Goal: Task Accomplishment & Management: Manage account settings

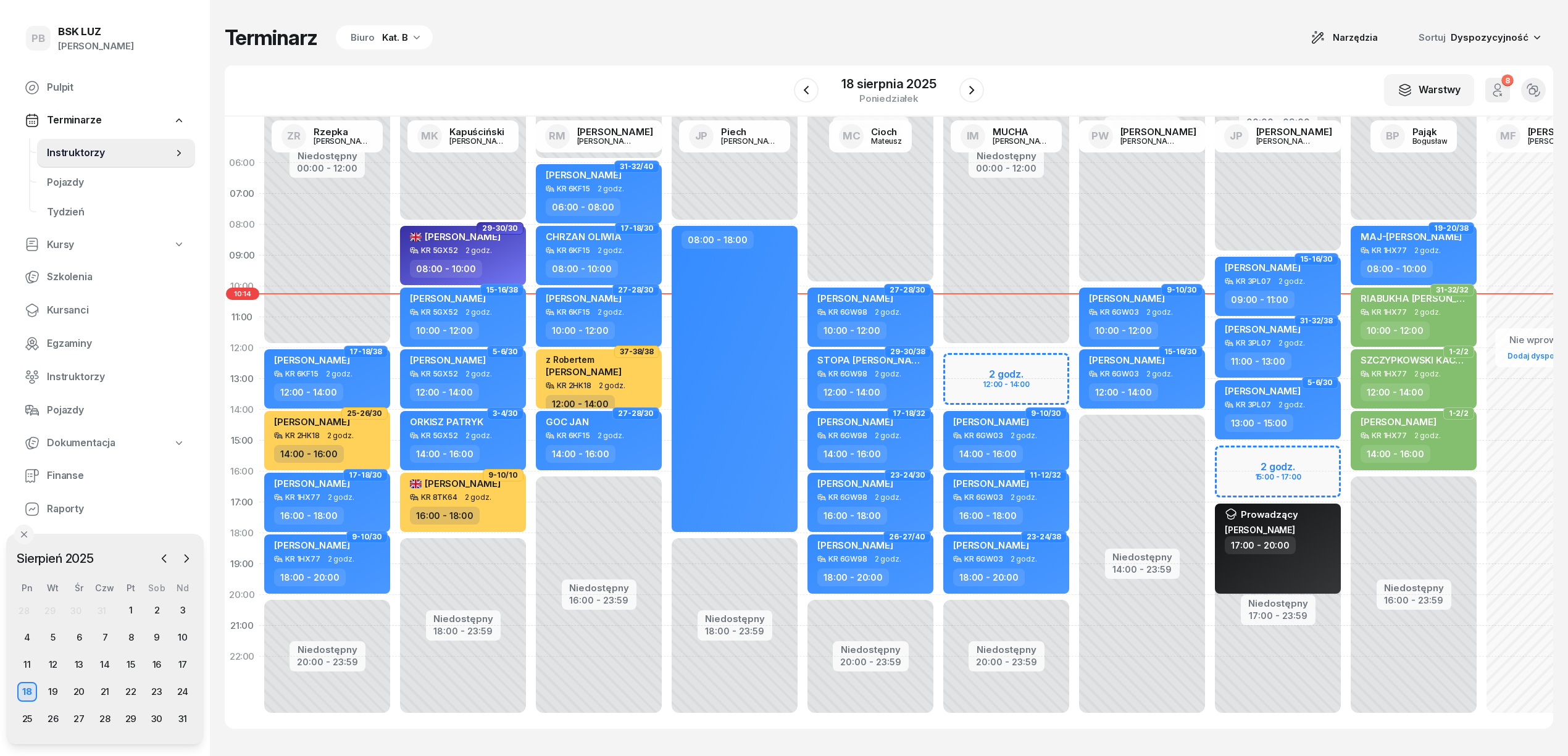
click at [736, 16] on div "Terminarz Biuro Kat. B Narzędzia Sortuj Dyspozycyjność W Wybierz AK [PERSON_NAM…" at bounding box center [889, 377] width 1329 height 753
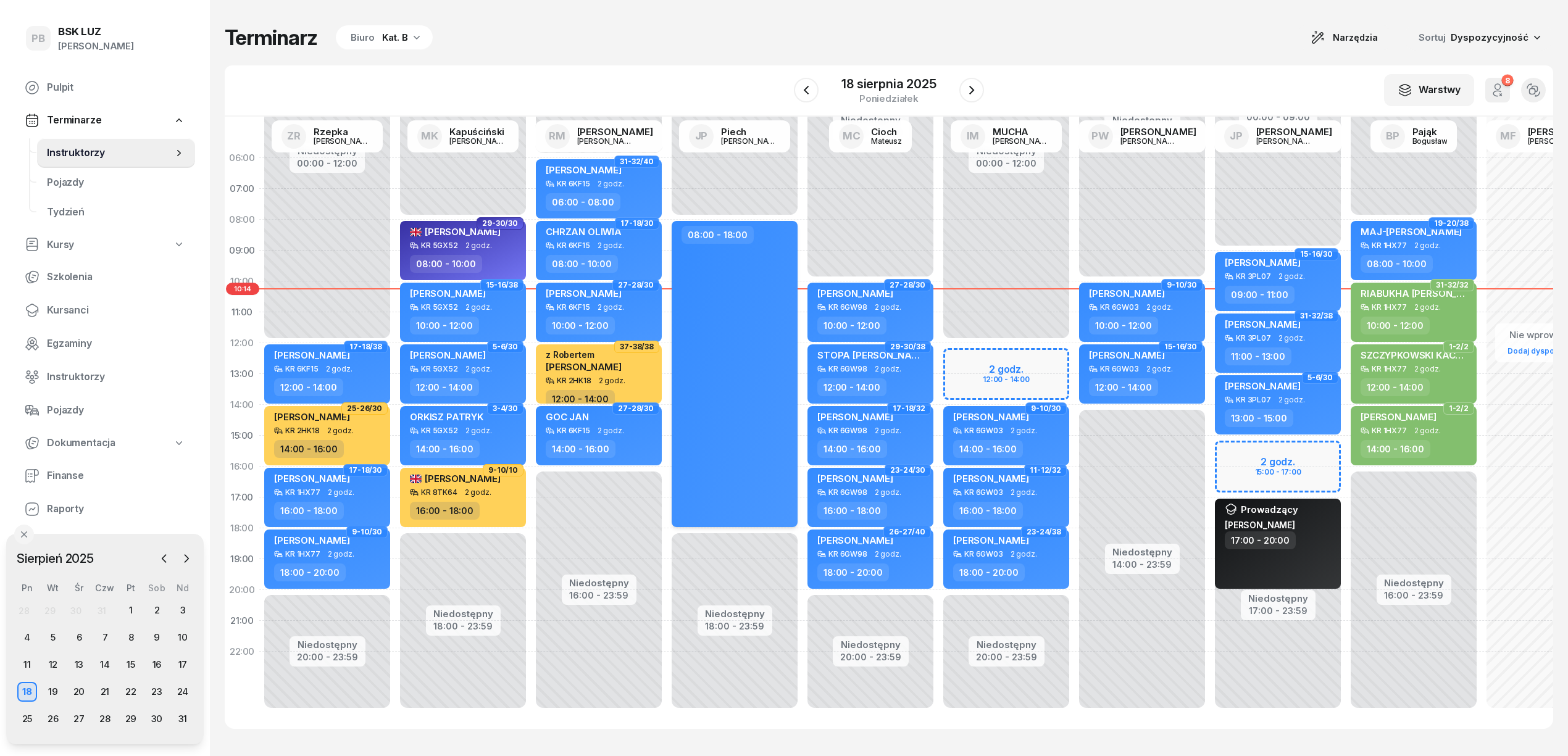
scroll to position [17, 0]
click at [371, 44] on div "Biuro" at bounding box center [362, 37] width 24 height 14
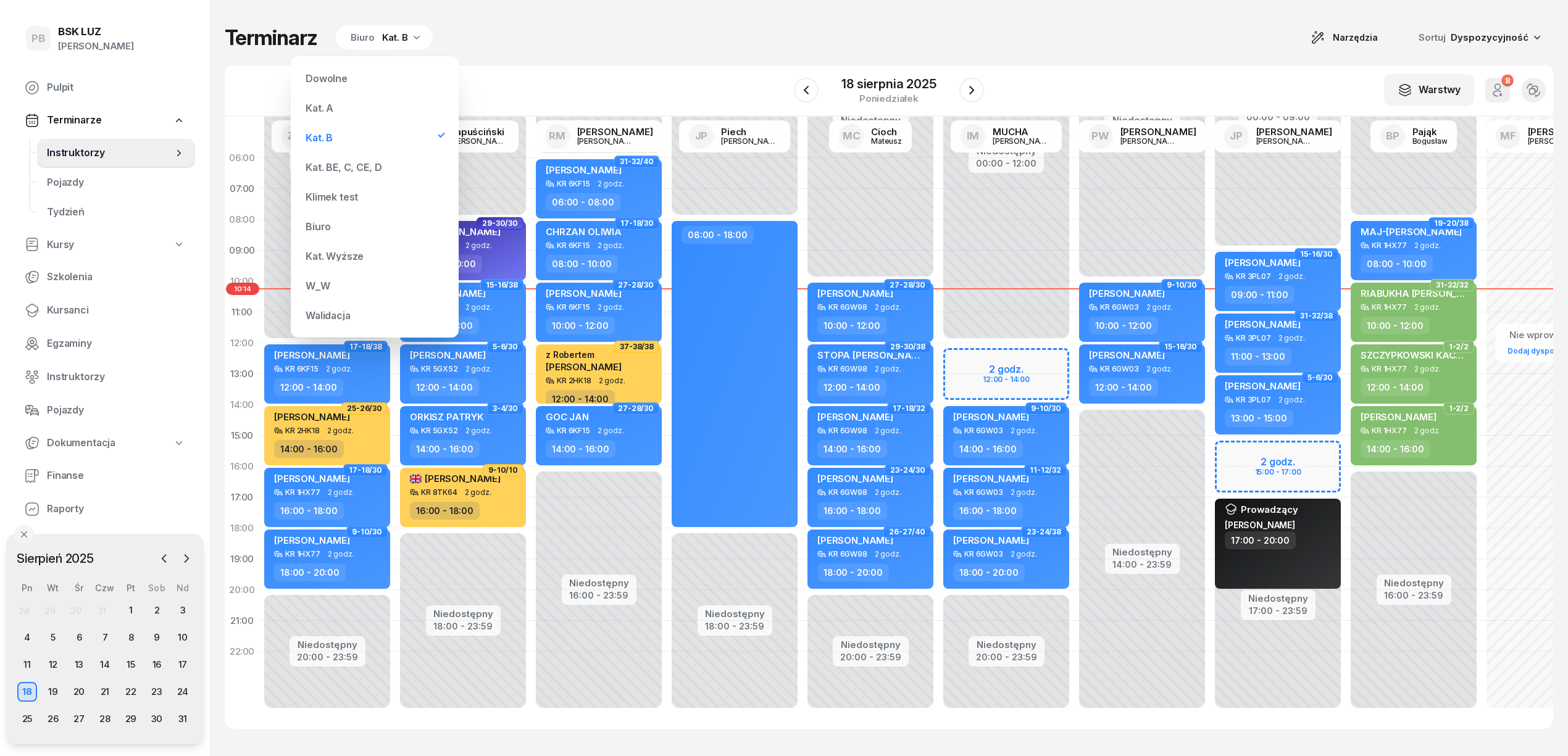
click at [384, 164] on div "Kat. BE, C, CE, D" at bounding box center [375, 168] width 148 height 25
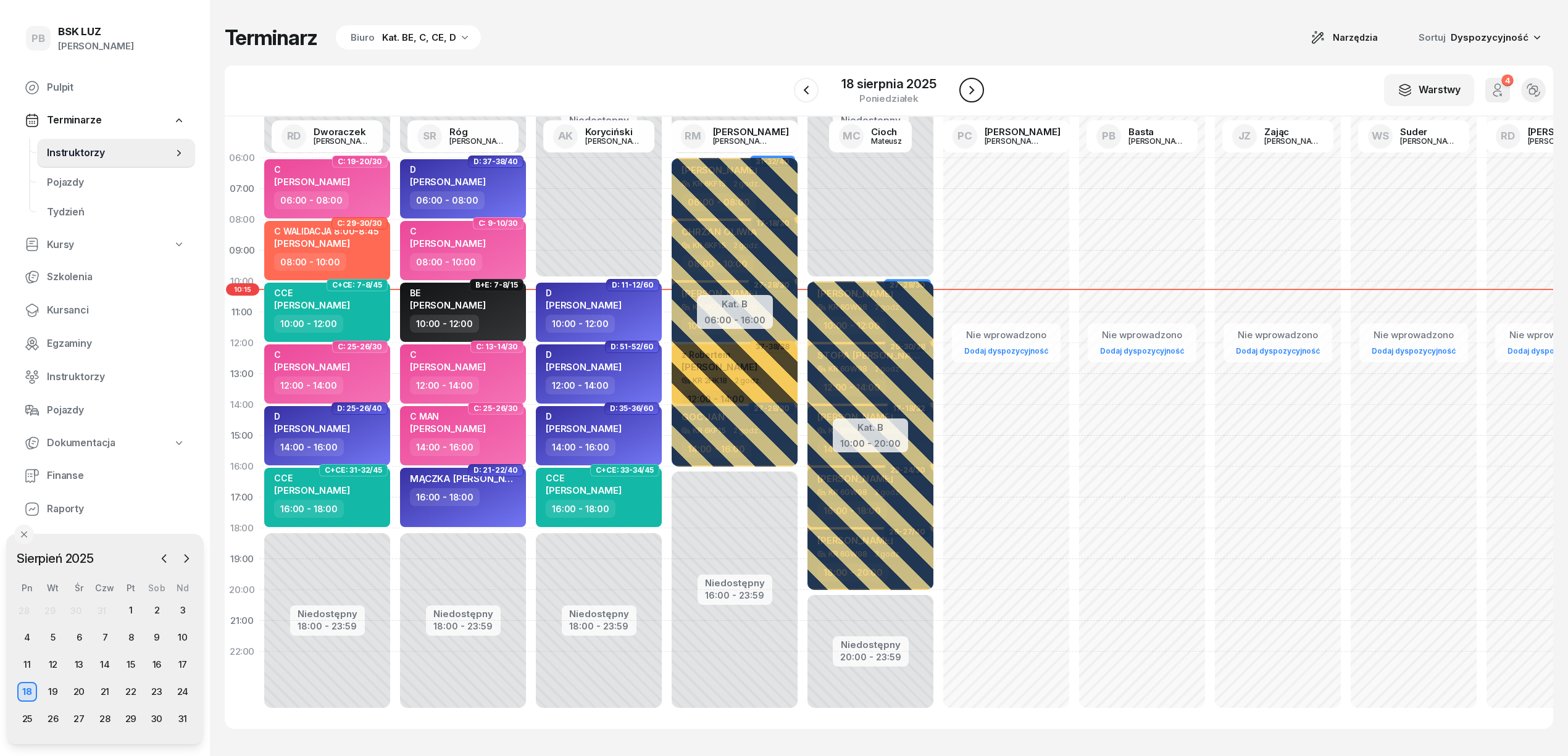
click at [981, 89] on button "button" at bounding box center [972, 90] width 25 height 25
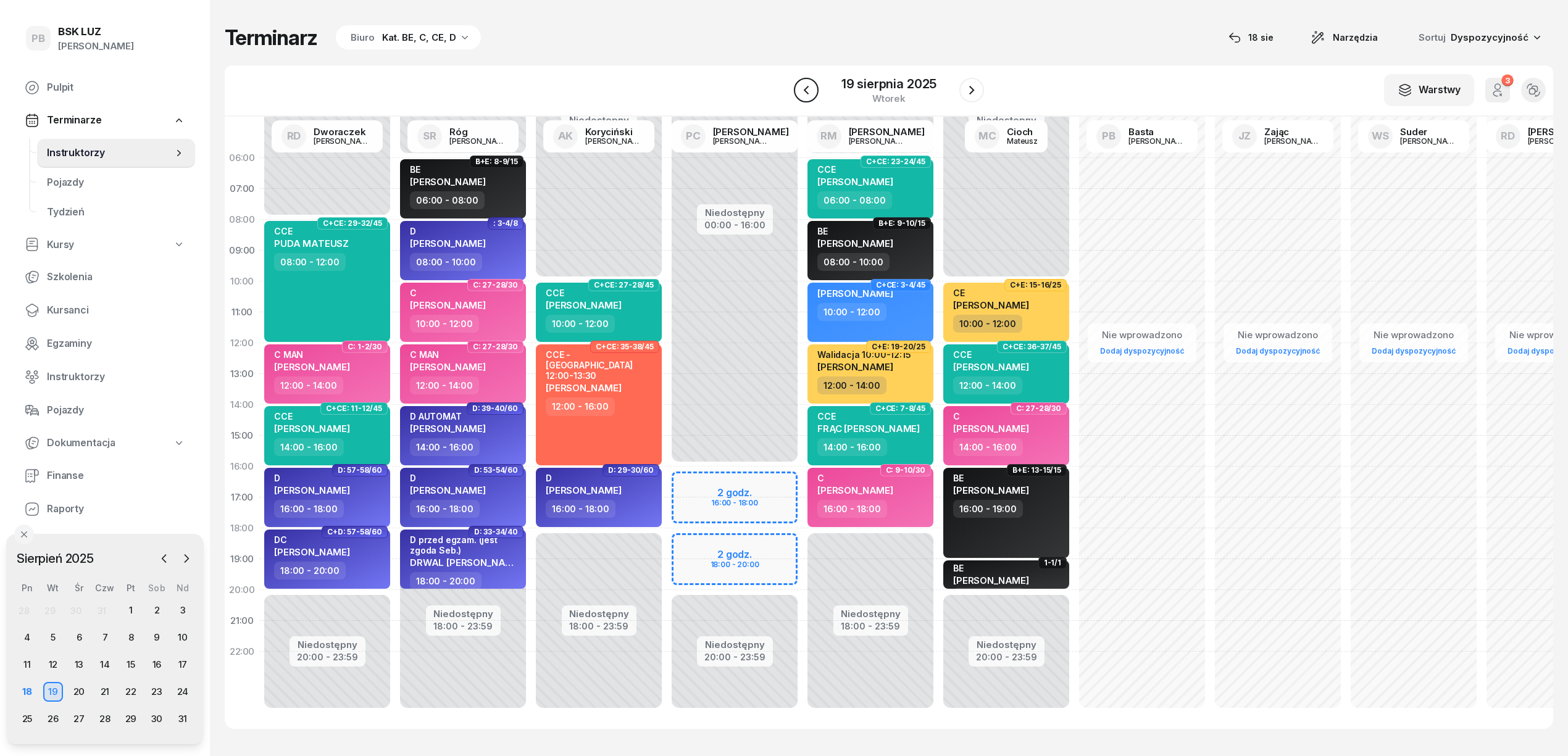
click at [805, 92] on icon "button" at bounding box center [806, 90] width 5 height 9
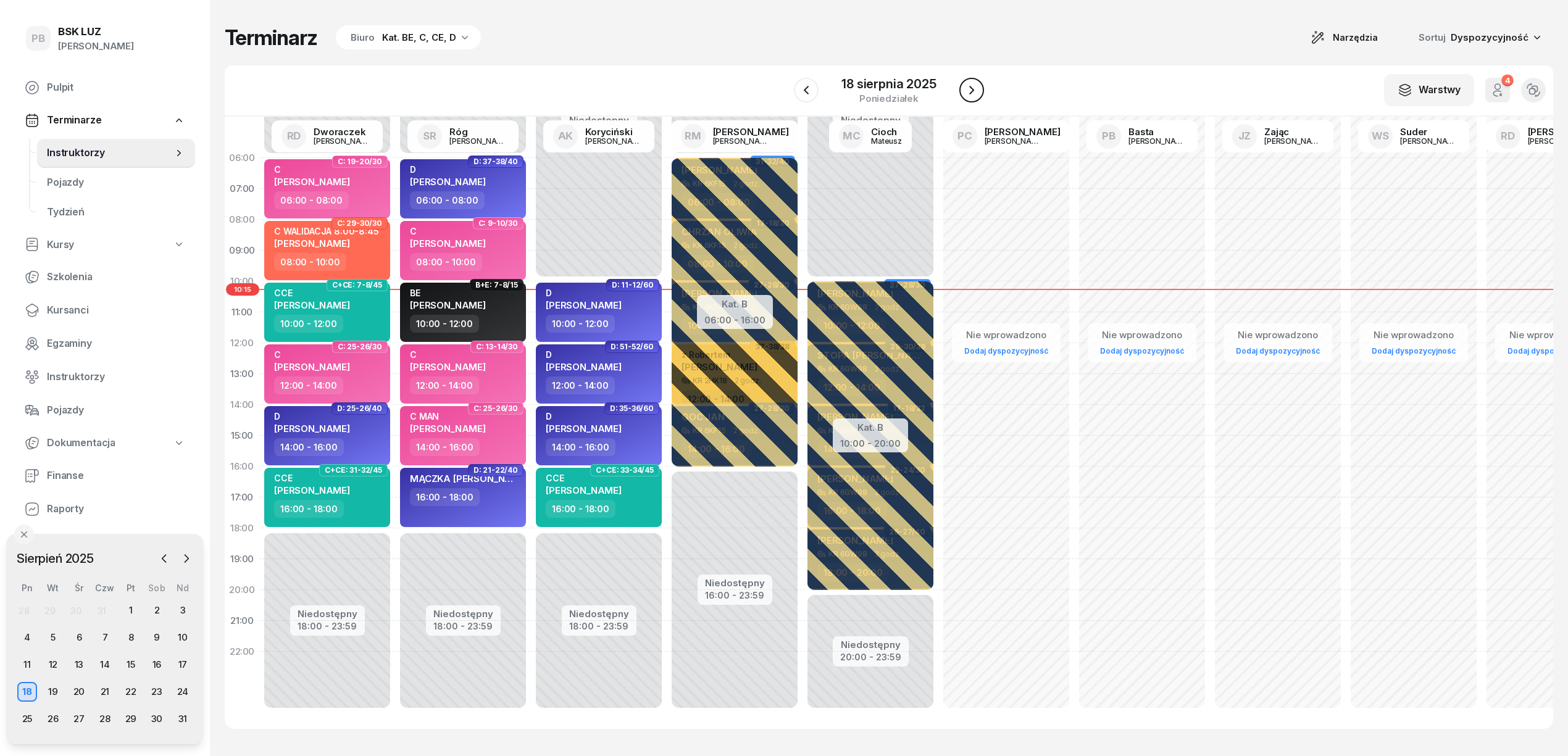
click at [976, 92] on icon "button" at bounding box center [971, 90] width 14 height 14
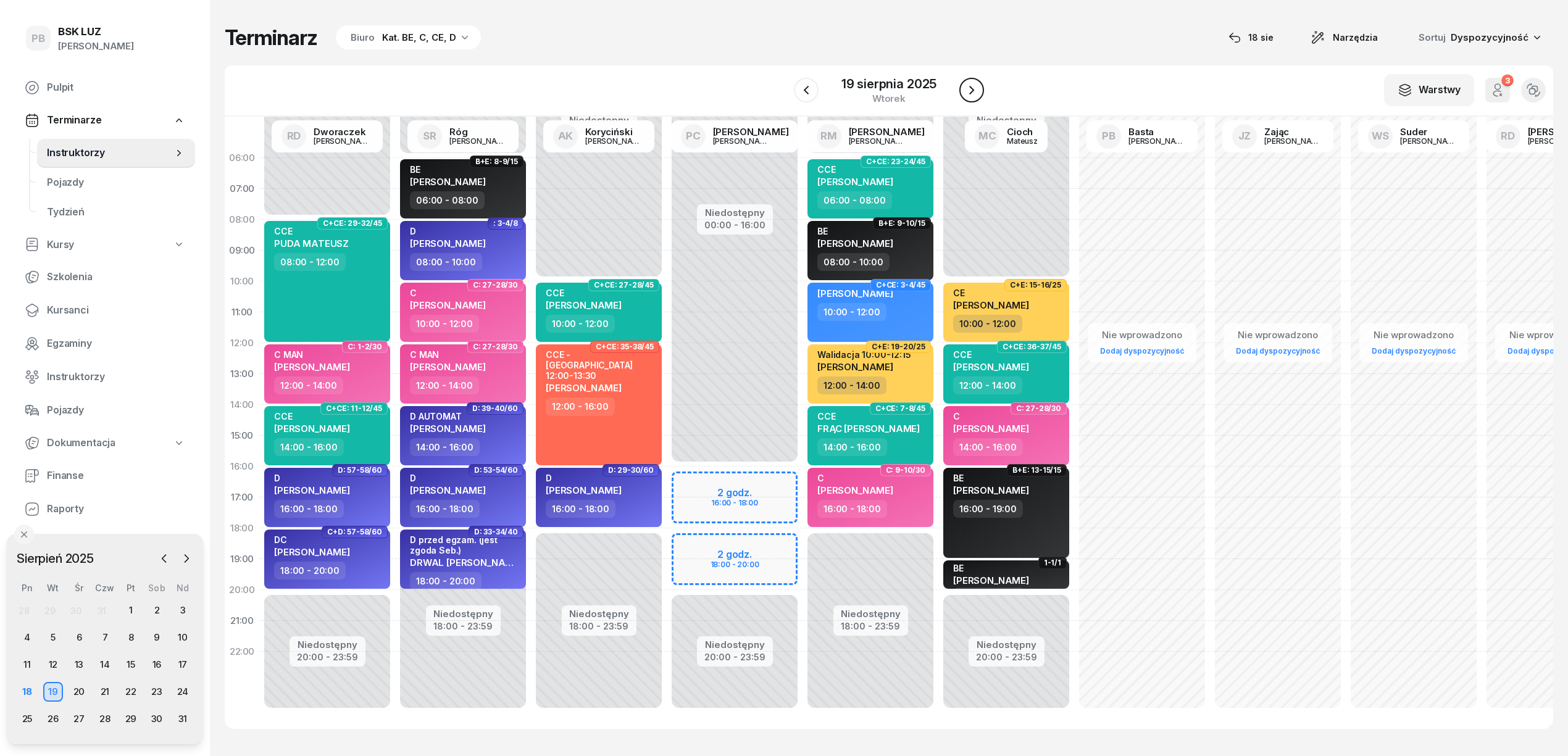
click at [977, 92] on icon "button" at bounding box center [971, 90] width 14 height 14
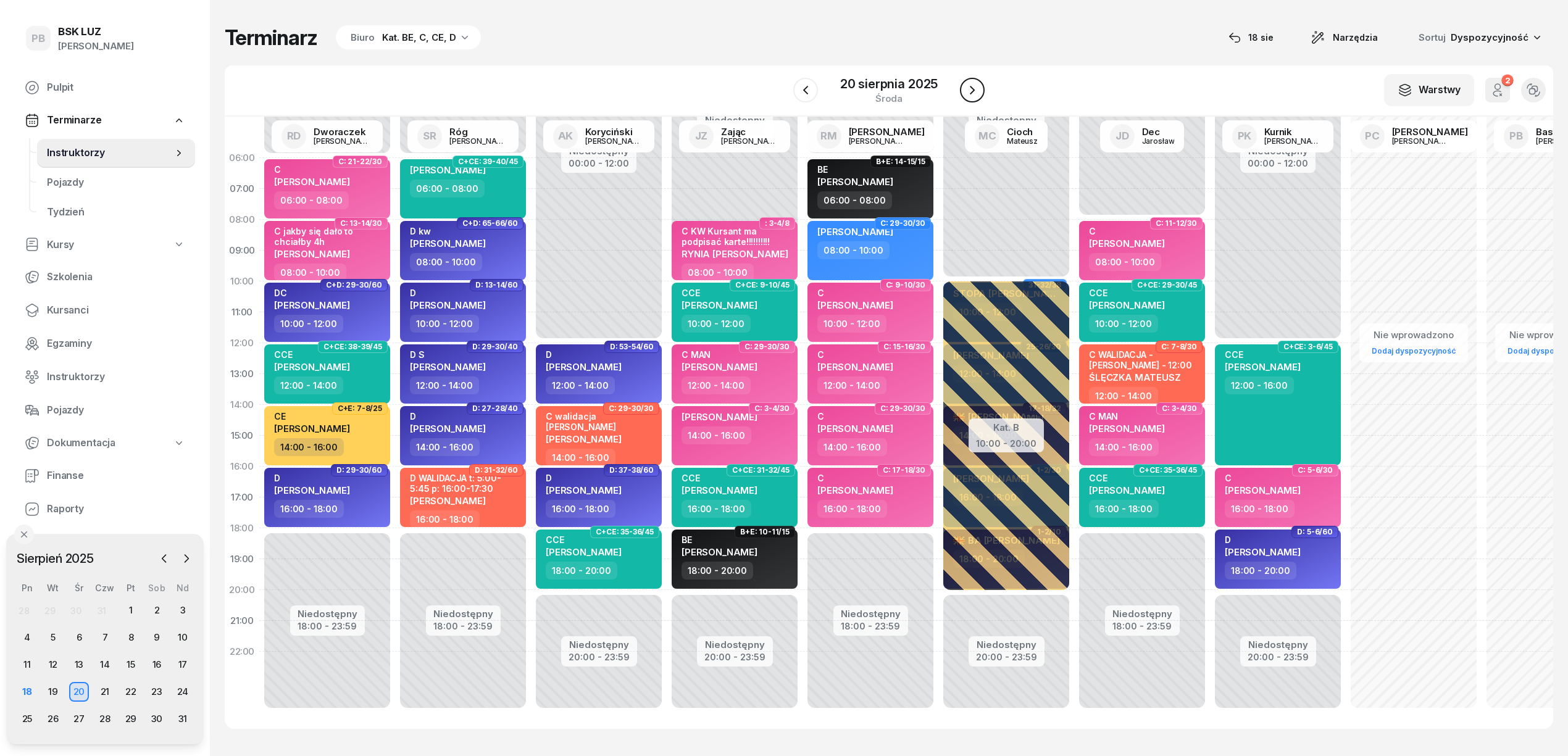
click at [978, 92] on icon "button" at bounding box center [972, 90] width 14 height 14
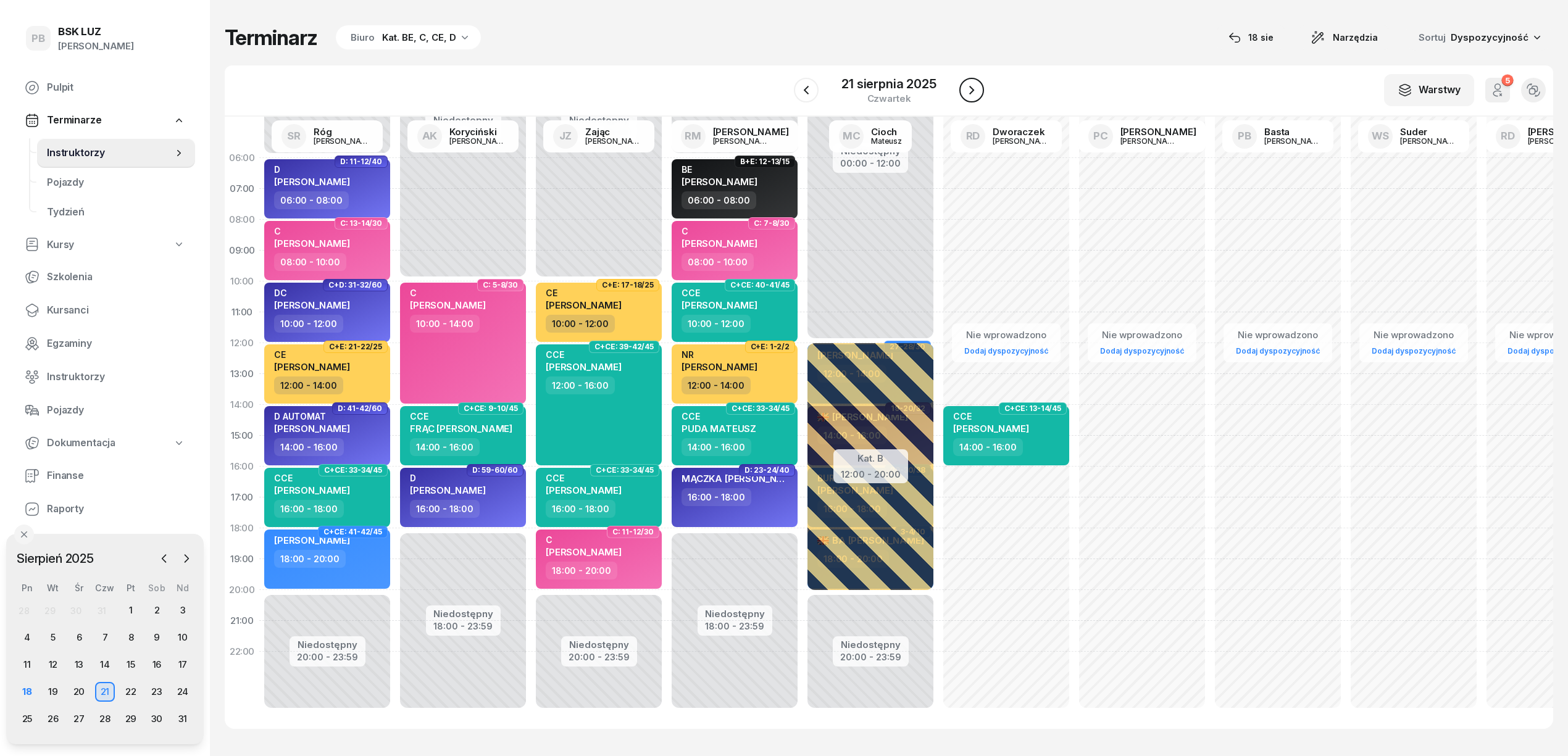
click at [979, 92] on icon "button" at bounding box center [971, 90] width 14 height 14
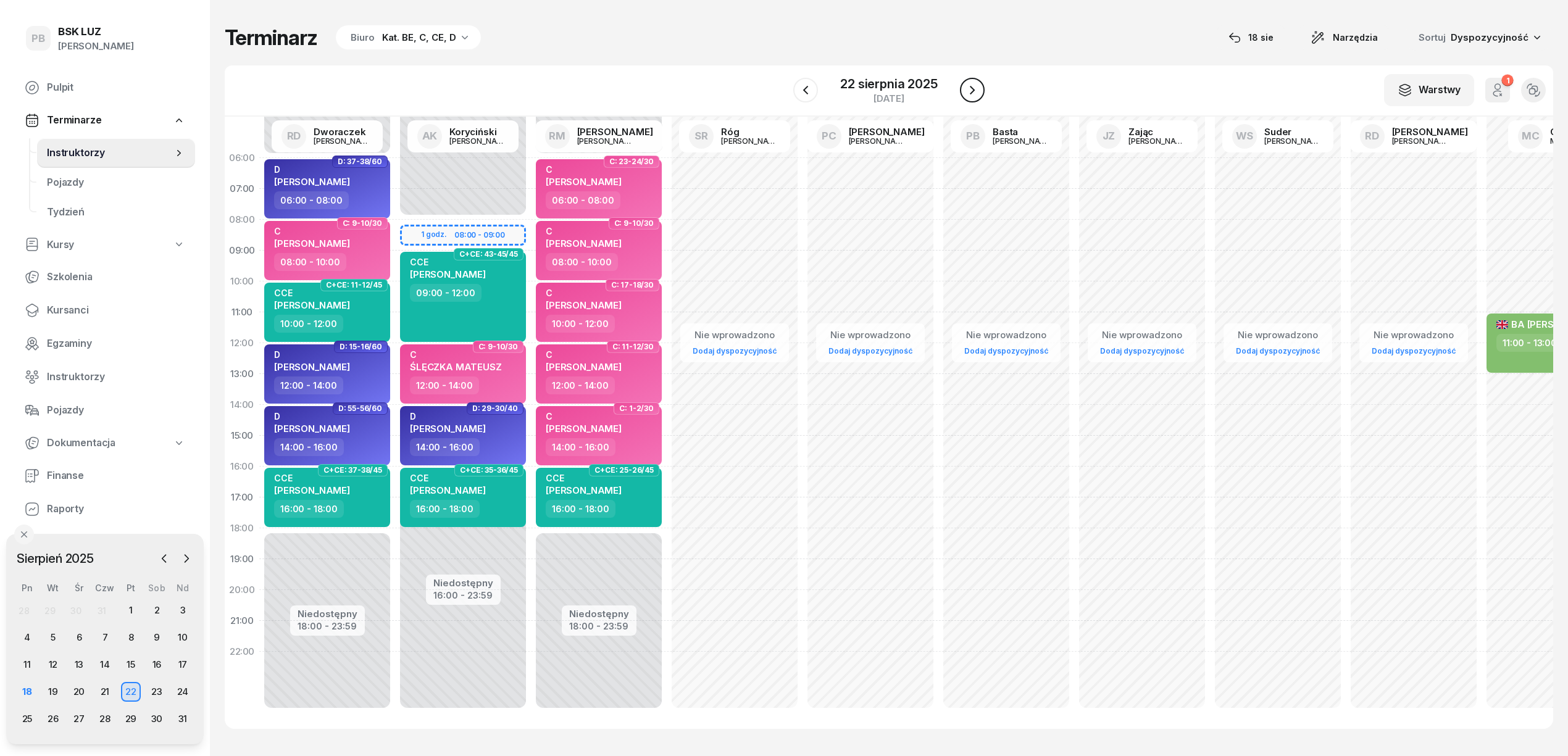
click at [979, 92] on icon "button" at bounding box center [972, 90] width 14 height 14
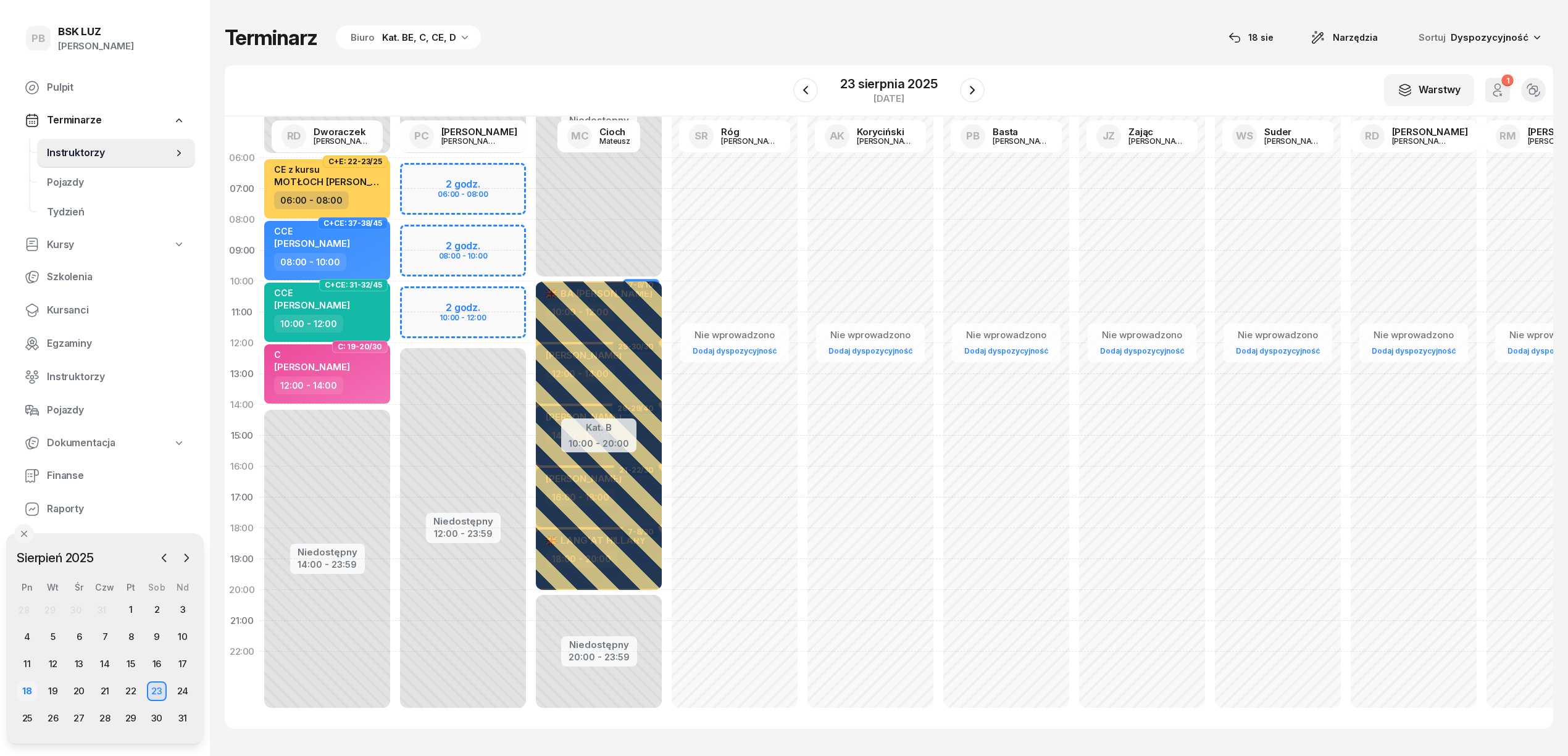
click at [33, 687] on div "18" at bounding box center [27, 690] width 20 height 20
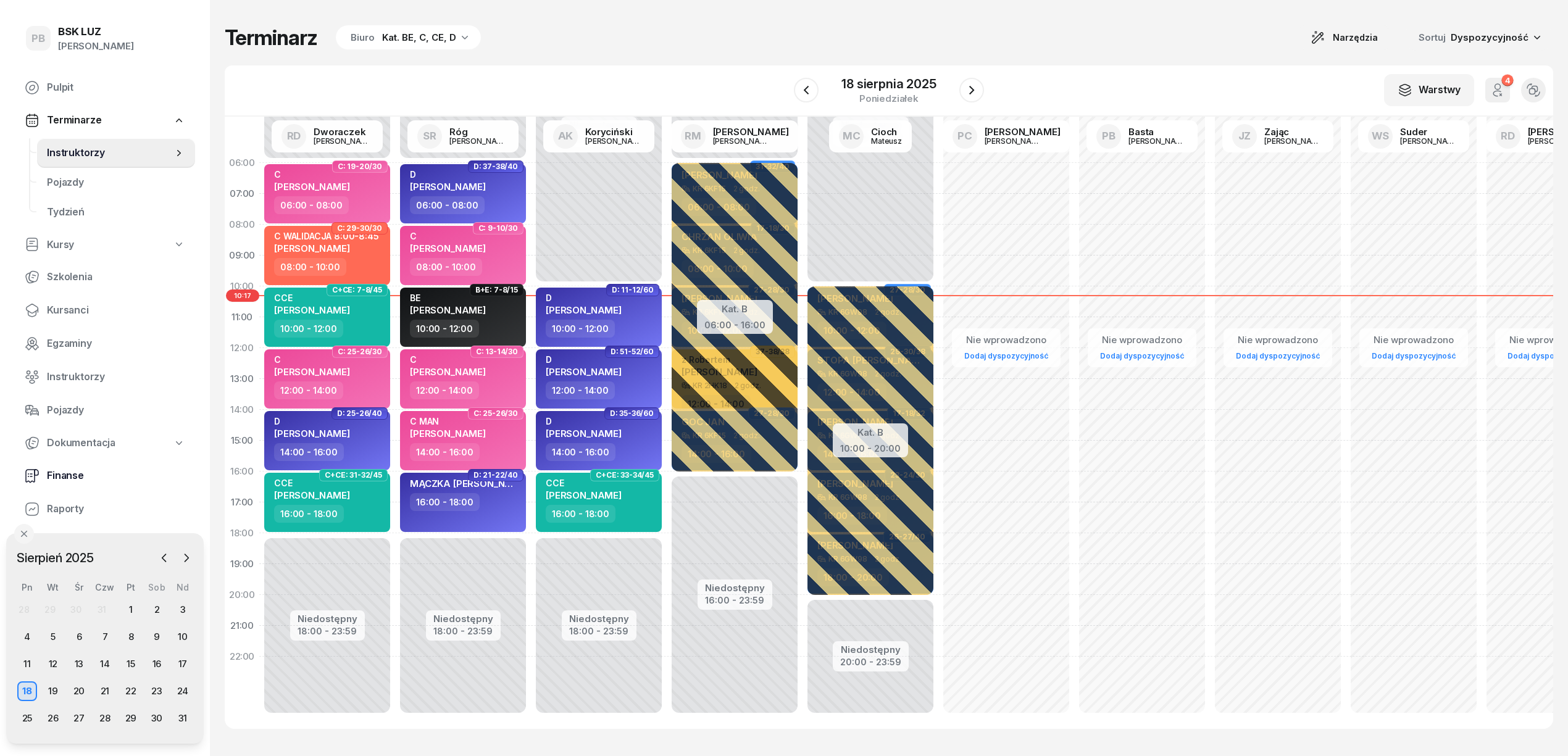
click at [69, 468] on span "Finanse" at bounding box center [116, 475] width 138 height 16
click at [70, 471] on span "Finanse" at bounding box center [116, 475] width 138 height 16
click at [72, 477] on span "Finanse" at bounding box center [116, 475] width 138 height 16
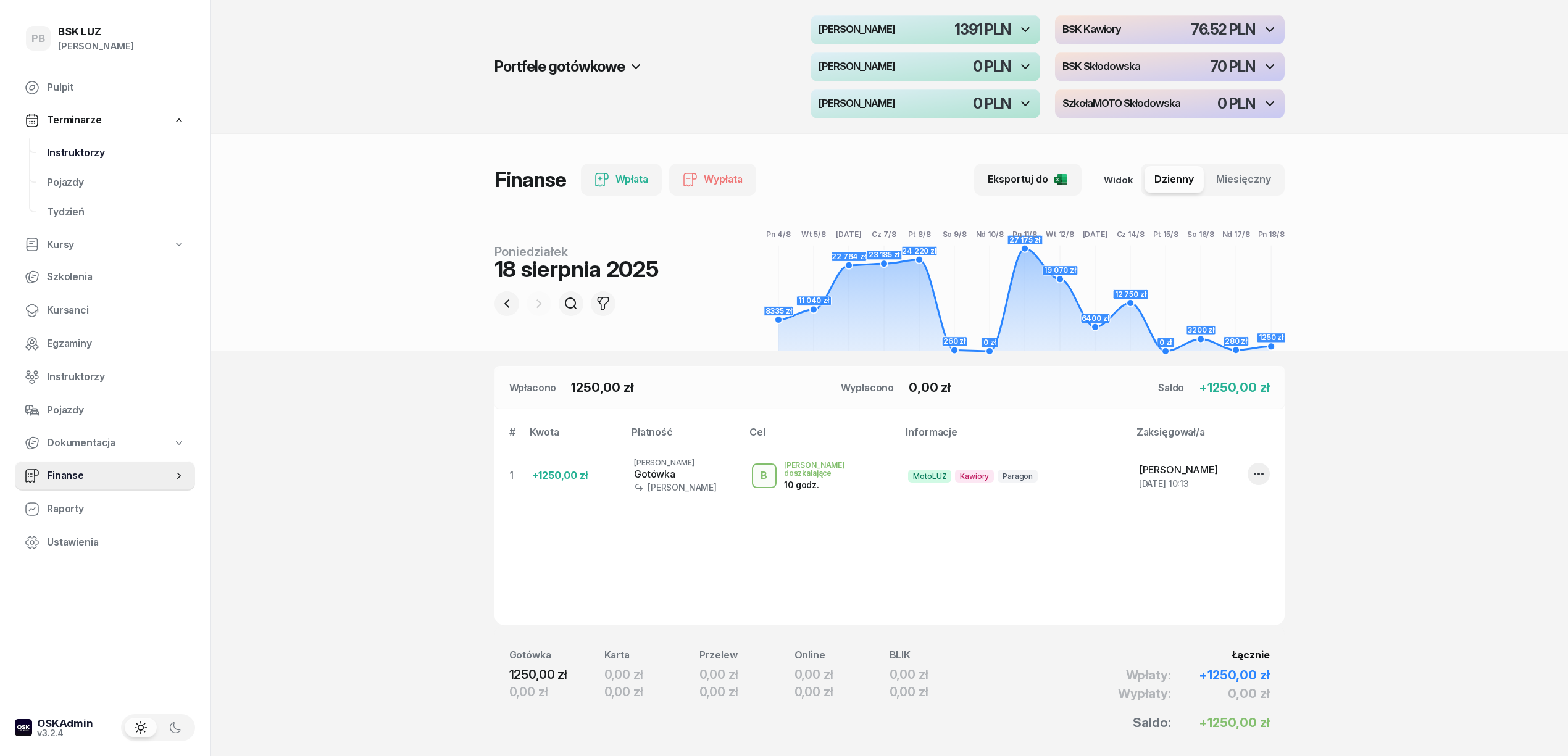
click at [77, 147] on span "Instruktorzy" at bounding box center [116, 152] width 138 height 16
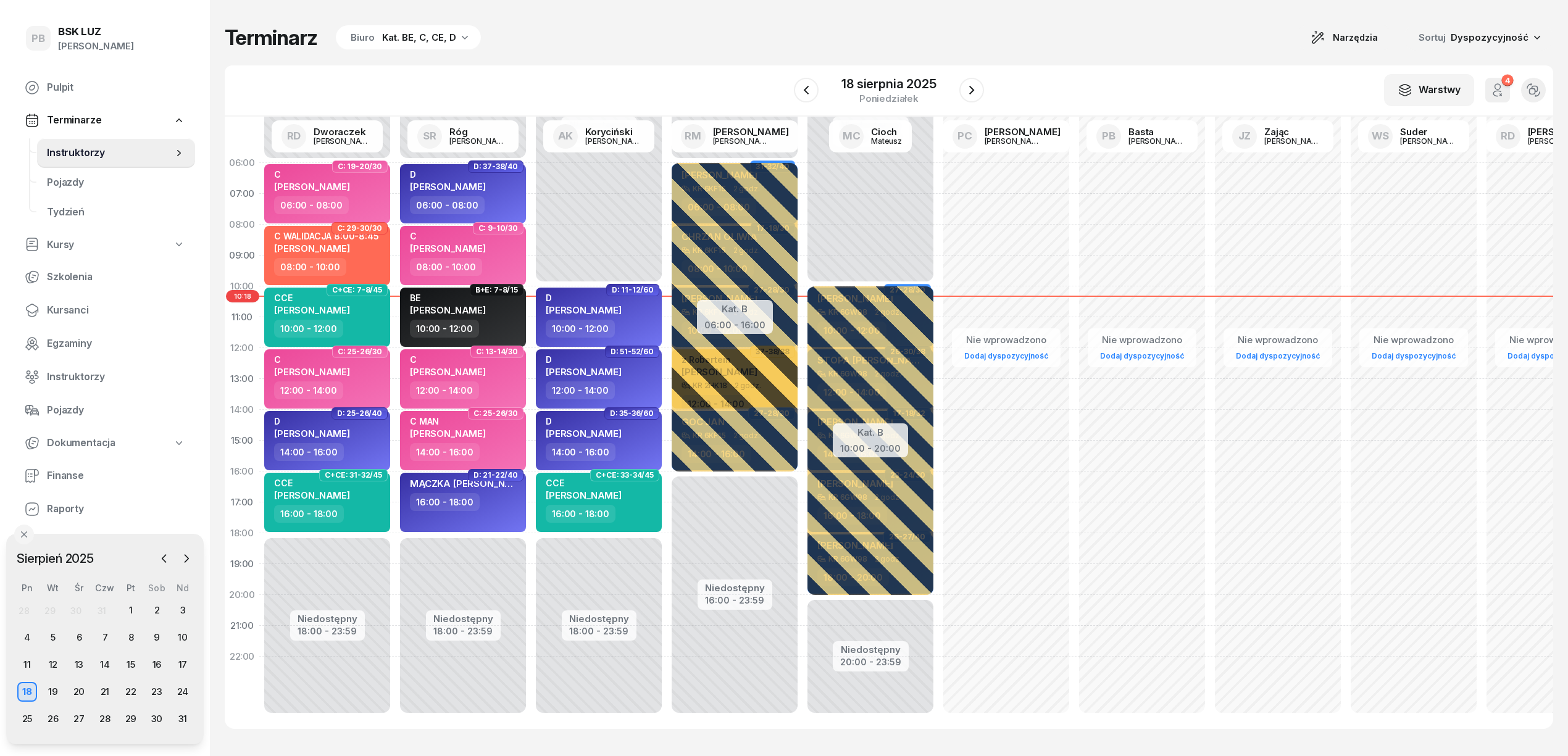
click at [1032, 28] on div "Terminarz Biuro Kat. BE, C, CE, D Narzędzia Sortuj Dyspozycyjność" at bounding box center [889, 38] width 1329 height 26
click at [1050, 43] on div "Terminarz Biuro Kat. BE, C, CE, D Narzędzia Sortuj Dyspozycyjność" at bounding box center [889, 38] width 1329 height 26
click at [67, 477] on span "Finanse" at bounding box center [116, 475] width 138 height 16
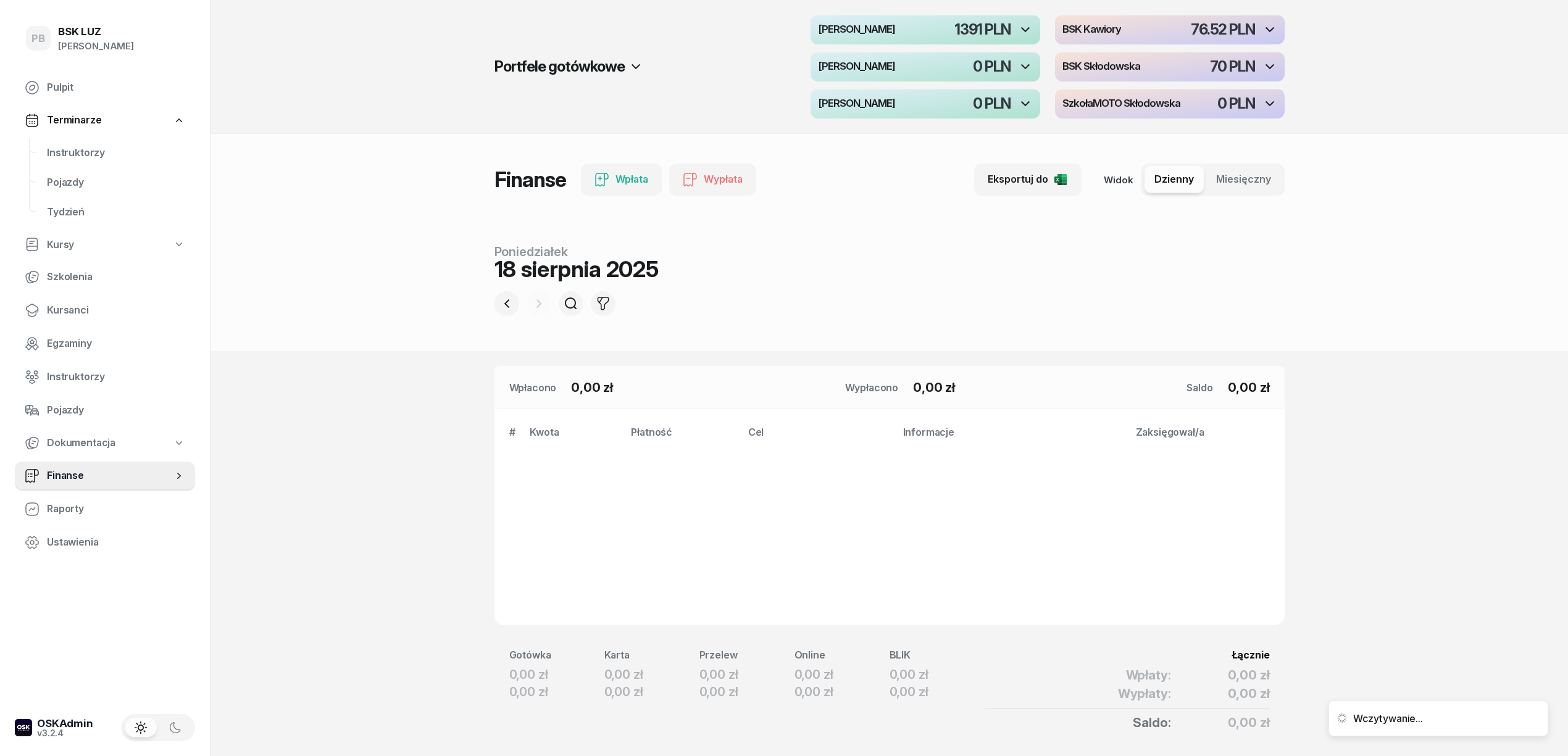
click at [360, 568] on section "Portfele gotówkowe MotoLUZ Kawiory 1391 PLN BSK Kawiory 76.52 PLN MotoLUZ Skłod…" at bounding box center [889, 399] width 1358 height 798
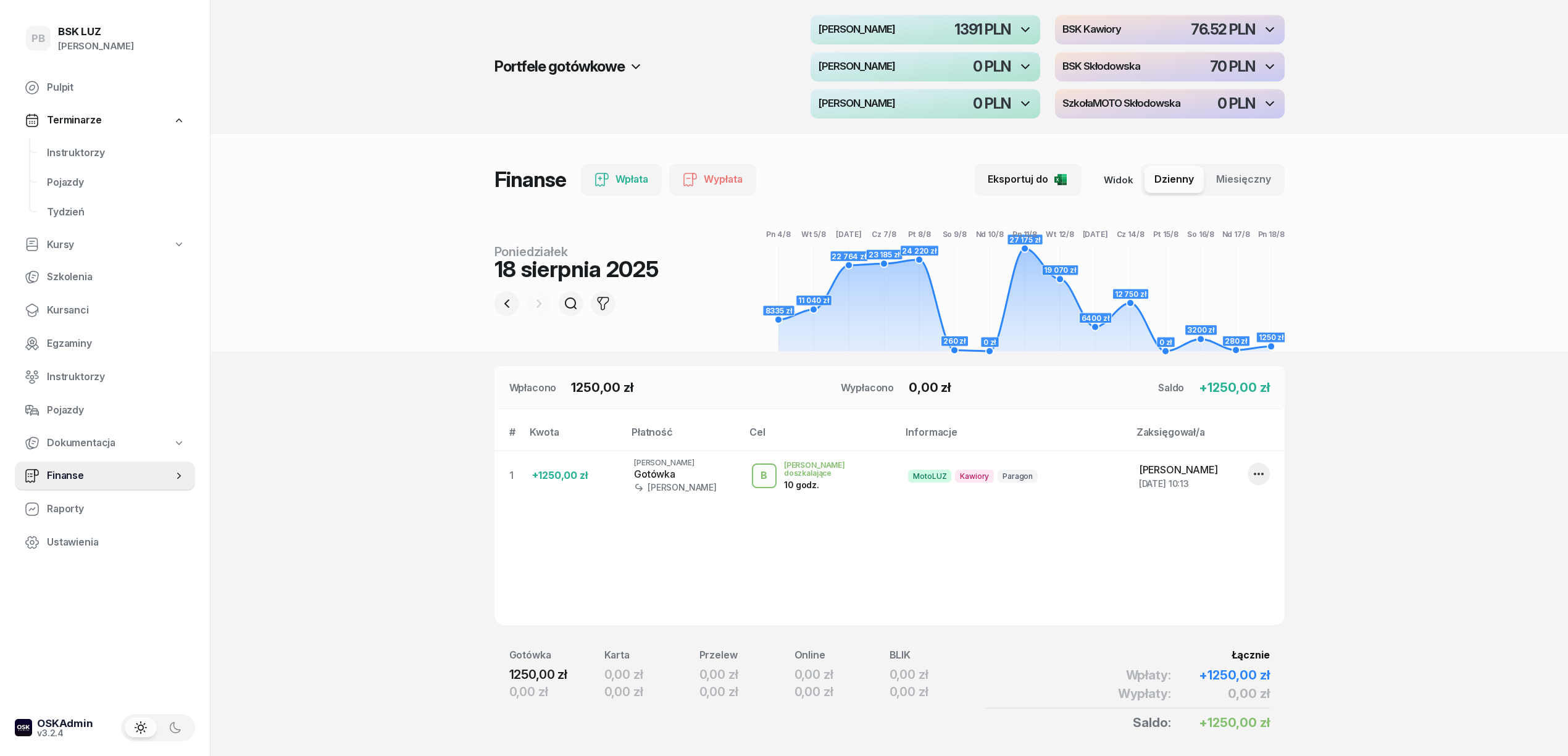
click at [1469, 512] on section "Portfele gotówkowe MotoLUZ Kawiory 1391 PLN BSK Kawiory 76.52 PLN MotoLUZ Skłod…" at bounding box center [889, 399] width 1358 height 798
click at [86, 149] on span "Instruktorzy" at bounding box center [116, 152] width 138 height 16
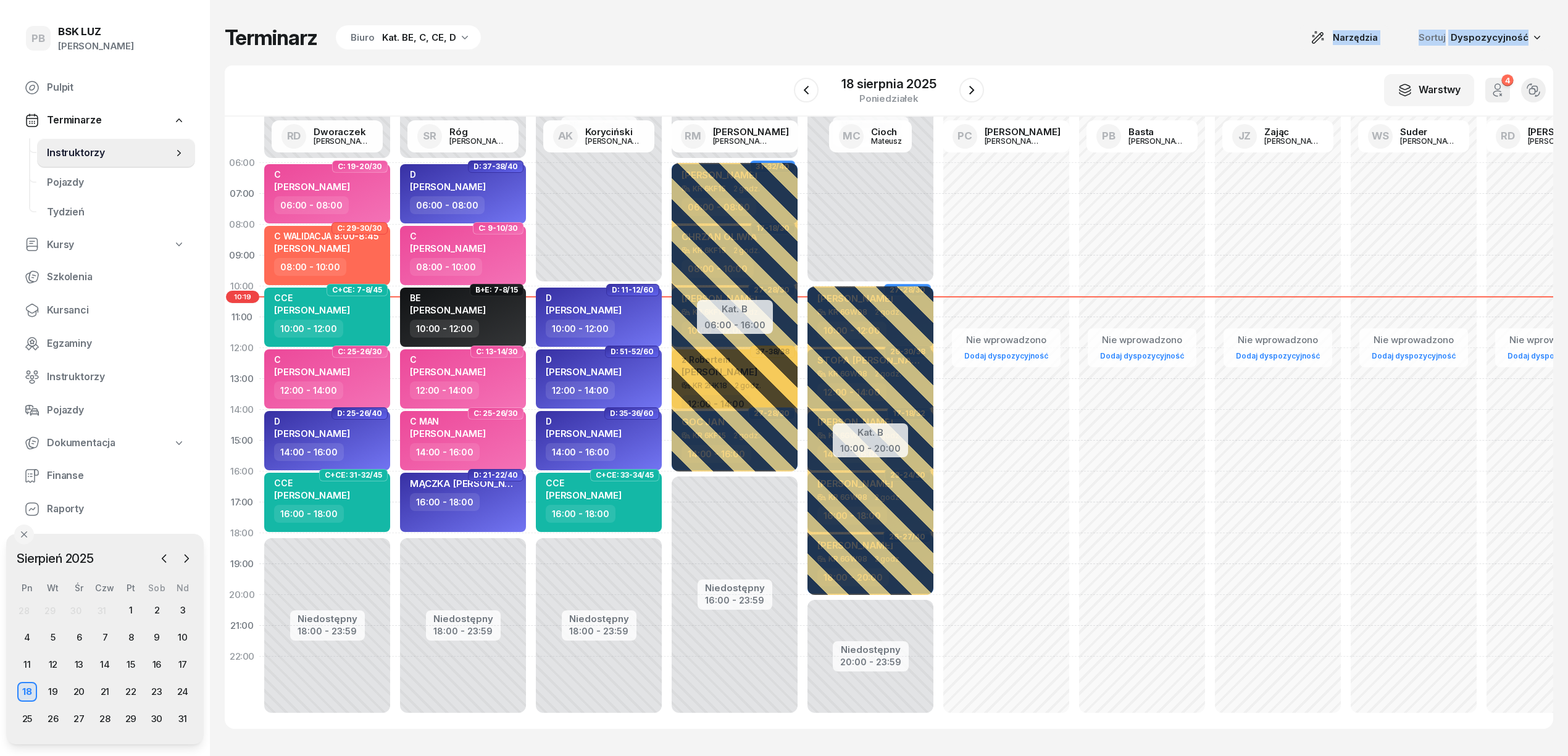
click at [704, 50] on div "Terminarz Biuro Kat. BE, C, CE, D Narzędzia Sortuj Dyspozycyjność W Wybierz AK …" at bounding box center [889, 377] width 1329 height 753
click at [1113, 85] on div "W Wybierz AK Koryciński Artur BP Pająk Bogusław DA Arendarczyk Damian DP Pawłow…" at bounding box center [889, 91] width 1329 height 51
click at [1045, 22] on div "Terminarz Biuro Kat. BE, C, CE, D Narzędzia Sortuj Dyspozycyjność W Wybierz AK …" at bounding box center [889, 377] width 1329 height 753
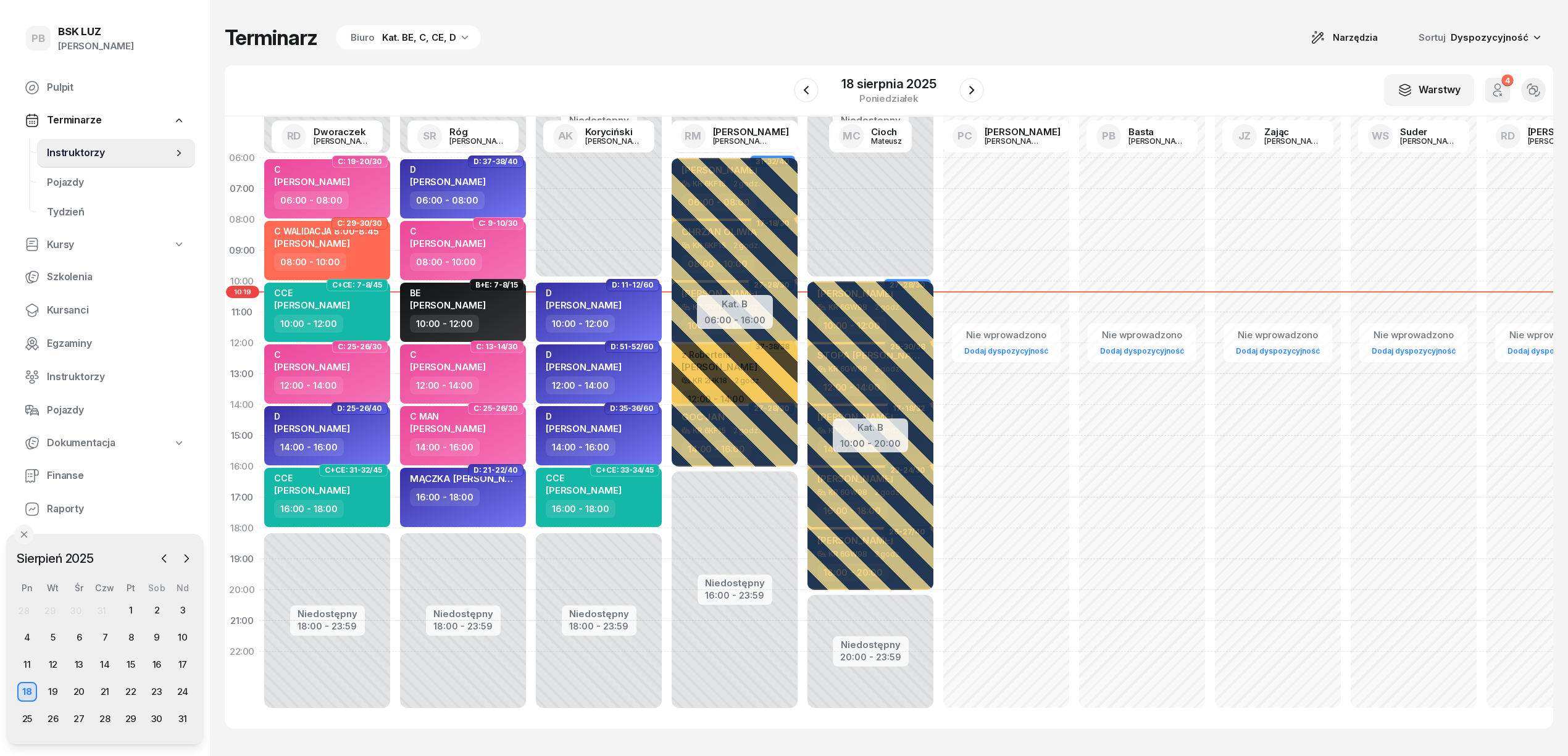
scroll to position [17, 0]
click at [55, 468] on span "Finanse" at bounding box center [116, 475] width 138 height 16
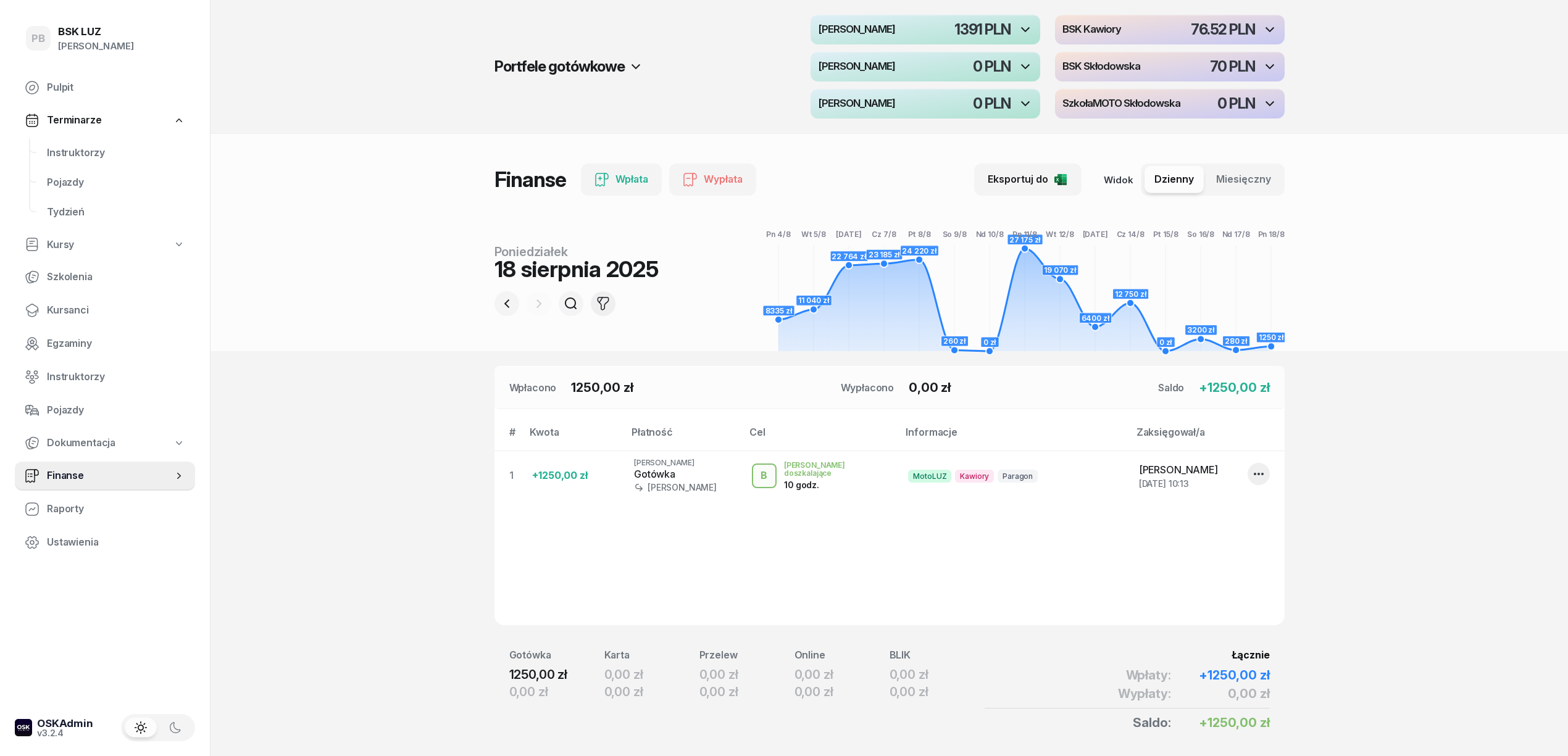
click at [602, 308] on icon "button" at bounding box center [602, 303] width 14 height 14
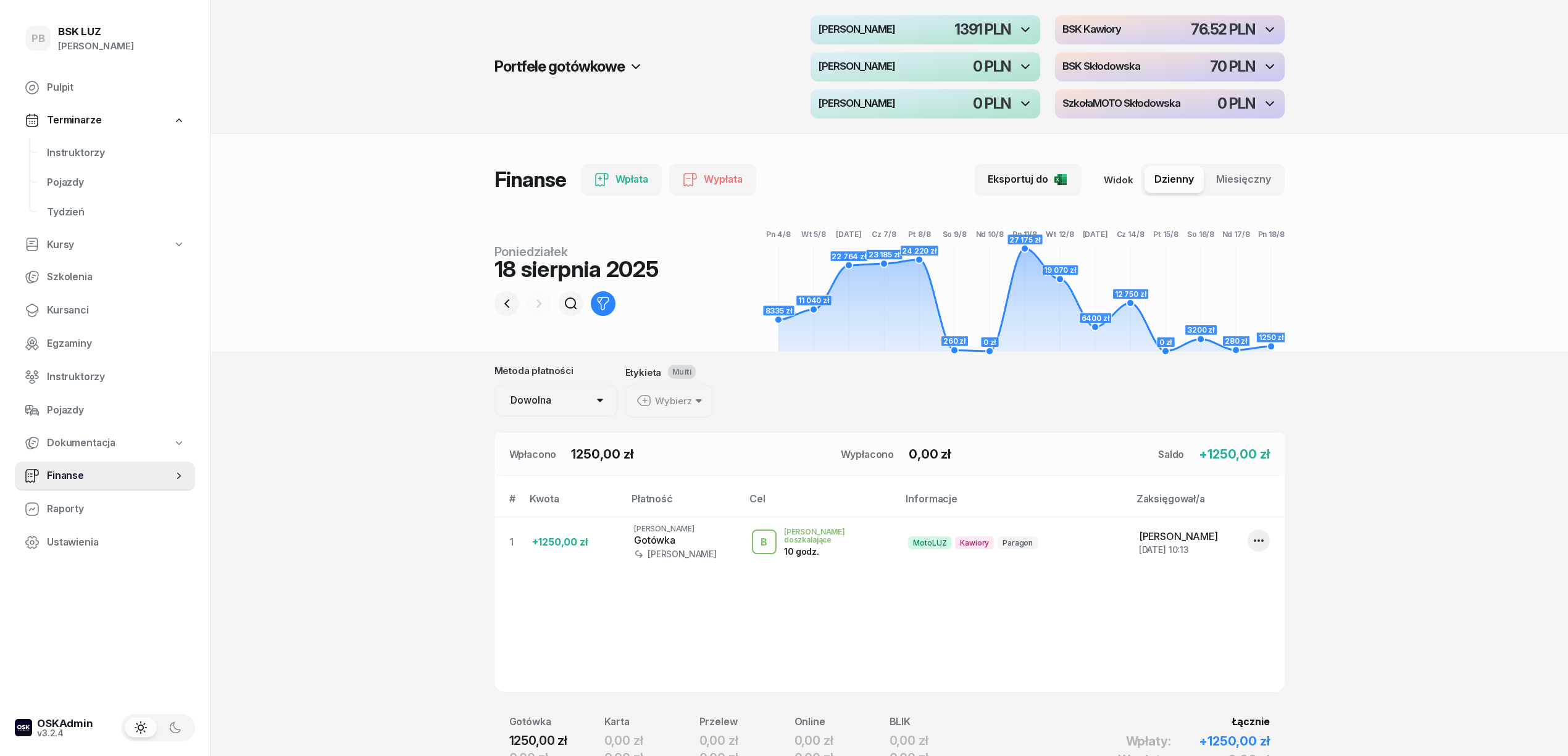
click at [1085, 26] on h4 "BSK Kawiory" at bounding box center [1091, 30] width 59 height 11
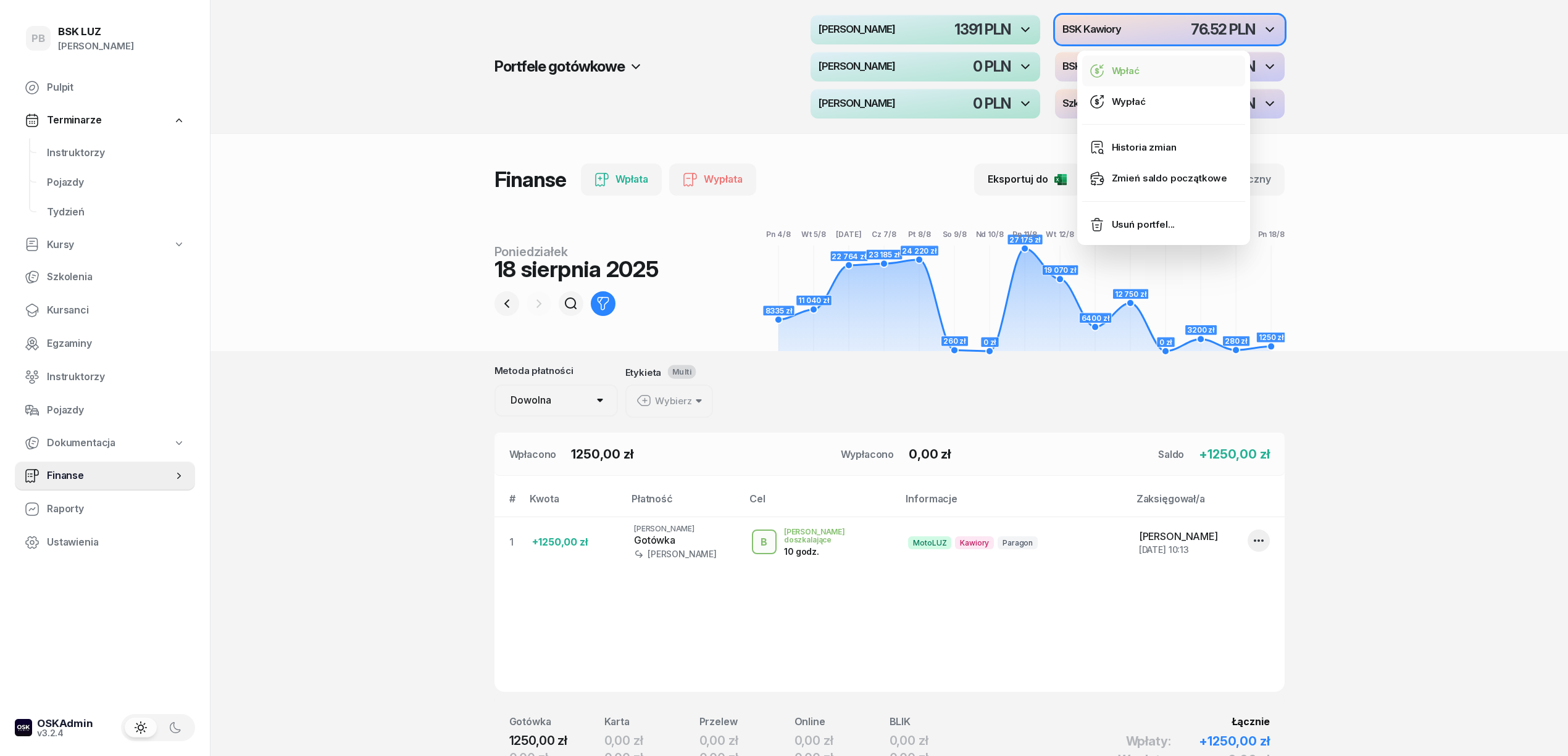
click at [1097, 62] on link "Wpłać" at bounding box center [1164, 70] width 163 height 31
select select "10"
select select "20"
select select "67eba016d336f44fb15f644d"
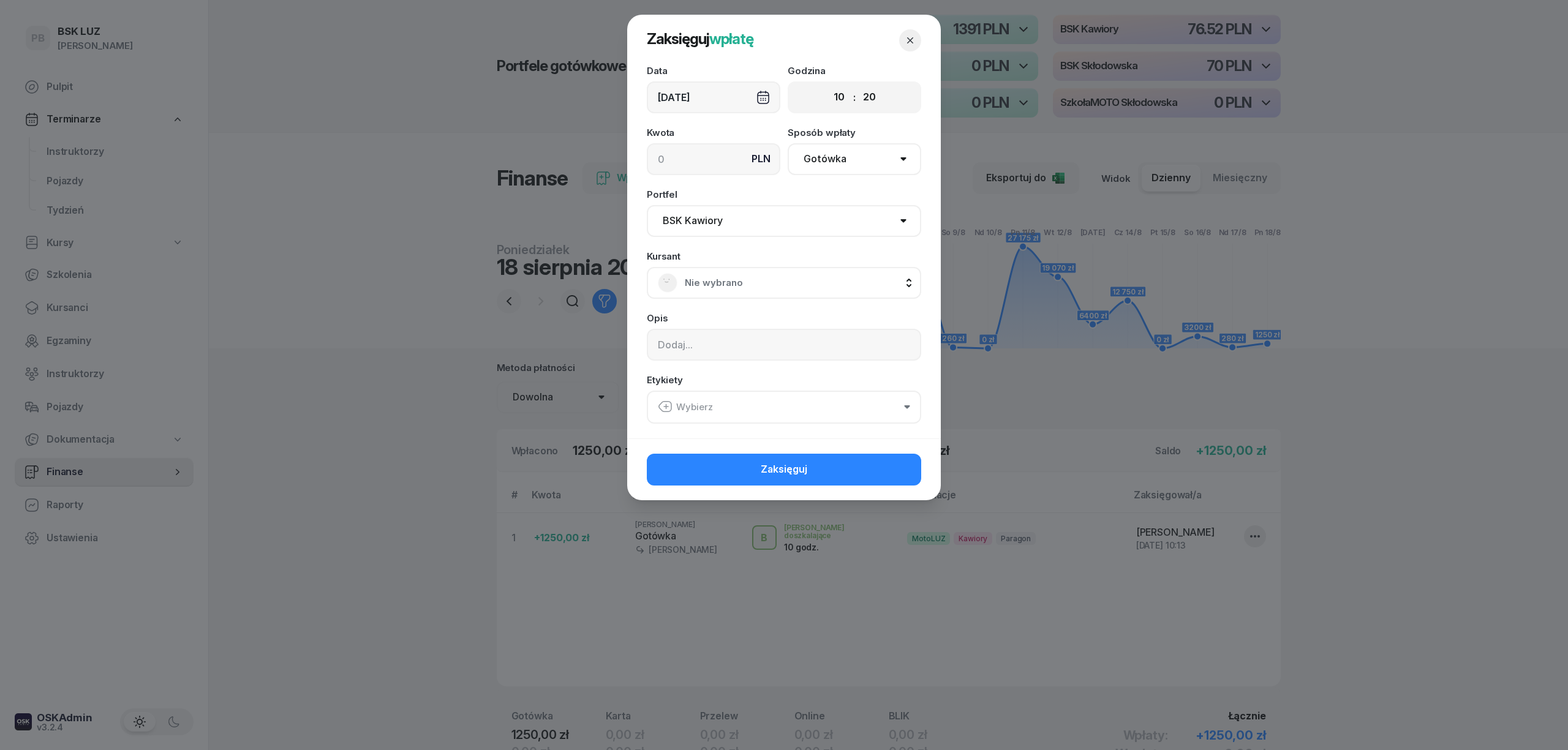
click at [907, 37] on icon "button" at bounding box center [910, 40] width 12 height 12
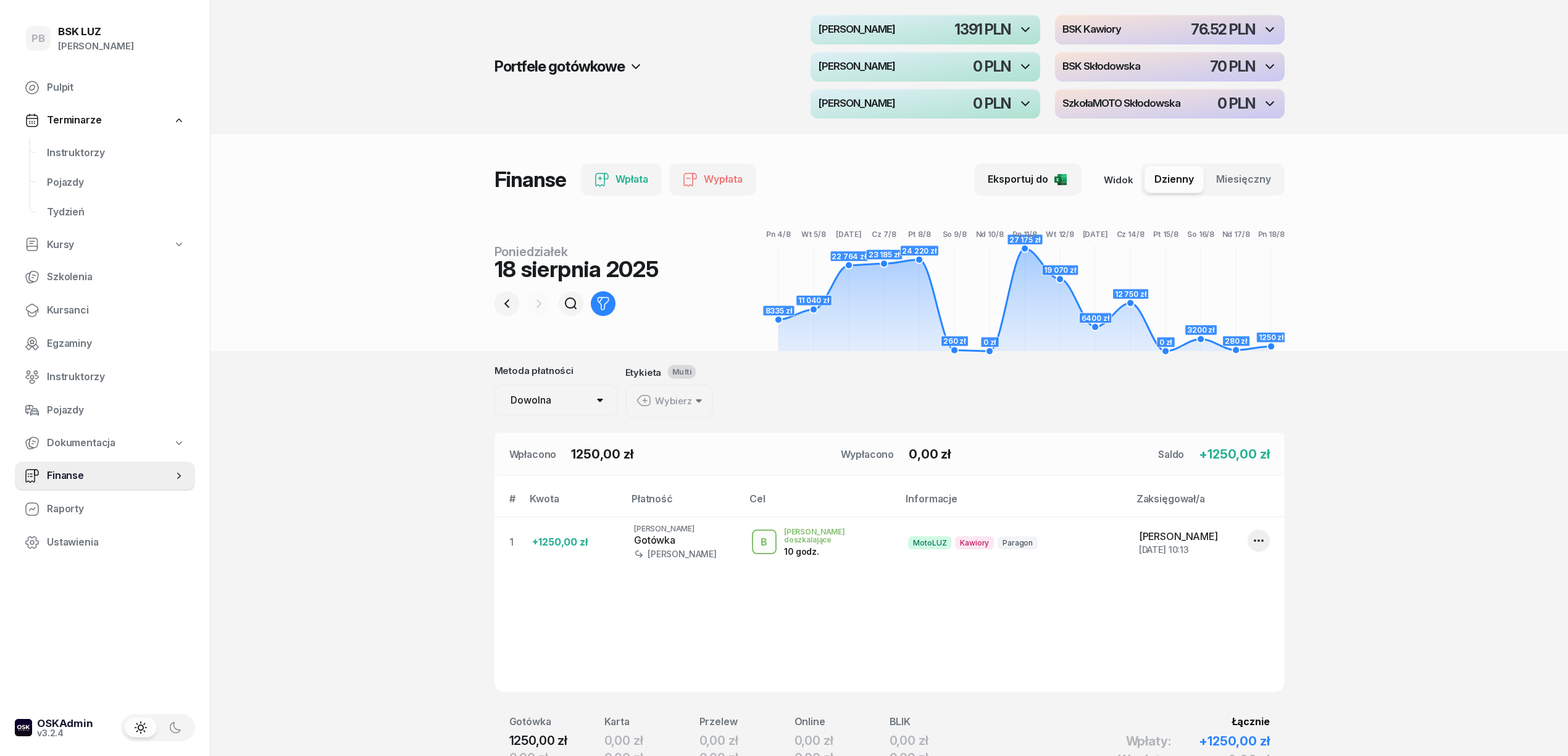
click at [1092, 64] on h4 "BSK Skłodowska" at bounding box center [1101, 67] width 78 height 11
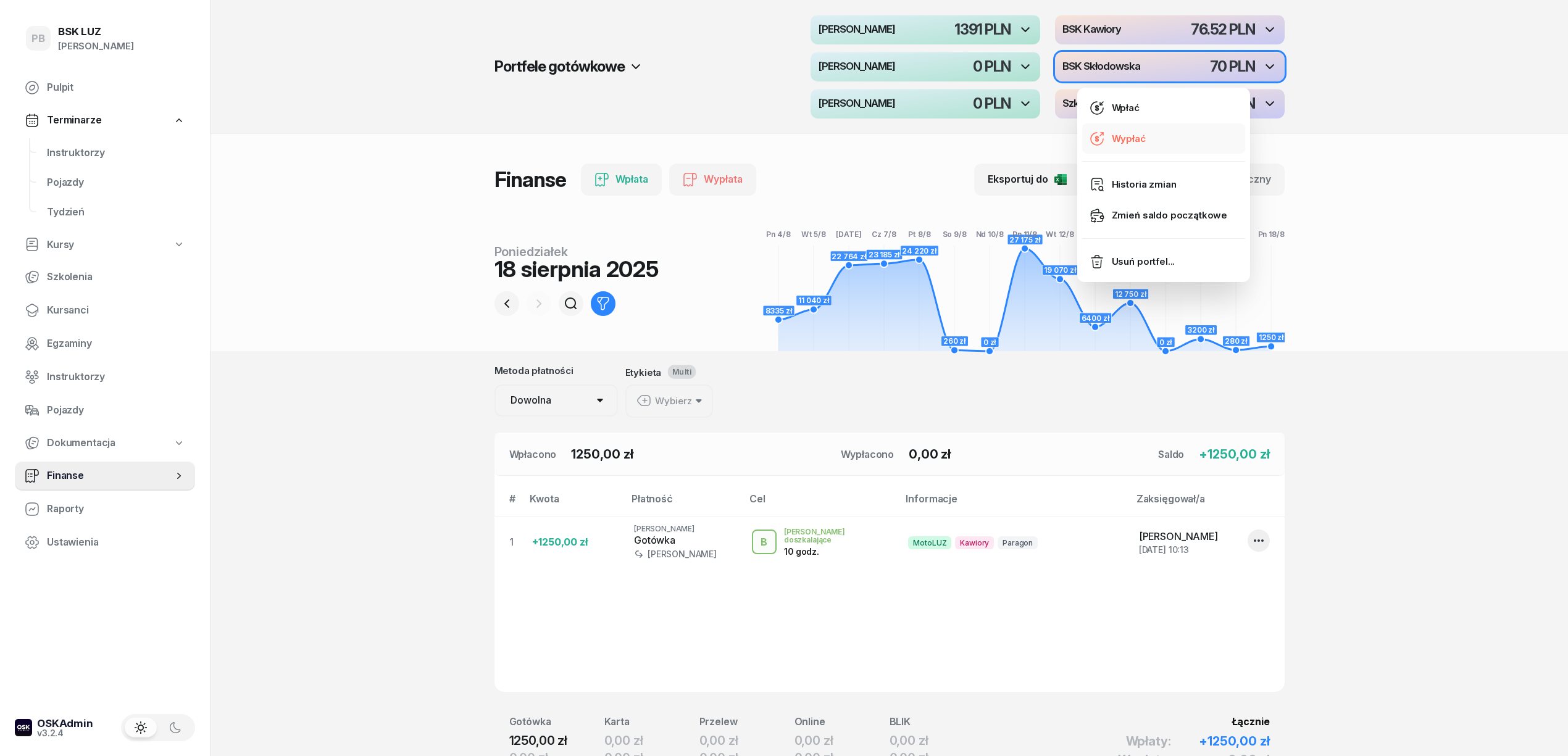
click at [1112, 141] on div "Wypłać" at bounding box center [1128, 139] width 34 height 16
select select "10"
select select "20"
select select "67eba15d0a04ba7908a5e5c0"
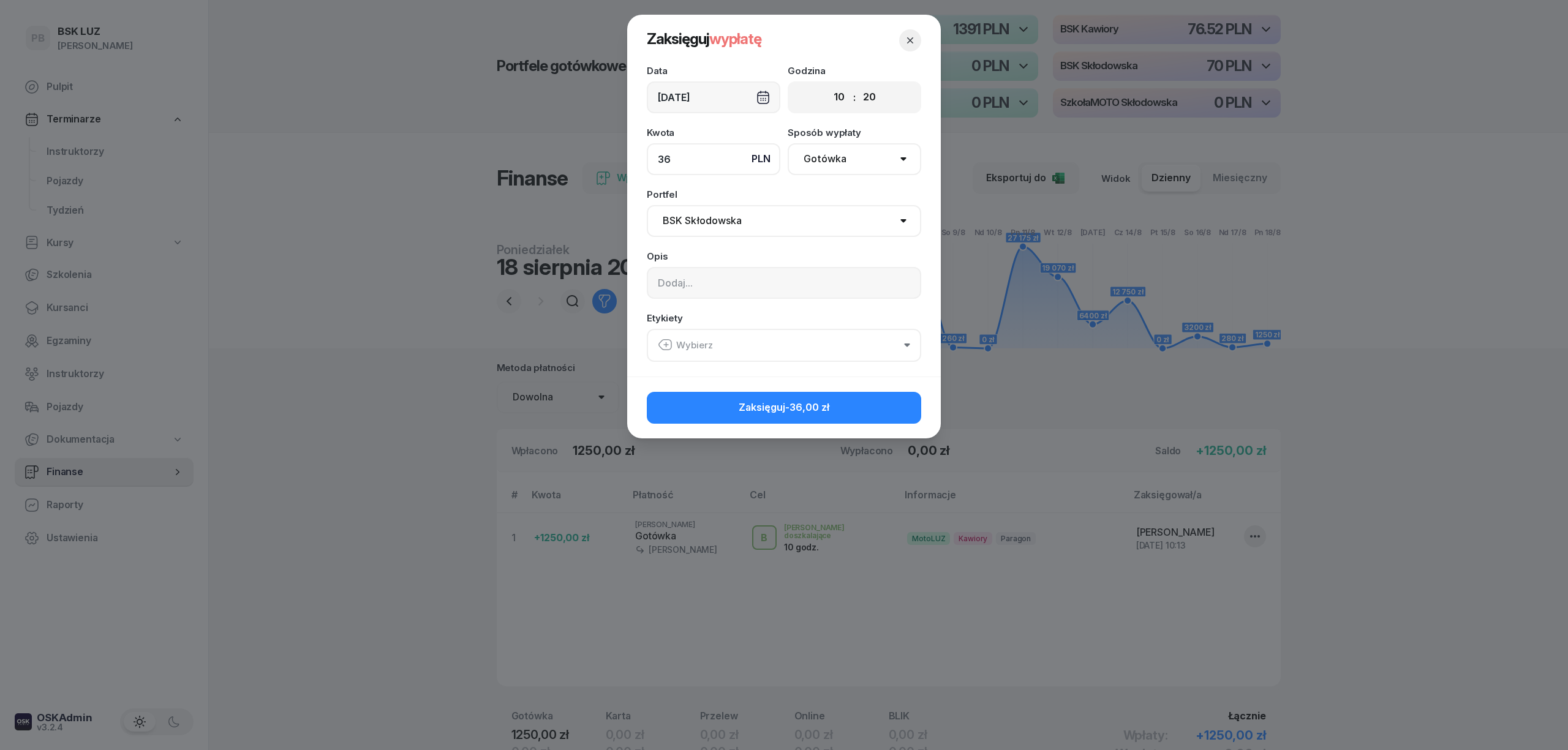
type input "36"
click at [915, 43] on icon "button" at bounding box center [910, 40] width 12 height 12
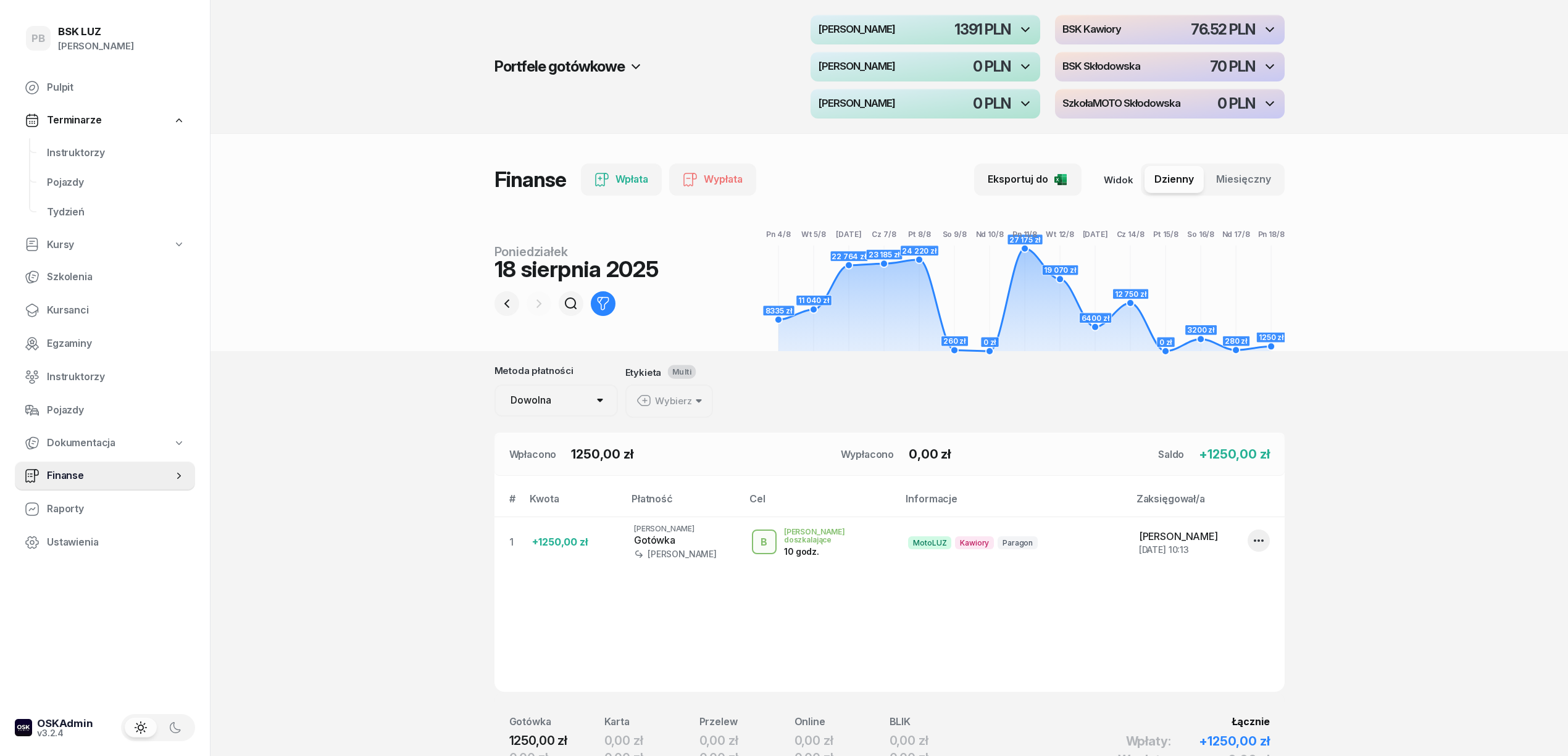
click at [344, 465] on section "Portfele gotówkowe MotoLUZ Kawiory 1391 PLN BSK Kawiory 76.52 PLN MotoLUZ Skłod…" at bounding box center [889, 432] width 1358 height 864
click at [1435, 430] on section "Portfele gotówkowe MotoLUZ Kawiory 1391 PLN BSK Kawiory 76.52 PLN MotoLUZ Skłod…" at bounding box center [889, 432] width 1358 height 864
click at [1114, 25] on h4 "BSK Kawiory" at bounding box center [1091, 30] width 59 height 11
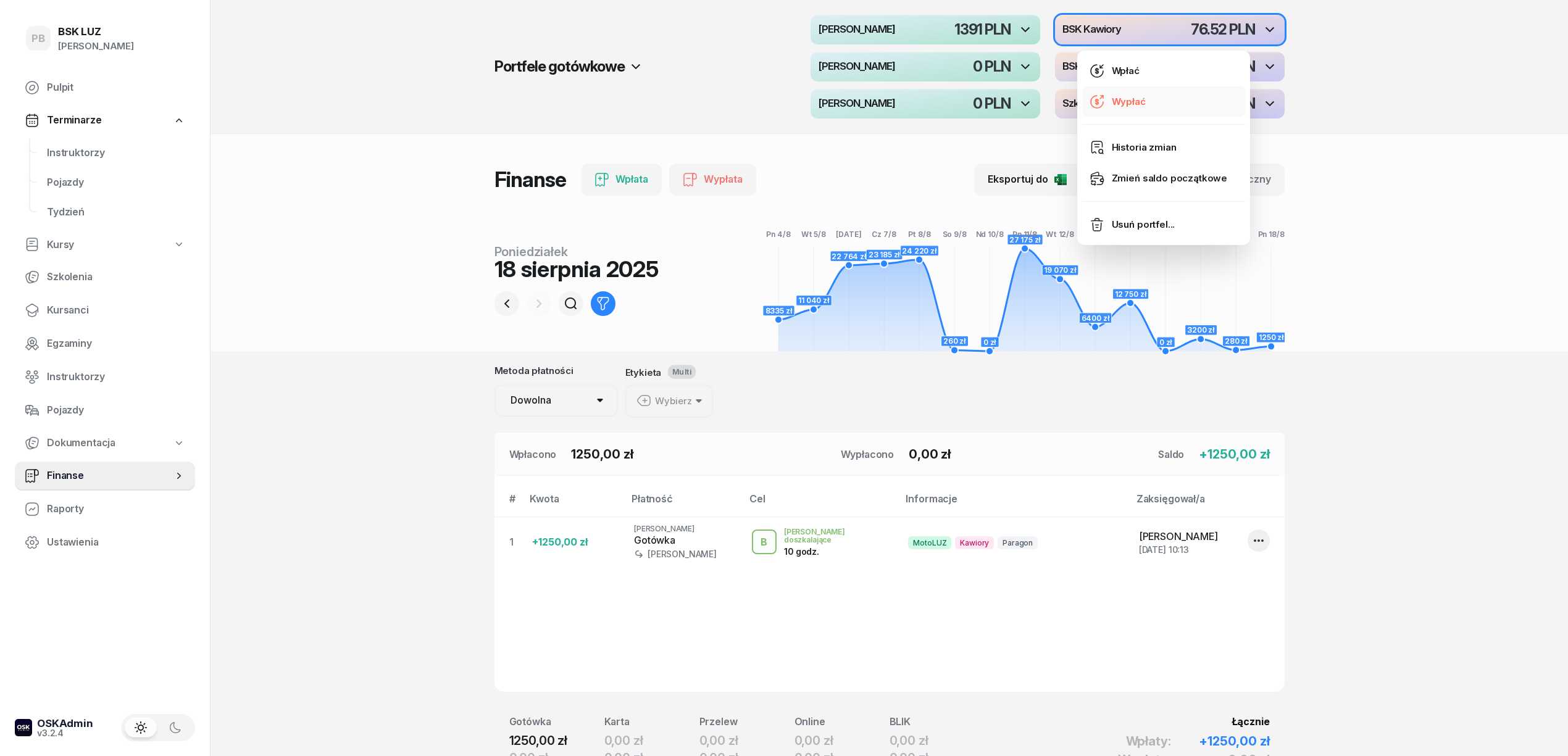
click at [1113, 99] on div "Wypłać" at bounding box center [1128, 101] width 34 height 16
select select "10"
select select "23"
select select "67eba016d336f44fb15f644d"
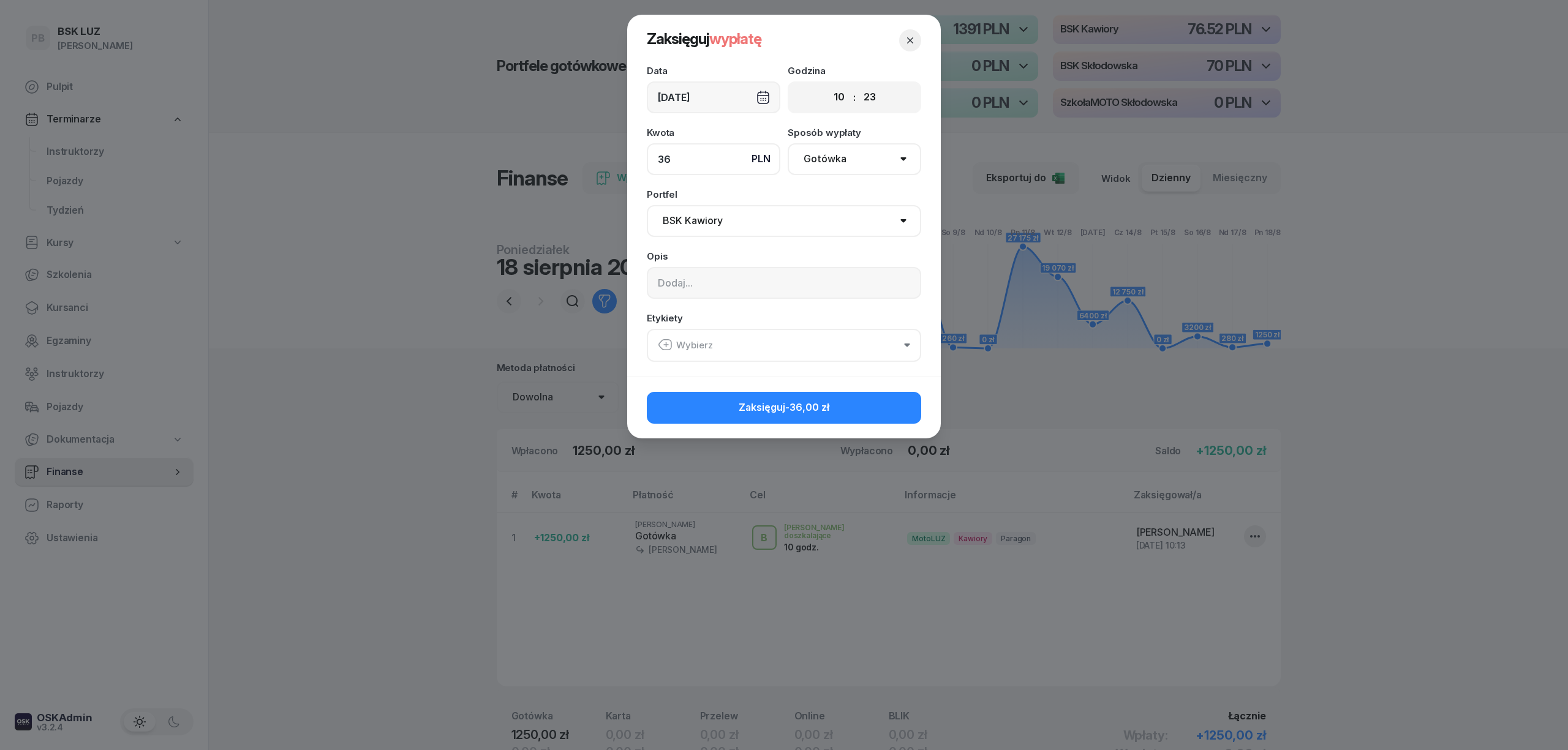
type input "36"
click at [725, 290] on input at bounding box center [784, 283] width 275 height 32
type input "skycash"
click at [783, 343] on button "Wybierz" at bounding box center [784, 345] width 275 height 33
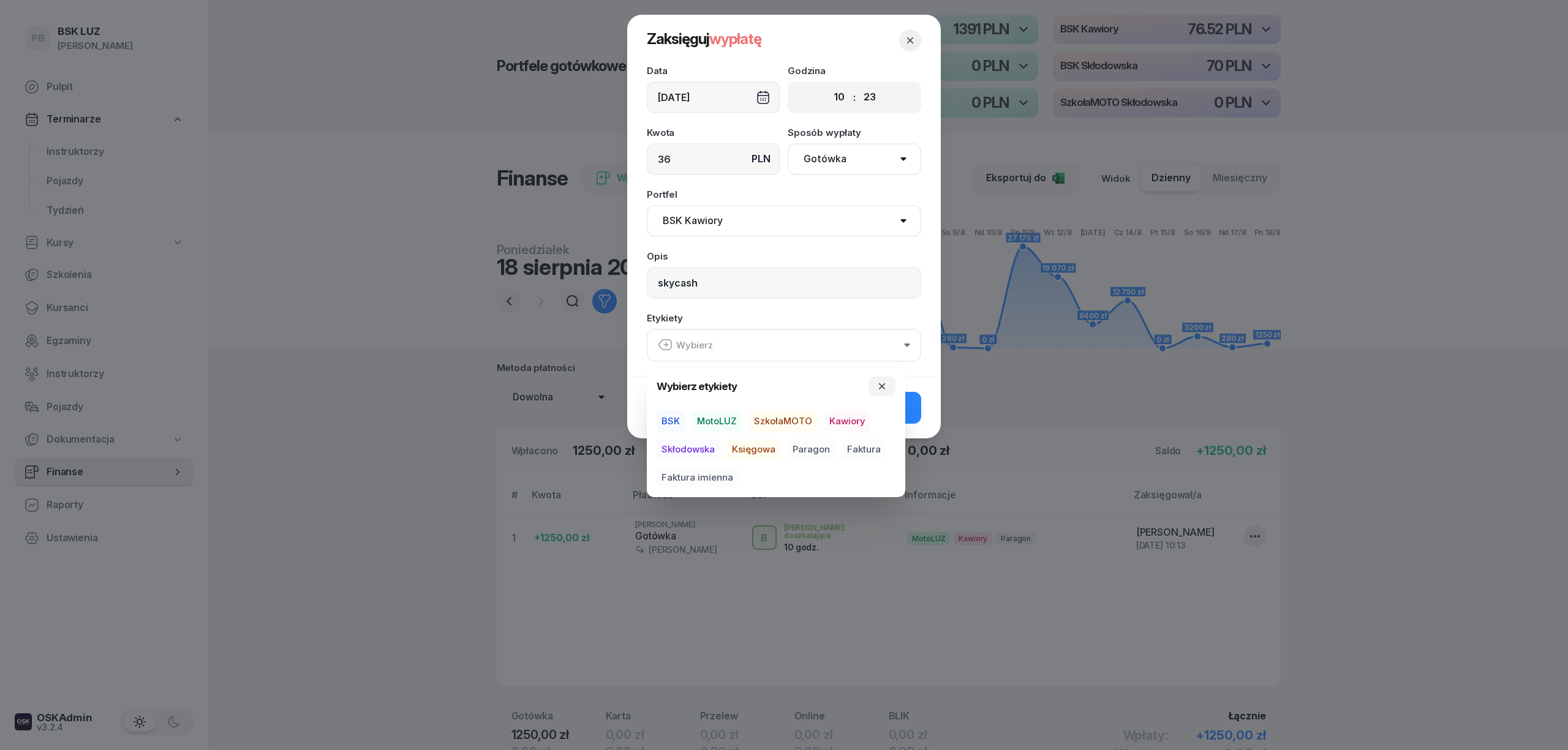
click at [677, 420] on span "BSK" at bounding box center [670, 421] width 28 height 21
click at [850, 420] on span "Kawiory" at bounding box center [847, 421] width 46 height 21
click at [915, 311] on div "Data 18/08/2025 Godzina 00 01 02 03 04 05 06 07 08 09 10 11 12 13 14 15 16 17 1…" at bounding box center [784, 221] width 314 height 310
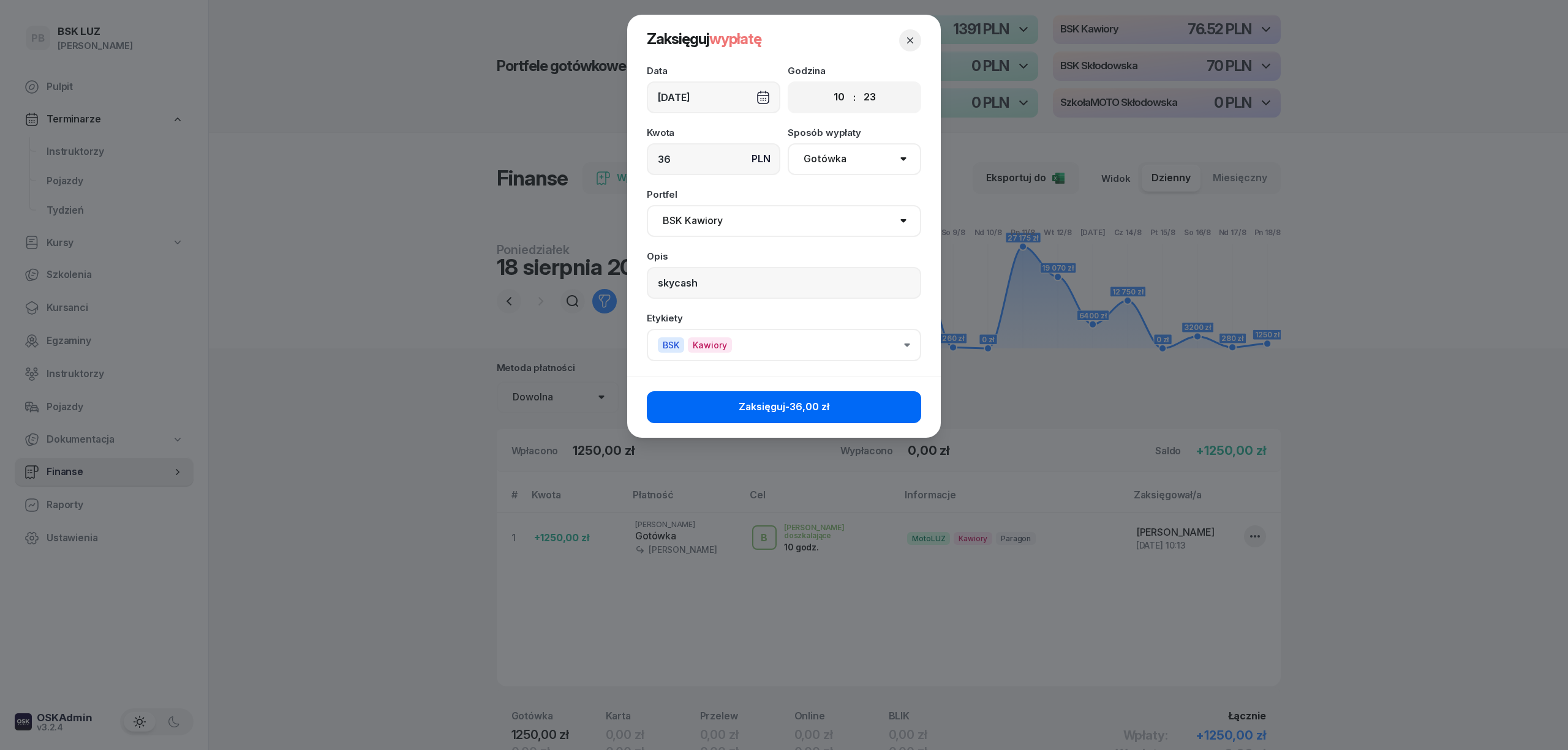
click at [846, 405] on button "Zaksięguj -36,00 zł" at bounding box center [784, 407] width 275 height 32
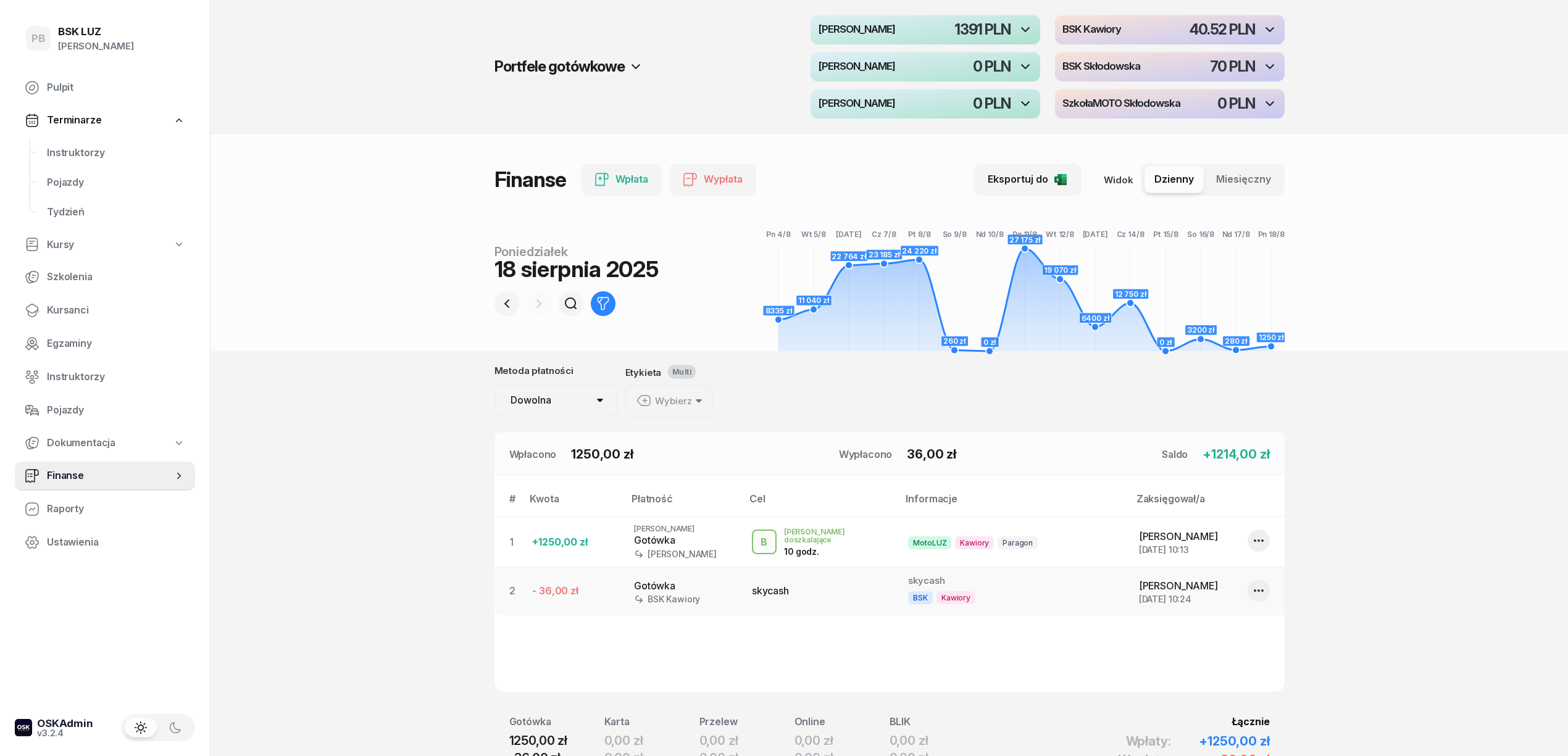
click at [1249, 588] on button "button" at bounding box center [1259, 590] width 22 height 22
click at [1242, 630] on link "Edytuj" at bounding box center [1253, 629] width 163 height 31
select select "10"
select select "23"
select select "67eba016d336f44fb15f644d"
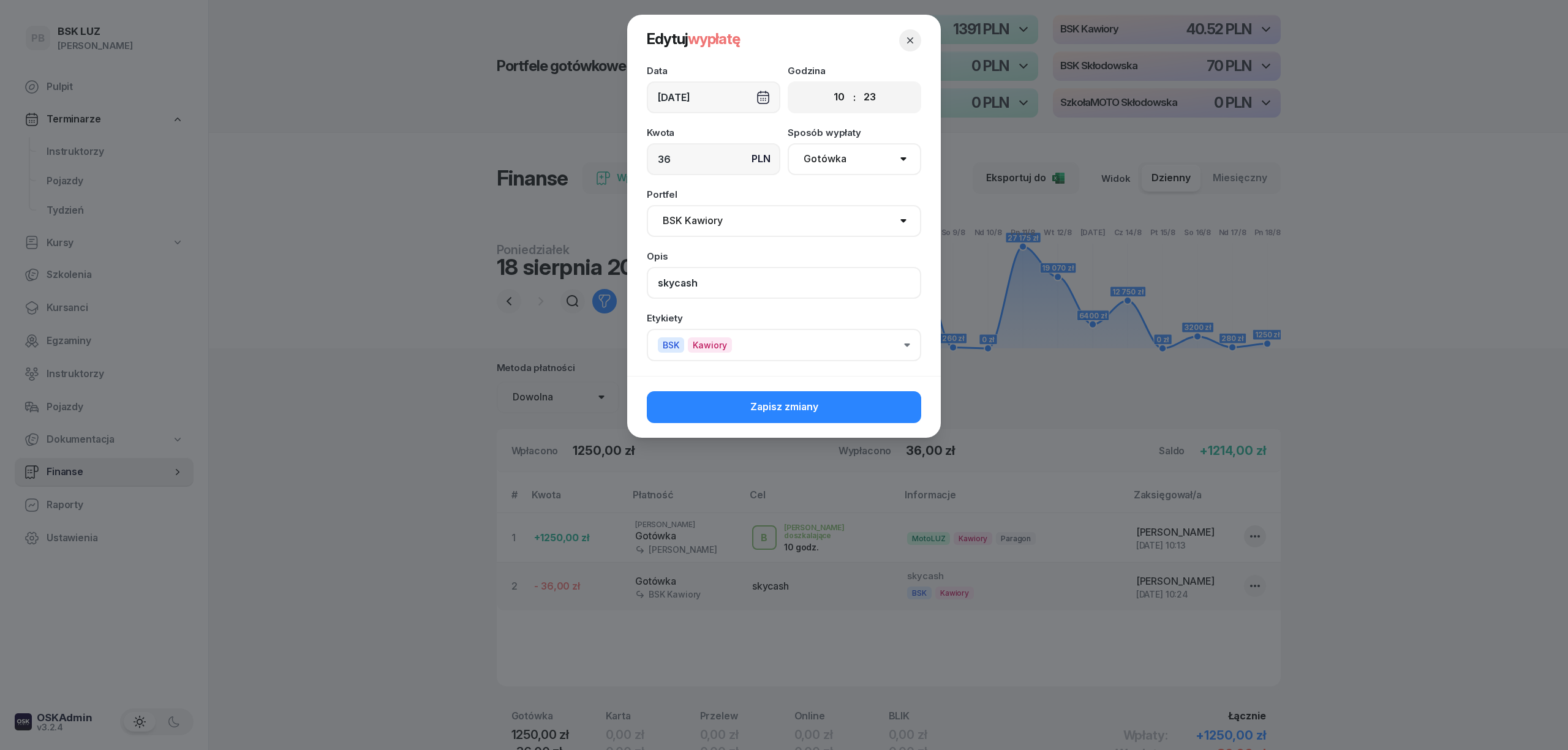
click at [755, 285] on input "skycash" at bounding box center [784, 283] width 275 height 32
type input "skycash Robert"
click at [755, 403] on span "Zapisz zmiany" at bounding box center [784, 406] width 68 height 16
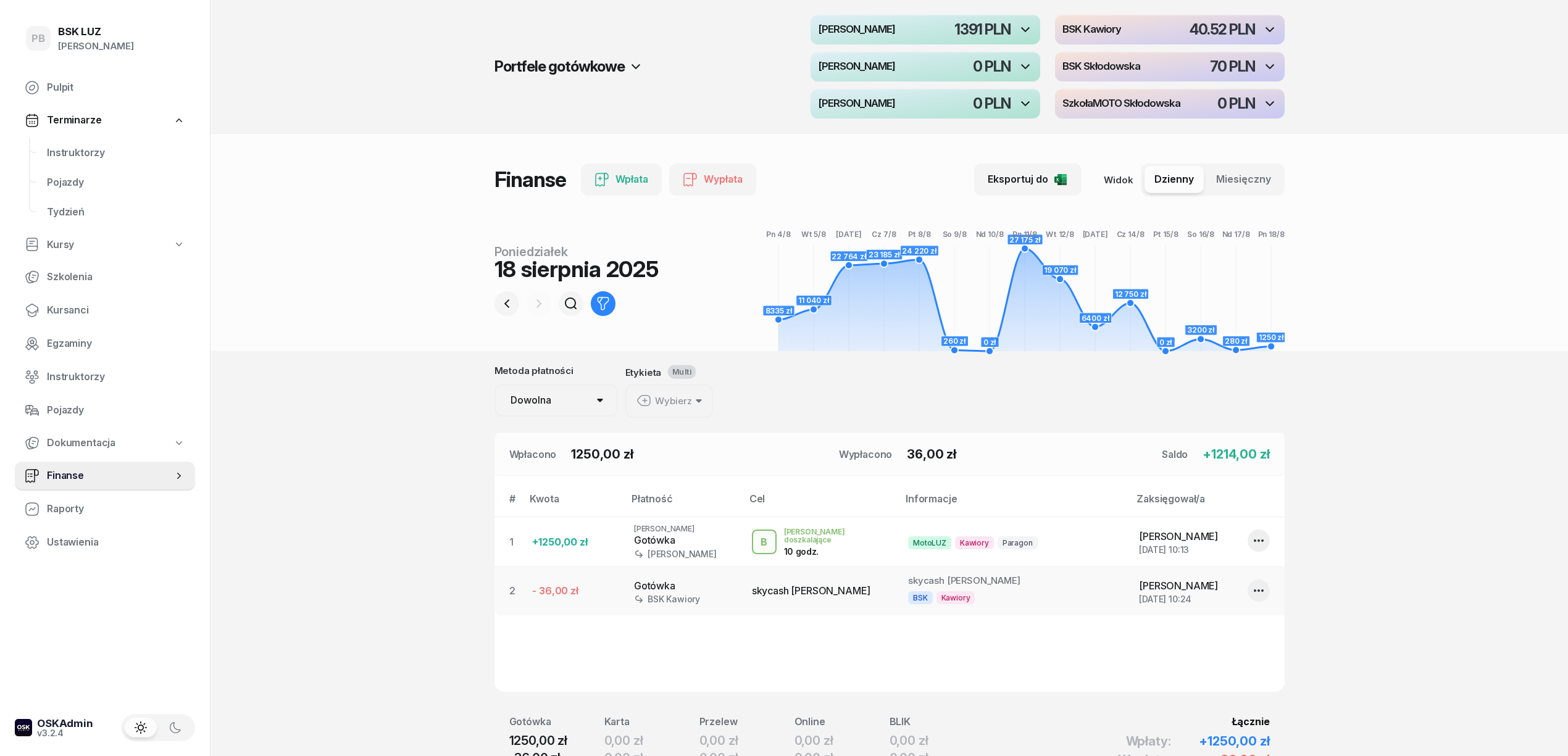
click at [1183, 25] on div "button" at bounding box center [1170, 29] width 230 height 30
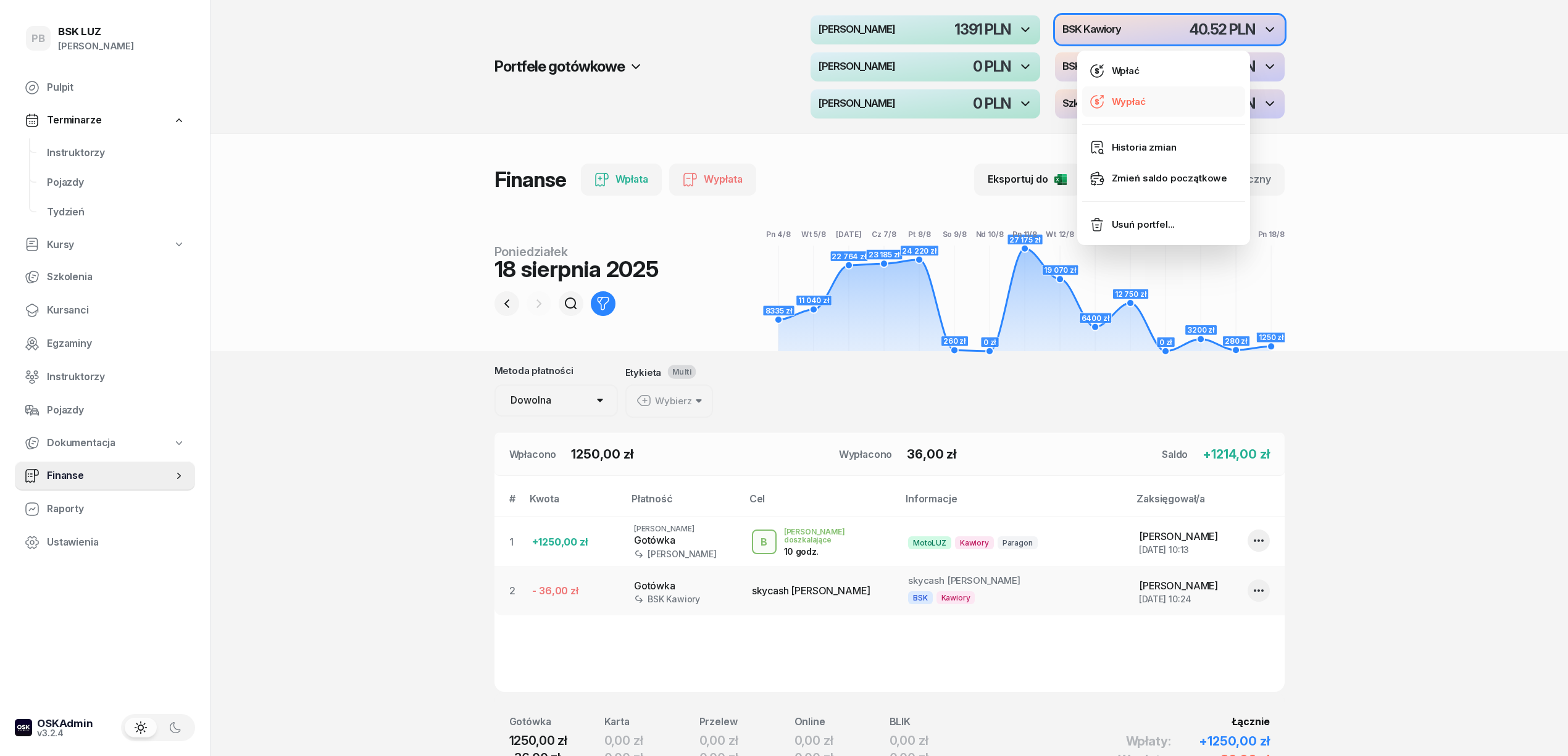
click at [1132, 100] on div "Wypłać" at bounding box center [1128, 101] width 34 height 16
select select "10"
select select "27"
select select "67eba016d336f44fb15f644d"
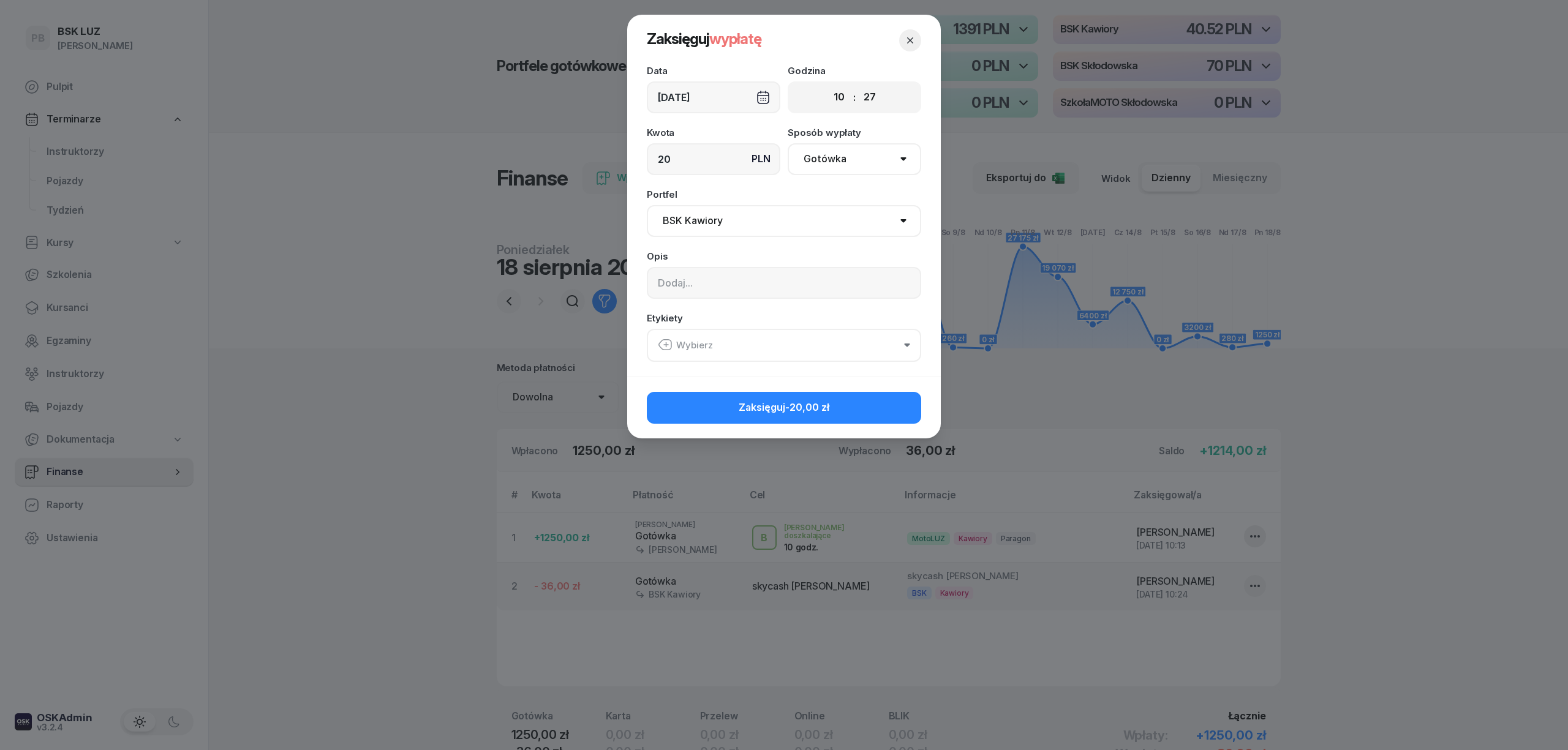
type input "20"
click at [760, 287] on input at bounding box center [784, 283] width 275 height 32
click at [748, 338] on button "Wybierz" at bounding box center [784, 345] width 275 height 33
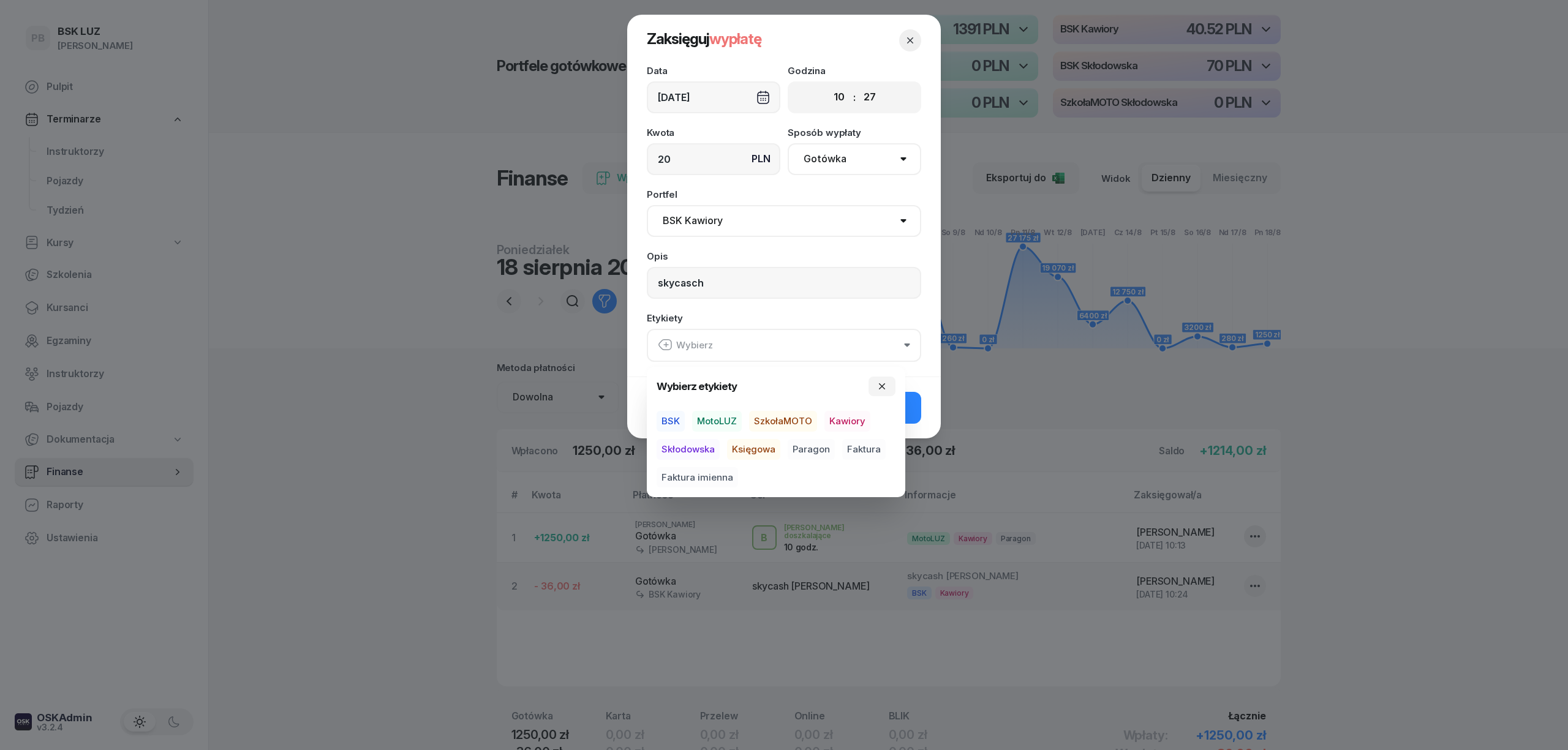
click at [672, 422] on span "BSK" at bounding box center [670, 421] width 28 height 21
click at [850, 415] on span "Kawiory" at bounding box center [847, 421] width 46 height 21
click at [744, 281] on input "skycasch" at bounding box center [784, 283] width 275 height 32
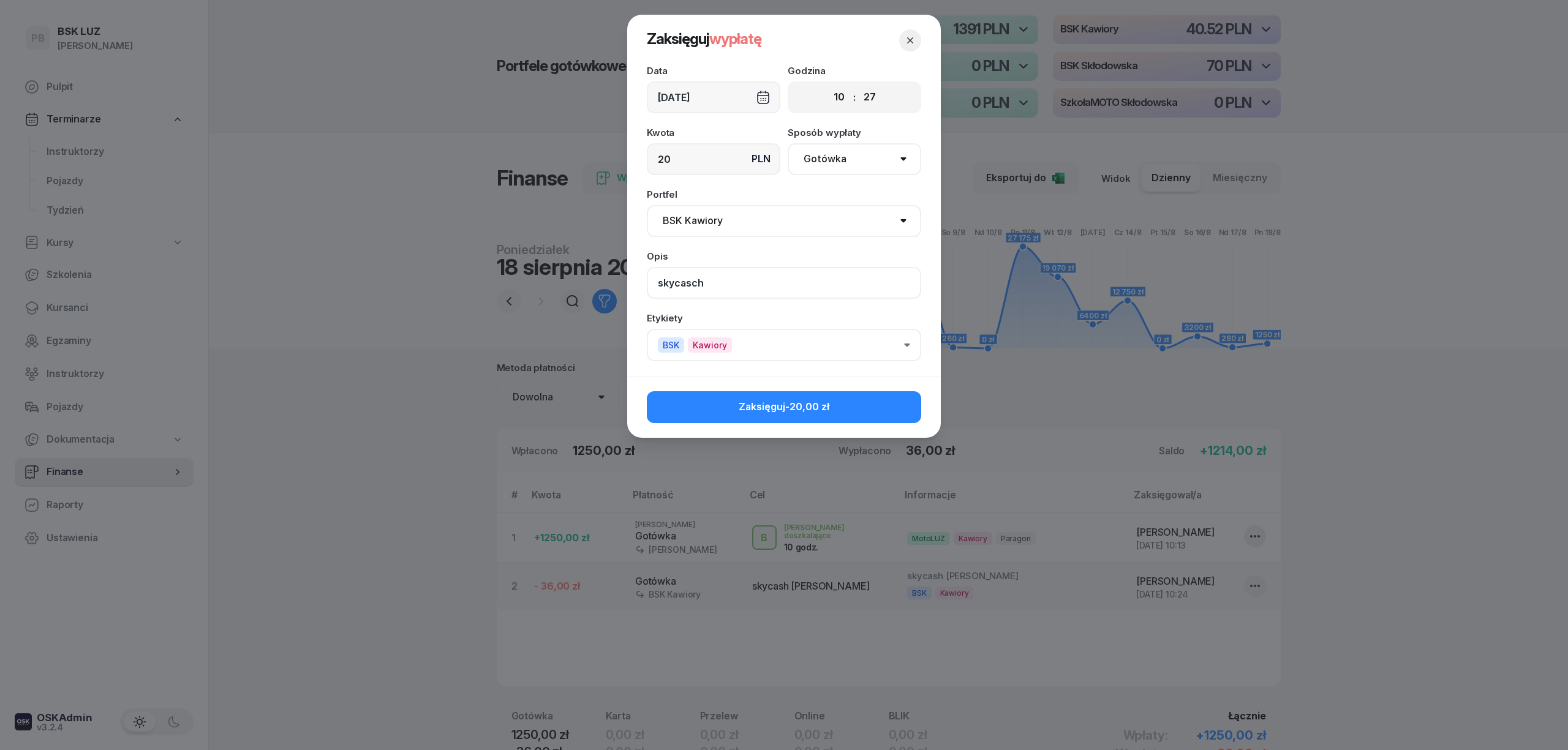
click at [696, 281] on input "skycasch" at bounding box center [784, 283] width 275 height 32
click at [742, 287] on input "skycash" at bounding box center [784, 283] width 275 height 32
type input "skycash [PERSON_NAME]"
click at [811, 400] on span "-20,00 zł" at bounding box center [807, 406] width 44 height 12
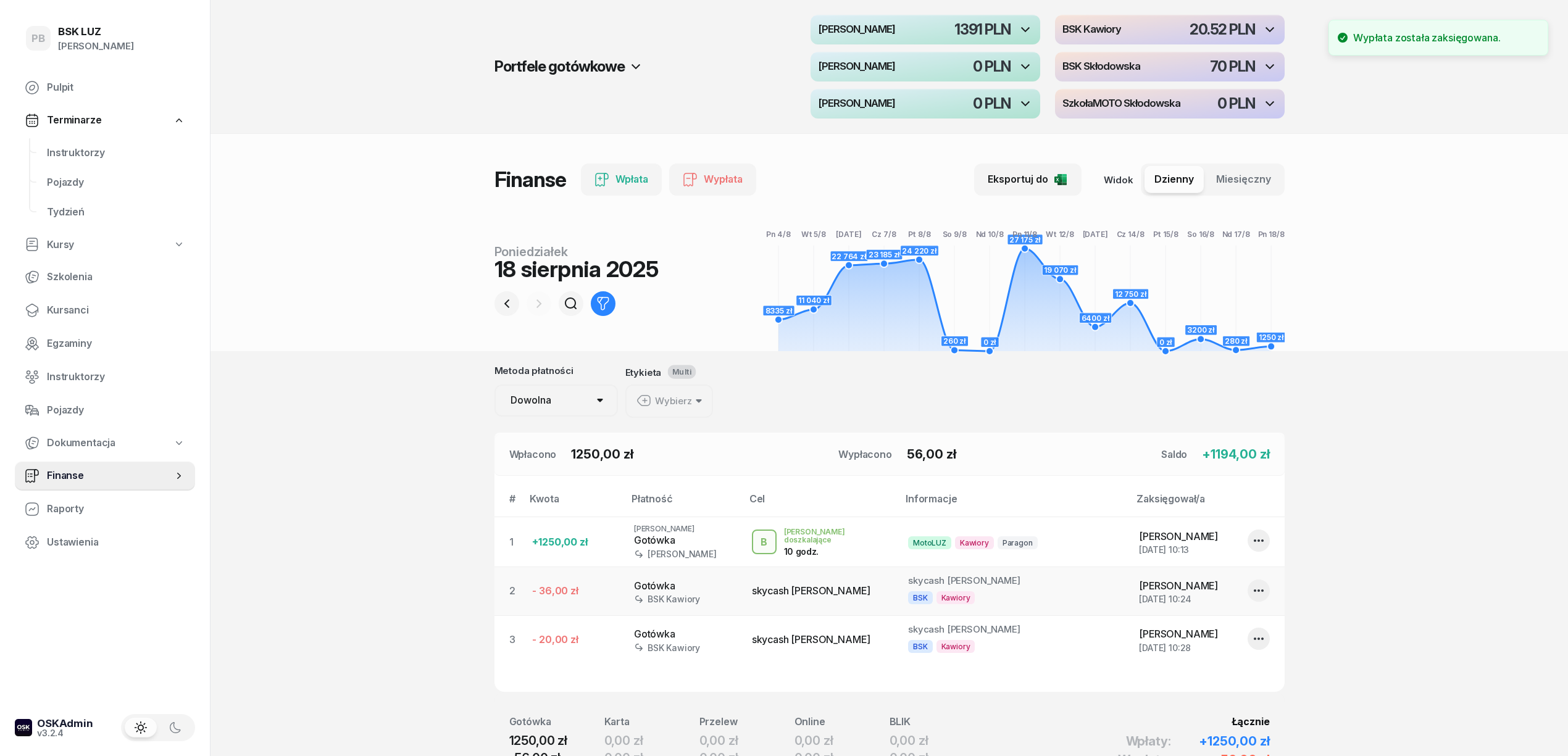
click at [1255, 591] on icon "button" at bounding box center [1259, 590] width 10 height 3
click at [1225, 628] on link "Edytuj" at bounding box center [1253, 629] width 163 height 31
select select "10"
select select "23"
select select "67eba016d336f44fb15f644d"
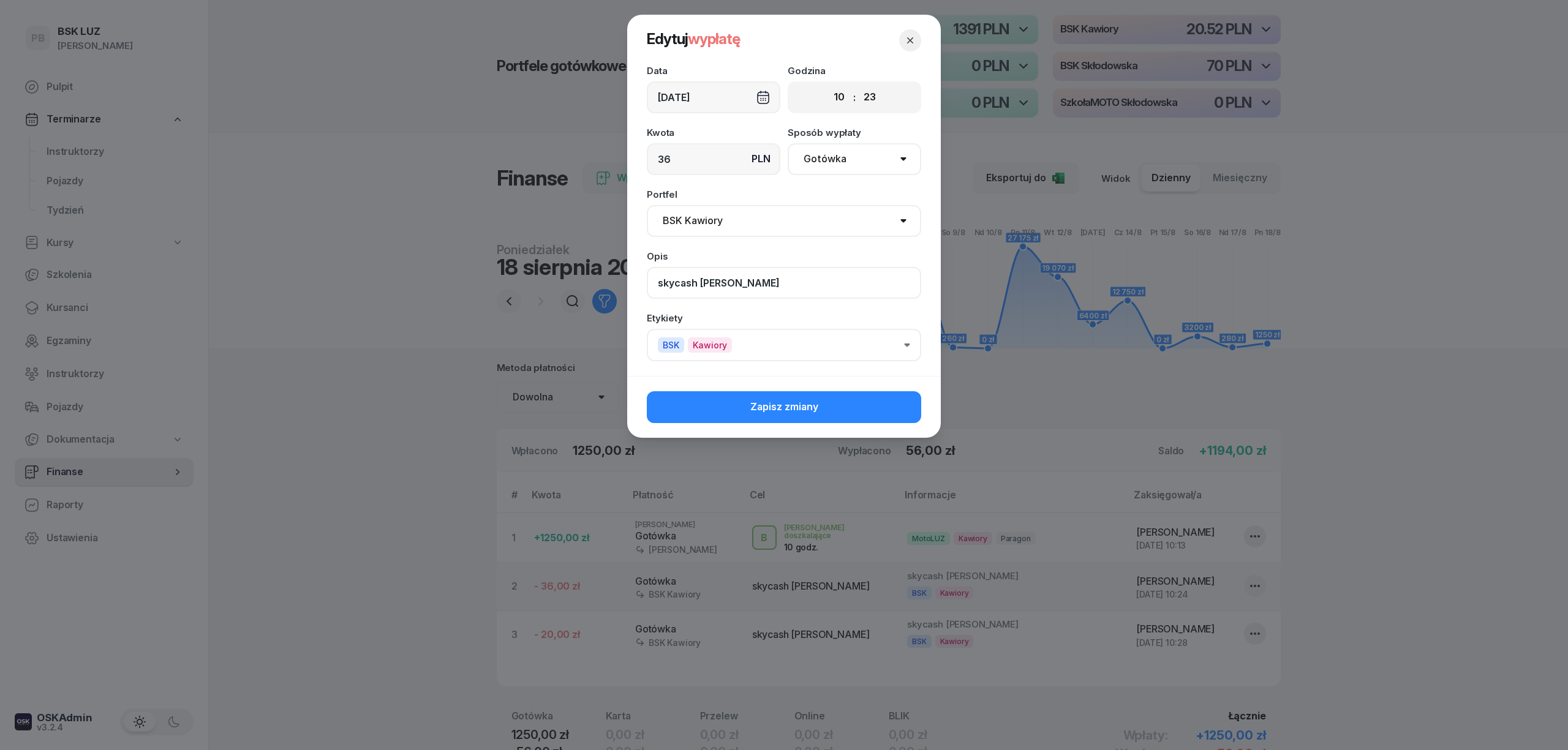
click at [750, 285] on input "skycash Robert" at bounding box center [784, 283] width 275 height 32
type input "skycash [PERSON_NAME]"
click at [860, 411] on button "Zapisz zmiany" at bounding box center [784, 407] width 275 height 32
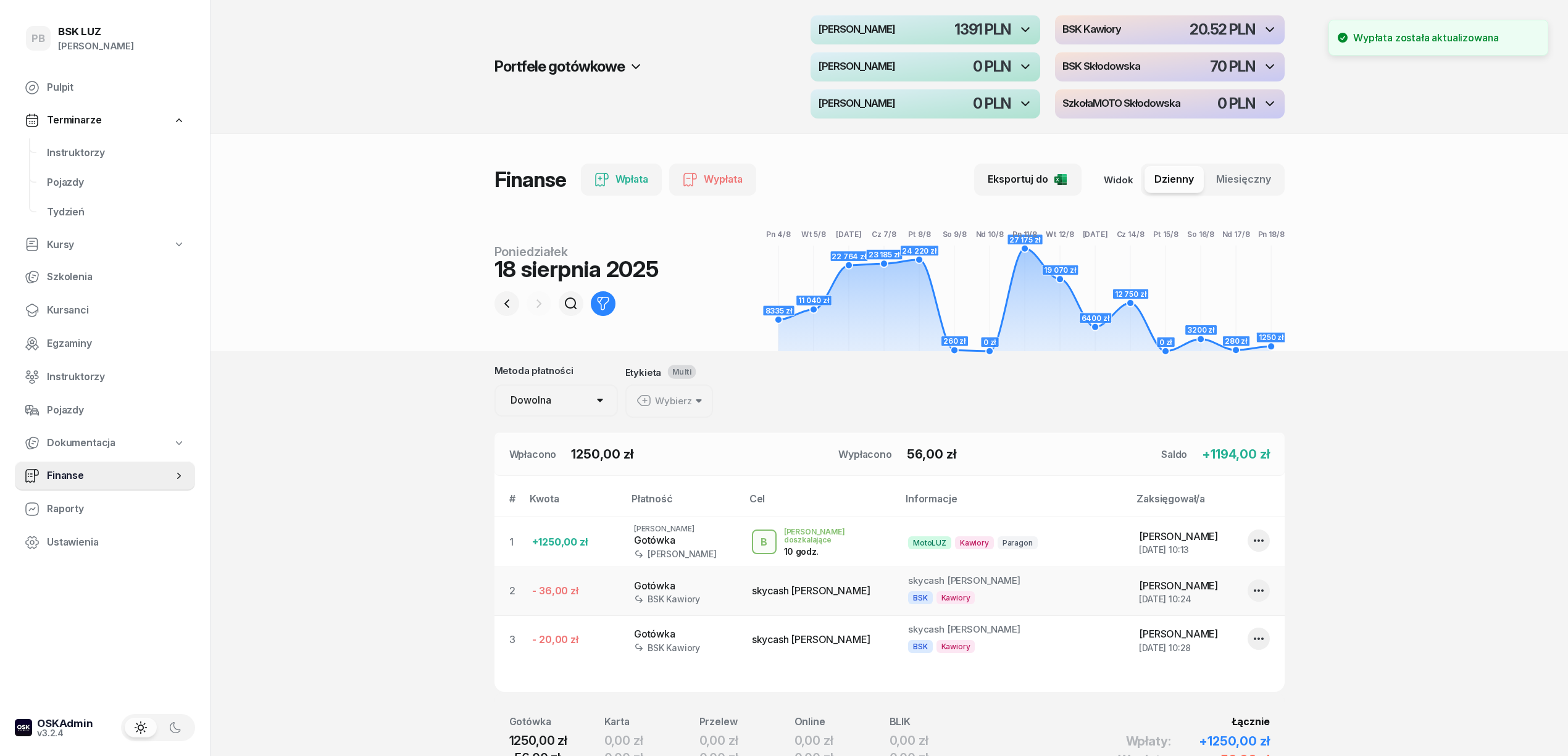
click at [1416, 534] on section "Portfele gotówkowe MotoLUZ Kawiory 1391 PLN BSK Kawiory 20.52 PLN MotoLUZ Skłod…" at bounding box center [889, 432] width 1358 height 864
click at [339, 123] on div "Portfele gotówkowe MotoLUZ Kawiory 1391 PLN BSK Kawiory 20.52 PLN MotoLUZ Skłod…" at bounding box center [889, 67] width 1358 height 134
click at [81, 155] on span "Instruktorzy" at bounding box center [116, 152] width 138 height 16
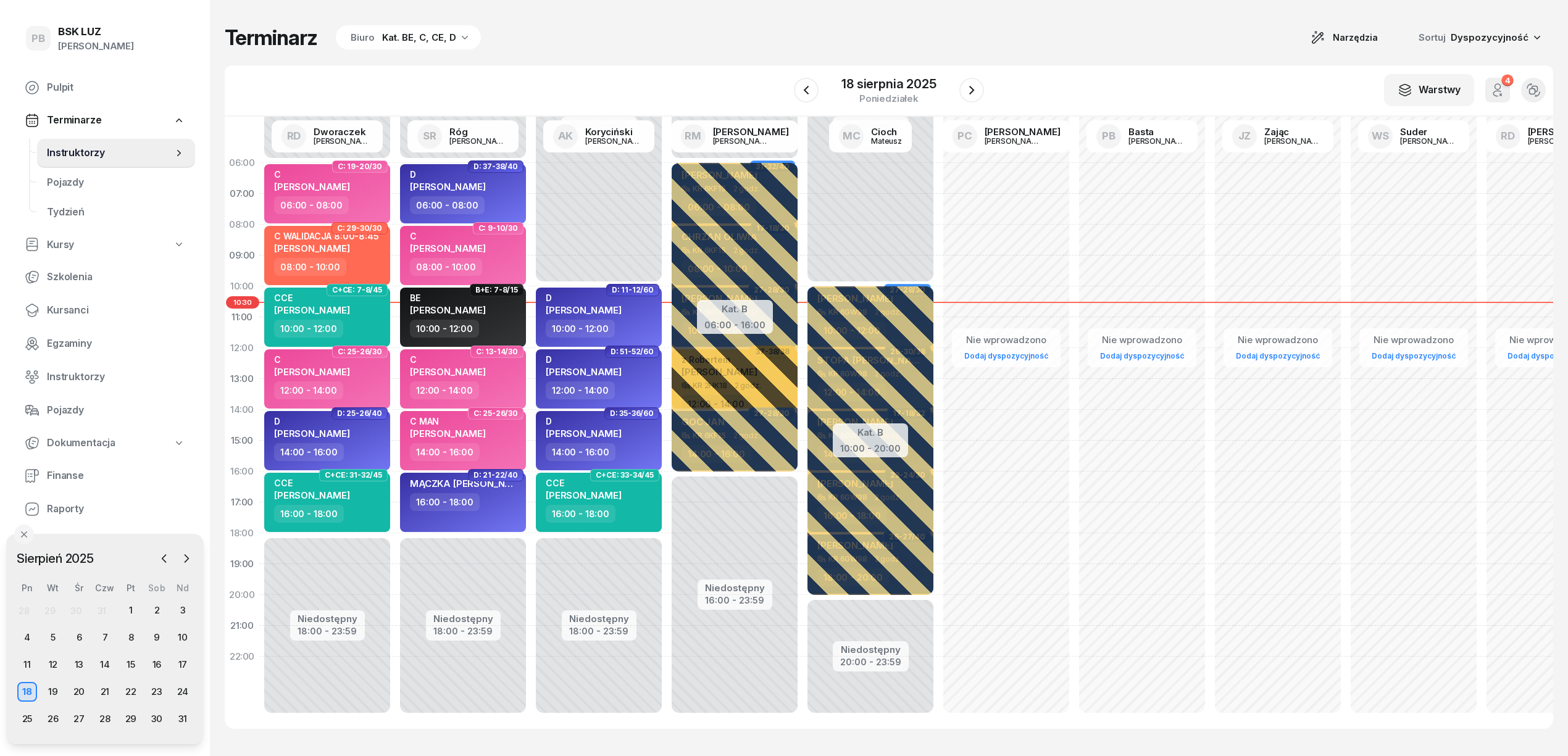
click at [625, 1] on div "Terminarz Biuro Kat. BE, C, CE, D Narzędzia Sortuj Dyspozycyjność W Wybierz AK …" at bounding box center [889, 377] width 1329 height 753
drag, startPoint x: 88, startPoint y: 308, endPoint x: 369, endPoint y: 186, distance: 306.3
click at [89, 308] on span "Kursanci" at bounding box center [116, 310] width 138 height 16
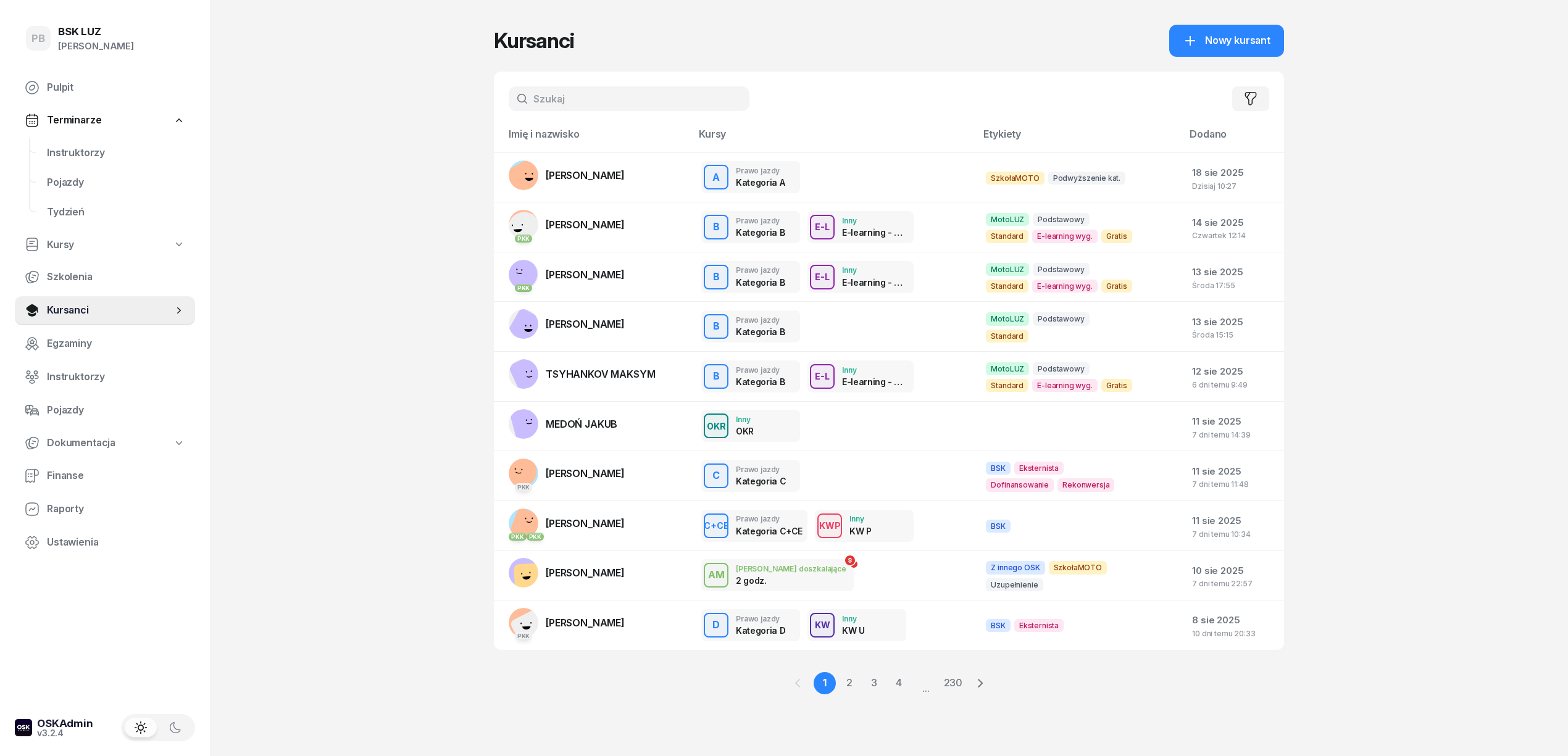
click at [544, 101] on input "text" at bounding box center [629, 99] width 241 height 25
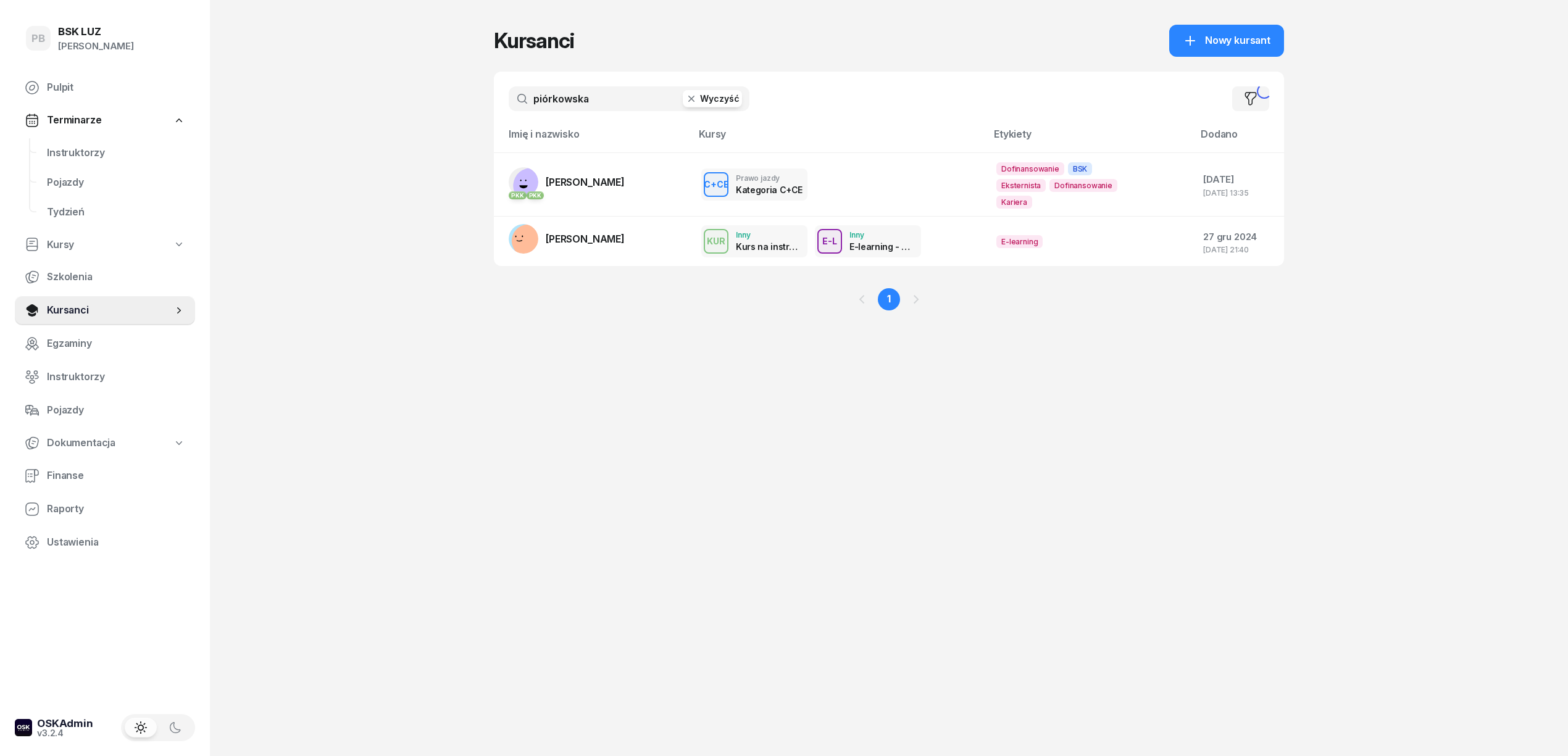
type input "piórkowska"
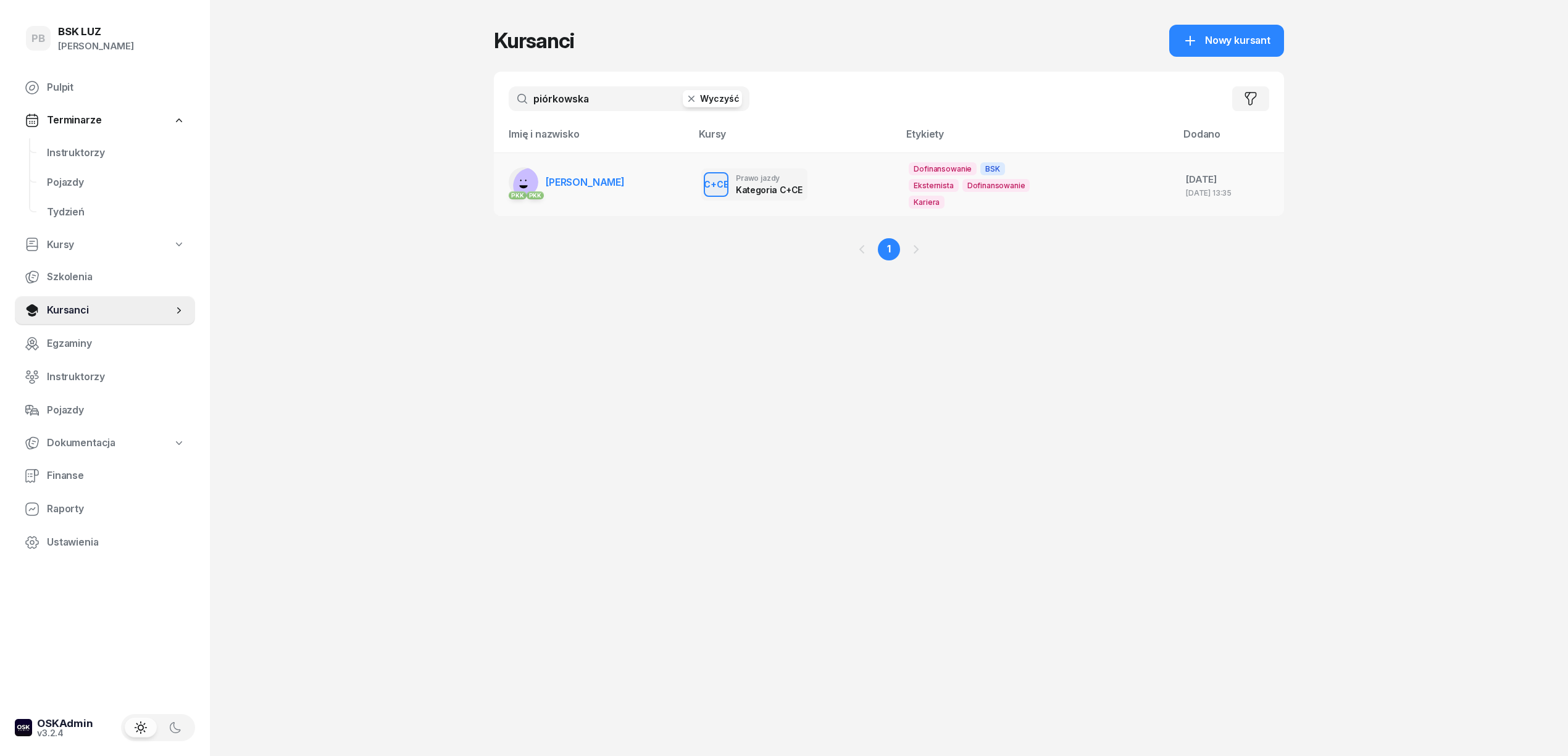
click at [582, 176] on span "PIÓRKOWSKA MARTYNA" at bounding box center [585, 182] width 79 height 12
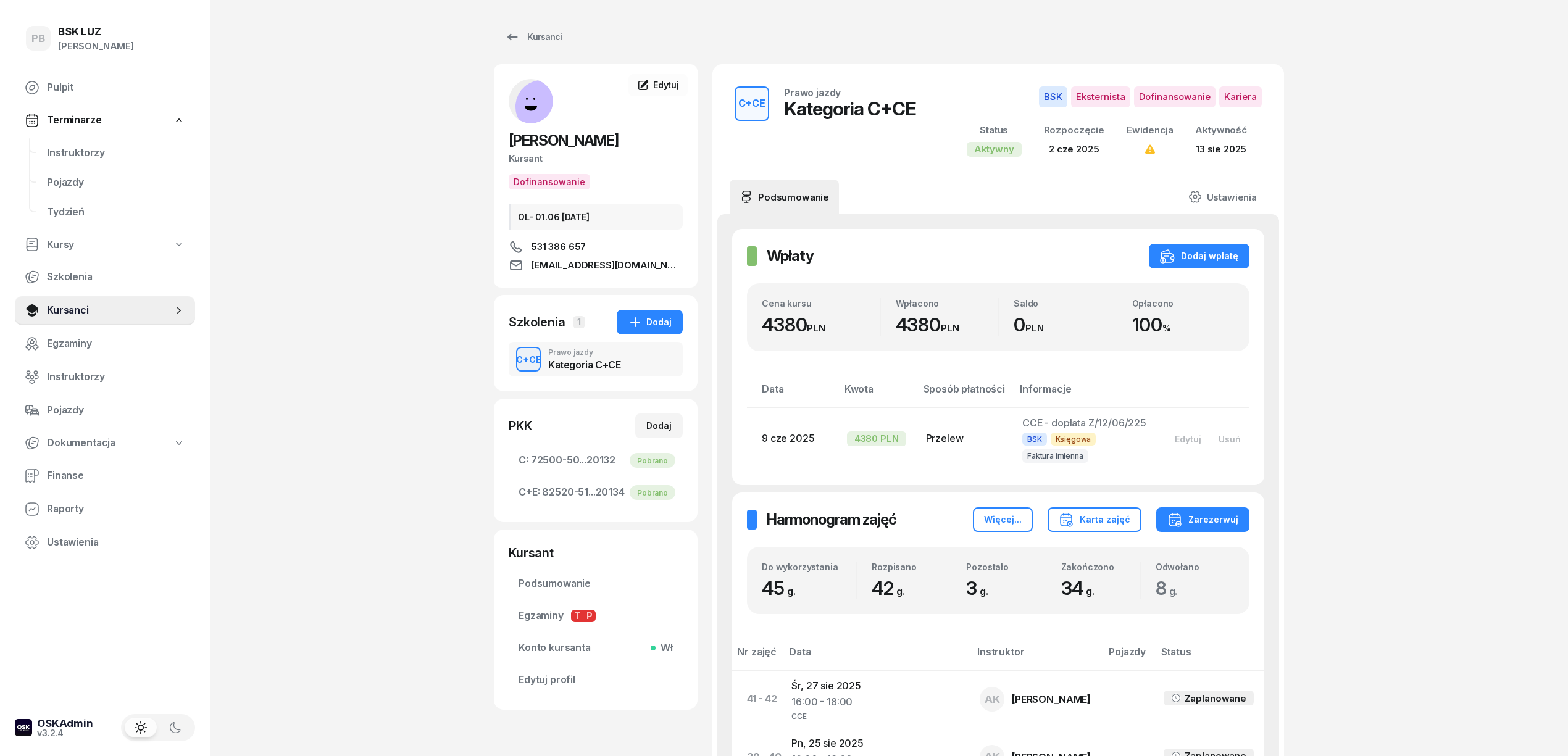
click at [61, 156] on span "Instruktorzy" at bounding box center [116, 152] width 138 height 16
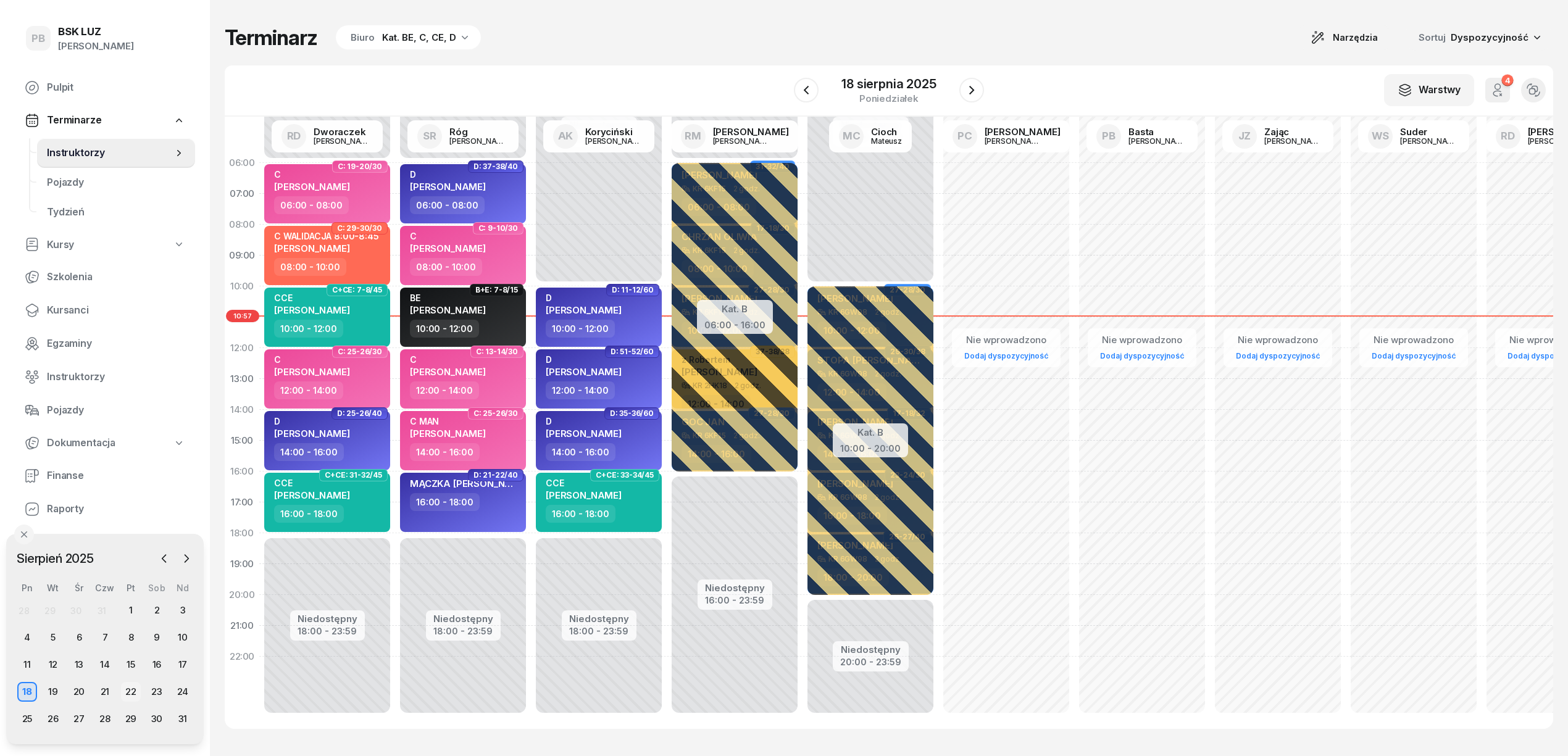
click at [130, 687] on div "22" at bounding box center [130, 691] width 20 height 20
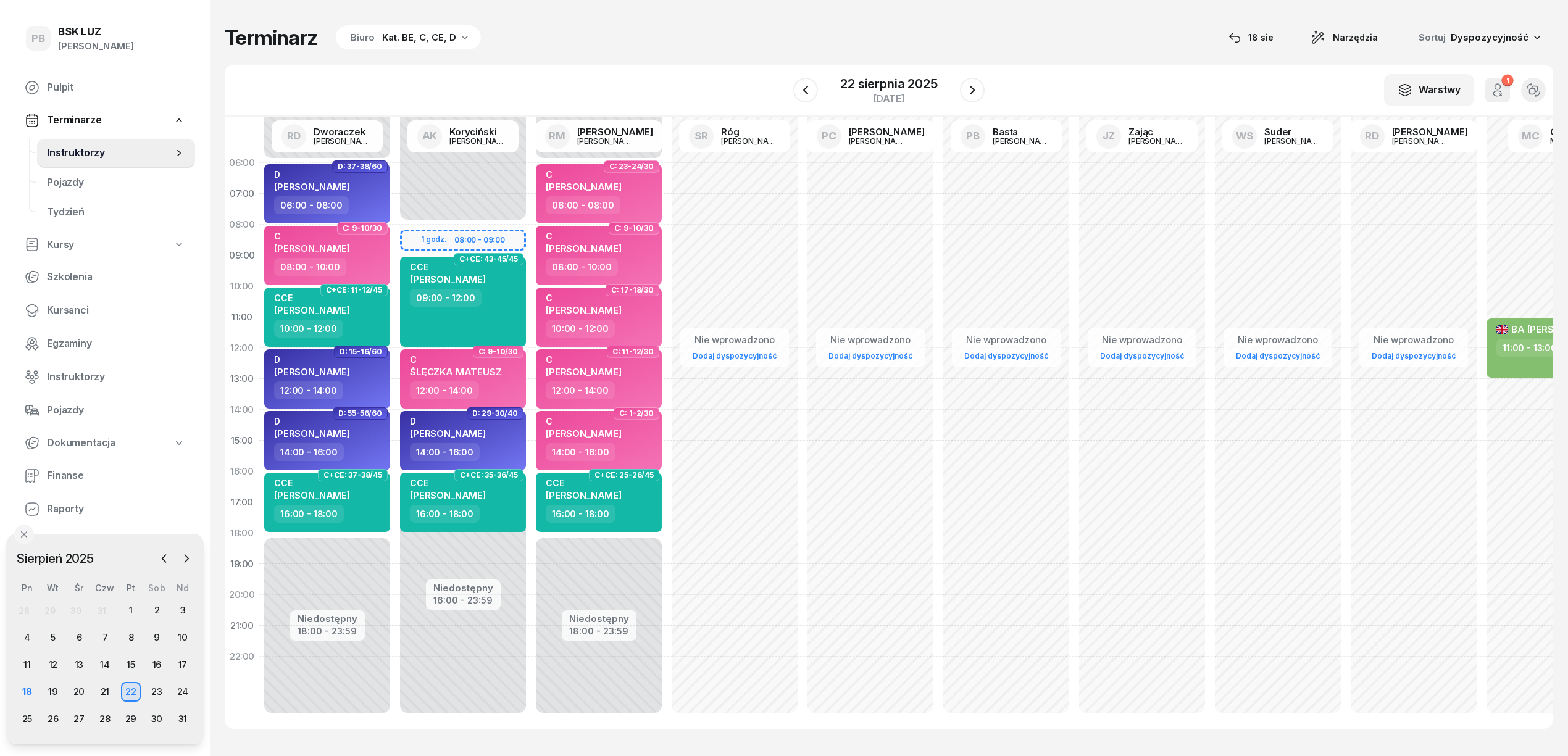
click at [989, 349] on link "Dodaj dyspozycyjność" at bounding box center [1006, 355] width 94 height 14
select select "08"
select select "16"
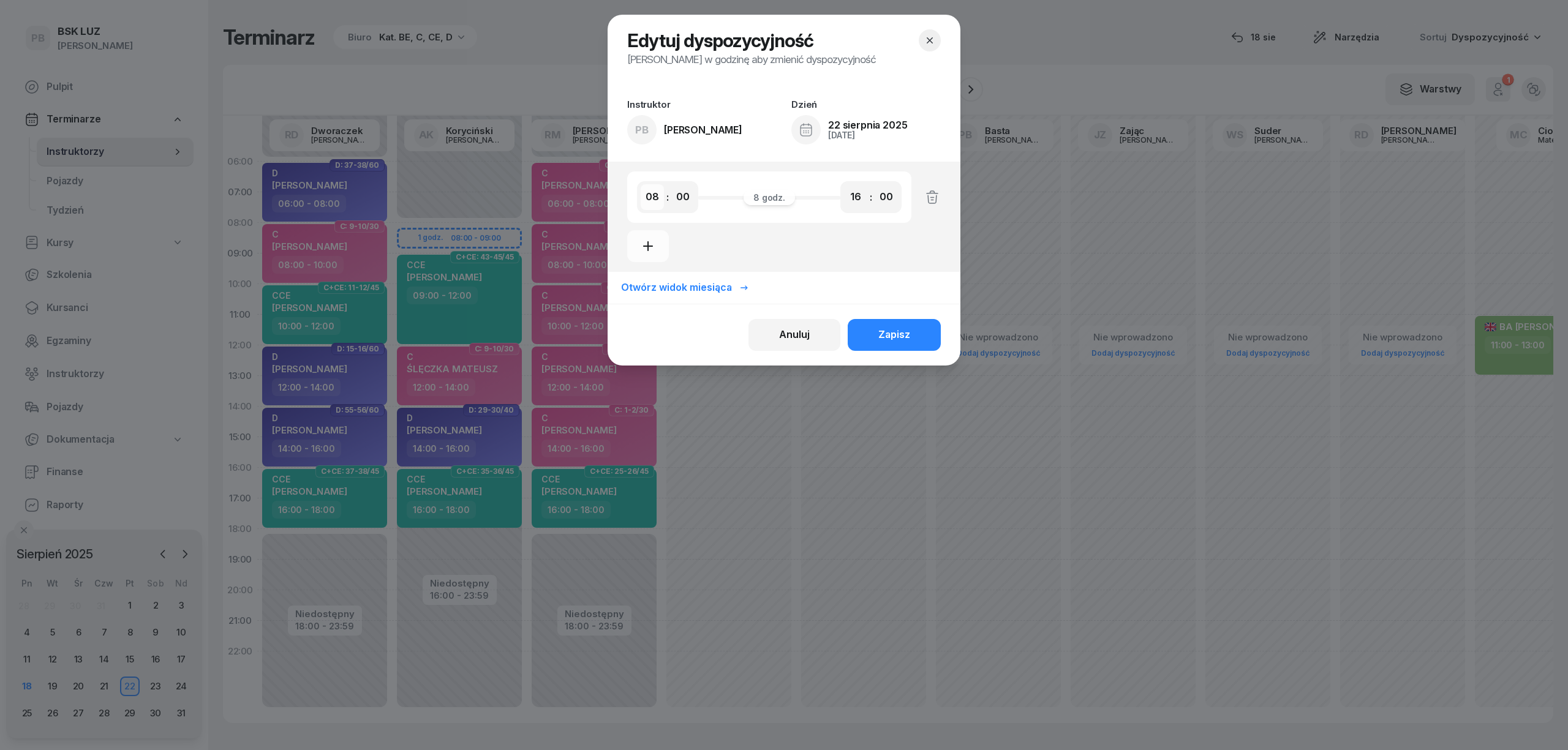
click at [649, 200] on select "00 01 02 03 04 05 06 07 08 09 10 11 12 13 14 15 16 17 18 19 20 21 22 23" at bounding box center [653, 197] width 23 height 26
select select "12"
click at [641, 184] on select "00 01 02 03 04 05 06 07 08 09 10 11 12 13 14 15 16 17 18 19 20 21 22 23" at bounding box center [653, 197] width 23 height 26
click at [854, 199] on select "00 01 02 03 04 05 06 07 08 09 10 11 12 13 14 15 16 17 18 19 20 21 22 23" at bounding box center [856, 197] width 23 height 26
select select "20"
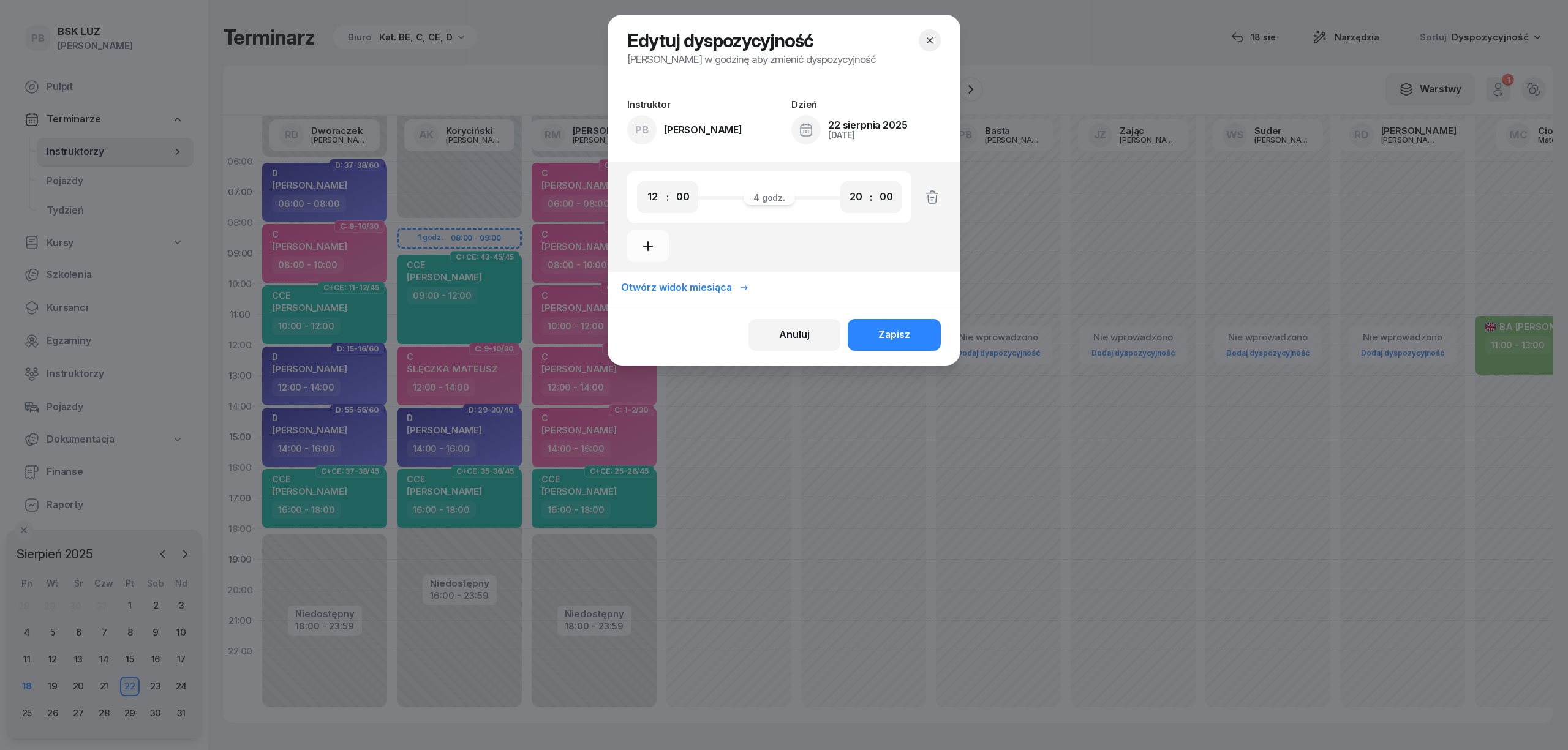
click at [845, 184] on select "00 01 02 03 04 05 06 07 08 09 10 11 12 13 14 15 16 17 18 19 20 21 22 23" at bounding box center [856, 197] width 23 height 26
click at [892, 331] on div "Zapisz" at bounding box center [894, 335] width 32 height 16
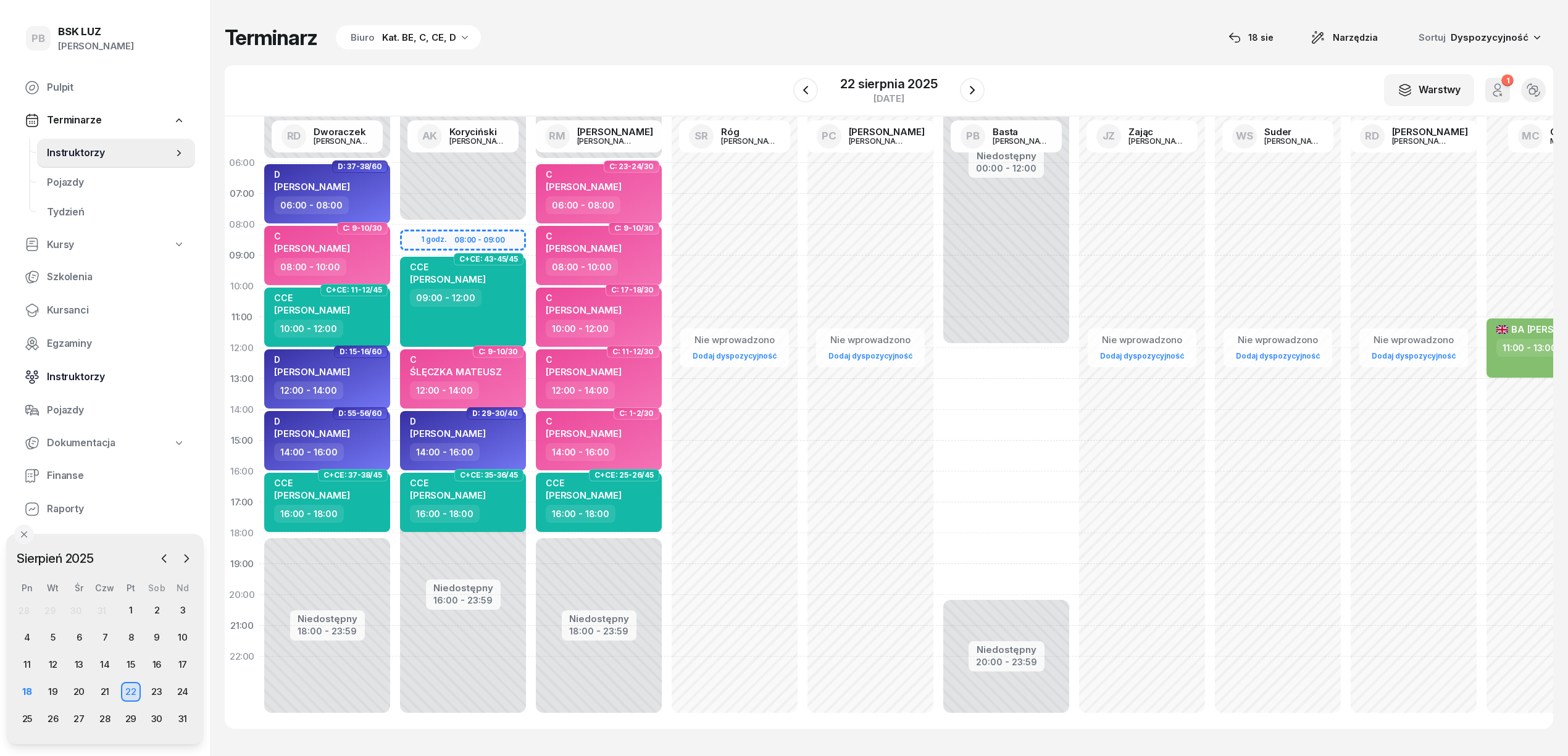
click at [70, 372] on span "Instruktorzy" at bounding box center [116, 377] width 138 height 16
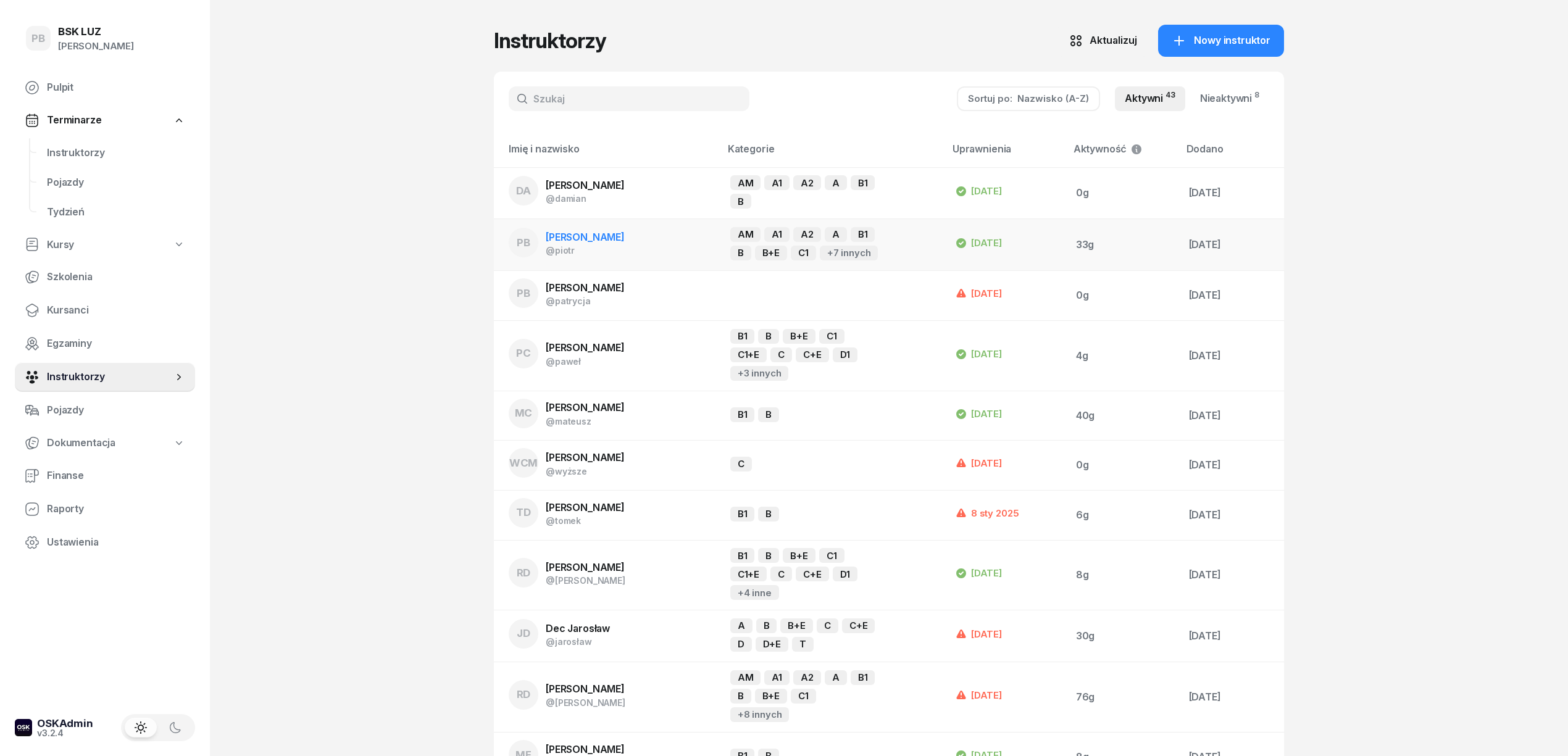
click at [605, 243] on td "PB Basta Piotr @piotr" at bounding box center [607, 245] width 226 height 52
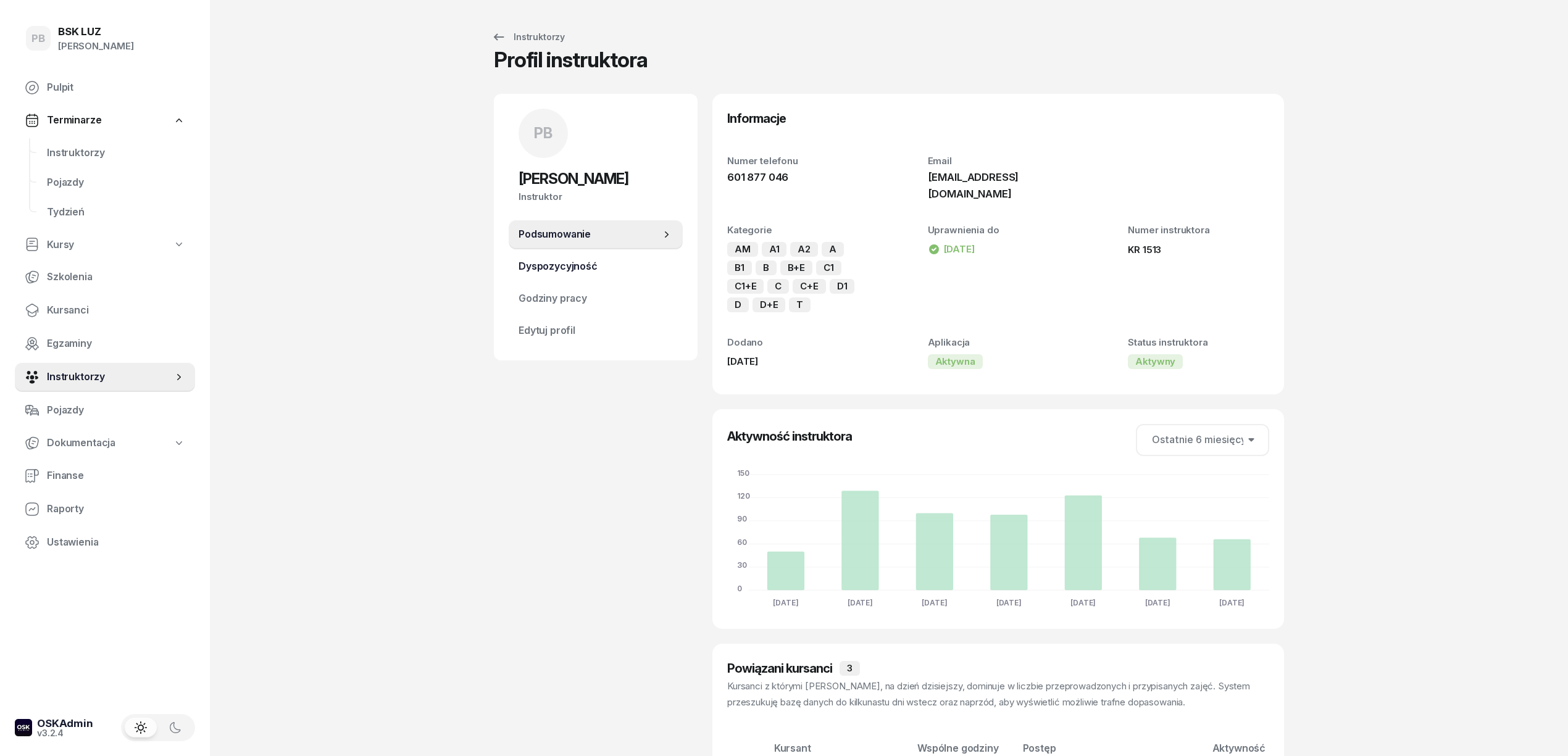
click at [594, 262] on span "Dyspozycyjność" at bounding box center [596, 266] width 155 height 16
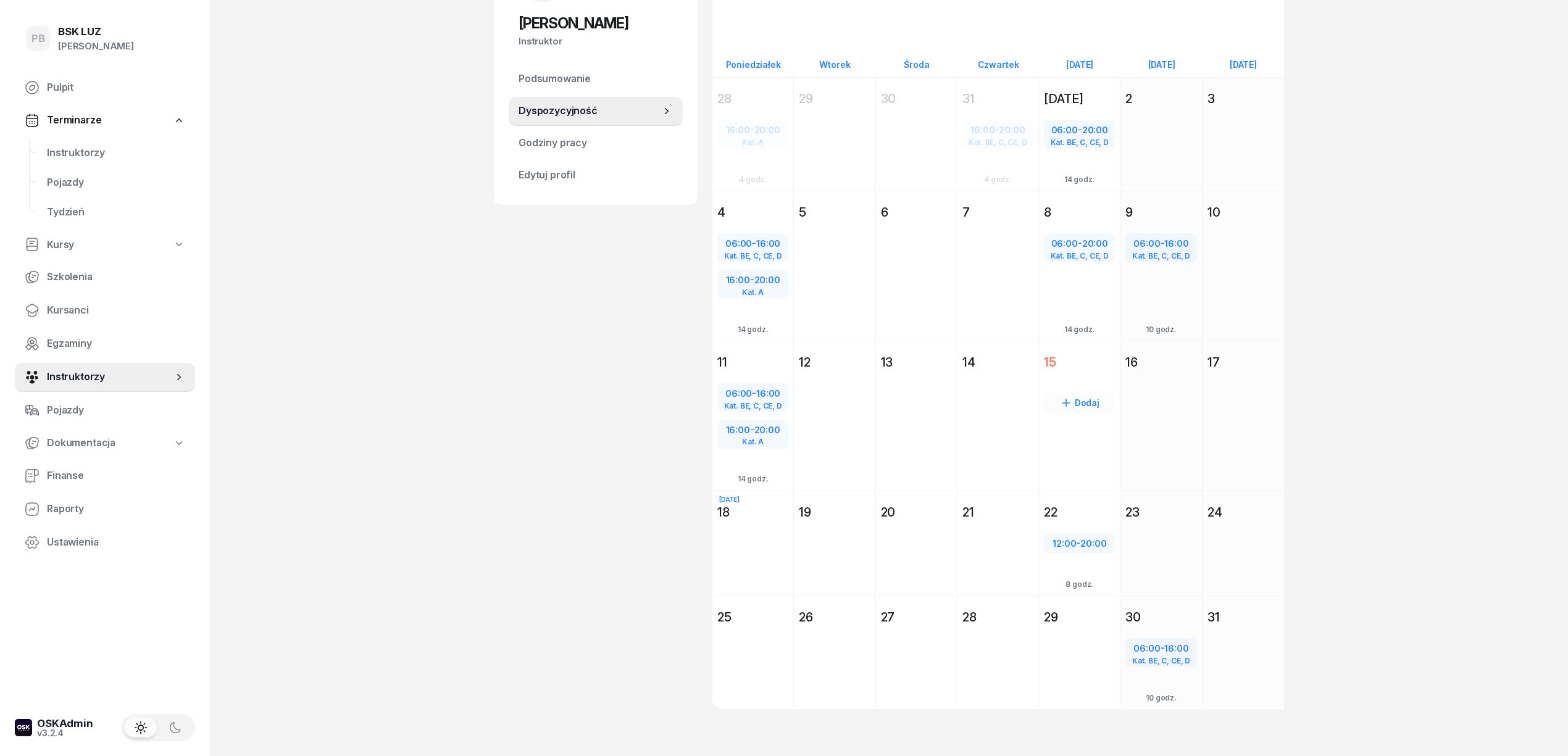
scroll to position [158, 0]
click at [1085, 536] on span "20:00" at bounding box center [1093, 540] width 26 height 12
select select "12"
select select "20"
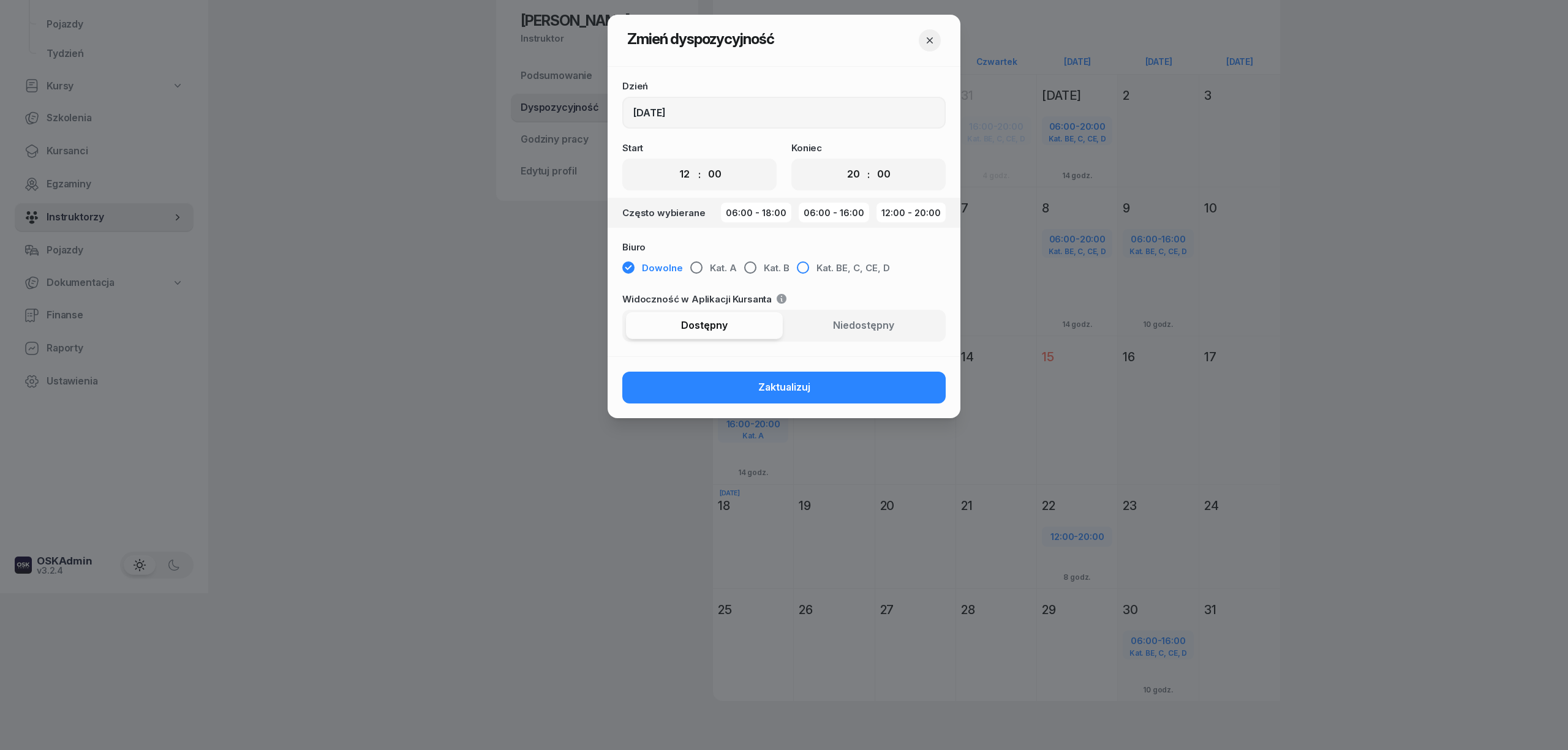
click at [804, 261] on div "button" at bounding box center [803, 268] width 12 height 12
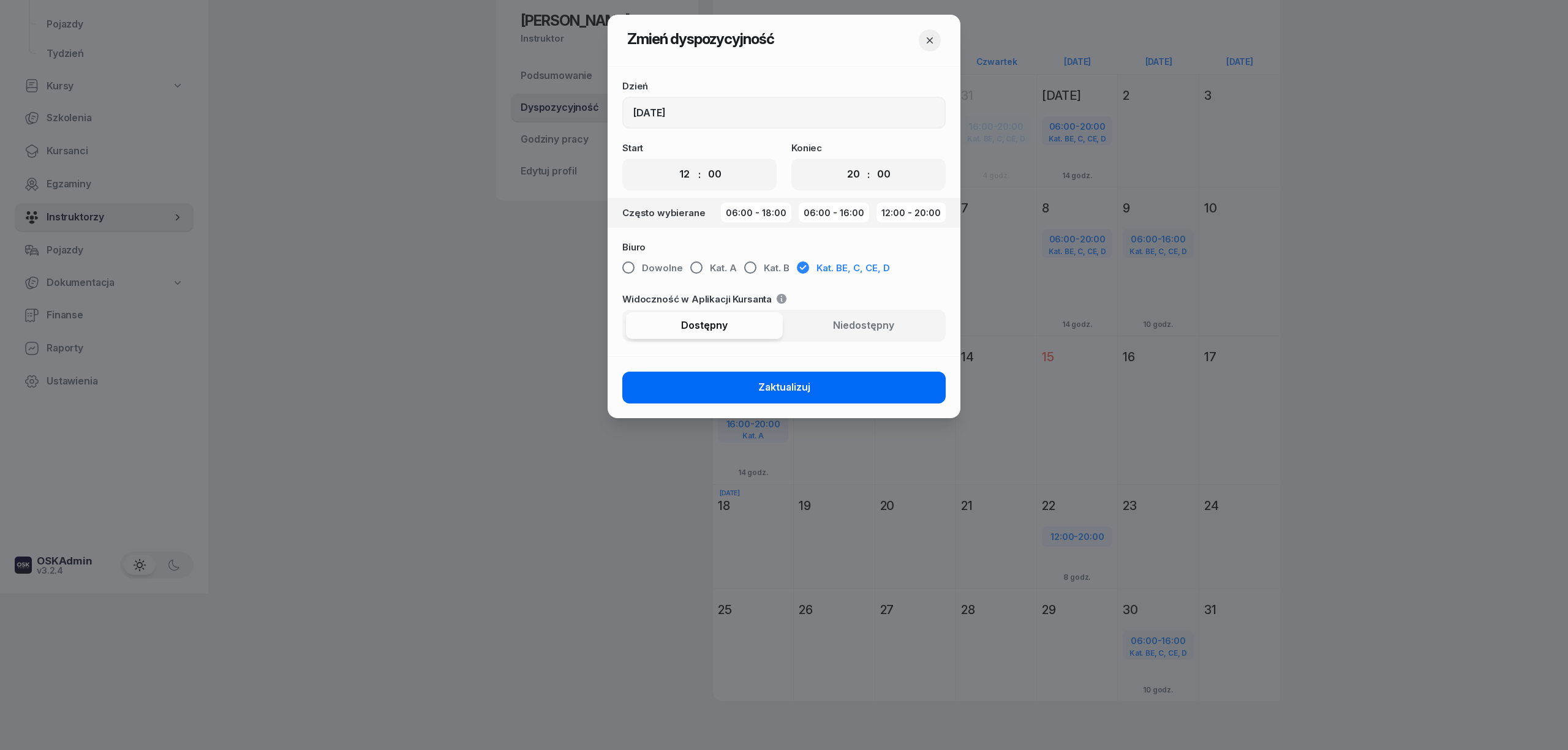
click at [807, 387] on span "Zaktualizuj" at bounding box center [784, 387] width 52 height 16
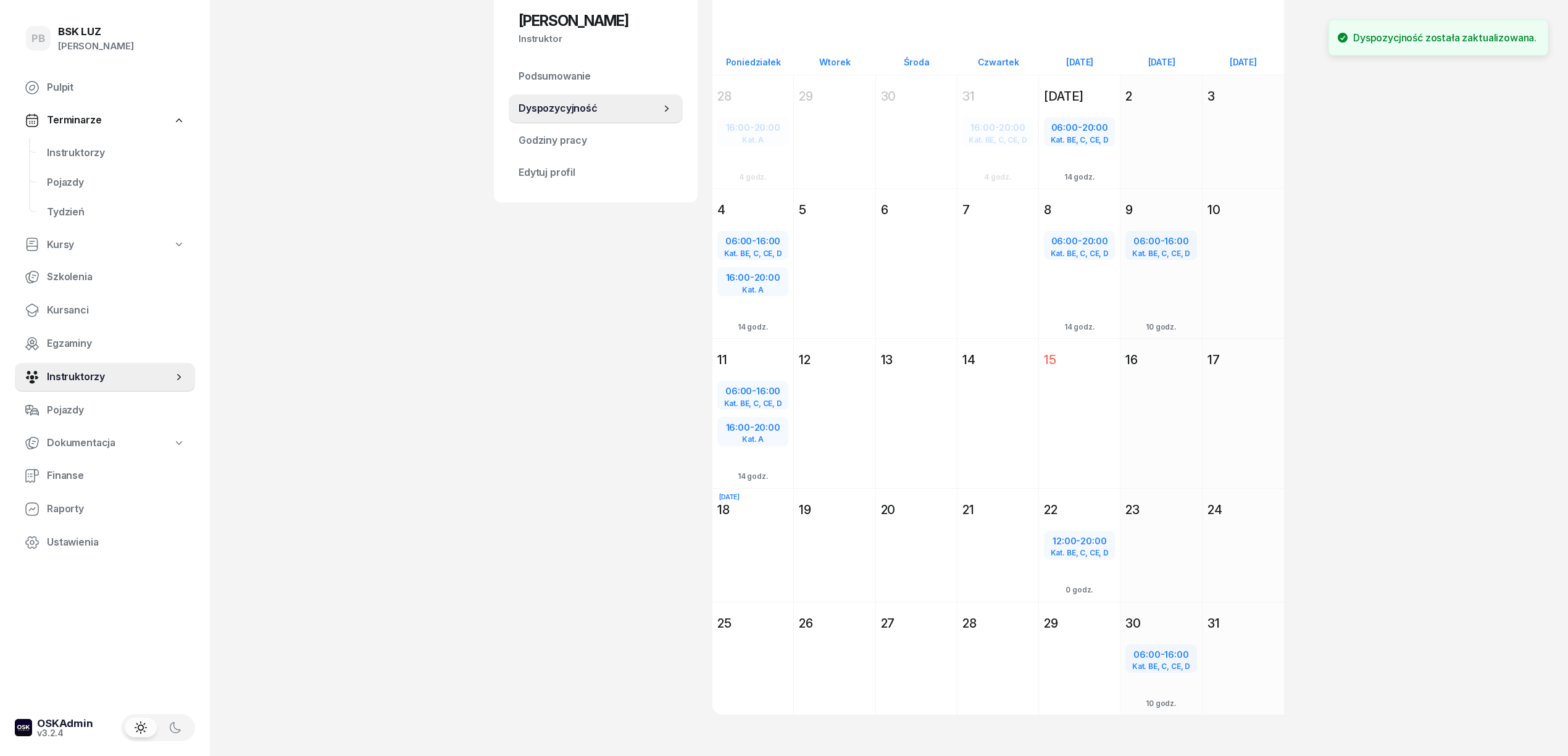
click at [452, 425] on div "PB BSK LUZ Patrycja Bogdanowicz Pulpit Terminarze Instruktorzy Pojazdy Tydzień …" at bounding box center [784, 305] width 1568 height 926
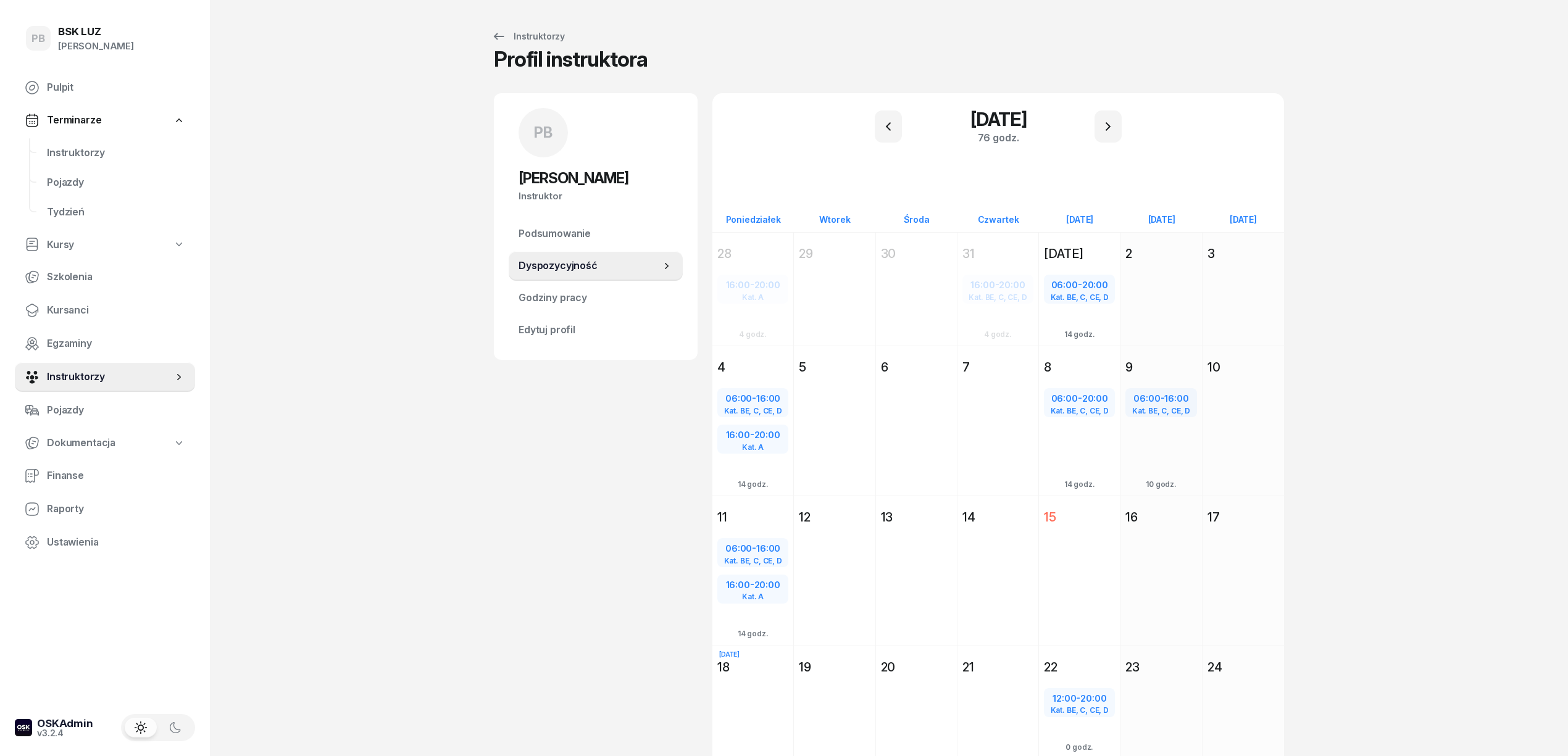
scroll to position [0, 0]
click at [75, 151] on span "Instruktorzy" at bounding box center [116, 152] width 138 height 16
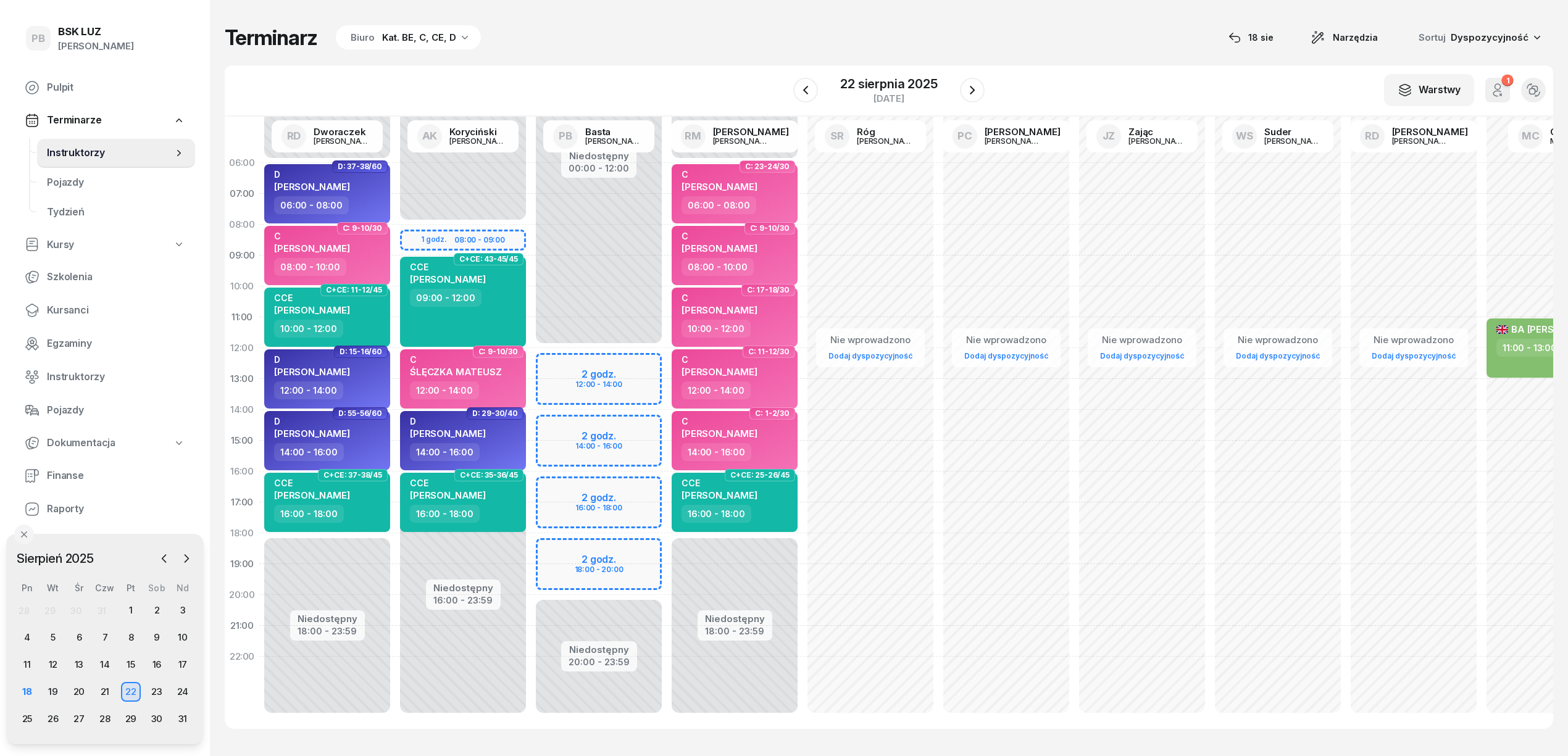
click at [769, 37] on div "Terminarz Biuro Kat. BE, C, CE, D 18 sie Narzędzia Sortuj Dyspozycyjność" at bounding box center [889, 38] width 1329 height 26
click at [55, 689] on div "19" at bounding box center [53, 691] width 20 height 20
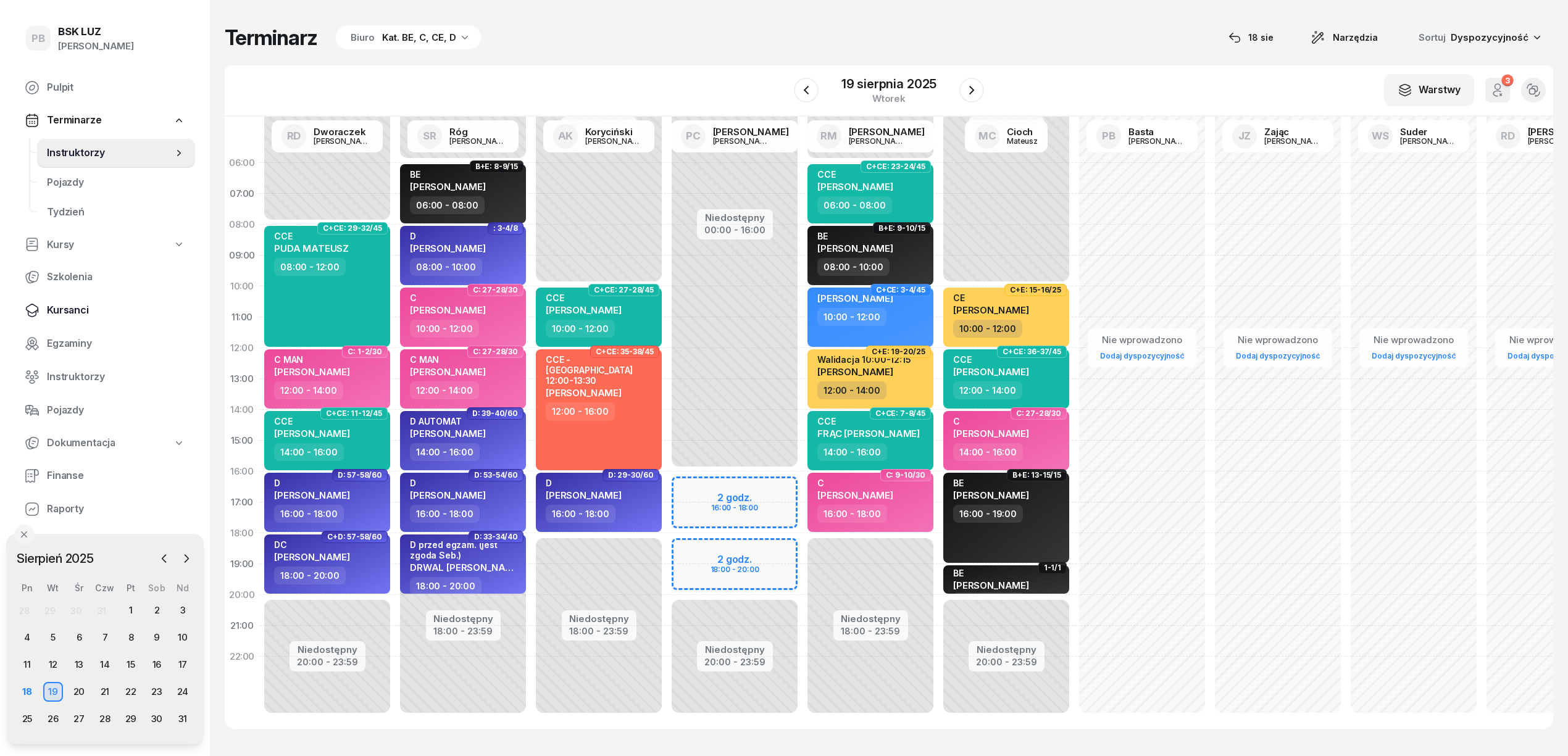
click at [74, 306] on span "Kursanci" at bounding box center [116, 310] width 138 height 16
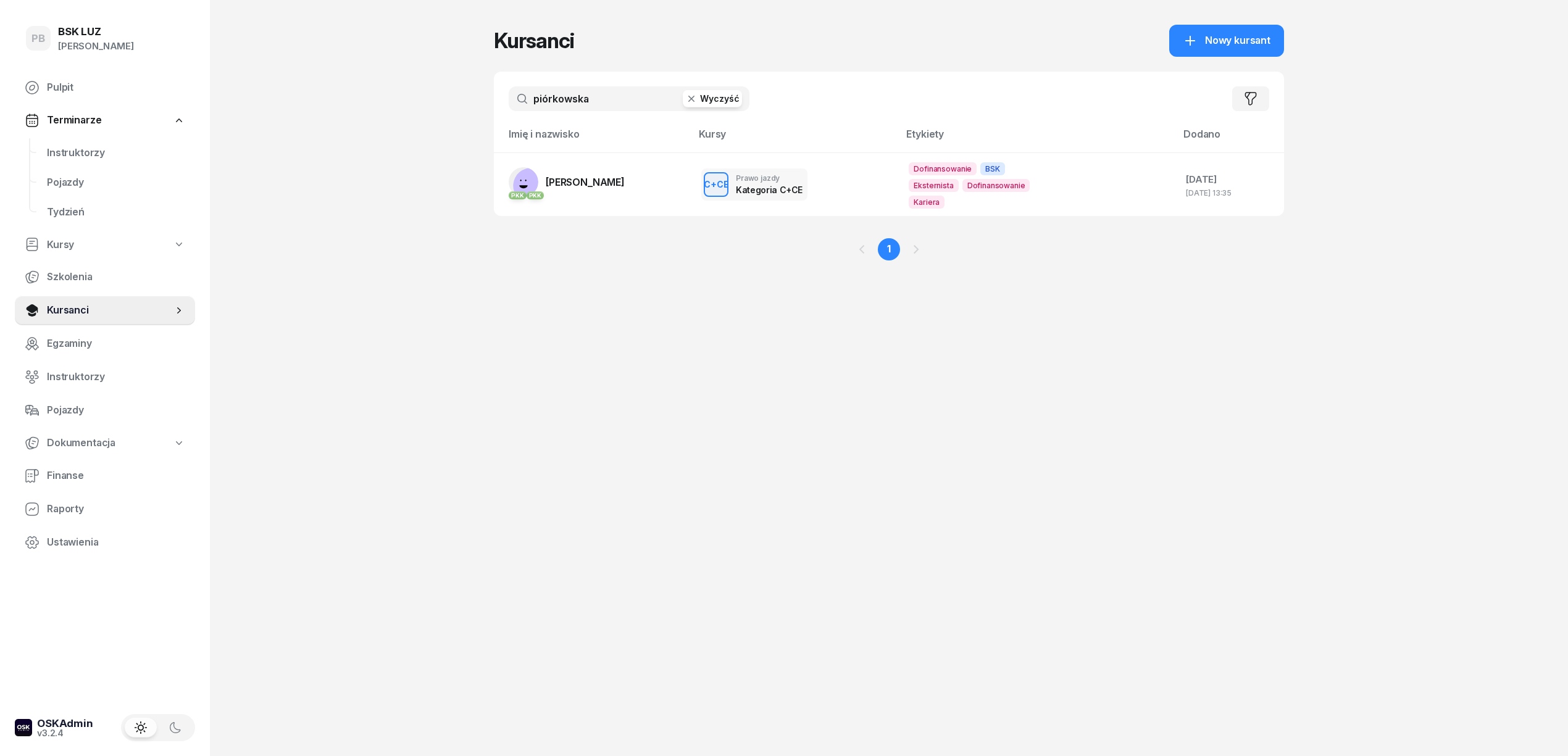
click at [549, 97] on input "piórkowska" at bounding box center [629, 99] width 241 height 25
type input "mreń"
click at [61, 155] on span "Instruktorzy" at bounding box center [116, 152] width 138 height 16
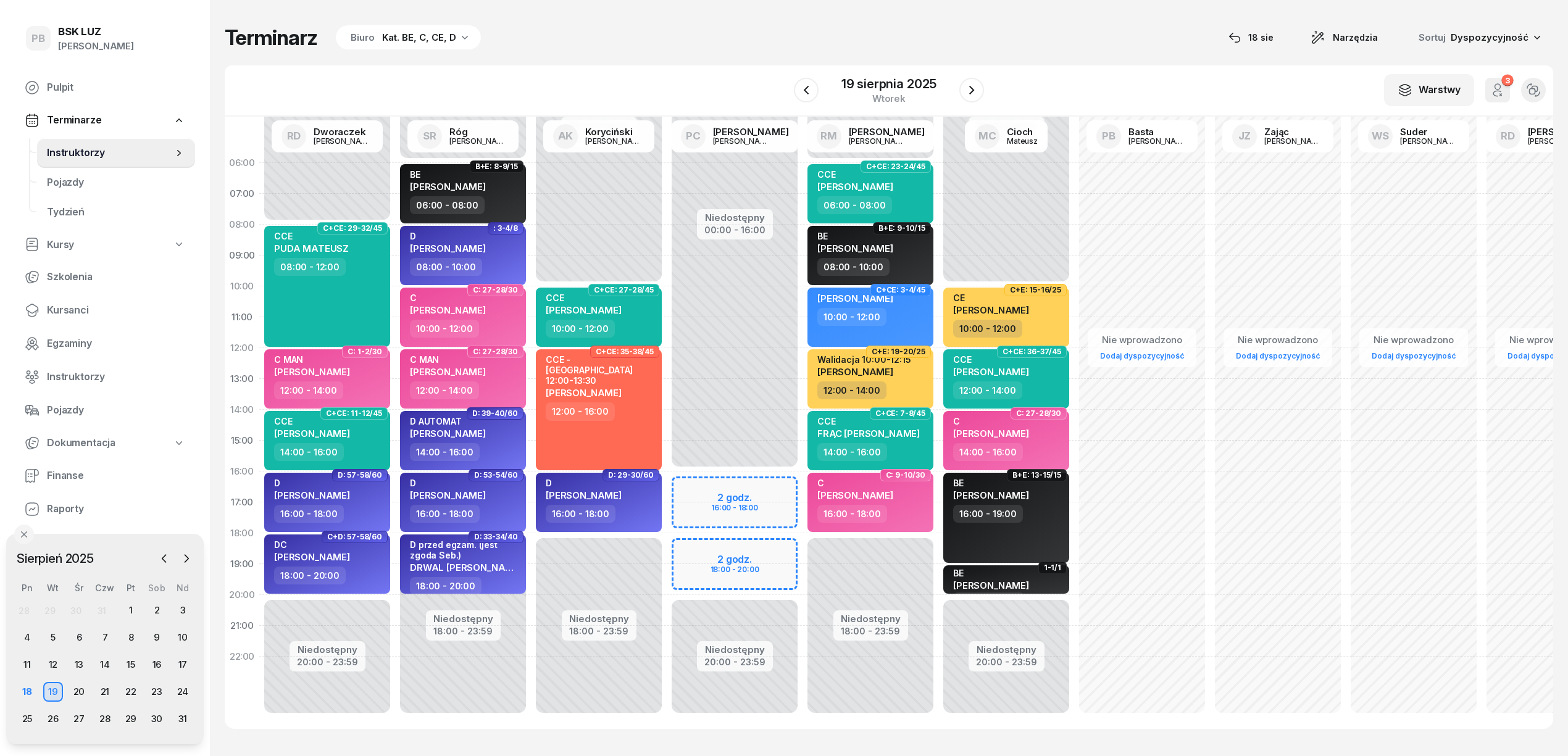
click at [803, 487] on div "Niedostępny 00:00 - 16:00 Niedostępny 20:00 - 23:59 2 godz. 16:00 - 18:00 2 god…" at bounding box center [870, 441] width 136 height 586
select select "16"
select select "18"
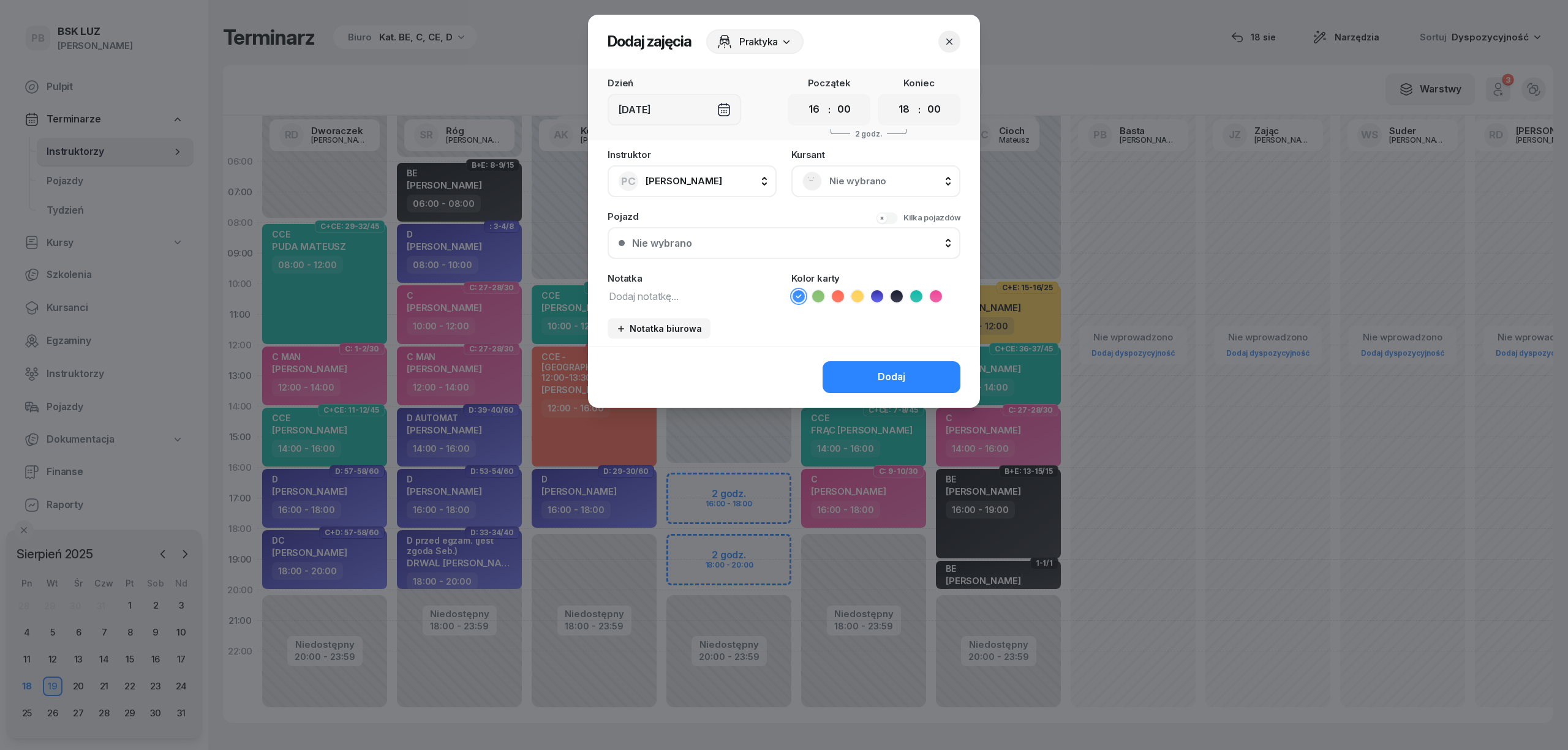
click at [904, 173] on span "Nie wybrano" at bounding box center [889, 181] width 120 height 16
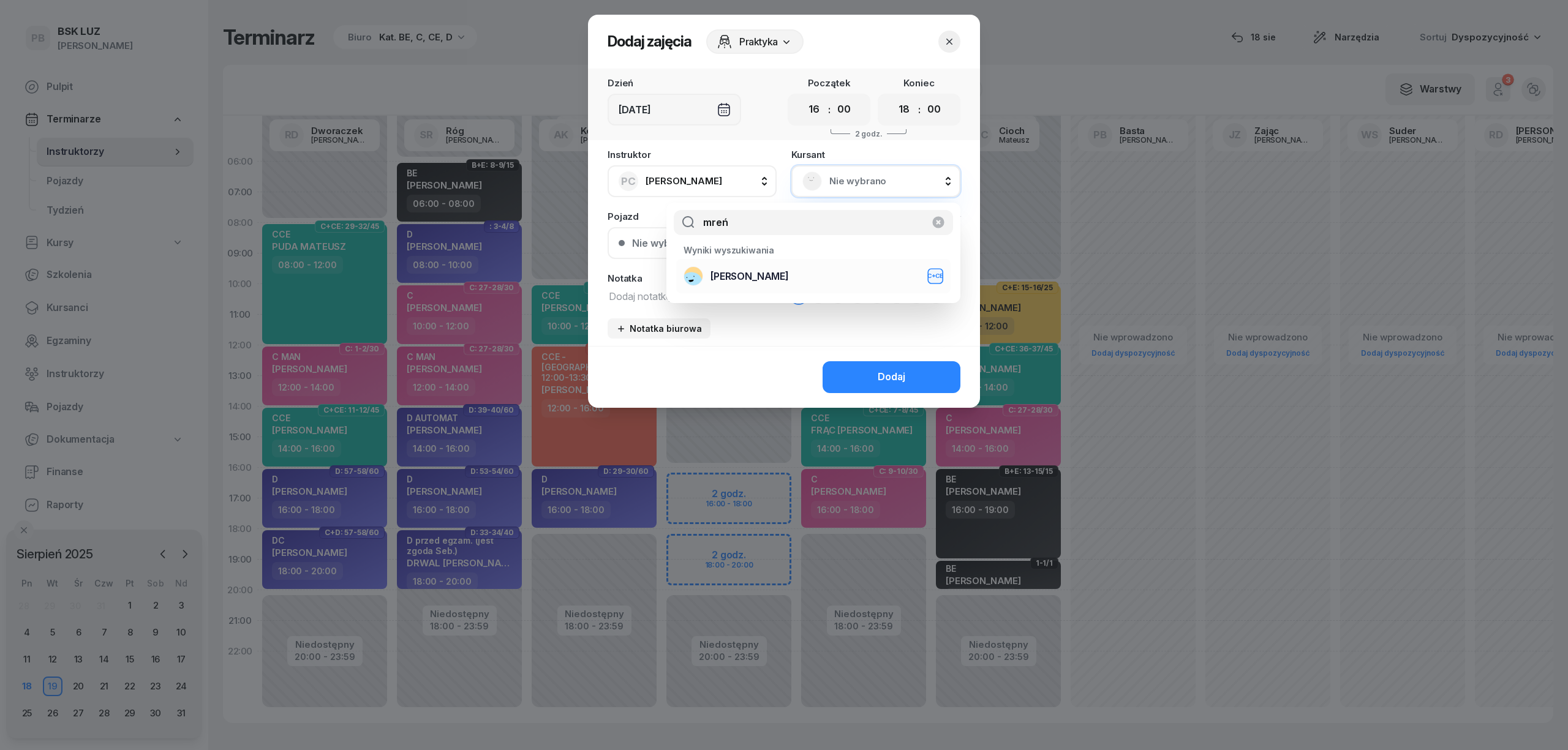
type input "mreń"
click at [835, 275] on div "MREŃCA SZCZEPAN C+CE" at bounding box center [813, 276] width 260 height 20
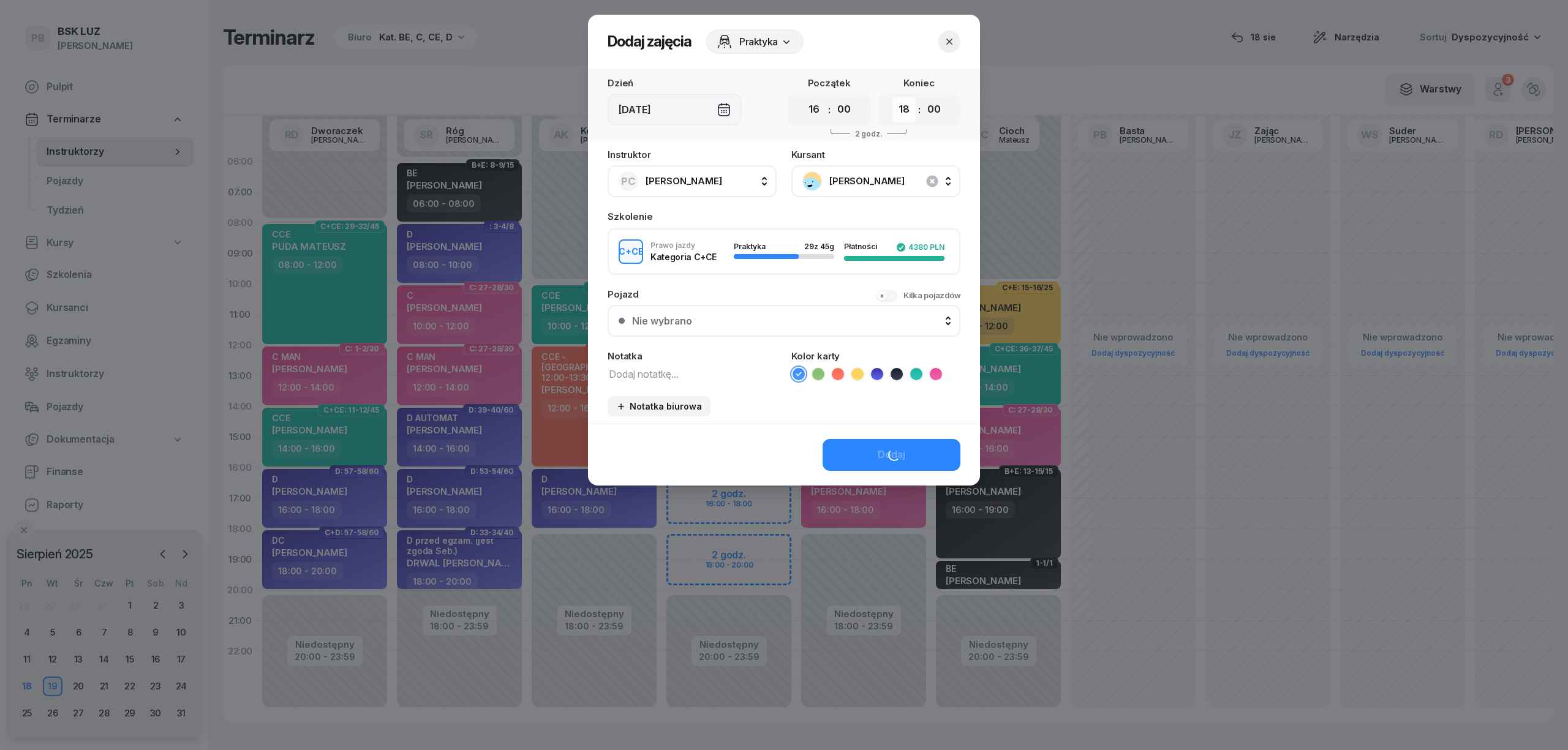
click at [900, 113] on select "00 01 02 03 04 05 06 07 08 09 10 11 12 13 14 15 16 17 18 19 20 21 22 23" at bounding box center [904, 109] width 23 height 26
select select "20"
click at [892, 96] on select "00 01 02 03 04 05 06 07 08 09 10 11 12 13 14 15 16 17 18 19 20 21 22 23" at bounding box center [904, 109] width 23 height 26
click at [907, 454] on button "Dodaj" at bounding box center [891, 454] width 138 height 32
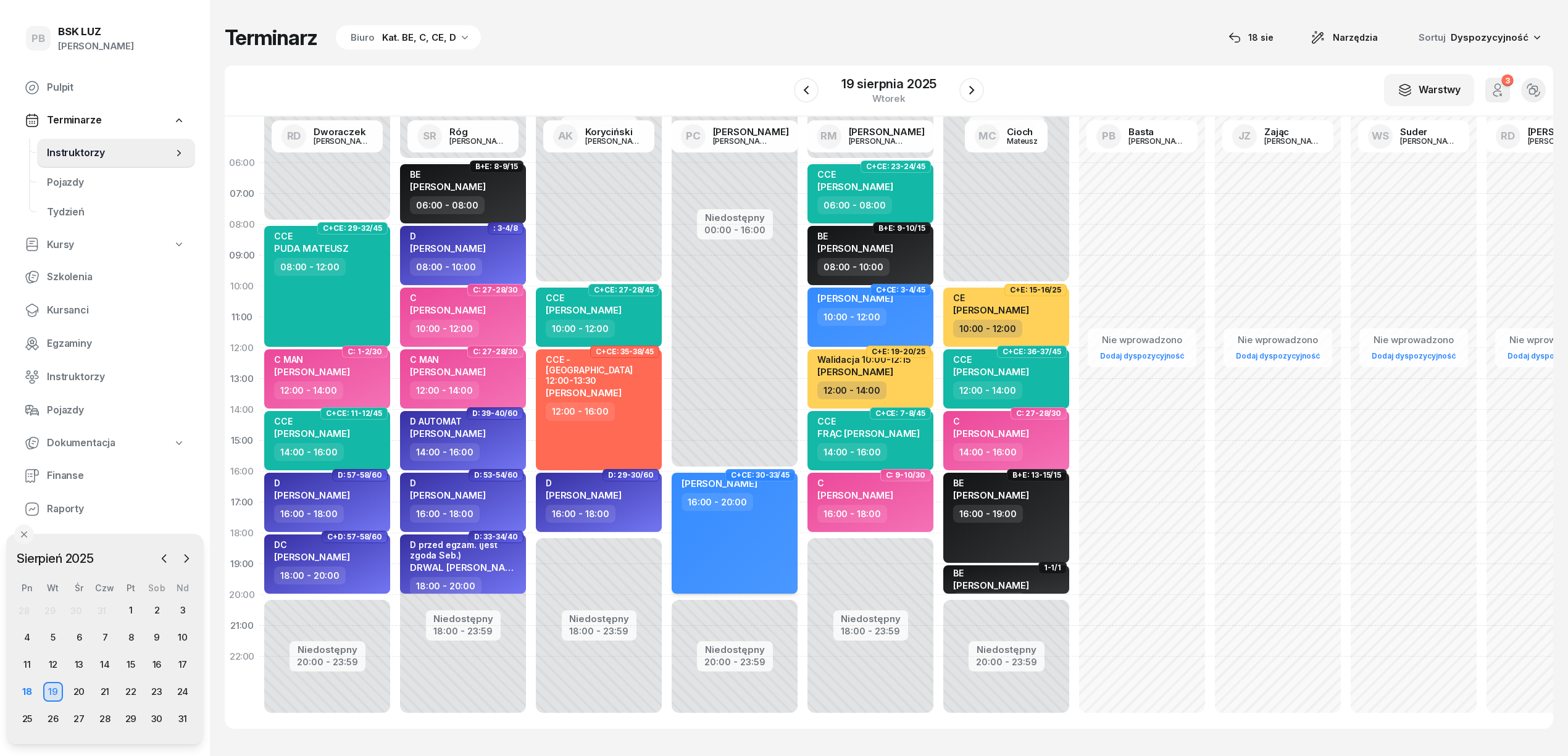
click at [747, 541] on div "SZCZEPAN MREŃCA 16:00 - 20:00" at bounding box center [734, 533] width 126 height 121
select select "16"
select select "20"
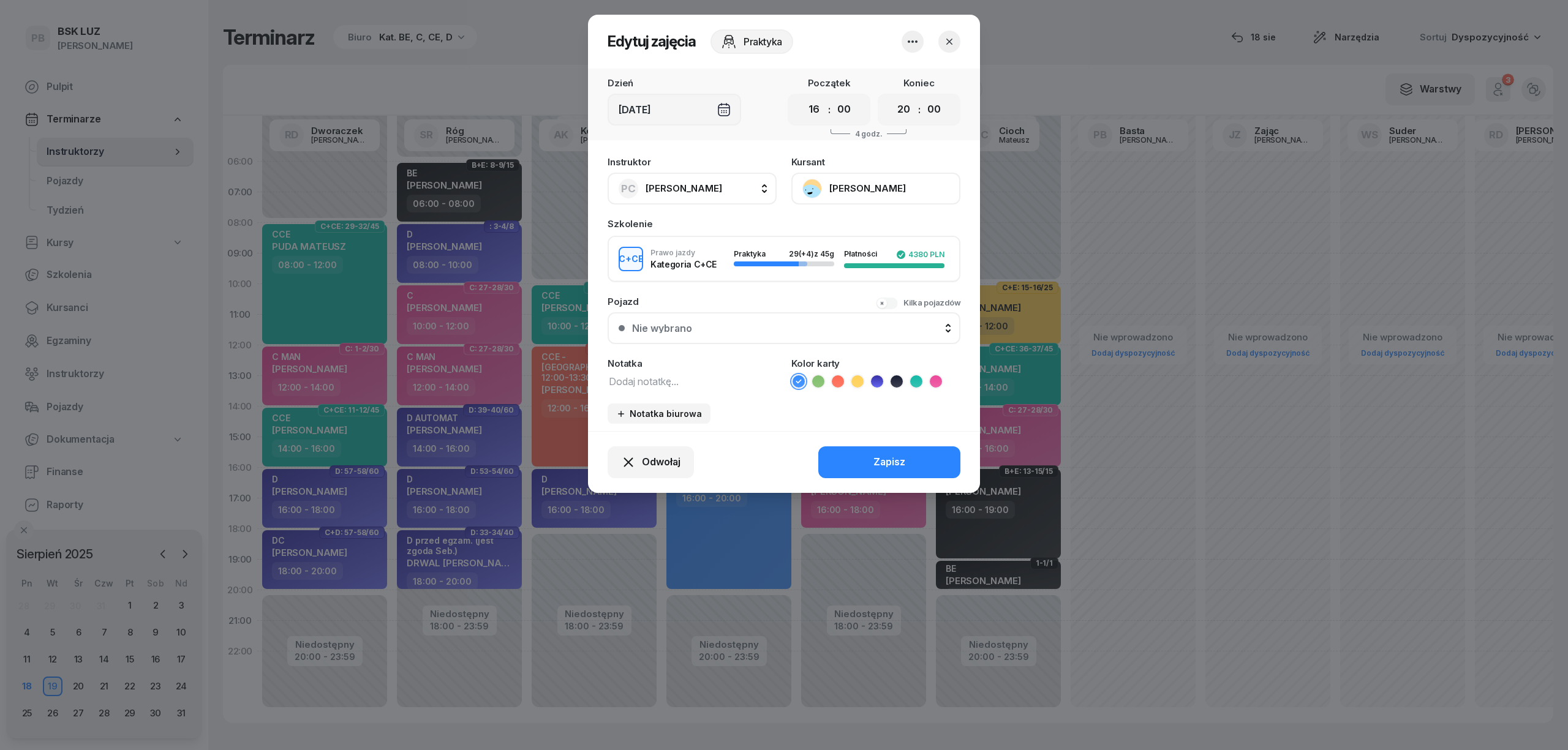
click at [661, 383] on textarea at bounding box center [692, 380] width 169 height 16
type textarea "CCE"
click at [913, 380] on icon at bounding box center [916, 381] width 12 height 12
click at [893, 451] on button "Zapisz" at bounding box center [889, 462] width 142 height 32
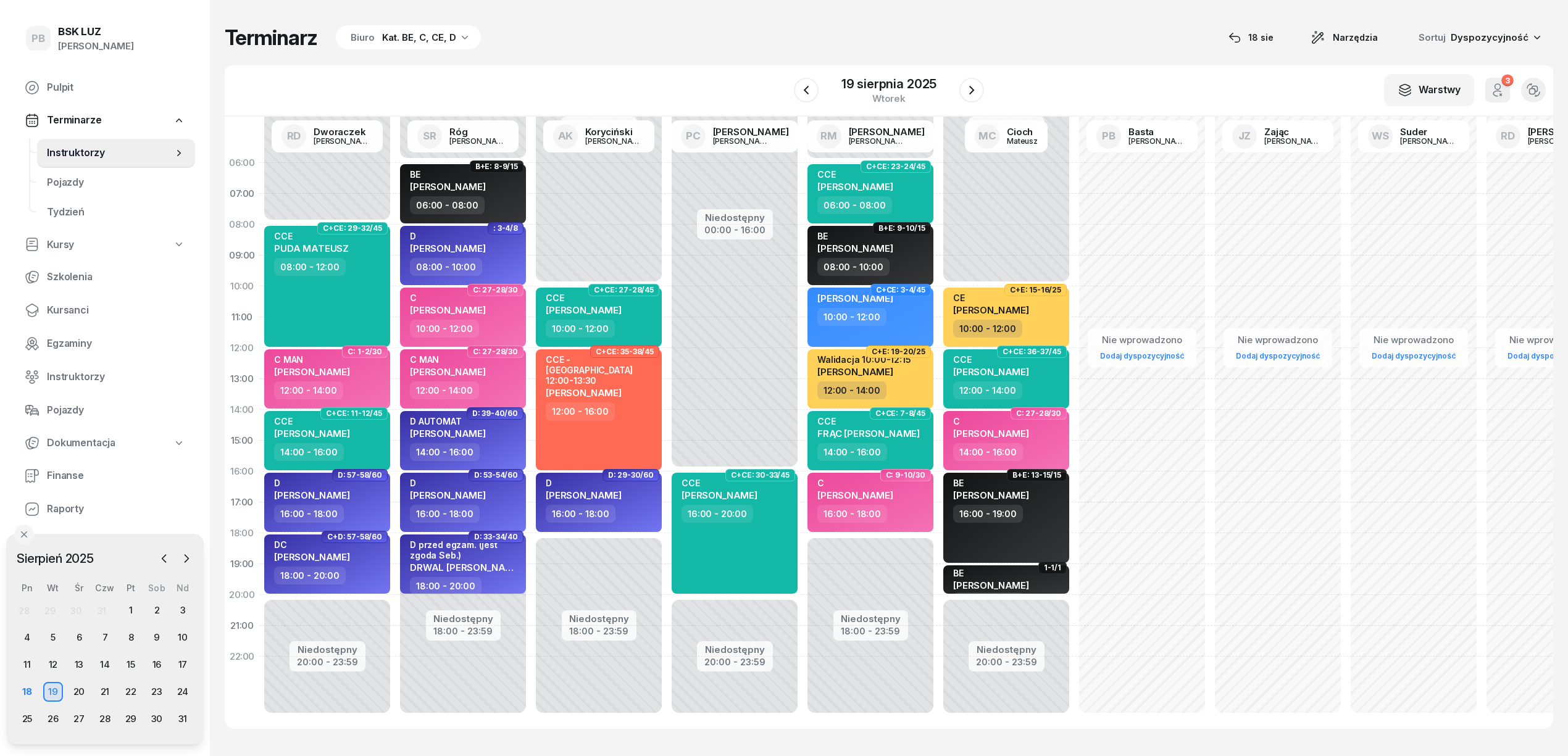
click at [785, 55] on div "Terminarz Biuro Kat. BE, C, CE, D [DATE] Narzędzia Sortuj Dyspozycyjność W Wybi…" at bounding box center [889, 377] width 1329 height 753
click at [917, 319] on div "10:00 - 12:00" at bounding box center [871, 317] width 108 height 18
select select "10"
select select "12"
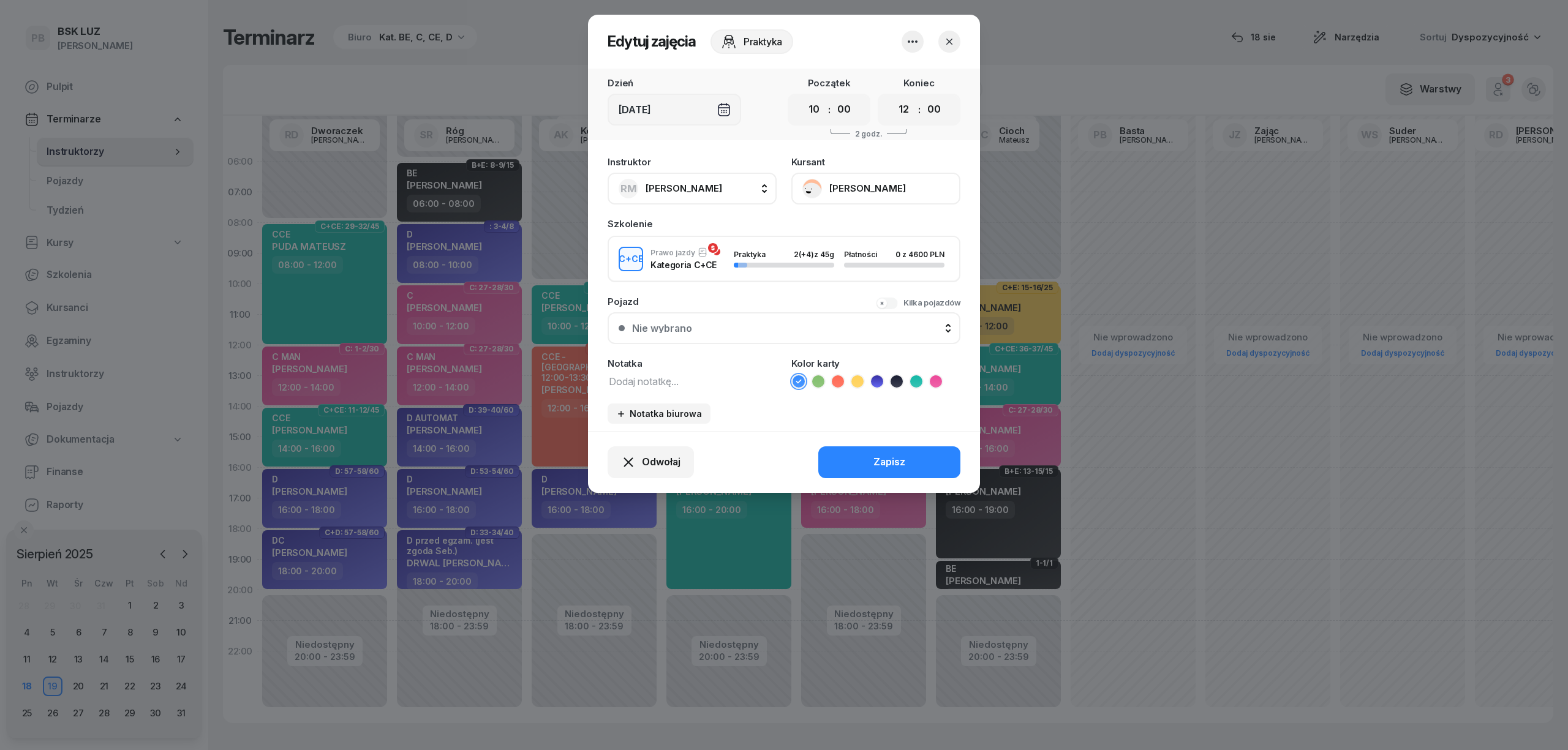
click at [912, 375] on icon at bounding box center [916, 381] width 12 height 12
click at [720, 385] on textarea at bounding box center [692, 380] width 169 height 16
type textarea "CCE"
click at [868, 461] on button "Zapisz" at bounding box center [889, 462] width 142 height 32
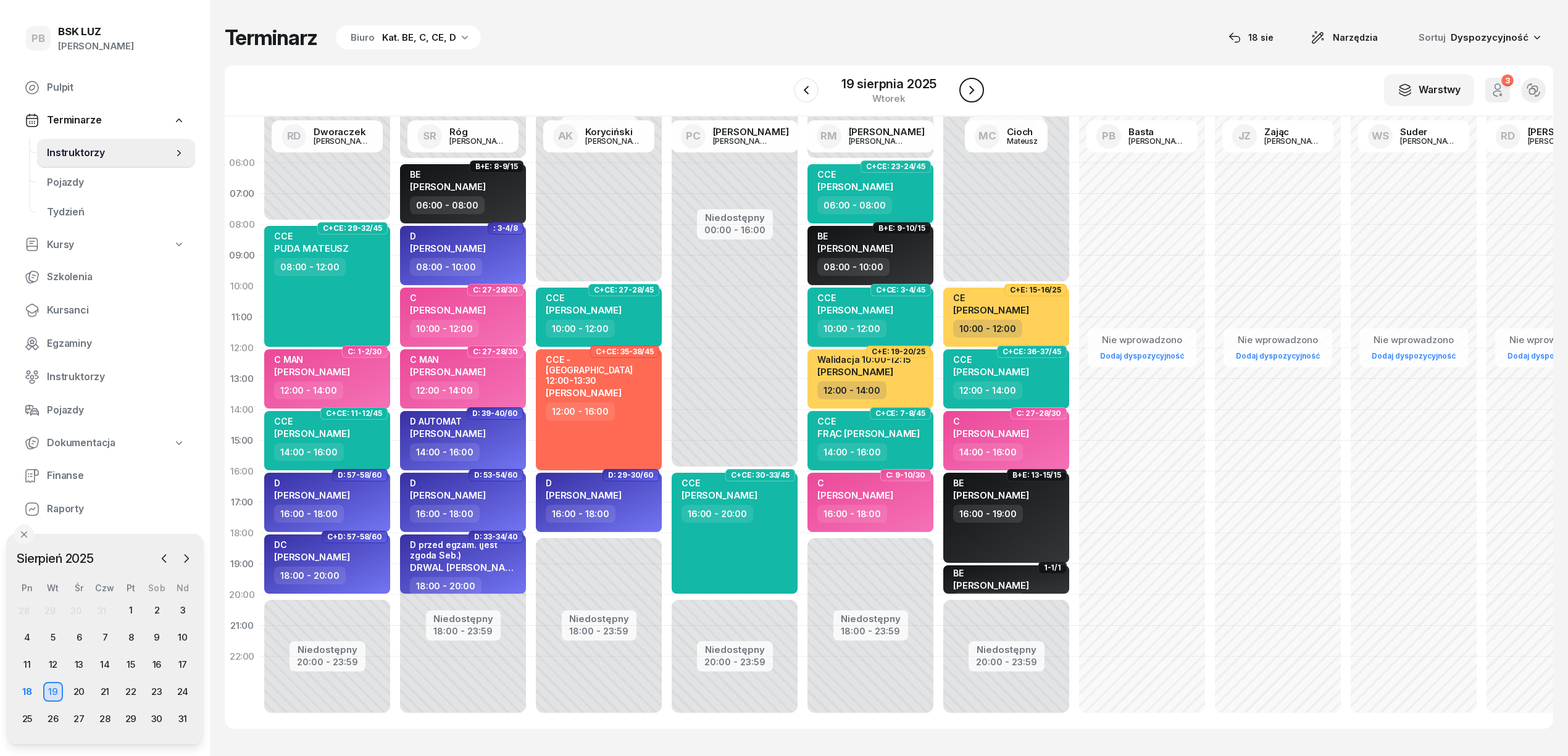
click at [974, 90] on icon "button" at bounding box center [971, 90] width 5 height 9
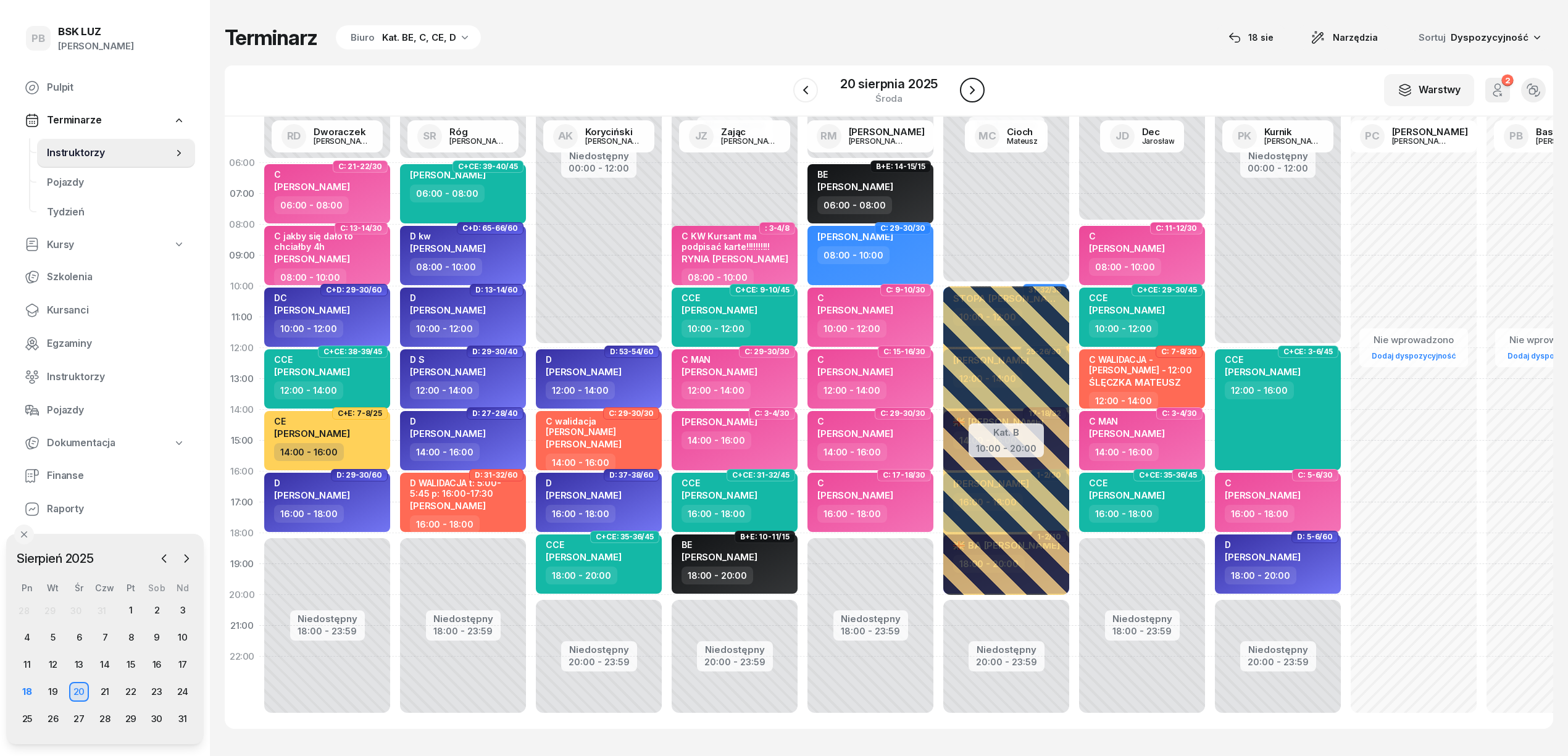
click at [974, 92] on icon "button" at bounding box center [972, 90] width 14 height 14
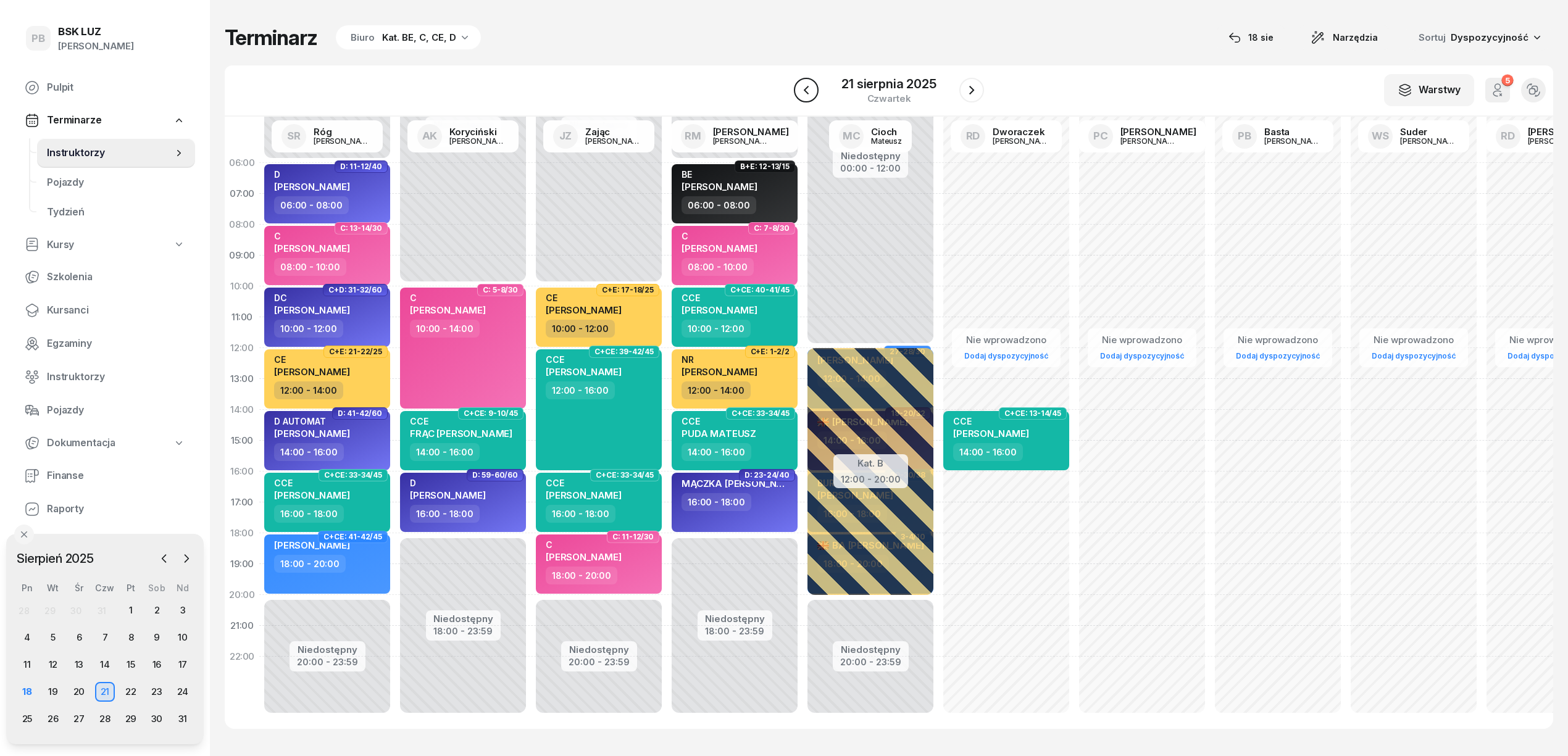
click at [814, 83] on button "button" at bounding box center [806, 90] width 25 height 25
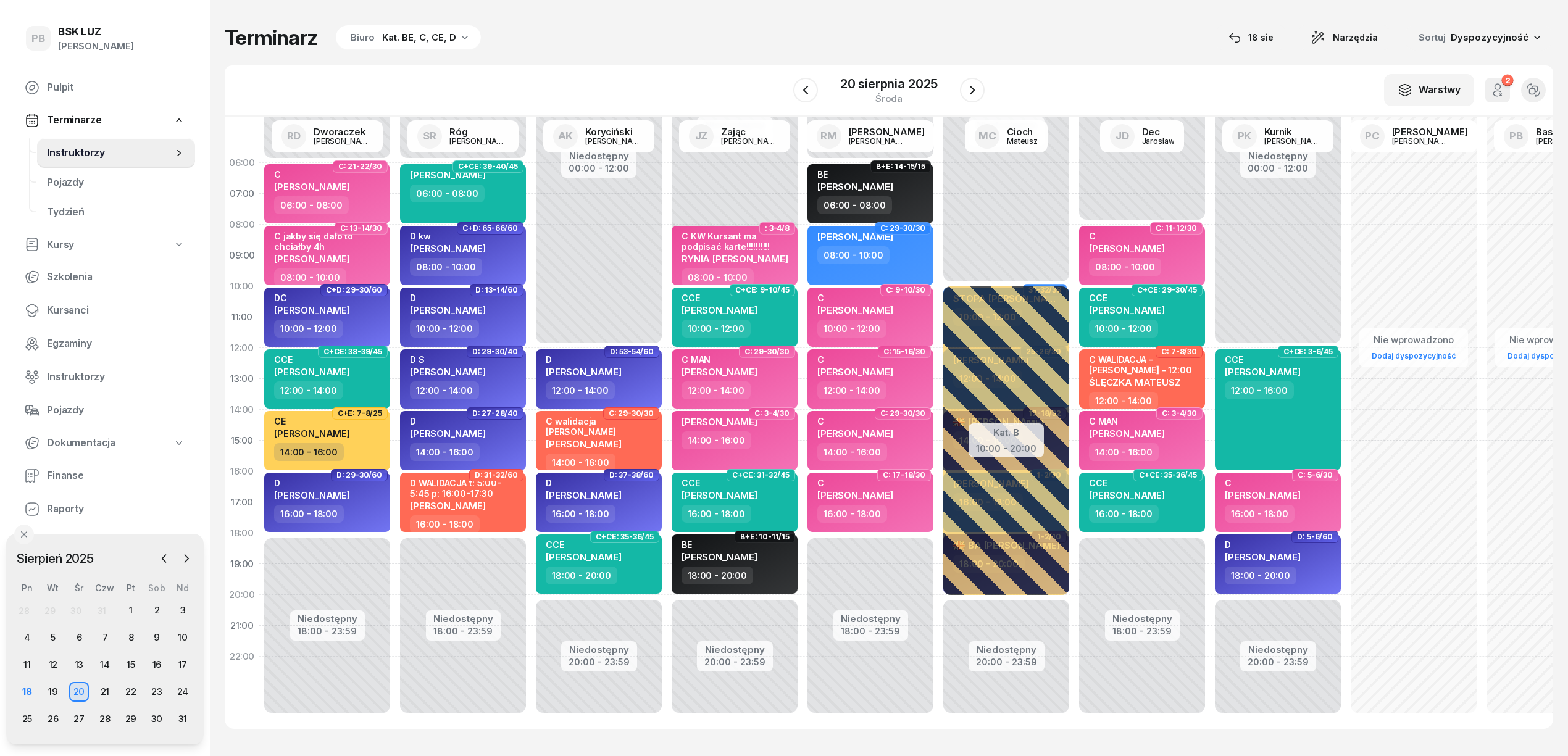
drag, startPoint x: 806, startPoint y: 88, endPoint x: 654, endPoint y: 65, distance: 153.7
click at [654, 66] on div "W Wybierz AK Koryciński Artur BP Pająk Bogusław DA Arendarczyk Damian DP Pawłow…" at bounding box center [889, 91] width 1329 height 51
click at [966, 91] on icon "button" at bounding box center [972, 90] width 14 height 14
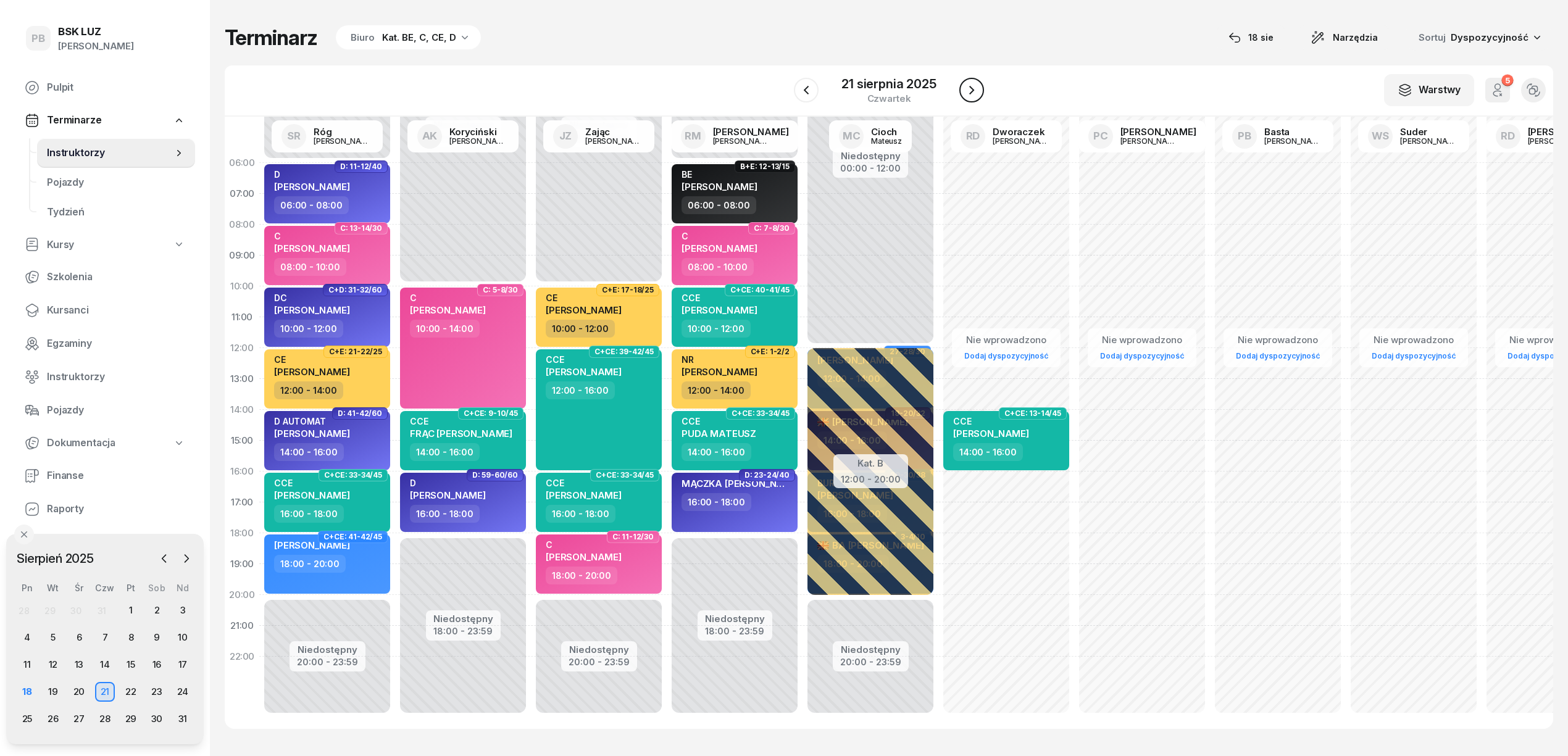
click at [966, 91] on icon "button" at bounding box center [971, 90] width 14 height 14
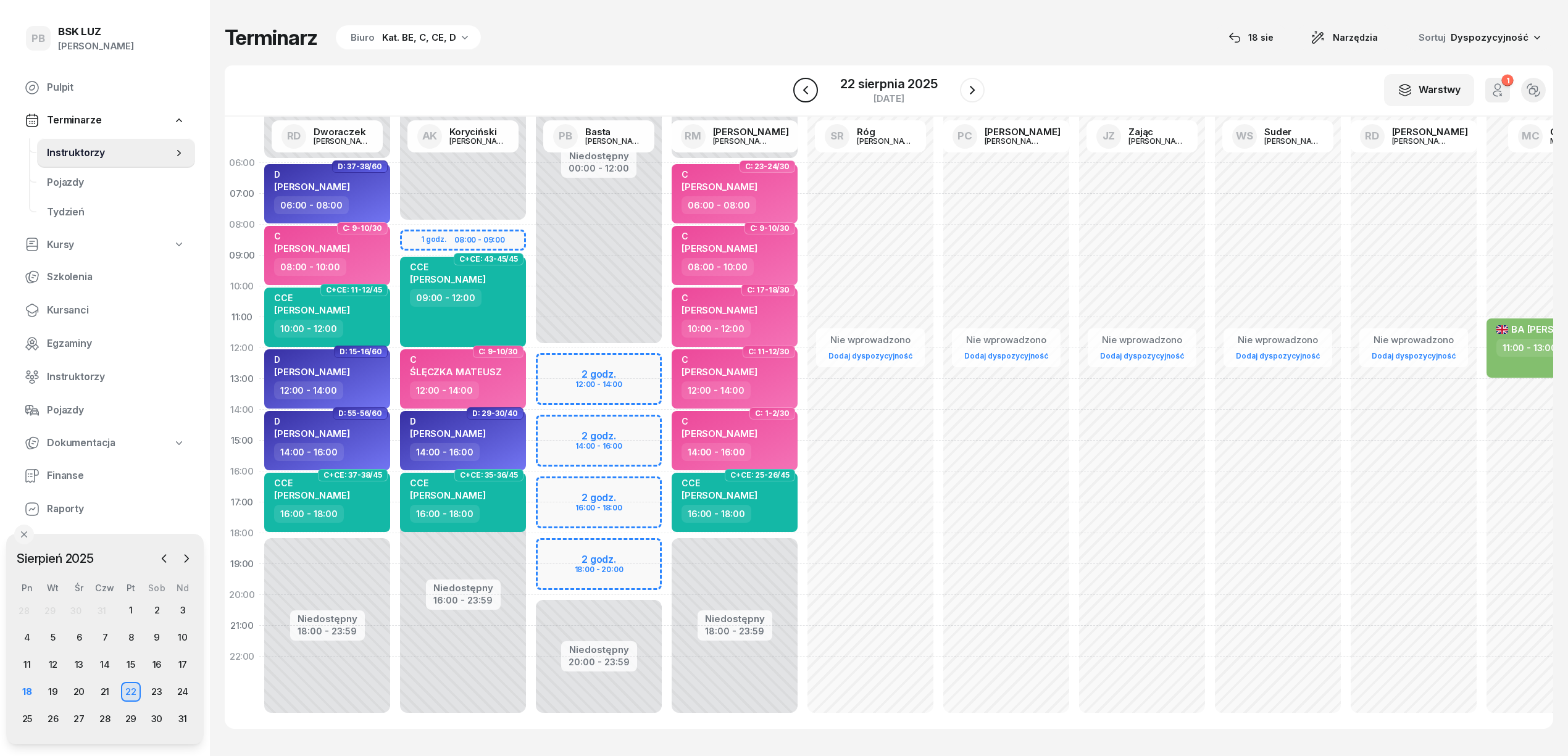
click at [812, 94] on icon "button" at bounding box center [805, 90] width 14 height 14
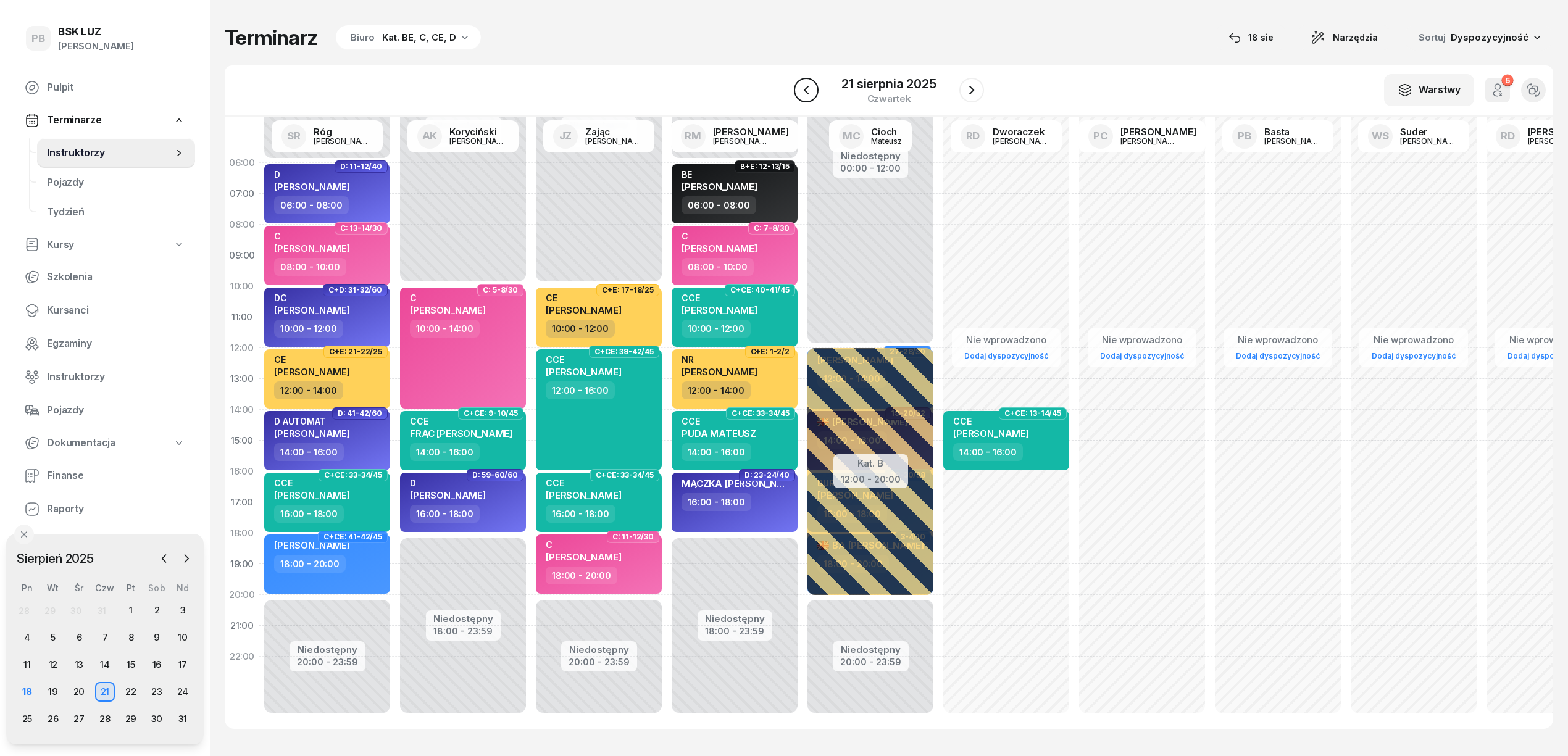
click at [812, 94] on icon "button" at bounding box center [805, 90] width 14 height 14
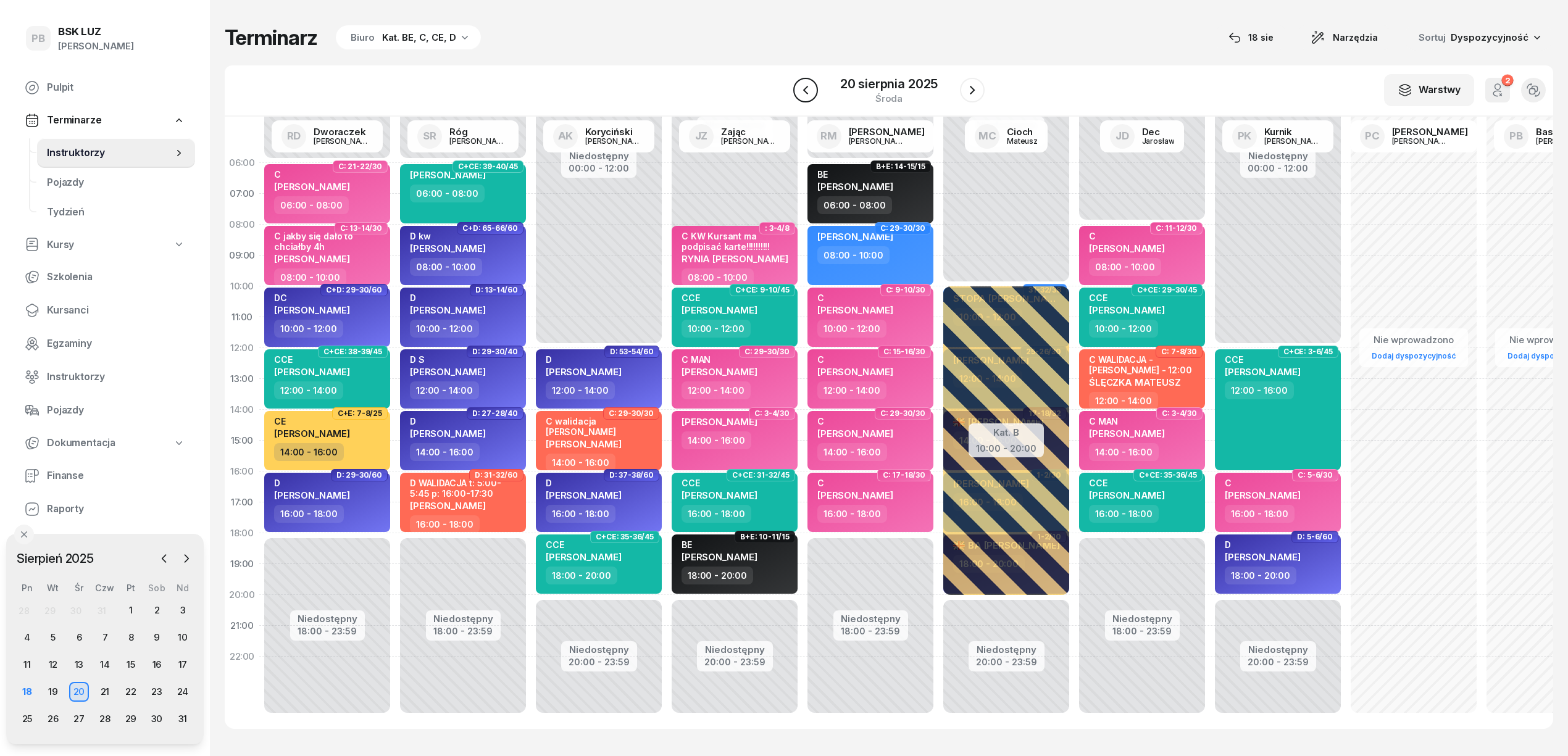
click at [812, 94] on icon "button" at bounding box center [805, 90] width 14 height 14
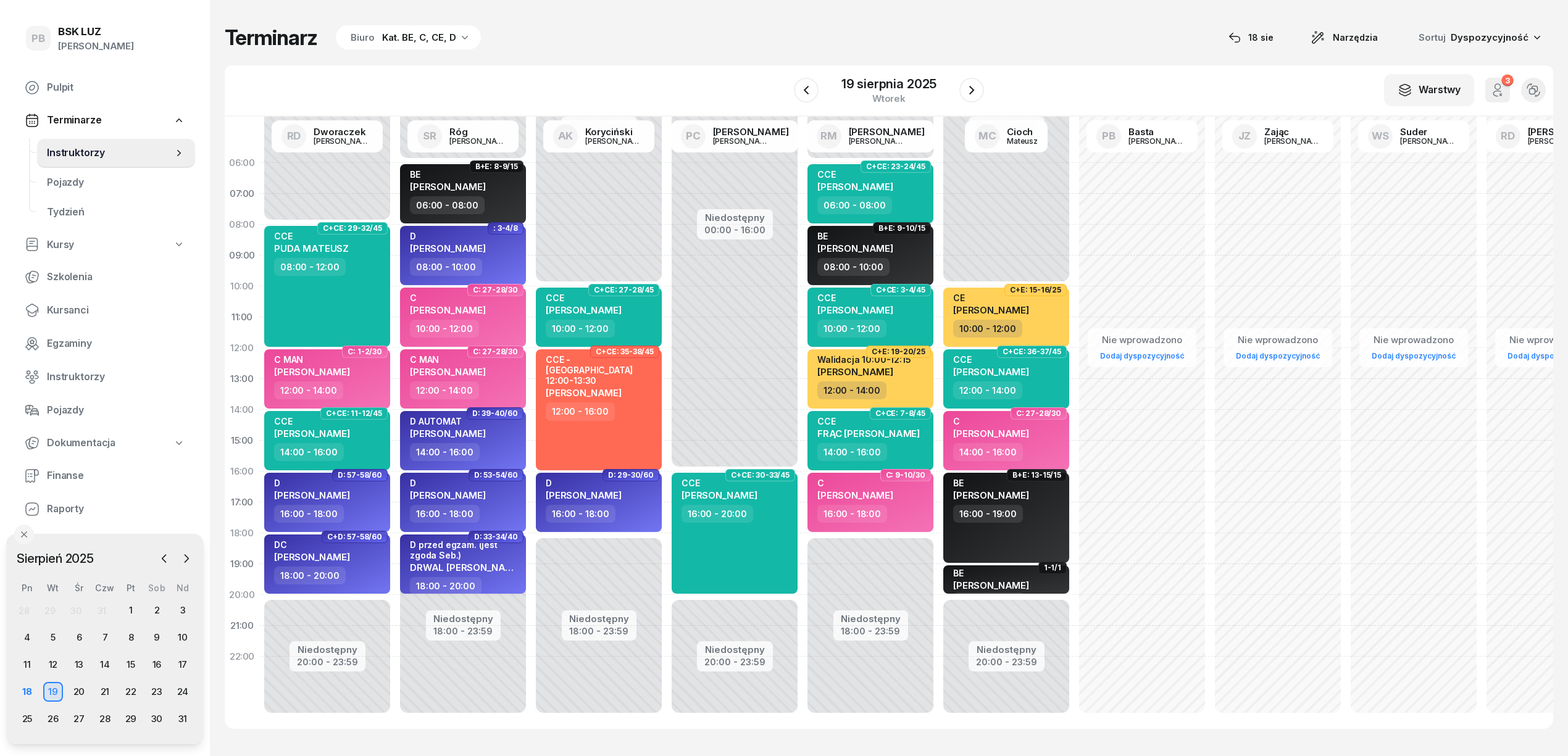
click at [623, 67] on div "W Wybierz AK [PERSON_NAME] BP [PERSON_NAME] DP [PERSON_NAME] GS [PERSON_NAME] I…" at bounding box center [889, 91] width 1329 height 51
click at [727, 499] on div "CCE MREŃCA SZCZEPAN" at bounding box center [719, 490] width 76 height 27
select select "16"
select select "20"
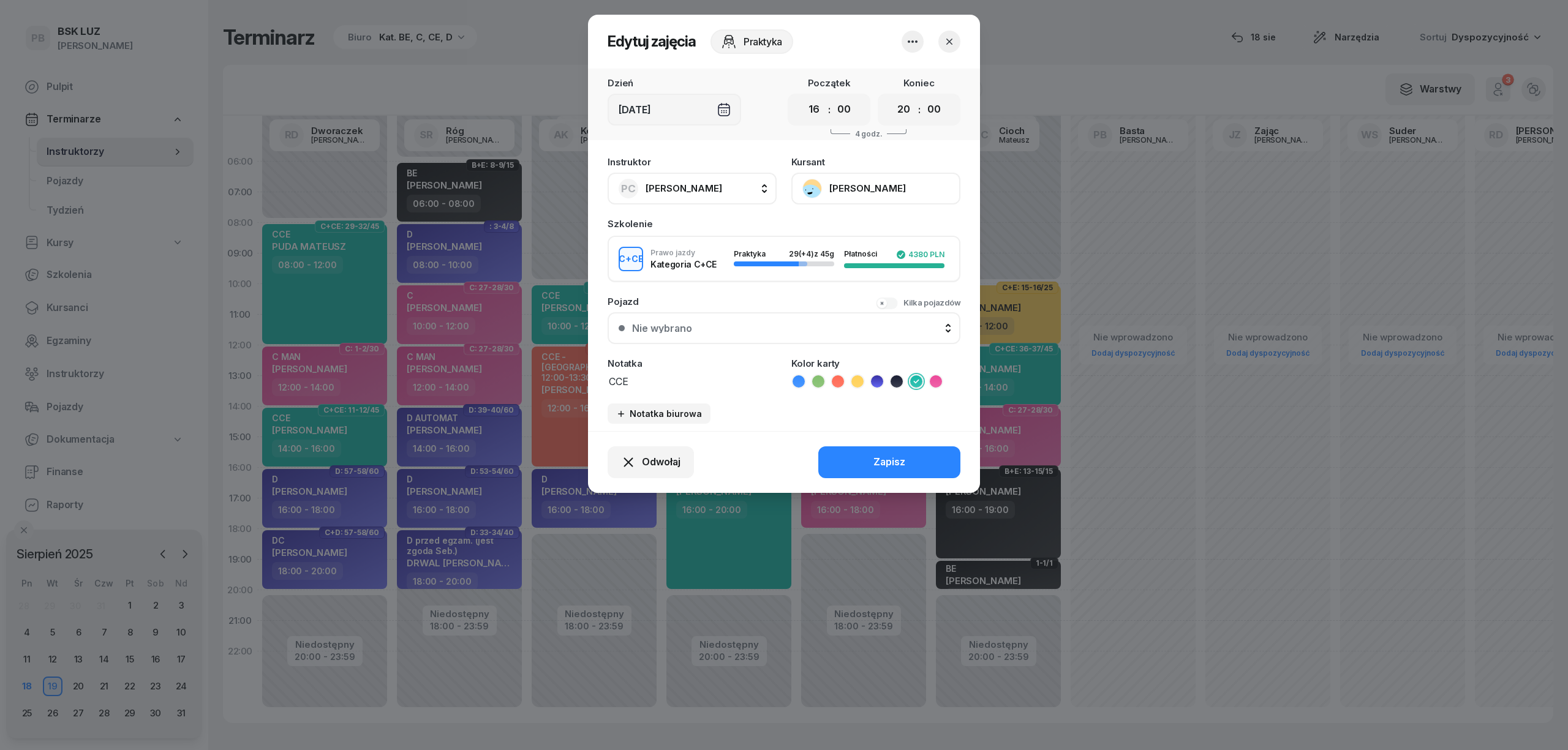
click at [861, 180] on button "[PERSON_NAME]" at bounding box center [876, 188] width 169 height 32
click at [861, 227] on link "Otwórz profil" at bounding box center [874, 230] width 162 height 31
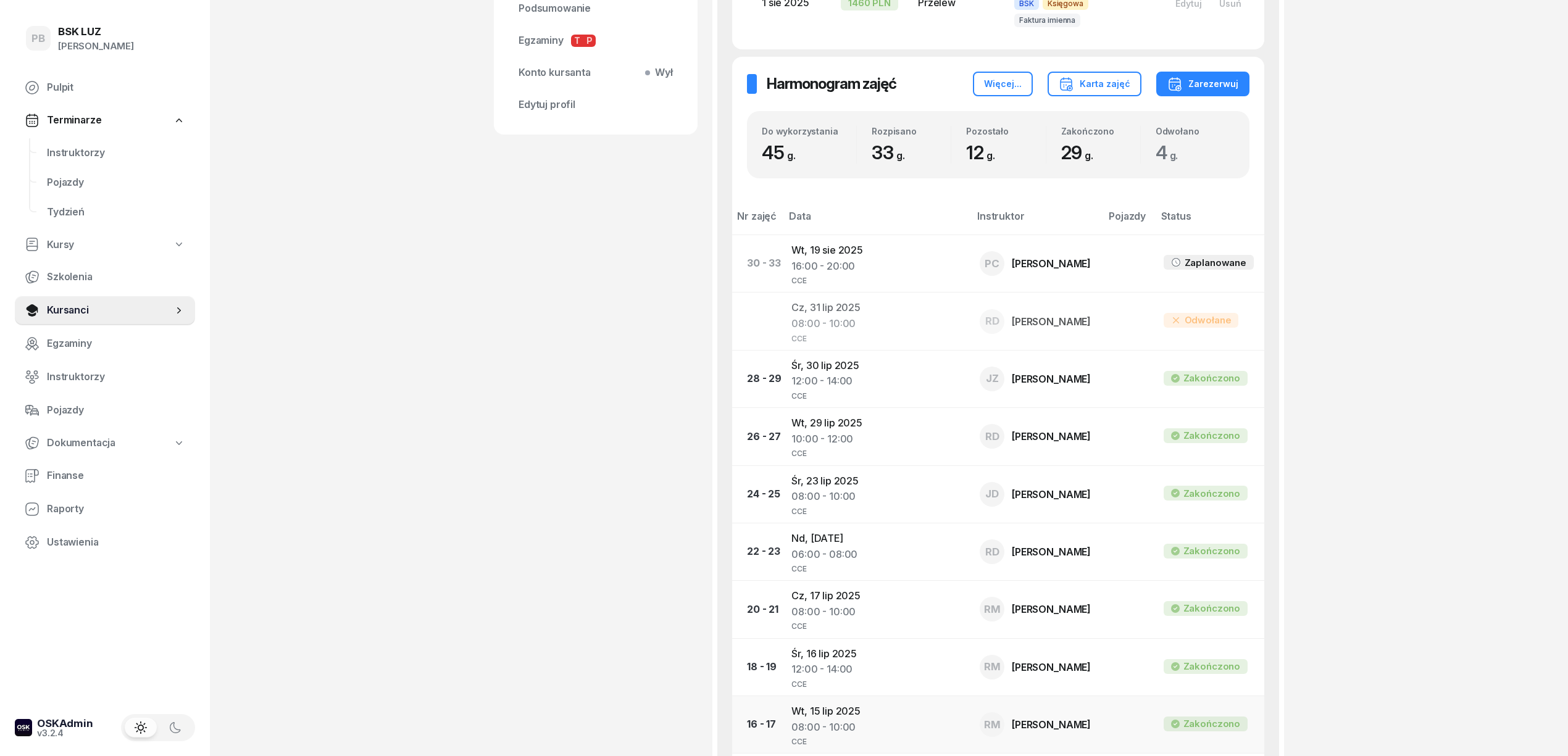
scroll to position [569, 0]
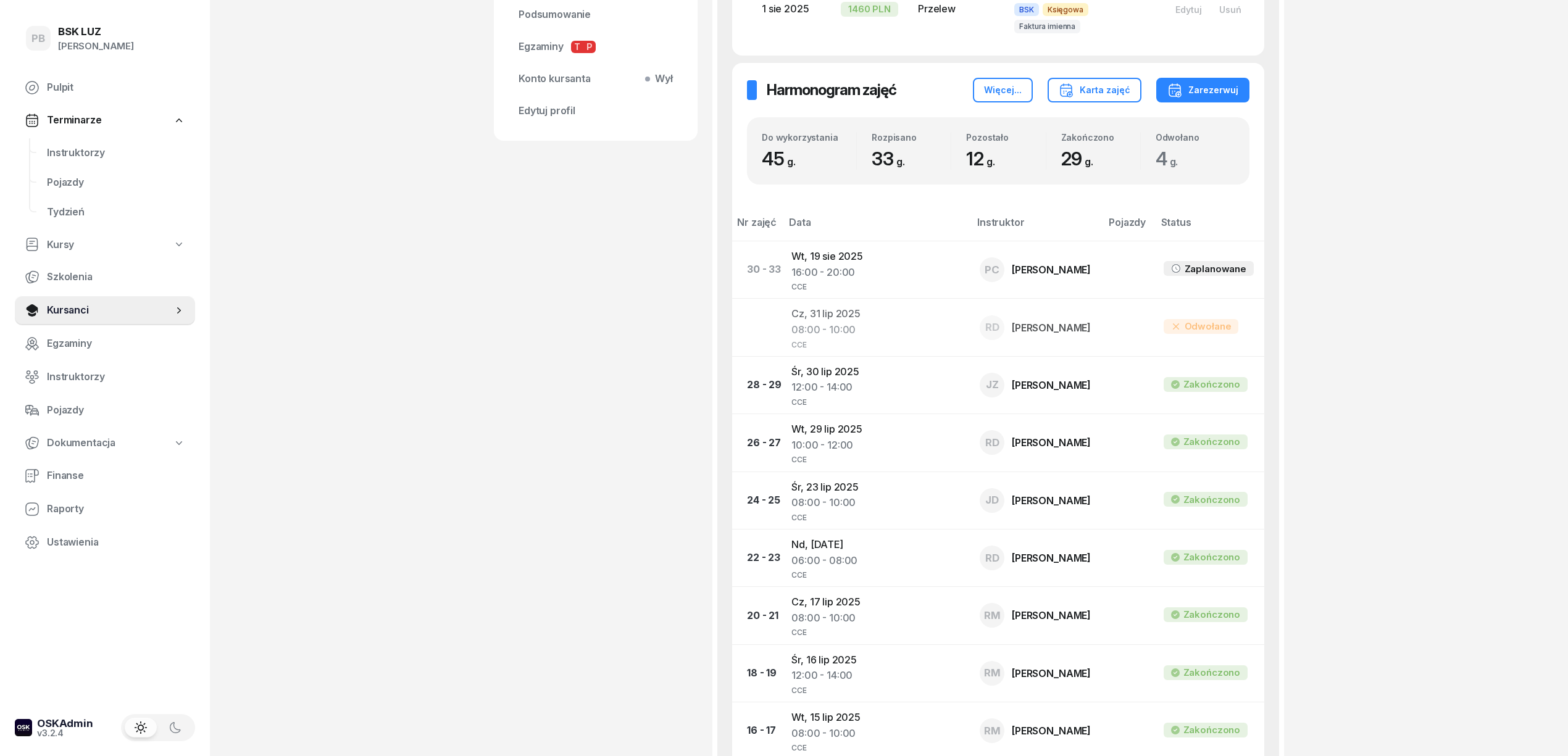
click at [549, 296] on div "MREŃCA SZCZEPAN Kursant Dofinansowanie OL-brak 2030-03-25 505 070 379 mrencaszc…" at bounding box center [596, 364] width 204 height 1739
click at [72, 150] on span "Instruktorzy" at bounding box center [116, 152] width 138 height 16
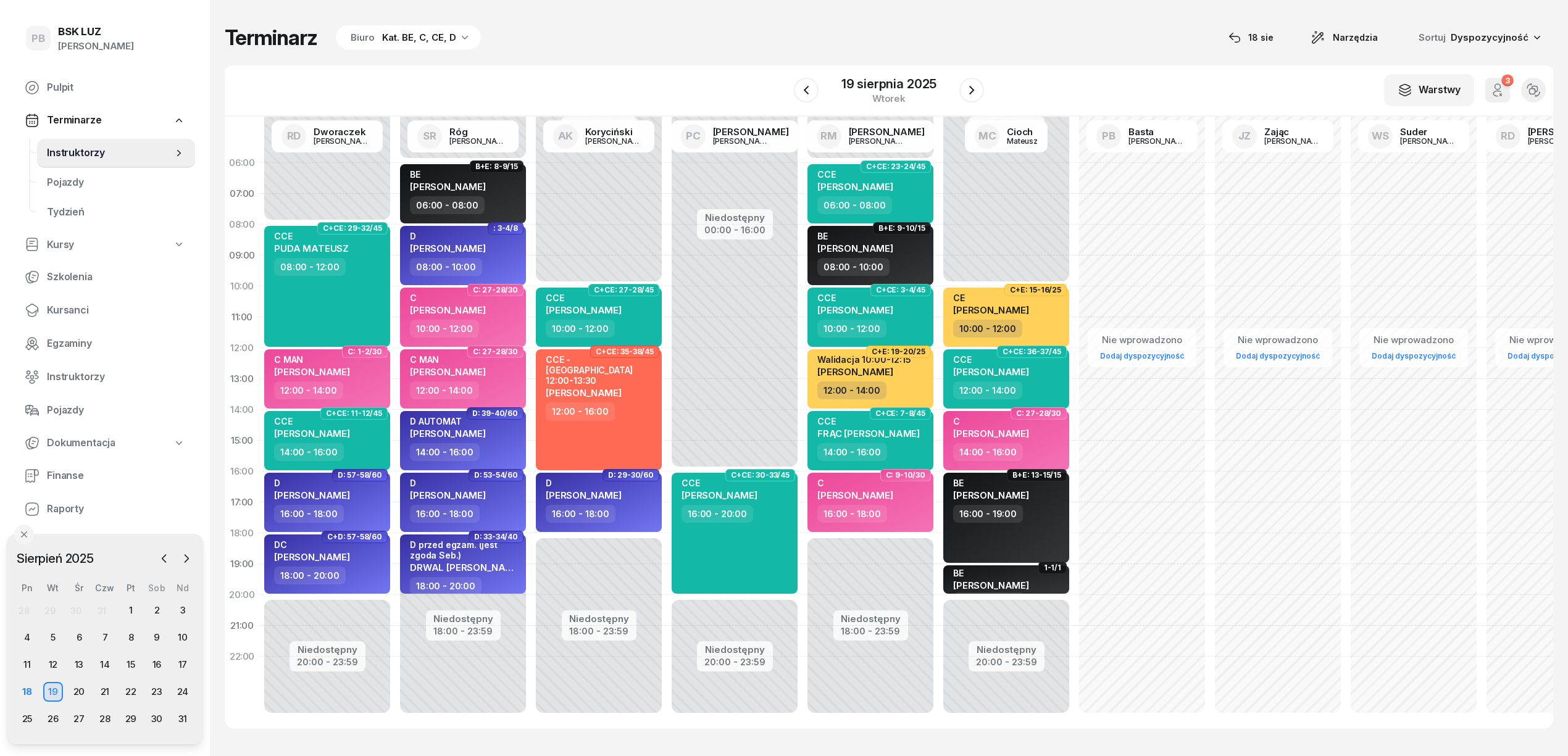
click at [640, 77] on div "W Wybierz AK [PERSON_NAME] BP [PERSON_NAME] DP [PERSON_NAME] GS [PERSON_NAME] I…" at bounding box center [889, 91] width 1329 height 51
click at [25, 684] on div "18" at bounding box center [27, 691] width 20 height 20
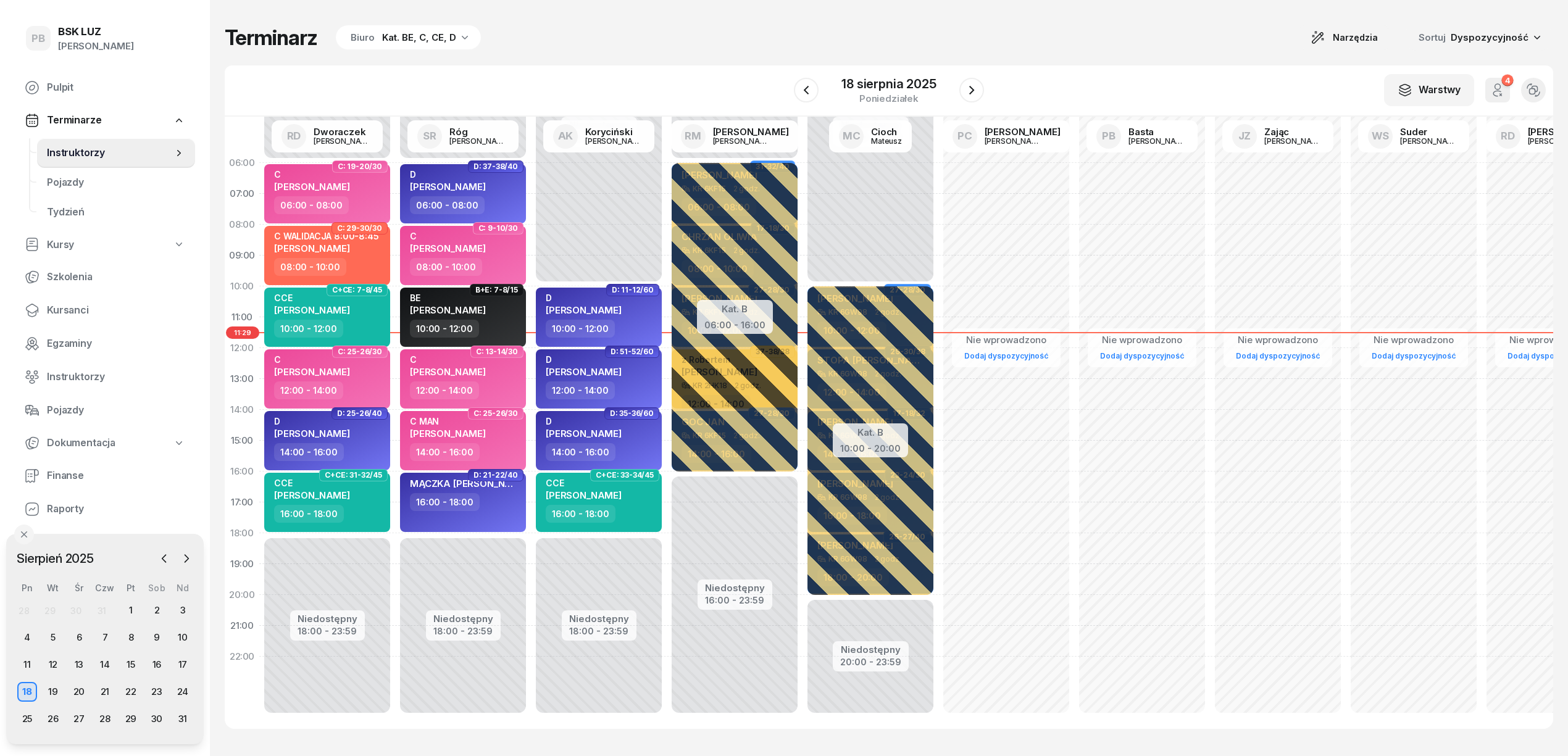
click at [594, 43] on div "Terminarz Biuro Kat. BE, C, CE, D Narzędzia Sortuj Dyspozycyjność" at bounding box center [889, 38] width 1329 height 26
click at [679, 33] on div "Terminarz Biuro Kat. BE, C, CE, D Narzędzia Sortuj Dyspozycyjność" at bounding box center [889, 38] width 1329 height 26
click at [839, 15] on div "Terminarz Biuro Kat. BE, C, CE, D Narzędzia Sortuj Dyspozycyjność W Wybierz AK …" at bounding box center [889, 377] width 1329 height 753
click at [73, 317] on span "Kursanci" at bounding box center [116, 310] width 138 height 16
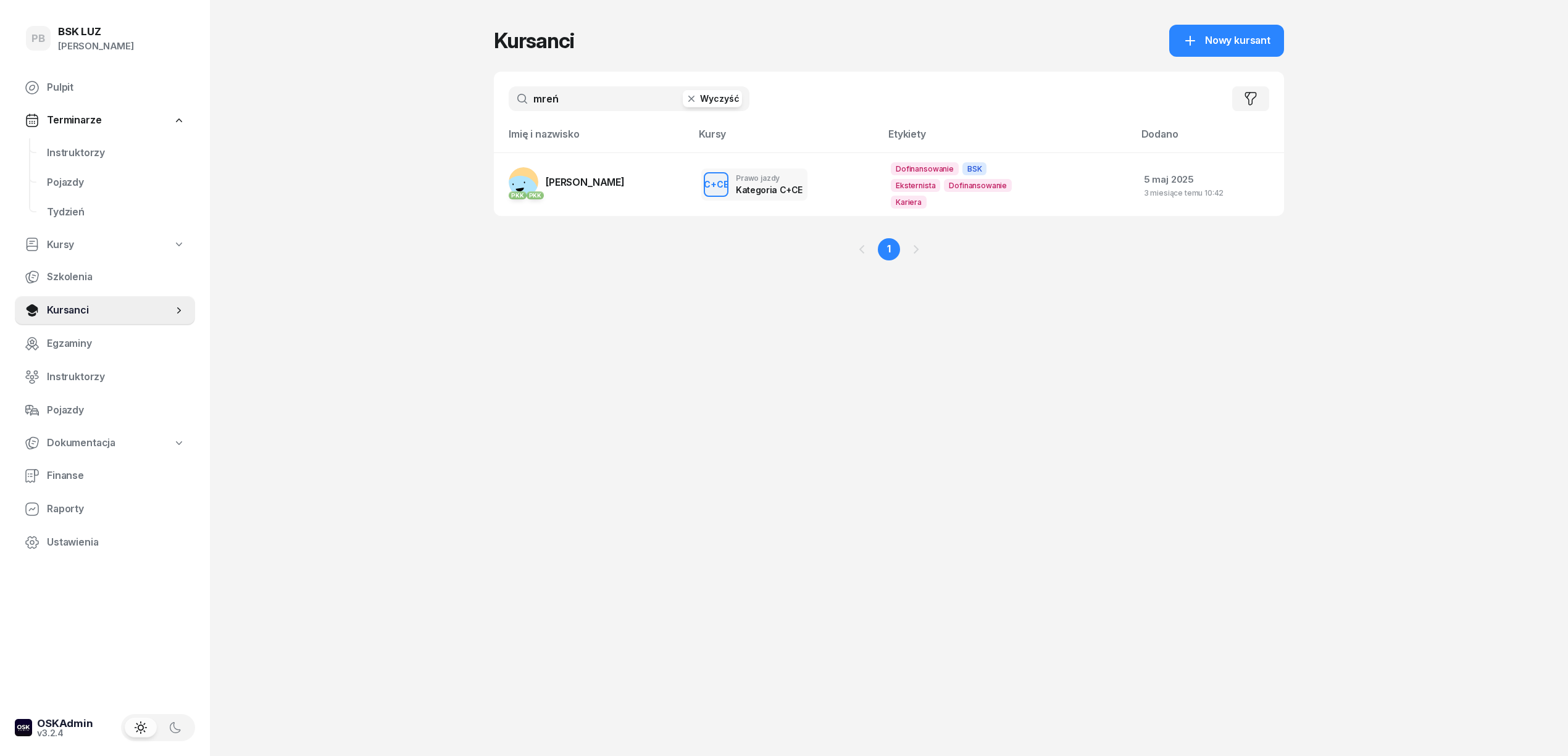
click at [570, 90] on input "mreń" at bounding box center [629, 99] width 241 height 25
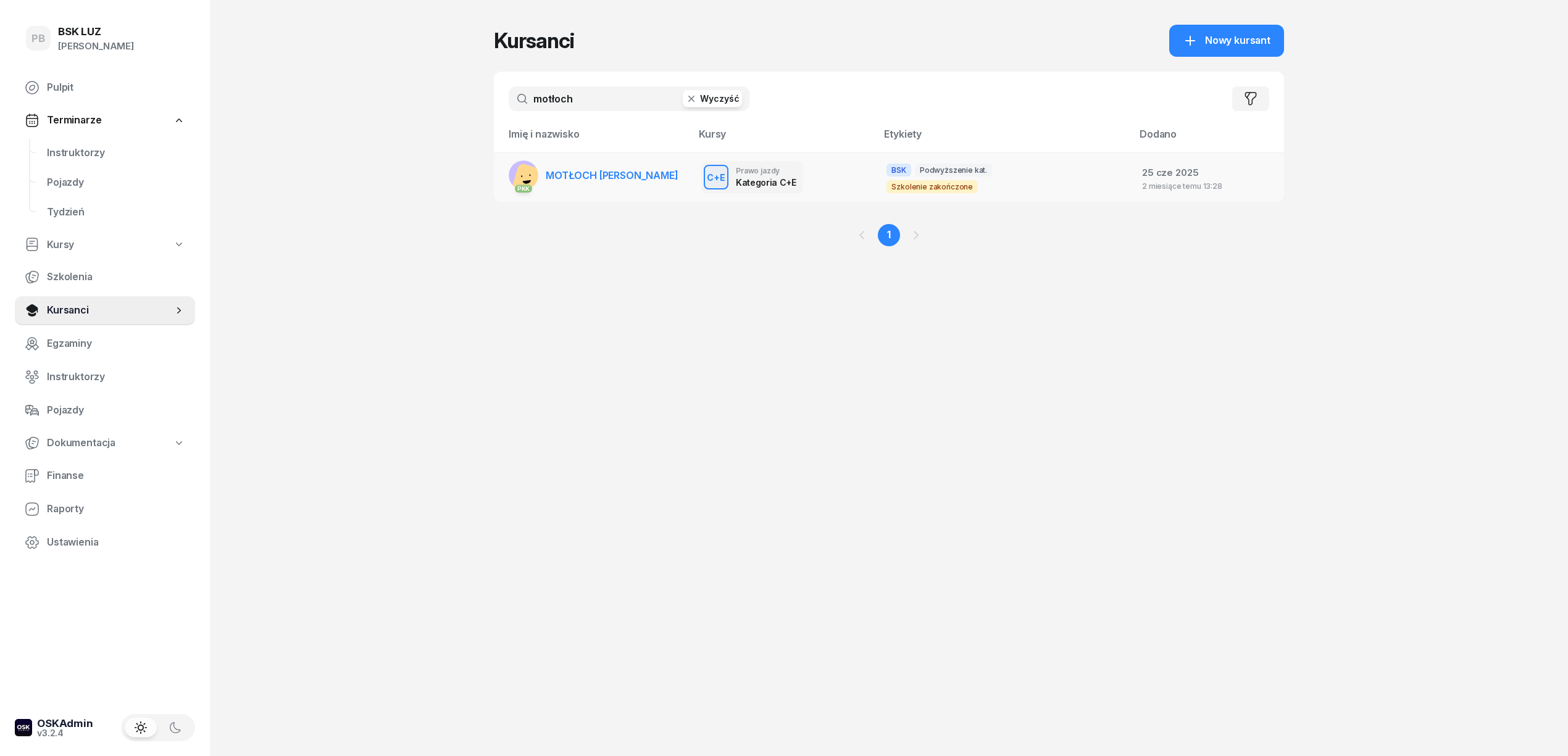
type input "motłoch"
click at [593, 173] on span "MOTŁOCH WOJCIECH" at bounding box center [612, 175] width 133 height 12
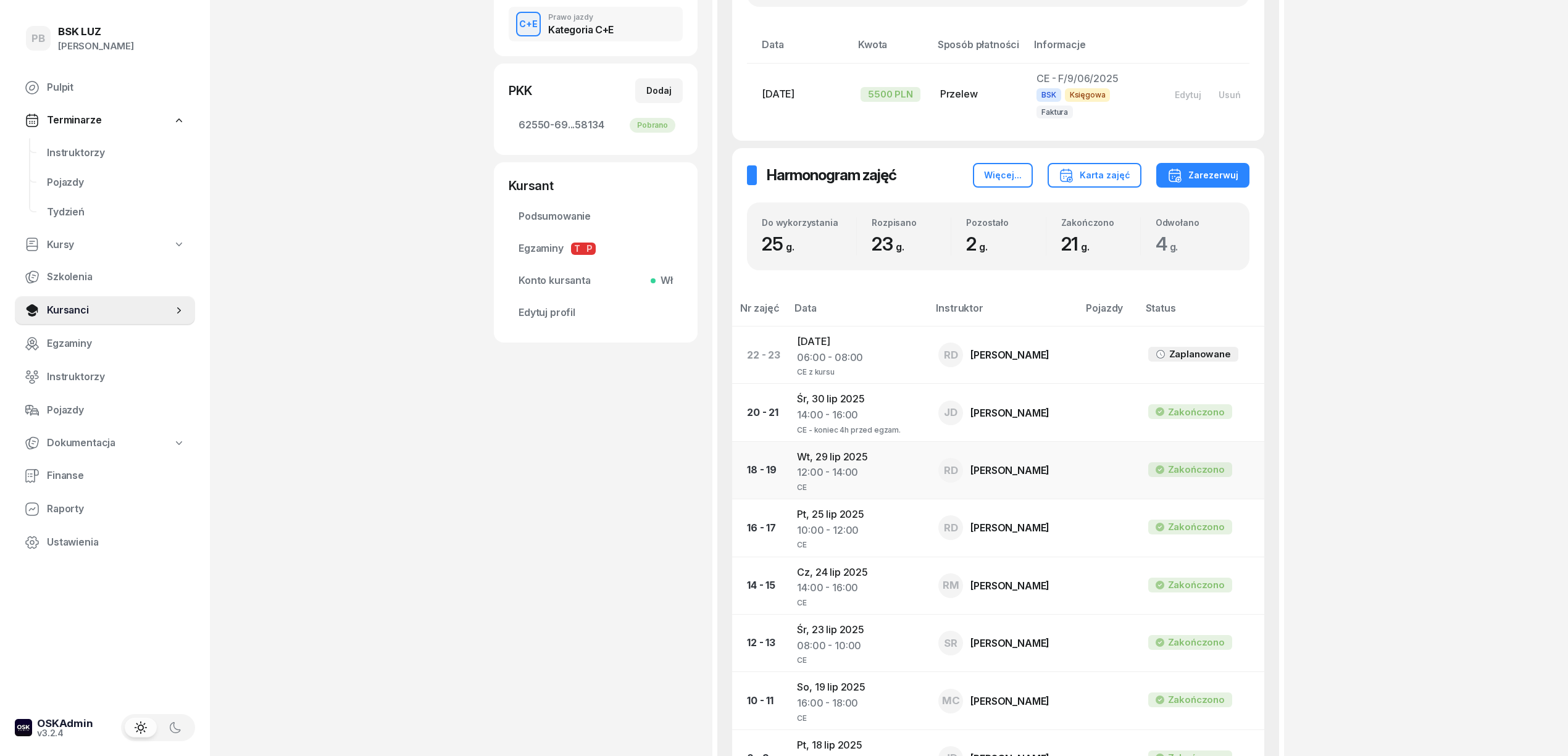
scroll to position [329, 0]
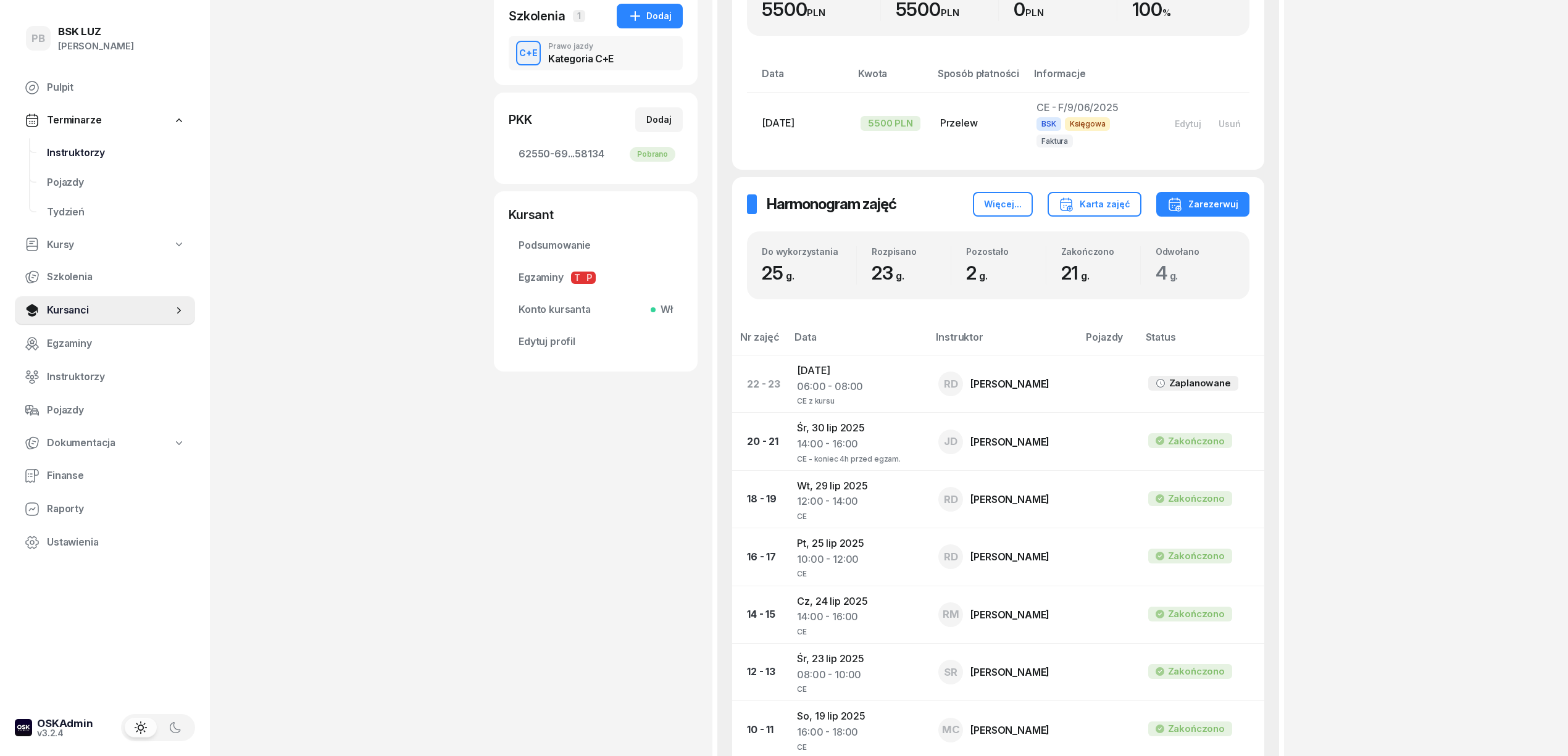
click at [95, 153] on span "Instruktorzy" at bounding box center [116, 152] width 138 height 16
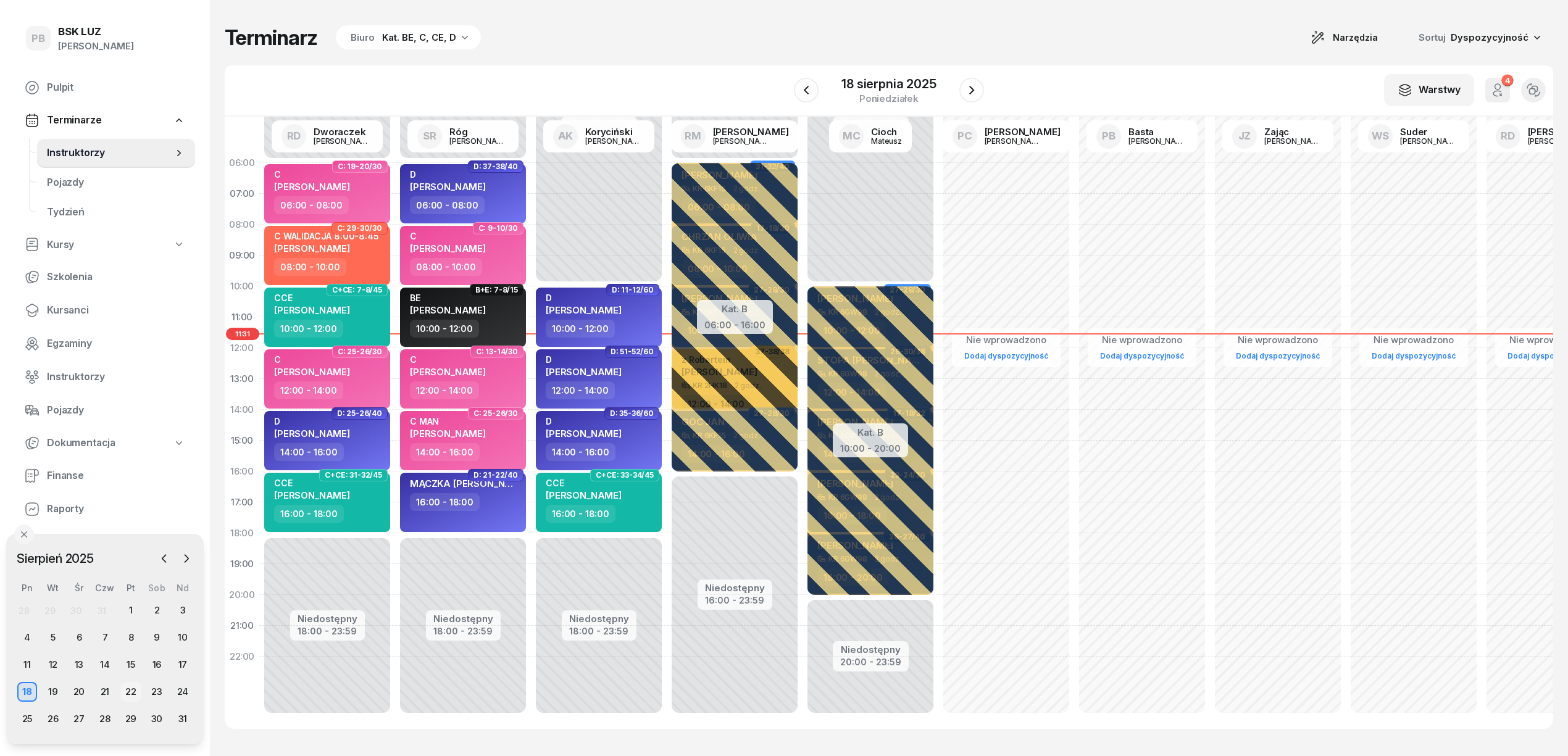
click at [126, 687] on div "22" at bounding box center [130, 691] width 20 height 20
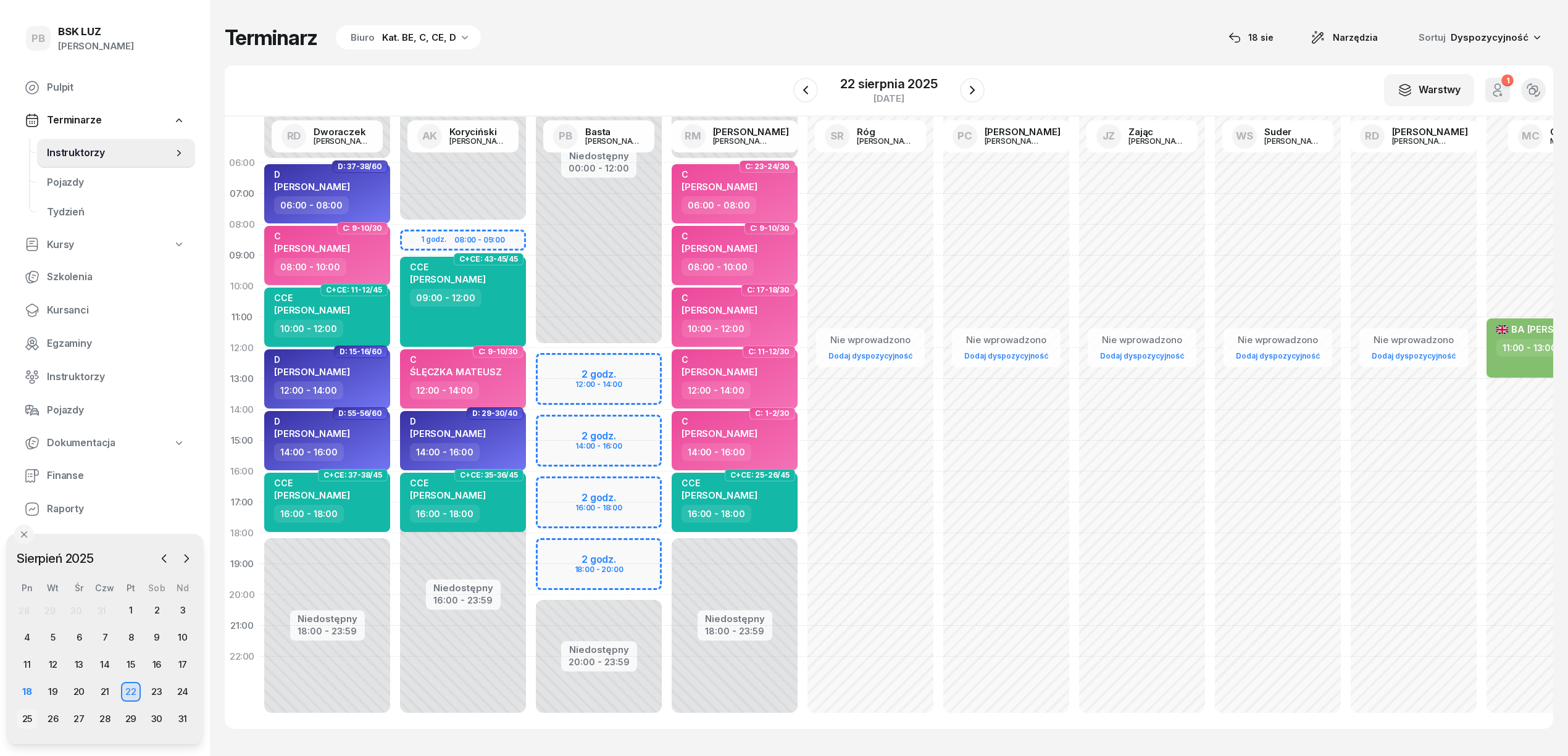
click at [30, 719] on div "25" at bounding box center [27, 719] width 20 height 20
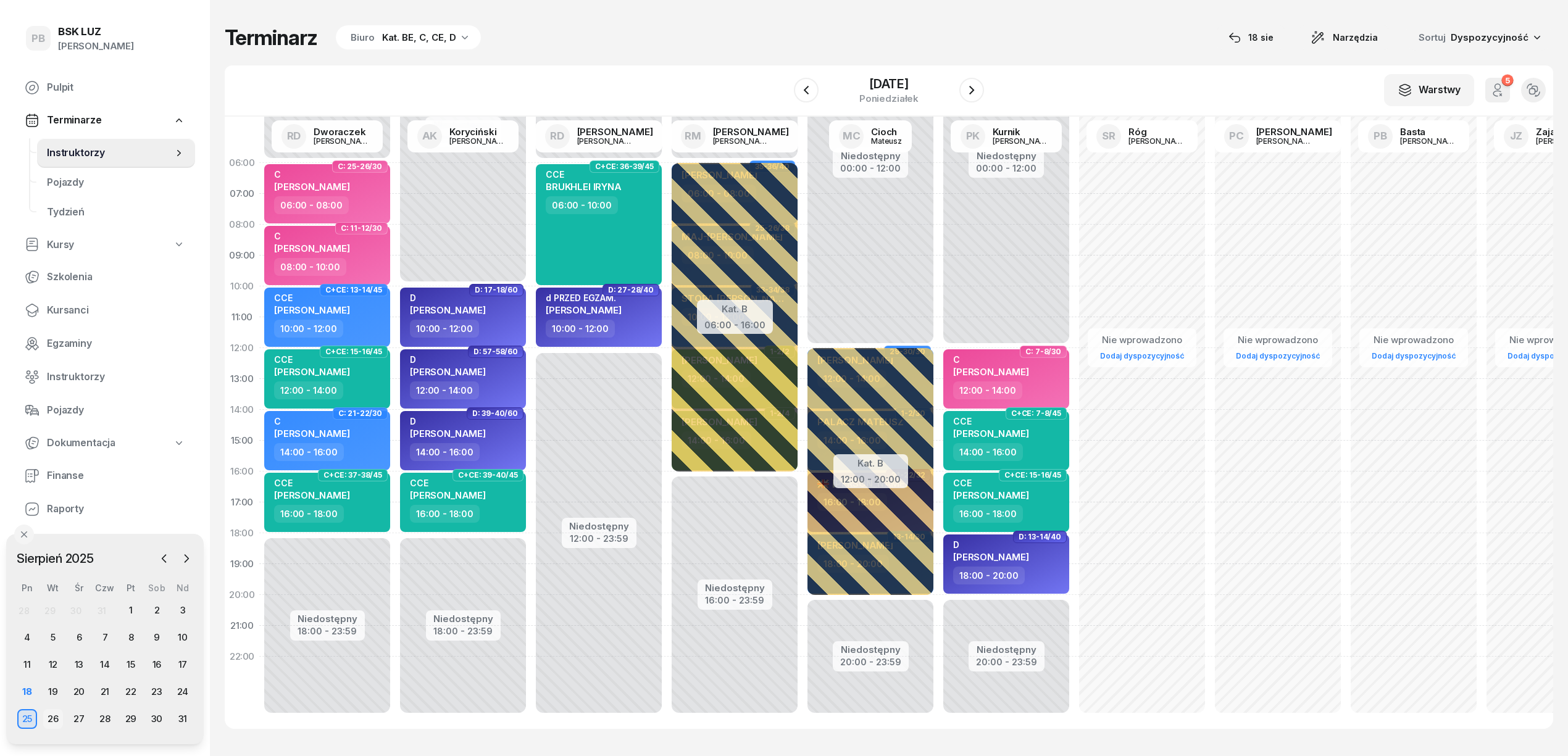
click at [52, 721] on div "26" at bounding box center [53, 719] width 20 height 20
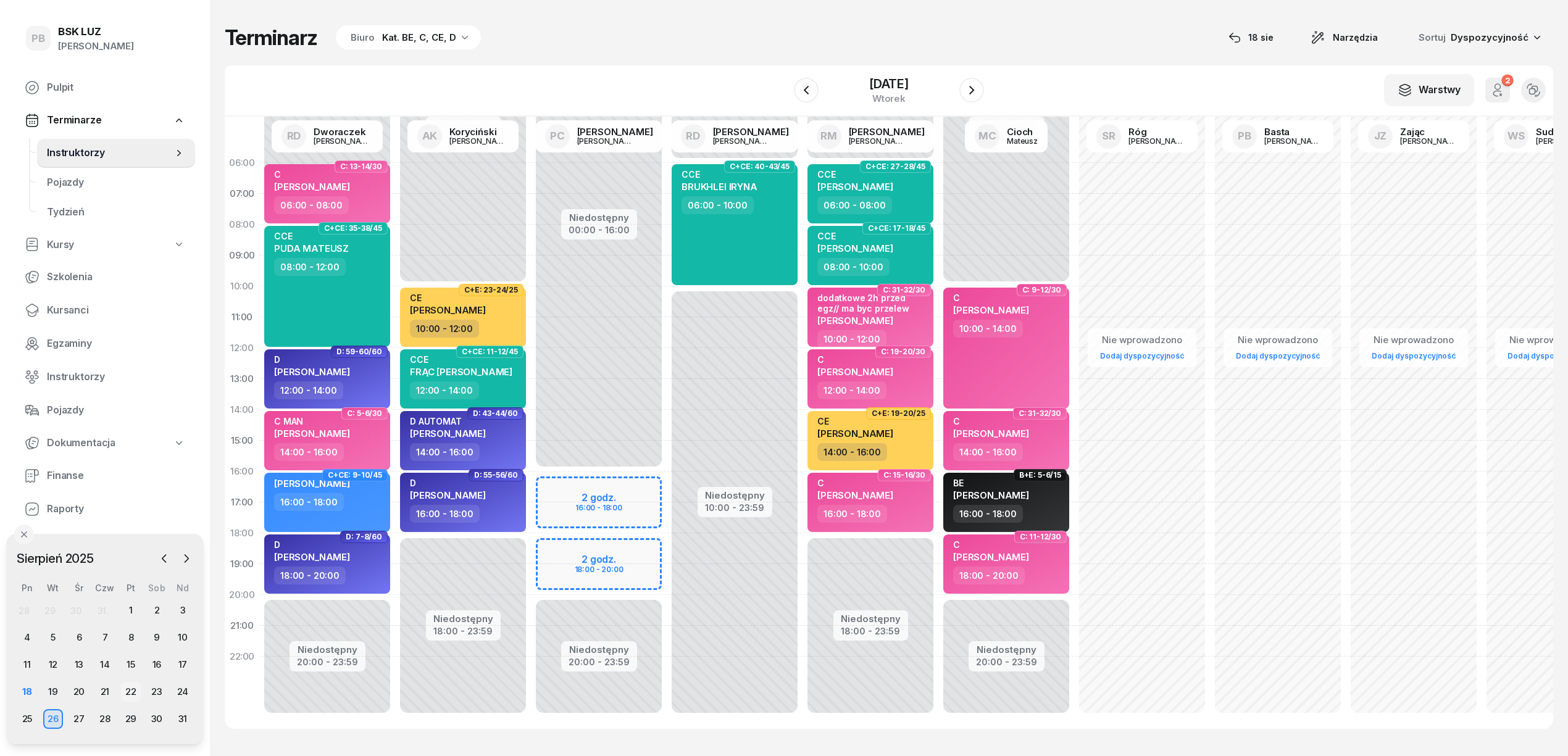
click at [137, 687] on div "22" at bounding box center [130, 691] width 20 height 20
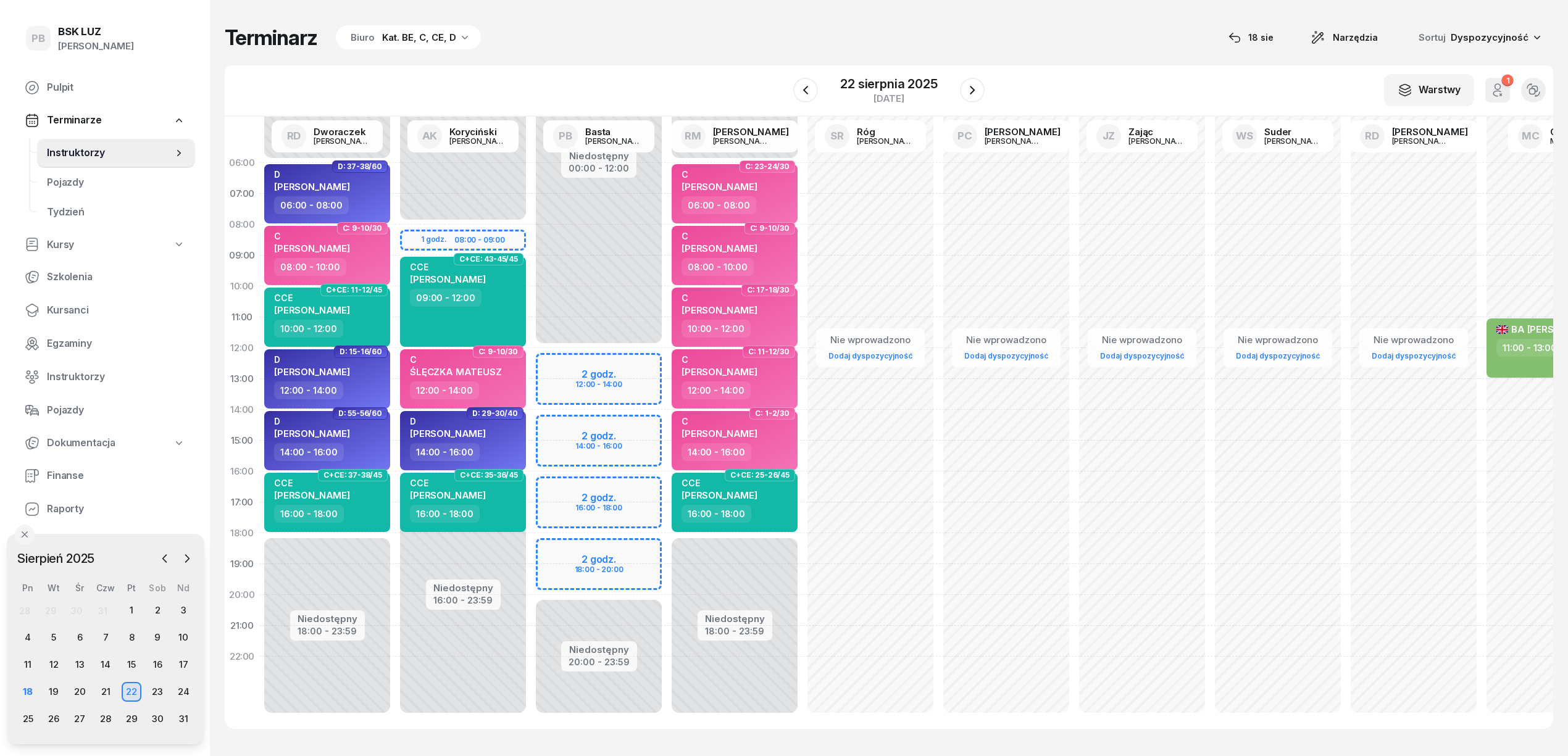
click at [667, 363] on div "Niedostępny 00:00 - 12:00 Niedostępny 20:00 - 23:59 2 godz. 12:00 - 14:00 2 god…" at bounding box center [734, 441] width 136 height 586
select select "12"
select select "14"
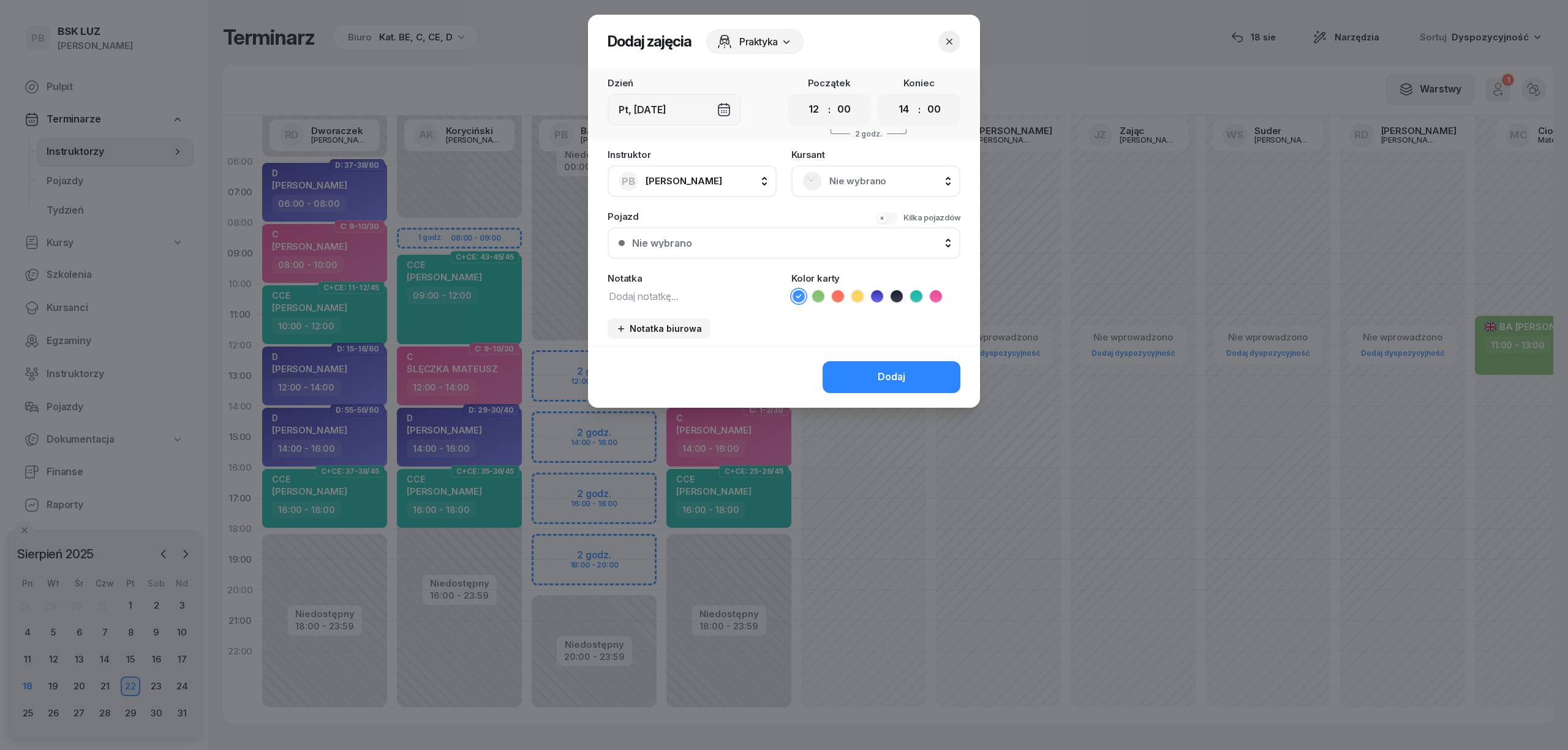
click at [844, 179] on span "Nie wybrano" at bounding box center [889, 181] width 120 height 16
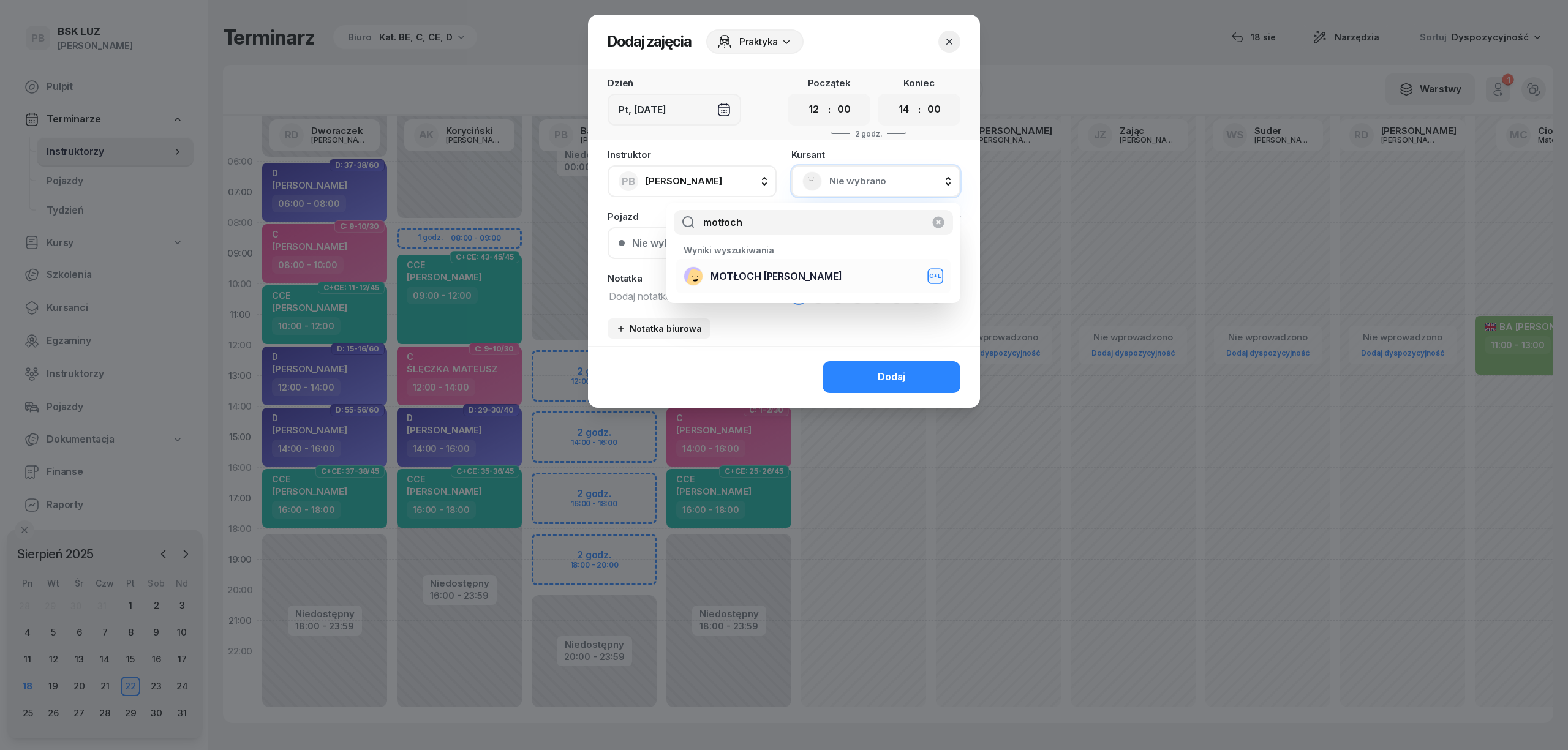
type input "motłoch"
click at [833, 274] on div "MOTŁOCH WOJCIECH C+E" at bounding box center [813, 276] width 260 height 20
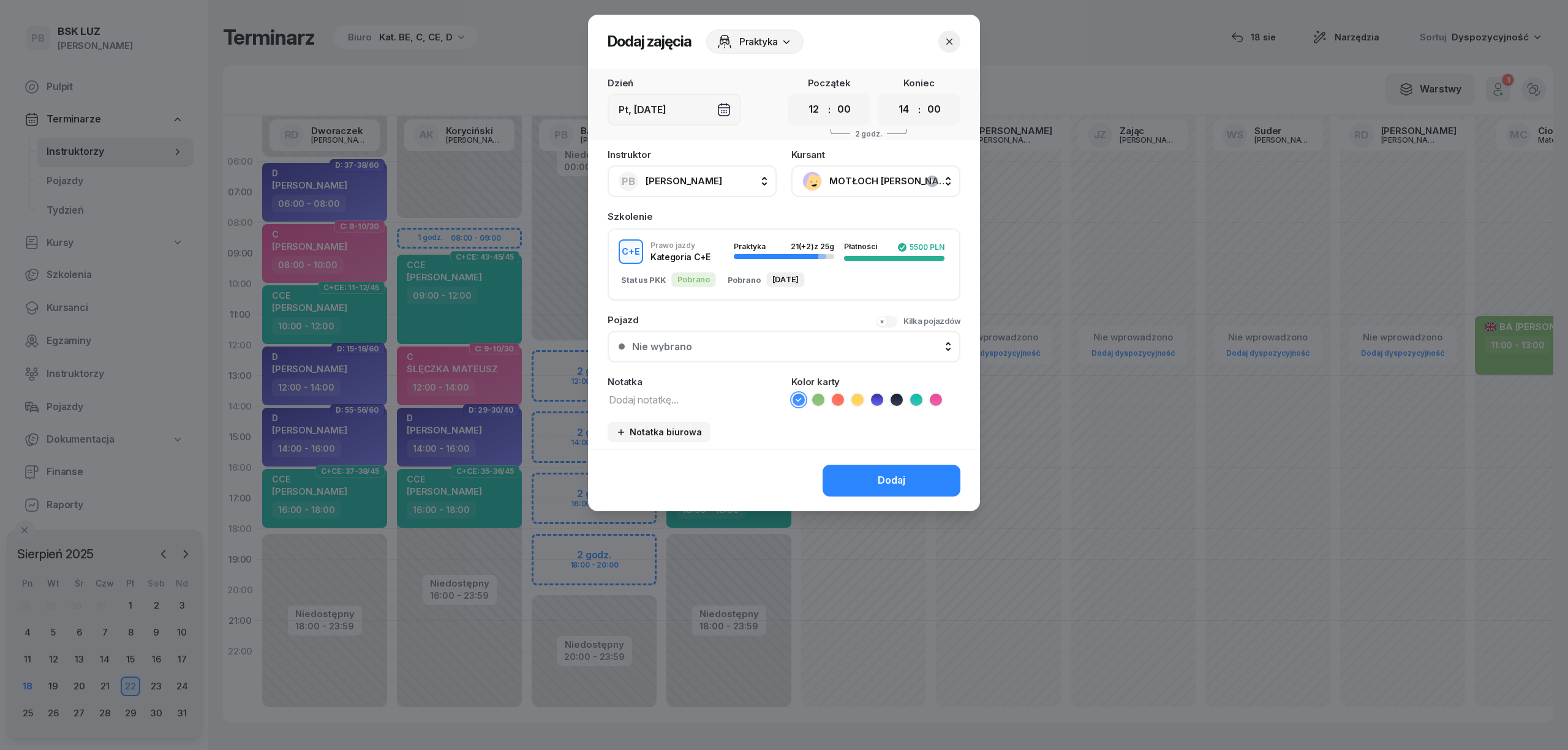
click at [859, 400] on icon at bounding box center [857, 400] width 12 height 12
click at [670, 391] on textarea at bounding box center [692, 399] width 169 height 16
type textarea "CE z kursu ???? do potwierdzenia"
click at [898, 486] on button "Dodaj" at bounding box center [891, 480] width 138 height 32
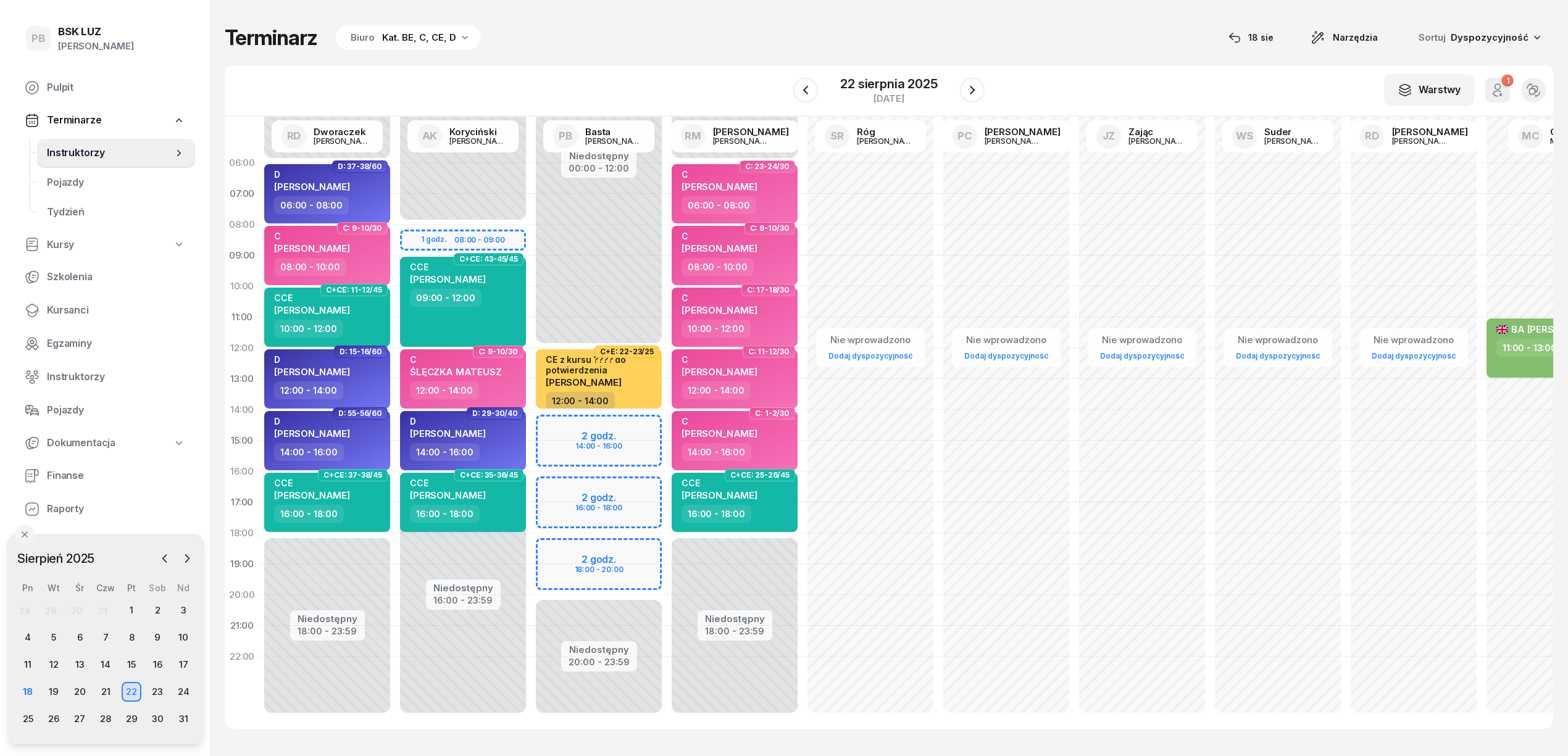
click at [736, 83] on div "W Wybierz AK Koryciński Artur BP Pająk Bogusław DA Arendarczyk Damian DP Pawłow…" at bounding box center [889, 91] width 1329 height 51
click at [629, 28] on div "Terminarz Biuro Kat. BE, C, CE, D [DATE] Narzędzia Sortuj Dyspozycyjność" at bounding box center [889, 38] width 1329 height 26
click at [110, 693] on div "21" at bounding box center [106, 691] width 20 height 20
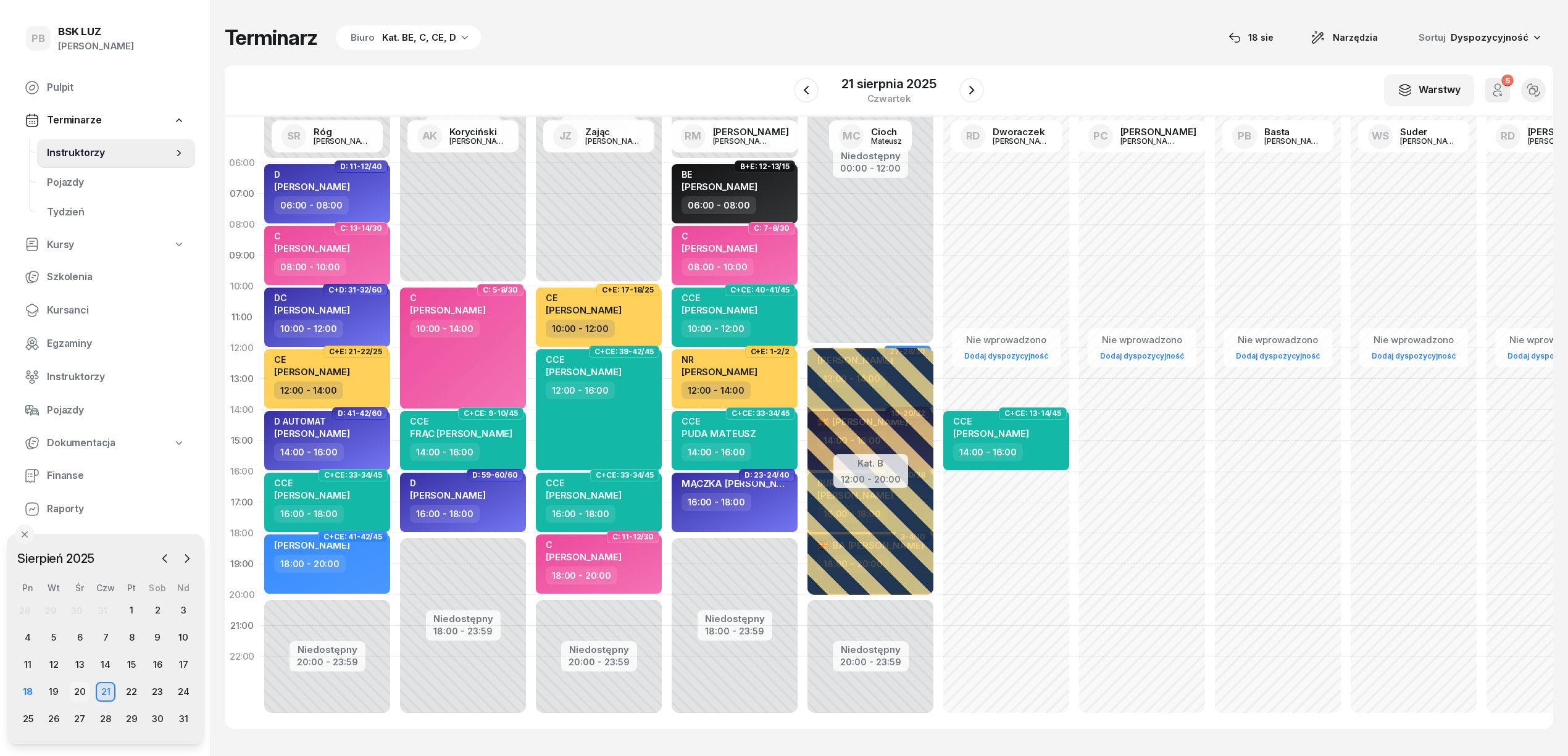
click at [84, 690] on div "20" at bounding box center [79, 691] width 20 height 20
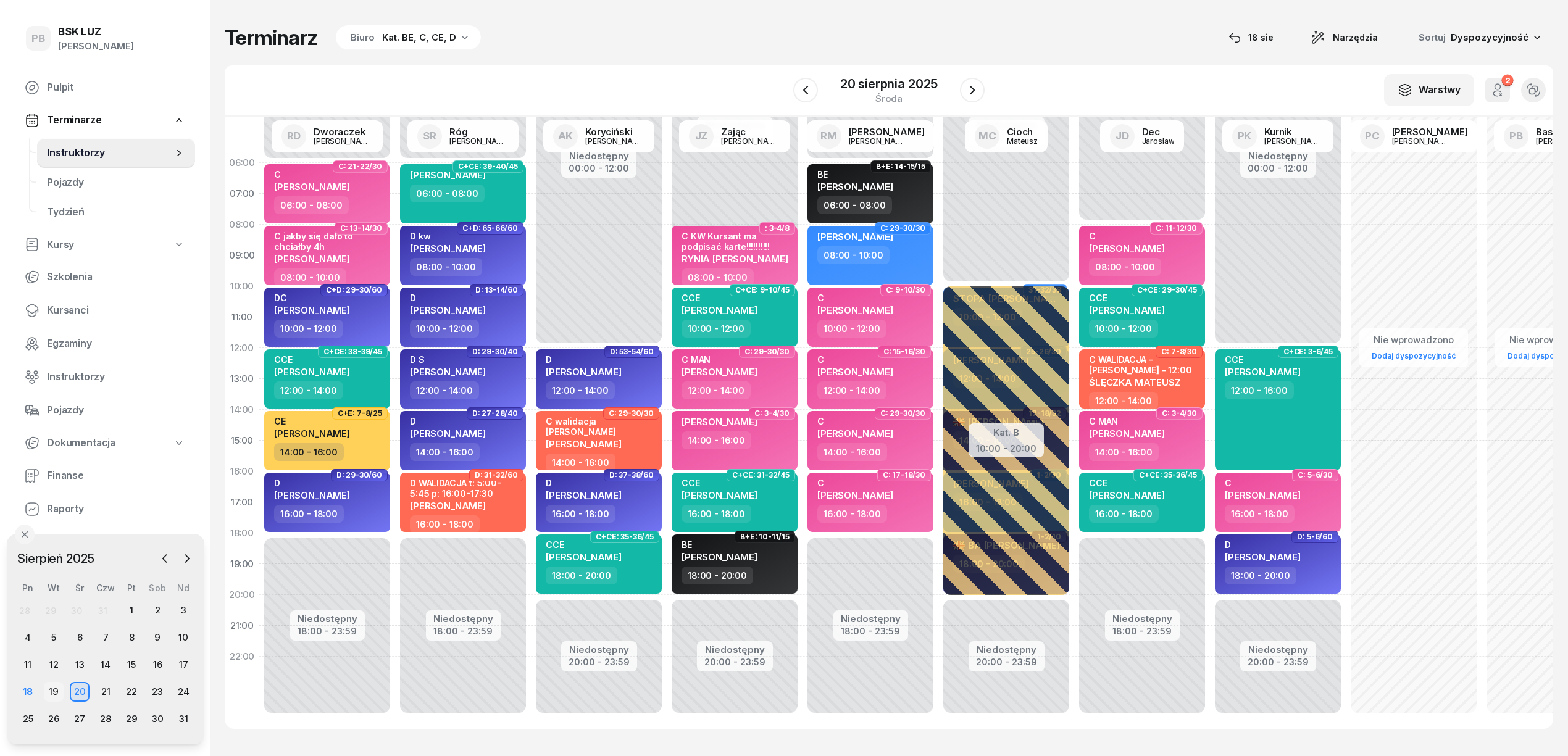
click at [58, 693] on div "19" at bounding box center [54, 691] width 20 height 20
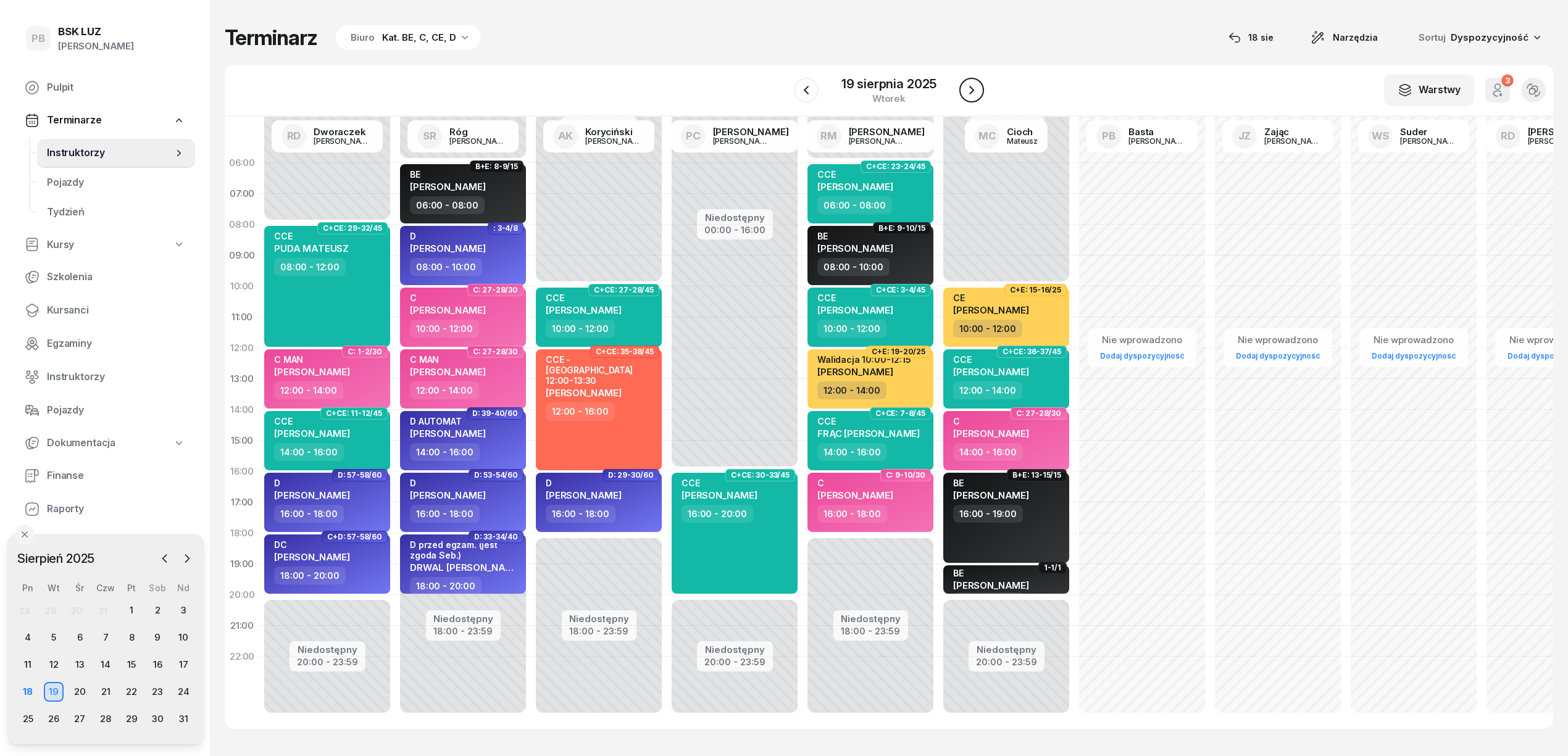
click at [975, 91] on icon "button" at bounding box center [971, 90] width 14 height 14
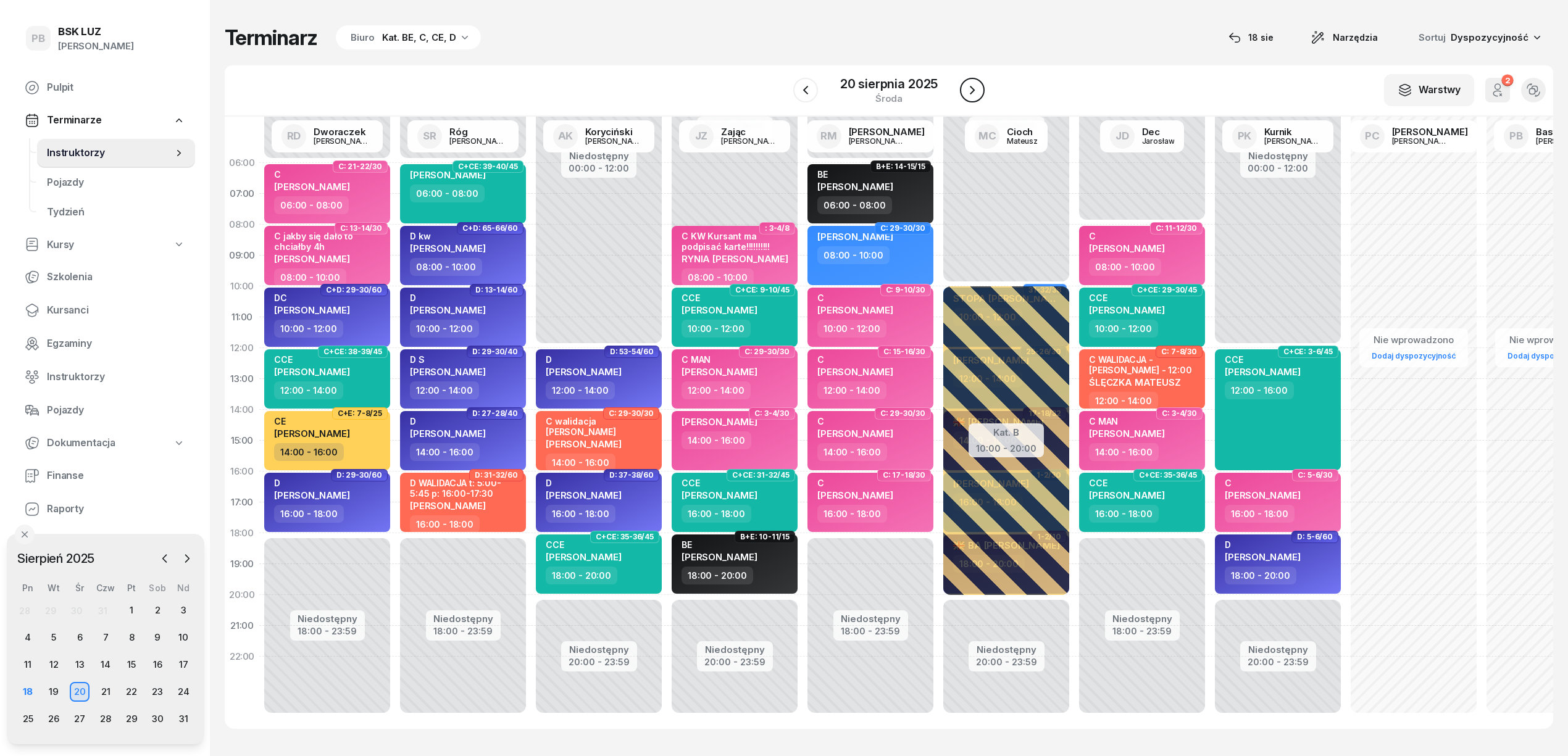
click at [974, 91] on icon "button" at bounding box center [972, 90] width 14 height 14
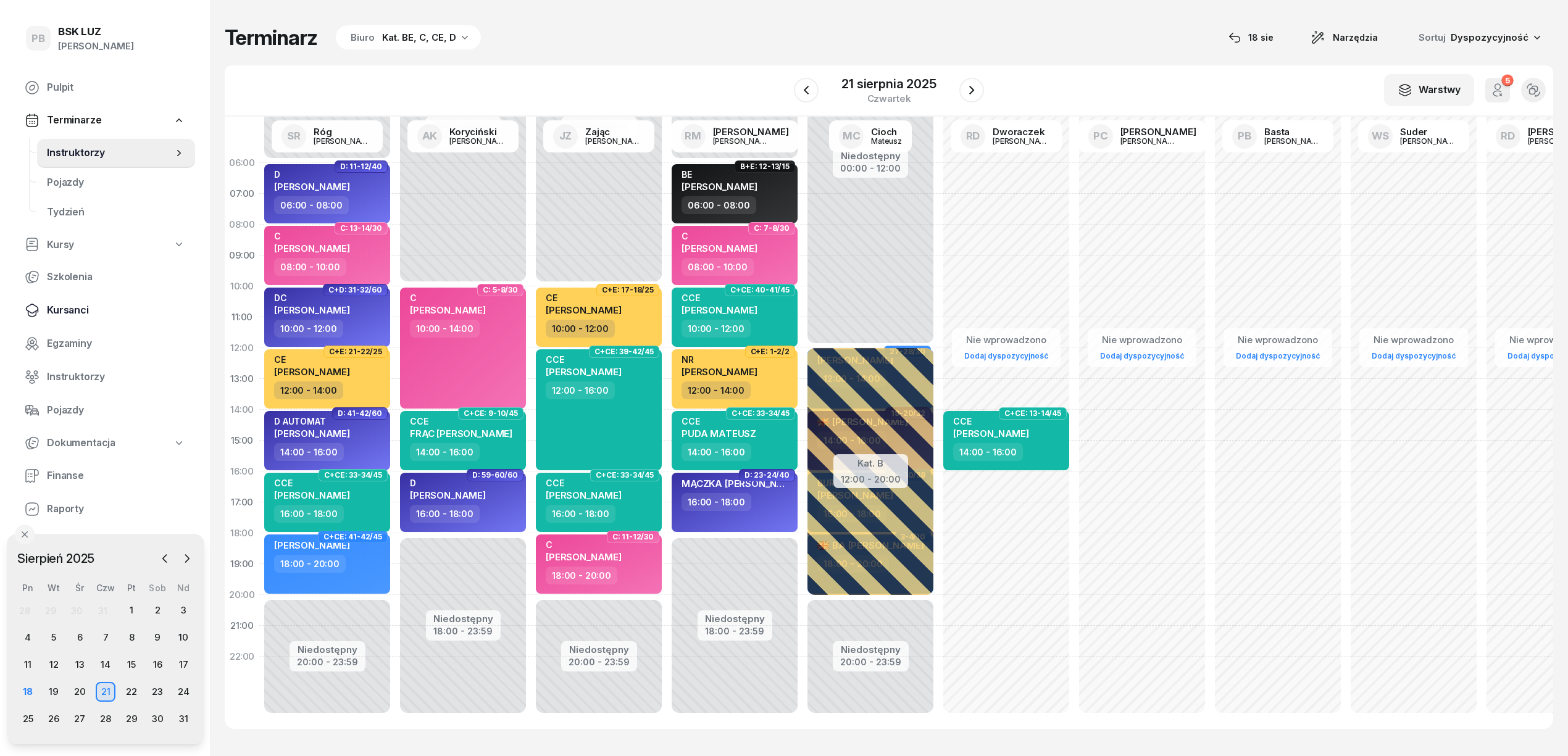
click at [73, 307] on span "Kursanci" at bounding box center [116, 310] width 138 height 16
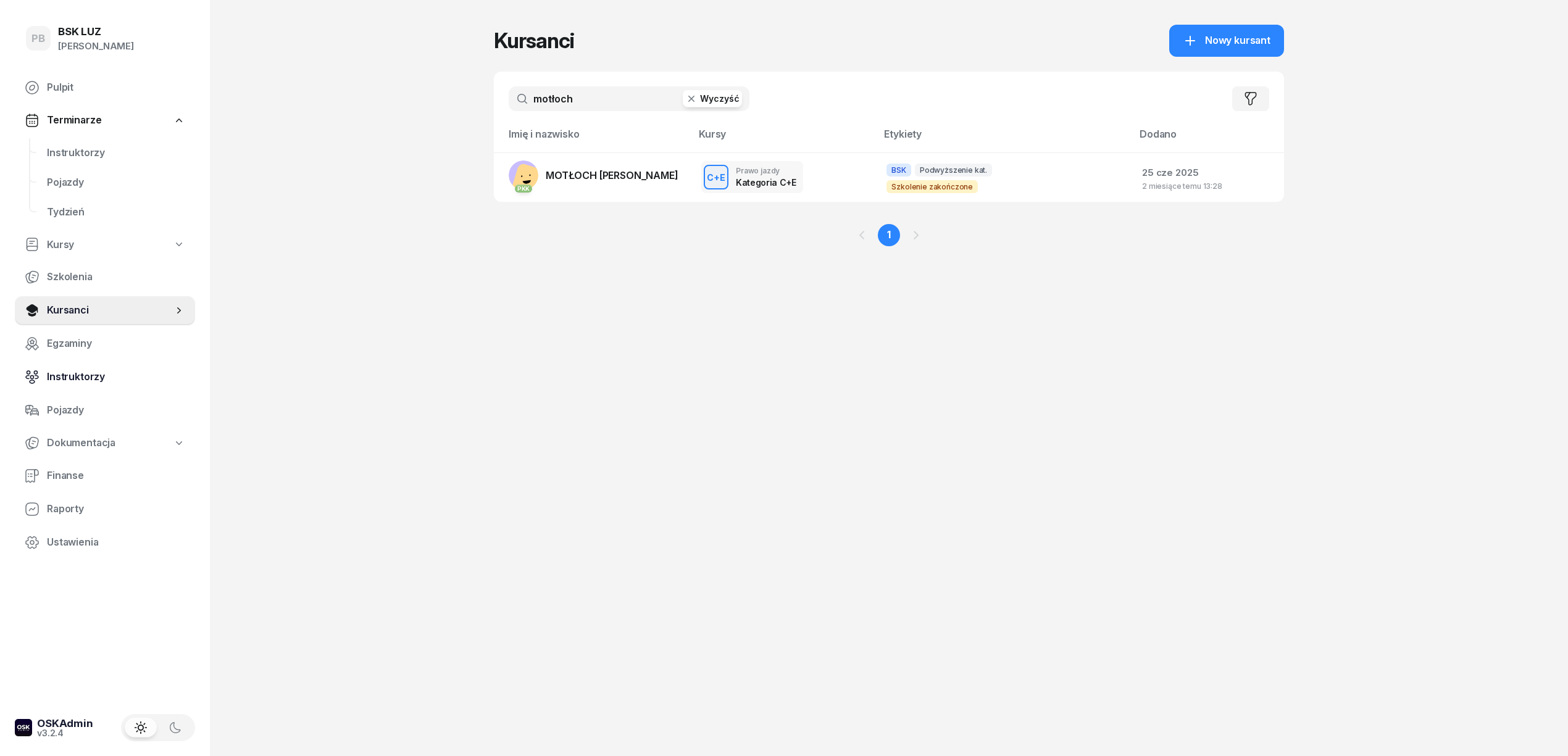
click at [87, 377] on span "Instruktorzy" at bounding box center [116, 377] width 138 height 16
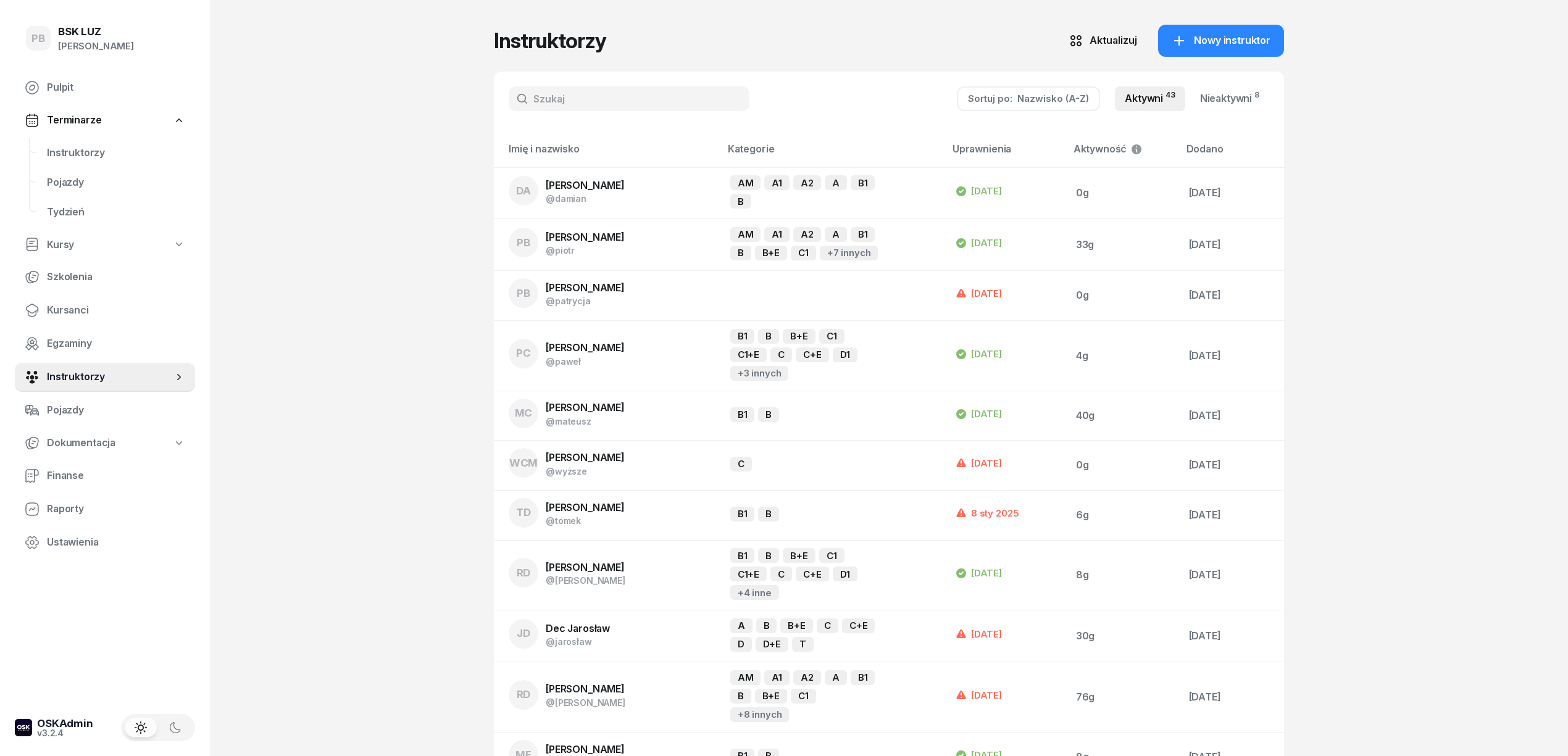
click at [591, 95] on input "text" at bounding box center [629, 99] width 241 height 25
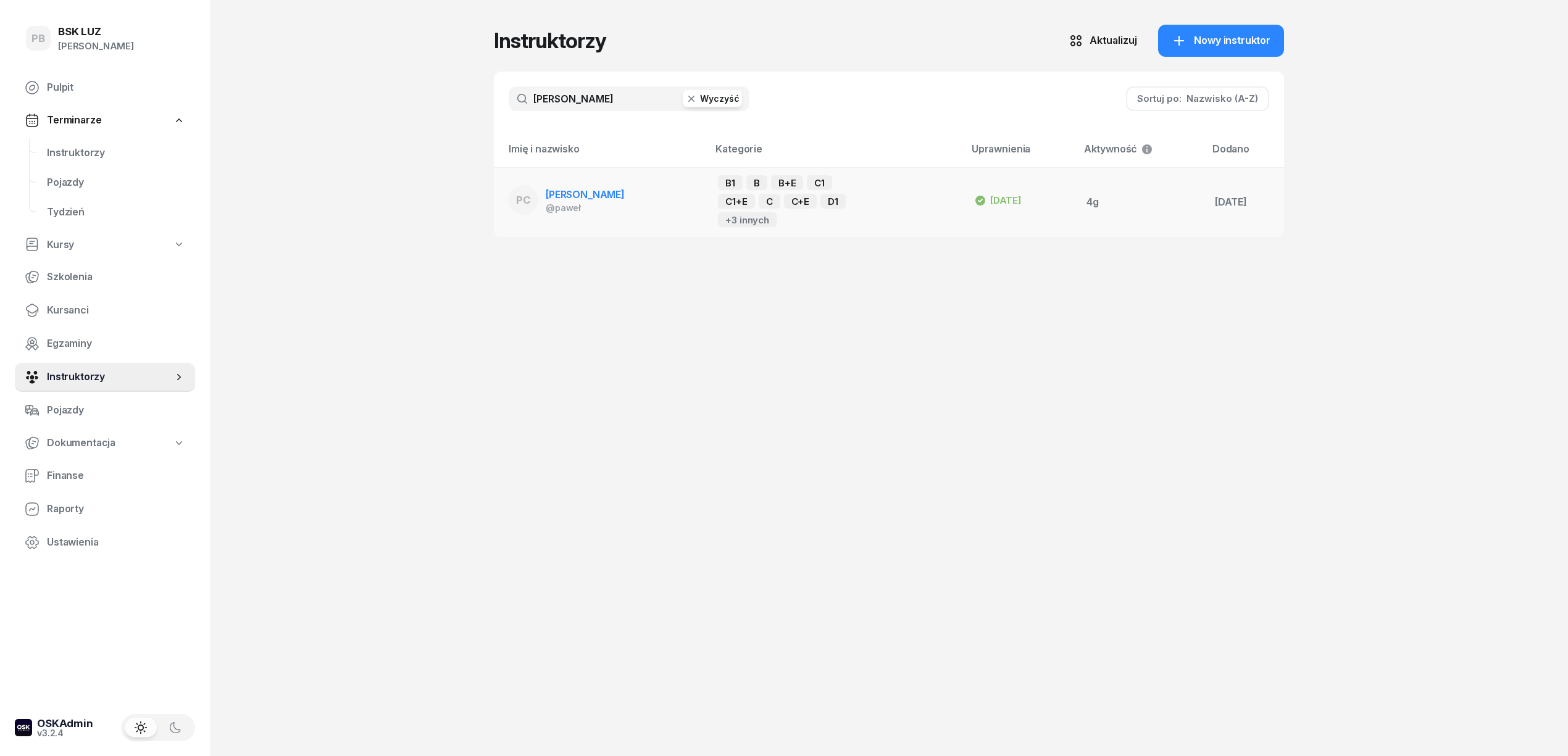
type input "cichoń"
click at [600, 196] on span "[PERSON_NAME]" at bounding box center [585, 195] width 79 height 12
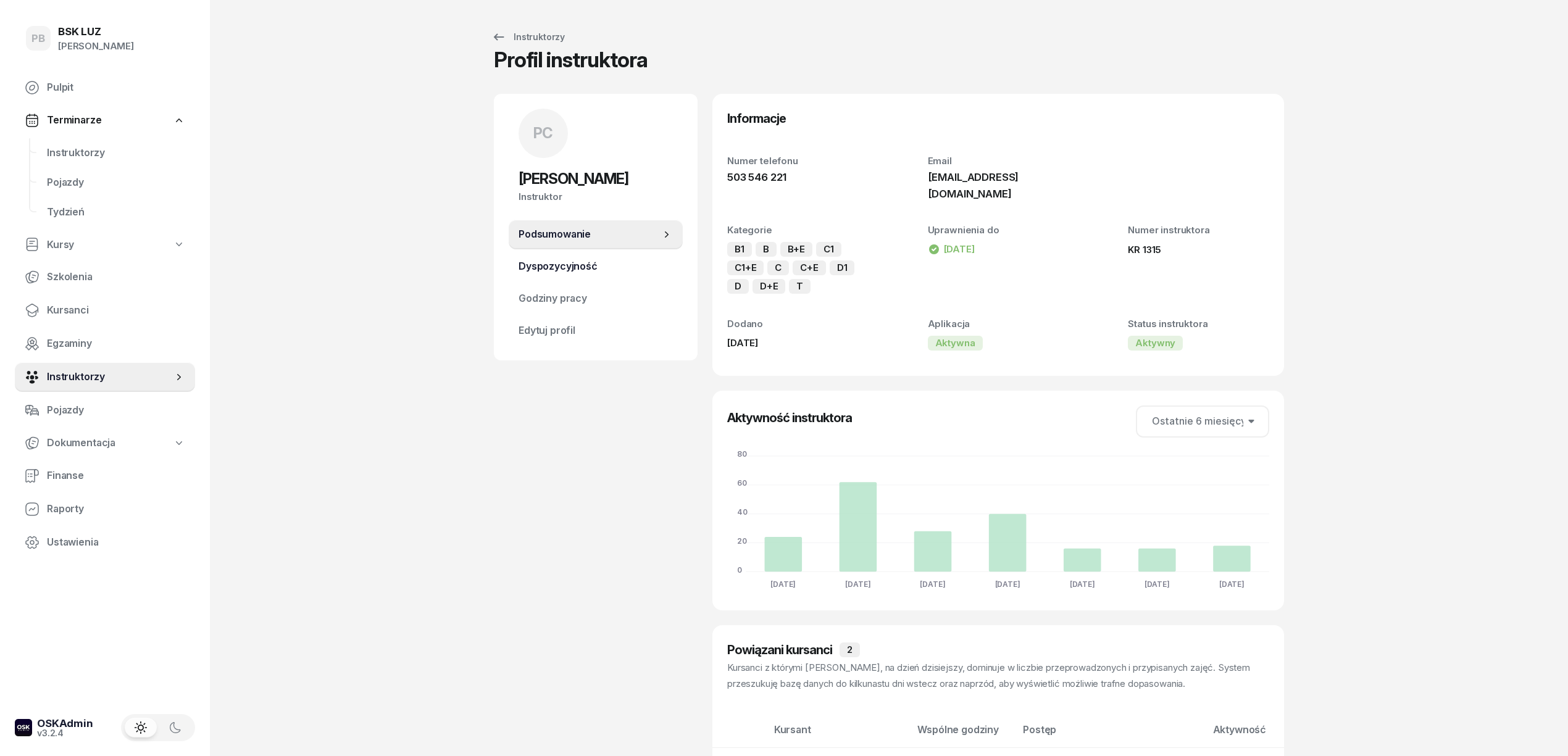
click at [582, 270] on span "Dyspozycyjność" at bounding box center [596, 266] width 155 height 16
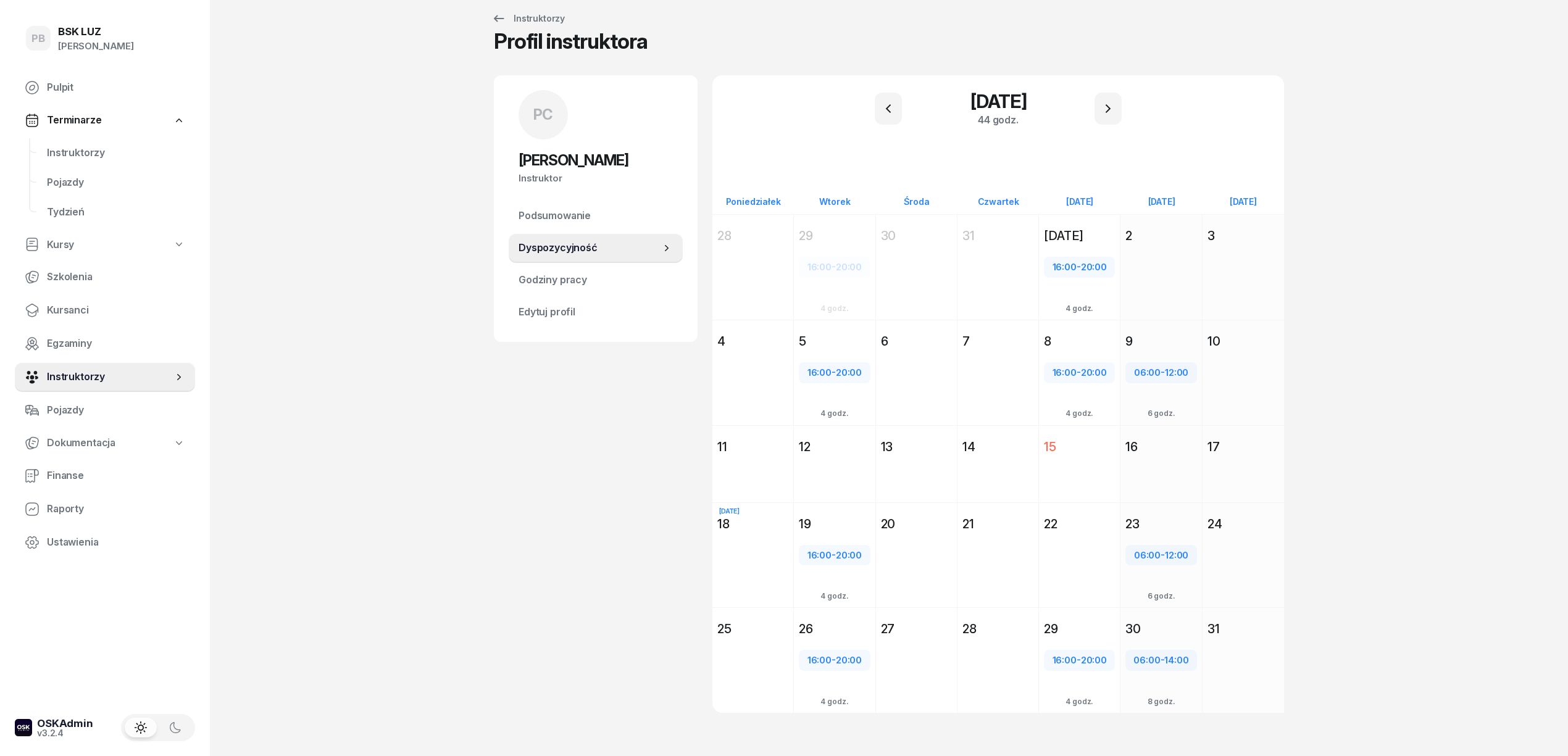
scroll to position [27, 0]
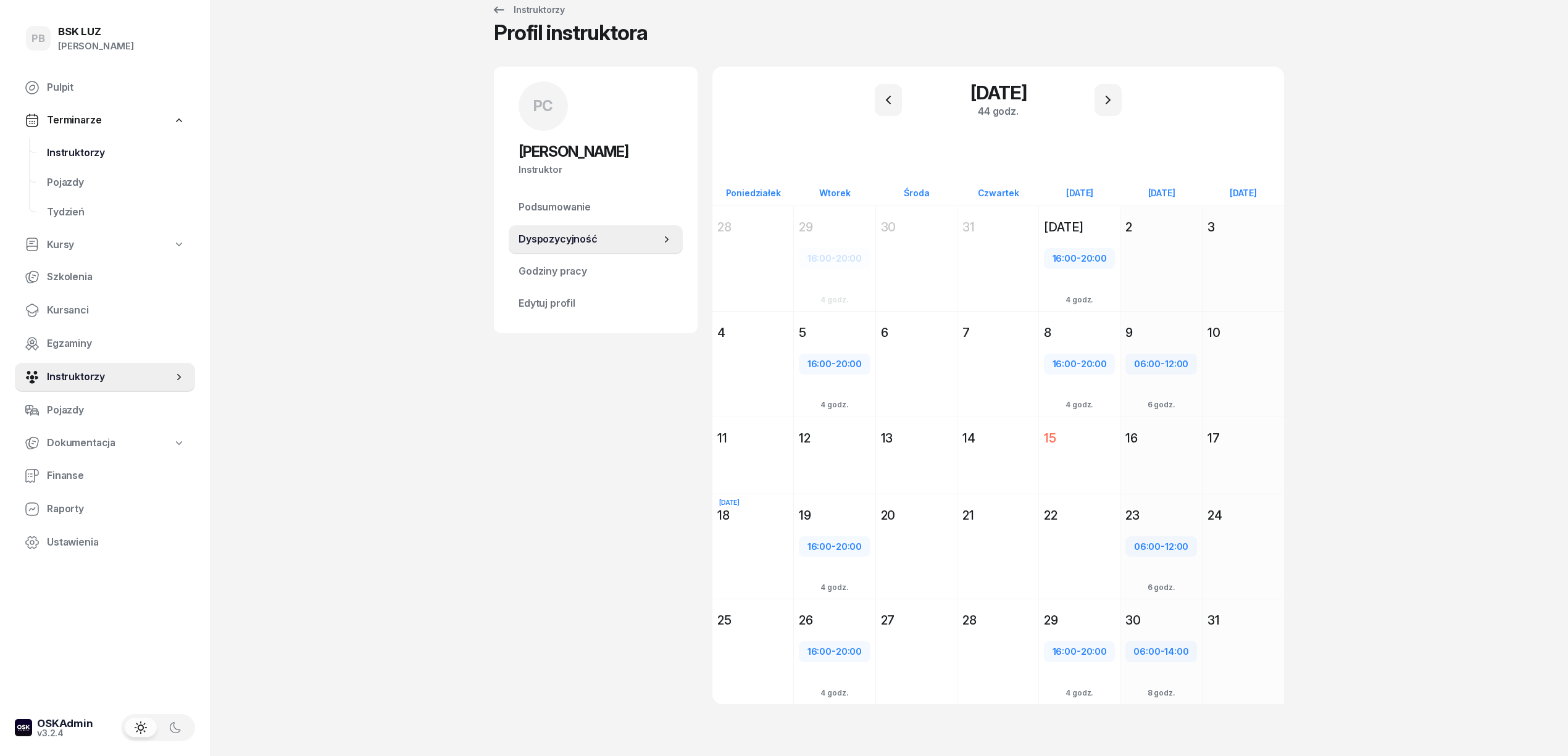
click at [97, 161] on link "Instruktorzy" at bounding box center [116, 152] width 158 height 30
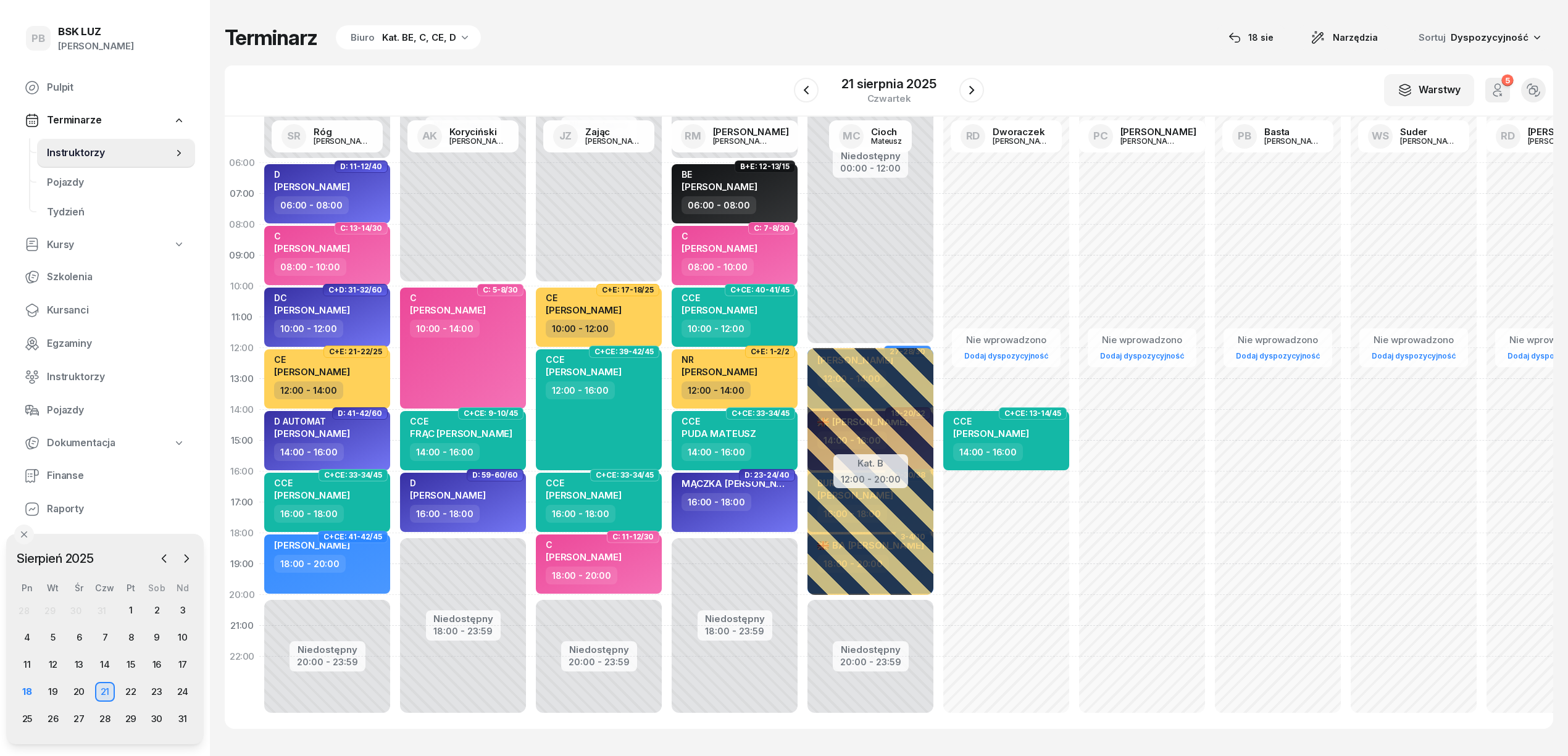
click at [558, 52] on div "Terminarz Biuro Kat. BE, C, CE, D 18 sie Narzędzia Sortuj Dyspozycyjność W Wybi…" at bounding box center [889, 377] width 1329 height 753
click at [640, 74] on div "W Wybierz AK Koryciński Artur BP Pająk Bogusław DA Arendarczyk Damian DP Pawłow…" at bounding box center [889, 91] width 1329 height 51
click at [32, 719] on div "25" at bounding box center [27, 719] width 20 height 20
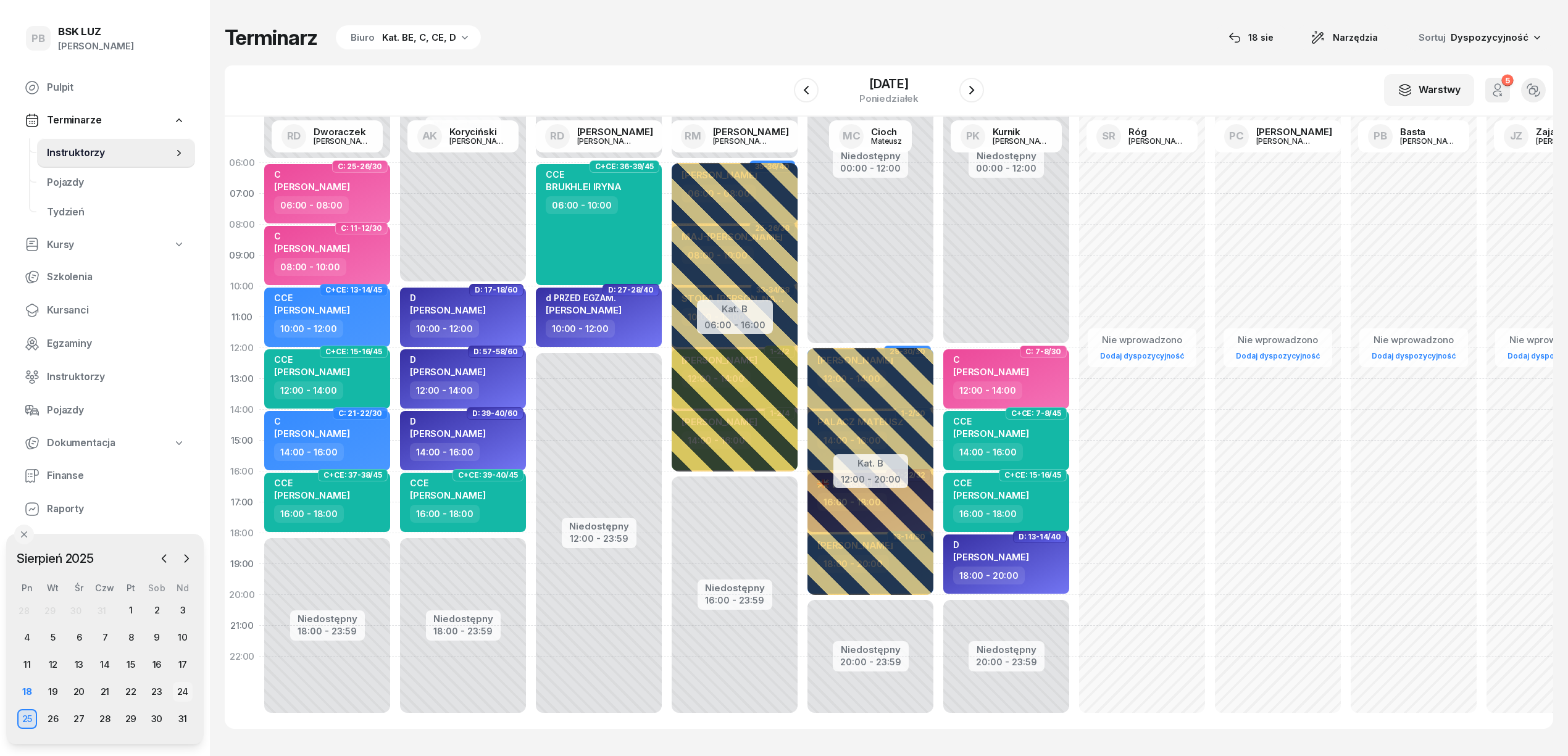
click at [178, 693] on div "24" at bounding box center [182, 691] width 20 height 20
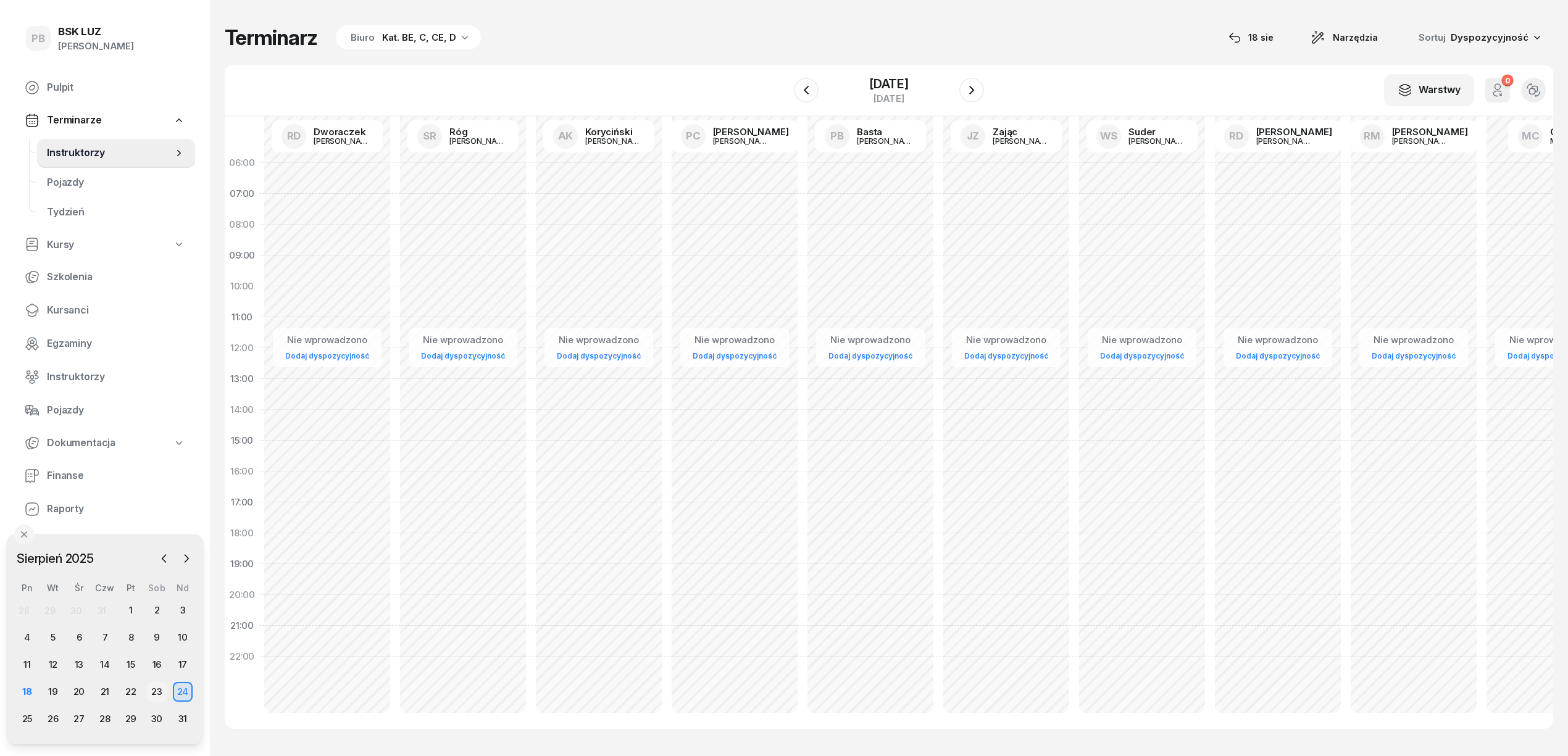
click at [154, 687] on div "23" at bounding box center [157, 691] width 20 height 20
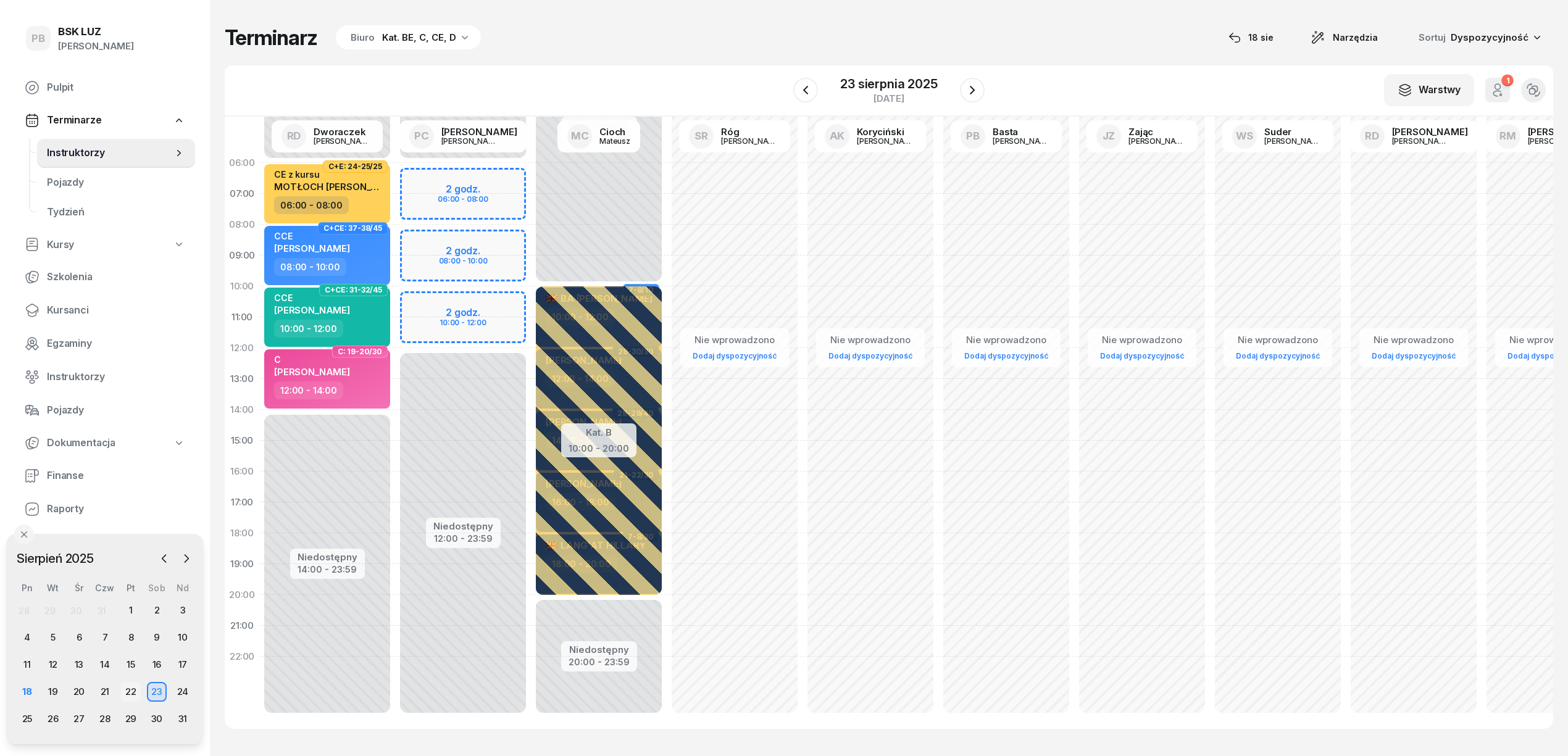
click at [130, 694] on div "22" at bounding box center [130, 691] width 20 height 20
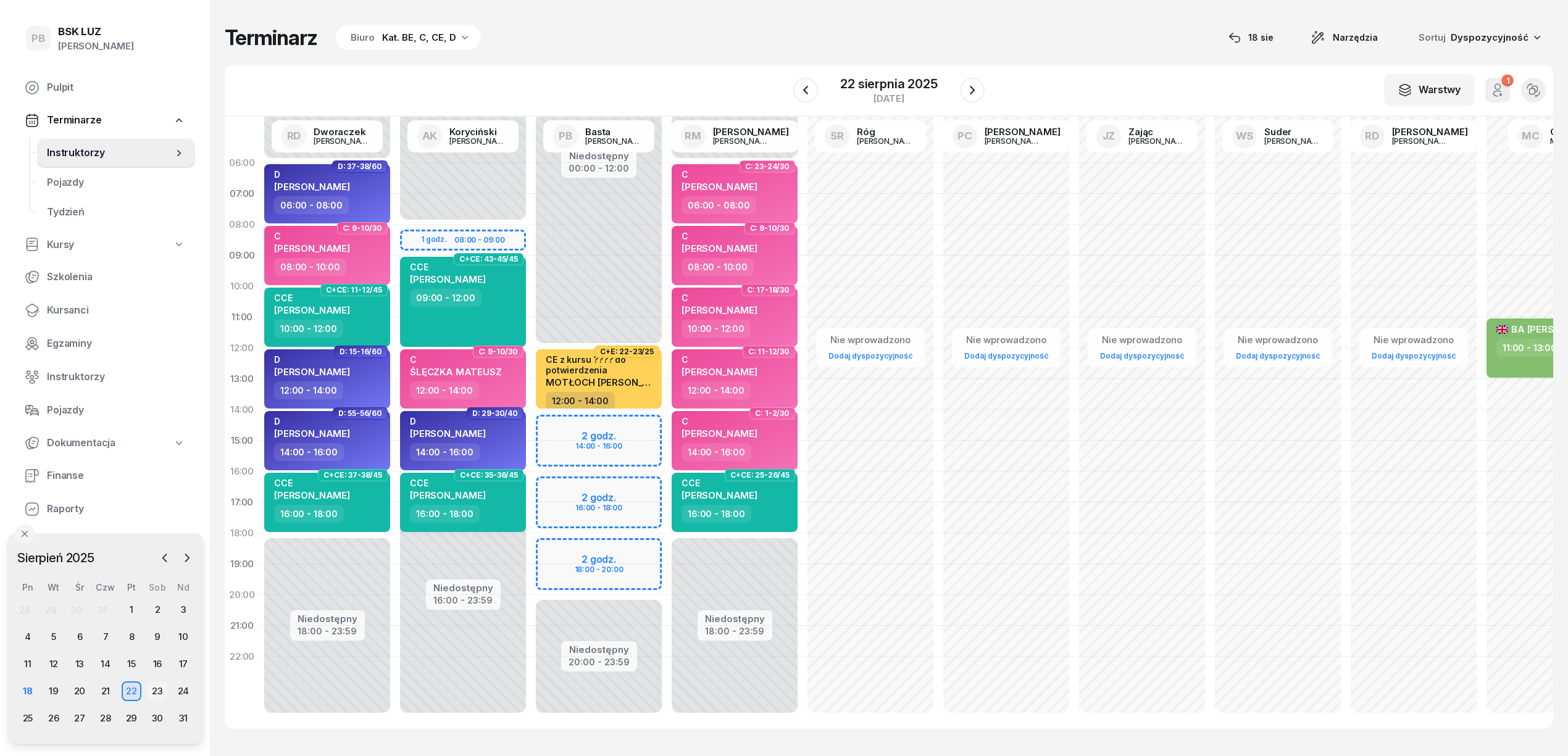
click at [156, 690] on div "23" at bounding box center [157, 690] width 20 height 20
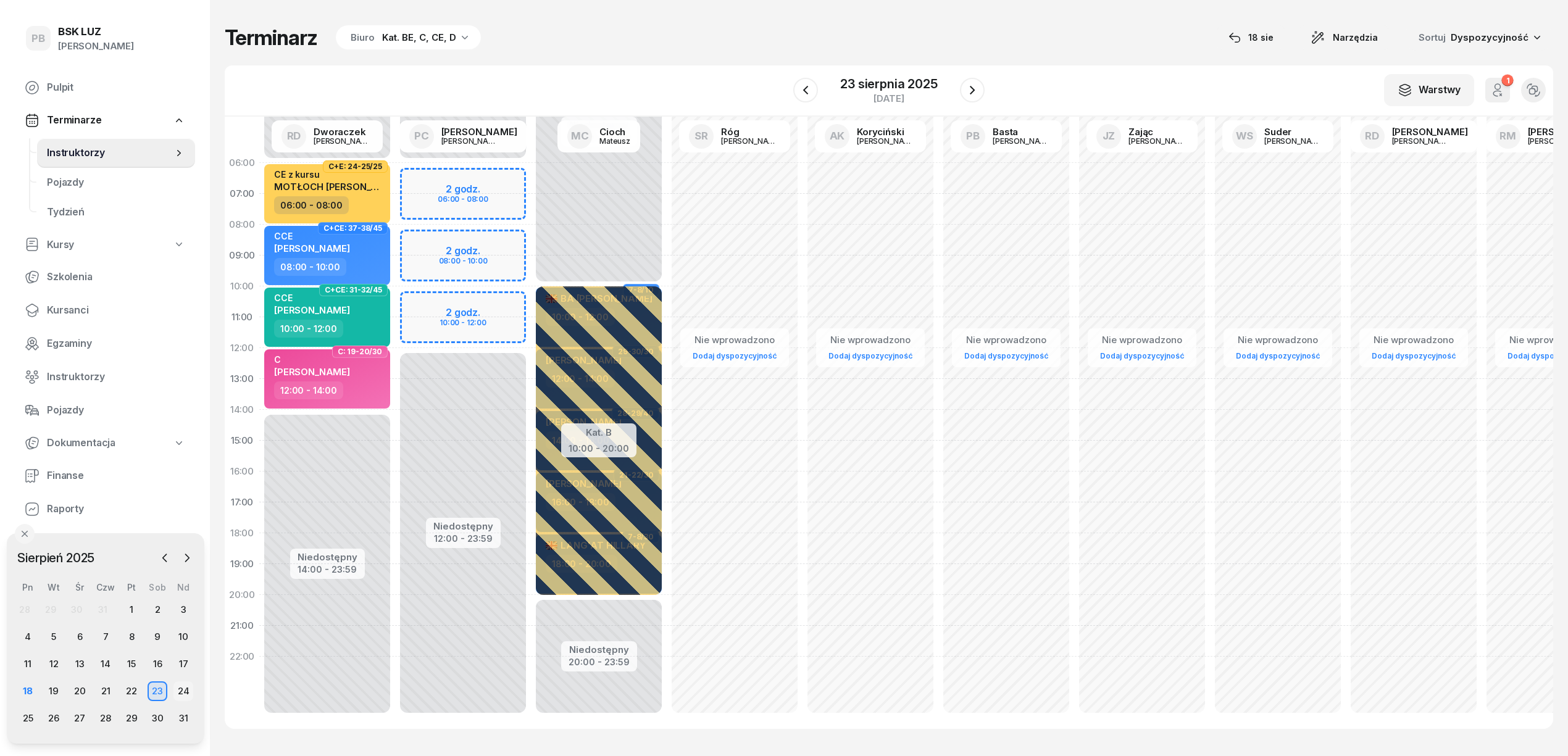
click at [188, 687] on div "24" at bounding box center [183, 690] width 20 height 20
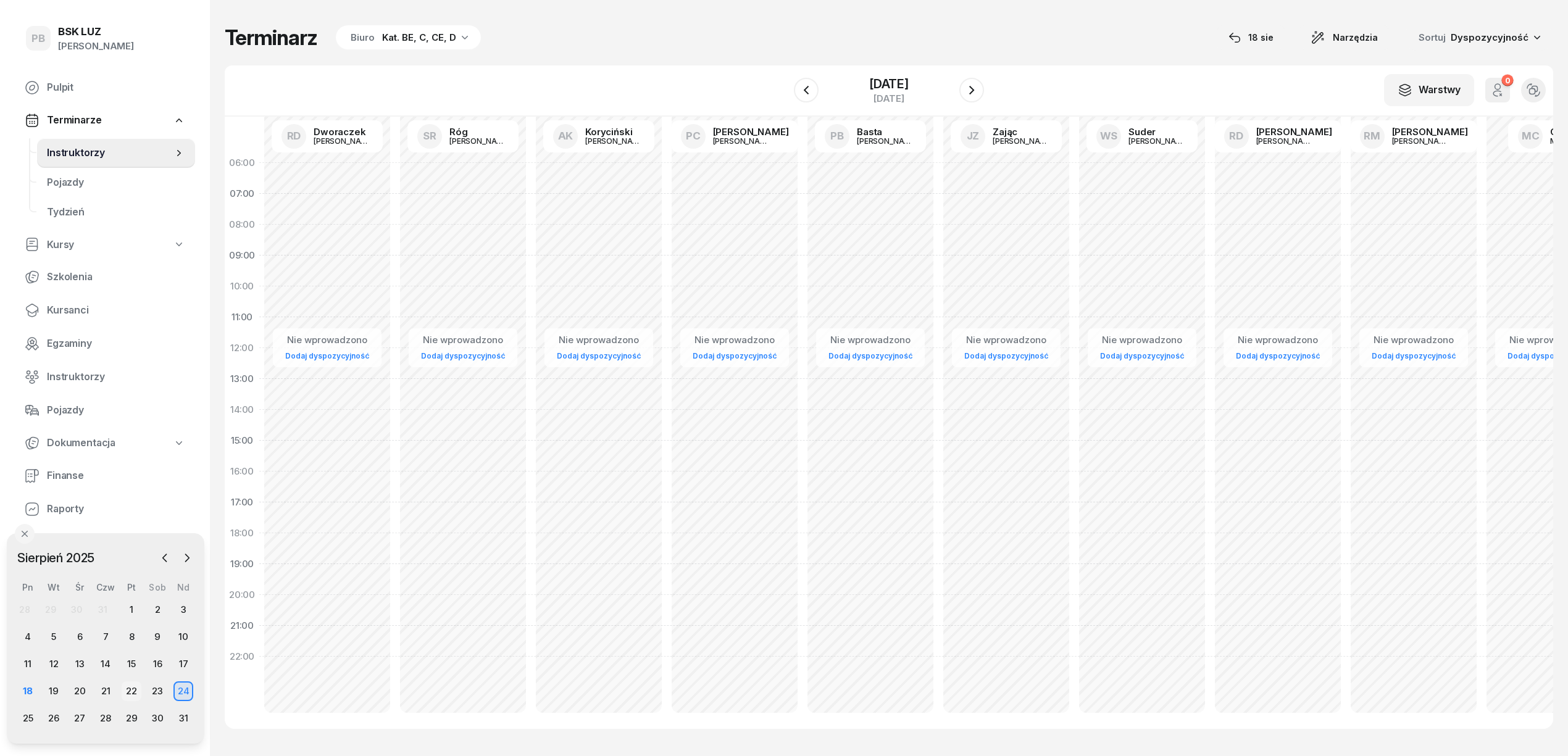
click at [130, 689] on div "22" at bounding box center [131, 690] width 20 height 20
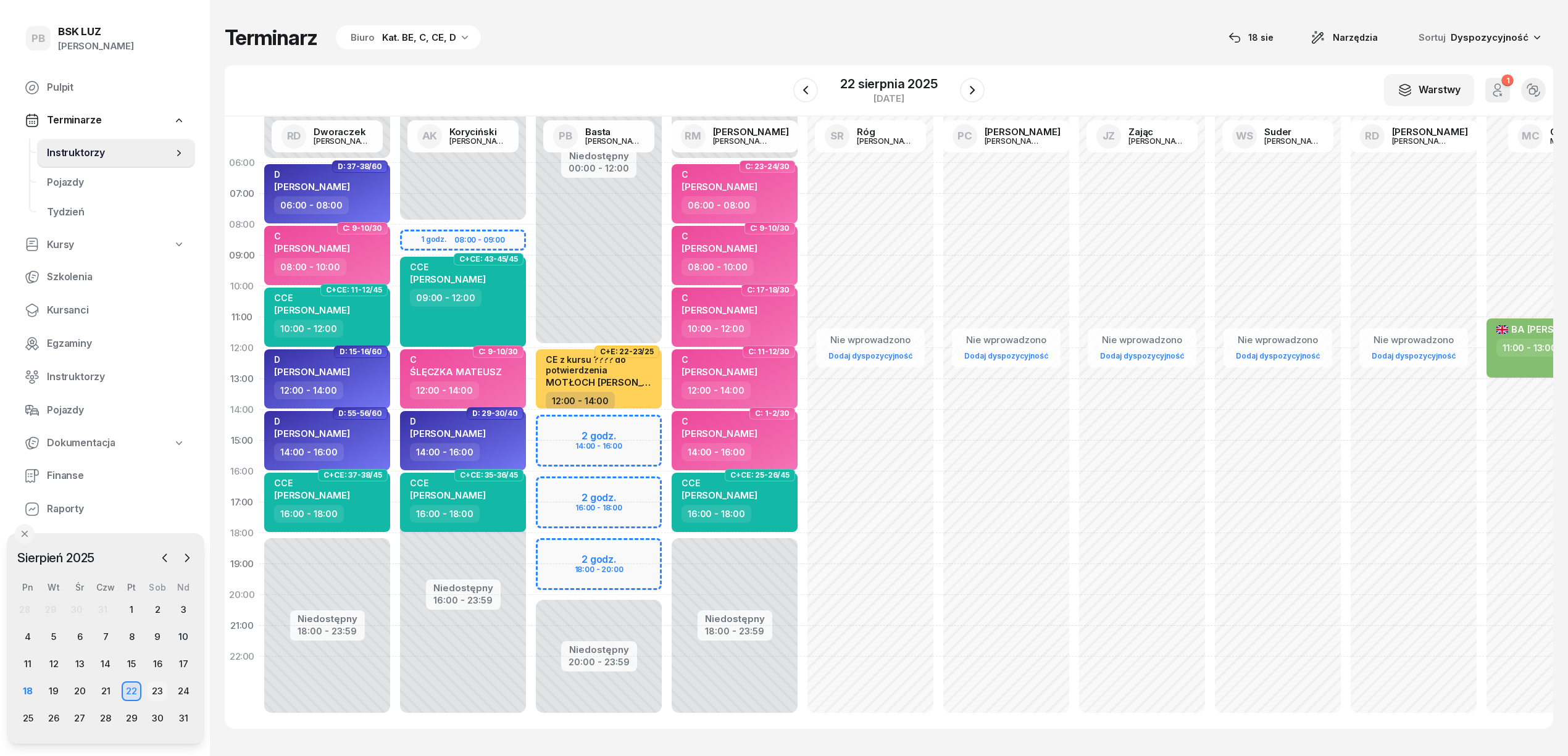
click at [158, 687] on div "23" at bounding box center [157, 690] width 20 height 20
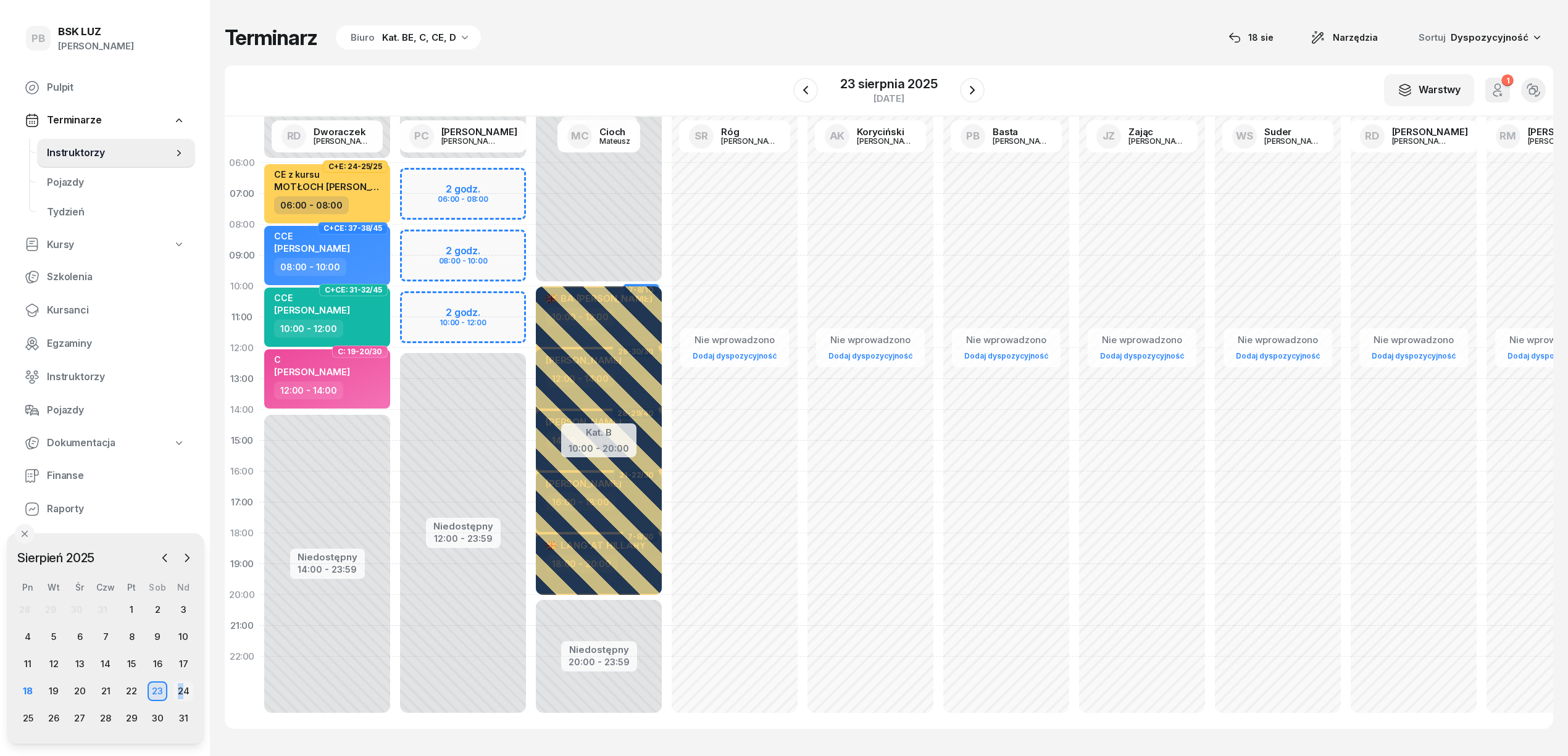
click at [181, 691] on div "24" at bounding box center [183, 690] width 20 height 20
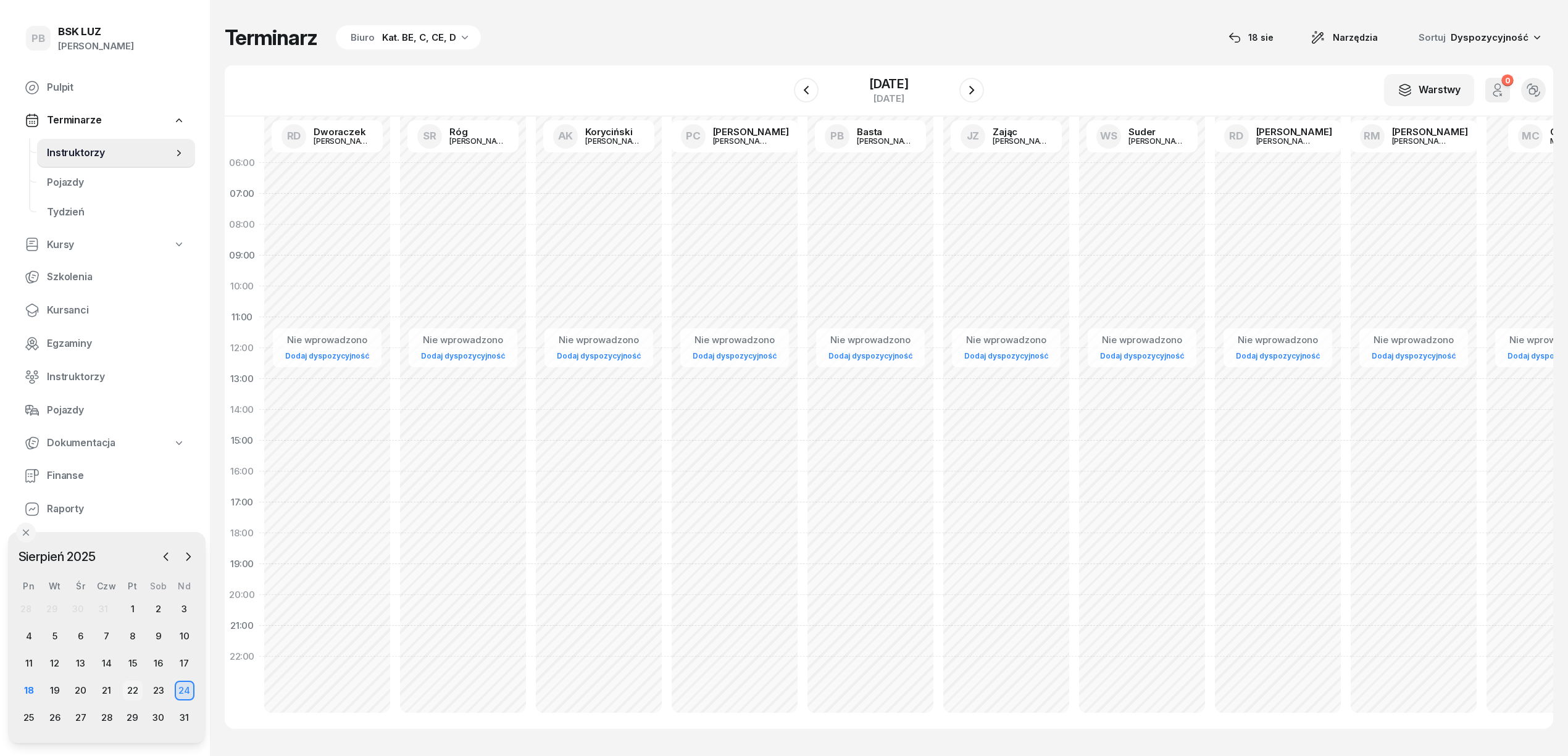
click at [129, 685] on div "22" at bounding box center [133, 690] width 20 height 20
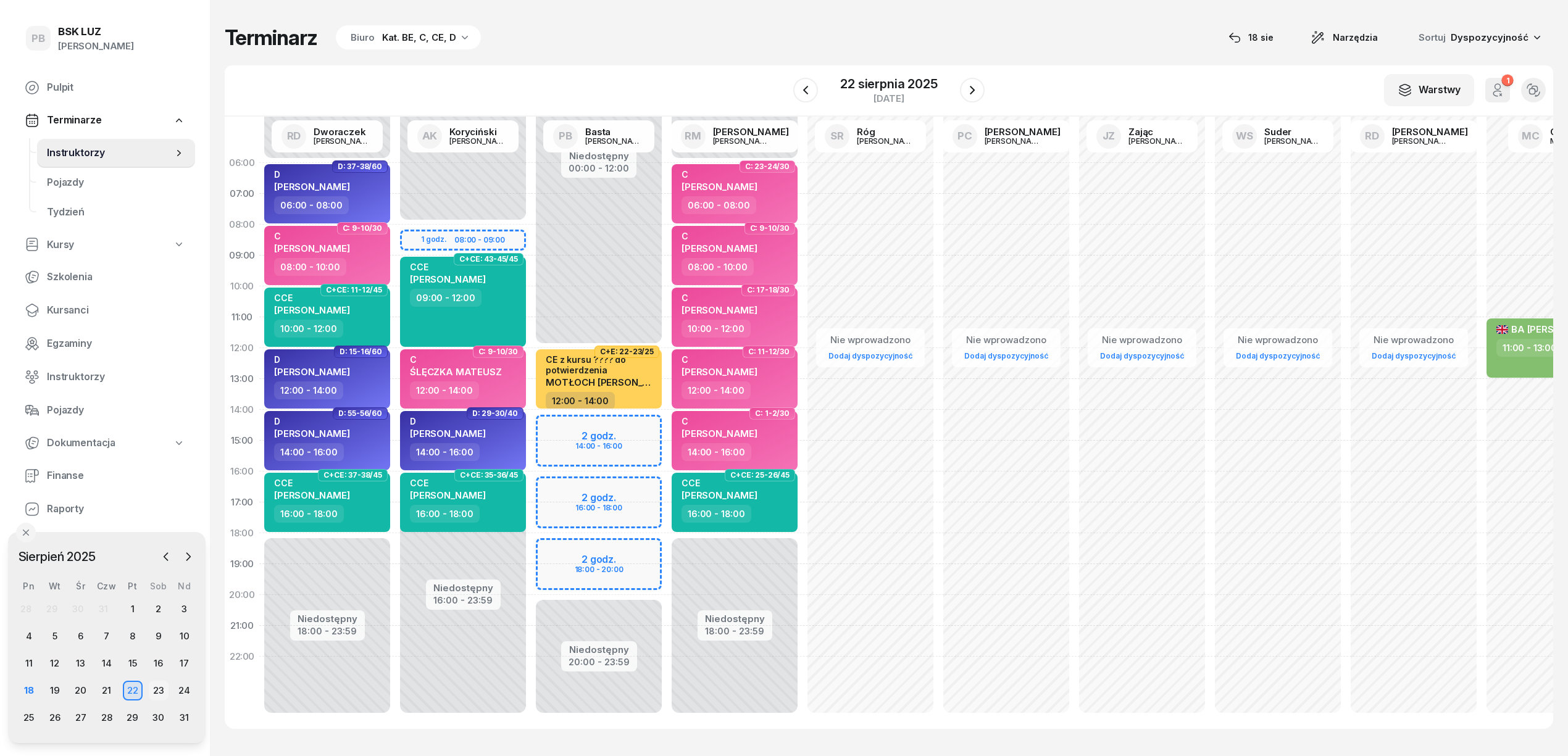
click at [154, 691] on div "23" at bounding box center [159, 690] width 20 height 20
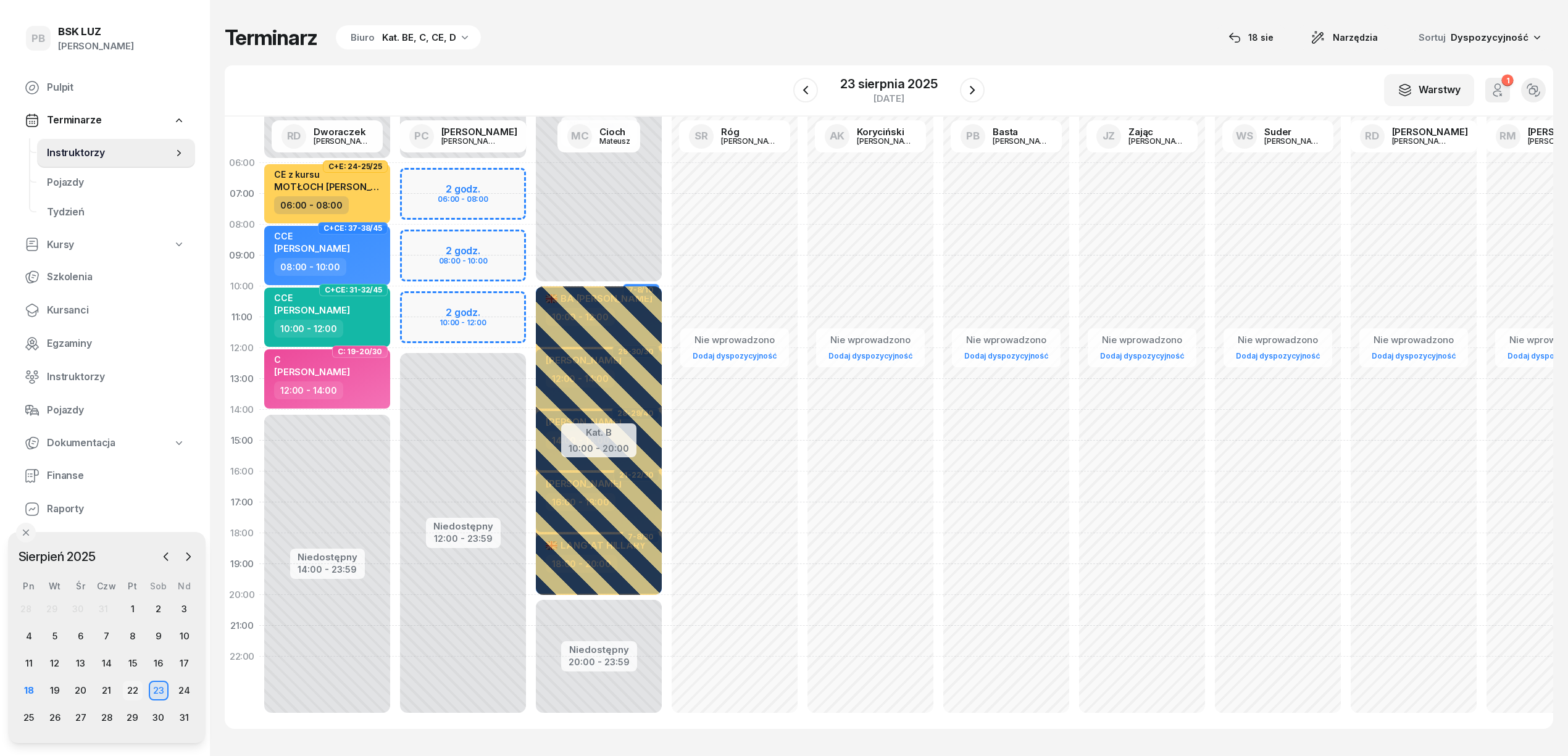
click at [130, 690] on div "22" at bounding box center [133, 690] width 20 height 20
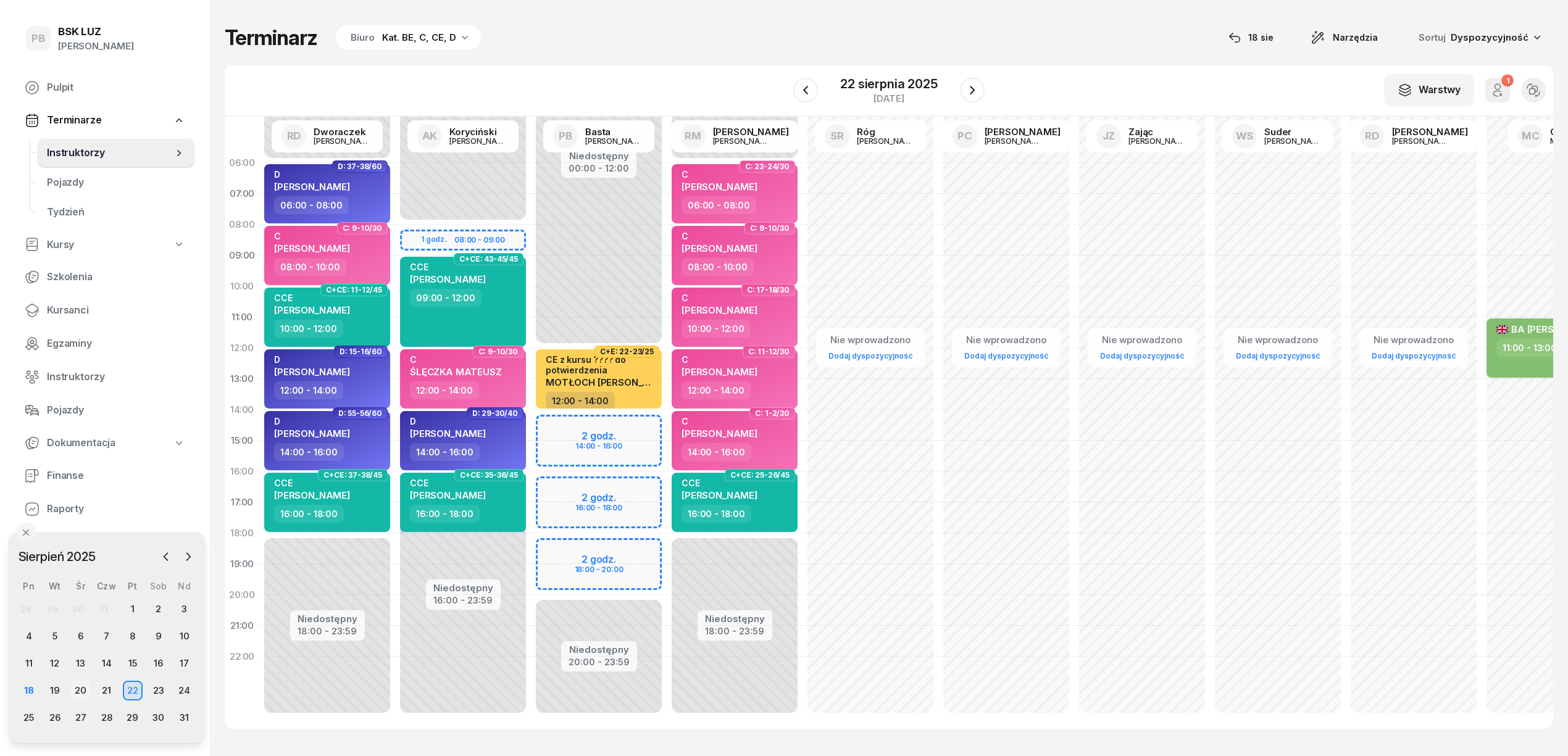
click at [81, 692] on div "20" at bounding box center [81, 690] width 20 height 20
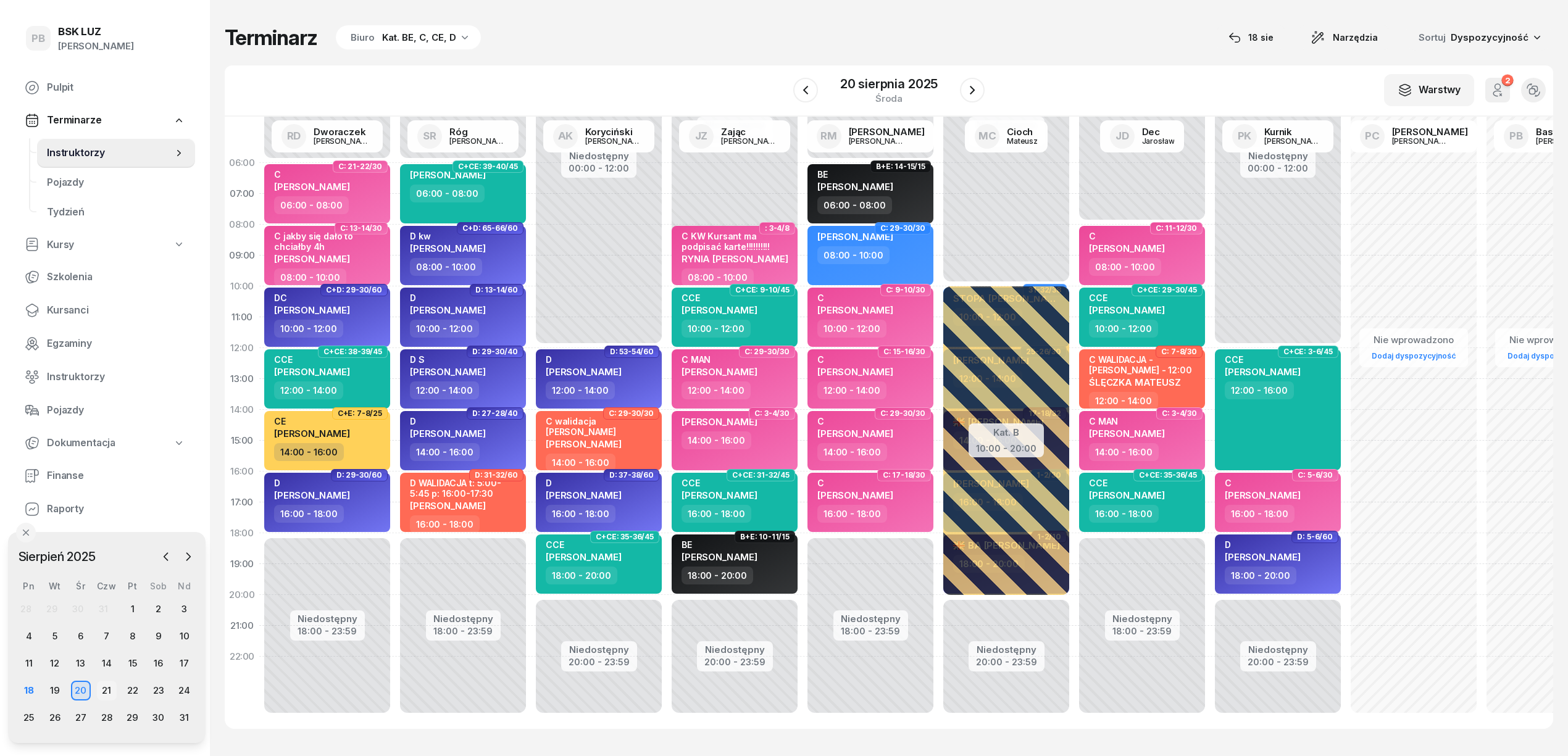
click at [109, 692] on div "21" at bounding box center [106, 690] width 20 height 20
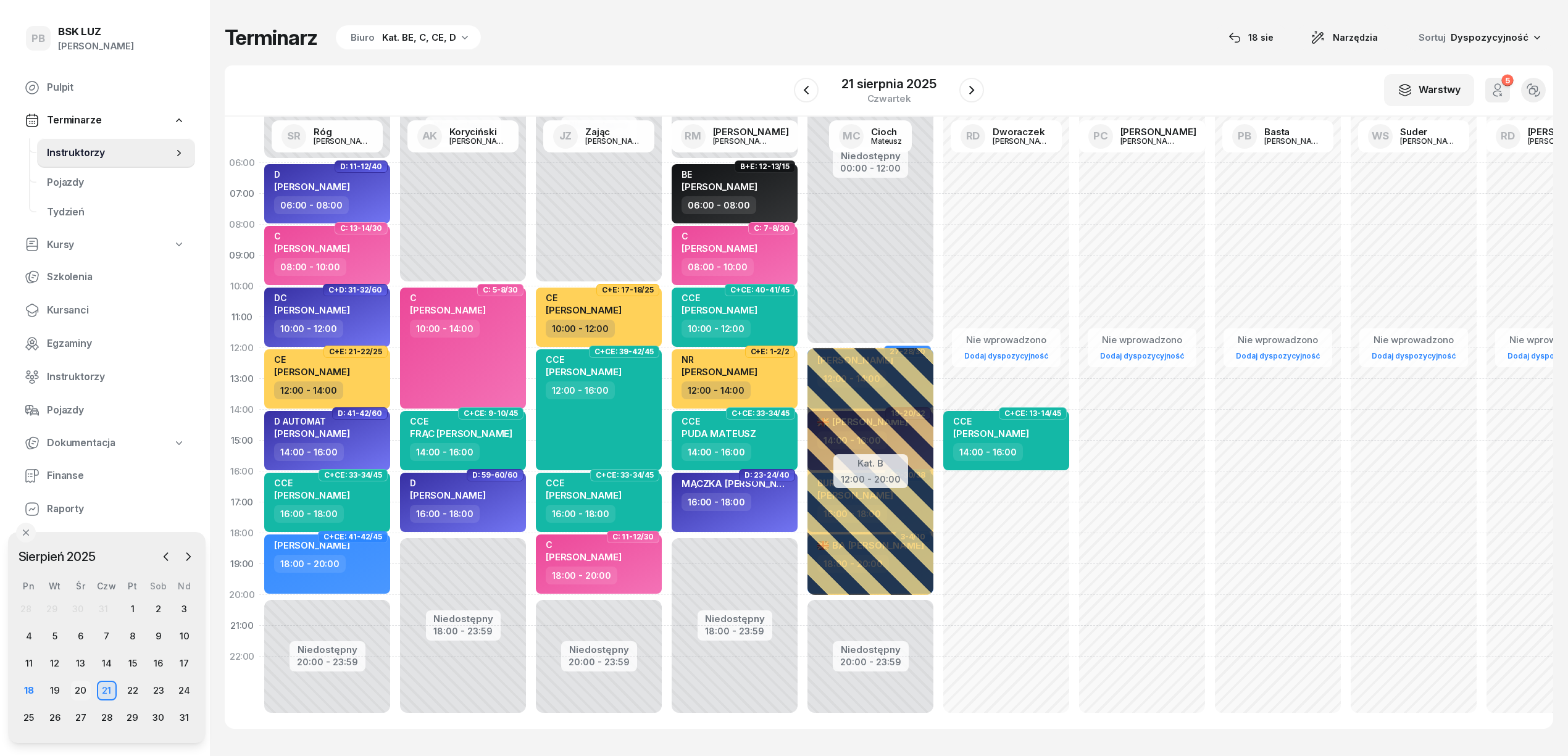
click at [79, 687] on div "20" at bounding box center [81, 690] width 20 height 20
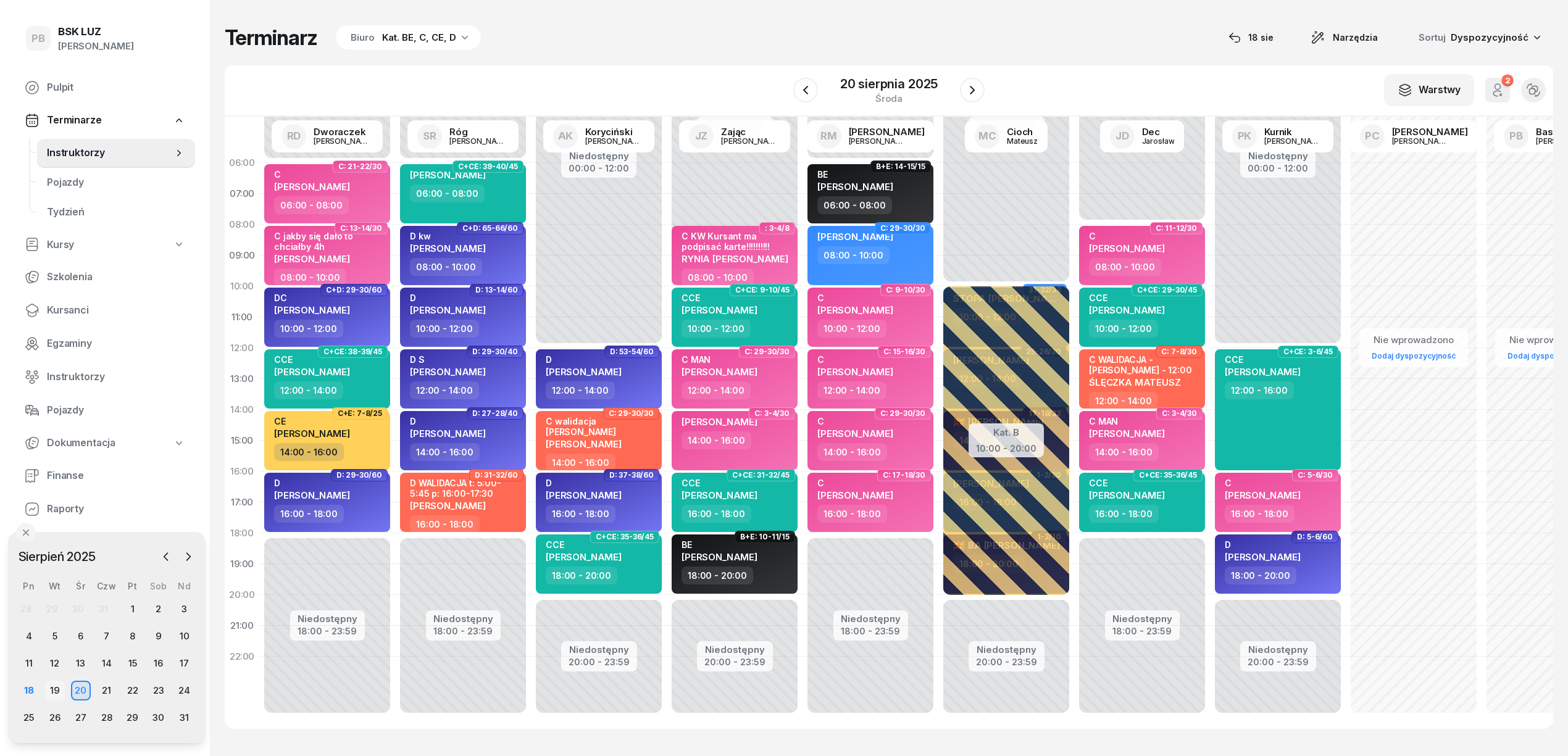
click at [55, 687] on div "19" at bounding box center [55, 690] width 20 height 20
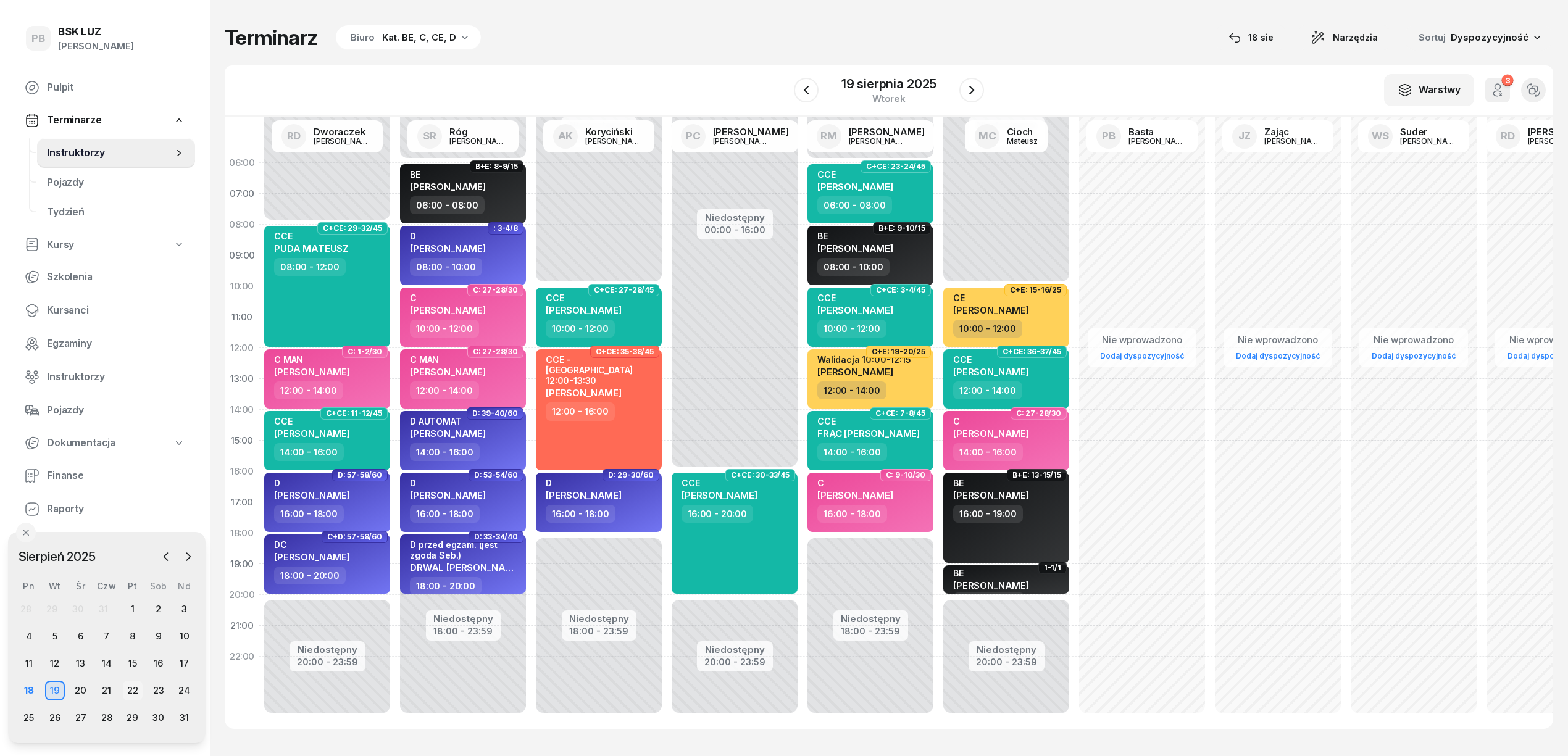
click at [127, 688] on div "22" at bounding box center [133, 690] width 20 height 20
click at [161, 691] on div "23" at bounding box center [159, 690] width 20 height 20
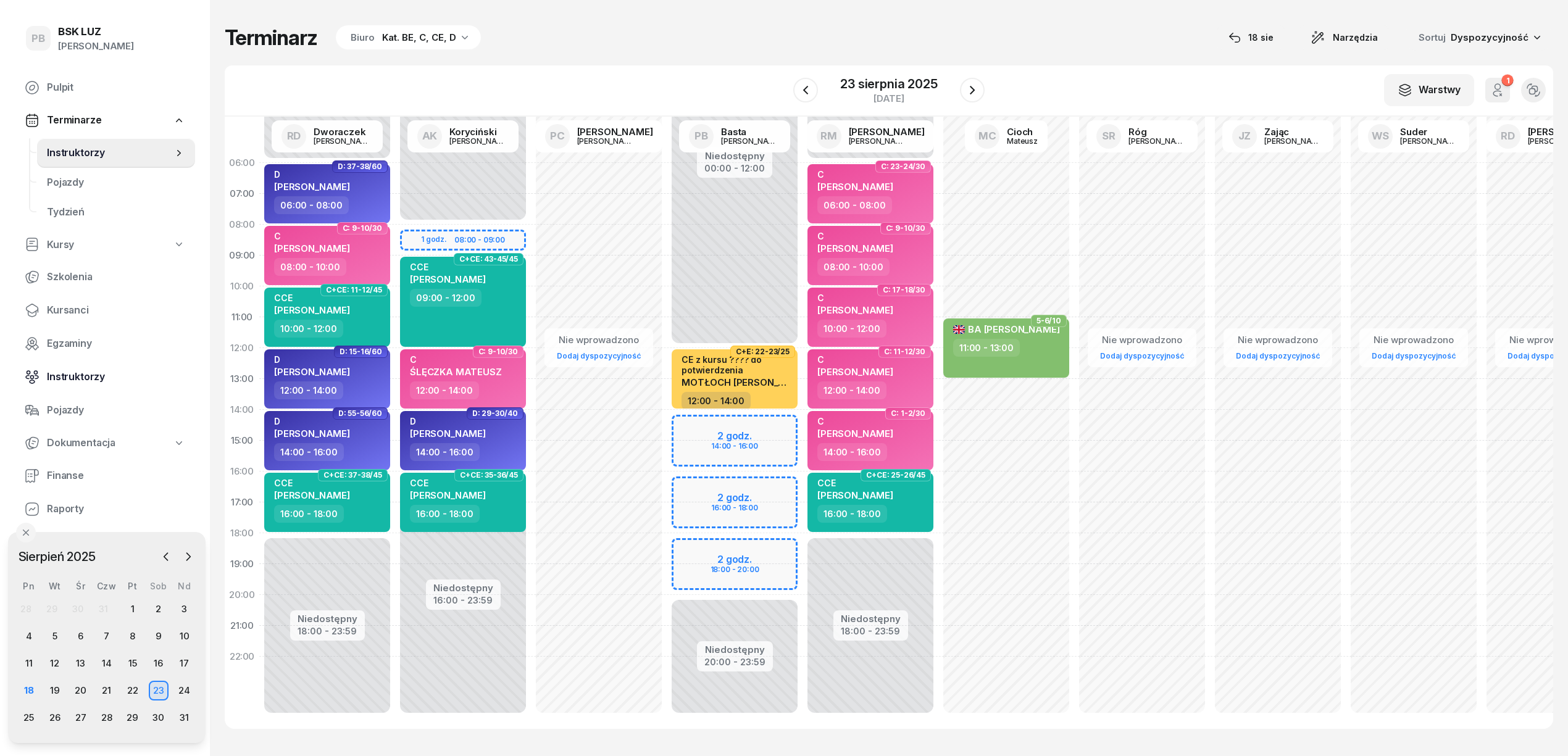
drag, startPoint x: 80, startPoint y: 383, endPoint x: 90, endPoint y: 383, distance: 10.0
click at [82, 383] on span "Instruktorzy" at bounding box center [116, 377] width 138 height 16
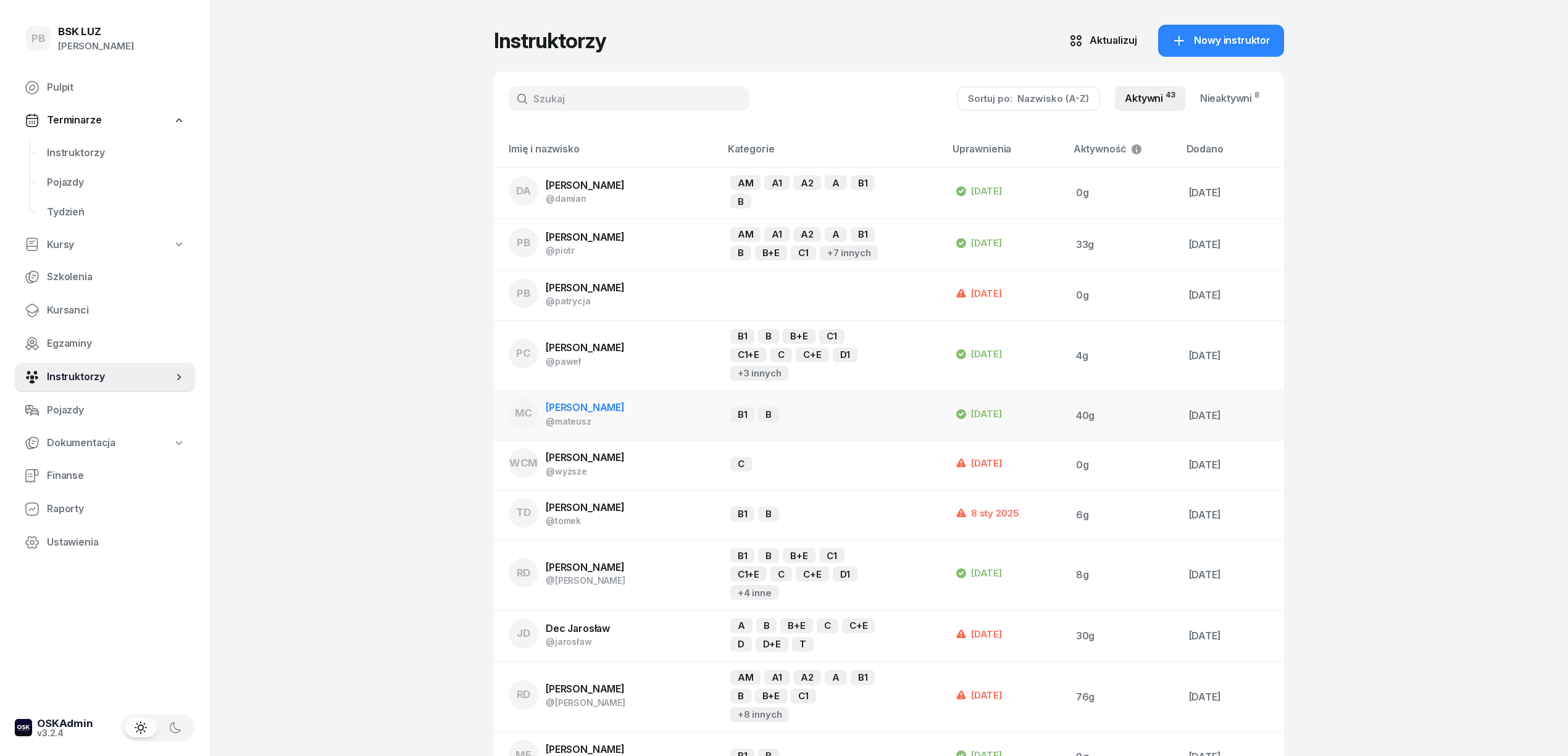
click at [595, 407] on span "[PERSON_NAME]" at bounding box center [585, 407] width 79 height 12
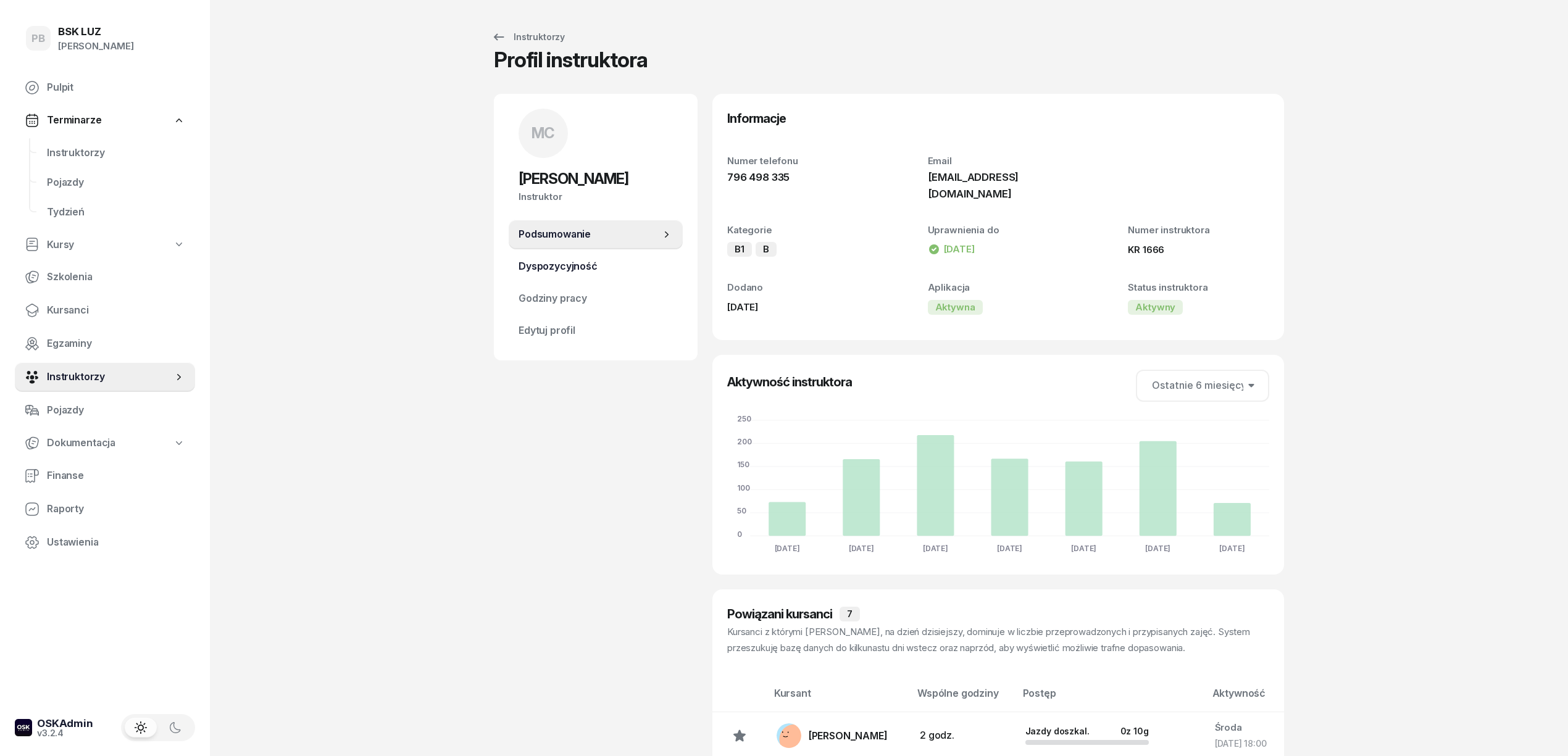
click at [568, 266] on span "Dyspozycyjność" at bounding box center [596, 266] width 155 height 16
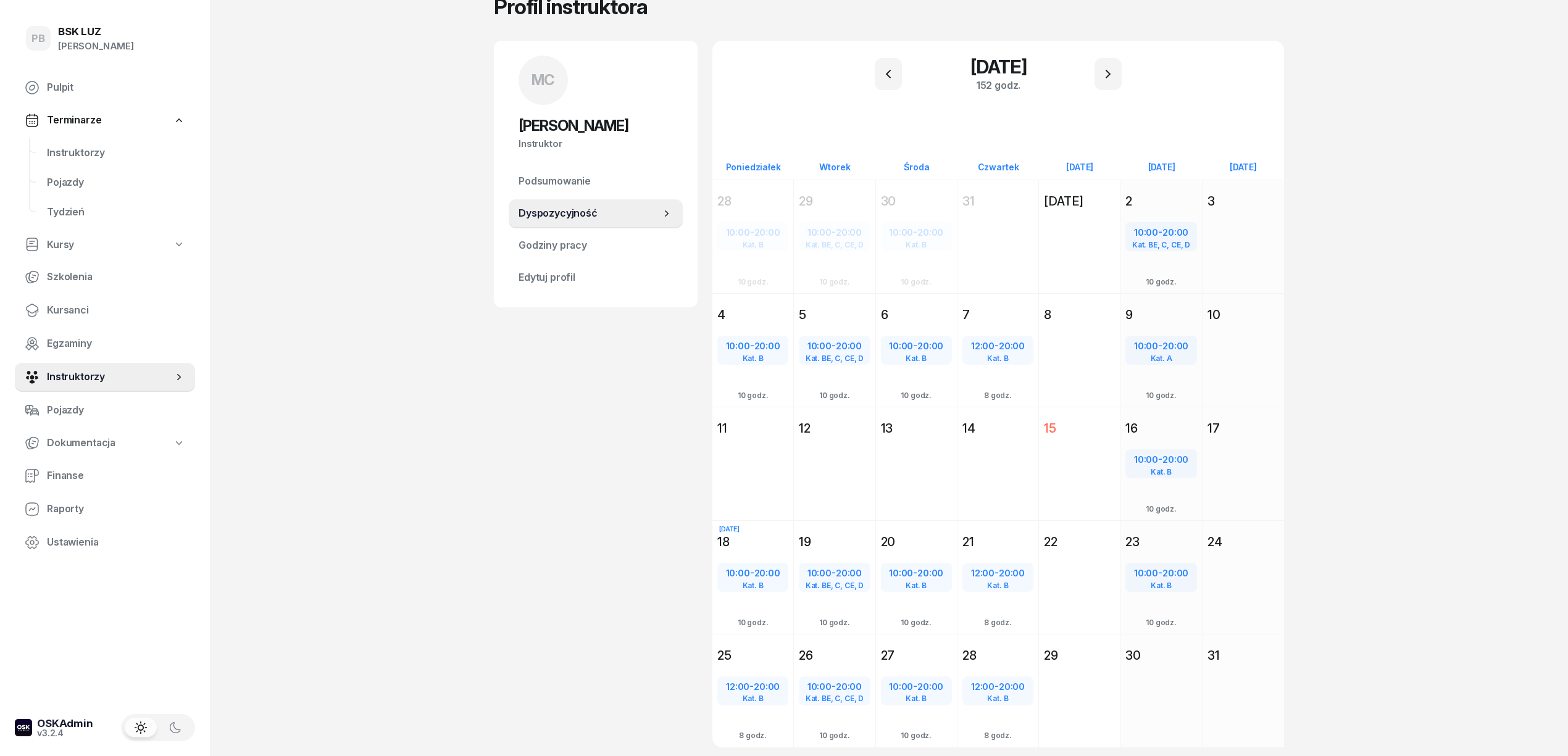
scroll to position [95, 0]
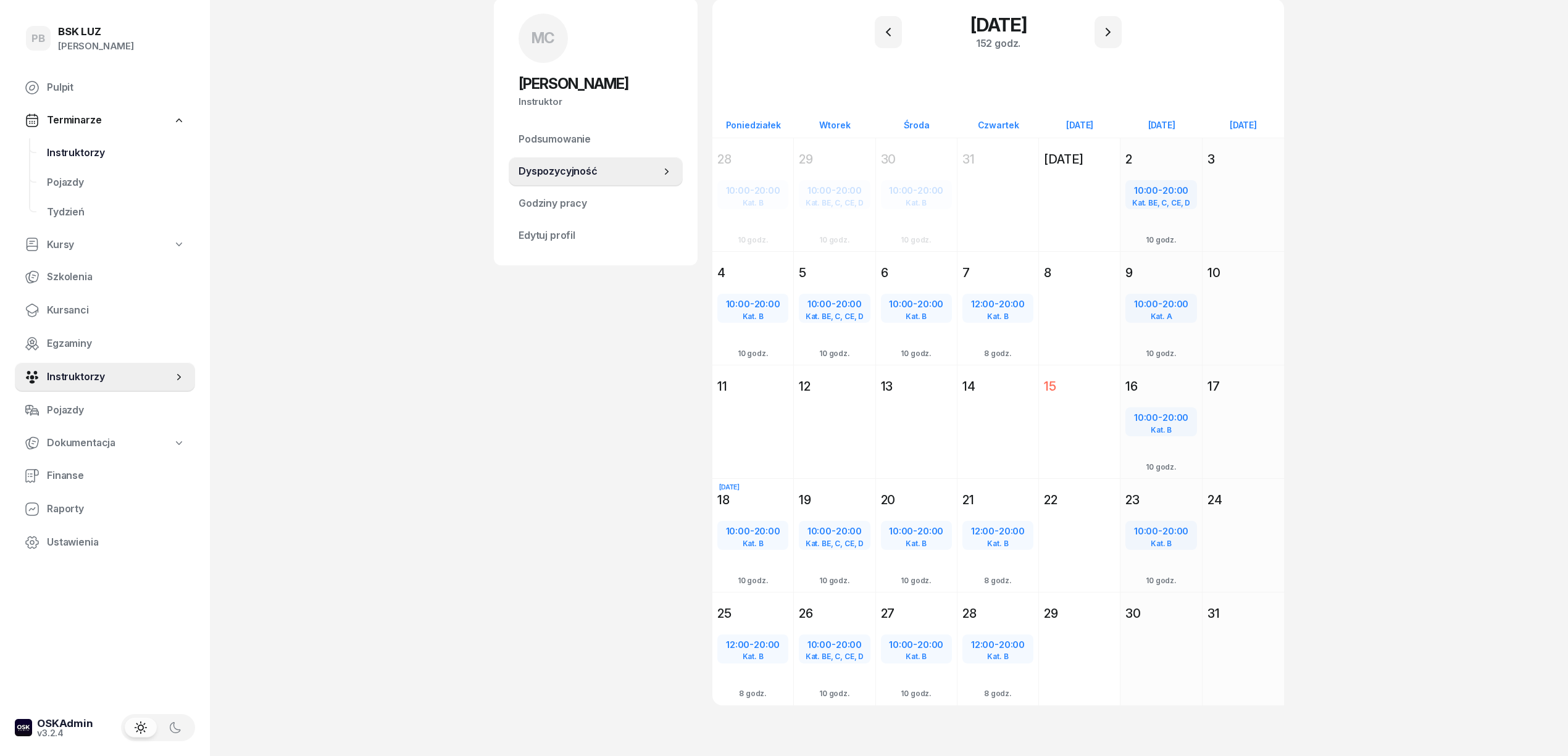
click at [90, 141] on link "Instruktorzy" at bounding box center [116, 152] width 158 height 30
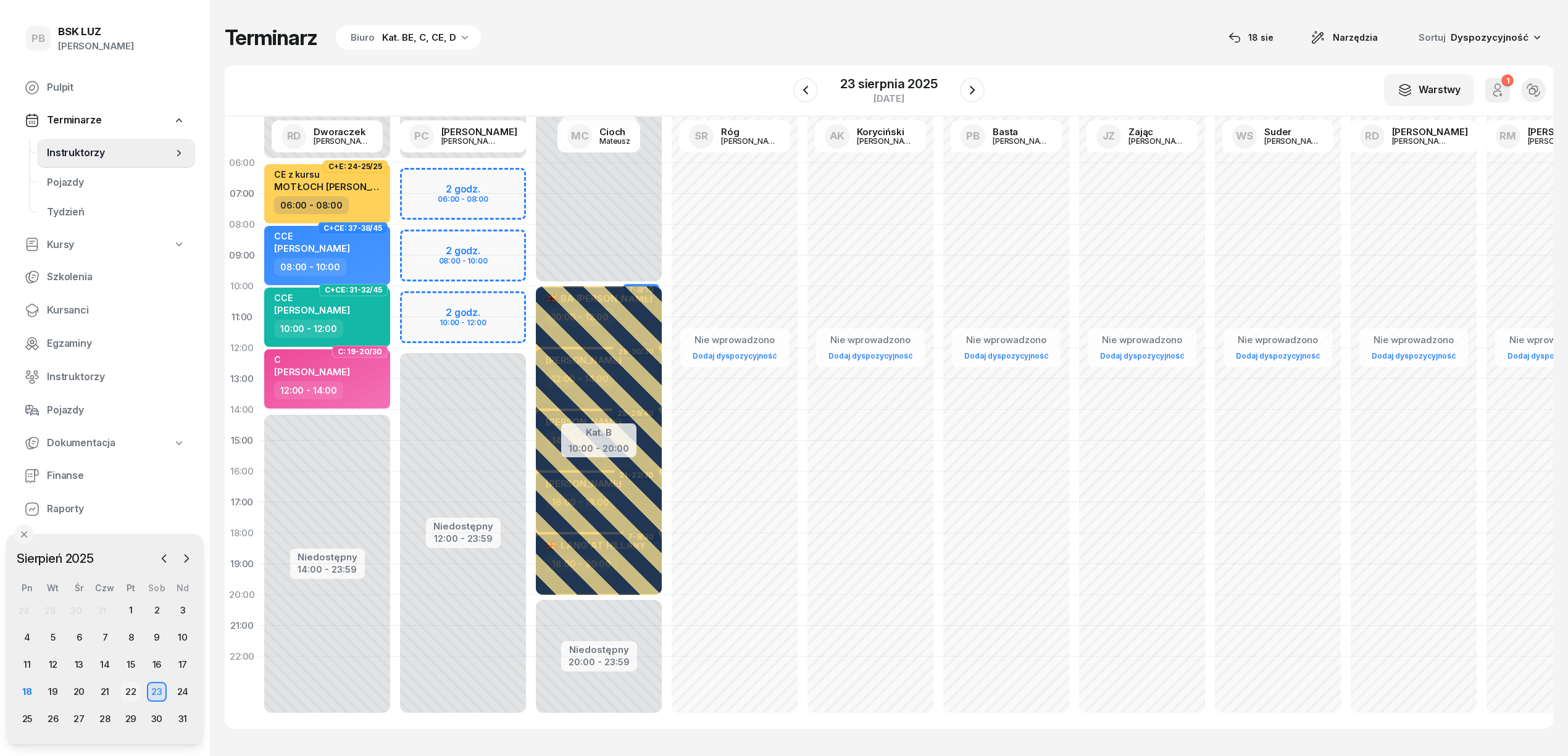
click at [130, 693] on div "22" at bounding box center [130, 691] width 20 height 20
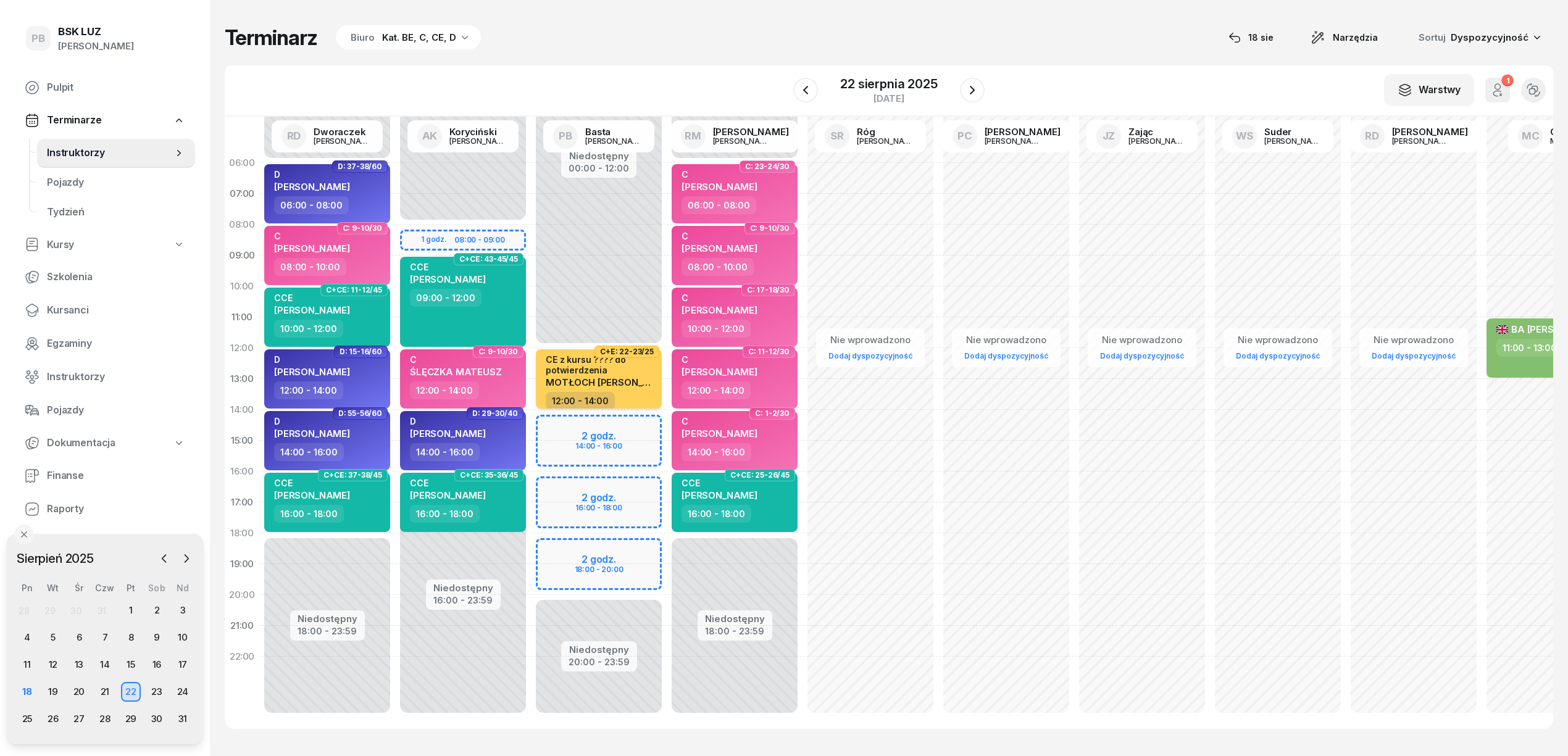
click at [638, 386] on div "CE z kursu ???? do potwierdzenia MOTŁOCH WOJCIECH" at bounding box center [600, 372] width 108 height 38
select select "12"
select select "14"
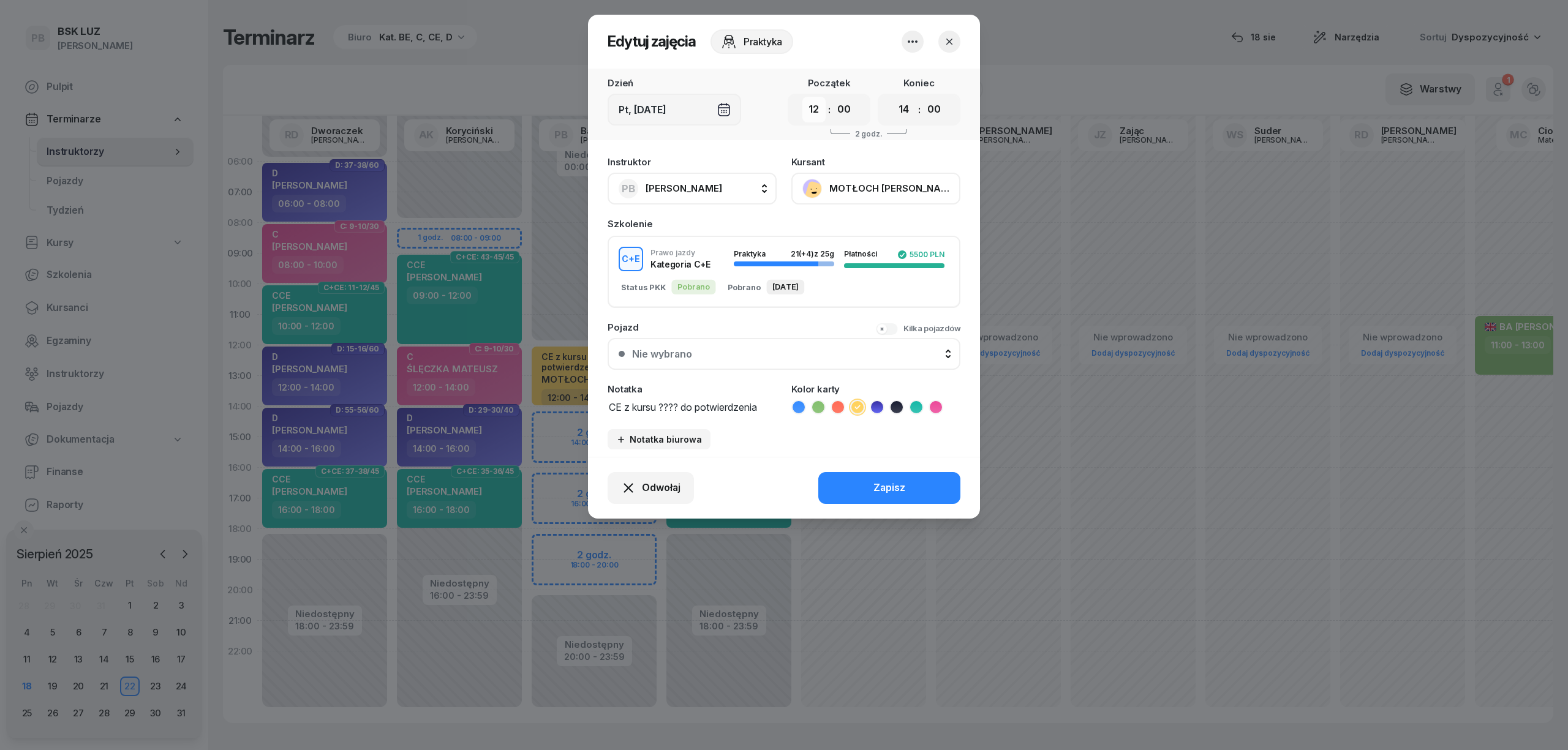
click at [815, 105] on select "00 01 02 03 04 05 06 07 08 09 10 11 12 13 14 15 16 17 18 19 20 21 22 23" at bounding box center [814, 109] width 23 height 26
select select "16"
click at [802, 96] on select "00 01 02 03 04 05 06 07 08 09 10 11 12 13 14 15 16 17 18 19 20 21 22 23" at bounding box center [814, 109] width 23 height 26
click at [909, 107] on select "00 01 02 03 04 05 06 07 08 09 10 11 12 13 14 15 16 17 18 19 20 21 22 23" at bounding box center [904, 109] width 23 height 26
select select "18"
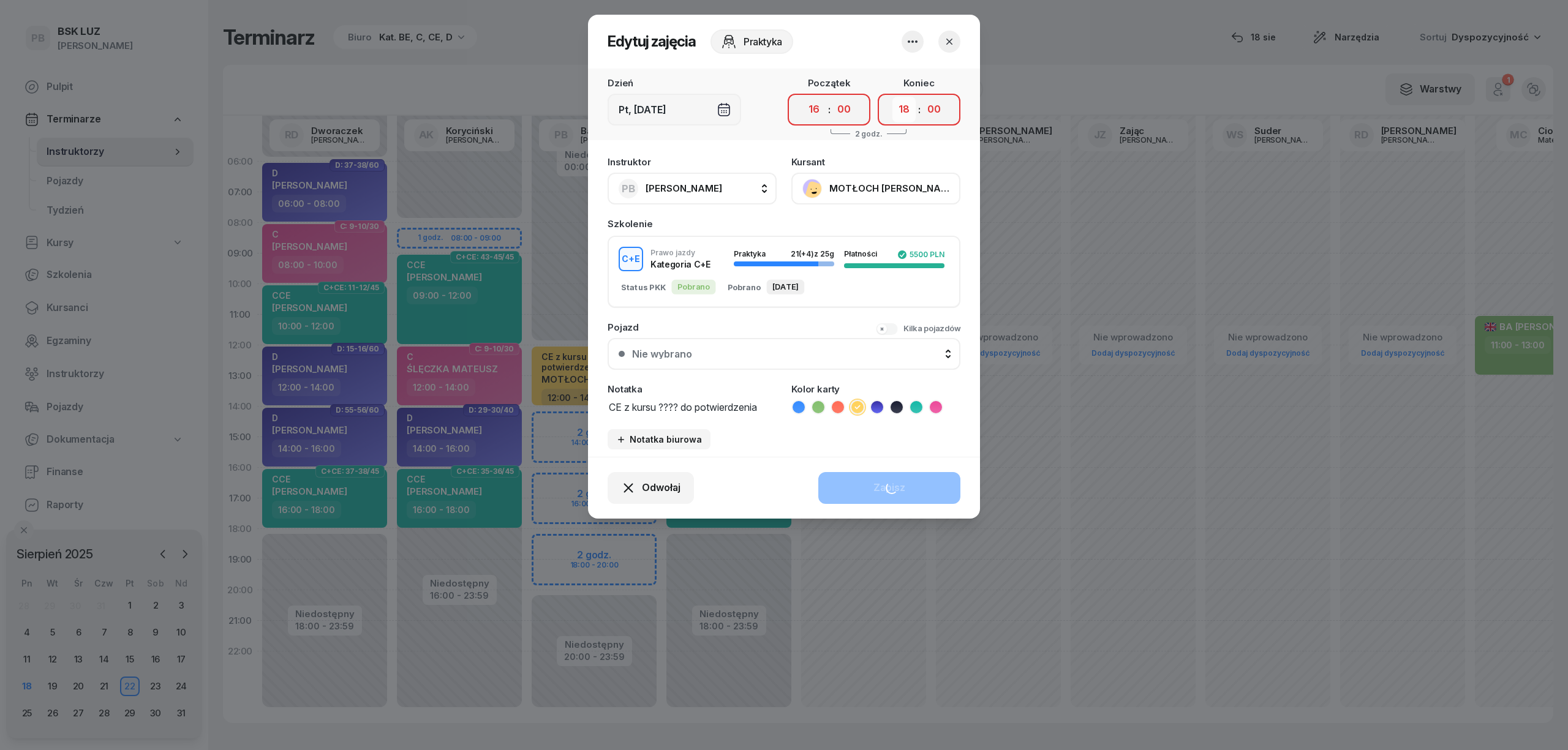
click at [892, 96] on select "00 01 02 03 04 05 06 07 08 09 10 11 12 13 14 15 16 17 18 19 20 21 22 23" at bounding box center [904, 109] width 23 height 26
click at [905, 484] on button "Zapisz" at bounding box center [889, 488] width 142 height 32
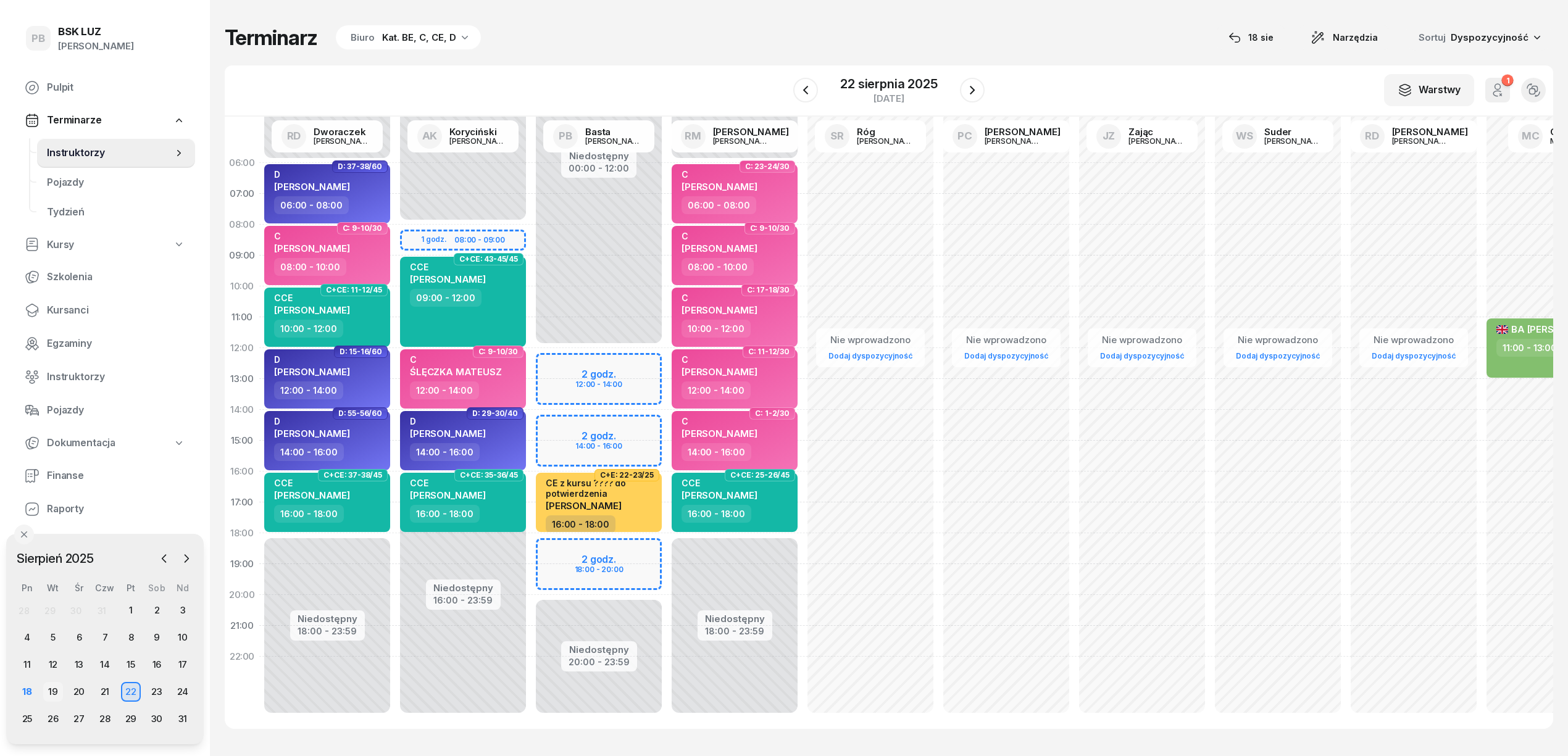
click at [52, 687] on div "19" at bounding box center [53, 691] width 20 height 20
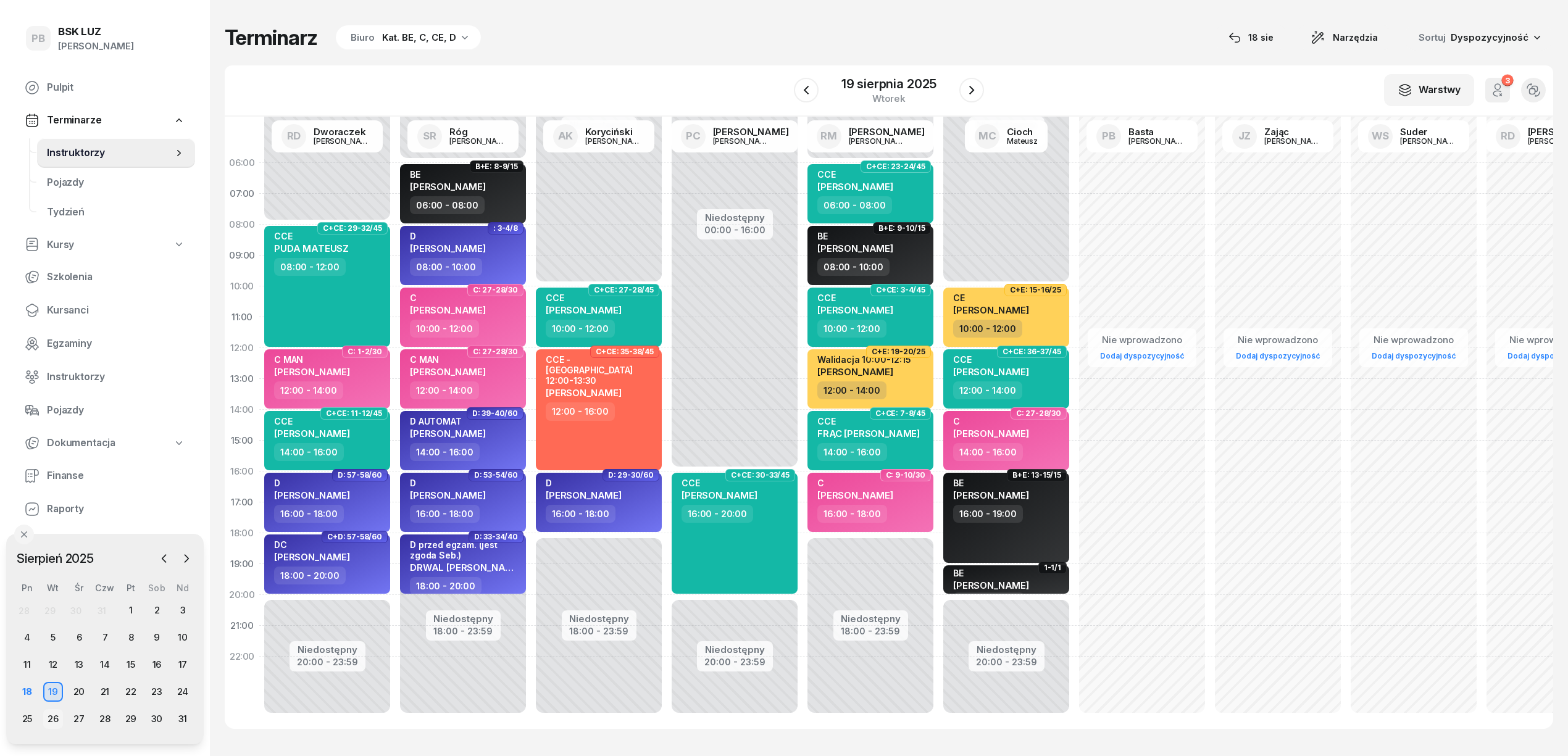
click at [57, 716] on div "26" at bounding box center [53, 719] width 20 height 20
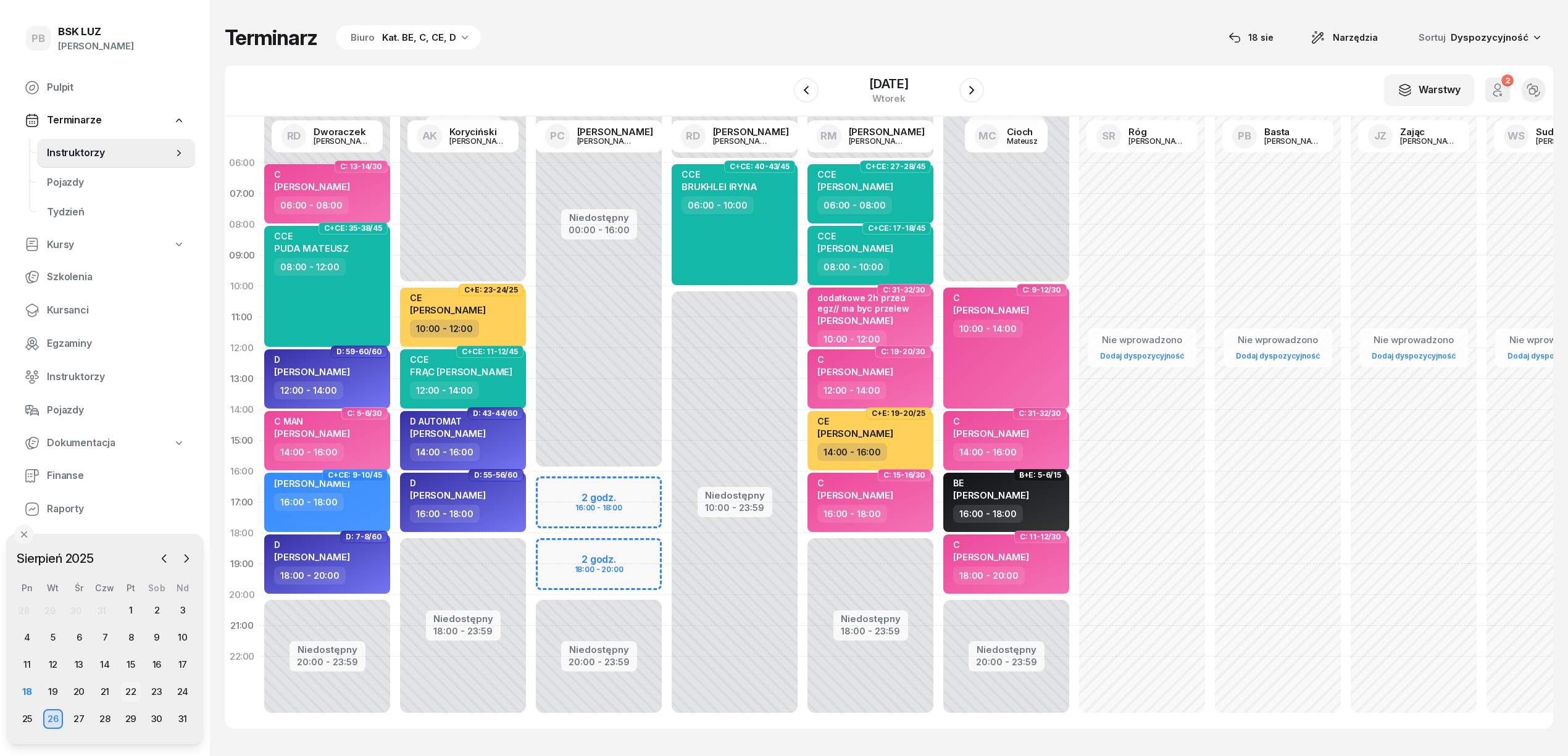
click at [135, 693] on div "22" at bounding box center [130, 691] width 20 height 20
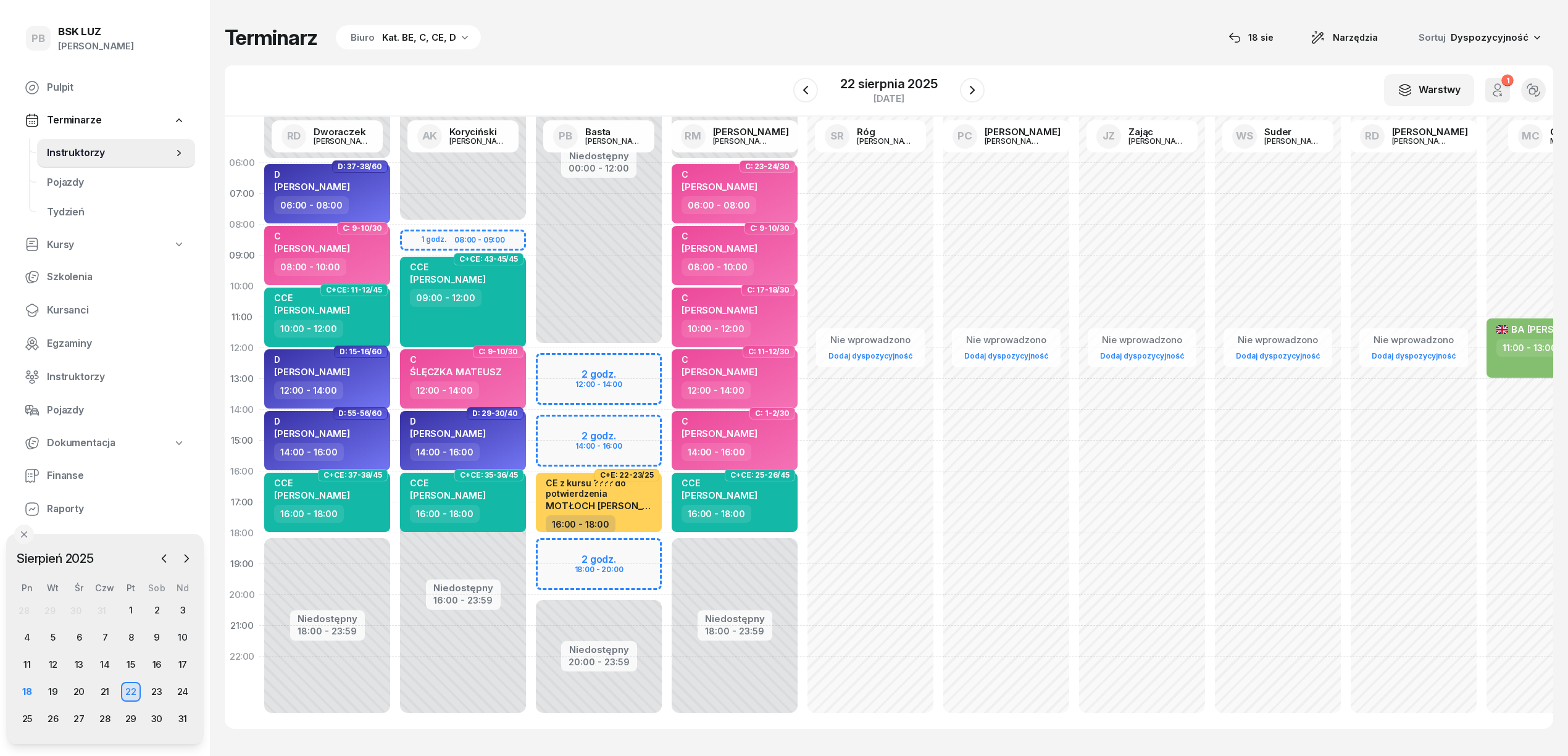
click at [803, 538] on div "Niedostępny 00:00 - 06:00 Niedostępny 18:00 - 23:59 C: 23-24/30 C HAJTO PAWEŁ 0…" at bounding box center [870, 441] width 136 height 586
select select "18"
select select "20"
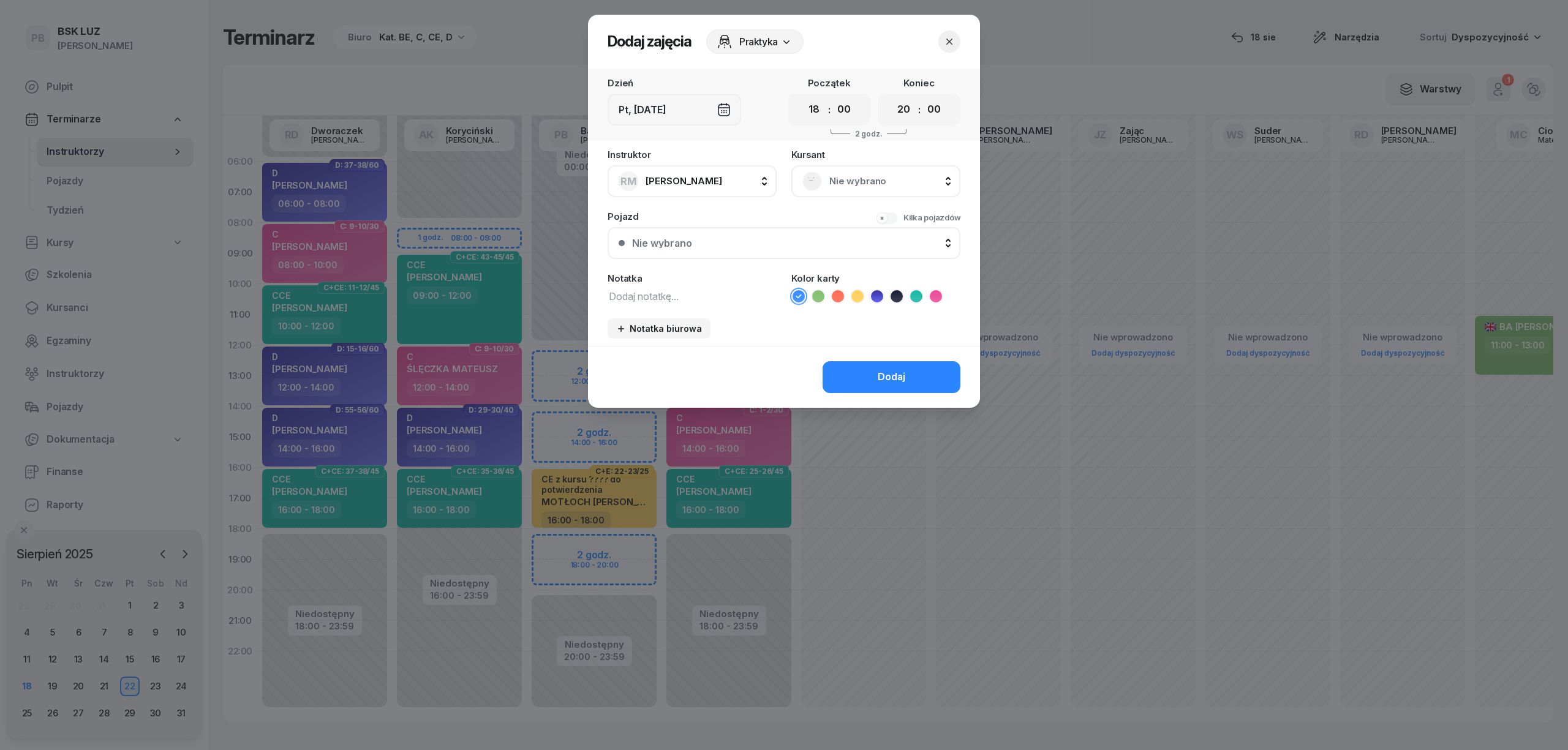
click at [49, 715] on div at bounding box center [784, 375] width 1568 height 750
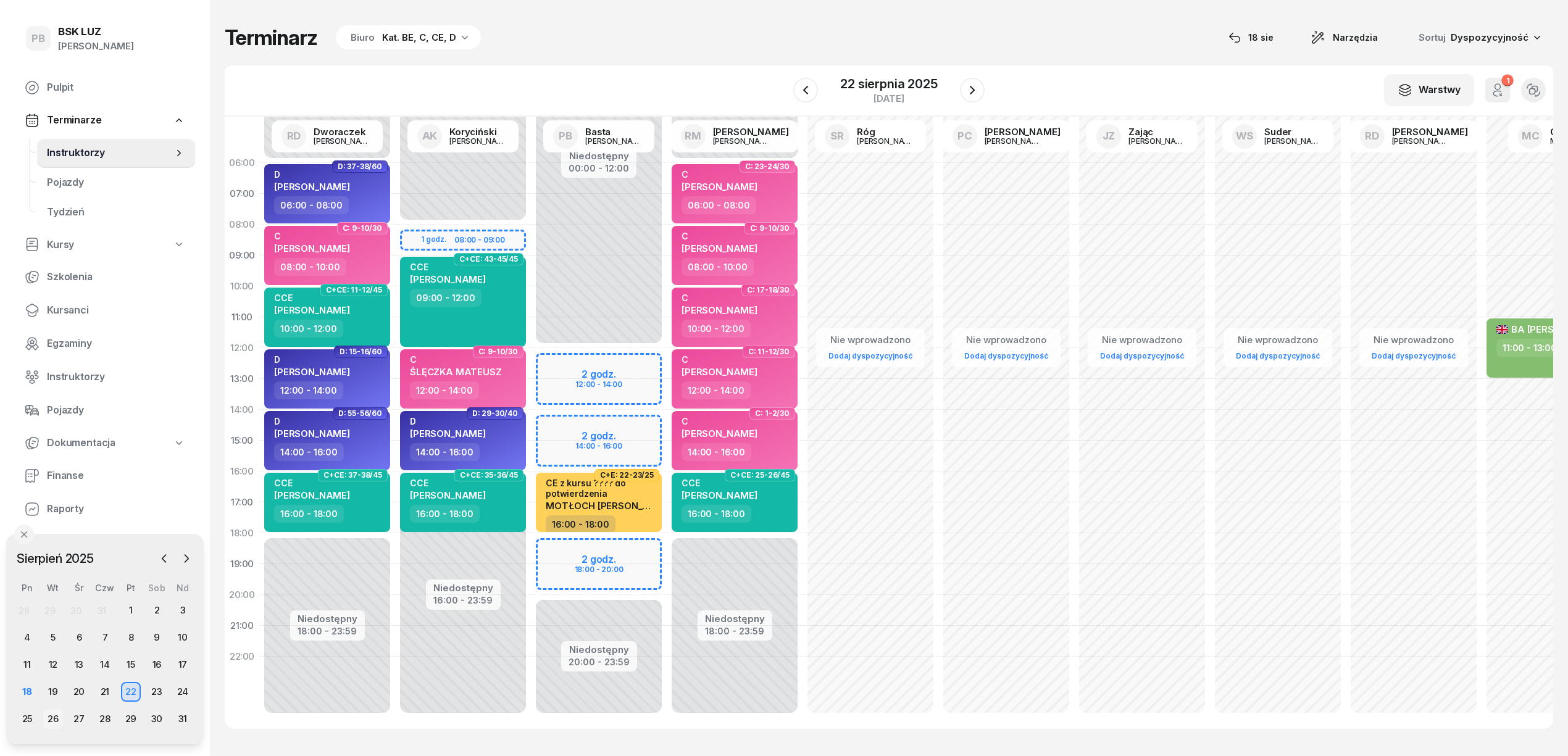
click at [52, 721] on div "26" at bounding box center [53, 719] width 20 height 20
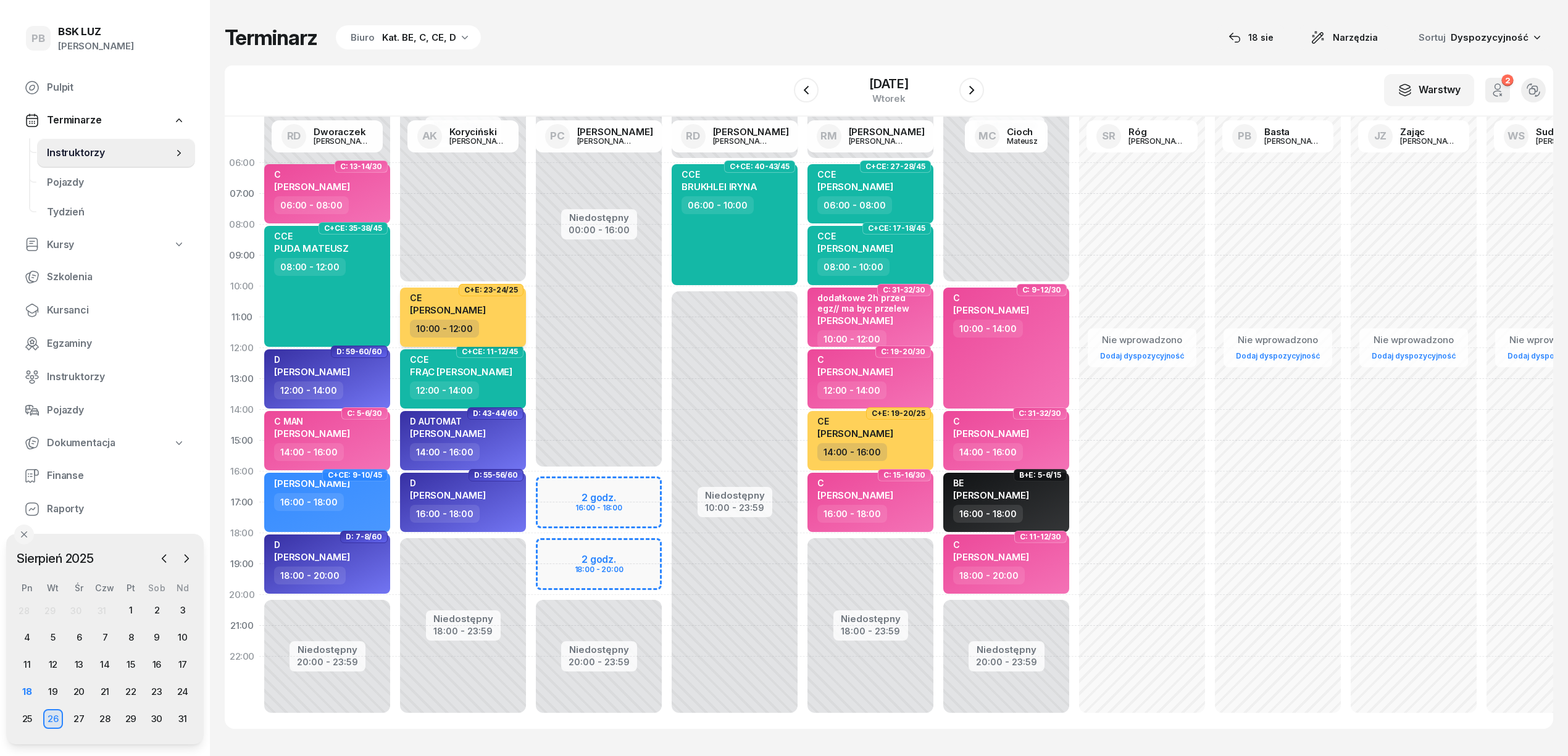
click at [494, 319] on div "CE PYTEL MICHAŁ" at bounding box center [464, 306] width 108 height 27
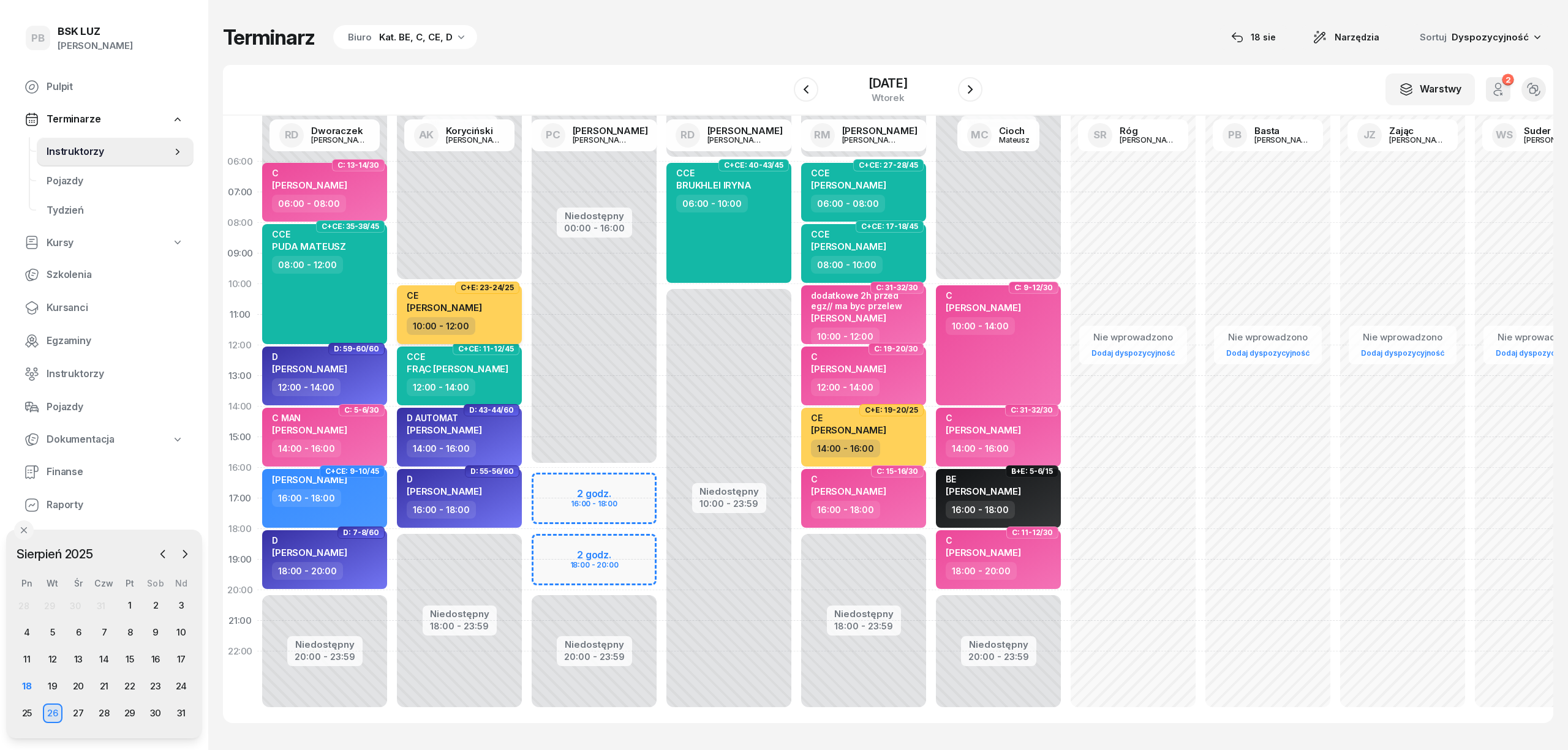
select select "10"
select select "12"
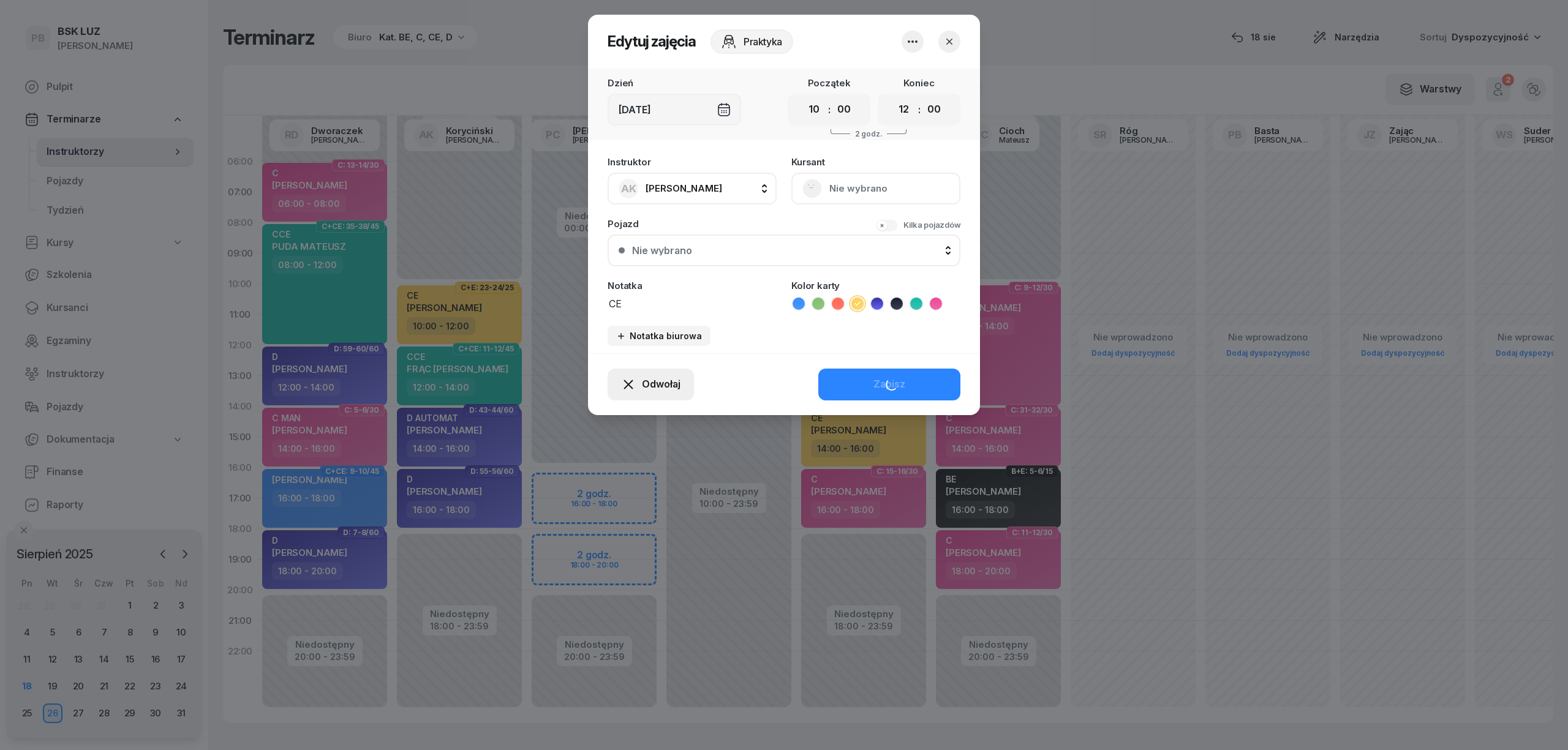
click at [652, 385] on span "Odwołaj" at bounding box center [661, 384] width 38 height 16
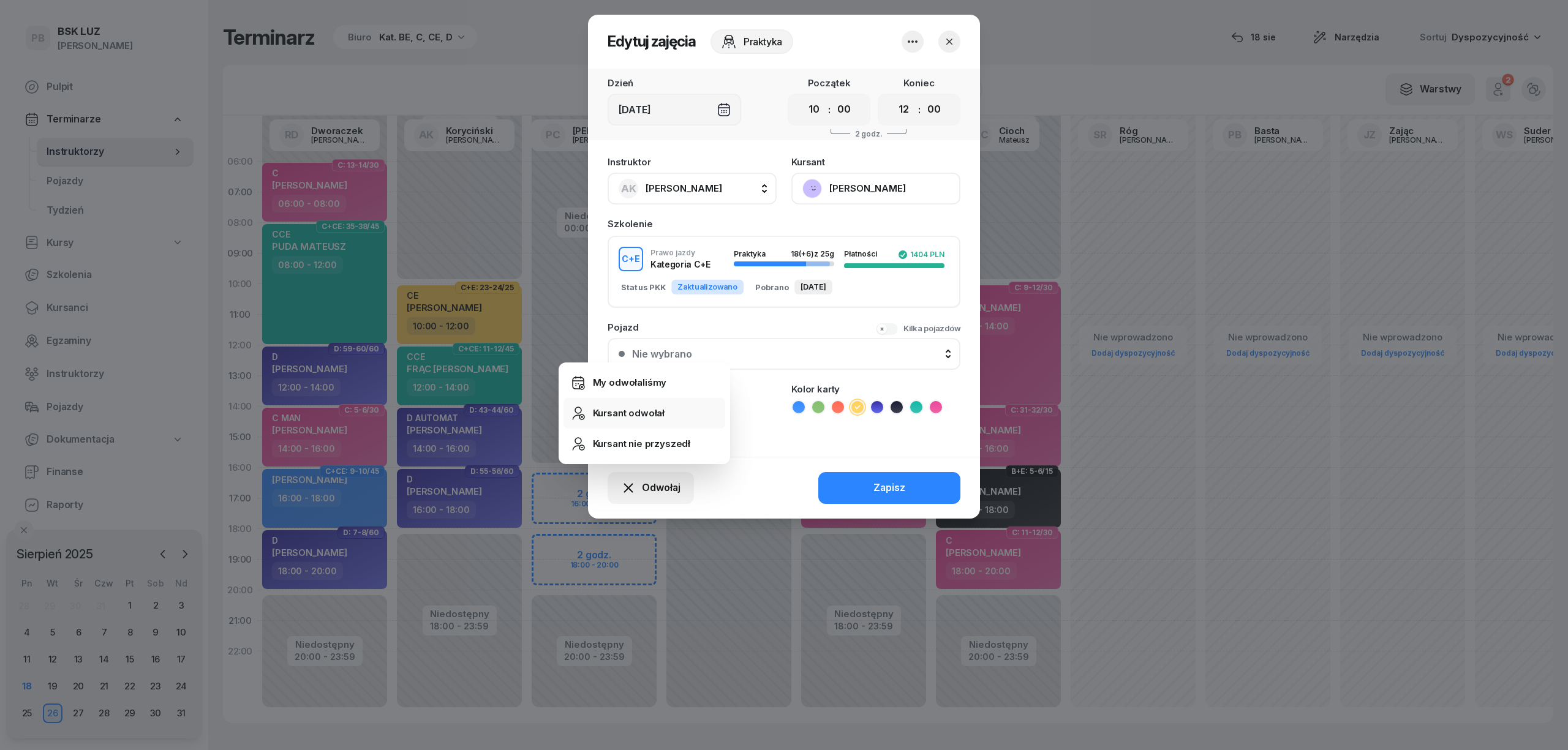
click at [624, 414] on div "Kursant odwołał" at bounding box center [629, 413] width 73 height 16
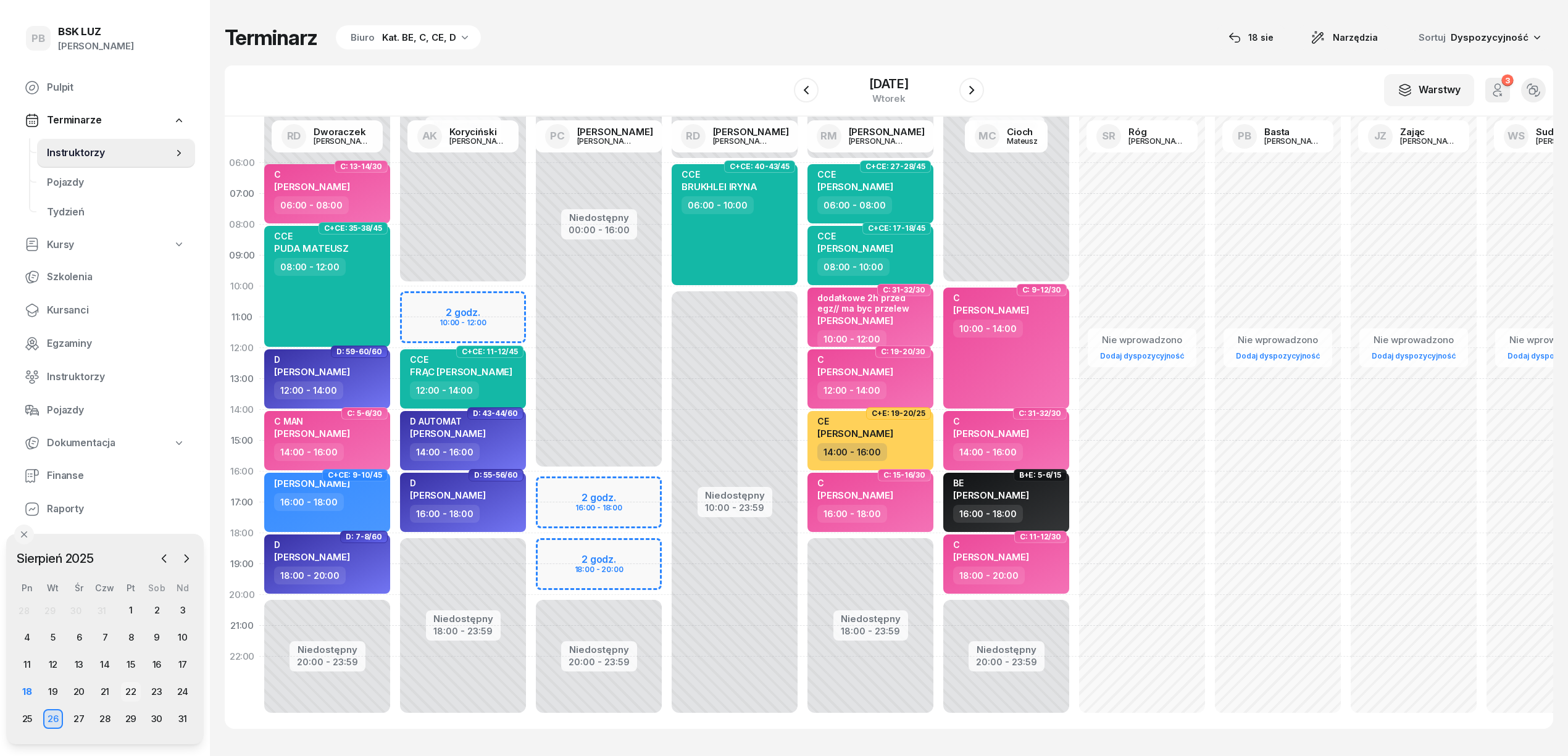
click at [132, 692] on div "22" at bounding box center [130, 691] width 20 height 20
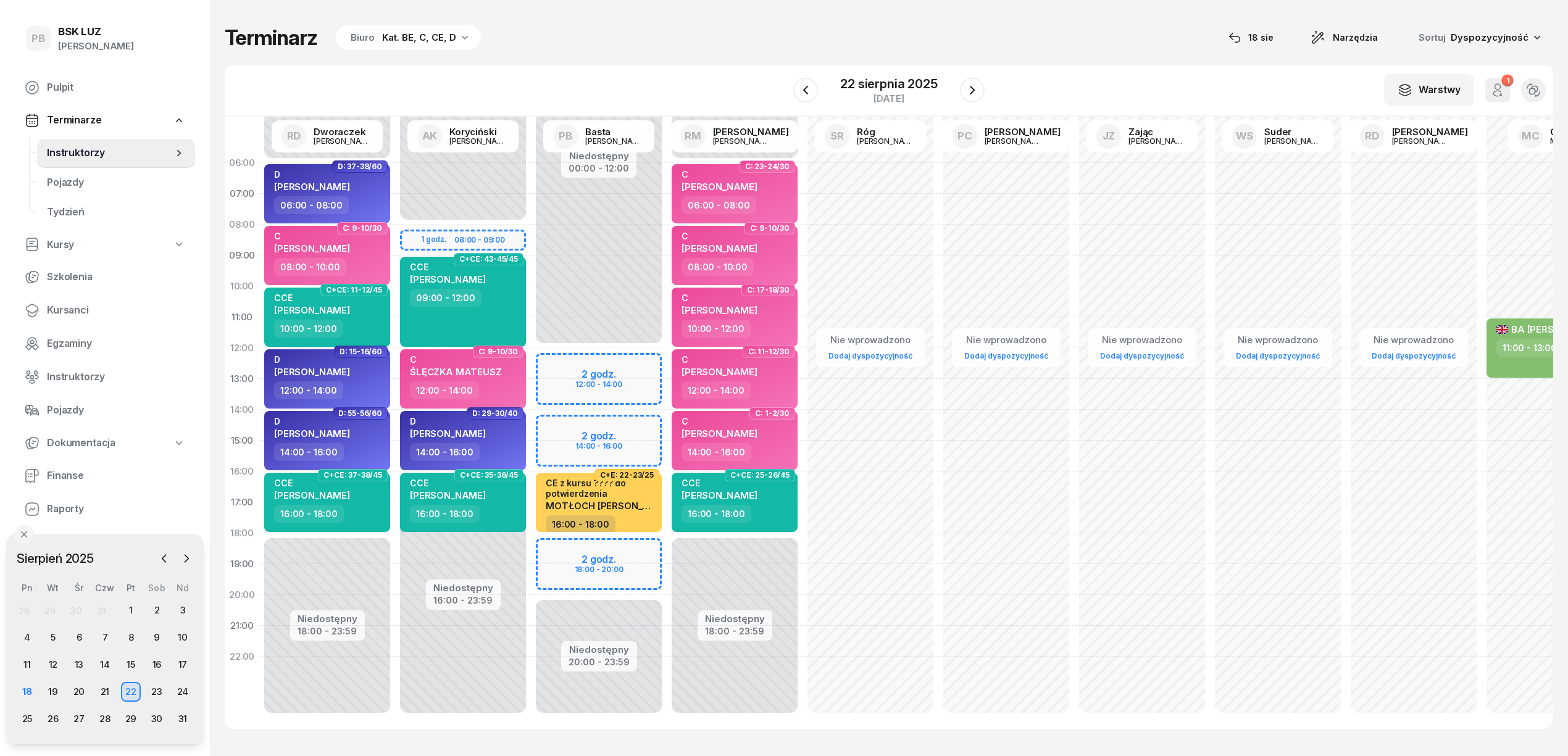
click at [803, 544] on div "Niedostępny 00:00 - 06:00 Niedostępny 18:00 - 23:59 C: 23-24/30 C HAJTO PAWEŁ 0…" at bounding box center [870, 441] width 136 height 586
select select "18"
select select "20"
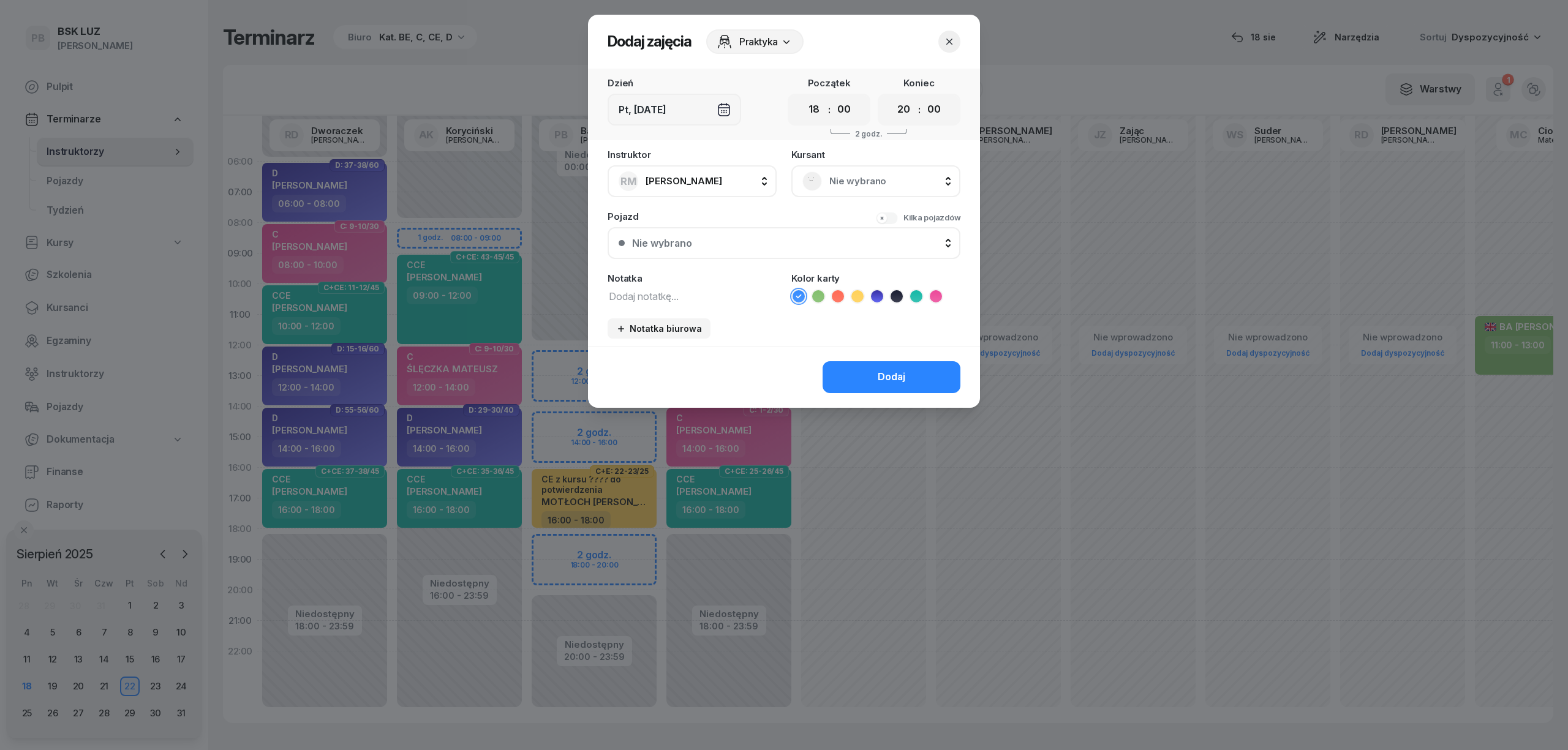
click at [893, 171] on div "Nie wybrano" at bounding box center [876, 181] width 147 height 20
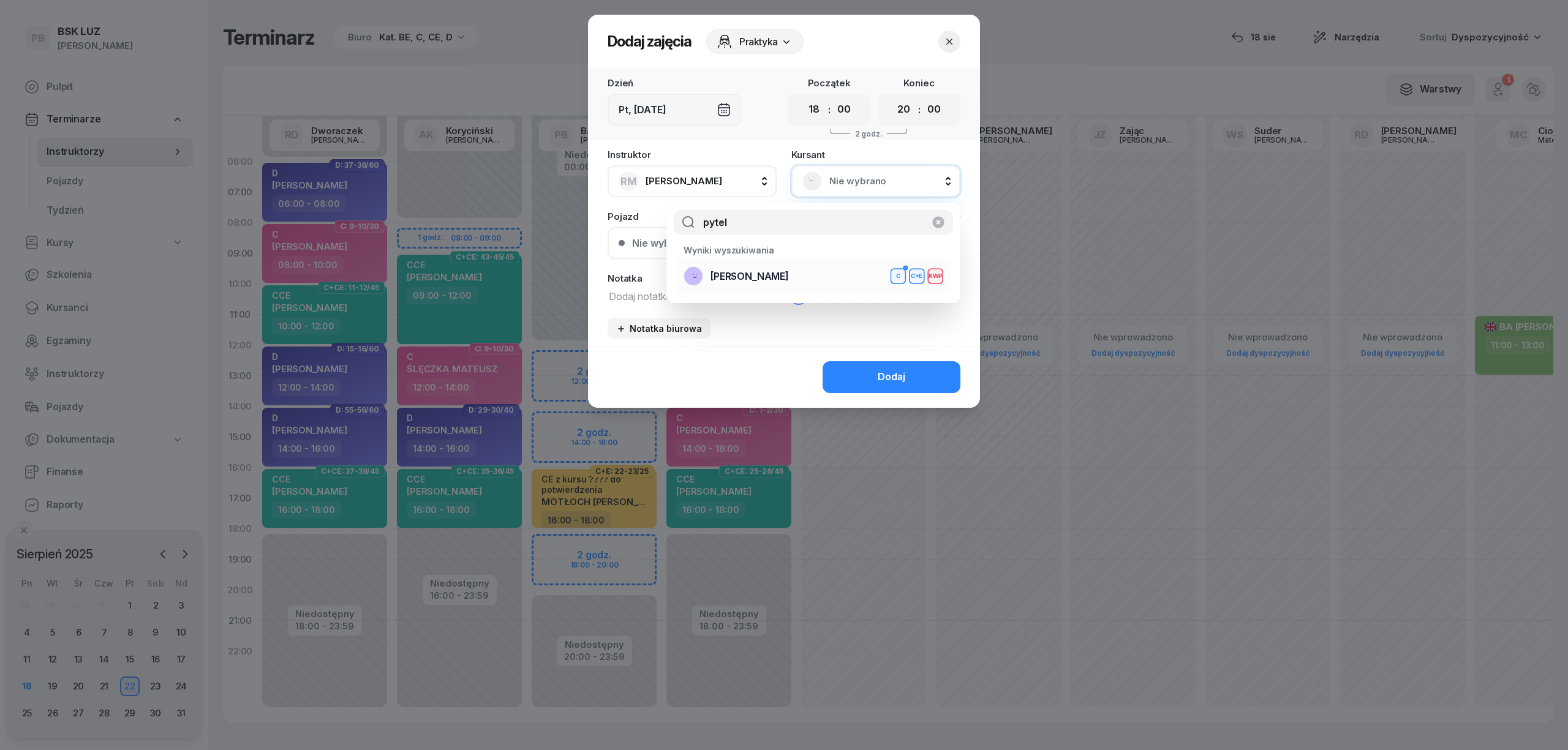
type input "pytel"
click at [722, 278] on span "[PERSON_NAME]" at bounding box center [750, 276] width 78 height 16
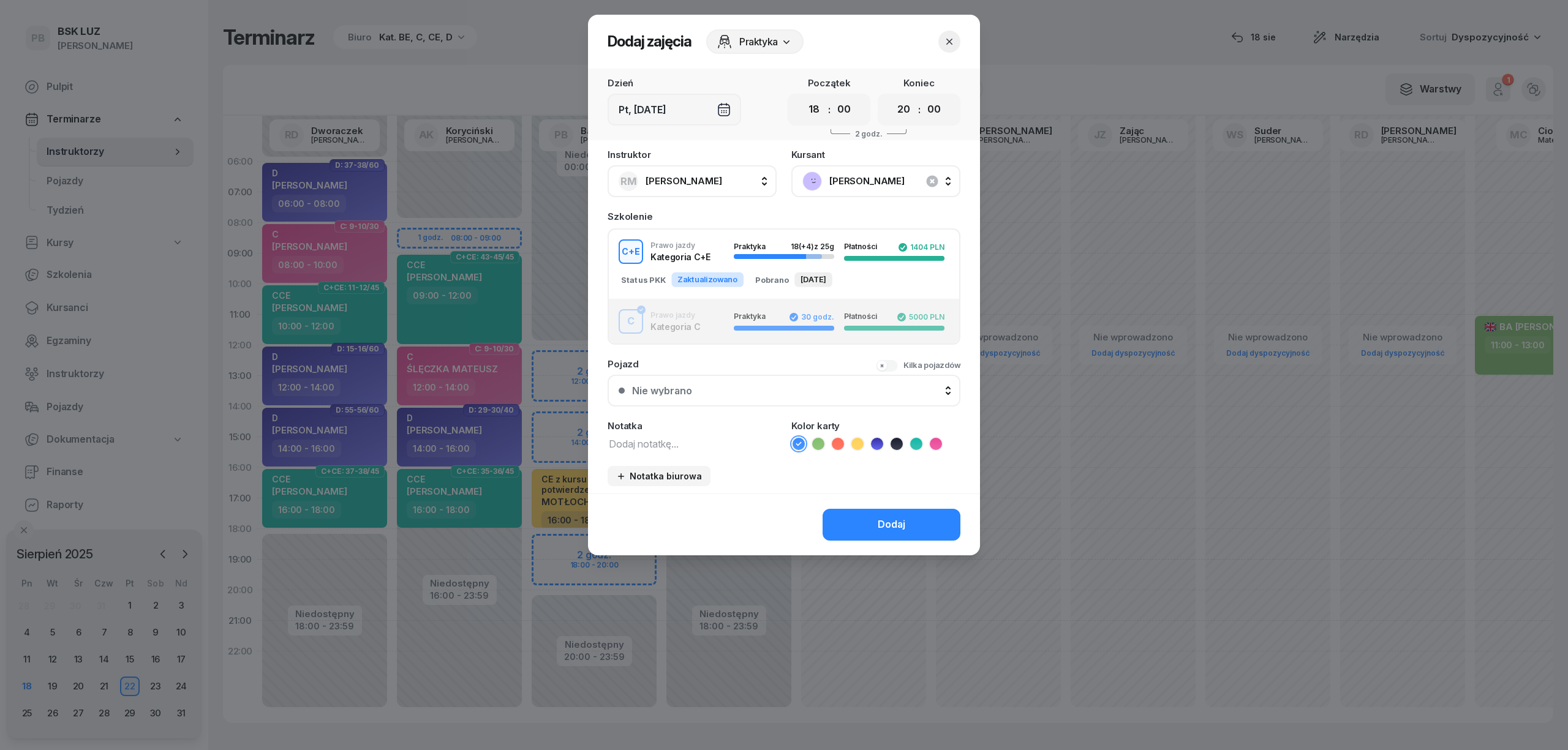
click at [859, 443] on icon at bounding box center [857, 444] width 12 height 12
click at [740, 450] on div "Instruktor RM Markowicz Robert AK Koryciński Artur BP Pająk Bogusław DA Arendar…" at bounding box center [784, 322] width 392 height 344
click at [735, 450] on div "Instruktor RM Markowicz Robert AK Koryciński Artur BP Pająk Bogusław DA Arendar…" at bounding box center [784, 322] width 392 height 344
click at [734, 445] on textarea at bounding box center [692, 443] width 169 height 16
type textarea "CE"
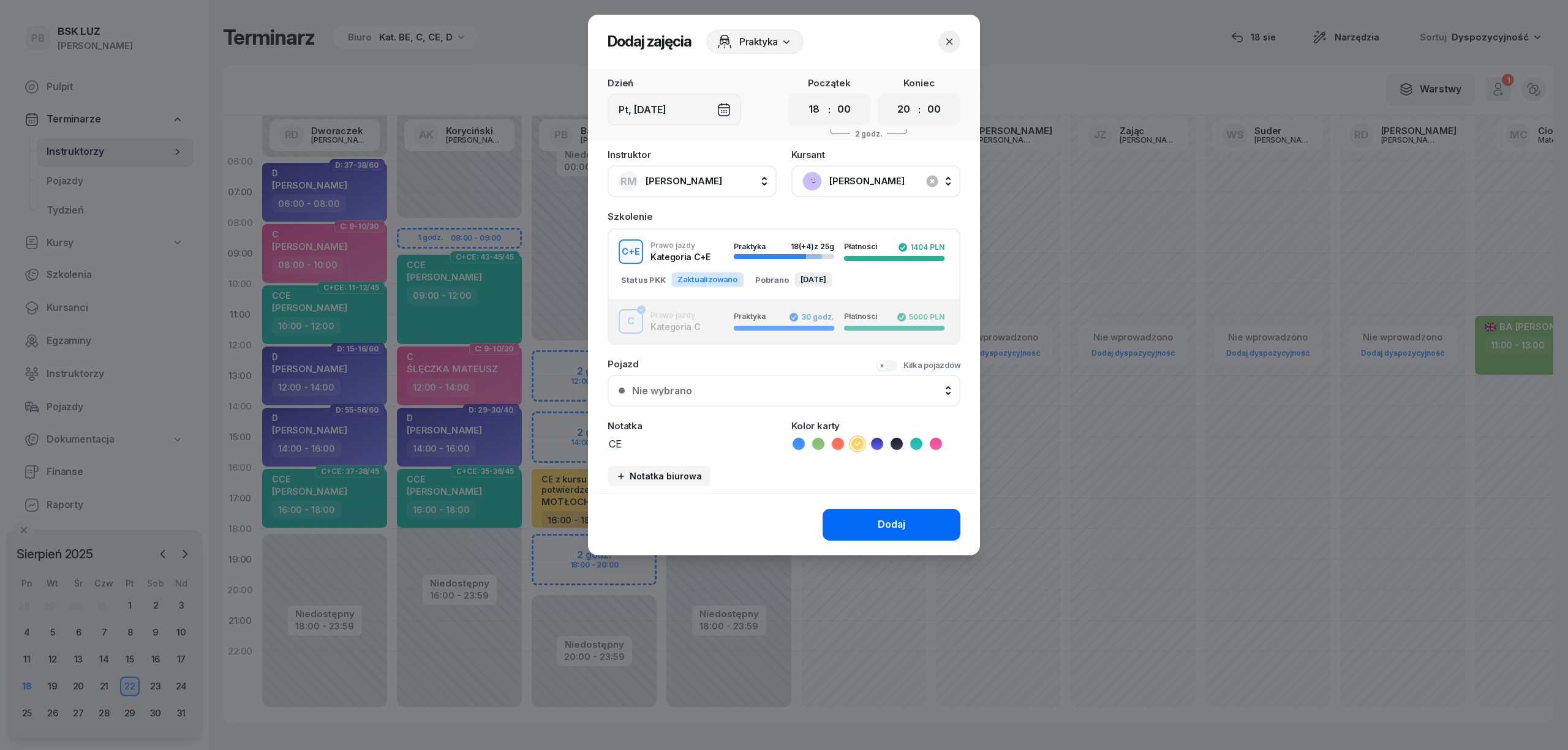
click at [912, 523] on button "Dodaj" at bounding box center [891, 524] width 138 height 32
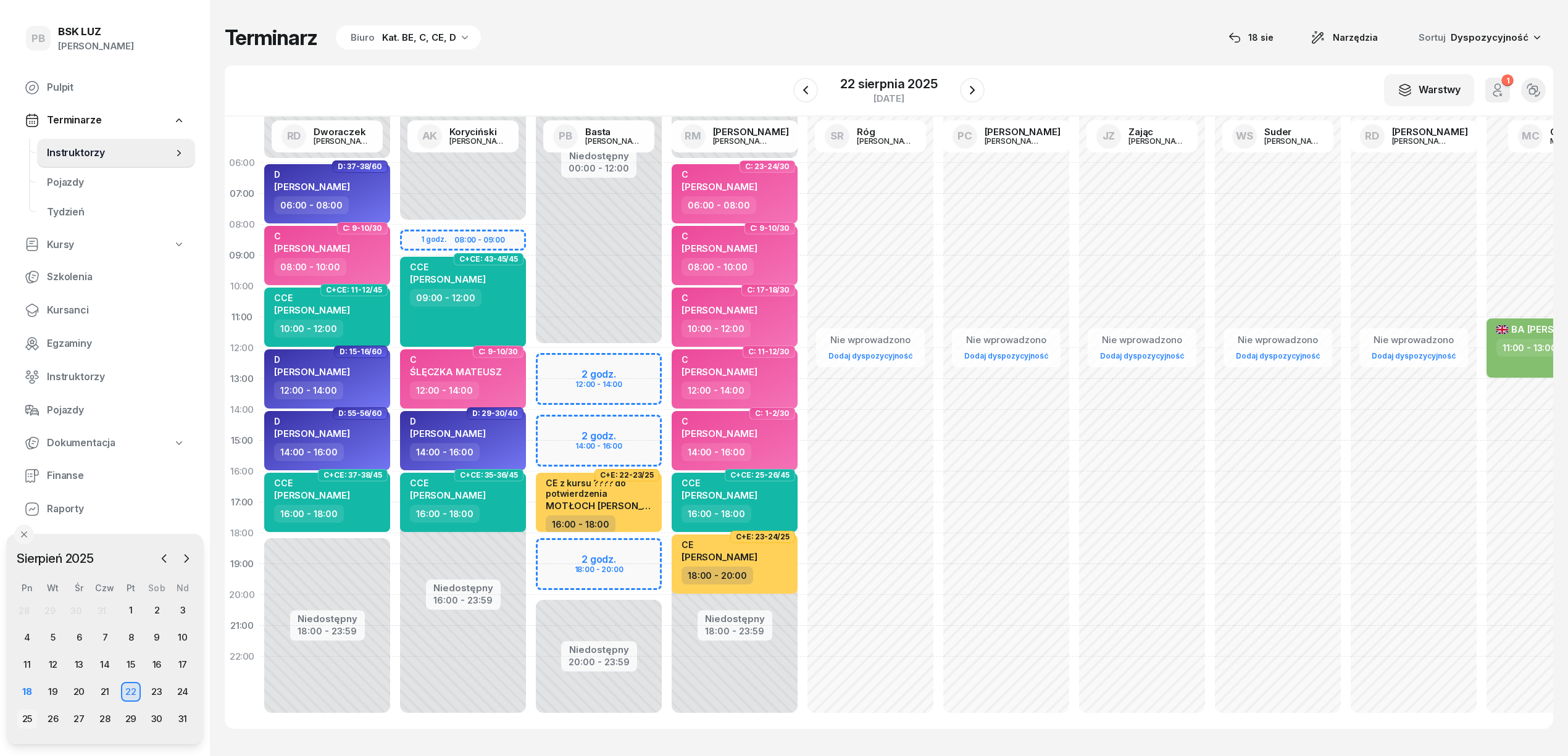
click at [26, 716] on div "25" at bounding box center [27, 719] width 20 height 20
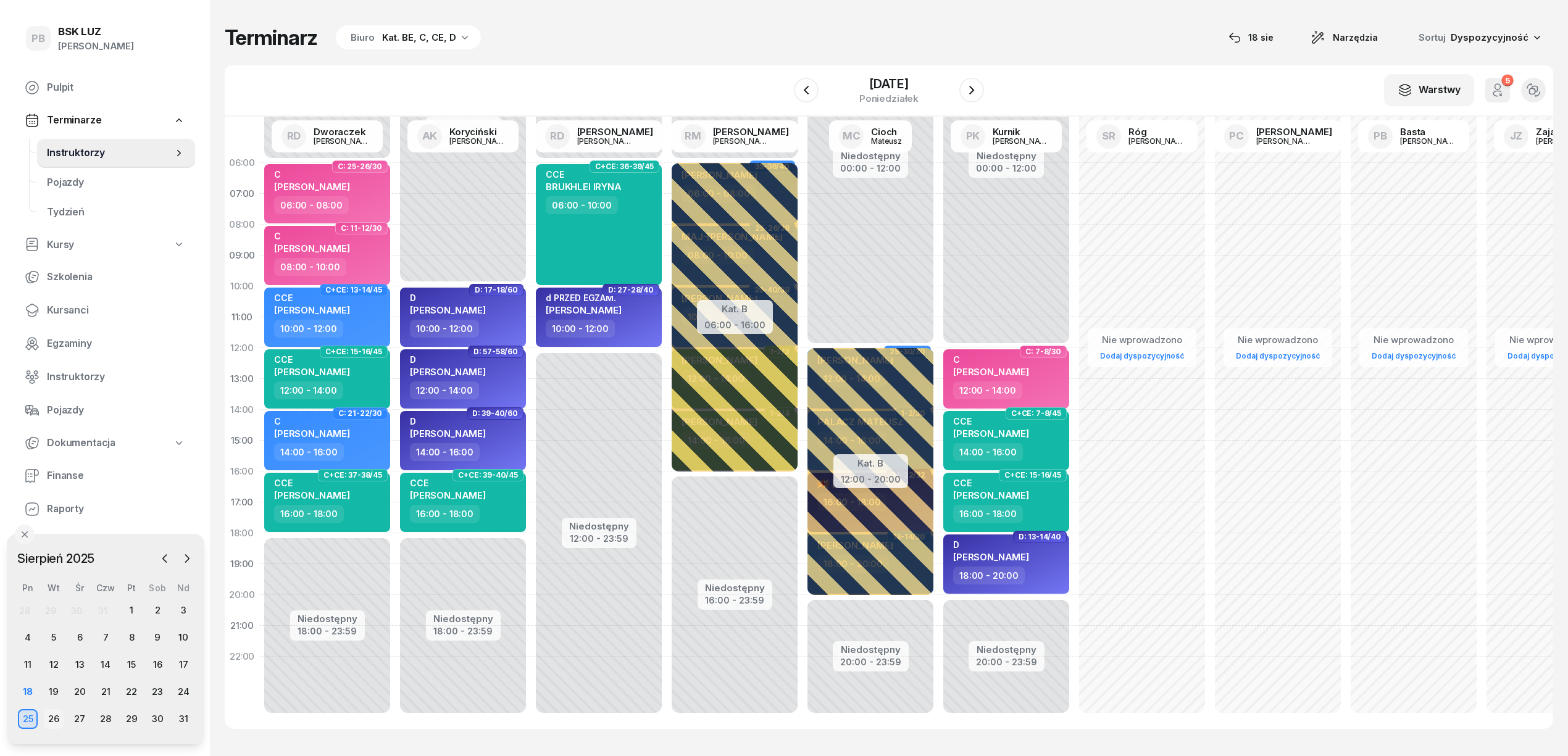
click at [57, 722] on div "26" at bounding box center [54, 719] width 20 height 20
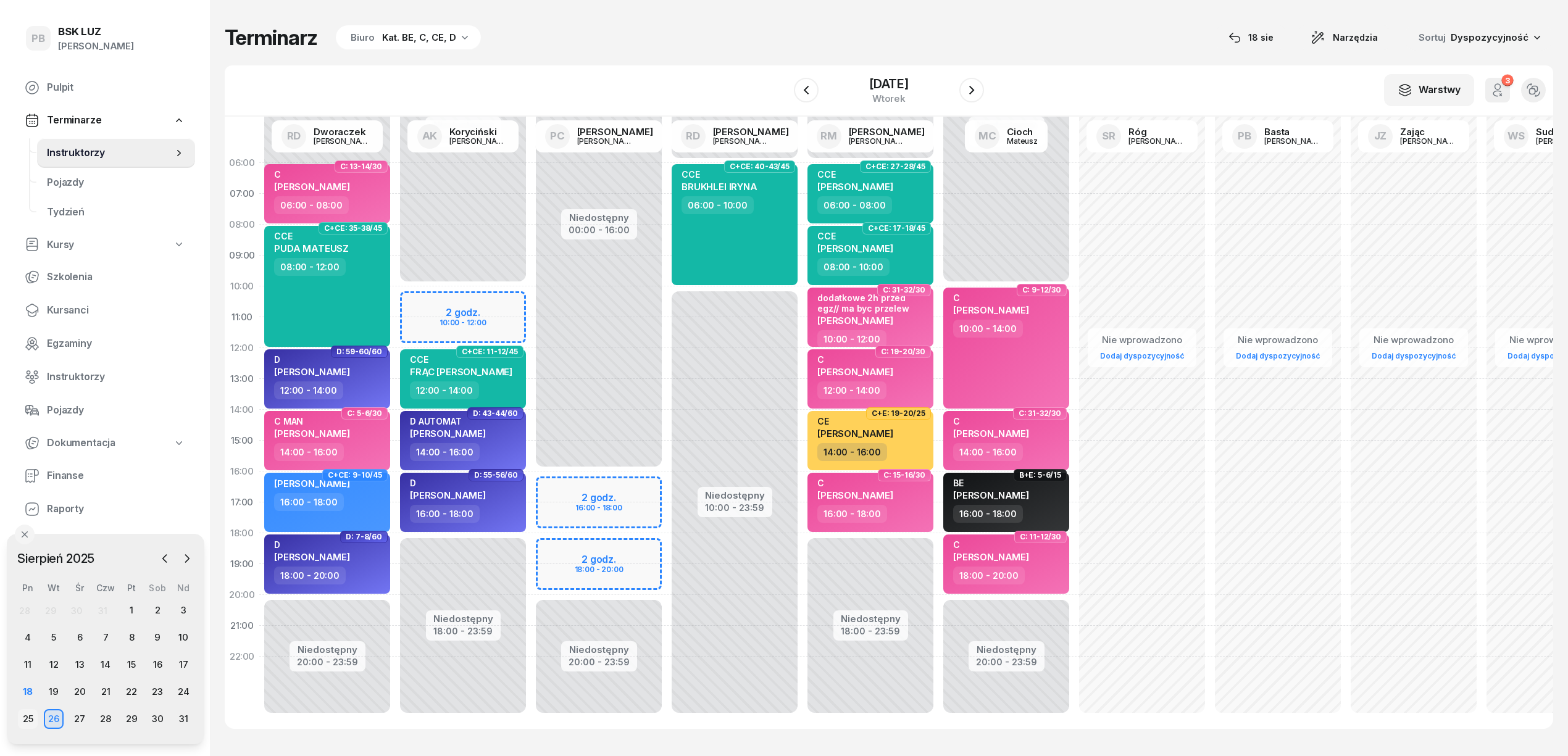
click at [33, 718] on div "25" at bounding box center [28, 719] width 20 height 20
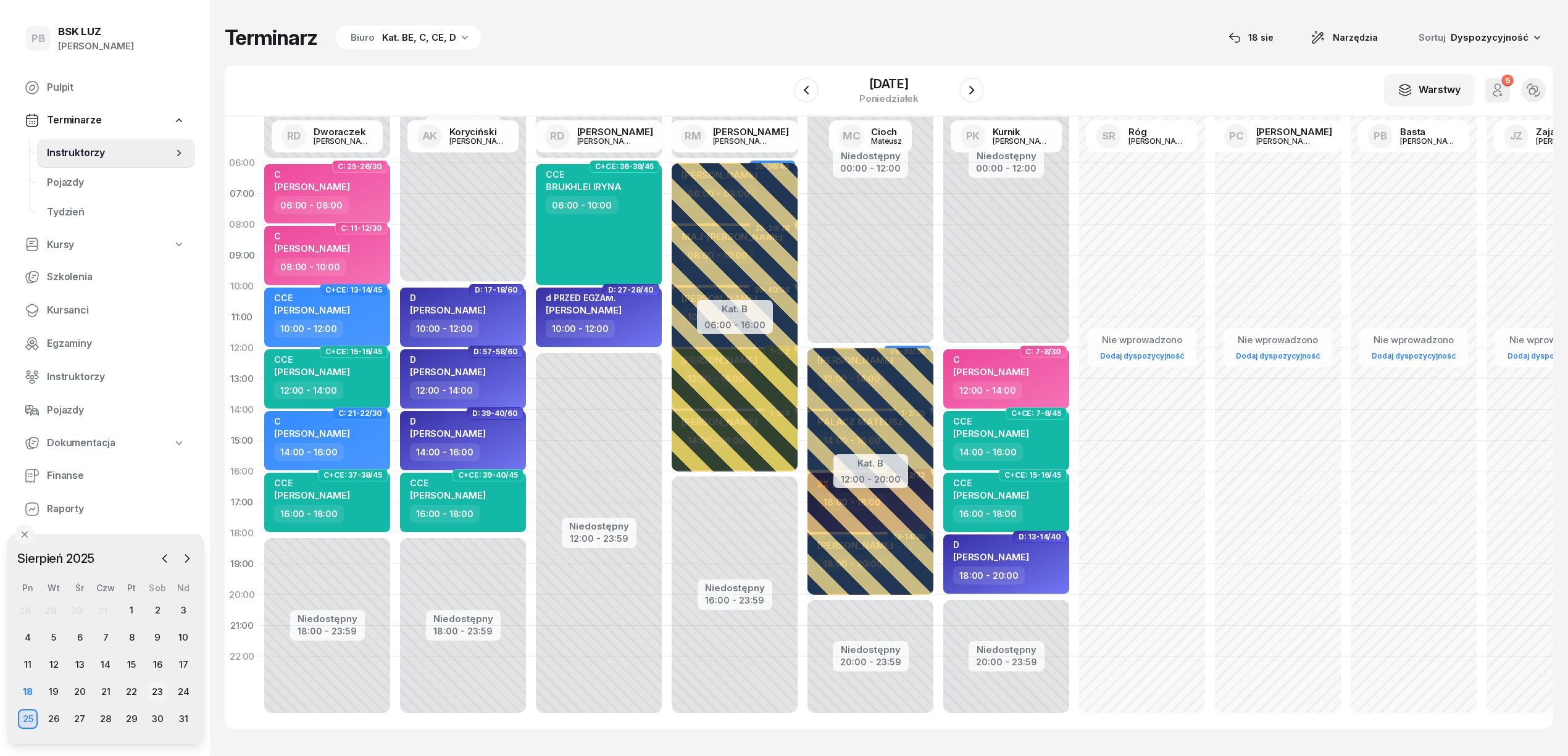
click at [149, 687] on div "23" at bounding box center [157, 691] width 20 height 20
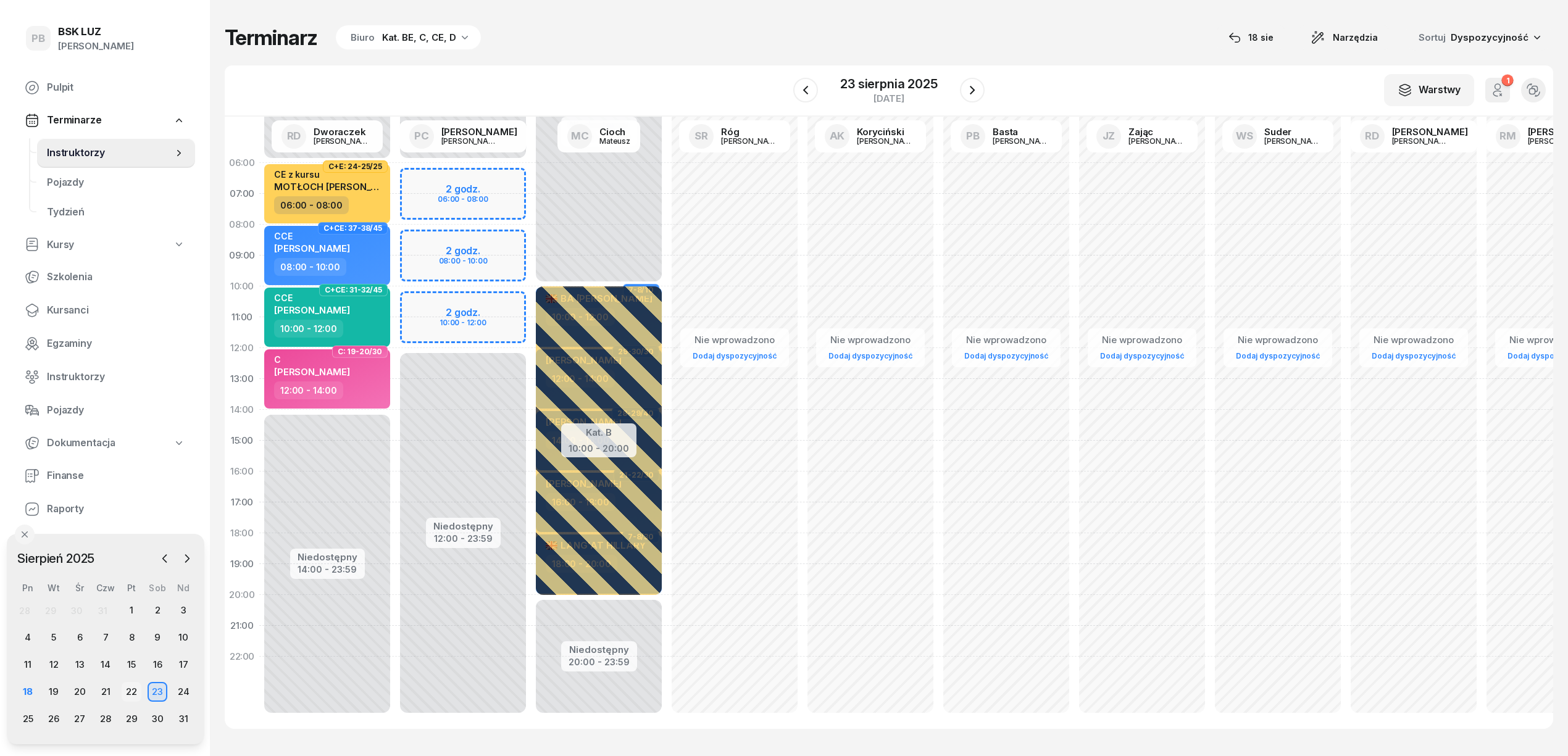
click at [131, 691] on div "22" at bounding box center [131, 691] width 20 height 20
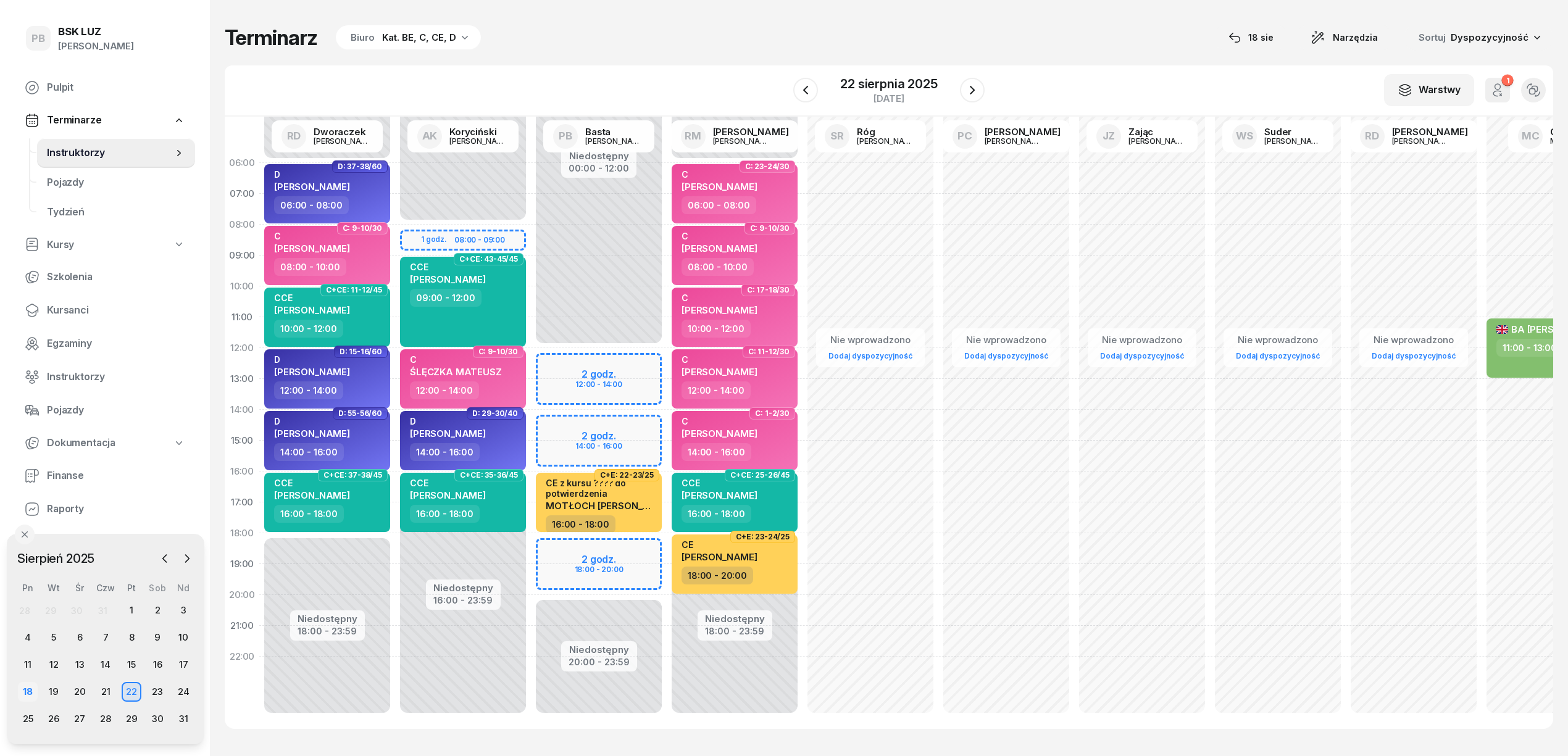
click at [33, 692] on div "18" at bounding box center [28, 691] width 20 height 20
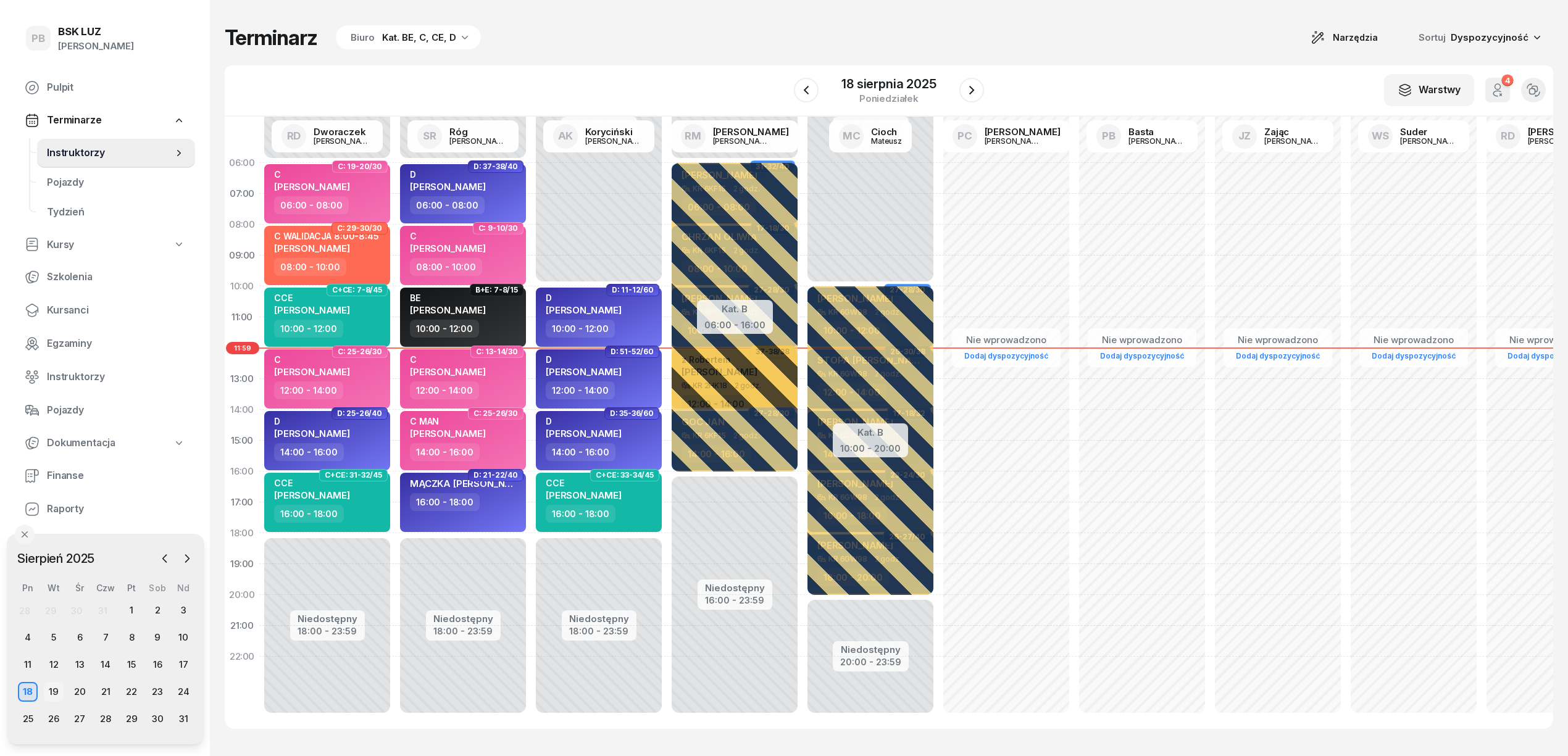
click at [53, 693] on div "19" at bounding box center [54, 691] width 20 height 20
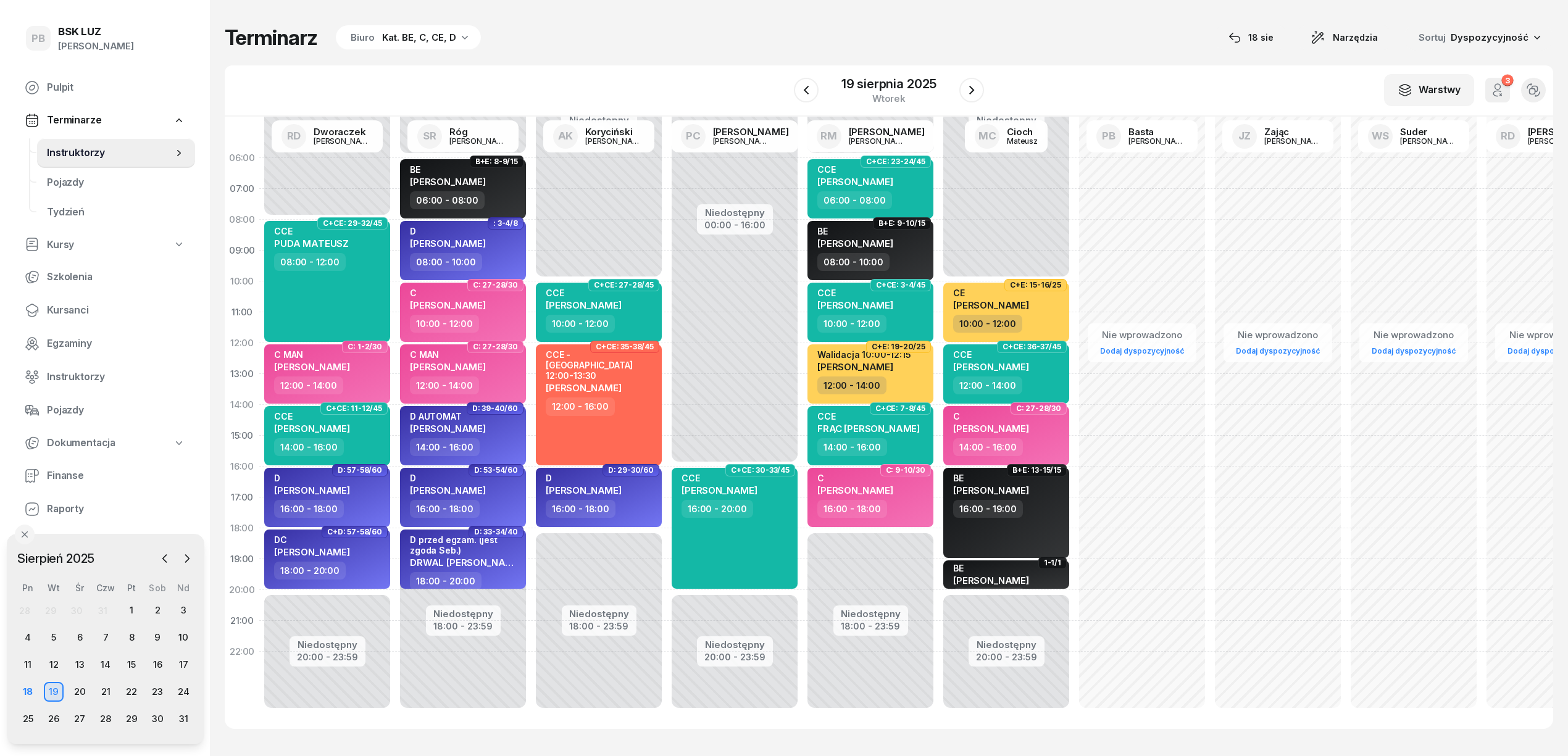
scroll to position [17, 0]
click at [72, 313] on span "Kursanci" at bounding box center [116, 310] width 138 height 16
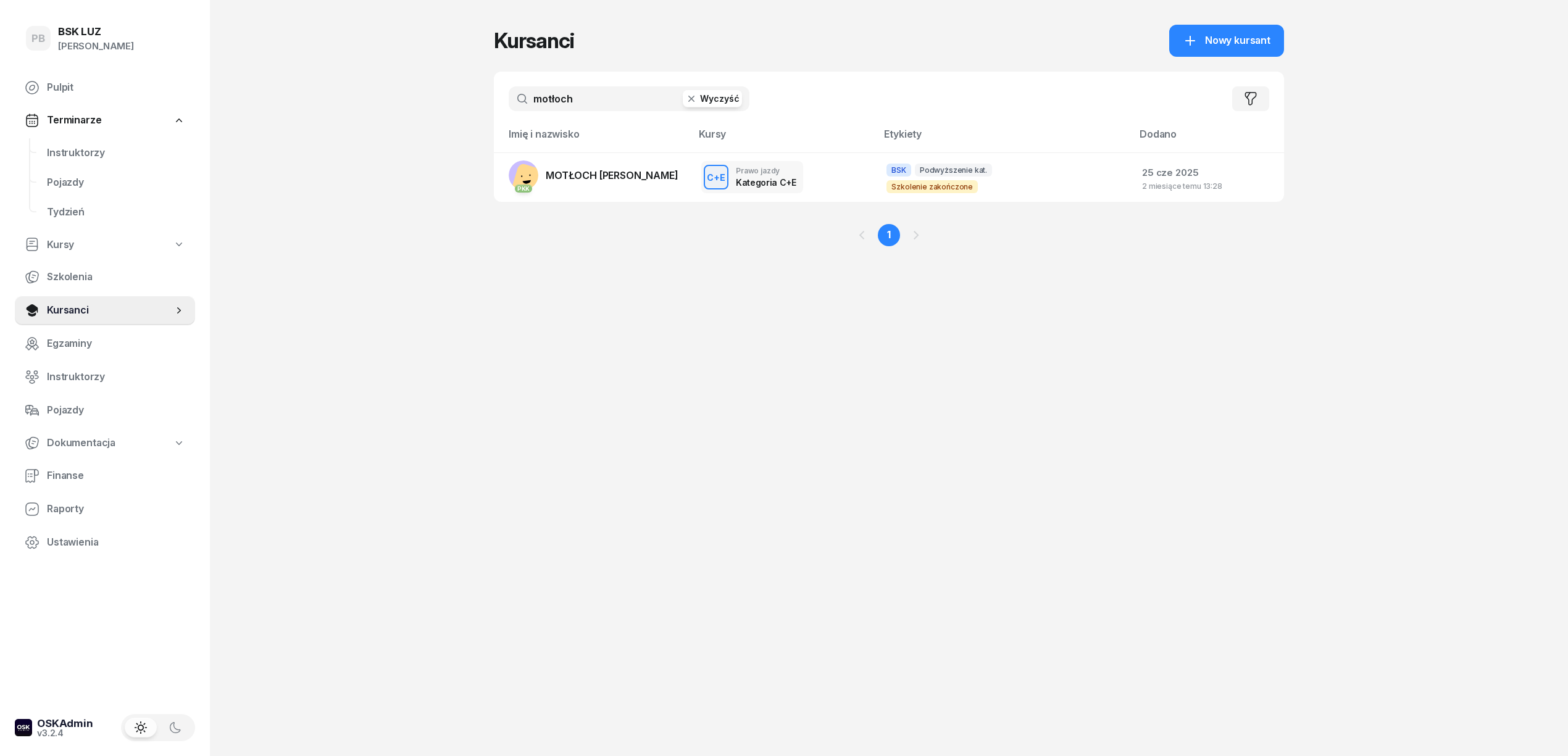
click at [590, 99] on input "motłoch" at bounding box center [629, 99] width 241 height 25
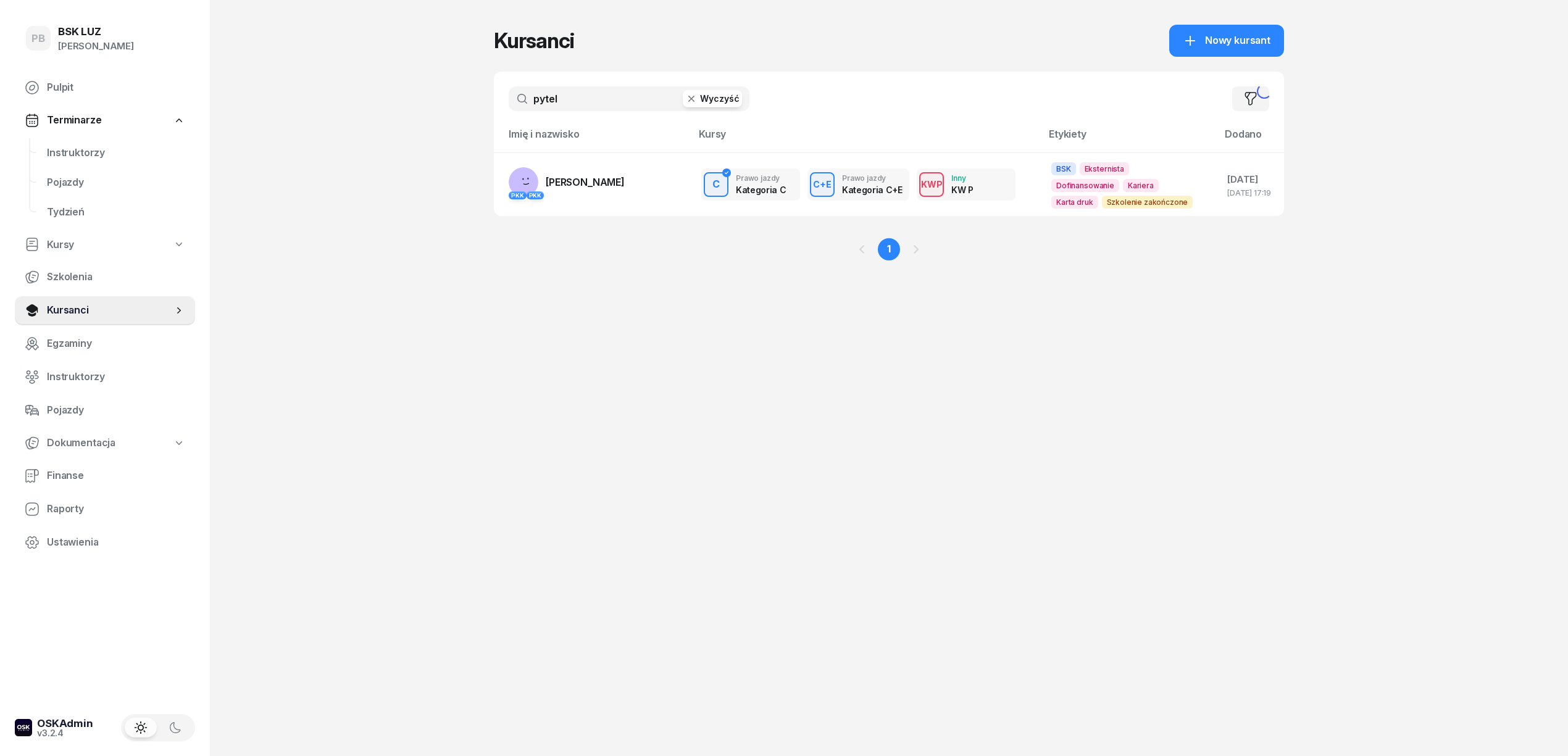
type input "pytel"
click at [608, 185] on span "[PERSON_NAME]" at bounding box center [585, 182] width 79 height 12
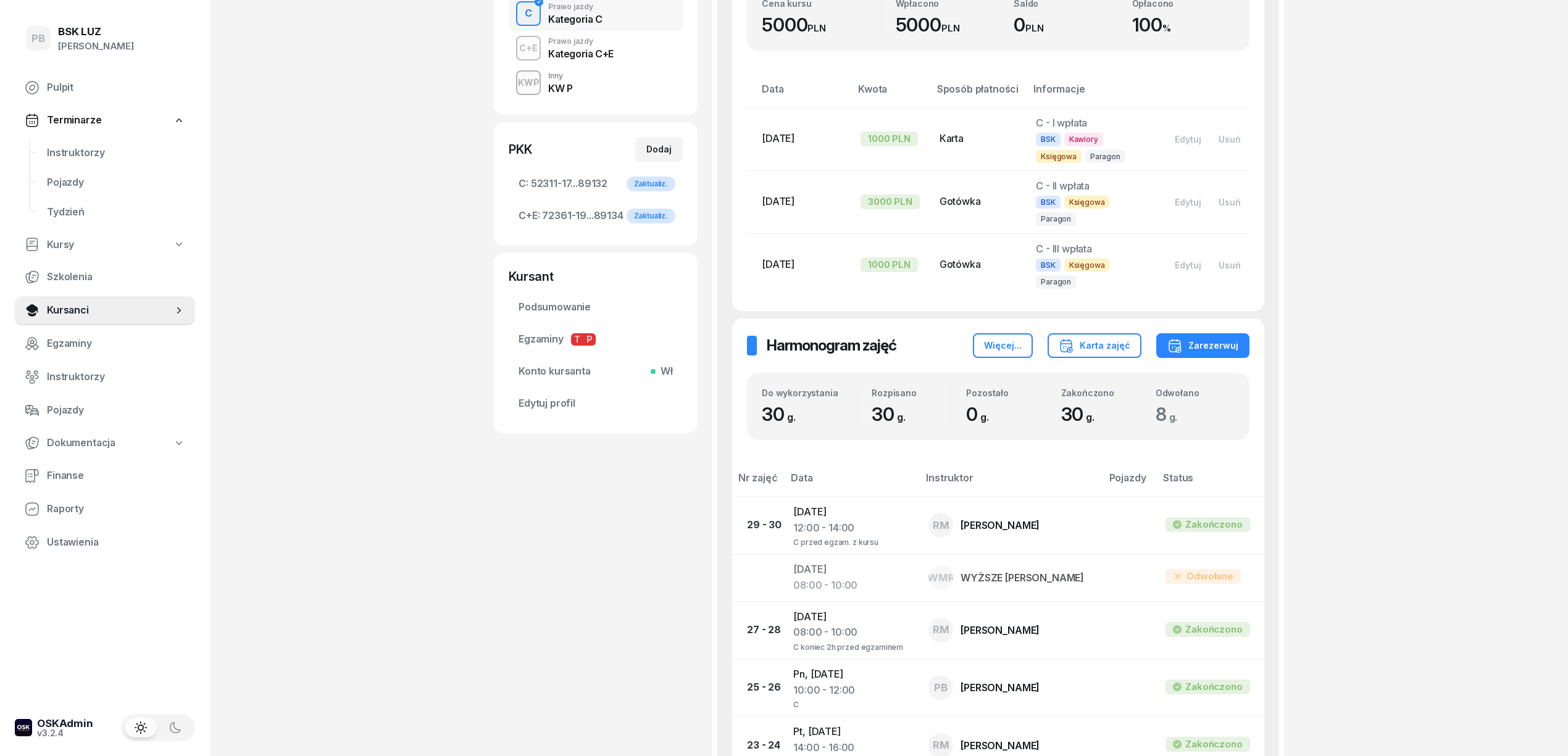
scroll to position [82, 0]
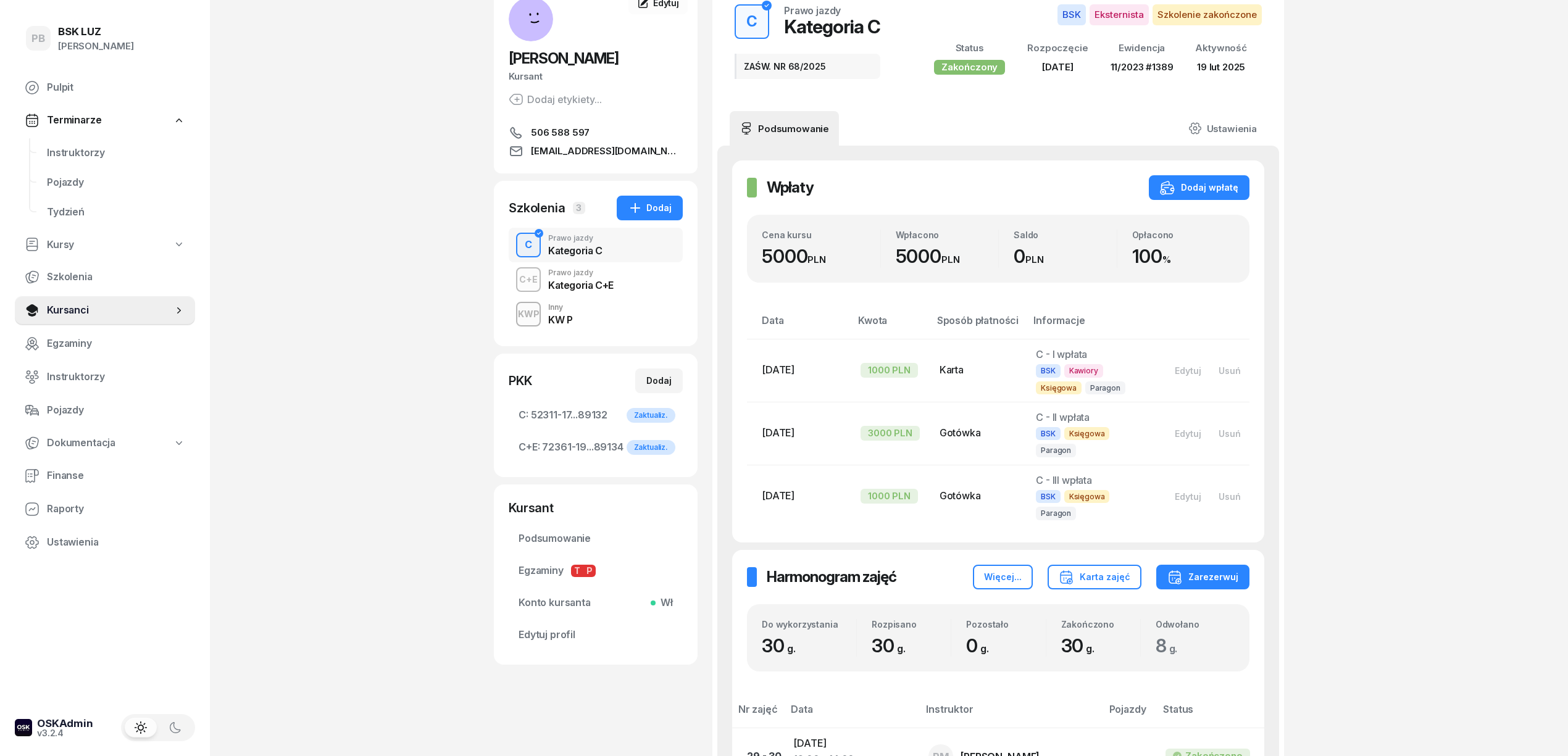
click at [586, 287] on div "Kategoria C+E" at bounding box center [580, 285] width 66 height 10
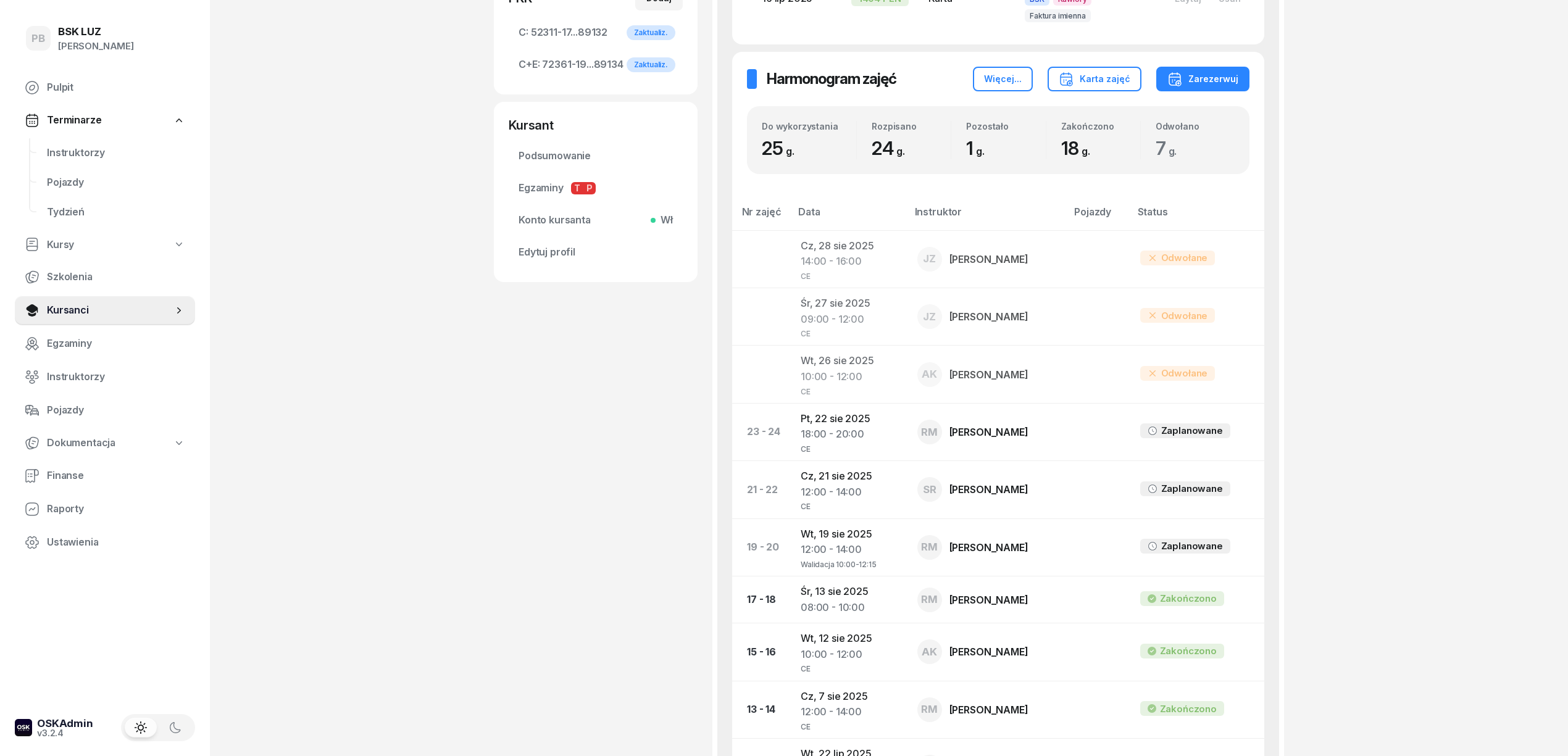
scroll to position [494, 0]
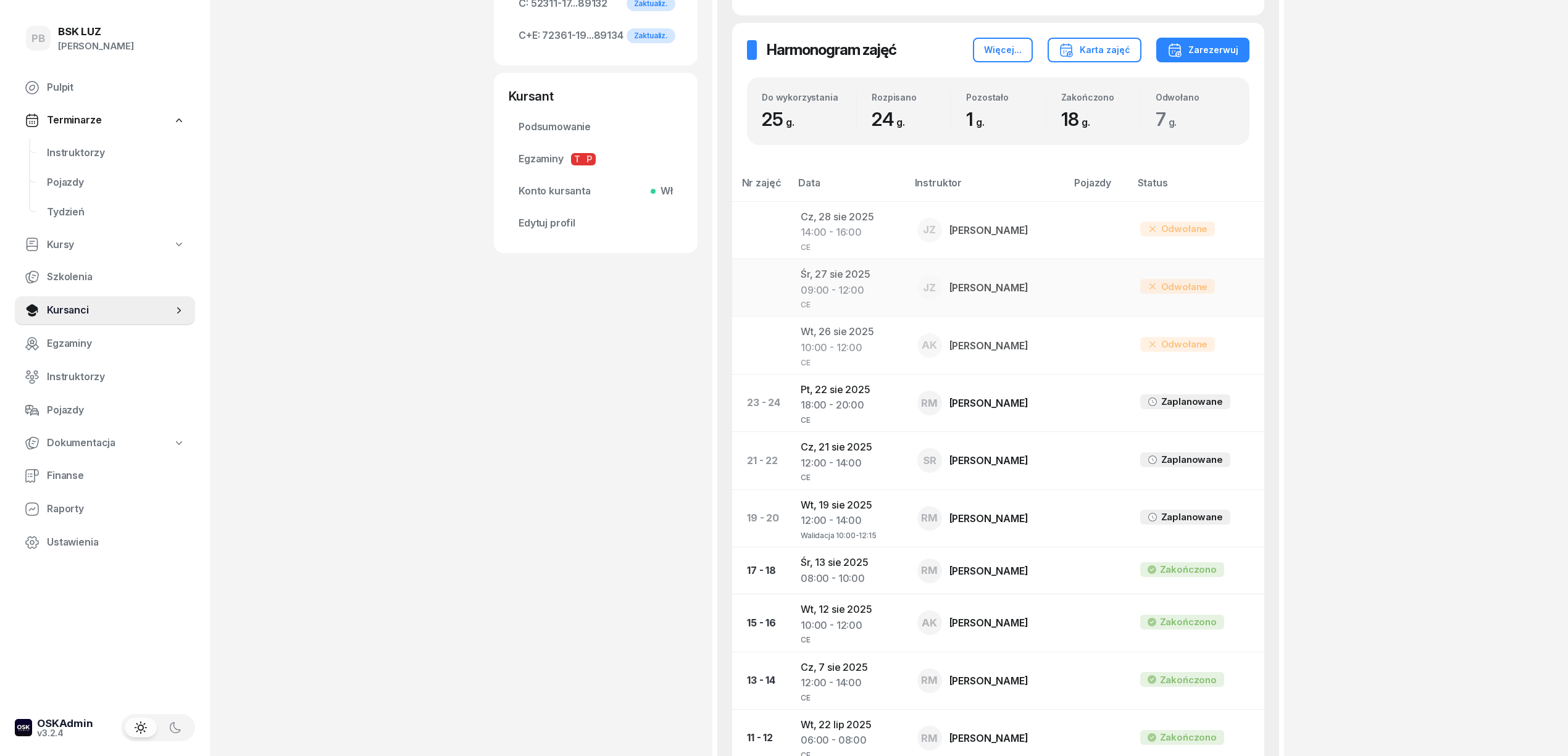
drag, startPoint x: 1478, startPoint y: 327, endPoint x: 1228, endPoint y: 312, distance: 250.4
click at [1480, 327] on div "PB BSK LUZ Patrycja Bogdanowicz Pulpit Terminarze Instruktorzy Pojazdy Tydzień …" at bounding box center [784, 352] width 1568 height 1693
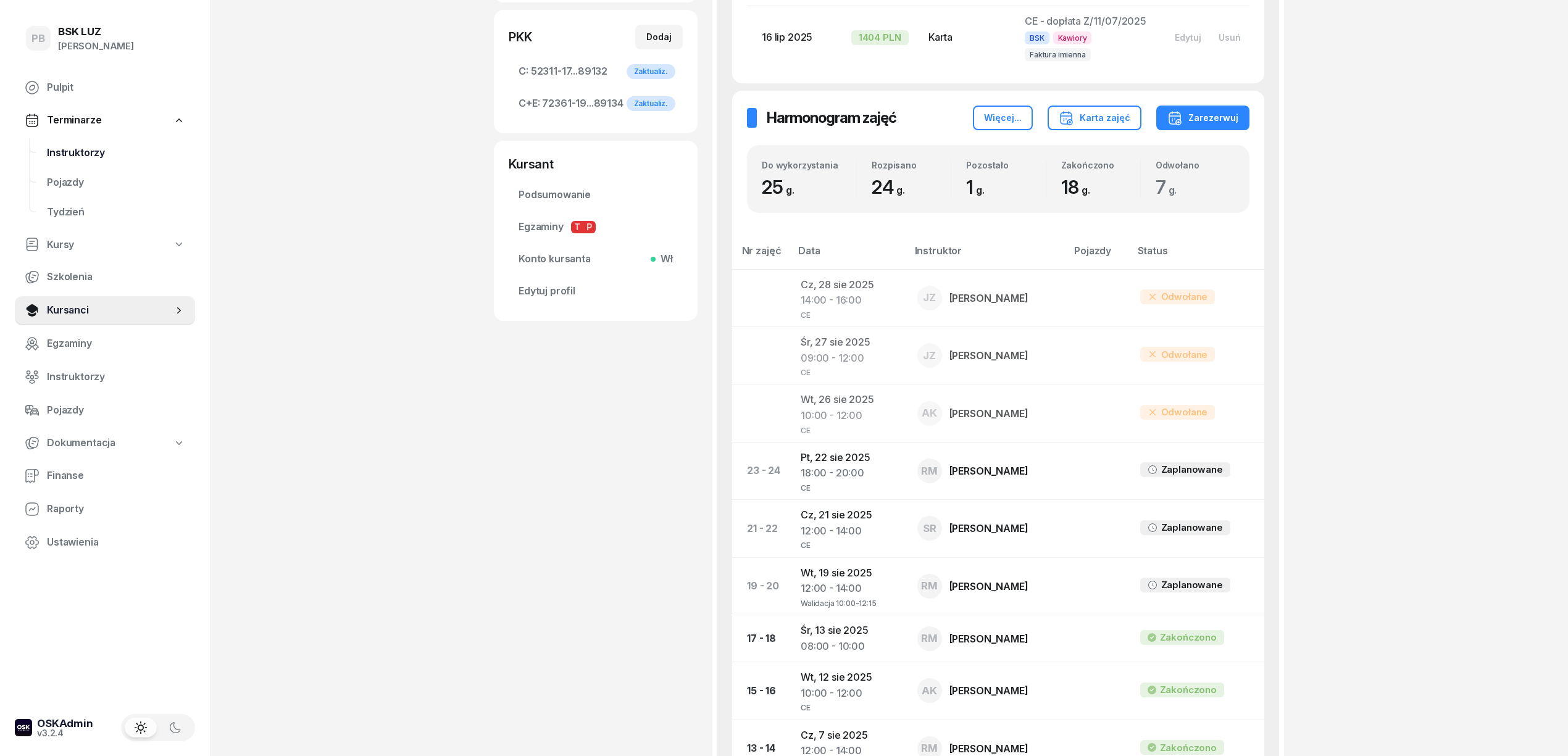
scroll to position [329, 0]
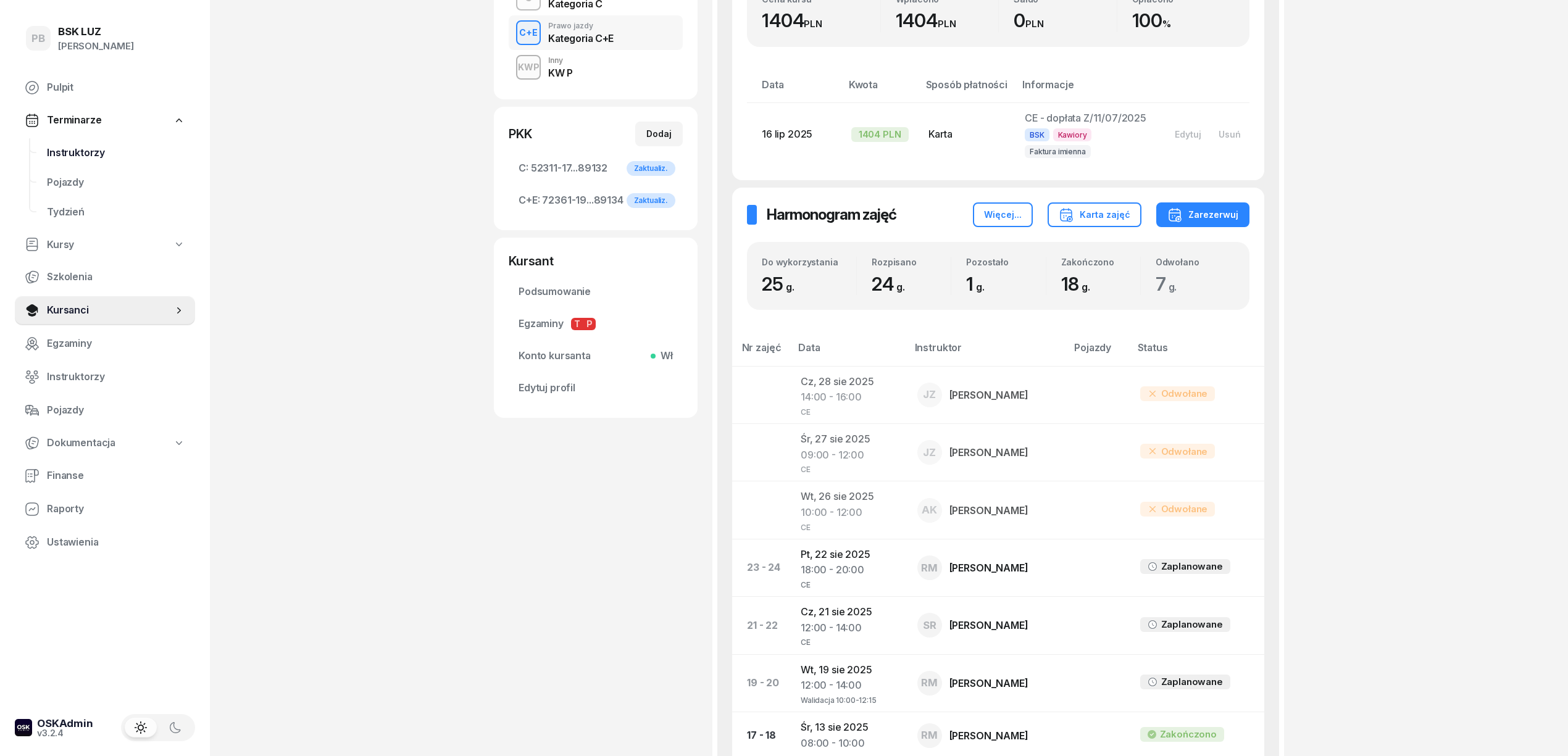
click at [58, 152] on span "Instruktorzy" at bounding box center [116, 152] width 138 height 16
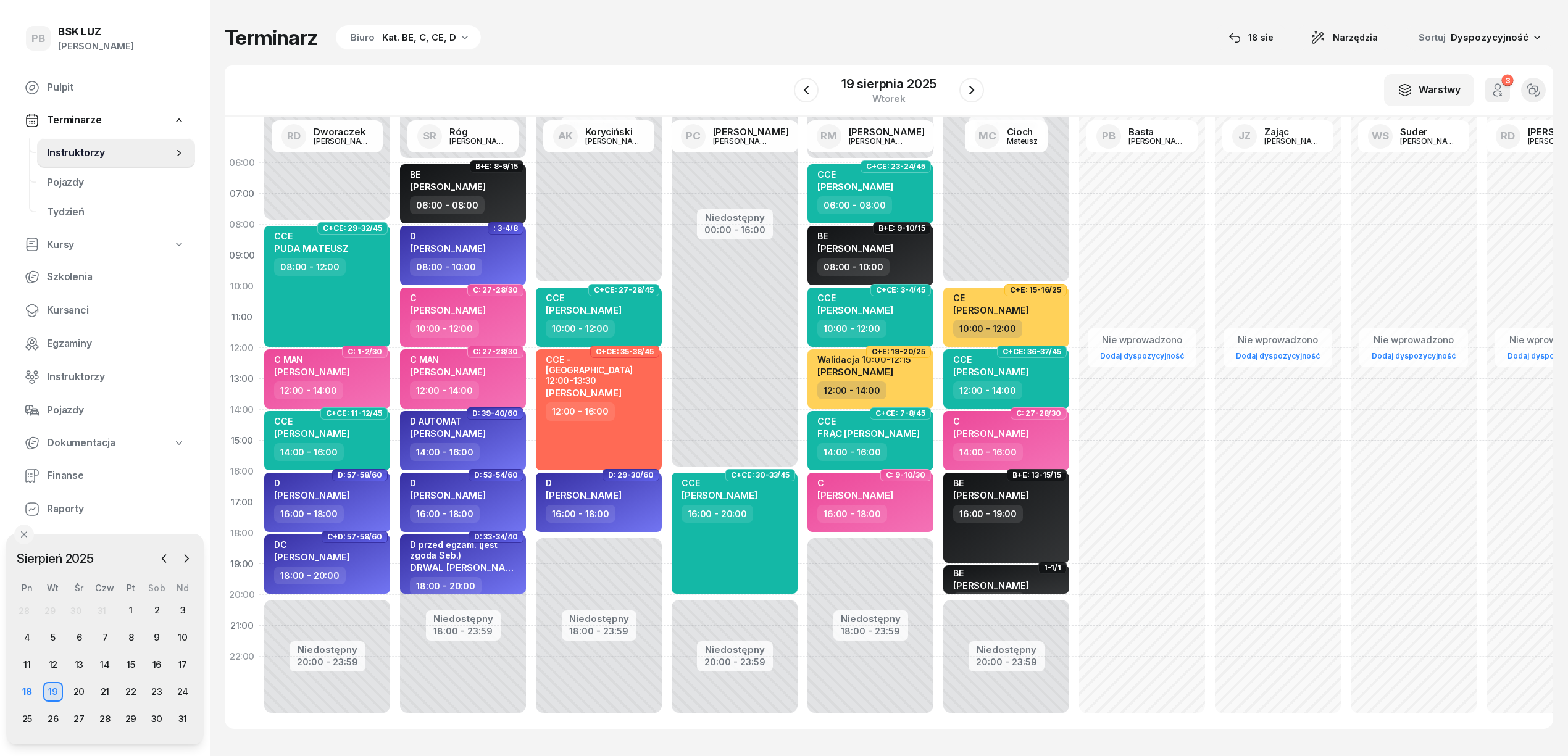
click at [1210, 628] on div "Nie wprowadzono Dodaj dyspozycyjność" at bounding box center [1277, 441] width 136 height 586
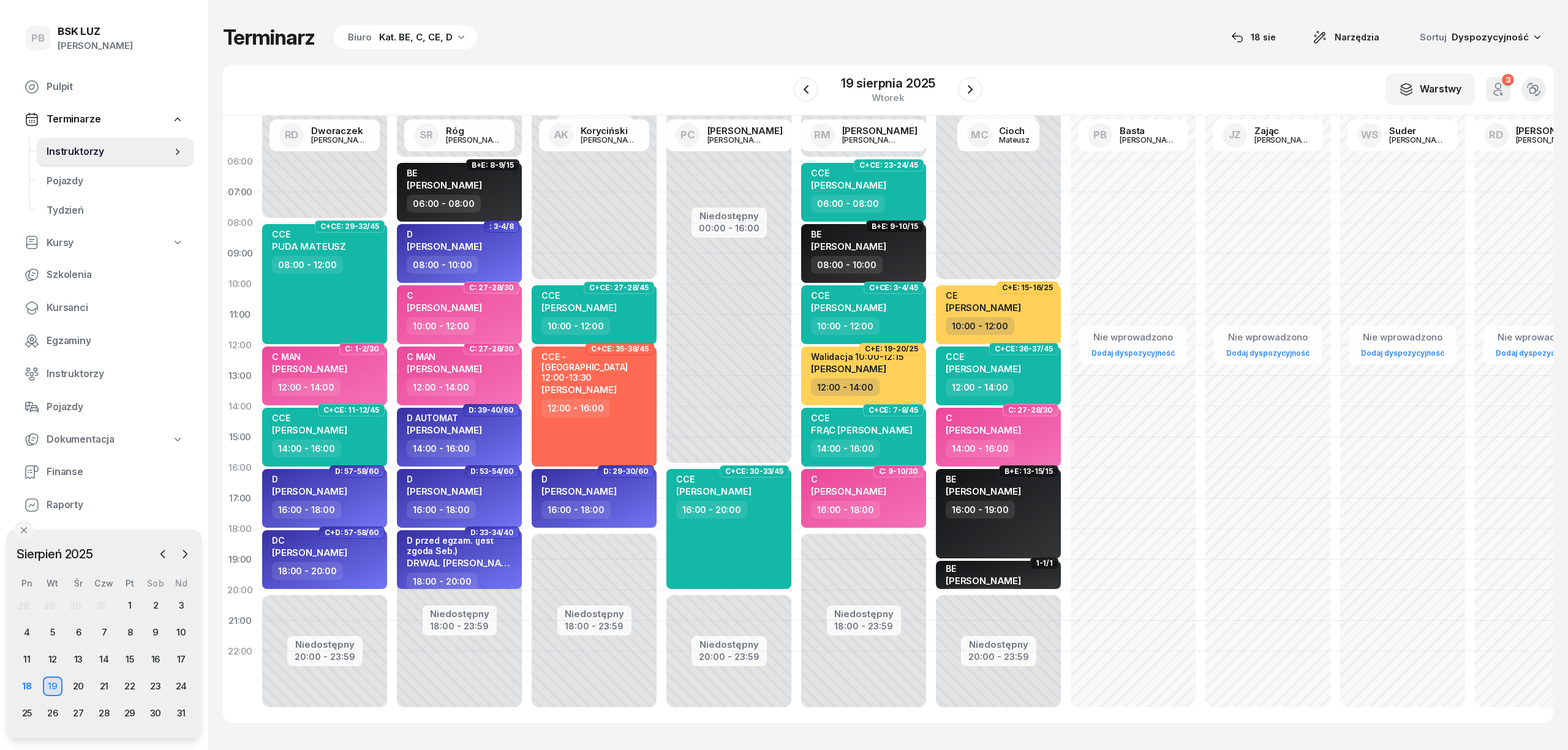
select select "21"
select select "23"
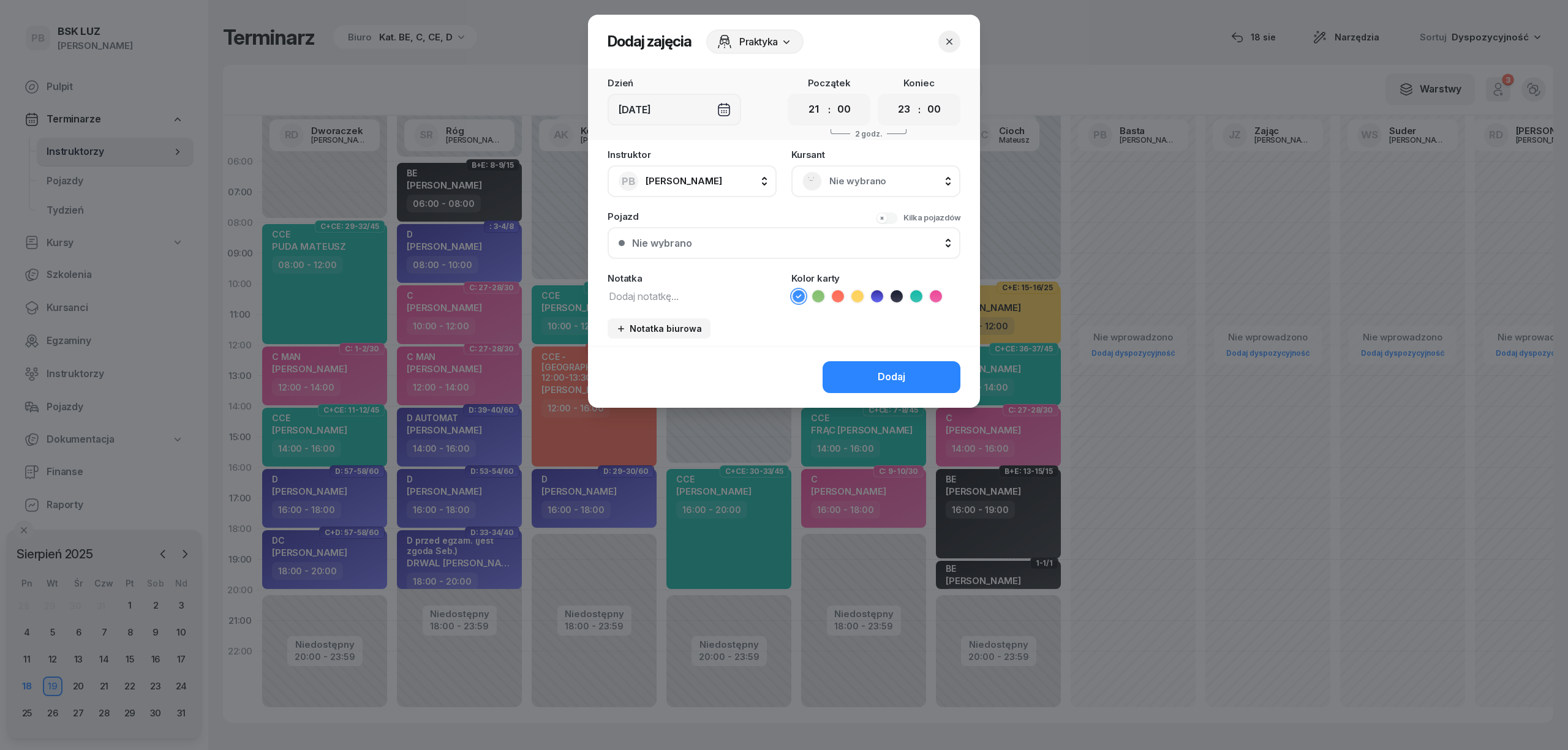
click at [956, 42] on button "button" at bounding box center [949, 42] width 22 height 22
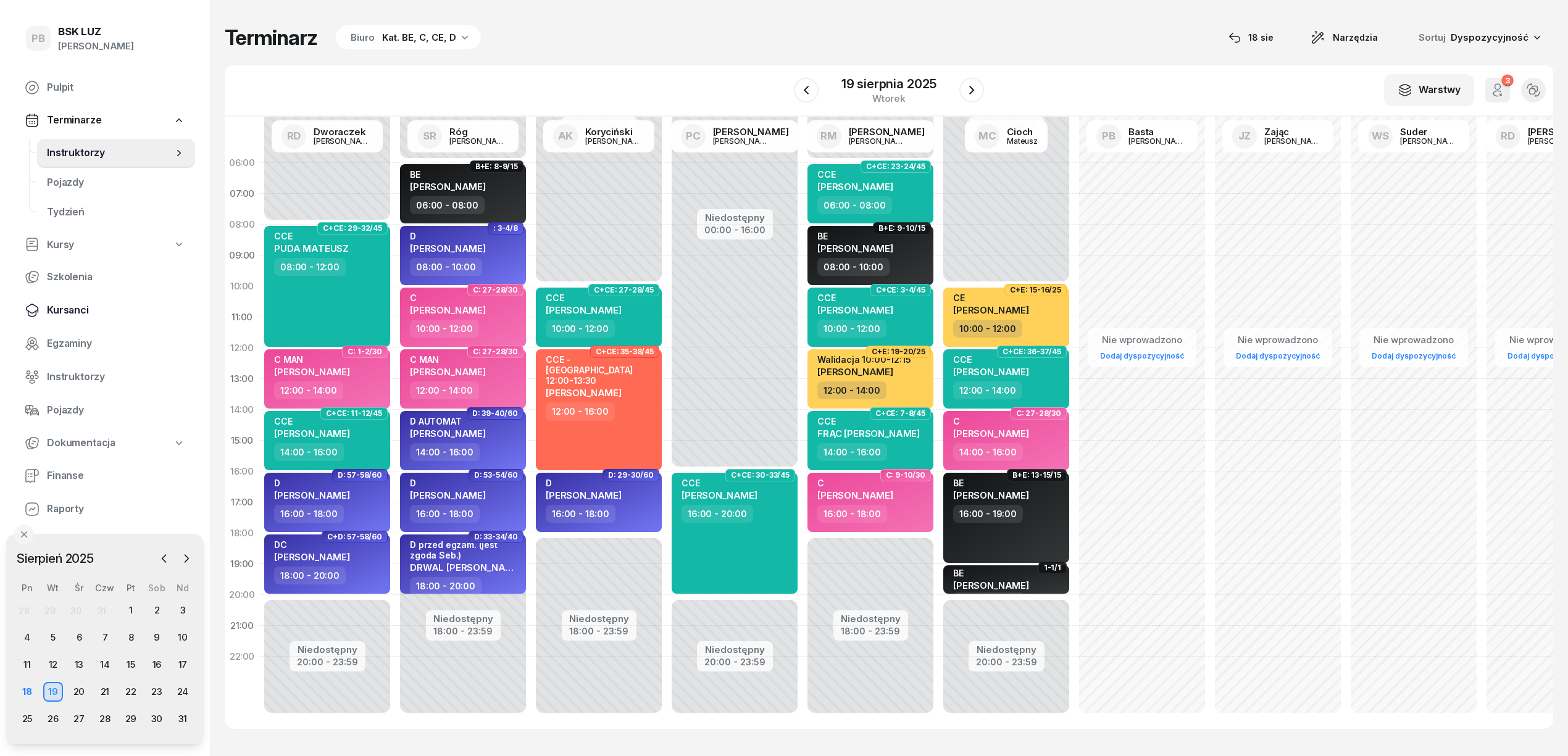
click at [68, 309] on span "Kursanci" at bounding box center [116, 310] width 138 height 16
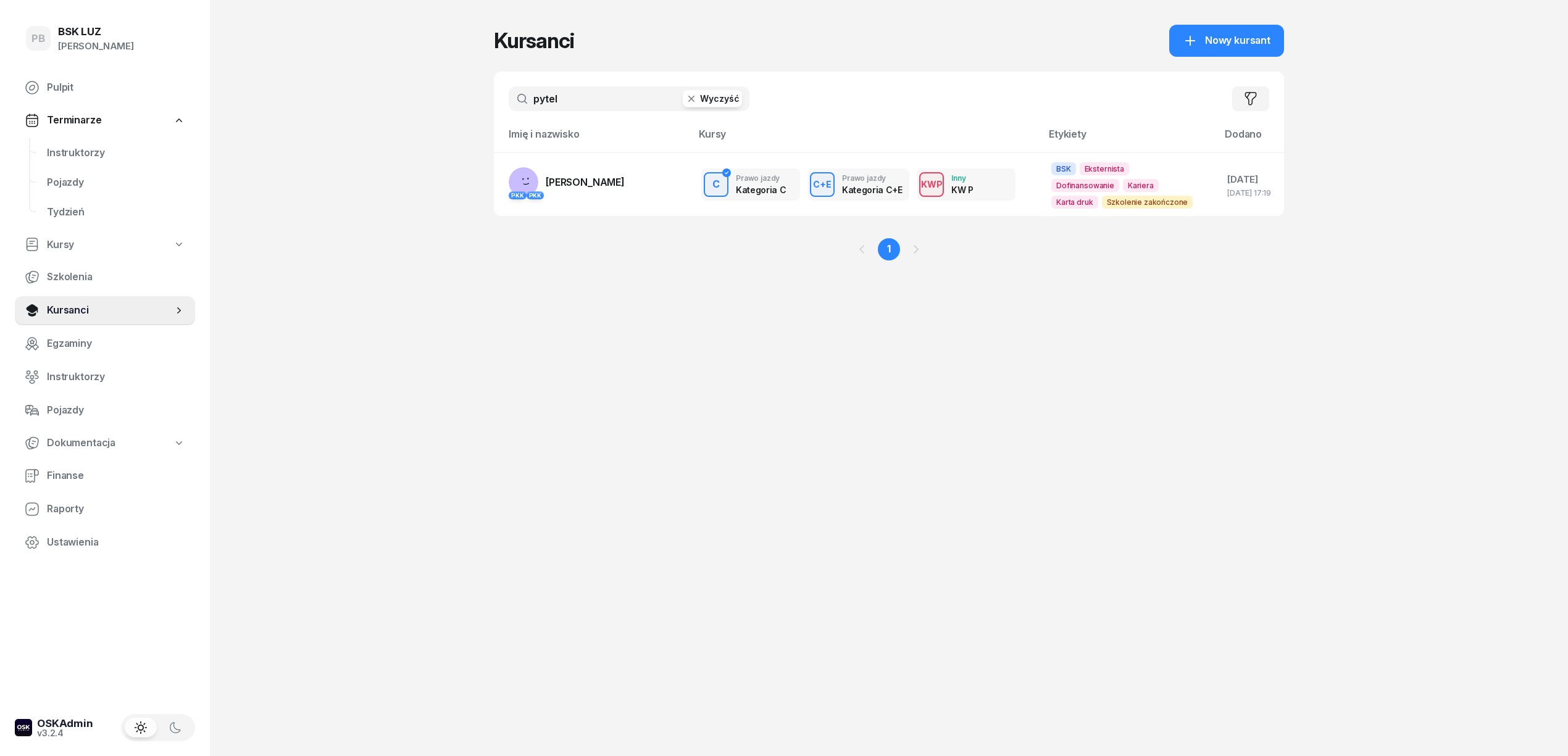
click at [574, 104] on input "pytel" at bounding box center [629, 99] width 241 height 25
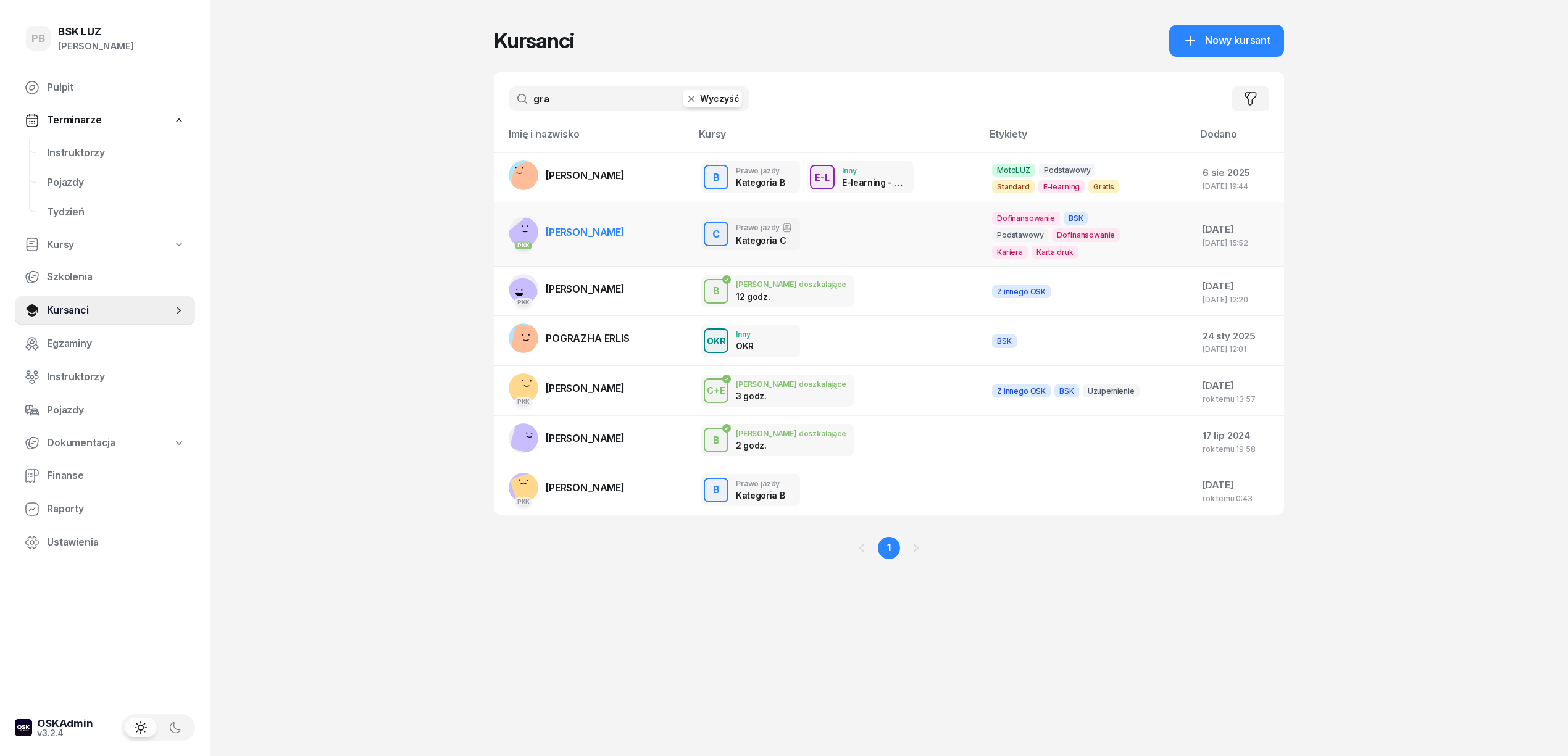
type input "gra"
click at [607, 231] on span "GRABOWSKI DOMINIK" at bounding box center [585, 232] width 79 height 12
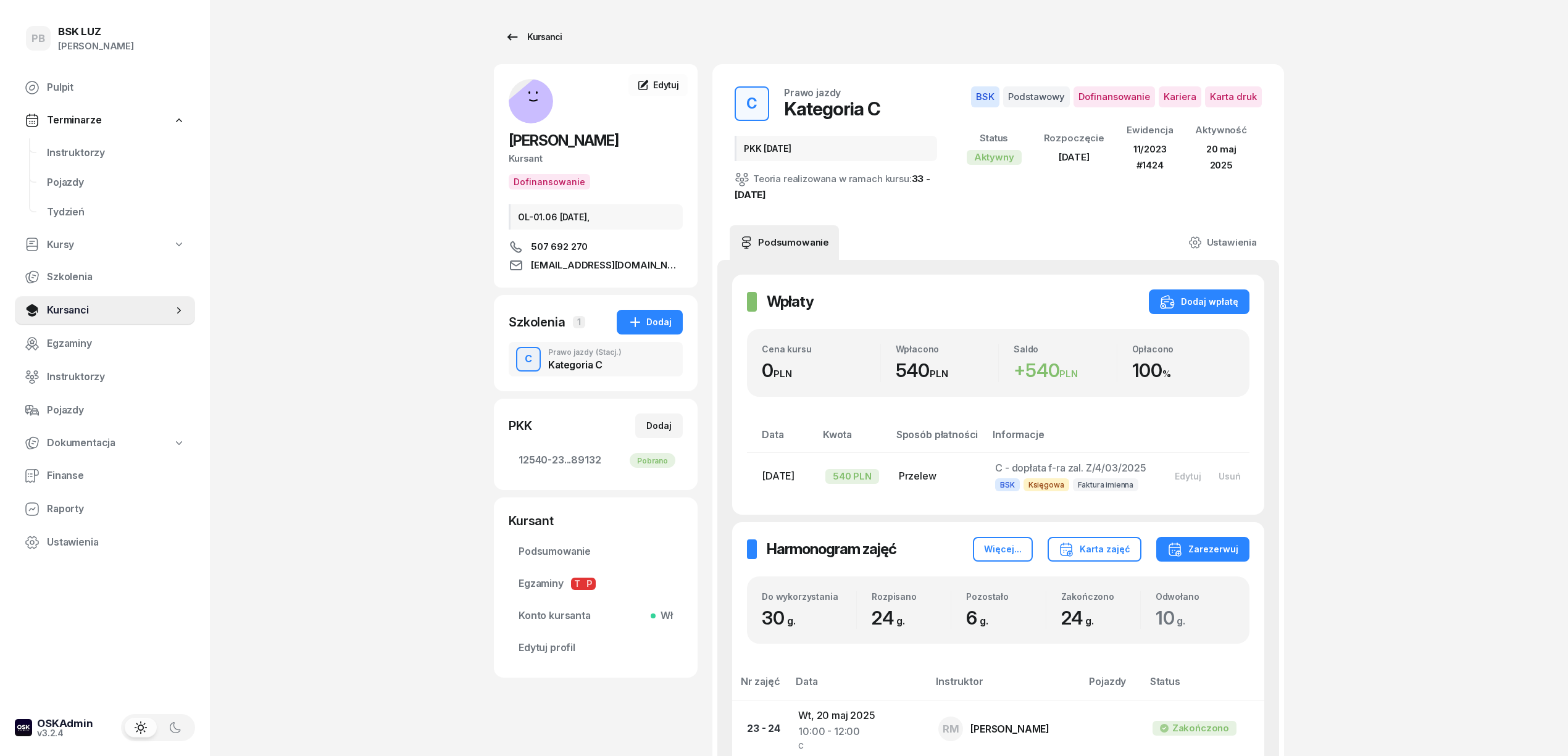
click at [534, 32] on div "Kursanci" at bounding box center [533, 37] width 57 height 14
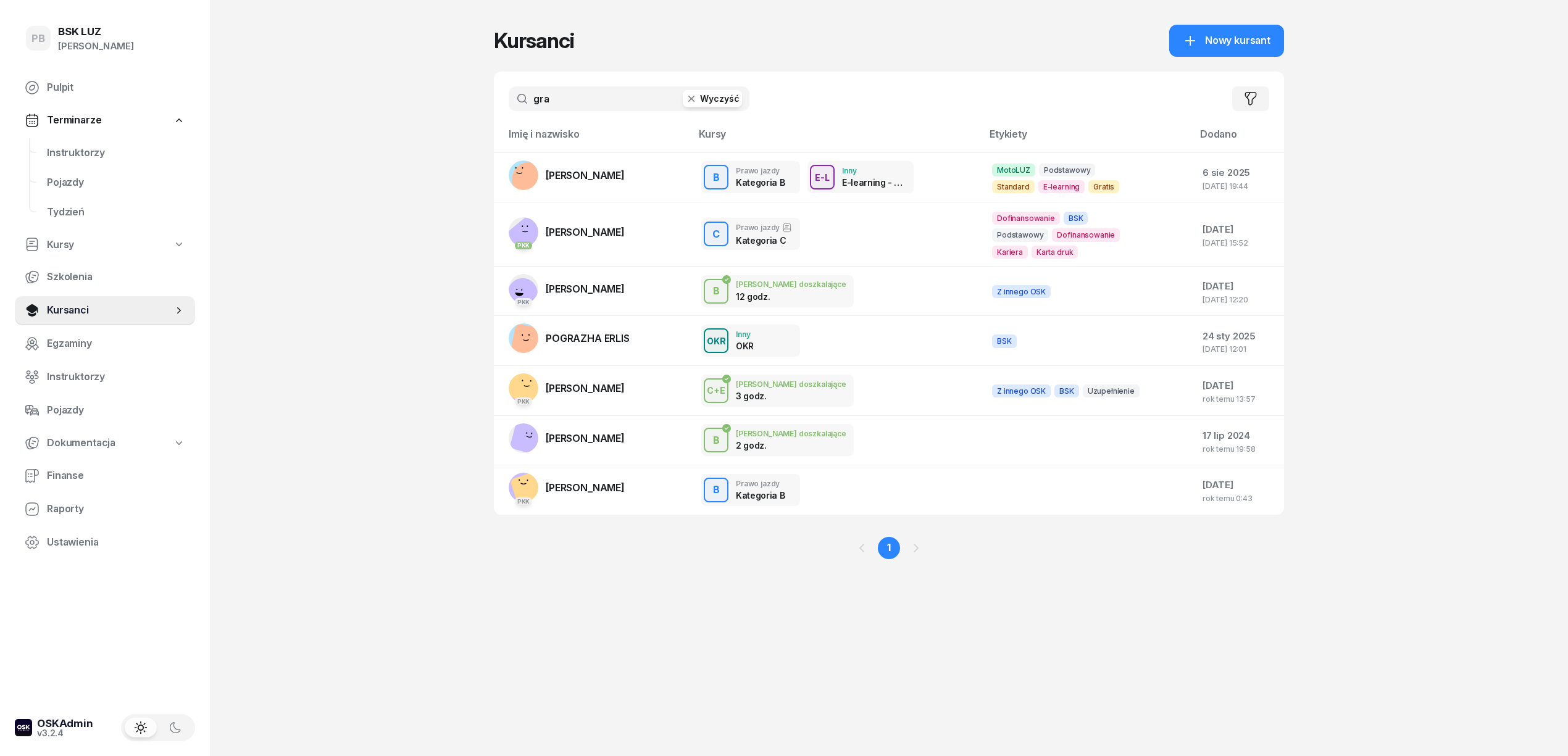
click at [620, 97] on input "gra" at bounding box center [629, 99] width 241 height 25
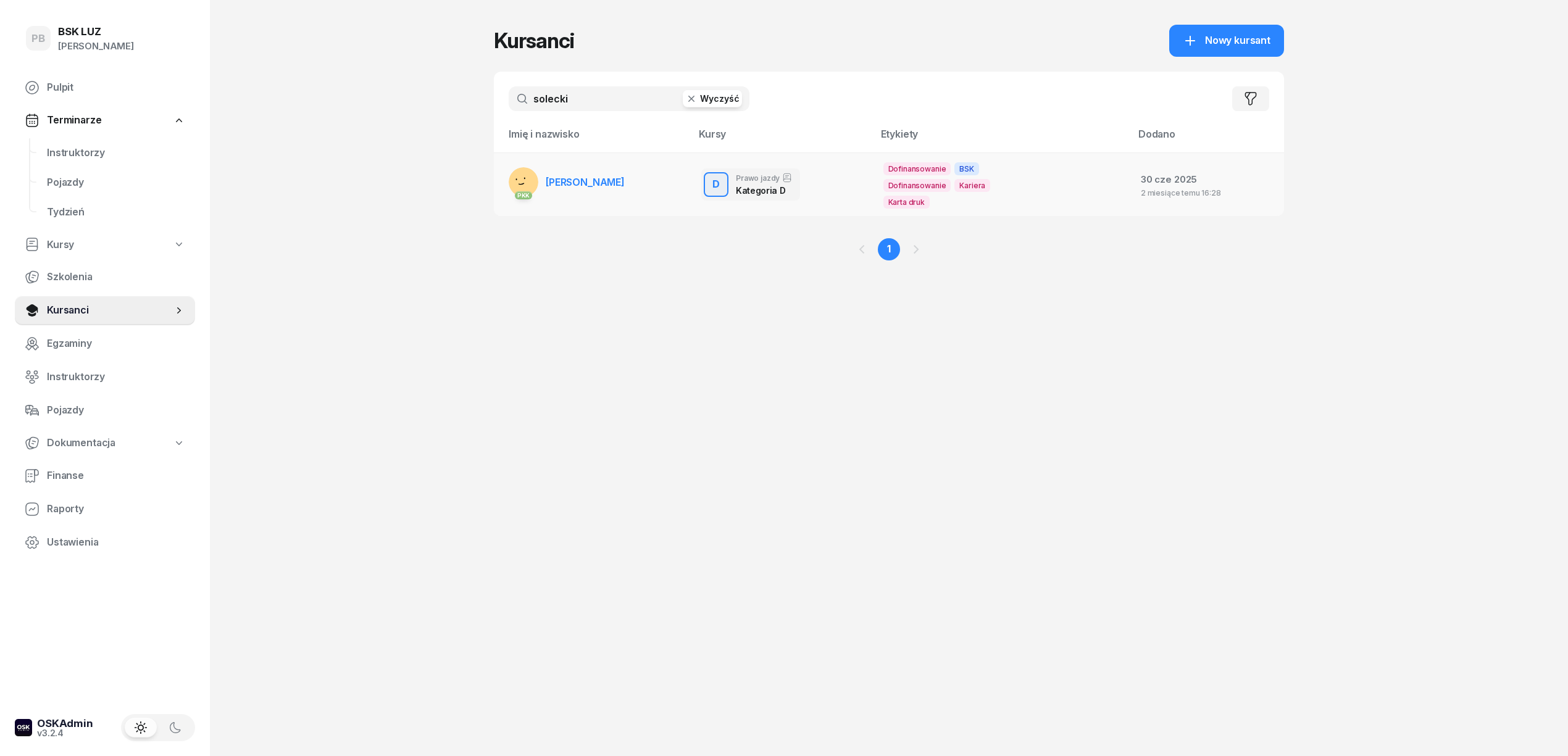
type input "solecki"
click at [590, 172] on link "PKK SOLECKI MACIEJ" at bounding box center [567, 181] width 116 height 30
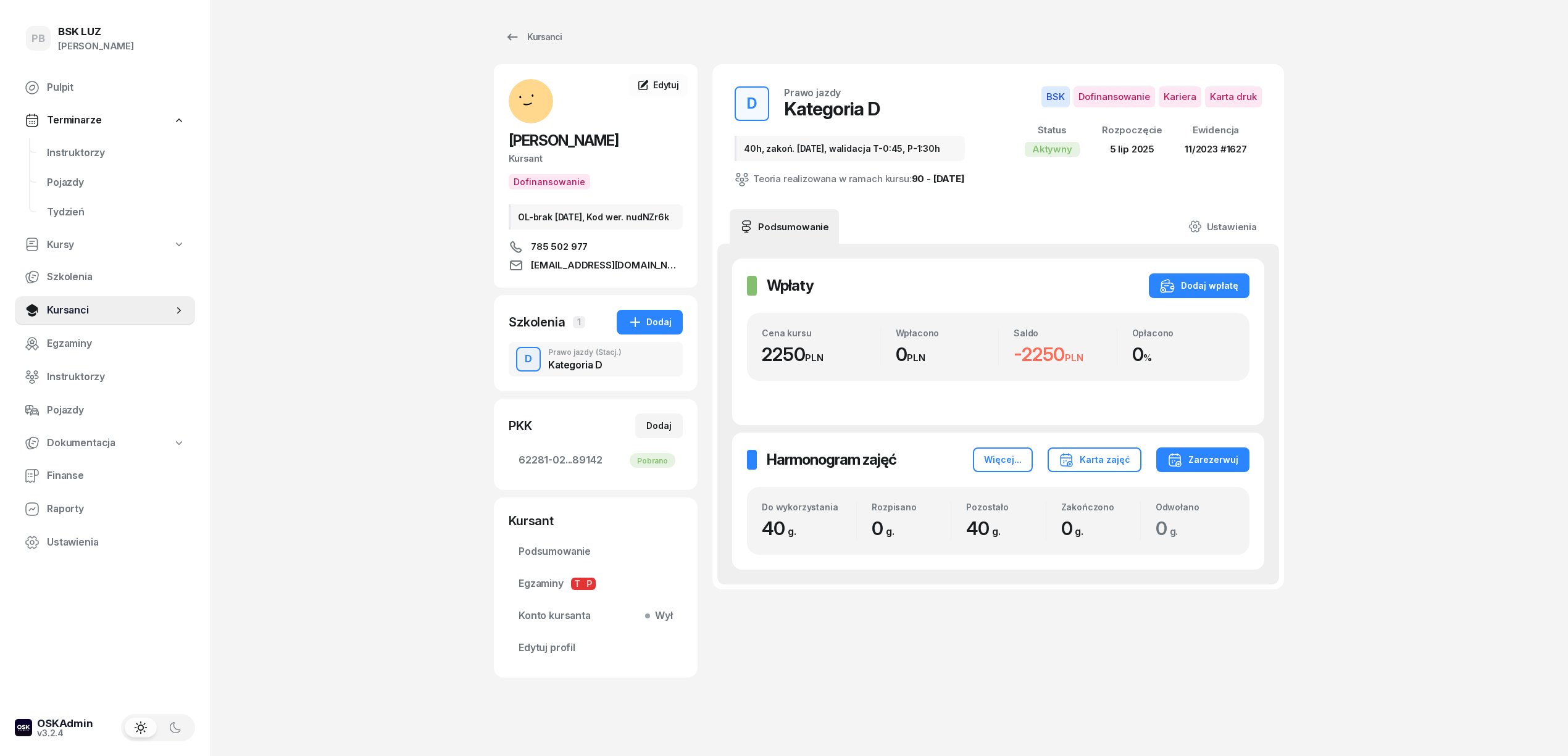
drag, startPoint x: 612, startPoint y: 370, endPoint x: 616, endPoint y: 377, distance: 8.1
click at [613, 370] on div "Kategoria D" at bounding box center [585, 363] width 73 height 14
click at [542, 38] on div "Kursanci" at bounding box center [533, 37] width 57 height 14
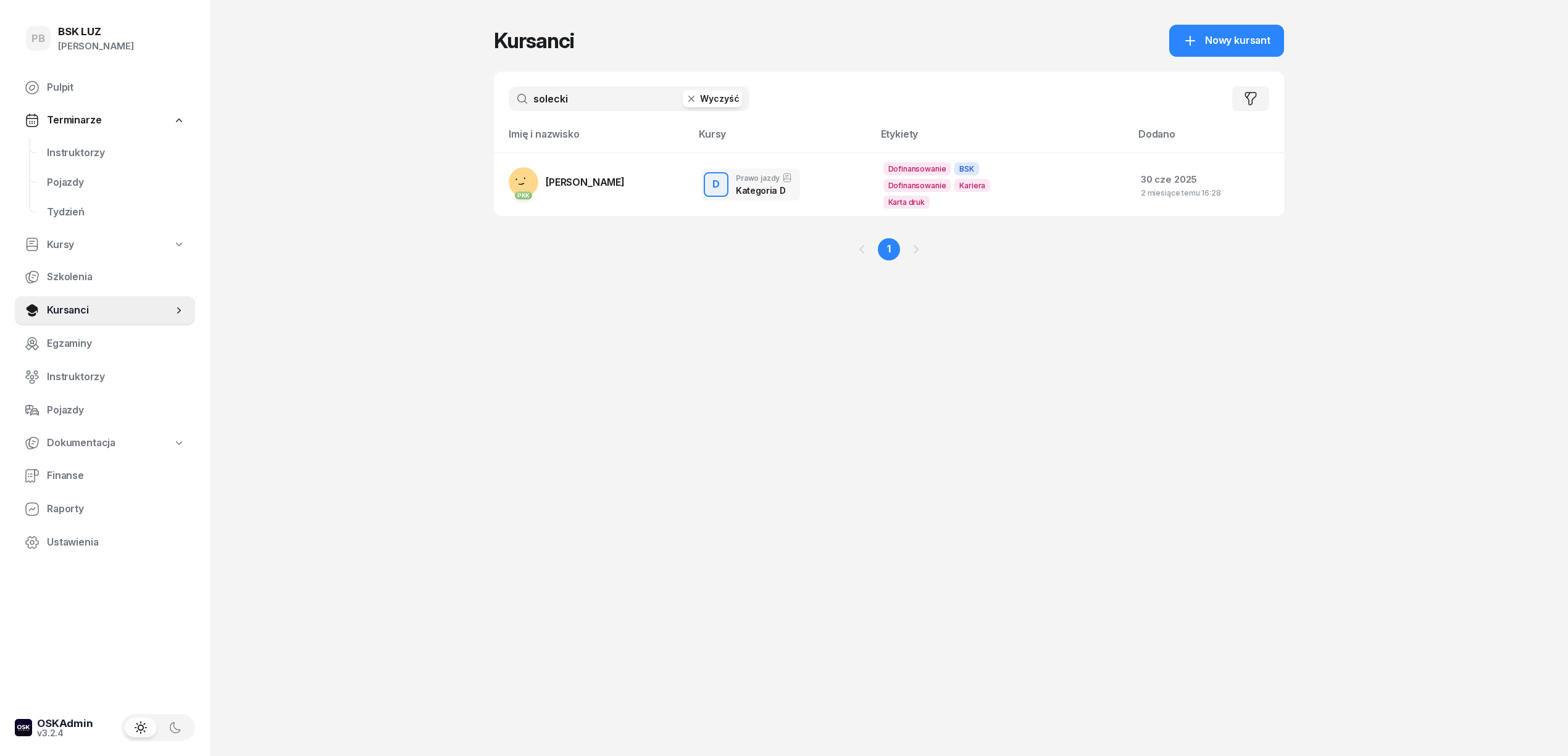
click at [588, 99] on input "solecki" at bounding box center [629, 99] width 241 height 25
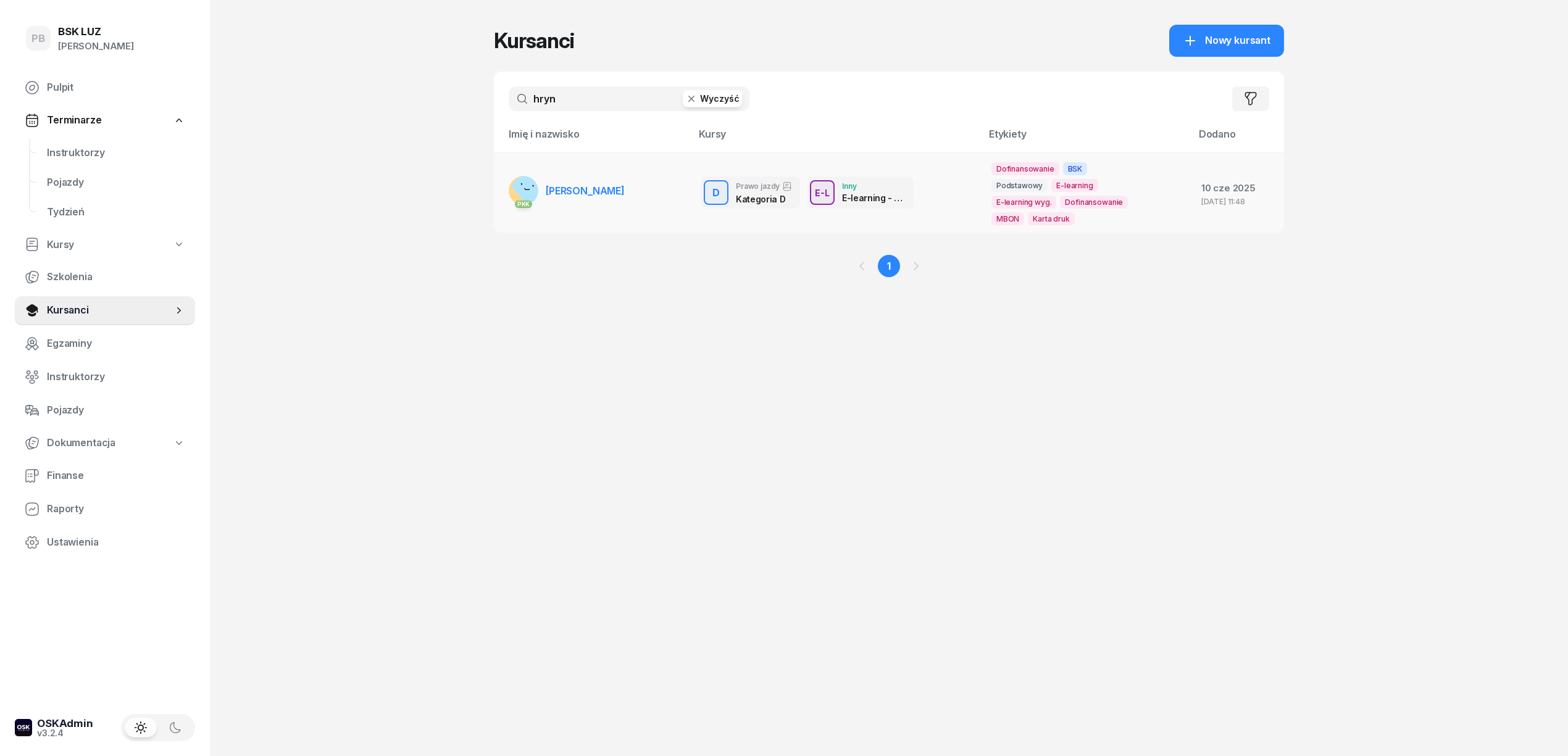
type input "hryn"
click at [568, 186] on span "[PERSON_NAME]" at bounding box center [585, 190] width 79 height 12
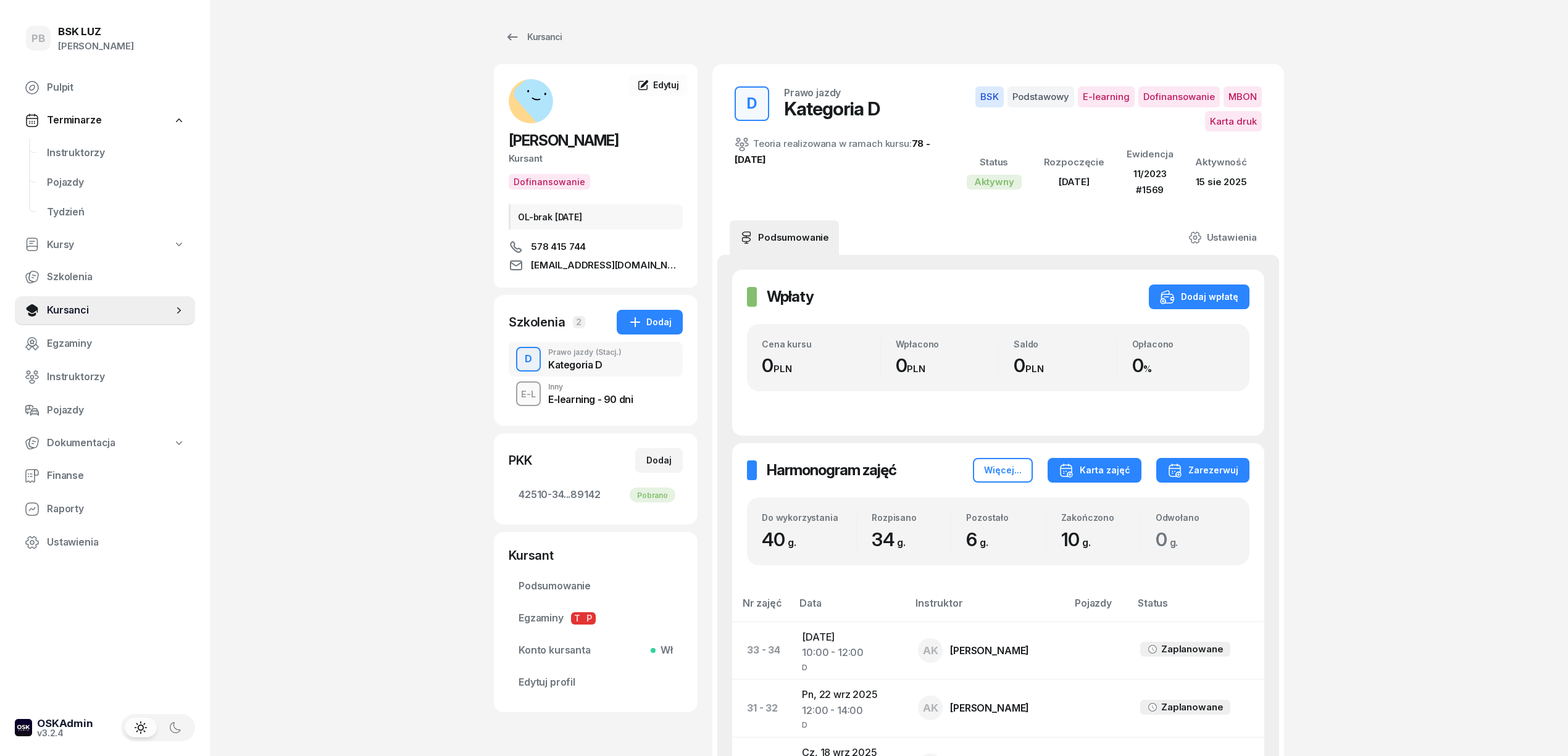
click at [1107, 474] on div "Karta zajęć" at bounding box center [1095, 470] width 72 height 14
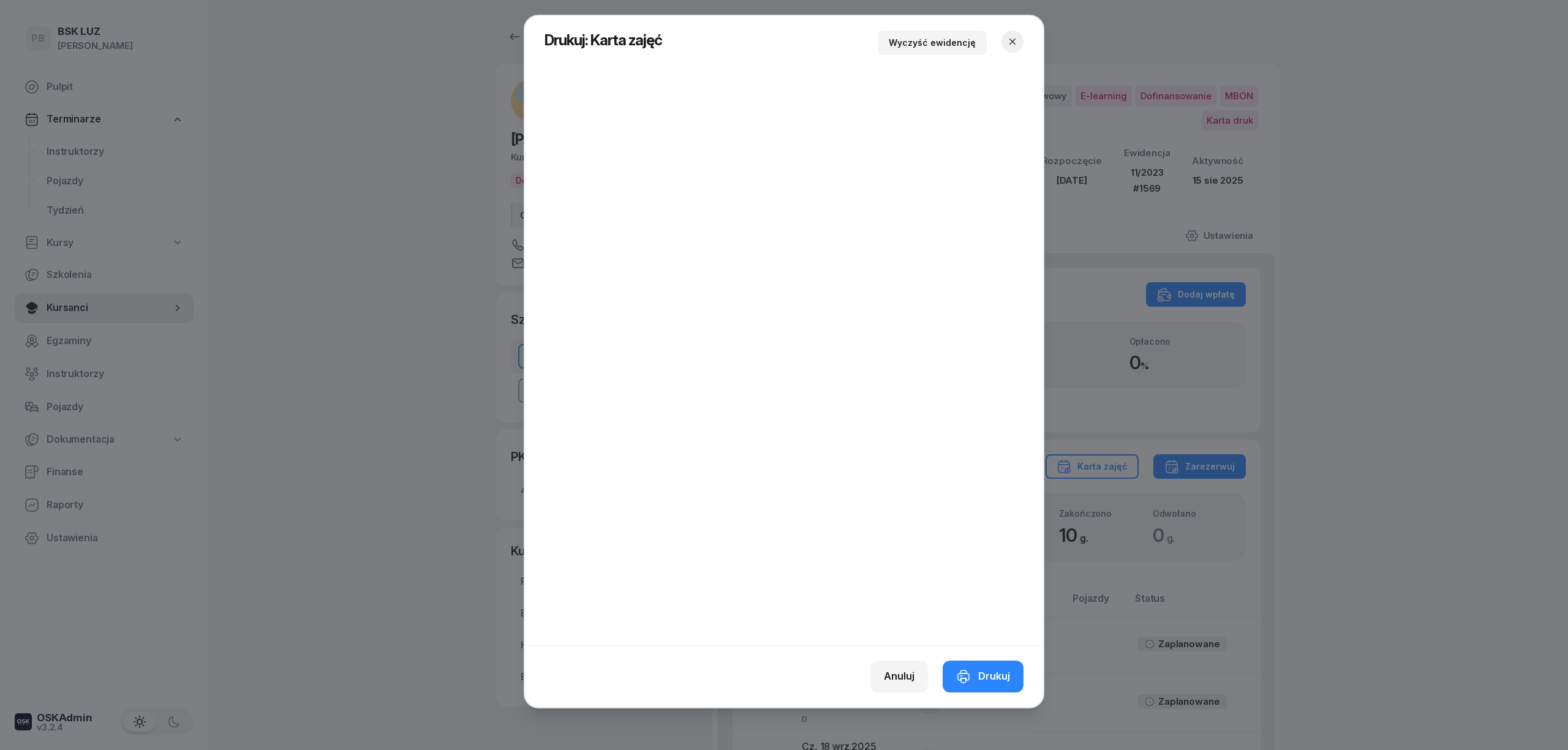
click at [1013, 42] on icon "button" at bounding box center [1013, 42] width 12 height 12
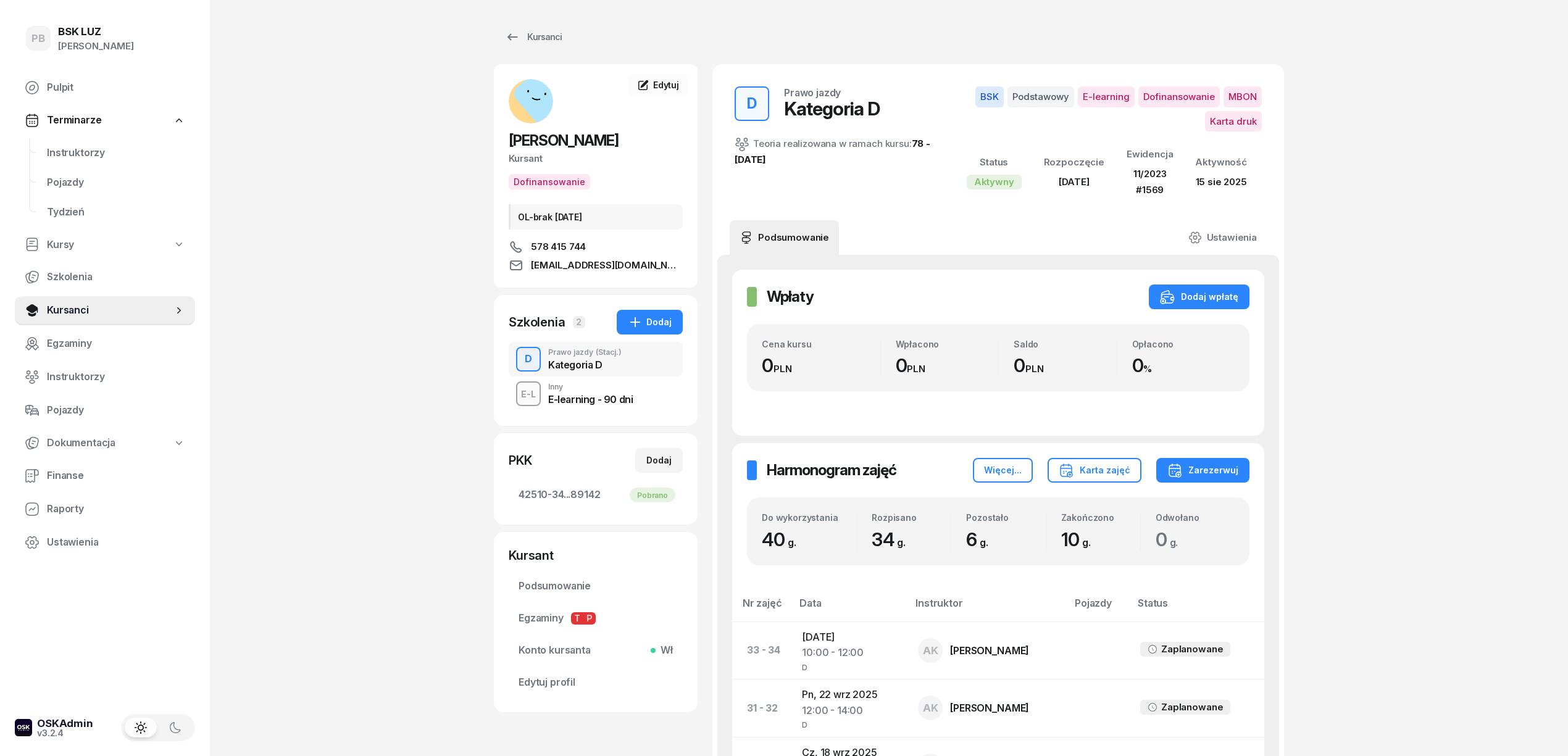
click at [535, 32] on div "Kursanci" at bounding box center [533, 37] width 57 height 14
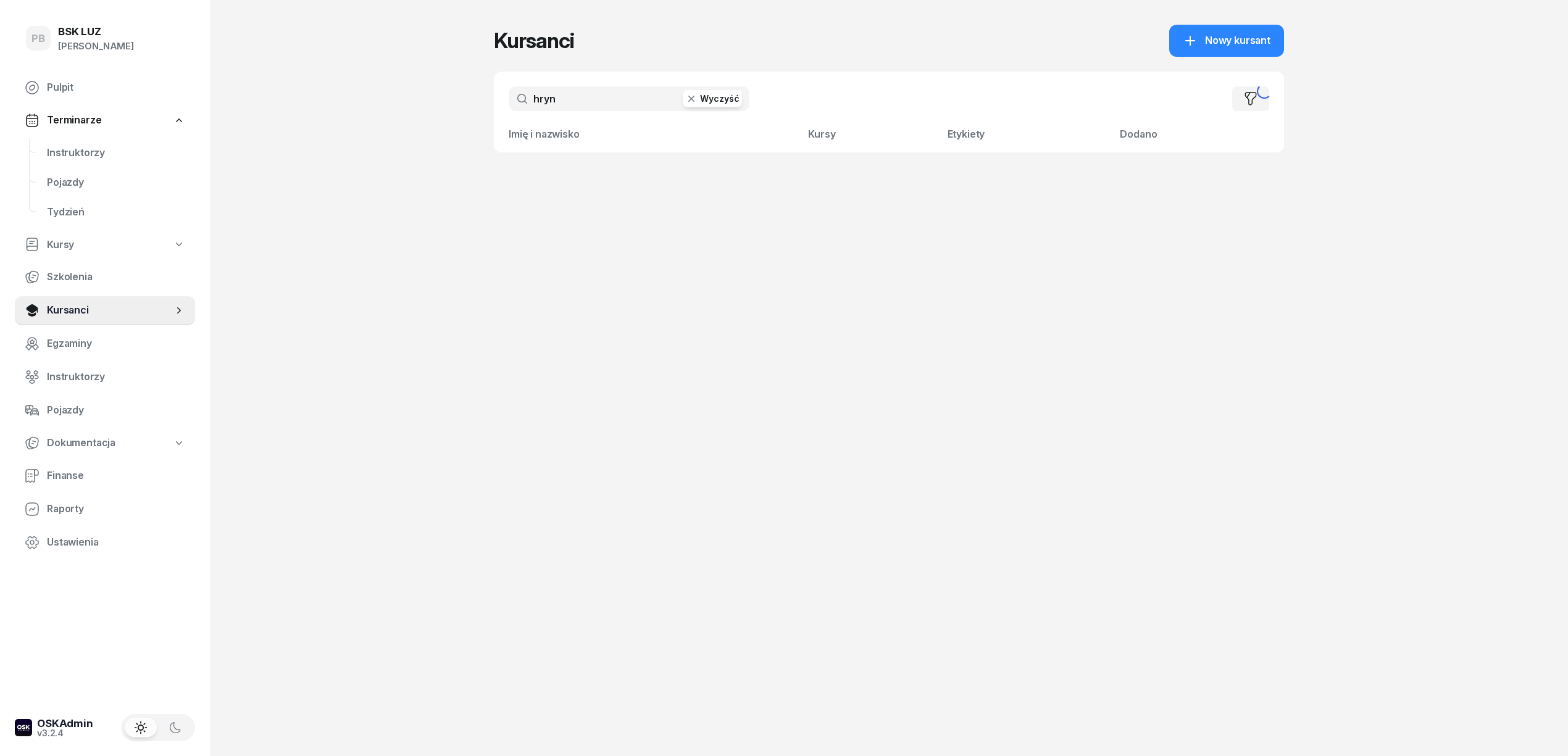
click at [574, 94] on input "hryn" at bounding box center [629, 99] width 241 height 25
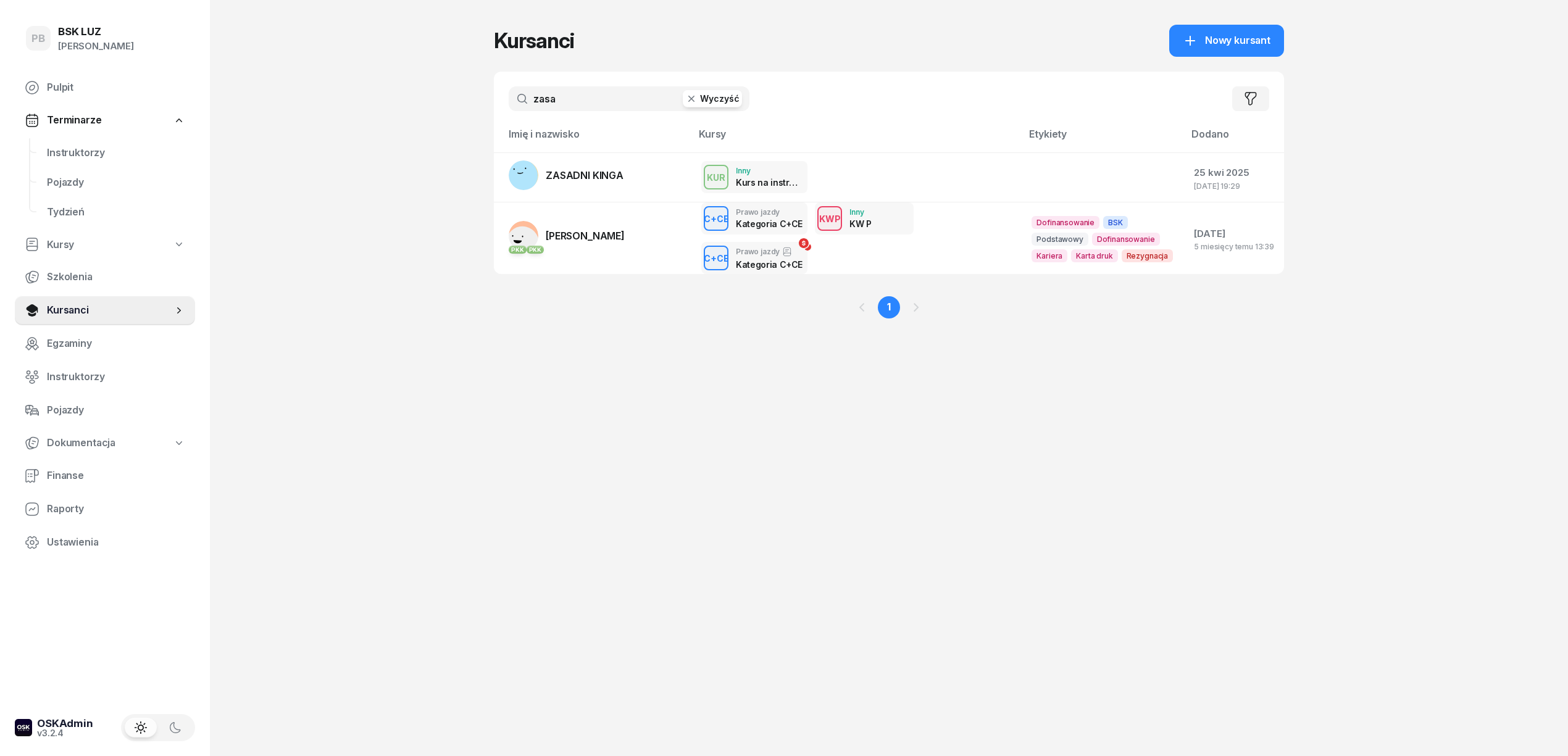
type input "zasa"
click at [605, 232] on span "[PERSON_NAME]" at bounding box center [585, 236] width 79 height 12
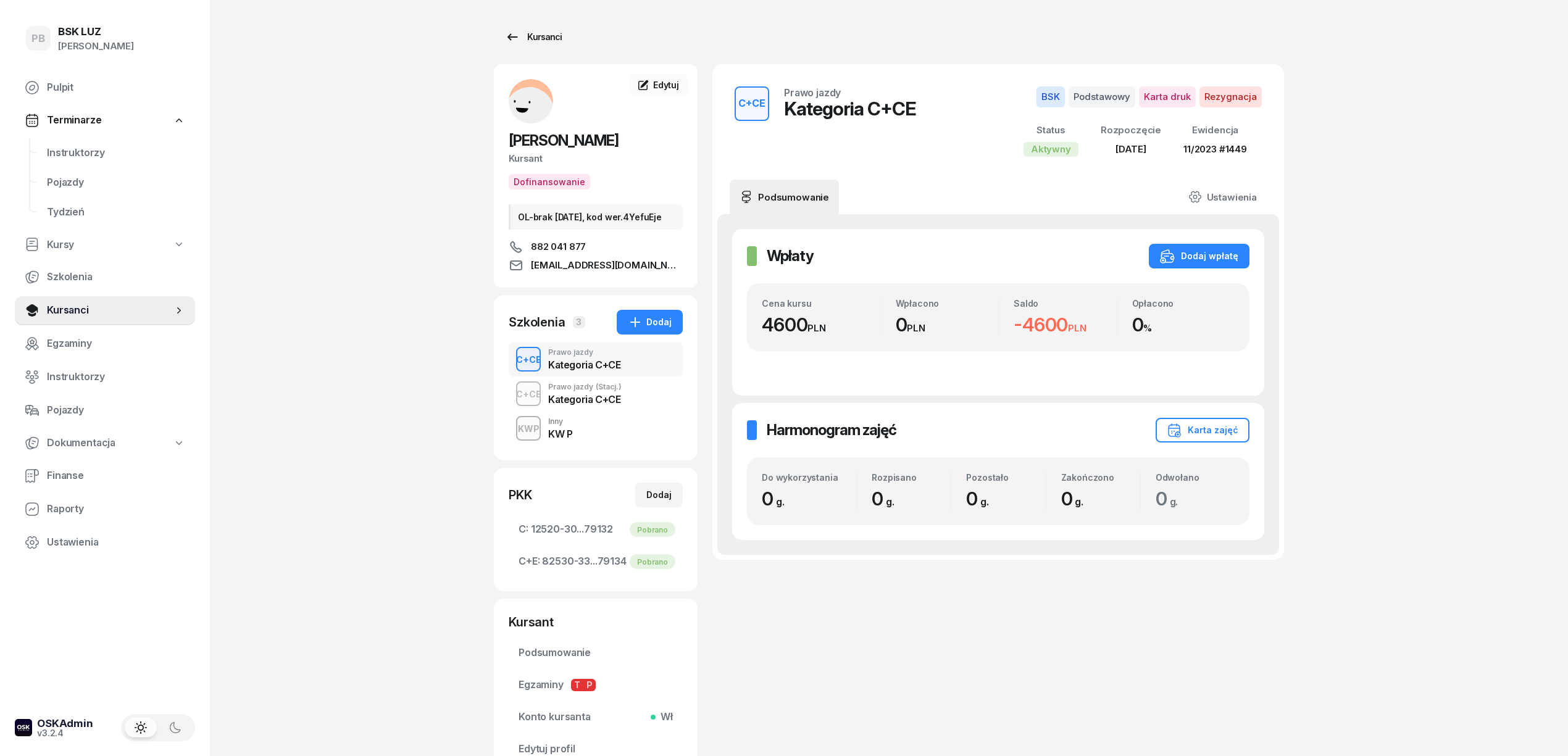
click at [556, 37] on div "Kursanci" at bounding box center [533, 37] width 57 height 14
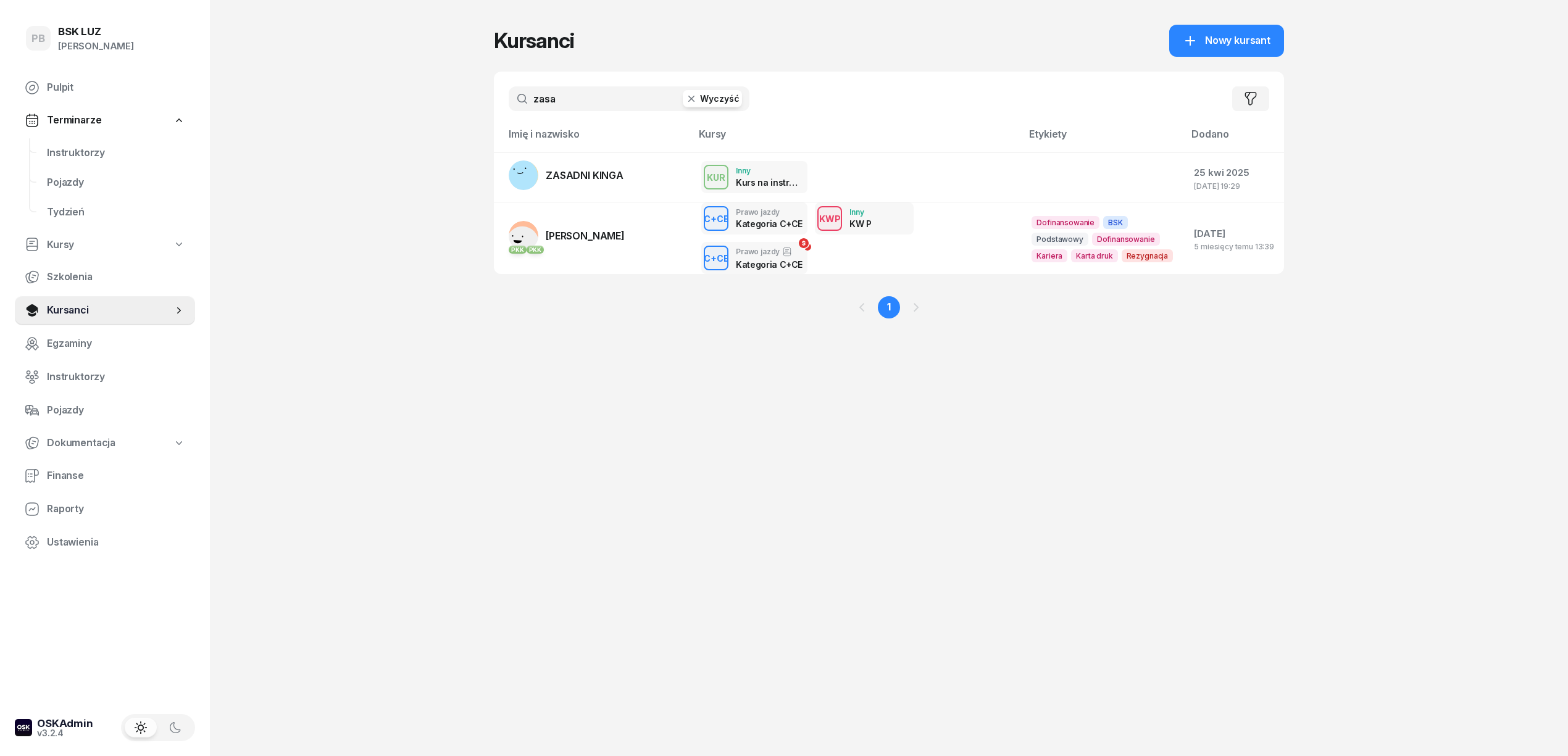
click at [583, 90] on input "zasa" at bounding box center [629, 99] width 241 height 25
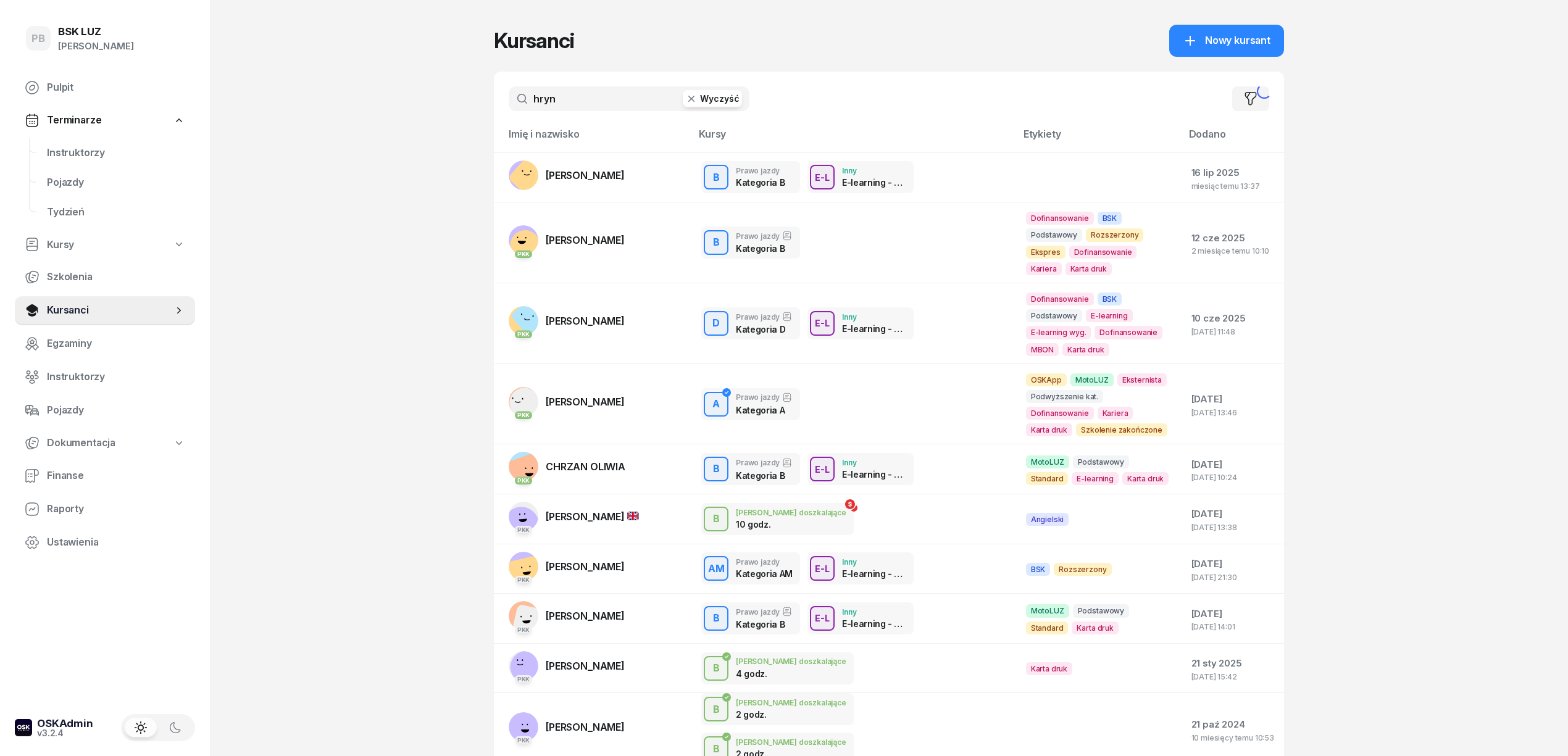
type input "hryn"
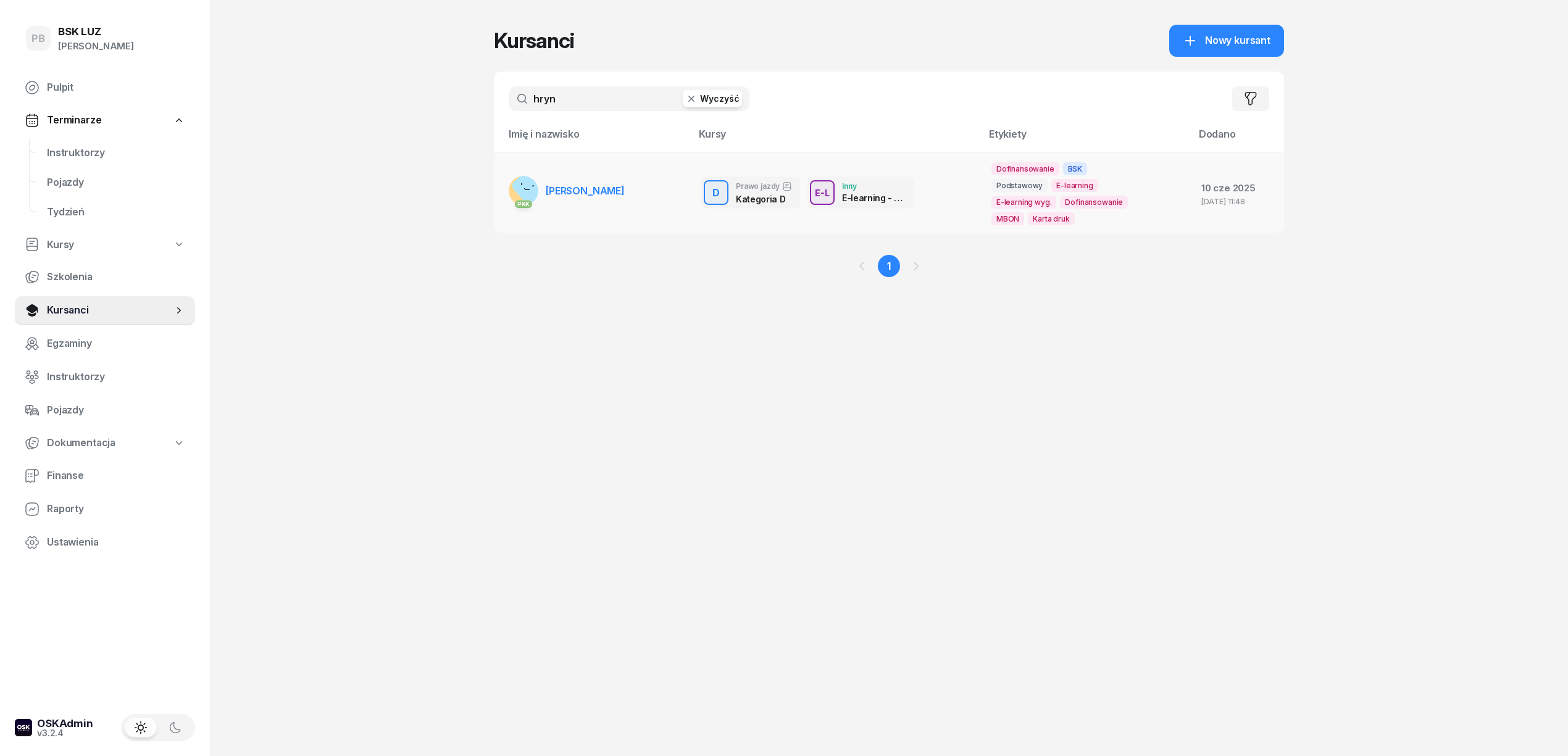
click at [601, 184] on span "[PERSON_NAME]" at bounding box center [585, 190] width 79 height 12
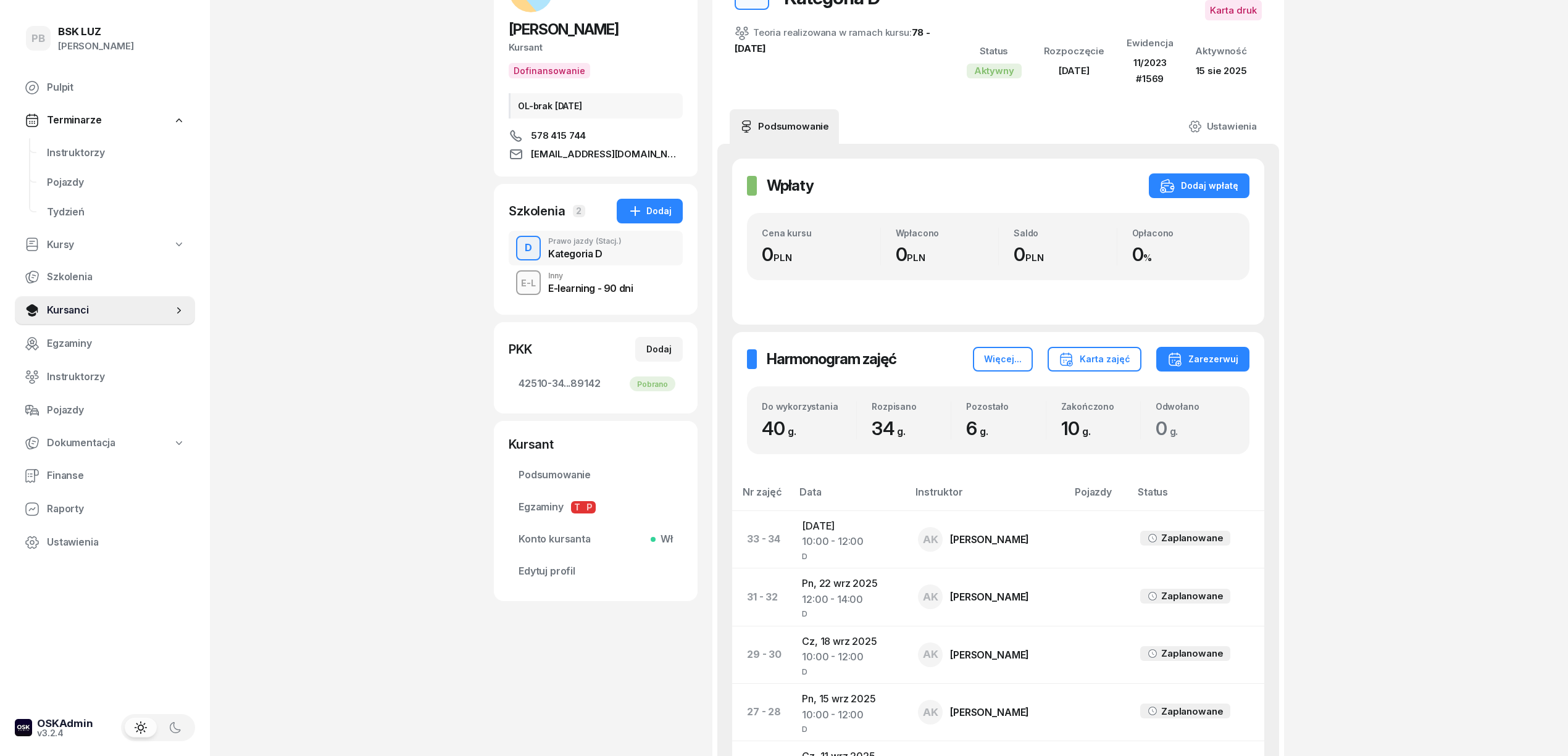
scroll to position [82, 0]
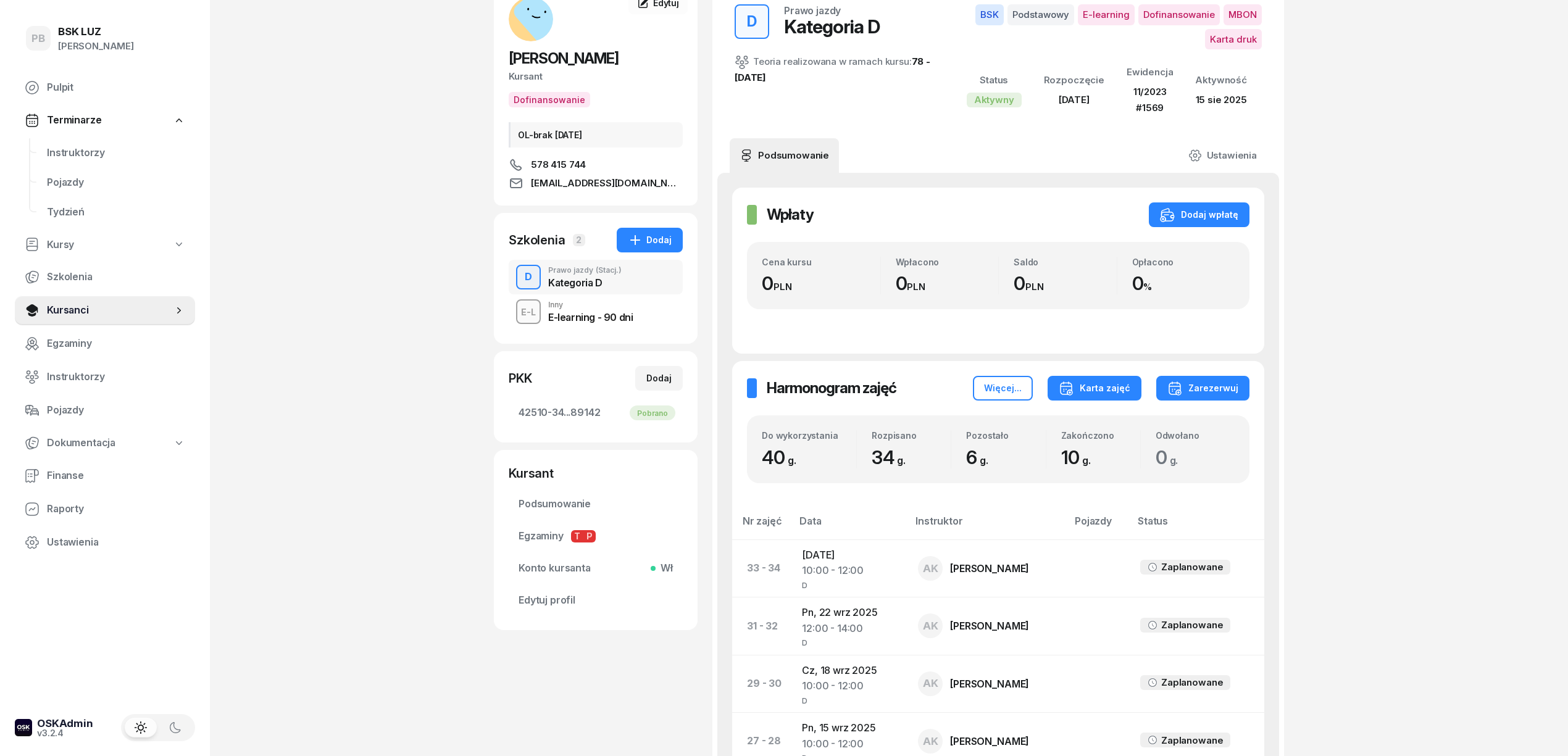
click at [1139, 390] on button "Karta zajęć" at bounding box center [1095, 388] width 94 height 25
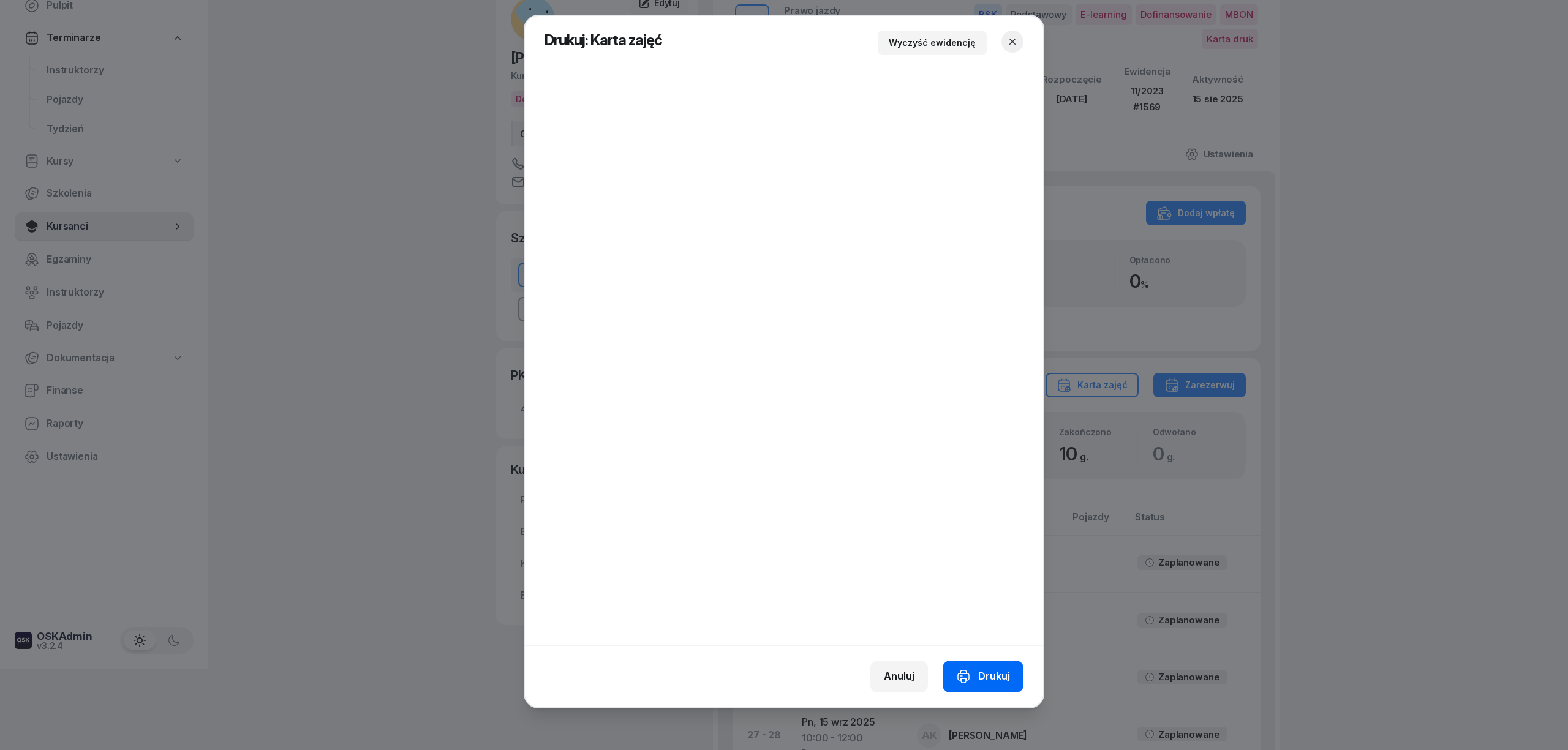
click at [964, 666] on button "Drukuj" at bounding box center [983, 676] width 81 height 32
click at [1010, 40] on icon "button" at bounding box center [1013, 42] width 12 height 12
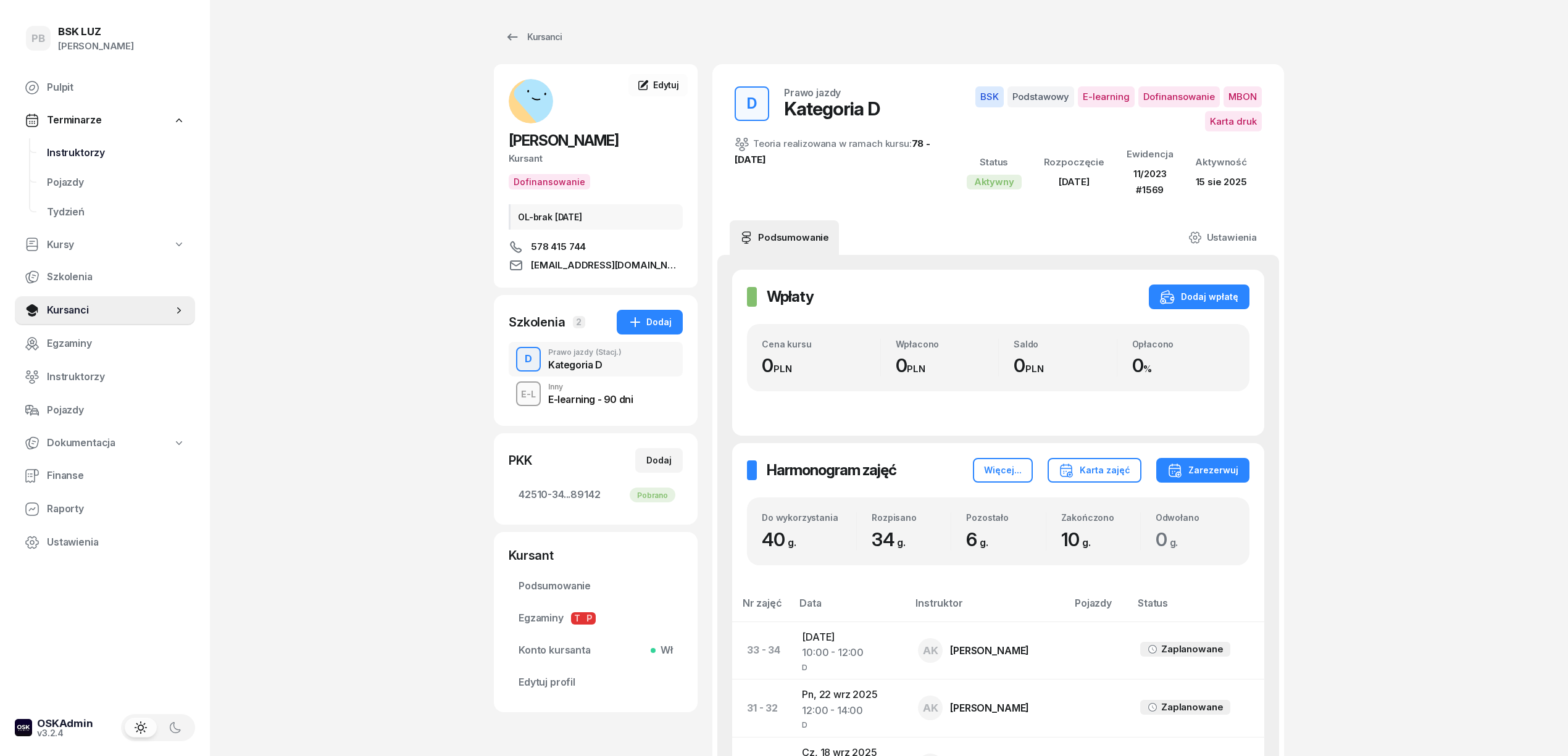
click at [75, 156] on span "Instruktorzy" at bounding box center [116, 152] width 138 height 16
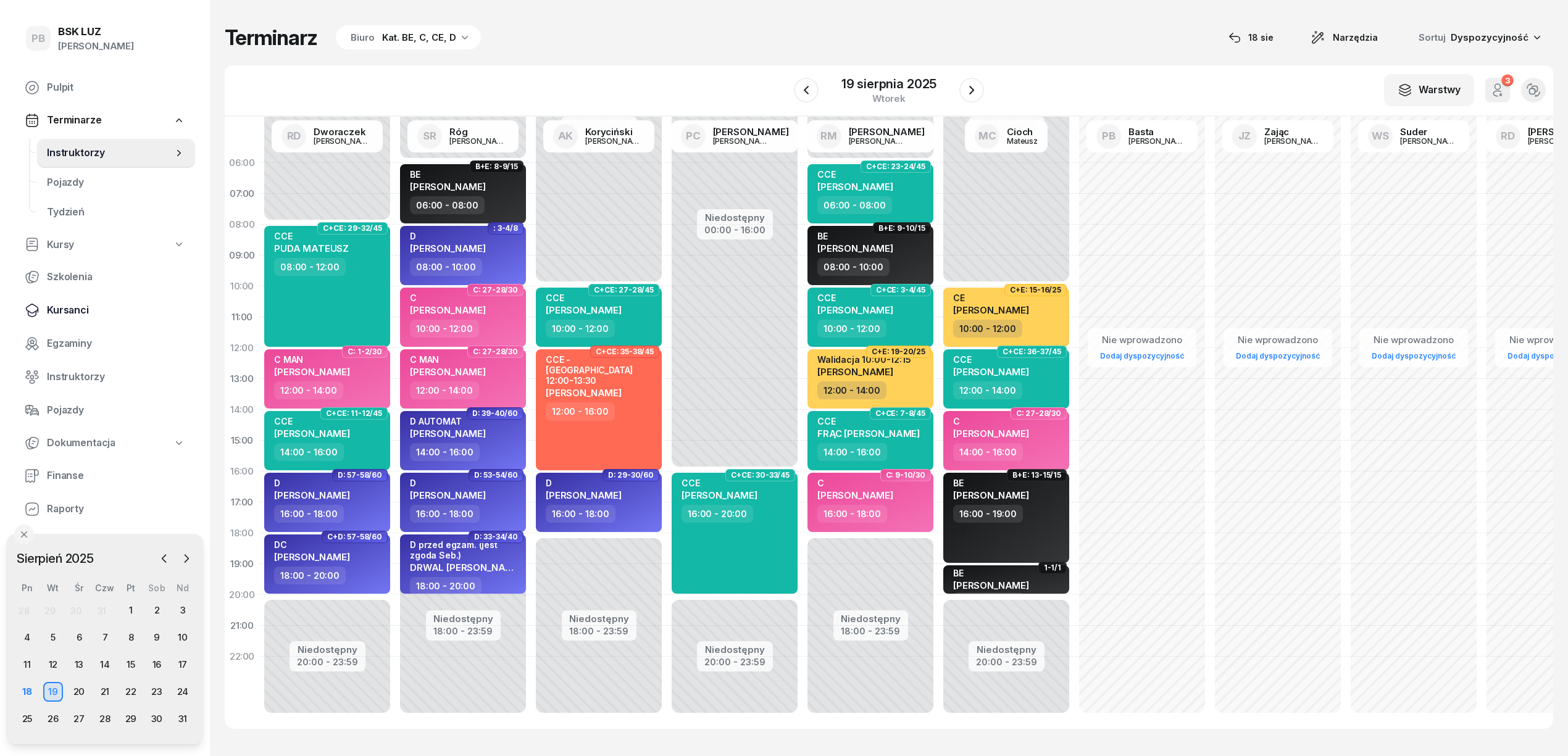
click at [75, 307] on span "Kursanci" at bounding box center [116, 310] width 138 height 16
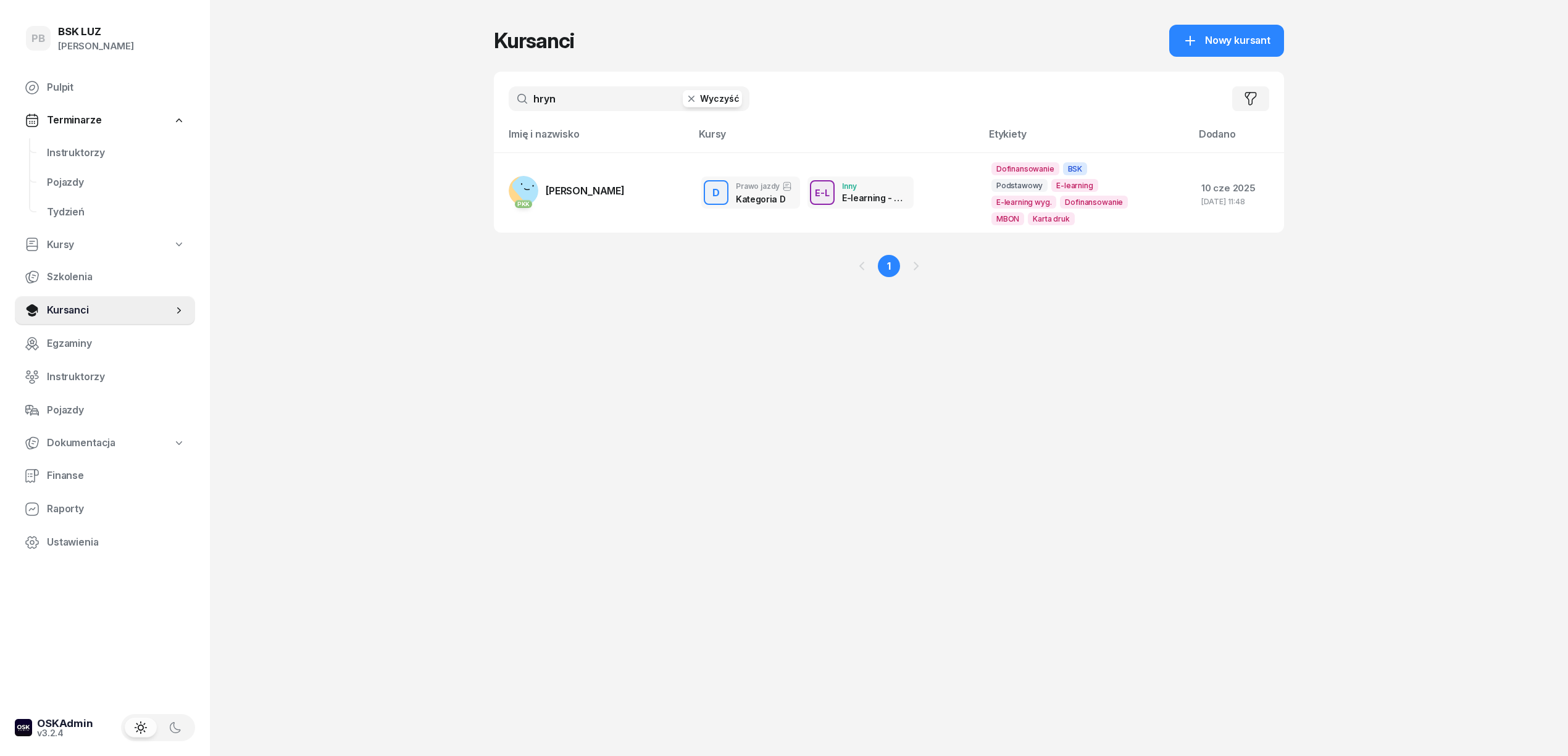
click at [553, 89] on input "hryn" at bounding box center [629, 99] width 241 height 25
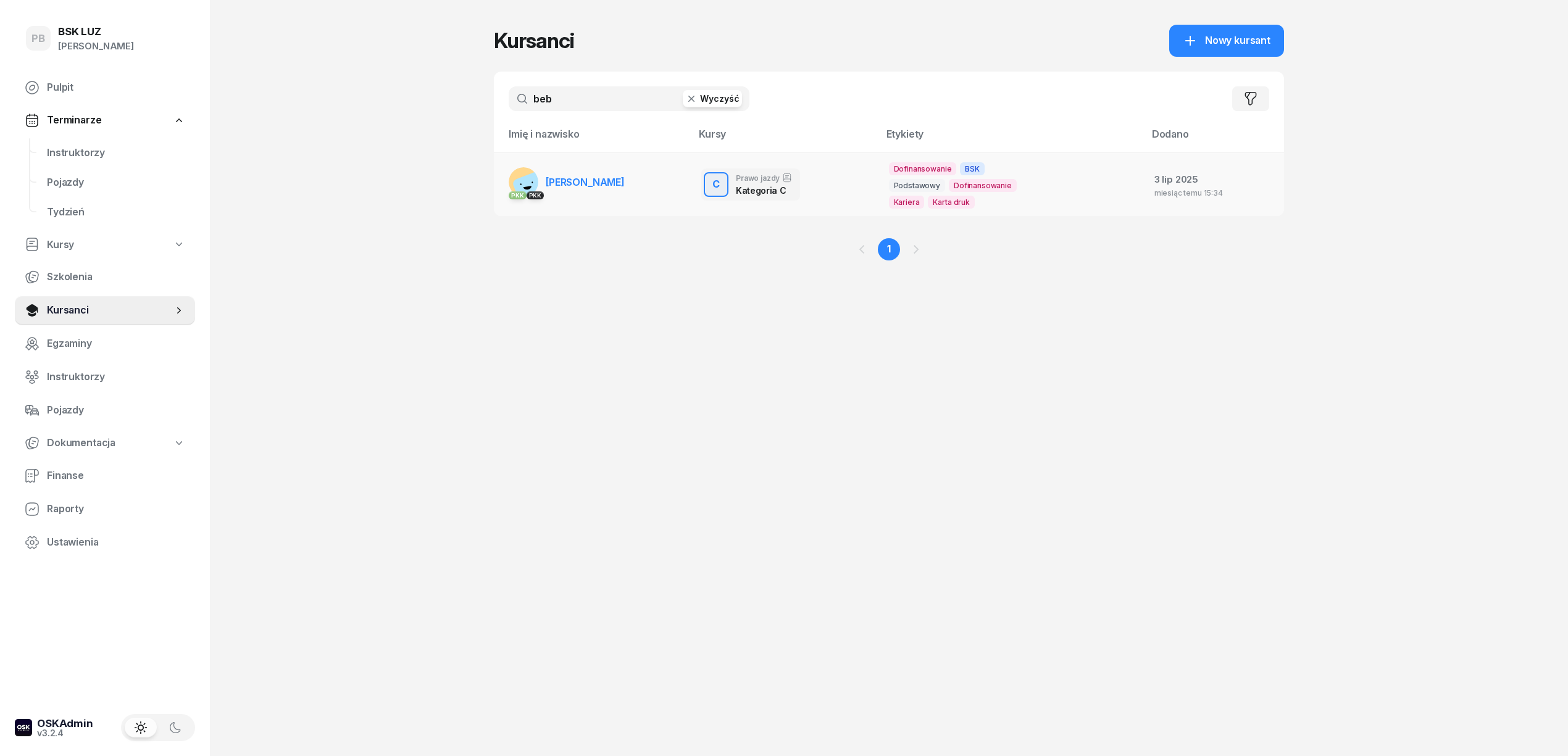
type input "beb"
click at [569, 180] on span "BEBAK MARCIN" at bounding box center [585, 182] width 79 height 12
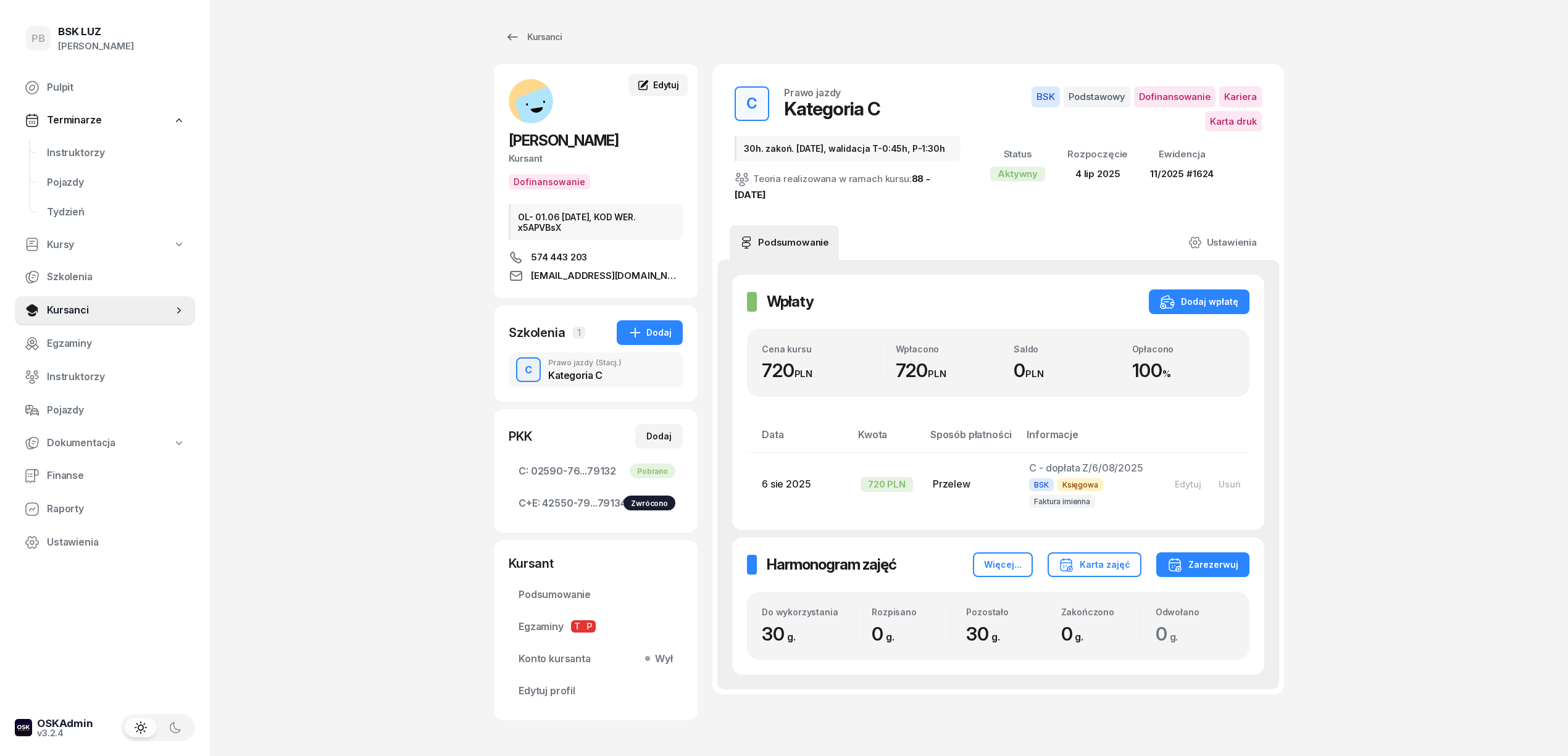
click at [670, 85] on span "Edytuj" at bounding box center [666, 84] width 26 height 10
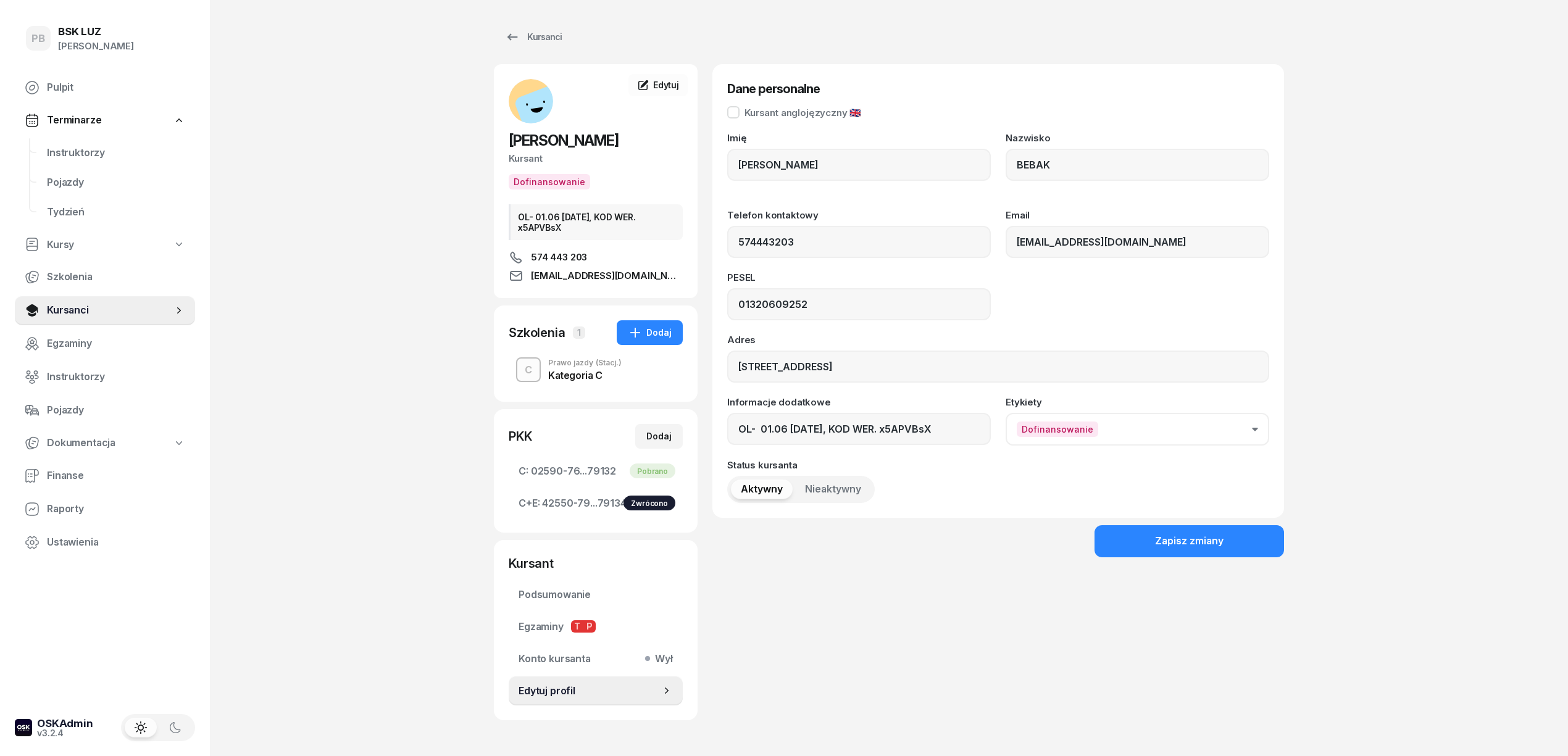
type input "574 443 203"
drag, startPoint x: 781, startPoint y: 163, endPoint x: 714, endPoint y: 163, distance: 67.0
click at [714, 163] on div "Dane personalne Kursant anglojęzyczny 🇬🇧 Imię MARCIN Nazwisko BEBAK Telefon kon…" at bounding box center [998, 290] width 571 height 453
click at [527, 591] on span "Podsumowanie" at bounding box center [596, 595] width 155 height 16
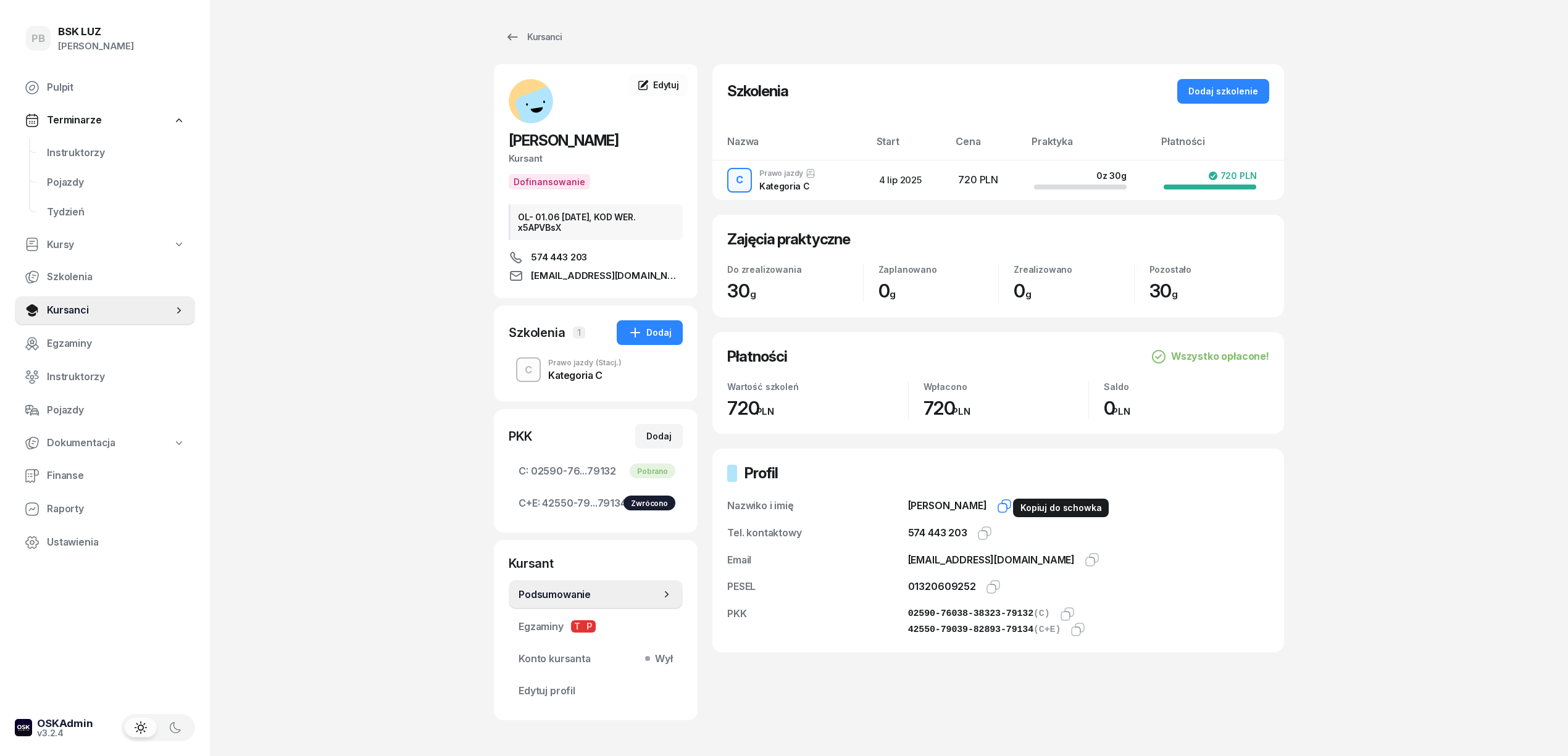
click at [1002, 505] on icon "button" at bounding box center [1006, 504] width 9 height 9
click at [989, 585] on icon "button" at bounding box center [992, 586] width 14 height 14
click at [983, 535] on icon "button" at bounding box center [984, 533] width 14 height 14
click at [1085, 561] on icon "button" at bounding box center [1092, 559] width 14 height 14
click at [1085, 560] on icon "button" at bounding box center [1092, 559] width 14 height 14
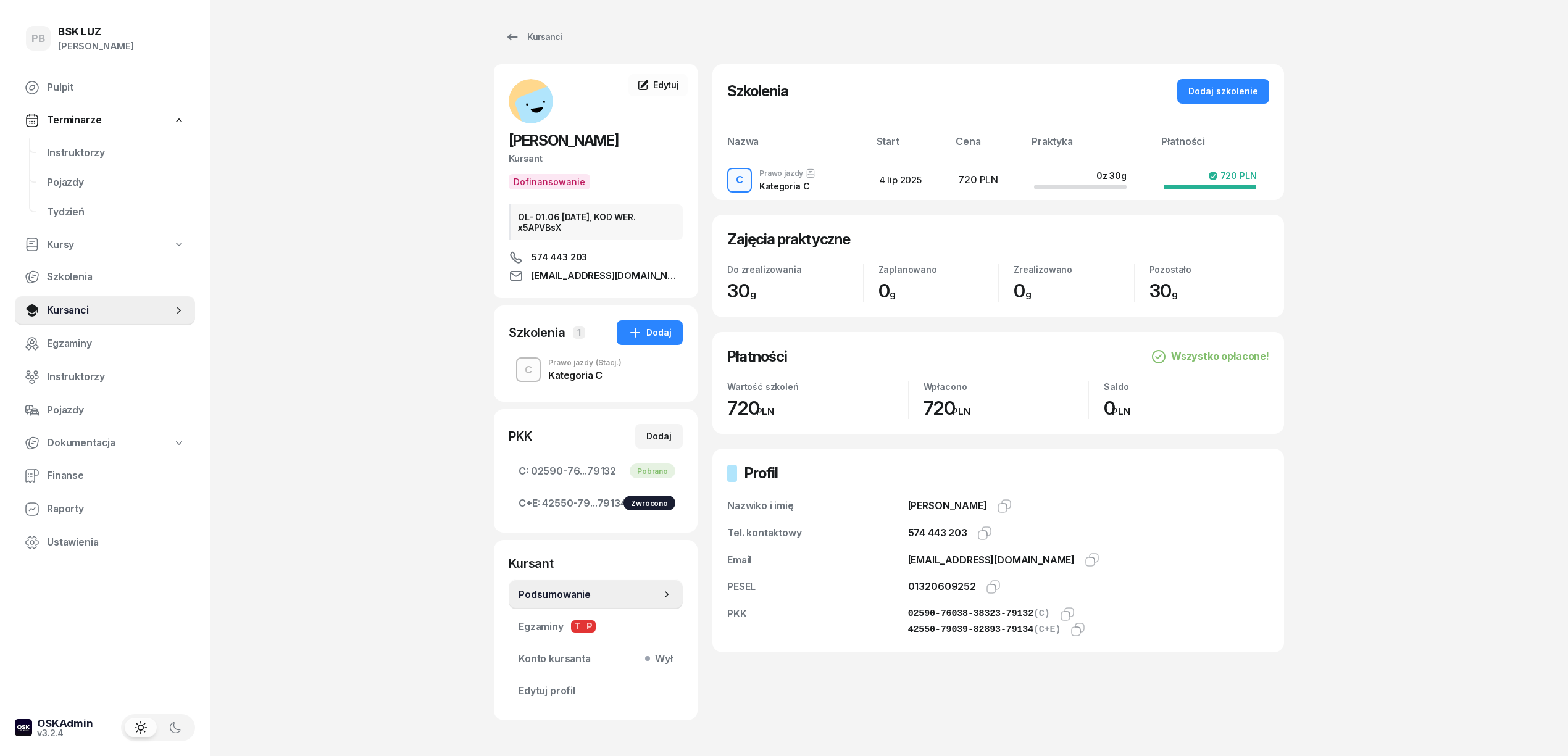
click at [252, 622] on div "PB BSK LUZ Patrycja Bogdanowicz Pulpit Terminarze Instruktorzy Pojazdy Tydzień …" at bounding box center [784, 401] width 1568 height 804
click at [594, 364] on div "Prawo jazdy (Stacj.)" at bounding box center [585, 363] width 73 height 8
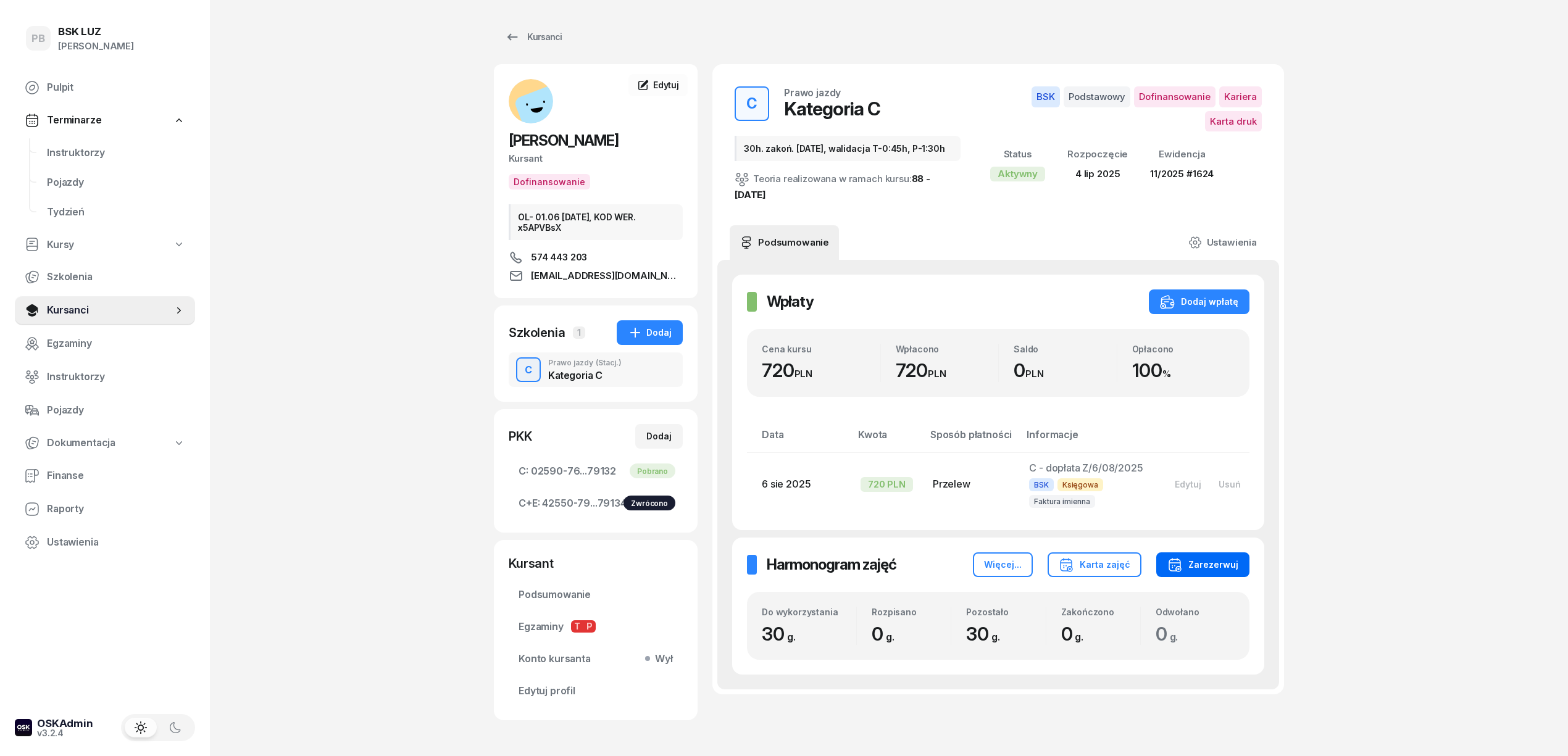
click at [1193, 566] on div "Zarezerwuj" at bounding box center [1202, 564] width 71 height 14
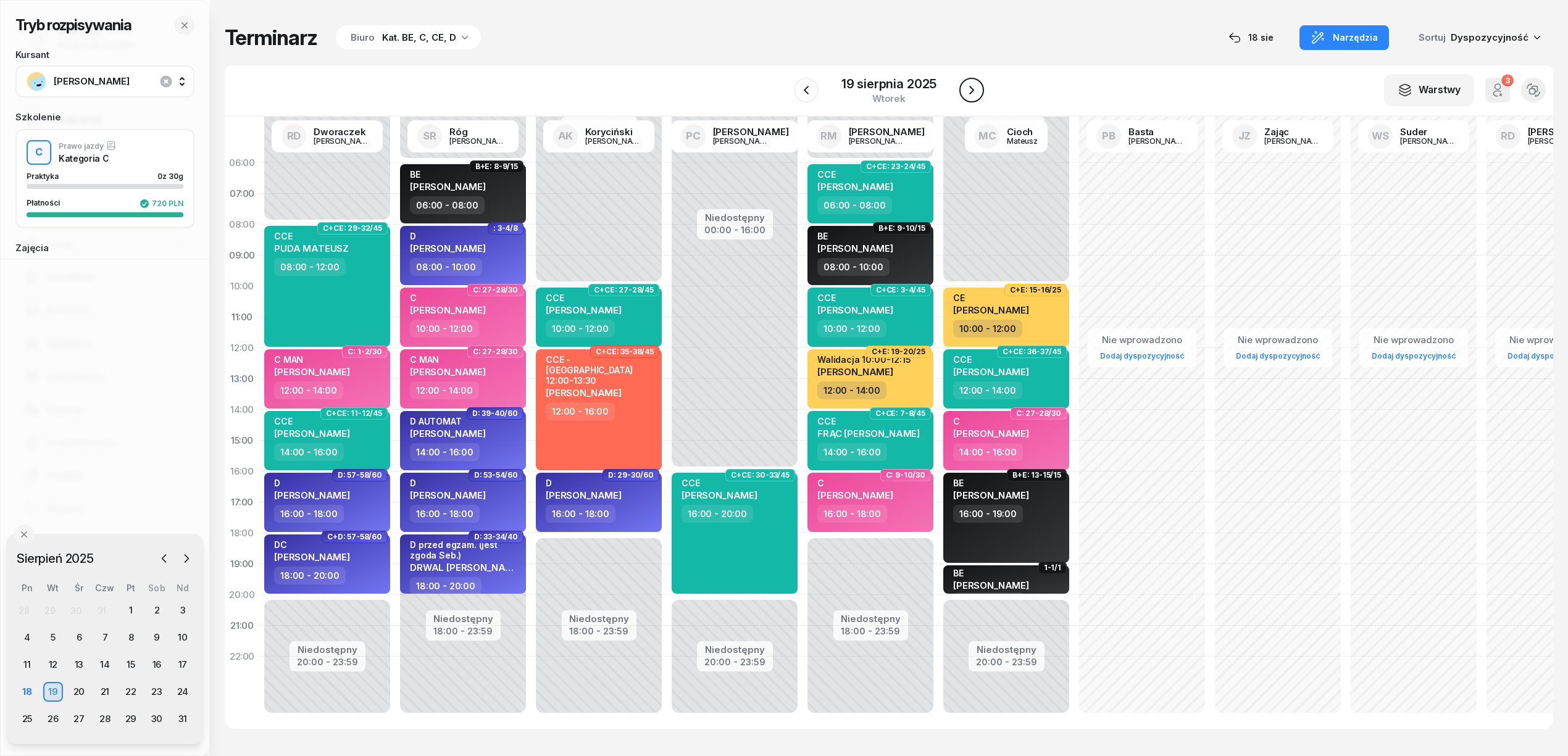
click at [975, 90] on icon "button" at bounding box center [971, 90] width 14 height 14
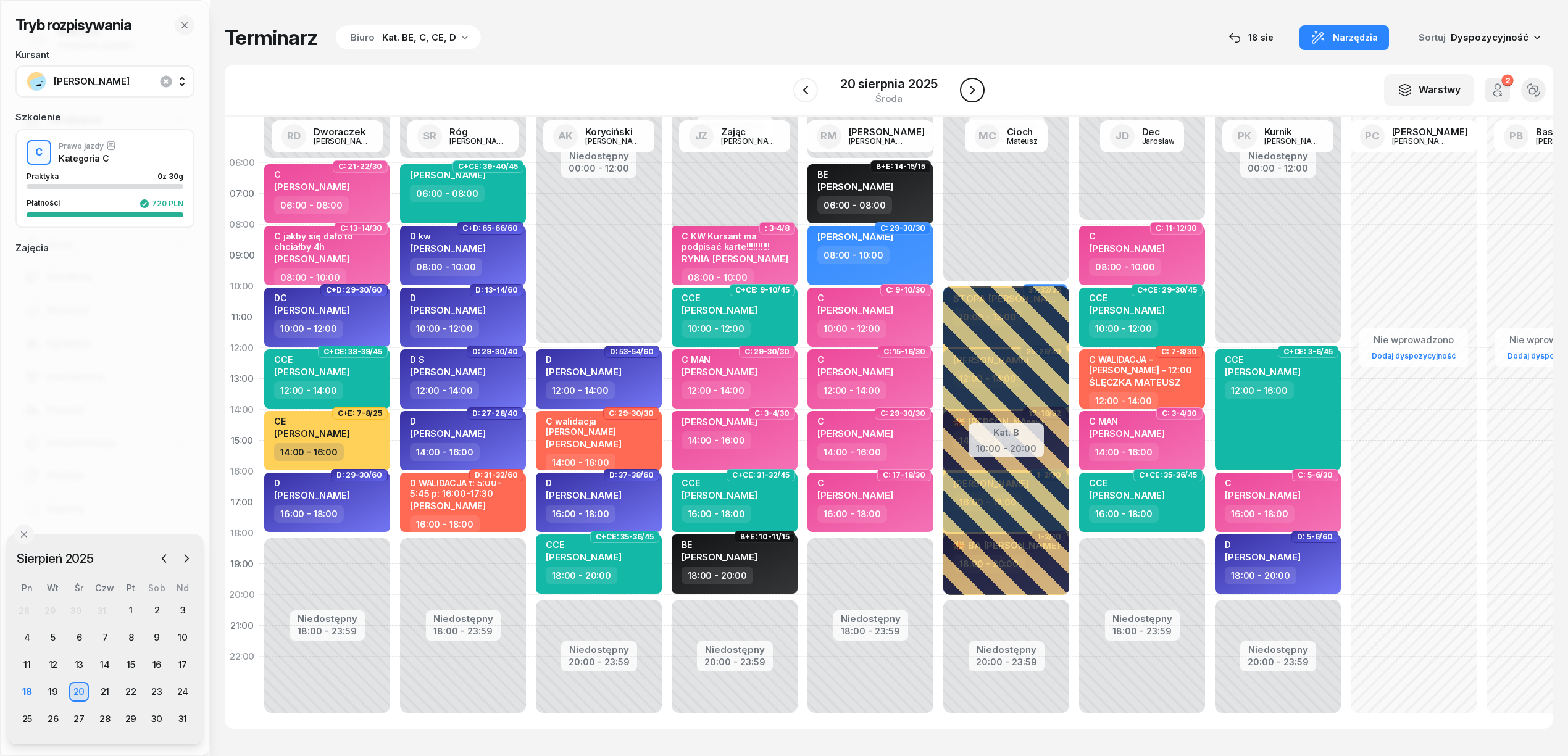
click at [975, 90] on icon "button" at bounding box center [972, 90] width 14 height 14
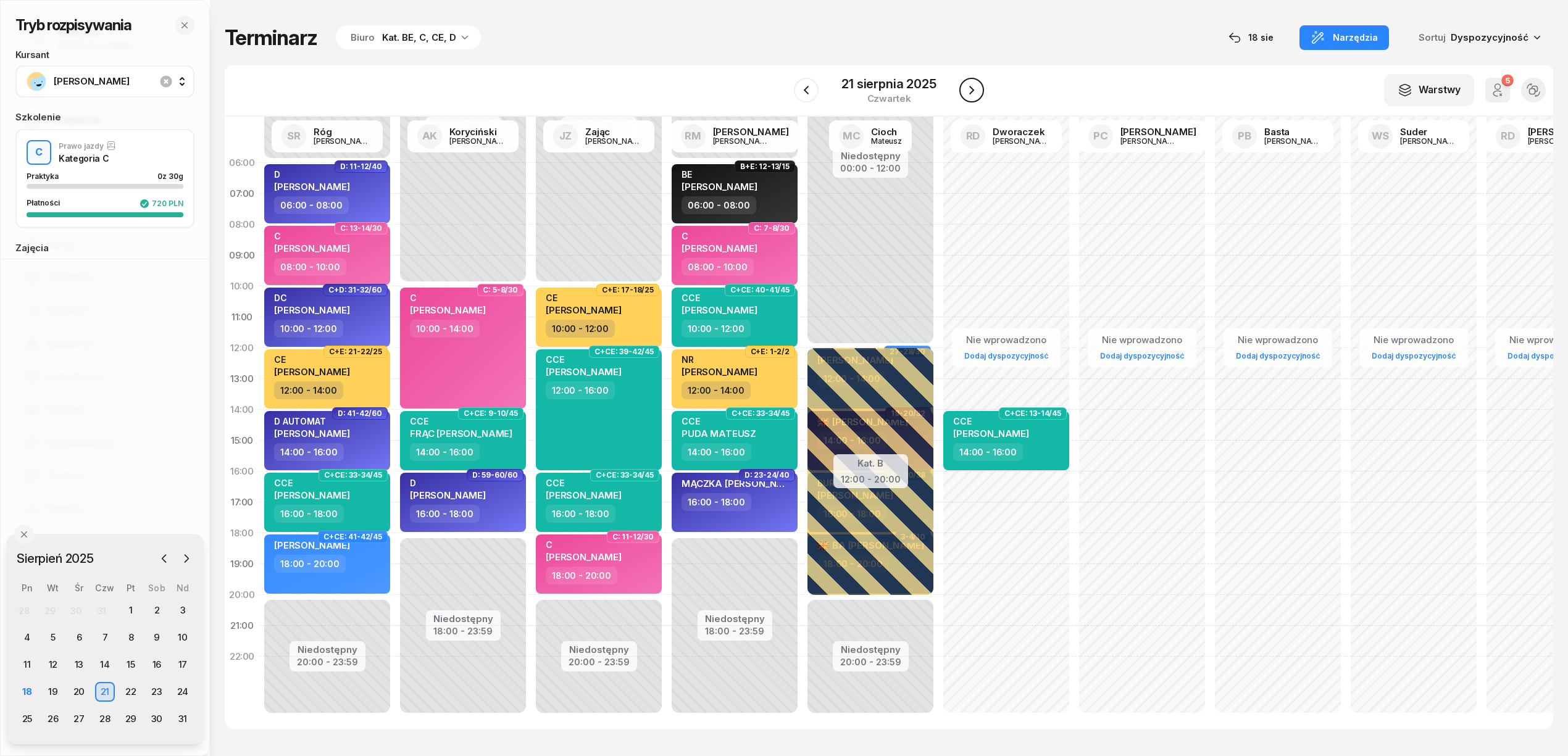
click at [975, 90] on icon "button" at bounding box center [971, 90] width 14 height 14
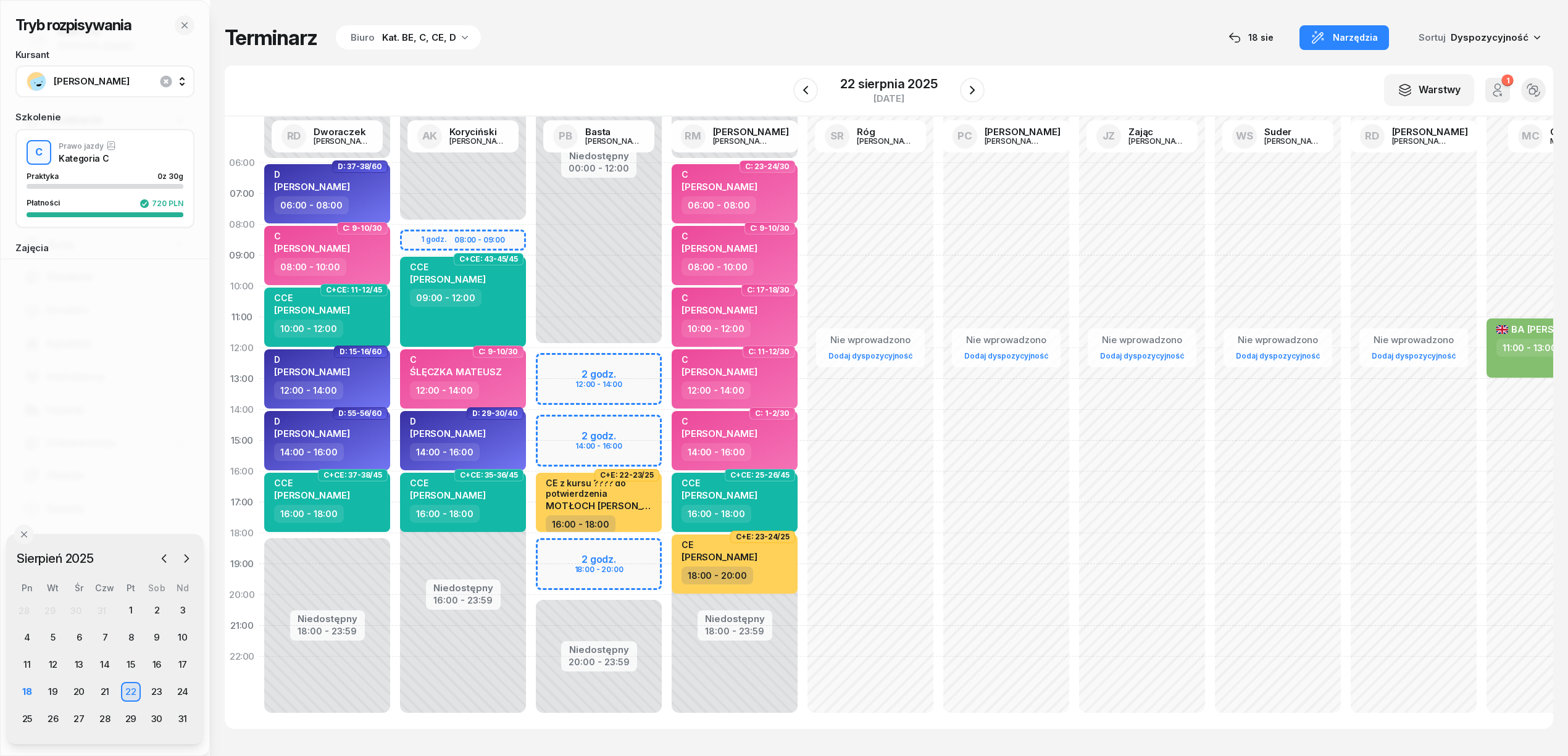
click at [667, 558] on div "Niedostępny 00:00 - 12:00 Niedostępny 20:00 - 23:59 2 godz. 12:00 - 14:00 2 god…" at bounding box center [734, 441] width 136 height 586
select select "18"
select select "20"
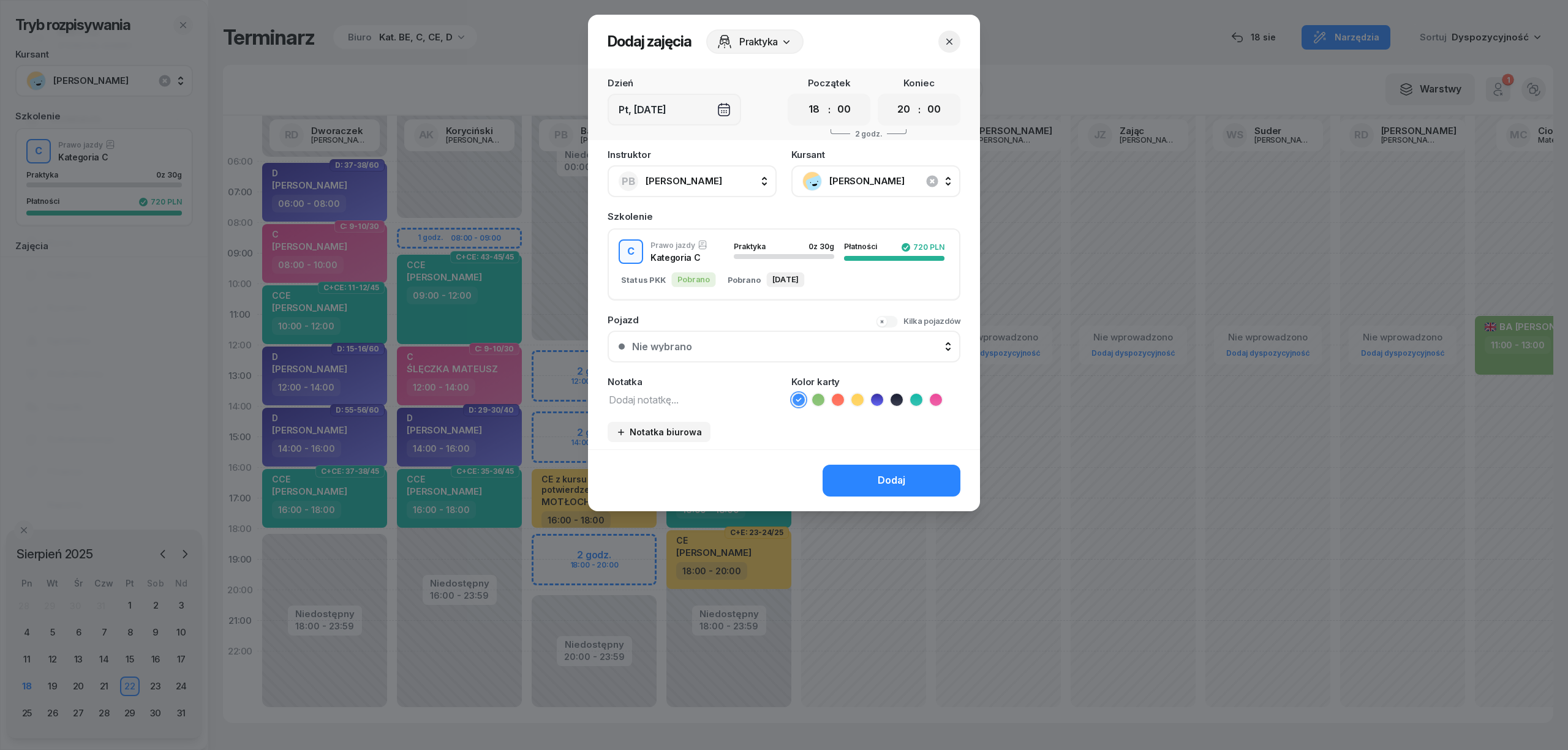
click at [935, 397] on icon at bounding box center [936, 400] width 12 height 12
click at [736, 400] on textarea at bounding box center [692, 399] width 169 height 16
type textarea "C"
click at [873, 471] on button "Dodaj" at bounding box center [891, 480] width 138 height 32
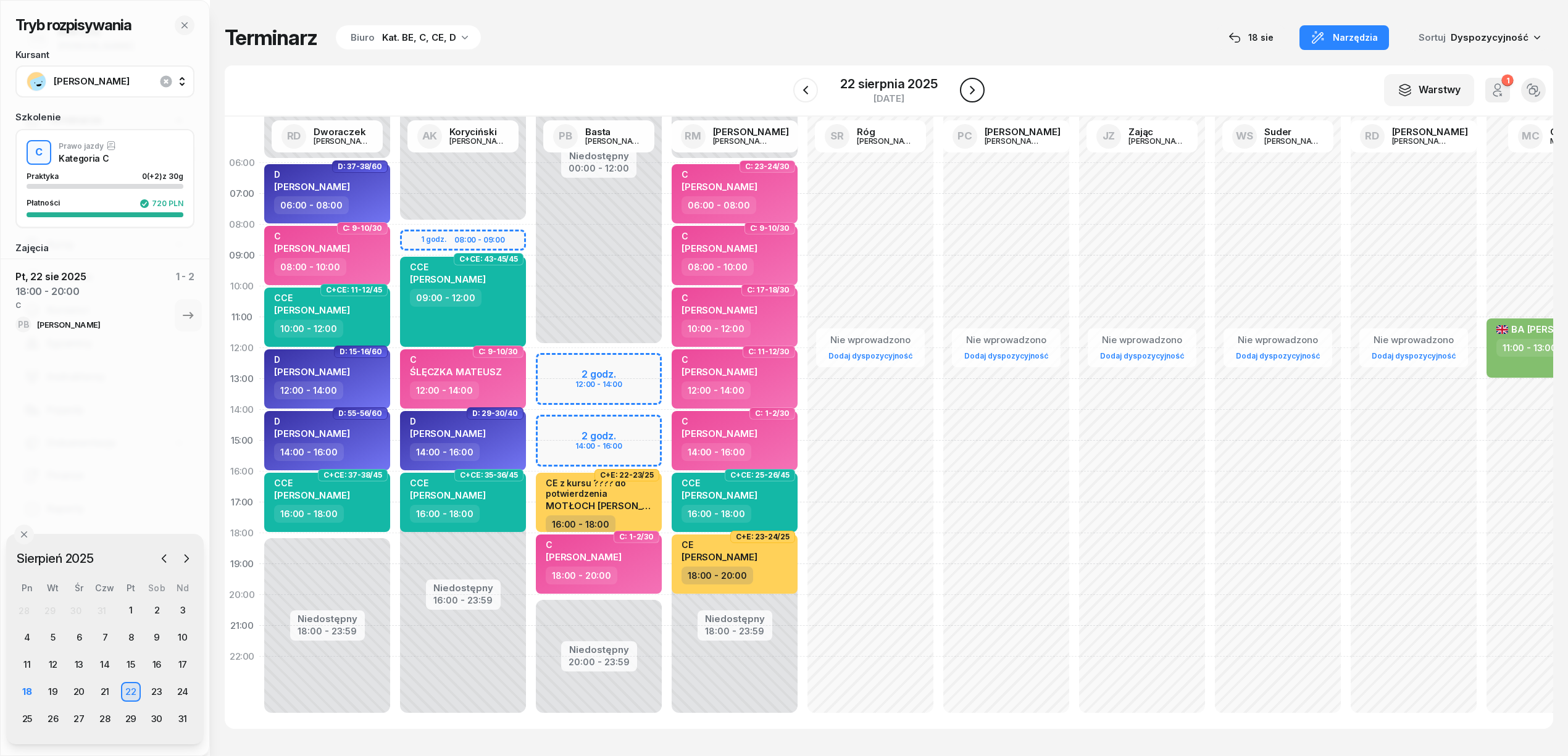
click at [972, 90] on icon "button" at bounding box center [972, 90] width 14 height 14
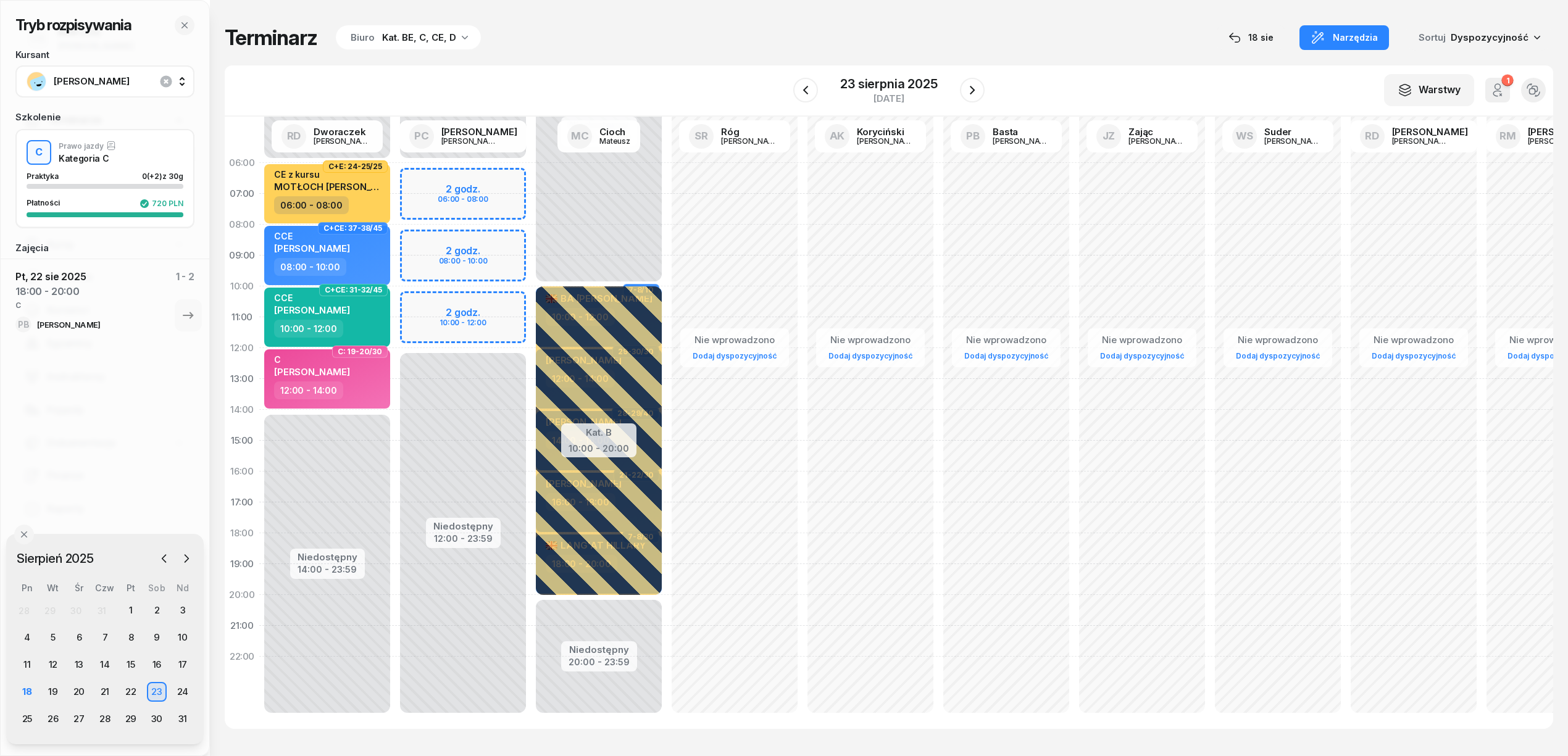
click at [531, 178] on div "Niedostępny 00:00 - 06:00 Niedostępny 12:00 - 23:59 2 godz. 06:00 - 08:00 2 god…" at bounding box center [598, 441] width 136 height 586
select select "06"
select select "08"
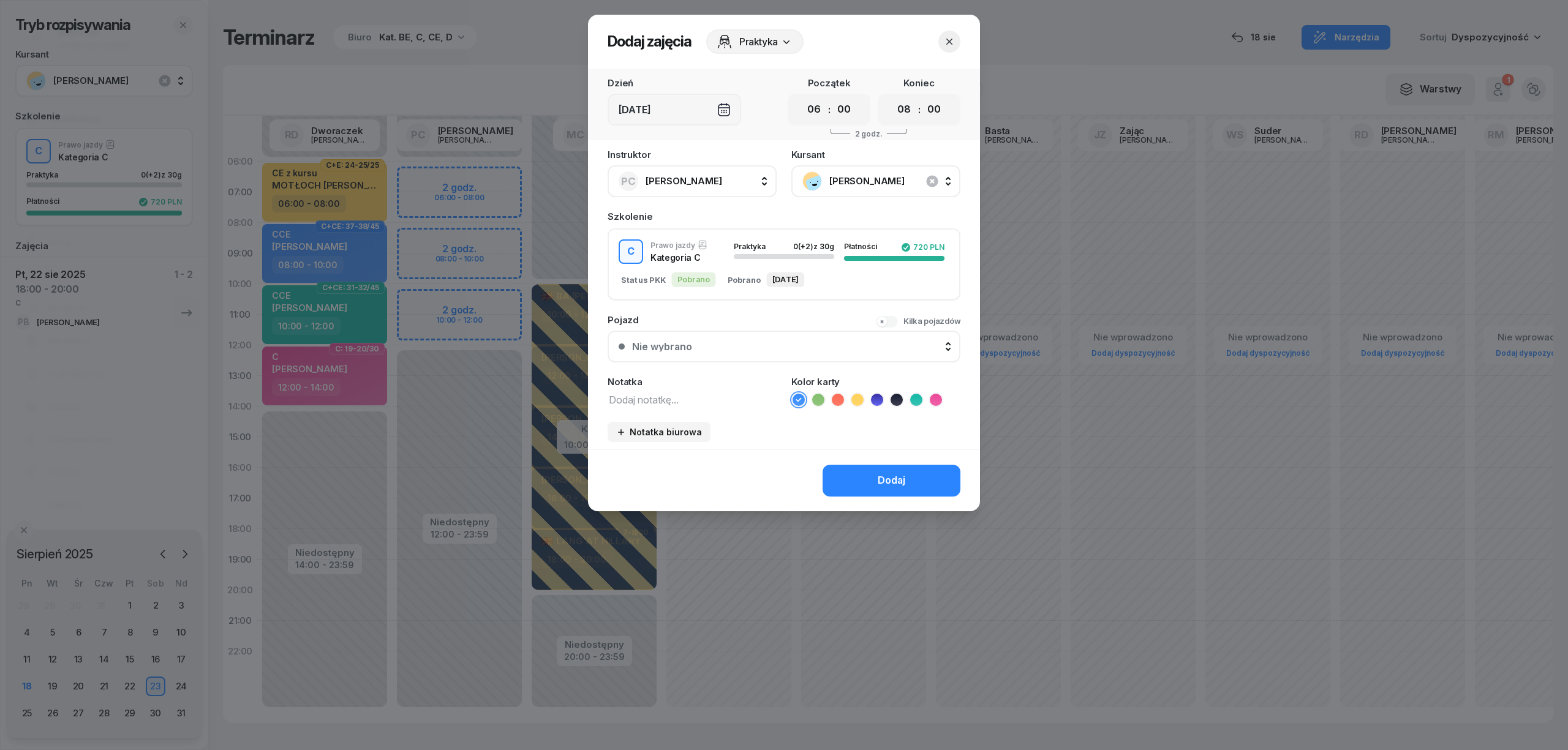
click at [708, 400] on textarea at bounding box center [692, 399] width 169 height 16
type textarea "C"
click at [937, 397] on icon at bounding box center [935, 399] width 5 height 4
click at [902, 484] on div "Dodaj" at bounding box center [892, 480] width 27 height 16
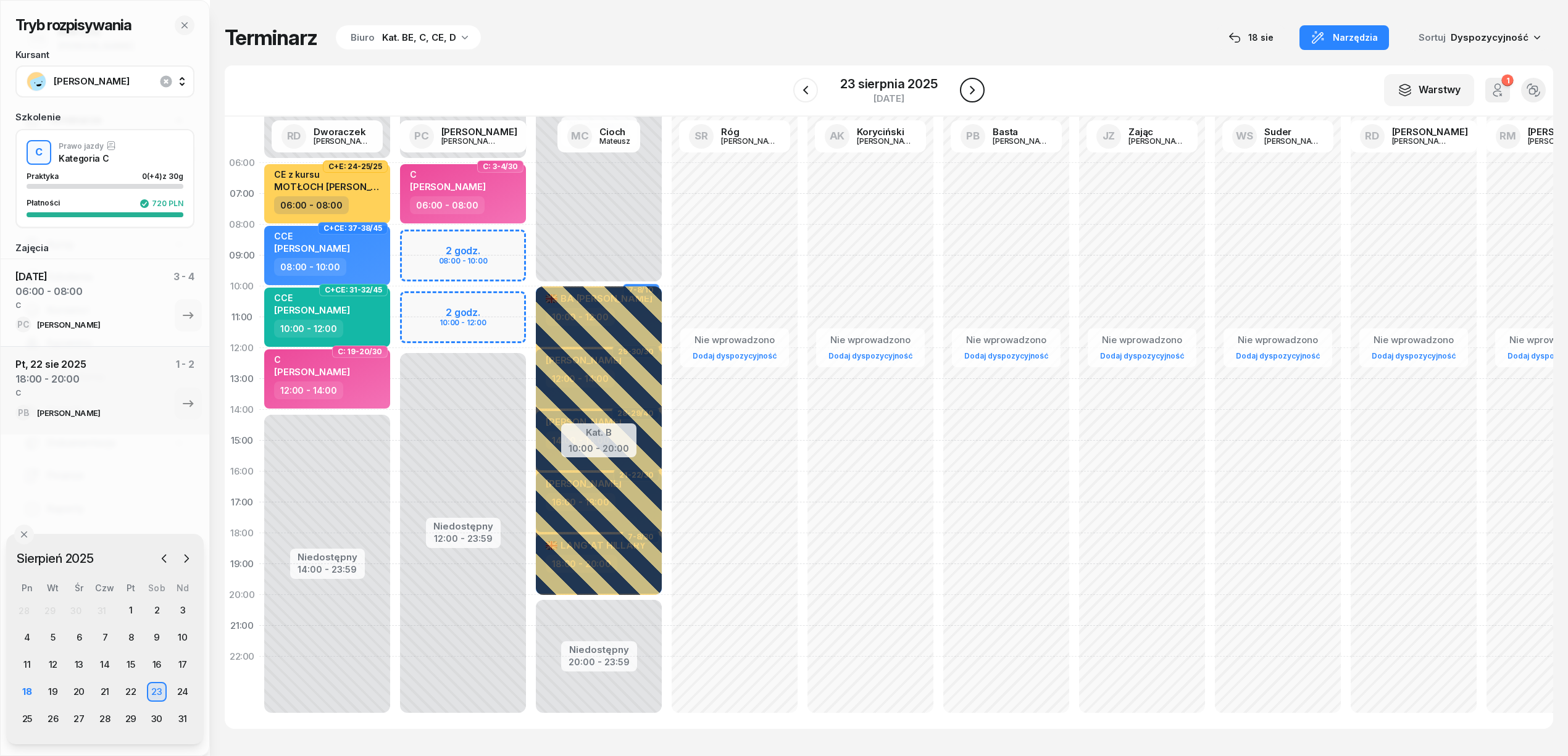
click at [967, 90] on icon "button" at bounding box center [972, 90] width 14 height 14
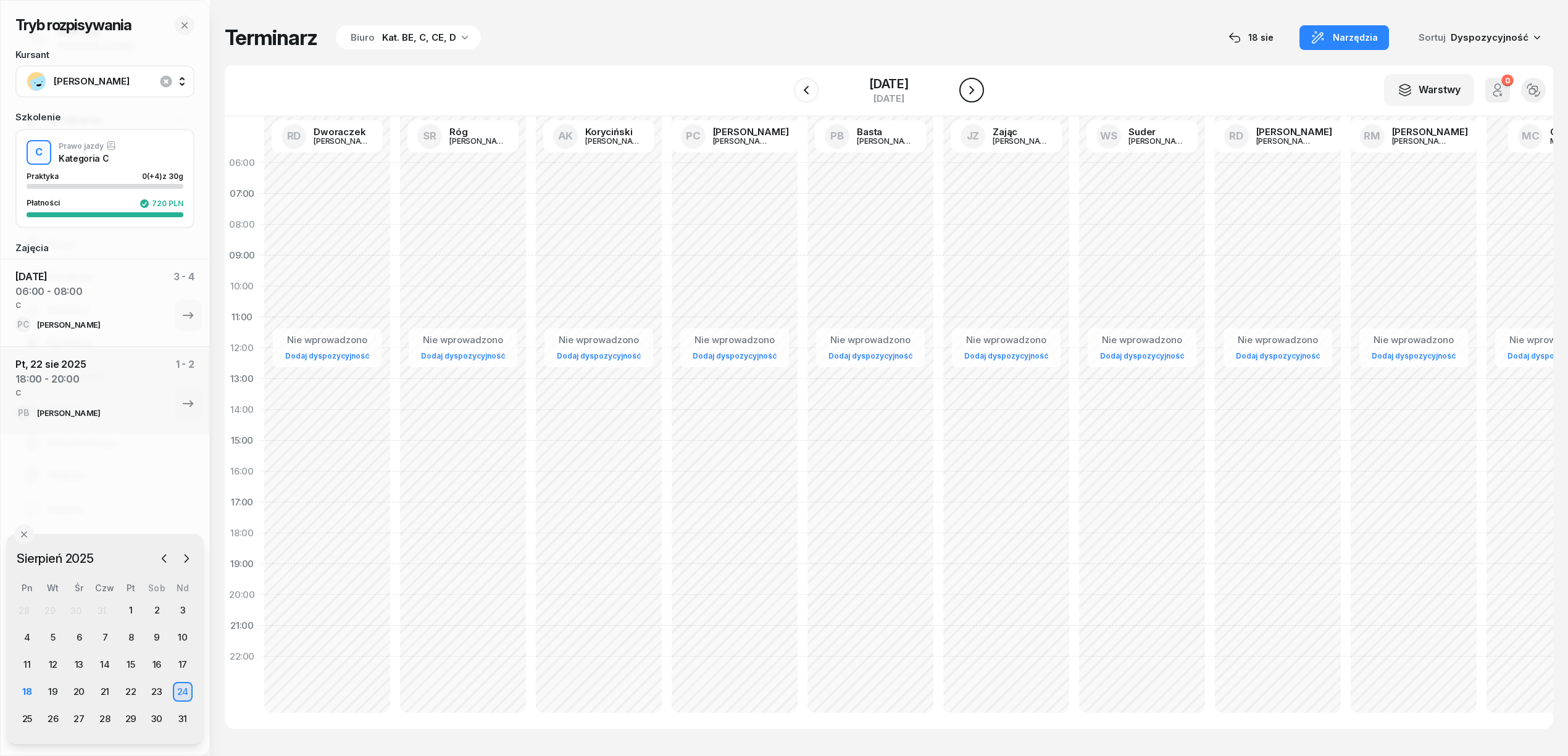
click at [967, 90] on icon "button" at bounding box center [971, 90] width 14 height 14
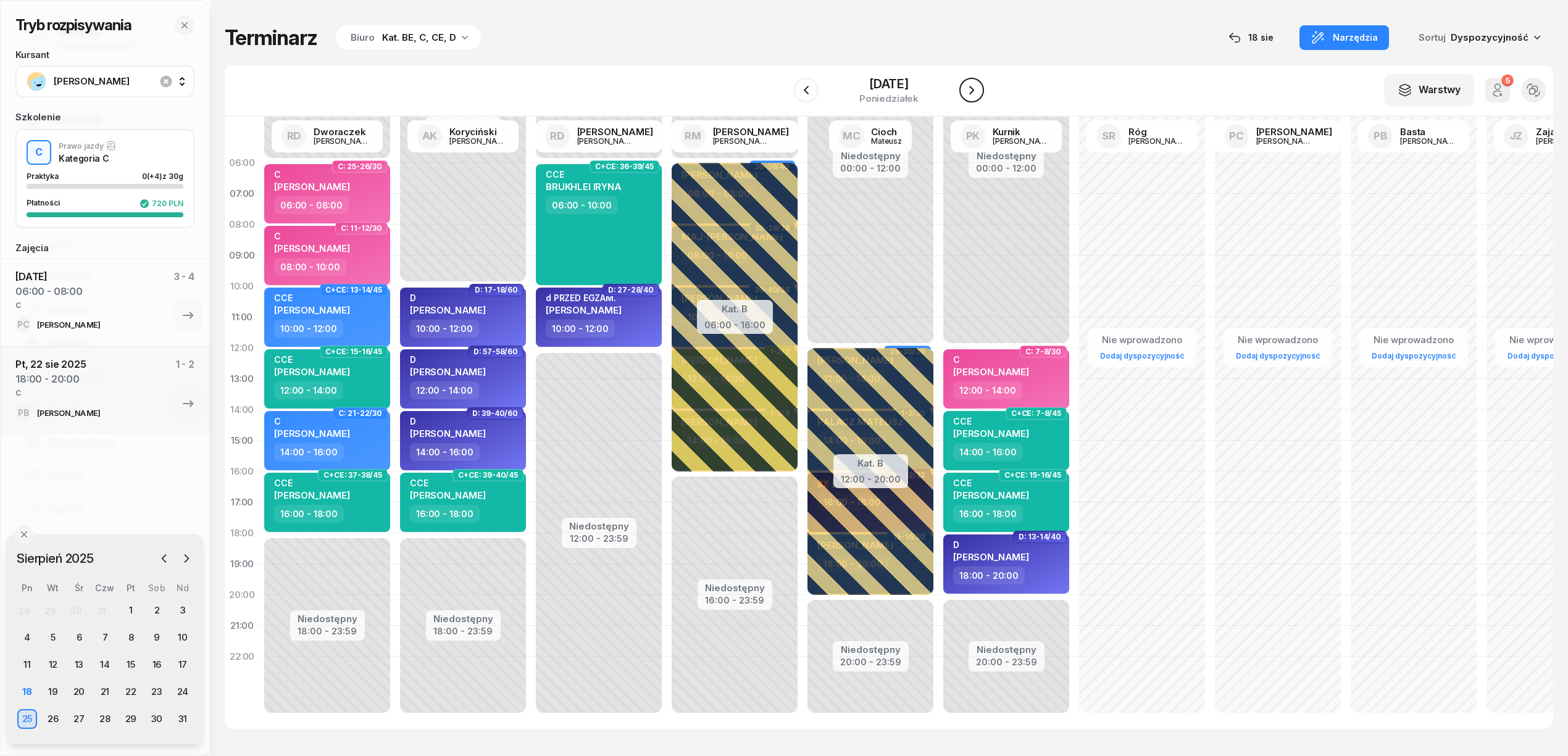
click at [967, 90] on icon "button" at bounding box center [971, 90] width 14 height 14
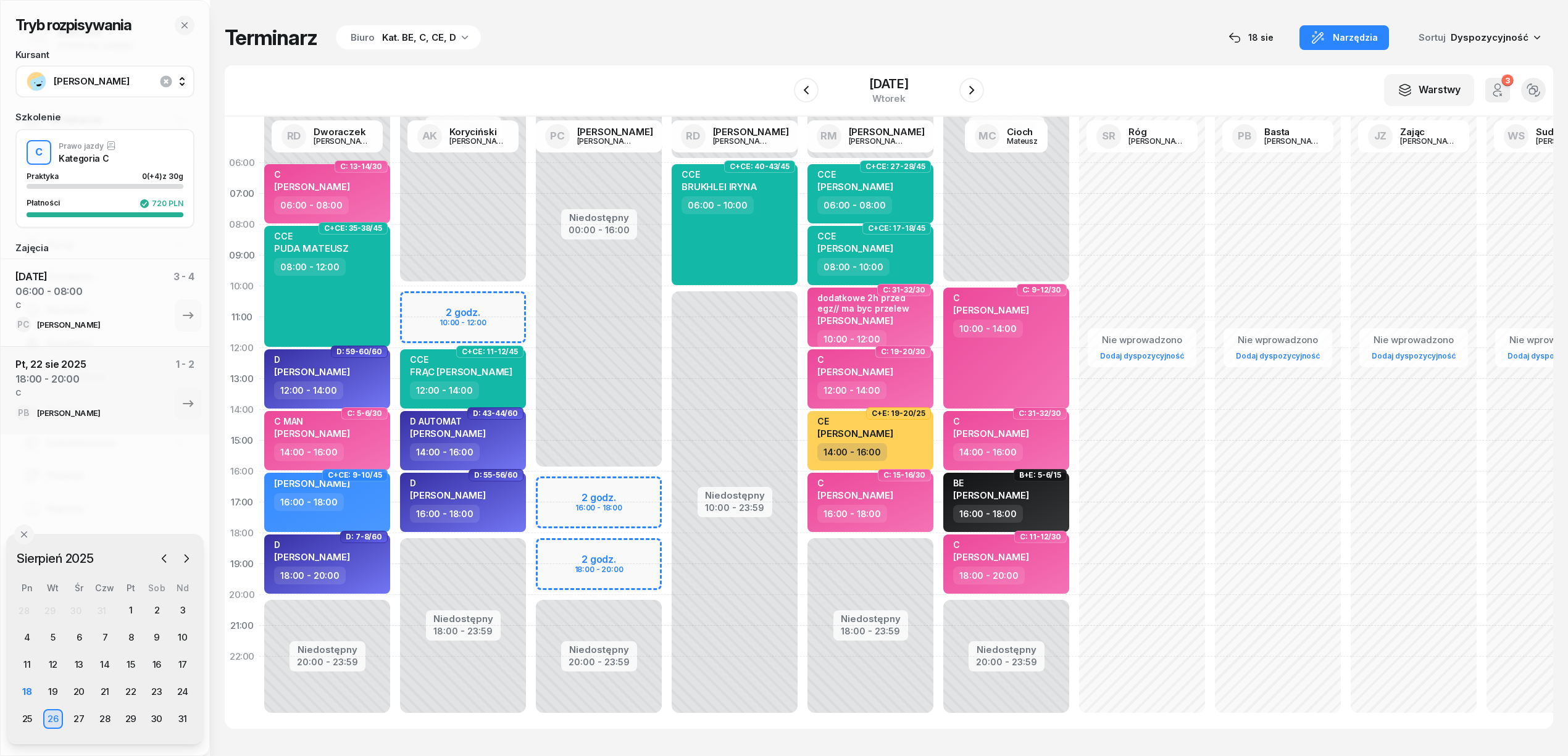
drag, startPoint x: 967, startPoint y: 90, endPoint x: 986, endPoint y: 32, distance: 61.0
click at [986, 32] on div "Tryb rozpisywania Kursant BEBAK MARCIN Szkolenie C Prawo jazdy Kategoria C Prak…" at bounding box center [889, 377] width 1329 height 753
click at [667, 481] on div "Niedostępny 00:00 - 16:00 Niedostępny 20:00 - 23:59 2 godz. 16:00 - 18:00 2 god…" at bounding box center [734, 441] width 136 height 586
select select "16"
select select "18"
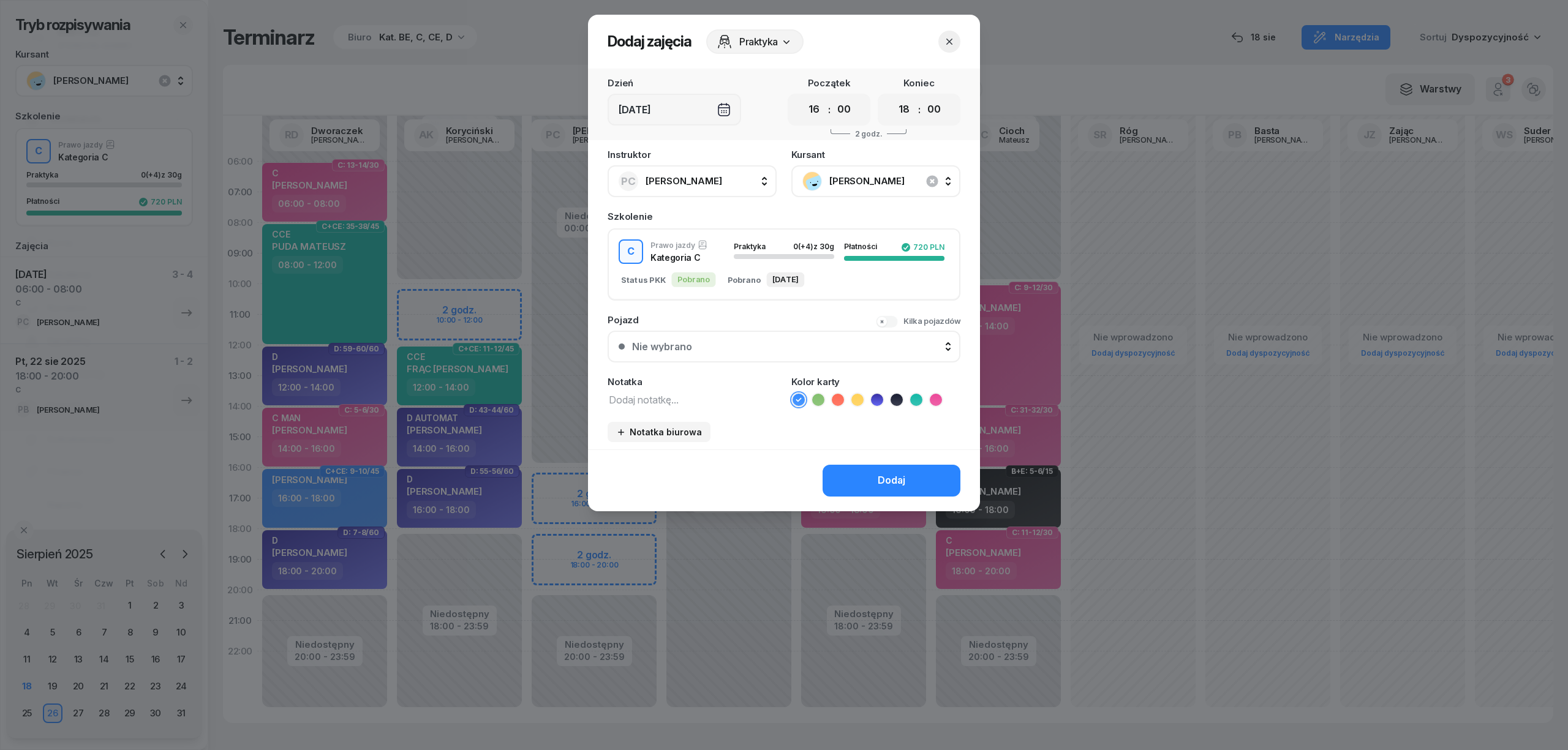
click at [705, 392] on textarea at bounding box center [692, 399] width 169 height 16
click at [670, 398] on textarea at bounding box center [692, 399] width 169 height 16
type textarea "C"
click at [933, 399] on icon at bounding box center [936, 400] width 12 height 12
click at [907, 490] on button "Dodaj" at bounding box center [891, 480] width 138 height 32
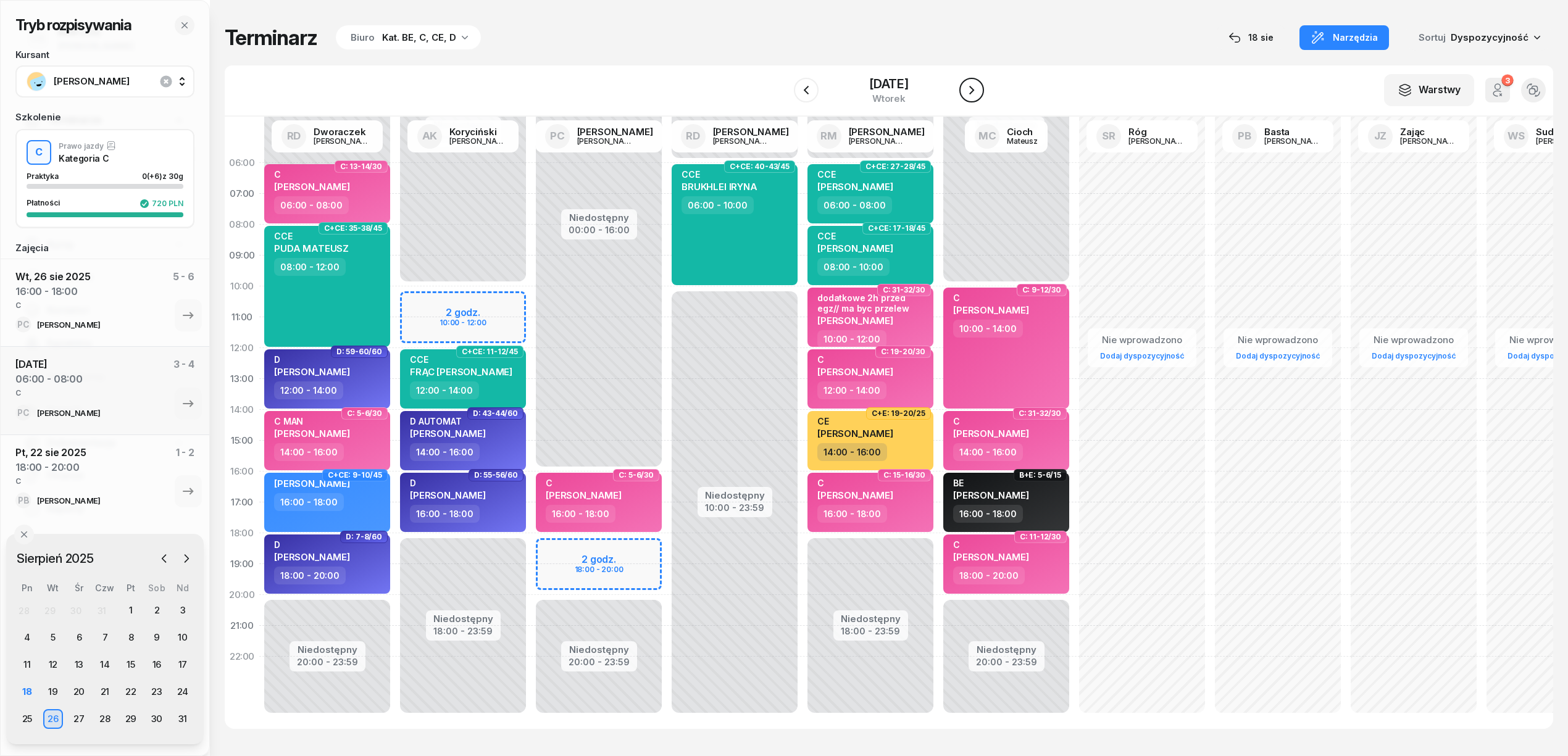
click at [973, 92] on icon "button" at bounding box center [971, 90] width 5 height 9
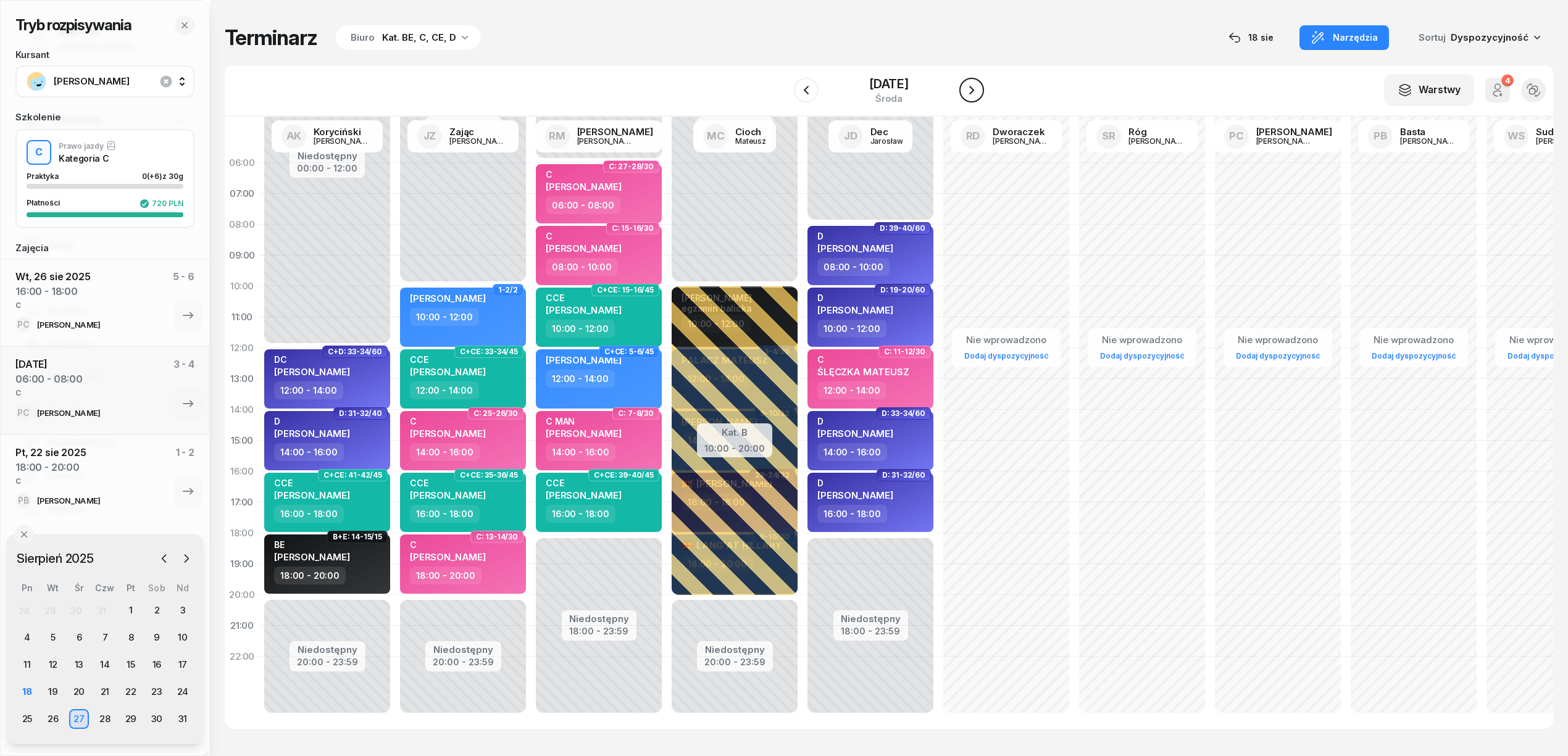
click at [973, 92] on icon "button" at bounding box center [971, 90] width 14 height 14
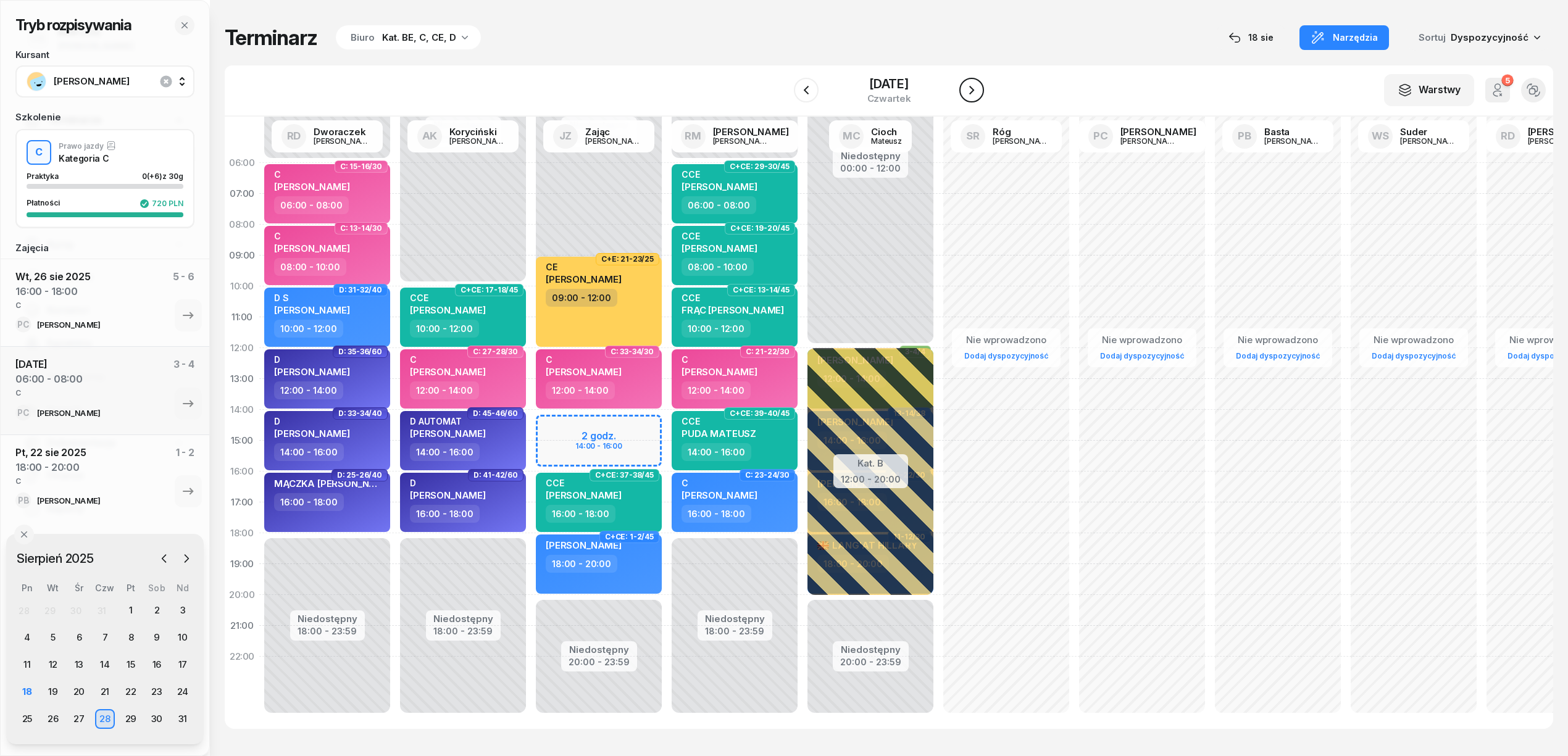
click at [973, 92] on icon "button" at bounding box center [971, 90] width 5 height 9
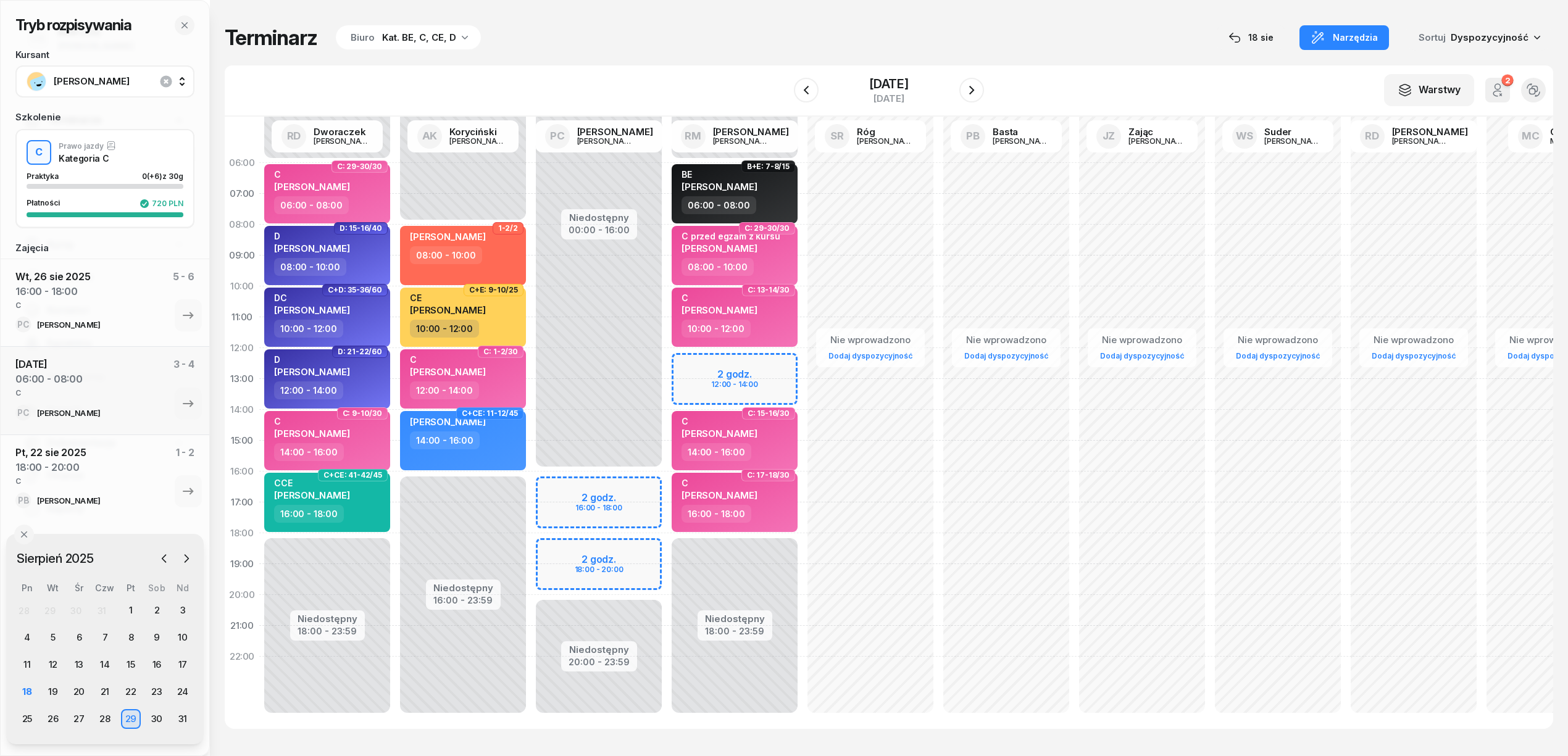
click at [667, 487] on div "Niedostępny 00:00 - 16:00 Niedostępny 20:00 - 23:59 2 godz. 16:00 - 18:00 2 god…" at bounding box center [734, 441] width 136 height 586
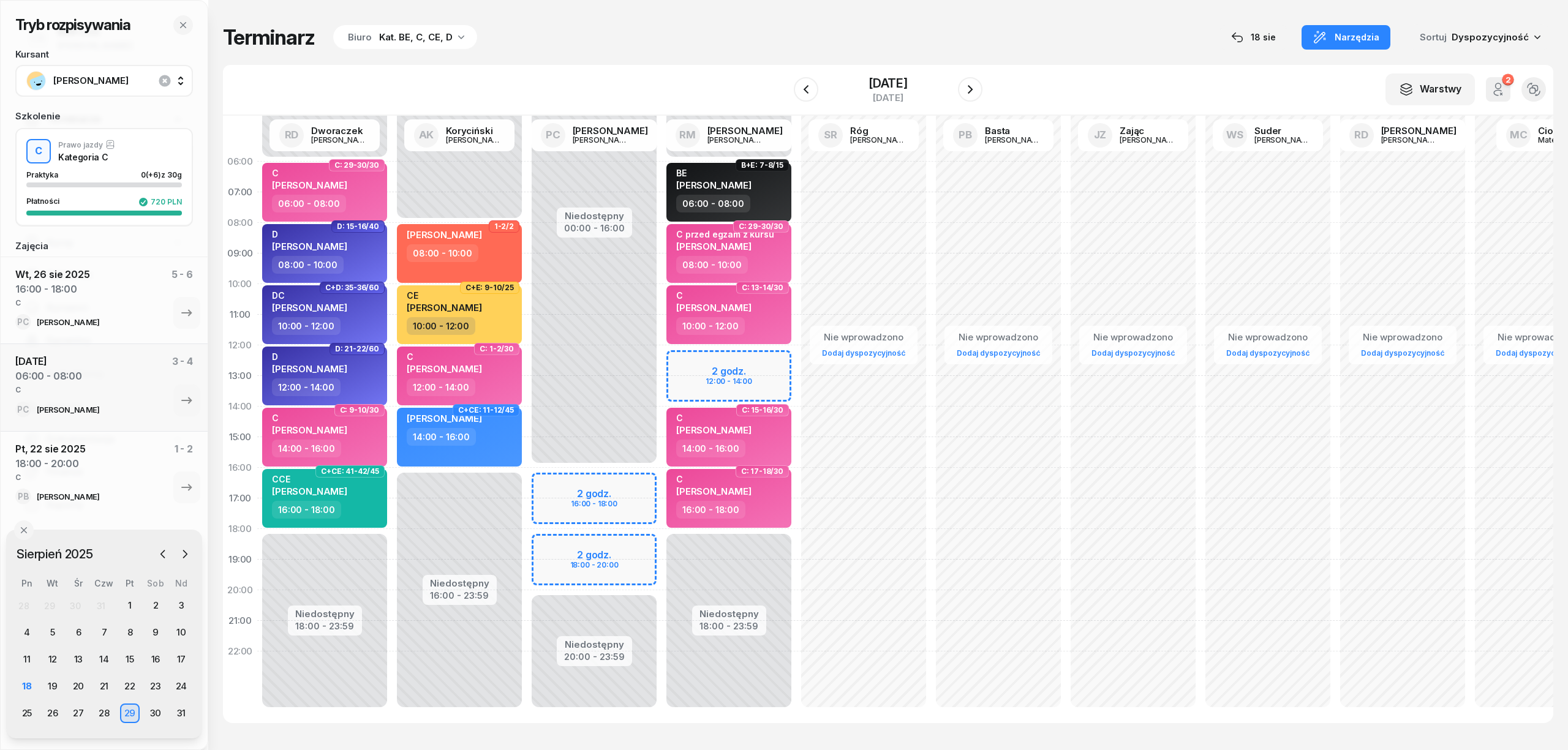
select select "16"
select select "18"
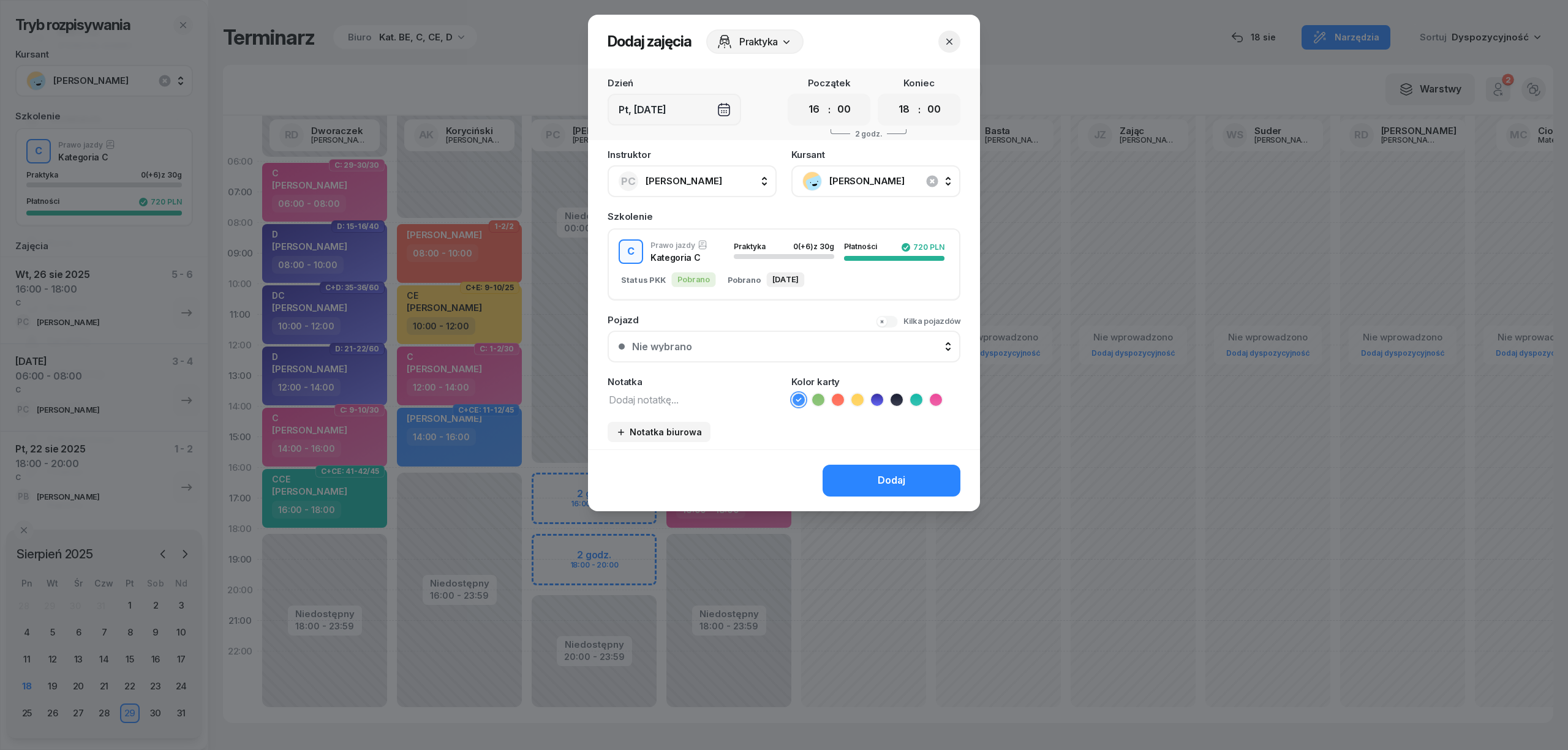
click at [711, 392] on textarea at bounding box center [692, 399] width 169 height 16
type textarea "C"
click at [934, 398] on icon at bounding box center [935, 399] width 5 height 4
click at [900, 480] on div "Dodaj" at bounding box center [892, 480] width 27 height 16
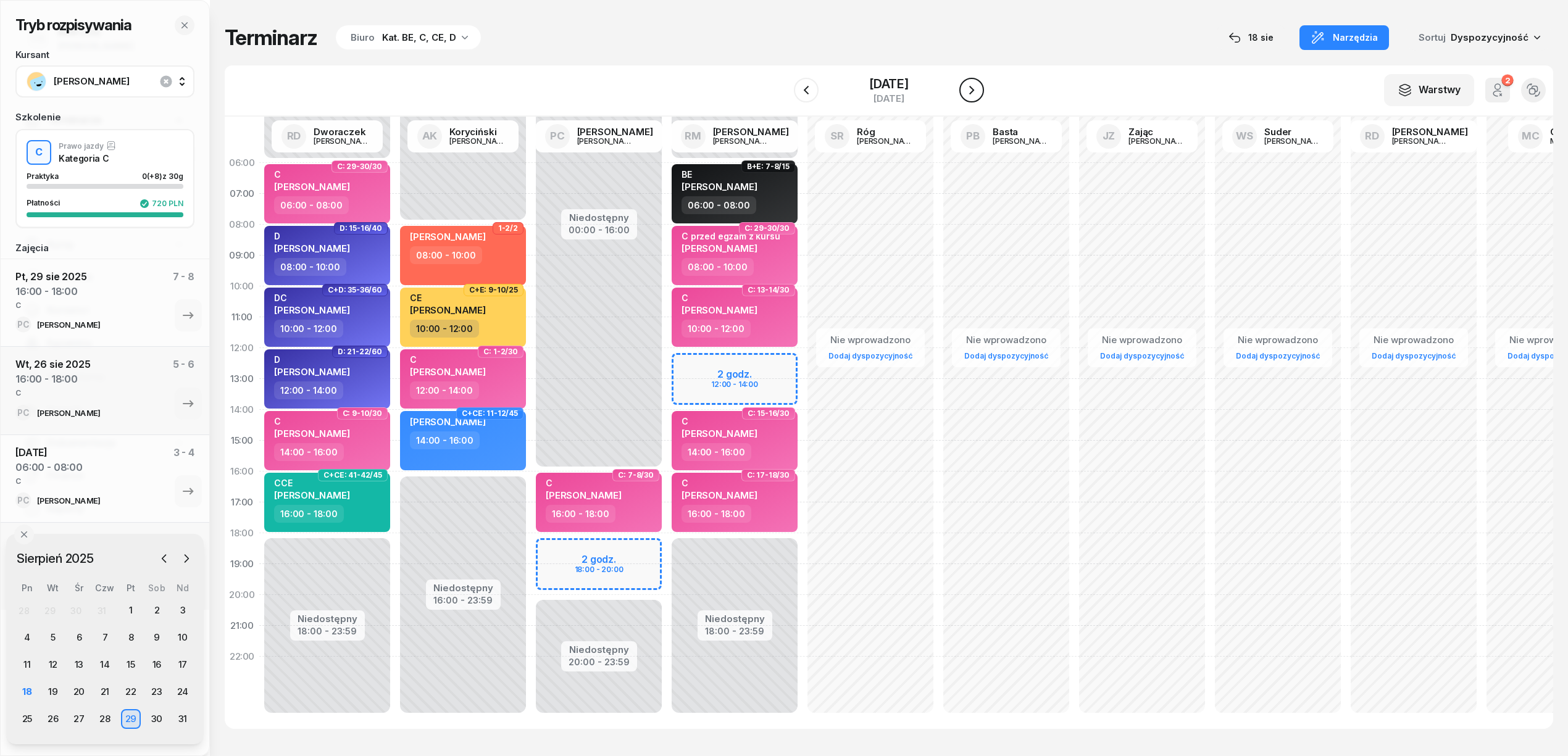
click at [973, 79] on button "button" at bounding box center [972, 90] width 25 height 25
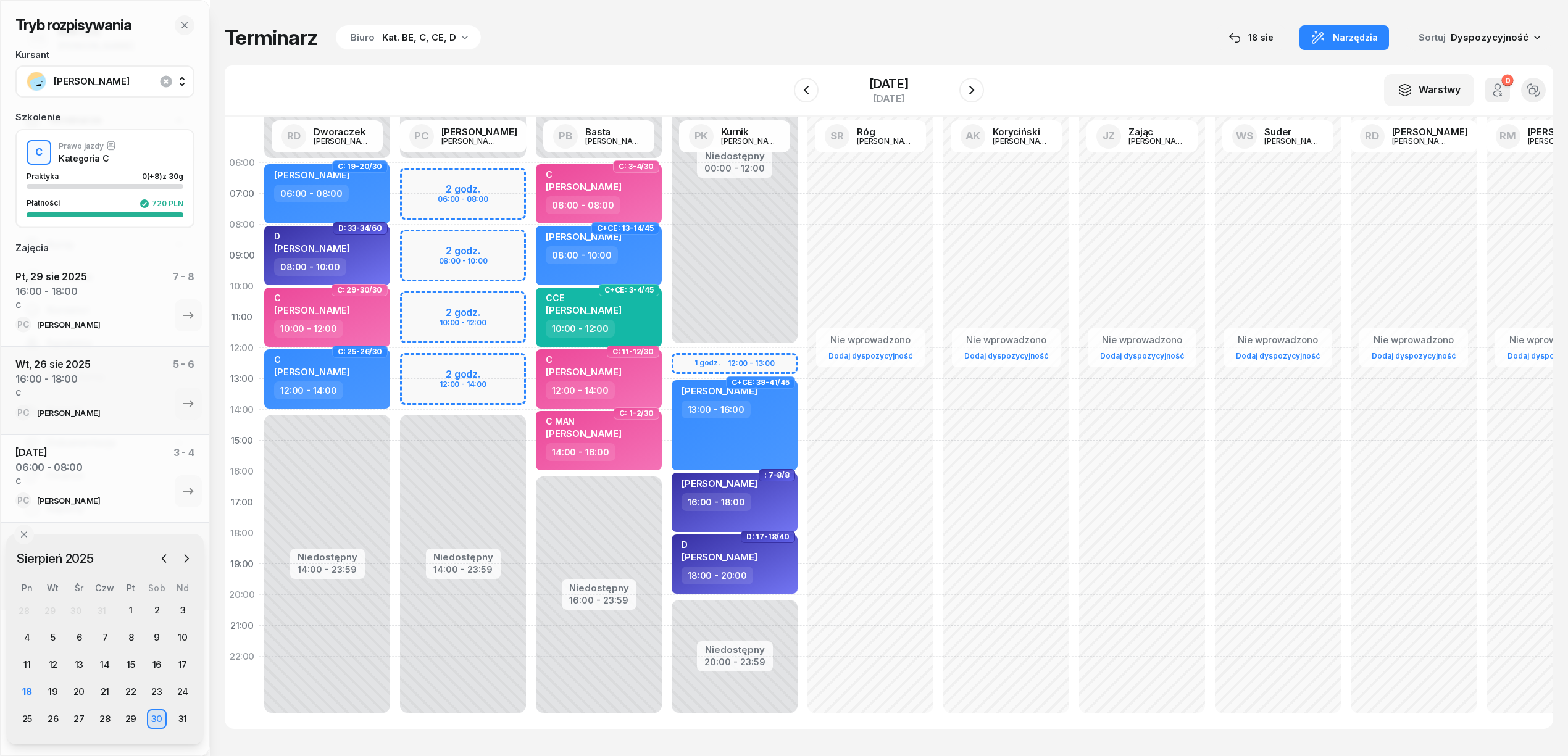
click at [531, 178] on div "Niedostępny 00:00 - 06:00 Niedostępny 14:00 - 23:59 2 godz. 06:00 - 08:00 2 god…" at bounding box center [598, 441] width 136 height 586
select select "06"
select select "08"
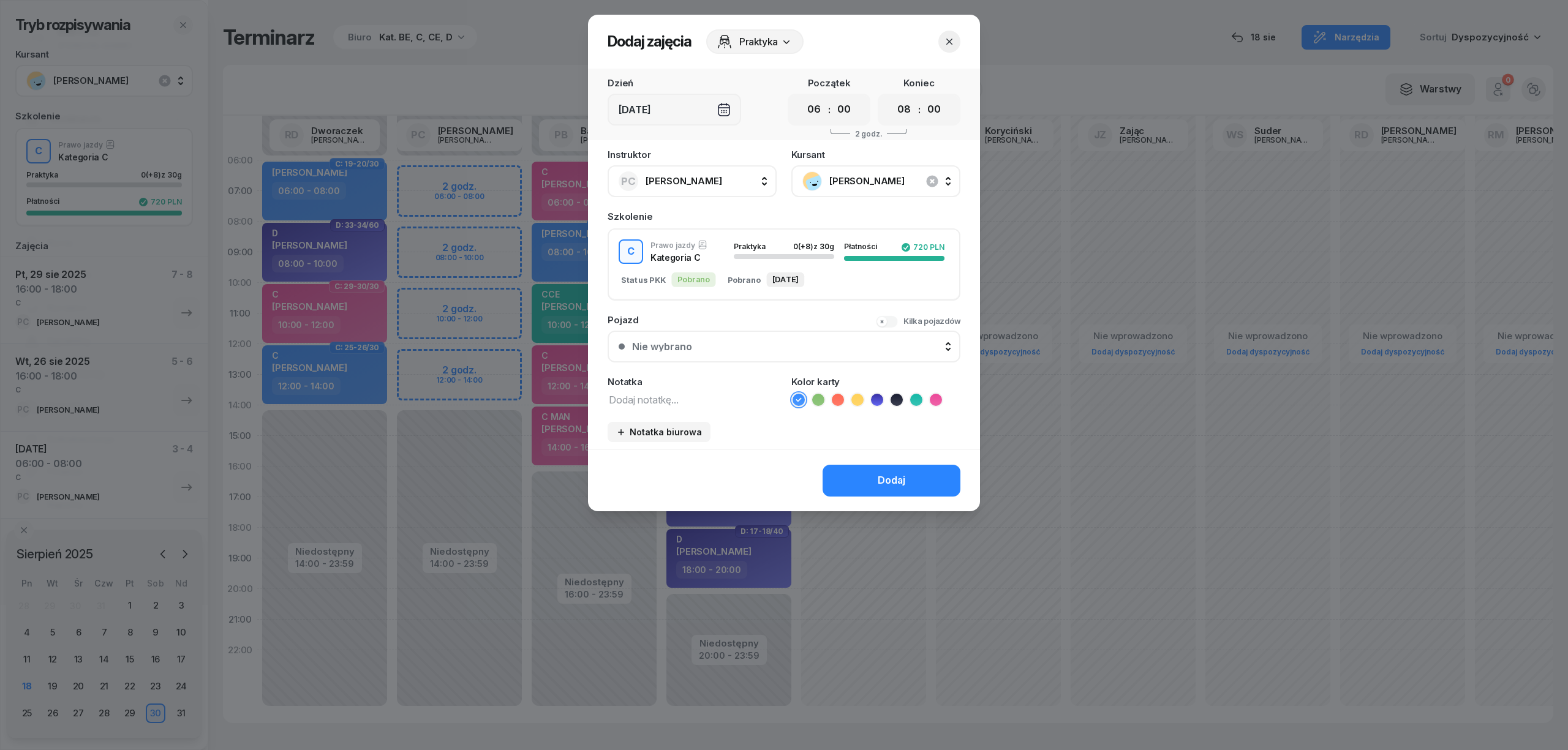
click at [674, 395] on textarea at bounding box center [692, 399] width 169 height 16
type textarea "C"
click at [934, 400] on icon at bounding box center [936, 400] width 12 height 12
click at [907, 484] on button "Dodaj" at bounding box center [891, 480] width 138 height 32
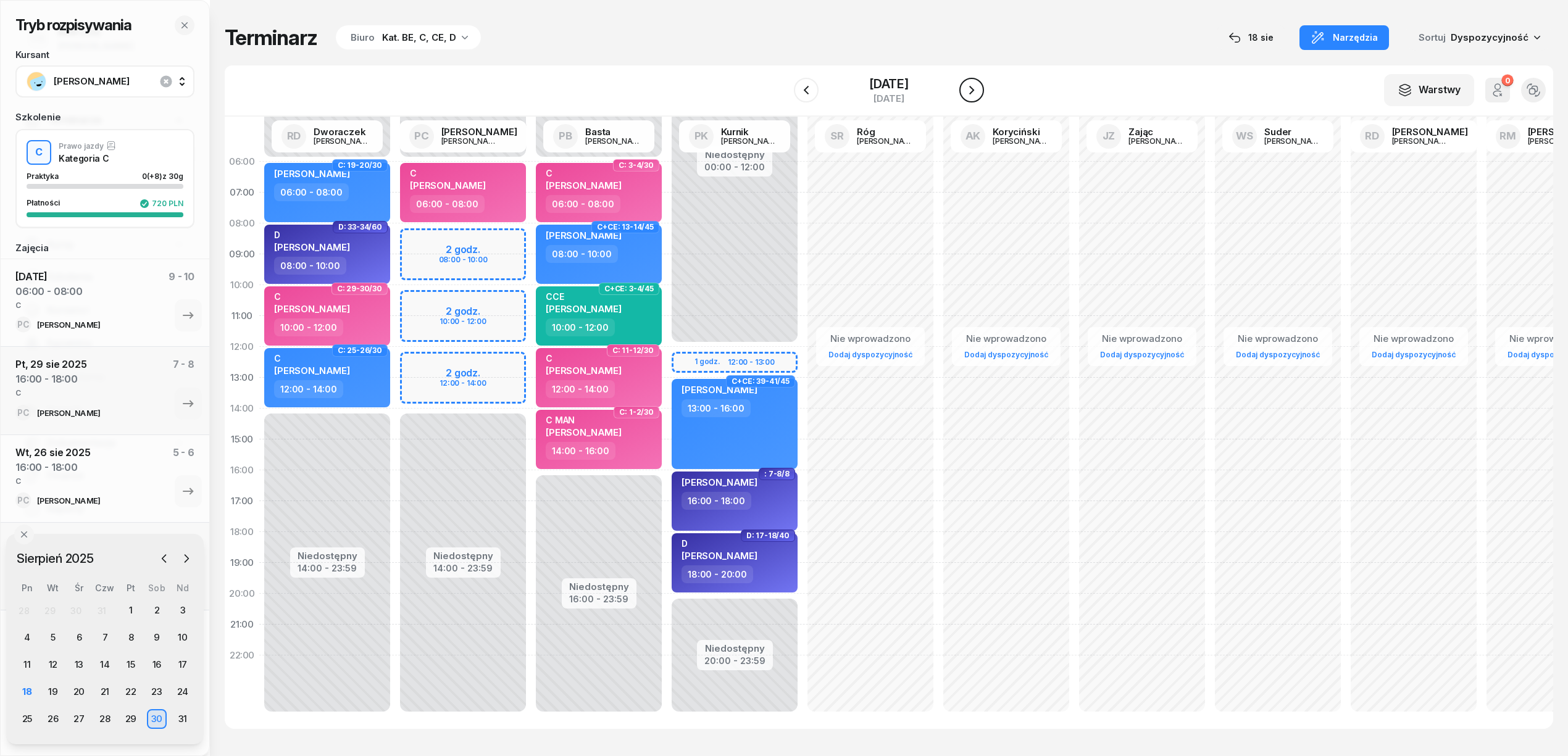
click at [966, 90] on icon "button" at bounding box center [971, 90] width 14 height 14
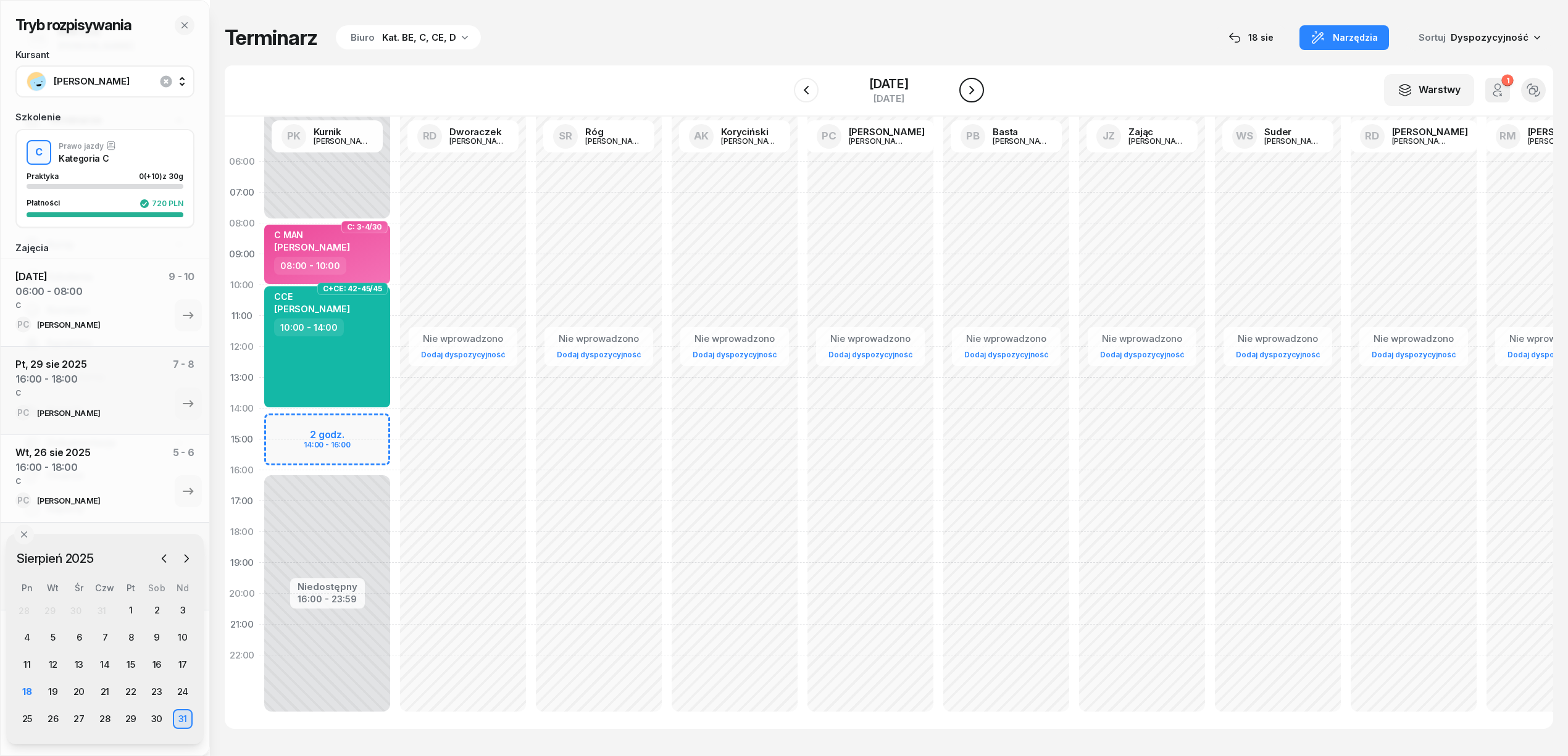
click at [967, 88] on icon "button" at bounding box center [971, 90] width 14 height 14
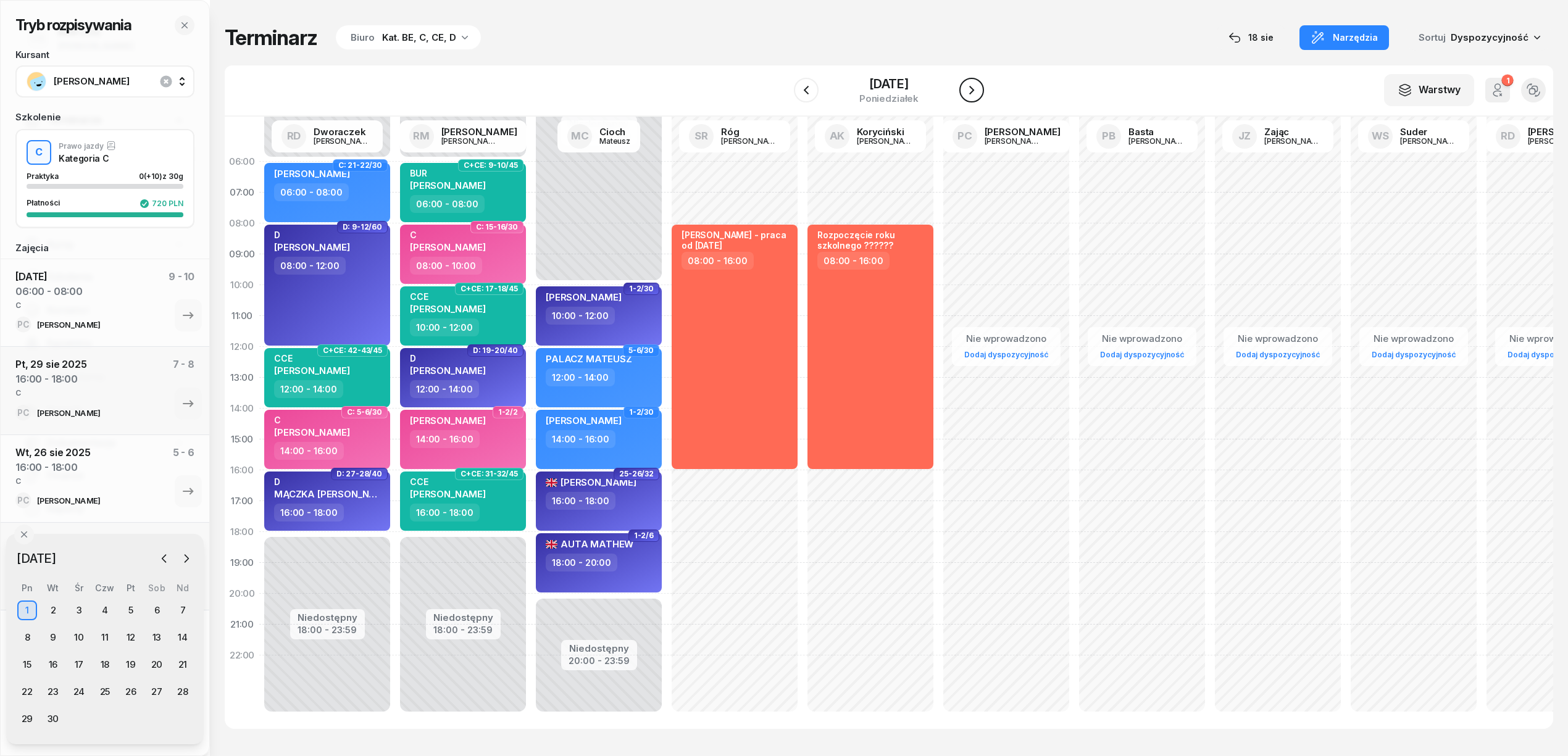
click at [967, 88] on icon "button" at bounding box center [971, 90] width 14 height 14
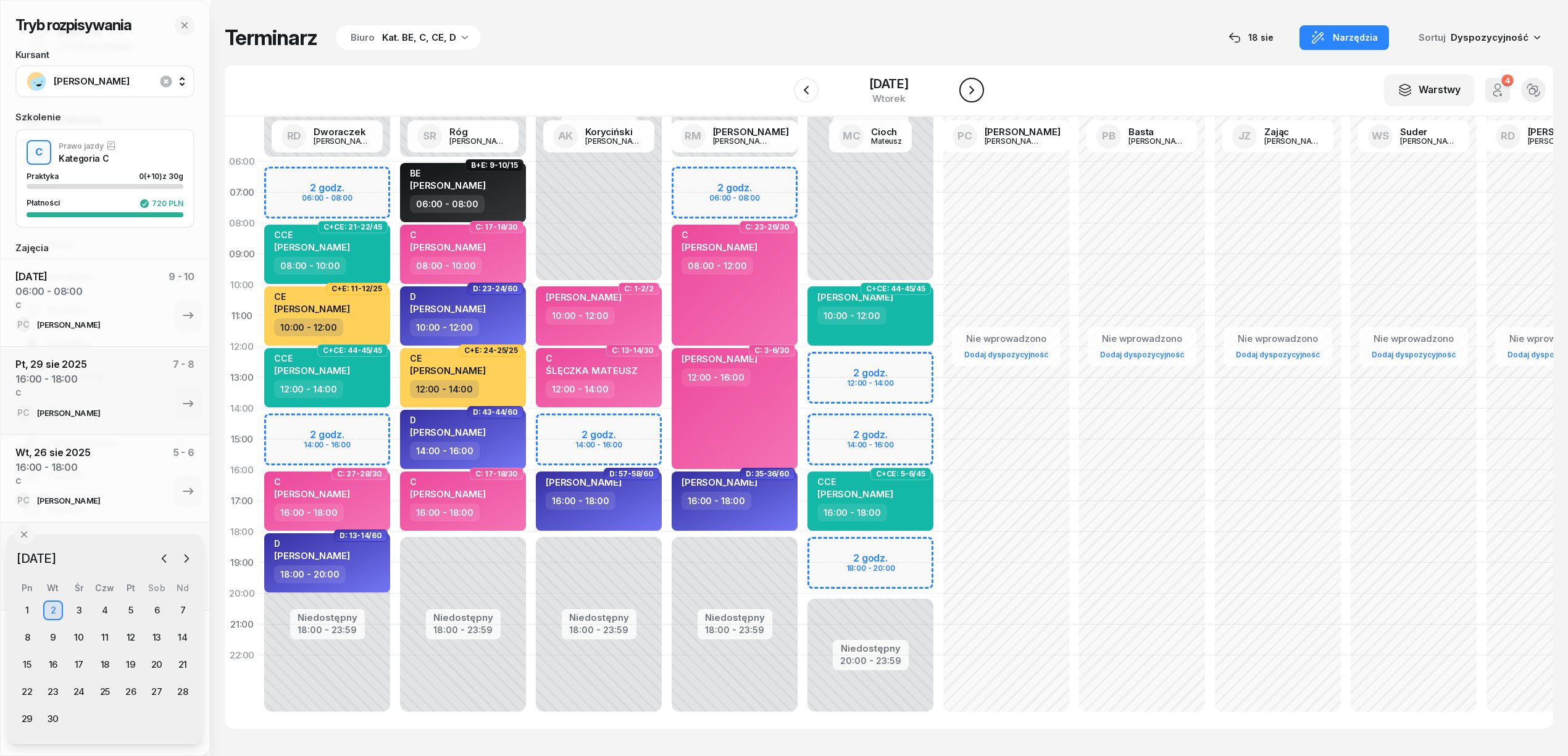
click at [967, 88] on icon "button" at bounding box center [971, 90] width 14 height 14
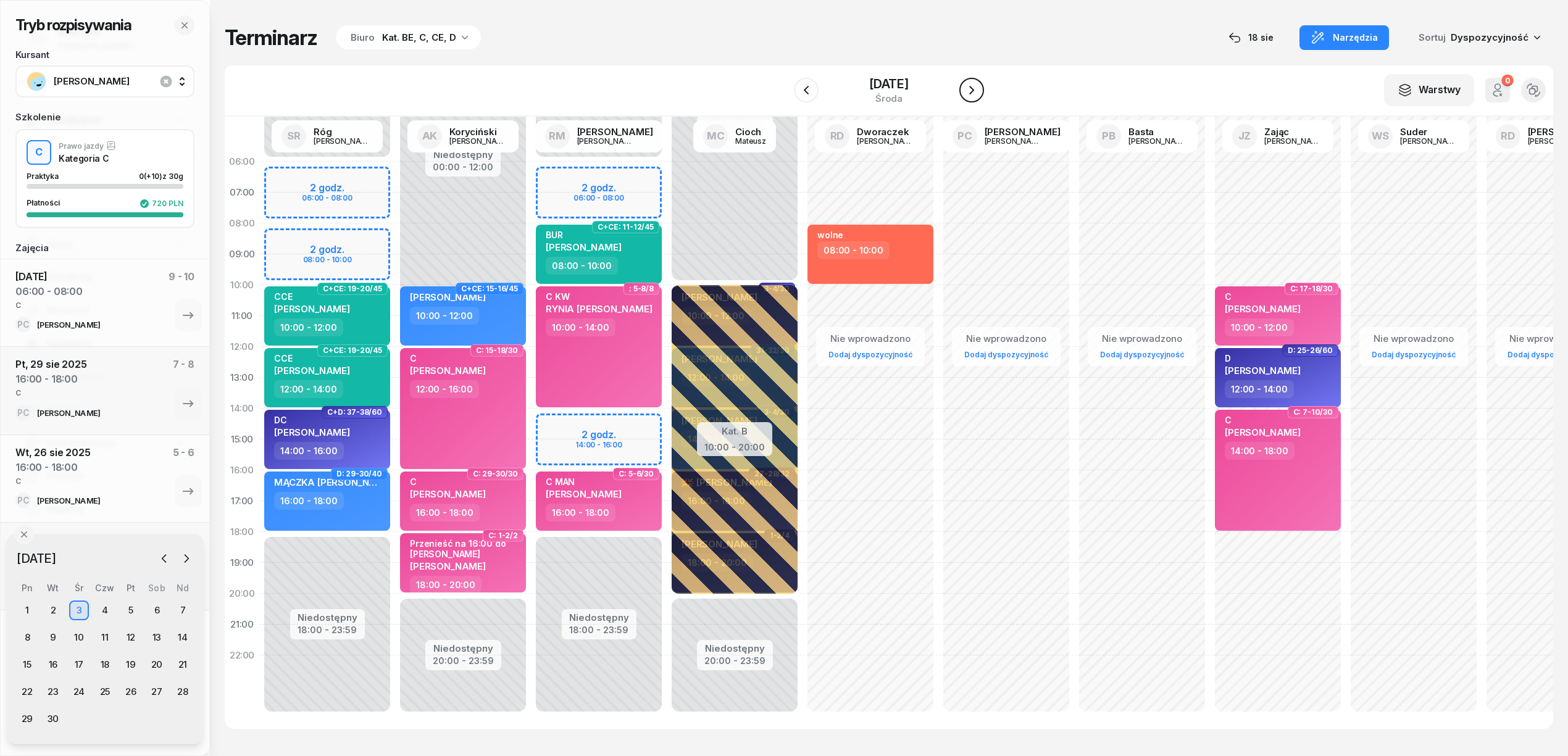
click at [967, 88] on icon "button" at bounding box center [971, 90] width 14 height 14
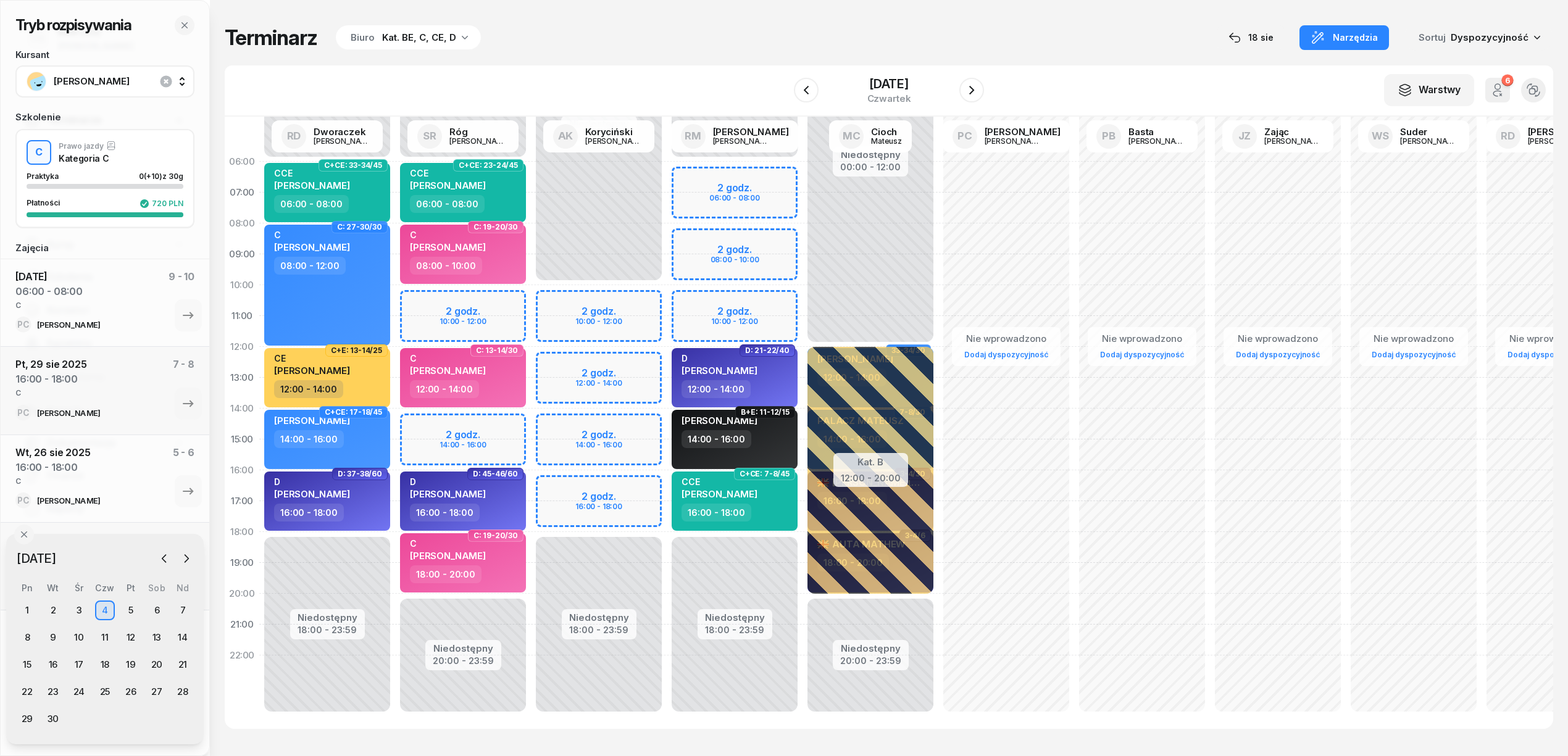
click at [667, 484] on div "Niedostępny 00:00 - 10:00 Niedostępny 18:00 - 23:59 2 godz. 10:00 - 12:00 2 god…" at bounding box center [734, 439] width 136 height 586
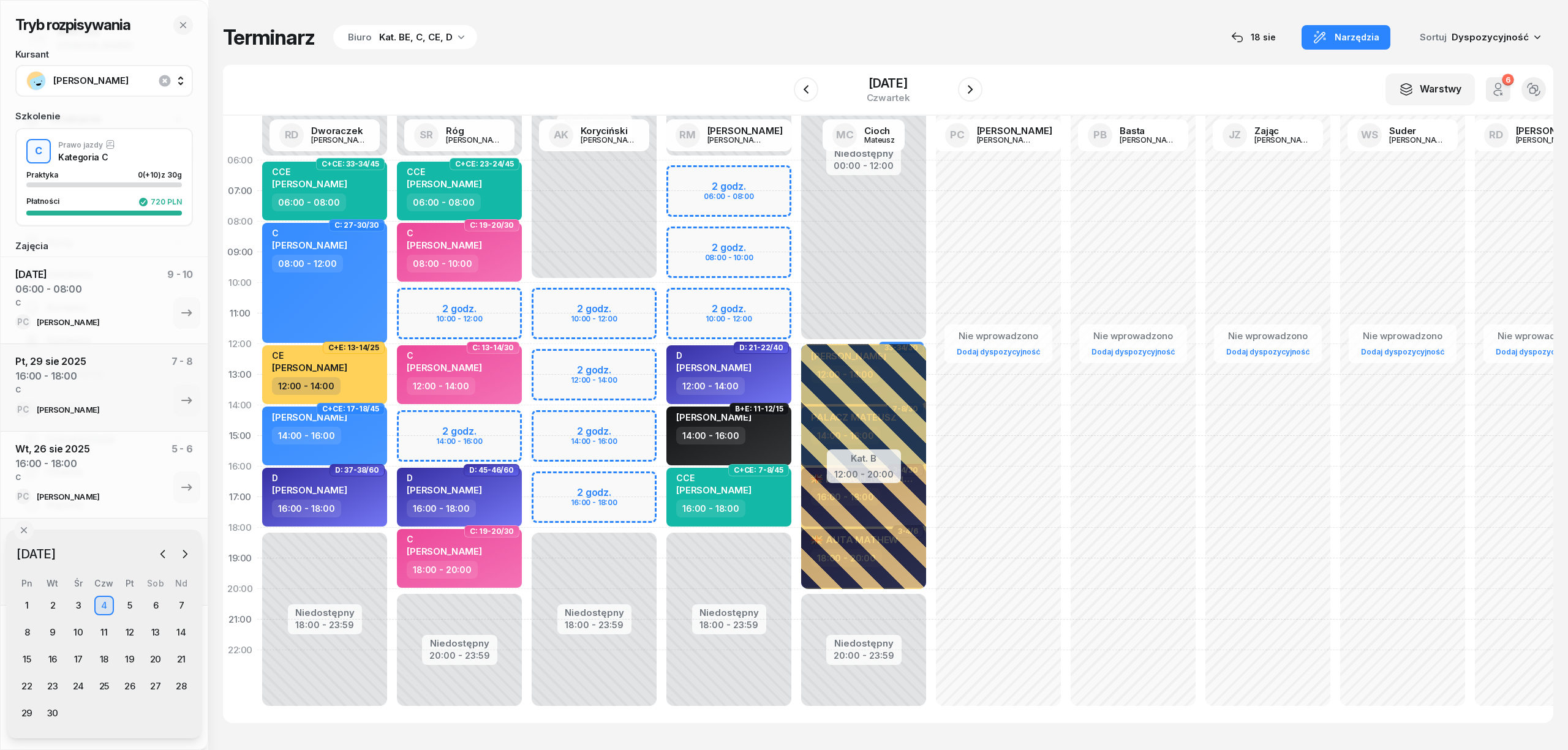
select select "16"
select select "18"
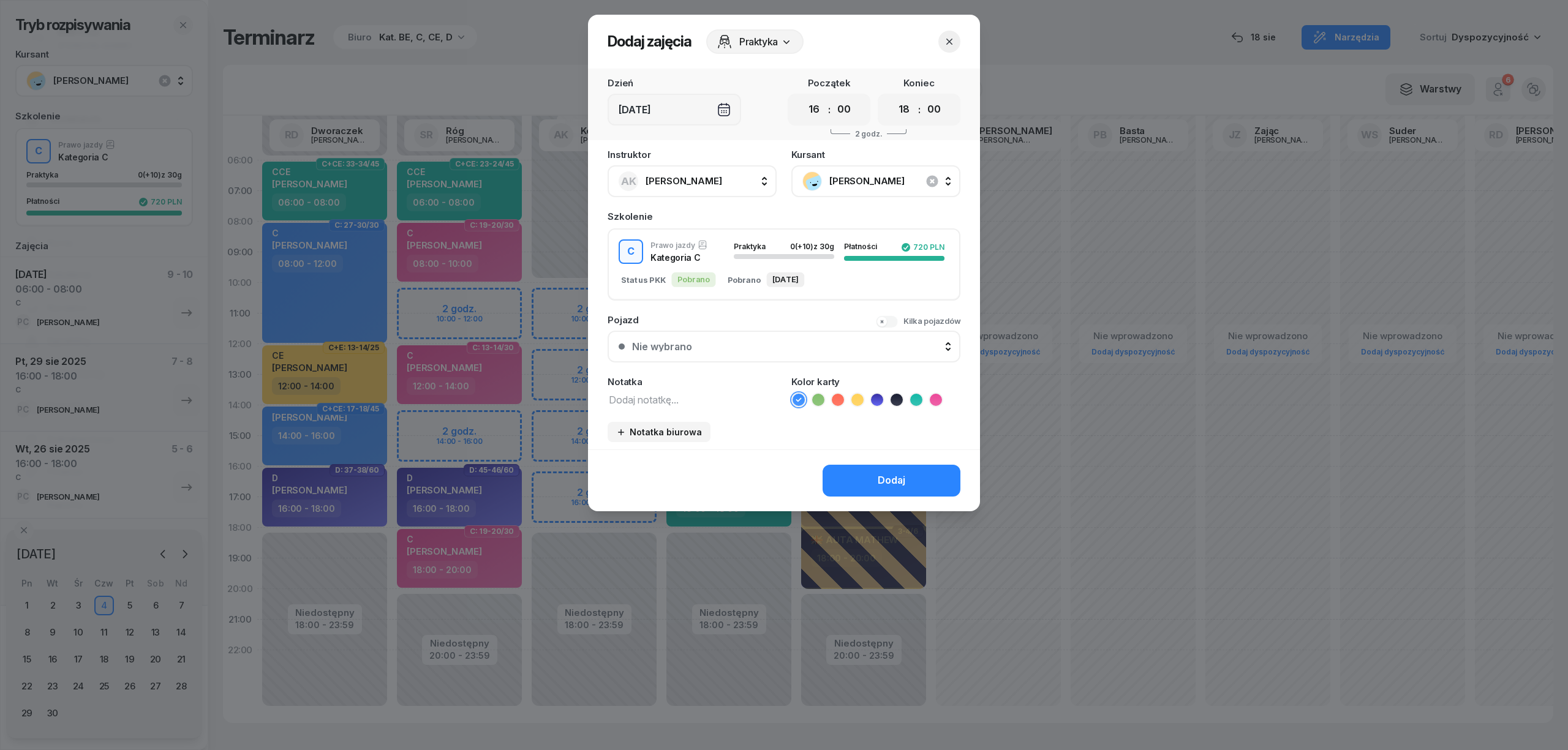
click at [674, 394] on textarea at bounding box center [692, 399] width 169 height 16
drag, startPoint x: 641, startPoint y: 402, endPoint x: 546, endPoint y: 400, distance: 95.0
click at [546, 400] on div "Dodaj zajęcia Praktyka Dzień Czw, 4 wrz Początek 00 01 02 03 04 05 06 07 08 09 …" at bounding box center [784, 375] width 1568 height 750
type textarea "C"
click at [937, 398] on icon at bounding box center [936, 400] width 12 height 12
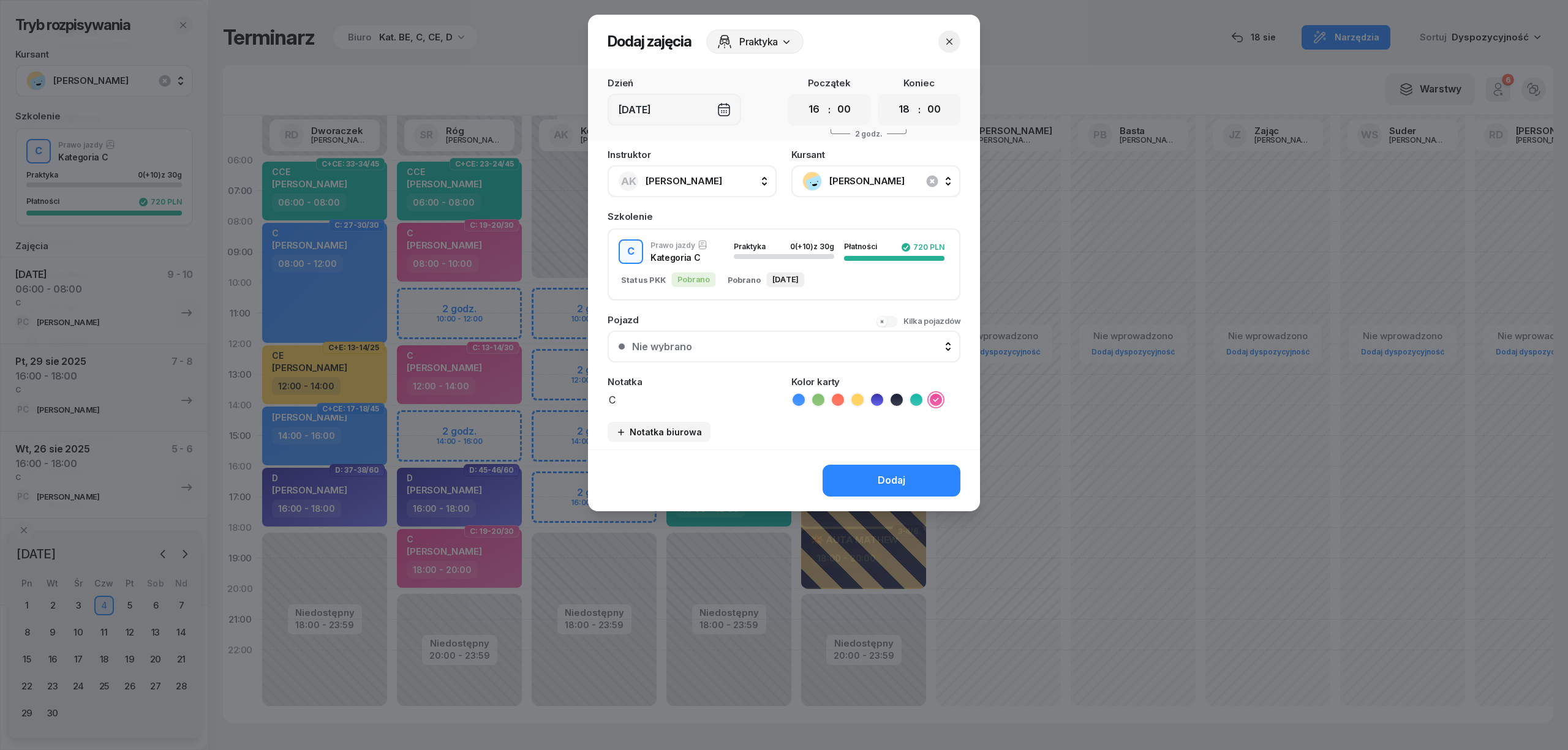
click at [919, 483] on button "Dodaj" at bounding box center [891, 480] width 138 height 32
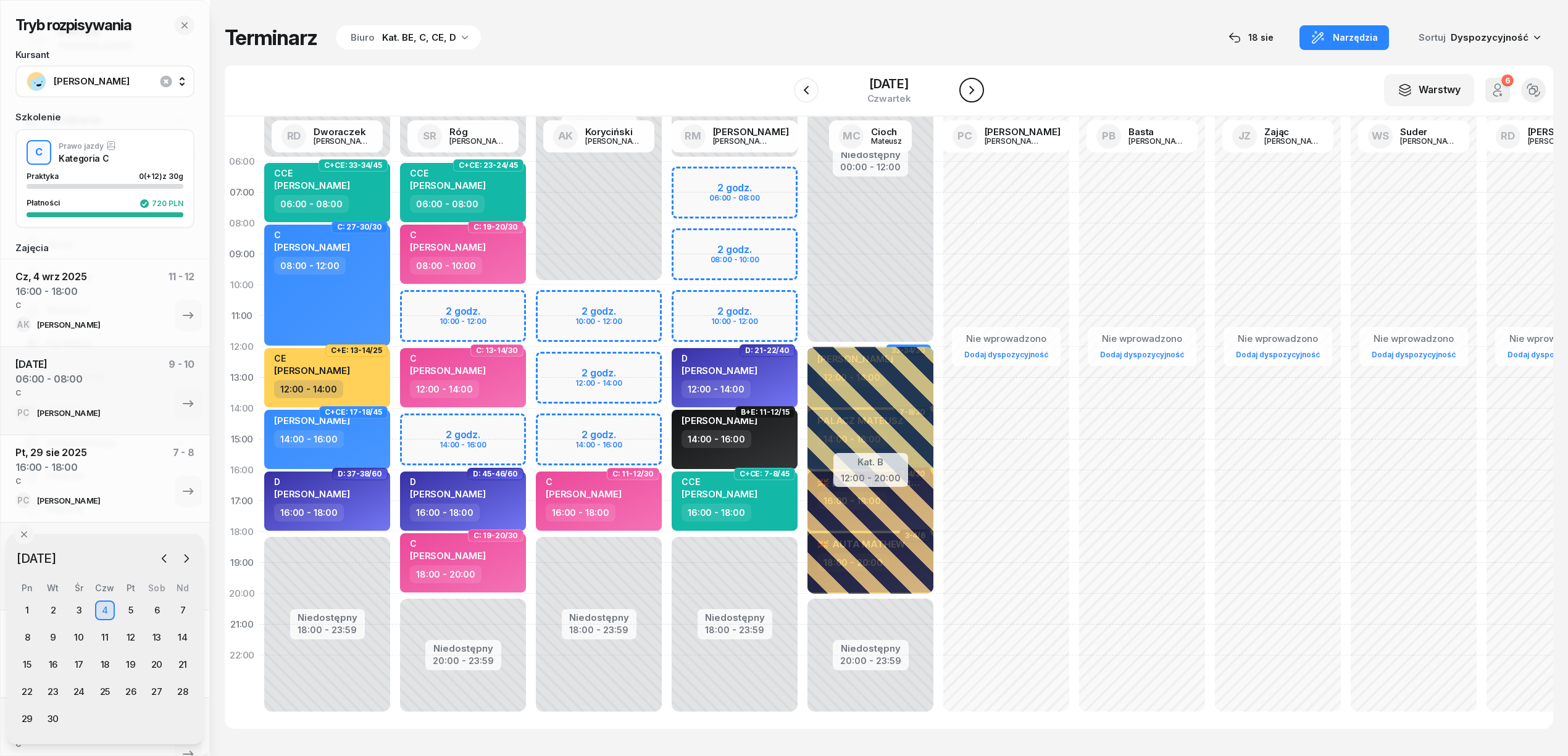
click at [971, 91] on icon "button" at bounding box center [971, 90] width 14 height 14
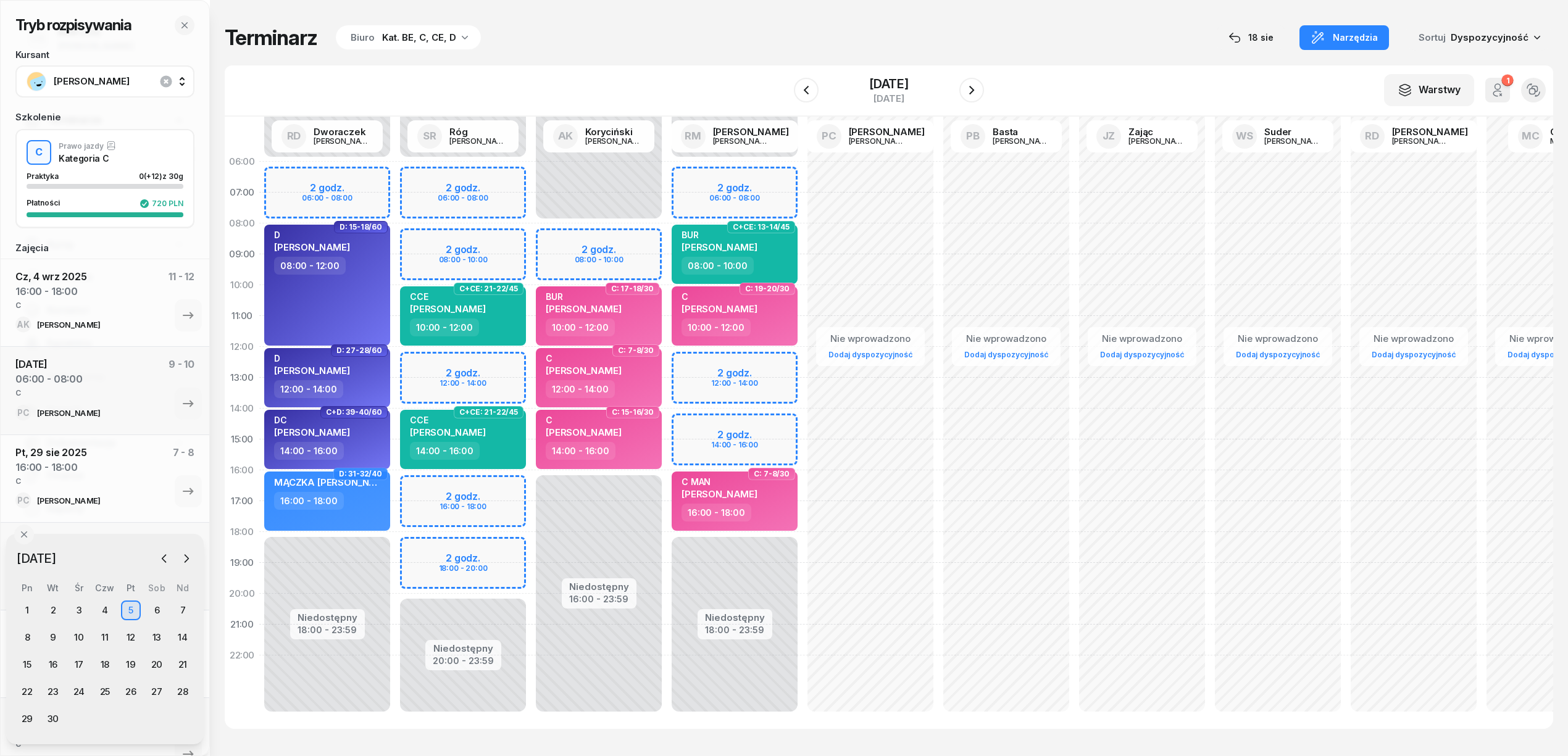
click at [531, 485] on div "Niedostępny 00:00 - 06:00 Niedostępny 20:00 - 23:59 2 godz. 06:00 - 08:00 2 god…" at bounding box center [598, 439] width 136 height 586
select select "16"
select select "18"
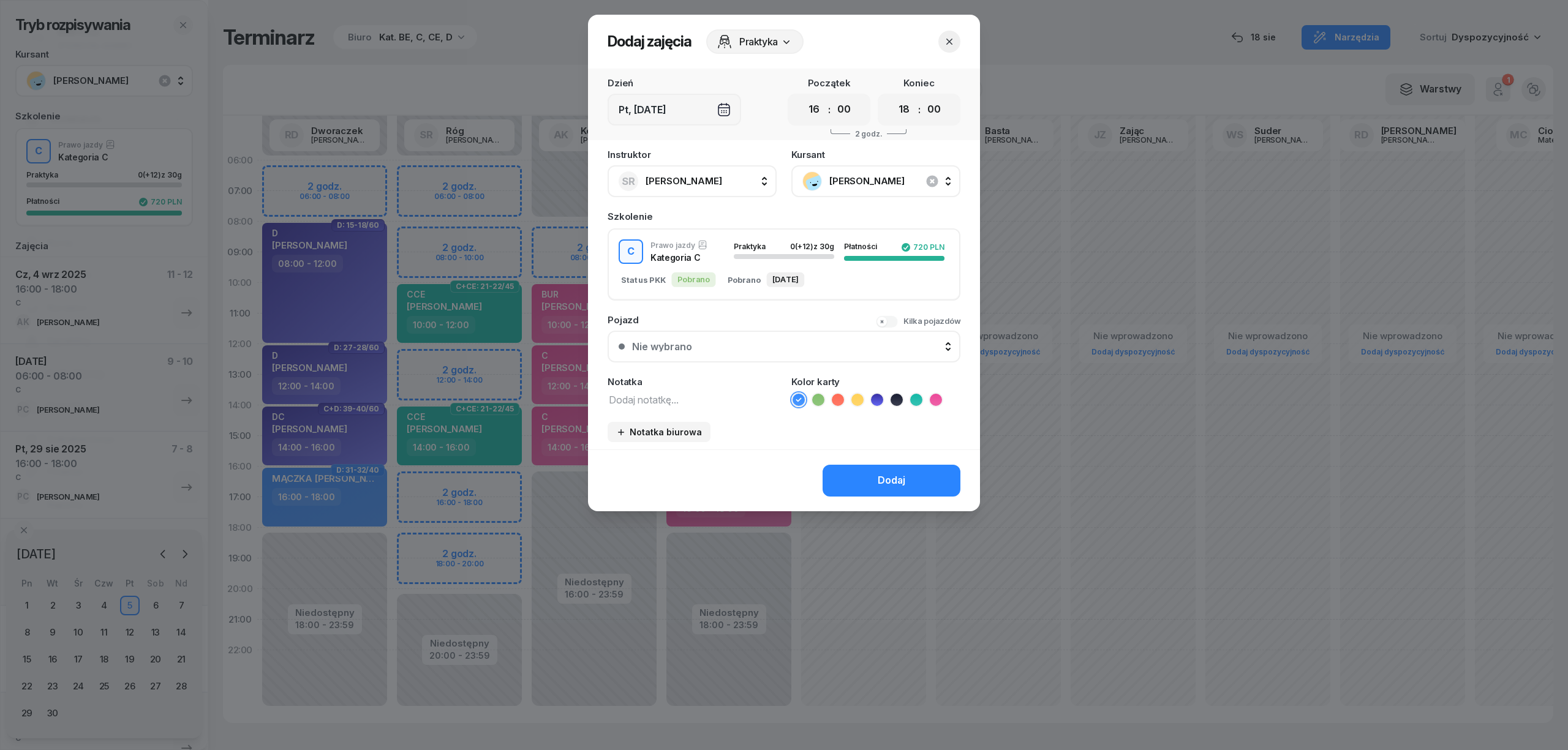
click at [723, 393] on textarea at bounding box center [692, 399] width 169 height 16
type textarea "C"
click at [937, 397] on icon at bounding box center [936, 400] width 12 height 12
click at [904, 478] on div "Dodaj" at bounding box center [892, 480] width 27 height 16
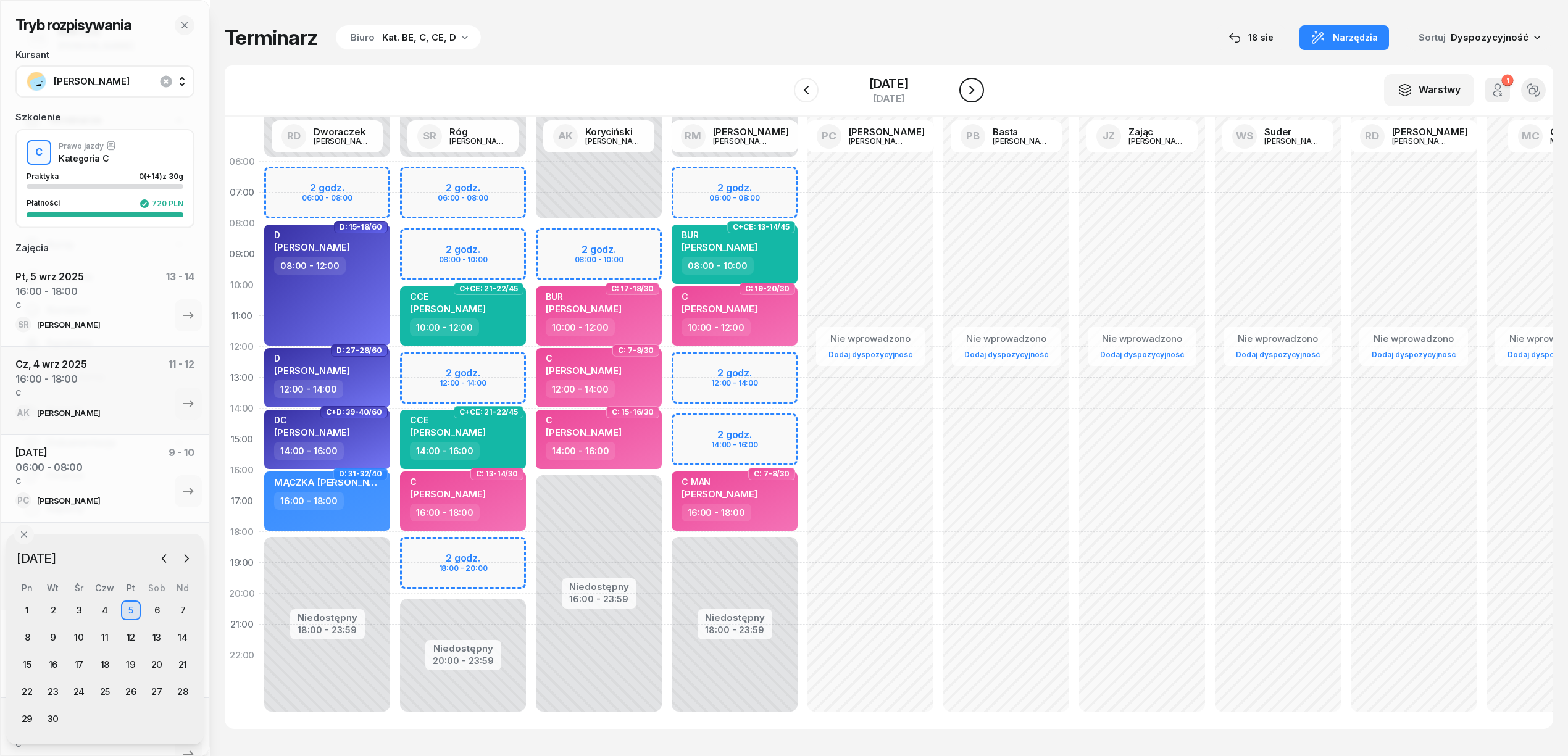
click at [974, 87] on icon "button" at bounding box center [971, 90] width 14 height 14
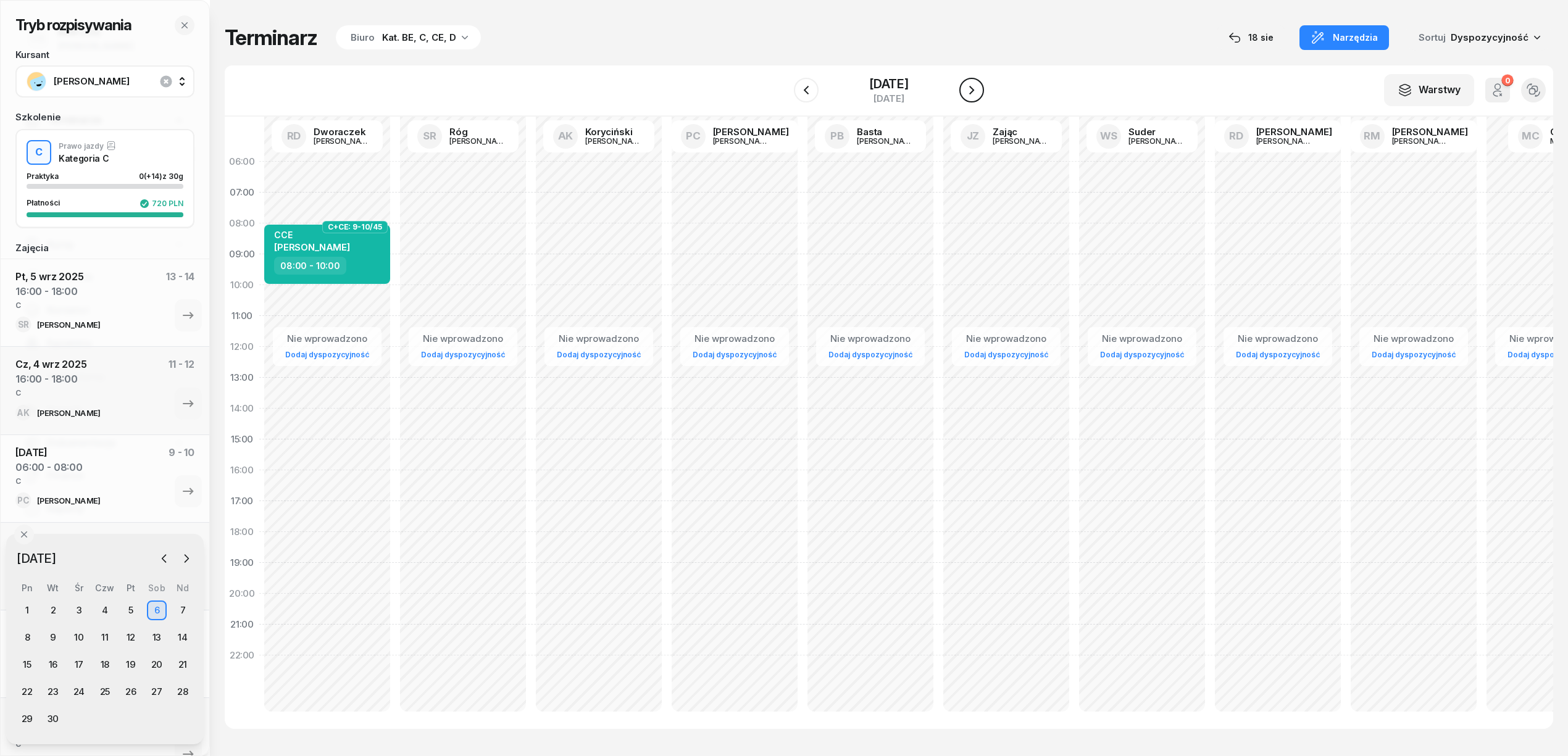
click at [973, 87] on icon "button" at bounding box center [971, 90] width 14 height 14
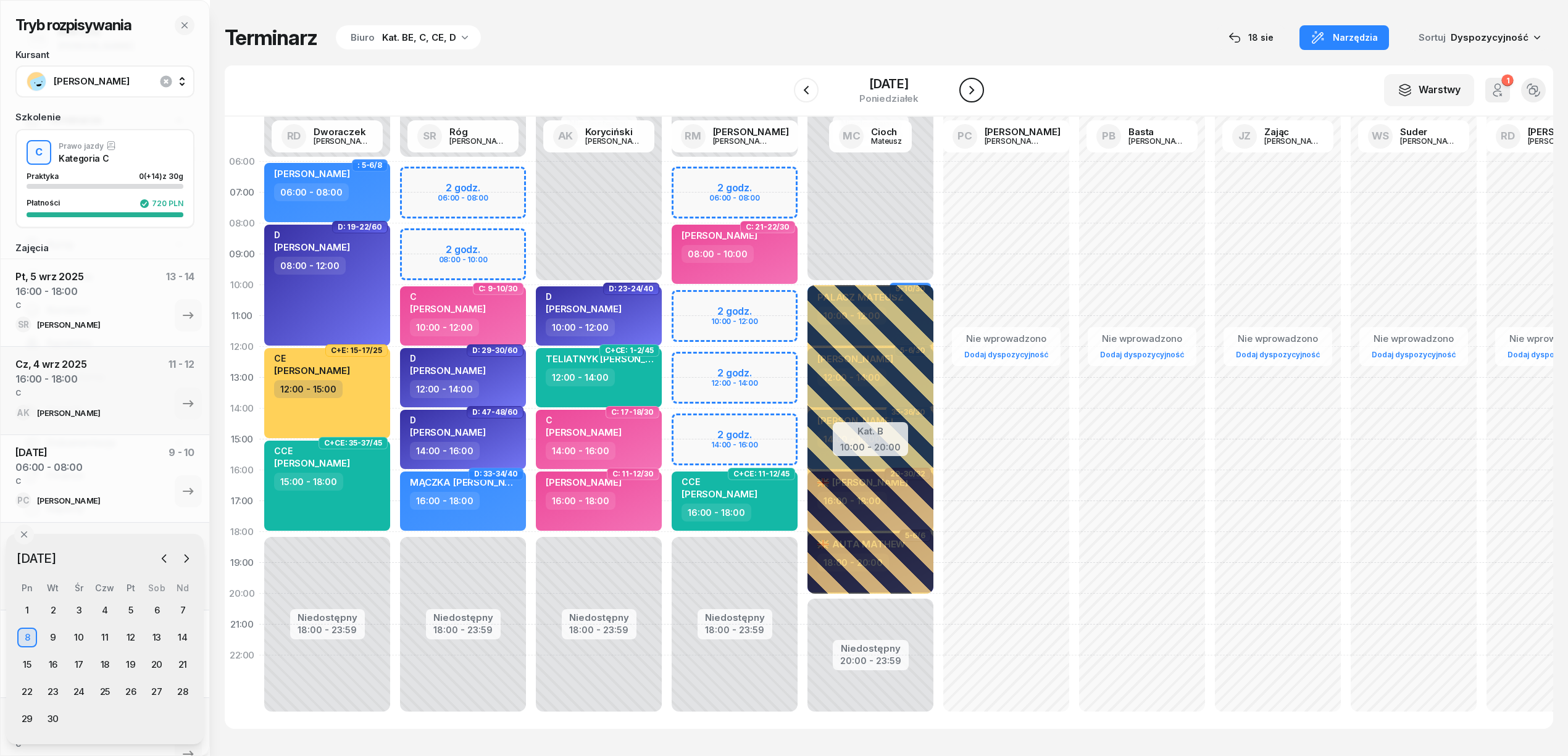
click at [973, 87] on icon "button" at bounding box center [971, 90] width 14 height 14
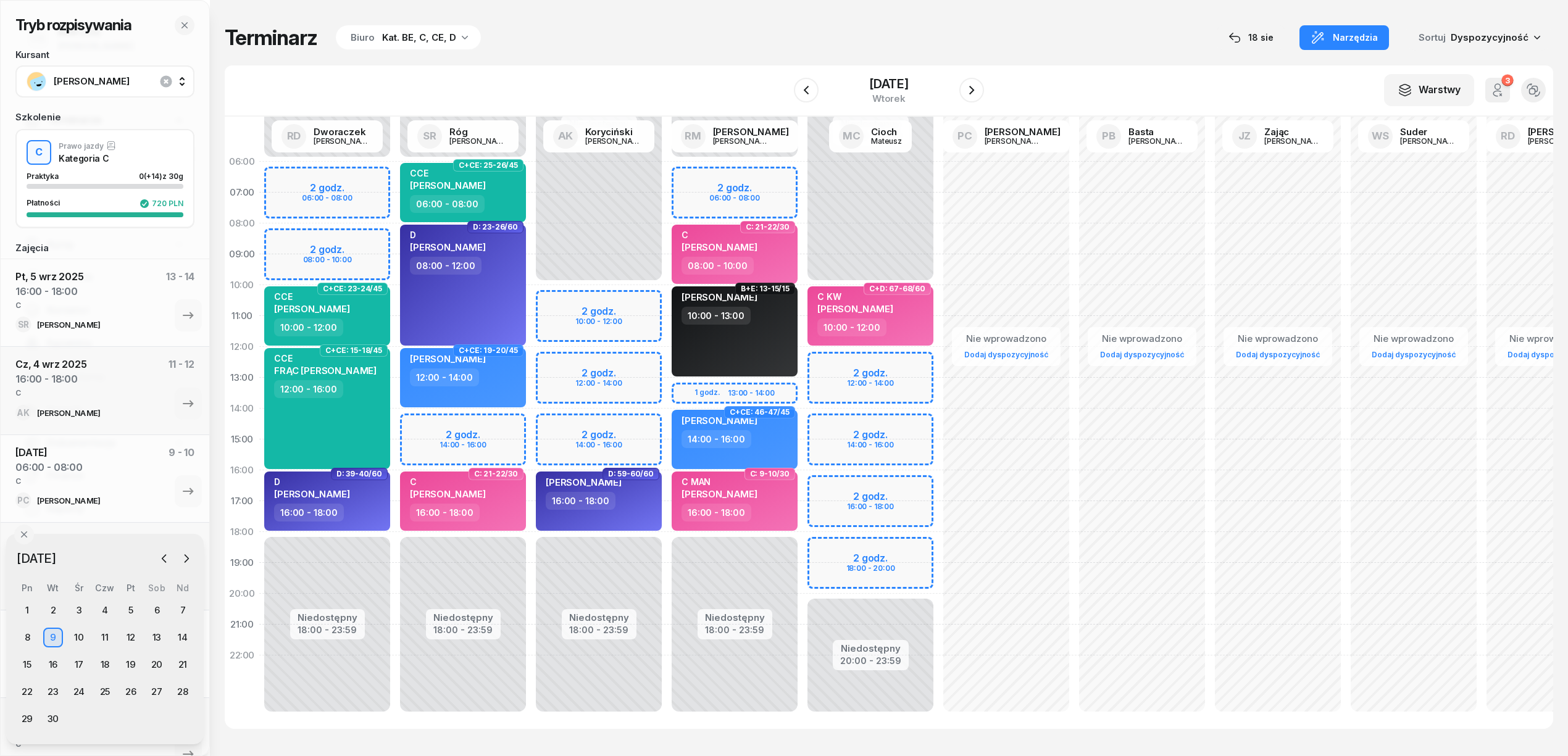
click at [939, 484] on div "Niedostępny 00:00 - 10:00 Niedostępny 20:00 - 23:59 2 godz. 12:00 - 14:00 2 god…" at bounding box center [1006, 439] width 136 height 586
select select "16"
select select "18"
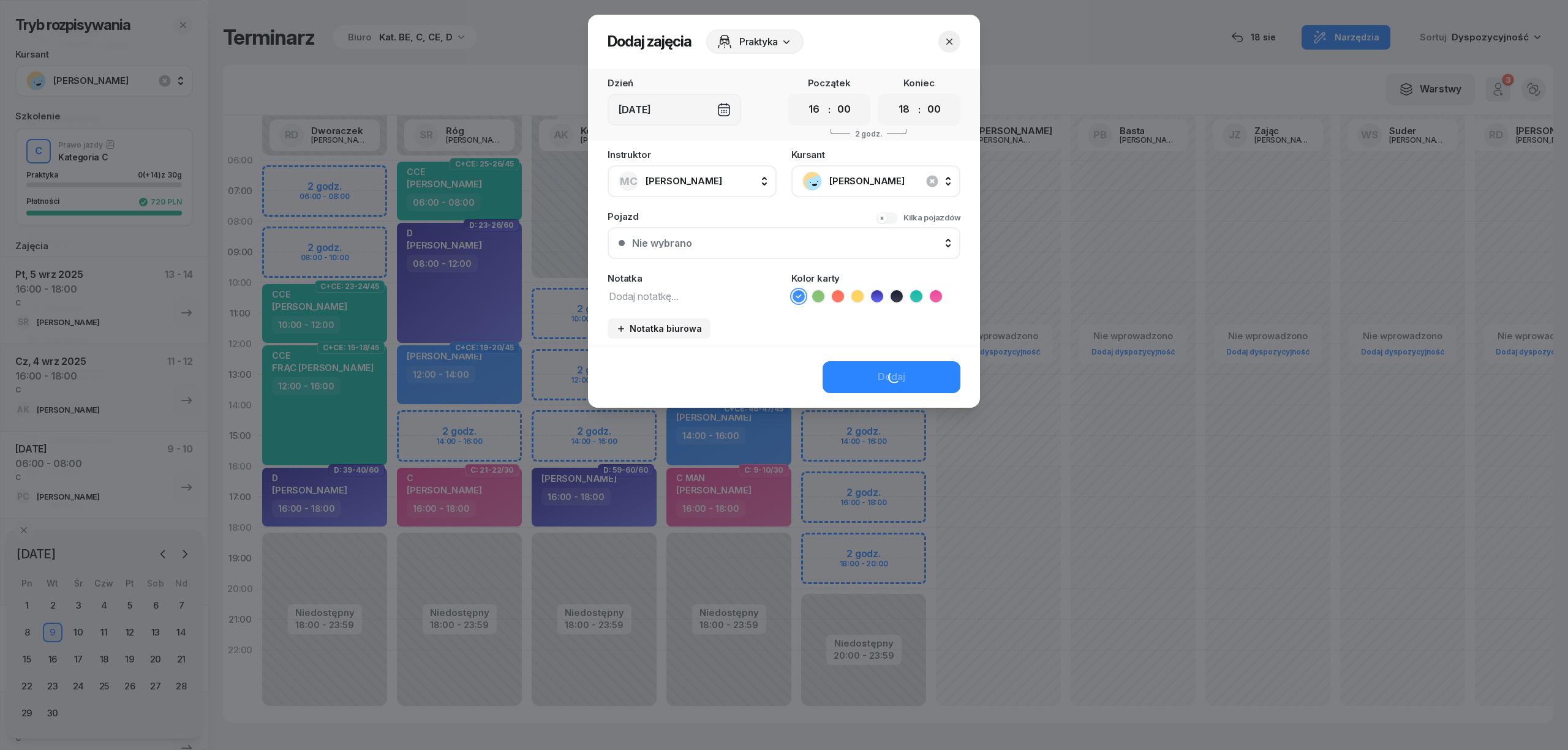
click at [730, 285] on div "Notatka" at bounding box center [692, 289] width 169 height 30
click at [733, 298] on textarea at bounding box center [692, 295] width 169 height 16
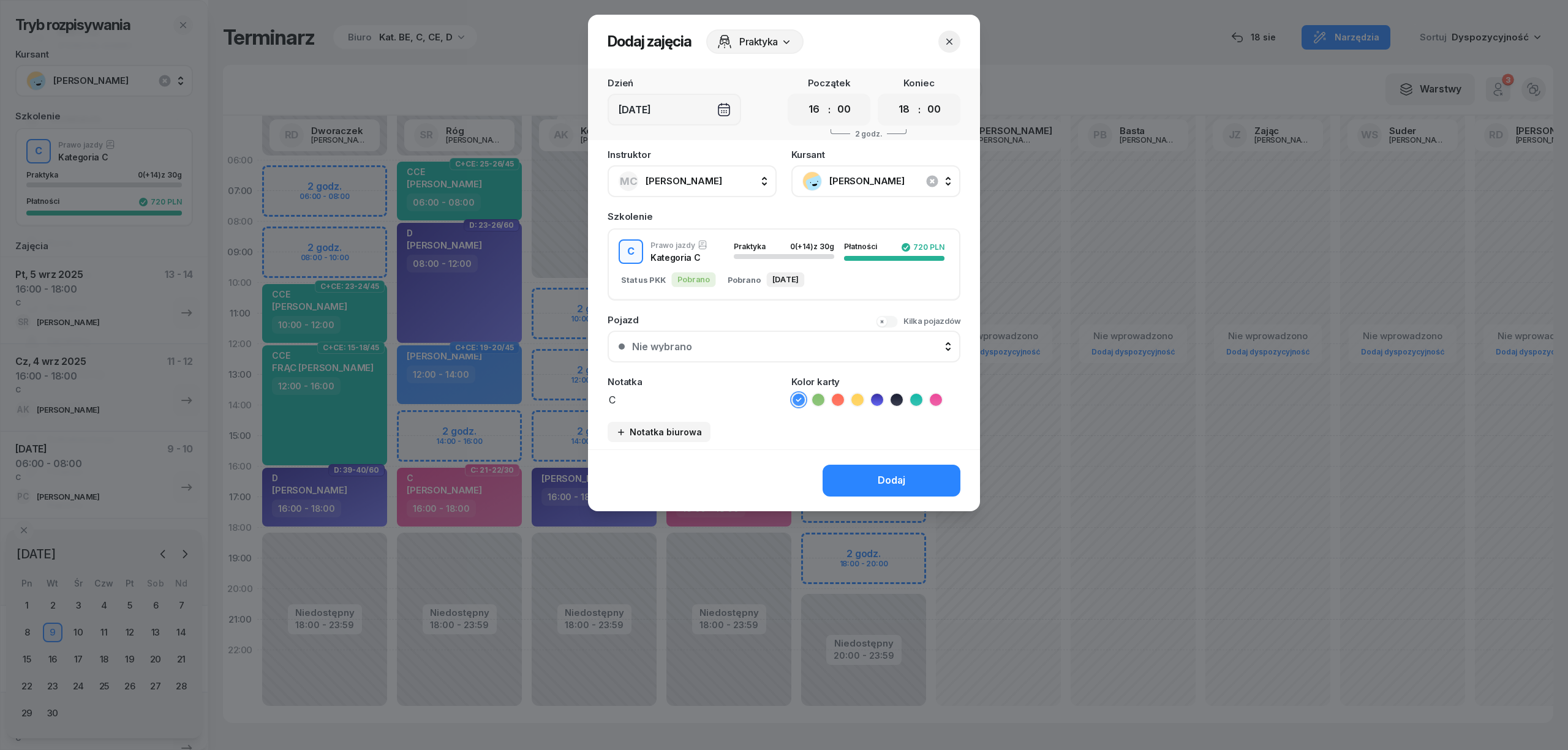
type textarea "C"
click at [933, 397] on icon at bounding box center [935, 399] width 5 height 4
click at [912, 480] on button "Dodaj" at bounding box center [891, 480] width 138 height 32
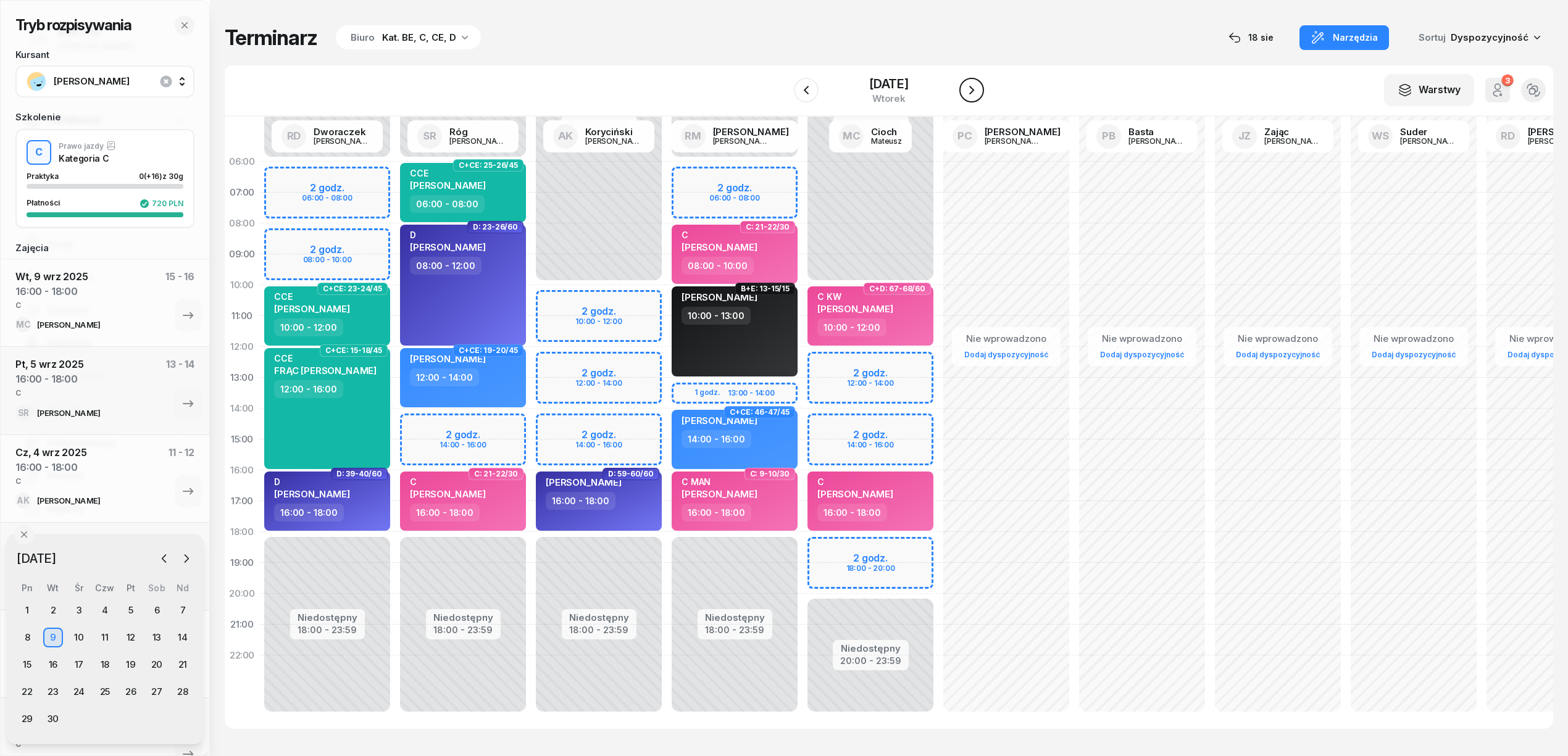
click at [974, 94] on icon "button" at bounding box center [971, 90] width 14 height 14
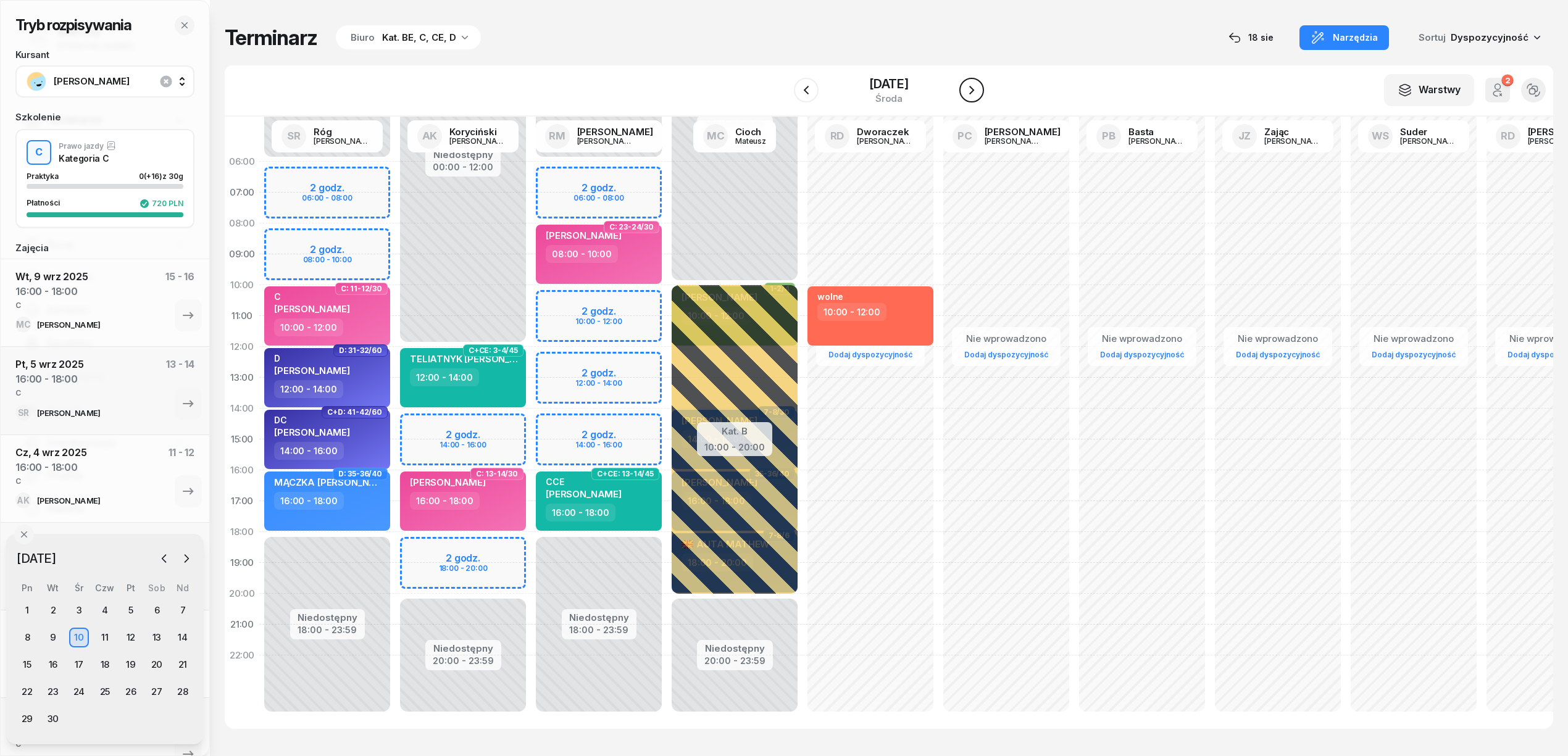
click at [974, 94] on icon "button" at bounding box center [971, 90] width 14 height 14
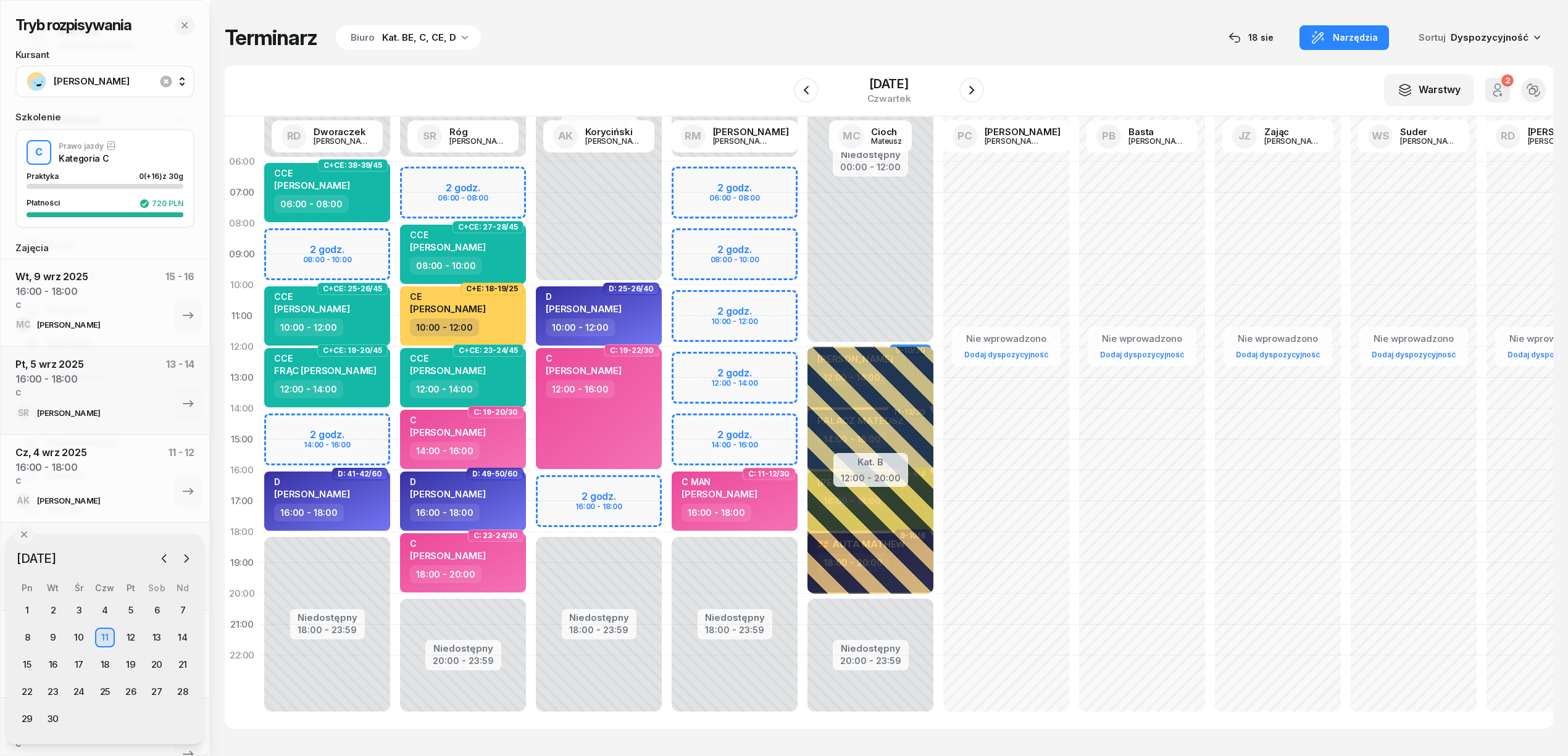
click at [667, 482] on div "Niedostępny 00:00 - 10:00 Niedostępny 18:00 - 23:59 2 godz. 16:00 - 18:00 D: 25…" at bounding box center [734, 439] width 136 height 586
select select "16"
select select "18"
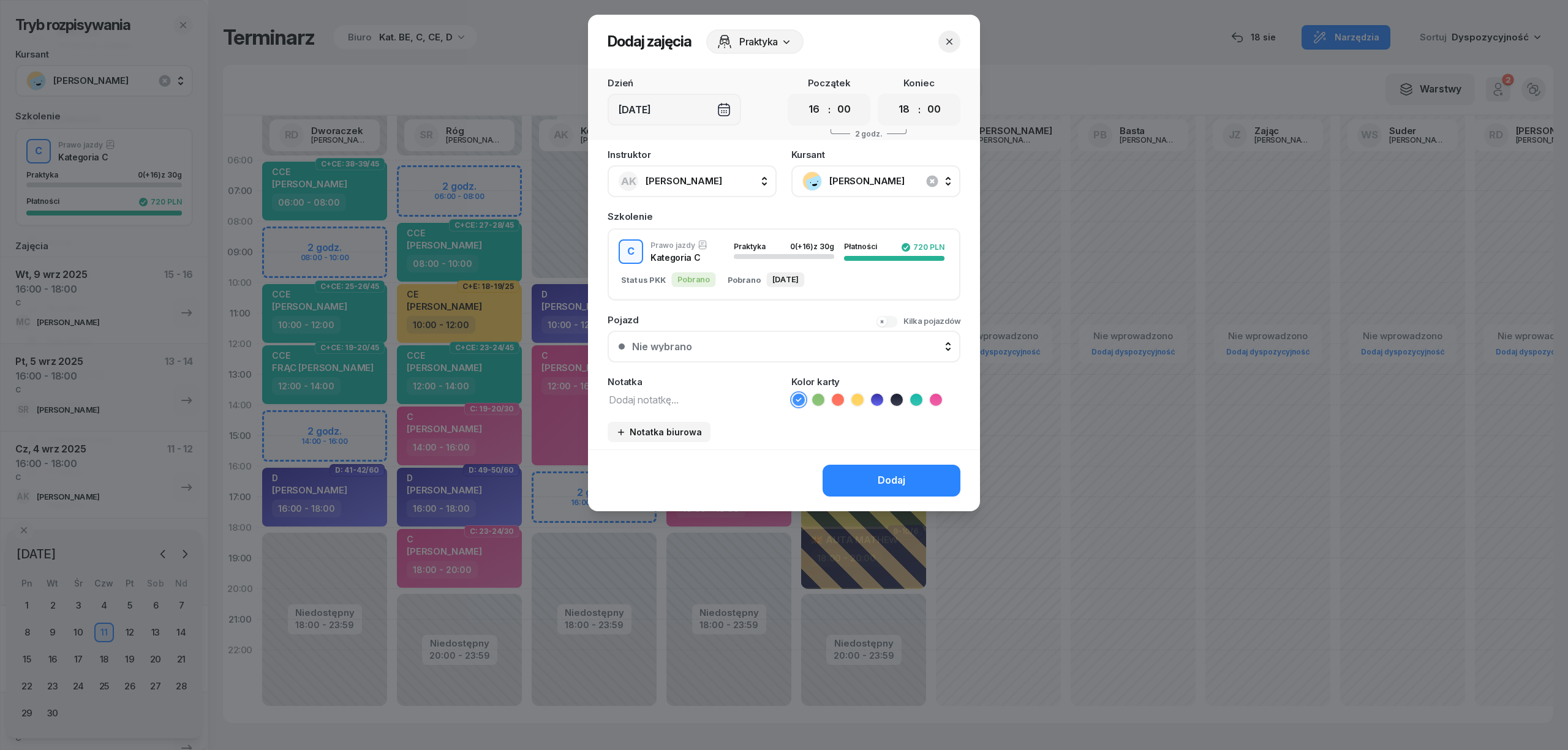
click at [728, 285] on div "Pobrano 03.07.2025" at bounding box center [766, 279] width 77 height 14
click at [700, 394] on textarea at bounding box center [692, 399] width 169 height 16
type textarea "C"
click at [933, 398] on icon at bounding box center [935, 399] width 5 height 4
click at [896, 474] on div "Dodaj" at bounding box center [892, 480] width 27 height 16
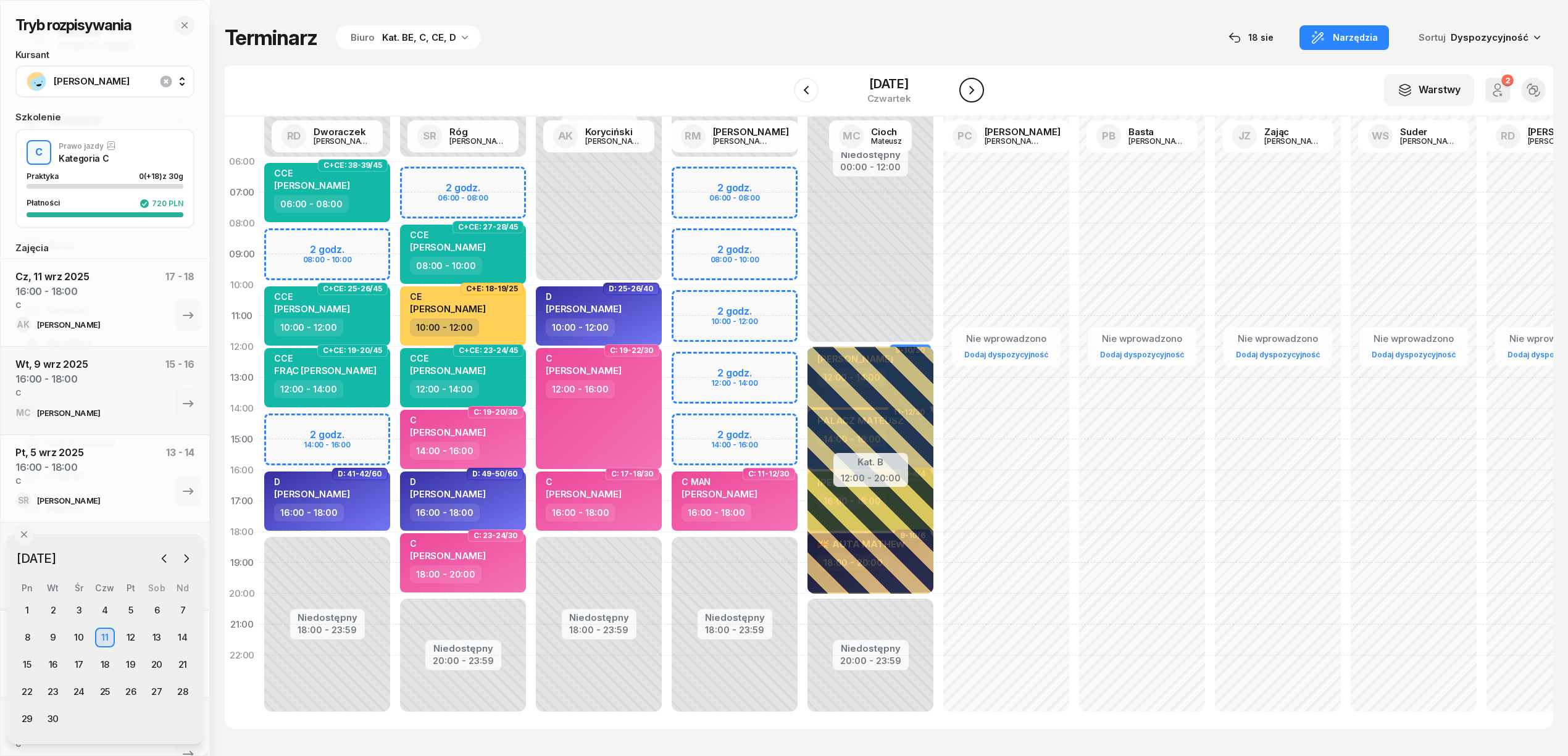
click at [967, 90] on icon "button" at bounding box center [971, 90] width 14 height 14
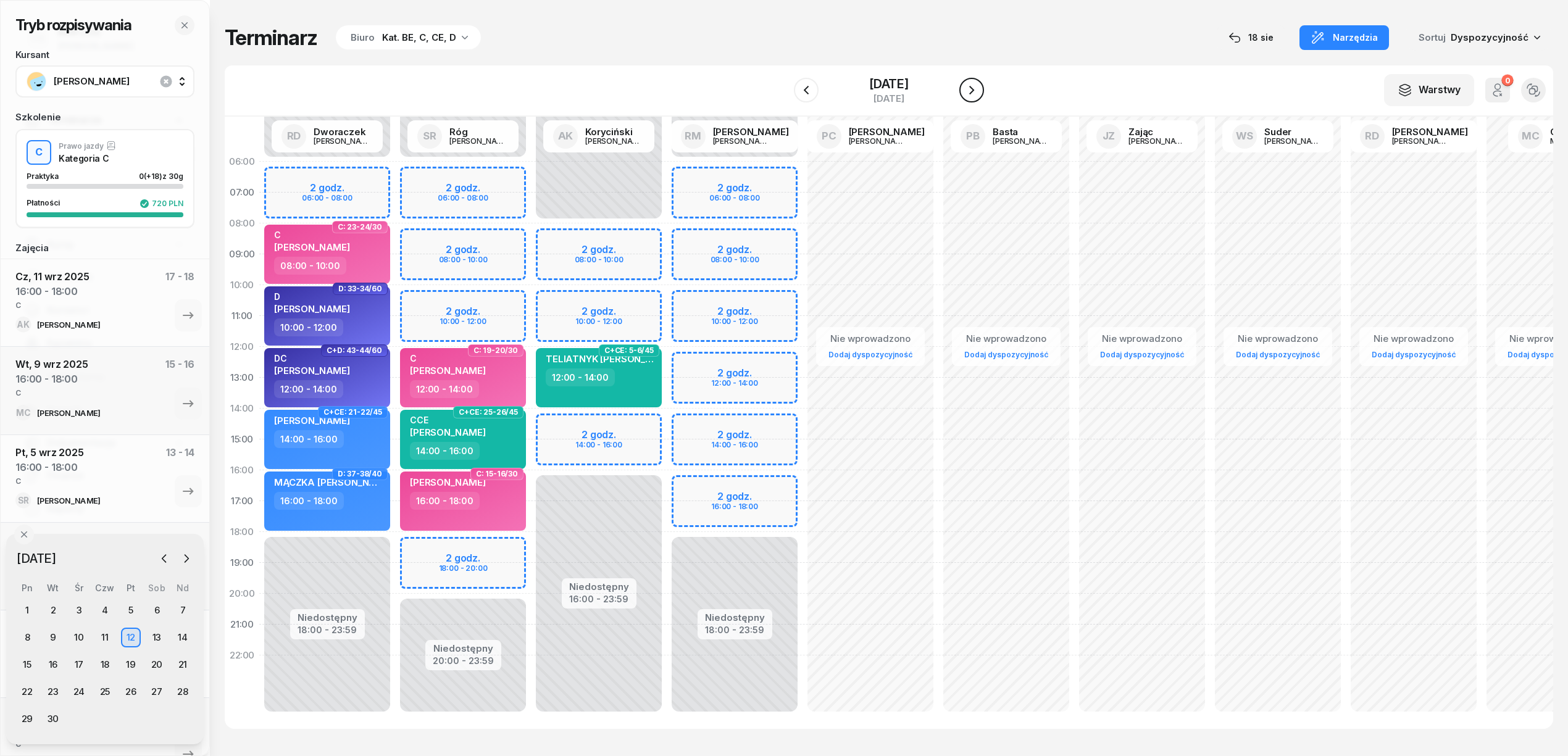
click at [967, 90] on icon "button" at bounding box center [971, 90] width 14 height 14
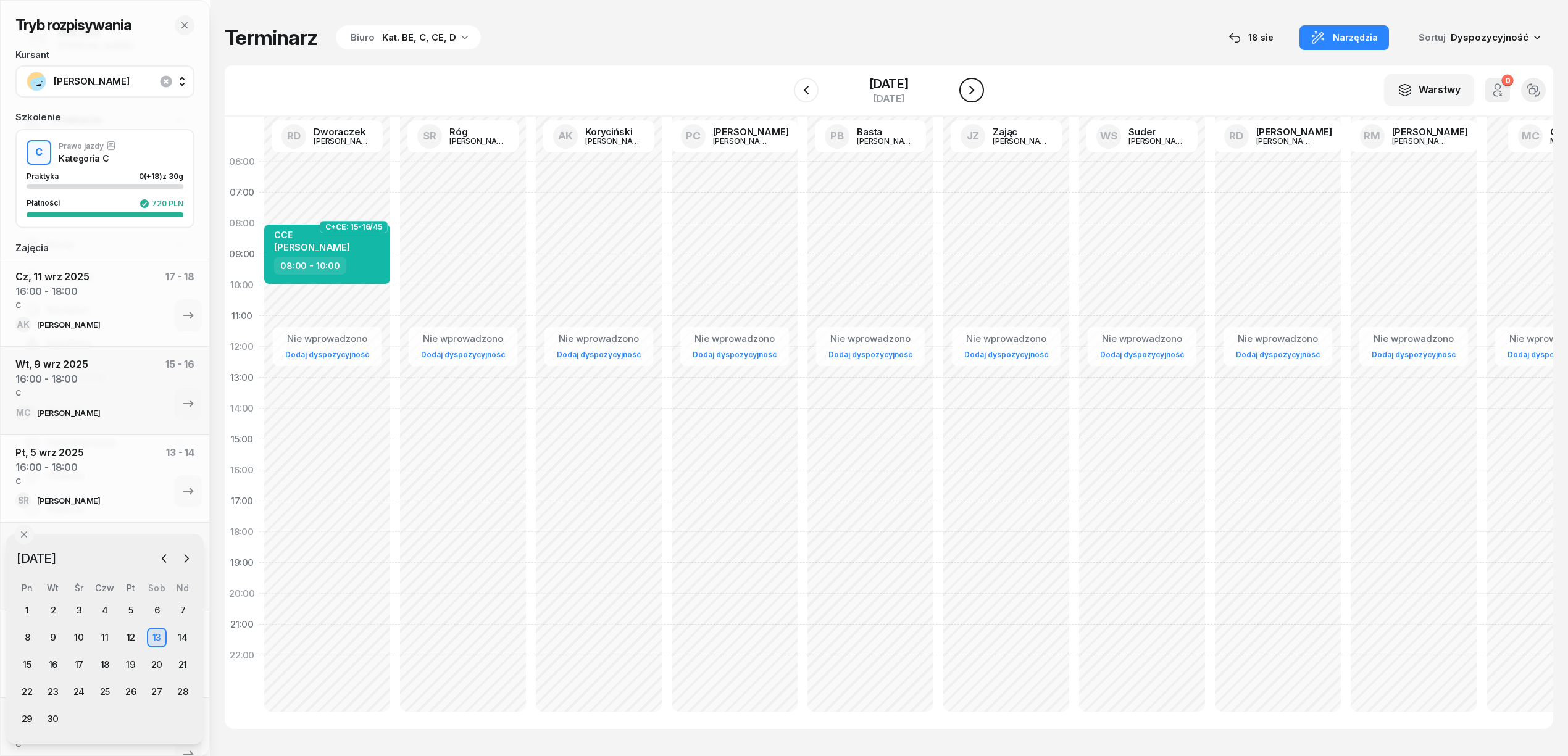
click at [967, 90] on icon "button" at bounding box center [971, 90] width 14 height 14
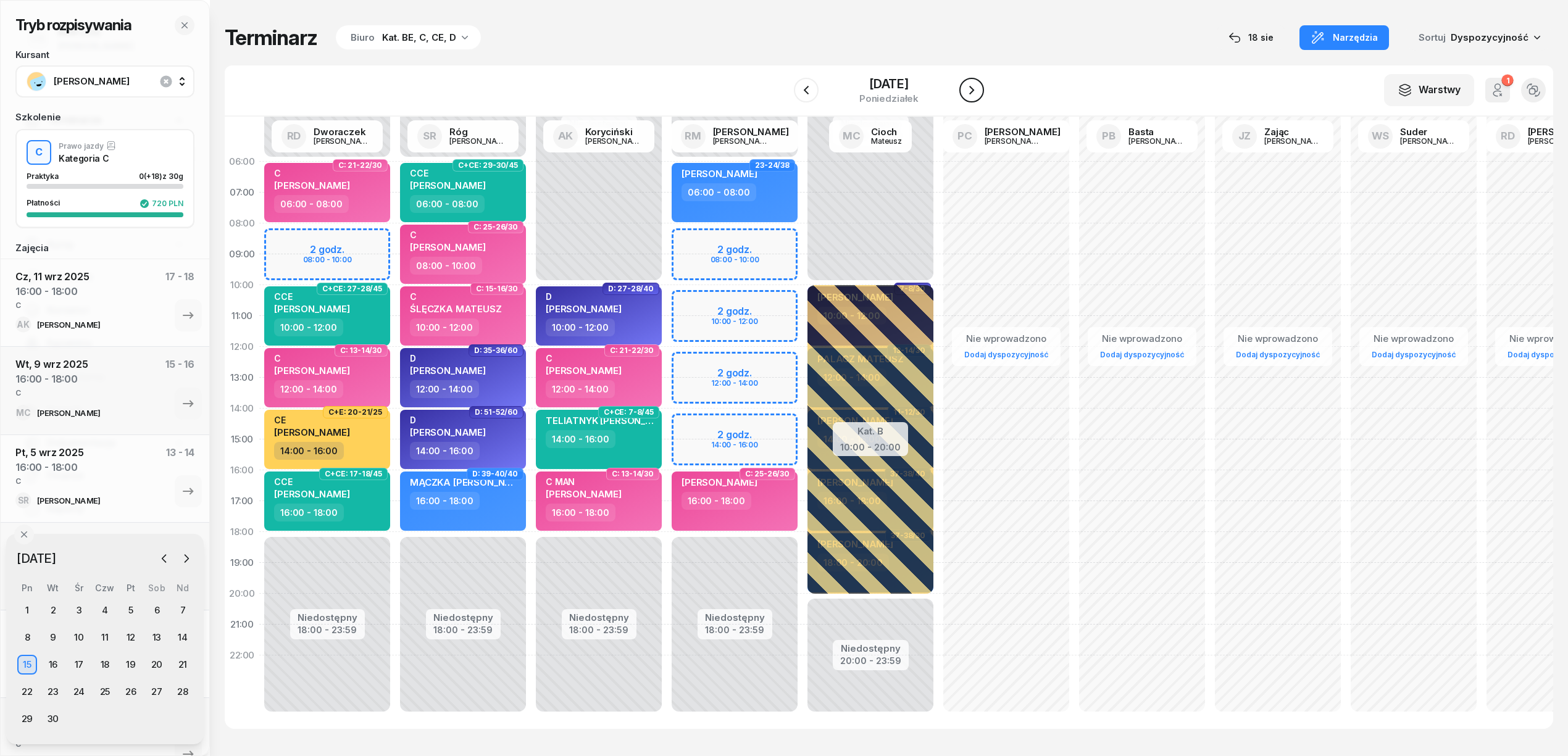
click at [966, 84] on icon "button" at bounding box center [971, 90] width 14 height 14
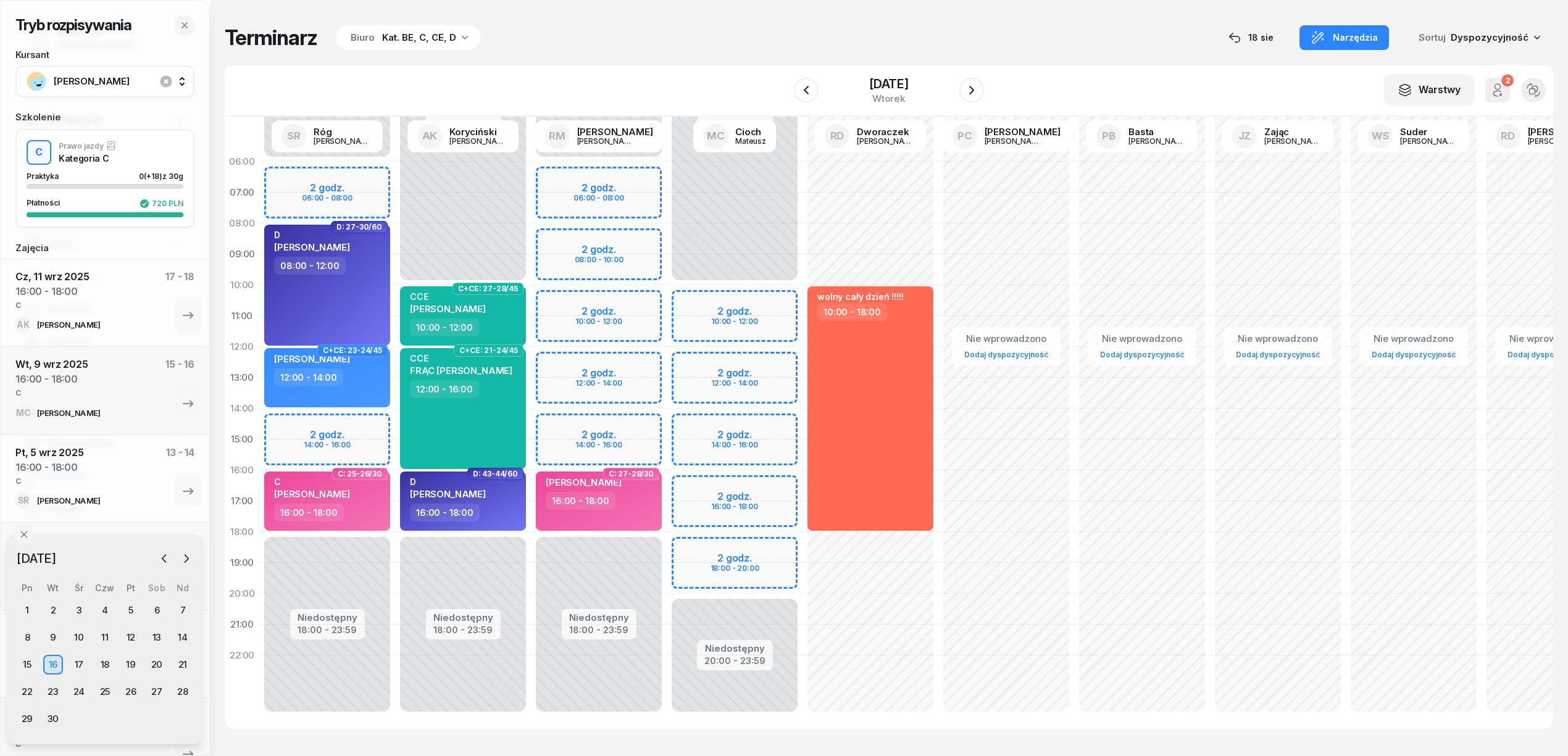
click at [803, 484] on div "Niedostępny 00:00 - 10:00 Niedostępny 20:00 - 23:59 2 godz. 10:00 - 12:00 2 god…" at bounding box center [870, 439] width 136 height 586
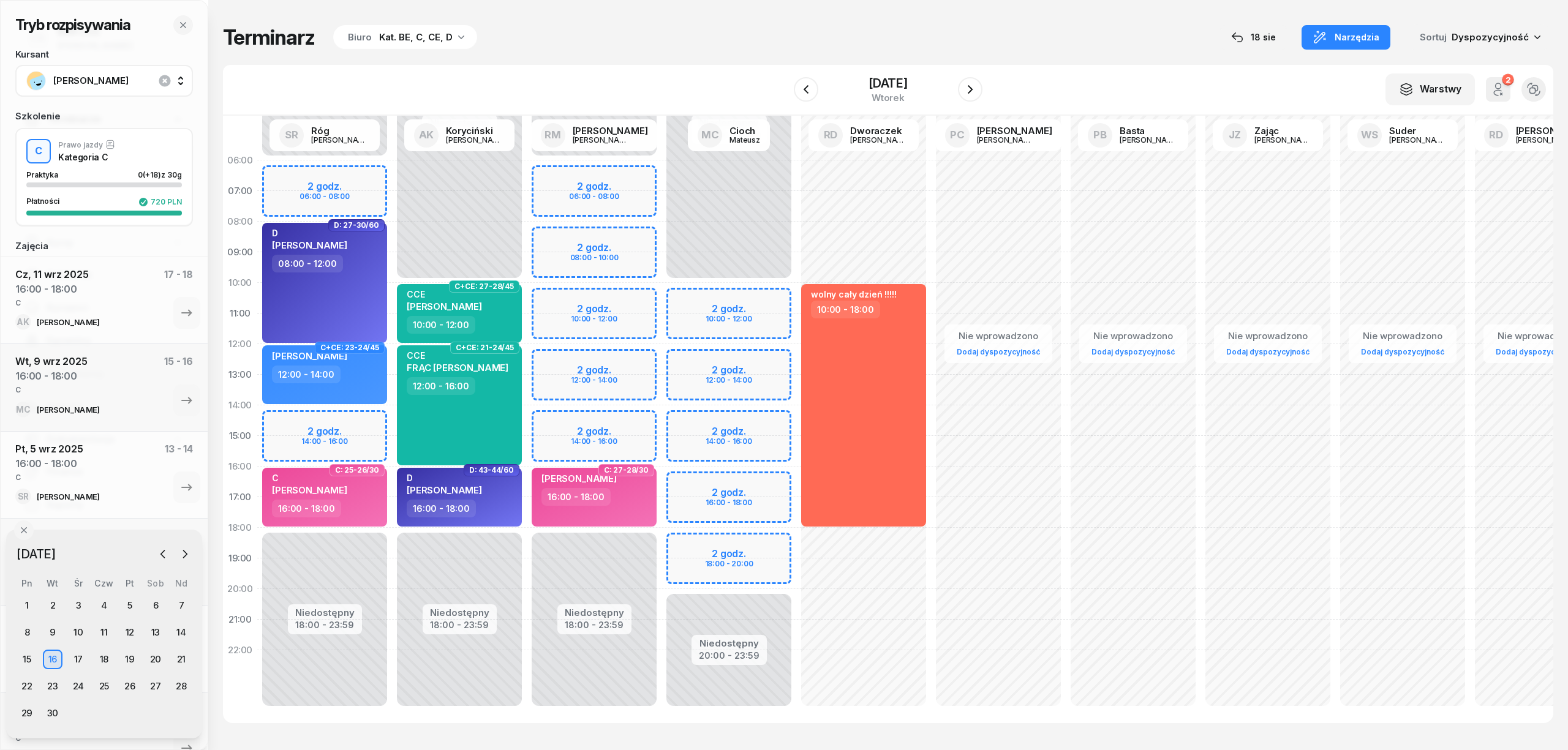
select select "16"
select select "18"
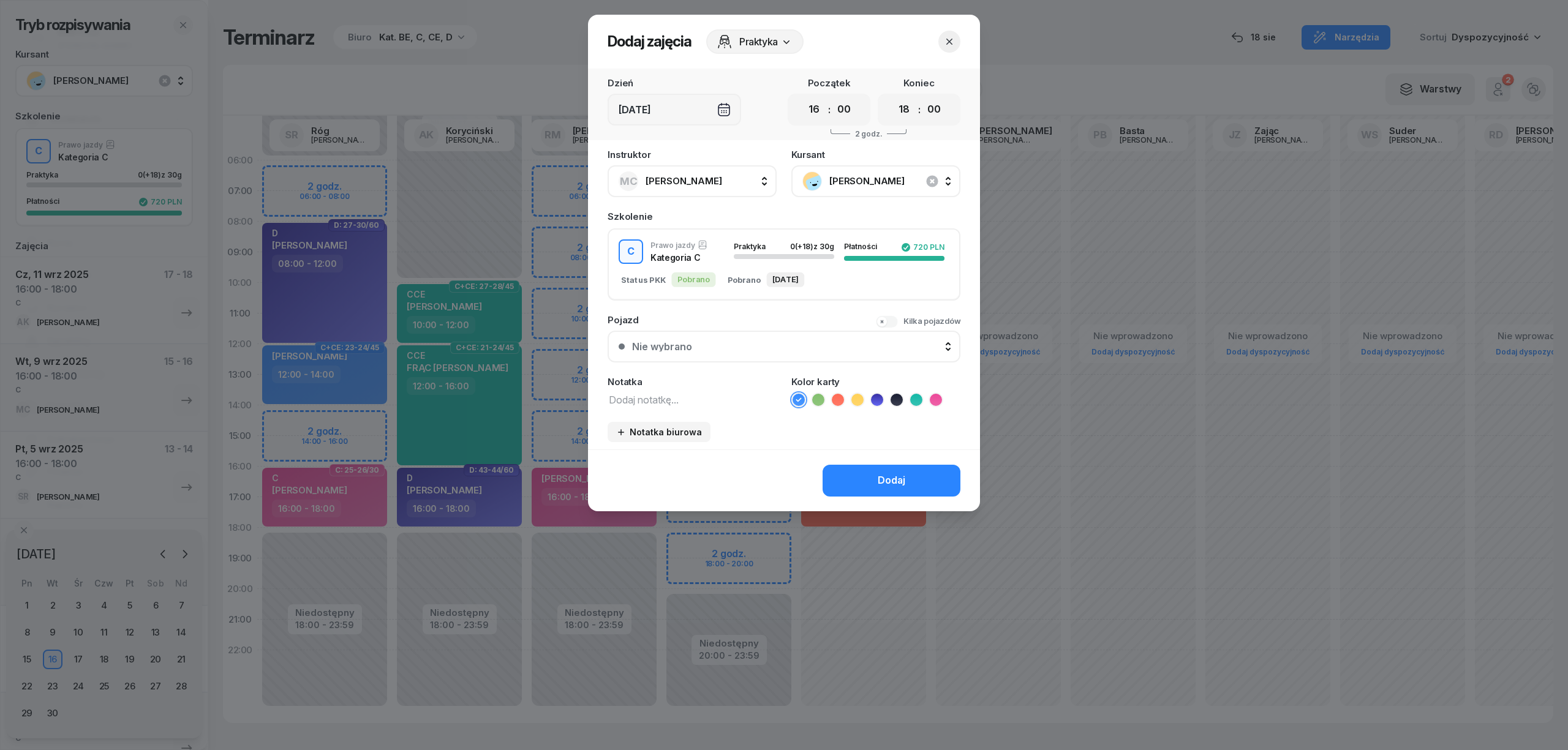
click at [740, 397] on textarea at bounding box center [692, 399] width 169 height 16
type textarea "C"
click at [938, 400] on icon at bounding box center [936, 400] width 12 height 12
click at [914, 473] on button "Dodaj" at bounding box center [891, 480] width 138 height 32
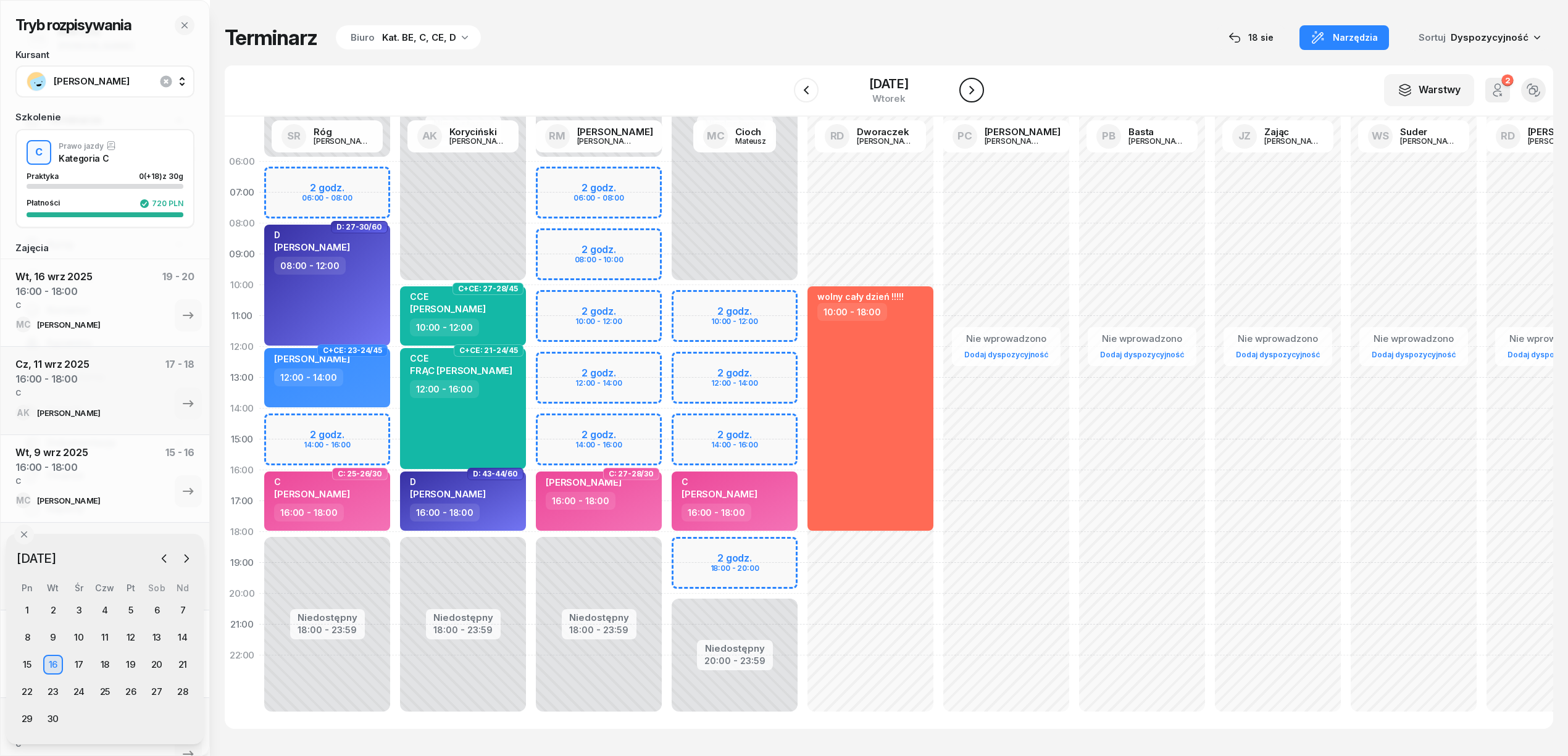
click at [964, 97] on button "button" at bounding box center [972, 90] width 25 height 25
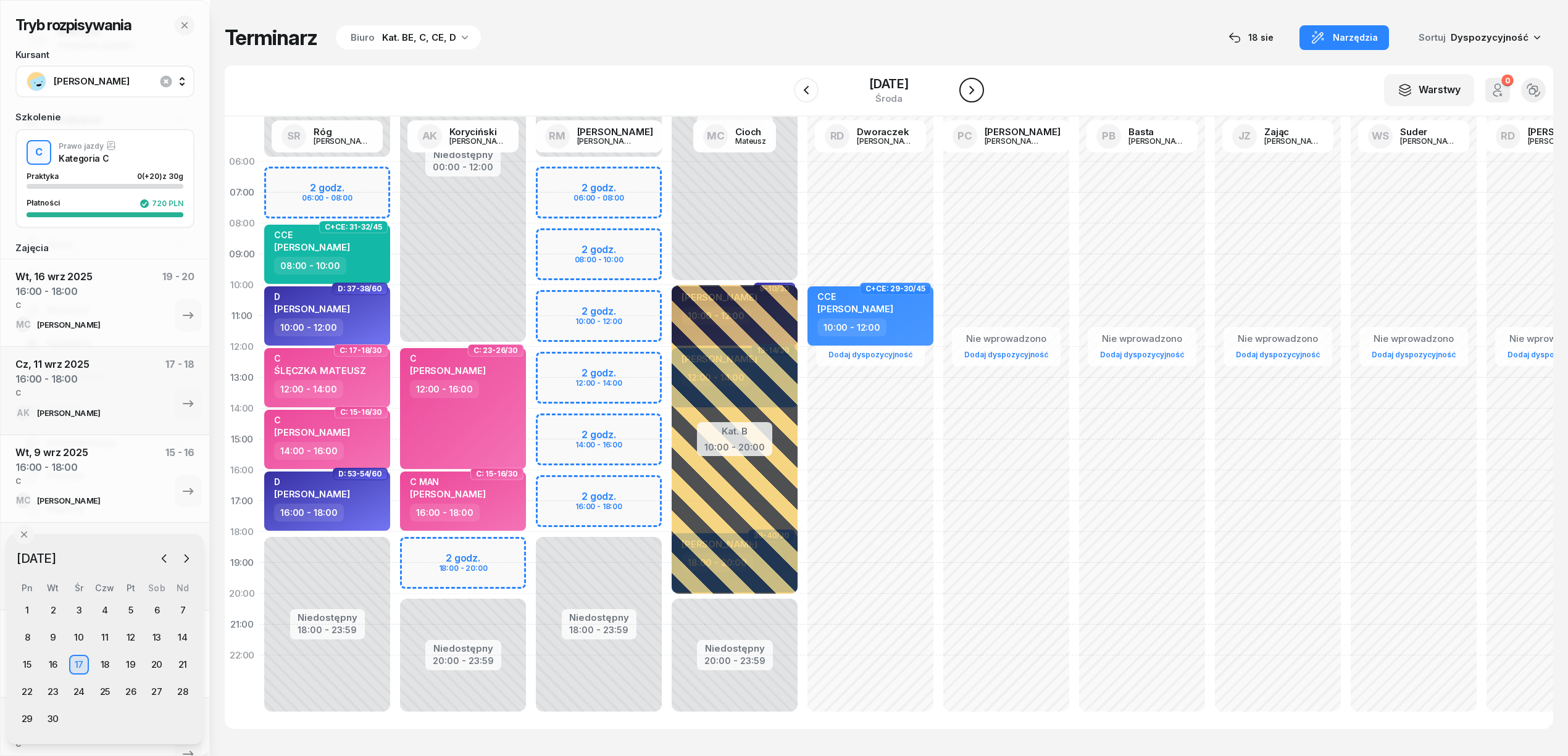
click at [964, 97] on button "button" at bounding box center [972, 90] width 25 height 25
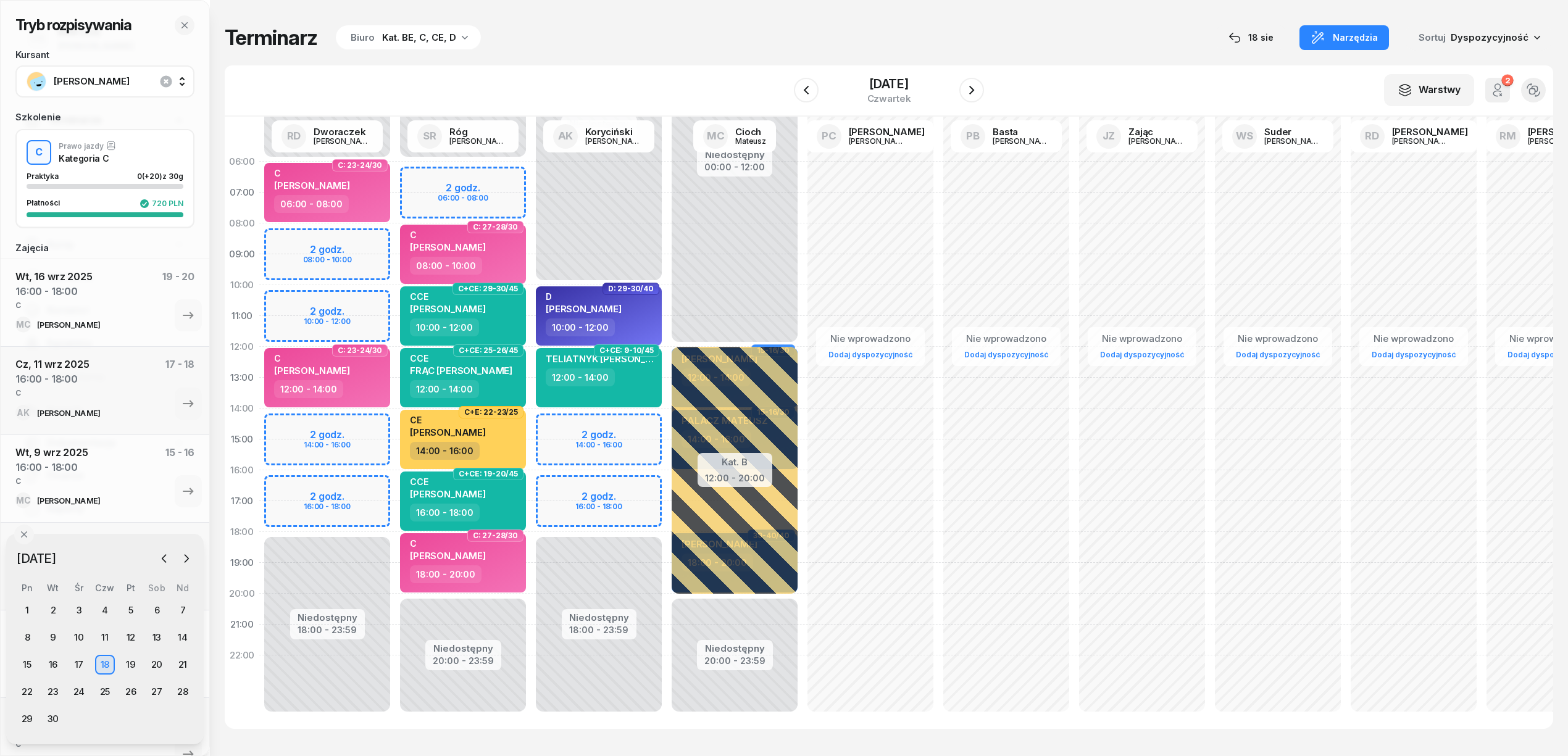
click at [667, 479] on div "Niedostępny 00:00 - 10:00 Niedostępny 18:00 - 23:59 2 godz. 14:00 - 16:00 2 god…" at bounding box center [734, 439] width 136 height 586
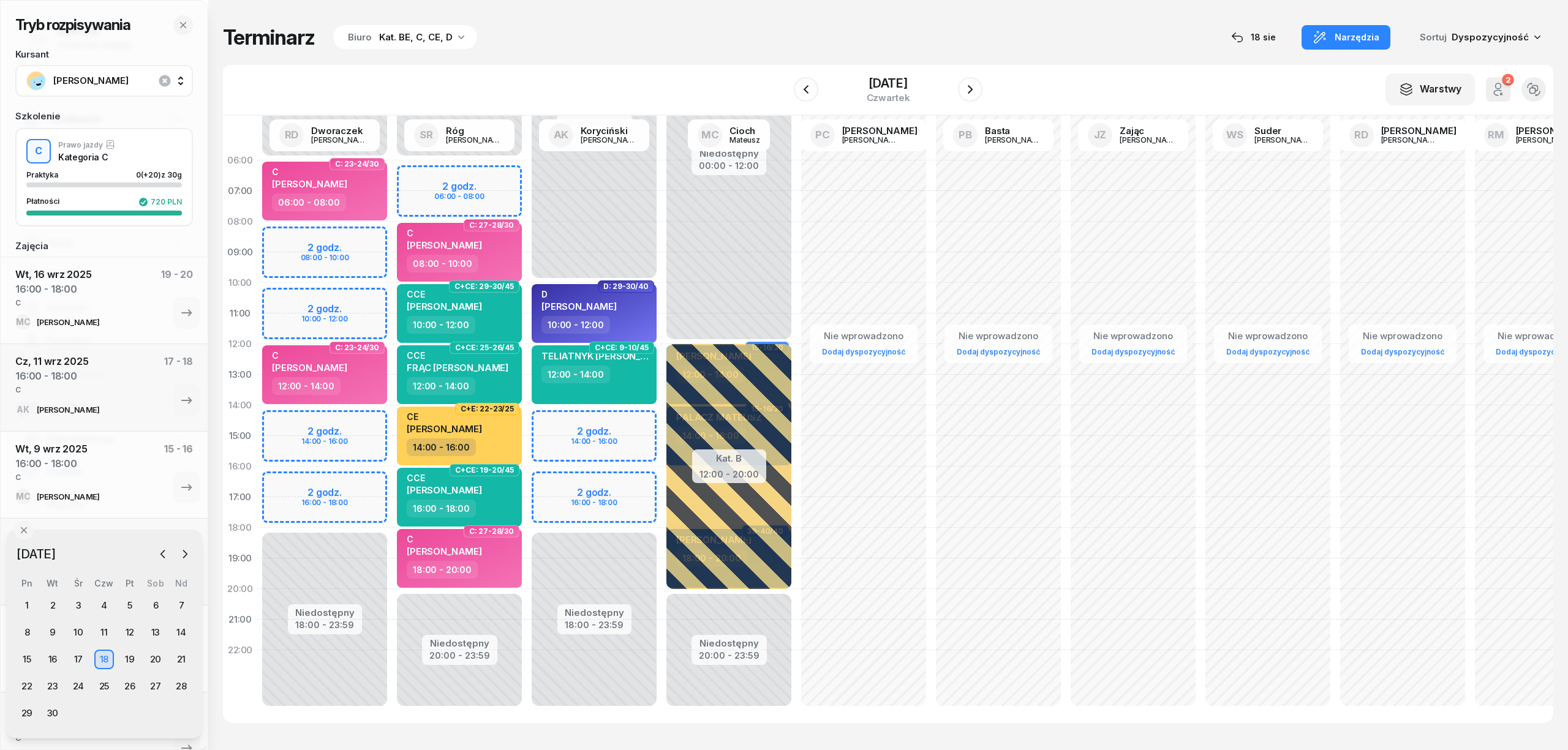
select select "16"
select select "18"
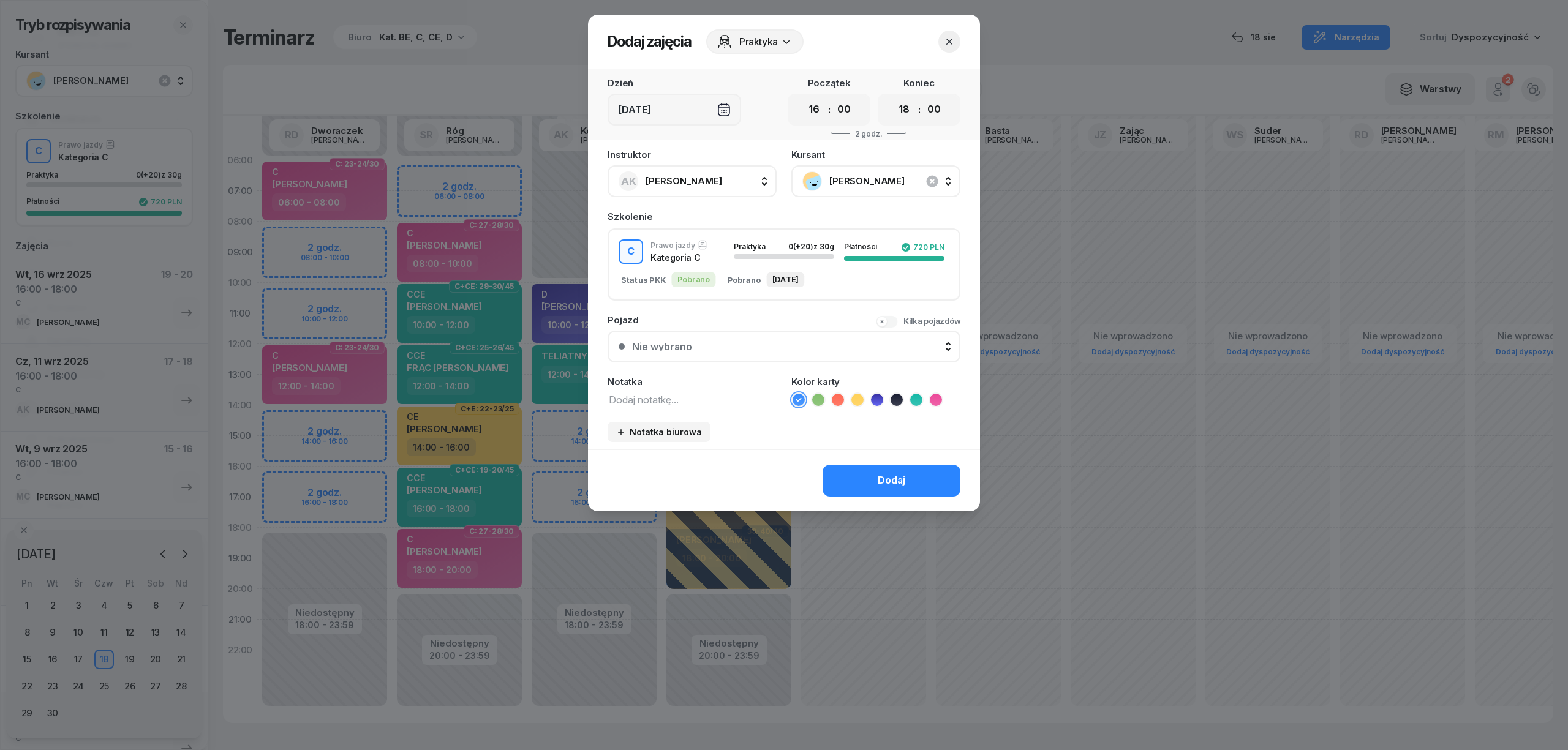
click at [682, 396] on textarea at bounding box center [692, 399] width 169 height 16
type textarea "C"
click at [933, 400] on icon at bounding box center [936, 400] width 12 height 12
click at [916, 465] on button "Dodaj" at bounding box center [891, 480] width 138 height 32
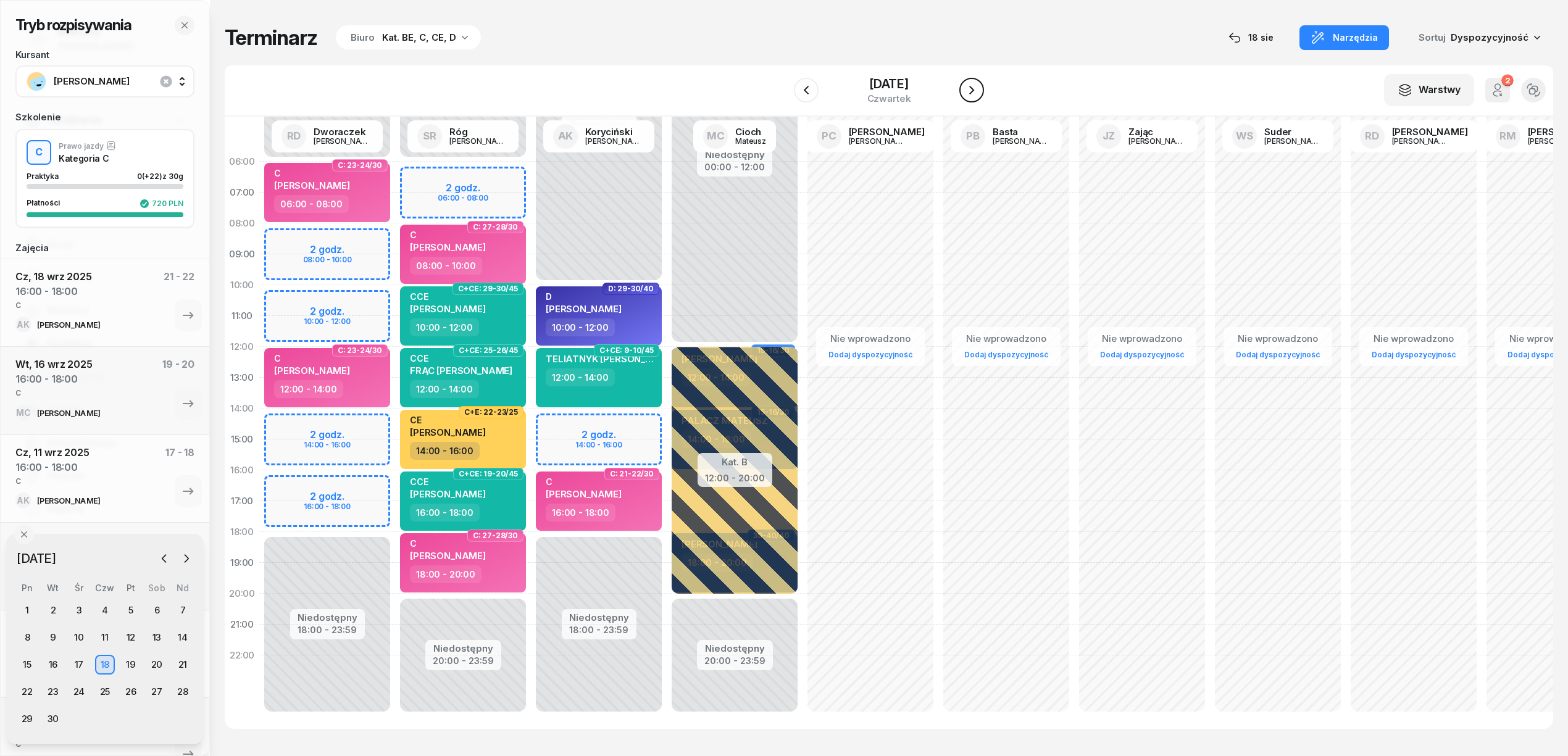
click at [977, 92] on icon "button" at bounding box center [971, 90] width 14 height 14
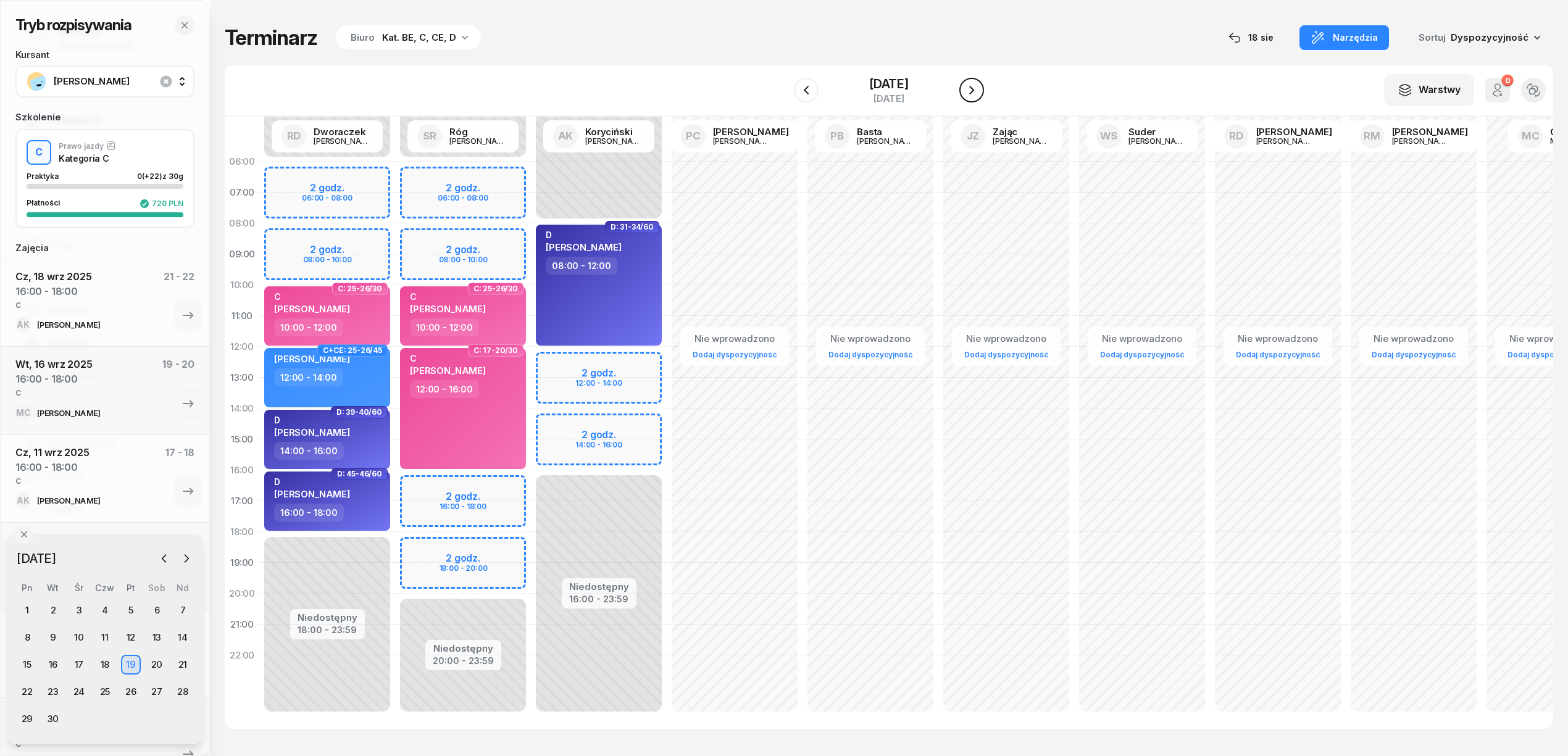
click at [977, 92] on icon "button" at bounding box center [971, 90] width 14 height 14
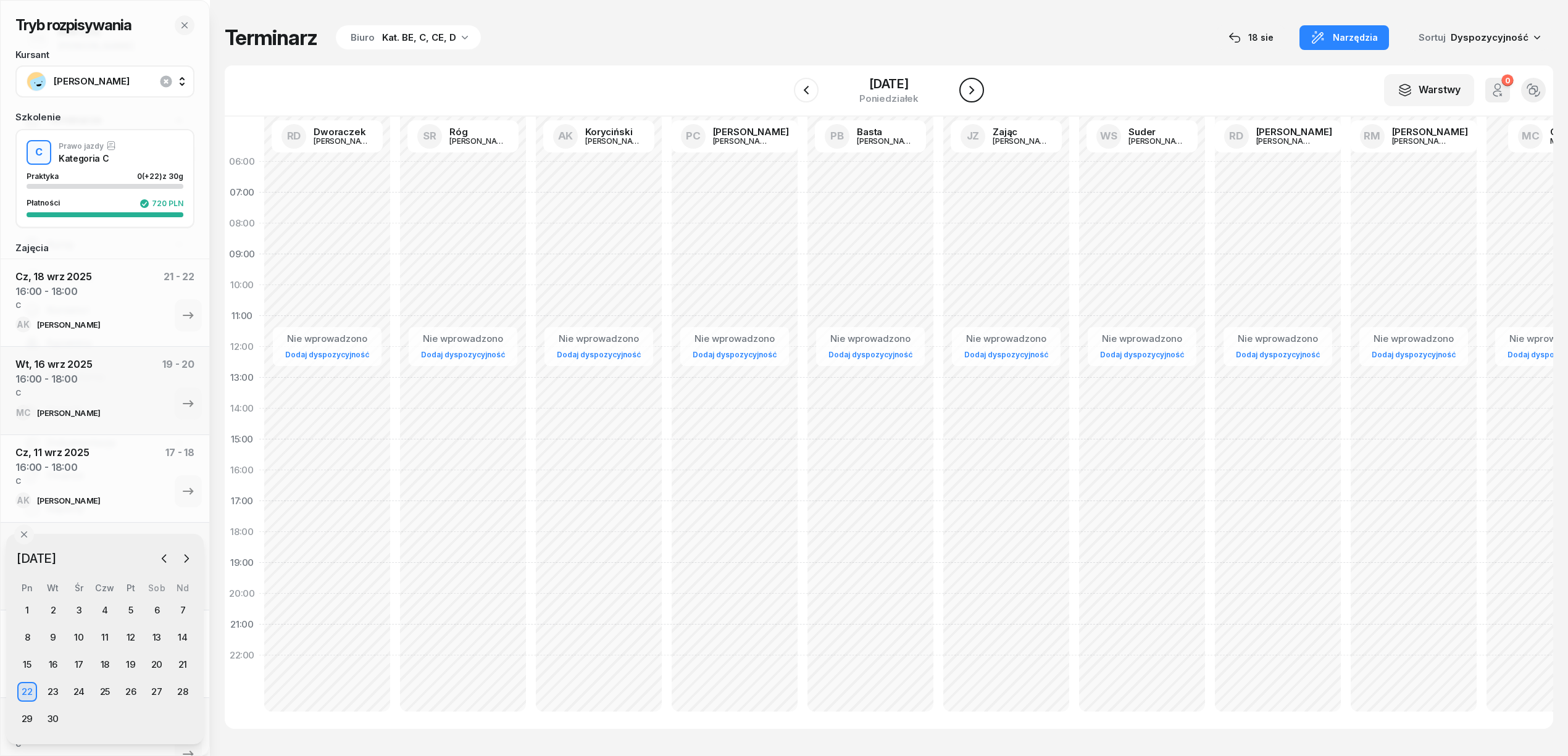
click at [977, 92] on icon "button" at bounding box center [971, 90] width 14 height 14
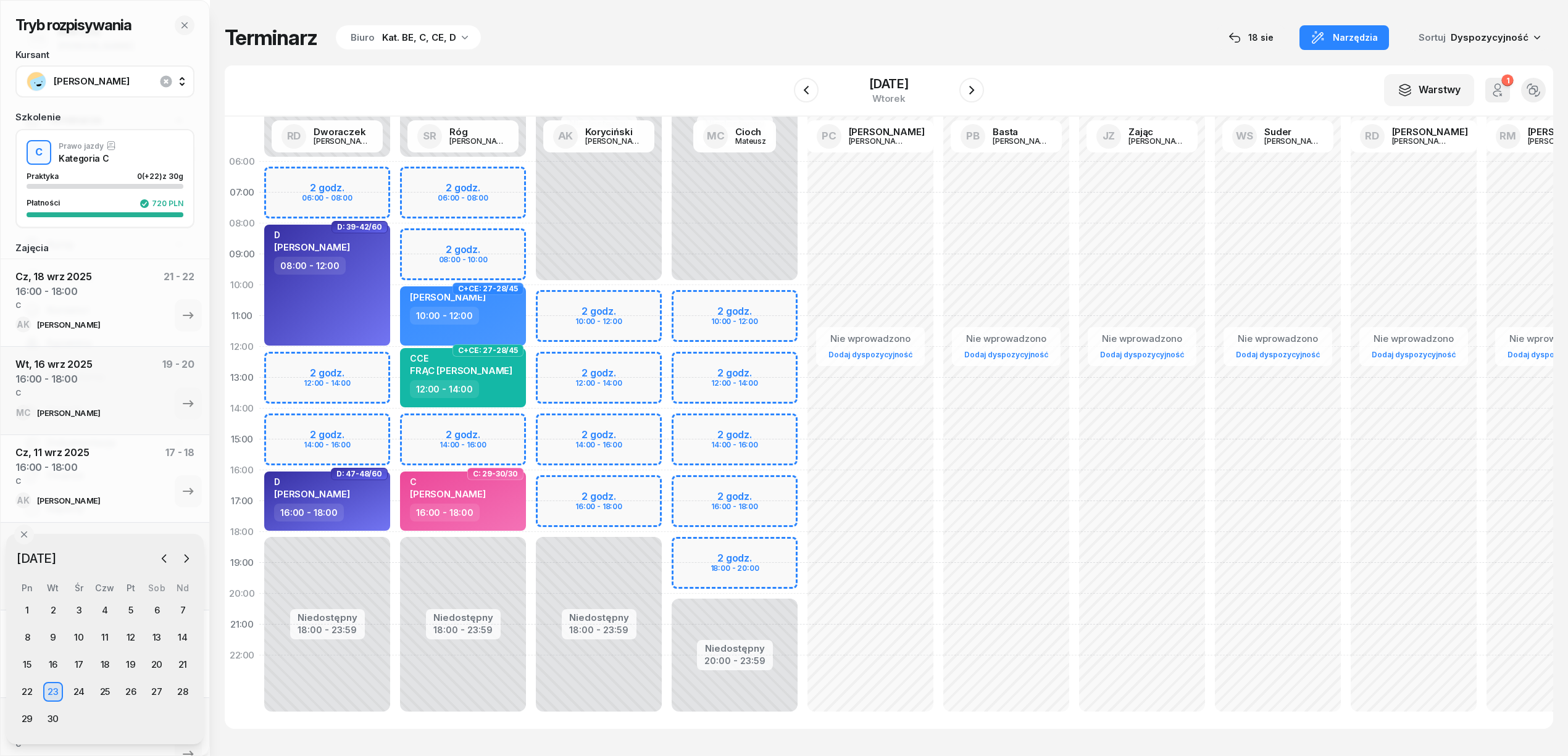
click at [667, 484] on div "Niedostępny 00:00 - 10:00 Niedostępny 18:00 - 23:59 2 godz. 10:00 - 12:00 2 god…" at bounding box center [734, 439] width 136 height 586
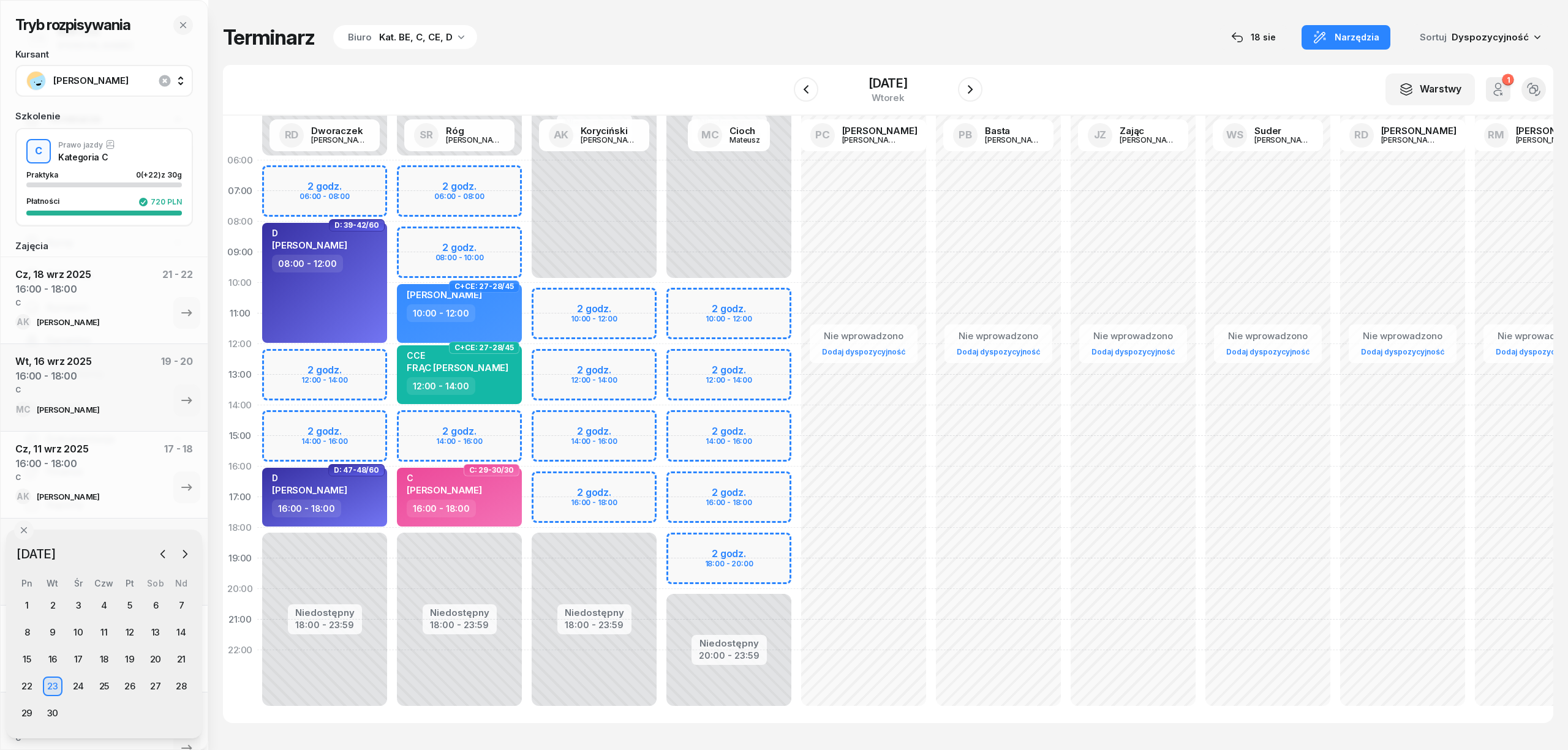
select select "16"
select select "18"
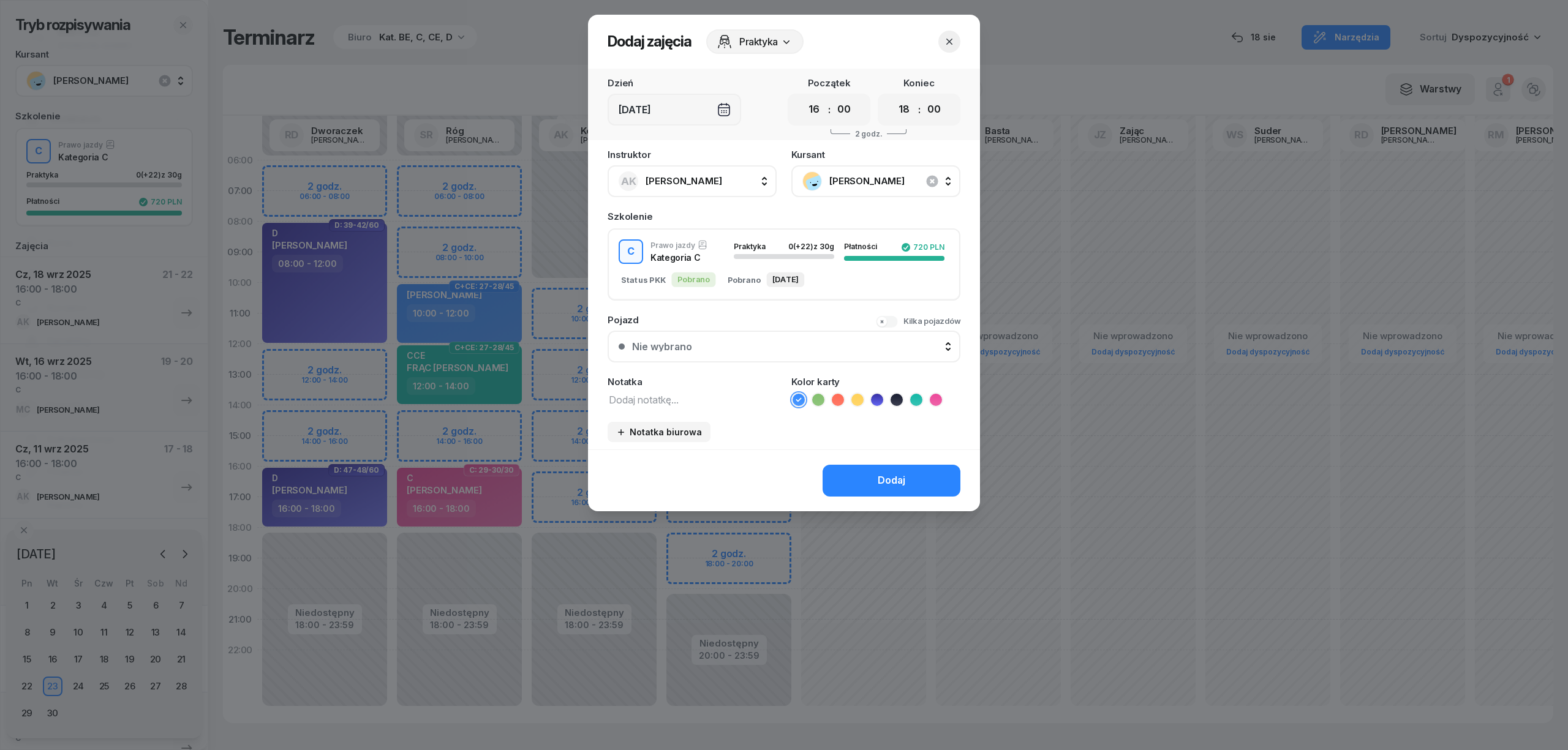
click at [722, 397] on textarea at bounding box center [692, 399] width 169 height 16
type textarea "C"
click at [933, 397] on icon at bounding box center [936, 400] width 12 height 12
click at [914, 478] on button "Dodaj" at bounding box center [891, 480] width 138 height 32
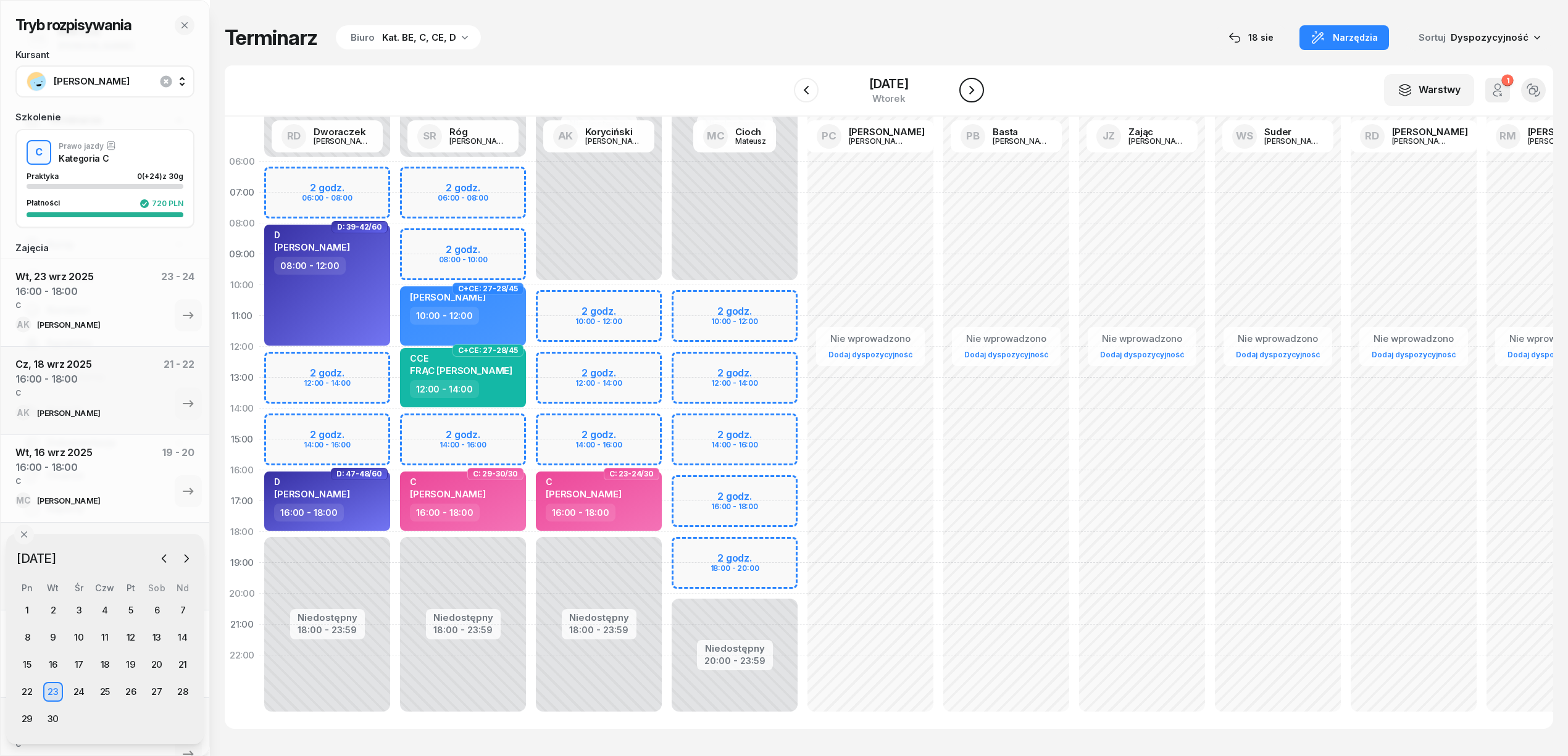
click at [974, 89] on icon "button" at bounding box center [971, 90] width 14 height 14
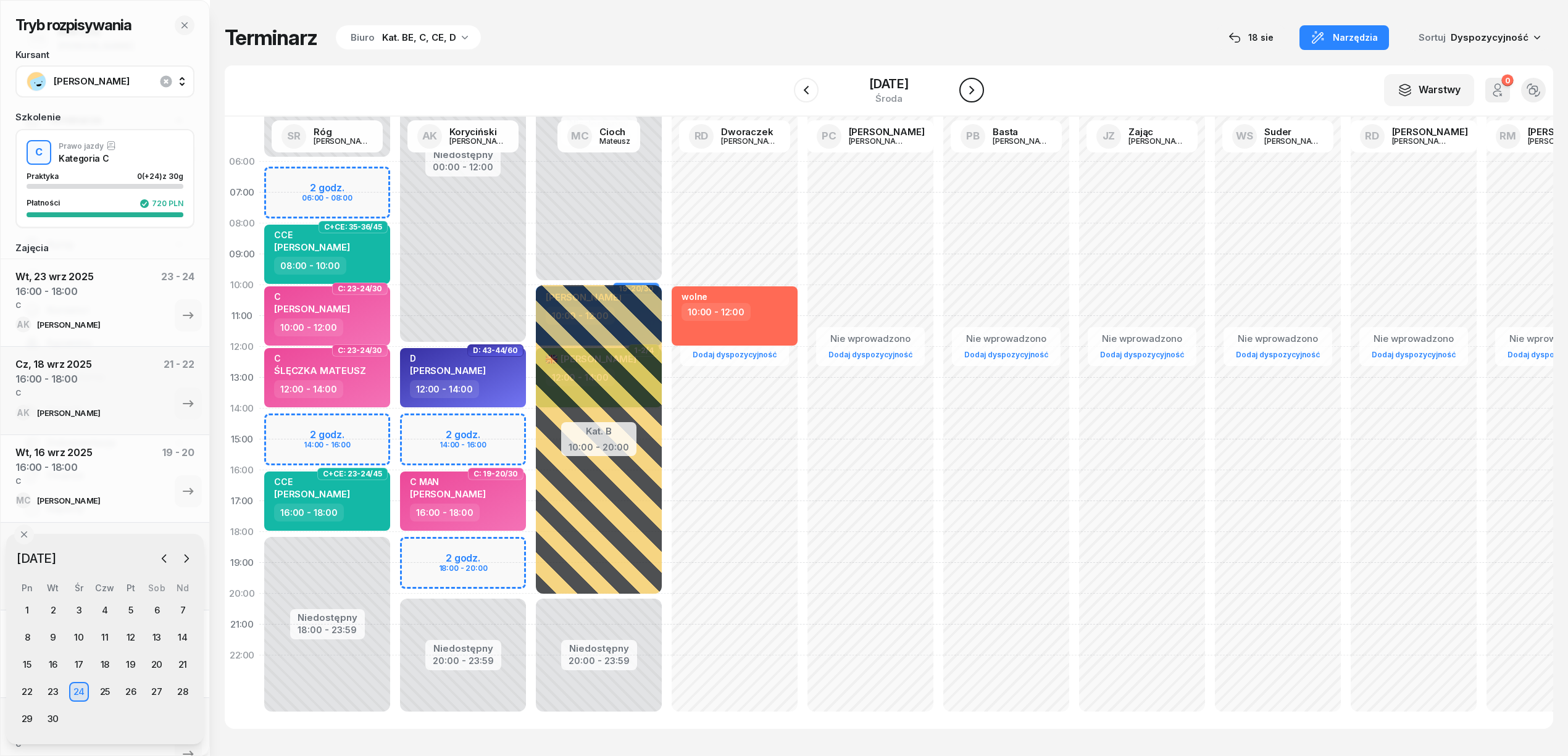
click at [974, 89] on icon "button" at bounding box center [971, 90] width 14 height 14
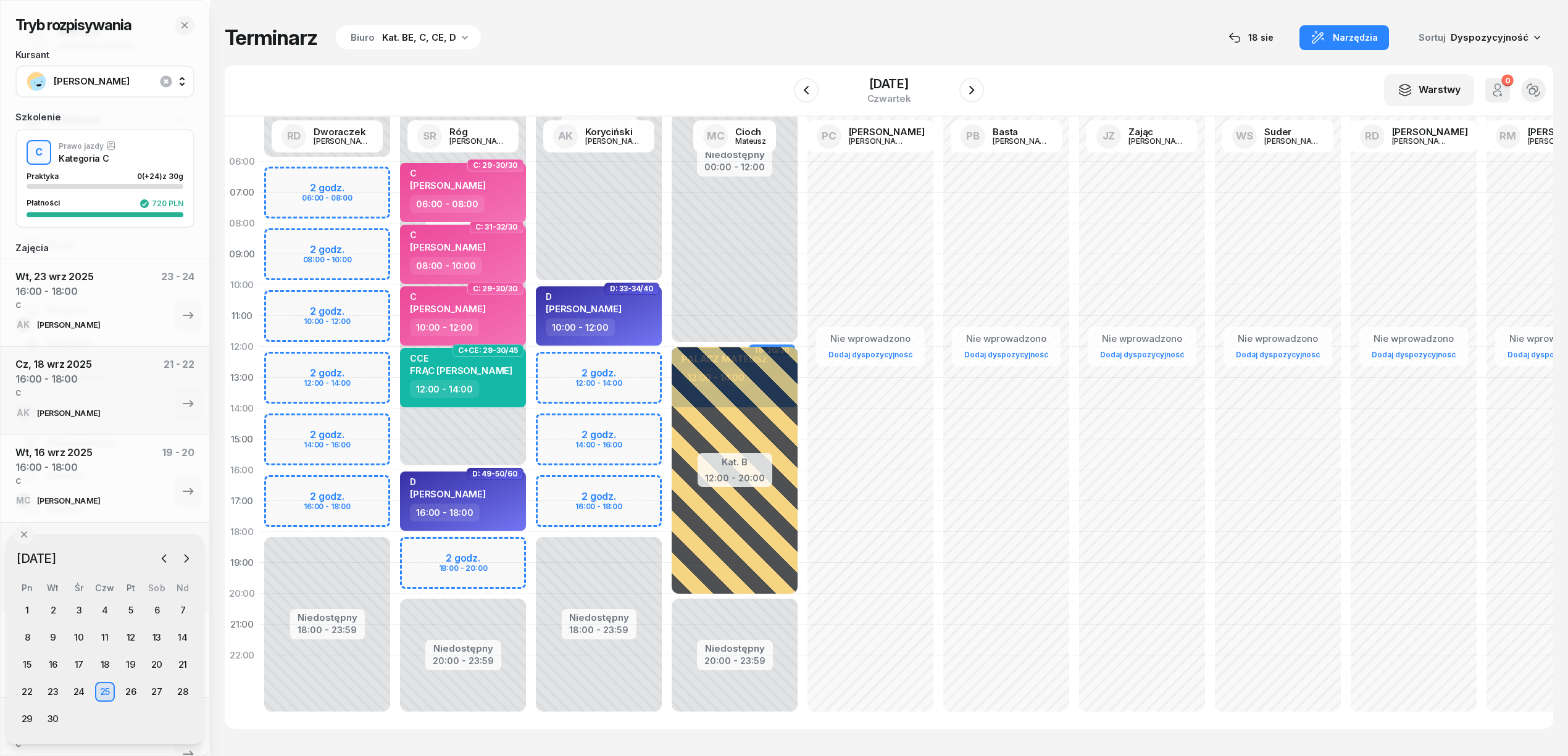
click at [667, 484] on div "Niedostępny 00:00 - 10:00 Niedostępny 18:00 - 23:59 2 godz. 12:00 - 14:00 2 god…" at bounding box center [734, 439] width 136 height 586
select select "16"
select select "18"
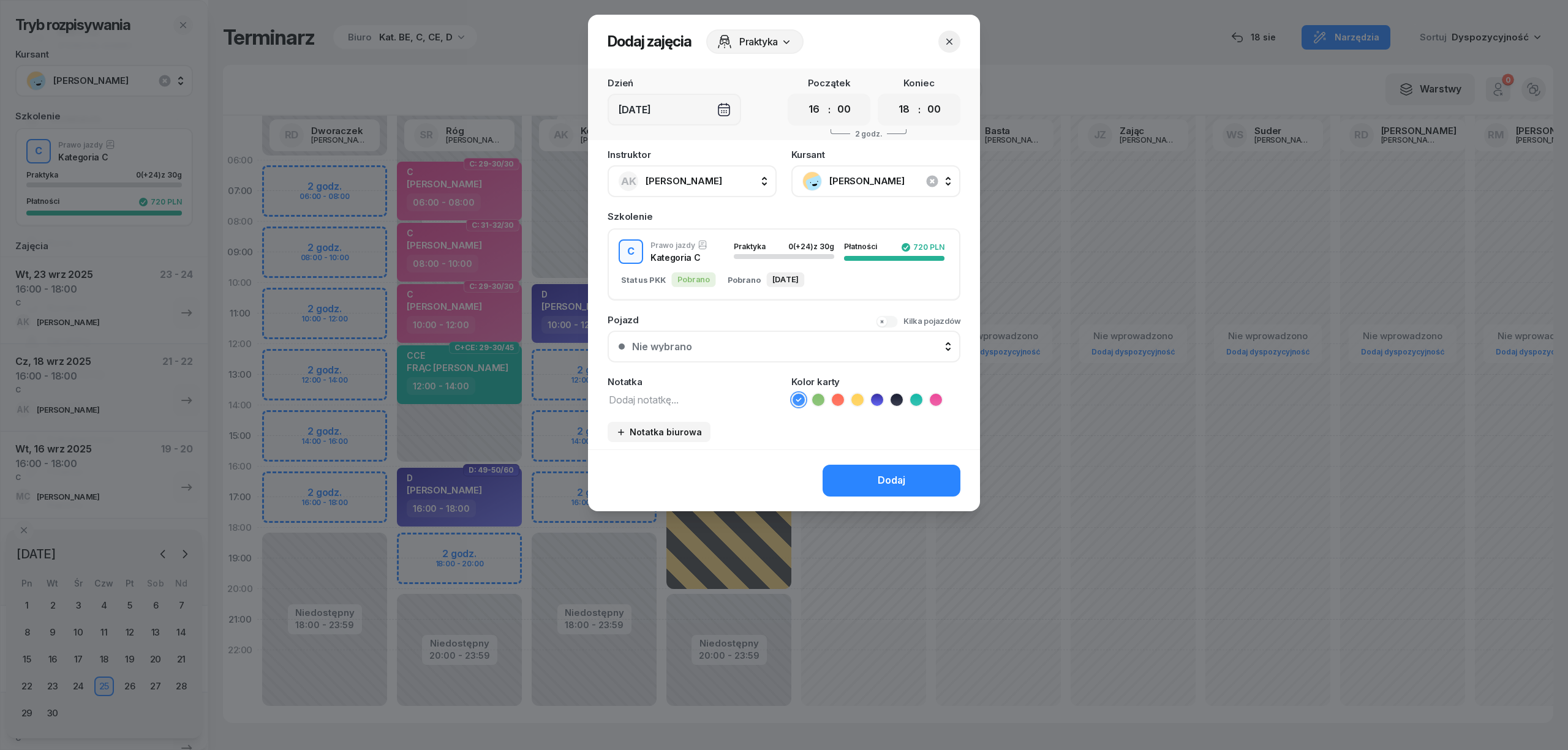
click at [733, 404] on textarea at bounding box center [692, 399] width 169 height 16
type textarea "C"
click at [931, 396] on icon at bounding box center [936, 400] width 12 height 12
click at [900, 478] on div "Dodaj" at bounding box center [892, 480] width 27 height 16
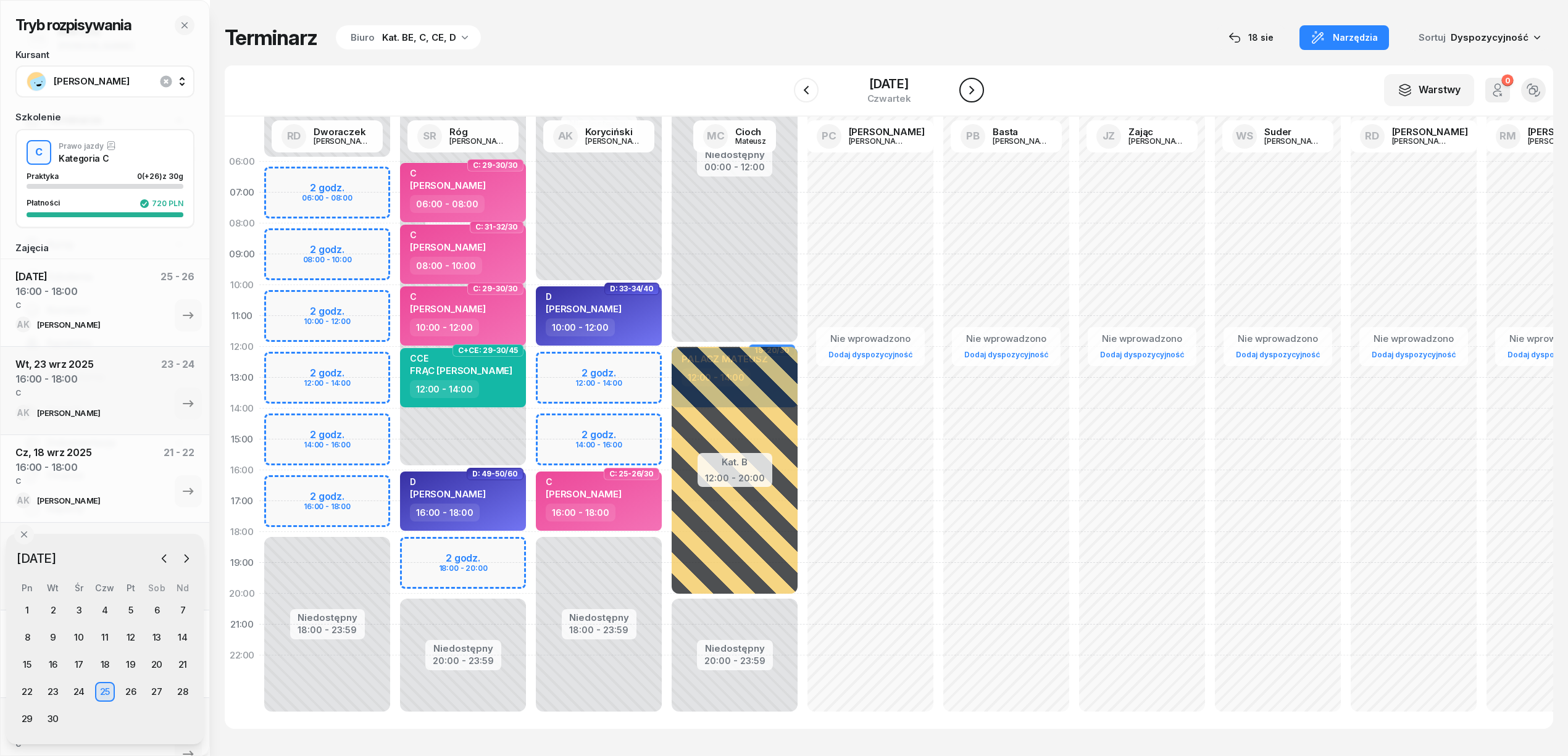
click at [979, 87] on icon "button" at bounding box center [971, 90] width 14 height 14
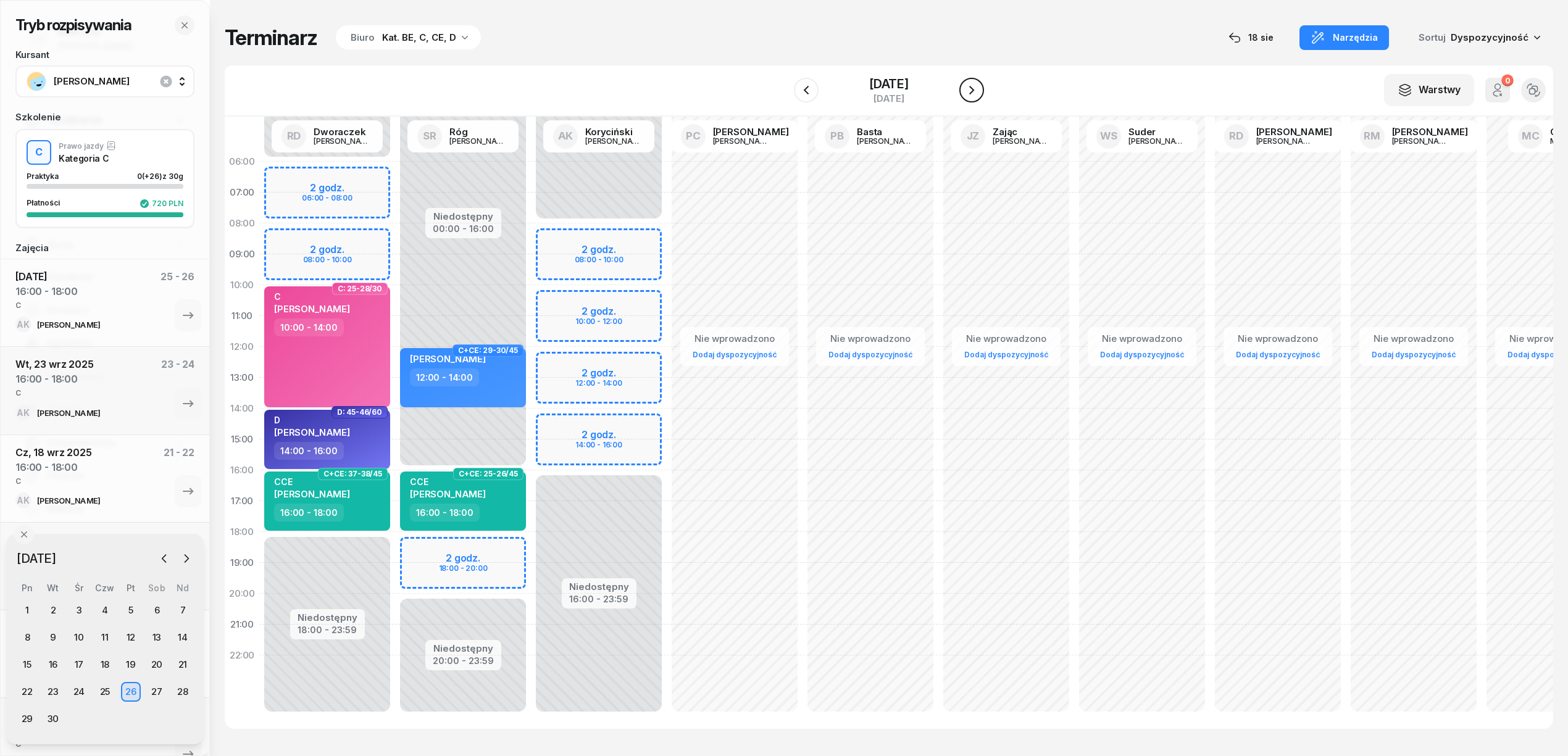
click at [979, 87] on icon "button" at bounding box center [971, 90] width 14 height 14
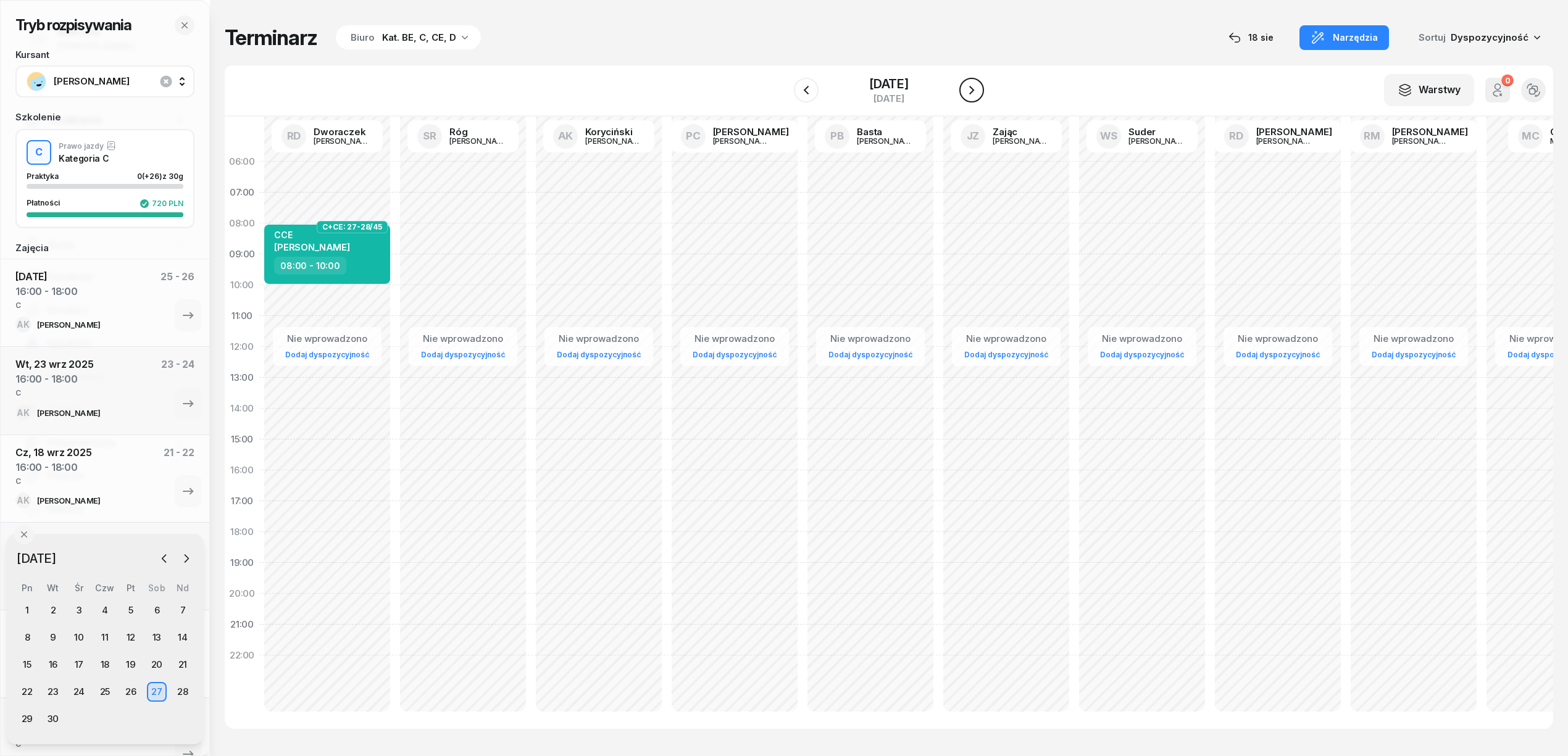
click at [979, 87] on icon "button" at bounding box center [971, 90] width 14 height 14
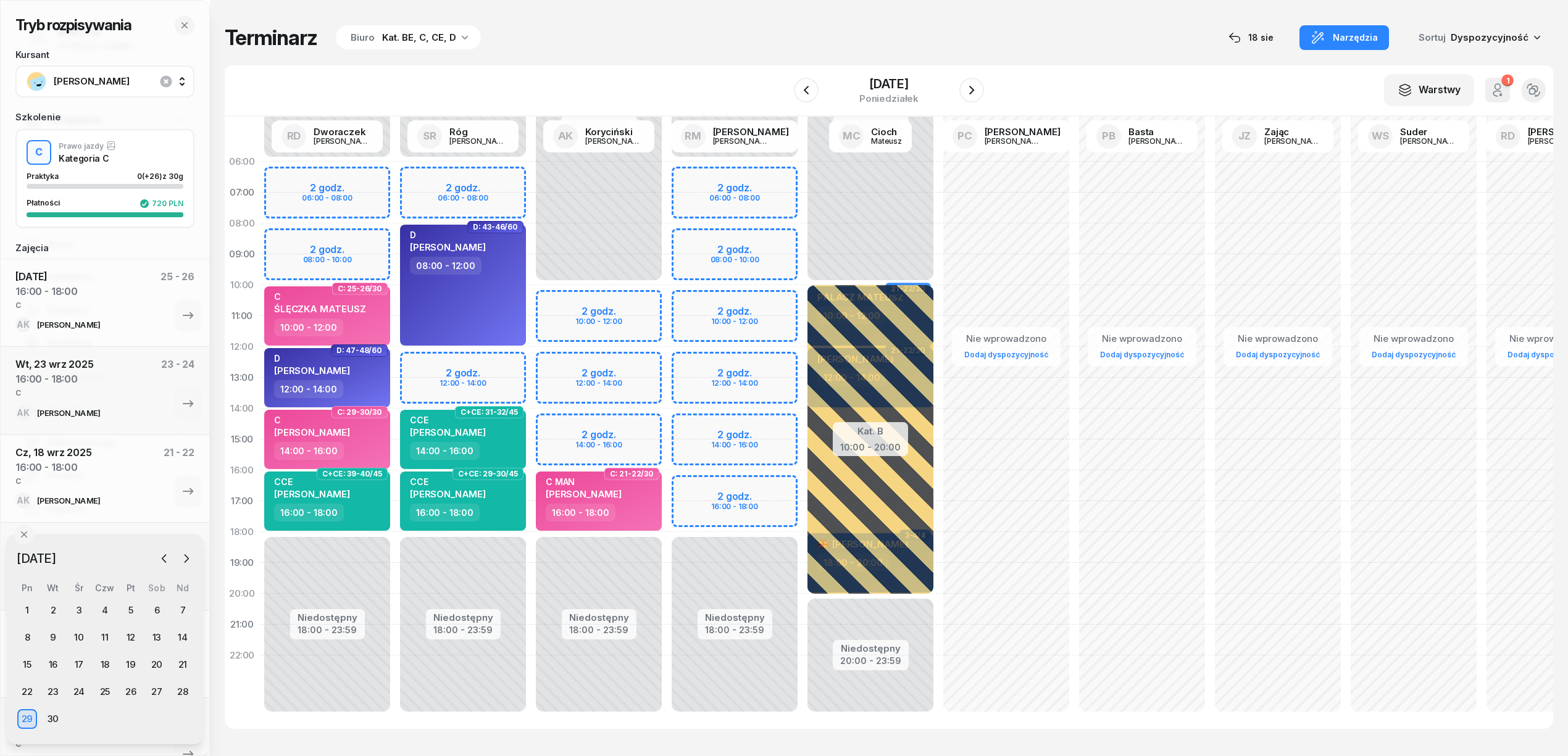
click at [803, 484] on div "Niedostępny 00:00 - 06:00 Niedostępny 18:00 - 23:59 2 godz. 06:00 - 08:00 2 god…" at bounding box center [870, 439] width 136 height 586
select select "16"
select select "18"
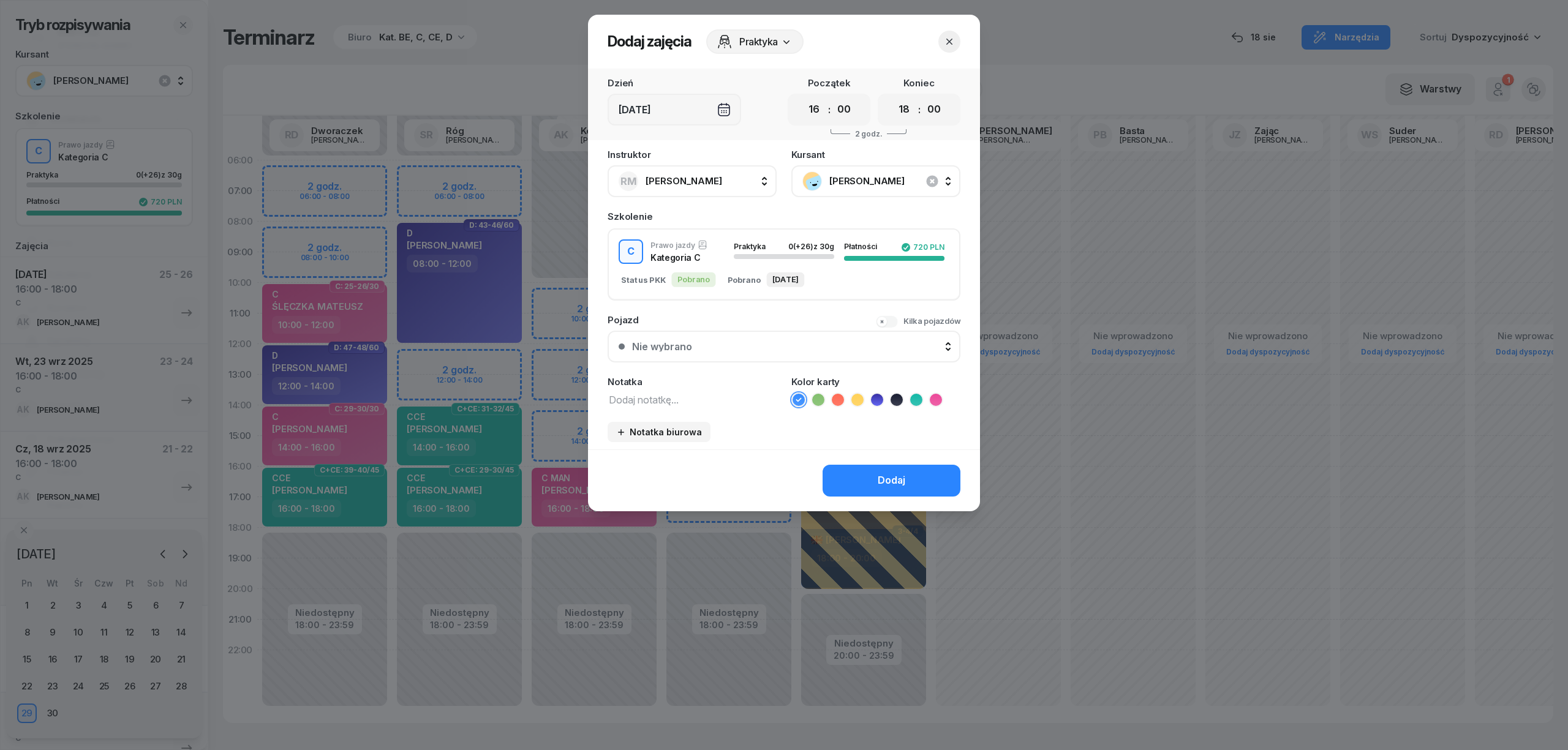
click at [761, 398] on textarea at bounding box center [692, 399] width 169 height 16
type textarea "C"
drag, startPoint x: 936, startPoint y: 395, endPoint x: 936, endPoint y: 402, distance: 7.0
click at [936, 396] on icon at bounding box center [936, 400] width 12 height 12
click at [920, 470] on button "Dodaj" at bounding box center [891, 480] width 138 height 32
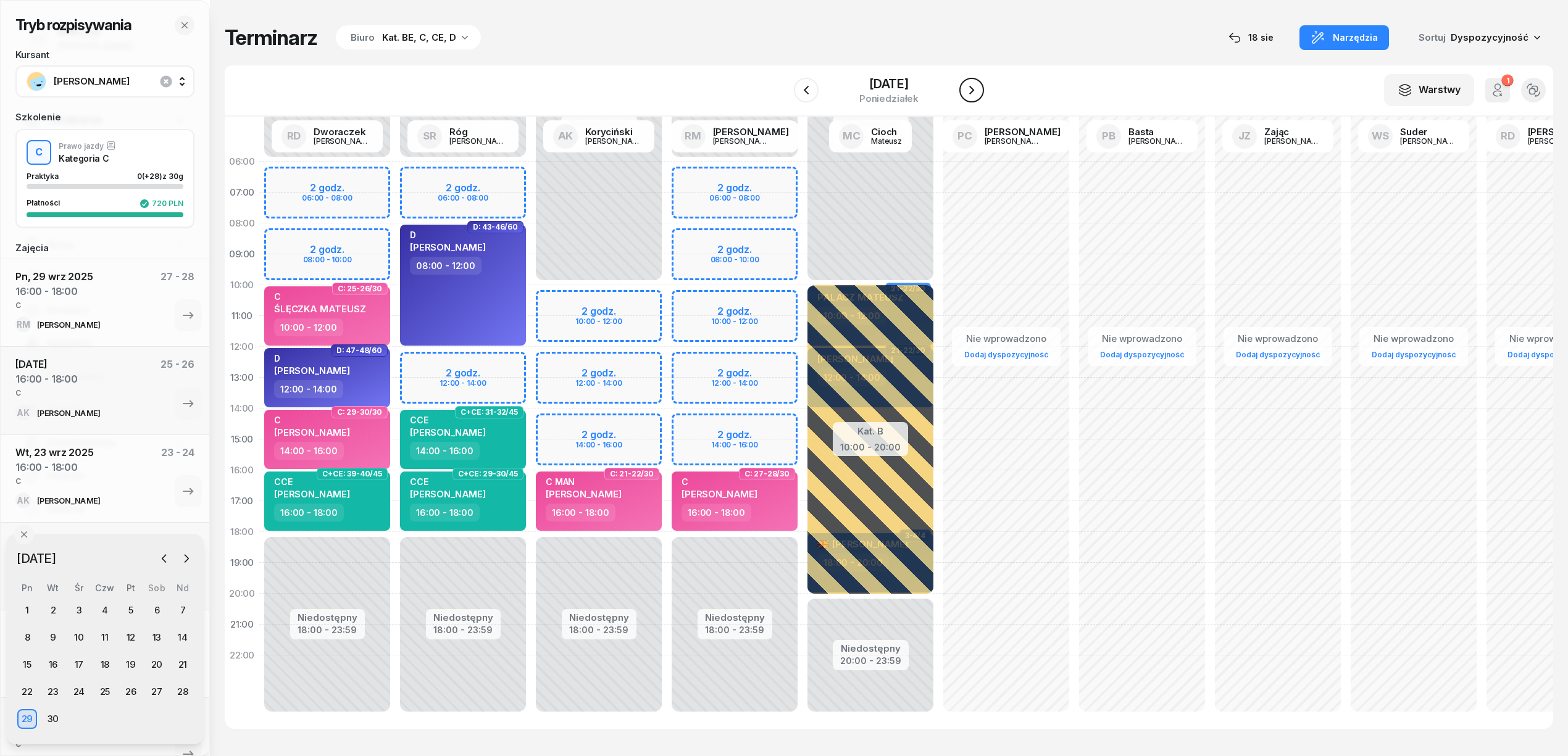
click at [979, 89] on icon "button" at bounding box center [971, 90] width 14 height 14
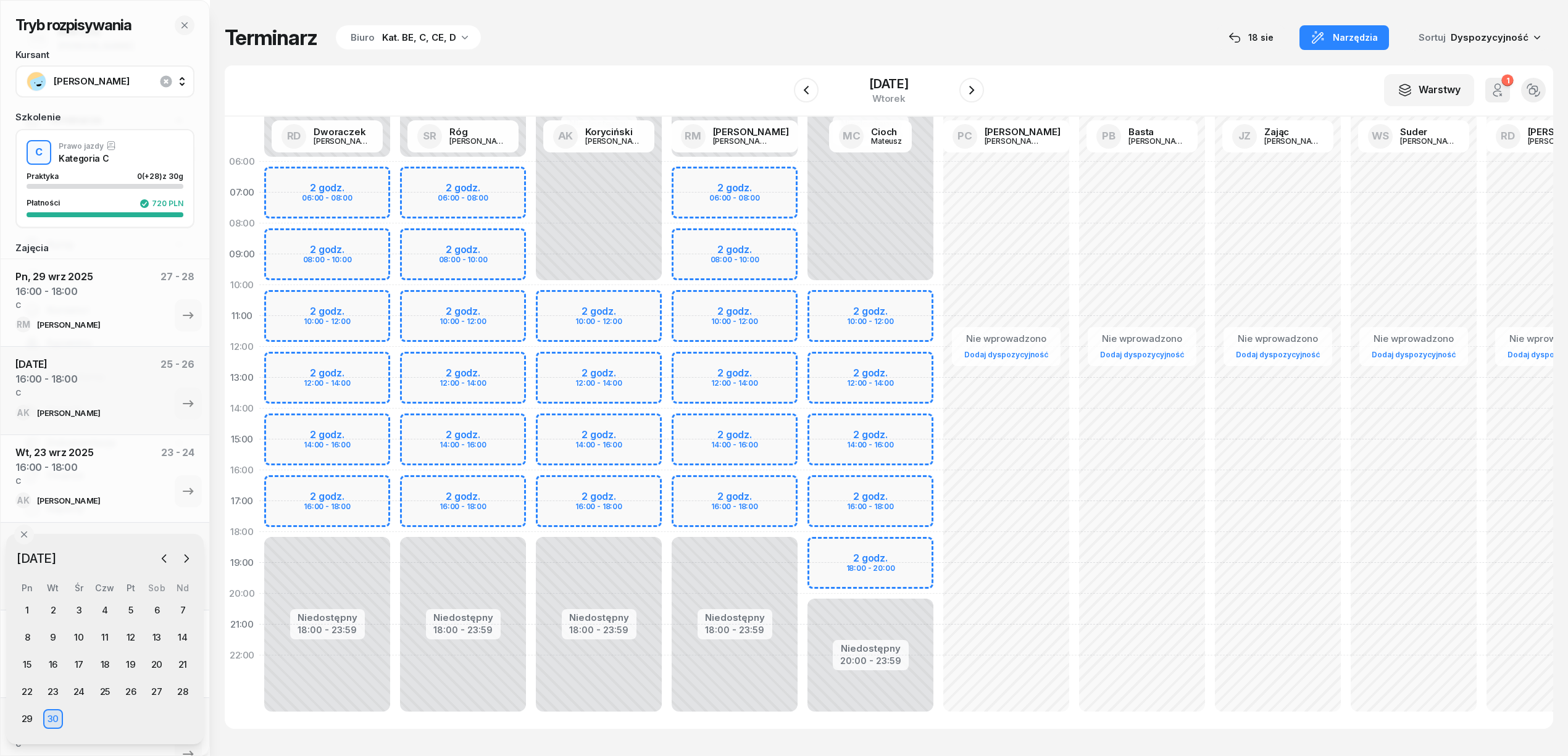
click at [803, 489] on div "Niedostępny 00:00 - 06:00 Niedostępny 18:00 - 23:59 2 godz. 06:00 - 08:00 2 god…" at bounding box center [870, 439] width 136 height 586
select select "16"
select select "18"
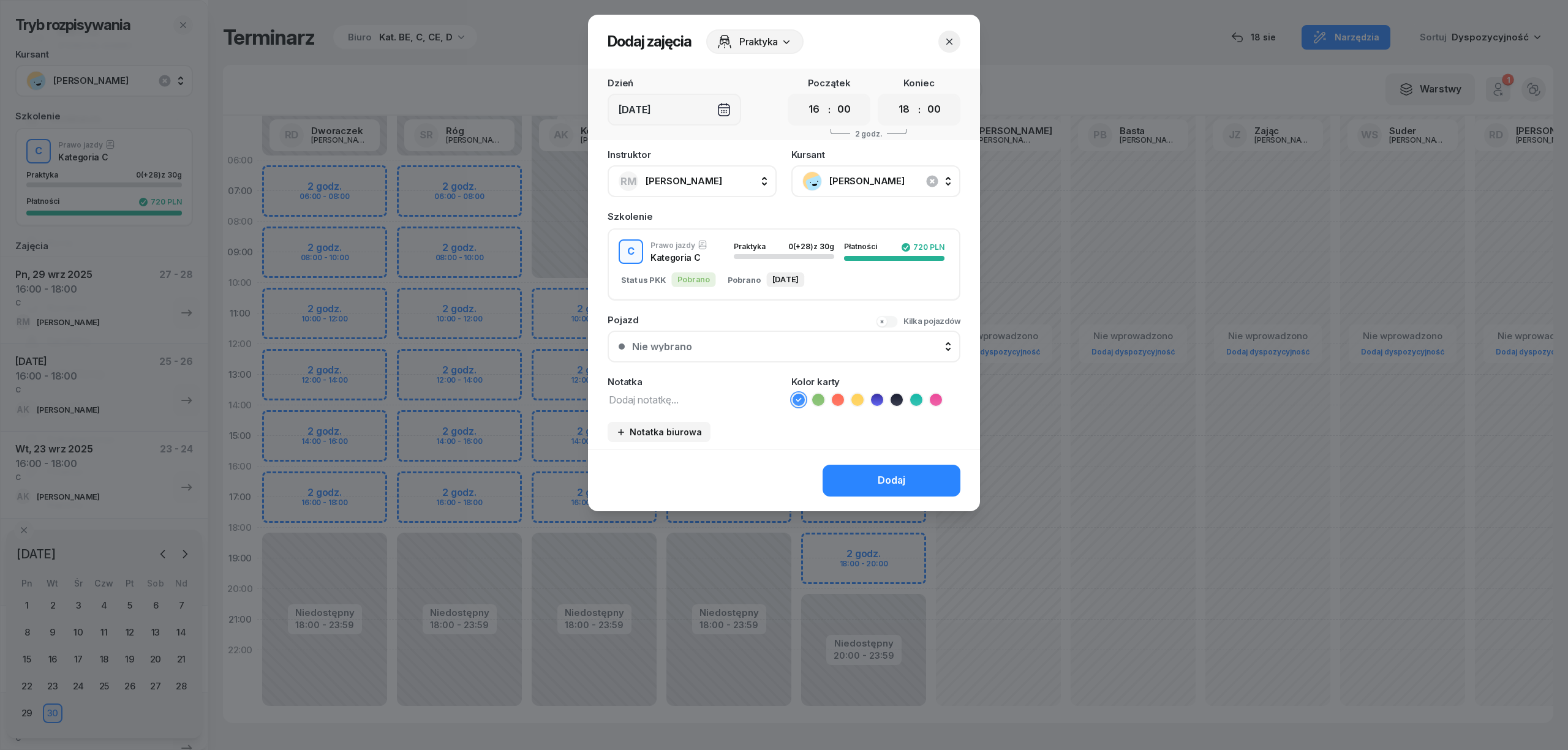
click at [735, 403] on textarea at bounding box center [692, 399] width 169 height 16
type textarea "C"
click at [930, 400] on icon at bounding box center [936, 400] width 12 height 12
click at [907, 489] on button "Dodaj" at bounding box center [891, 480] width 138 height 32
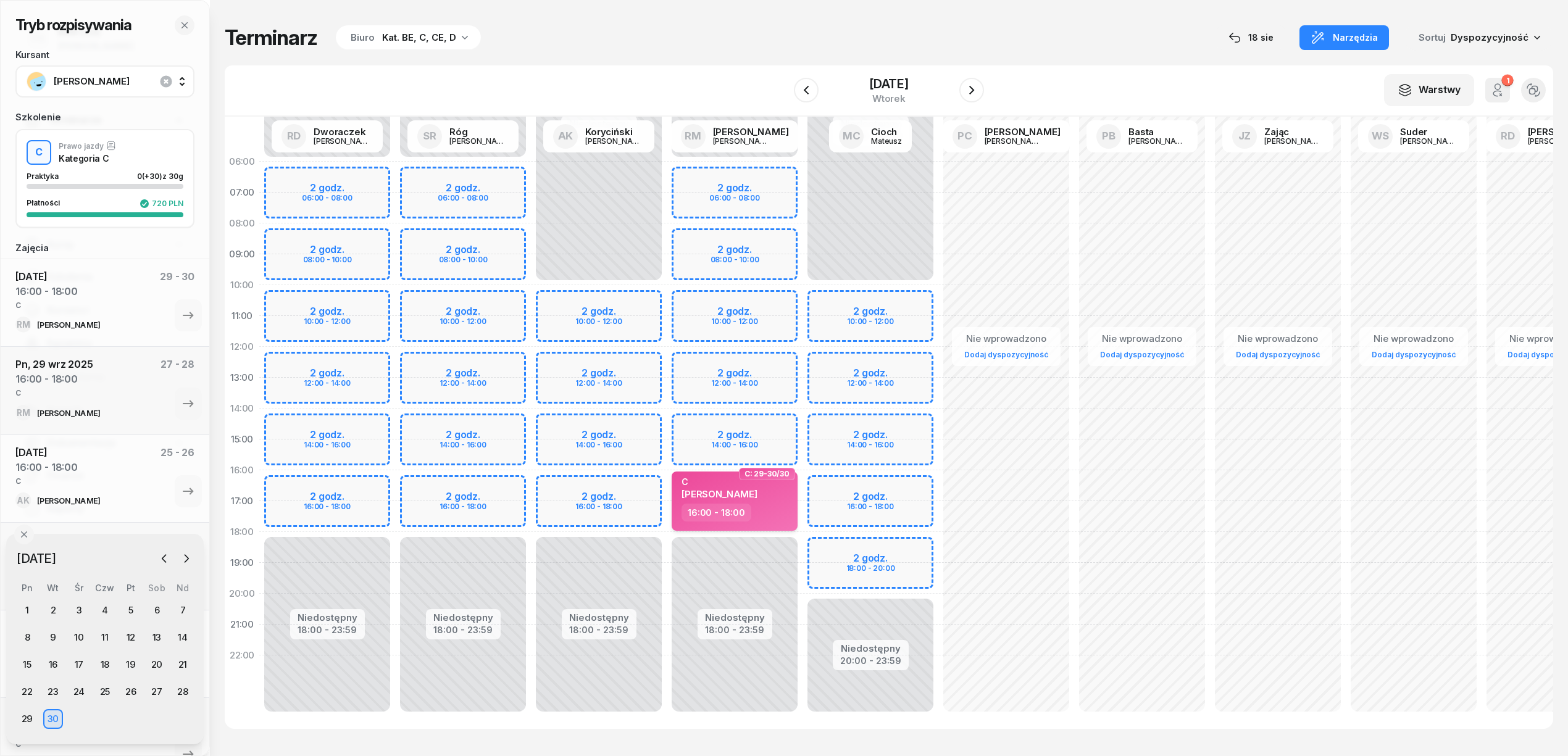
click at [734, 494] on span "MARCIN BEBAK" at bounding box center [719, 494] width 76 height 12
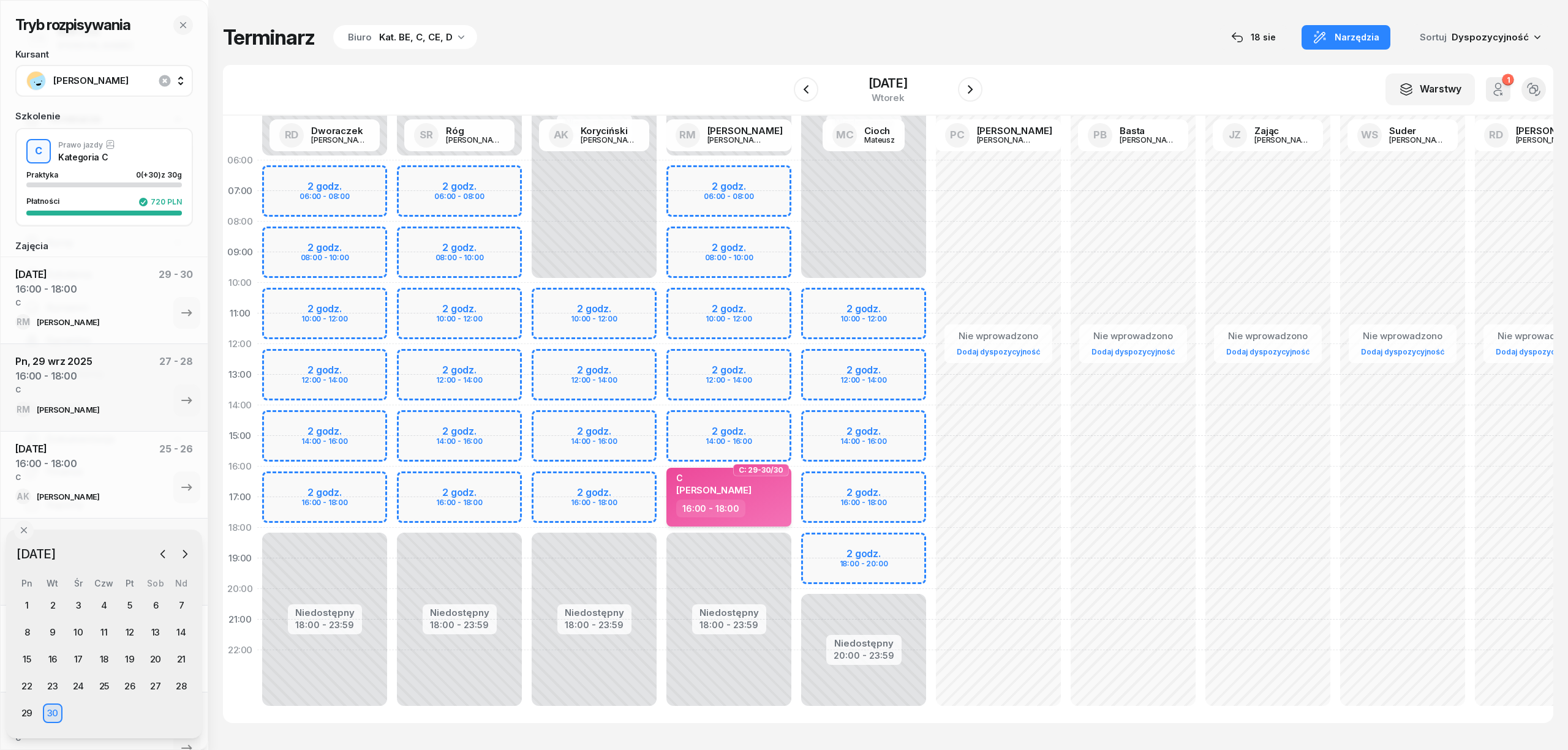
select select "16"
select select "18"
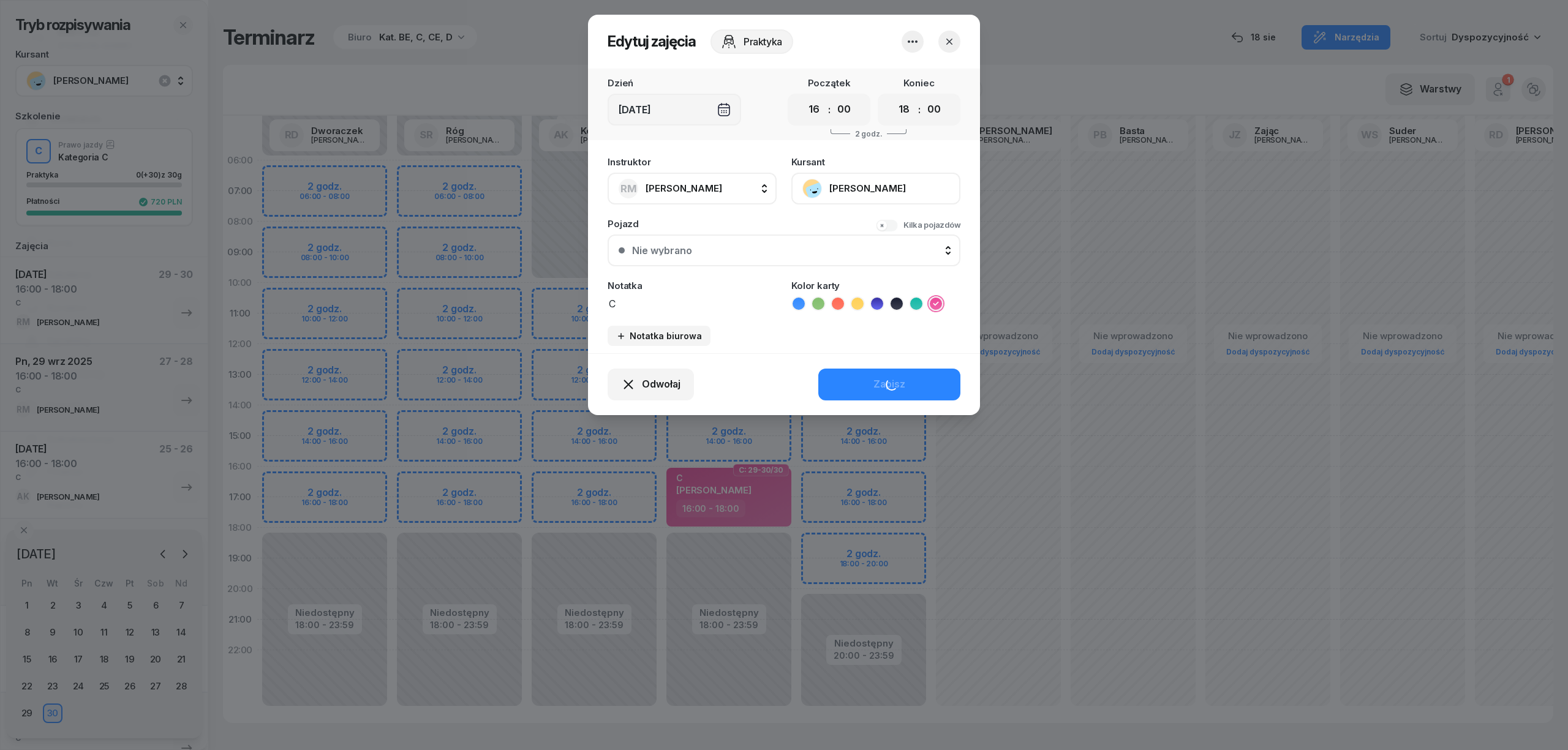
click at [863, 186] on button "BEBAK MARCIN" at bounding box center [876, 188] width 169 height 32
click at [865, 223] on link "Otwórz profil" at bounding box center [874, 230] width 162 height 31
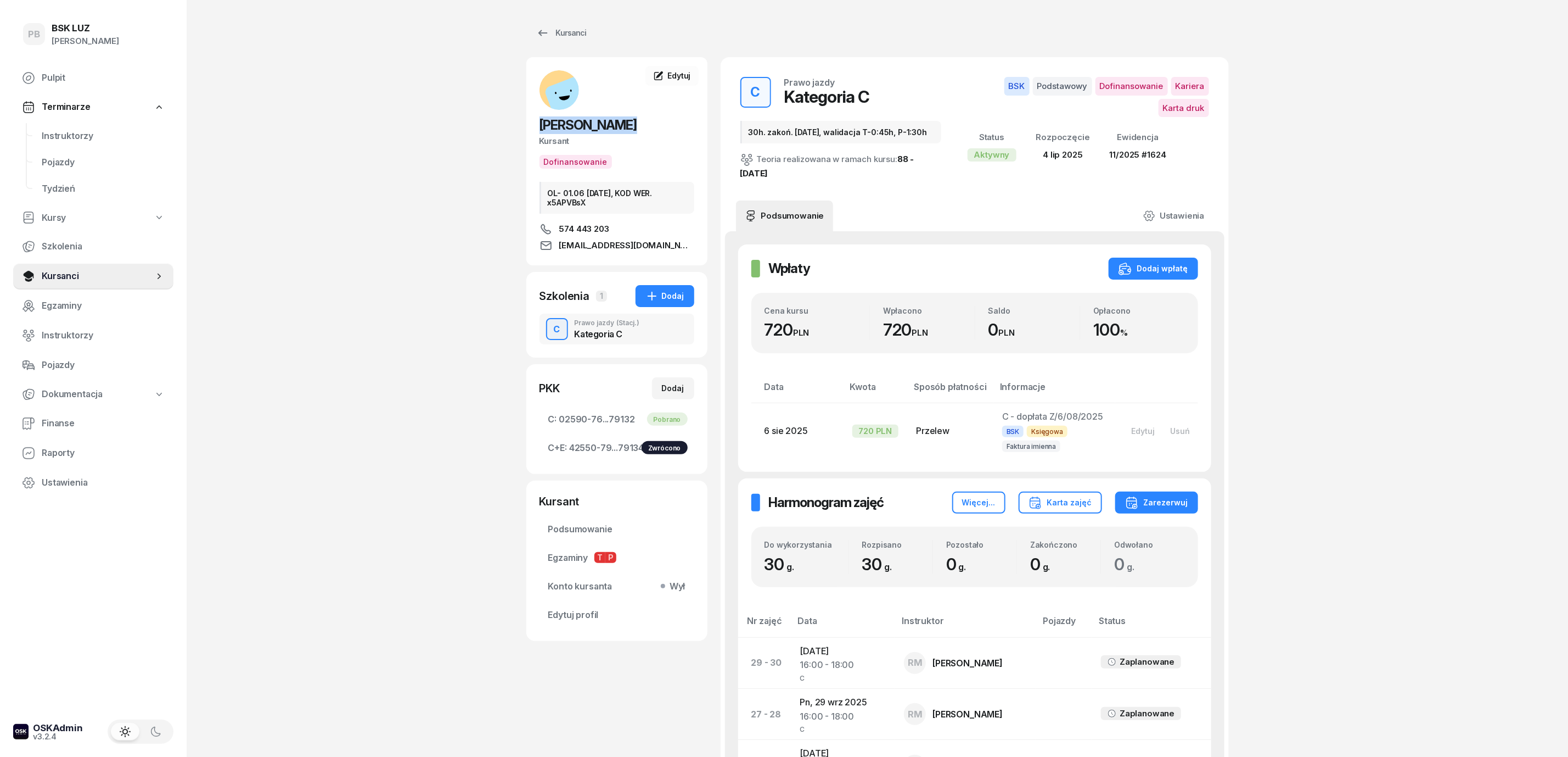
drag, startPoint x: 638, startPoint y: 122, endPoint x: 538, endPoint y: 122, distance: 100.0
click at [538, 122] on div "BEBAK MARCIN Kursant Dofinansowanie OL- 01.06 2030-06-03, KOD WER. x5APVBsX 574…" at bounding box center [617, 161] width 181 height 182
click at [585, 247] on span "bizonrekord59@op.pl" at bounding box center [627, 245] width 135 height 13
click at [557, 32] on div "Kursanci" at bounding box center [562, 33] width 50 height 13
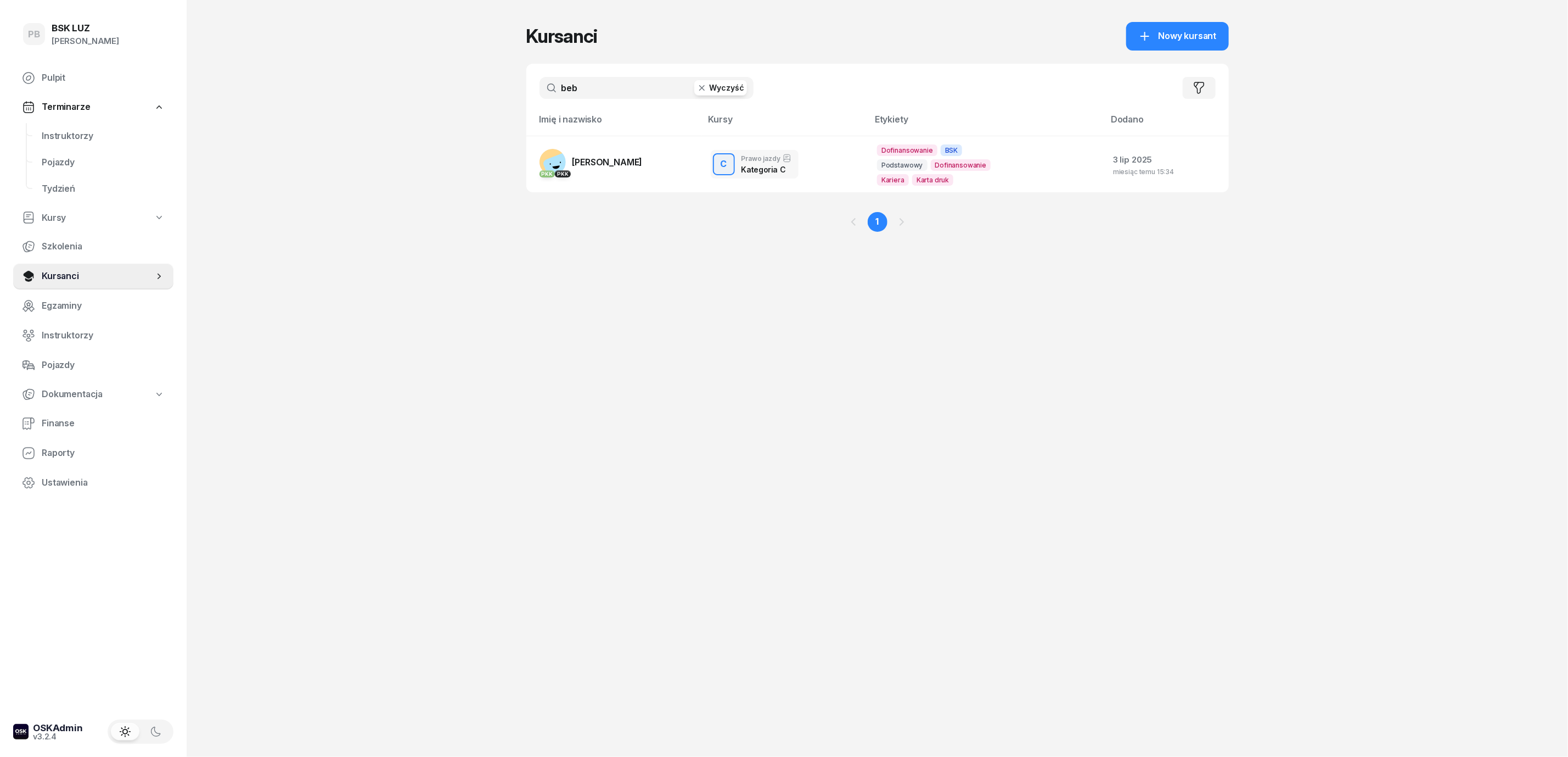
click at [624, 91] on input "beb" at bounding box center [646, 88] width 214 height 22
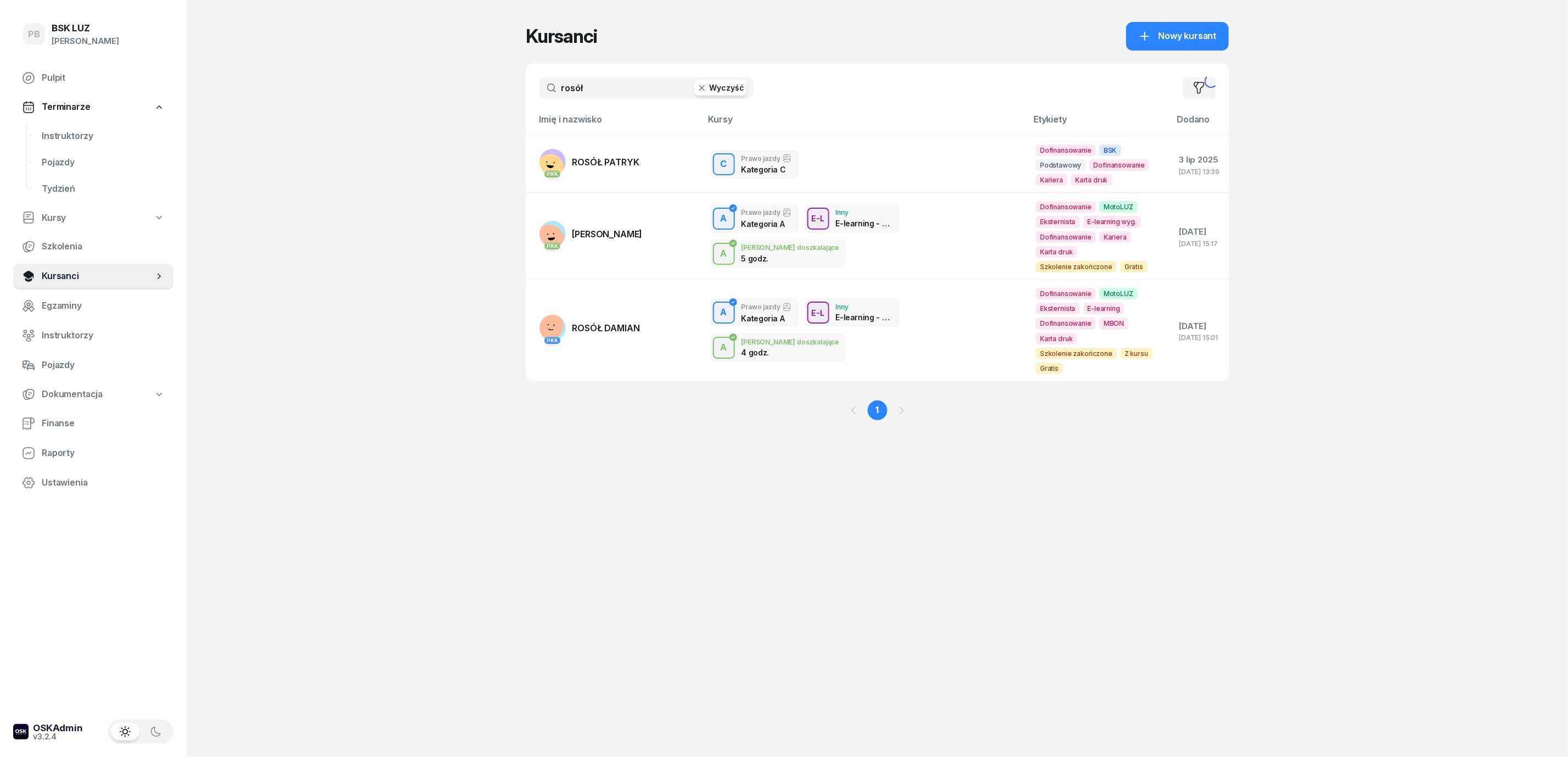
type input "rosół"
click at [621, 161] on span "ROSÓŁ PATRYK" at bounding box center [606, 162] width 67 height 11
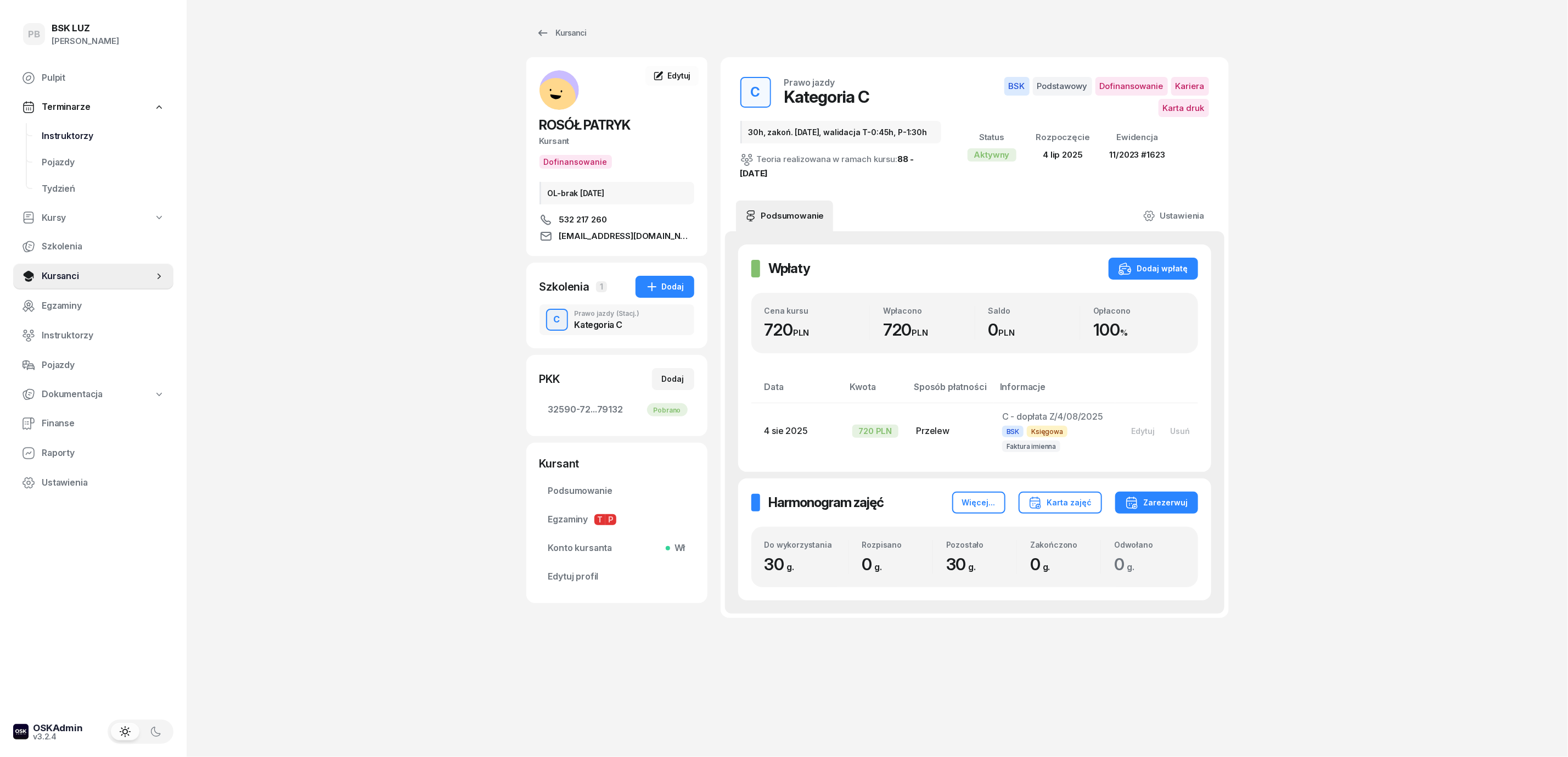
click at [61, 129] on span "Instruktorzy" at bounding box center [103, 136] width 123 height 14
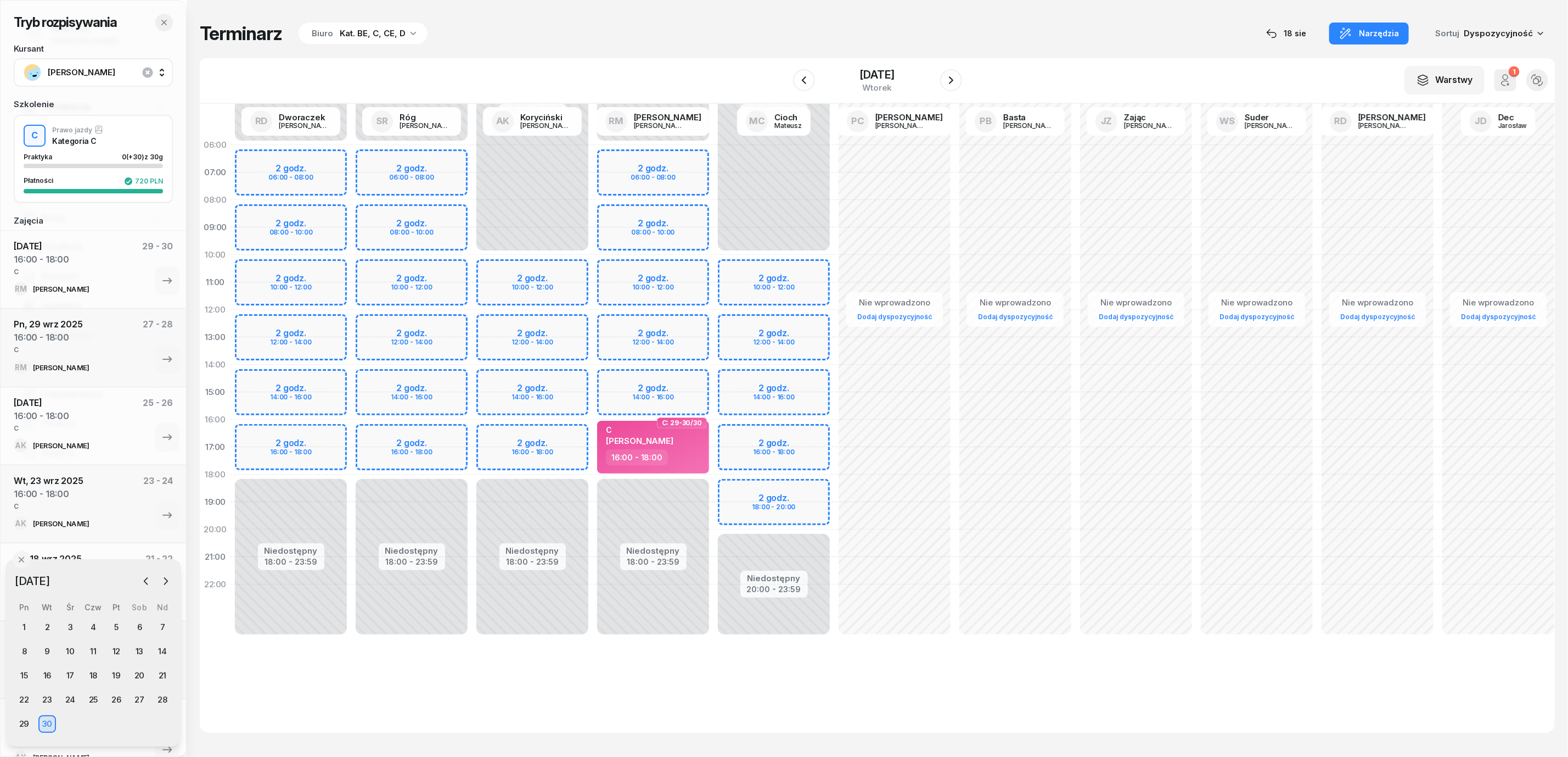
click at [158, 26] on button "button" at bounding box center [164, 22] width 18 height 18
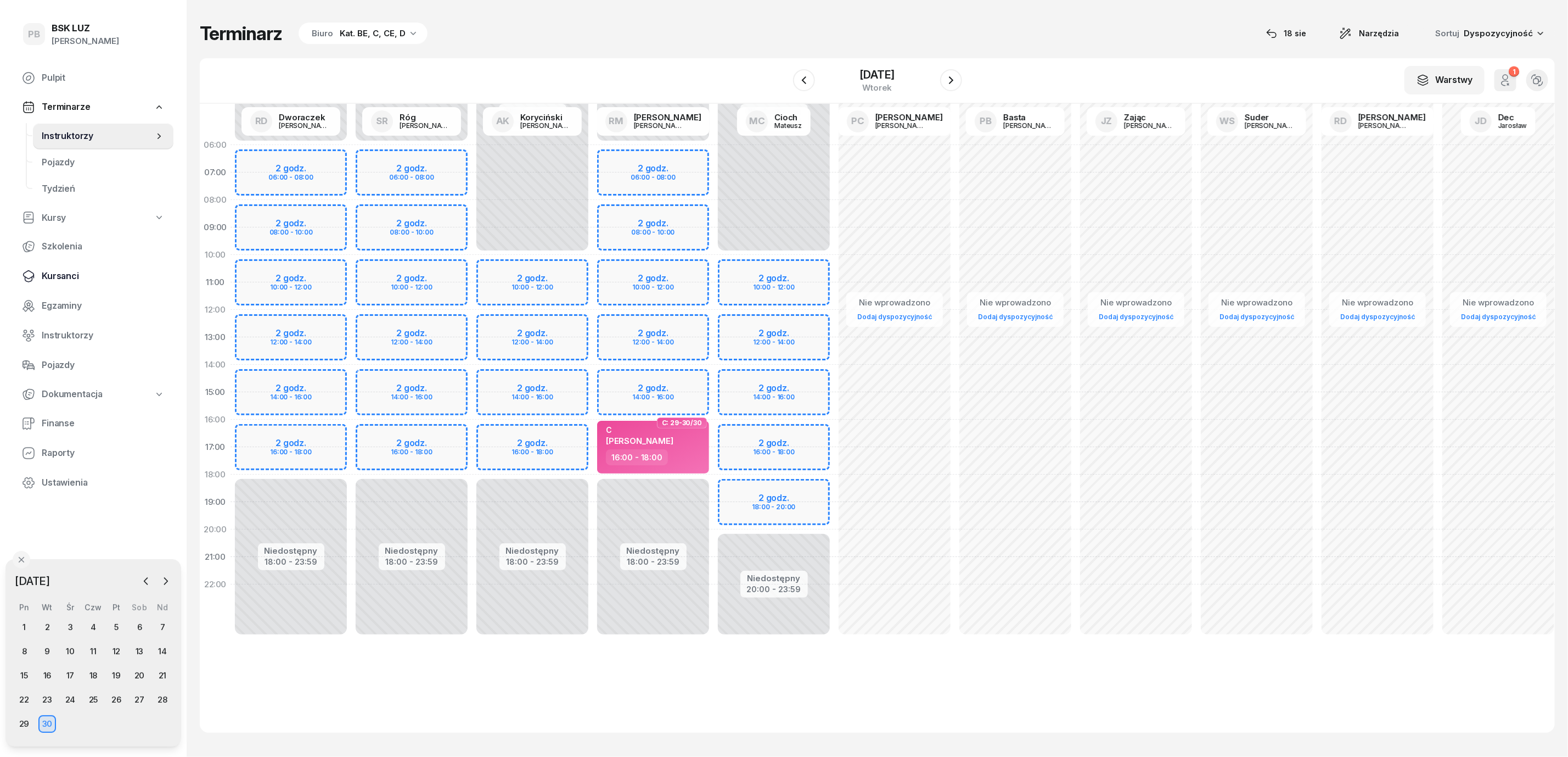
click at [68, 272] on span "Kursanci" at bounding box center [103, 276] width 123 height 14
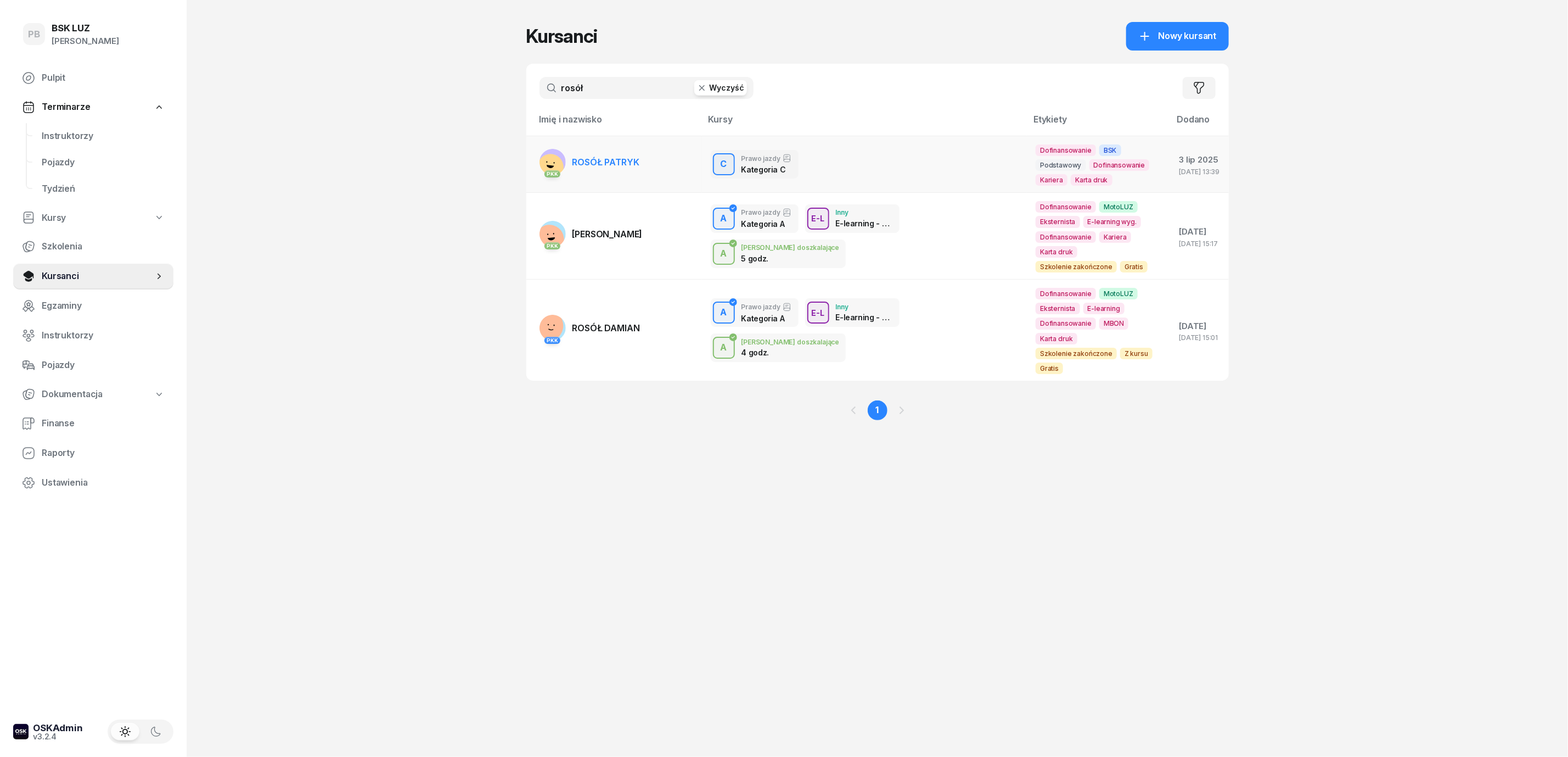
click at [616, 160] on span "ROSÓŁ PATRYK" at bounding box center [606, 162] width 67 height 11
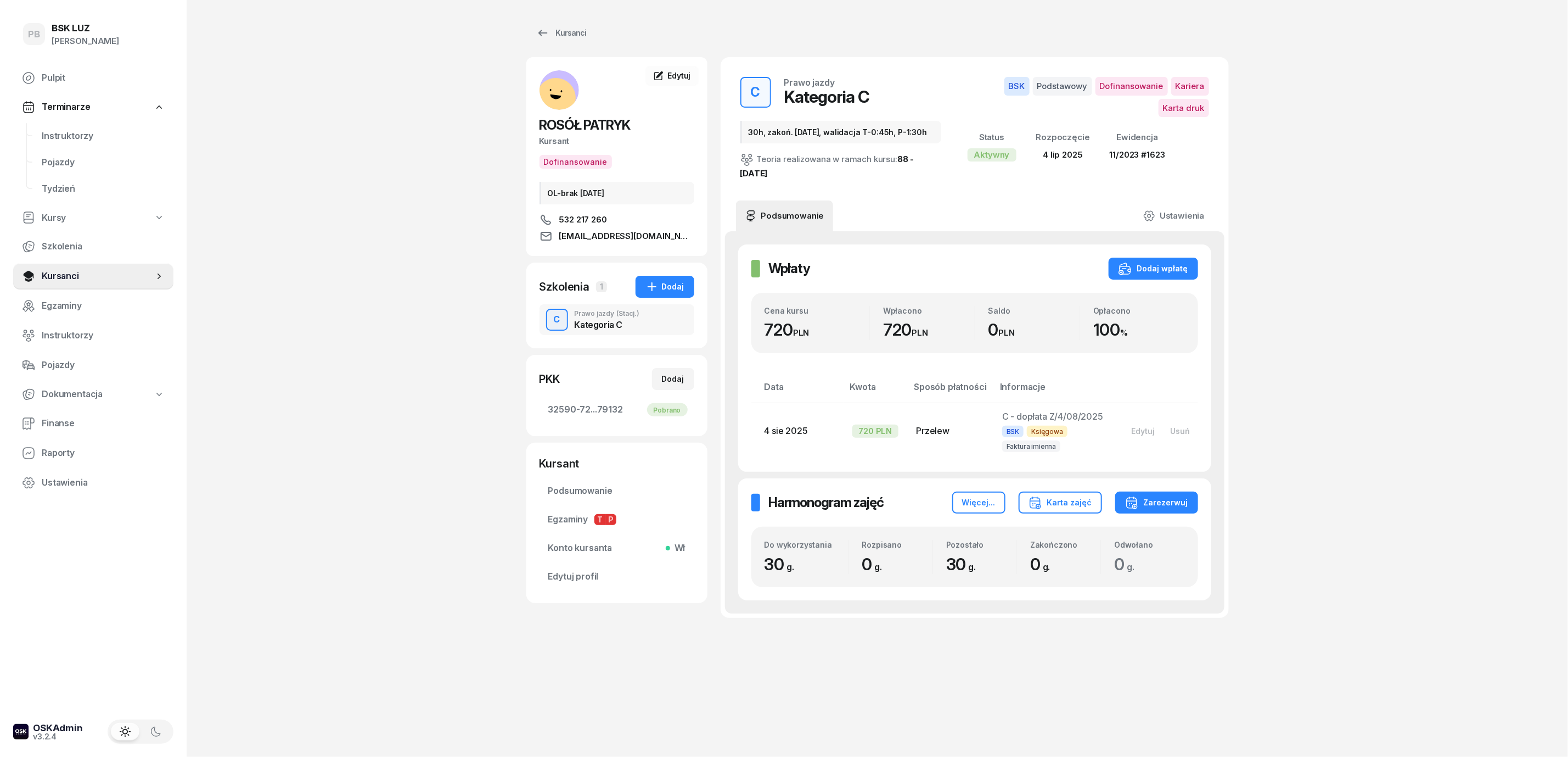
drag, startPoint x: 304, startPoint y: 516, endPoint x: 316, endPoint y: 545, distance: 31.4
click at [304, 516] on div "PB BSK LUZ Patrycja Bogdanowicz Pulpit Terminarze Instruktorzy Pojazdy Tydzień …" at bounding box center [784, 378] width 1568 height 757
click at [407, 672] on div "PB BSK LUZ Patrycja Bogdanowicz Pulpit Terminarze Instruktorzy Pojazdy Tydzień …" at bounding box center [784, 378] width 1568 height 757
click at [964, 669] on div "Kursanci ROSÓŁ PATRYK Kursant Dofinansowanie OL-brak 2030-06-30 532 217 260 pat…" at bounding box center [878, 336] width 703 height 673
click at [567, 30] on div "Kursanci" at bounding box center [562, 33] width 50 height 13
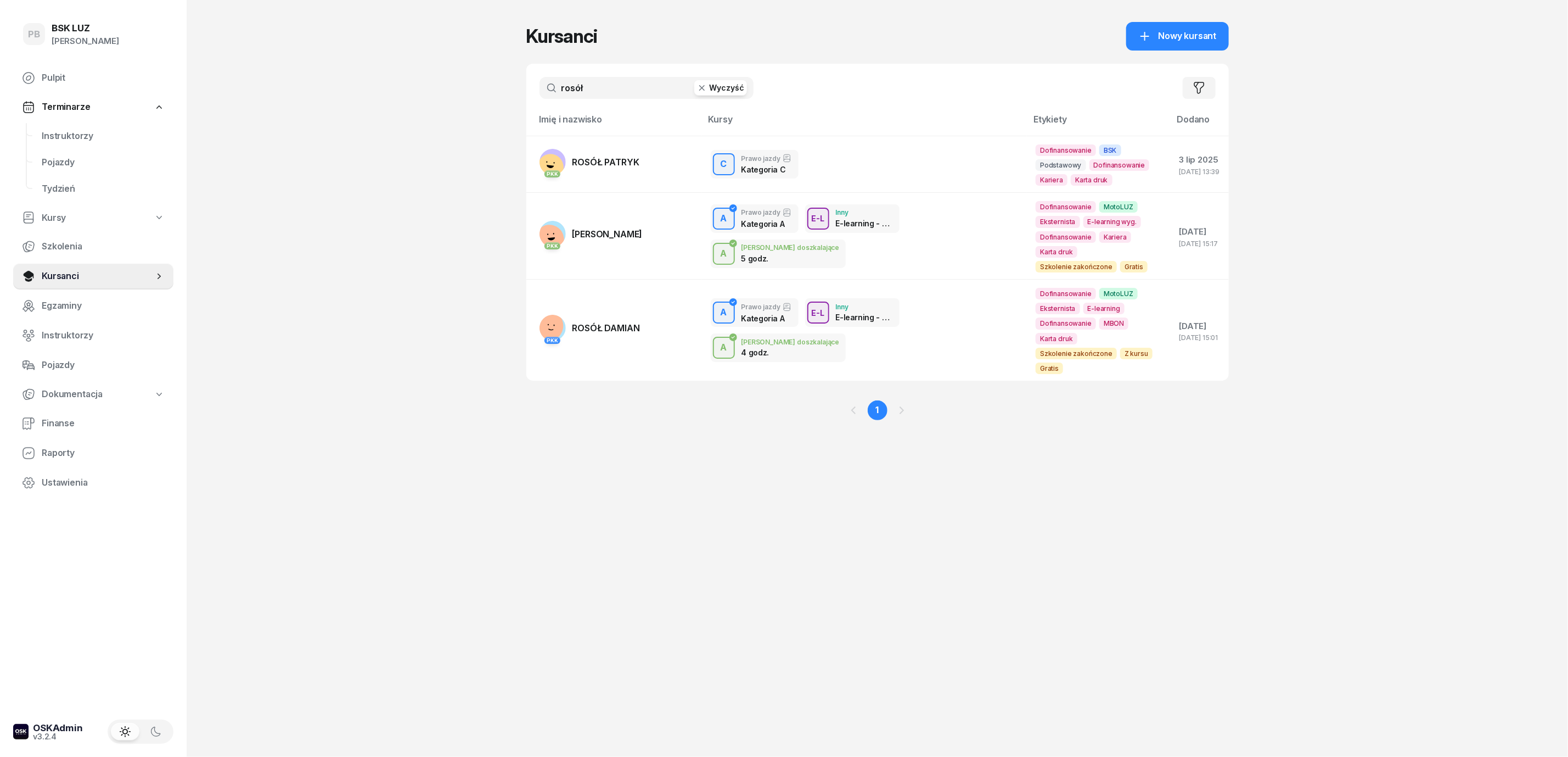
click at [618, 86] on input "rosół" at bounding box center [646, 88] width 214 height 22
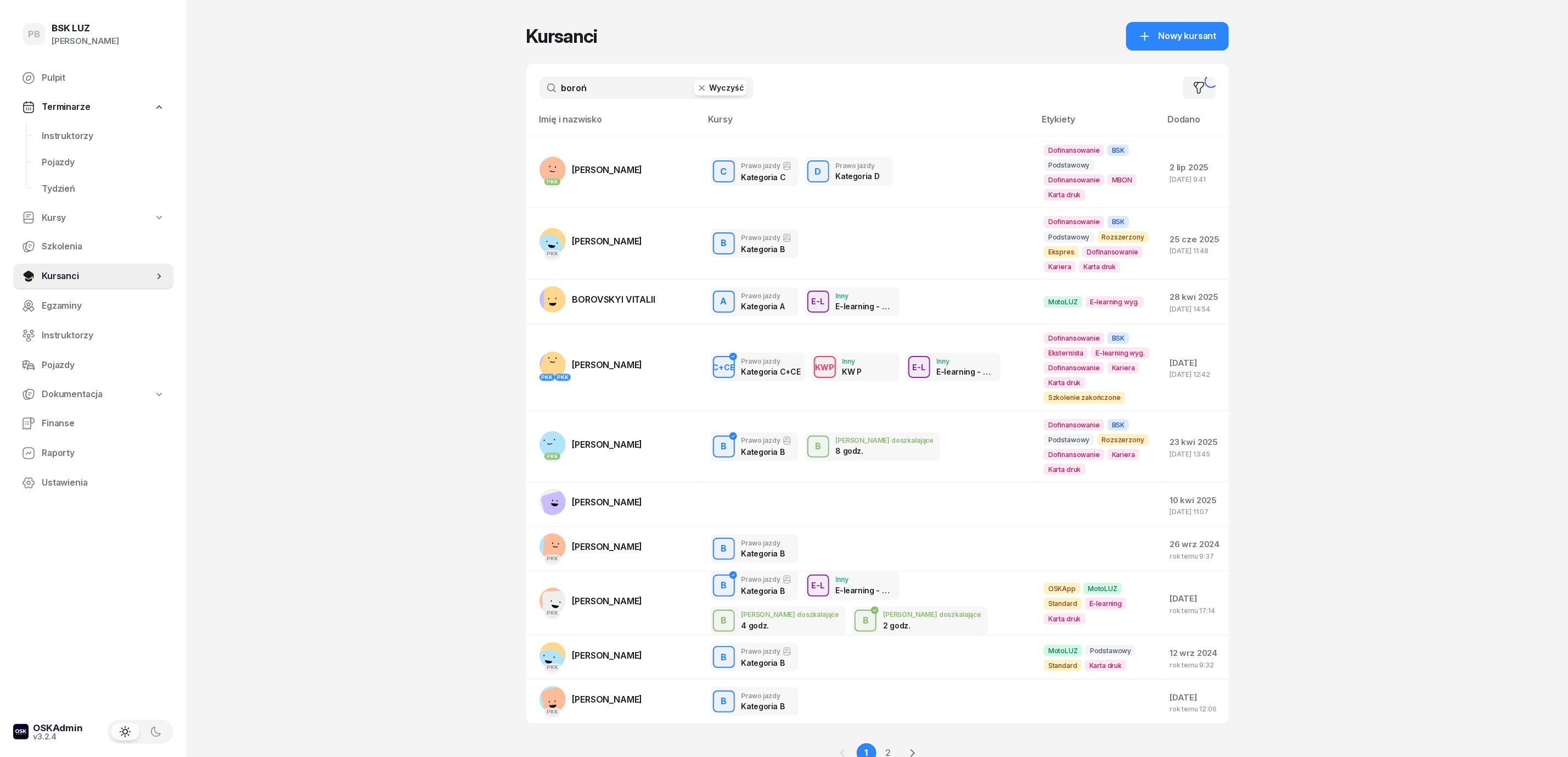
type input "boroń"
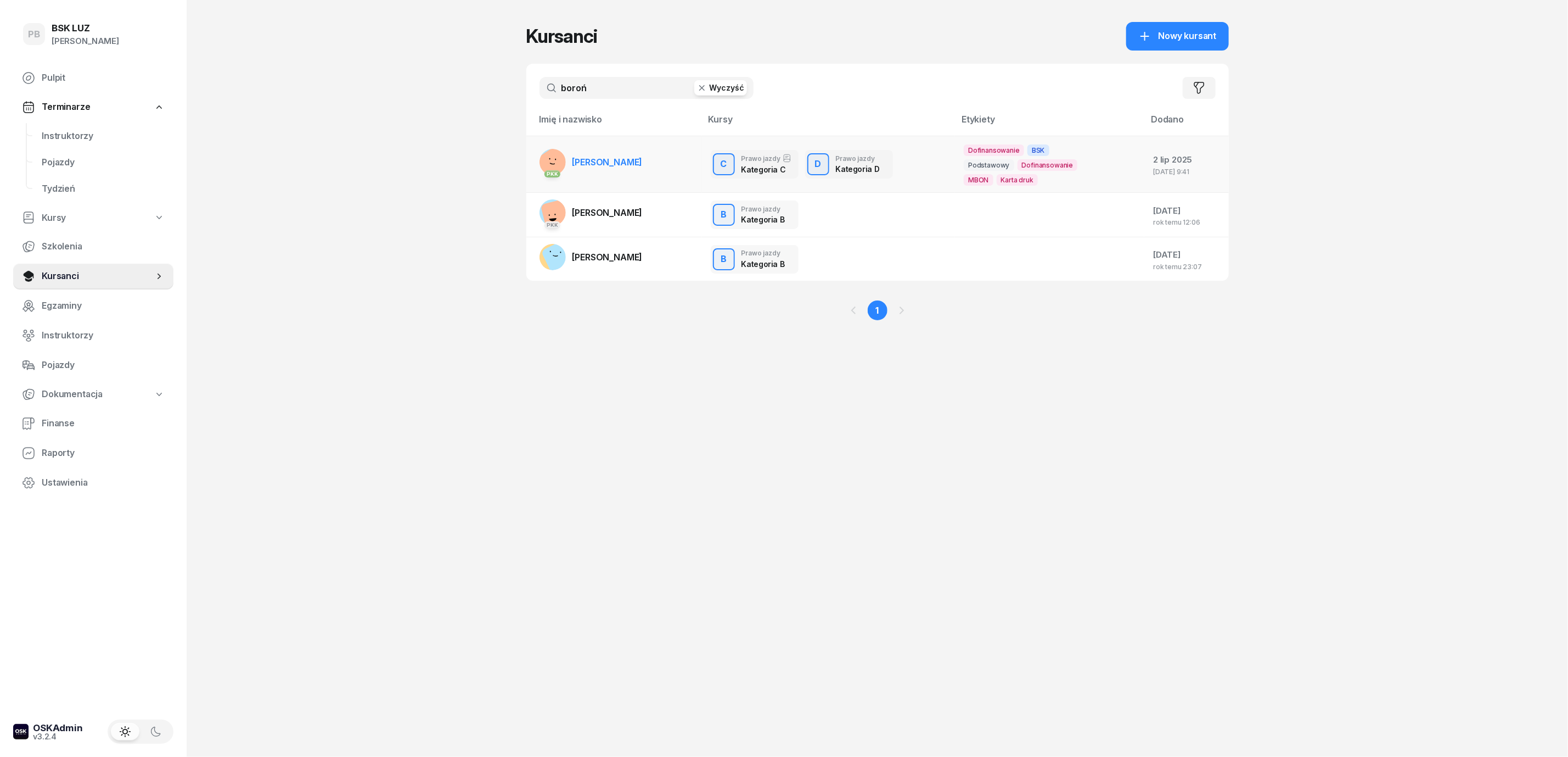
click at [643, 169] on link "PKK BOROŃ MATEUSZ" at bounding box center [591, 161] width 103 height 26
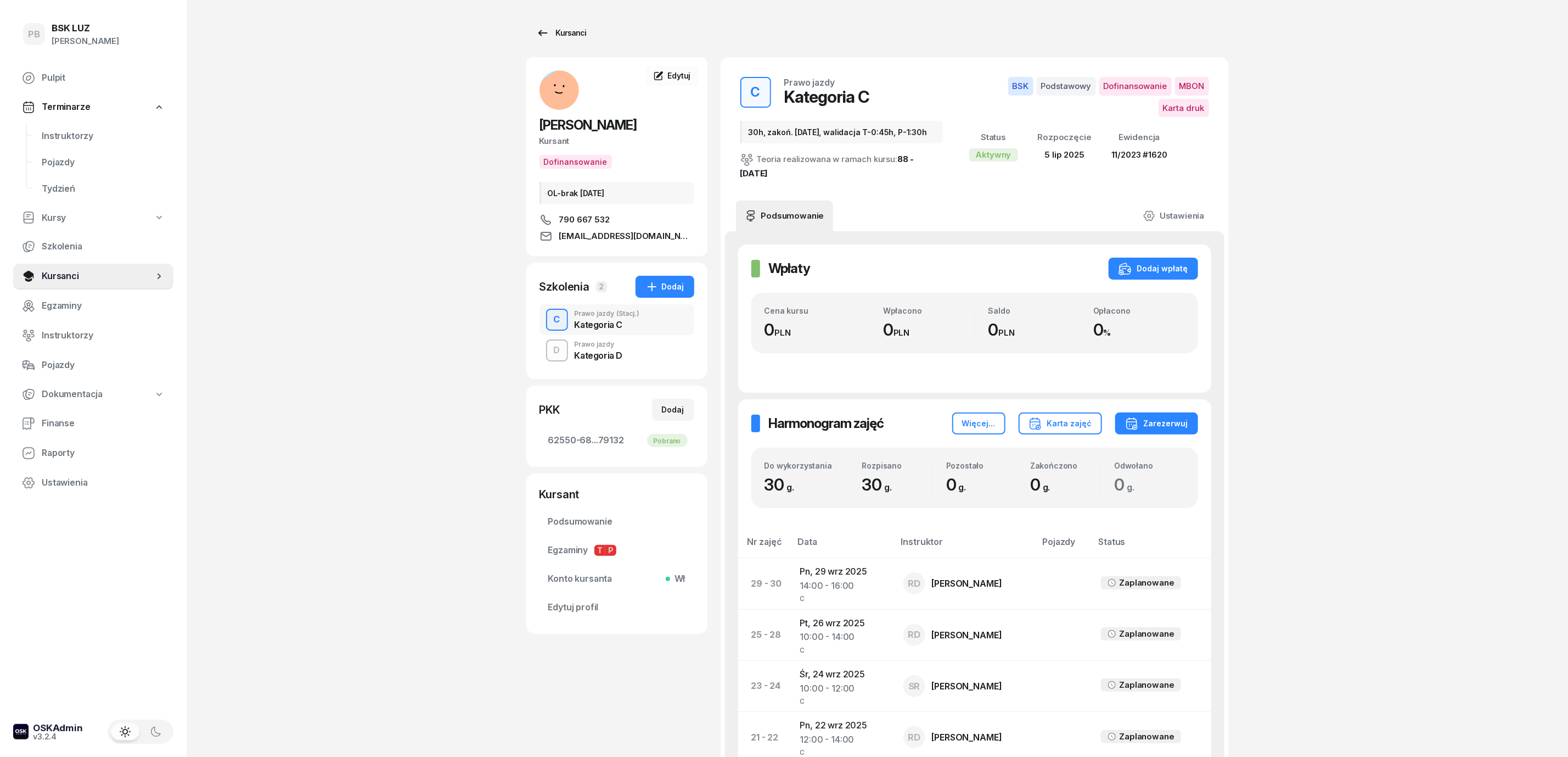
click at [554, 26] on div "Kursanci" at bounding box center [562, 33] width 50 height 13
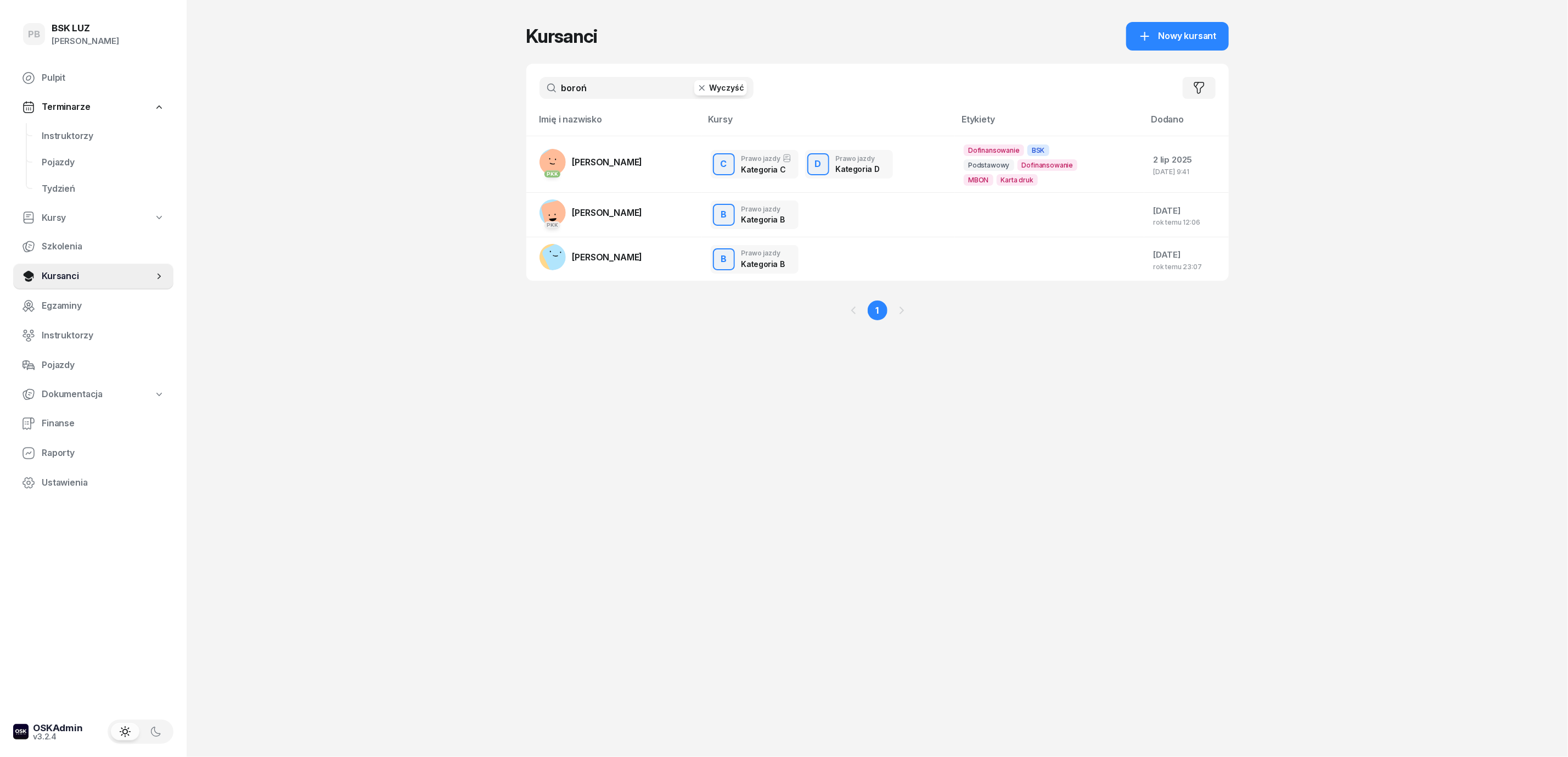
click at [633, 82] on input "boroń" at bounding box center [646, 88] width 214 height 22
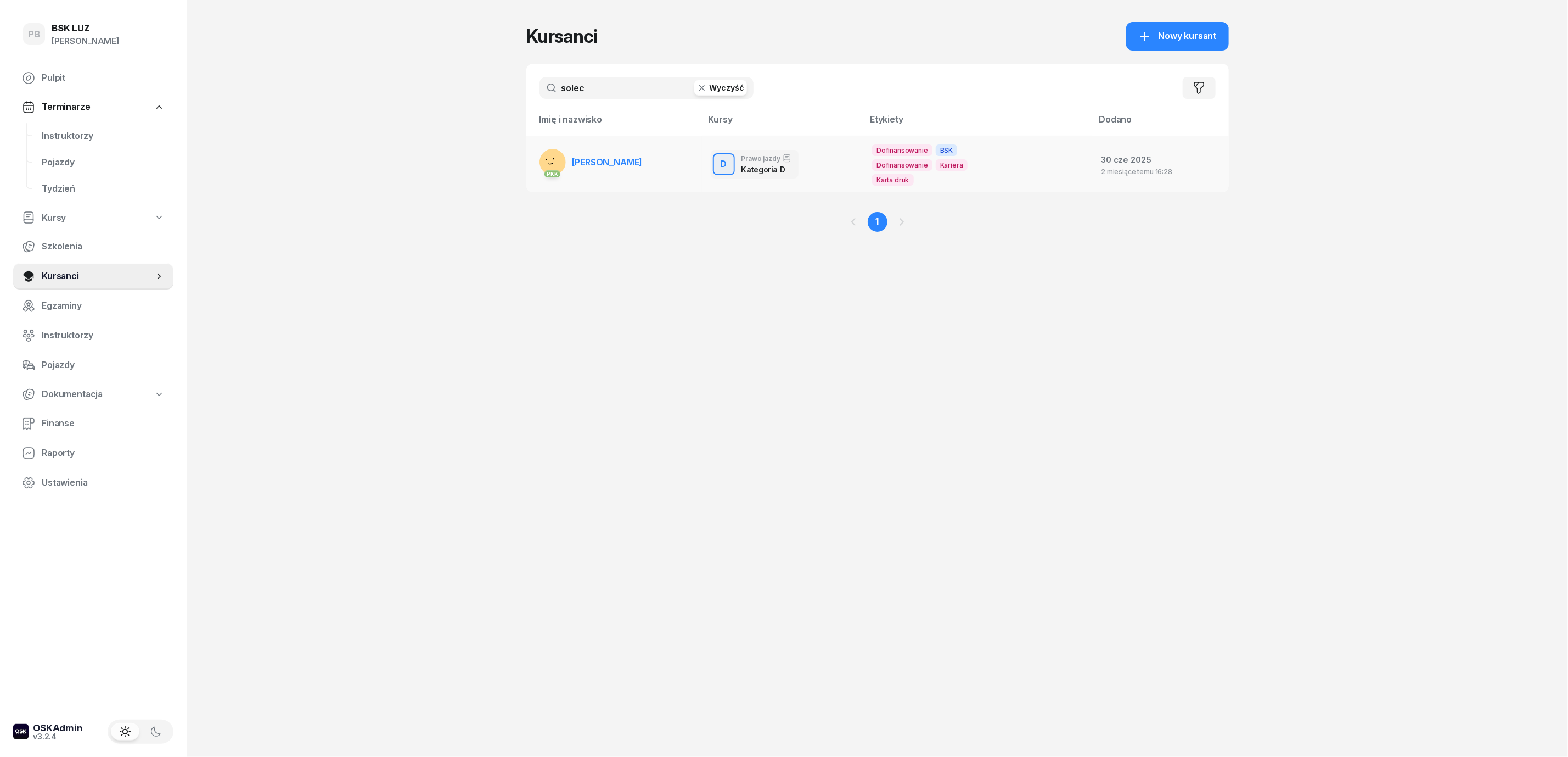
type input "solec"
click at [601, 150] on link "PKK SOLECKI MACIEJ" at bounding box center [591, 161] width 103 height 26
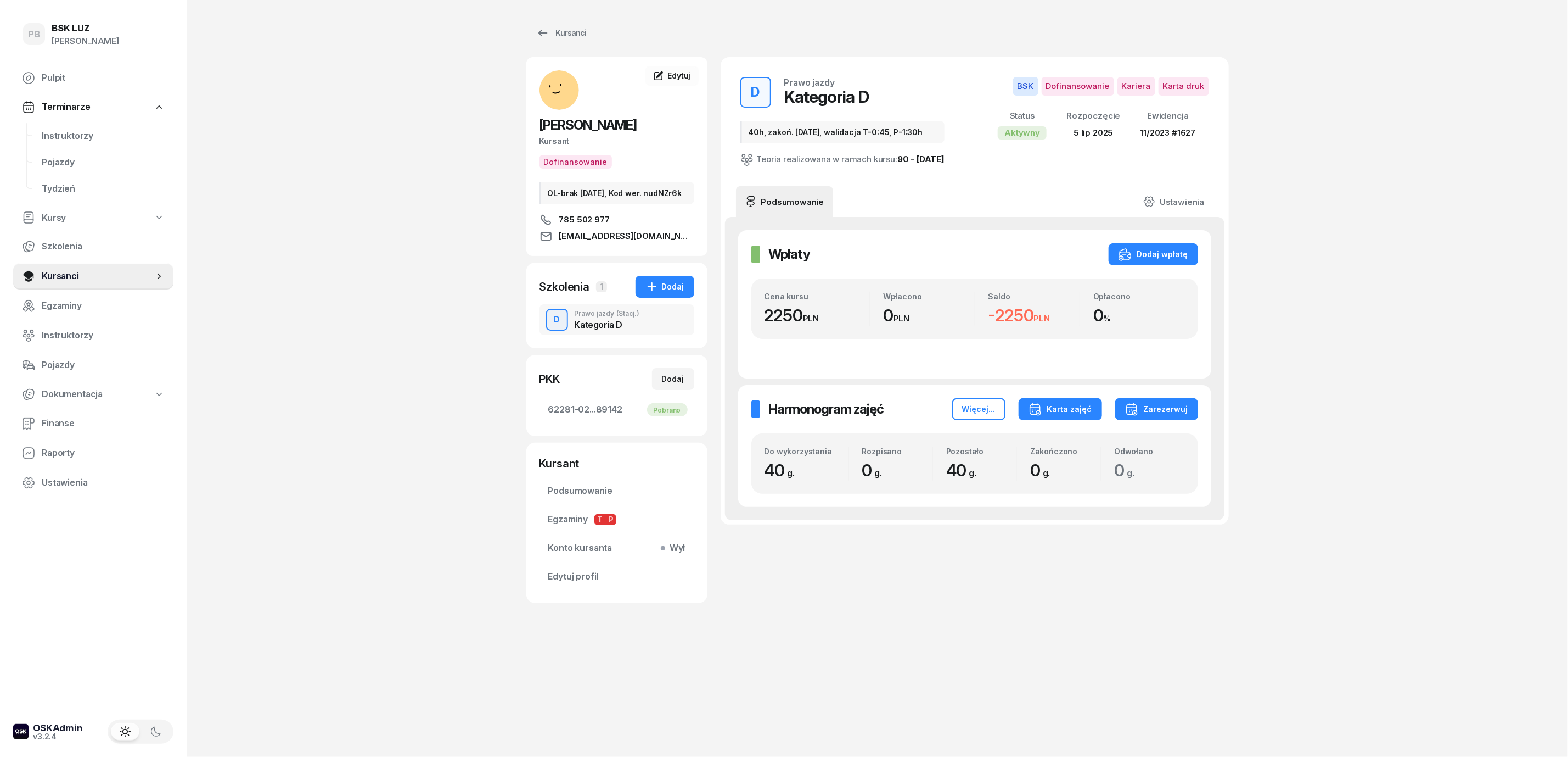
click at [1079, 414] on div "Karta zajęć" at bounding box center [1060, 409] width 64 height 13
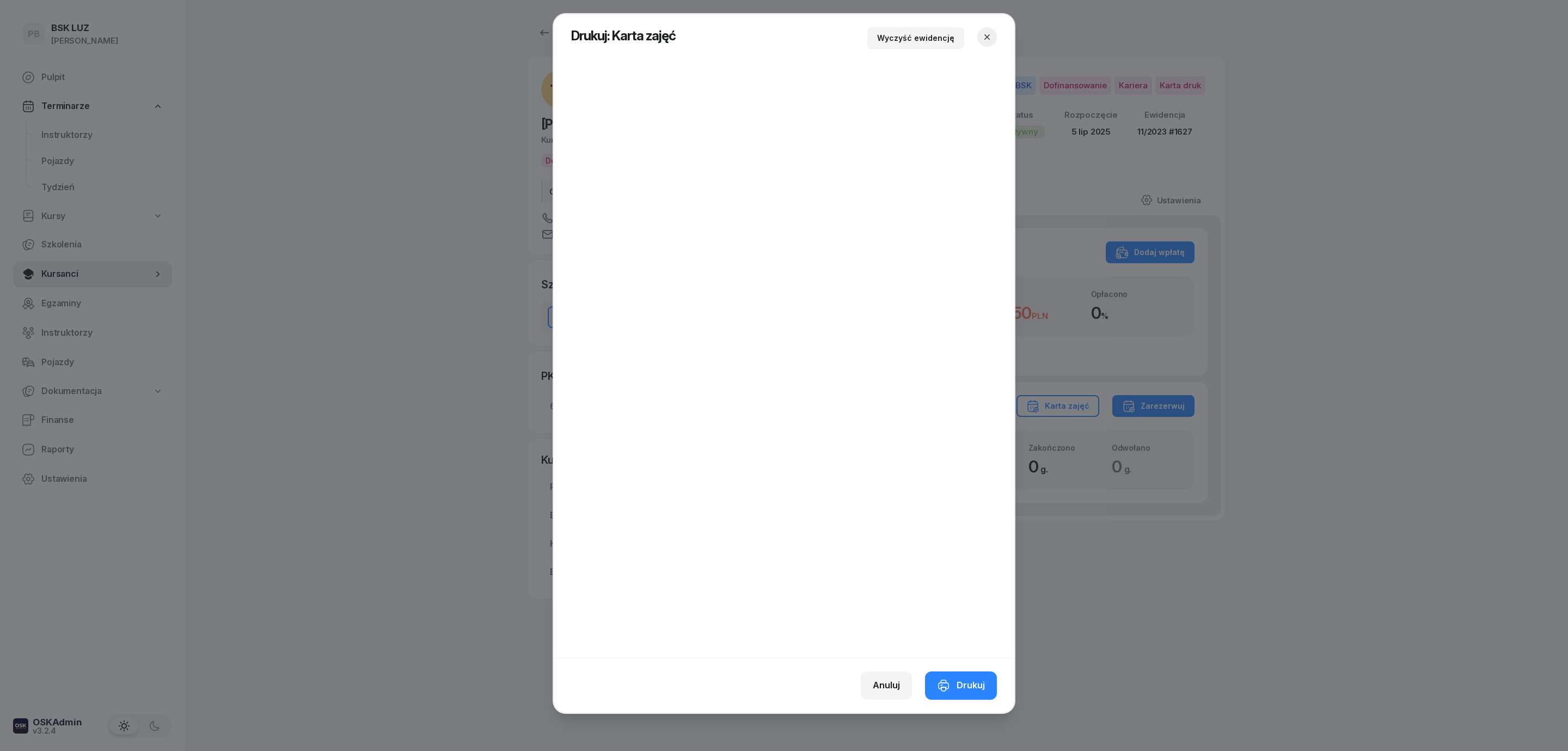
click at [1372, 486] on div at bounding box center [784, 375] width 1568 height 751
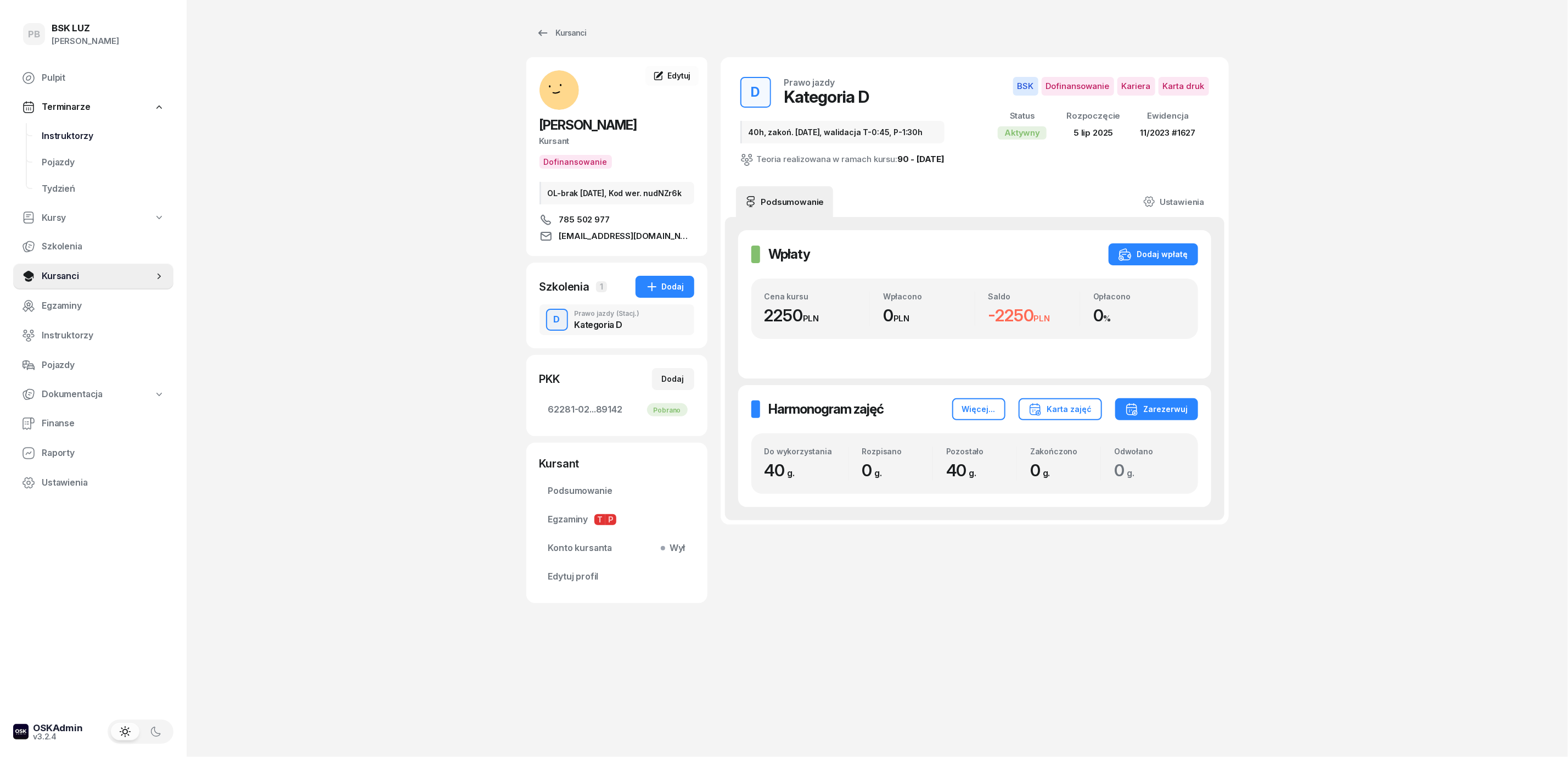
click at [89, 137] on span "Instruktorzy" at bounding box center [103, 136] width 123 height 14
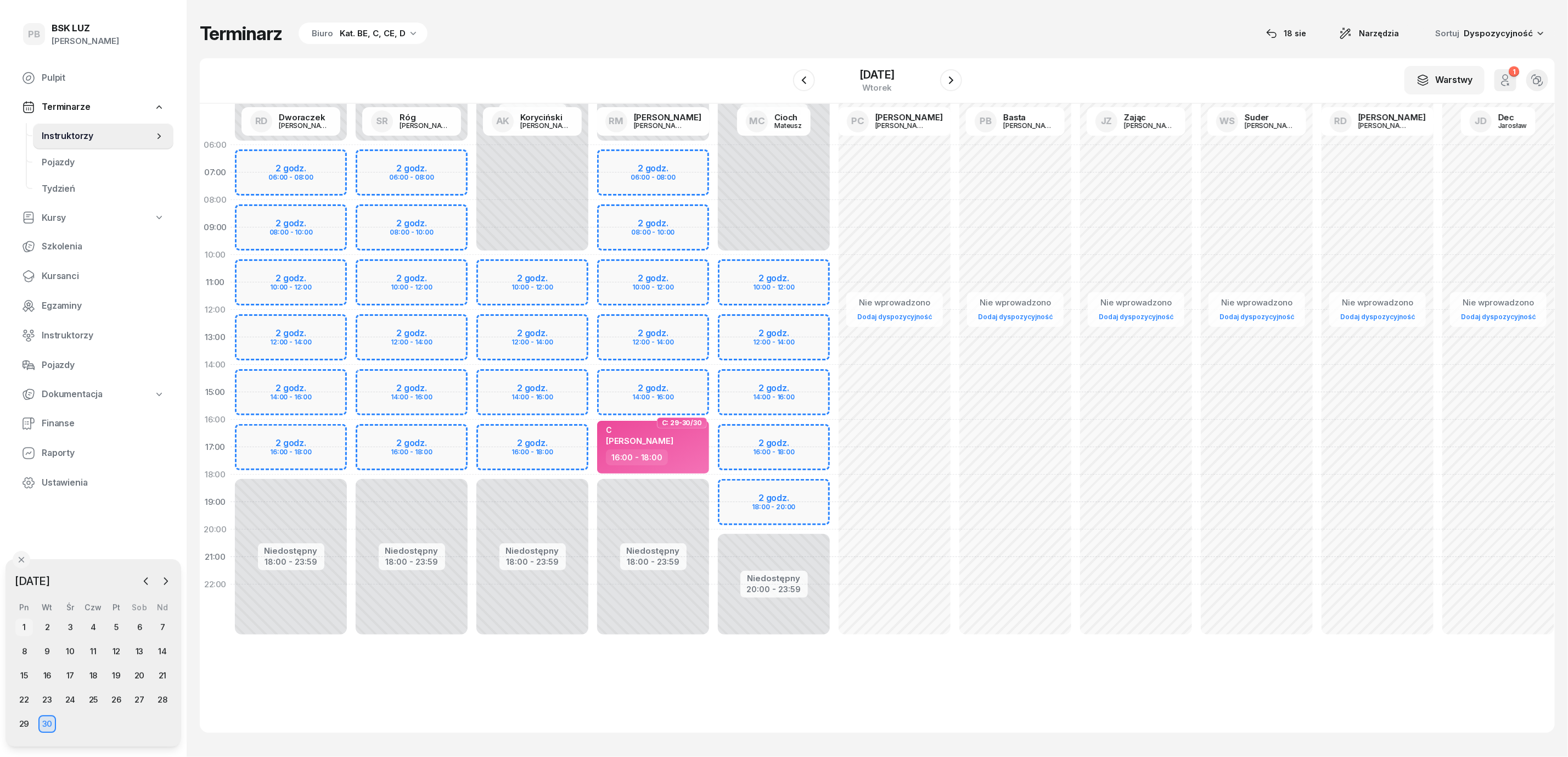
click at [25, 625] on div "1" at bounding box center [24, 627] width 18 height 18
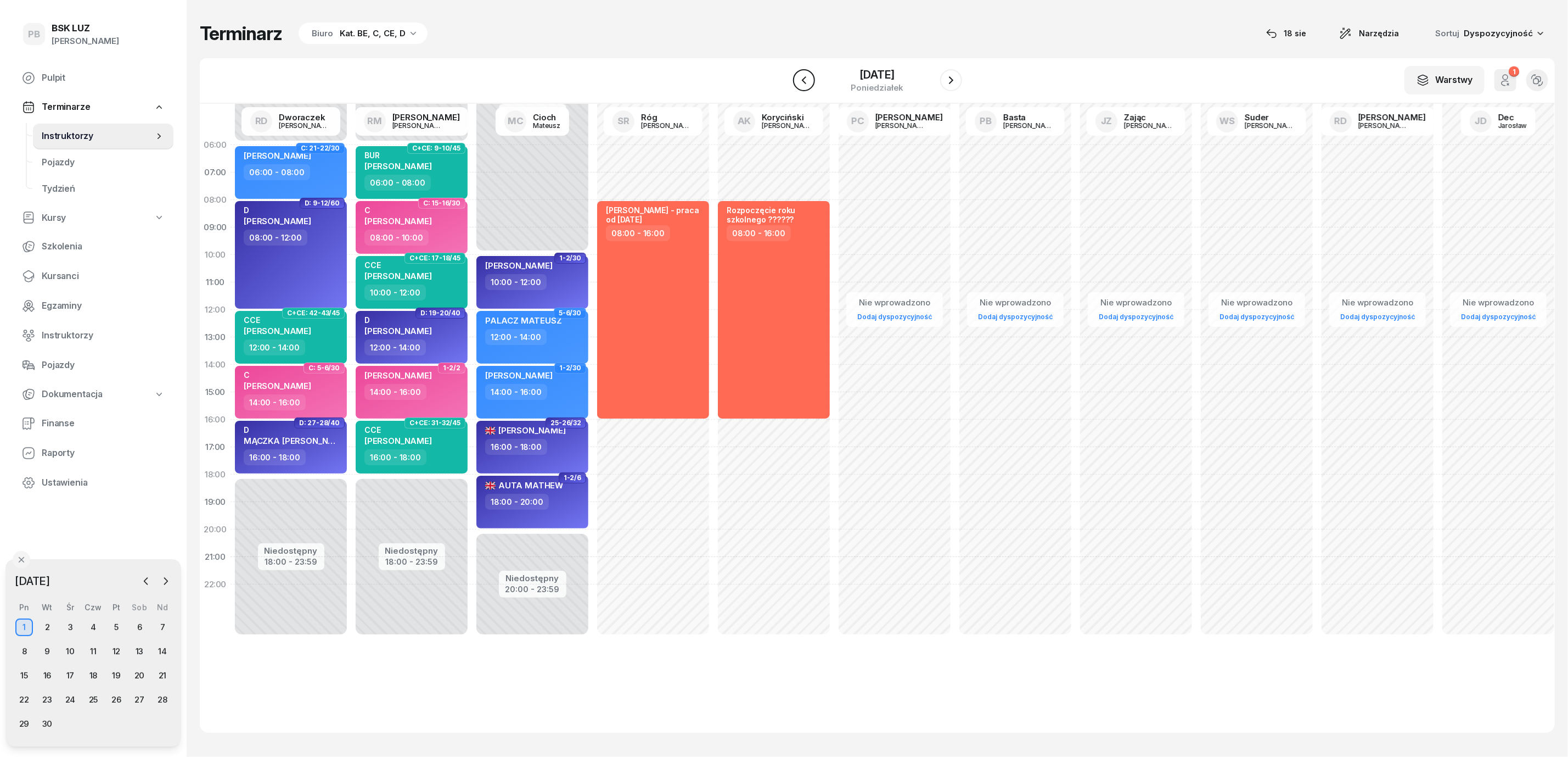
click at [807, 80] on icon "button" at bounding box center [804, 80] width 13 height 13
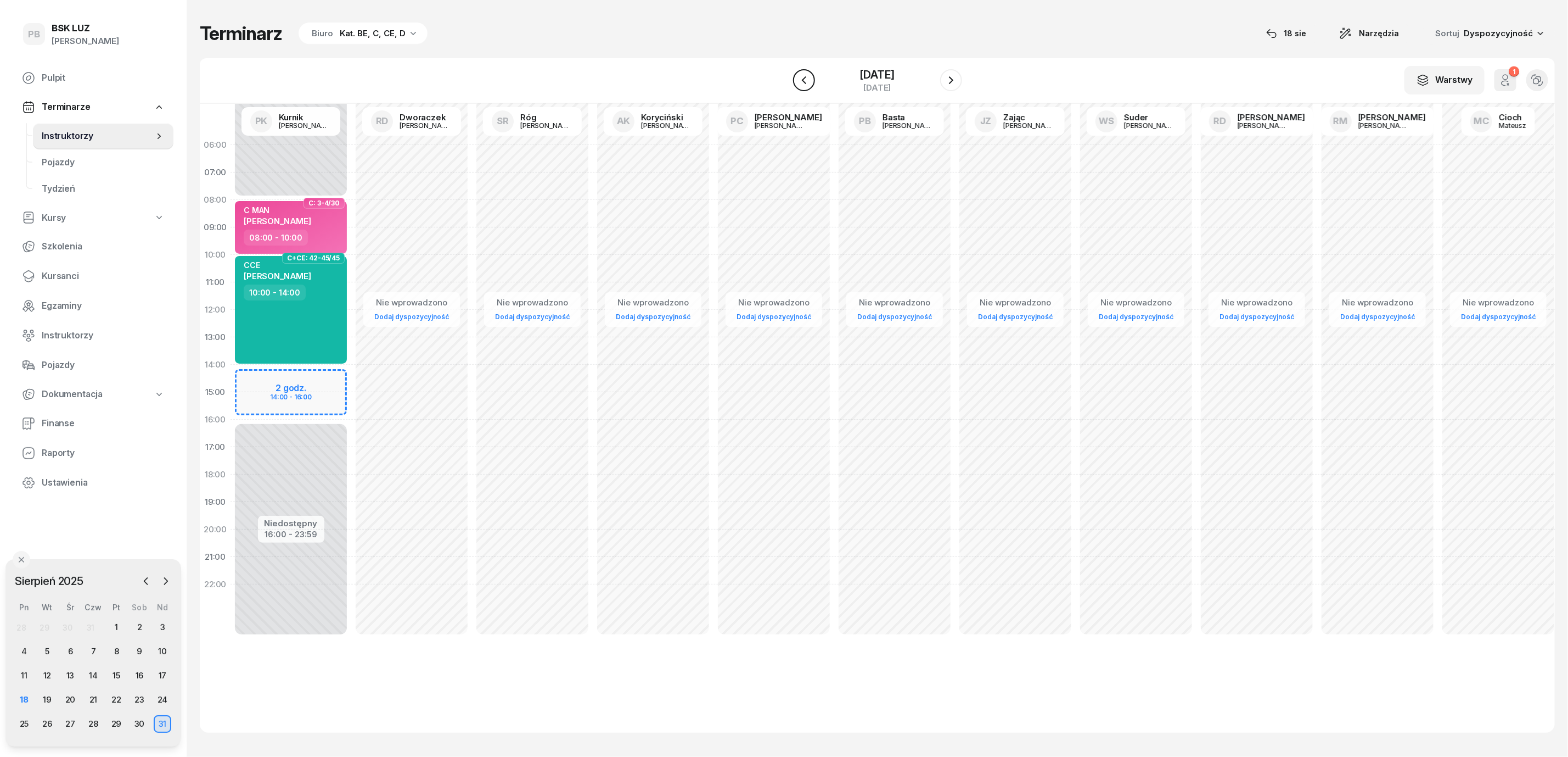
click at [805, 81] on icon "button" at bounding box center [804, 80] width 13 height 13
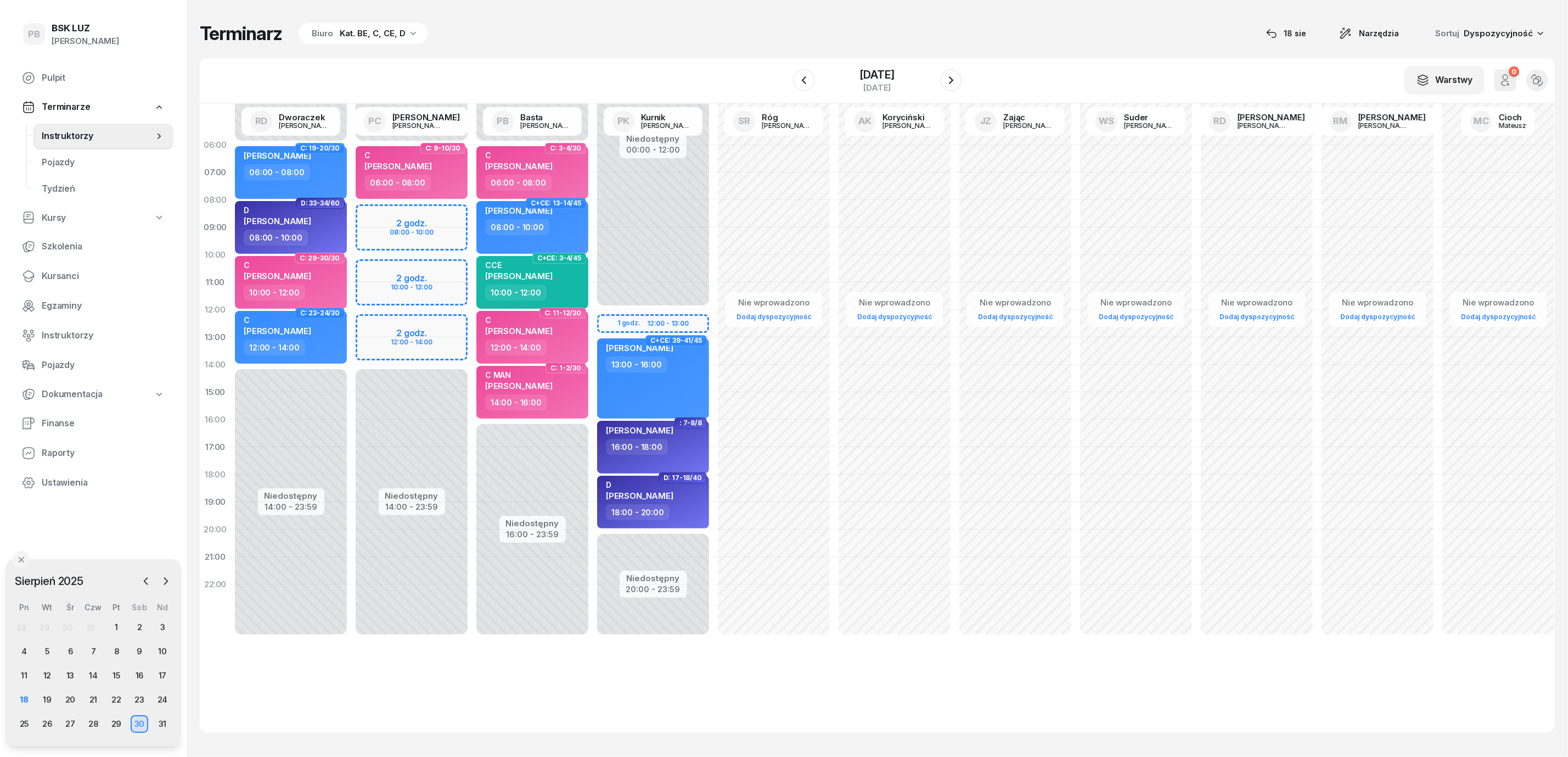
click at [472, 210] on div "Niedostępny 00:00 - 06:00 Niedostępny 14:00 - 23:59 2 godz. 08:00 - 10:00 2 god…" at bounding box center [532, 392] width 121 height 522
select select "08"
select select "10"
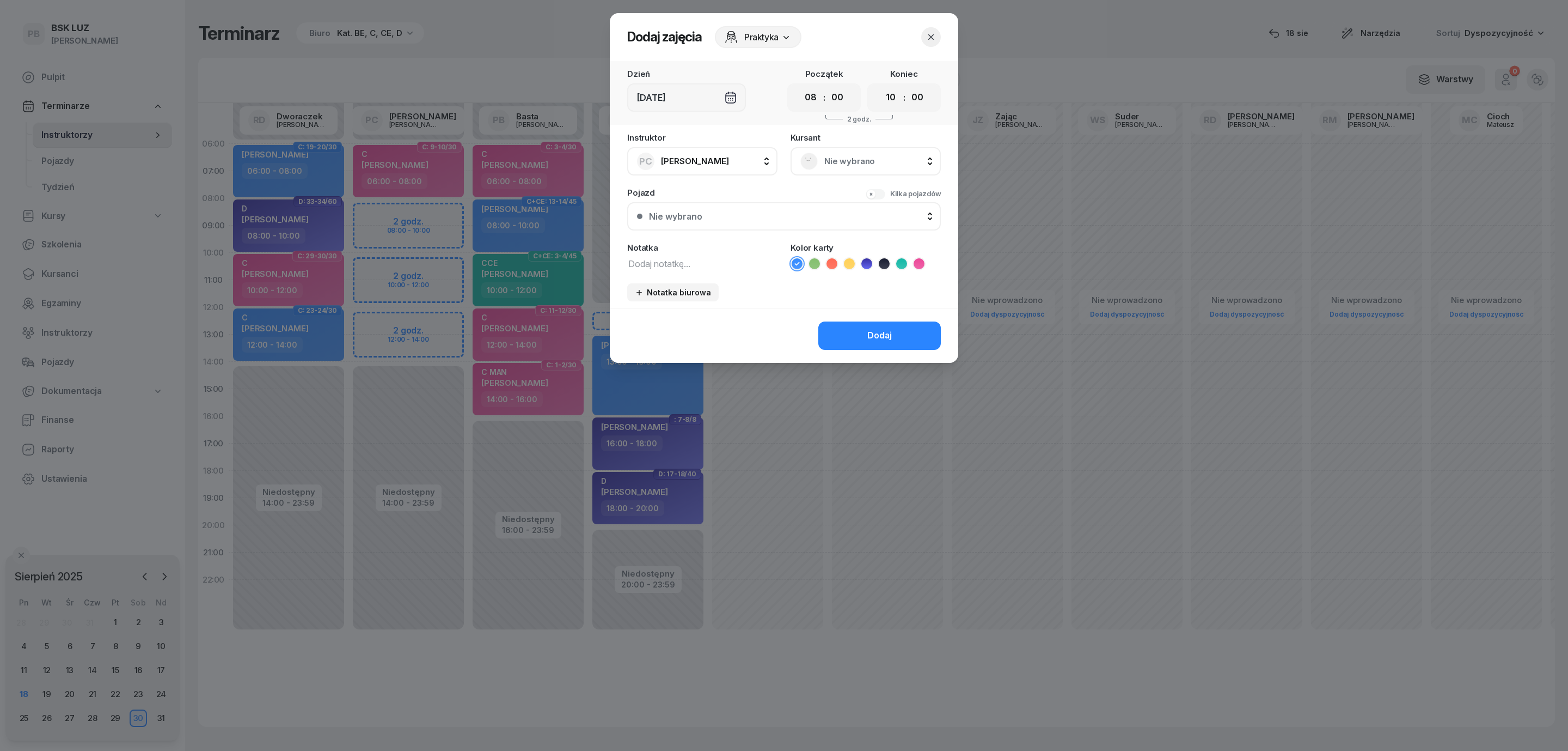
click at [836, 158] on span "Nie wybrano" at bounding box center [877, 161] width 107 height 14
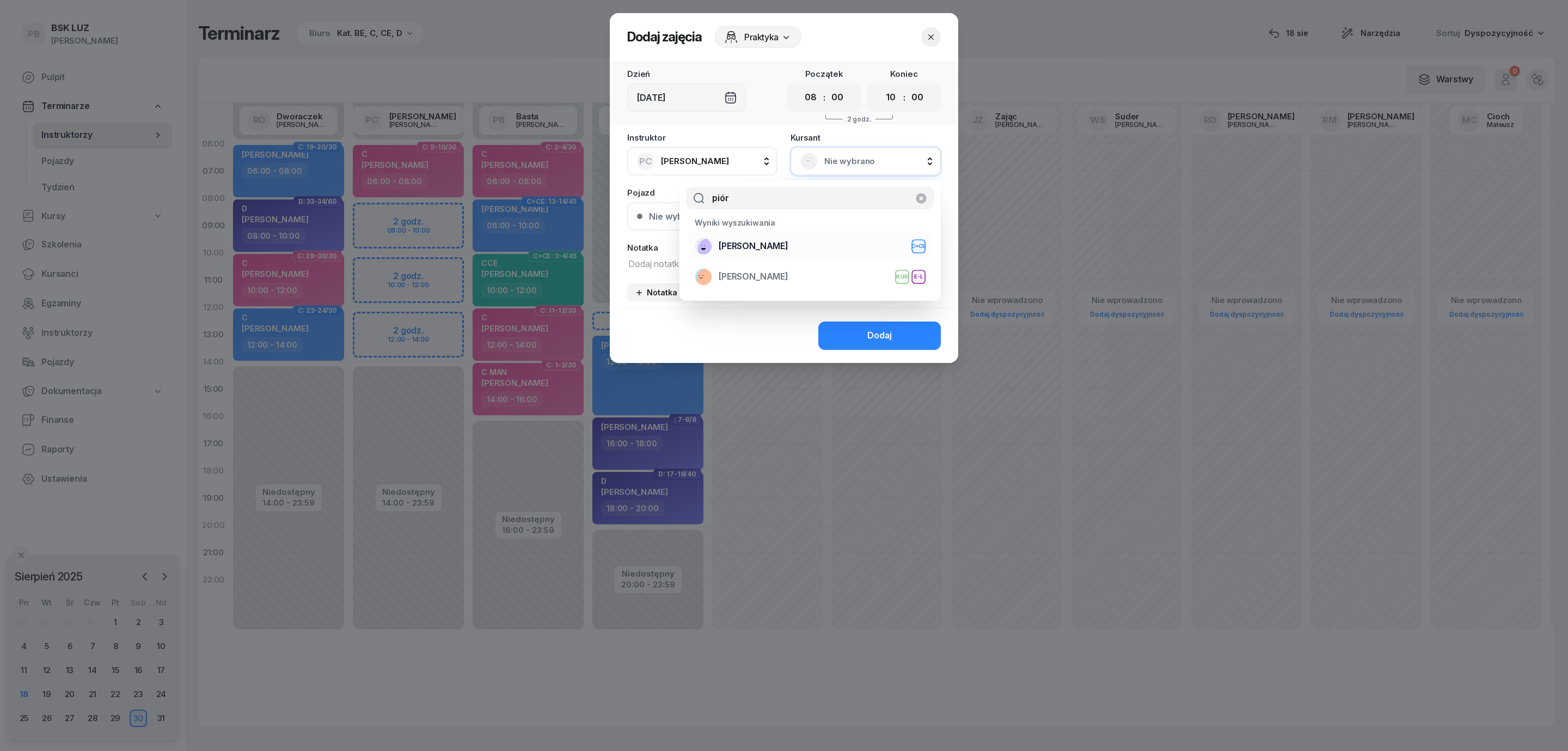
type input "piór"
click at [843, 250] on div "PIÓRKOWSKA MARTYNA C+CE" at bounding box center [810, 246] width 231 height 18
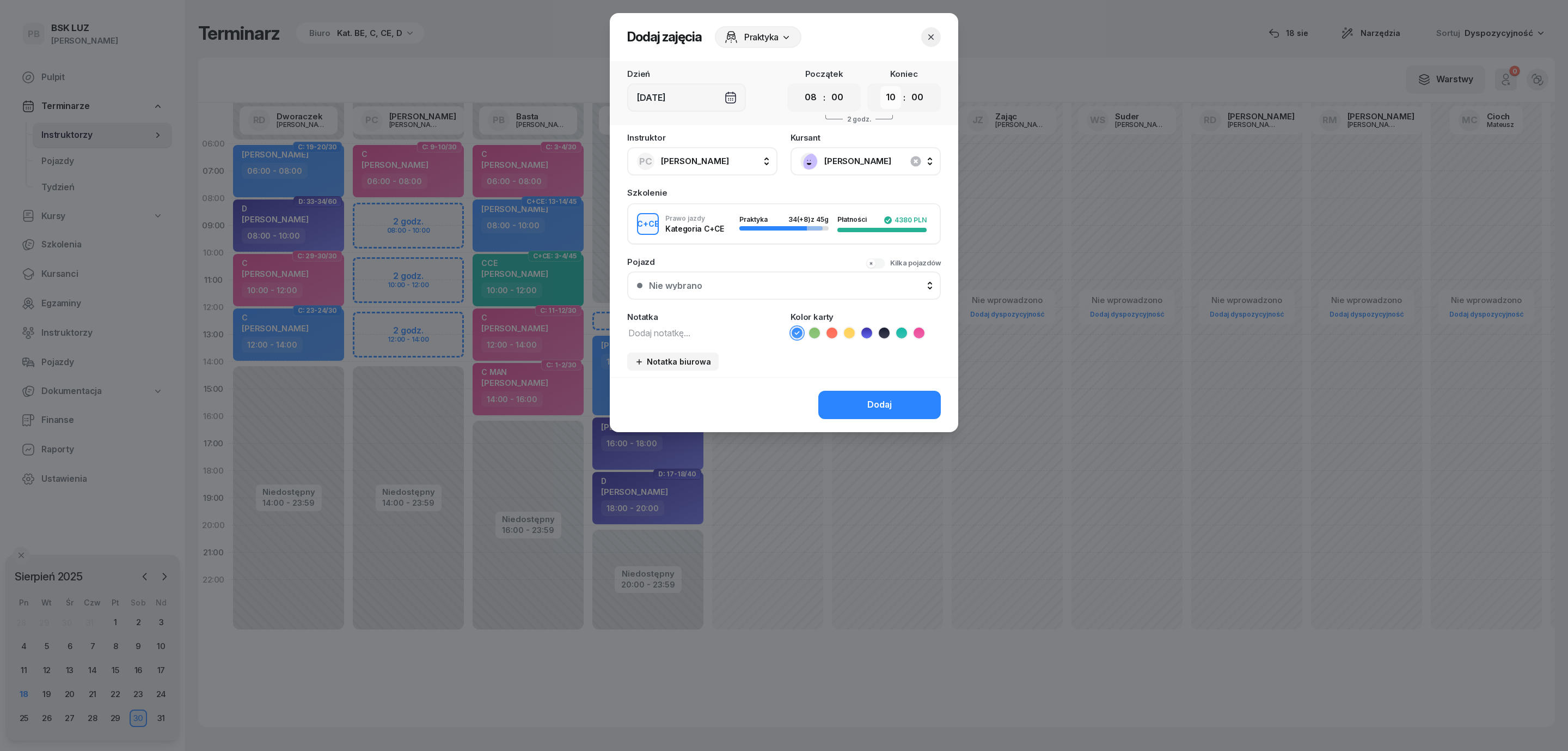
click at [890, 96] on select "00 01 02 03 04 05 06 07 08 09 10 11 12 13 14 15 16 17 18 19 20 21 22 23" at bounding box center [891, 97] width 21 height 23
select select "11"
click at [880, 86] on select "00 01 02 03 04 05 06 07 08 09 10 11 12 13 14 15 16 17 18 19 20 21 22 23" at bounding box center [891, 97] width 21 height 23
click at [880, 415] on button "Dodaj" at bounding box center [879, 404] width 122 height 29
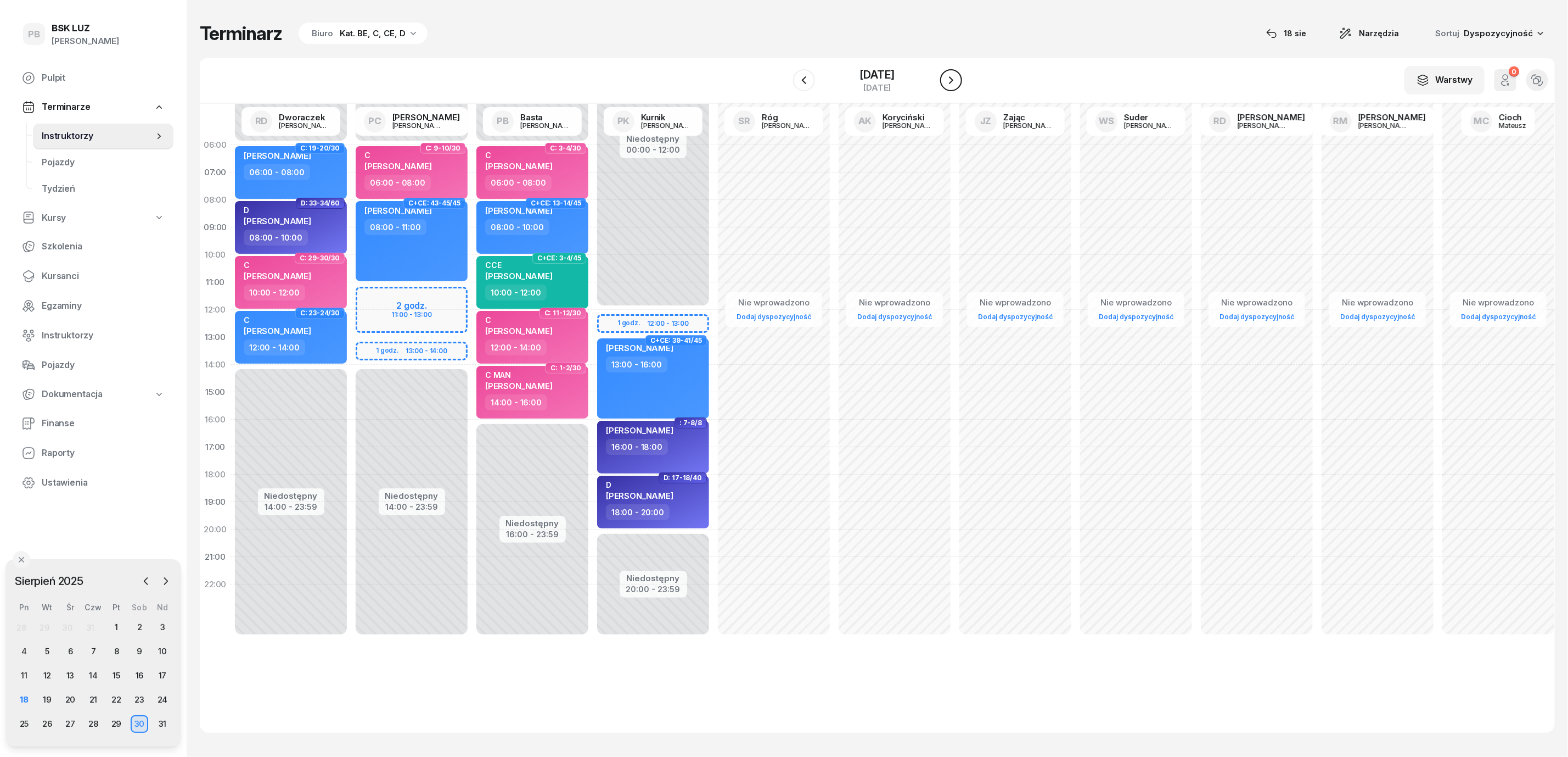
click at [944, 80] on icon "button" at bounding box center [951, 80] width 13 height 13
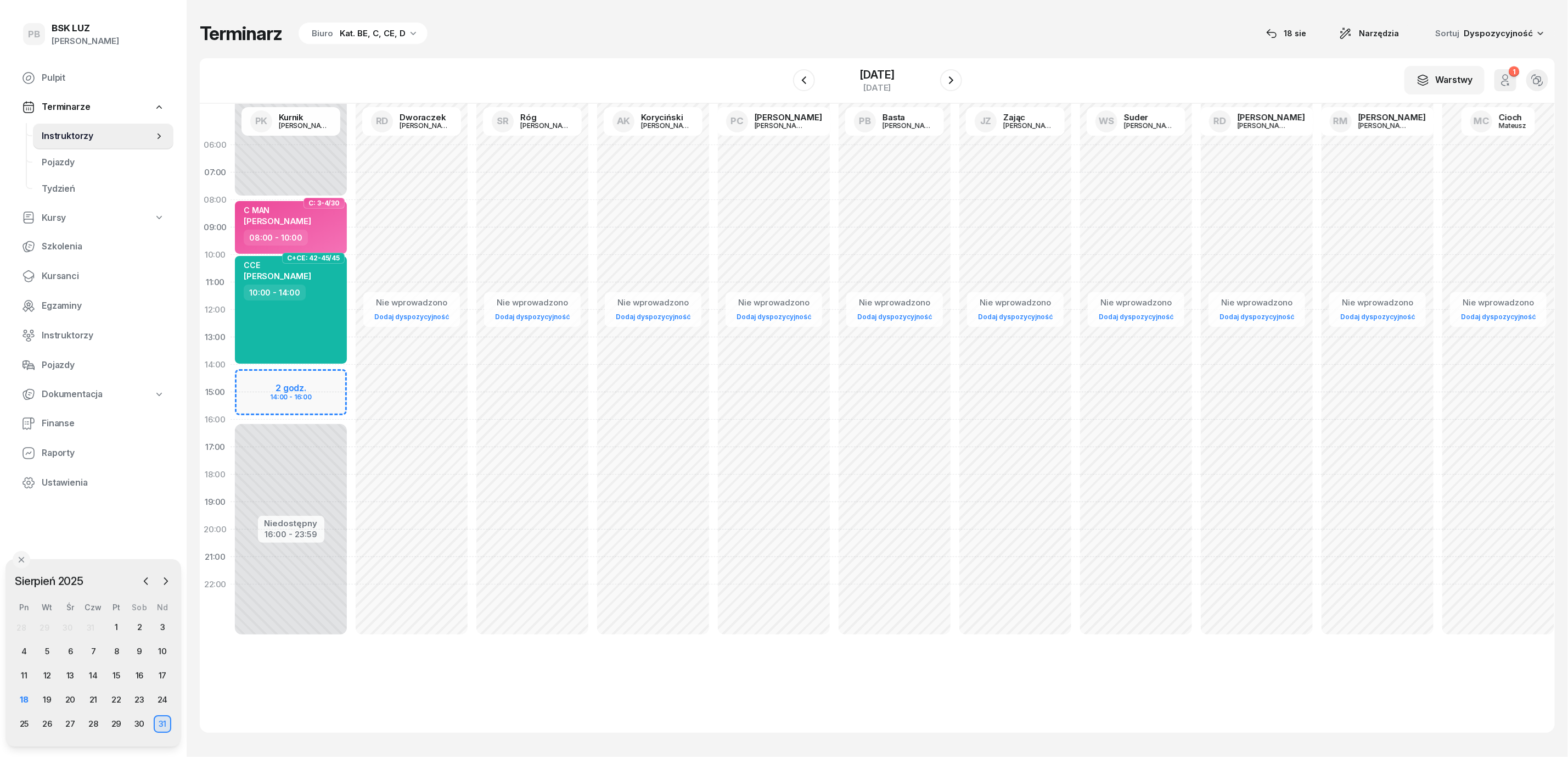
click at [351, 373] on div "Niedostępny 00:00 - 08:00 Niedostępny 16:00 - 23:59 2 godz. 14:00 - 16:00 C: 3-…" at bounding box center [411, 392] width 121 height 522
select select "14"
select select "16"
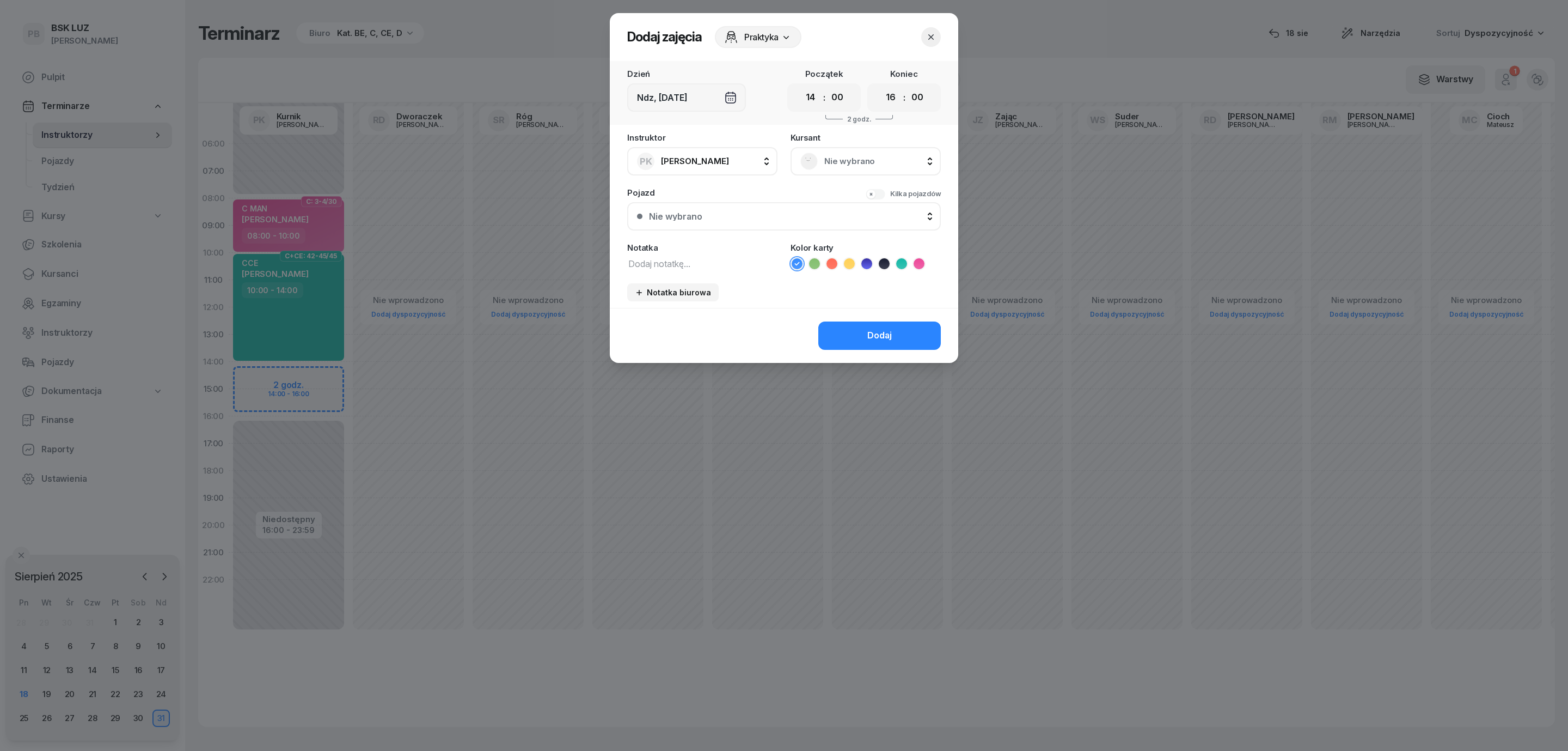
click at [828, 157] on span "Nie wybrano" at bounding box center [877, 161] width 107 height 14
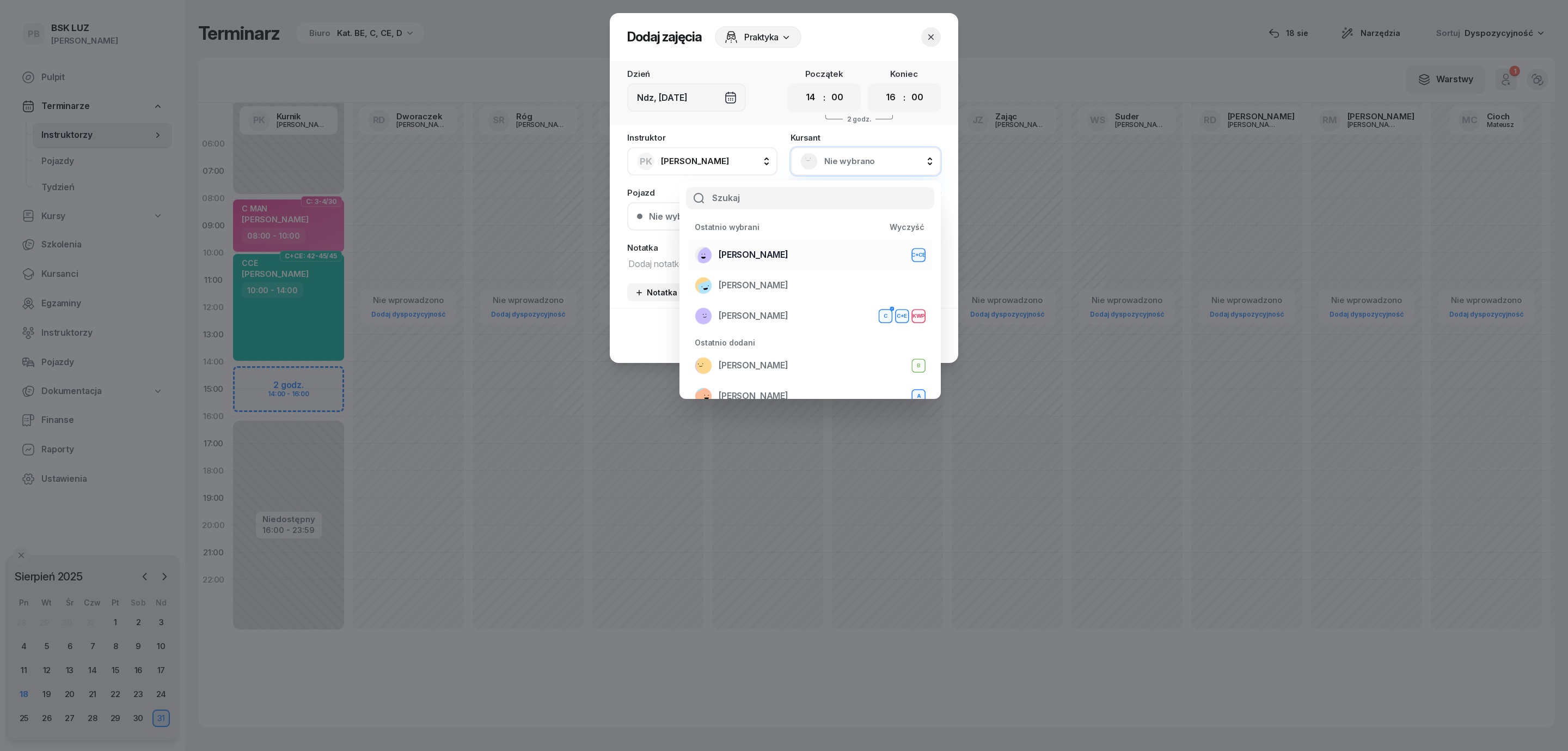
click at [788, 250] on span "PIÓRKOWSKA MARTYNA" at bounding box center [754, 255] width 69 height 14
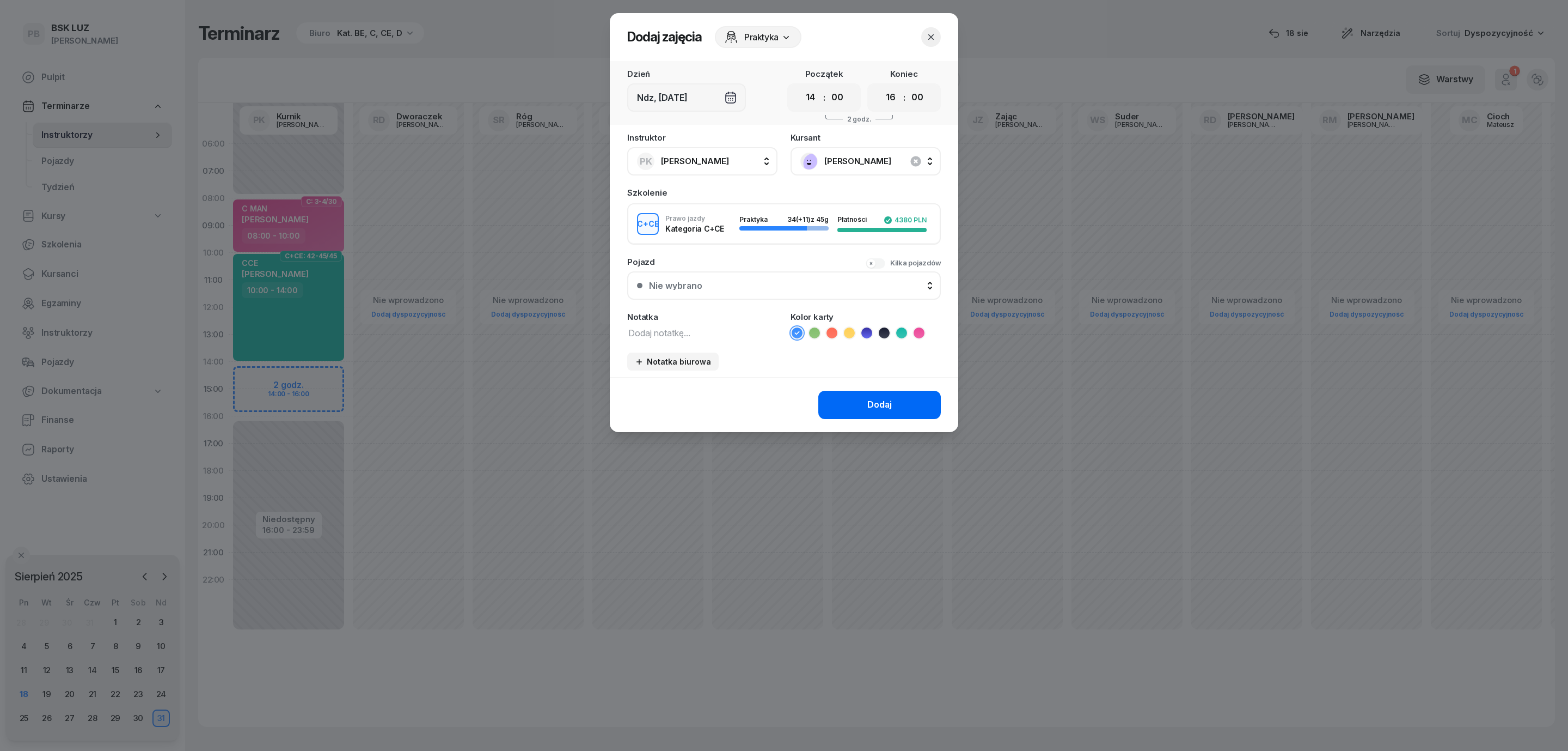
click at [841, 395] on button "Dodaj" at bounding box center [879, 404] width 122 height 29
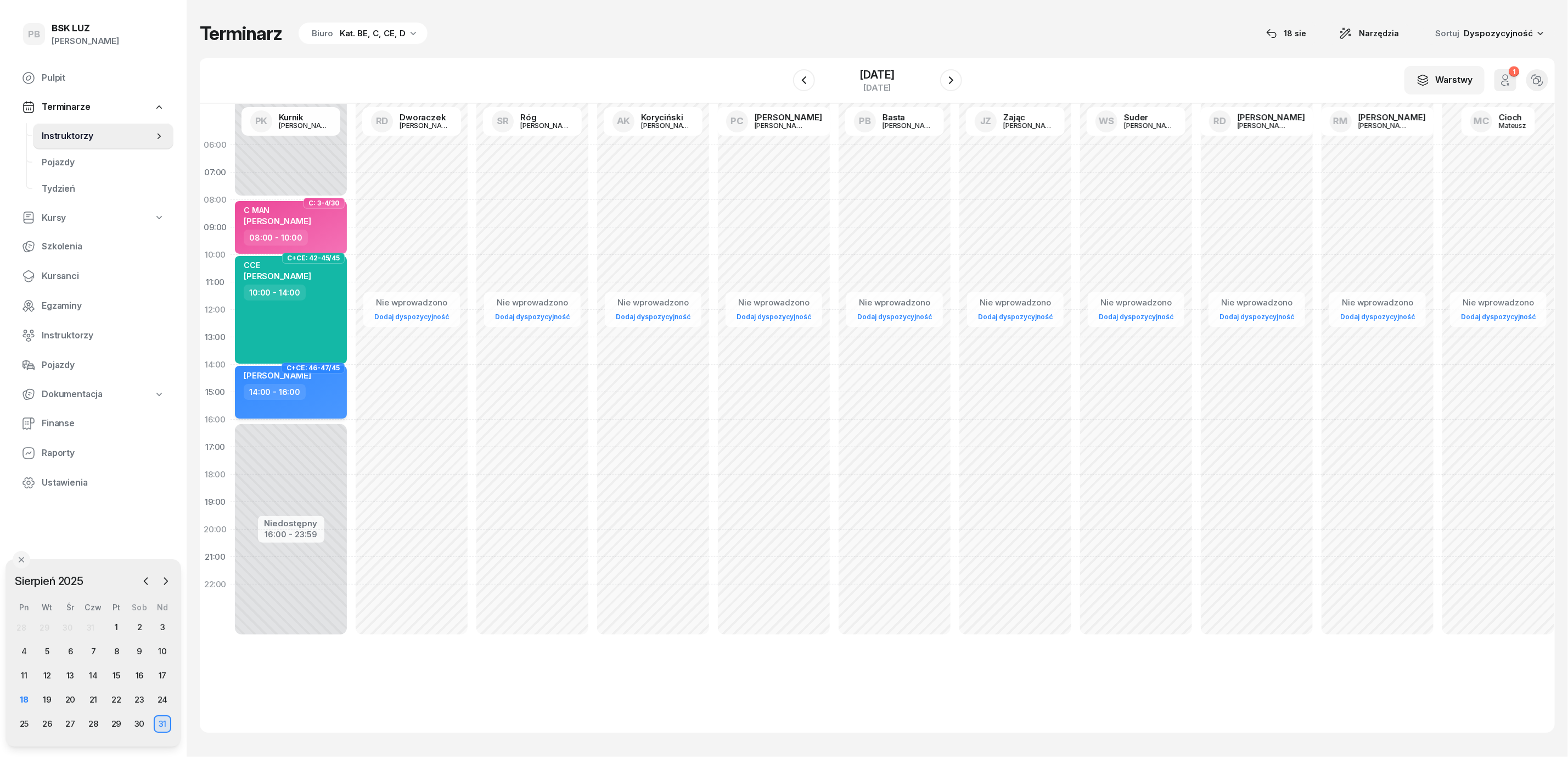
click at [331, 384] on div "MARTYNA PIÓRKOWSKA 14:00 - 16:00" at bounding box center [291, 392] width 112 height 53
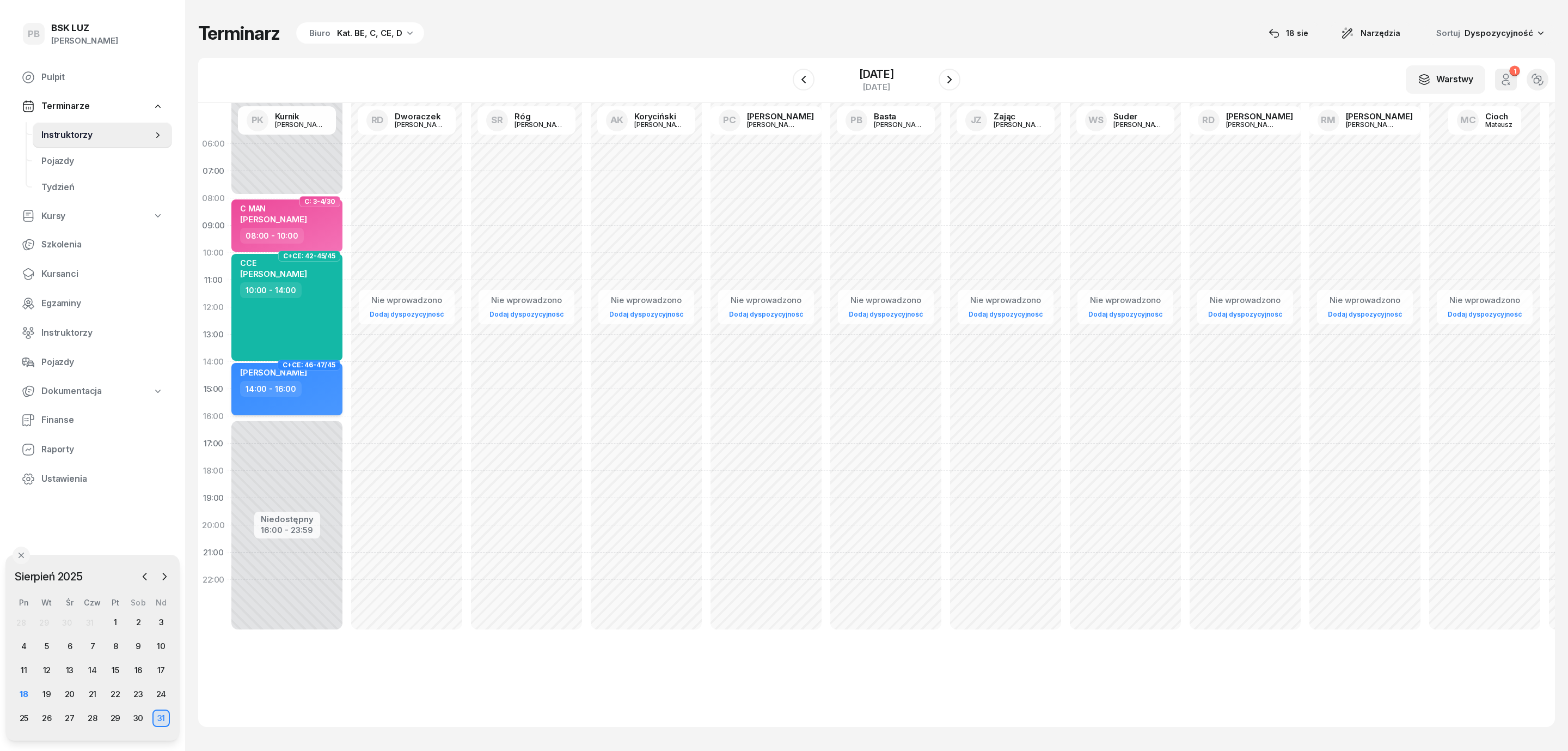
select select "14"
select select "16"
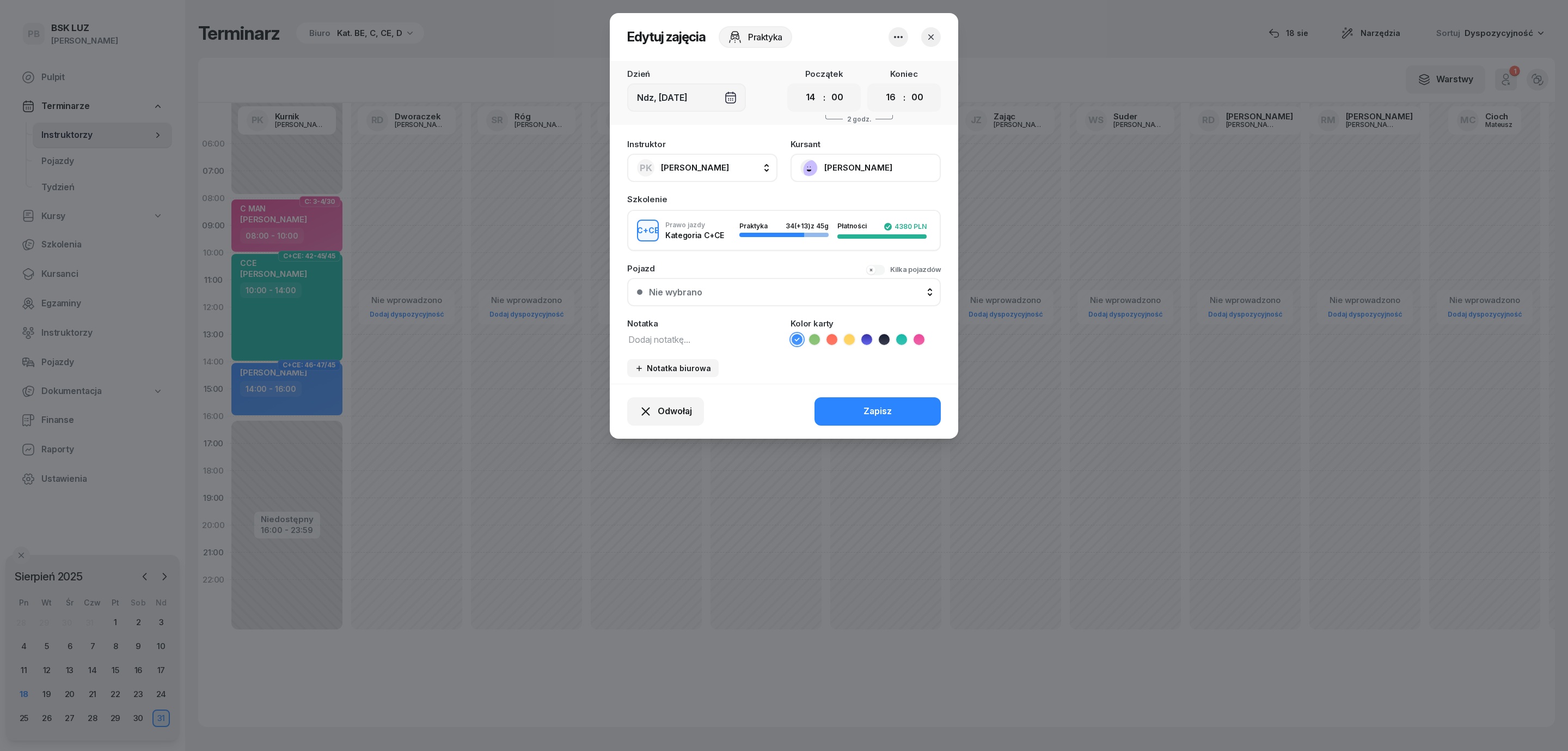
click at [667, 342] on textarea at bounding box center [702, 339] width 150 height 14
type textarea "z kursu"
click at [901, 335] on icon at bounding box center [901, 339] width 11 height 11
drag, startPoint x: 878, startPoint y: 419, endPoint x: 871, endPoint y: 418, distance: 7.1
click at [875, 419] on button "Zapisz" at bounding box center [878, 411] width 127 height 29
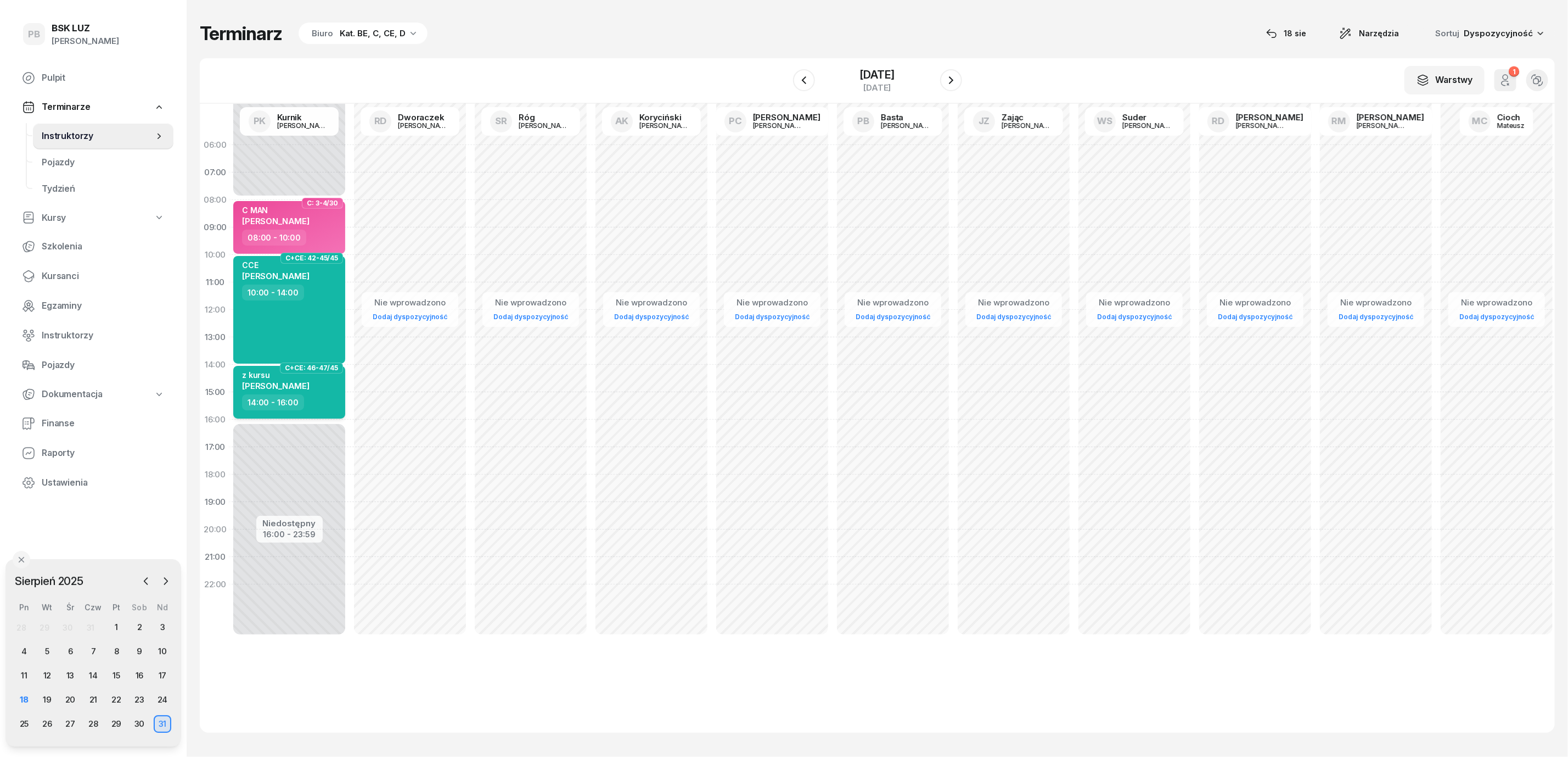
click at [304, 387] on span "MARTYNA PIÓRKOWSKA" at bounding box center [276, 386] width 68 height 10
select select "14"
select select "16"
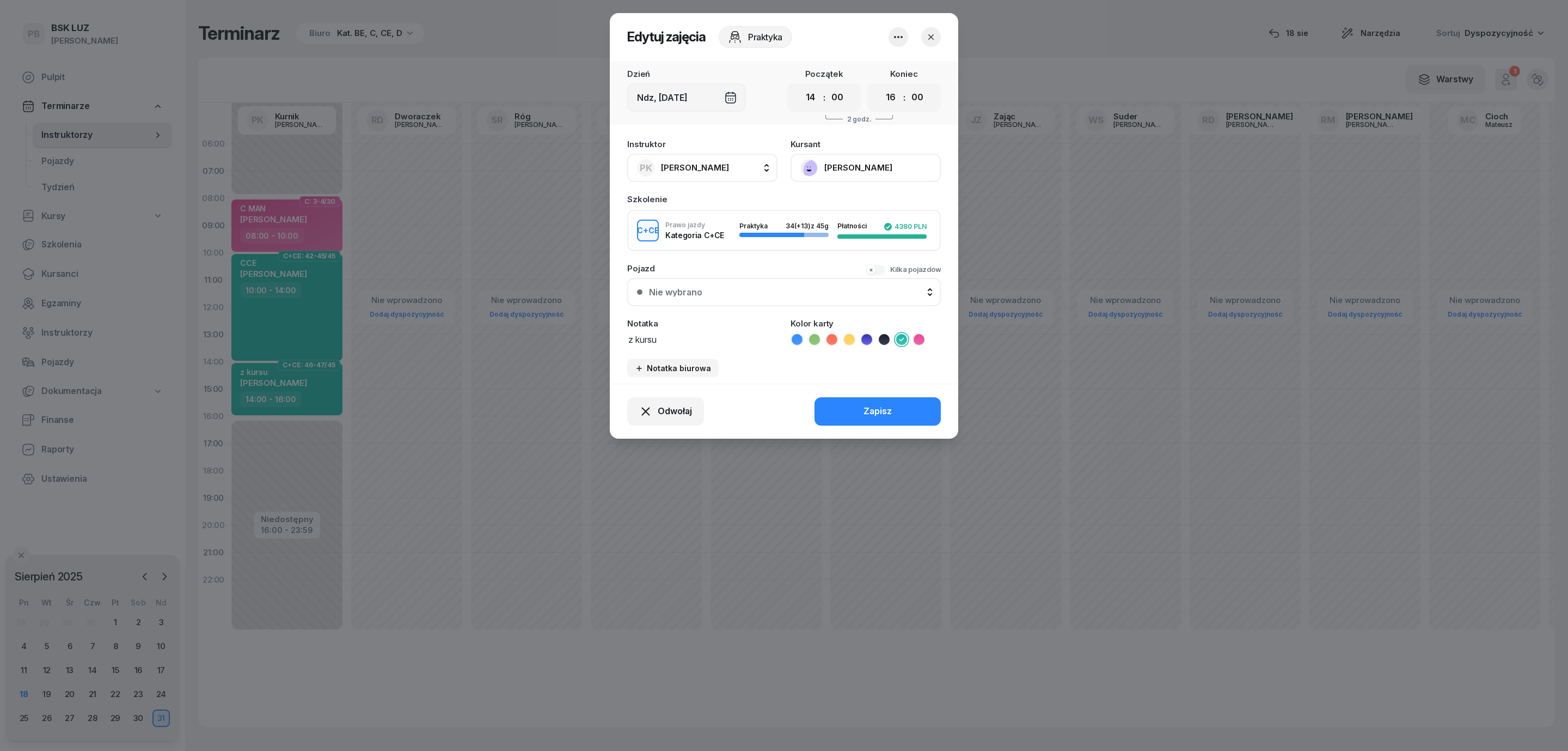
click at [861, 166] on button "PIÓRKOWSKA MARTYNA" at bounding box center [866, 167] width 150 height 29
click at [856, 197] on link "Otwórz profil" at bounding box center [864, 205] width 144 height 27
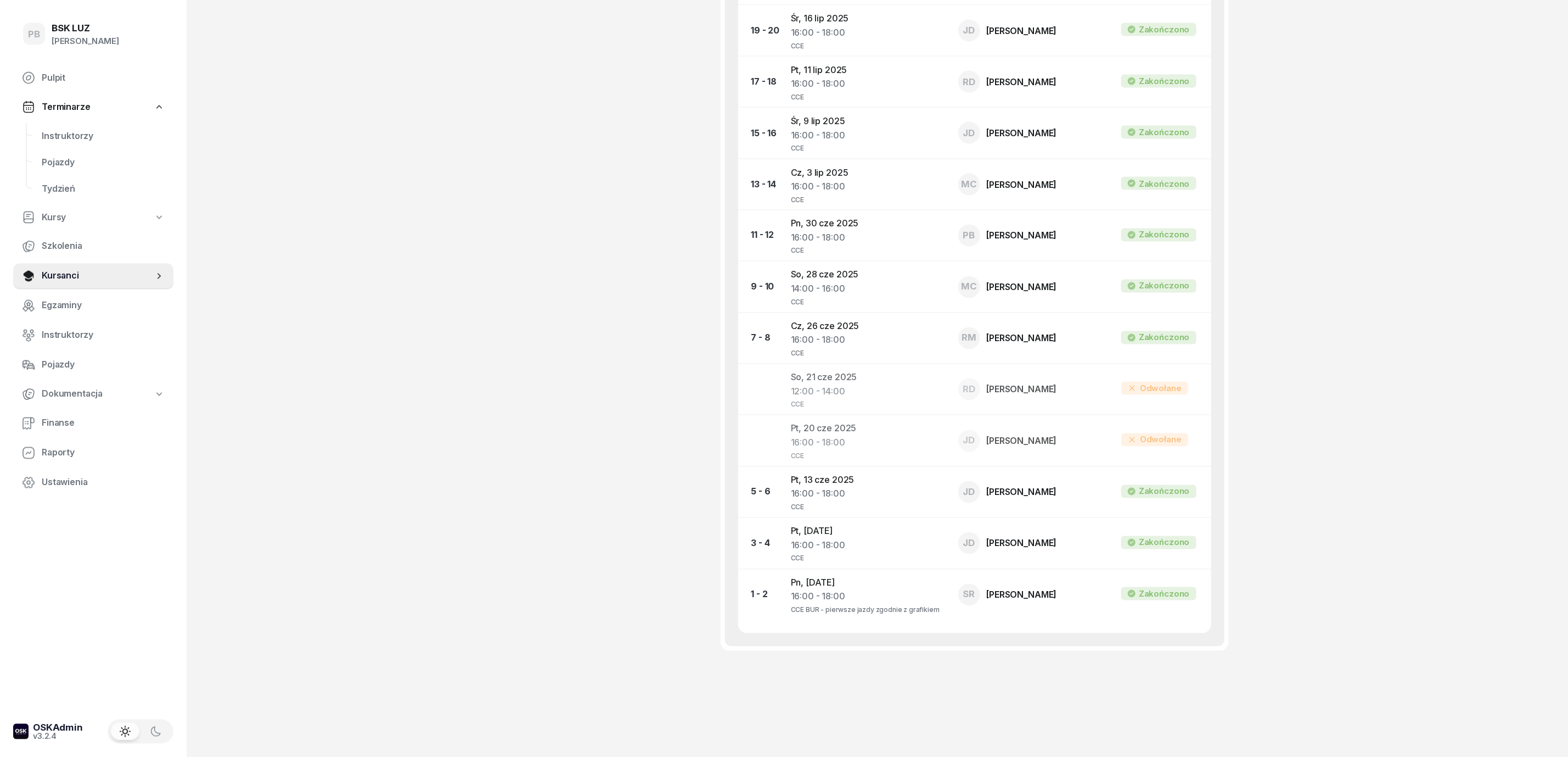
scroll to position [1367, 0]
click at [816, 572] on td "Pn, 2 cze 2025 16:00 - 18:00 CCE BUR - pierwsze jazdy zgodnie z grafikiem" at bounding box center [866, 592] width 168 height 51
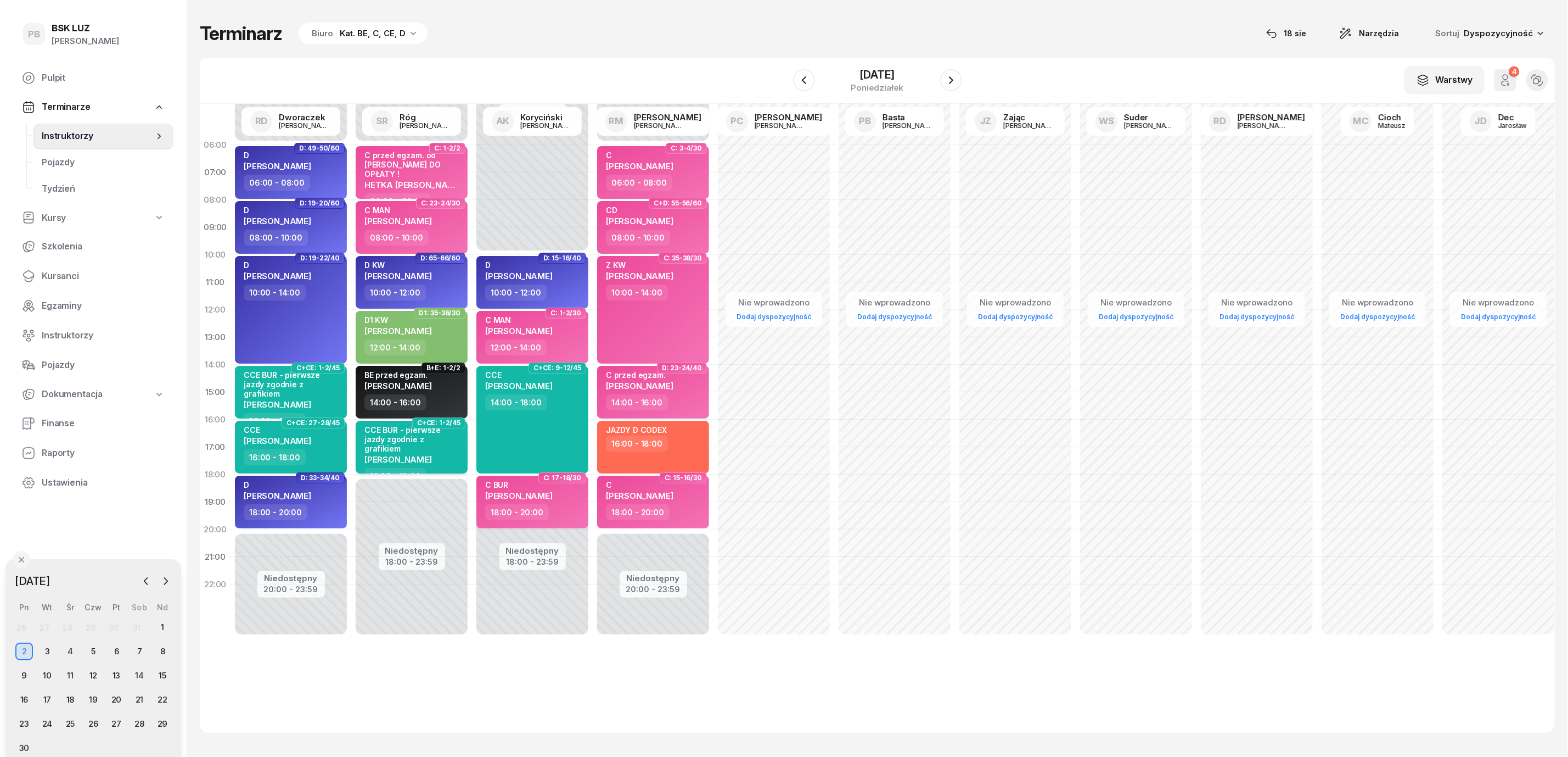
click at [414, 454] on span "PIÓRKOWSKA MARTYNA" at bounding box center [398, 459] width 68 height 10
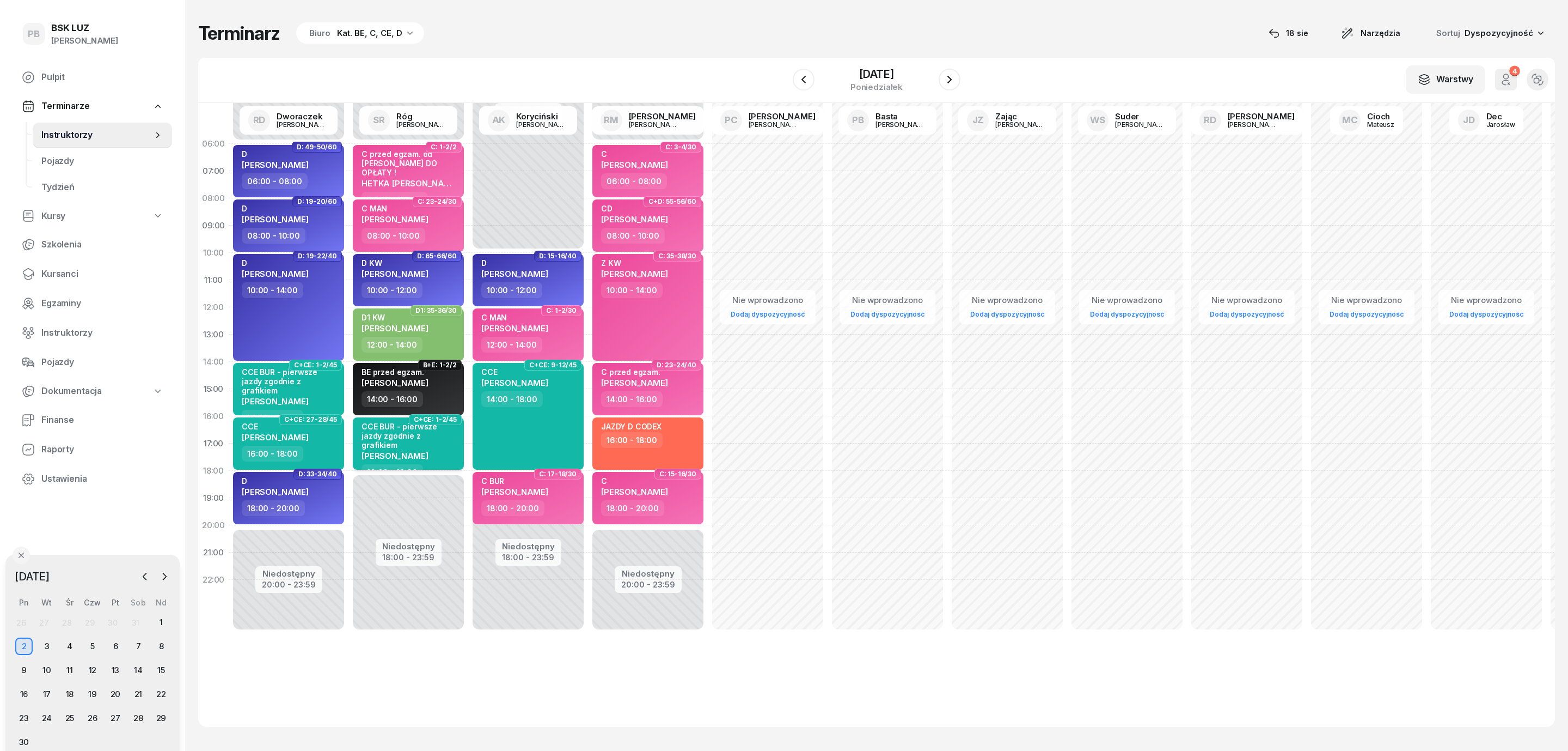
select select "16"
select select "18"
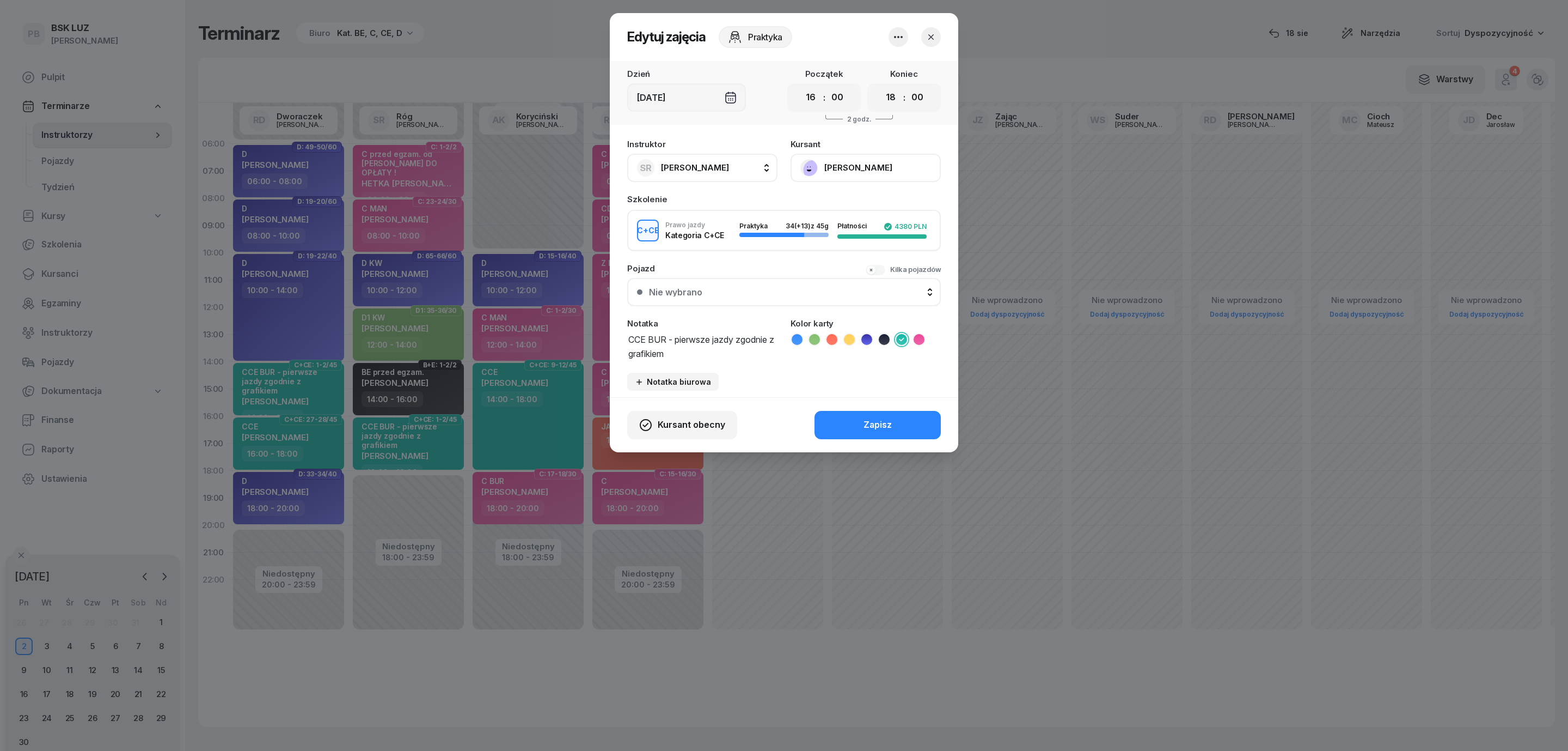
click at [851, 165] on button "PIÓRKOWSKA MARTYNA" at bounding box center [866, 167] width 150 height 29
click at [856, 202] on link "Otwórz profil" at bounding box center [864, 205] width 144 height 27
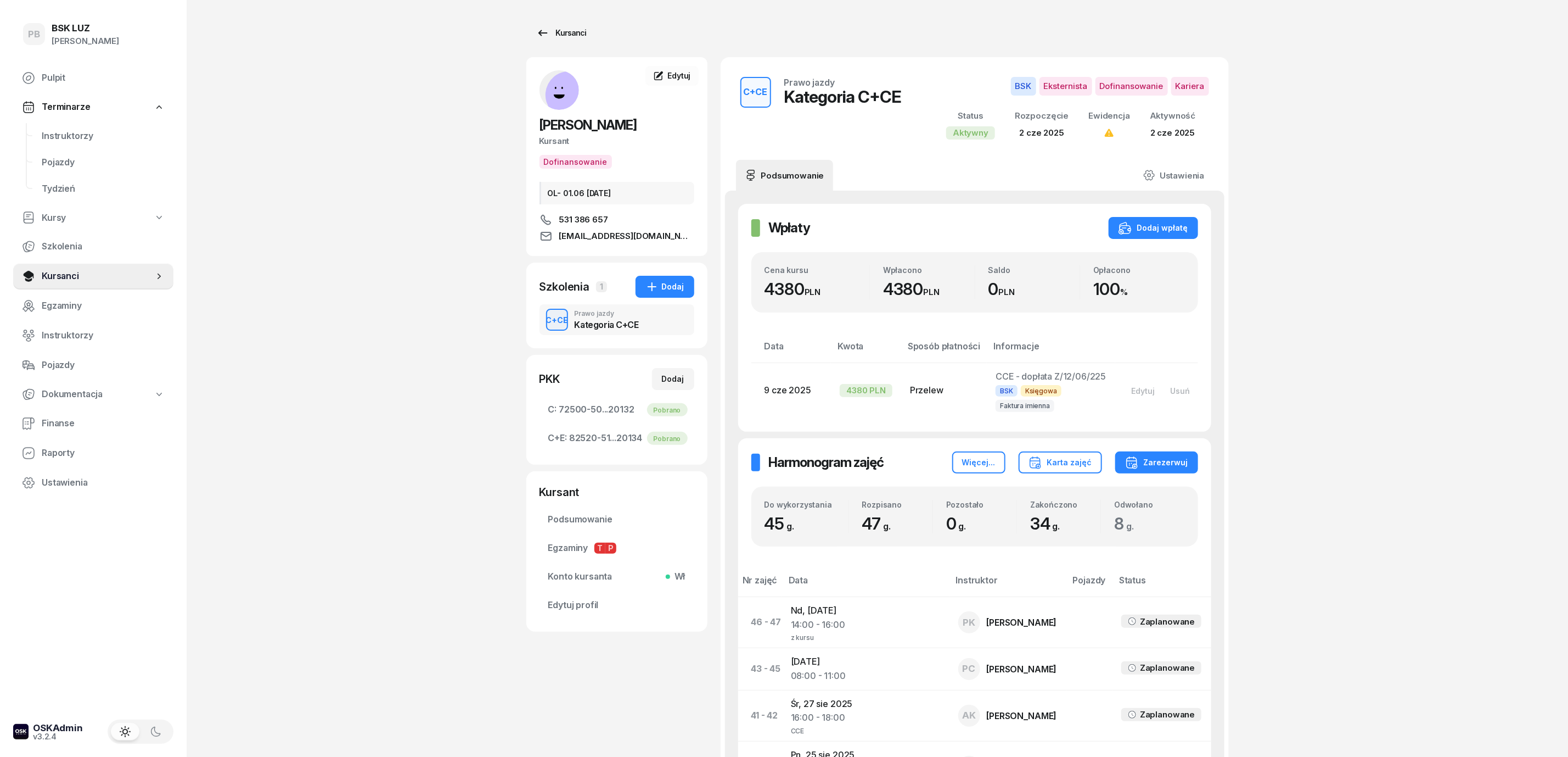
click at [580, 34] on div "Kursanci" at bounding box center [562, 33] width 50 height 13
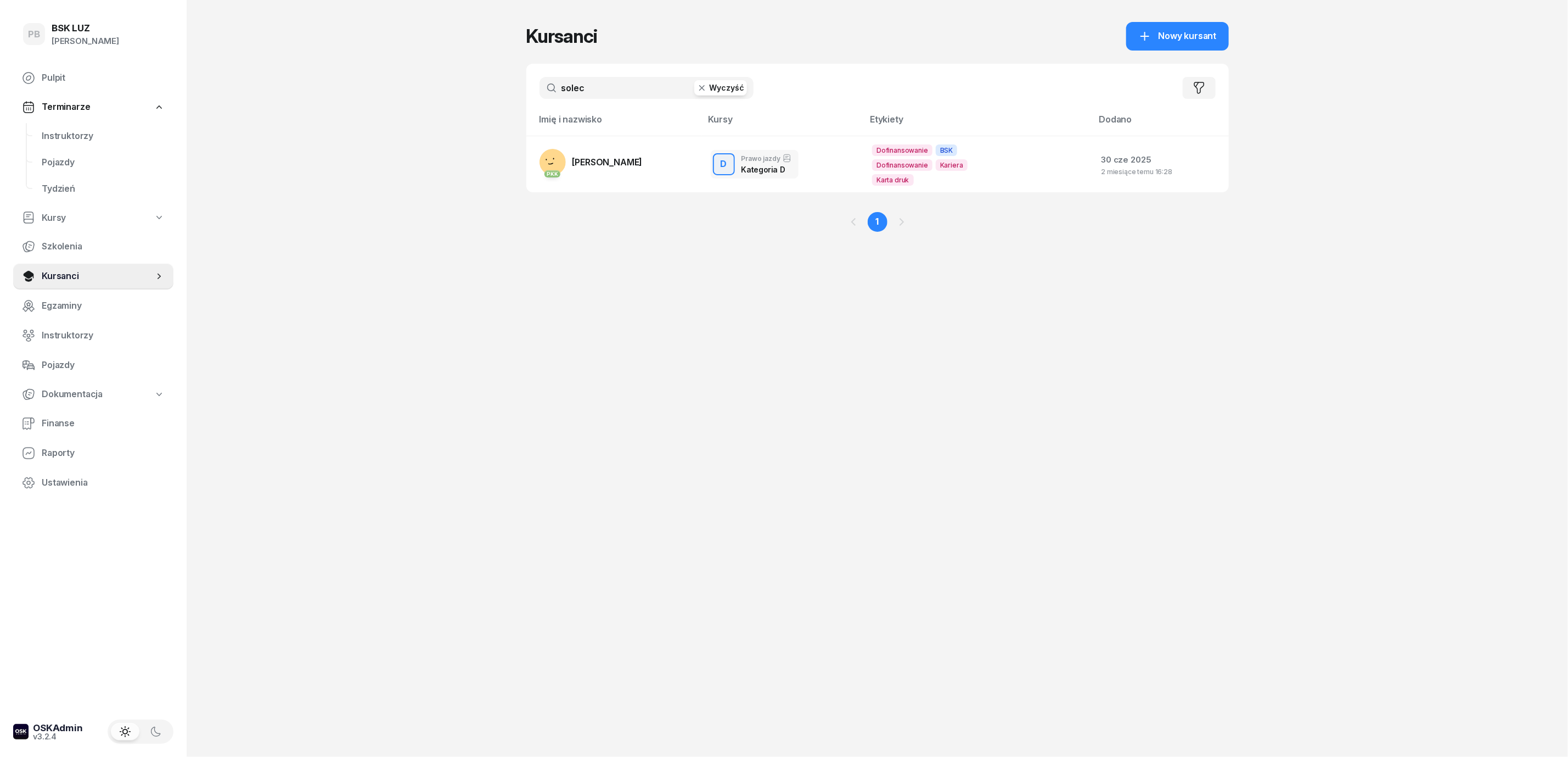
click at [643, 79] on input "solec" at bounding box center [646, 88] width 214 height 22
click at [642, 81] on input "solec" at bounding box center [646, 88] width 214 height 22
click at [639, 164] on span "SOLECKI MACIEJ" at bounding box center [608, 162] width 70 height 11
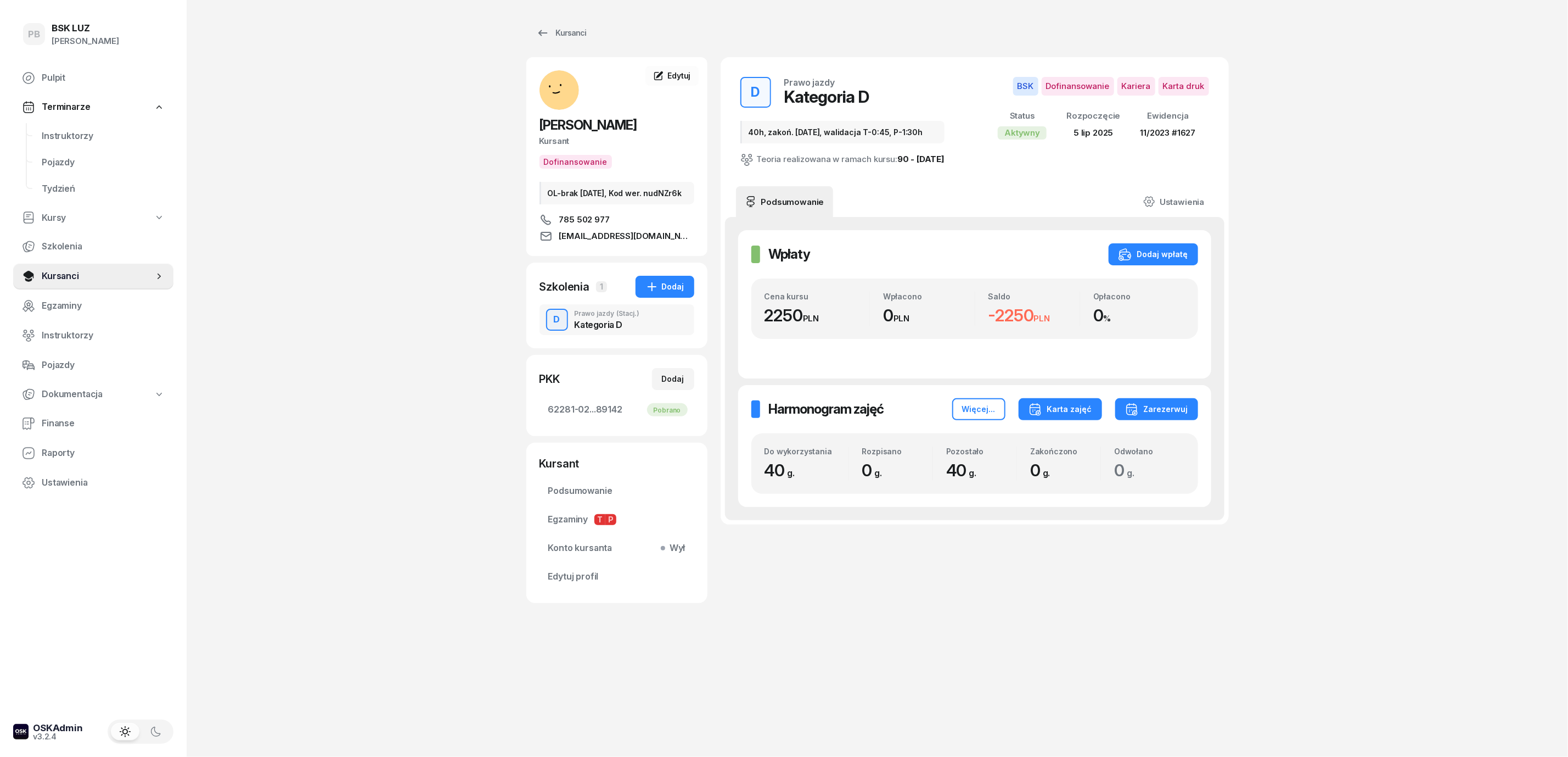
click at [1084, 403] on div "Karta zajęć" at bounding box center [1060, 409] width 64 height 13
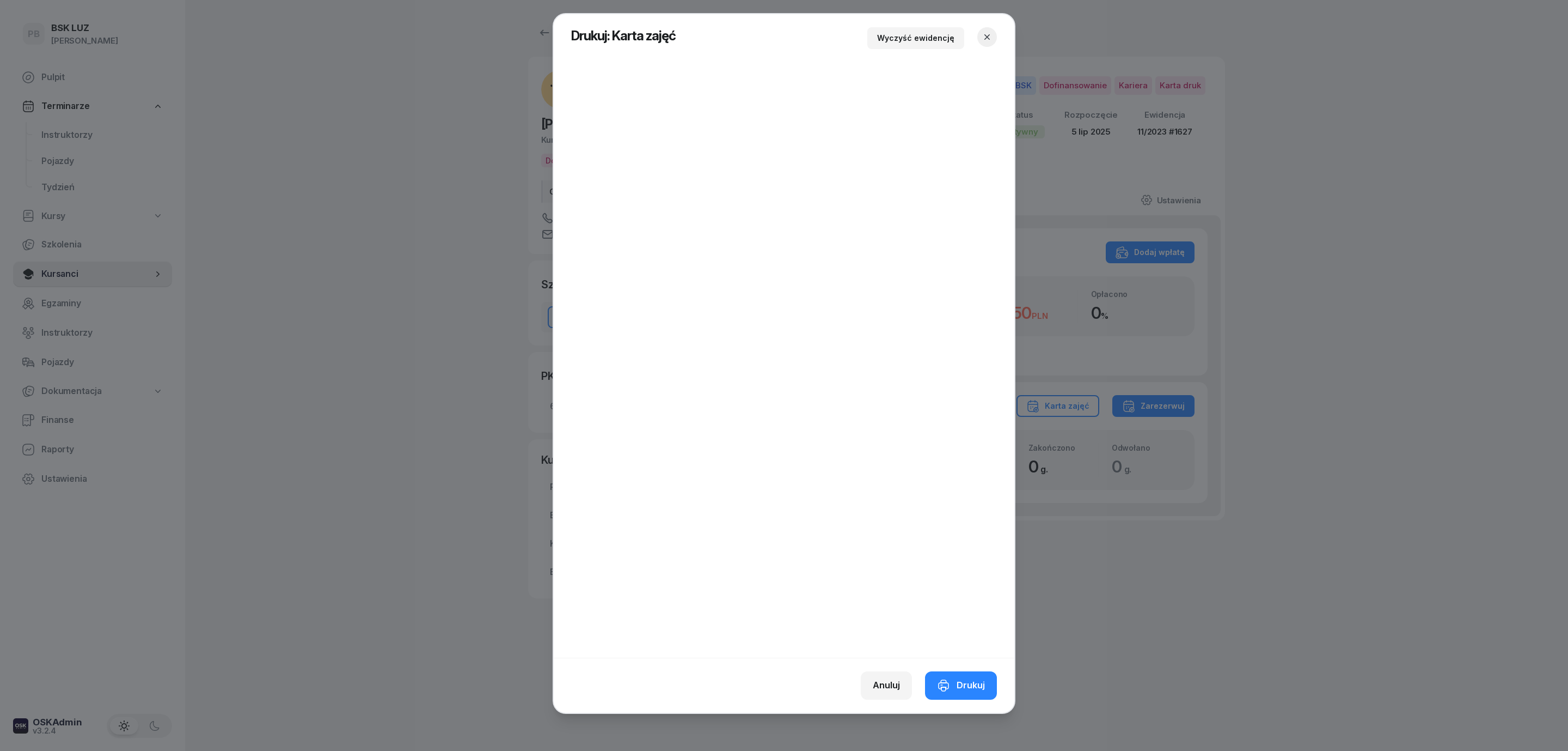
click at [987, 34] on icon "button" at bounding box center [987, 37] width 11 height 11
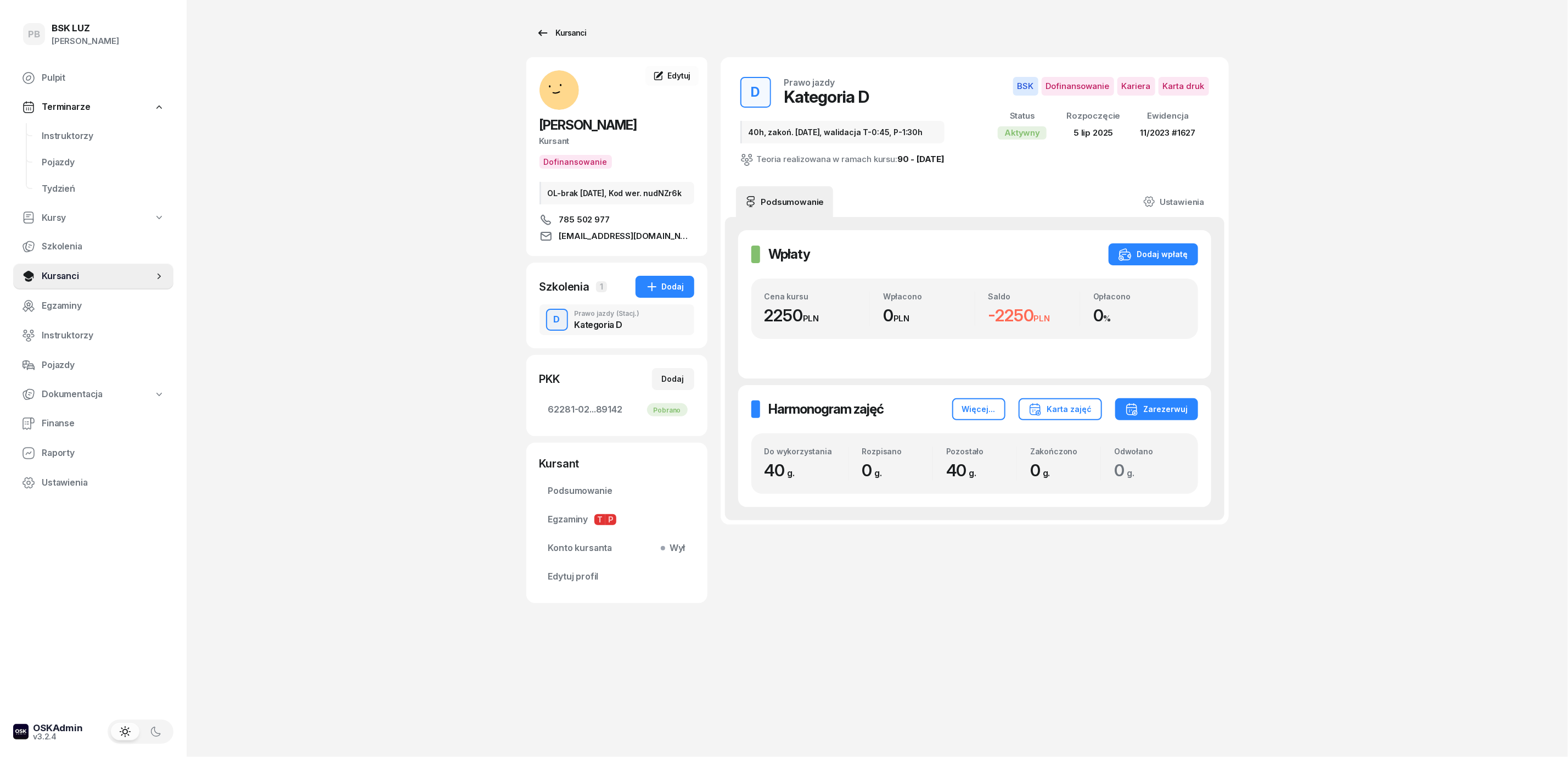
click at [565, 31] on div "Kursanci" at bounding box center [562, 33] width 50 height 13
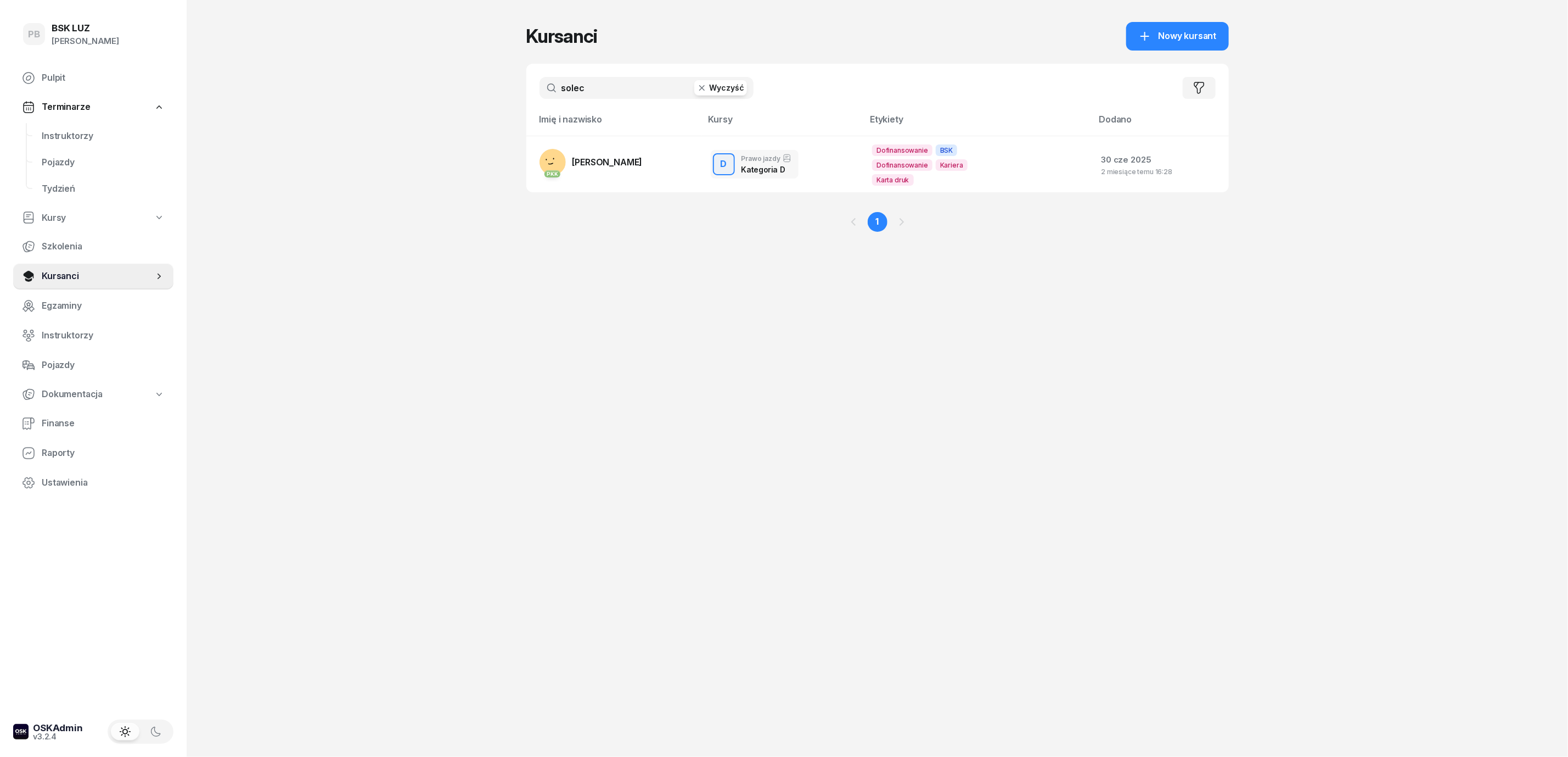
click at [628, 86] on input "solec" at bounding box center [646, 88] width 214 height 22
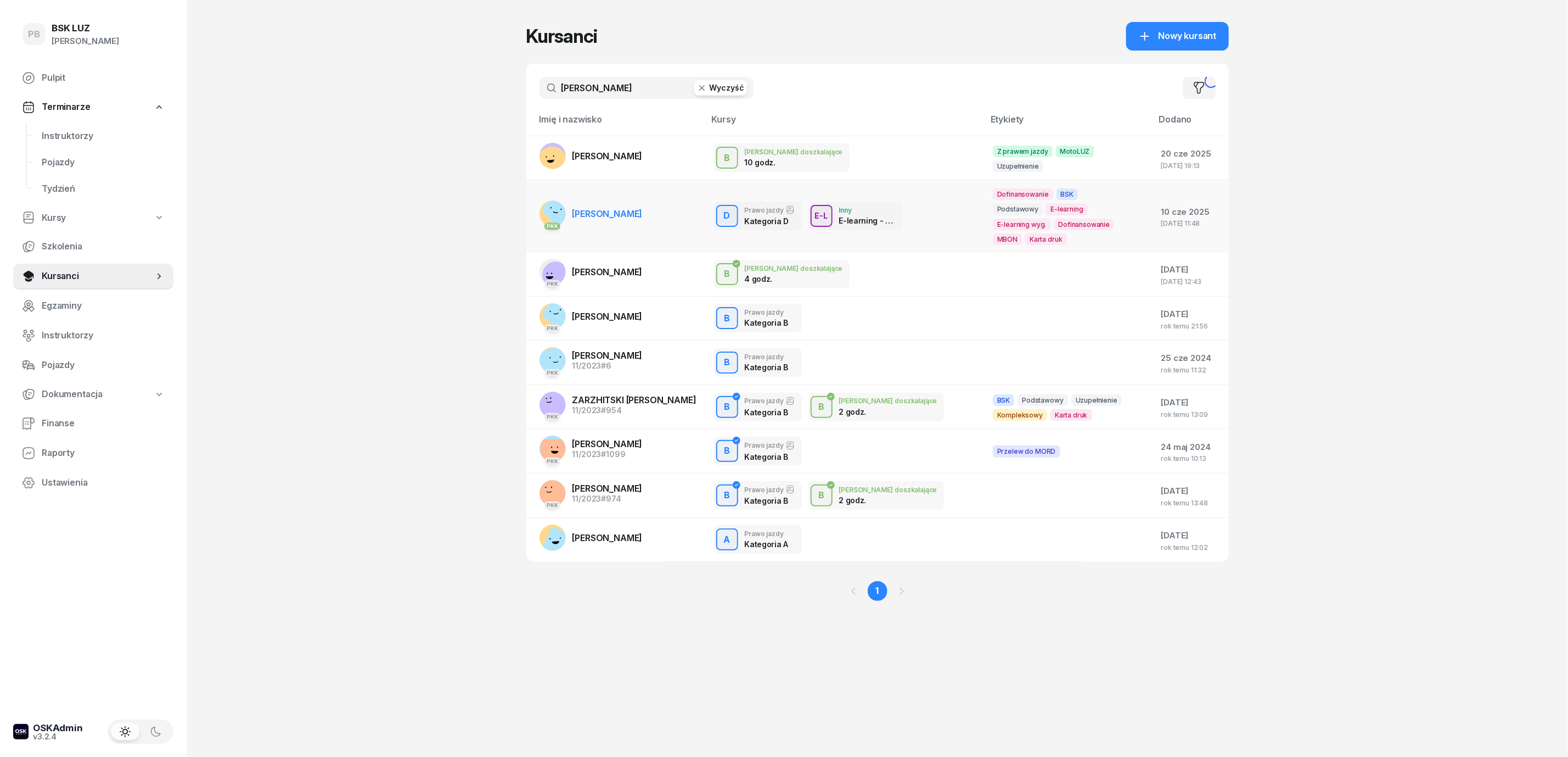
type input "ivan"
click at [621, 210] on span "[PERSON_NAME]" at bounding box center [608, 214] width 70 height 11
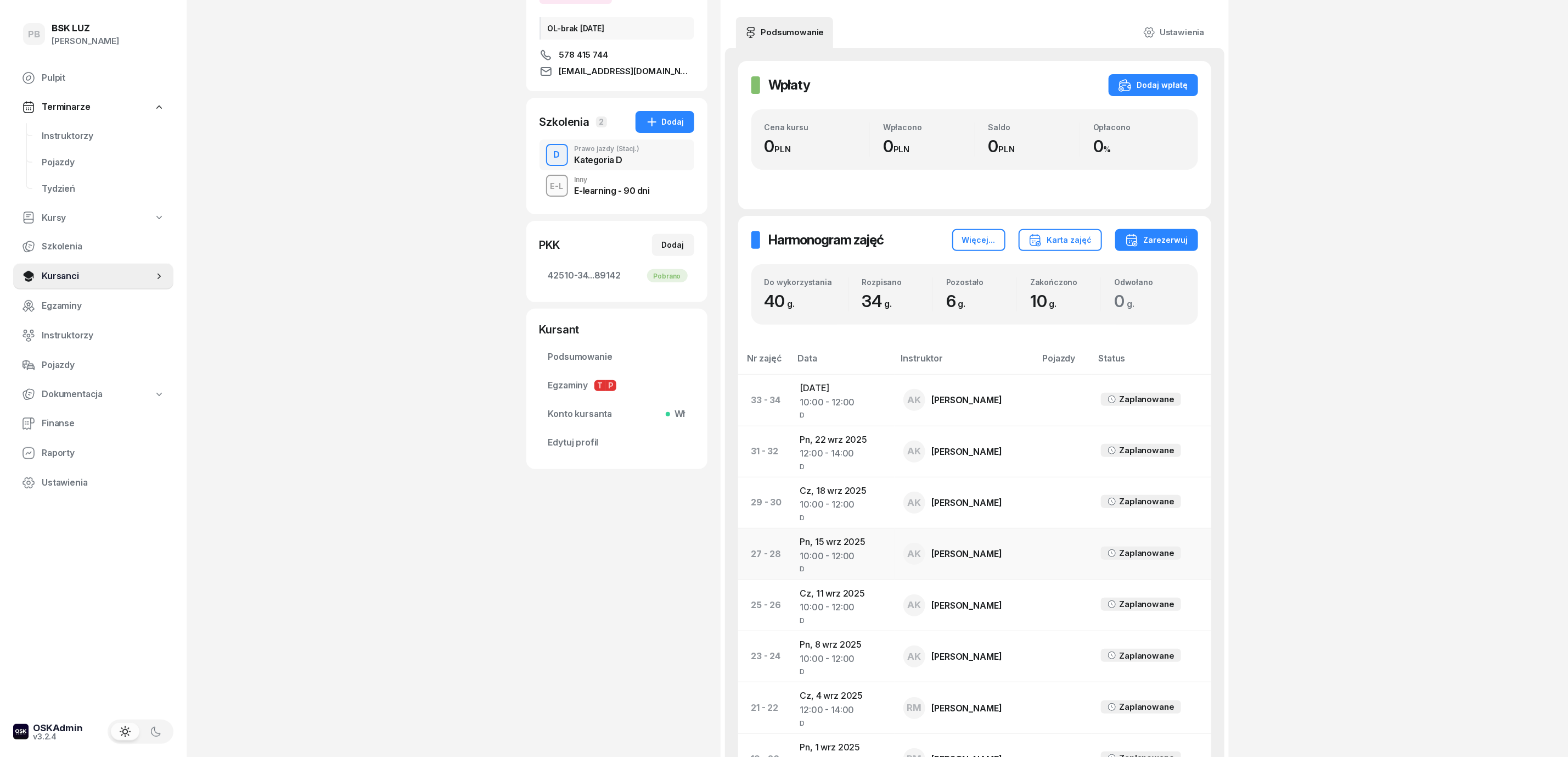
scroll to position [247, 0]
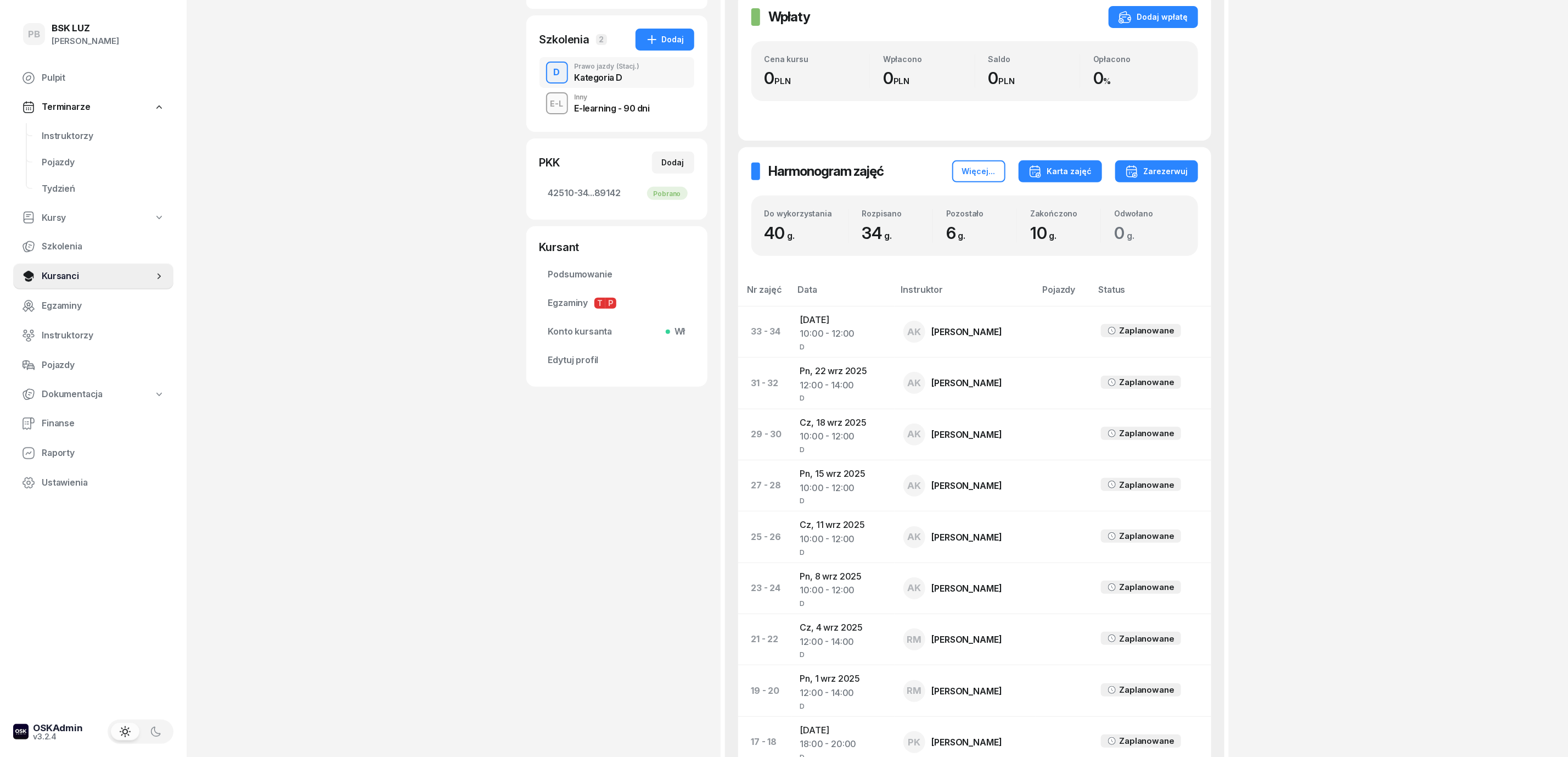
click at [1077, 168] on div "Karta zajęć" at bounding box center [1060, 171] width 64 height 13
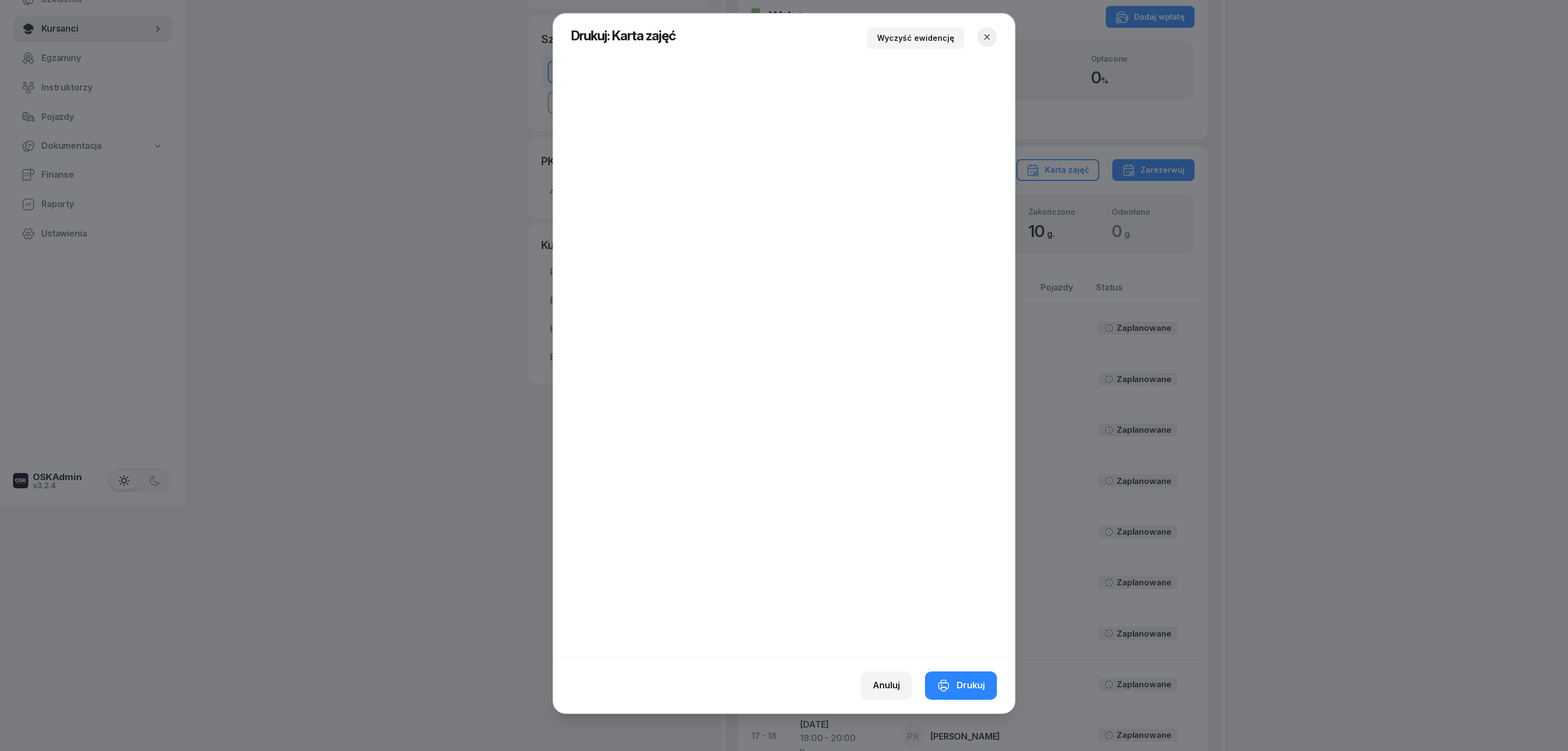
click at [992, 41] on icon "button" at bounding box center [987, 37] width 11 height 11
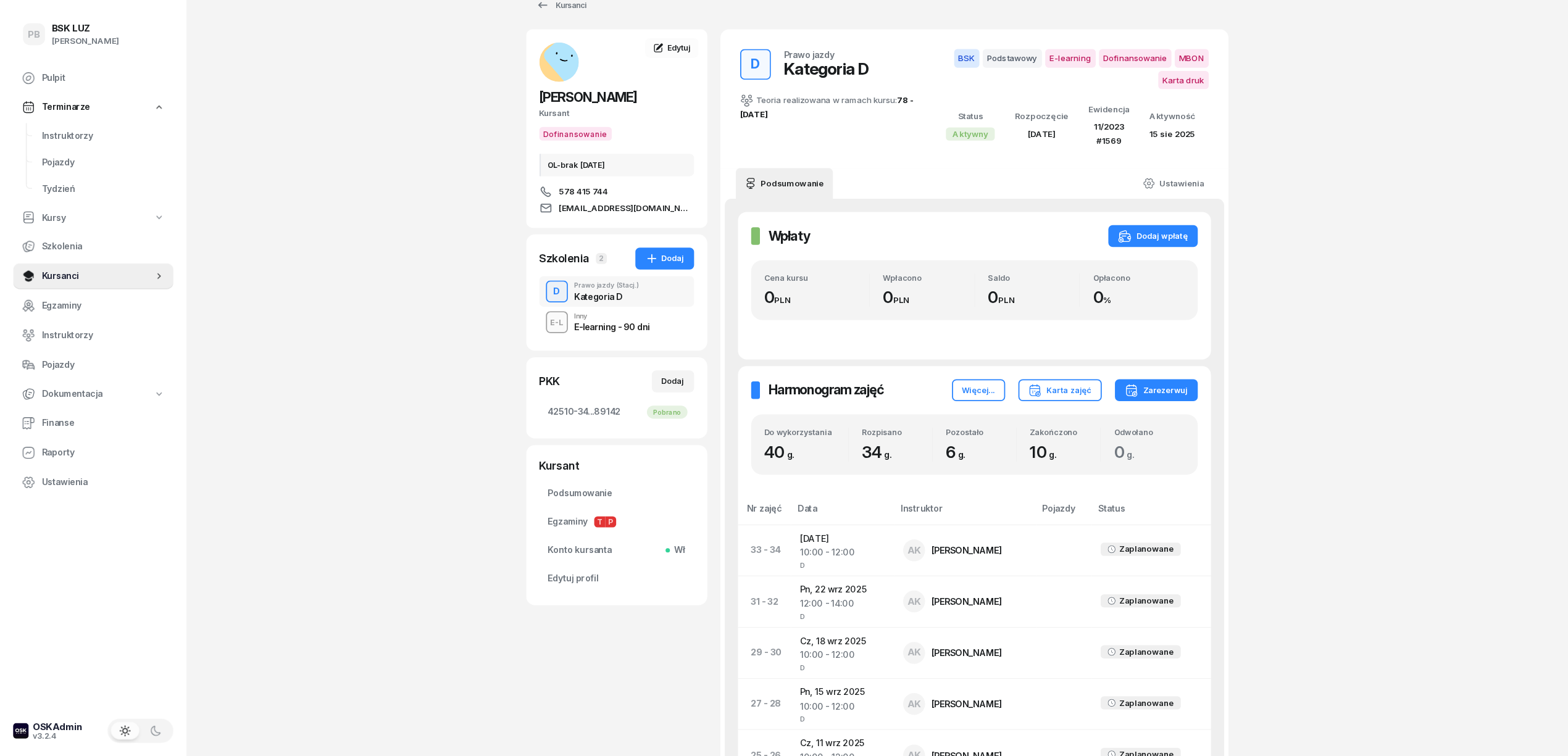
scroll to position [0, 0]
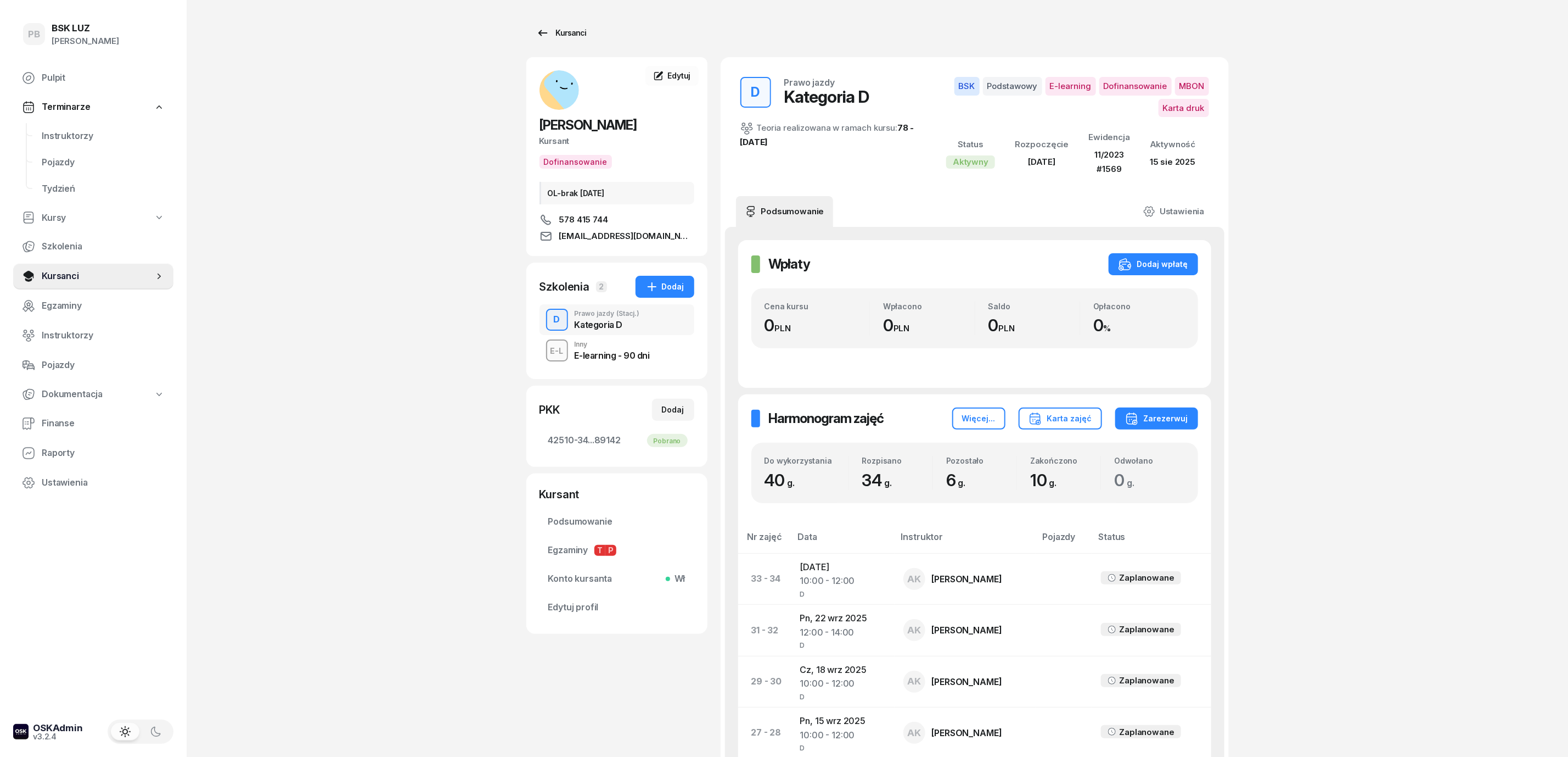
click at [573, 34] on div "Kursanci" at bounding box center [562, 33] width 50 height 13
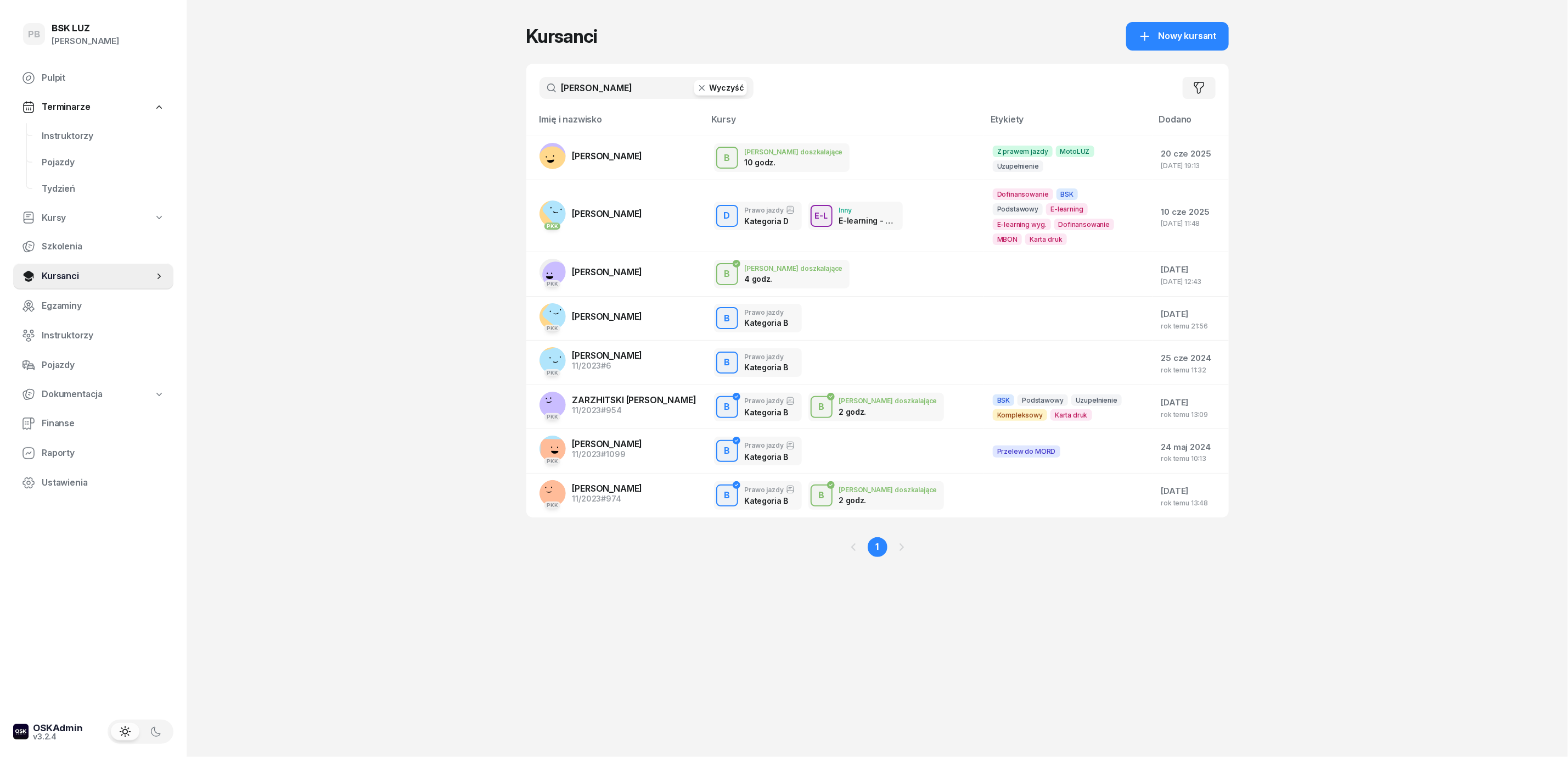
click at [586, 88] on input "ivan" at bounding box center [646, 88] width 214 height 22
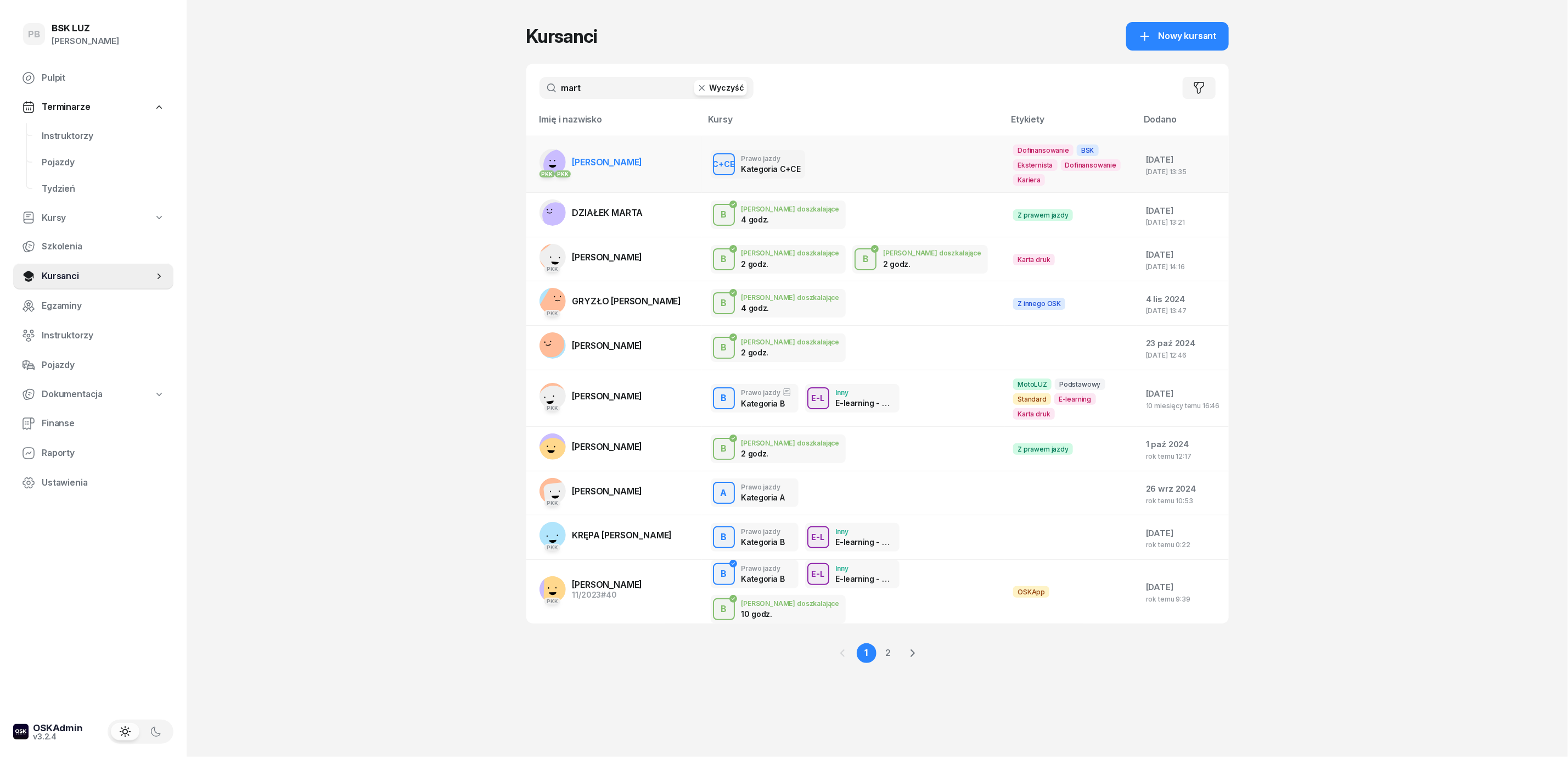
type input "mart"
click at [606, 149] on link "PKK PKK PIÓRKOWSKA MARTYNA" at bounding box center [591, 161] width 103 height 26
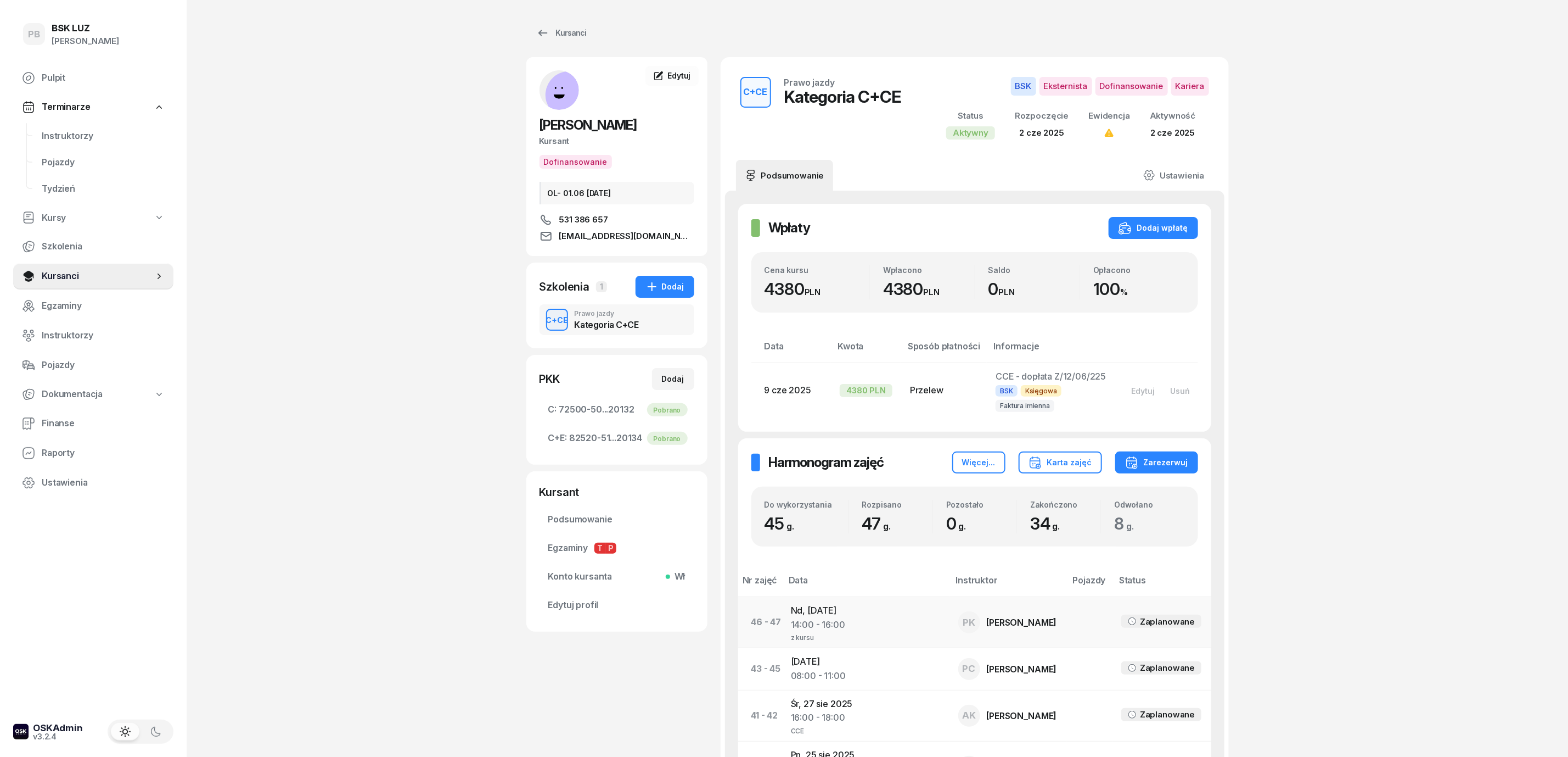
click at [838, 613] on td "Nd, 31 sie 2025 14:00 - 16:00 z kursu" at bounding box center [866, 622] width 168 height 51
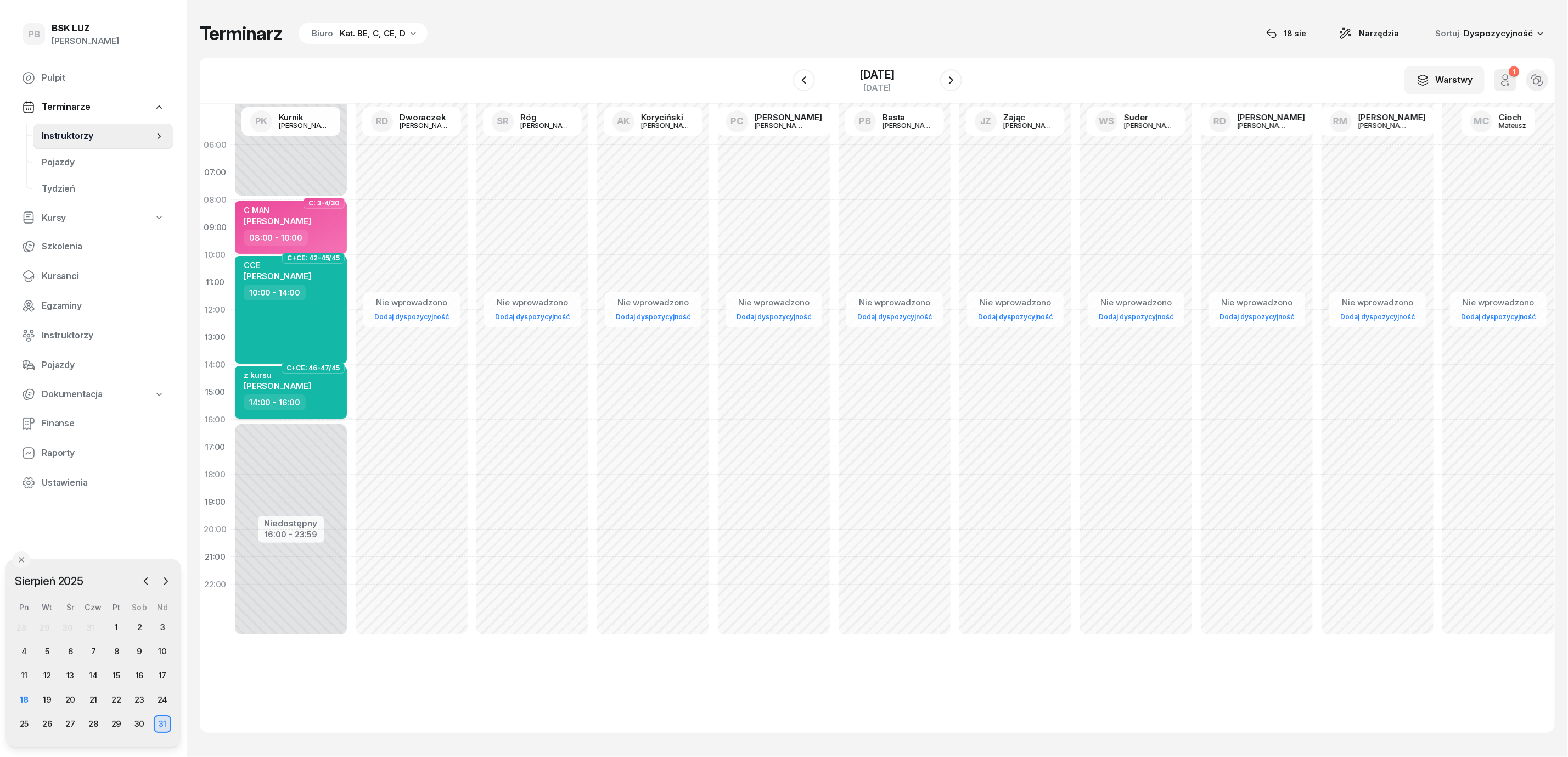
click at [325, 399] on div "14:00 - 16:00" at bounding box center [292, 402] width 96 height 16
select select "14"
select select "16"
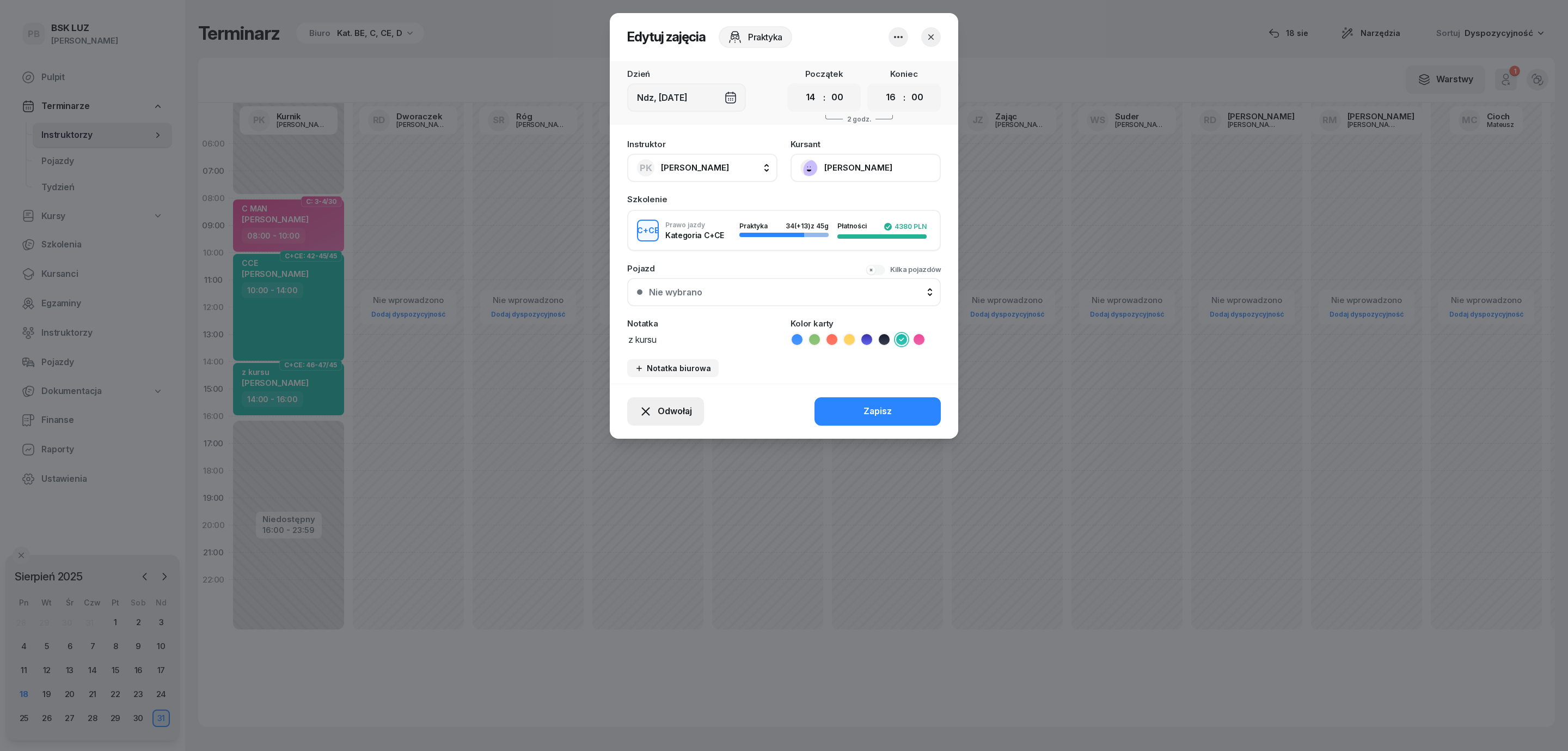
click at [673, 407] on span "Odwołaj" at bounding box center [674, 411] width 34 height 14
click at [695, 316] on link "My odwołaliśmy" at bounding box center [660, 318] width 144 height 27
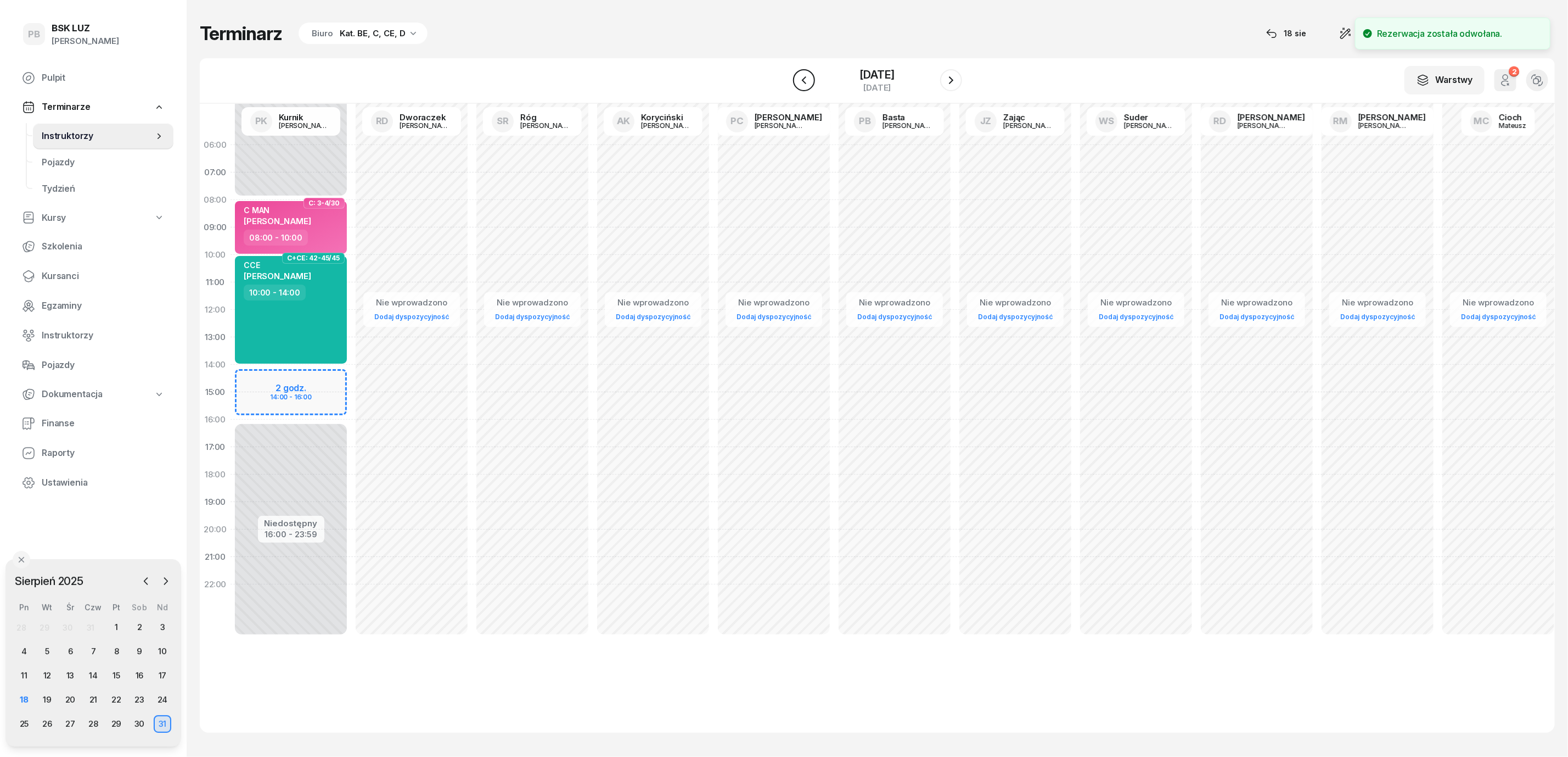
click at [801, 74] on icon "button" at bounding box center [804, 80] width 13 height 13
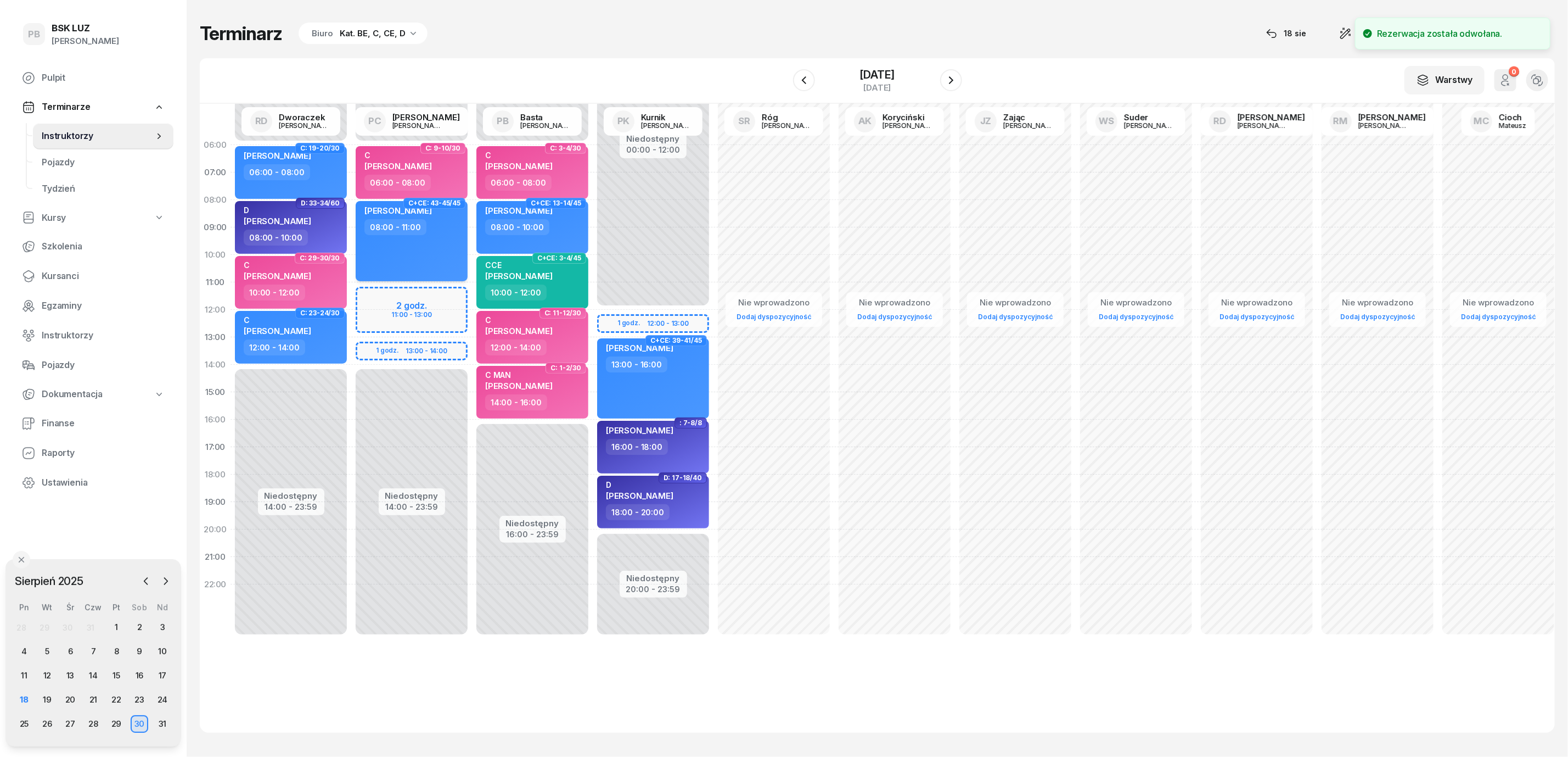
click at [429, 241] on div "PIÓRKOWSKA MARTYNA 08:00 - 11:00" at bounding box center [412, 241] width 112 height 80
select select "08"
select select "11"
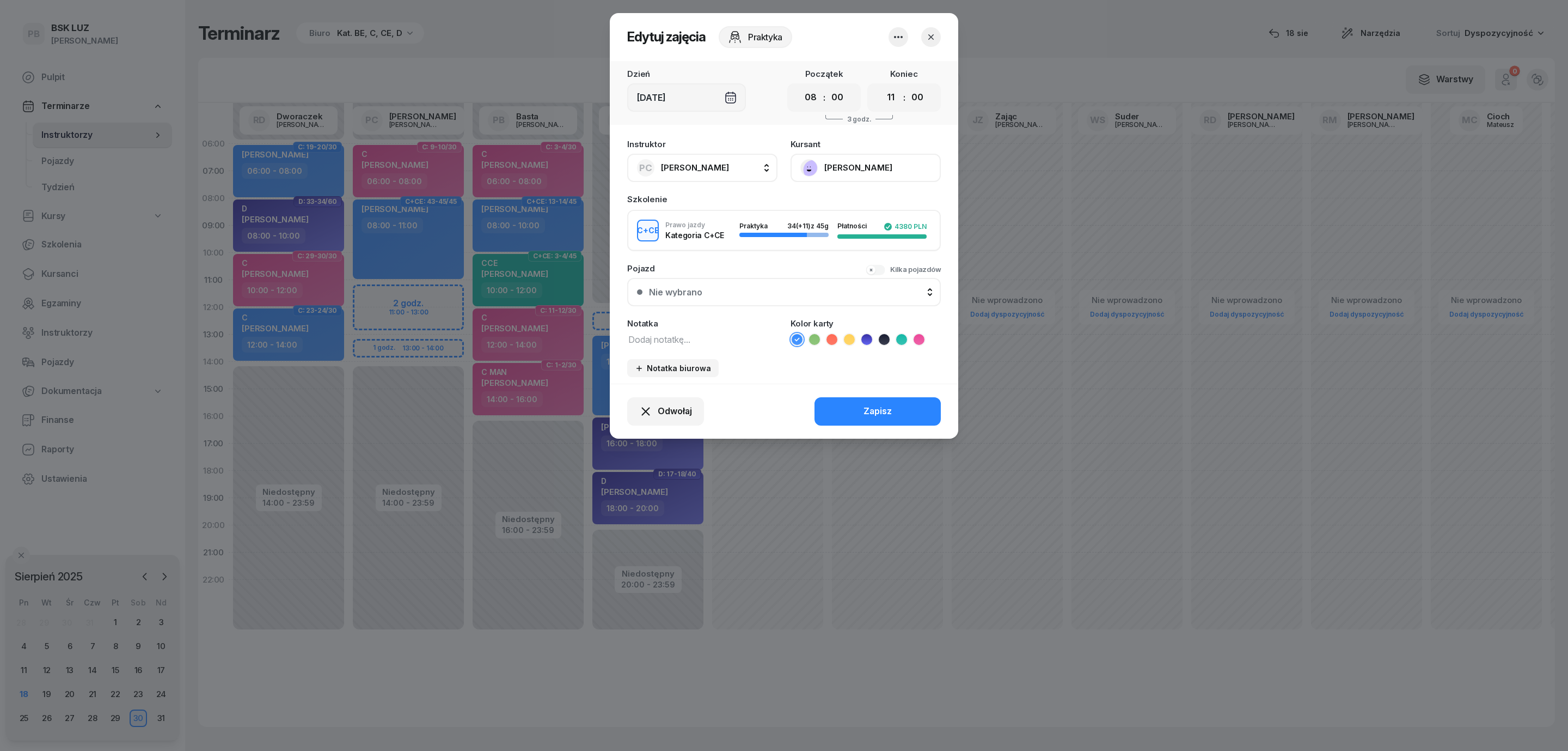
click at [701, 334] on textarea at bounding box center [702, 339] width 150 height 14
type textarea "z kursu"
click at [905, 336] on icon at bounding box center [901, 339] width 11 height 11
click at [890, 401] on button "Zapisz" at bounding box center [878, 411] width 127 height 29
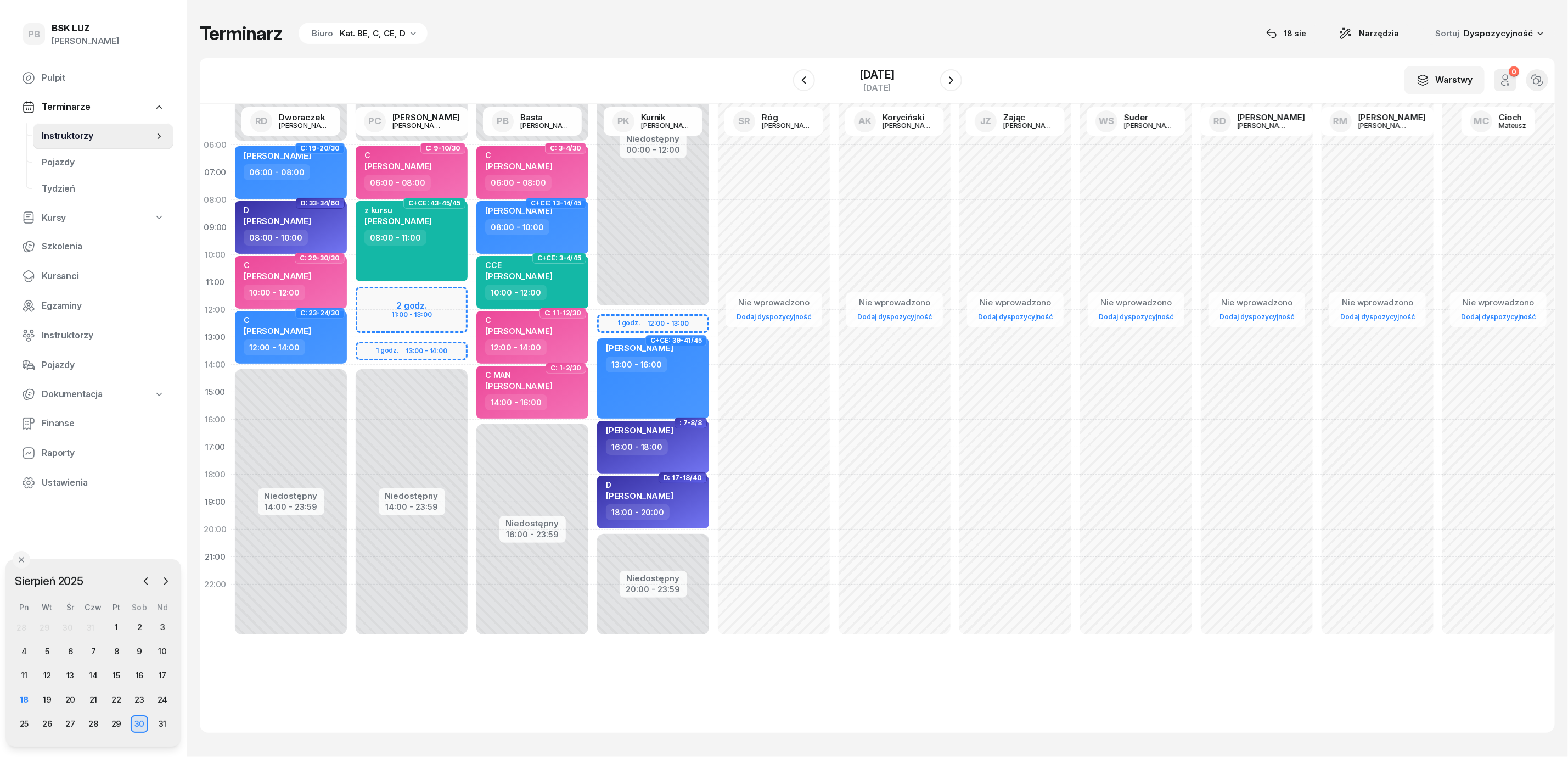
click at [646, 41] on div "Terminarz Biuro Kat. BE, C, CE, D [DATE] Narzędzia Sortuj Dyspozycyjność" at bounding box center [878, 34] width 1355 height 23
click at [756, 29] on div "Terminarz Biuro Kat. BE, C, CE, D [DATE] Narzędzia Sortuj Dyspozycyjność" at bounding box center [878, 34] width 1355 height 23
click at [676, 58] on div "W Wybierz AK Koryciński Artur BP Pająk Bogusław DA Arendarczyk Damian DP Pawłow…" at bounding box center [878, 81] width 1355 height 45
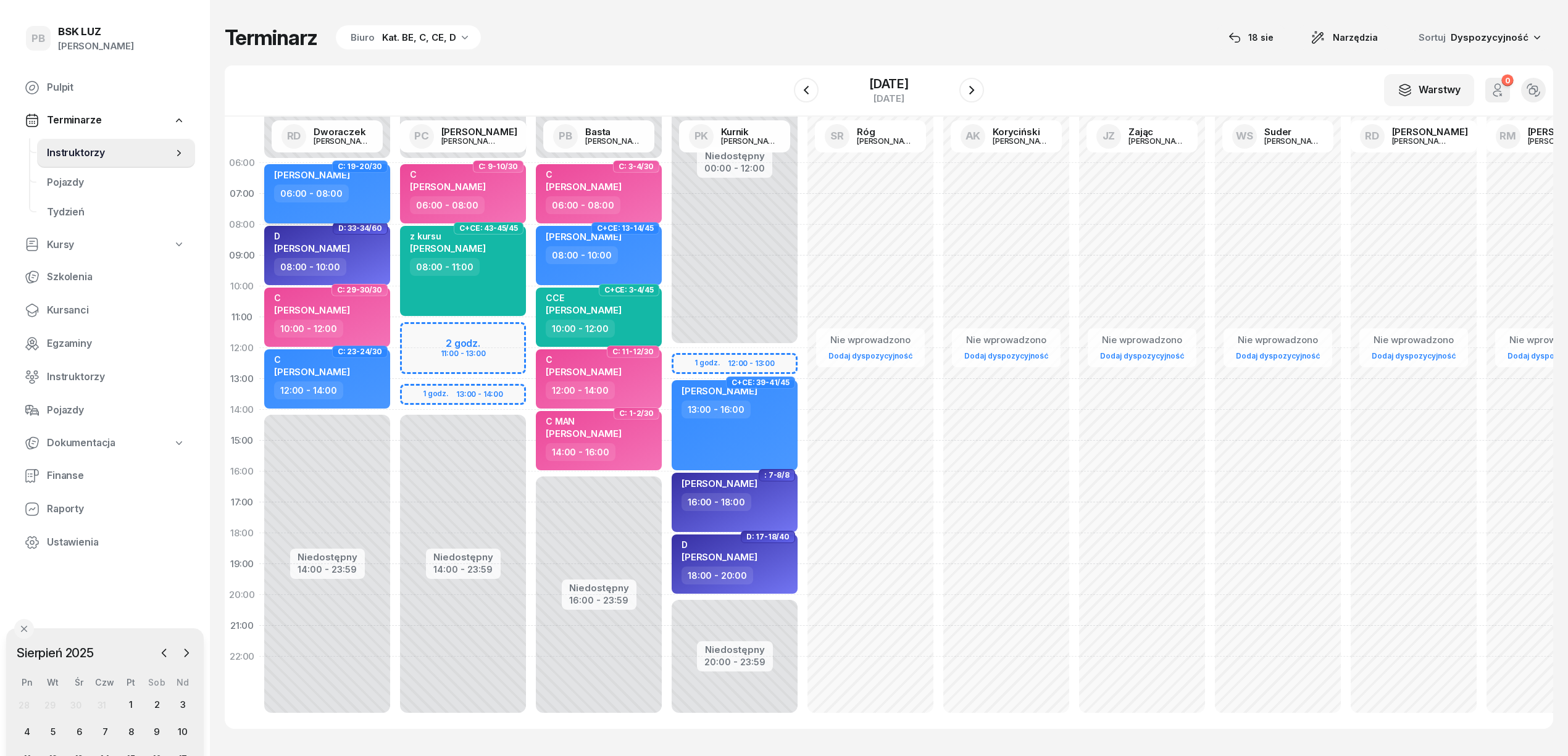
click at [359, 201] on div "06:00 - 08:00" at bounding box center [328, 193] width 108 height 18
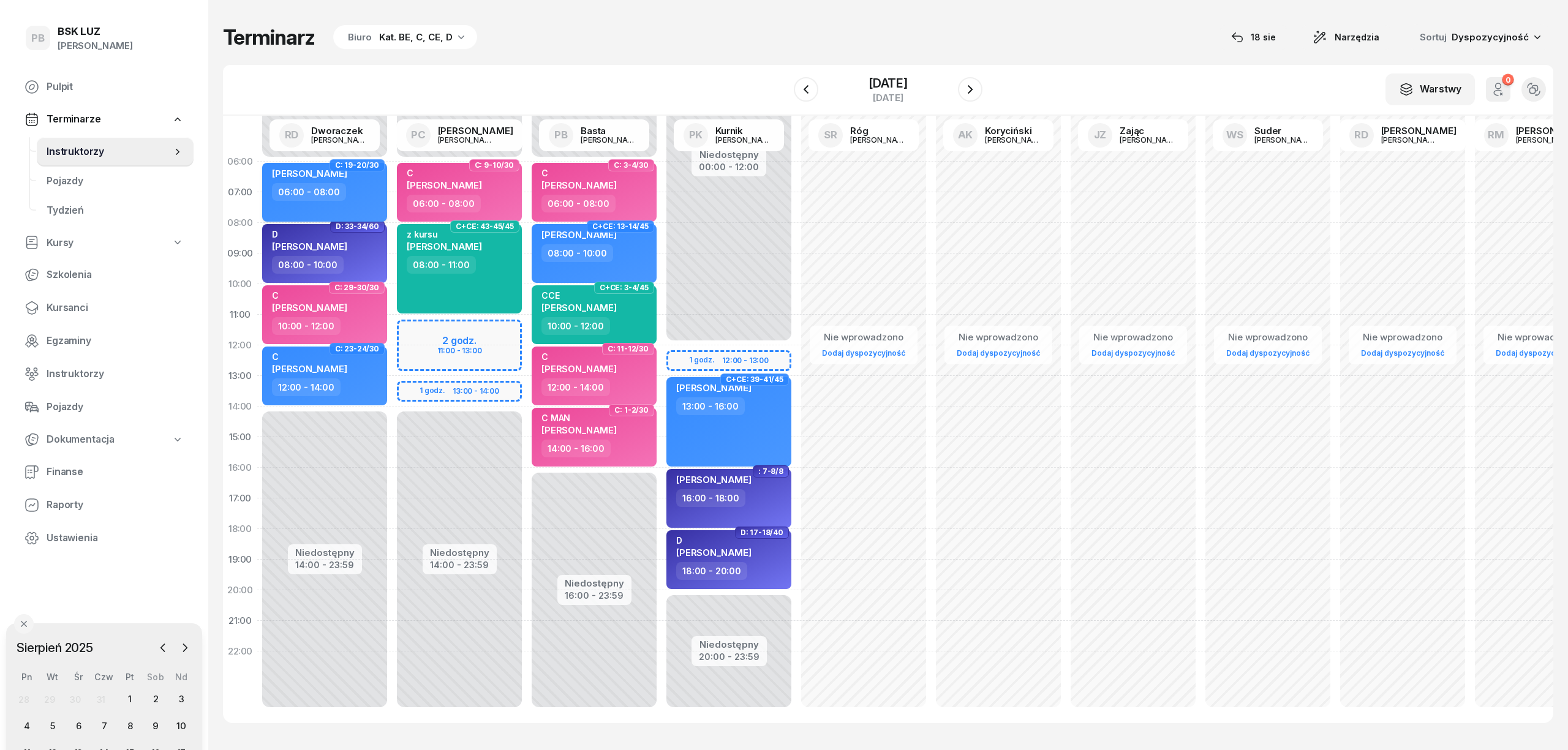
select select "06"
select select "08"
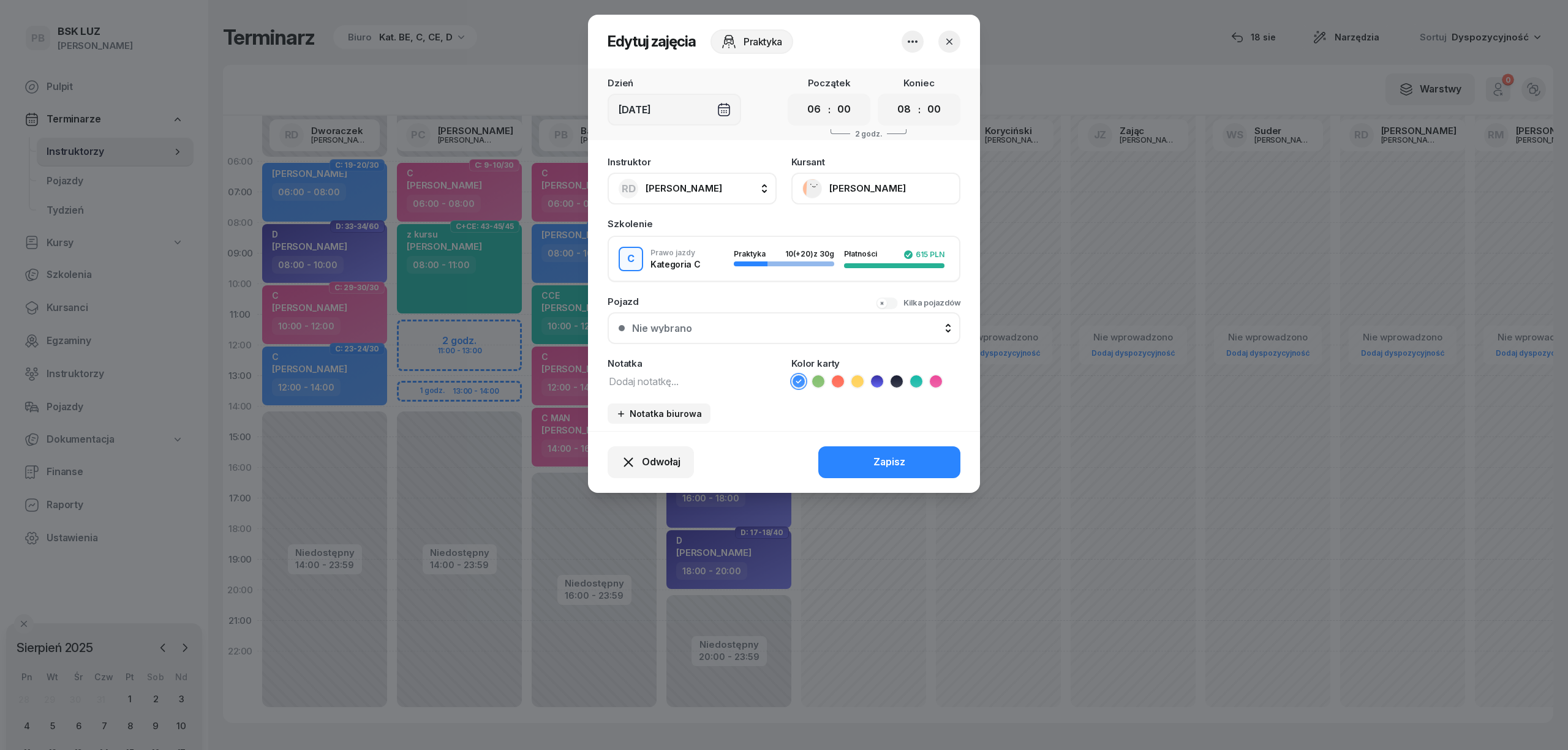
click at [660, 378] on textarea at bounding box center [692, 380] width 169 height 16
type textarea "C"
click at [937, 379] on icon at bounding box center [935, 381] width 5 height 4
click at [878, 461] on div "Zapisz" at bounding box center [889, 462] width 32 height 16
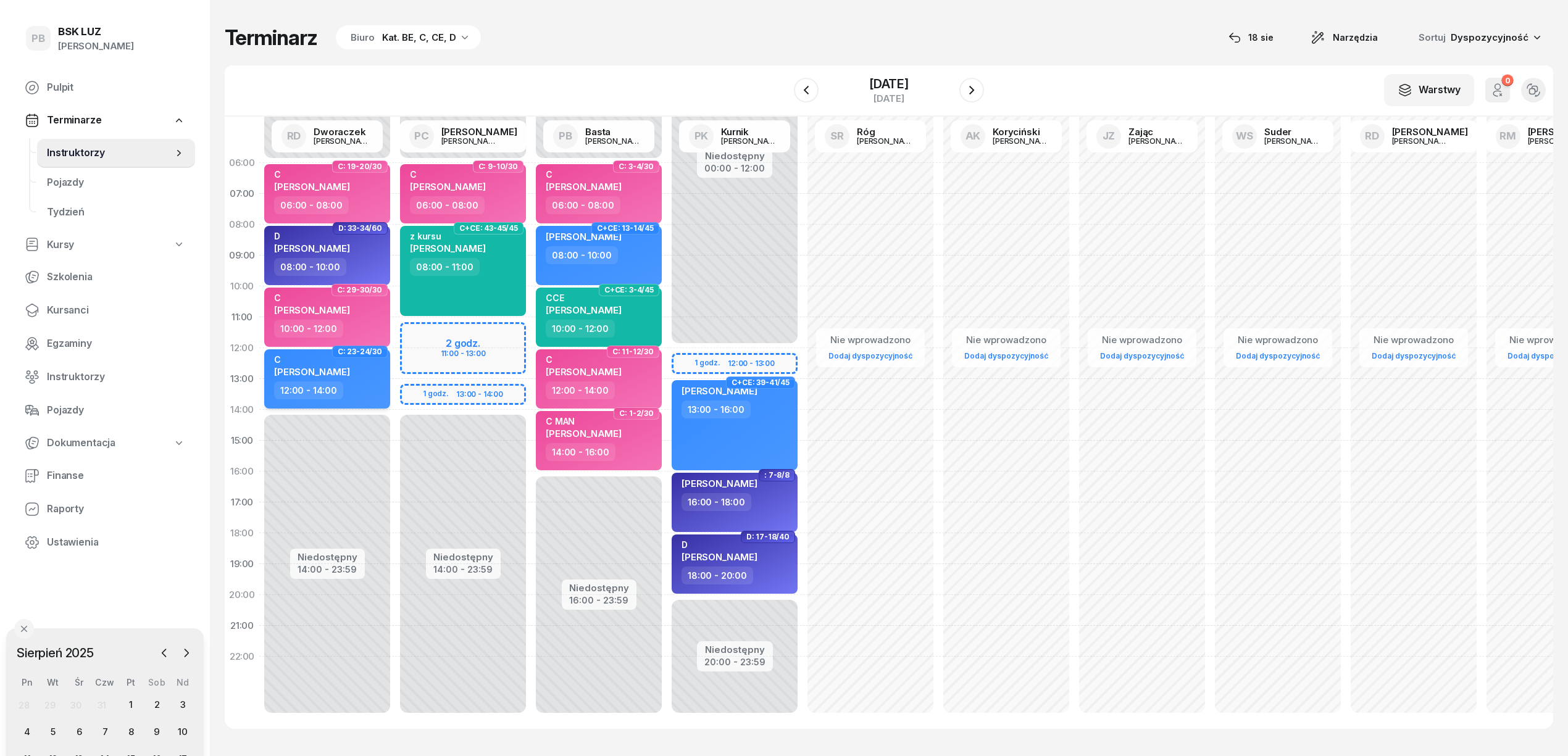
click at [356, 398] on div "12:00 - 14:00" at bounding box center [328, 390] width 108 height 18
select select "12"
select select "14"
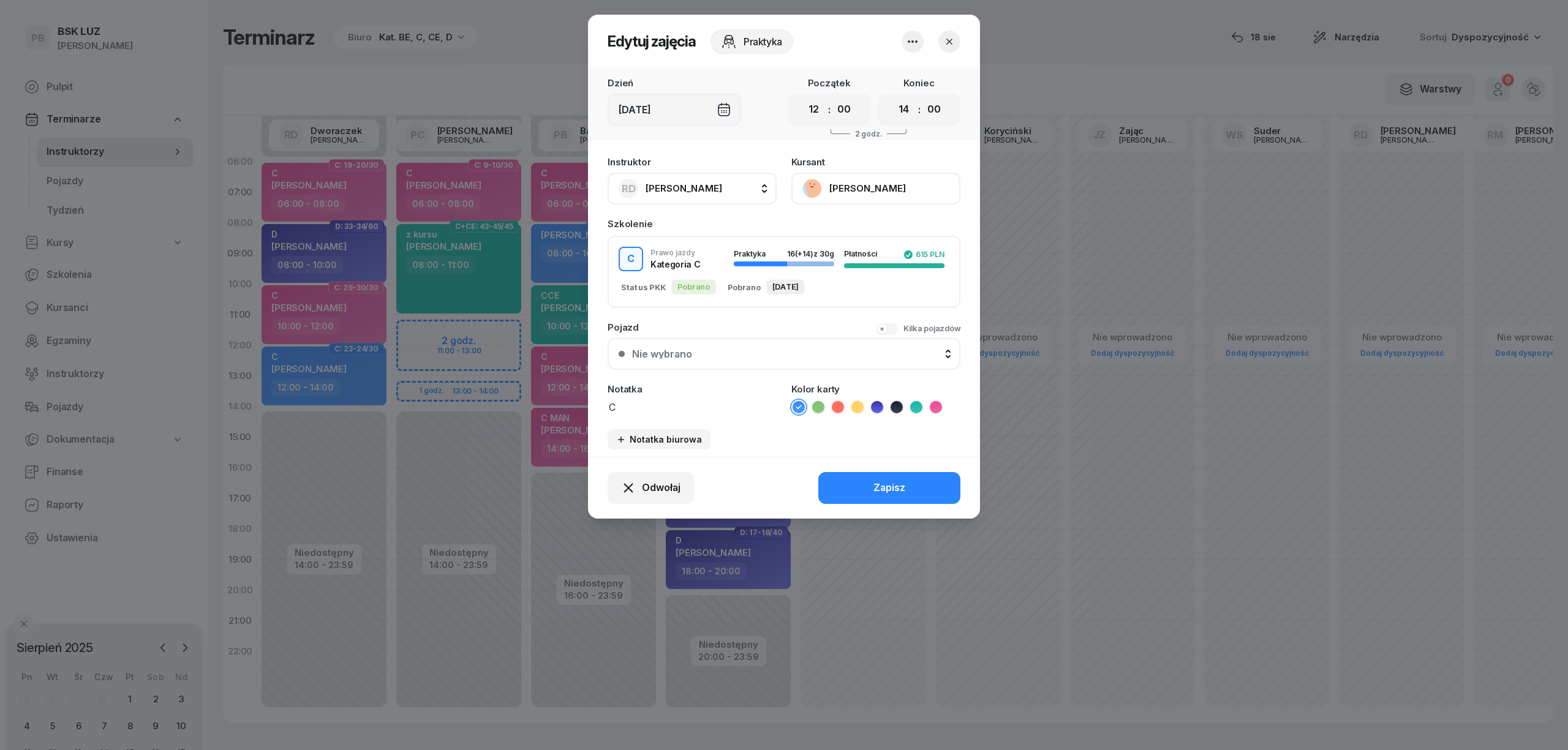
click at [933, 403] on icon at bounding box center [936, 407] width 12 height 12
click at [910, 480] on button "Zapisz" at bounding box center [889, 488] width 142 height 32
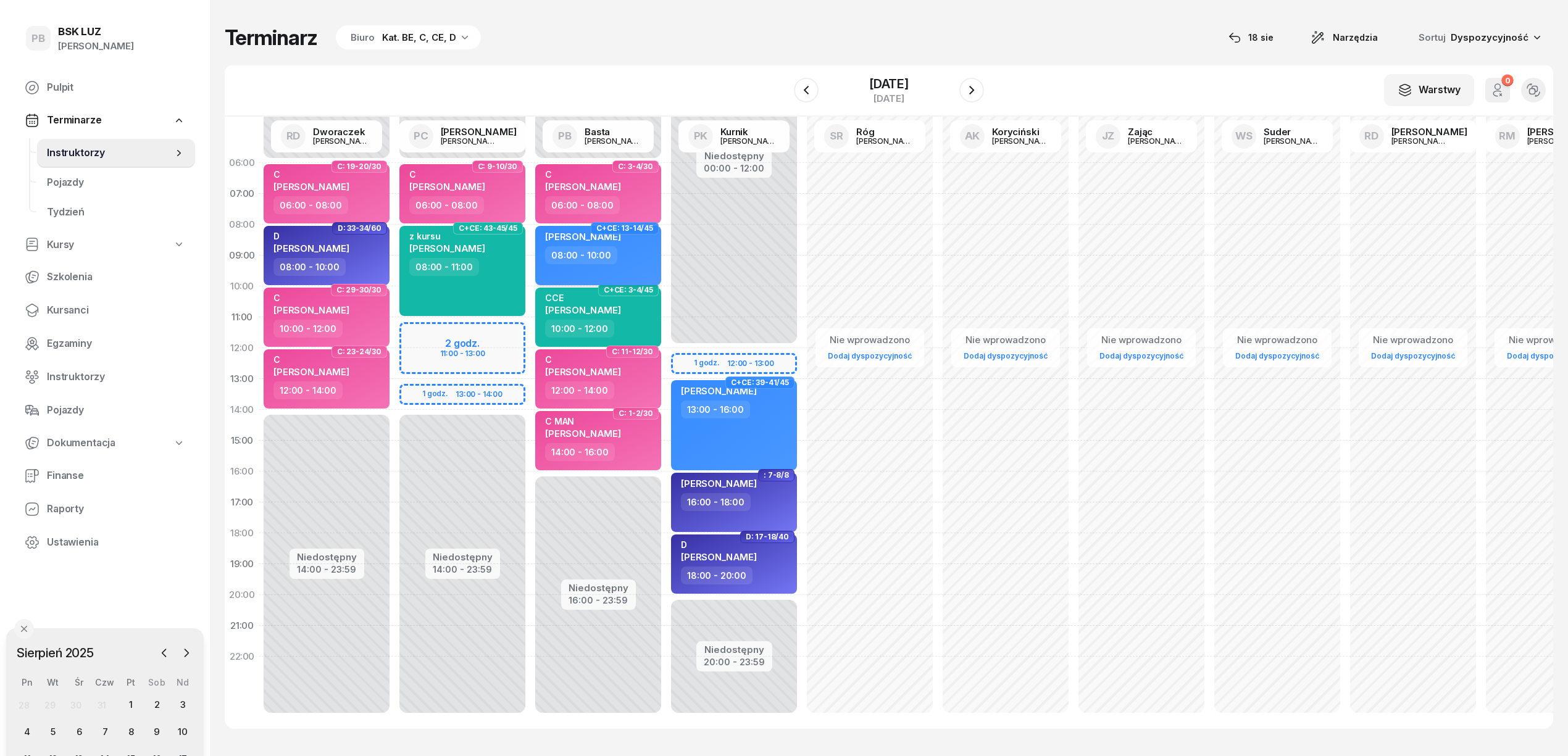
click at [612, 255] on div "08:00 - 10:00" at bounding box center [581, 255] width 72 height 18
select select "08"
select select "10"
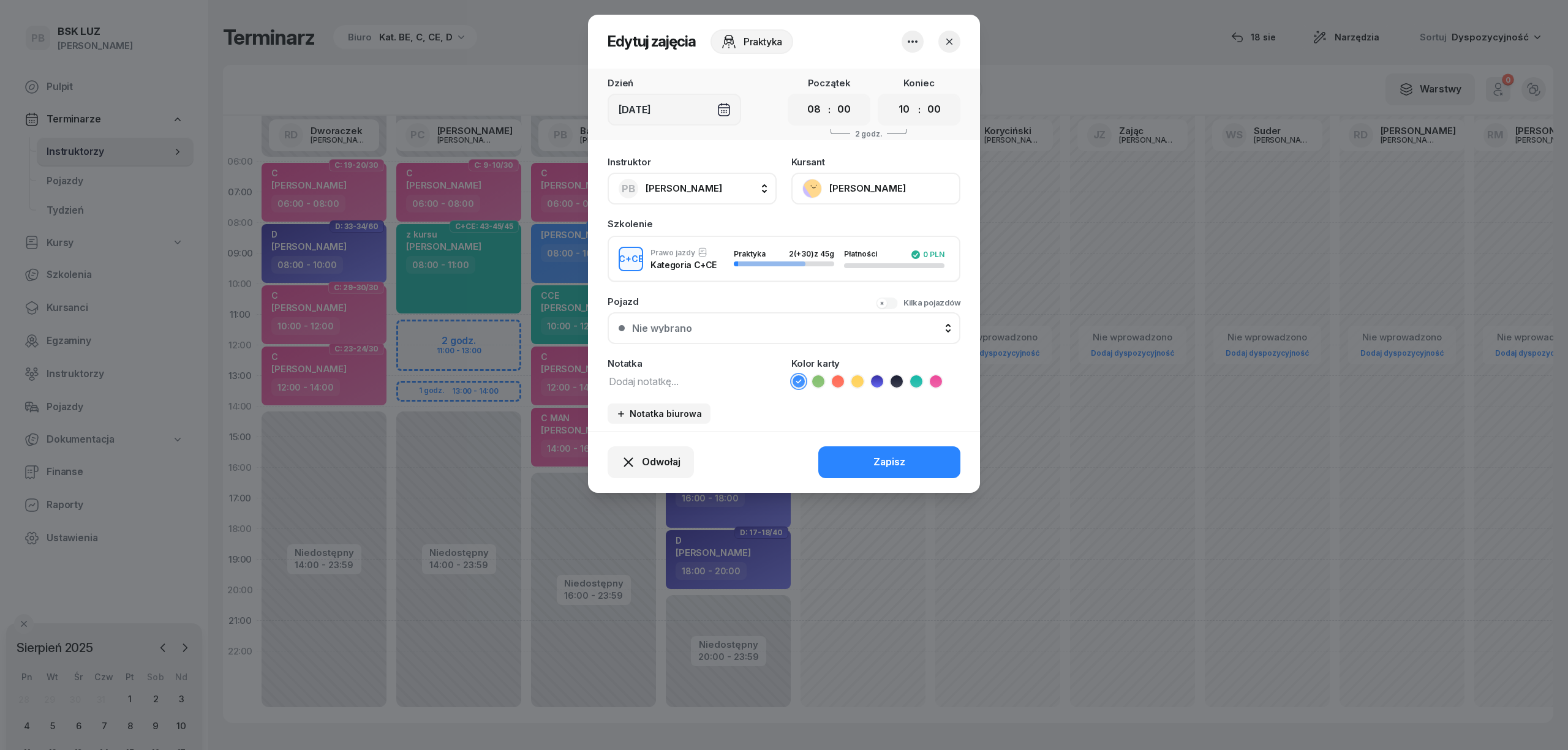
click at [913, 380] on icon at bounding box center [916, 381] width 12 height 12
click at [700, 378] on textarea at bounding box center [692, 380] width 169 height 16
type textarea "CCE"
click at [929, 455] on button "Zapisz" at bounding box center [889, 462] width 142 height 32
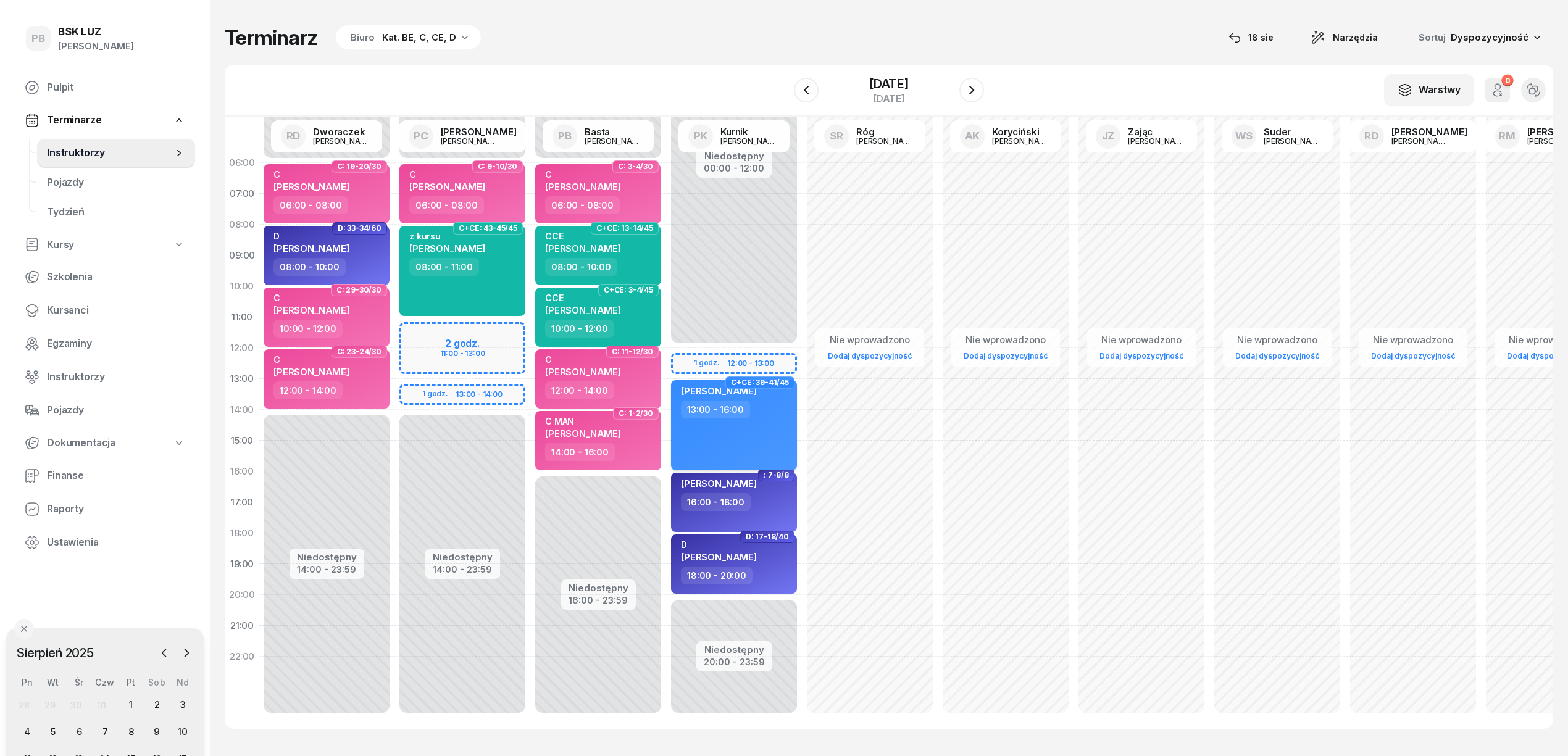
click at [757, 447] on div "PIERON KAROL 13:00 - 16:00" at bounding box center [734, 425] width 126 height 90
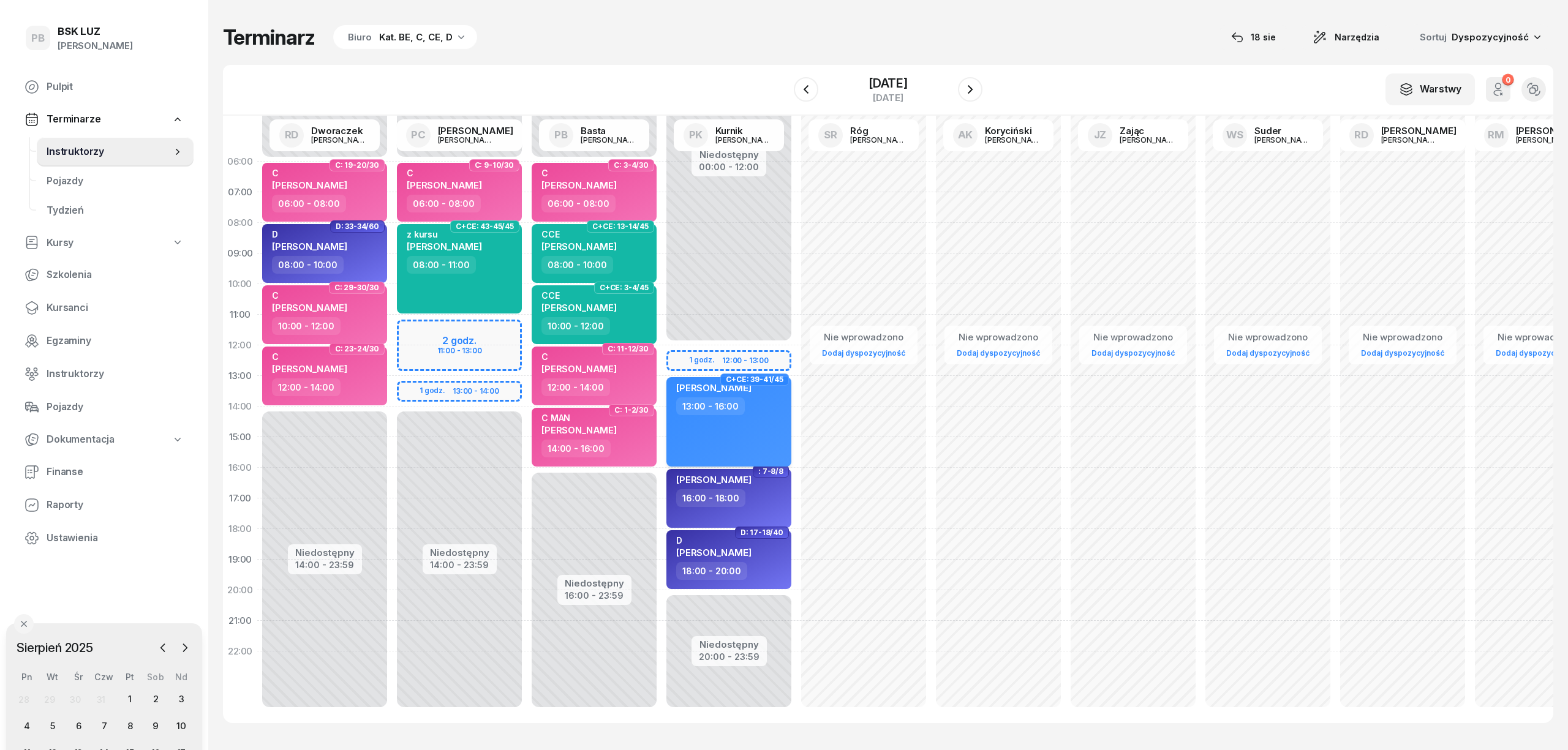
select select "13"
select select "16"
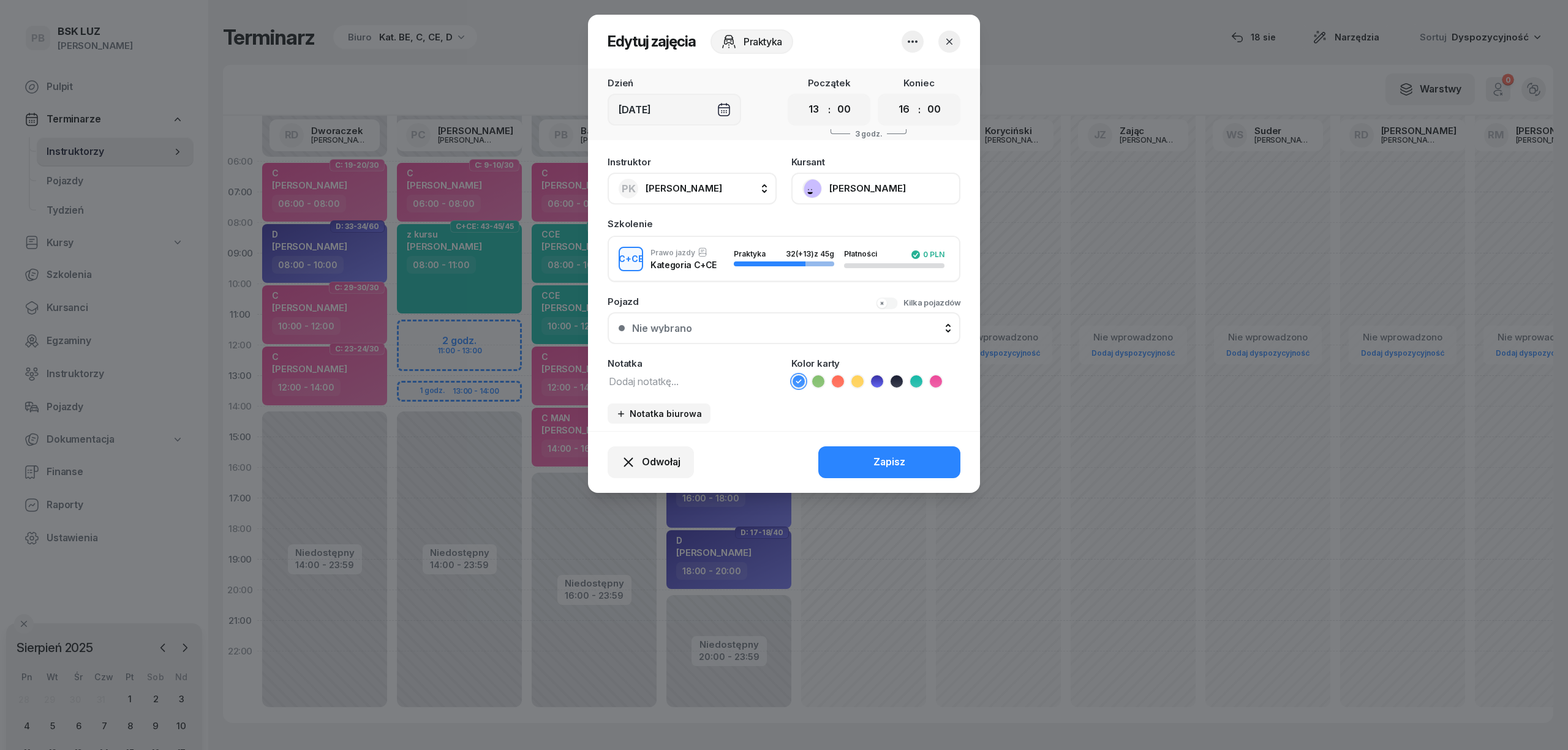
click at [670, 377] on textarea at bounding box center [692, 380] width 169 height 16
drag, startPoint x: 635, startPoint y: 376, endPoint x: 557, endPoint y: 372, distance: 78.1
click at [557, 372] on div "Edytuj zajęcia Praktyka Dzień Sob, 30 sie Początek 00 01 02 03 04 05 06 07 08 0…" at bounding box center [784, 375] width 1568 height 750
type textarea "CCE"
click at [911, 380] on icon at bounding box center [916, 381] width 12 height 12
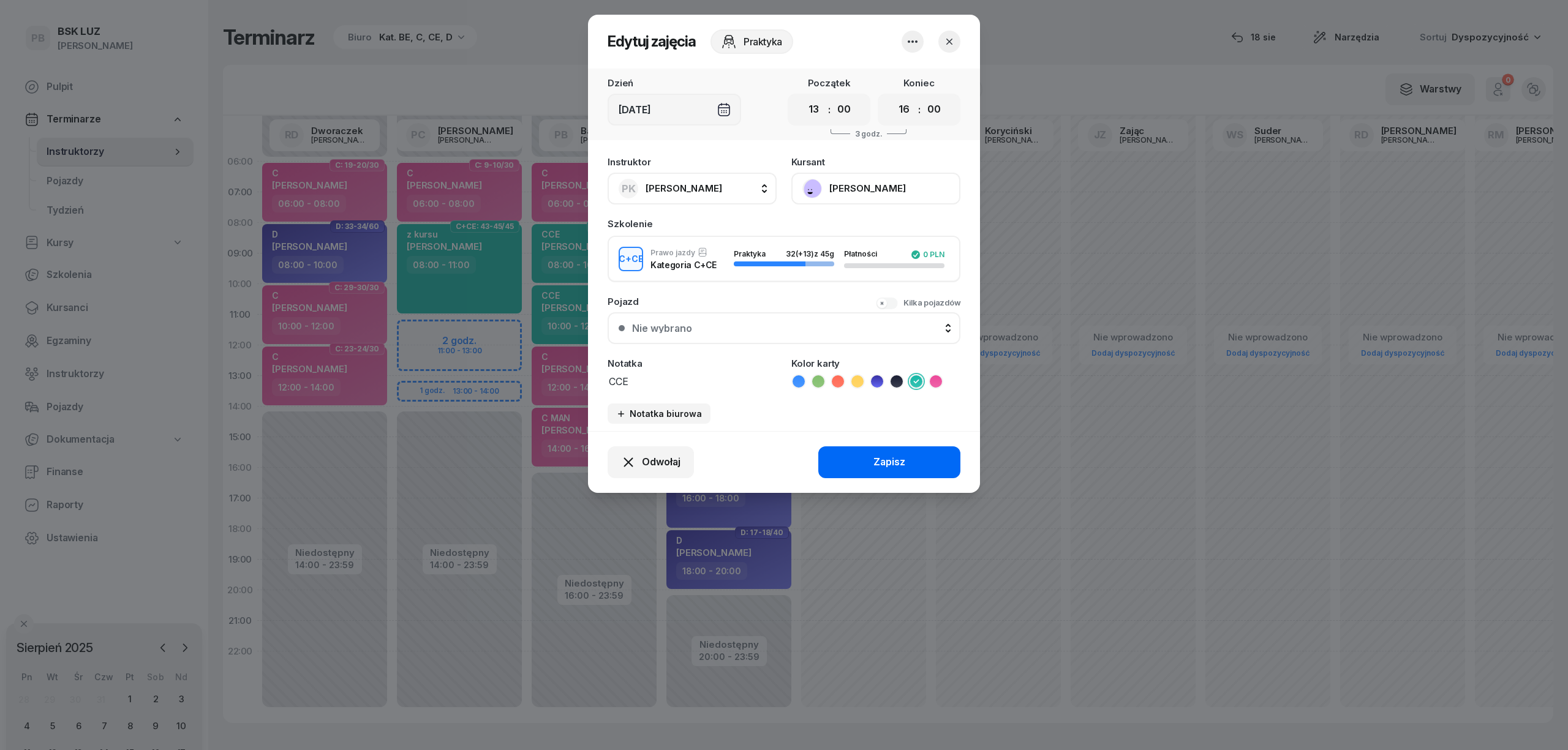
click at [920, 454] on button "Zapisz" at bounding box center [889, 462] width 142 height 32
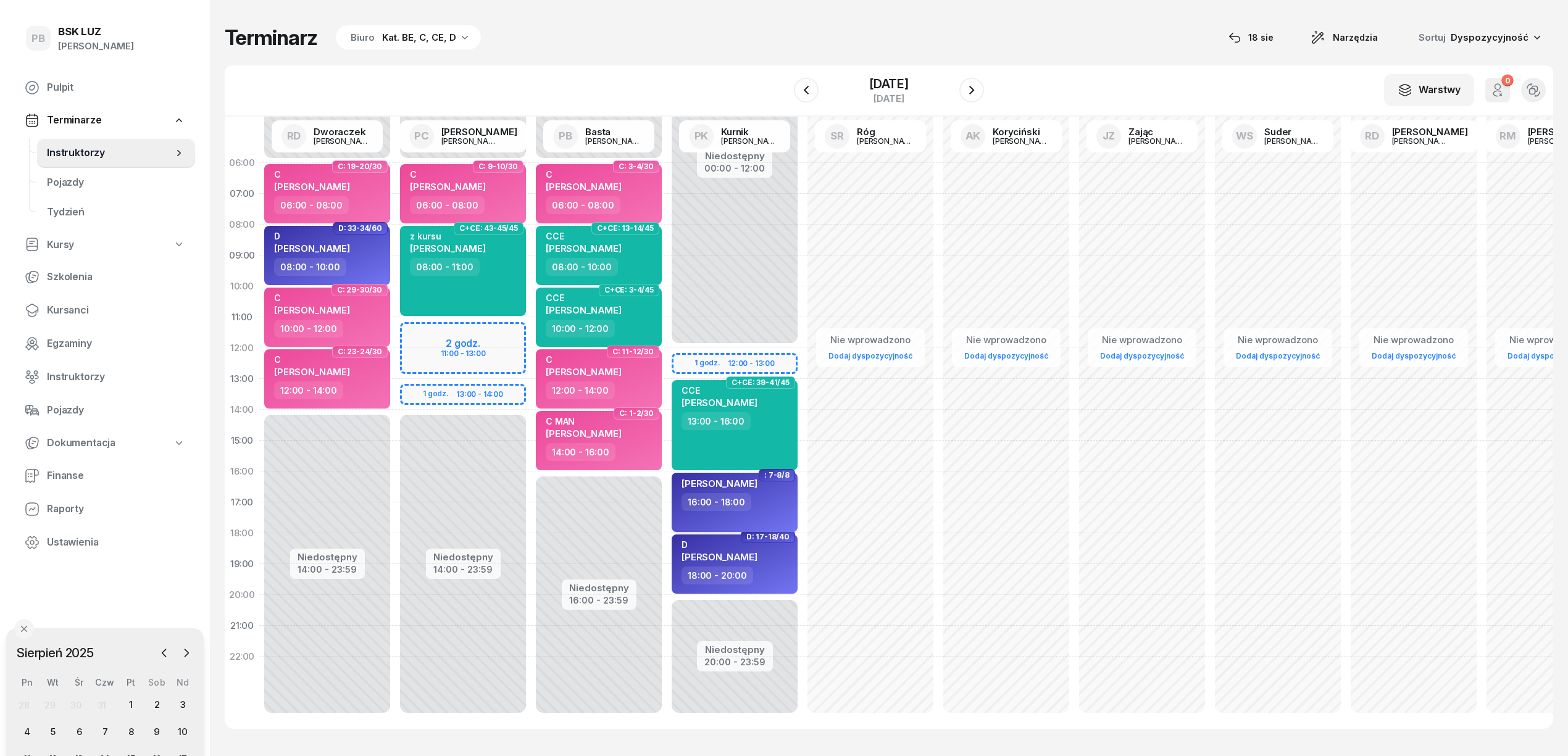
click at [757, 501] on div "16:00 - 18:00" at bounding box center [735, 502] width 108 height 18
select select "16"
select select "18"
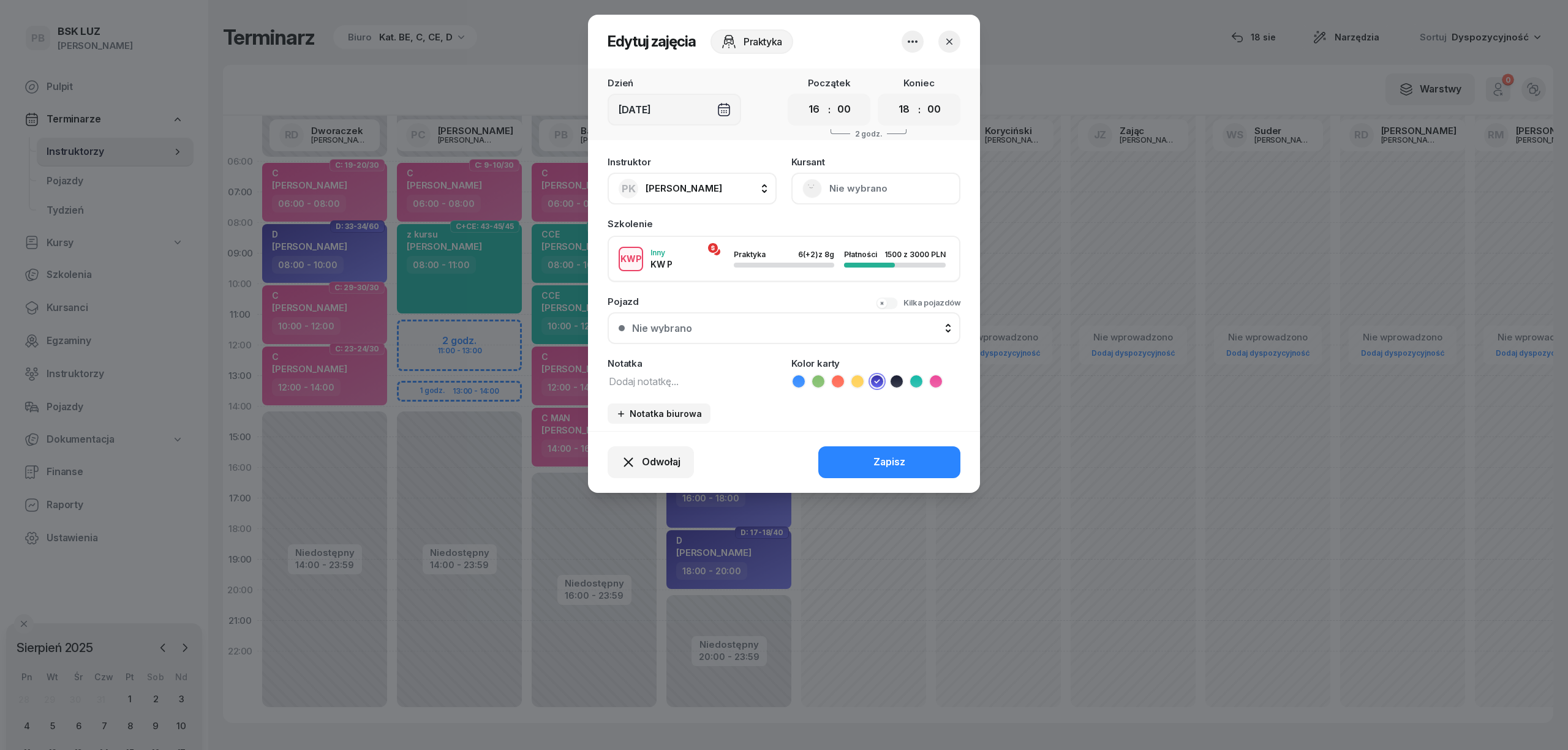
click at [643, 377] on textarea at bounding box center [692, 380] width 169 height 16
type textarea "D"
click at [907, 458] on button "Zapisz" at bounding box center [889, 462] width 142 height 32
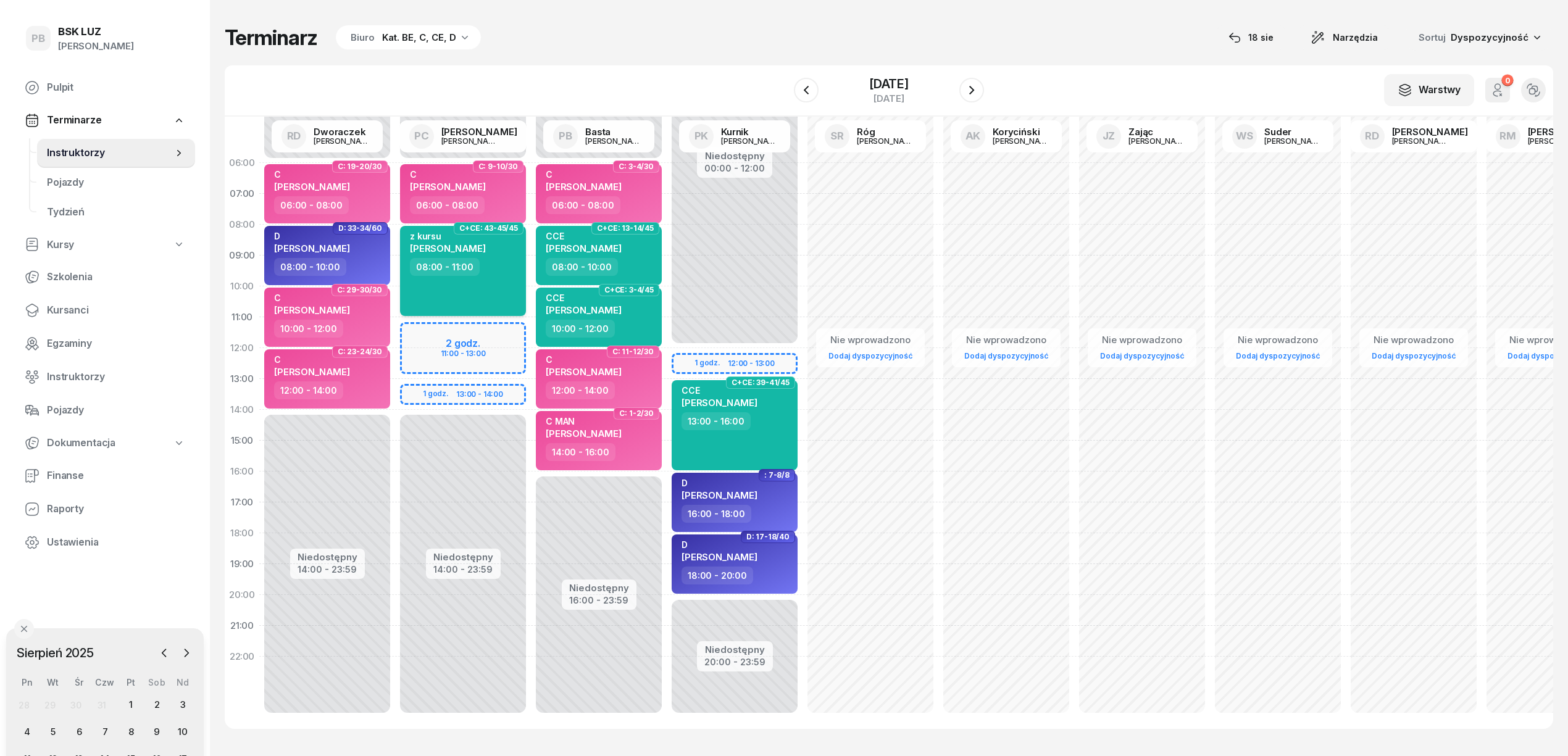
click at [502, 260] on div "08:00 - 11:00" at bounding box center [464, 267] width 108 height 18
select select "08"
select select "11"
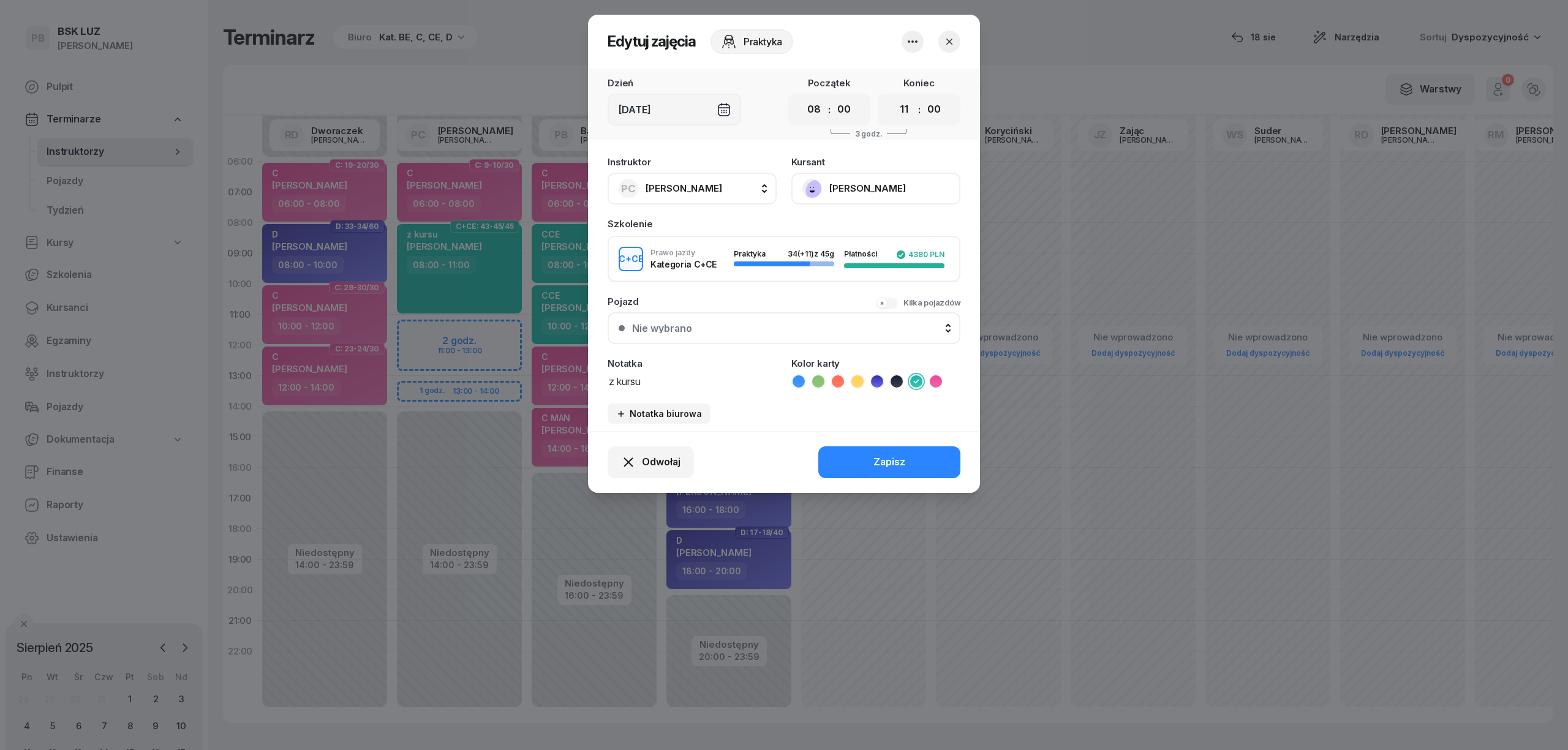
click at [607, 378] on textarea "z kursu" at bounding box center [692, 380] width 169 height 16
type textarea "CCE z kursu"
click at [848, 469] on button "Zapisz" at bounding box center [889, 462] width 142 height 32
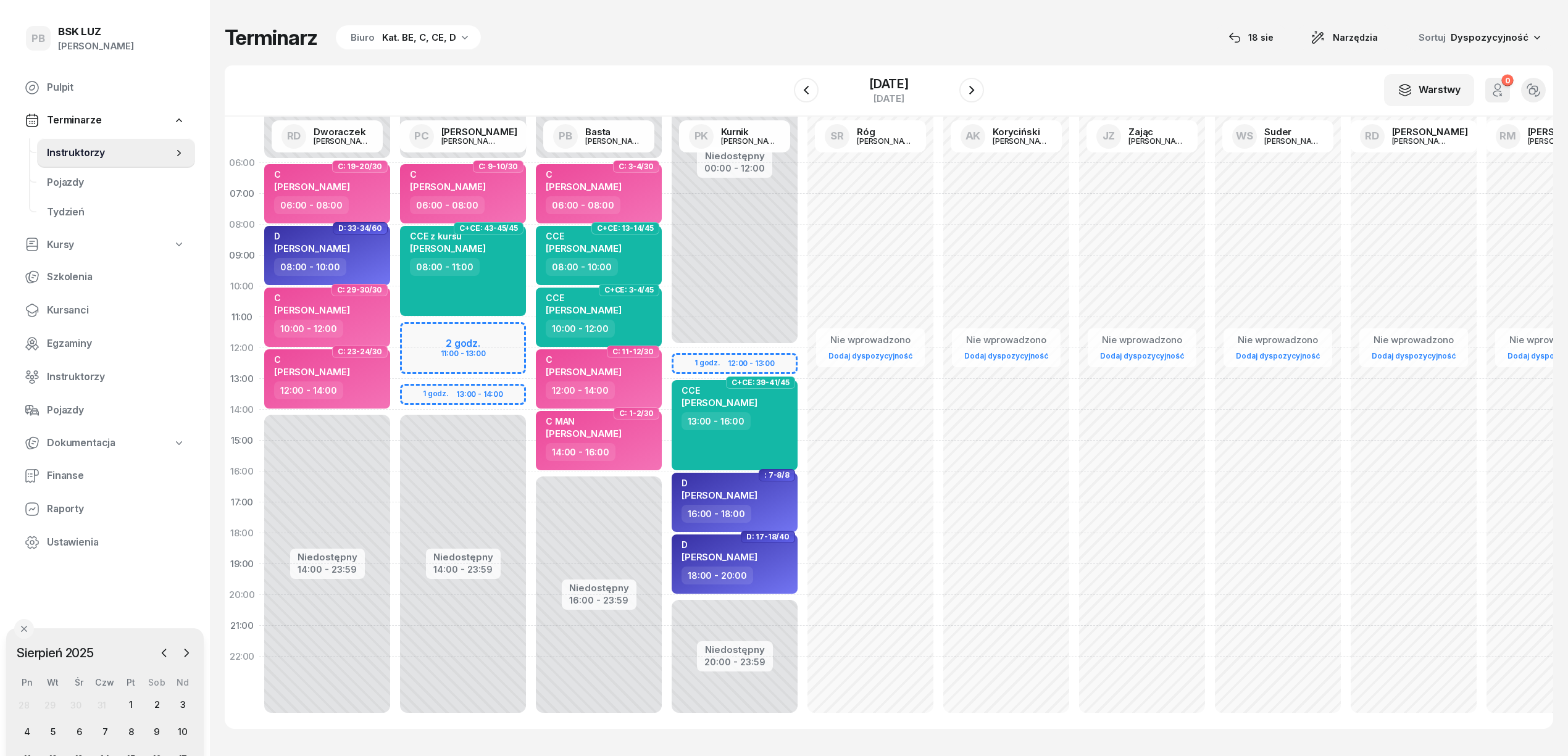
click at [611, 55] on div "Terminarz Biuro Kat. BE, C, CE, D 18 sie Narzędzia Sortuj Dyspozycyjność W Wybi…" at bounding box center [889, 377] width 1329 height 753
click at [942, 28] on div "Terminarz Biuro Kat. BE, C, CE, D [DATE] Narzędzia Sortuj Dyspozycyjność" at bounding box center [889, 38] width 1329 height 26
click at [937, 36] on div "Terminarz Biuro Kat. BE, C, CE, D [DATE] Narzędzia Sortuj Dyspozycyjność" at bounding box center [889, 38] width 1329 height 26
click at [569, 66] on div "W Wybierz AK Koryciński Artur BP Pająk Bogusław DA Arendarczyk Damian DP Pawłow…" at bounding box center [889, 91] width 1329 height 51
drag, startPoint x: 70, startPoint y: 317, endPoint x: 84, endPoint y: 306, distance: 17.8
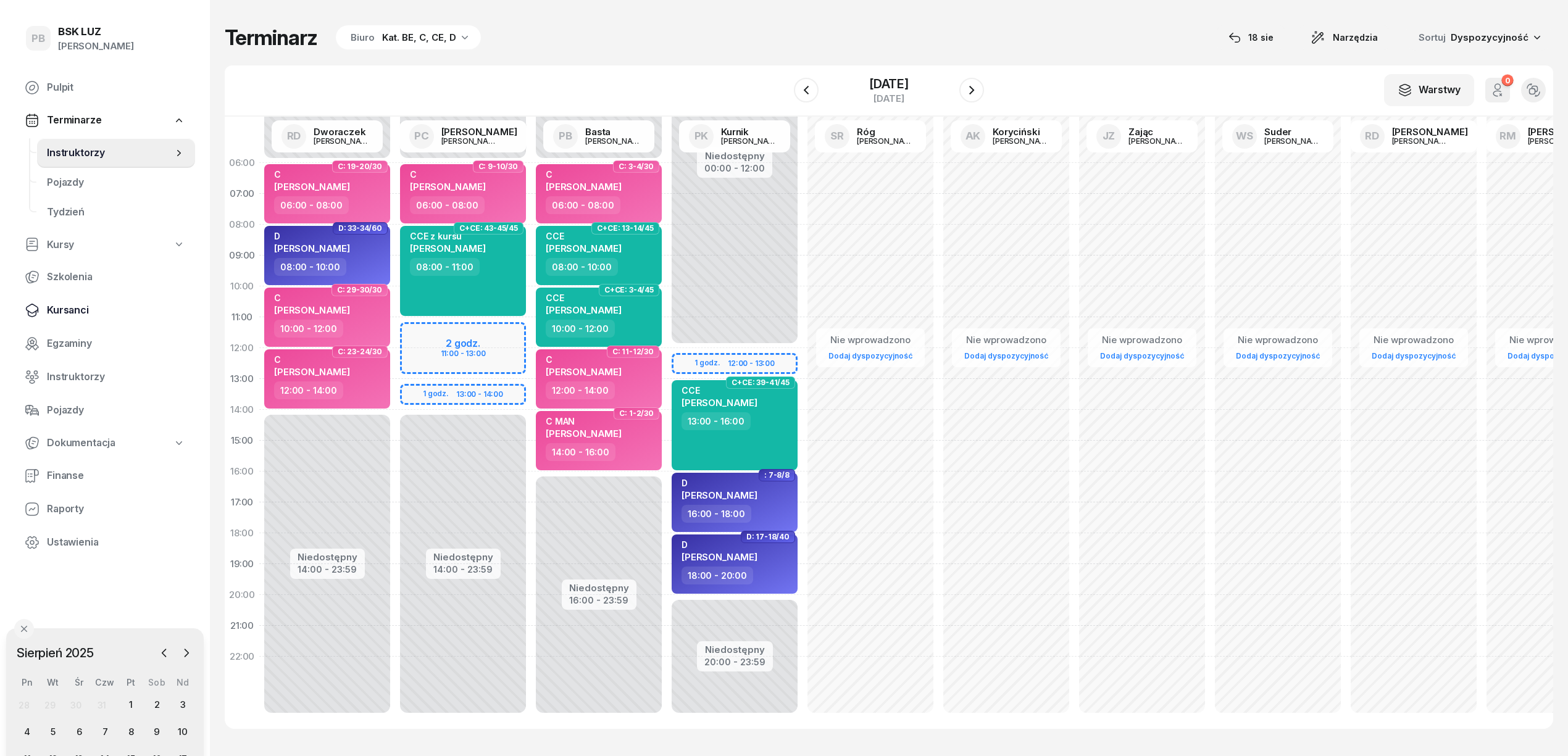
click at [70, 315] on span "Kursanci" at bounding box center [116, 310] width 138 height 16
click at [77, 307] on span "Kursanci" at bounding box center [116, 310] width 138 height 16
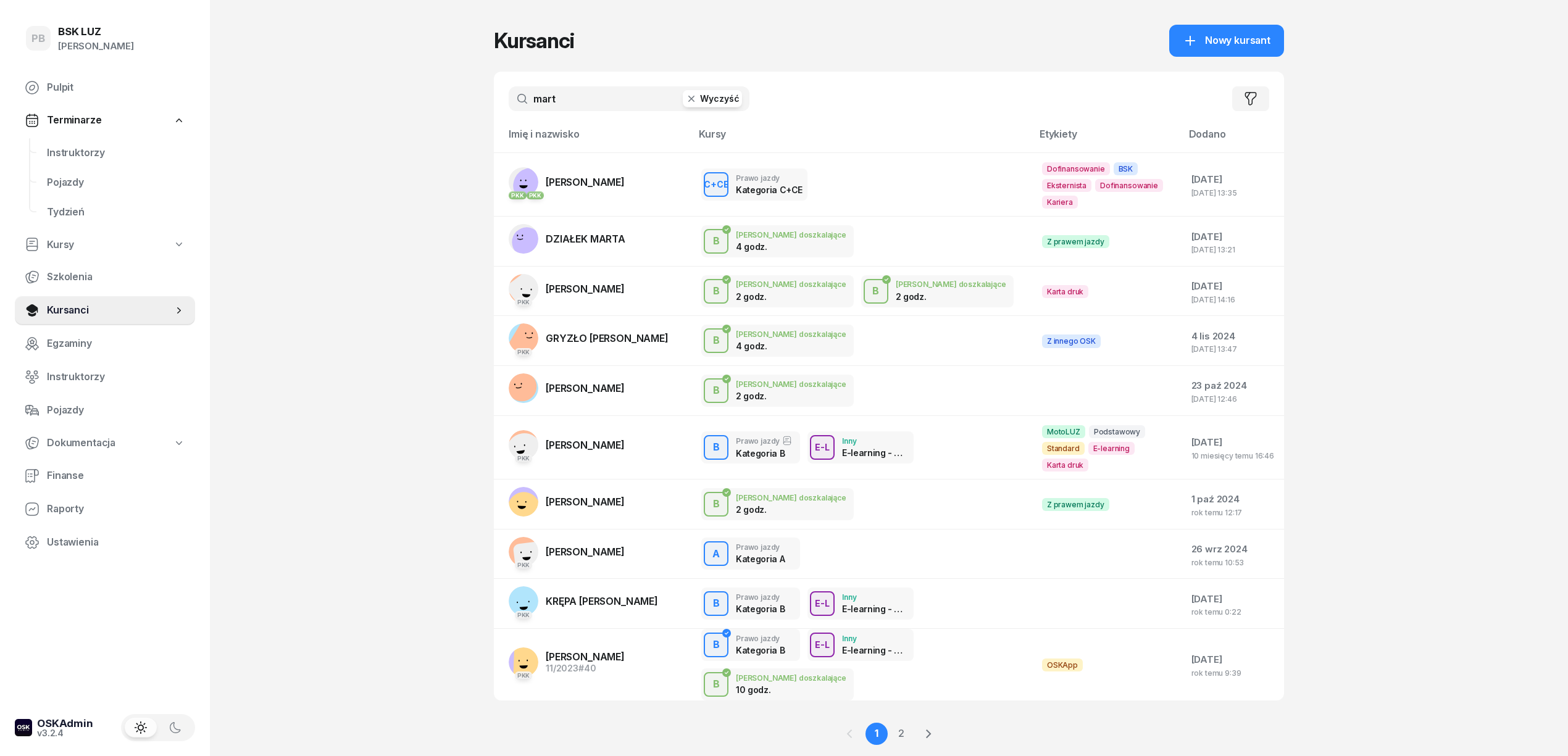
click at [549, 99] on input "mart" at bounding box center [629, 99] width 241 height 25
type input "KURA"
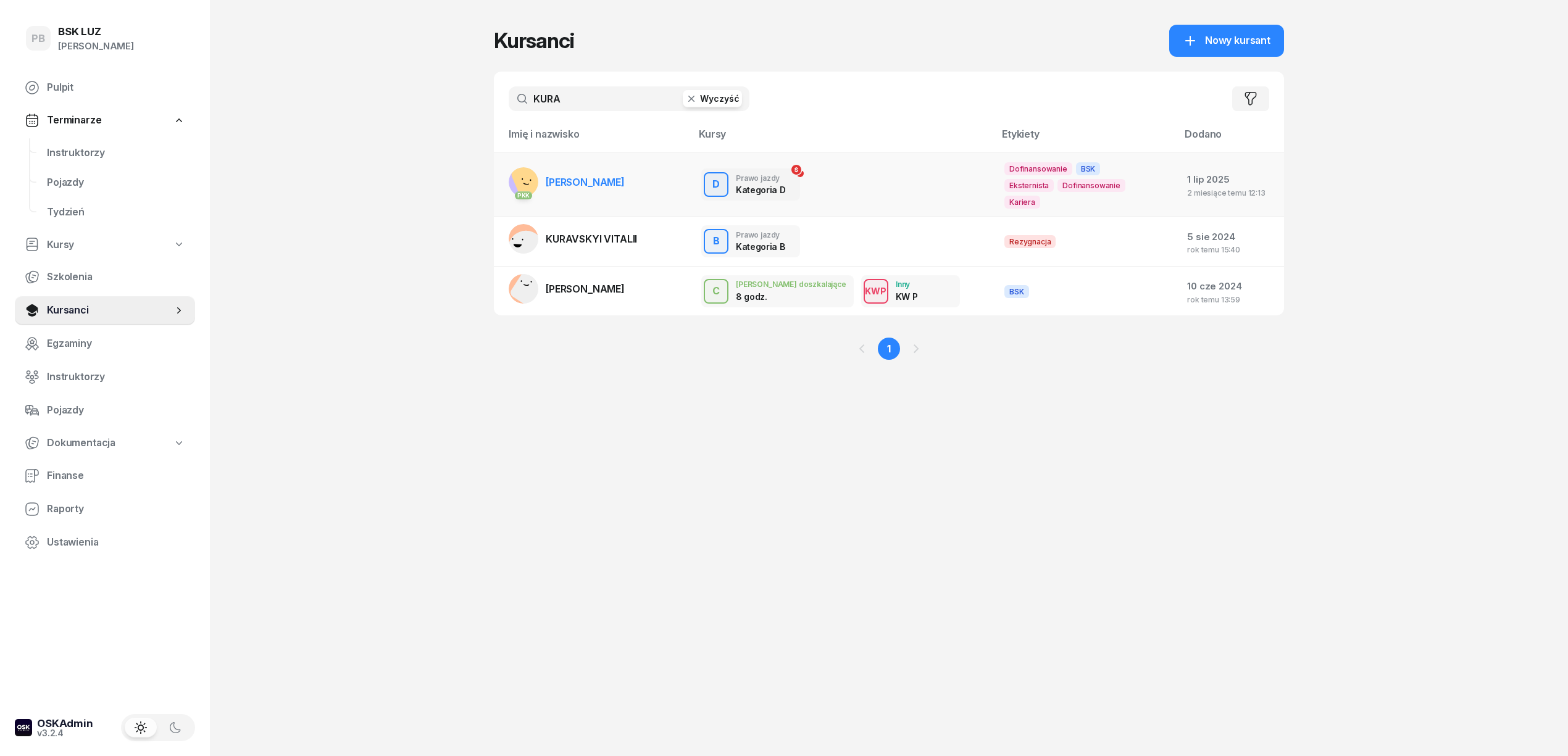
click at [574, 176] on span "[PERSON_NAME]" at bounding box center [585, 182] width 79 height 12
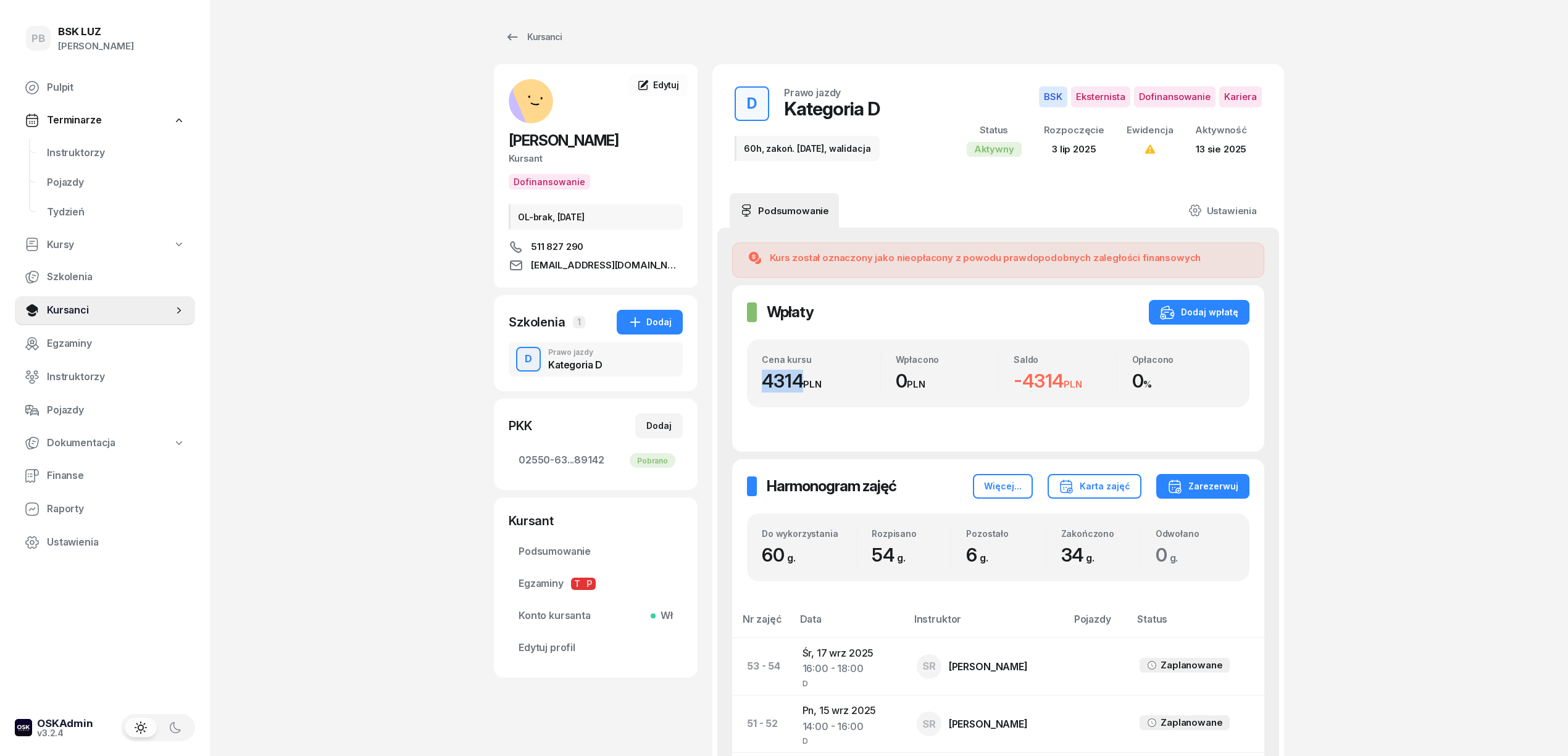
drag, startPoint x: 805, startPoint y: 379, endPoint x: 742, endPoint y: 381, distance: 63.0
click at [742, 381] on div "Wpłaty Wpłaty Dodaj wpłatę Cena kursu 4314 PLN Wpłacono 0 PLN Saldo -4314 PLN O…" at bounding box center [998, 368] width 532 height 167
click at [90, 155] on span "Instruktorzy" at bounding box center [116, 152] width 138 height 16
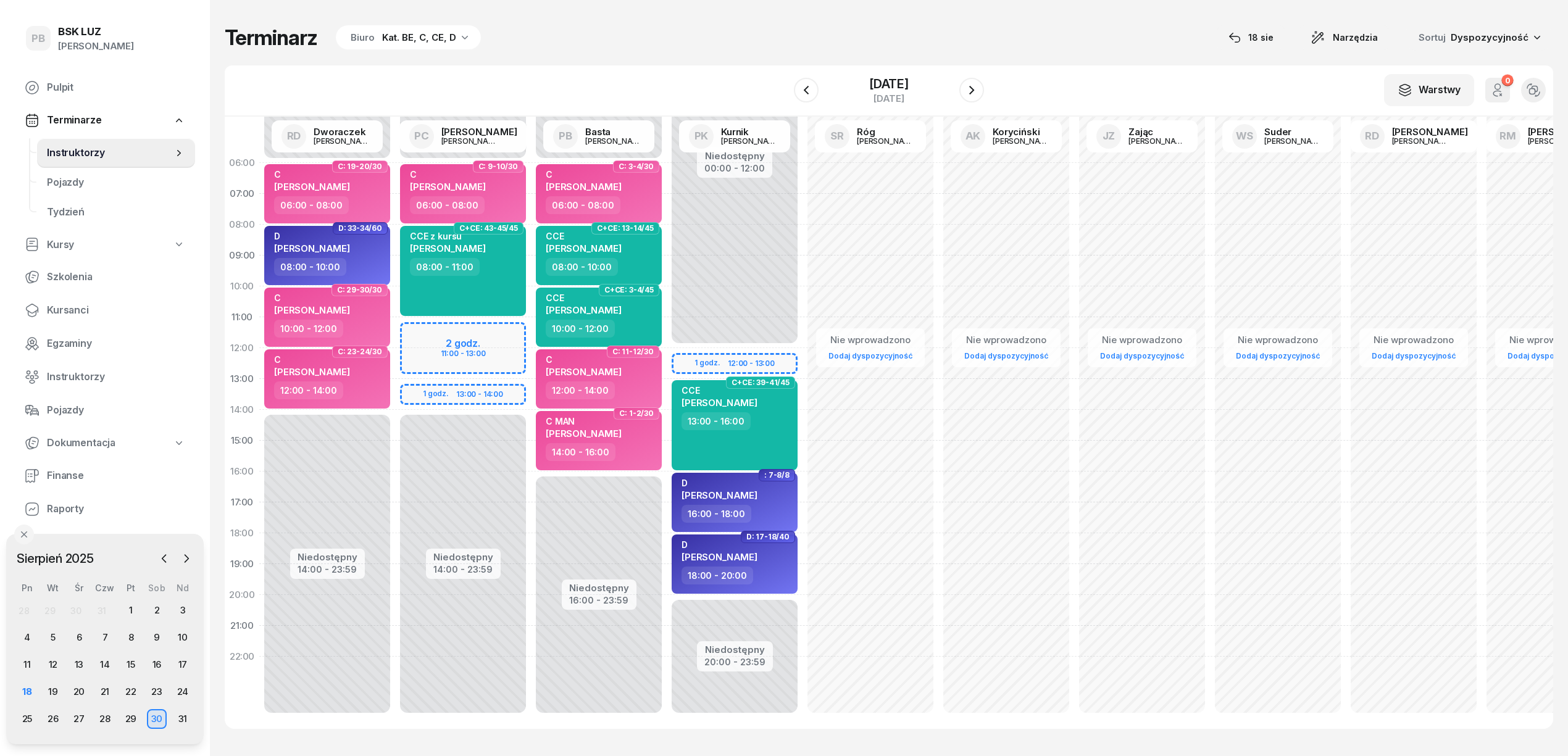
click at [548, 67] on div "W Wybierz AK Koryciński Artur BP Pająk Bogusław DA Arendarczyk Damian DP Pawłow…" at bounding box center [889, 91] width 1329 height 51
click at [67, 306] on span "Kursanci" at bounding box center [116, 310] width 138 height 16
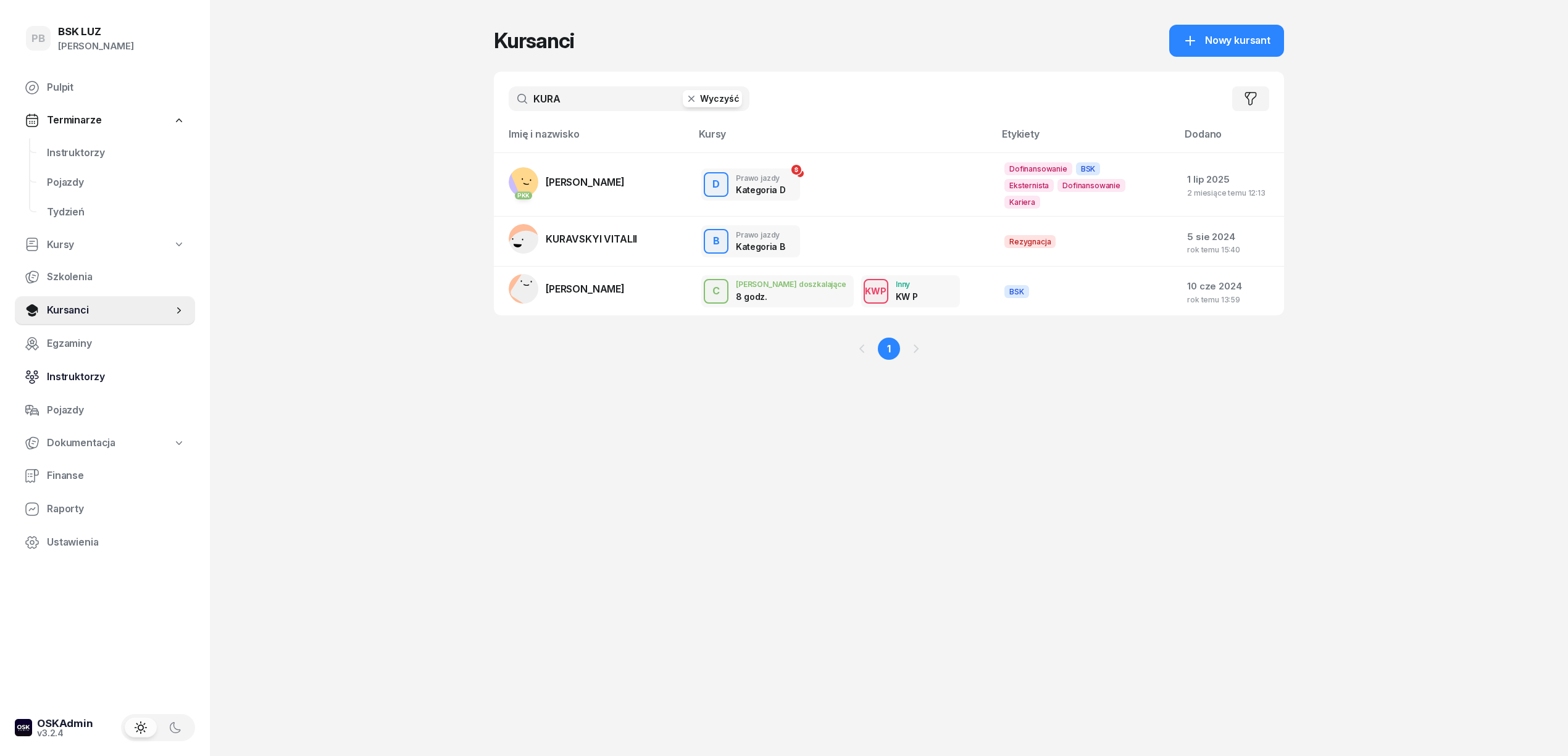
click at [62, 381] on span "Instruktorzy" at bounding box center [116, 377] width 138 height 16
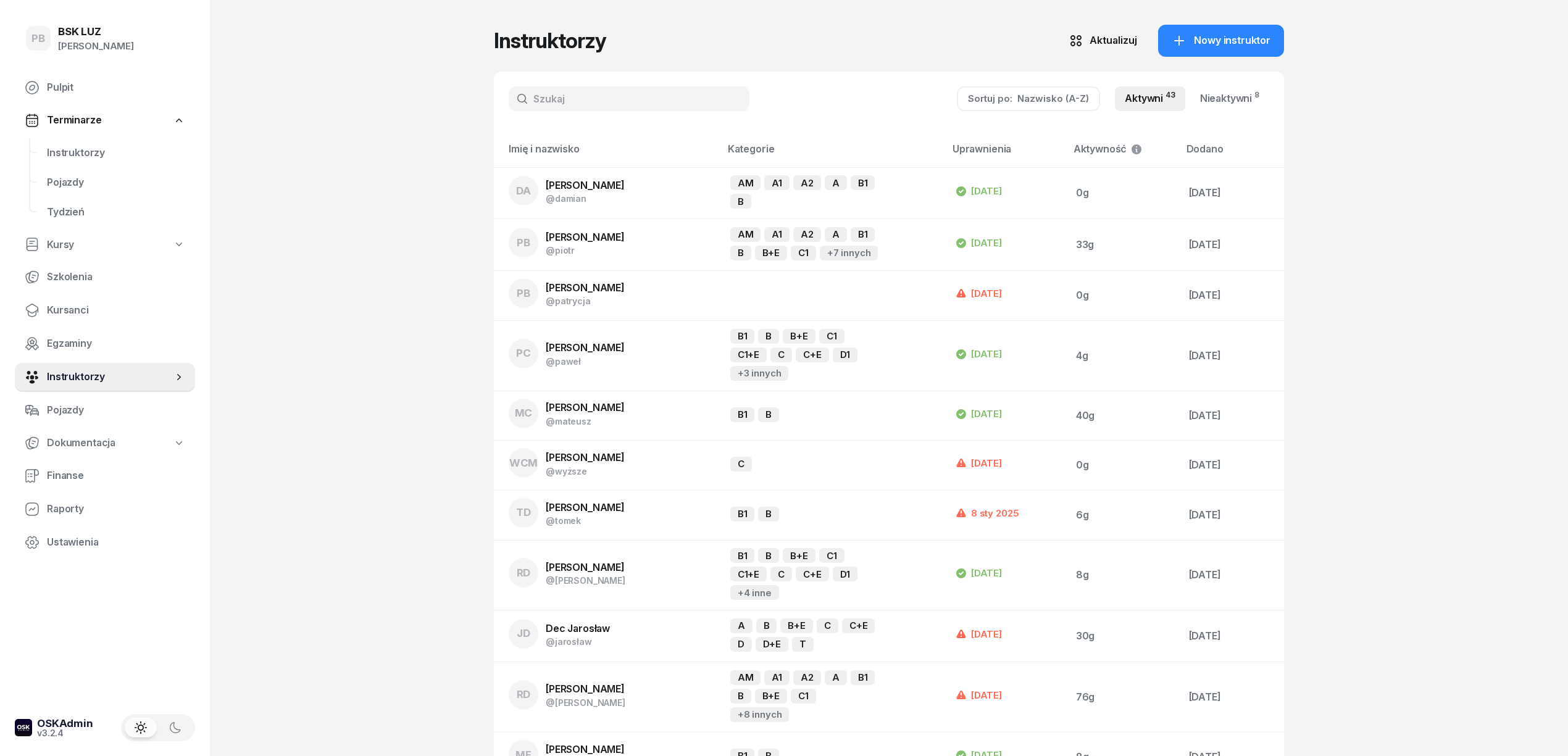
click at [591, 101] on input "text" at bounding box center [629, 99] width 241 height 25
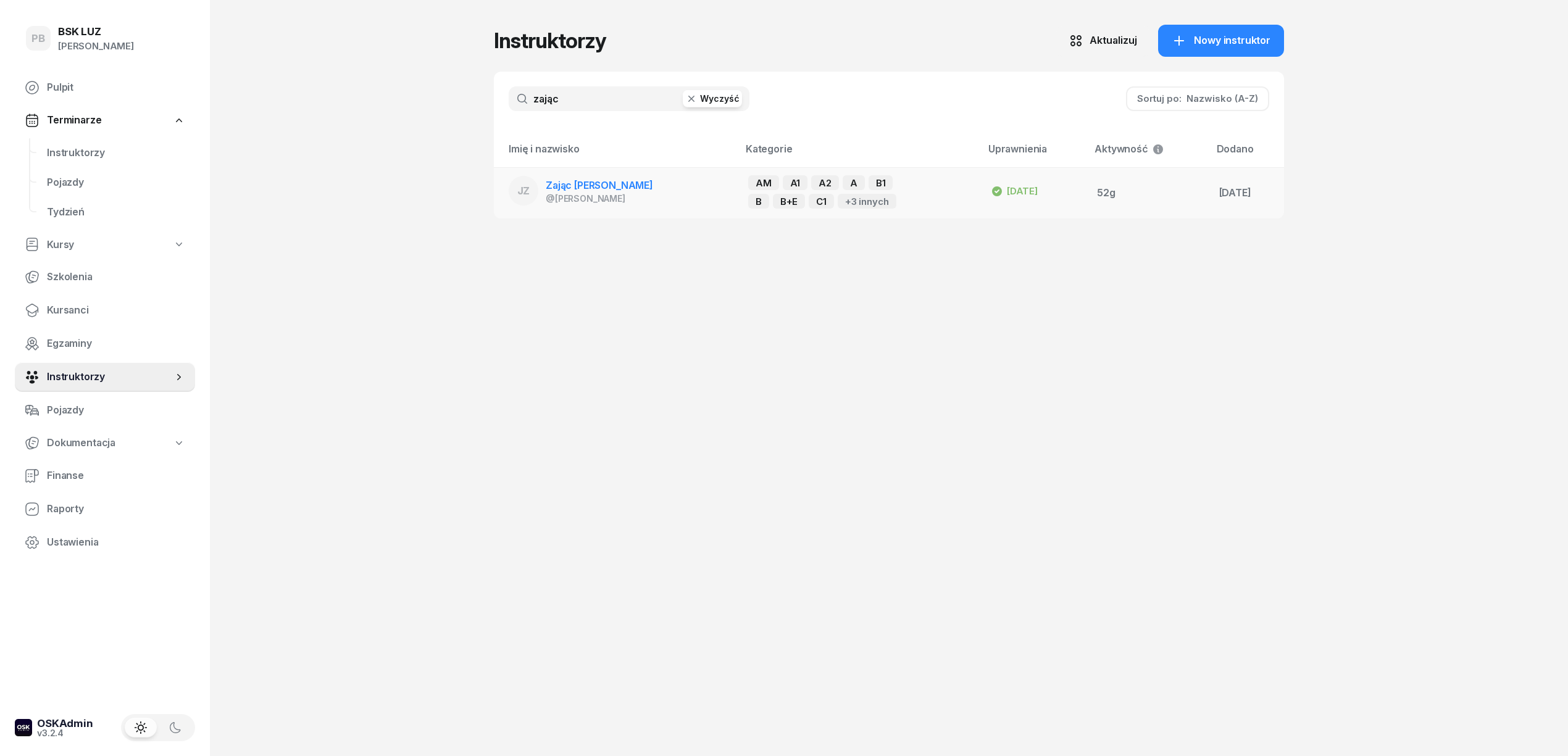
type input "zając"
click at [738, 181] on td "JZ Zając Jacek @jacek" at bounding box center [860, 192] width 243 height 51
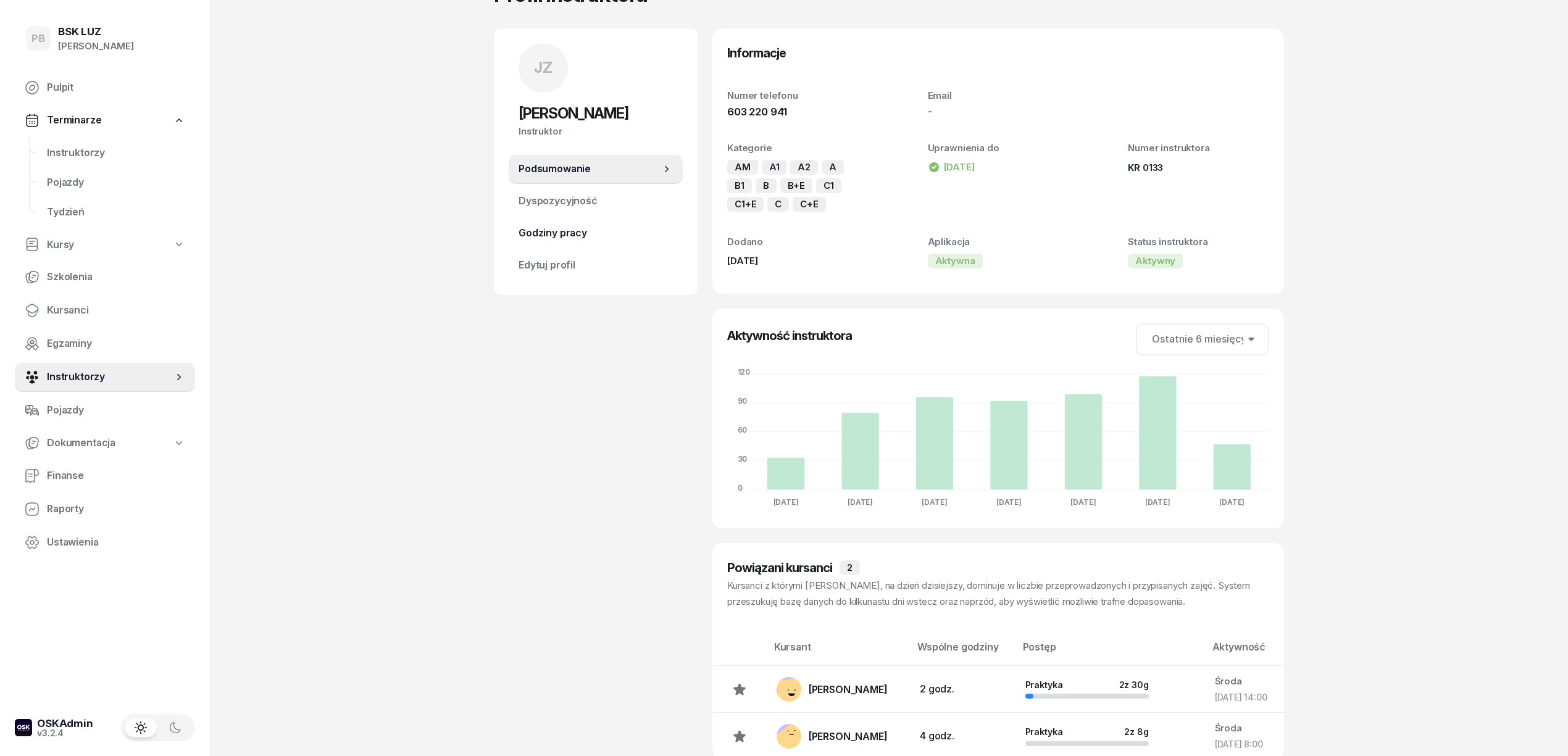
scroll to position [82, 0]
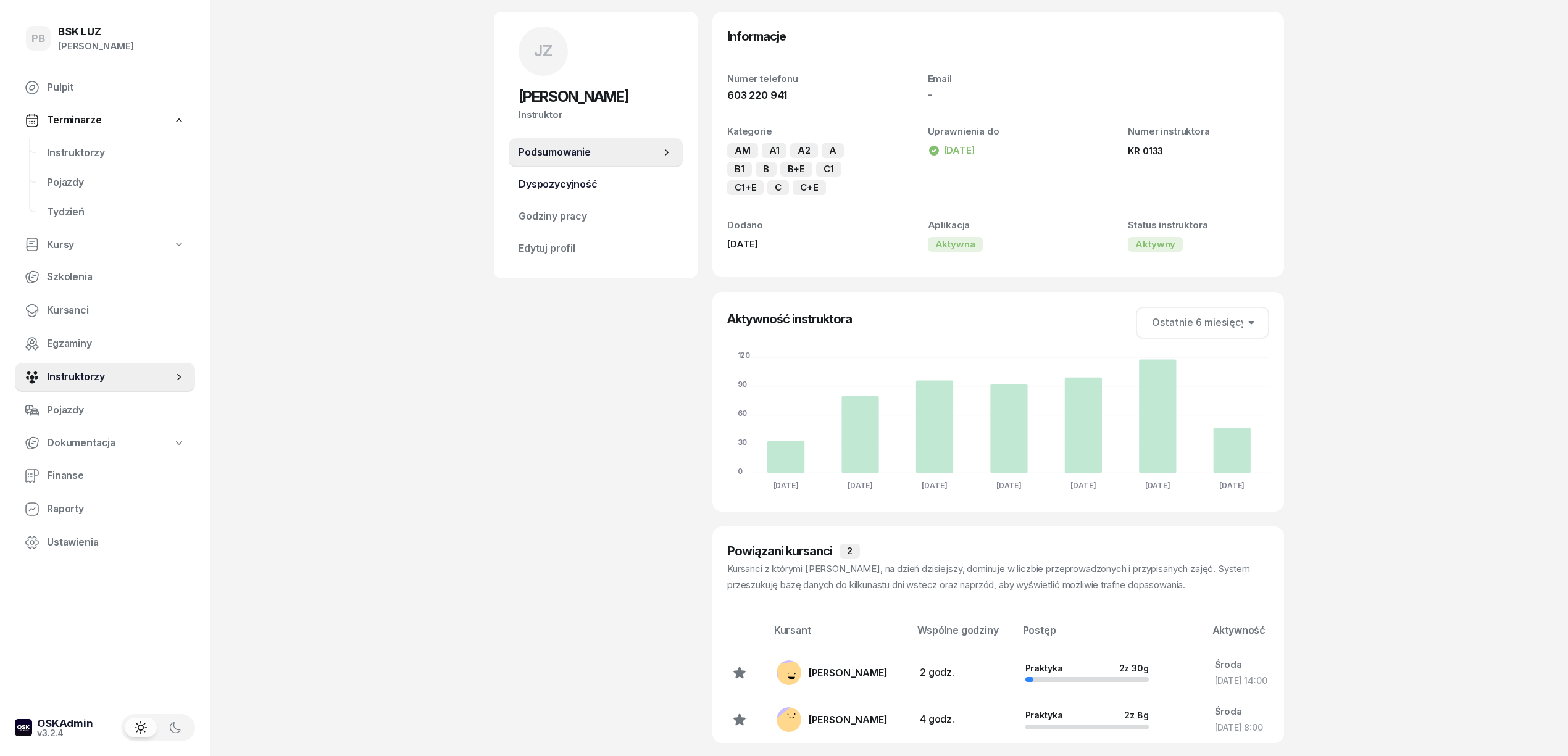
click at [567, 180] on span "Dyspozycyjność" at bounding box center [596, 184] width 155 height 16
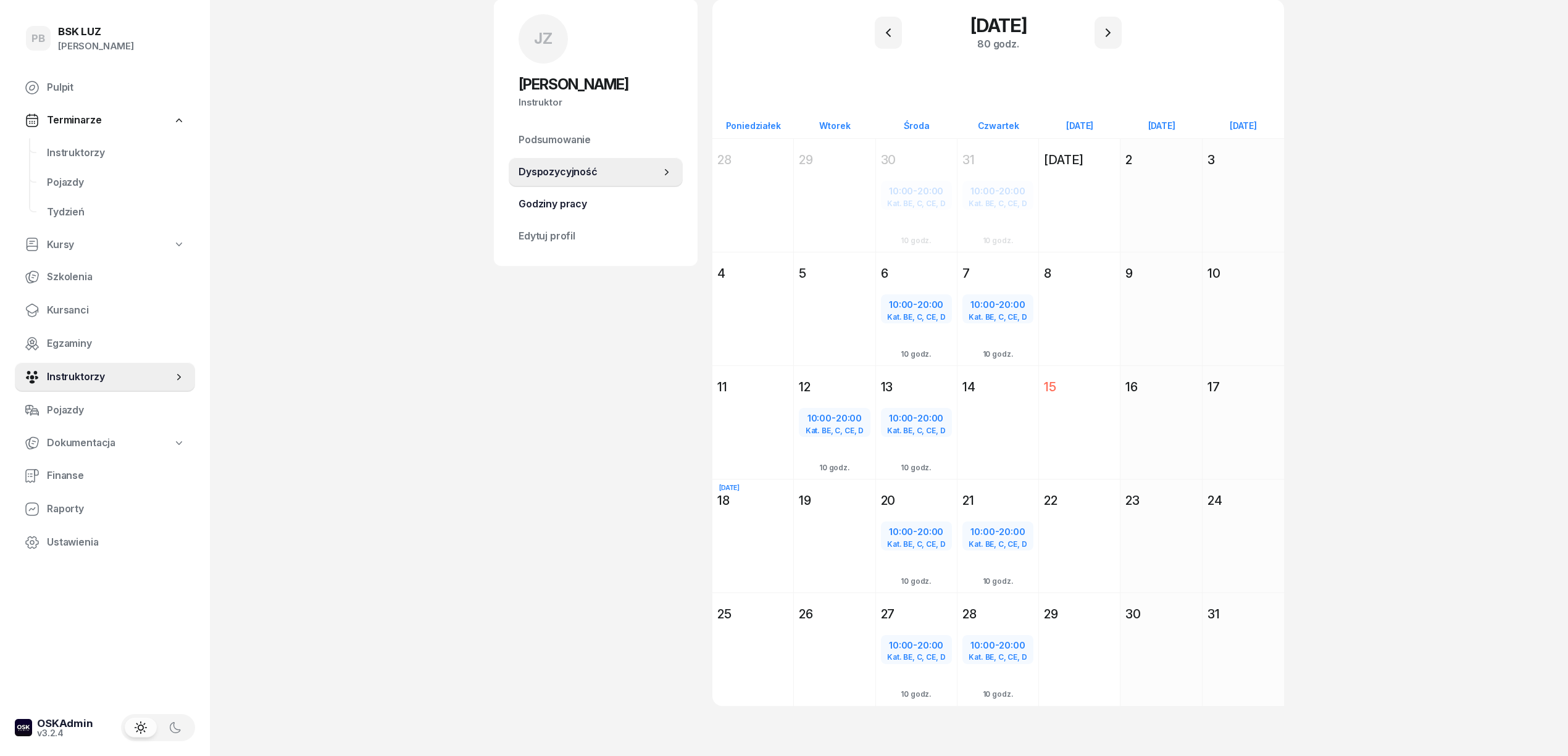
scroll to position [95, 0]
click at [1108, 41] on button "button" at bounding box center [1108, 32] width 27 height 32
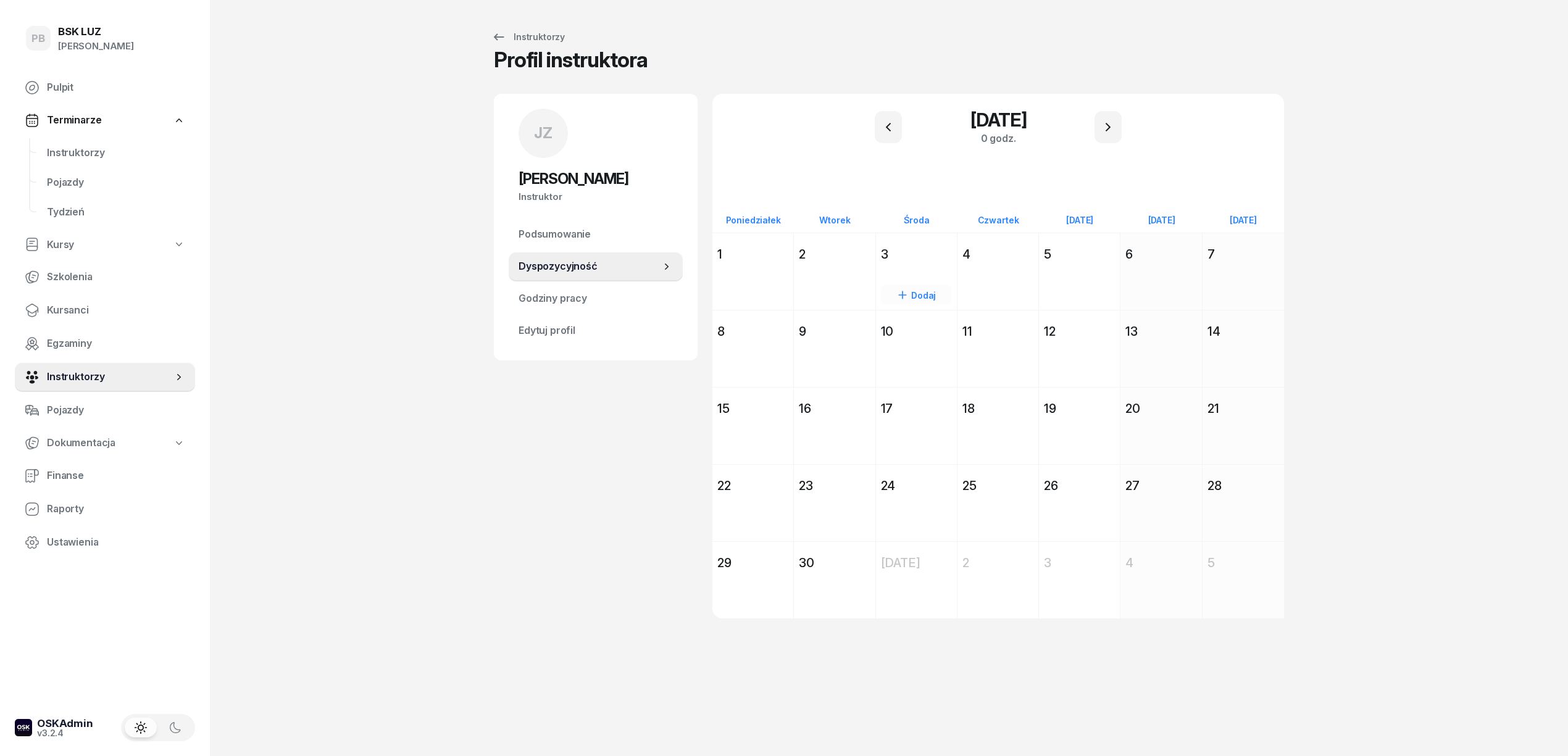
click at [912, 291] on div "Dodaj" at bounding box center [916, 295] width 71 height 20
select select "08"
select select "16"
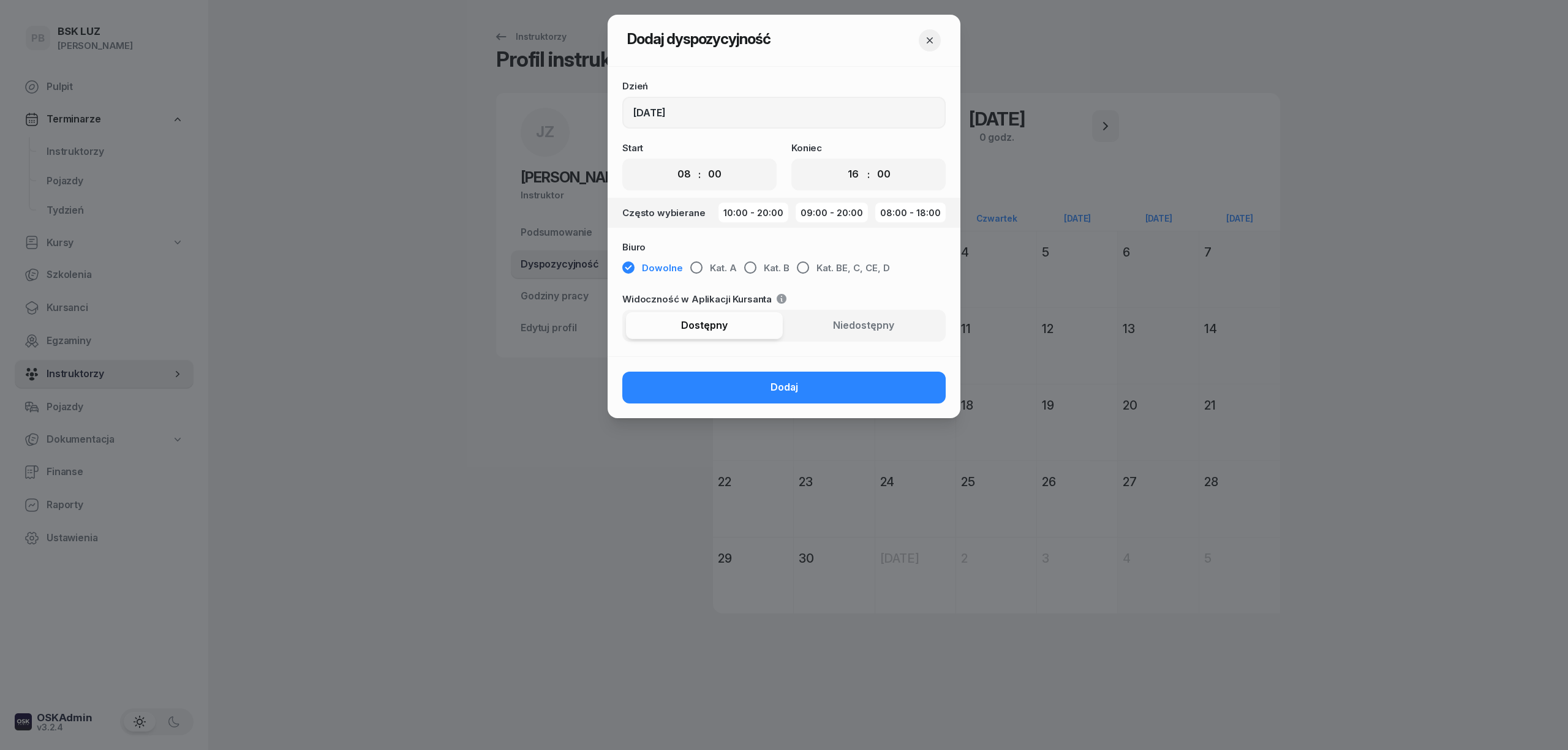
click at [925, 38] on icon "button" at bounding box center [930, 40] width 12 height 12
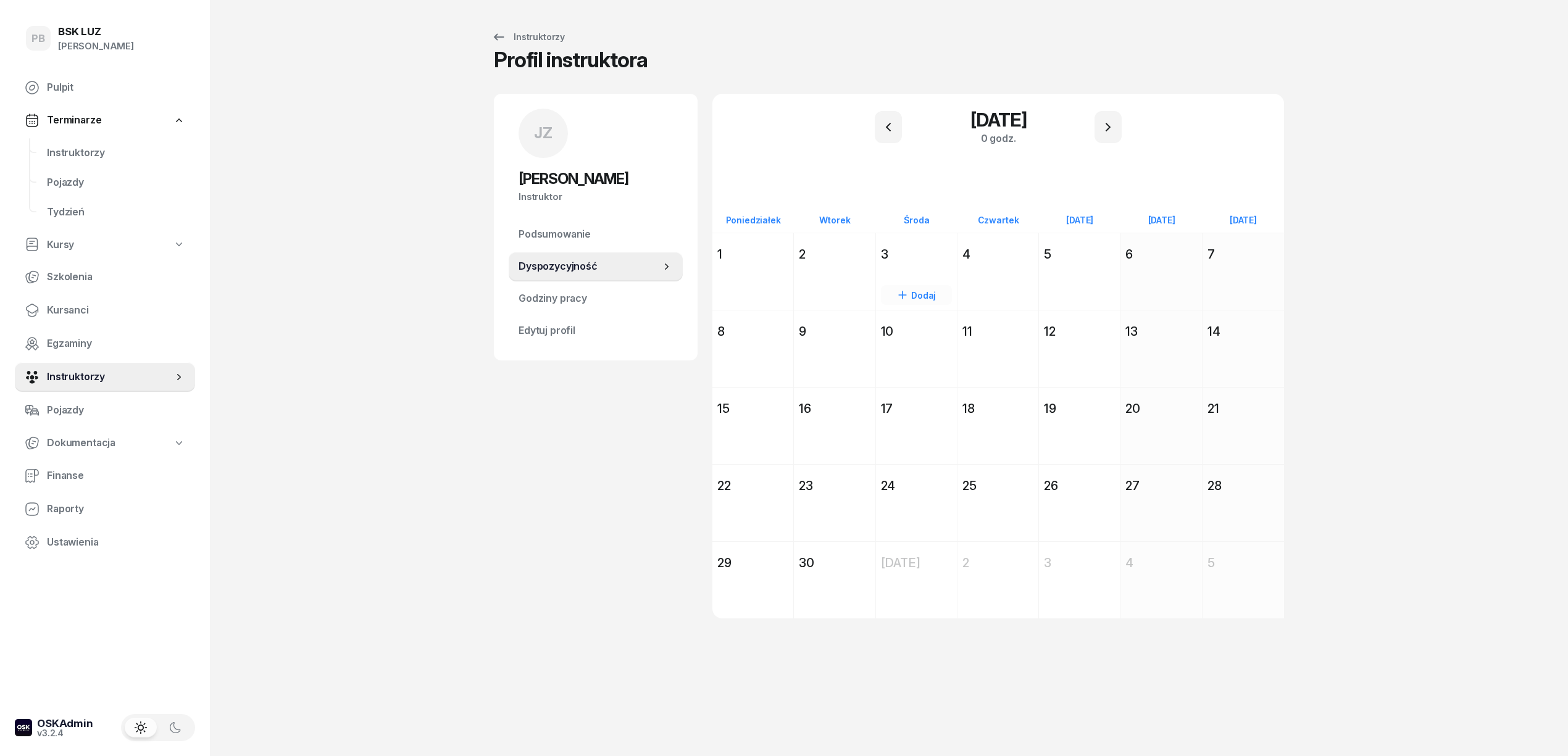
click at [957, 238] on div "3 września 2025 Śr środa 3 Dodaj" at bounding box center [998, 271] width 81 height 77
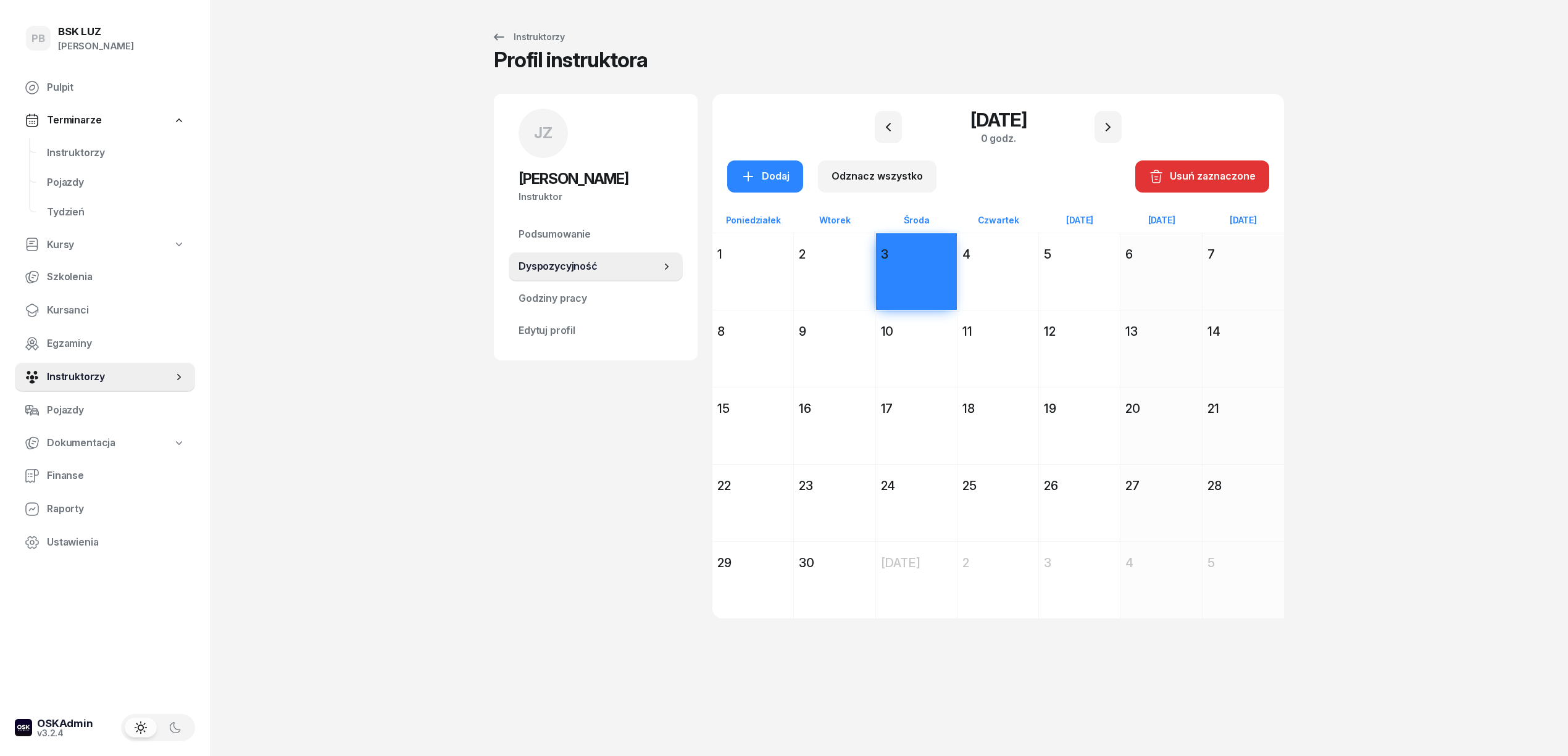
click at [1030, 248] on div "4" at bounding box center [997, 254] width 71 height 17
click at [957, 319] on div "10 września 2025 Śr środa 10 Dodaj" at bounding box center [998, 348] width 81 height 77
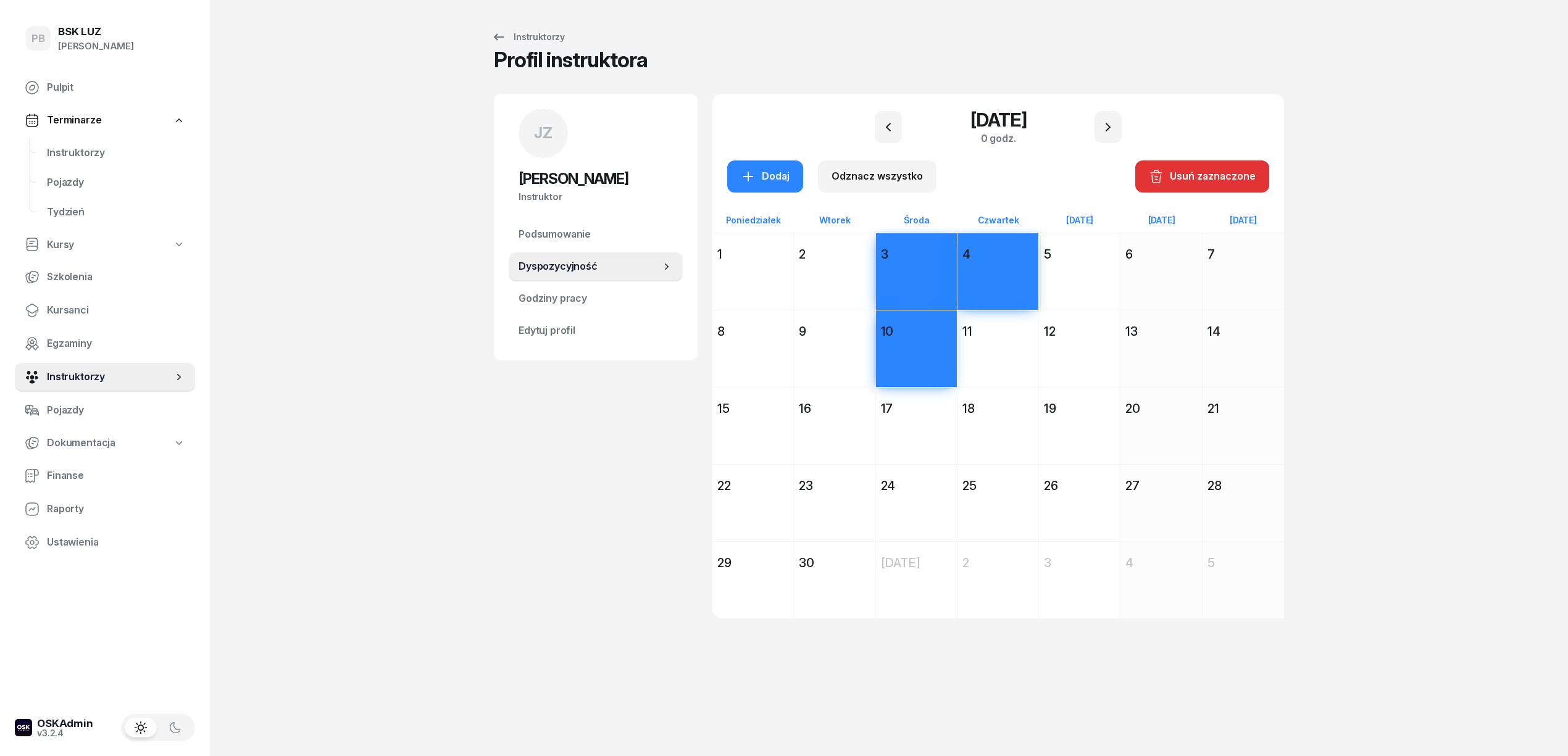
click at [1039, 319] on div "11 września 2025 Cz czwartek 11 Dodaj" at bounding box center [1079, 348] width 81 height 77
click at [1010, 317] on div "11 września 2025 Cz czwartek 11 Dodaj" at bounding box center [998, 348] width 81 height 77
click at [915, 401] on div "17" at bounding box center [916, 408] width 71 height 17
click at [1009, 408] on div "18" at bounding box center [997, 408] width 71 height 17
click at [957, 474] on div "24 września 2025 Śr środa 24 Dodaj" at bounding box center [998, 503] width 81 height 77
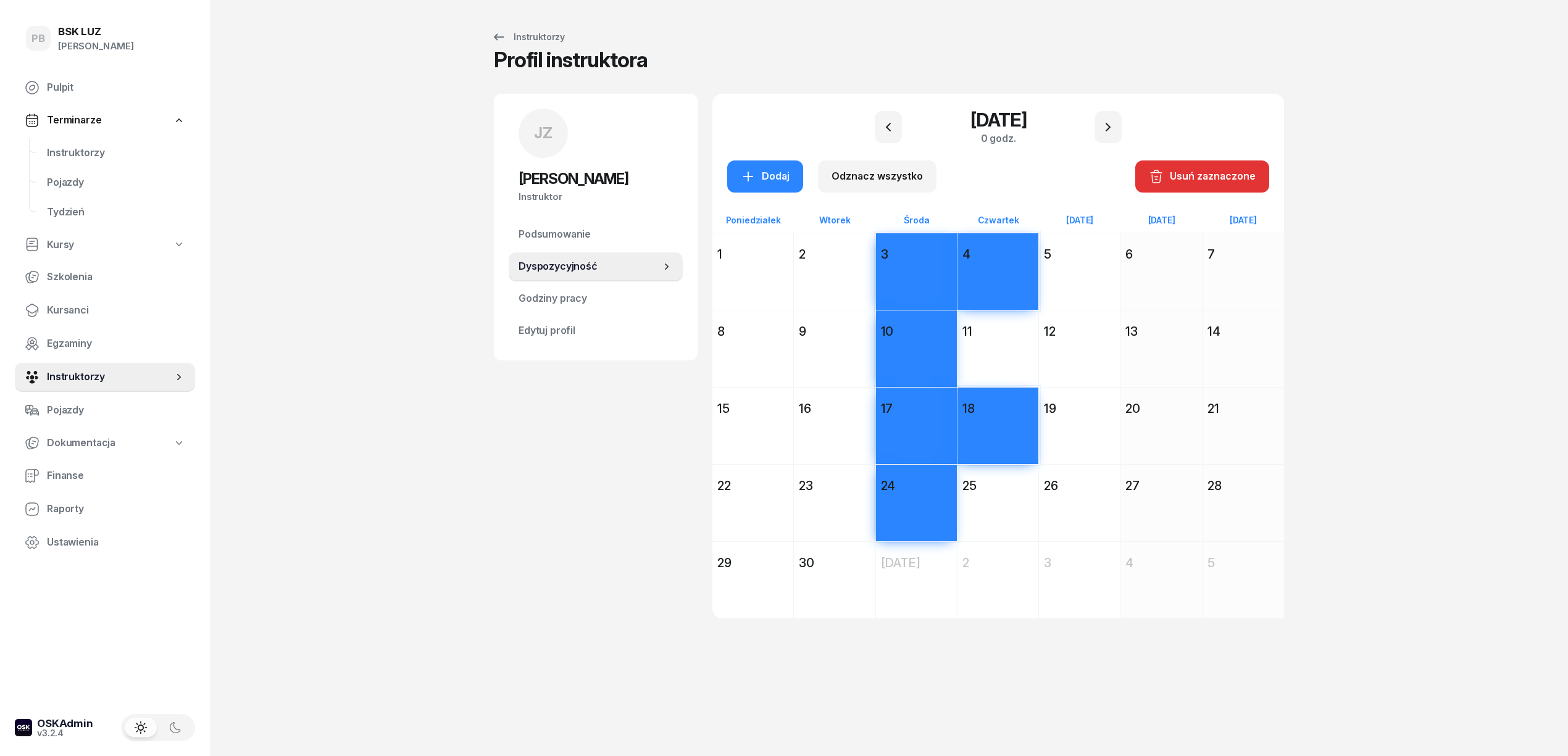
click at [1008, 480] on div "25" at bounding box center [997, 485] width 71 height 17
click at [787, 176] on div "Dodaj" at bounding box center [765, 176] width 49 height 16
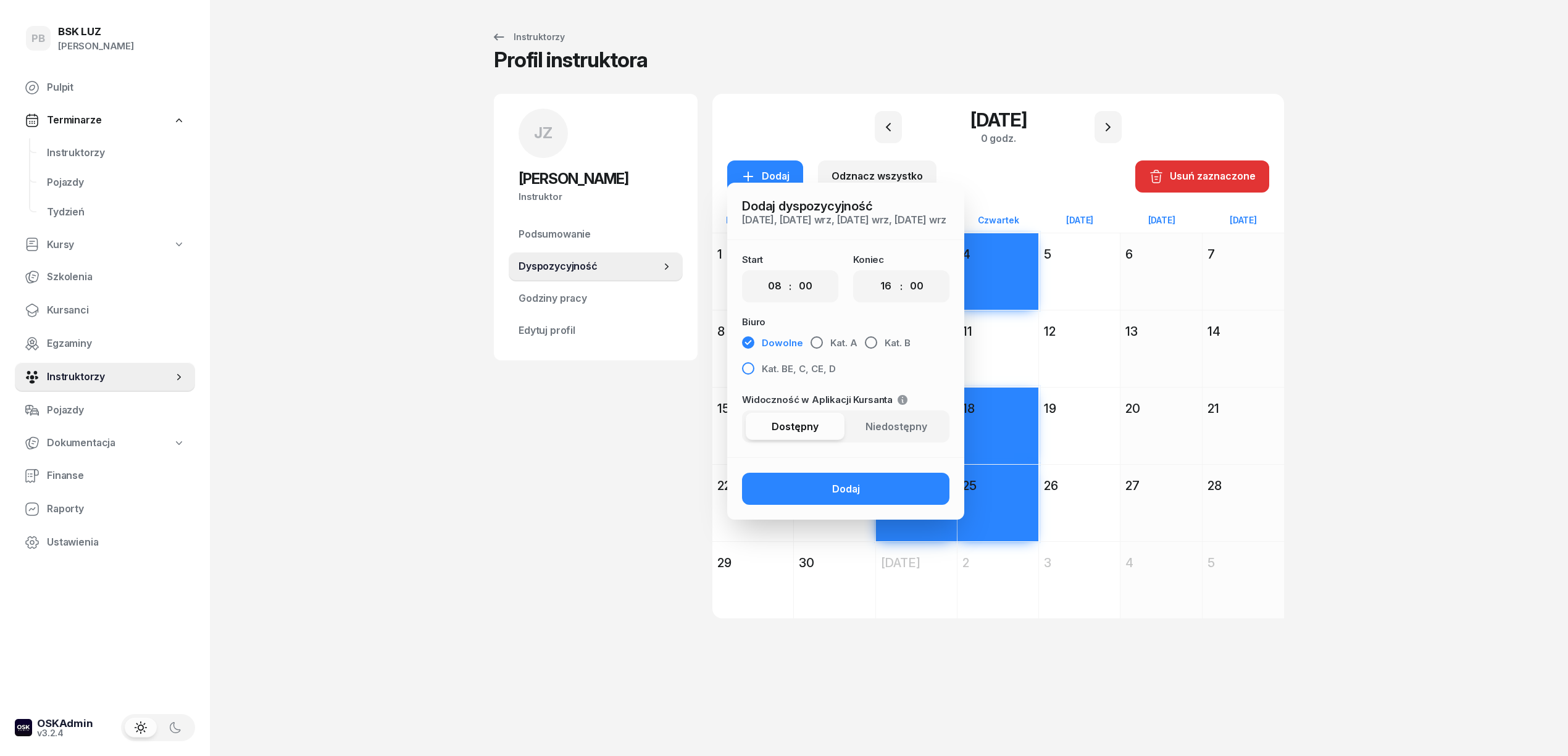
click at [816, 371] on span "Kat. BE, C, CE, D" at bounding box center [798, 368] width 74 height 16
click at [781, 297] on select "00 01 02 03 04 05 06 07 08 09 10 11 12 13 14 15 16 17 18 19 20 21 22 23" at bounding box center [775, 286] width 23 height 26
select select "10"
click at [763, 284] on select "00 01 02 03 04 05 06 07 08 09 10 11 12 13 14 15 16 17 18 19 20 21 22 23" at bounding box center [775, 286] width 23 height 26
click at [884, 294] on select "00 01 02 03 04 05 06 07 08 09 10 11 12 13 14 15 16 17 18 19 20 21 22 23" at bounding box center [886, 286] width 23 height 26
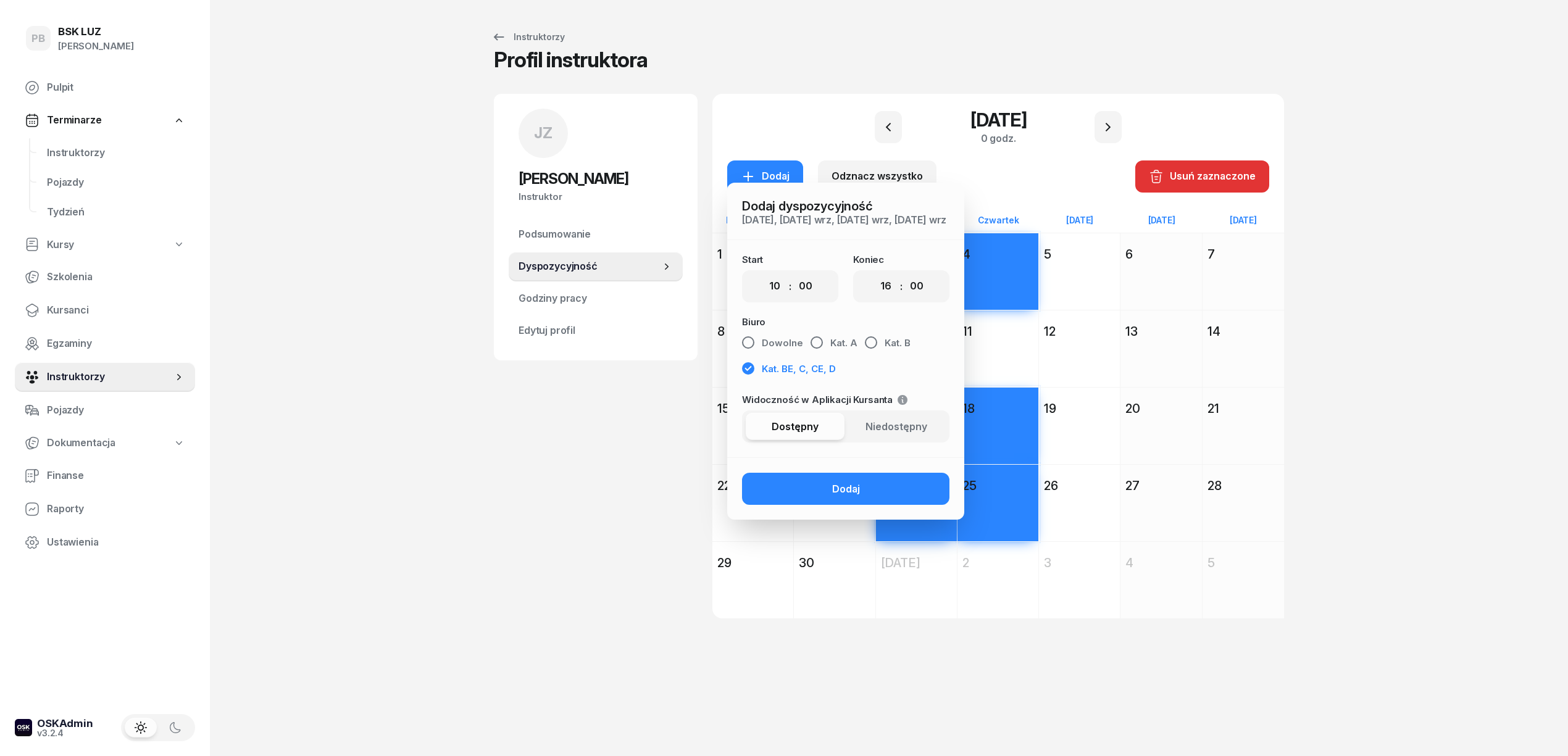
select select "20"
click at [874, 284] on select "00 01 02 03 04 05 06 07 08 09 10 11 12 13 14 15 16 17 18 19 20 21 22 23" at bounding box center [886, 286] width 23 height 26
click at [869, 505] on button "Dodaj" at bounding box center [845, 488] width 208 height 32
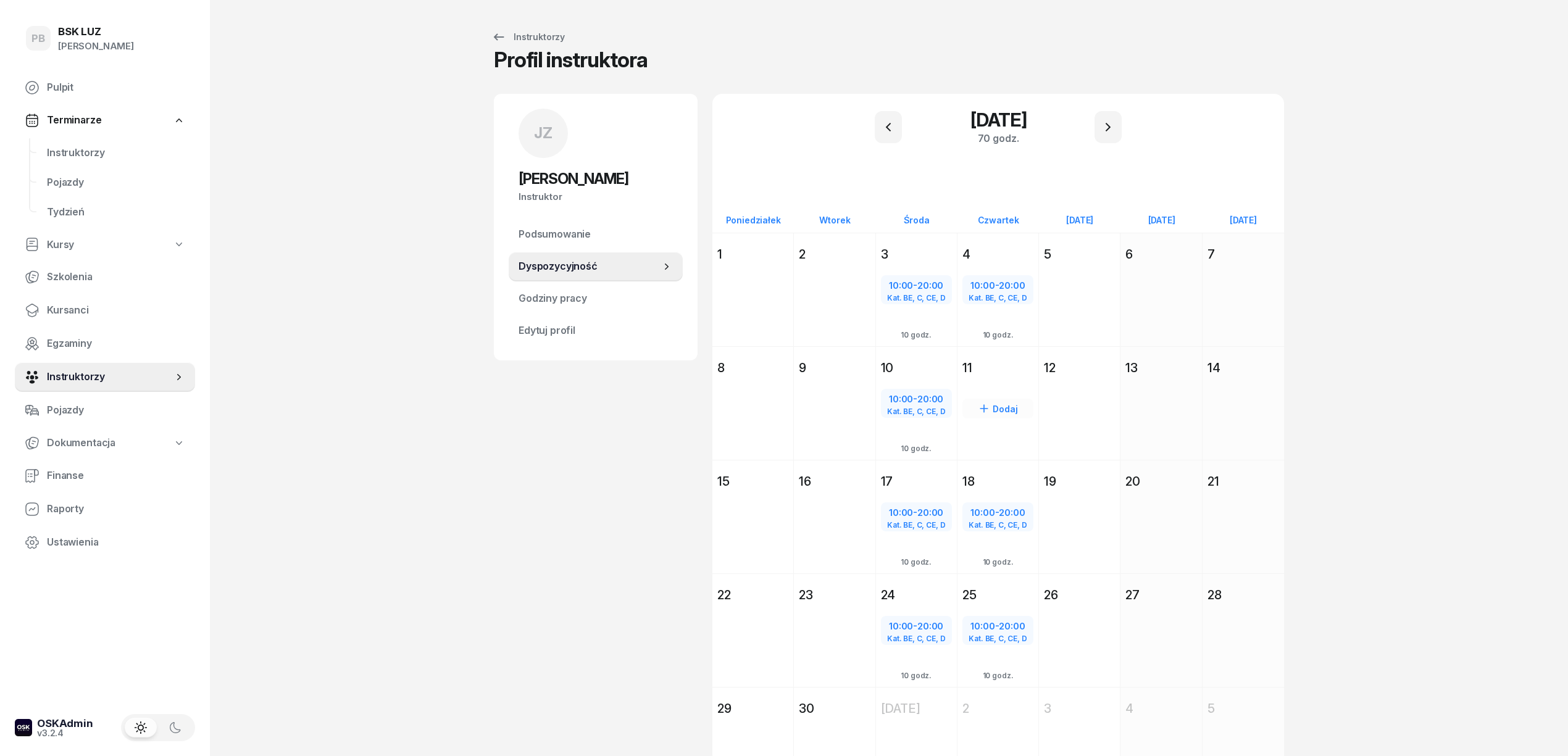
click at [993, 400] on div "Dodaj" at bounding box center [997, 408] width 71 height 20
select select "08"
select select "16"
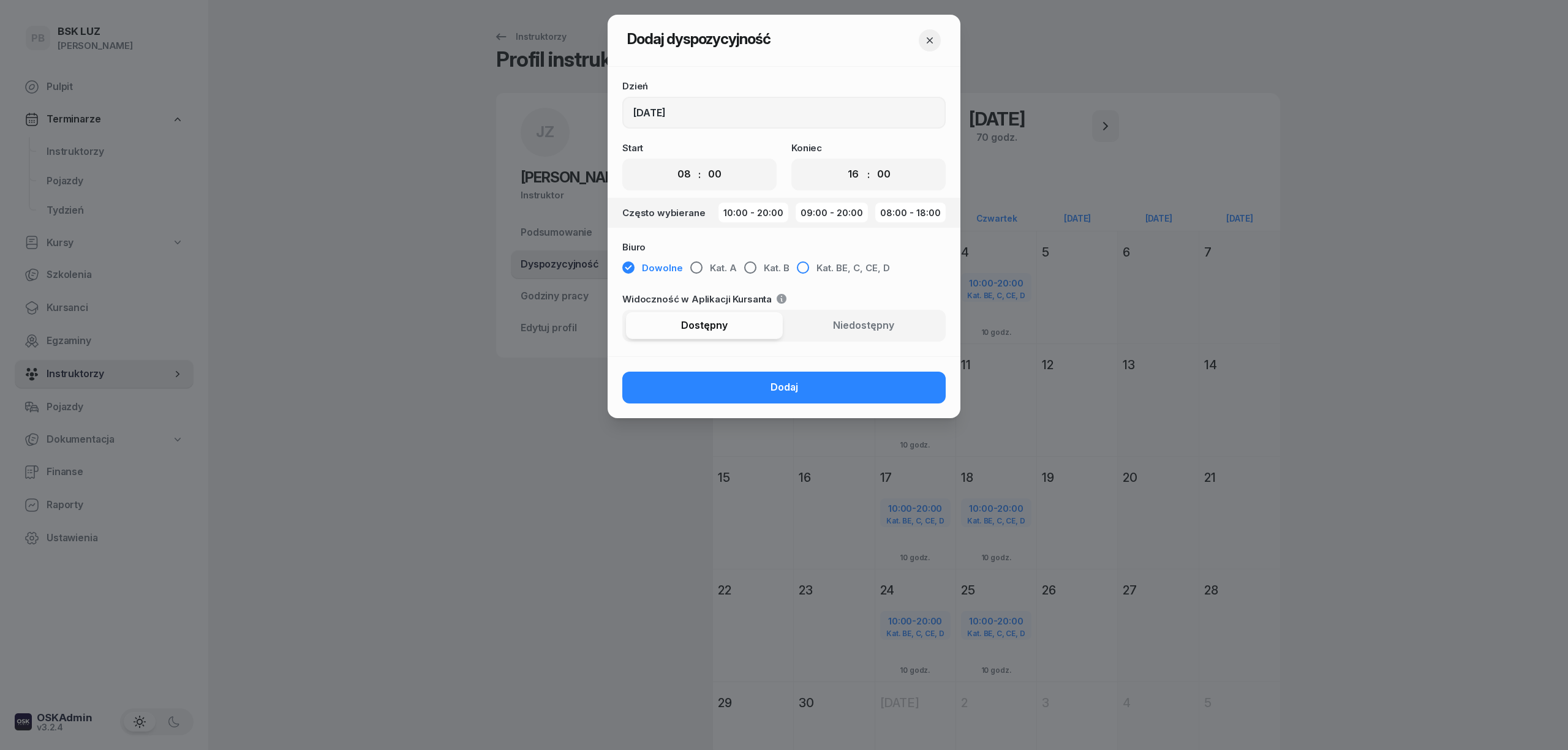
click at [826, 265] on span "Kat. BE, C, CE, D" at bounding box center [852, 268] width 73 height 16
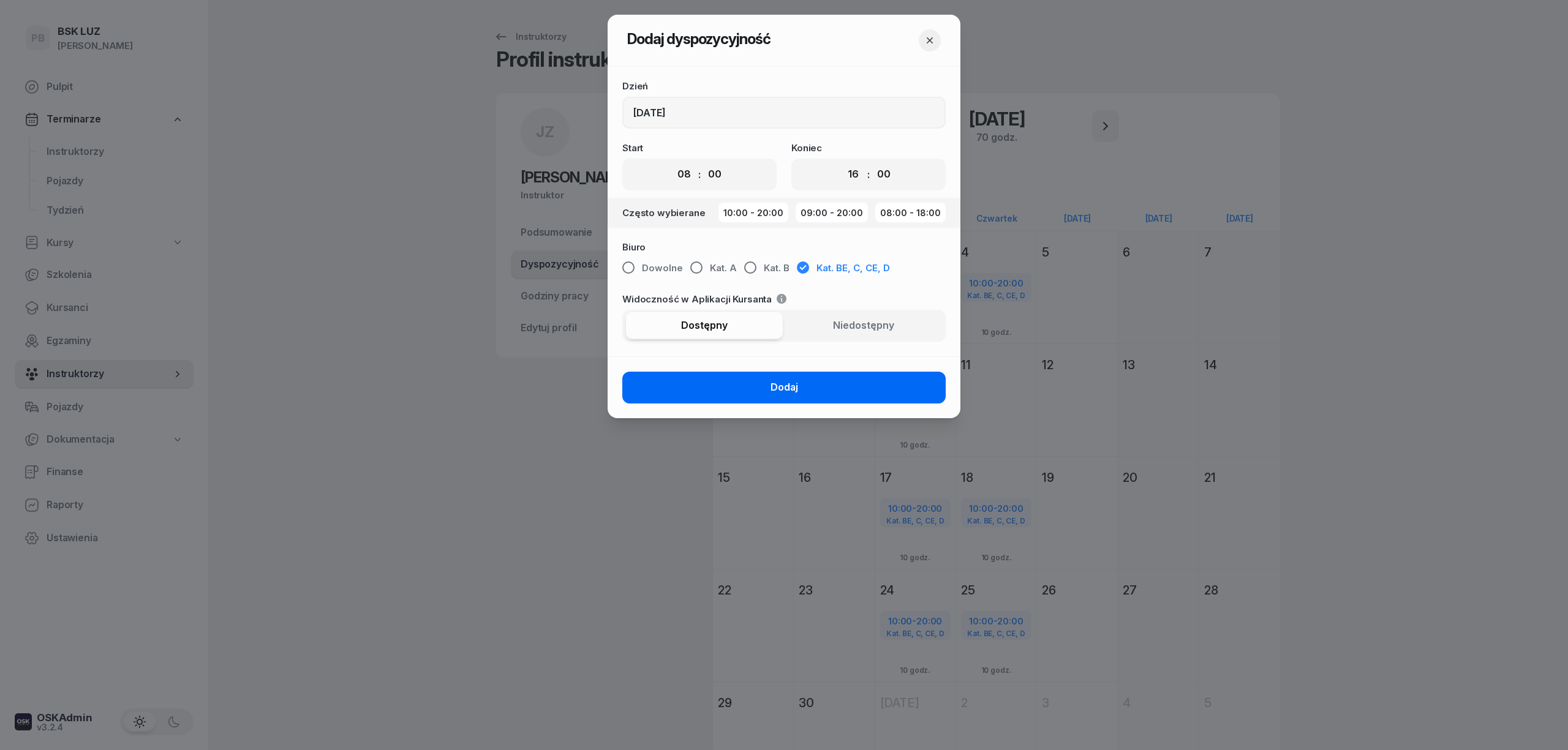
click at [782, 378] on button "Dodaj" at bounding box center [784, 387] width 323 height 32
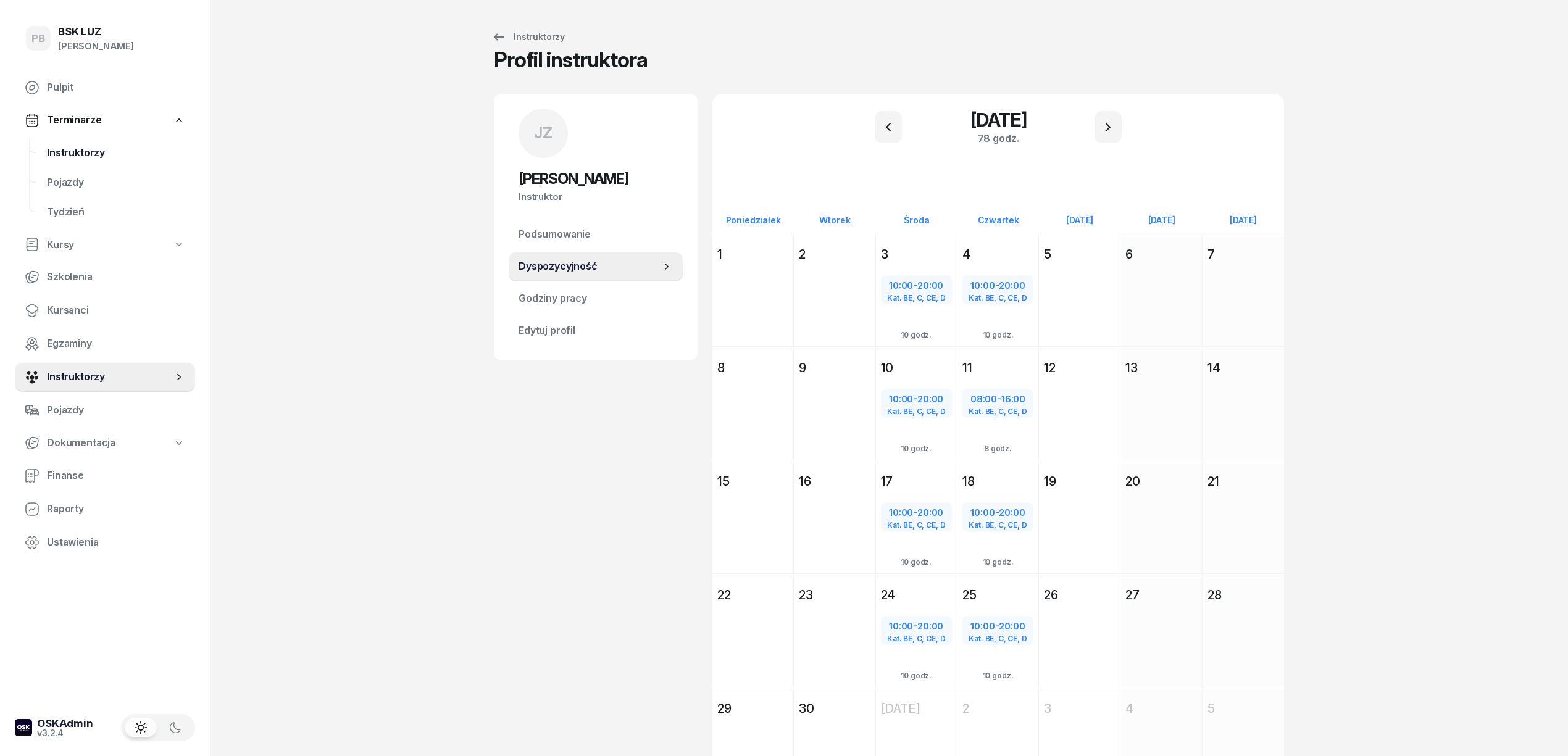
click at [87, 145] on span "Instruktorzy" at bounding box center [116, 152] width 138 height 16
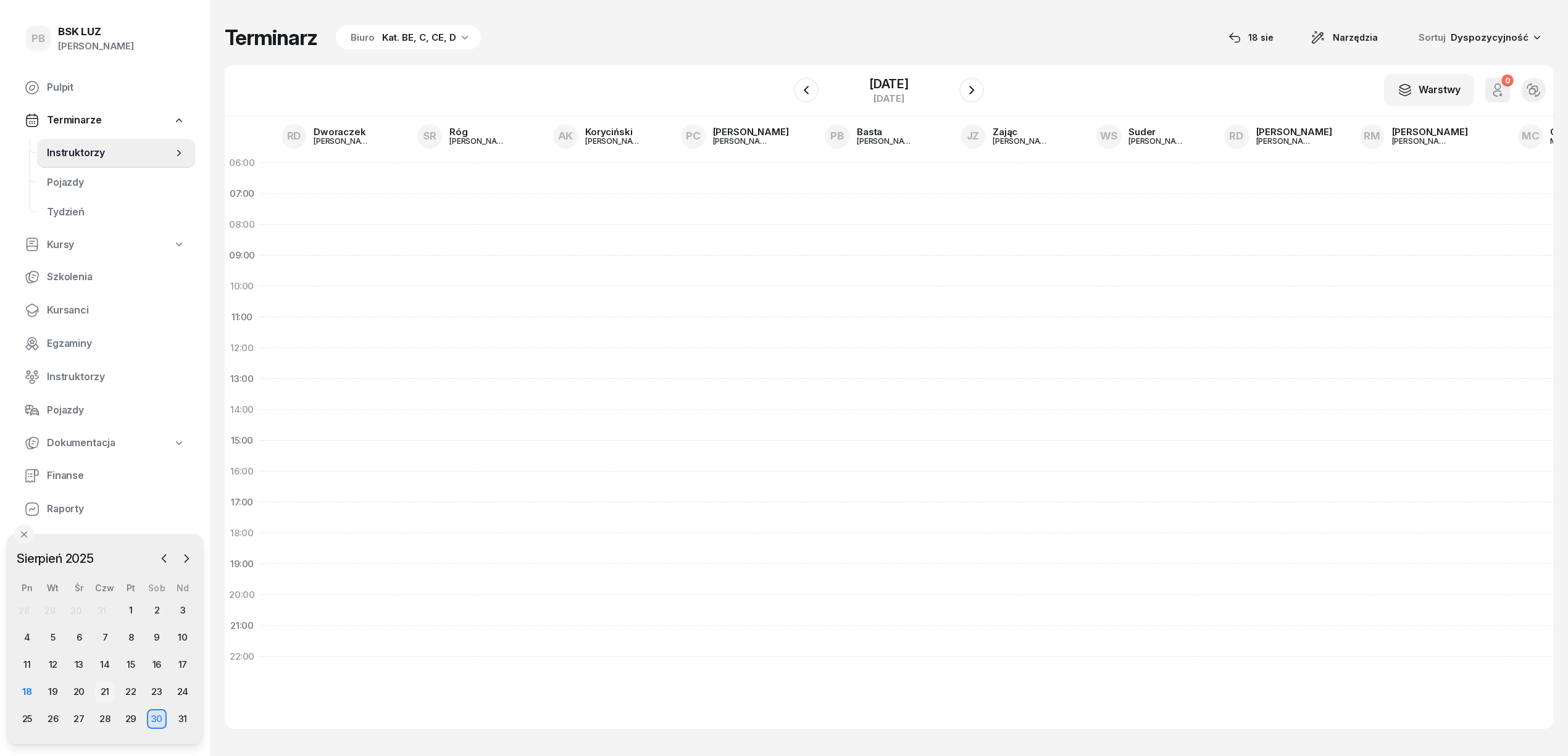
click at [109, 687] on div "21" at bounding box center [105, 691] width 20 height 20
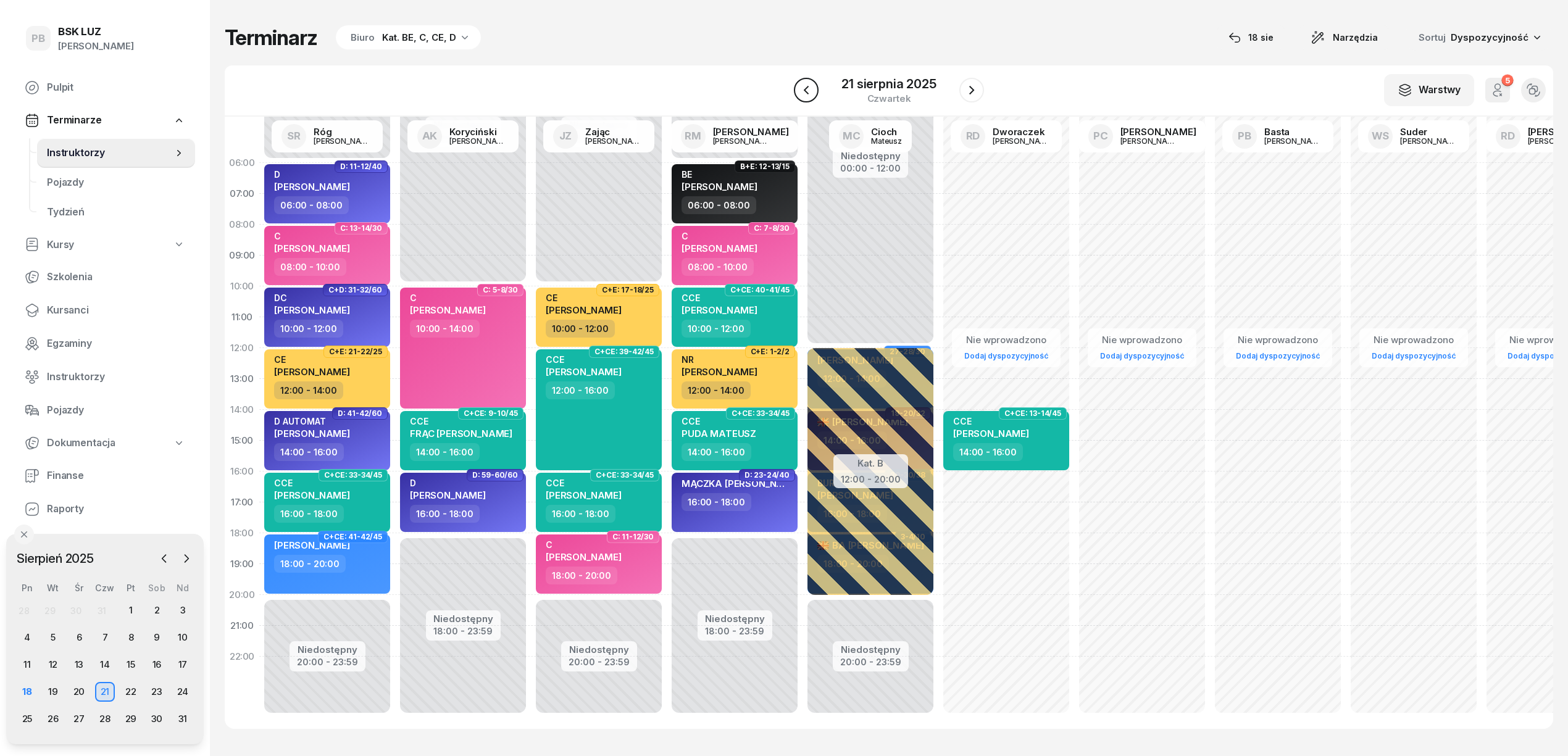
click at [798, 87] on icon "button" at bounding box center [805, 90] width 14 height 14
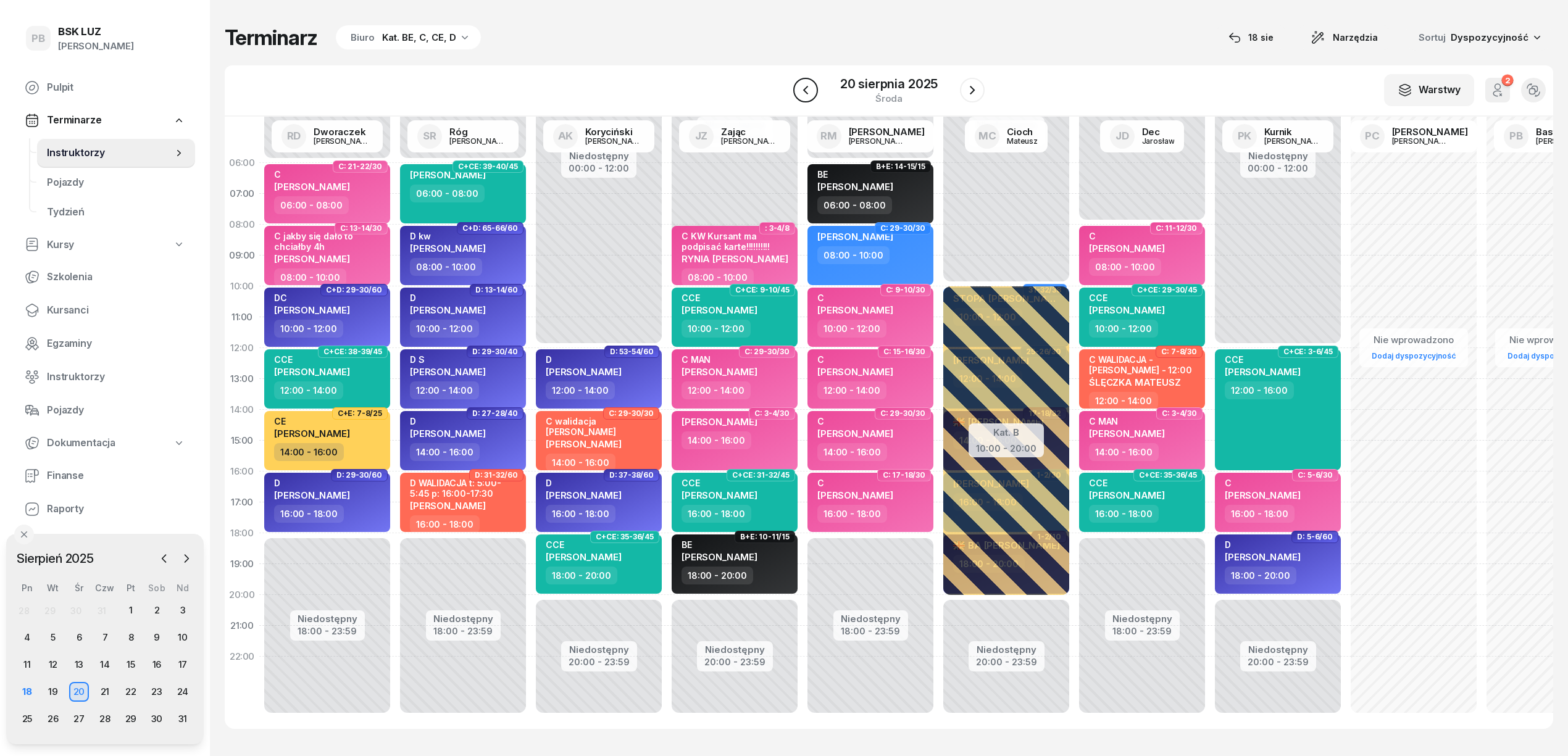
click at [798, 87] on icon "button" at bounding box center [805, 90] width 14 height 14
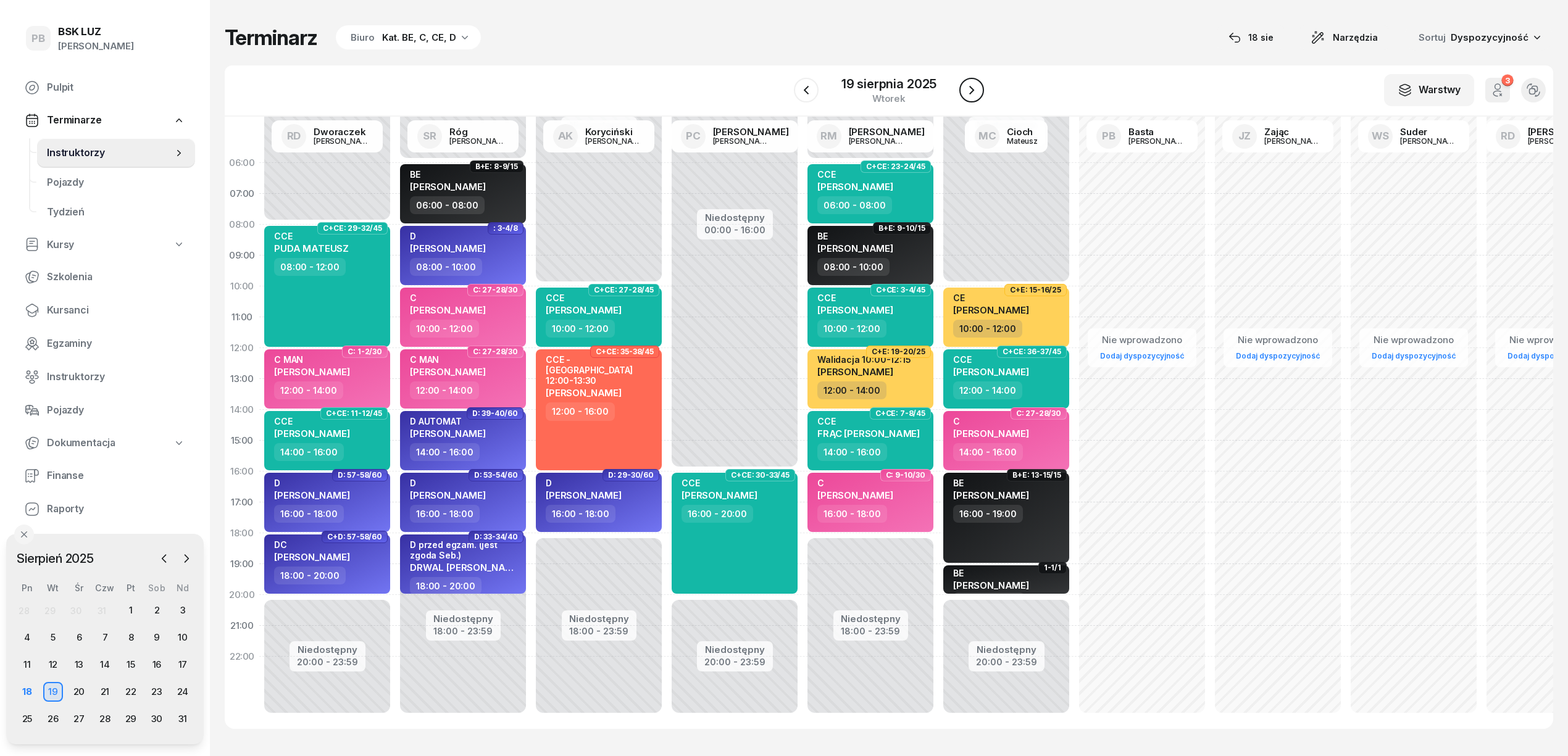
click at [974, 80] on button "button" at bounding box center [972, 90] width 25 height 25
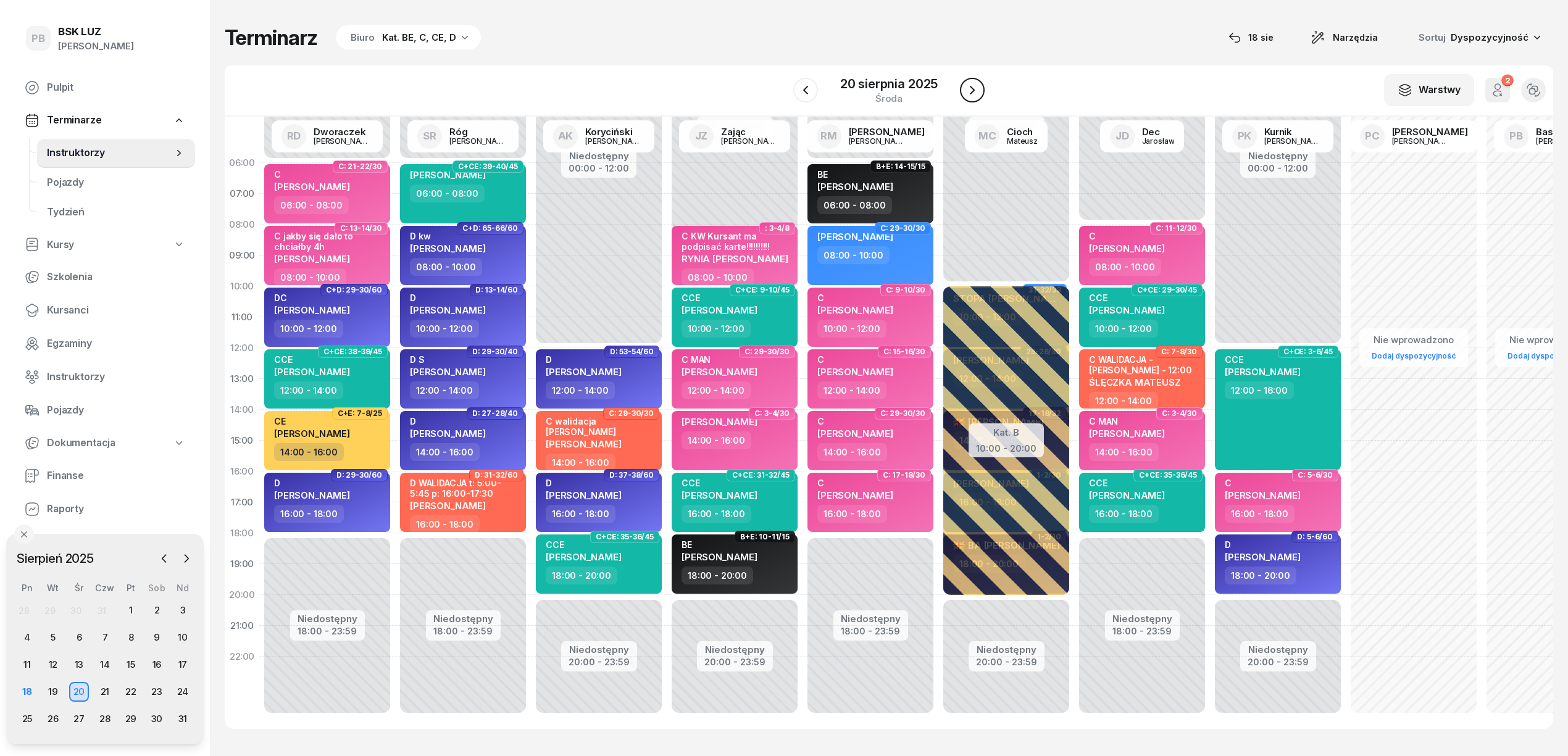
click at [975, 80] on button "button" at bounding box center [972, 90] width 25 height 25
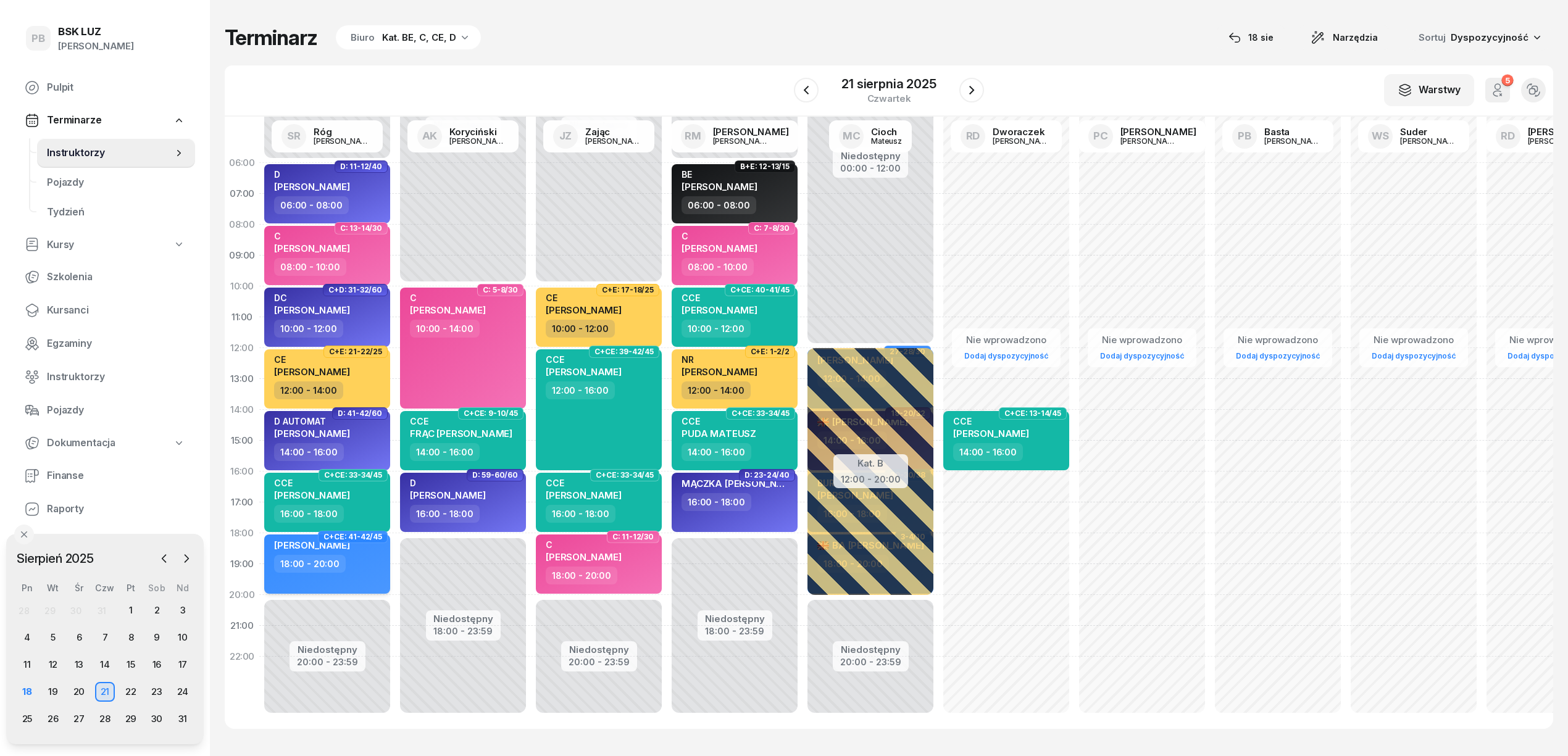
click at [360, 573] on div "PLISAK PATRYK 18:00 - 20:00" at bounding box center [327, 564] width 126 height 59
select select "18"
select select "20"
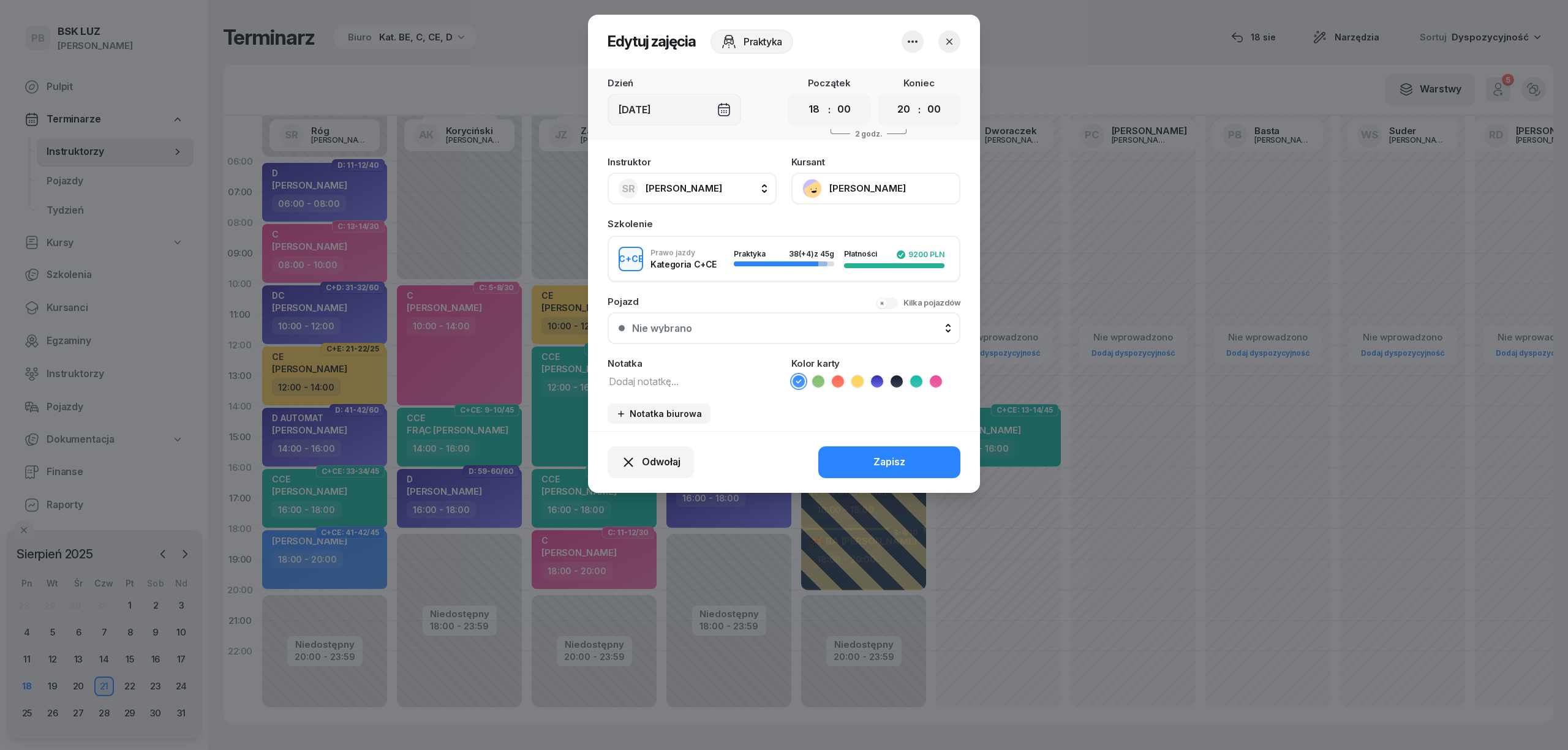
click at [918, 382] on icon at bounding box center [916, 381] width 12 height 12
click at [887, 459] on div "Zapisz" at bounding box center [889, 462] width 32 height 16
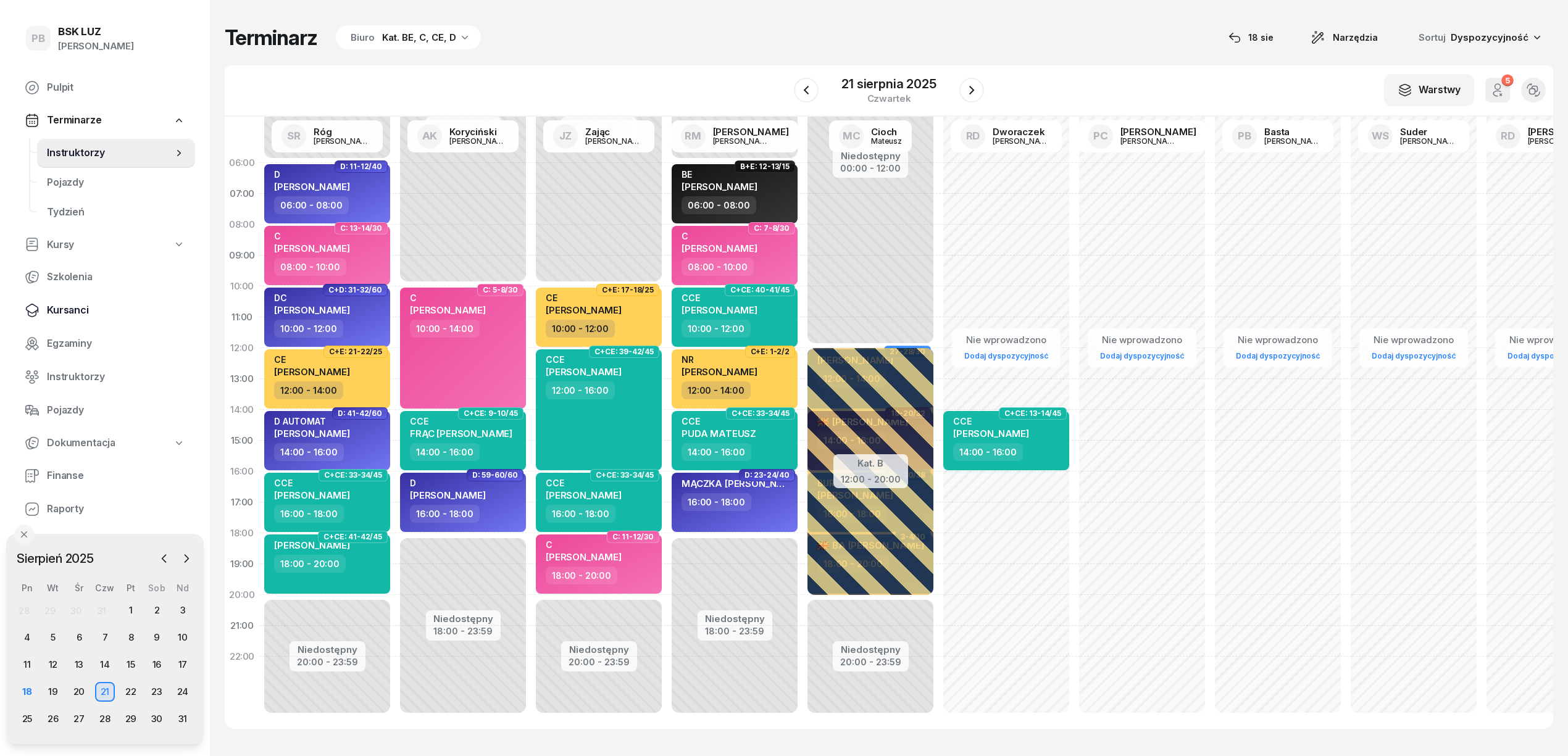
click at [59, 302] on span "Kursanci" at bounding box center [116, 310] width 138 height 16
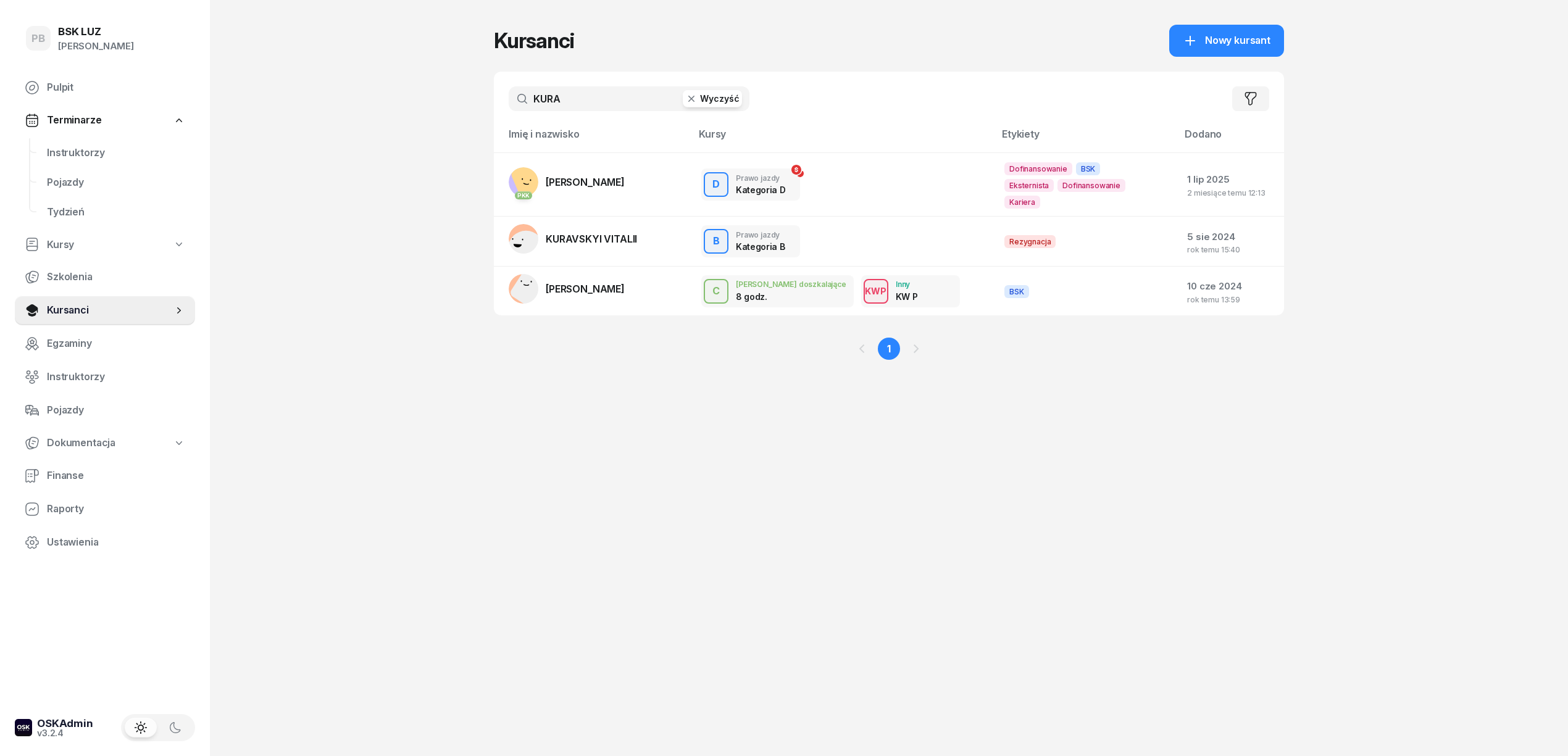
click at [554, 94] on input "KURA" at bounding box center [629, 99] width 241 height 25
click at [346, 101] on div "PB BSK LUZ Patrycja Bogdanowicz Pulpit Terminarze Instruktorzy Pojazdy Tydzień …" at bounding box center [784, 378] width 1568 height 756
click at [712, 101] on button "Wyczyść" at bounding box center [712, 99] width 59 height 17
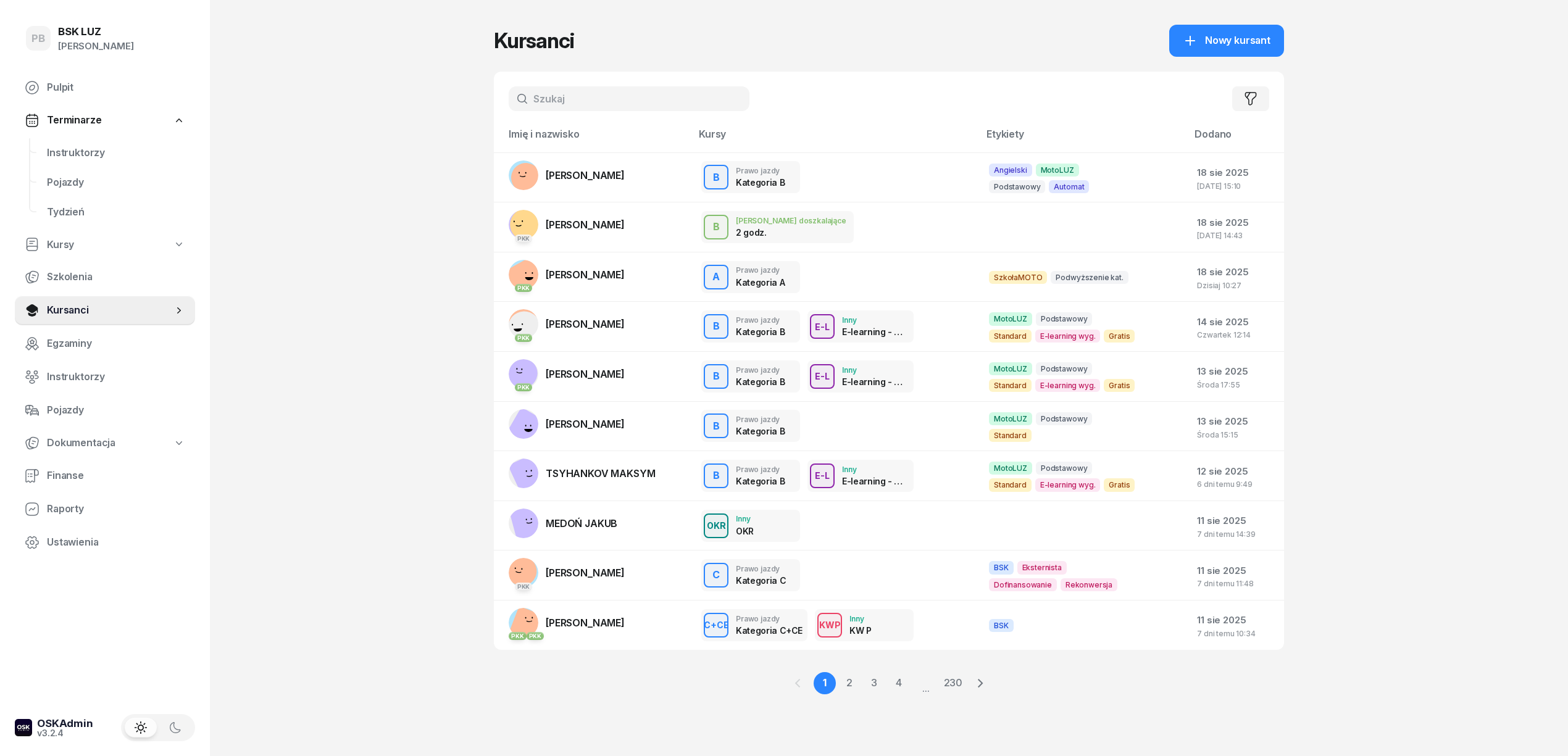
drag, startPoint x: 637, startPoint y: 55, endPoint x: 213, endPoint y: 146, distance: 433.7
click at [638, 55] on div "Kursanci Nowy kursant" at bounding box center [889, 41] width 790 height 32
click at [61, 381] on span "Instruktorzy" at bounding box center [116, 377] width 138 height 16
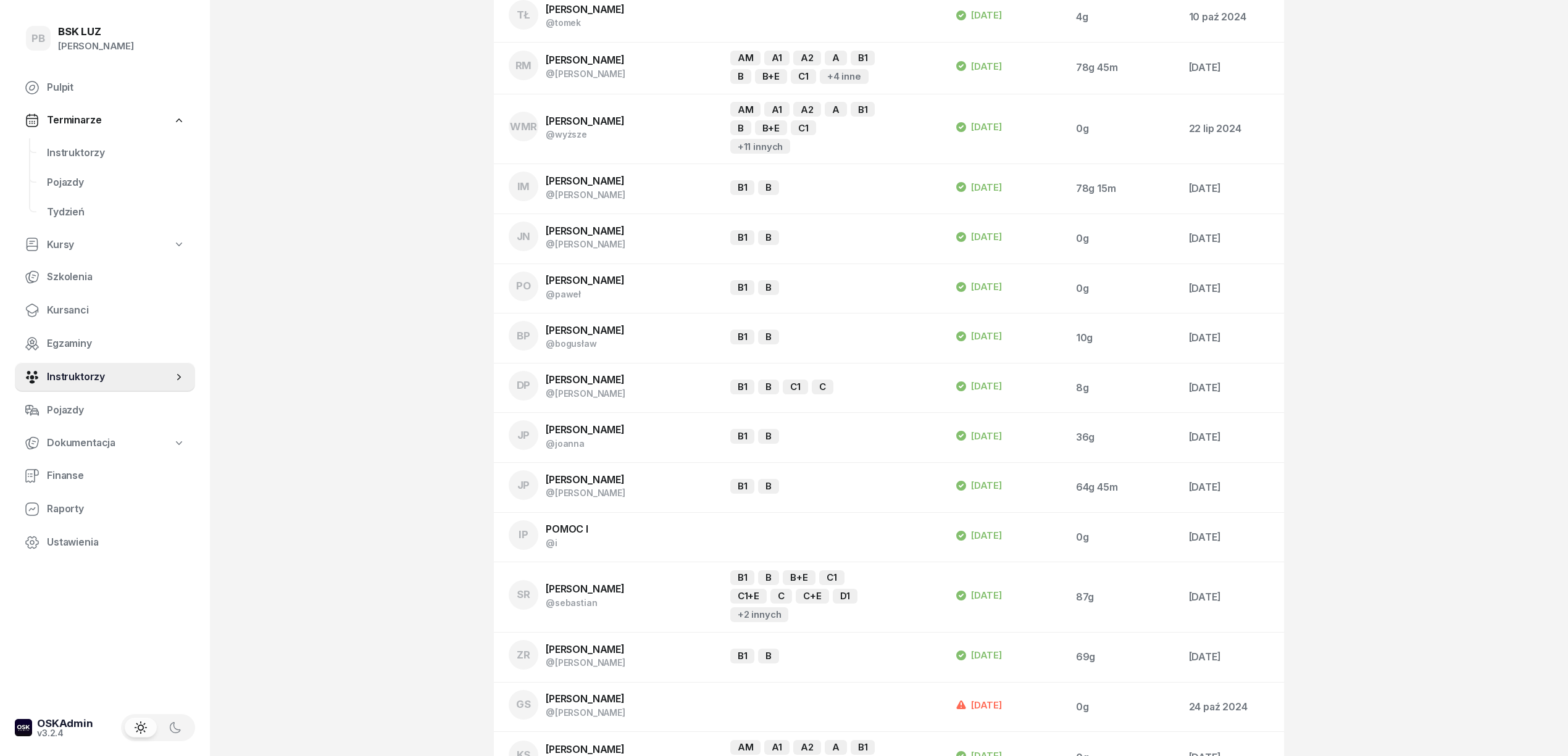
scroll to position [1645, 0]
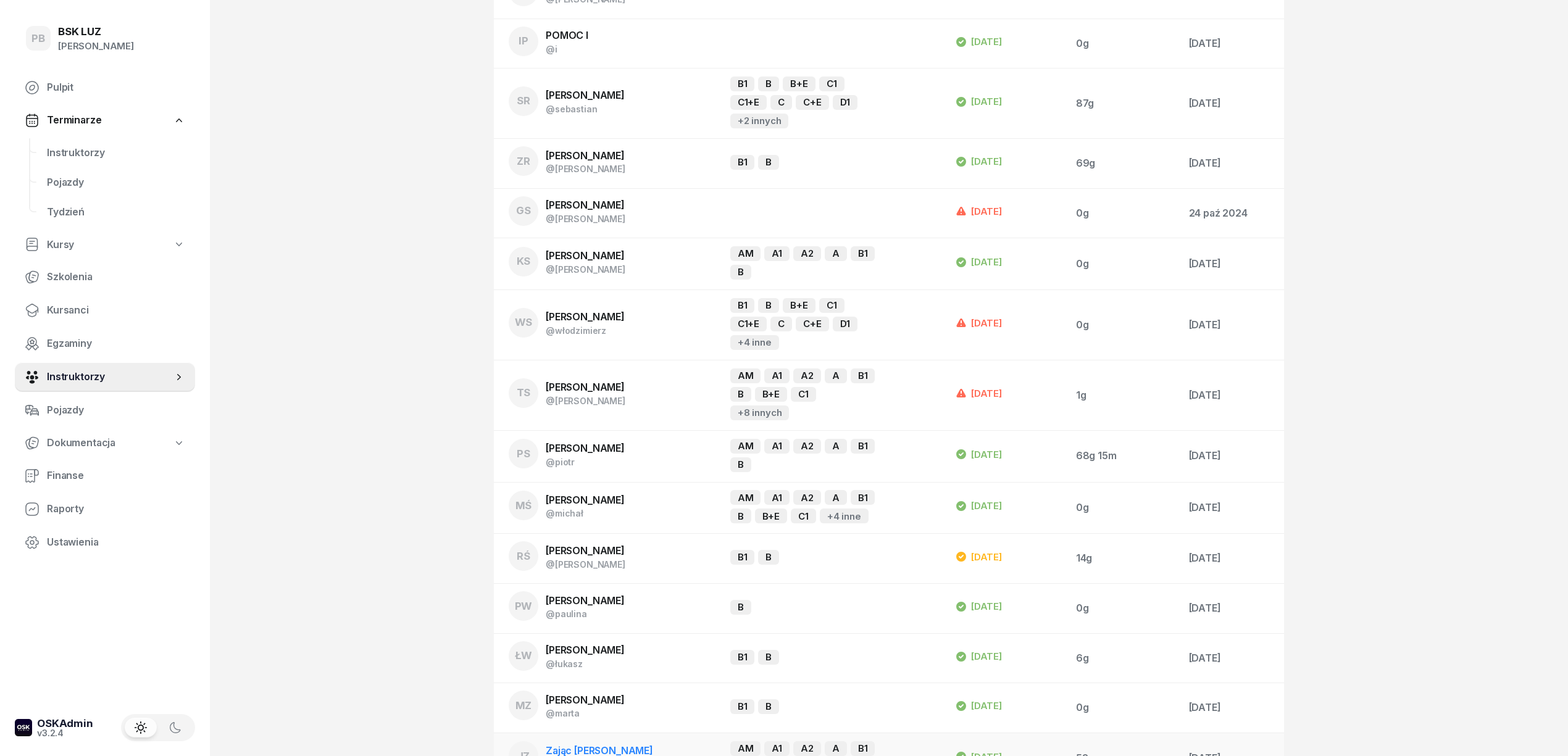
click at [578, 744] on span "Zając [PERSON_NAME]" at bounding box center [600, 750] width 108 height 12
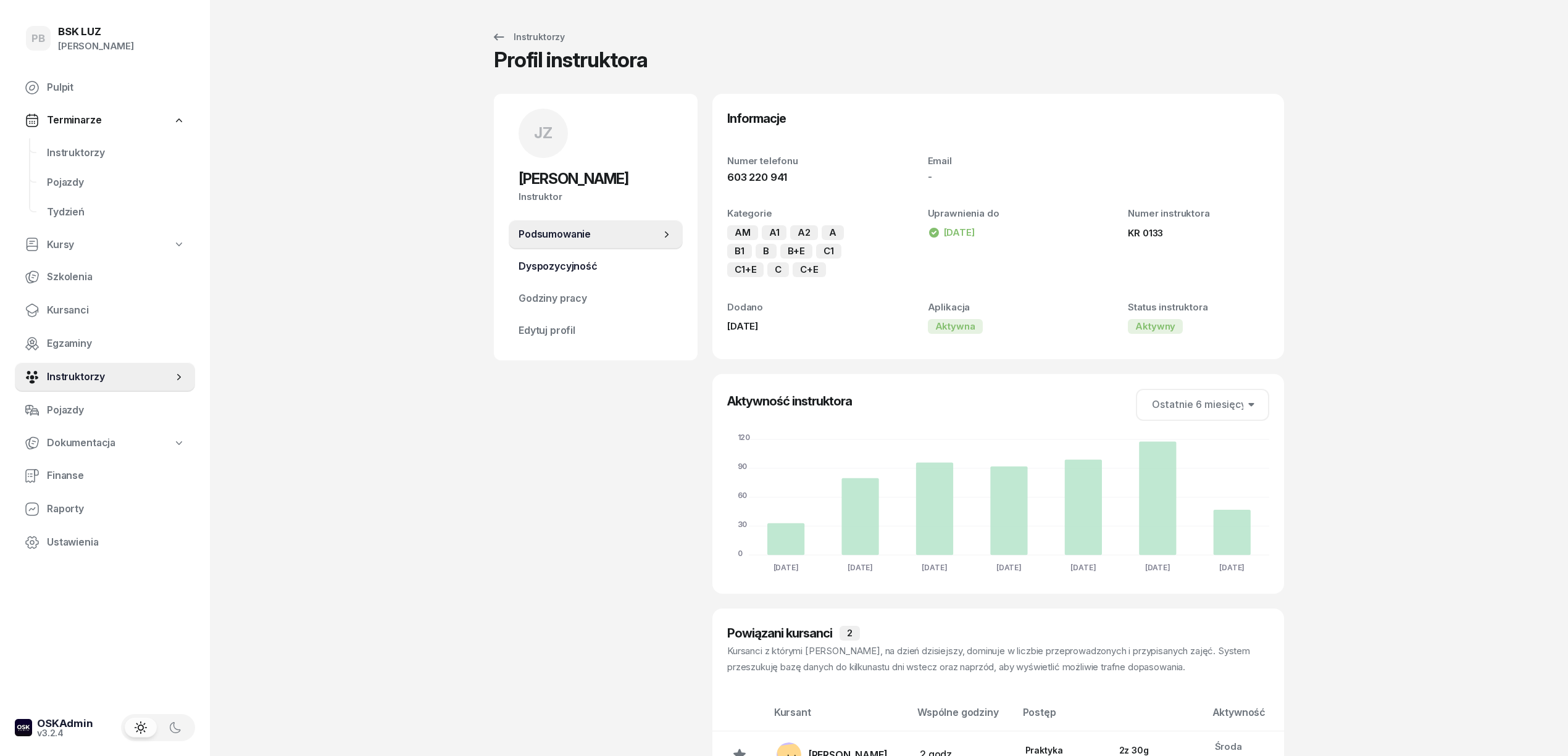
click at [582, 260] on span "Dyspozycyjność" at bounding box center [596, 266] width 155 height 16
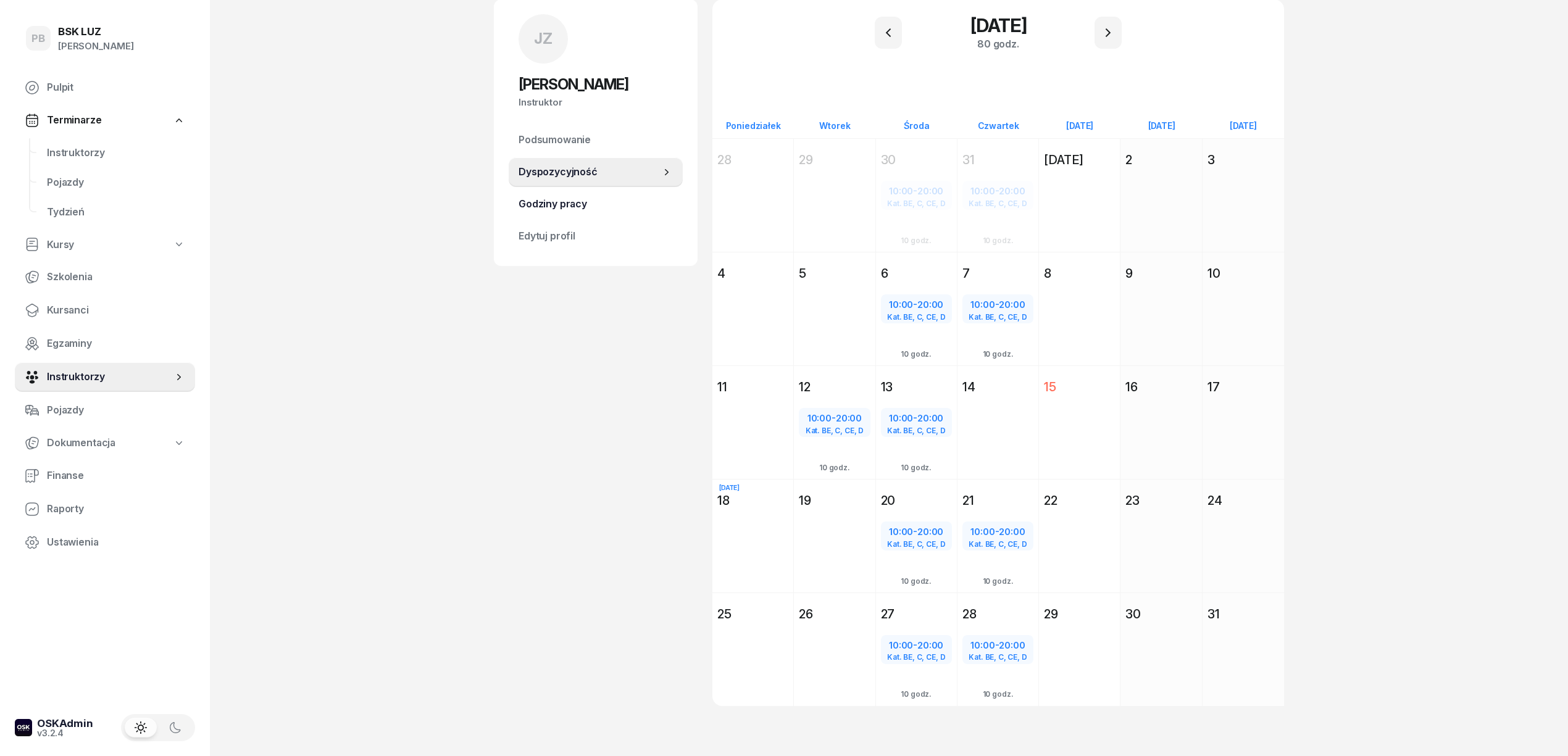
scroll to position [95, 0]
click at [1099, 25] on button "button" at bounding box center [1108, 32] width 27 height 32
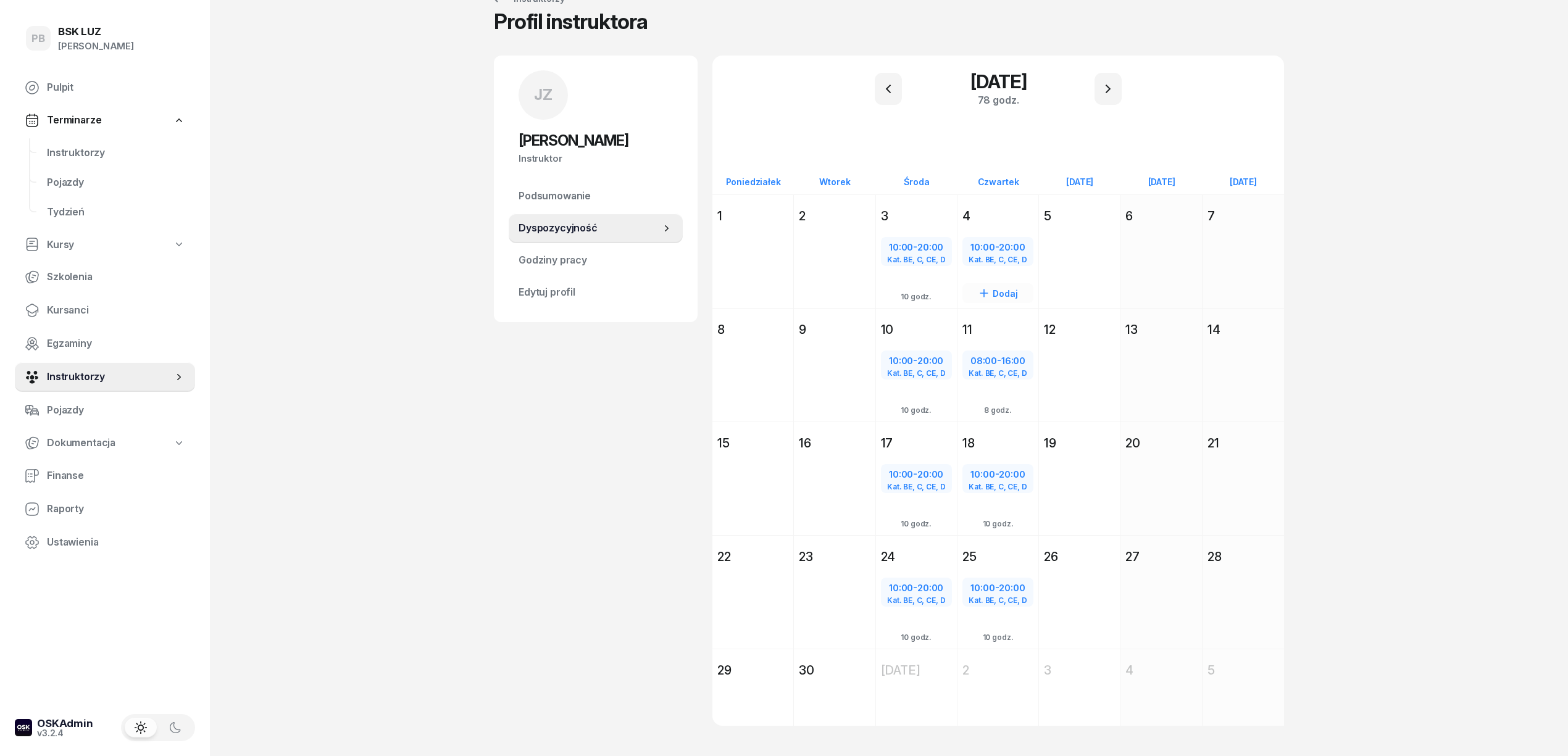
scroll to position [60, 0]
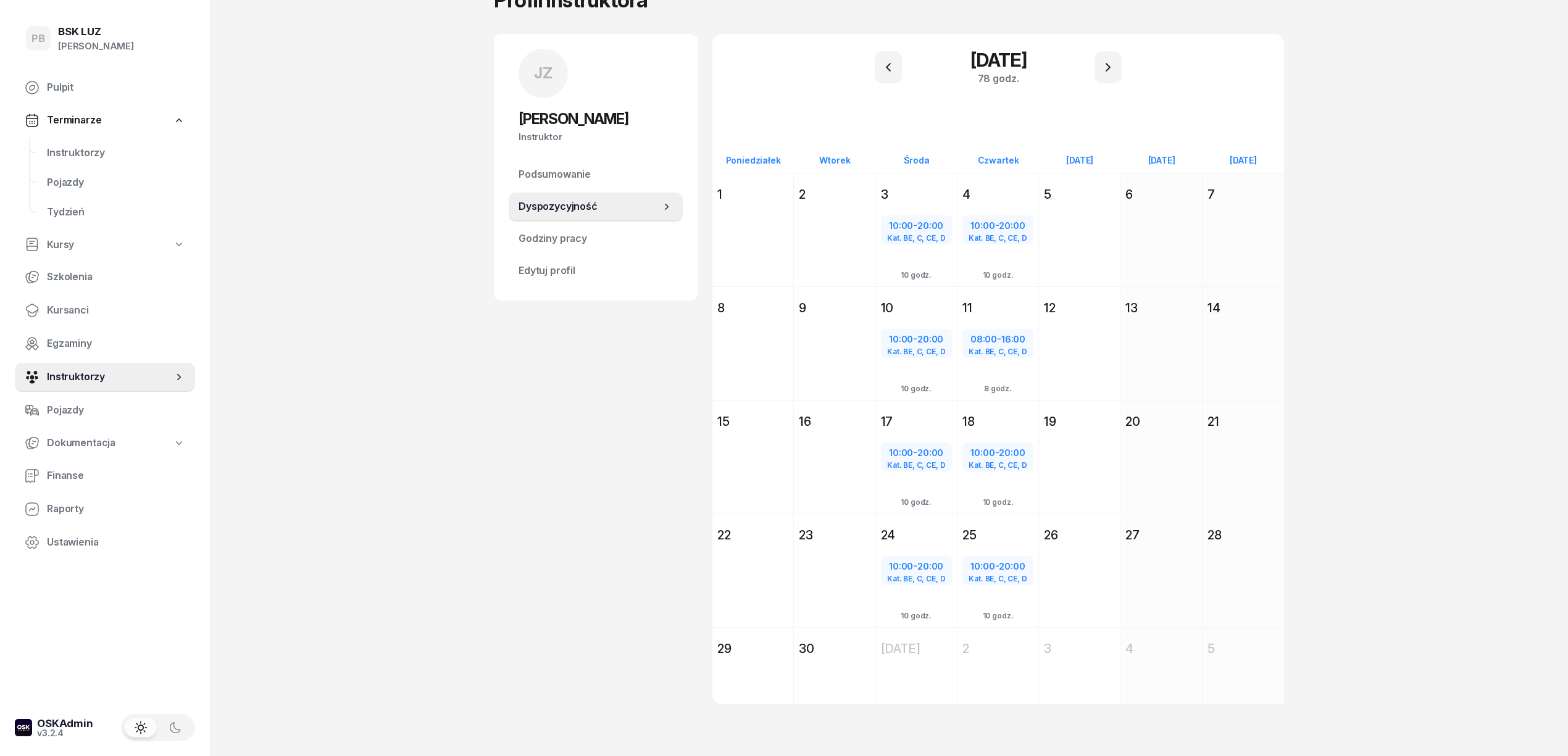
click at [292, 250] on div "PB BSK LUZ Patrycja Bogdanowicz Pulpit Terminarze Instruktorzy Pojazdy Tydzień …" at bounding box center [784, 349] width 1568 height 818
click at [77, 151] on span "Instruktorzy" at bounding box center [116, 152] width 138 height 16
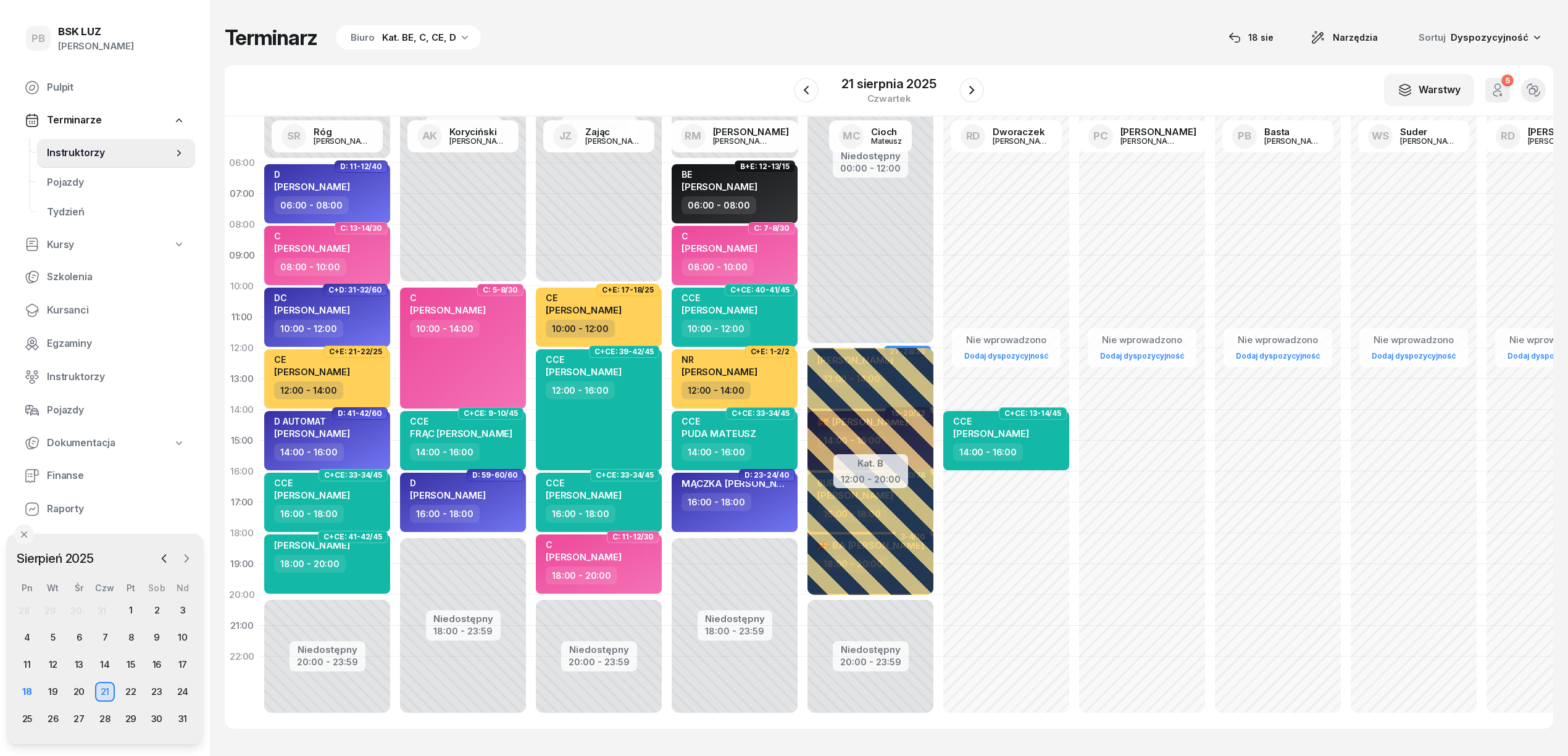
click at [182, 558] on icon "button" at bounding box center [186, 559] width 12 height 12
click at [75, 602] on div "3" at bounding box center [79, 610] width 20 height 20
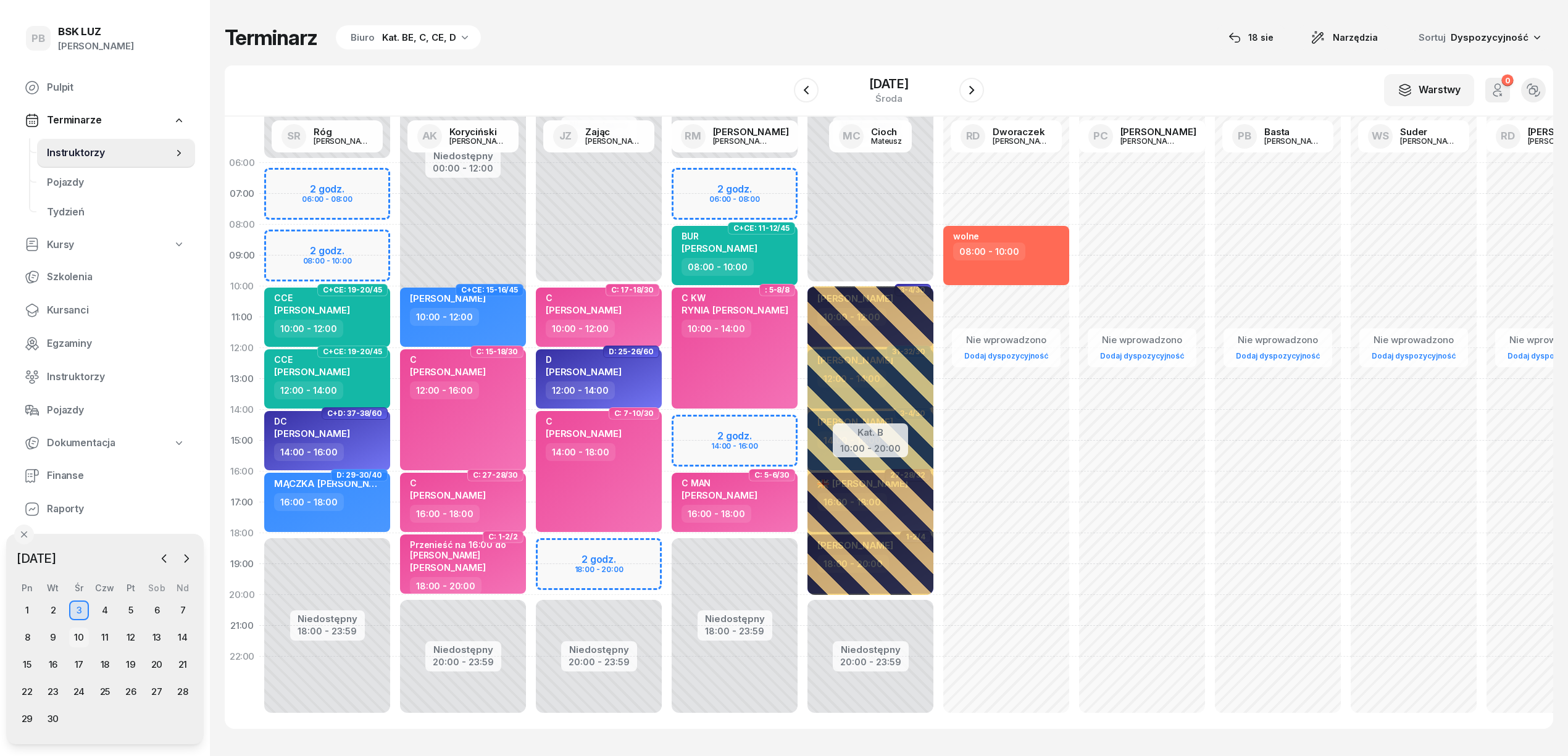
click at [75, 637] on div "10" at bounding box center [79, 637] width 20 height 20
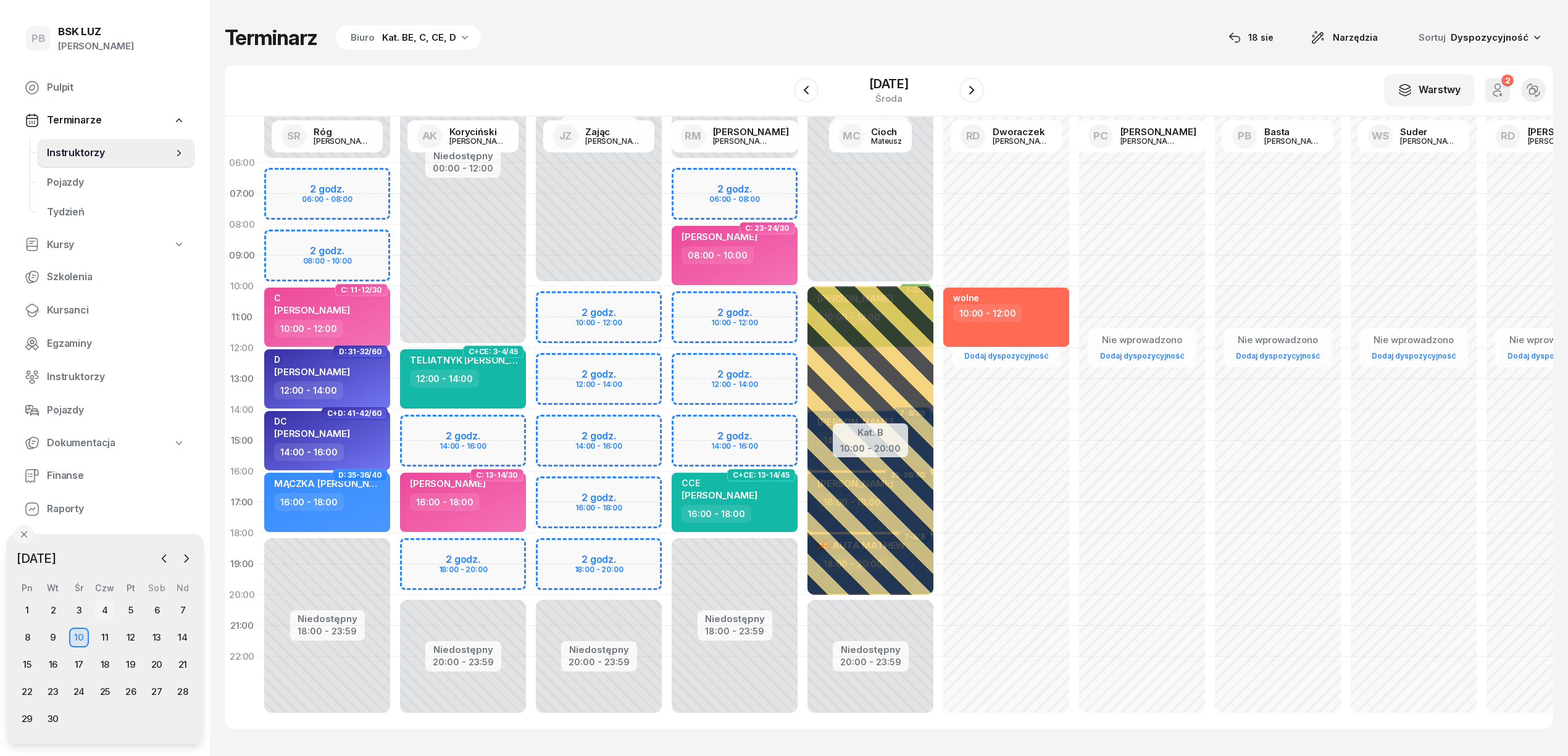
click at [101, 610] on div "4" at bounding box center [105, 610] width 20 height 20
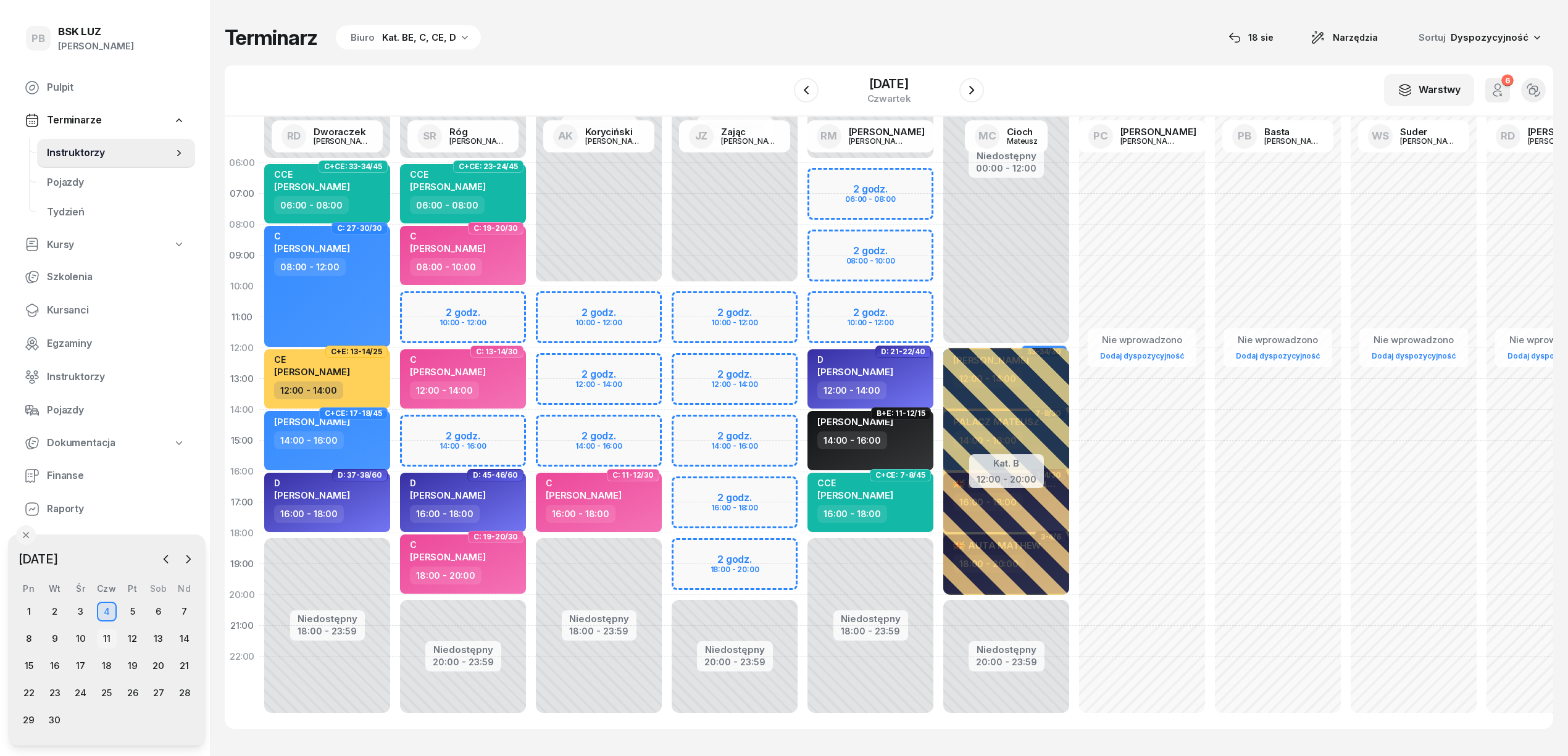
click at [106, 637] on div "11" at bounding box center [106, 638] width 20 height 20
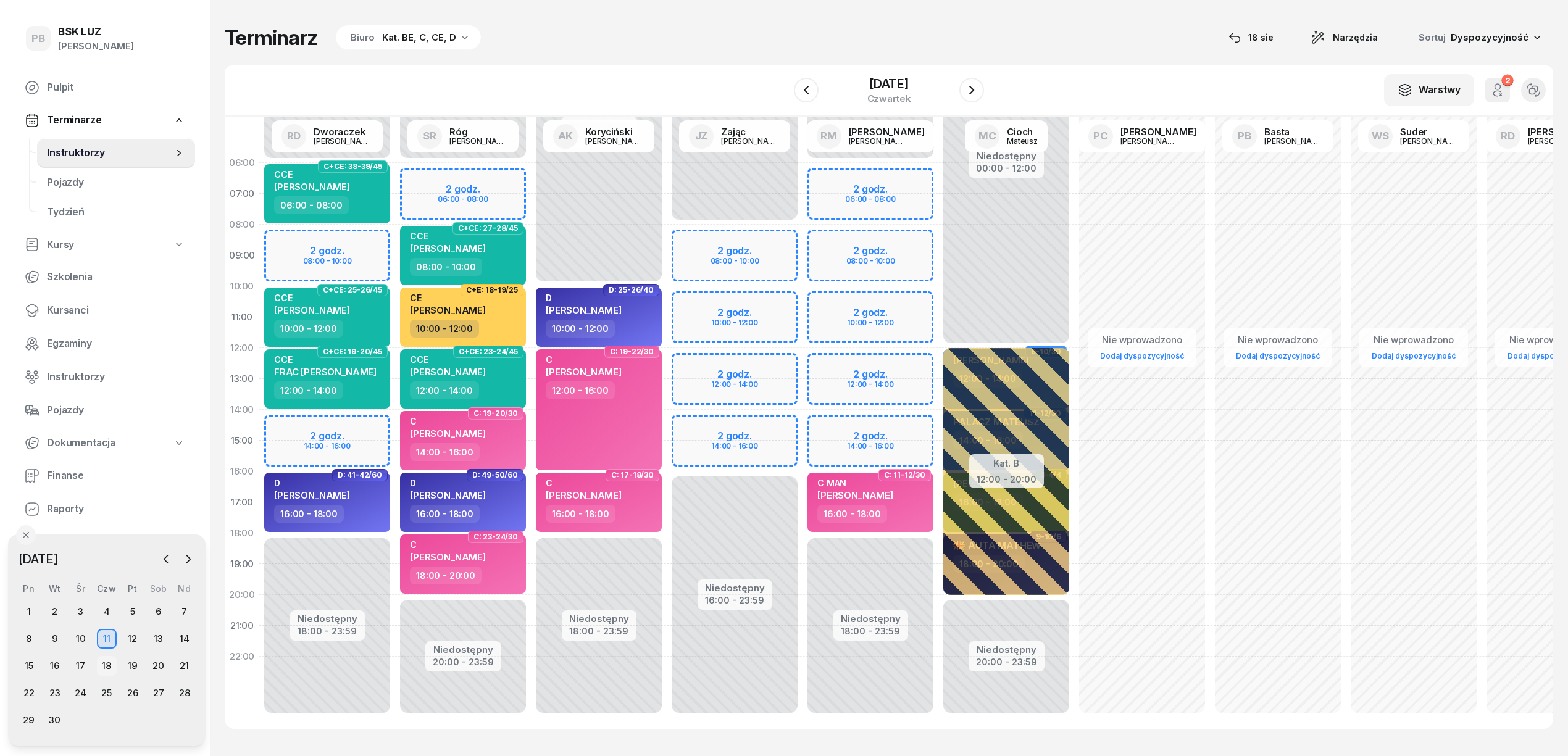
click at [109, 659] on div "18" at bounding box center [106, 666] width 20 height 20
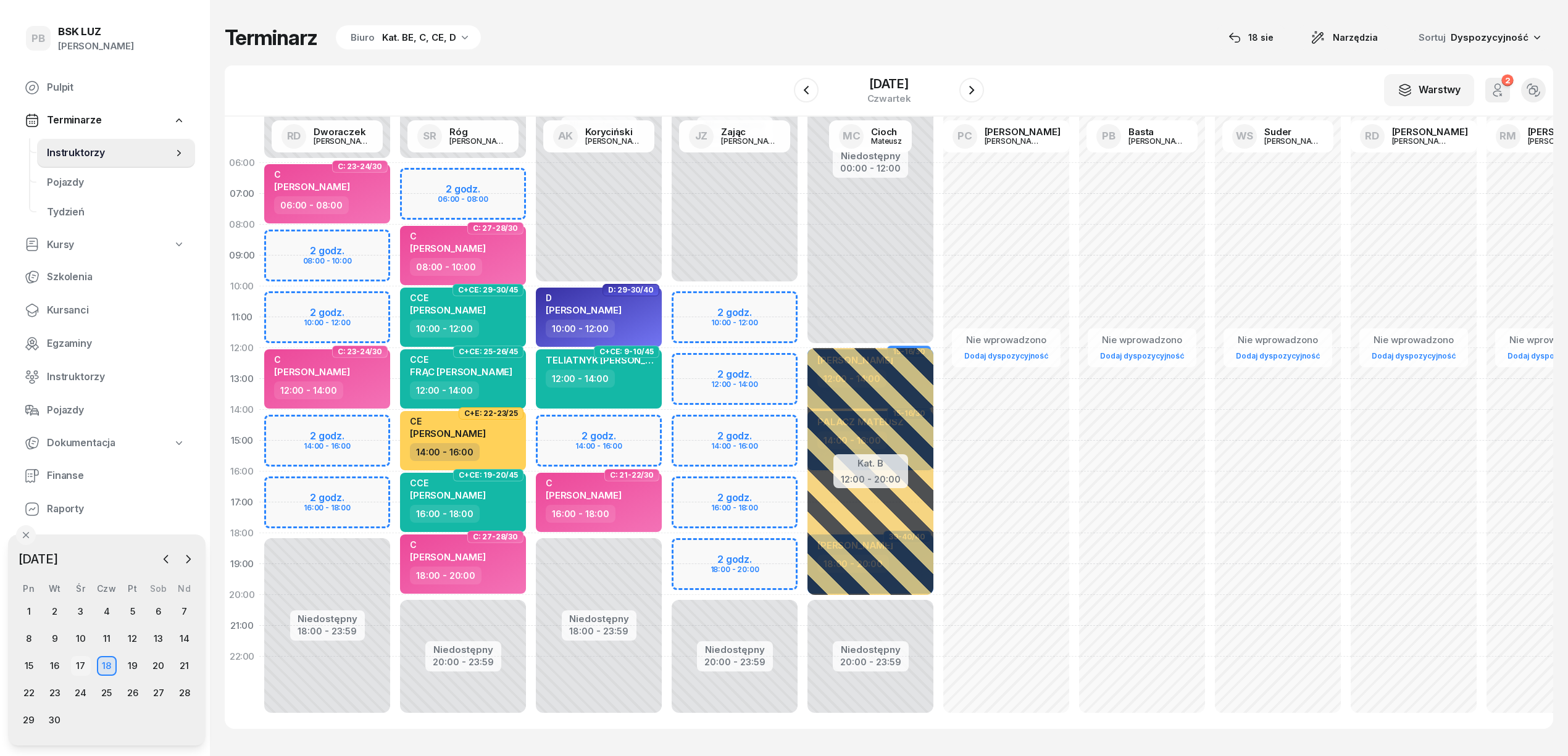
click at [84, 669] on div "17" at bounding box center [81, 666] width 20 height 20
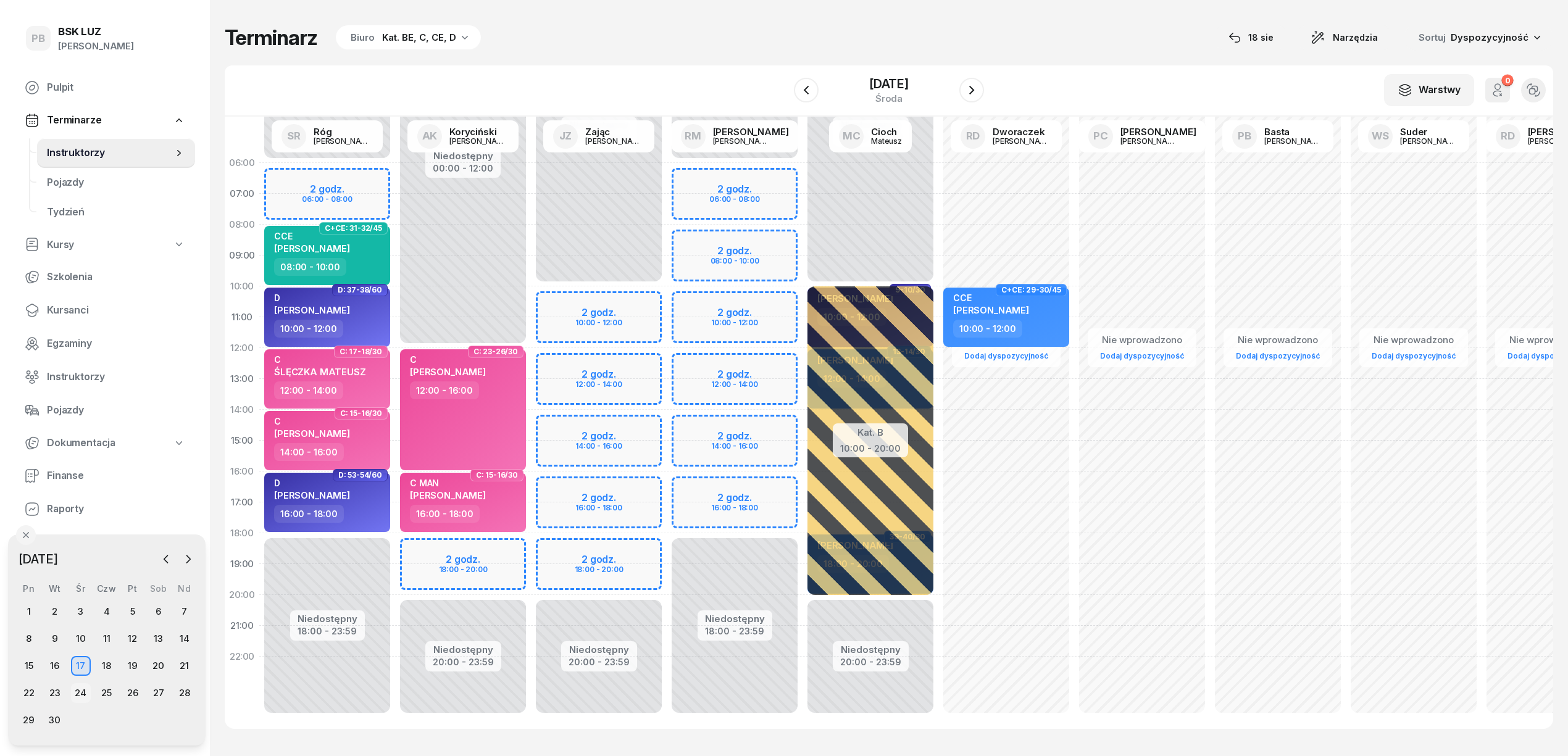
click at [79, 691] on div "24" at bounding box center [81, 693] width 20 height 20
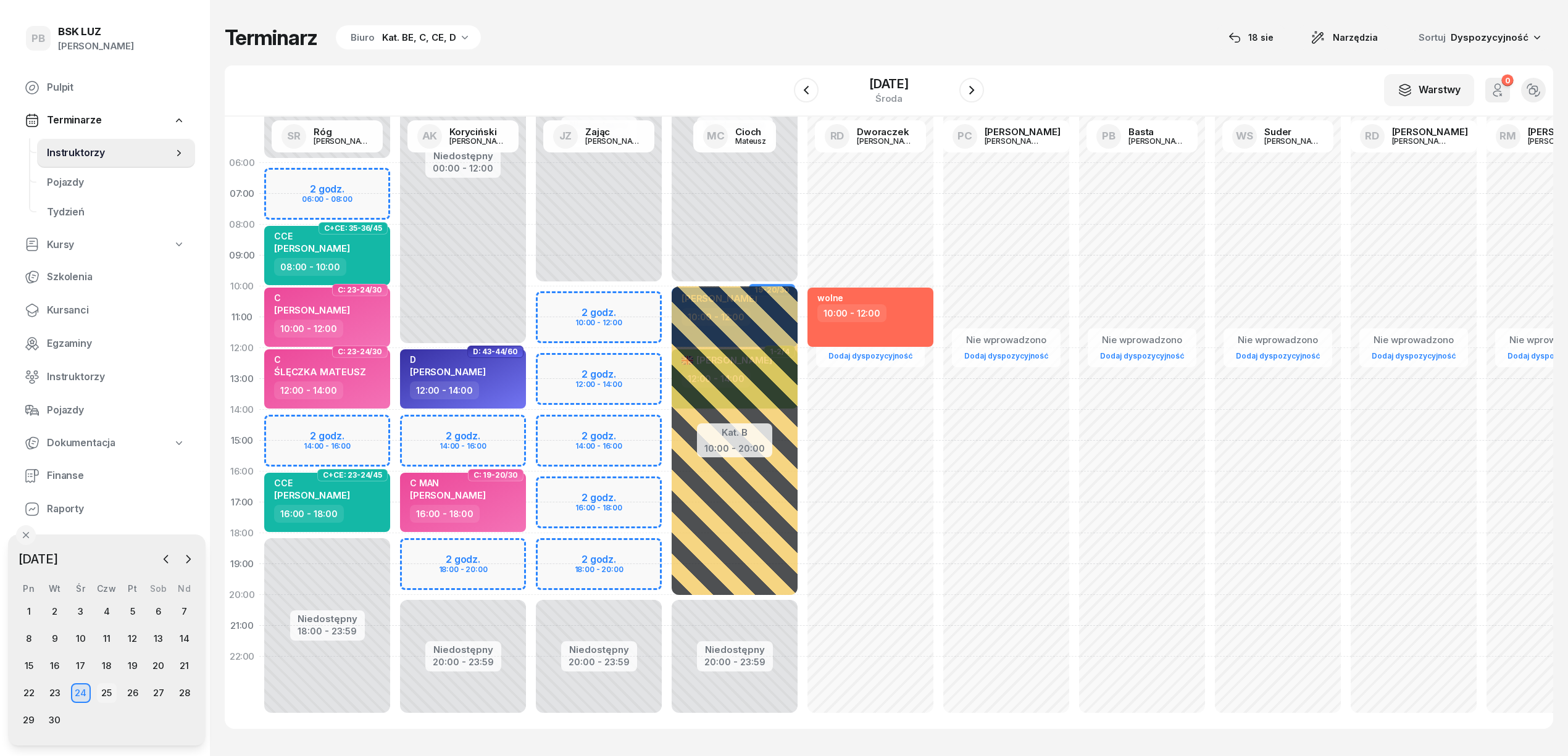
click at [107, 688] on div "25" at bounding box center [106, 693] width 20 height 20
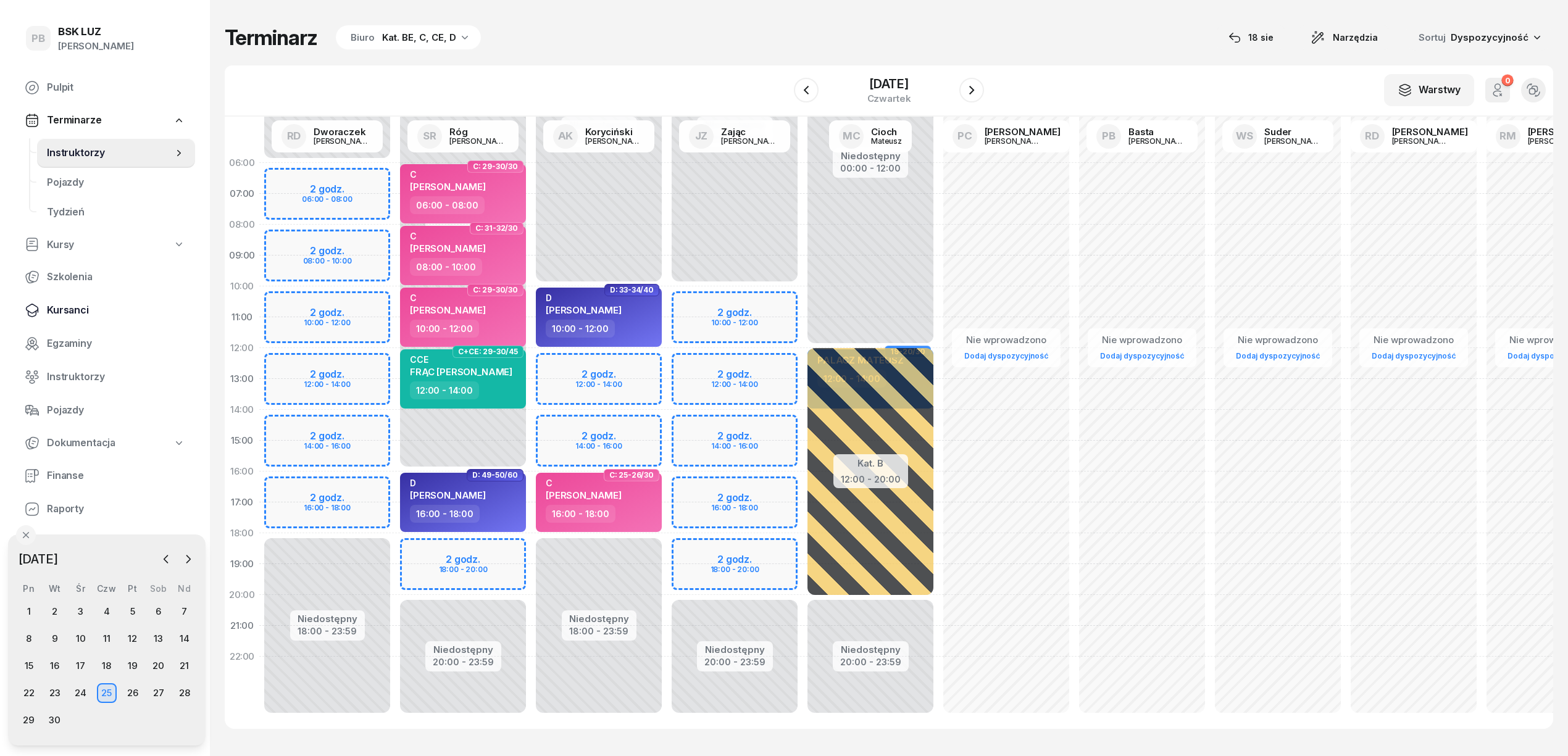
click at [77, 309] on span "Kursanci" at bounding box center [116, 310] width 138 height 16
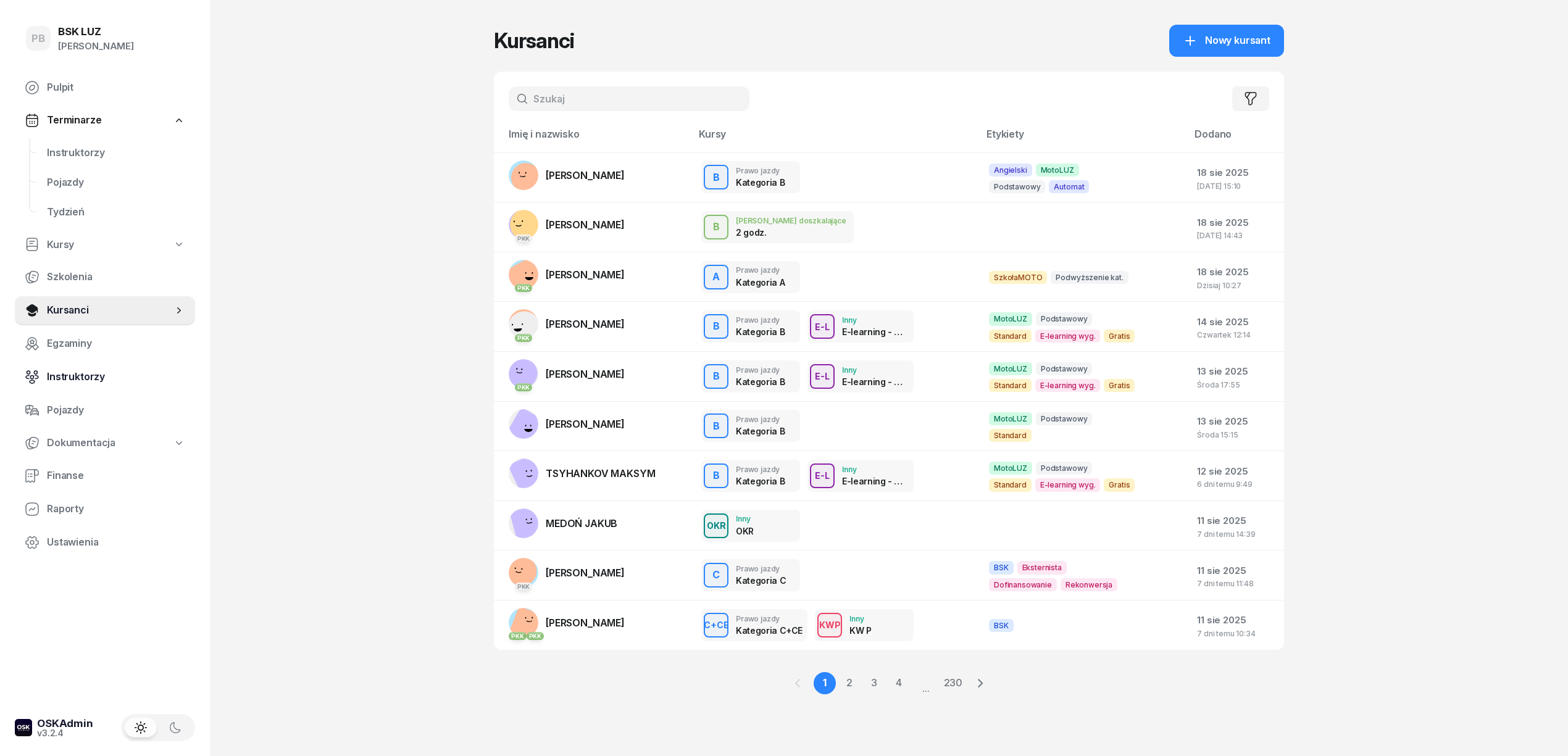
click at [72, 371] on span "Instruktorzy" at bounding box center [116, 377] width 138 height 16
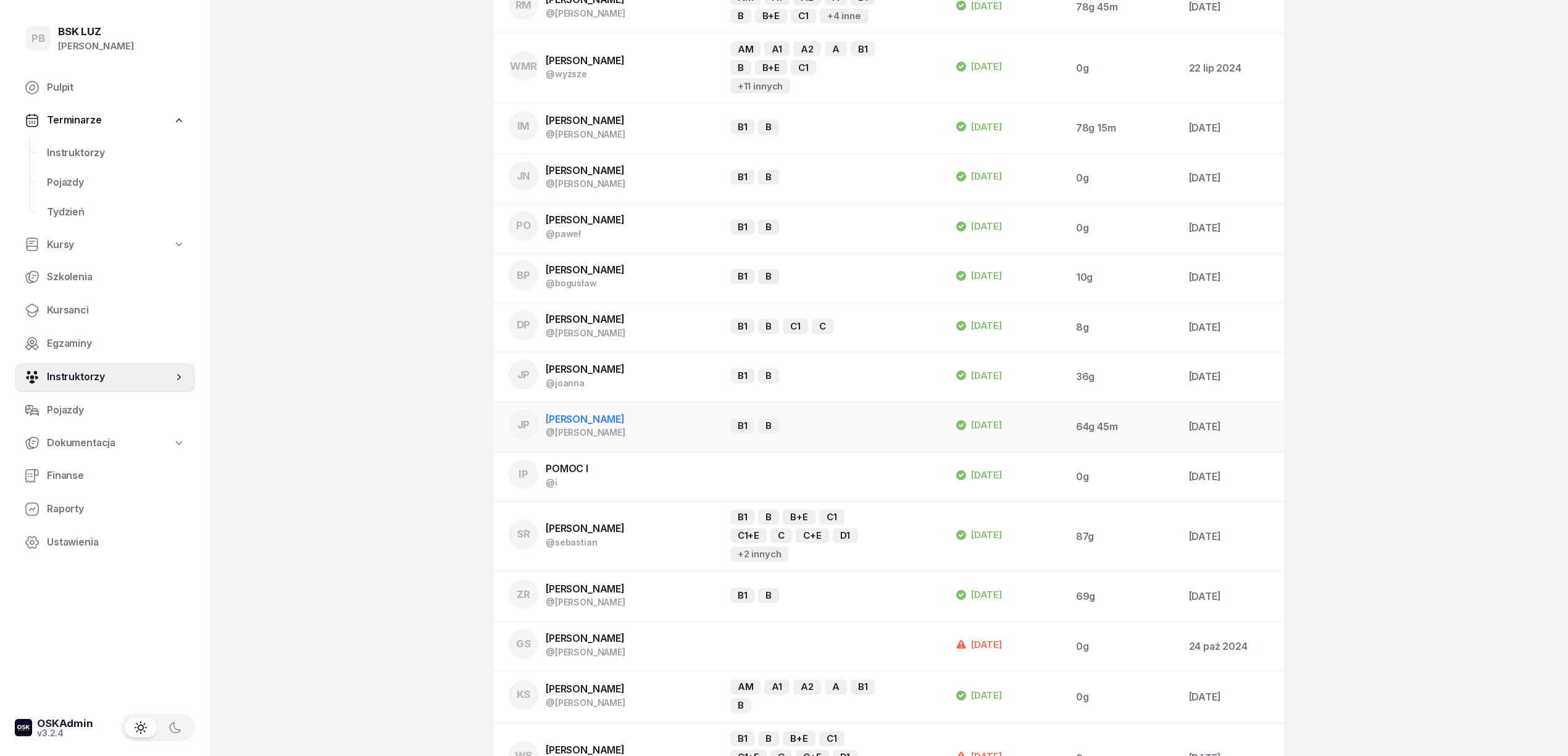
scroll to position [1234, 0]
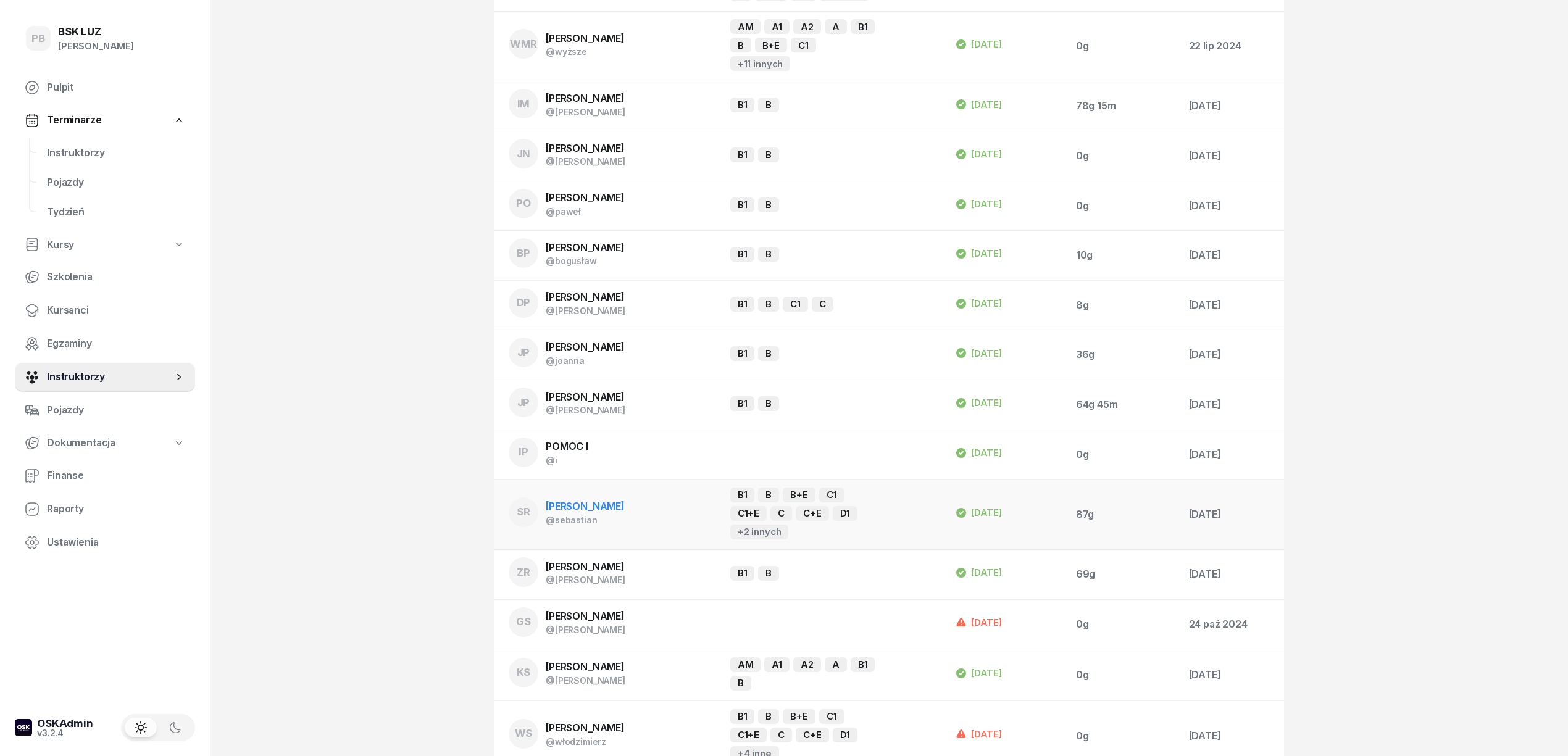
click at [588, 499] on span "[PERSON_NAME]" at bounding box center [585, 506] width 79 height 12
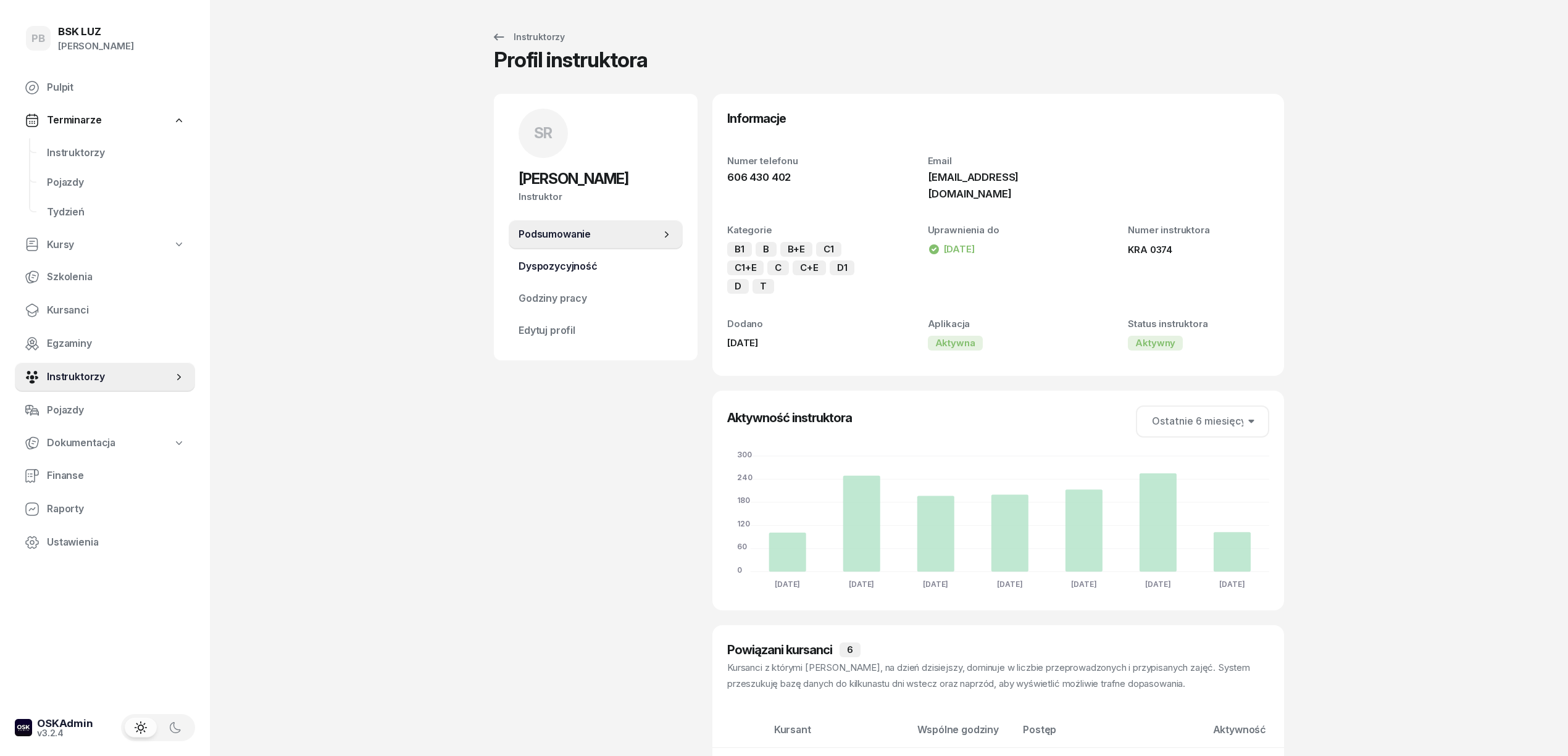
click at [574, 275] on link "Dyspozycyjność" at bounding box center [596, 266] width 174 height 30
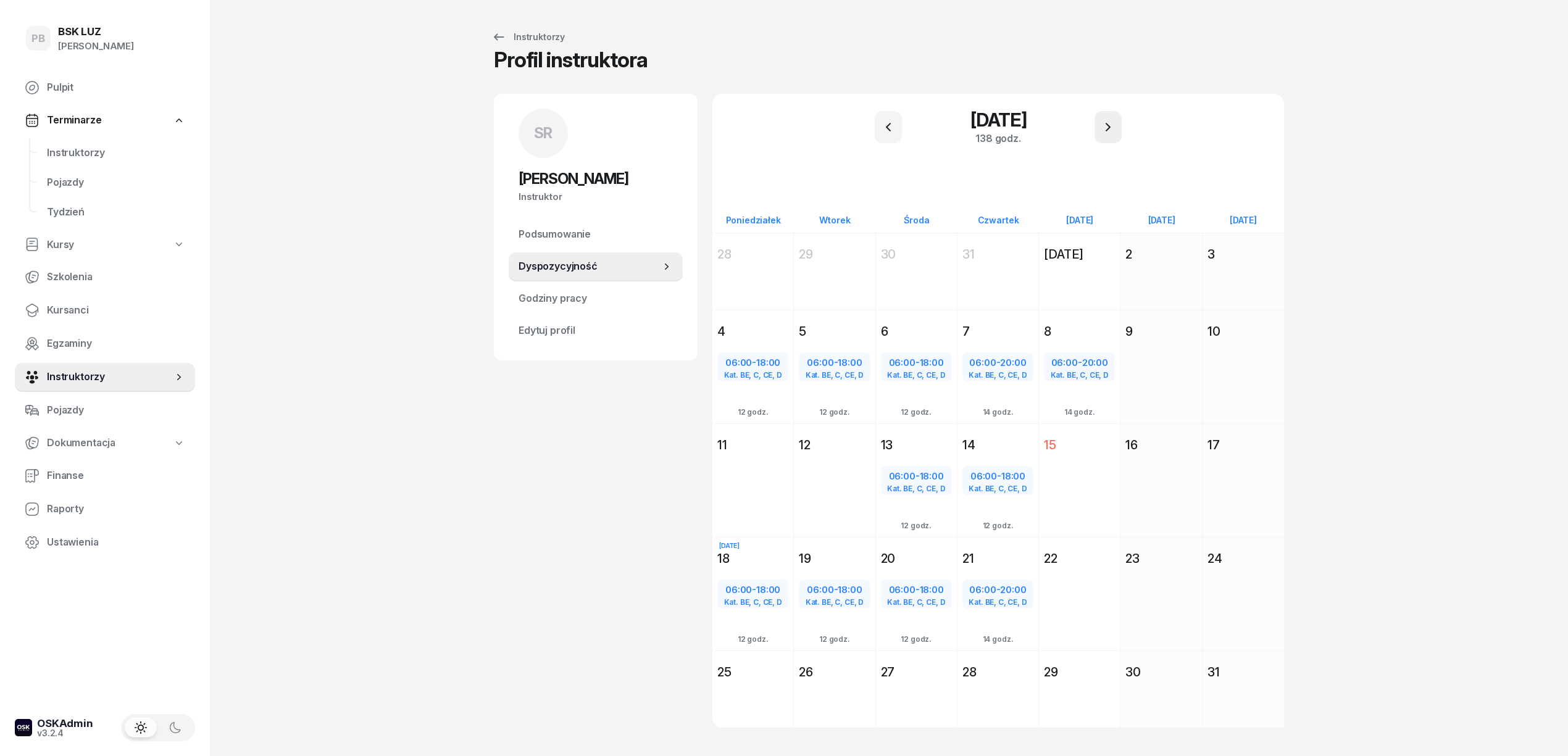
click at [1108, 124] on icon "button" at bounding box center [1108, 127] width 14 height 14
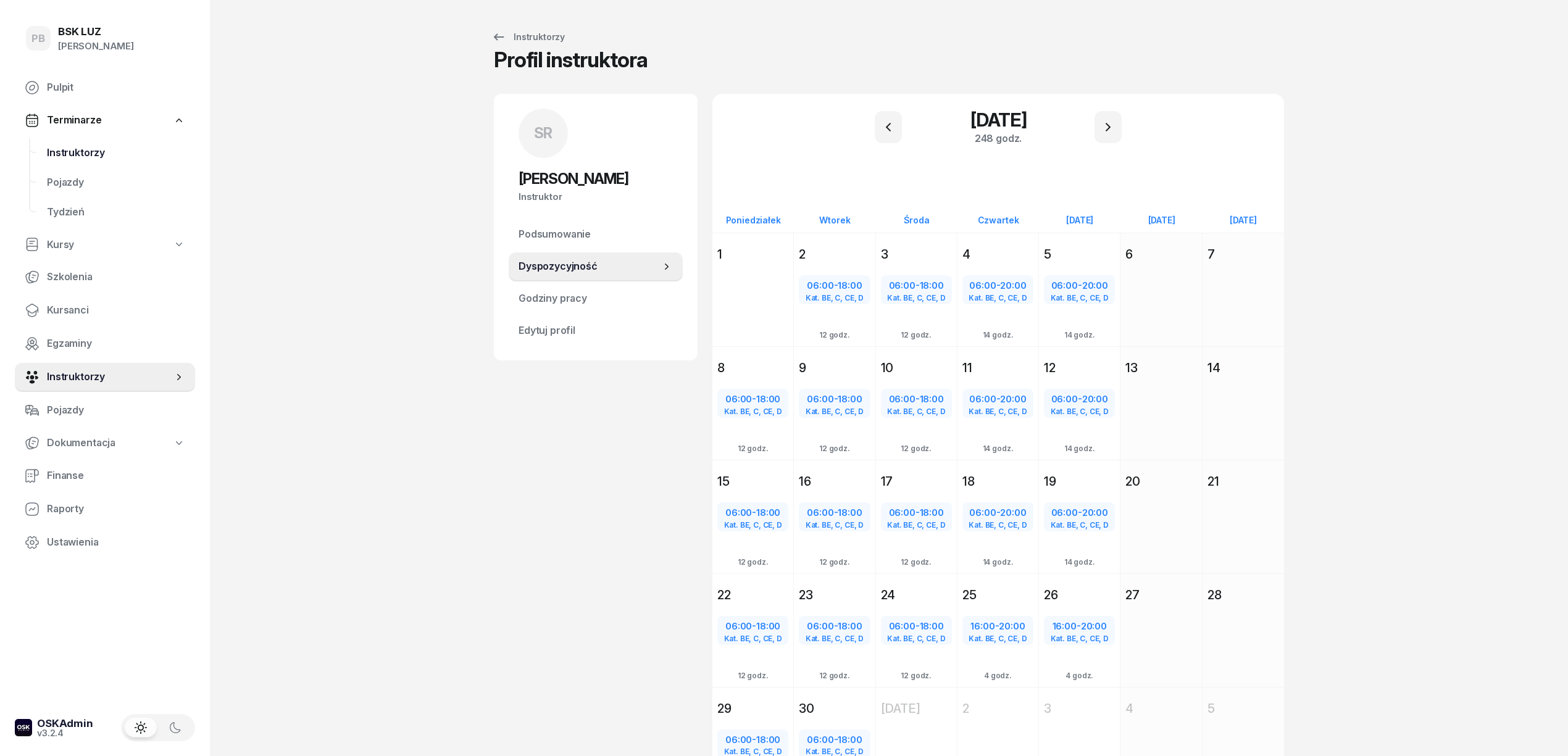
click at [84, 147] on span "Instruktorzy" at bounding box center [116, 152] width 138 height 16
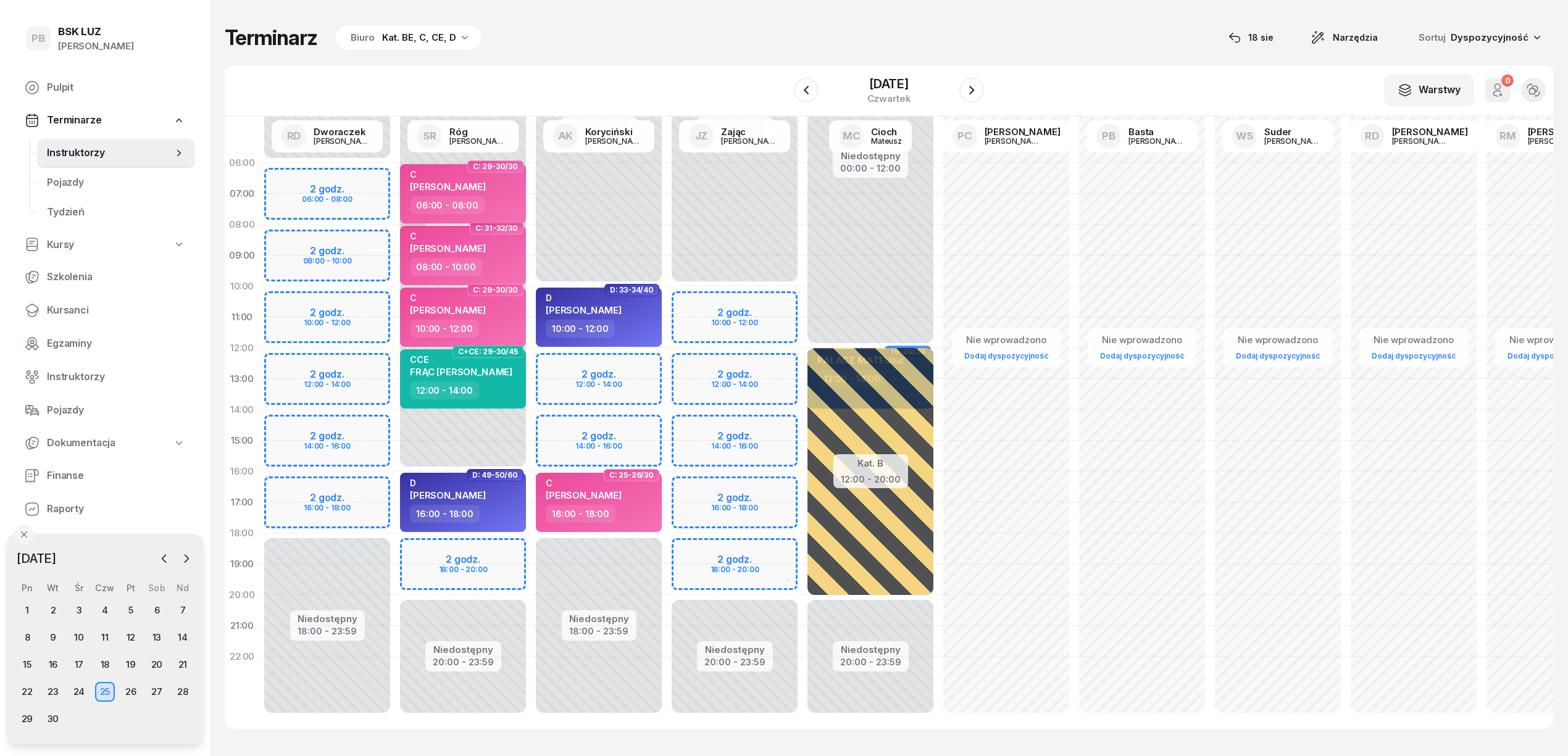
click at [486, 192] on div "C KUTRZEBA ARKADIUSZ" at bounding box center [448, 182] width 76 height 27
select select "06"
select select "08"
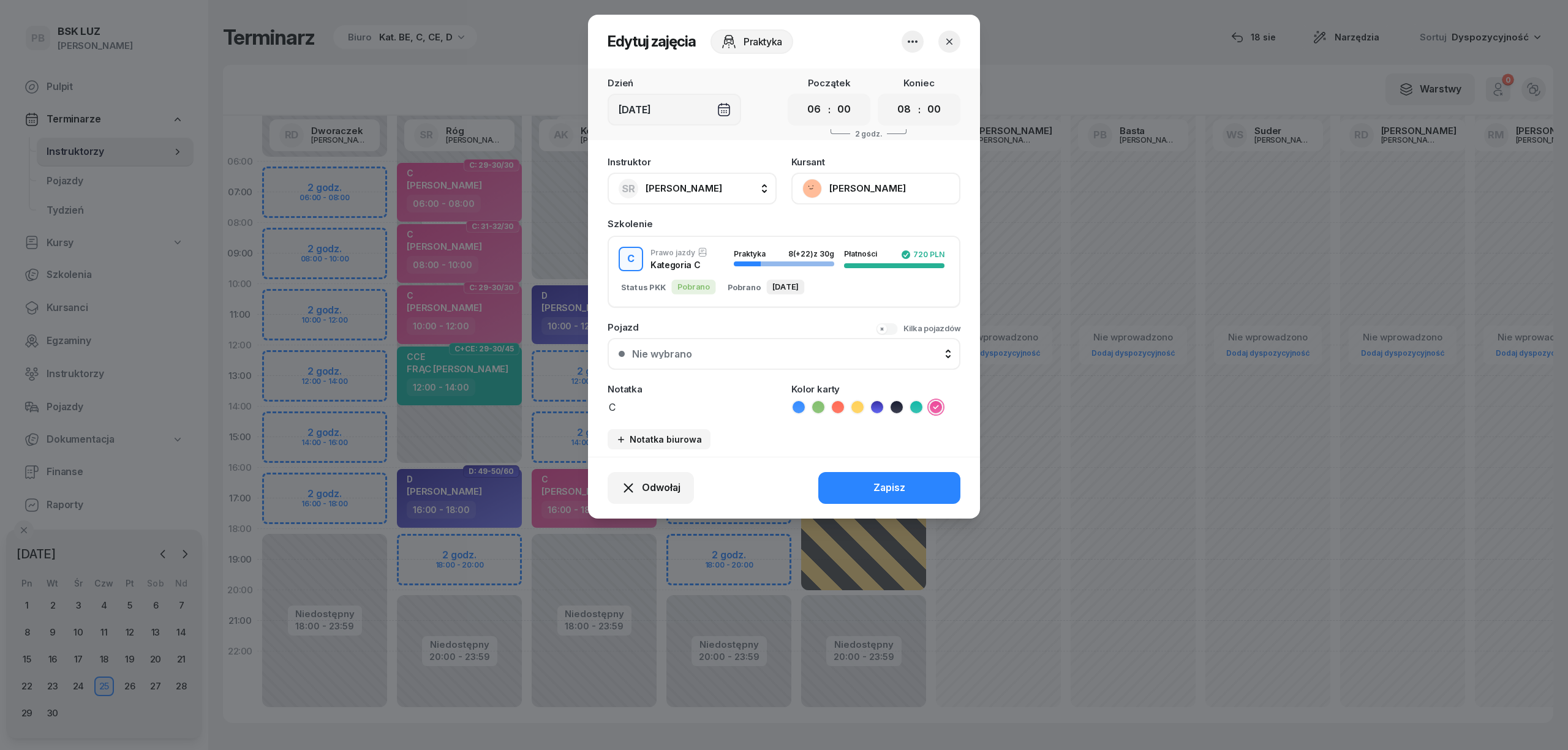
click at [722, 194] on button "SR Róg Sebastian" at bounding box center [692, 188] width 169 height 32
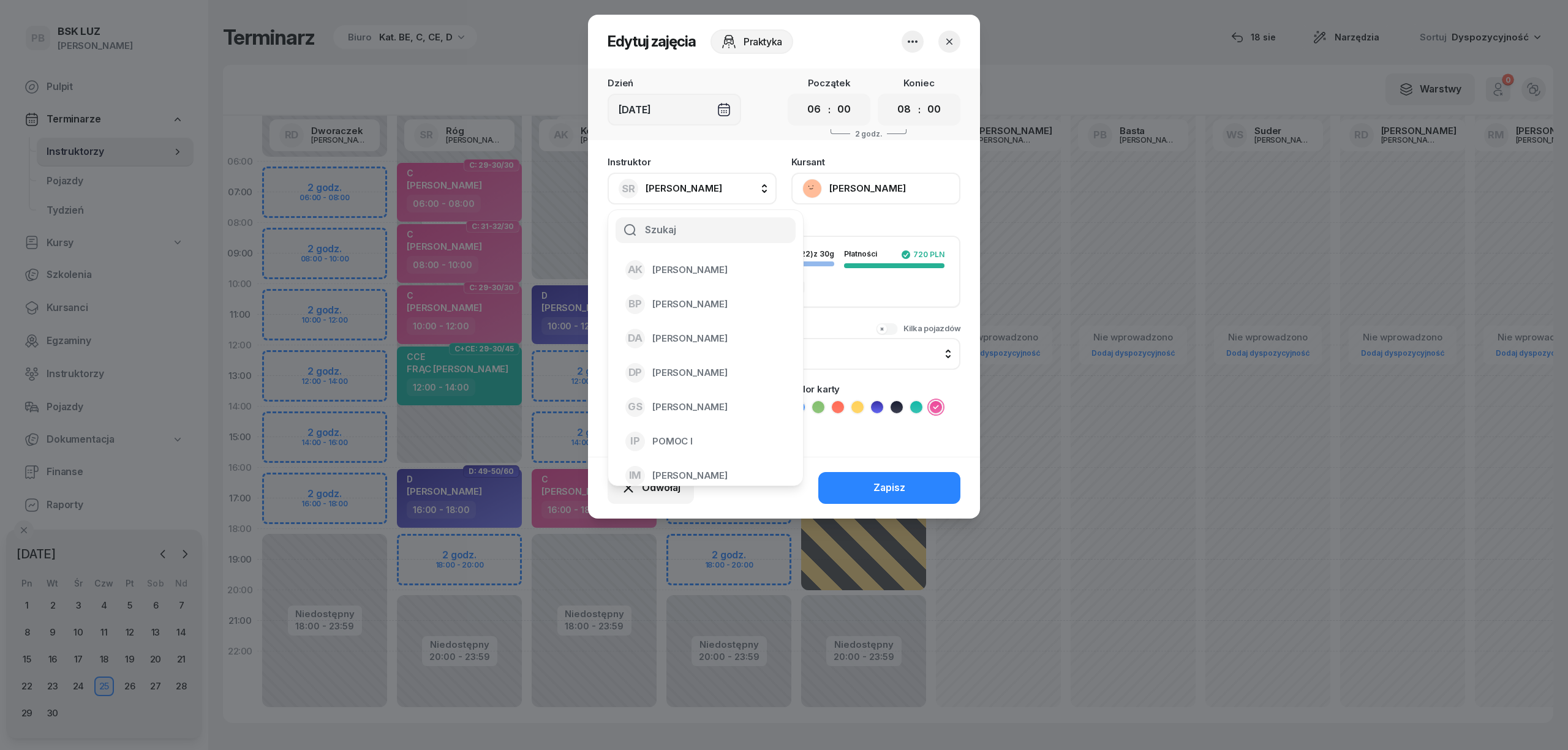
click at [722, 194] on button "SR Róg Sebastian" at bounding box center [692, 188] width 169 height 32
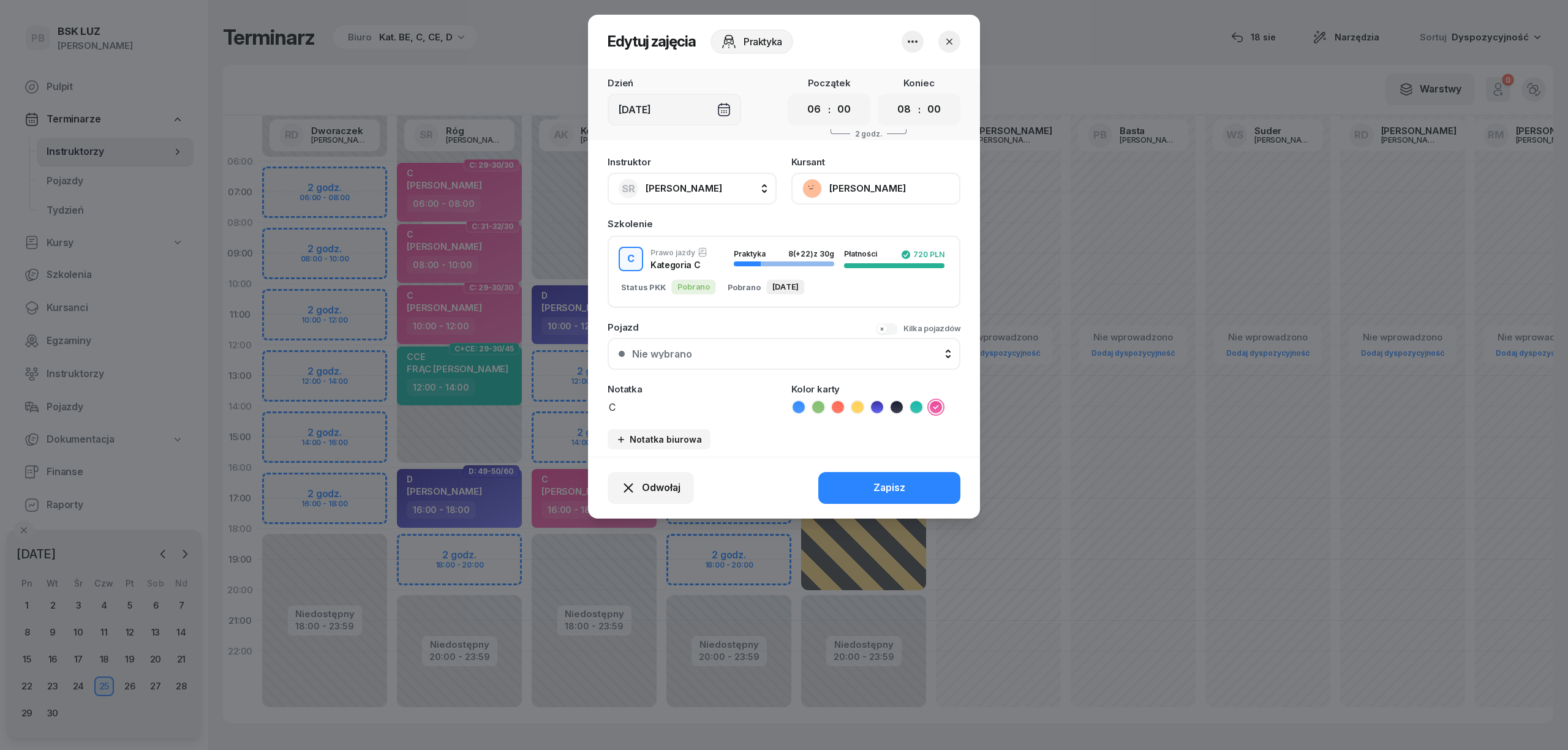
click at [733, 188] on button "SR Róg Sebastian" at bounding box center [692, 188] width 169 height 32
type input "dw"
click at [713, 270] on span "[PERSON_NAME]" at bounding box center [690, 270] width 75 height 16
click at [876, 483] on div "Zapisz" at bounding box center [889, 487] width 32 height 16
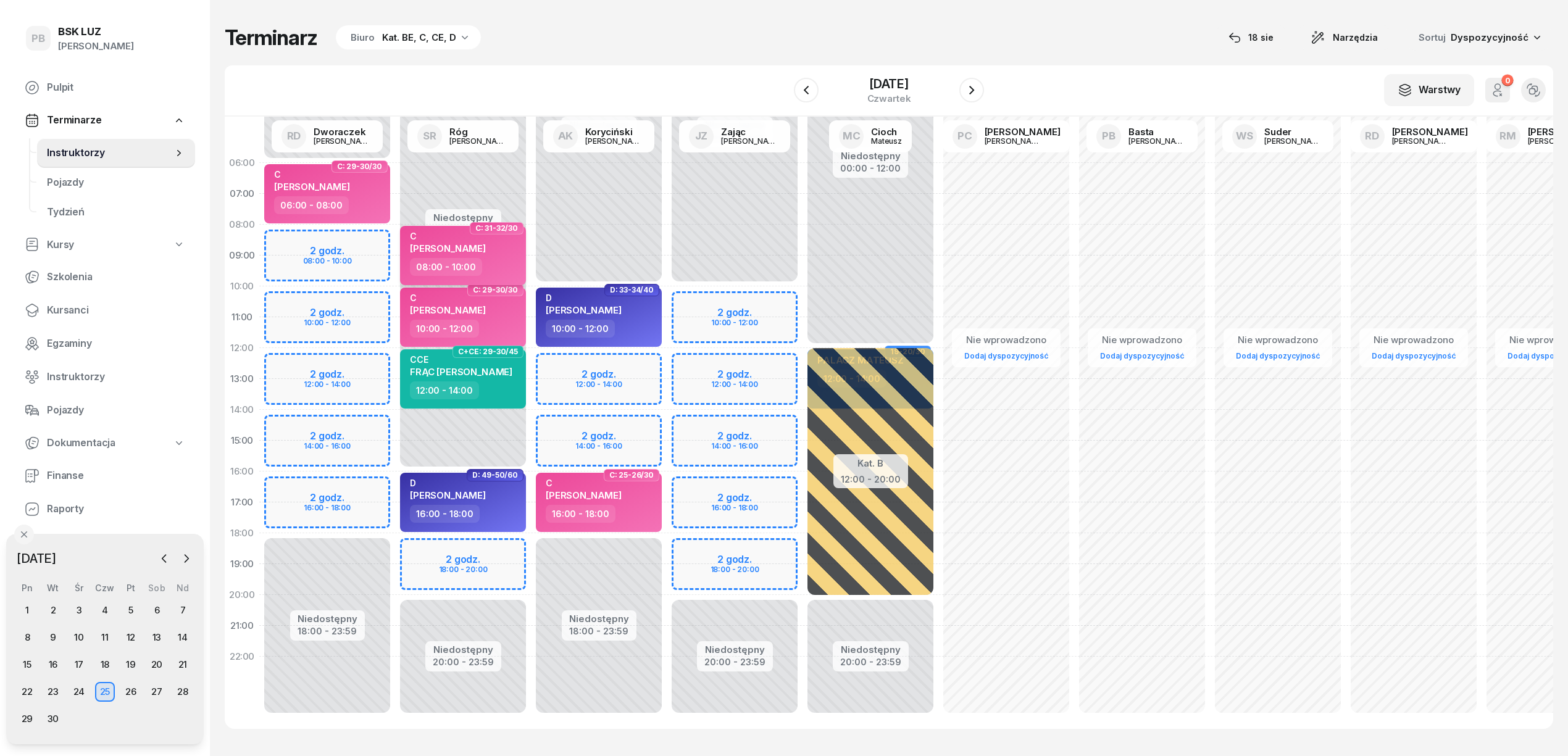
click at [510, 258] on div "08:00 - 10:00" at bounding box center [464, 267] width 108 height 18
select select "08"
select select "10"
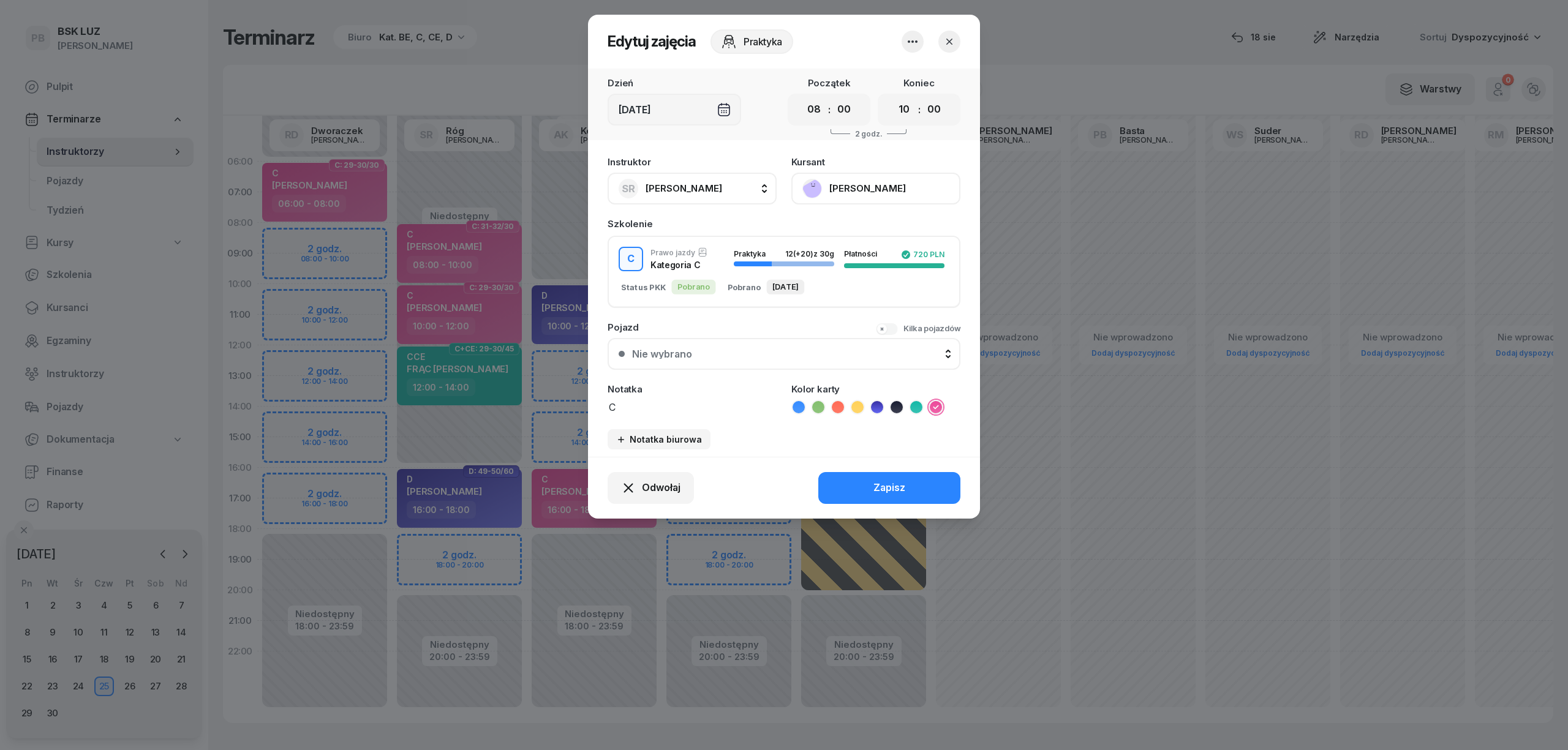
click at [718, 192] on button "SR Róg Sebastian" at bounding box center [692, 188] width 169 height 32
type input "dw"
click at [718, 262] on span "[PERSON_NAME]" at bounding box center [690, 270] width 75 height 16
click at [900, 474] on button "Zapisz" at bounding box center [889, 488] width 142 height 32
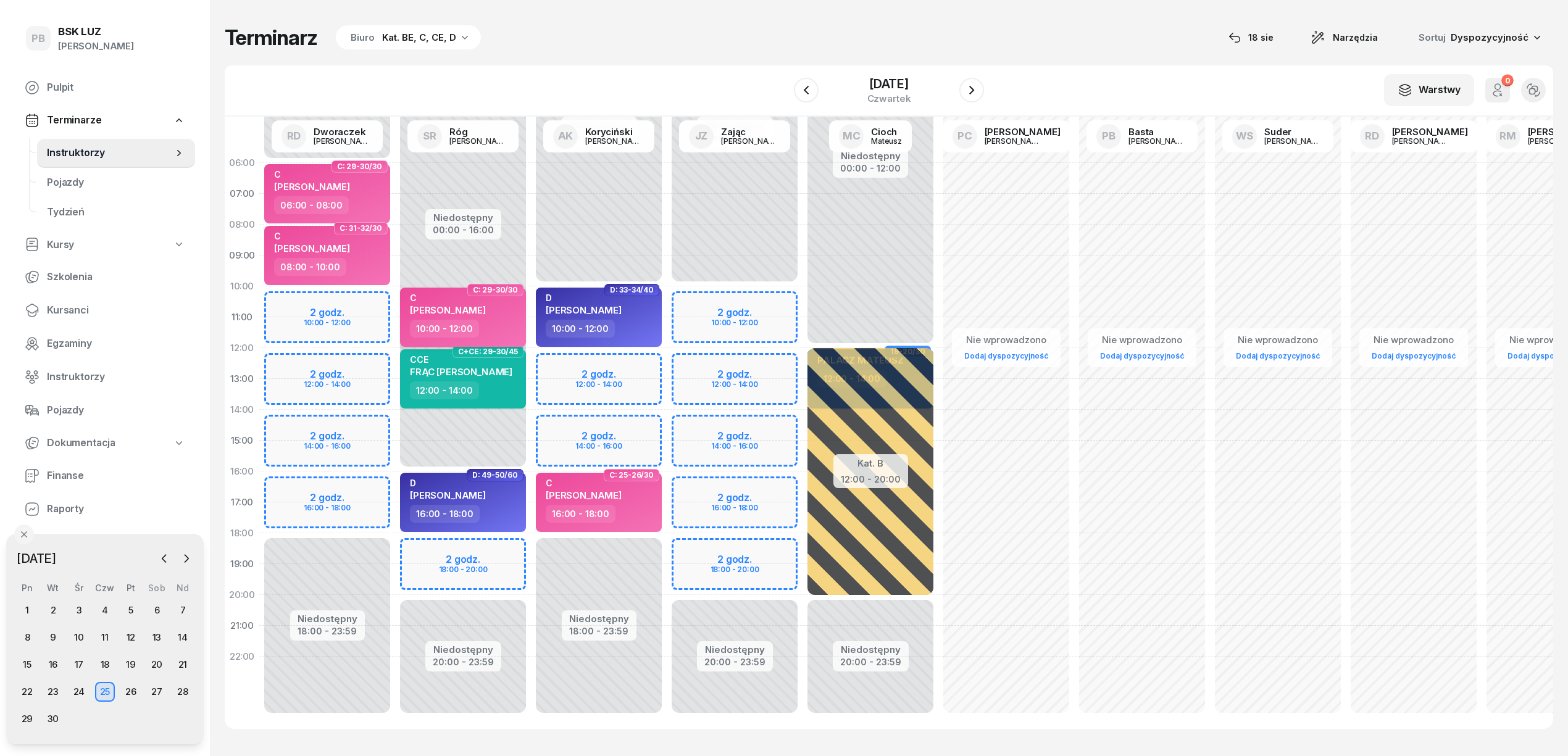
click at [486, 308] on span "GRUCHAŁA GRZEGORZ" at bounding box center [448, 310] width 76 height 12
select select "10"
select select "12"
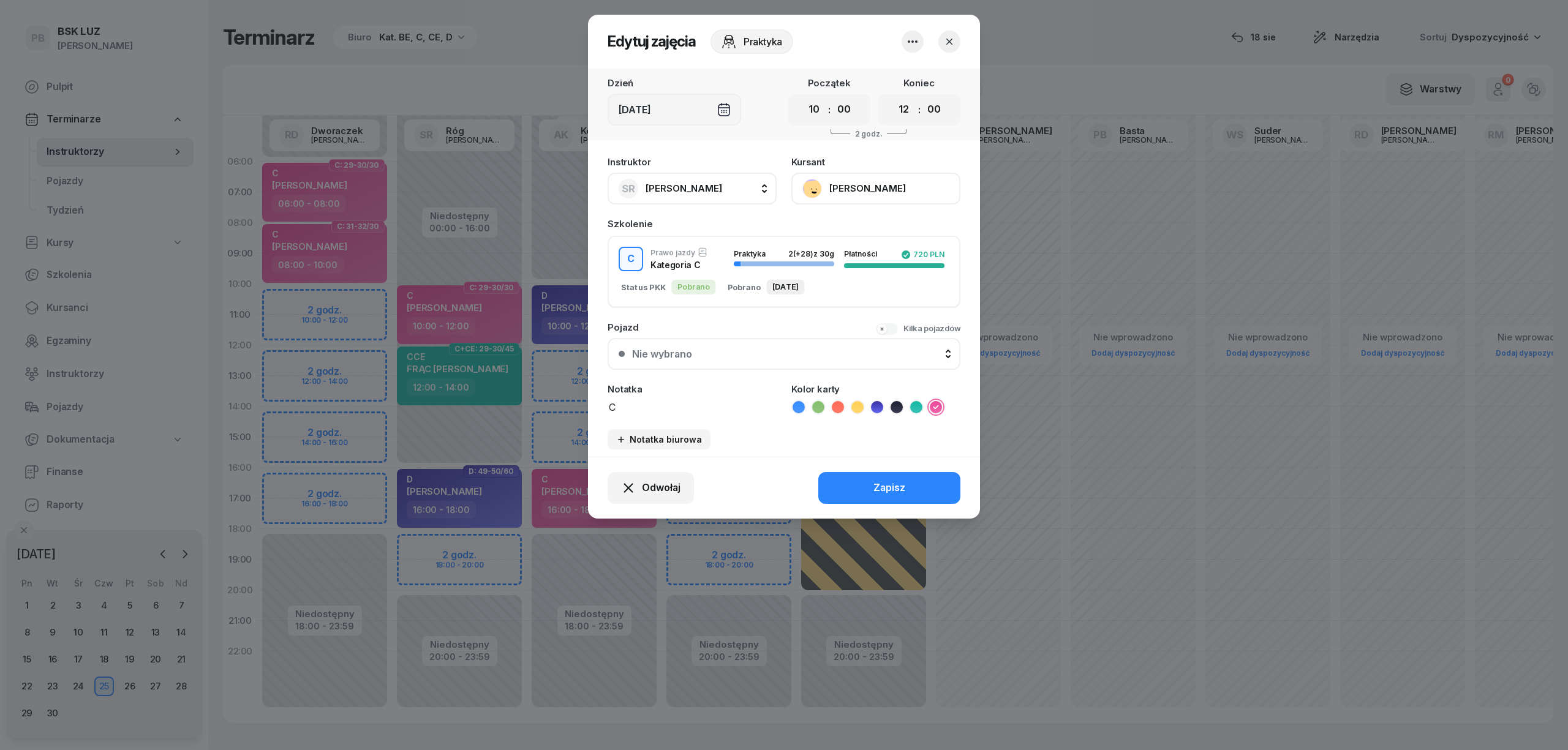
click at [676, 184] on span "[PERSON_NAME]" at bounding box center [684, 188] width 77 height 12
type input "dw"
click at [708, 272] on span "[PERSON_NAME]" at bounding box center [690, 270] width 75 height 16
click at [857, 484] on button "Zapisz" at bounding box center [889, 488] width 142 height 32
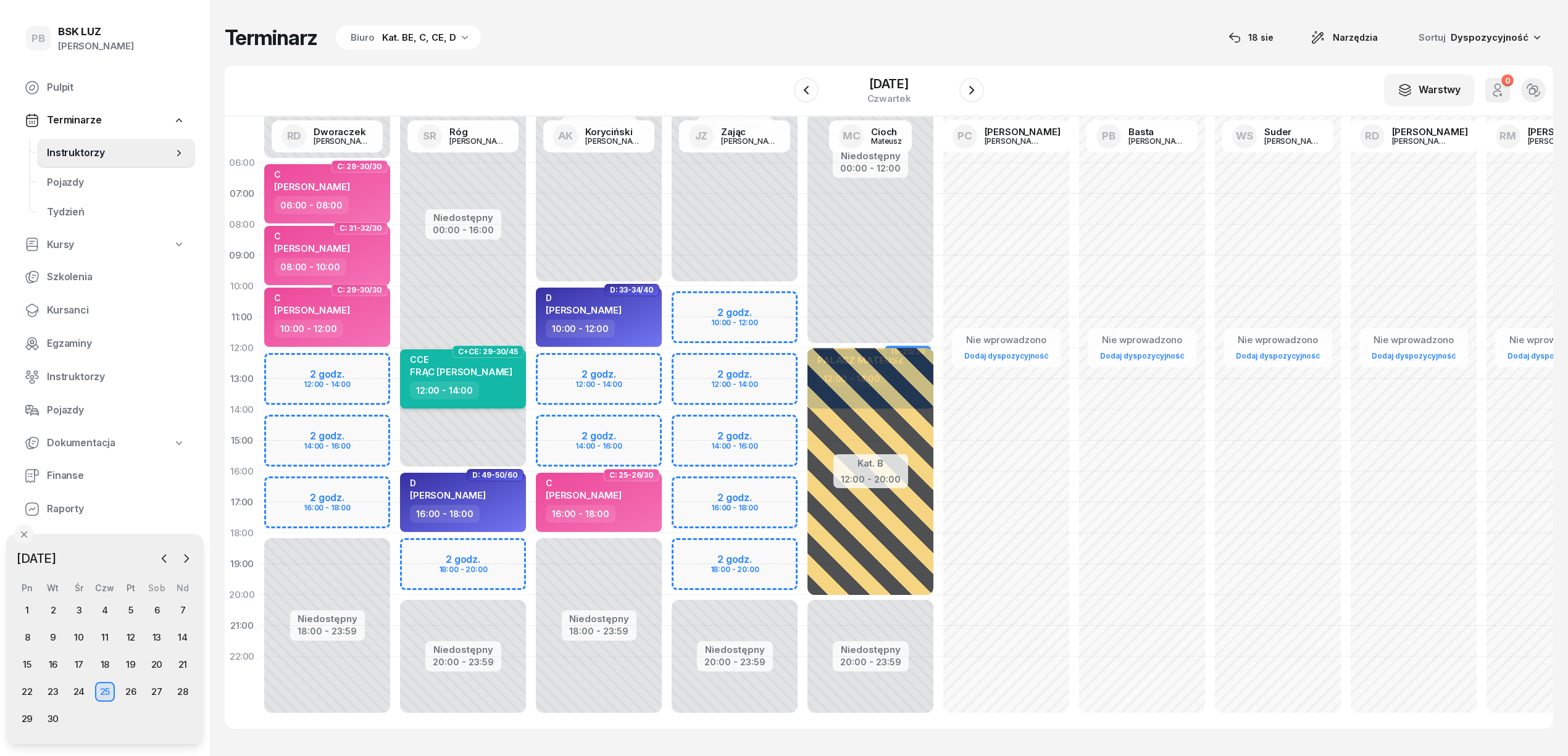
click at [494, 377] on div "CCE FRĄC DAMIAN" at bounding box center [464, 367] width 108 height 27
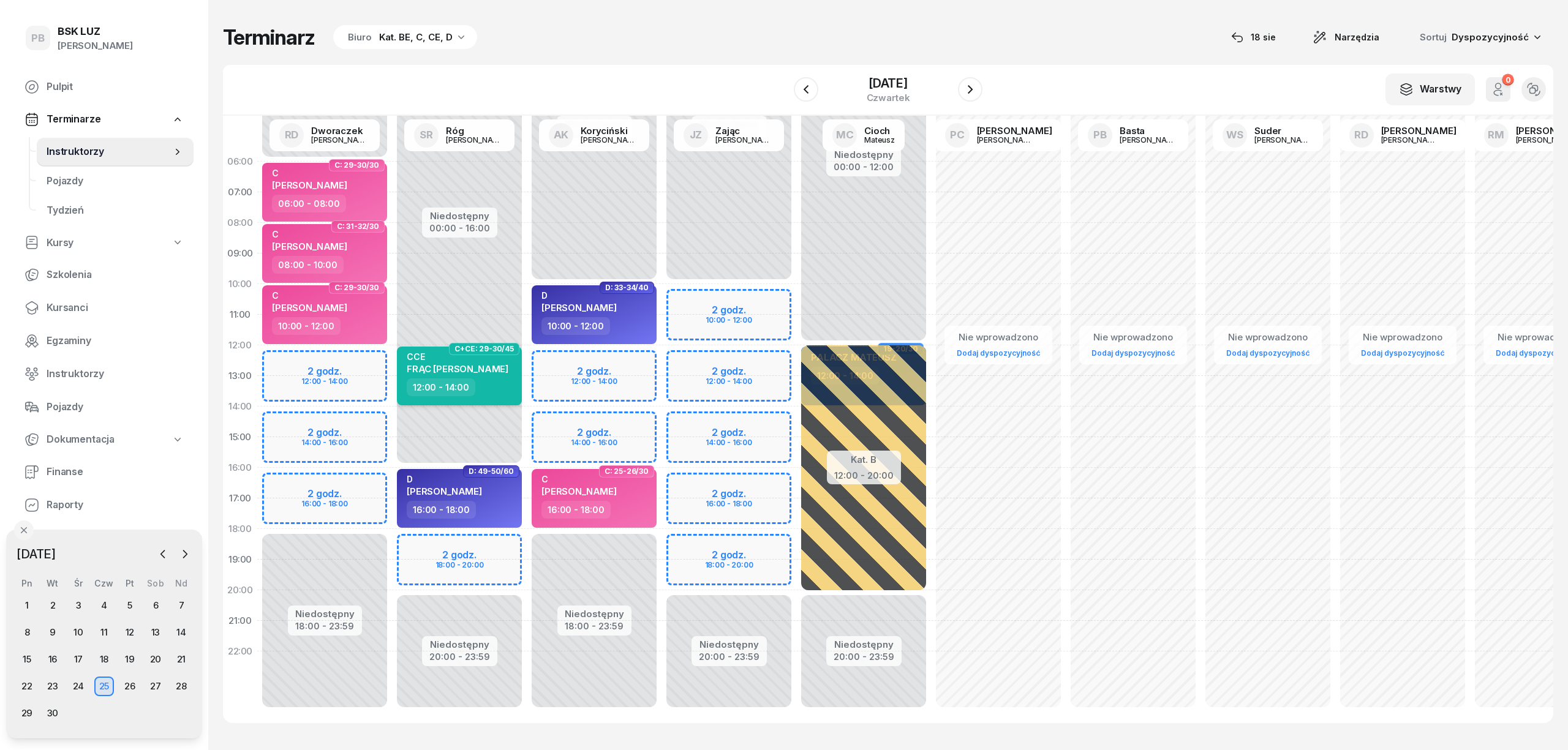
select select "12"
select select "14"
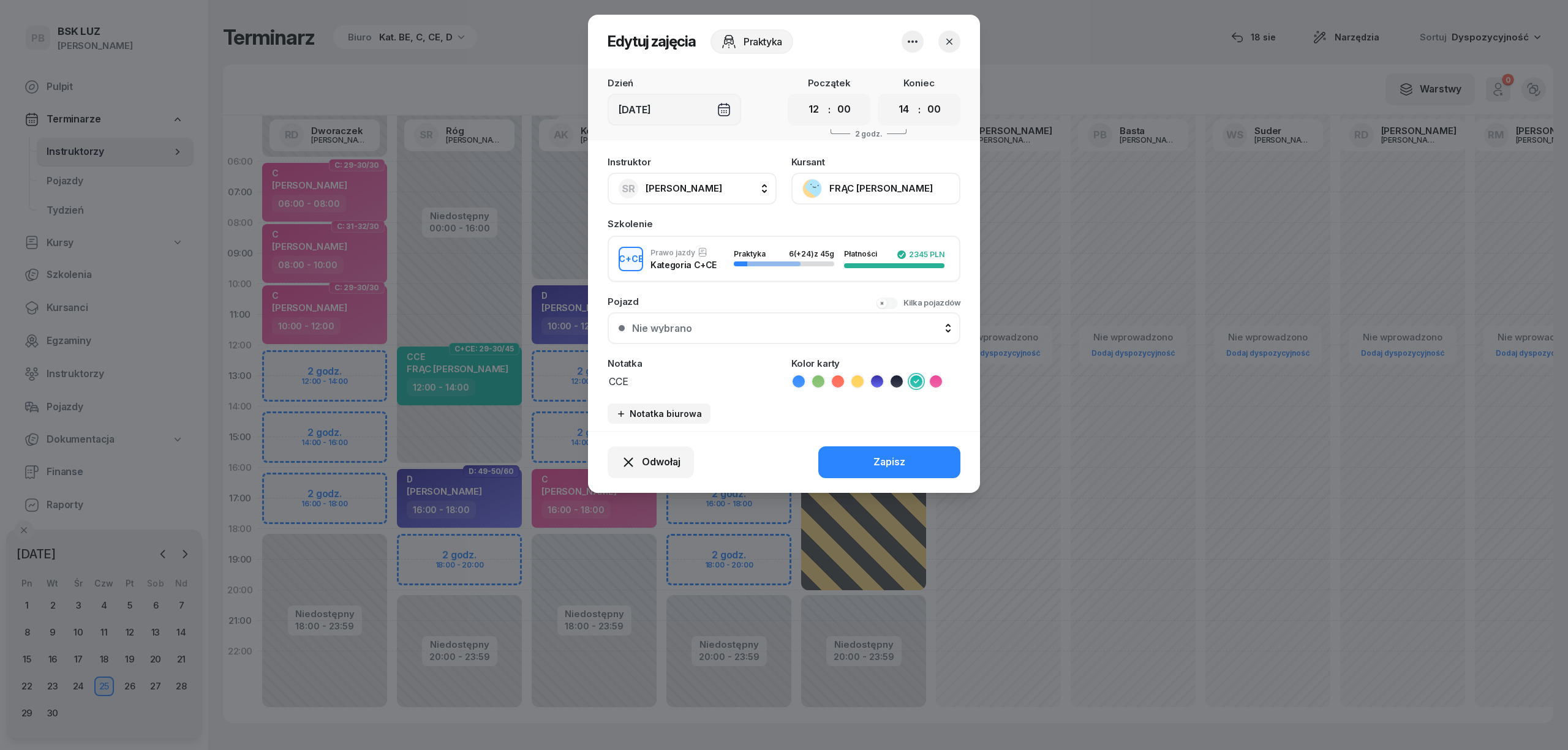
click at [689, 183] on span "[PERSON_NAME]" at bounding box center [684, 188] width 77 height 12
type input "dw"
click at [713, 270] on span "[PERSON_NAME]" at bounding box center [690, 270] width 75 height 16
click at [868, 446] on button "Zapisz" at bounding box center [889, 462] width 142 height 32
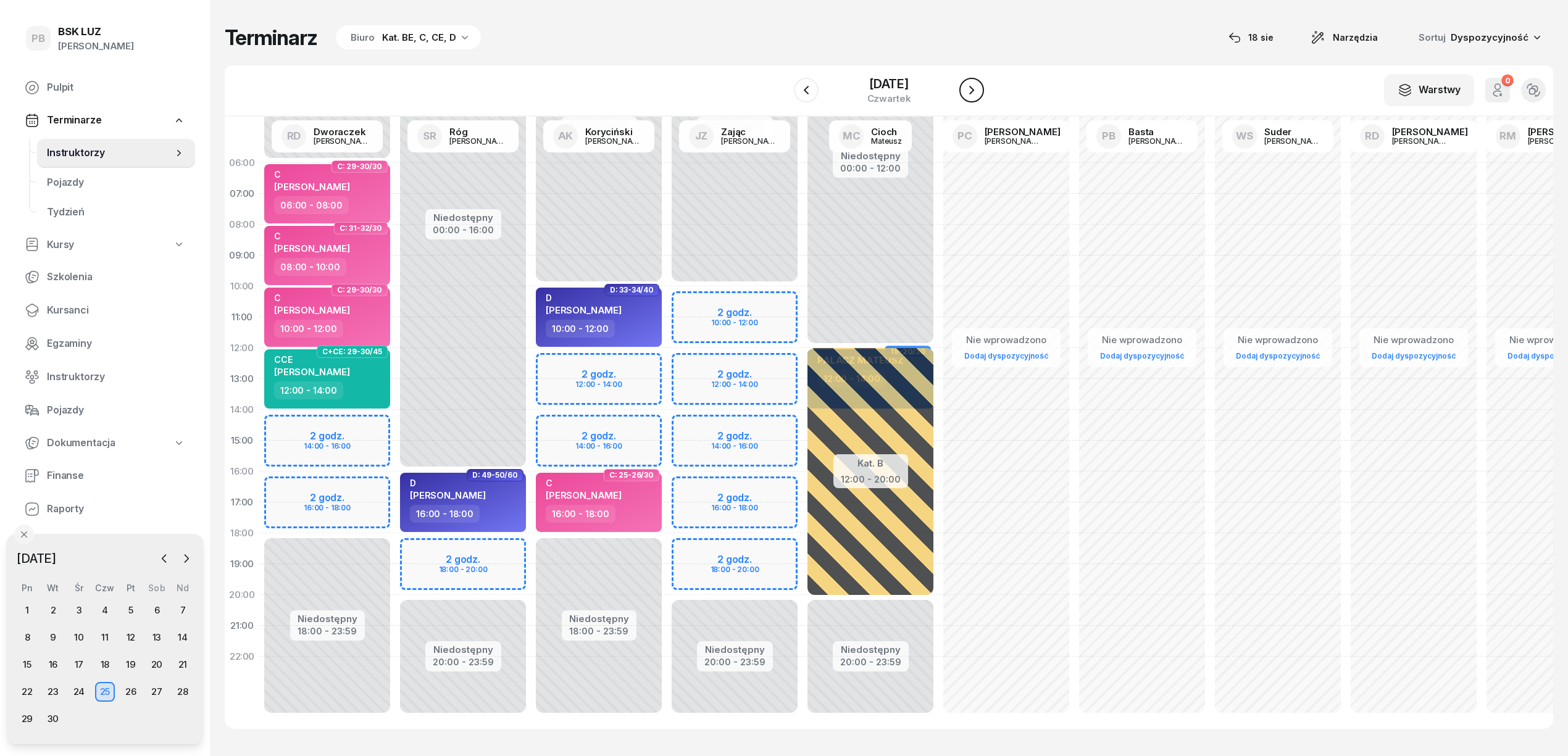
click at [971, 88] on icon "button" at bounding box center [971, 90] width 14 height 14
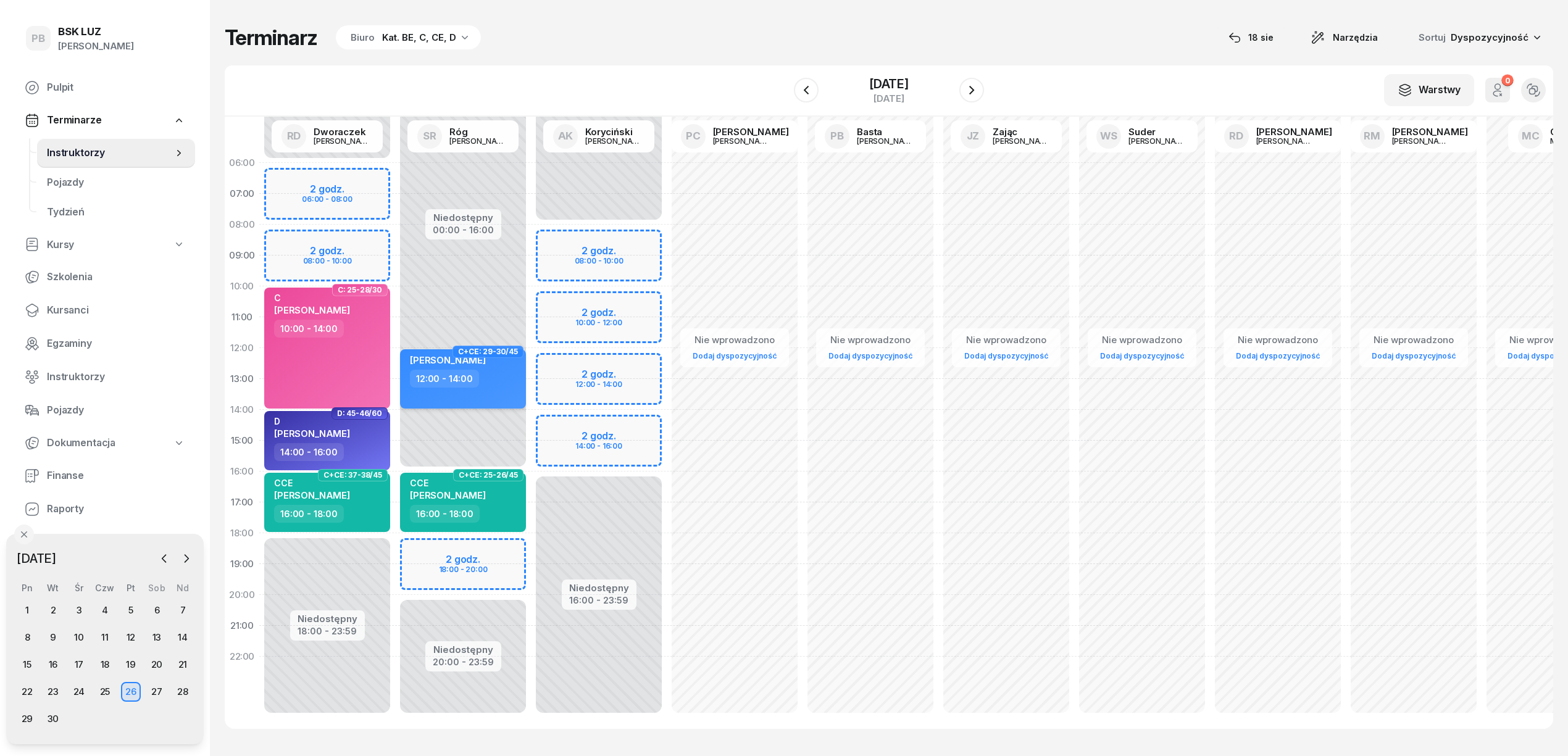
click at [506, 392] on div "JACHOWICZ ŁUKASZ 12:00 - 14:00" at bounding box center [463, 379] width 126 height 59
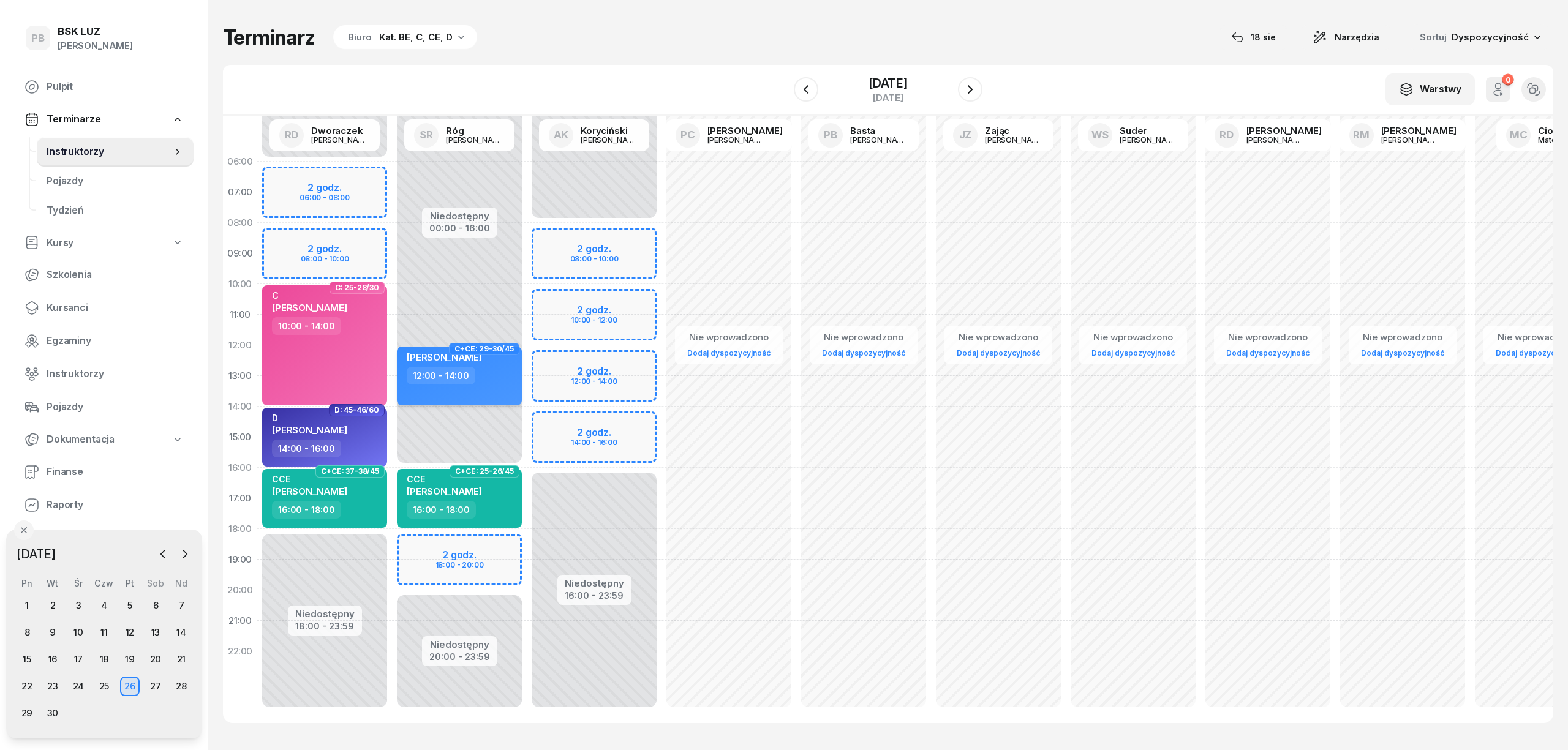
select select "12"
select select "14"
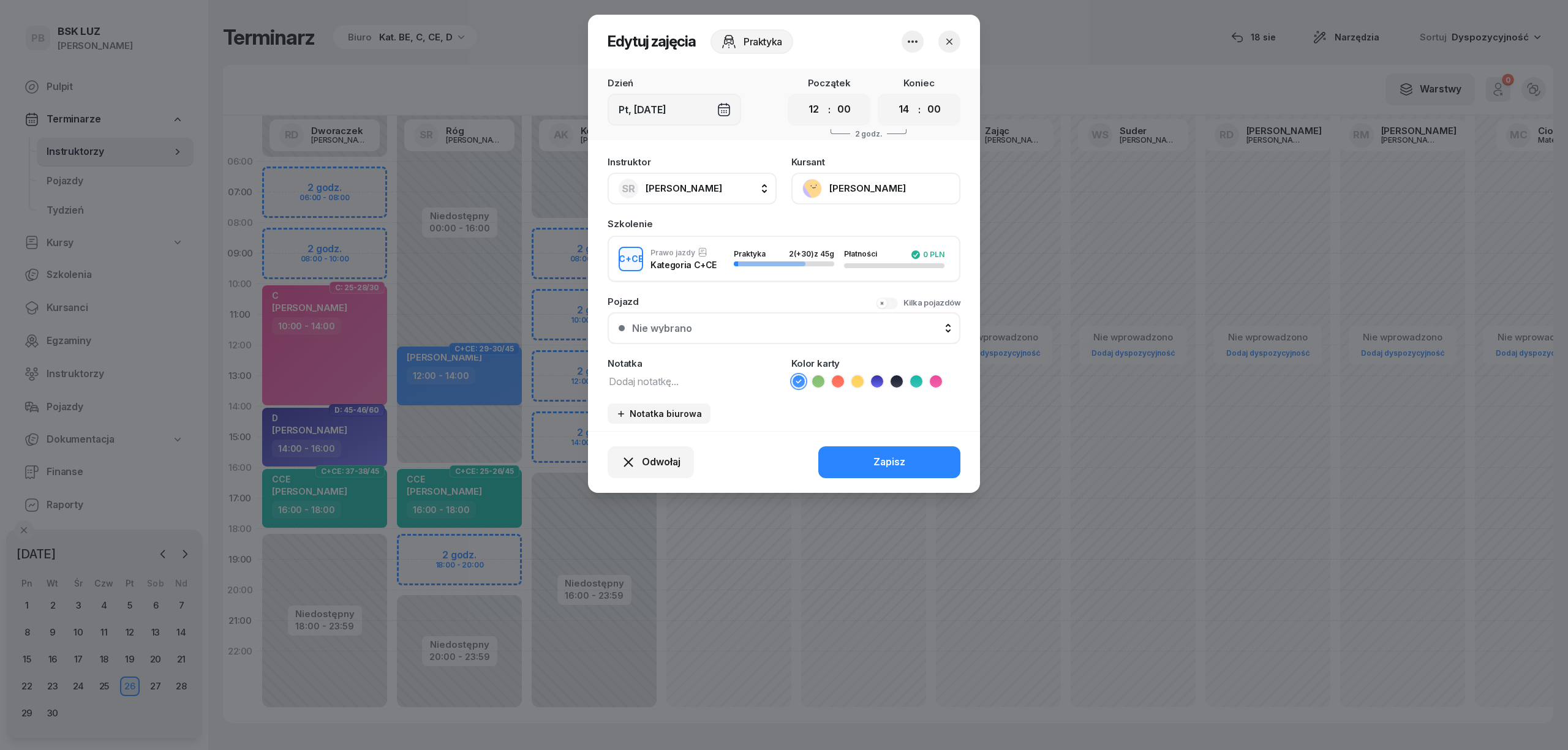
click at [668, 383] on textarea at bounding box center [692, 380] width 169 height 16
type textarea "CCE"
click at [920, 375] on icon at bounding box center [916, 381] width 12 height 12
click at [912, 454] on button "Zapisz" at bounding box center [889, 462] width 142 height 32
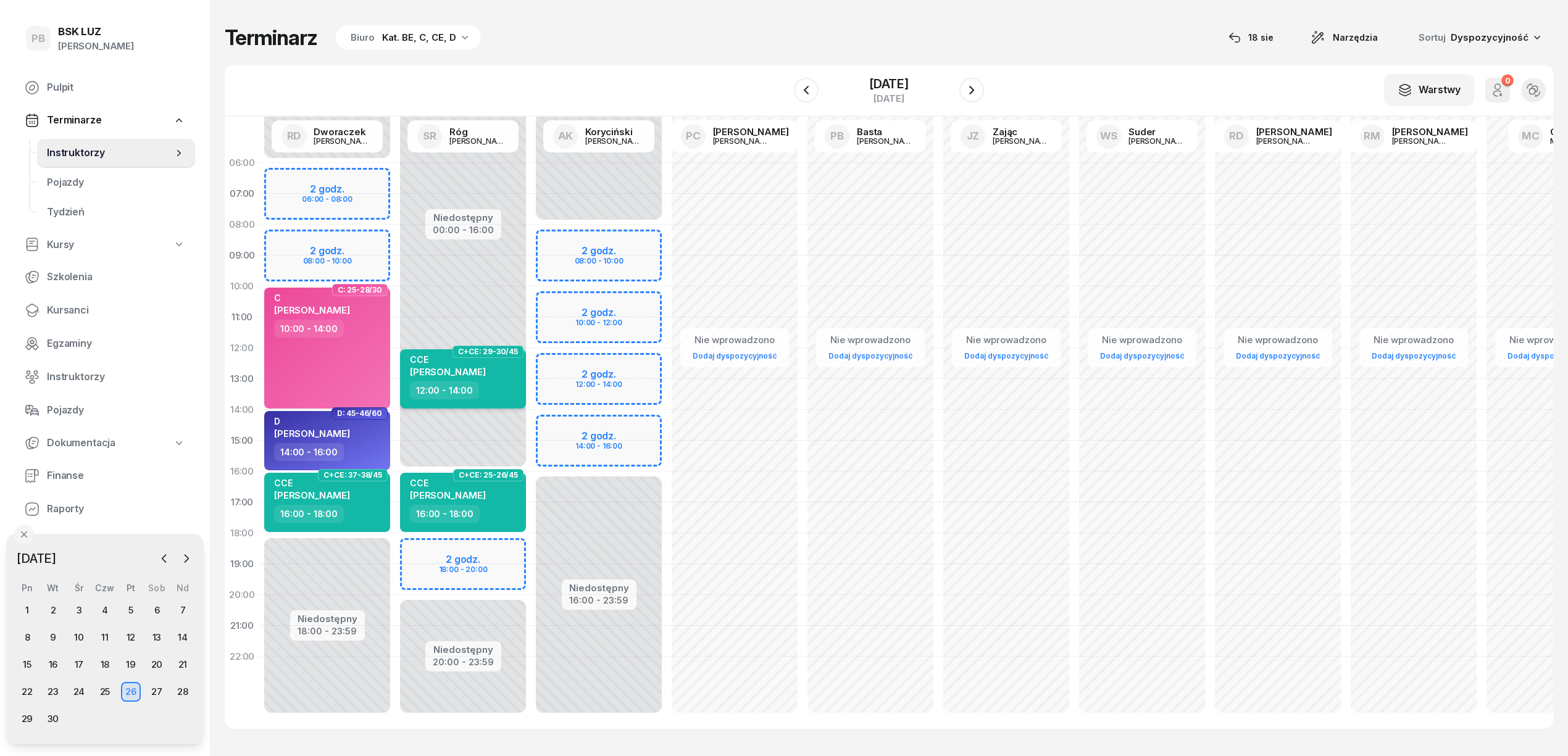
click at [509, 385] on div "12:00 - 14:00" at bounding box center [464, 390] width 108 height 18
select select "12"
select select "14"
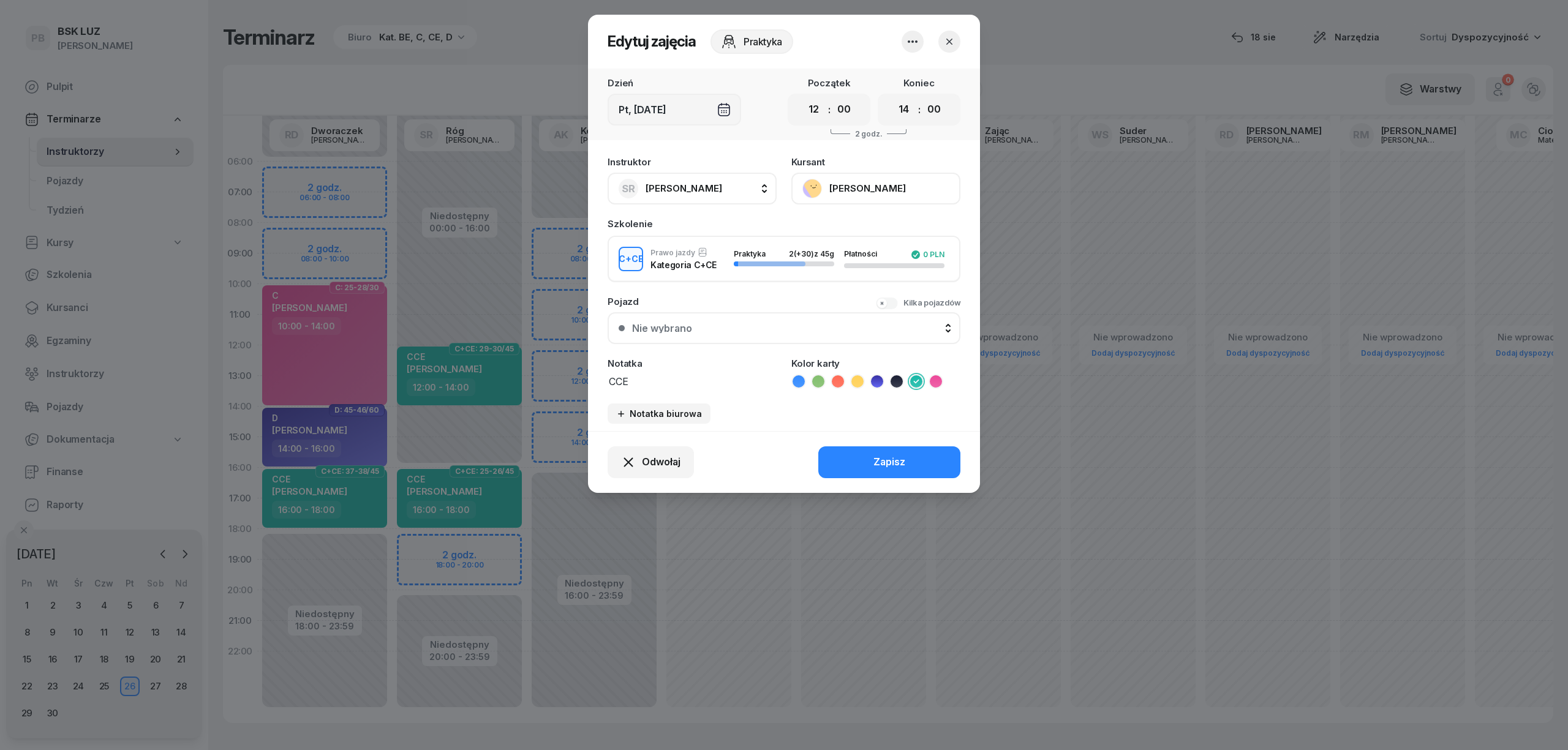
click at [706, 188] on span "[PERSON_NAME]" at bounding box center [684, 188] width 77 height 12
type input "kor"
click at [733, 275] on div "AK Koryciński Artur" at bounding box center [698, 270] width 146 height 20
click at [868, 463] on button "Zapisz" at bounding box center [889, 462] width 142 height 32
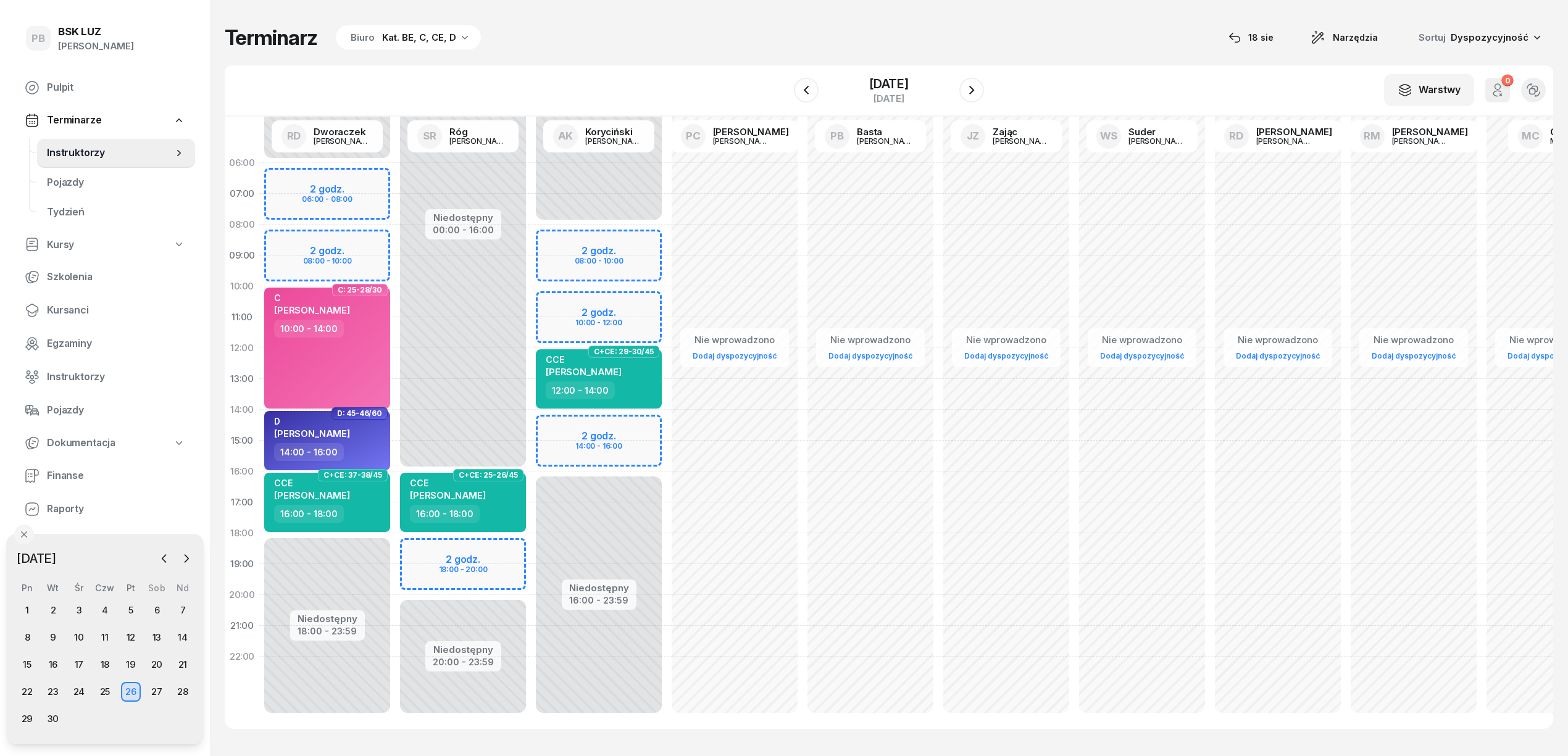
click at [786, 26] on div "Terminarz Biuro Kat. BE, C, CE, D [DATE] Narzędzia Sortuj Dyspozycyjność" at bounding box center [889, 38] width 1329 height 26
click at [803, 86] on icon "button" at bounding box center [805, 90] width 14 height 14
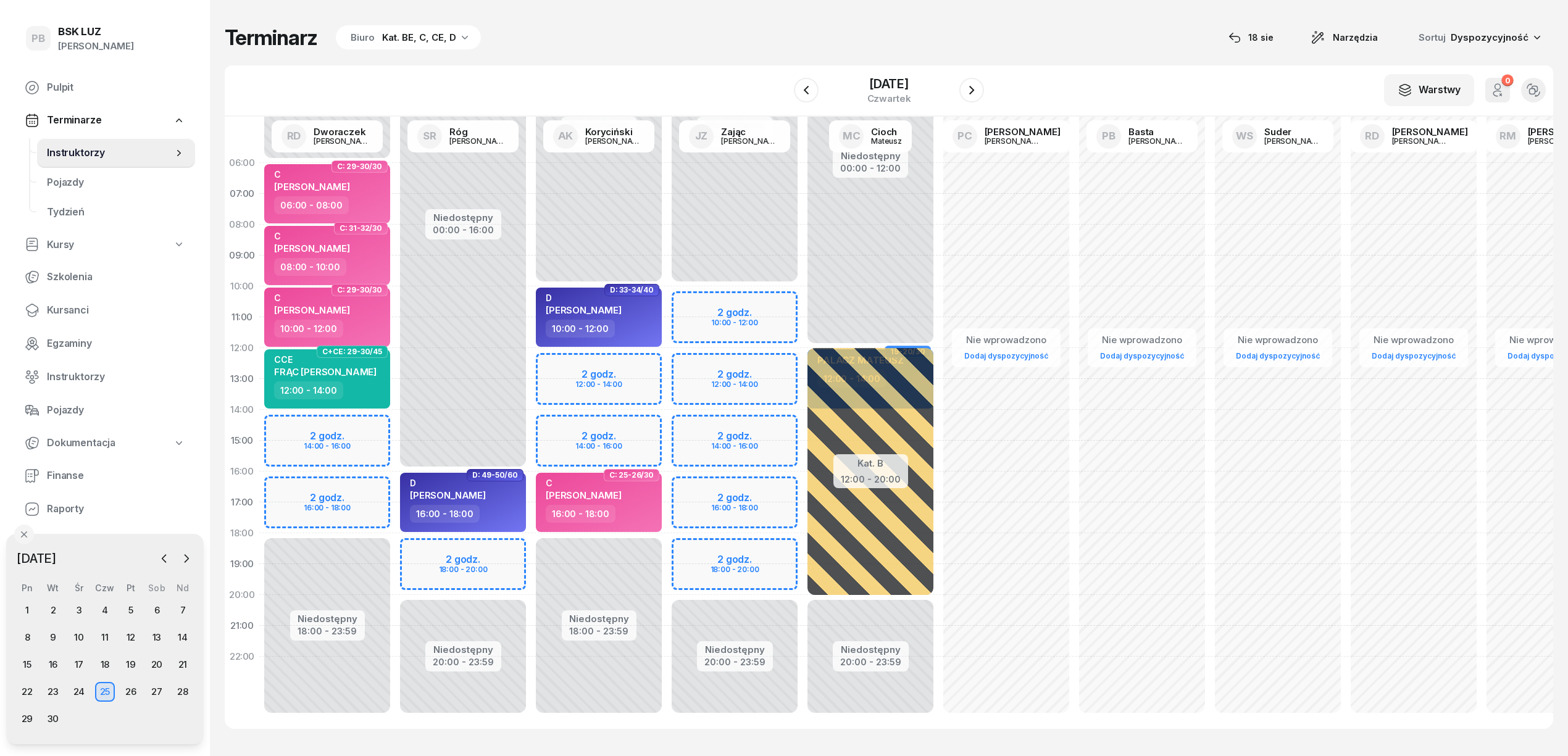
drag, startPoint x: 803, startPoint y: 86, endPoint x: 618, endPoint y: 58, distance: 187.1
click at [618, 58] on div "Terminarz Biuro Kat. BE, C, CE, D 18 sie Narzędzia Sortuj Dyspozycyjność W Wybi…" at bounding box center [889, 377] width 1329 height 753
click at [974, 88] on icon "button" at bounding box center [971, 90] width 5 height 9
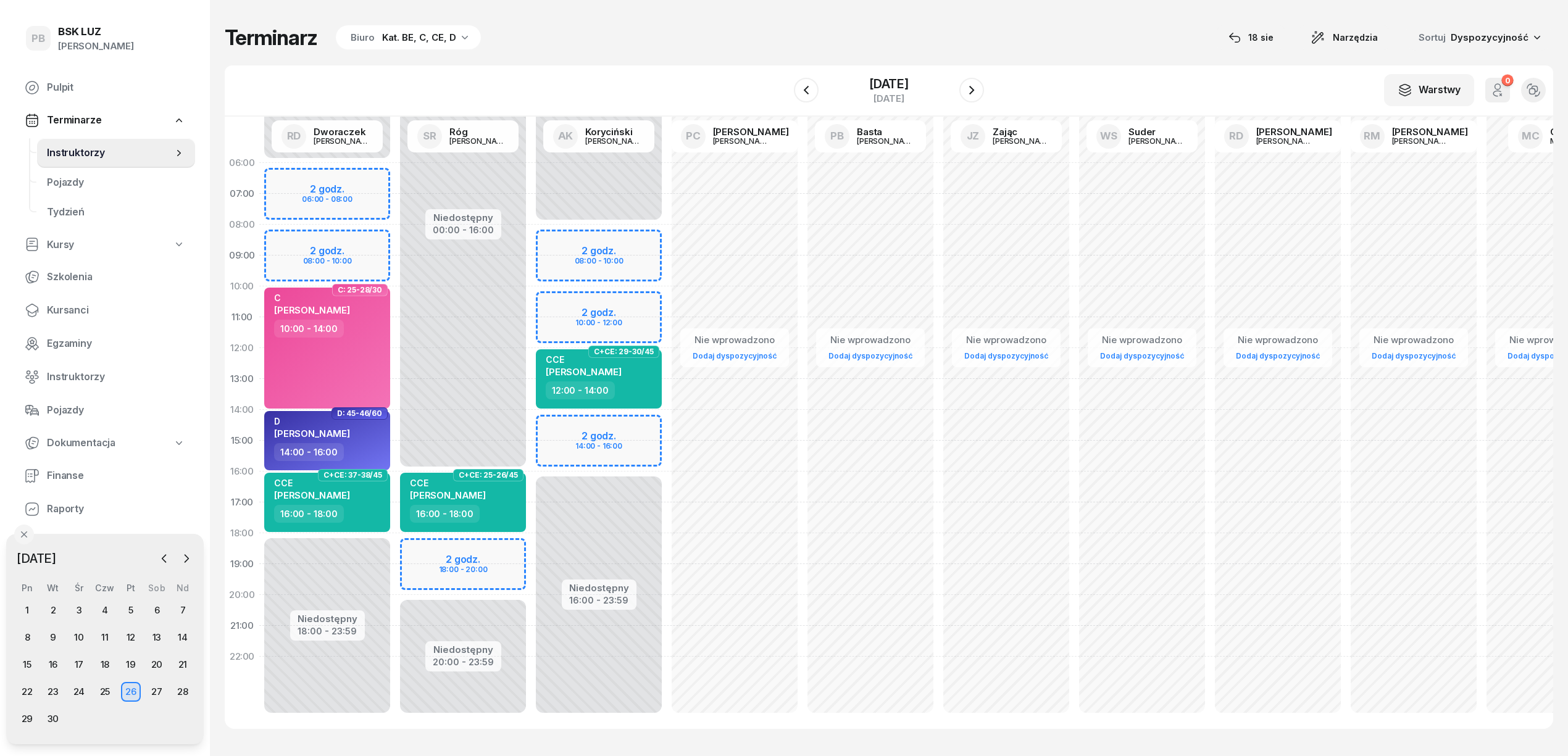
click at [752, 70] on div "W Wybierz AK Koryciński Artur BP Pająk Bogusław DA Arendarczyk Damian DP Pawłow…" at bounding box center [889, 91] width 1329 height 51
click at [804, 97] on icon "button" at bounding box center [805, 90] width 14 height 14
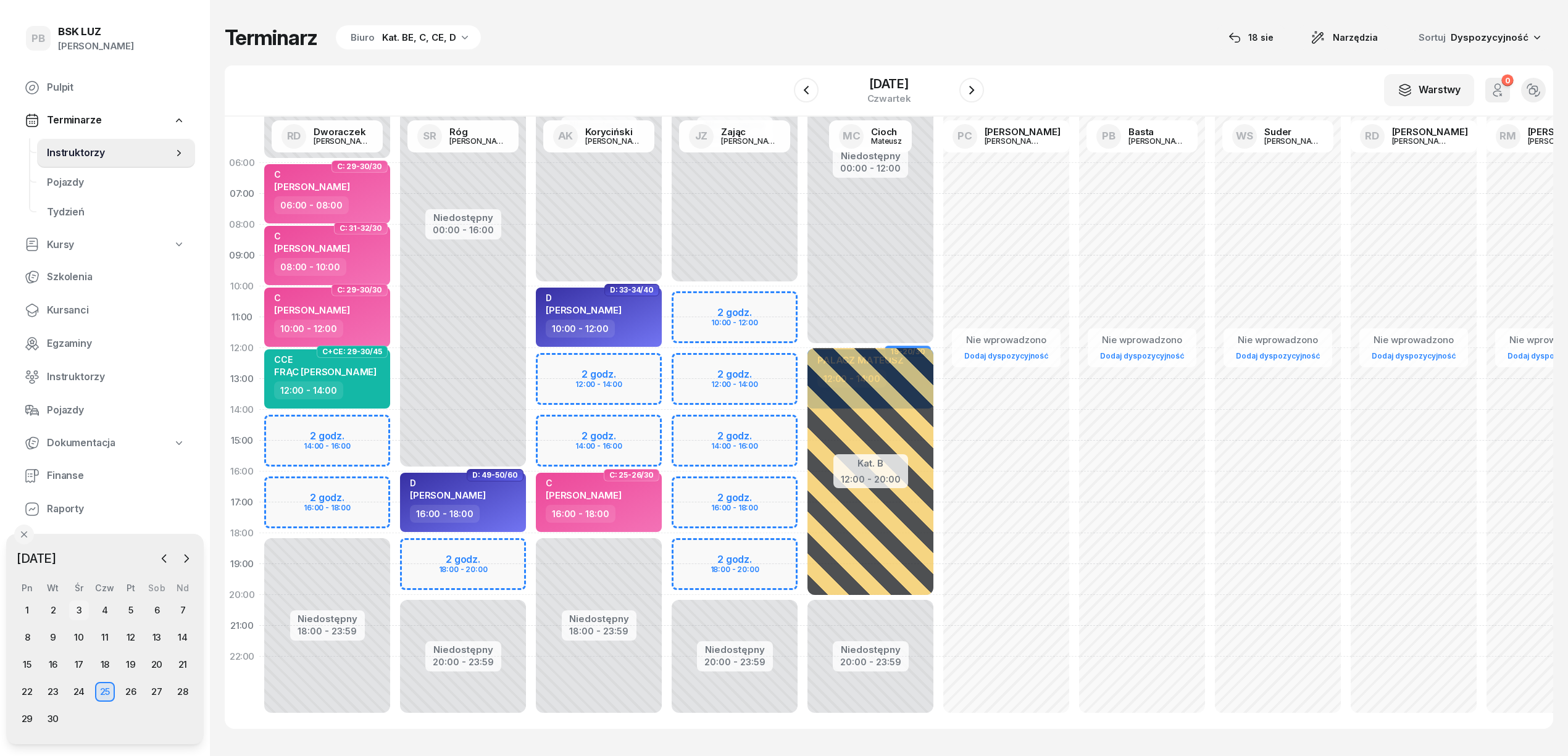
click at [77, 605] on div "3" at bounding box center [79, 610] width 20 height 20
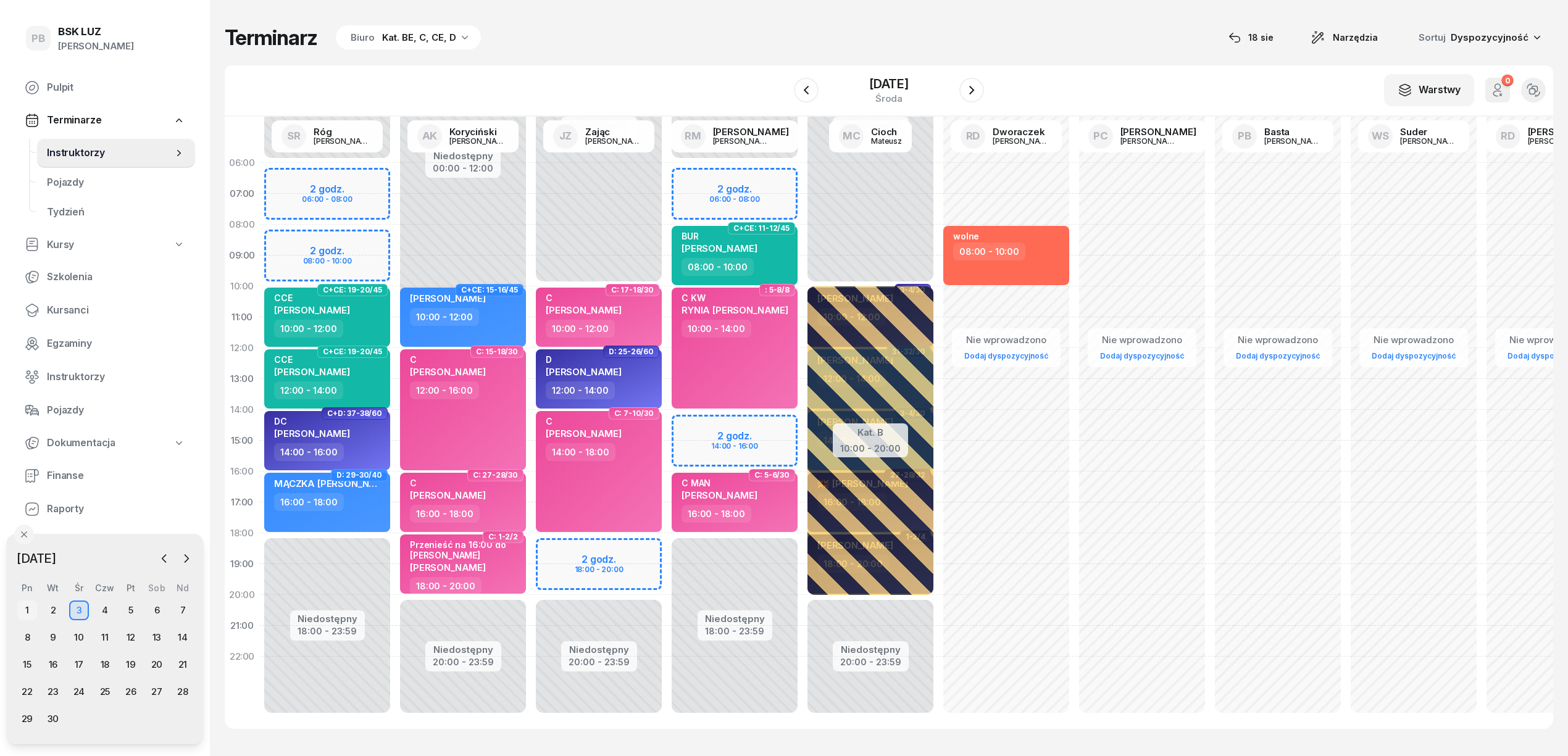
click at [28, 612] on div "1" at bounding box center [27, 610] width 20 height 20
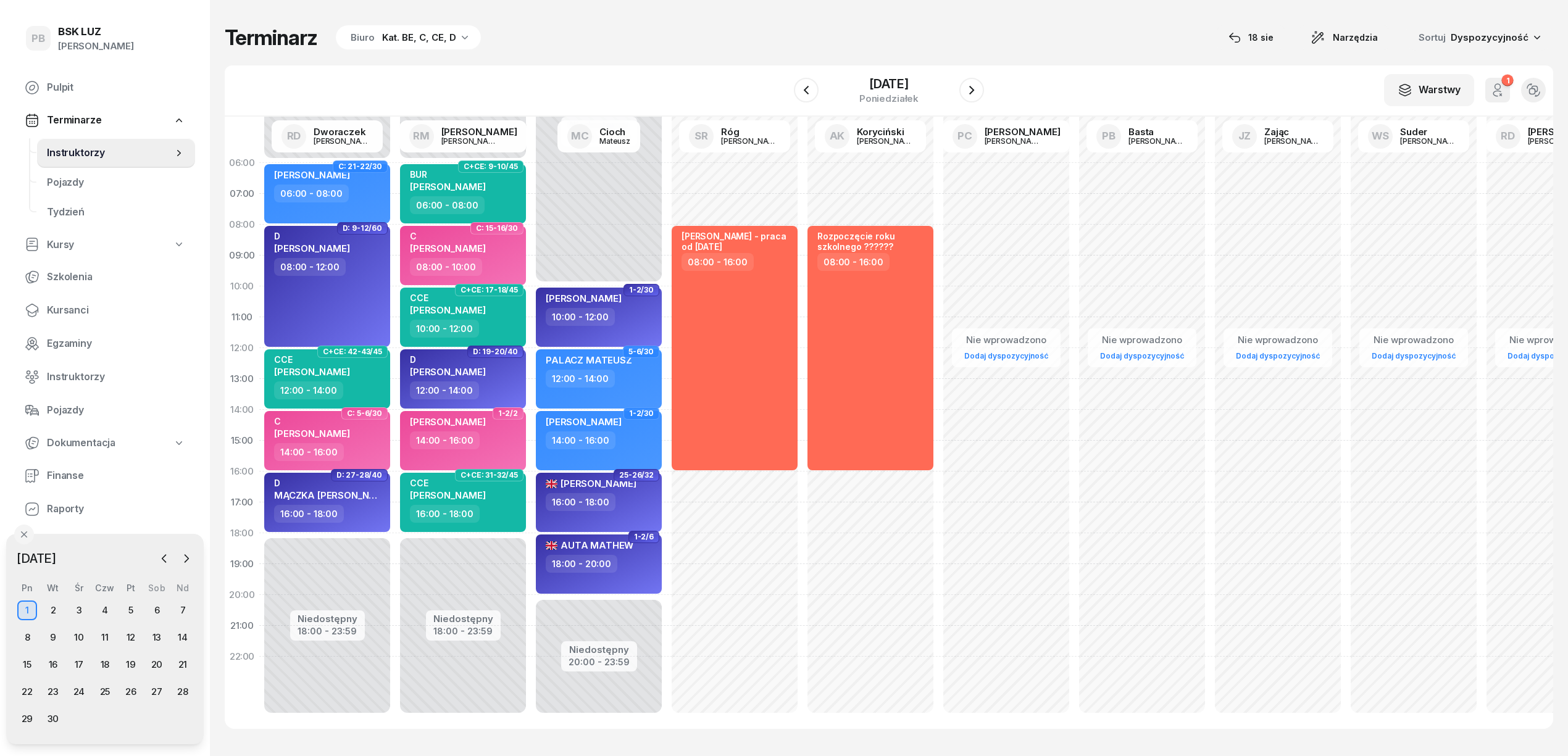
click at [558, 52] on div "Terminarz Biuro Kat. BE, C, CE, D 18 sie Narzędzia Sortuj Dyspozycyjność W Wybi…" at bounding box center [889, 377] width 1329 height 753
click at [650, 501] on div "16:00 - 18:00" at bounding box center [600, 502] width 108 height 18
click at [776, 57] on div "Terminarz Biuro Kat. BE, C, CE, D 18 sie Narzędzia Sortuj Dyspozycyjność W Wybi…" at bounding box center [889, 377] width 1329 height 753
click at [637, 576] on div "AUTA MATHEW 18:00 - 20:00" at bounding box center [598, 564] width 126 height 59
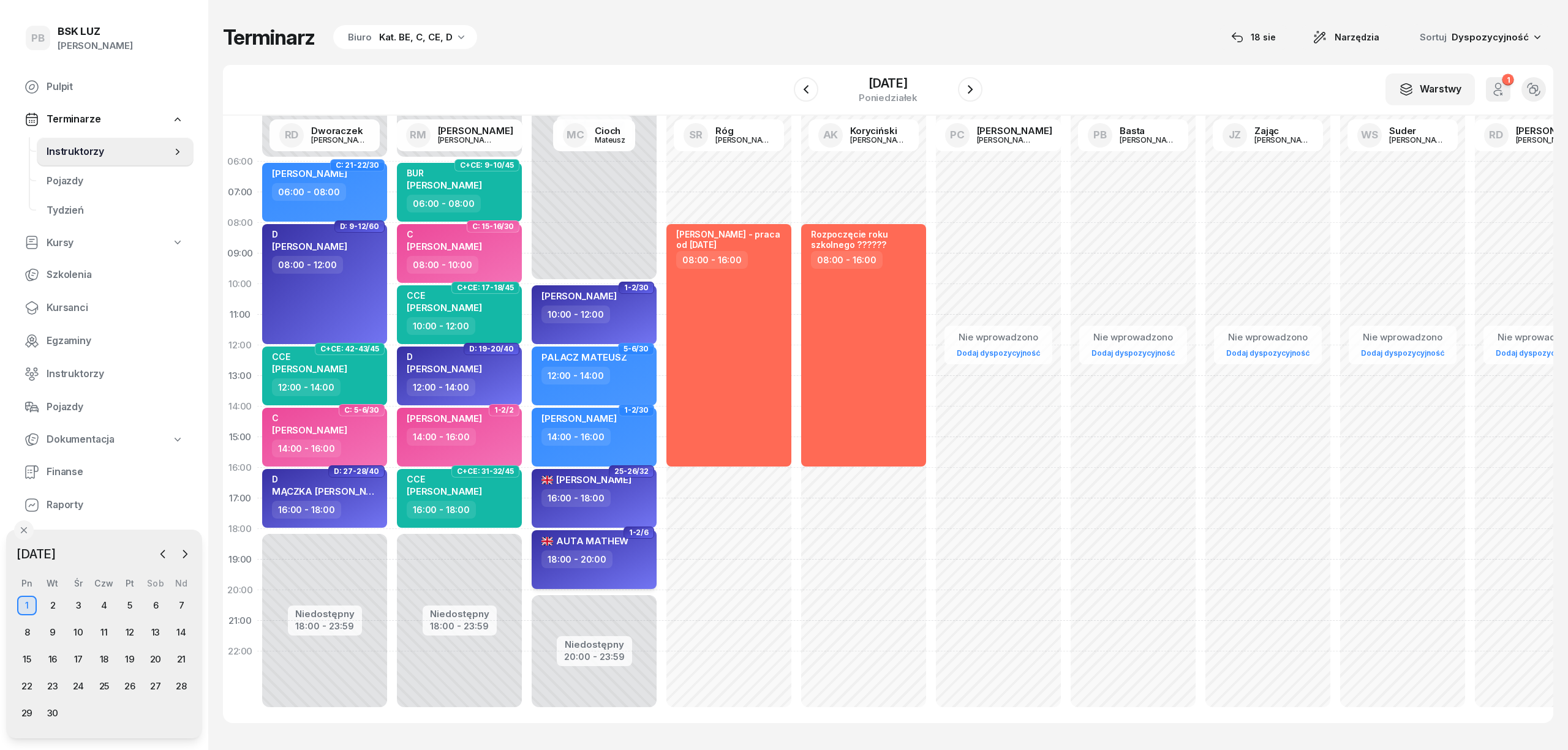
select select "18"
select select "20"
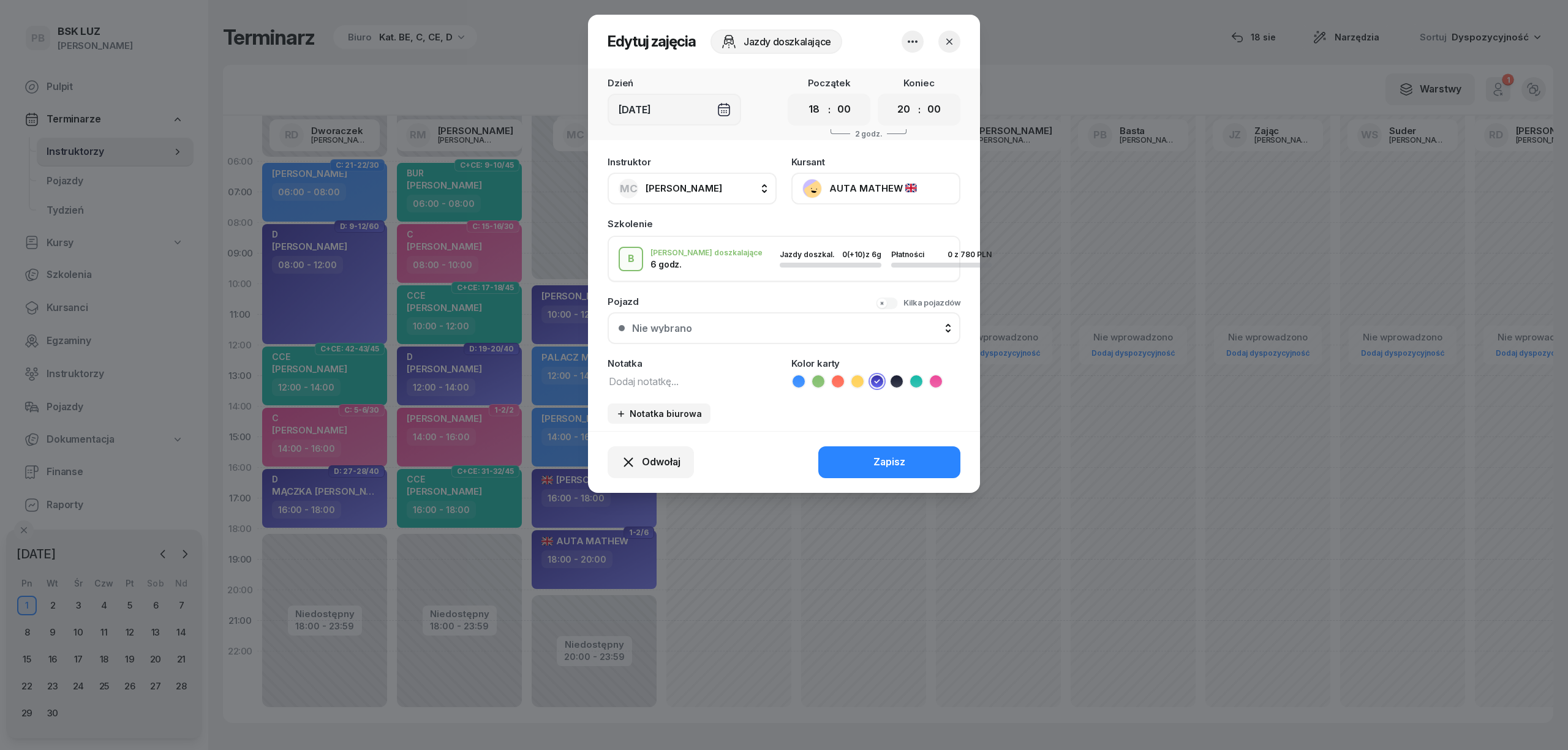
click at [948, 44] on icon "button" at bounding box center [949, 42] width 12 height 12
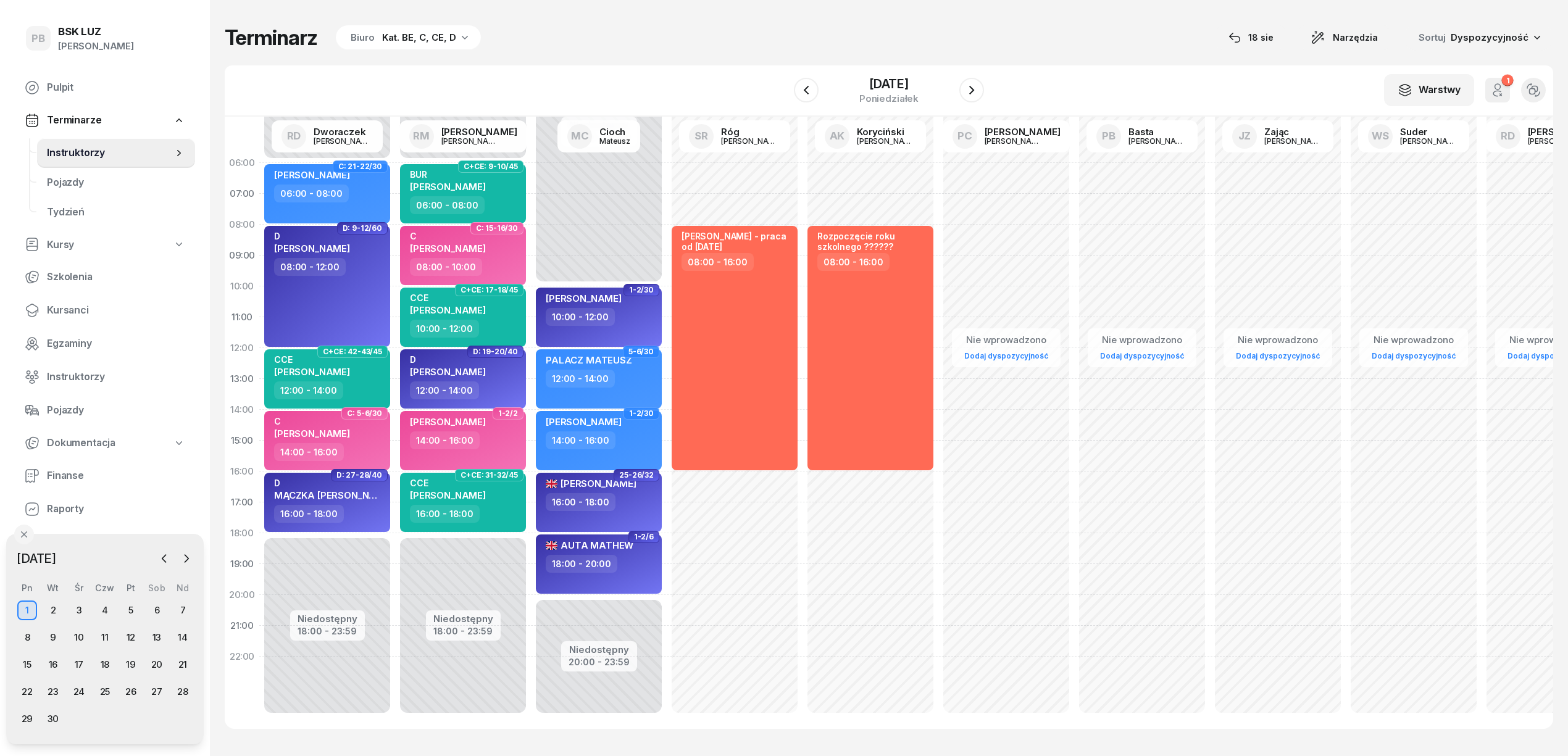
click at [598, 36] on div "Terminarz Biuro Kat. BE, C, CE, D [DATE] Narzędzia Sortuj Dyspozycyjność" at bounding box center [889, 38] width 1329 height 26
click at [57, 304] on span "Kursanci" at bounding box center [116, 310] width 138 height 16
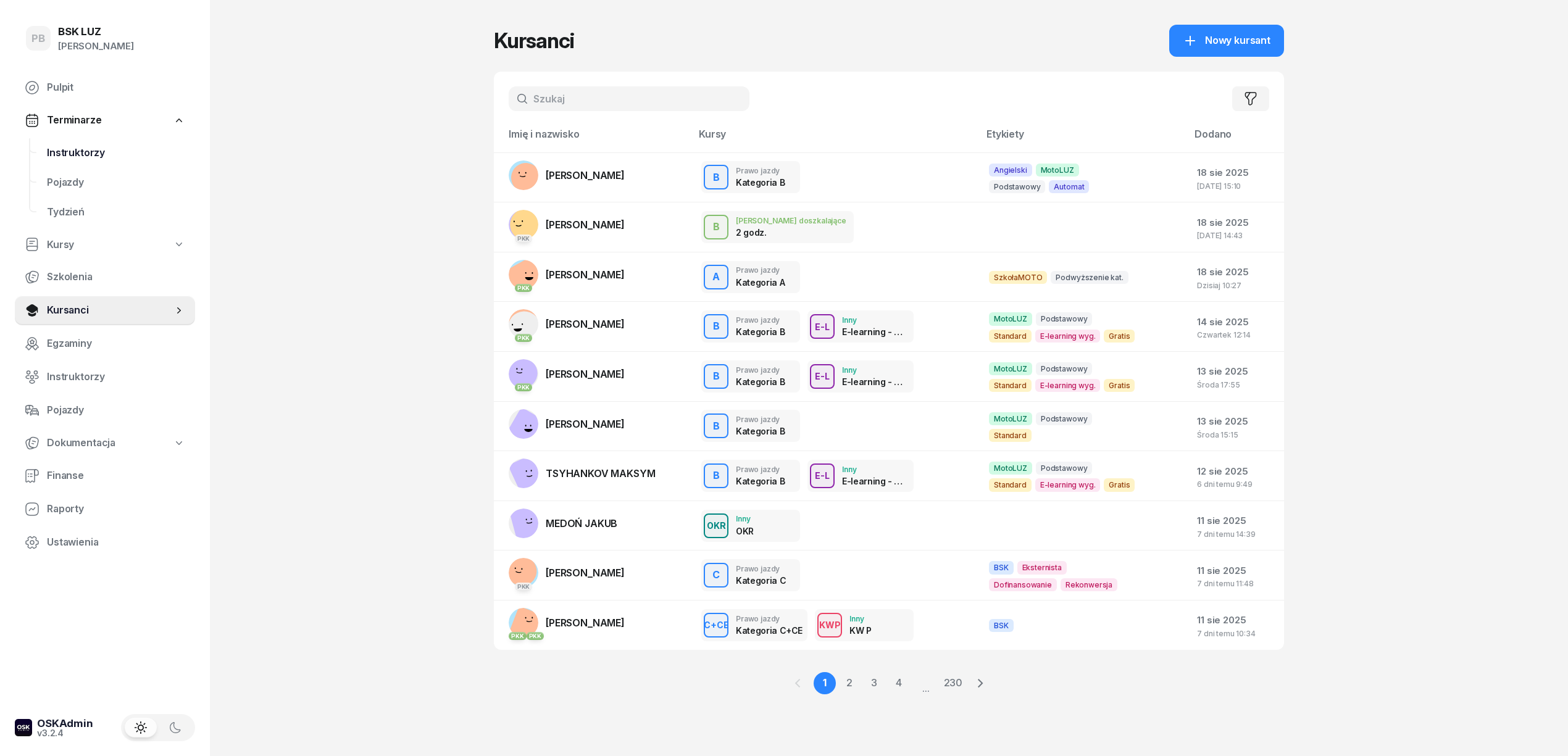
click at [69, 153] on span "Instruktorzy" at bounding box center [116, 152] width 138 height 16
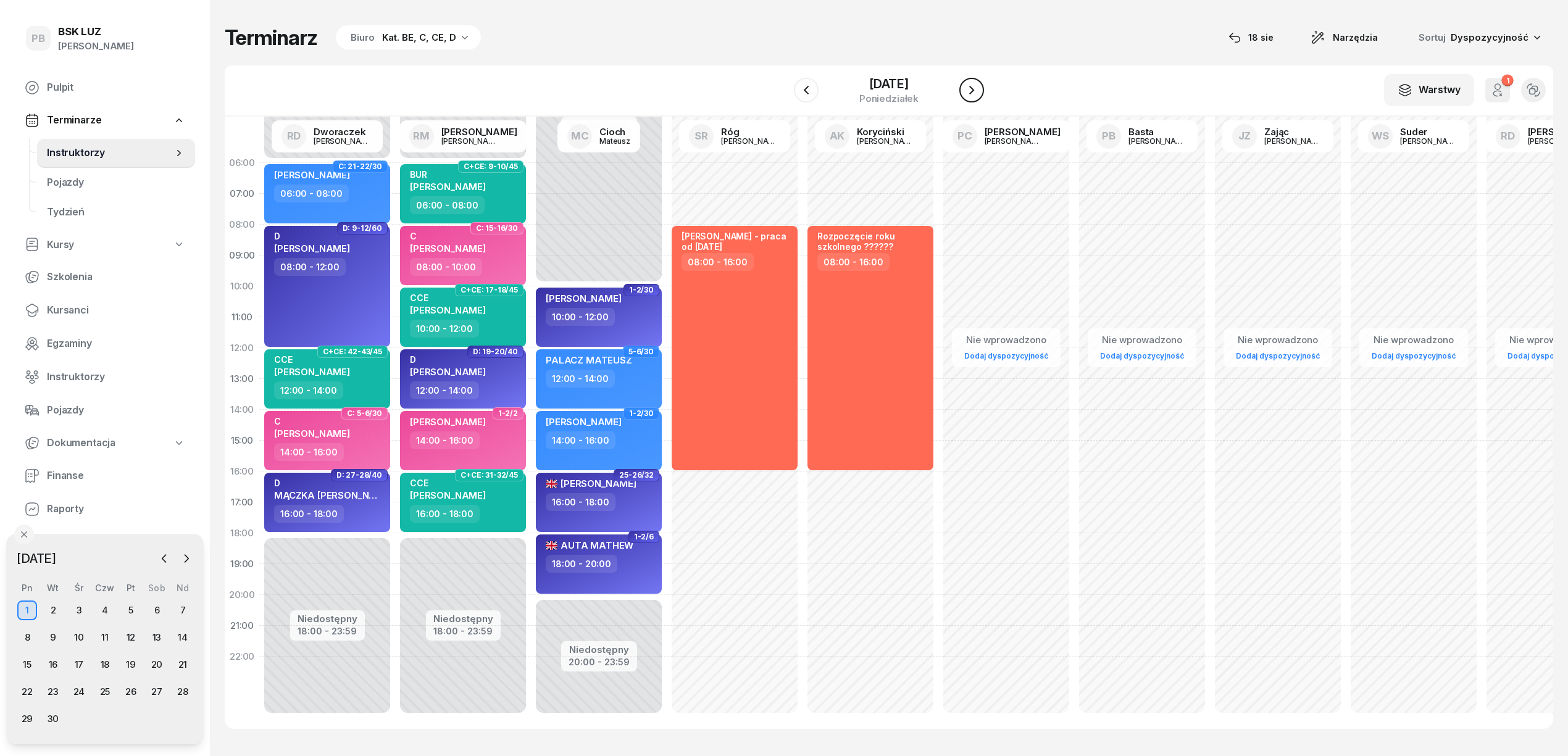
click at [974, 92] on icon "button" at bounding box center [971, 90] width 14 height 14
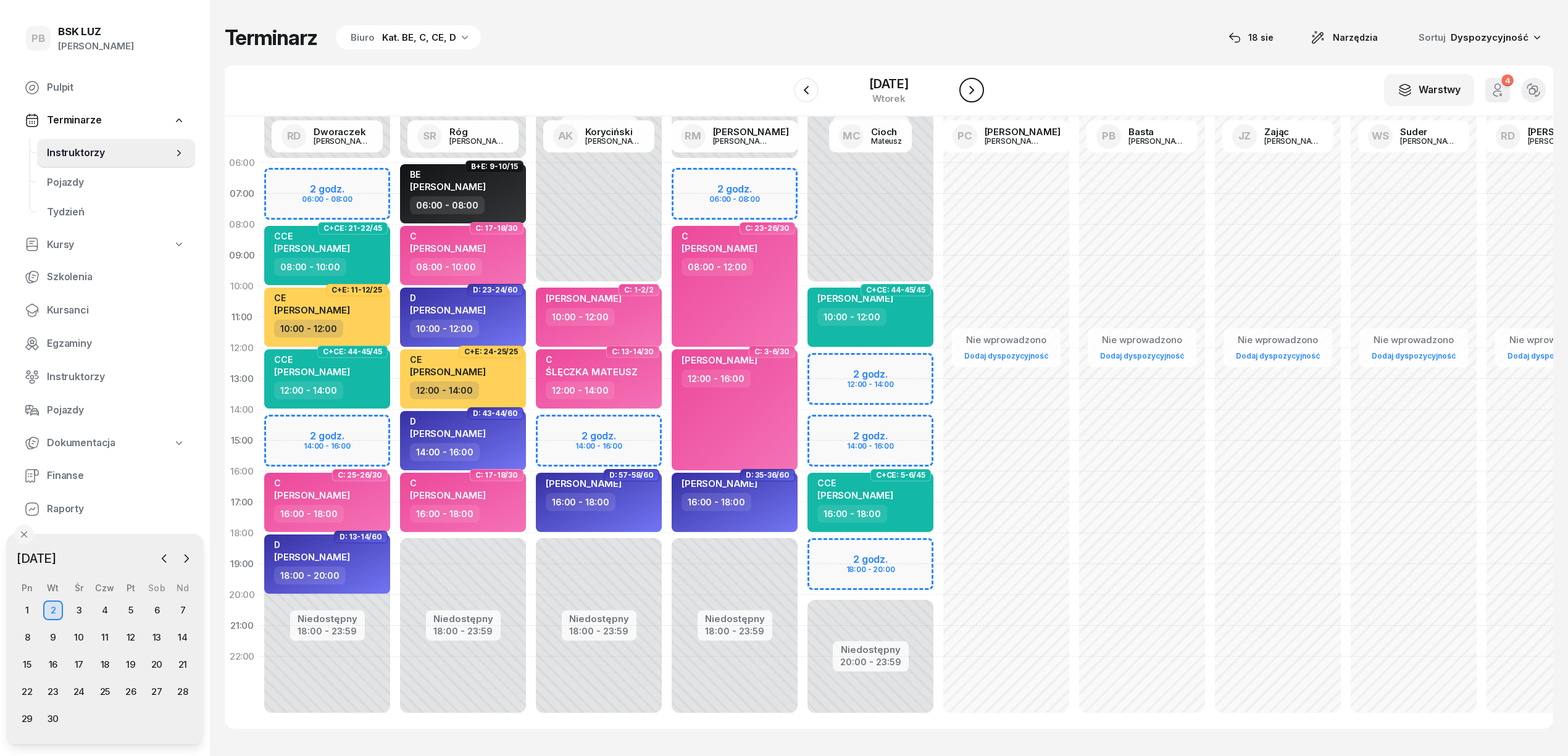
click at [974, 92] on icon "button" at bounding box center [971, 90] width 14 height 14
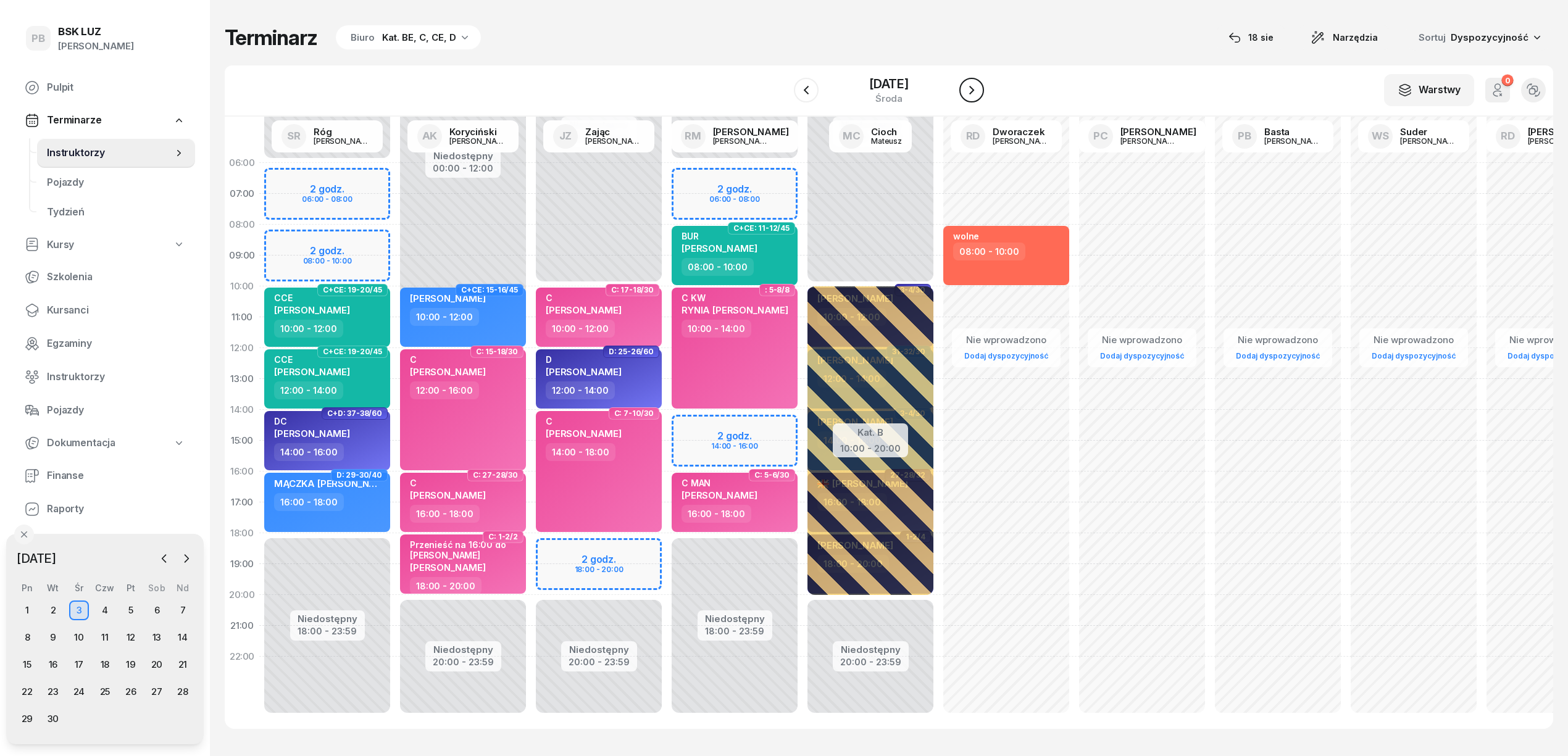
click at [974, 92] on icon "button" at bounding box center [971, 90] width 14 height 14
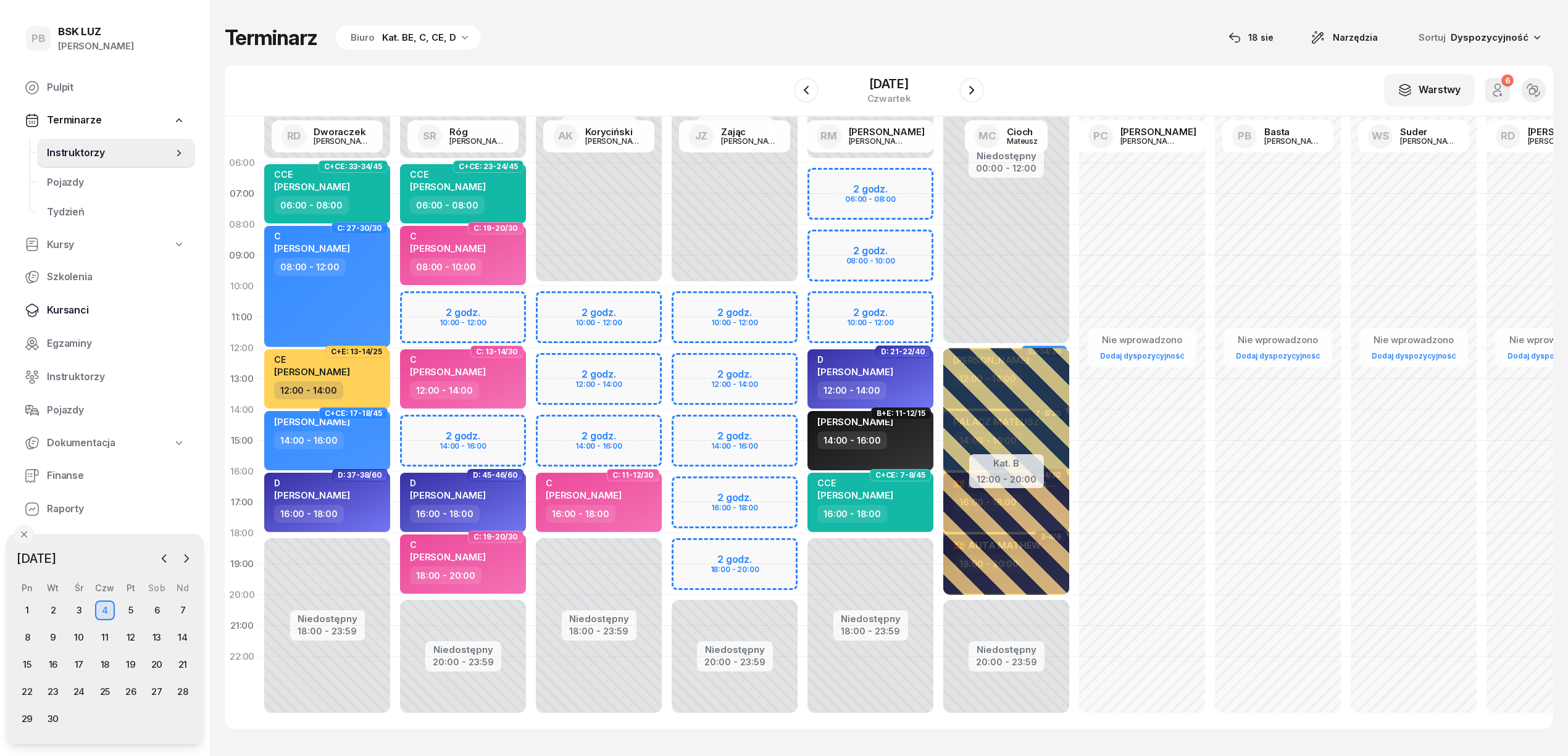
click at [67, 309] on span "Kursanci" at bounding box center [116, 310] width 138 height 16
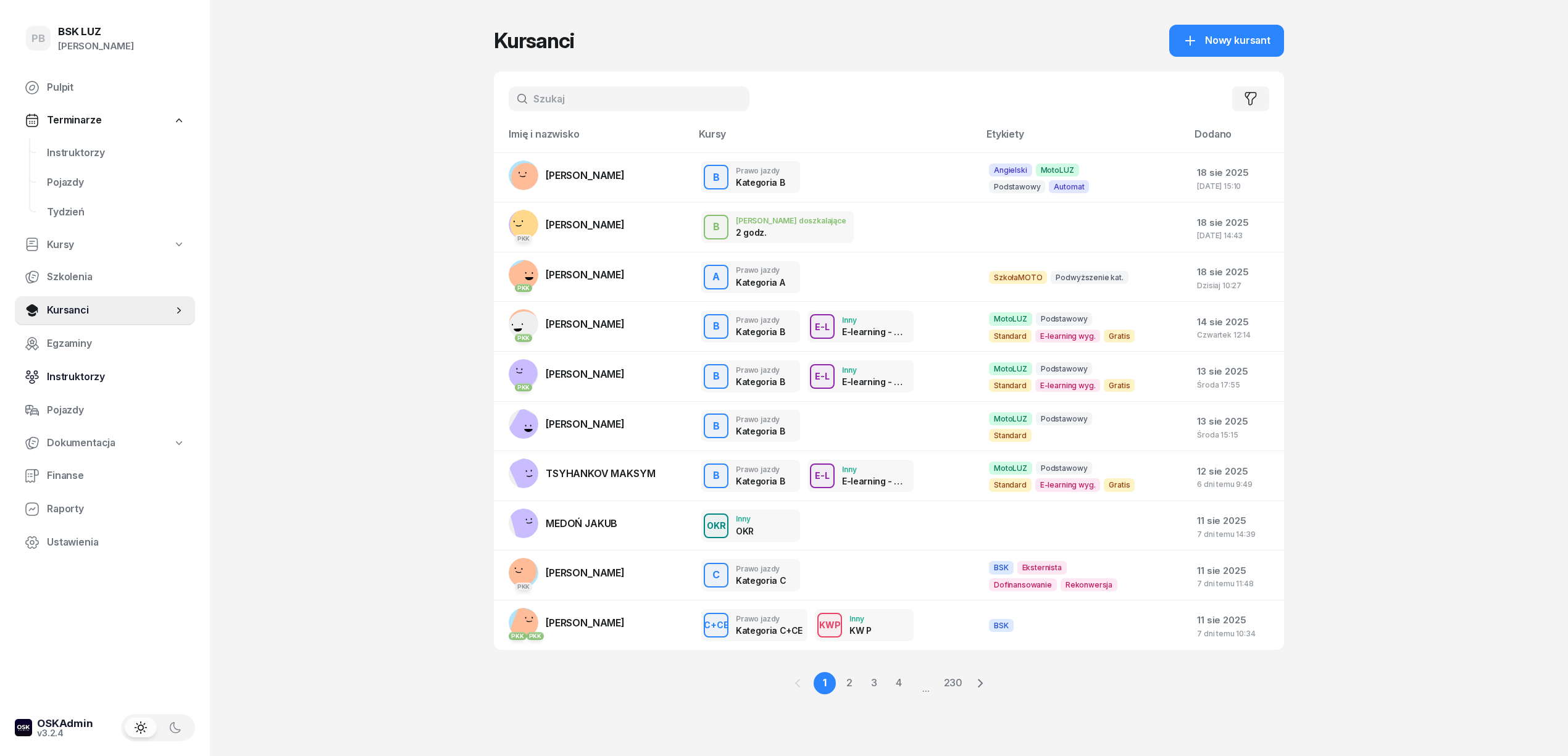
click at [75, 379] on span "Instruktorzy" at bounding box center [116, 377] width 138 height 16
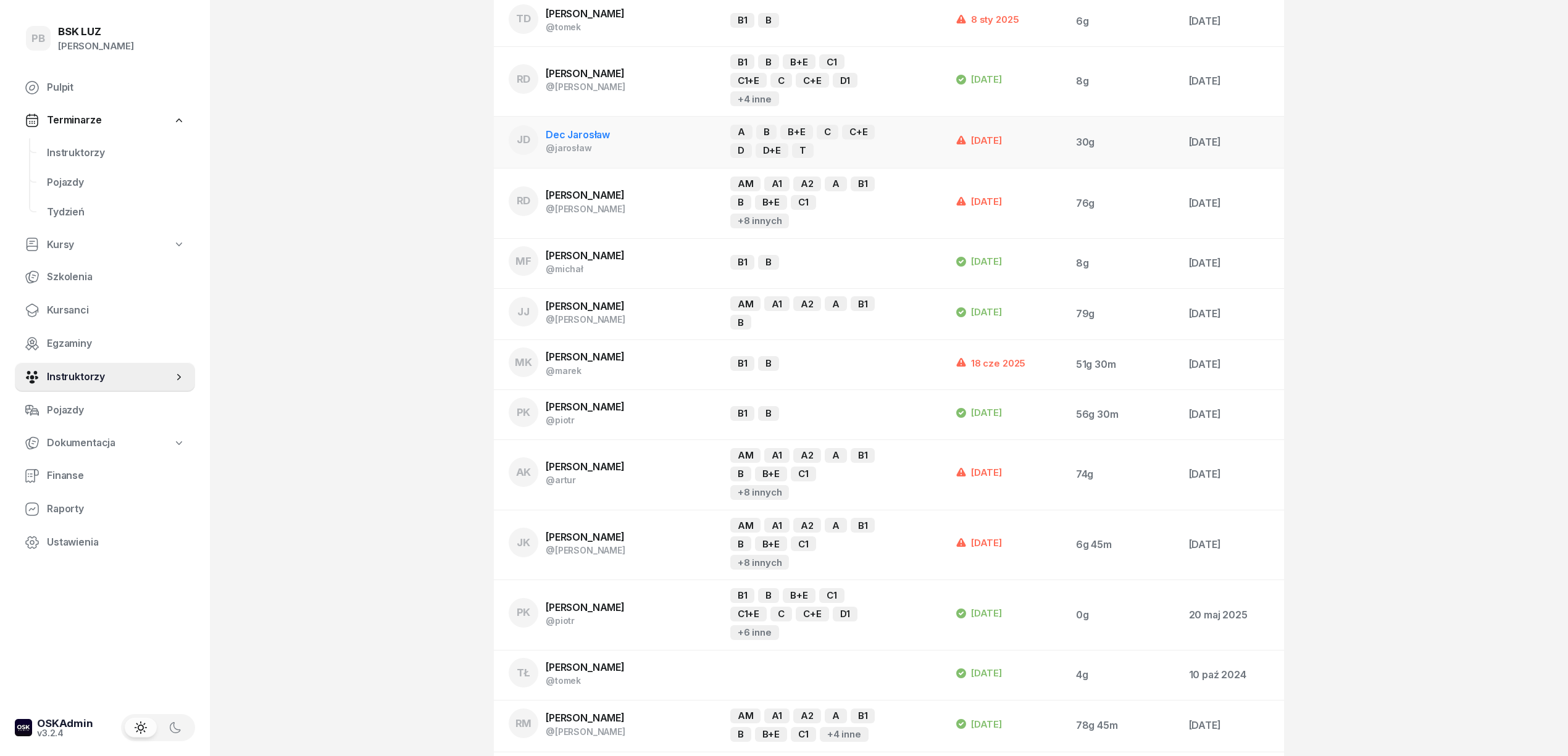
scroll to position [164, 0]
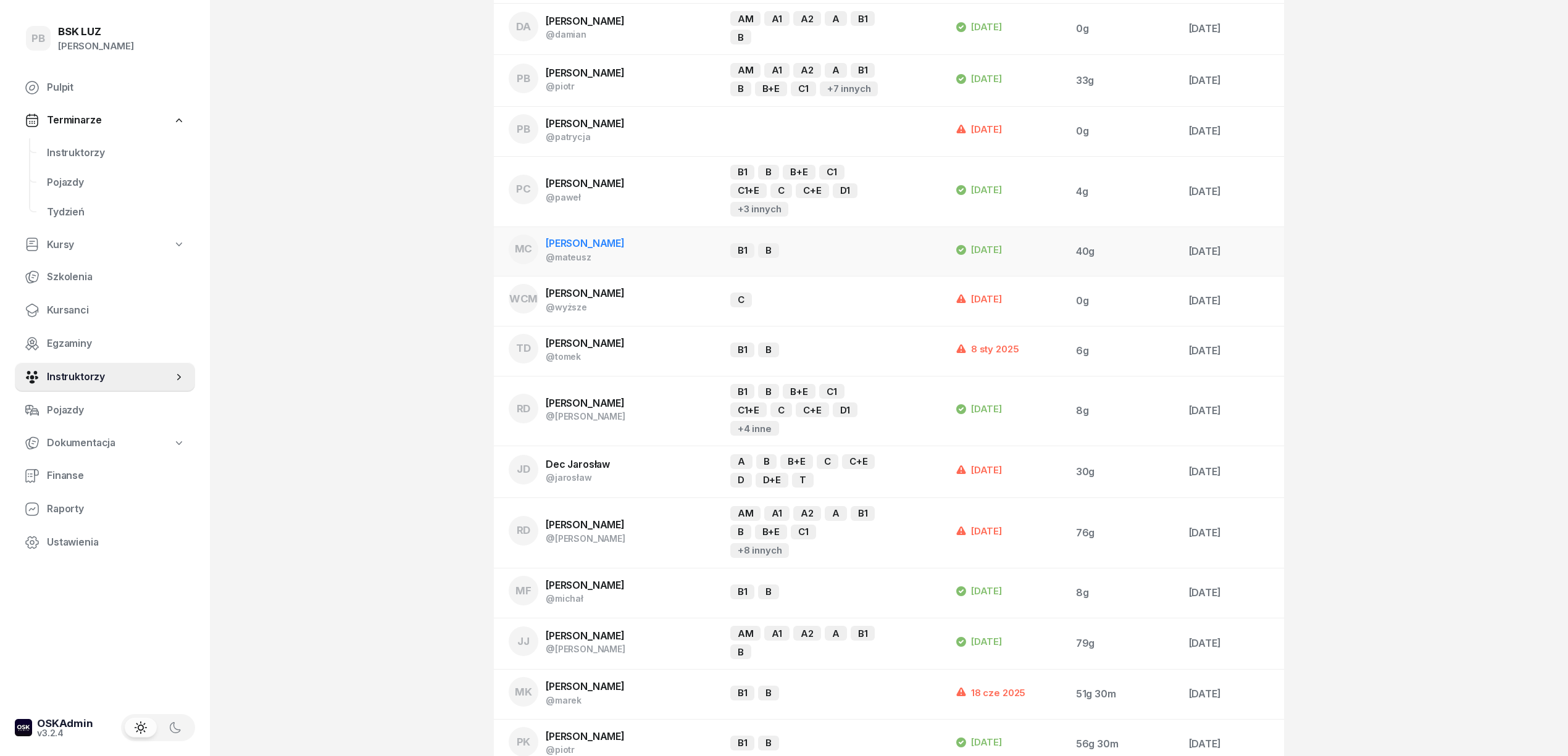
click at [591, 248] on span "[PERSON_NAME]" at bounding box center [585, 243] width 79 height 12
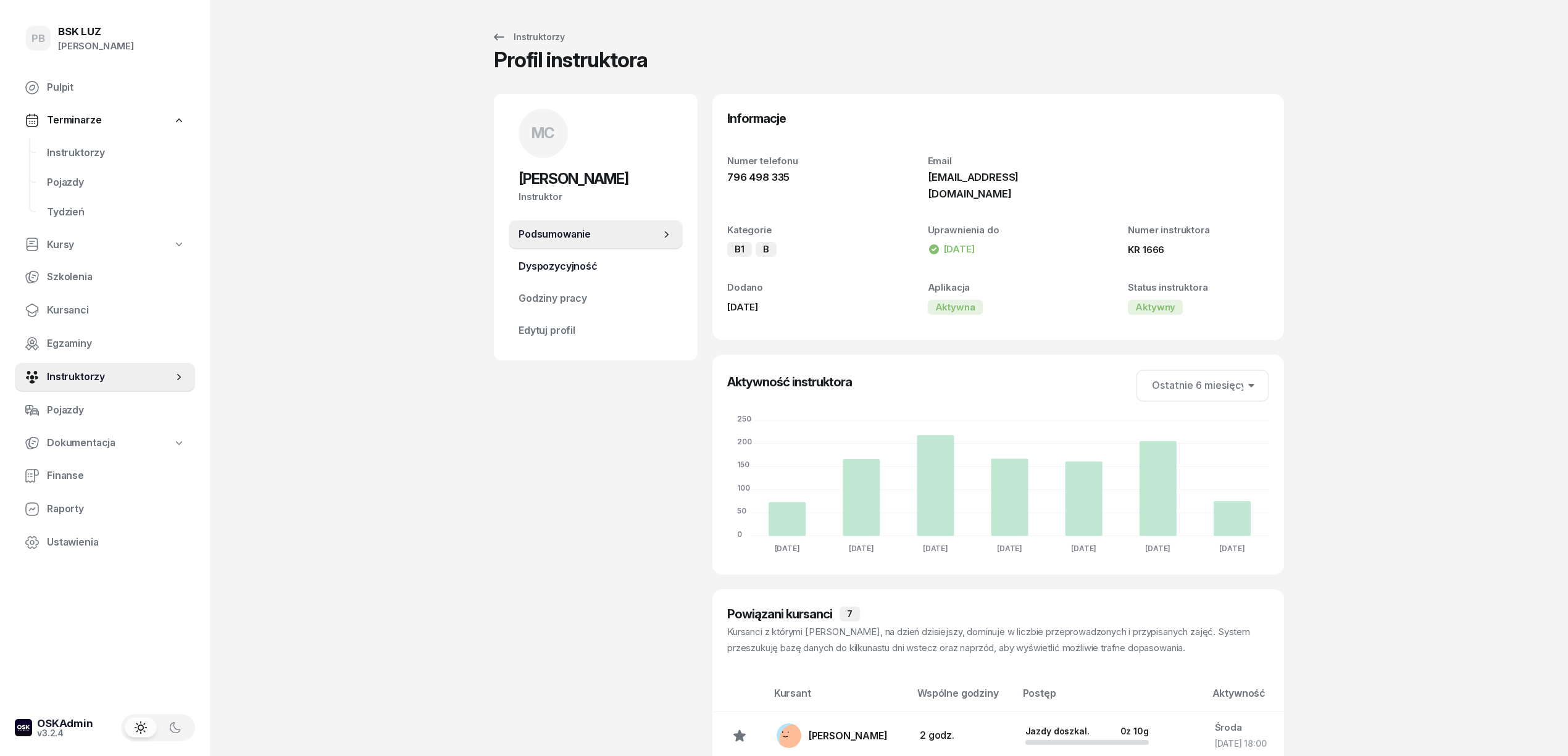
click at [618, 272] on span "Dyspozycyjność" at bounding box center [596, 266] width 155 height 16
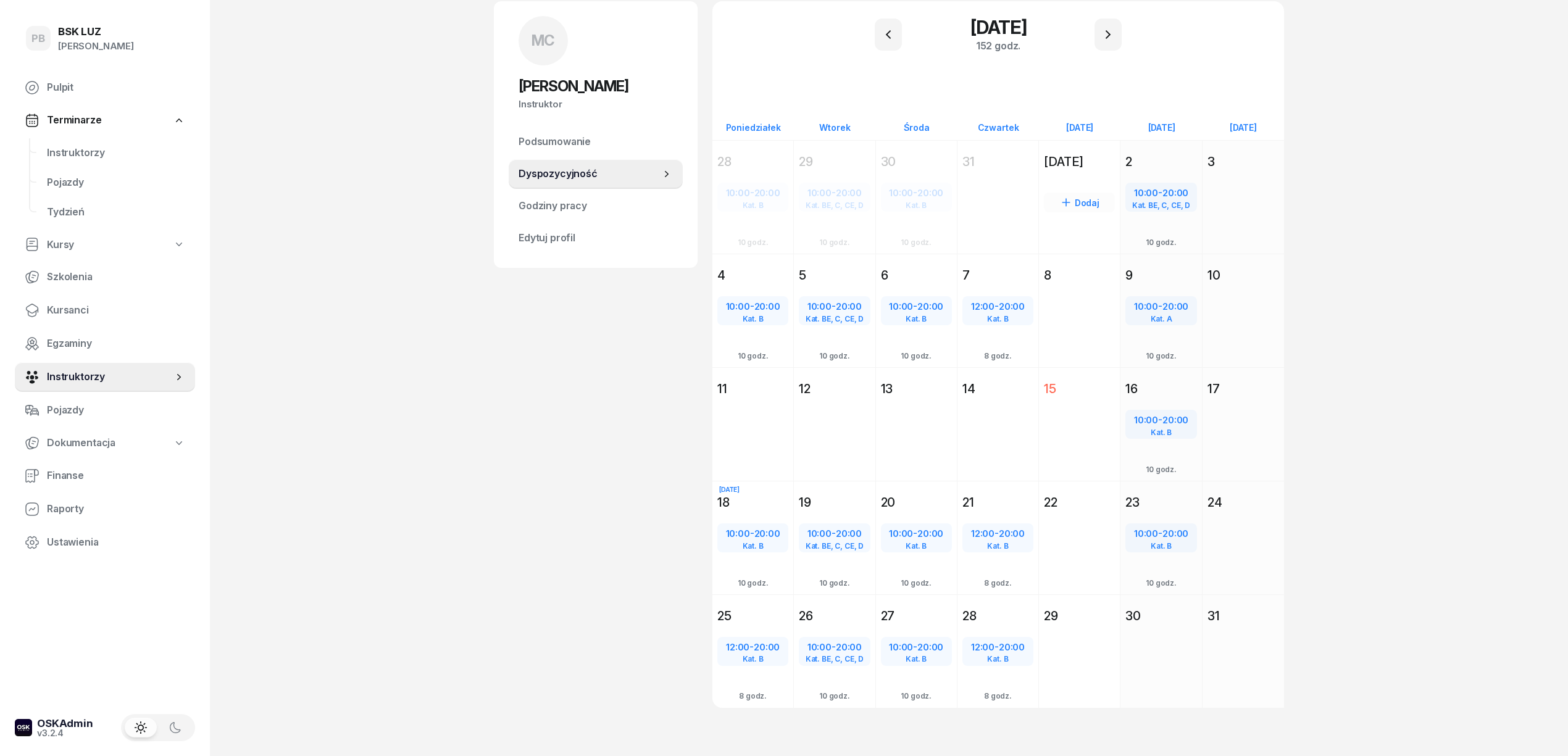
scroll to position [95, 0]
click at [1107, 25] on icon "button" at bounding box center [1108, 32] width 14 height 14
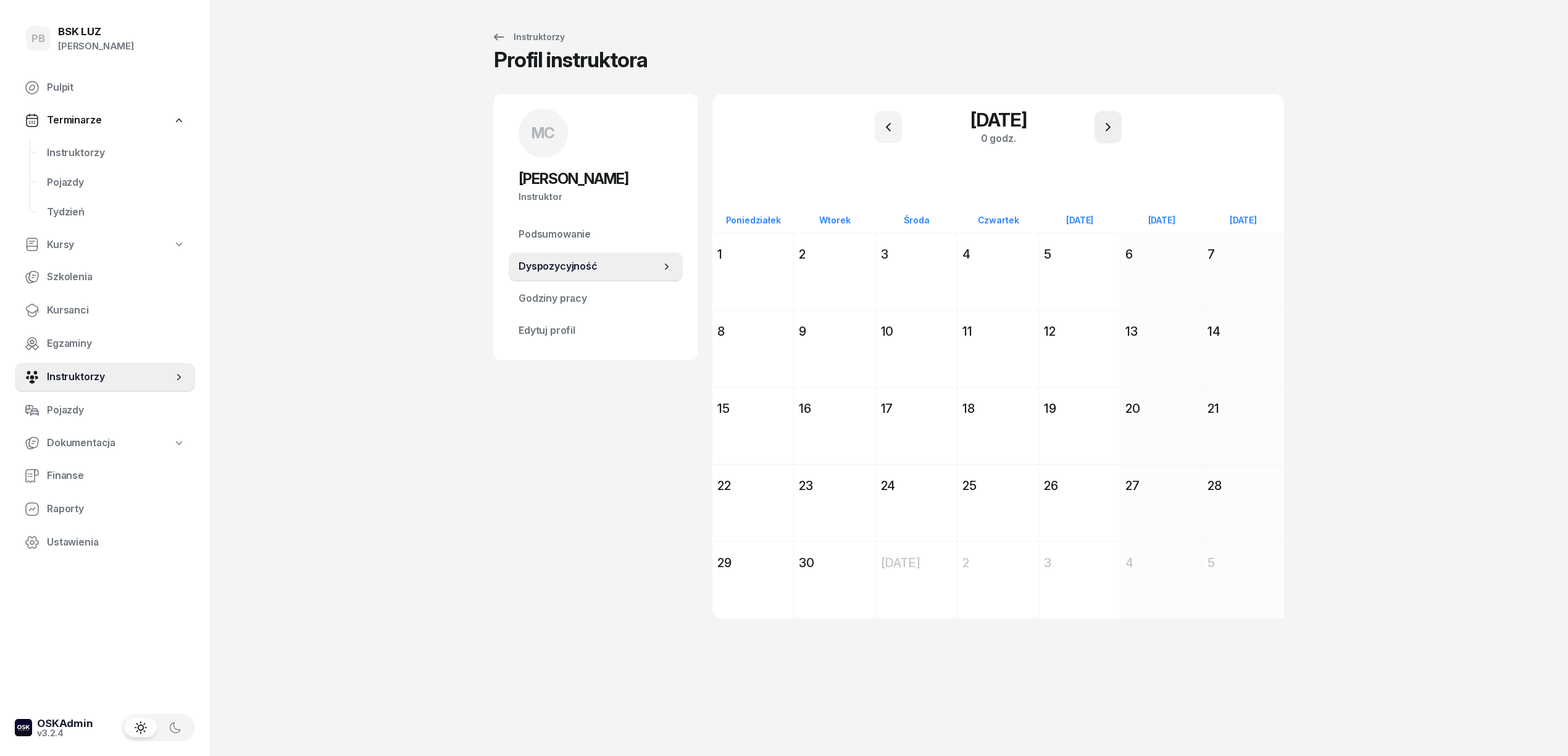
scroll to position [0, 0]
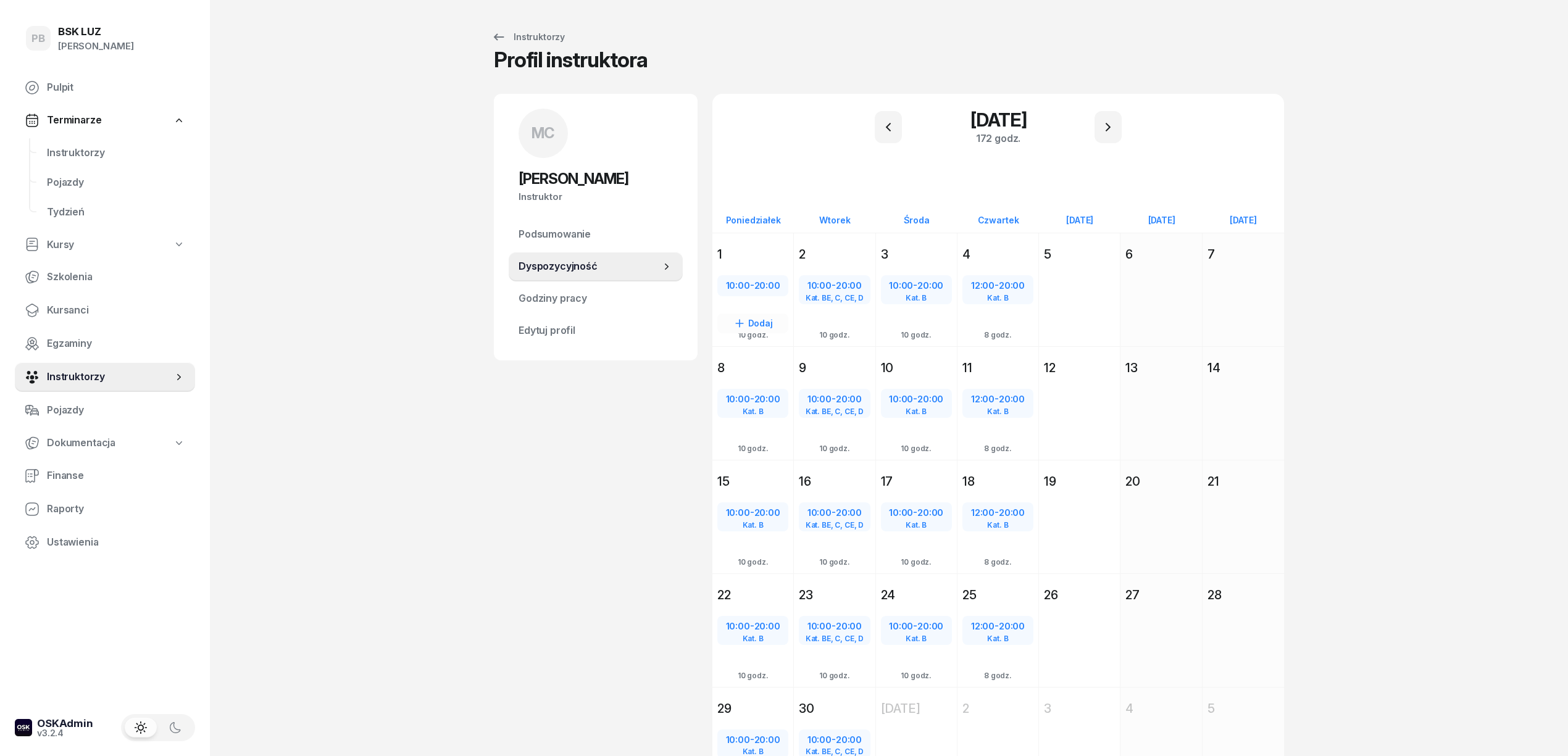
click at [758, 286] on span "20:00" at bounding box center [767, 285] width 26 height 12
select select "10"
select select "20"
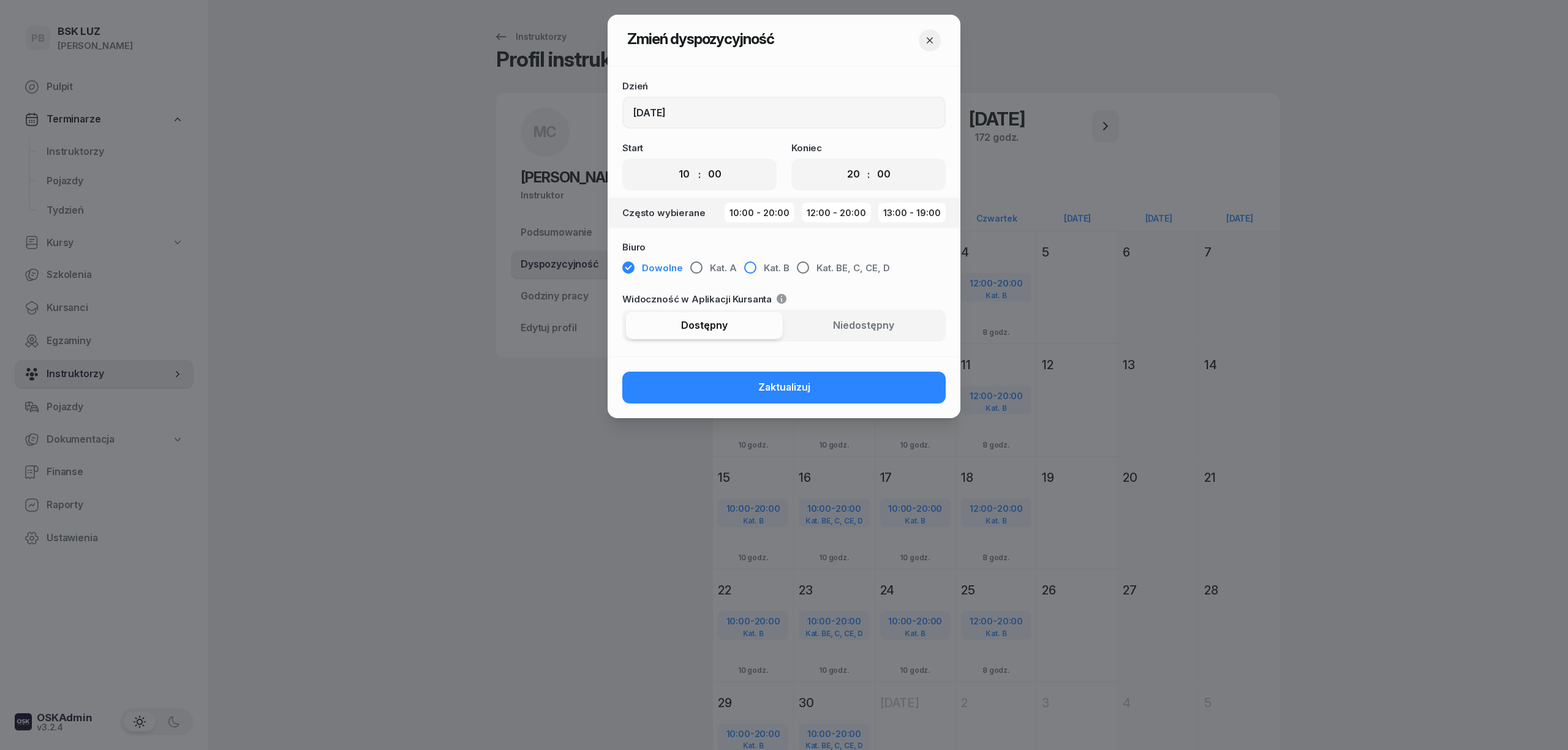
click at [770, 260] on span "Kat. B" at bounding box center [776, 268] width 26 height 16
click at [787, 388] on span "Zaktualizuj" at bounding box center [784, 387] width 52 height 16
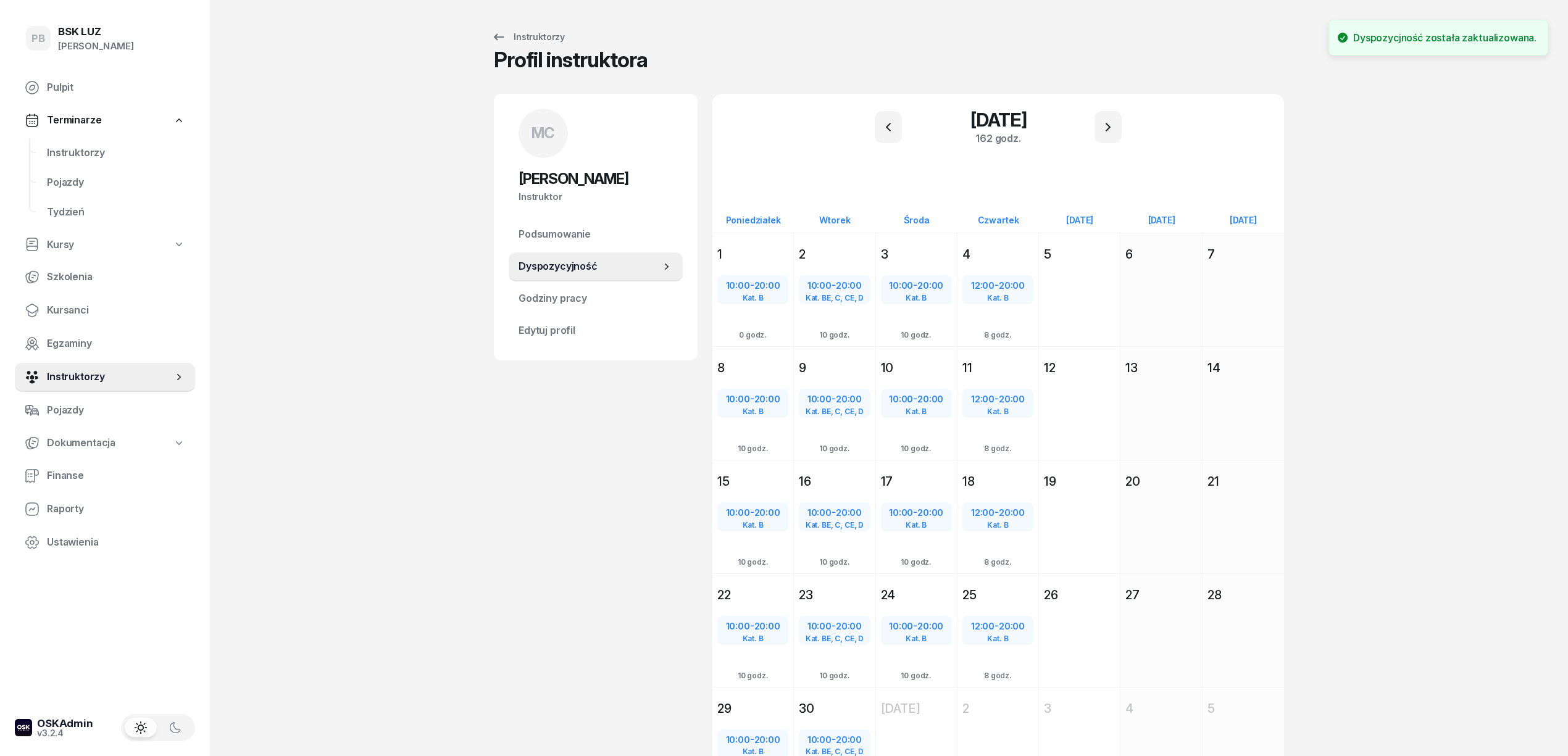
click at [600, 441] on div "MC Mateusz Cioch Instruktor MC Mateusz Cioch @mateusz Wyślij wiadomość MC Mateu…" at bounding box center [596, 461] width 204 height 736
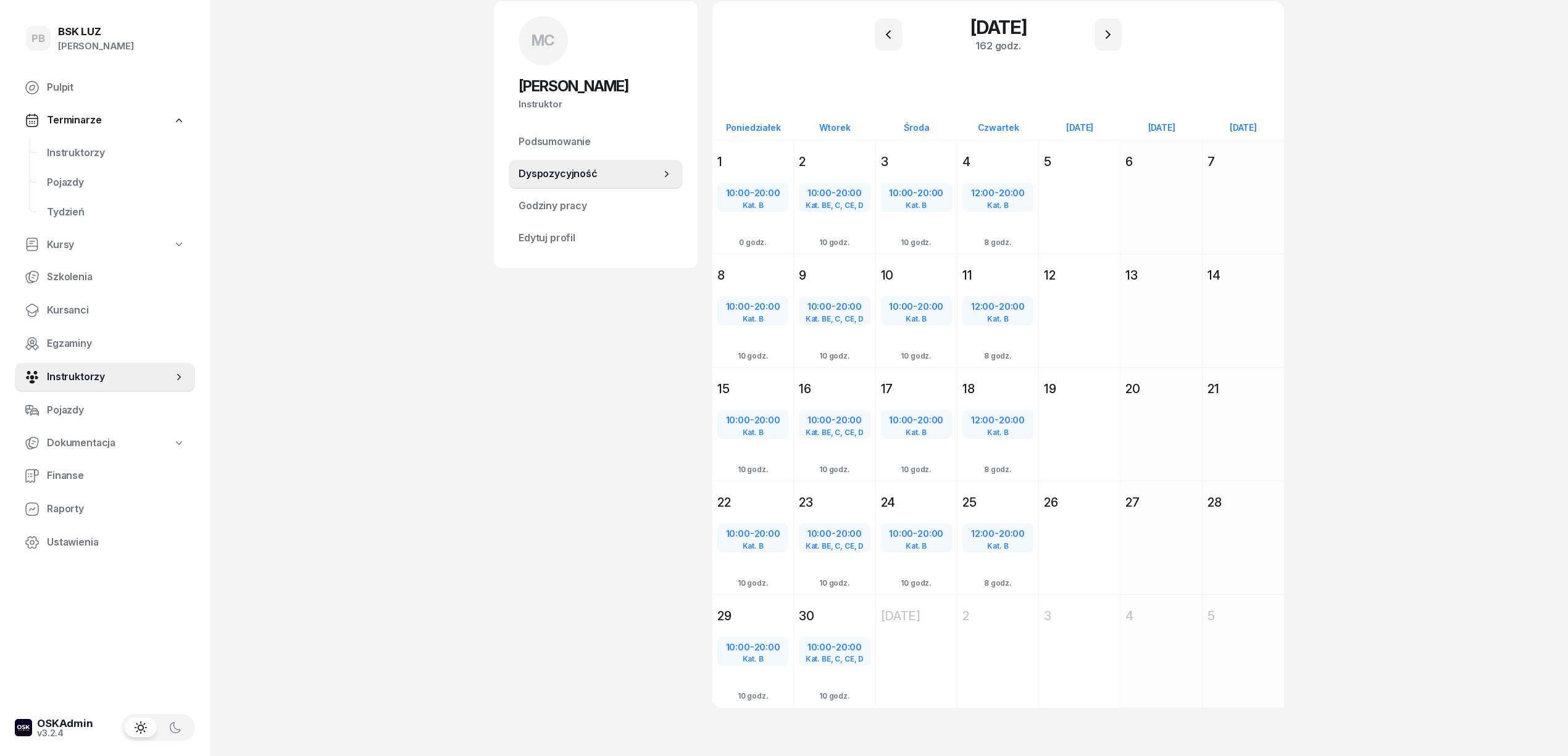
scroll to position [95, 0]
click at [598, 412] on div "MC Mateusz Cioch Instruktor MC Mateusz Cioch @mateusz Wyślij wiadomość MC Mateu…" at bounding box center [596, 366] width 204 height 736
click at [344, 590] on div "PB BSK LUZ Patrycja Bogdanowicz Pulpit Terminarze Instruktorzy Pojazdy Tydzień …" at bounding box center [784, 332] width 1568 height 855
click at [227, 331] on div "PB BSK LUZ Patrycja Bogdanowicz Pulpit Terminarze Instruktorzy Pojazdy Tydzień …" at bounding box center [784, 332] width 1568 height 855
click at [90, 146] on span "Instruktorzy" at bounding box center [116, 152] width 138 height 16
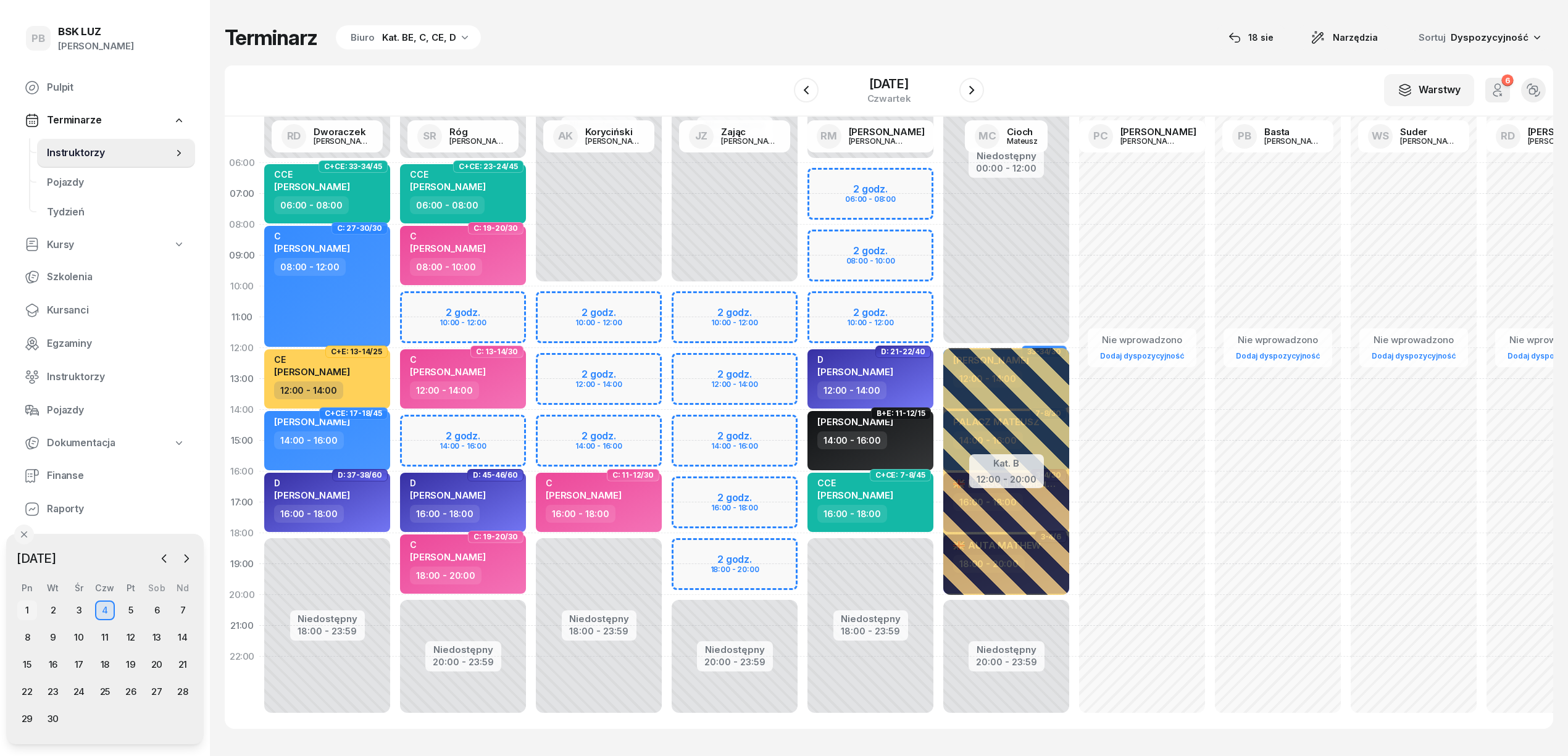
click at [28, 607] on div "1" at bounding box center [27, 610] width 20 height 20
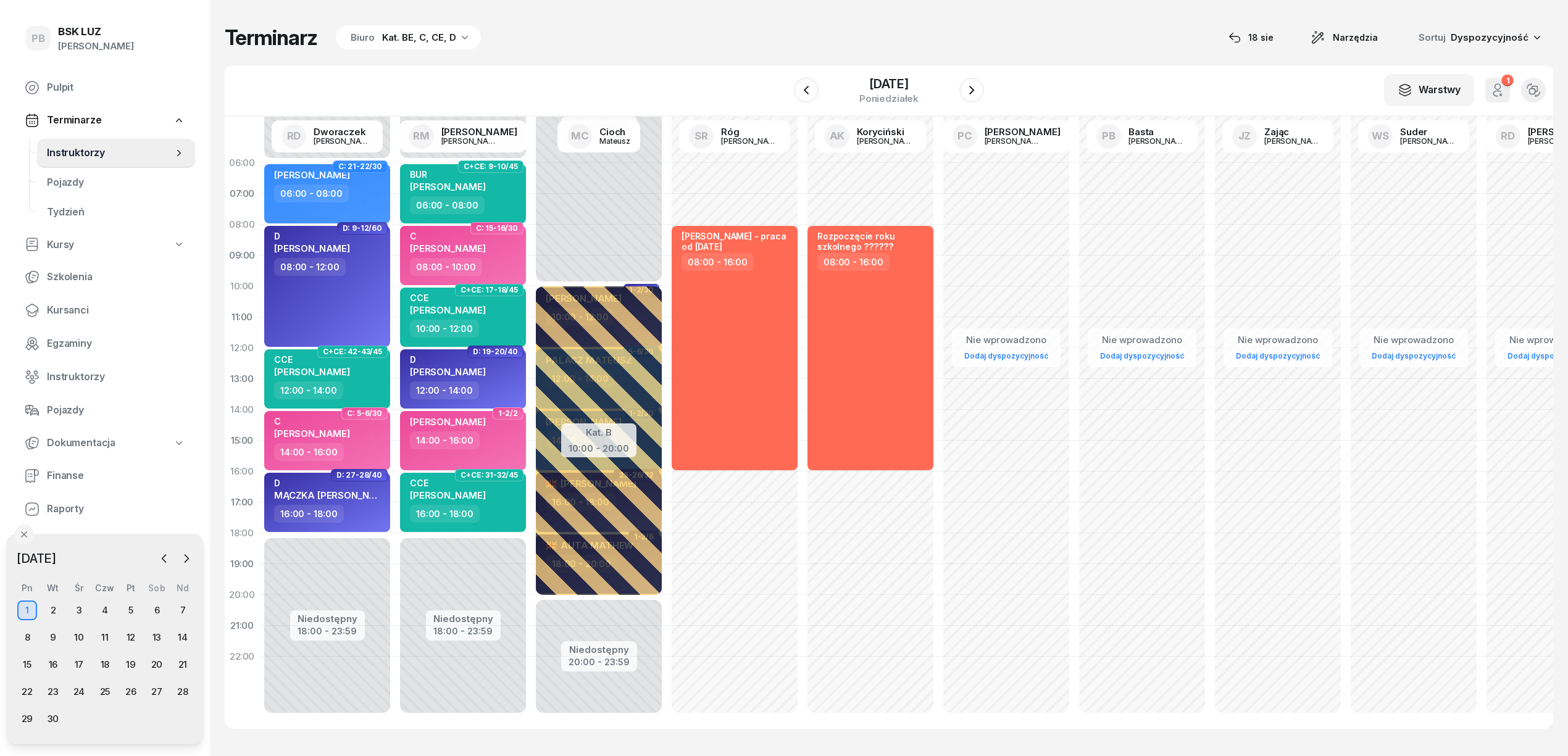
click at [383, 32] on div "Kat. BE, C, CE, D" at bounding box center [419, 37] width 74 height 14
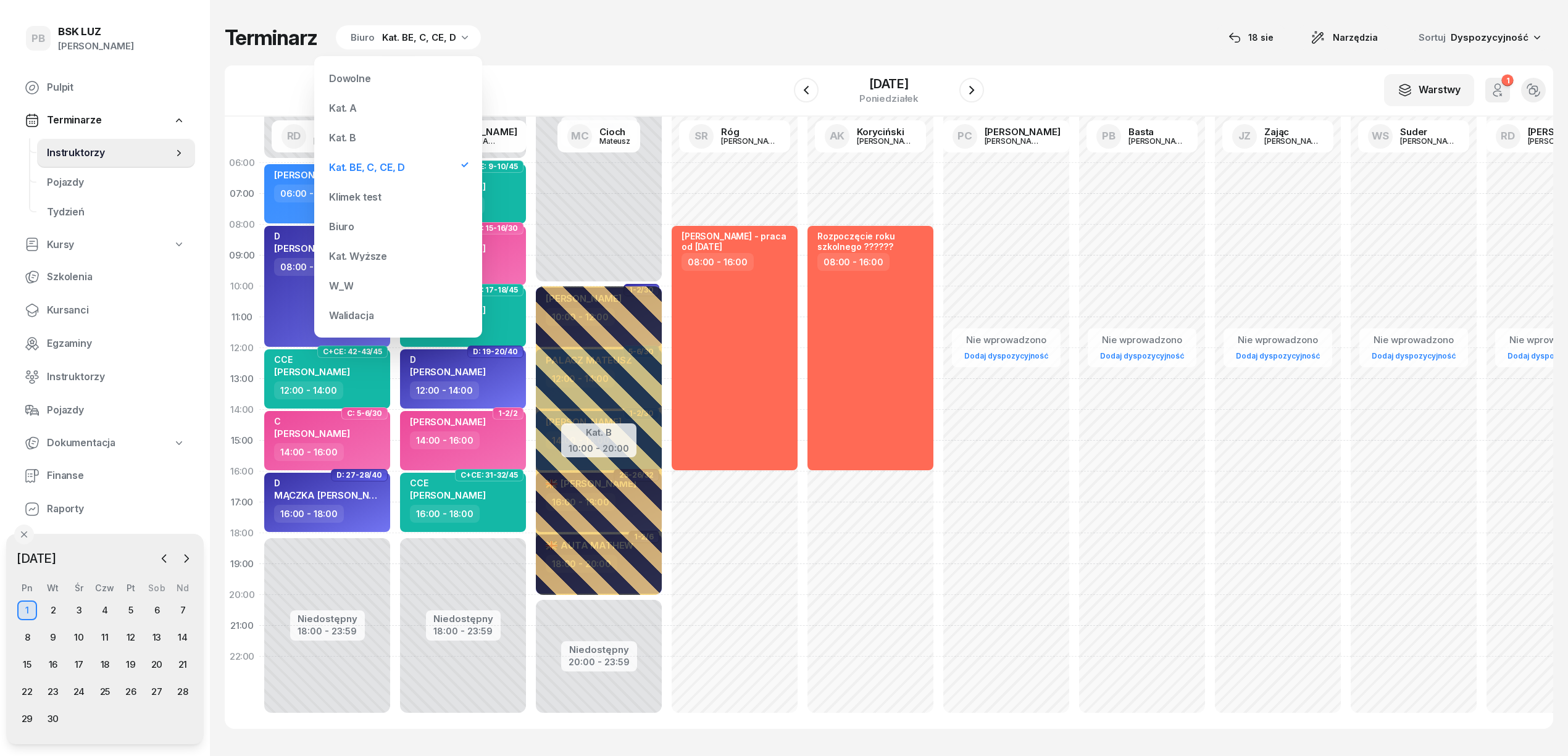
click at [375, 136] on div "Kat. B" at bounding box center [398, 138] width 148 height 25
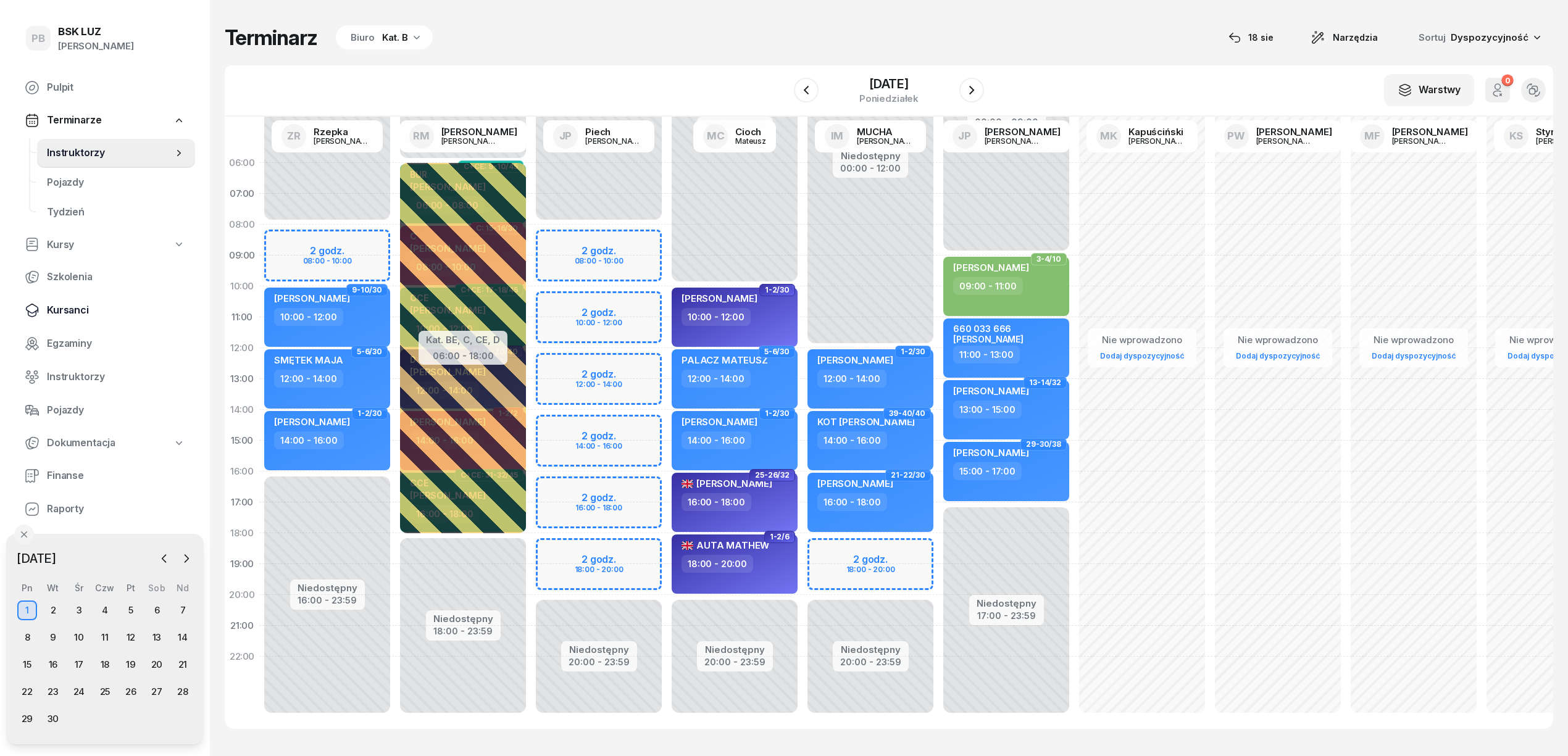
click at [67, 304] on span "Kursanci" at bounding box center [116, 310] width 138 height 16
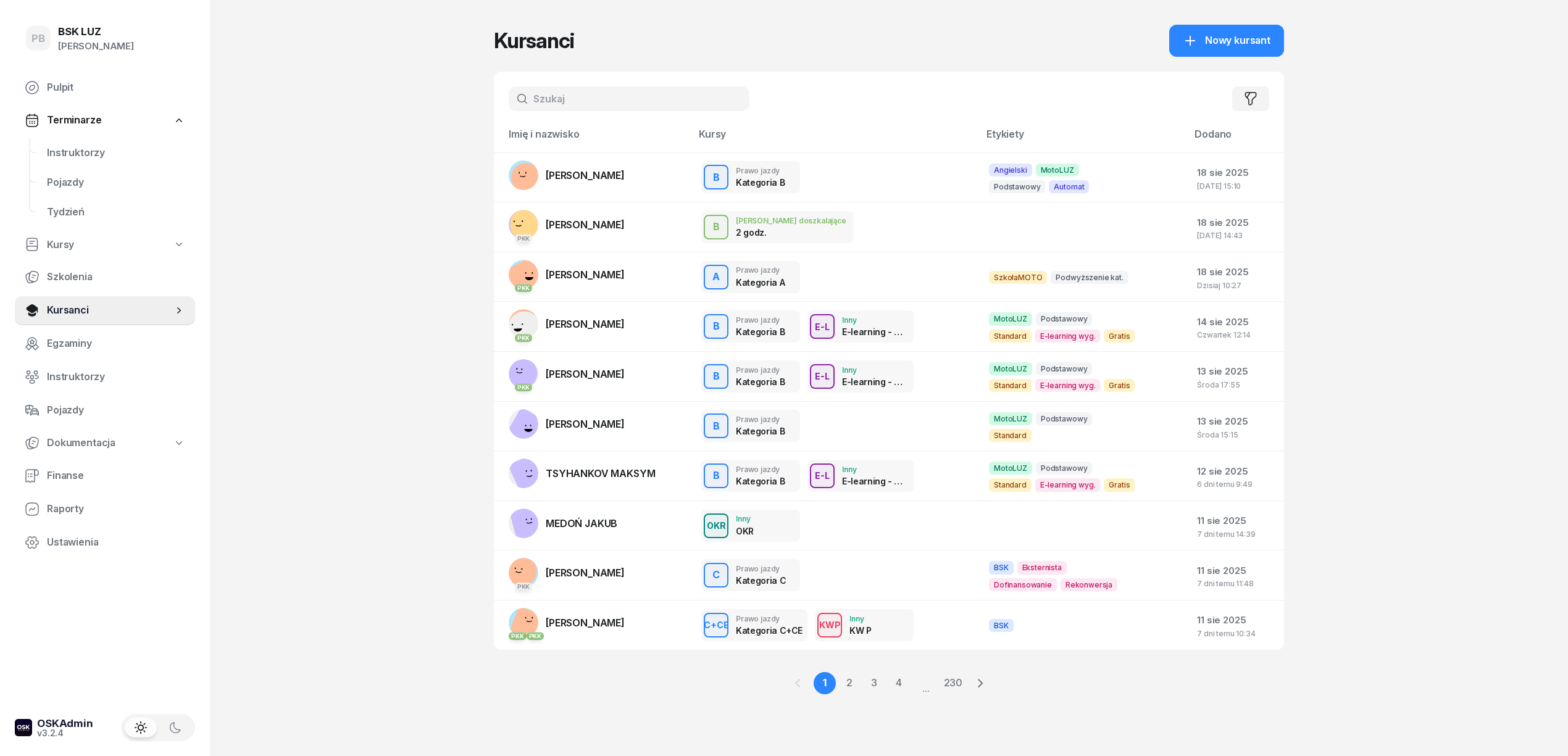
click at [307, 201] on div "PB BSK LUZ Patrycja Bogdanowicz Pulpit Terminarze Instruktorzy Pojazdy Tydzień …" at bounding box center [784, 378] width 1568 height 756
click at [75, 148] on span "Instruktorzy" at bounding box center [116, 152] width 138 height 16
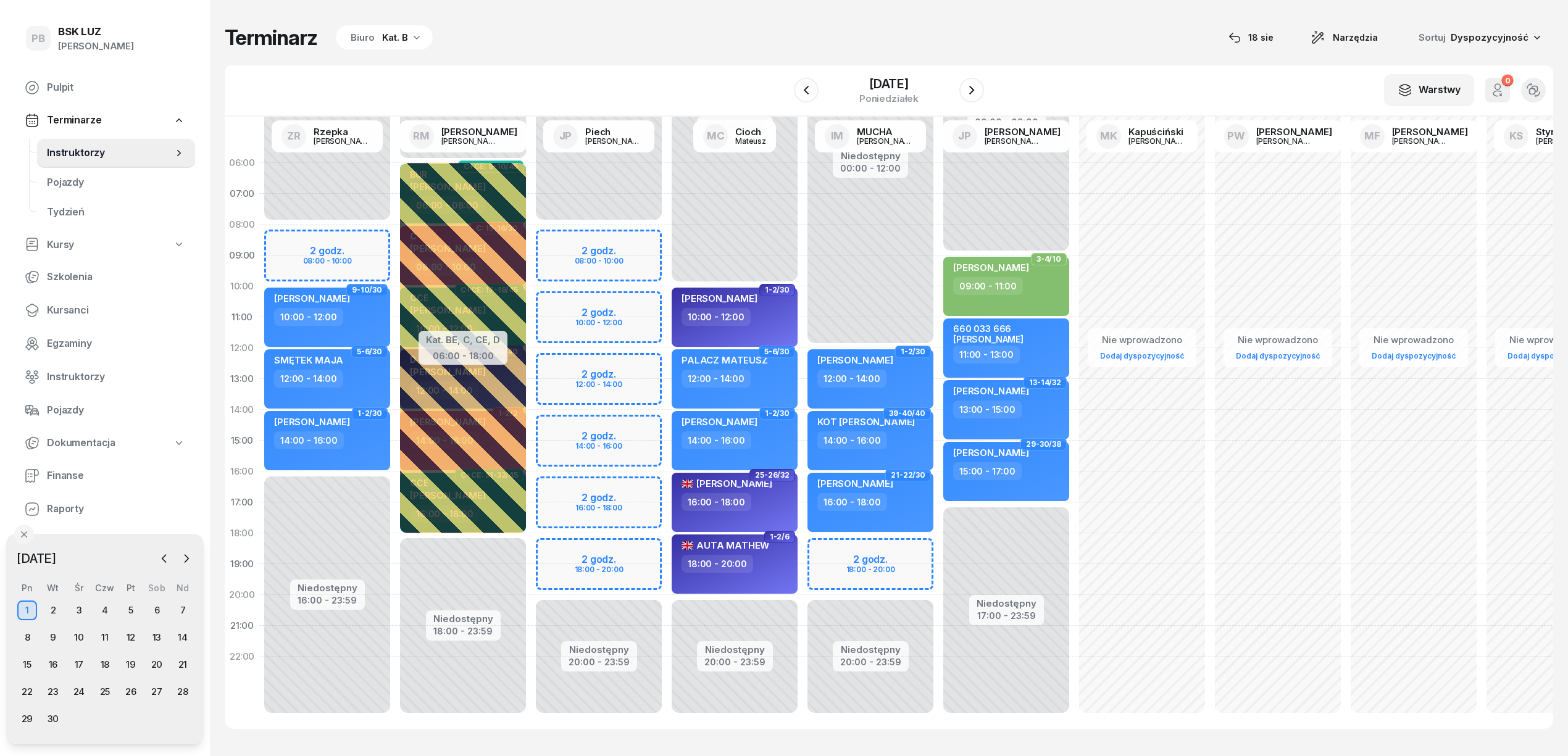
click at [551, 57] on div "Terminarz Biuro Kat. B 18 sie Narzędzia Sortuj Dyspozycyjność W Wybierz AK Kory…" at bounding box center [889, 377] width 1329 height 753
click at [373, 40] on div "Biuro Kat. B" at bounding box center [384, 38] width 97 height 25
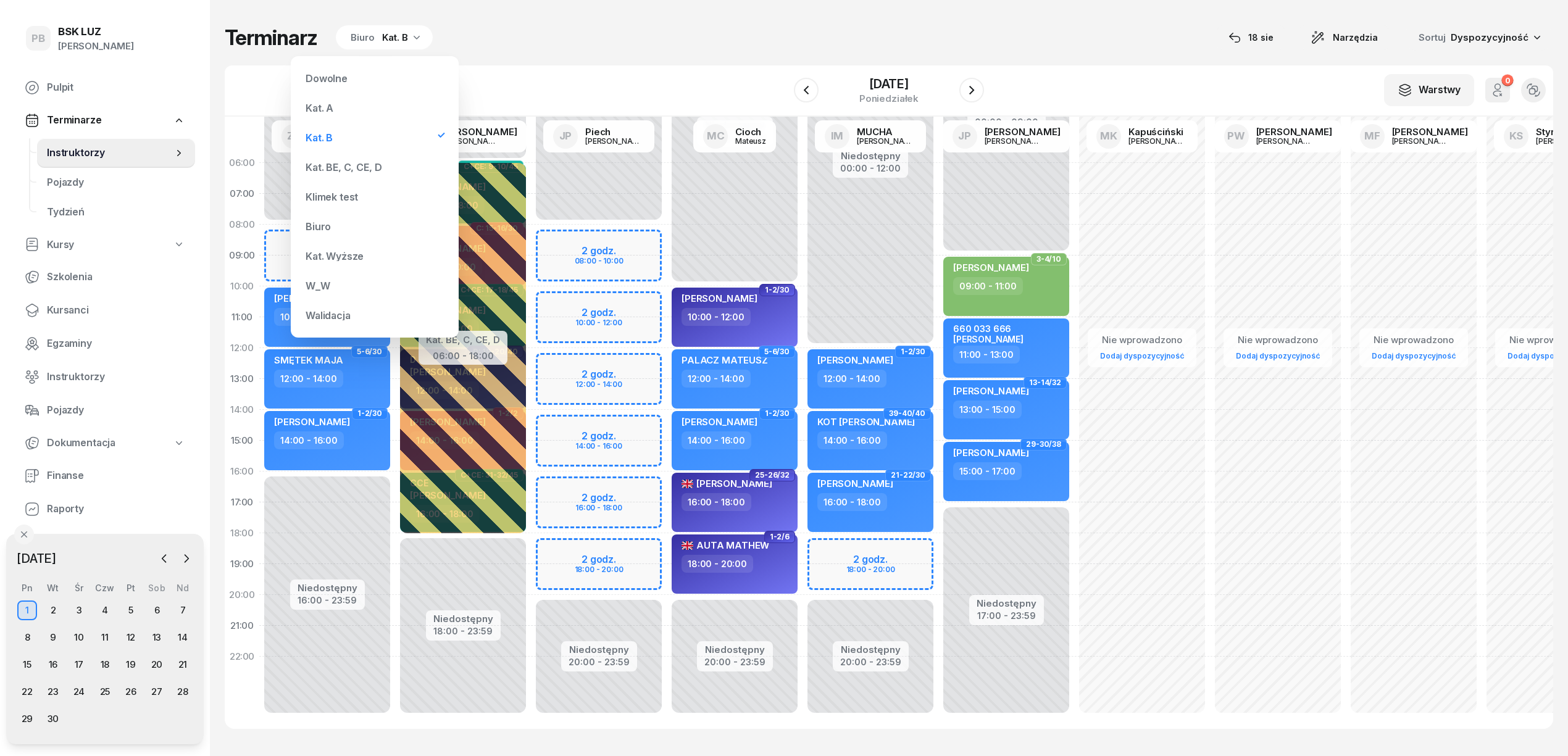
click at [355, 163] on div "Kat. BE, C, CE, D" at bounding box center [344, 167] width 76 height 10
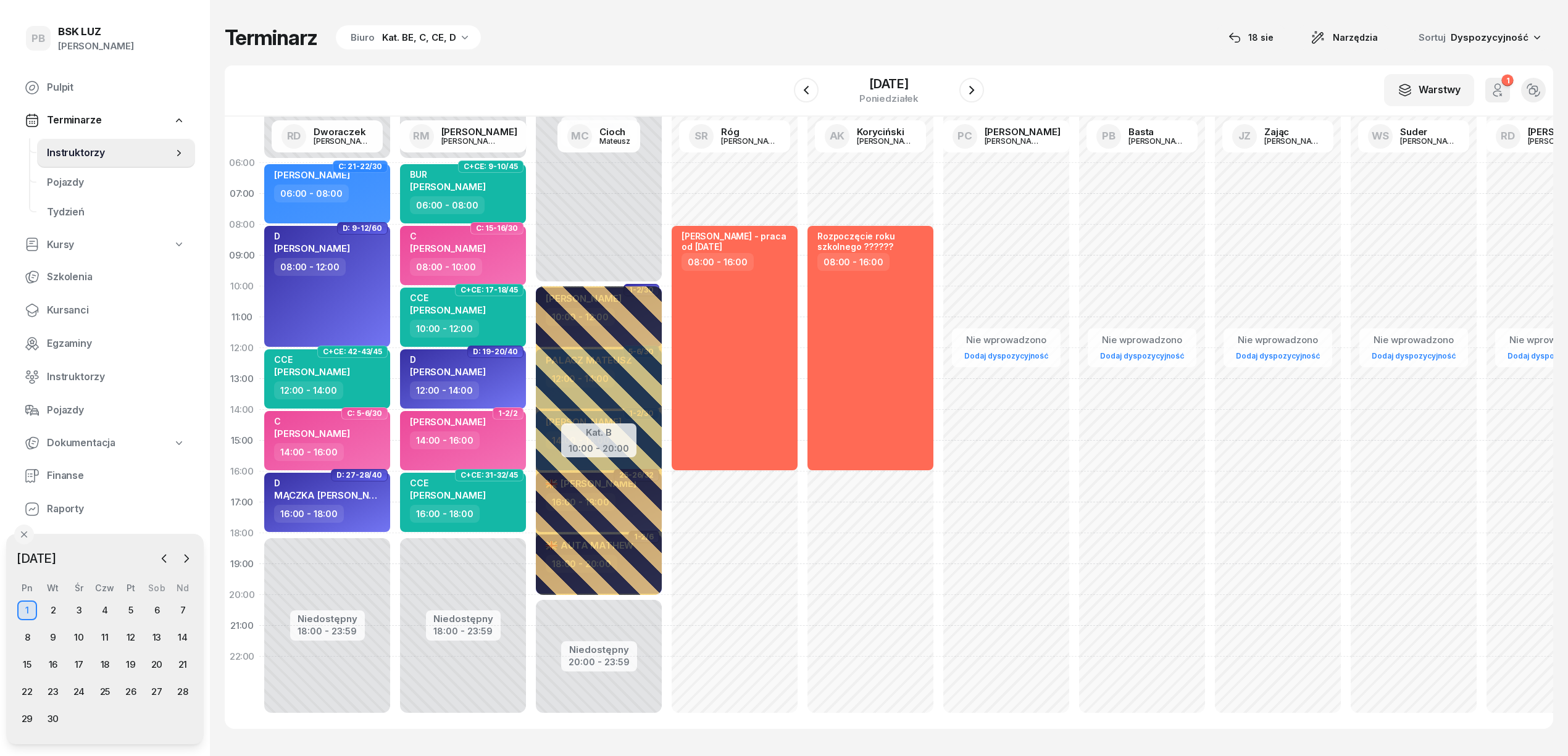
click at [770, 57] on div "Terminarz Biuro Kat. BE, C, CE, D [DATE] Narzędzia Sortuj Dyspozycyjność W Wybi…" at bounding box center [889, 377] width 1329 height 753
click at [781, 38] on div "Terminarz Biuro Kat. BE, C, CE, D [DATE] Narzędzia Sortuj Dyspozycyjność" at bounding box center [889, 38] width 1329 height 26
drag, startPoint x: 161, startPoint y: 560, endPoint x: 163, endPoint y: 568, distance: 8.2
click at [161, 560] on icon "button" at bounding box center [164, 559] width 12 height 12
click at [26, 688] on div "18" at bounding box center [27, 691] width 20 height 20
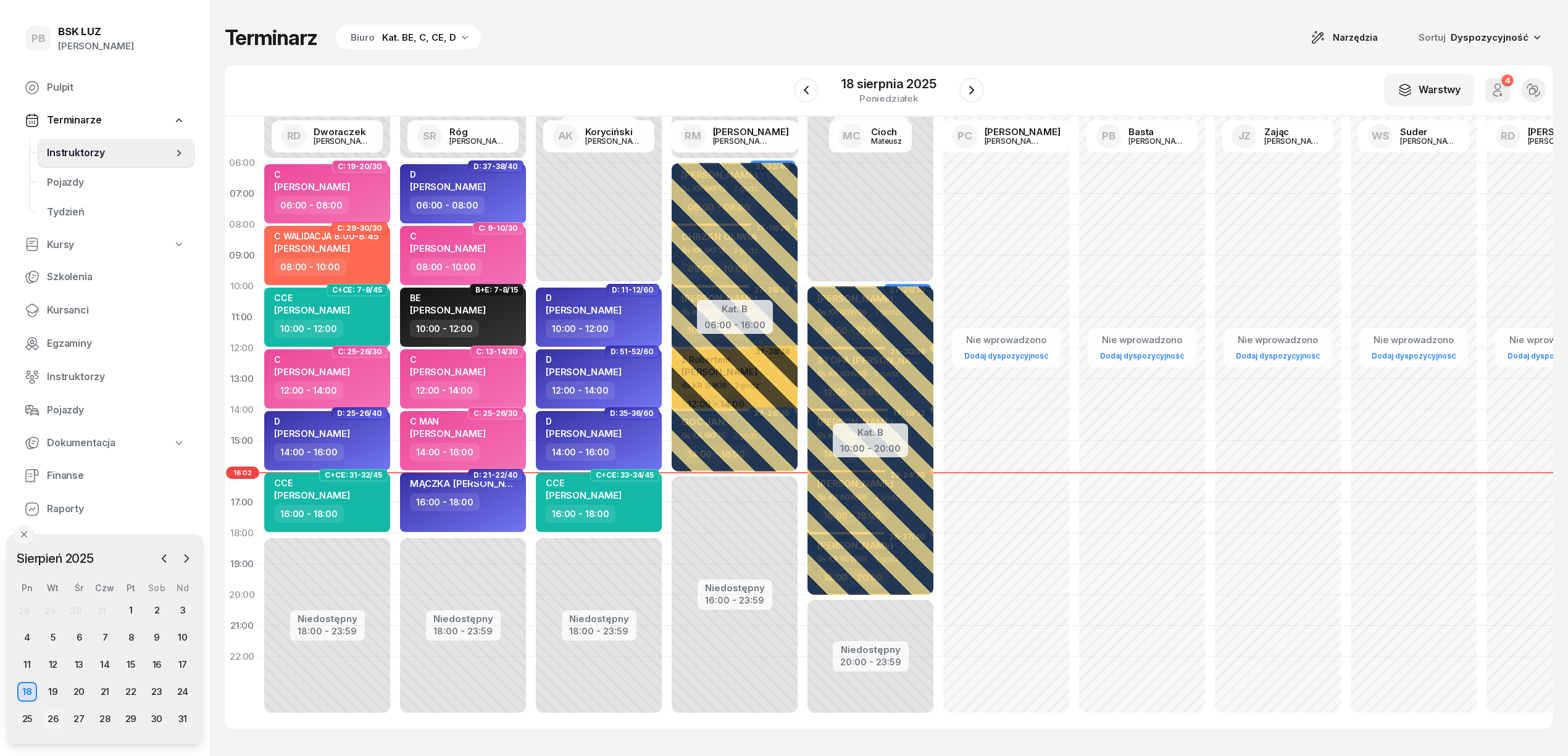
click at [52, 723] on div "26" at bounding box center [53, 719] width 20 height 20
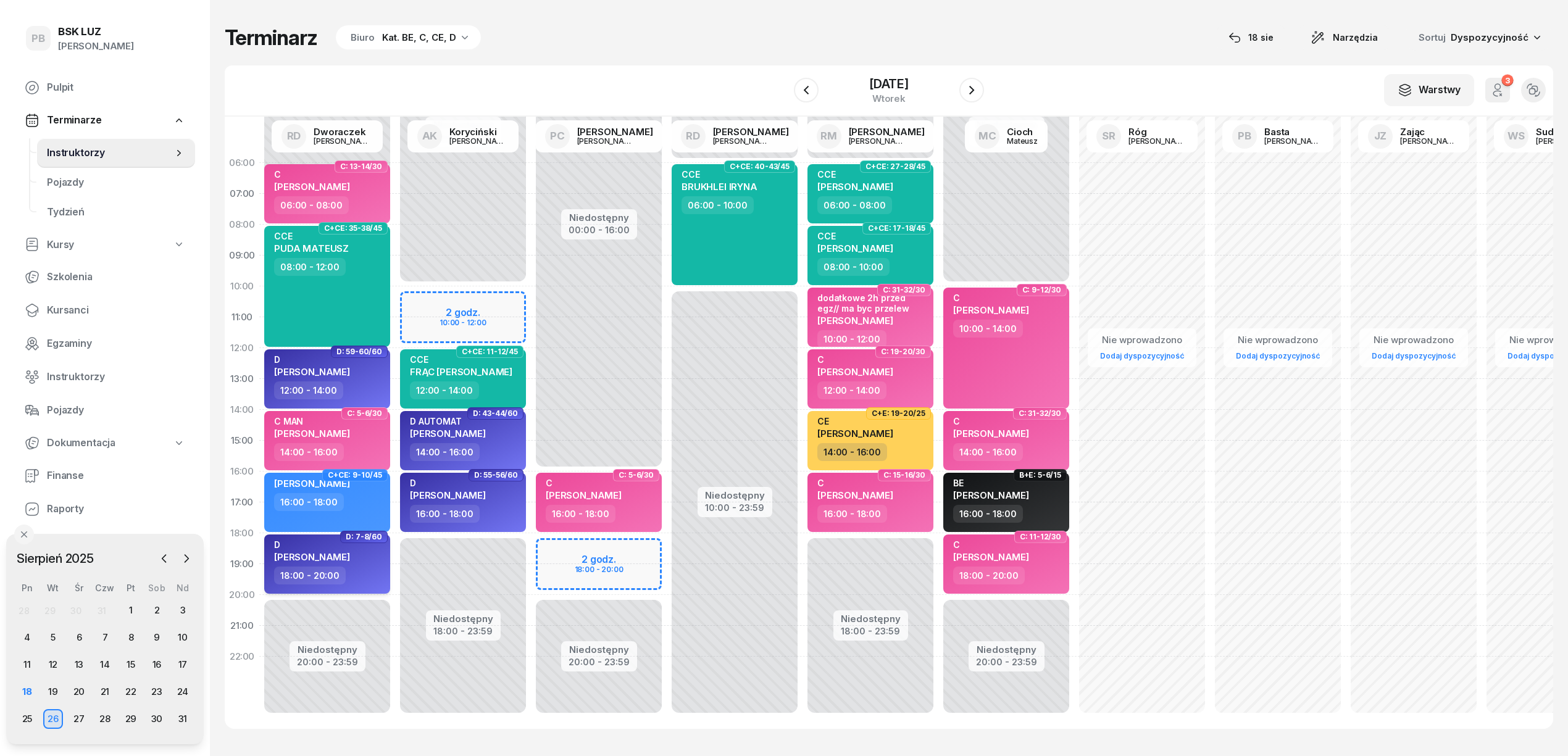
click at [369, 568] on div "18:00 - 20:00" at bounding box center [328, 575] width 108 height 18
select select "18"
select select "20"
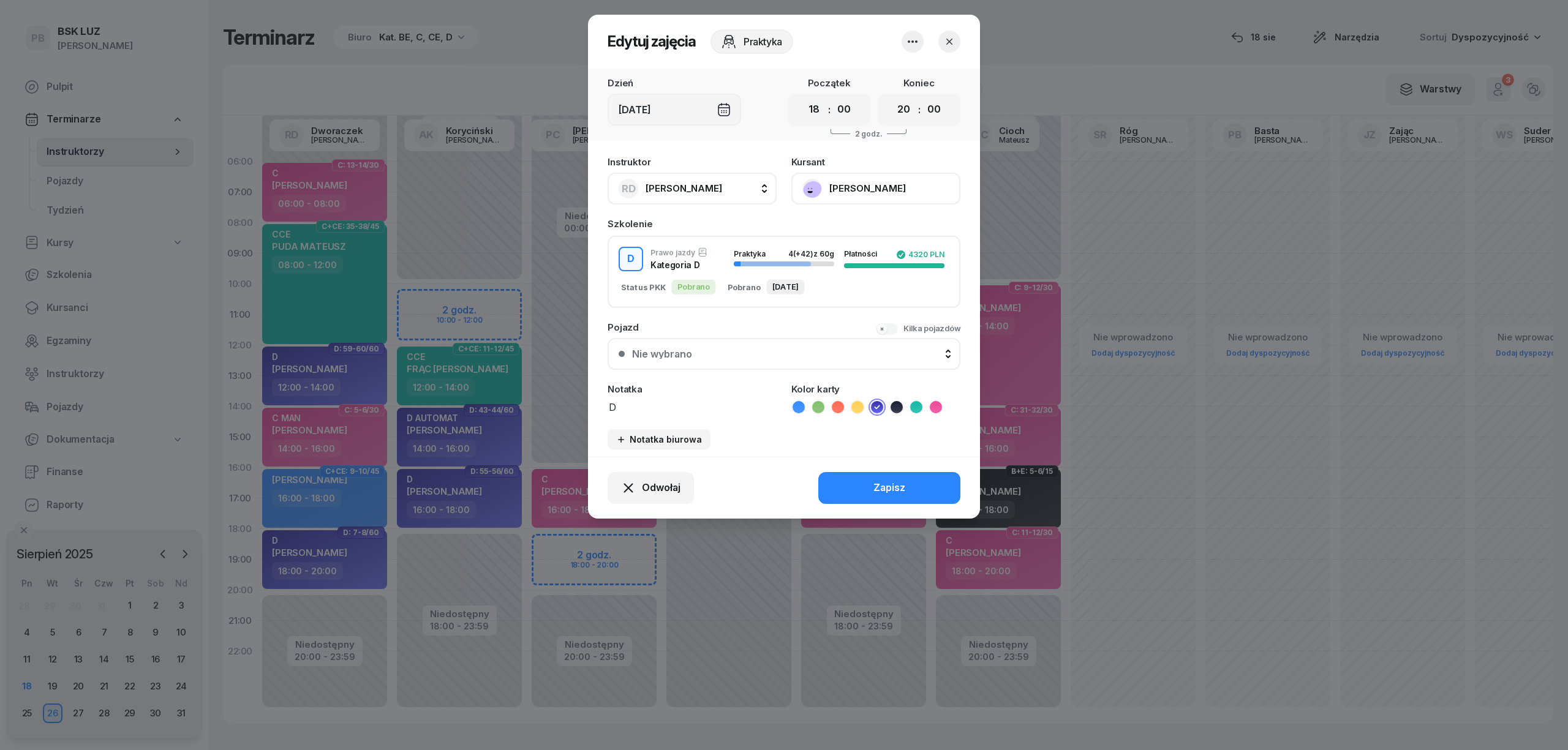
click at [722, 187] on span "[PERSON_NAME]" at bounding box center [684, 188] width 77 height 12
type input "cich"
click at [707, 260] on div "PC Cichoń Paweł" at bounding box center [698, 270] width 146 height 20
click at [863, 482] on button "Zapisz" at bounding box center [889, 488] width 142 height 32
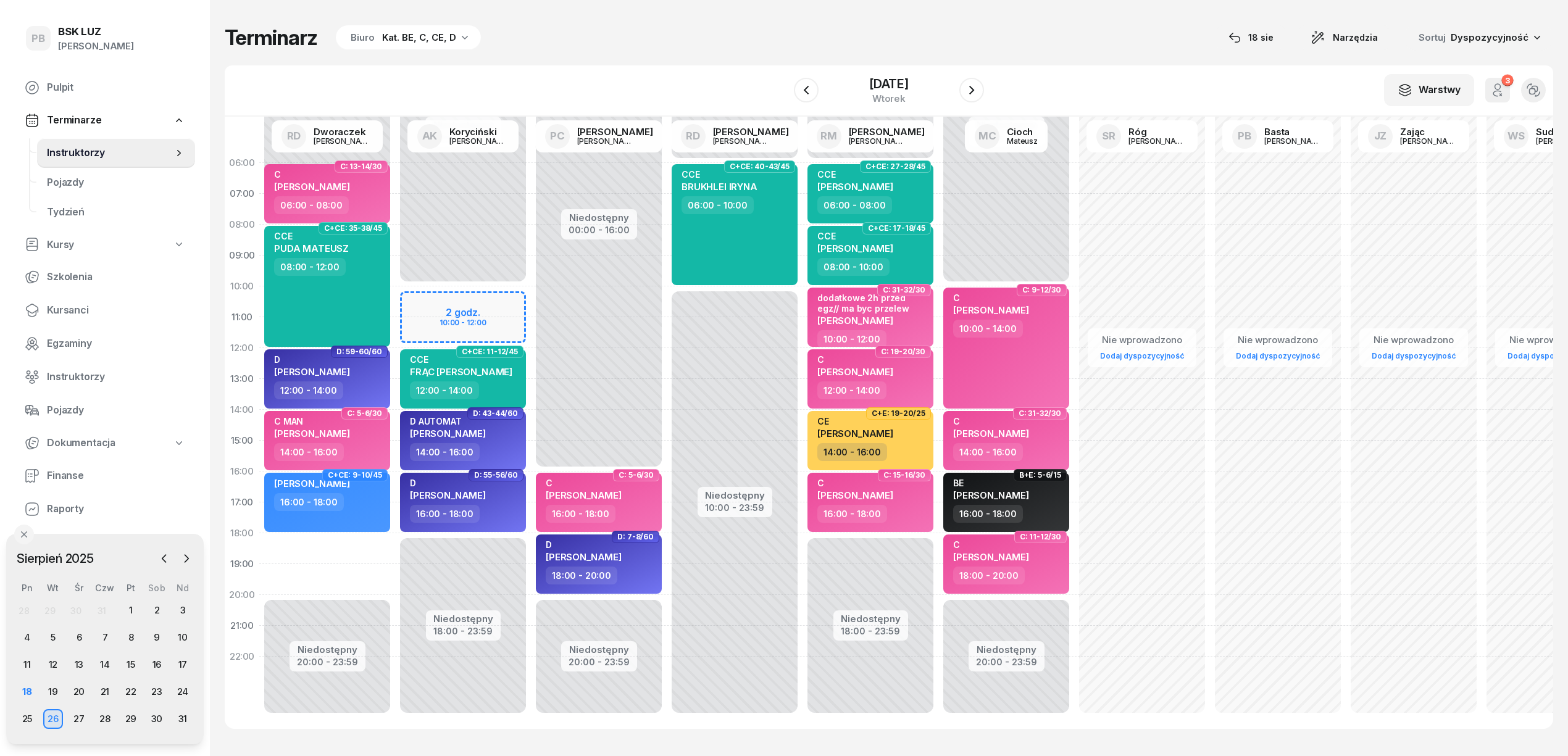
click at [395, 548] on div "Niedostępny 00:00 - 08:00 Niedostępny 20:00 - 23:59 C: 13-14/30 C DREŚCIK CONRA…" at bounding box center [462, 441] width 136 height 586
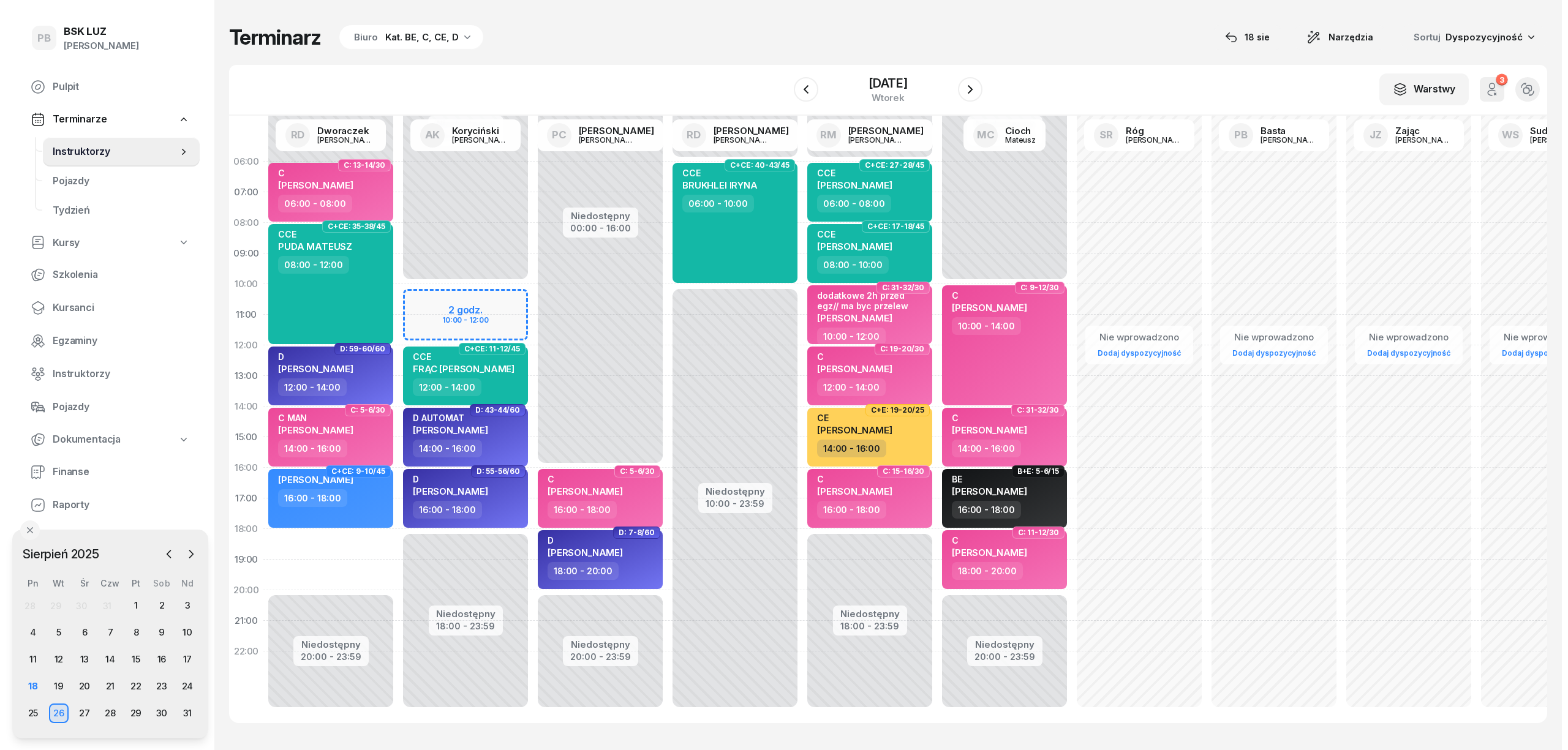
select select "18"
select select "20"
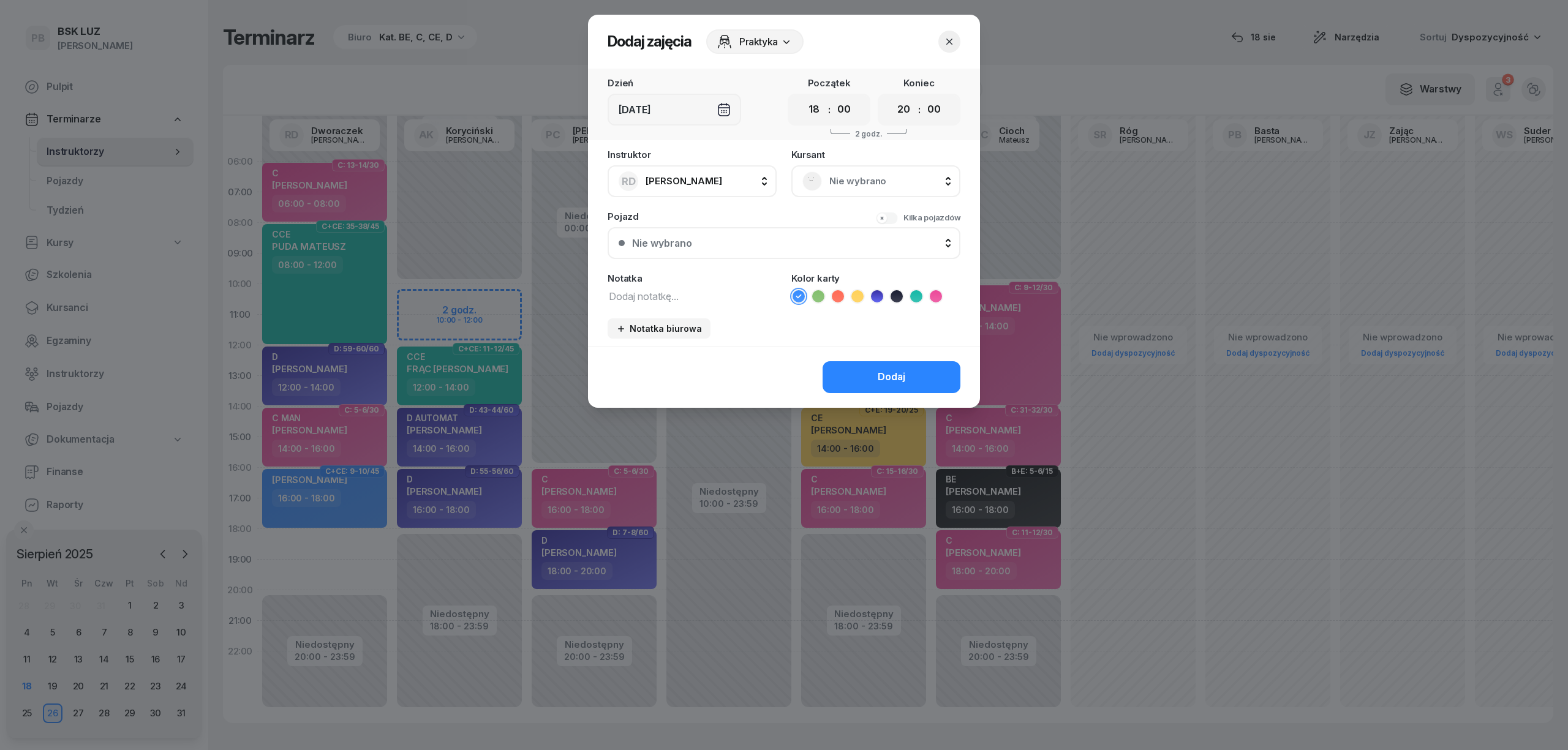
click at [735, 292] on textarea at bounding box center [692, 295] width 169 height 16
type textarea "nic"
click at [907, 370] on button "Dodaj" at bounding box center [891, 377] width 138 height 32
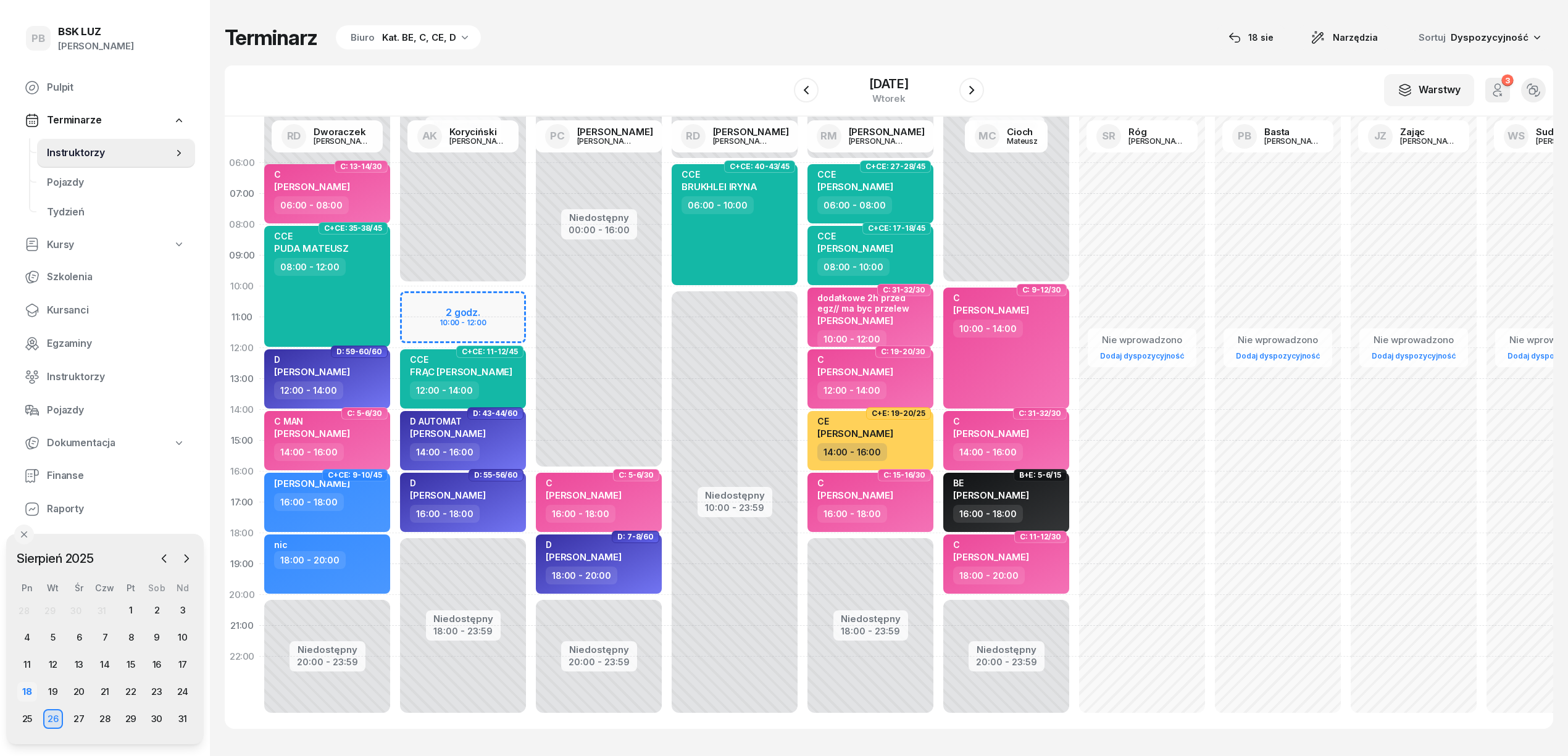
click at [28, 692] on div "18" at bounding box center [27, 691] width 20 height 20
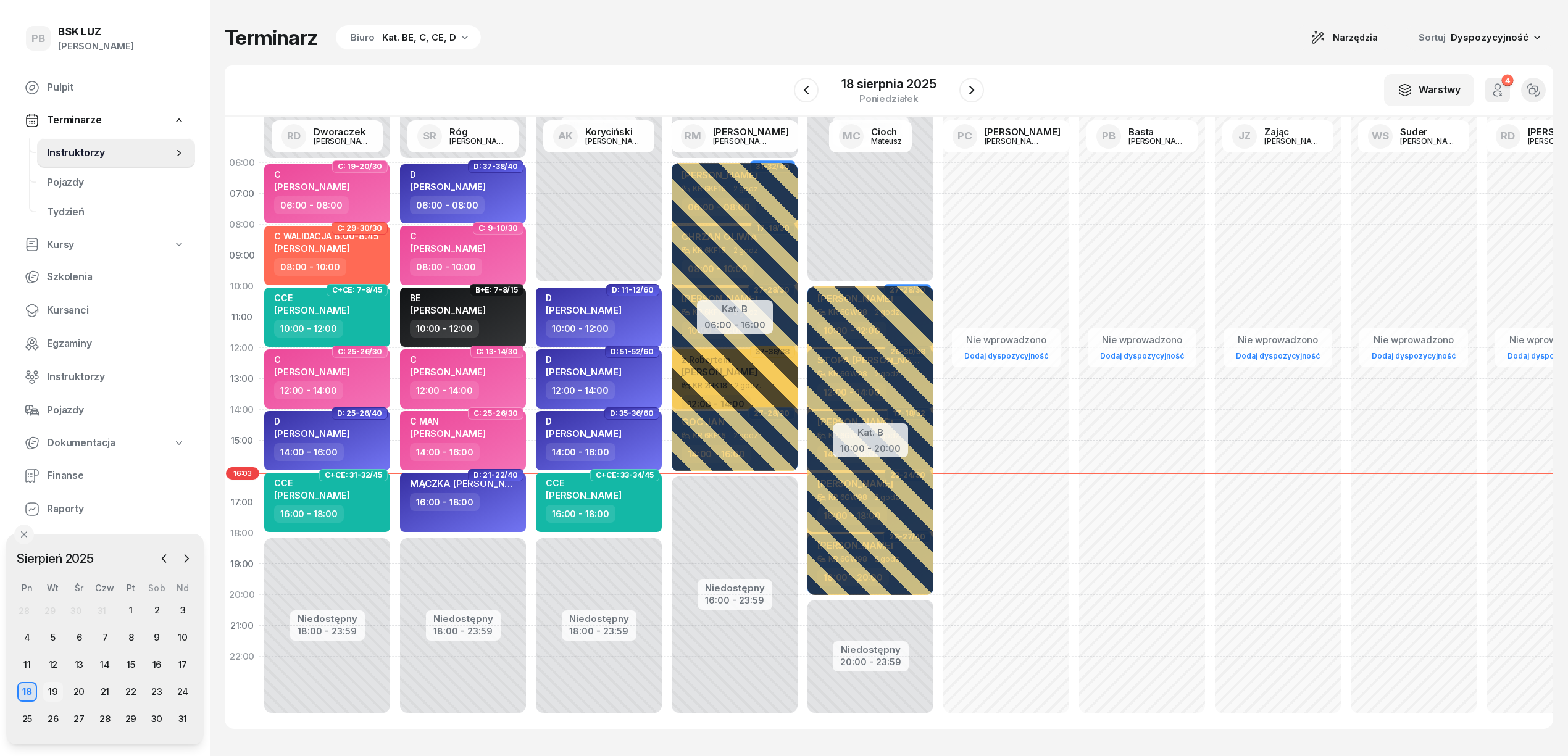
click at [55, 685] on div "19" at bounding box center [53, 691] width 20 height 20
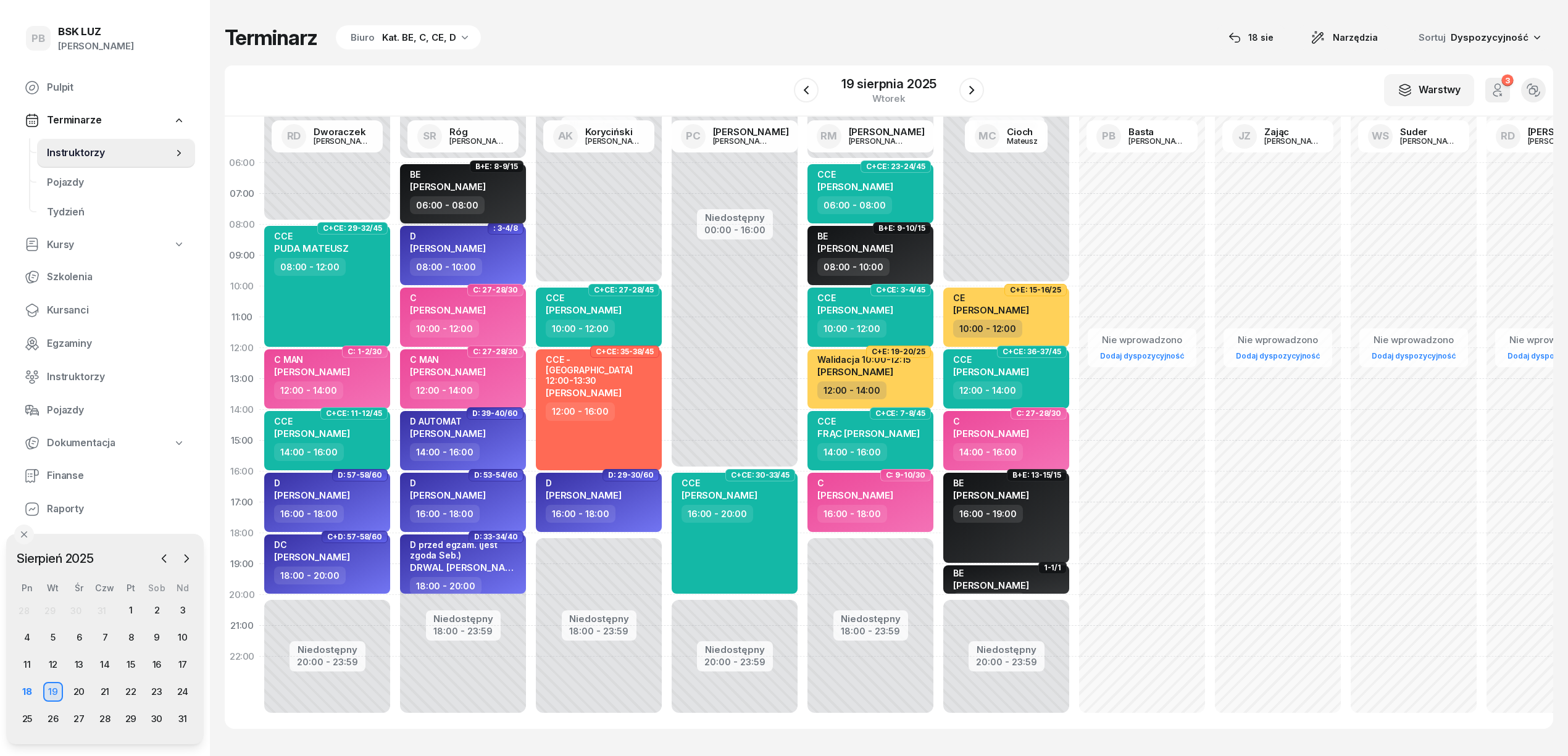
click at [430, 183] on span "[PERSON_NAME]" at bounding box center [448, 186] width 76 height 12
select select "06"
select select "08"
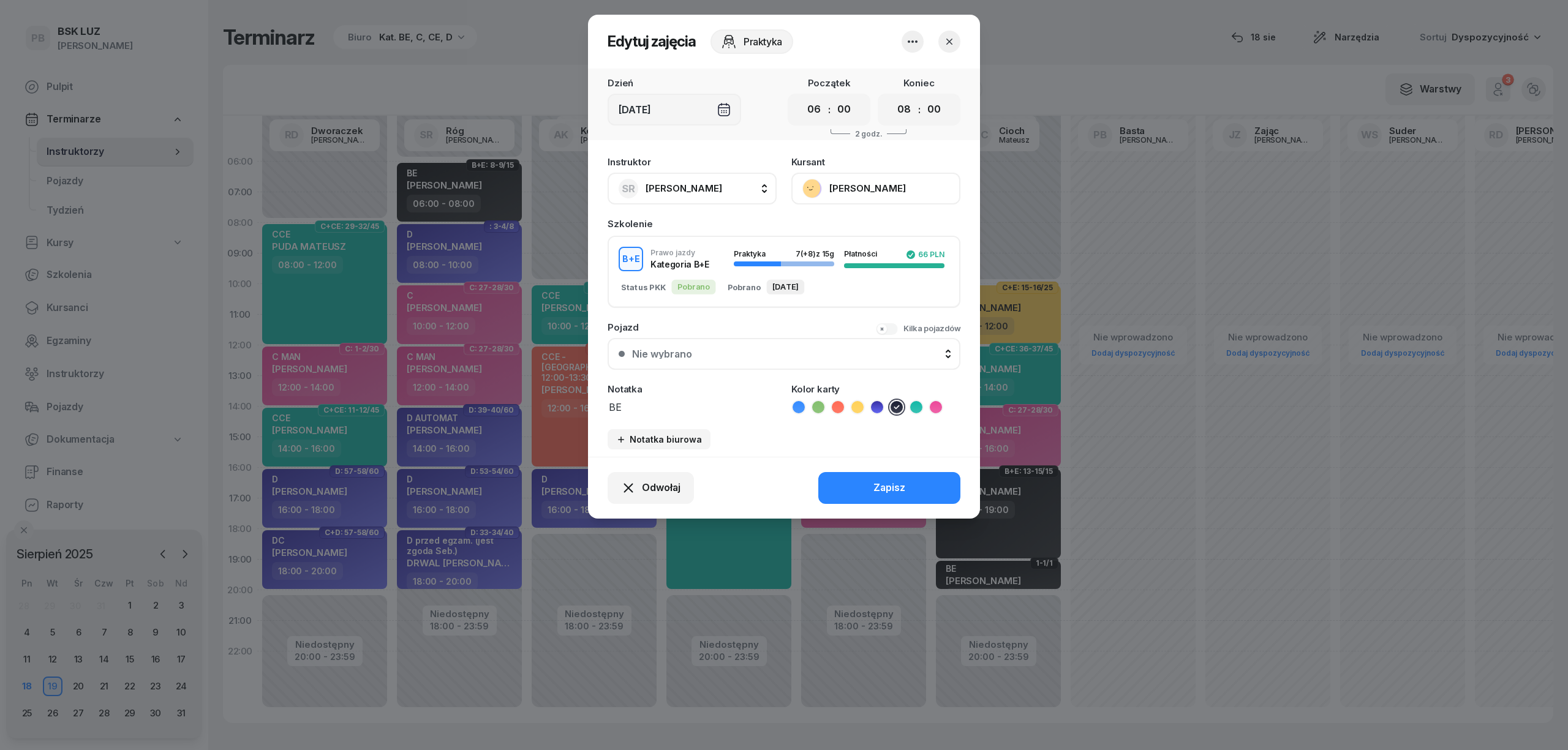
click at [874, 190] on button "KOSTUCH IZABELA" at bounding box center [876, 188] width 169 height 32
click at [881, 245] on div "510 391 237 pasiut.izabela1@gmail.com" at bounding box center [874, 268] width 162 height 47
click at [877, 231] on link "Otwórz profil" at bounding box center [874, 230] width 162 height 31
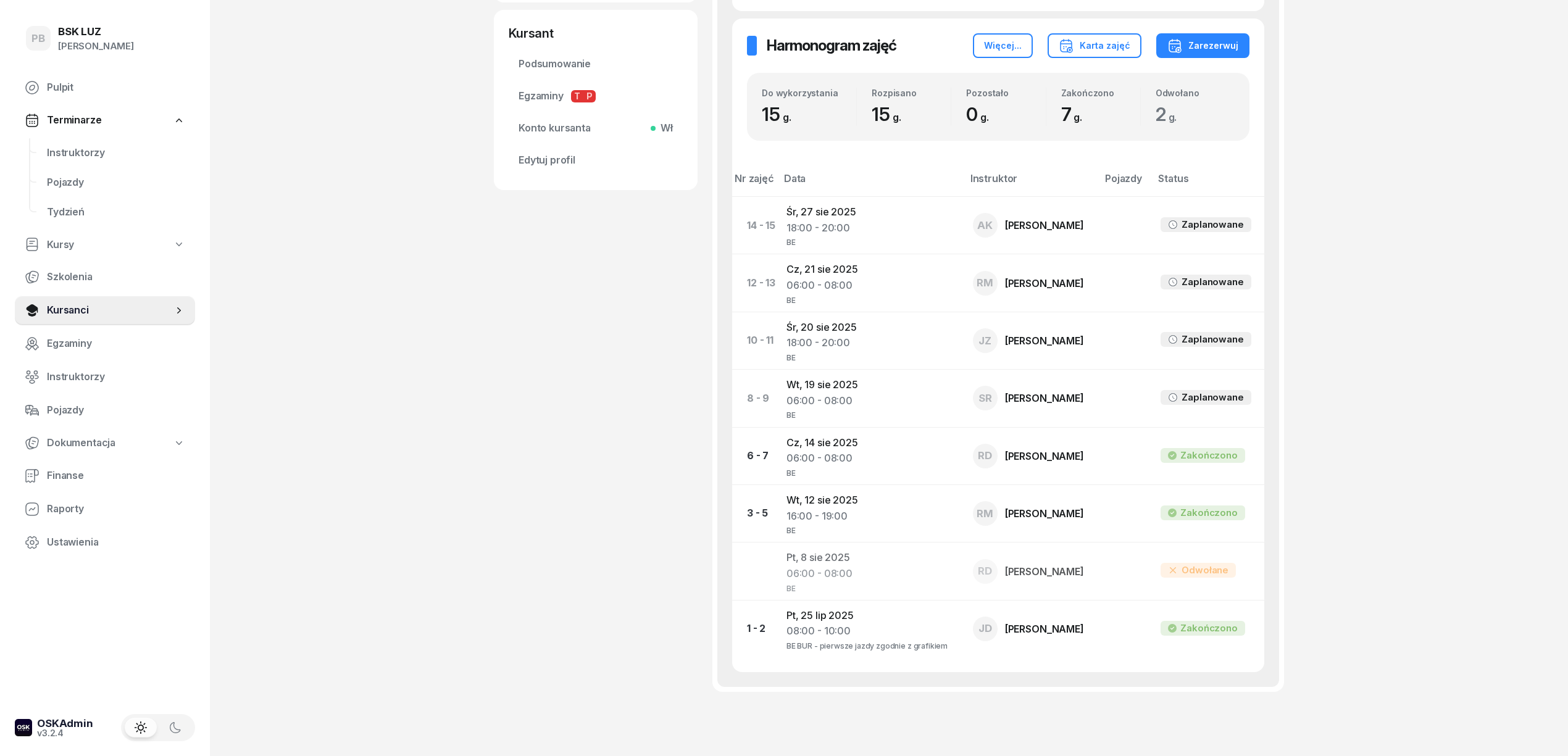
scroll to position [494, 0]
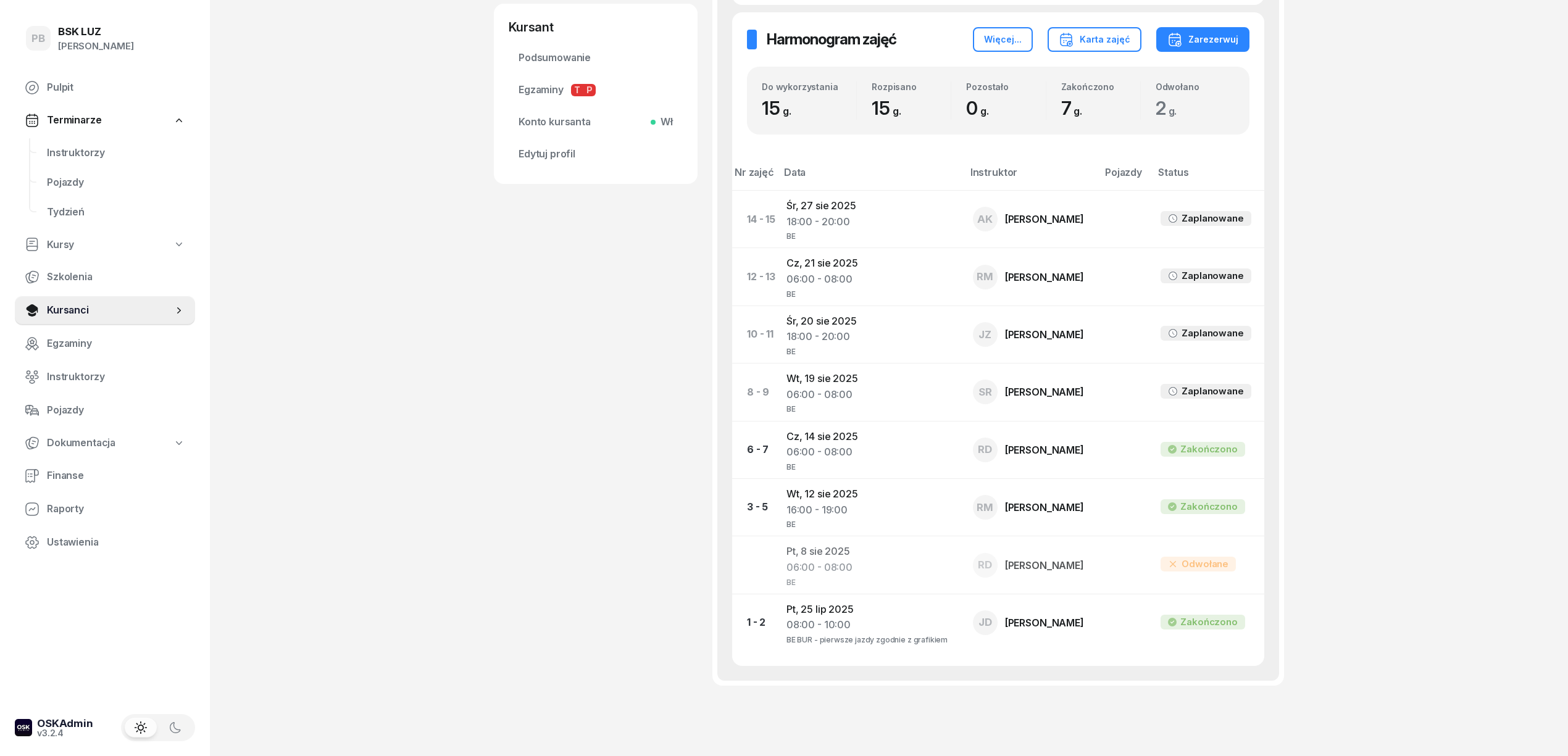
click at [643, 384] on div "KOSTUCH IZABELA Kursant Dofinansowanie OL-brak, KOD WER.RNYvF3nY 510 391 237 pa…" at bounding box center [596, 146] width 204 height 1152
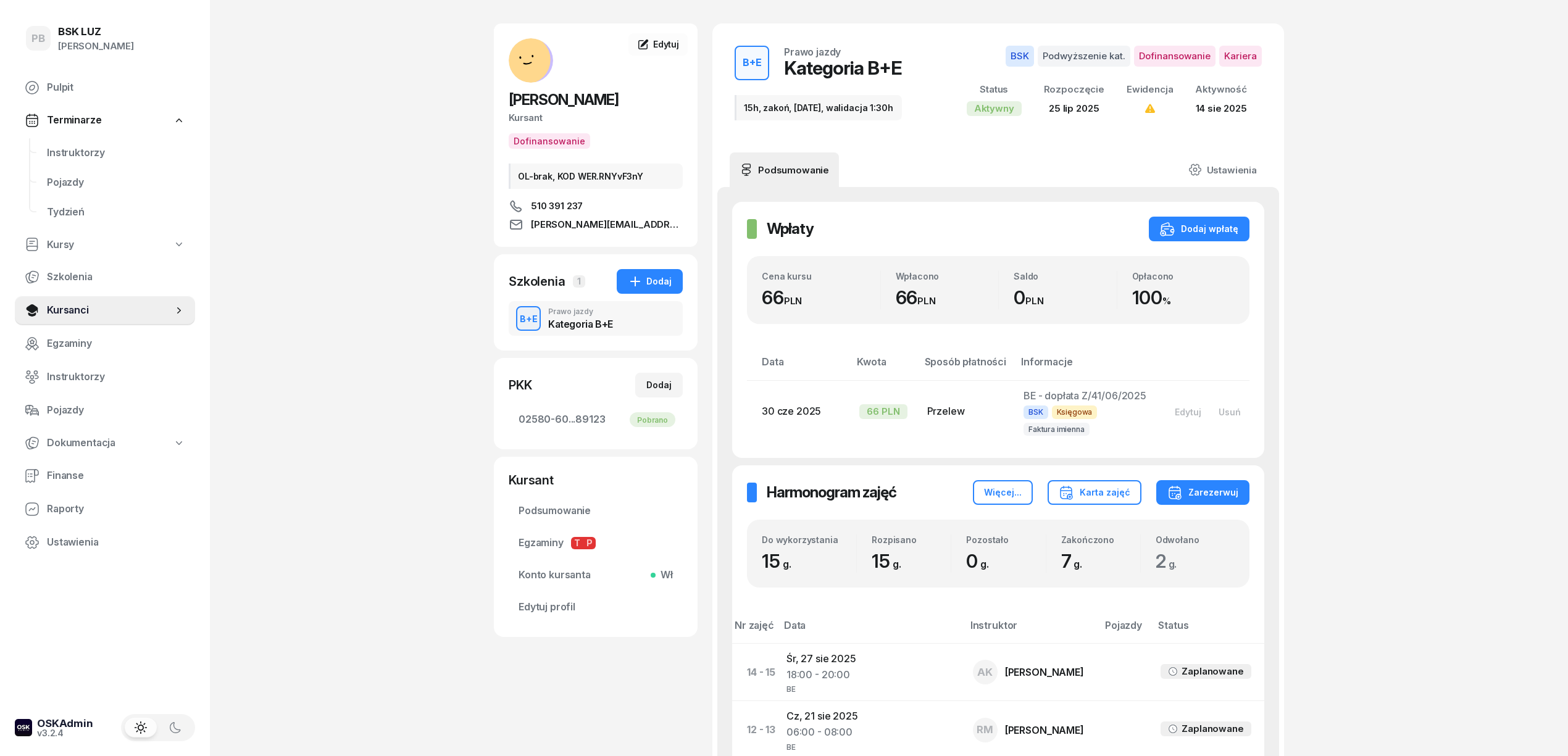
scroll to position [0, 0]
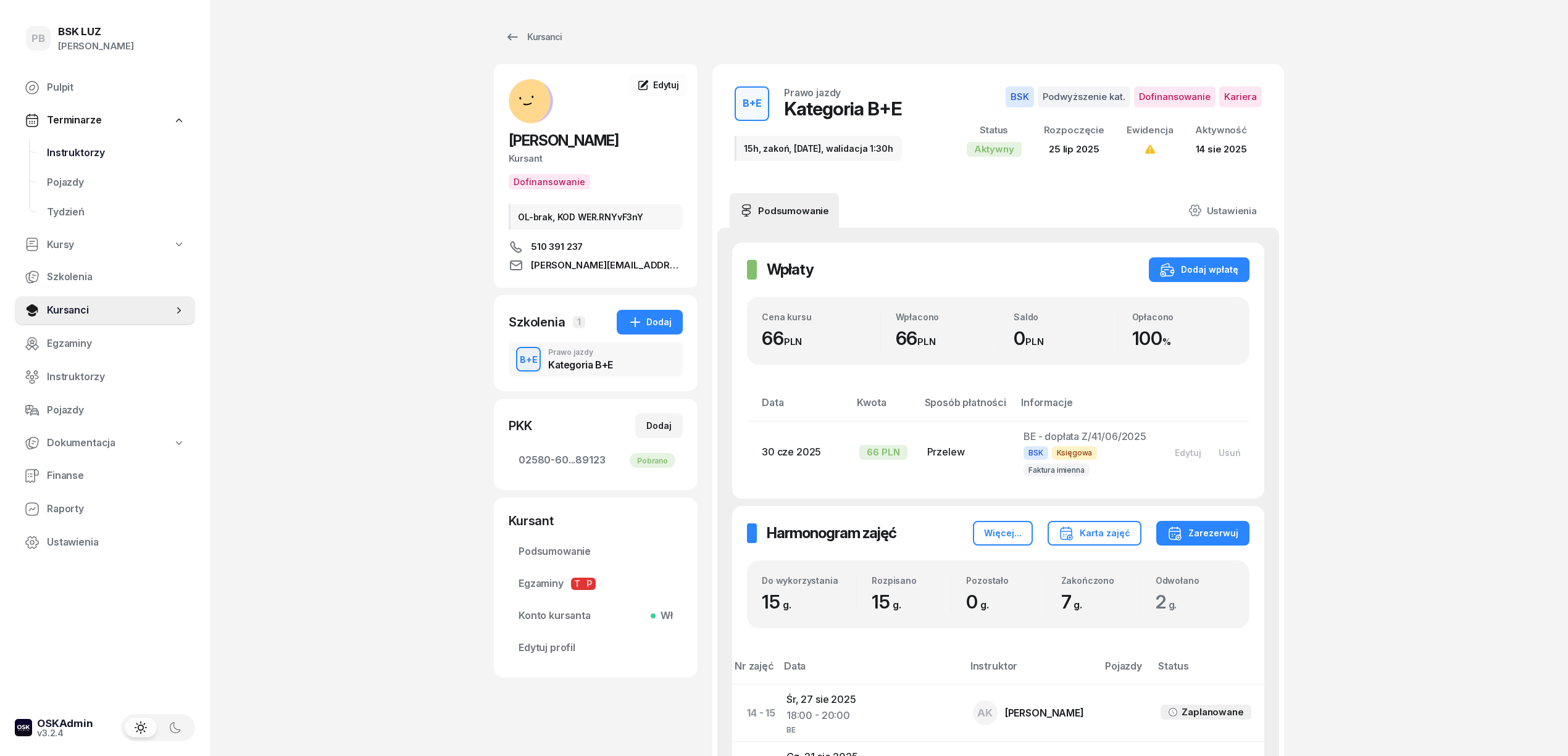
click at [90, 155] on span "Instruktorzy" at bounding box center [116, 152] width 138 height 16
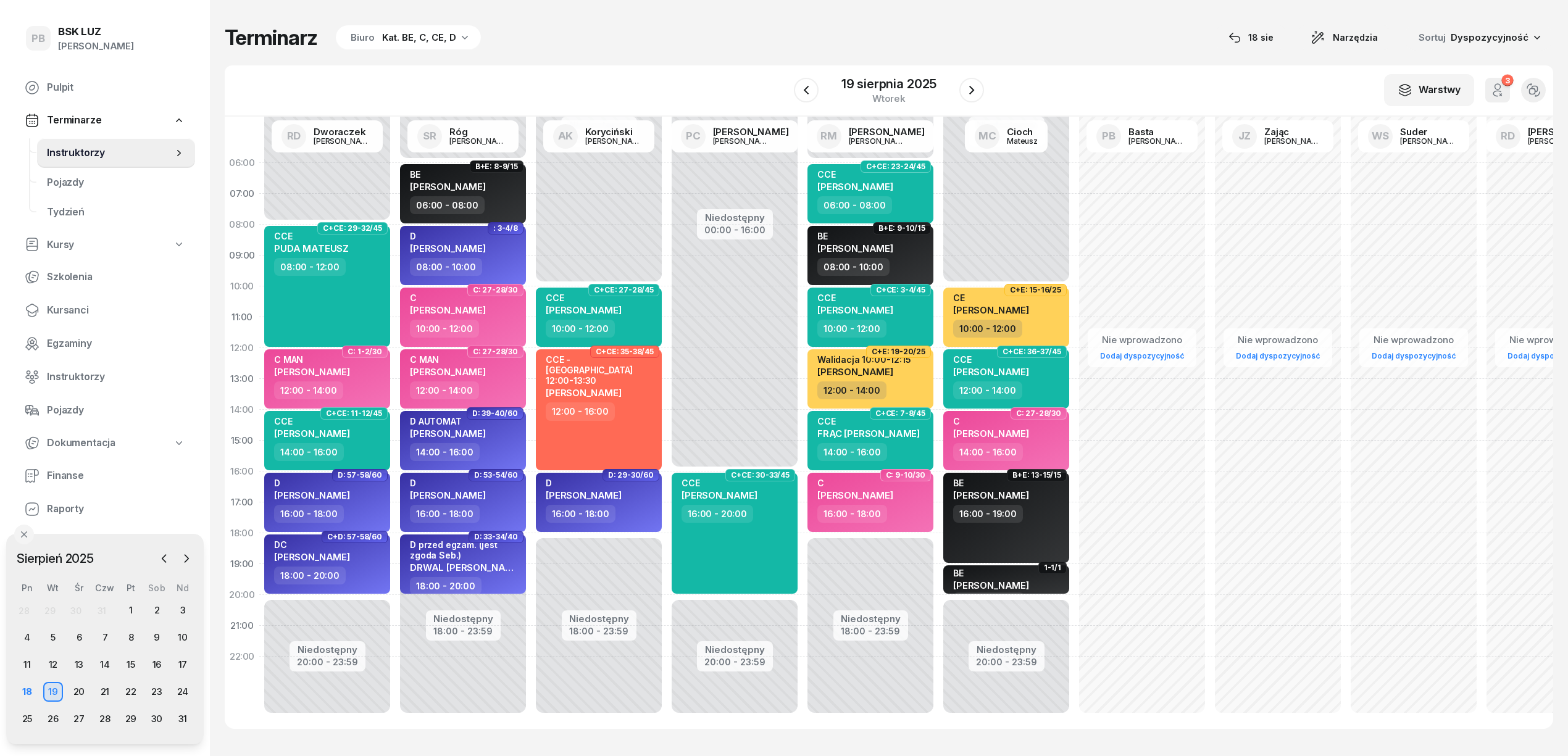
click at [685, 53] on div "Terminarz Biuro Kat. BE, C, CE, D 18 sie Narzędzia Sortuj Dyspozycyjność W Wybi…" at bounding box center [889, 377] width 1329 height 753
click at [468, 245] on span "STRACH ROBERT" at bounding box center [448, 248] width 76 height 12
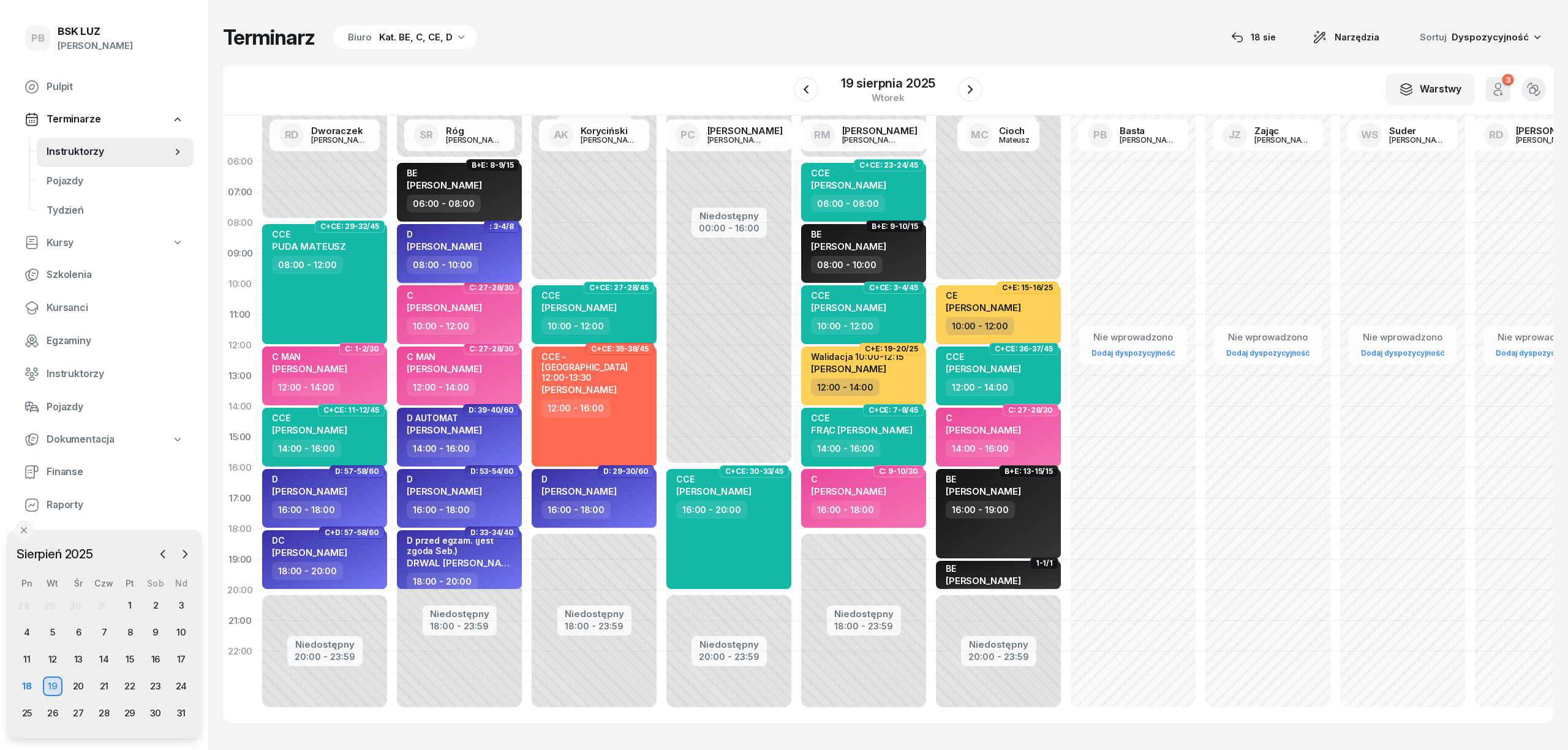
select select "08"
select select "10"
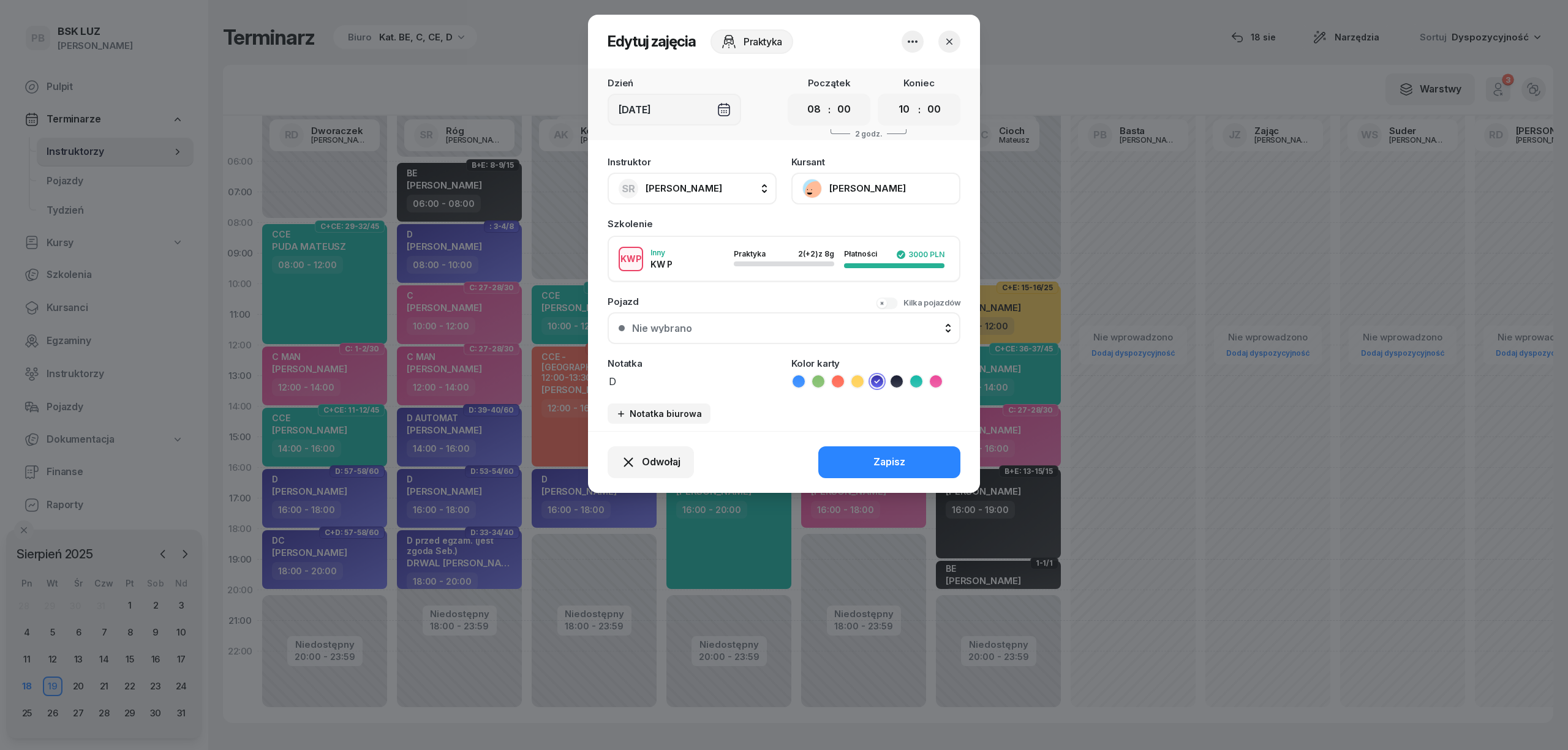
click at [885, 185] on button "STRACH ROBERT" at bounding box center [876, 188] width 169 height 32
click at [873, 229] on link "Otwórz profil" at bounding box center [874, 230] width 162 height 31
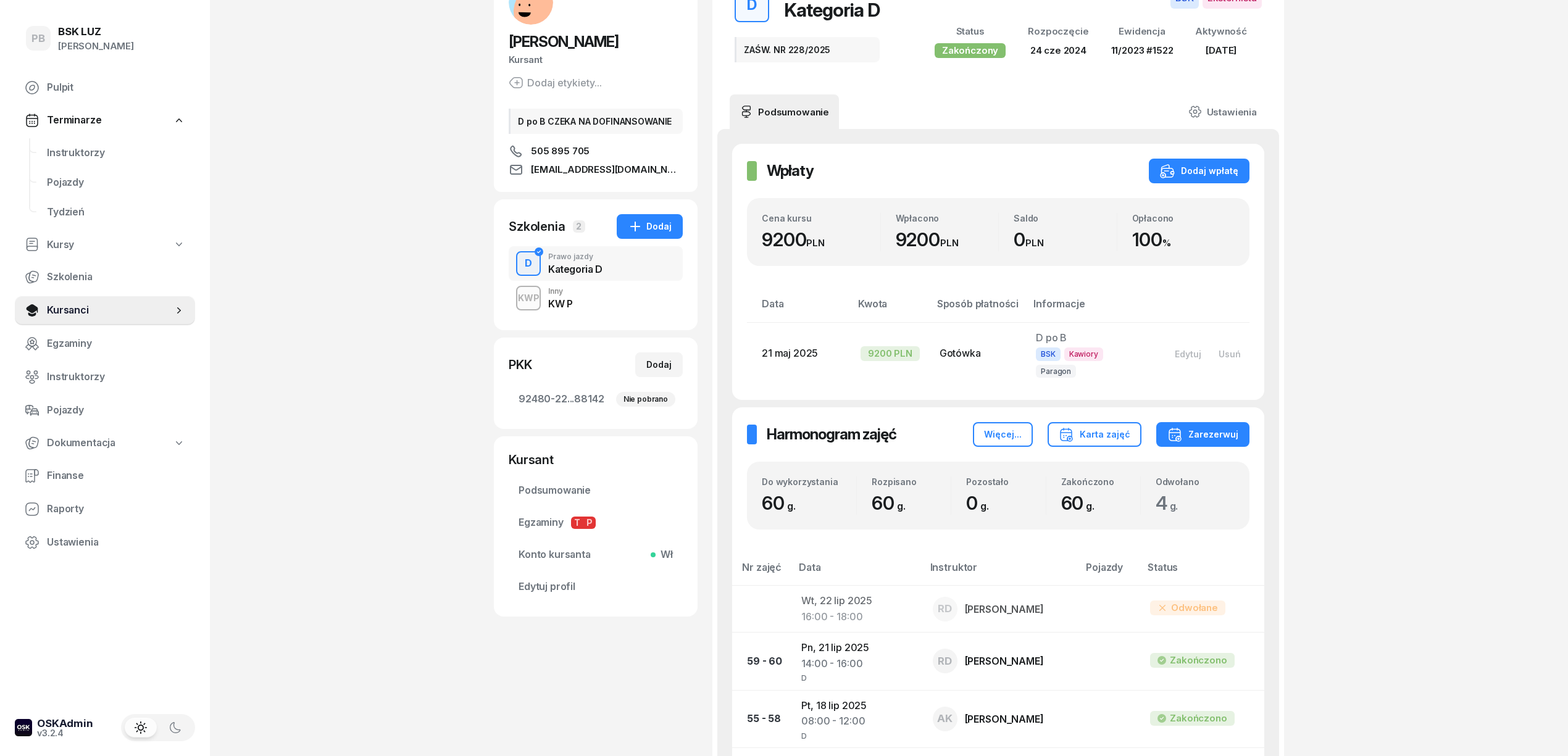
scroll to position [164, 0]
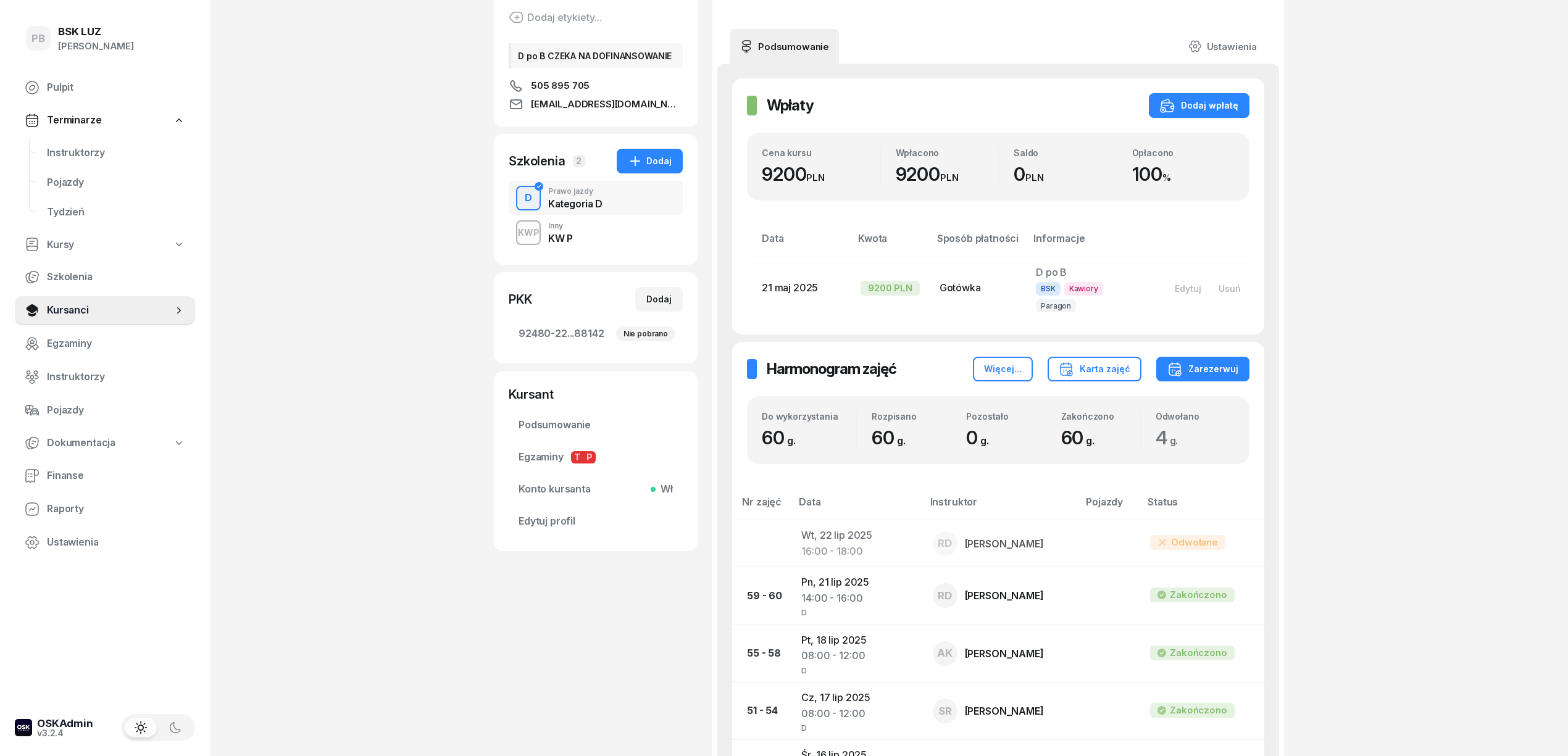
click at [605, 237] on div "KWP Inny KW P" at bounding box center [596, 232] width 174 height 34
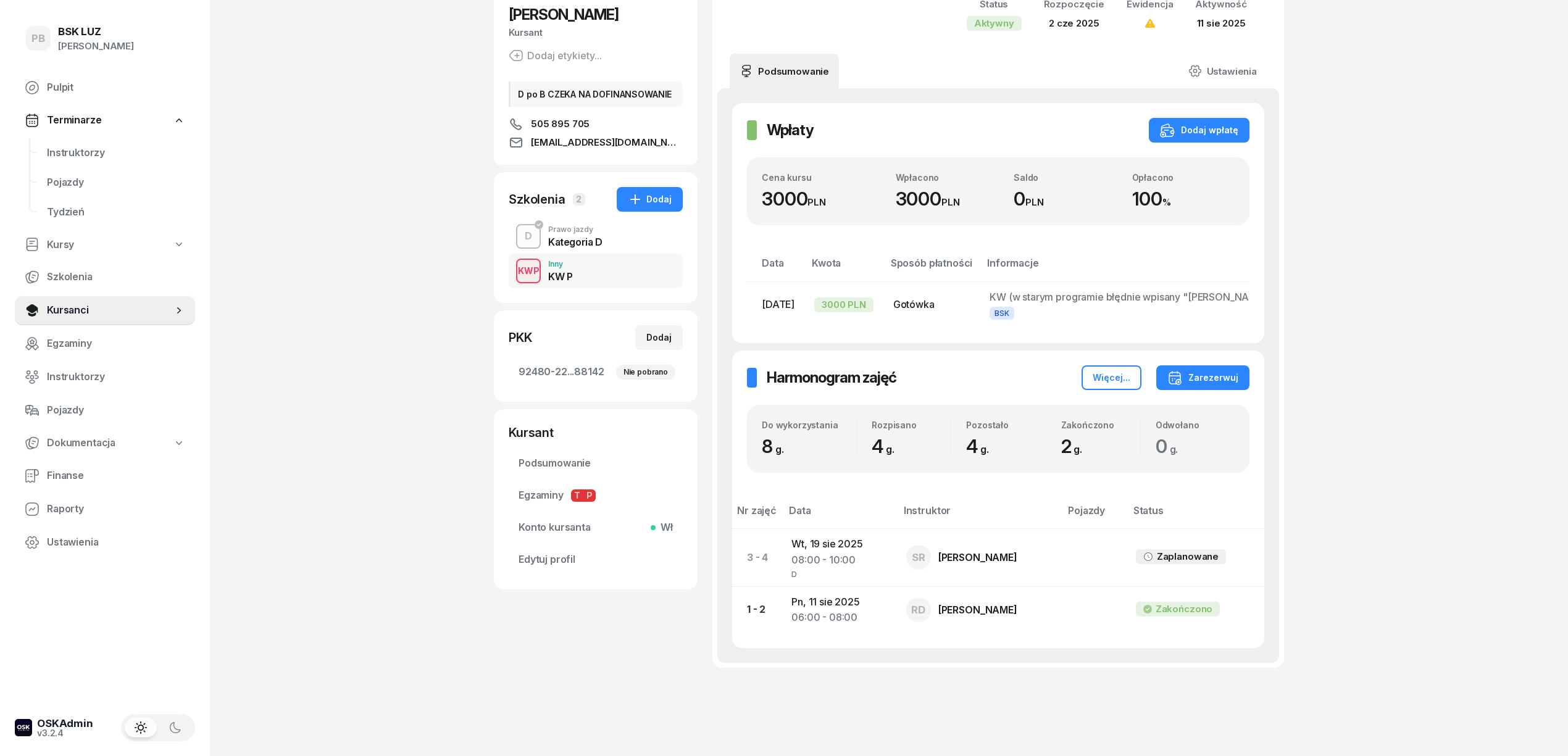
scroll to position [172, 0]
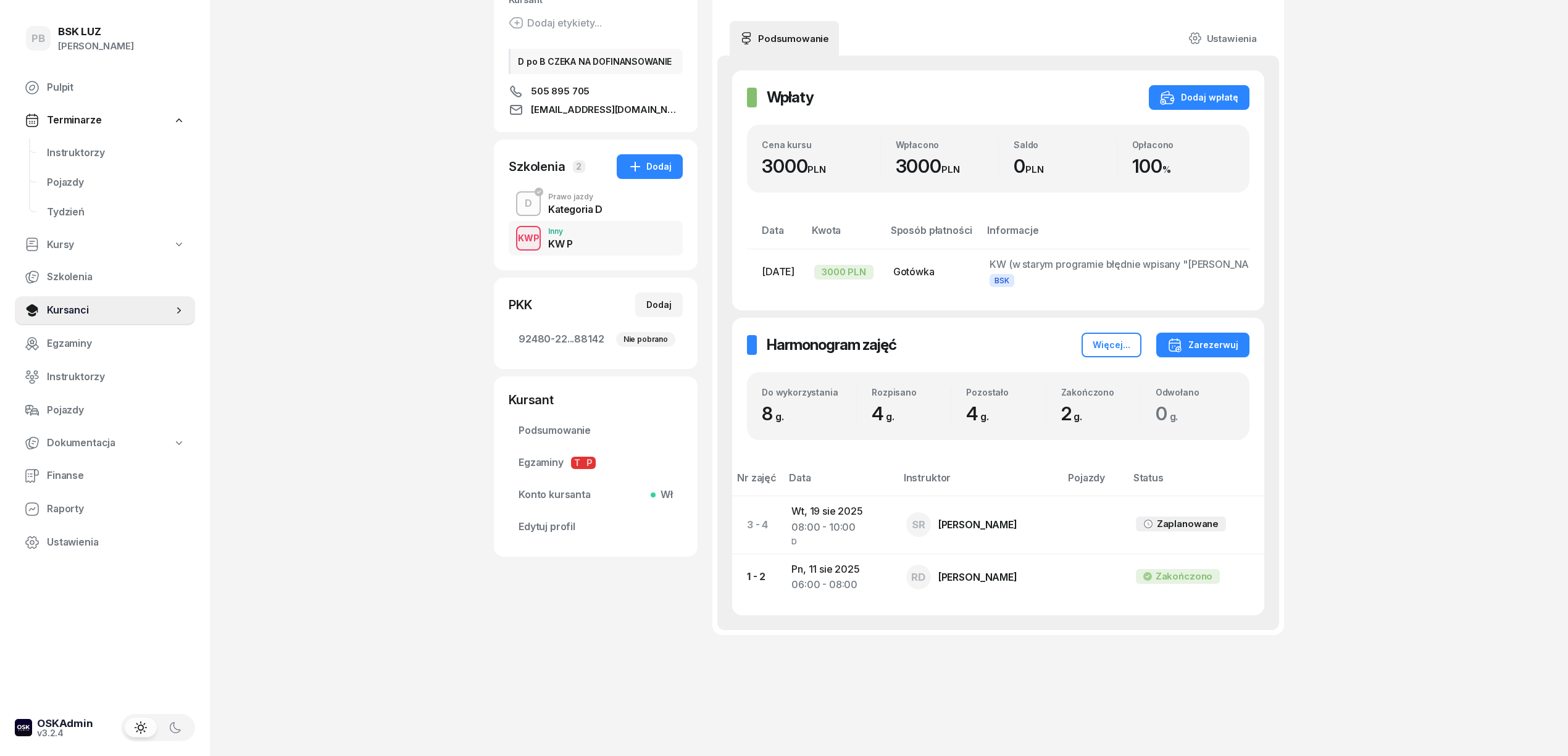
click at [290, 288] on div "PB BSK LUZ Patrycja Bogdanowicz Pulpit Terminarze Instruktorzy Pojazdy Tydzień …" at bounding box center [784, 299] width 1568 height 915
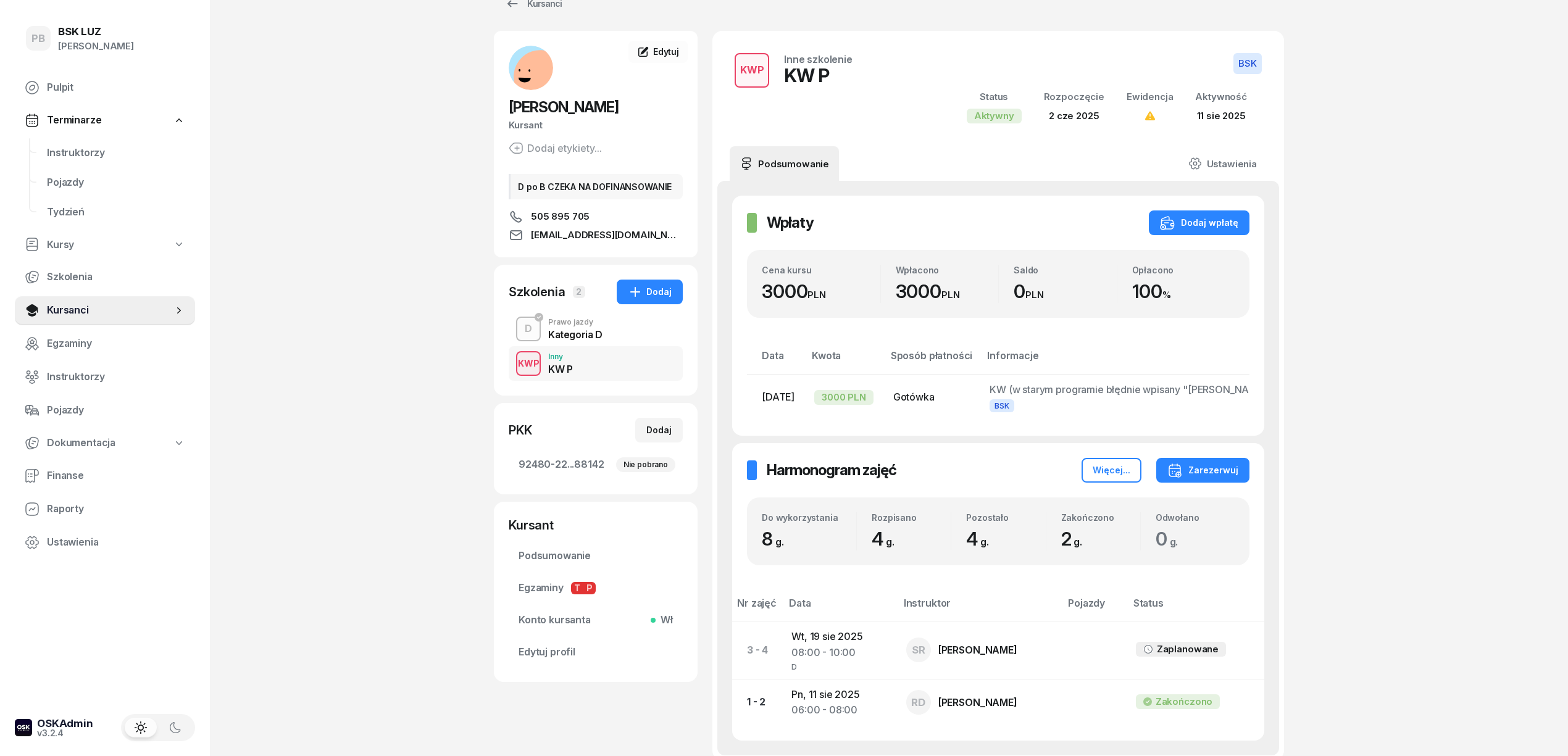
scroll to position [0, 0]
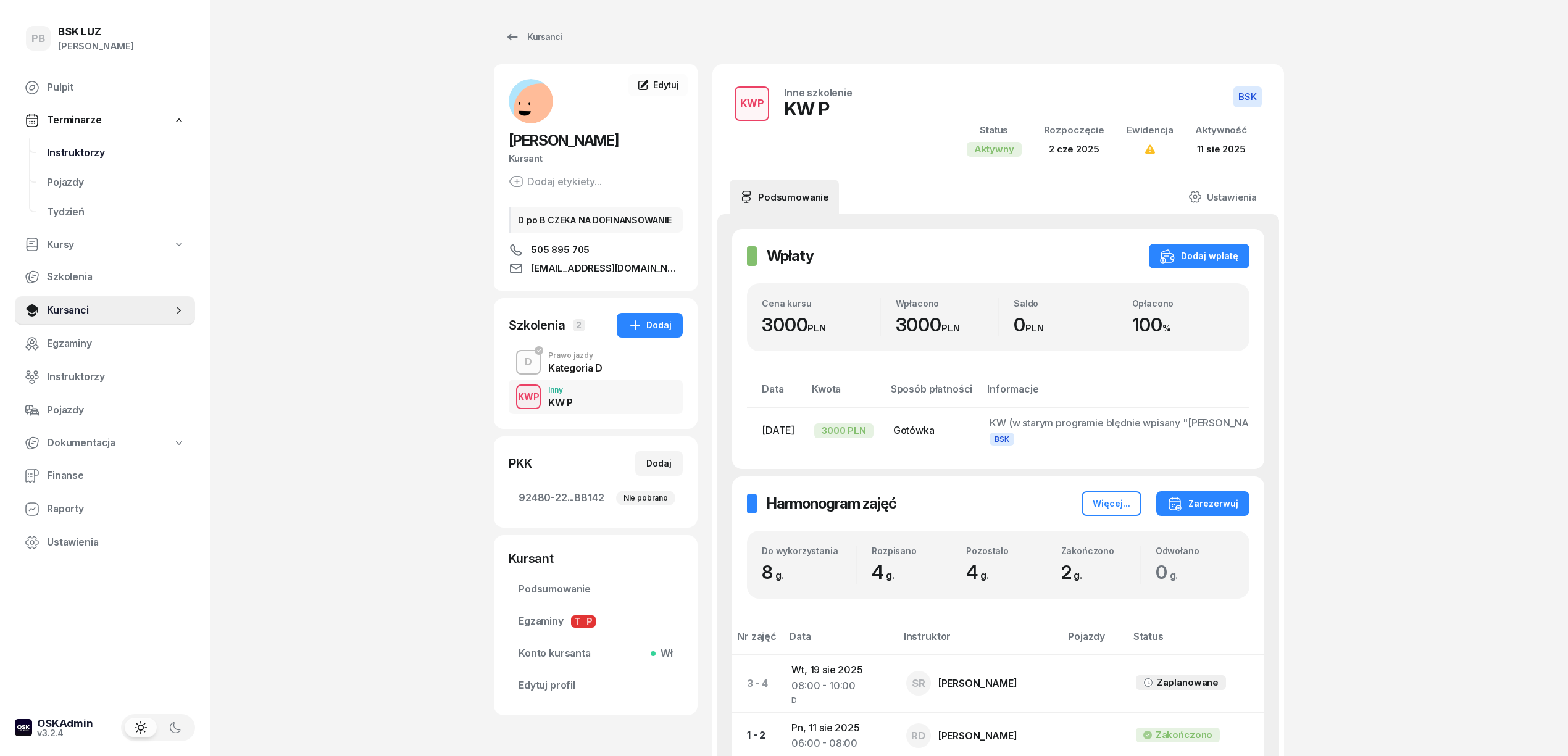
click at [64, 146] on span "Instruktorzy" at bounding box center [116, 152] width 138 height 16
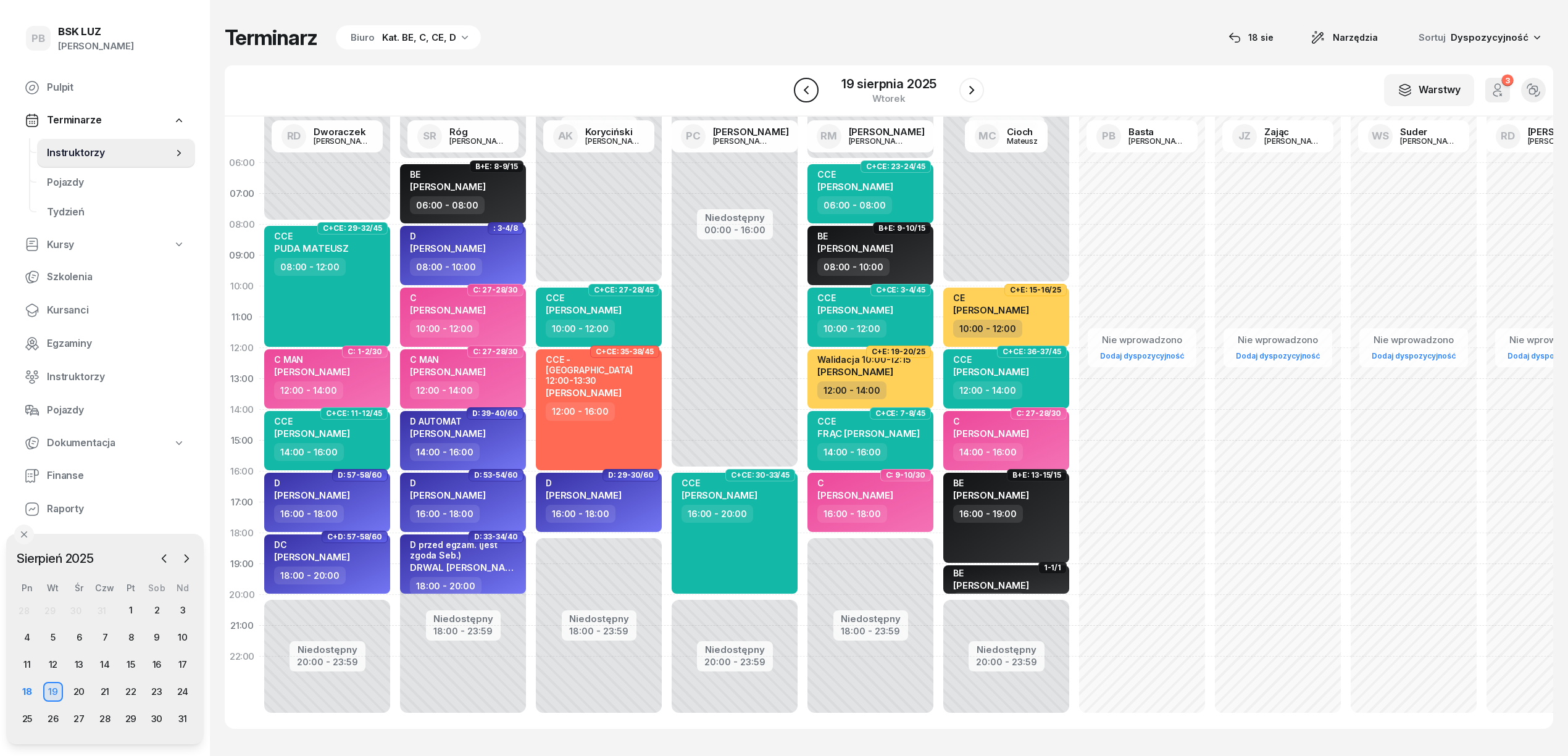
click at [806, 83] on icon "button" at bounding box center [805, 90] width 14 height 14
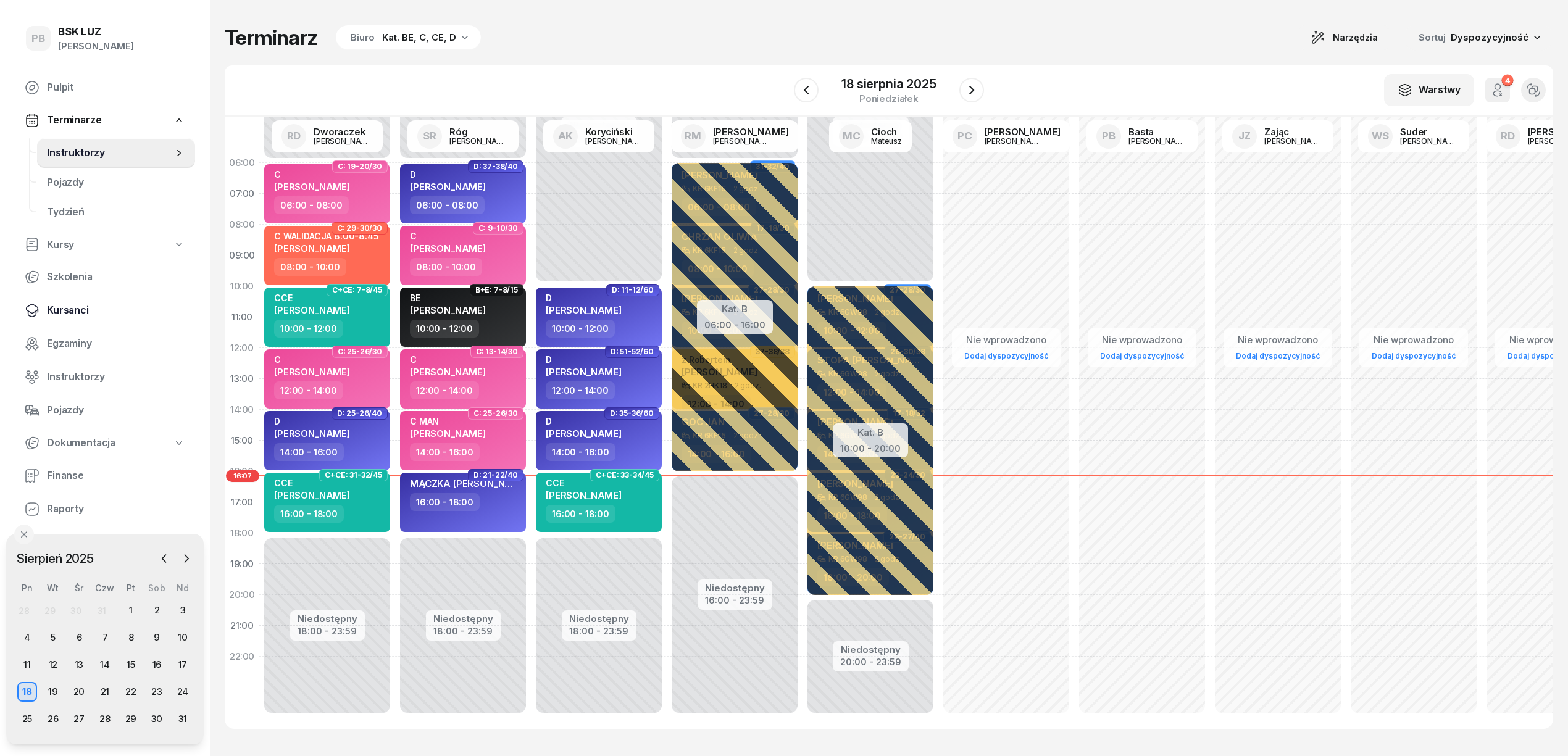
click at [77, 307] on span "Kursanci" at bounding box center [116, 310] width 138 height 16
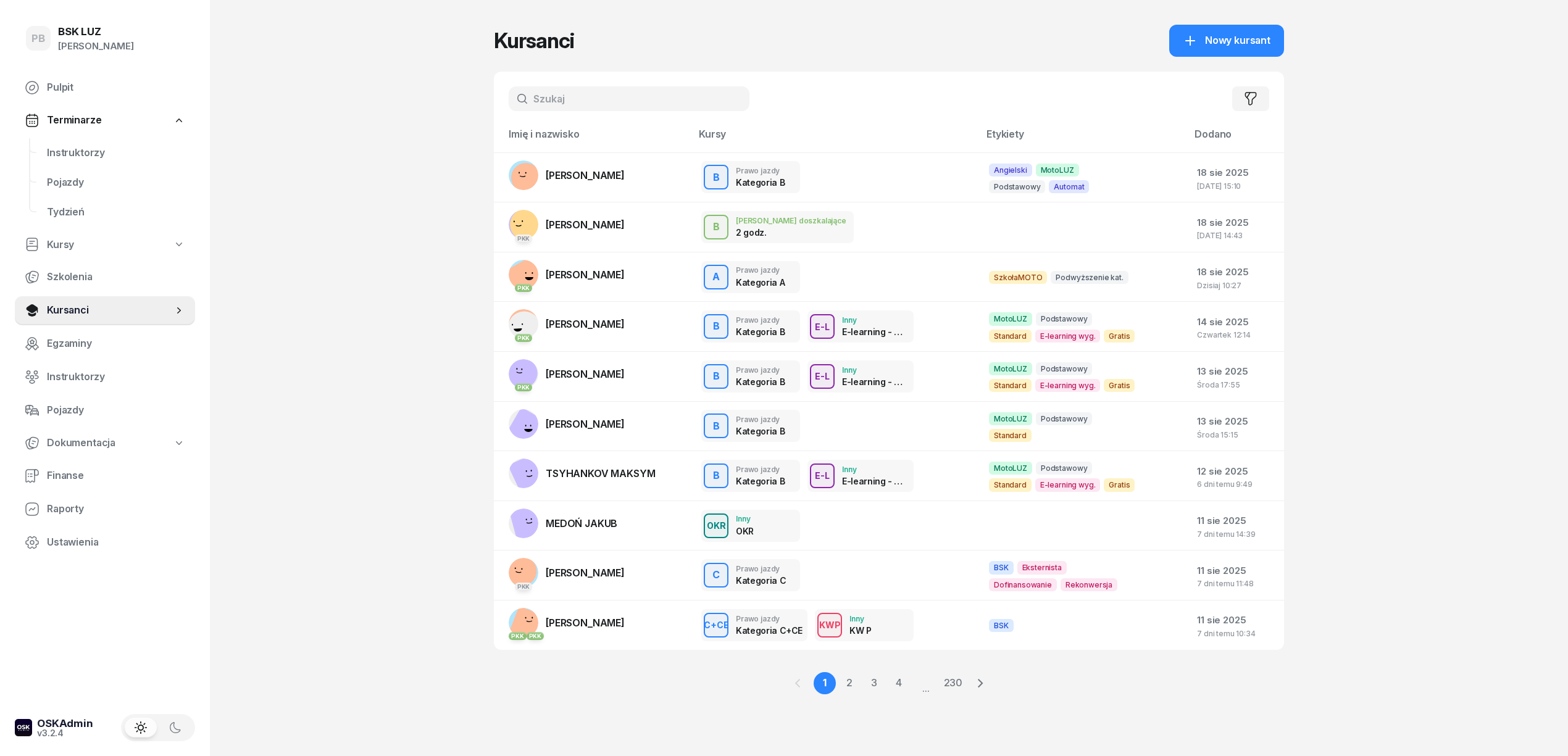
click at [554, 99] on input "text" at bounding box center [629, 99] width 241 height 25
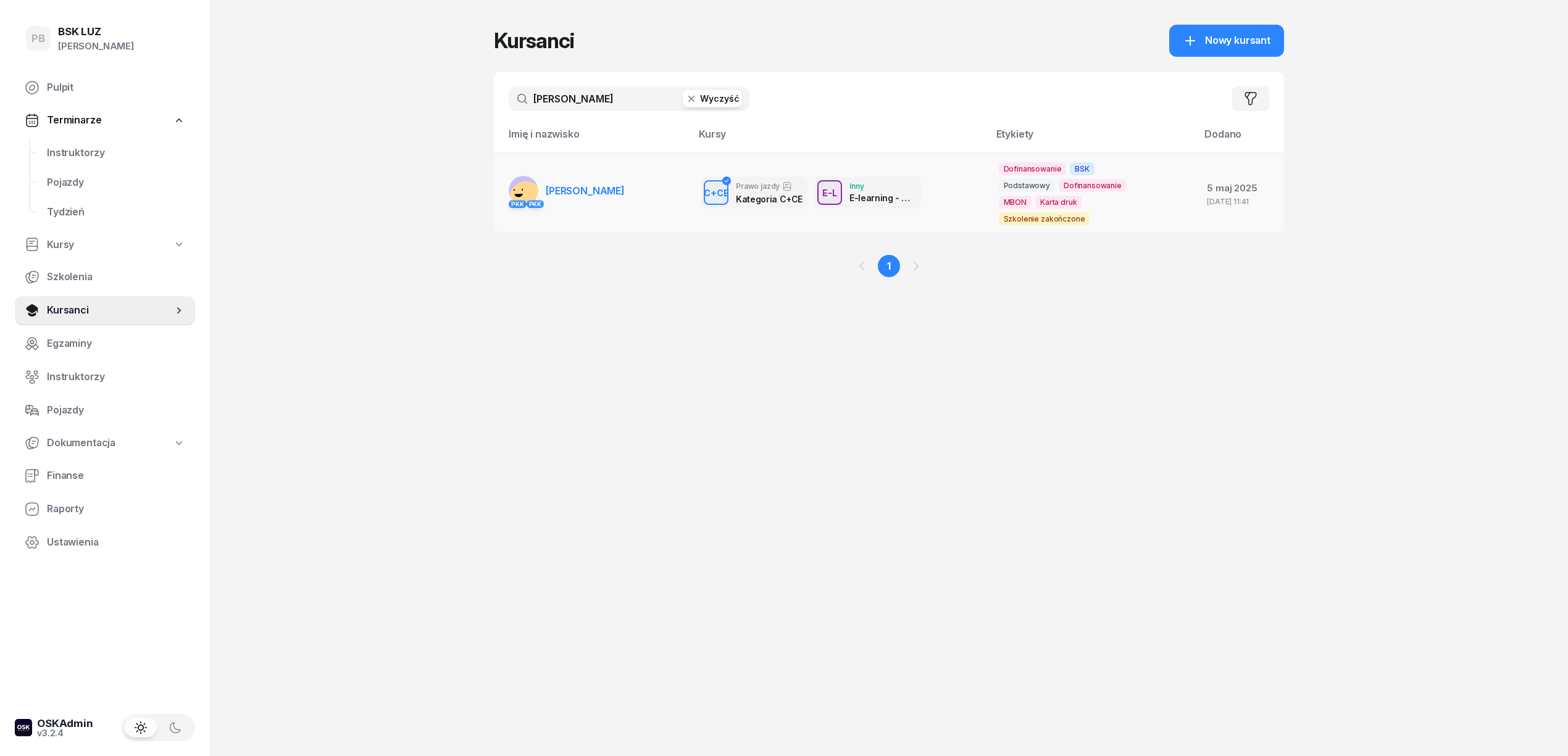
type input "dubas"
click at [571, 176] on link "PKK PKK DUBAS JAN" at bounding box center [567, 190] width 116 height 30
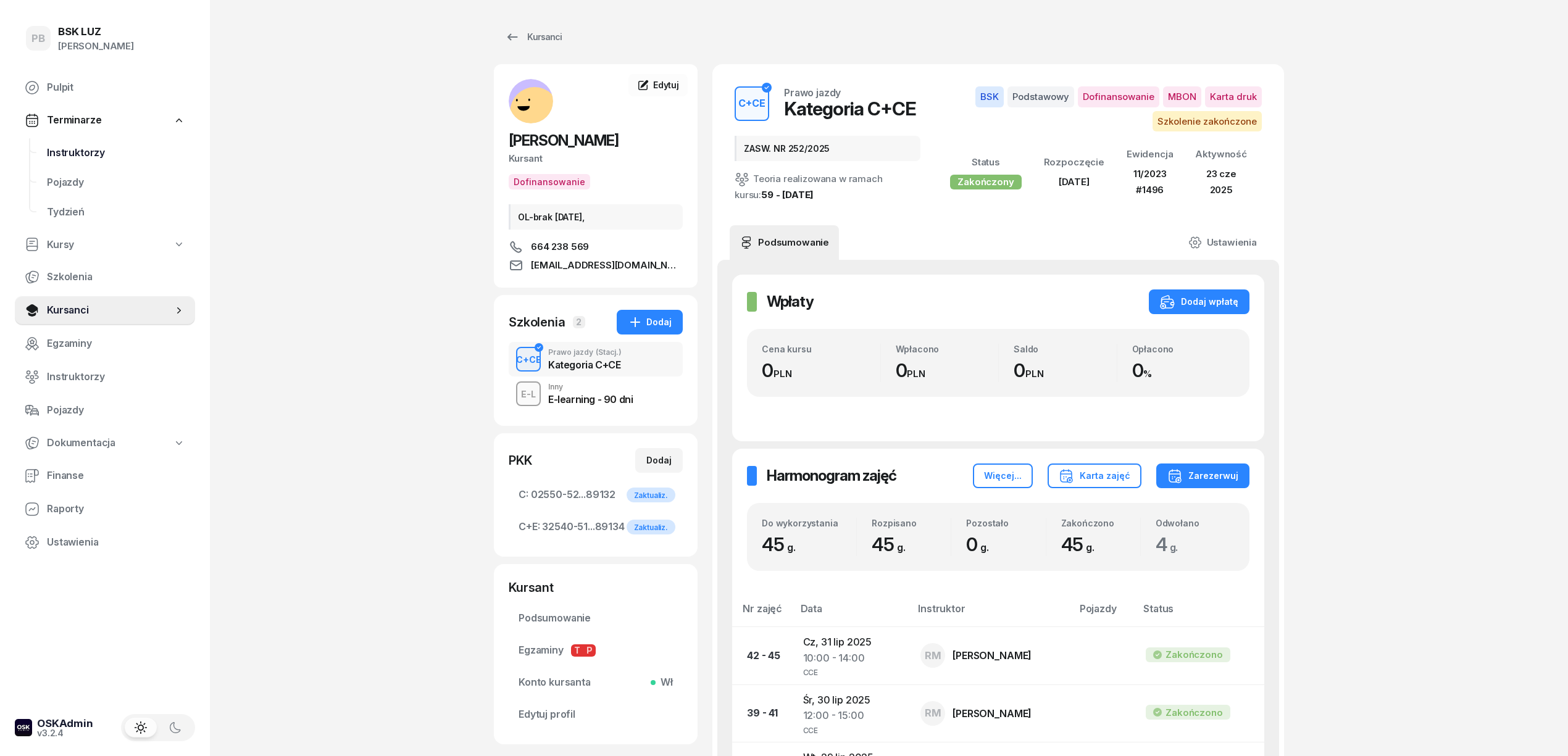
click at [90, 146] on span "Instruktorzy" at bounding box center [116, 152] width 138 height 16
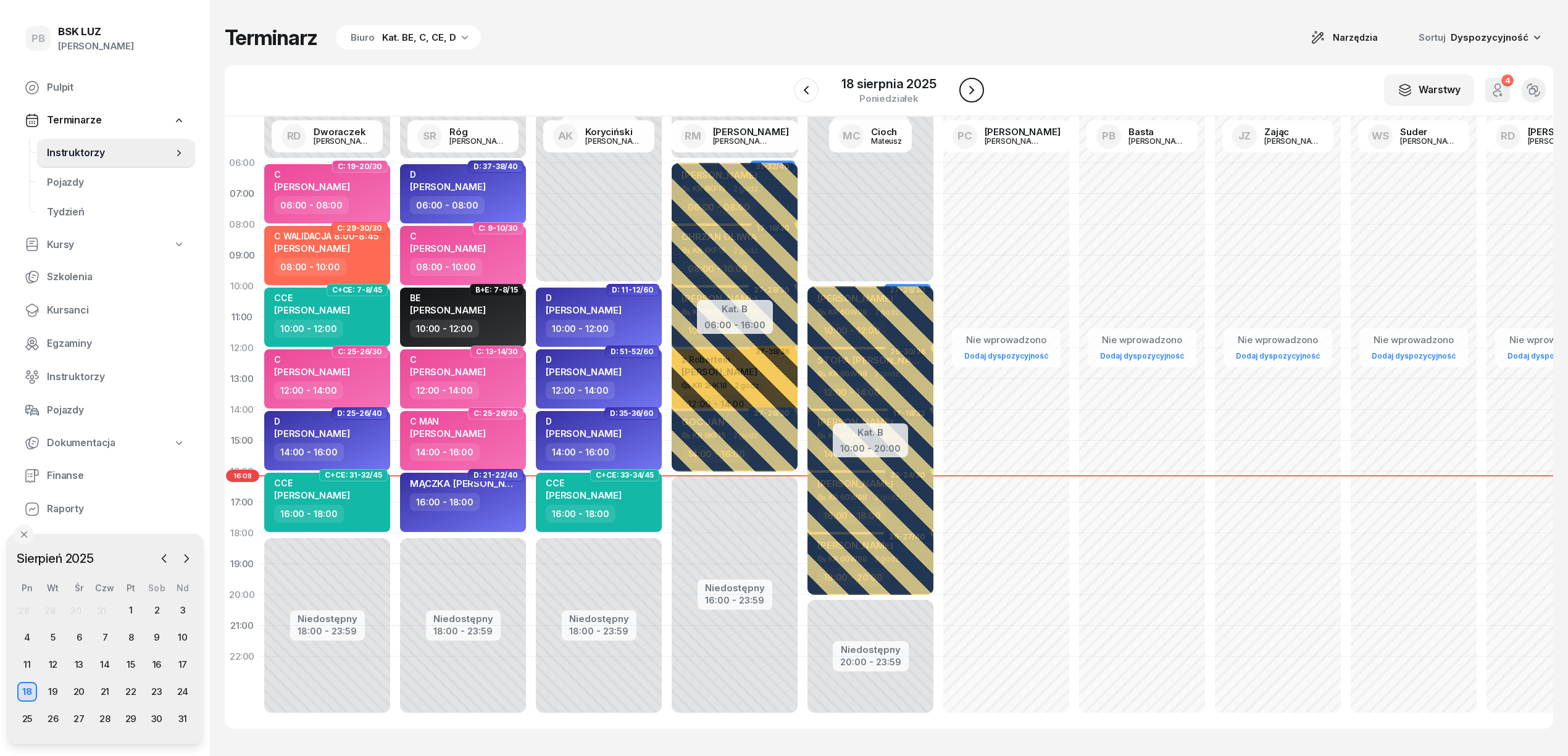
click at [977, 94] on icon "button" at bounding box center [971, 90] width 14 height 14
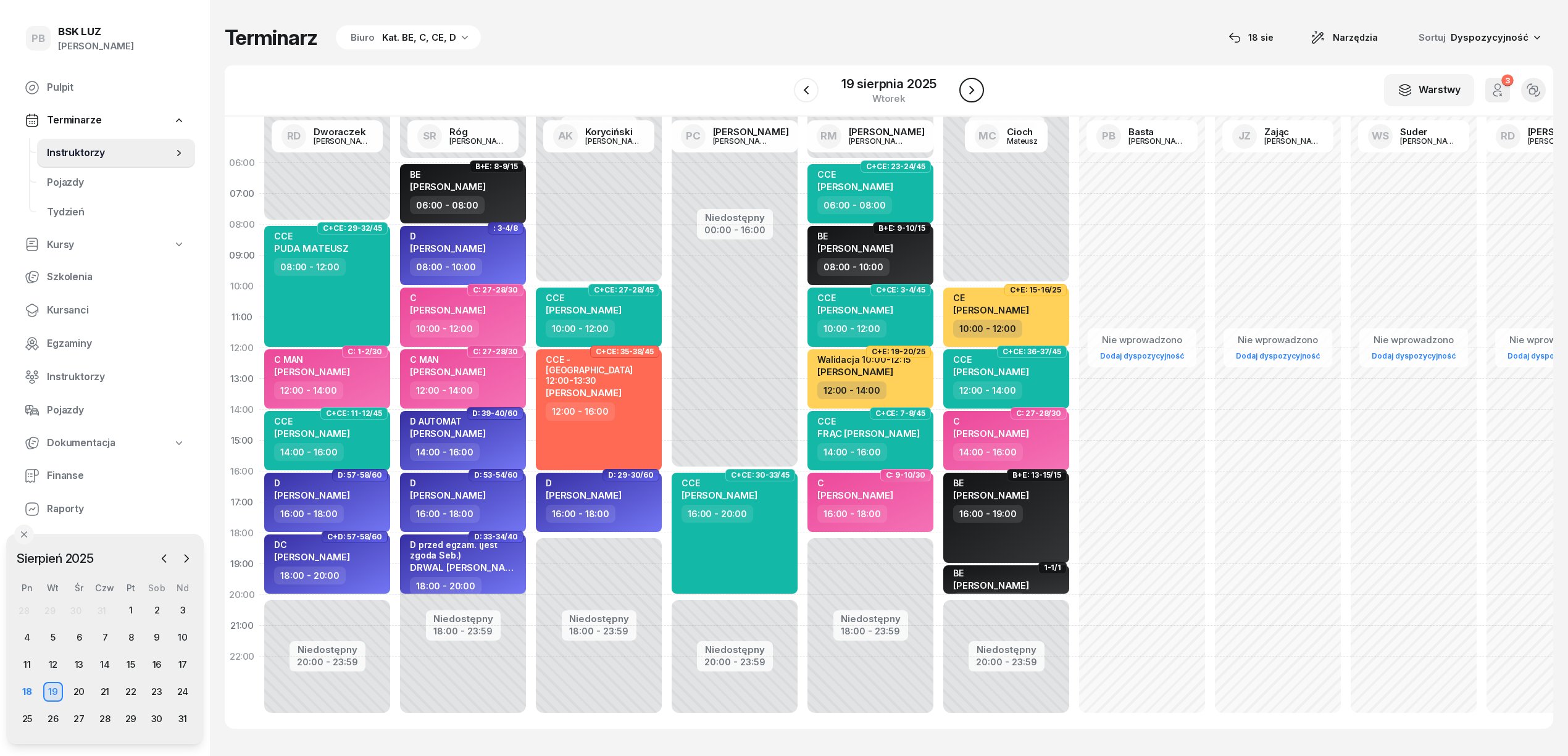
click at [977, 94] on icon "button" at bounding box center [971, 90] width 14 height 14
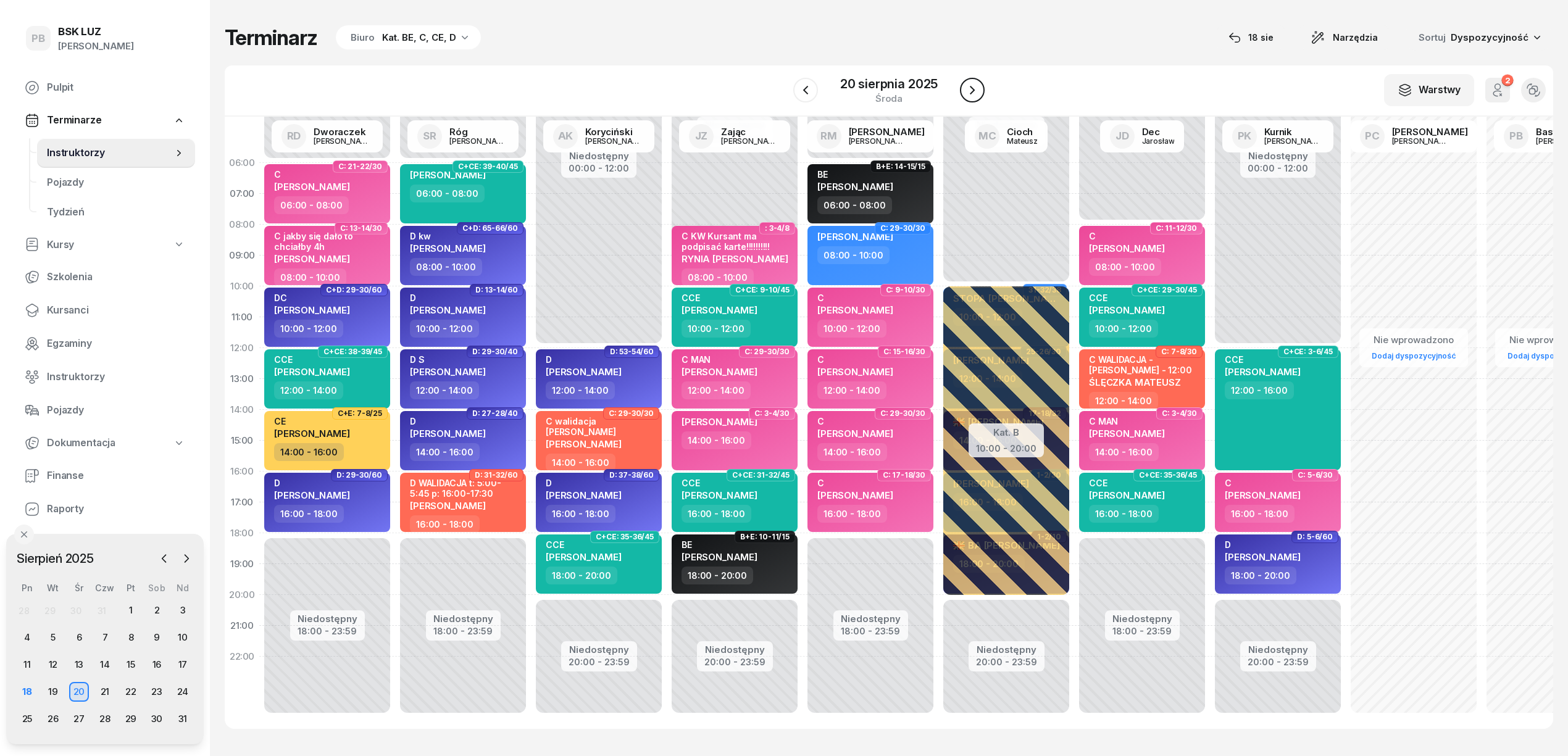
click at [977, 94] on icon "button" at bounding box center [972, 90] width 14 height 14
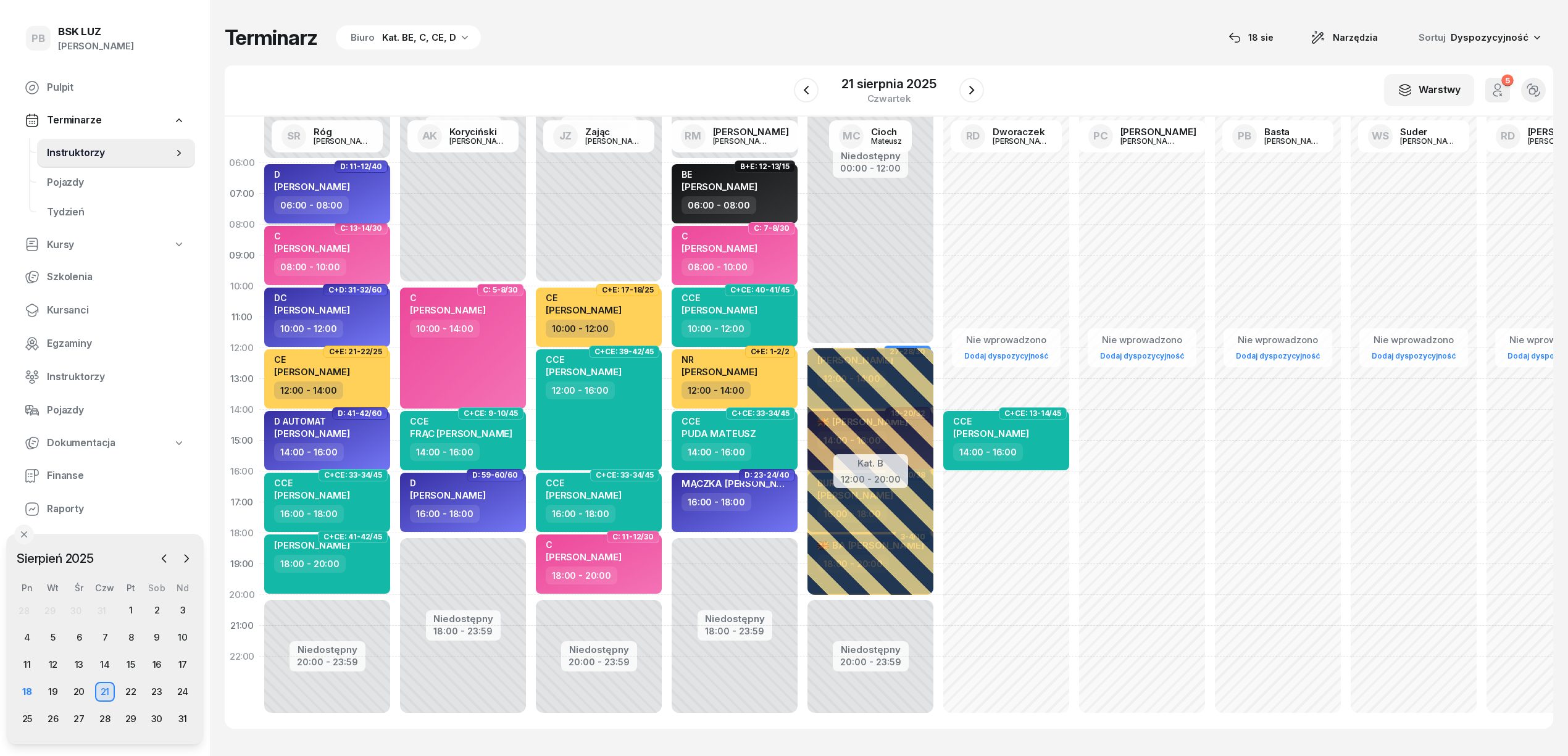
click at [344, 186] on span "[PERSON_NAME]" at bounding box center [312, 186] width 76 height 12
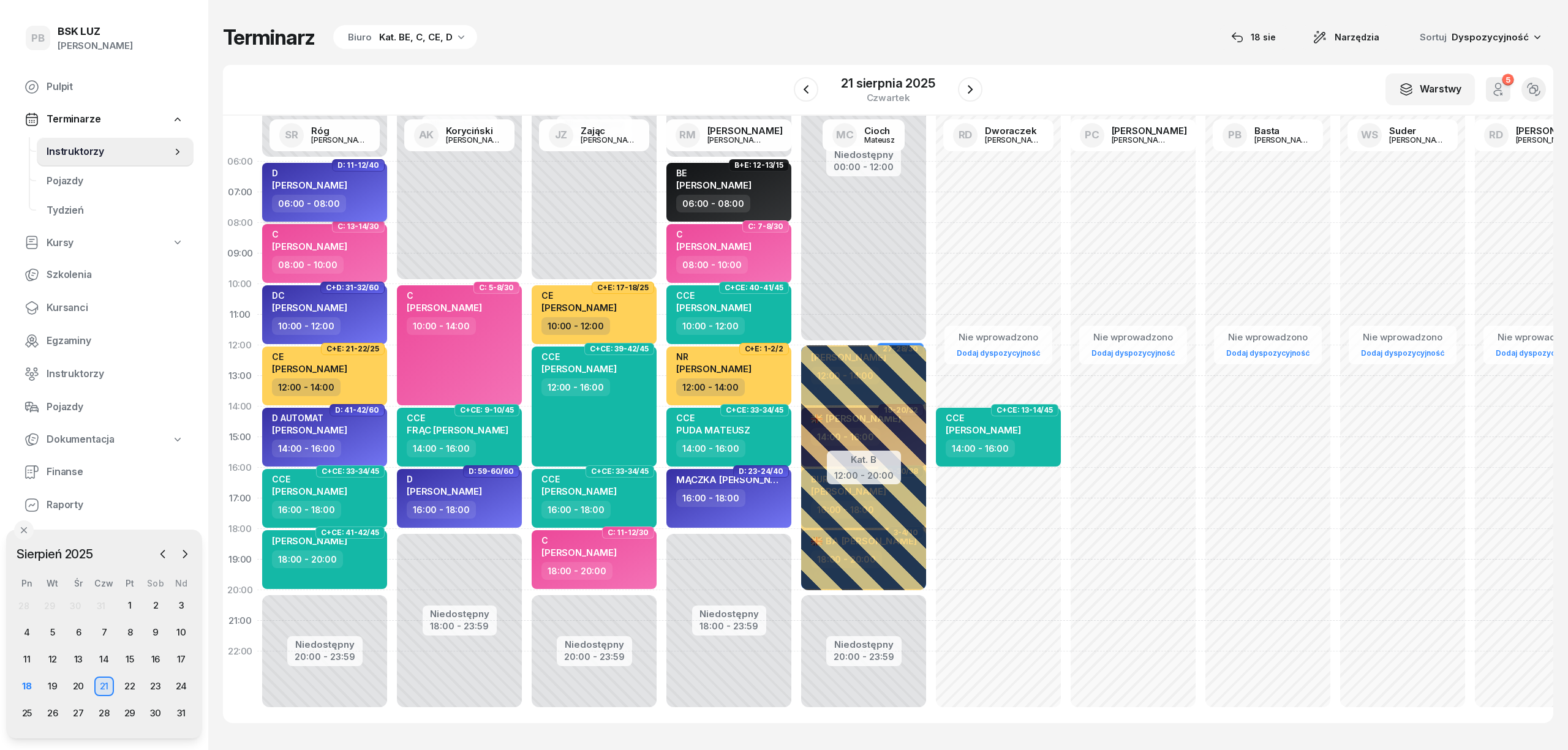
select select "06"
select select "08"
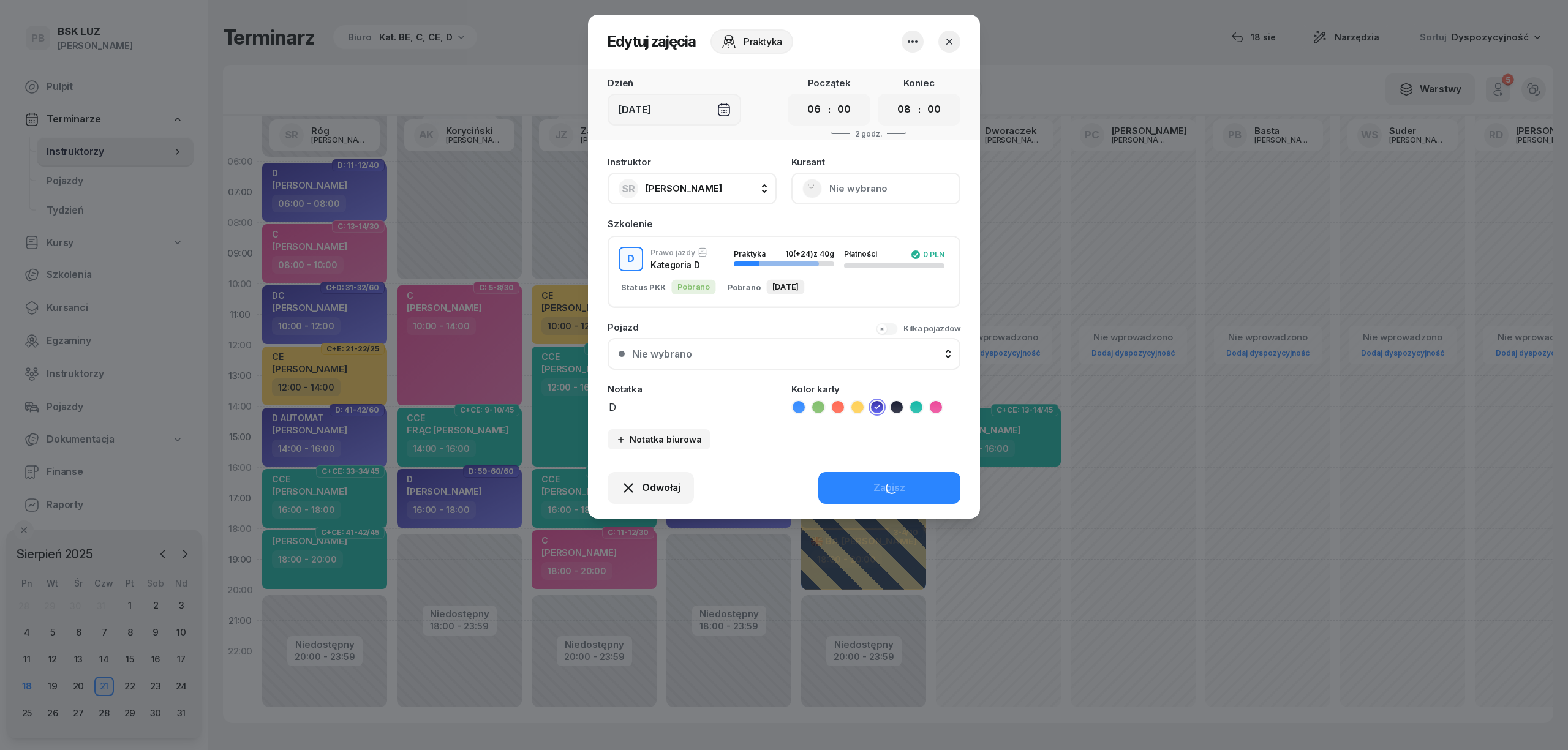
click at [827, 183] on button "Nie wybrano" at bounding box center [876, 188] width 169 height 32
click at [833, 233] on div "Otwórz profil" at bounding box center [831, 230] width 60 height 16
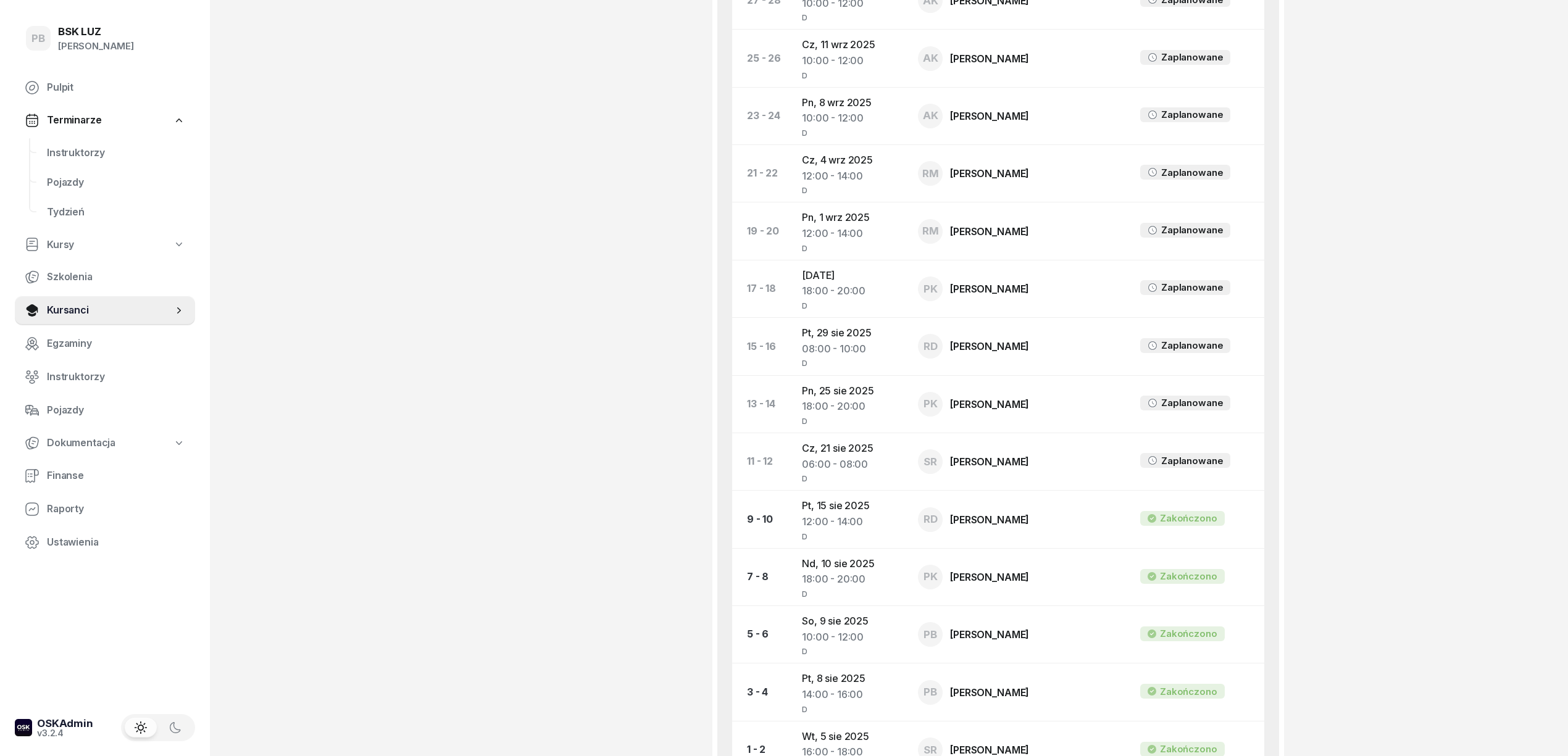
scroll to position [904, 0]
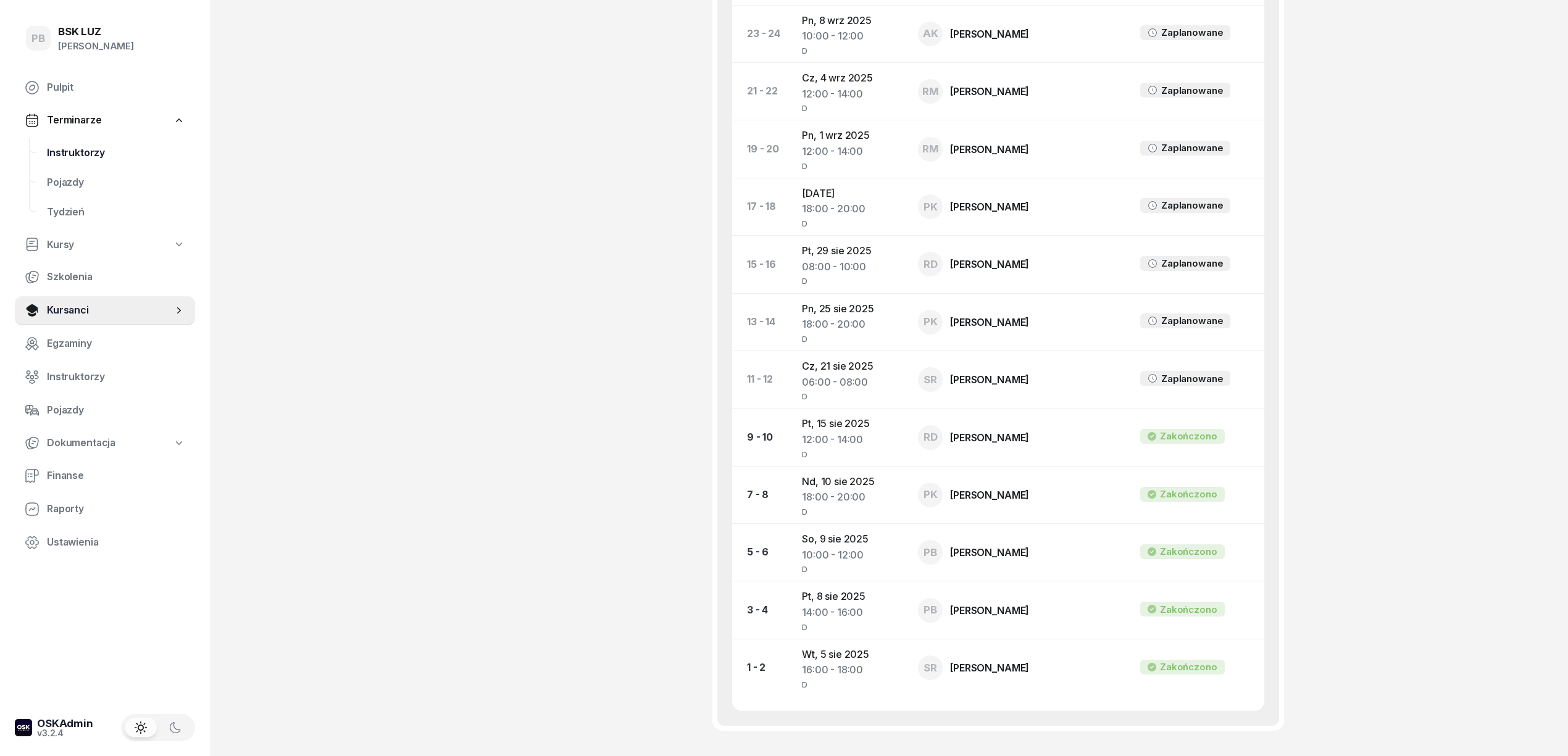
click at [90, 153] on span "Instruktorzy" at bounding box center [116, 152] width 138 height 16
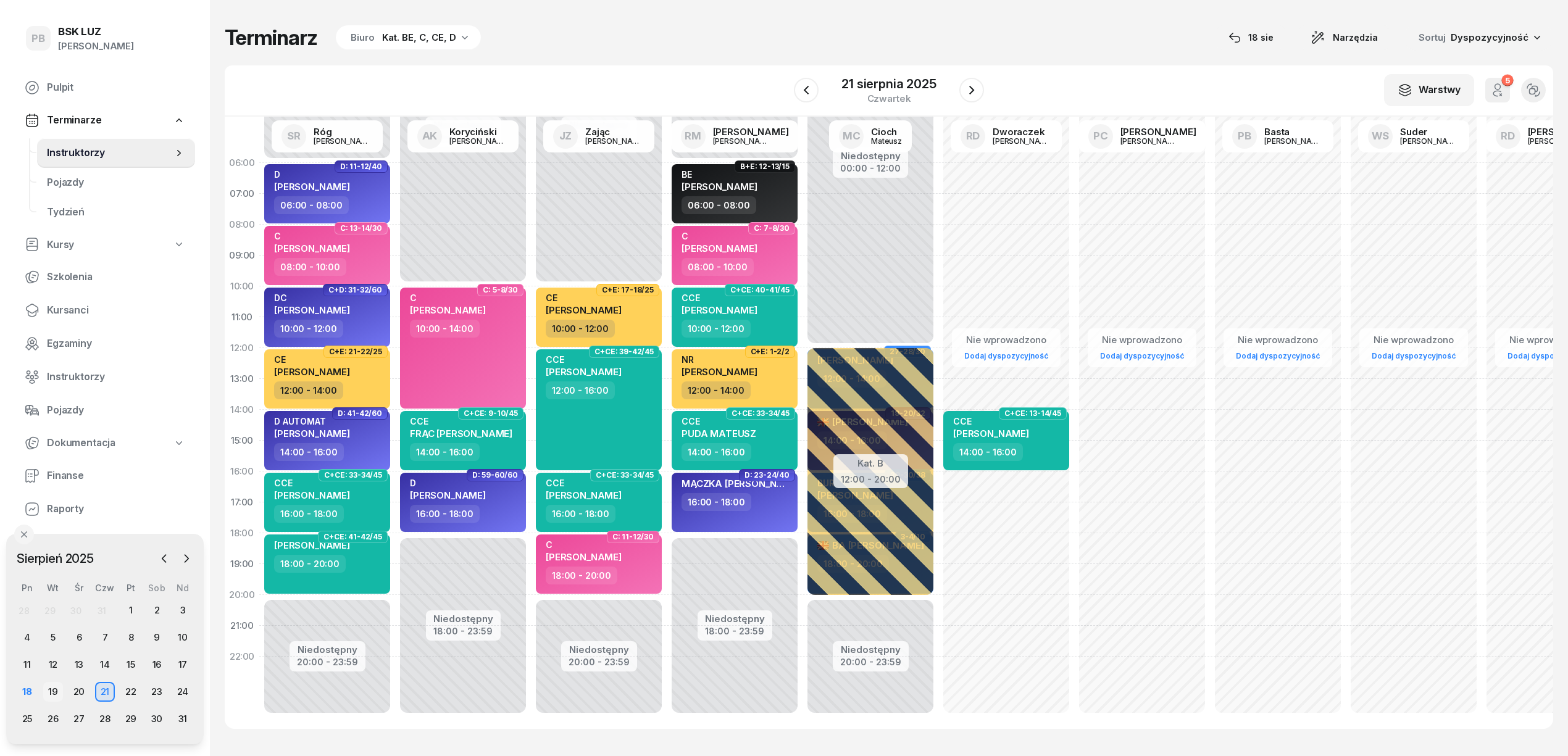
click at [46, 687] on div "19" at bounding box center [53, 691] width 20 height 20
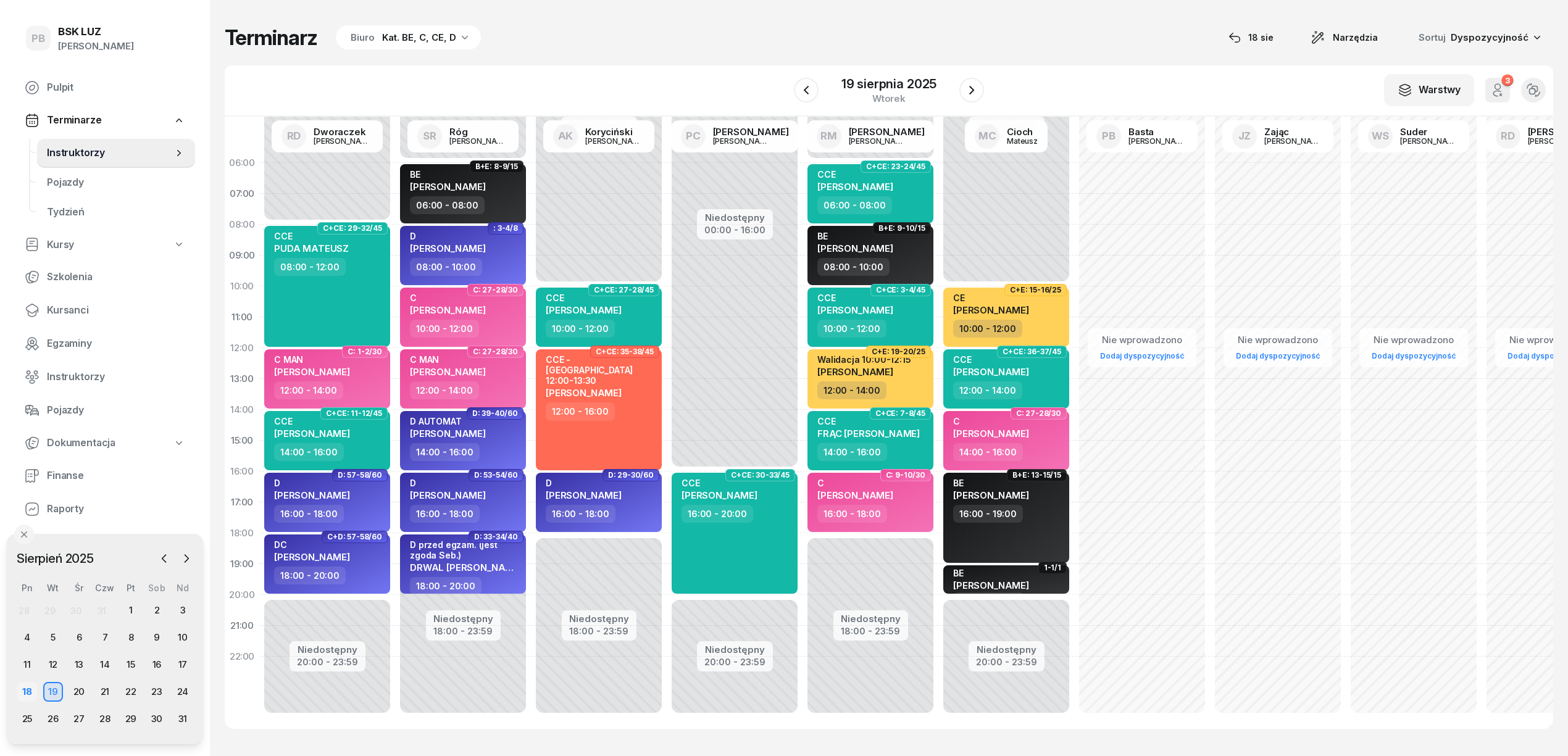
click at [27, 685] on div "18" at bounding box center [27, 691] width 20 height 20
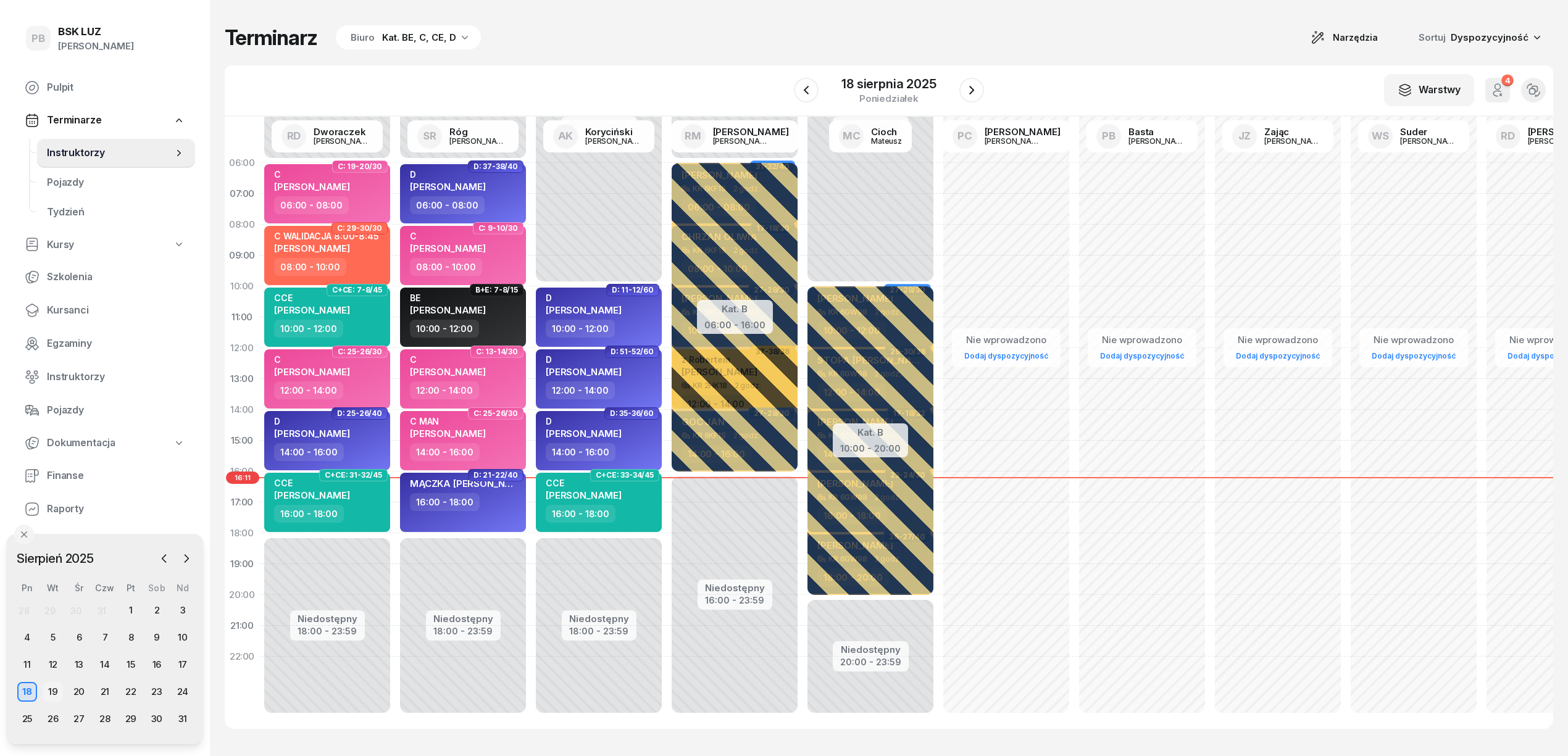
click at [57, 690] on div "19" at bounding box center [53, 691] width 20 height 20
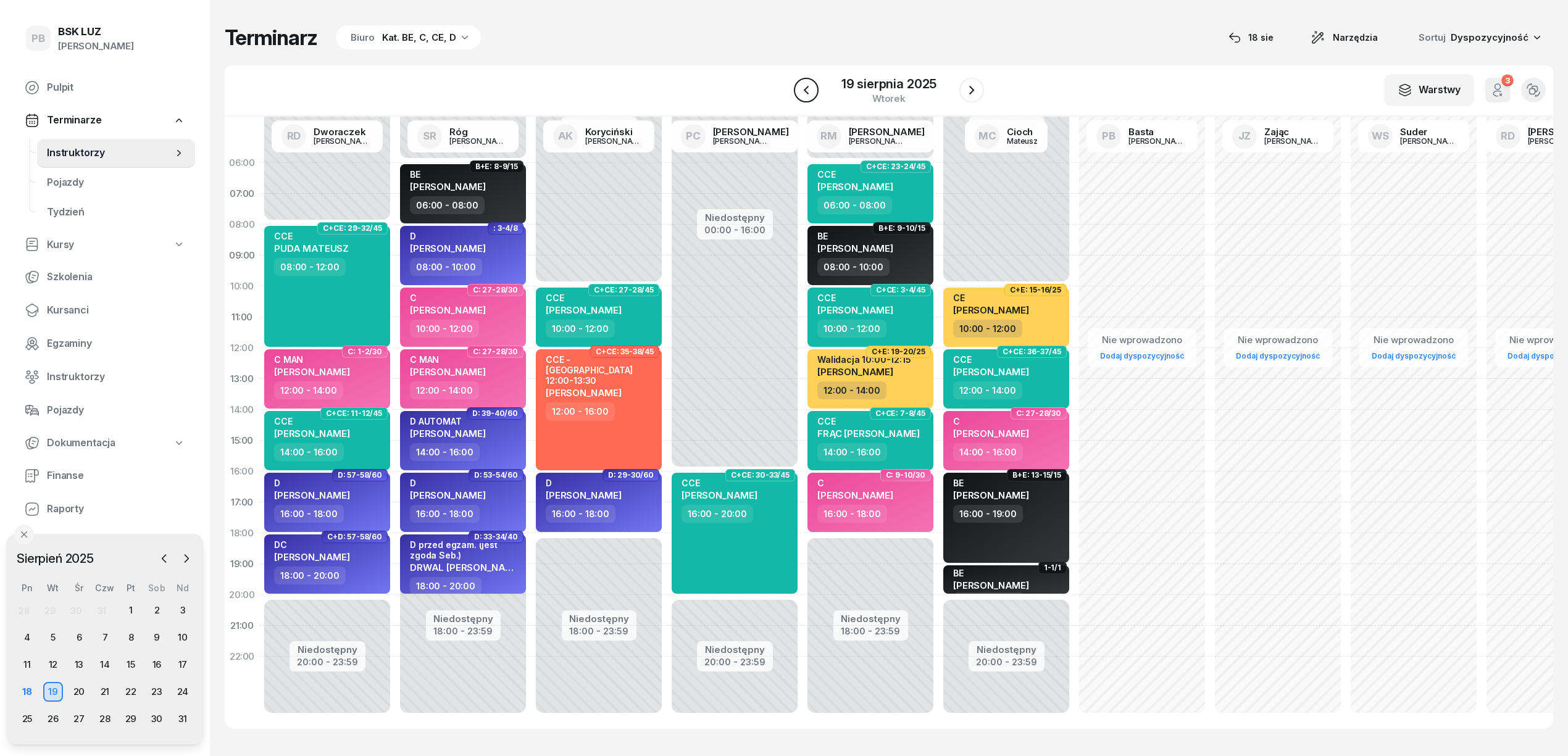
click at [812, 92] on icon "button" at bounding box center [805, 90] width 14 height 14
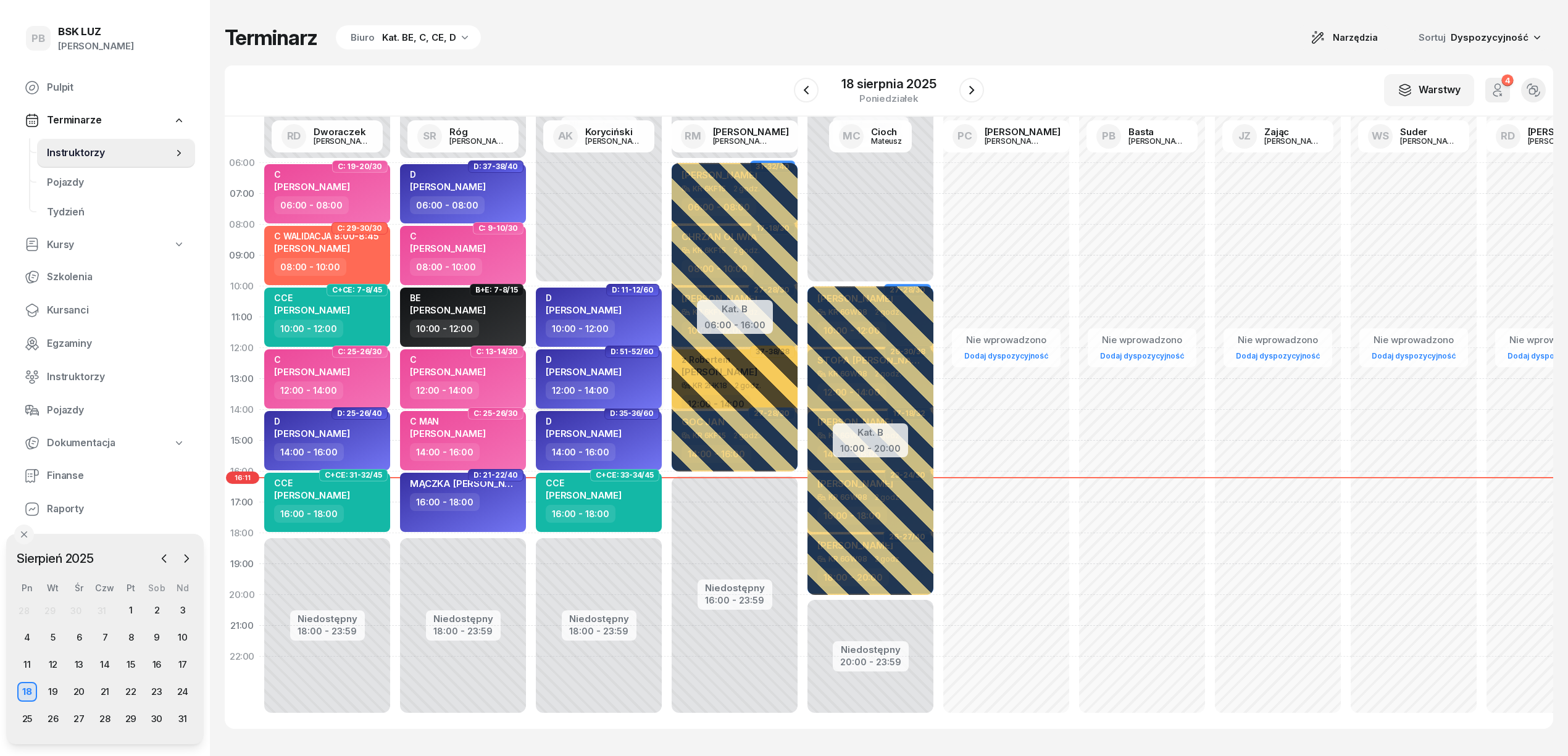
click at [623, 372] on div "D KAPCIA MIKOŁAJ" at bounding box center [600, 367] width 108 height 27
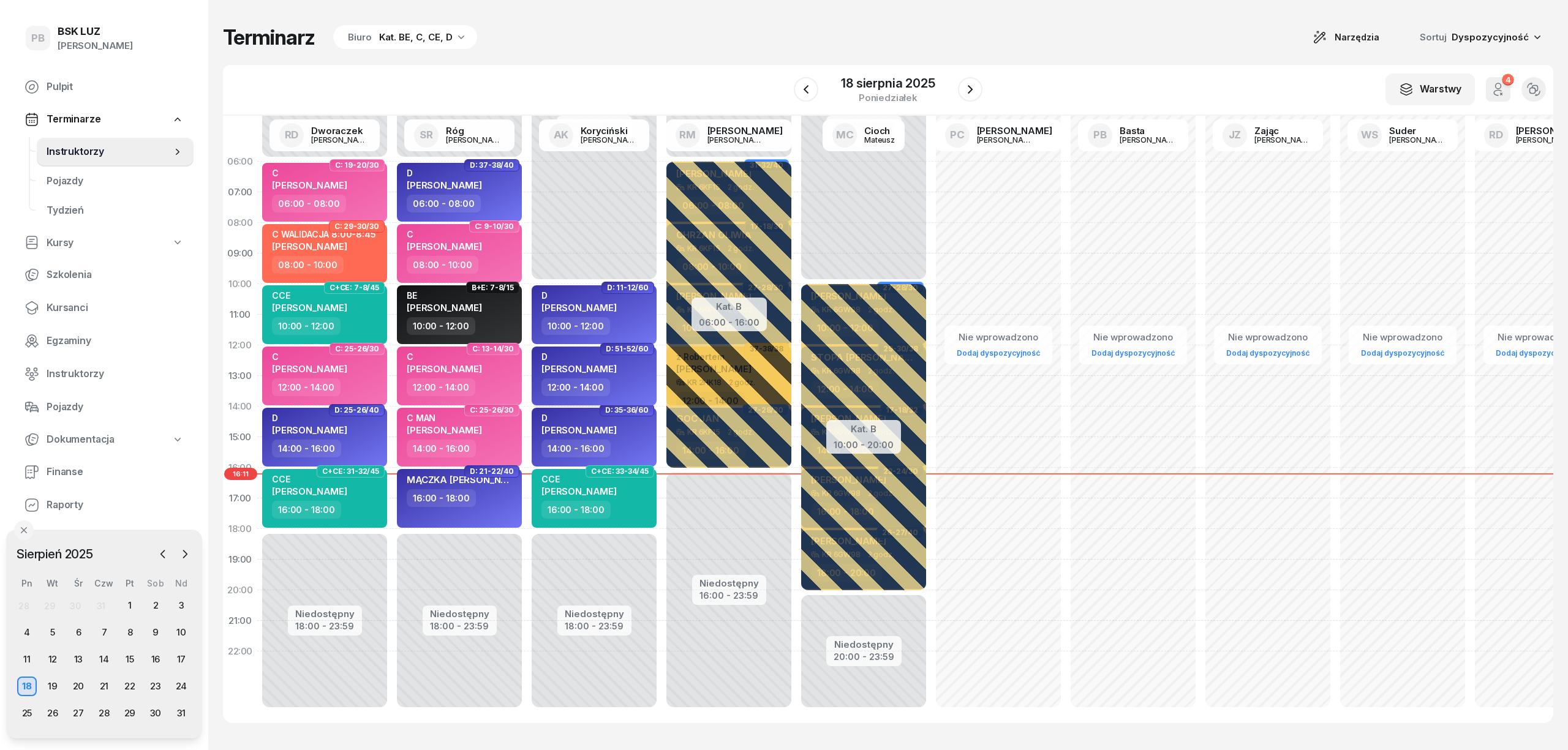
select select "12"
select select "14"
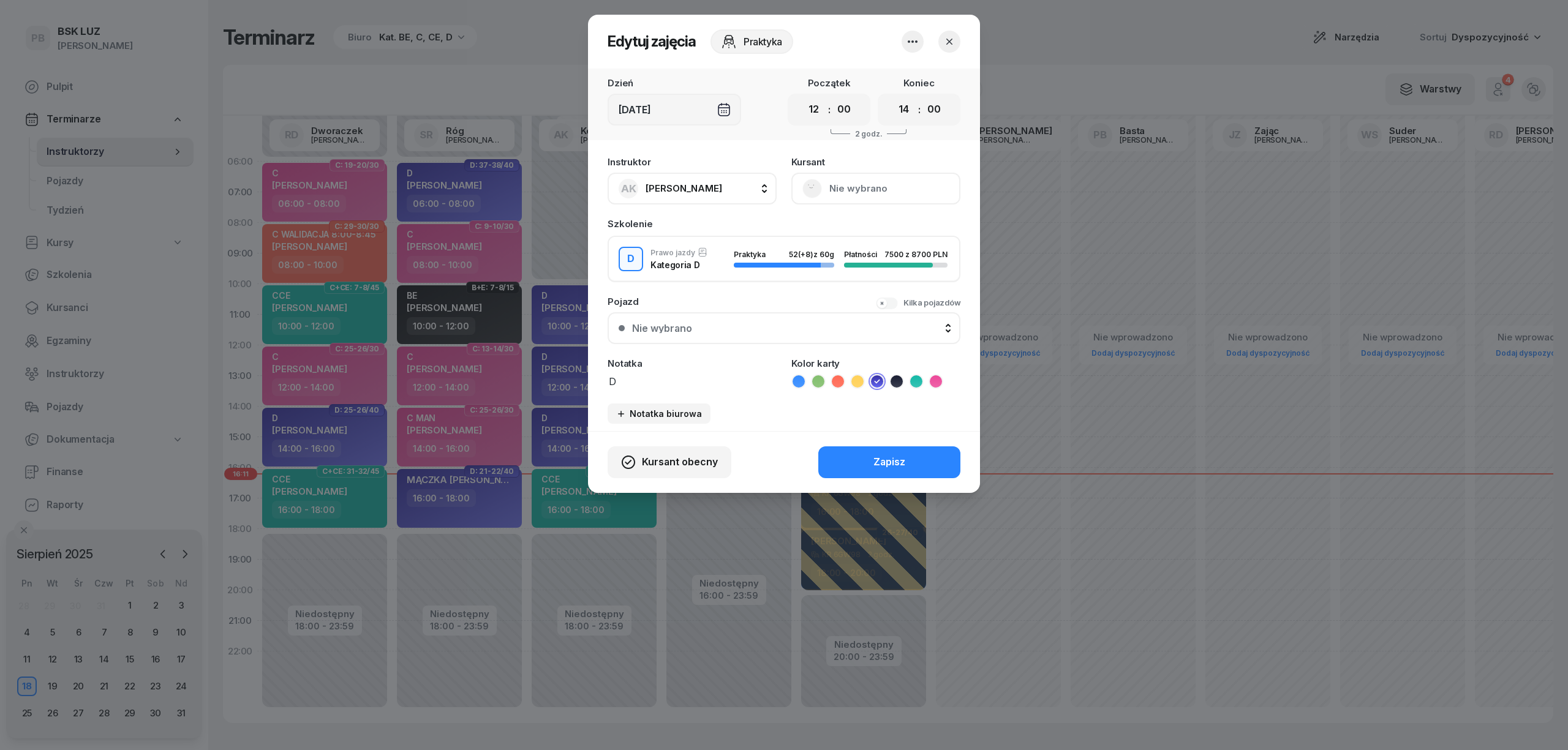
click at [865, 192] on button "Nie wybrano" at bounding box center [876, 188] width 169 height 32
click at [848, 223] on div "Otwórz profil" at bounding box center [831, 230] width 60 height 16
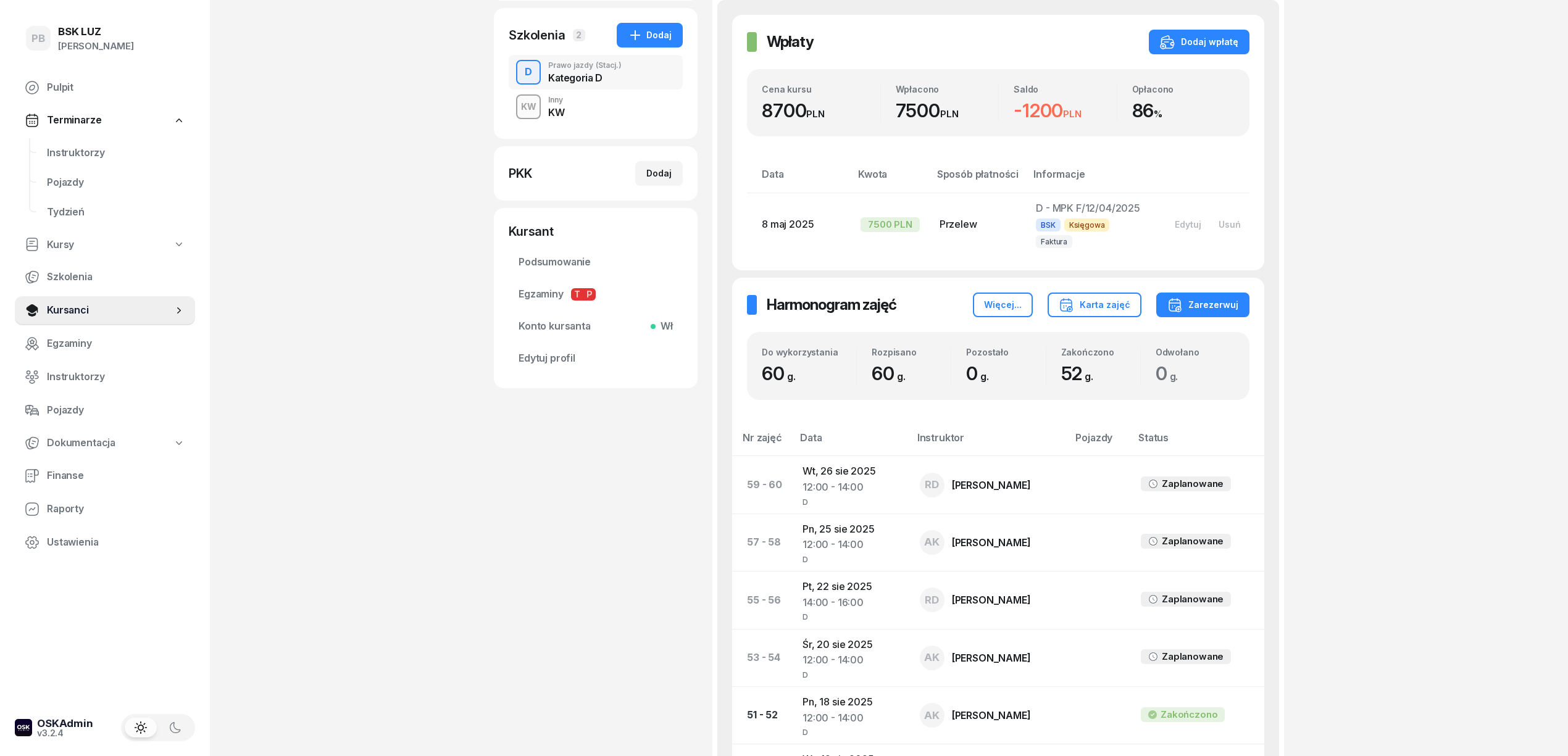
scroll to position [329, 0]
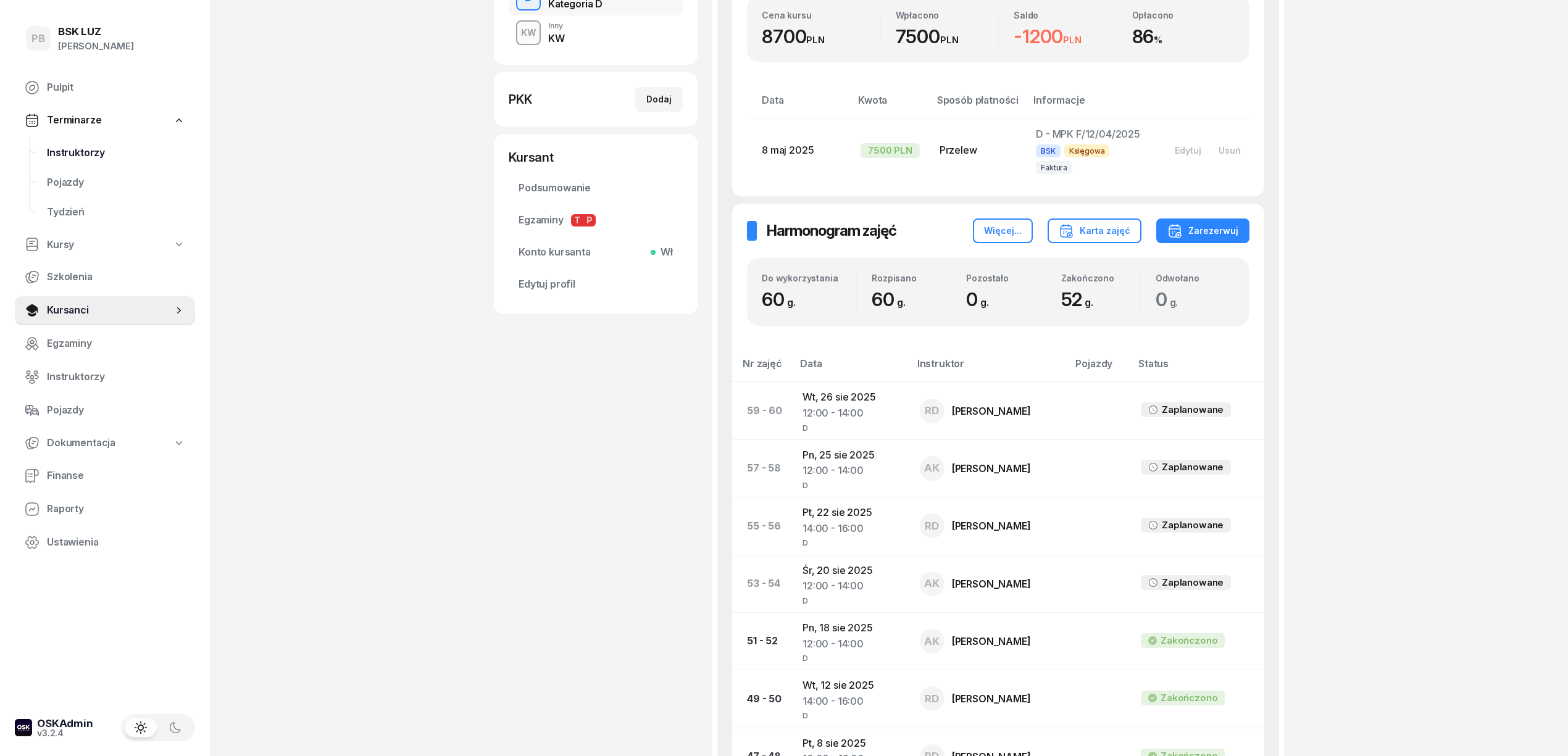
click at [75, 156] on span "Instruktorzy" at bounding box center [116, 152] width 138 height 16
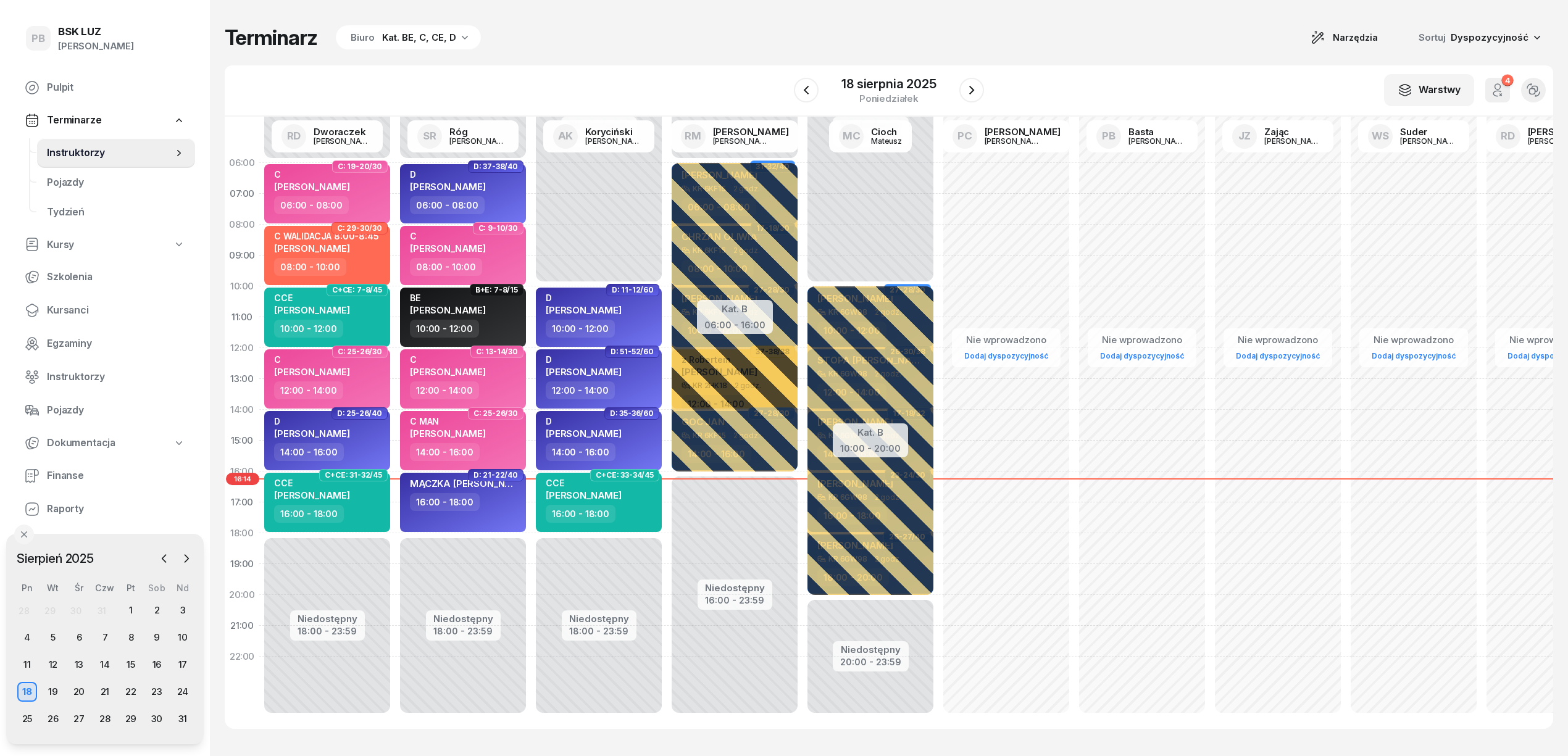
click at [809, 30] on div "Terminarz Biuro Kat. BE, C, CE, D Narzędzia Sortuj Dyspozycyjność" at bounding box center [889, 38] width 1329 height 26
click at [703, 33] on div "Terminarz Biuro Kat. BE, C, CE, D Narzędzia Sortuj Dyspozycyjność" at bounding box center [889, 38] width 1329 height 26
click at [674, 43] on div "Terminarz Biuro Kat. BE, C, CE, D Narzędzia Sortuj Dyspozycyjność" at bounding box center [889, 38] width 1329 height 26
click at [974, 86] on icon "button" at bounding box center [971, 90] width 14 height 14
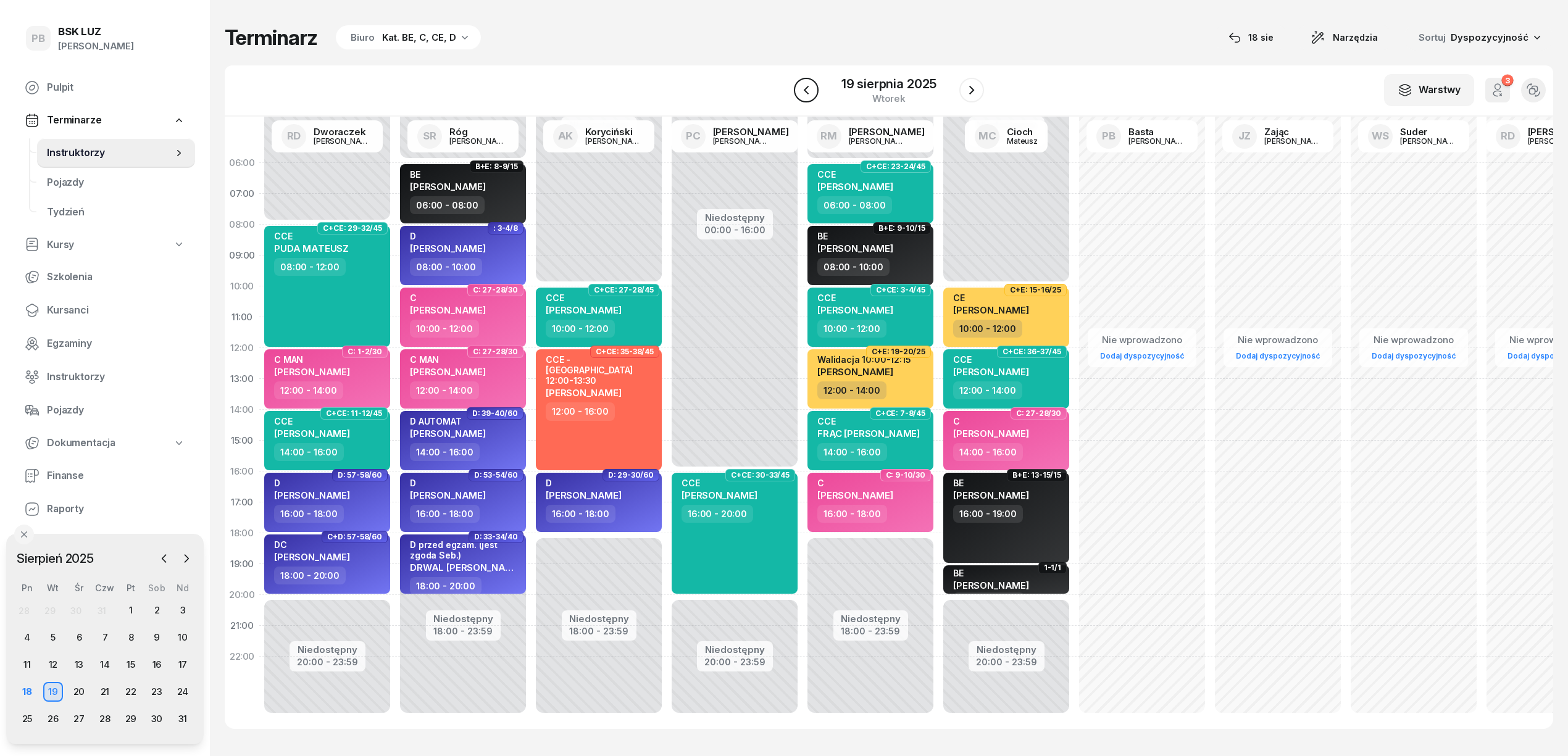
click at [803, 86] on icon "button" at bounding box center [805, 90] width 14 height 14
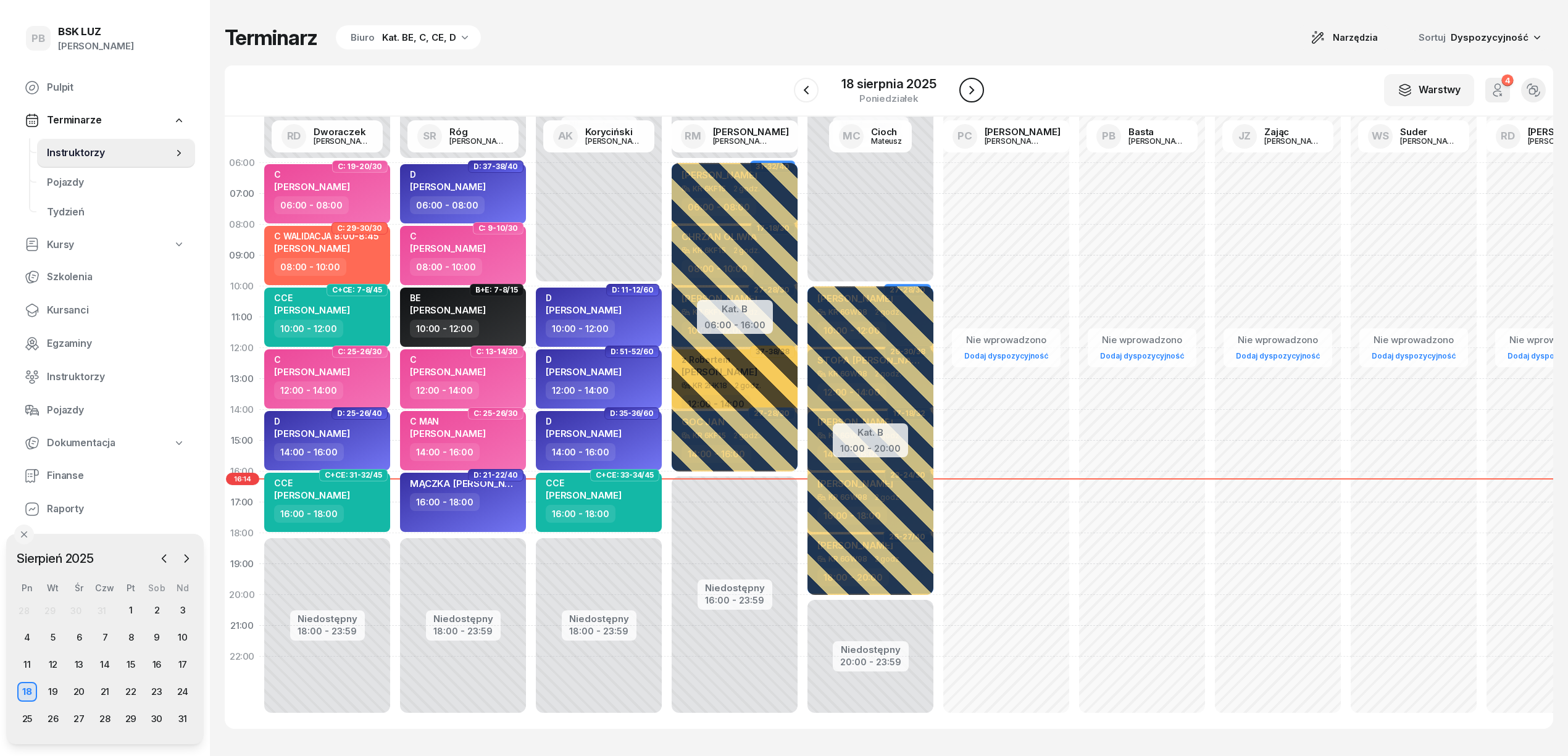
click at [970, 88] on icon "button" at bounding box center [971, 90] width 14 height 14
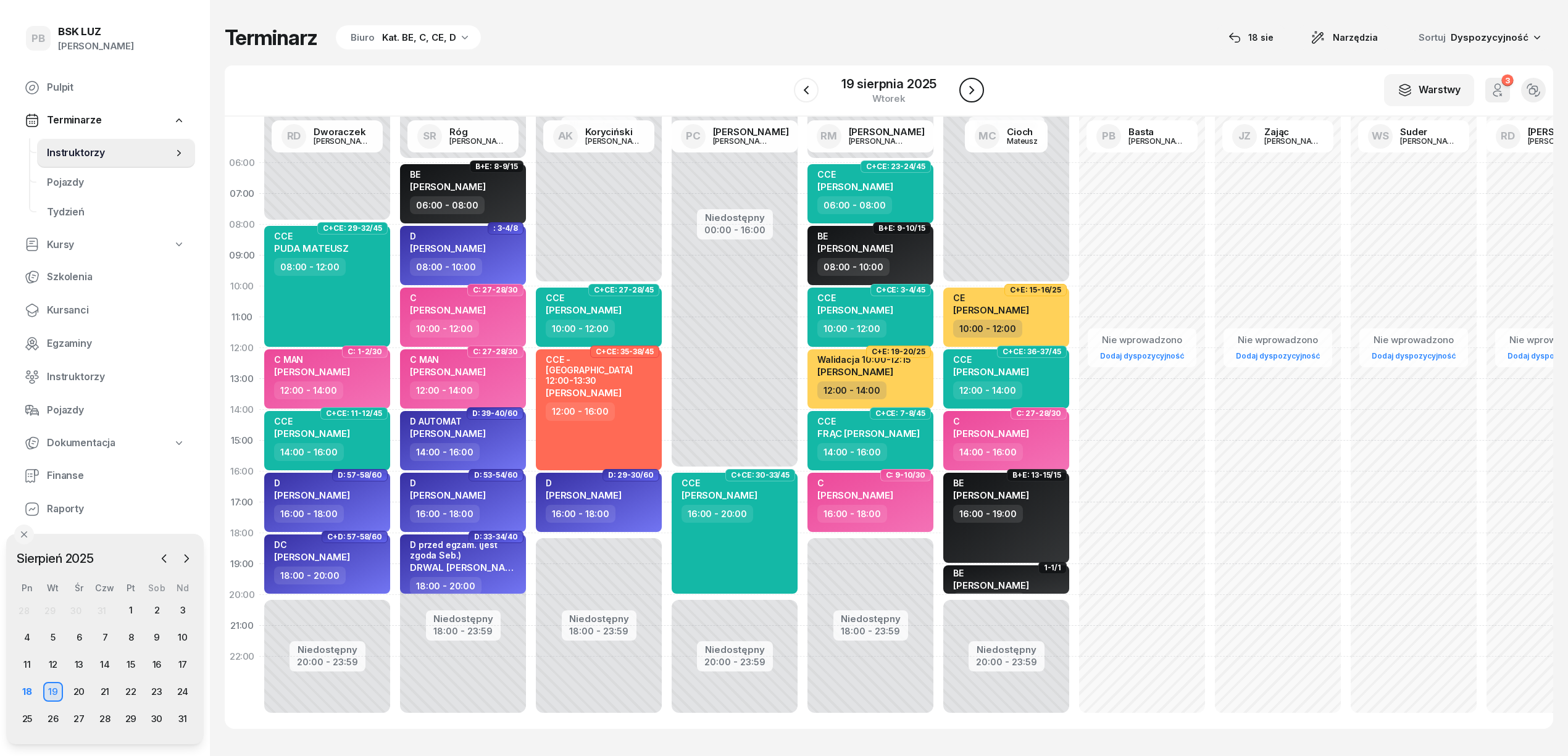
click at [970, 90] on icon "button" at bounding box center [971, 90] width 14 height 14
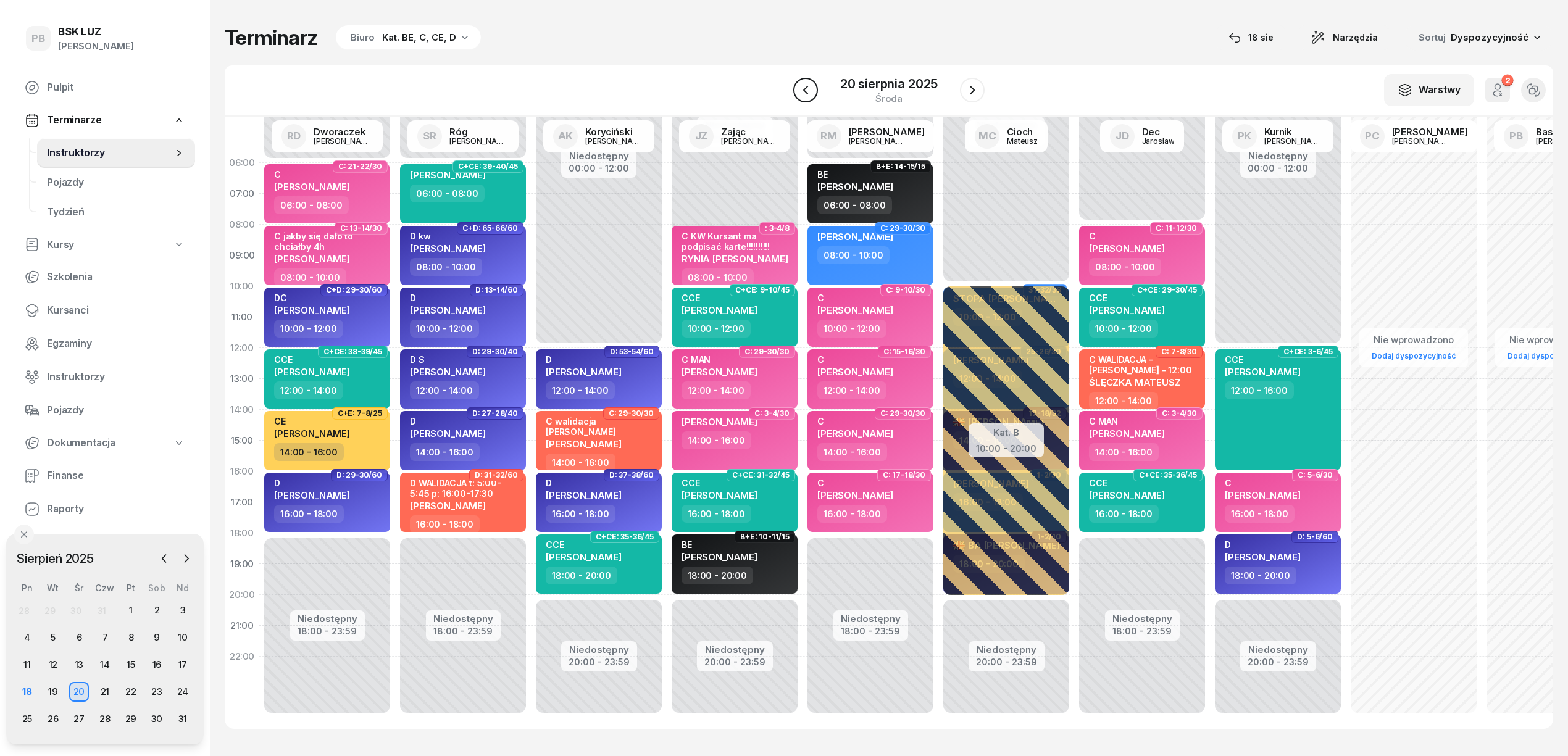
click at [804, 89] on icon "button" at bounding box center [805, 90] width 14 height 14
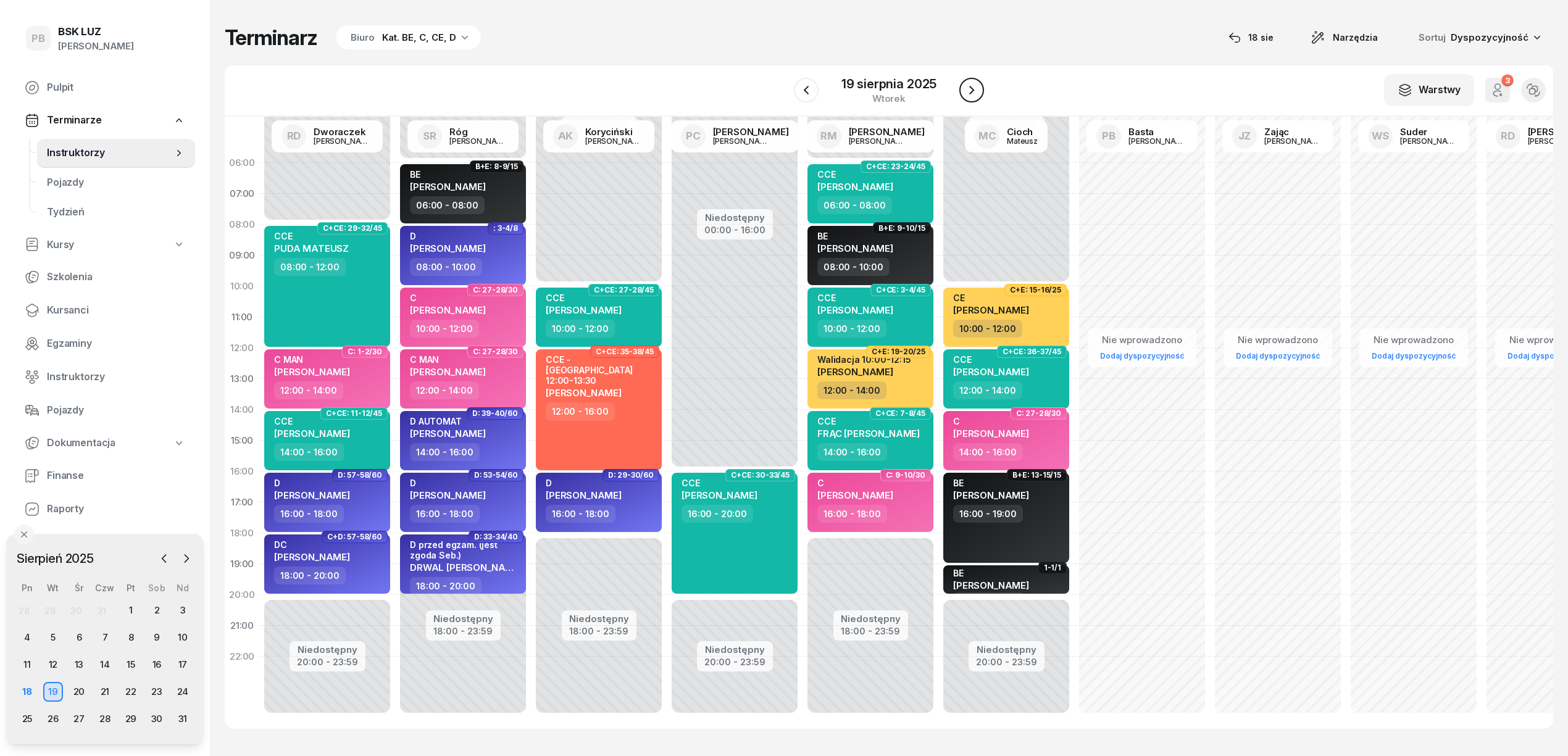
click at [980, 91] on button "button" at bounding box center [972, 90] width 25 height 25
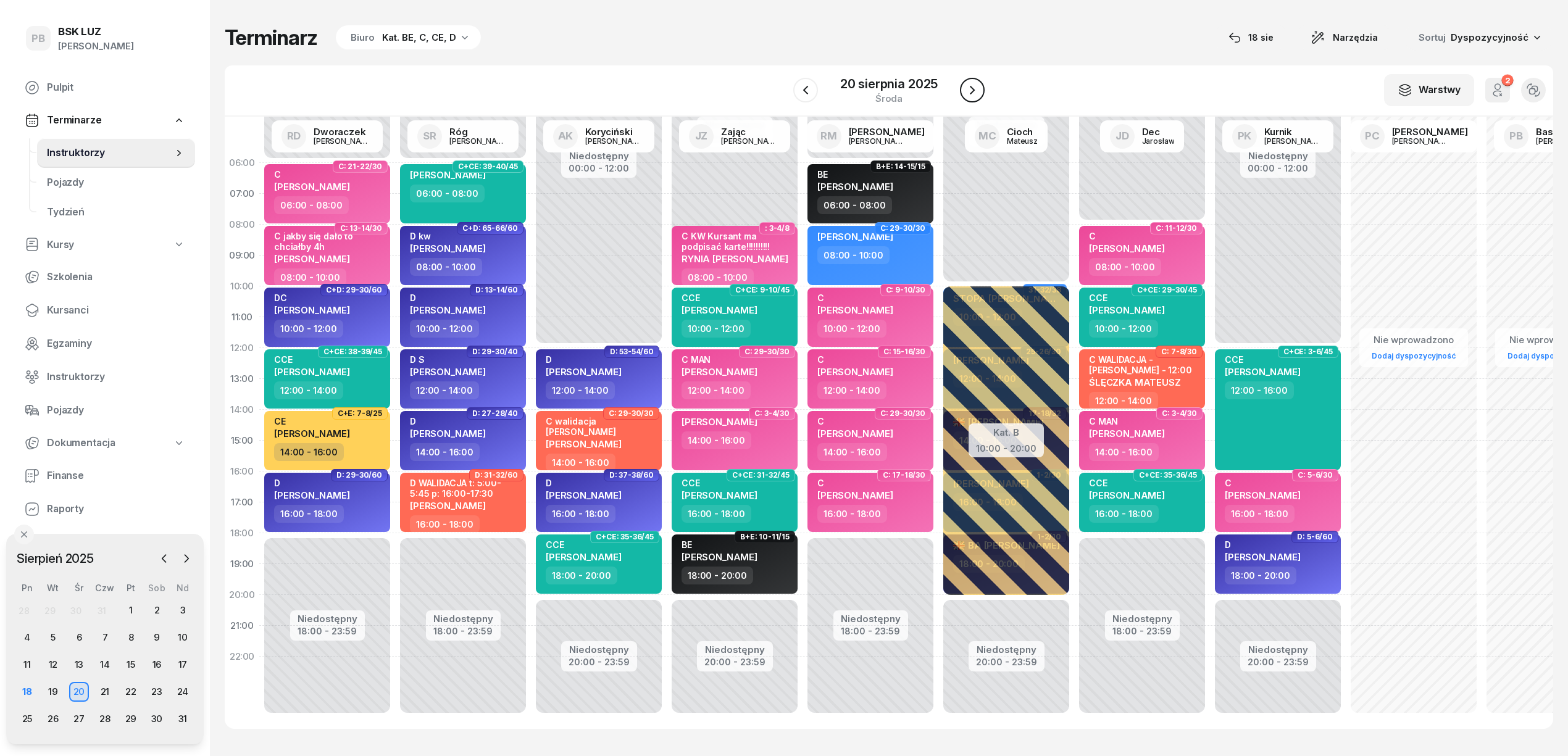
click at [980, 91] on button "button" at bounding box center [972, 90] width 25 height 25
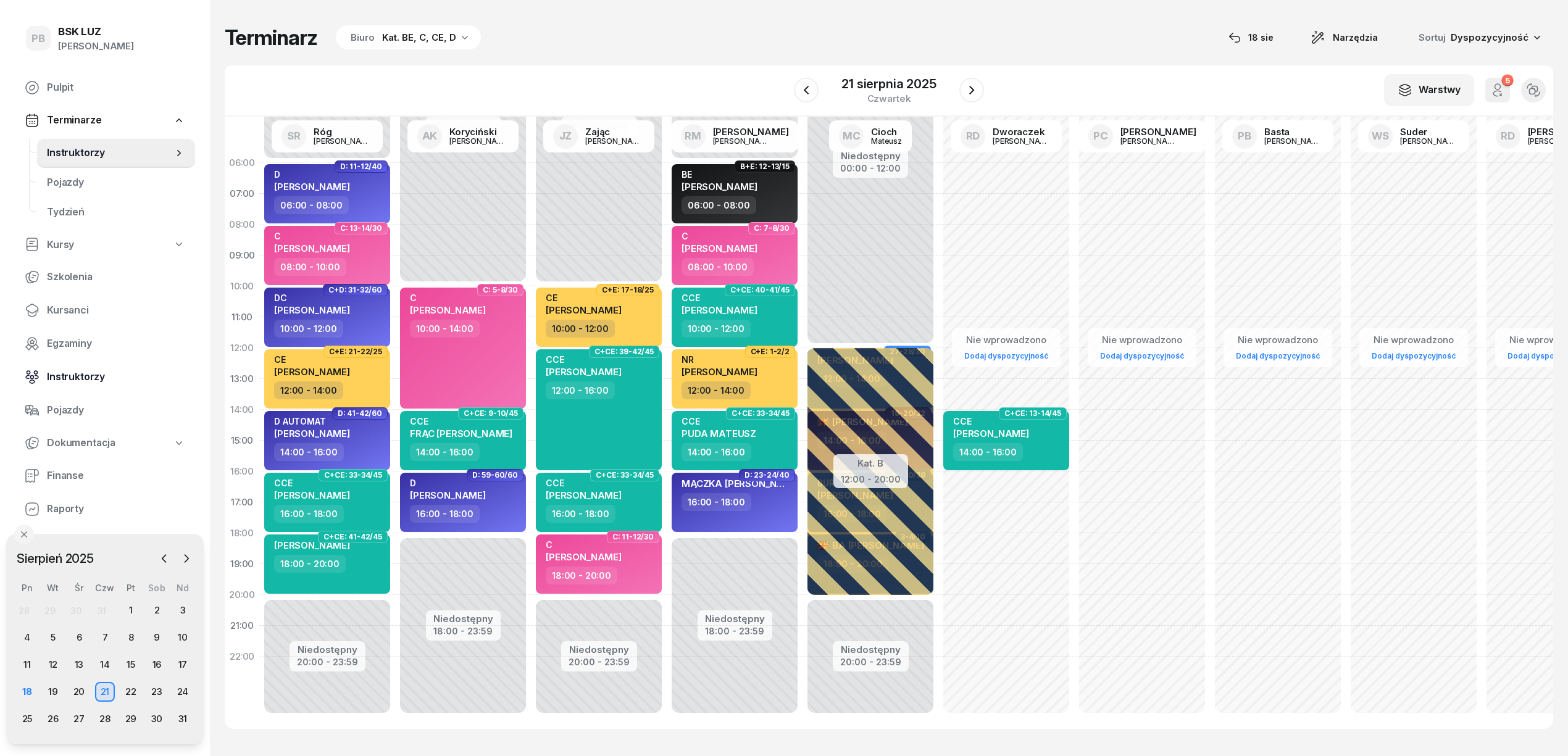
click at [63, 383] on span "Instruktorzy" at bounding box center [116, 377] width 138 height 16
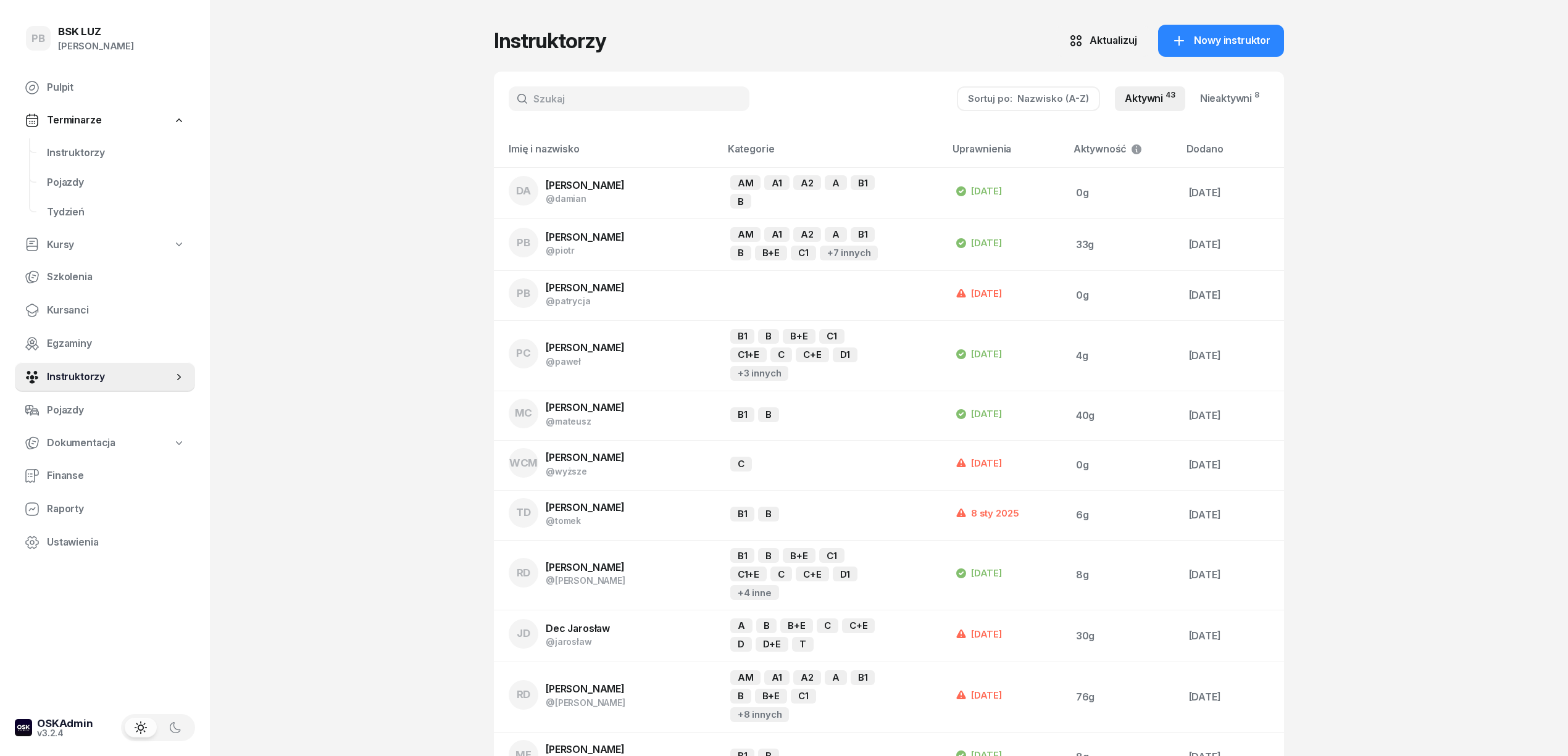
click at [582, 92] on input "text" at bounding box center [629, 99] width 241 height 25
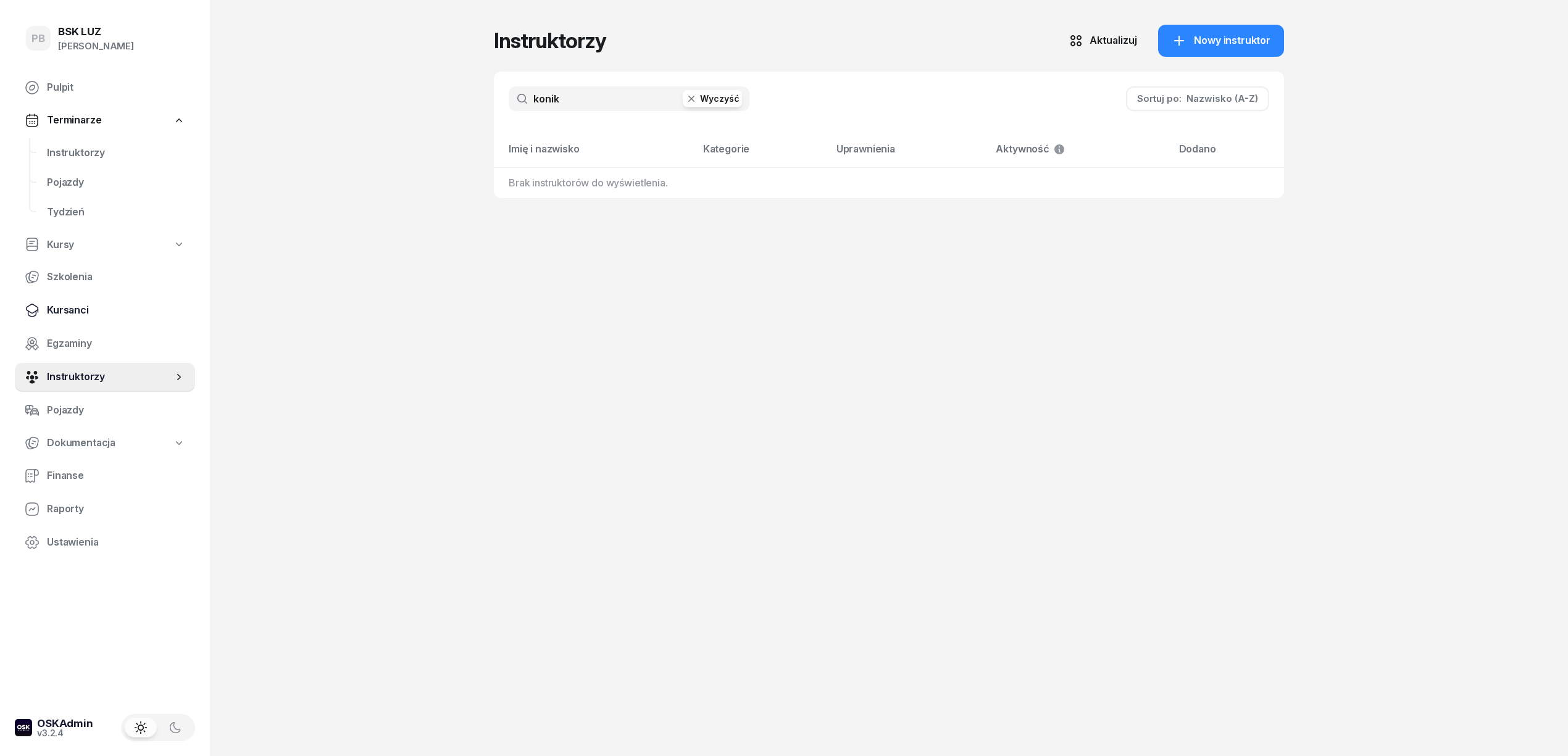
type input "konik"
click at [81, 302] on span "Kursanci" at bounding box center [116, 310] width 138 height 16
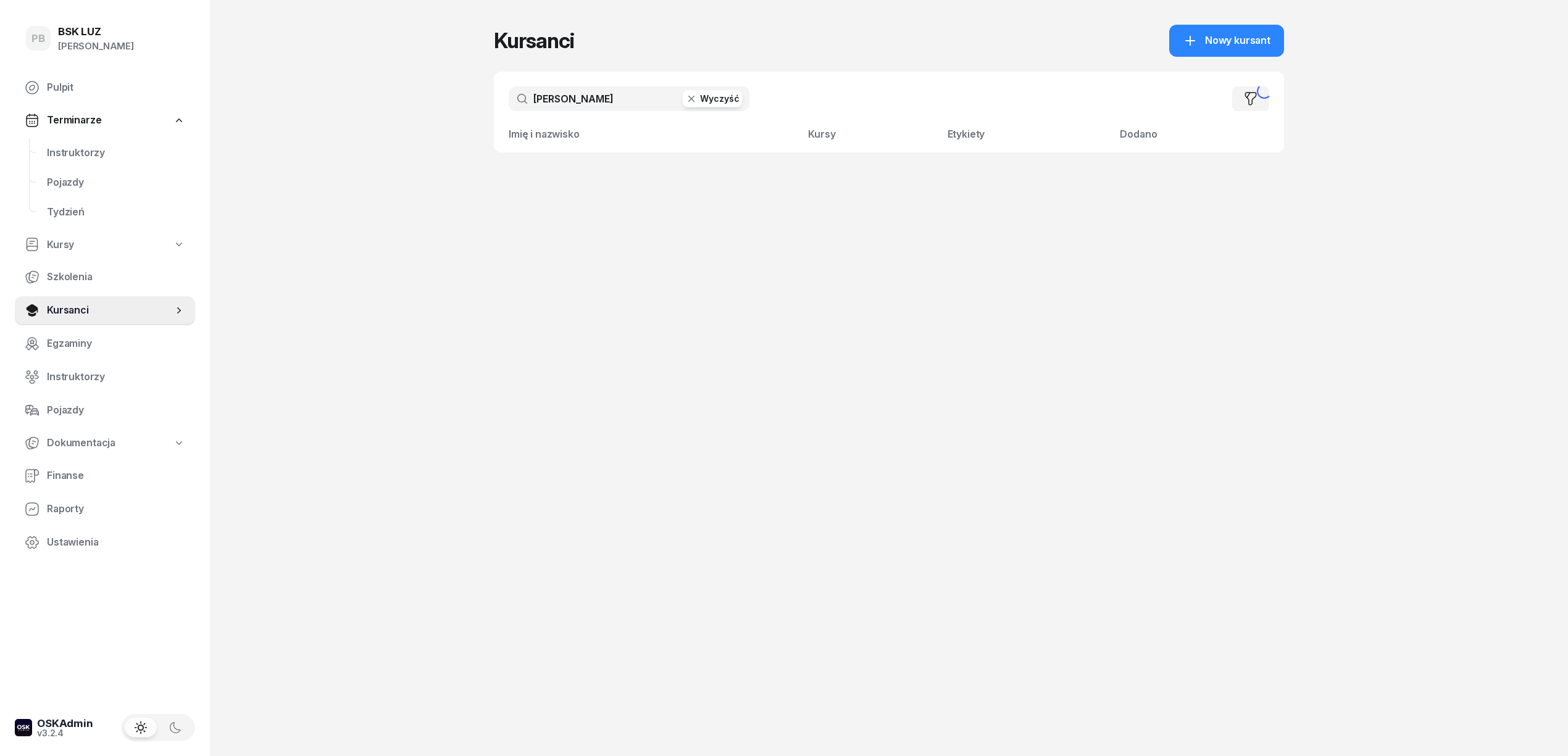
click at [591, 95] on input "dubas" at bounding box center [629, 99] width 241 height 25
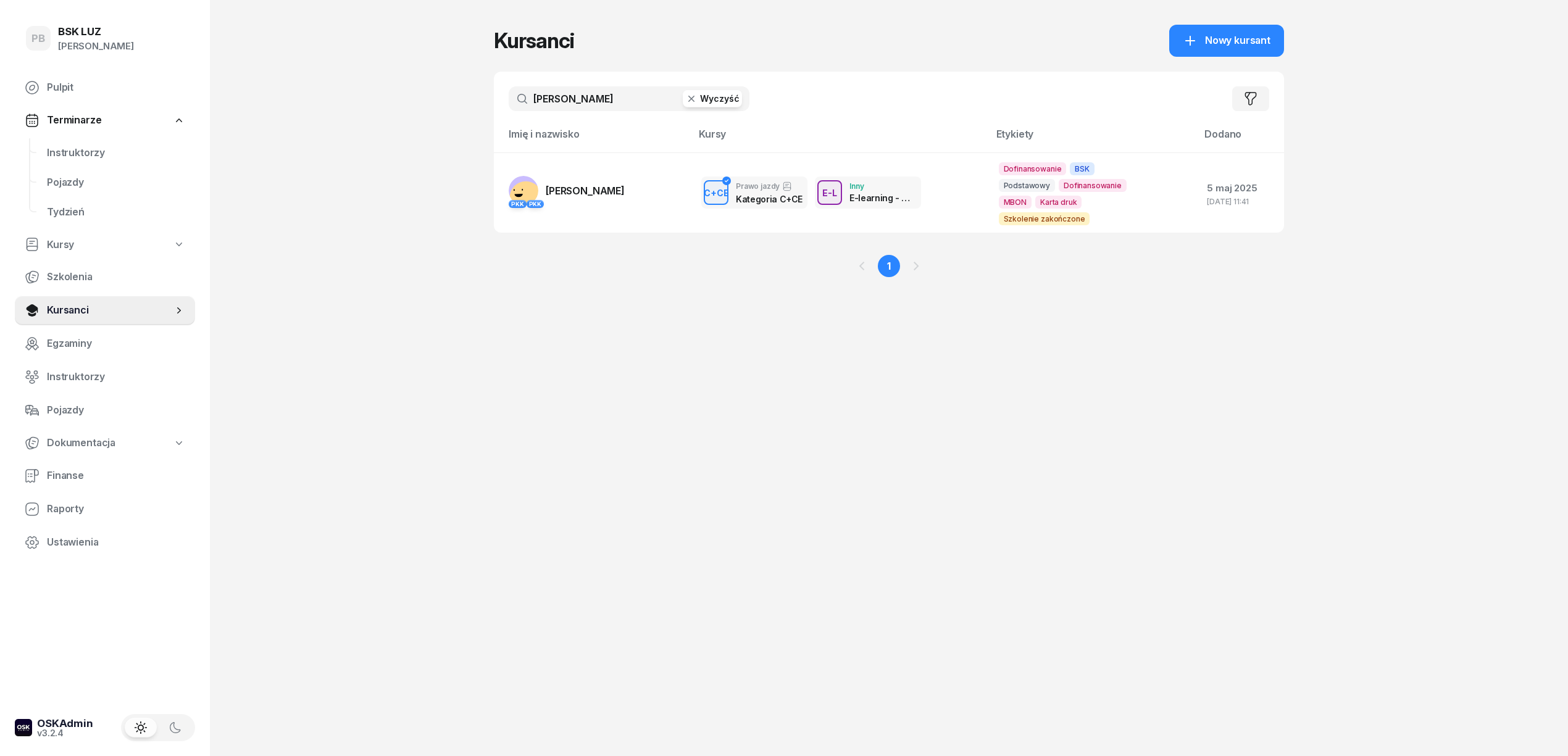
click at [591, 95] on input "dubas" at bounding box center [629, 99] width 241 height 25
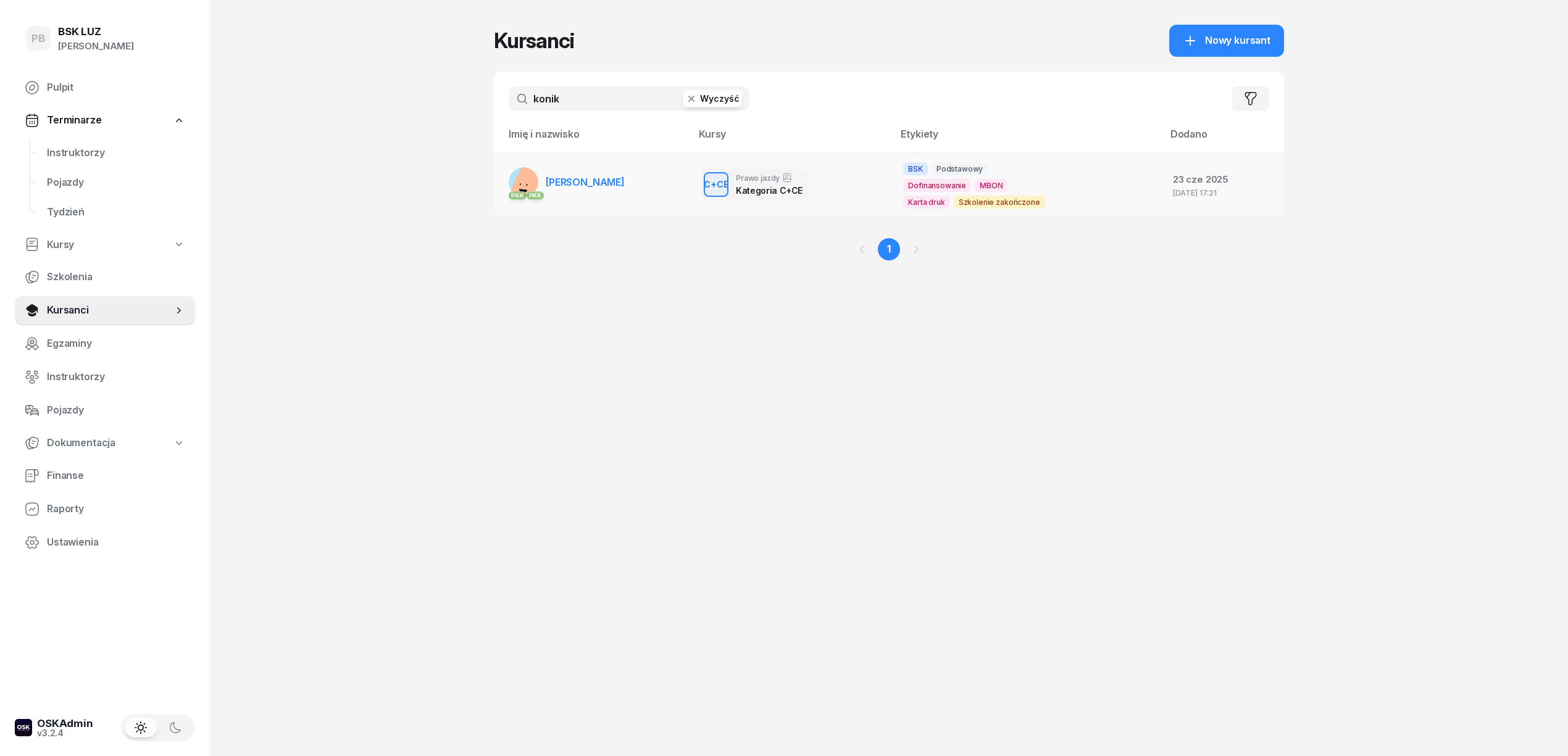
type input "konik"
click at [607, 183] on span "[PERSON_NAME]" at bounding box center [585, 182] width 79 height 12
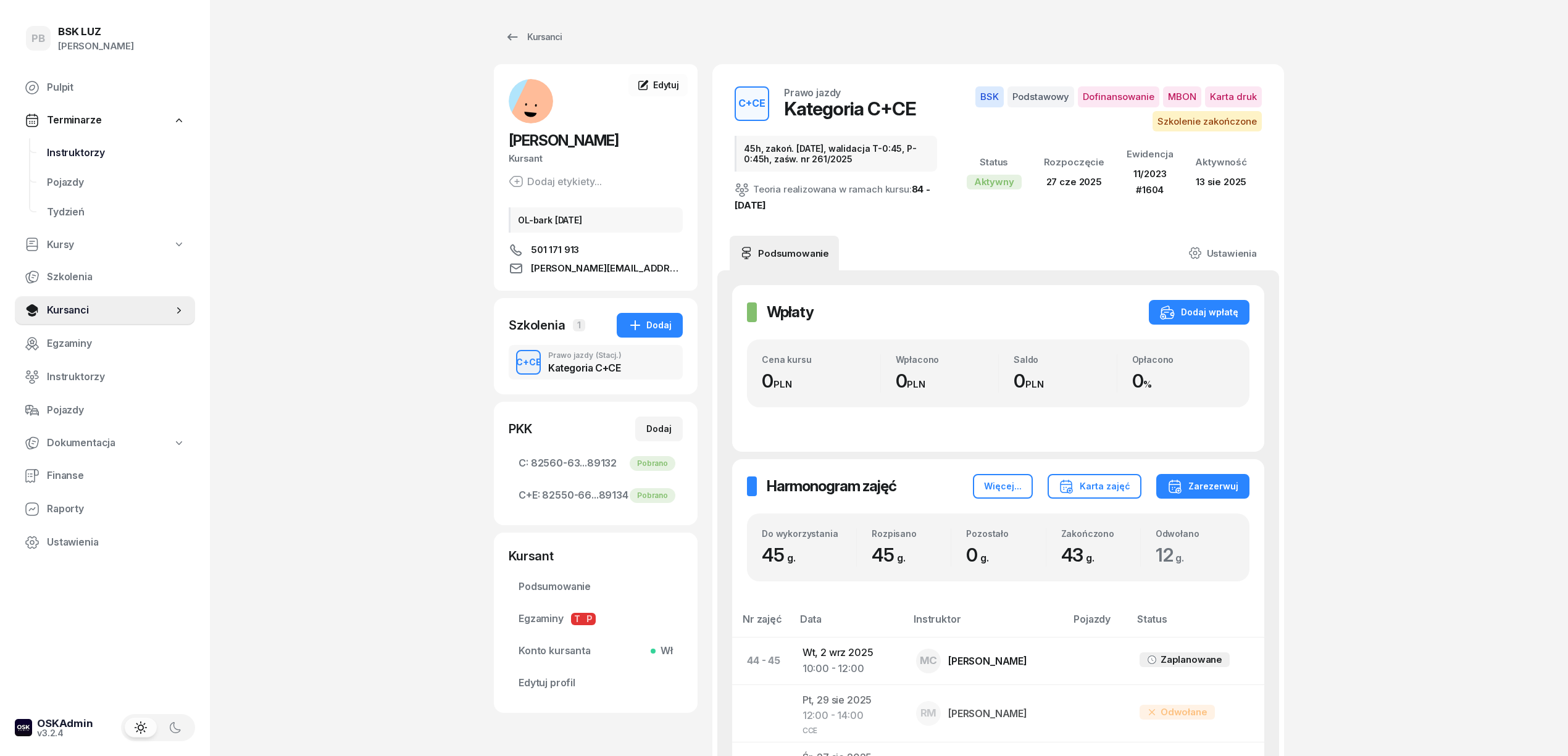
click at [90, 148] on span "Instruktorzy" at bounding box center [116, 152] width 138 height 16
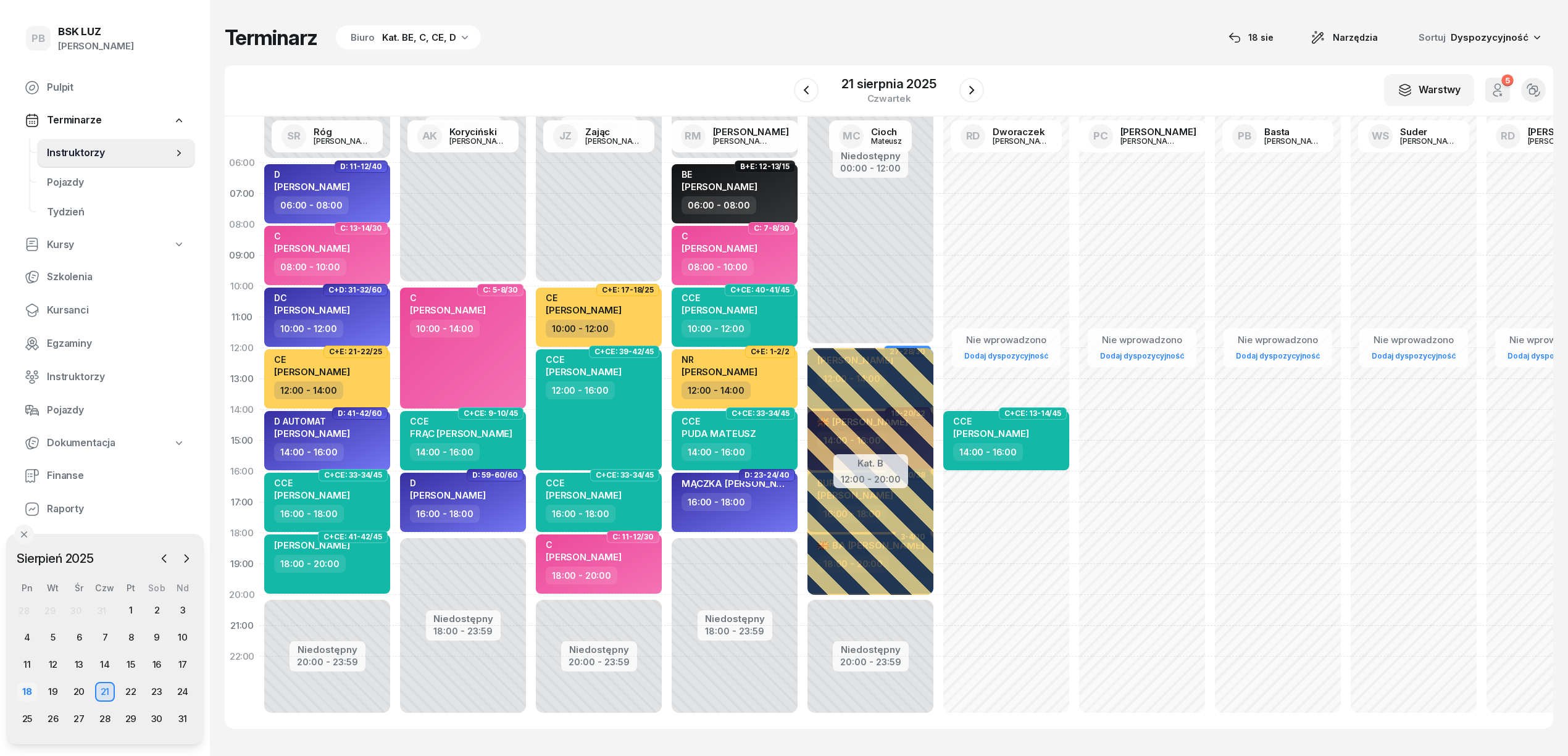
click at [30, 684] on div "18" at bounding box center [27, 691] width 20 height 20
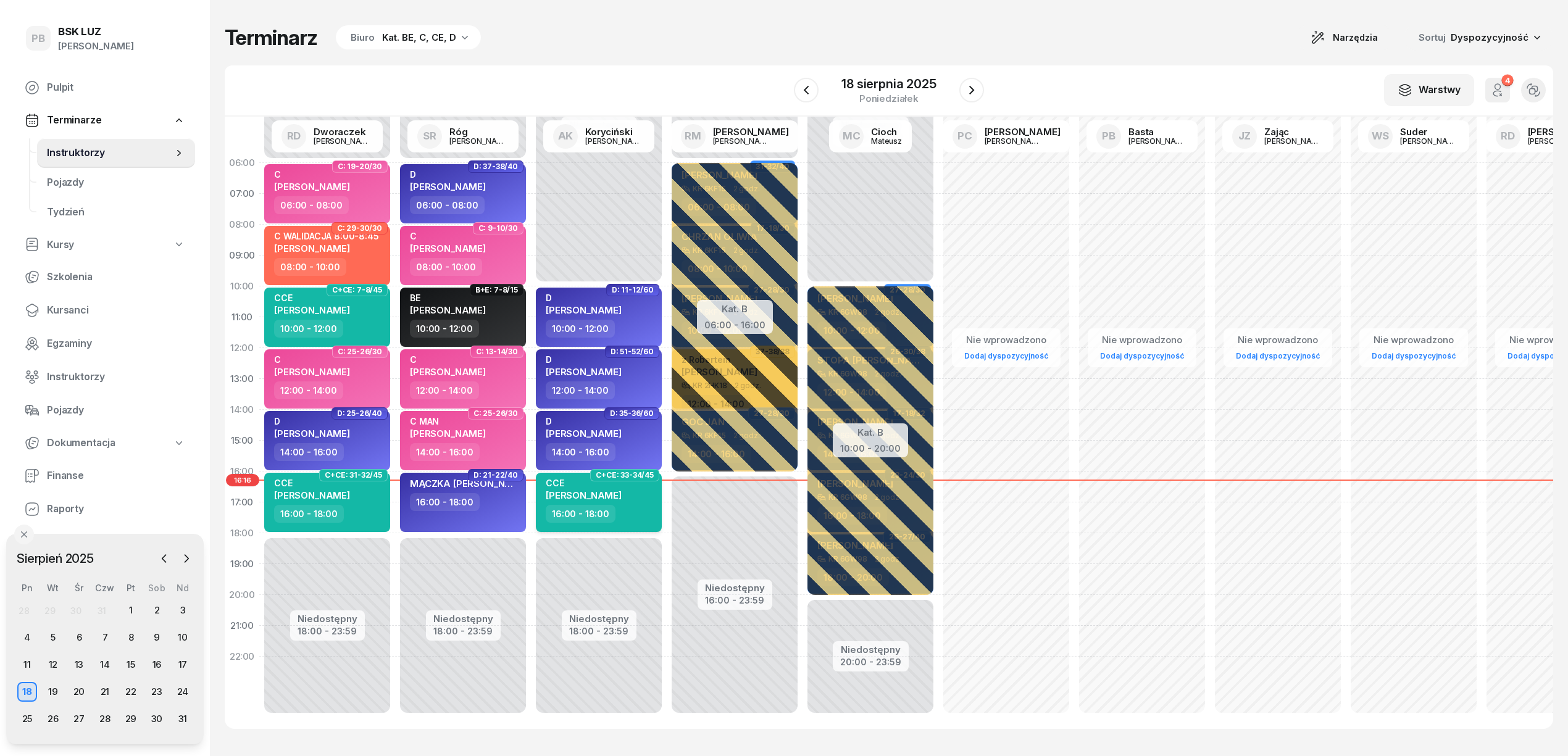
click at [629, 488] on div "CCE PIERON KAROL" at bounding box center [600, 490] width 108 height 27
select select "16"
select select "18"
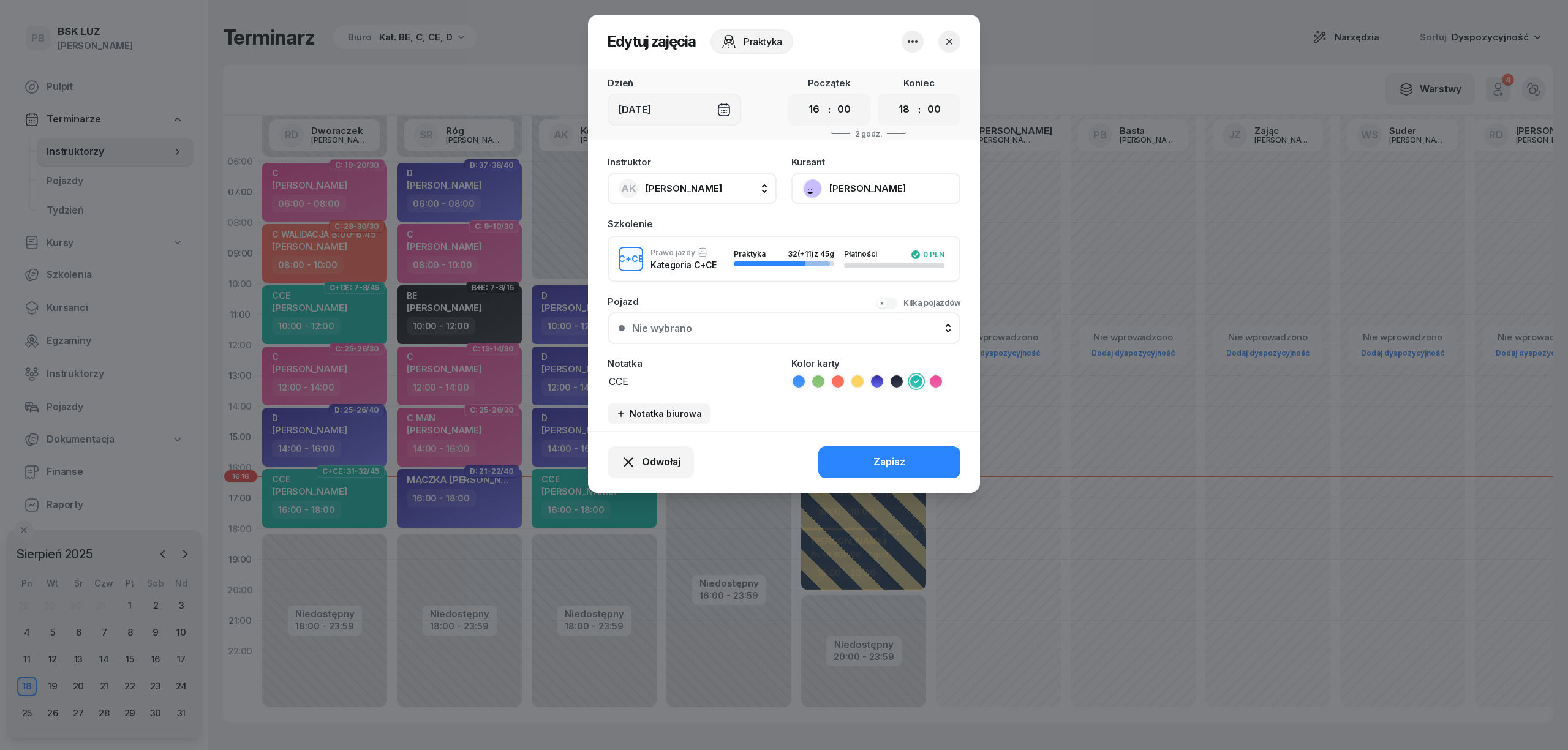
click at [887, 177] on button "[PERSON_NAME]" at bounding box center [876, 188] width 169 height 32
click at [900, 223] on link "Otwórz profil" at bounding box center [874, 230] width 162 height 31
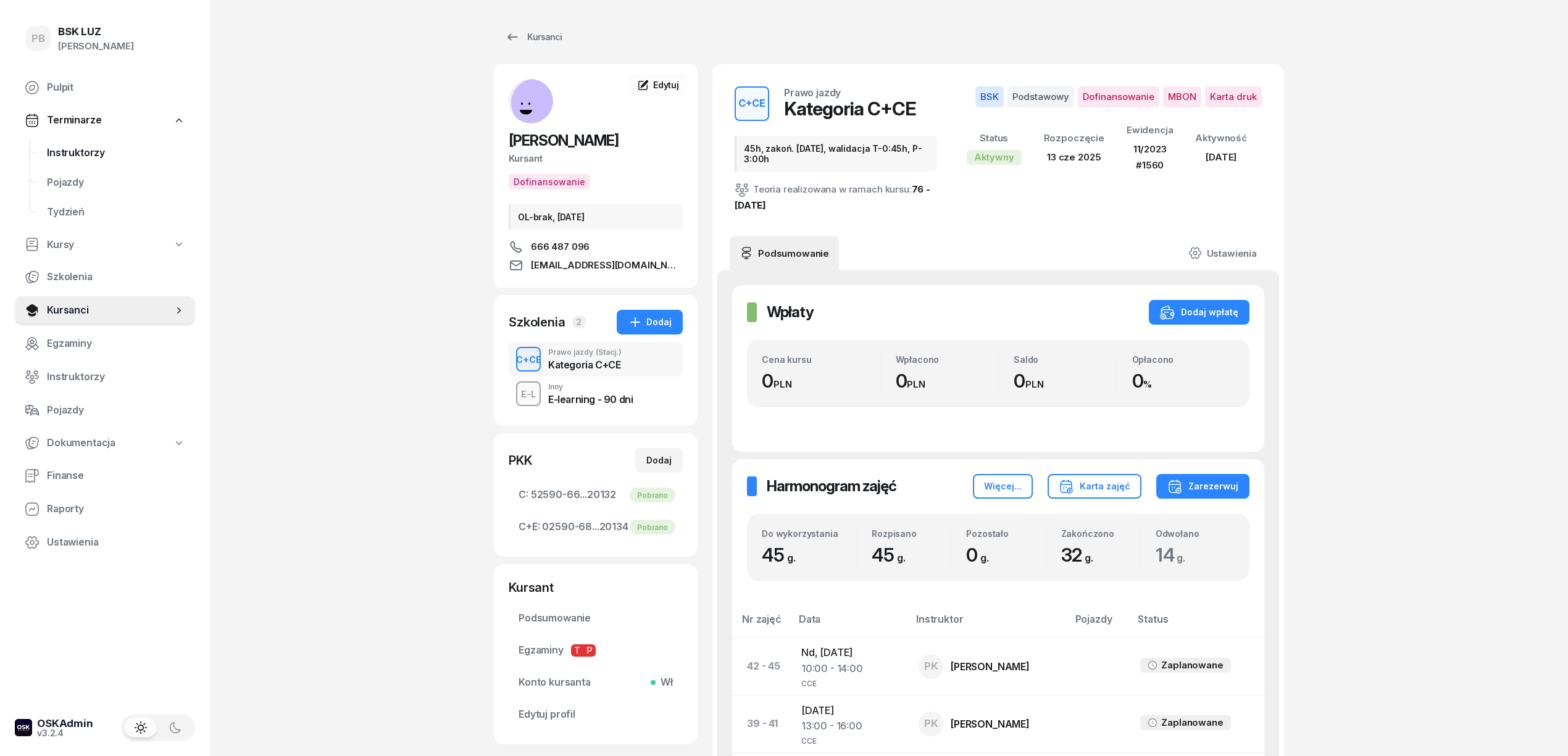
click at [90, 151] on span "Instruktorzy" at bounding box center [116, 152] width 138 height 16
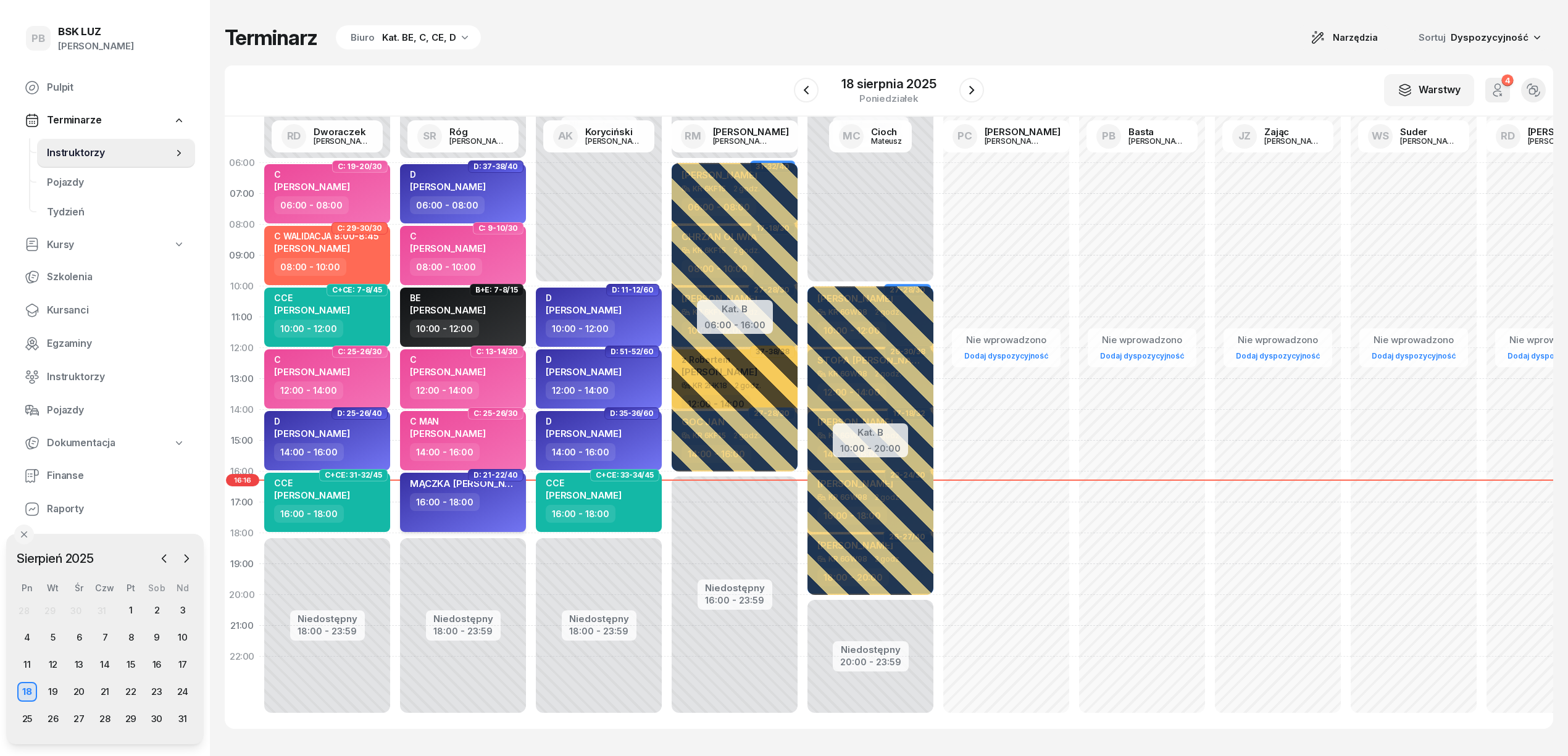
click at [504, 494] on div "16:00 - 18:00" at bounding box center [464, 502] width 108 height 18
select select "16"
select select "18"
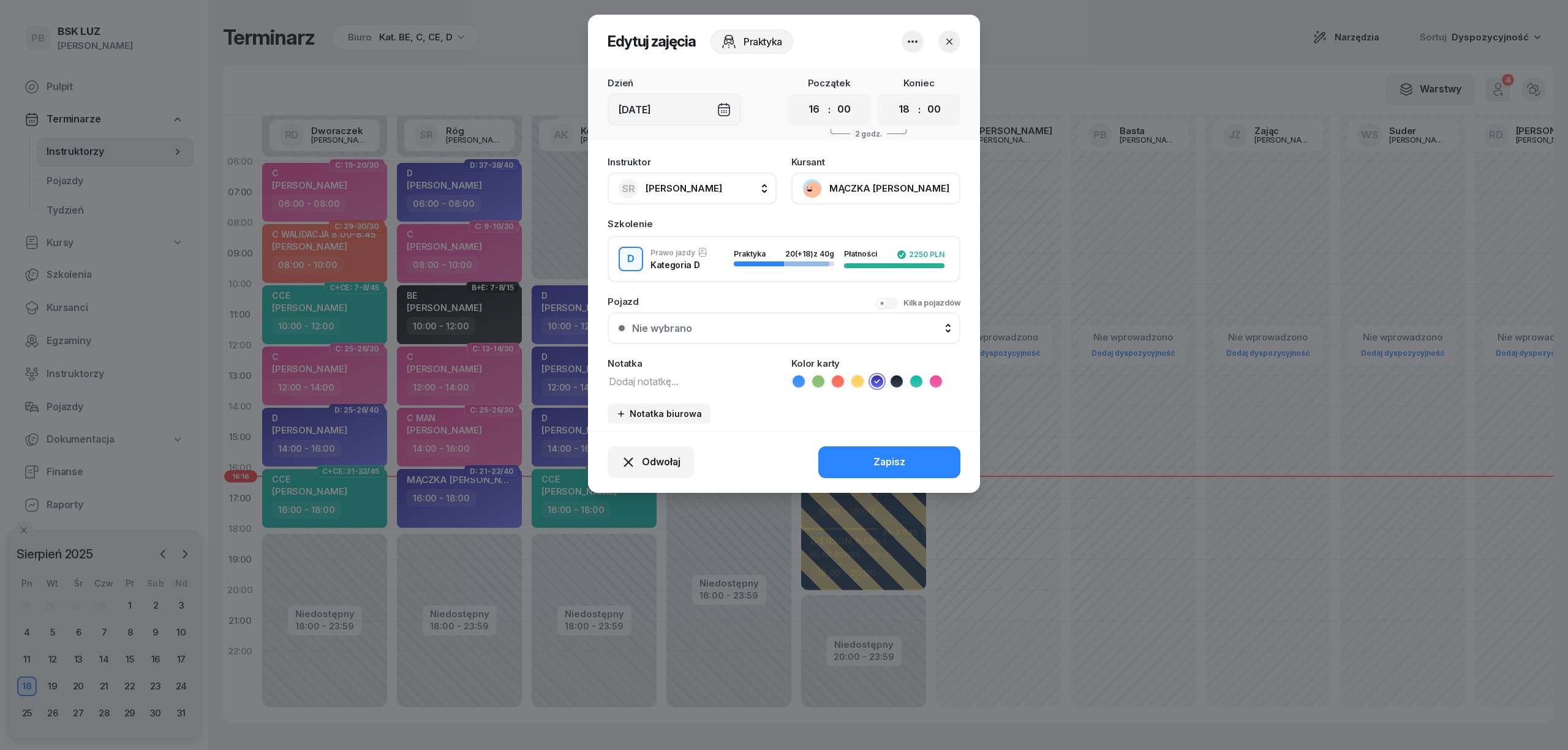
click at [878, 190] on button "MĄCZKA [PERSON_NAME]" at bounding box center [876, 188] width 169 height 32
click at [856, 233] on div "Otwórz profil" at bounding box center [831, 230] width 60 height 16
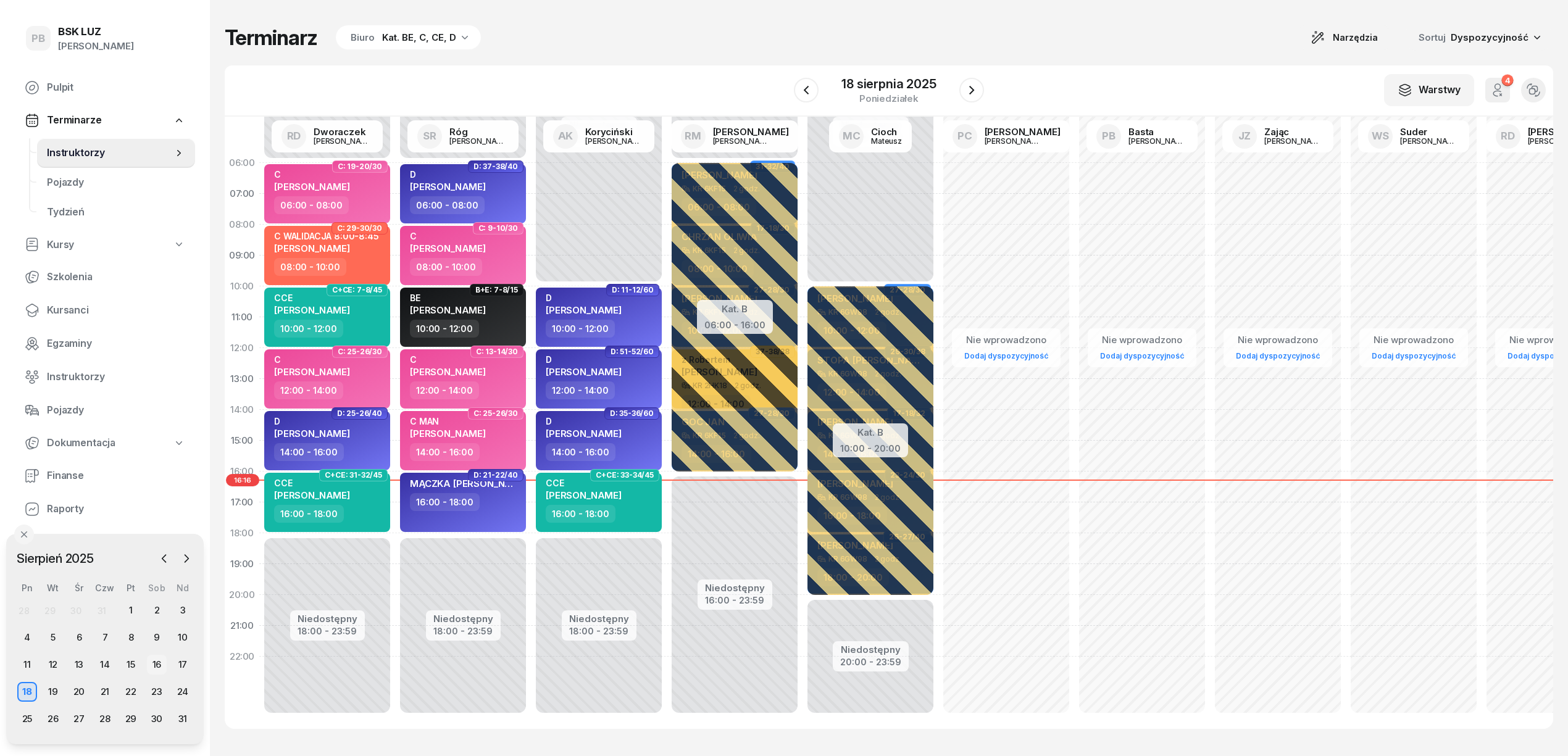
click at [158, 664] on div "16" at bounding box center [157, 664] width 20 height 20
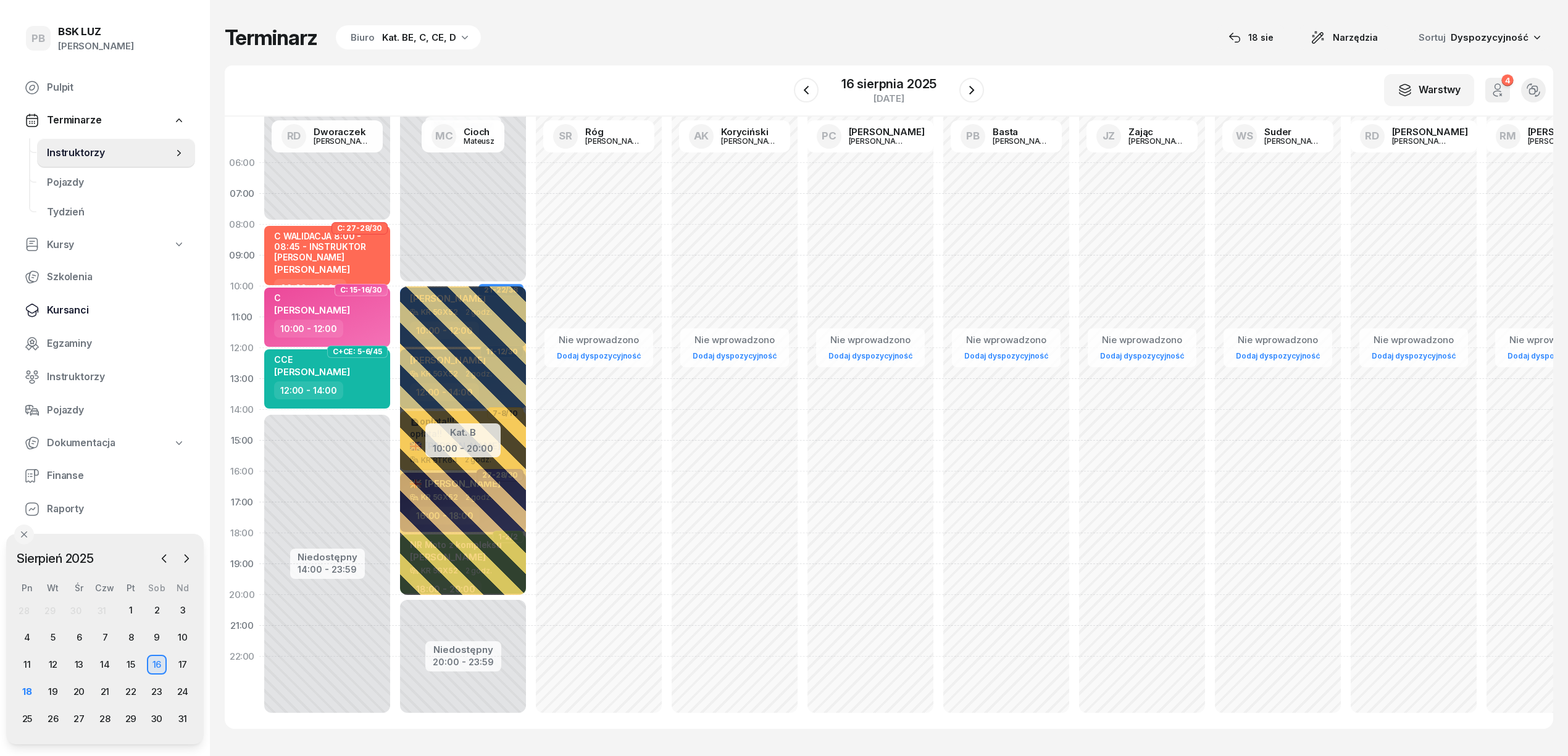
click at [72, 309] on span "Kursanci" at bounding box center [116, 310] width 138 height 16
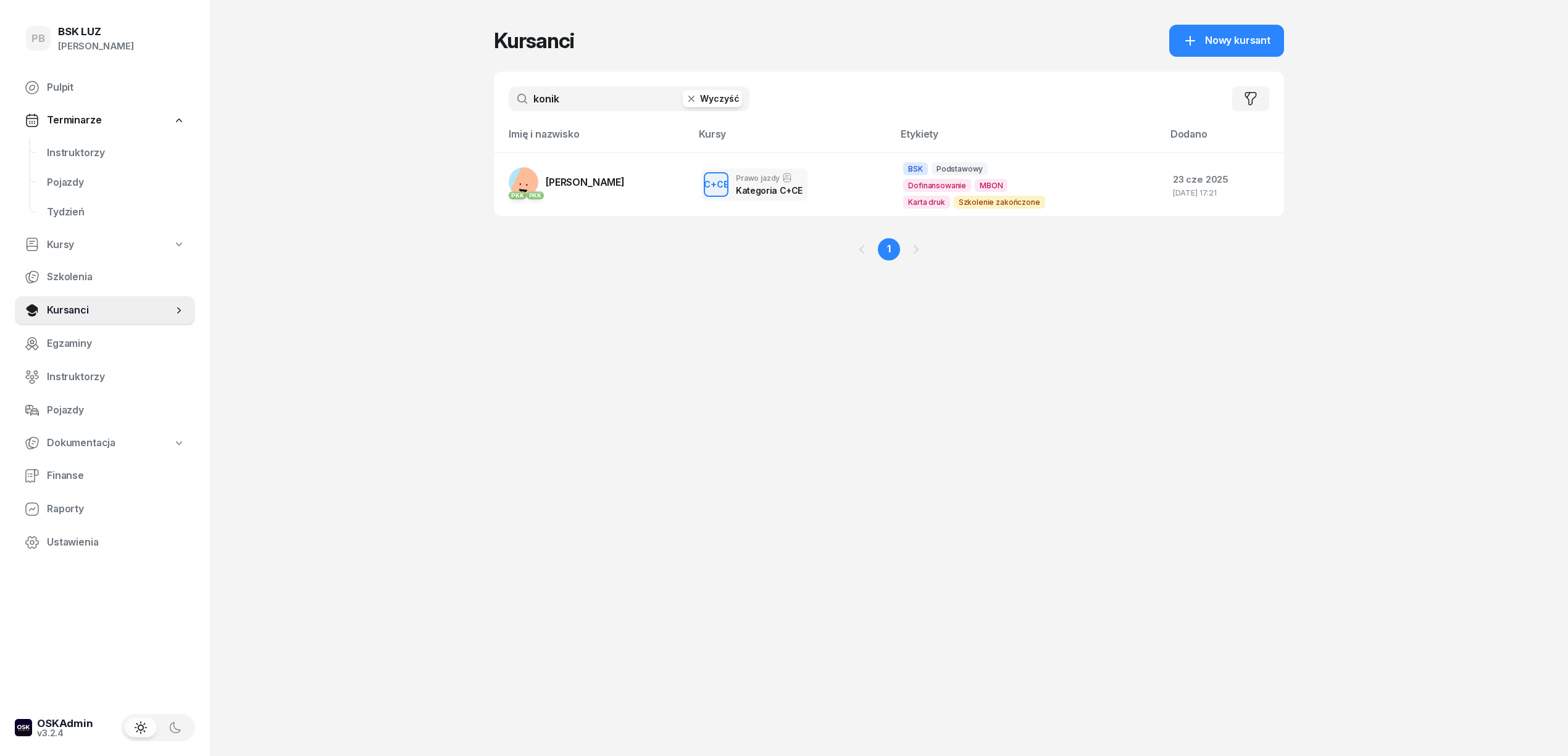
click at [573, 101] on input "konik" at bounding box center [629, 99] width 241 height 25
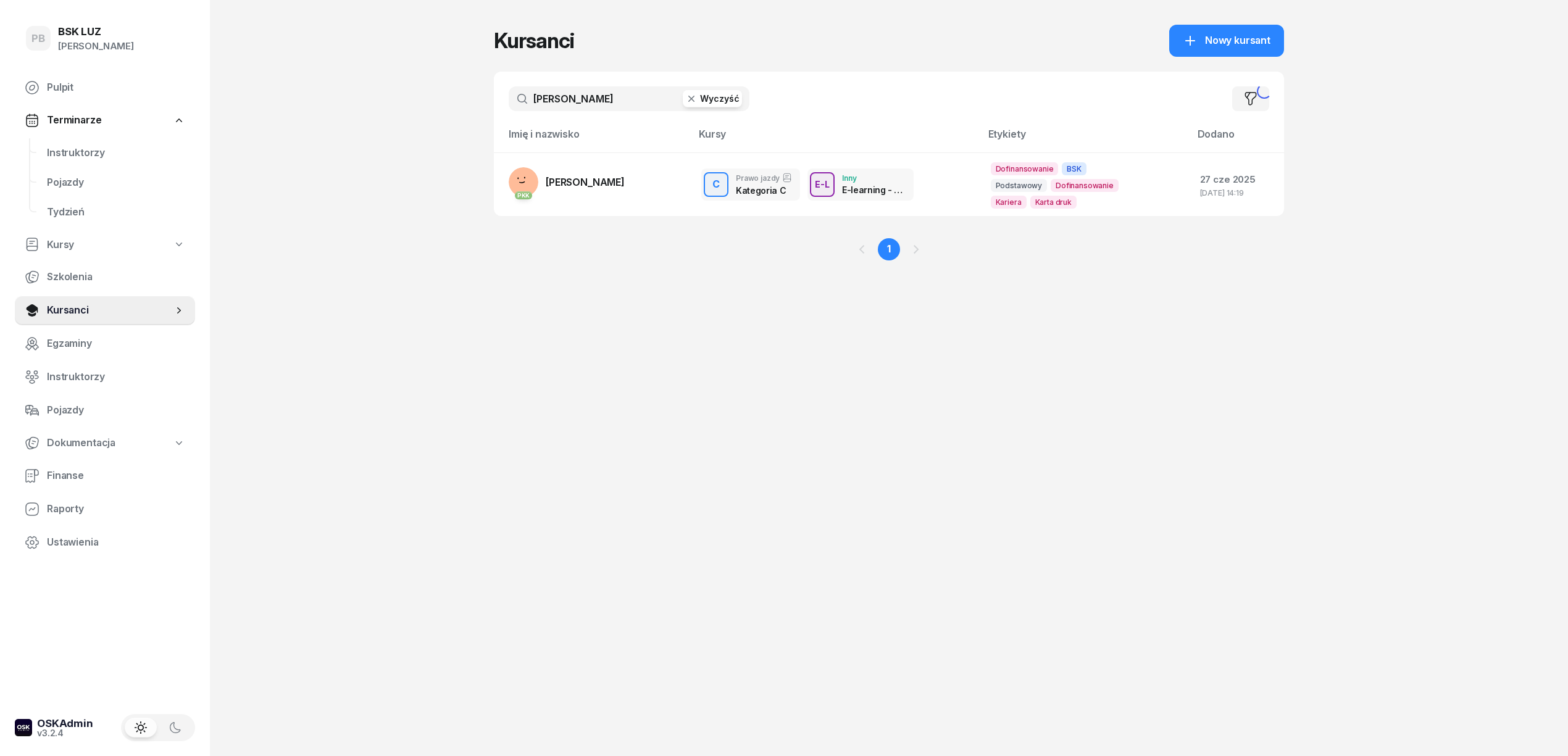
type input "kutrzeba"
click at [598, 166] on td "PKK KUTRZEBA ARKADIUSZ" at bounding box center [593, 184] width 197 height 63
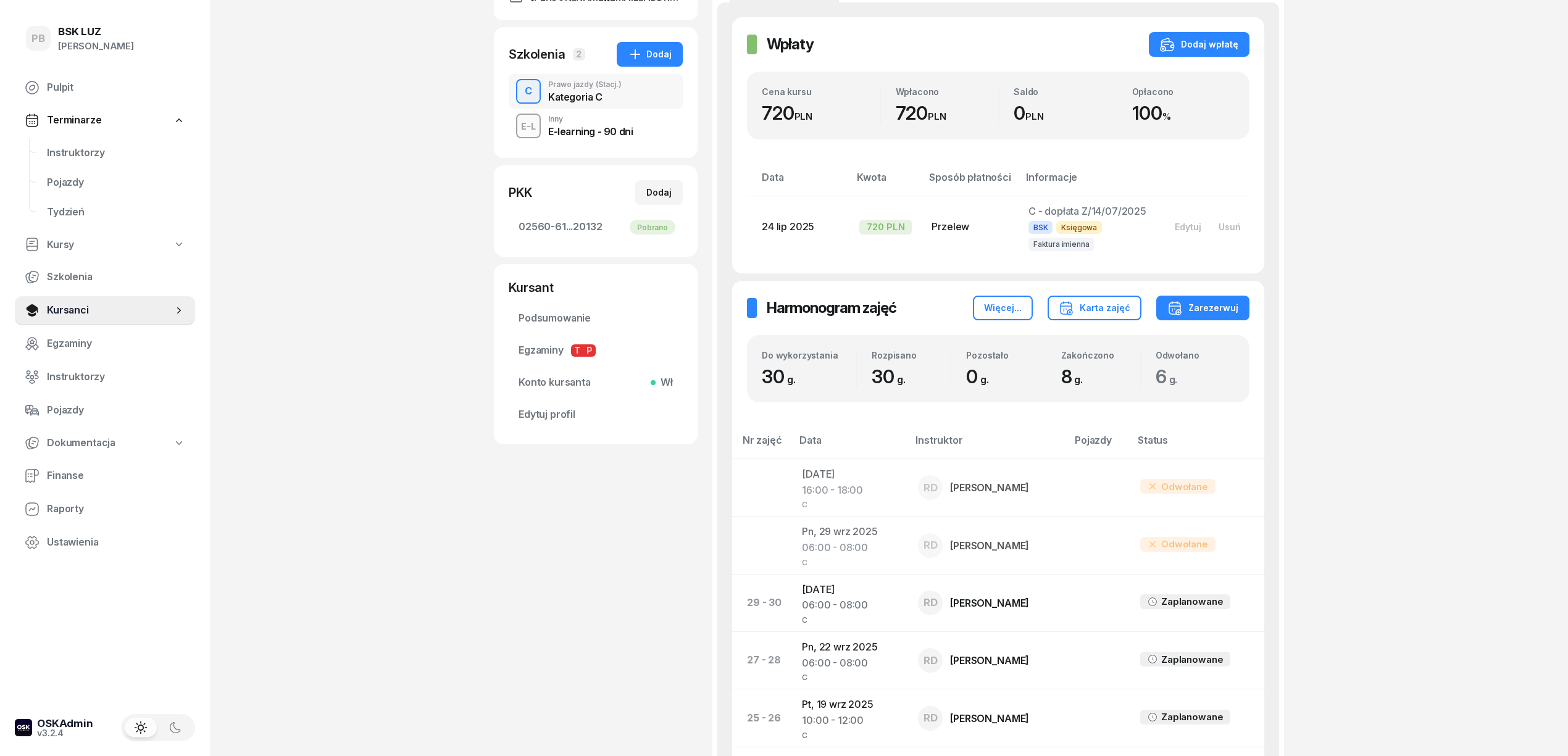
scroll to position [82, 0]
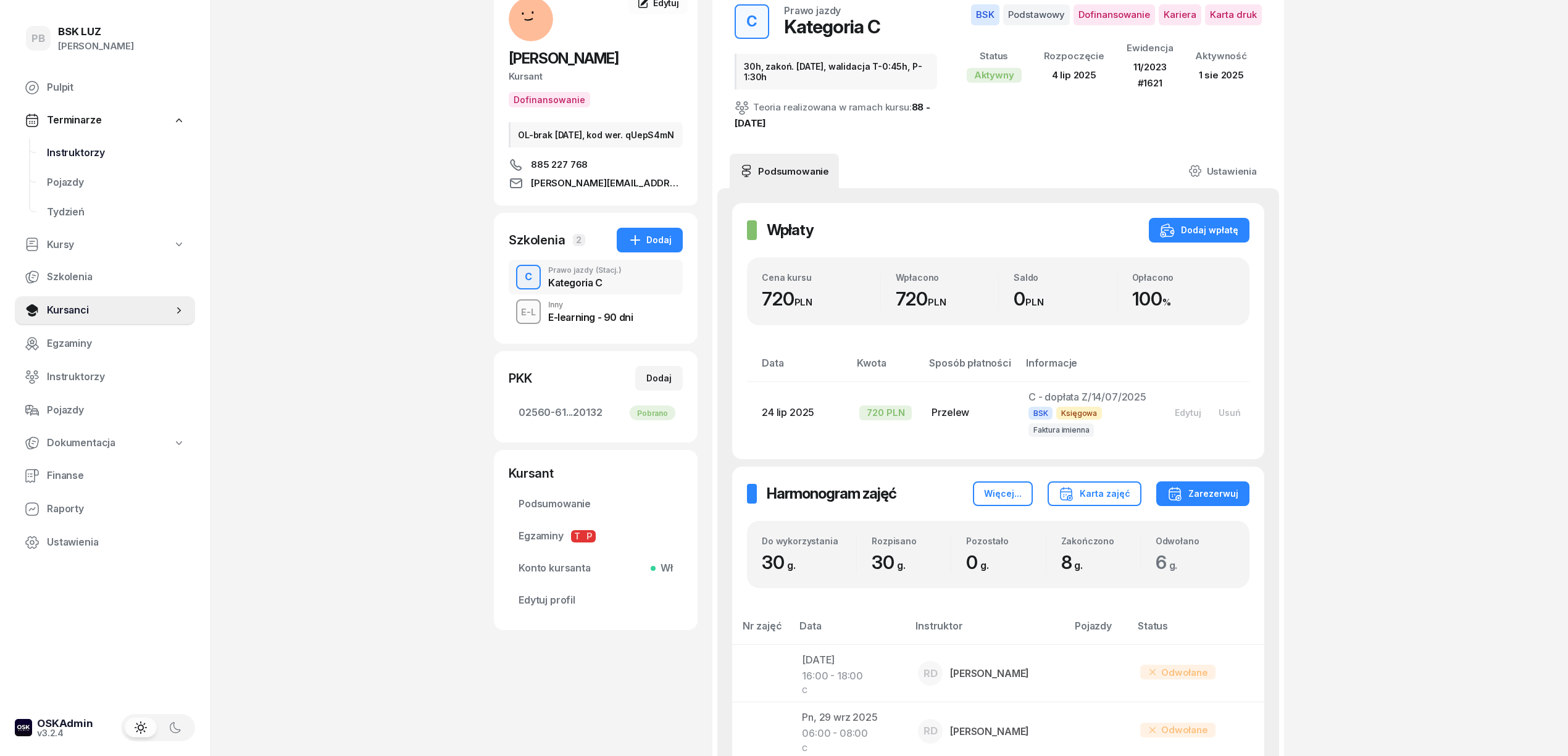
click at [47, 150] on link "Instruktorzy" at bounding box center [116, 152] width 158 height 30
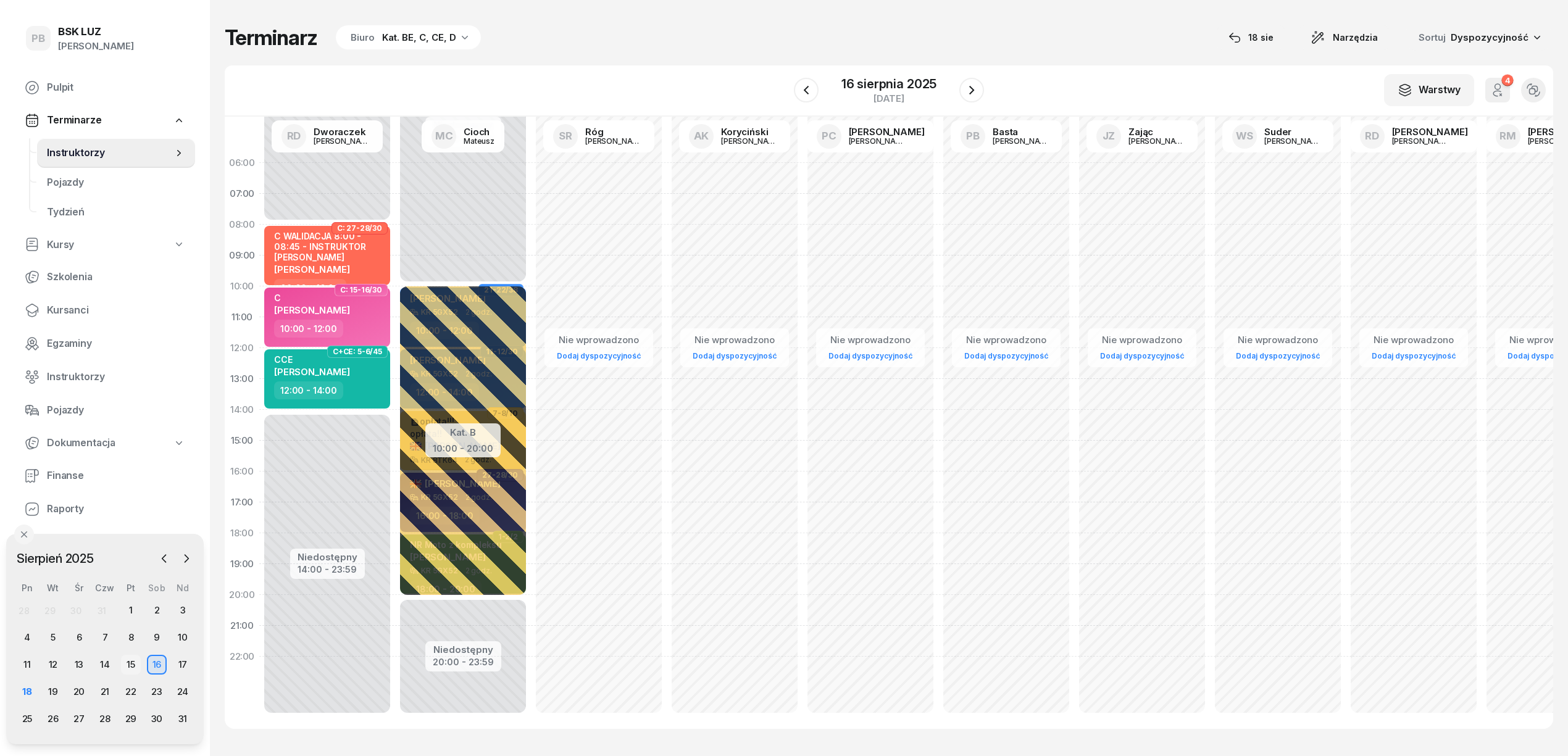
click at [124, 664] on div "15" at bounding box center [130, 664] width 20 height 20
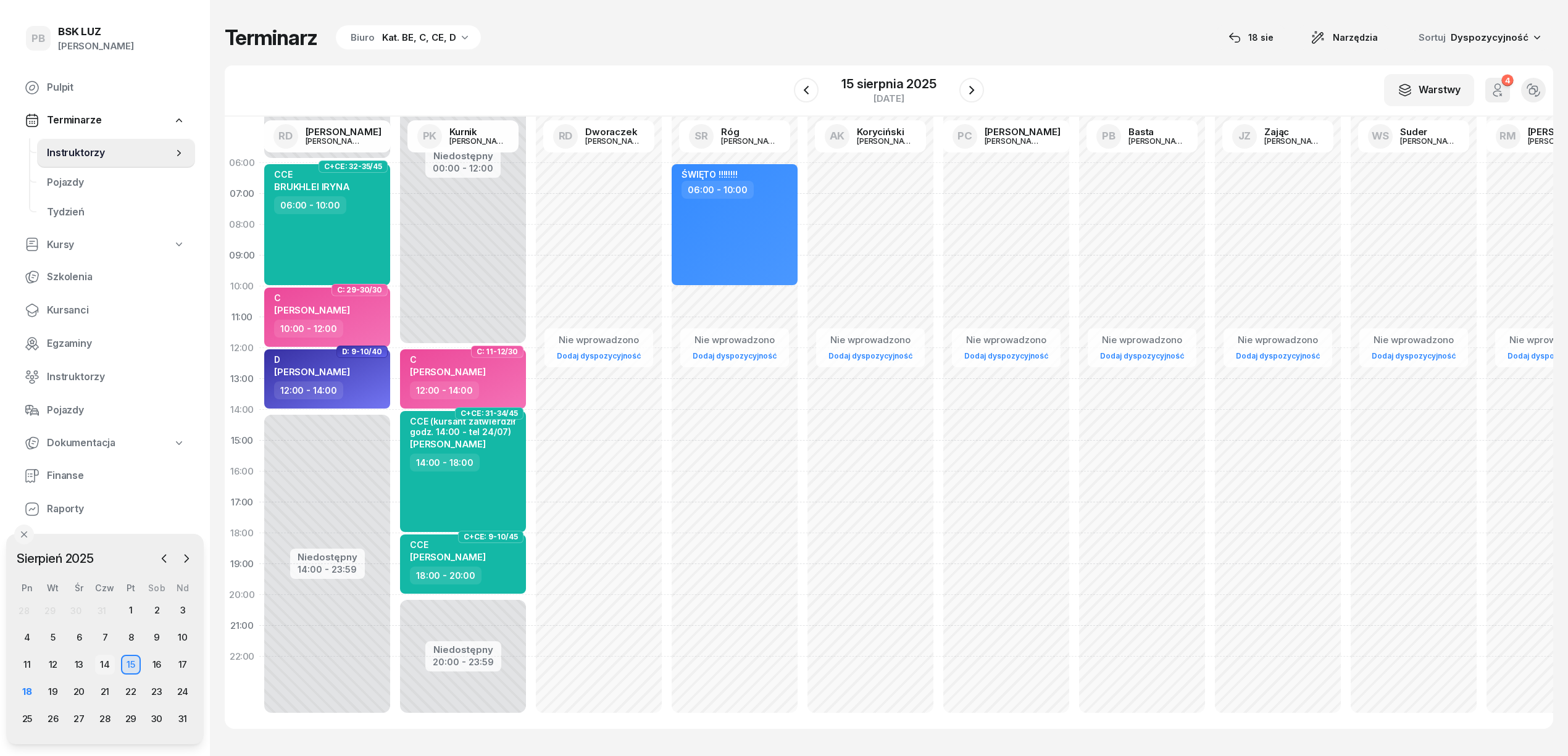
click at [102, 664] on div "14" at bounding box center [105, 664] width 20 height 20
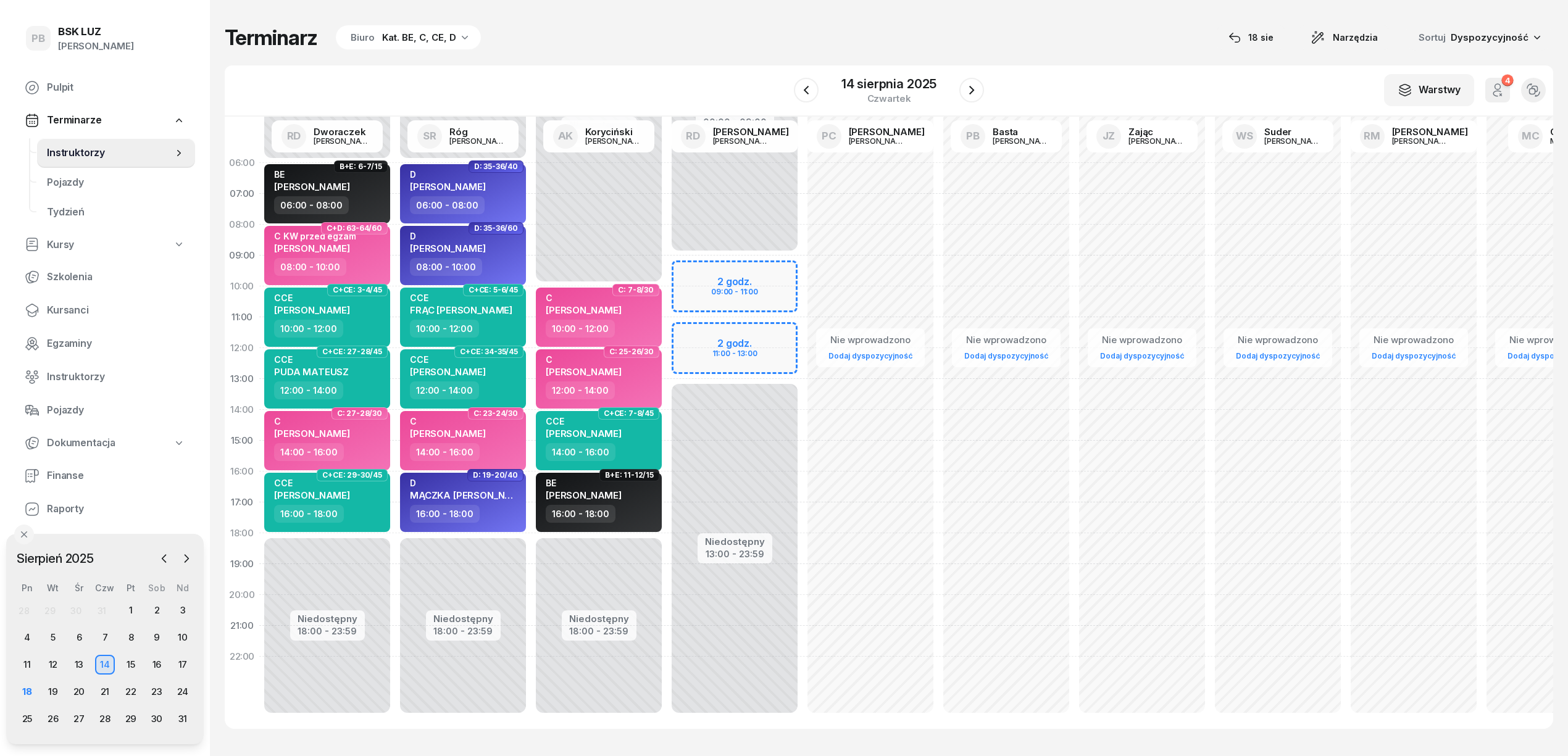
click at [102, 664] on div "14" at bounding box center [105, 664] width 20 height 20
click at [75, 664] on div "13" at bounding box center [79, 664] width 20 height 20
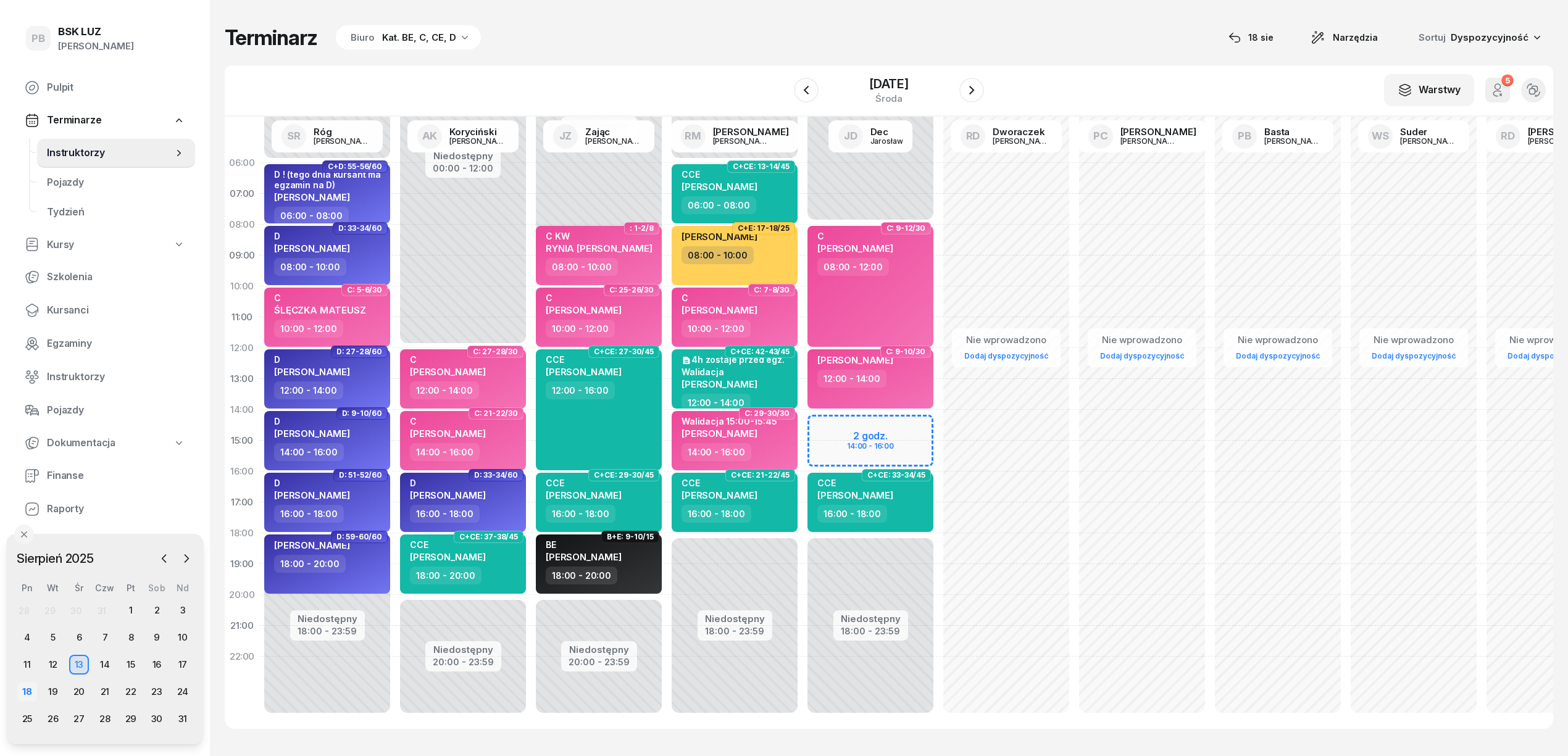
click at [28, 693] on div "18" at bounding box center [27, 691] width 20 height 20
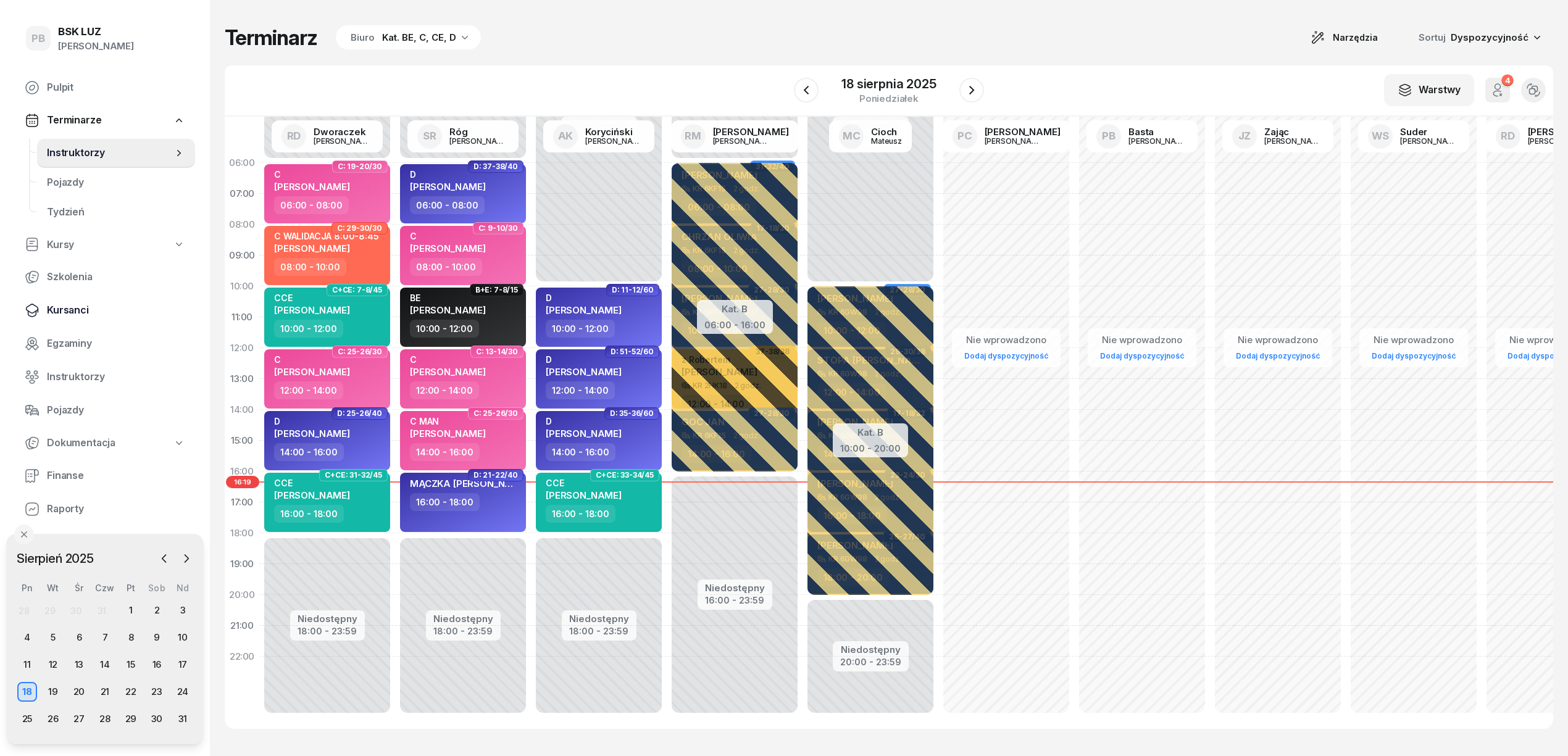
click at [75, 305] on span "Kursanci" at bounding box center [116, 310] width 138 height 16
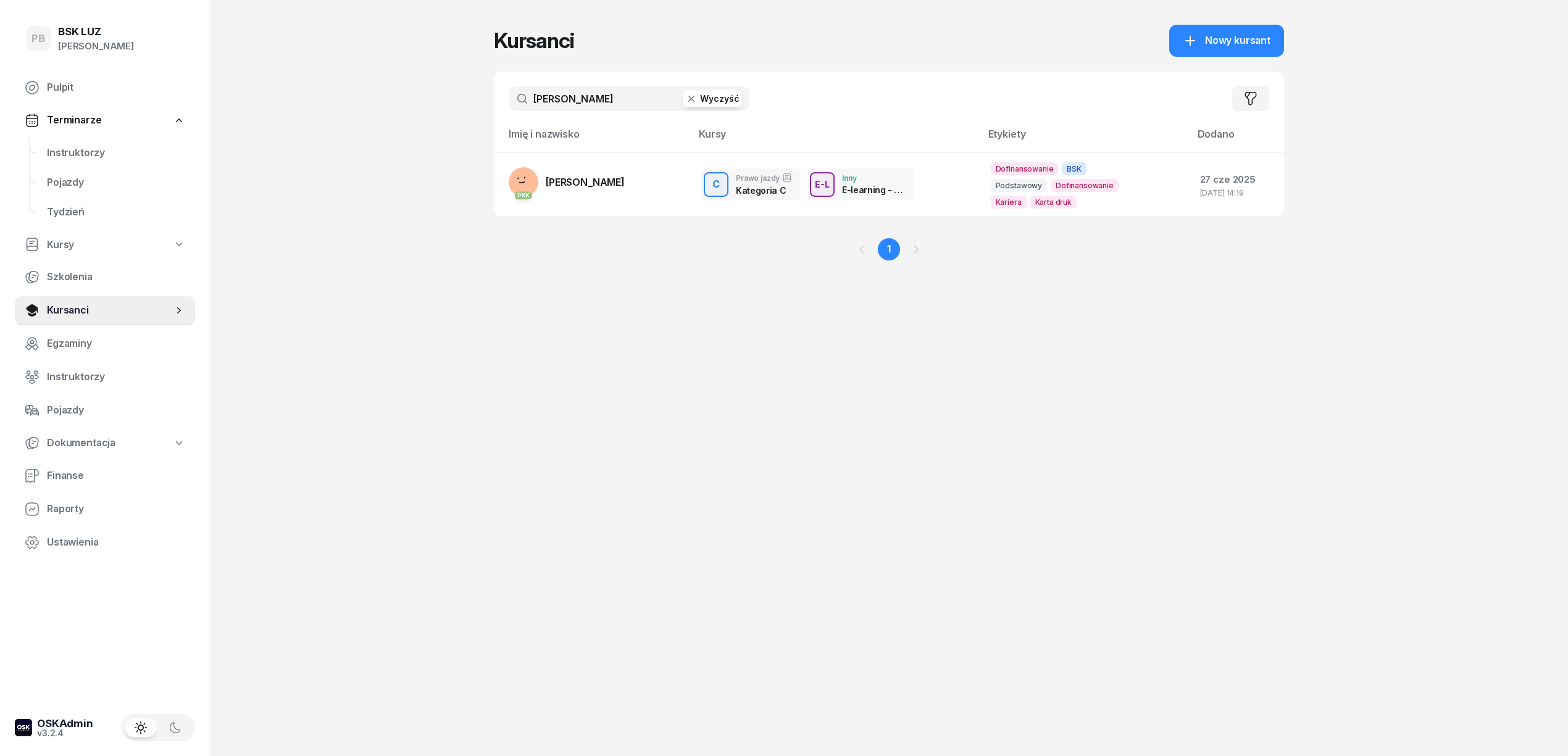
click at [593, 104] on input "kutrzeba" at bounding box center [629, 99] width 241 height 25
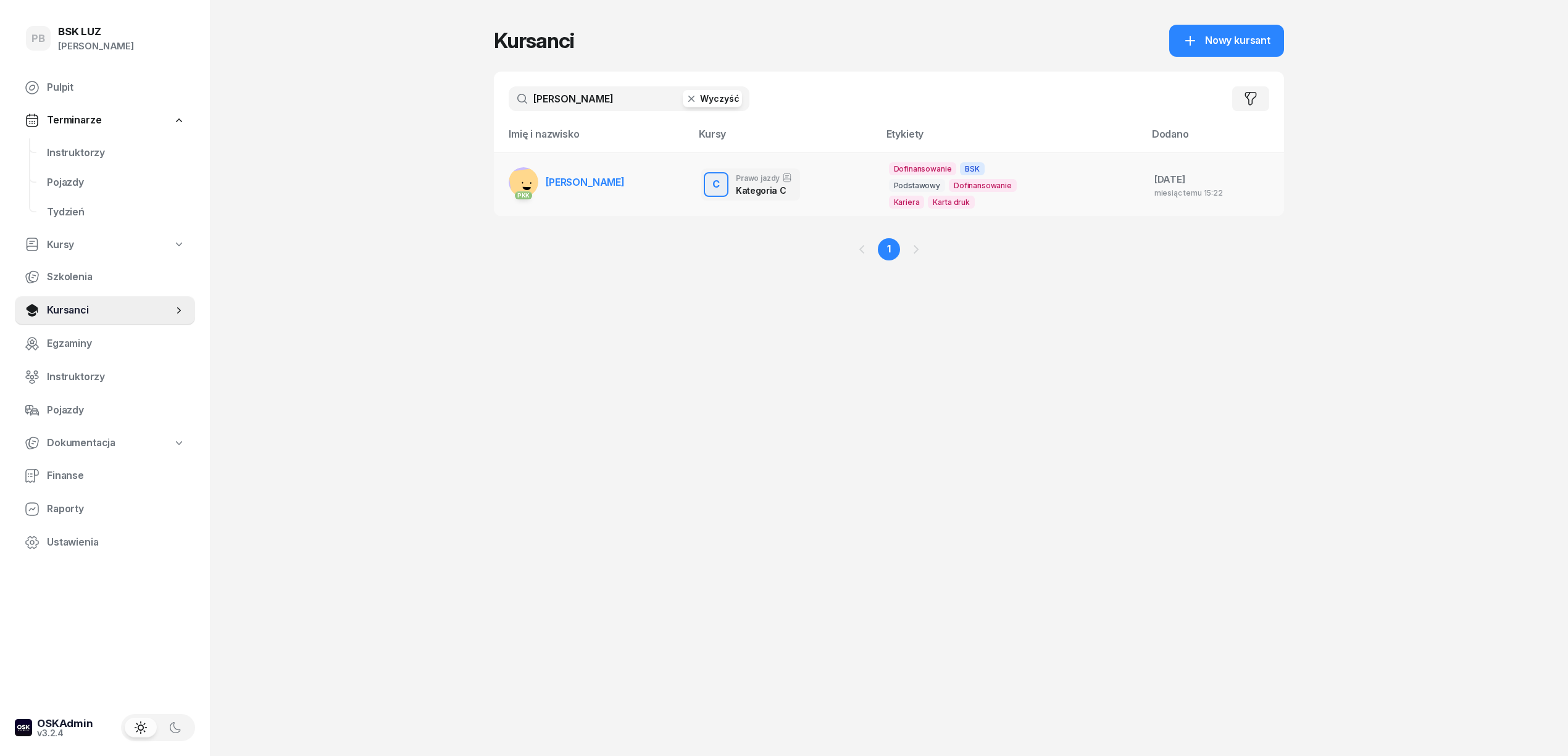
type input "gruchała"
click at [625, 181] on span "GRUCHAŁA GRZEGORZ" at bounding box center [585, 182] width 79 height 12
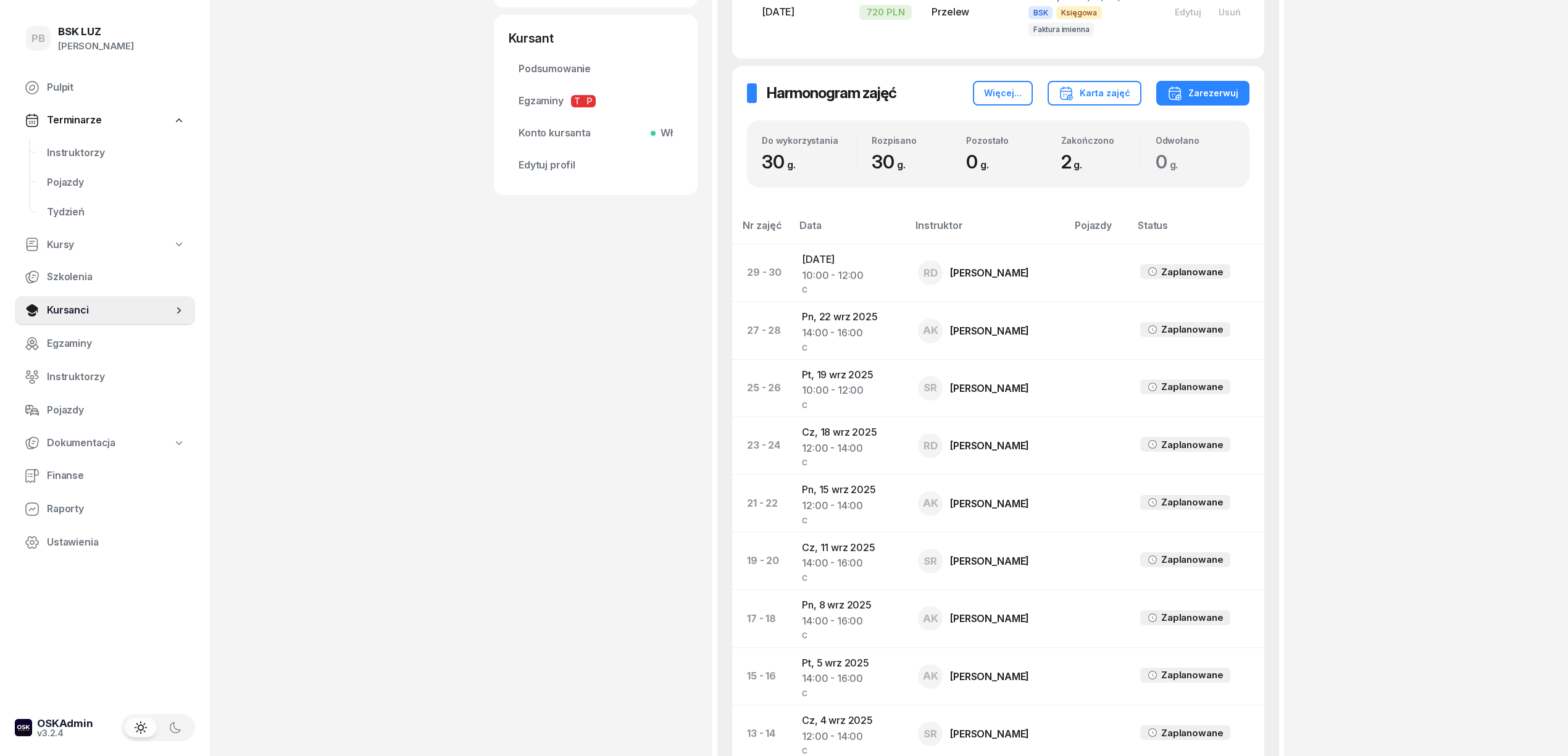
scroll to position [324, 0]
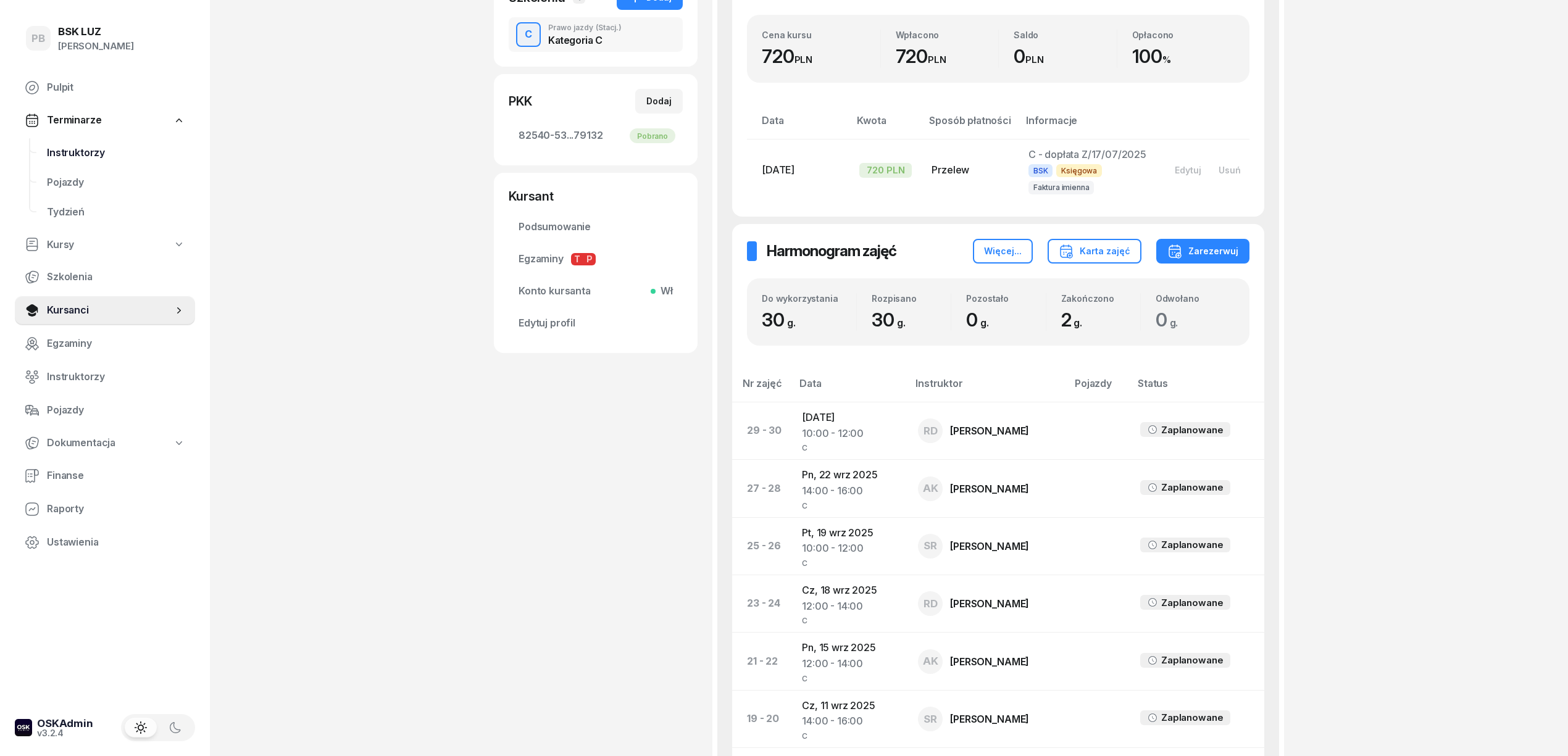
click at [72, 154] on span "Instruktorzy" at bounding box center [116, 152] width 138 height 16
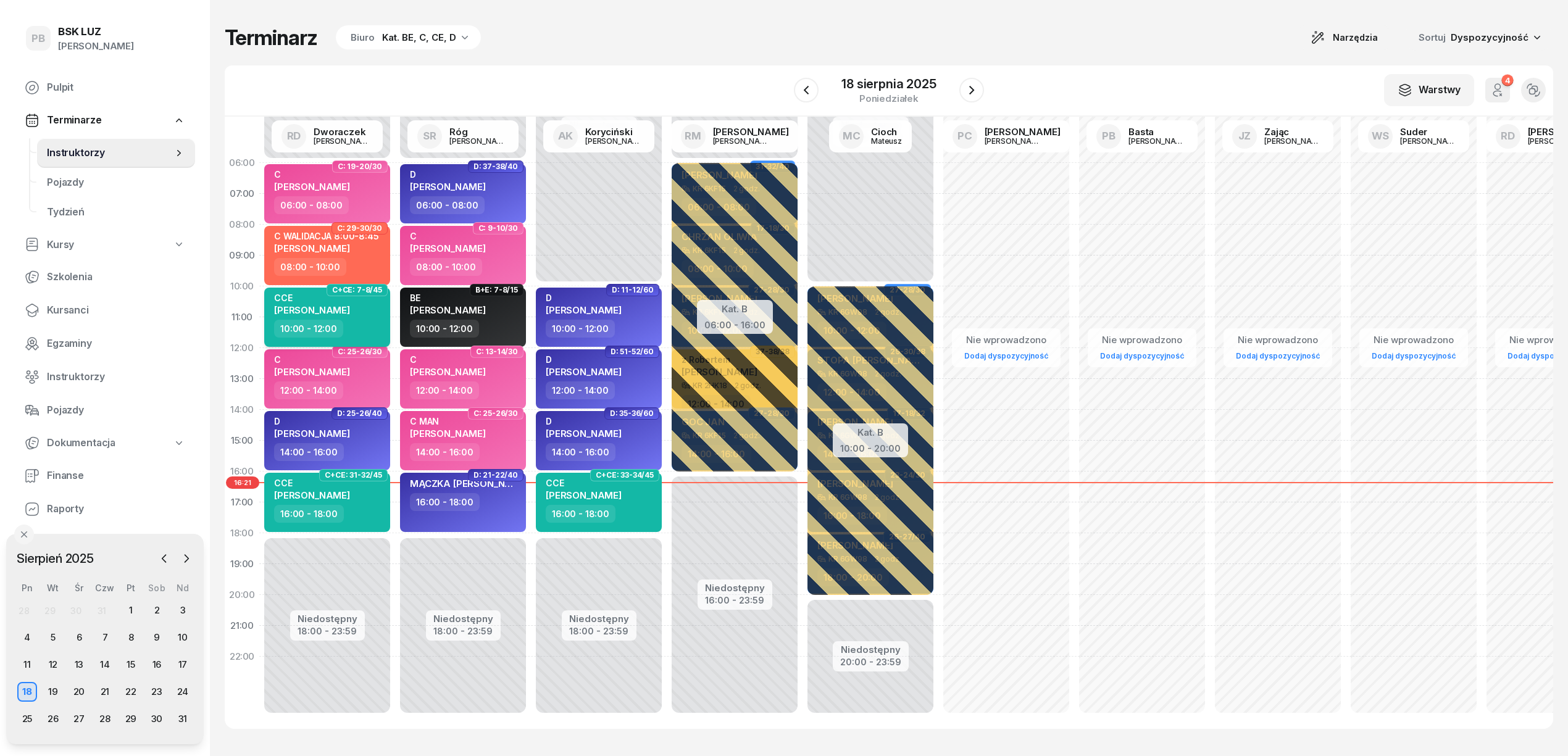
click at [294, 305] on span "[PERSON_NAME]" at bounding box center [312, 310] width 76 height 12
select select "10"
select select "12"
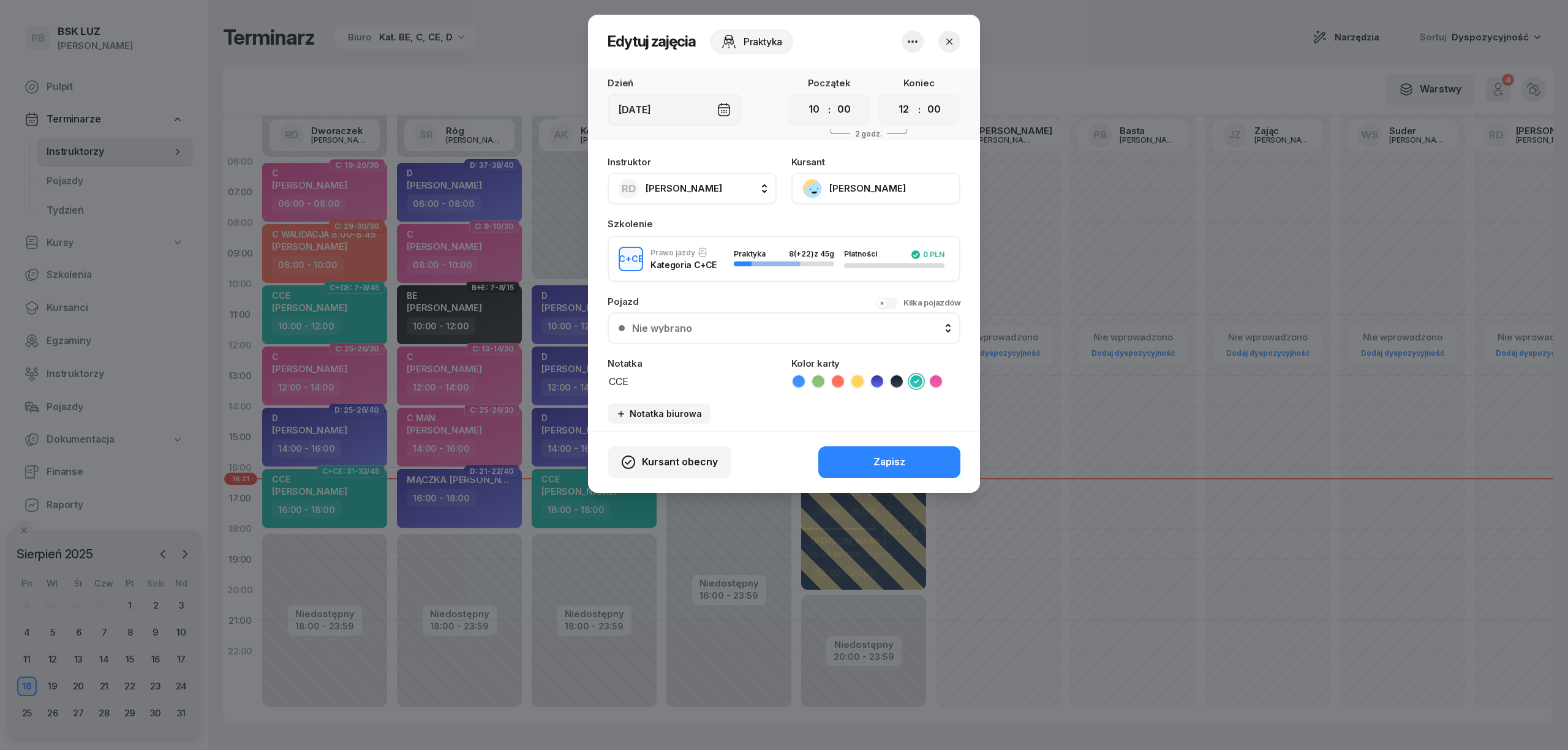
click at [868, 181] on button "[PERSON_NAME]" at bounding box center [876, 188] width 169 height 32
click at [854, 231] on div "Otwórz profil" at bounding box center [831, 230] width 60 height 16
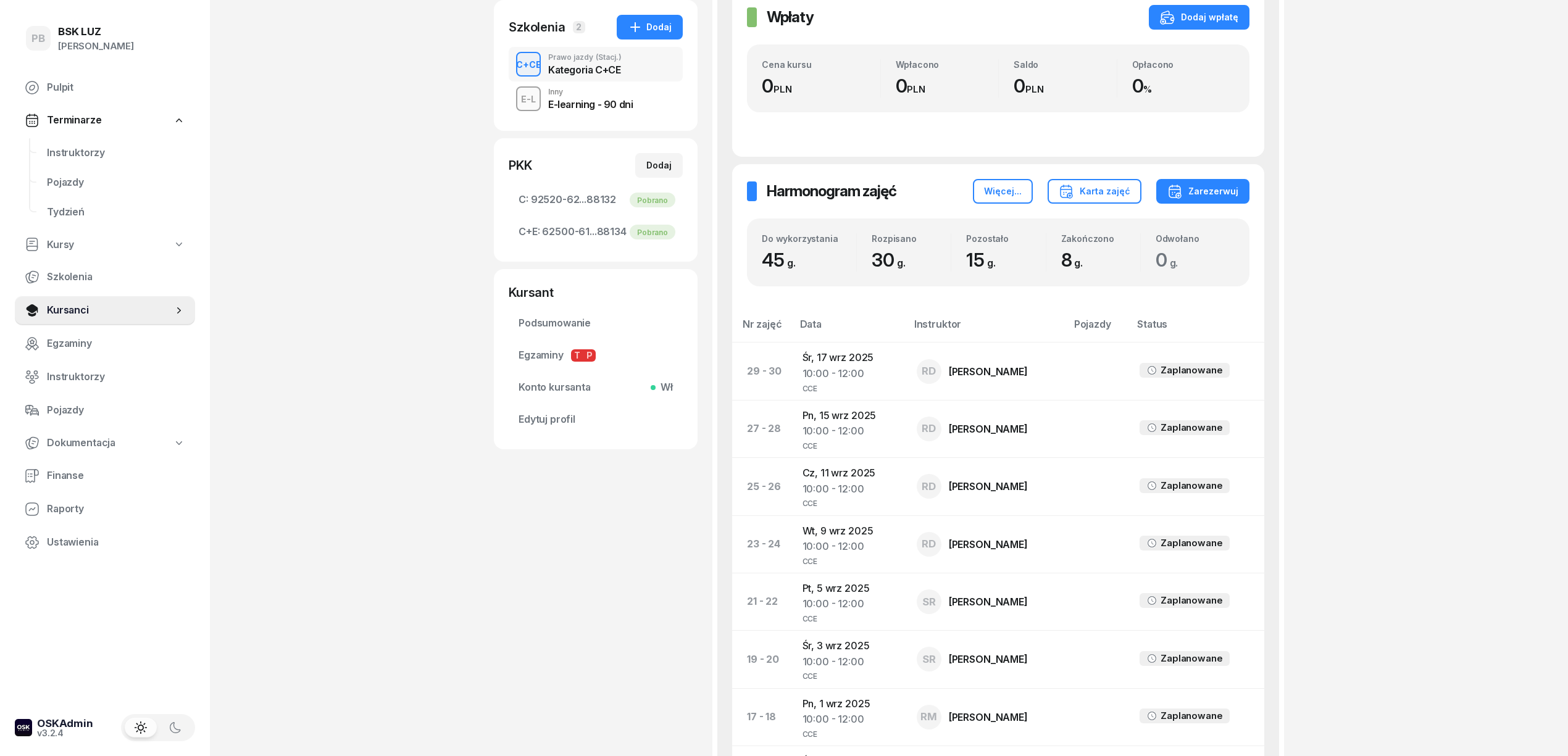
scroll to position [247, 0]
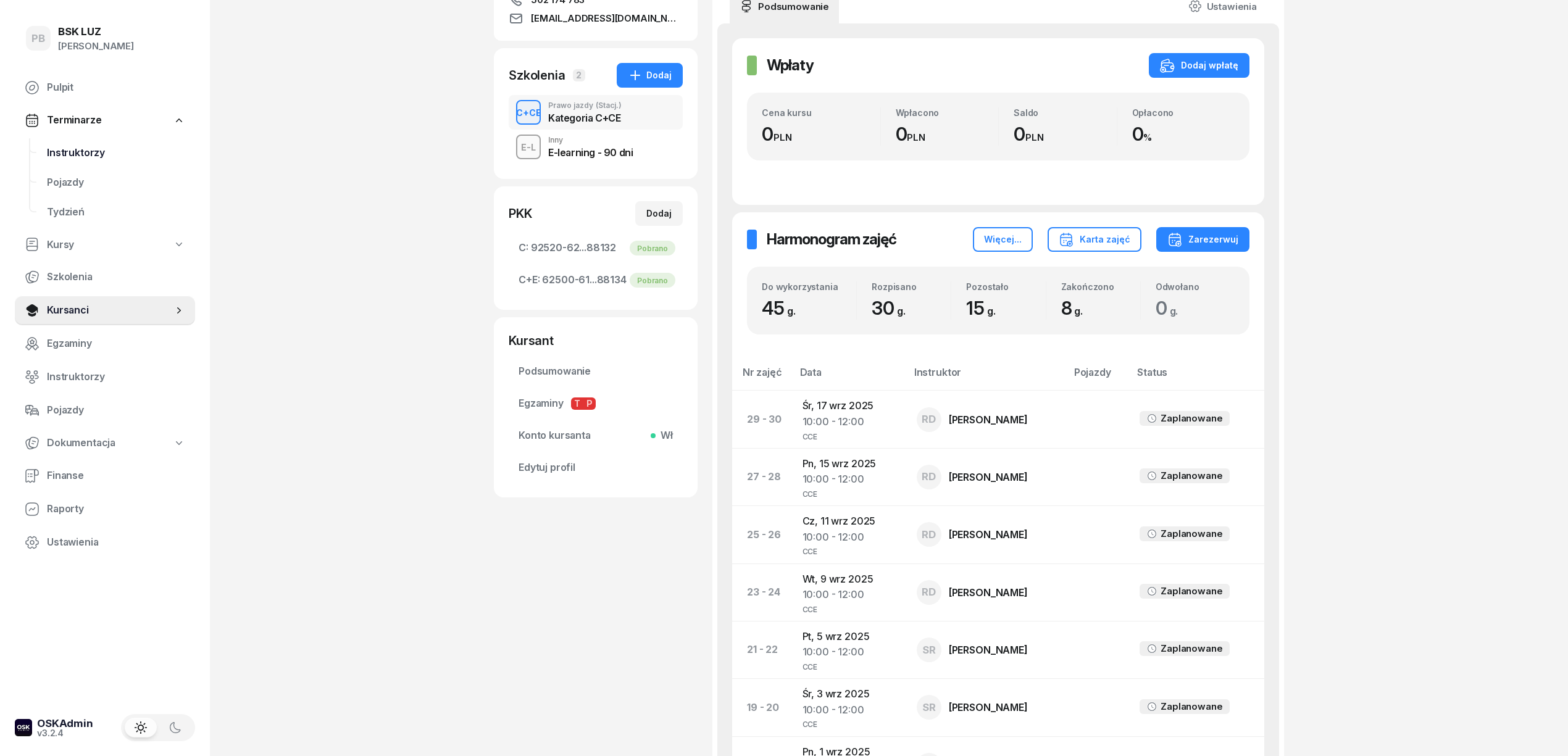
click at [86, 149] on span "Instruktorzy" at bounding box center [116, 152] width 138 height 16
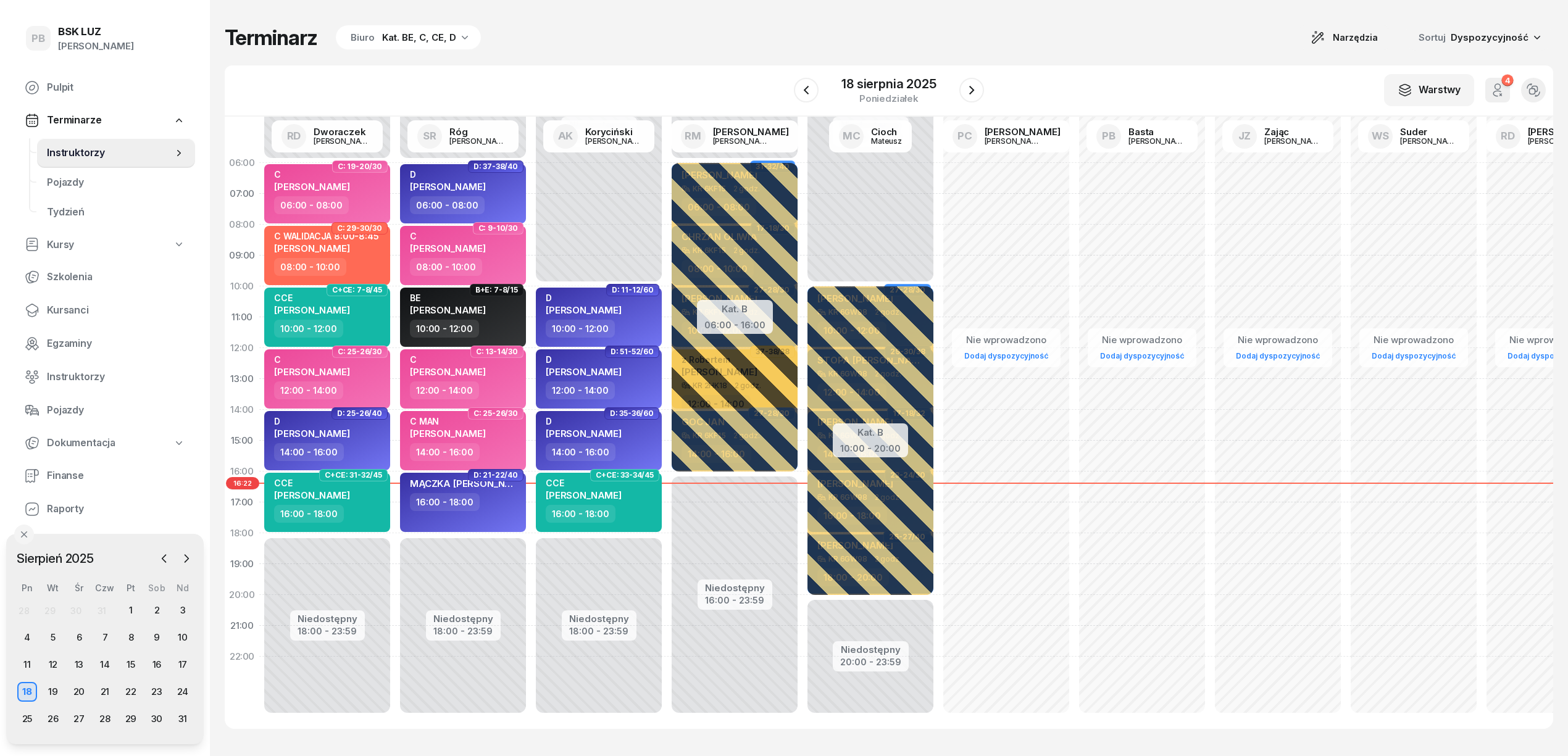
click at [659, 50] on div "Terminarz Biuro Kat. BE, C, CE, D Narzędzia Sortuj Dyspozycyjność" at bounding box center [889, 38] width 1329 height 26
click at [310, 366] on span "[PERSON_NAME]" at bounding box center [312, 371] width 76 height 12
select select "12"
select select "14"
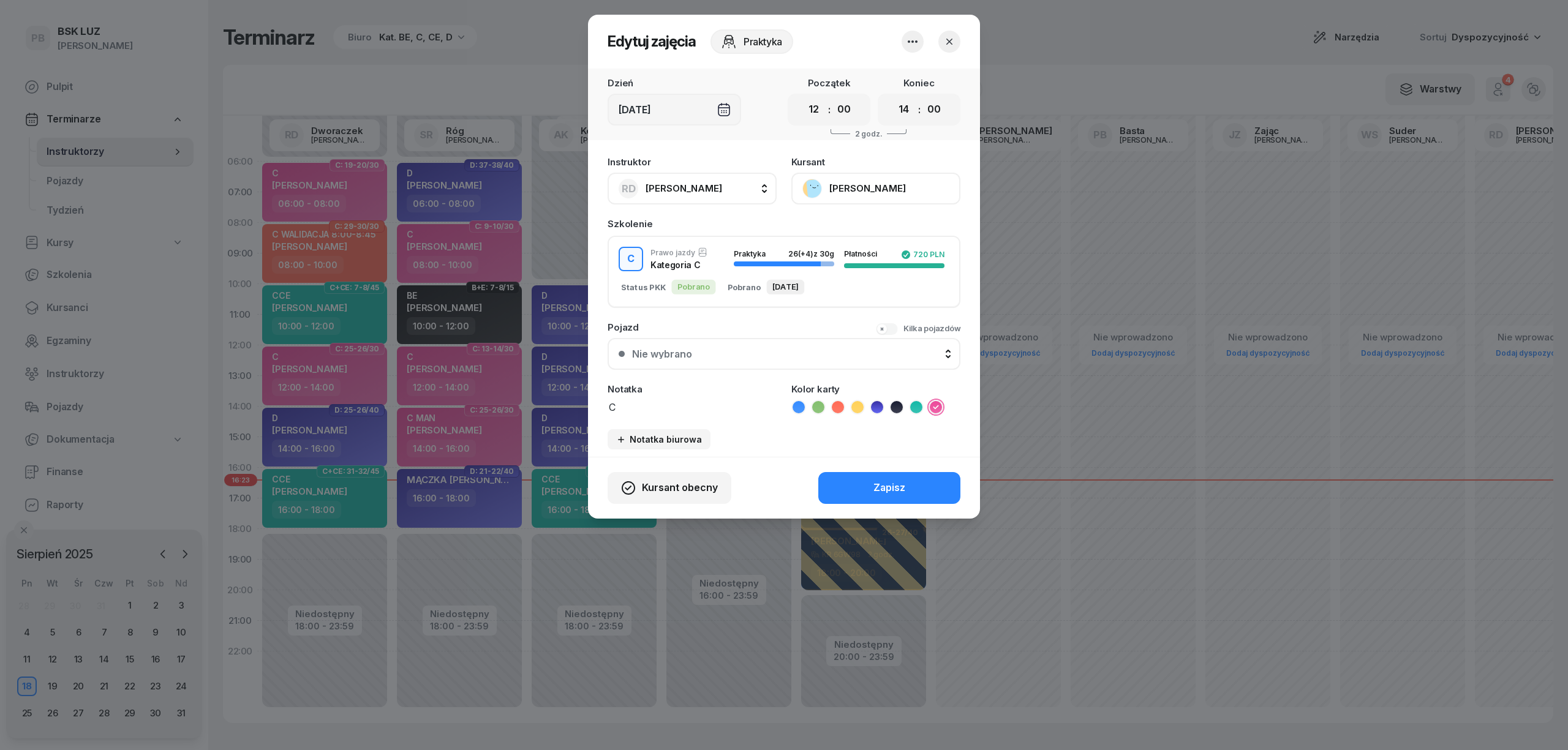
click at [885, 185] on button "[PERSON_NAME]" at bounding box center [876, 188] width 169 height 32
click at [878, 227] on link "Otwórz profil" at bounding box center [874, 230] width 162 height 31
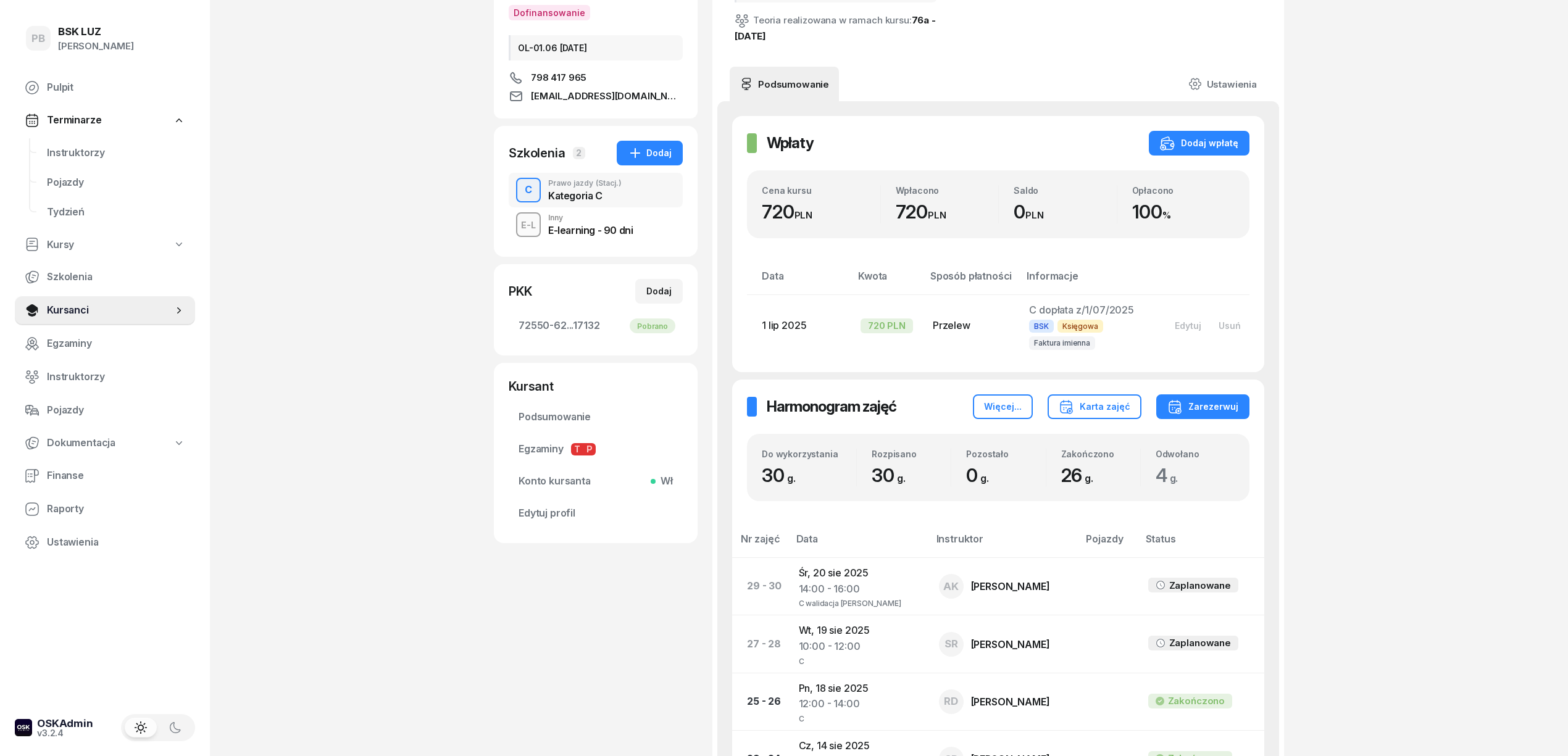
scroll to position [164, 0]
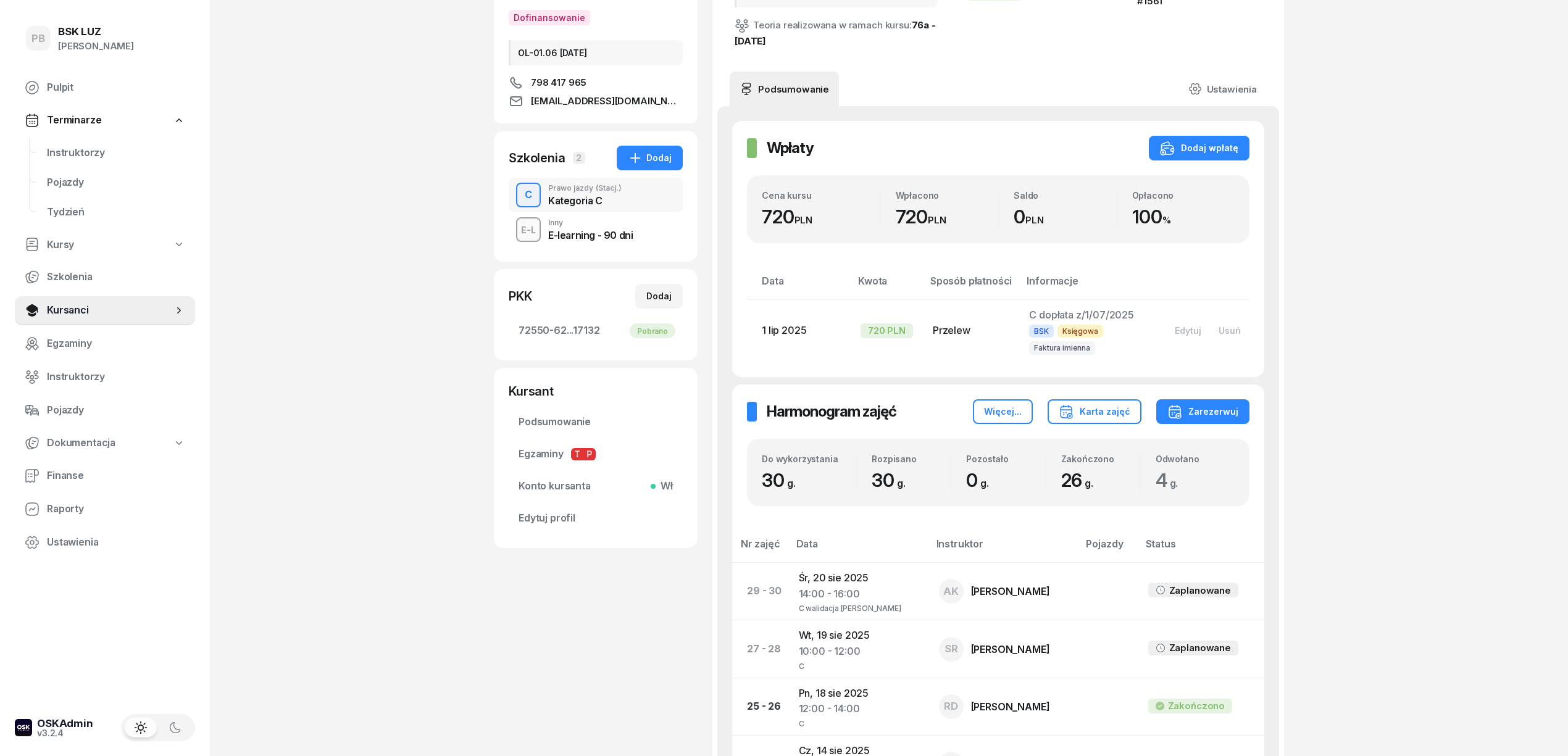
drag, startPoint x: 407, startPoint y: 242, endPoint x: 148, endPoint y: 245, distance: 259.0
click at [404, 244] on div "PB BSK LUZ Patrycja Bogdanowicz Pulpit Terminarze Instruktorzy Pojazdy Tydzień …" at bounding box center [784, 766] width 1568 height 1861
click at [64, 153] on span "Instruktorzy" at bounding box center [116, 152] width 138 height 16
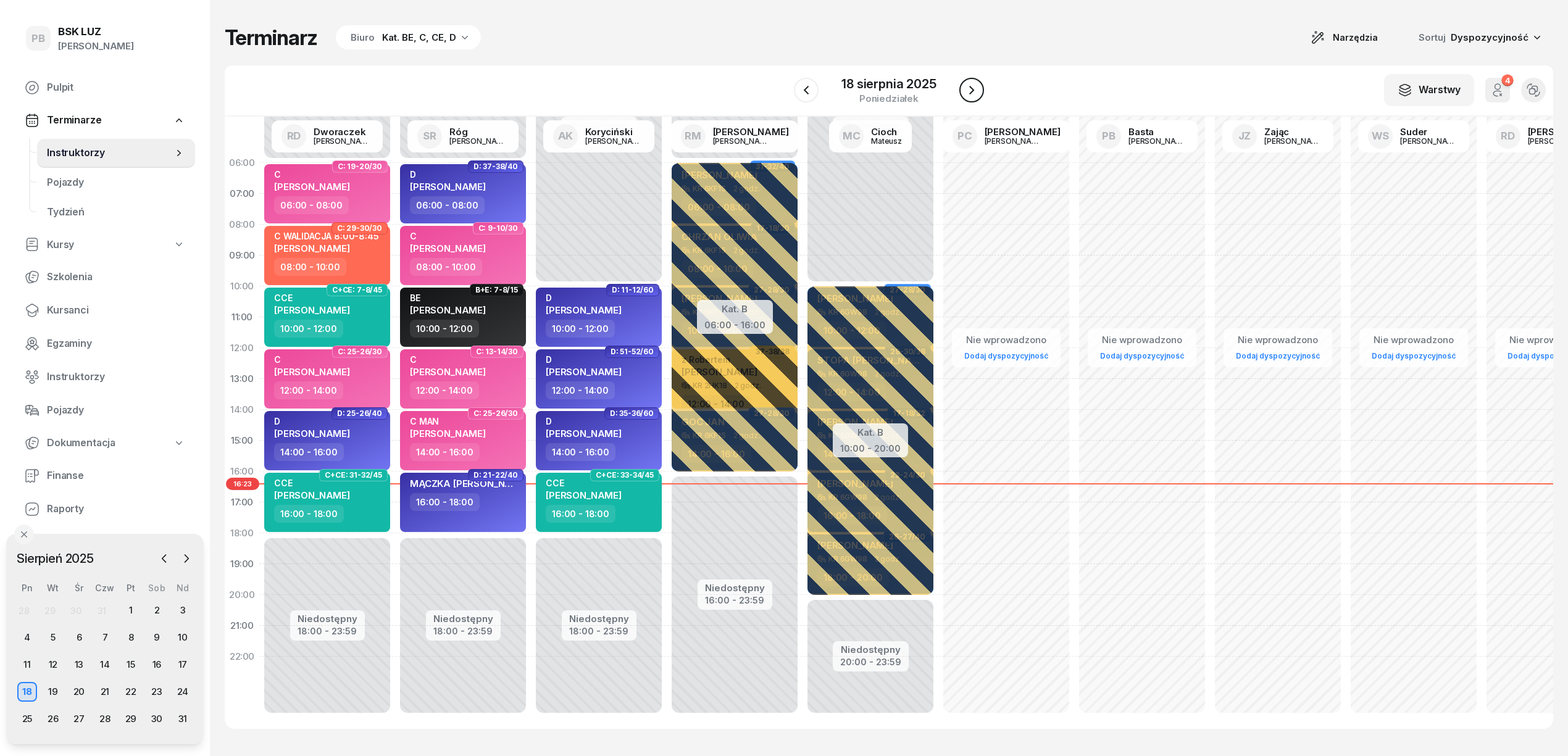
click at [974, 89] on icon "button" at bounding box center [971, 90] width 14 height 14
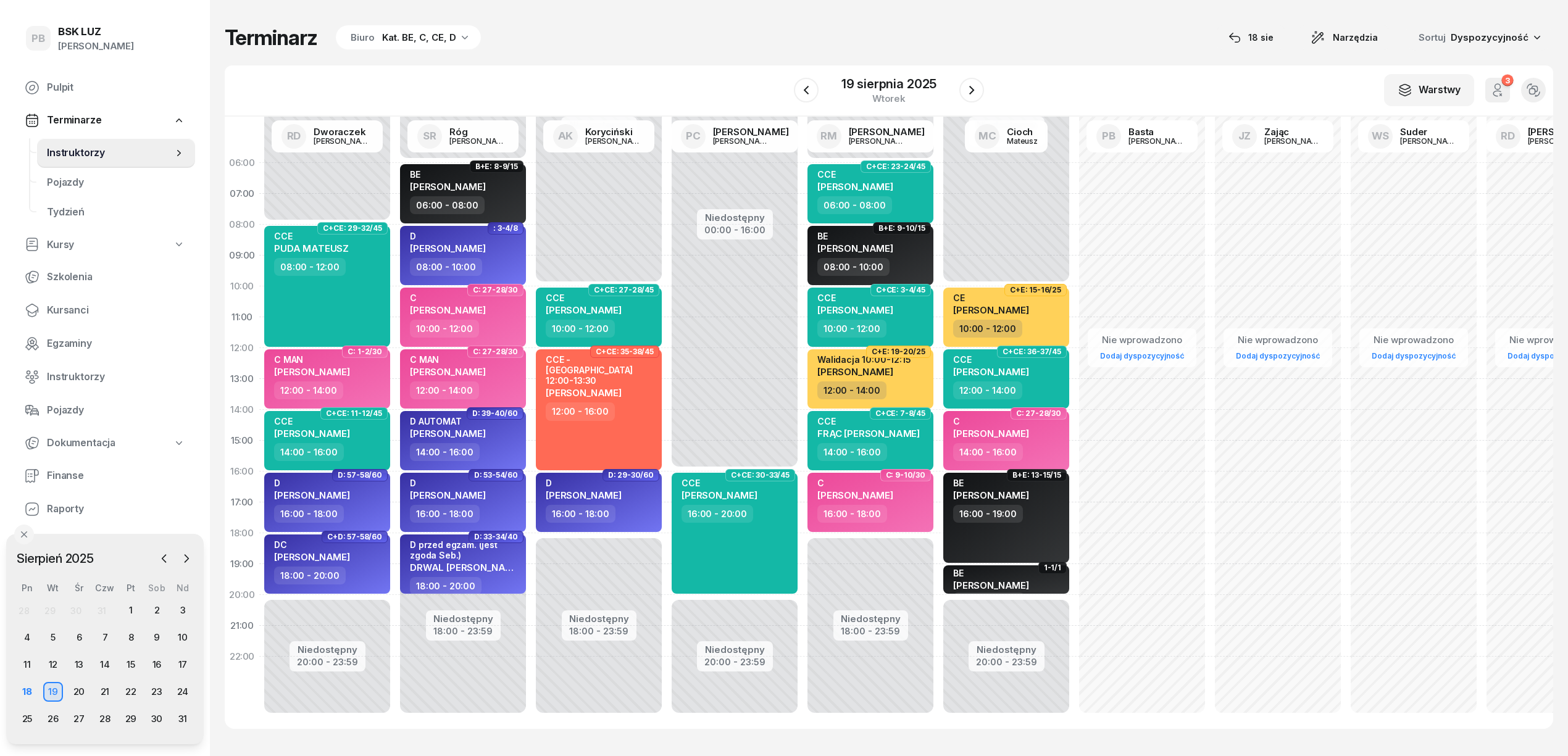
click at [1105, 52] on div "Terminarz Biuro Kat. BE, C, CE, D [DATE] Narzędzia Sortuj Dyspozycyjność W Wybi…" at bounding box center [889, 377] width 1329 height 753
click at [1073, 83] on div "W Wybierz AK [PERSON_NAME] BP [PERSON_NAME] DP [PERSON_NAME] GS [PERSON_NAME] I…" at bounding box center [889, 91] width 1329 height 51
click at [834, 730] on div "Terminarz Biuro Kat. BE, C, CE, D [DATE] Narzędzia Sortuj Dyspozycyjność W Wybi…" at bounding box center [889, 377] width 1329 height 753
click at [618, 61] on div "Terminarz Biuro Kat. BE, C, CE, D [DATE] Narzędzia Sortuj Dyspozycyjność W Wybi…" at bounding box center [889, 377] width 1329 height 753
click at [23, 690] on div "18" at bounding box center [27, 691] width 20 height 20
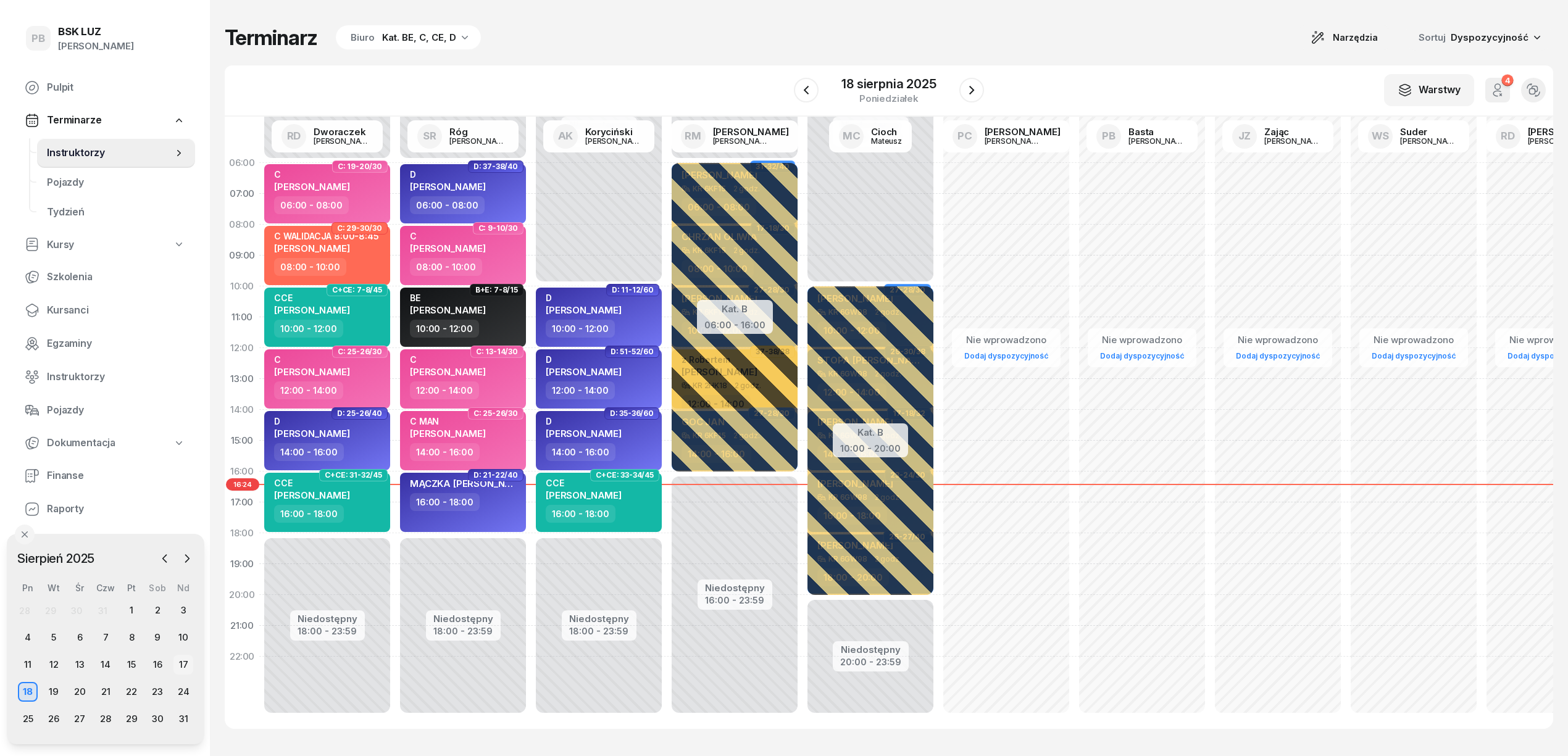
click at [177, 663] on div "17" at bounding box center [183, 664] width 20 height 20
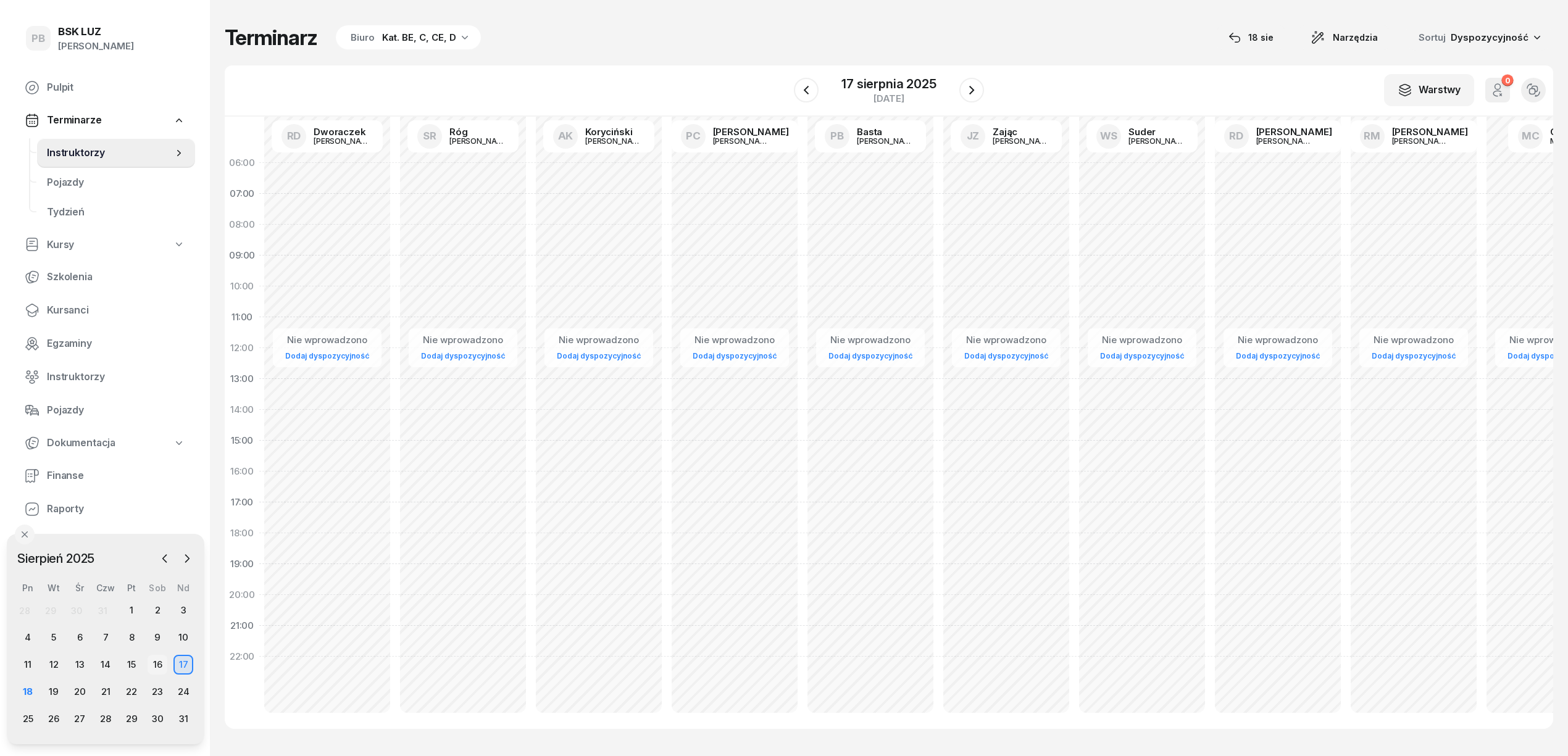
click at [159, 666] on div "16" at bounding box center [157, 664] width 20 height 20
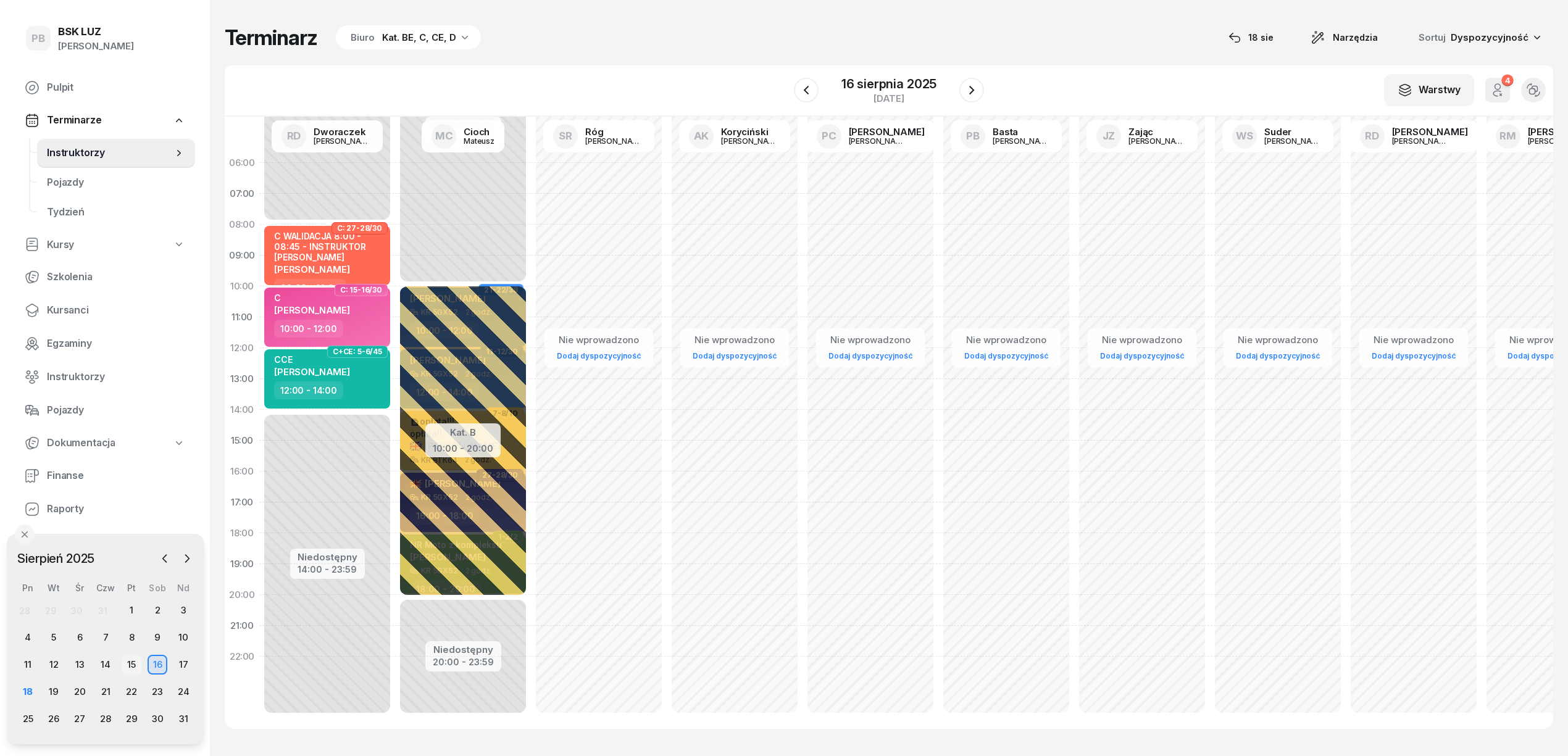
click at [132, 662] on div "15" at bounding box center [131, 664] width 20 height 20
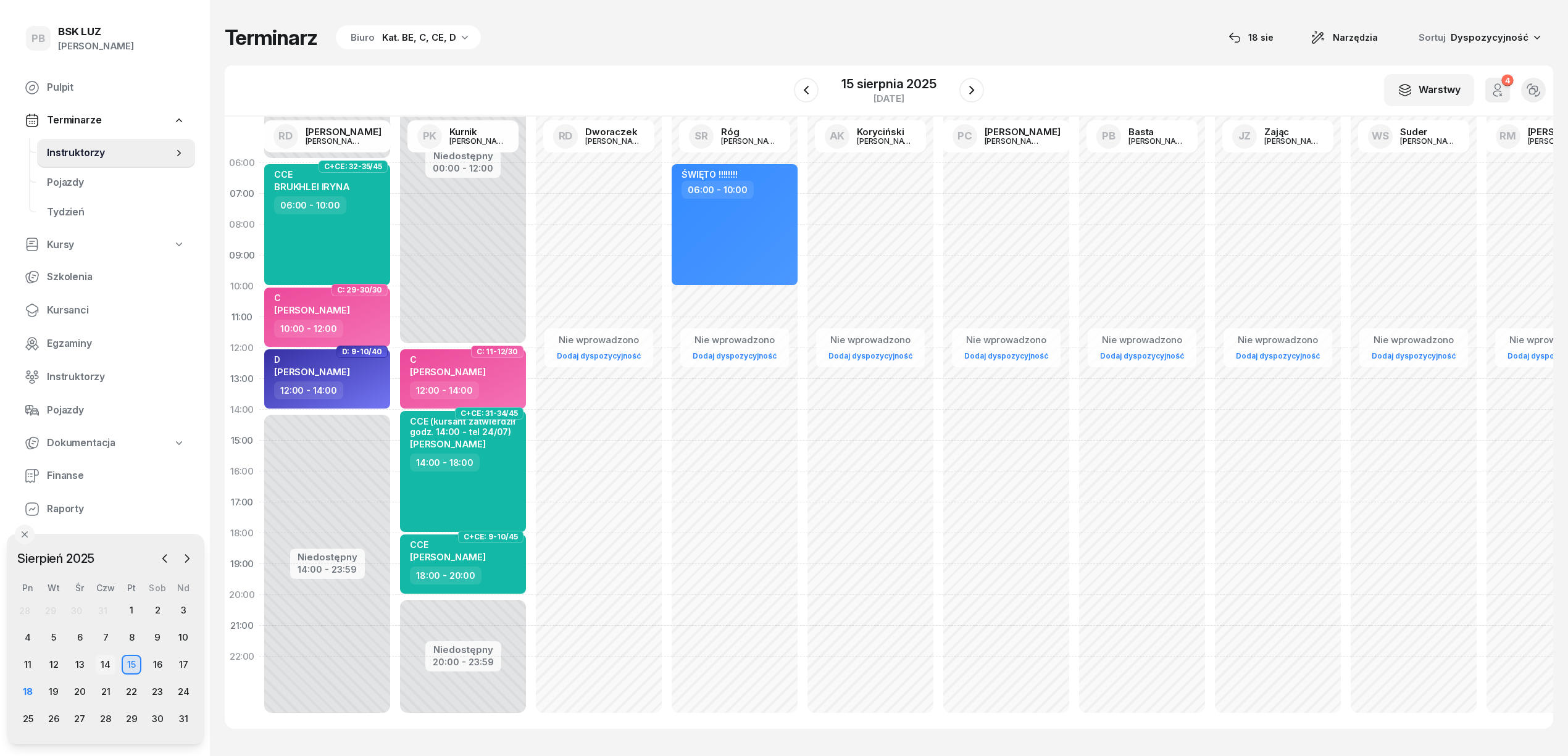
click at [111, 662] on div "14" at bounding box center [106, 664] width 20 height 20
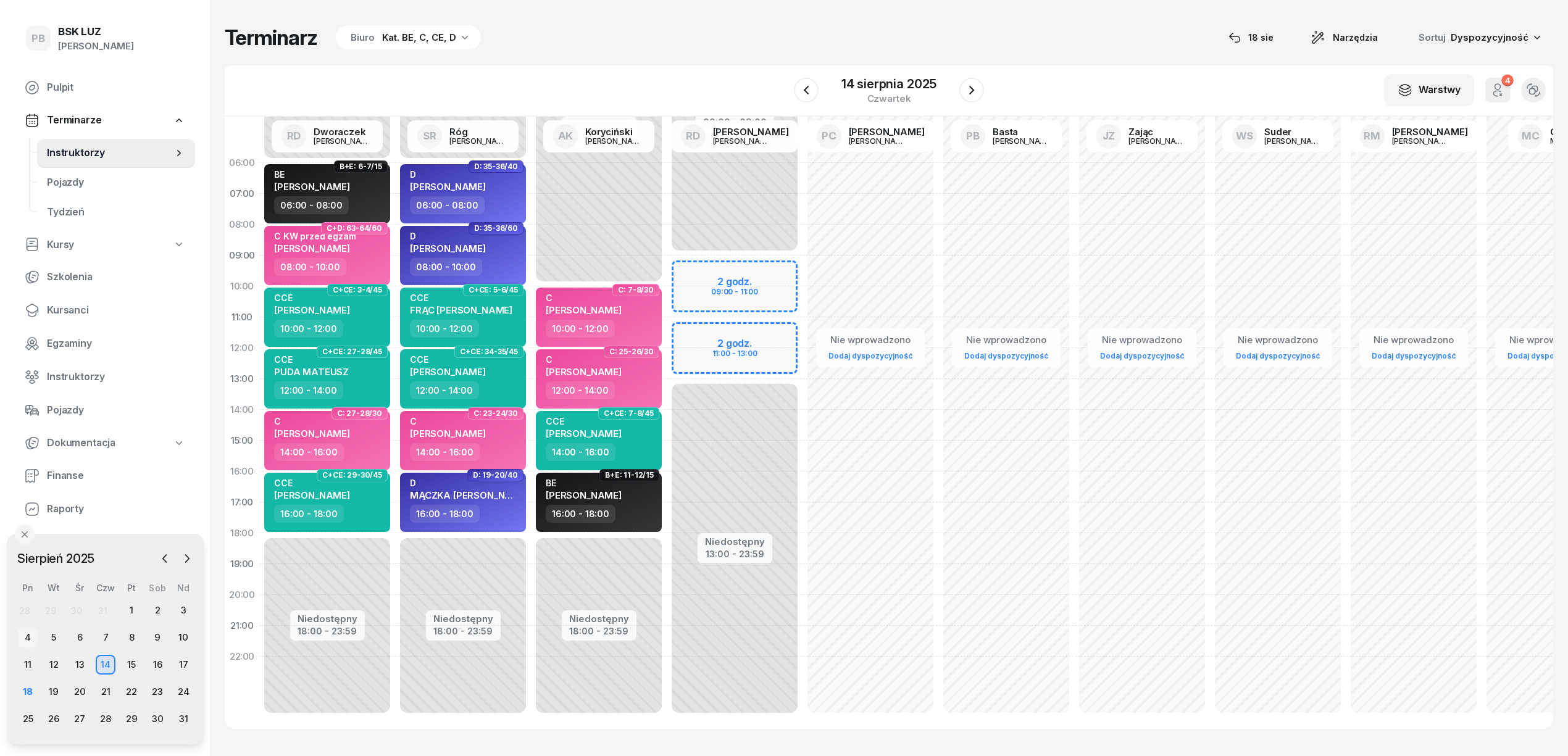
click at [18, 630] on div "4" at bounding box center [28, 637] width 20 height 20
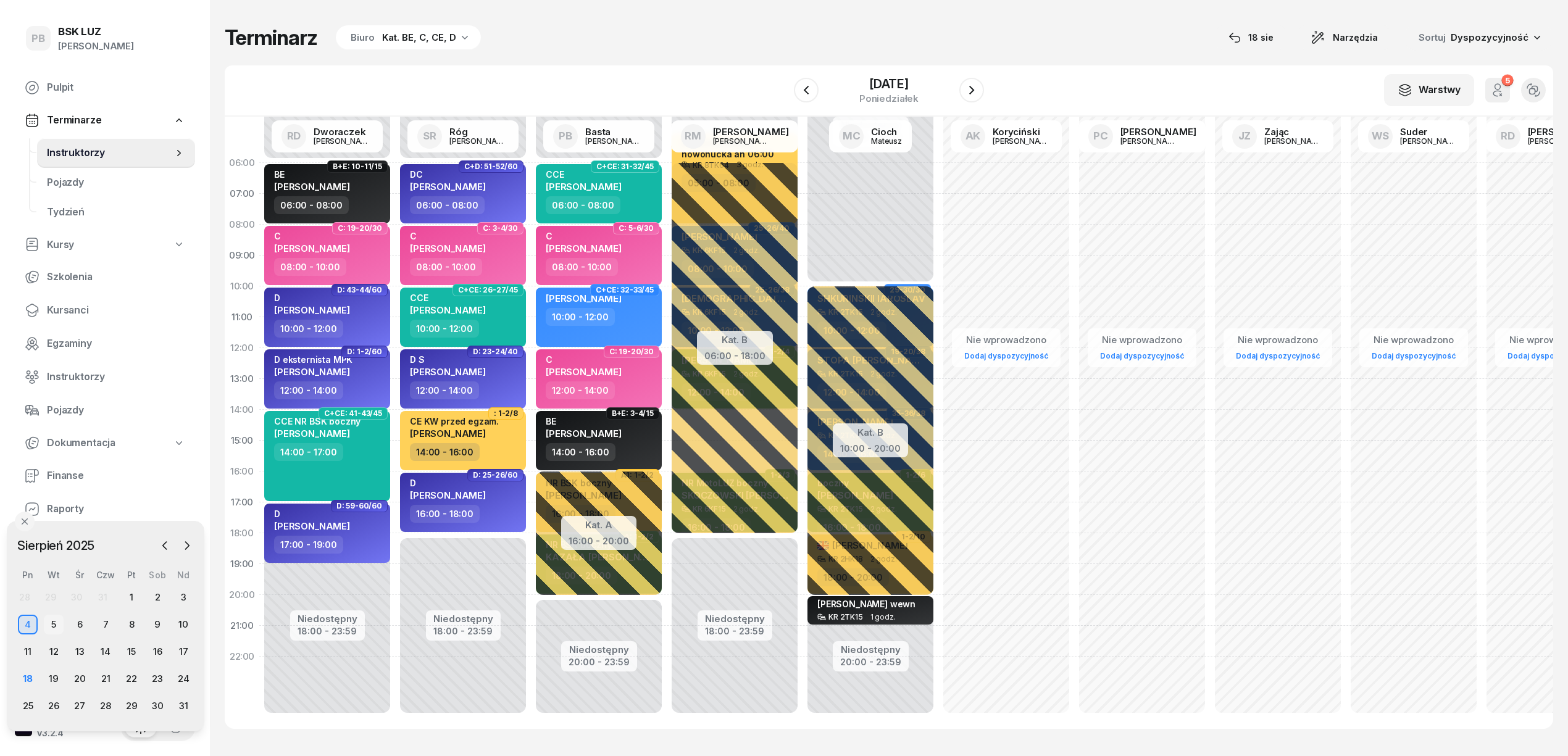
drag, startPoint x: 50, startPoint y: 639, endPoint x: 50, endPoint y: 626, distance: 13.0
click at [50, 626] on div "5" at bounding box center [54, 624] width 20 height 20
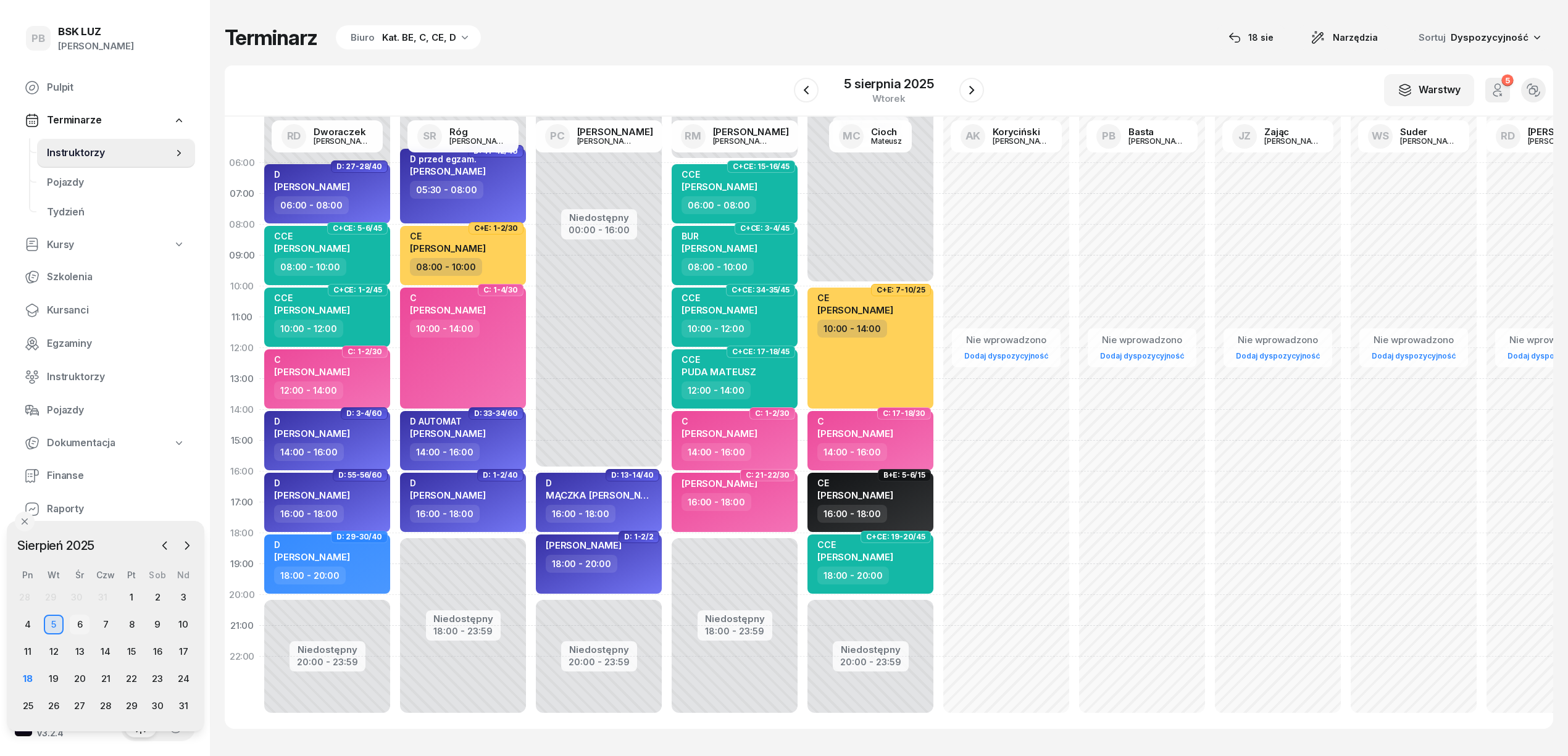
click at [80, 622] on div "6" at bounding box center [79, 624] width 20 height 20
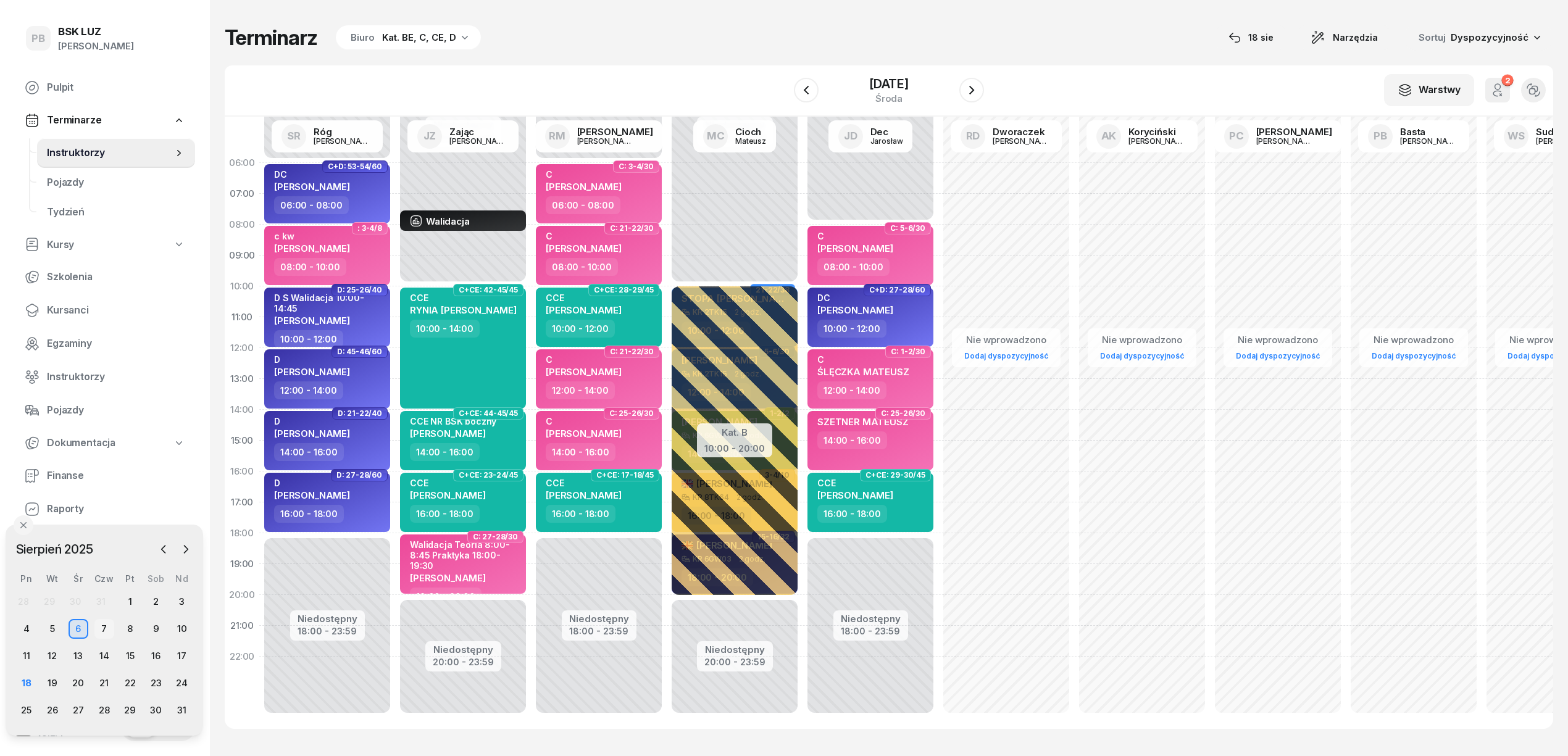
click at [100, 625] on div "7" at bounding box center [104, 628] width 20 height 20
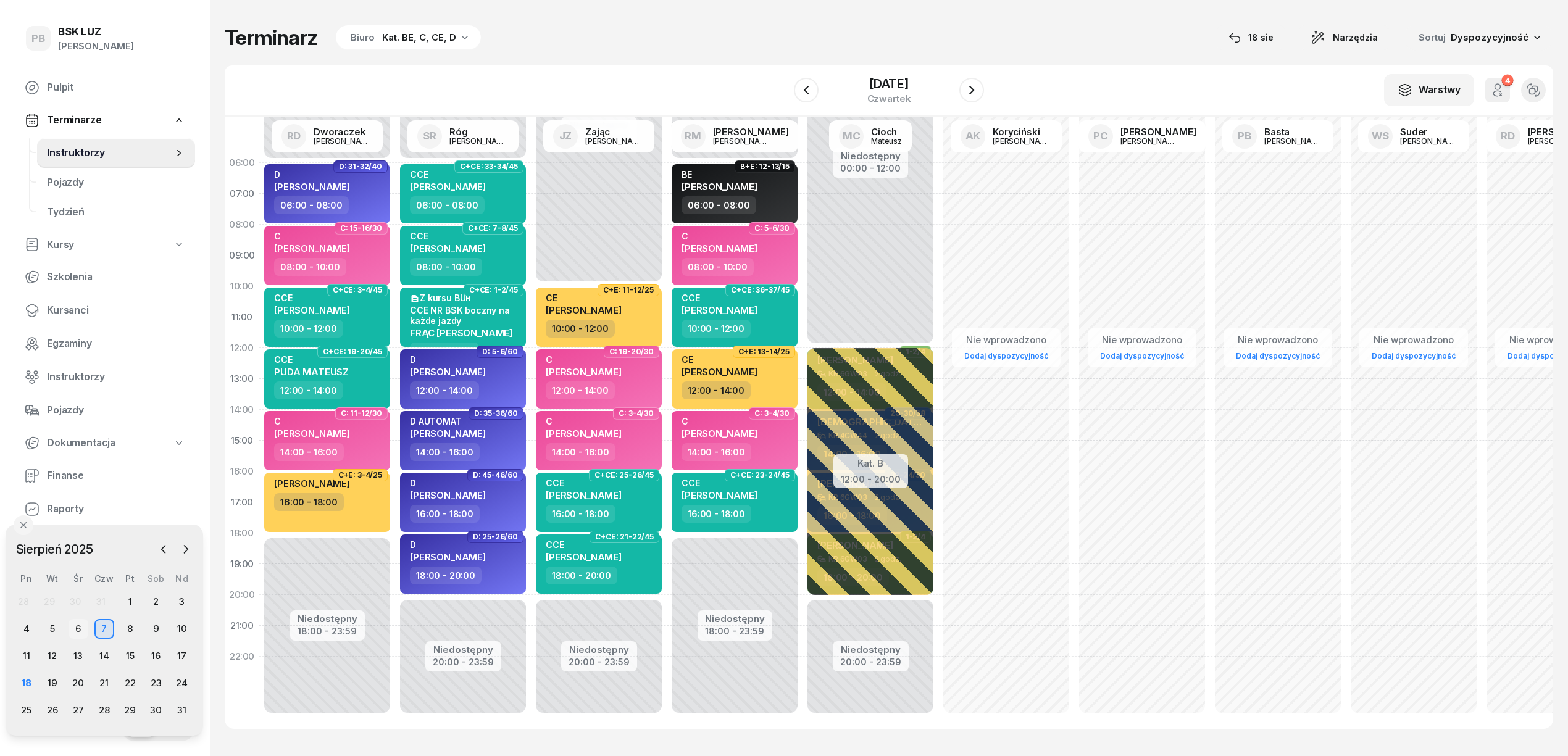
click at [73, 625] on div "6" at bounding box center [78, 628] width 20 height 20
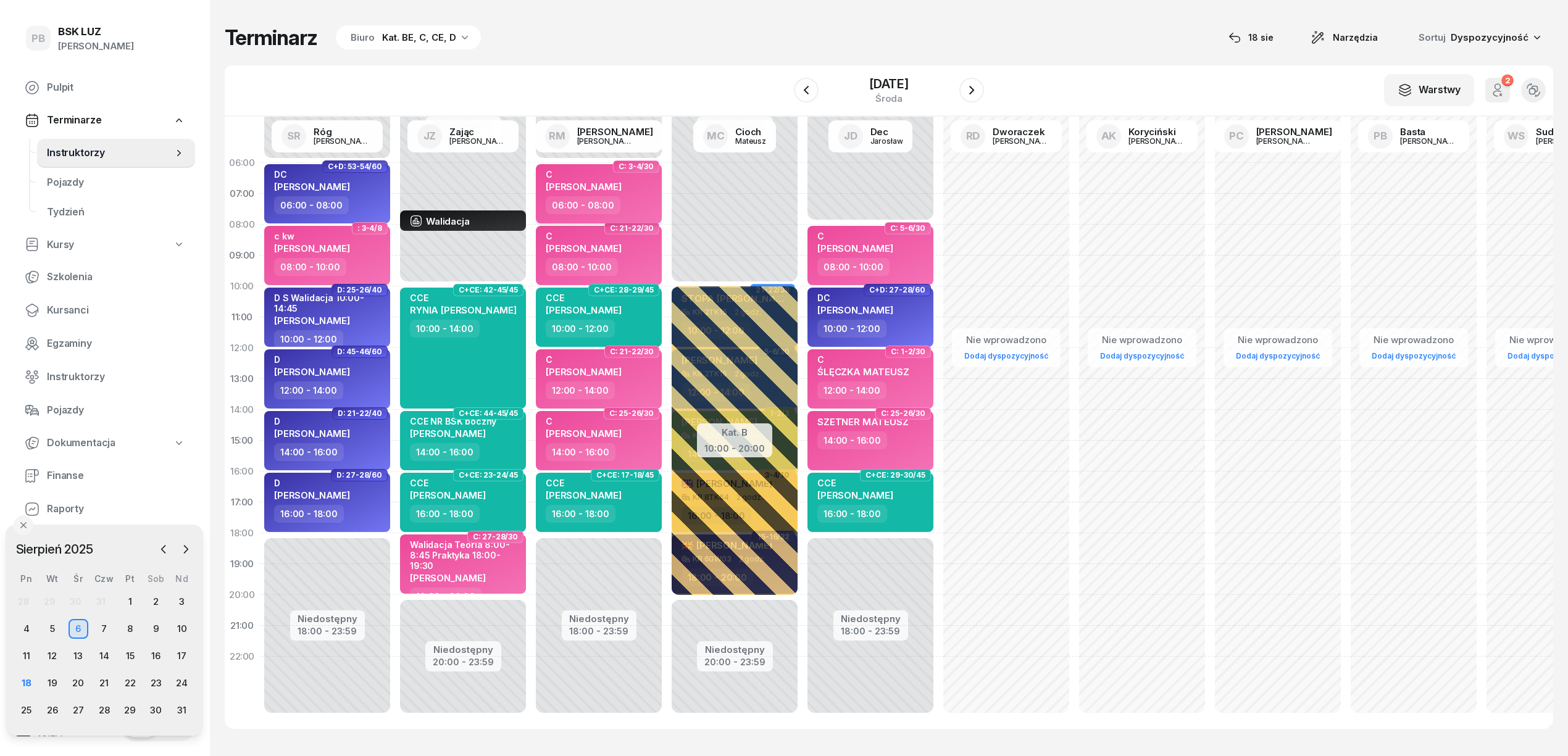
click at [615, 183] on span "[PERSON_NAME]" at bounding box center [584, 186] width 76 height 12
select select "06"
select select "08"
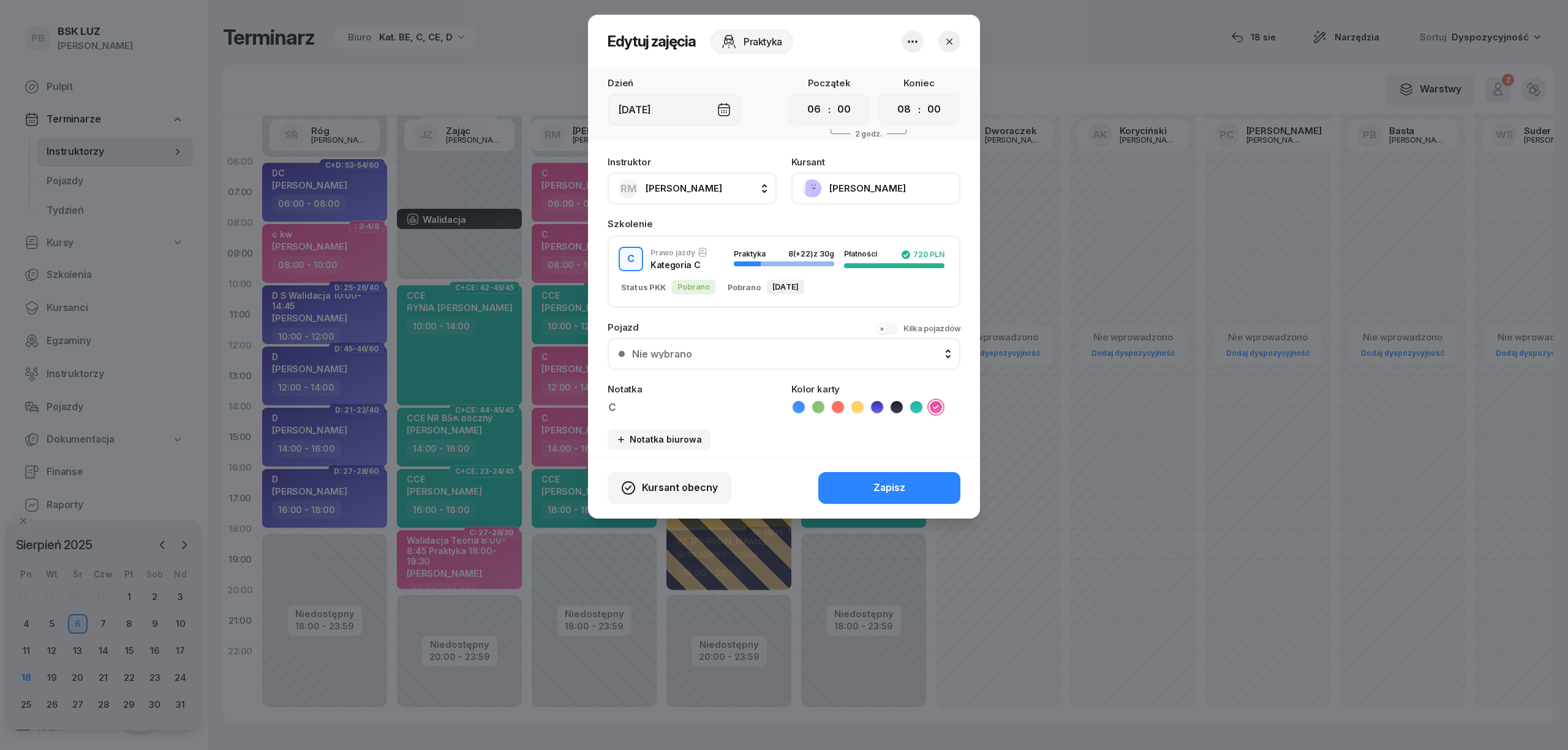
click at [892, 192] on button "[PERSON_NAME]" at bounding box center [876, 188] width 169 height 32
click at [878, 229] on link "Otwórz profil" at bounding box center [874, 230] width 162 height 31
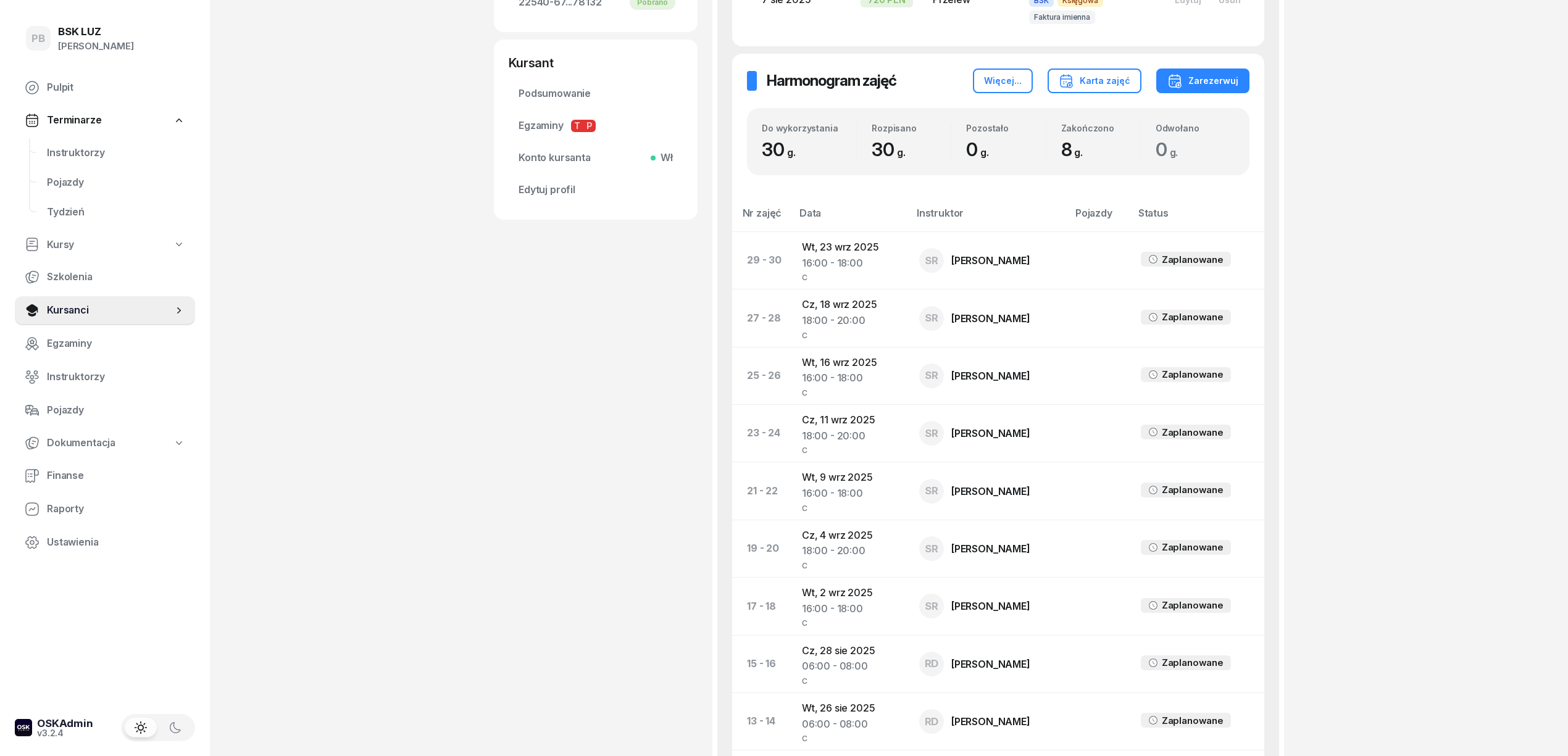
scroll to position [494, 0]
click at [77, 143] on link "Instruktorzy" at bounding box center [116, 152] width 158 height 30
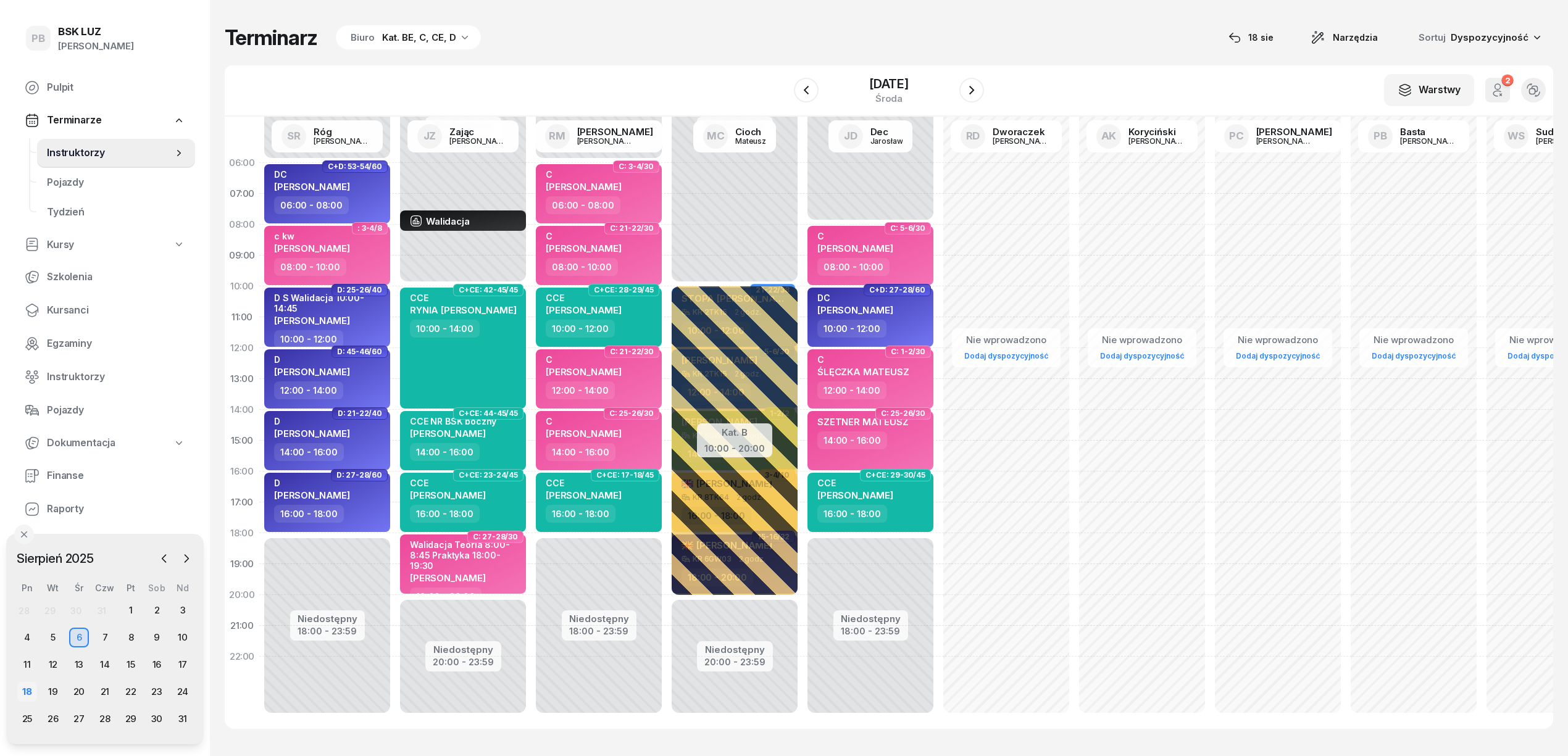
click at [37, 689] on div "18" at bounding box center [27, 691] width 20 height 20
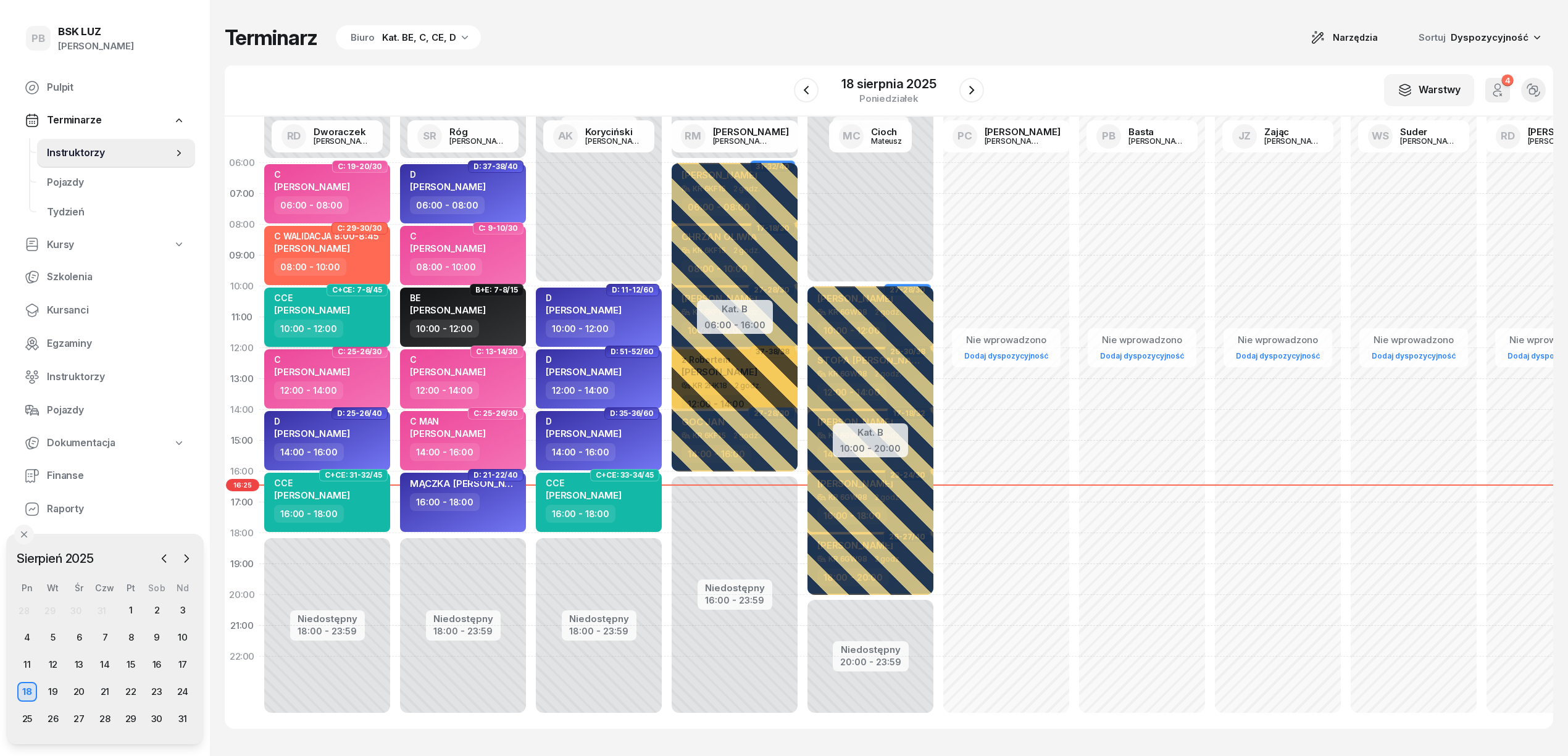
click at [338, 315] on div "CCE NOWAK GRZEGORZ" at bounding box center [312, 306] width 76 height 27
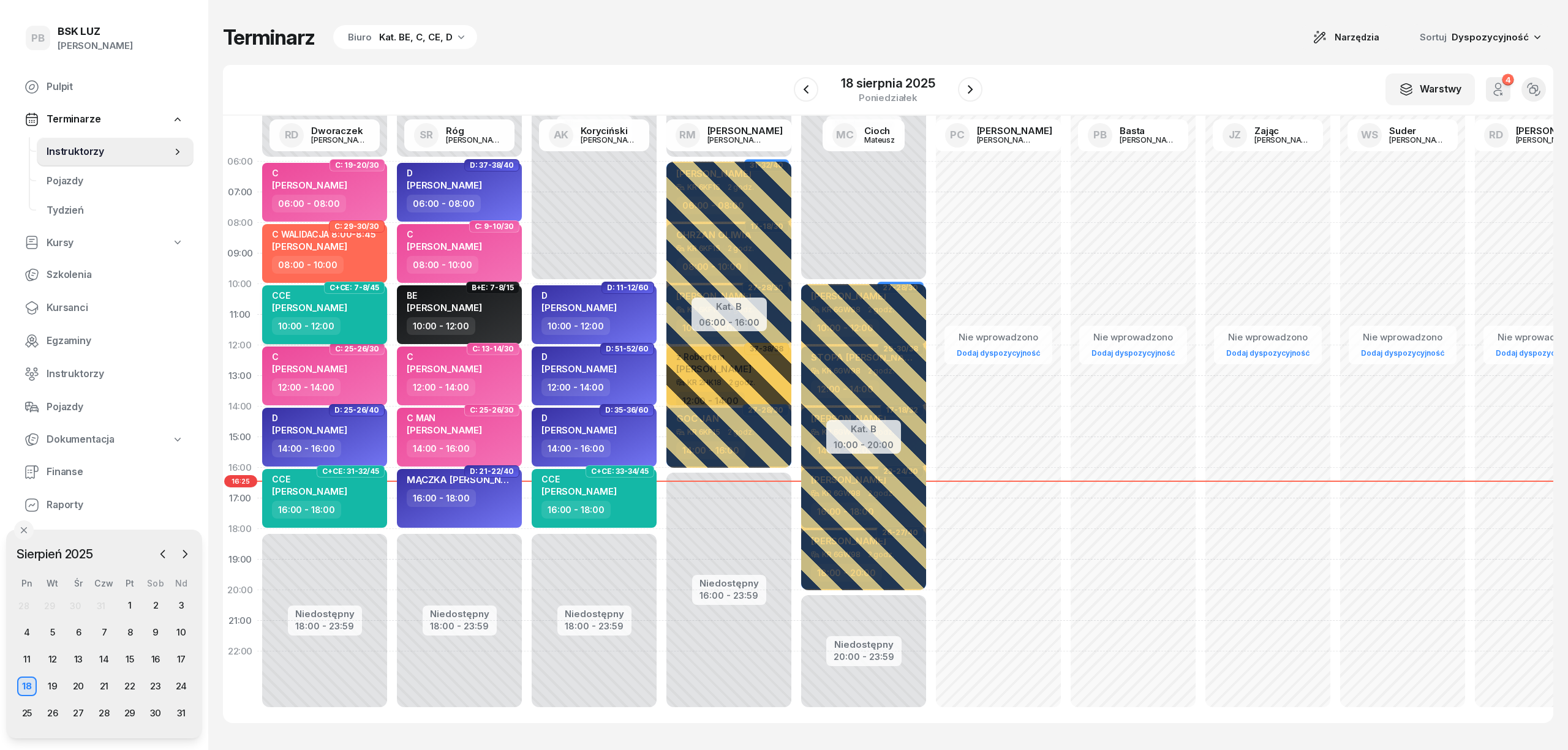
select select "10"
select select "12"
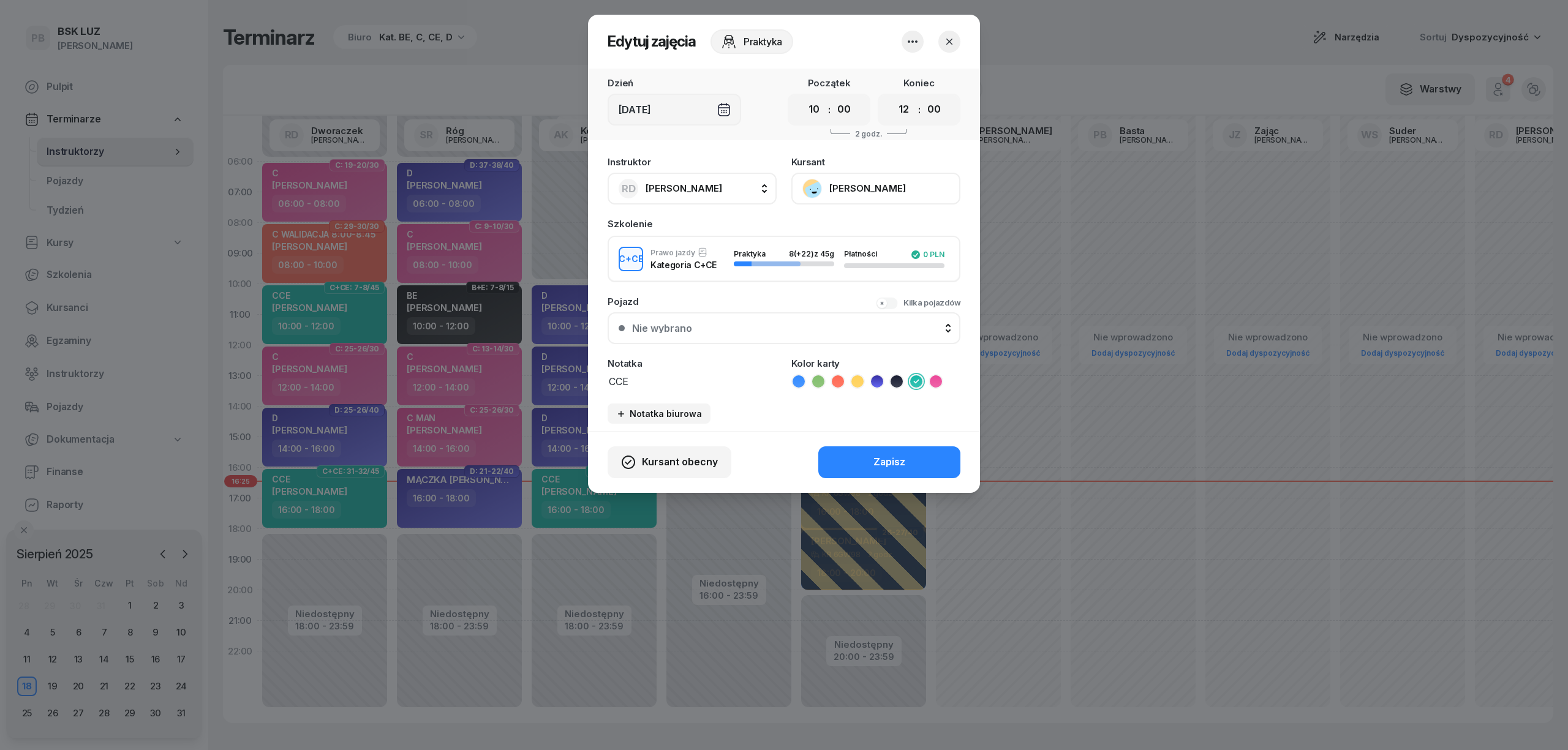
click at [851, 177] on button "[PERSON_NAME]" at bounding box center [876, 188] width 169 height 32
click at [851, 227] on div "Otwórz profil" at bounding box center [831, 230] width 60 height 16
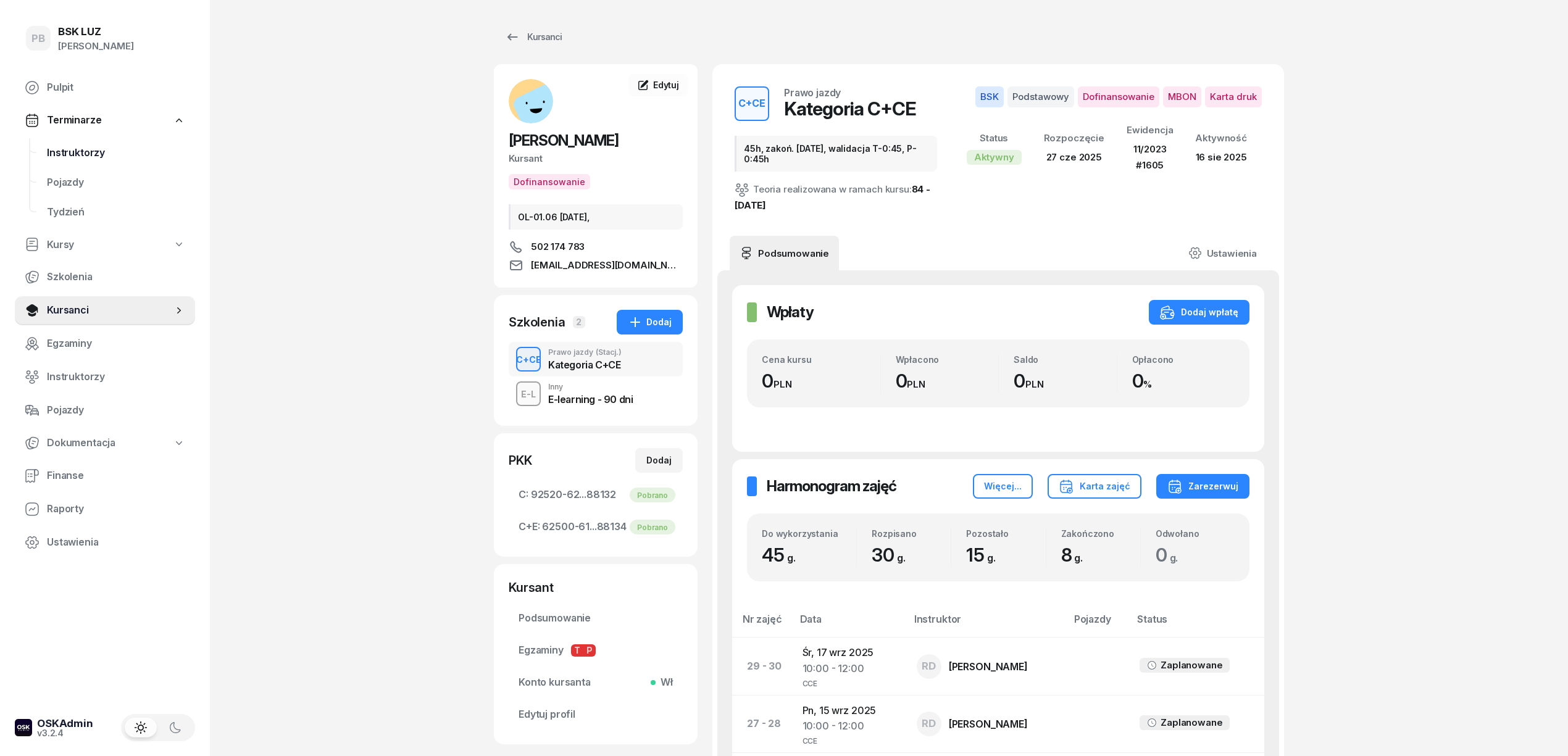
click at [88, 158] on span "Instruktorzy" at bounding box center [116, 152] width 138 height 16
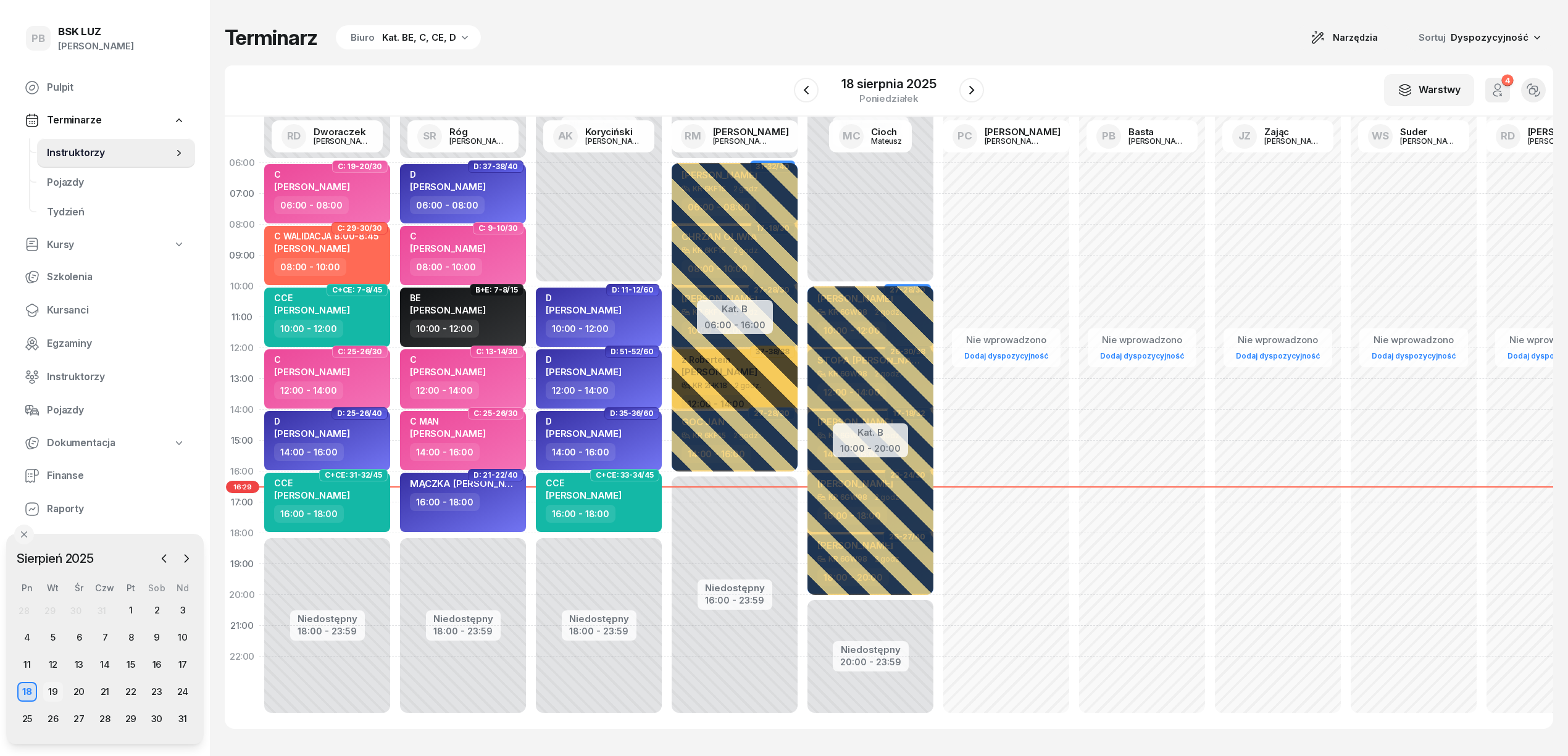
click at [55, 691] on div "19" at bounding box center [53, 691] width 20 height 20
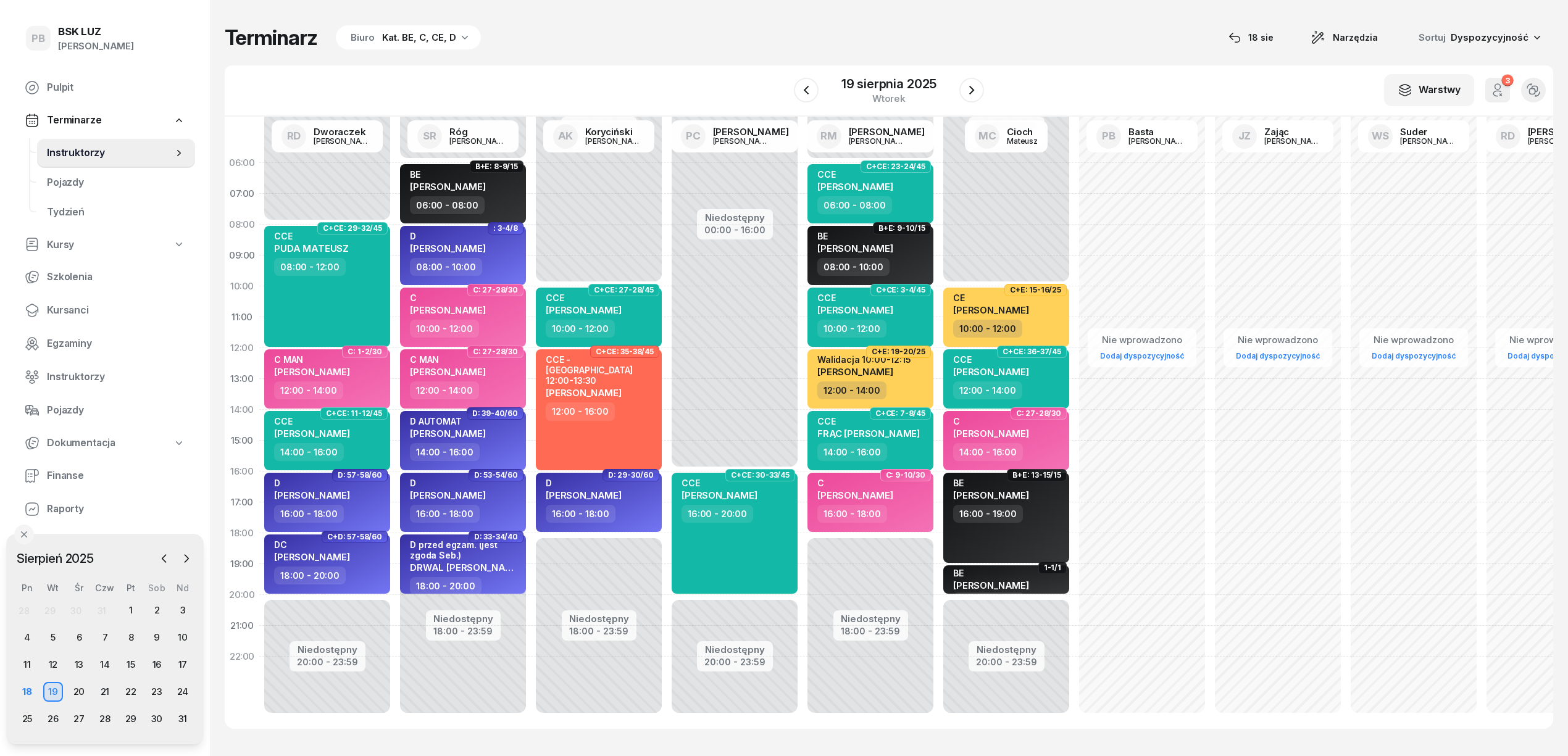
click at [395, 193] on div "Niedostępny 00:00 - 08:00 Niedostępny 20:00 - 23:59 C+CE: 29-32/45 CCE PUDA MAT…" at bounding box center [462, 441] width 136 height 586
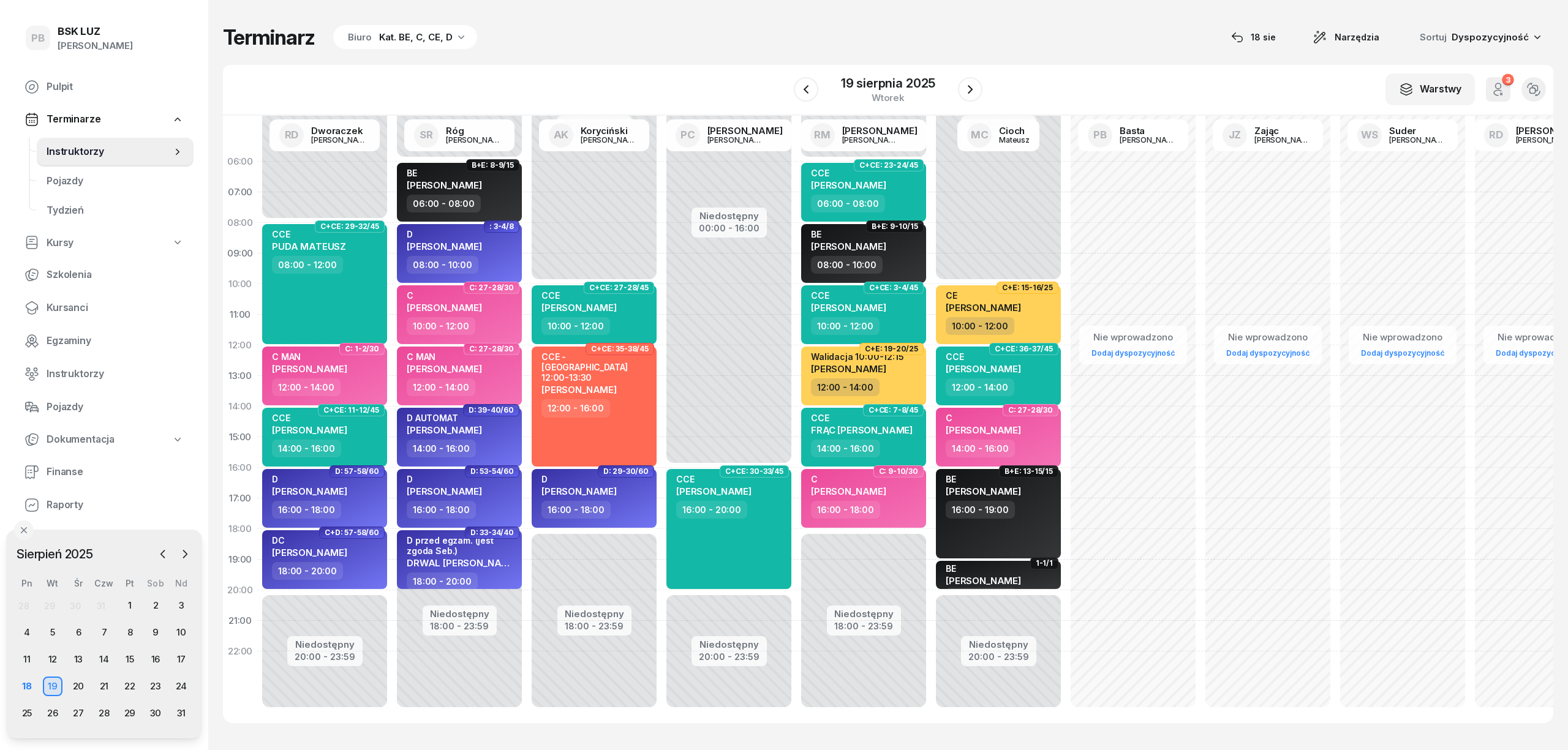
select select "06"
select select "08"
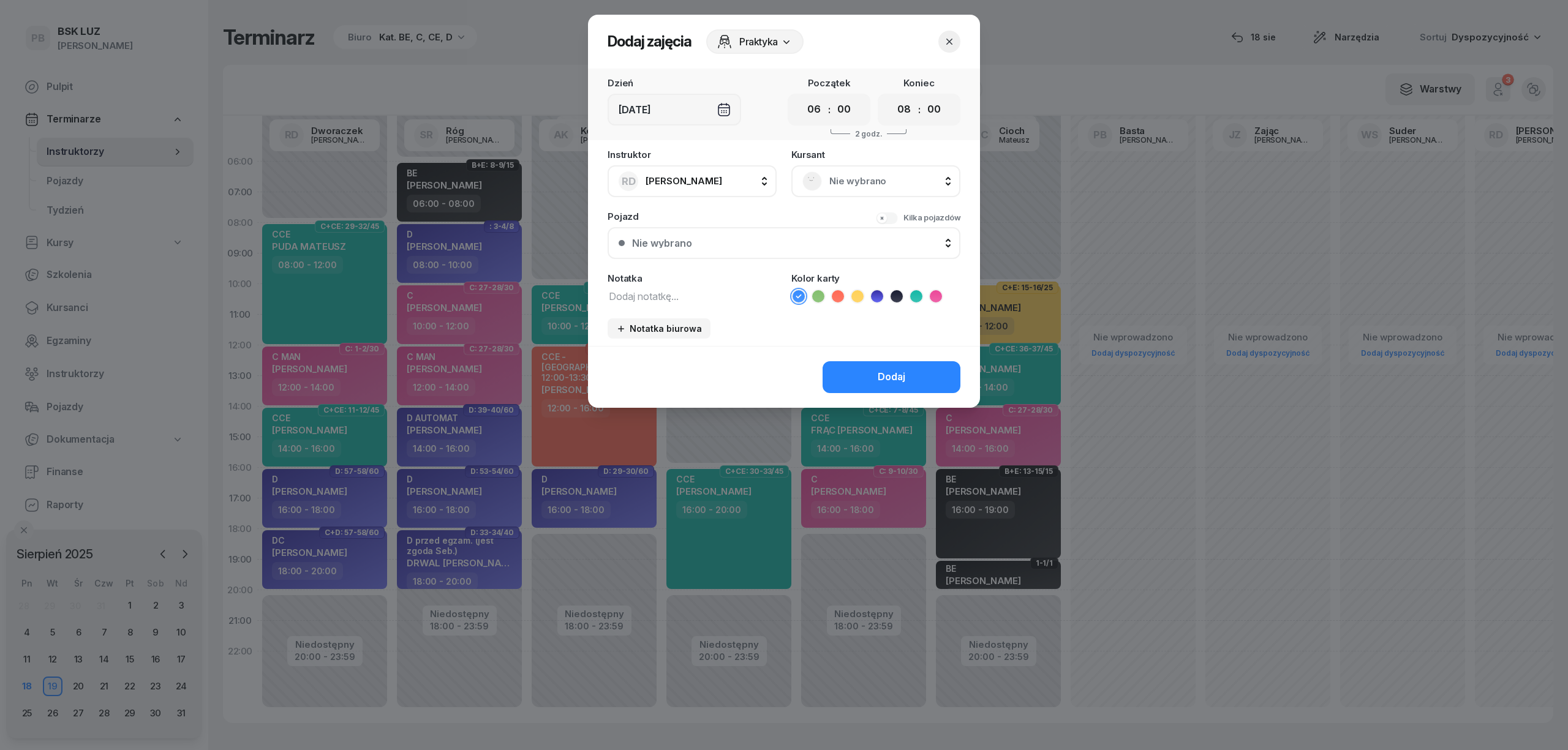
click at [848, 177] on span "Nie wybrano" at bounding box center [889, 181] width 120 height 16
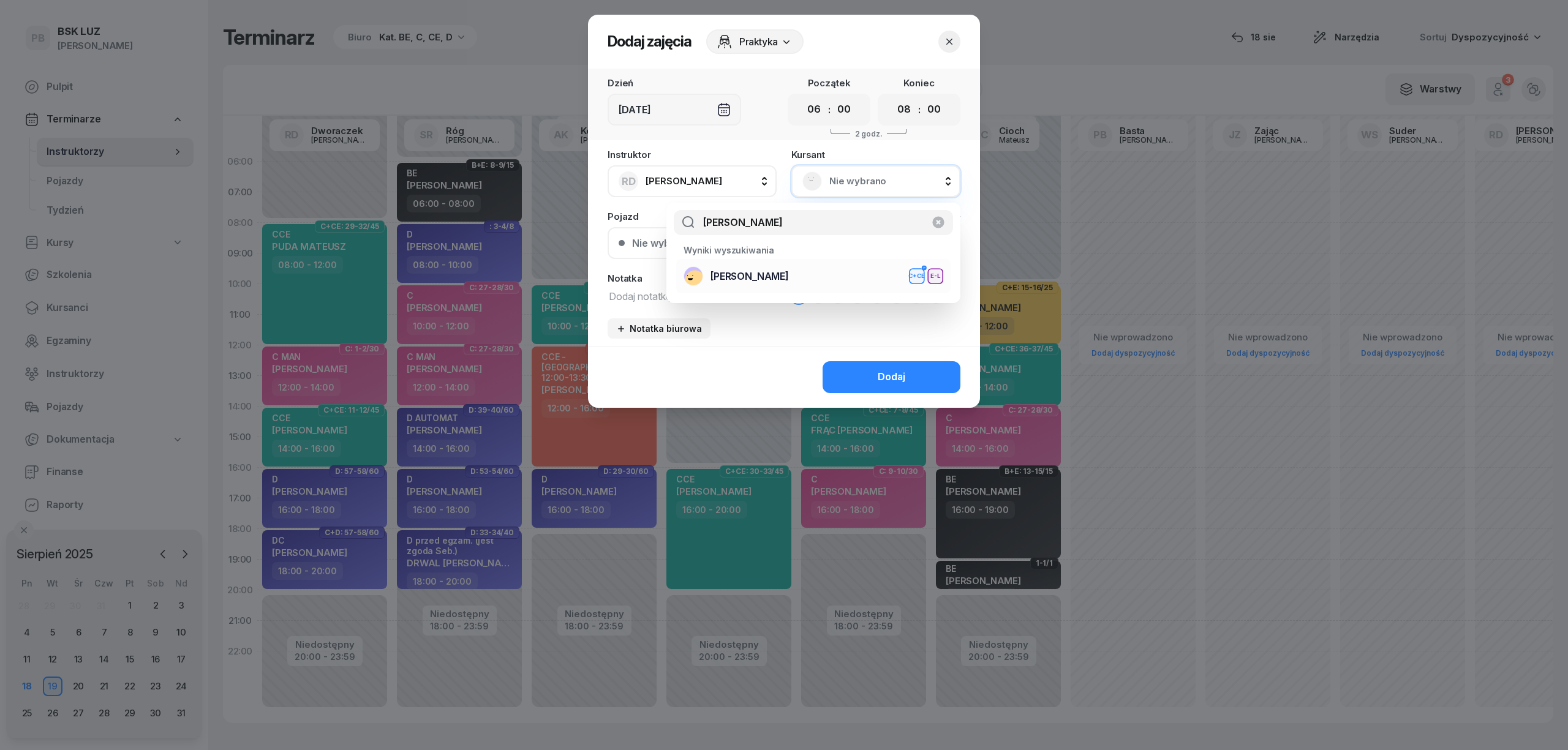
type input "dubas"
click at [799, 287] on li "DUBAS JAN C+CE E-L" at bounding box center [813, 276] width 275 height 34
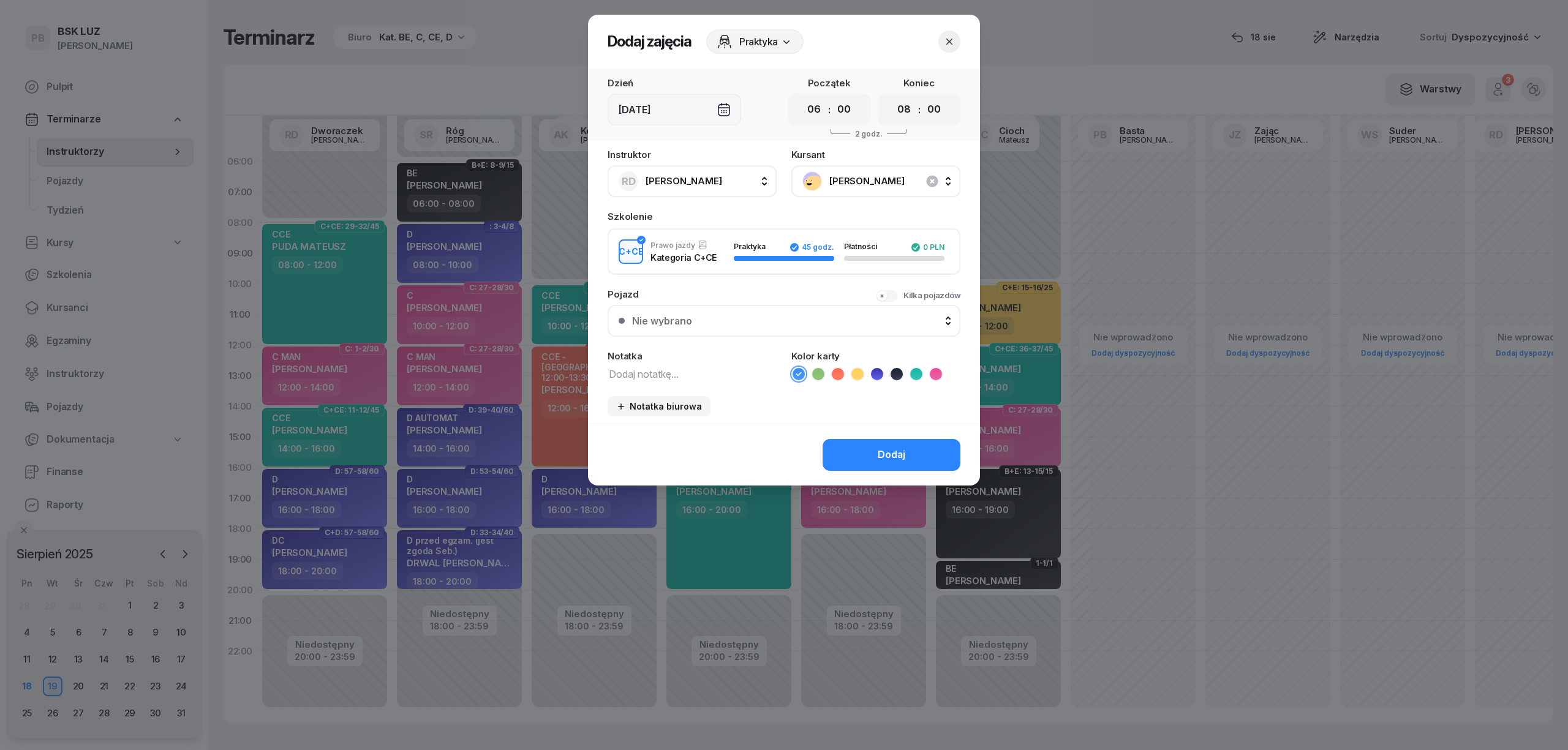
drag, startPoint x: 853, startPoint y: 370, endPoint x: 846, endPoint y: 374, distance: 8.1
click at [855, 370] on icon at bounding box center [857, 374] width 12 height 12
click at [642, 377] on textarea at bounding box center [692, 373] width 169 height 16
click at [814, 105] on select "00 01 02 03 04 05 06 07 08 09 10 11 12 13 14 15 16 17 18 19 20 21 22 23" at bounding box center [814, 109] width 23 height 26
select select "07"
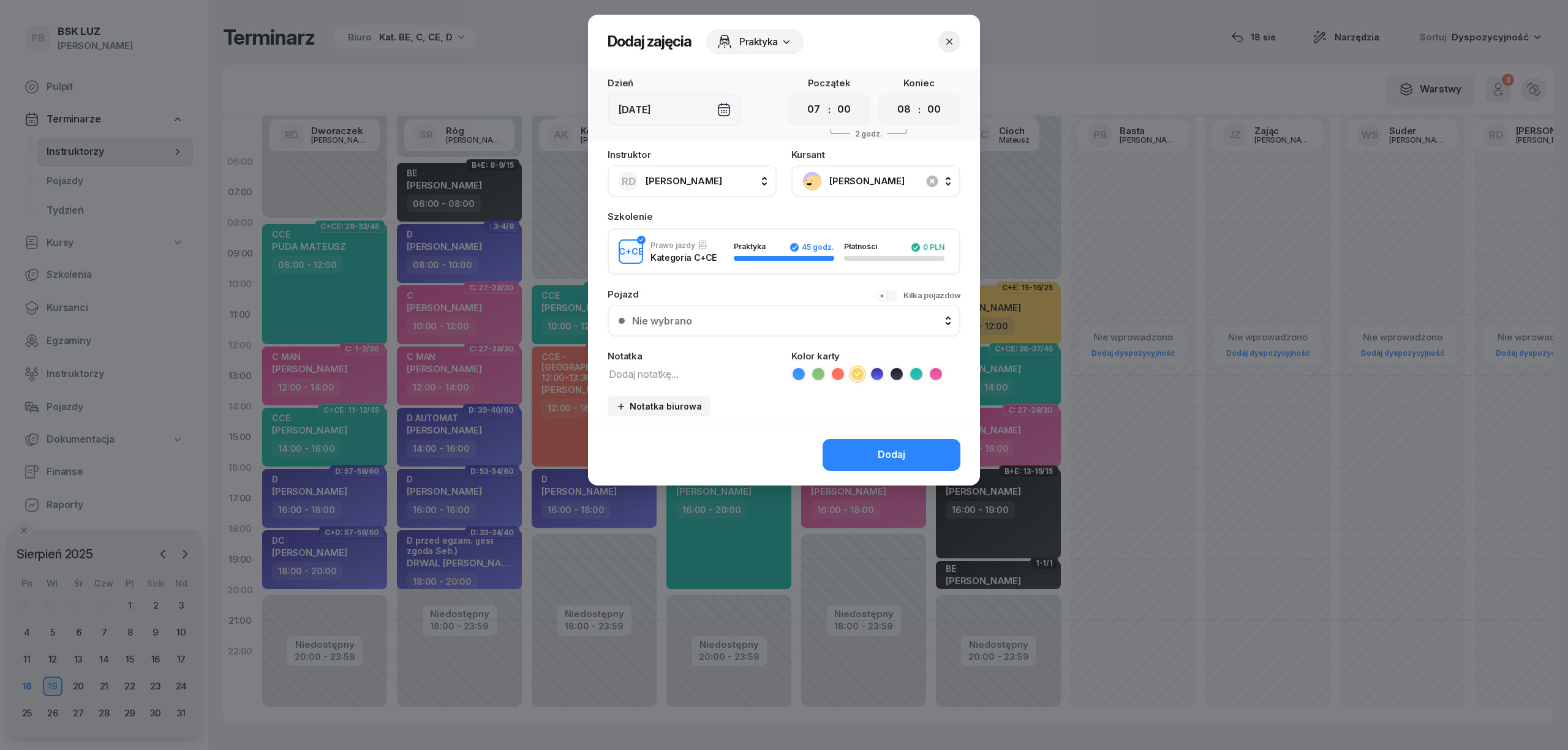
click at [802, 96] on select "00 01 02 03 04 05 06 07 08 09 10 11 12 13 14 15 16 17 18 19 20 21 22 23" at bounding box center [814, 109] width 23 height 26
click at [838, 455] on button "Dodaj" at bounding box center [891, 454] width 138 height 32
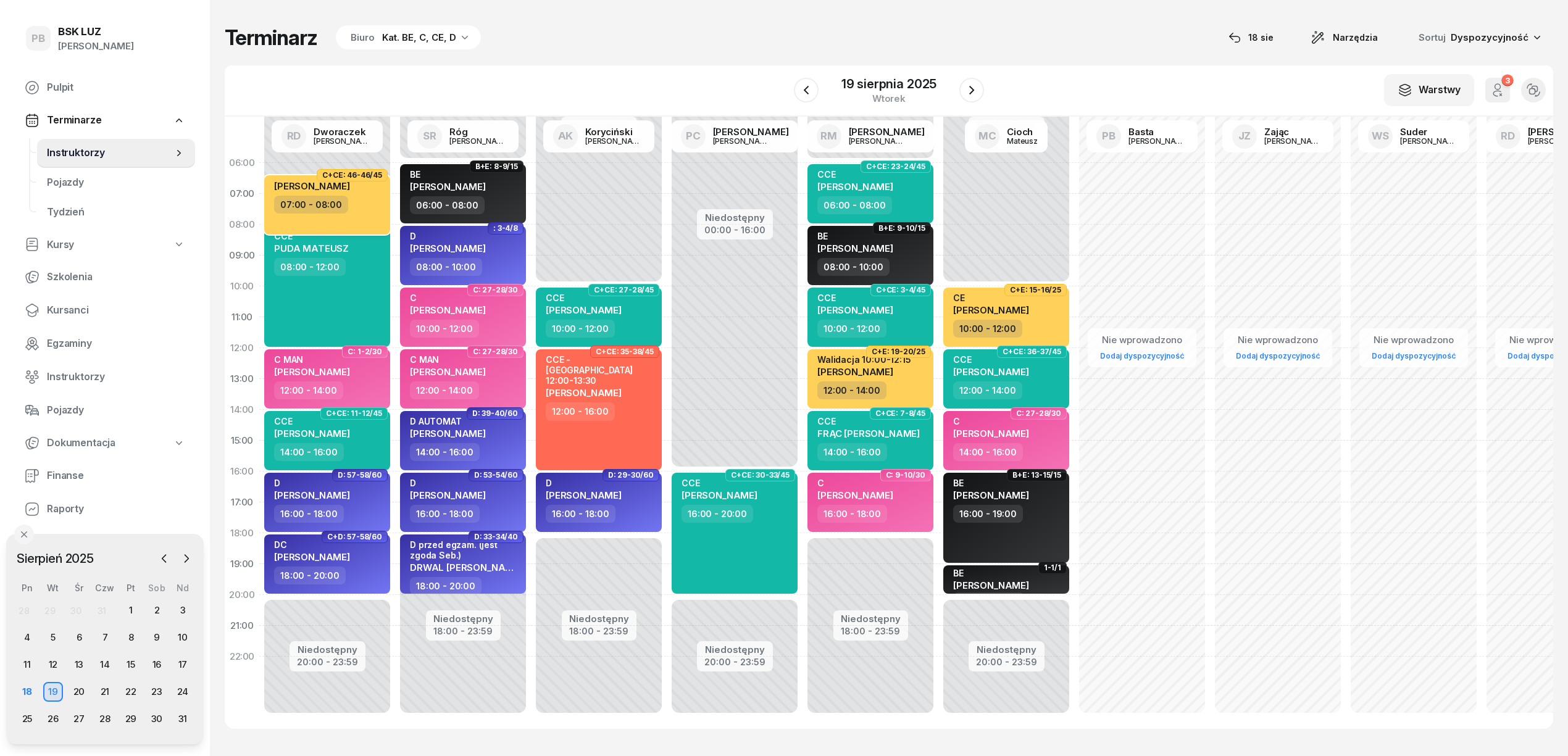
click at [280, 206] on div "07:00 - 08:00" at bounding box center [311, 205] width 74 height 18
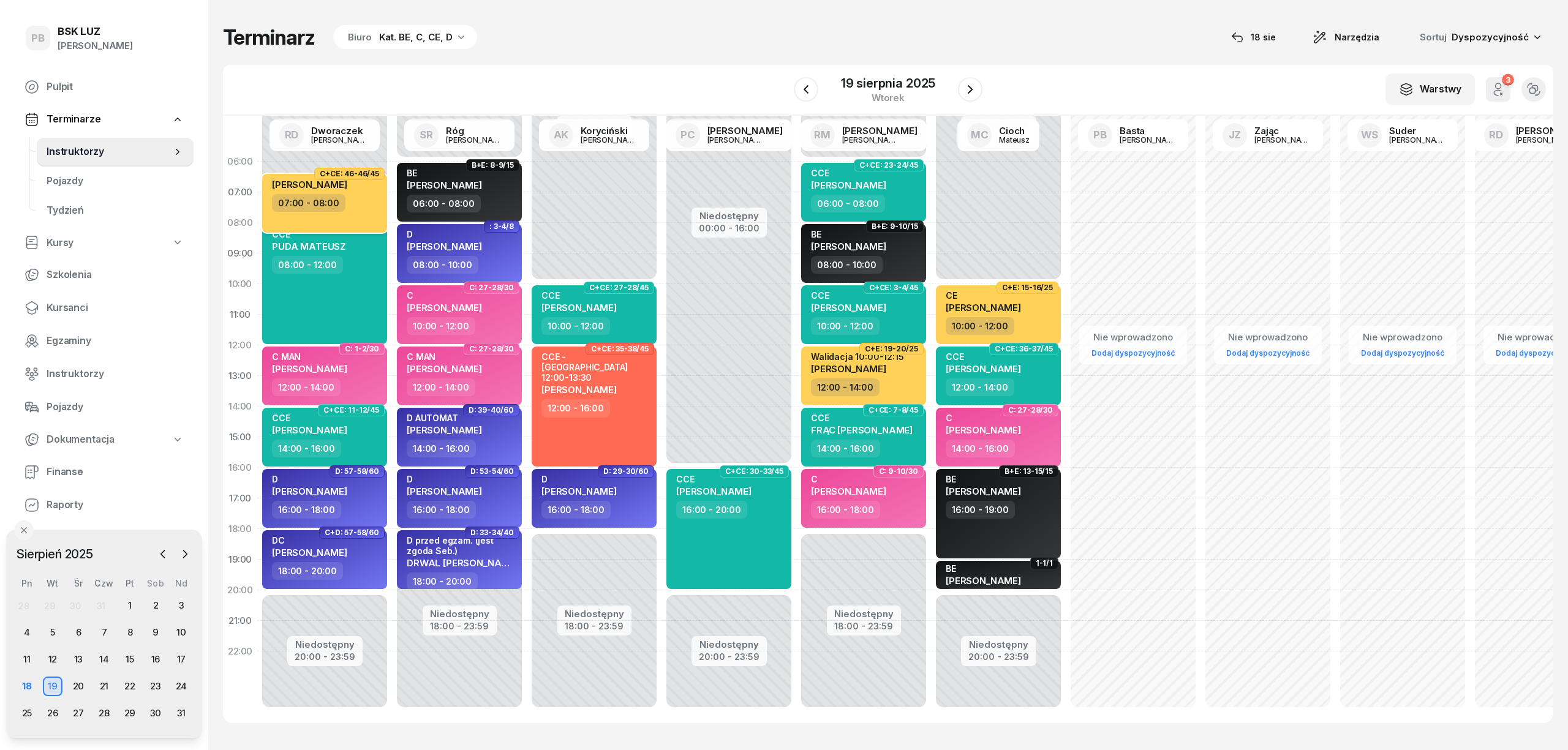
select select "07"
select select "08"
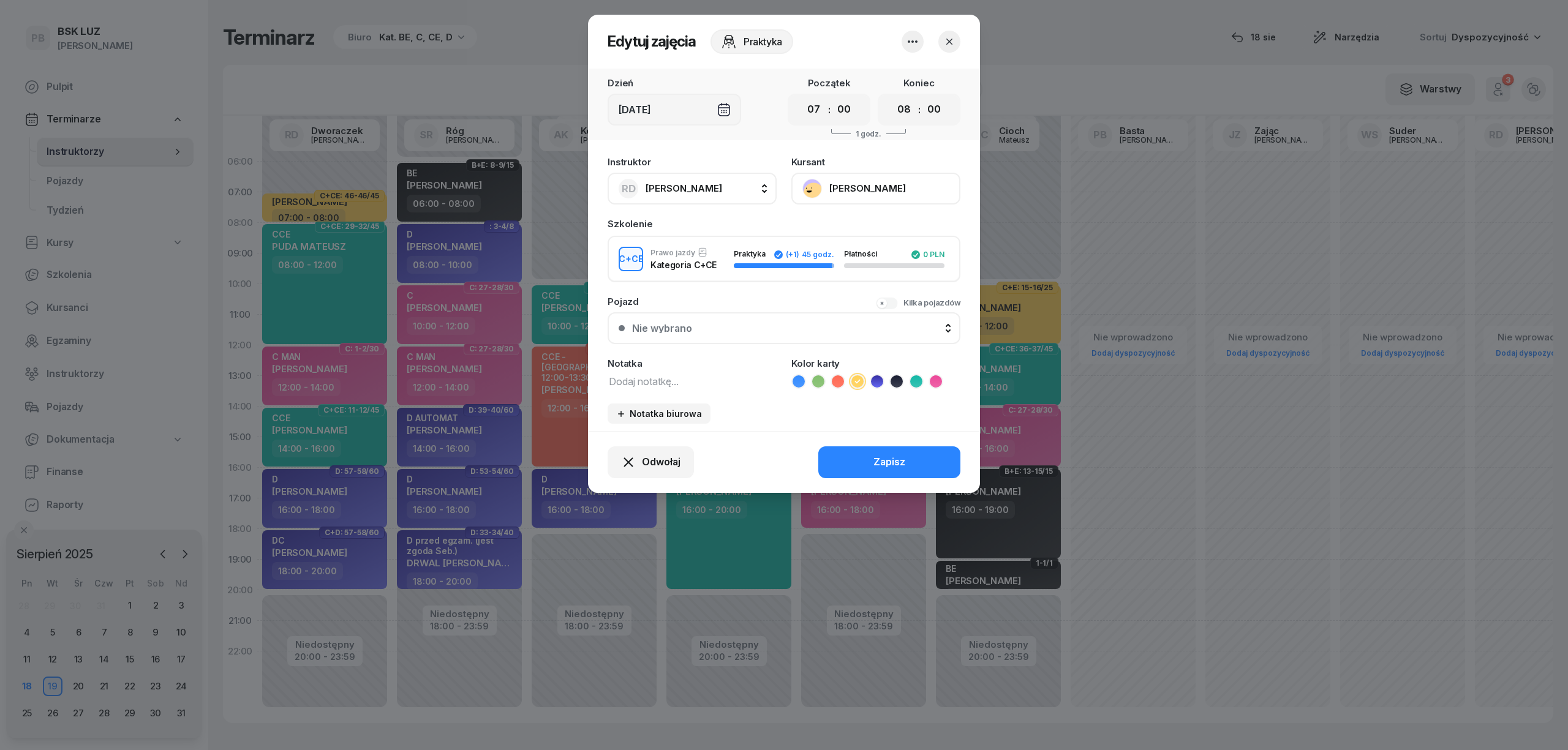
click at [894, 189] on button "[PERSON_NAME]" at bounding box center [876, 188] width 169 height 32
click at [805, 222] on div "Otwórz profil" at bounding box center [831, 230] width 60 height 16
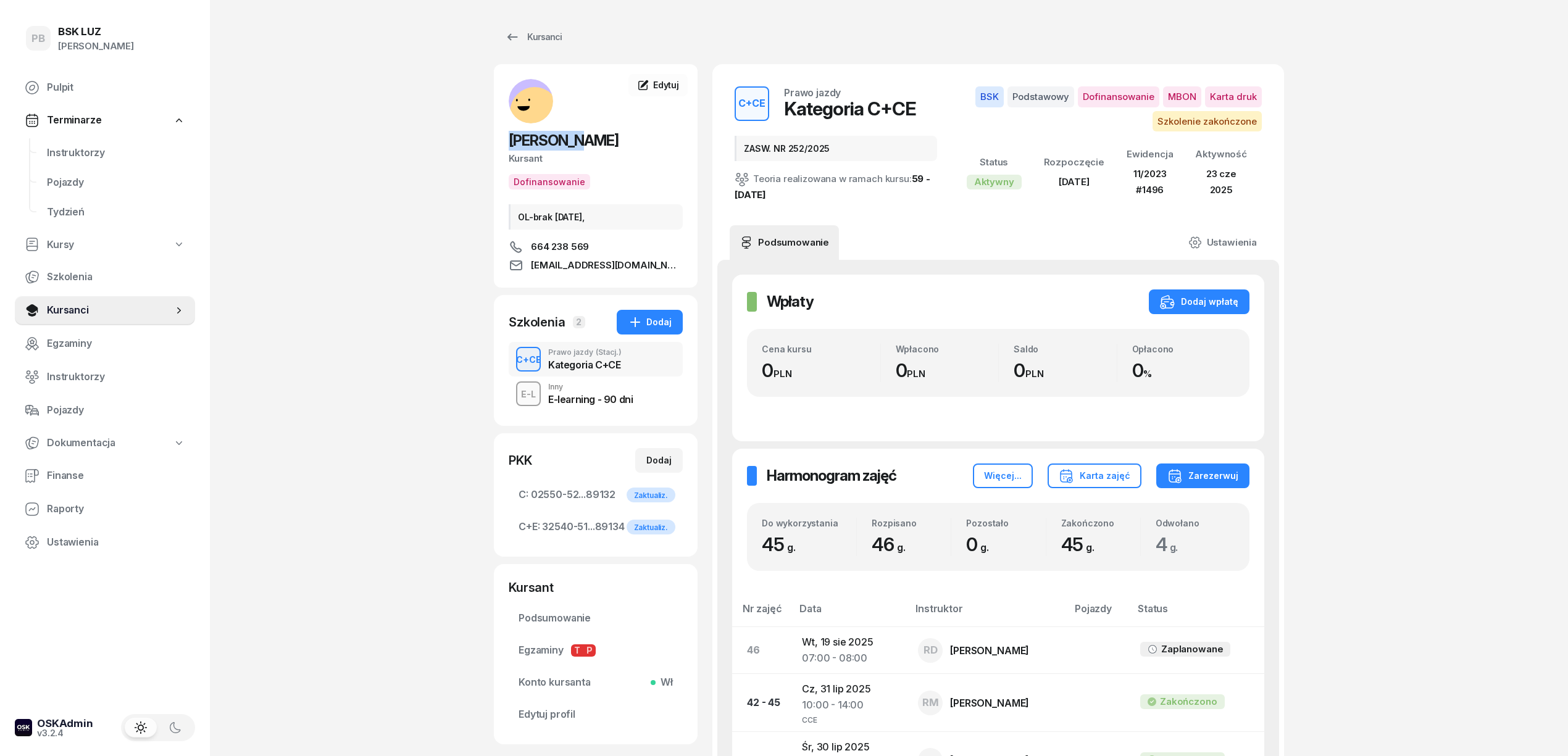
drag, startPoint x: 585, startPoint y: 137, endPoint x: 509, endPoint y: 138, distance: 76.0
click at [509, 138] on span "[PERSON_NAME]" at bounding box center [563, 141] width 110 height 18
copy span "[PERSON_NAME]"
click at [75, 152] on span "Instruktorzy" at bounding box center [116, 152] width 138 height 16
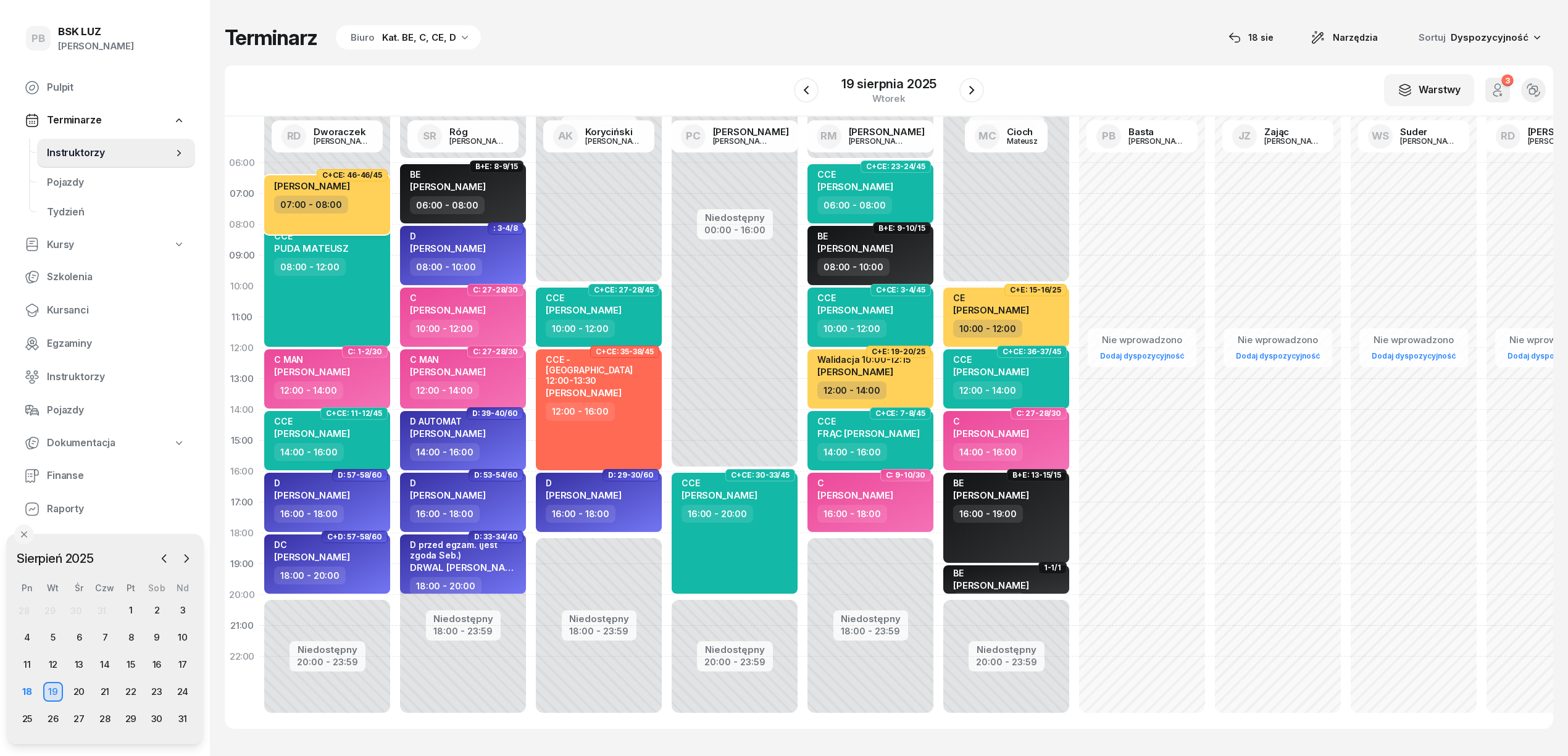
click at [377, 206] on div "07:00 - 08:00" at bounding box center [328, 205] width 108 height 18
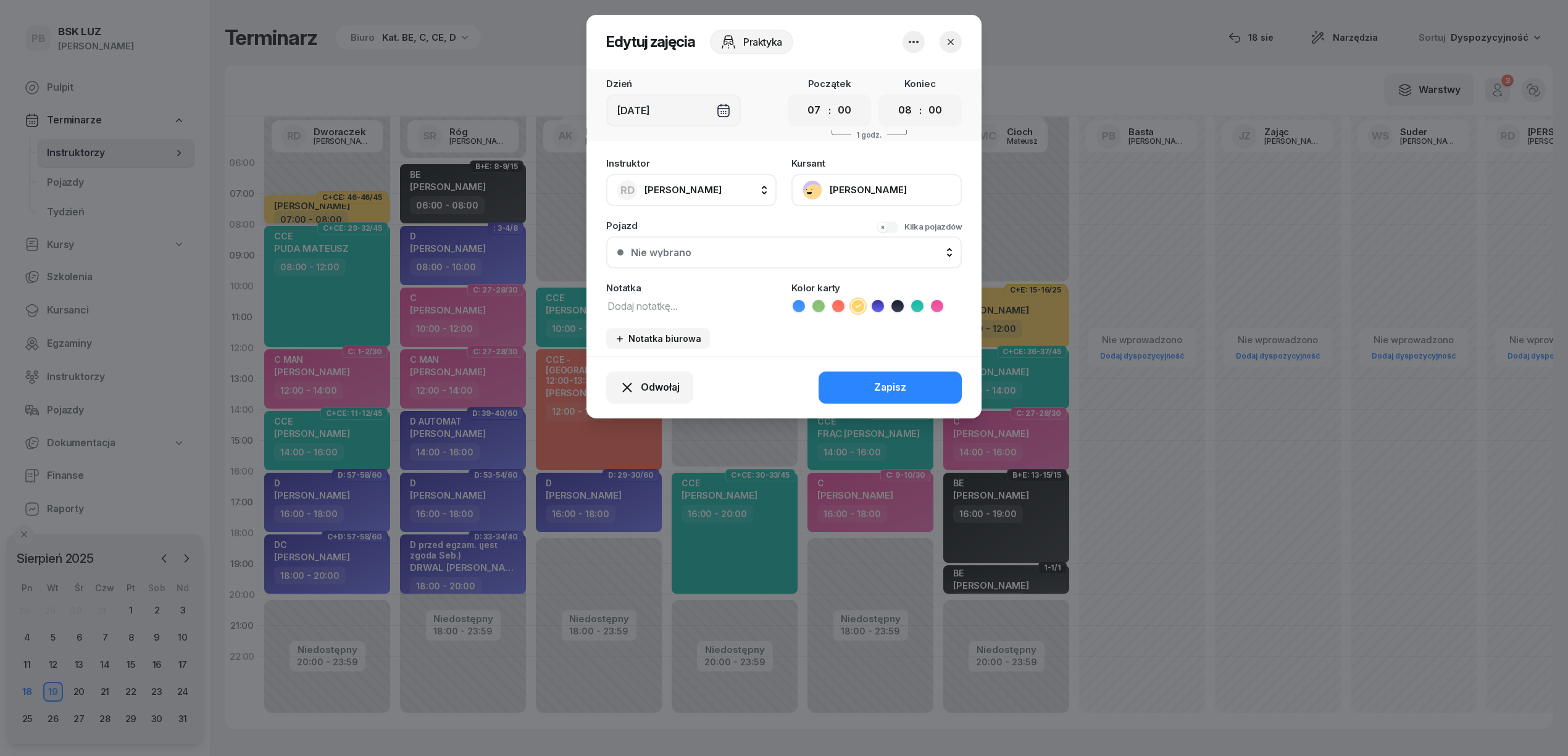
click at [354, 203] on div at bounding box center [784, 378] width 1568 height 756
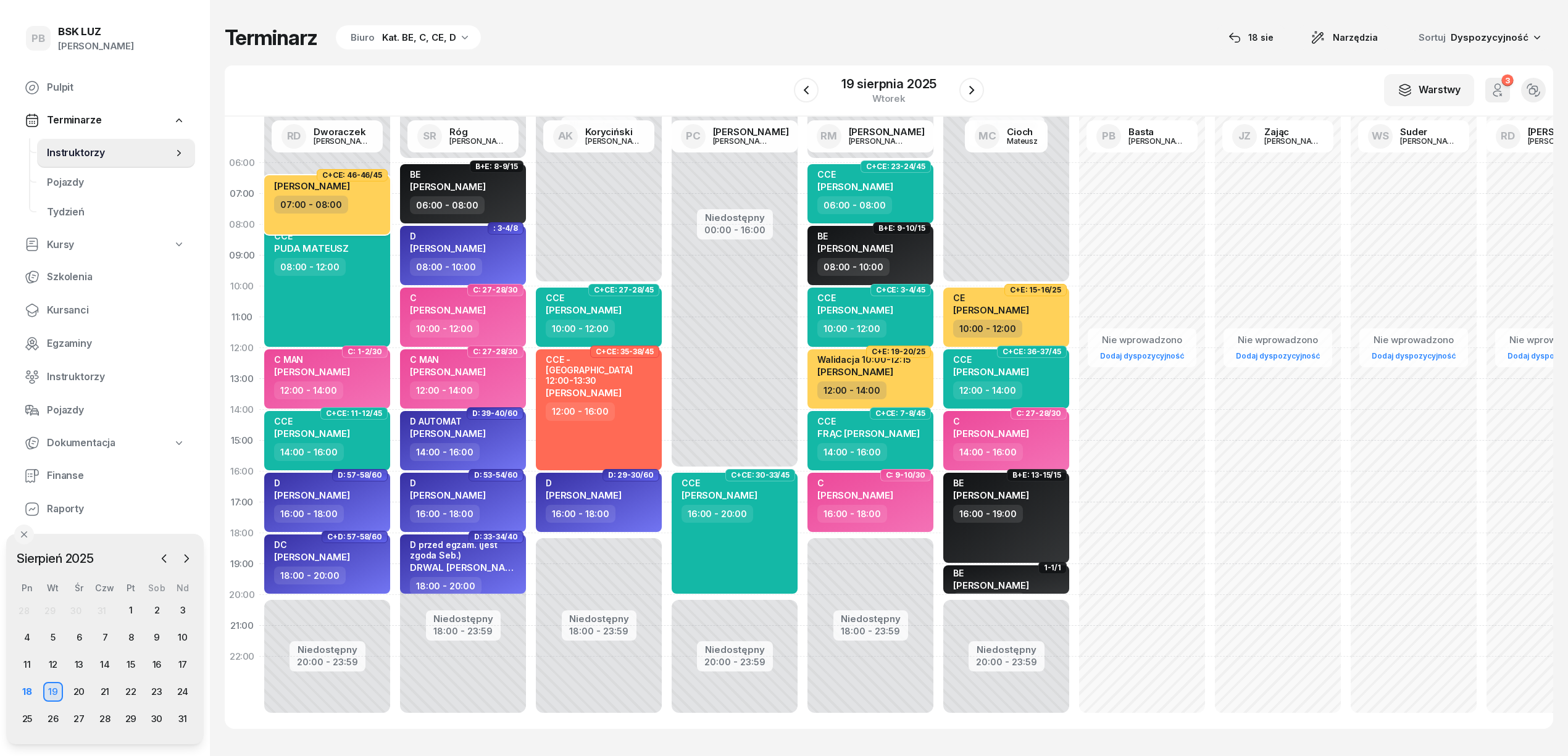
click at [375, 205] on div "07:00 - 08:00" at bounding box center [328, 205] width 108 height 18
select select "07"
select select "08"
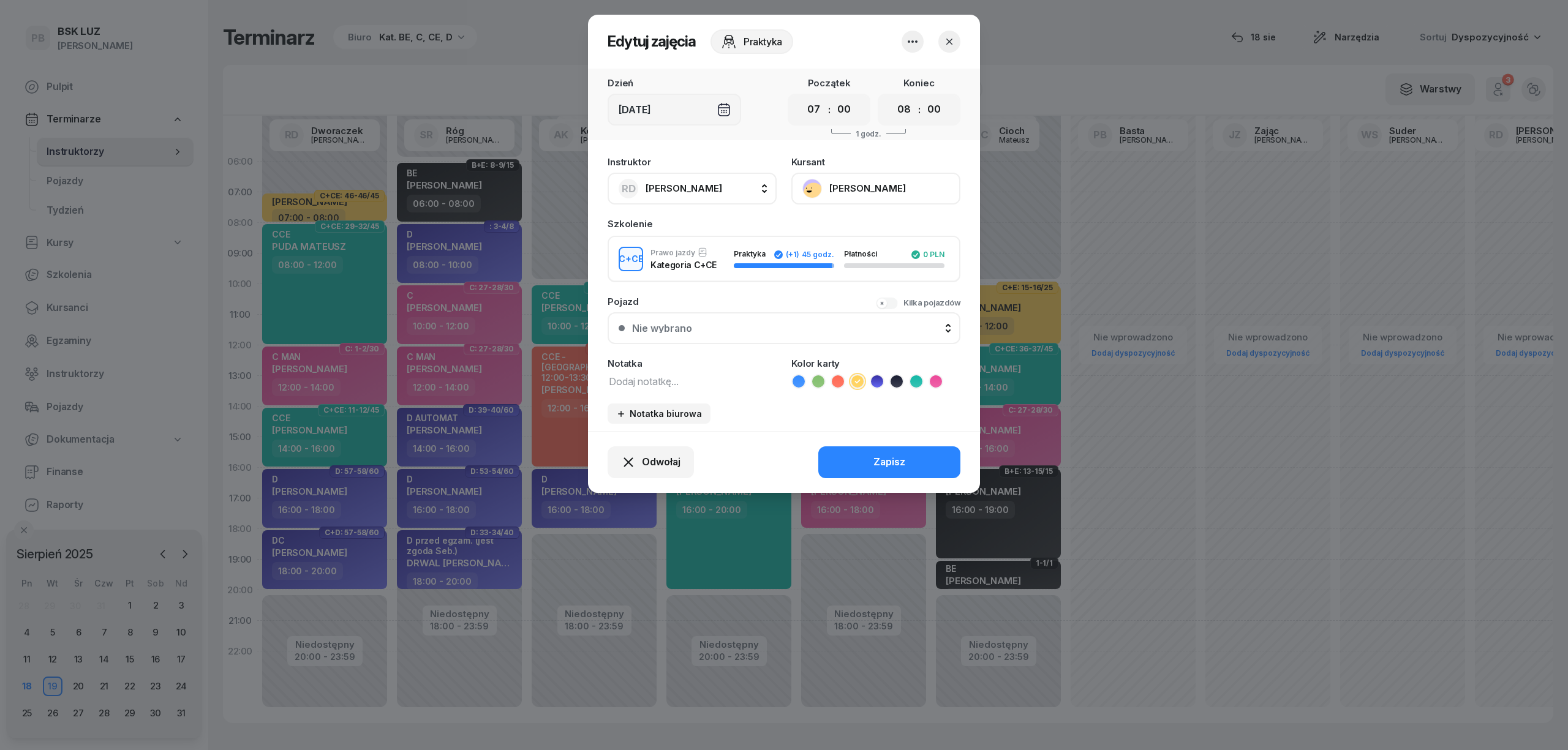
click at [633, 380] on textarea at bounding box center [692, 380] width 169 height 16
type textarea "CE przed egzam."
click at [891, 461] on div "Zapisz" at bounding box center [889, 462] width 32 height 16
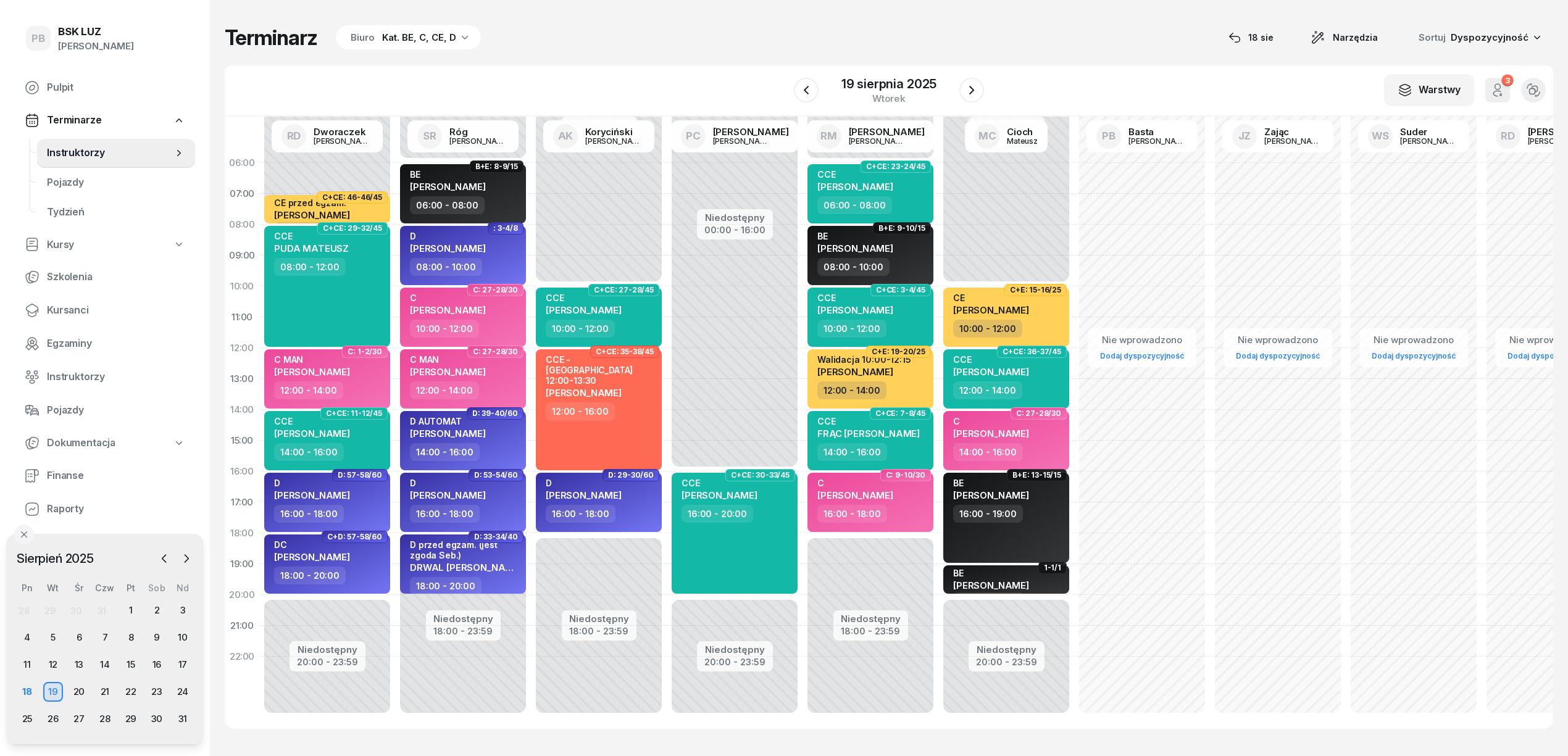
click at [752, 43] on div "Terminarz Biuro Kat. BE, C, CE, D [DATE] Narzędzia Sortuj Dyspozycyjność" at bounding box center [889, 38] width 1329 height 26
click at [714, 22] on div "Terminarz Biuro Kat. BE, C, CE, D [DATE] Narzędzia Sortuj Dyspozycyjność W Wybi…" at bounding box center [889, 377] width 1329 height 753
click at [57, 308] on span "Kursanci" at bounding box center [116, 310] width 138 height 16
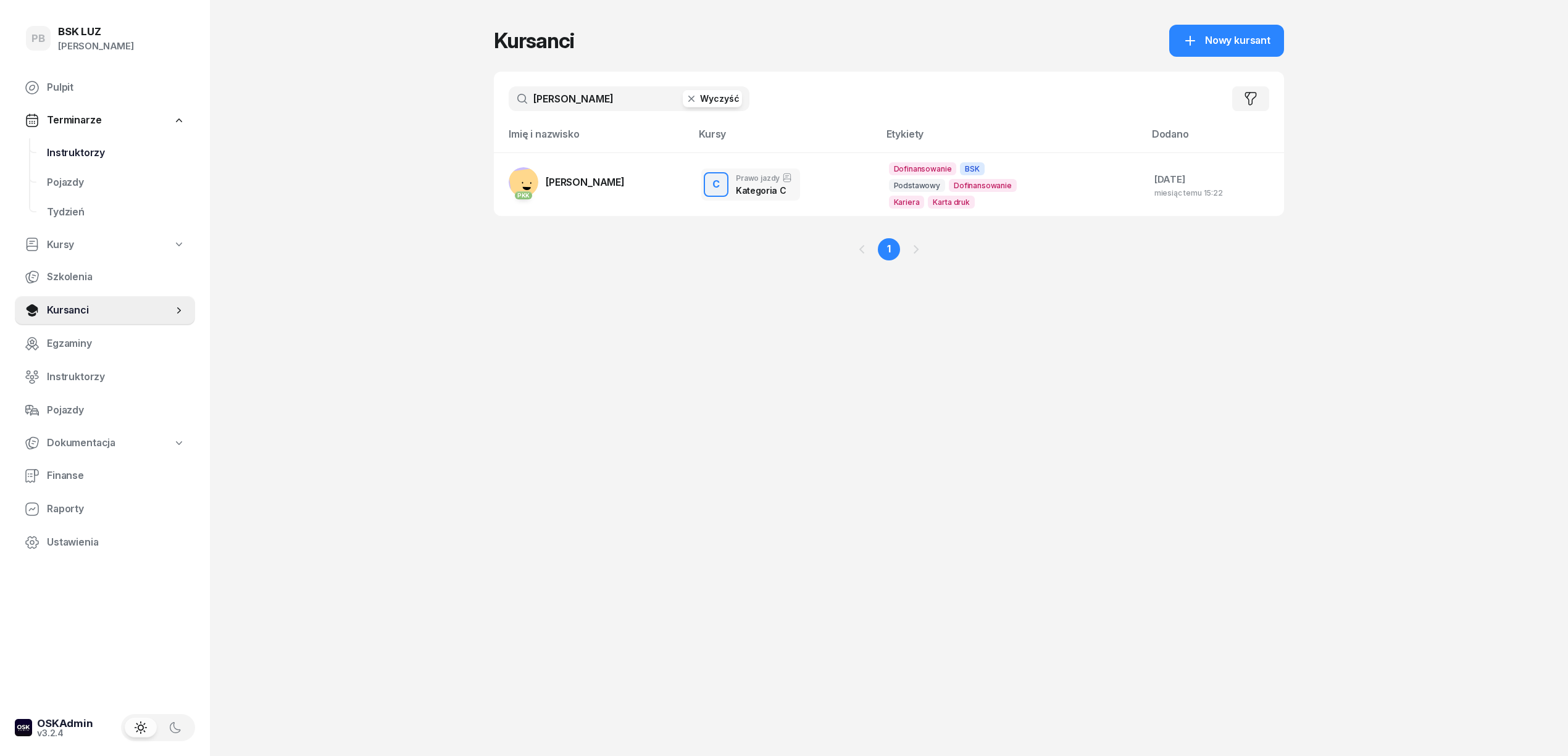
click at [82, 151] on span "Instruktorzy" at bounding box center [116, 152] width 138 height 16
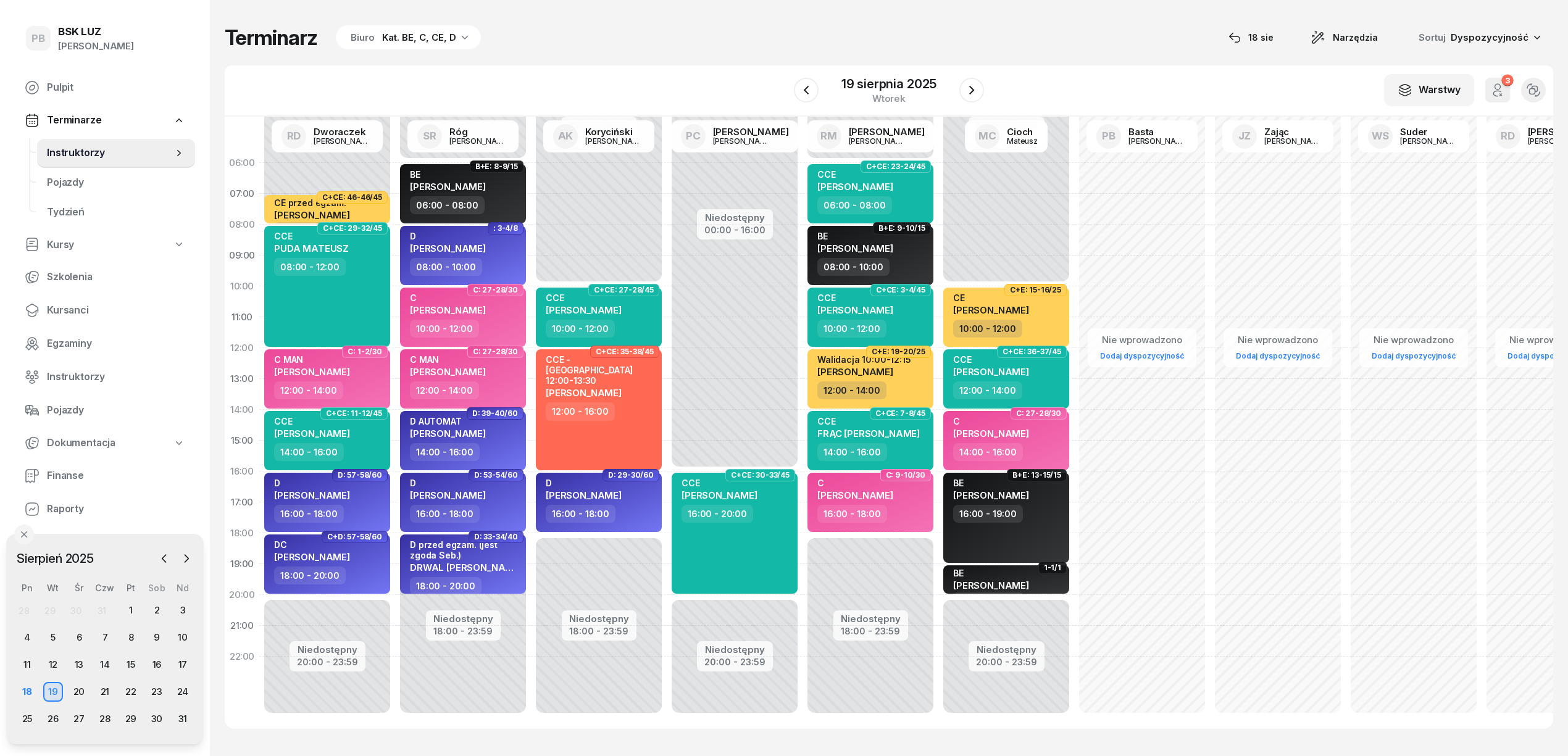
click at [519, 50] on div "Terminarz Biuro Kat. BE, C, CE, D [DATE] Narzędzia Sortuj Dyspozycyjność" at bounding box center [889, 38] width 1329 height 26
click at [64, 312] on span "Kursanci" at bounding box center [116, 310] width 138 height 16
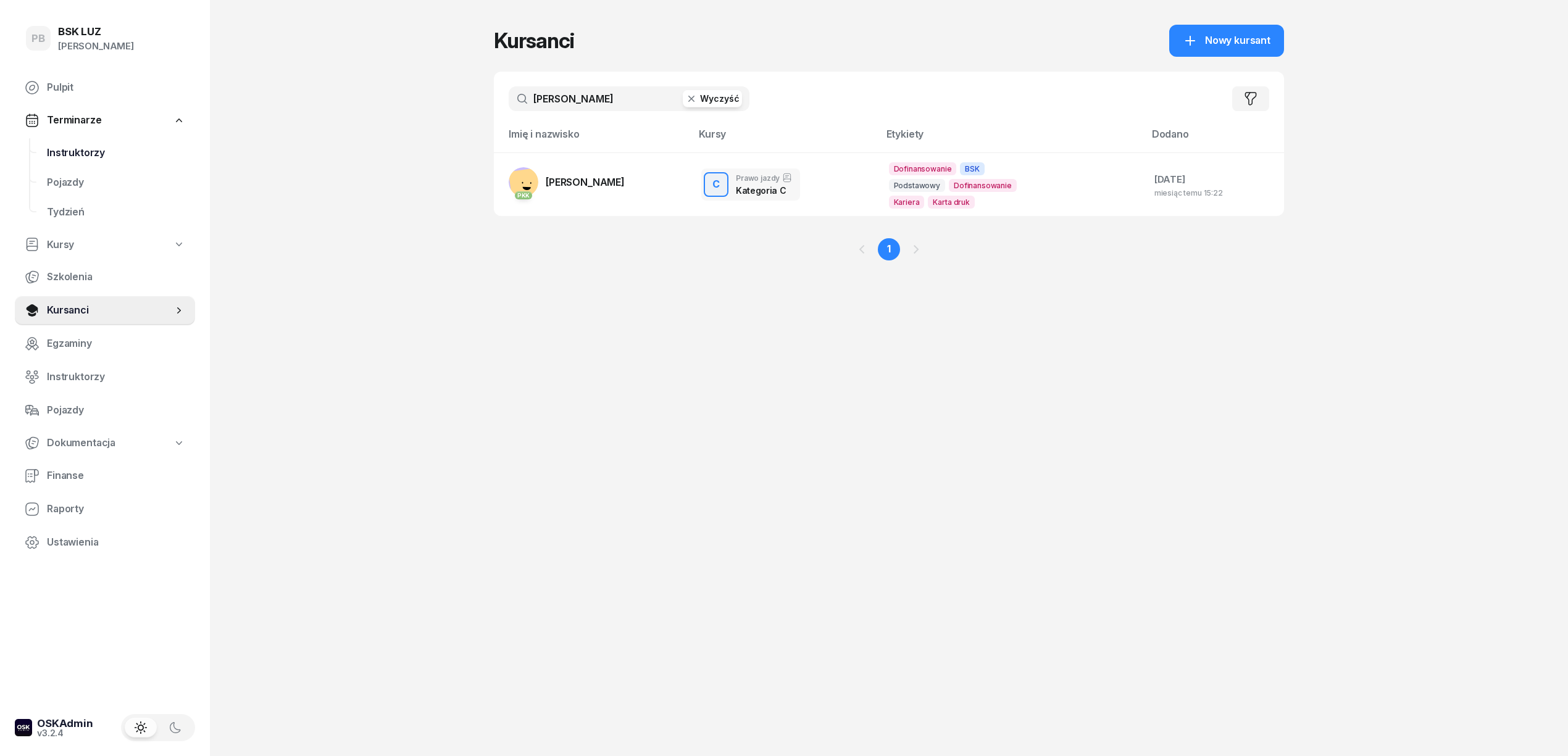
click at [70, 145] on span "Instruktorzy" at bounding box center [116, 152] width 138 height 16
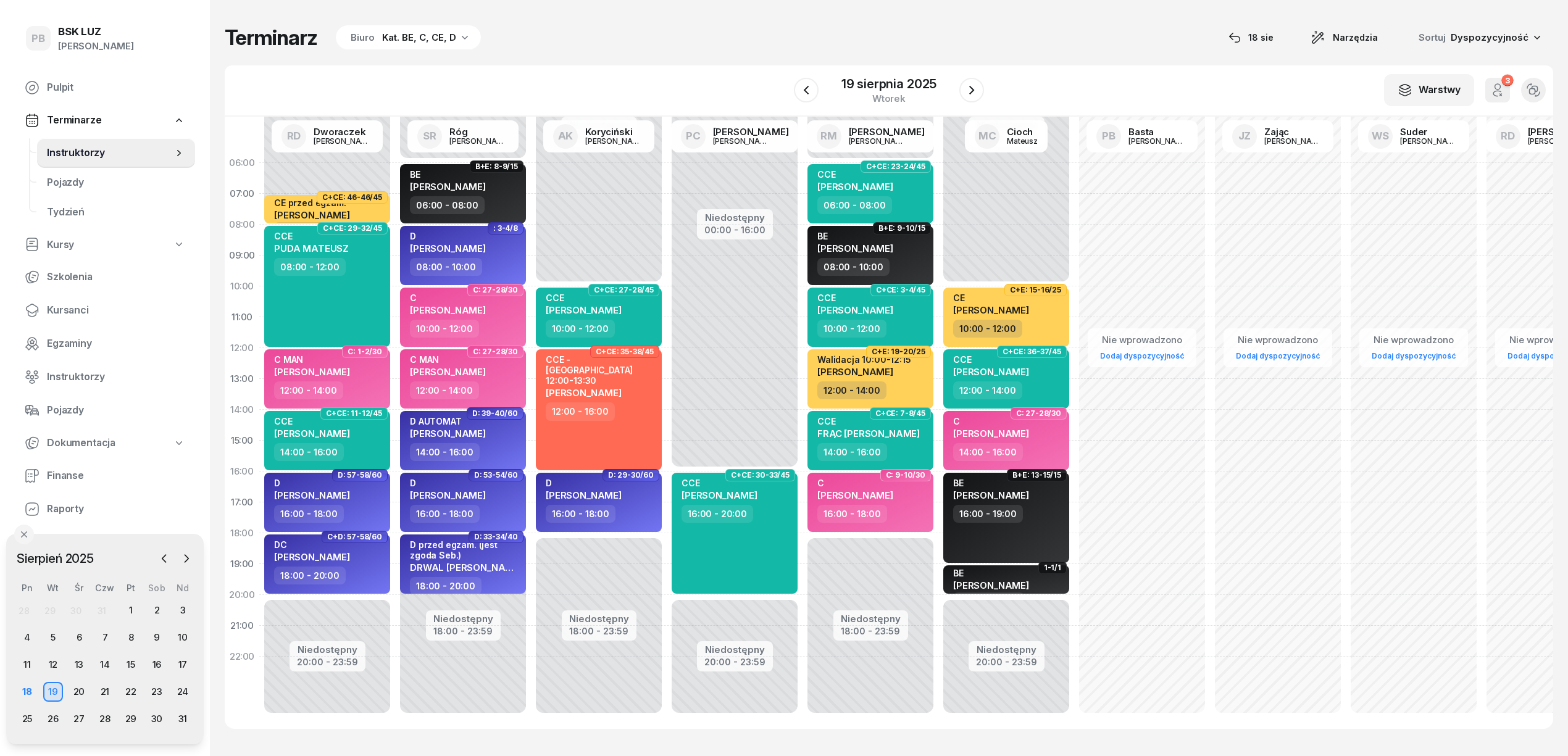
click at [625, 46] on div "Terminarz Biuro Kat. BE, C, CE, D [DATE] Narzędzia Sortuj Dyspozycyjność" at bounding box center [889, 38] width 1329 height 26
click at [983, 87] on button "button" at bounding box center [972, 90] width 25 height 25
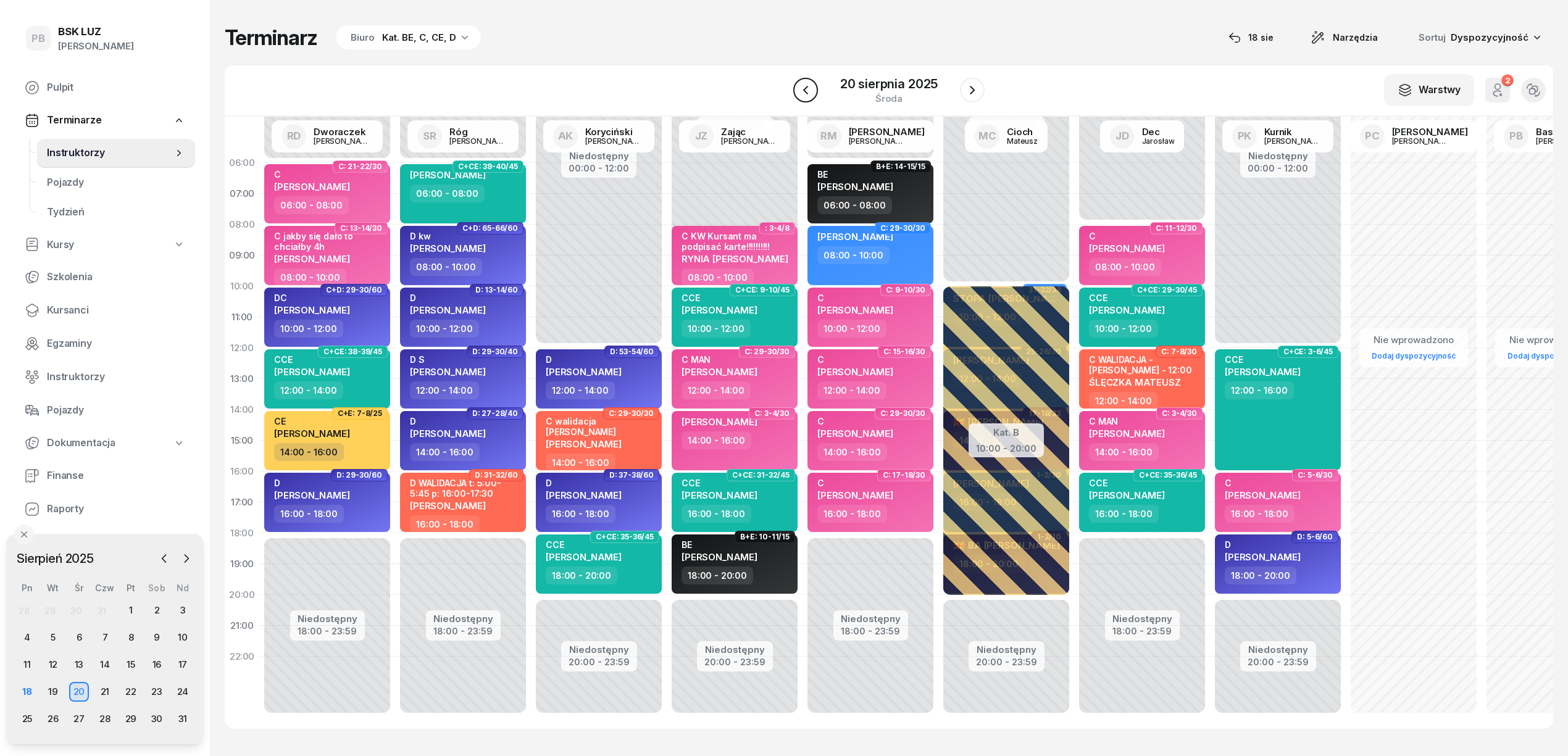
click at [807, 97] on icon "button" at bounding box center [805, 90] width 14 height 14
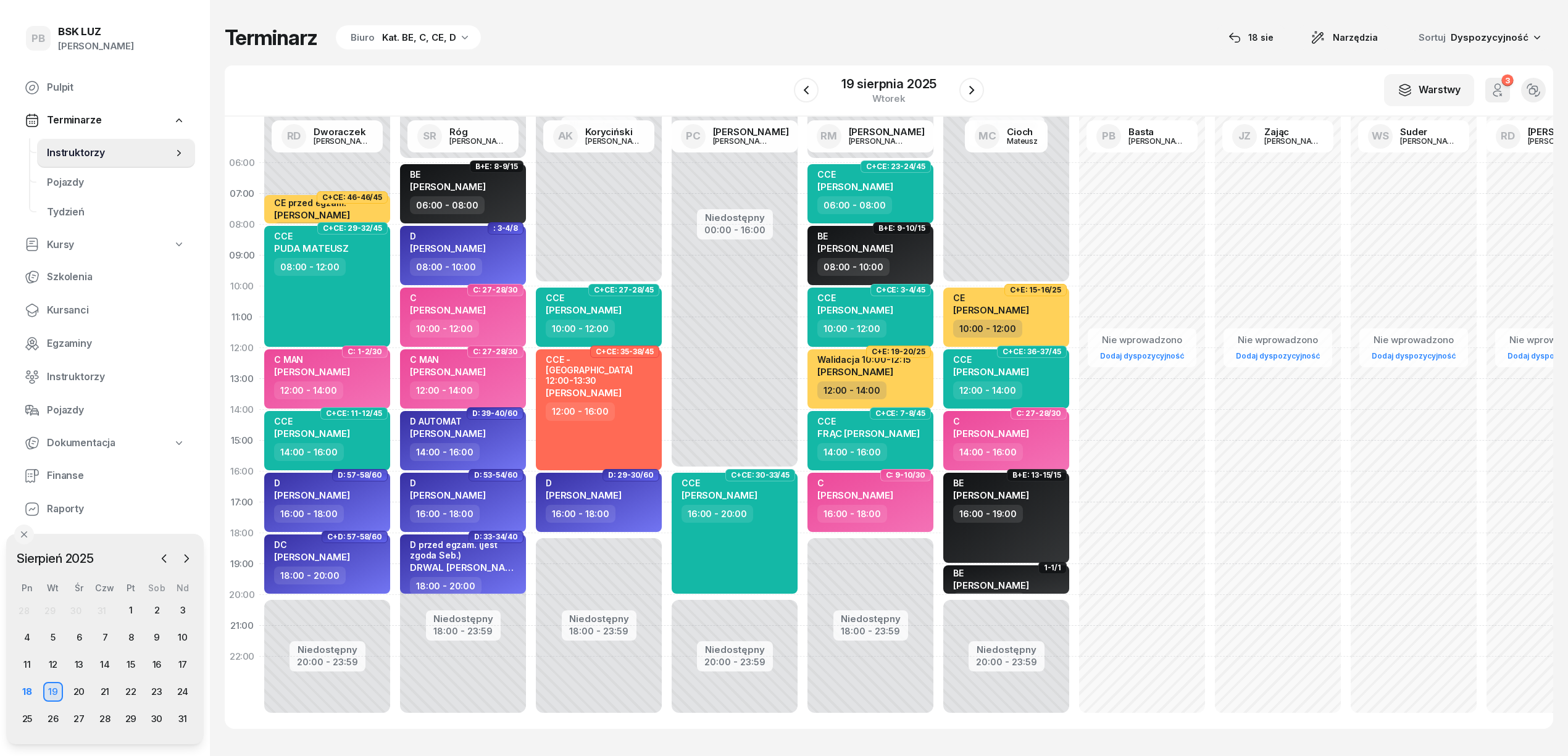
click at [747, 69] on div "W Wybierz AK [PERSON_NAME] BP [PERSON_NAME] DP [PERSON_NAME] GS [PERSON_NAME] I…" at bounding box center [889, 91] width 1329 height 51
click at [764, 39] on div "Terminarz Biuro Kat. BE, C, CE, D [DATE] Narzędzia Sortuj Dyspozycyjność" at bounding box center [889, 38] width 1329 height 26
click at [785, 10] on div "Terminarz Biuro Kat. BE, C, CE, D [DATE] Narzędzia Sortuj Dyspozycyjność W Wybi…" at bounding box center [889, 377] width 1329 height 753
click at [789, 31] on div "Terminarz Biuro Kat. BE, C, CE, D [DATE] Narzędzia Sortuj Dyspozycyjność" at bounding box center [889, 38] width 1329 height 26
click at [23, 687] on div "18" at bounding box center [27, 691] width 20 height 20
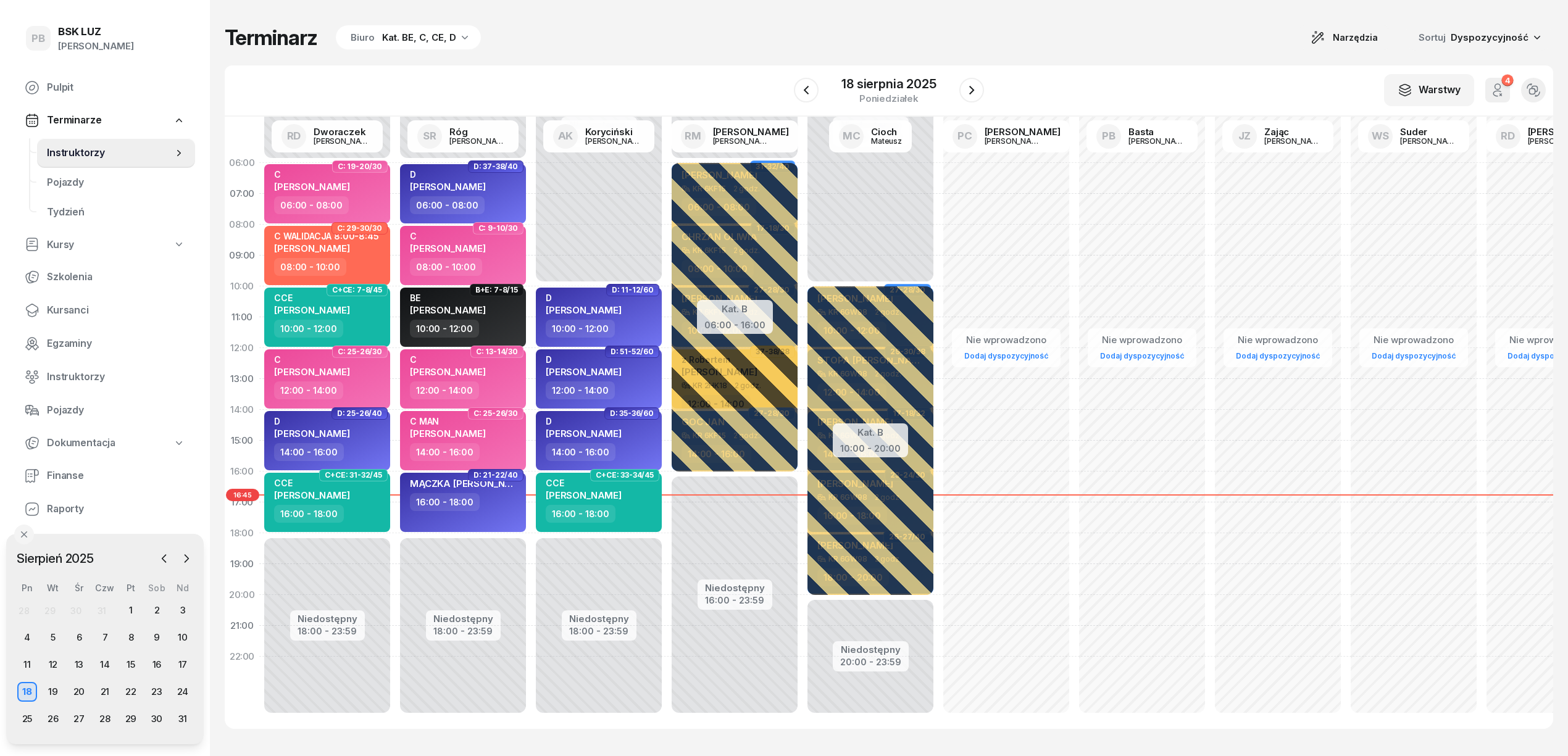
click at [663, 69] on div "W Wybierz AK Koryciński Artur BP Pająk Bogusław DA Arendarczyk Damian DP Pawłow…" at bounding box center [889, 91] width 1329 height 51
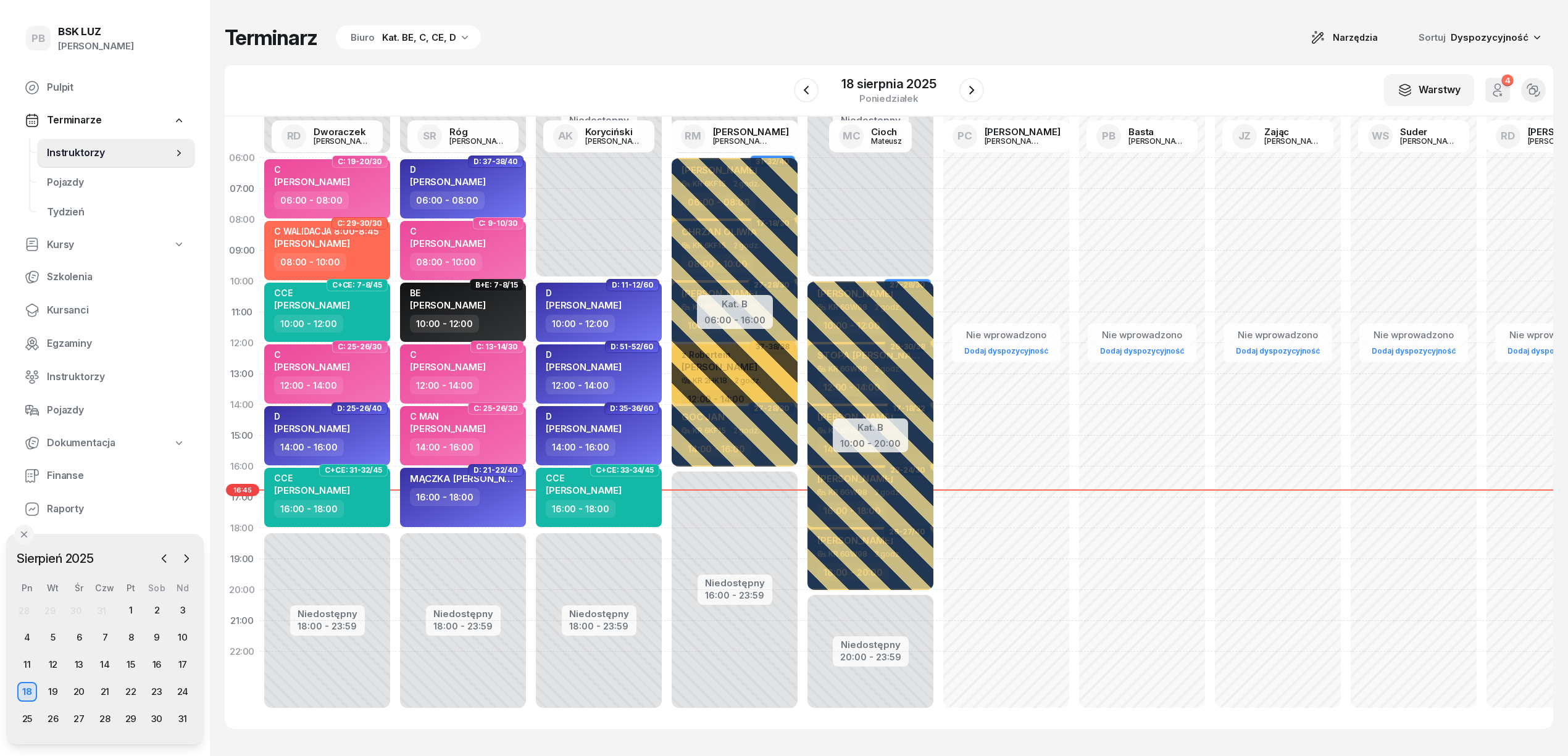
click at [1074, 590] on div "Nie wprowadzono Dodaj dyspozycyjność" at bounding box center [1141, 436] width 136 height 586
select select "20"
select select "22"
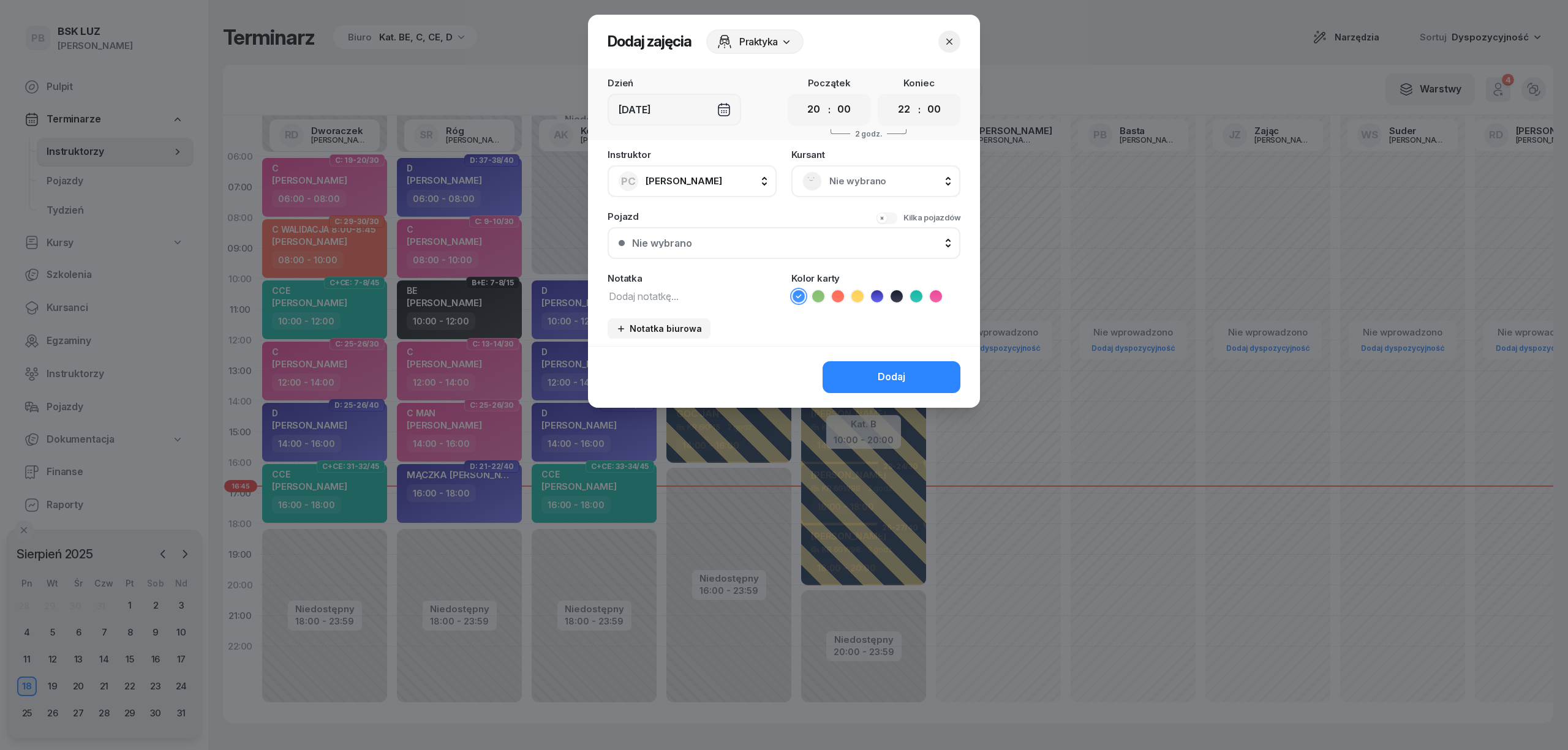
click at [950, 44] on icon "button" at bounding box center [949, 42] width 12 height 12
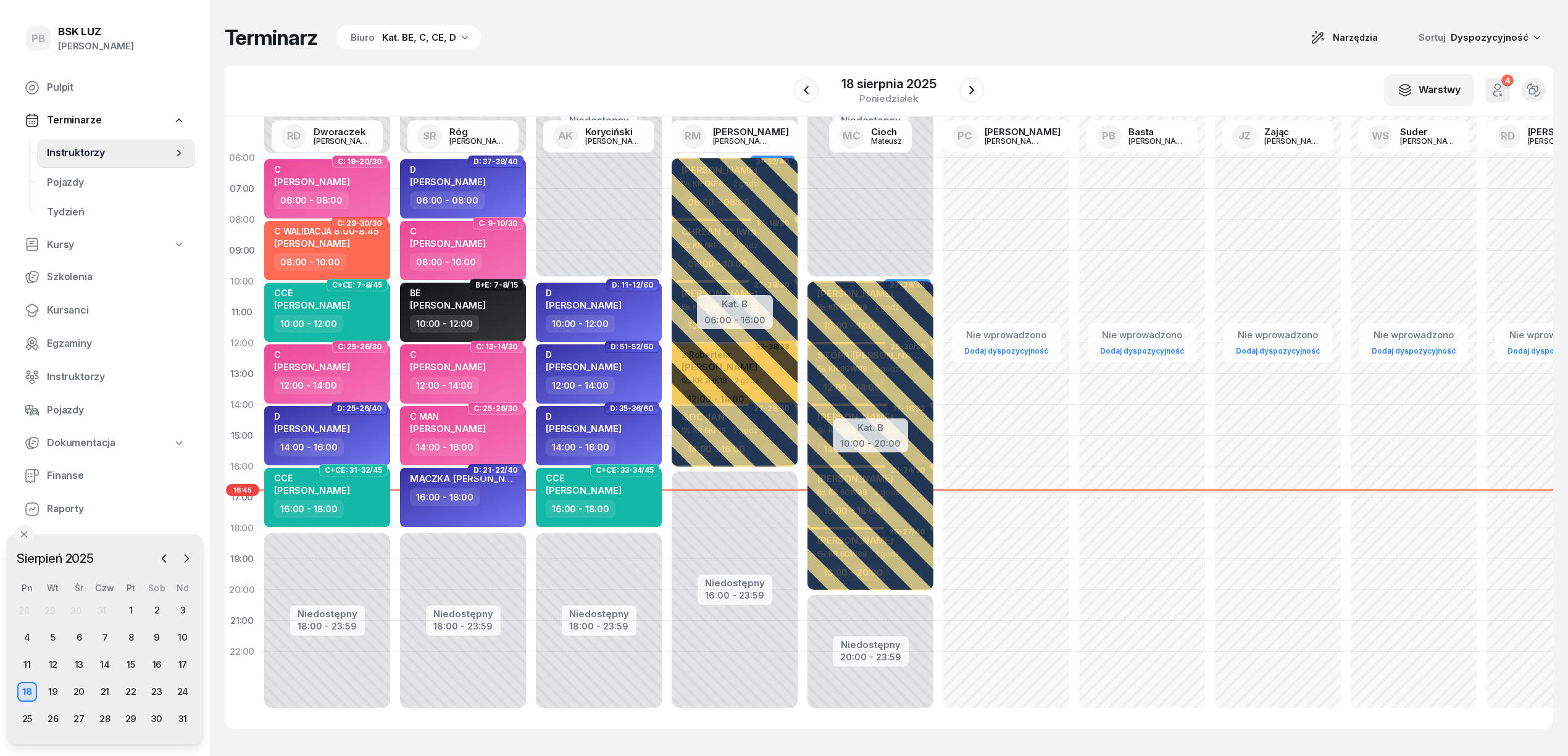
click at [992, 52] on div "Terminarz Biuro Kat. BE, C, CE, D Narzędzia Sortuj Dyspozycyjność W Wybierz AK …" at bounding box center [889, 377] width 1329 height 753
click at [867, 50] on div "Terminarz Biuro Kat. BE, C, CE, D Narzędzia Sortuj Dyspozycyjność" at bounding box center [889, 38] width 1329 height 26
click at [55, 693] on div "19" at bounding box center [53, 691] width 20 height 20
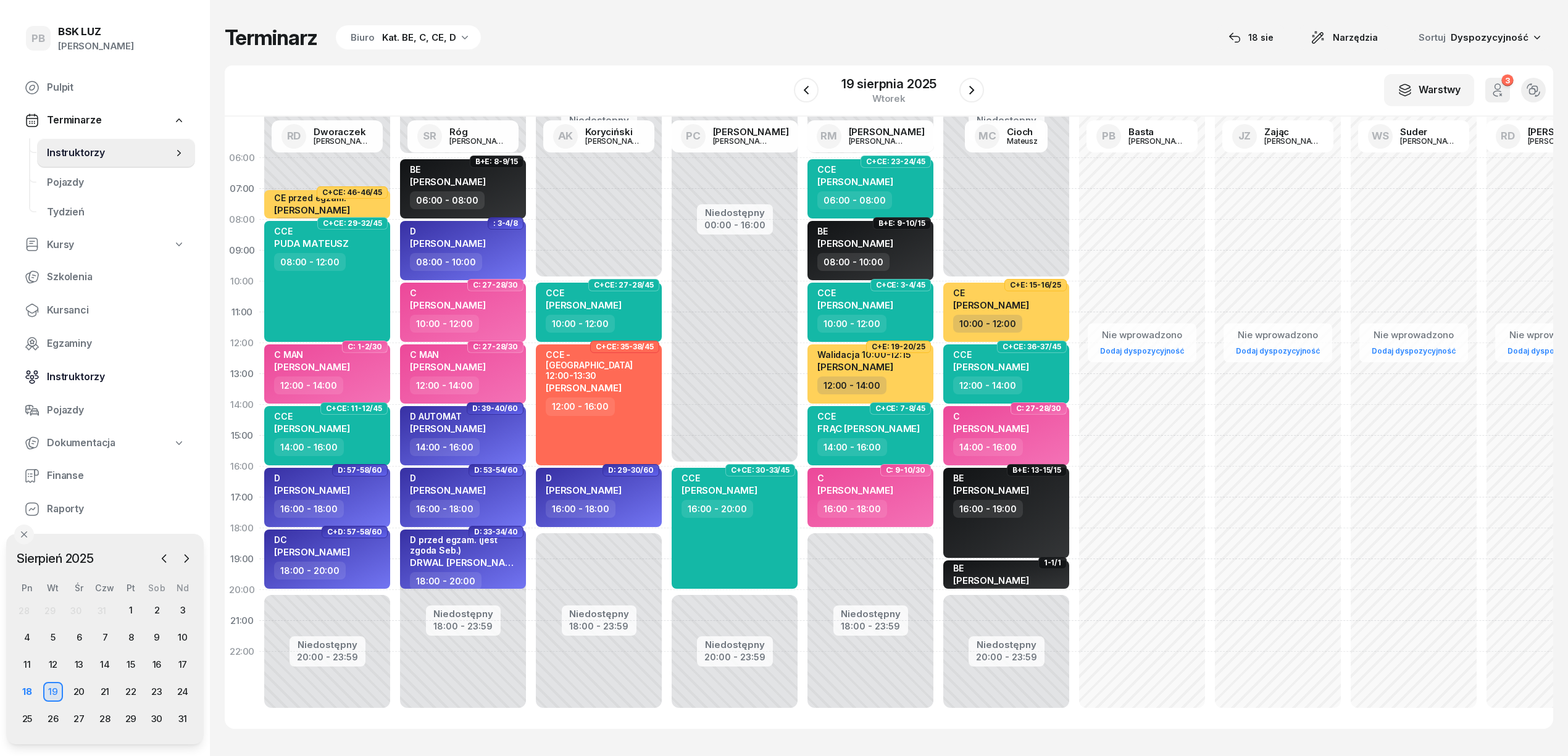
click at [59, 377] on span "Instruktorzy" at bounding box center [116, 377] width 138 height 16
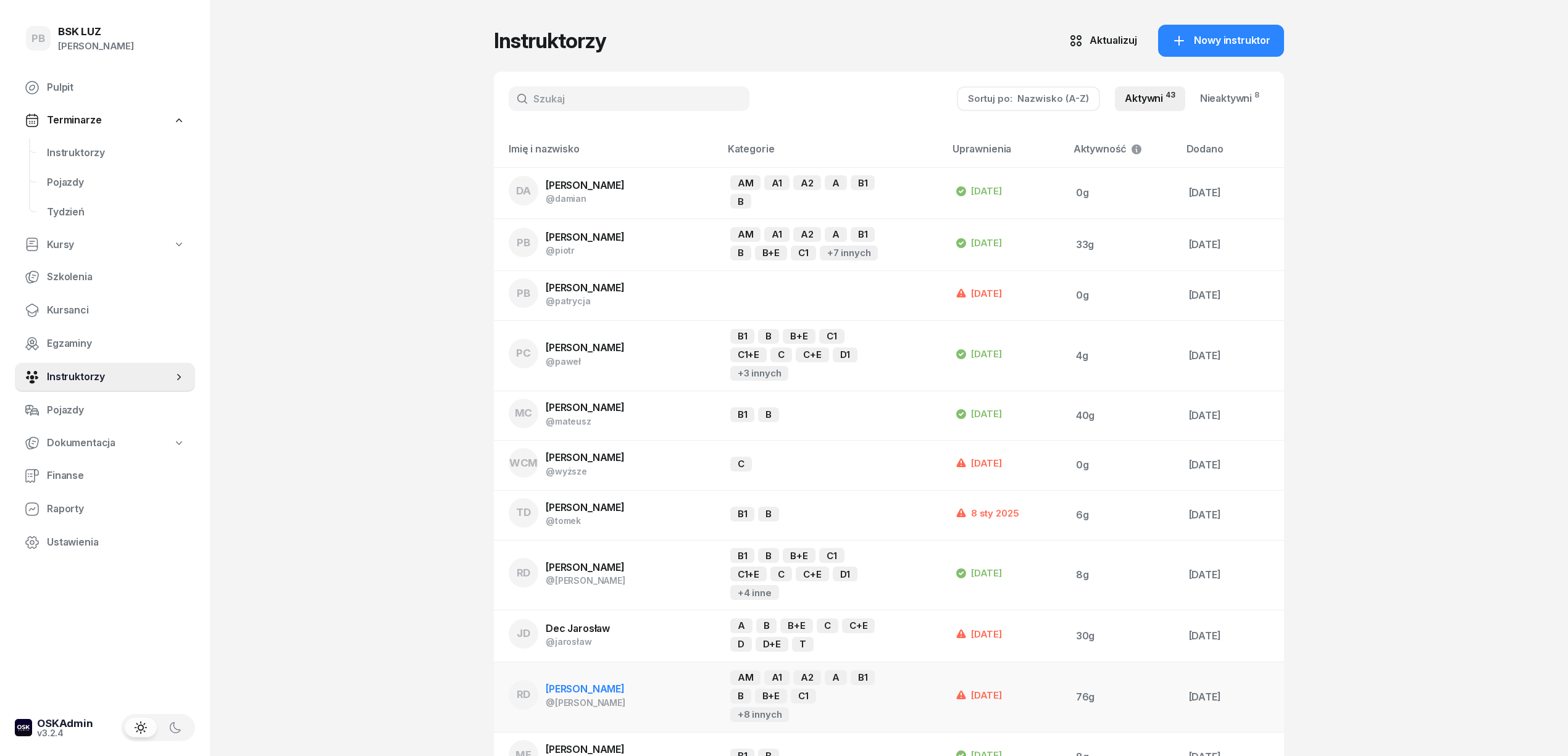
click at [588, 690] on span "[PERSON_NAME]" at bounding box center [585, 688] width 79 height 12
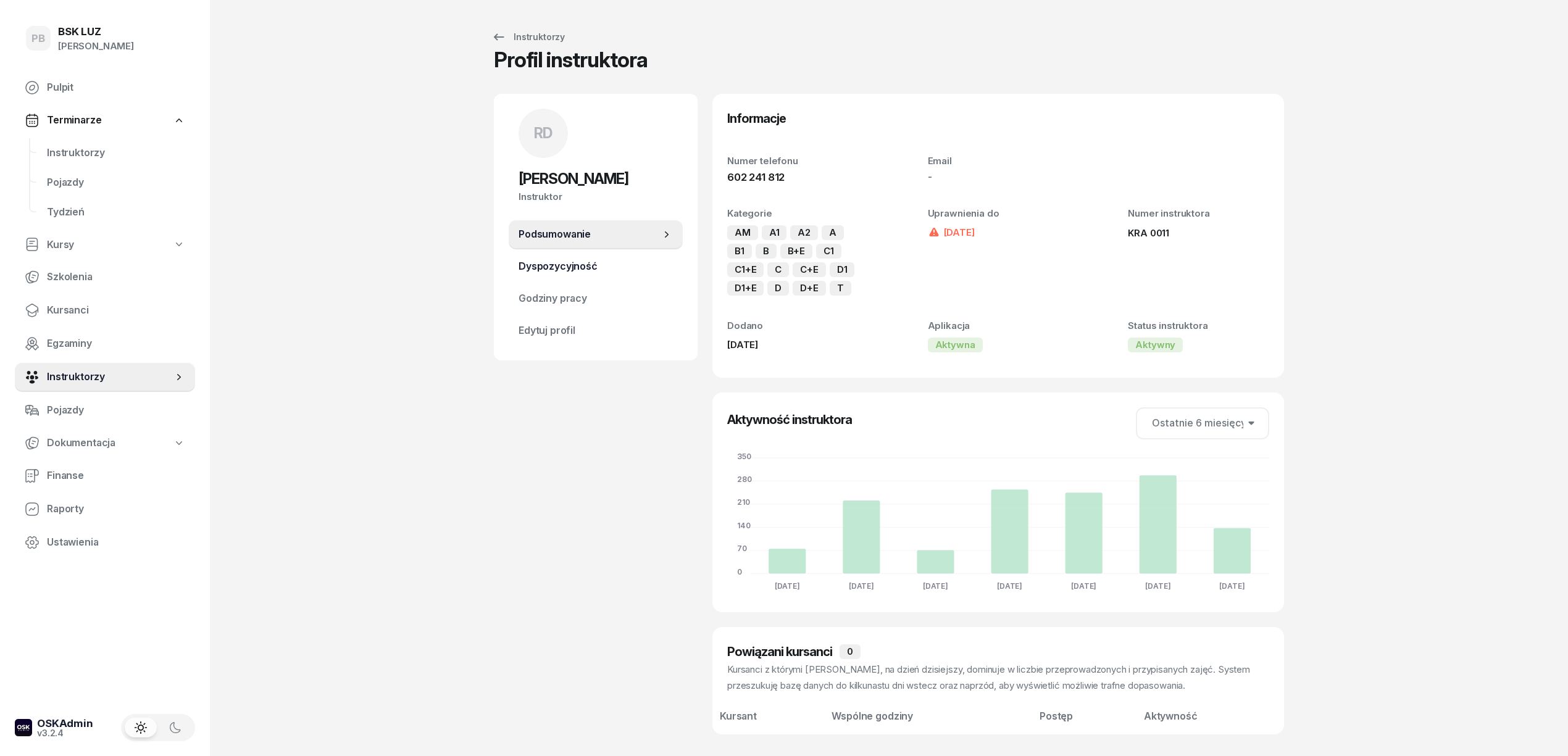
click at [565, 269] on span "Dyspozycyjność" at bounding box center [596, 266] width 155 height 16
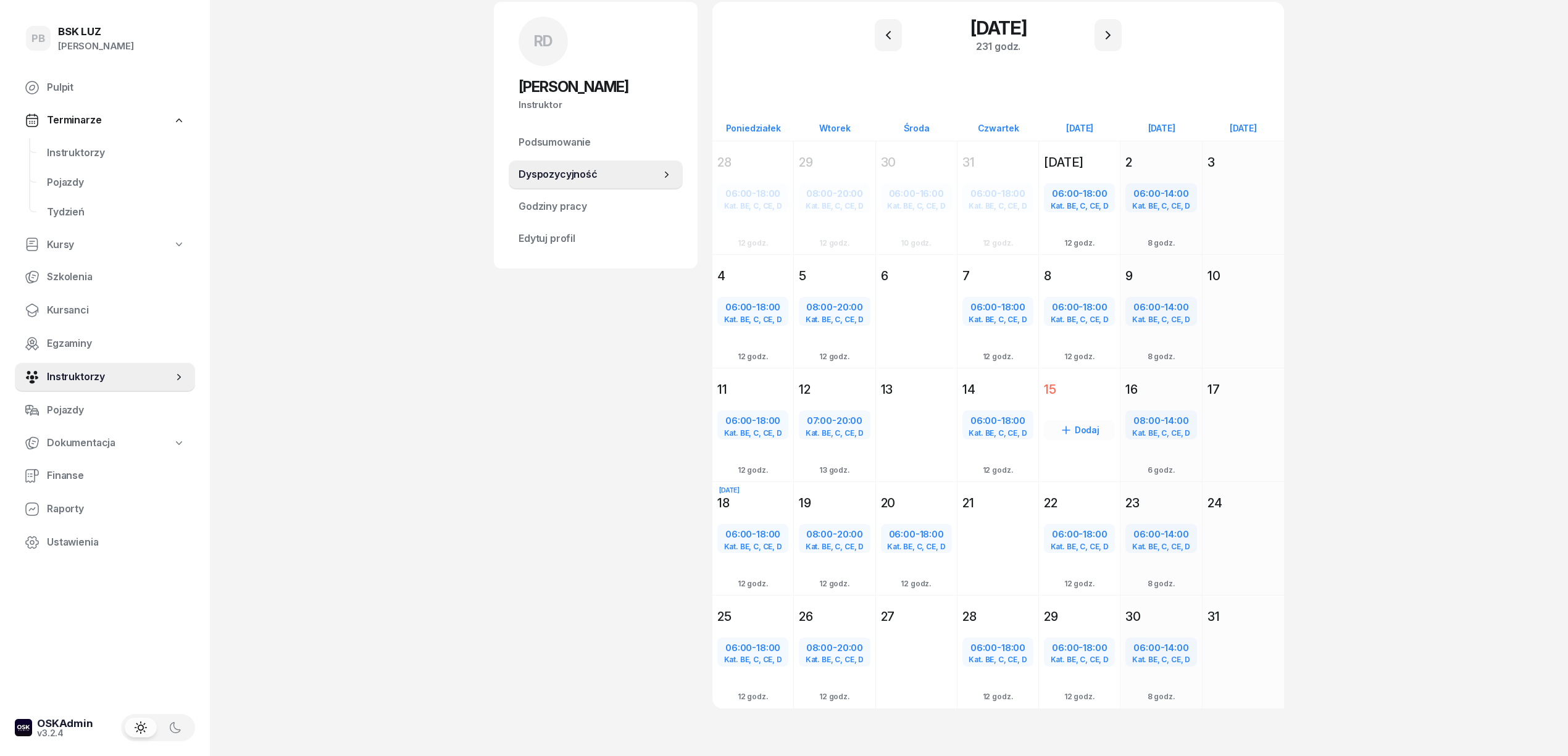
scroll to position [95, 0]
click at [820, 539] on div "Kat. BE, C, CE, D" at bounding box center [834, 544] width 68 height 8
select select "08"
select select "20"
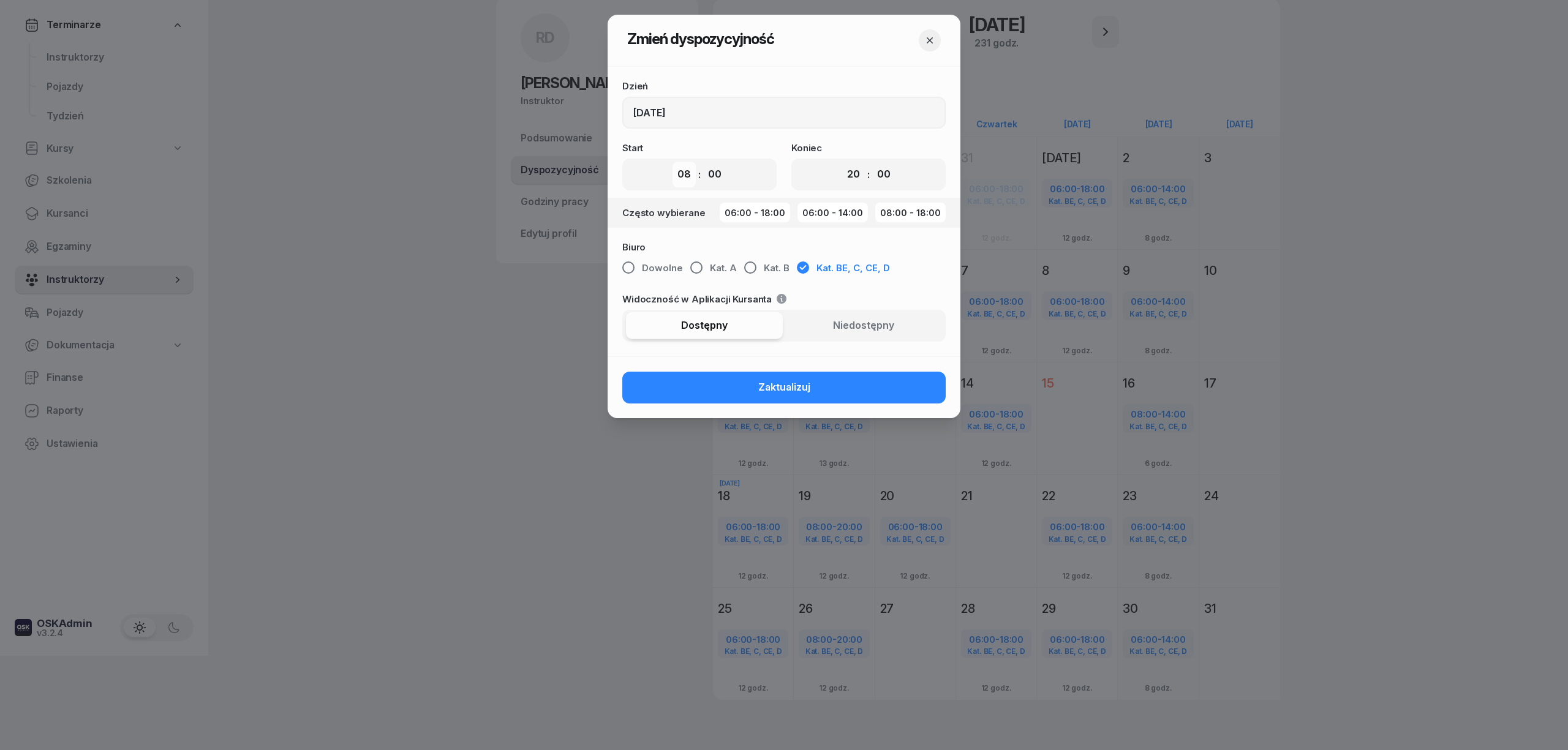
click at [683, 172] on select "00 01 02 03 04 05 06 07 08 09 10 11 12 13 14 15 16 17 18 19 20 21 22 23" at bounding box center [684, 174] width 23 height 26
select select "07"
click at [672, 161] on select "00 01 02 03 04 05 06 07 08 09 10 11 12 13 14 15 16 17 18 19 20 21 22 23" at bounding box center [684, 174] width 23 height 26
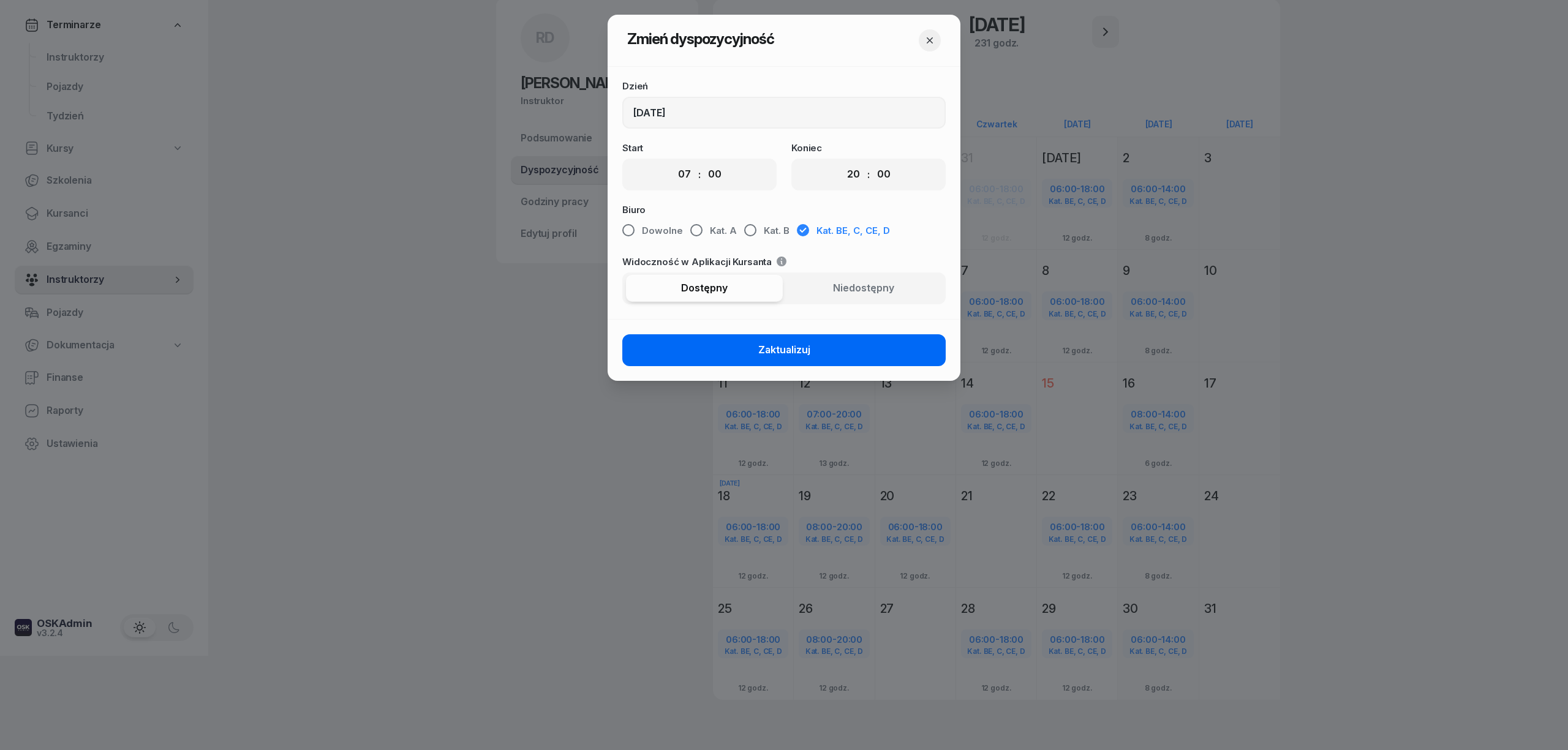
click at [738, 348] on button "Zaktualizuj" at bounding box center [784, 350] width 323 height 32
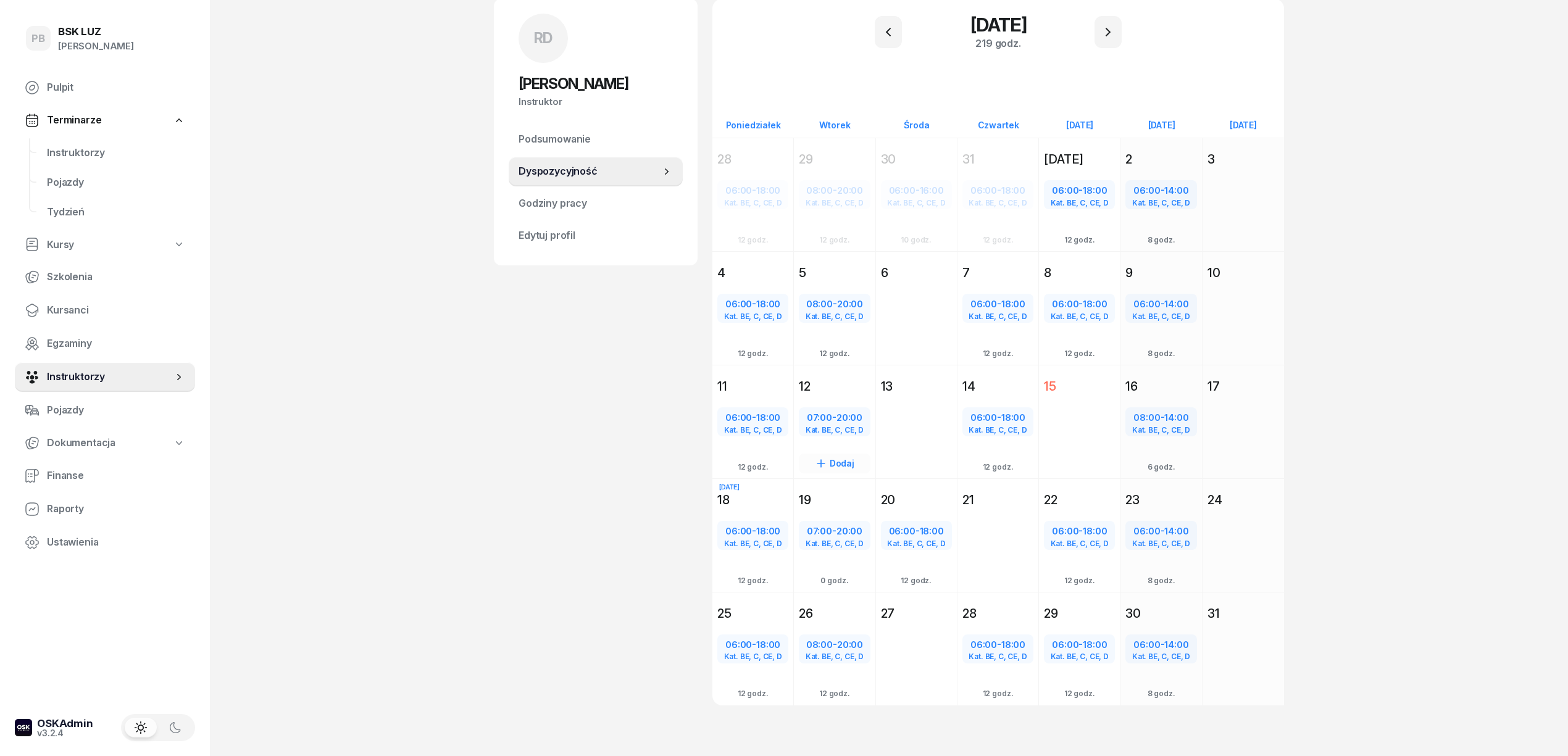
click at [832, 416] on div "07:00 - 20:00" at bounding box center [834, 417] width 68 height 16
select select "07"
select select "20"
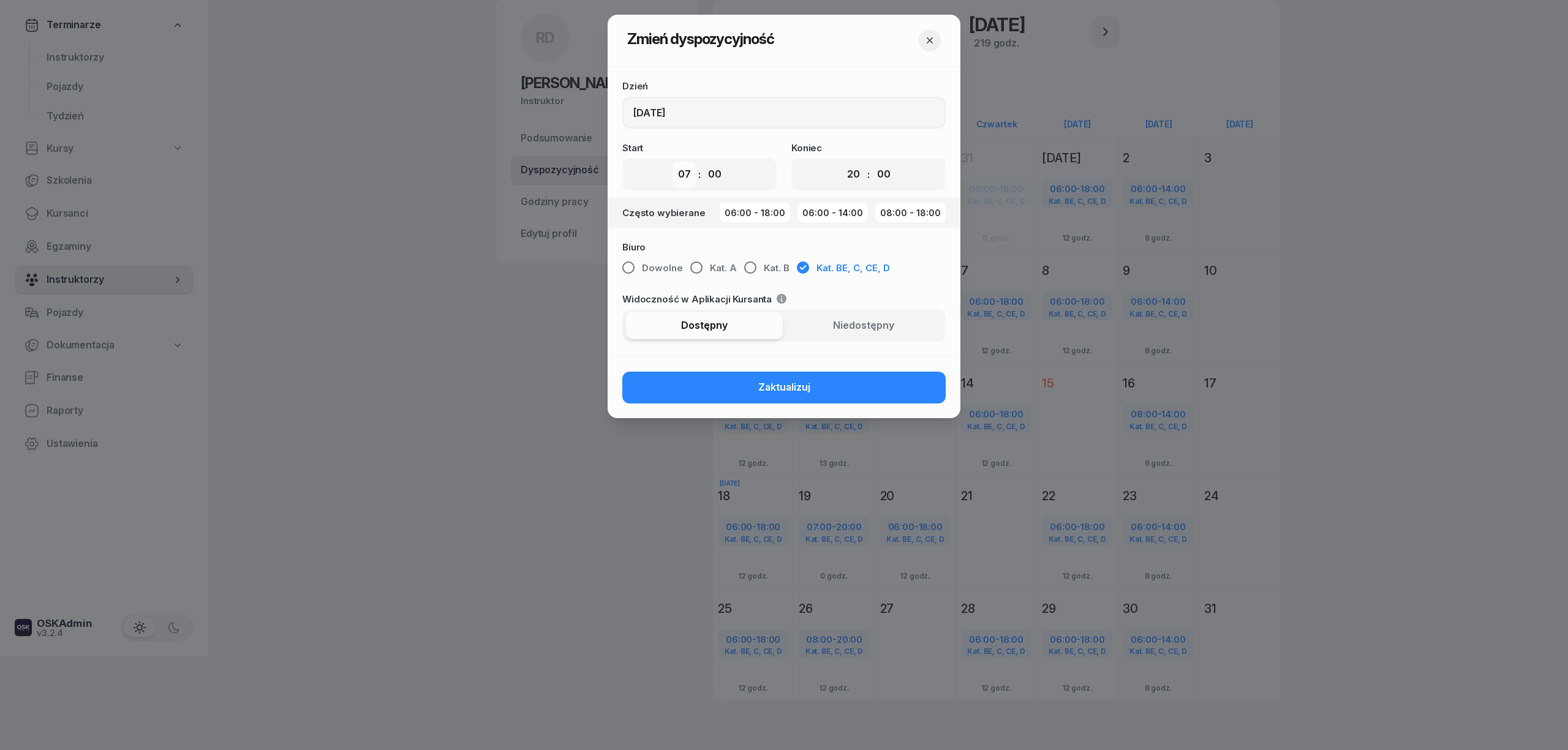
click at [687, 174] on select "00 01 02 03 04 05 06 07 08 09 10 11 12 13 14 15 16 17 18 19 20 21 22 23" at bounding box center [684, 174] width 23 height 26
select select "08"
click at [672, 161] on select "00 01 02 03 04 05 06 07 08 09 10 11 12 13 14 15 16 17 18 19 20 21 22 23" at bounding box center [684, 174] width 23 height 26
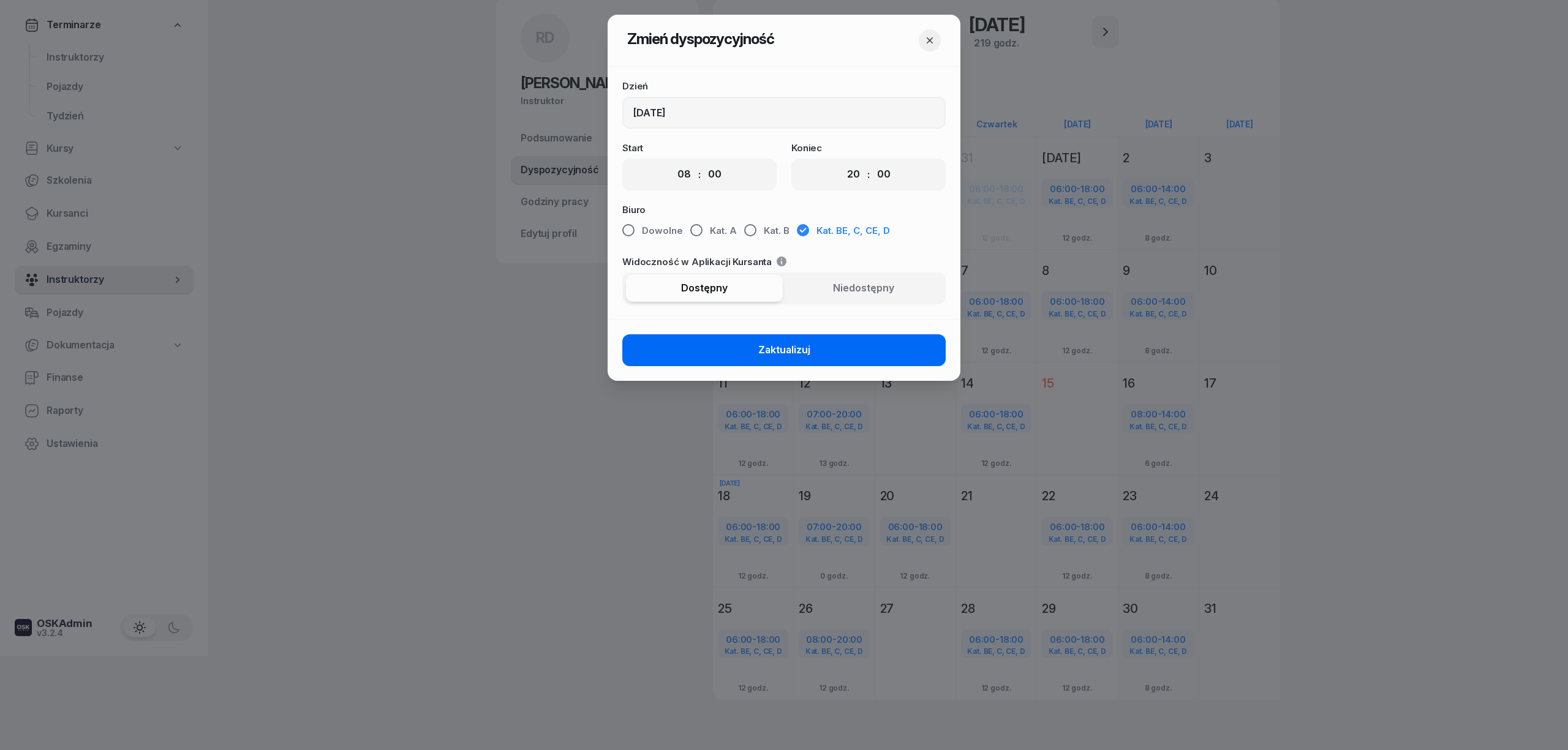
click at [711, 349] on button "Zaktualizuj" at bounding box center [784, 350] width 323 height 32
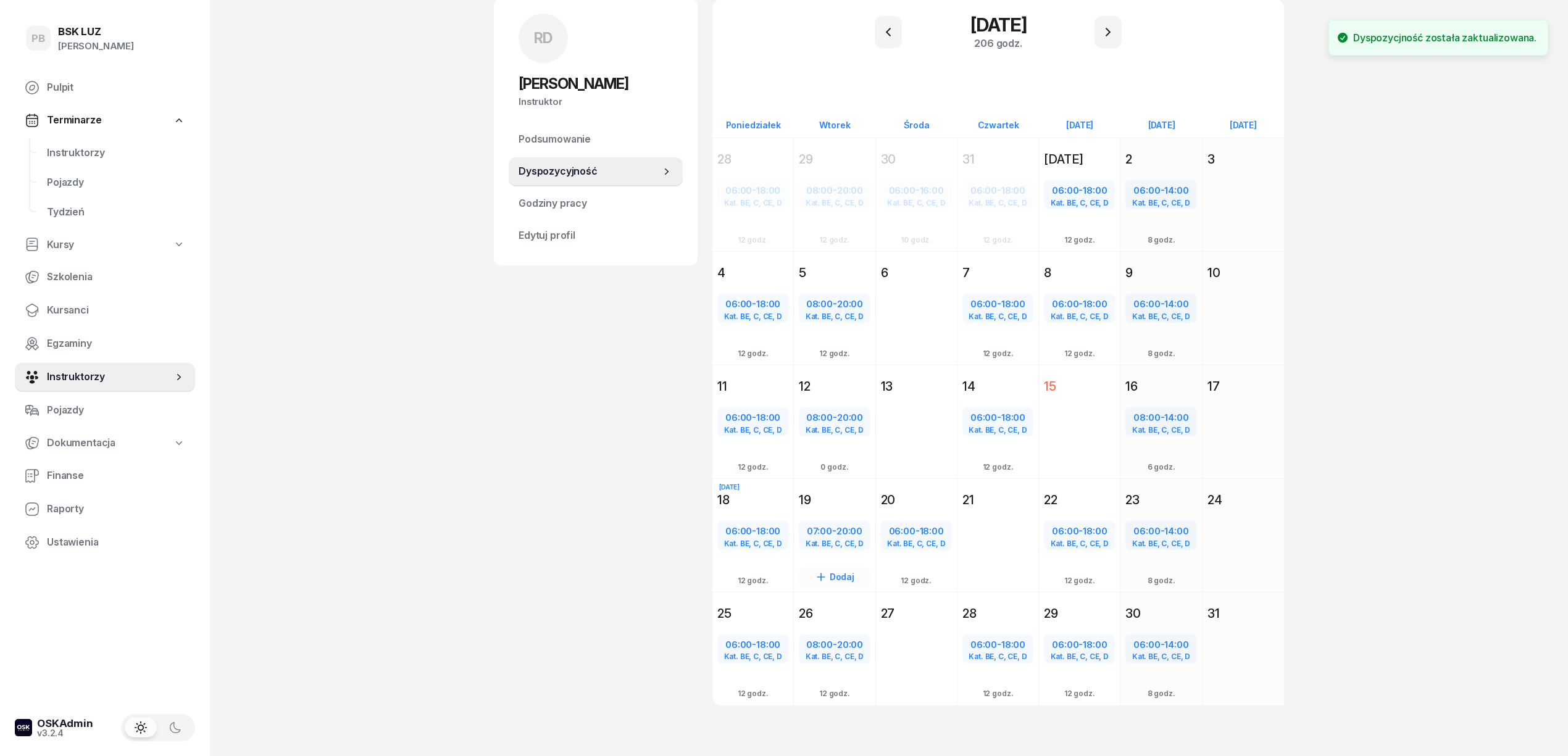
click at [842, 532] on span "20:00" at bounding box center [850, 530] width 26 height 12
select select "07"
select select "20"
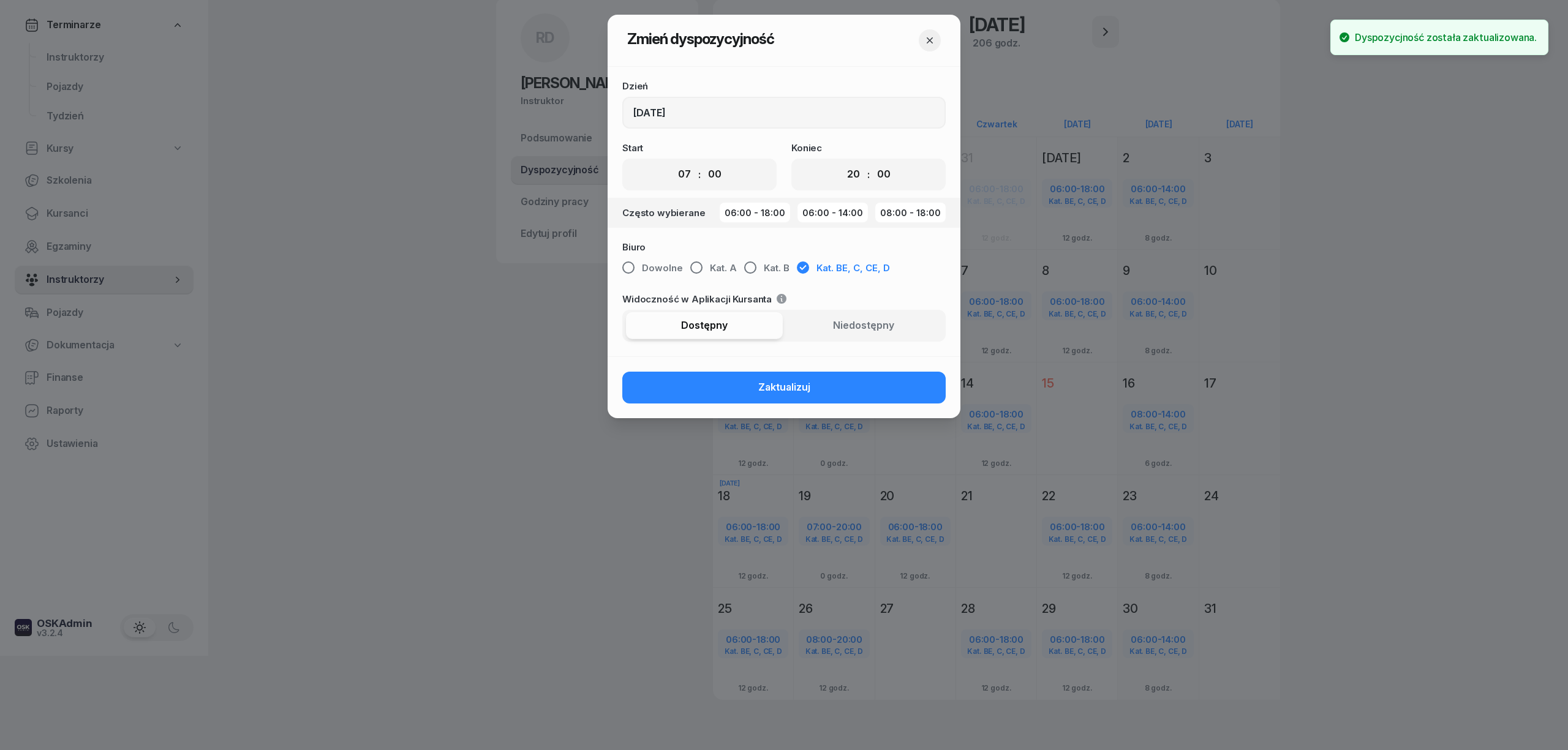
click at [647, 447] on div at bounding box center [784, 375] width 1568 height 750
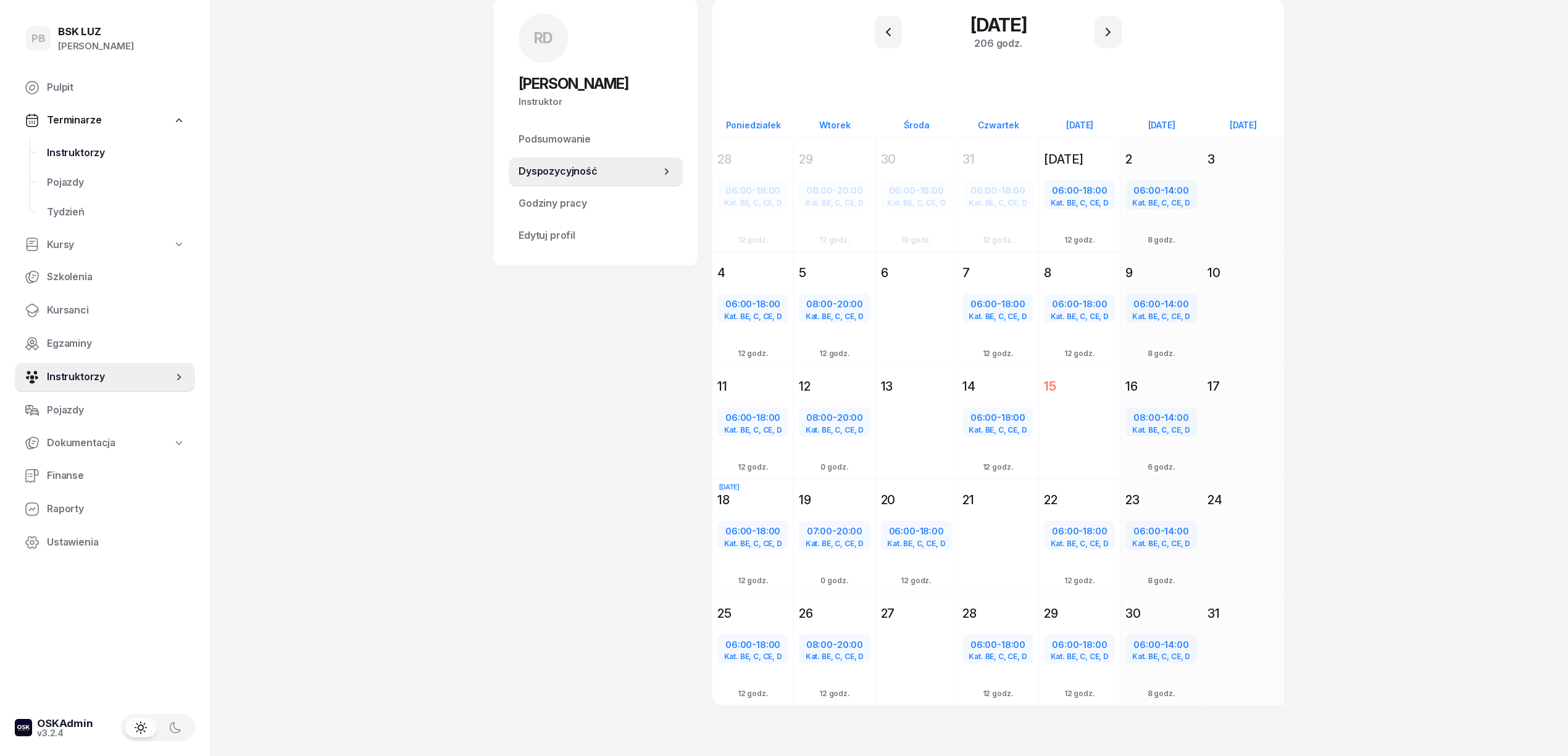
click at [86, 154] on span "Instruktorzy" at bounding box center [116, 152] width 138 height 16
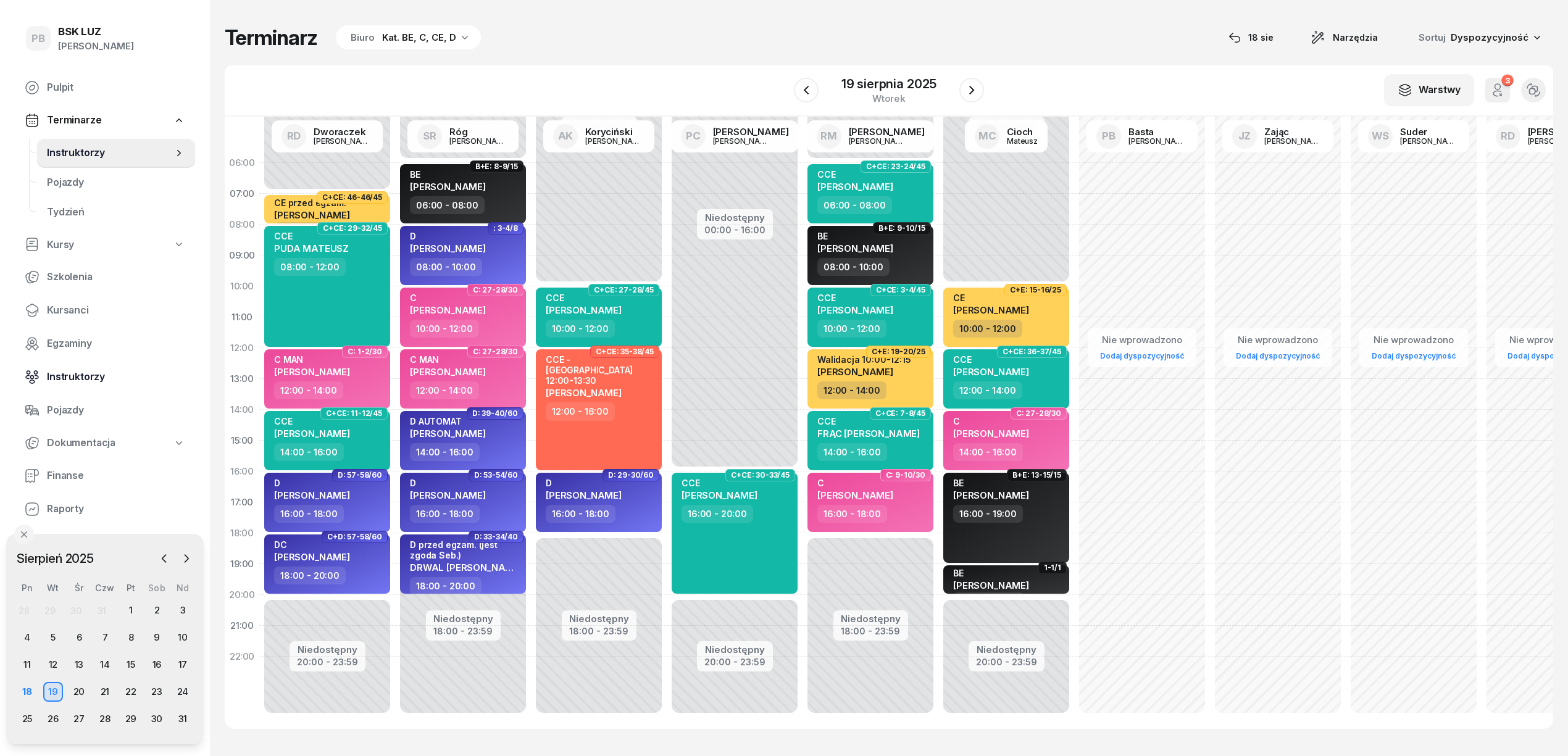
click at [79, 374] on span "Instruktorzy" at bounding box center [116, 377] width 138 height 16
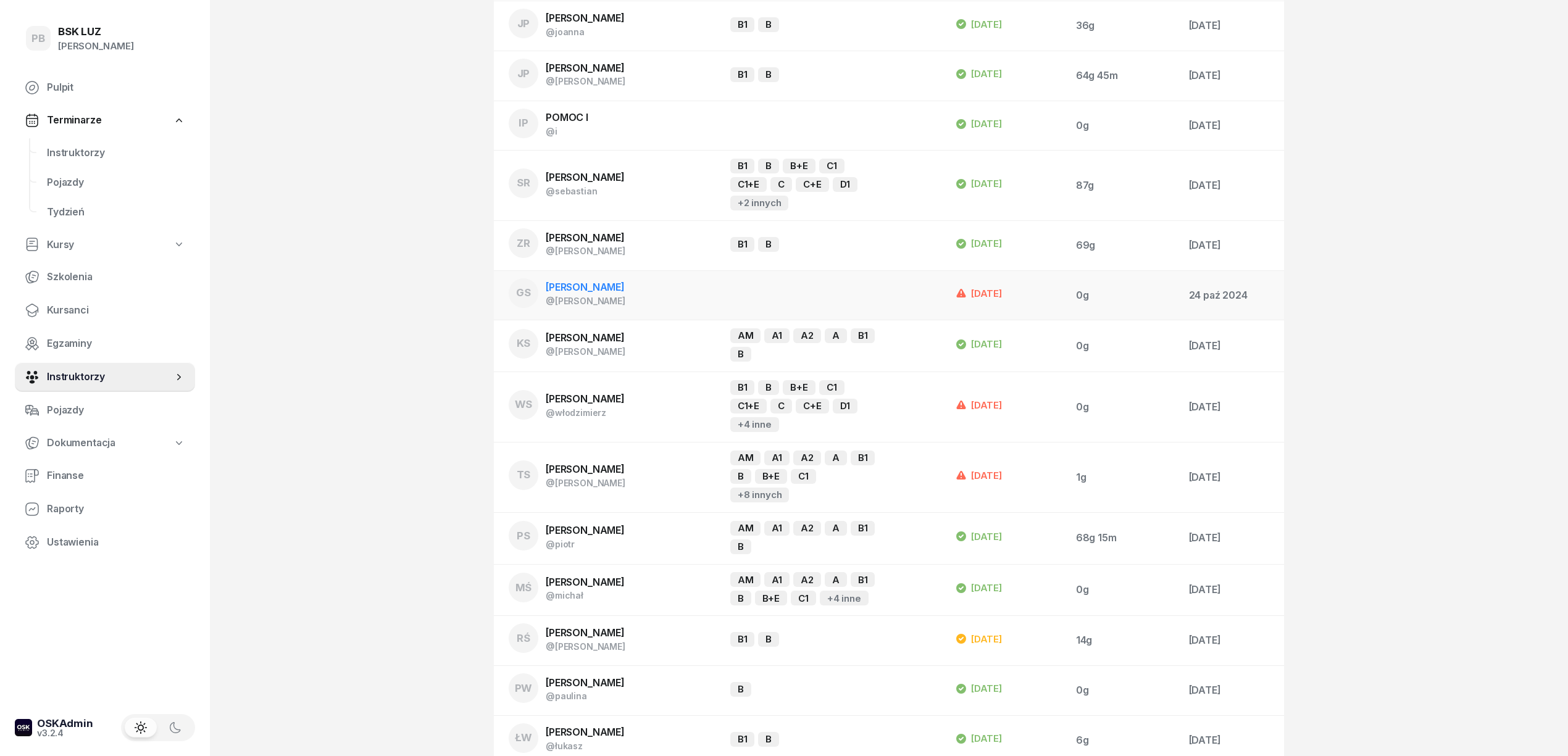
scroll to position [1481, 0]
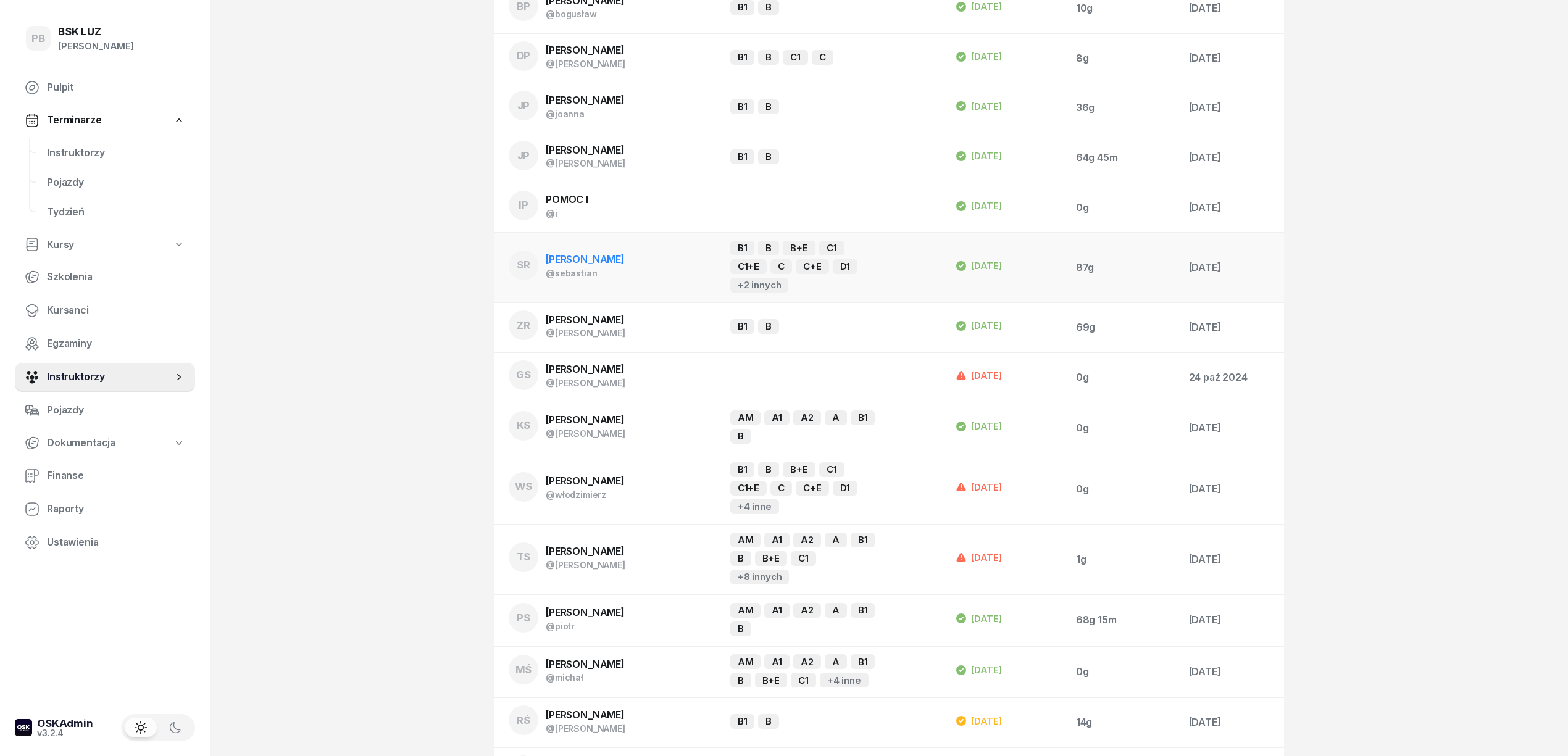
click at [578, 253] on span "[PERSON_NAME]" at bounding box center [585, 259] width 79 height 12
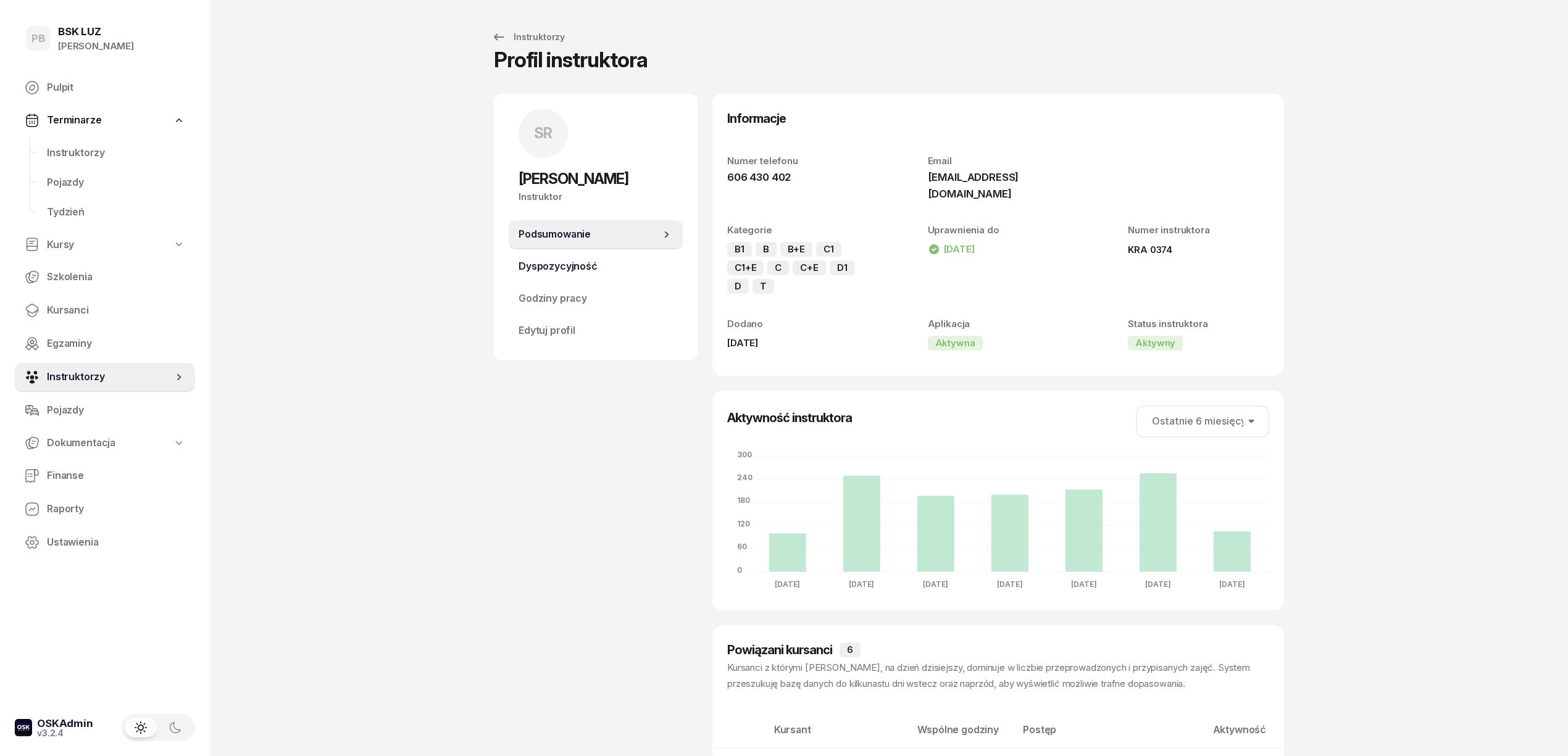
click at [605, 266] on span "Dyspozycyjność" at bounding box center [596, 266] width 155 height 16
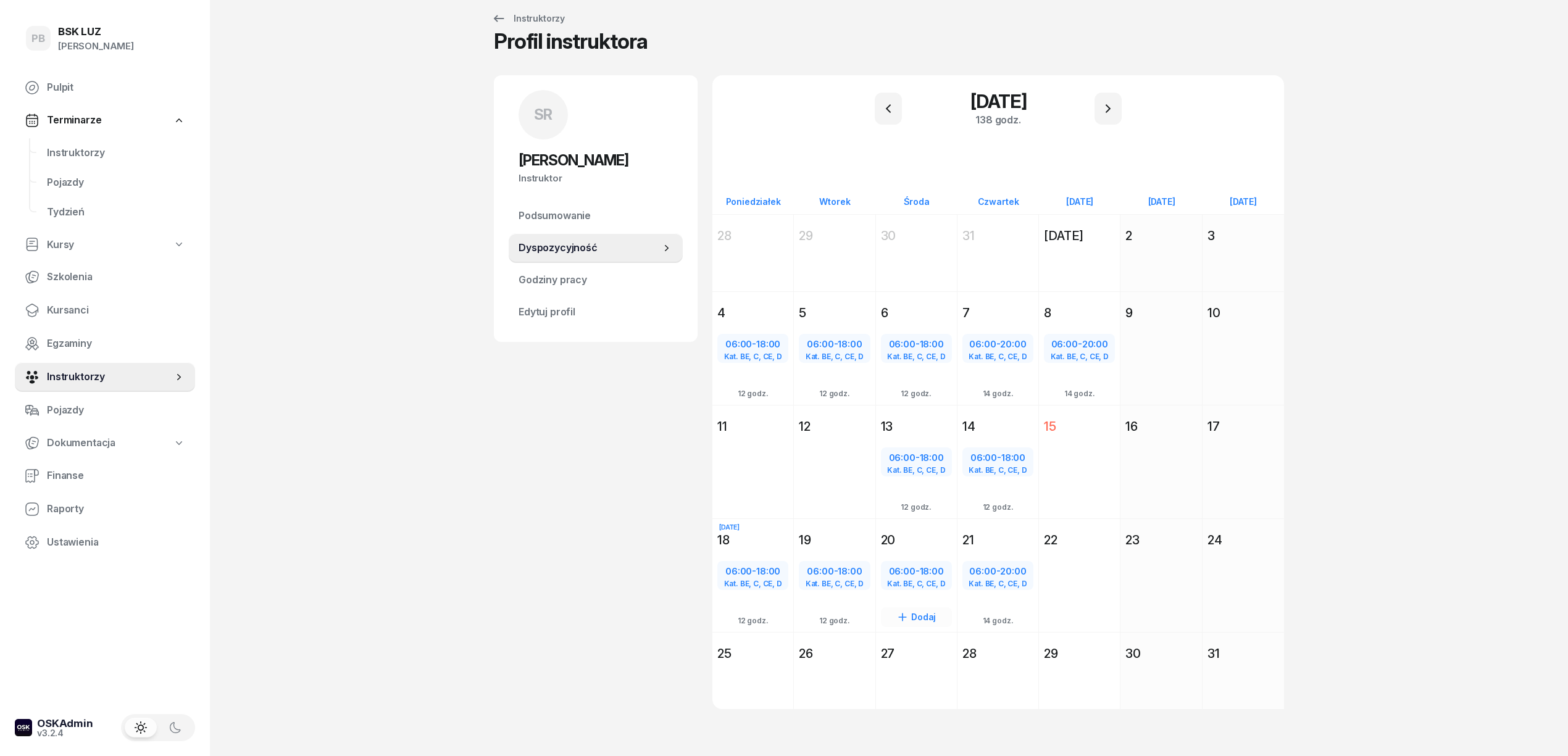
scroll to position [23, 0]
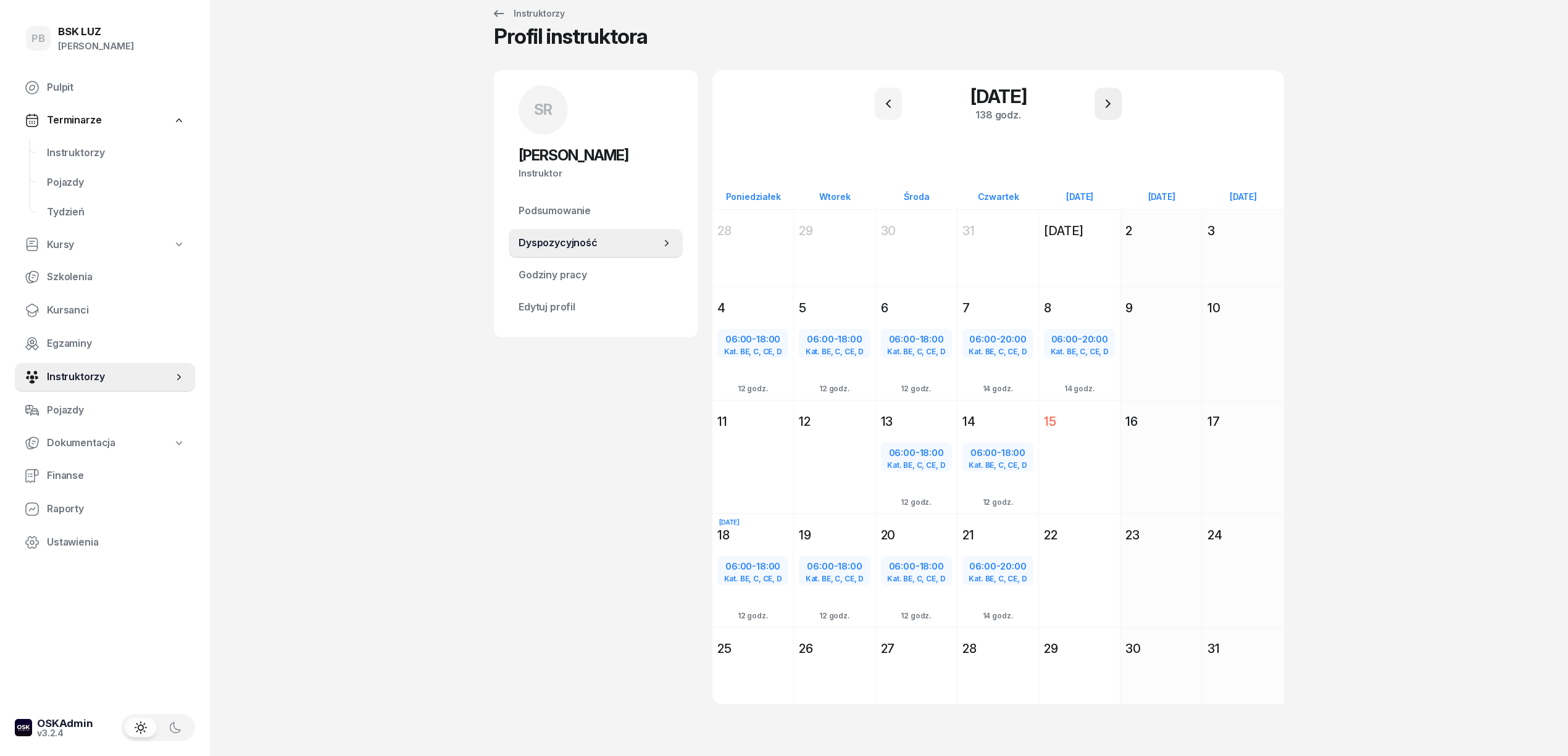
click at [1099, 99] on button "button" at bounding box center [1108, 103] width 27 height 32
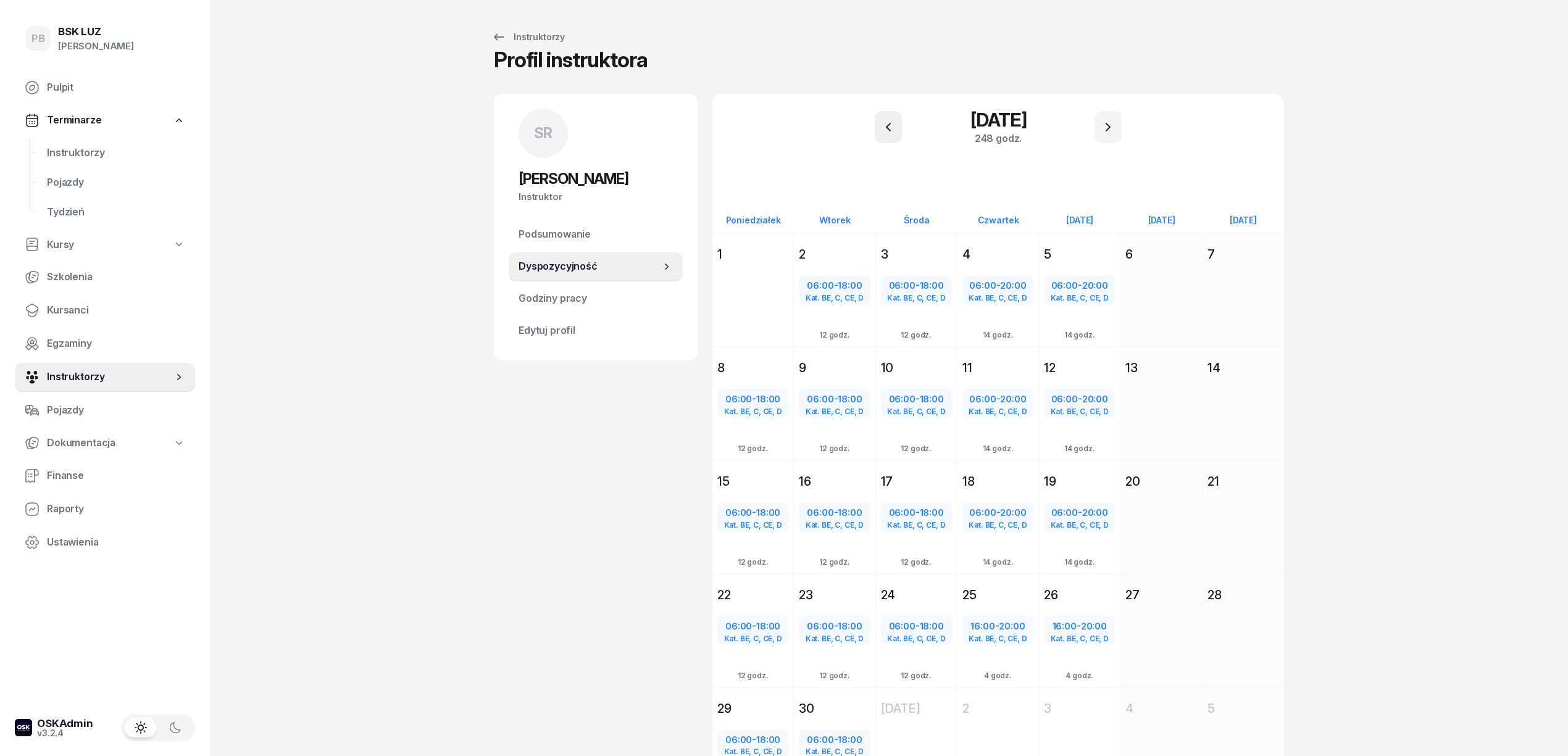
click at [879, 123] on button "button" at bounding box center [888, 127] width 27 height 32
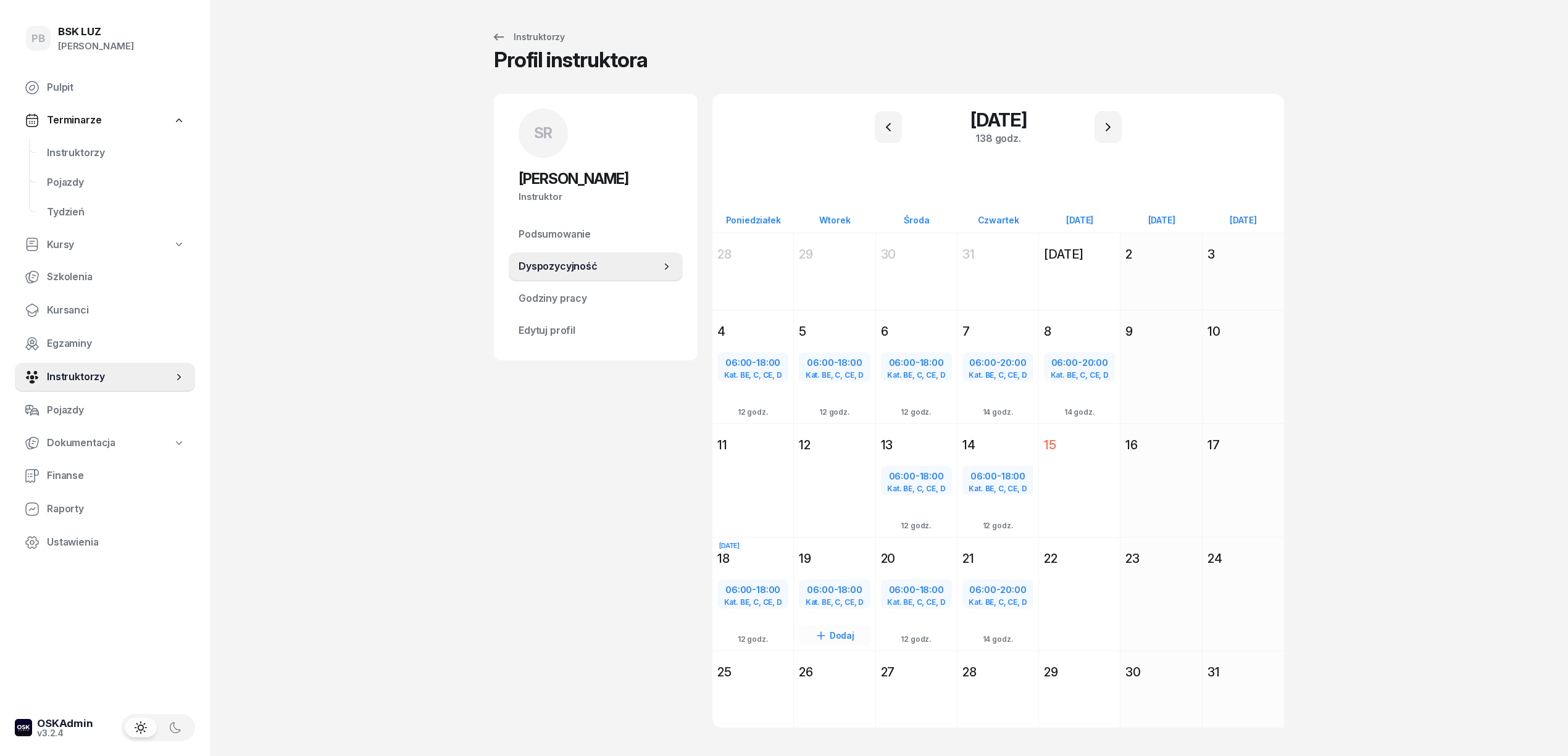
click at [801, 595] on div "06:00 - 18:00" at bounding box center [834, 589] width 68 height 16
select select "06"
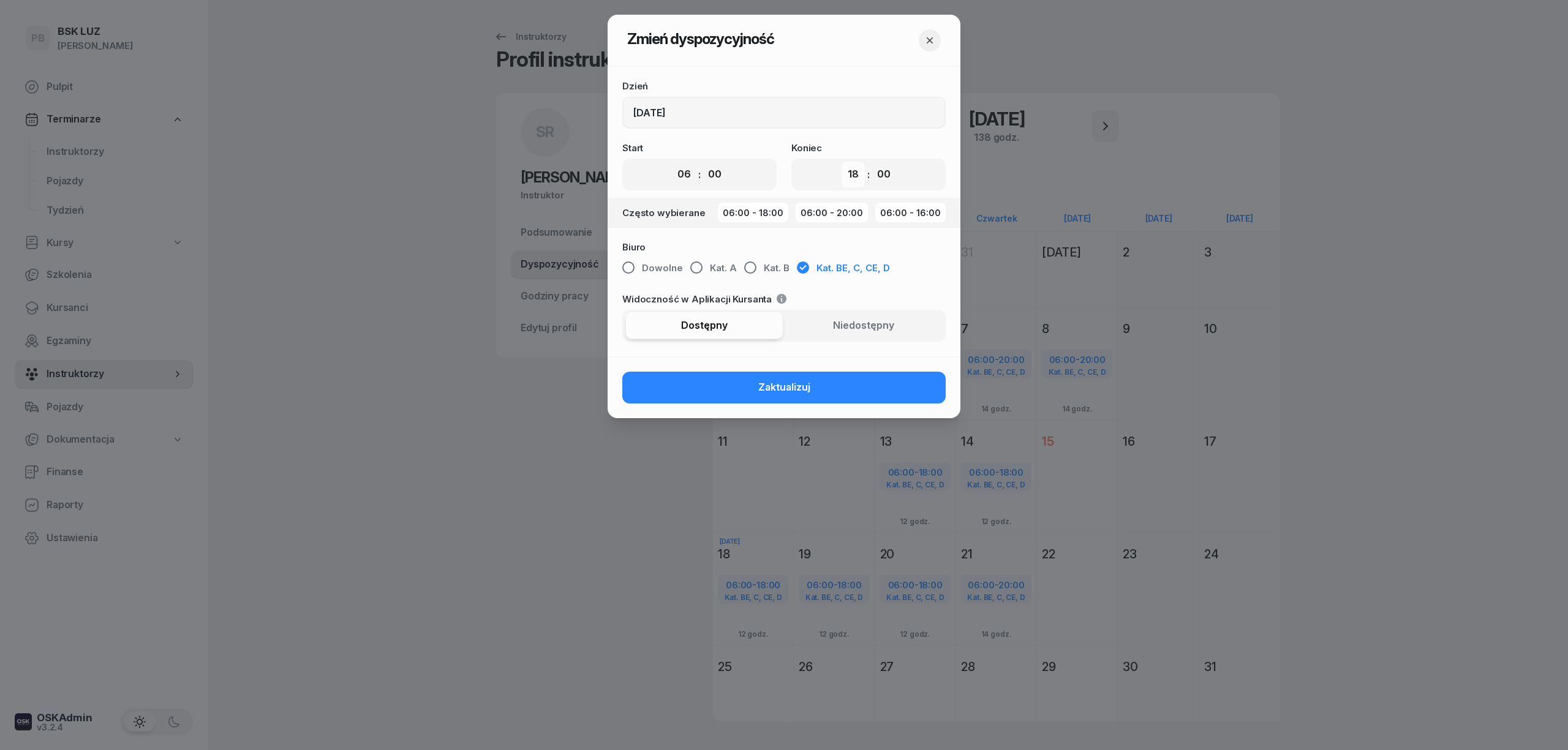
click at [849, 170] on select "00 01 02 03 04 05 06 07 08 09 10 11 12 13 14 15 16 17 18 19 20 21 22 23" at bounding box center [853, 174] width 23 height 26
select select "20"
click at [842, 161] on select "00 01 02 03 04 05 06 07 08 09 10 11 12 13 14 15 16 17 18 19 20 21 22 23" at bounding box center [853, 174] width 23 height 26
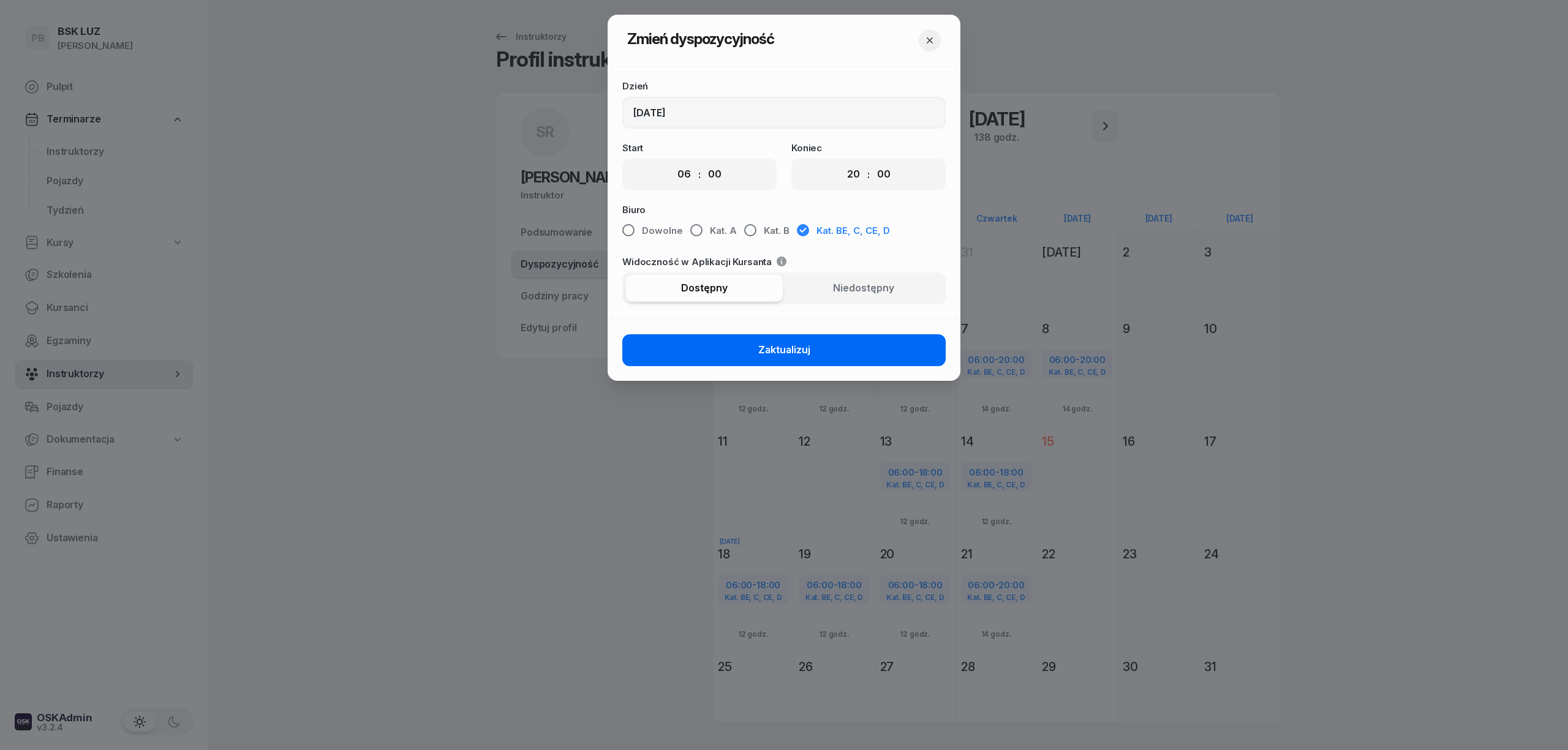
click at [896, 363] on button "Zaktualizuj" at bounding box center [784, 350] width 323 height 32
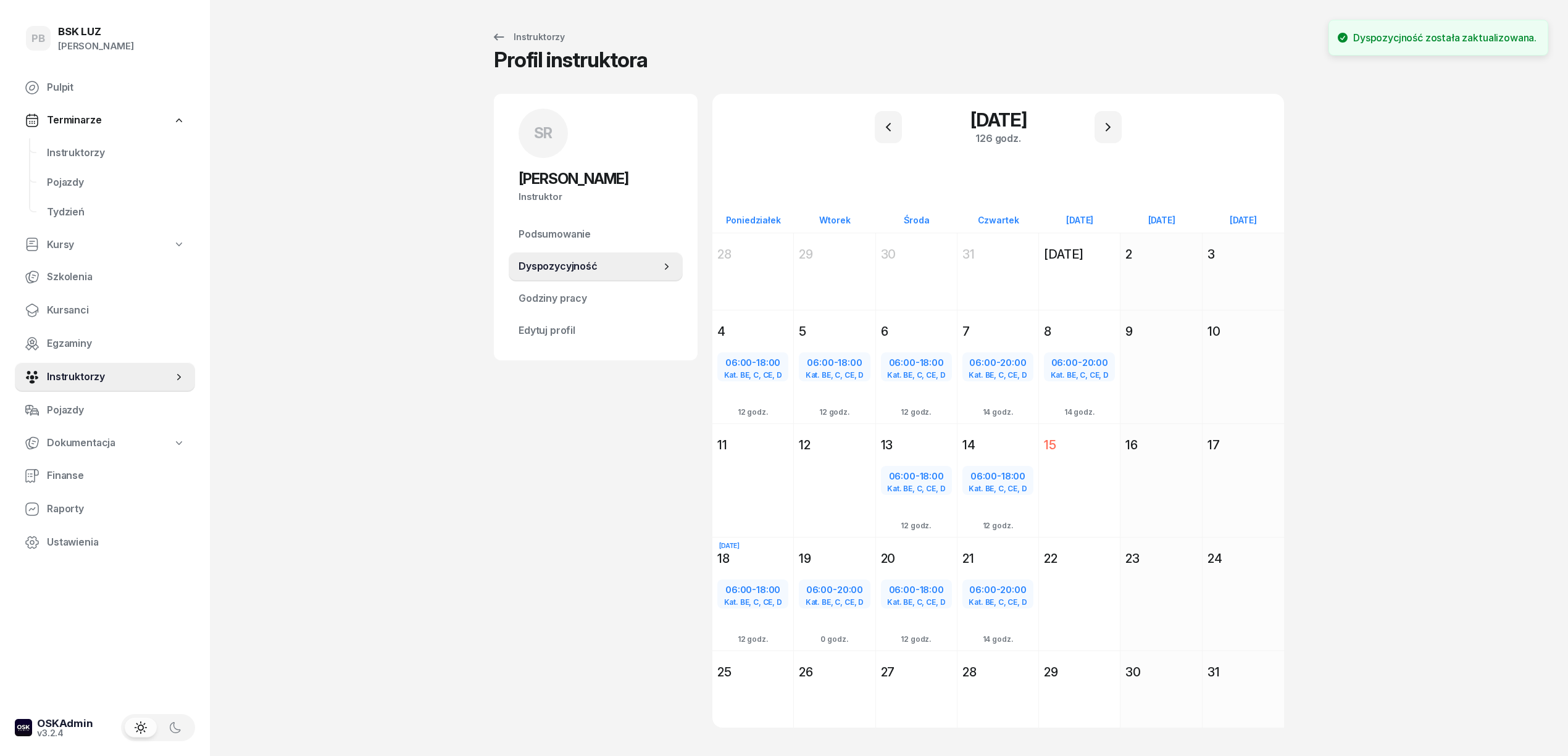
click at [579, 430] on div "SR Sebastian Róg Instruktor SR Sebastian Róg @sebastian Wyślij wiadomość SR Seb…" at bounding box center [596, 426] width 204 height 664
click at [66, 151] on span "Instruktorzy" at bounding box center [116, 152] width 138 height 16
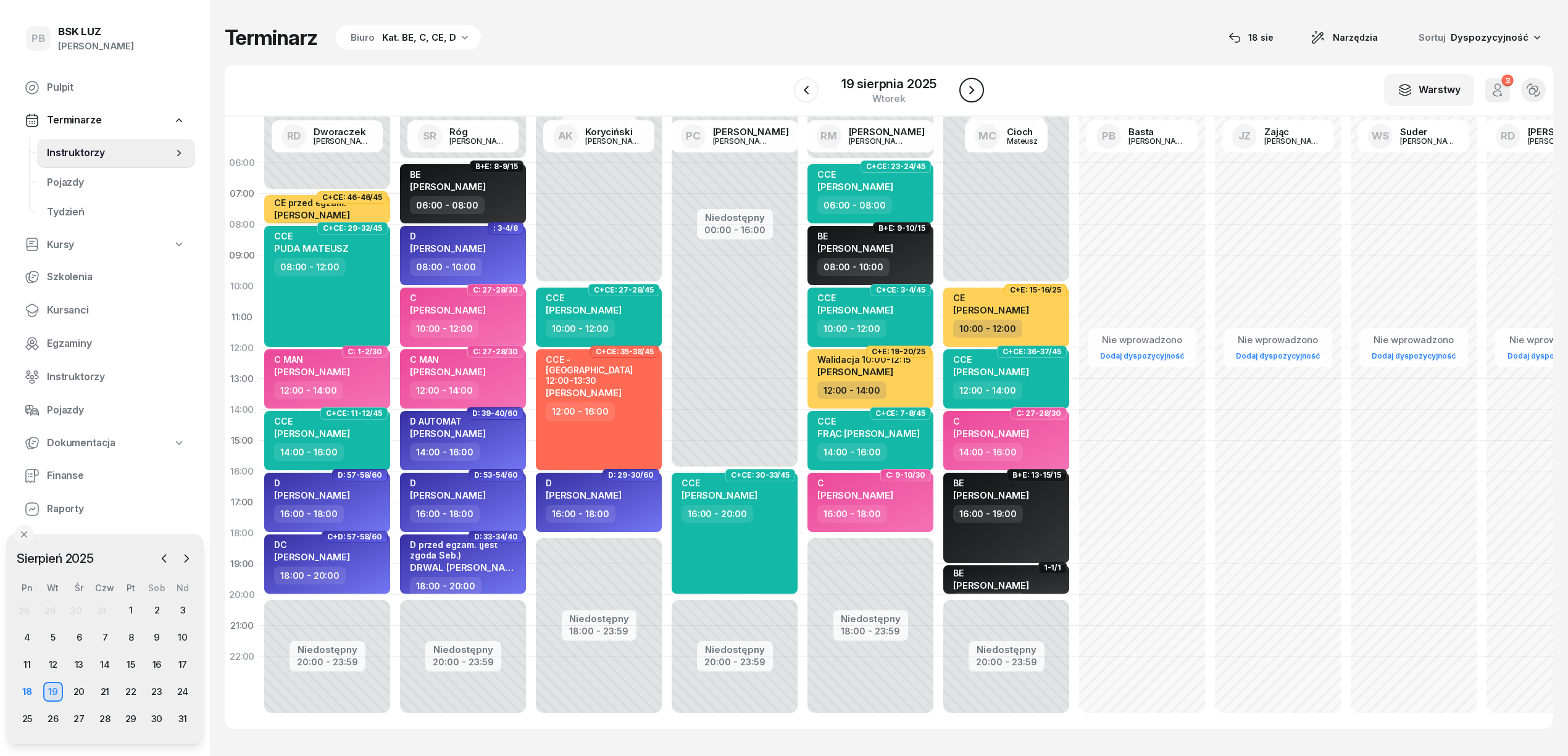
click at [972, 90] on icon "button" at bounding box center [971, 90] width 14 height 14
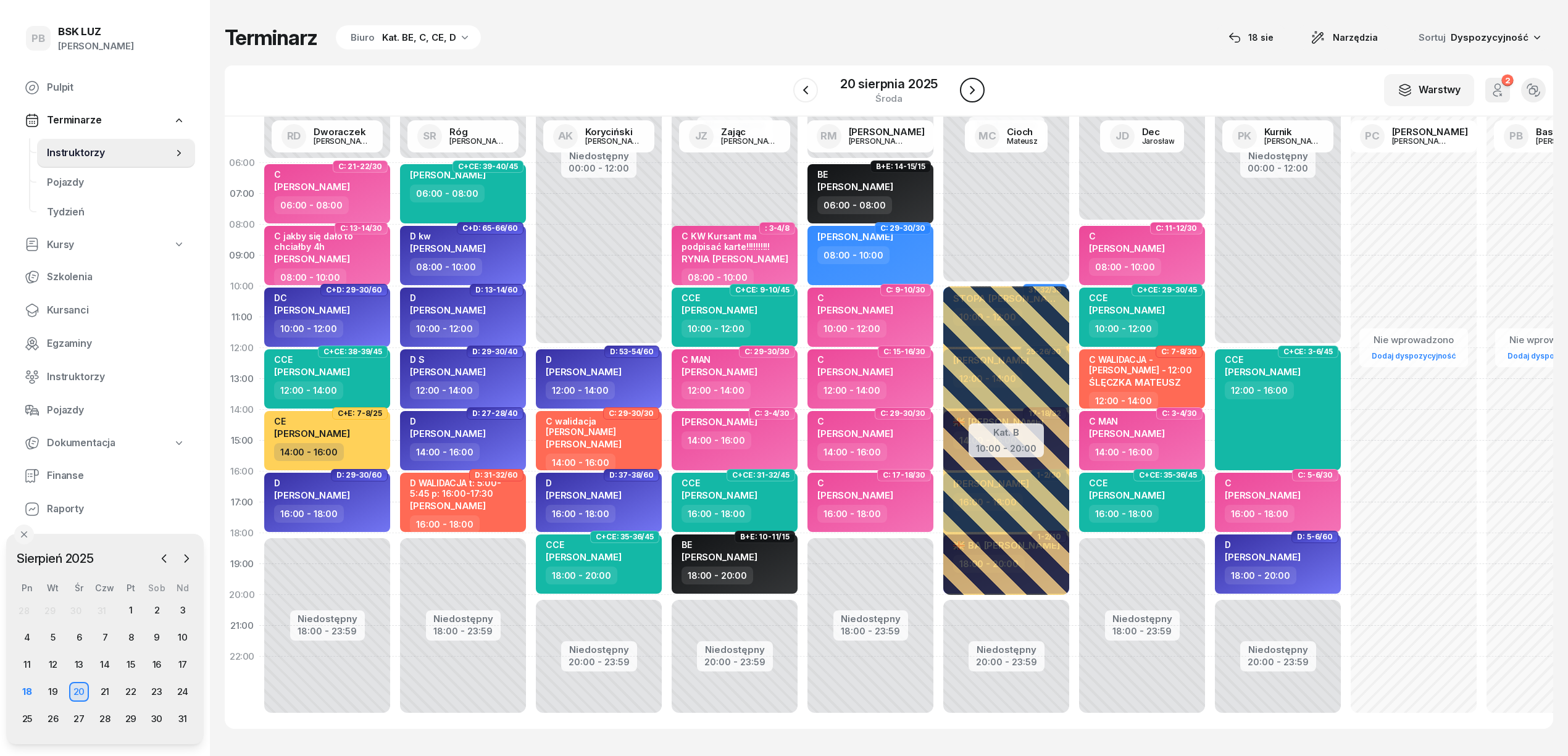
click at [972, 90] on icon "button" at bounding box center [972, 90] width 14 height 14
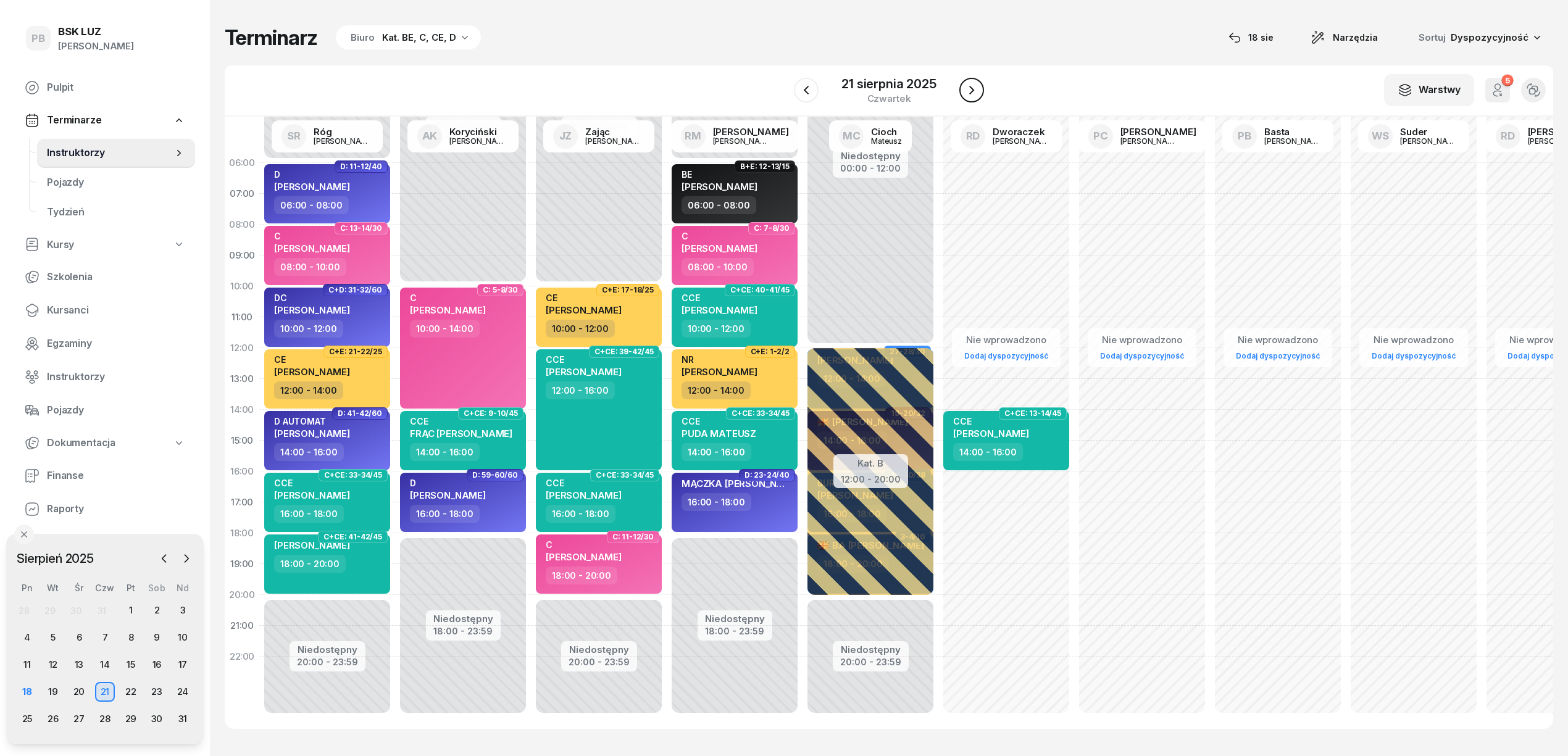
click at [972, 90] on icon "button" at bounding box center [971, 90] width 14 height 14
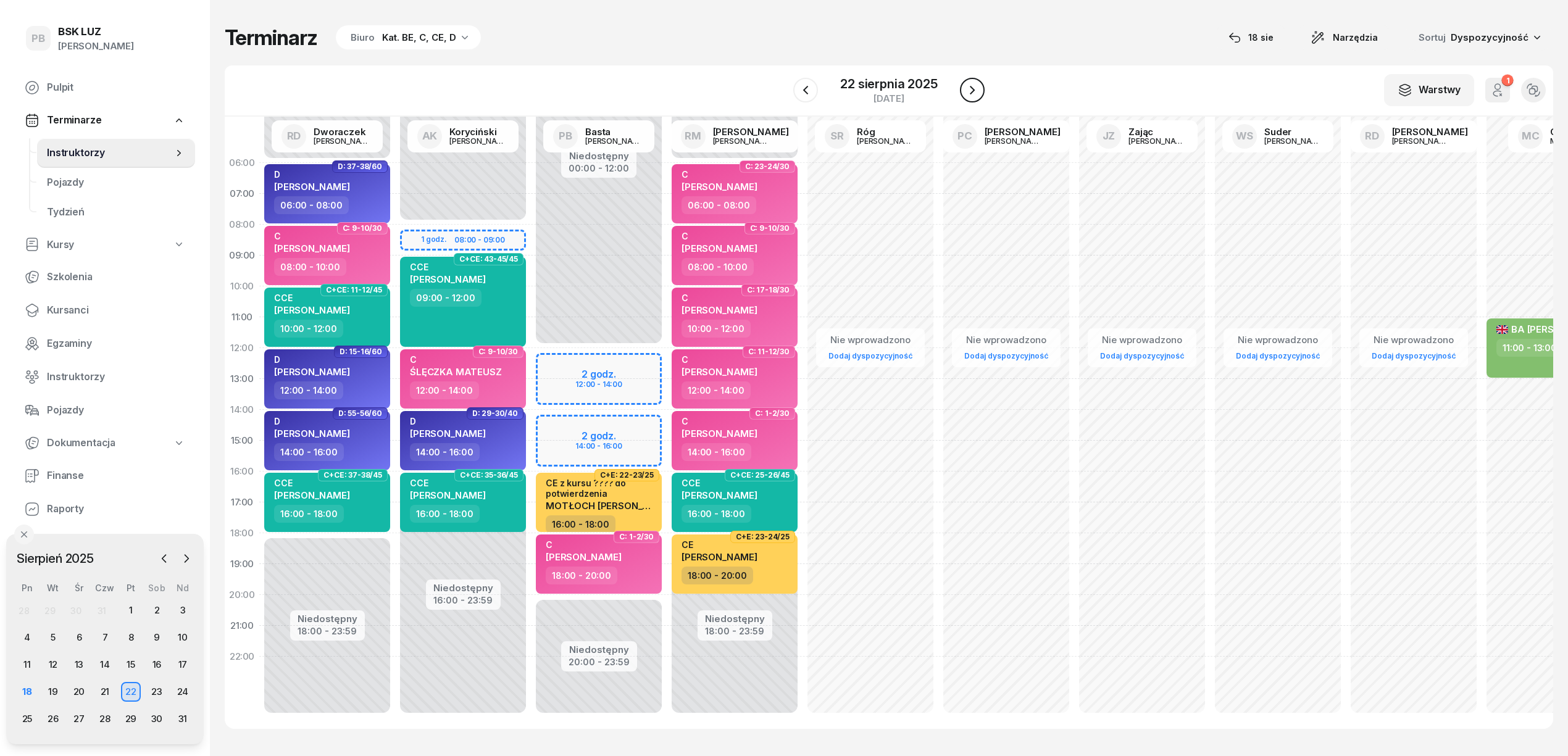
click at [972, 90] on icon "button" at bounding box center [972, 90] width 14 height 14
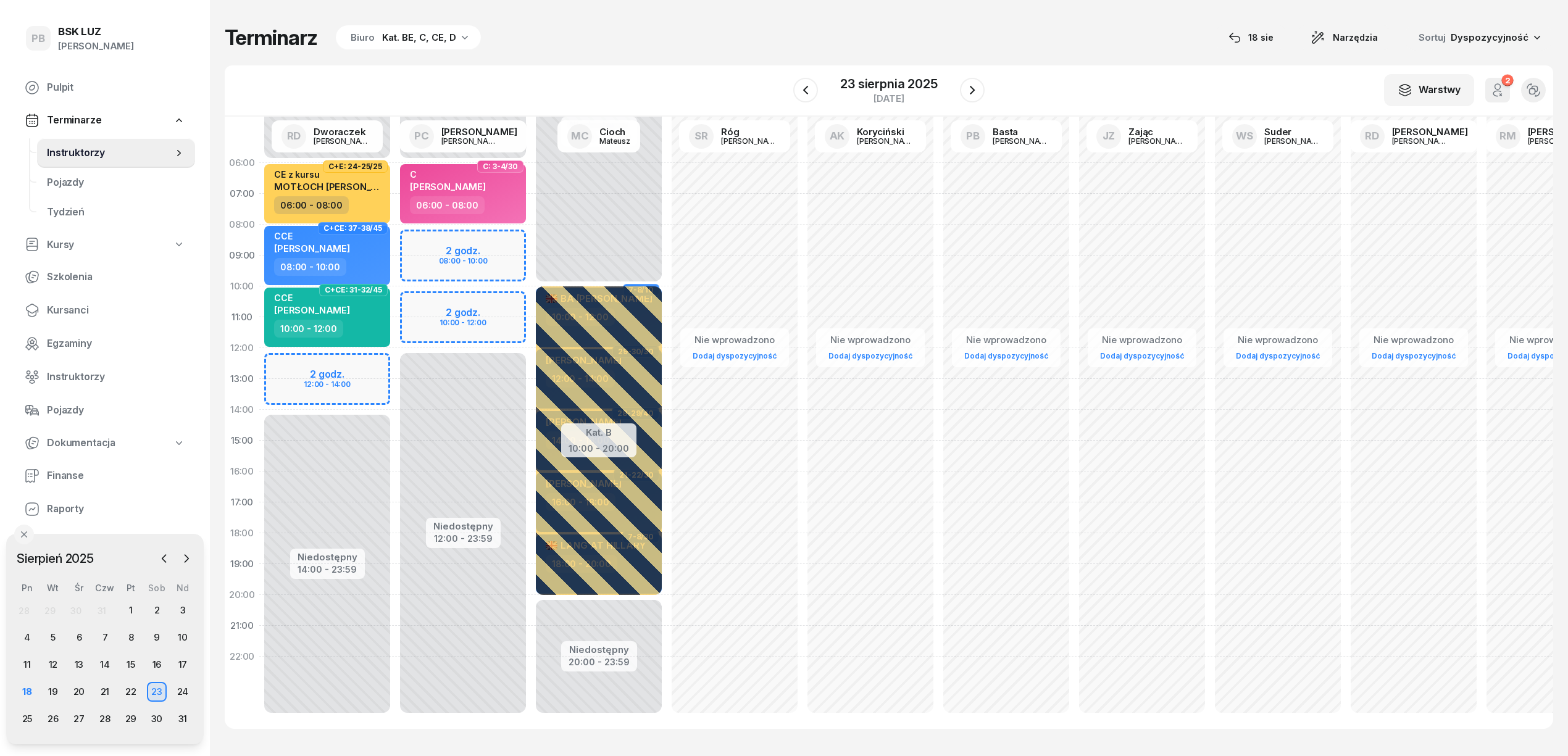
drag, startPoint x: 972, startPoint y: 90, endPoint x: 749, endPoint y: 41, distance: 228.3
click at [749, 41] on div "Terminarz Biuro Kat. BE, C, CE, D 18 sie Narzędzia Sortuj Dyspozycyjność W Wybi…" at bounding box center [889, 377] width 1329 height 753
click at [20, 687] on div "18" at bounding box center [27, 691] width 20 height 20
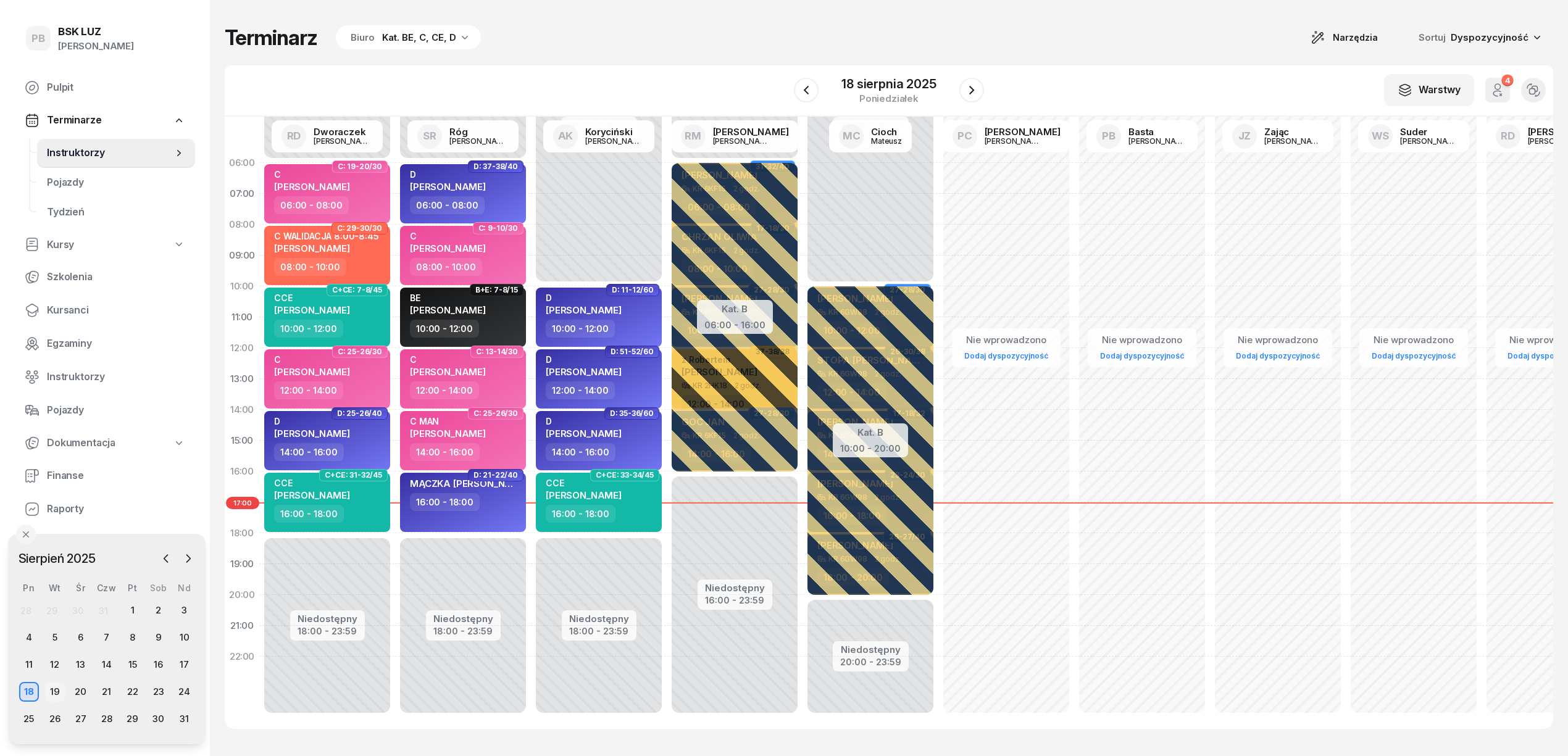
click at [61, 689] on div "19" at bounding box center [55, 691] width 20 height 20
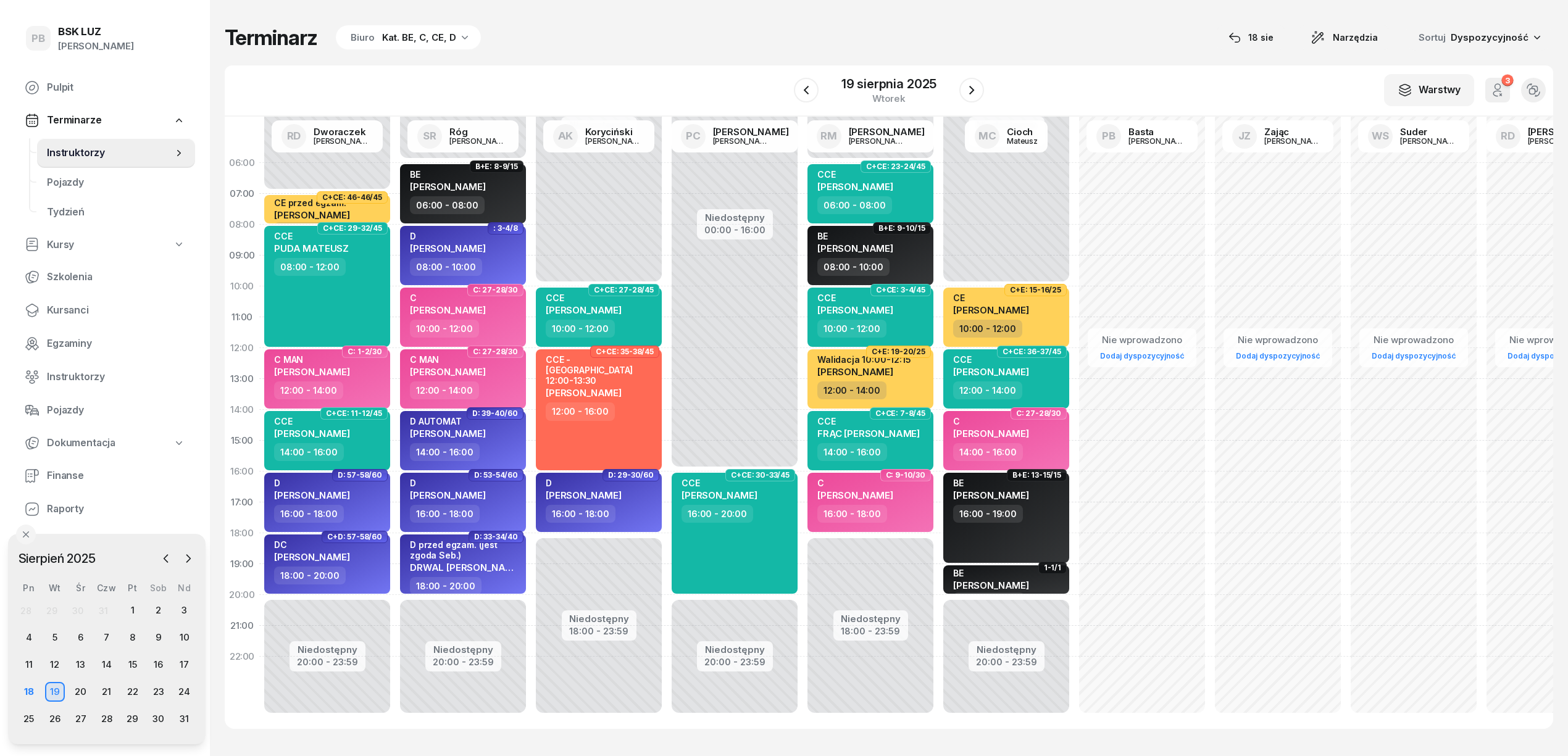
click at [567, 26] on div "Terminarz Biuro Kat. BE, C, CE, D [DATE] Narzędzia Sortuj Dyspozycyjność" at bounding box center [889, 38] width 1329 height 26
click at [31, 691] on div "18" at bounding box center [29, 691] width 20 height 20
click at [30, 694] on div "18" at bounding box center [29, 691] width 20 height 20
click at [968, 89] on icon "button" at bounding box center [971, 90] width 14 height 14
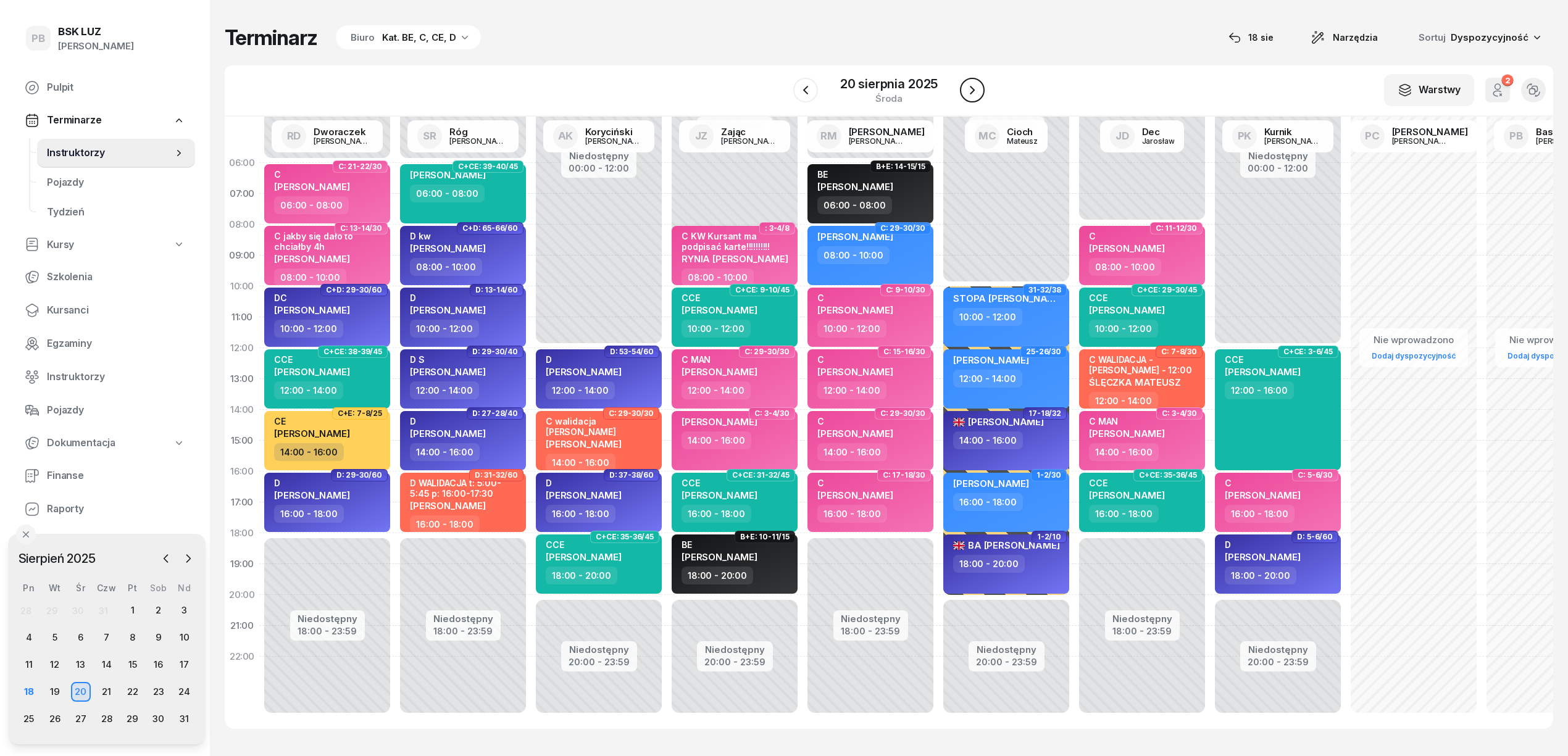
click at [968, 89] on icon "button" at bounding box center [972, 90] width 14 height 14
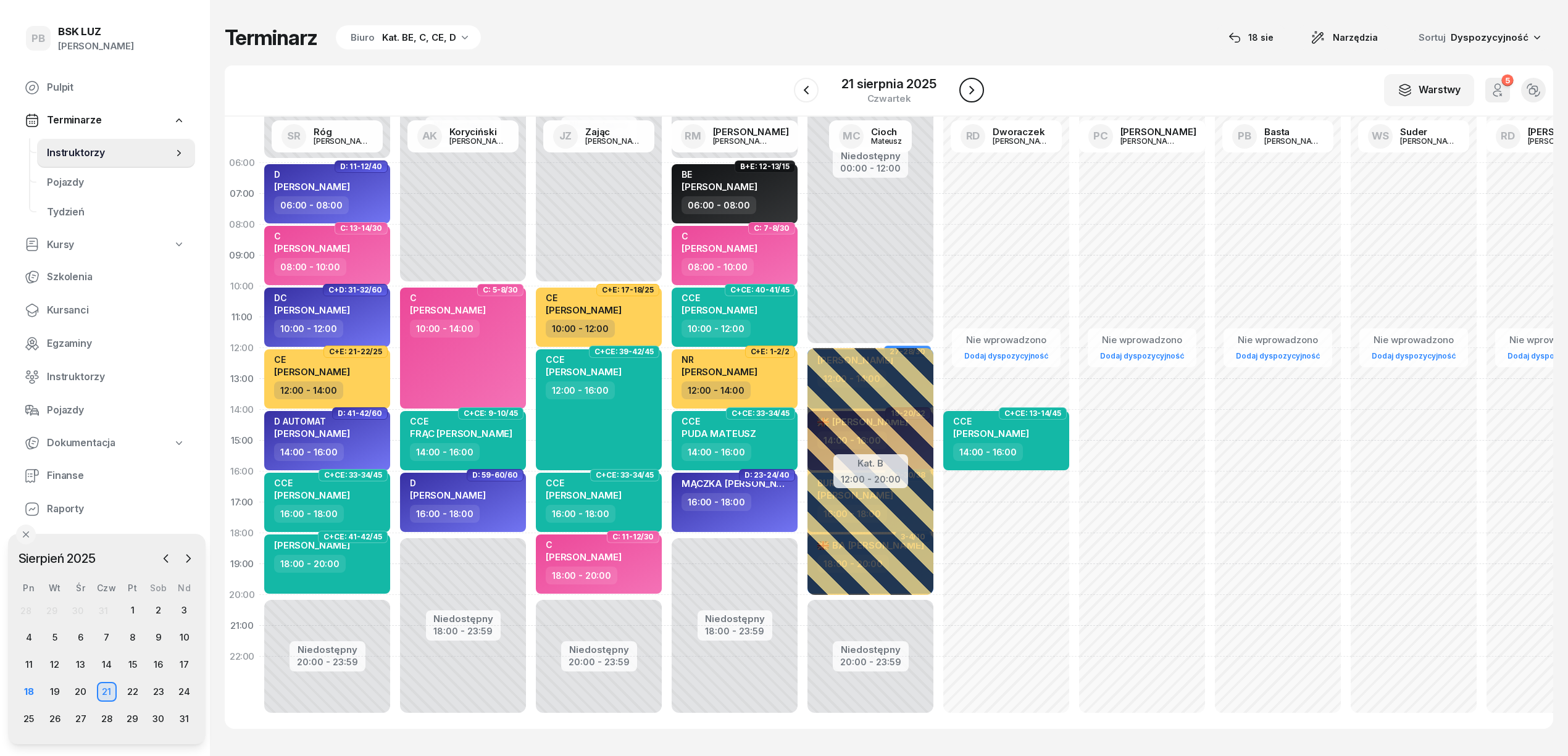
click at [968, 89] on icon "button" at bounding box center [971, 90] width 14 height 14
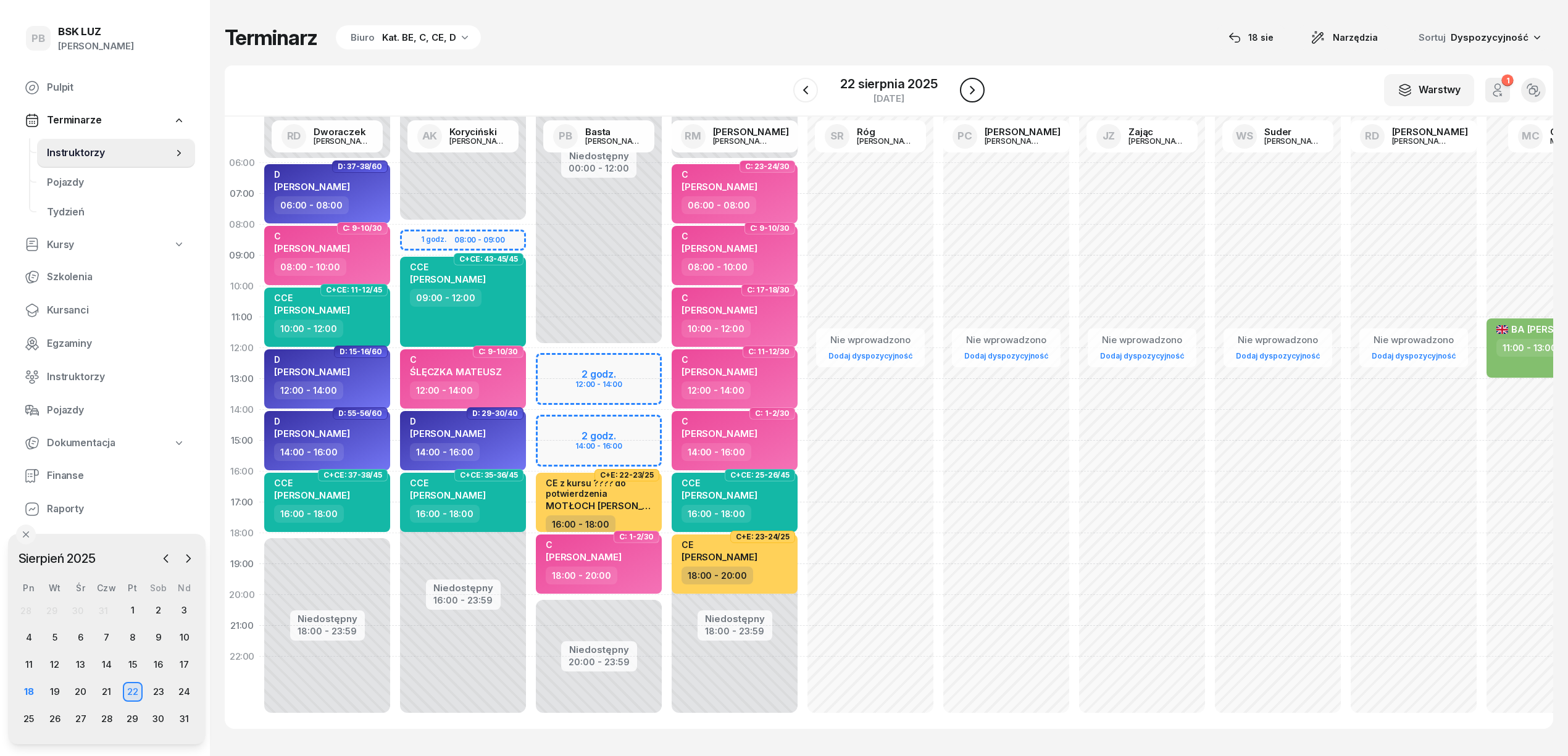
click at [968, 89] on icon "button" at bounding box center [972, 90] width 14 height 14
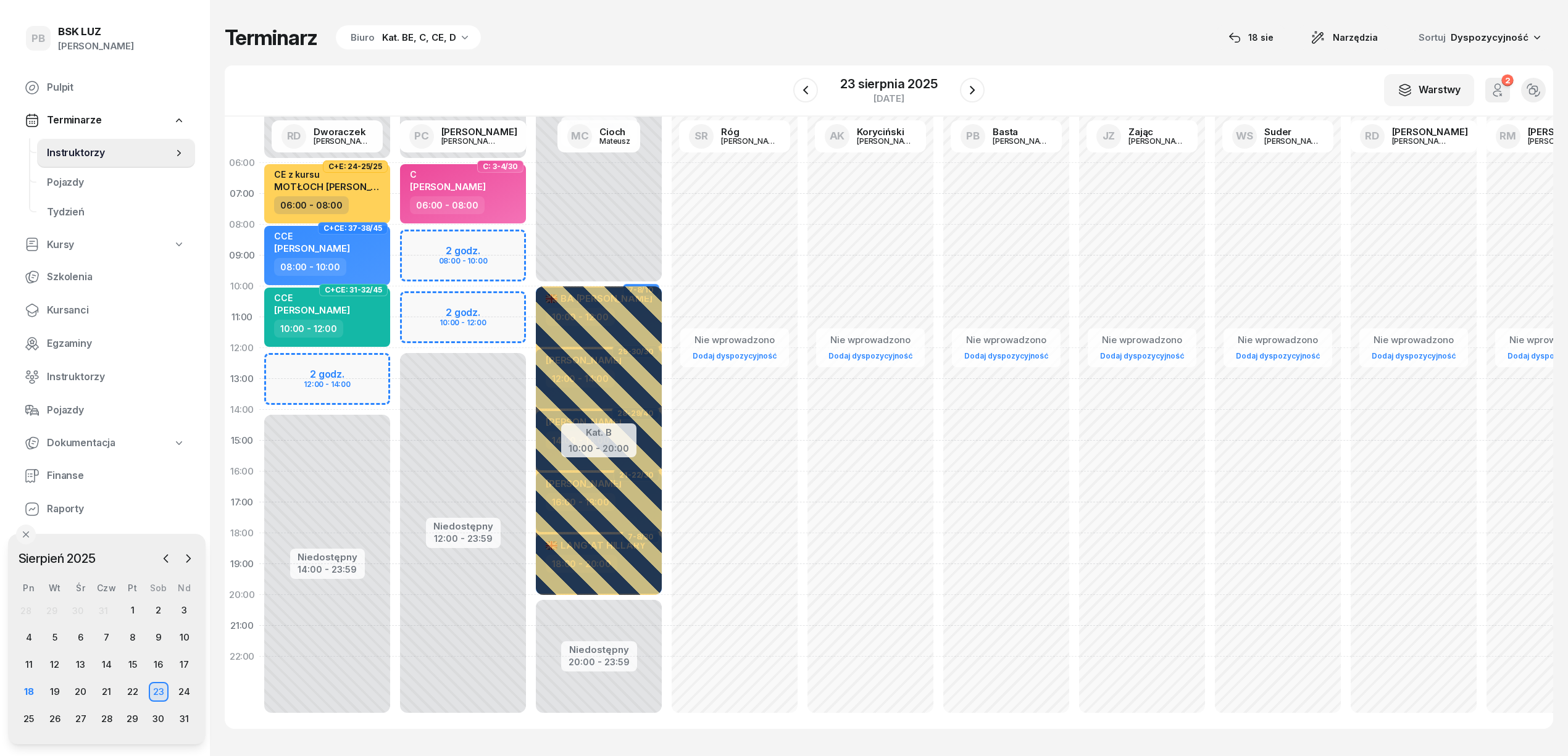
click at [395, 361] on div "Niedostępny 00:00 - 06:00 Niedostępny 14:00 - 23:59 2 godz. 12:00 - 14:00 C+E: …" at bounding box center [462, 441] width 136 height 586
select select "12"
select select "14"
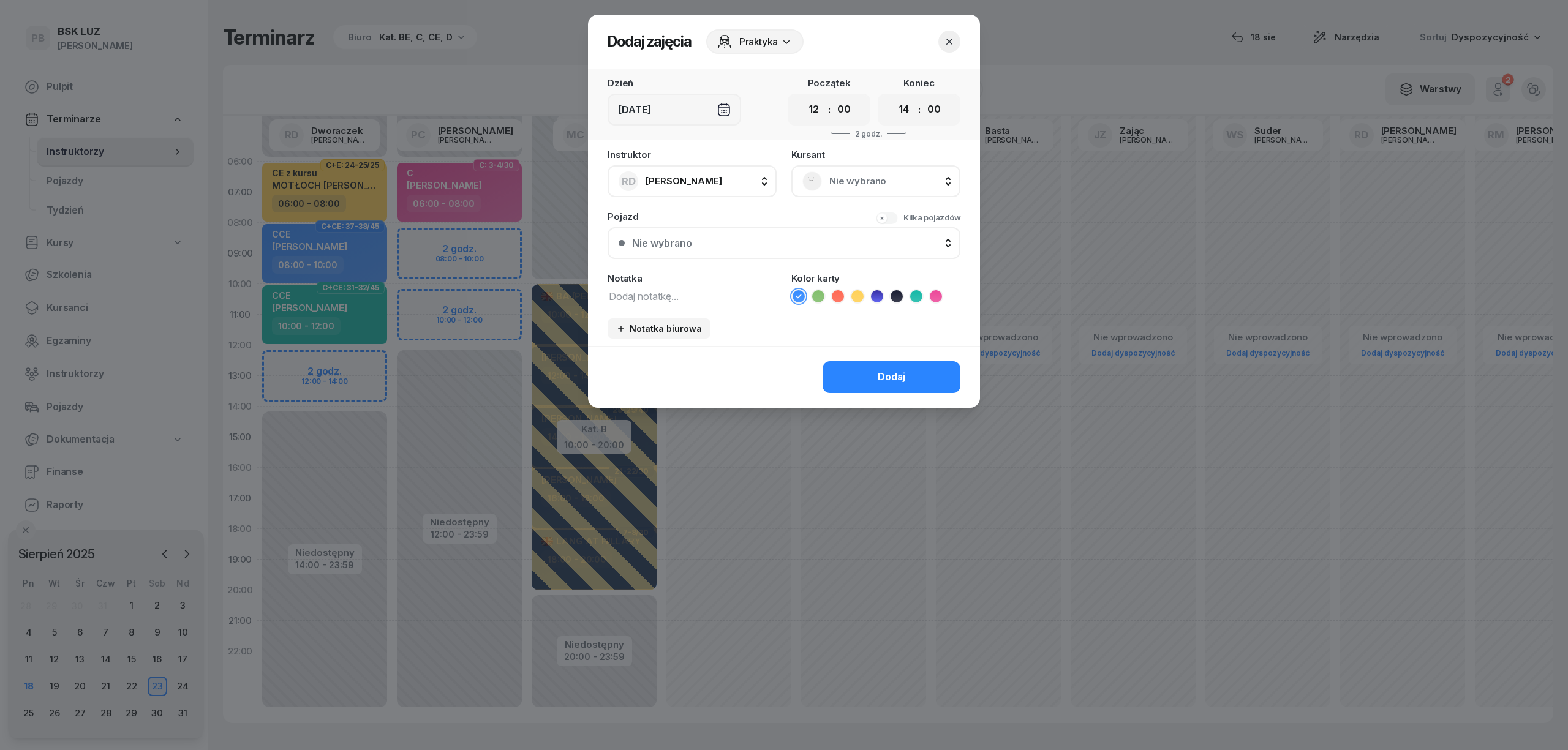
click at [898, 174] on span "Nie wybrano" at bounding box center [889, 181] width 120 height 16
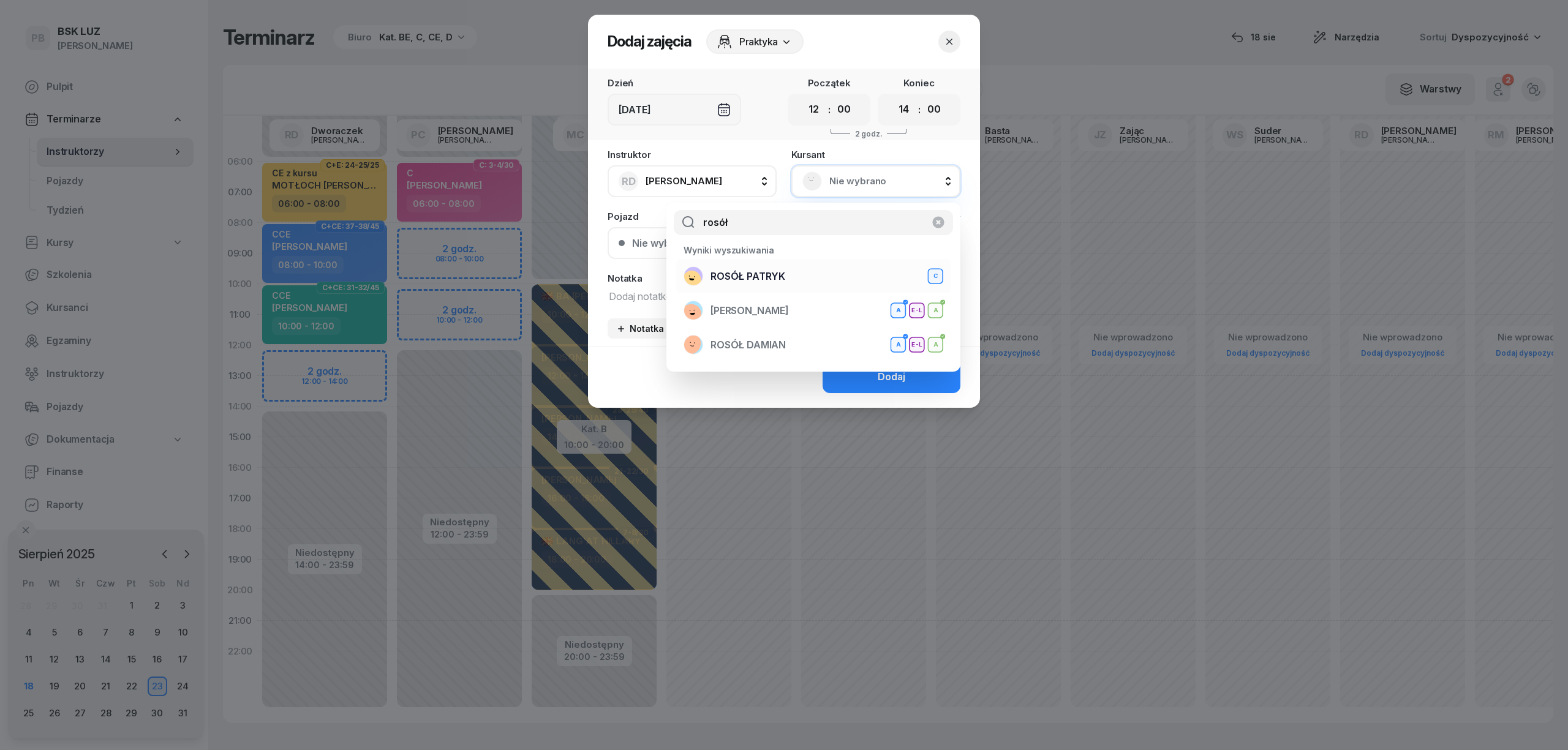
type input "rosół"
click at [858, 274] on div "ROSÓŁ PATRYK C" at bounding box center [813, 276] width 260 height 20
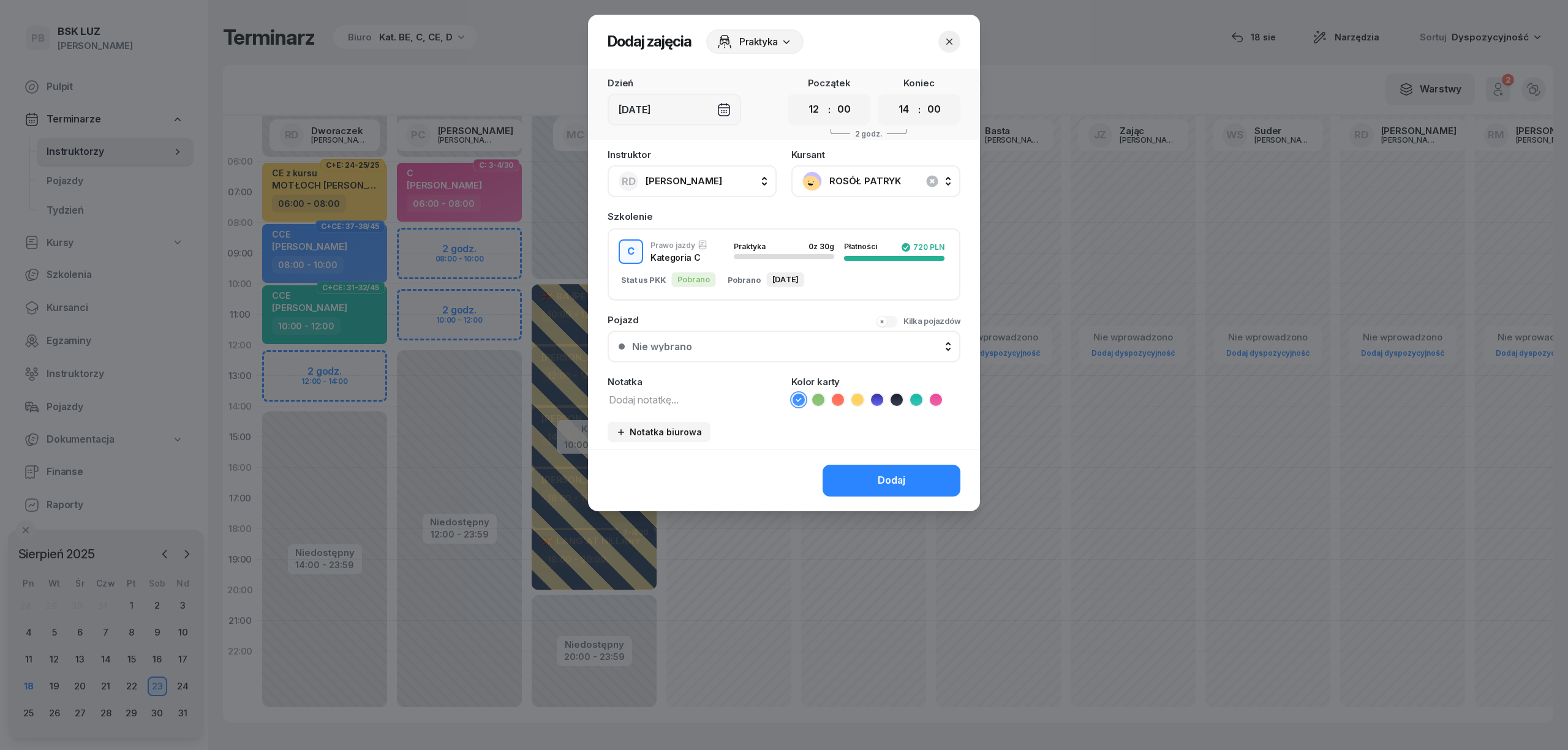
click at [694, 391] on textarea at bounding box center [692, 399] width 169 height 16
type textarea "C"
click at [934, 399] on icon at bounding box center [935, 399] width 5 height 4
click at [902, 466] on button "Dodaj" at bounding box center [891, 480] width 138 height 32
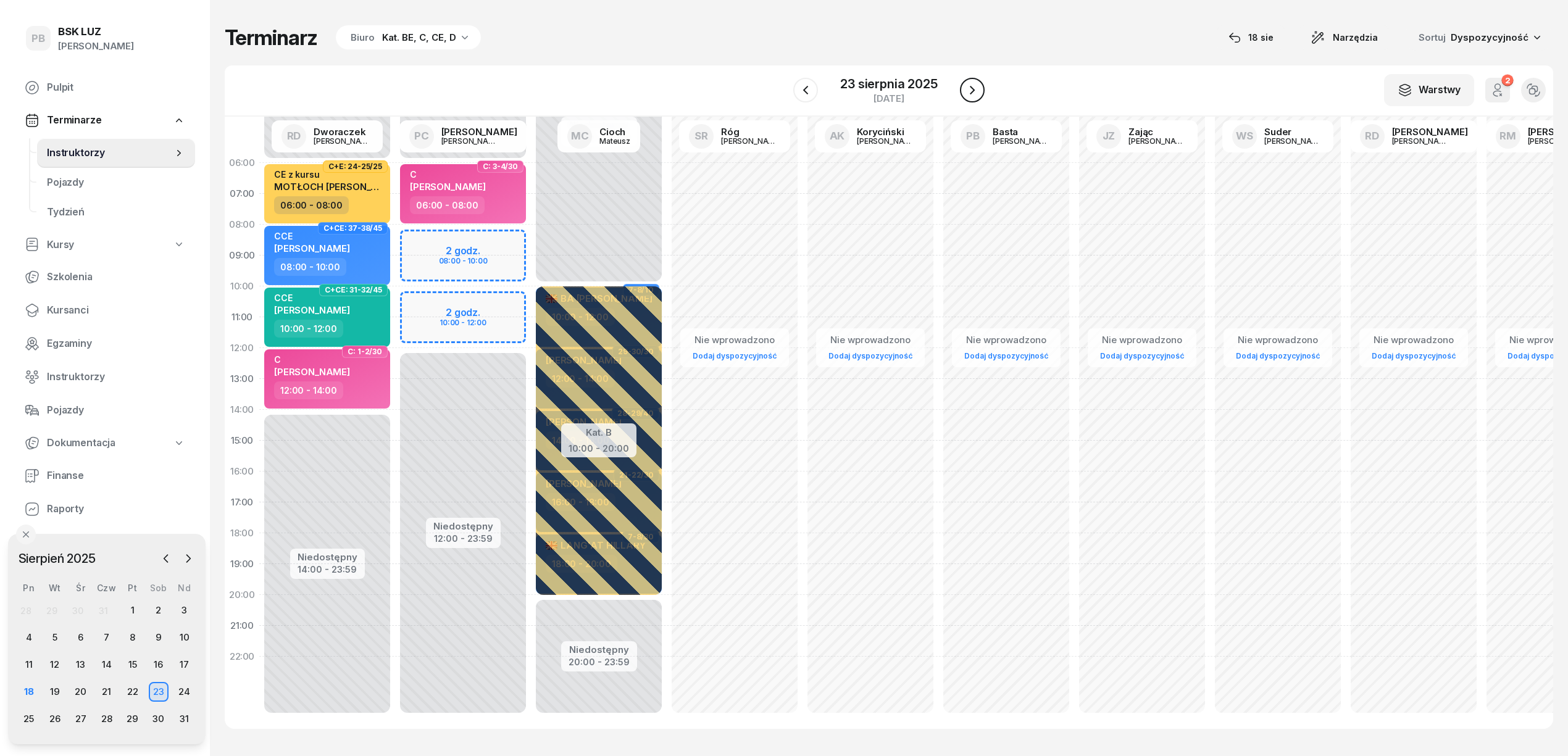
click at [970, 89] on icon "button" at bounding box center [972, 90] width 14 height 14
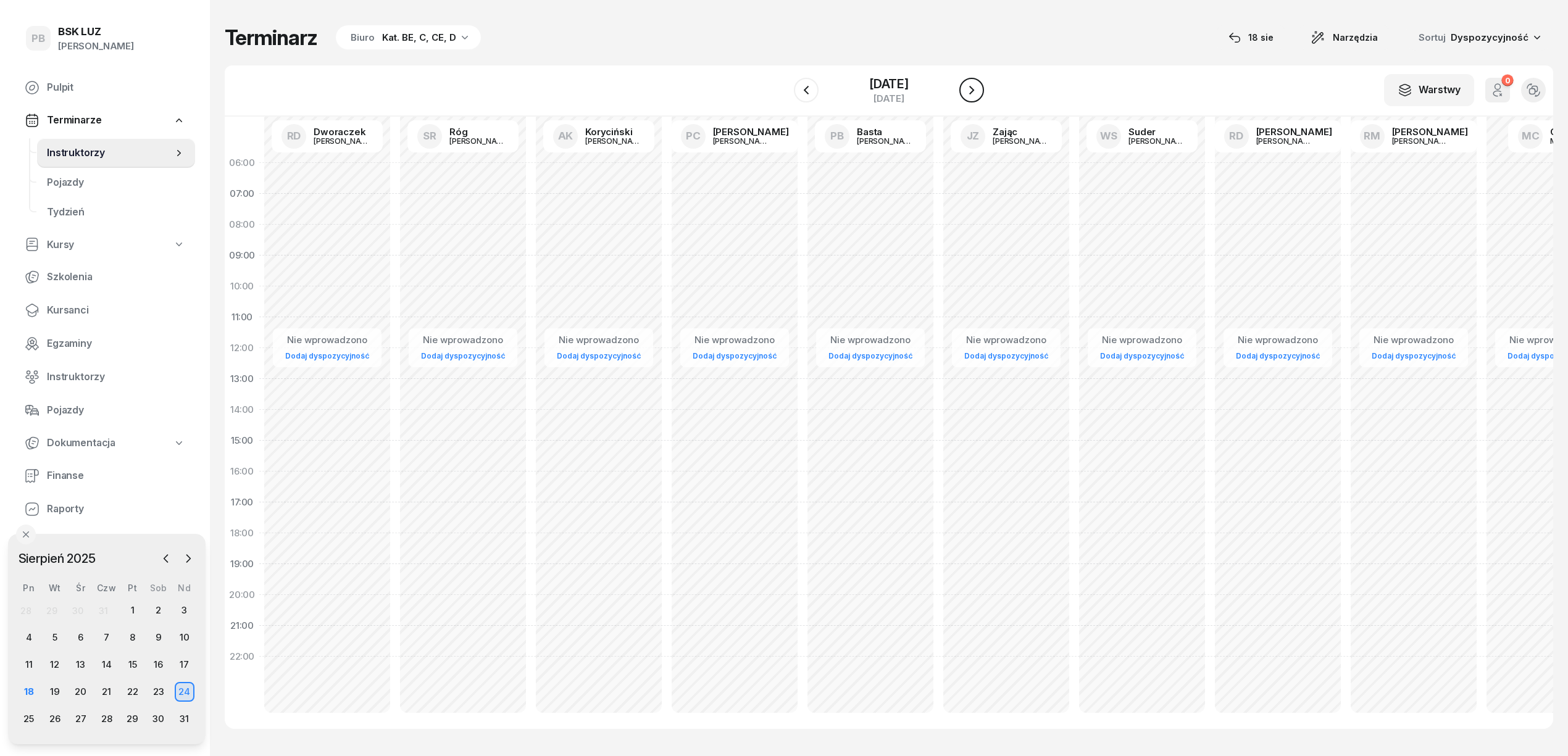
click at [969, 90] on icon "button" at bounding box center [971, 90] width 14 height 14
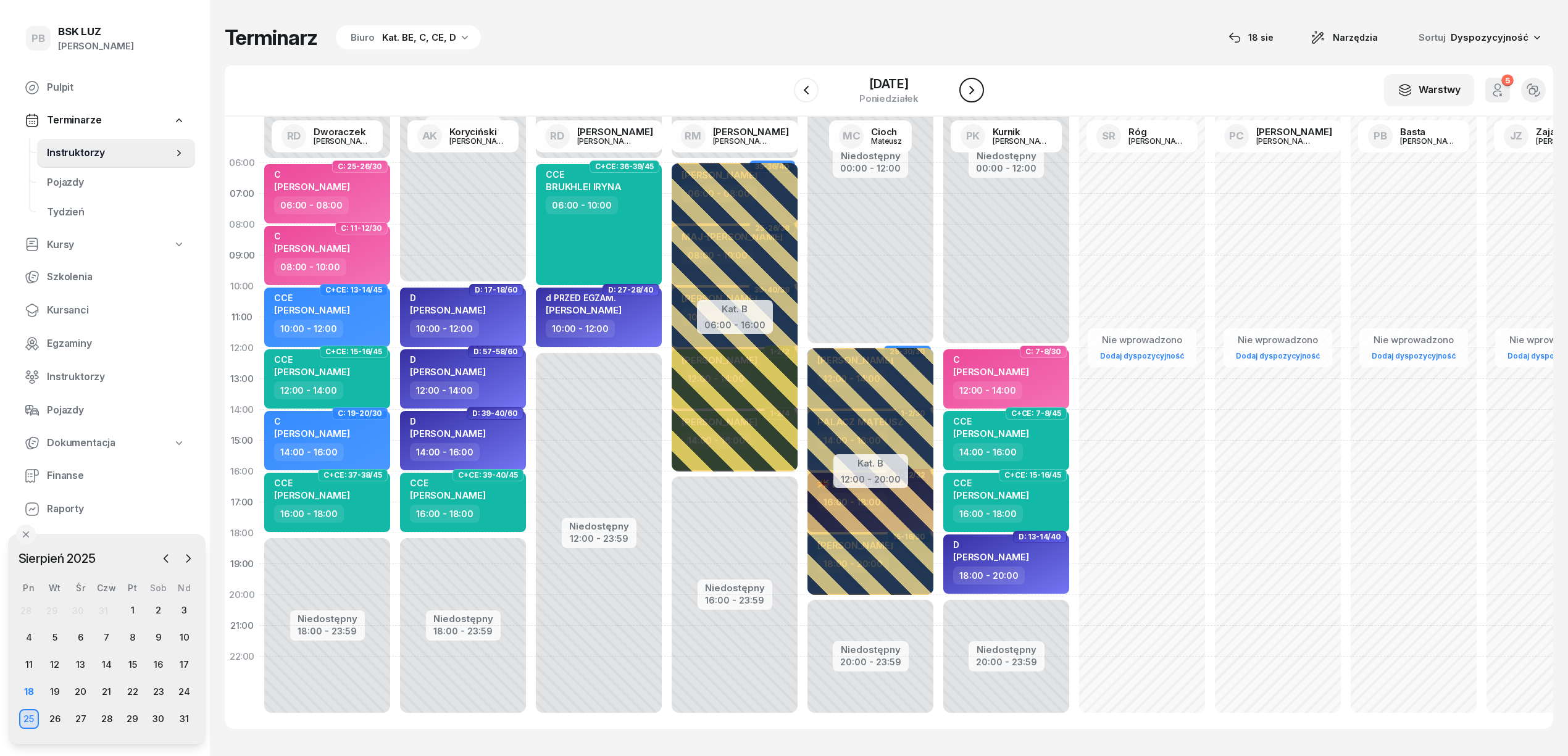
click at [969, 90] on icon "button" at bounding box center [971, 90] width 14 height 14
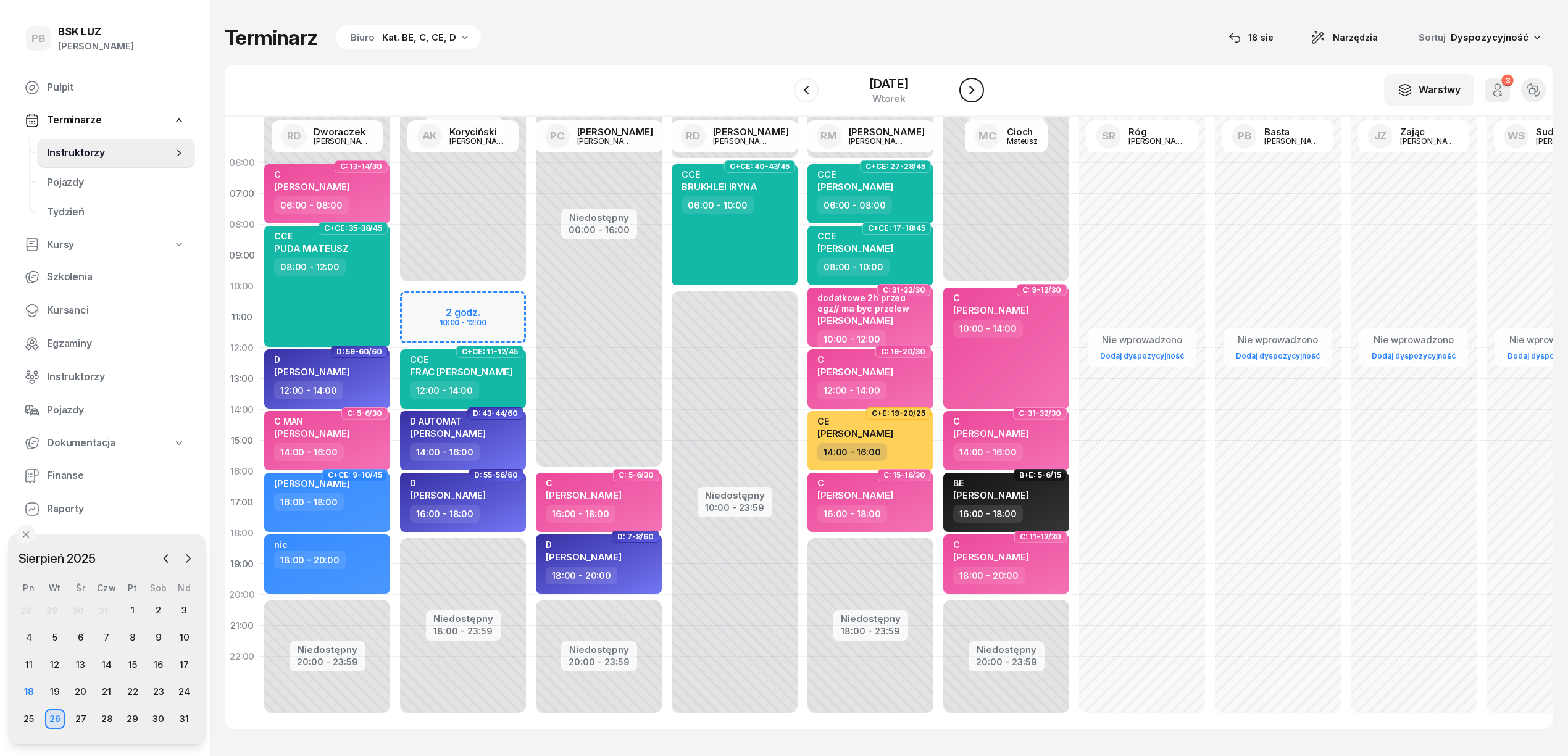
click at [969, 90] on icon "button" at bounding box center [971, 90] width 14 height 14
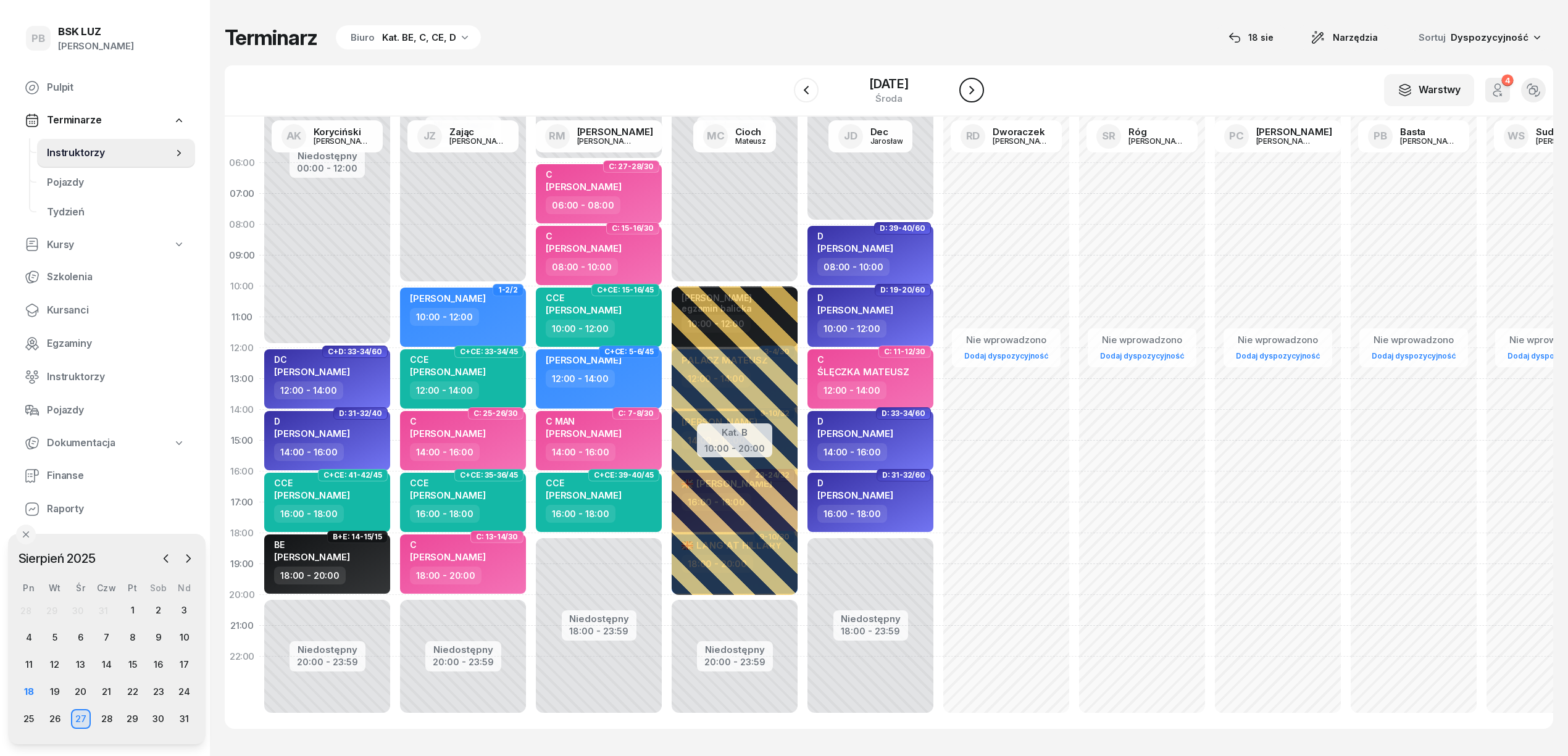
click at [969, 90] on icon "button" at bounding box center [971, 90] width 14 height 14
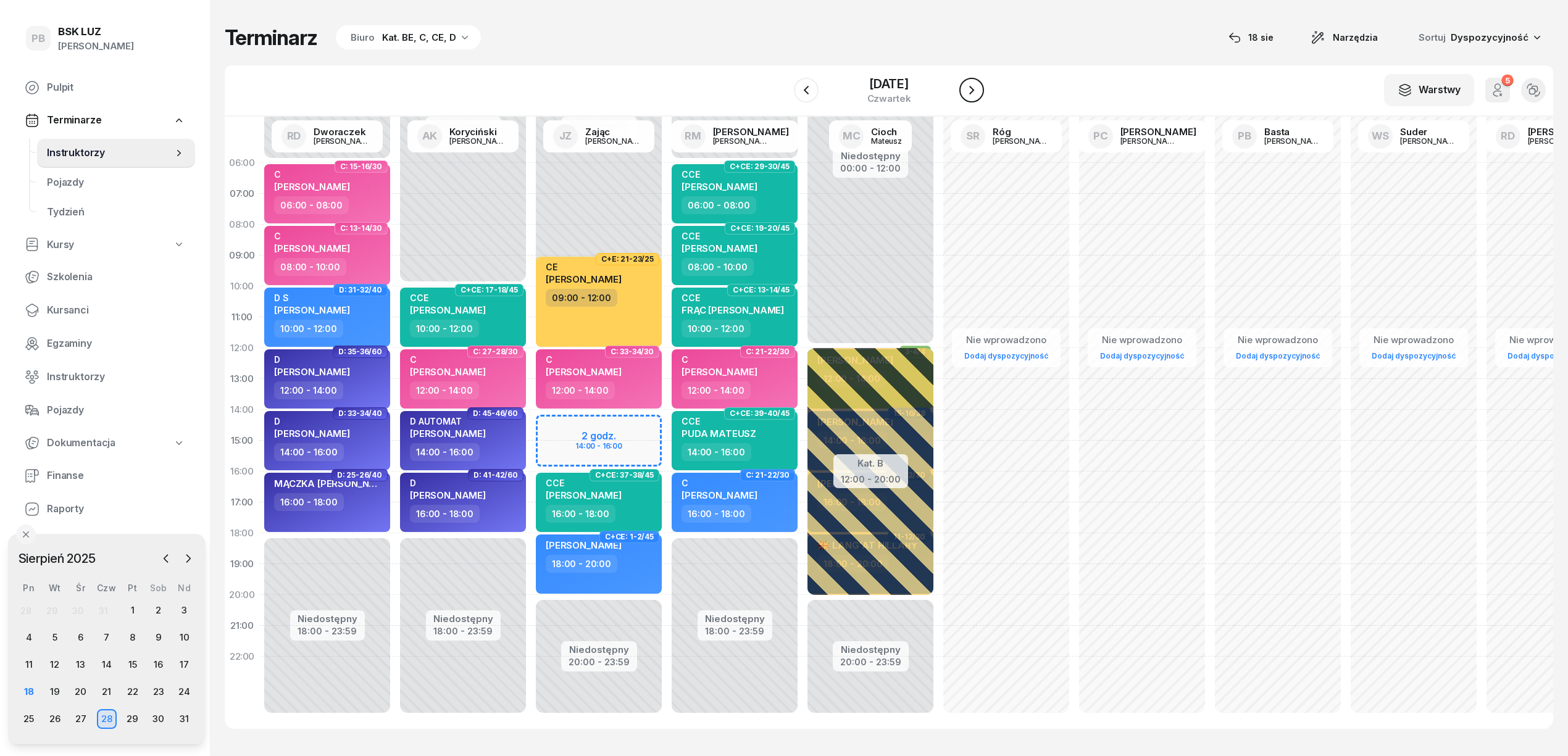
click at [969, 90] on icon "button" at bounding box center [971, 90] width 14 height 14
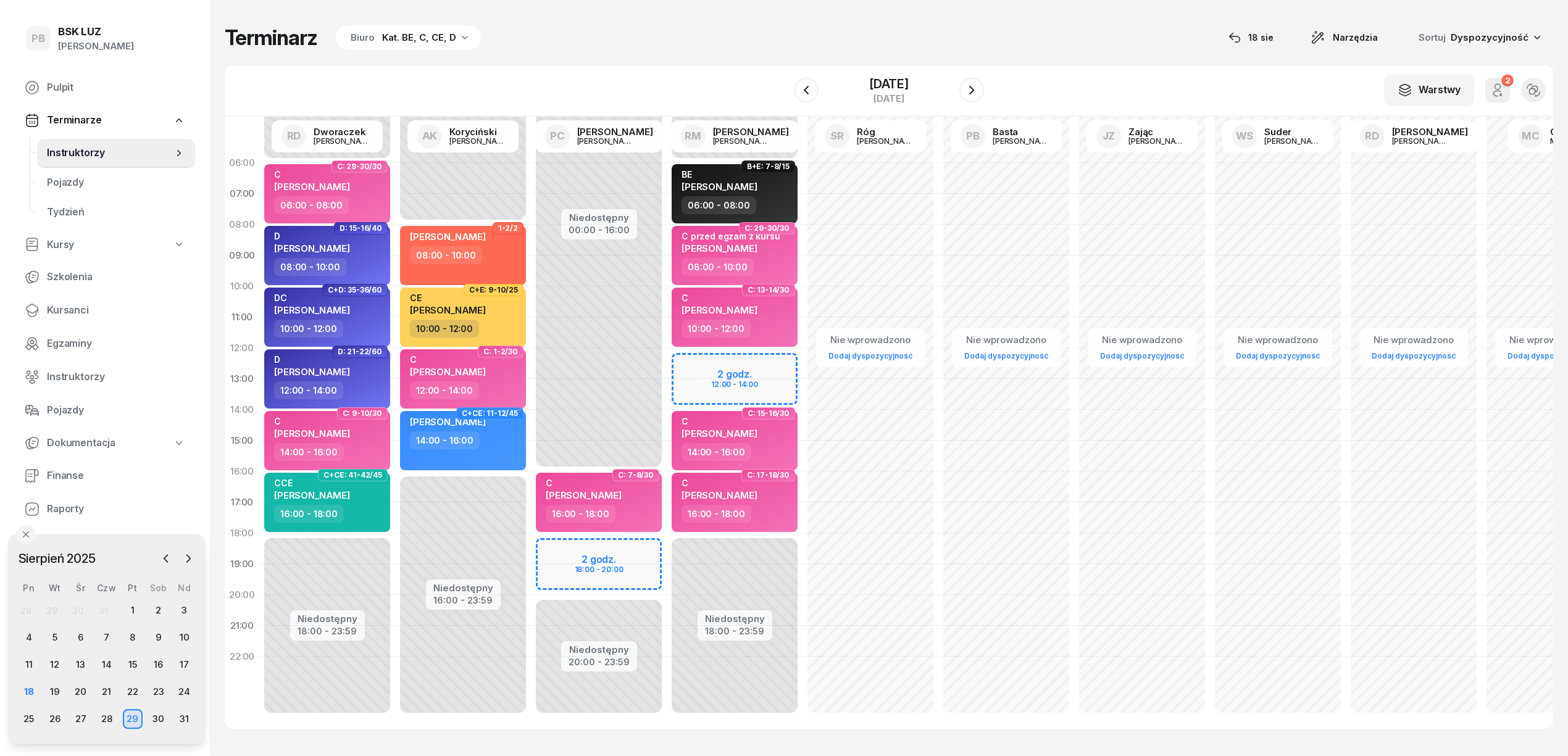
click at [667, 548] on div "Niedostępny 00:00 - 16:00 Niedostępny 20:00 - 23:59 2 godz. 18:00 - 20:00 C: 7-…" at bounding box center [734, 441] width 136 height 586
select select "18"
select select "20"
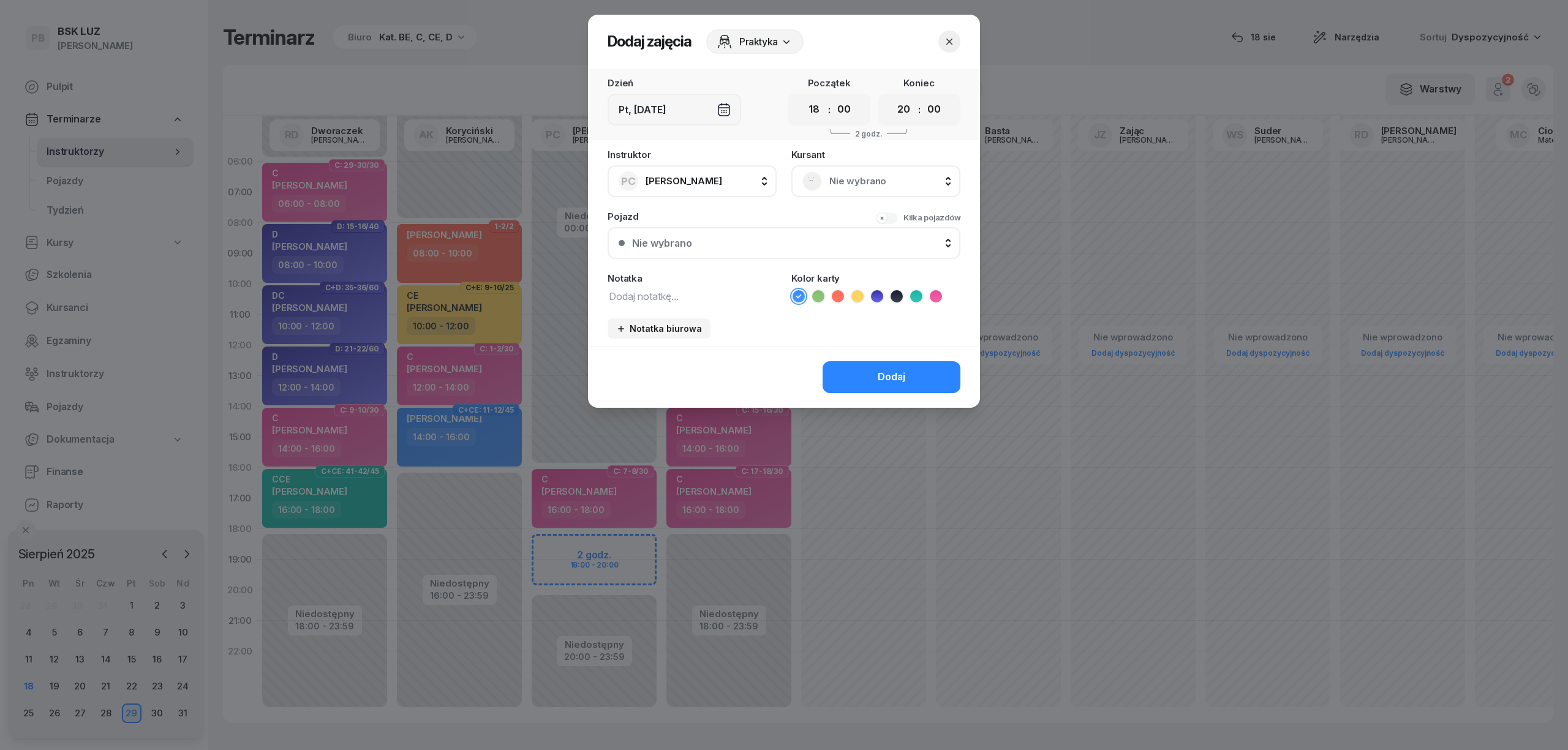
click at [876, 183] on span "Nie wybrano" at bounding box center [889, 181] width 120 height 16
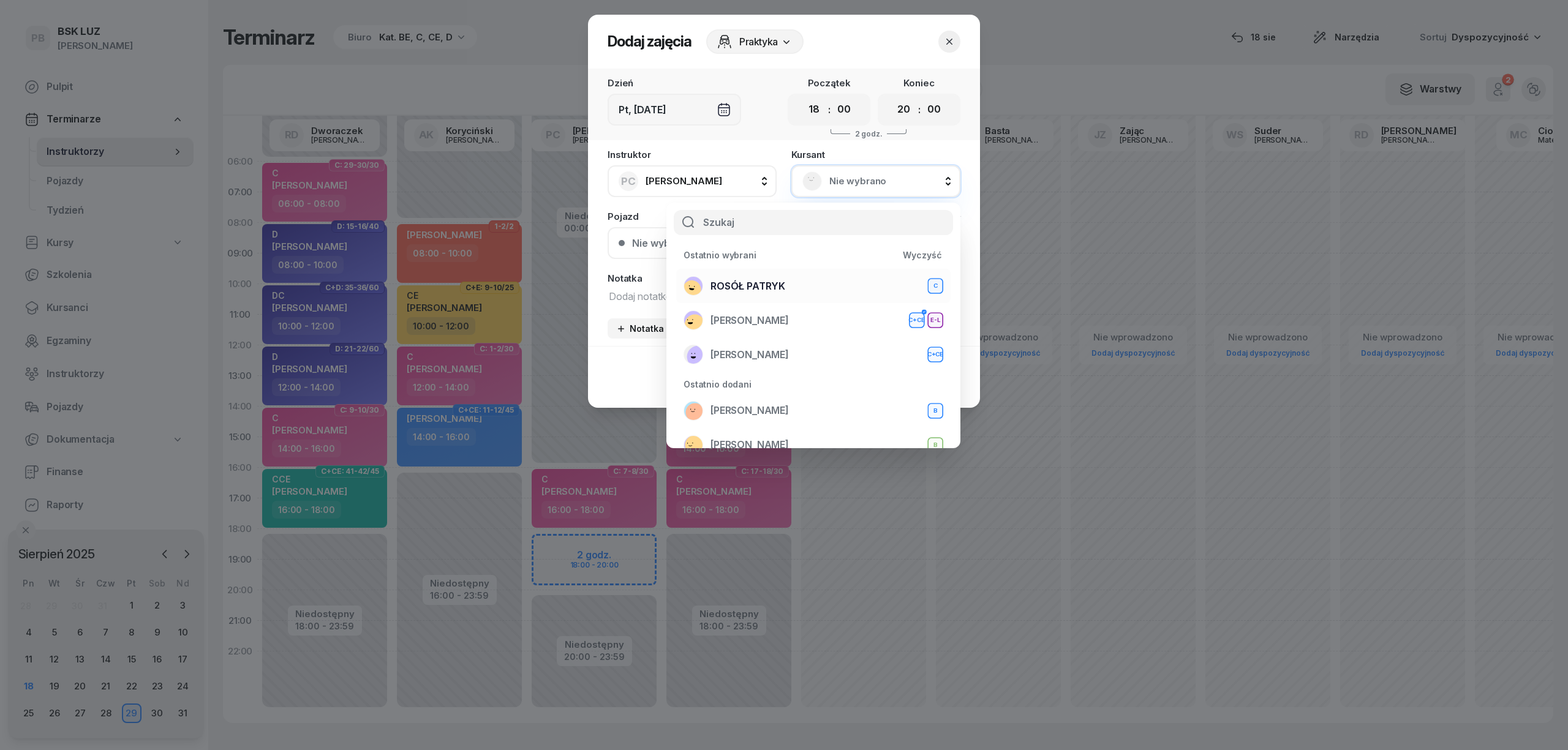
click at [821, 276] on div "ROSÓŁ PATRYK C" at bounding box center [813, 285] width 260 height 20
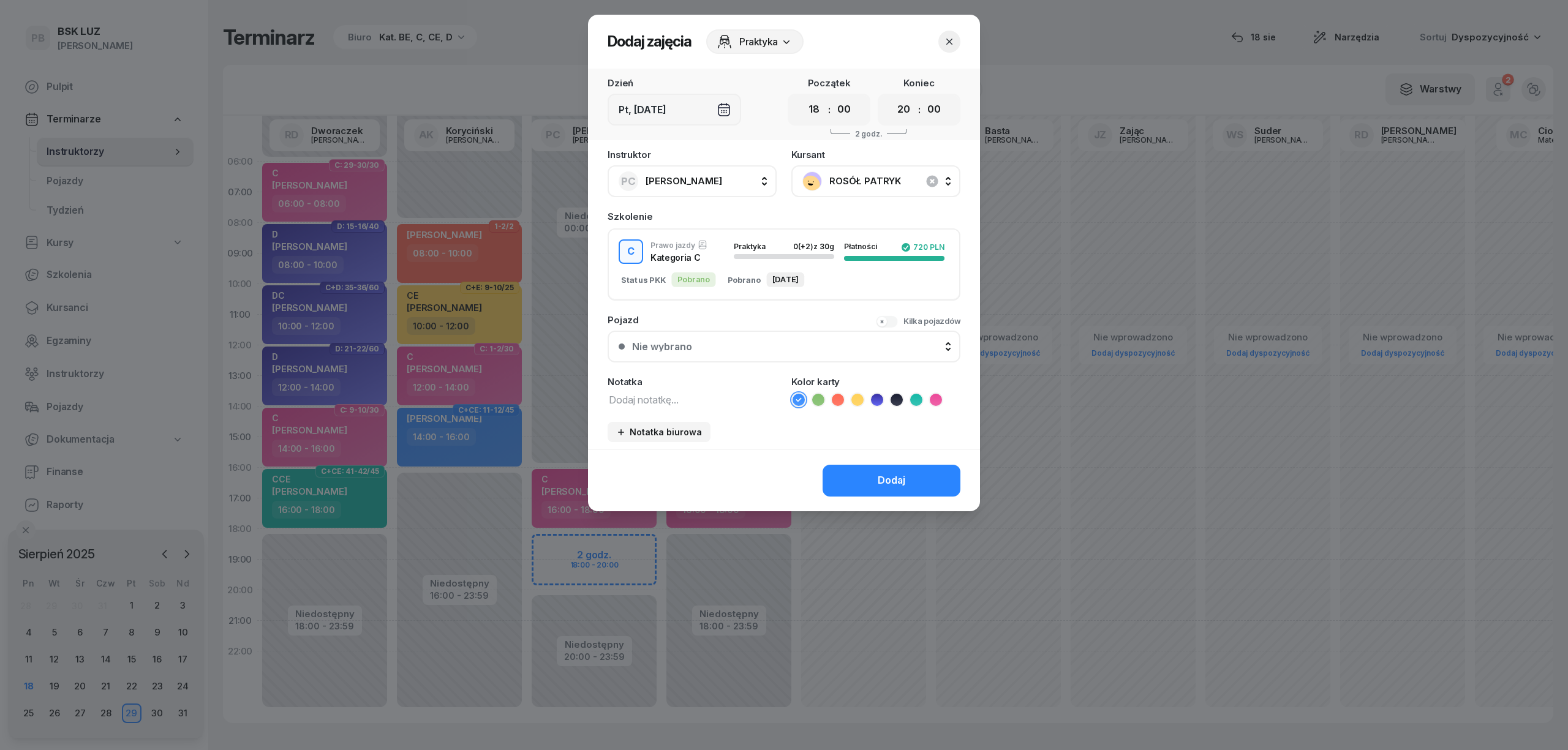
click at [676, 391] on textarea at bounding box center [692, 399] width 169 height 16
type textarea "C"
click at [941, 400] on icon at bounding box center [936, 400] width 12 height 12
click at [902, 473] on div "Dodaj" at bounding box center [892, 480] width 27 height 16
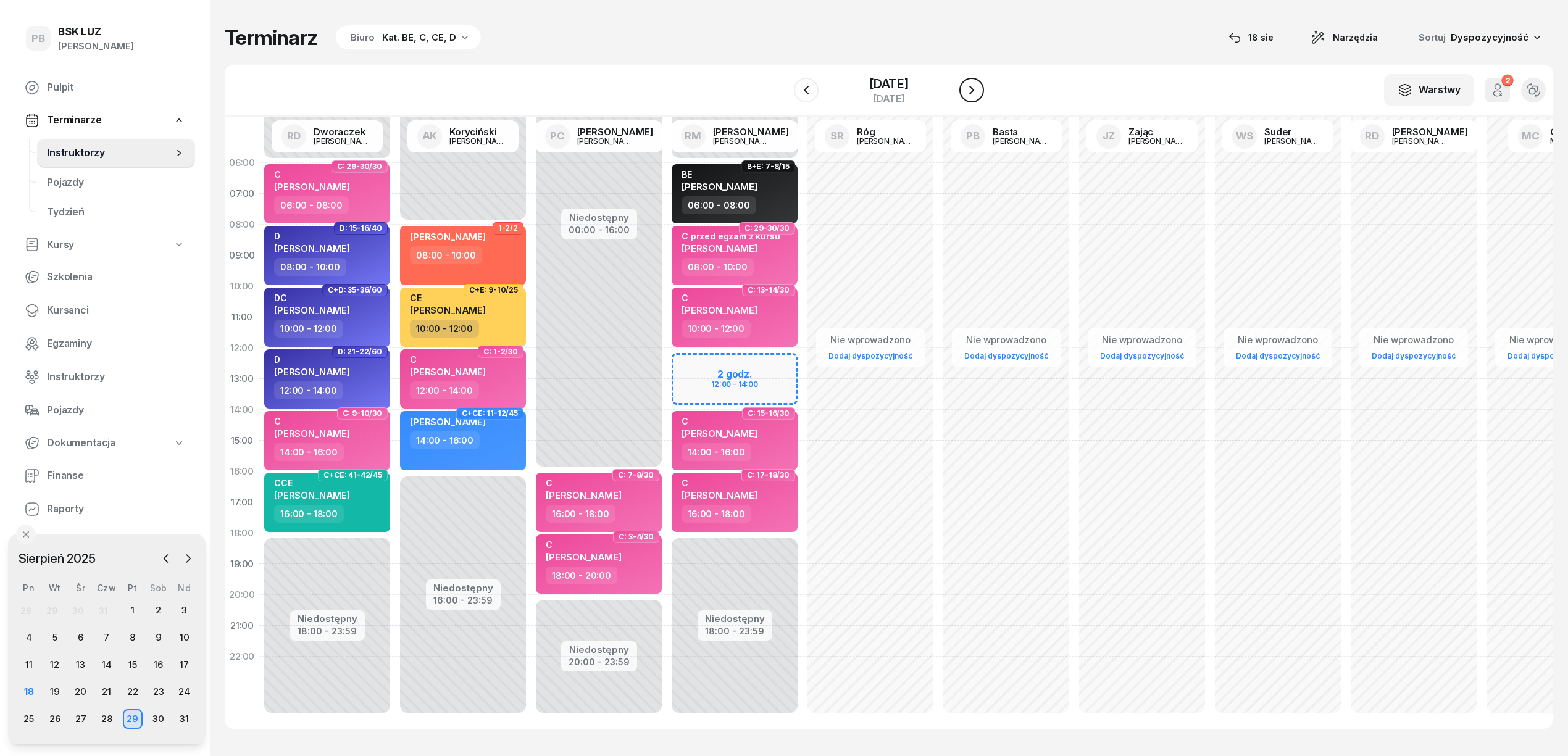
click at [970, 90] on icon "button" at bounding box center [971, 90] width 14 height 14
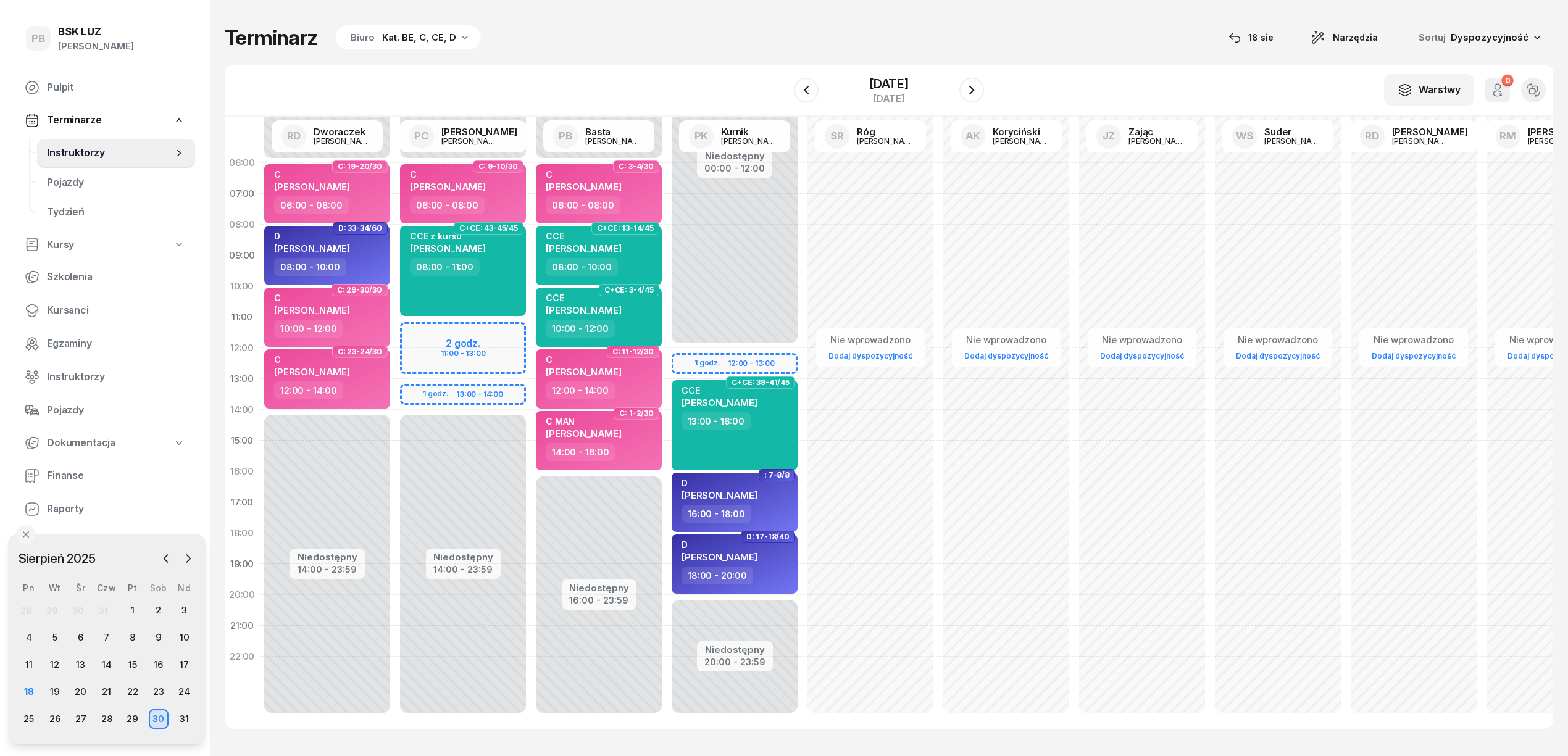
click at [531, 324] on div "Niedostępny 00:00 - 06:00 Niedostępny 14:00 - 23:59 2 godz. 11:00 - 13:00 1 god…" at bounding box center [598, 441] width 136 height 586
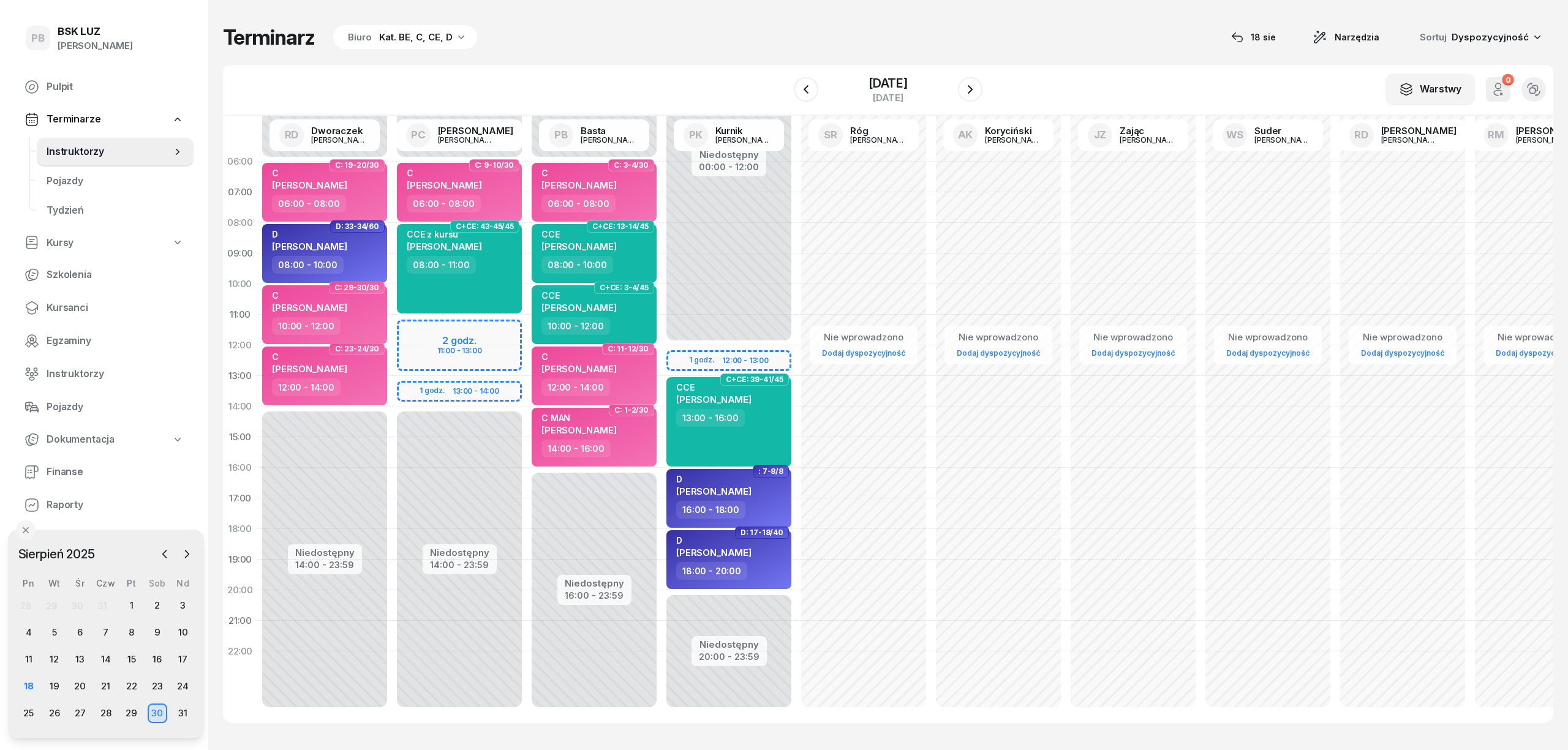
select select "11"
select select "13"
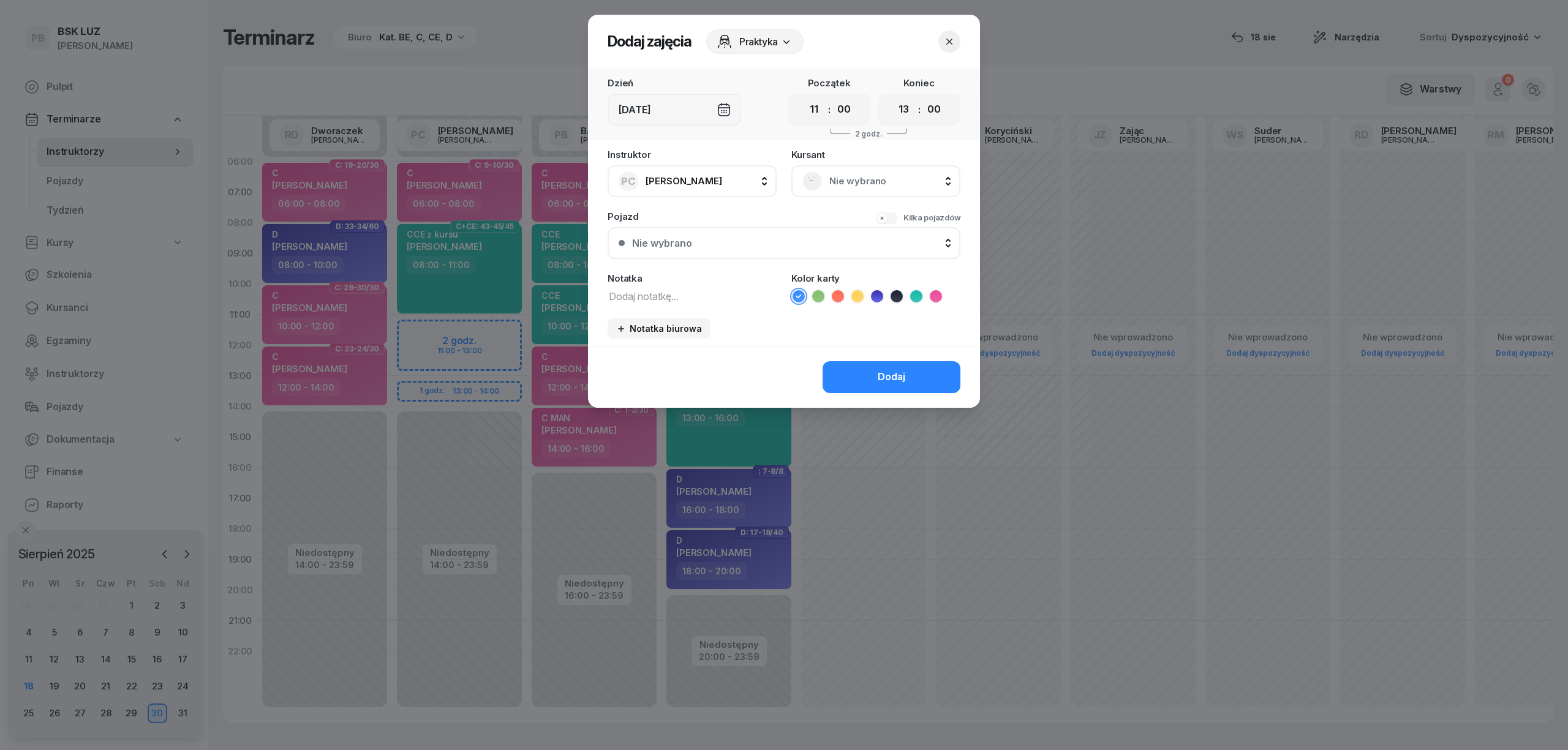
click at [902, 177] on span "Nie wybrano" at bounding box center [889, 181] width 120 height 16
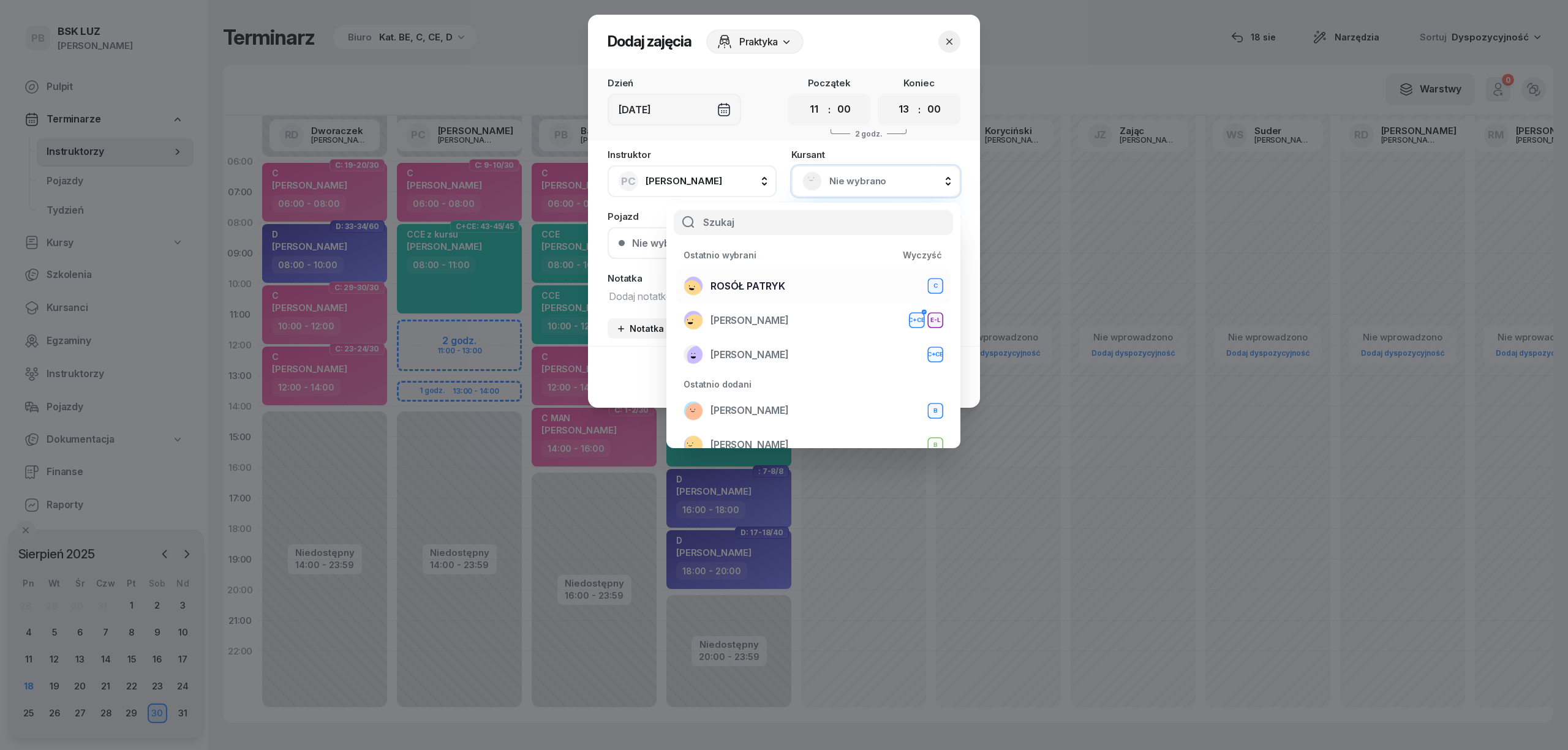
click at [840, 281] on div "ROSÓŁ PATRYK C" at bounding box center [813, 285] width 260 height 20
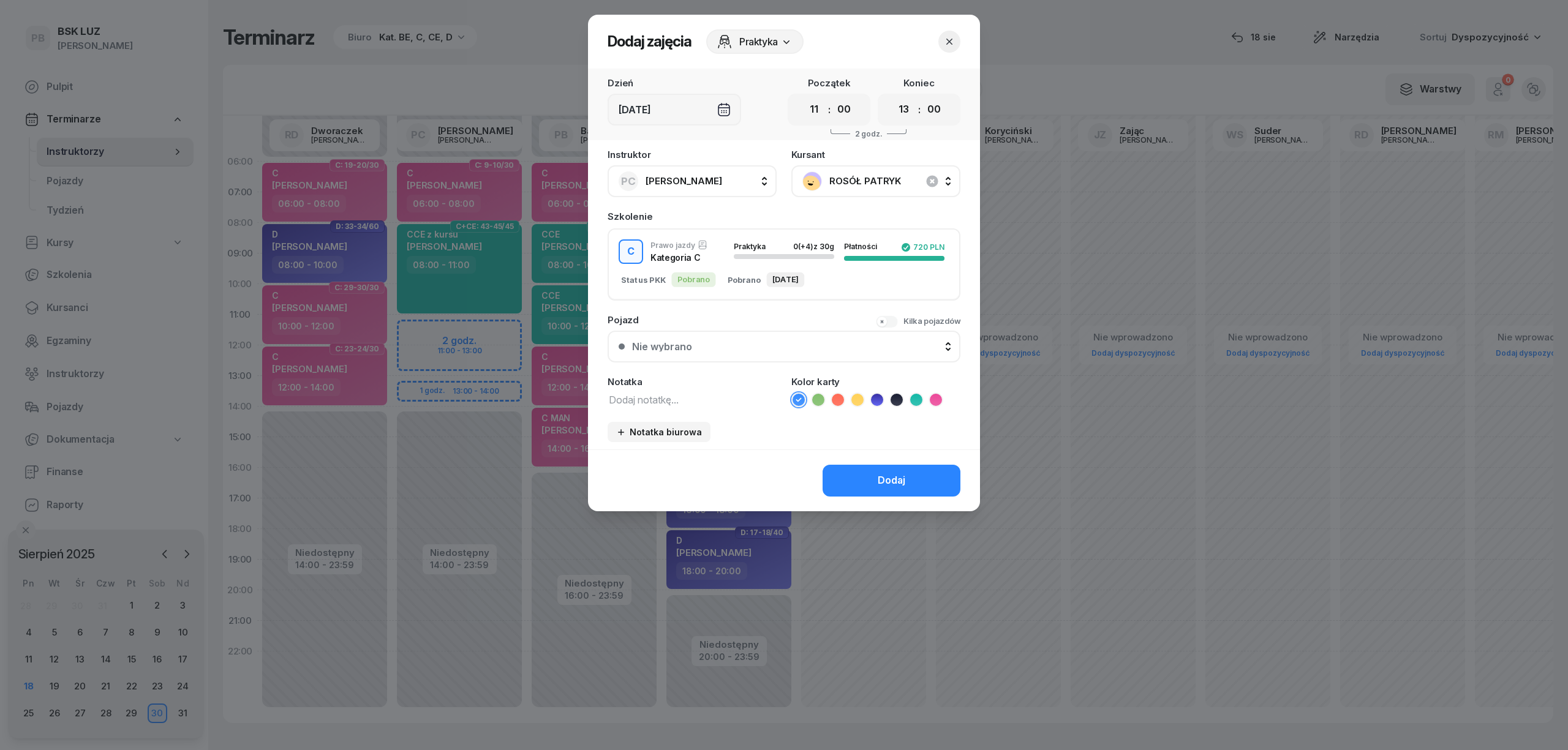
click at [700, 398] on textarea at bounding box center [692, 399] width 169 height 16
type textarea "C"
click at [935, 396] on icon at bounding box center [936, 400] width 12 height 12
click at [902, 473] on div "Dodaj" at bounding box center [892, 480] width 27 height 16
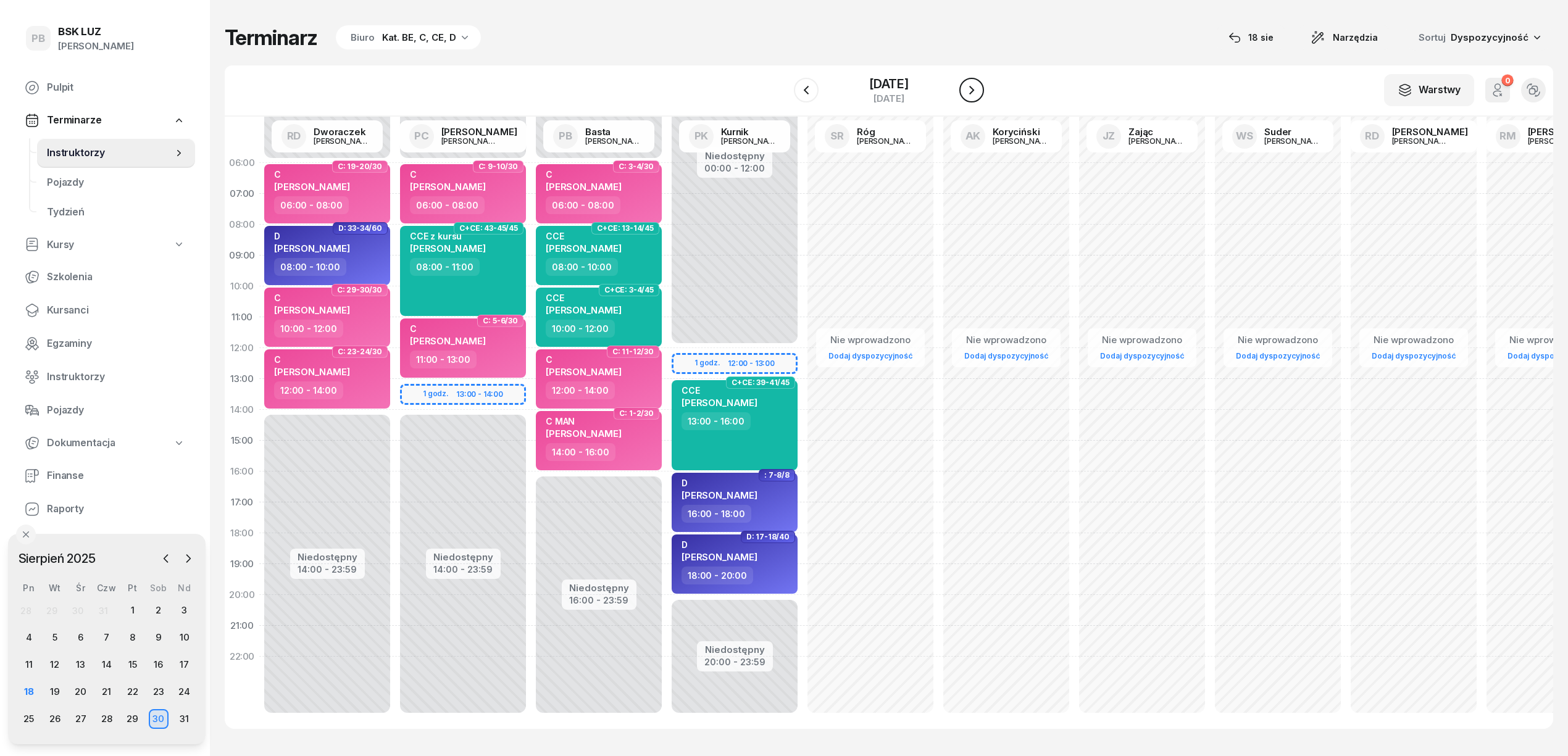
click at [973, 90] on icon "button" at bounding box center [971, 90] width 5 height 9
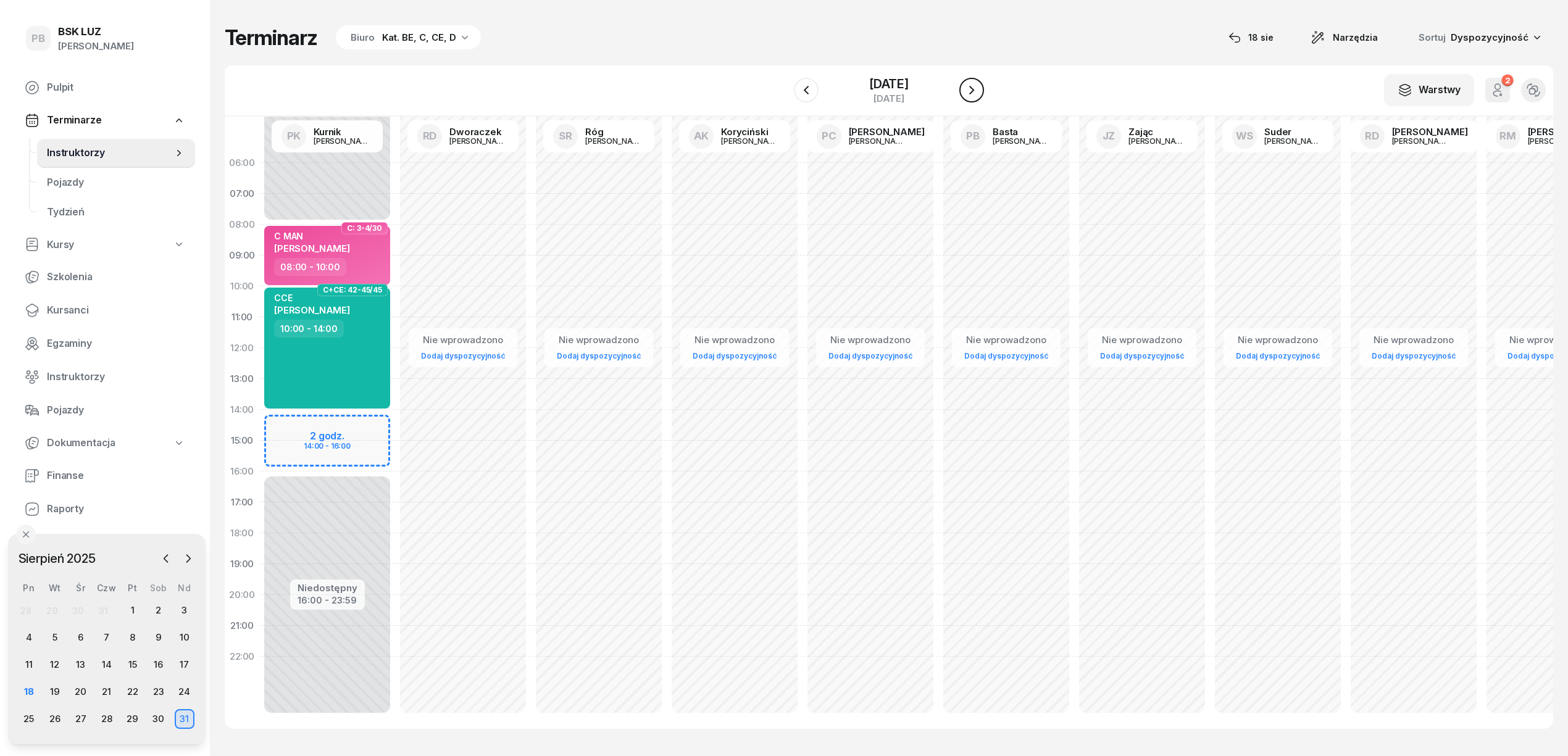
click at [973, 90] on icon "button" at bounding box center [971, 90] width 5 height 9
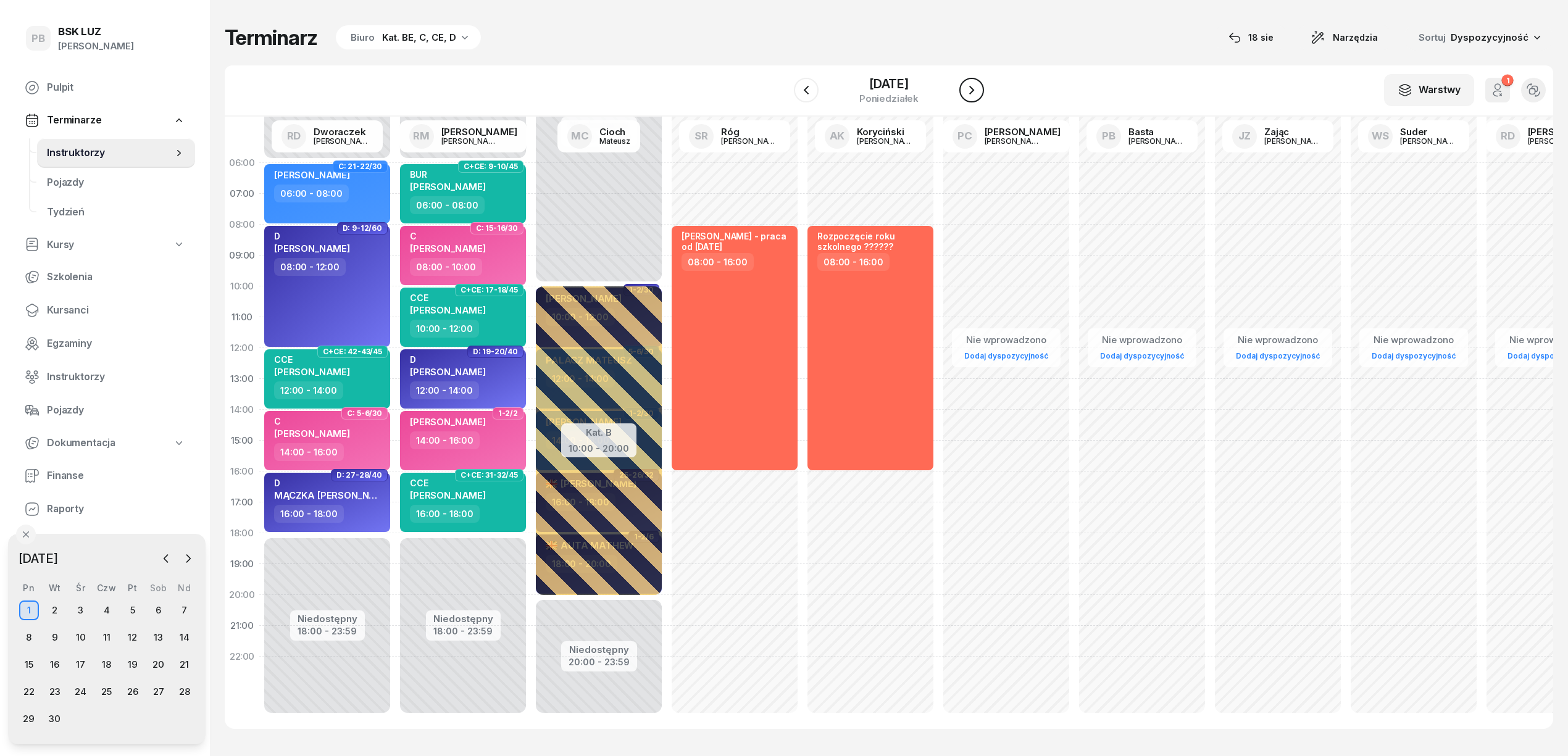
click at [973, 90] on icon "button" at bounding box center [971, 90] width 5 height 9
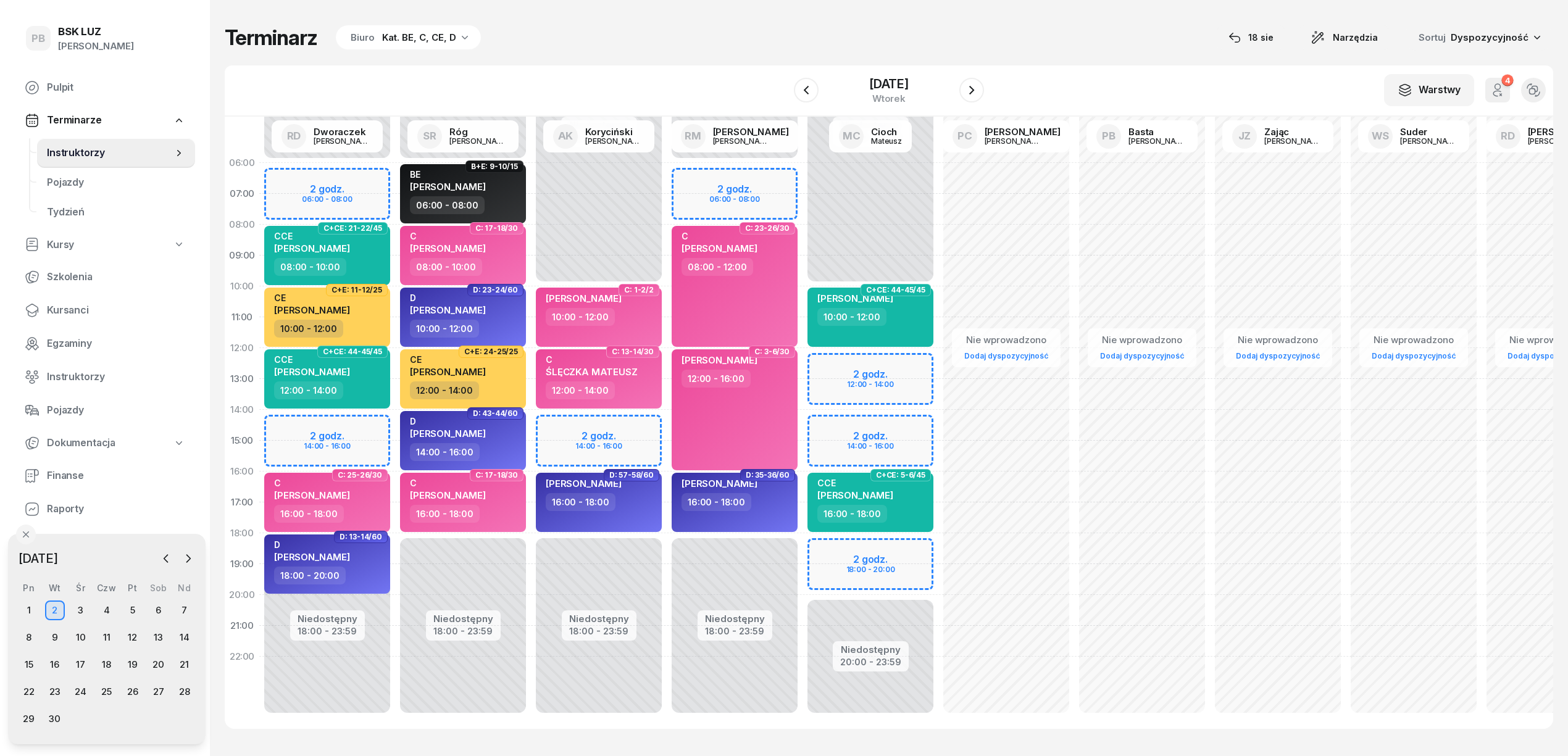
click at [939, 544] on div "Niedostępny 00:00 - 10:00 Niedostępny 20:00 - 23:59 2 godz. 12:00 - 14:00 2 god…" at bounding box center [1006, 441] width 136 height 586
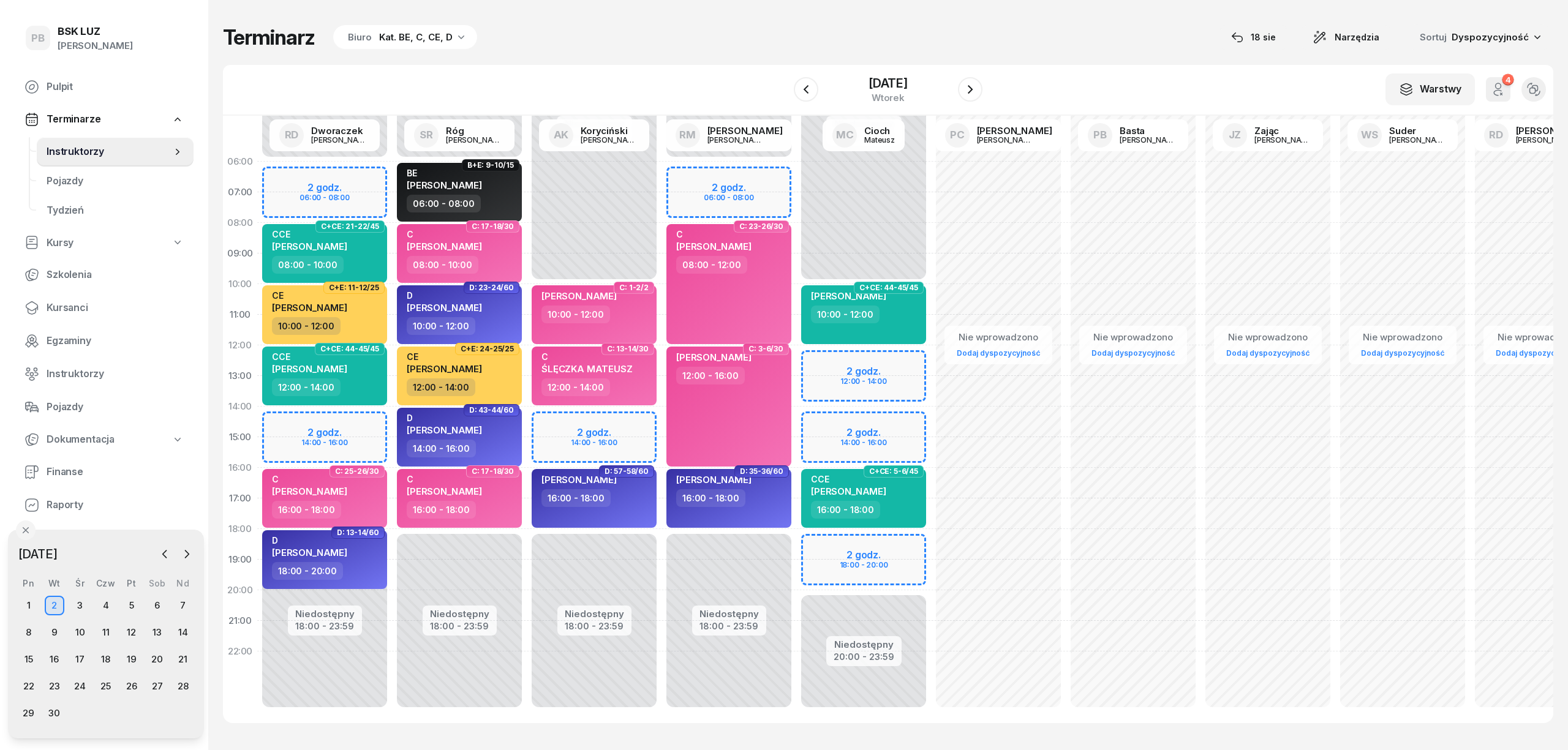
select select "18"
select select "20"
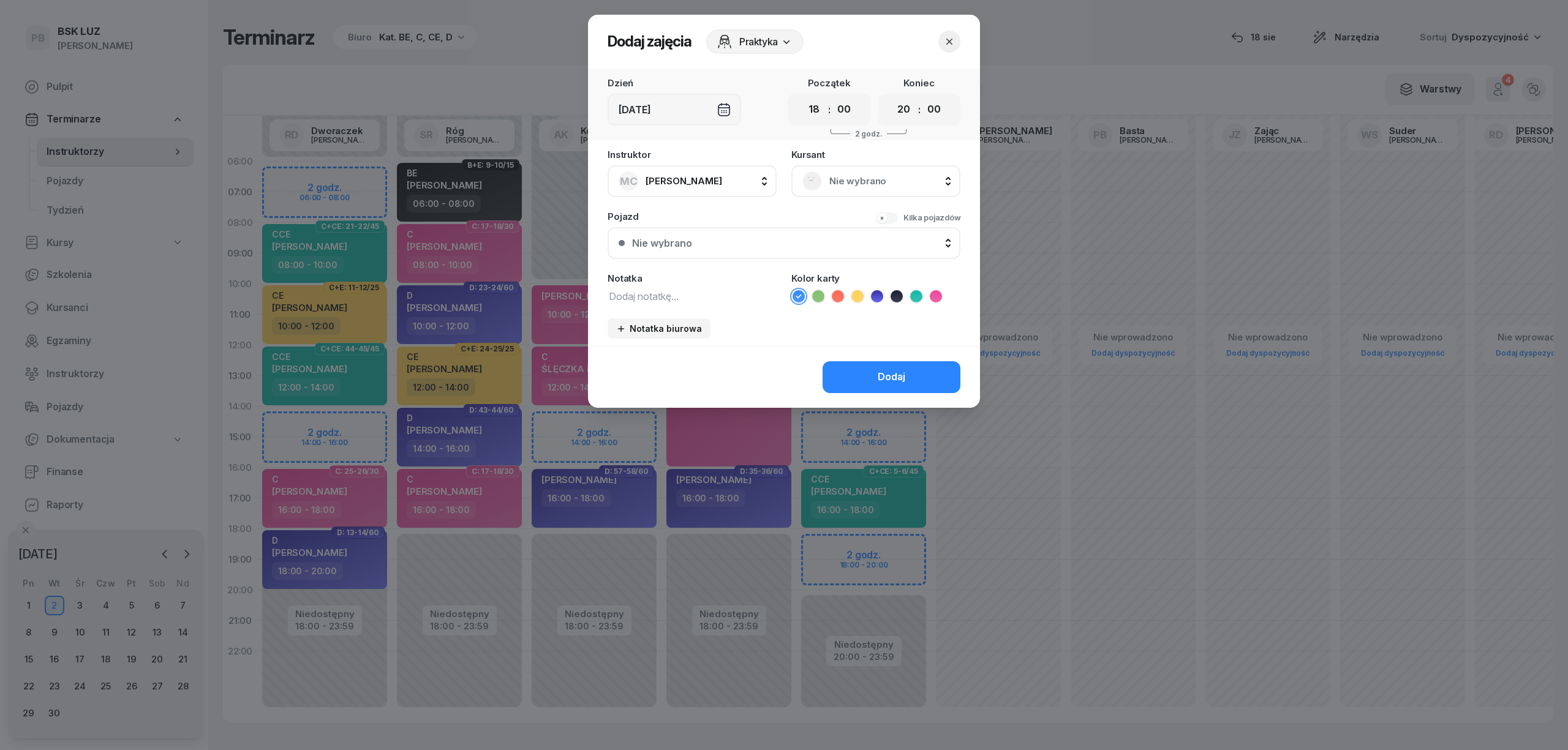
click at [842, 171] on div "Nie wybrano" at bounding box center [876, 181] width 147 height 20
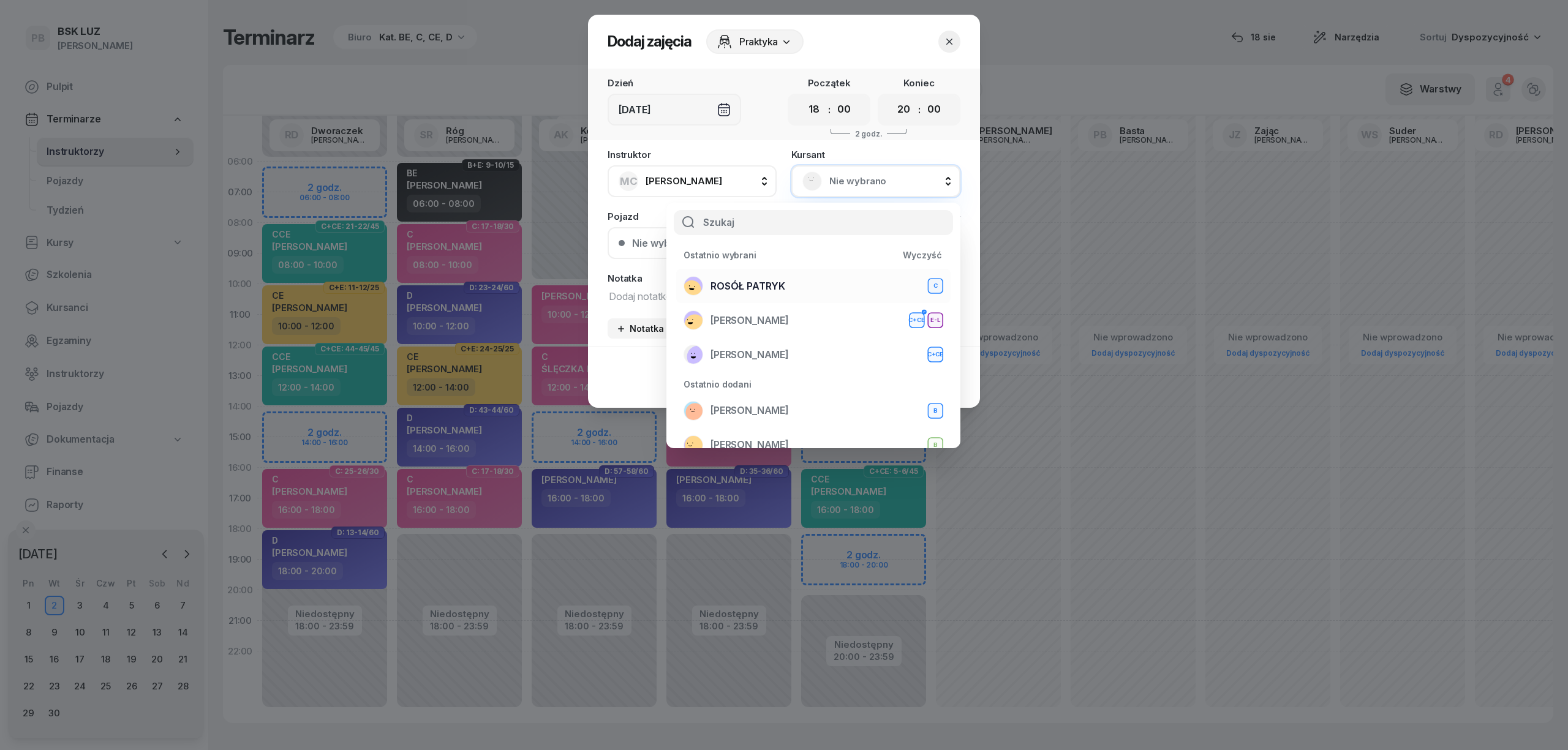
click at [751, 279] on span "ROSÓŁ PATRYK" at bounding box center [748, 286] width 75 height 16
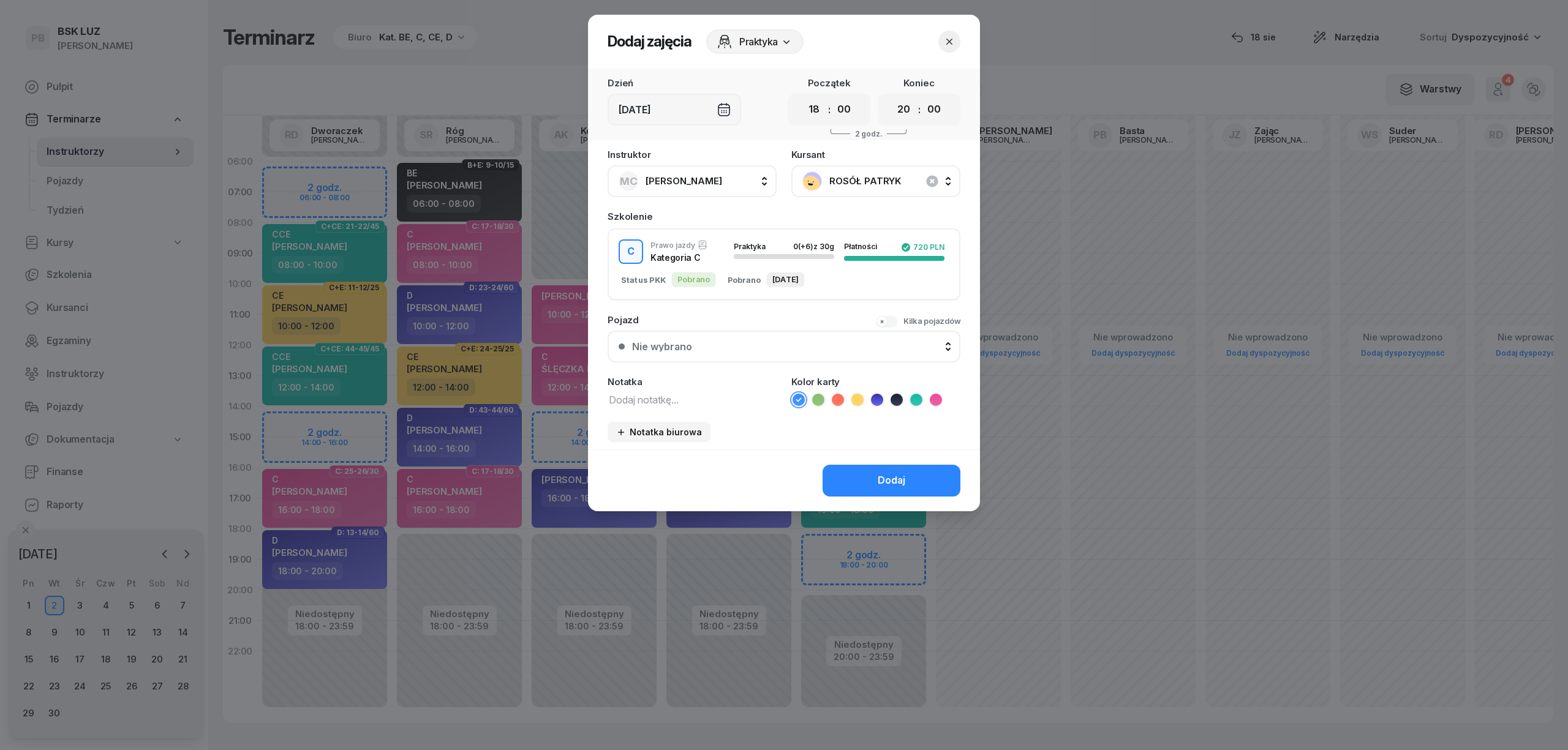
click at [699, 399] on textarea at bounding box center [692, 399] width 169 height 16
type textarea "C"
click at [935, 395] on icon at bounding box center [936, 400] width 12 height 12
click at [917, 470] on button "Dodaj" at bounding box center [891, 480] width 138 height 32
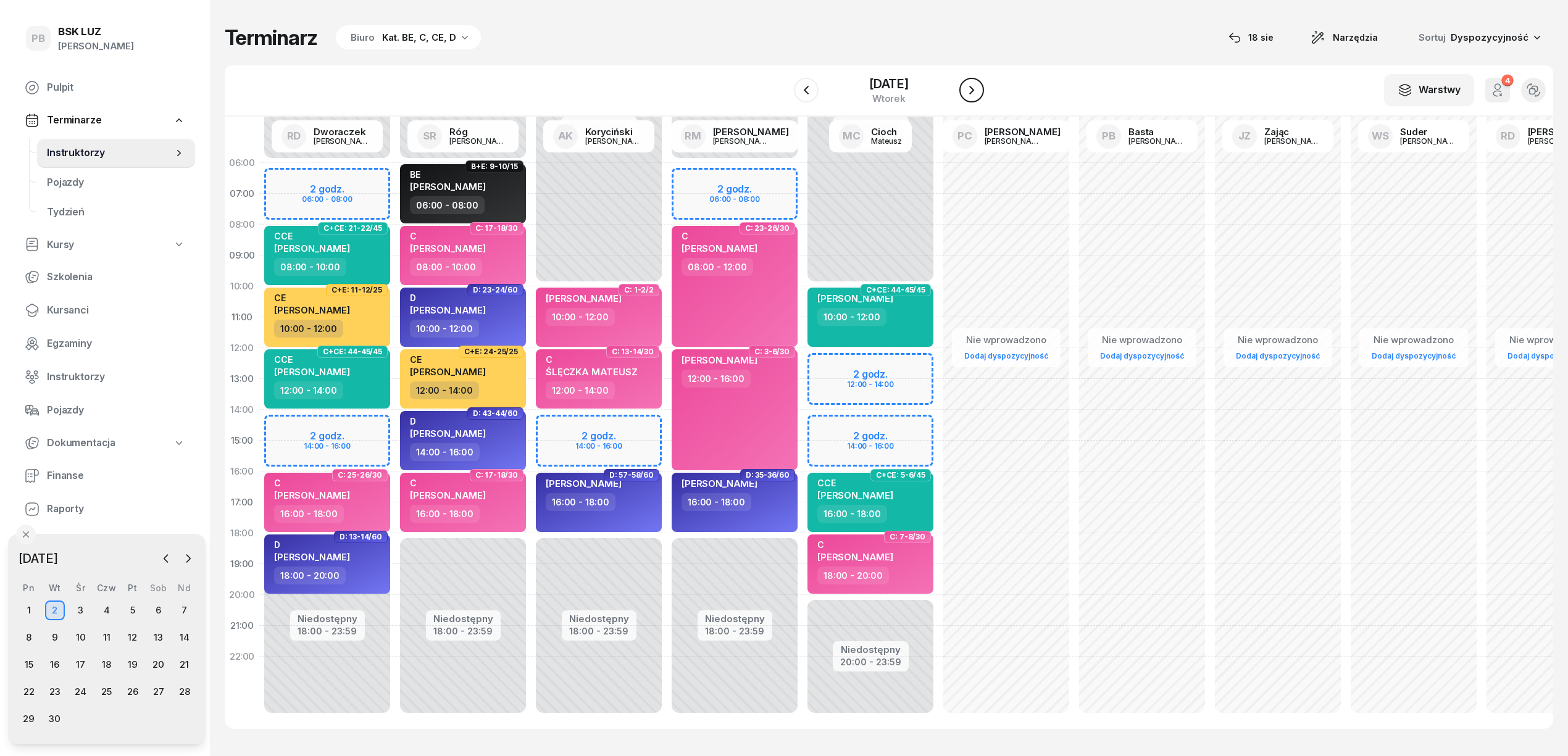
click at [968, 92] on icon "button" at bounding box center [971, 90] width 14 height 14
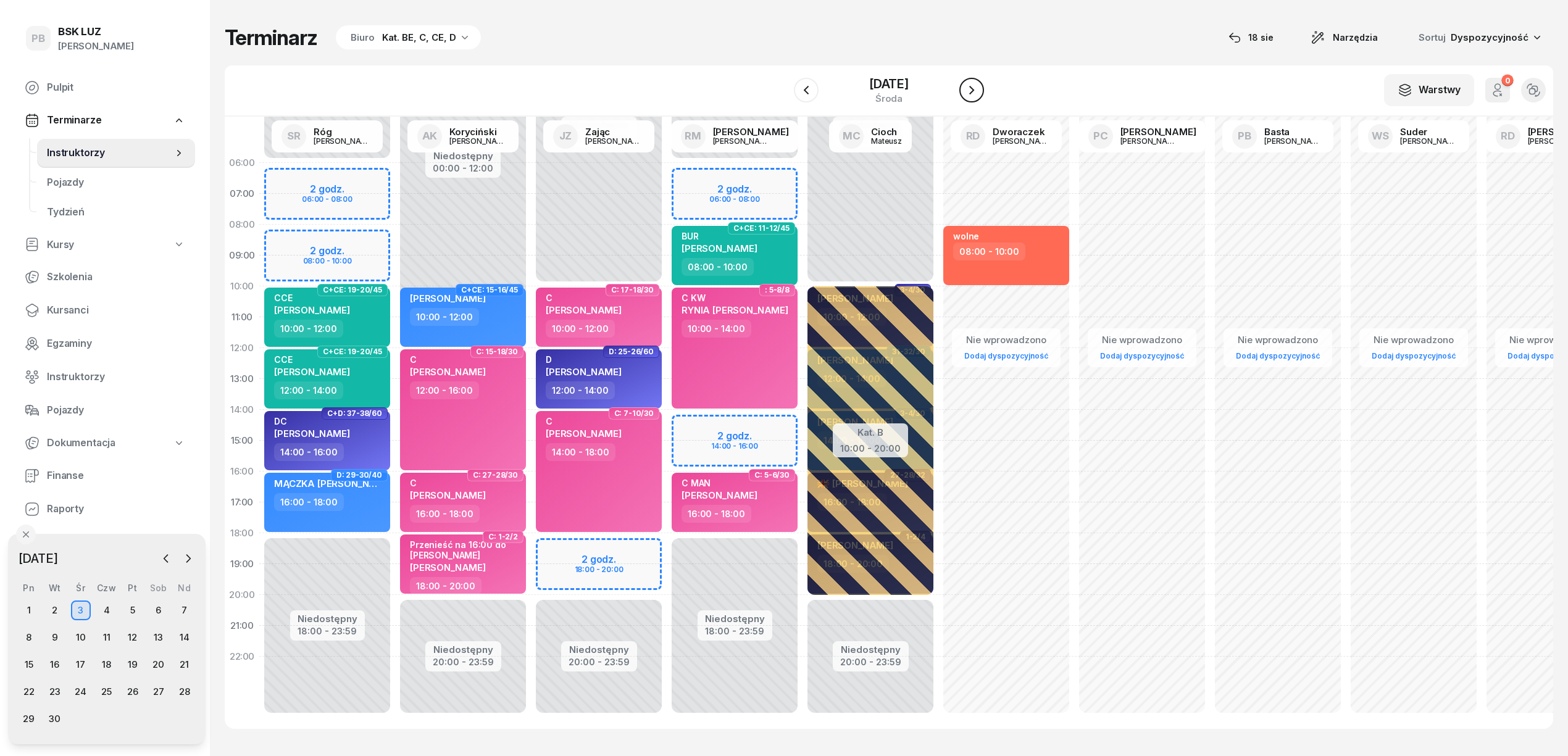
click at [968, 92] on icon "button" at bounding box center [971, 90] width 14 height 14
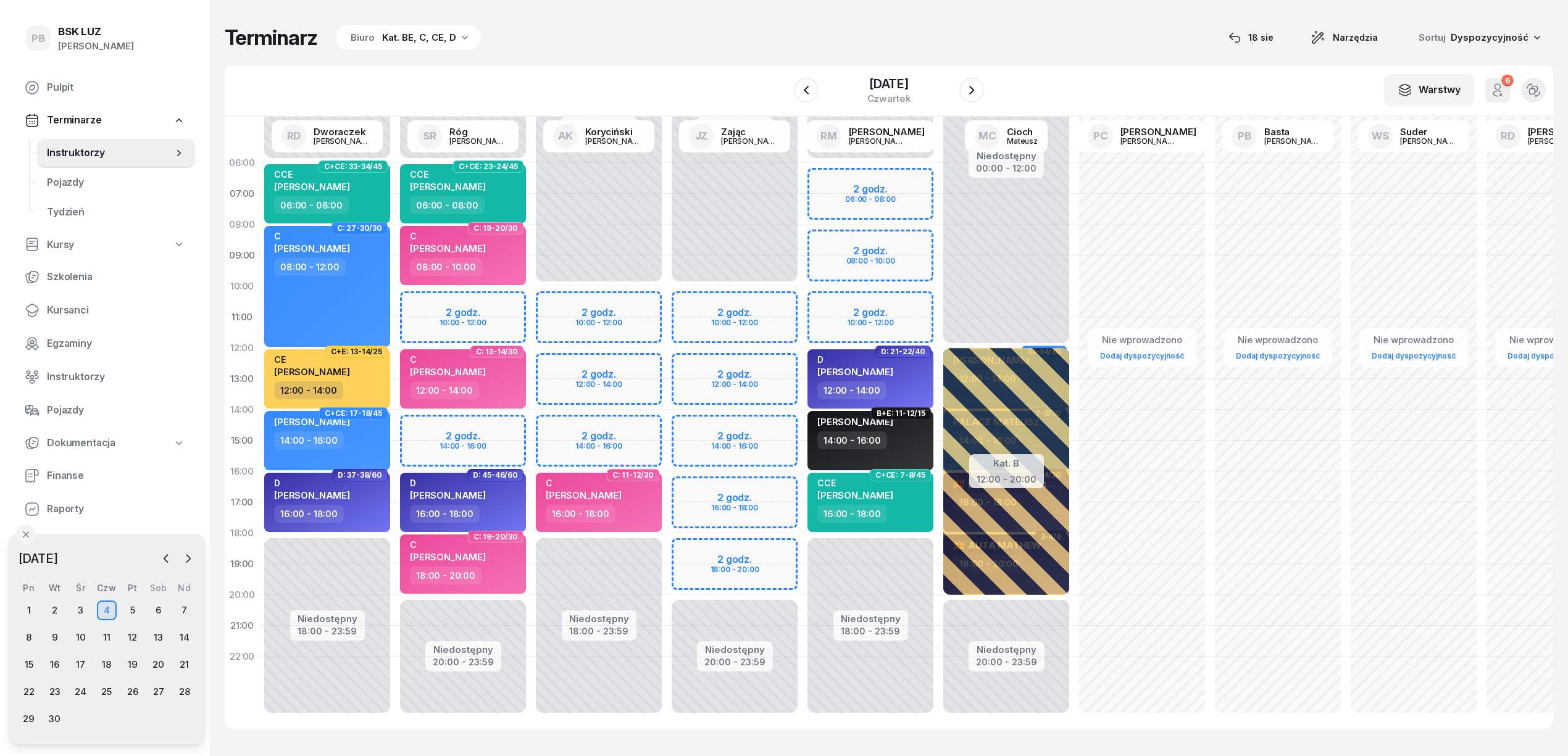
click at [803, 479] on div "Niedostępny 00:00 - 10:00 Niedostępny 20:00 - 23:59 2 godz. 10:00 - 12:00 2 god…" at bounding box center [870, 441] width 136 height 586
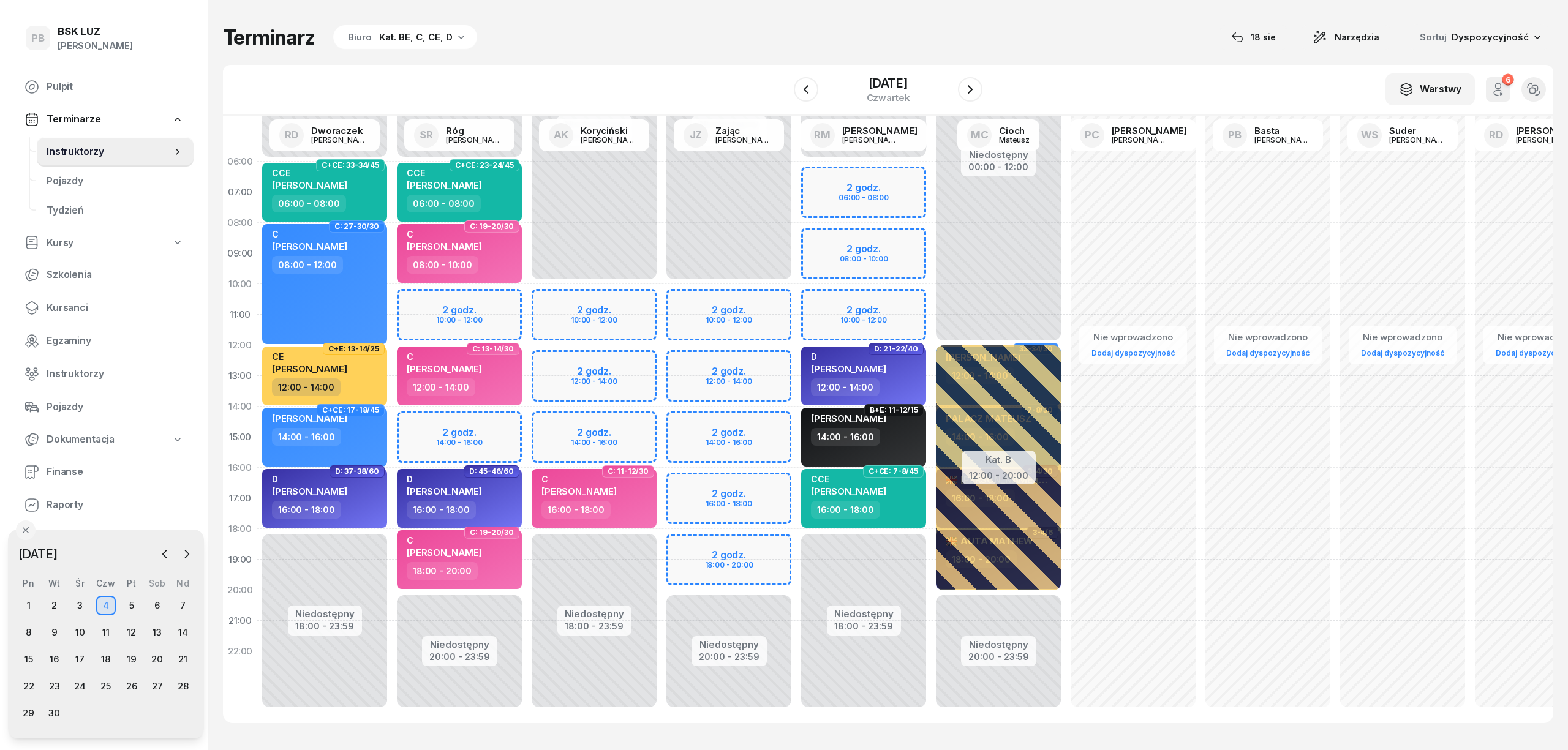
select select "16"
select select "18"
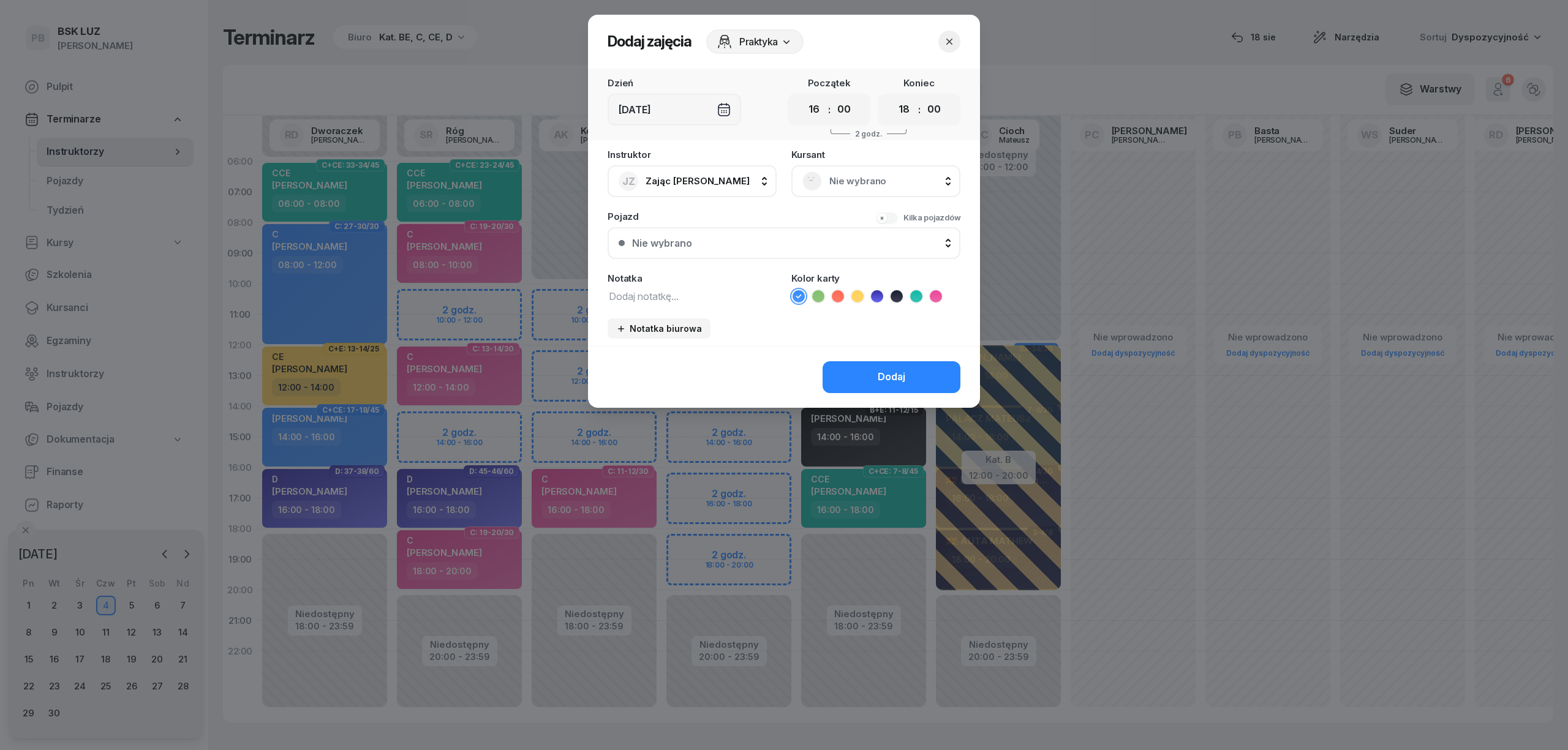
click at [890, 184] on span "Nie wybrano" at bounding box center [889, 181] width 120 height 16
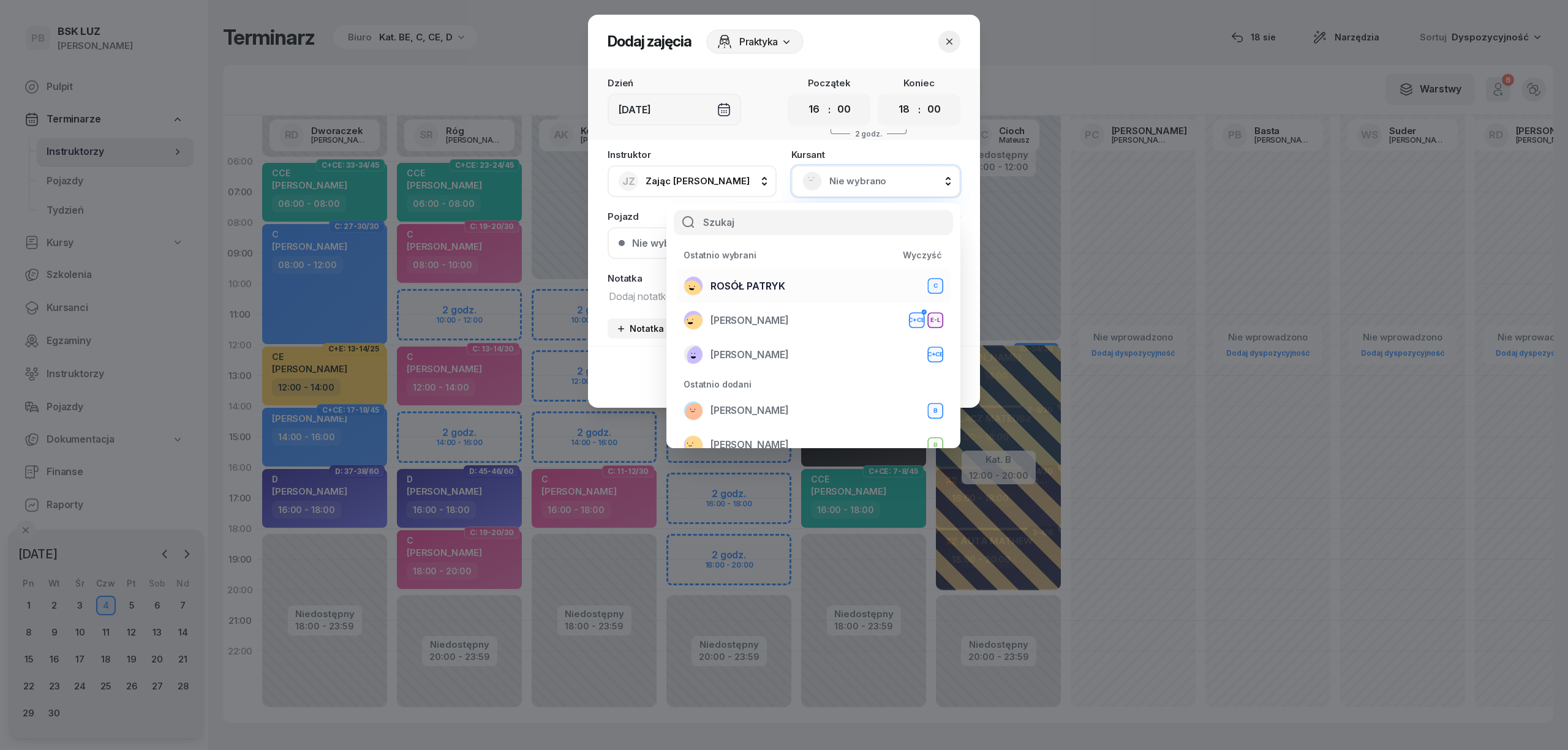
click at [848, 287] on div "ROSÓŁ PATRYK C" at bounding box center [813, 285] width 260 height 20
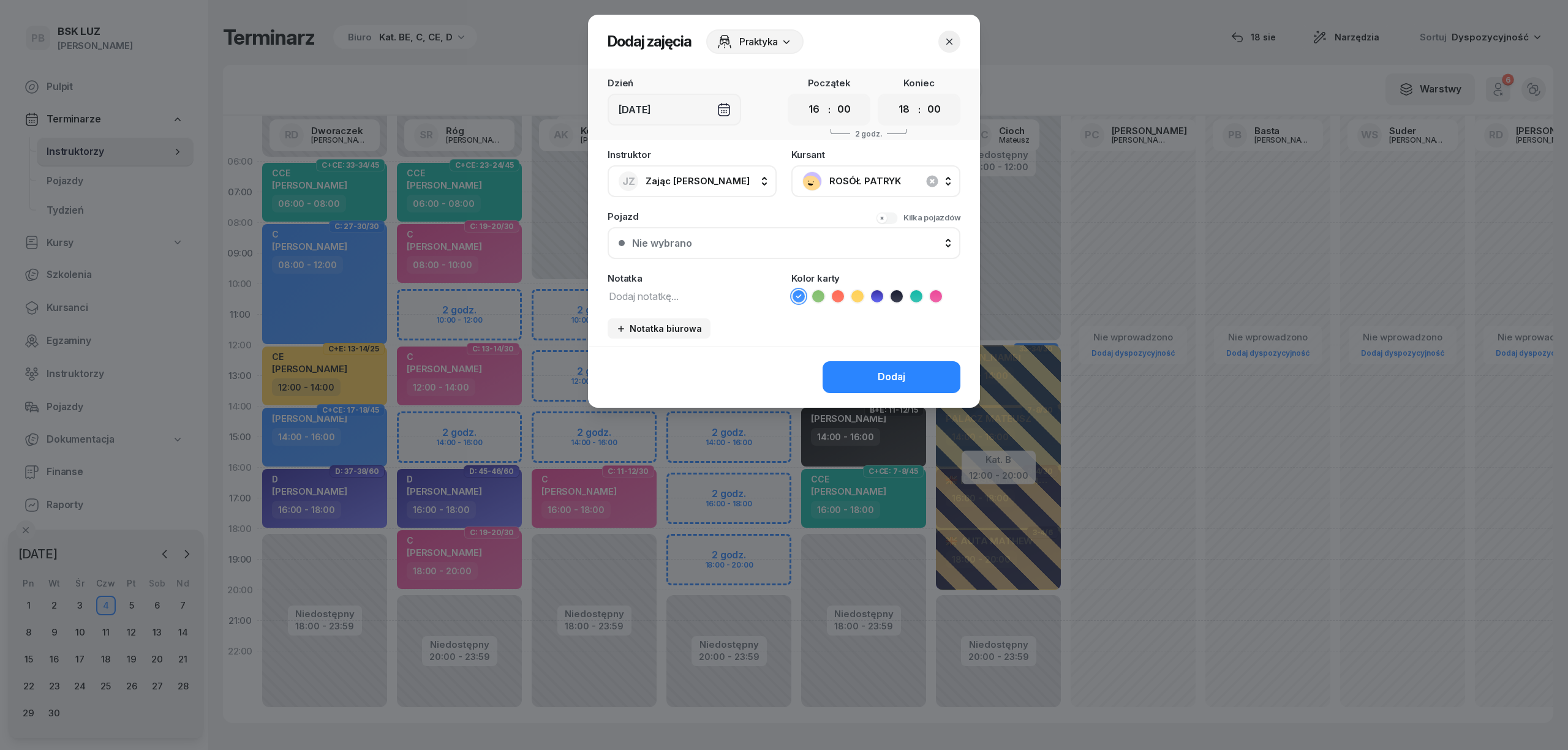
click at [676, 297] on textarea at bounding box center [692, 295] width 169 height 16
type textarea "C"
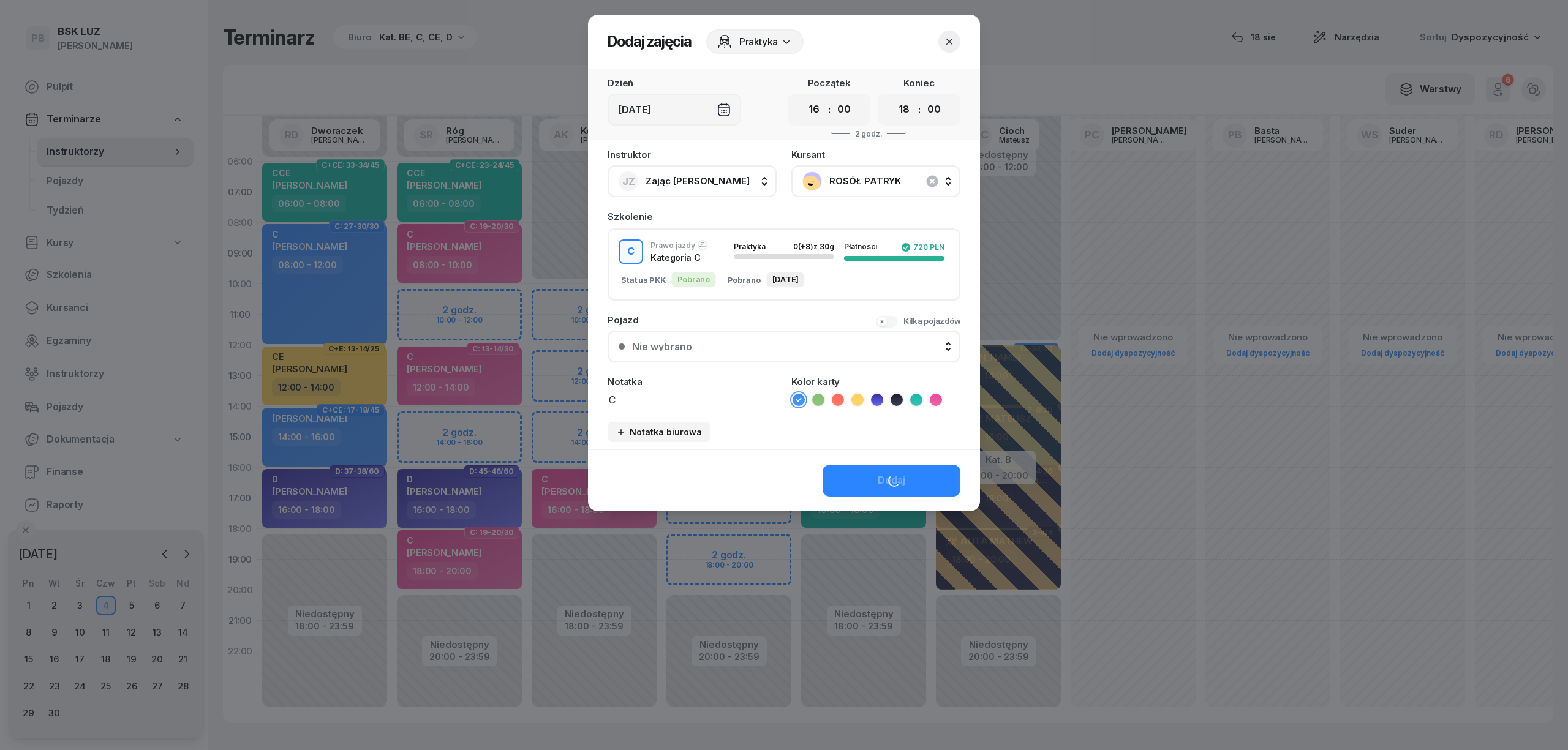
click at [937, 294] on button "C Prawo jazdy Kategoria C Praktyka 0 (+8) z 30g Płatności 720 PLN Status PKK Po…" at bounding box center [784, 264] width 351 height 70
click at [937, 402] on icon at bounding box center [936, 400] width 12 height 12
click at [914, 476] on button "Dodaj" at bounding box center [891, 480] width 138 height 32
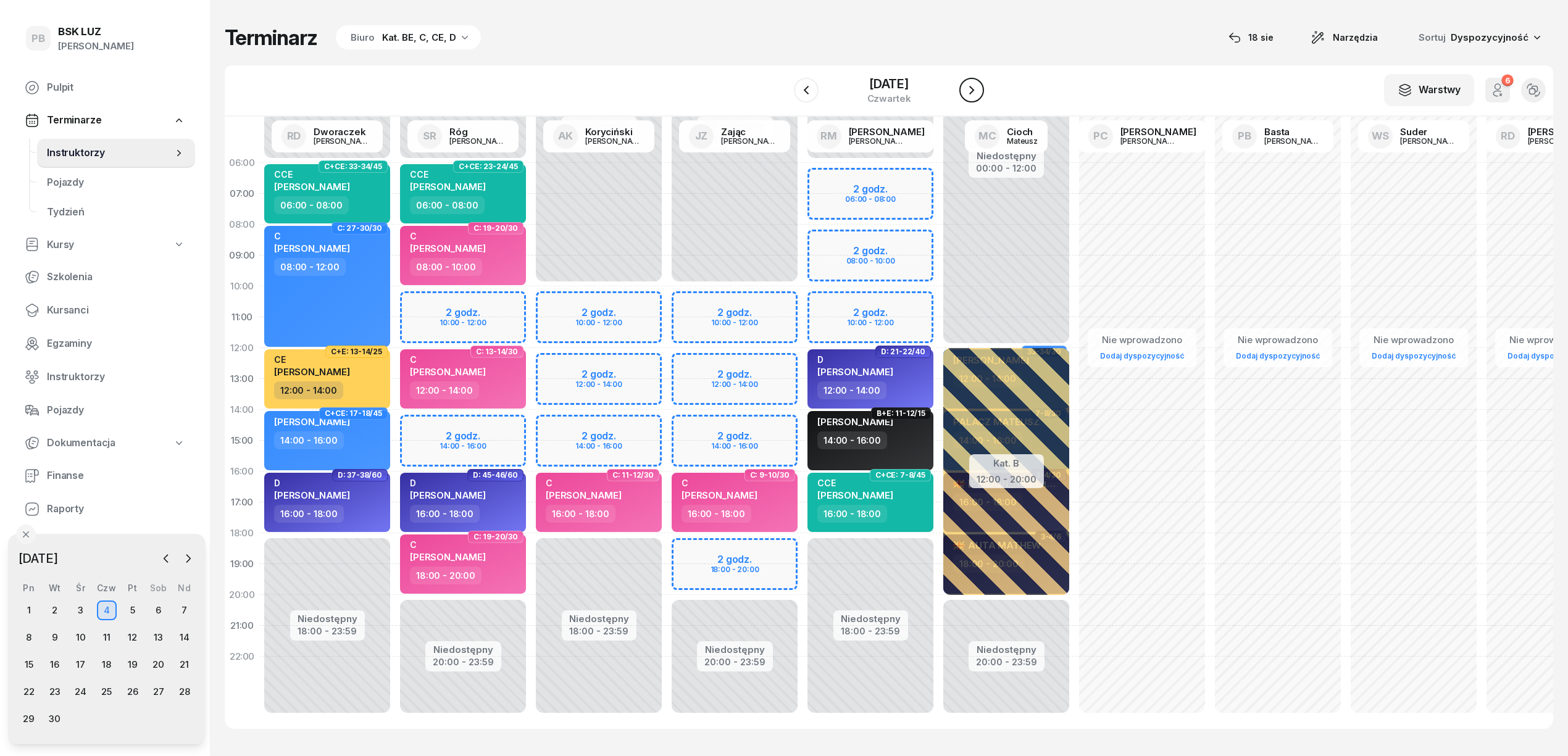
click at [966, 90] on icon "button" at bounding box center [971, 90] width 14 height 14
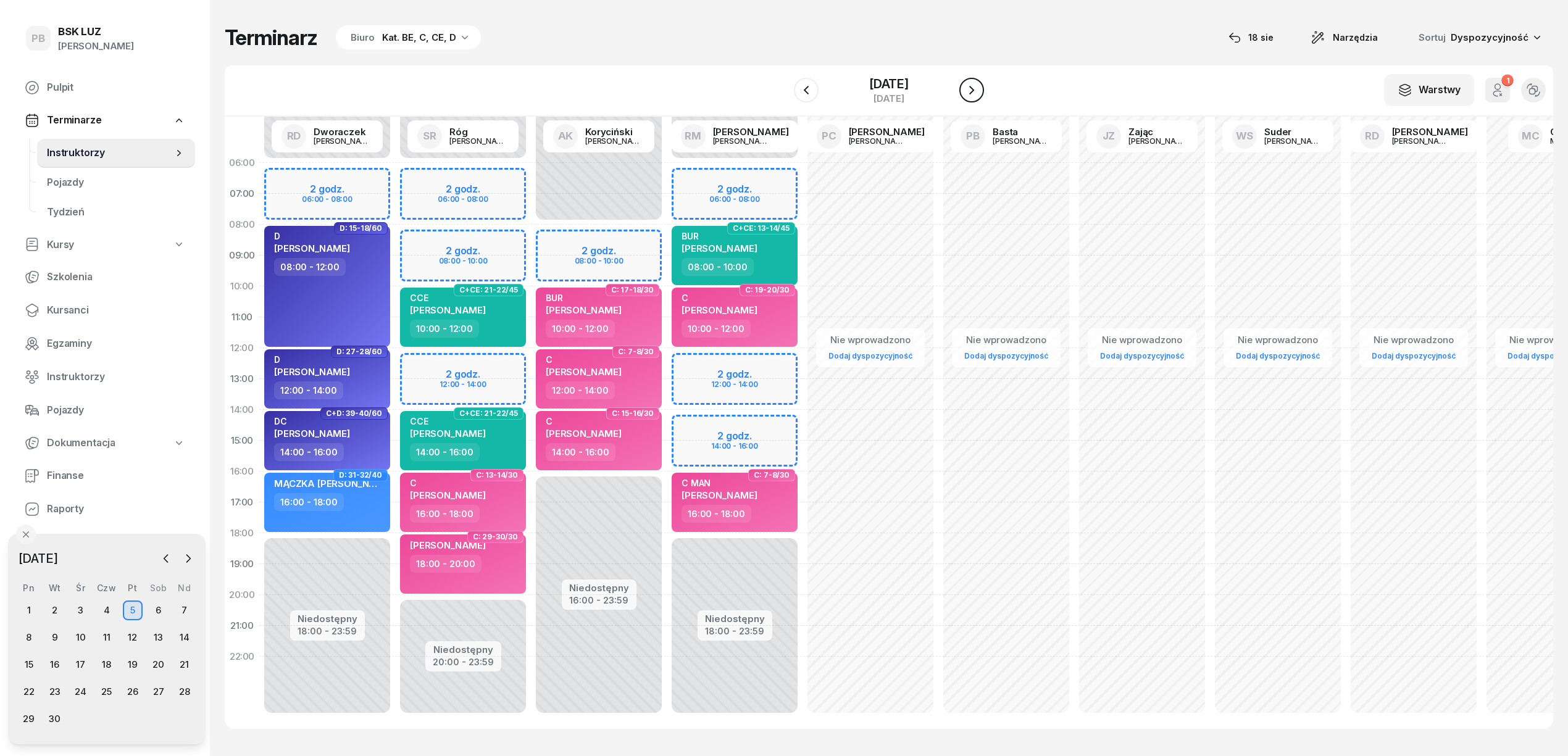
click at [966, 90] on icon "button" at bounding box center [971, 90] width 14 height 14
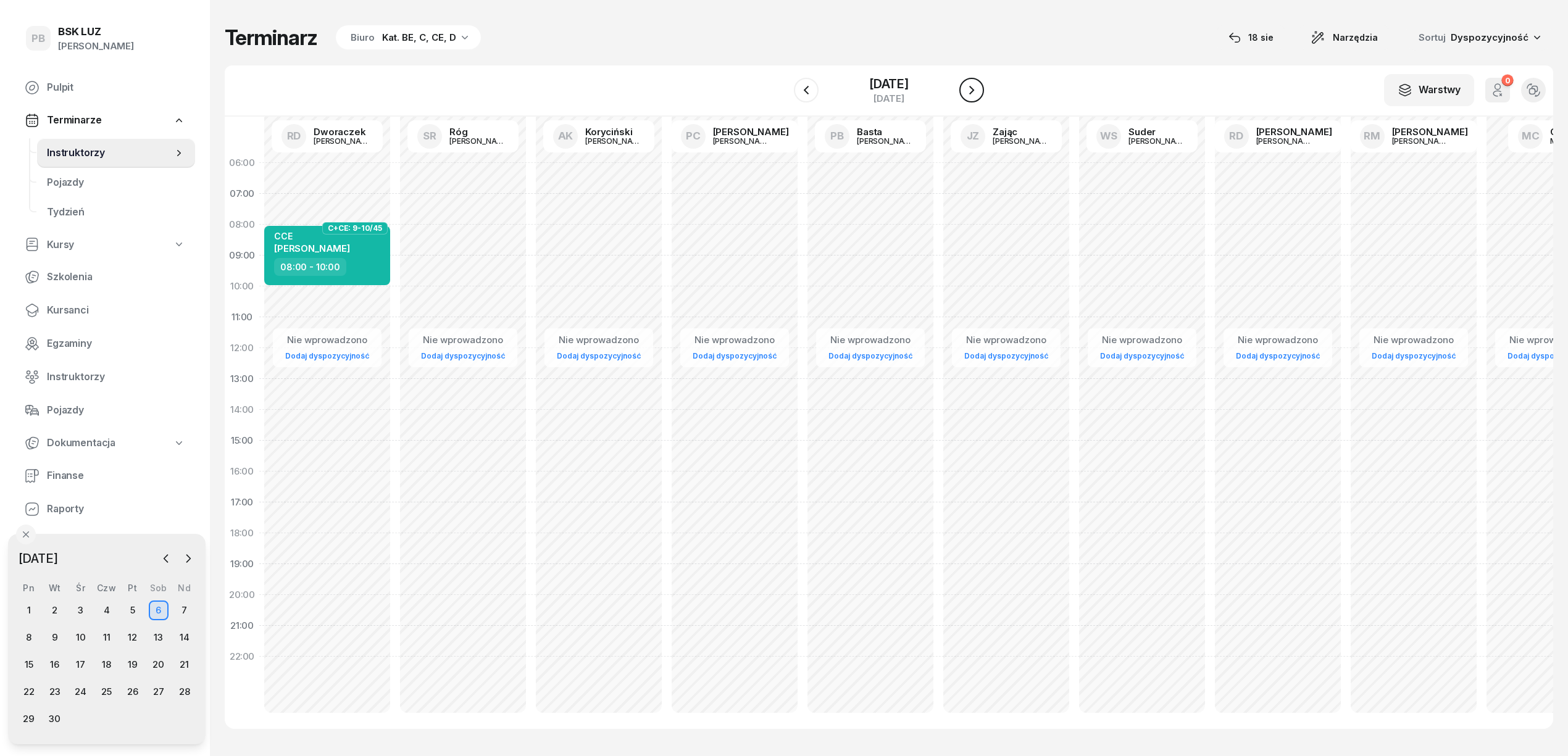
click at [966, 90] on icon "button" at bounding box center [971, 90] width 14 height 14
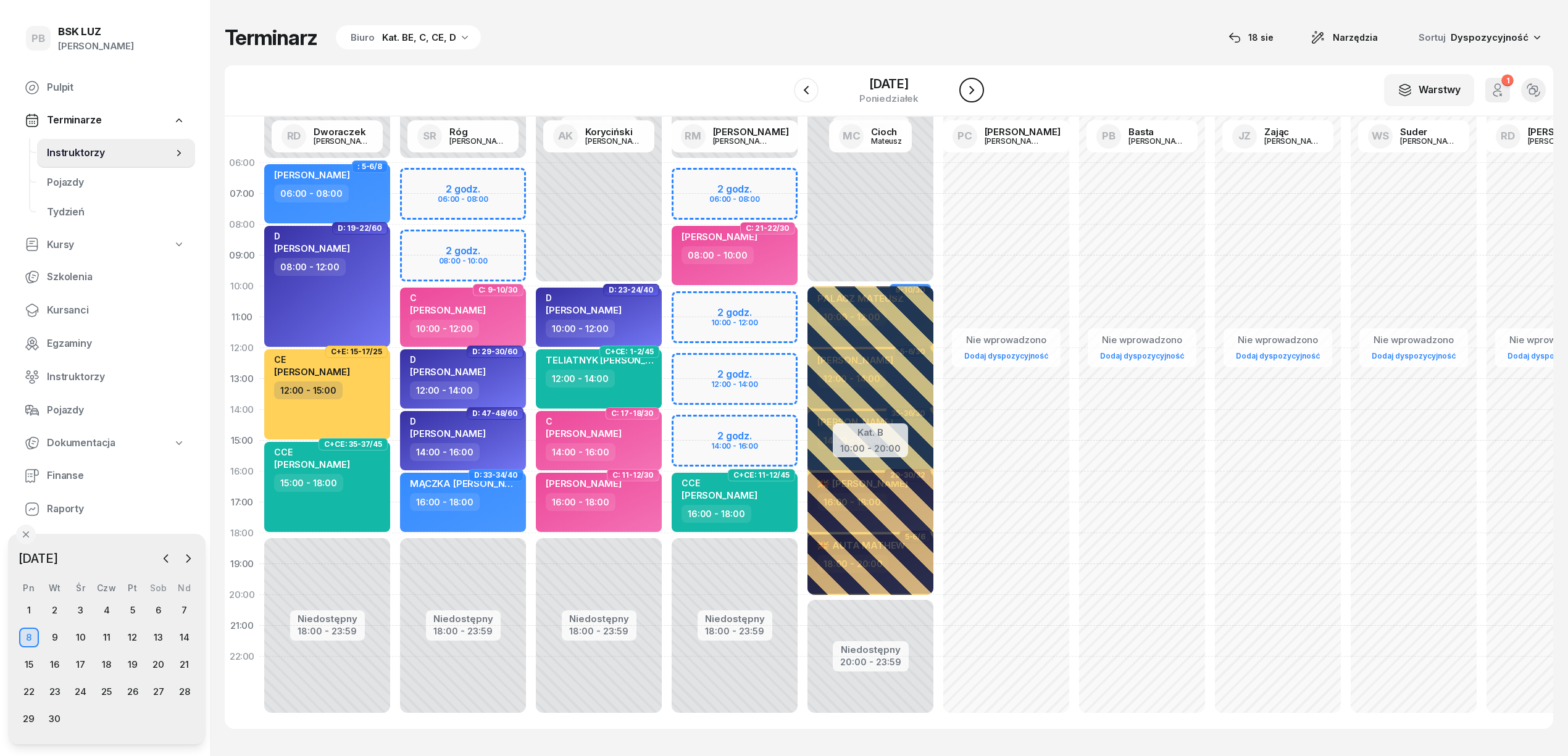
click at [966, 90] on icon "button" at bounding box center [971, 90] width 14 height 14
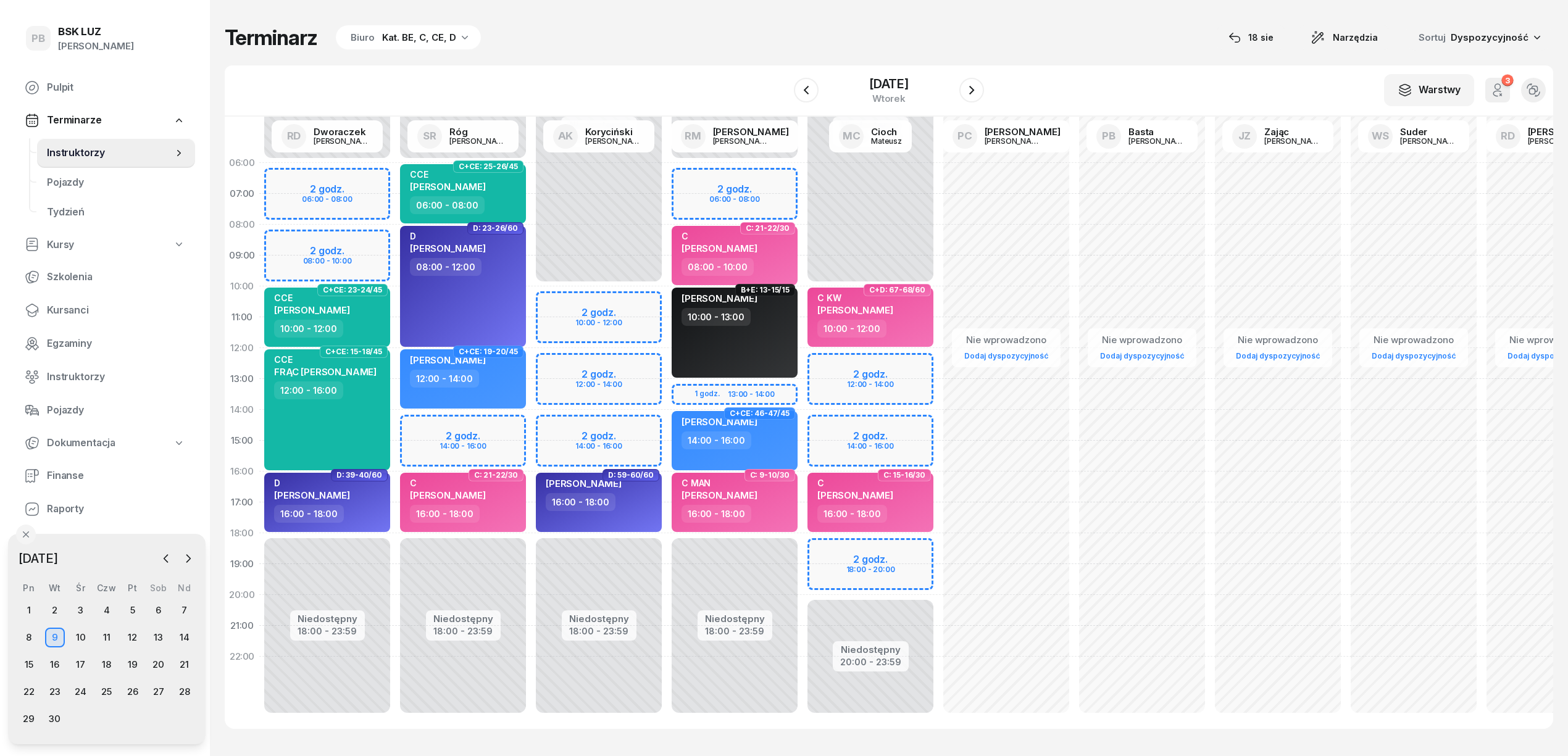
click at [939, 549] on div "Niedostępny 00:00 - 10:00 Niedostępny 20:00 - 23:59 2 godz. 12:00 - 14:00 2 god…" at bounding box center [1006, 441] width 136 height 586
select select "18"
select select "20"
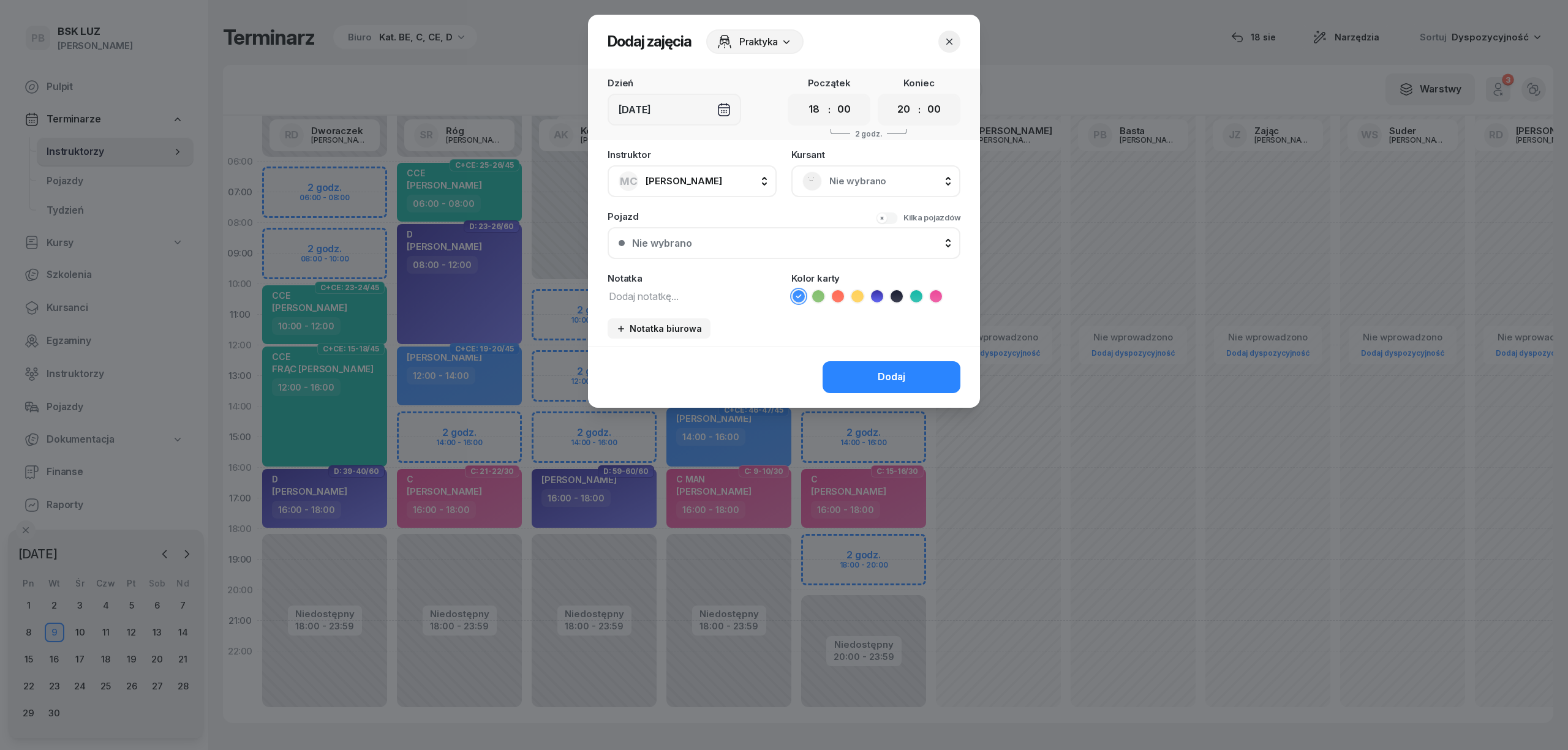
click at [896, 190] on div "Nie wybrano" at bounding box center [876, 181] width 169 height 32
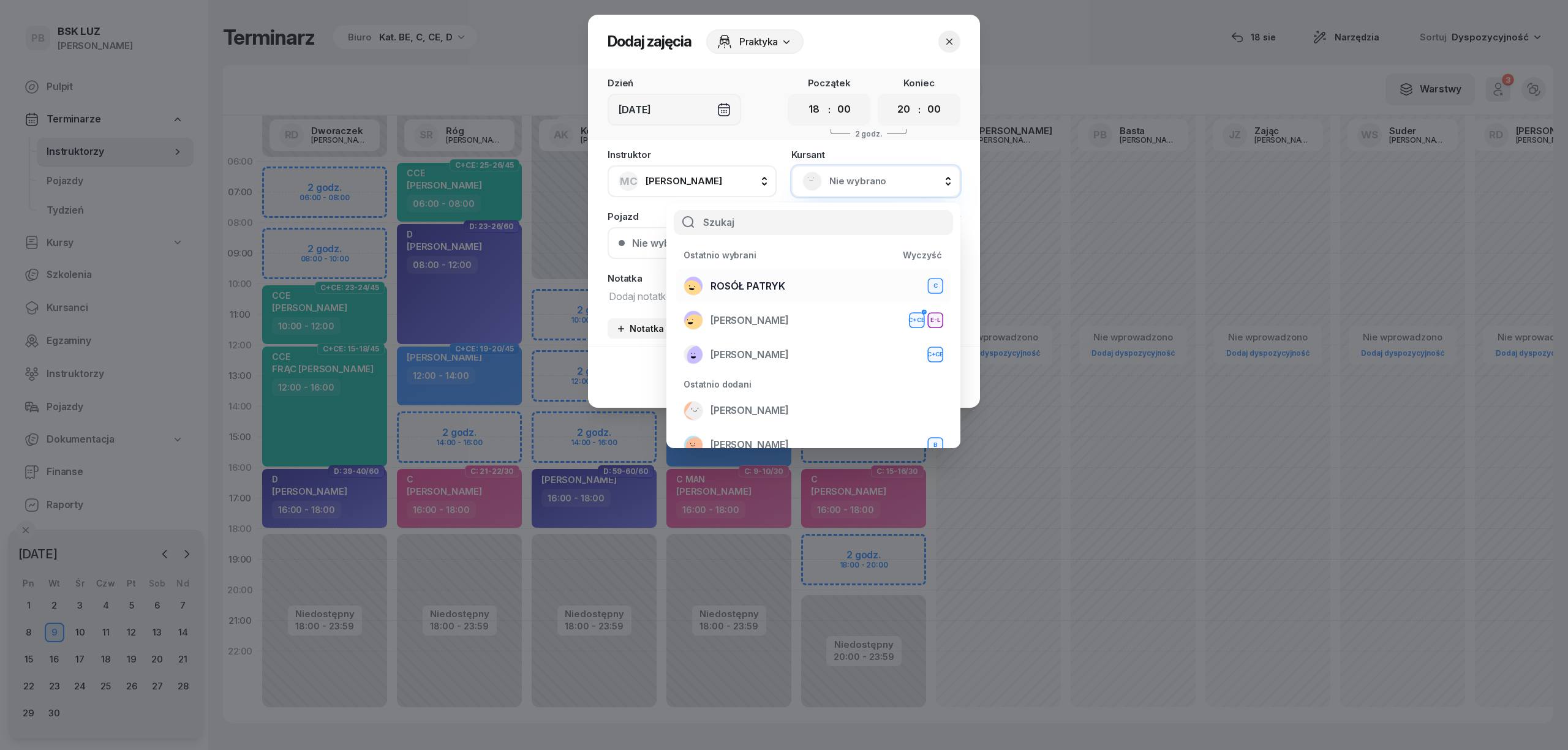
click at [846, 282] on div "ROSÓŁ PATRYK C" at bounding box center [813, 285] width 260 height 20
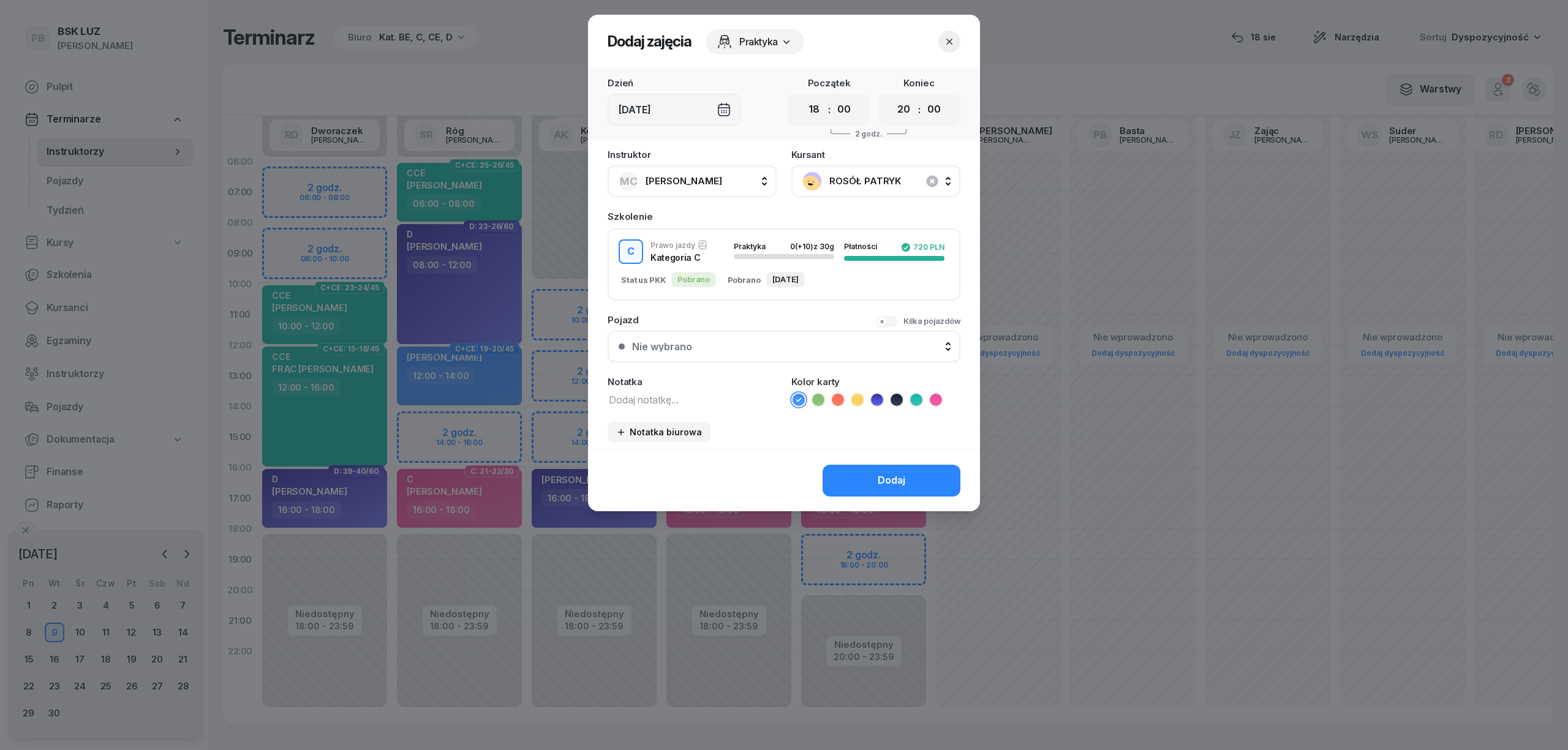
click at [728, 403] on textarea at bounding box center [692, 399] width 169 height 16
type textarea "C"
click at [933, 400] on icon at bounding box center [936, 400] width 12 height 12
click at [922, 474] on button "Dodaj" at bounding box center [891, 480] width 138 height 32
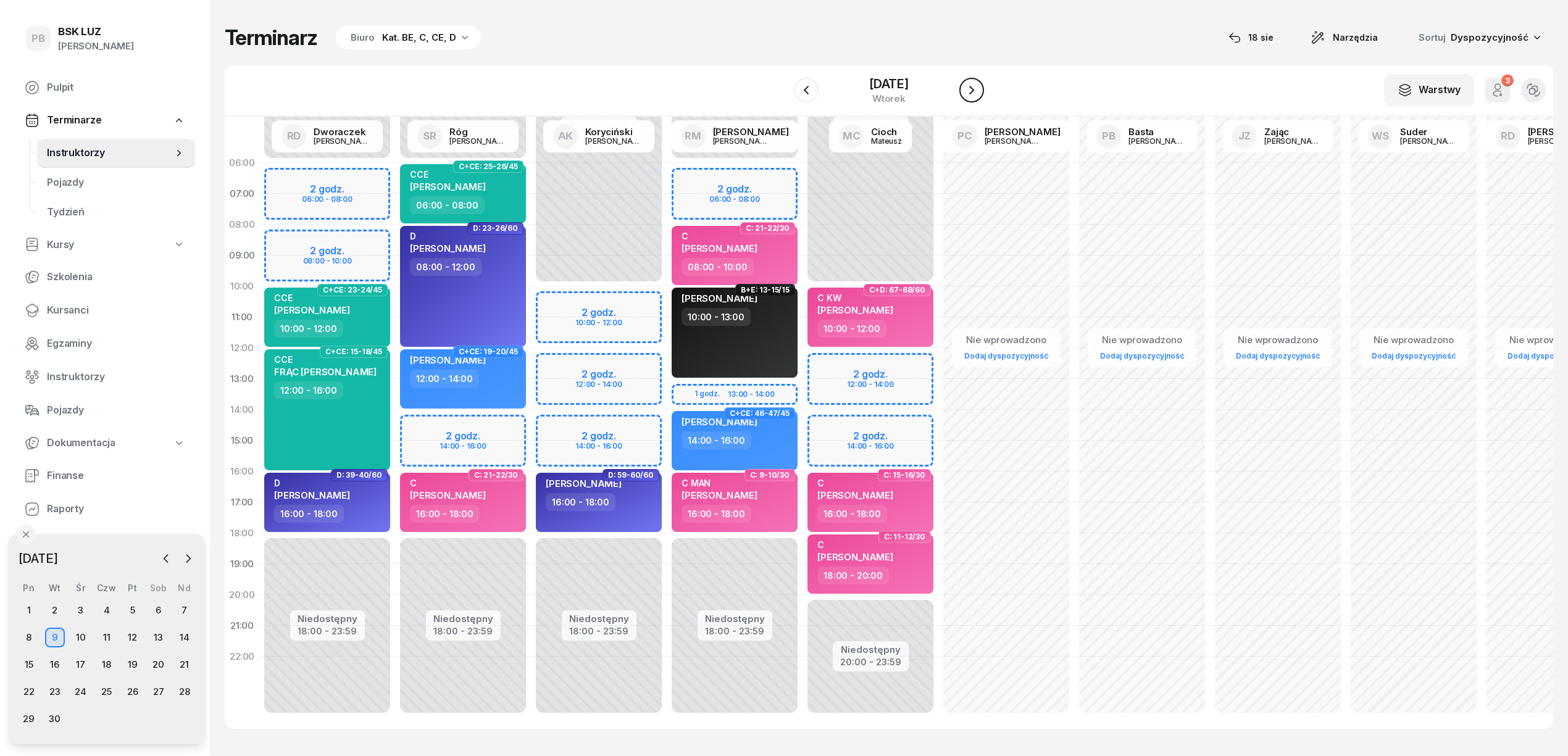
click at [974, 94] on icon "button" at bounding box center [971, 90] width 14 height 14
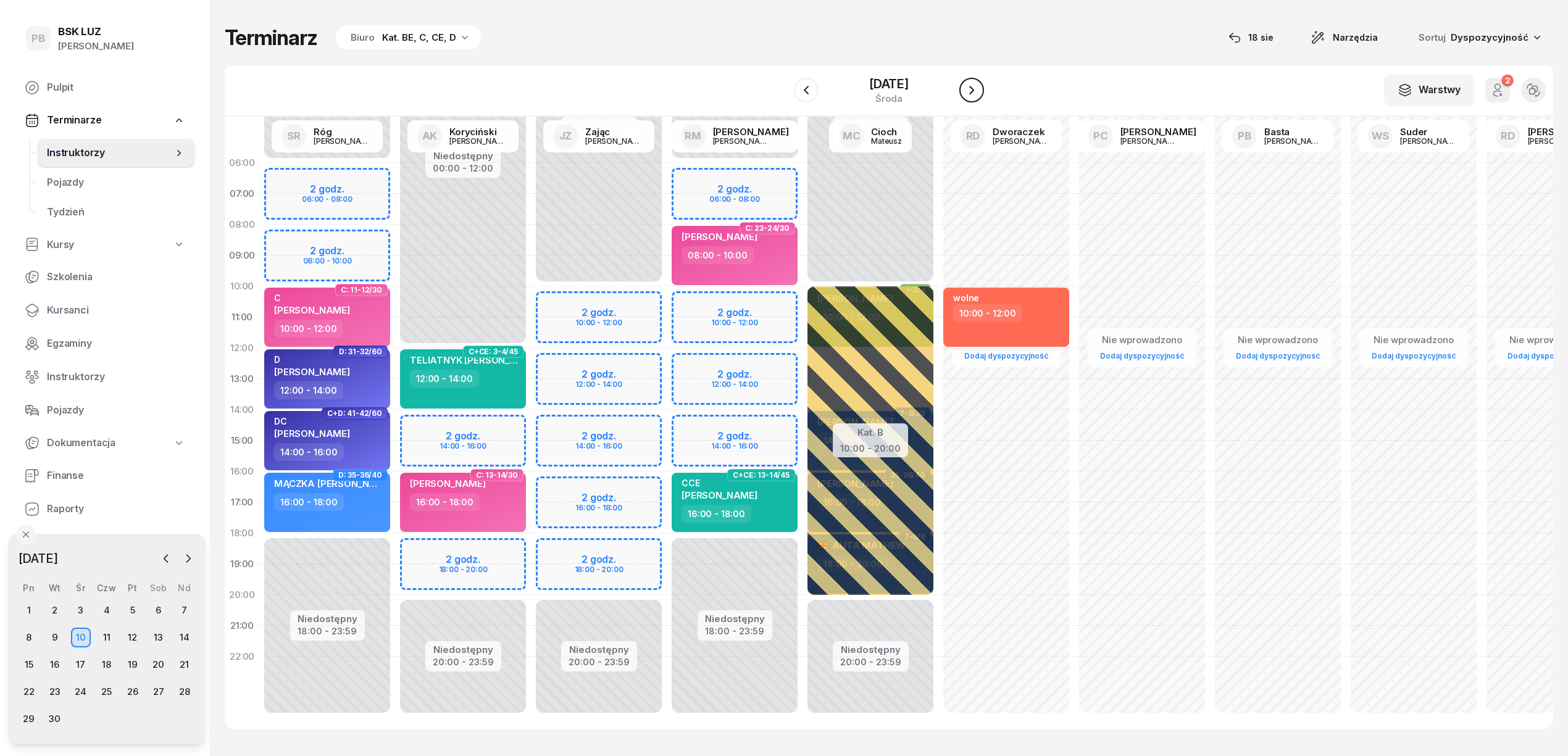
click at [972, 95] on icon "button" at bounding box center [971, 90] width 14 height 14
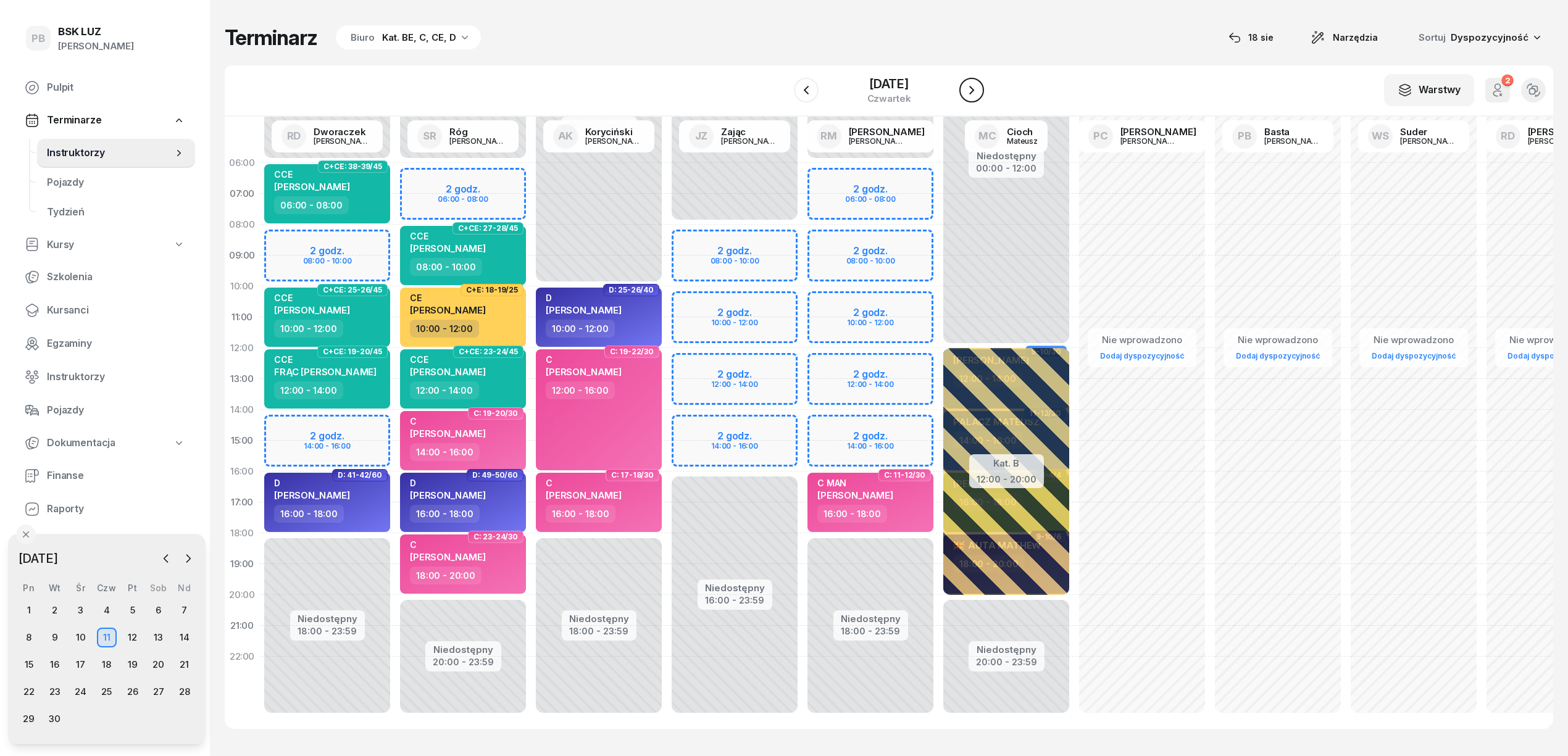
click at [972, 95] on icon "button" at bounding box center [971, 90] width 14 height 14
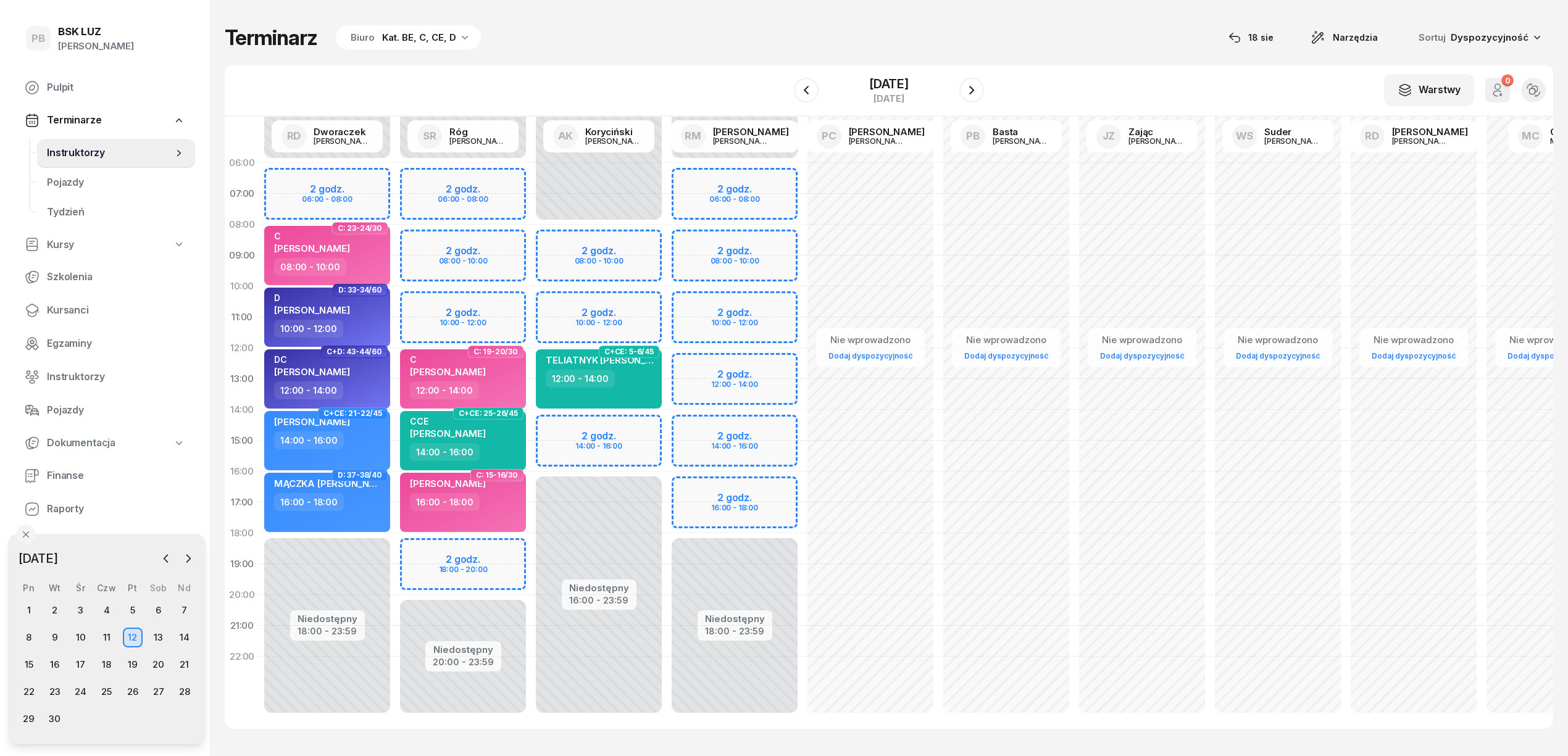
click at [803, 484] on div "Niedostępny 00:00 - 06:00 Niedostępny 18:00 - 23:59 2 godz. 06:00 - 08:00 2 god…" at bounding box center [870, 441] width 136 height 586
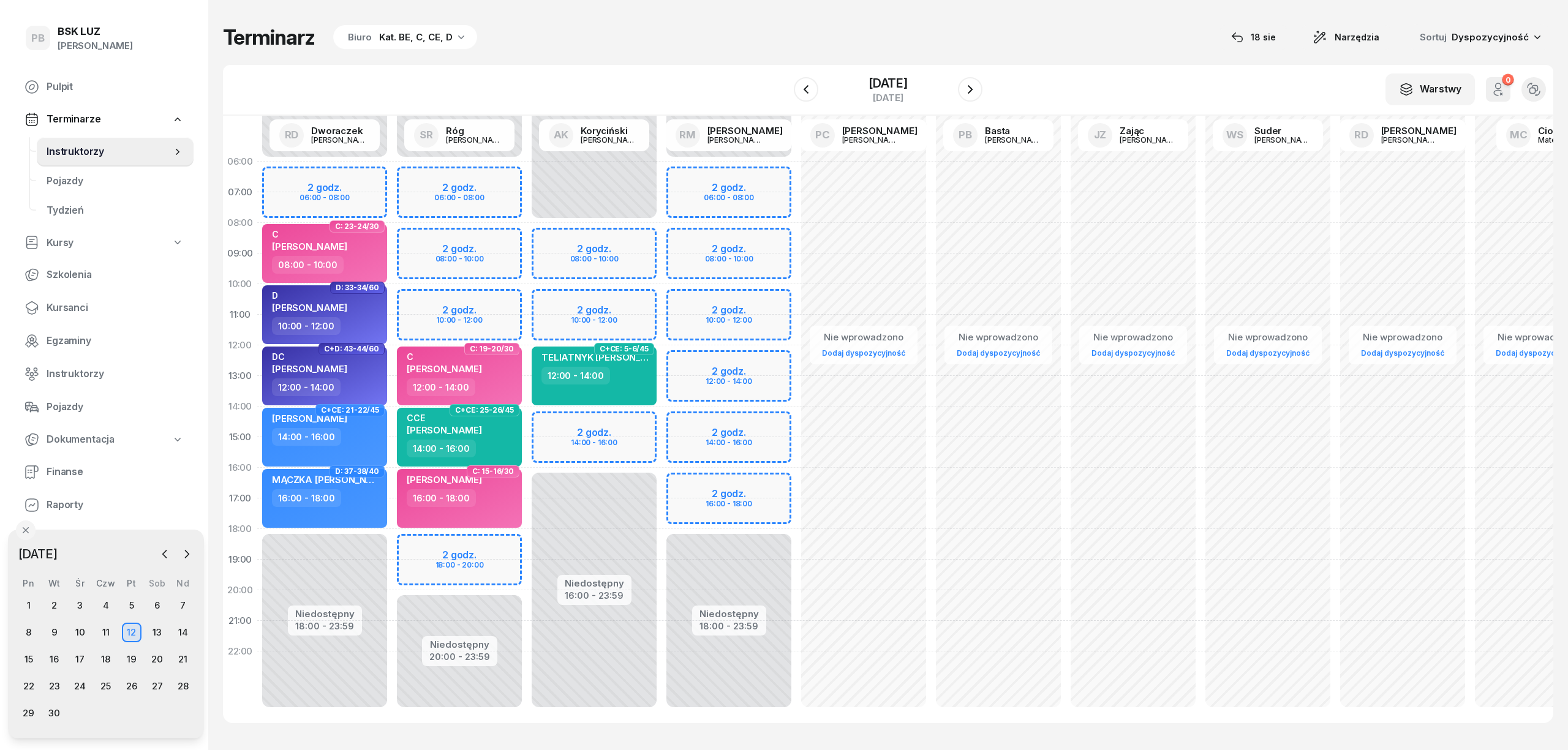
select select "16"
select select "18"
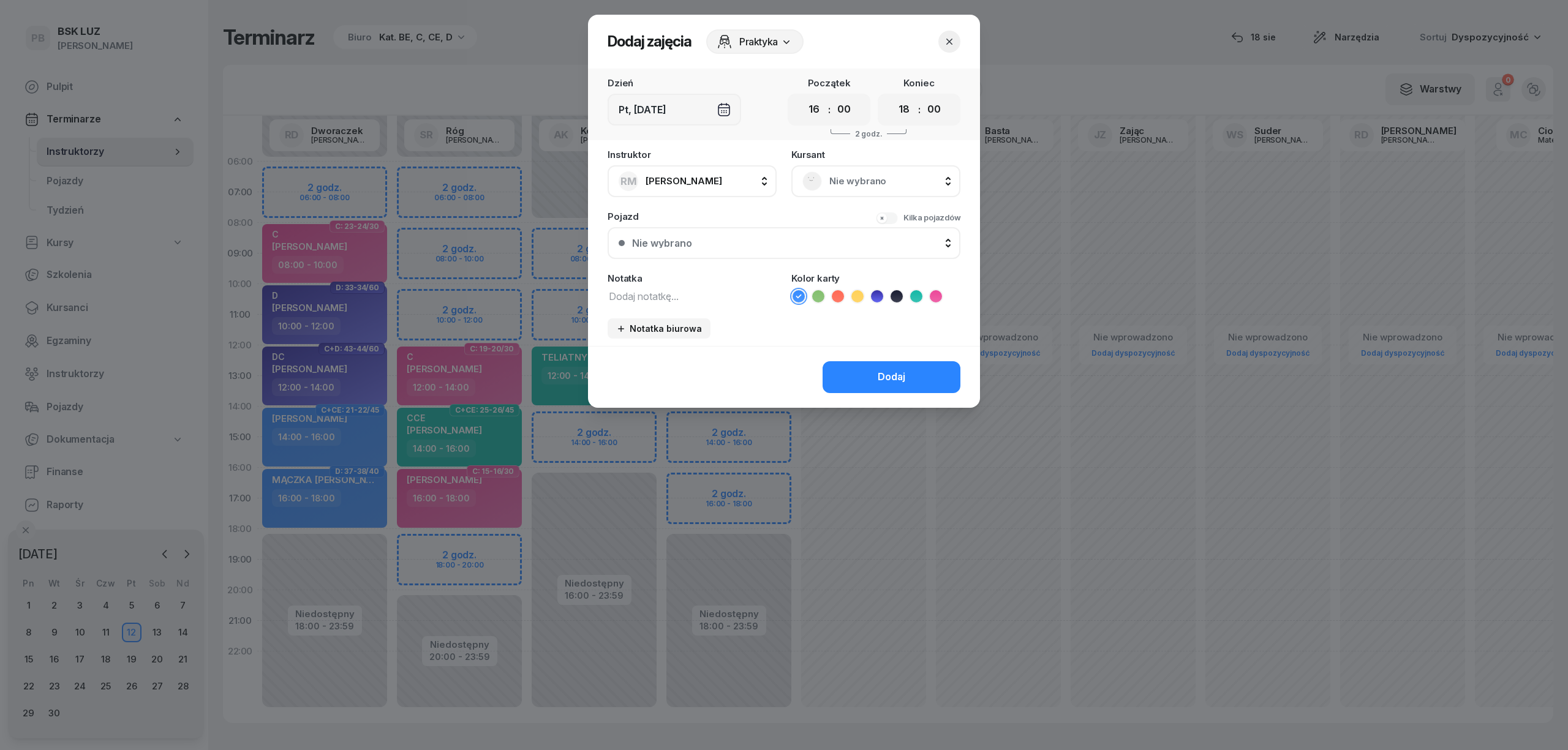
click at [896, 188] on span "Nie wybrano" at bounding box center [889, 181] width 120 height 16
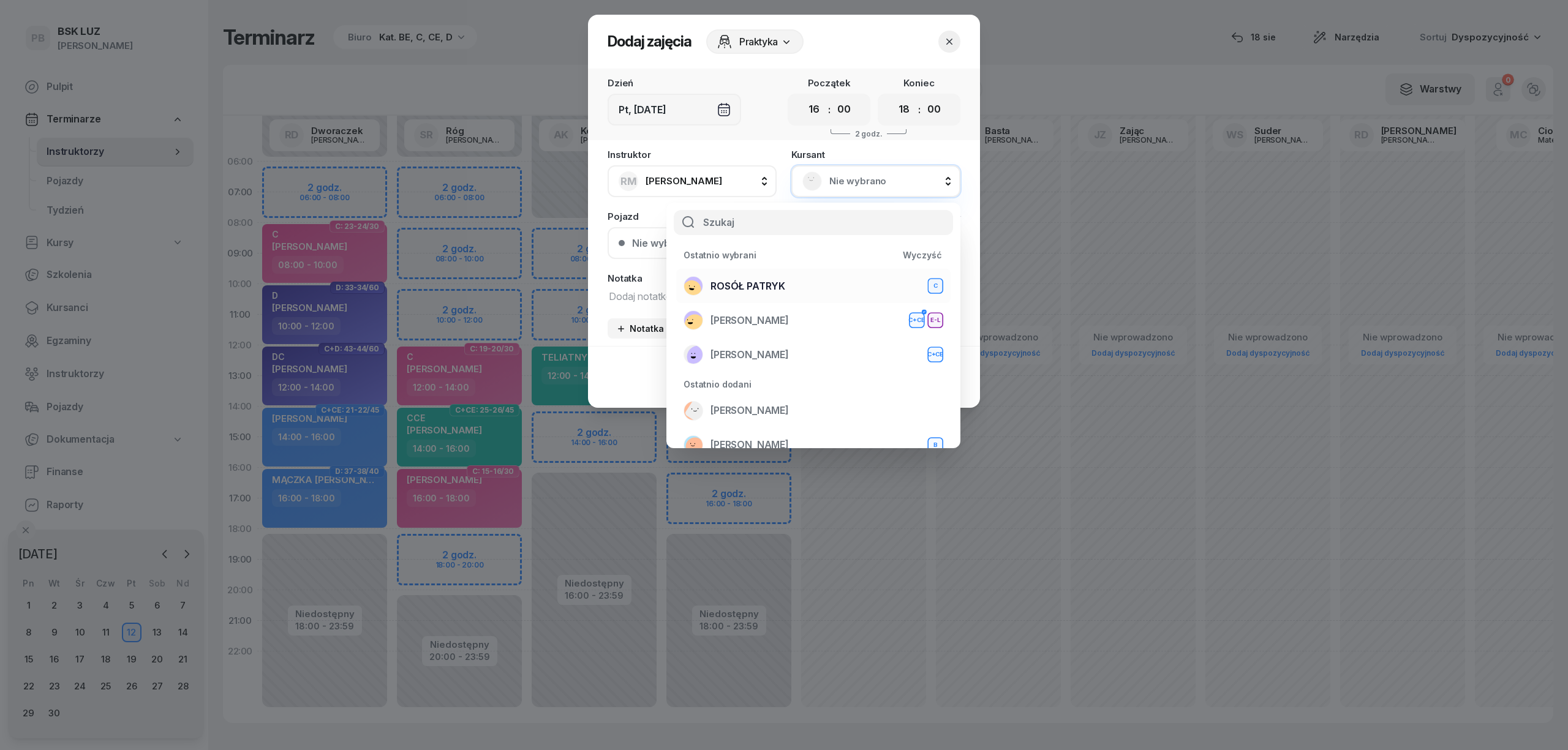
click at [846, 287] on div "ROSÓŁ PATRYK C" at bounding box center [813, 285] width 260 height 20
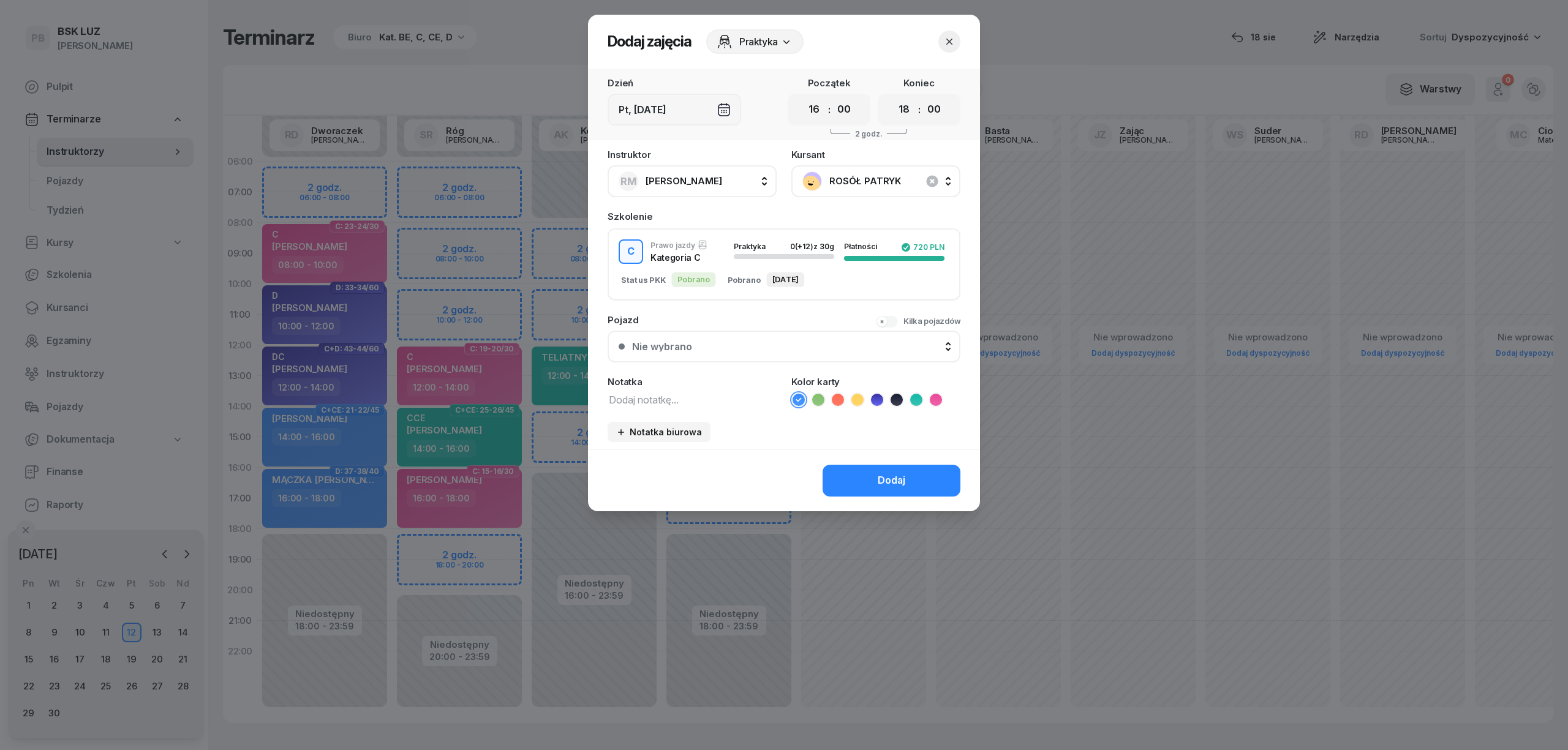
click at [744, 398] on textarea at bounding box center [692, 399] width 169 height 16
type textarea "C"
click at [930, 398] on icon at bounding box center [936, 400] width 12 height 12
click at [917, 474] on button "Dodaj" at bounding box center [891, 480] width 138 height 32
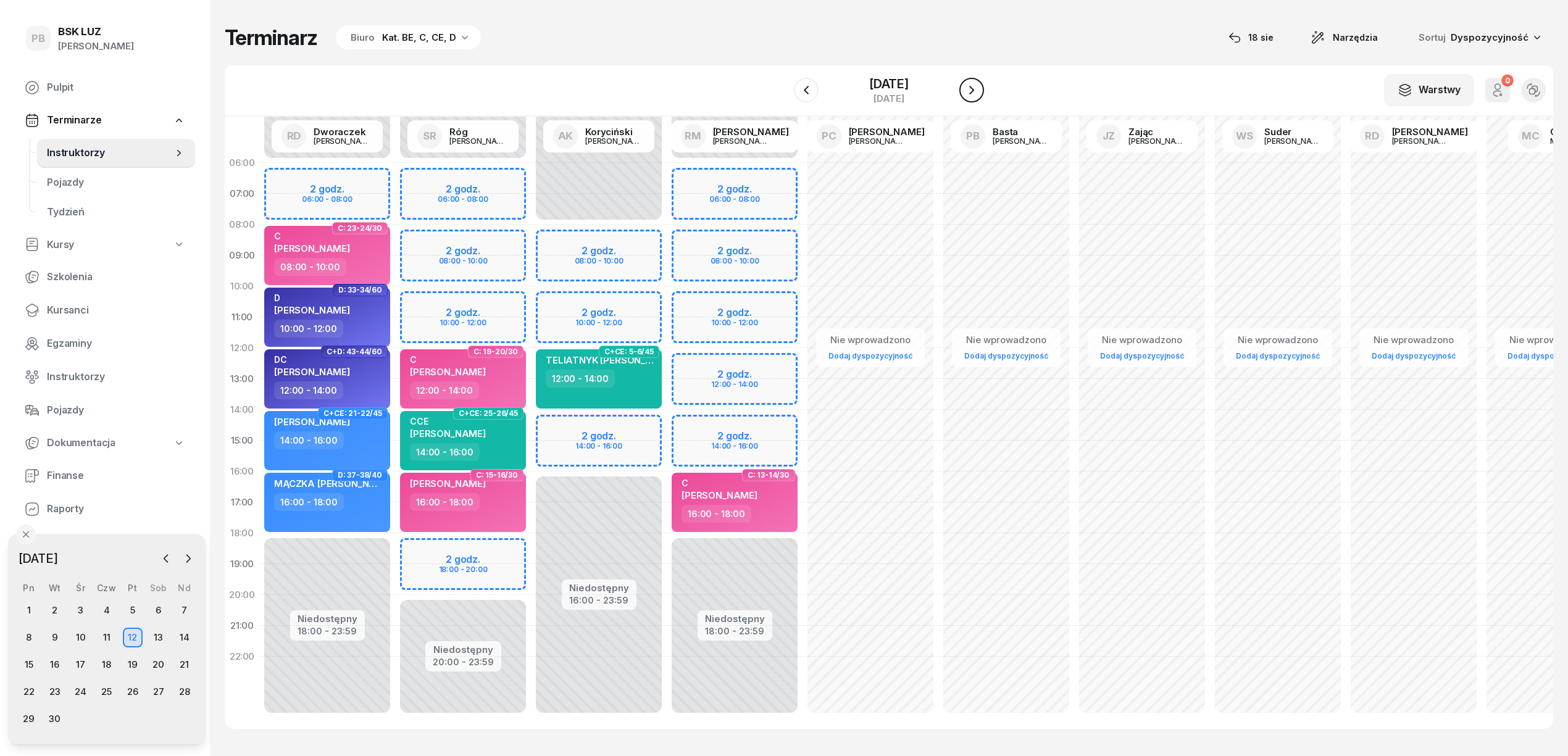
click at [975, 89] on icon "button" at bounding box center [971, 90] width 14 height 14
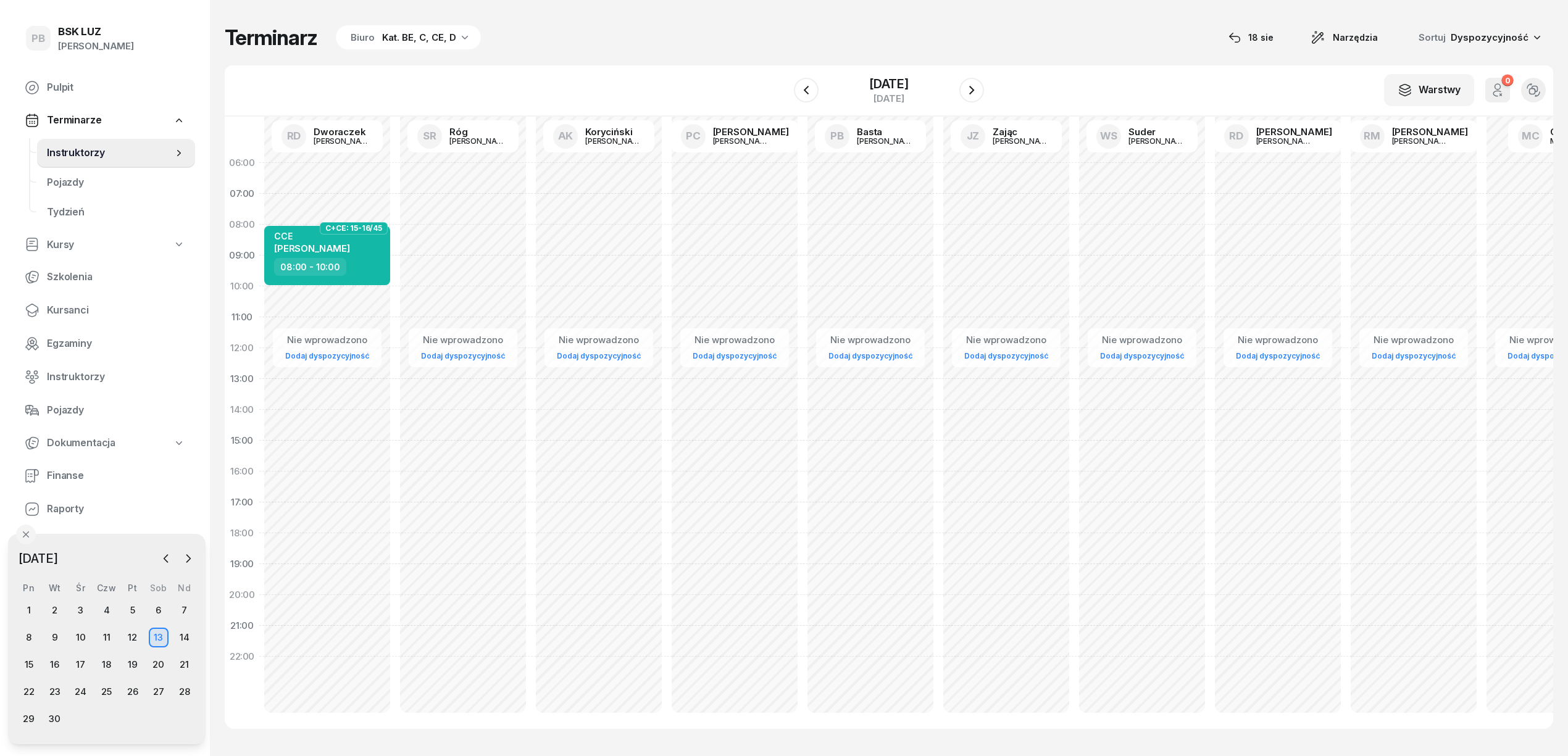
click at [395, 289] on div "Nie wprowadzono Dodaj dyspozycyjność C+CE: 15-16/45 CCE PRUSZYŃSKI WOJCIECH 08:…" at bounding box center [462, 441] width 136 height 586
select select "10"
select select "12"
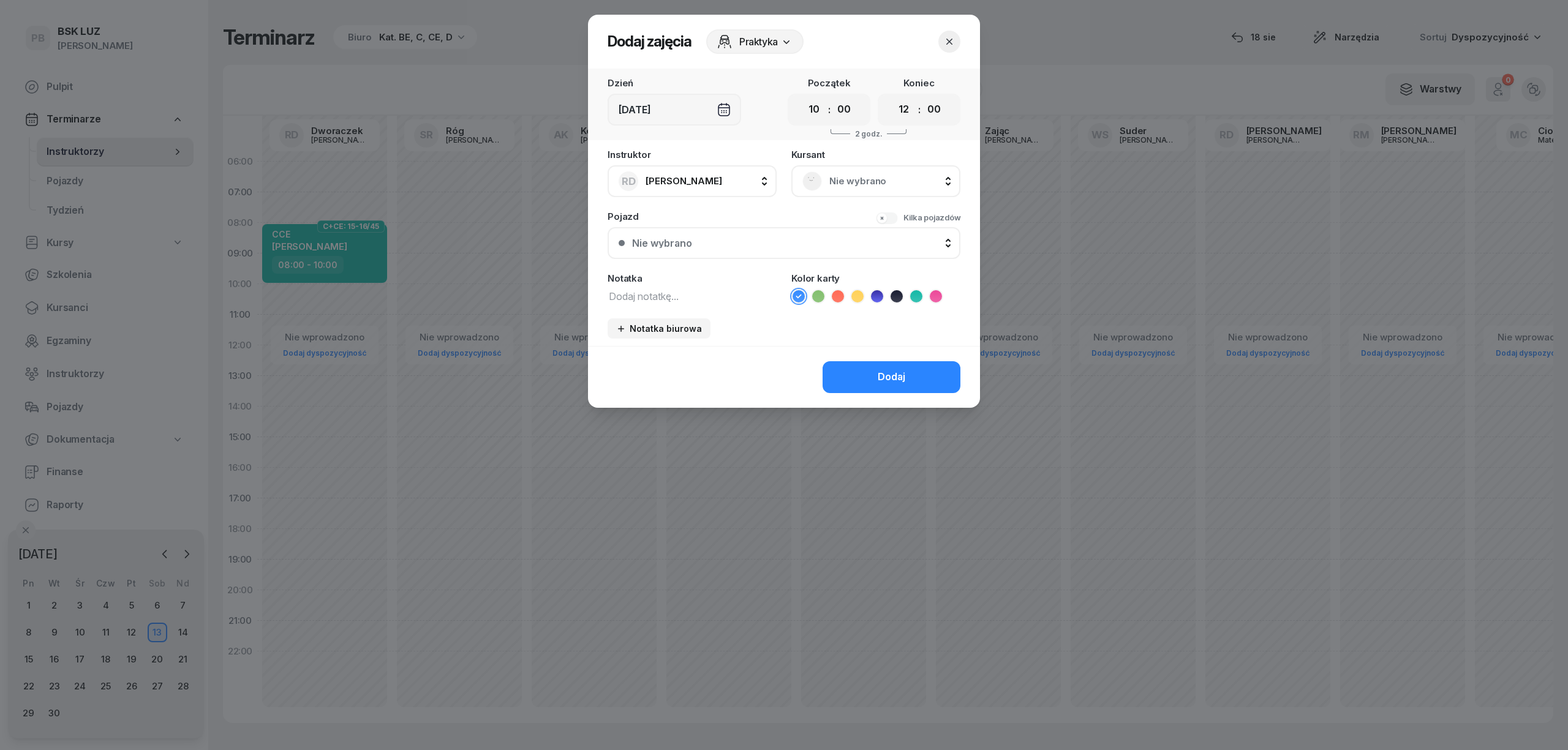
click at [819, 179] on rect at bounding box center [812, 181] width 26 height 26
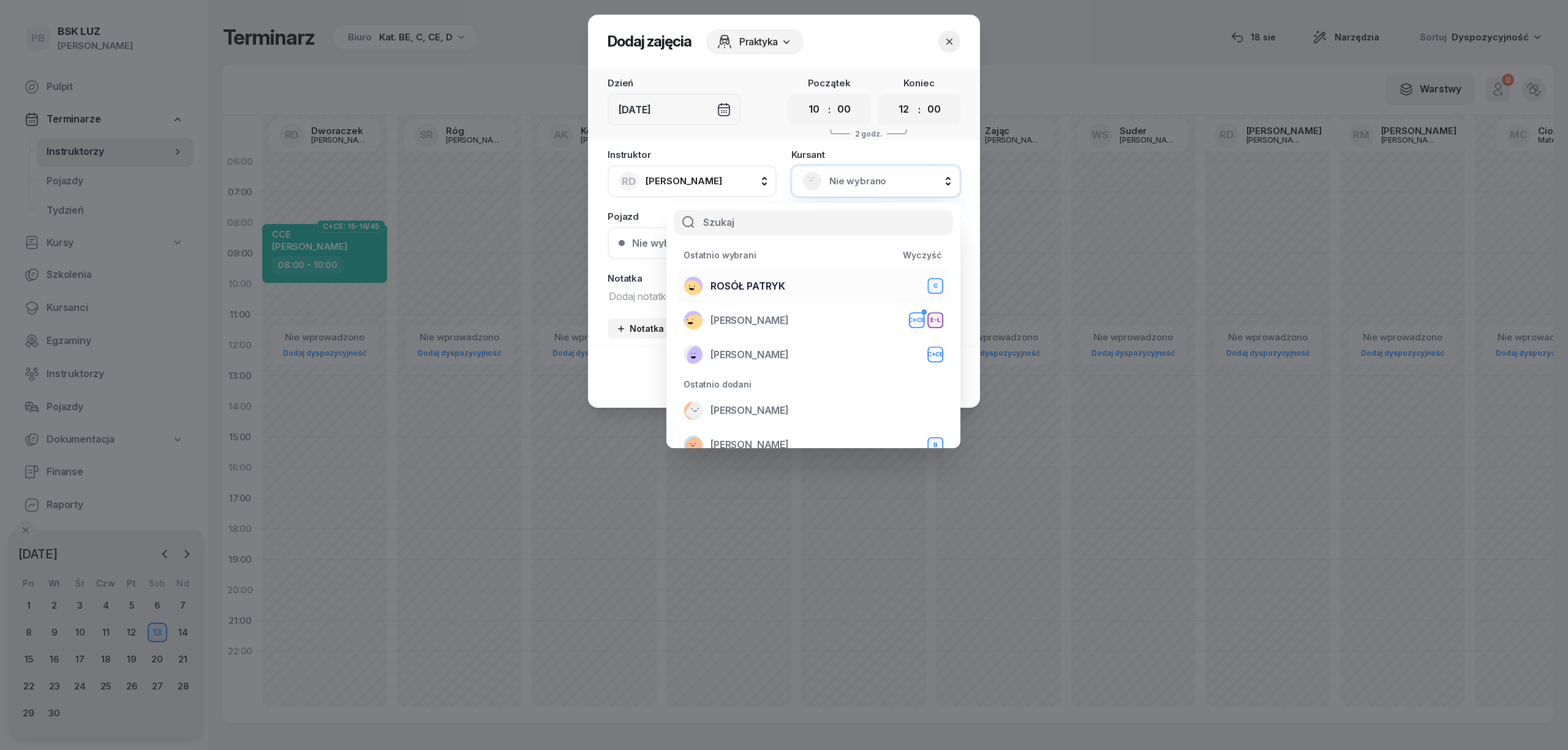
click at [784, 282] on div "ROSÓŁ PATRYK C" at bounding box center [813, 285] width 260 height 20
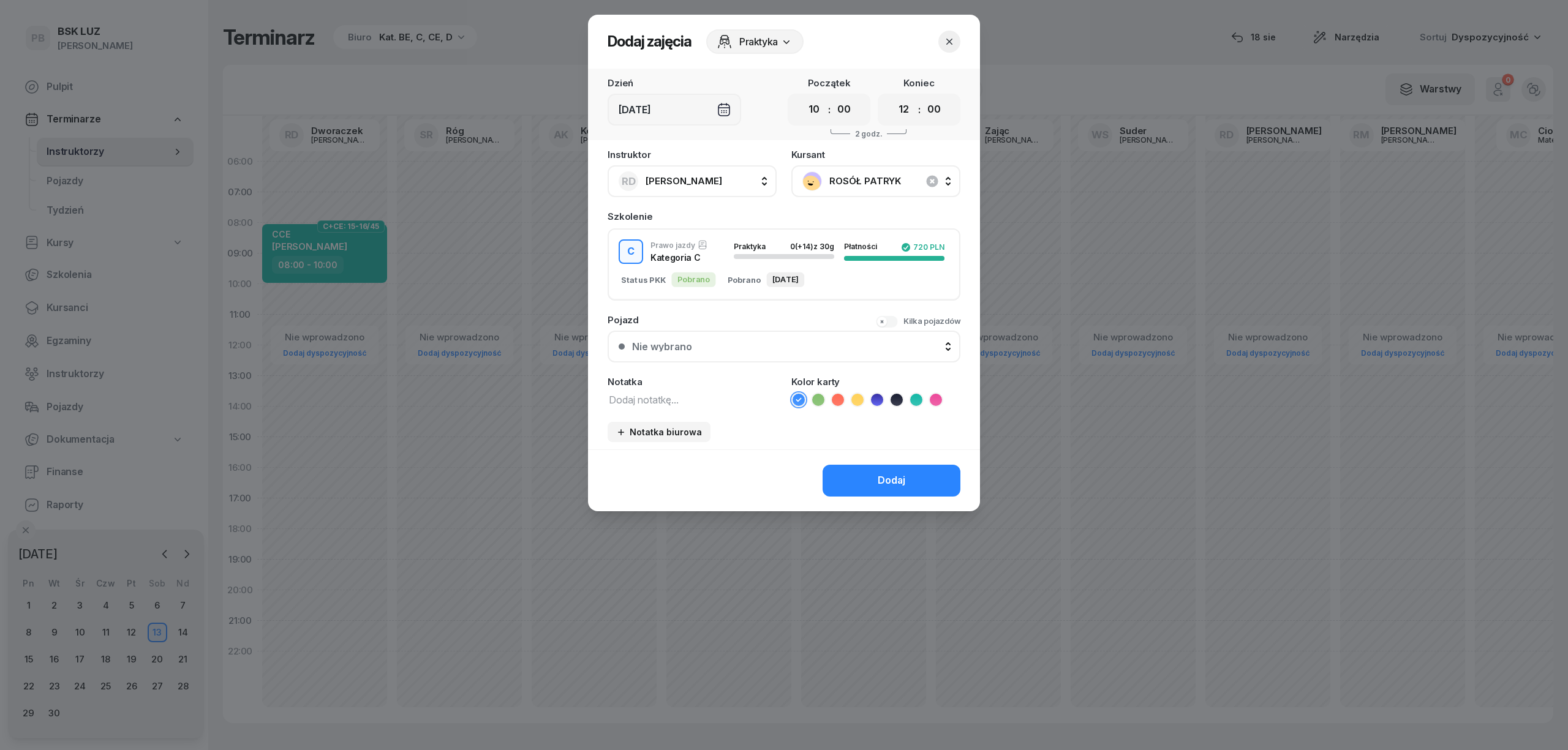
click at [668, 396] on textarea at bounding box center [692, 399] width 169 height 16
type textarea "C"
click at [931, 396] on icon at bounding box center [936, 400] width 12 height 12
click at [917, 478] on button "Dodaj" at bounding box center [891, 480] width 138 height 32
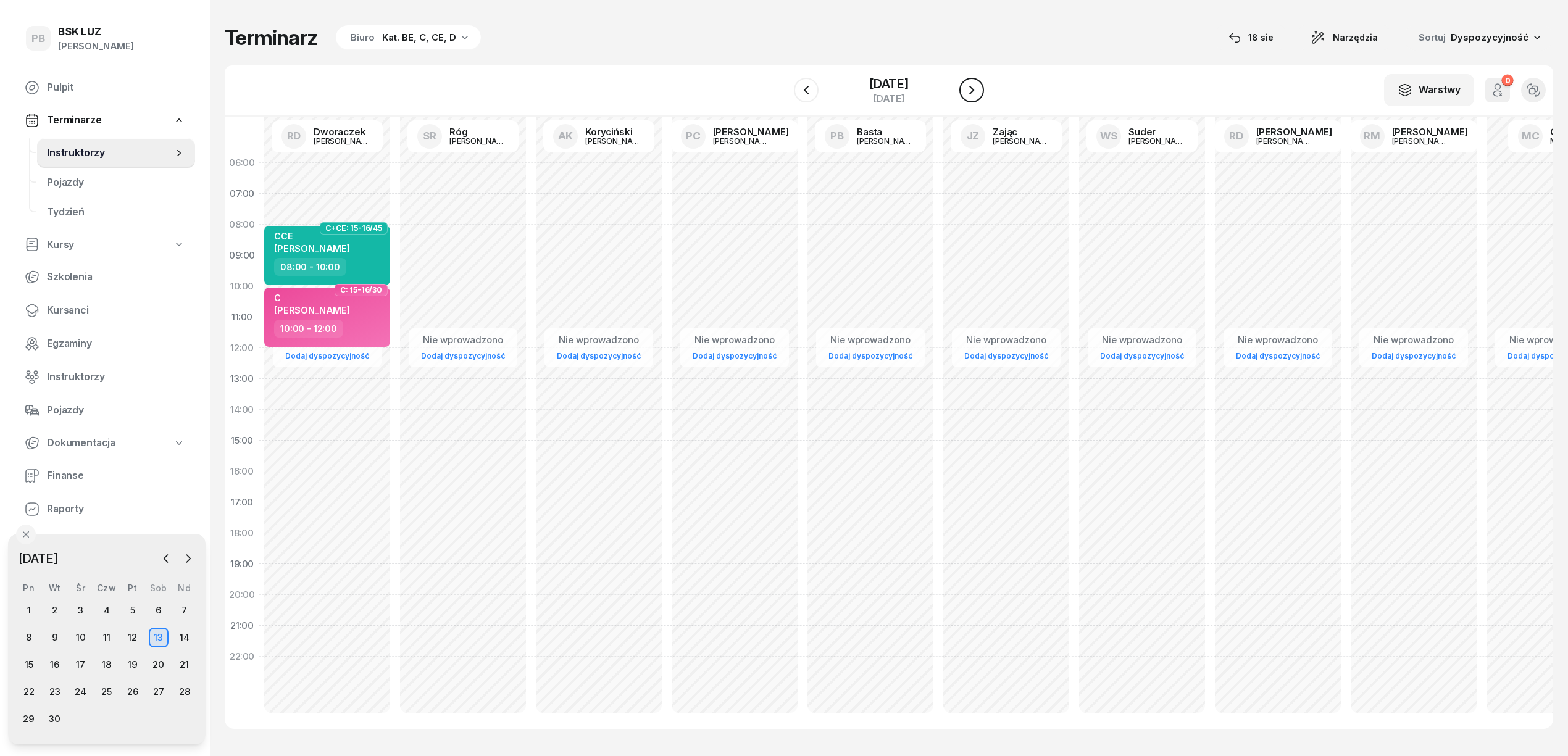
drag, startPoint x: 973, startPoint y: 84, endPoint x: 968, endPoint y: 90, distance: 7.8
click at [972, 84] on icon "button" at bounding box center [971, 90] width 14 height 14
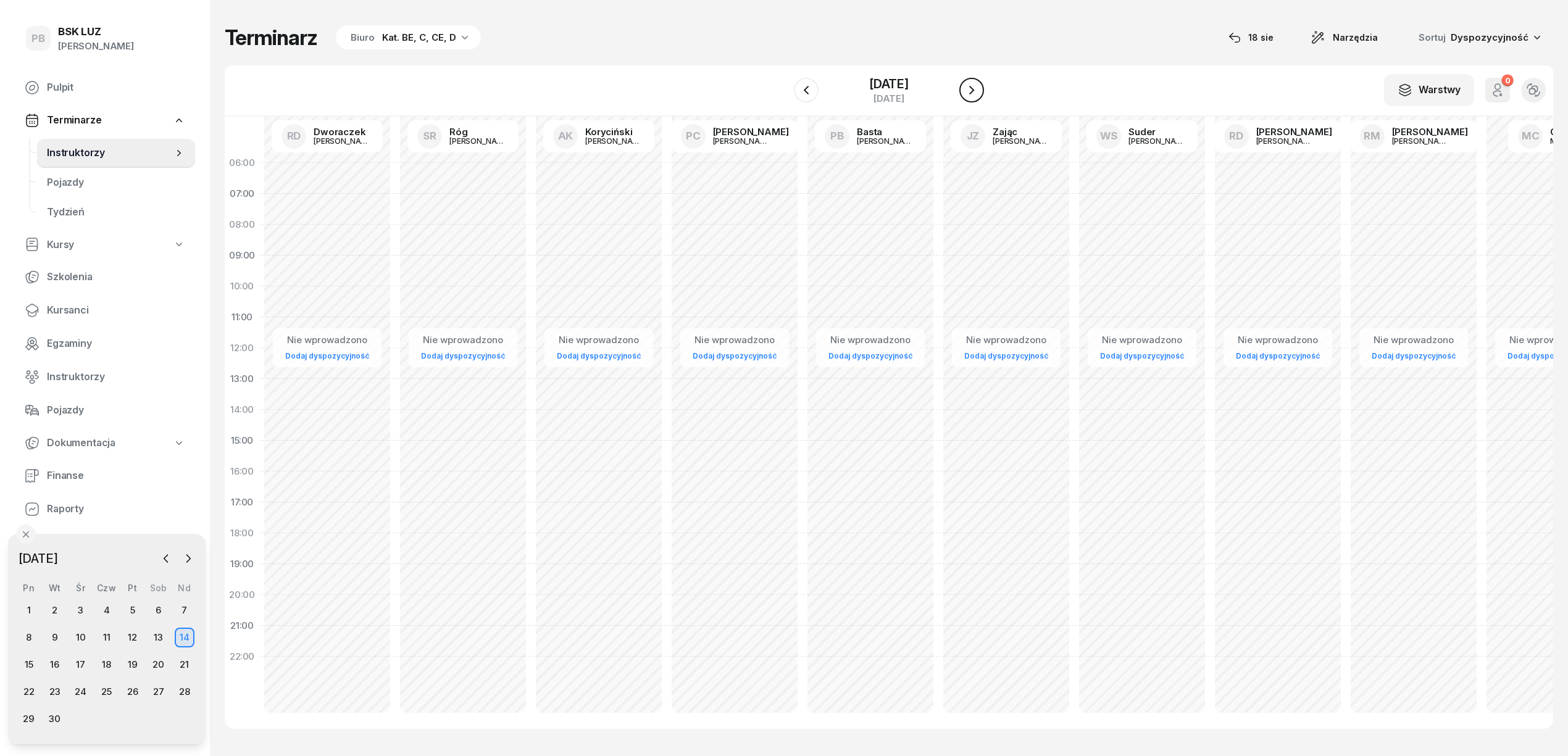
click at [968, 90] on icon "button" at bounding box center [971, 90] width 14 height 14
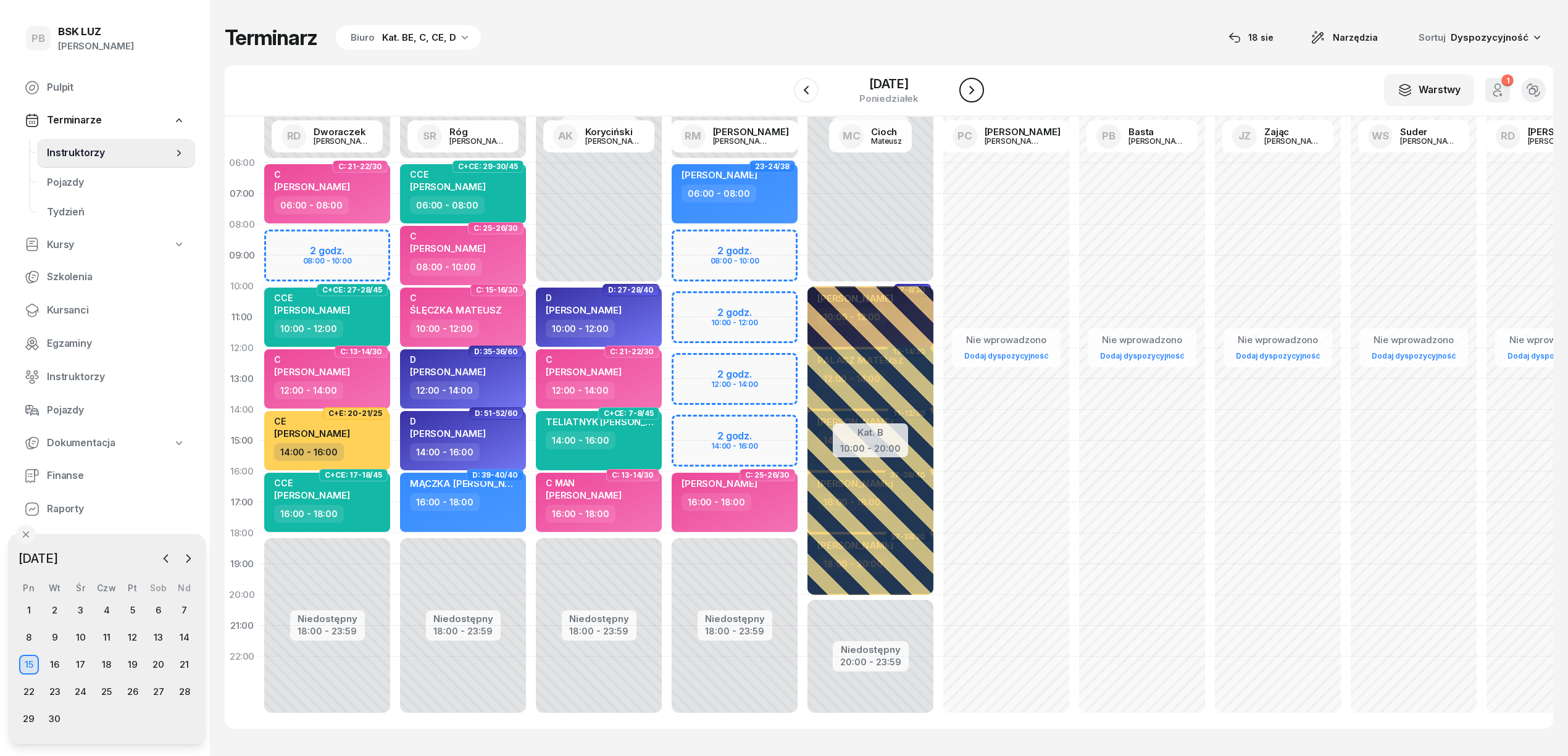
click at [972, 94] on icon "button" at bounding box center [971, 90] width 14 height 14
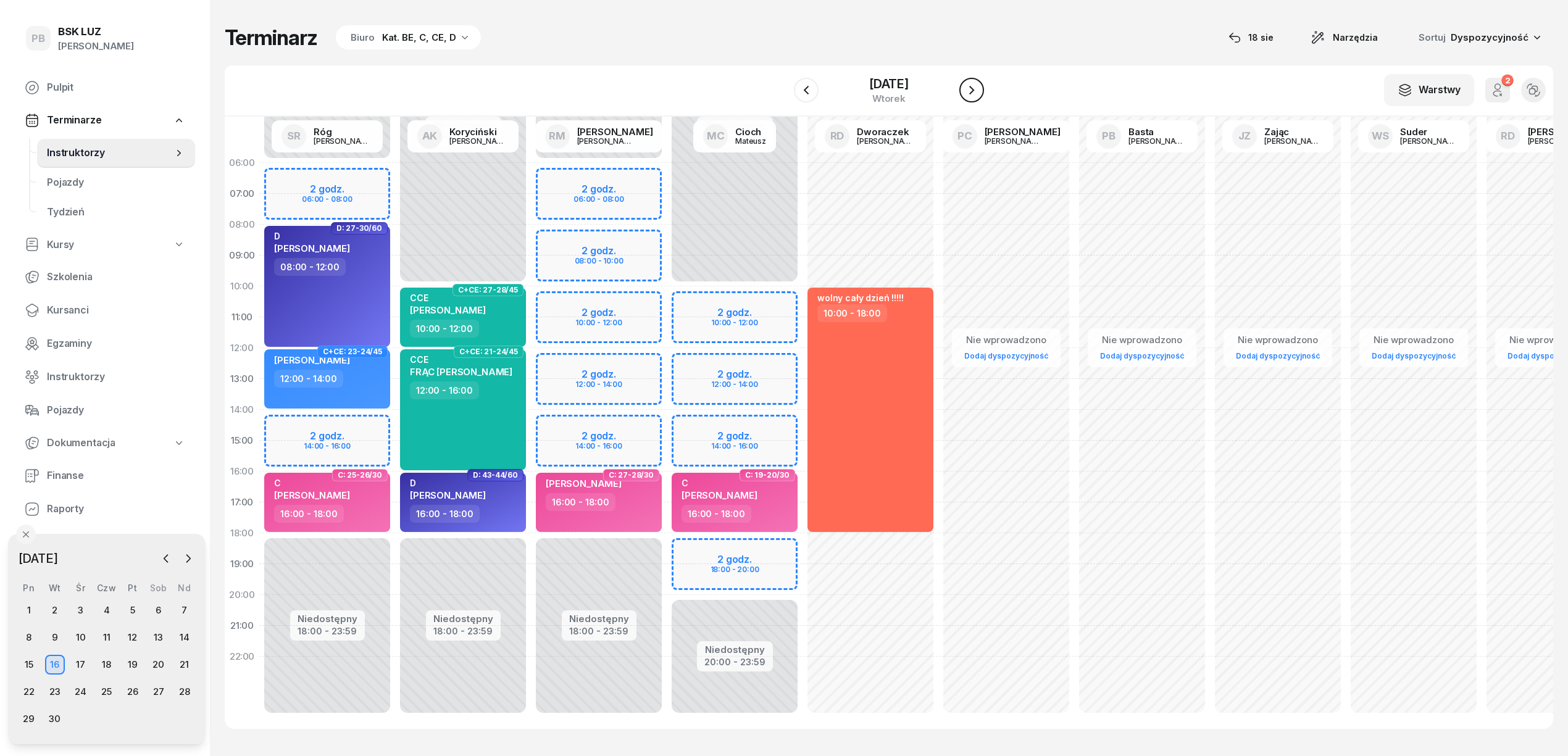
click at [973, 89] on icon "button" at bounding box center [971, 90] width 14 height 14
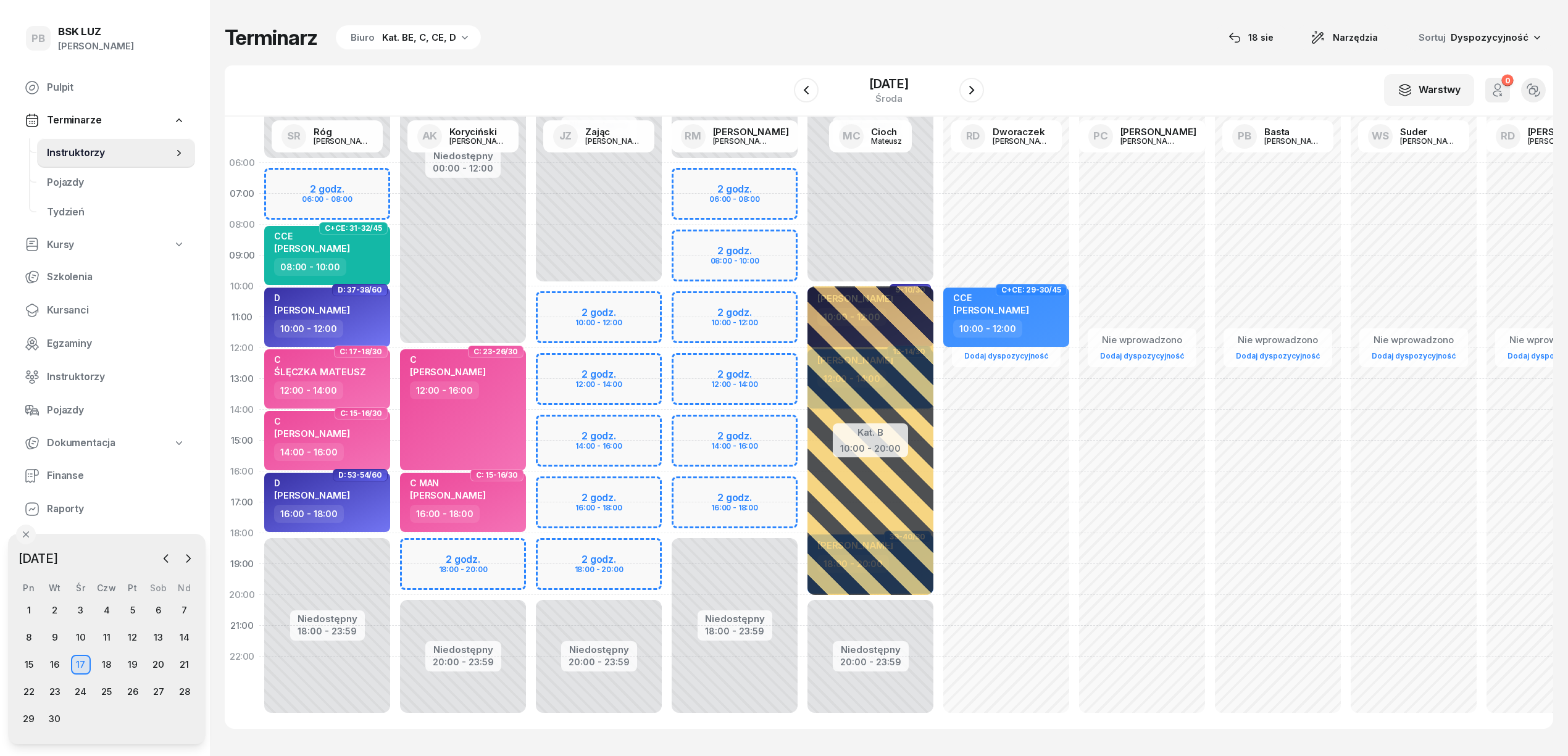
click at [667, 490] on div "Niedostępny 00:00 - 10:00 Niedostępny 20:00 - 23:59 2 godz. 10:00 - 12:00 2 god…" at bounding box center [734, 441] width 136 height 586
select select "16"
select select "18"
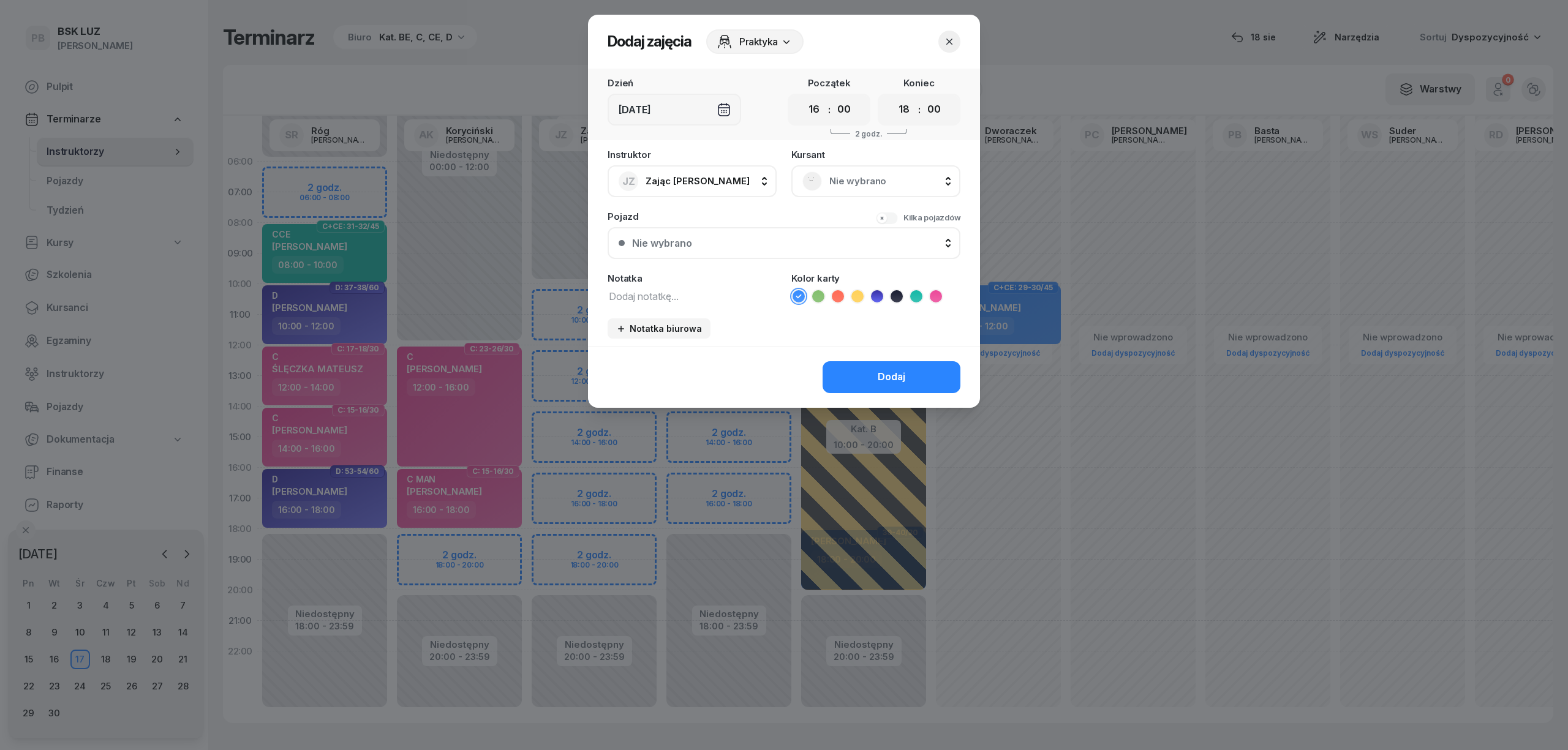
click at [887, 183] on span "Nie wybrano" at bounding box center [889, 181] width 120 height 16
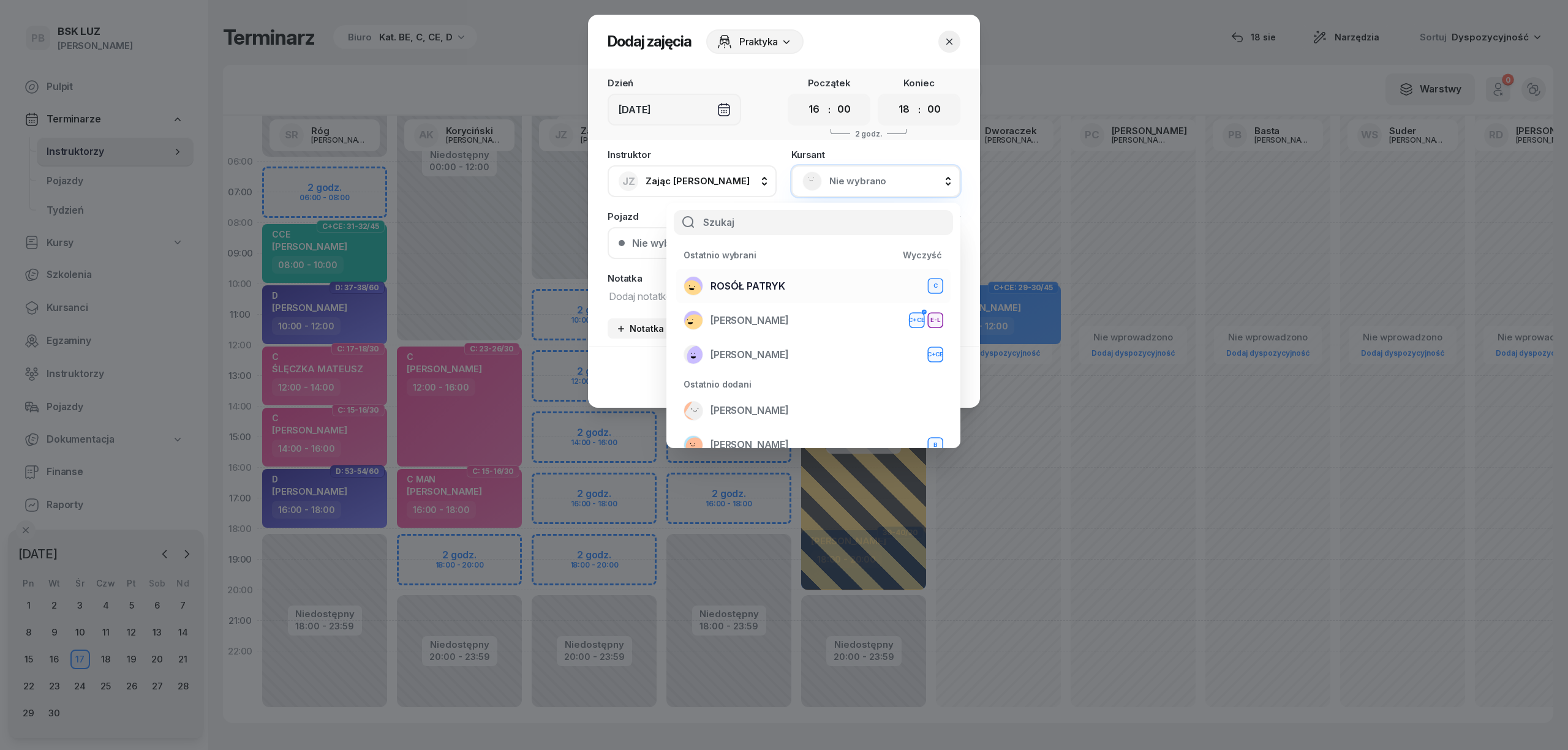
click at [826, 281] on div "ROSÓŁ PATRYK C" at bounding box center [813, 285] width 260 height 20
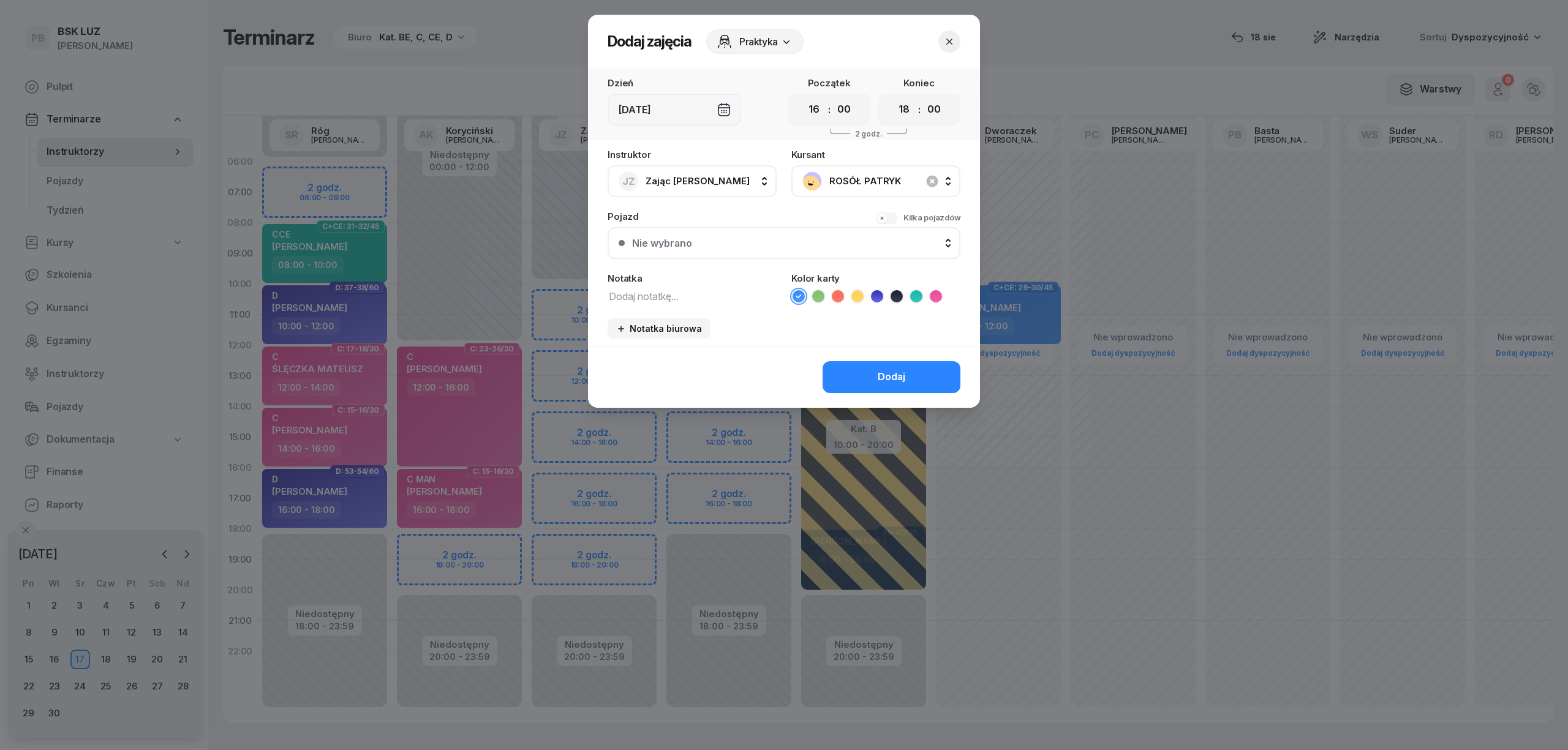
click at [745, 298] on textarea at bounding box center [692, 295] width 169 height 16
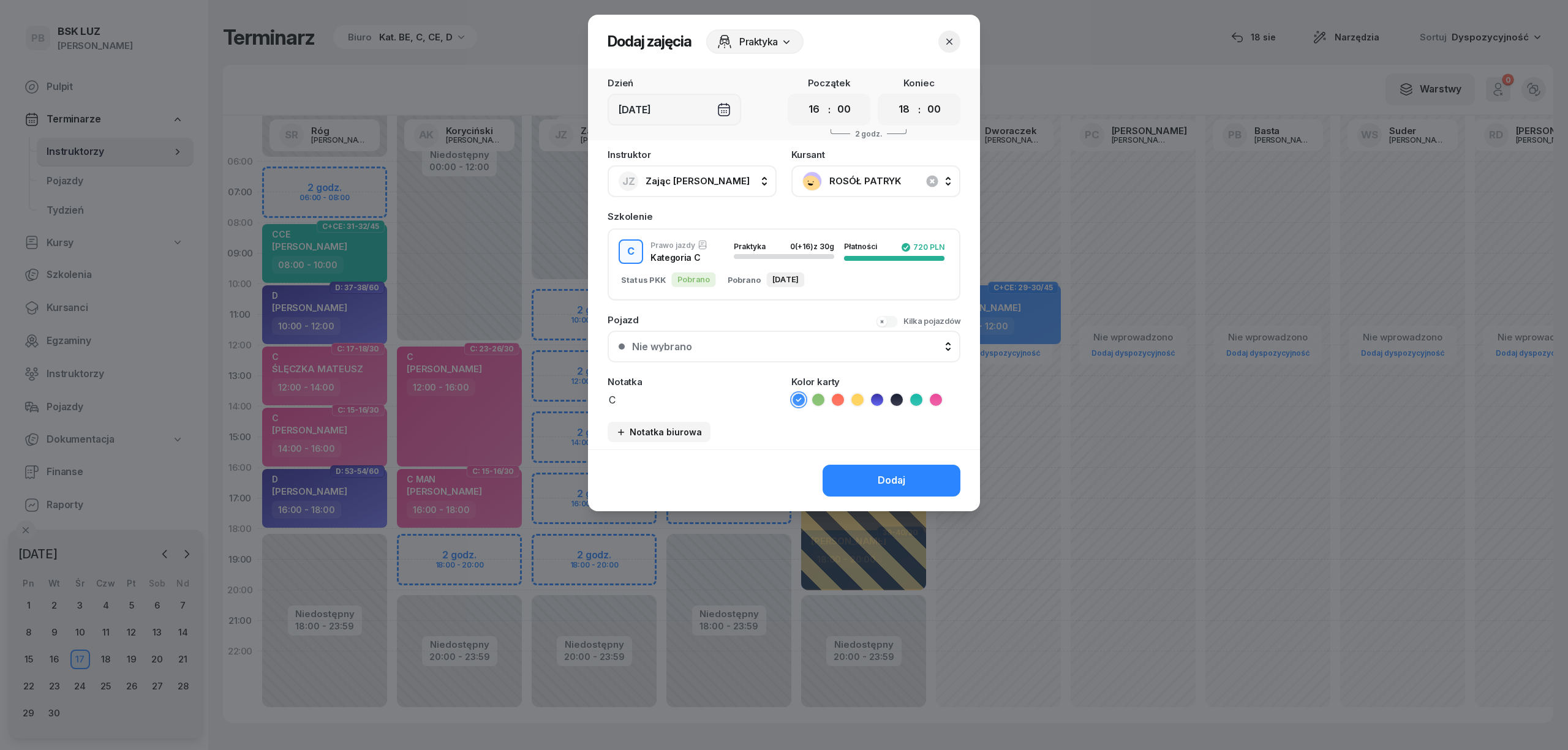
type textarea "C"
click at [931, 397] on icon at bounding box center [936, 400] width 12 height 12
click at [926, 467] on button "Dodaj" at bounding box center [891, 480] width 138 height 32
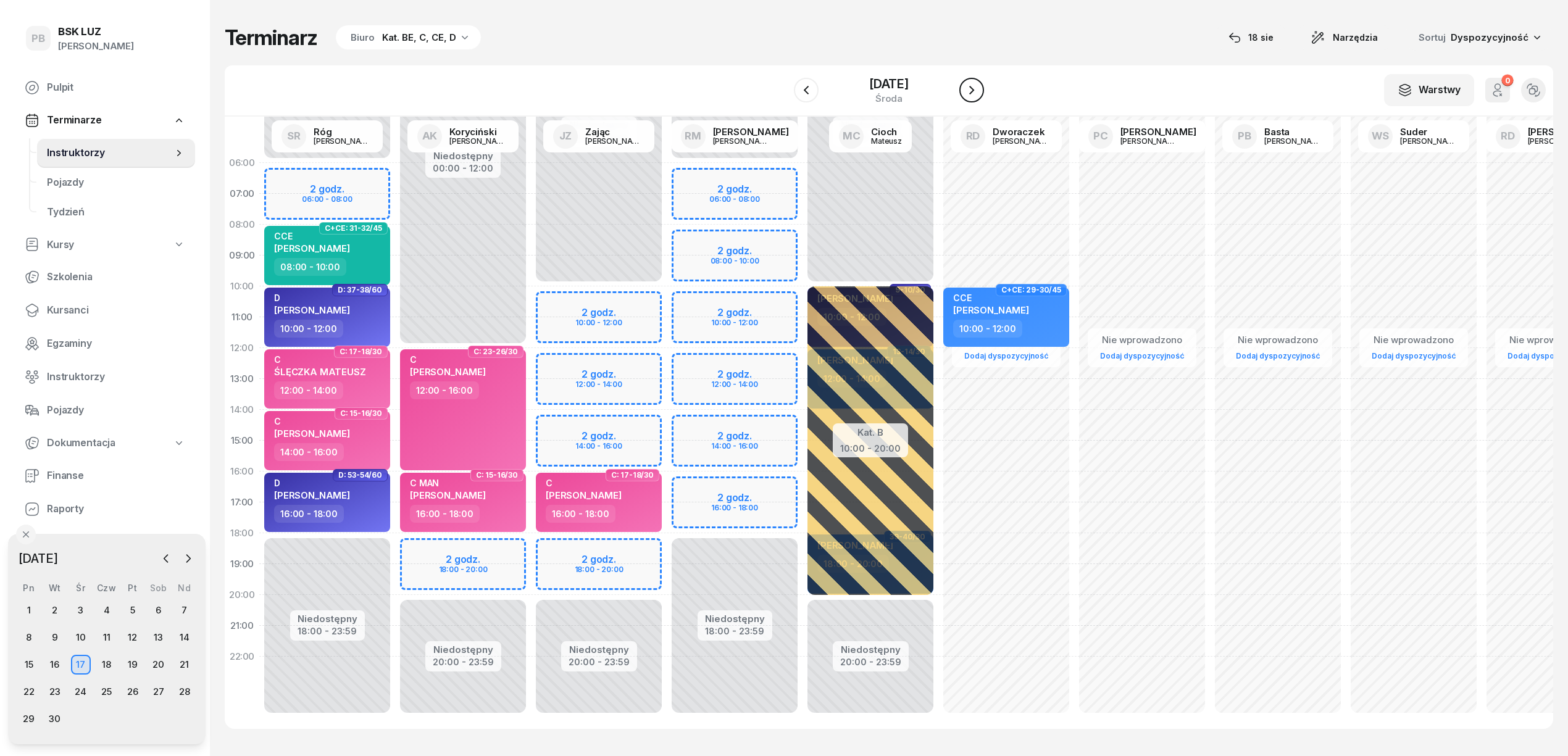
click at [969, 92] on icon "button" at bounding box center [971, 90] width 14 height 14
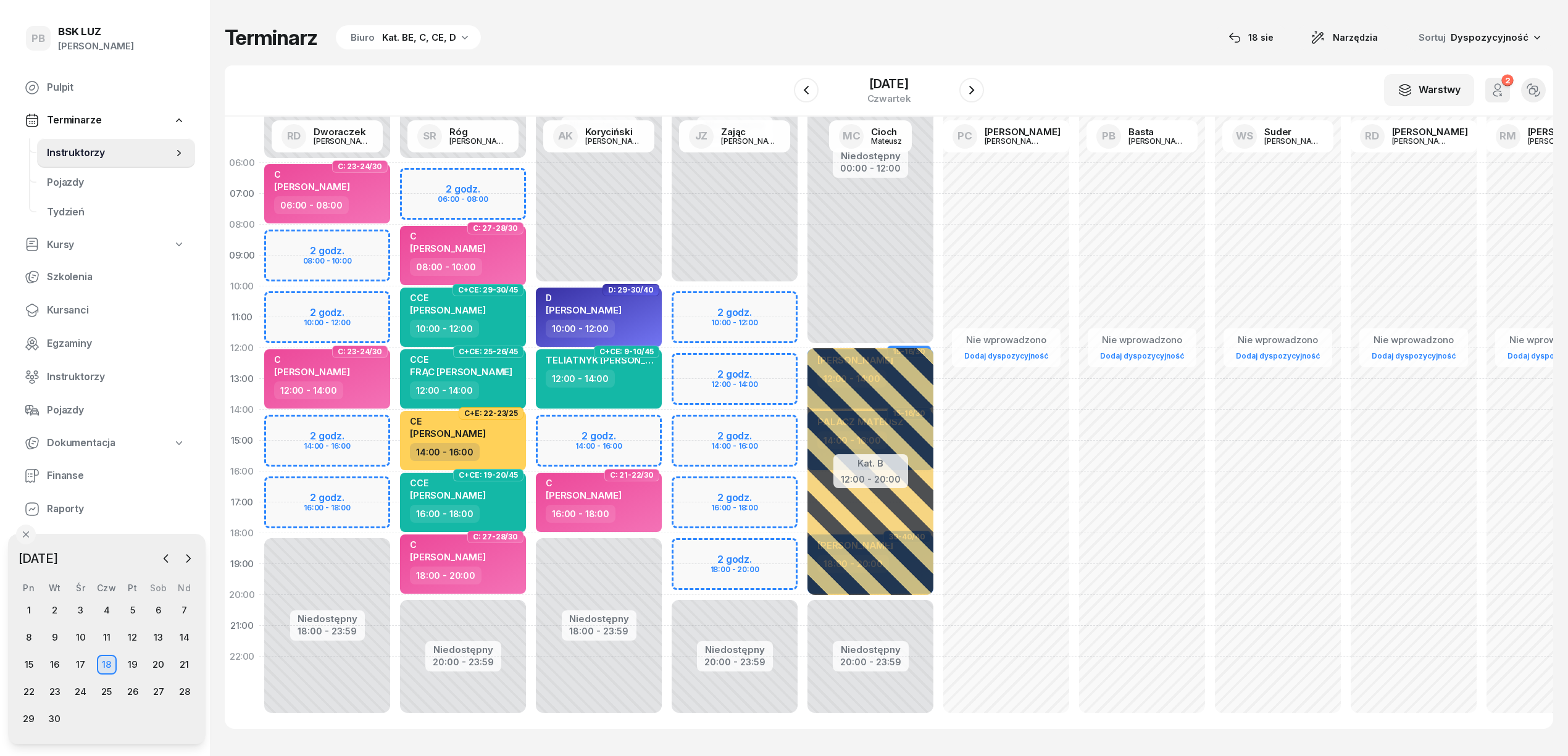
click at [803, 484] on div "Niedostępny 00:00 - 10:00 Niedostępny 20:00 - 23:59 2 godz. 10:00 - 12:00 2 god…" at bounding box center [870, 441] width 136 height 586
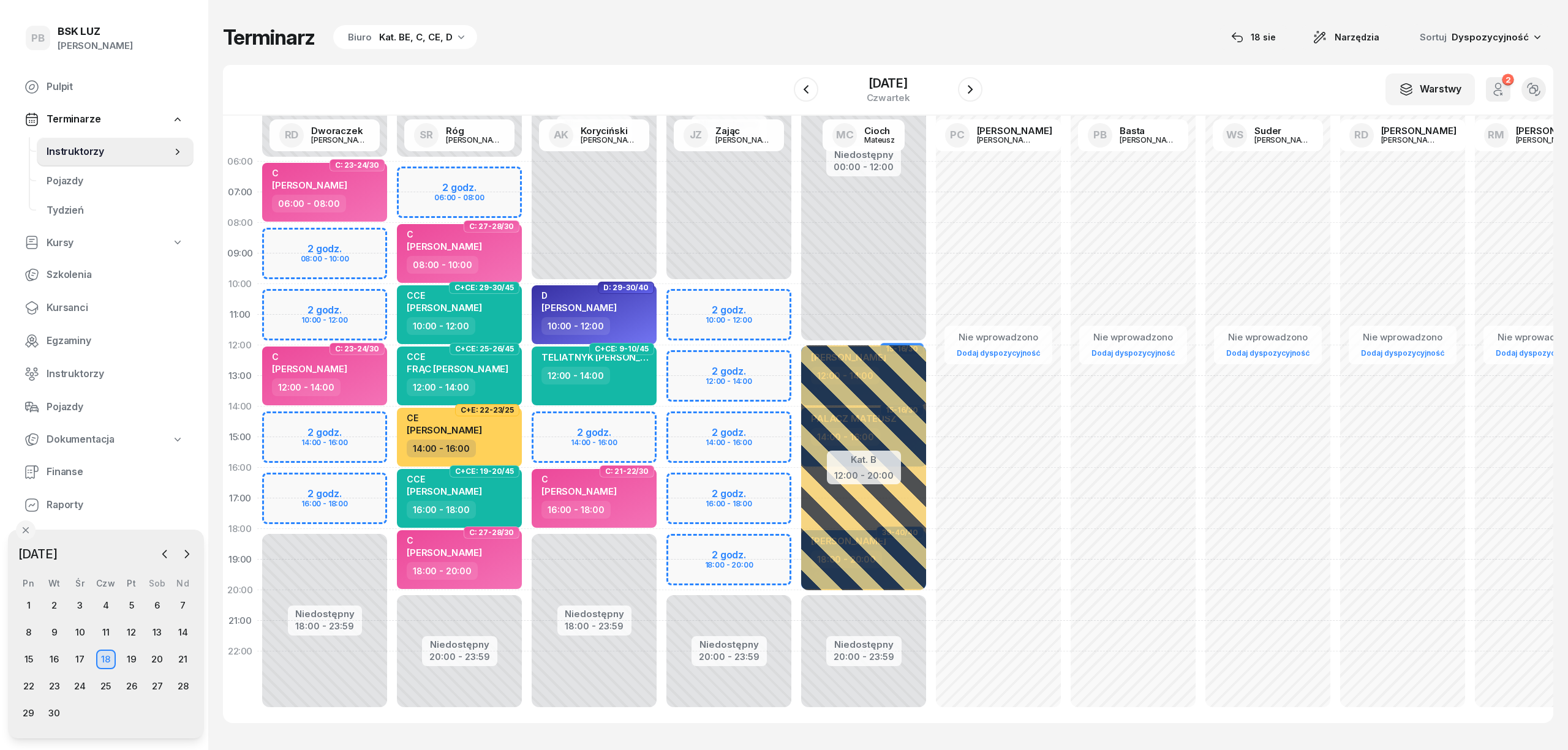
select select "16"
select select "18"
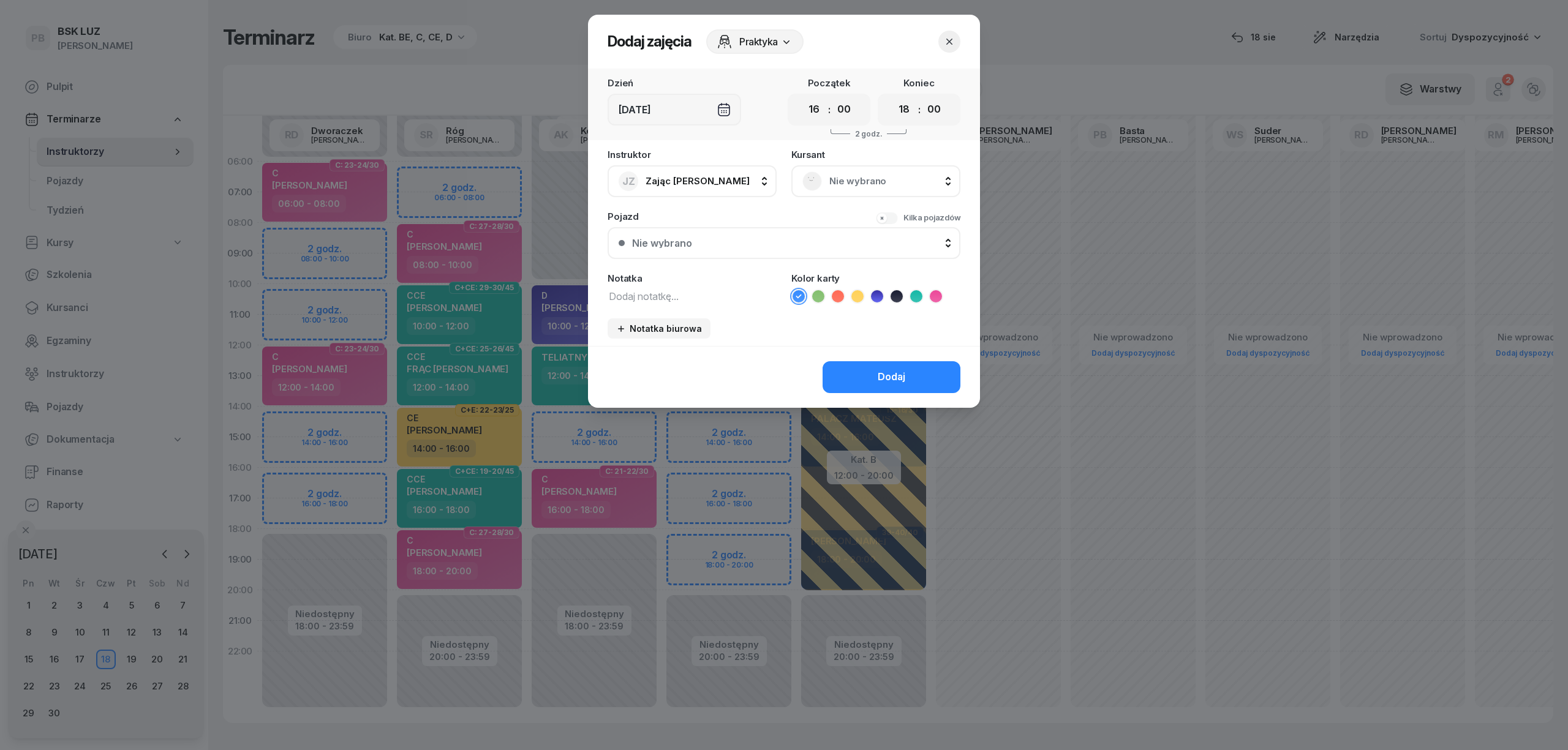
click at [689, 294] on textarea at bounding box center [692, 295] width 169 height 16
type textarea "C"
click at [934, 293] on icon at bounding box center [936, 296] width 12 height 12
click at [896, 370] on div "Dodaj" at bounding box center [892, 376] width 27 height 16
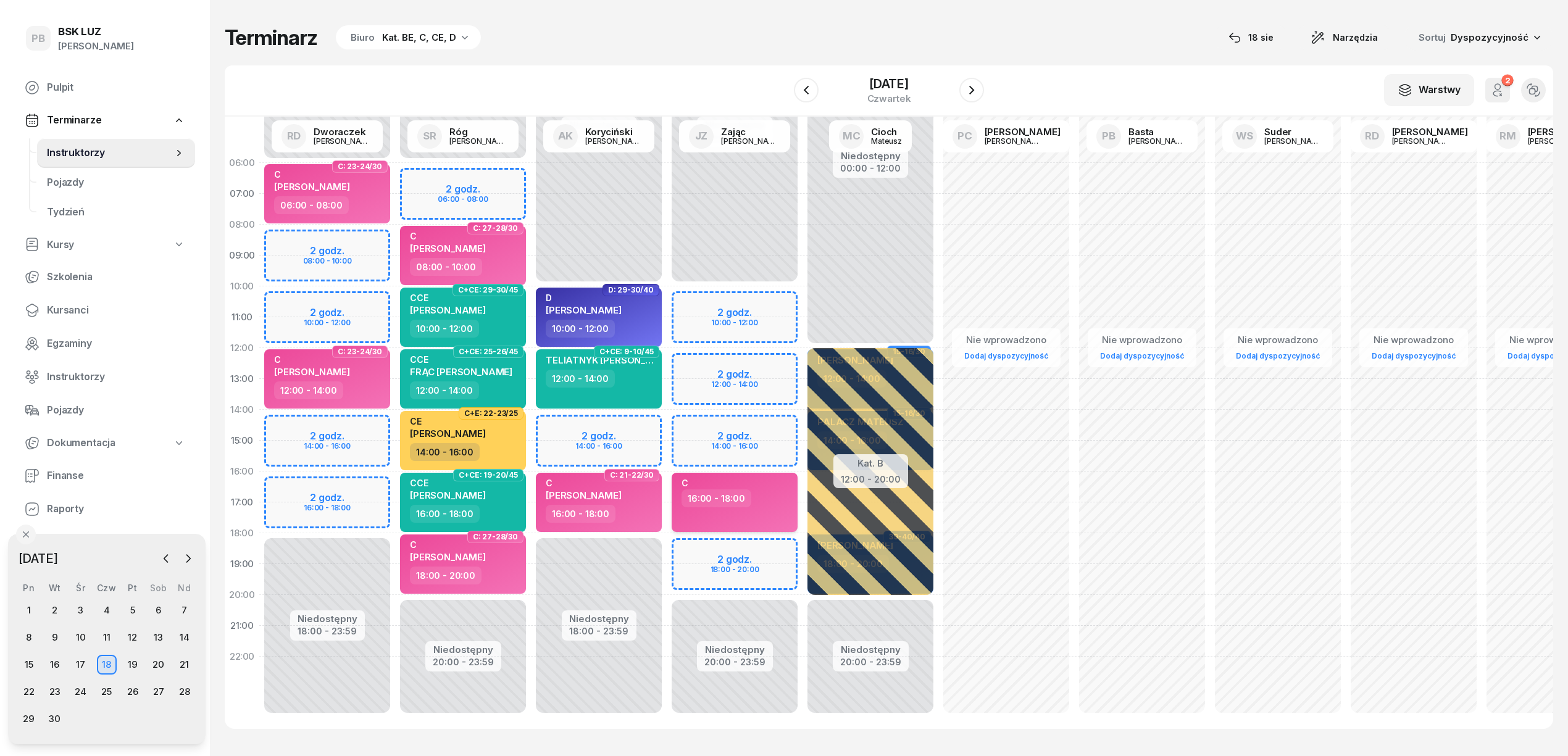
click at [771, 501] on div "16:00 - 18:00" at bounding box center [735, 498] width 108 height 18
select select "16"
select select "18"
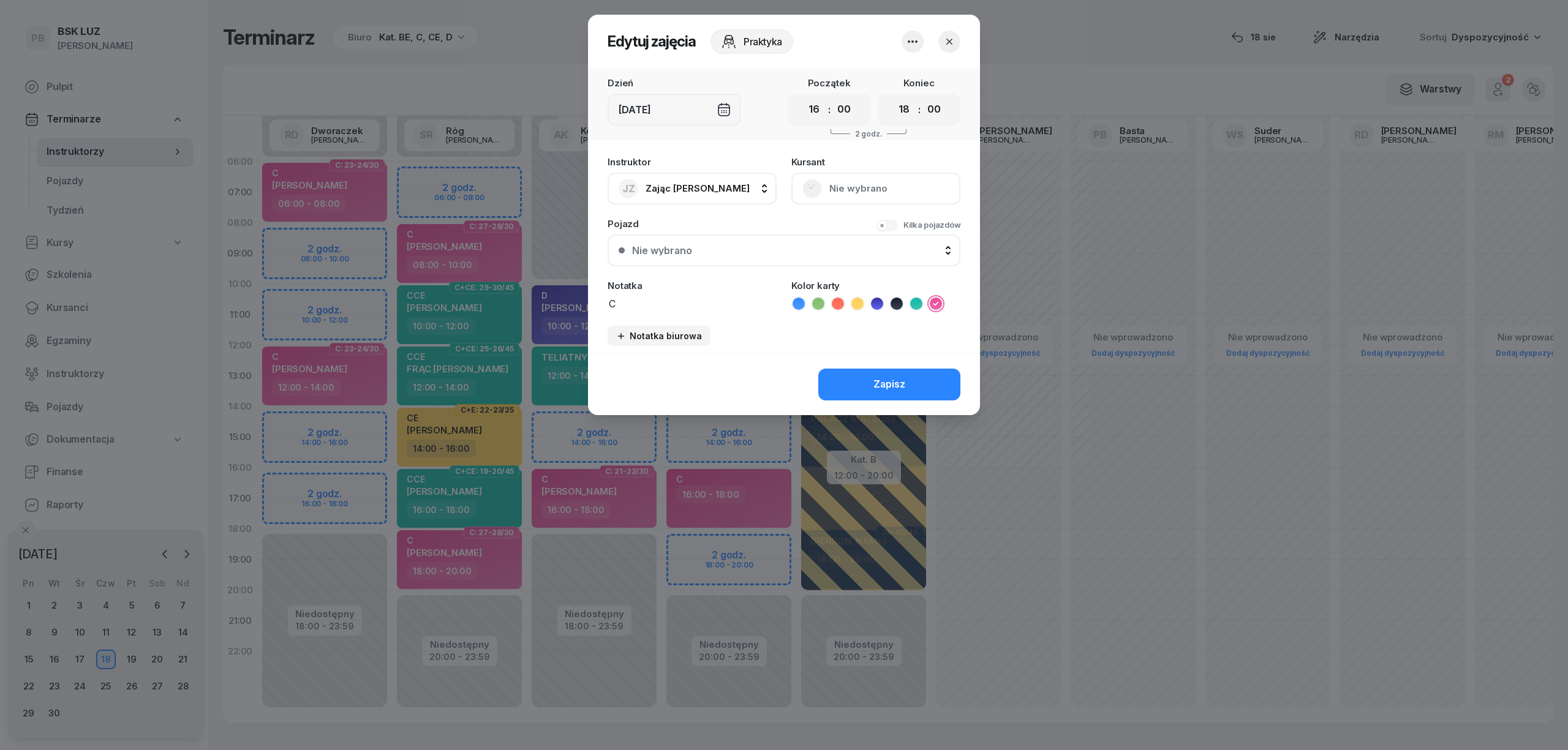
click at [910, 34] on icon "button" at bounding box center [912, 41] width 14 height 14
click at [890, 82] on link "Usuń" at bounding box center [907, 79] width 162 height 31
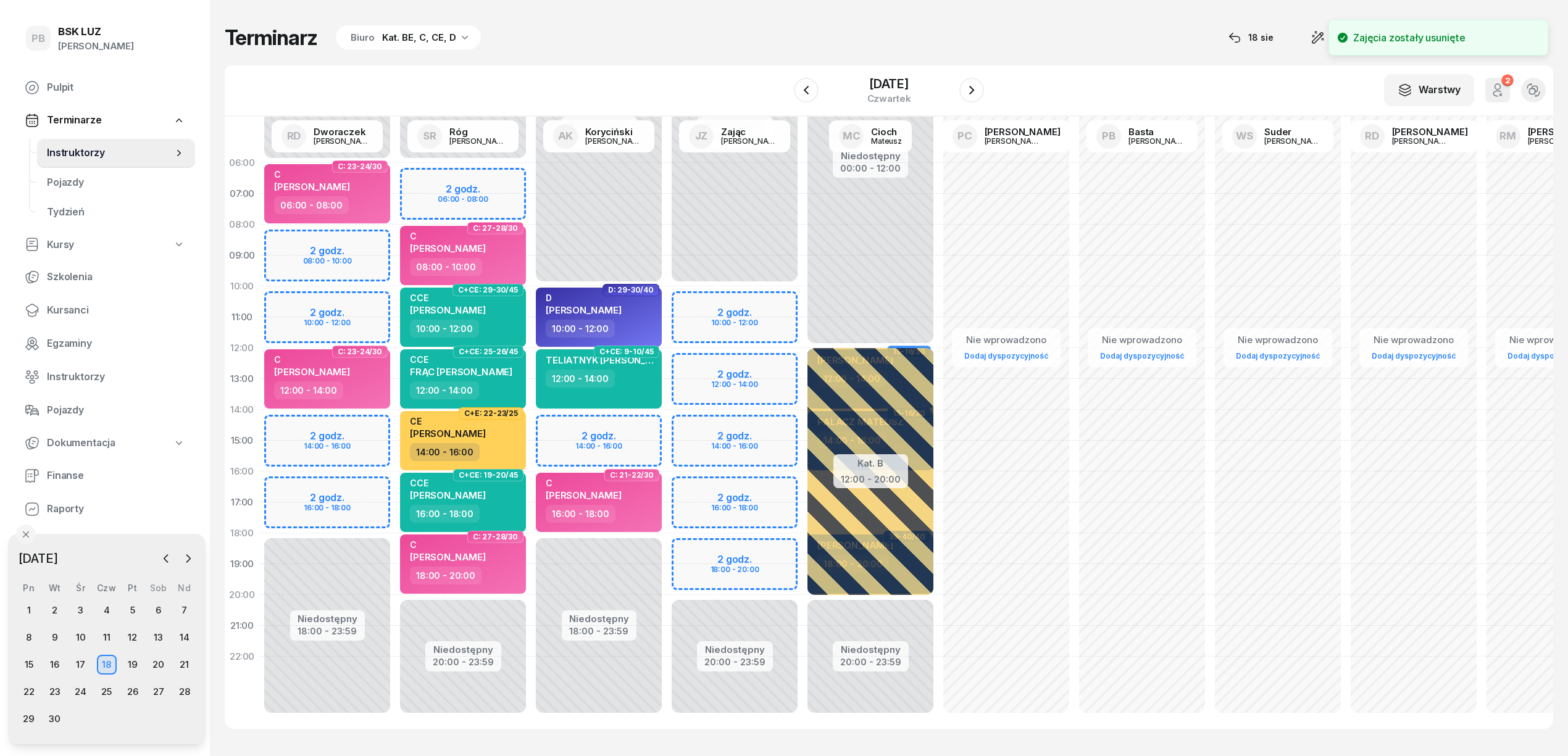
click at [803, 485] on div "Niedostępny 00:00 - 10:00 Niedostępny 20:00 - 23:59 2 godz. 10:00 - 12:00 2 god…" at bounding box center [870, 441] width 136 height 586
select select "16"
select select "18"
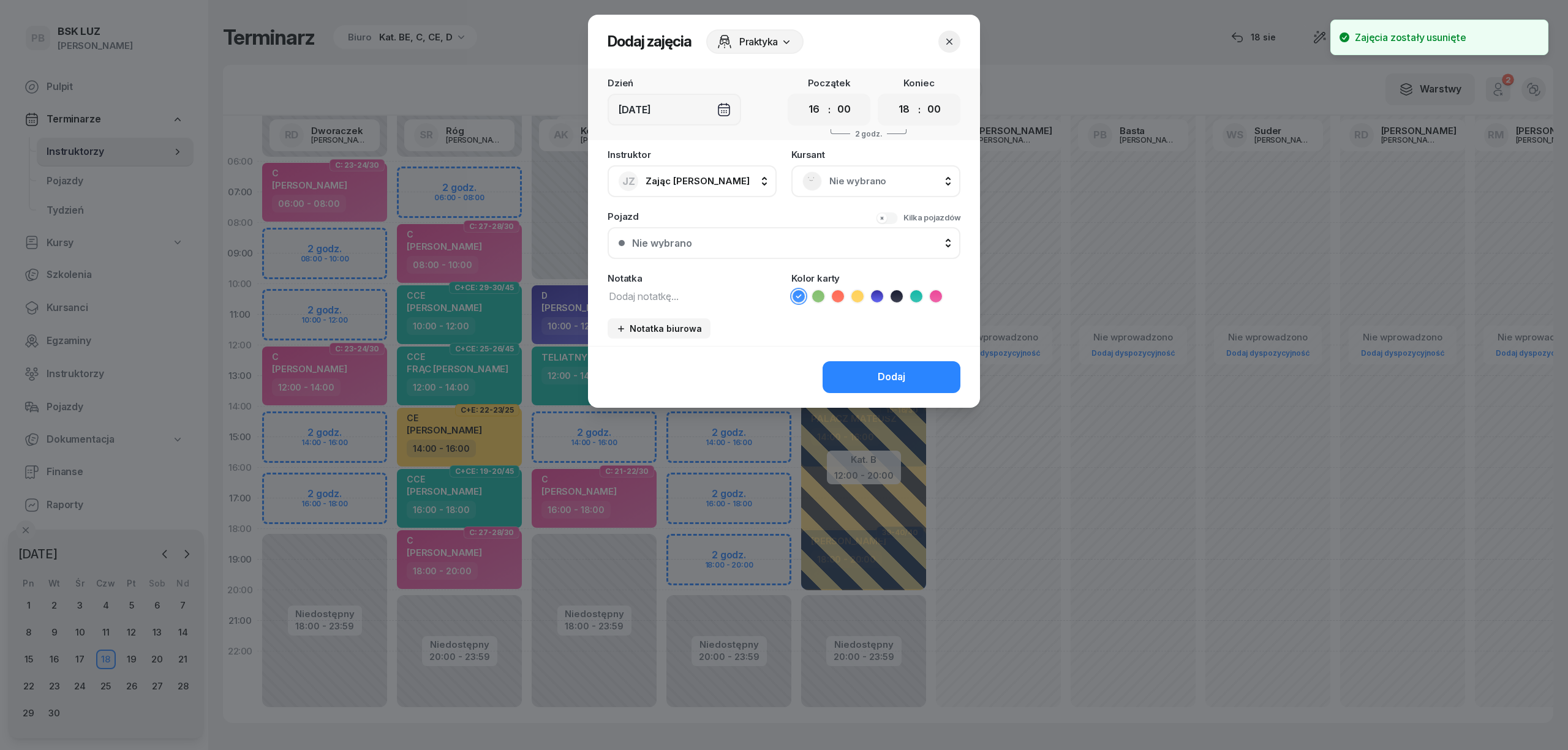
click at [877, 180] on span "Nie wybrano" at bounding box center [889, 181] width 120 height 16
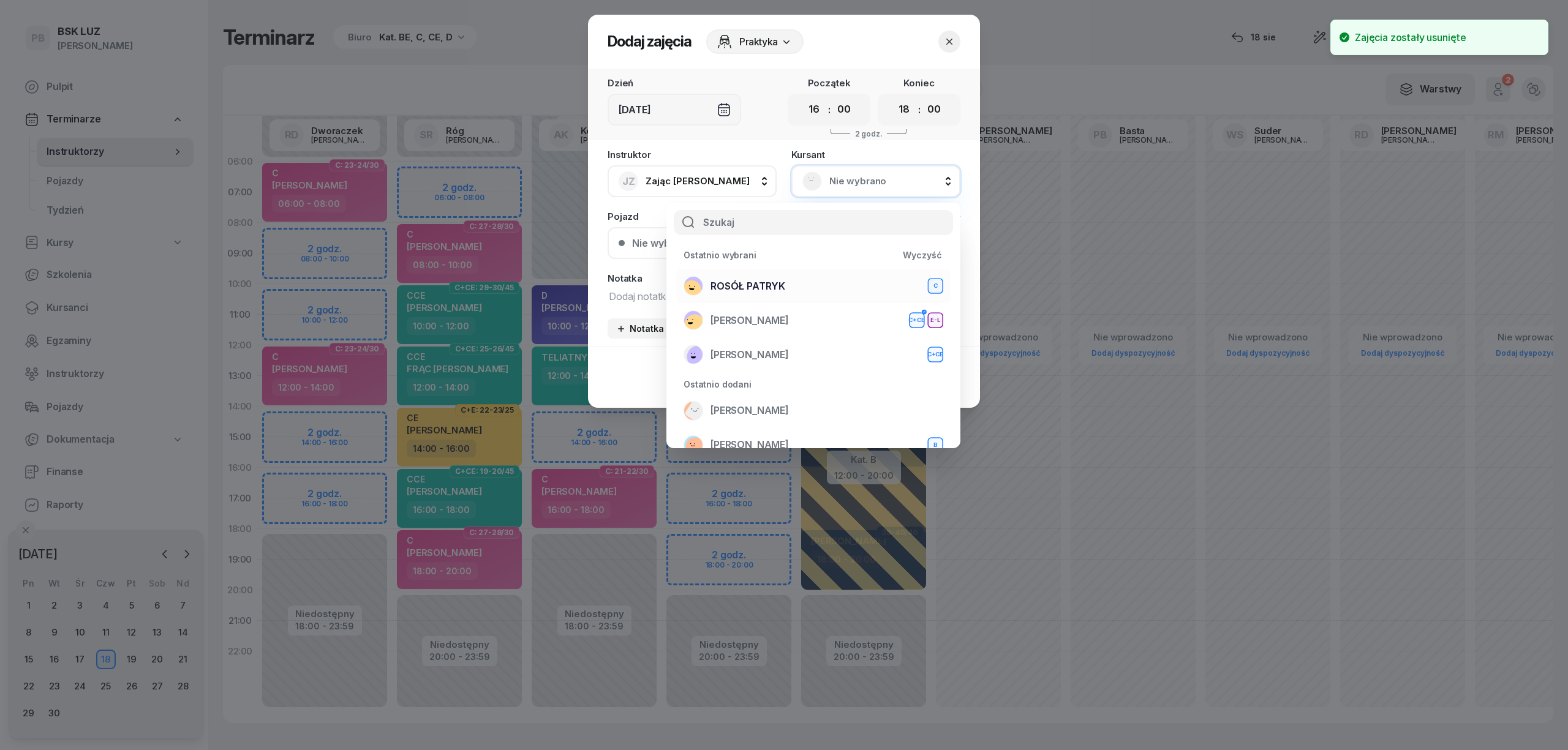
click at [824, 285] on div "ROSÓŁ PATRYK C" at bounding box center [813, 285] width 260 height 20
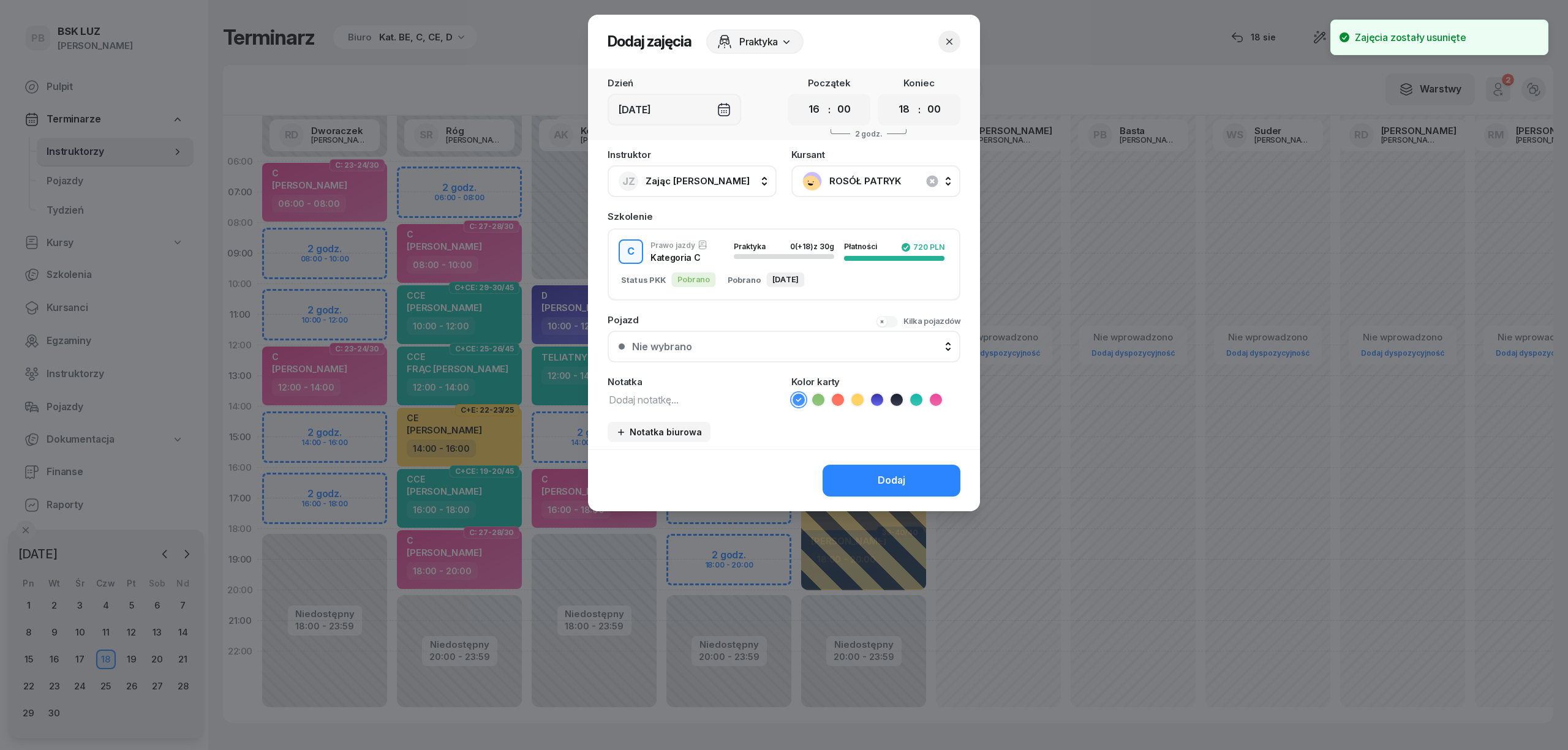
click at [706, 397] on textarea at bounding box center [692, 399] width 169 height 16
drag, startPoint x: 648, startPoint y: 385, endPoint x: 640, endPoint y: 387, distance: 8.2
click at [644, 385] on div "Notatka CC" at bounding box center [692, 392] width 169 height 30
click at [640, 387] on div "Notatka CC" at bounding box center [692, 392] width 169 height 30
click at [628, 388] on div "Notatka CC" at bounding box center [692, 392] width 169 height 30
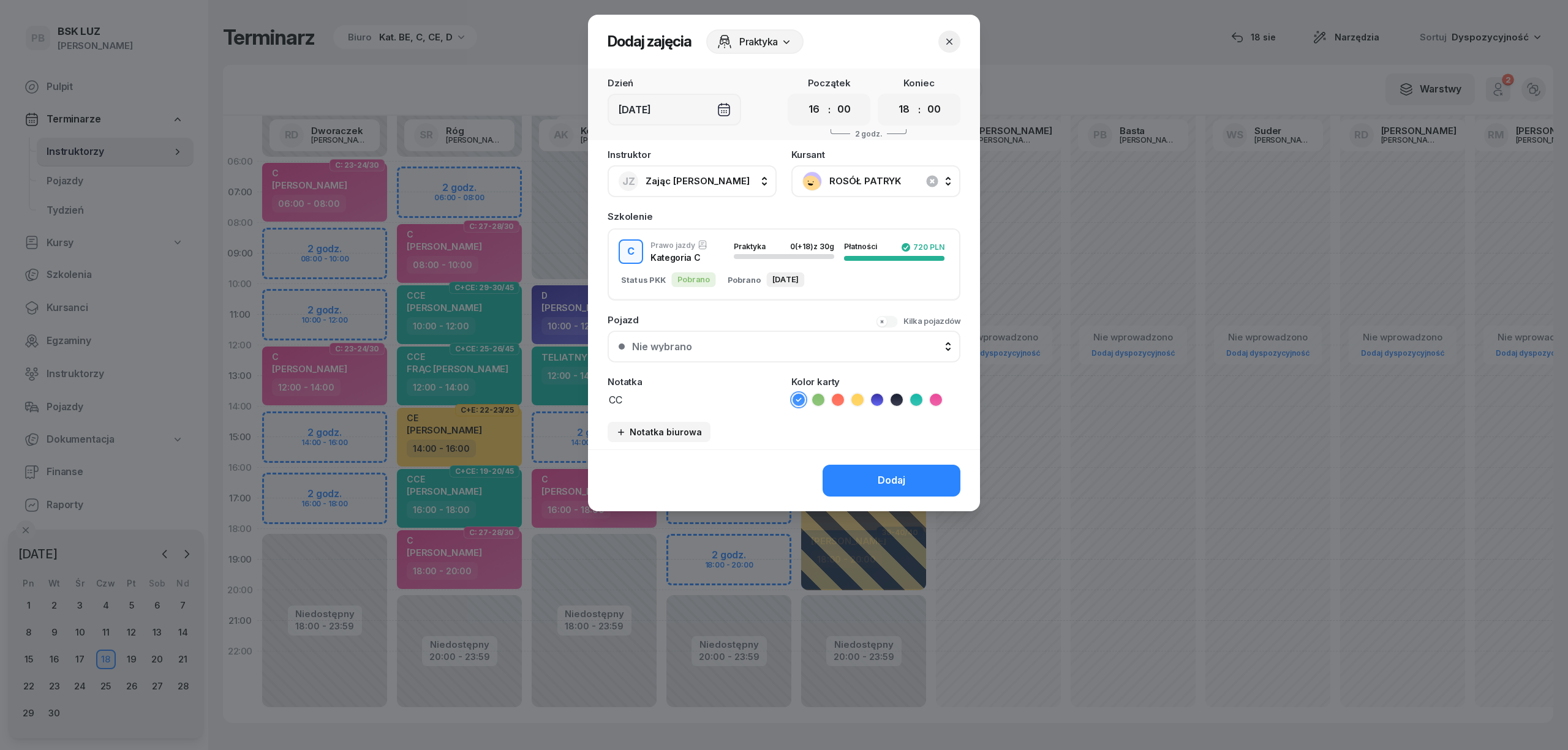
click at [628, 392] on textarea "CC" at bounding box center [692, 399] width 169 height 16
click at [628, 393] on textarea "CC" at bounding box center [692, 399] width 169 height 16
click at [629, 393] on textarea "CC" at bounding box center [692, 399] width 169 height 16
type textarea "C"
click at [937, 400] on icon at bounding box center [936, 400] width 12 height 12
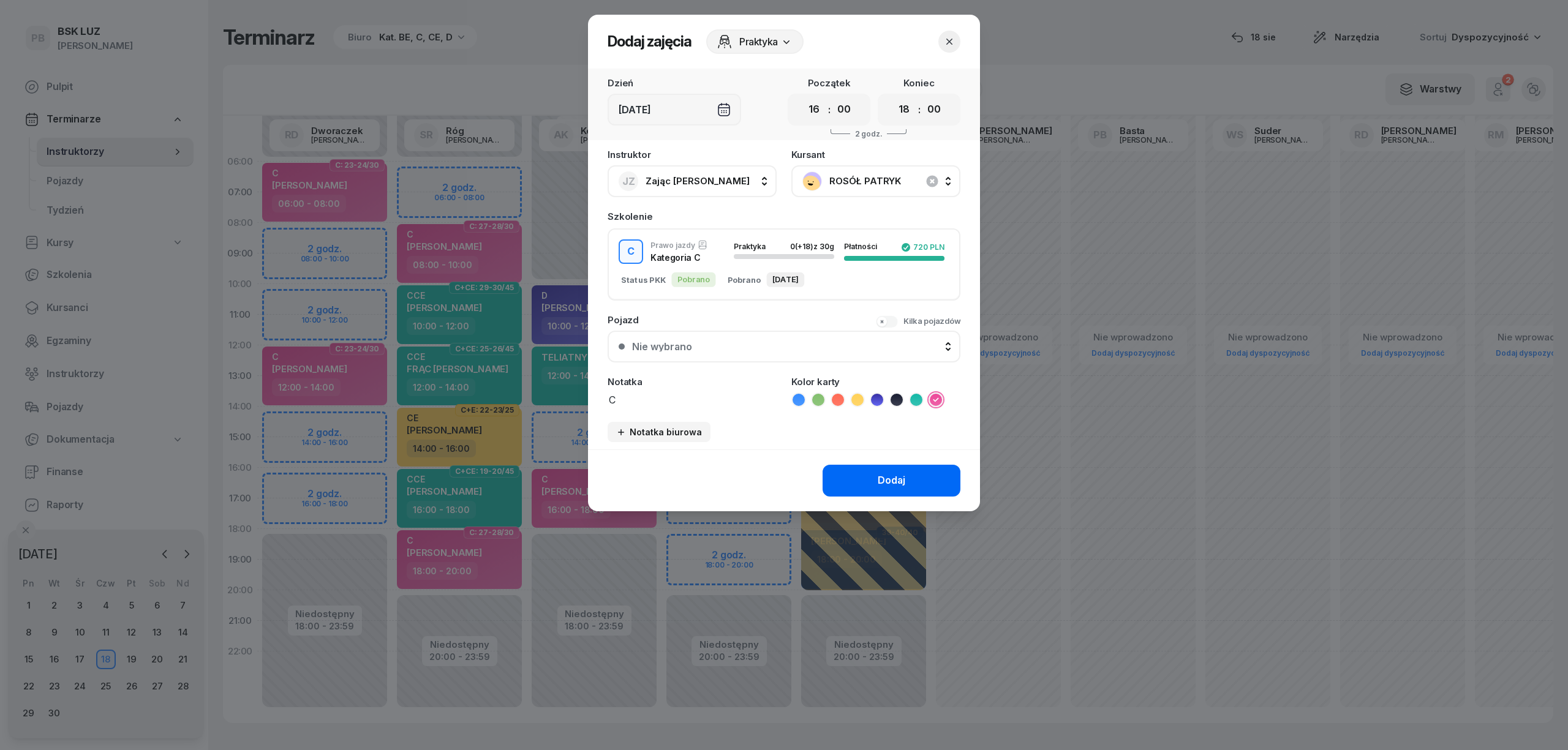
click at [927, 467] on button "Dodaj" at bounding box center [891, 480] width 138 height 32
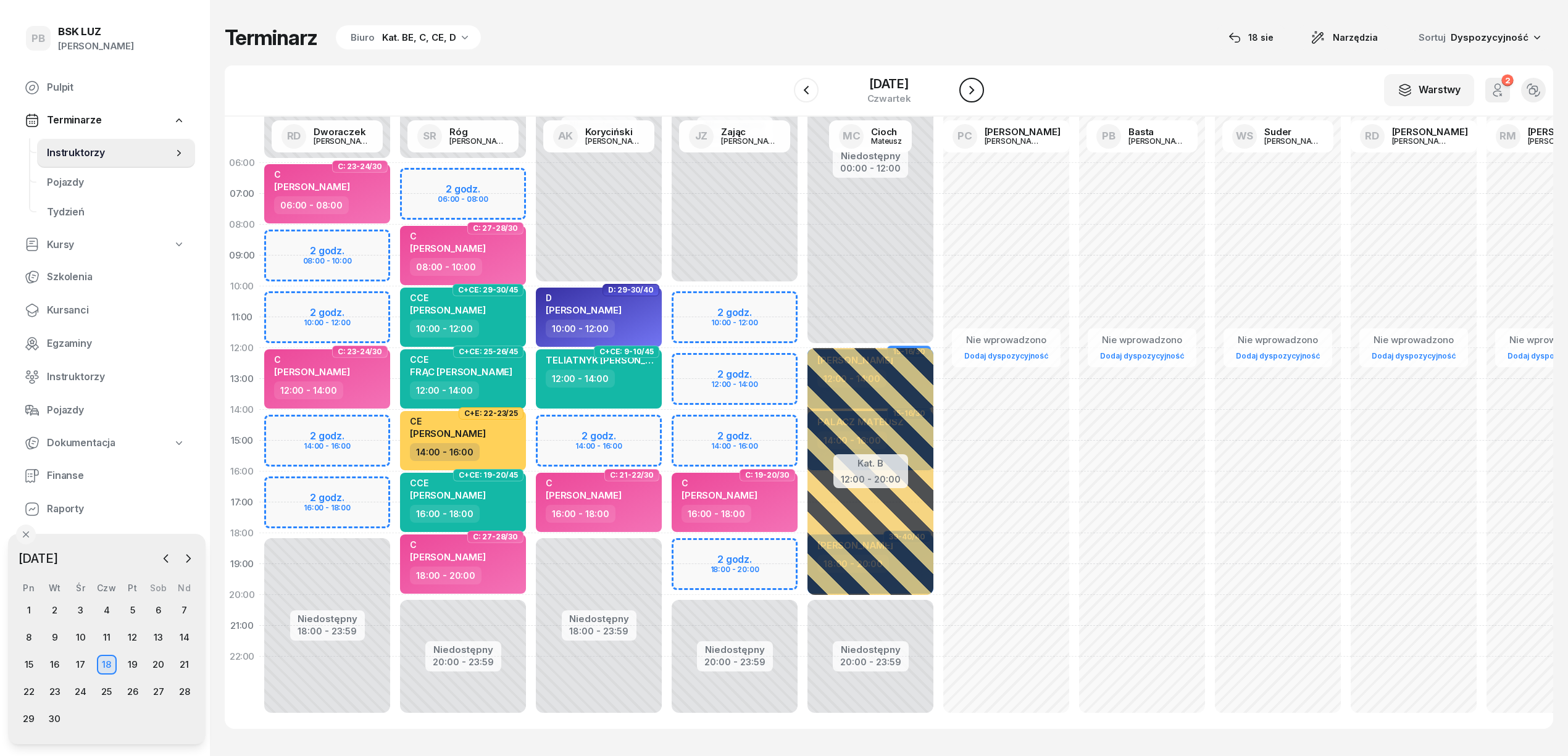
click at [971, 95] on icon "button" at bounding box center [971, 90] width 14 height 14
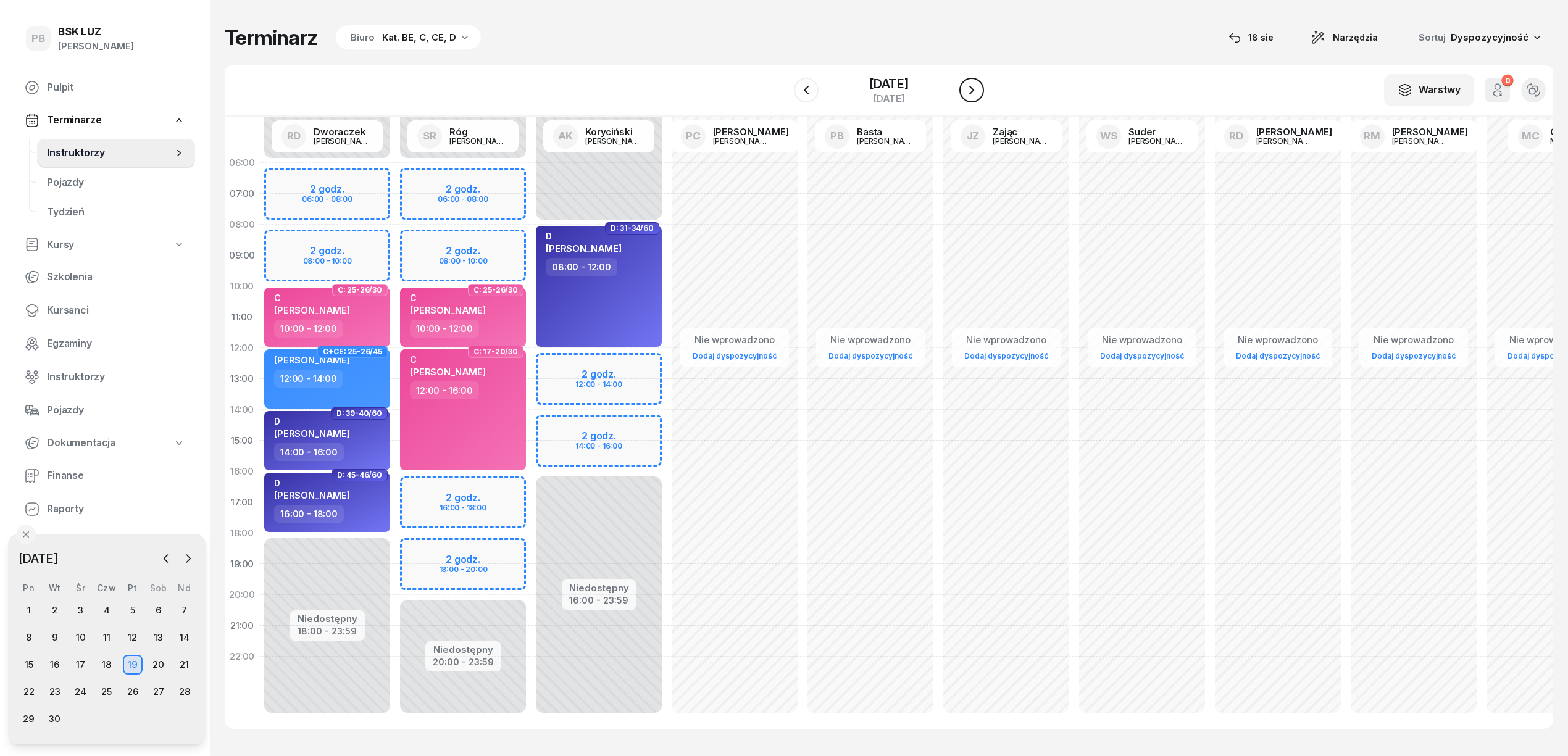
click at [971, 95] on icon "button" at bounding box center [971, 90] width 14 height 14
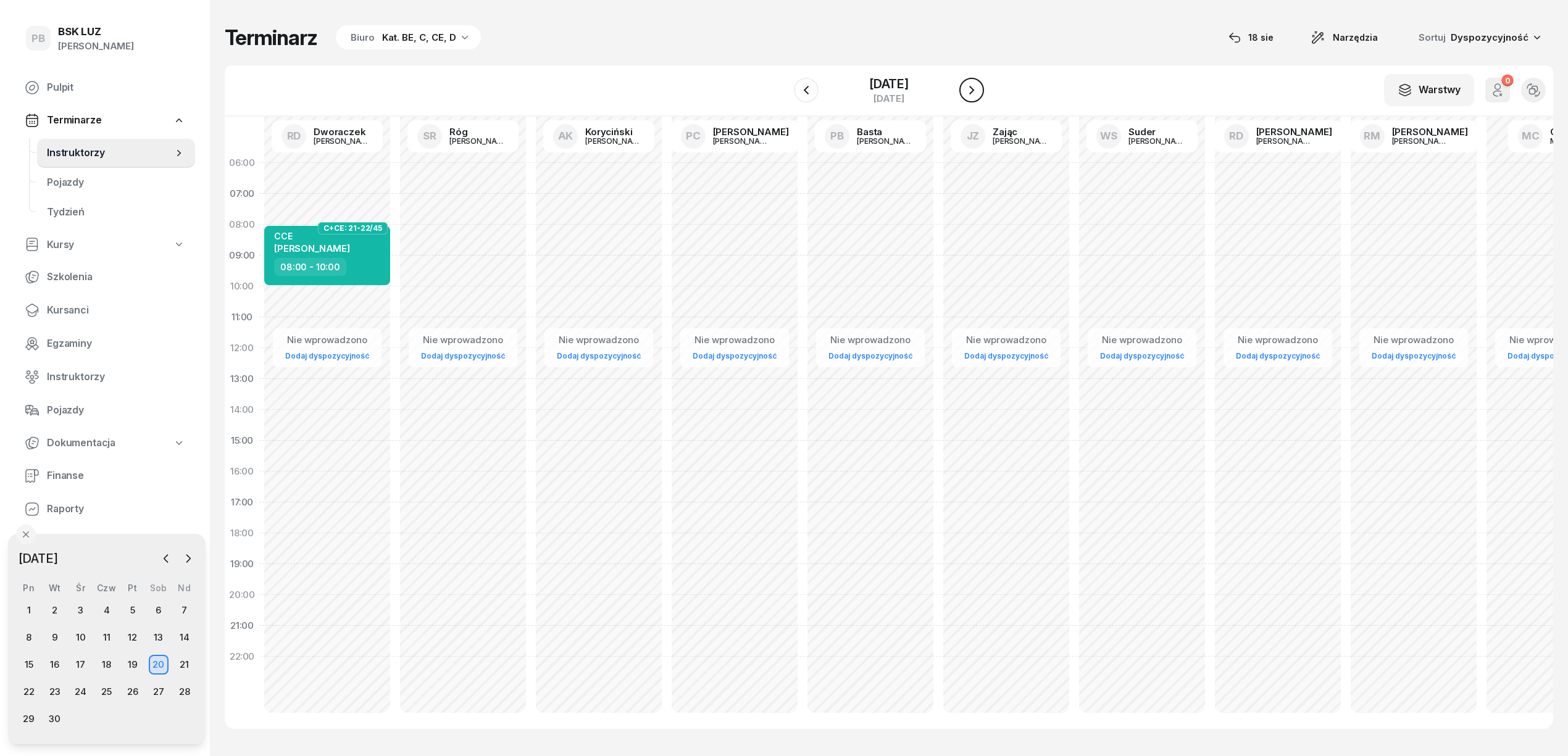
click at [971, 95] on icon "button" at bounding box center [971, 90] width 14 height 14
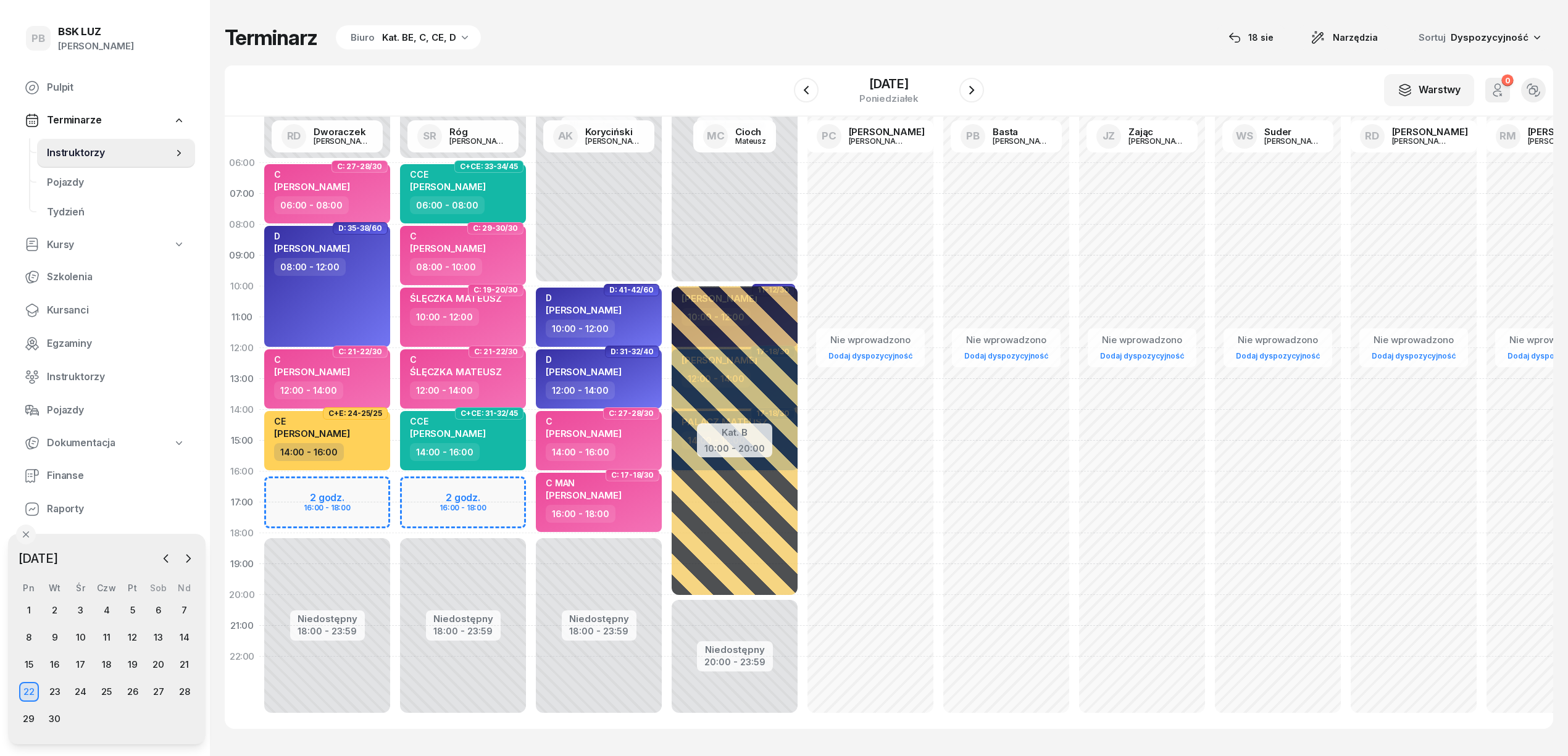
click at [531, 487] on div "Niedostępny 00:00 - 06:00 Niedostępny 18:00 - 23:59 2 godz. 16:00 - 18:00 C+CE:…" at bounding box center [598, 441] width 136 height 586
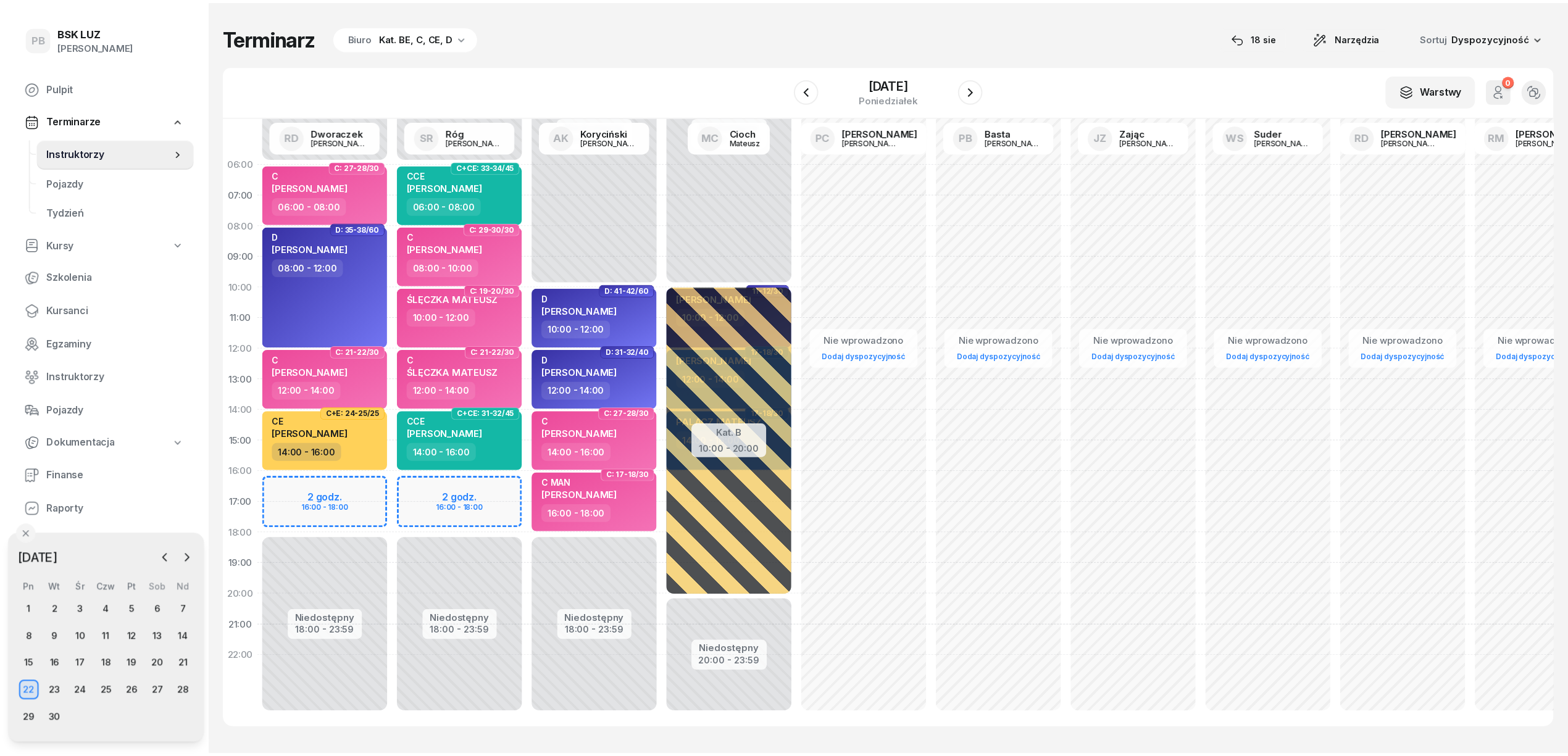
scroll to position [1, 0]
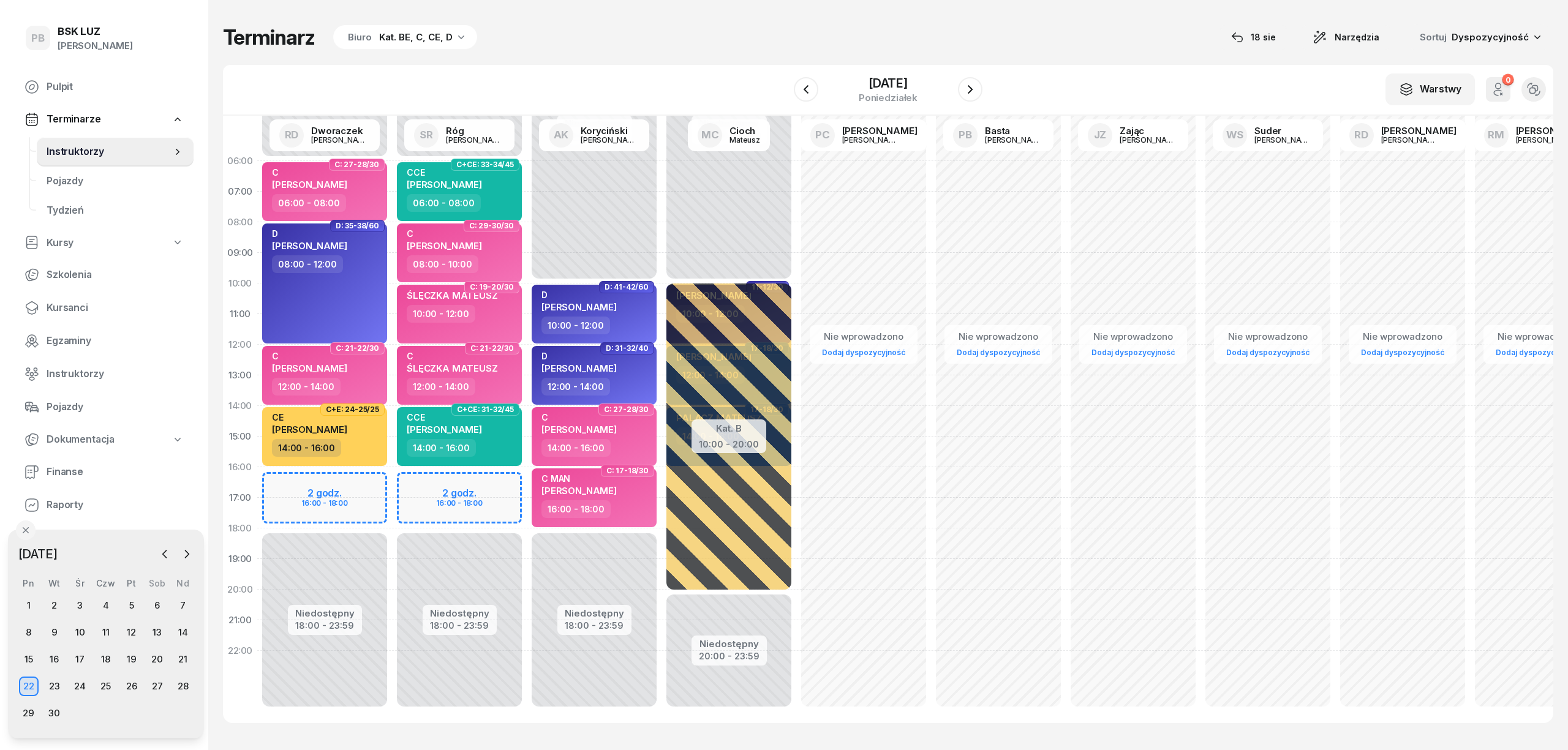
select select "16"
select select "18"
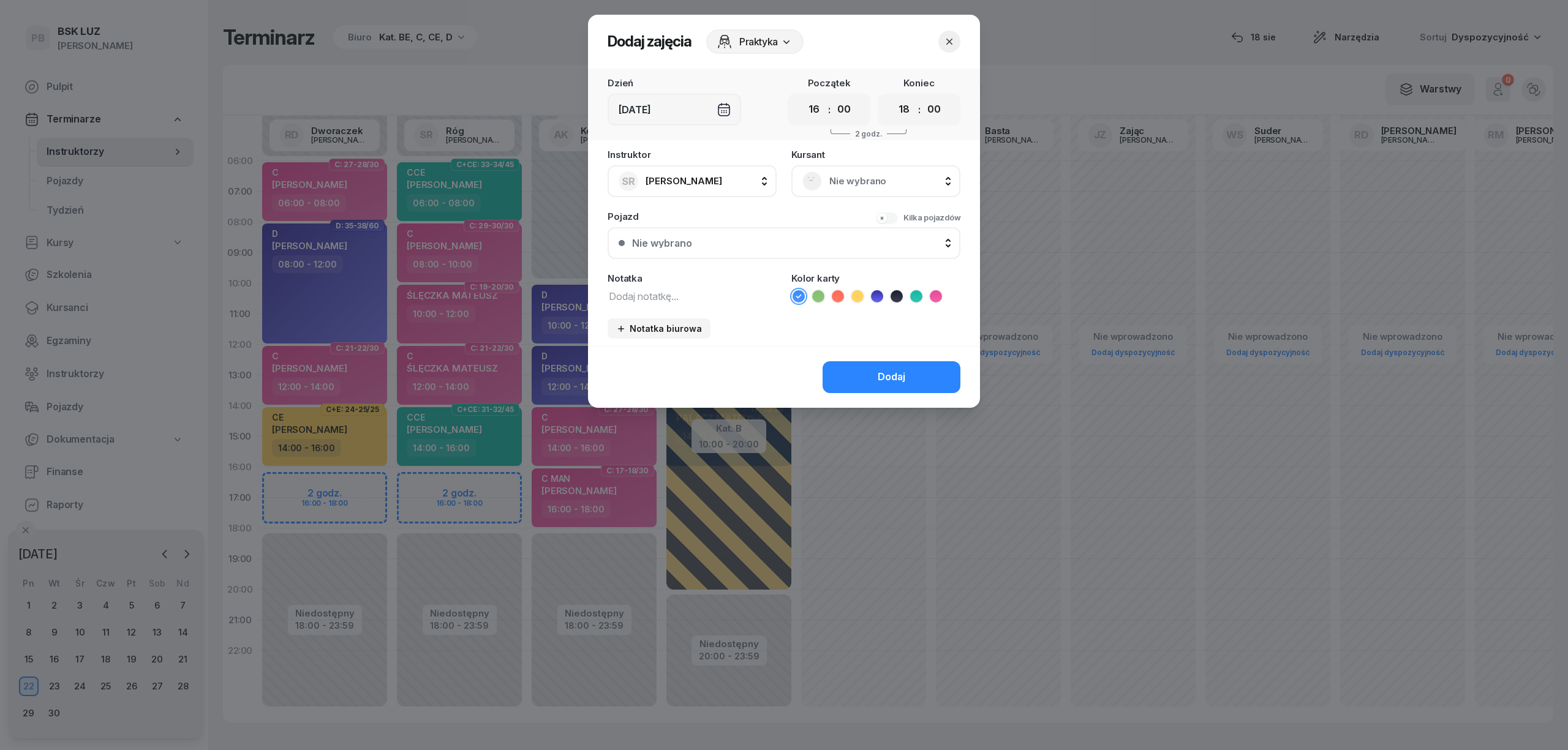
click at [859, 179] on span "Nie wybrano" at bounding box center [889, 181] width 120 height 16
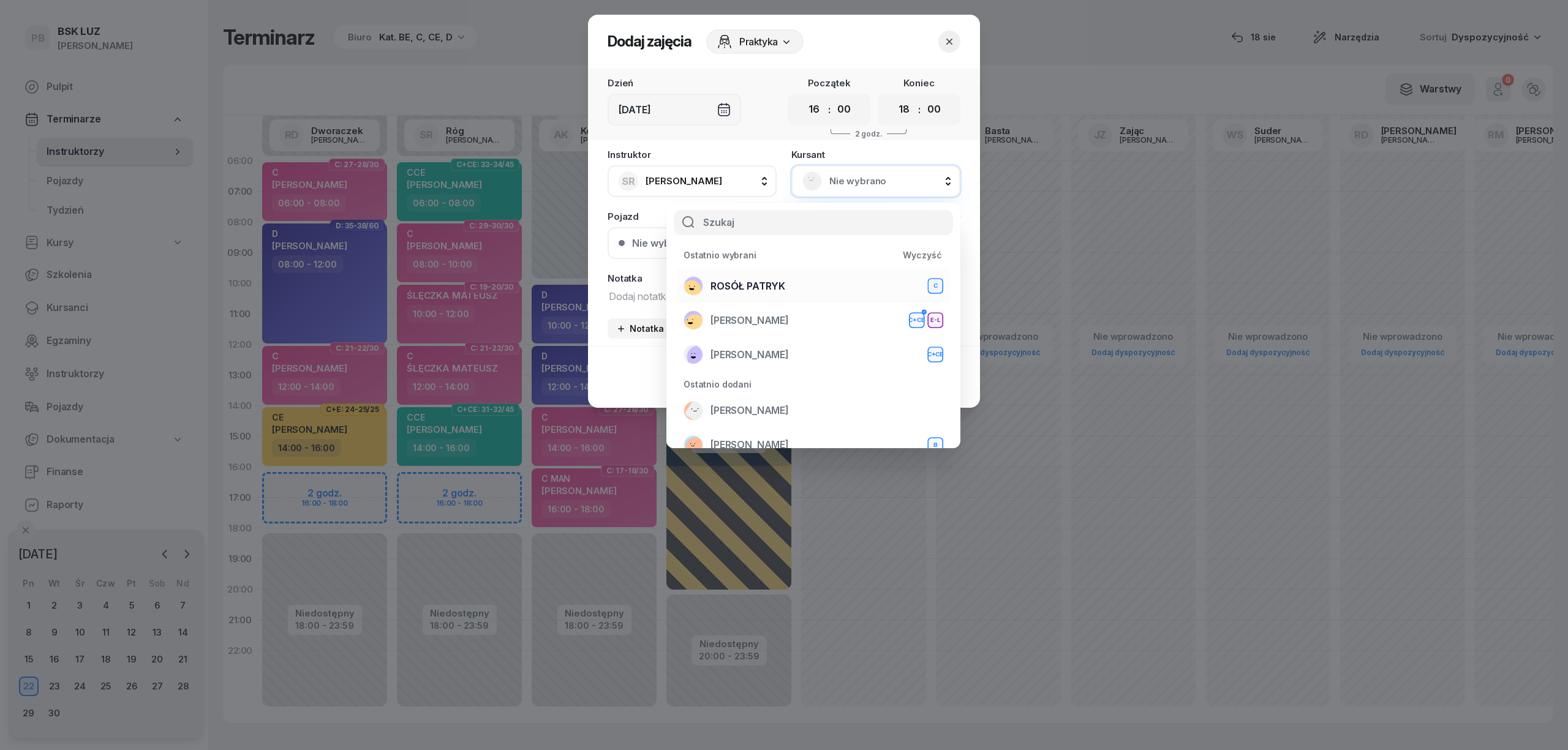
click at [751, 279] on span "ROSÓŁ PATRYK" at bounding box center [748, 286] width 75 height 16
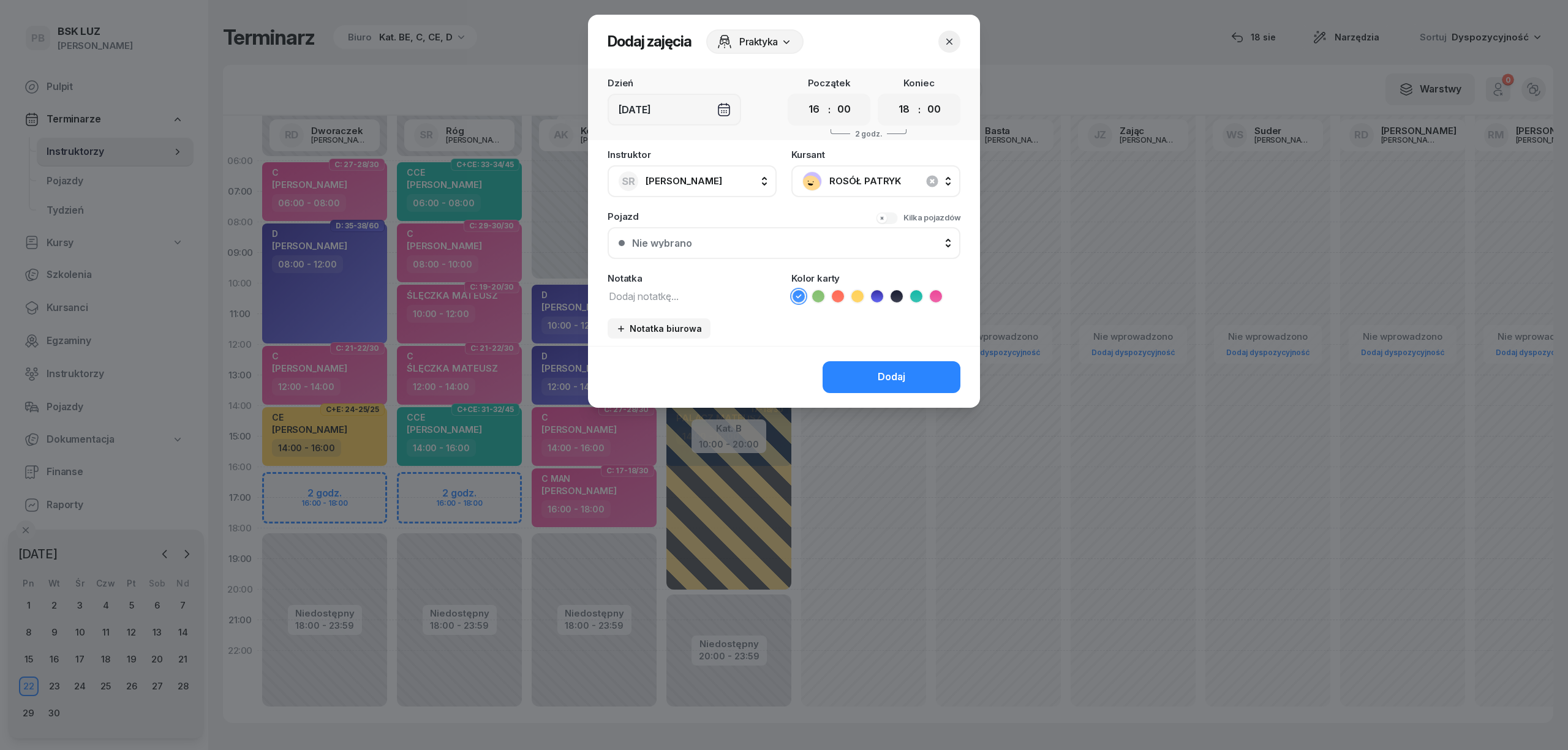
click at [681, 305] on div "Instruktor SR Róg Sebastian AK Koryciński Artur BP Pająk Bogusław DA Arendarczy…" at bounding box center [784, 248] width 392 height 196
click at [679, 297] on textarea at bounding box center [692, 295] width 169 height 16
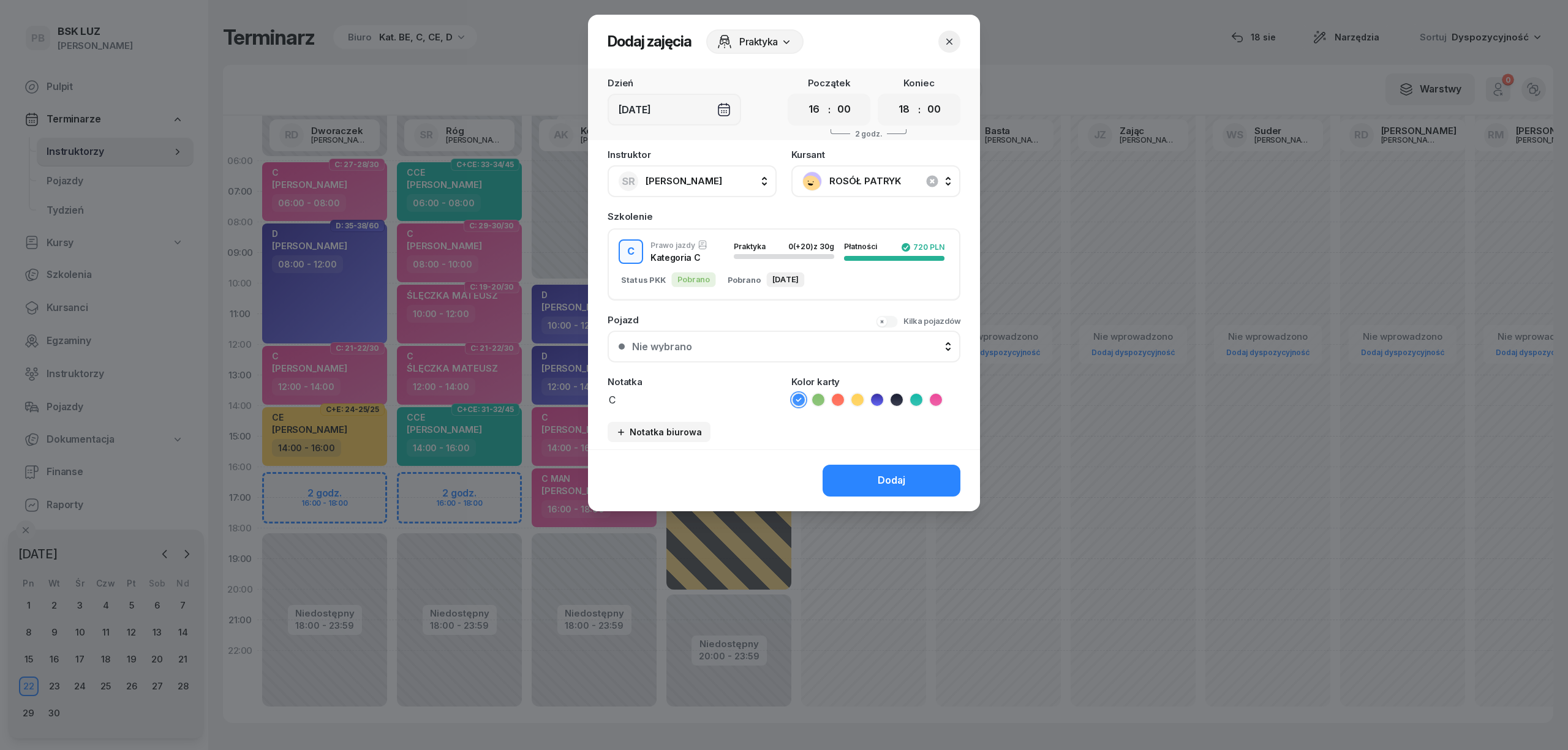
type textarea "C"
click at [933, 402] on icon at bounding box center [936, 400] width 12 height 12
click at [915, 467] on button "Dodaj" at bounding box center [891, 480] width 138 height 32
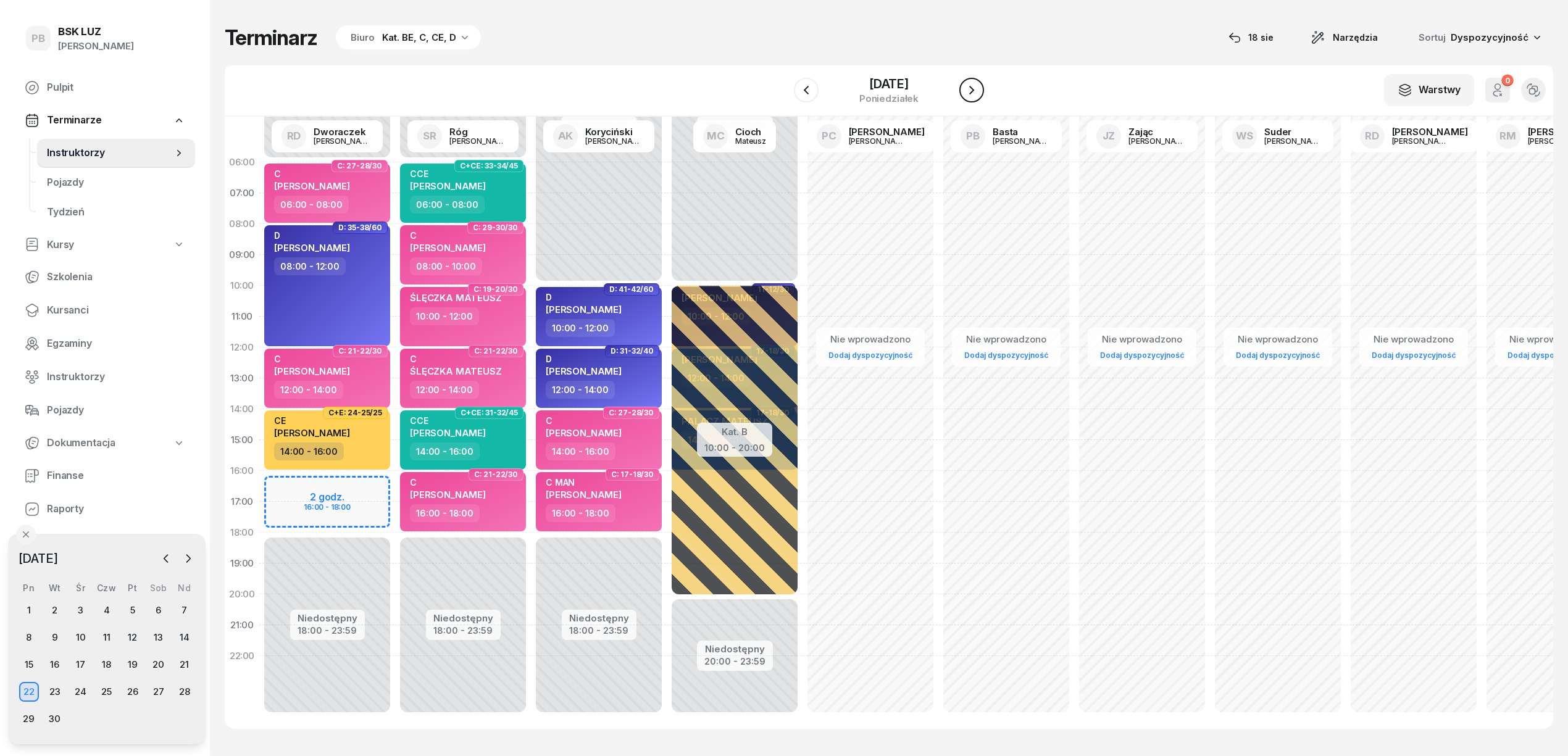
click at [976, 94] on icon "button" at bounding box center [971, 90] width 14 height 14
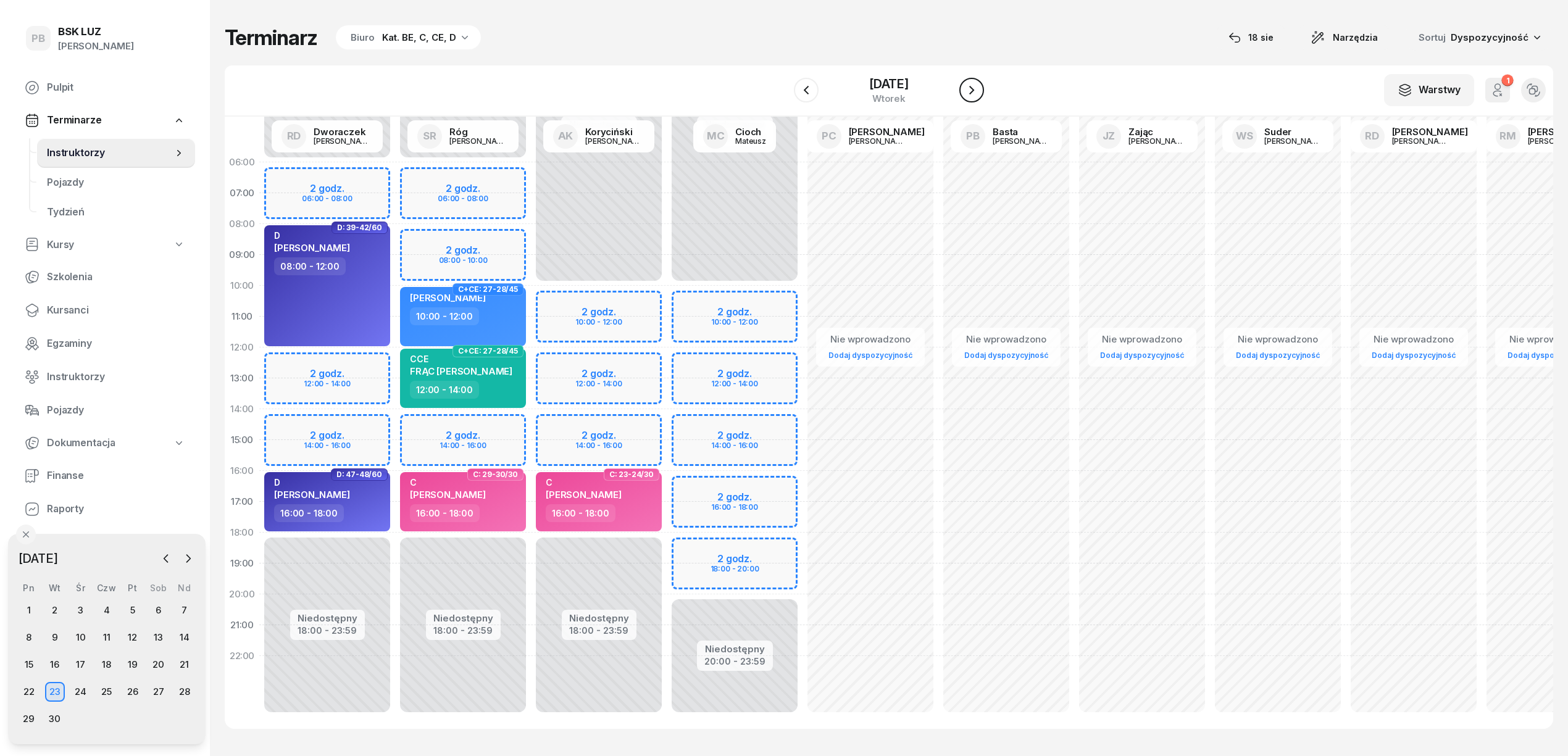
click at [976, 94] on icon "button" at bounding box center [971, 90] width 14 height 14
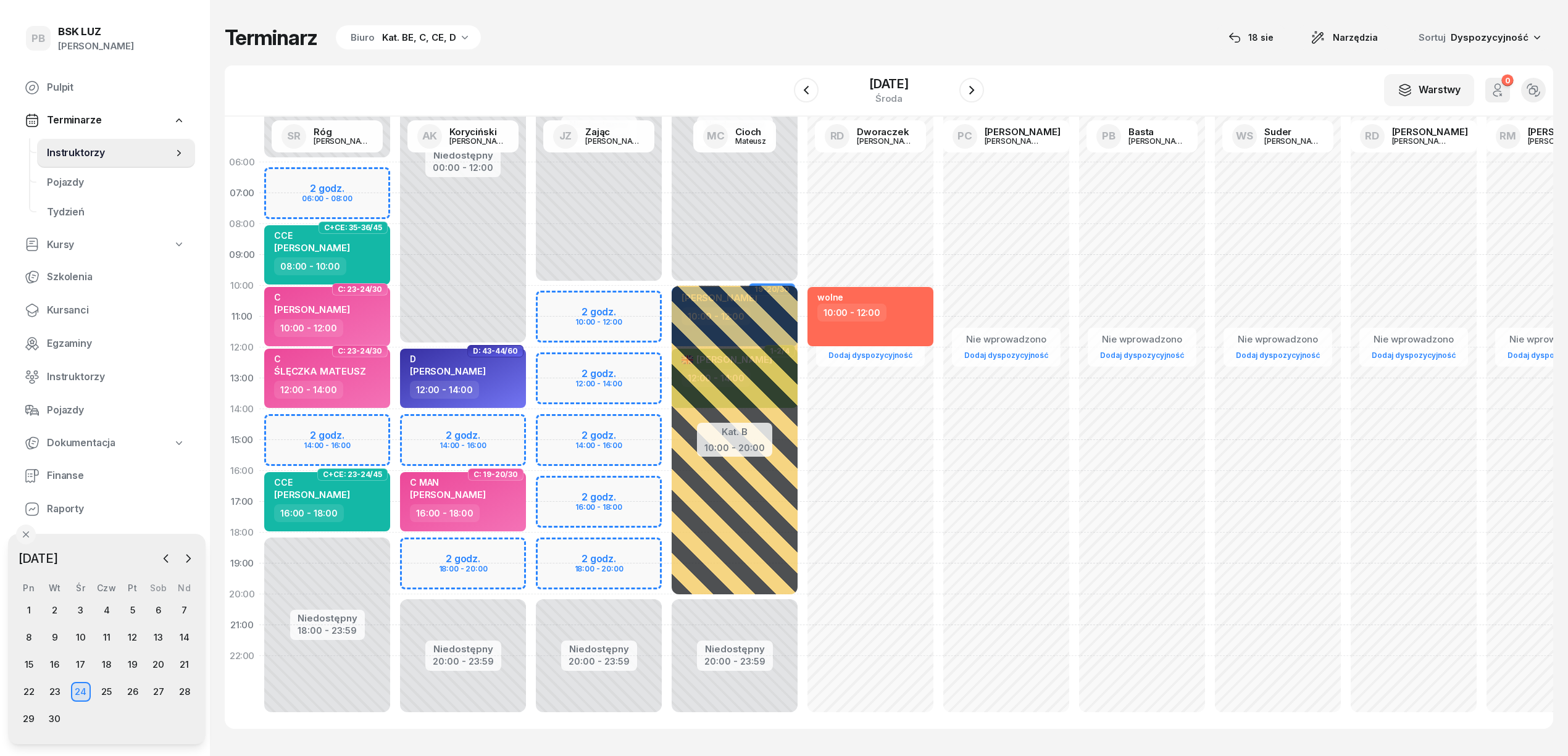
click at [667, 488] on div "Niedostępny 00:00 - 10:00 Niedostępny 20:00 - 23:59 2 godz. 10:00 - 12:00 2 god…" at bounding box center [734, 440] width 136 height 586
select select "16"
select select "18"
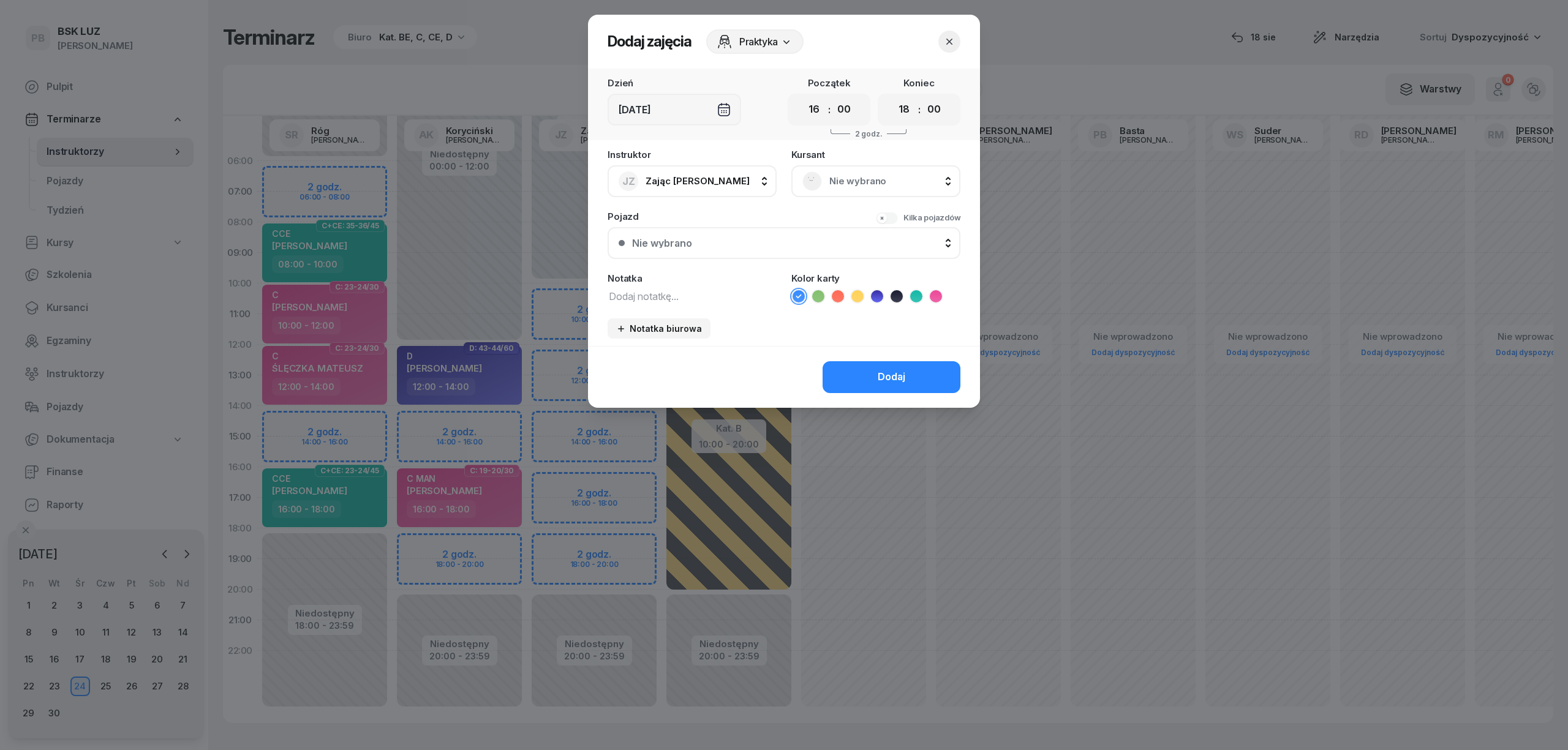
click at [850, 167] on div "Nie wybrano" at bounding box center [876, 181] width 169 height 32
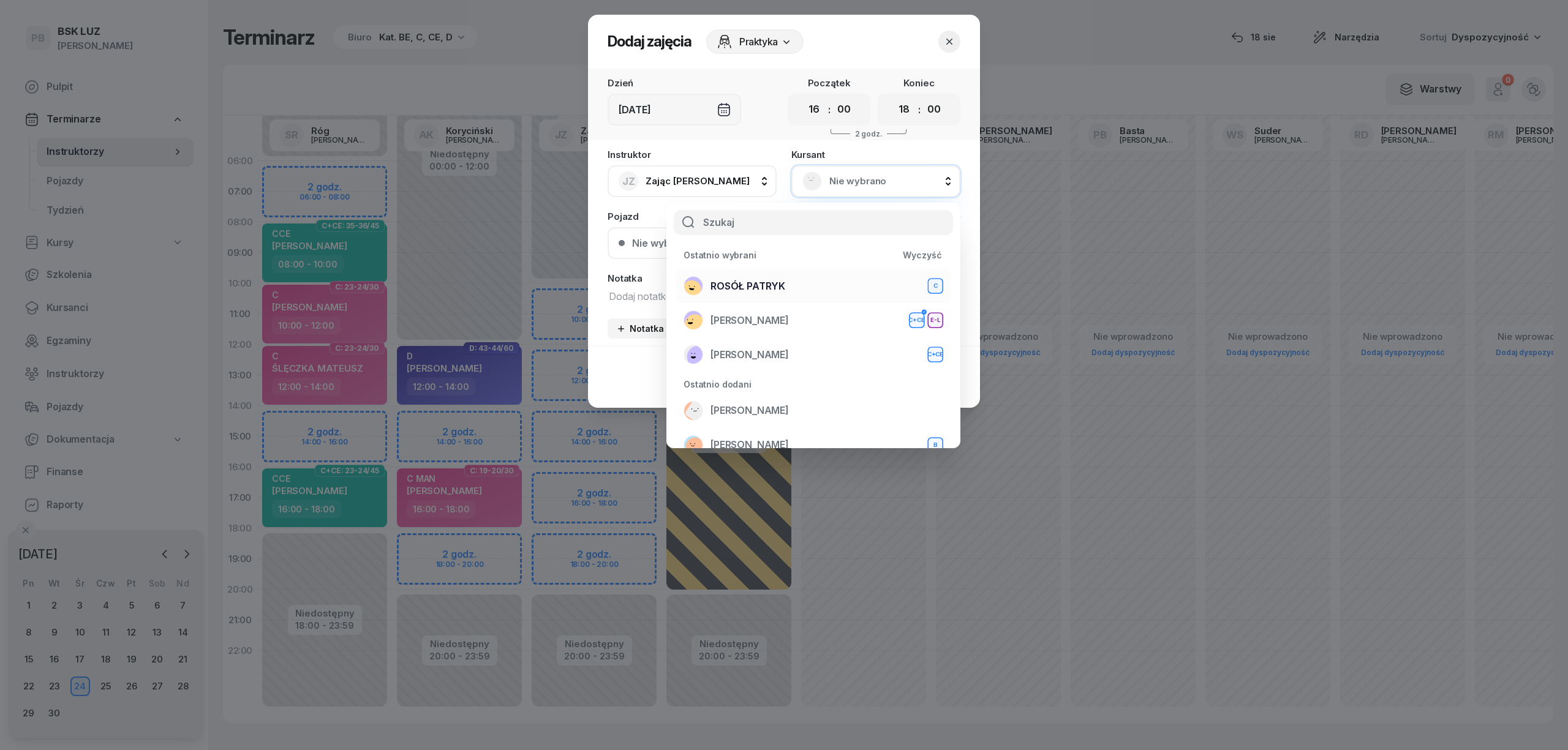
click at [834, 277] on div "ROSÓŁ PATRYK C" at bounding box center [813, 285] width 260 height 20
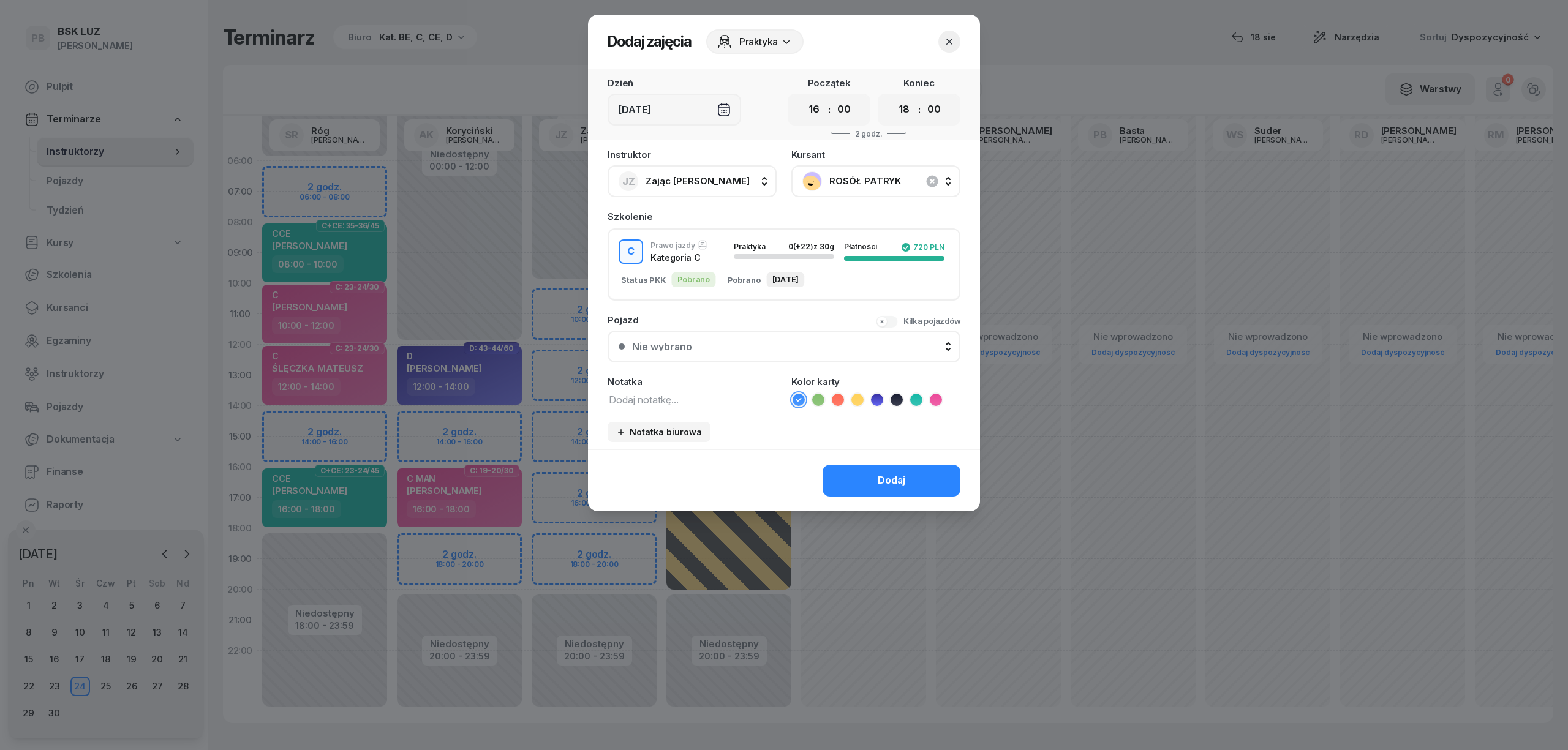
click at [714, 397] on textarea at bounding box center [692, 399] width 169 height 16
type textarea "C"
click at [939, 400] on icon at bounding box center [936, 400] width 12 height 12
click at [904, 483] on div "Dodaj" at bounding box center [892, 480] width 27 height 16
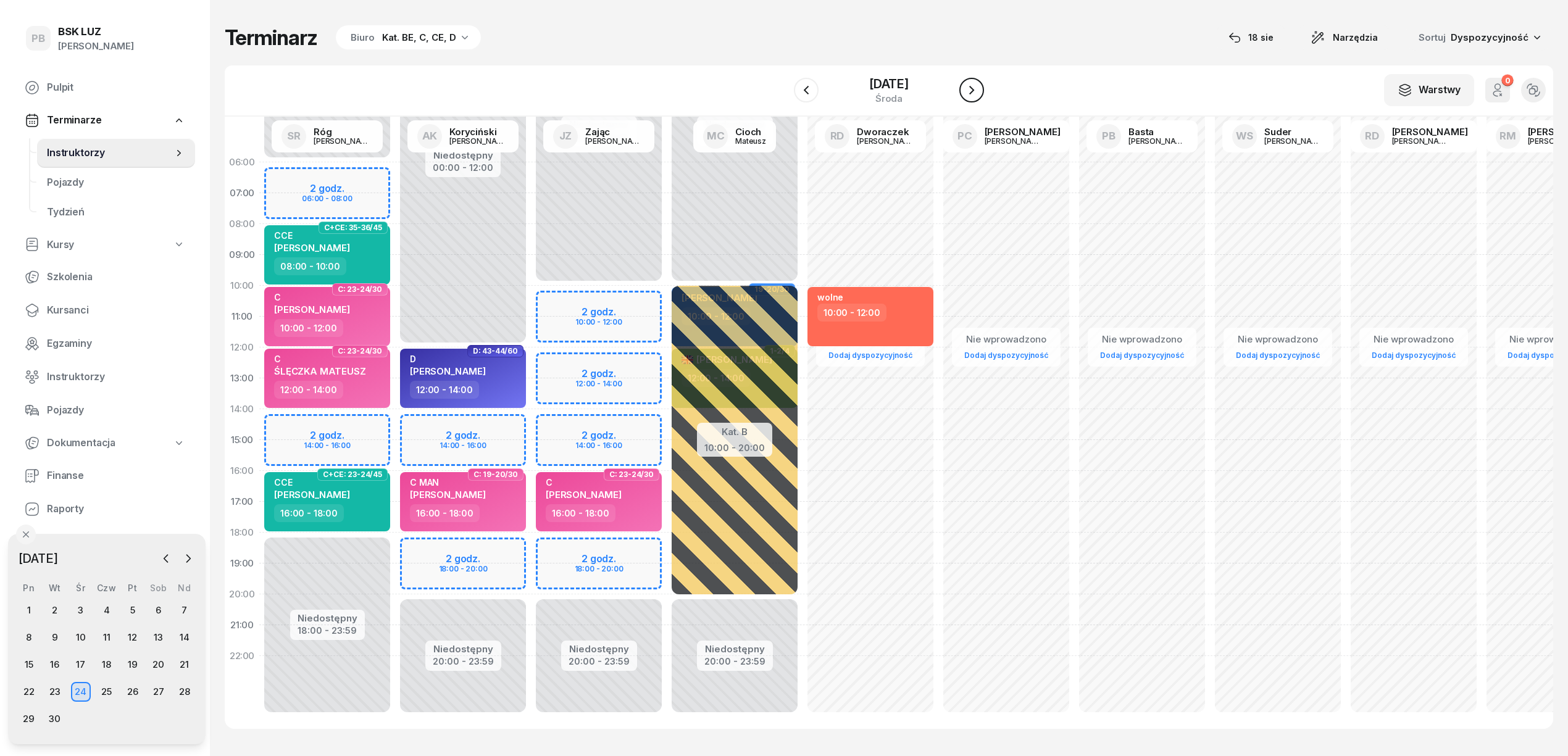
click at [974, 85] on icon "button" at bounding box center [971, 90] width 14 height 14
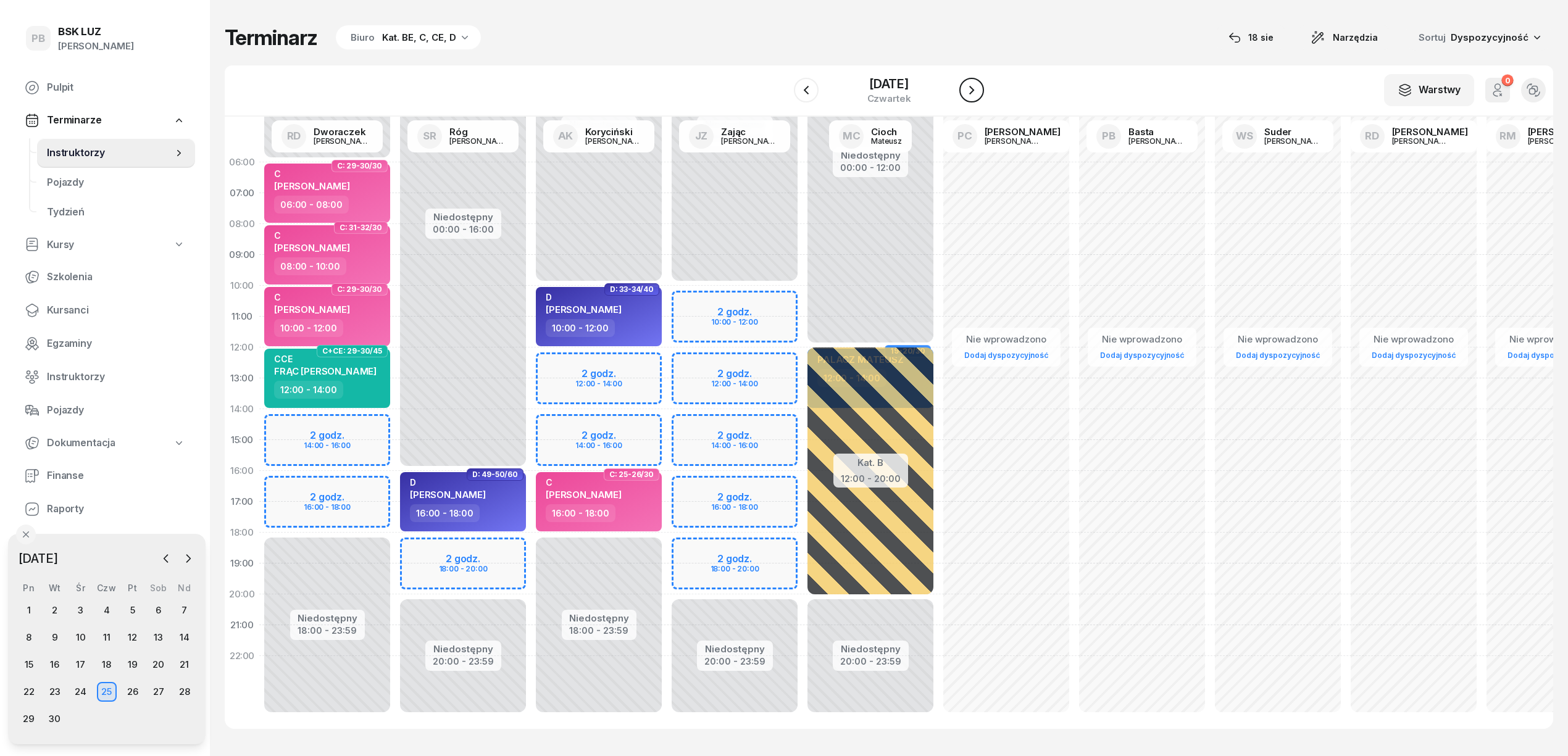
click at [974, 85] on icon "button" at bounding box center [971, 90] width 14 height 14
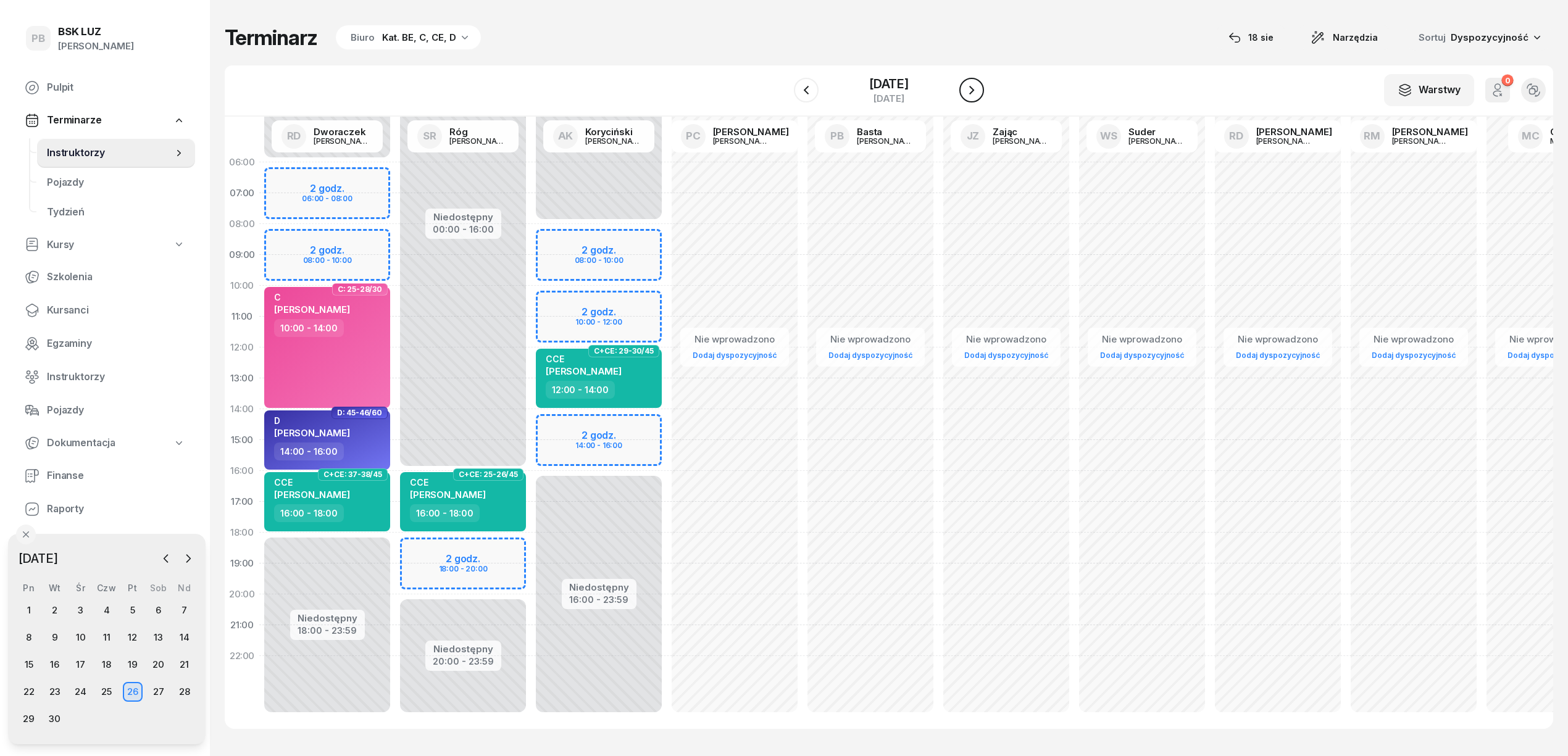
click at [974, 85] on icon "button" at bounding box center [971, 90] width 14 height 14
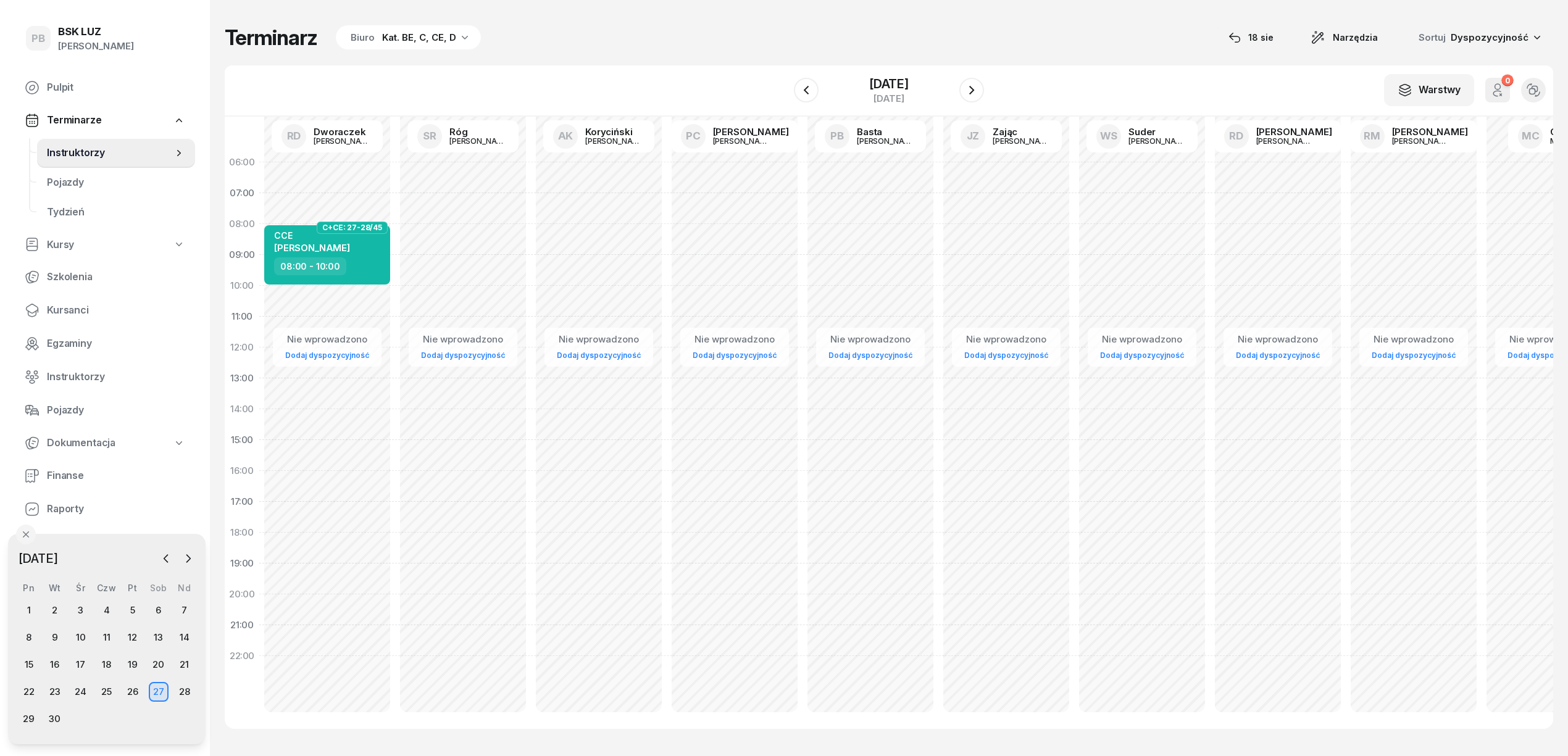
click at [395, 292] on div "Nie wprowadzono Dodaj dyspozycyjność C+CE: 27-28/45 CCE PRUSZYŃSKI WOJCIECH 08:…" at bounding box center [462, 440] width 136 height 586
select select "10"
select select "12"
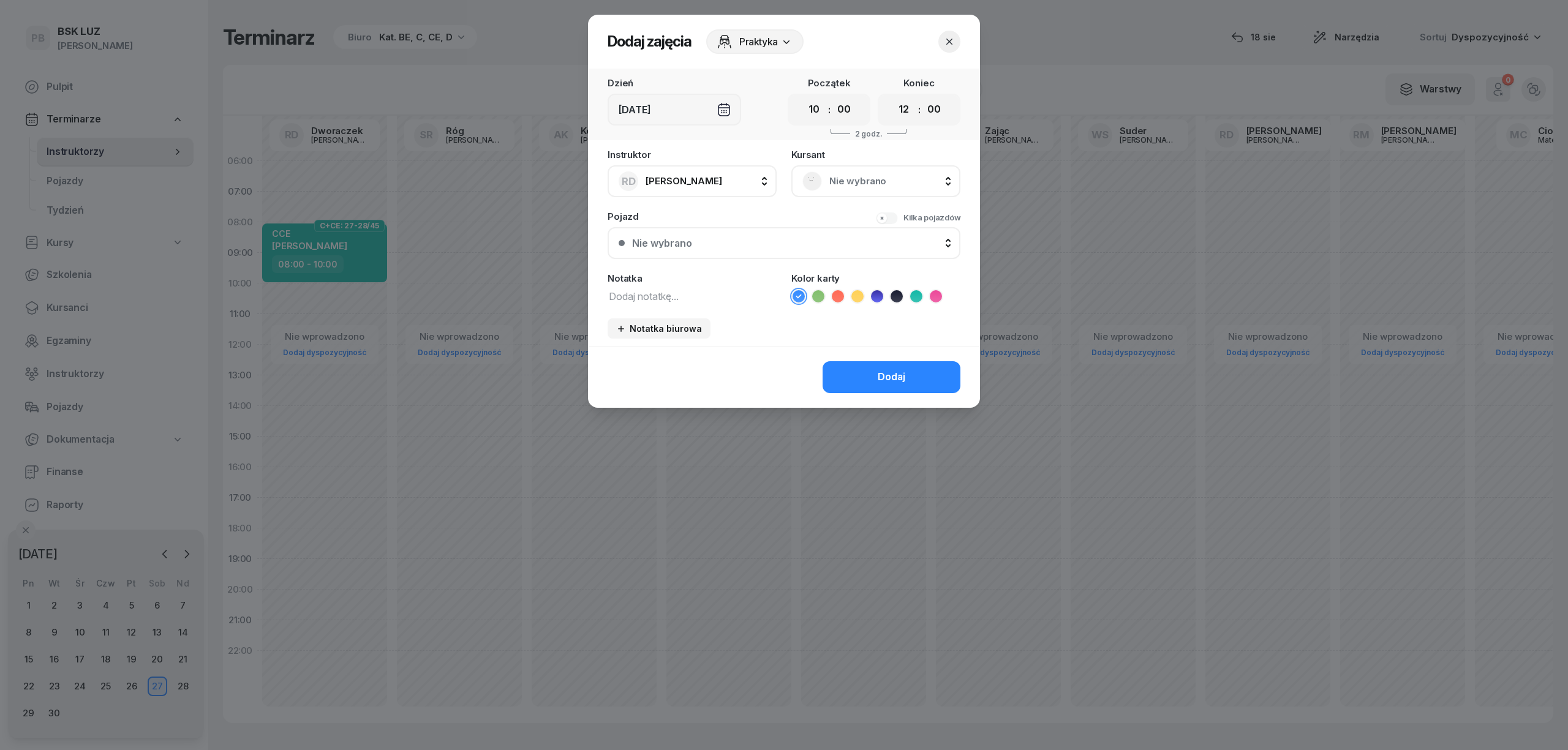
click at [873, 181] on span "Nie wybrano" at bounding box center [889, 181] width 120 height 16
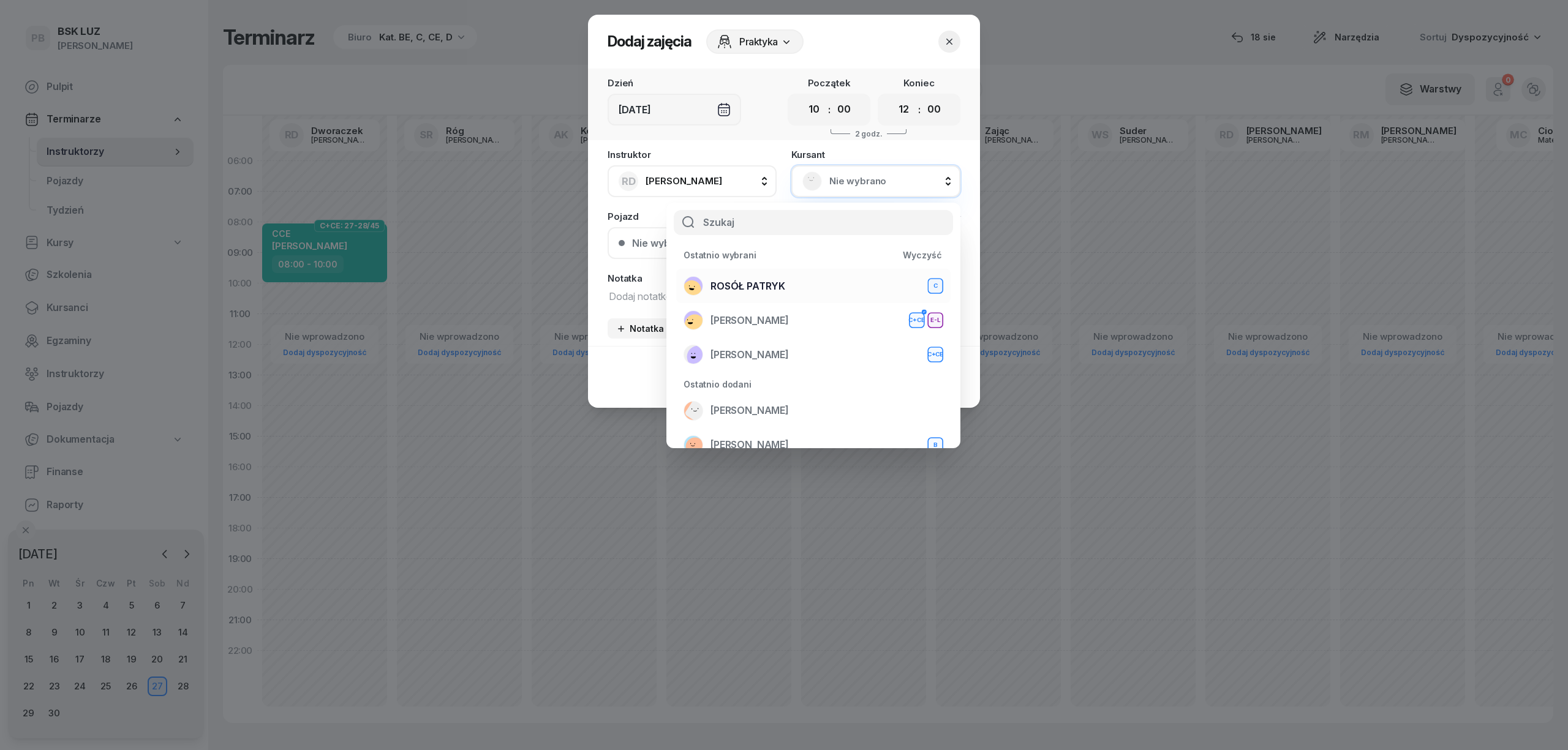
click at [784, 285] on div "ROSÓŁ PATRYK C" at bounding box center [813, 285] width 260 height 20
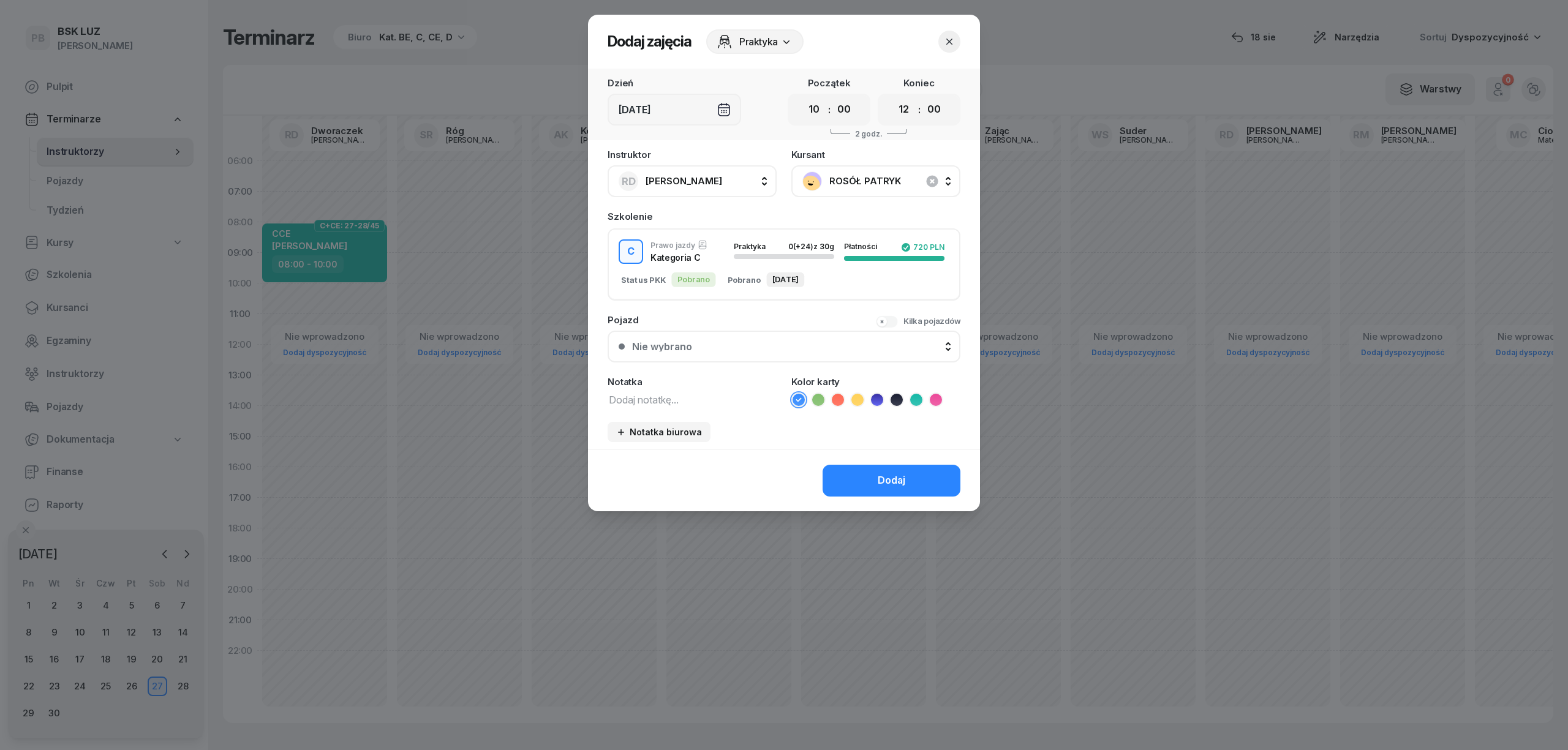
click at [699, 396] on textarea at bounding box center [692, 399] width 169 height 16
type textarea "C"
click at [930, 400] on icon at bounding box center [936, 400] width 12 height 12
click at [905, 488] on button "Dodaj" at bounding box center [891, 480] width 138 height 32
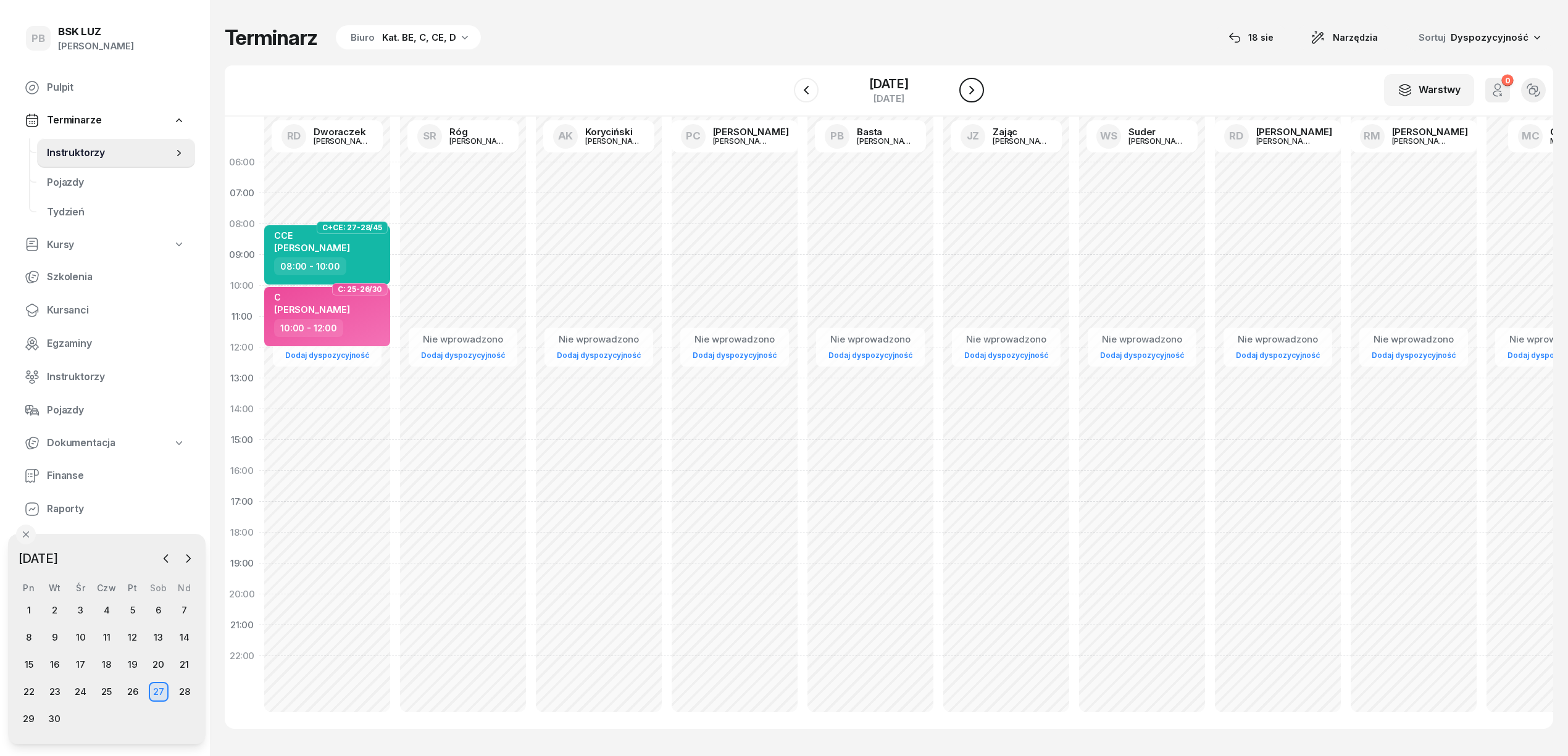
click at [974, 90] on icon "button" at bounding box center [971, 90] width 5 height 9
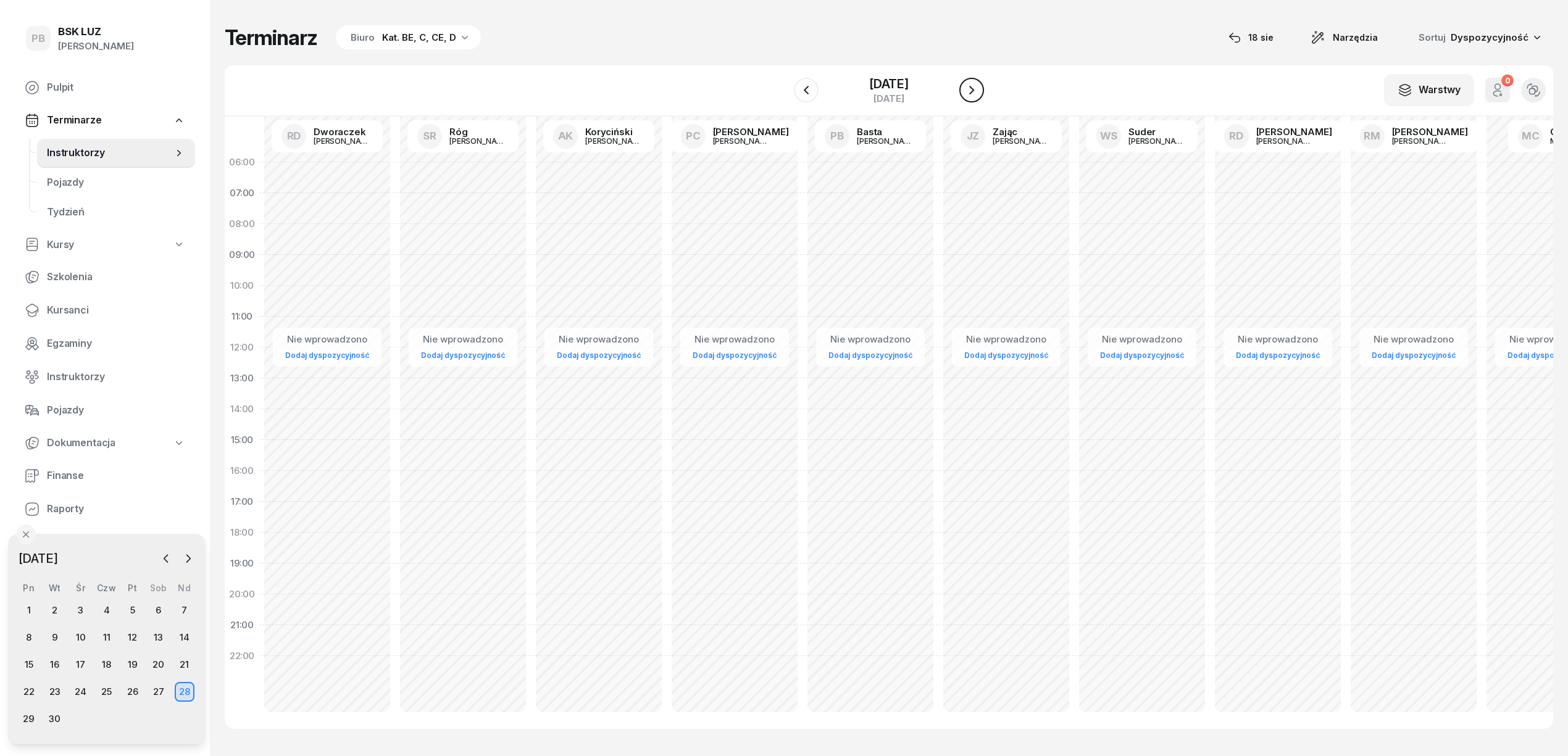
click at [974, 90] on icon "button" at bounding box center [971, 90] width 5 height 9
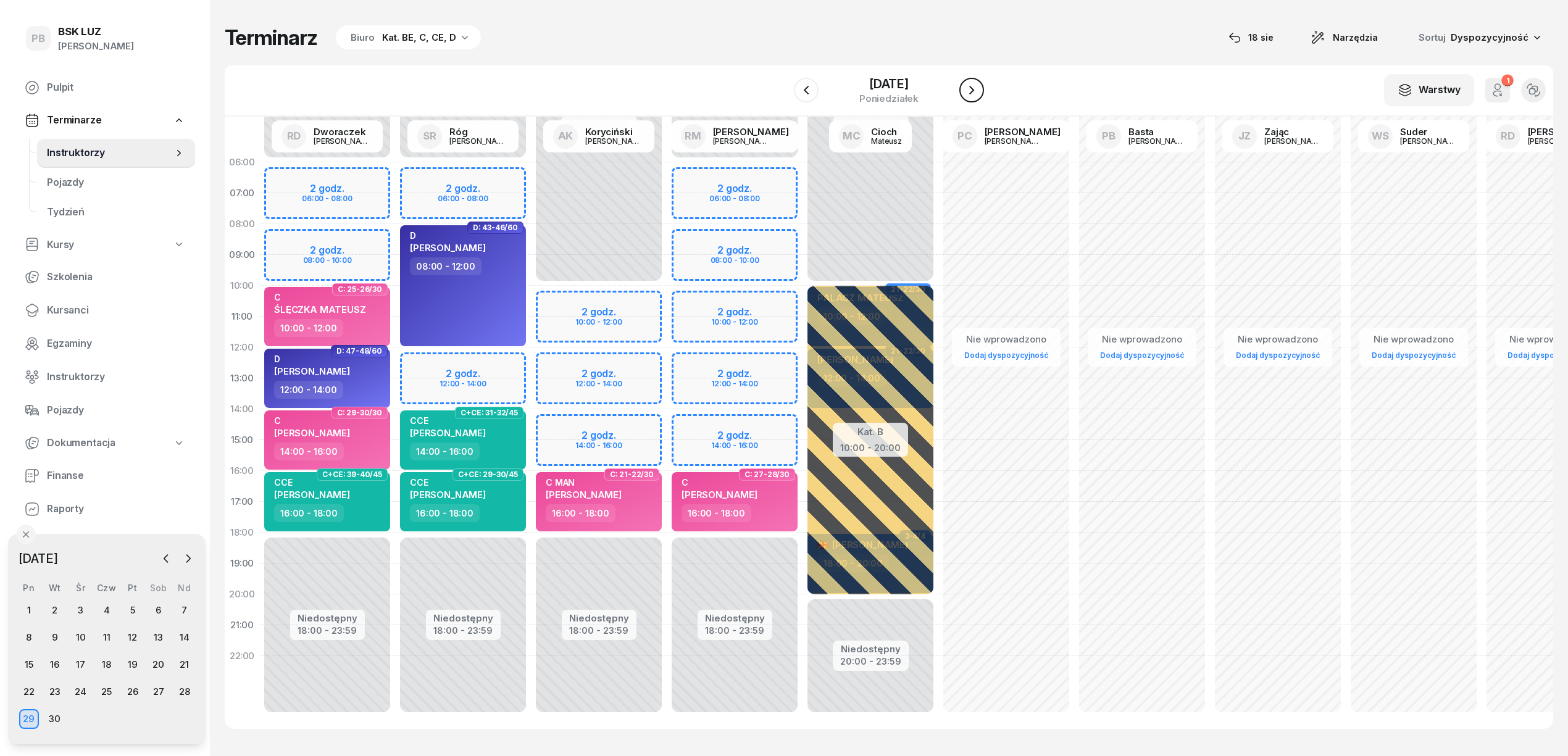
click at [967, 94] on icon "button" at bounding box center [971, 90] width 14 height 14
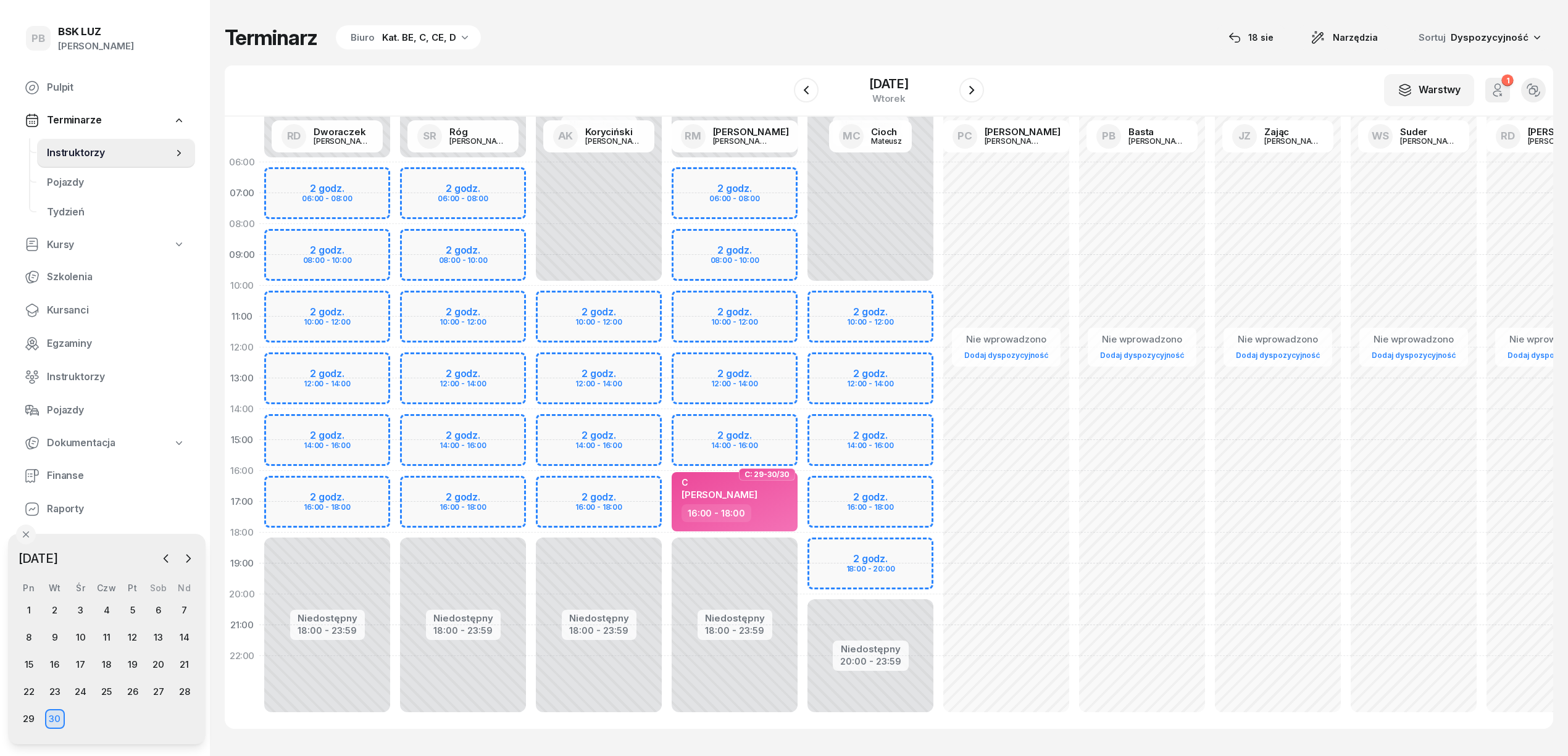
click at [939, 479] on div "Niedostępny 00:00 - 10:00 Niedostępny 20:00 - 23:59 2 godz. 10:00 - 12:00 2 god…" at bounding box center [1006, 440] width 136 height 586
select select "16"
select select "18"
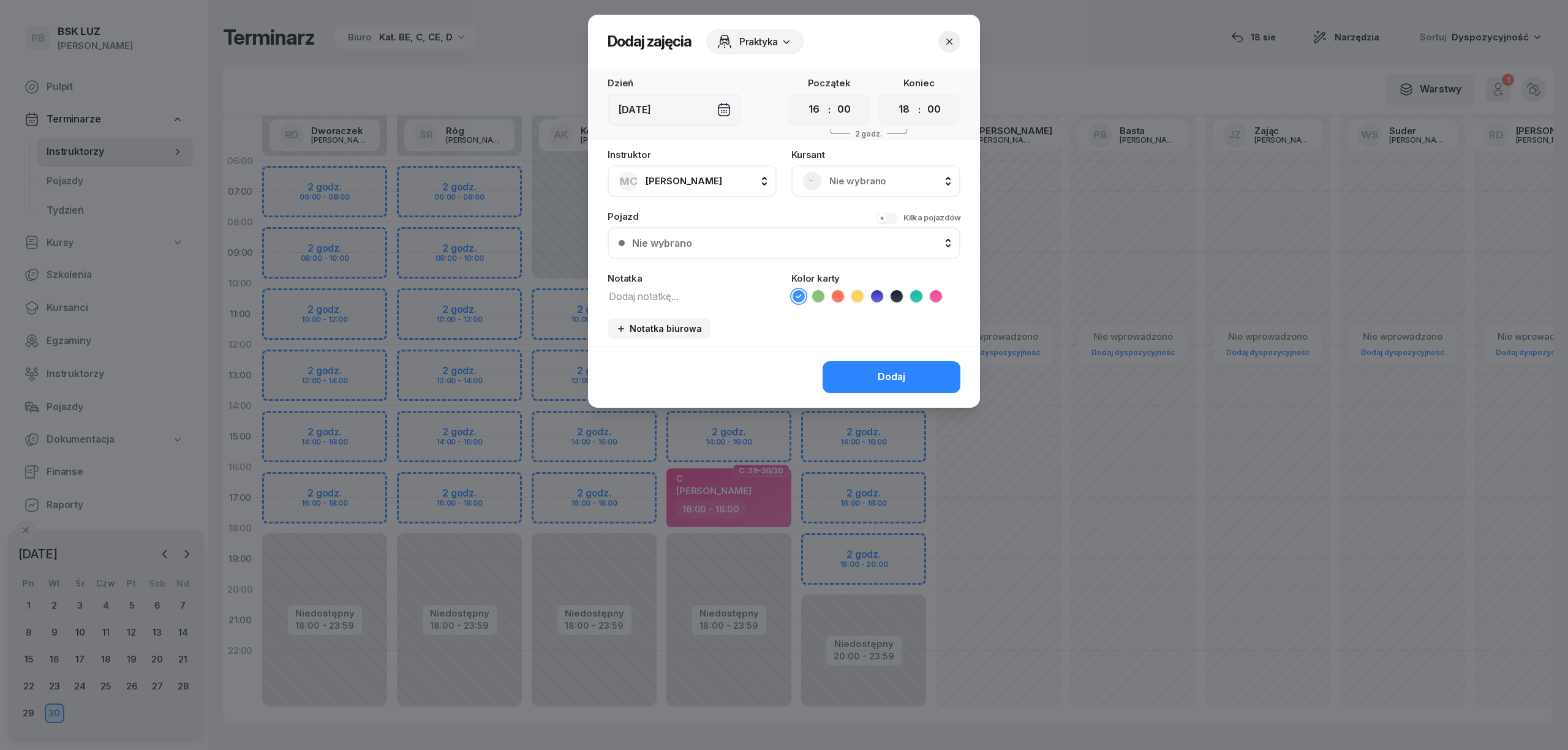
click at [856, 167] on div "Nie wybrano" at bounding box center [876, 181] width 169 height 32
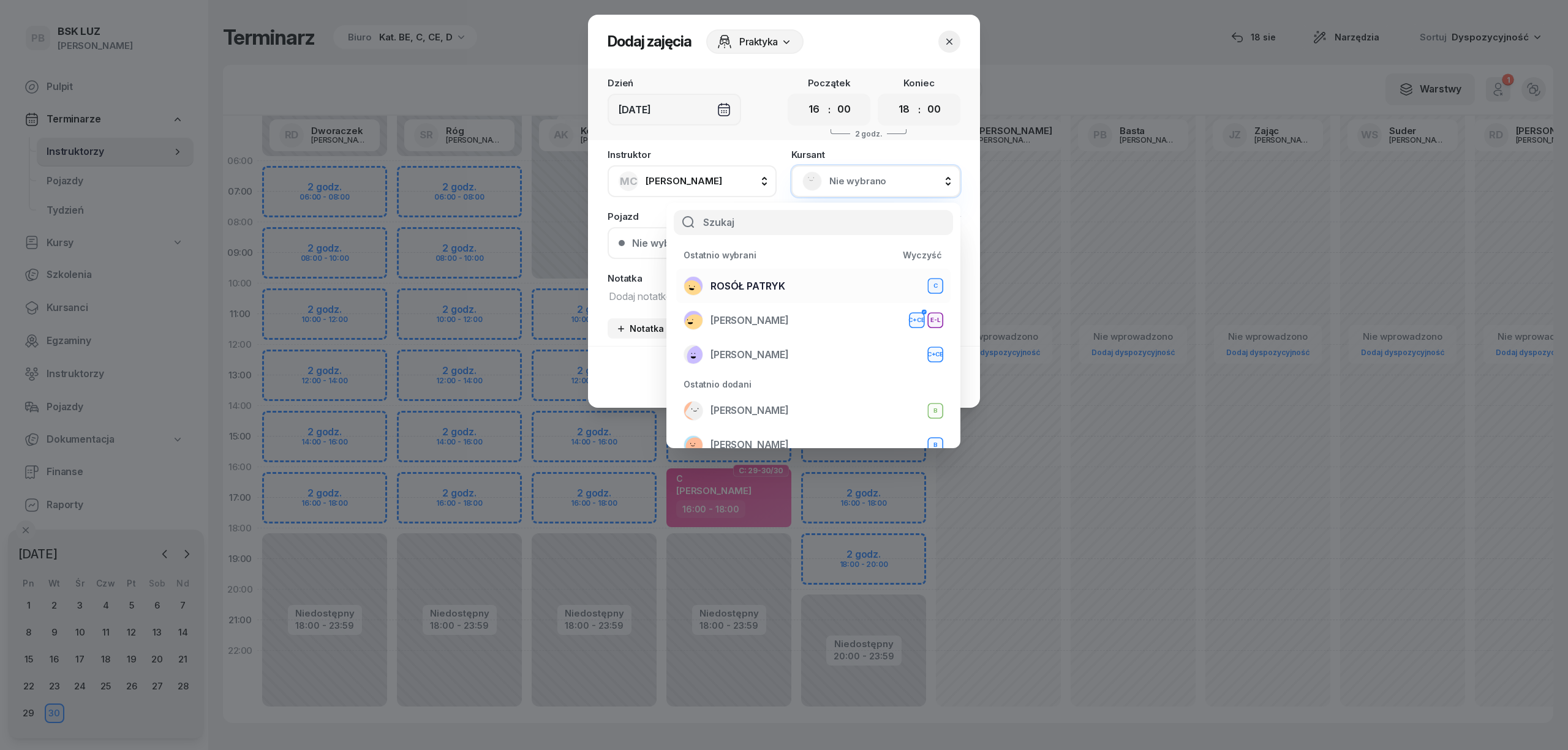
click at [844, 282] on div "ROSÓŁ PATRYK C" at bounding box center [813, 285] width 260 height 20
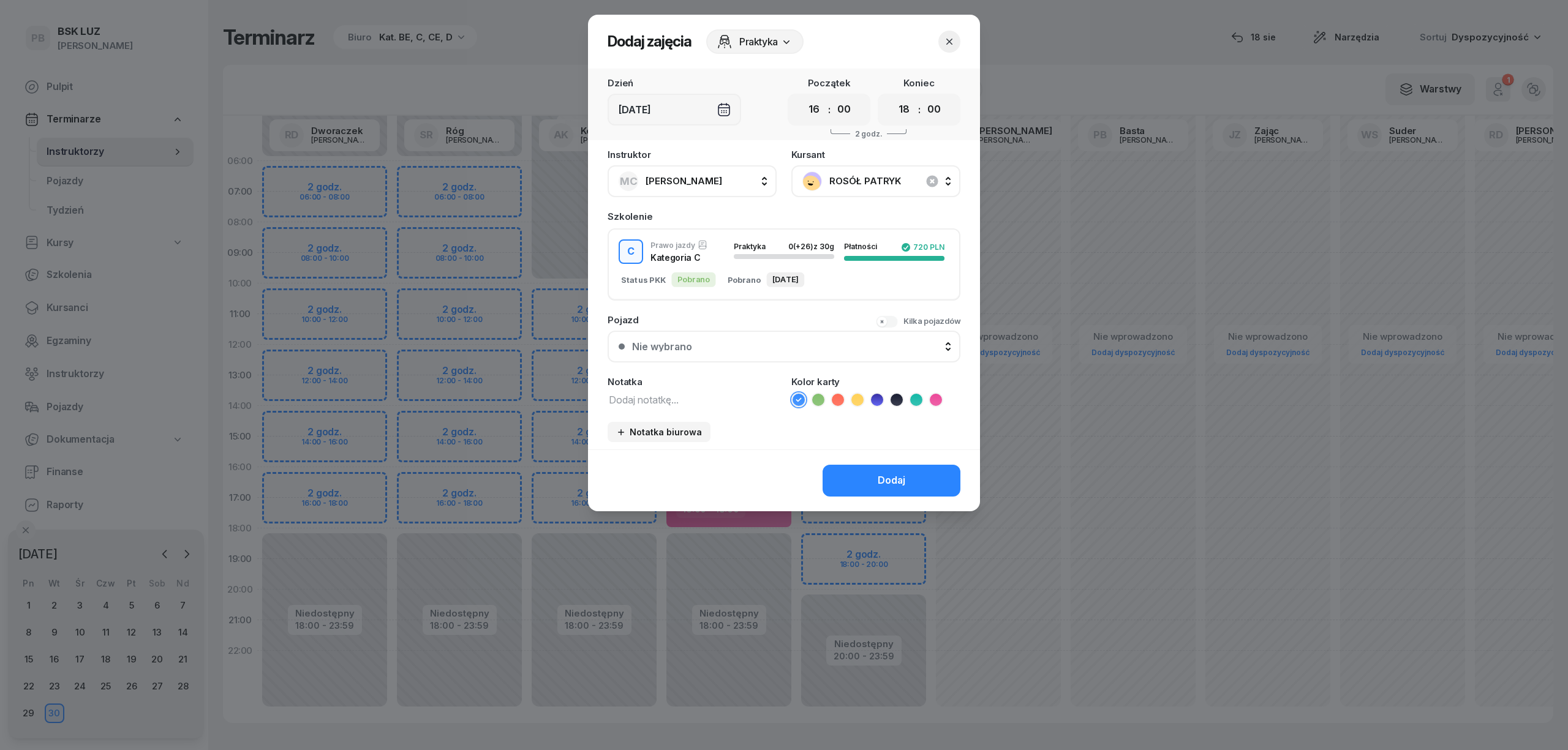
click at [722, 402] on textarea at bounding box center [692, 399] width 169 height 16
type textarea "C"
click at [937, 397] on icon at bounding box center [935, 399] width 5 height 4
click at [914, 469] on button "Dodaj" at bounding box center [891, 480] width 138 height 32
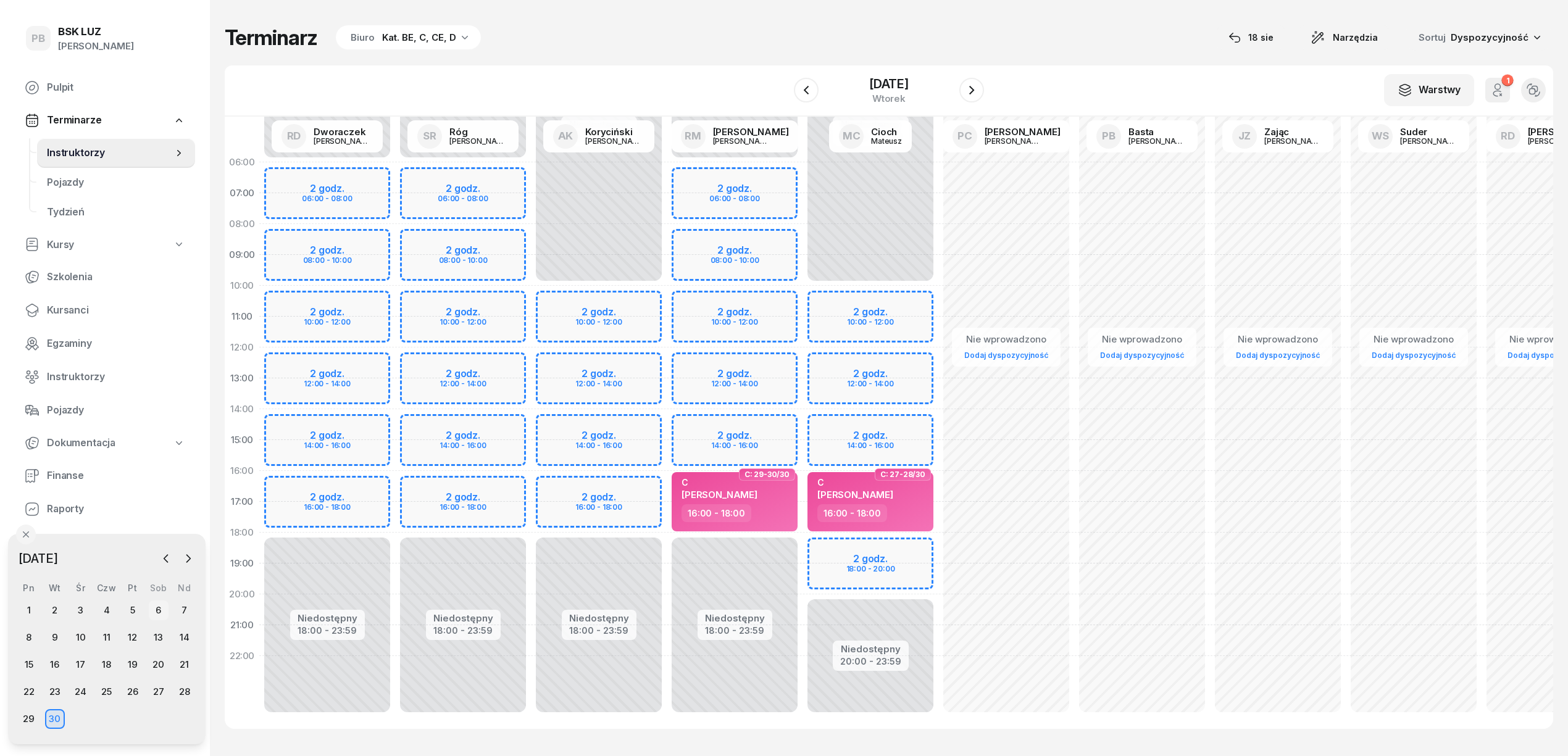
click at [157, 605] on div "6" at bounding box center [159, 610] width 20 height 20
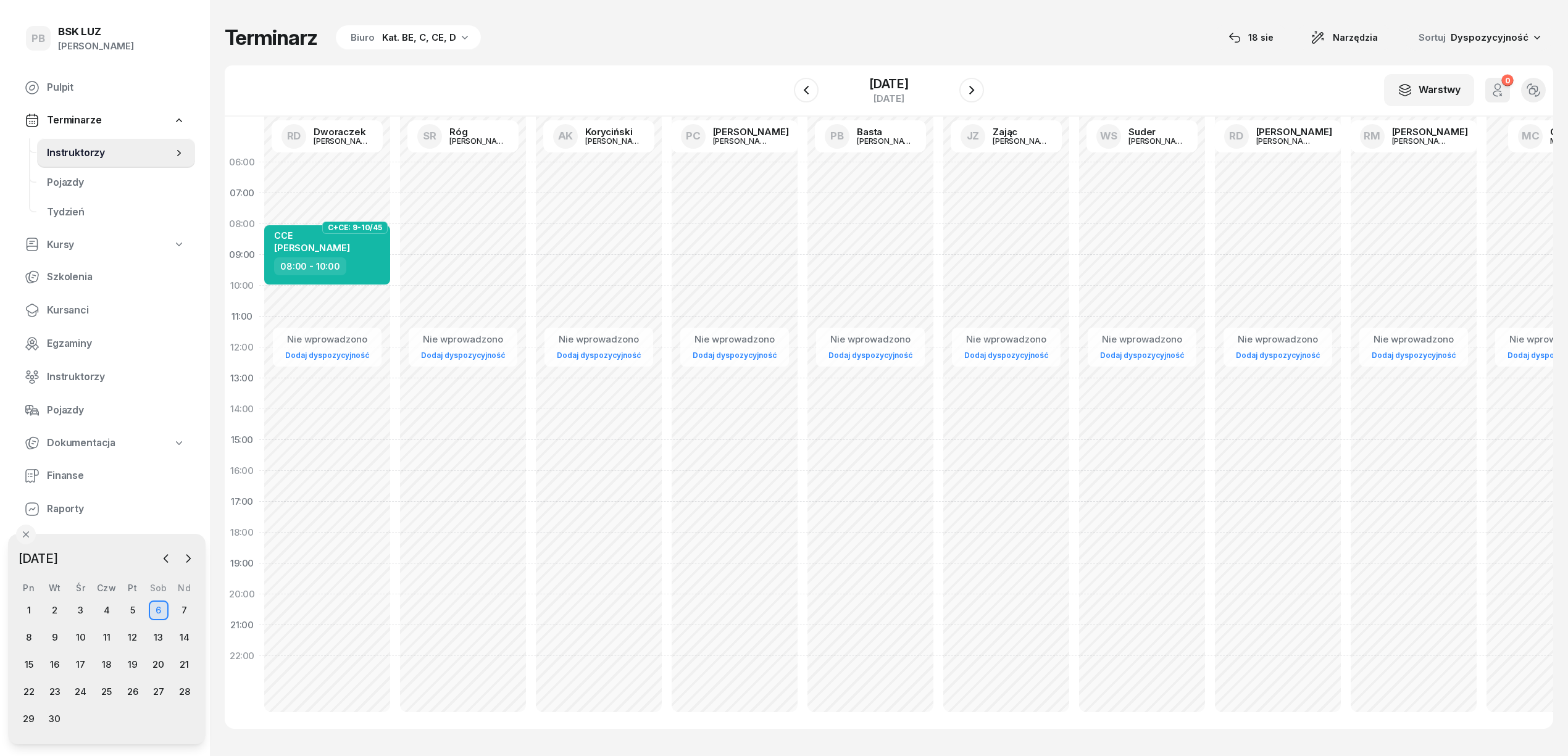
click at [395, 295] on div "Nie wprowadzono Dodaj dyspozycyjność C+CE: 9-10/45 CCE PRUSZYŃSKI WOJCIECH 08:0…" at bounding box center [462, 440] width 136 height 586
select select "10"
select select "12"
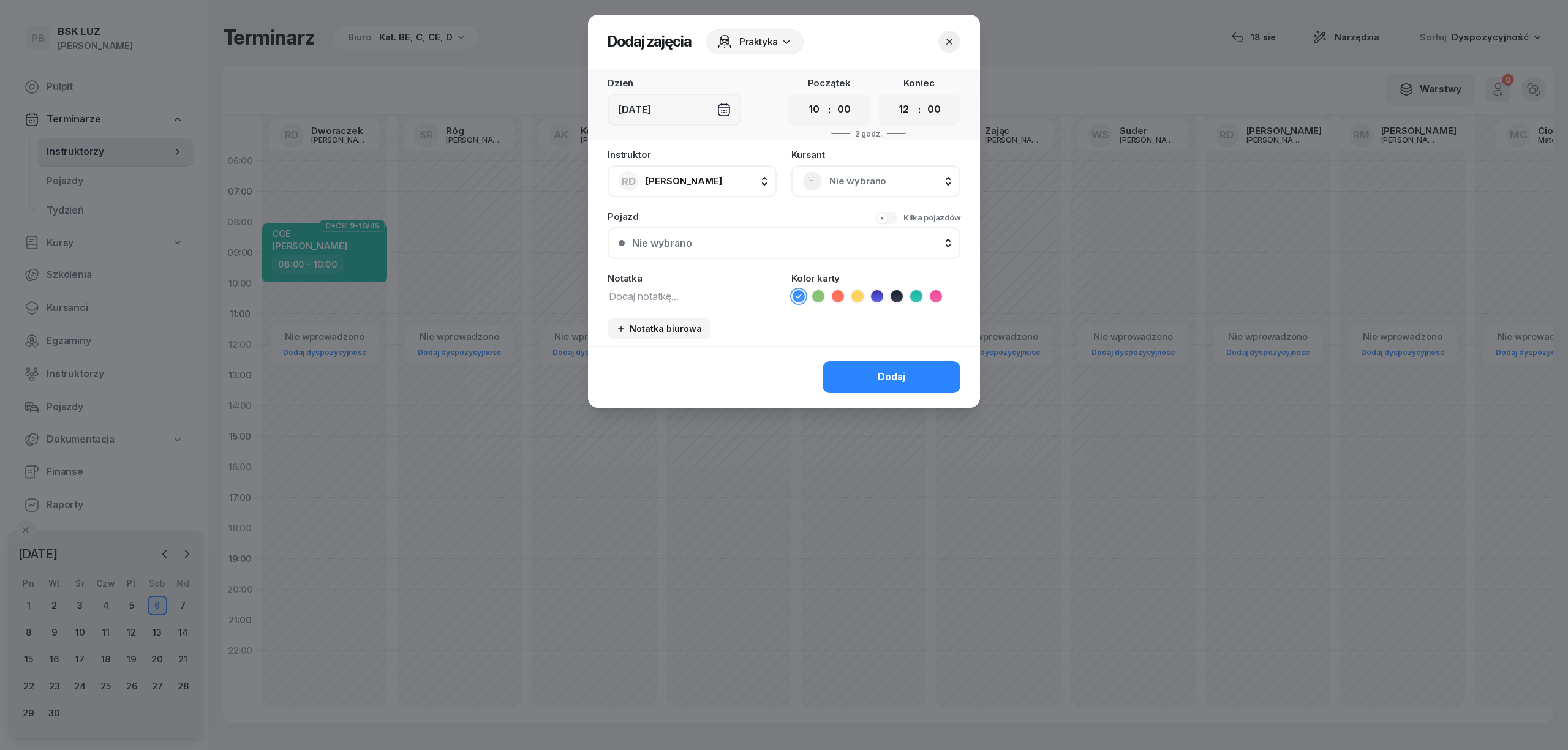
click at [839, 185] on span "Nie wybrano" at bounding box center [889, 181] width 120 height 16
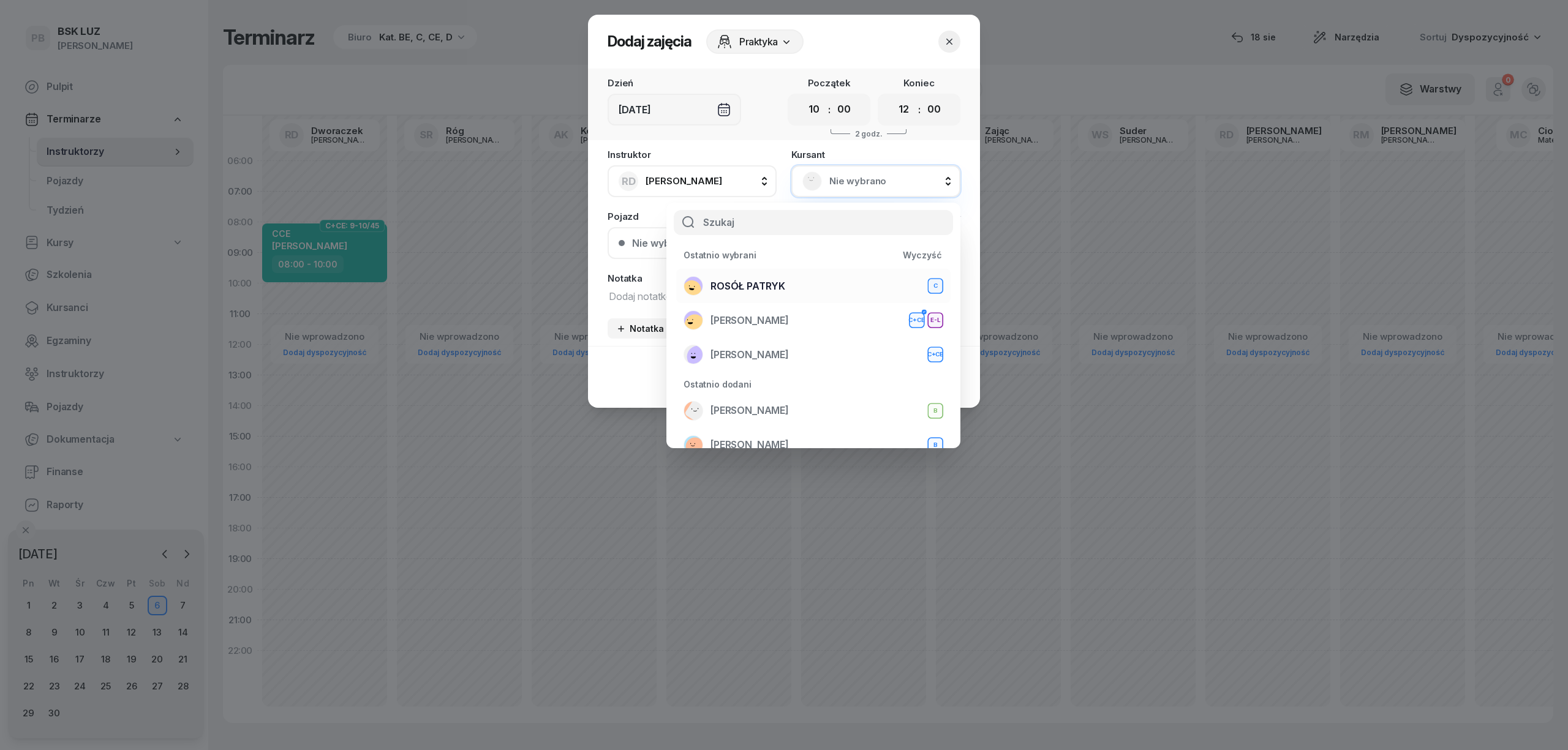
click at [750, 283] on span "ROSÓŁ PATRYK" at bounding box center [748, 286] width 75 height 16
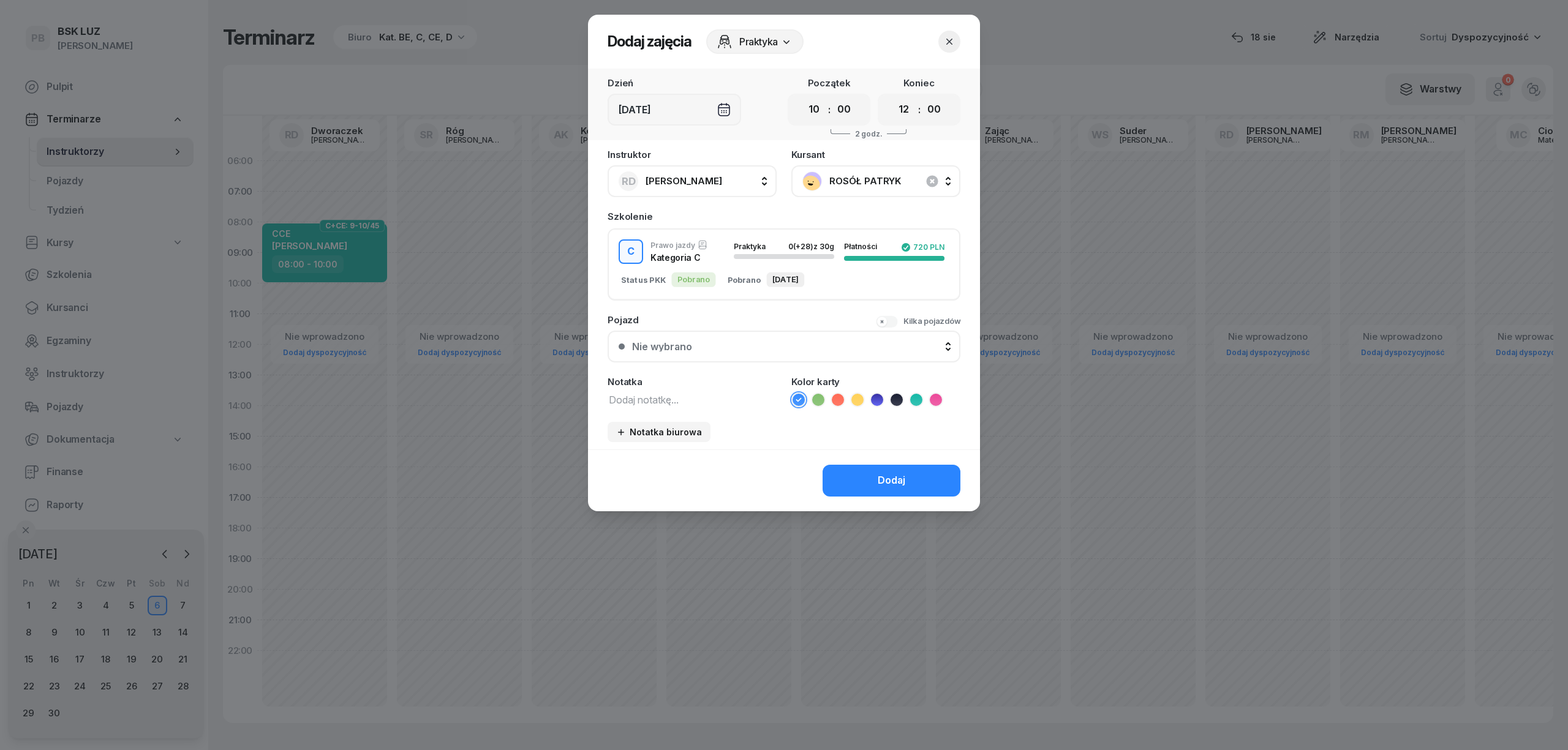
click at [627, 397] on textarea at bounding box center [692, 399] width 169 height 16
type textarea "C"
click at [939, 397] on icon at bounding box center [936, 400] width 12 height 12
click at [904, 474] on div "Dodaj" at bounding box center [892, 480] width 27 height 16
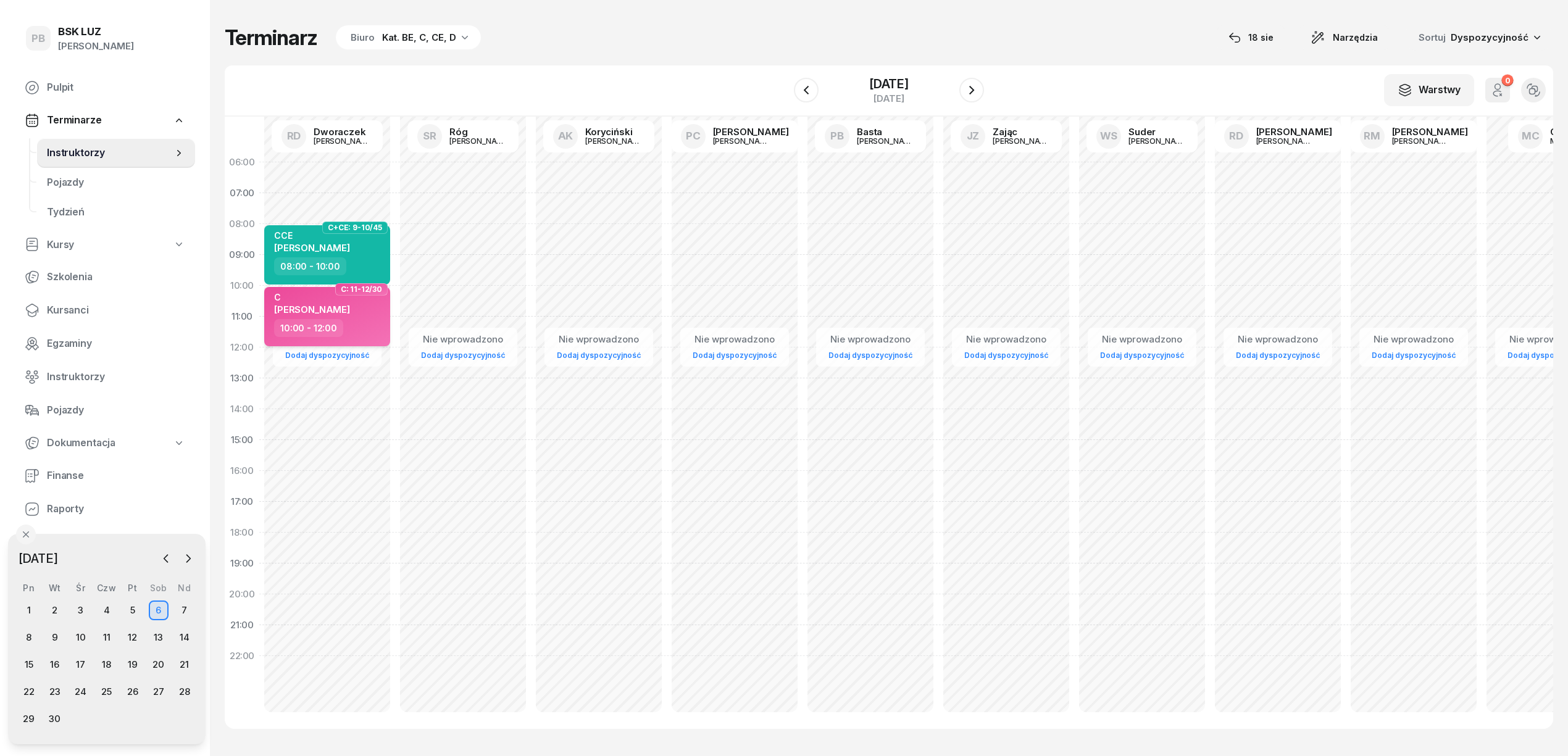
click at [354, 311] on div "C PATRYK ROSÓŁ" at bounding box center [328, 305] width 108 height 27
select select "10"
select select "12"
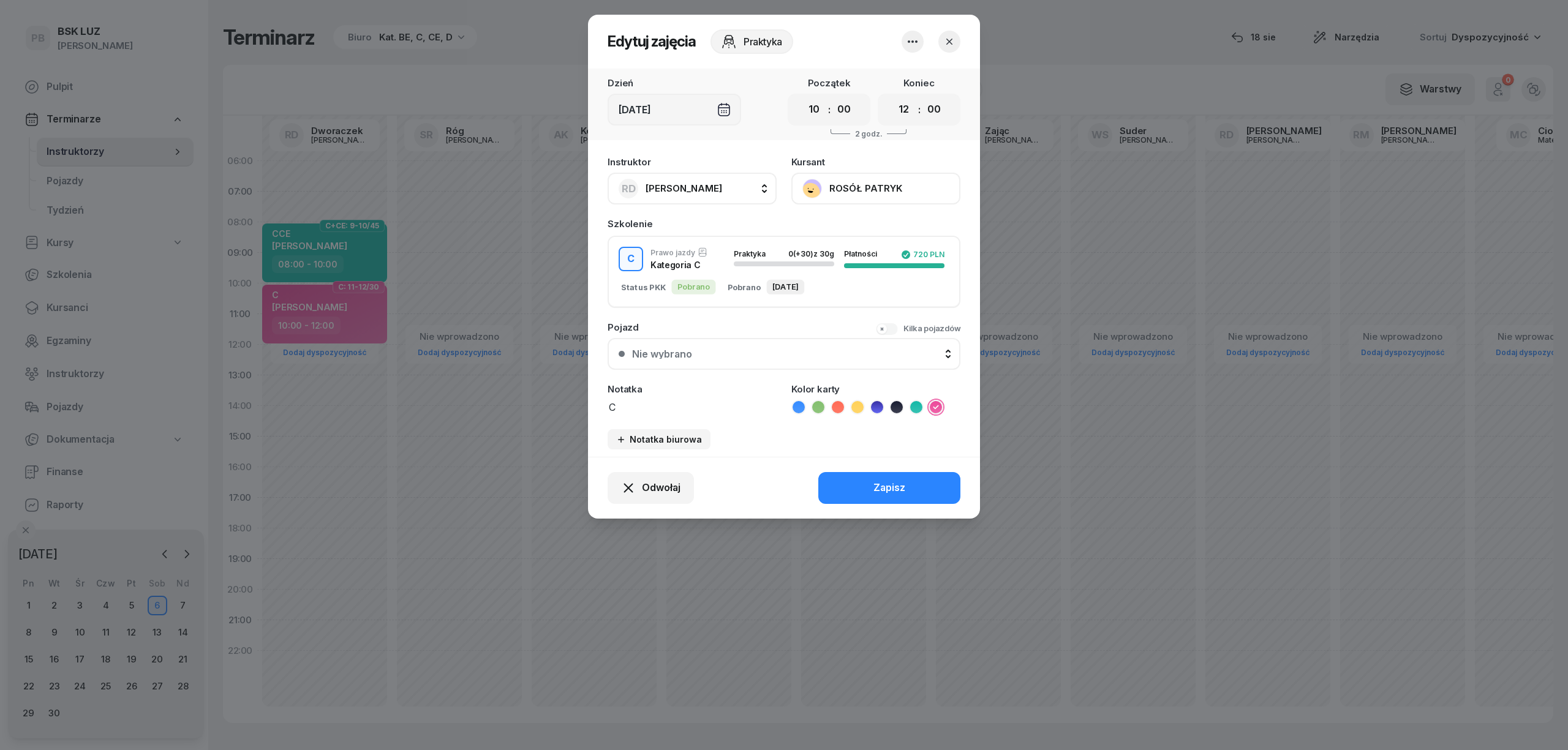
click at [902, 180] on button "ROSÓŁ PATRYK" at bounding box center [876, 188] width 169 height 32
click at [826, 228] on div "Otwórz profil" at bounding box center [831, 230] width 60 height 16
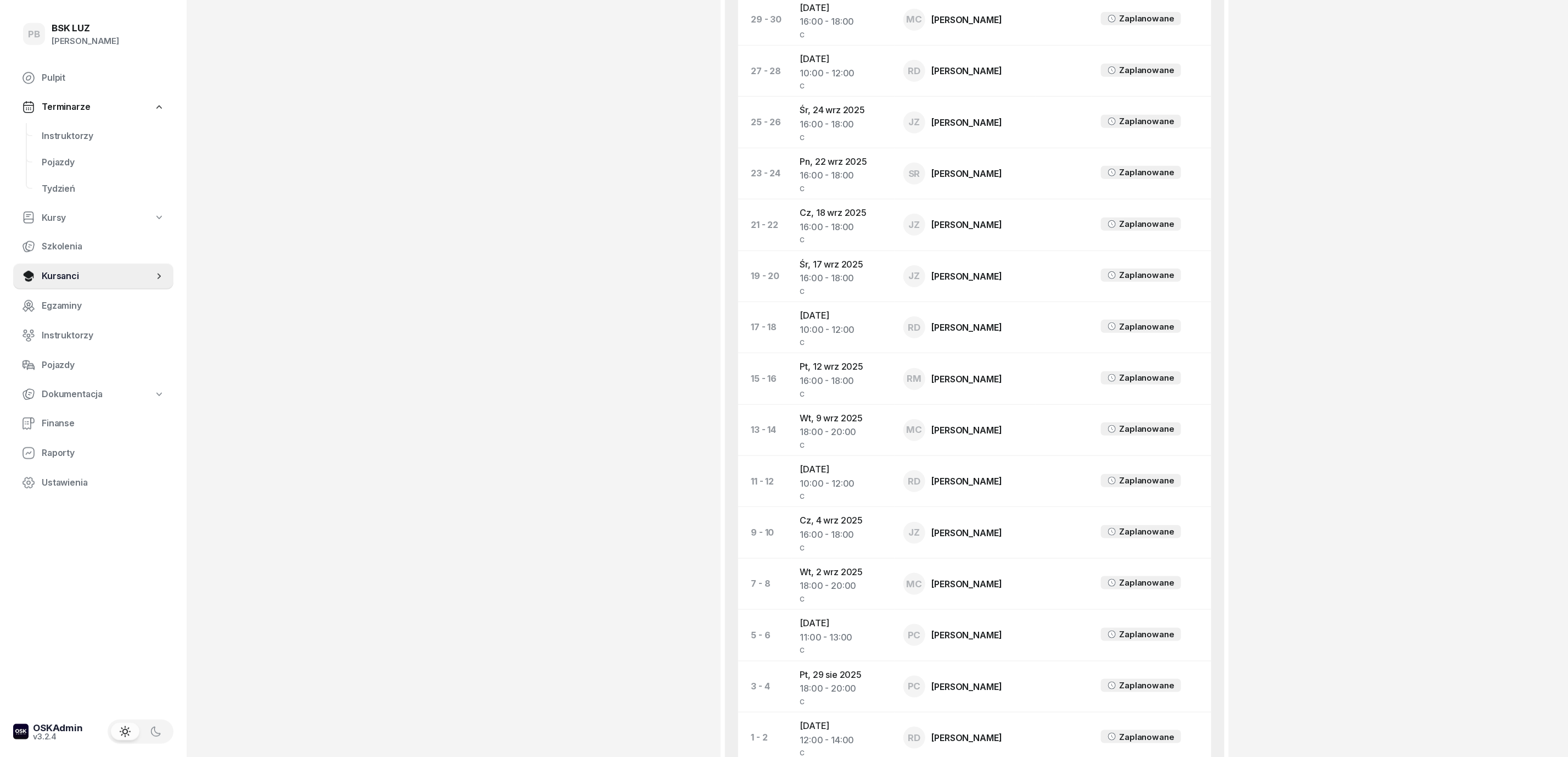
scroll to position [637, 0]
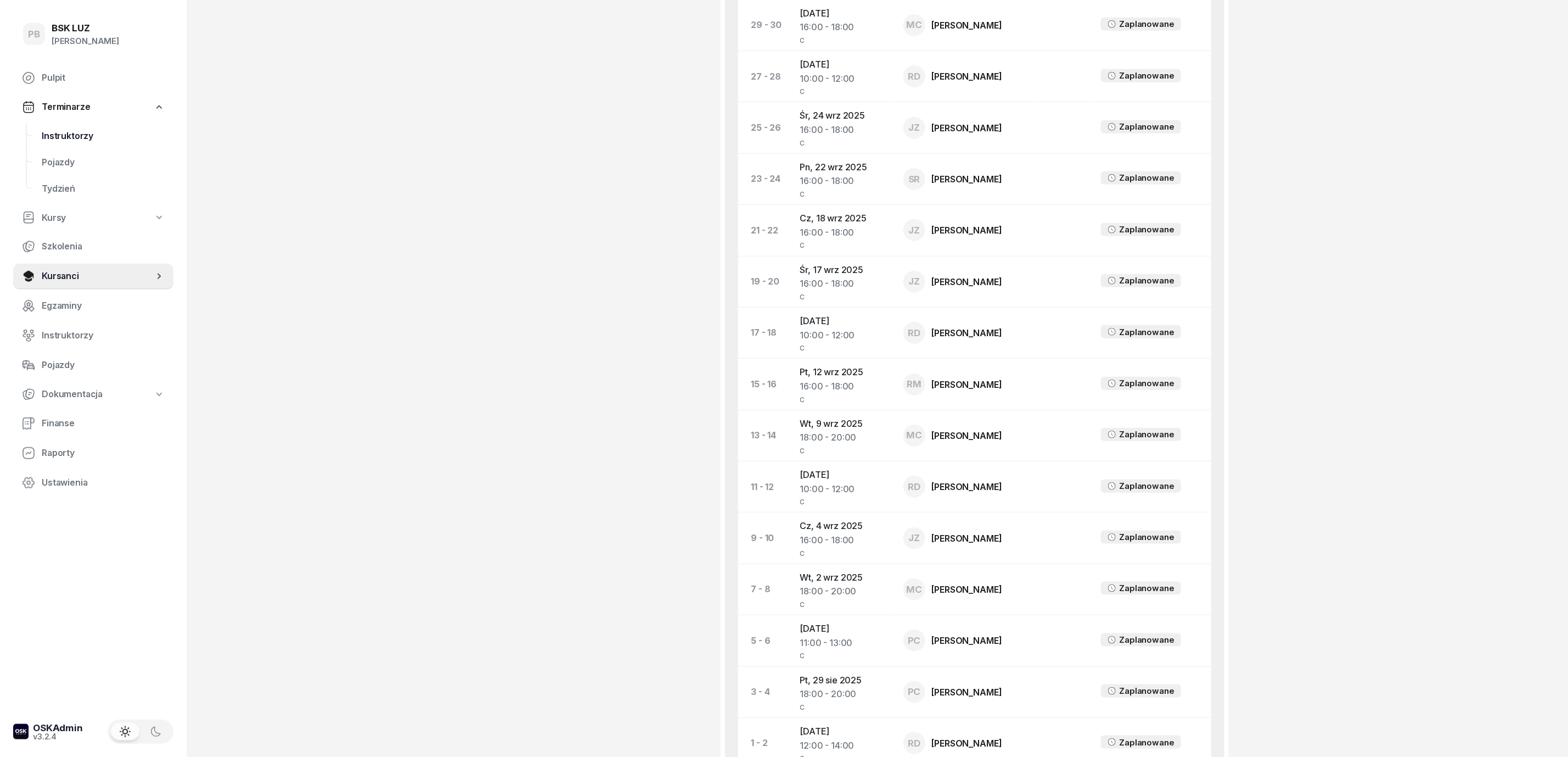
drag, startPoint x: 70, startPoint y: 135, endPoint x: 138, endPoint y: 142, distance: 68.4
click at [70, 136] on span "Instruktorzy" at bounding box center [103, 136] width 123 height 14
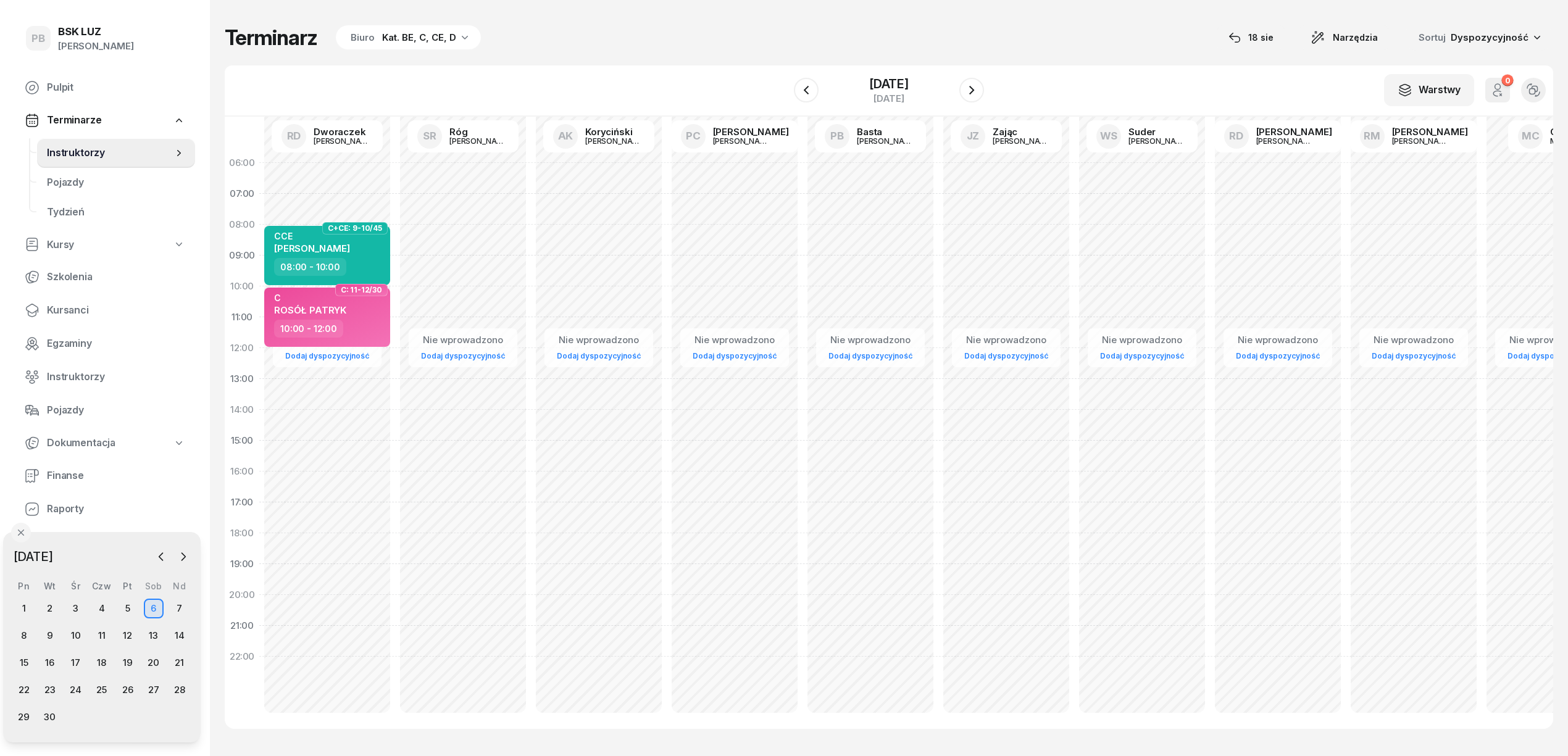
drag, startPoint x: 144, startPoint y: 646, endPoint x: 139, endPoint y: 550, distance: 96.1
click at [139, 550] on div "[DATE]" at bounding box center [101, 556] width 182 height 19
click at [155, 553] on icon "button" at bounding box center [161, 557] width 12 height 12
click at [144, 687] on div "23" at bounding box center [153, 690] width 20 height 20
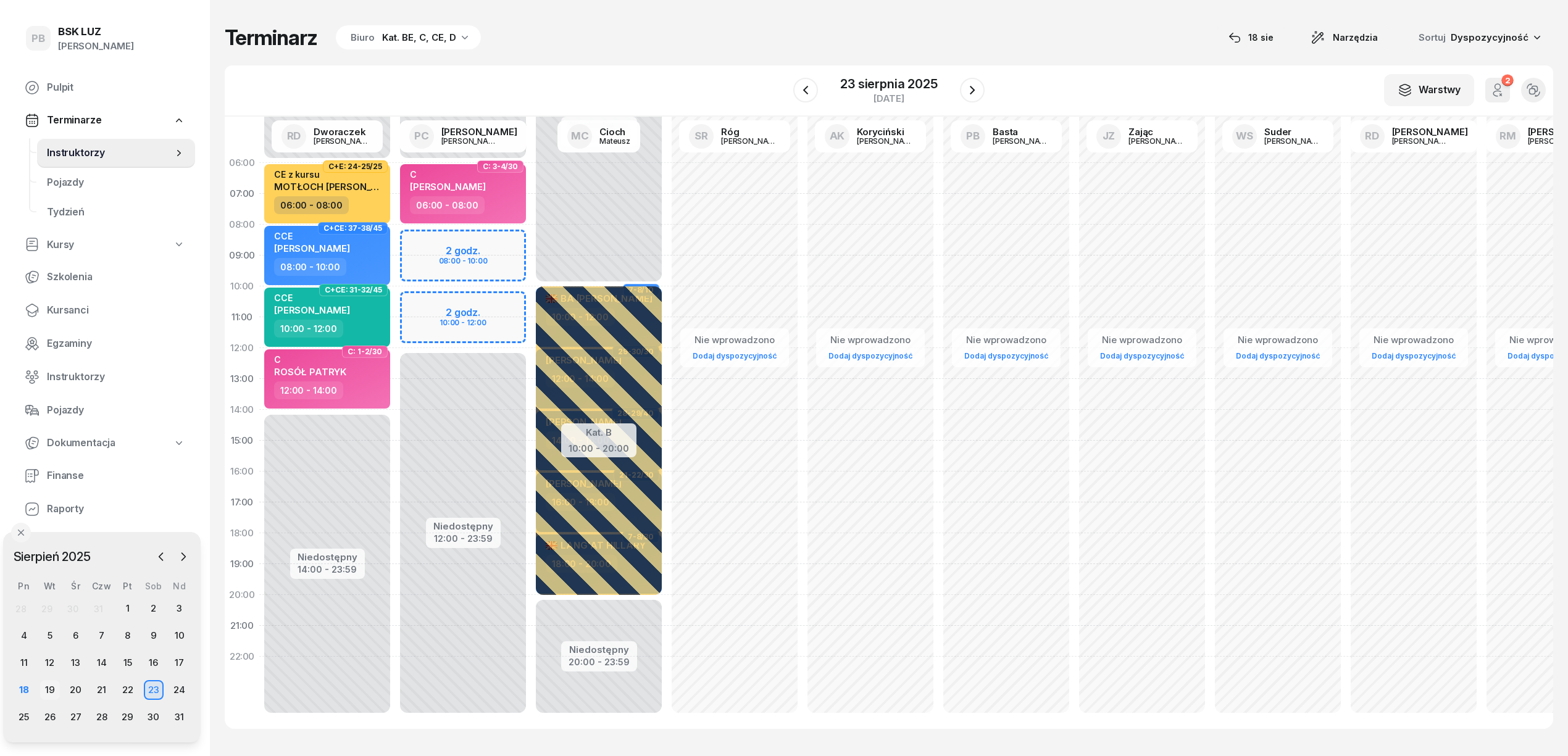
click at [48, 684] on div "19" at bounding box center [50, 690] width 20 height 20
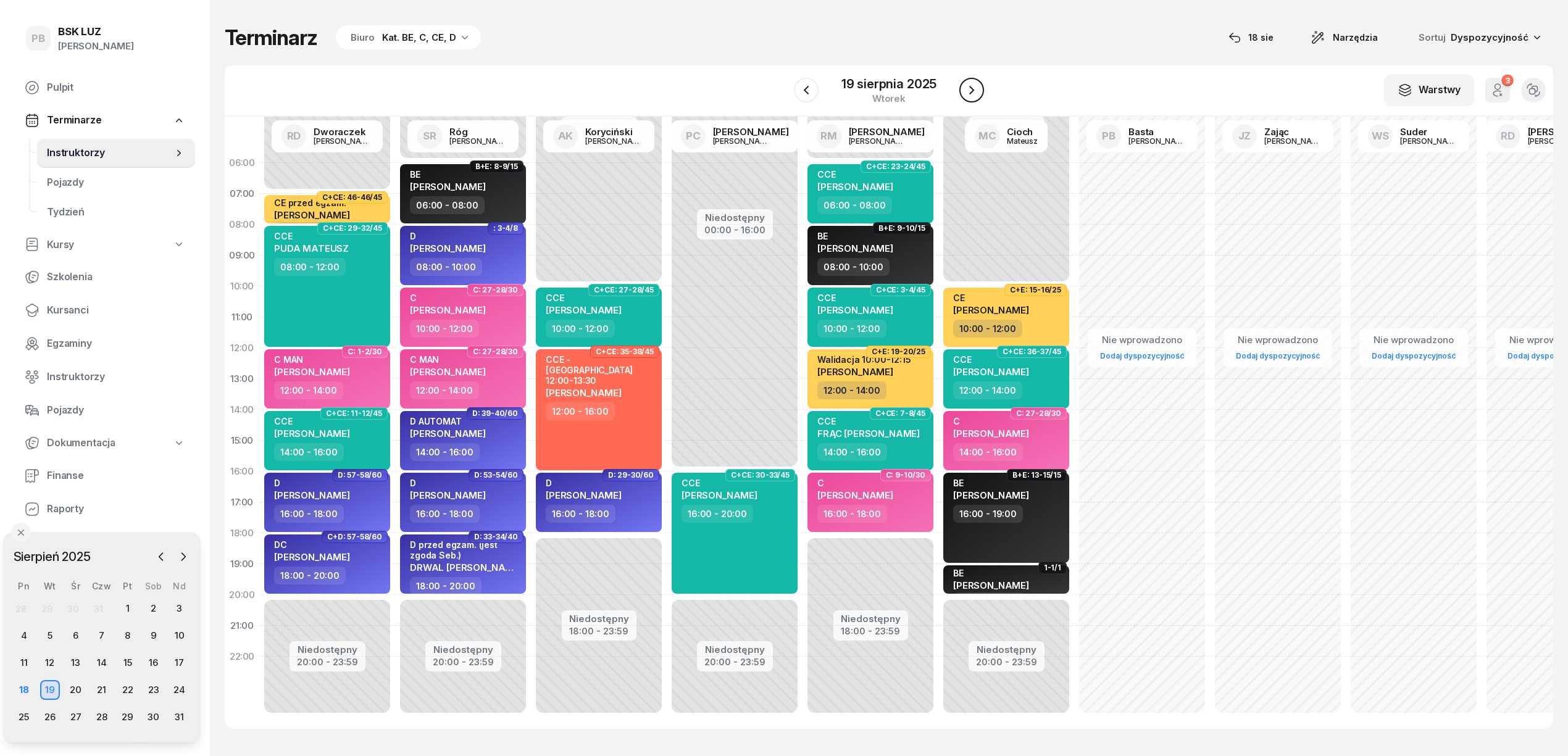
click at [971, 97] on button "button" at bounding box center [972, 90] width 25 height 25
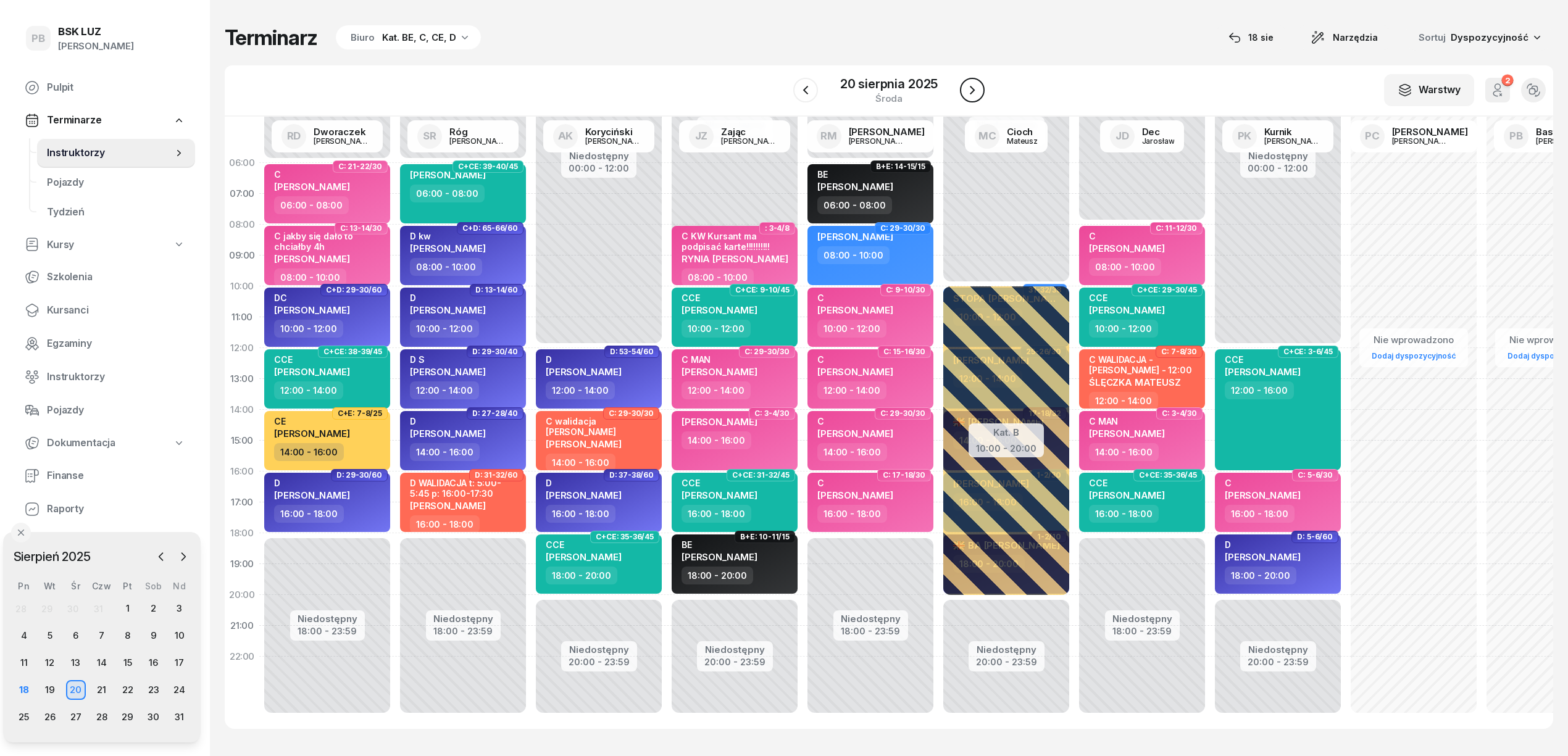
click at [971, 97] on button "button" at bounding box center [972, 90] width 25 height 25
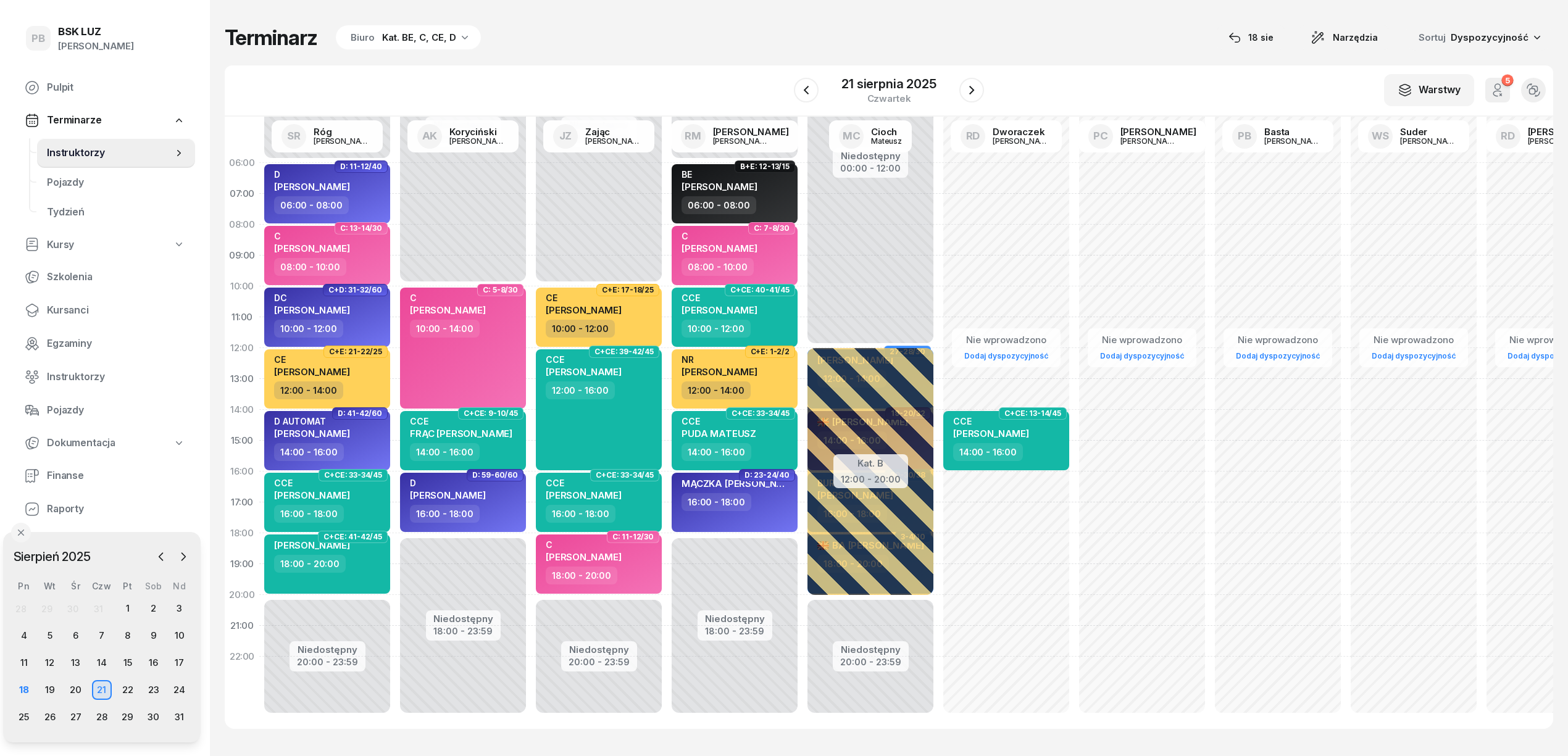
drag, startPoint x: 971, startPoint y: 97, endPoint x: 1021, endPoint y: 66, distance: 58.8
click at [1021, 66] on div "W Wybierz AK Koryciński Artur BP Pająk Bogusław DA Arendarczyk Damian DP Pawłow…" at bounding box center [889, 91] width 1329 height 51
click at [66, 313] on span "Kursanci" at bounding box center [116, 310] width 138 height 16
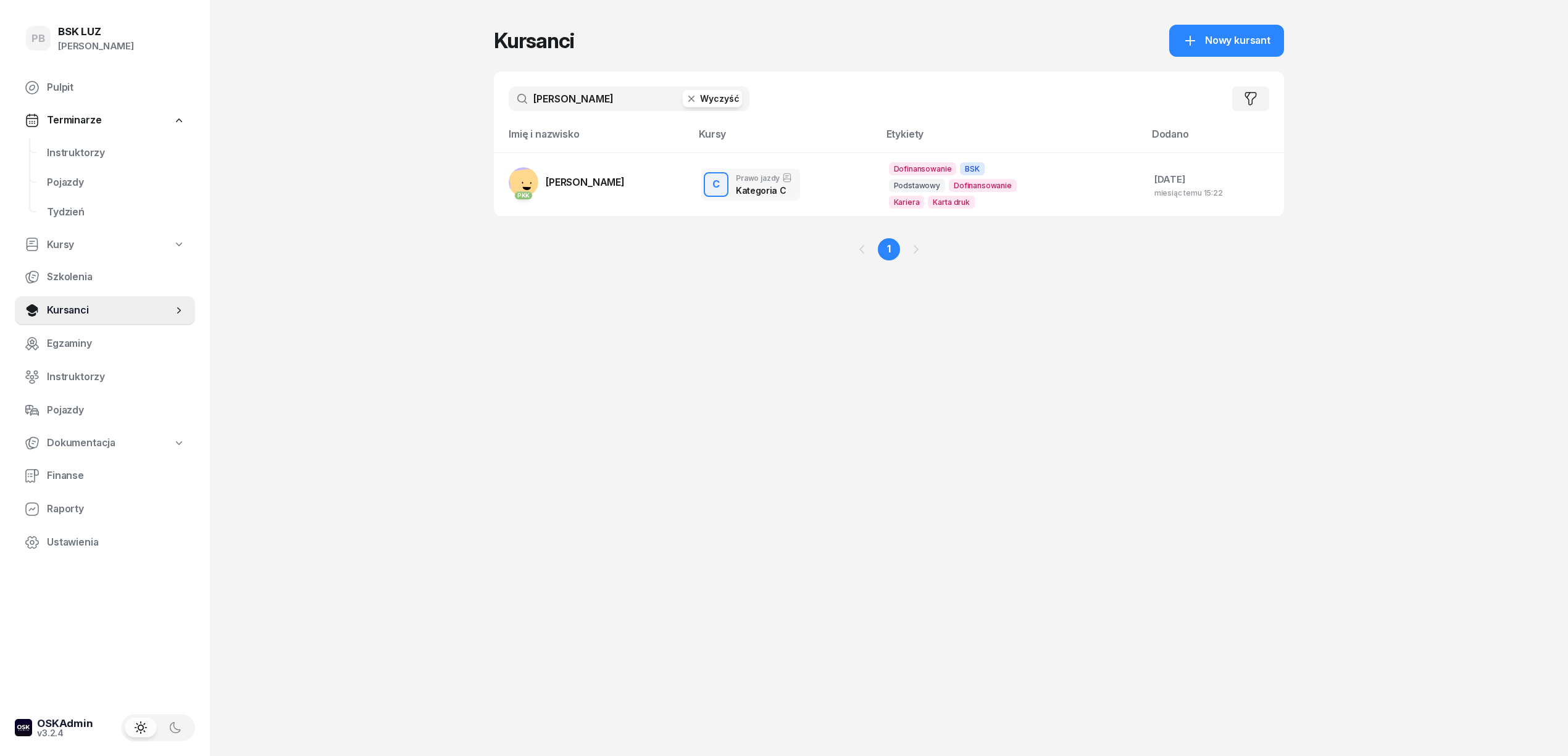
click at [584, 99] on input "gruchała" at bounding box center [629, 99] width 241 height 25
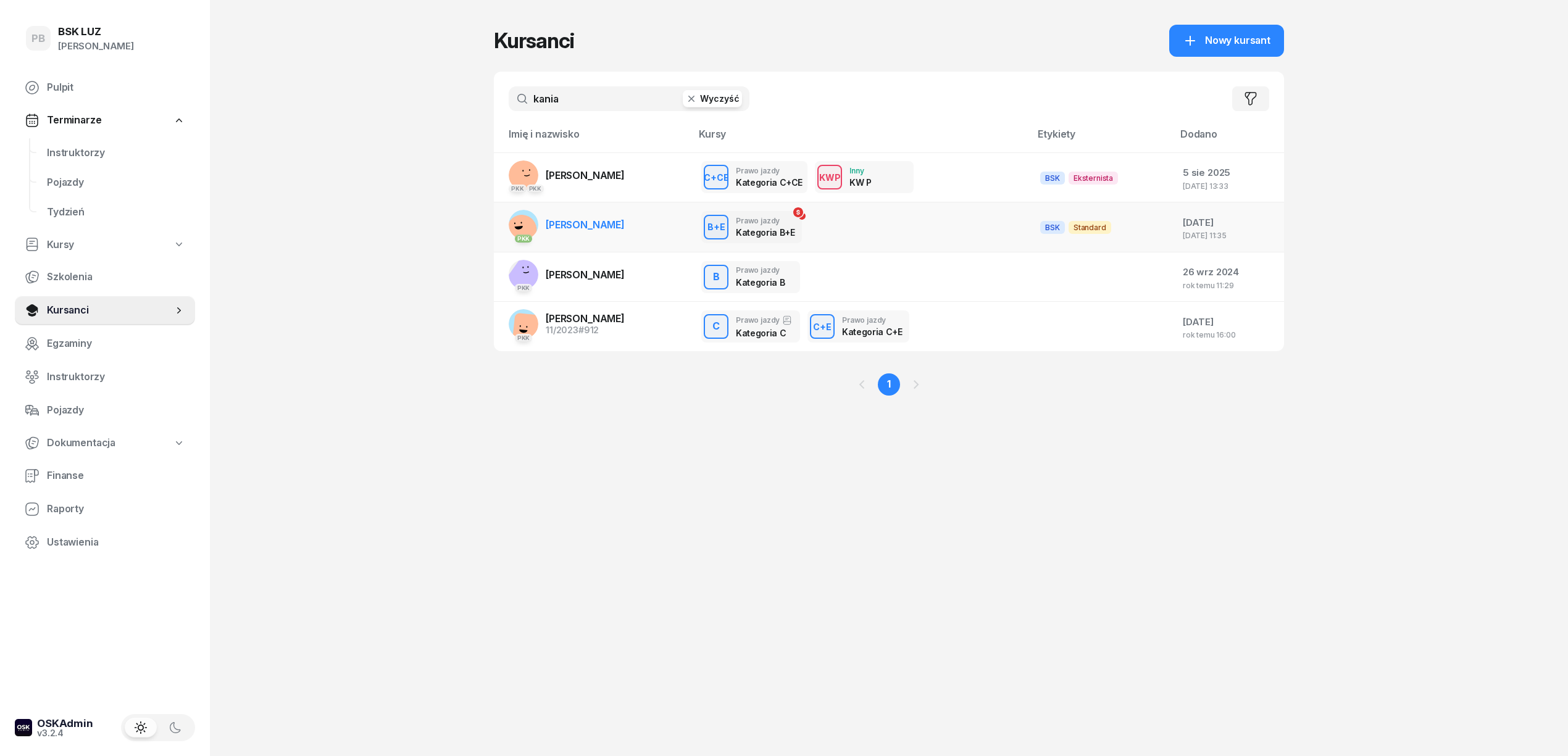
type input "kania"
click at [594, 223] on span "[PERSON_NAME]" at bounding box center [585, 225] width 79 height 12
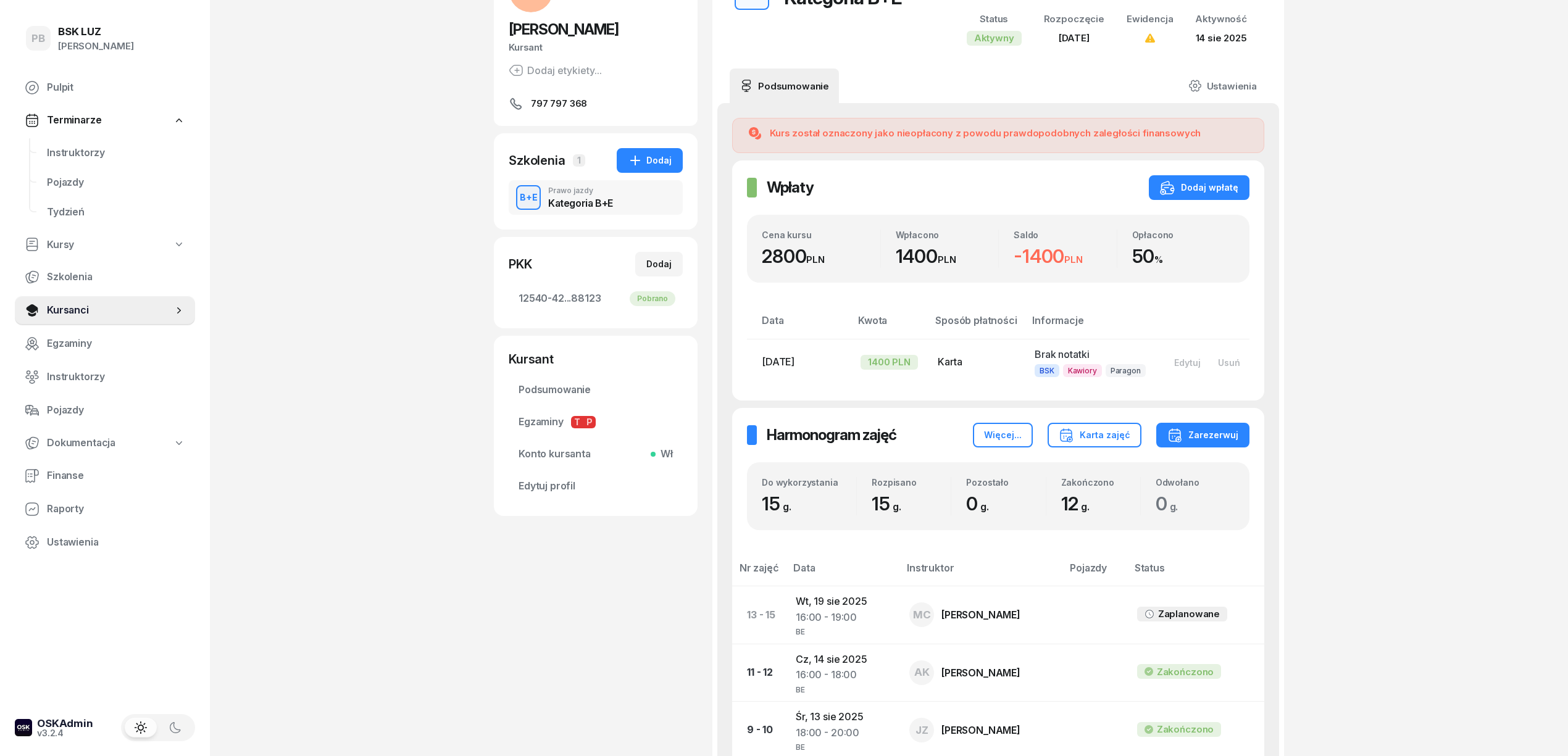
scroll to position [82, 0]
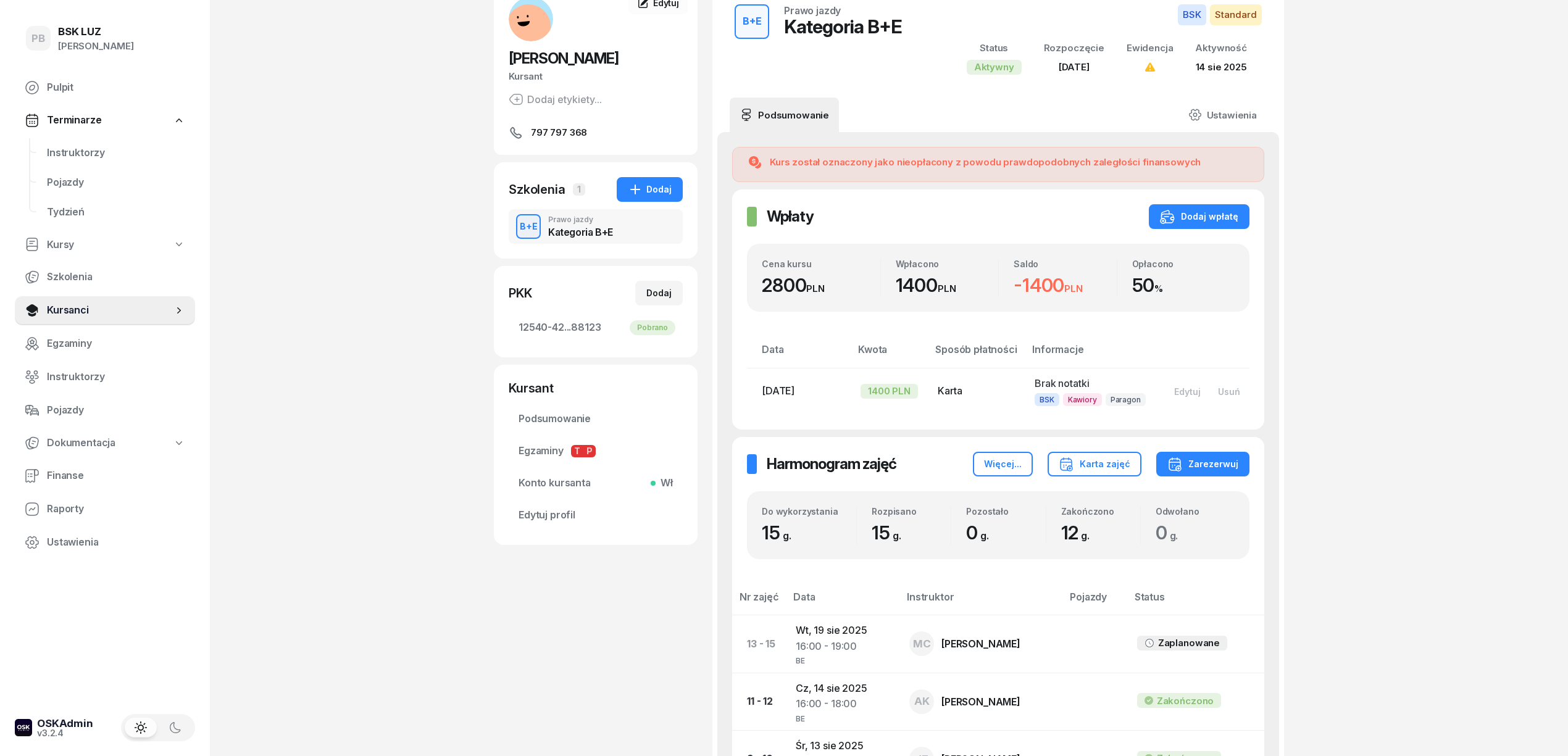
click at [1559, 285] on div "PB BSK LUZ Patrycja Bogdanowicz Pulpit Terminarze Instruktorzy Pojazdy Tydzień …" at bounding box center [784, 546] width 1568 height 1255
click at [1482, 302] on div "PB BSK LUZ Patrycja Bogdanowicz Pulpit Terminarze Instruktorzy Pojazdy Tydzień …" at bounding box center [784, 546] width 1568 height 1255
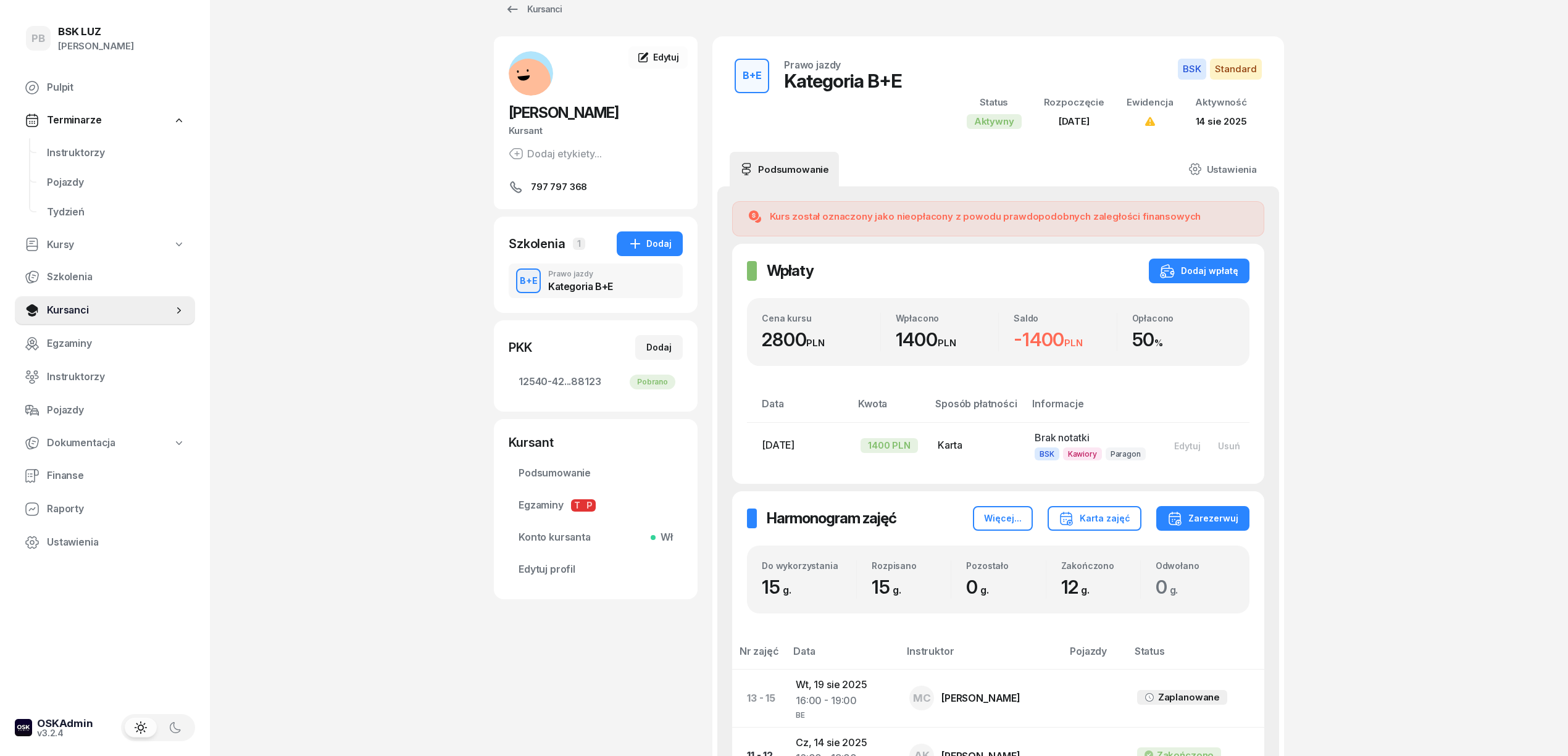
scroll to position [0, 0]
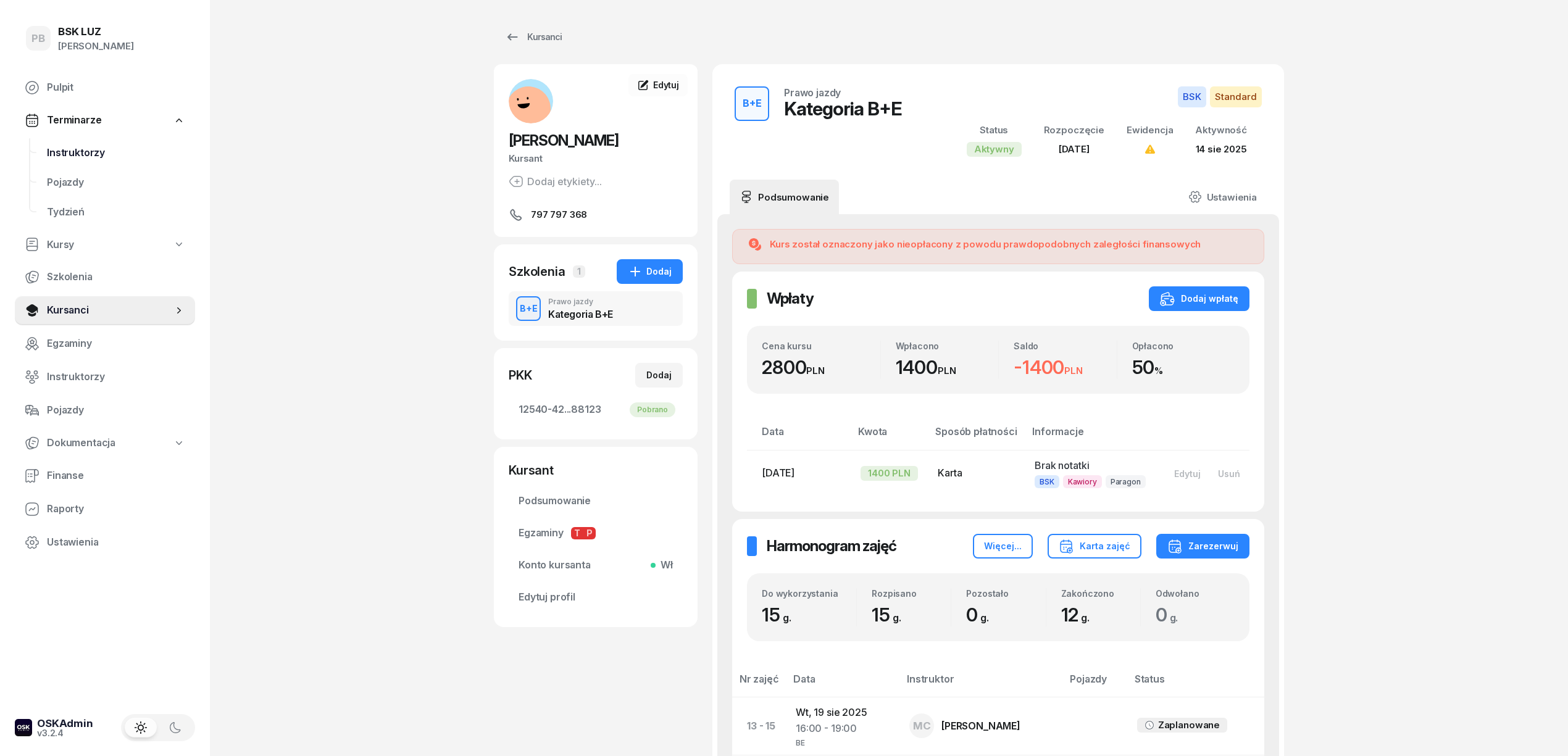
click at [75, 151] on span "Instruktorzy" at bounding box center [116, 152] width 138 height 16
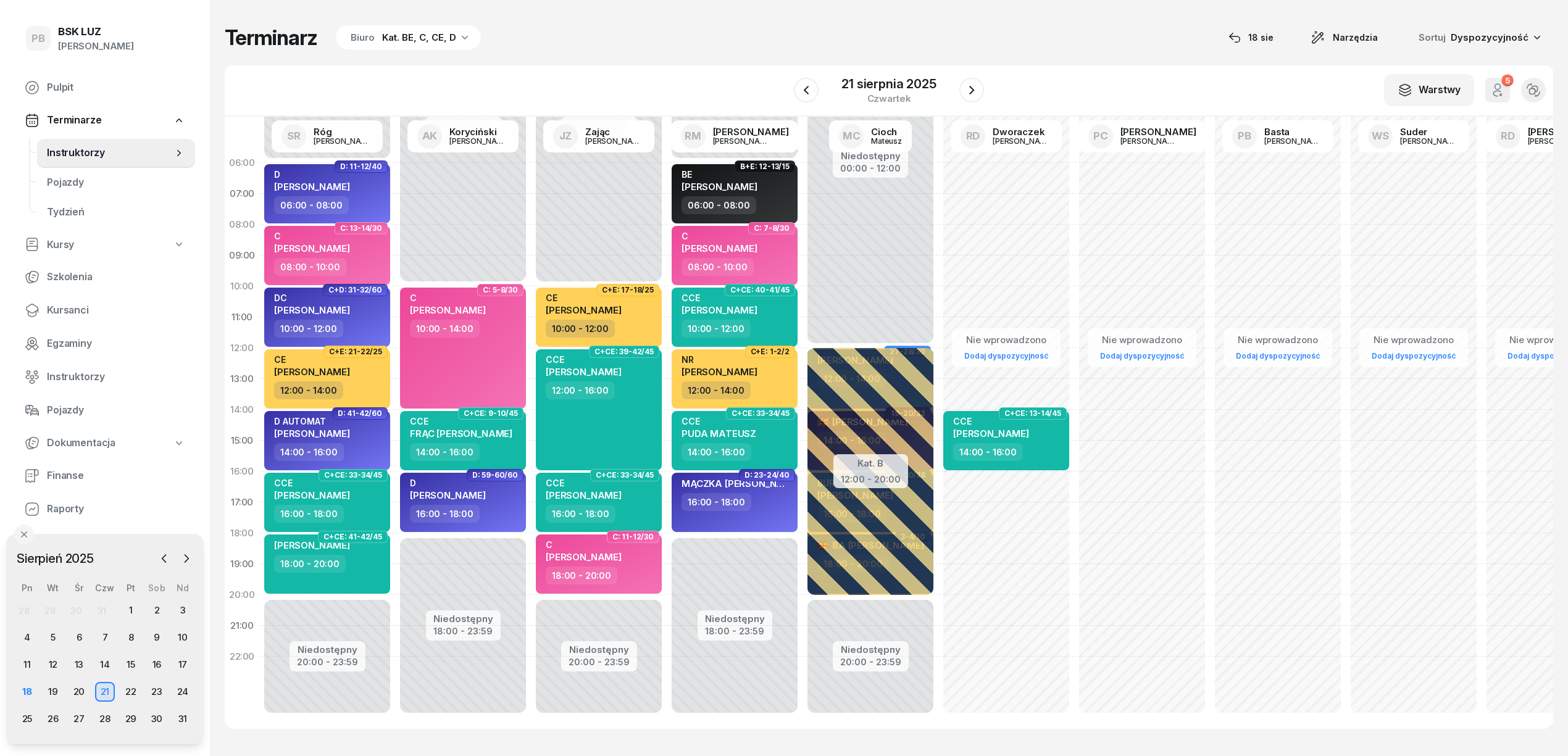
click at [702, 20] on div "Terminarz Biuro Kat. BE, C, CE, D 18 sie Narzędzia Sortuj Dyspozycyjność W Wybi…" at bounding box center [889, 377] width 1329 height 753
click at [977, 94] on icon "button" at bounding box center [971, 90] width 14 height 14
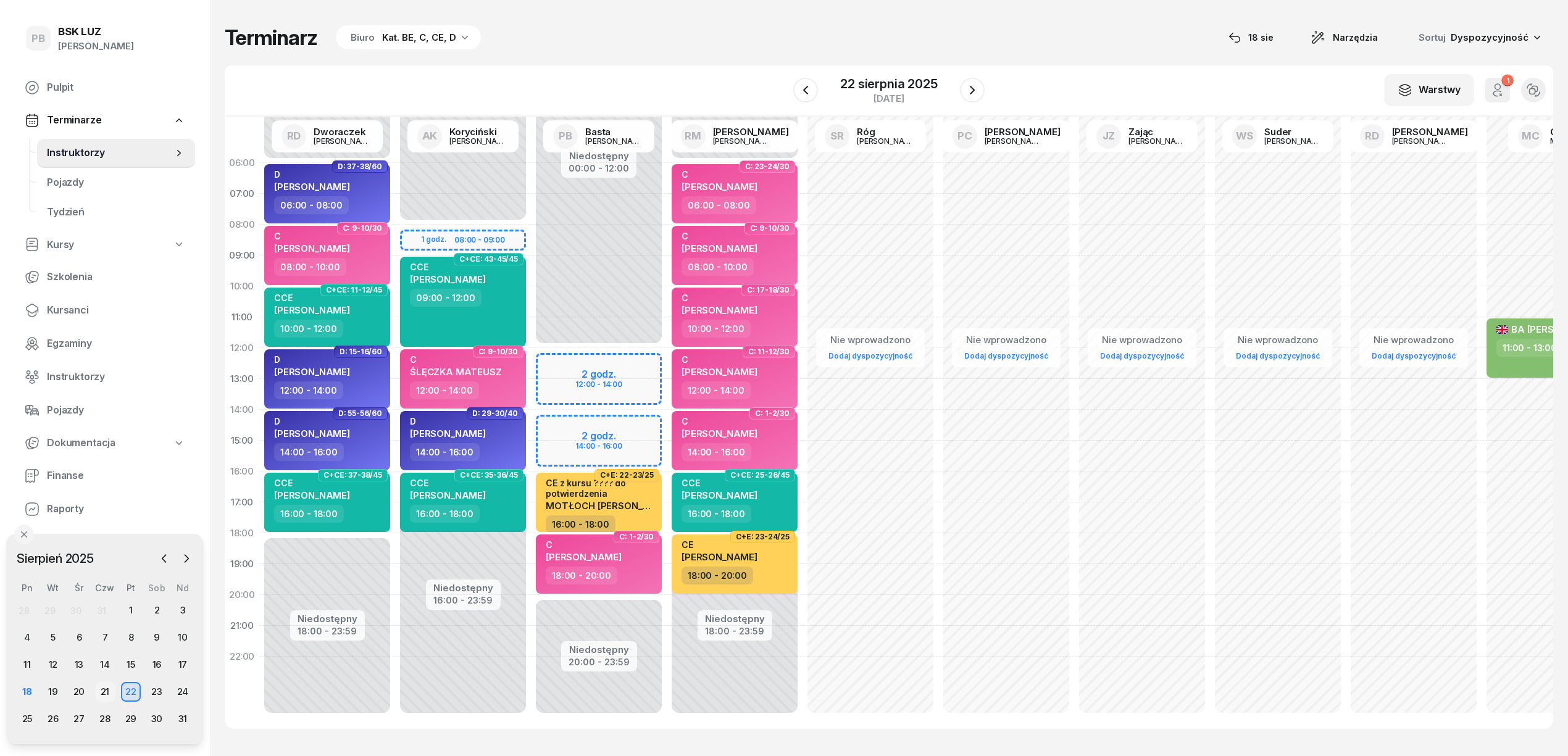
click at [100, 687] on div "21" at bounding box center [105, 691] width 20 height 20
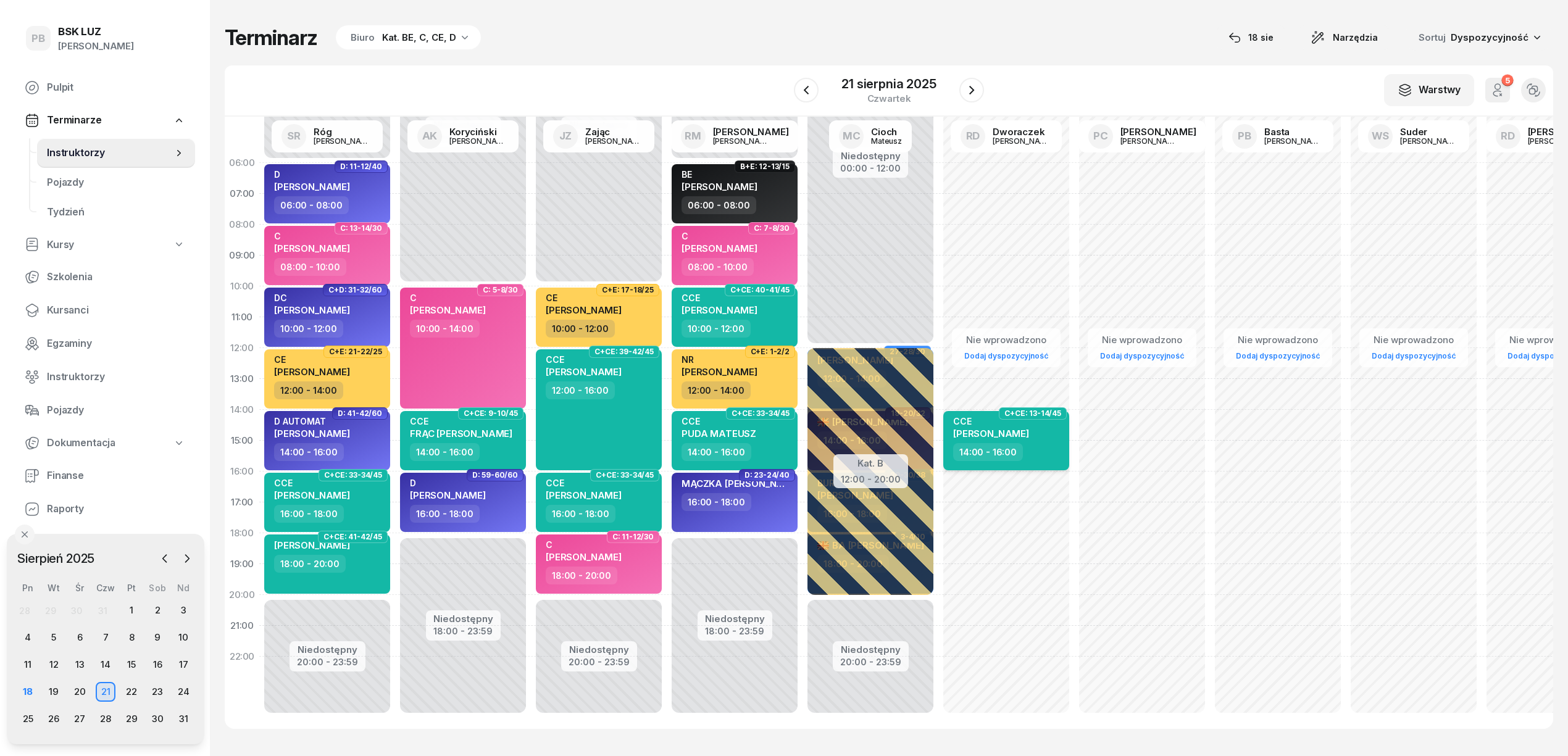
click at [1008, 426] on div "CCE BASTER KAMIL" at bounding box center [991, 429] width 76 height 27
select select "14"
select select "16"
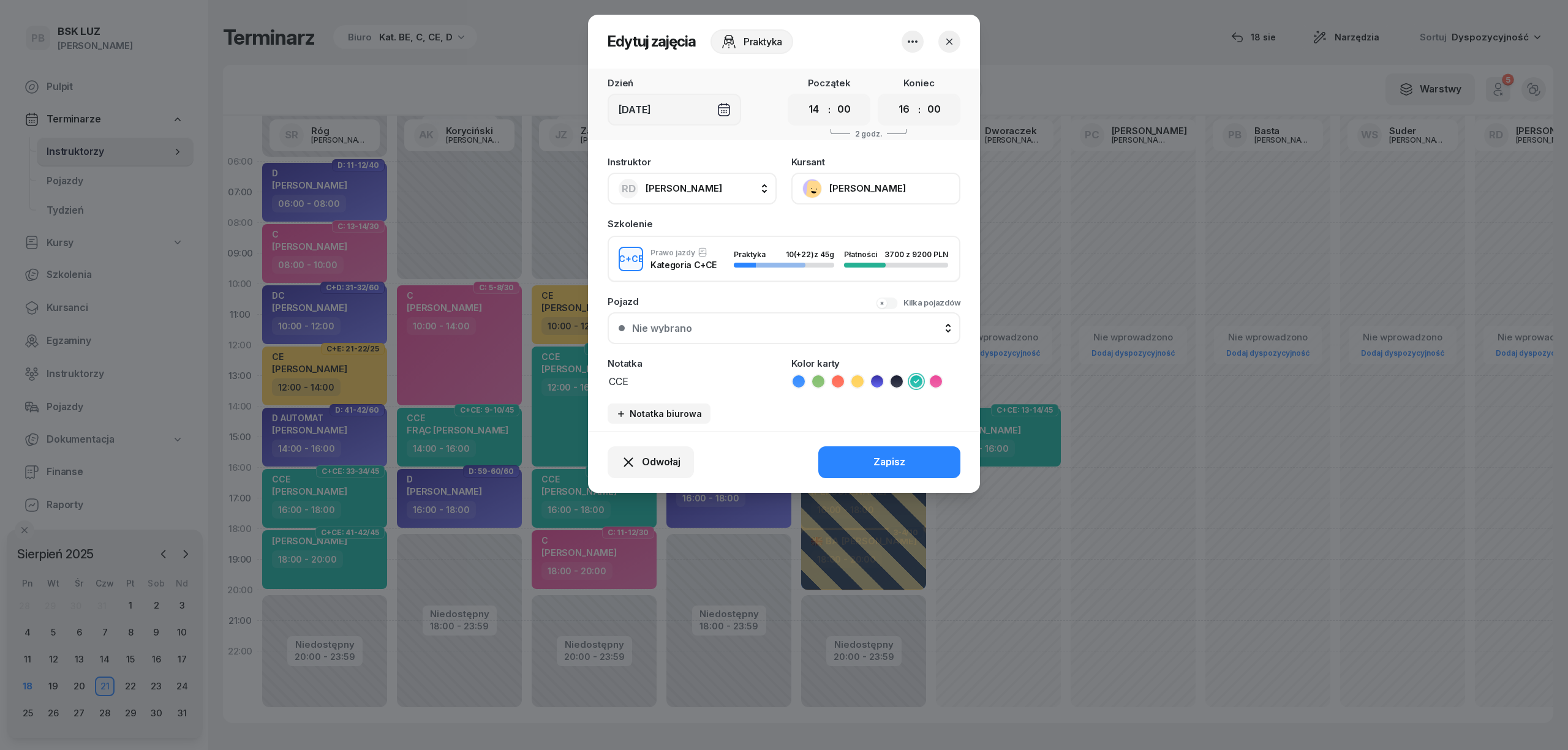
click at [849, 179] on button "[PERSON_NAME]" at bounding box center [876, 188] width 169 height 32
click at [839, 231] on div "Otwórz profil" at bounding box center [831, 230] width 60 height 16
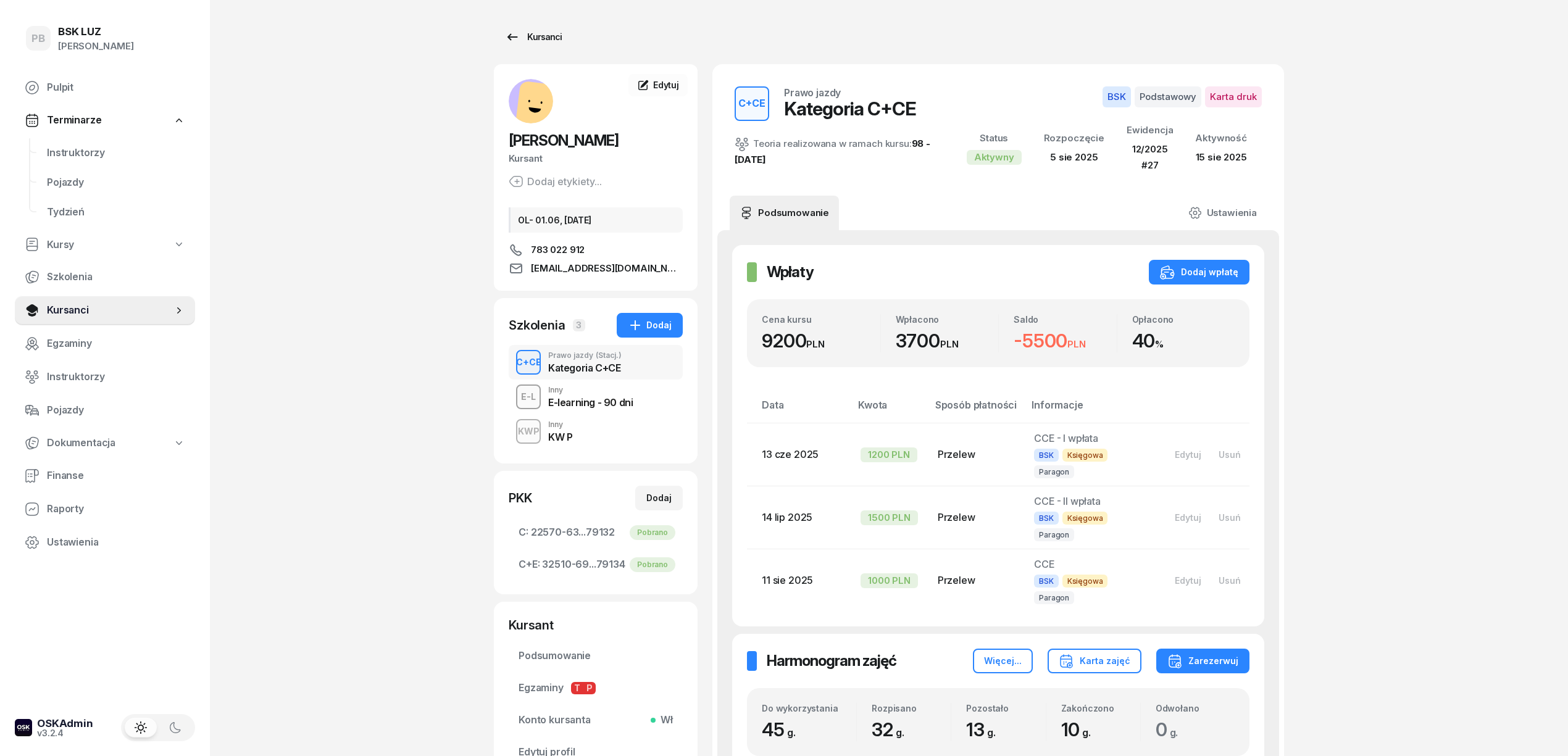
click at [535, 30] on div "Kursanci" at bounding box center [533, 37] width 57 height 14
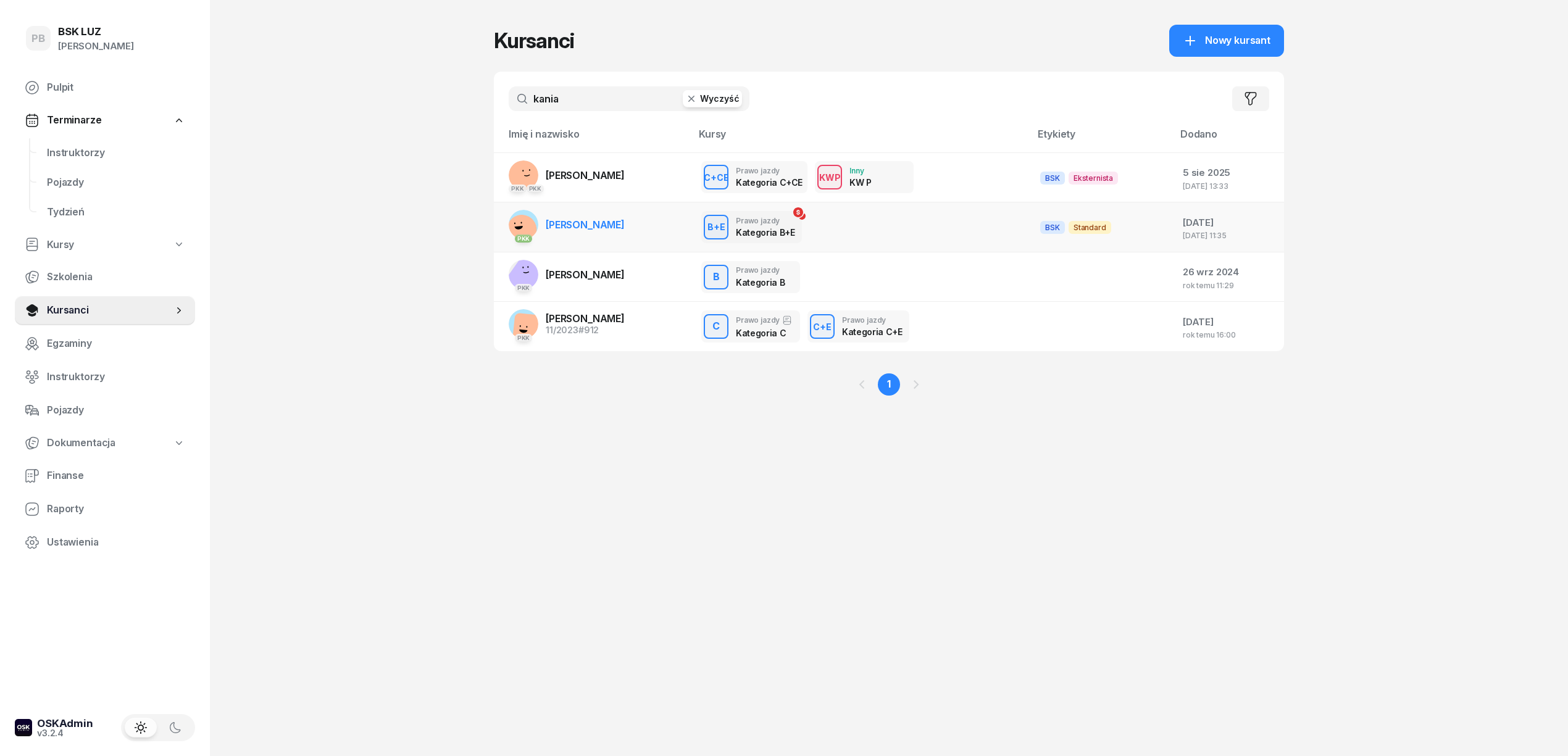
click at [613, 228] on span "[PERSON_NAME]" at bounding box center [585, 225] width 79 height 12
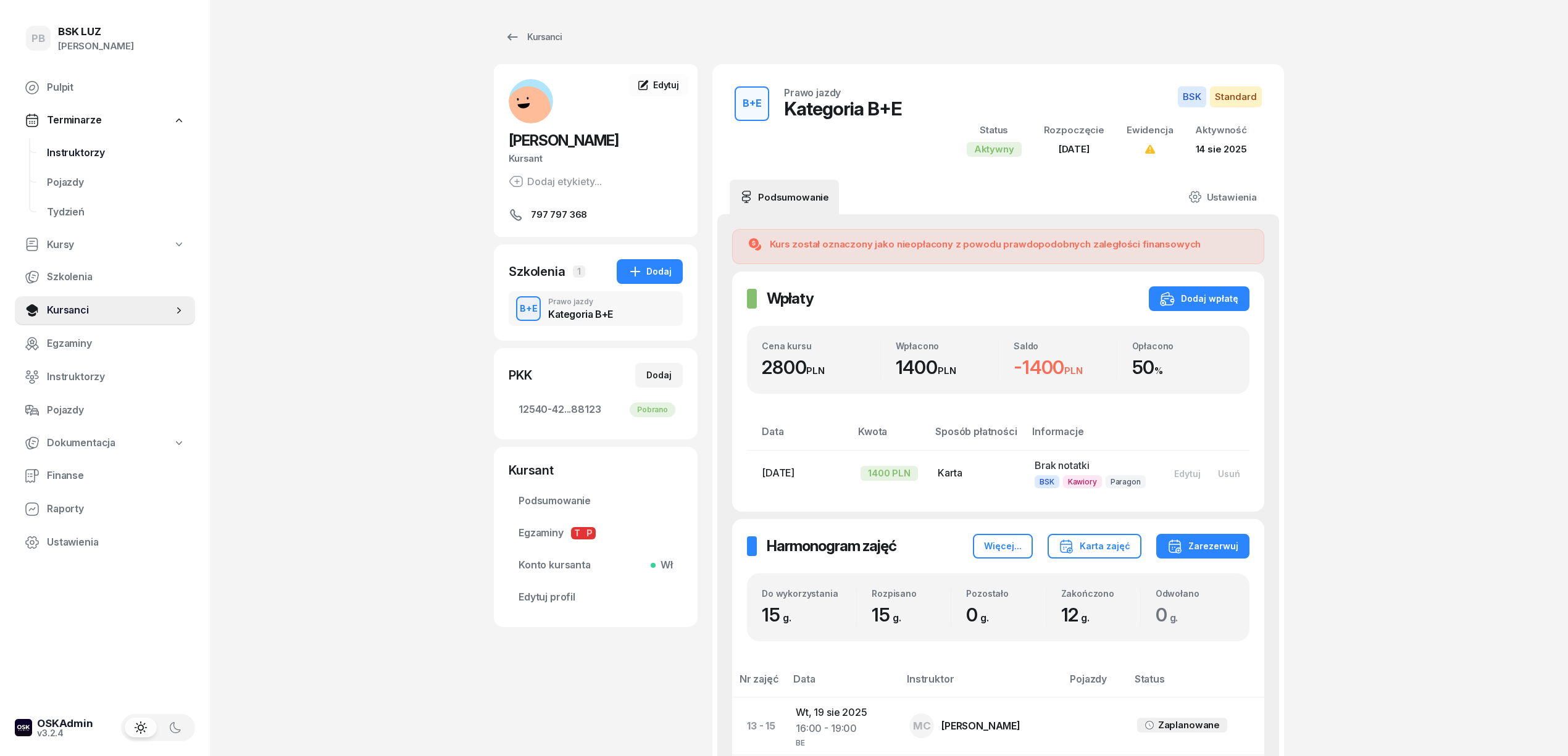
click at [83, 149] on span "Instruktorzy" at bounding box center [116, 152] width 138 height 16
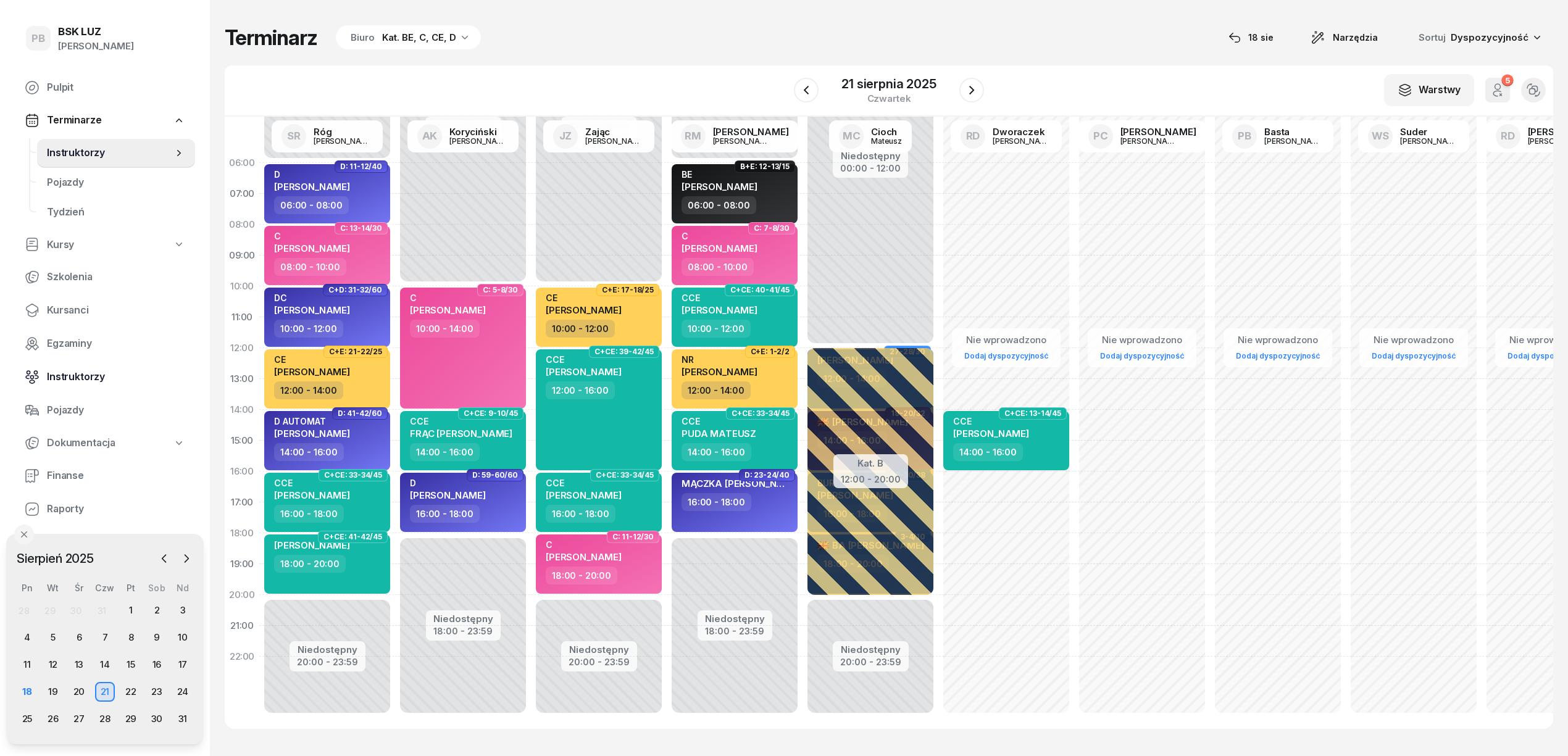
click at [67, 376] on span "Instruktorzy" at bounding box center [116, 377] width 138 height 16
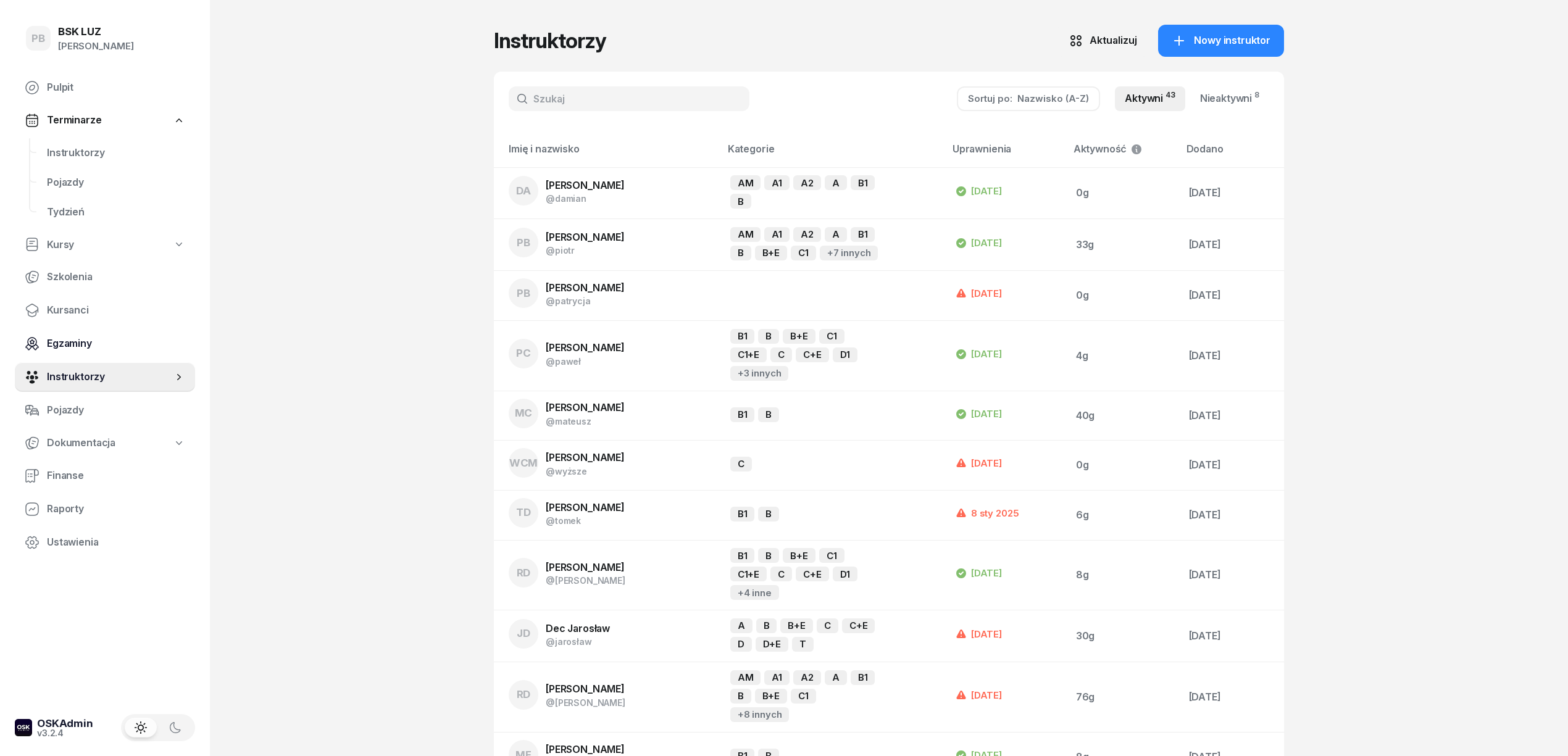
click at [64, 337] on span "Egzaminy" at bounding box center [116, 344] width 138 height 16
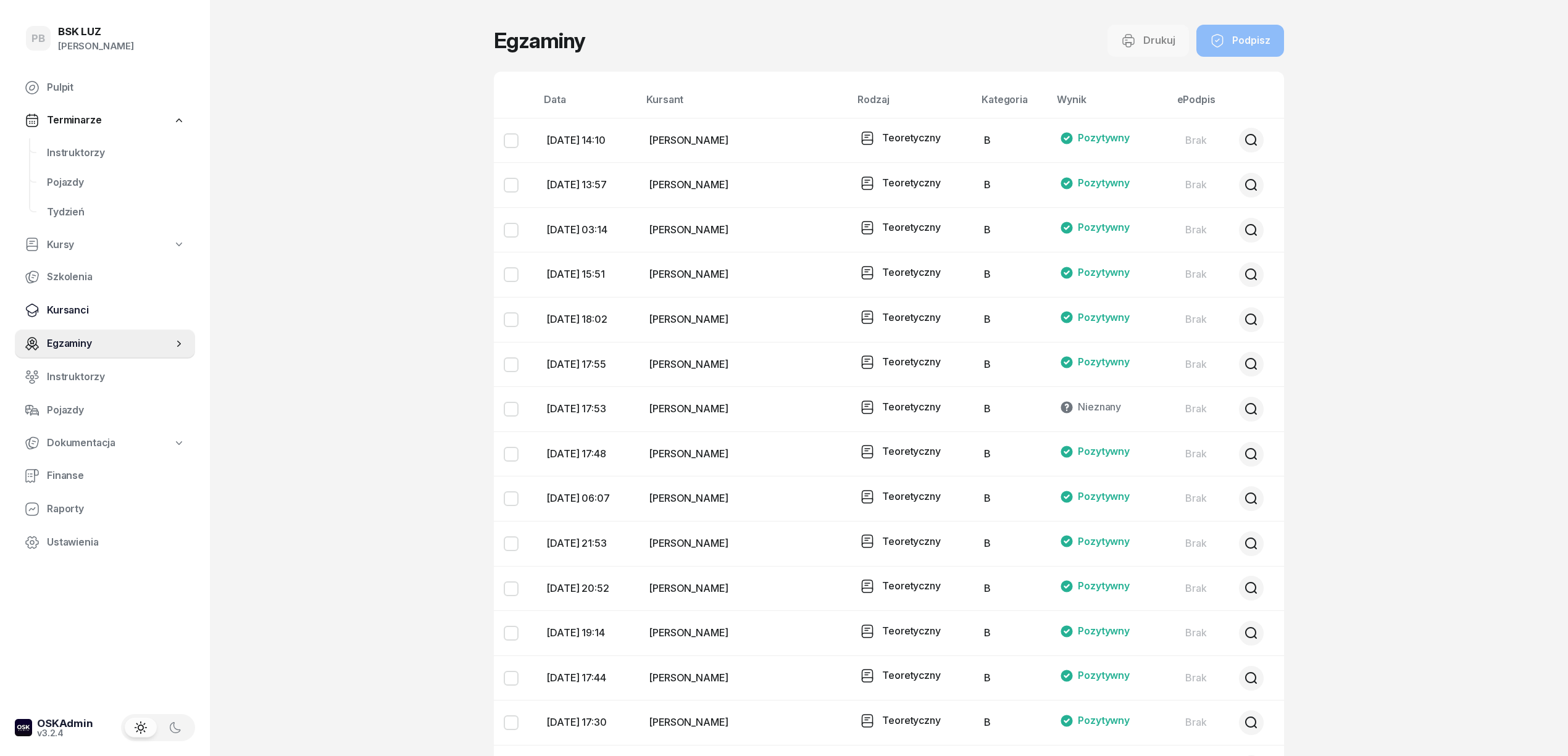
click at [67, 307] on span "Kursanci" at bounding box center [116, 310] width 138 height 16
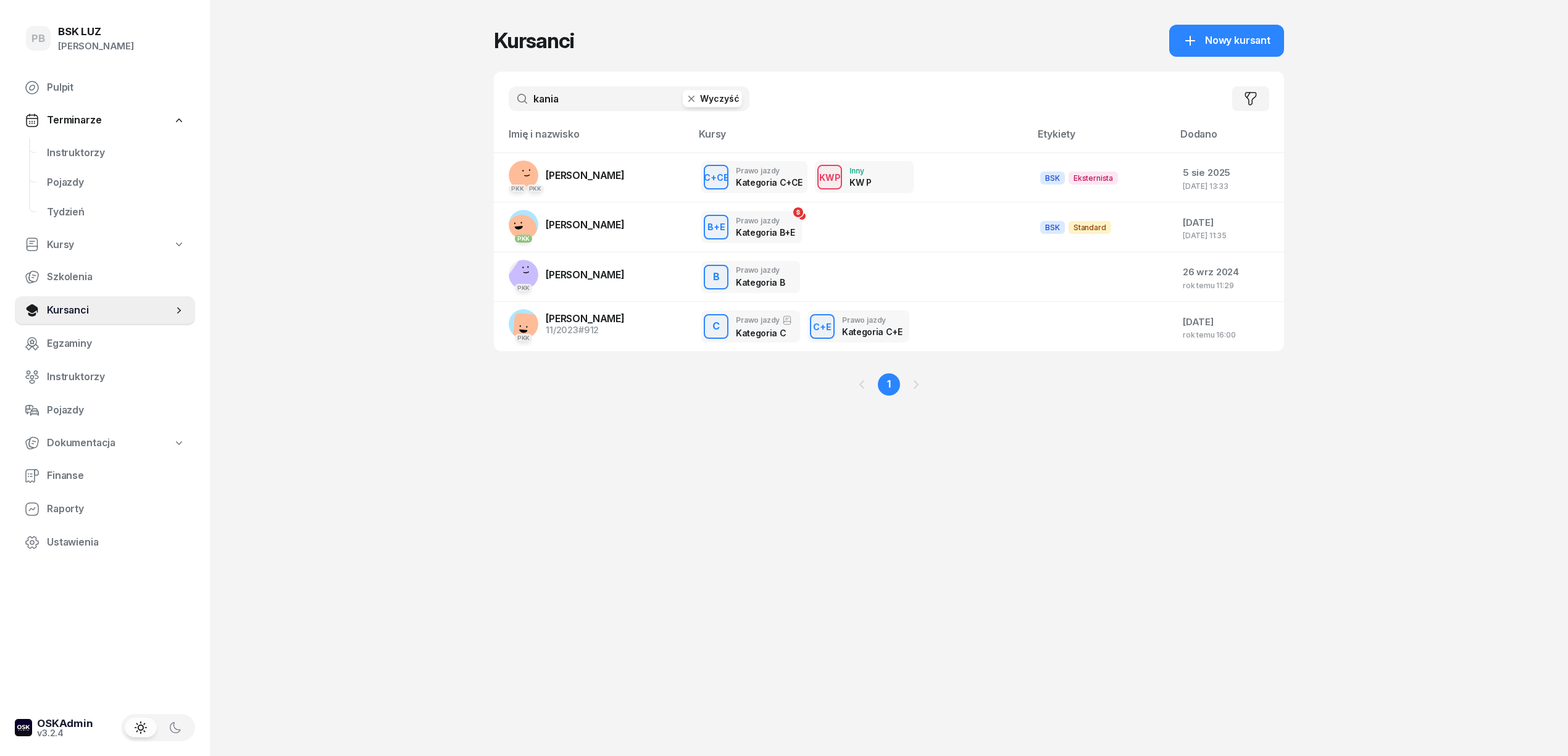
click at [548, 99] on input "kania" at bounding box center [629, 99] width 241 height 25
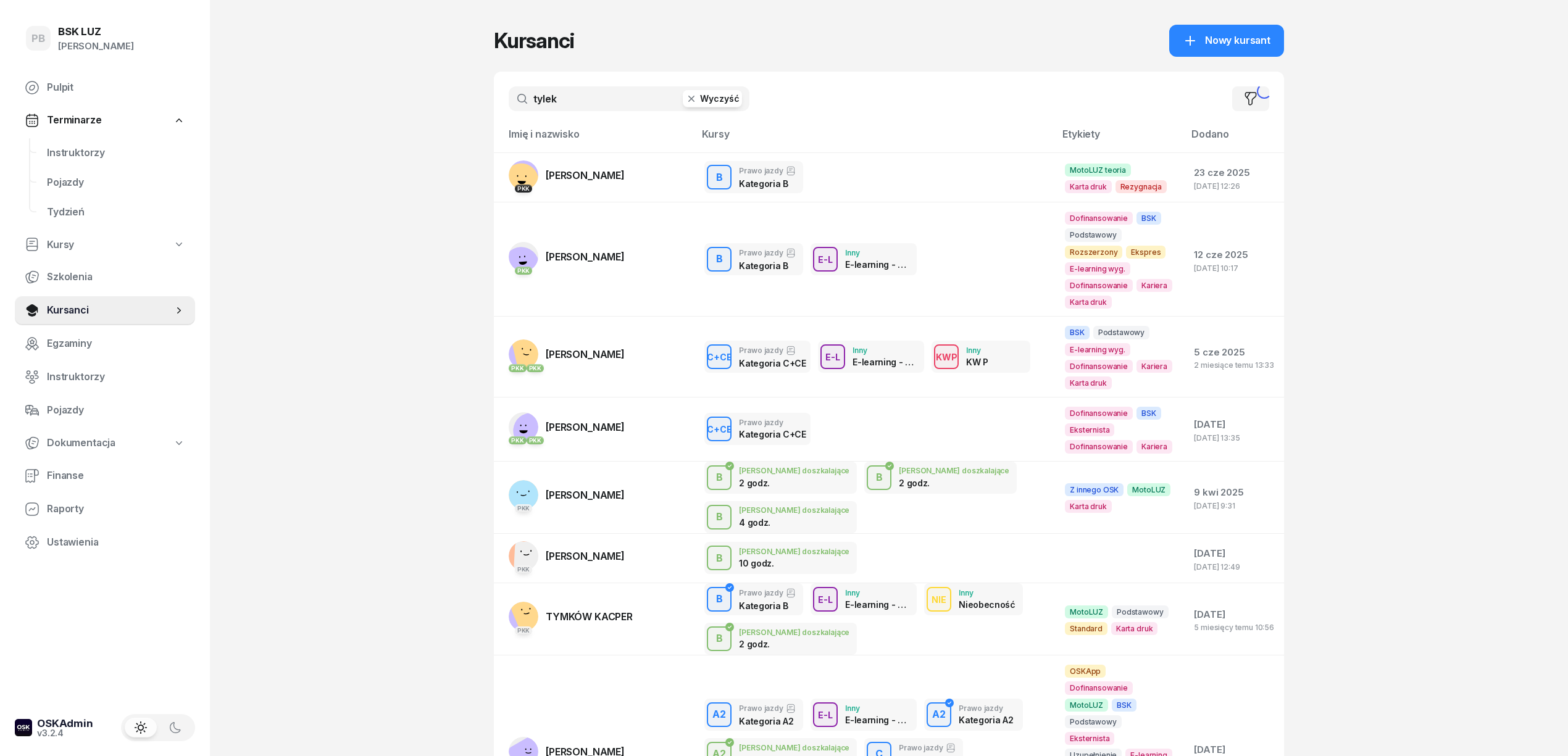
type input "tylek"
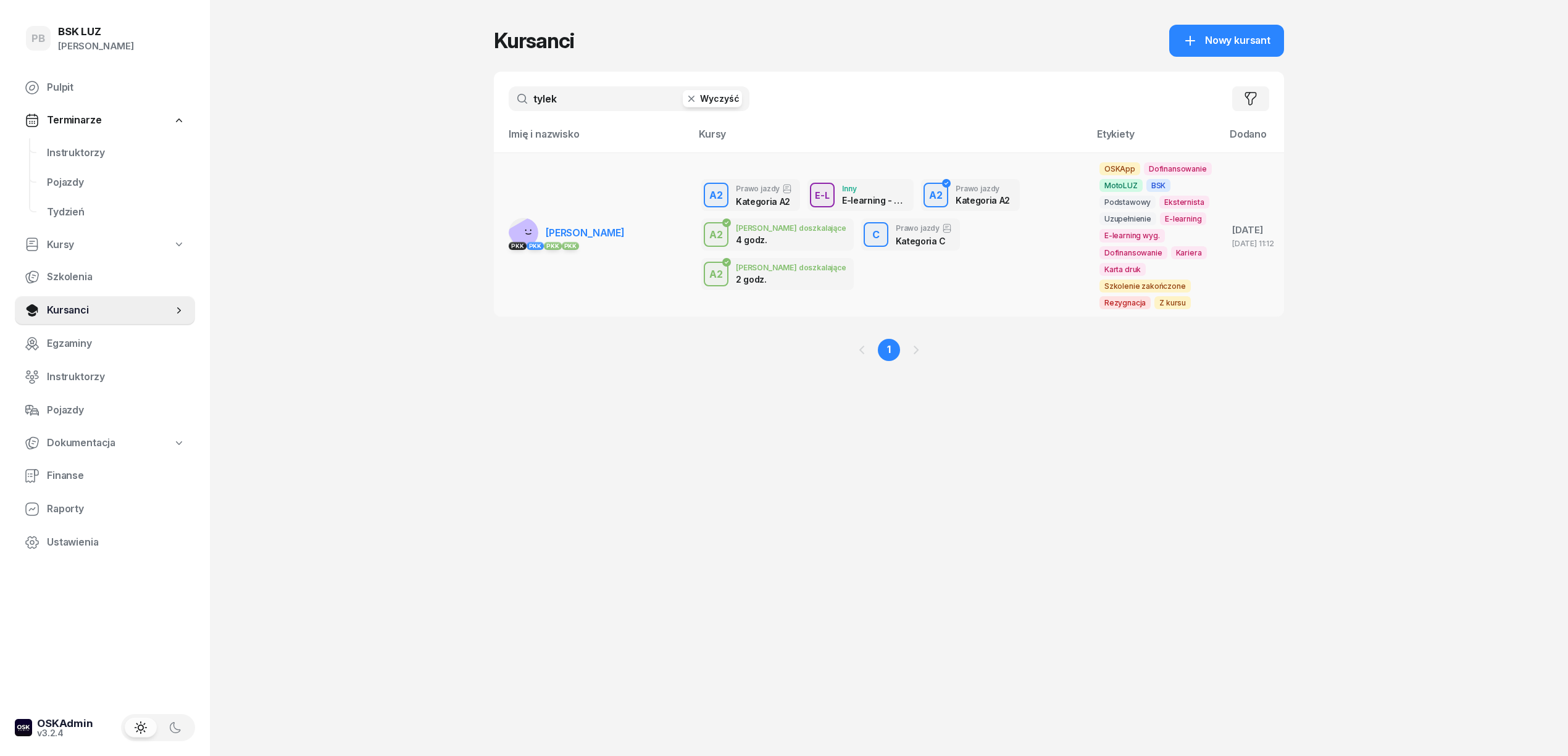
click at [606, 232] on span "[PERSON_NAME]" at bounding box center [585, 232] width 79 height 12
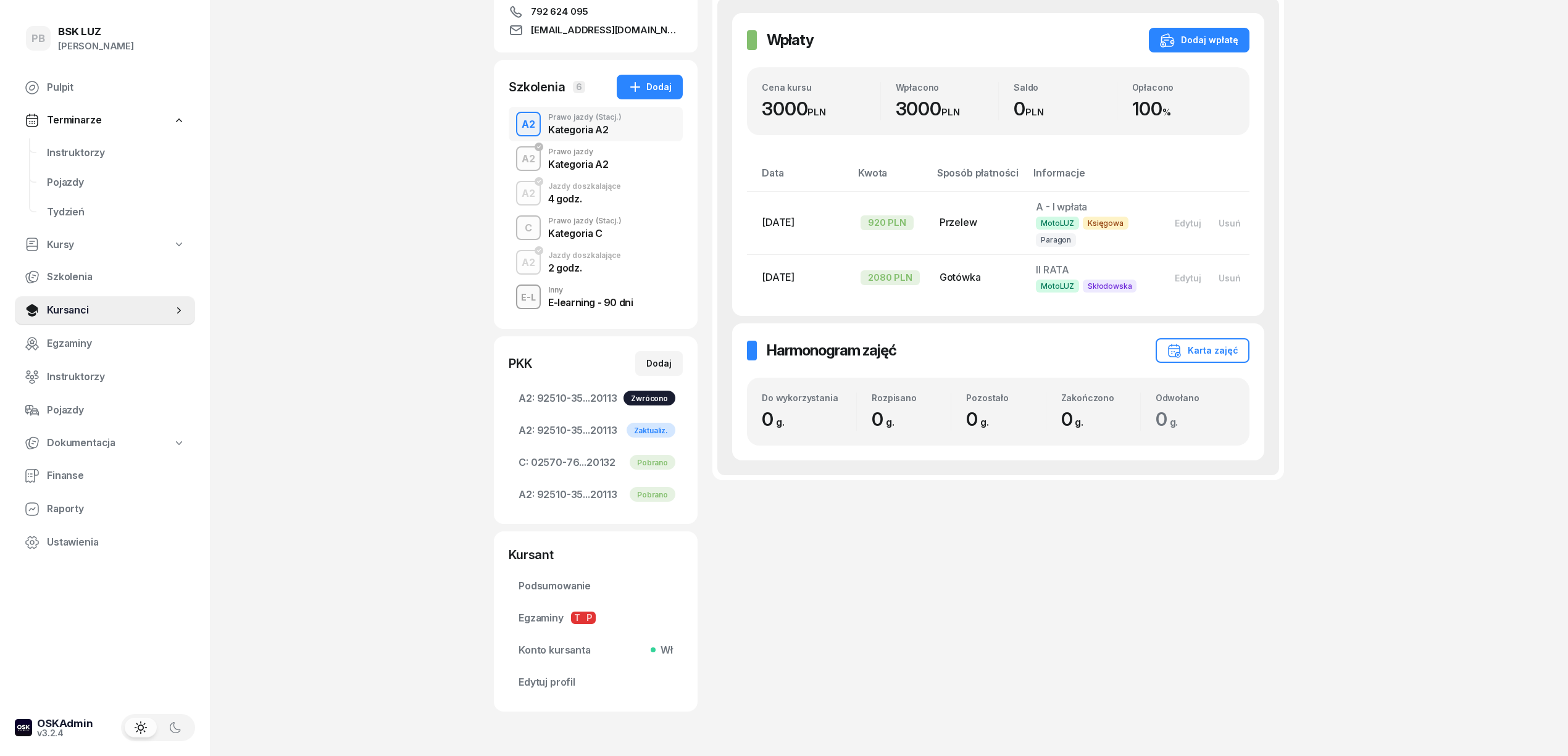
scroll to position [247, 0]
click at [623, 237] on div "C Prawo jazdy (Stacj.) Kategoria C" at bounding box center [596, 226] width 174 height 34
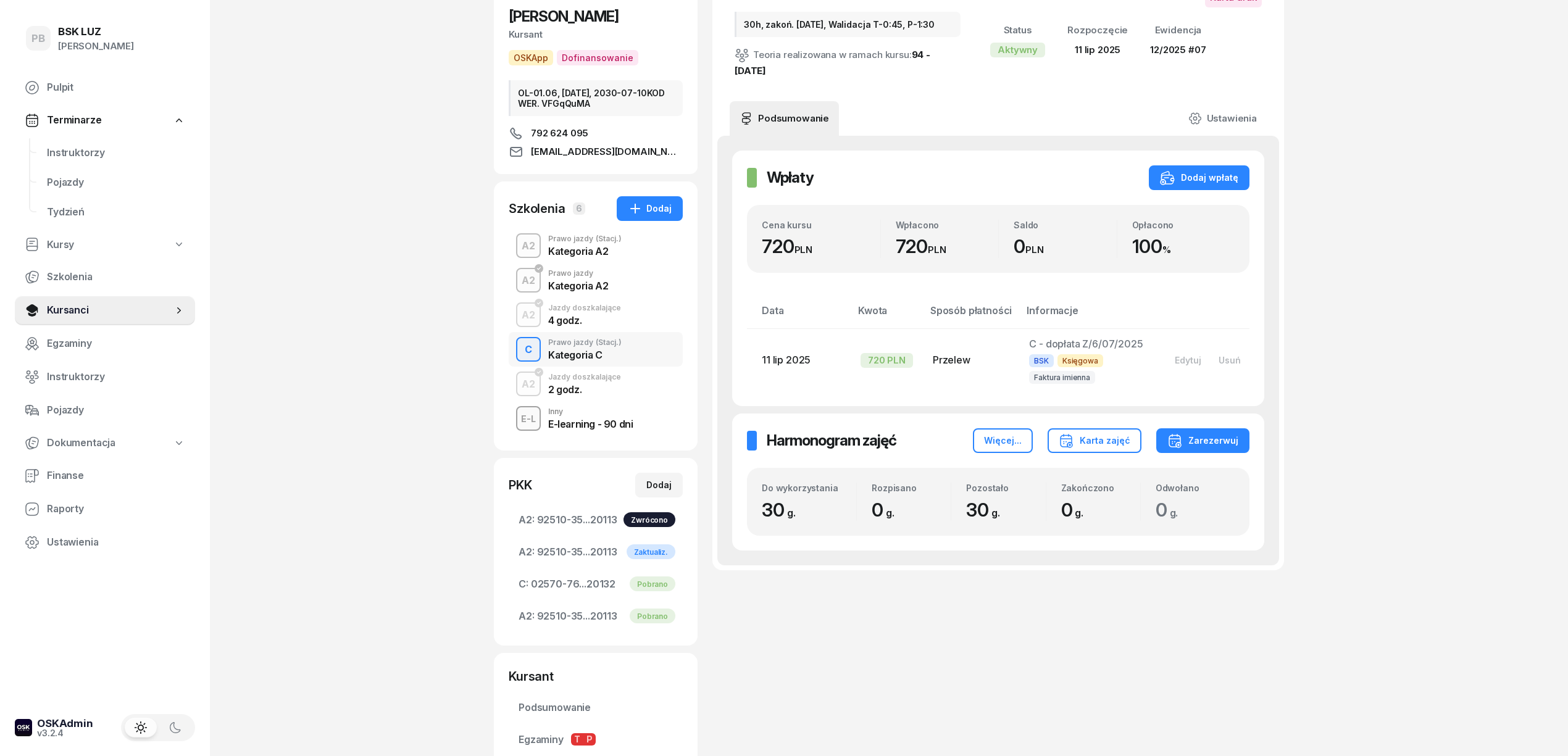
scroll to position [164, 0]
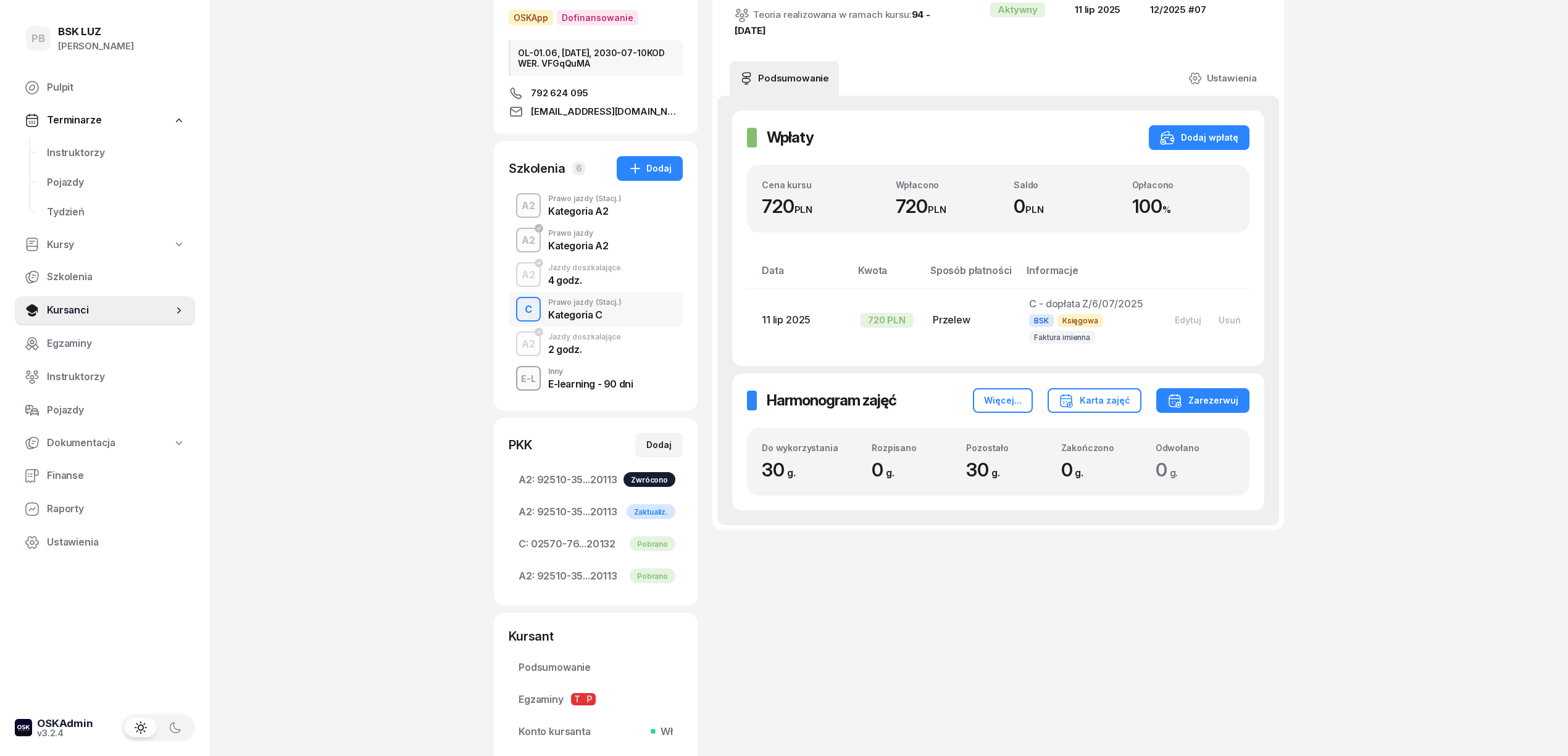
click at [941, 383] on div "Harmonogram zajęć Harmonogram zajęć Więcej... Karta zajęć Zarezerwuj Do wykorzy…" at bounding box center [998, 441] width 532 height 137
click at [1175, 398] on icon "button" at bounding box center [1174, 400] width 14 height 14
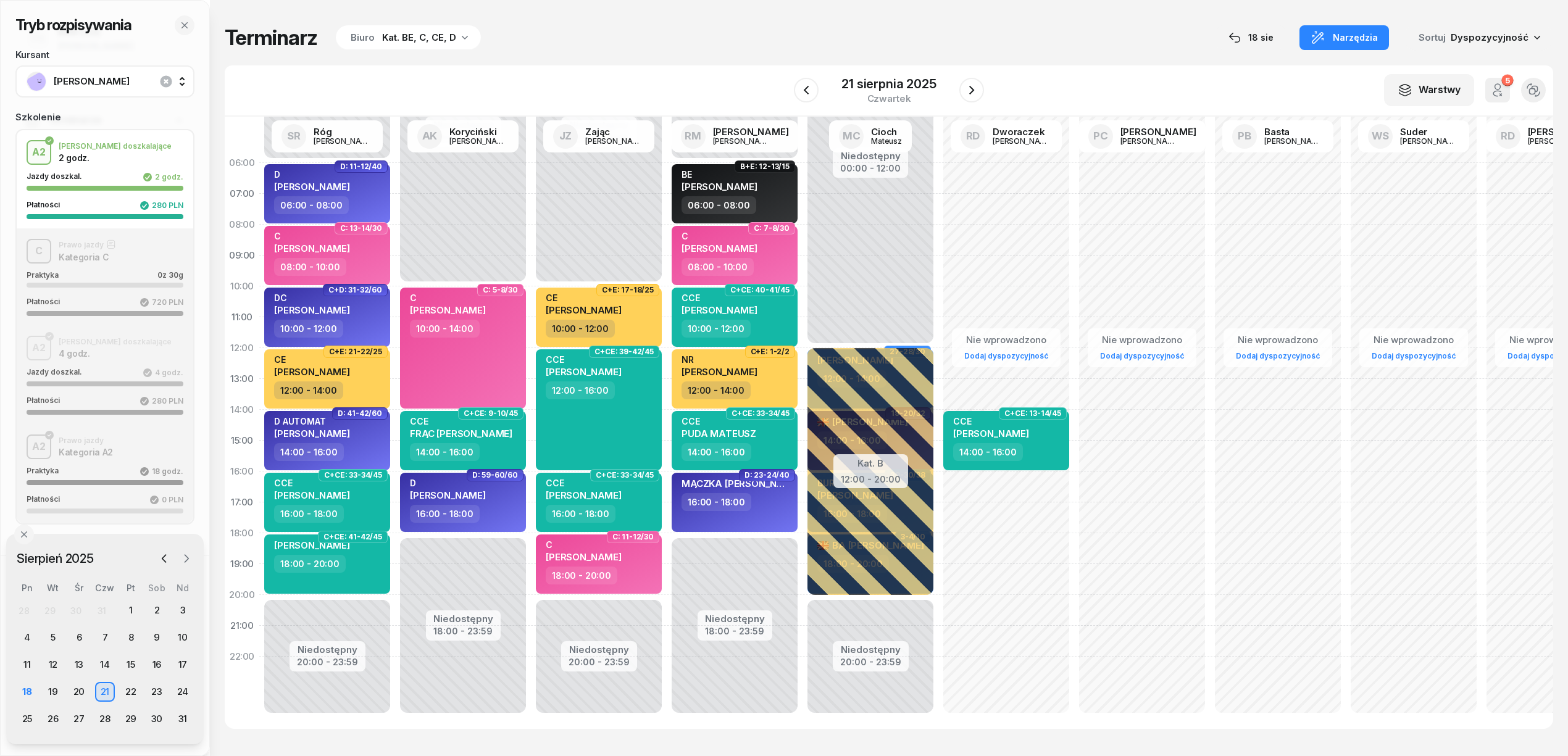
click at [184, 553] on icon "button" at bounding box center [186, 559] width 12 height 12
click at [27, 605] on div "1" at bounding box center [27, 610] width 20 height 20
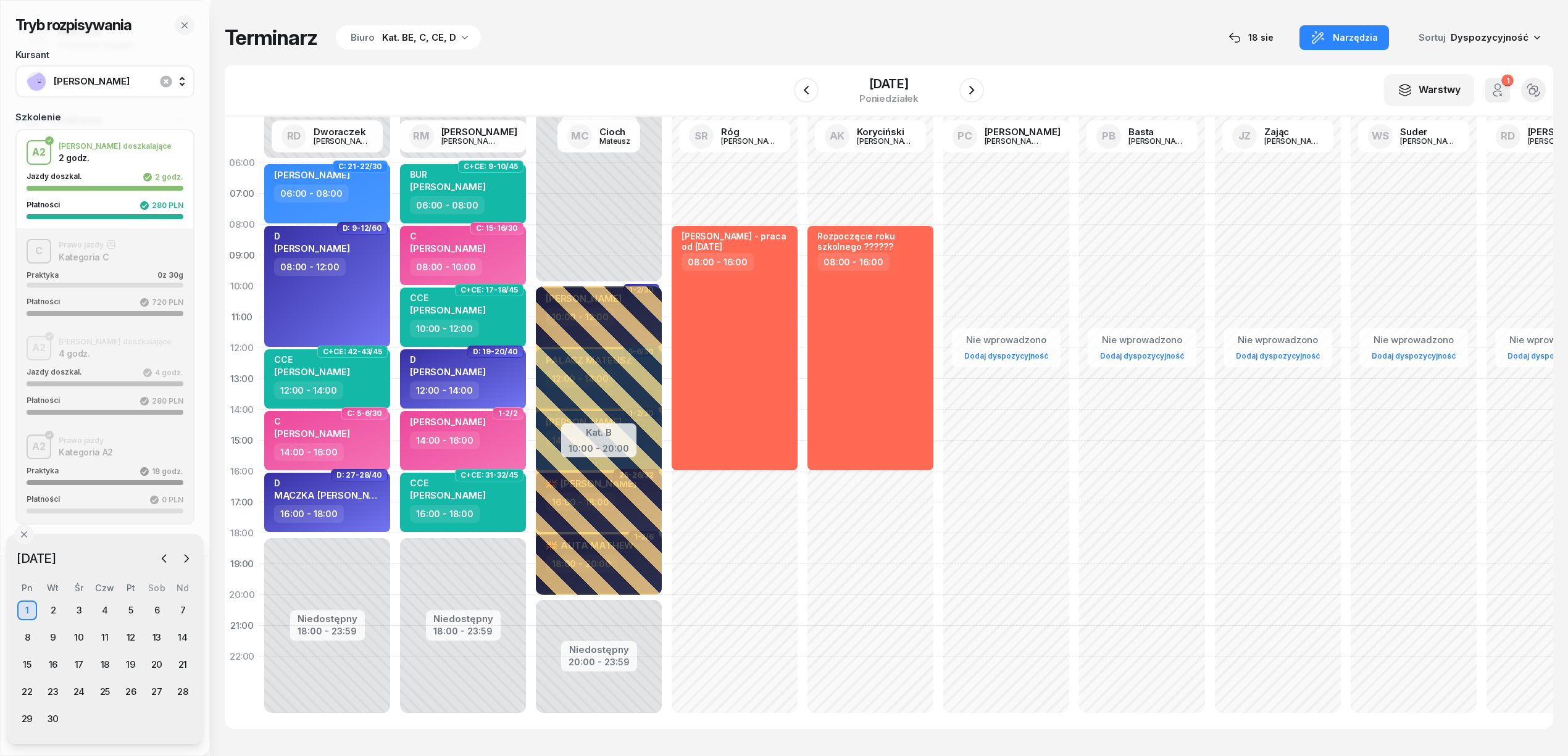
click at [858, 43] on div "Terminarz Biuro Kat. BE, C, CE, D [DATE] Narzędzia Sortuj Dyspozycyjność" at bounding box center [889, 38] width 1329 height 26
click at [975, 85] on icon "button" at bounding box center [971, 90] width 14 height 14
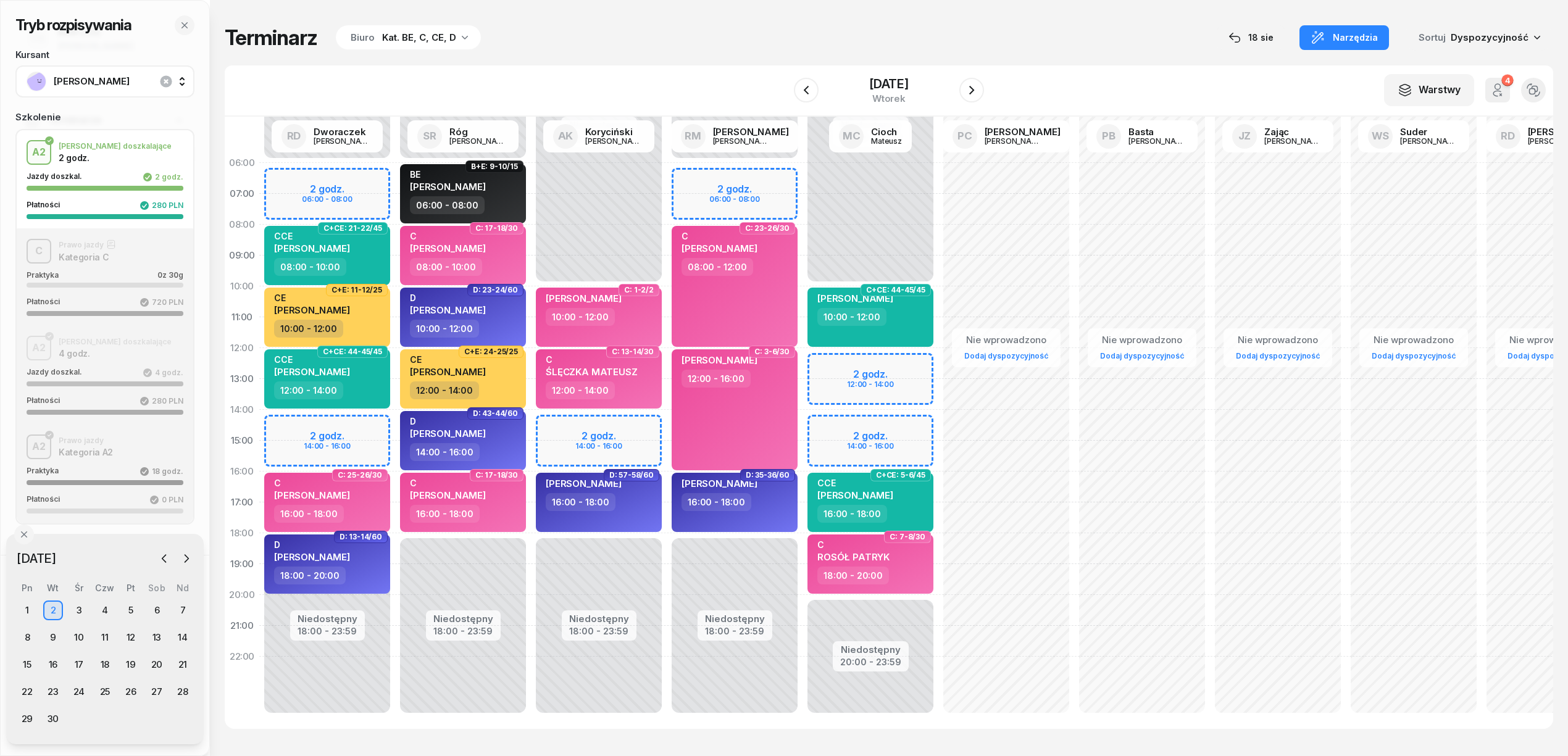
click at [803, 175] on div "Niedostępny 00:00 - 06:00 Niedostępny 18:00 - 23:59 2 godz. 06:00 - 08:00 C: 23…" at bounding box center [870, 441] width 136 height 586
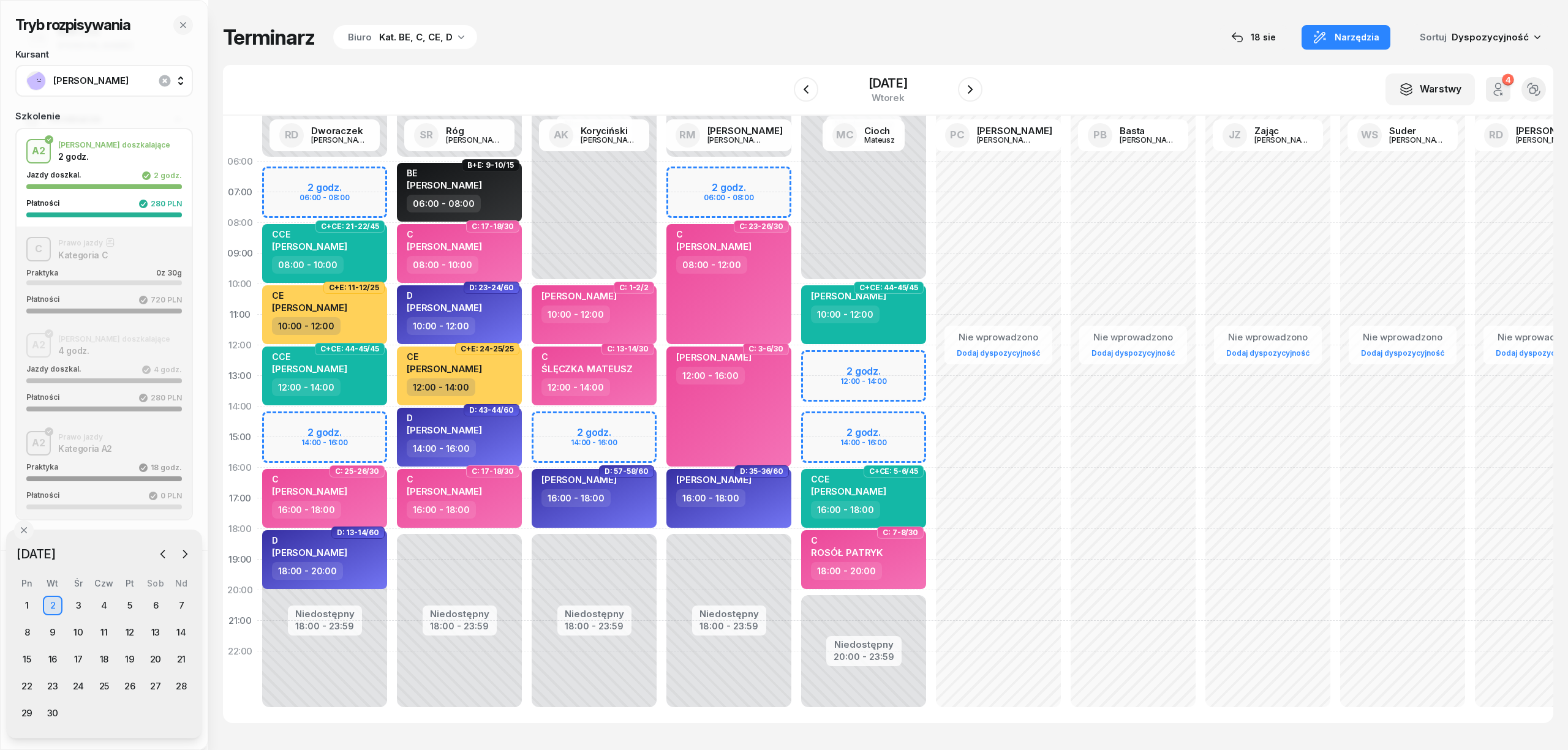
select select "06"
select select "08"
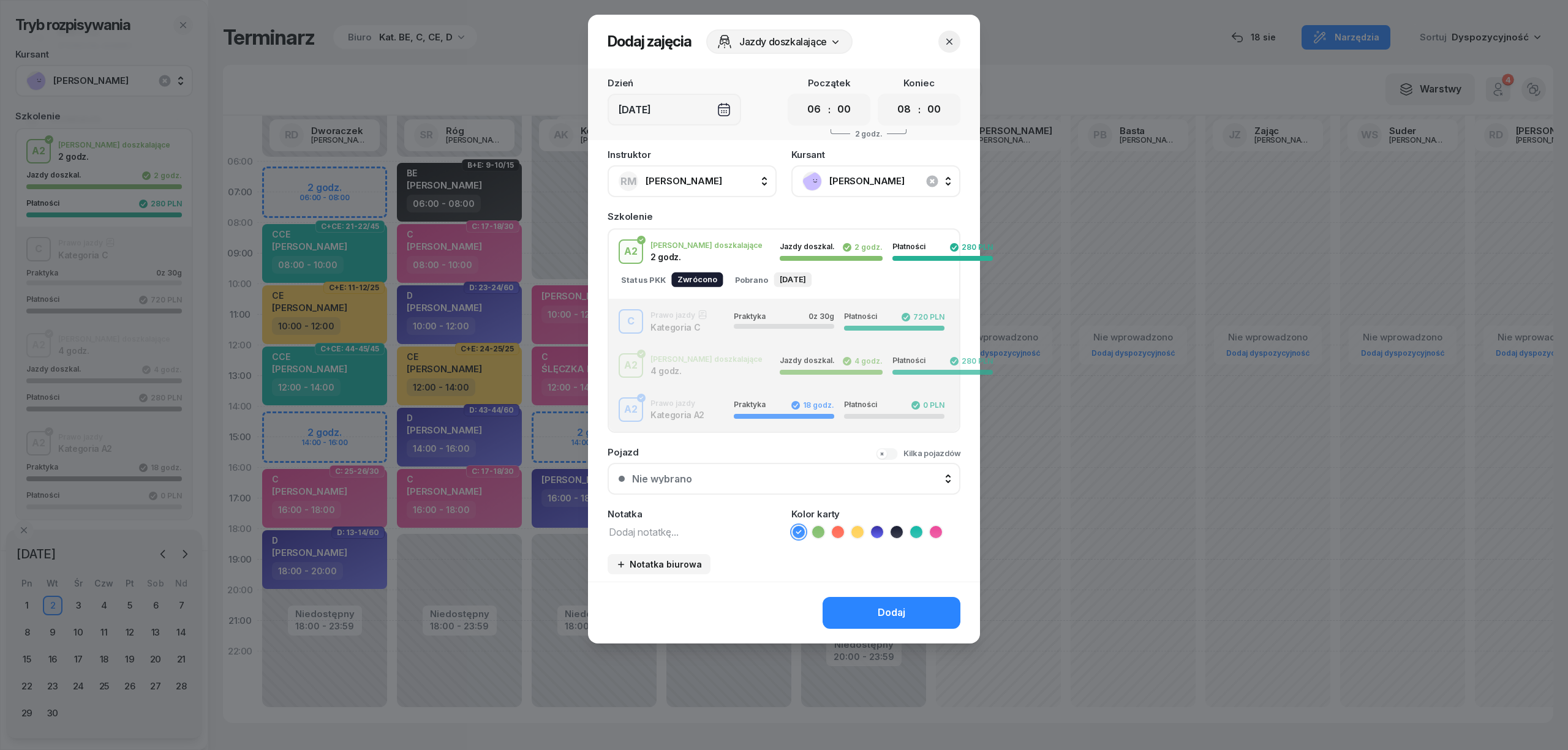
click at [689, 312] on div "C Prawo jazdy Kategoria C Praktyka 0 z 30g Płatności 720 PLN" at bounding box center [784, 322] width 351 height 25
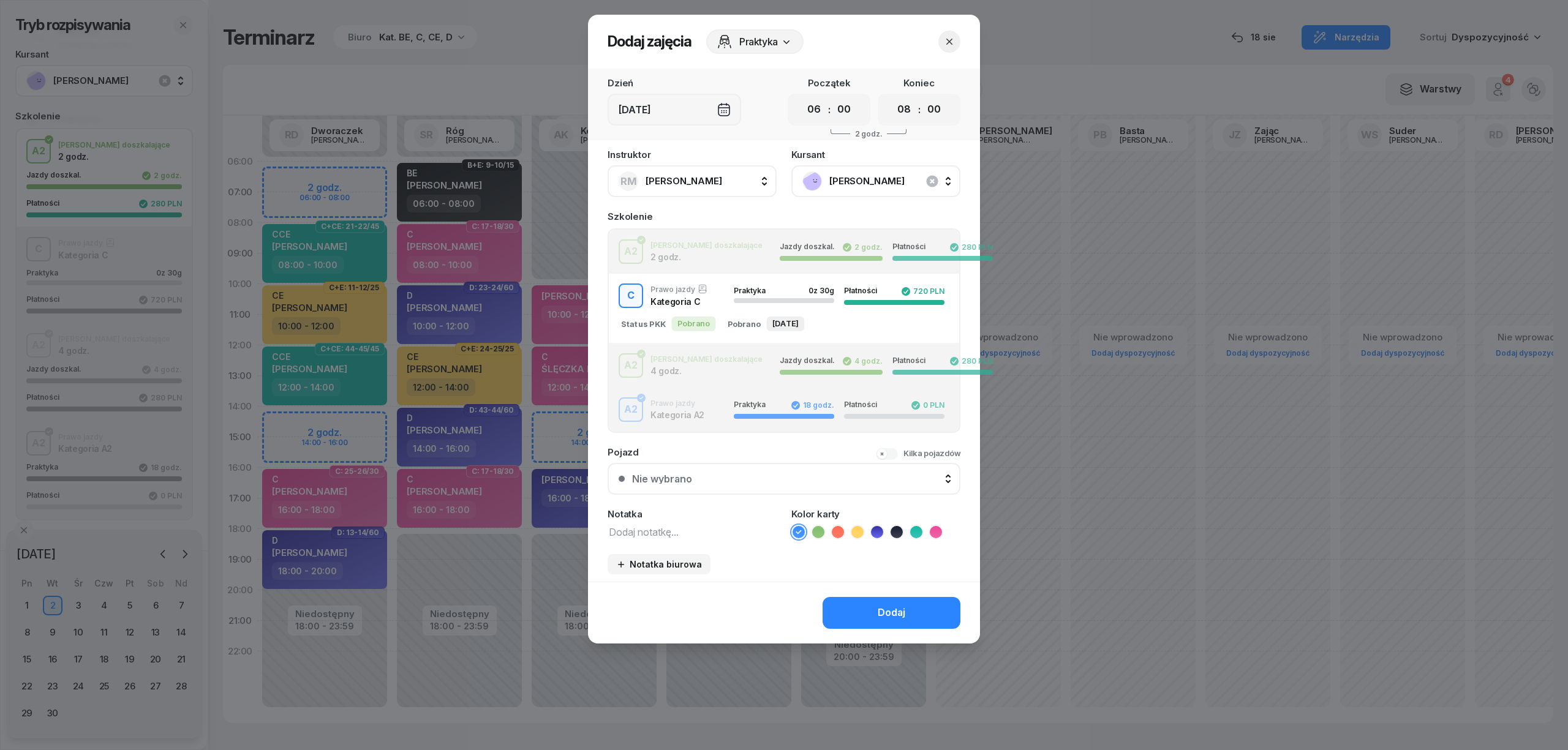
click at [633, 528] on textarea at bounding box center [692, 531] width 169 height 16
type textarea "C"
click at [939, 529] on icon at bounding box center [936, 532] width 12 height 12
click at [900, 605] on div "Dodaj" at bounding box center [892, 612] width 27 height 16
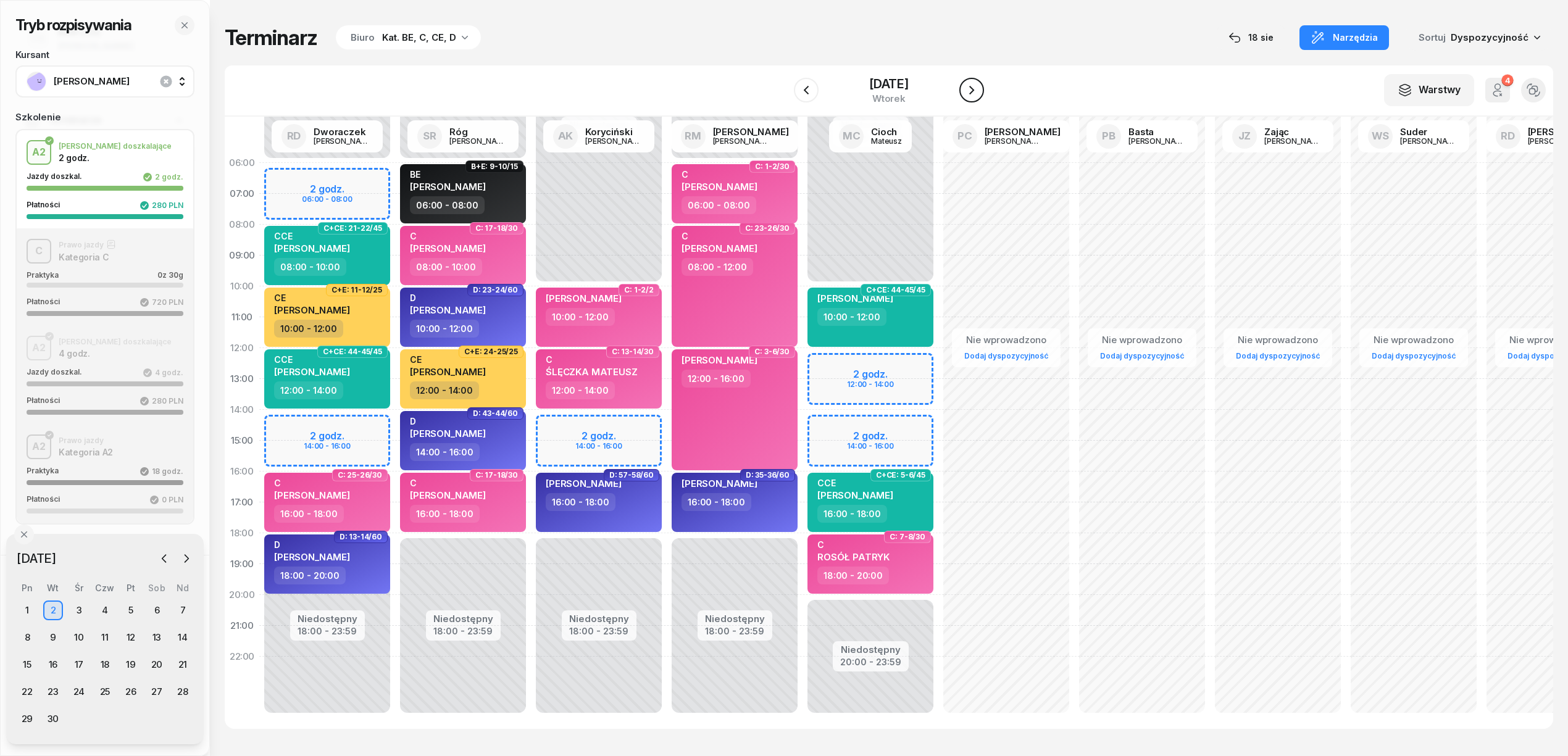
click at [979, 92] on icon "button" at bounding box center [971, 90] width 14 height 14
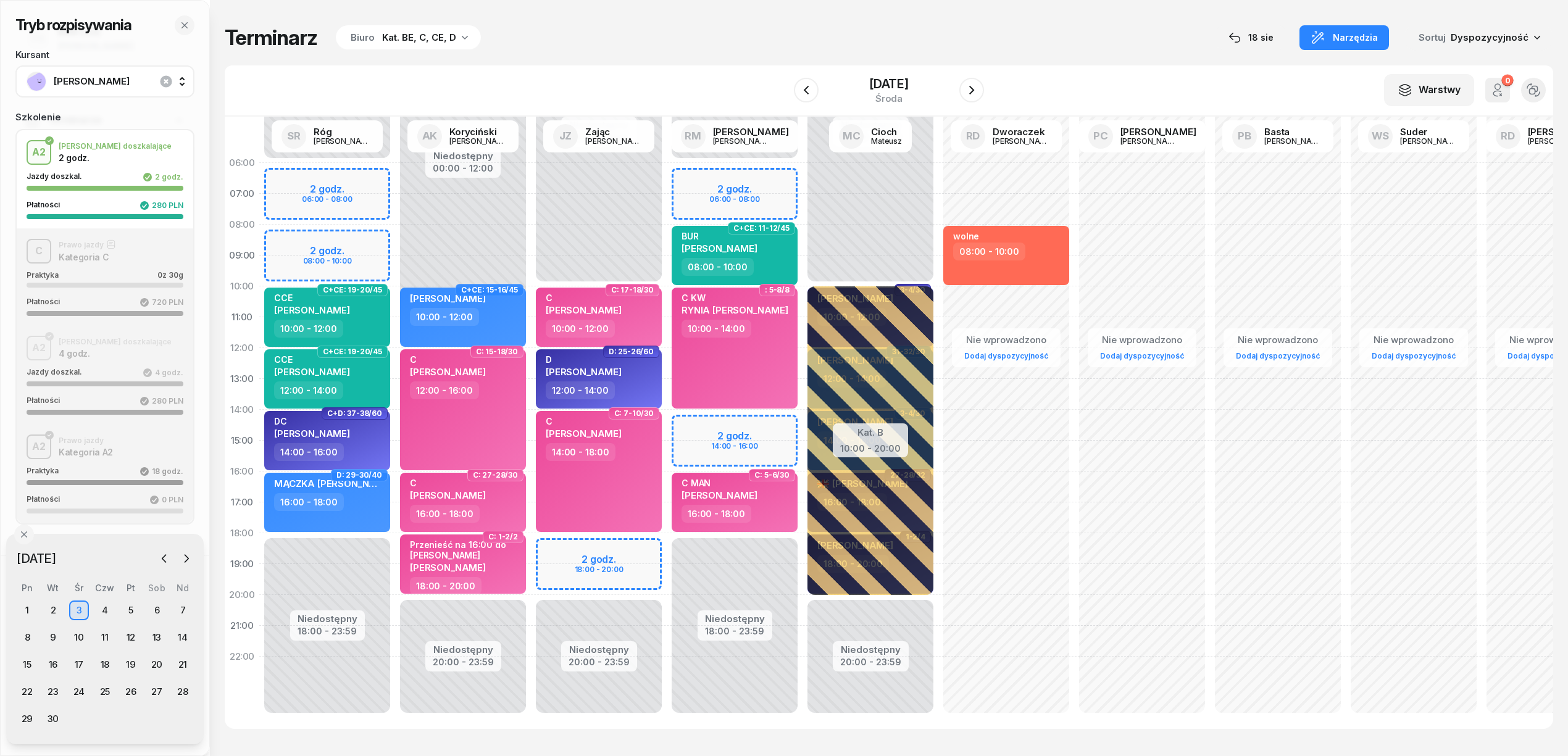
click at [803, 174] on div "Niedostępny 00:00 - 06:00 Niedostępny 18:00 - 23:59 2 godz. 06:00 - 08:00 2 god…" at bounding box center [870, 441] width 136 height 586
select select "06"
select select "08"
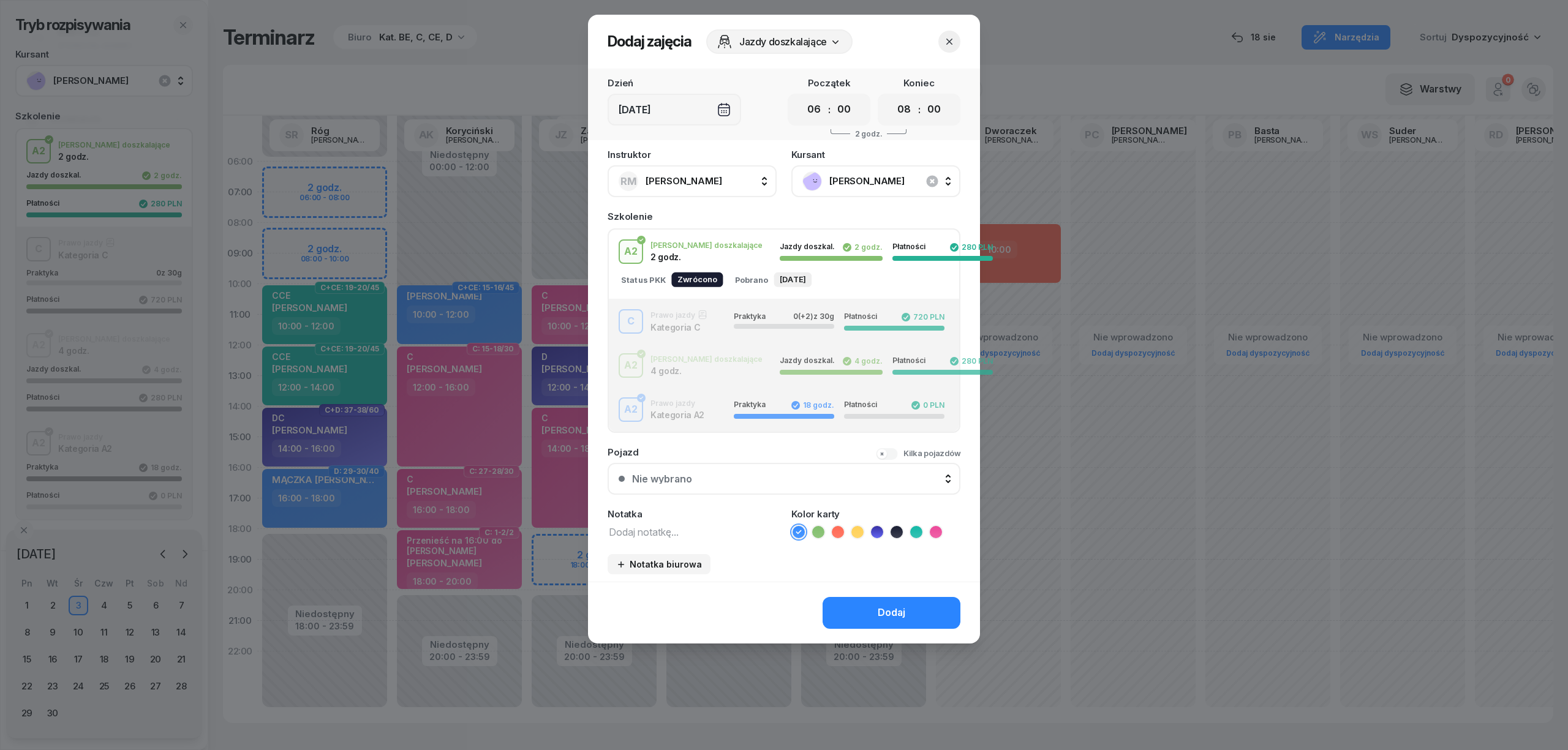
click at [696, 321] on div "C Prawo jazdy Kategoria C Praktyka 0 (+2) z 30g Płatności 720 PLN" at bounding box center [784, 322] width 351 height 25
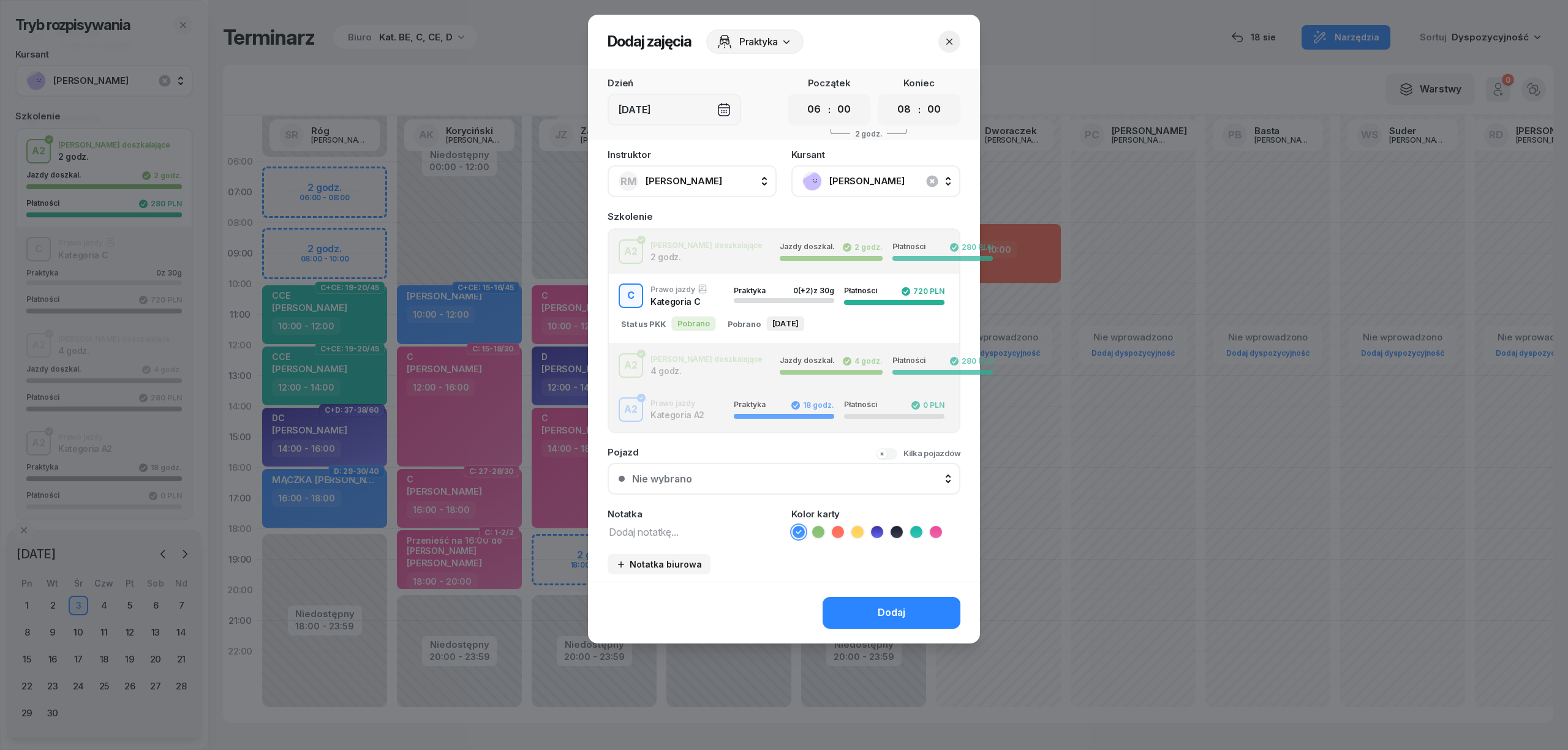
click at [667, 531] on textarea at bounding box center [692, 531] width 169 height 16
type textarea "C"
click at [932, 526] on icon at bounding box center [936, 532] width 12 height 12
click at [914, 608] on button "Dodaj" at bounding box center [891, 612] width 138 height 32
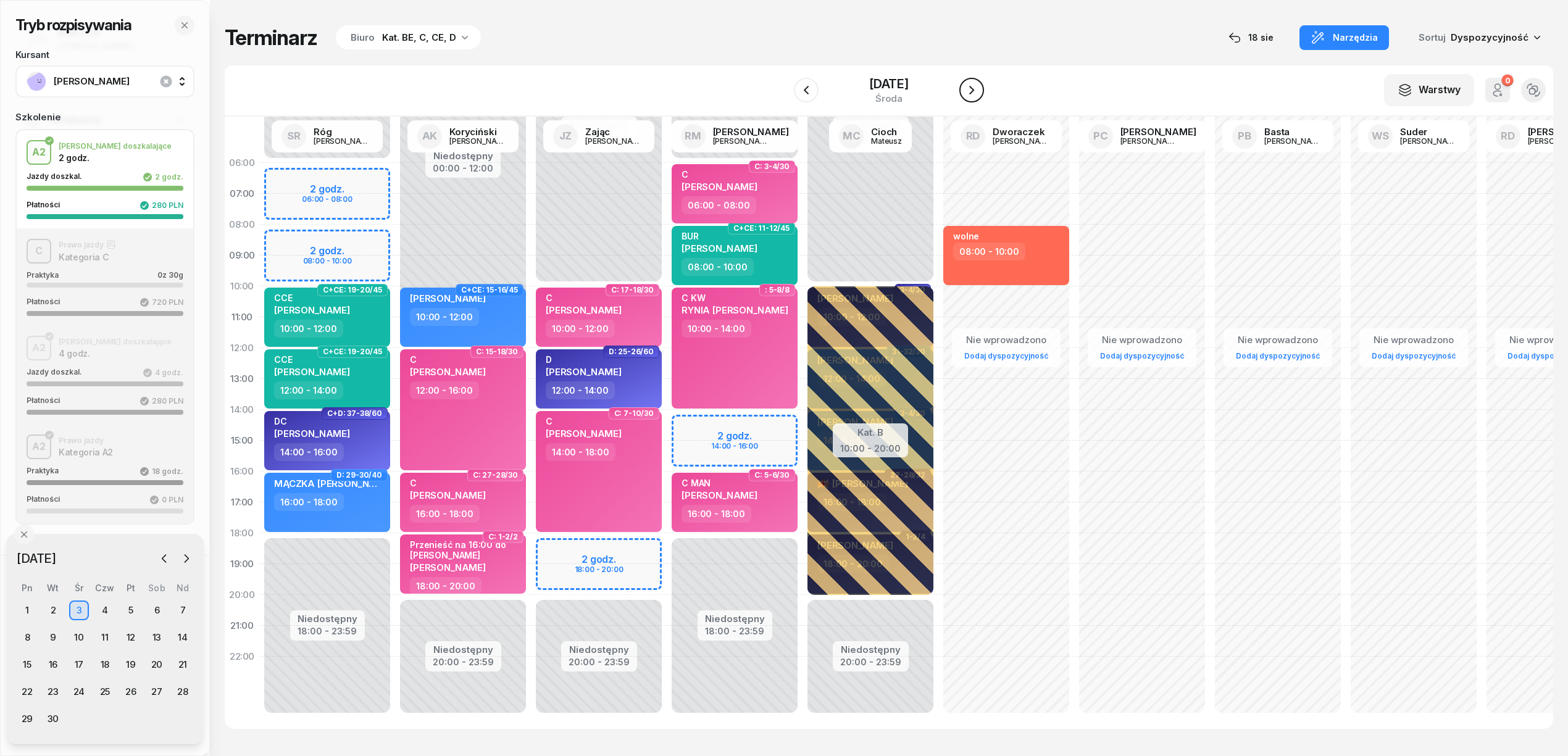
click at [979, 89] on button "button" at bounding box center [972, 90] width 25 height 25
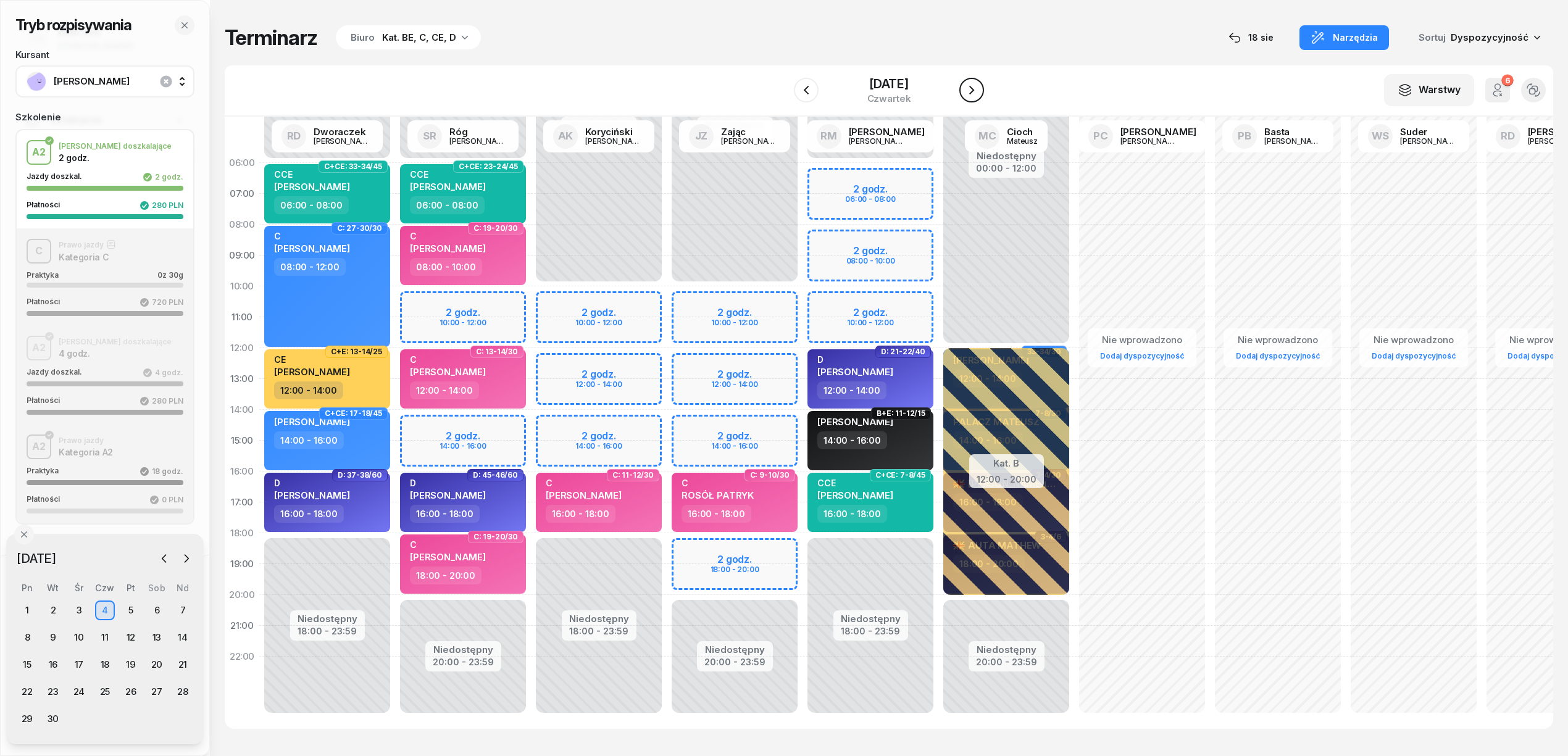
click at [979, 89] on button "button" at bounding box center [972, 90] width 25 height 25
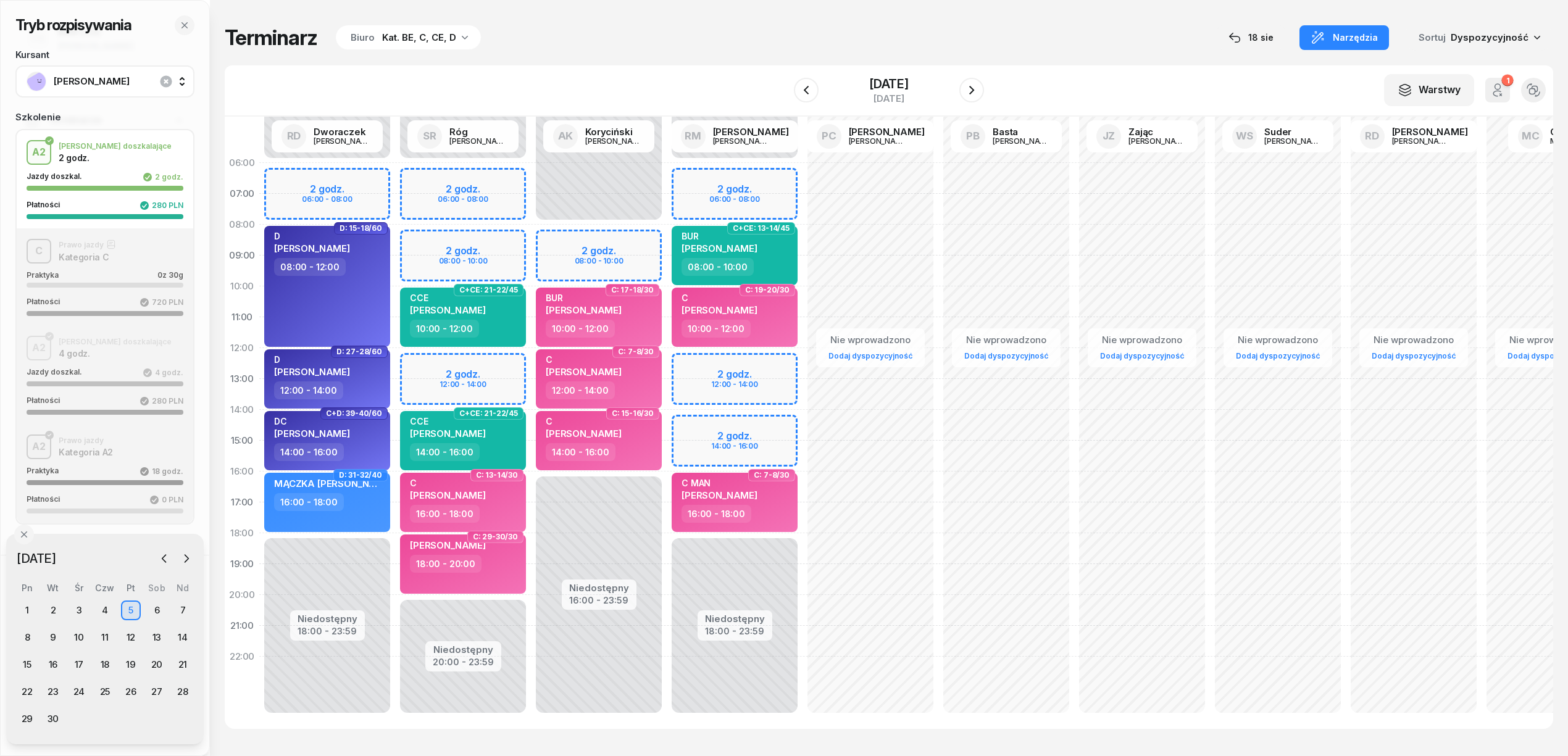
click at [803, 177] on div "Niedostępny 00:00 - 06:00 Niedostępny 18:00 - 23:59 2 godz. 06:00 - 08:00 2 god…" at bounding box center [870, 441] width 136 height 586
select select "06"
select select "08"
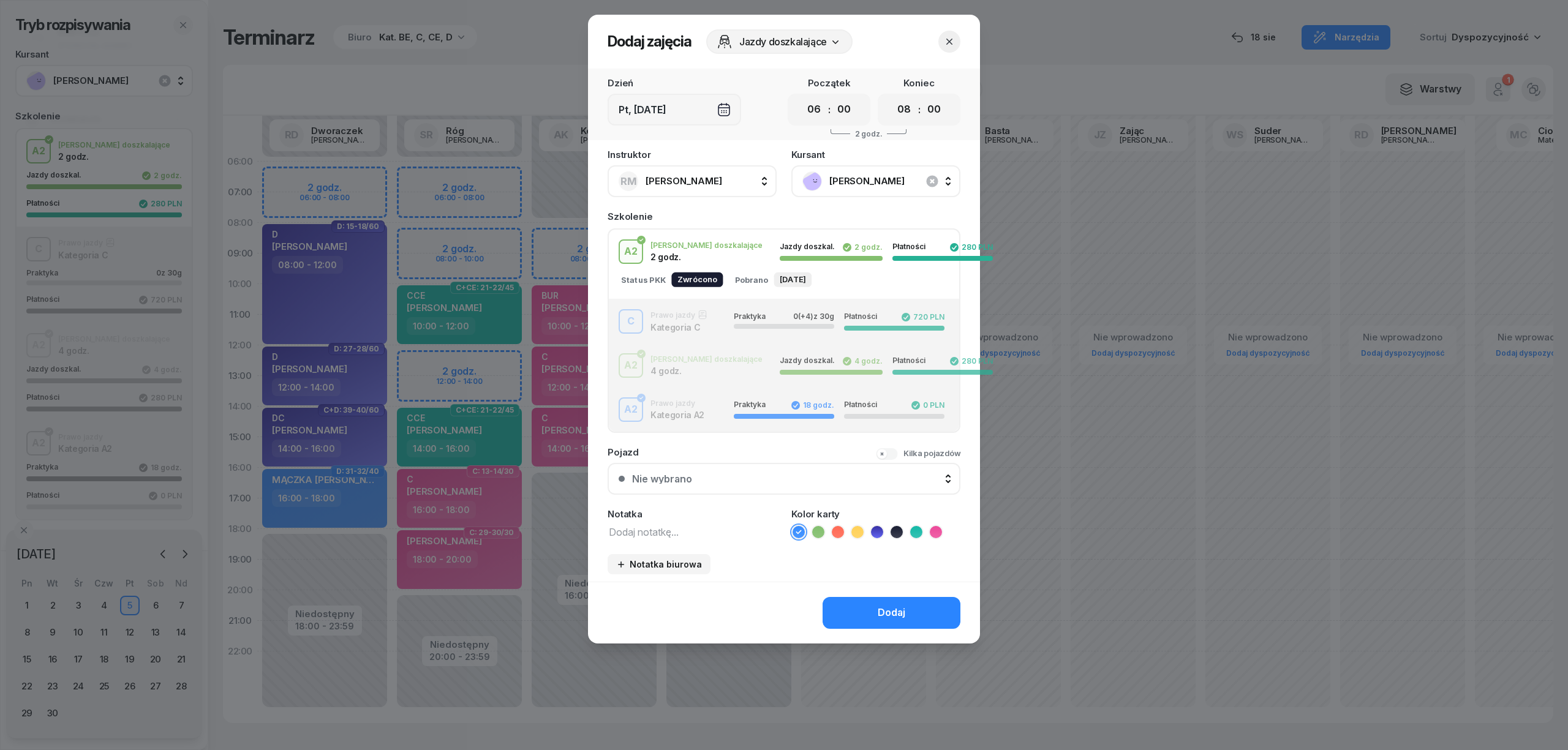
click at [682, 329] on div "C Prawo jazdy Kategoria C Praktyka 0 (+4) z 30g Płatności 720 PLN" at bounding box center [784, 322] width 351 height 25
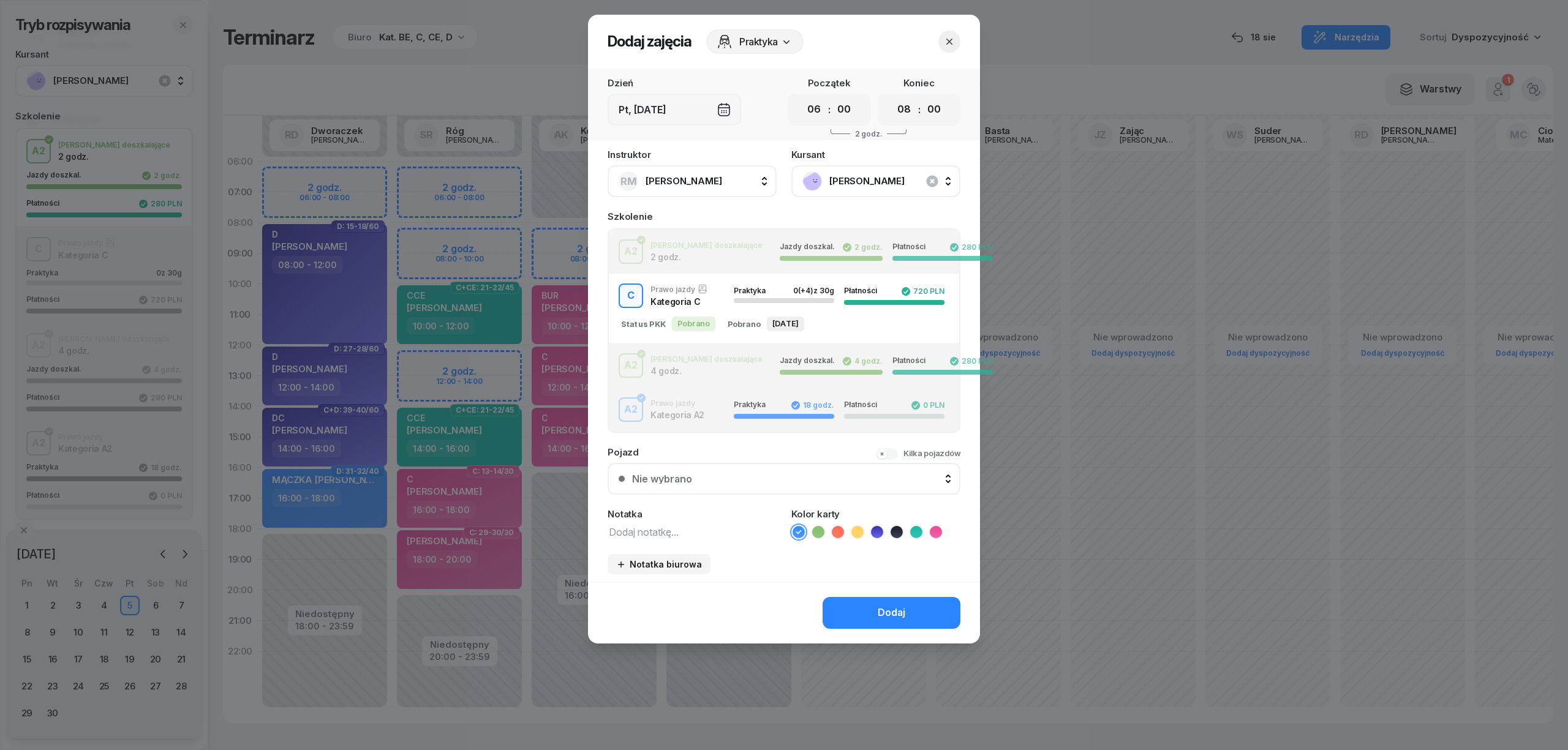
click at [654, 528] on textarea at bounding box center [692, 531] width 169 height 16
type textarea "C"
click at [935, 526] on icon at bounding box center [936, 532] width 12 height 12
click at [850, 607] on button "Dodaj" at bounding box center [891, 612] width 138 height 32
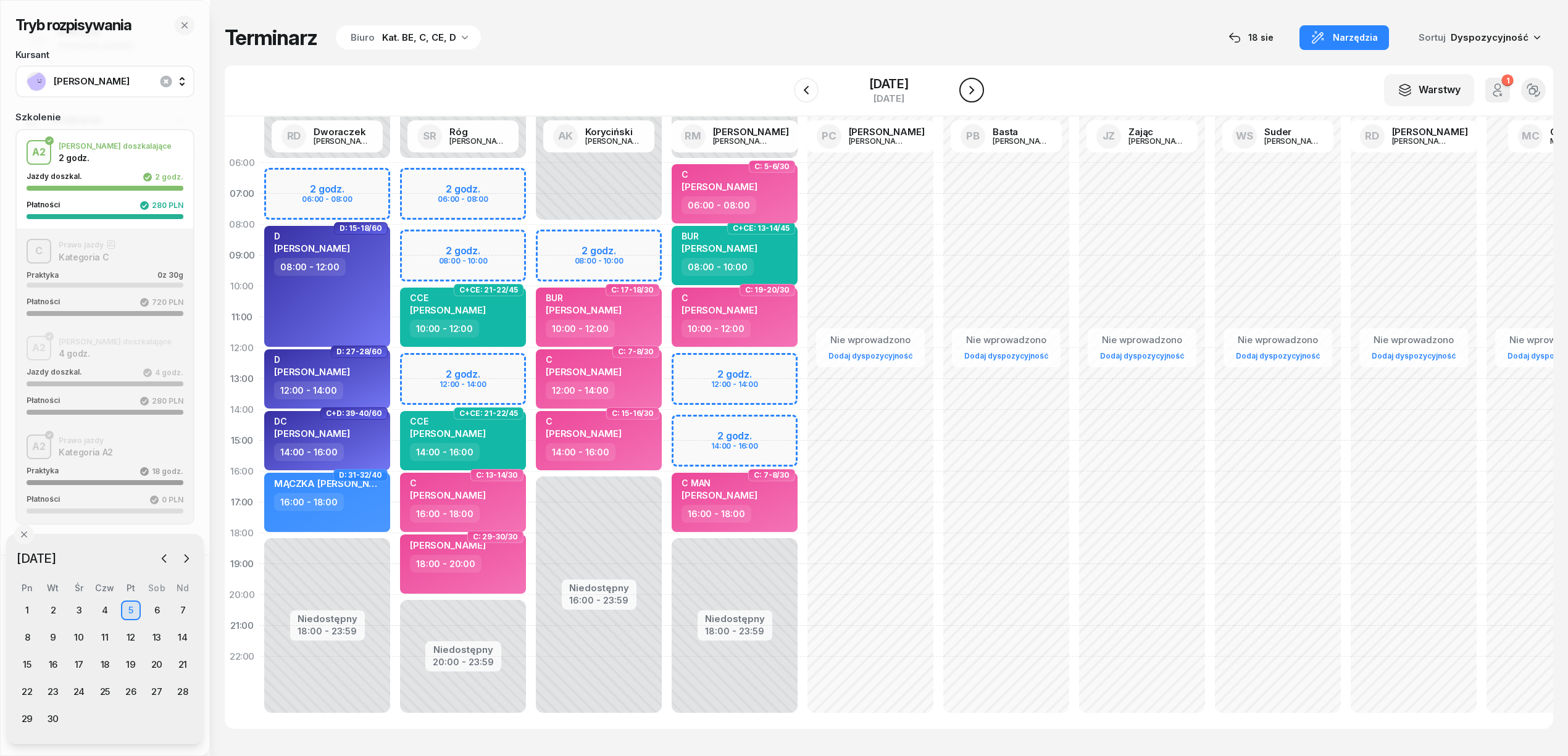
click at [968, 87] on icon "button" at bounding box center [971, 90] width 14 height 14
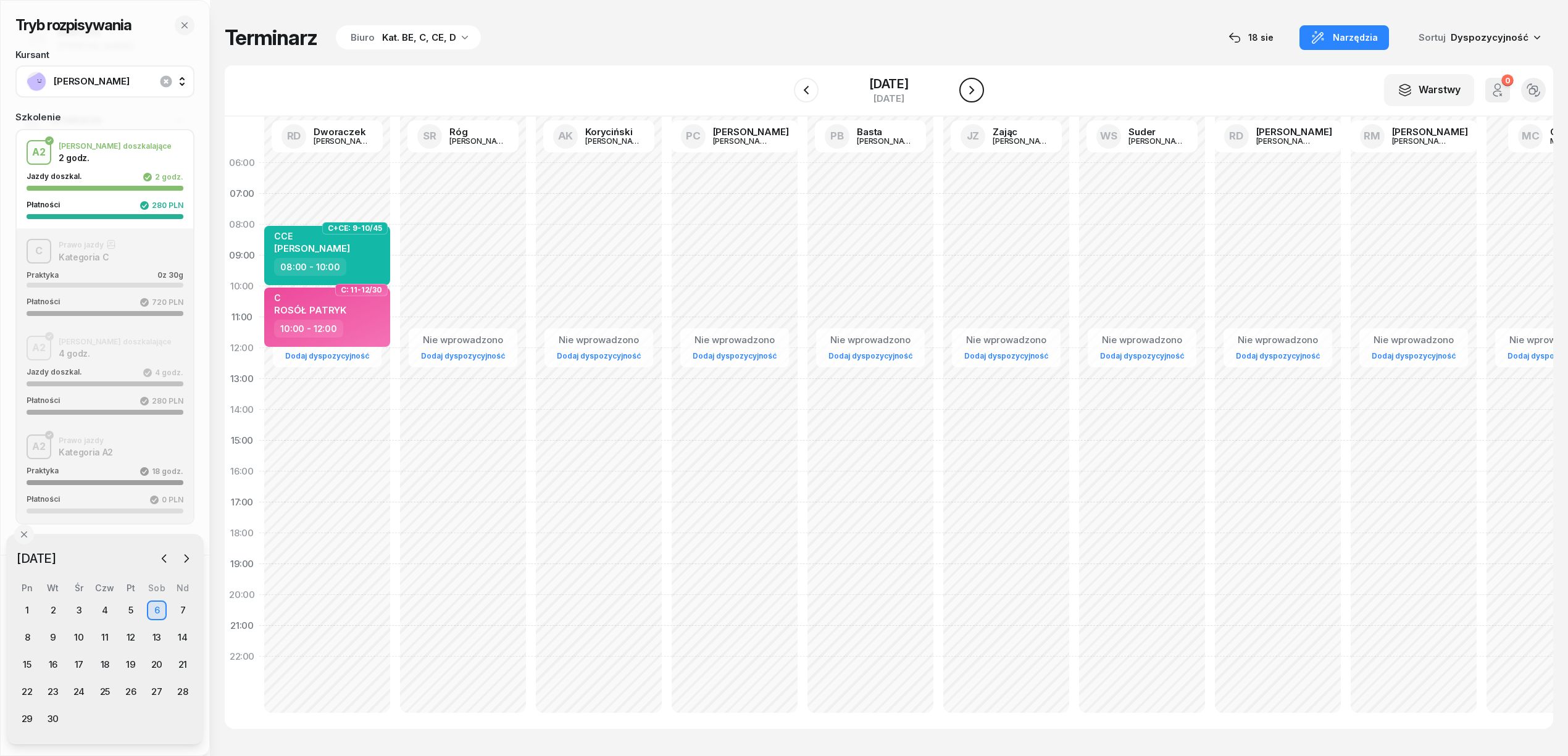
click at [968, 87] on icon "button" at bounding box center [971, 90] width 14 height 14
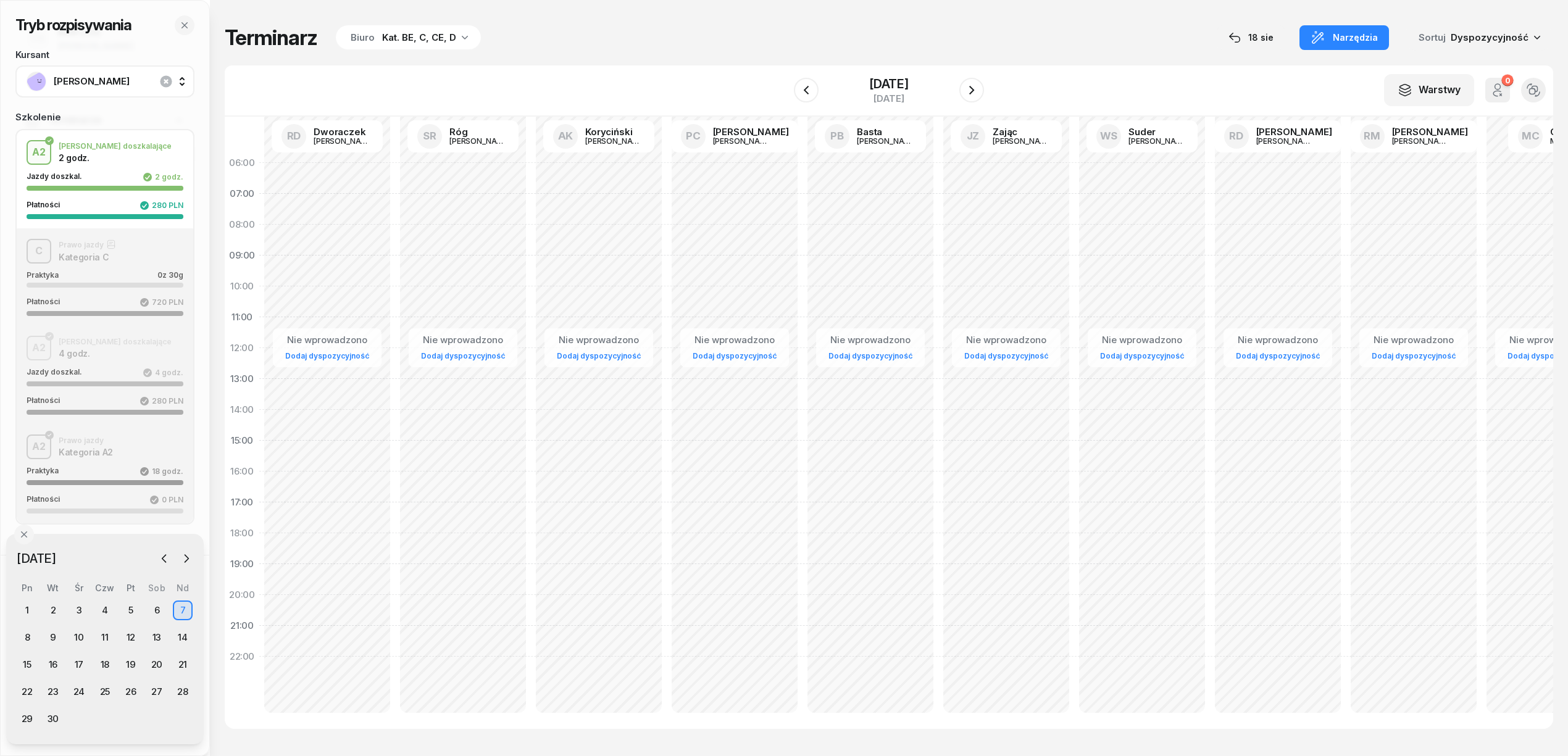
click at [748, 50] on div "Terminarz Biuro Kat. BE, C, CE, D [DATE] Narzędzia Sortuj Dyspozycyjność" at bounding box center [889, 38] width 1329 height 26
click at [28, 637] on div "8" at bounding box center [27, 637] width 20 height 20
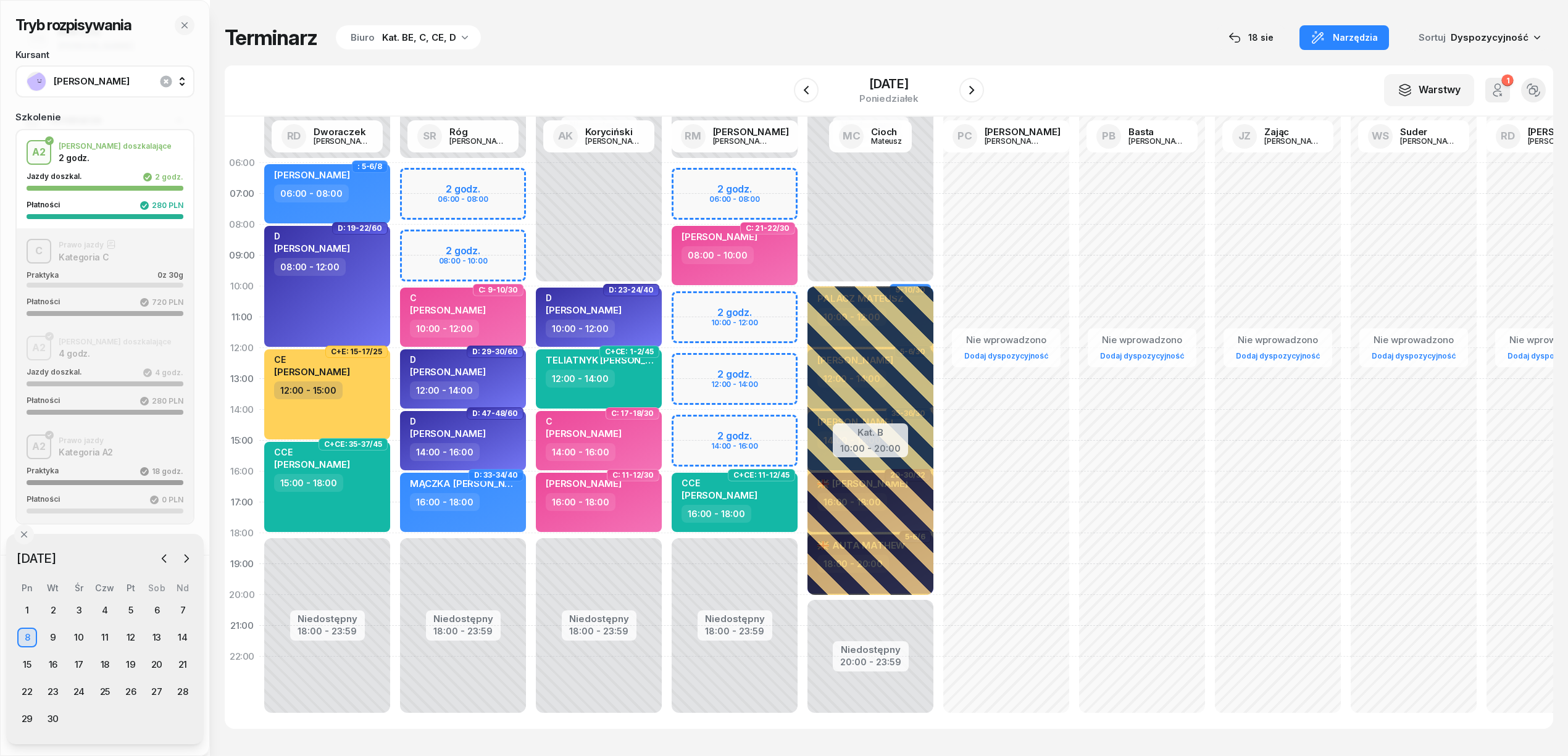
click at [803, 432] on div "Niedostępny 00:00 - 06:00 Niedostępny 18:00 - 23:59 2 godz. 06:00 - 08:00 2 god…" at bounding box center [870, 441] width 136 height 586
select select "14"
select select "16"
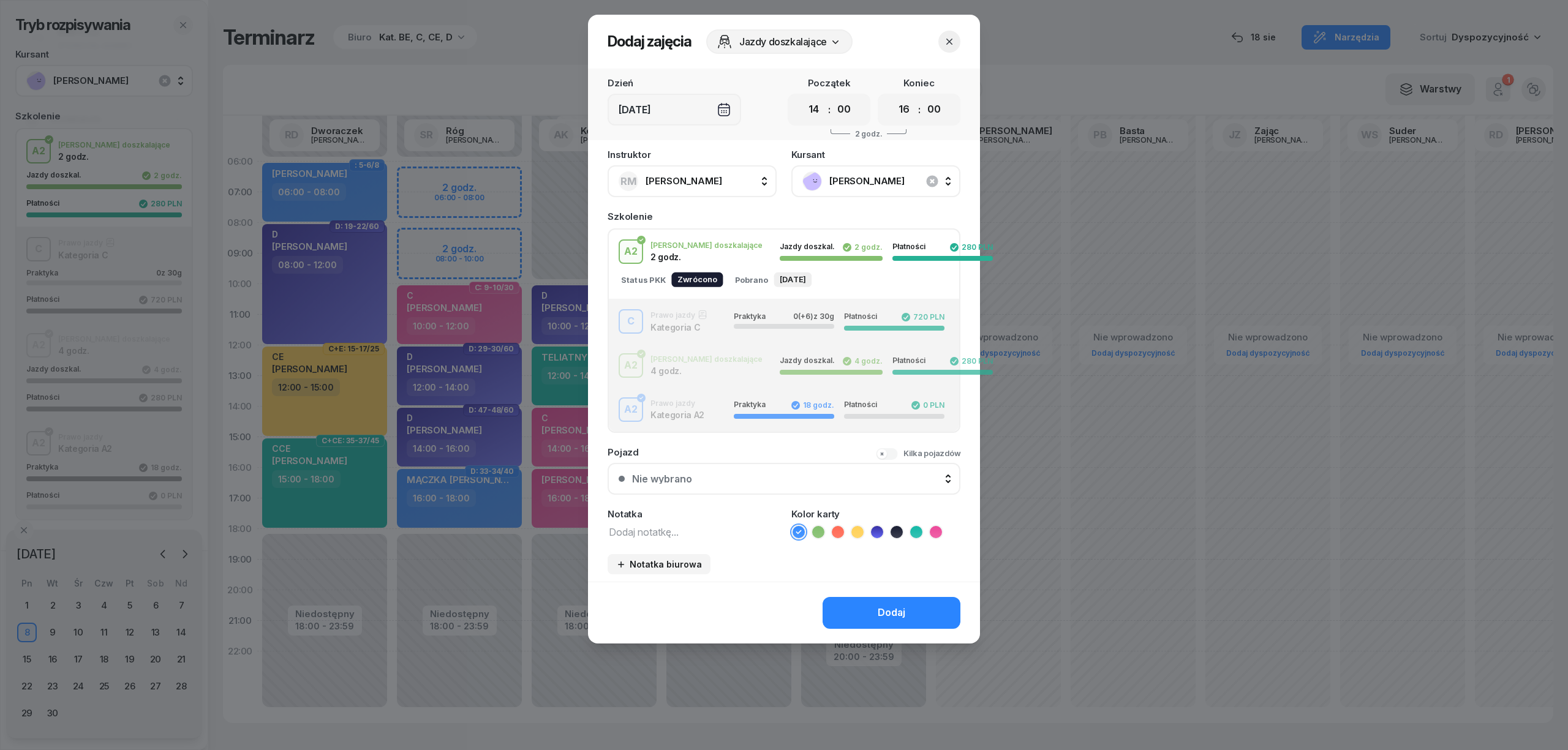
click at [692, 317] on div "C Prawo jazdy Kategoria C Praktyka 0 (+6) z 30g Płatności 720 PLN" at bounding box center [784, 322] width 351 height 25
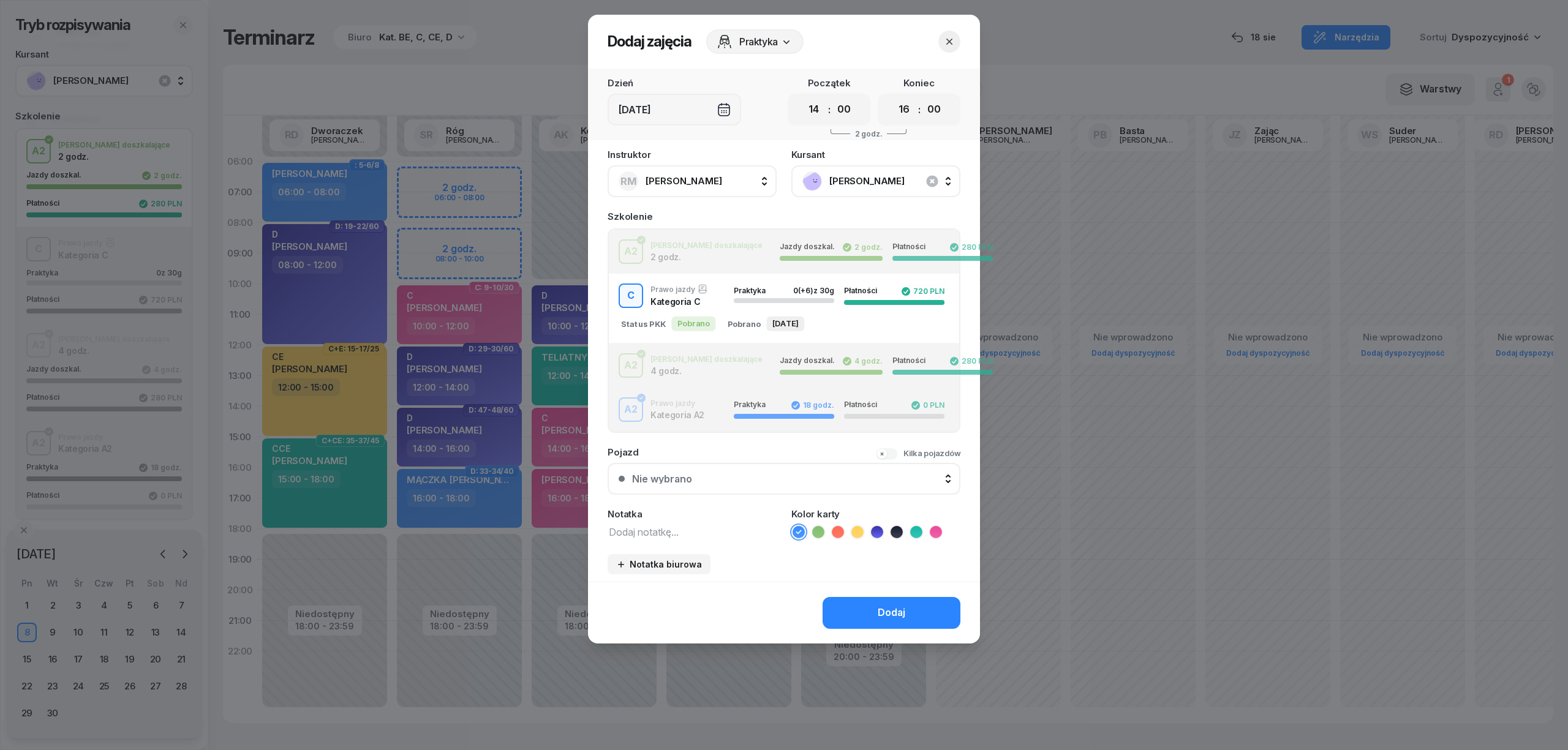
click at [659, 518] on div "Notatka" at bounding box center [692, 524] width 169 height 30
click at [664, 530] on textarea at bounding box center [692, 531] width 169 height 16
type textarea "C"
click at [937, 531] on icon at bounding box center [936, 532] width 12 height 12
click at [920, 610] on button "Dodaj" at bounding box center [891, 612] width 138 height 32
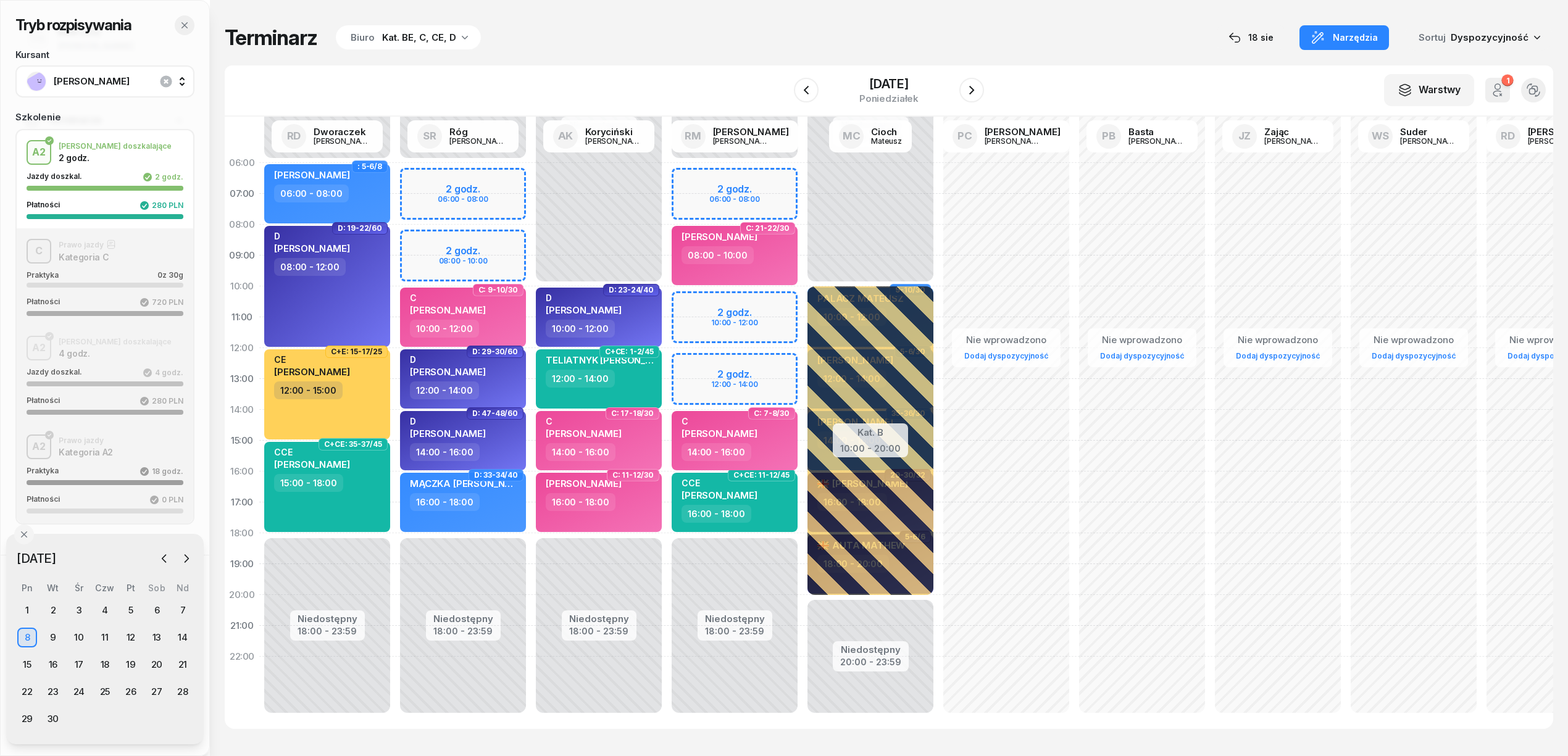
click at [181, 27] on icon "button" at bounding box center [184, 26] width 10 height 10
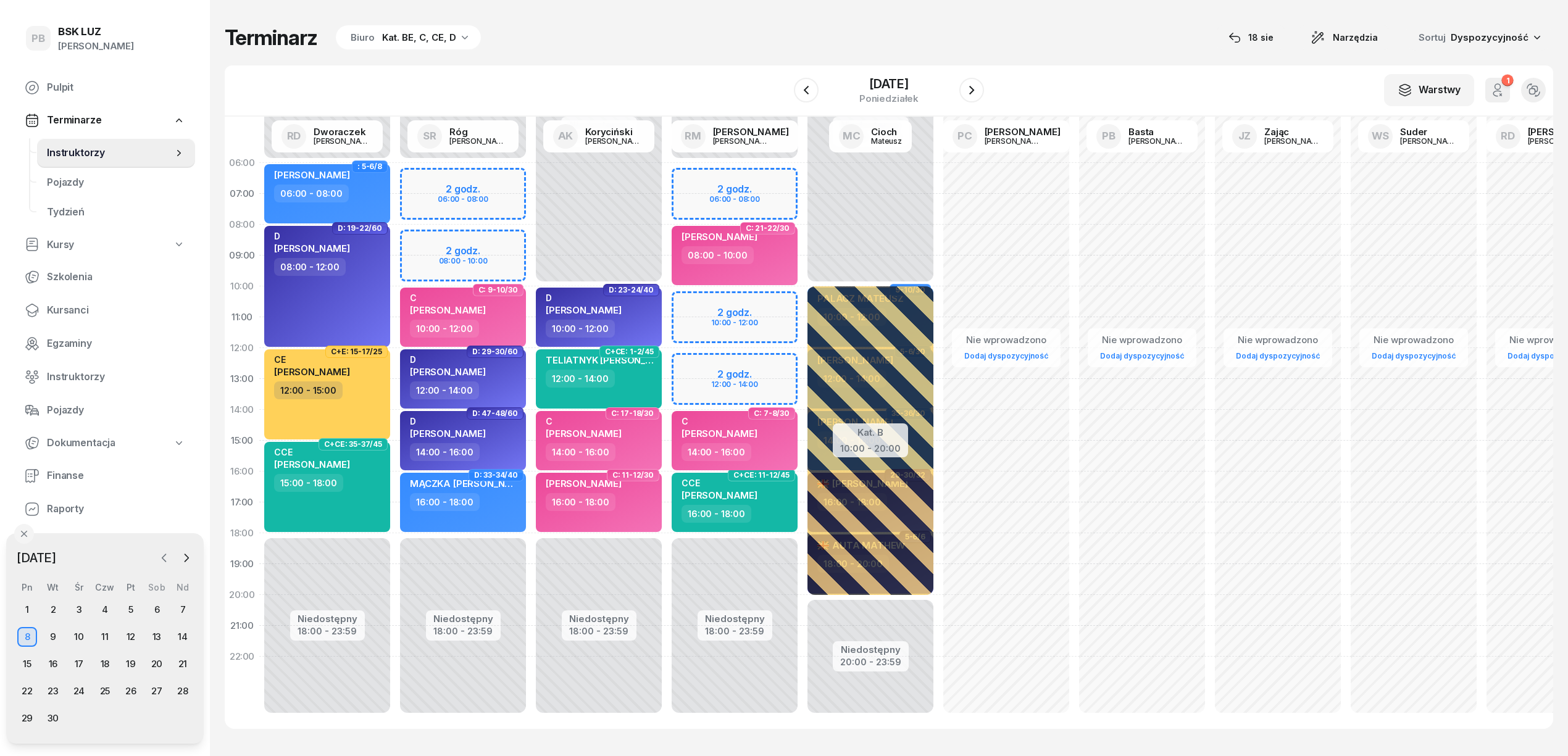
click at [164, 558] on icon "button" at bounding box center [164, 558] width 12 height 12
click at [57, 690] on div "19" at bounding box center [53, 690] width 20 height 20
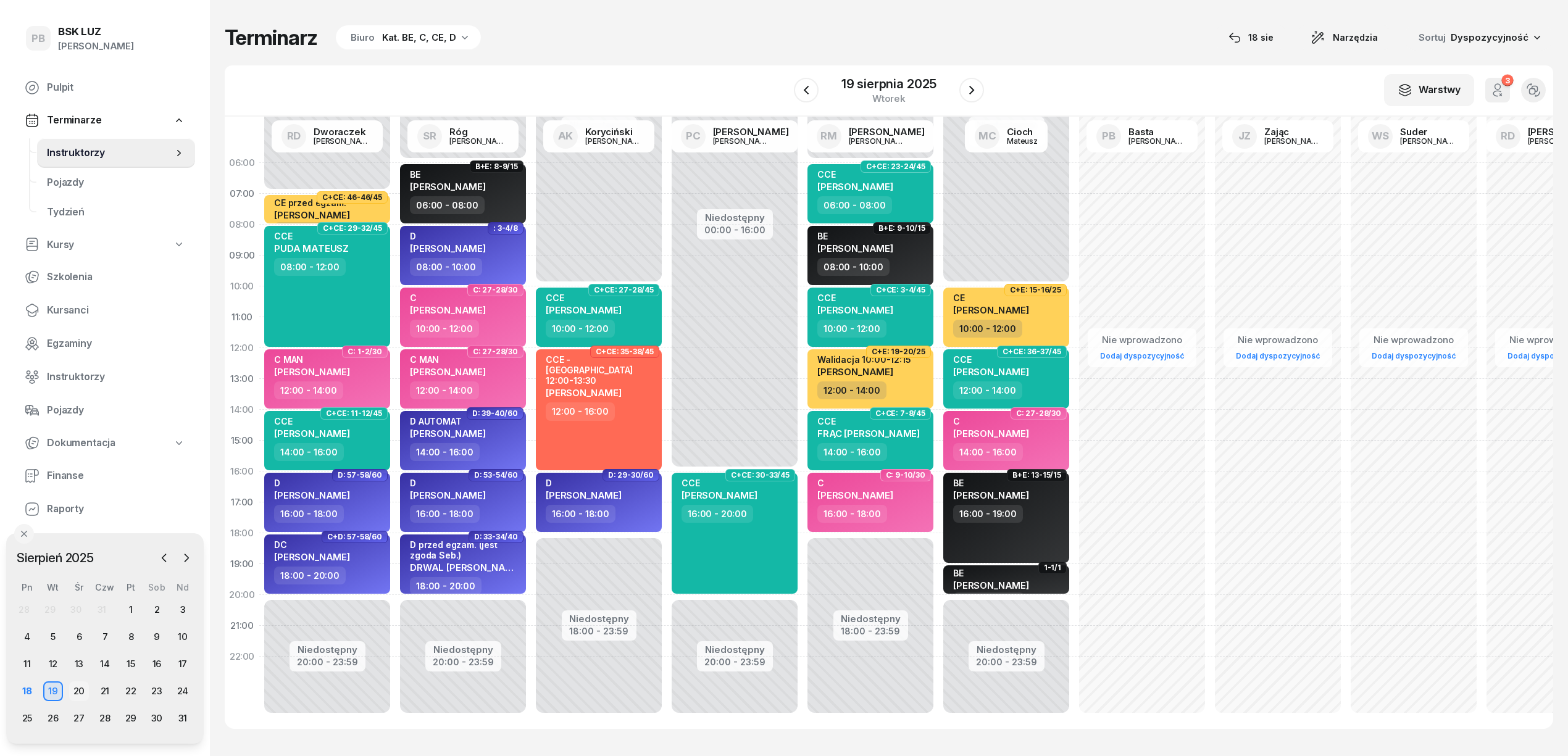
click at [78, 686] on div "20" at bounding box center [79, 690] width 20 height 20
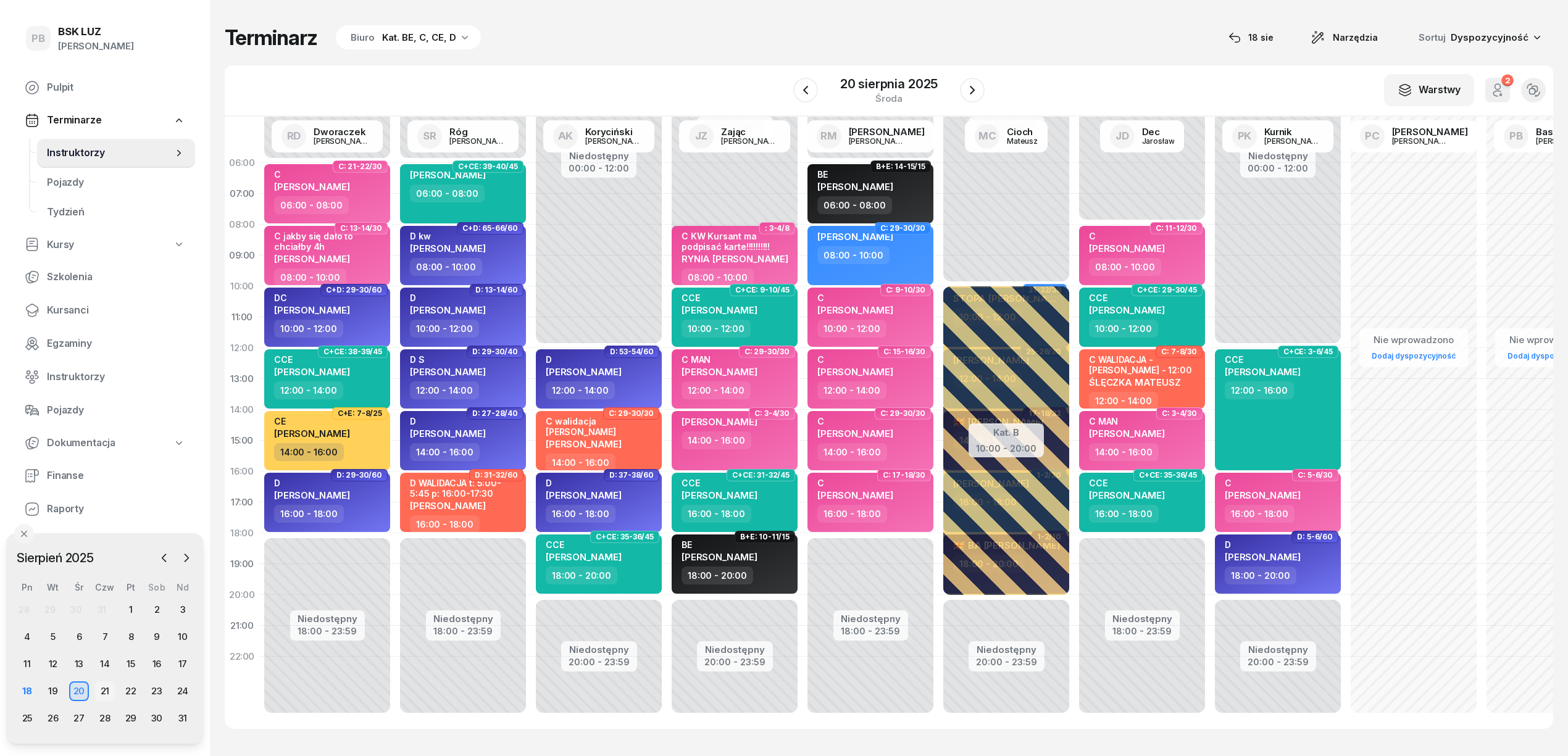
click at [100, 690] on div "21" at bounding box center [105, 690] width 20 height 20
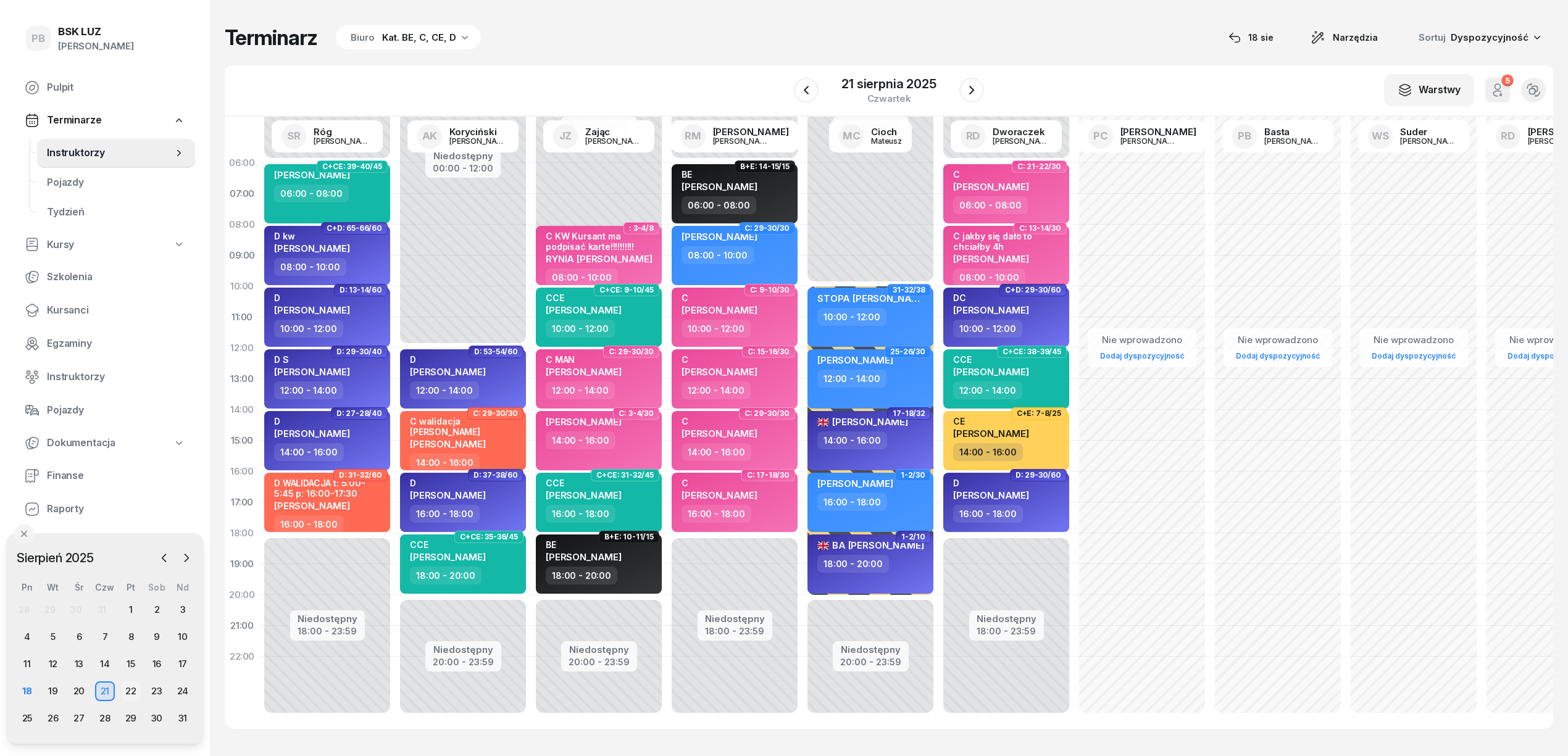
click at [129, 688] on div "22" at bounding box center [130, 690] width 20 height 20
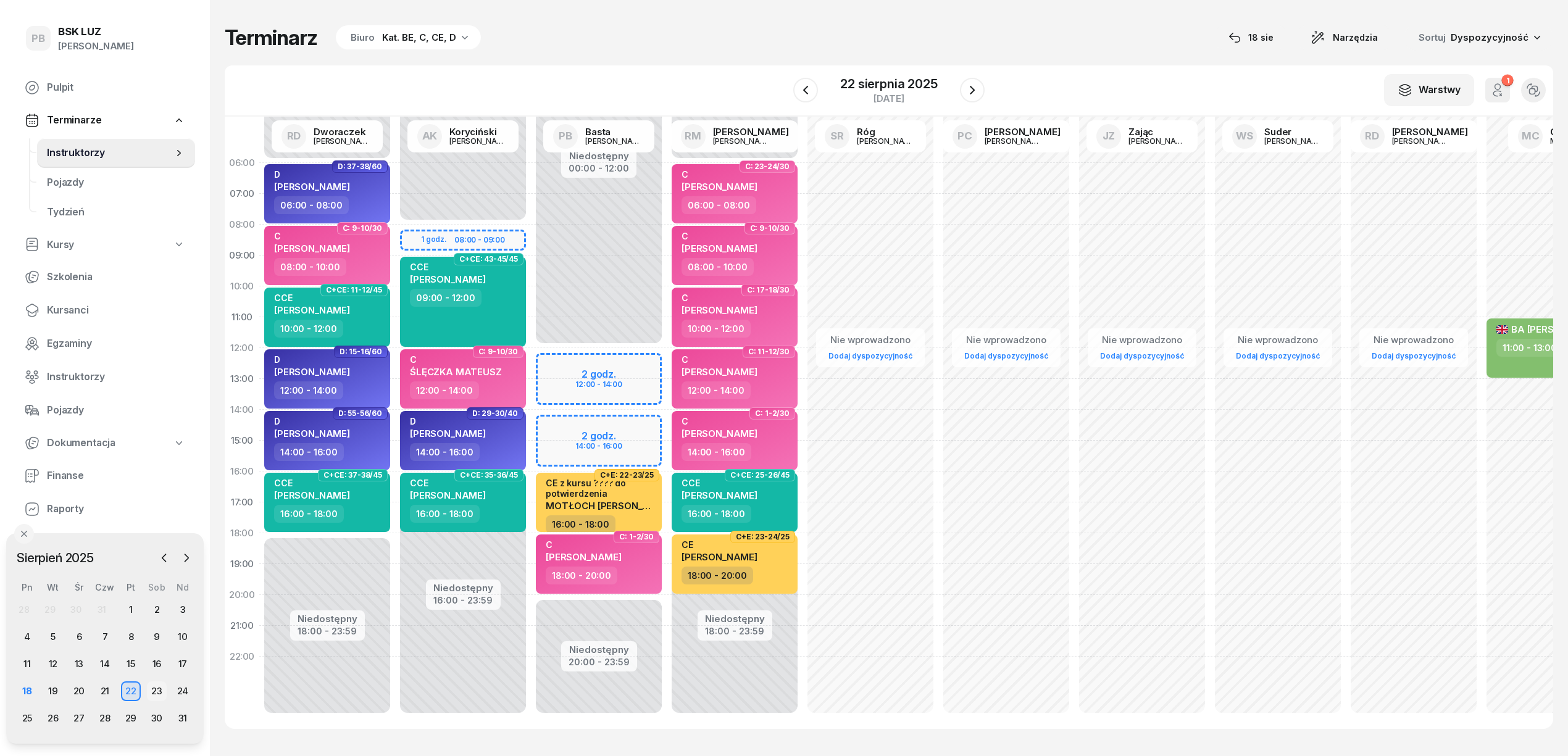
click at [157, 691] on div "23" at bounding box center [157, 690] width 20 height 20
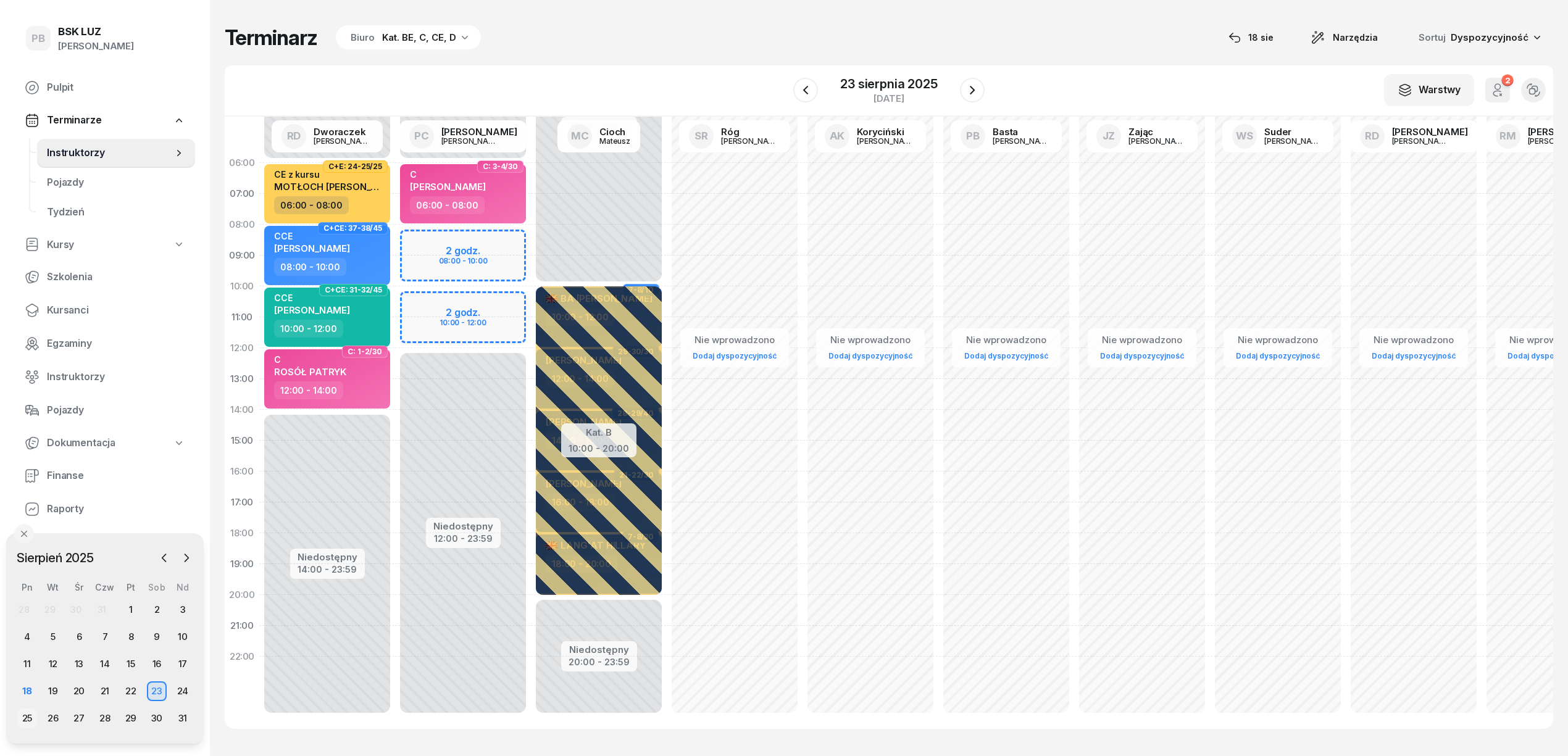
click at [27, 716] on div "25" at bounding box center [27, 718] width 20 height 20
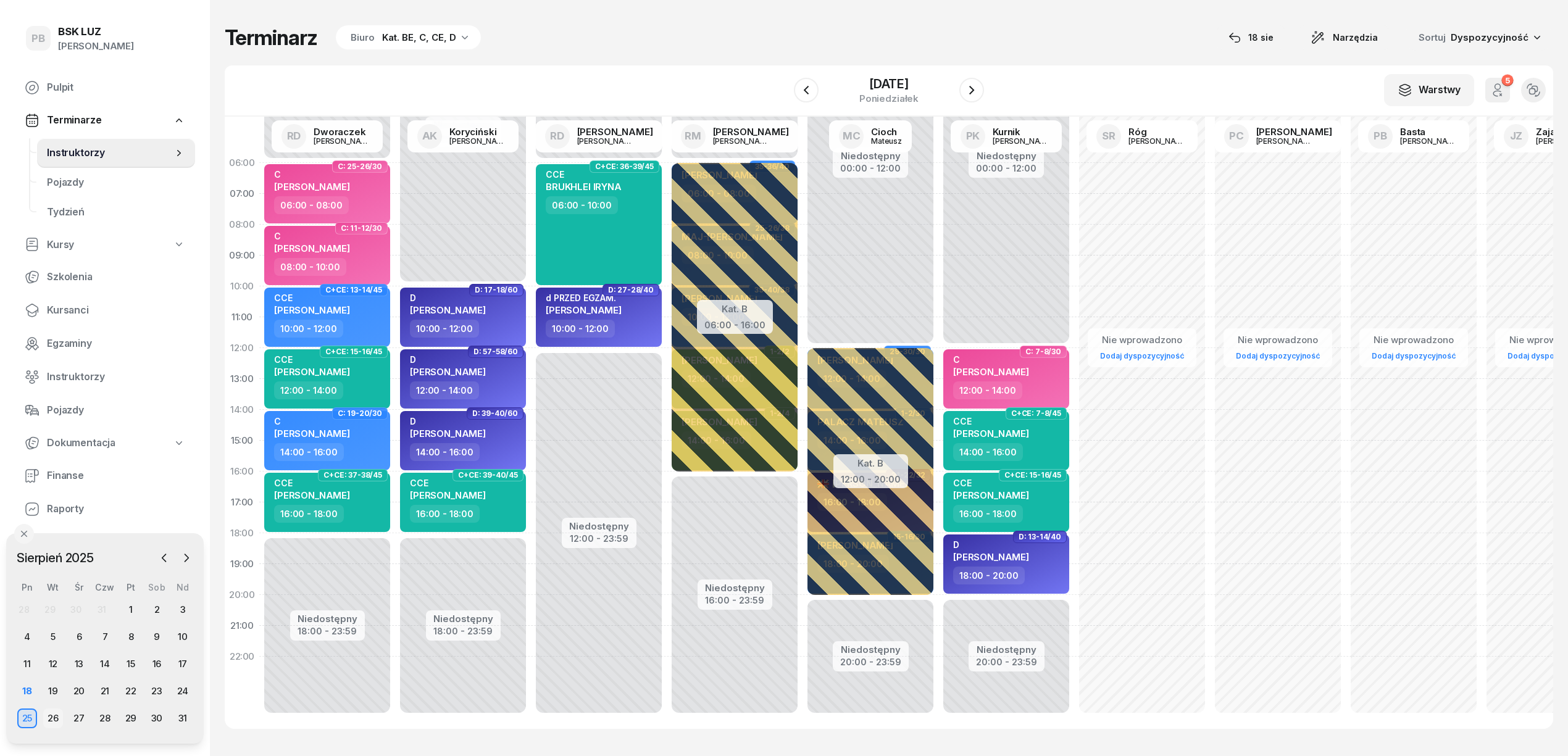
click at [53, 716] on div "26" at bounding box center [53, 718] width 20 height 20
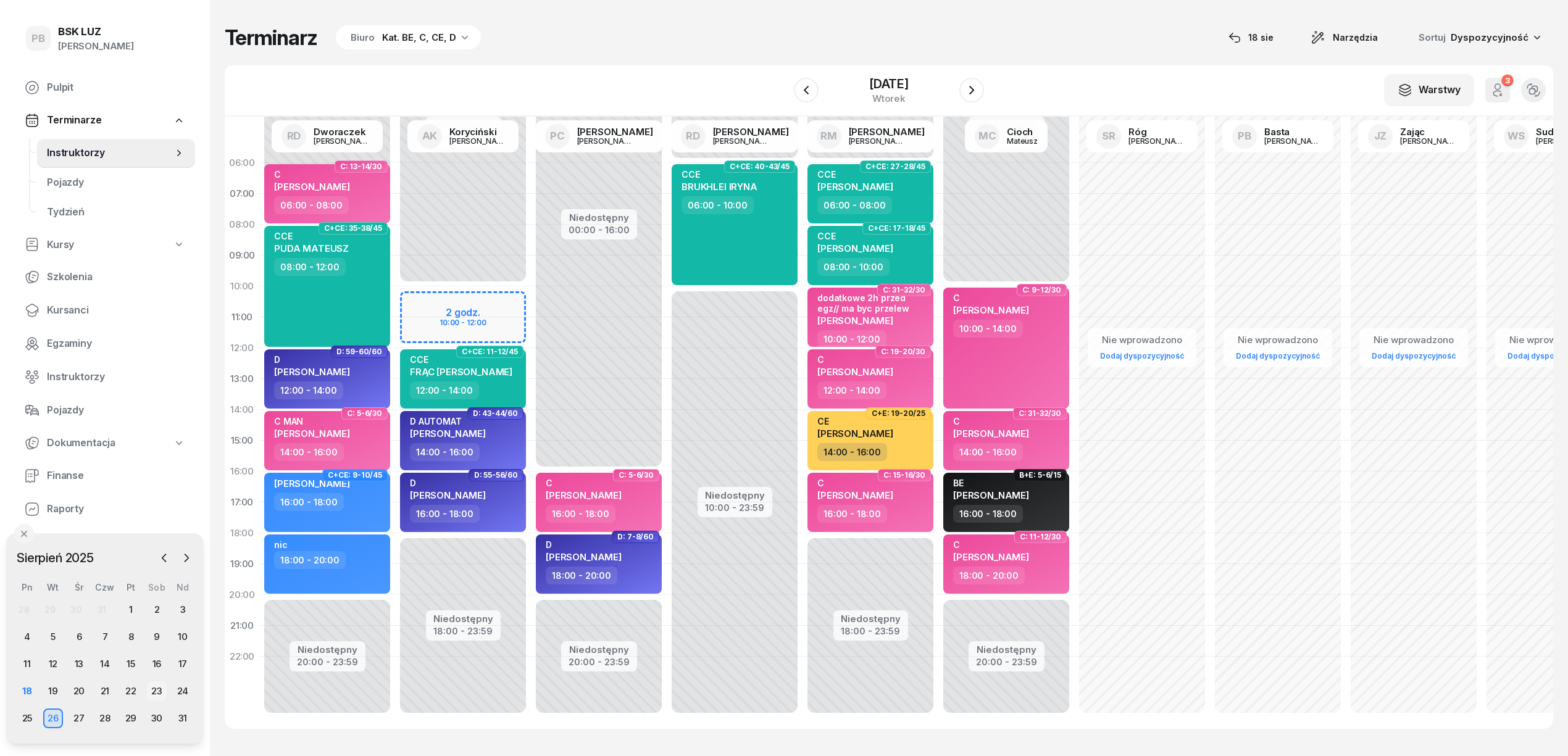
click at [155, 689] on div "23" at bounding box center [157, 690] width 20 height 20
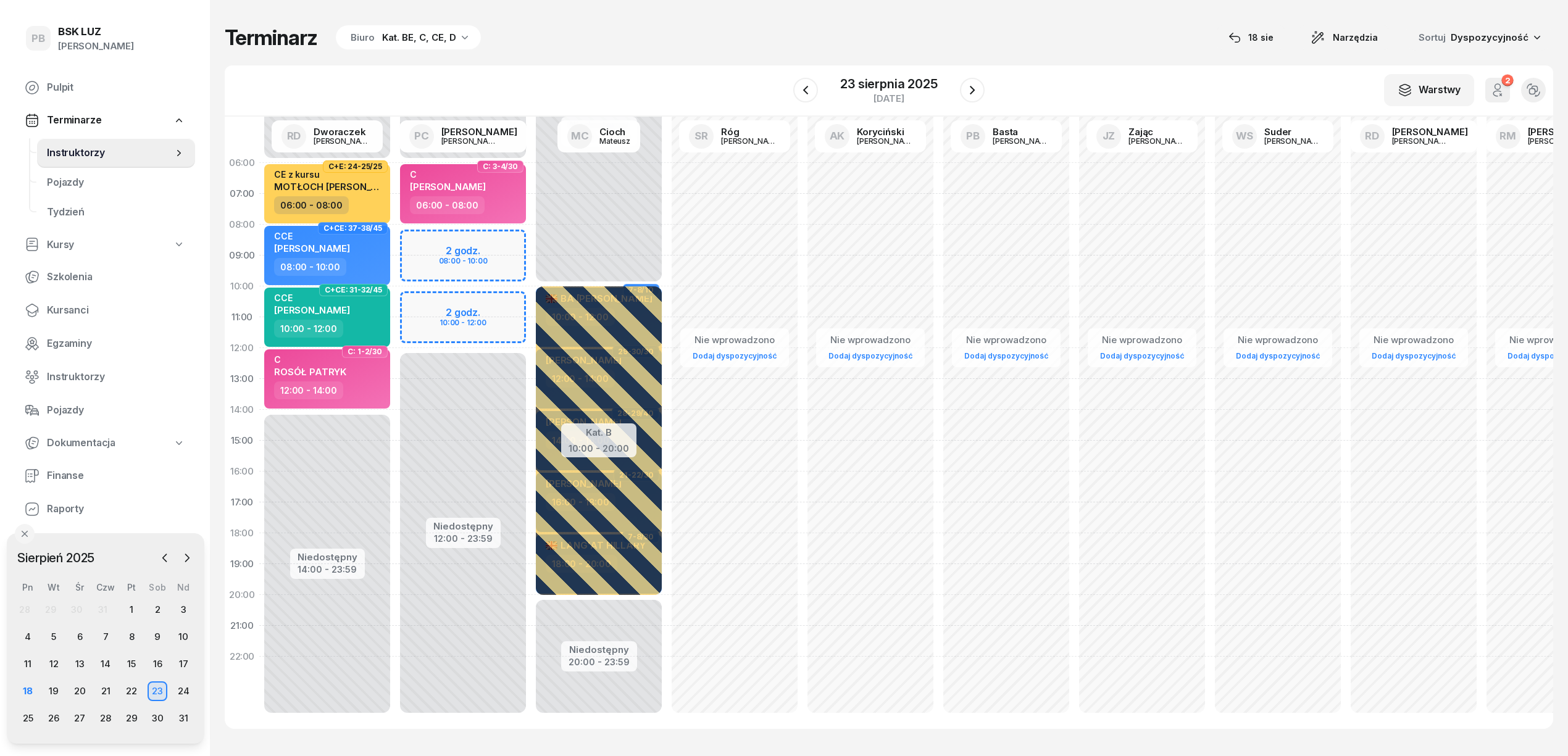
click at [531, 241] on div "Niedostępny 00:00 - 06:00 Niedostępny 12:00 - 23:59 2 godz. 08:00 - 10:00 2 god…" at bounding box center [598, 441] width 136 height 586
select select "08"
select select "10"
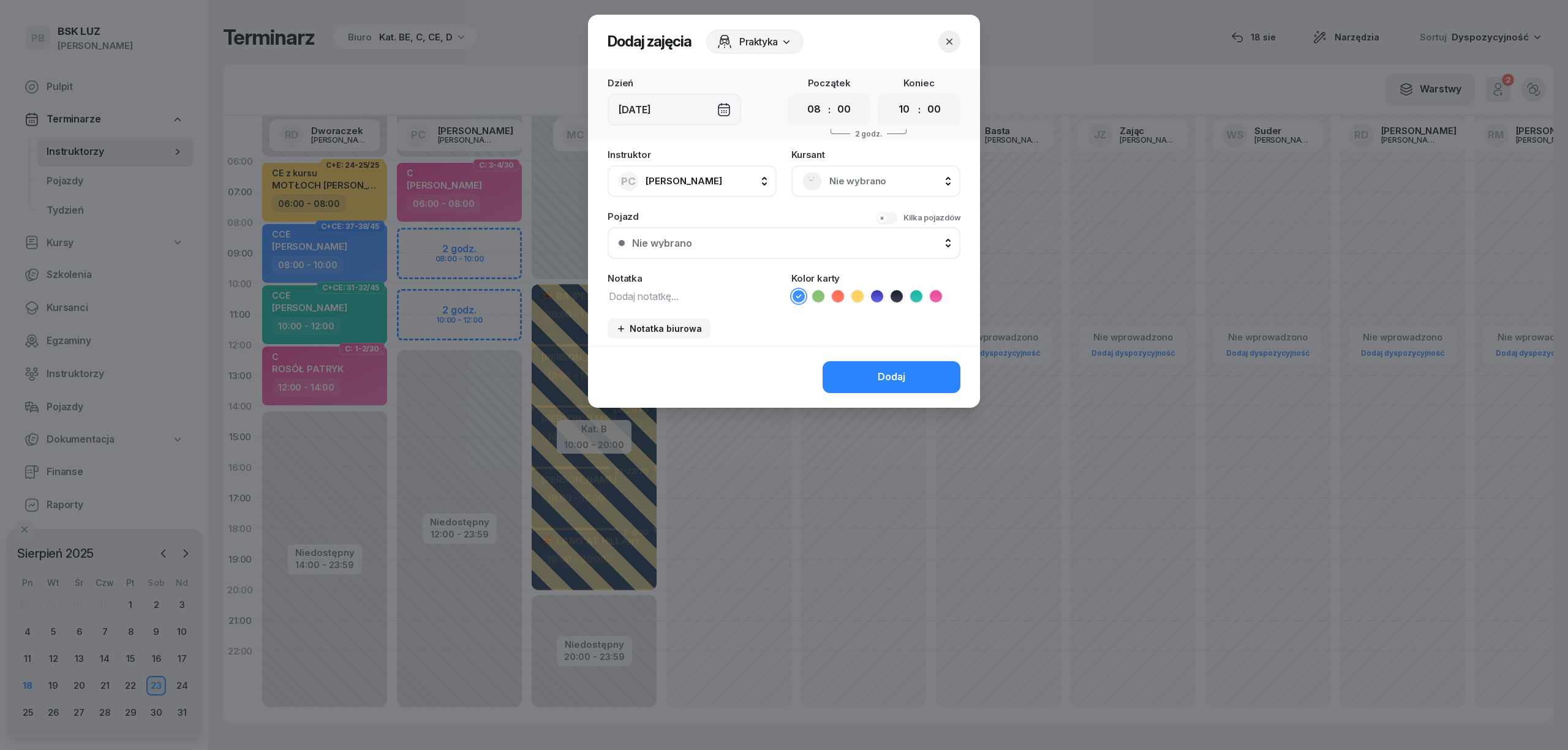
click at [843, 186] on span "Nie wybrano" at bounding box center [889, 181] width 120 height 16
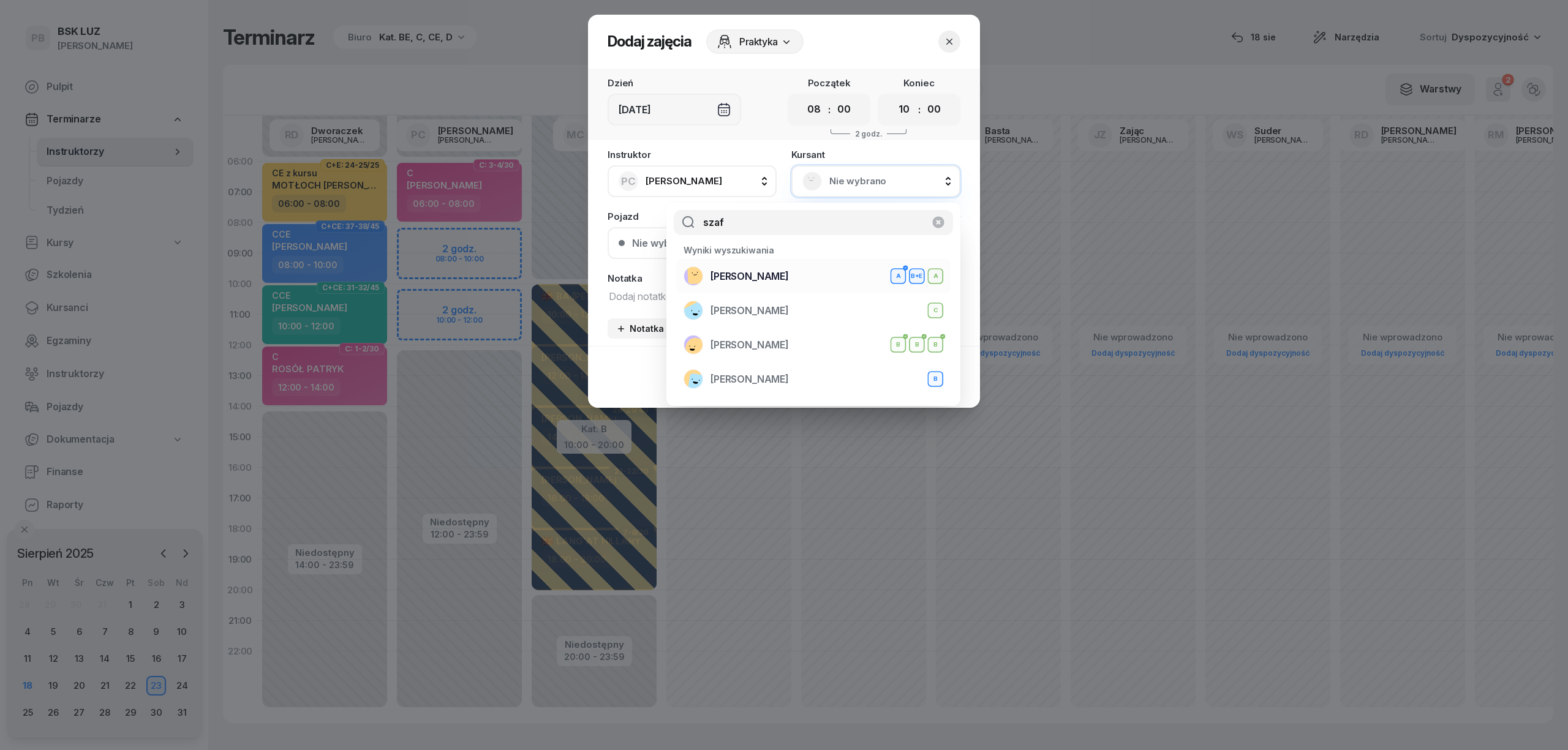
type input "szaf"
click at [819, 278] on div "SZAFRANIAK JAKUB A B+E A" at bounding box center [813, 276] width 260 height 20
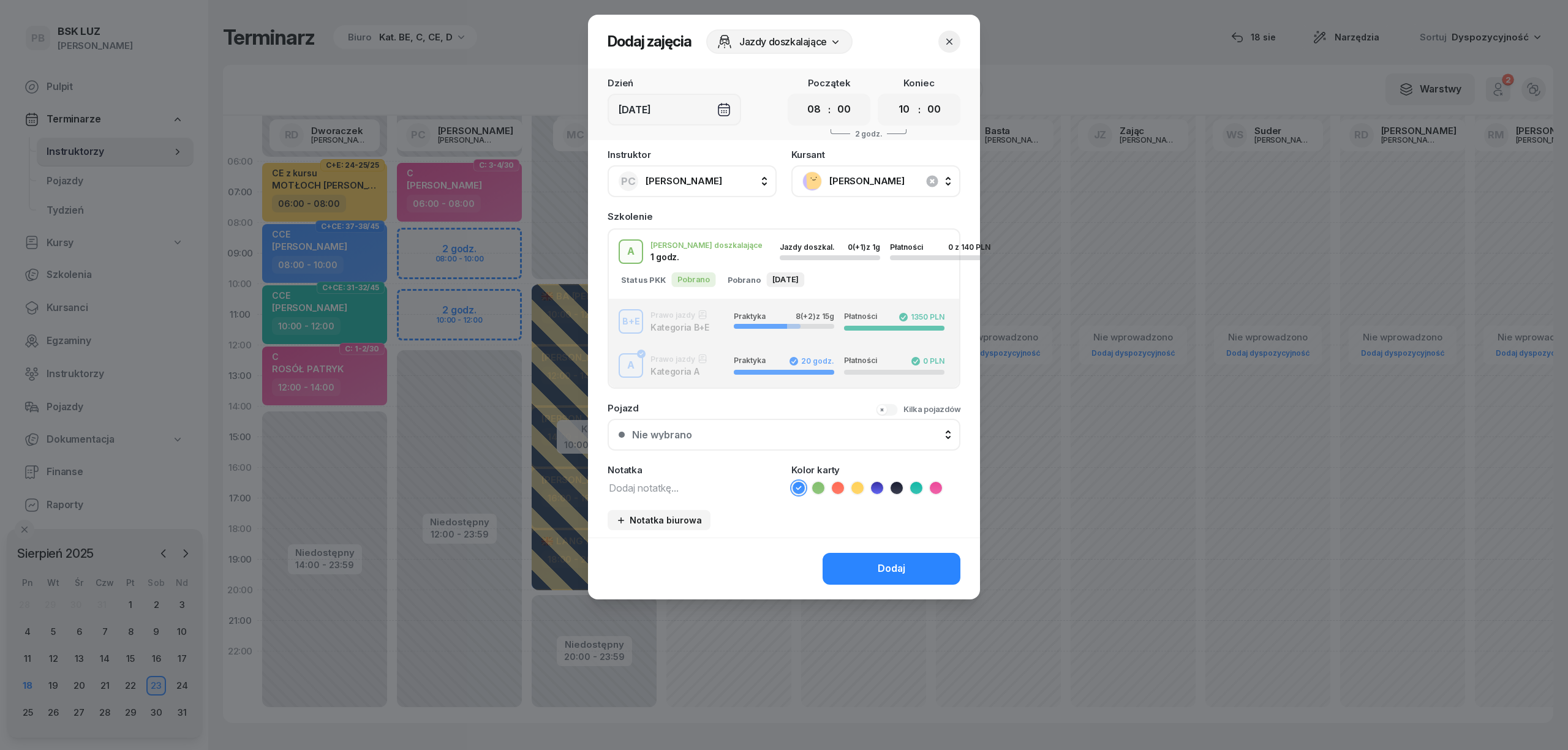
click at [662, 319] on div "B+E Prawo jazdy Kategoria B+E Praktyka 8 (+2) z 15g Płatności 1350 PLN" at bounding box center [784, 322] width 351 height 25
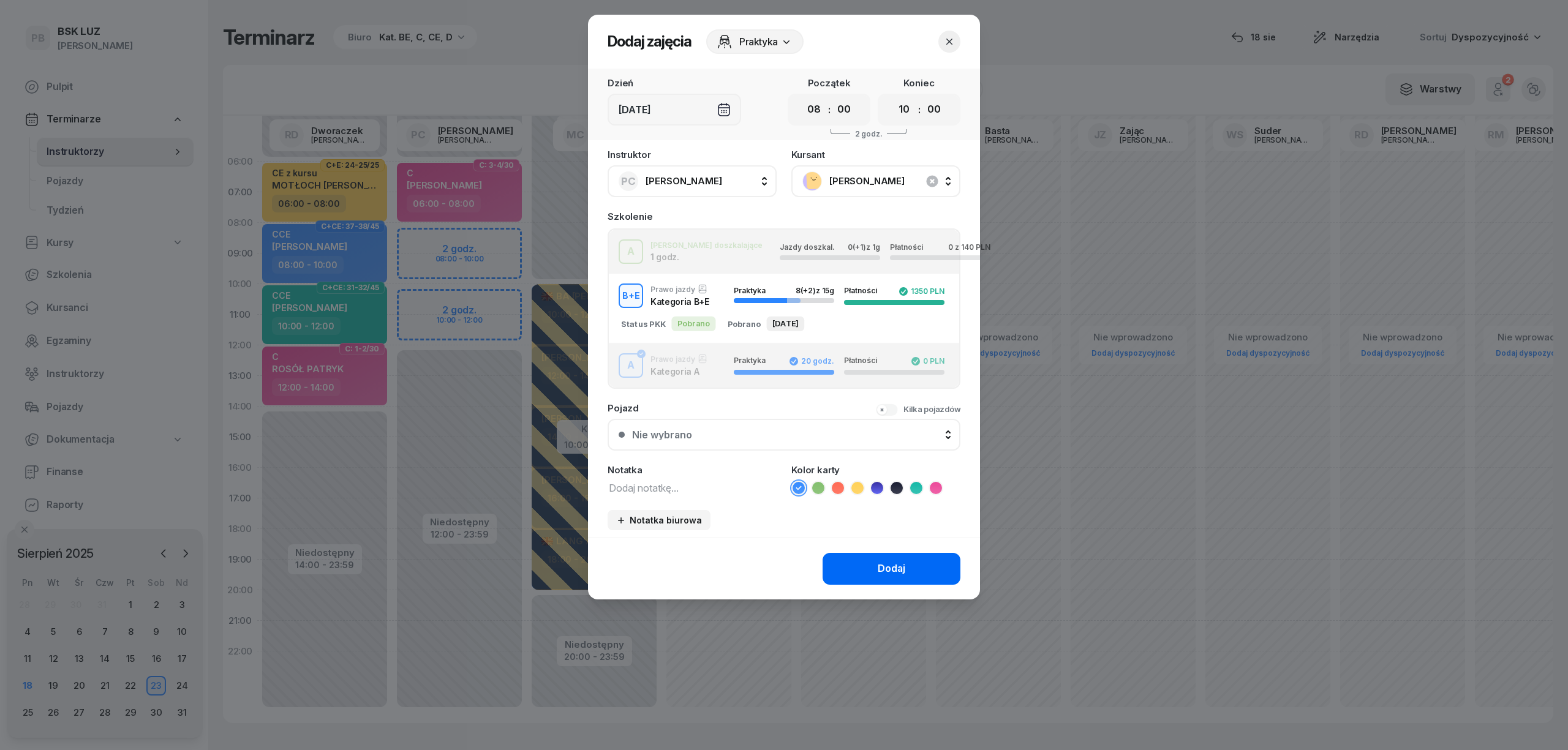
click at [850, 571] on button "Dodaj" at bounding box center [891, 569] width 138 height 32
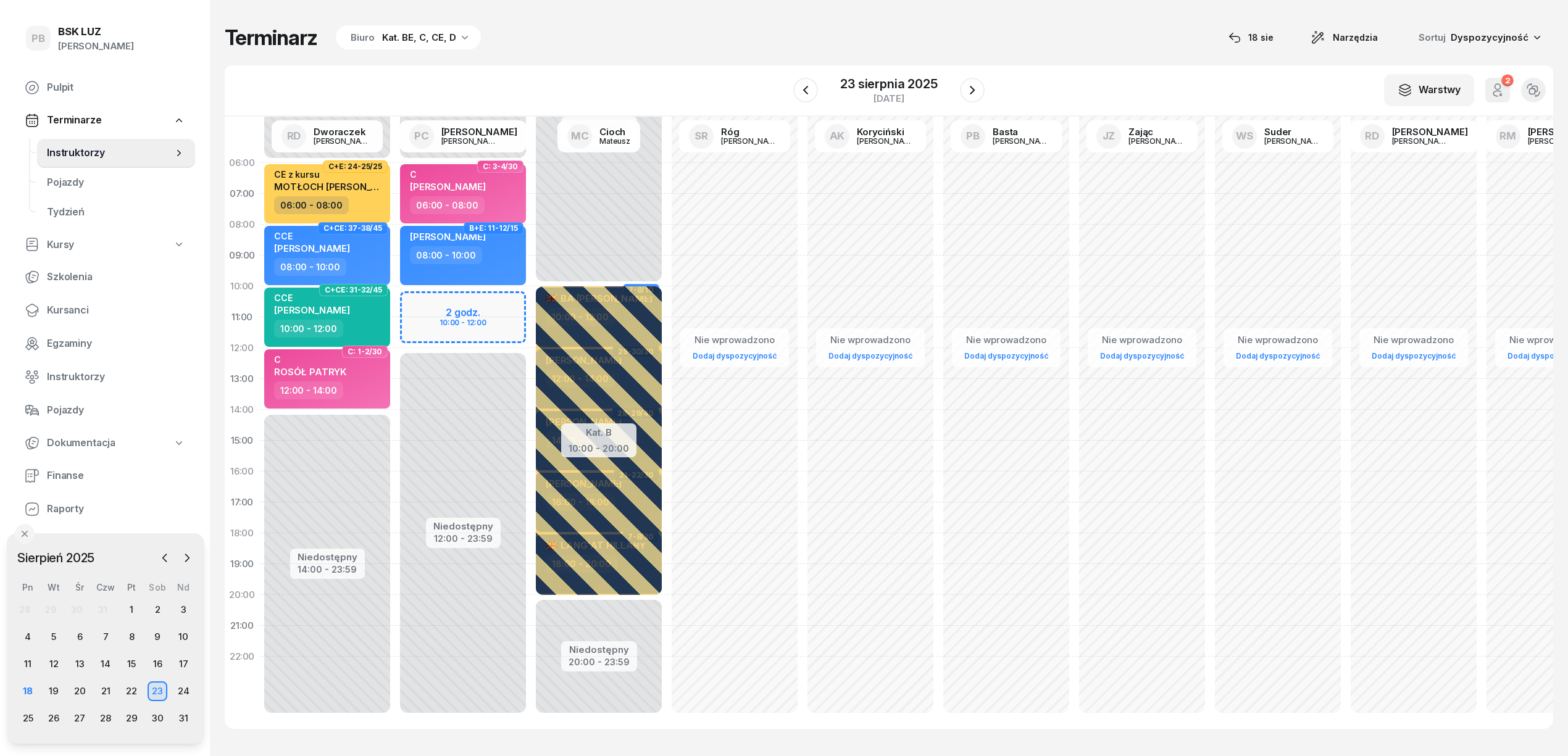
click at [467, 231] on span "B+E: 11-12/15" at bounding box center [493, 228] width 60 height 12
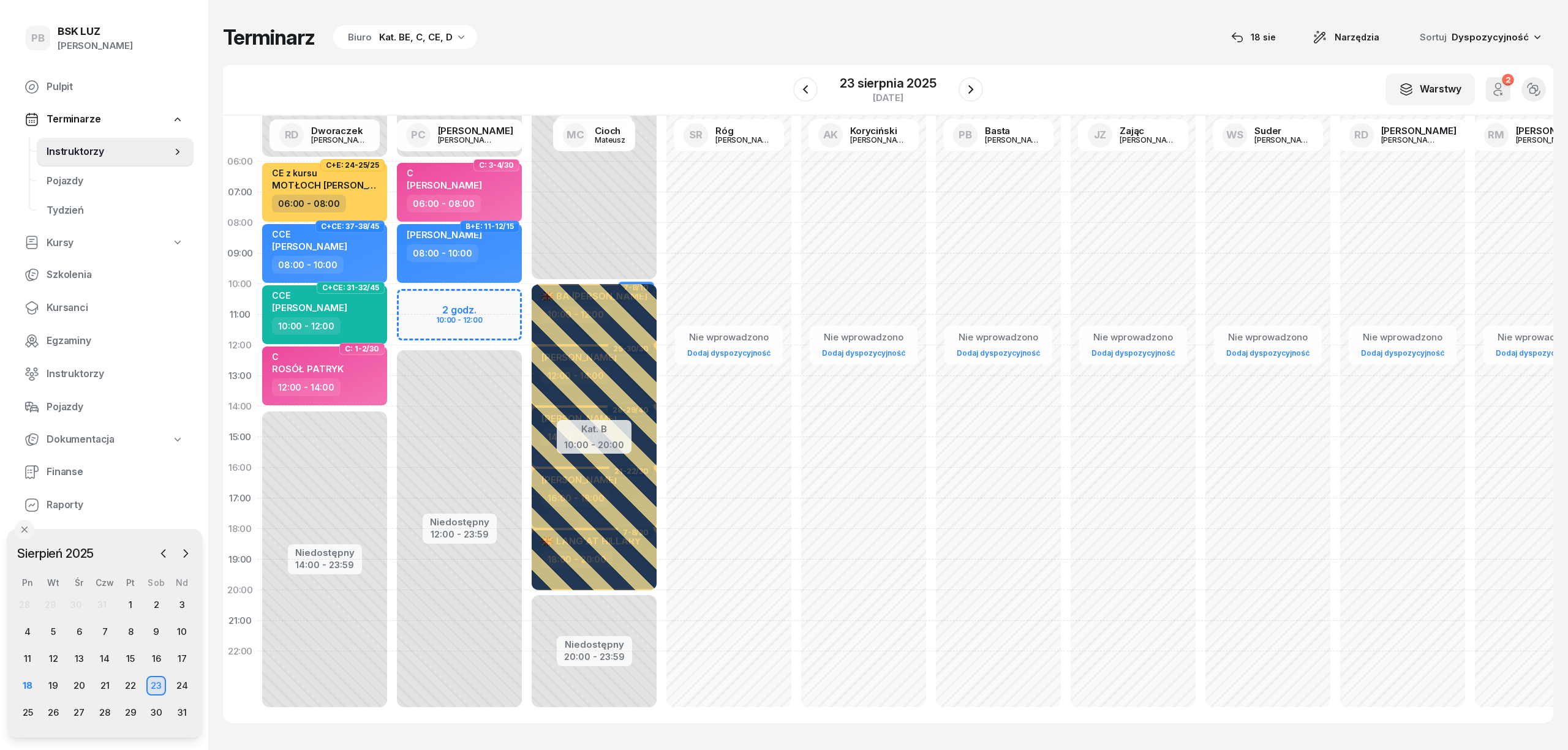
select select "08"
select select "10"
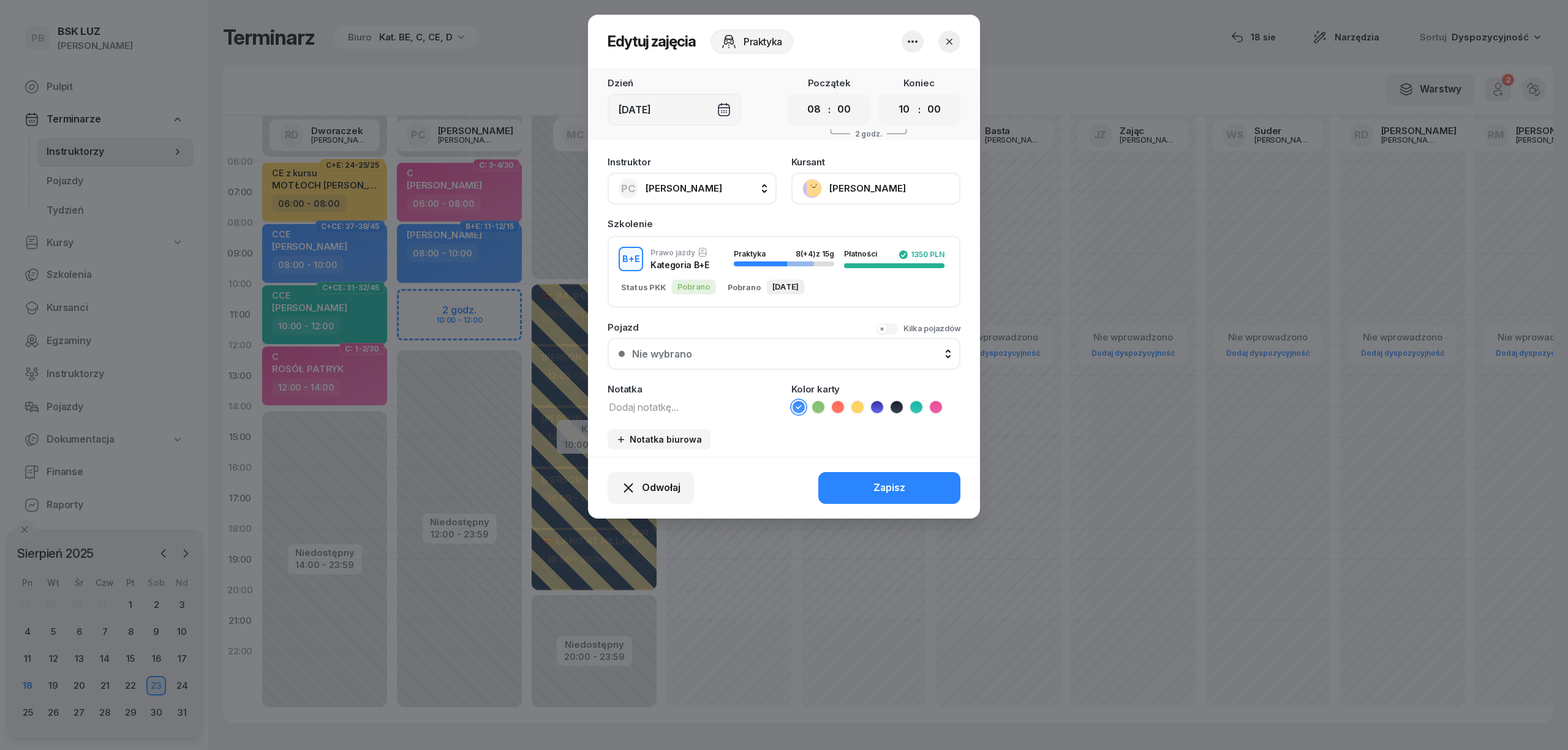
click at [850, 183] on button "[PERSON_NAME]" at bounding box center [876, 188] width 169 height 32
click at [823, 226] on div "Otwórz profil" at bounding box center [831, 230] width 60 height 16
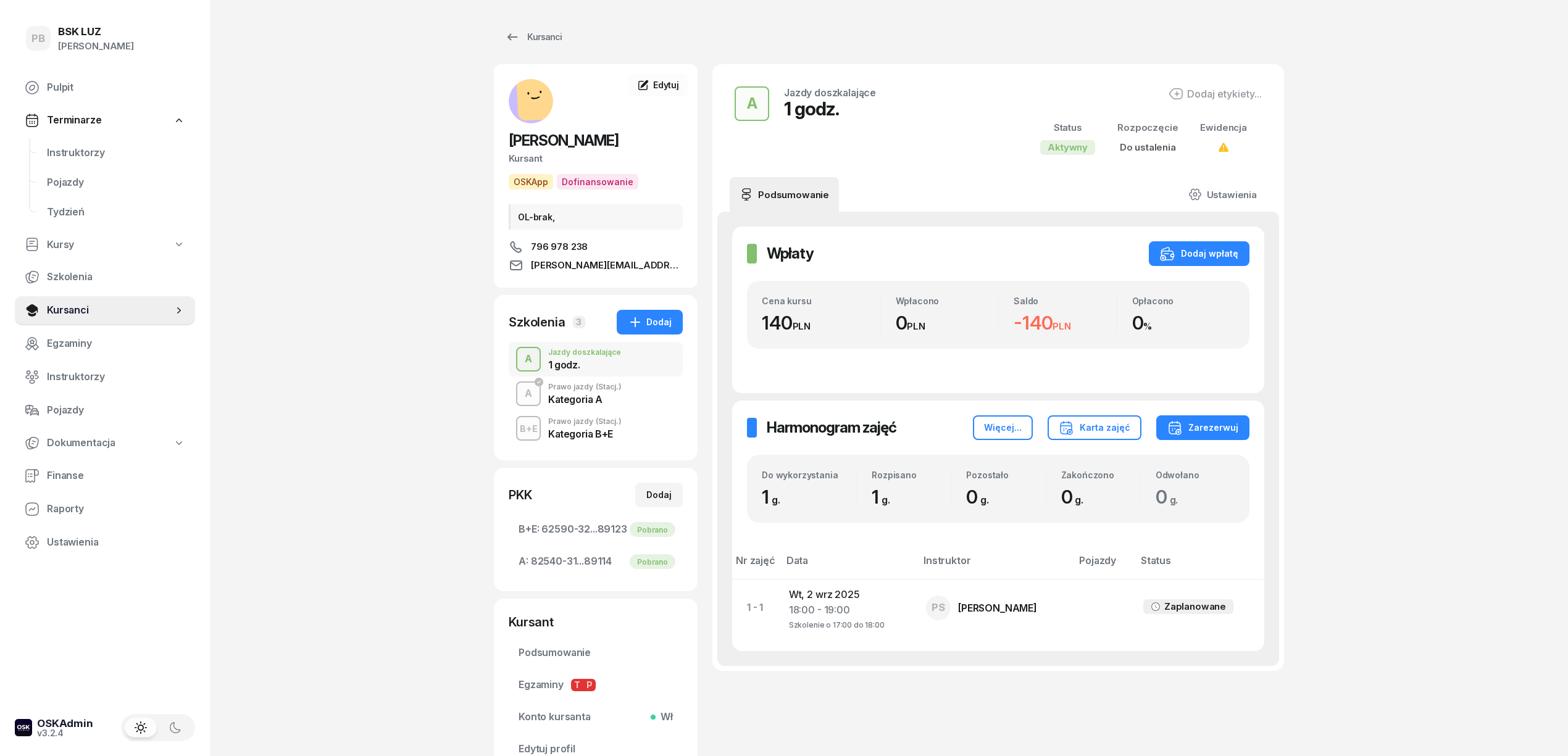
click at [569, 432] on div "Kategoria B+E" at bounding box center [585, 434] width 73 height 10
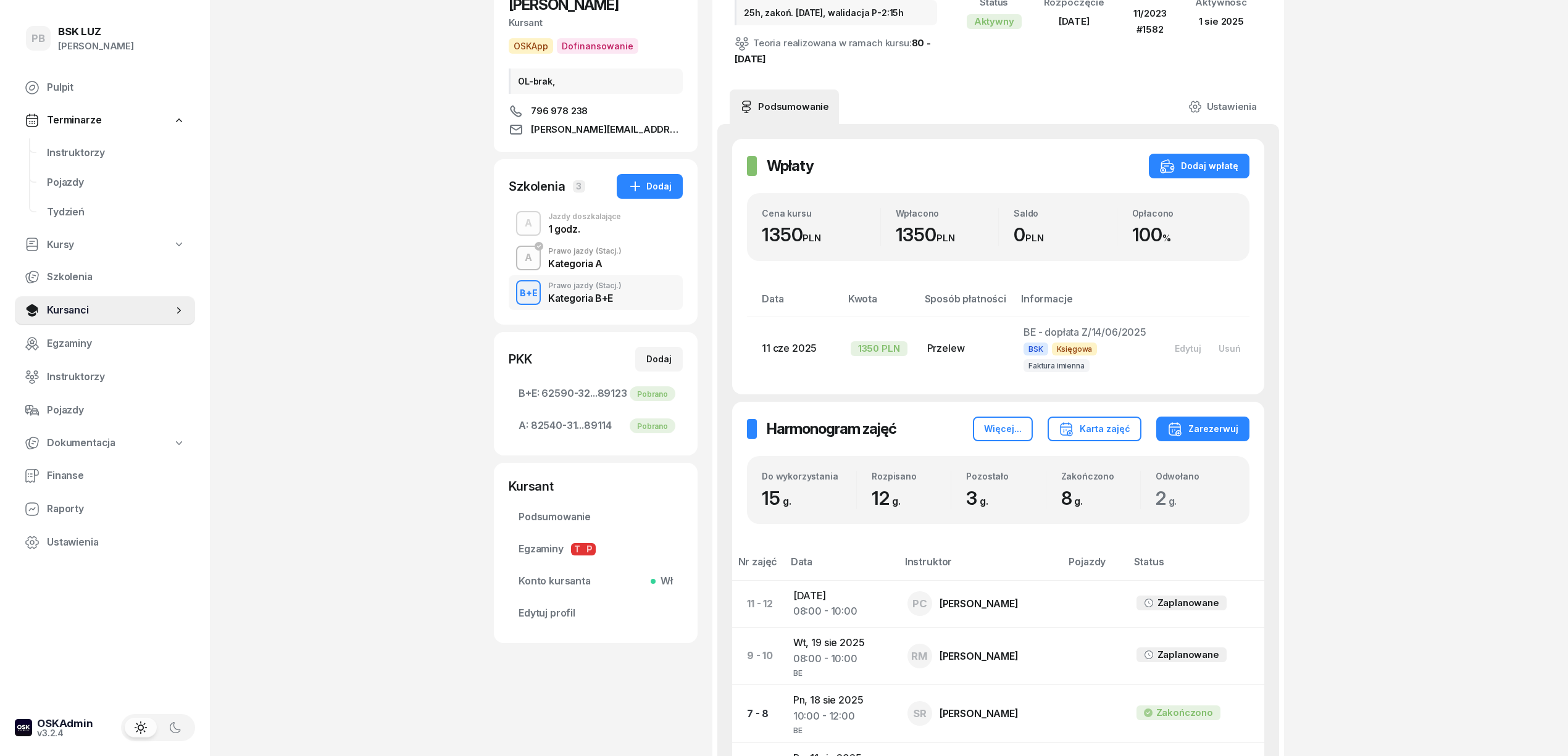
scroll to position [99, 0]
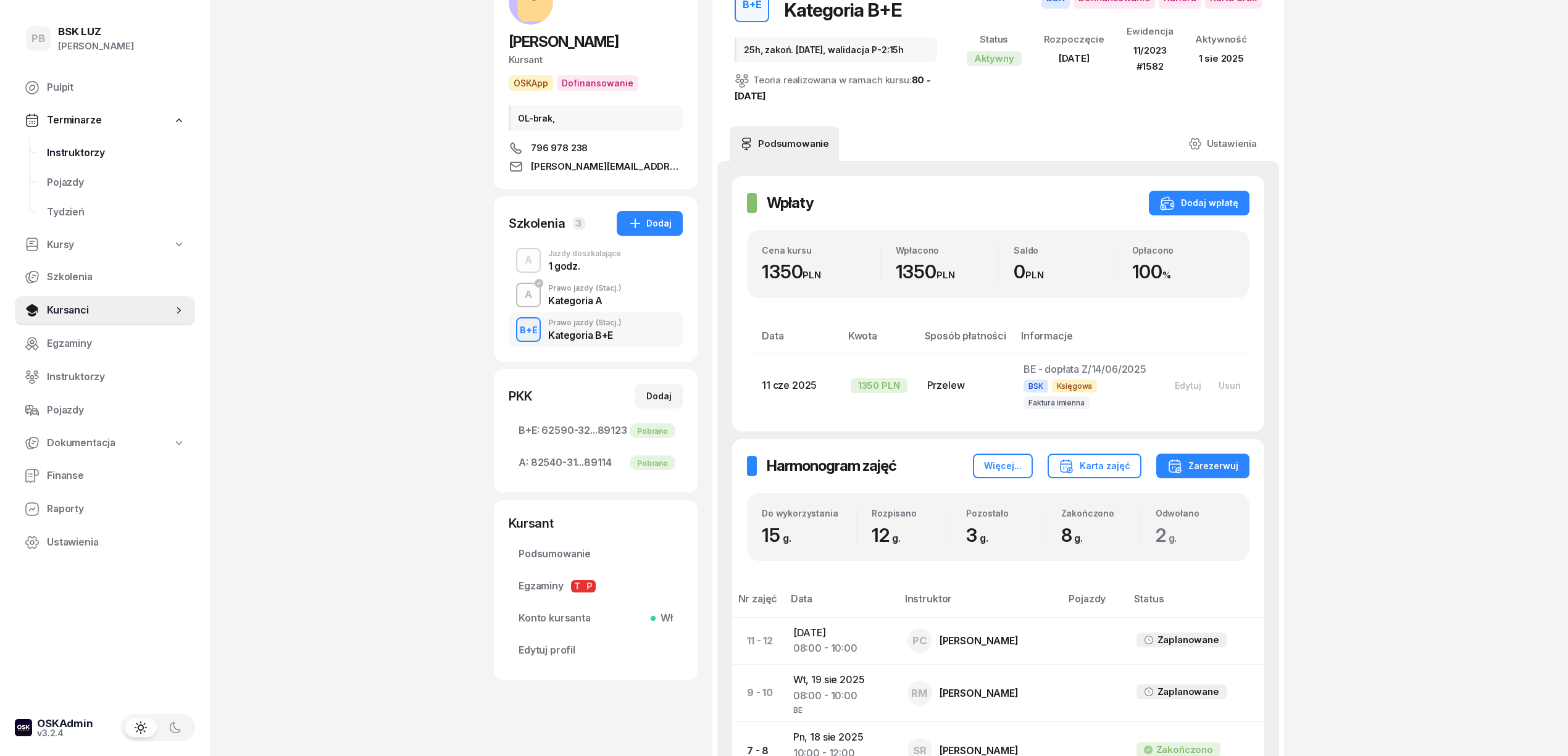
click at [88, 154] on span "Instruktorzy" at bounding box center [116, 152] width 138 height 16
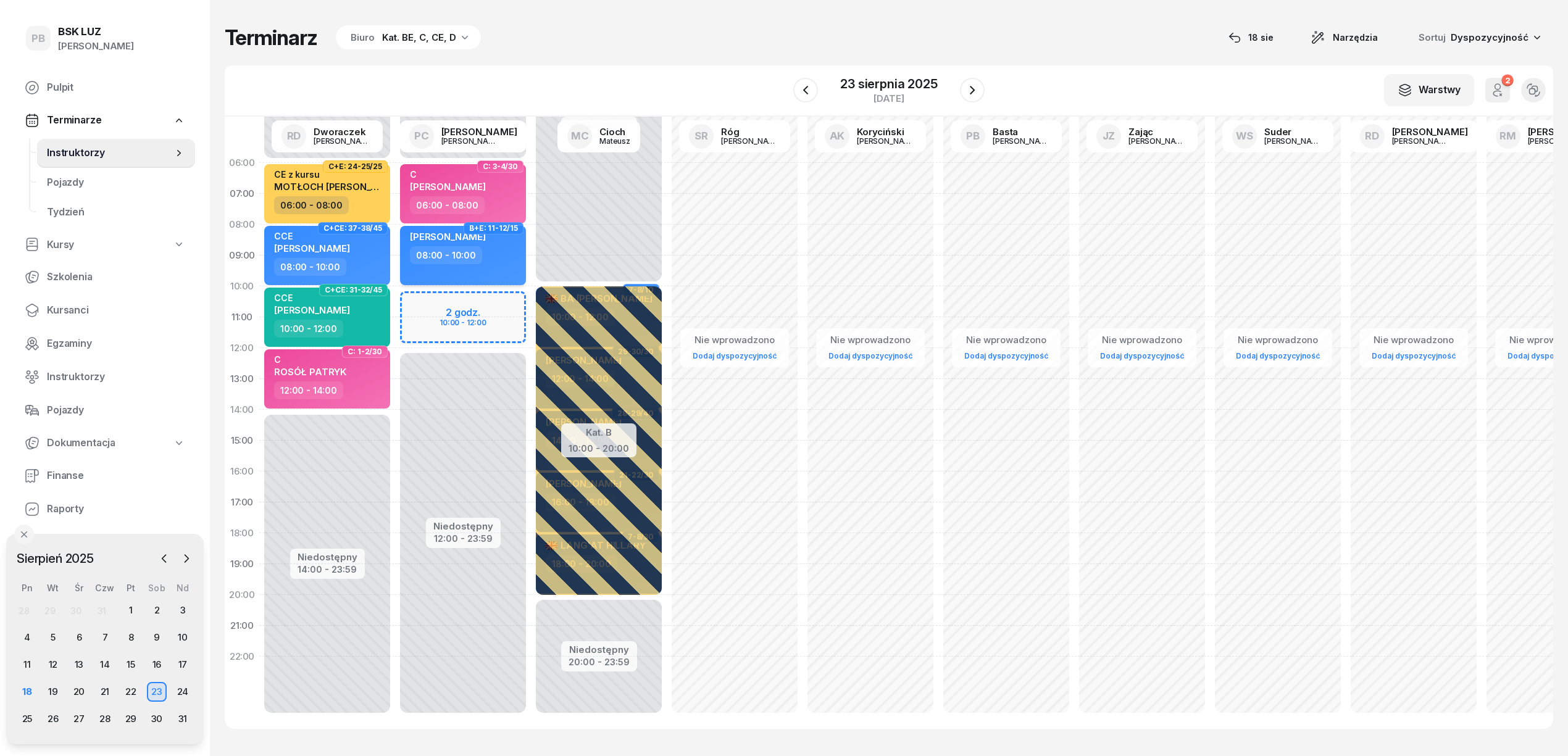
click at [499, 250] on div "08:00 - 10:00" at bounding box center [464, 255] width 108 height 18
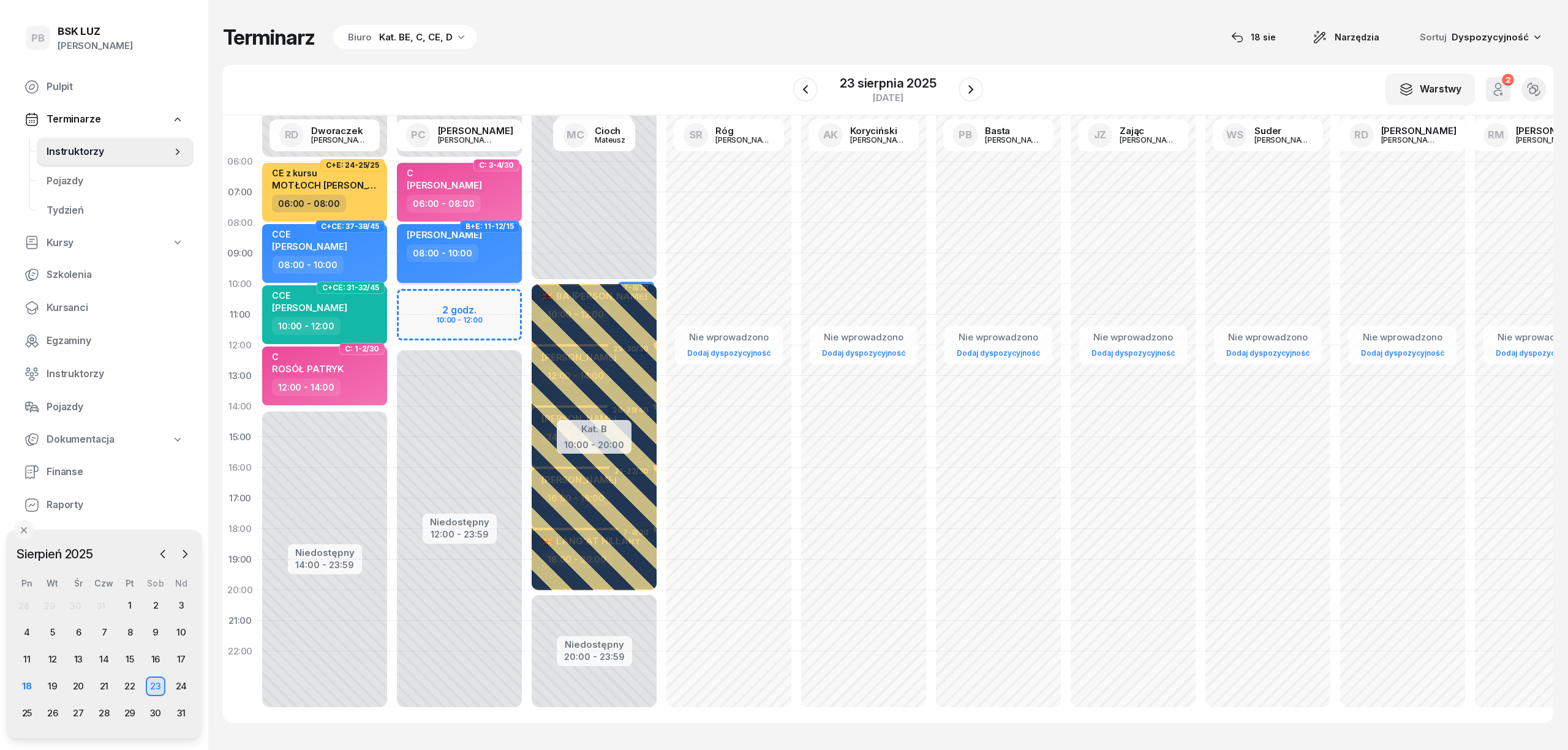
select select "08"
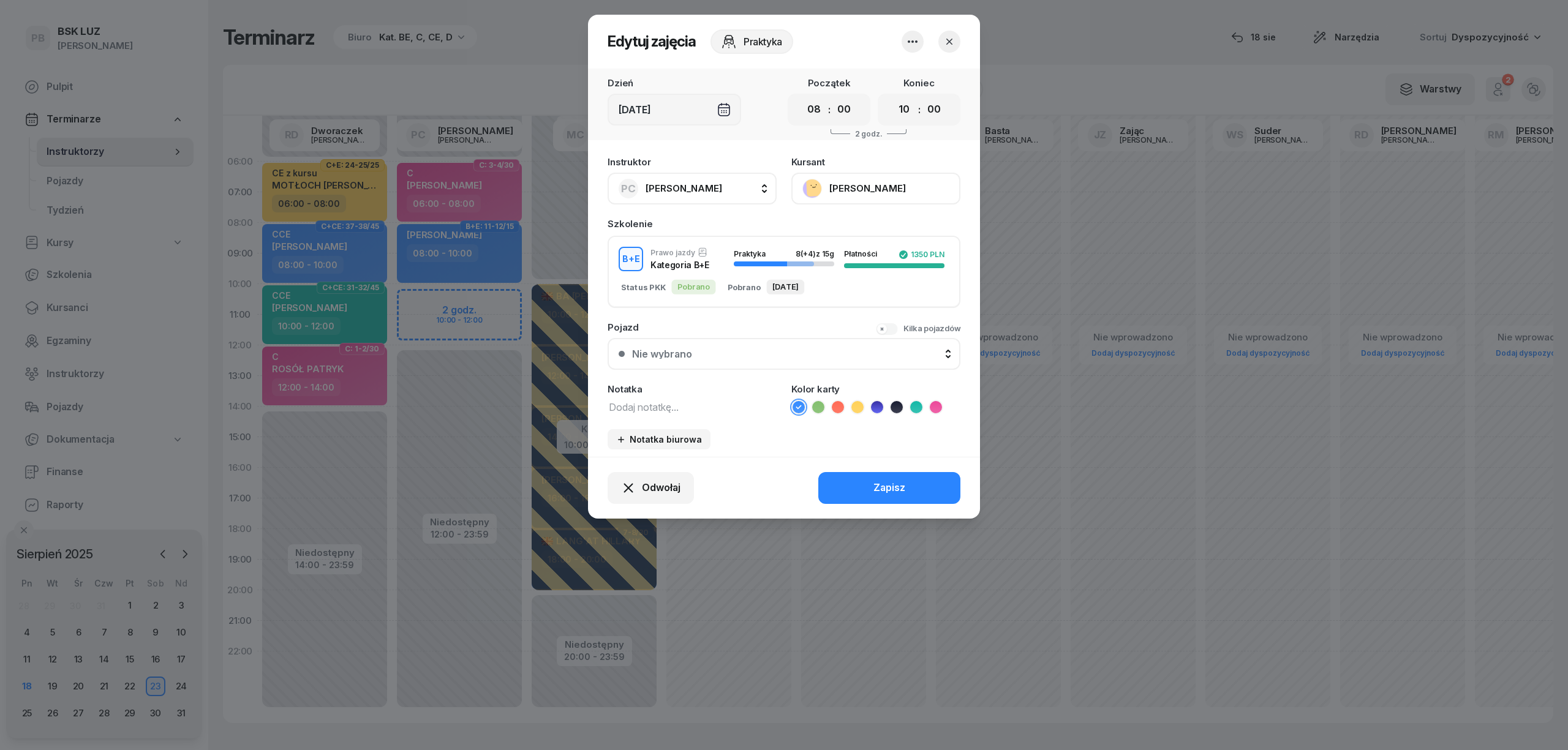
click at [861, 188] on button "[PERSON_NAME]" at bounding box center [876, 188] width 169 height 32
click at [905, 106] on select "00 01 02 03 04 05 06 07 08 09 10 11 12 13 14 15 16 17 18 19 20 21 22 23" at bounding box center [904, 109] width 23 height 26
select select "11"
click at [892, 96] on select "00 01 02 03 04 05 06 07 08 09 10 11 12 13 14 15 16 17 18 19 20 21 22 23" at bounding box center [904, 109] width 23 height 26
click at [896, 480] on div "Zapisz" at bounding box center [889, 487] width 32 height 16
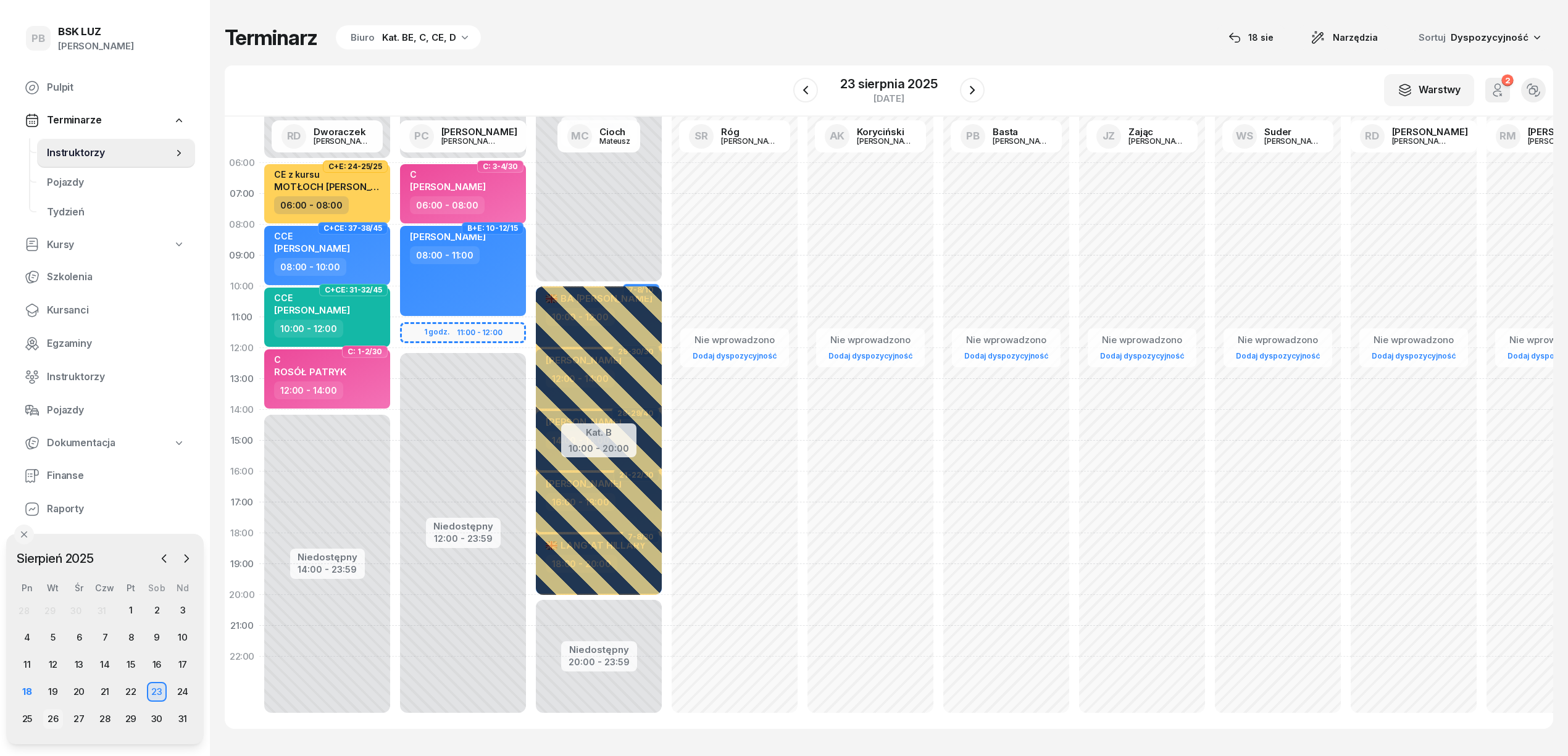
click at [52, 716] on div "26" at bounding box center [53, 719] width 20 height 20
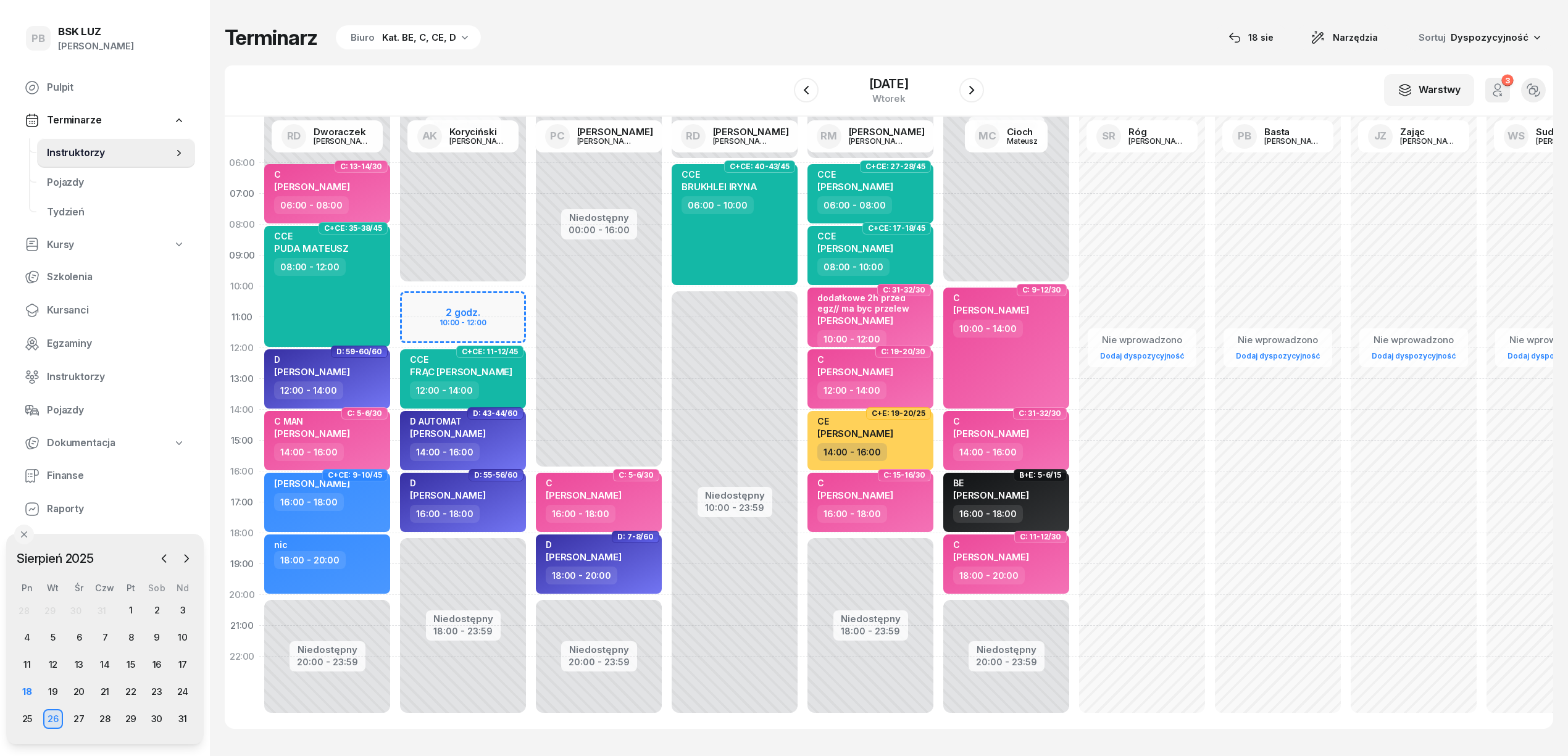
click at [531, 300] on div "Niedostępny 00:00 - 10:00 Niedostępny 18:00 - 23:59 2 godz. 10:00 - 12:00 C+E: …" at bounding box center [598, 441] width 136 height 586
select select "10"
select select "12"
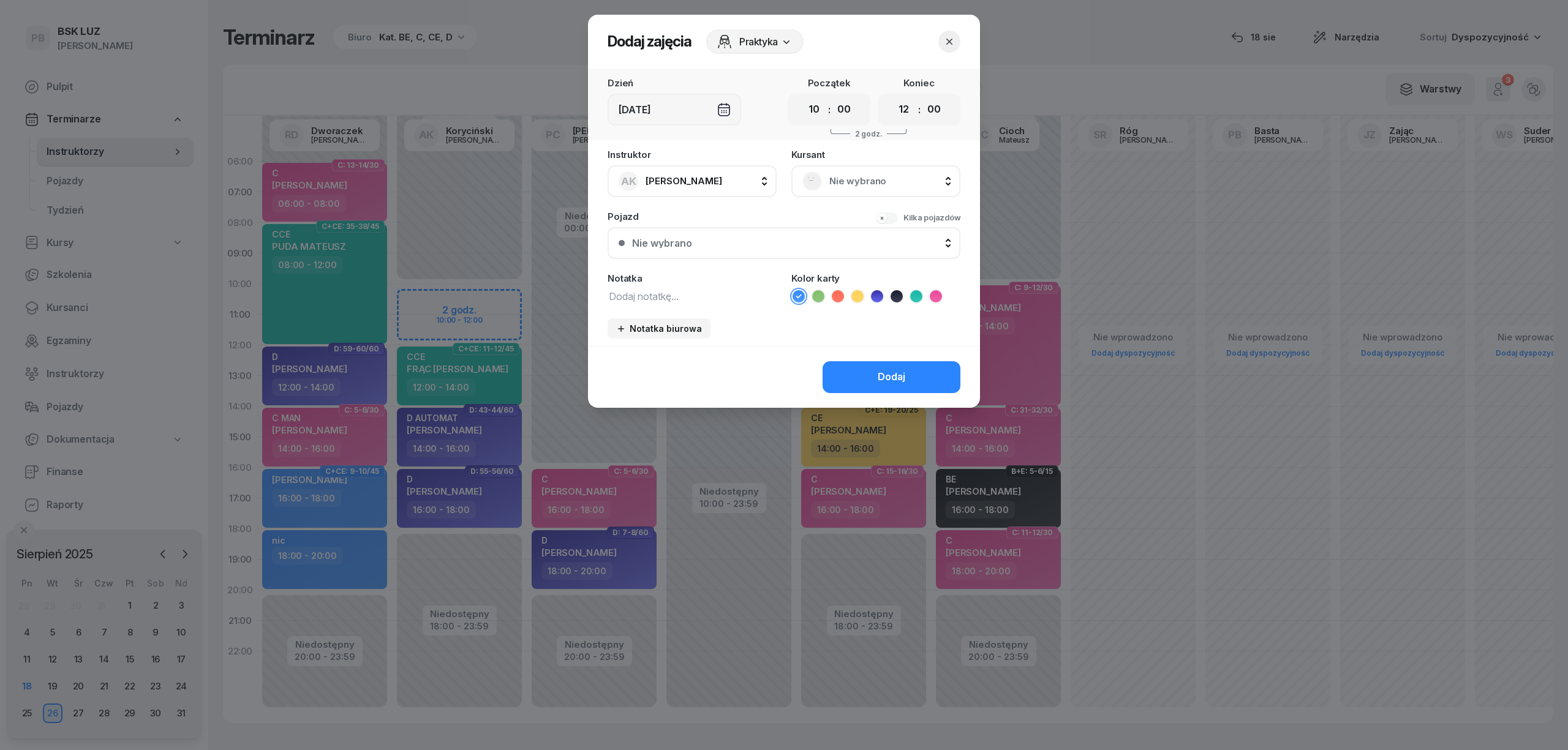
click at [898, 177] on span "Nie wybrano" at bounding box center [889, 181] width 120 height 16
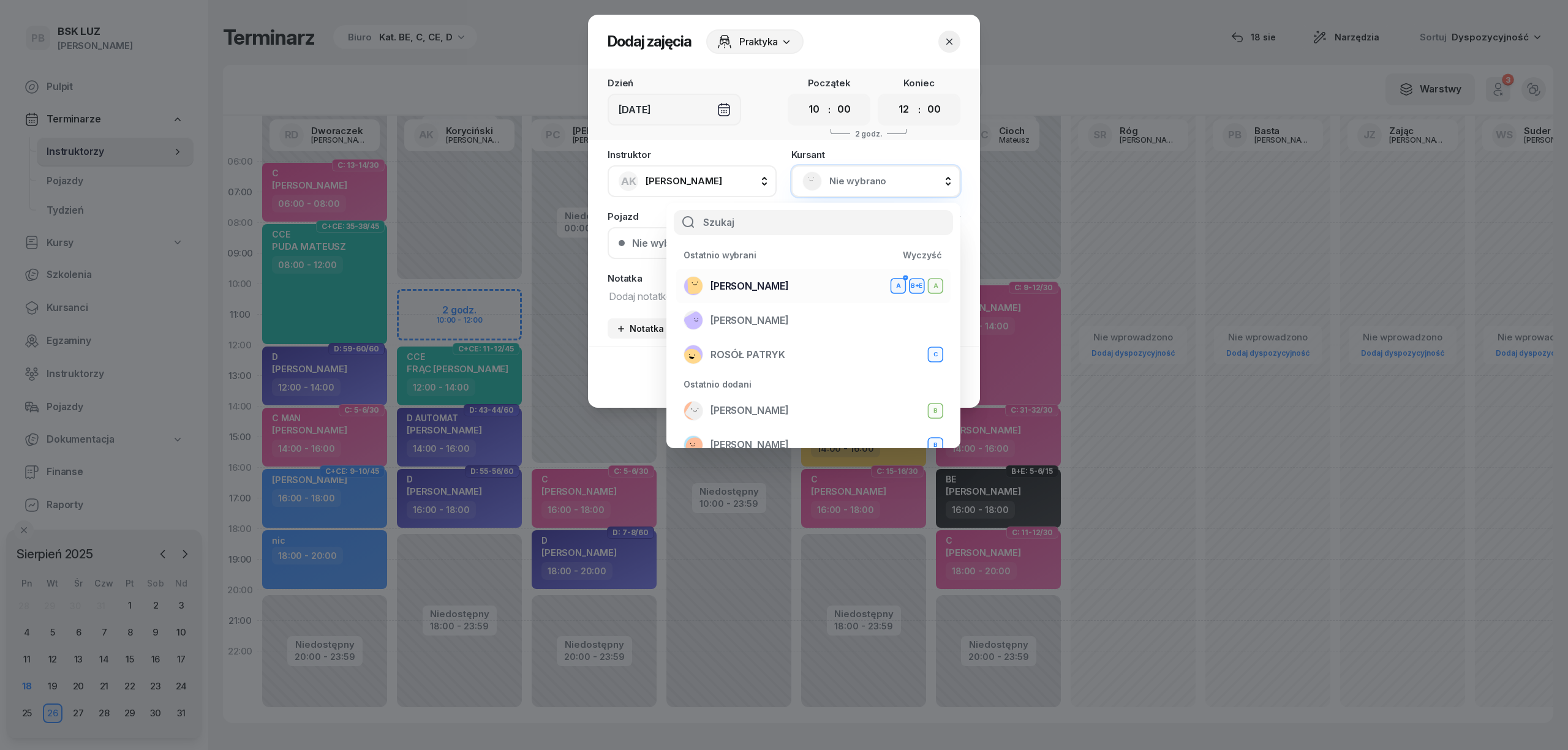
click at [816, 280] on div "SZAFRANIAK JAKUB A B+E A" at bounding box center [813, 285] width 260 height 20
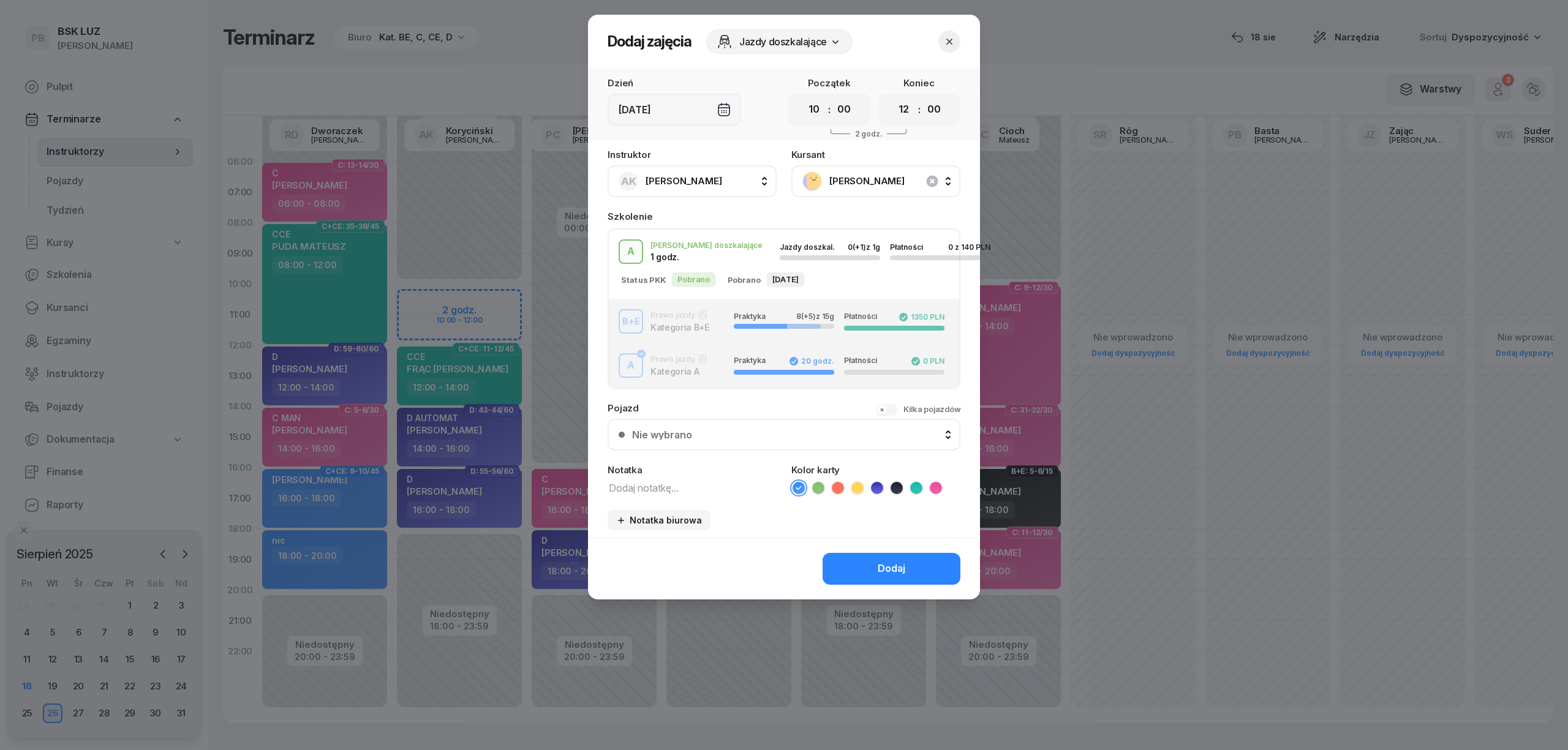
click at [736, 331] on div "B+E Prawo jazdy Kategoria B+E Praktyka 8 (+5) z 15g Płatności 1350 PLN" at bounding box center [784, 322] width 351 height 25
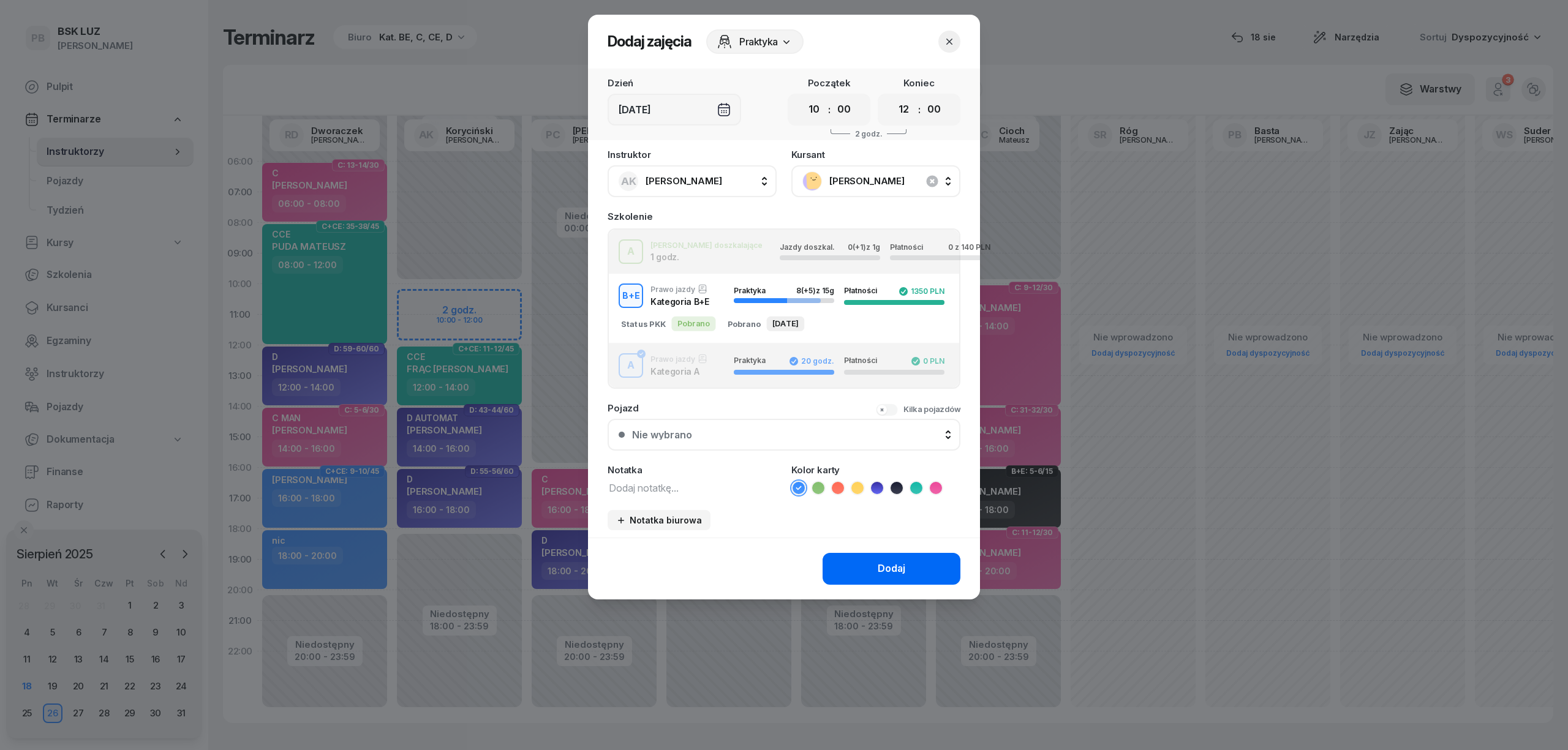
click at [861, 556] on button "Dodaj" at bounding box center [891, 569] width 138 height 32
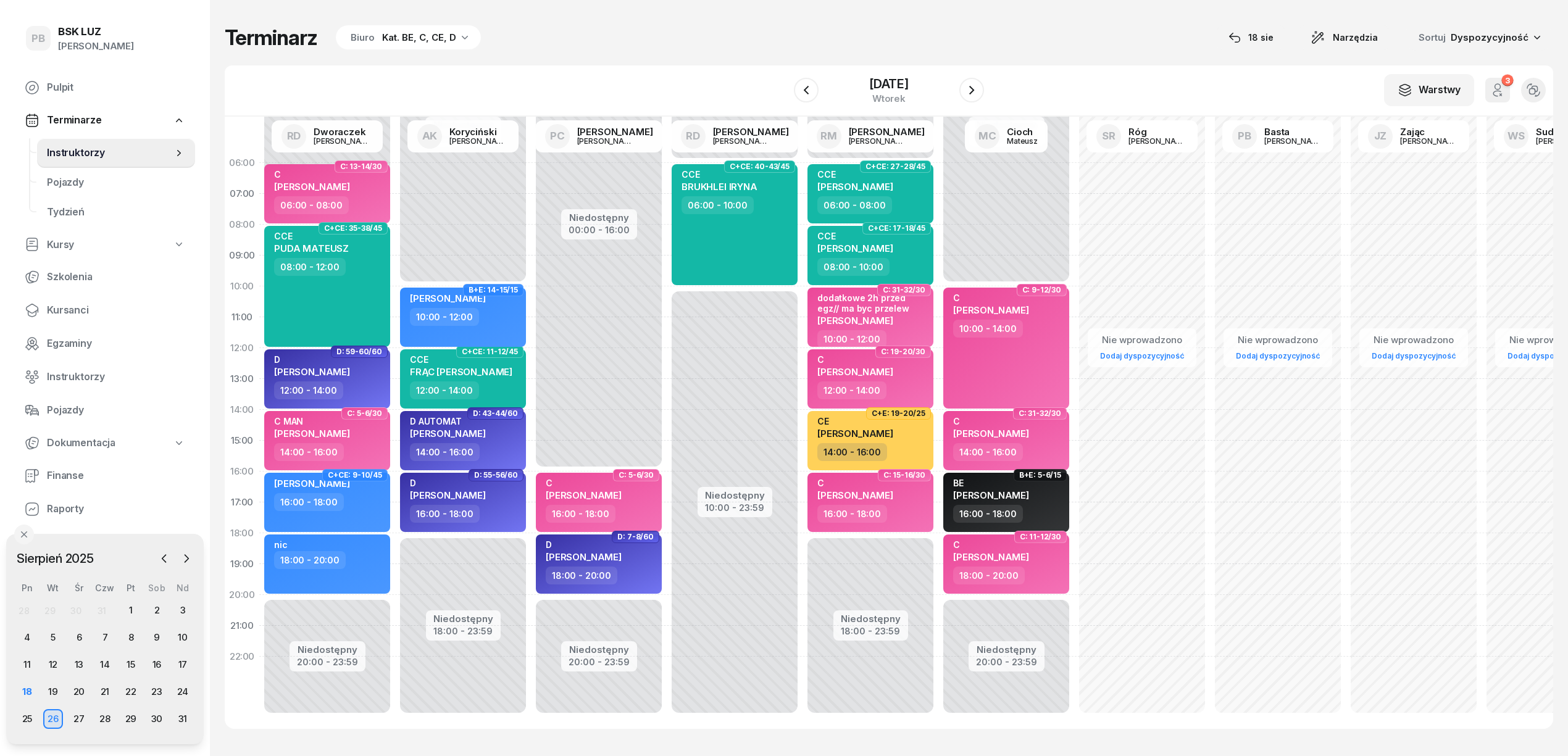
click at [518, 291] on span "B+E: 14-15/15" at bounding box center [493, 290] width 50 height 3
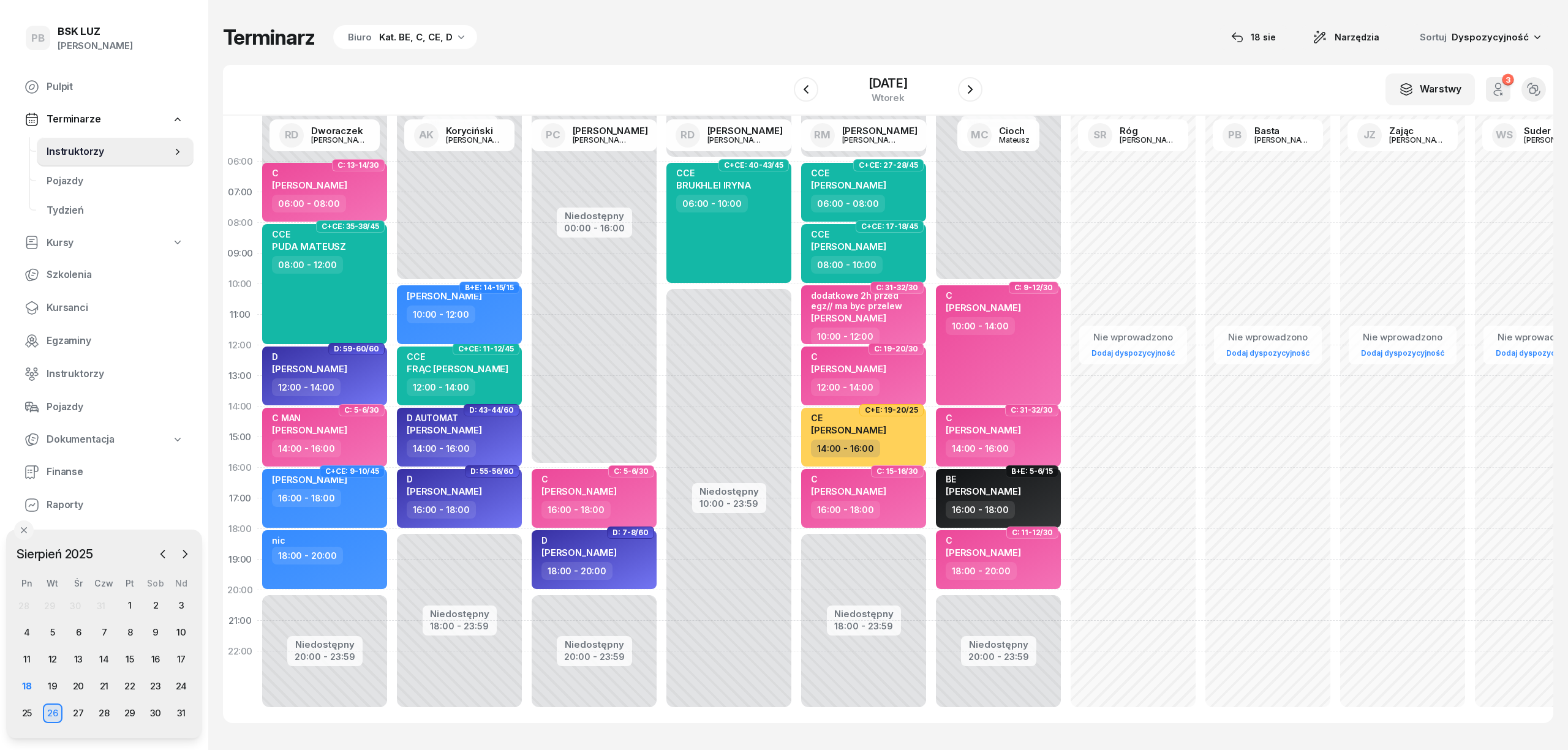
select select "10"
select select "12"
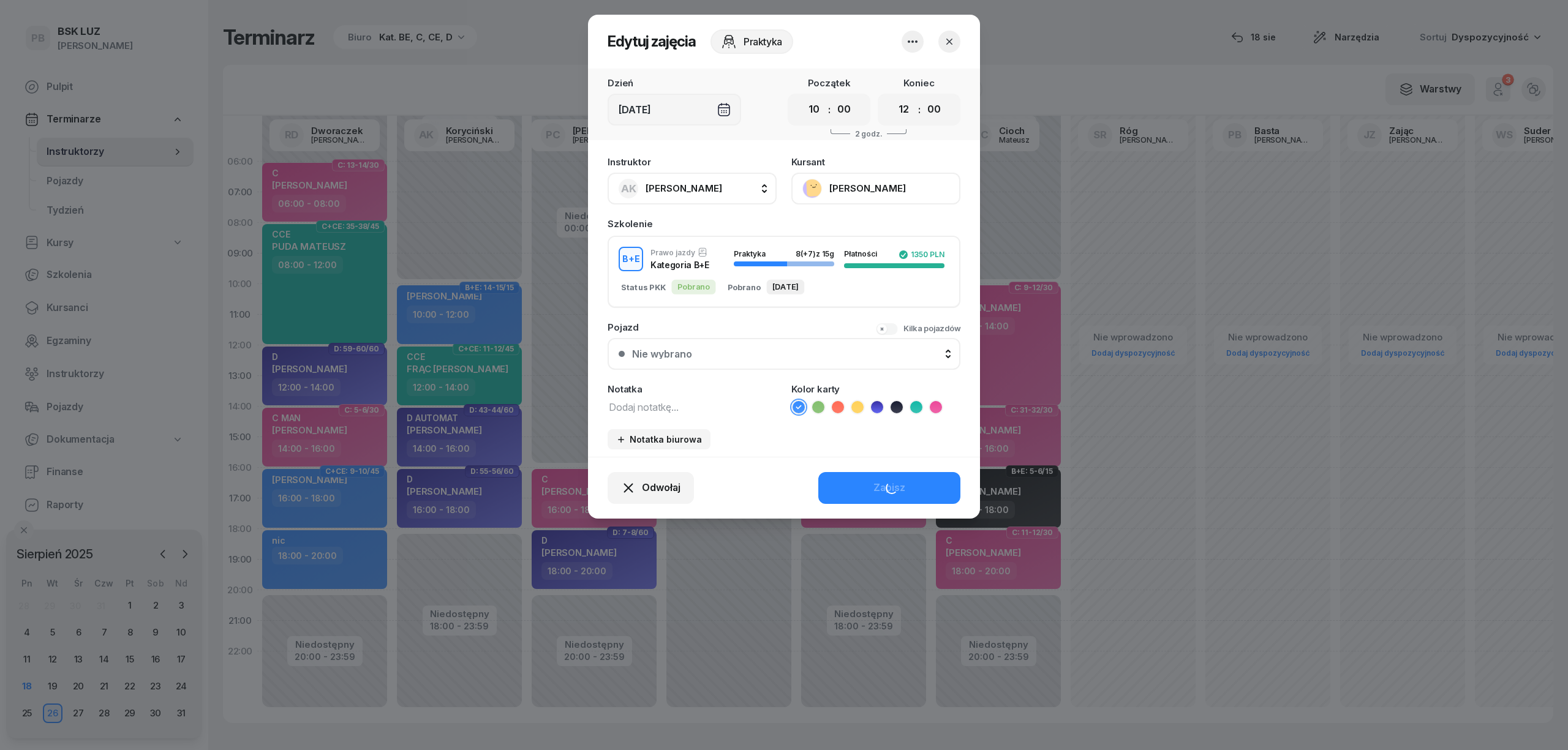
click at [879, 185] on button "[PERSON_NAME]" at bounding box center [876, 188] width 169 height 32
click at [850, 229] on div "Otwórz profil" at bounding box center [831, 230] width 60 height 16
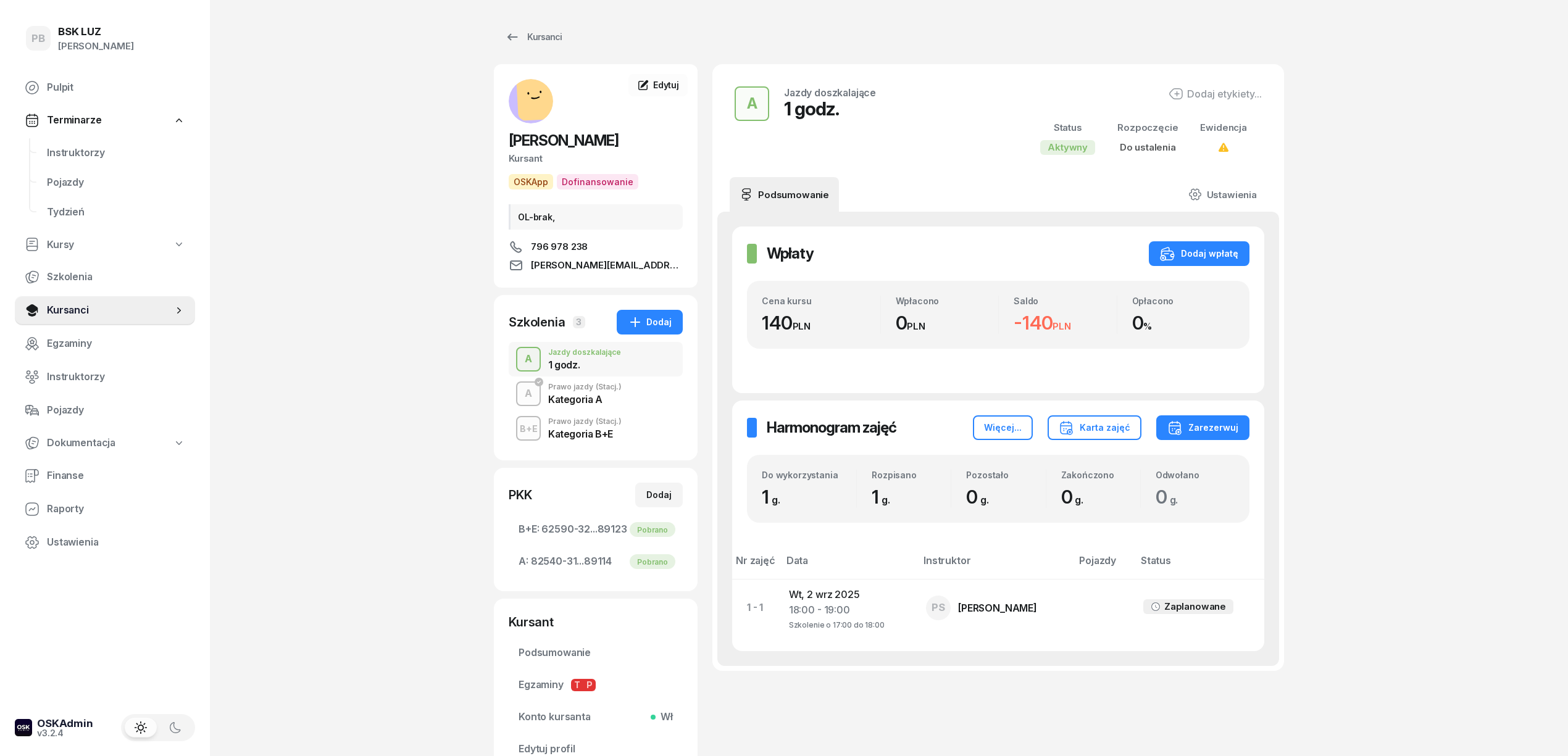
click at [599, 395] on div "Kategoria A" at bounding box center [585, 399] width 73 height 10
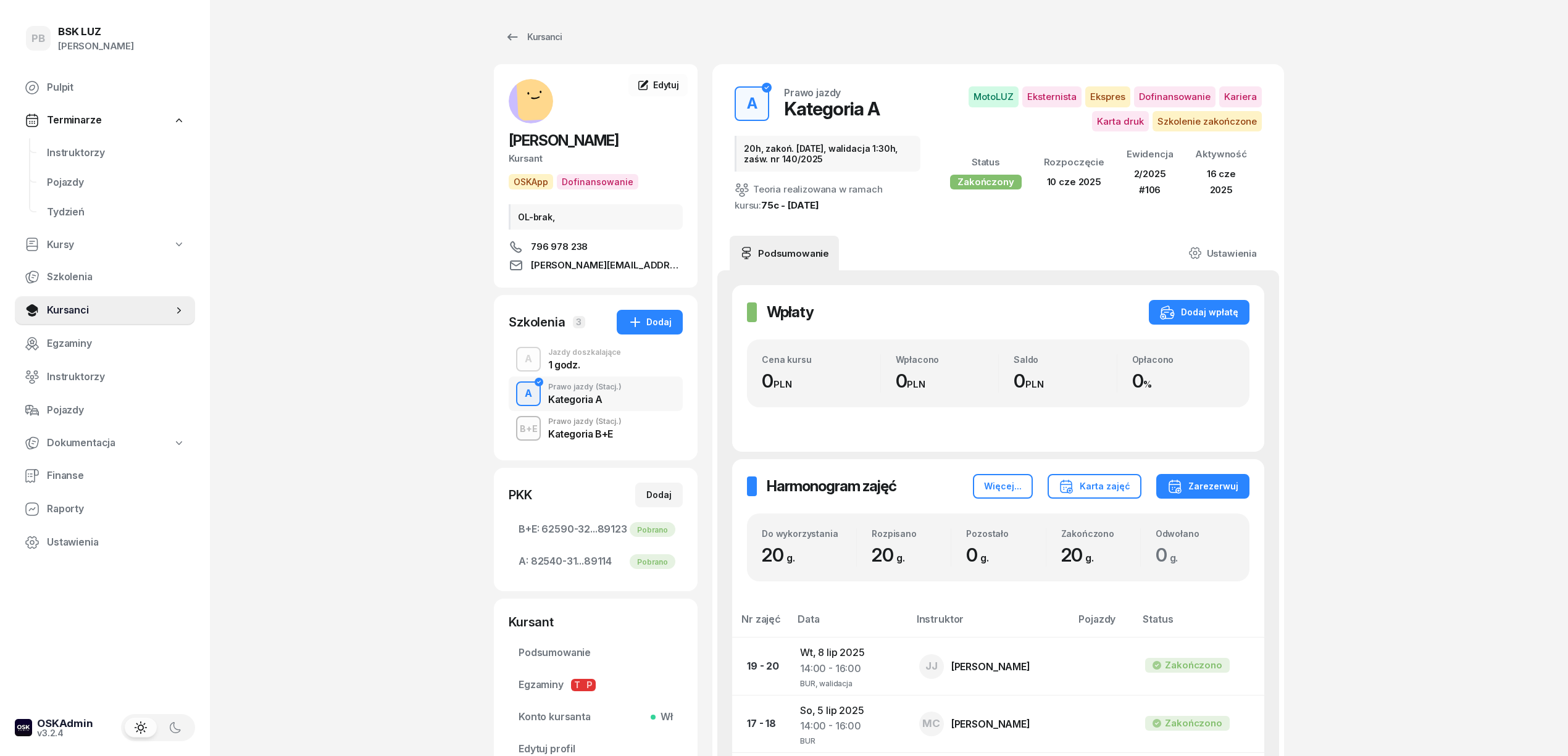
click at [608, 427] on div "Prawo jazdy (Stacj.) Kategoria B+E" at bounding box center [585, 428] width 73 height 21
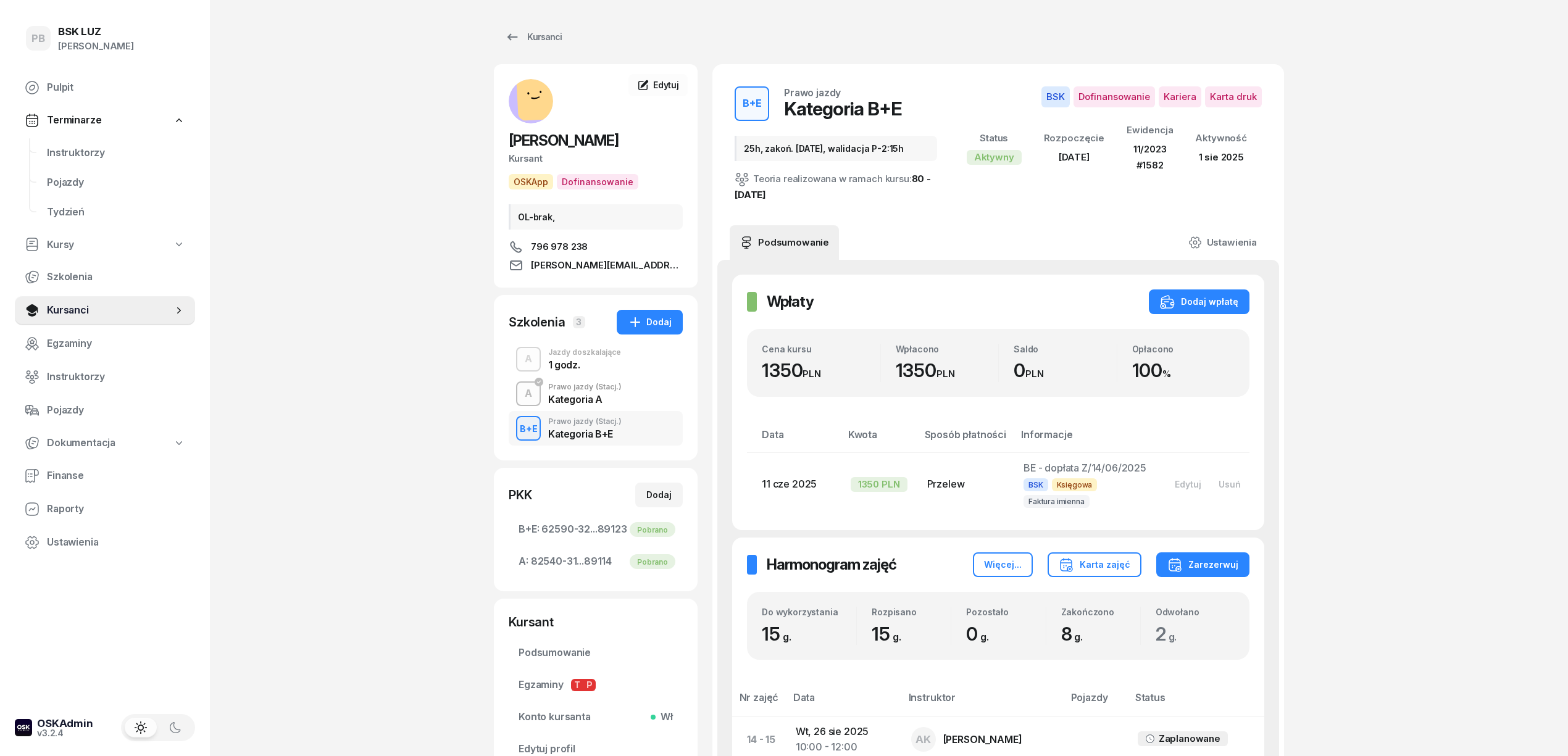
click at [1379, 336] on div "PB BSK LUZ Patrycja Bogdanowicz Pulpit Terminarze Instruktorzy Pojazdy Tydzień …" at bounding box center [784, 655] width 1568 height 1311
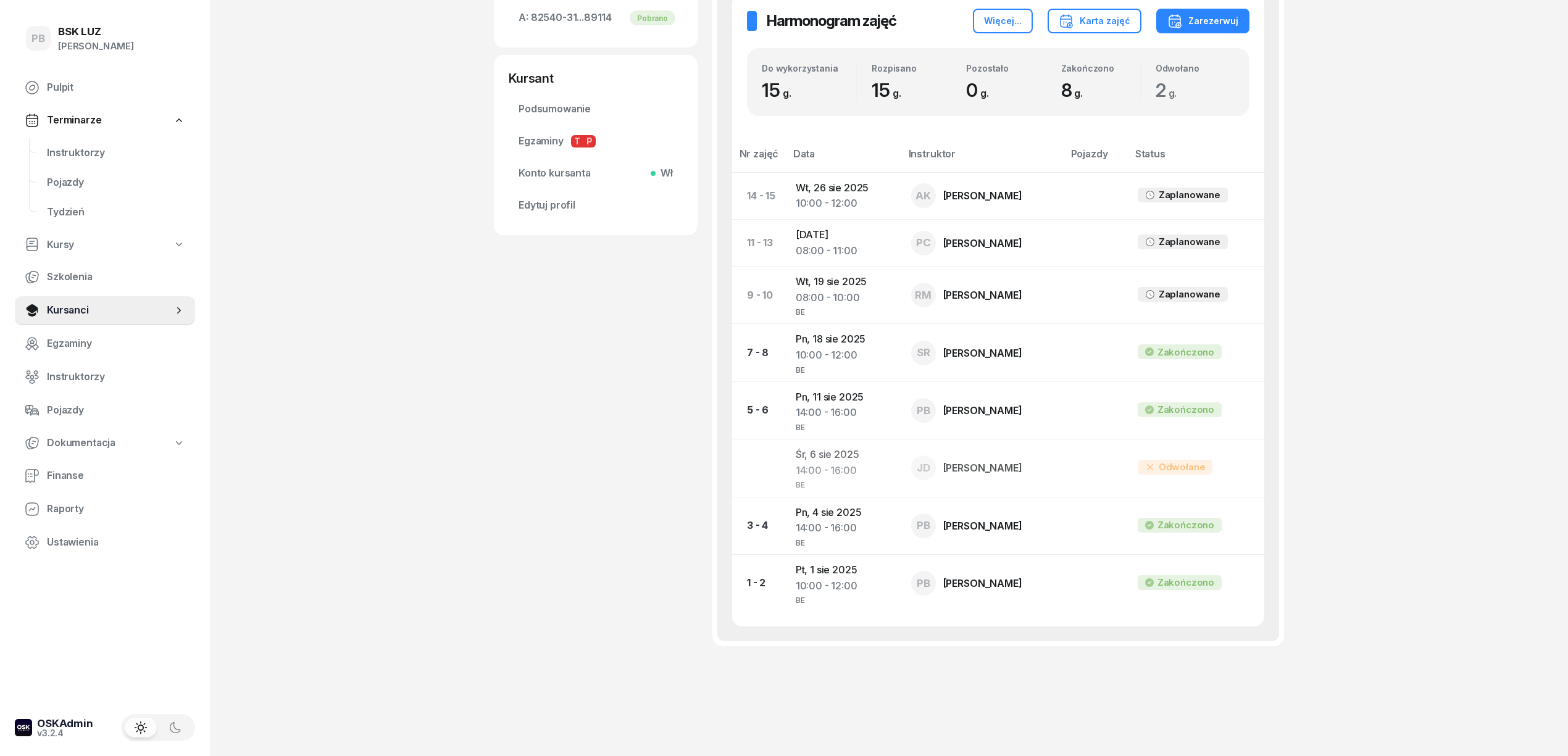
scroll to position [557, 0]
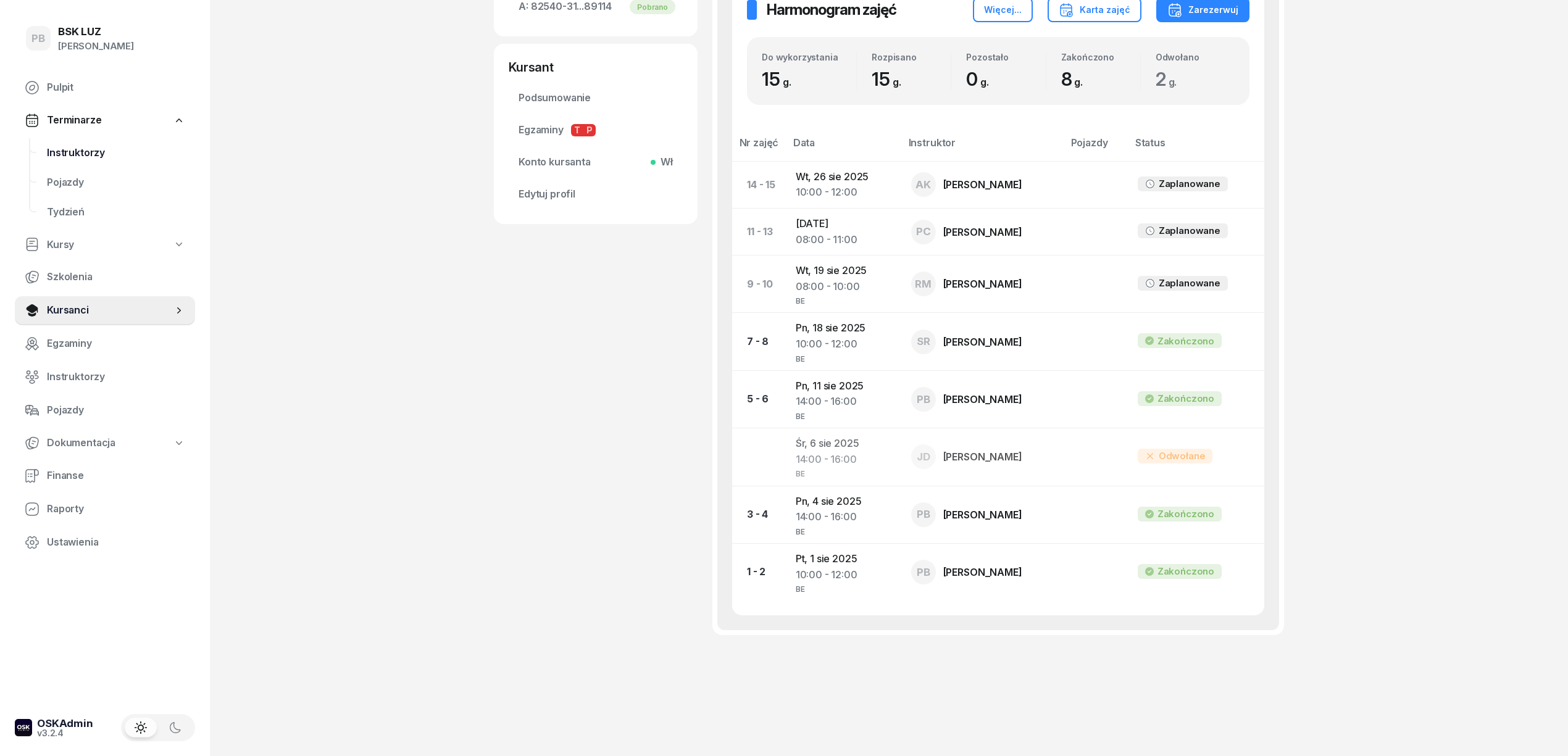
click at [95, 153] on span "Instruktorzy" at bounding box center [116, 152] width 138 height 16
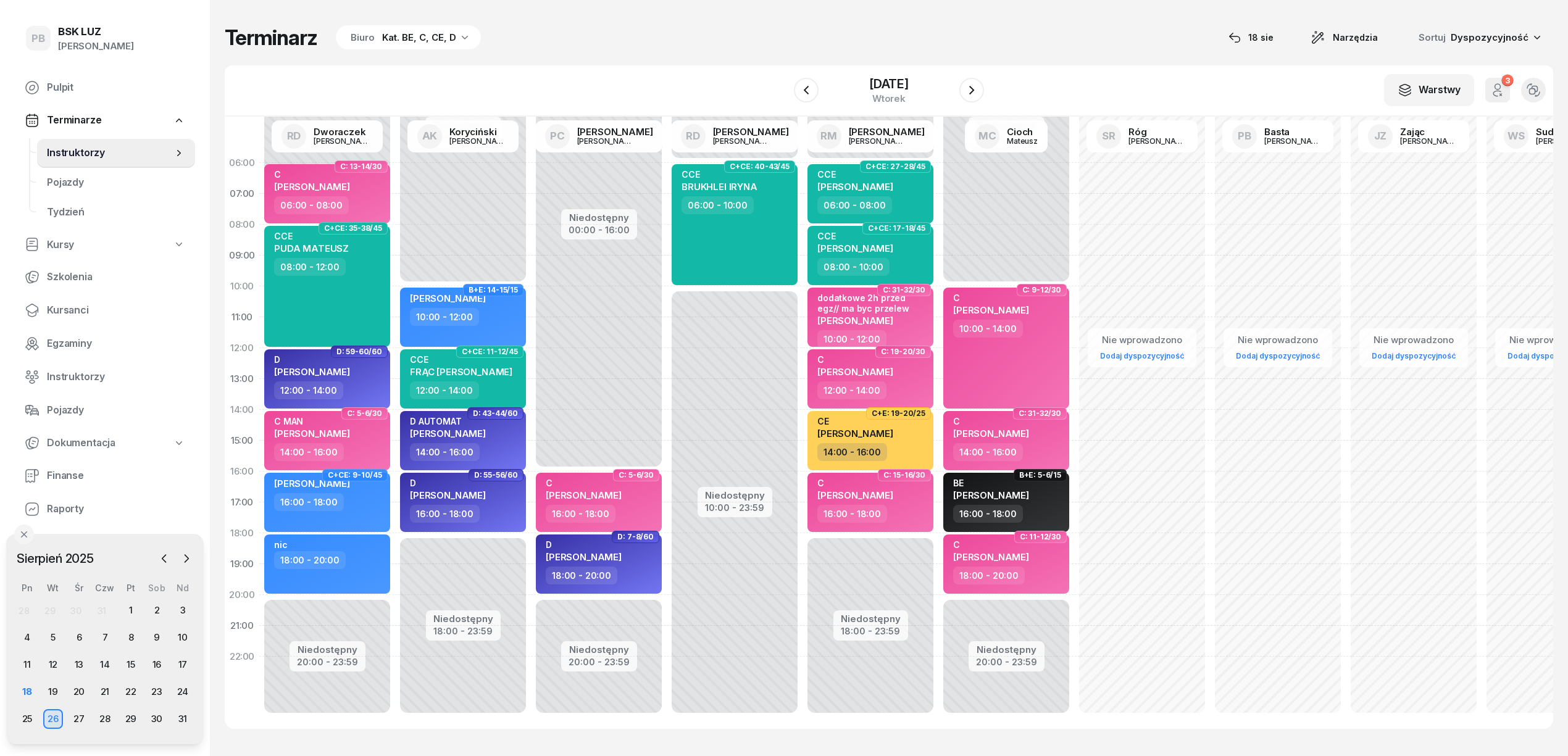
click at [614, 66] on div "W Wybierz AK Koryciński Artur BP Pająk Bogusław DA Arendarczyk Damian DP Pawłow…" at bounding box center [889, 91] width 1329 height 51
click at [50, 691] on div "19" at bounding box center [53, 691] width 20 height 20
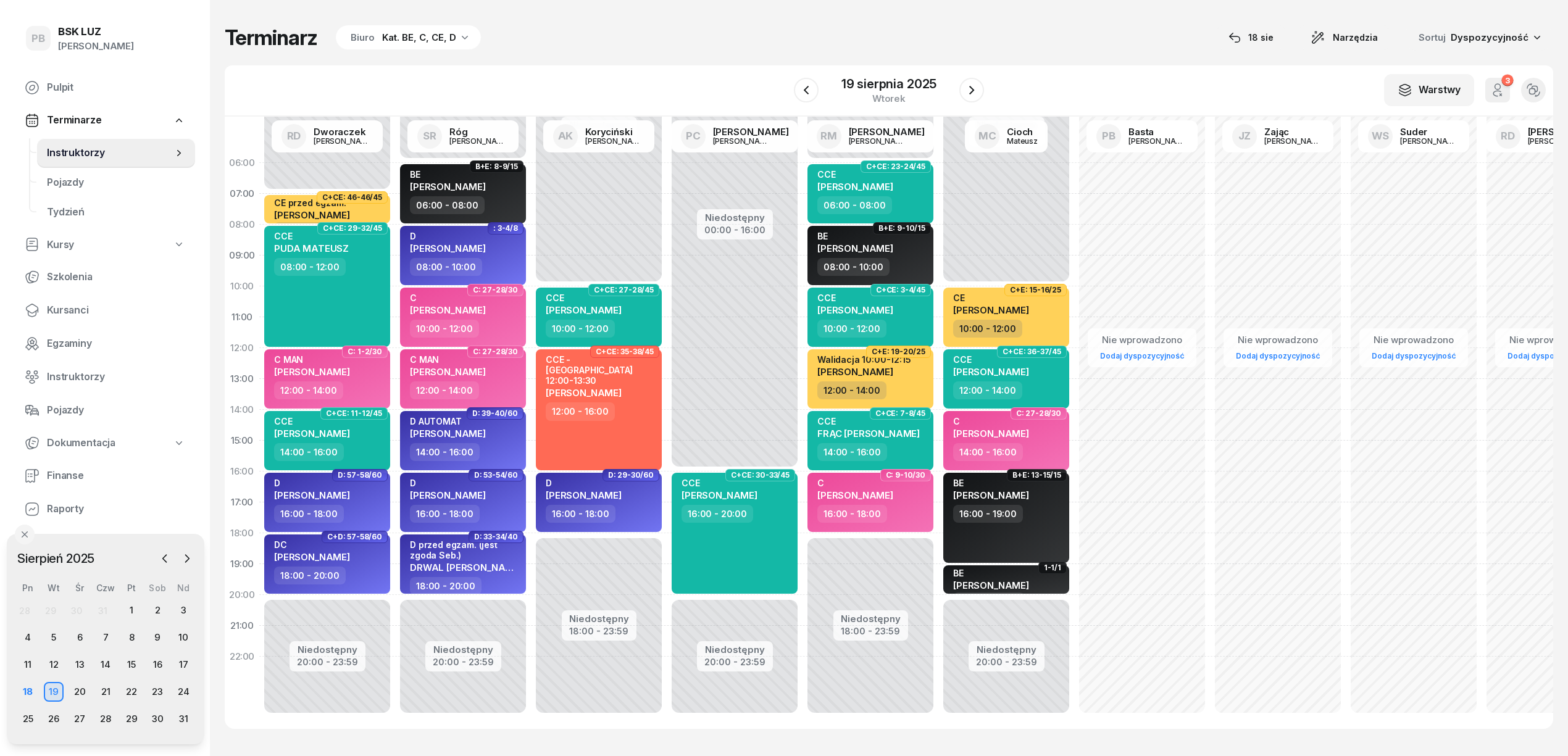
click at [640, 77] on div "W Wybierz AK [PERSON_NAME] BP [PERSON_NAME] DP [PERSON_NAME] GS [PERSON_NAME] I…" at bounding box center [889, 91] width 1329 height 51
click at [974, 92] on icon "button" at bounding box center [971, 90] width 14 height 14
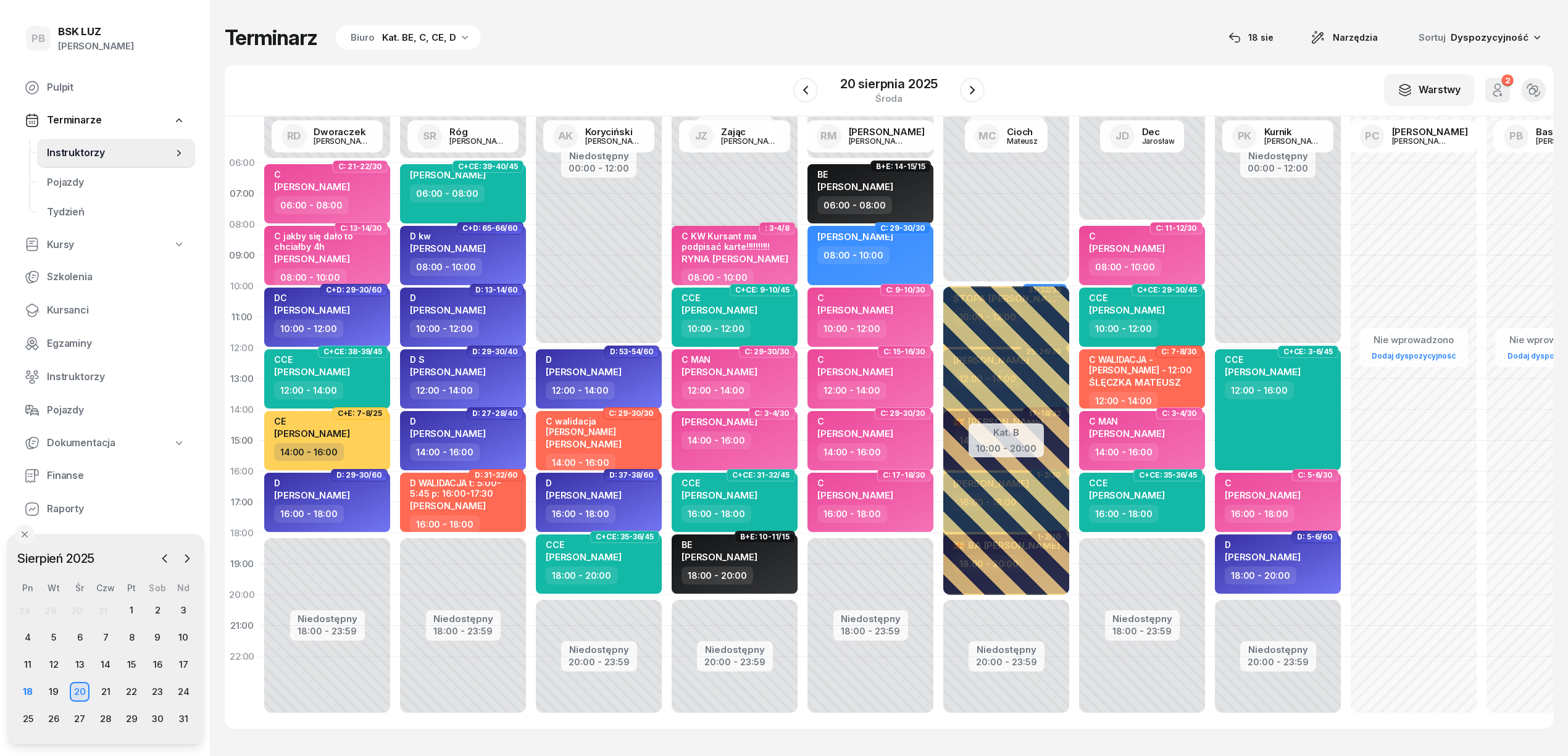
click at [716, 50] on div "Terminarz Biuro Kat. BE, C, CE, D [DATE] Narzędzia Sortuj Dyspozycyjność" at bounding box center [889, 38] width 1329 height 26
click at [26, 685] on div "18" at bounding box center [29, 691] width 20 height 20
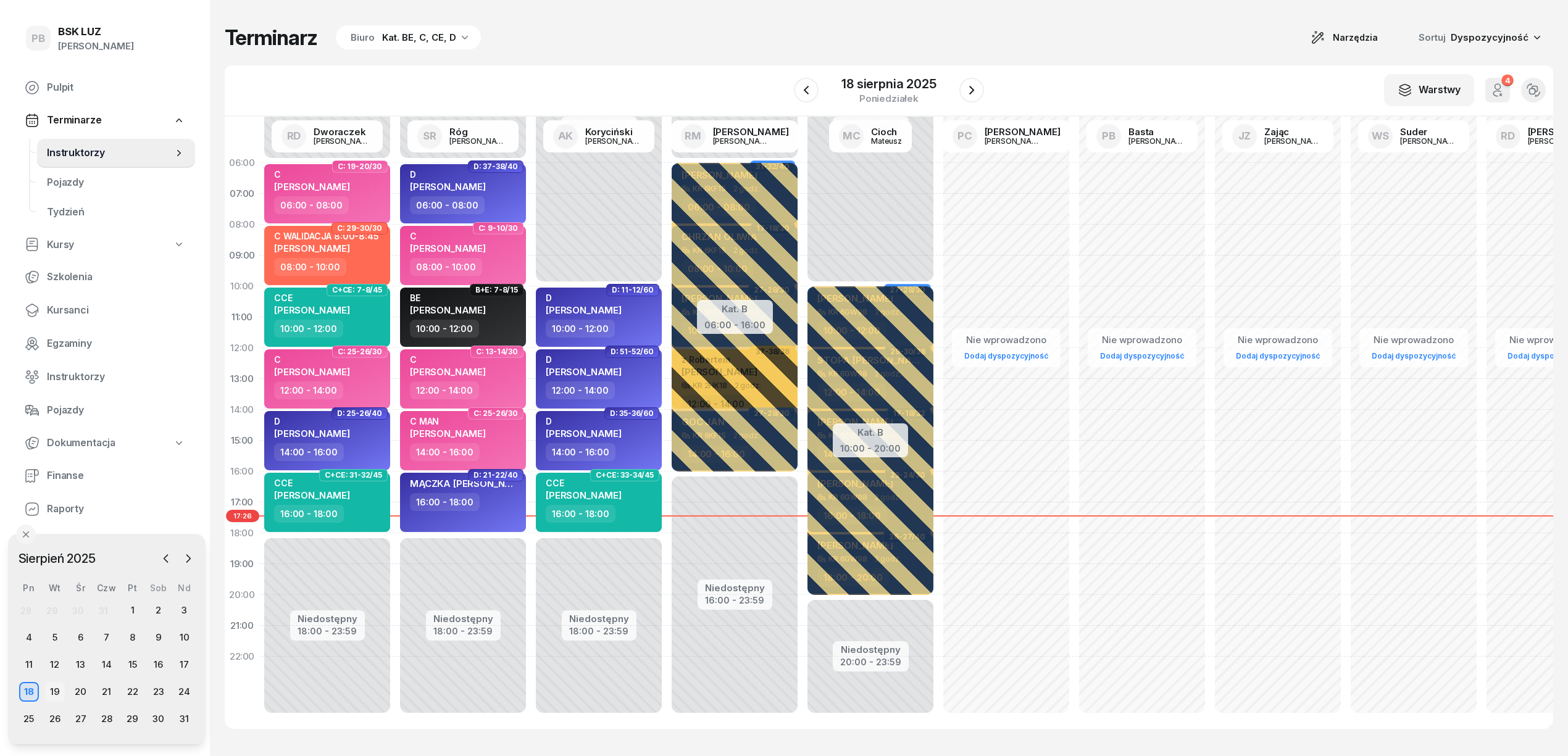
click at [57, 691] on div "19" at bounding box center [55, 691] width 20 height 20
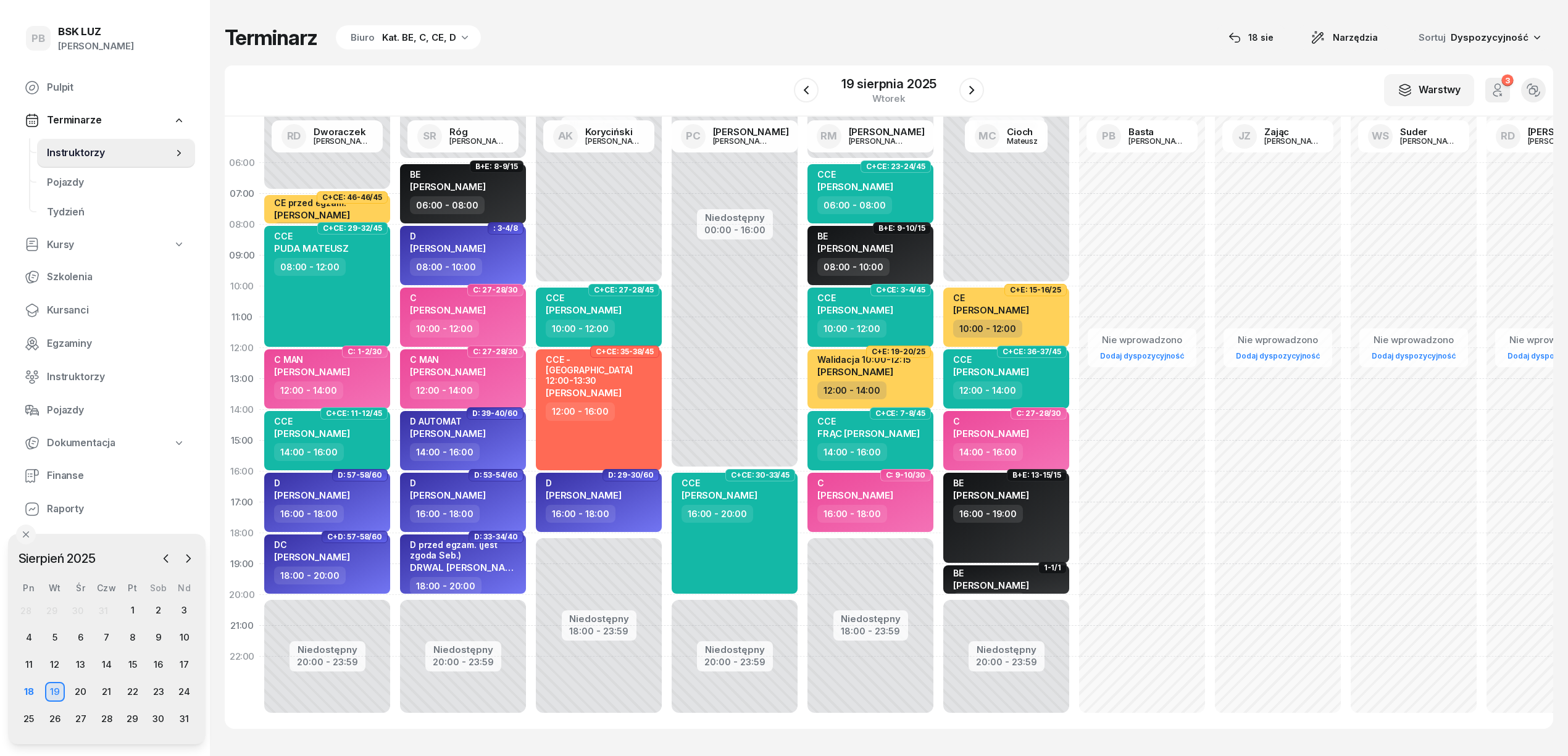
click at [588, 55] on div "Terminarz Biuro Kat. BE, C, CE, D [DATE] Narzędzia Sortuj Dyspozycyjność W Wybi…" at bounding box center [889, 377] width 1329 height 753
click at [818, 48] on div "Terminarz Biuro Kat. BE, C, CE, D [DATE] Narzędzia Sortuj Dyspozycyjność" at bounding box center [889, 38] width 1329 height 26
click at [724, 37] on div "Terminarz Biuro Kat. BE, C, CE, D [DATE] Narzędzia Sortuj Dyspozycyjność" at bounding box center [889, 38] width 1329 height 26
click at [188, 559] on icon "button" at bounding box center [188, 559] width 12 height 12
click at [59, 307] on span "Kursanci" at bounding box center [116, 310] width 138 height 16
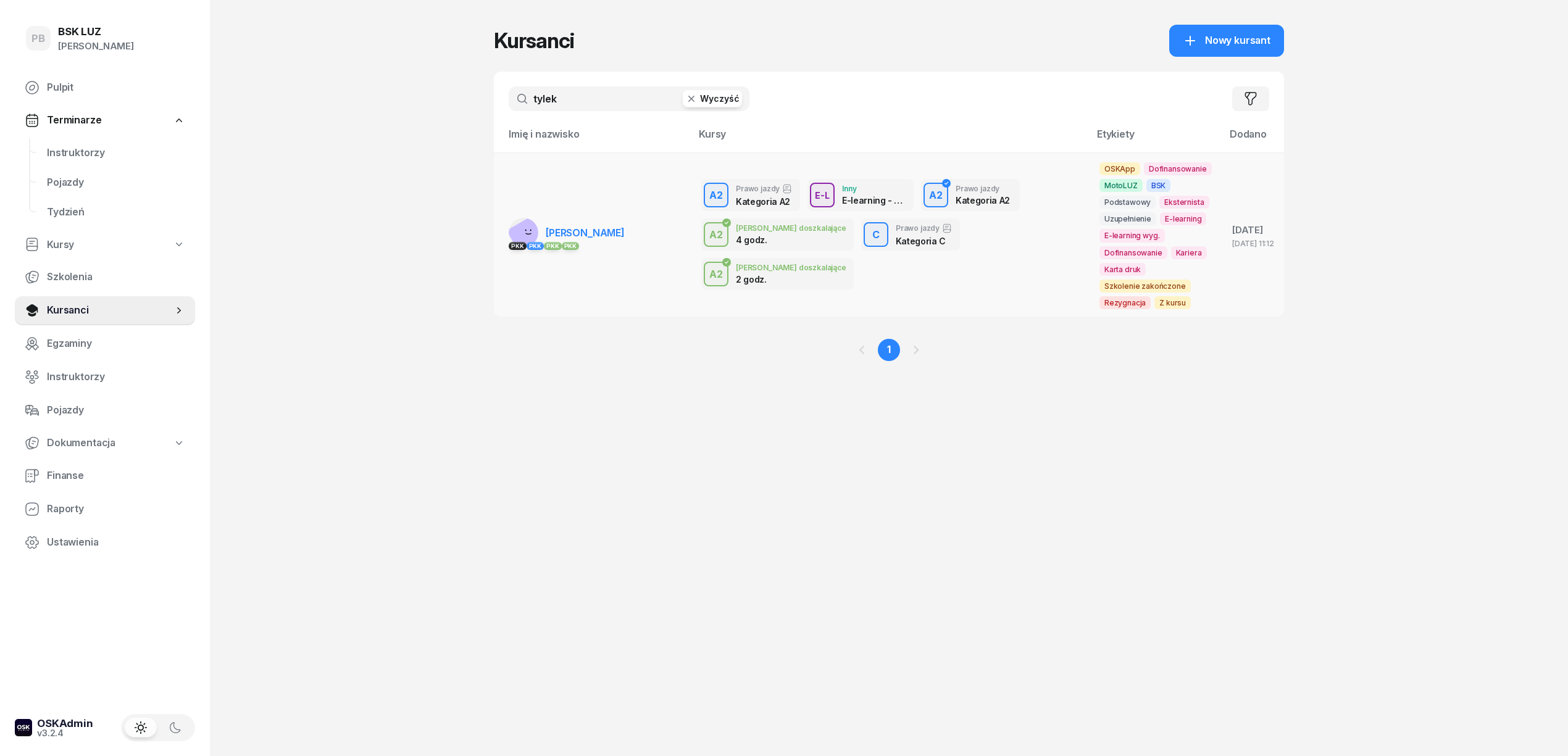
click at [611, 231] on span "[PERSON_NAME]" at bounding box center [585, 232] width 79 height 12
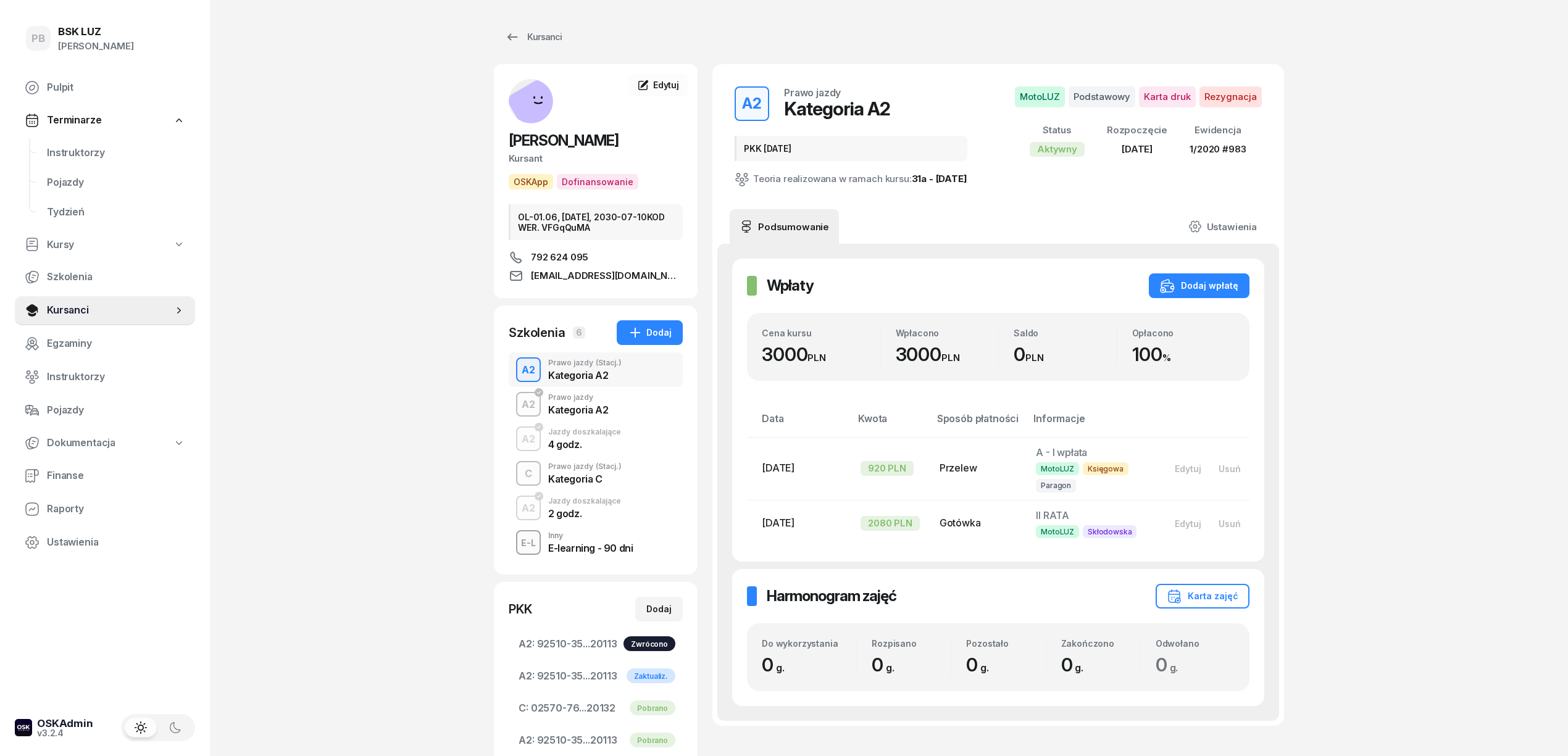
click at [605, 484] on div "Kategoria C" at bounding box center [585, 479] width 73 height 10
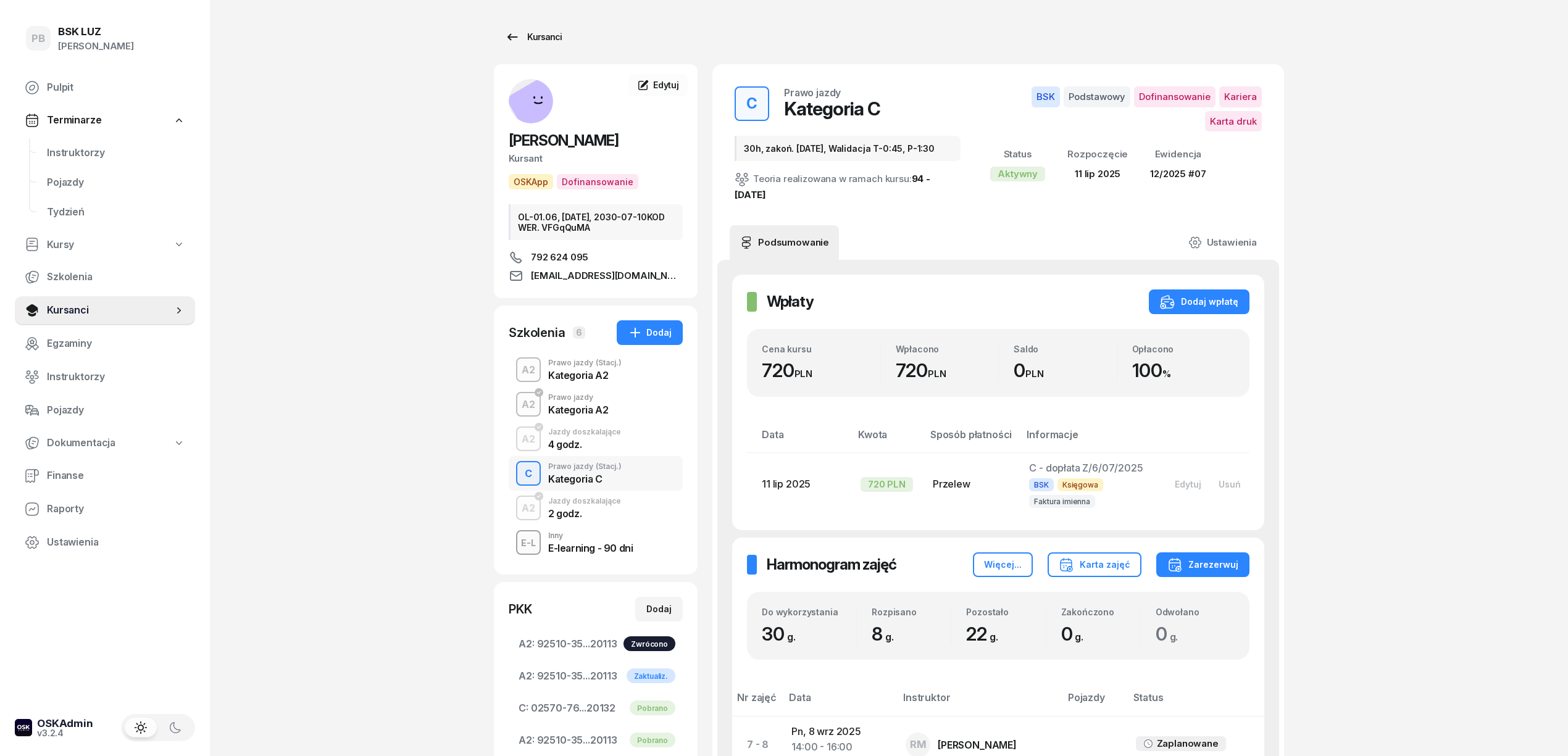
click at [549, 34] on div "Kursanci" at bounding box center [533, 37] width 57 height 14
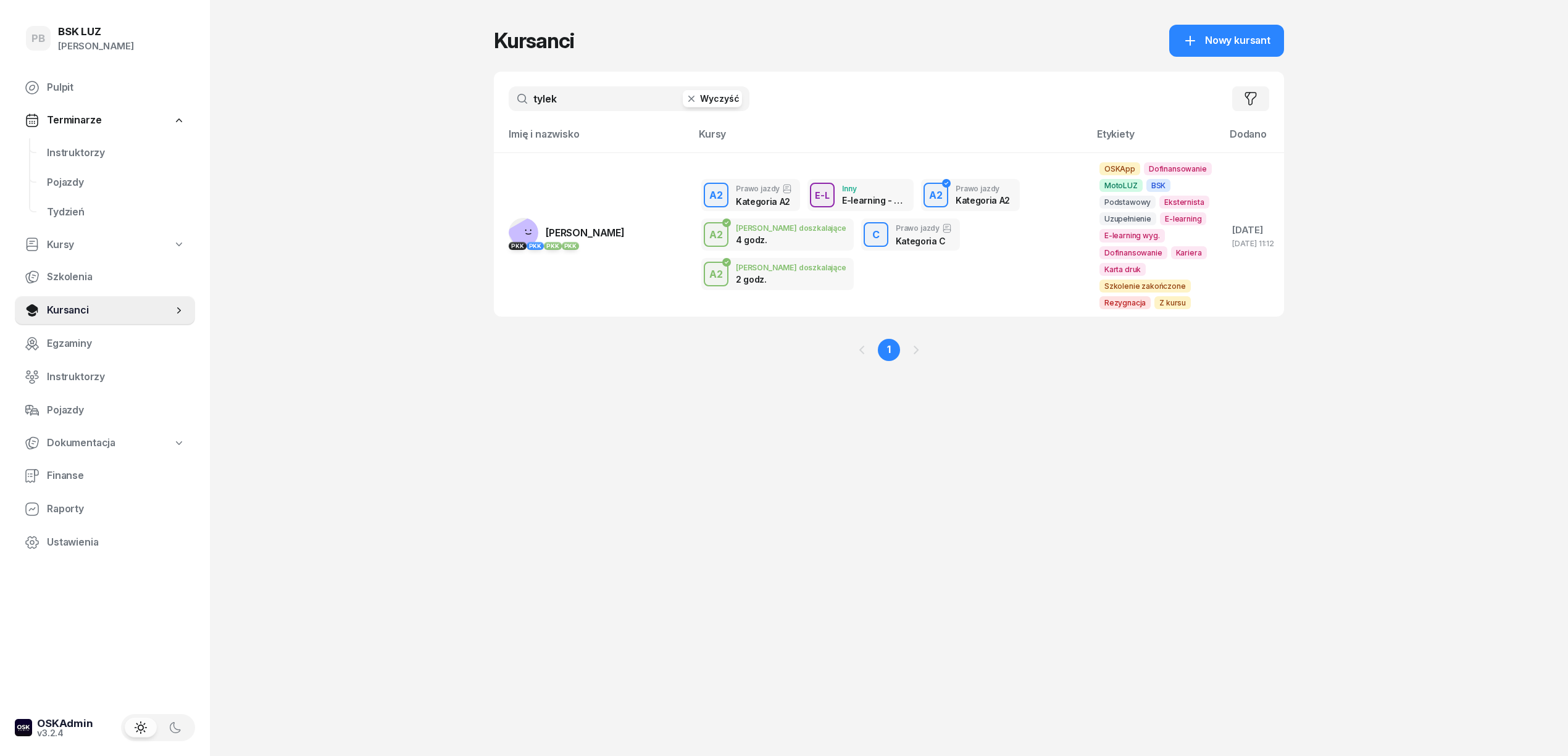
click at [576, 88] on input "tylek" at bounding box center [629, 99] width 241 height 25
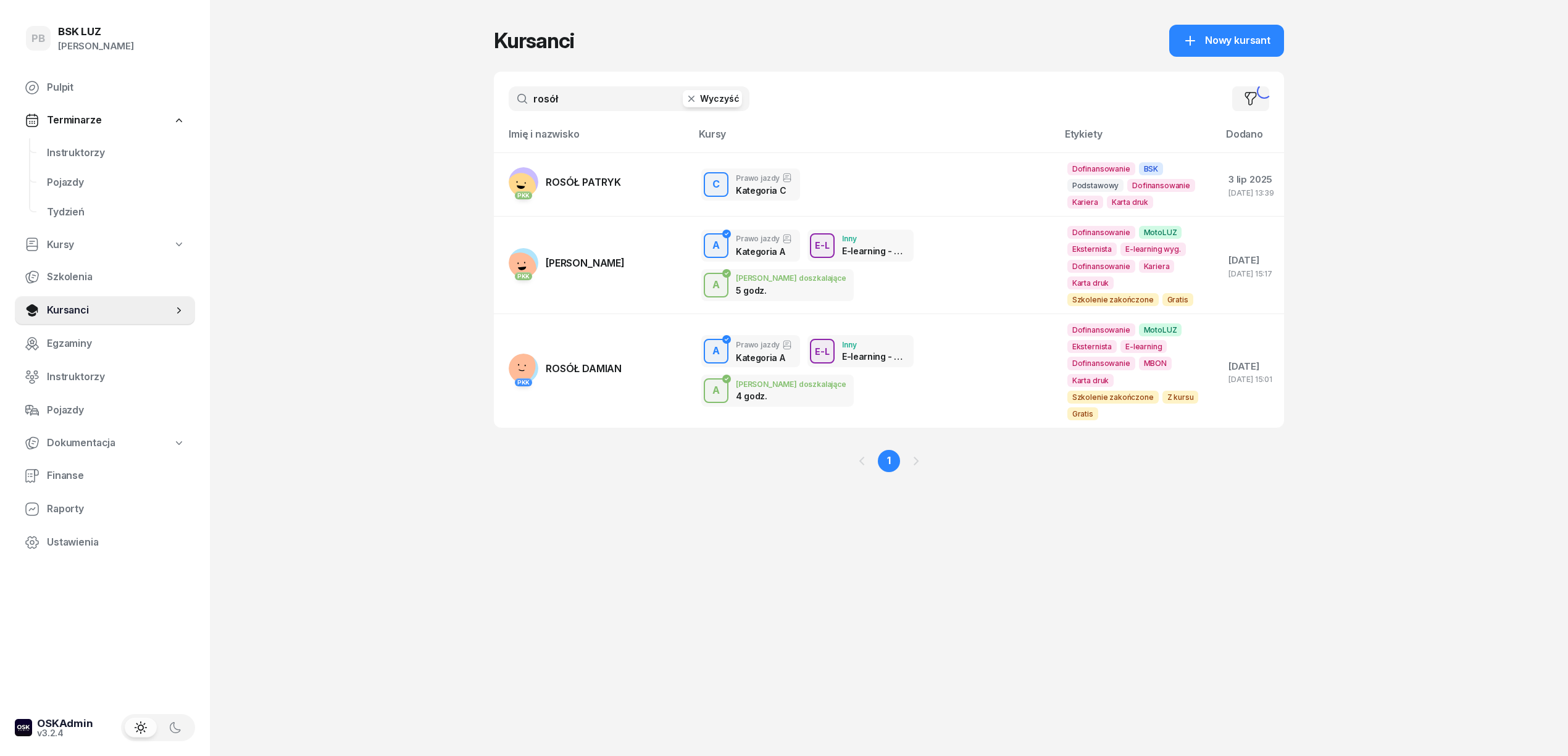
type input "rosół"
click at [595, 179] on span "ROSÓŁ PATRYK" at bounding box center [583, 182] width 75 height 12
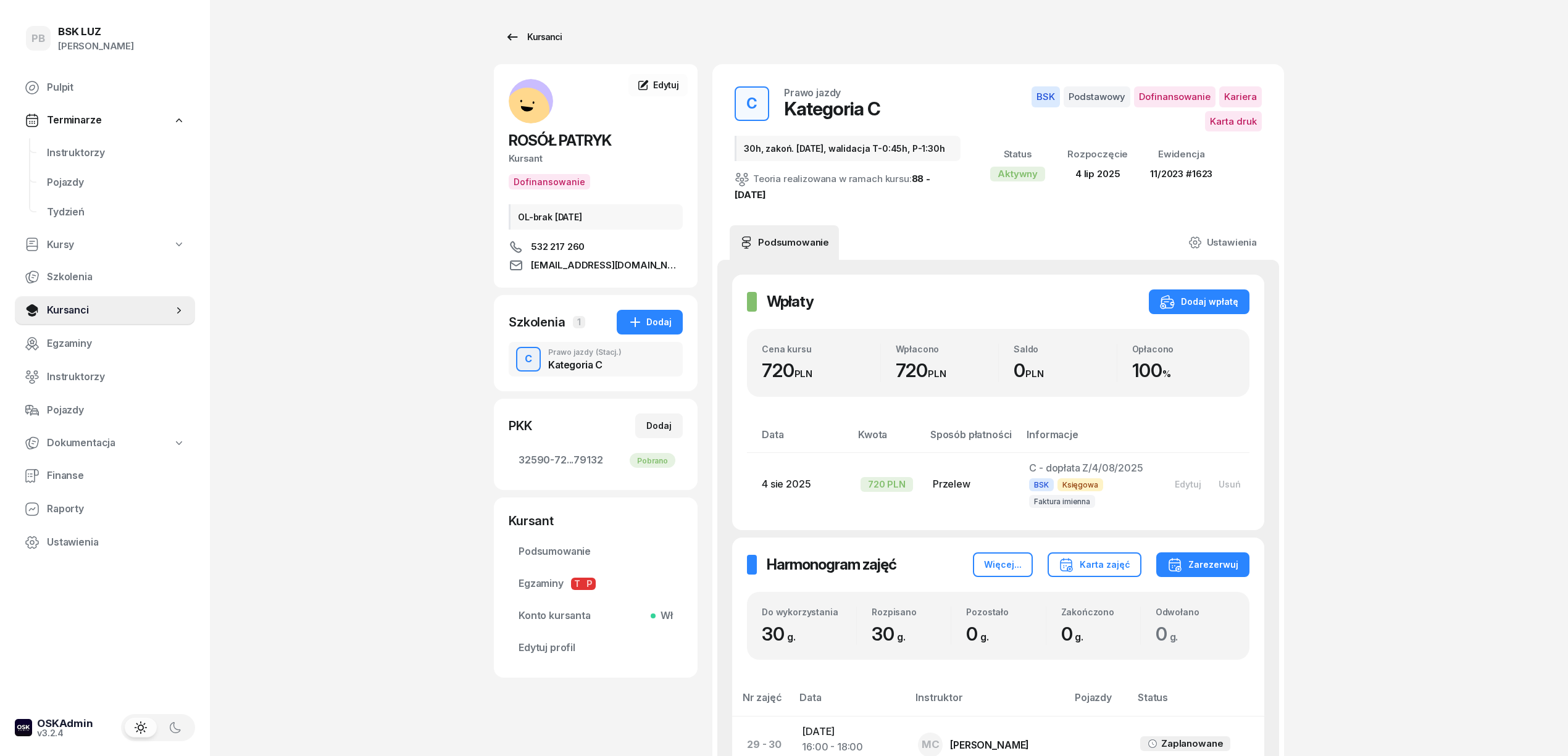
click at [543, 35] on div "Kursanci" at bounding box center [533, 37] width 57 height 14
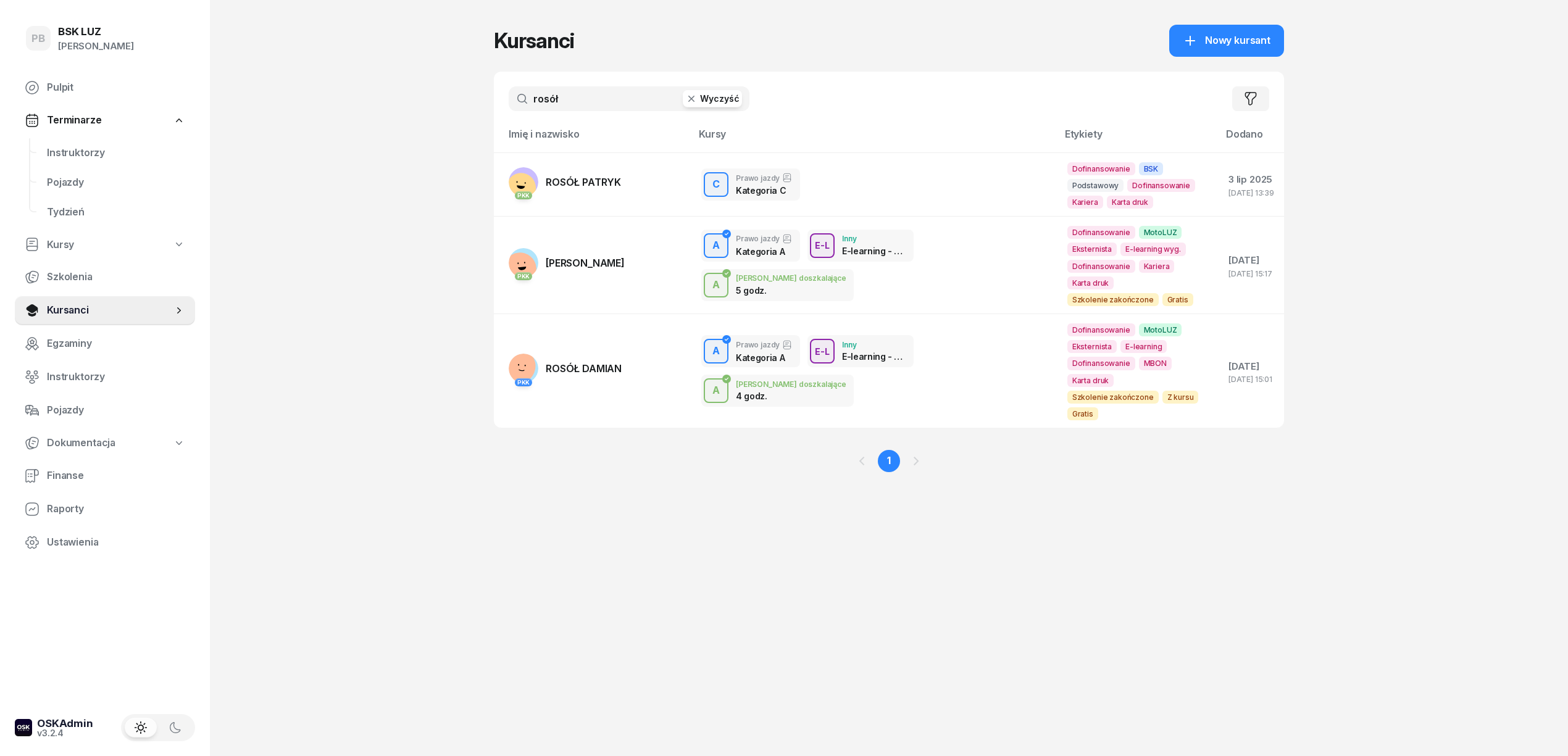
click at [561, 95] on input "rosół" at bounding box center [629, 99] width 241 height 25
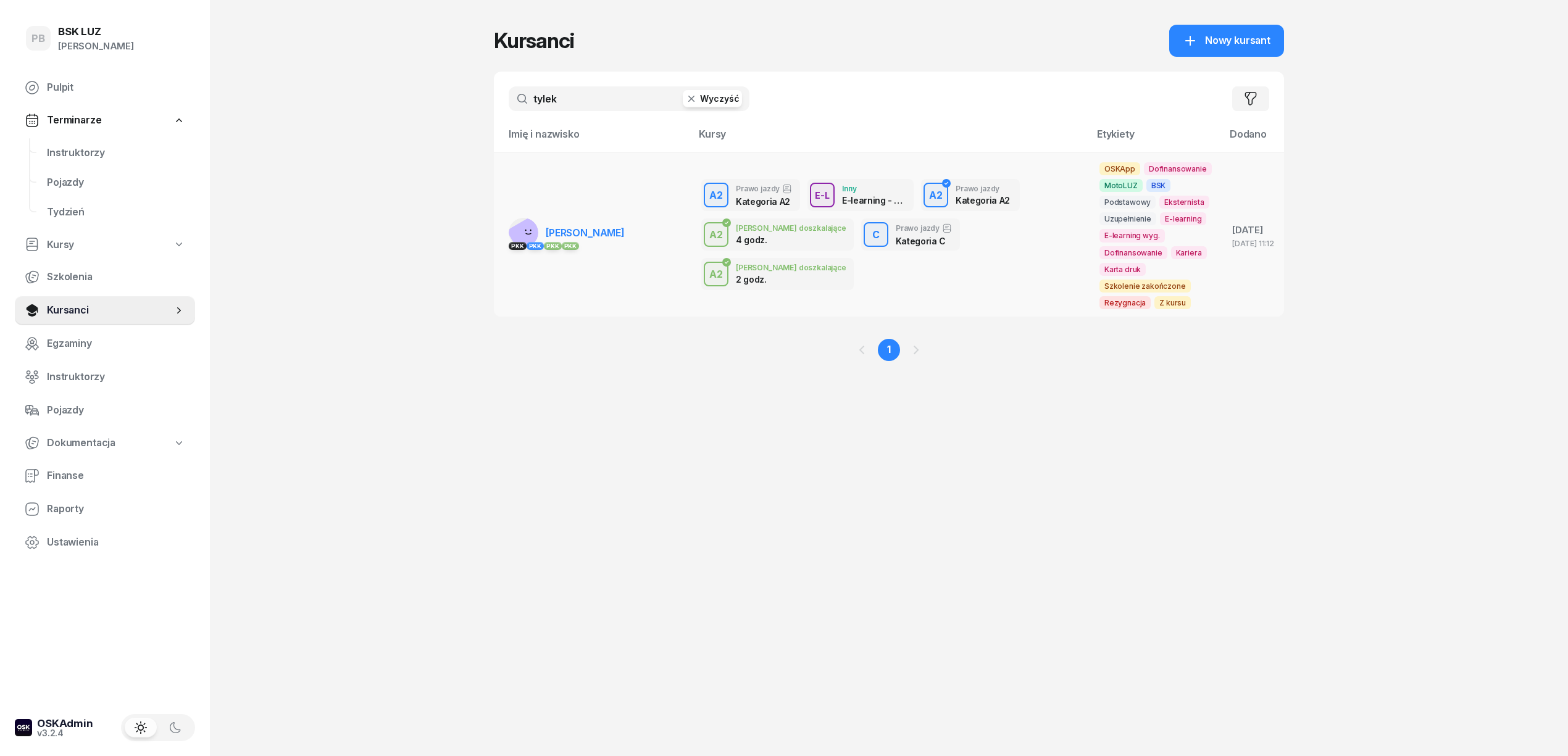
type input "tylek"
click at [614, 235] on span "[PERSON_NAME]" at bounding box center [585, 232] width 79 height 12
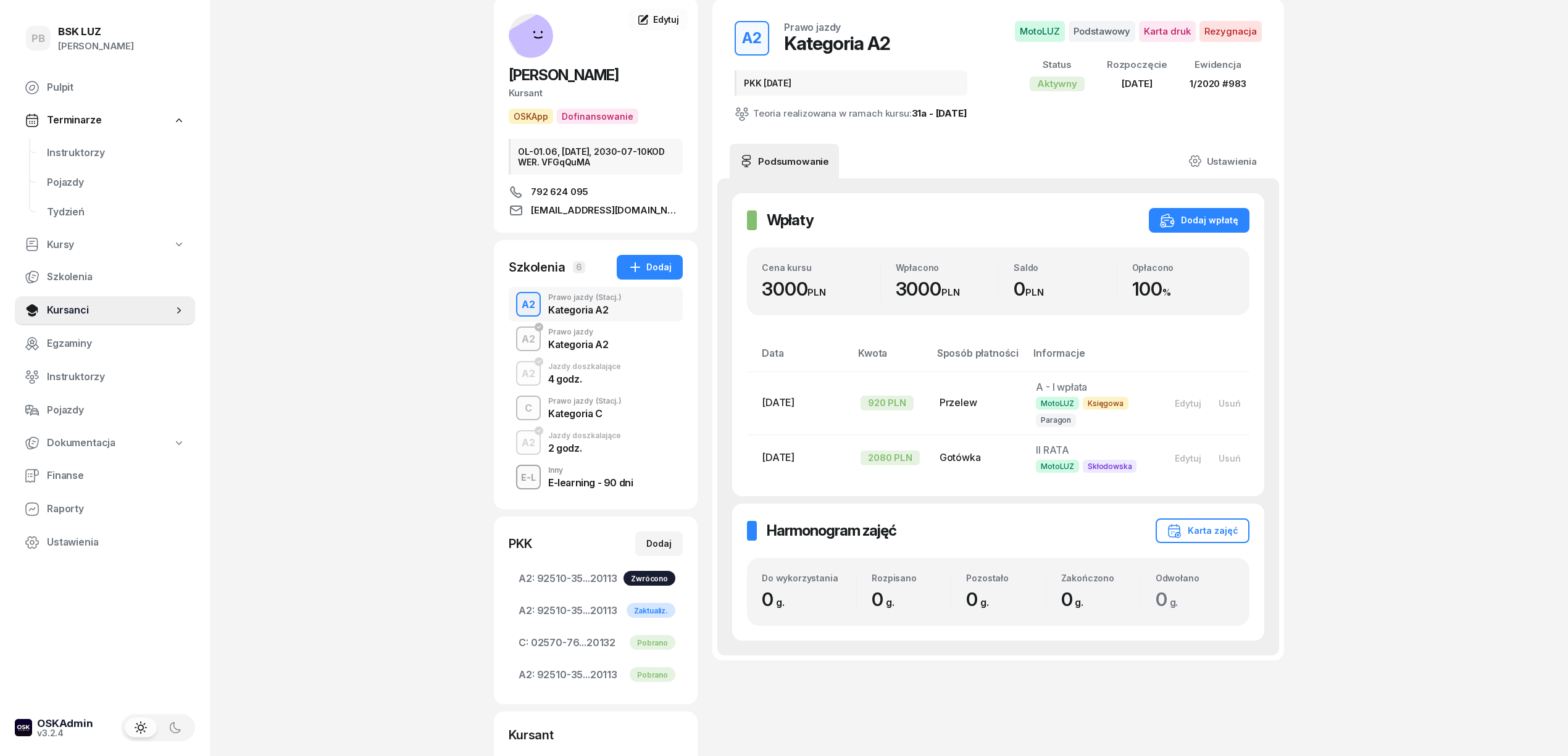
scroll to position [39, 0]
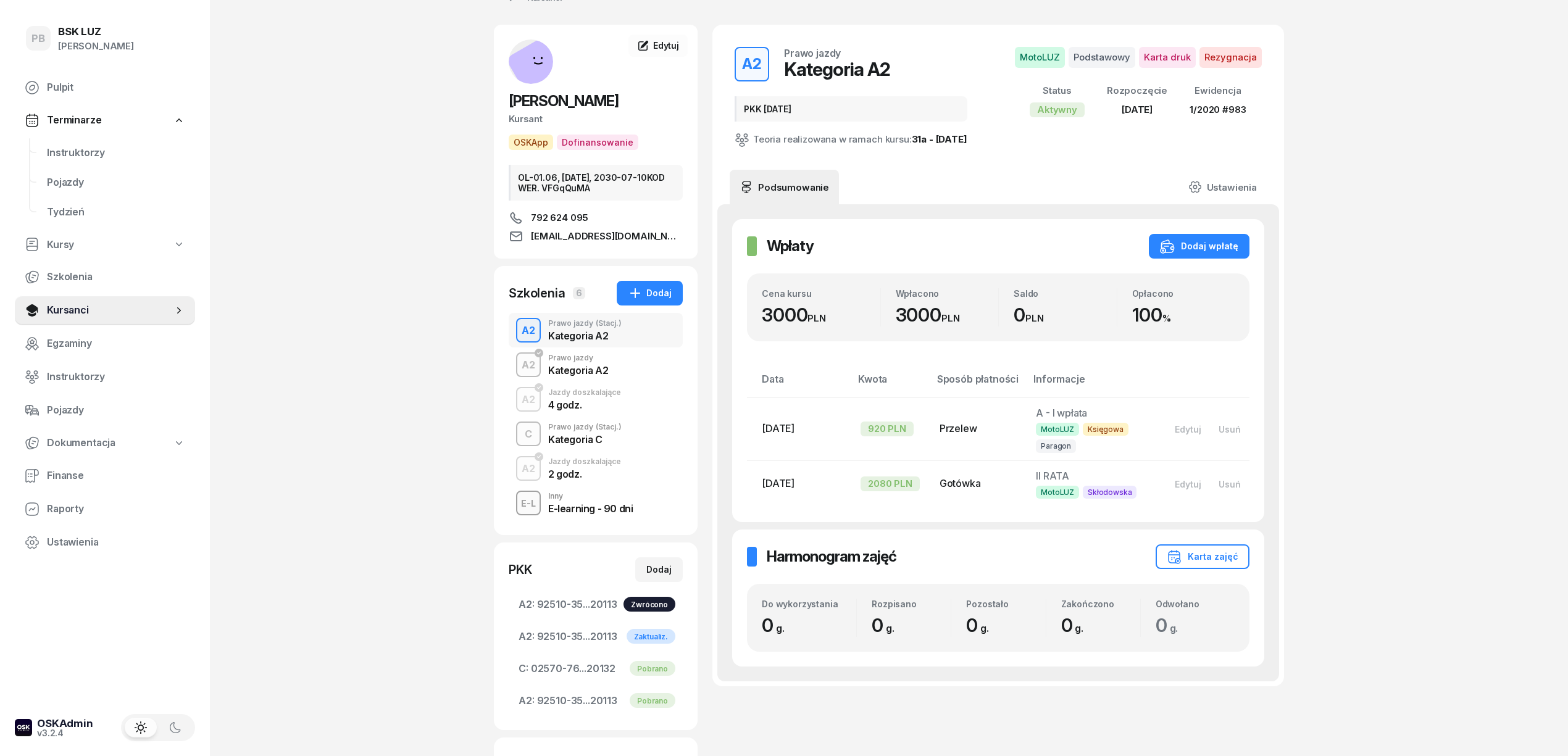
click at [600, 446] on div "C Prawo jazdy (Stacj.) Kategoria C" at bounding box center [596, 434] width 174 height 34
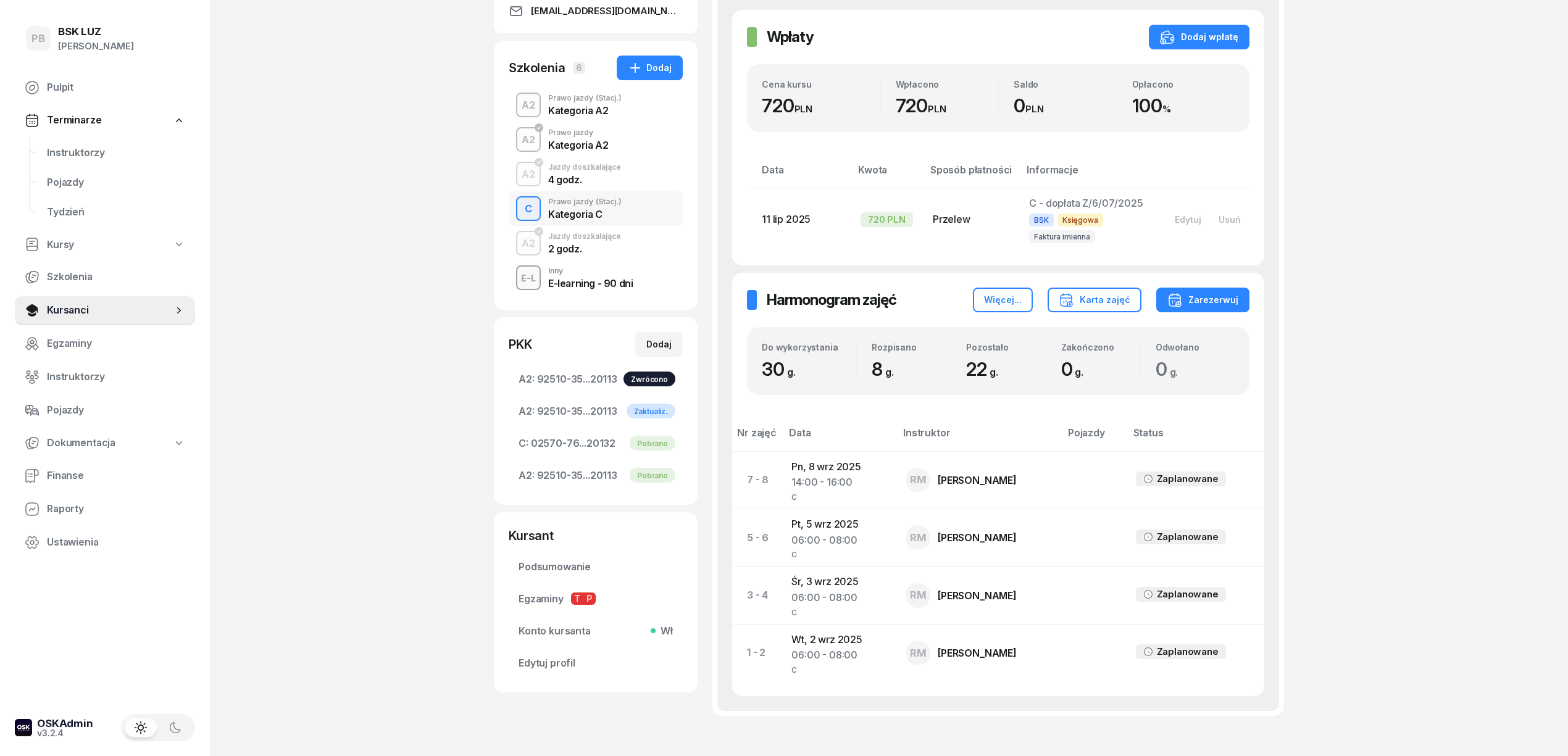
scroll to position [347, 0]
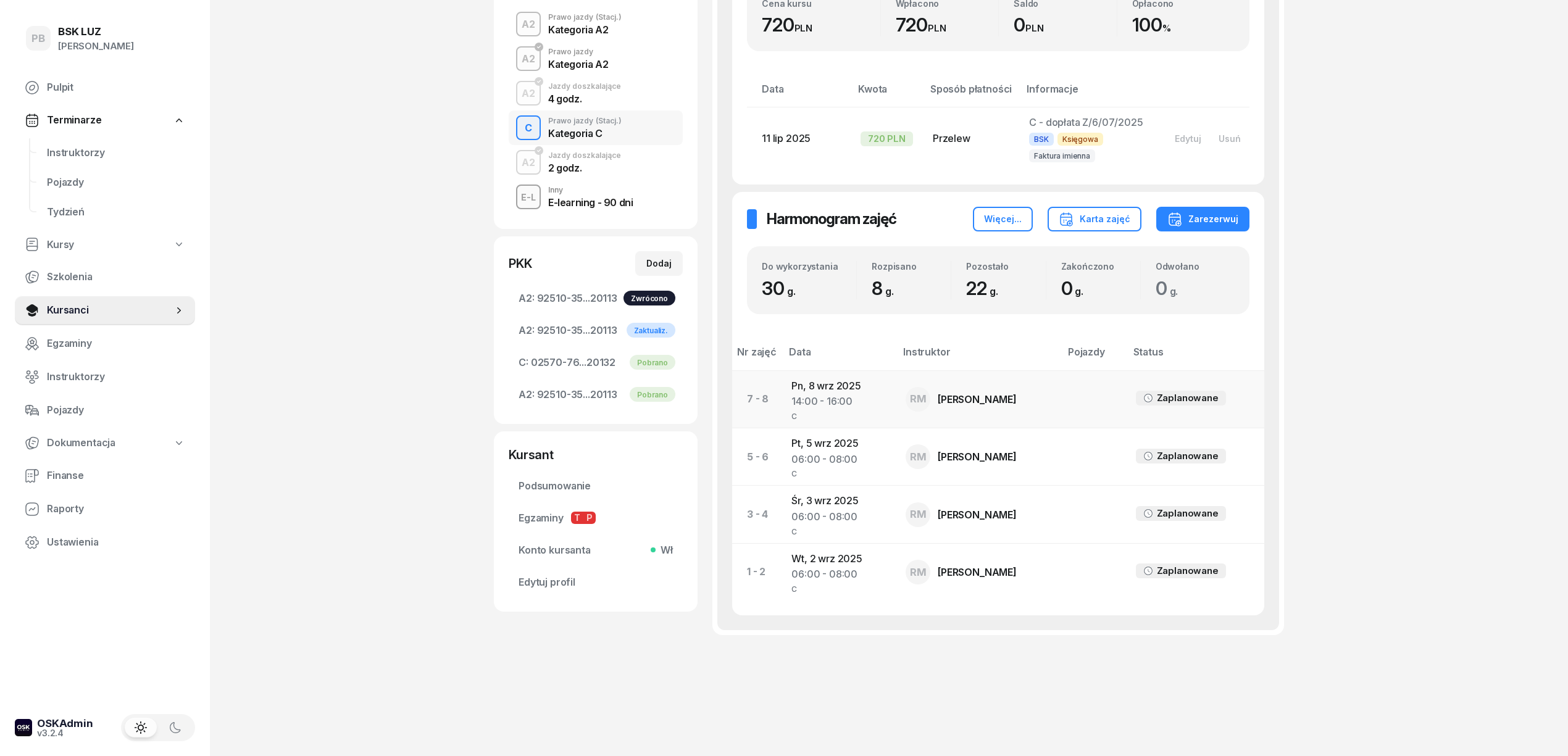
click at [854, 386] on td "Pn, 8 wrz 2025 14:00 - 16:00 C" at bounding box center [838, 399] width 114 height 57
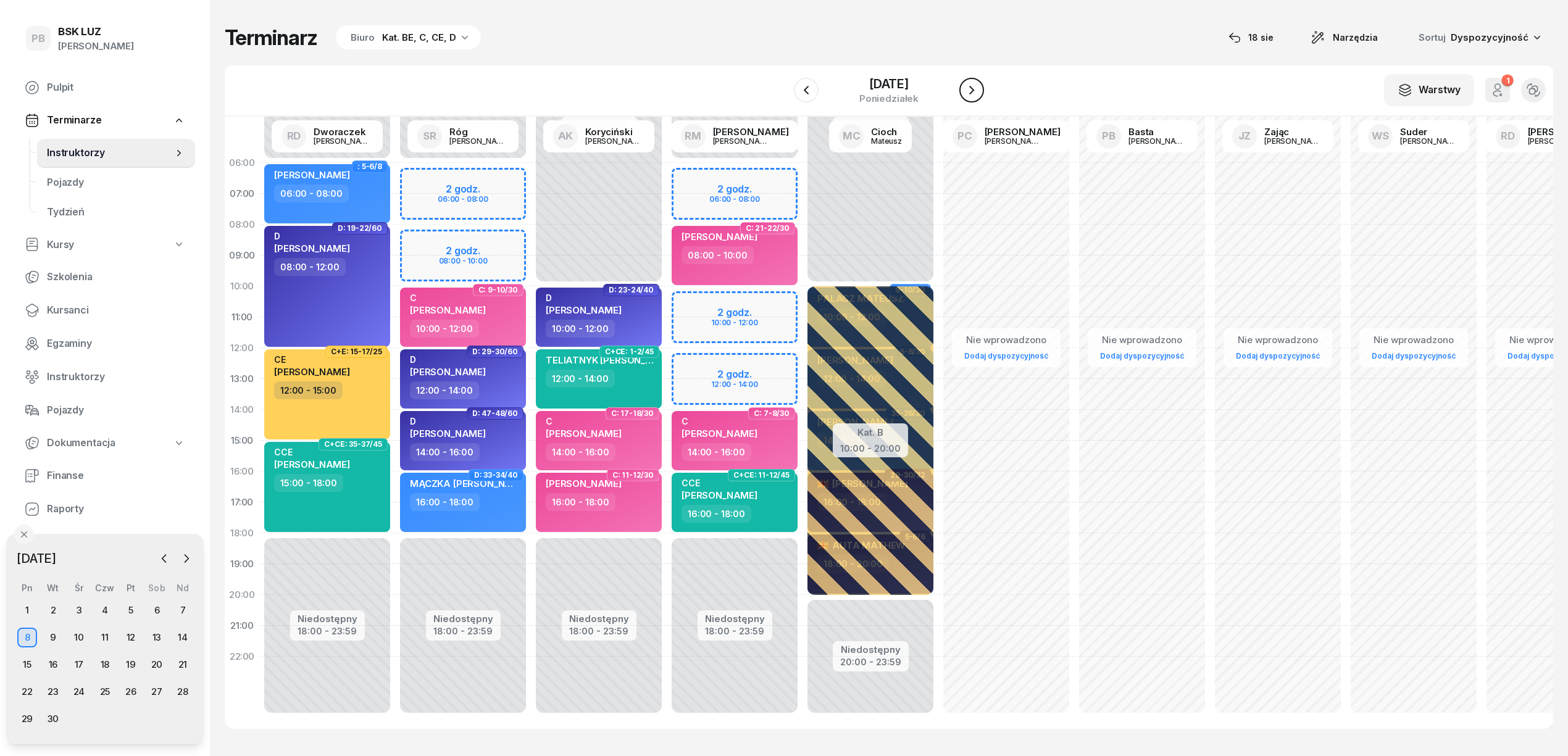
click at [974, 88] on icon "button" at bounding box center [971, 90] width 14 height 14
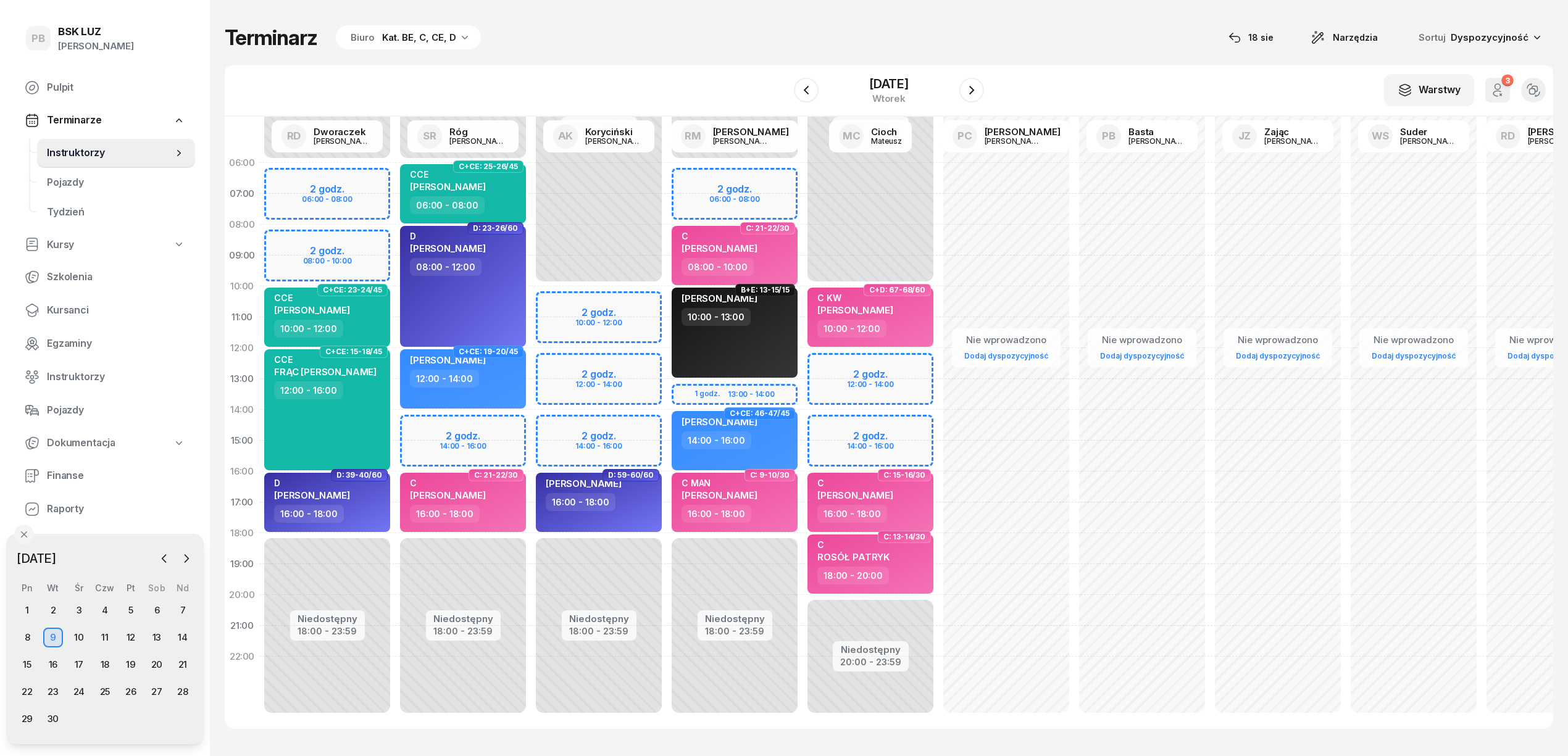
click at [939, 423] on div "Niedostępny 00:00 - 10:00 Niedostępny 20:00 - 23:59 2 godz. 12:00 - 14:00 2 god…" at bounding box center [1006, 441] width 136 height 586
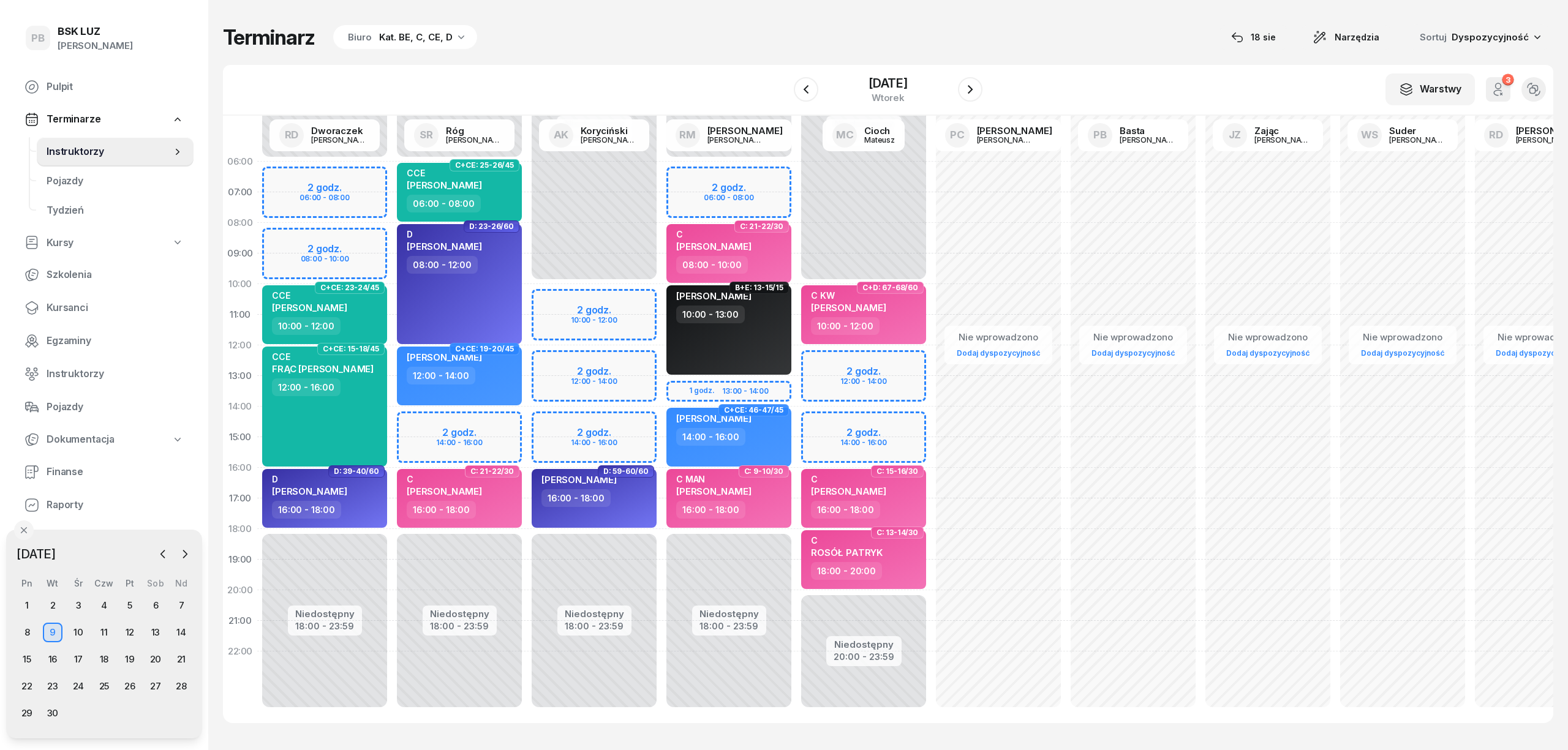
select select "14"
select select "16"
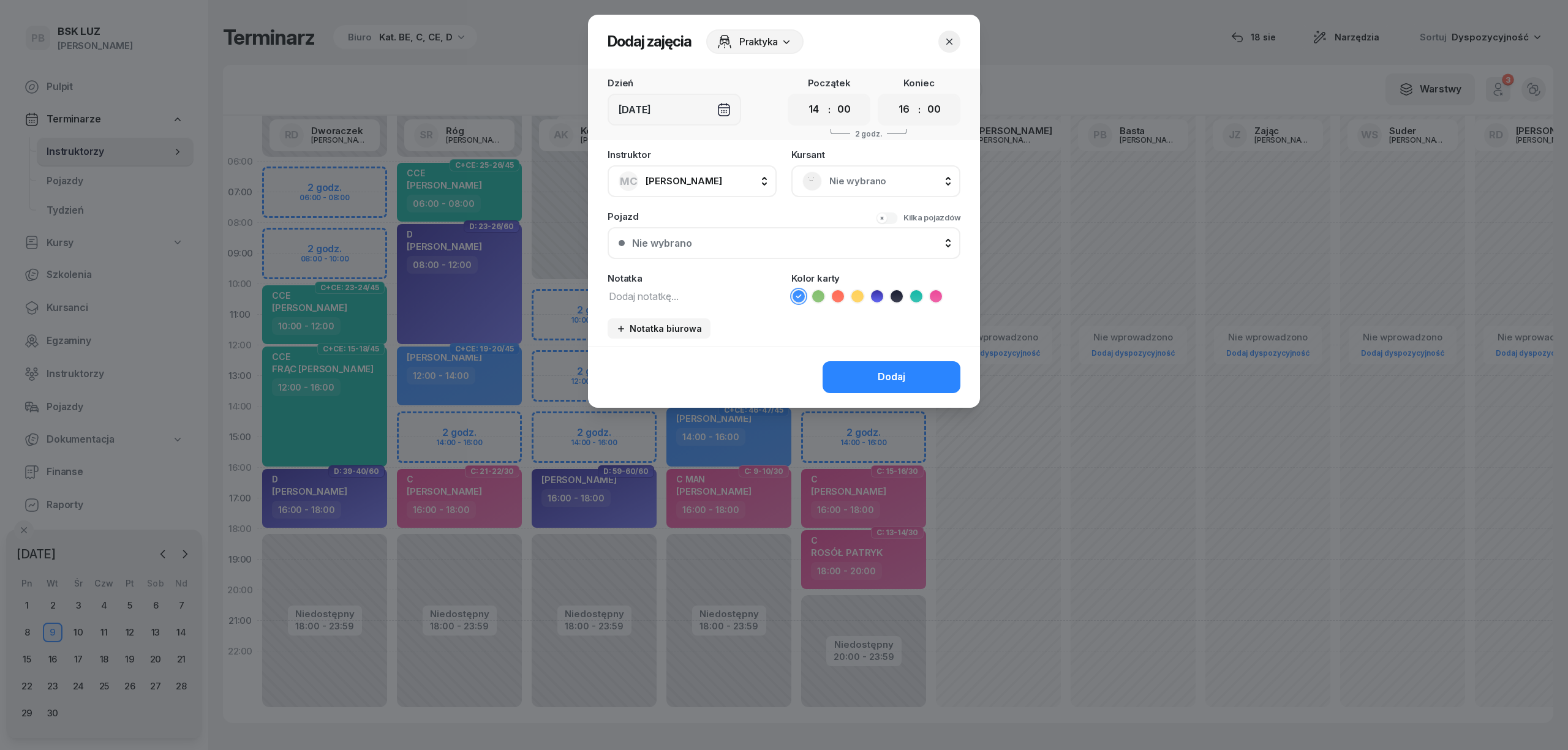
click at [902, 177] on span "Nie wybrano" at bounding box center [889, 181] width 120 height 16
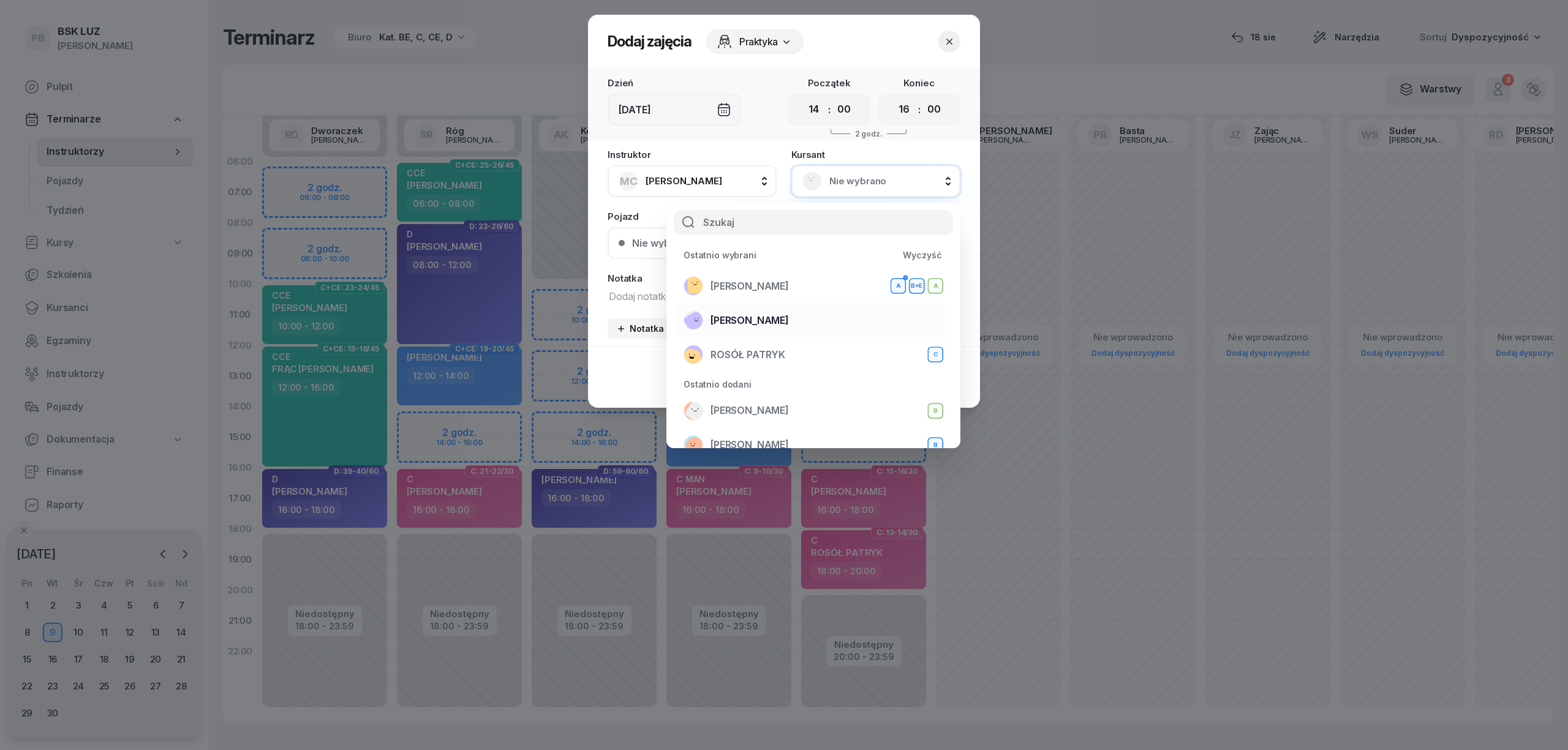
click at [748, 311] on div "[PERSON_NAME]" at bounding box center [813, 320] width 260 height 20
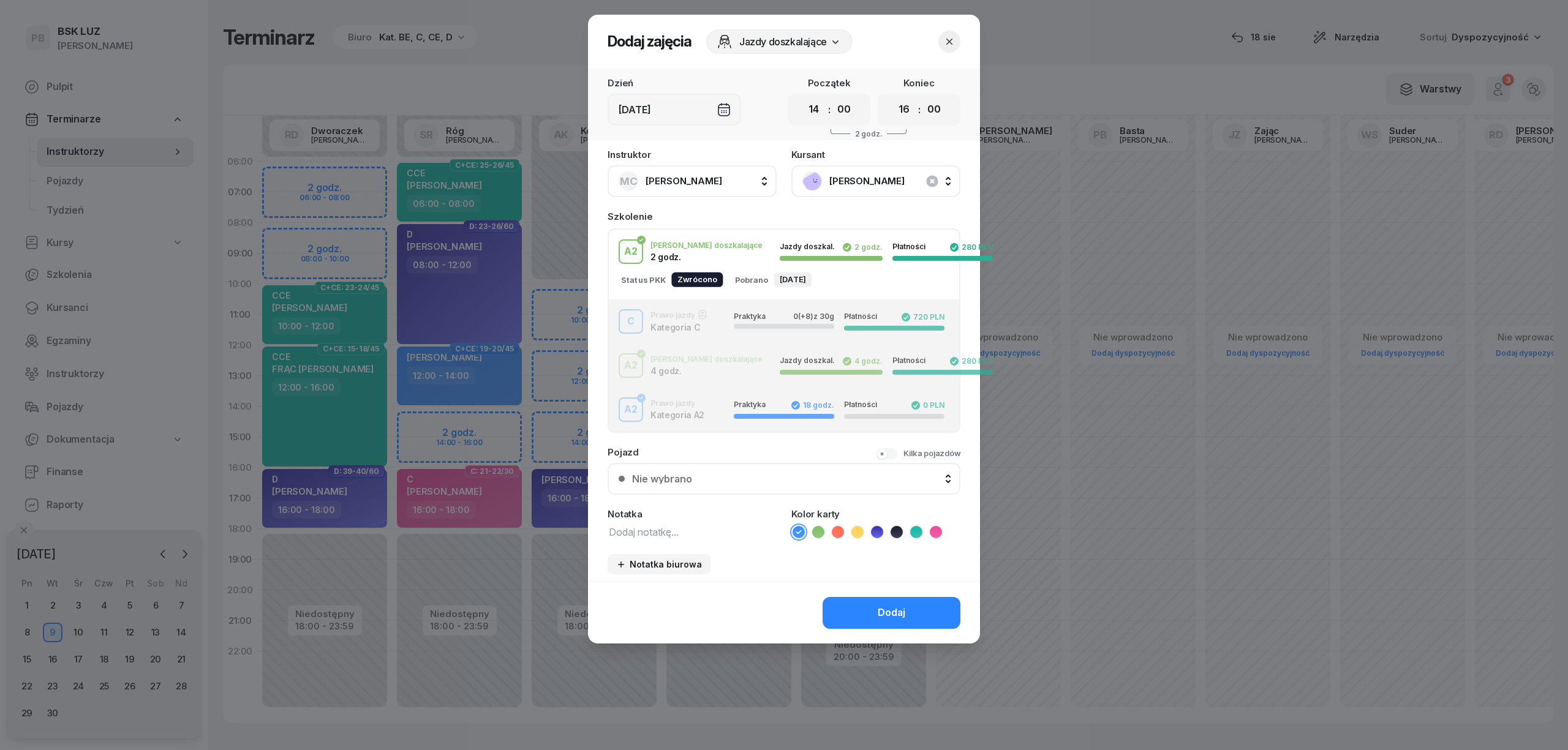
click at [687, 327] on div "C Prawo jazdy Kategoria C Praktyka 0 (+8) z 30g Płatności 720 PLN" at bounding box center [784, 322] width 351 height 25
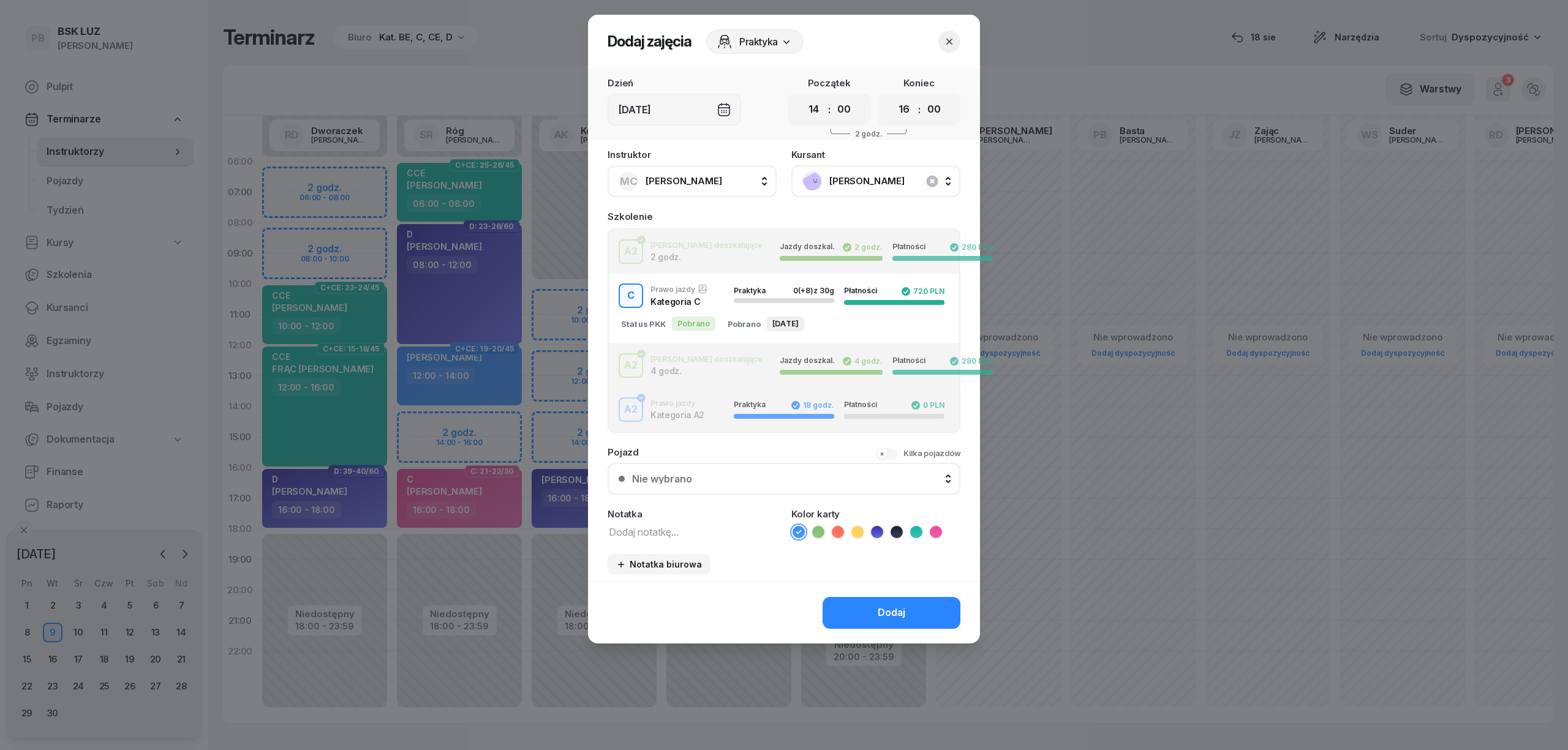
click at [671, 525] on textarea at bounding box center [692, 531] width 169 height 16
type textarea "C"
click at [936, 529] on icon at bounding box center [936, 532] width 12 height 12
click at [915, 608] on button "Dodaj" at bounding box center [891, 612] width 138 height 32
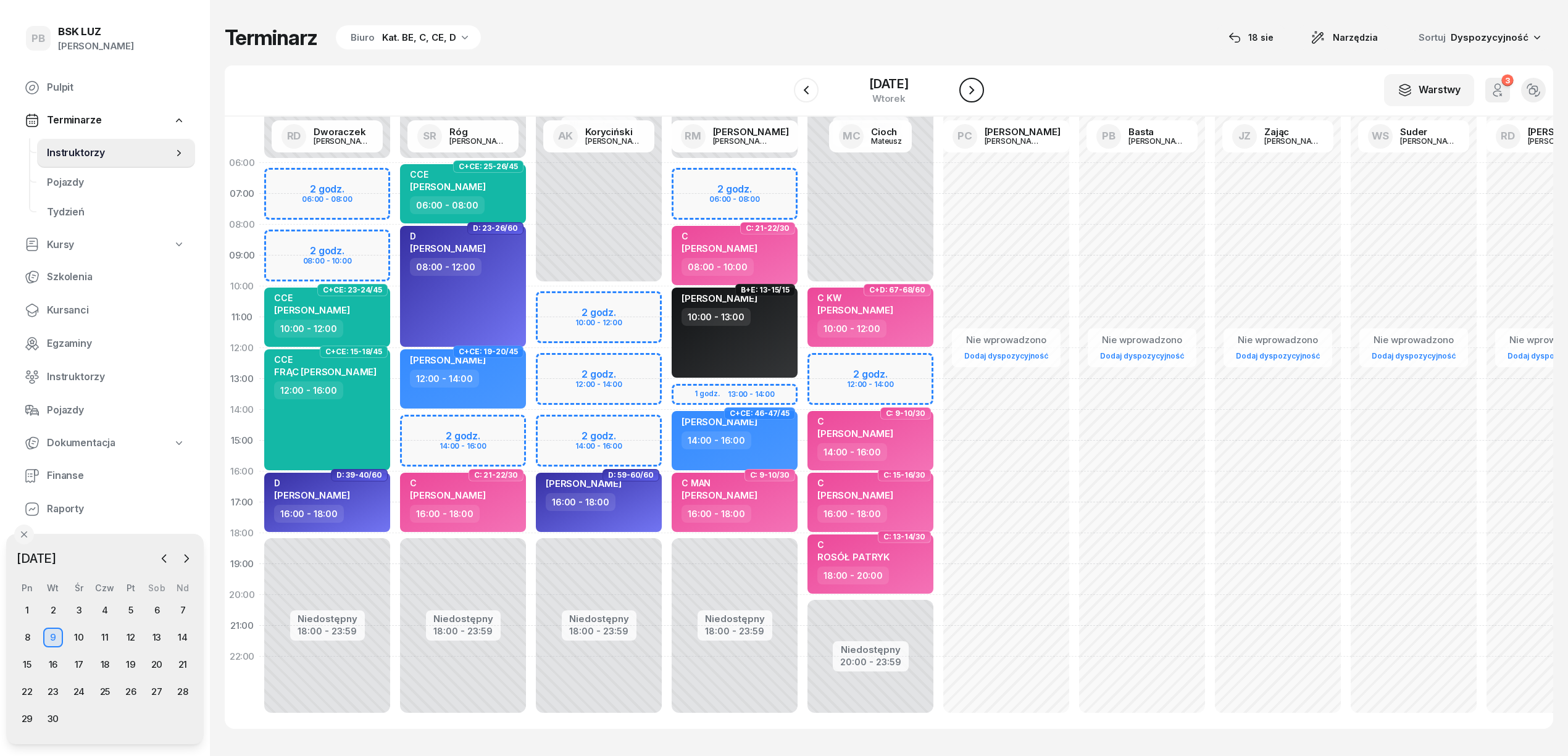
click at [978, 89] on icon "button" at bounding box center [971, 90] width 14 height 14
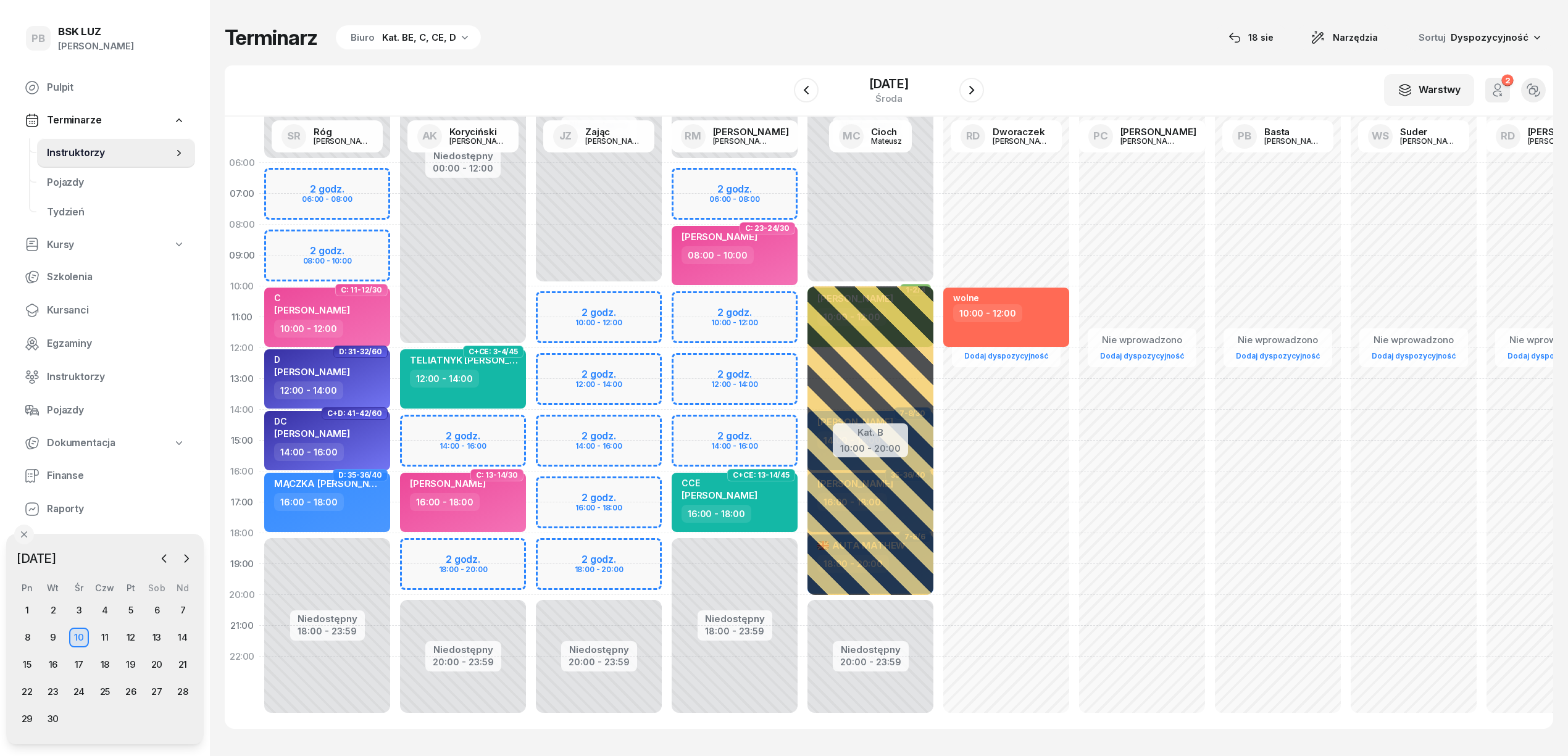
click at [531, 422] on div "Niedostępny 00:00 - 12:00 Niedostępny 20:00 - 23:59 2 godz. 14:00 - 16:00 2 god…" at bounding box center [598, 441] width 136 height 586
select select "14"
select select "16"
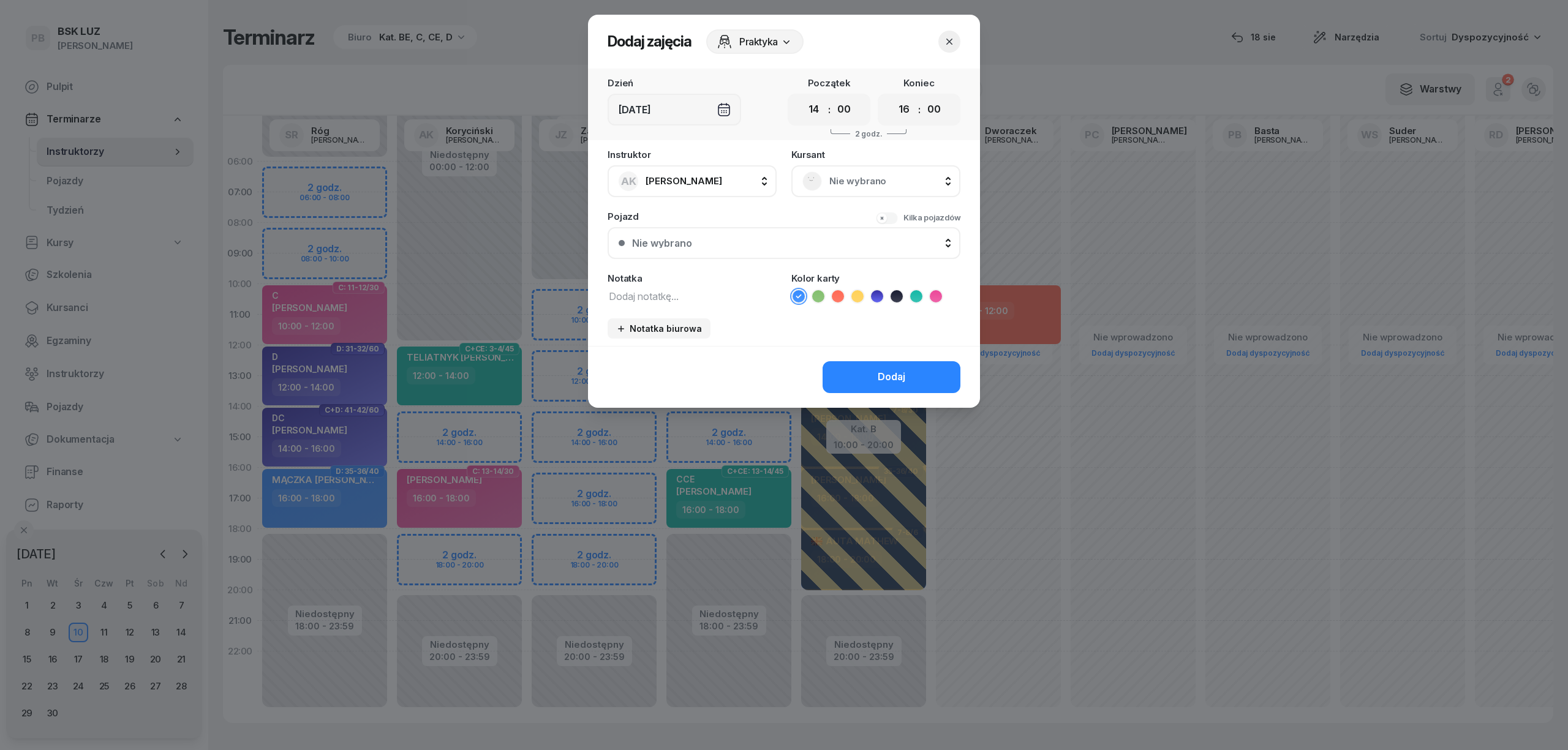
click at [848, 184] on span "Nie wybrano" at bounding box center [889, 181] width 120 height 16
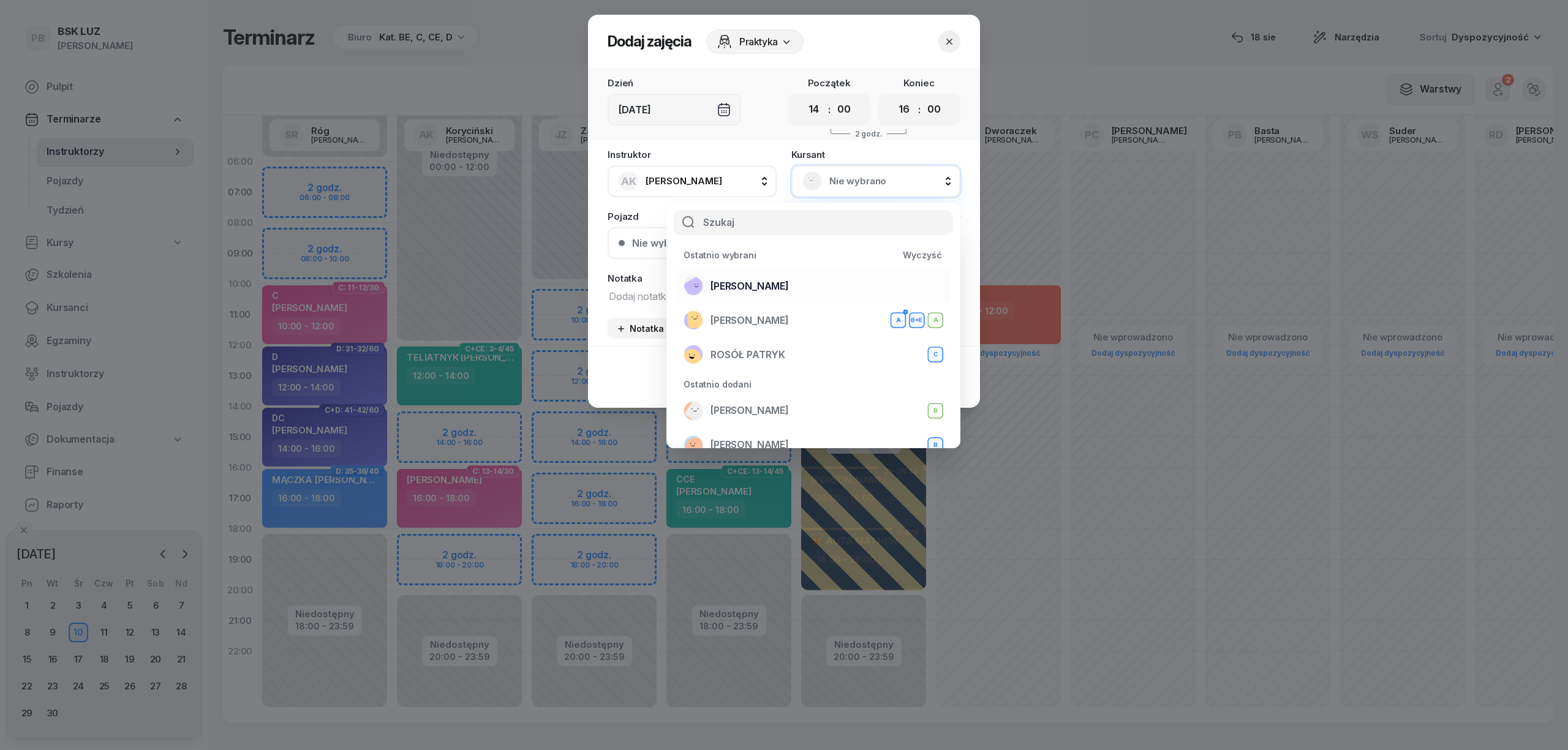
click at [829, 282] on div "[PERSON_NAME]" at bounding box center [813, 285] width 260 height 20
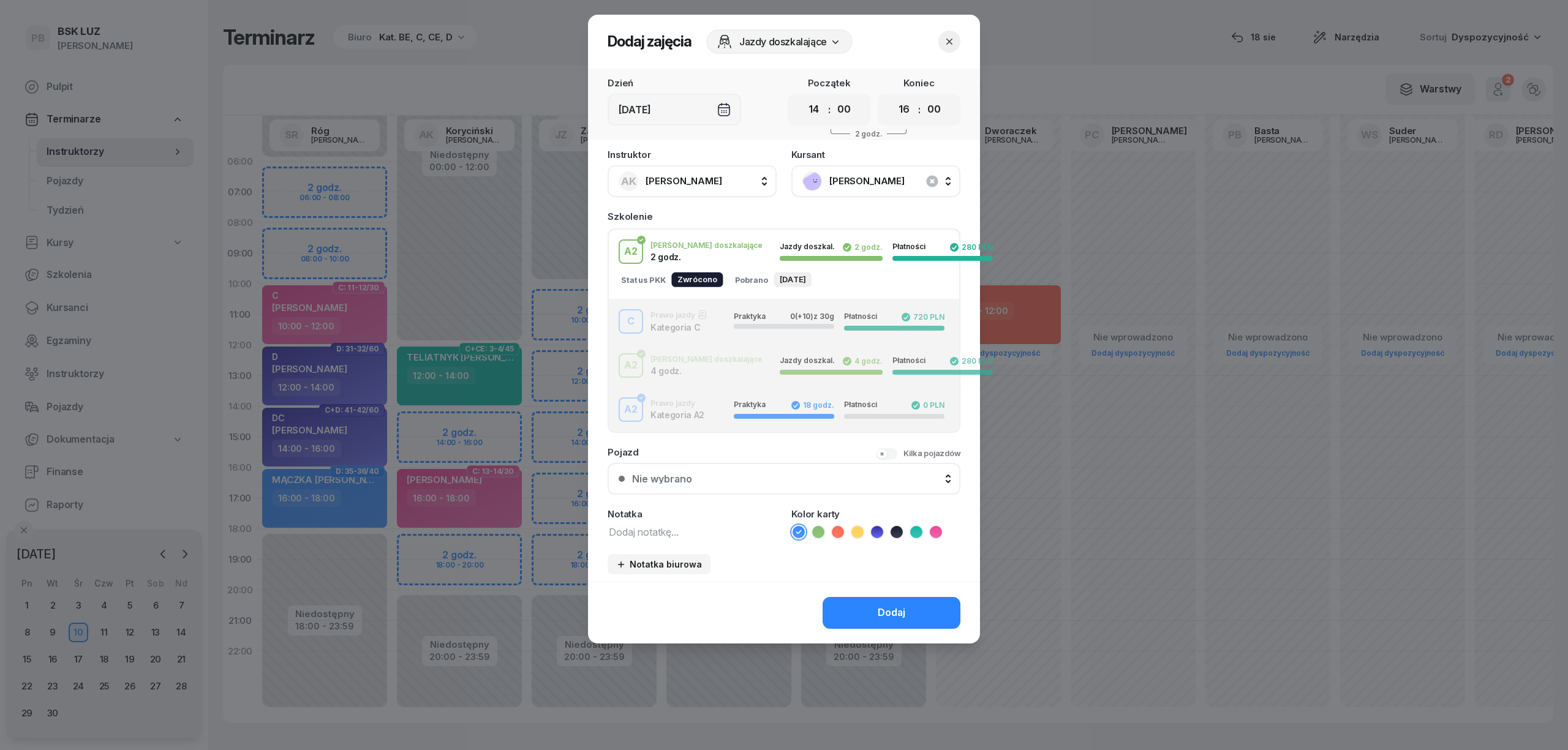
click at [709, 324] on div "C Prawo jazdy Kategoria C Praktyka 0 (+10) z 30g Płatności 720 PLN" at bounding box center [784, 322] width 351 height 25
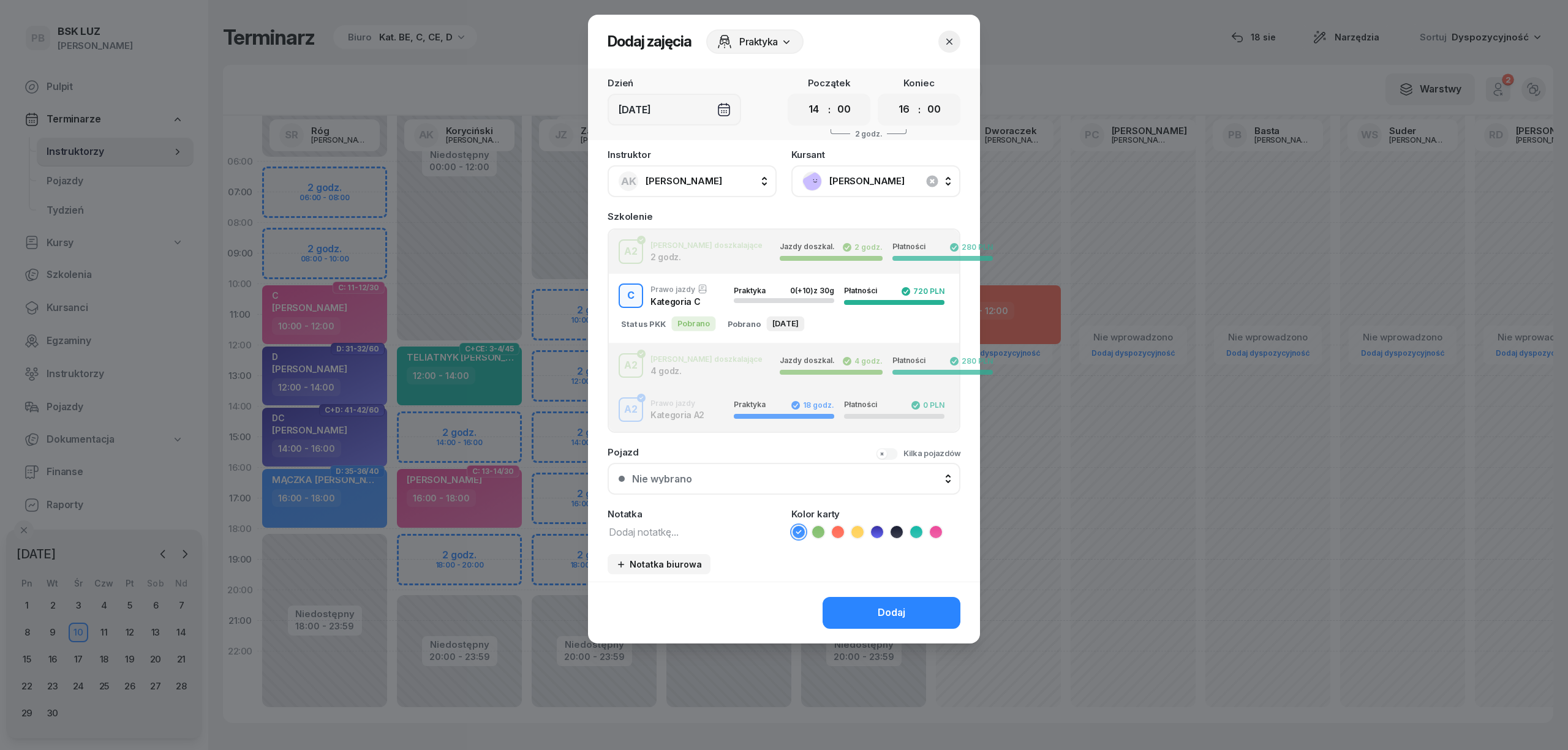
click at [933, 526] on icon at bounding box center [936, 532] width 12 height 12
click at [731, 524] on textarea at bounding box center [692, 531] width 169 height 16
type textarea "C"
click at [865, 615] on button "Dodaj" at bounding box center [891, 612] width 138 height 32
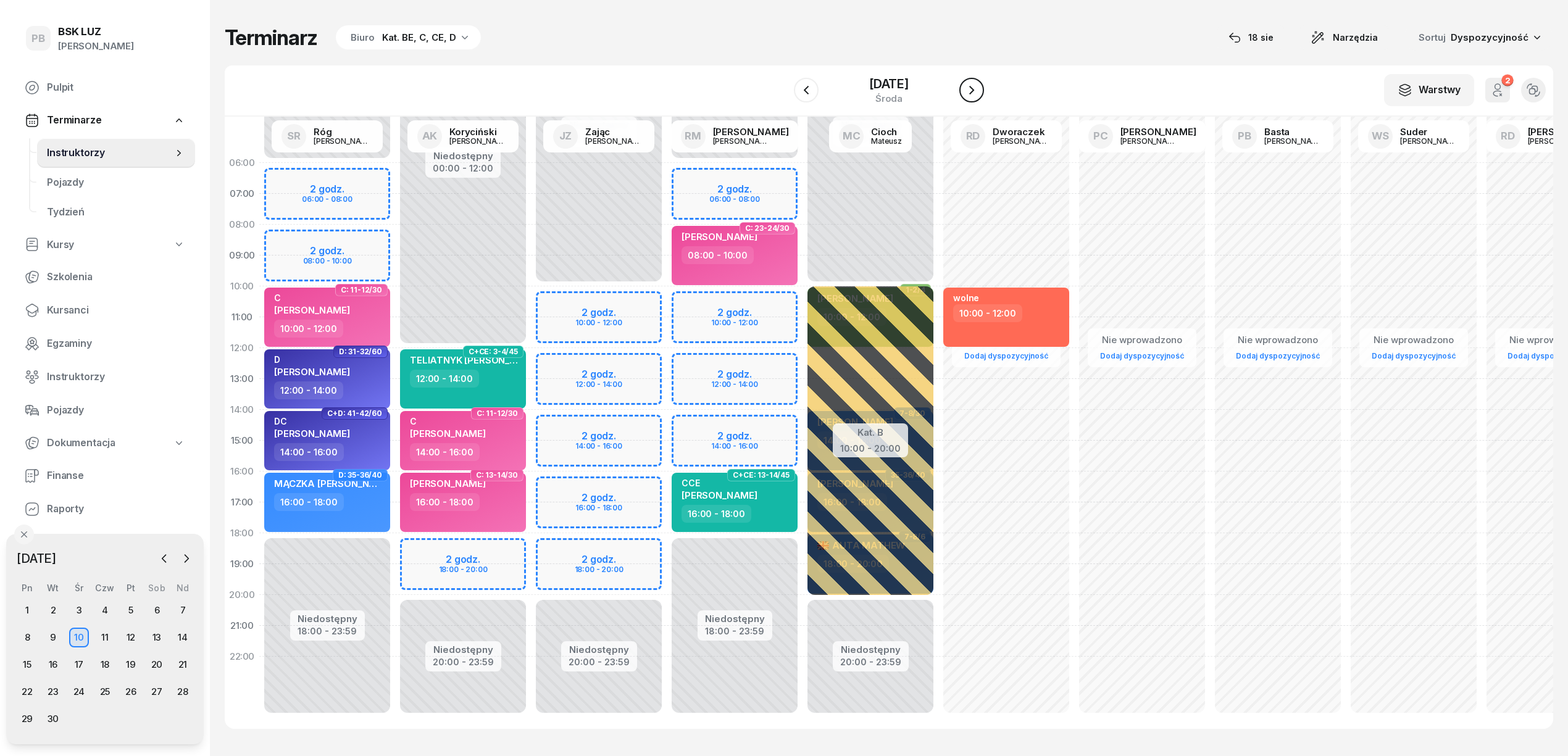
click at [976, 94] on icon "button" at bounding box center [971, 90] width 14 height 14
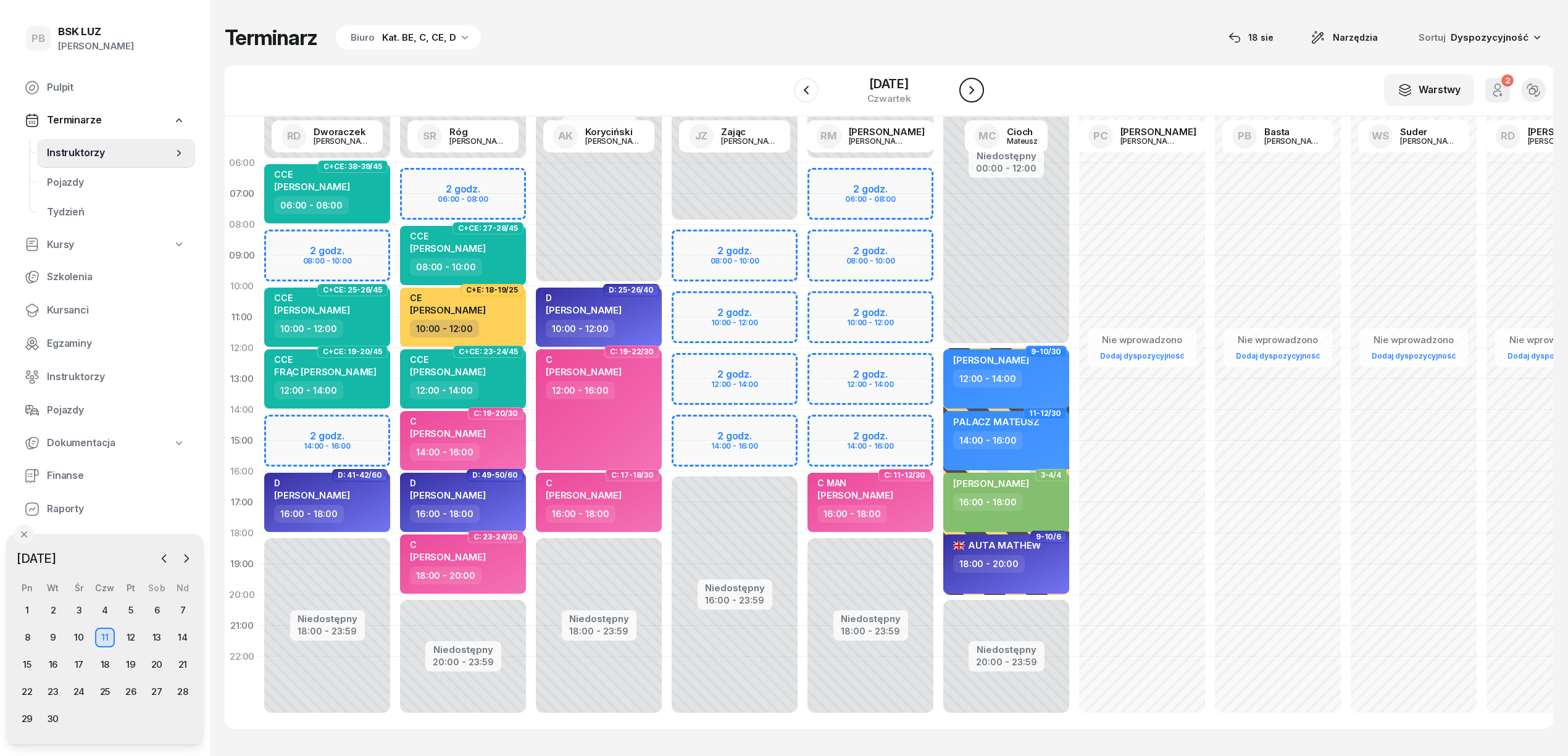
click at [976, 94] on icon "button" at bounding box center [971, 90] width 14 height 14
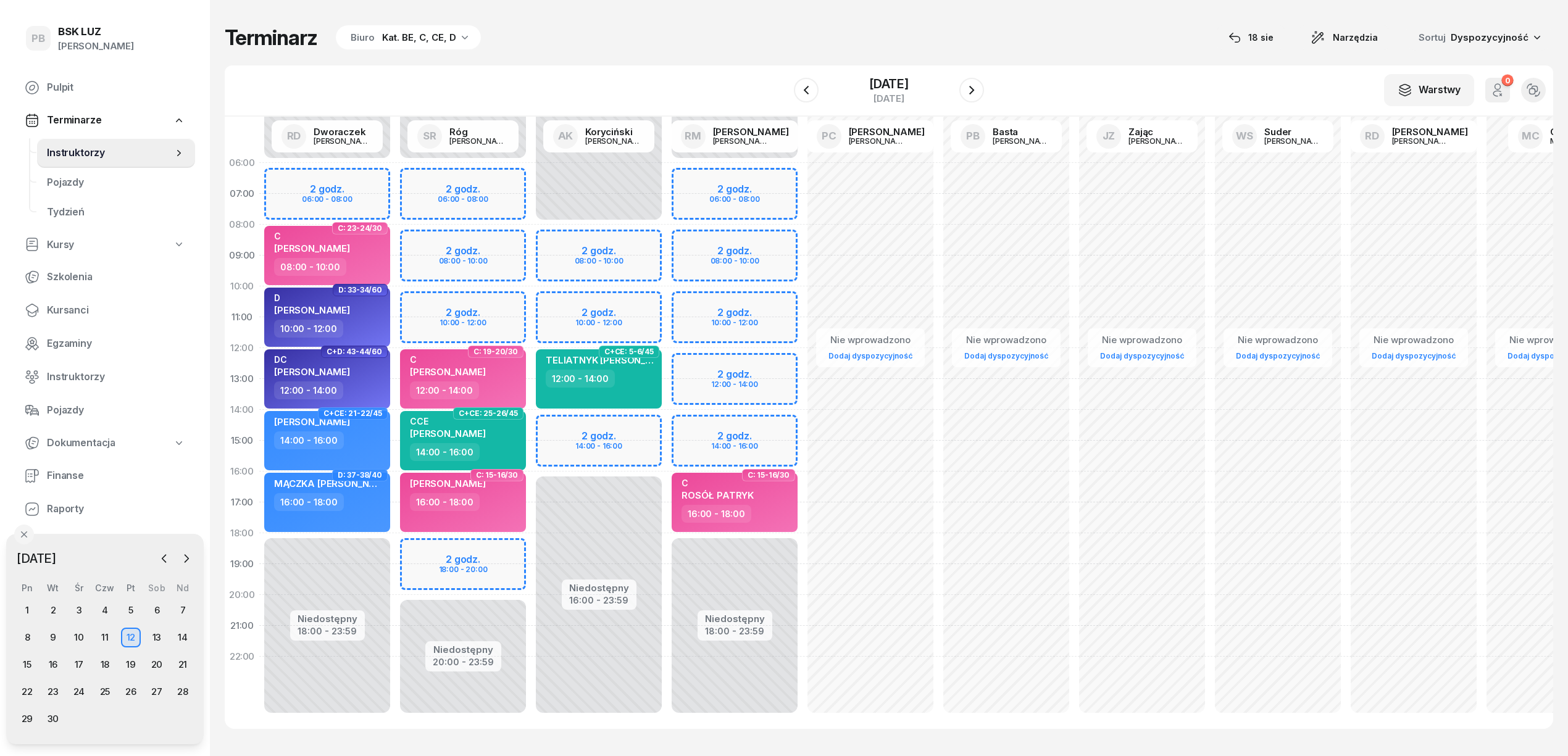
click at [667, 418] on div "Niedostępny 00:00 - 08:00 Niedostępny 16:00 - 23:59 2 godz. 08:00 - 10:00 2 god…" at bounding box center [734, 441] width 136 height 586
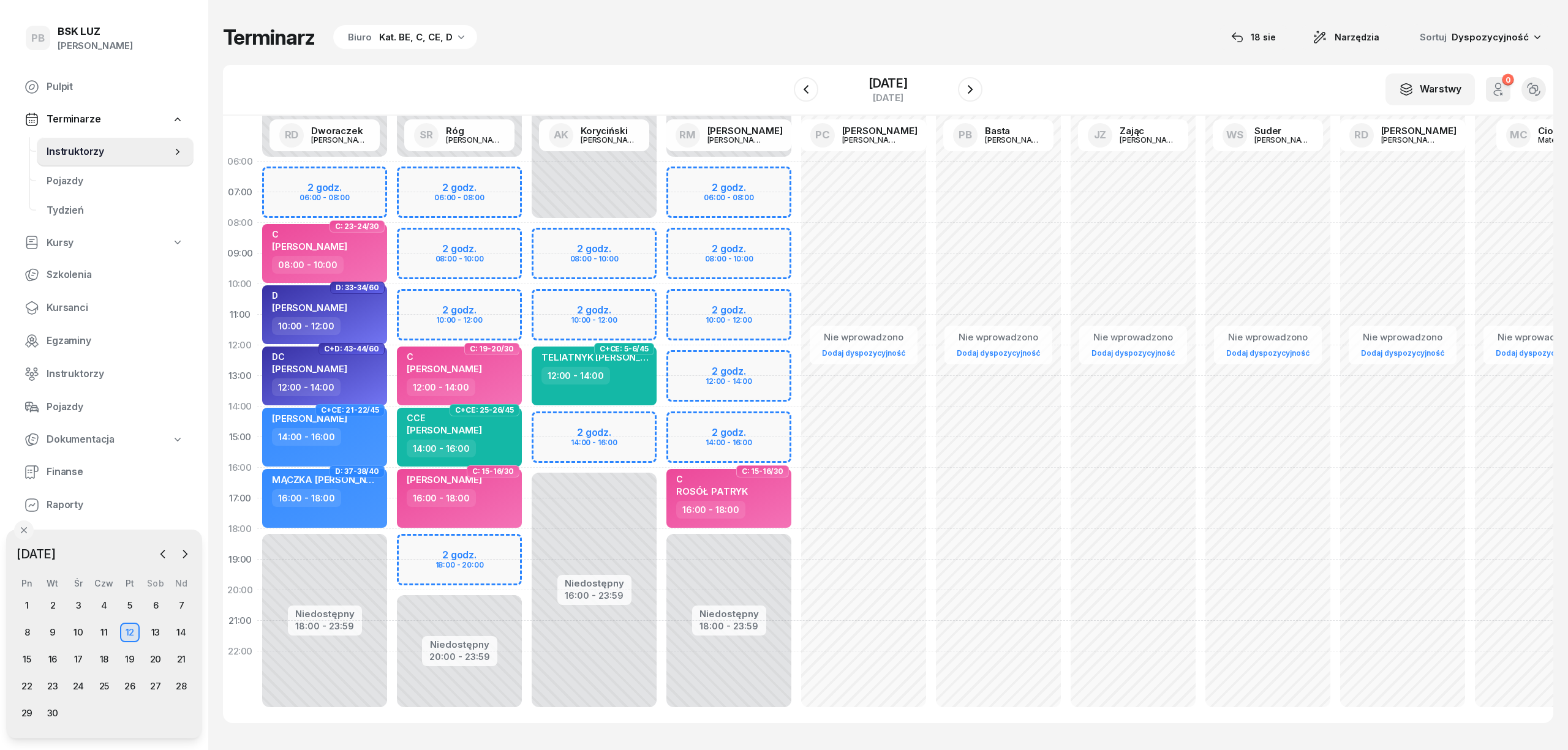
select select "14"
select select "16"
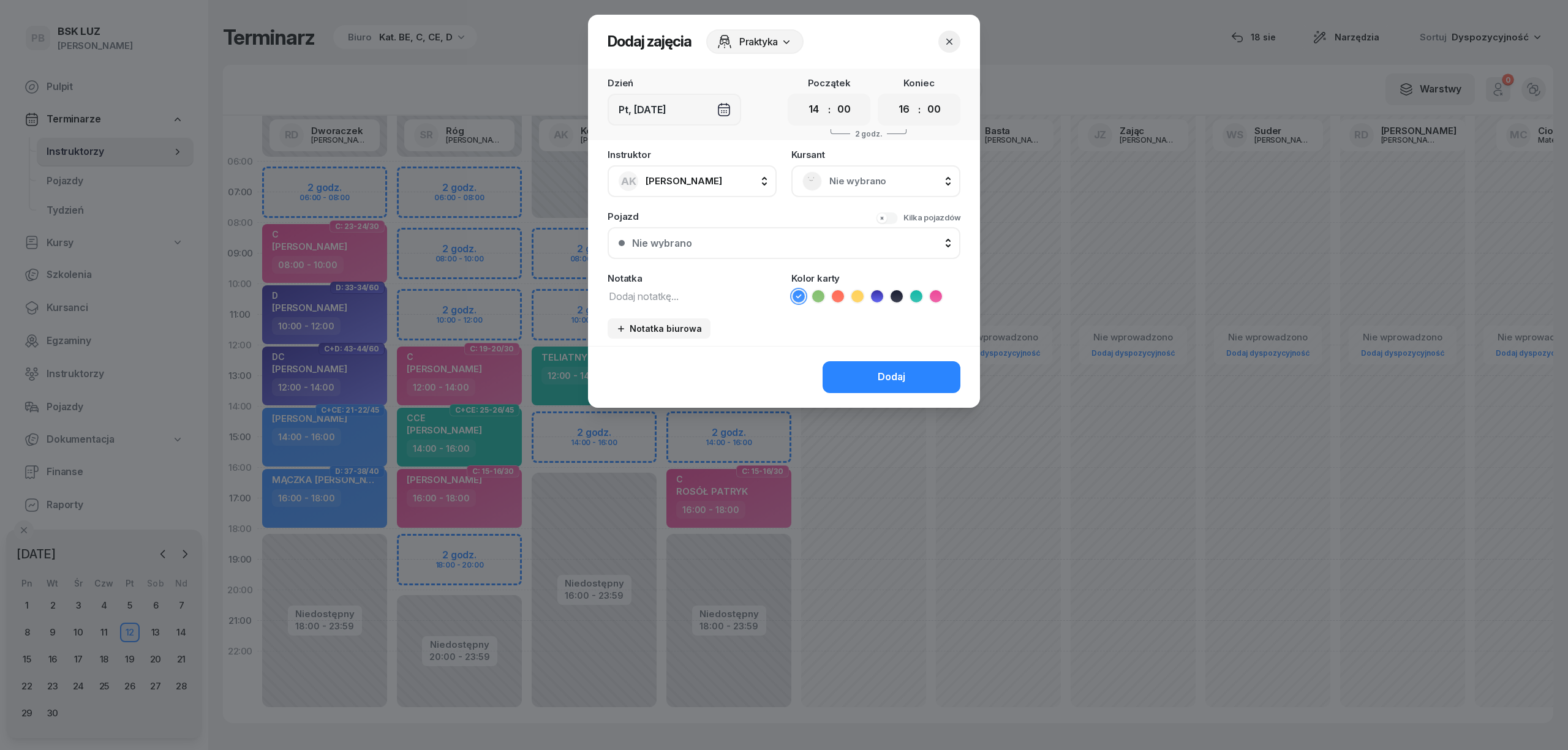
click at [921, 184] on span "Nie wybrano" at bounding box center [889, 181] width 120 height 16
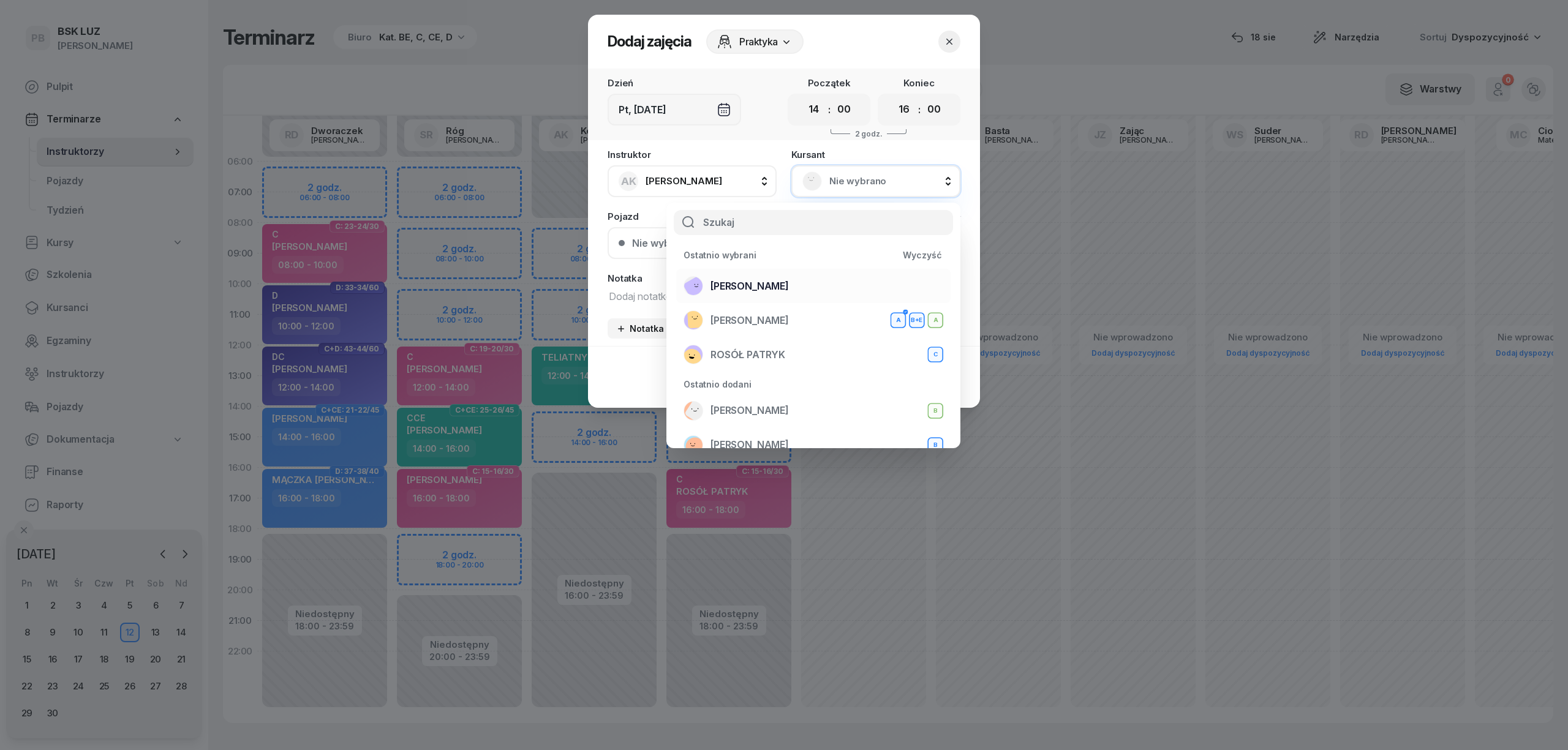
click at [792, 284] on div "[PERSON_NAME]" at bounding box center [813, 285] width 260 height 20
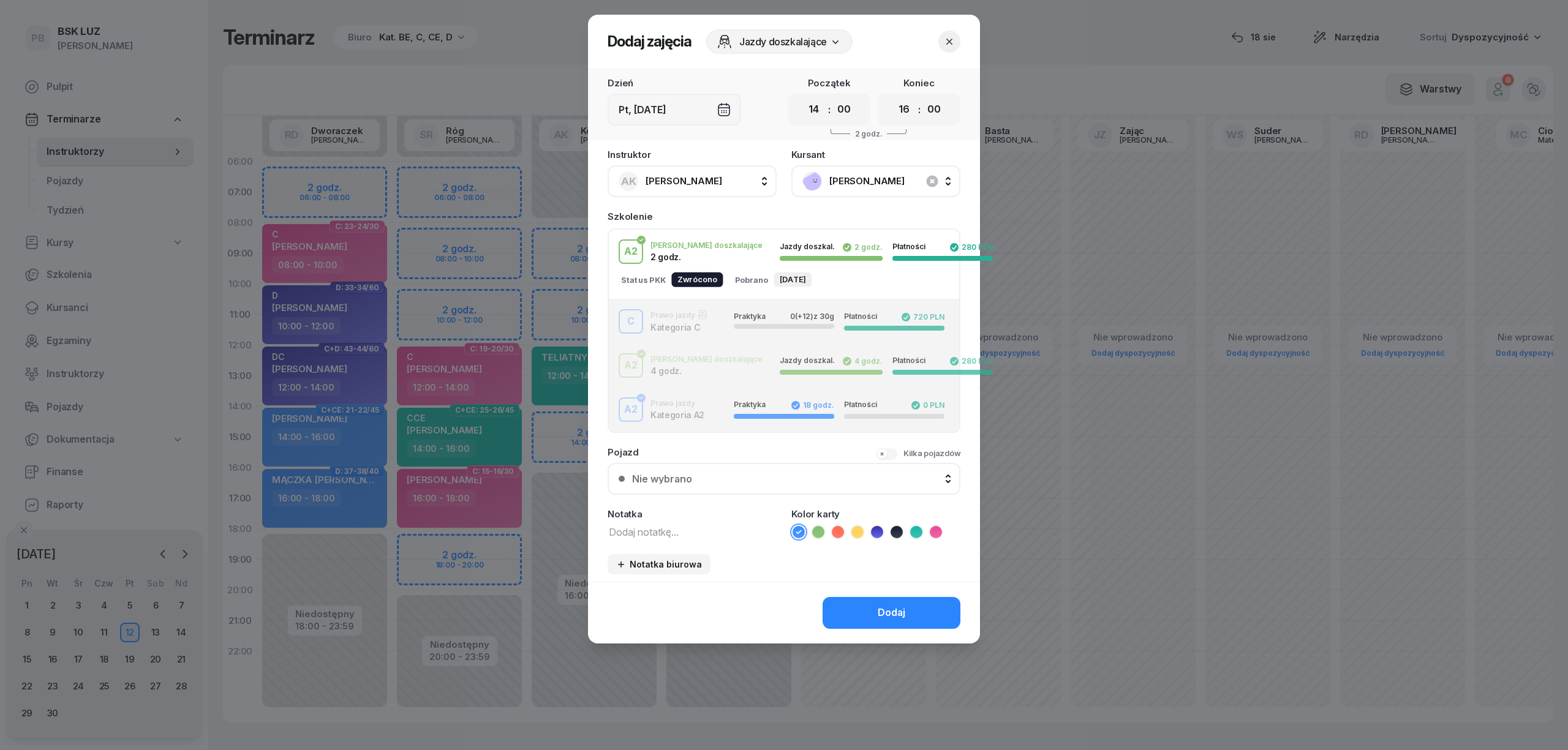
click at [701, 318] on div "C Prawo jazdy Kategoria C Praktyka 0 (+12) z 30g Płatności 720 PLN" at bounding box center [784, 322] width 351 height 25
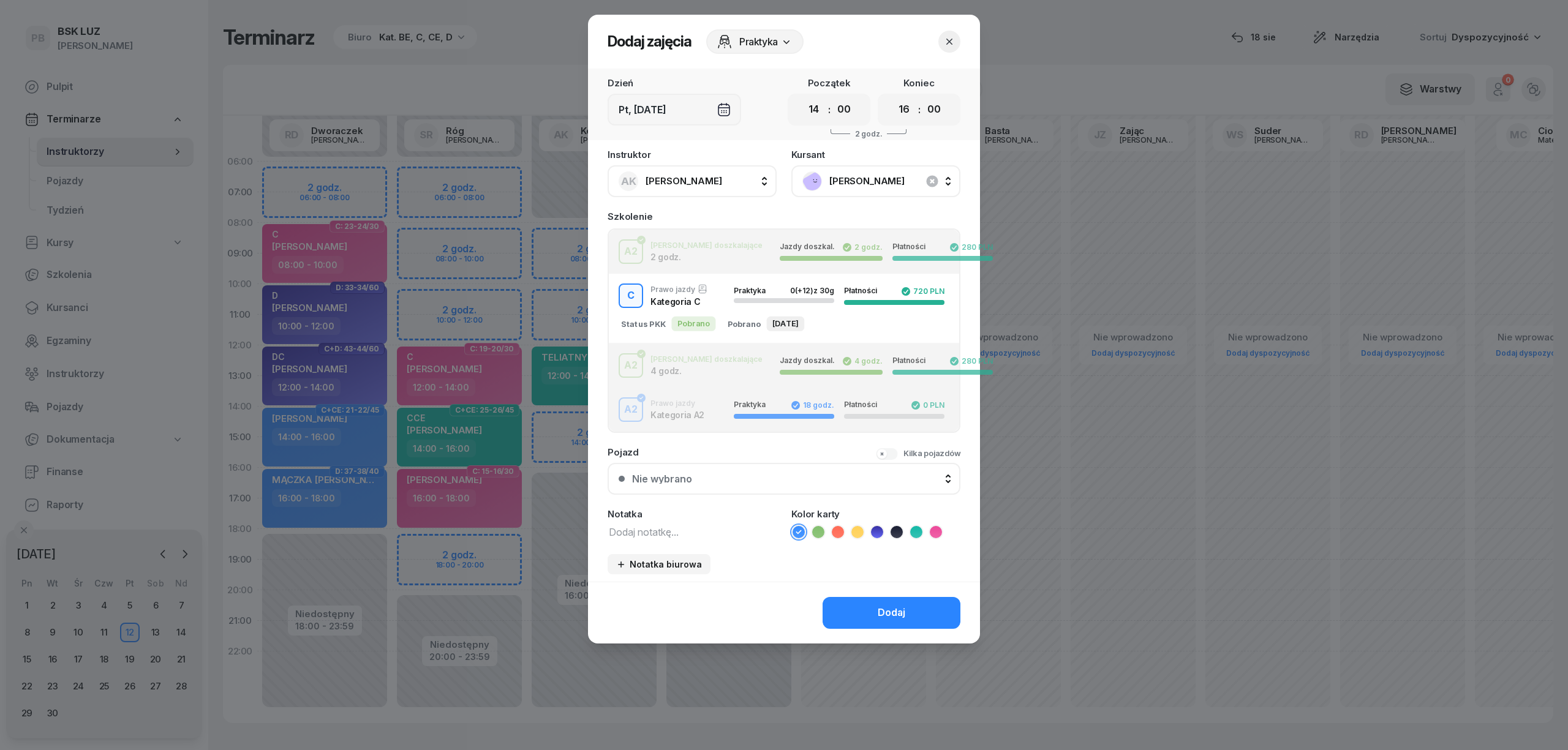
click at [653, 525] on textarea at bounding box center [692, 531] width 169 height 16
type textarea "C"
click at [941, 531] on li at bounding box center [935, 532] width 14 height 14
click at [885, 608] on div "Dodaj" at bounding box center [892, 612] width 27 height 16
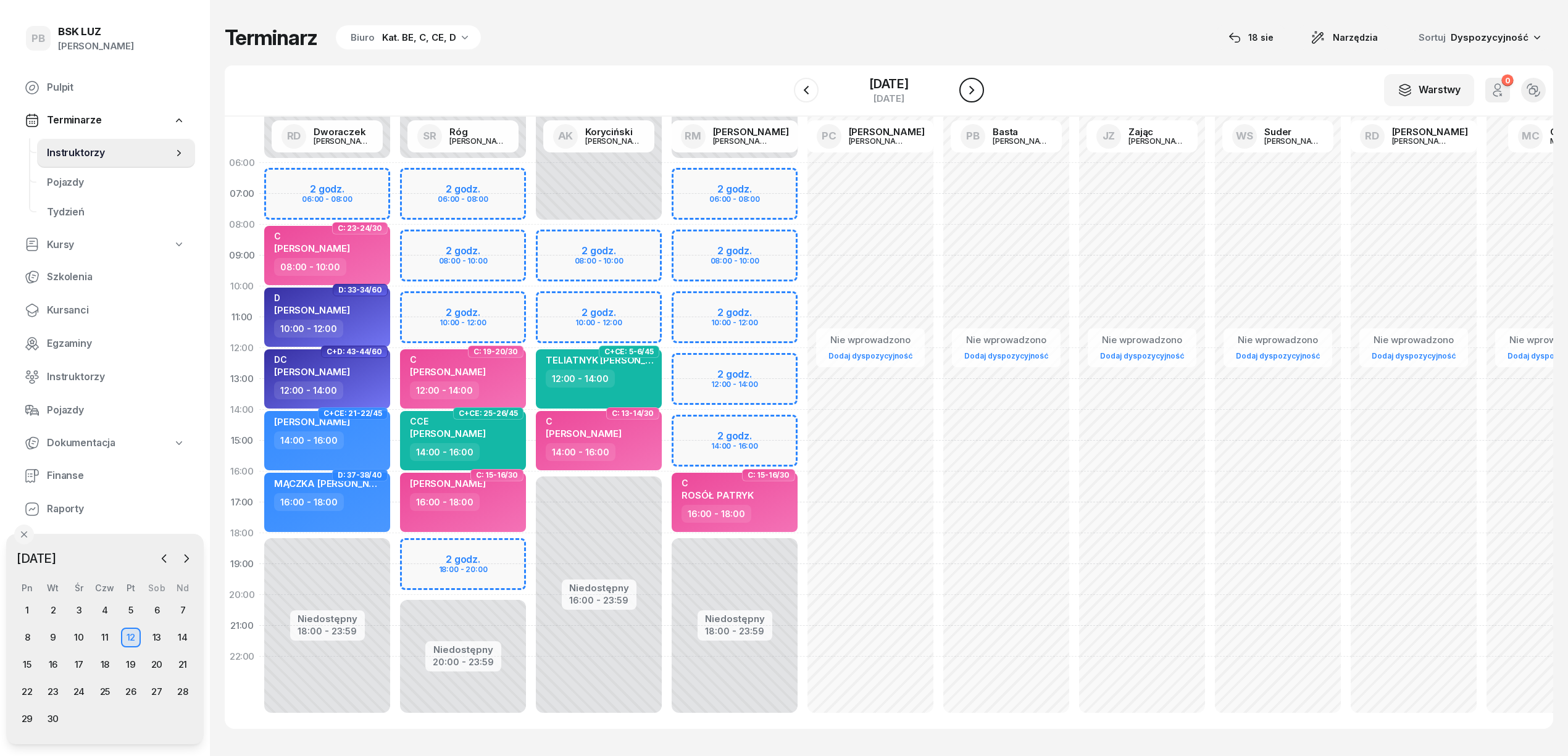
click at [971, 89] on icon "button" at bounding box center [971, 90] width 14 height 14
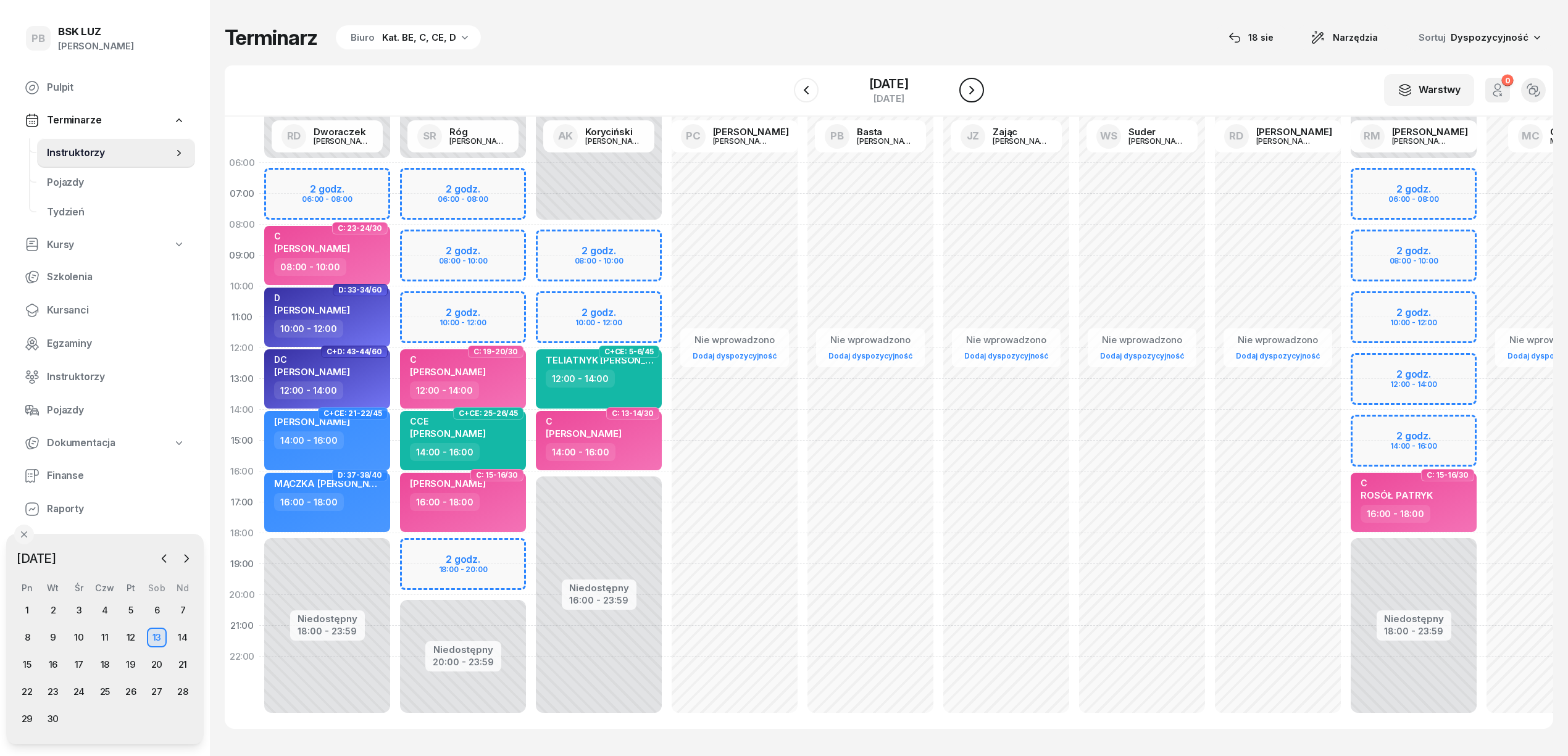
click at [971, 89] on icon "button" at bounding box center [971, 90] width 14 height 14
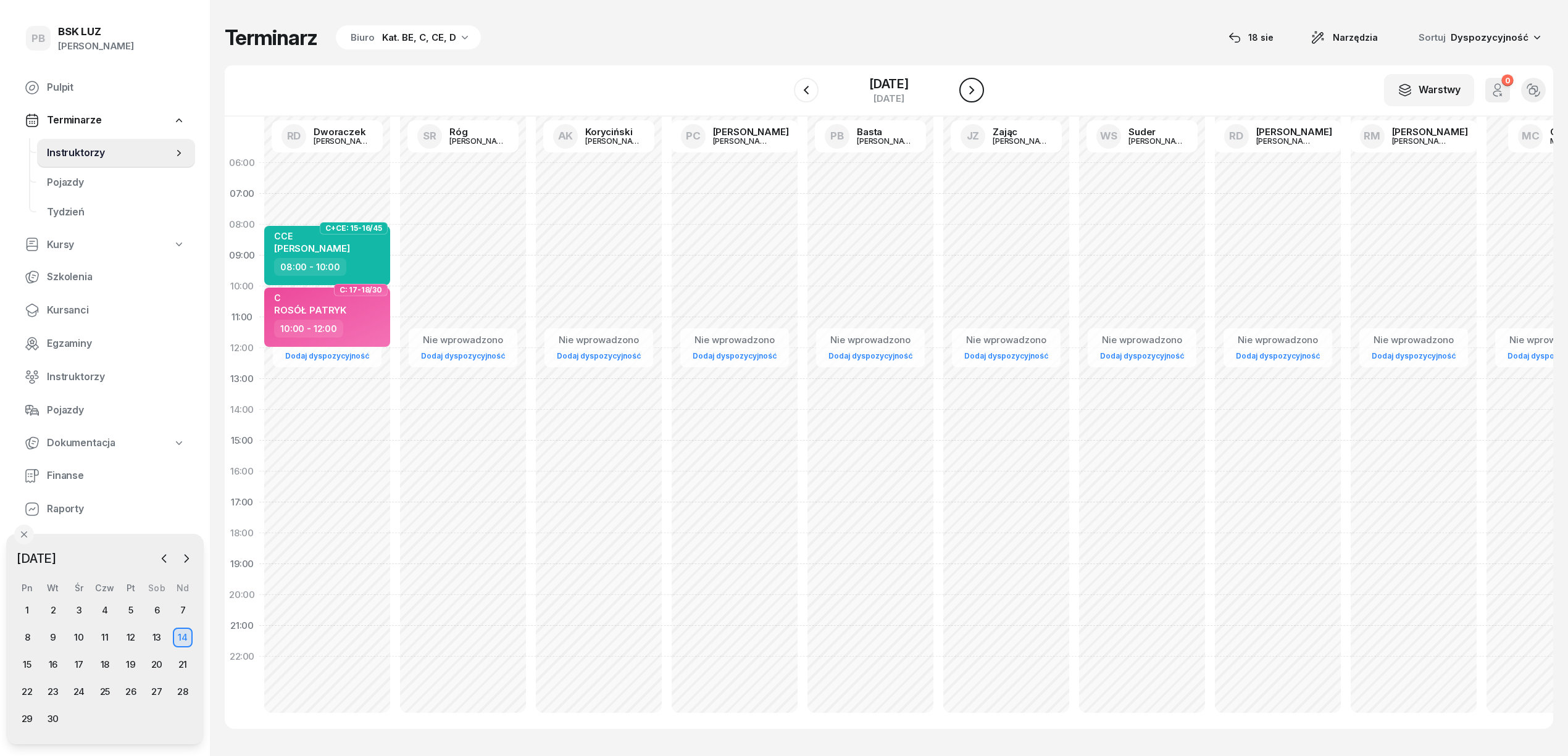
click at [971, 89] on icon "button" at bounding box center [971, 90] width 14 height 14
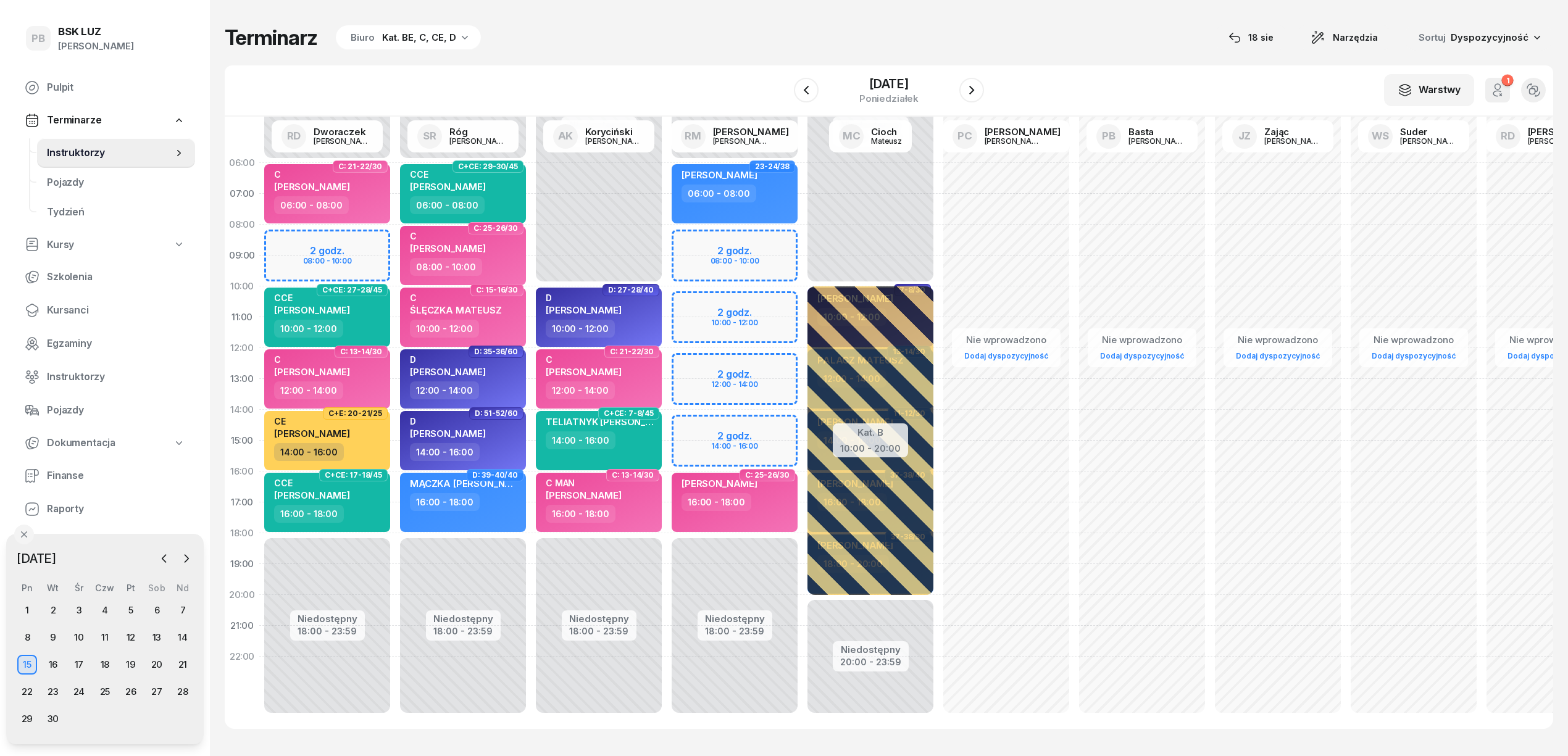
click at [605, 50] on div "Terminarz Biuro Kat. BE, C, CE, D [DATE] Narzędzia Sortuj Dyspozycyjność" at bounding box center [889, 38] width 1329 height 26
click at [729, 43] on div "Terminarz Biuro Kat. BE, C, CE, D [DATE] Narzędzia Sortuj Dyspozycyjność" at bounding box center [889, 38] width 1329 height 26
click at [884, 32] on div "Terminarz Biuro Kat. BE, C, CE, D [DATE] Narzędzia Sortuj Dyspozycyjność" at bounding box center [889, 38] width 1329 height 26
click at [979, 90] on icon "button" at bounding box center [971, 90] width 14 height 14
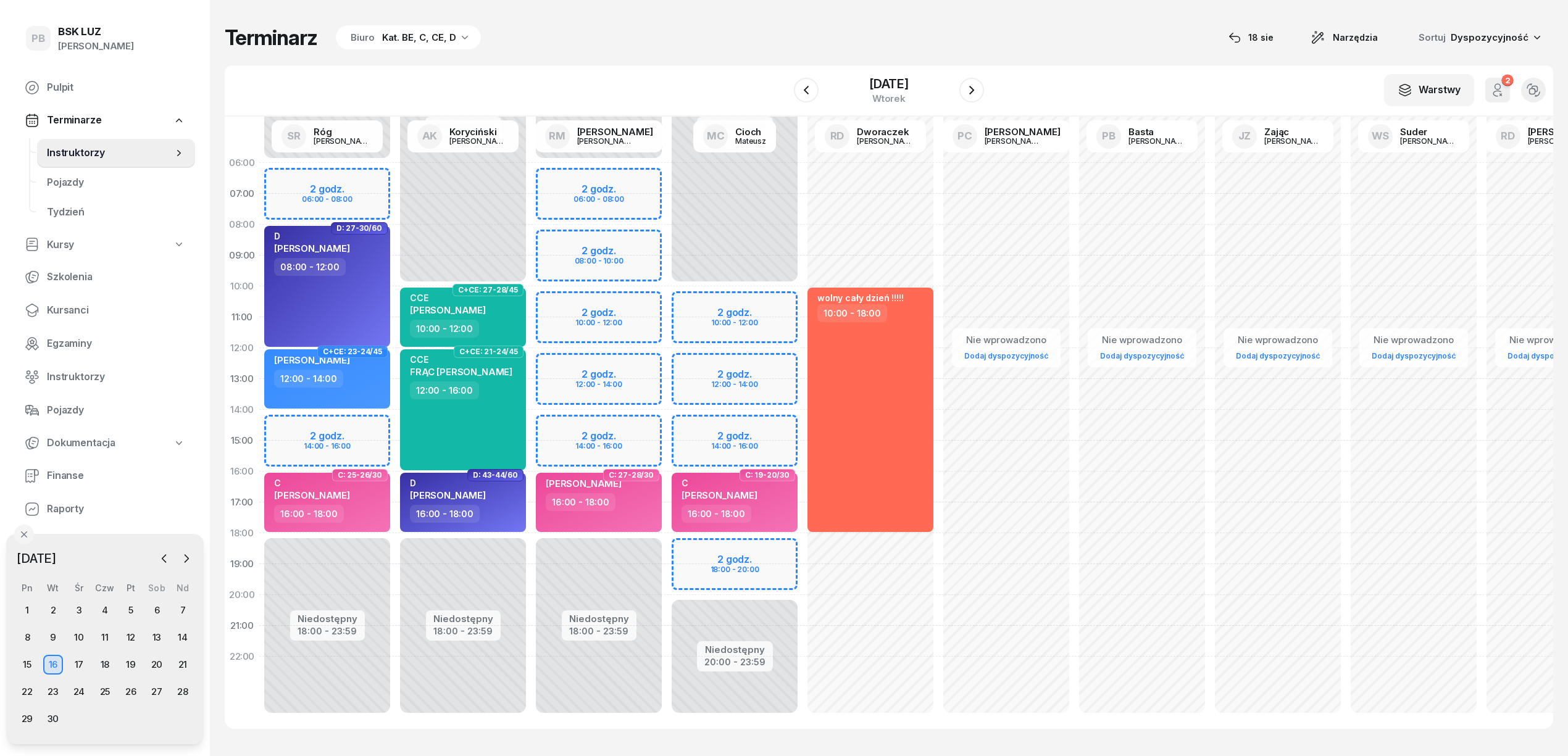
click at [667, 172] on div "Niedostępny 00:00 - 06:00 Niedostępny 18:00 - 23:59 2 godz. 06:00 - 08:00 2 god…" at bounding box center [734, 441] width 136 height 586
select select "06"
select select "08"
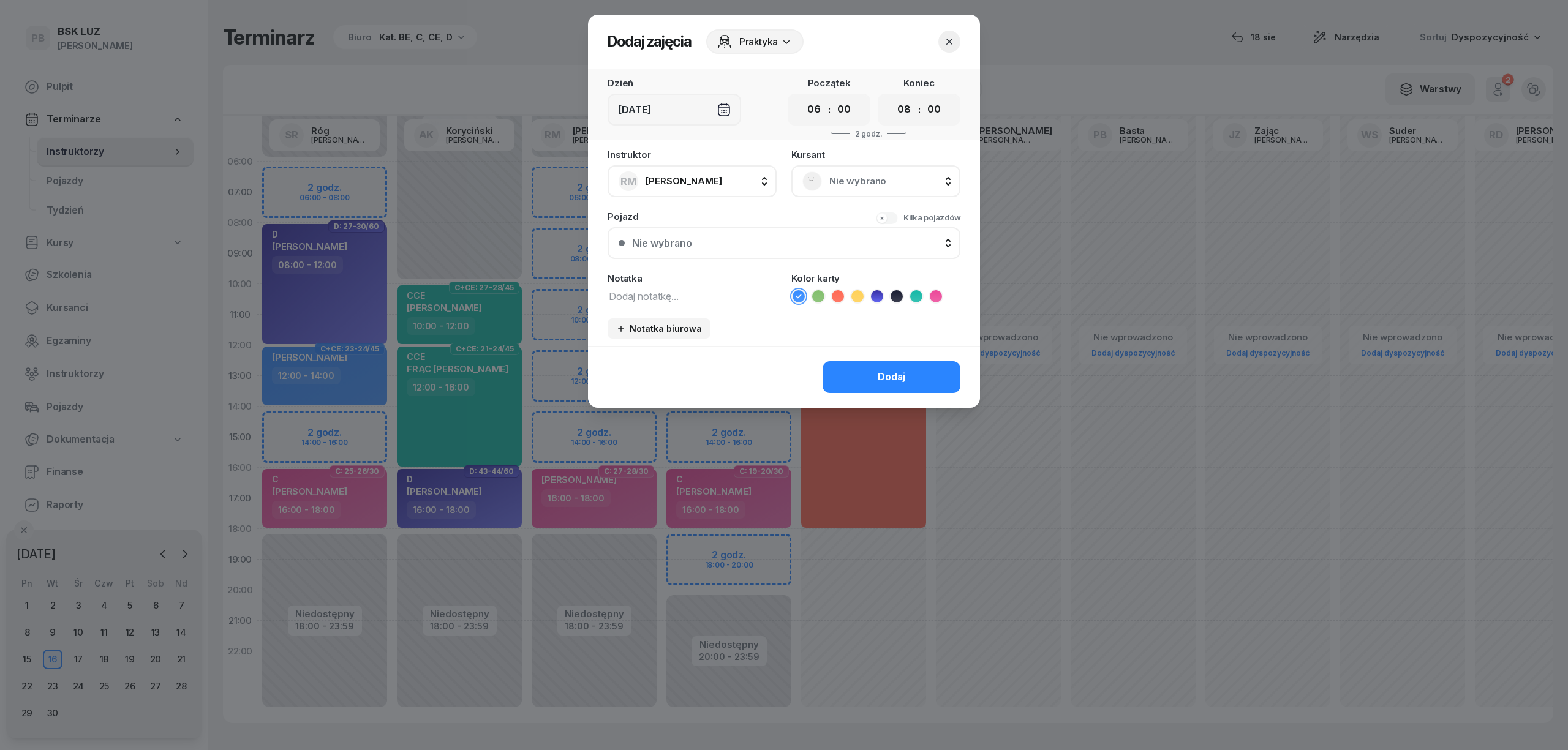
click at [873, 179] on span "Nie wybrano" at bounding box center [889, 181] width 120 height 16
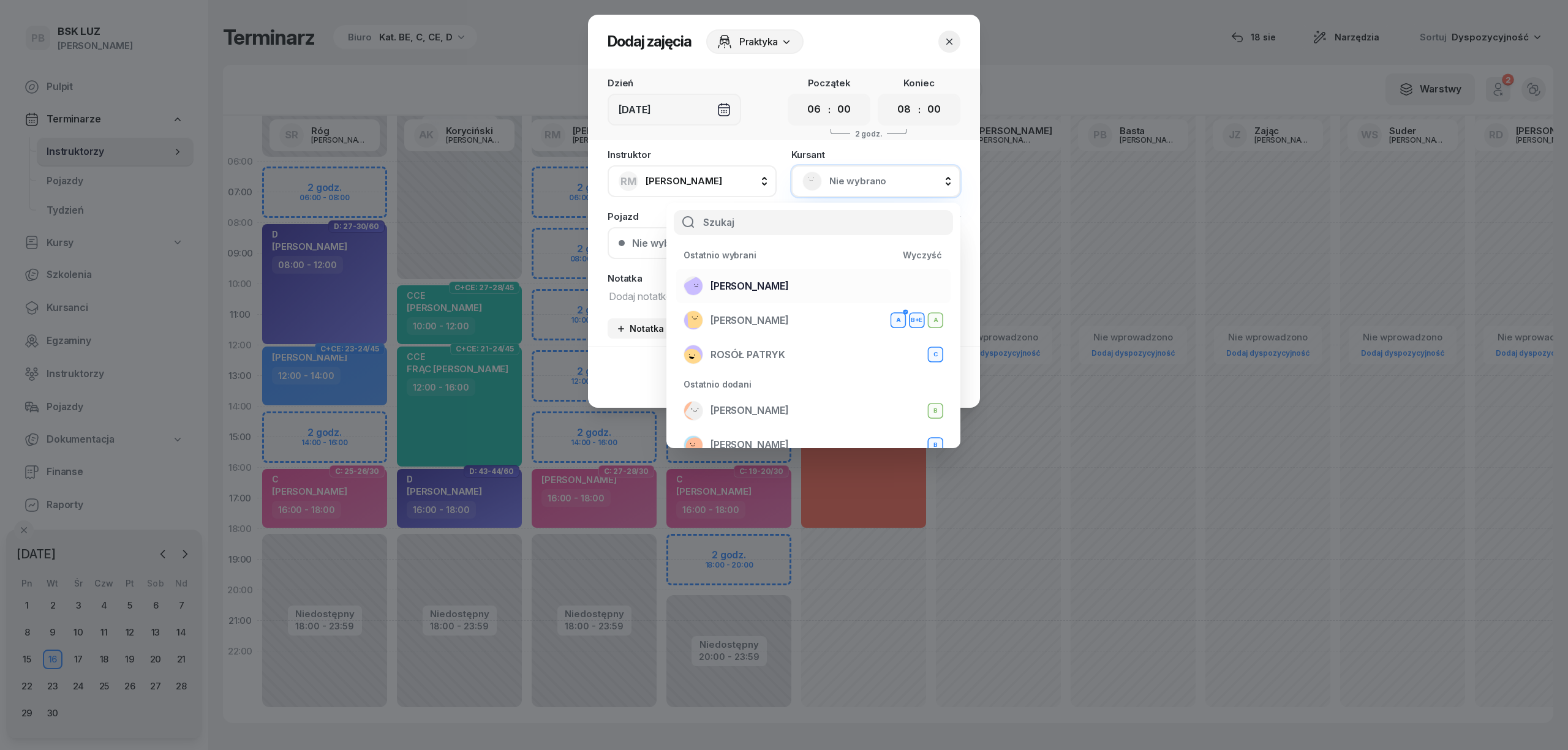
click at [827, 287] on div "[PERSON_NAME]" at bounding box center [813, 285] width 260 height 20
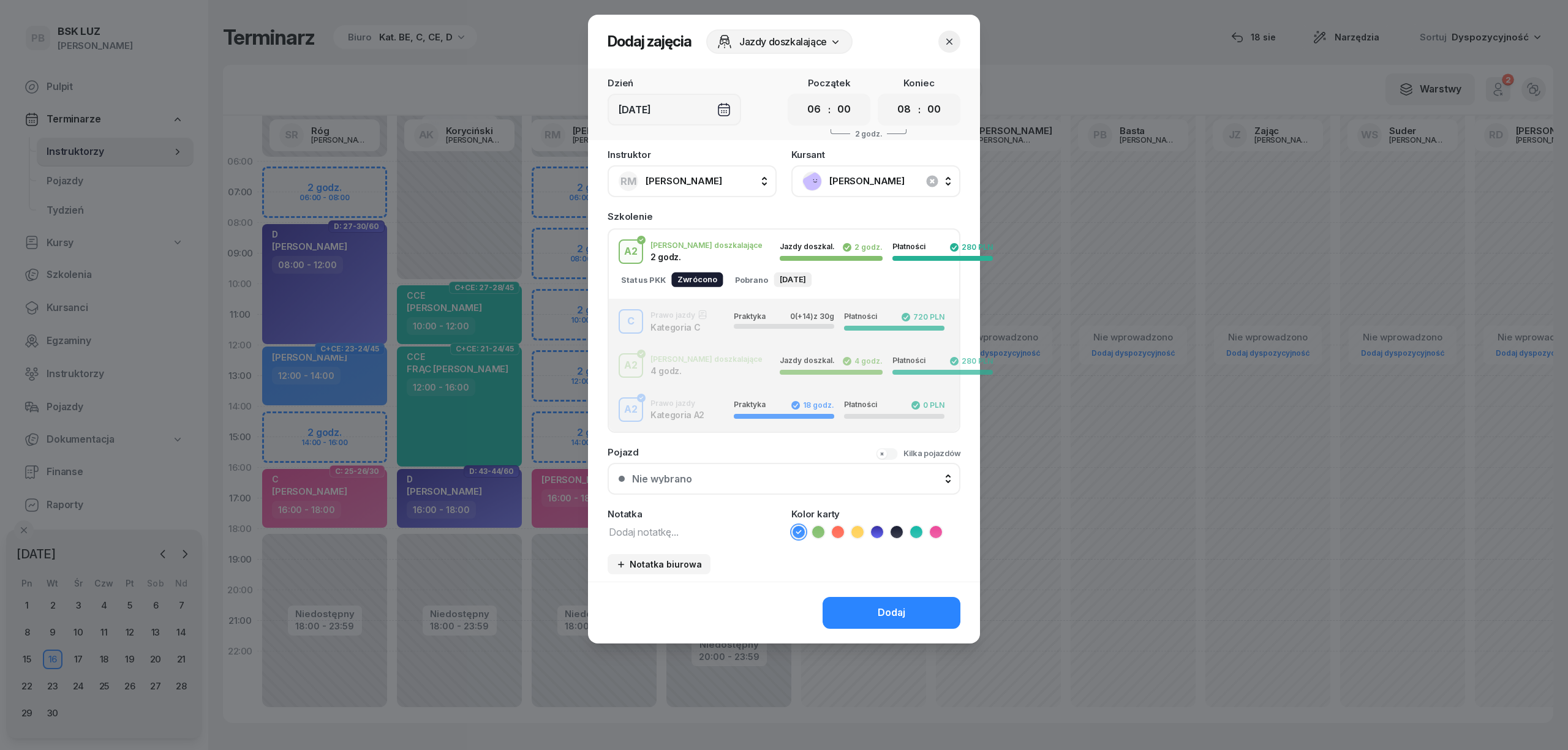
click at [700, 322] on div "C Prawo jazdy Kategoria C Praktyka 0 (+14) z 30g Płatności 720 PLN" at bounding box center [784, 322] width 351 height 25
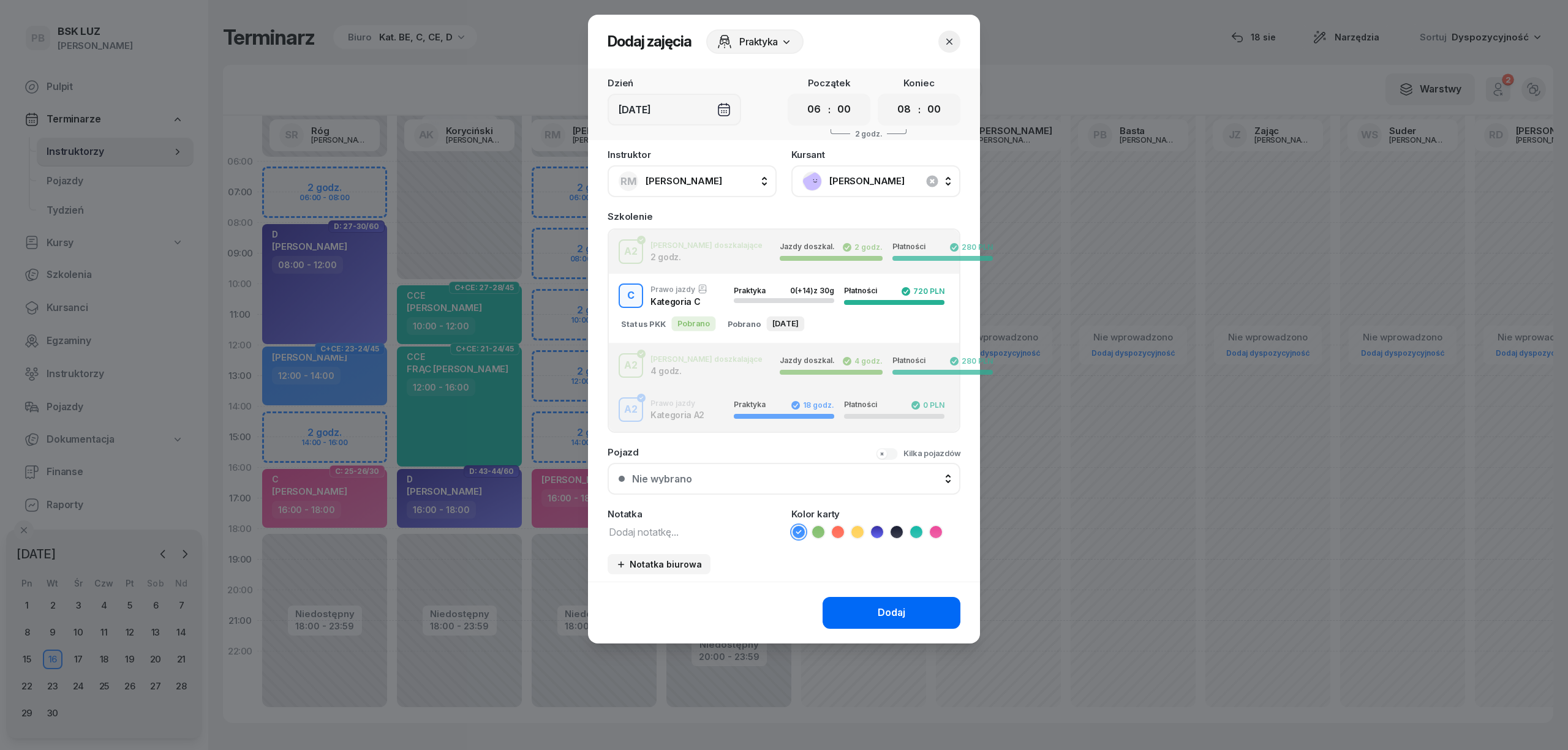
click at [880, 610] on div "Dodaj" at bounding box center [892, 612] width 27 height 16
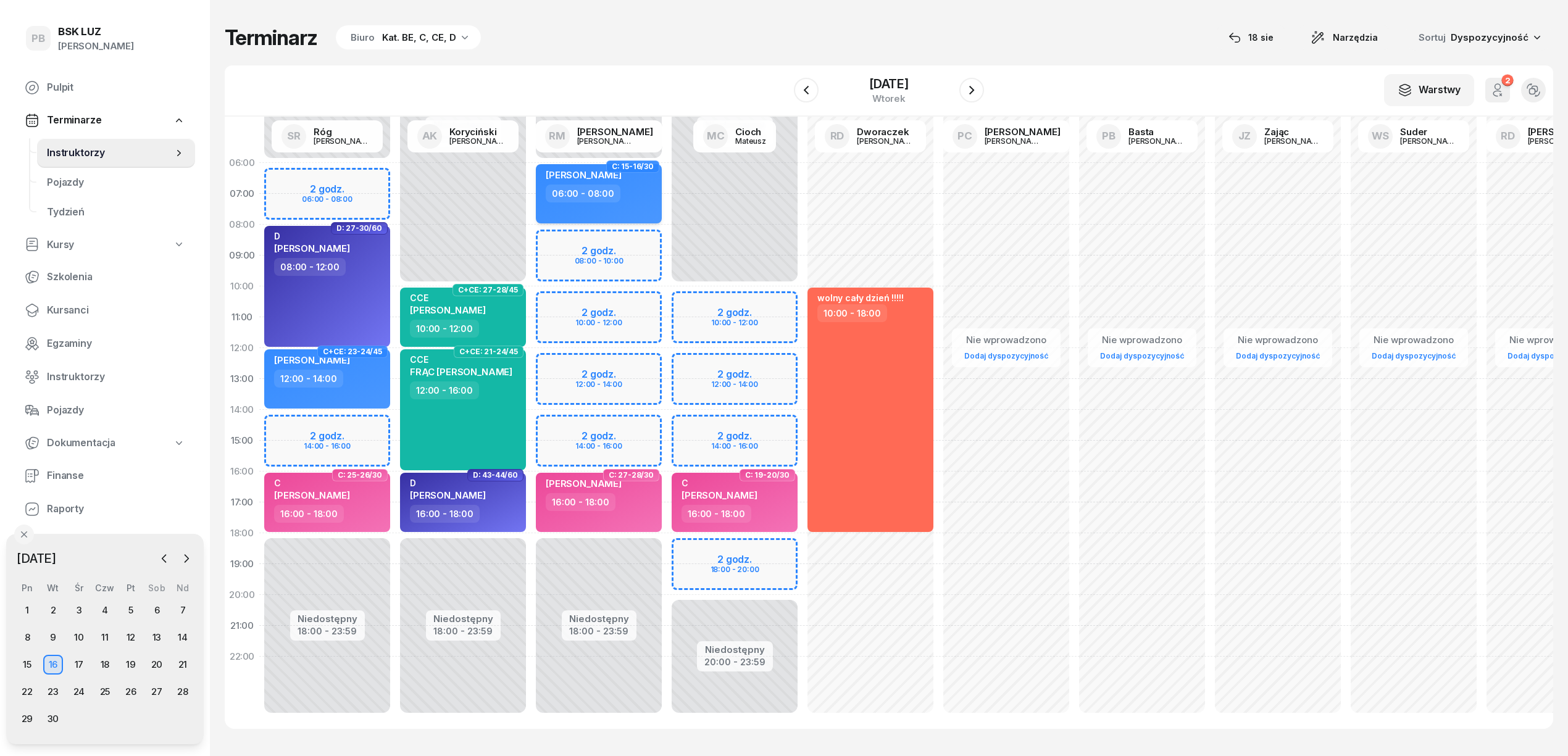
click at [650, 197] on div "06:00 - 08:00" at bounding box center [600, 193] width 108 height 18
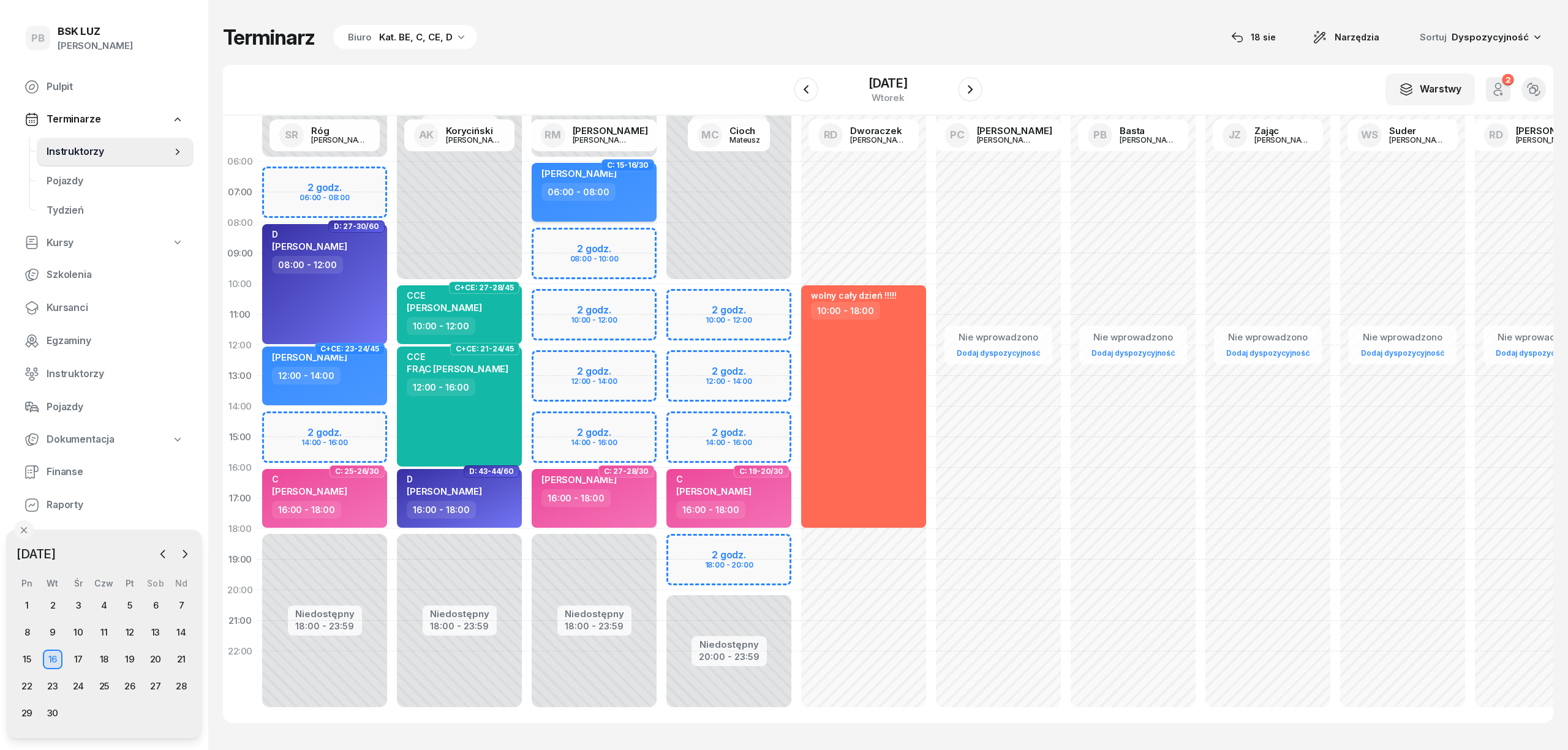
select select "06"
select select "08"
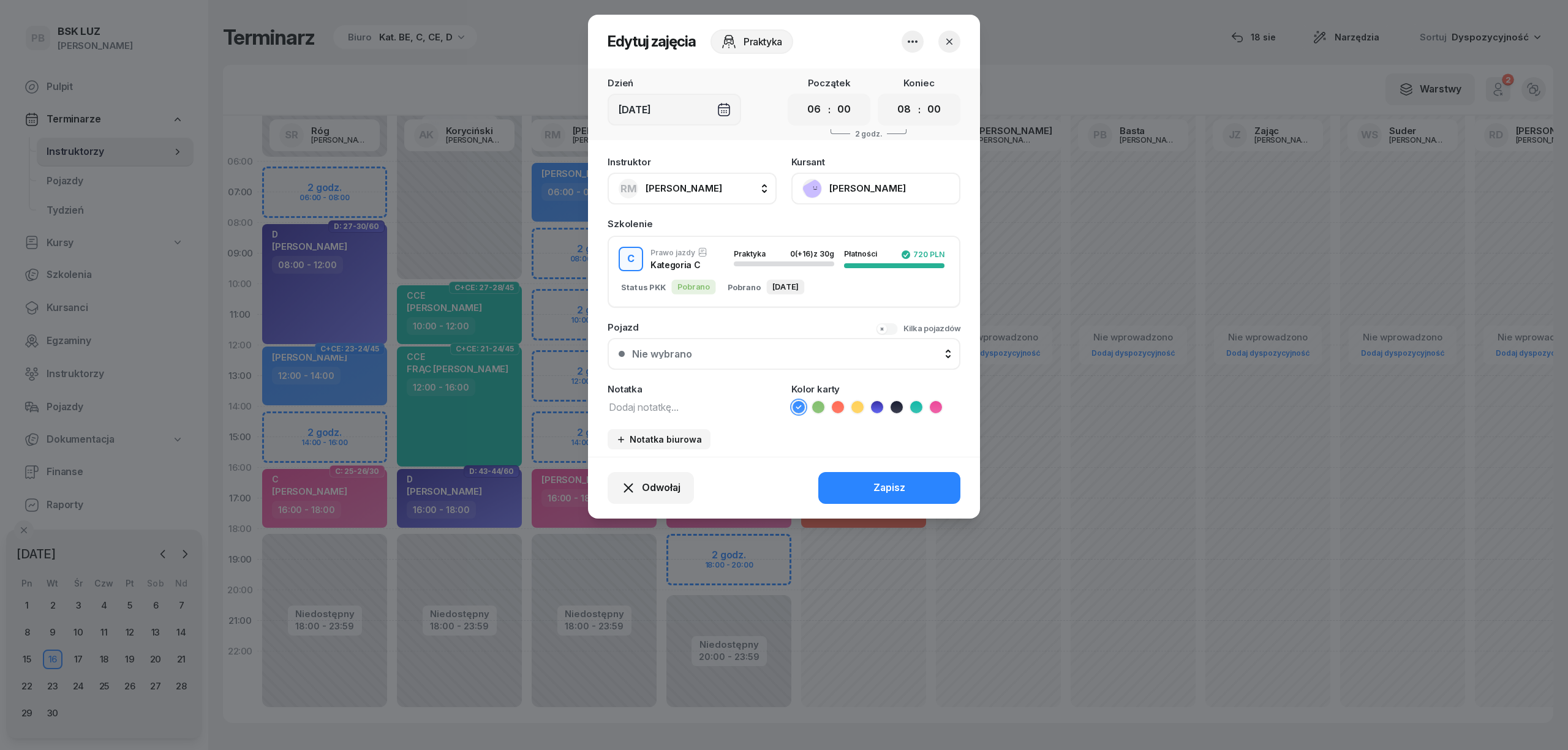
click at [641, 402] on textarea at bounding box center [692, 406] width 169 height 16
type textarea "C"
click at [933, 408] on icon at bounding box center [936, 407] width 12 height 12
click at [882, 484] on div "Zapisz" at bounding box center [889, 487] width 32 height 16
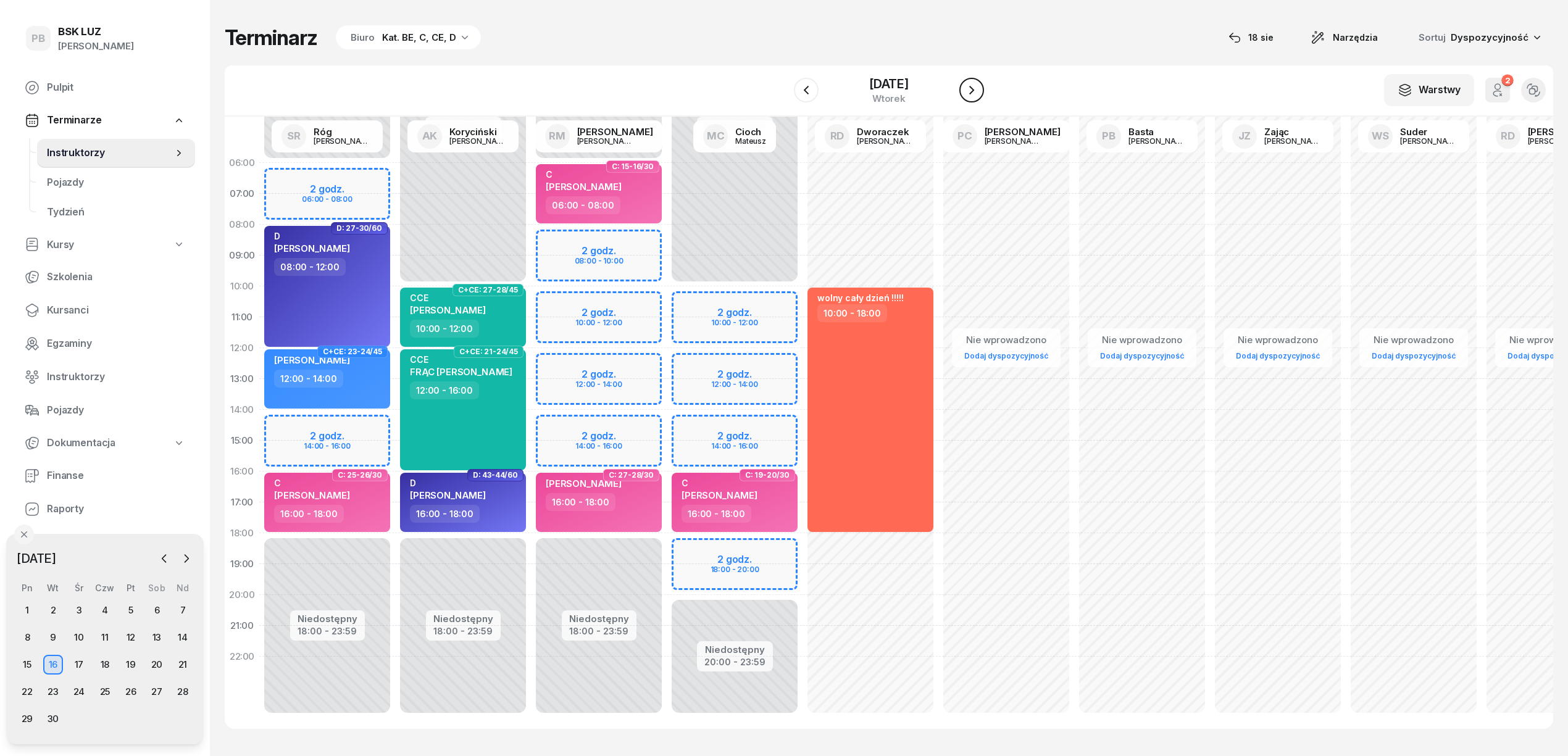
click at [973, 89] on icon "button" at bounding box center [971, 90] width 14 height 14
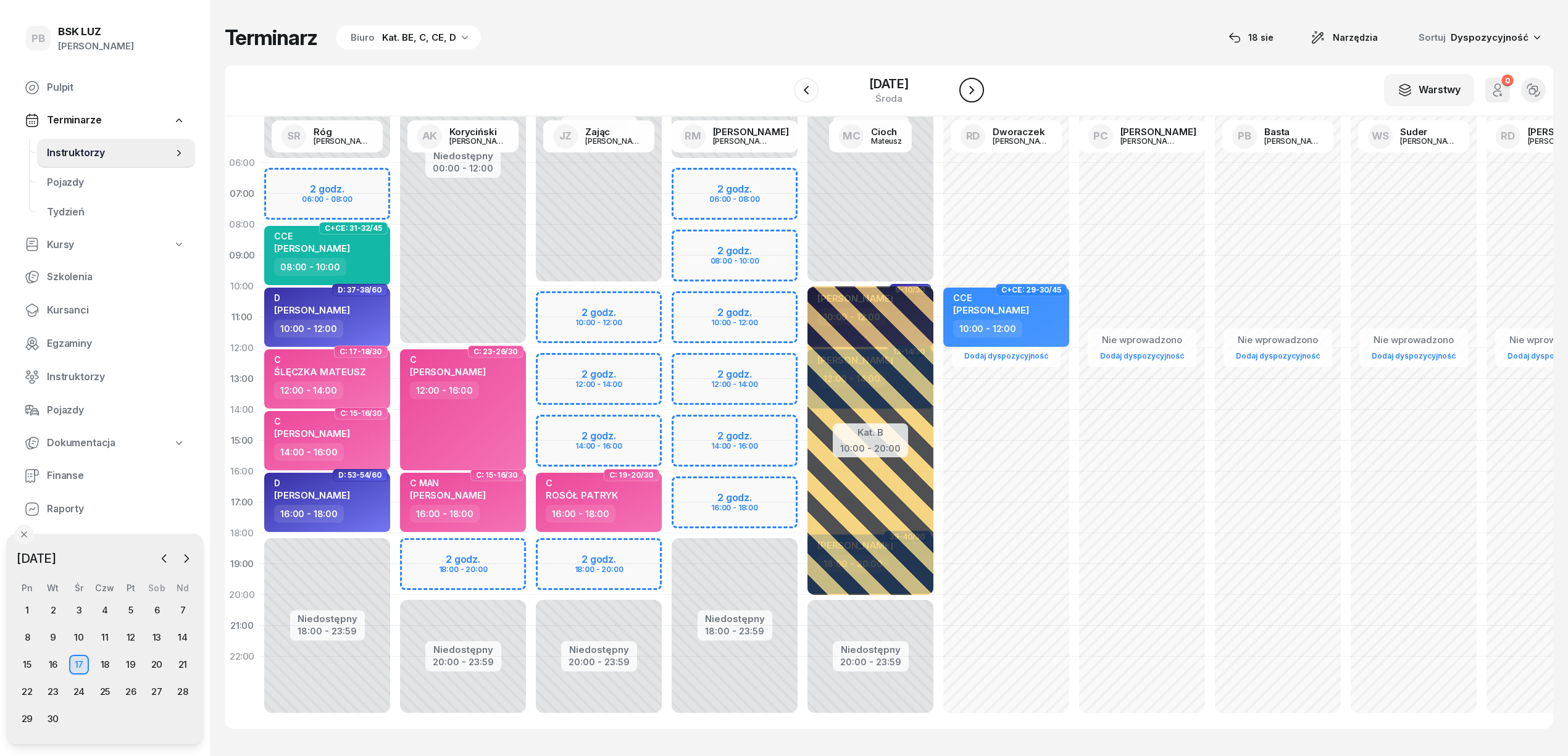
click at [972, 88] on icon "button" at bounding box center [971, 90] width 14 height 14
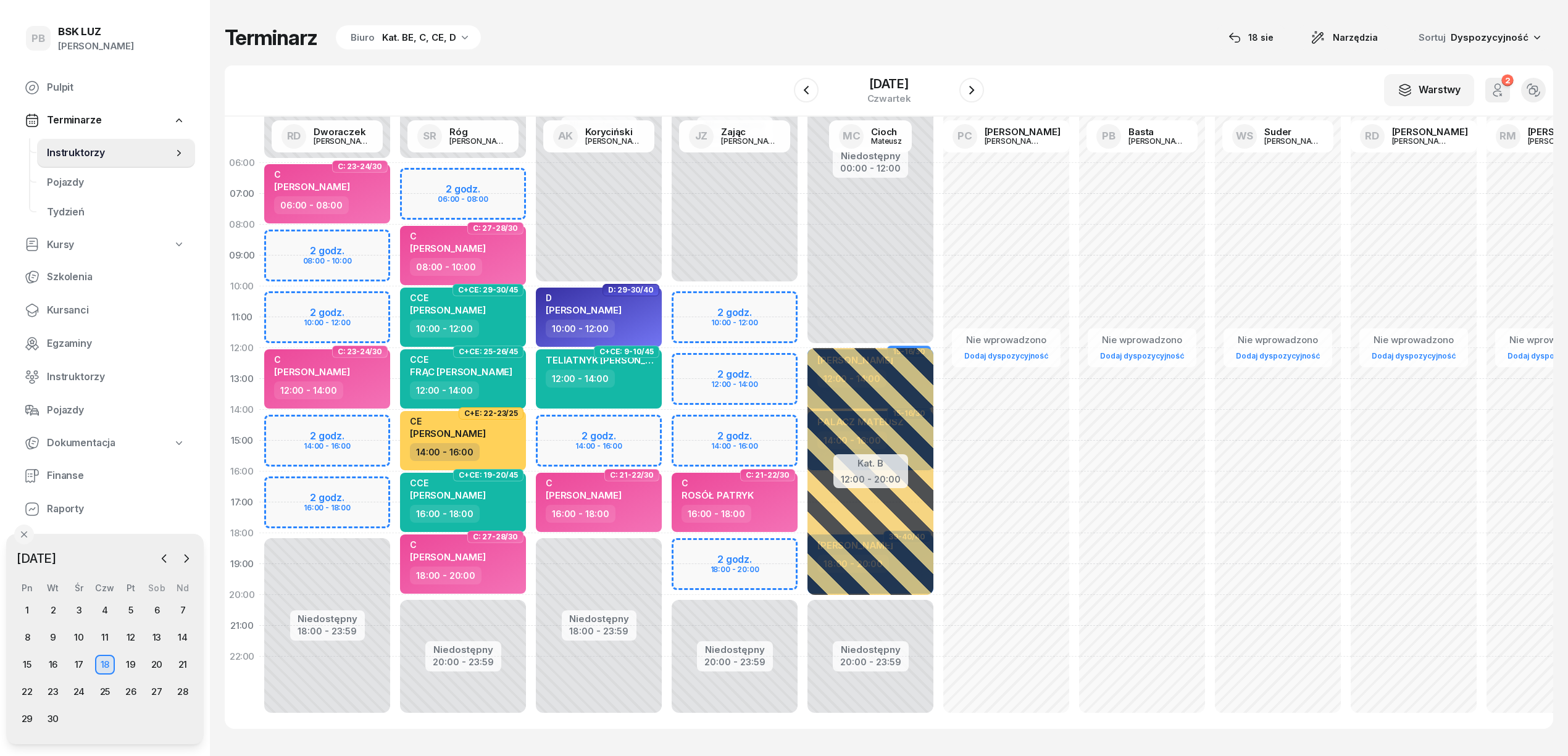
click at [531, 178] on div "Niedostępny 00:00 - 06:00 Niedostępny 20:00 - 23:59 2 godz. 06:00 - 08:00 C: 27…" at bounding box center [598, 441] width 136 height 586
select select "06"
select select "08"
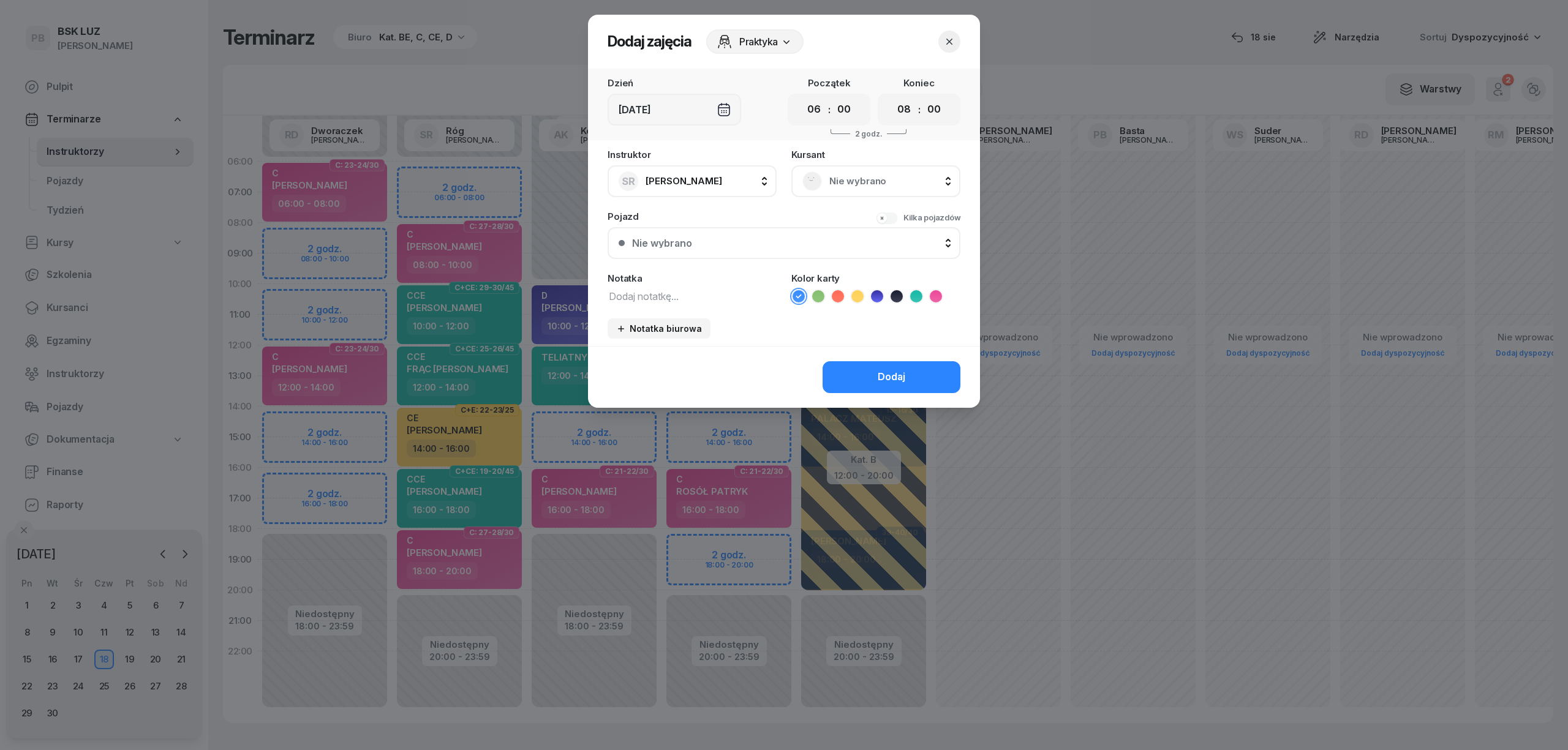
click at [913, 183] on span "Nie wybrano" at bounding box center [889, 181] width 120 height 16
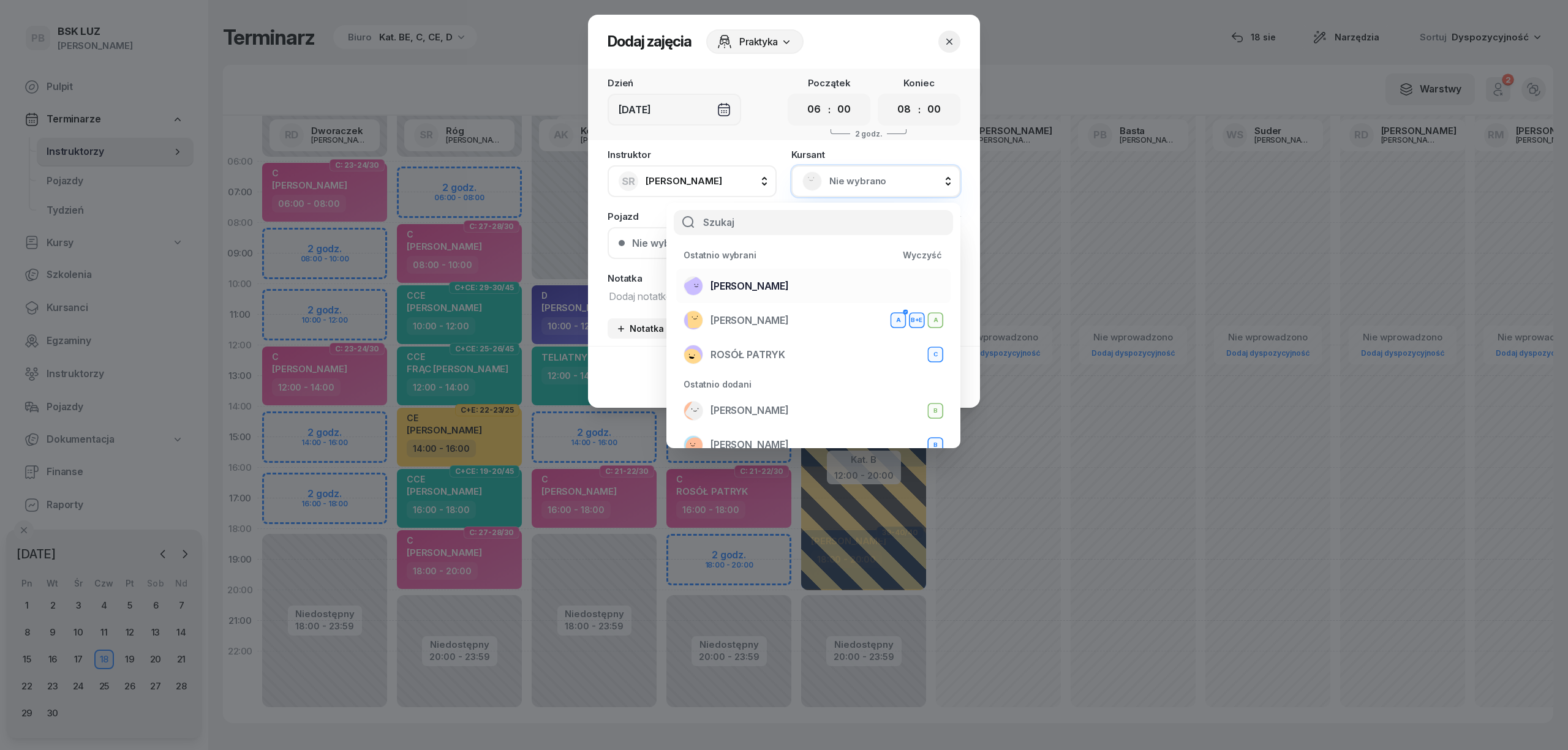
click at [783, 287] on div "[PERSON_NAME]" at bounding box center [813, 285] width 260 height 20
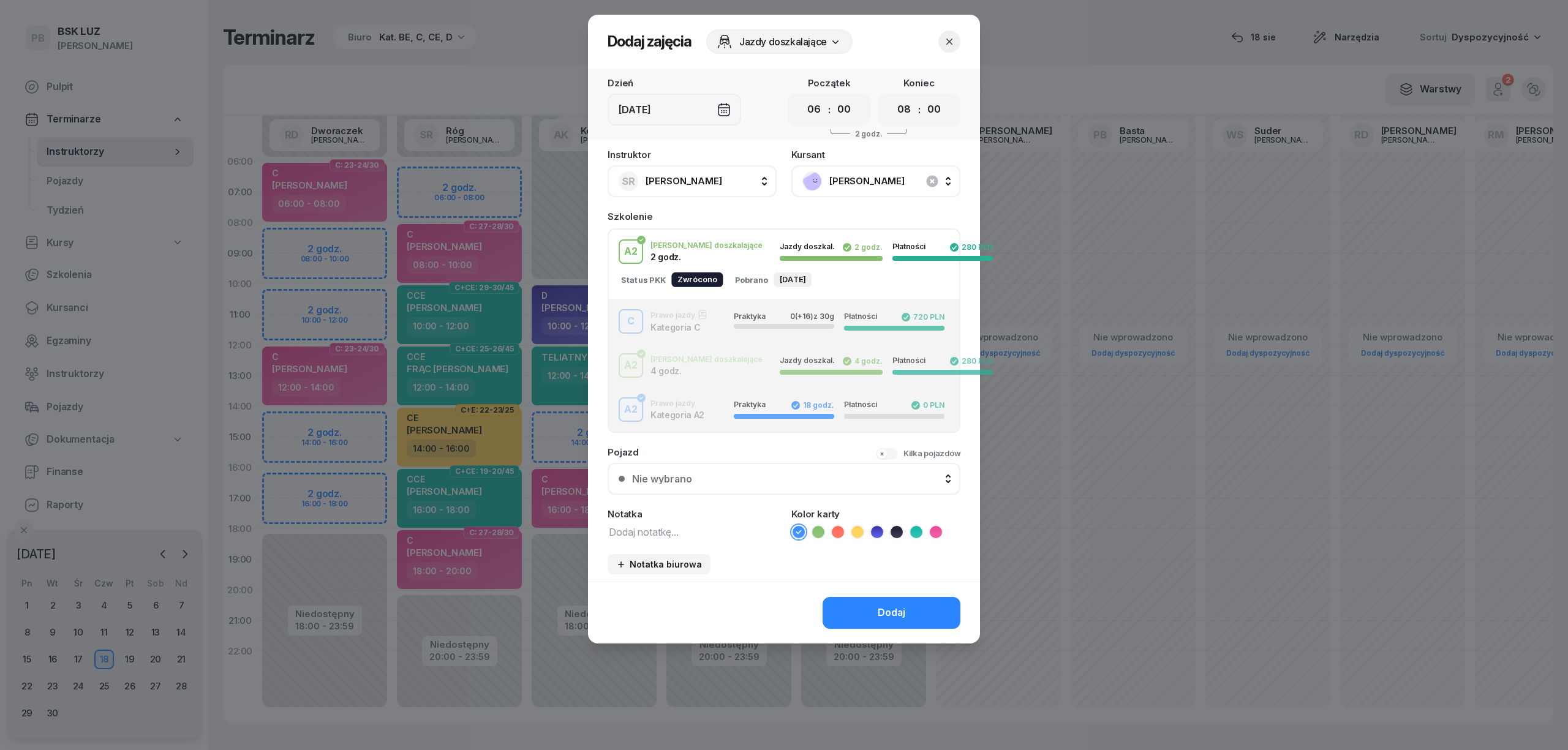
click at [699, 324] on div "C Prawo jazdy Kategoria C Praktyka 0 (+16) z 30g Płatności 720 PLN" at bounding box center [784, 322] width 351 height 25
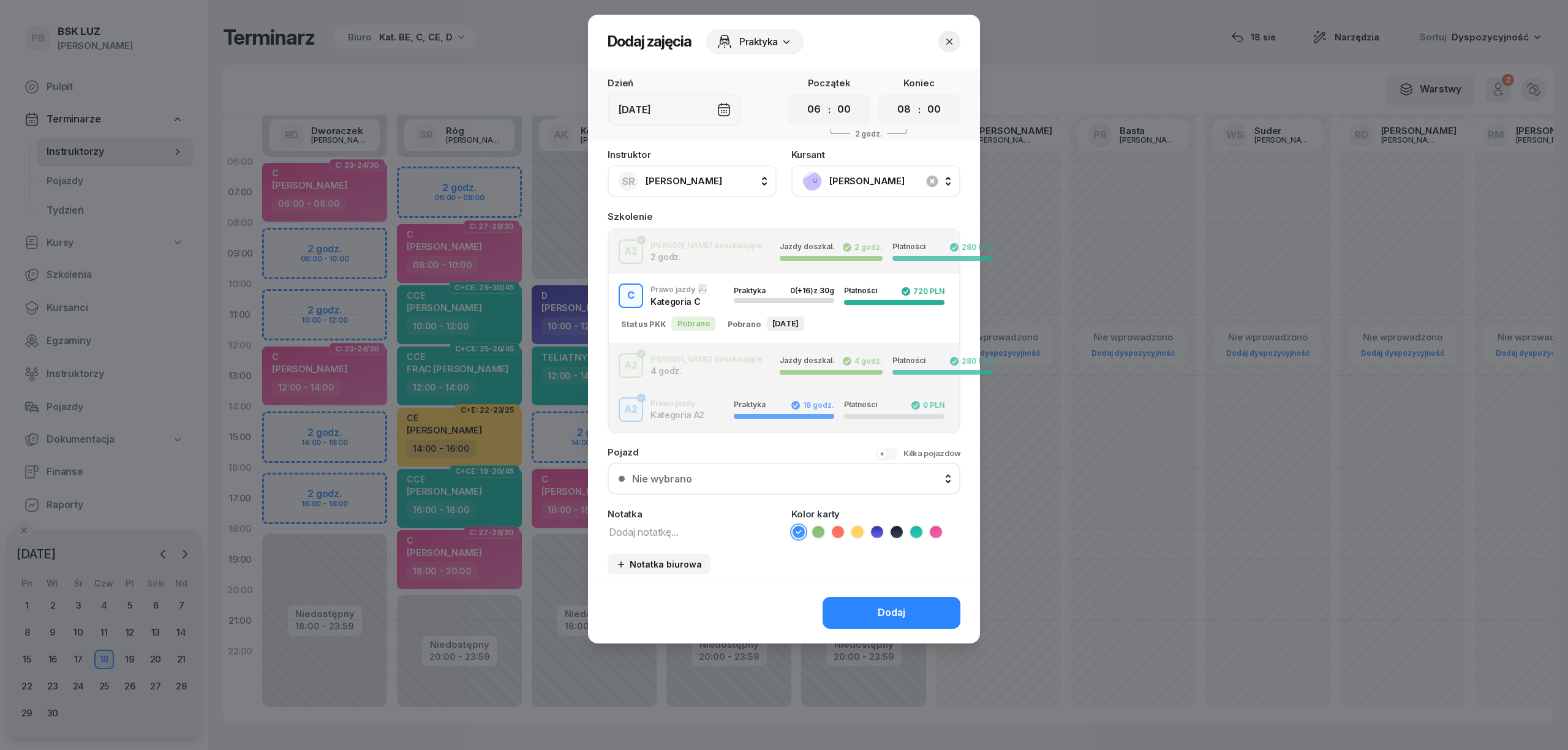
click at [627, 530] on textarea at bounding box center [692, 531] width 169 height 16
type textarea "C"
drag, startPoint x: 931, startPoint y: 525, endPoint x: 932, endPoint y: 556, distance: 31.0
click at [935, 528] on icon at bounding box center [936, 532] width 12 height 12
click at [892, 605] on div "Dodaj" at bounding box center [892, 612] width 27 height 16
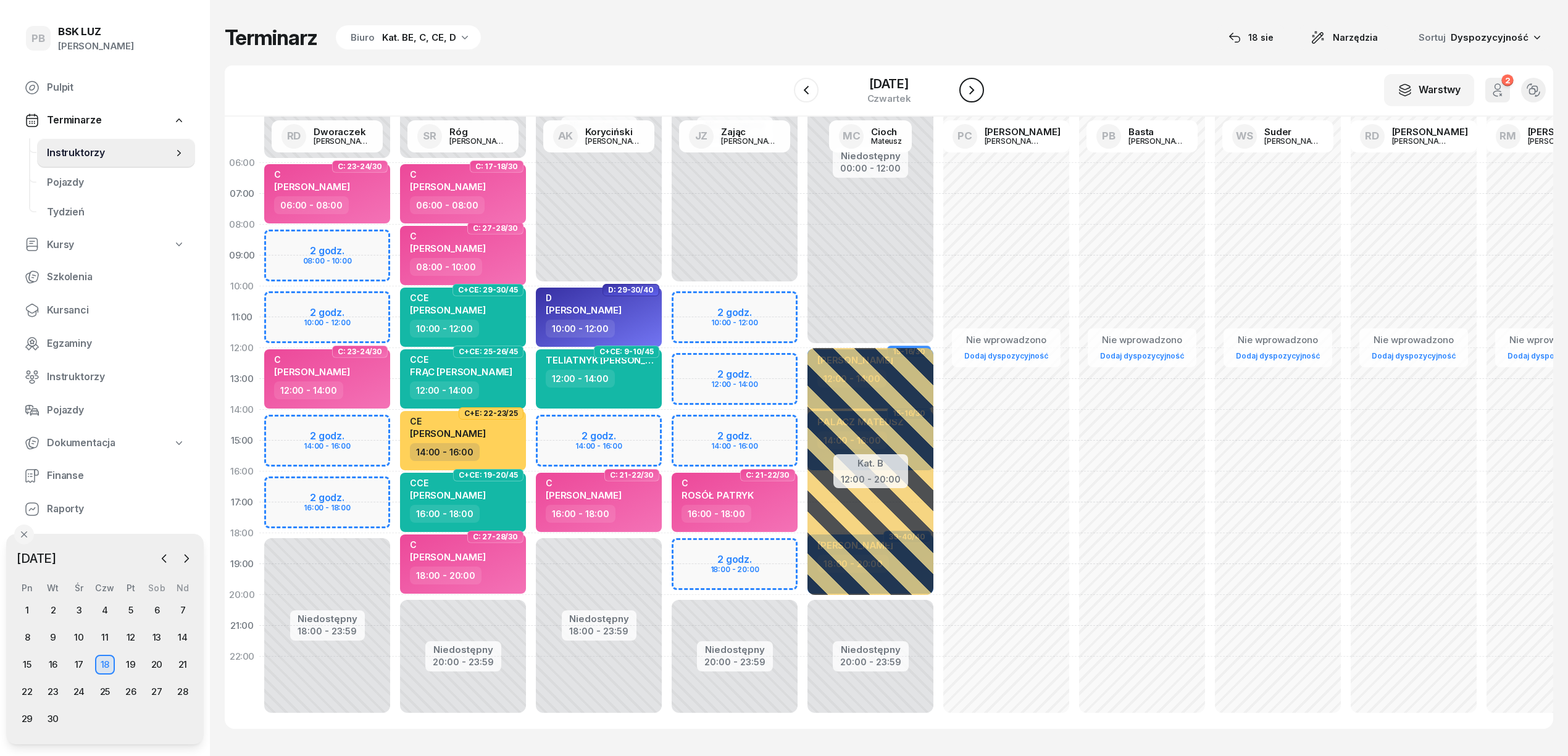
click at [968, 86] on icon "button" at bounding box center [971, 90] width 14 height 14
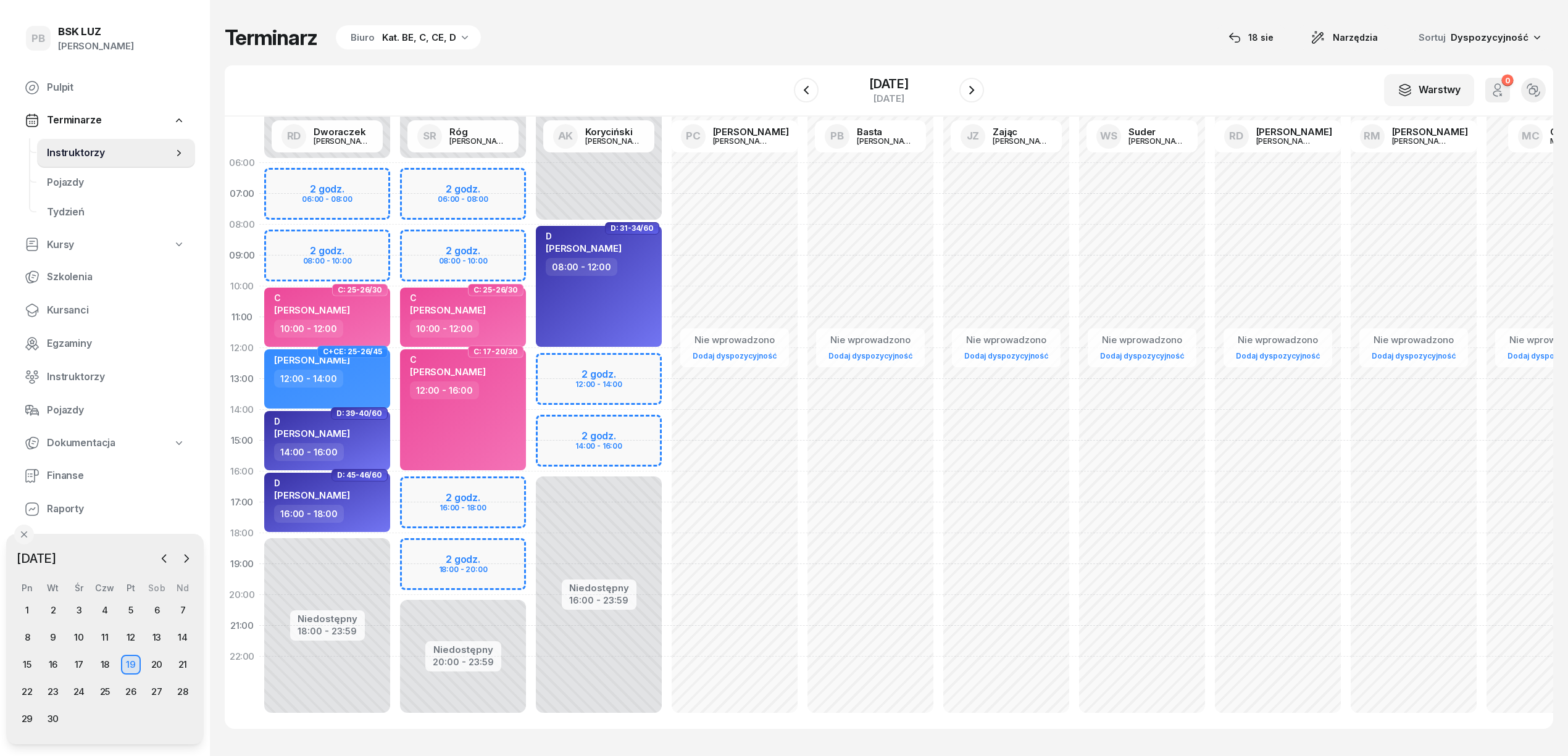
click at [680, 12] on div "Terminarz Biuro Kat. BE, C, CE, D 18 sie Narzędzia Sortuj Dyspozycyjność W Wybi…" at bounding box center [889, 377] width 1329 height 753
click at [531, 171] on div "Niedostępny 00:00 - 06:00 Niedostępny 20:00 - 23:59 2 godz. 06:00 - 08:00 2 god…" at bounding box center [598, 441] width 136 height 586
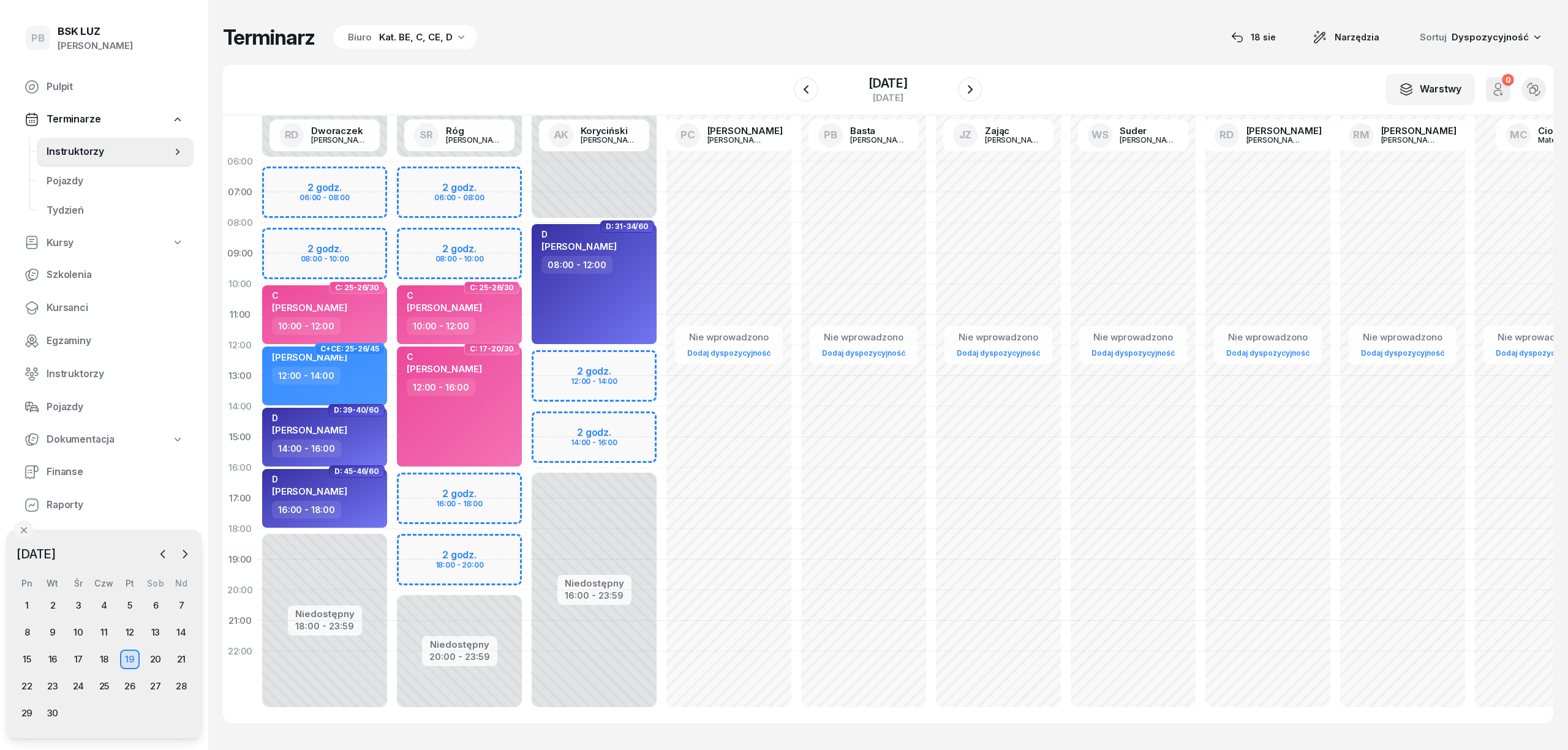
select select "06"
select select "08"
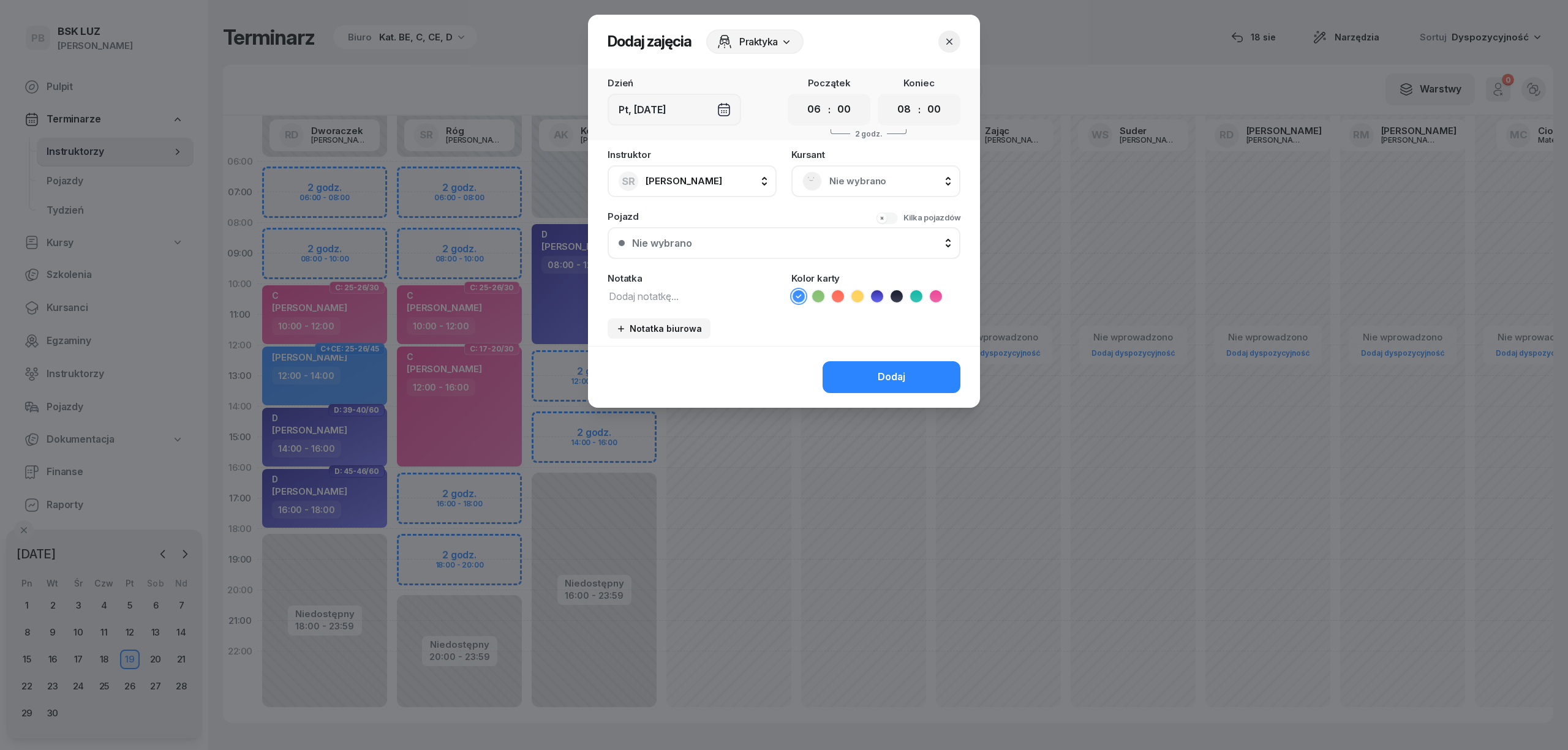
click at [848, 173] on span "Nie wybrano" at bounding box center [889, 181] width 120 height 16
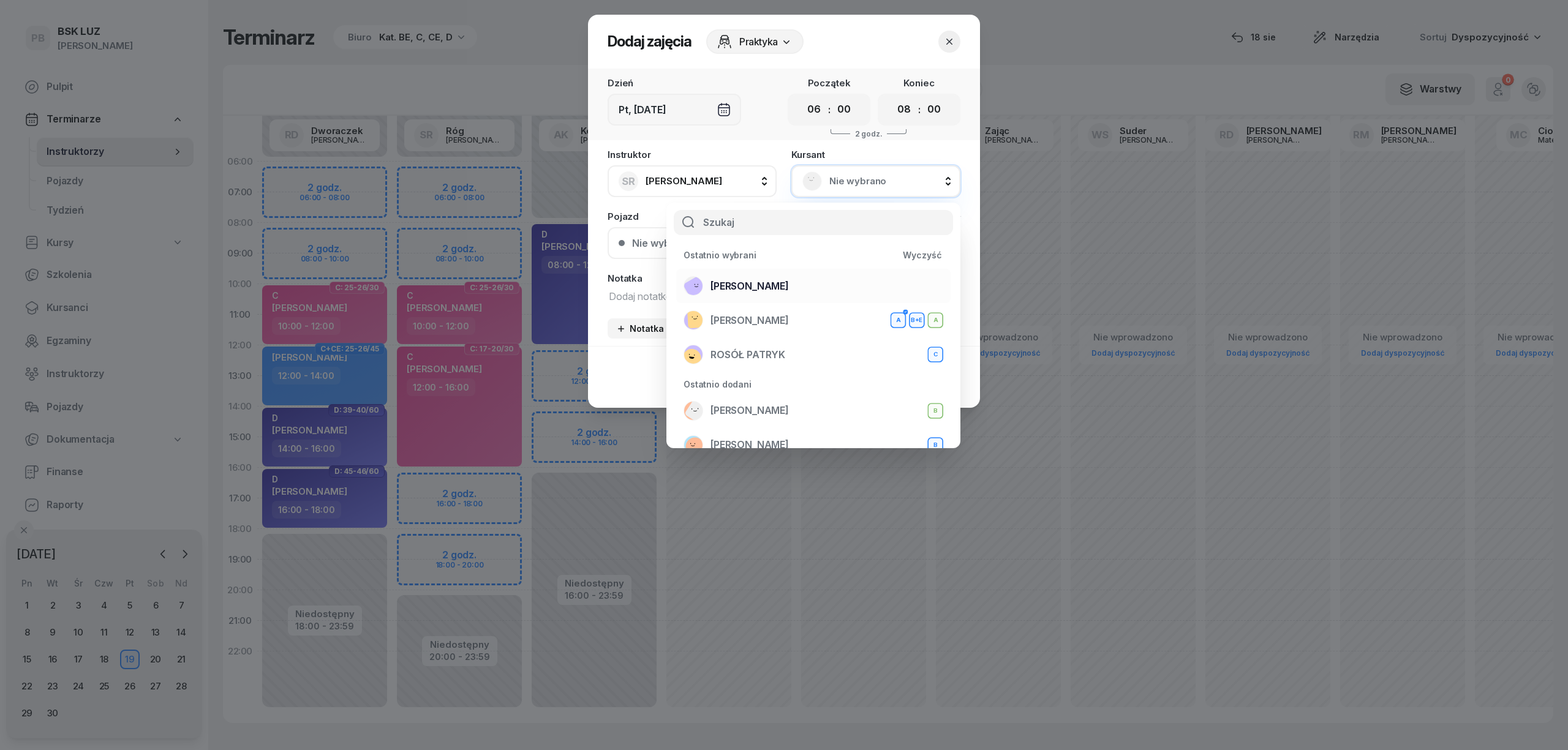
click at [811, 294] on div "[PERSON_NAME]" at bounding box center [813, 285] width 260 height 20
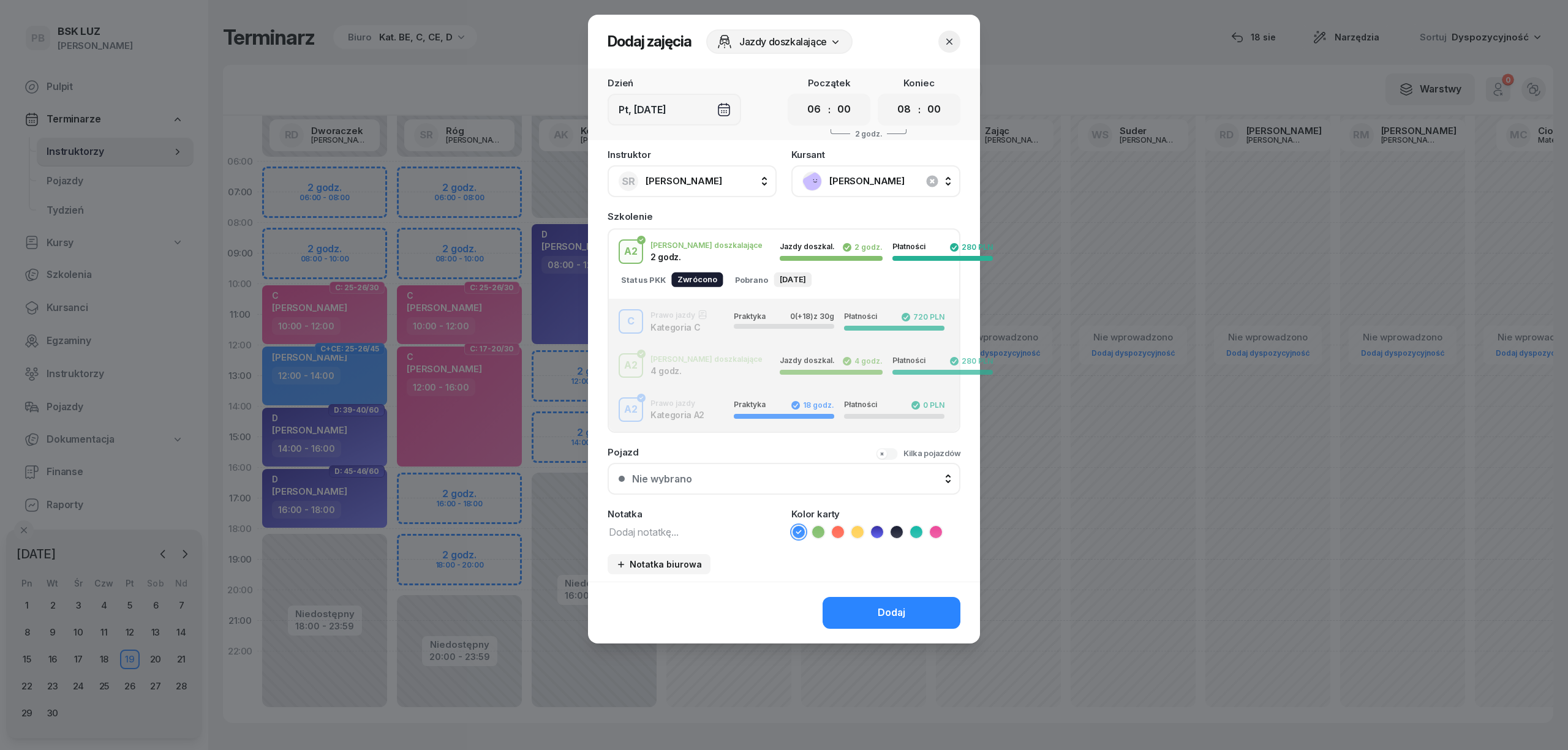
click at [692, 328] on div "C Prawo jazdy Kategoria C Praktyka 0 (+18) z 30g Płatności 720 PLN" at bounding box center [784, 322] width 351 height 25
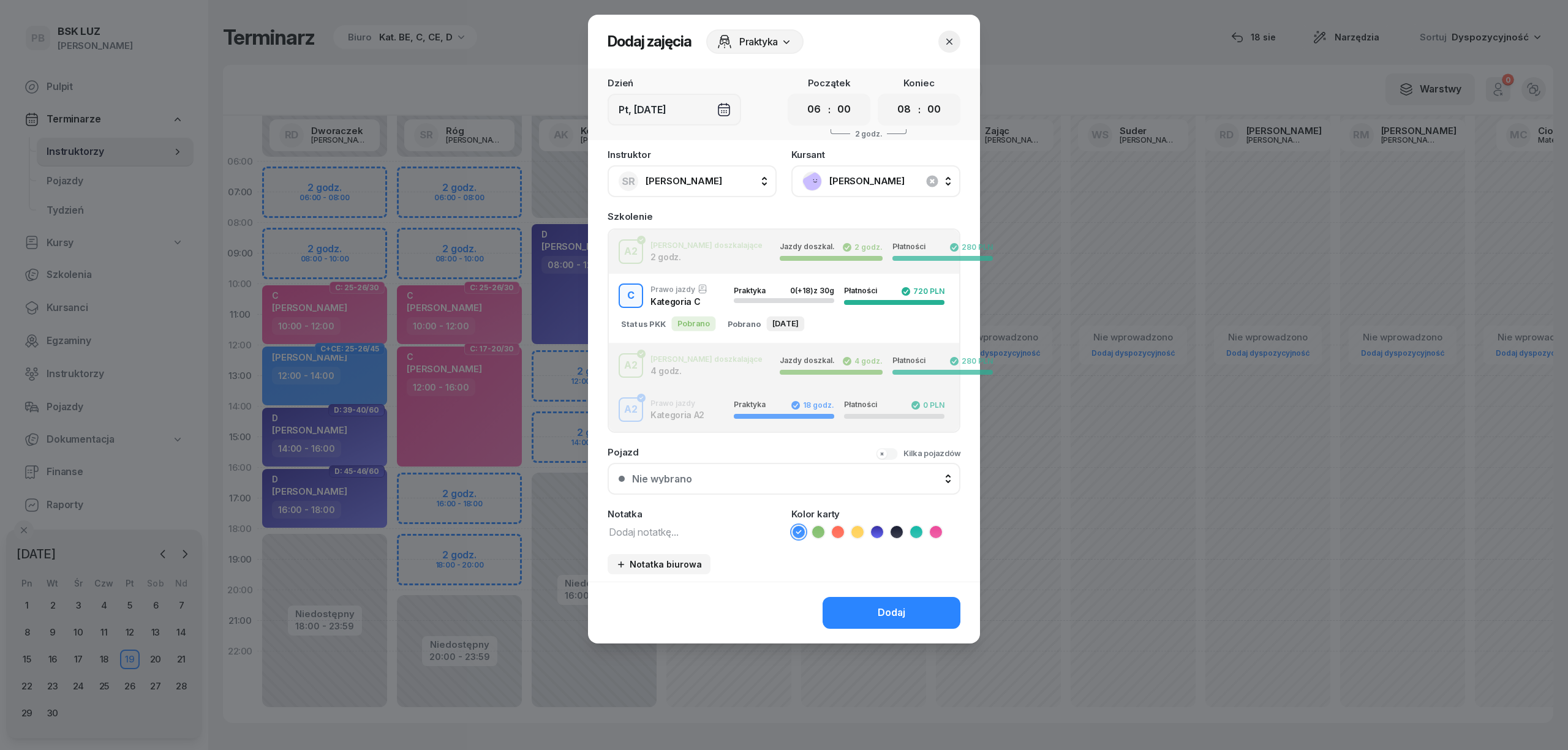
click at [633, 531] on textarea at bounding box center [692, 531] width 169 height 16
type textarea "C"
click at [931, 528] on icon at bounding box center [936, 532] width 12 height 12
click at [918, 606] on button "Dodaj" at bounding box center [891, 612] width 138 height 32
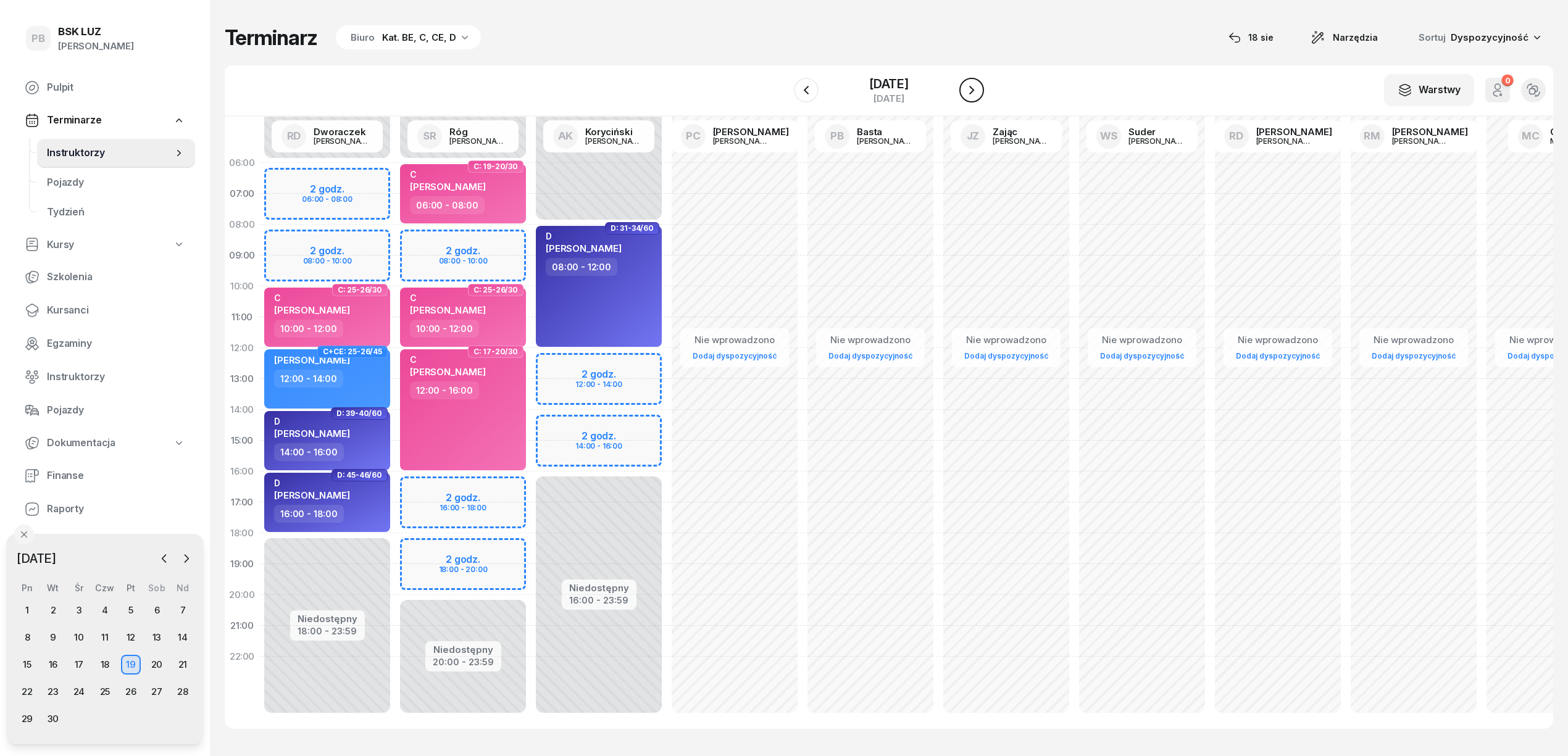
click at [972, 90] on icon "button" at bounding box center [971, 90] width 14 height 14
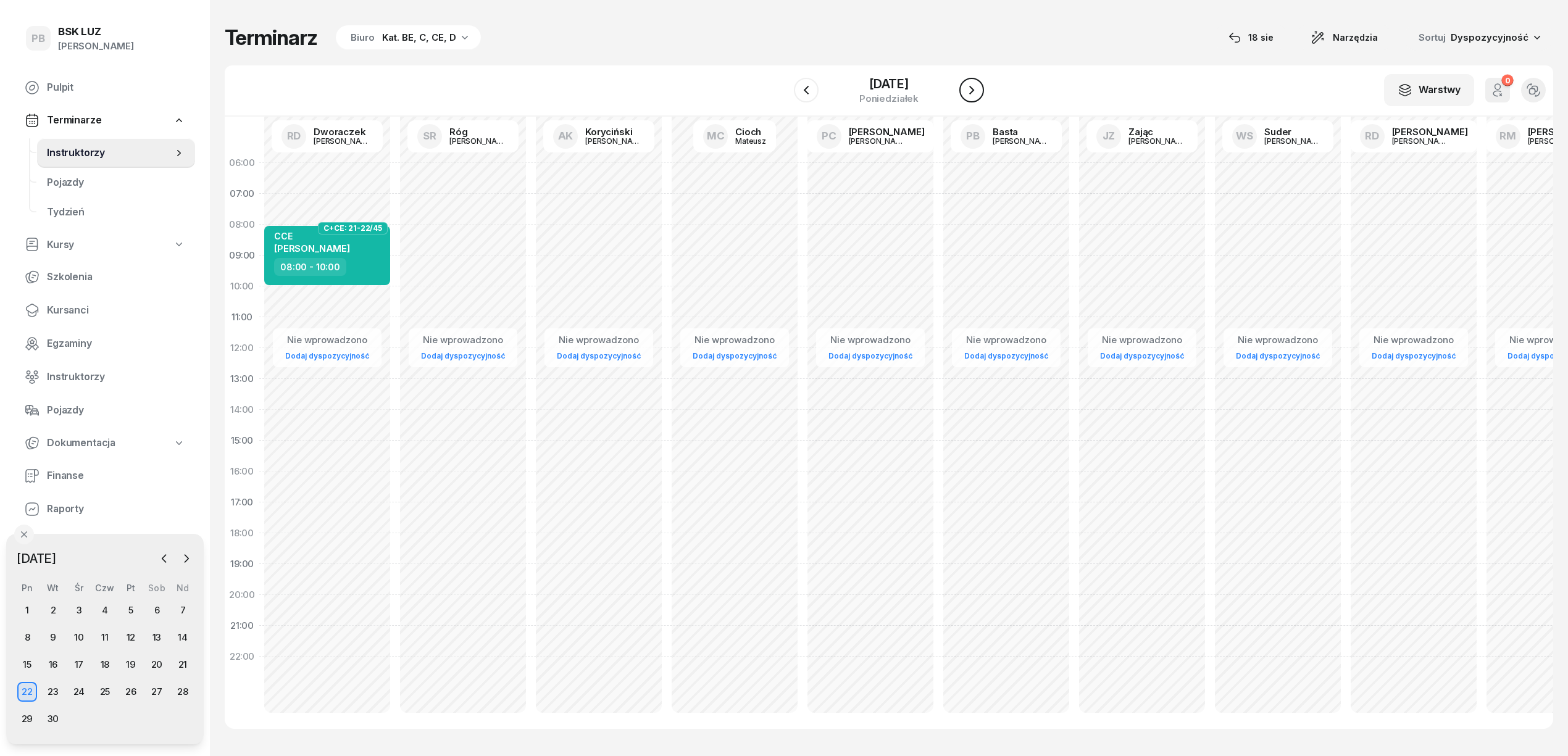
click at [972, 90] on icon "button" at bounding box center [971, 90] width 14 height 14
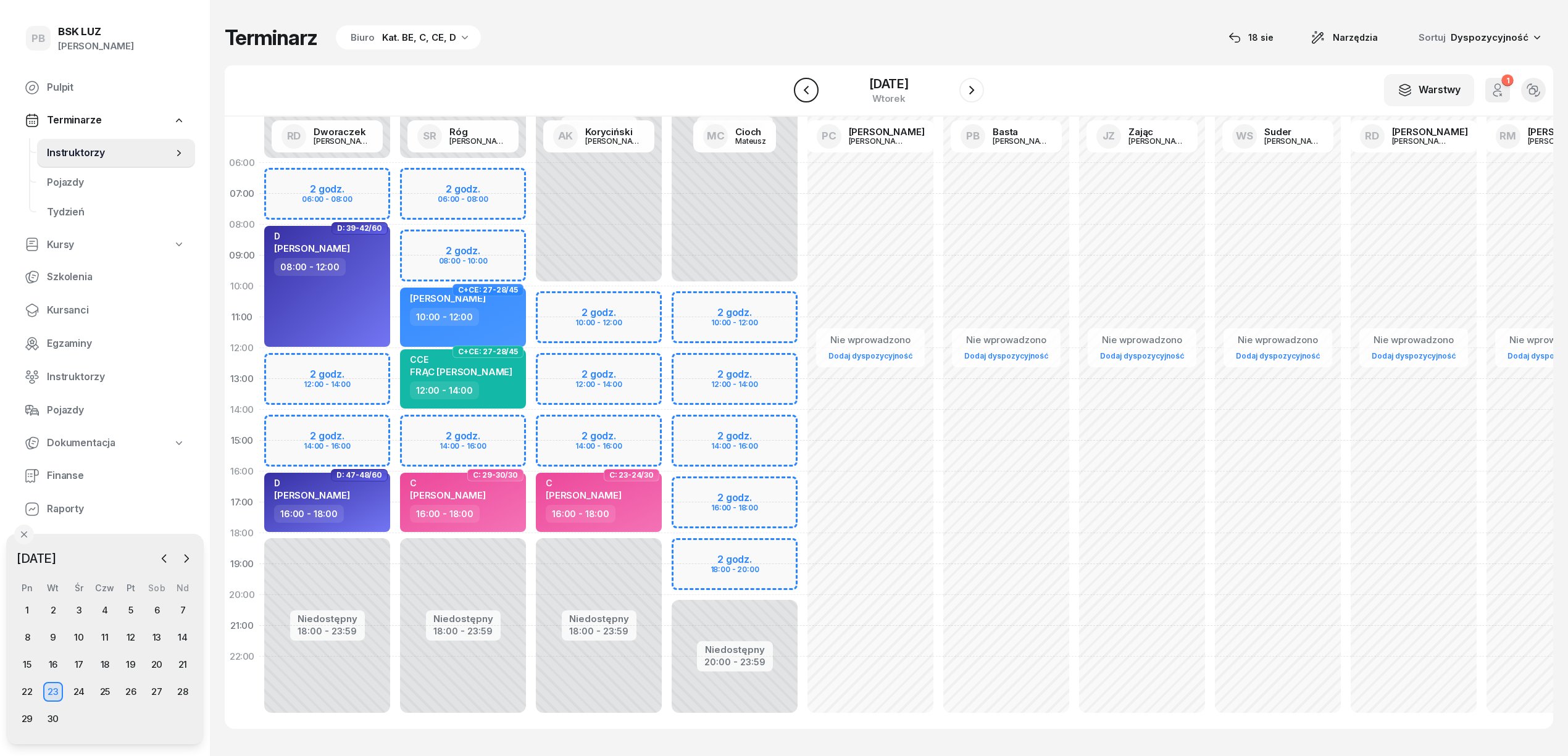
click at [805, 83] on icon "button" at bounding box center [805, 90] width 14 height 14
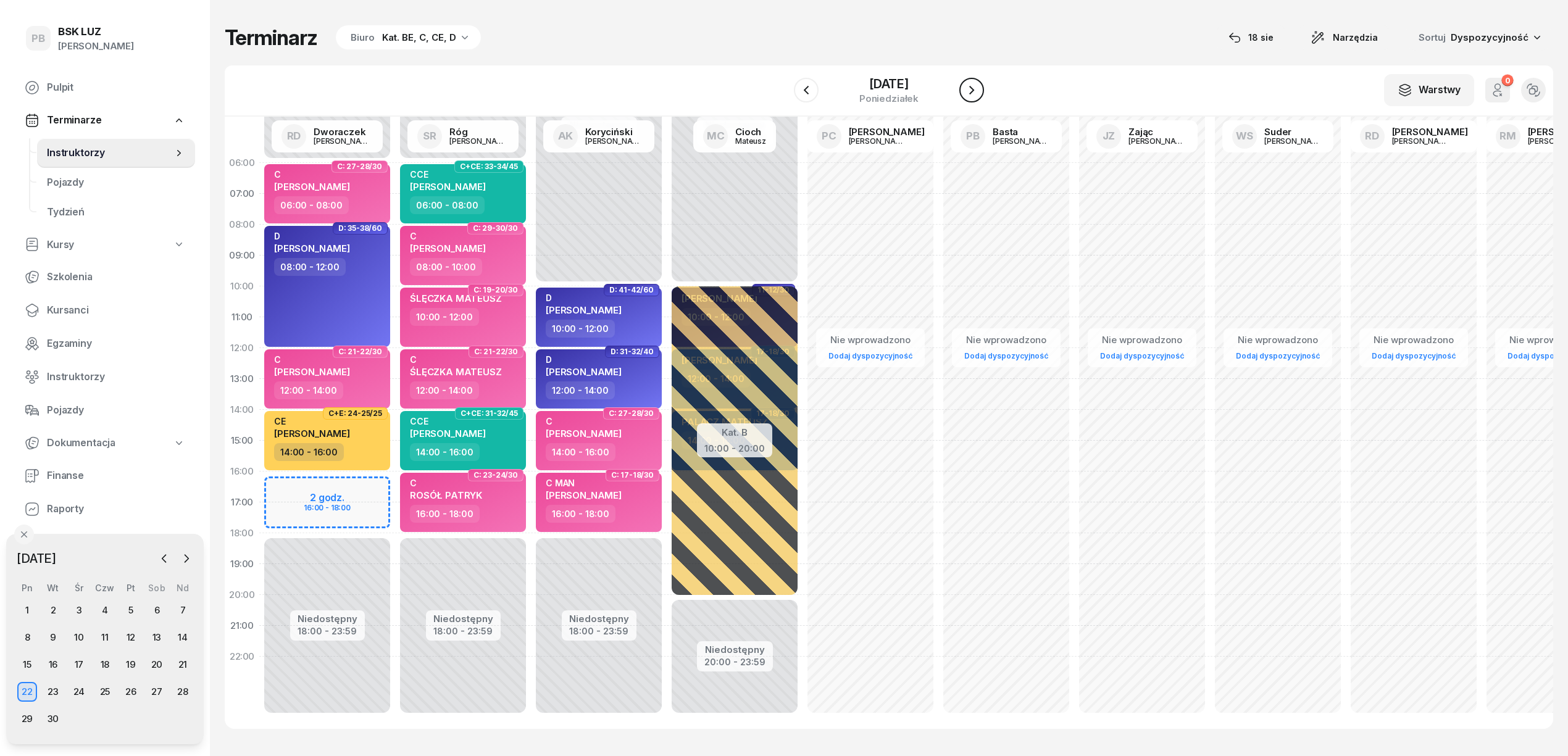
click at [975, 83] on icon "button" at bounding box center [971, 90] width 14 height 14
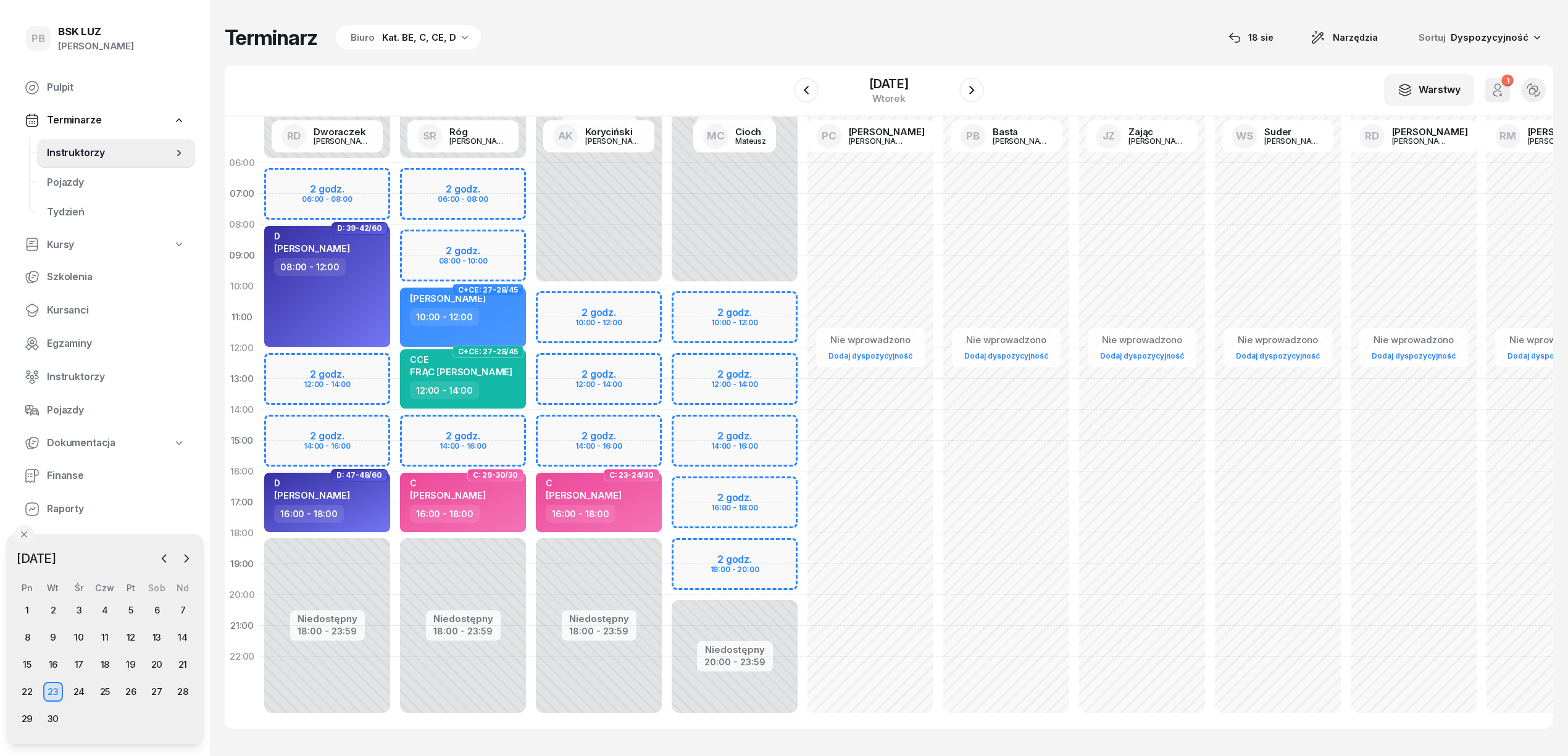
click at [531, 426] on div "Niedostępny 00:00 - 06:00 Niedostępny 18:00 - 23:59 2 godz. 06:00 - 08:00 2 god…" at bounding box center [598, 441] width 136 height 586
select select "14"
select select "16"
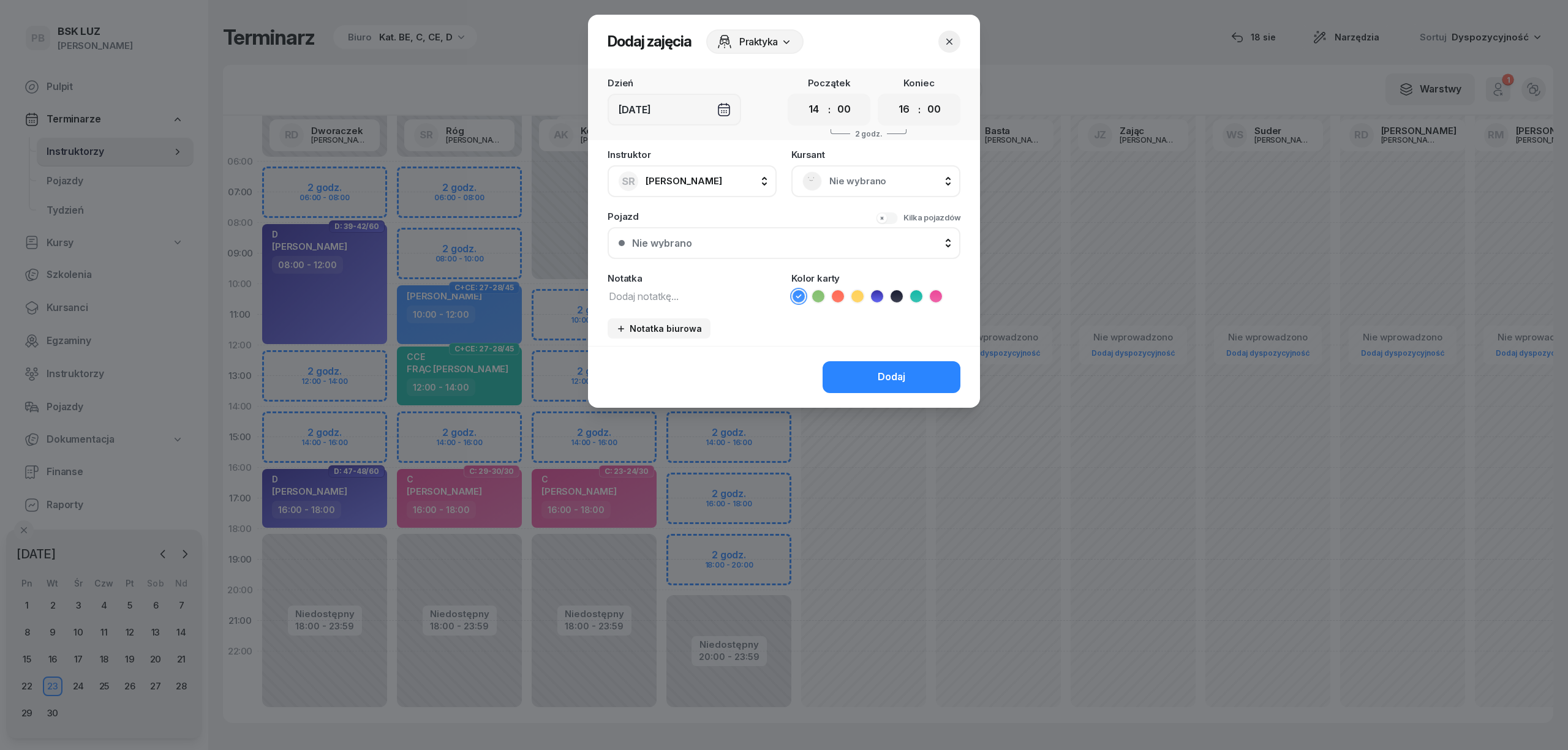
click at [931, 174] on span "Nie wybrano" at bounding box center [889, 181] width 120 height 16
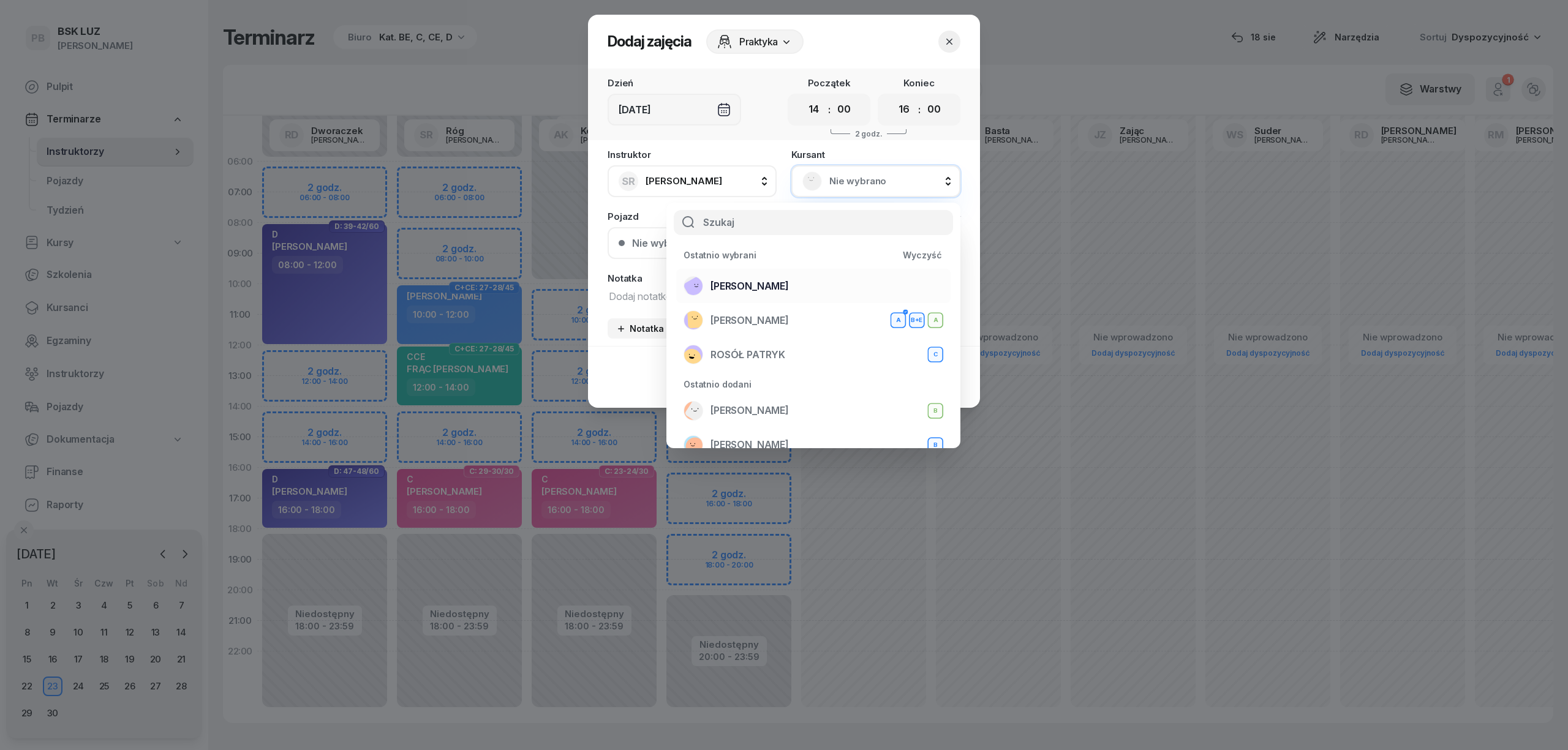
click at [835, 282] on div "[PERSON_NAME]" at bounding box center [813, 285] width 260 height 20
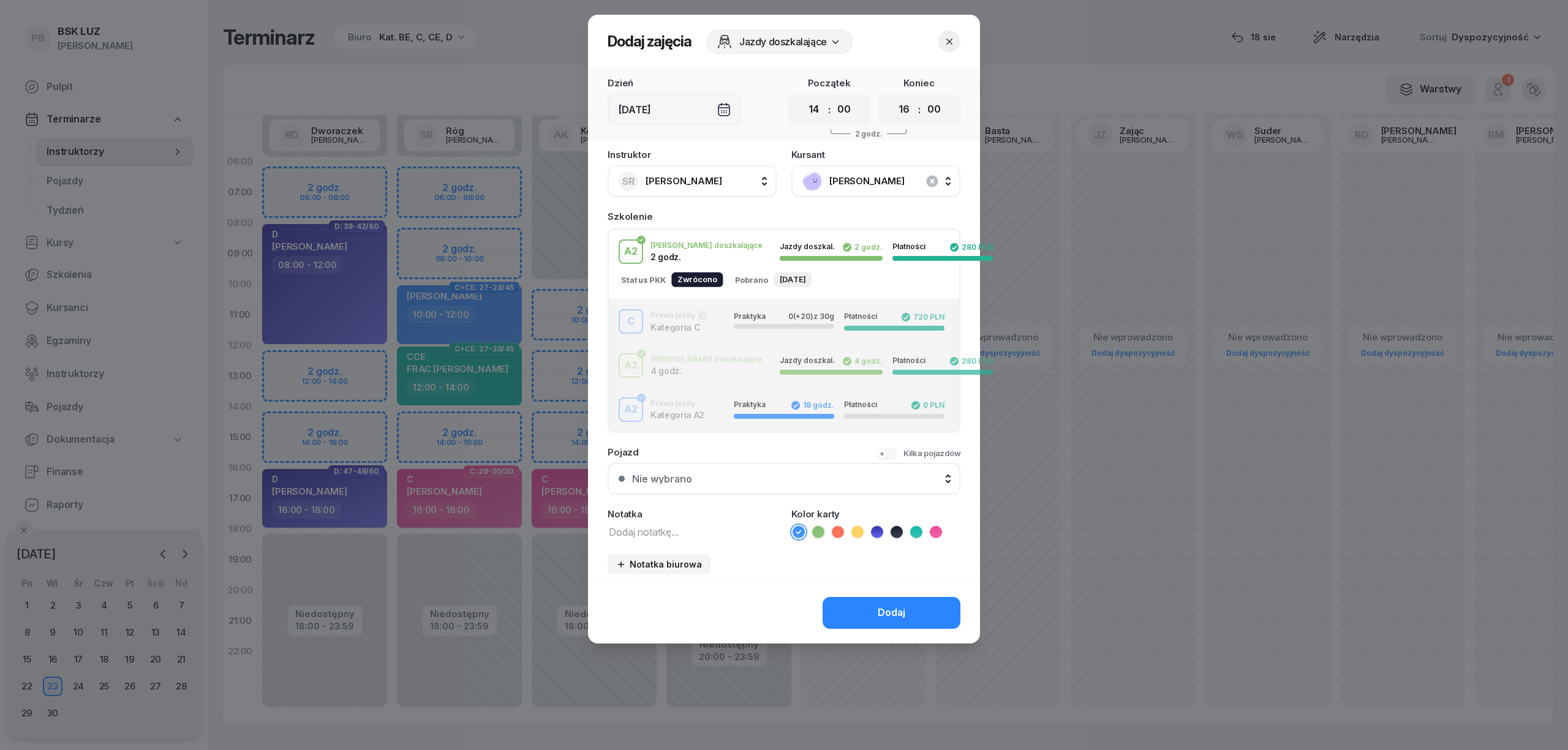
drag, startPoint x: 689, startPoint y: 316, endPoint x: 690, endPoint y: 336, distance: 20.0
click at [690, 316] on div "C Prawo jazdy Kategoria C Praktyka 0 (+20) z 30g Płatności 720 PLN" at bounding box center [784, 322] width 351 height 25
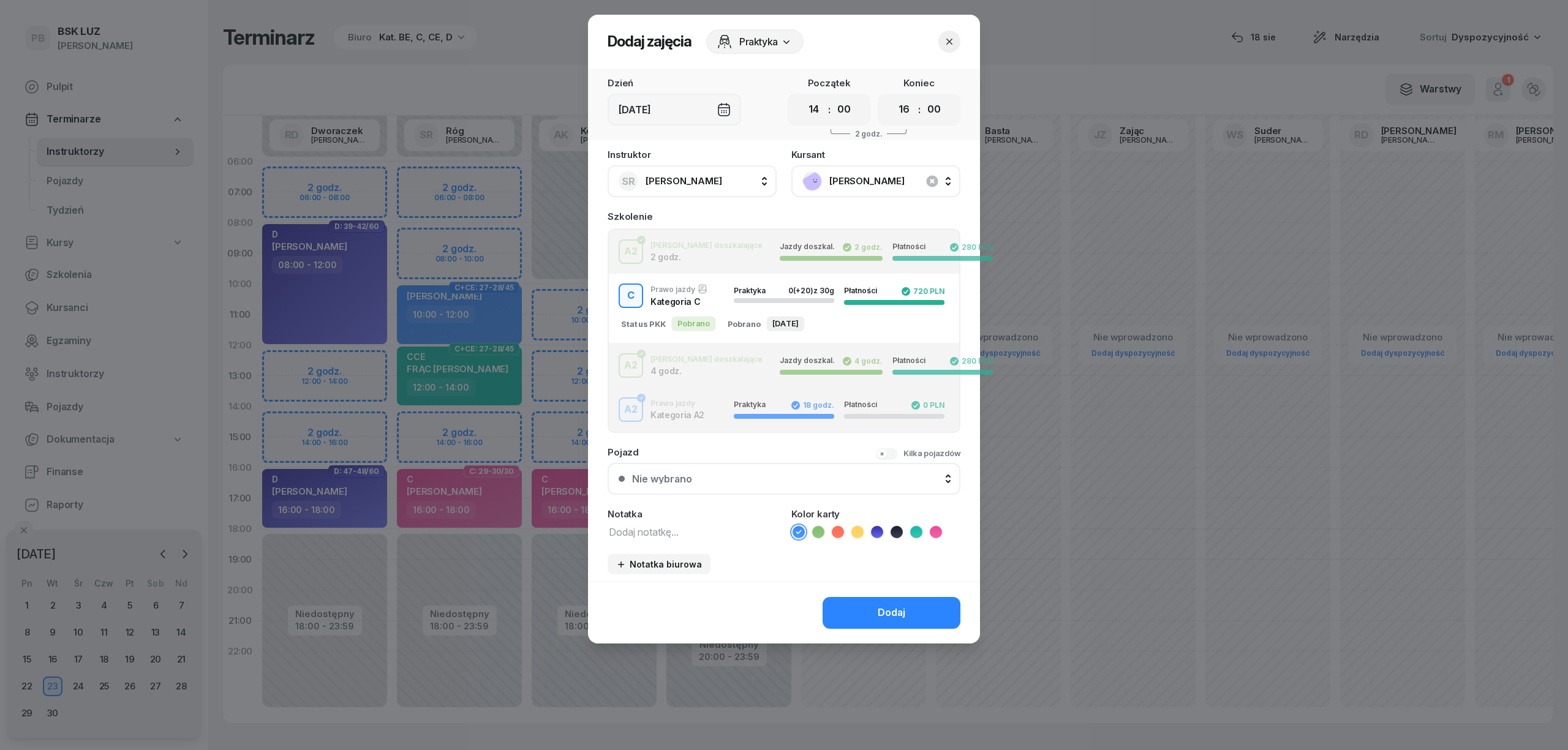
click at [654, 534] on textarea at bounding box center [692, 531] width 169 height 16
type textarea "C"
click at [942, 536] on ul at bounding box center [876, 532] width 169 height 14
click at [931, 519] on div "Kolor karty" at bounding box center [876, 524] width 169 height 30
click at [938, 529] on icon at bounding box center [936, 532] width 12 height 12
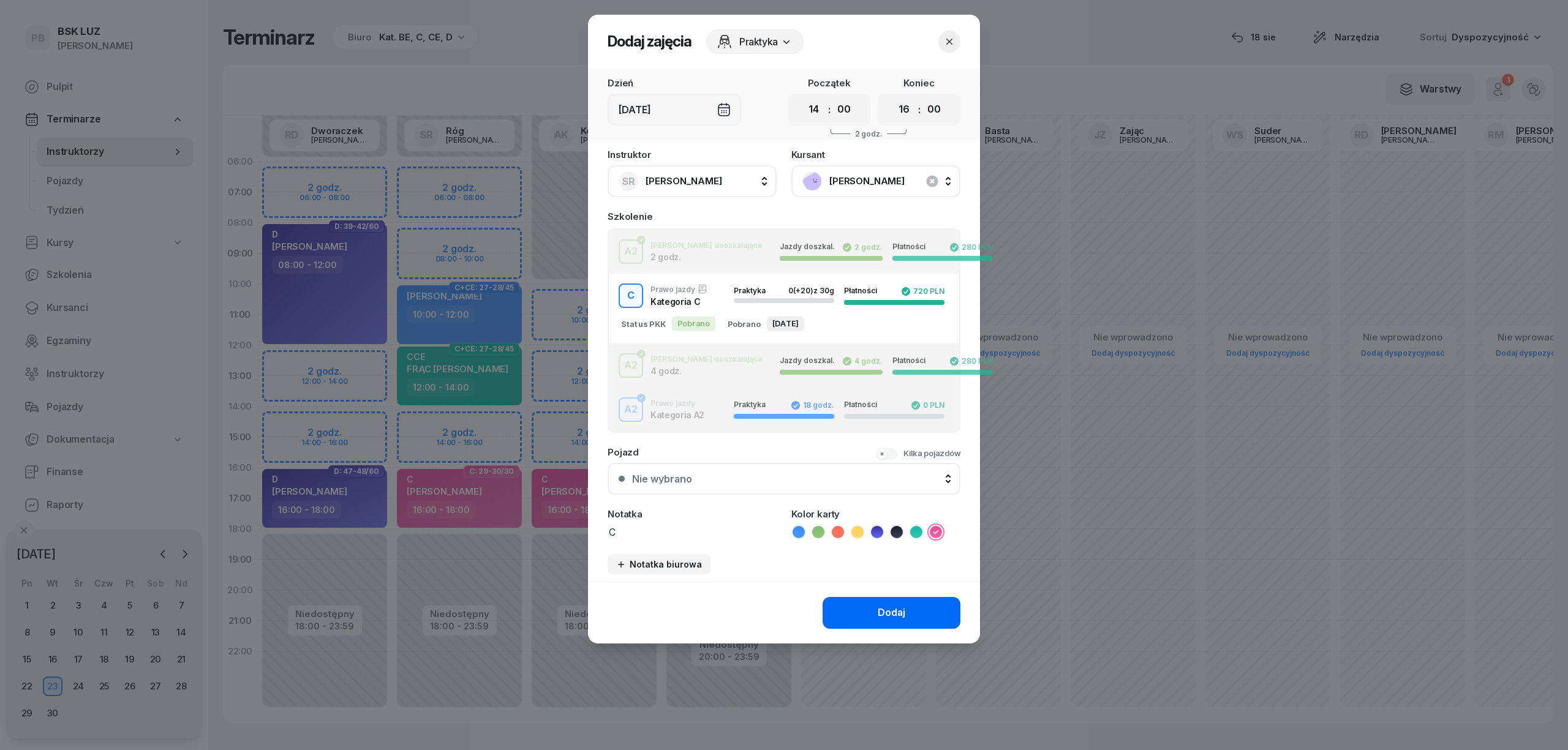
click at [905, 603] on button "Dodaj" at bounding box center [891, 612] width 138 height 32
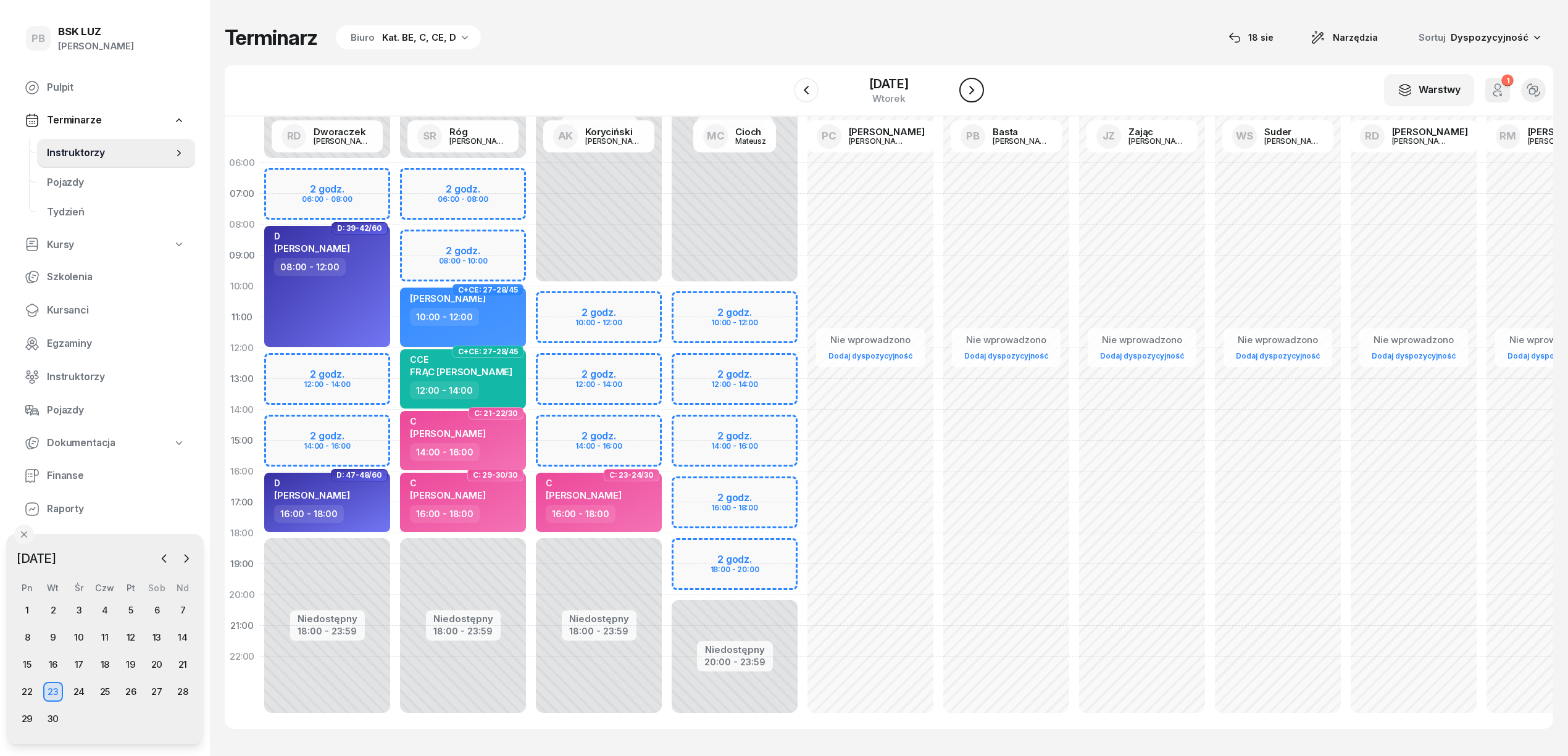
click at [974, 92] on icon "button" at bounding box center [971, 90] width 5 height 9
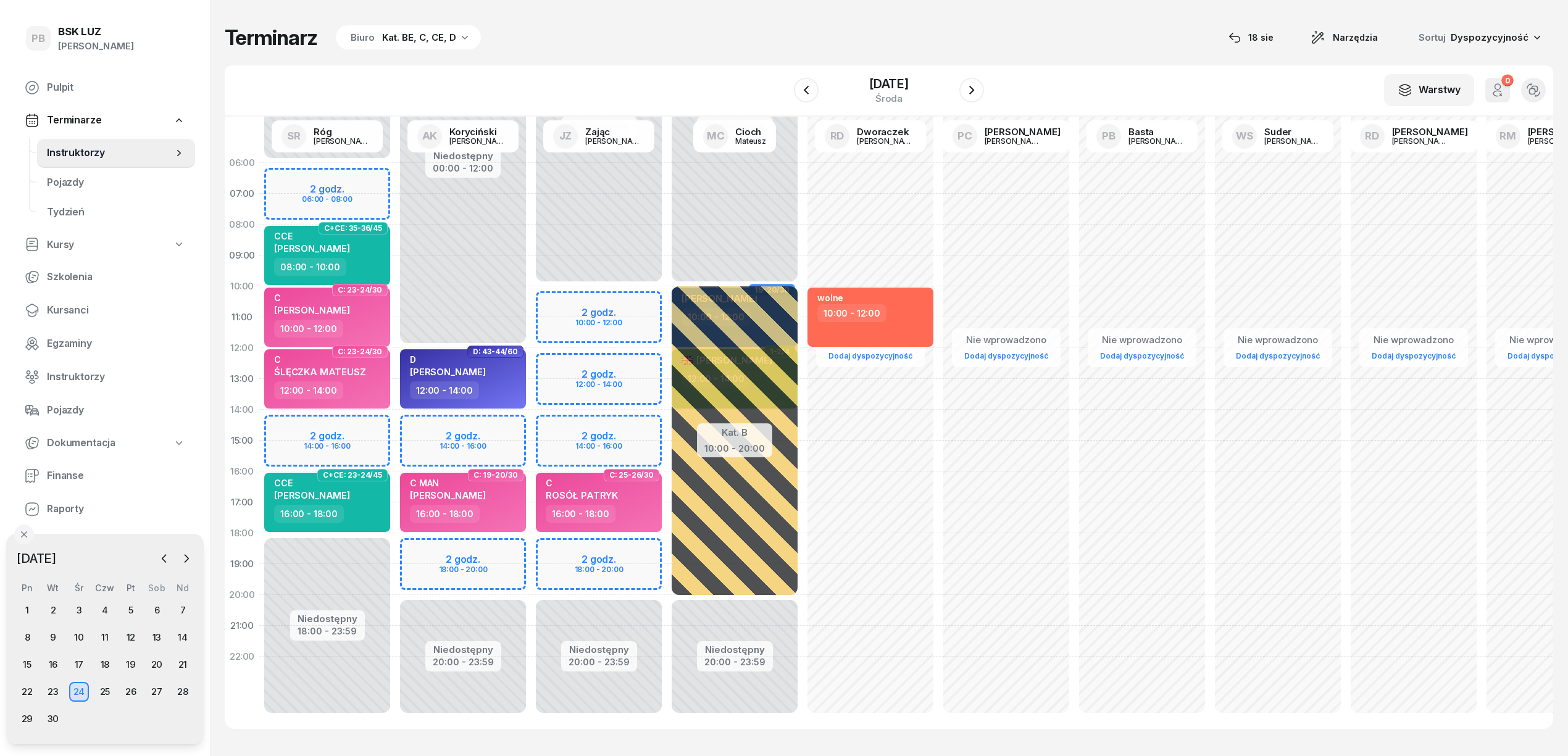
click at [531, 420] on div "Niedostępny 00:00 - 12:00 Niedostępny 20:00 - 23:59 2 godz. 14:00 - 16:00 2 god…" at bounding box center [598, 441] width 136 height 586
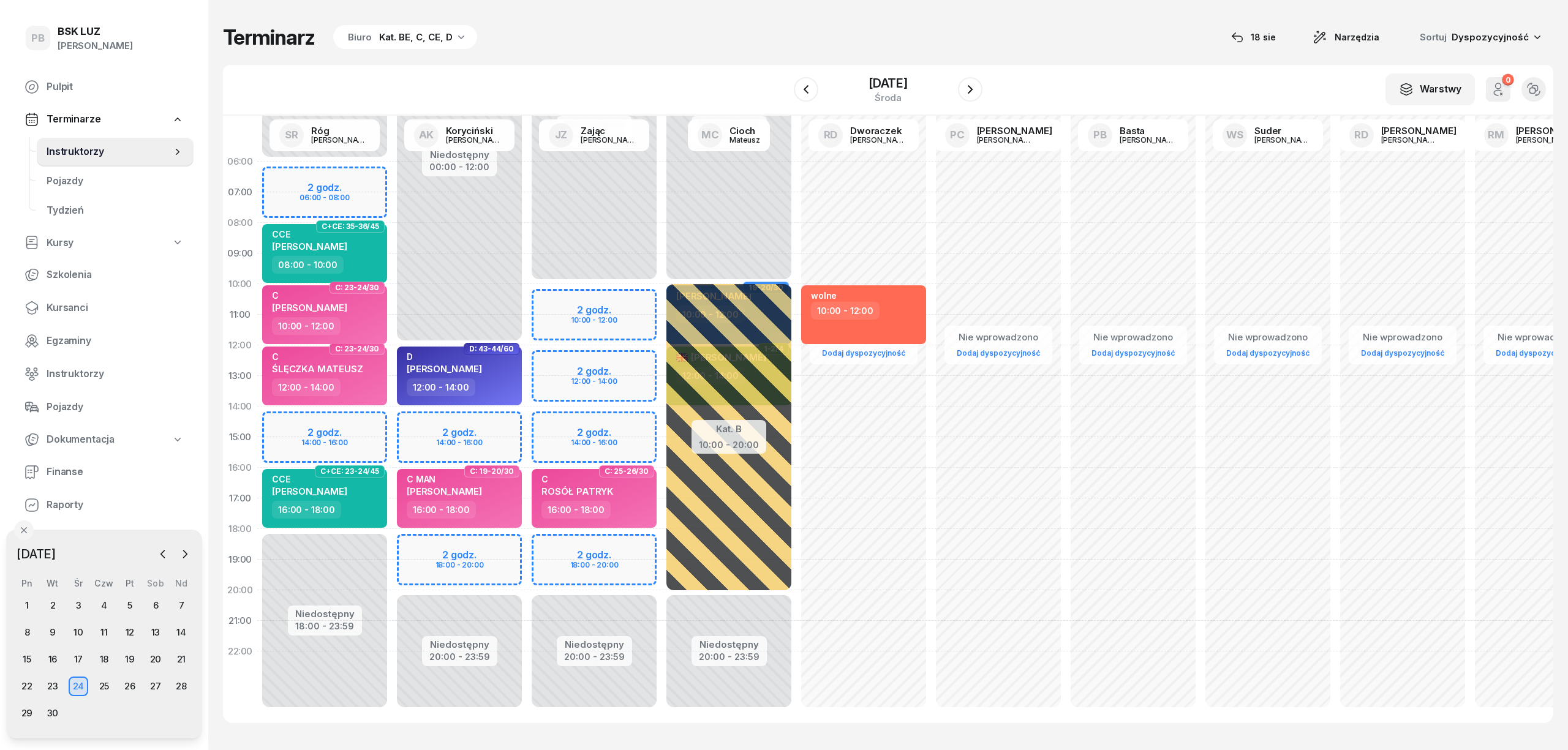
select select "14"
select select "16"
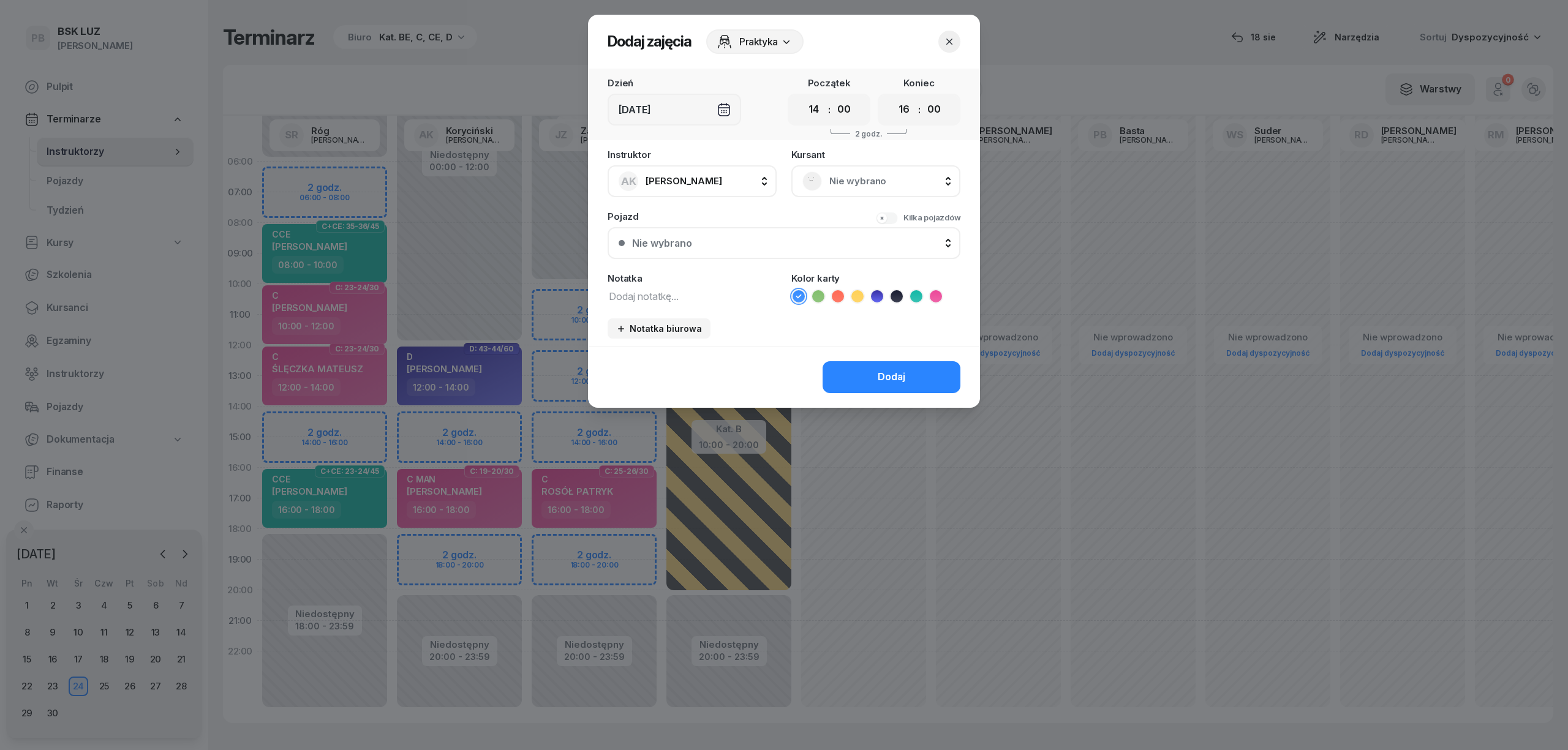
click at [854, 183] on span "Nie wybrano" at bounding box center [889, 181] width 120 height 16
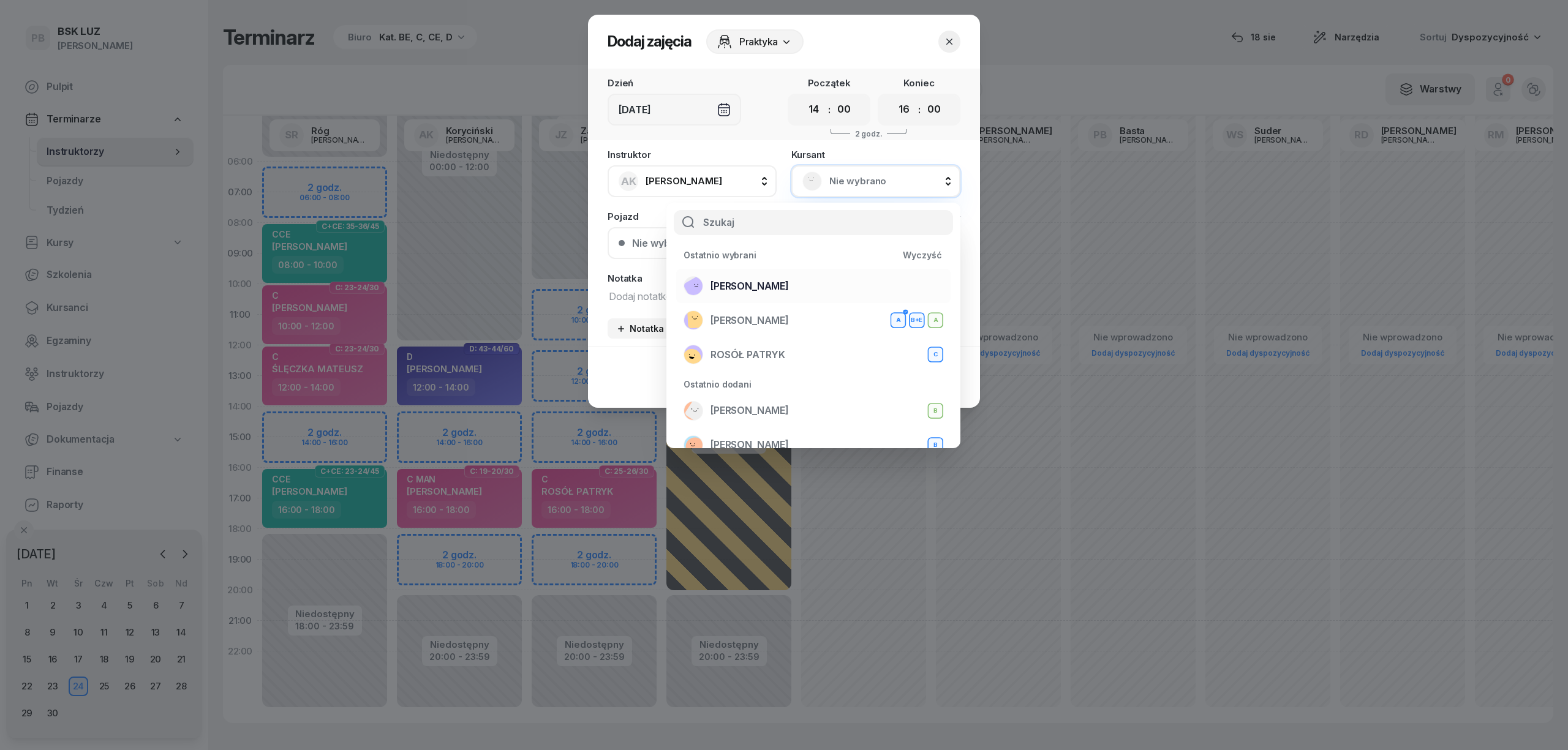
click at [773, 279] on span "[PERSON_NAME]" at bounding box center [750, 286] width 78 height 16
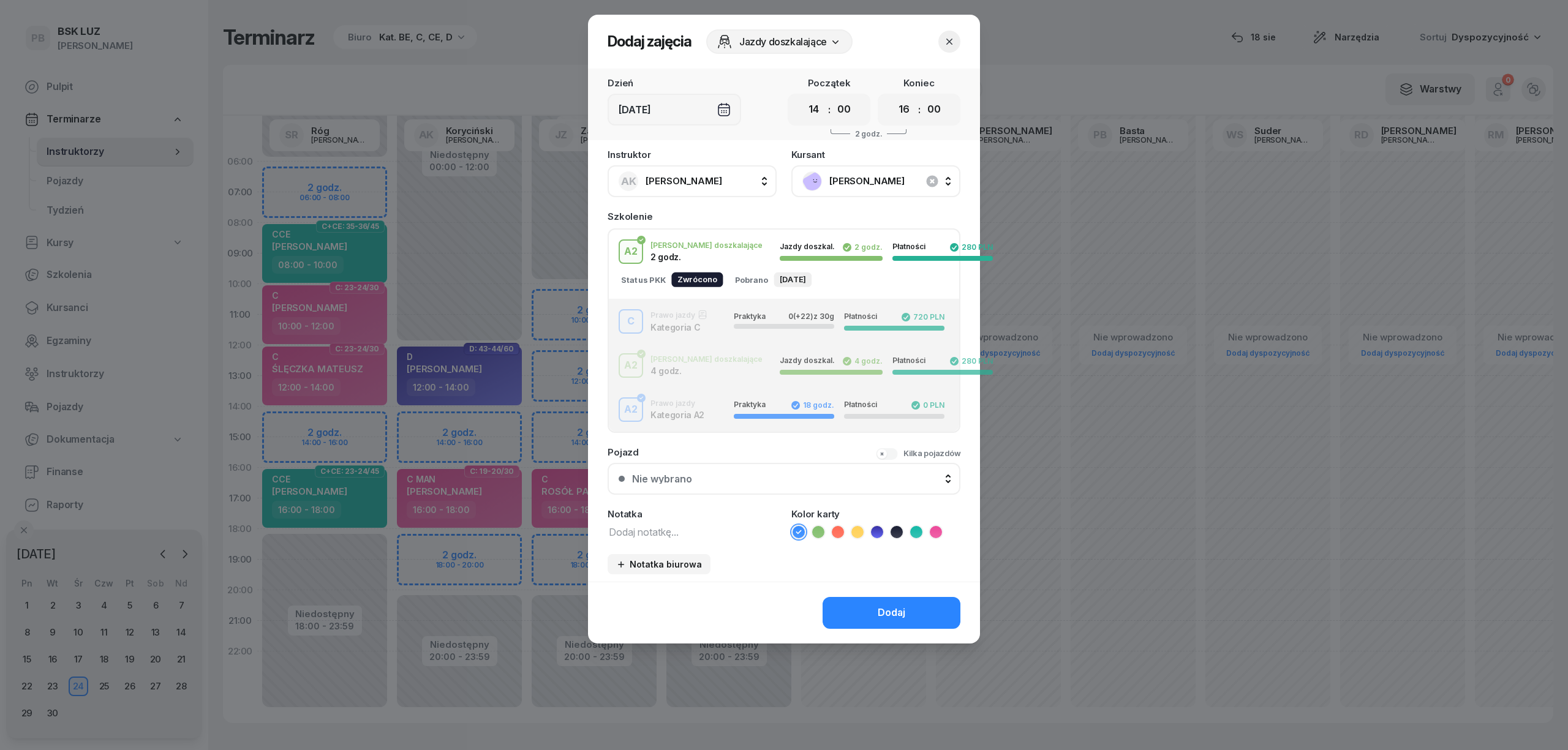
select select "14"
select select "16"
click at [683, 324] on div "C Prawo jazdy Kategoria C Praktyka 0 (+22) z 30g Płatności 720 PLN" at bounding box center [784, 322] width 351 height 25
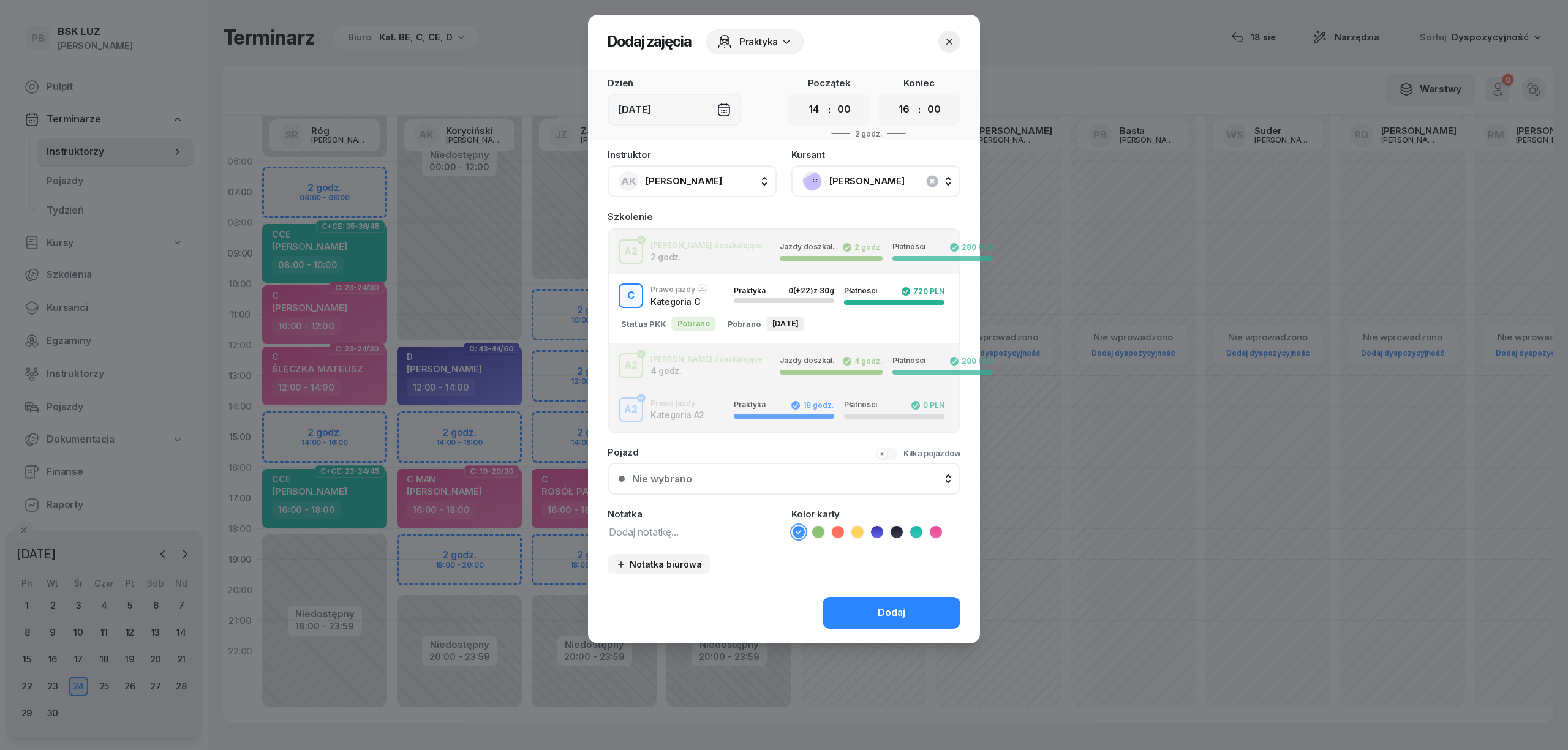
click at [658, 528] on textarea at bounding box center [692, 531] width 169 height 16
type textarea "C"
click at [938, 530] on icon at bounding box center [936, 532] width 12 height 12
click at [918, 602] on button "Dodaj" at bounding box center [891, 612] width 138 height 32
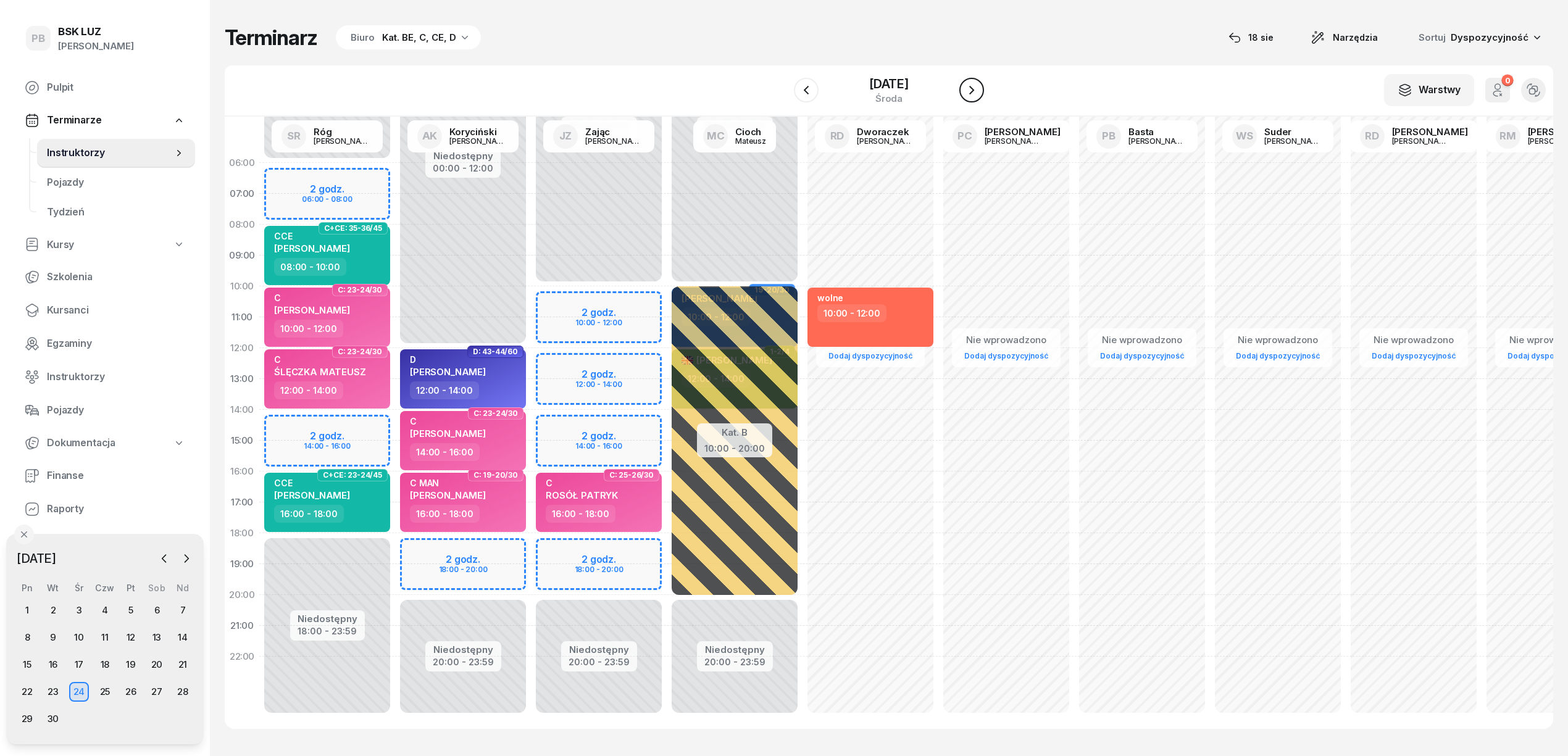
click at [974, 85] on icon "button" at bounding box center [971, 90] width 14 height 14
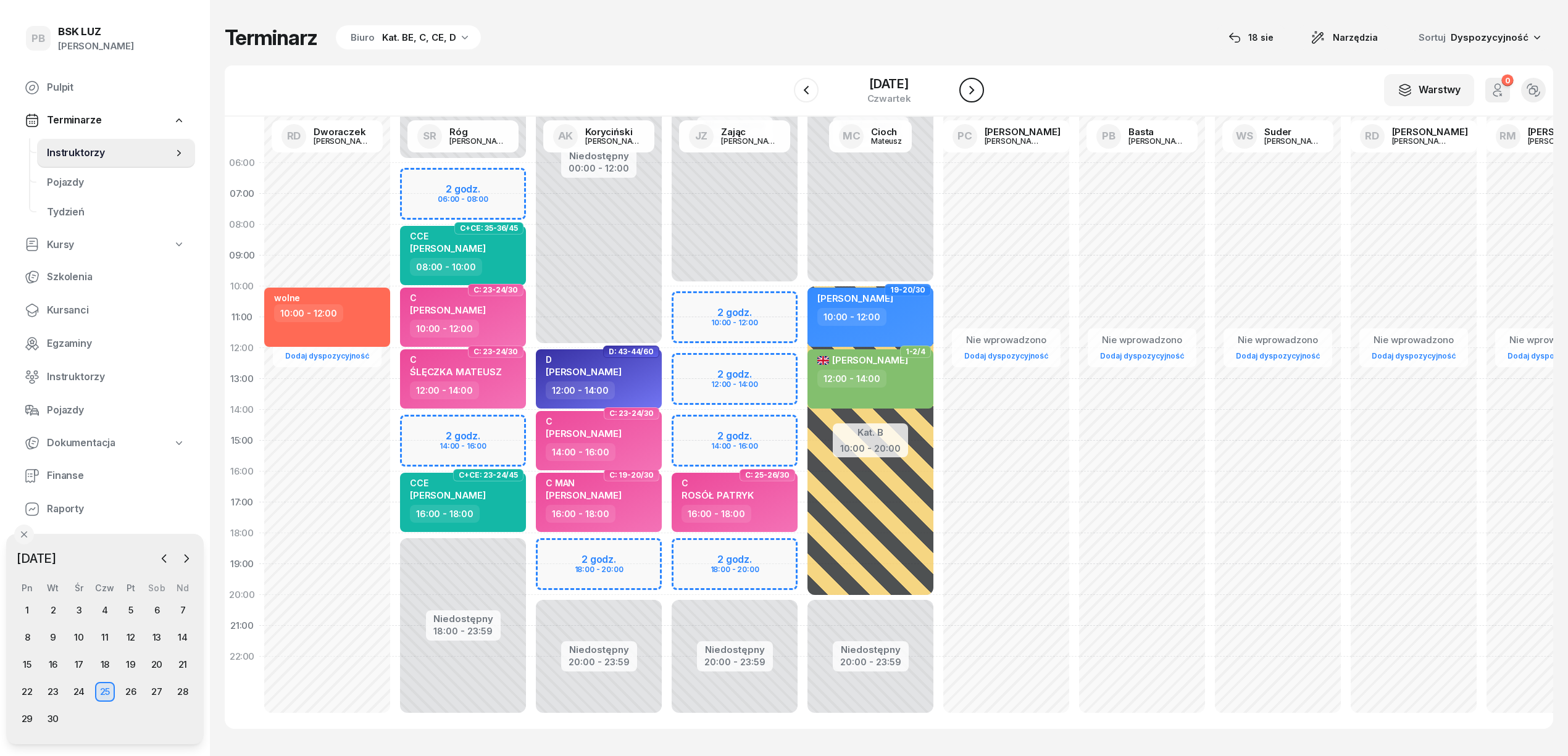
click at [974, 85] on icon "button" at bounding box center [971, 90] width 14 height 14
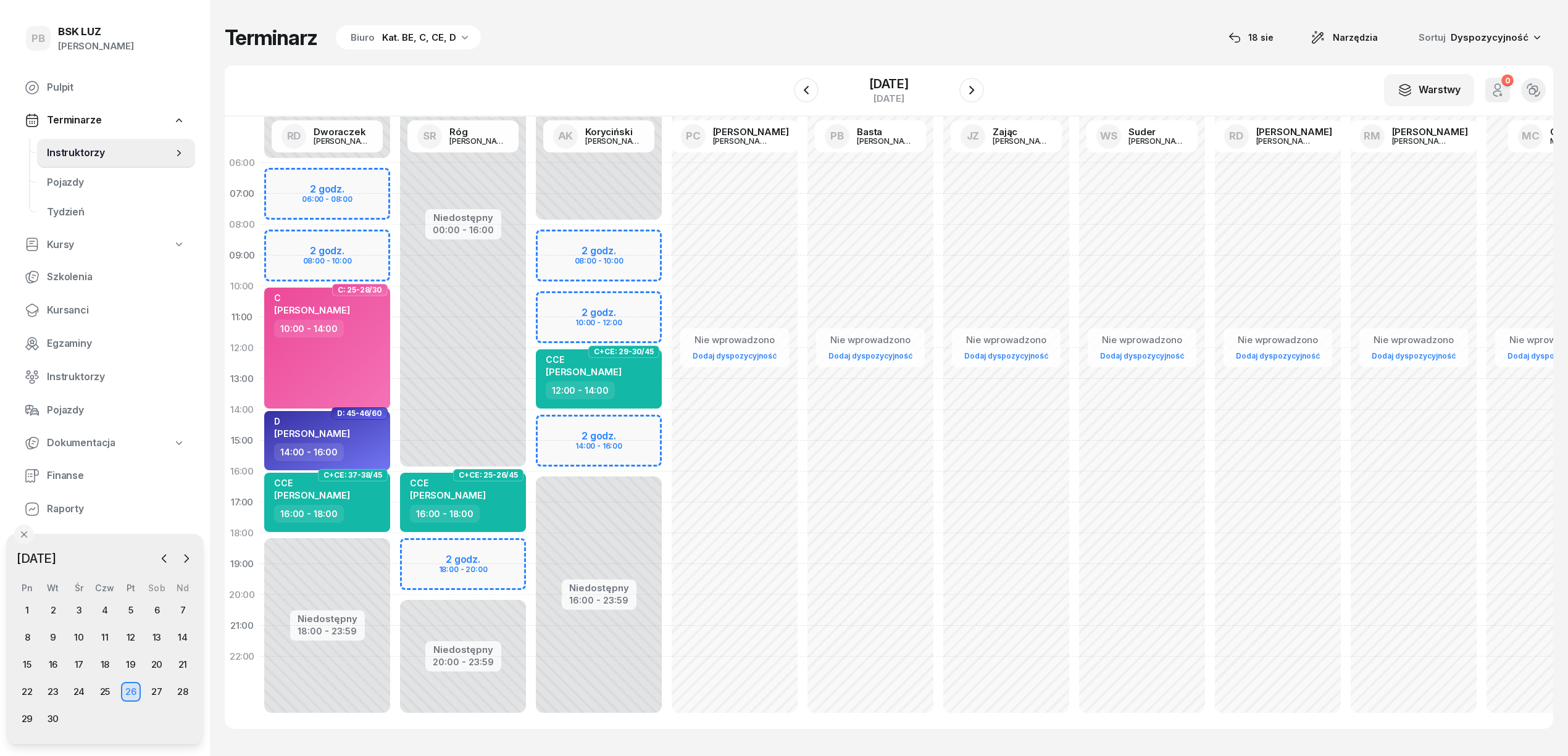
click at [667, 420] on div "Niedostępny 00:00 - 08:00 Niedostępny 16:00 - 23:59 2 godz. 08:00 - 10:00 2 god…" at bounding box center [734, 441] width 136 height 586
select select "14"
select select "16"
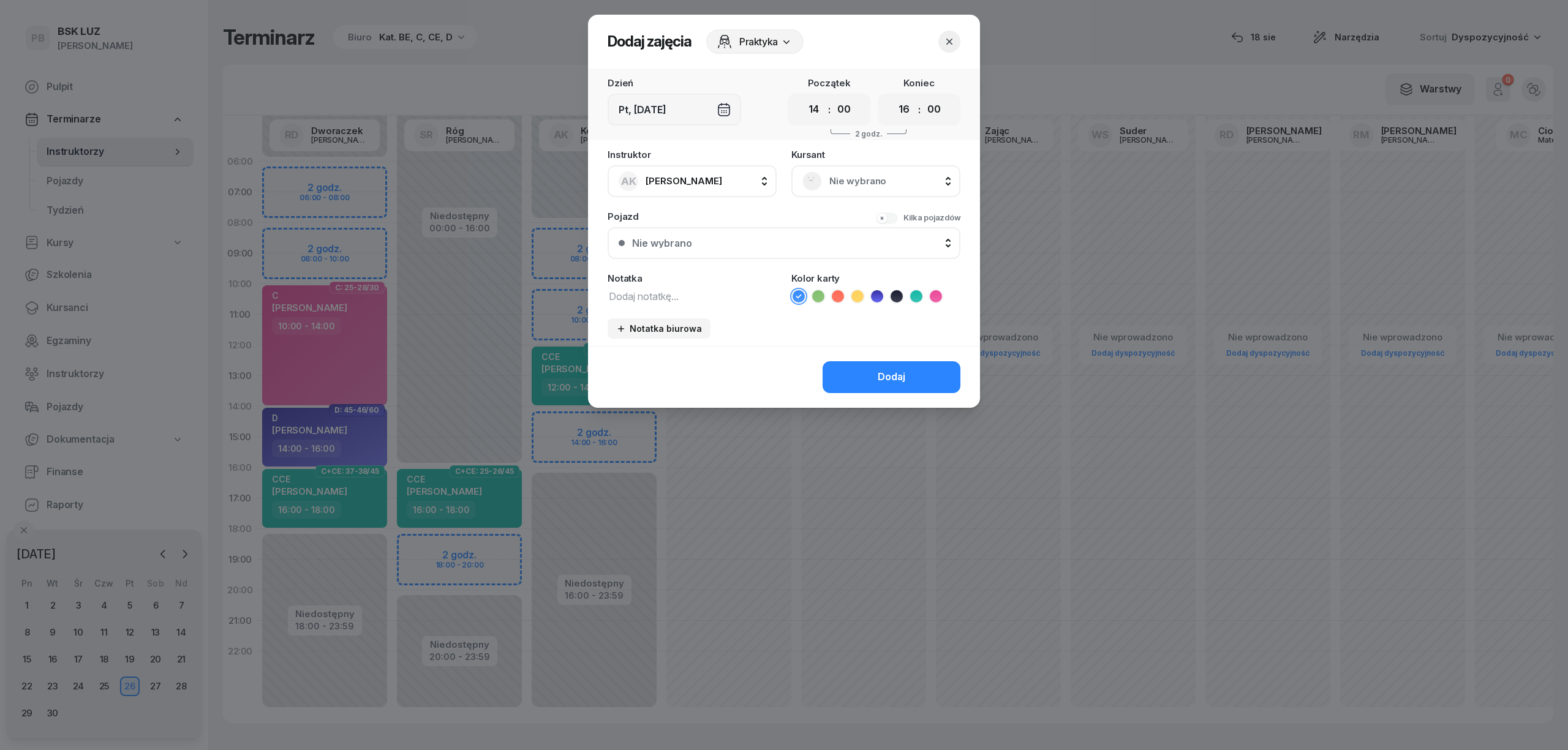
click at [878, 180] on span "Nie wybrano" at bounding box center [889, 181] width 120 height 16
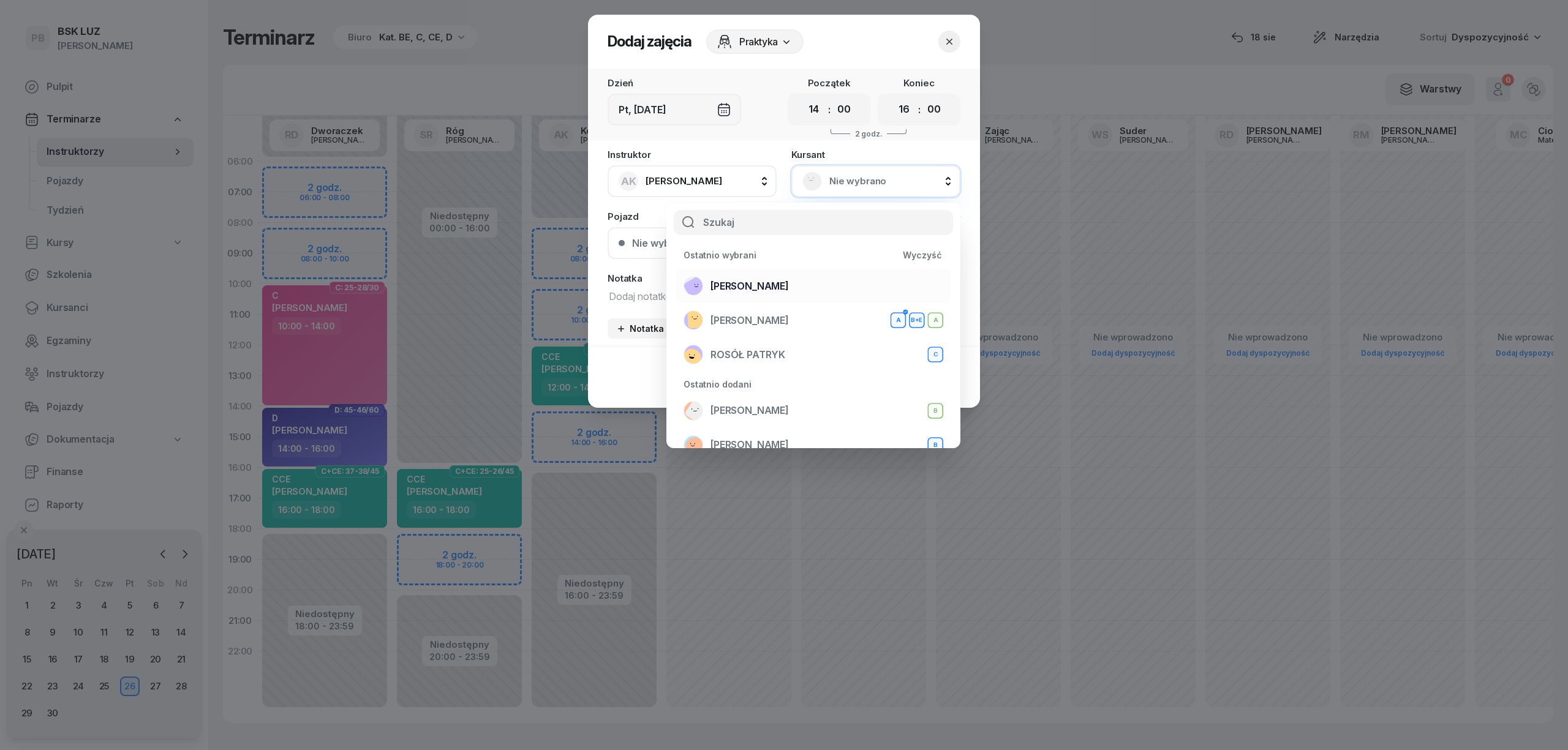
click at [792, 285] on div "TYLEK MICHAŁ" at bounding box center [813, 285] width 260 height 20
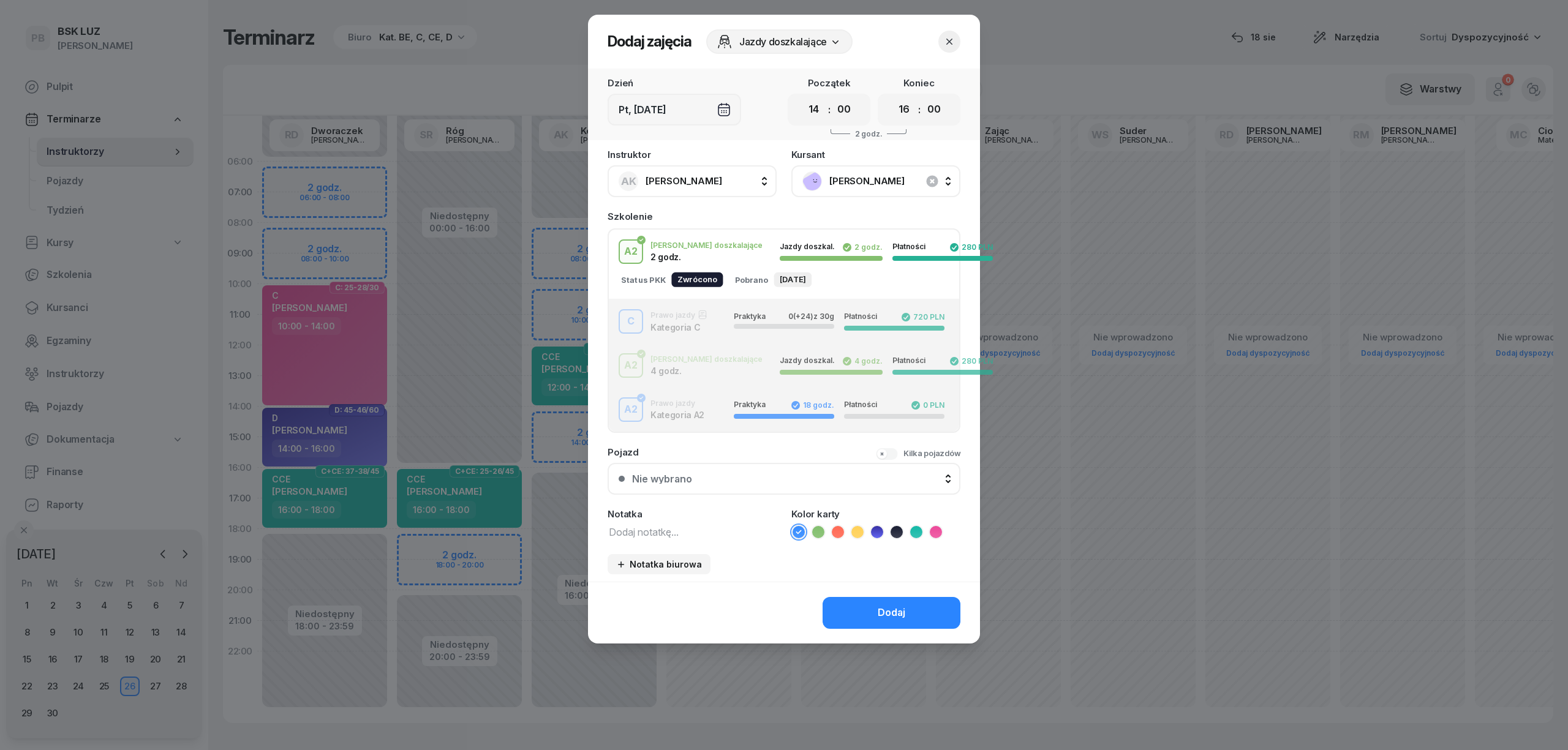
click at [652, 534] on textarea at bounding box center [692, 531] width 169 height 16
type textarea "C"
click at [716, 322] on div "C Prawo jazdy Kategoria C Praktyka 0 (+24) z 30g Płatności 720 PLN" at bounding box center [784, 322] width 351 height 25
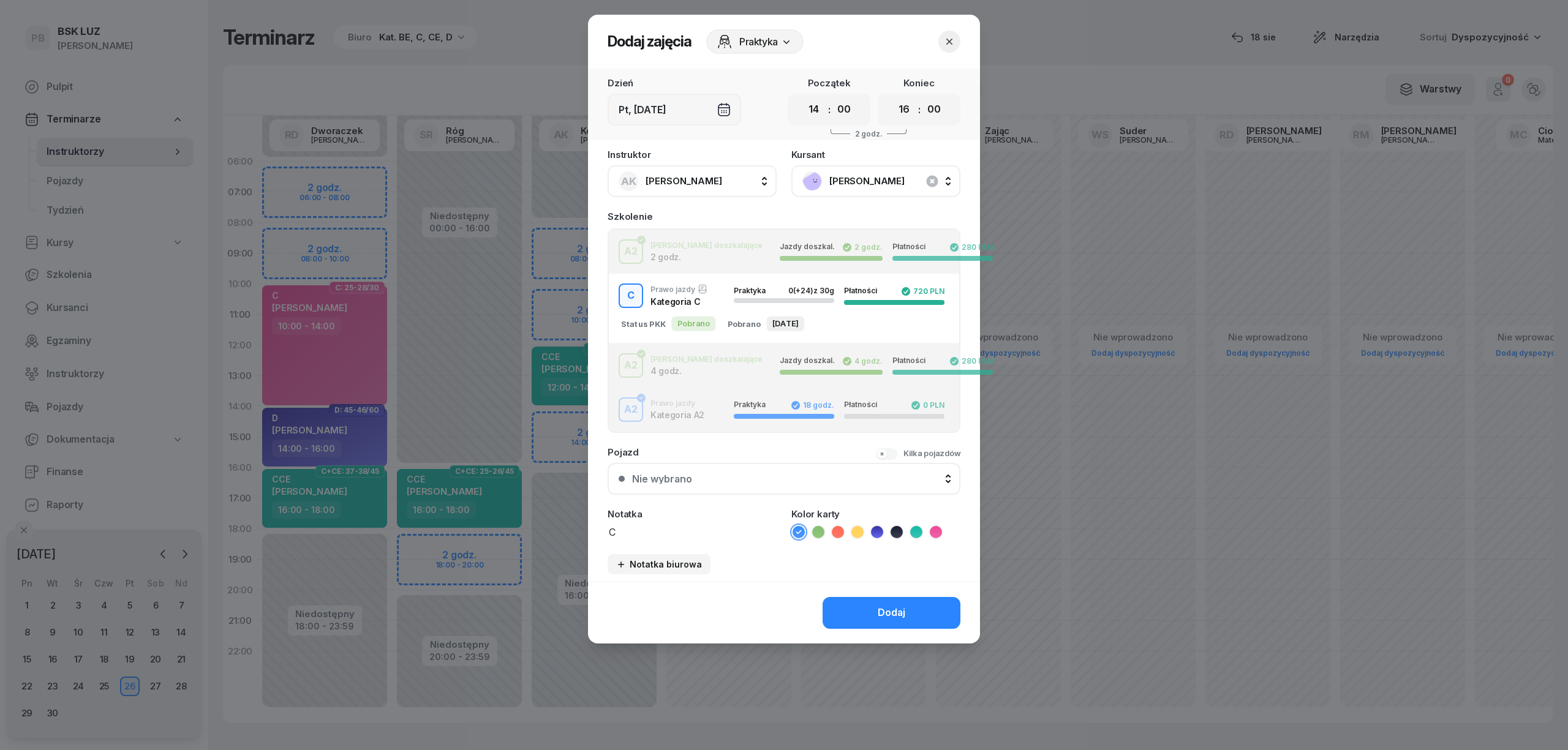
click at [931, 526] on icon at bounding box center [936, 532] width 12 height 12
click at [933, 527] on icon at bounding box center [936, 532] width 12 height 12
click at [895, 612] on div "Dodaj" at bounding box center [892, 612] width 27 height 16
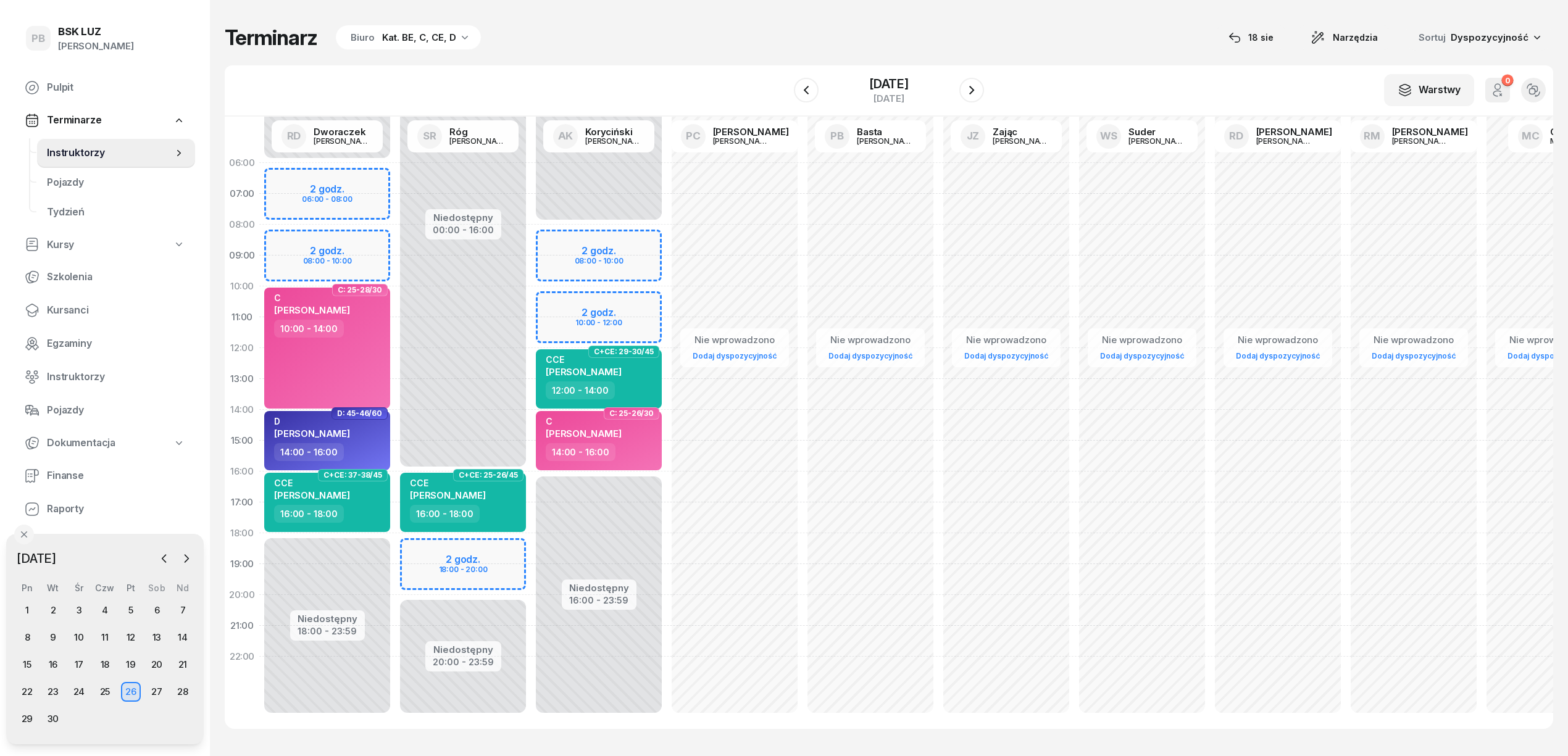
click at [795, 42] on div "Terminarz Biuro Kat. BE, C, CE, D [DATE] Narzędzia Sortuj Dyspozycyjność" at bounding box center [889, 38] width 1329 height 26
click at [22, 713] on div "29" at bounding box center [27, 719] width 20 height 20
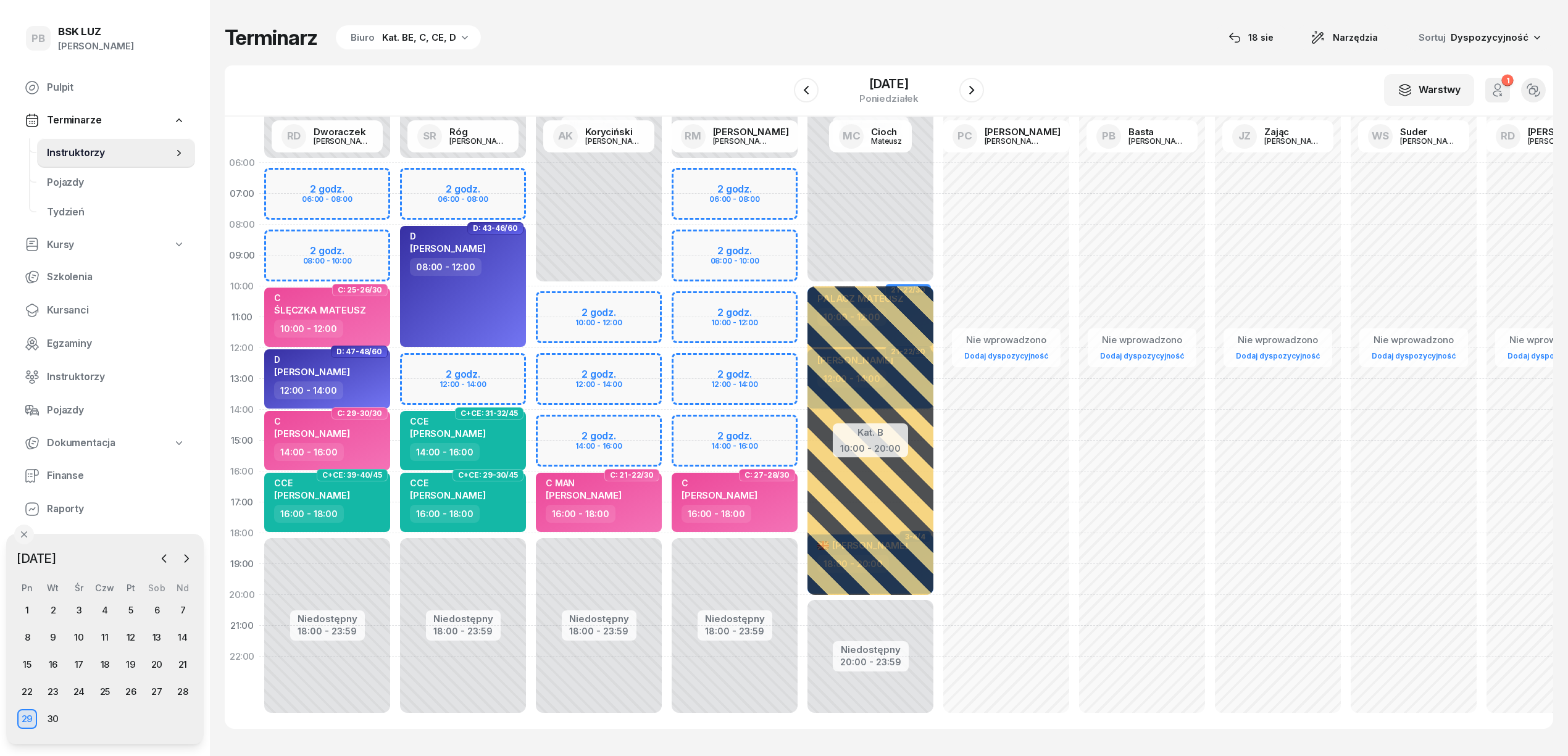
click at [803, 174] on div "Niedostępny 00:00 - 06:00 Niedostępny 18:00 - 23:59 2 godz. 06:00 - 08:00 2 god…" at bounding box center [870, 441] width 136 height 586
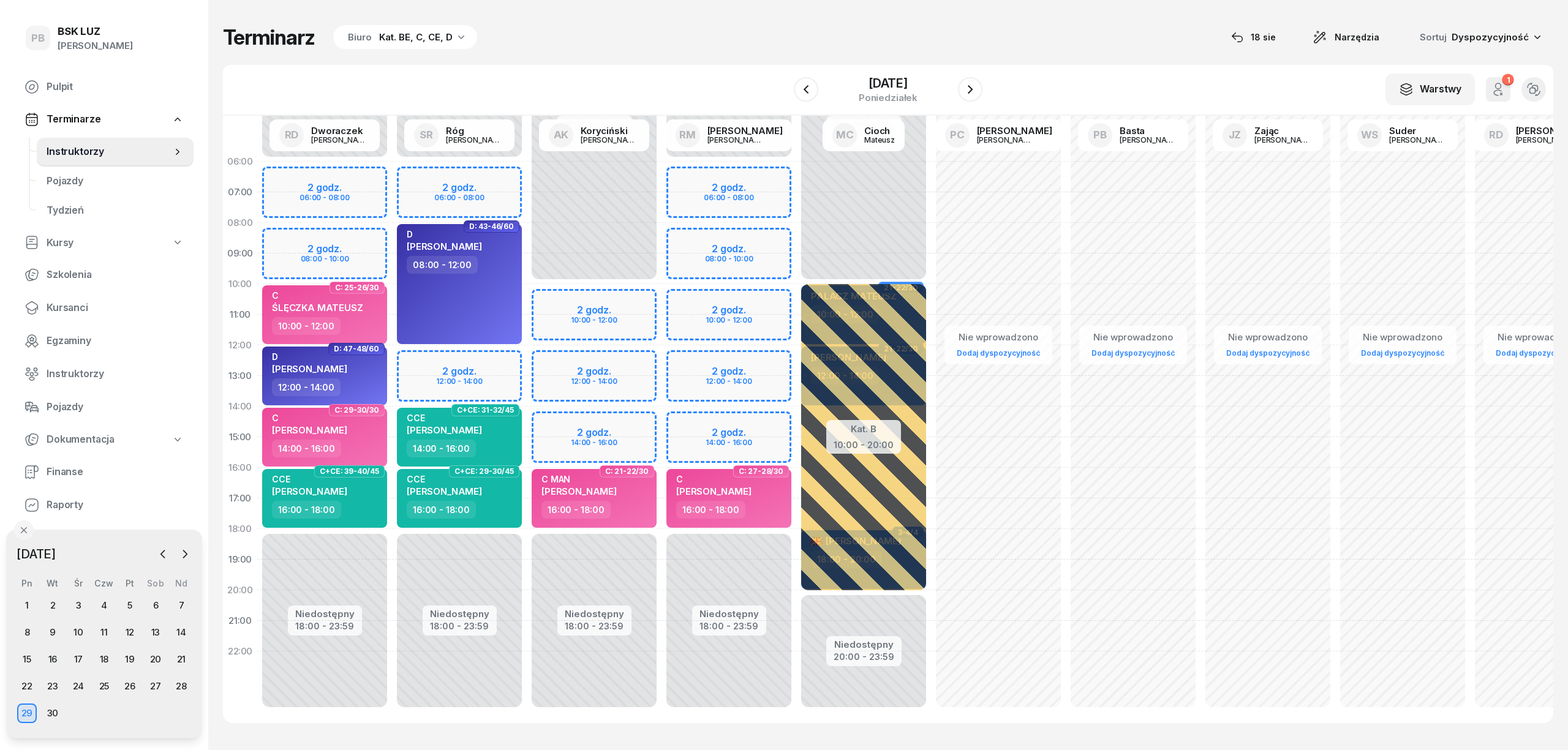
select select "06"
select select "08"
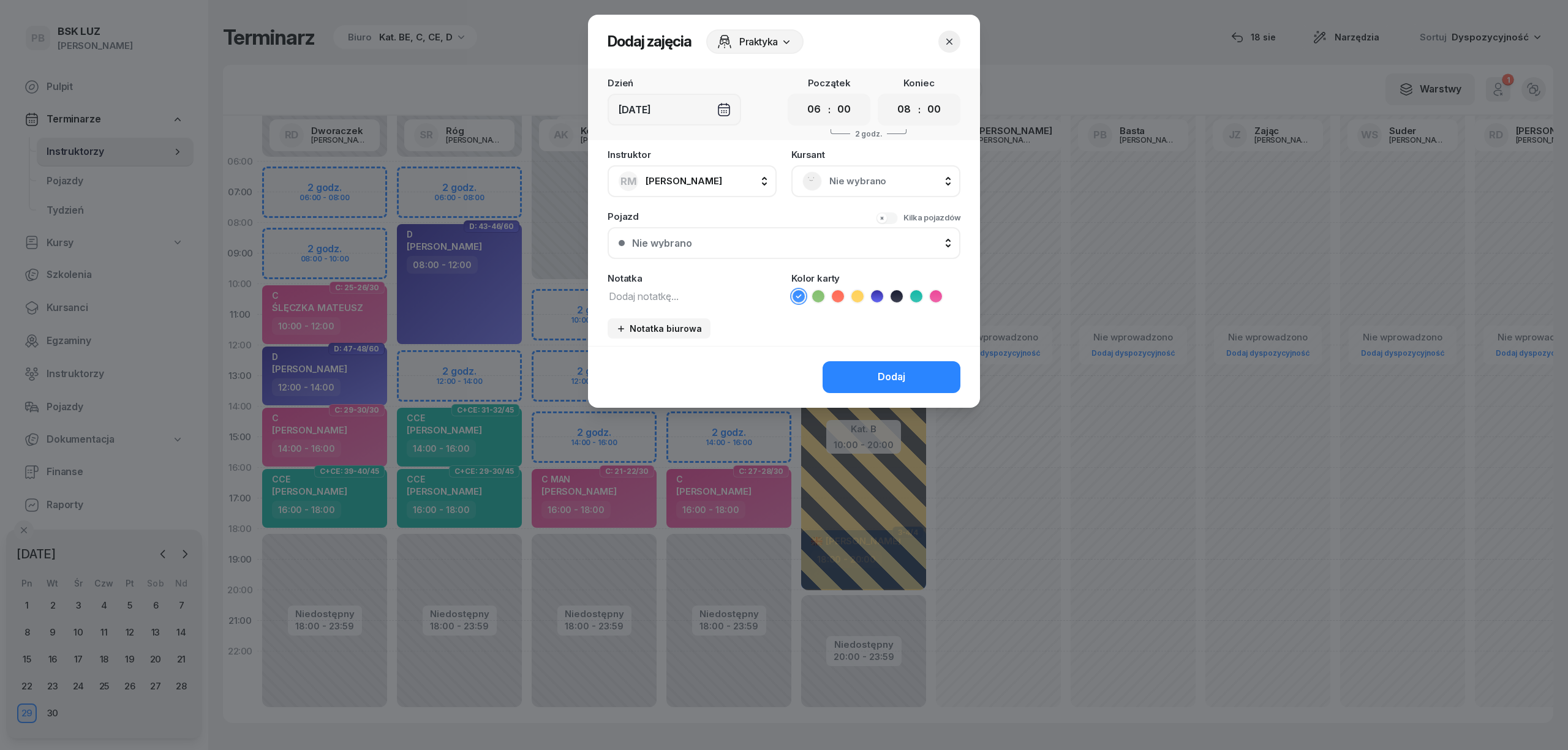
click at [892, 184] on span "Nie wybrano" at bounding box center [889, 181] width 120 height 16
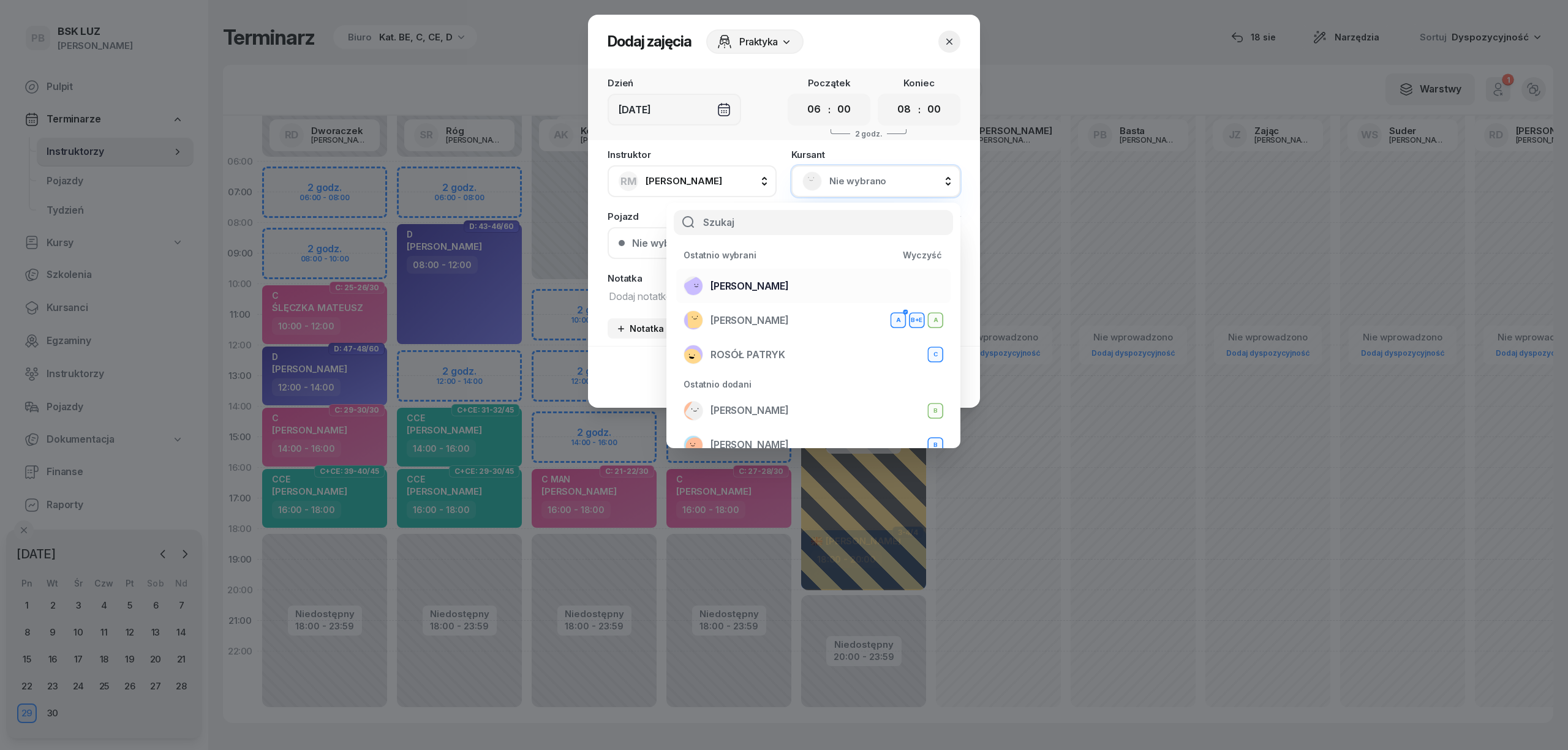
click at [849, 303] on li "TYLEK MICHAŁ" at bounding box center [813, 320] width 275 height 34
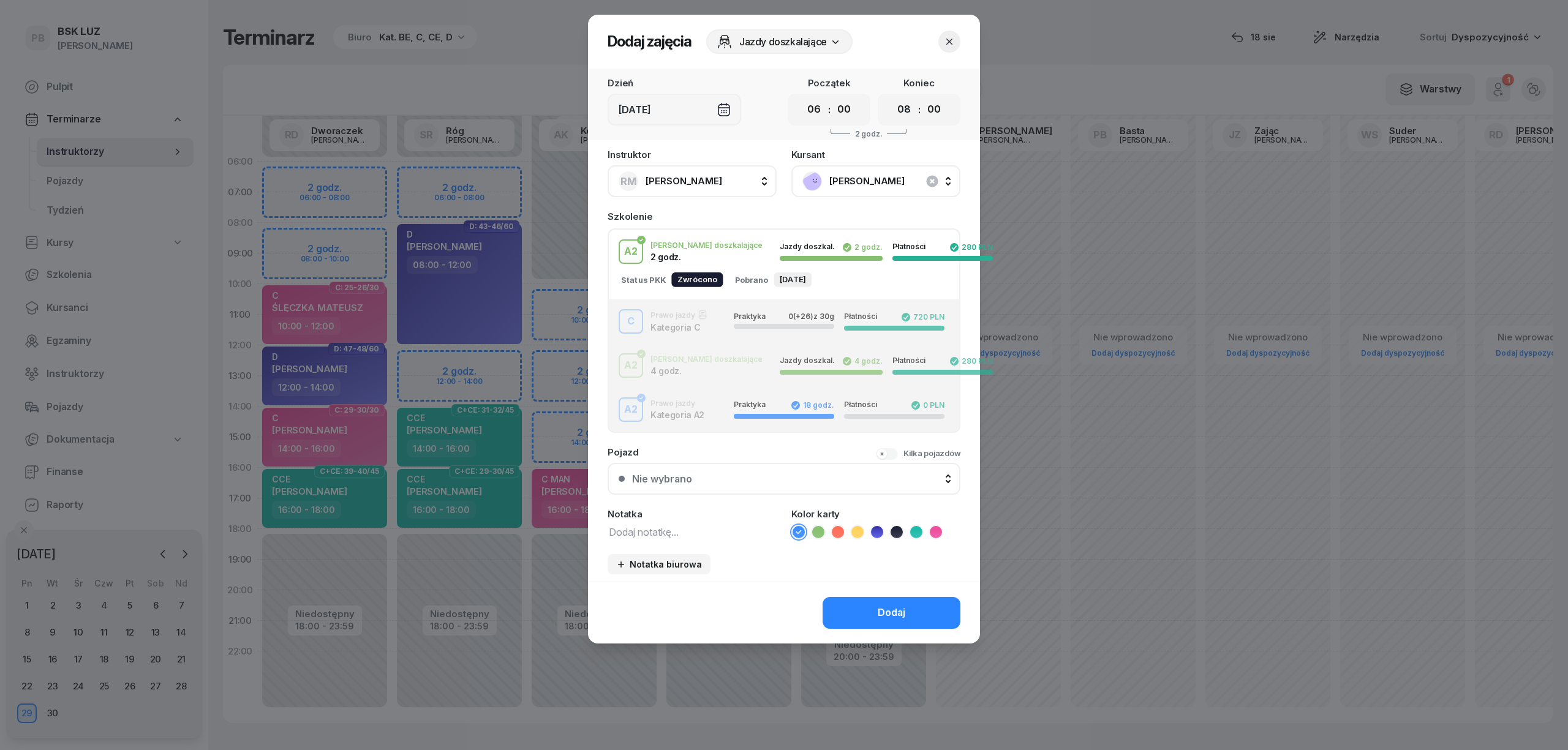
click at [705, 322] on div "C Prawo jazdy Kategoria C Praktyka 0 (+26) z 30g Płatności 720 PLN" at bounding box center [784, 322] width 351 height 25
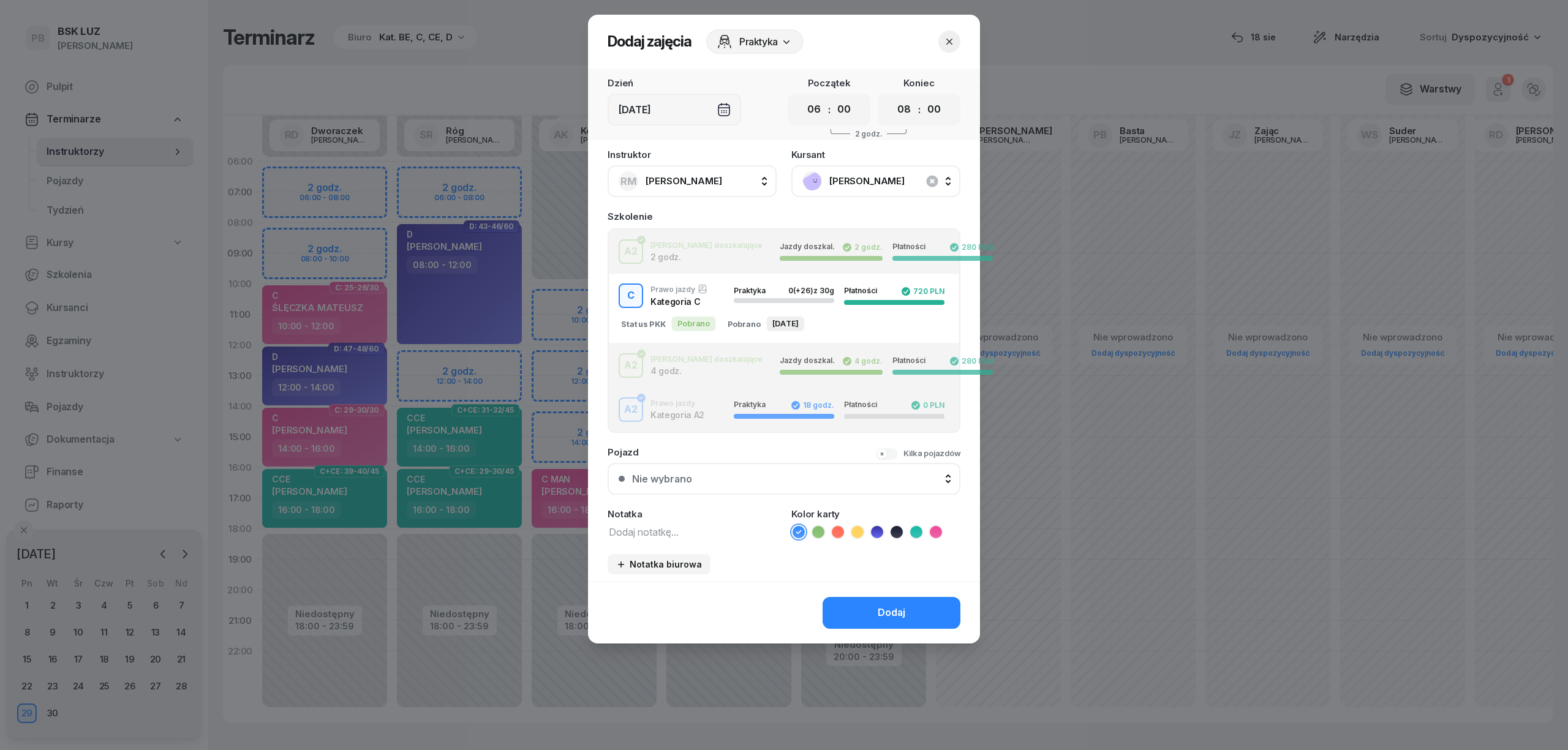
click at [652, 535] on textarea at bounding box center [692, 531] width 169 height 16
type textarea "C"
click at [937, 528] on icon at bounding box center [936, 532] width 12 height 12
click at [916, 613] on button "Dodaj" at bounding box center [891, 612] width 138 height 32
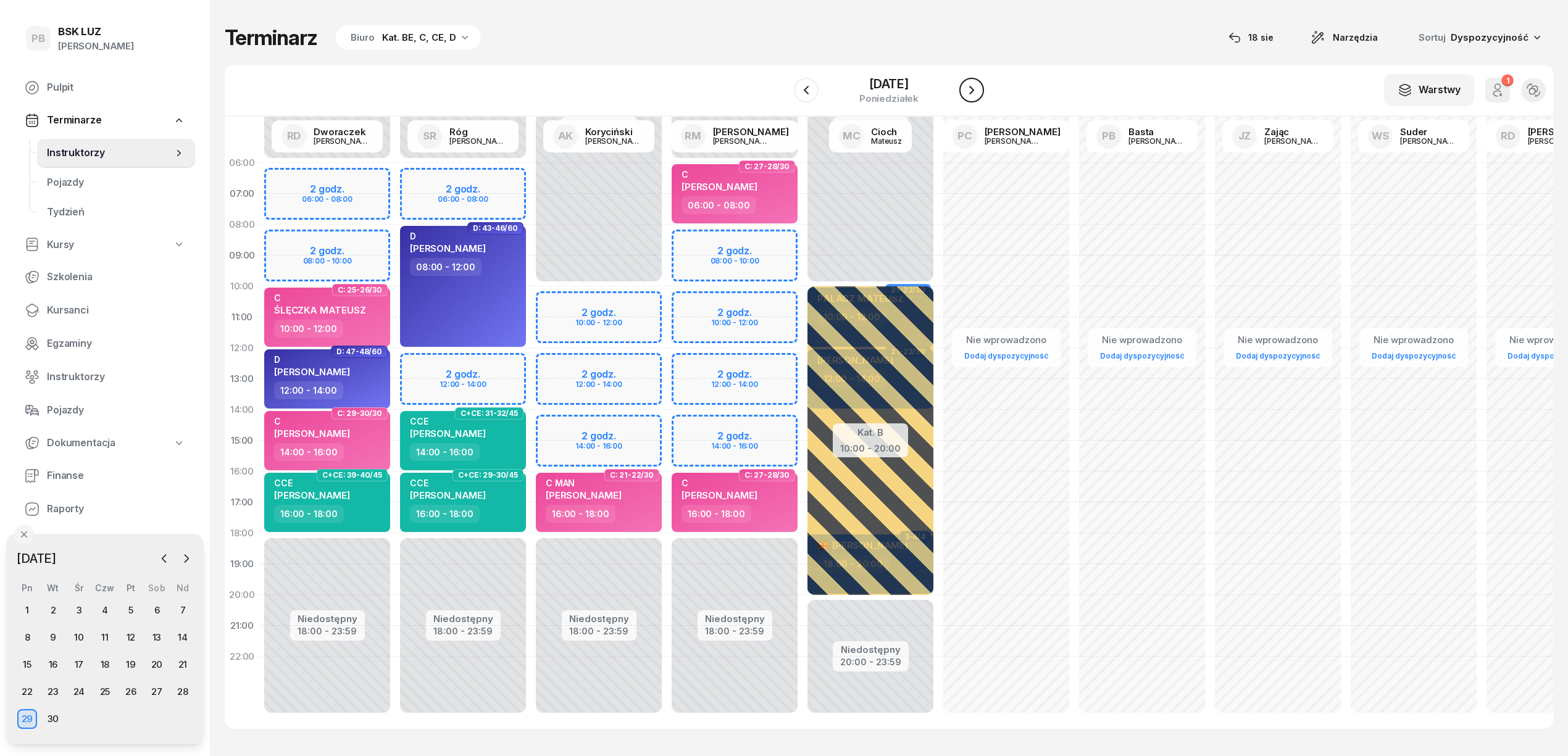
click at [979, 90] on icon "button" at bounding box center [971, 90] width 14 height 14
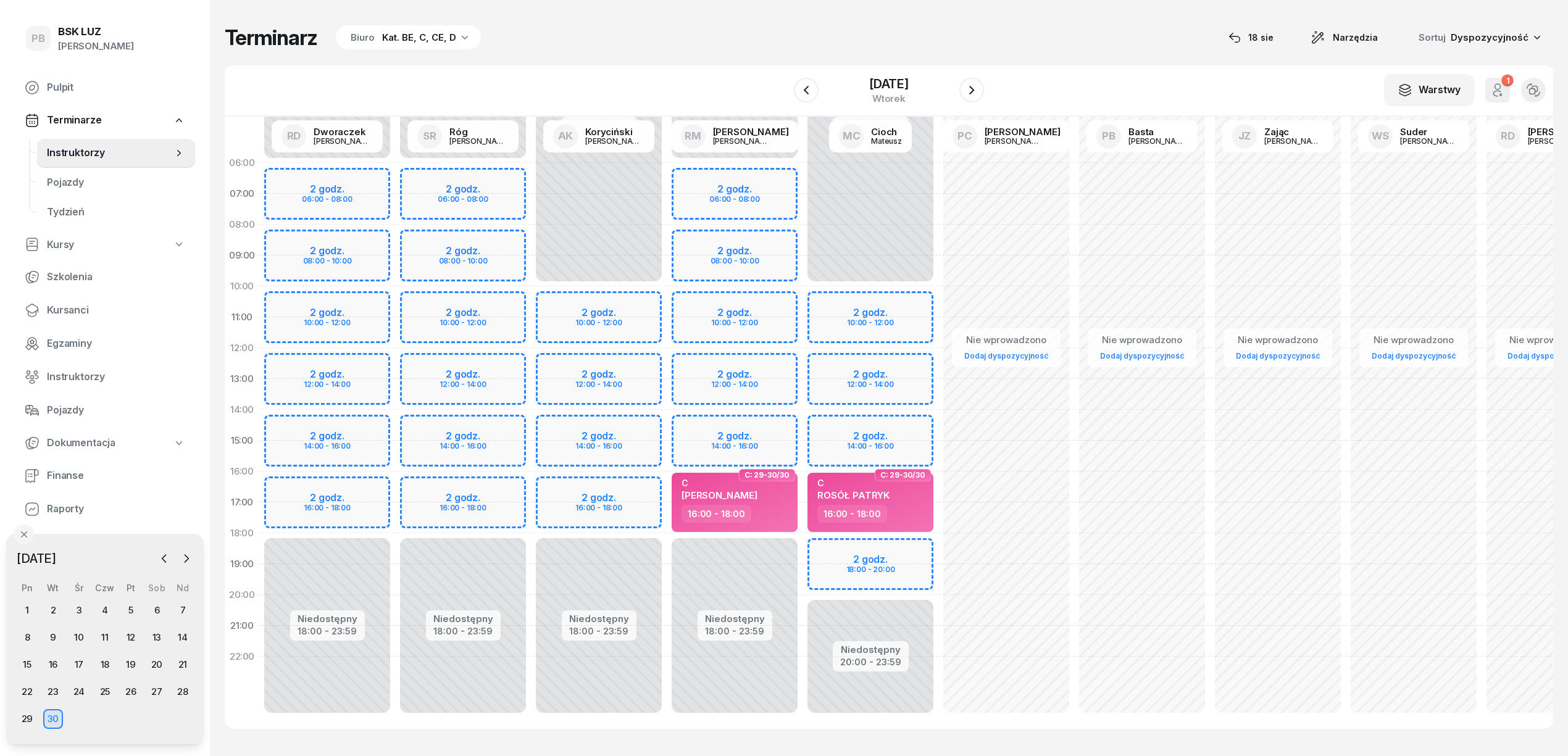
click at [803, 169] on div "Niedostępny 00:00 - 06:00 Niedostępny 18:00 - 23:59 2 godz. 06:00 - 08:00 2 god…" at bounding box center [870, 441] width 136 height 586
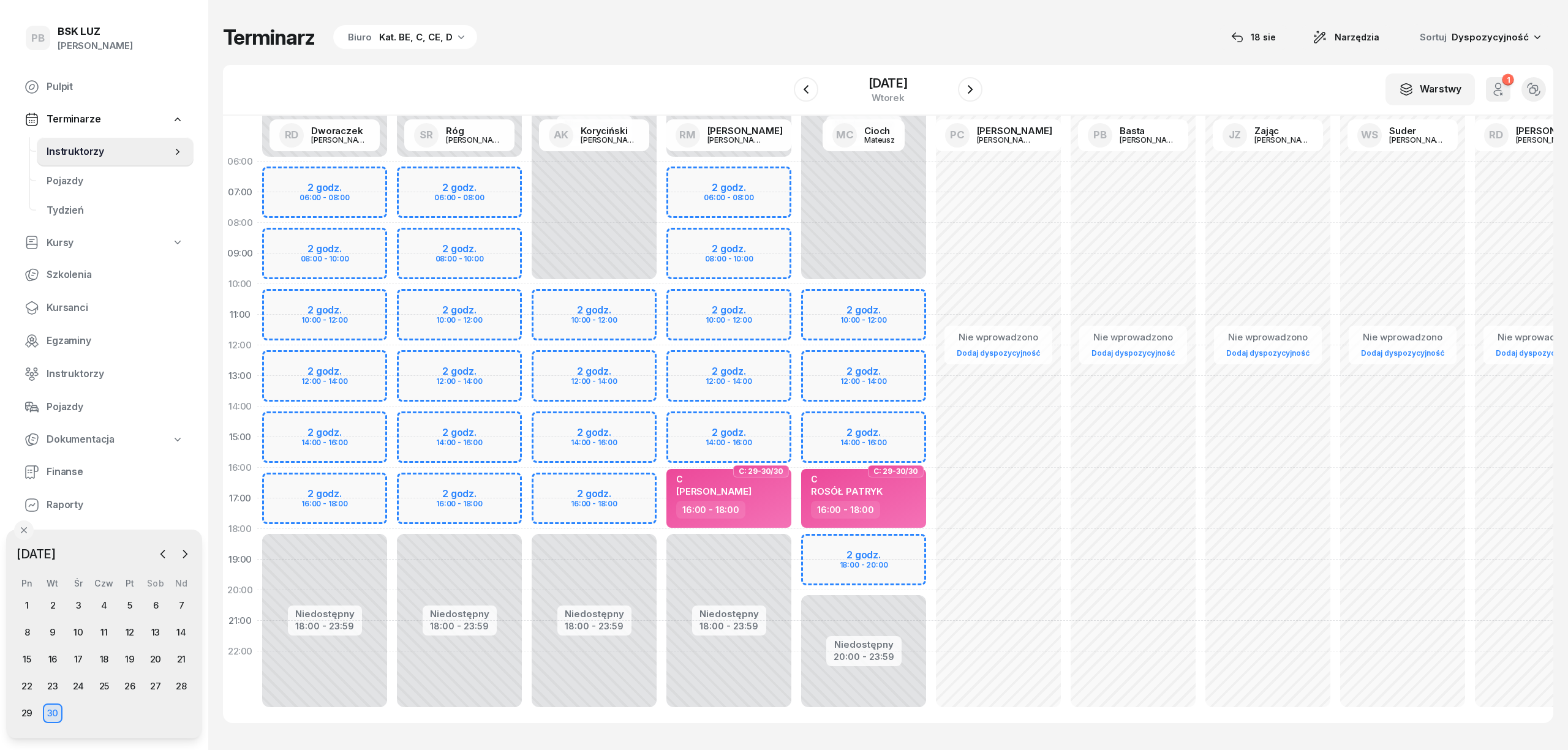
select select "06"
select select "08"
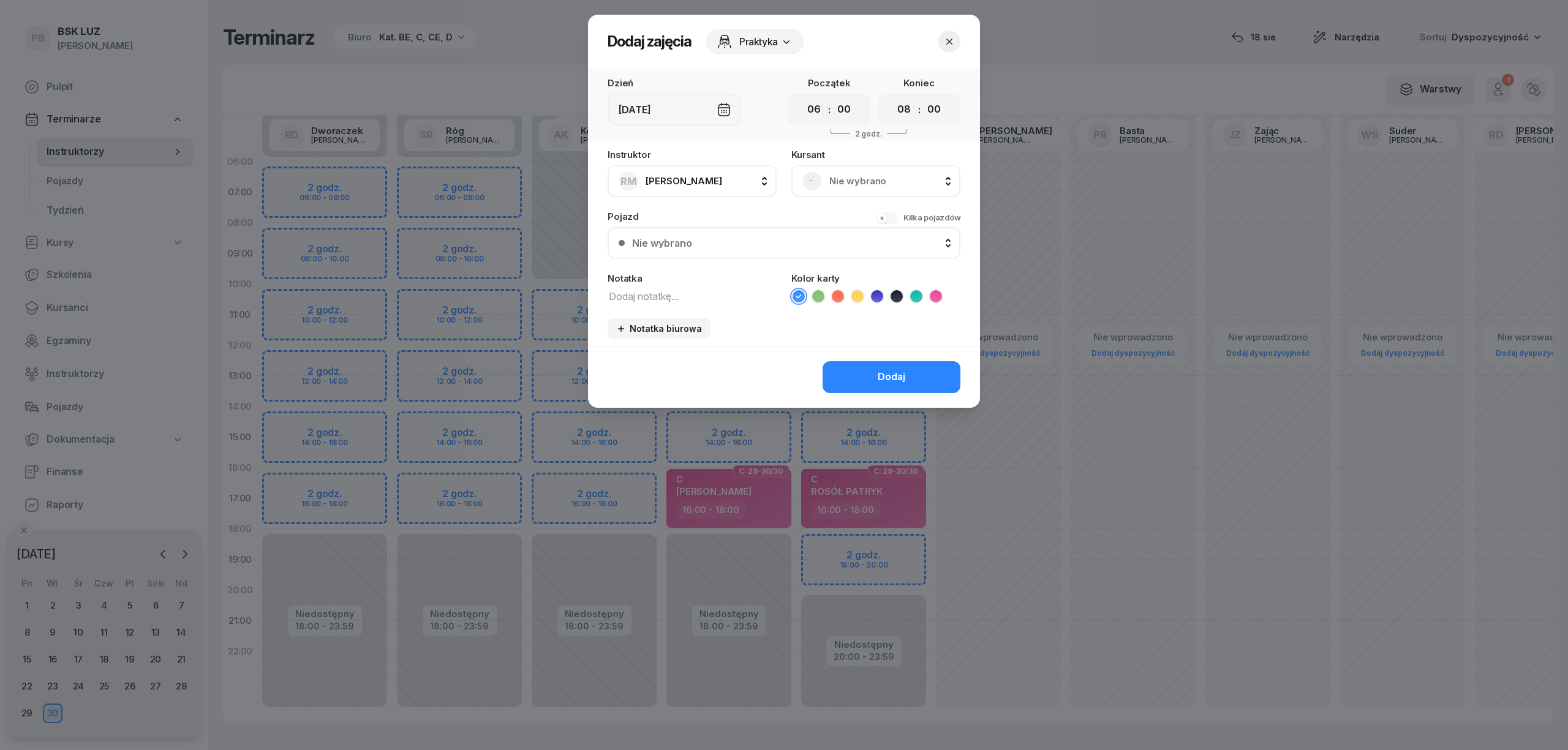
click at [849, 183] on span "Nie wybrano" at bounding box center [889, 181] width 120 height 16
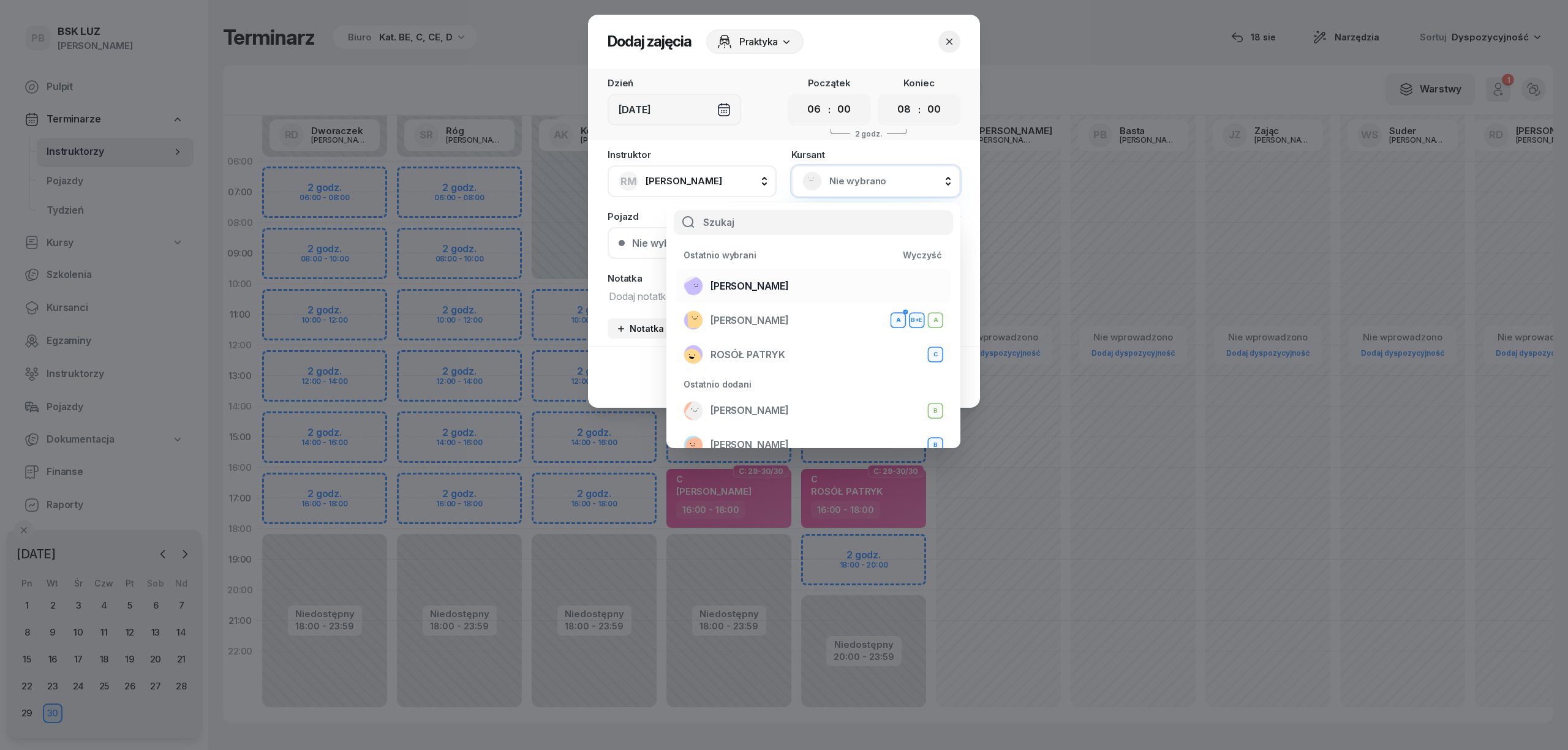
click at [794, 282] on div "TYLEK MICHAŁ" at bounding box center [813, 285] width 260 height 20
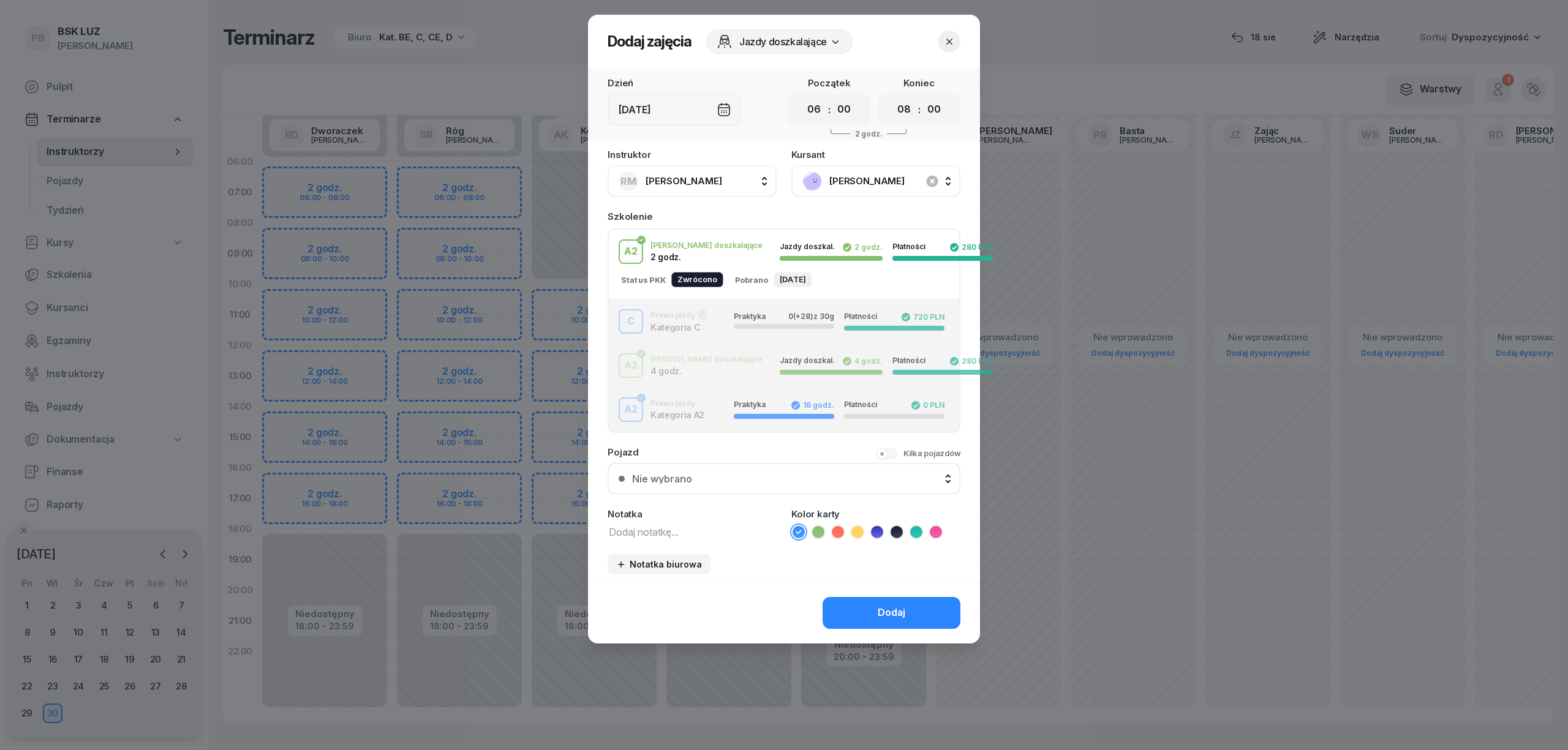
click at [699, 323] on div "C Prawo jazdy Kategoria C Praktyka 0 (+28) z 30g Płatności 720 PLN" at bounding box center [784, 322] width 351 height 25
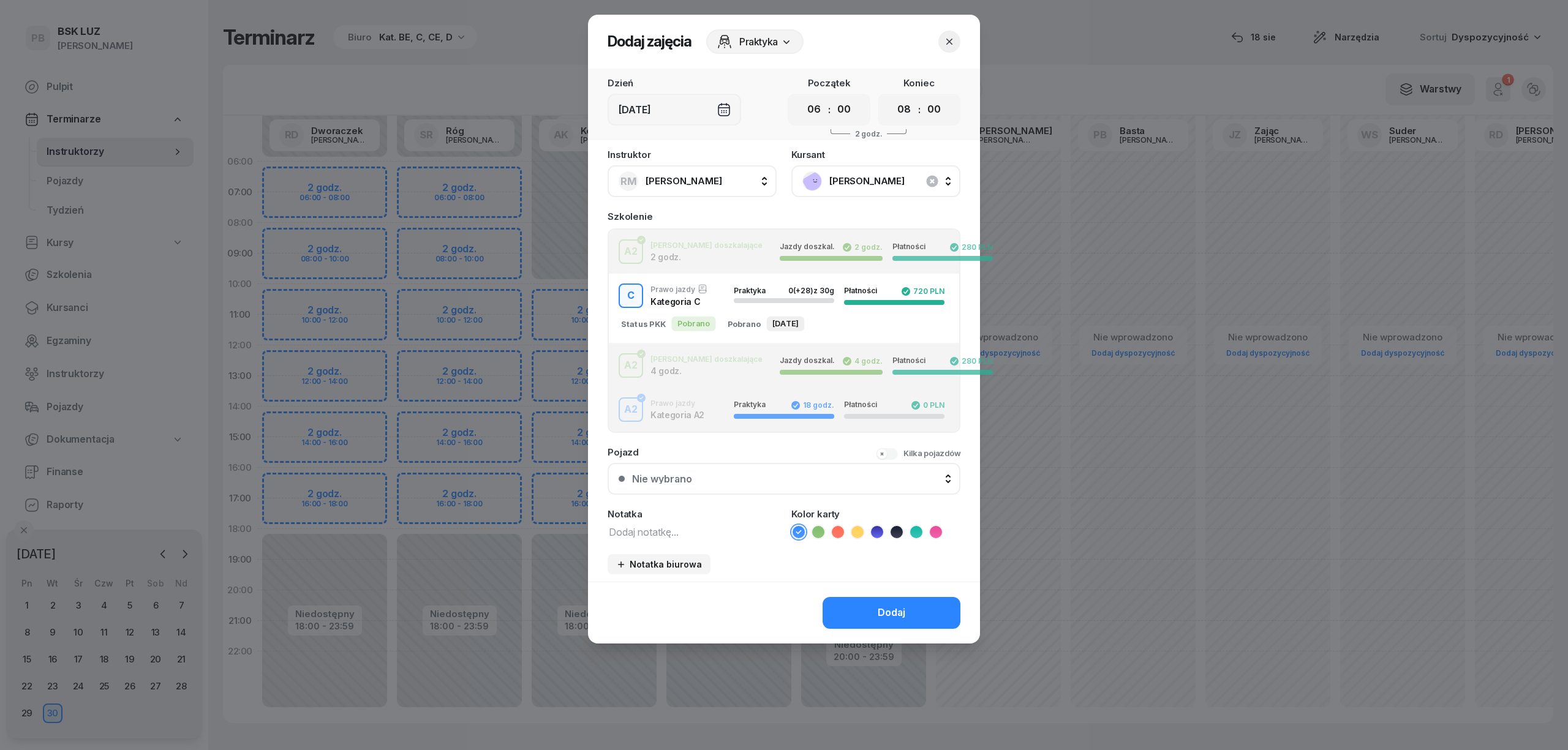
click at [653, 534] on textarea at bounding box center [692, 531] width 169 height 16
type textarea "C"
click at [938, 526] on icon at bounding box center [936, 532] width 12 height 12
click at [904, 605] on div "Dodaj" at bounding box center [892, 612] width 27 height 16
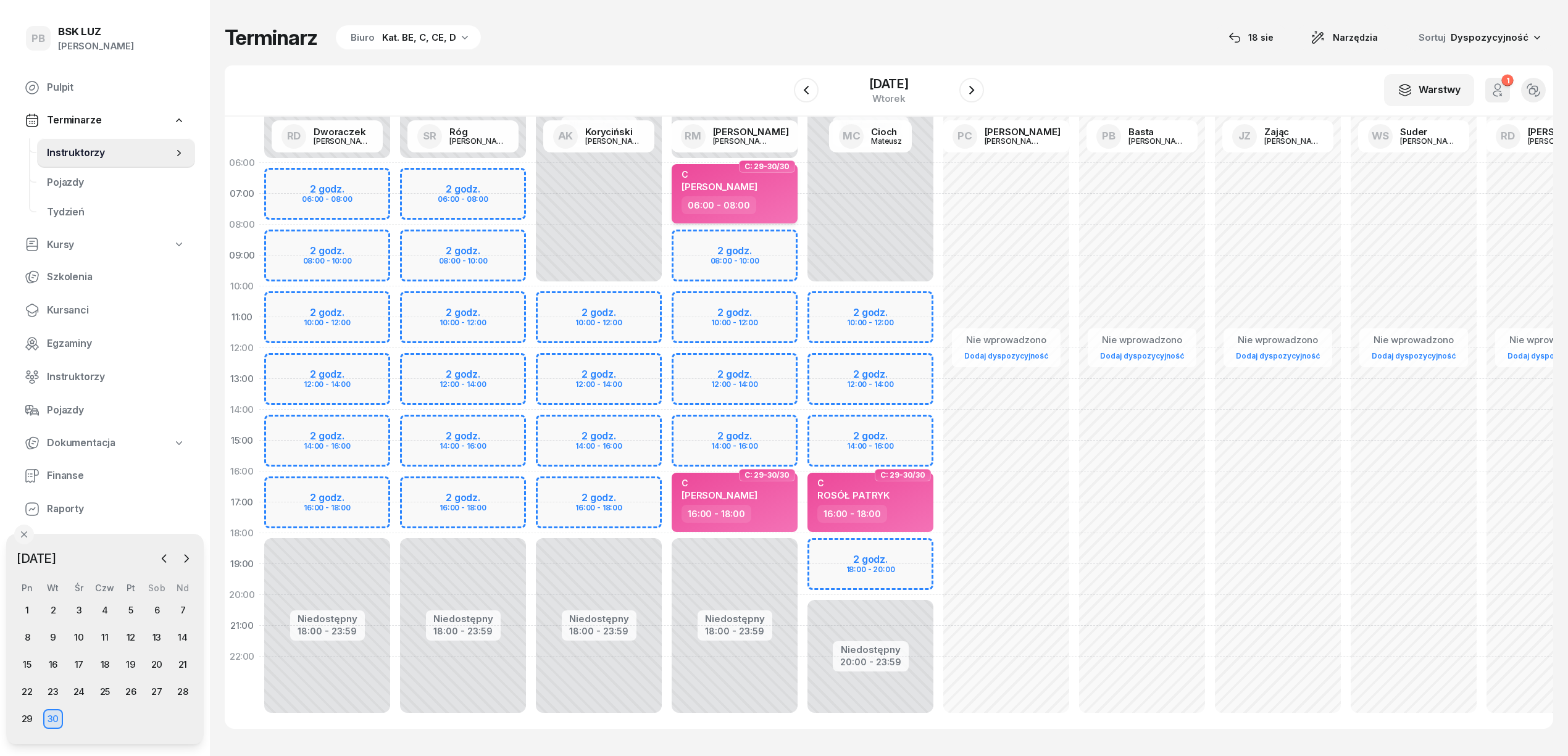
click at [743, 175] on div "C" at bounding box center [719, 174] width 76 height 10
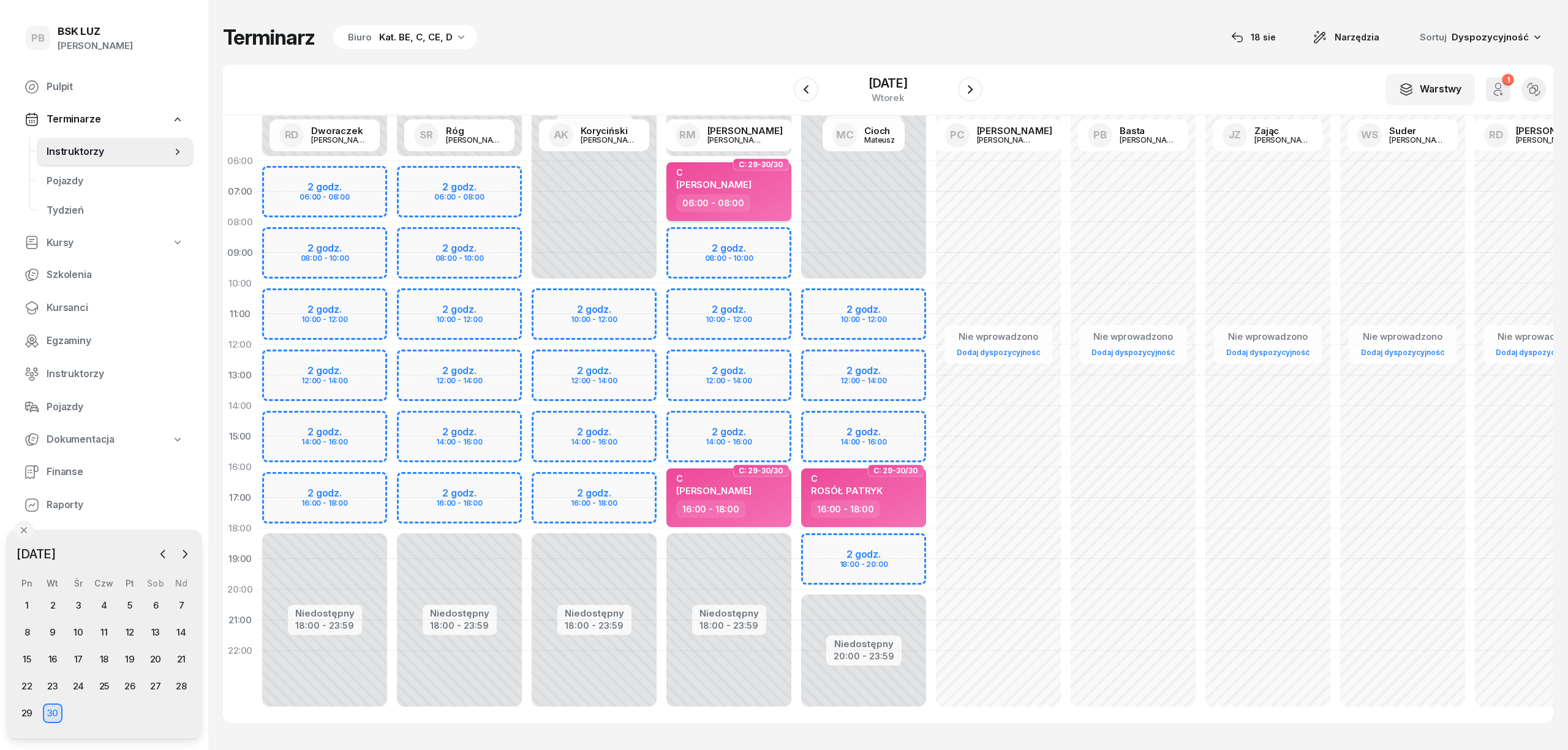
select select "06"
select select "08"
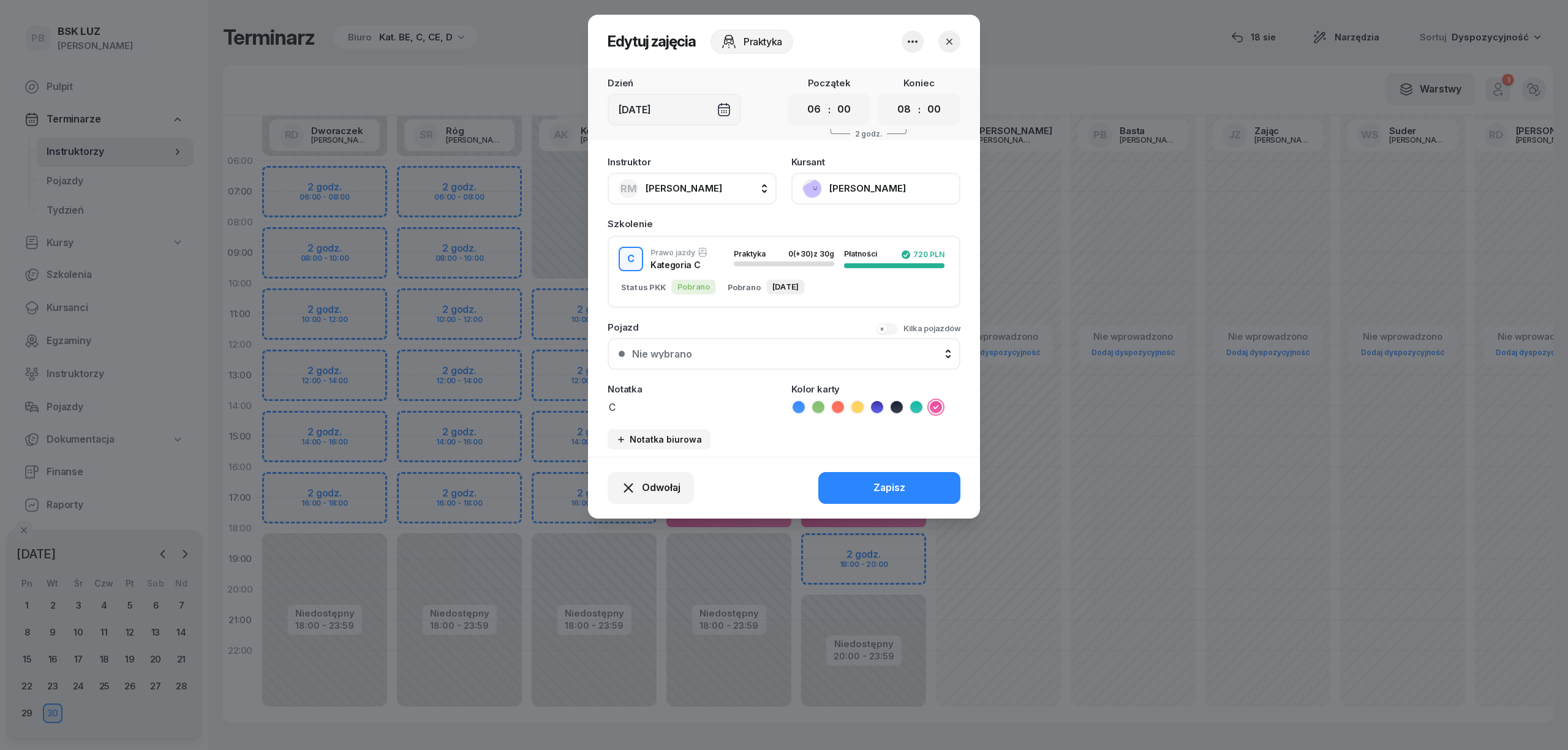
click at [857, 187] on button "TYLEK MICHAŁ" at bounding box center [876, 188] width 169 height 32
click at [870, 221] on link "Otwórz profil" at bounding box center [874, 230] width 162 height 31
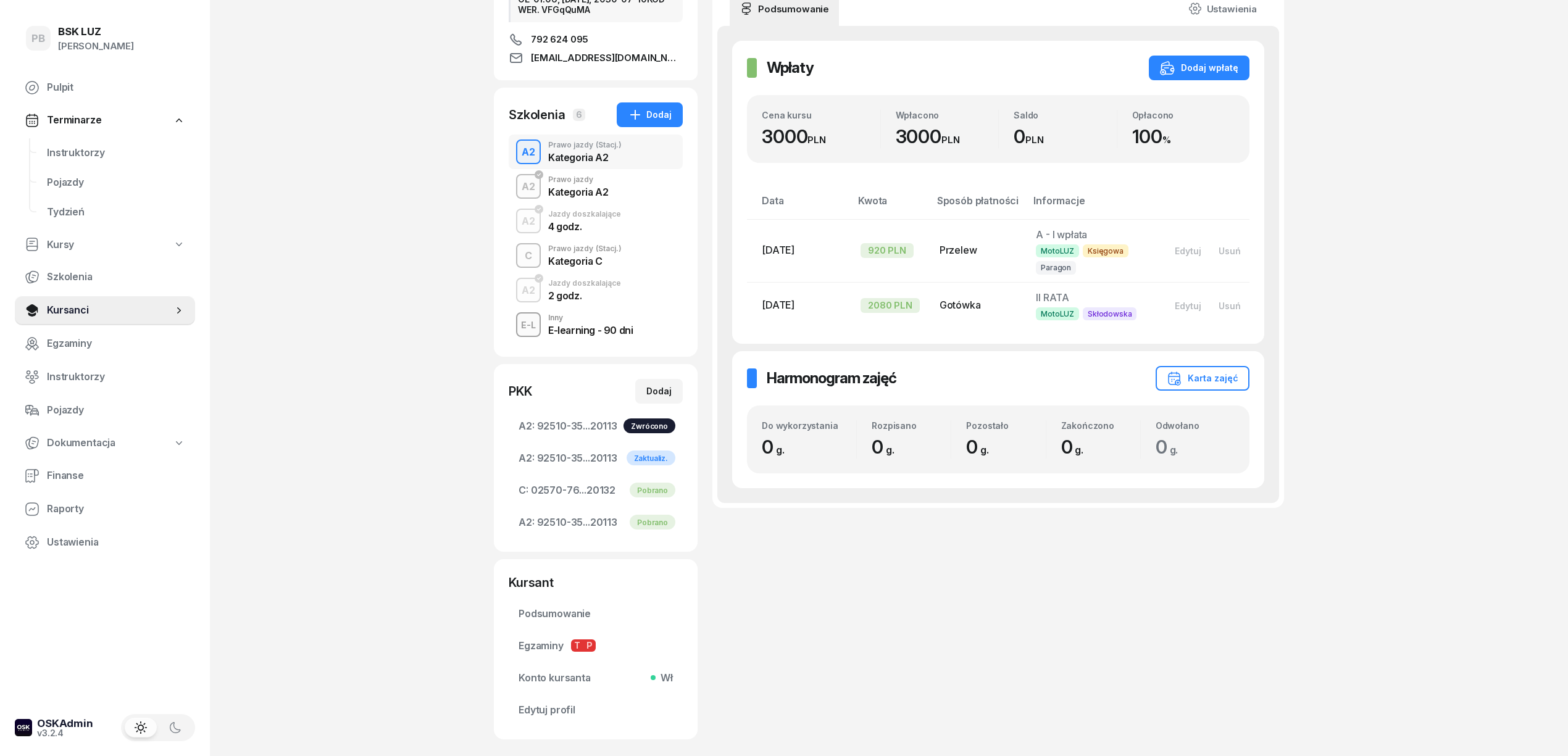
scroll to position [286, 0]
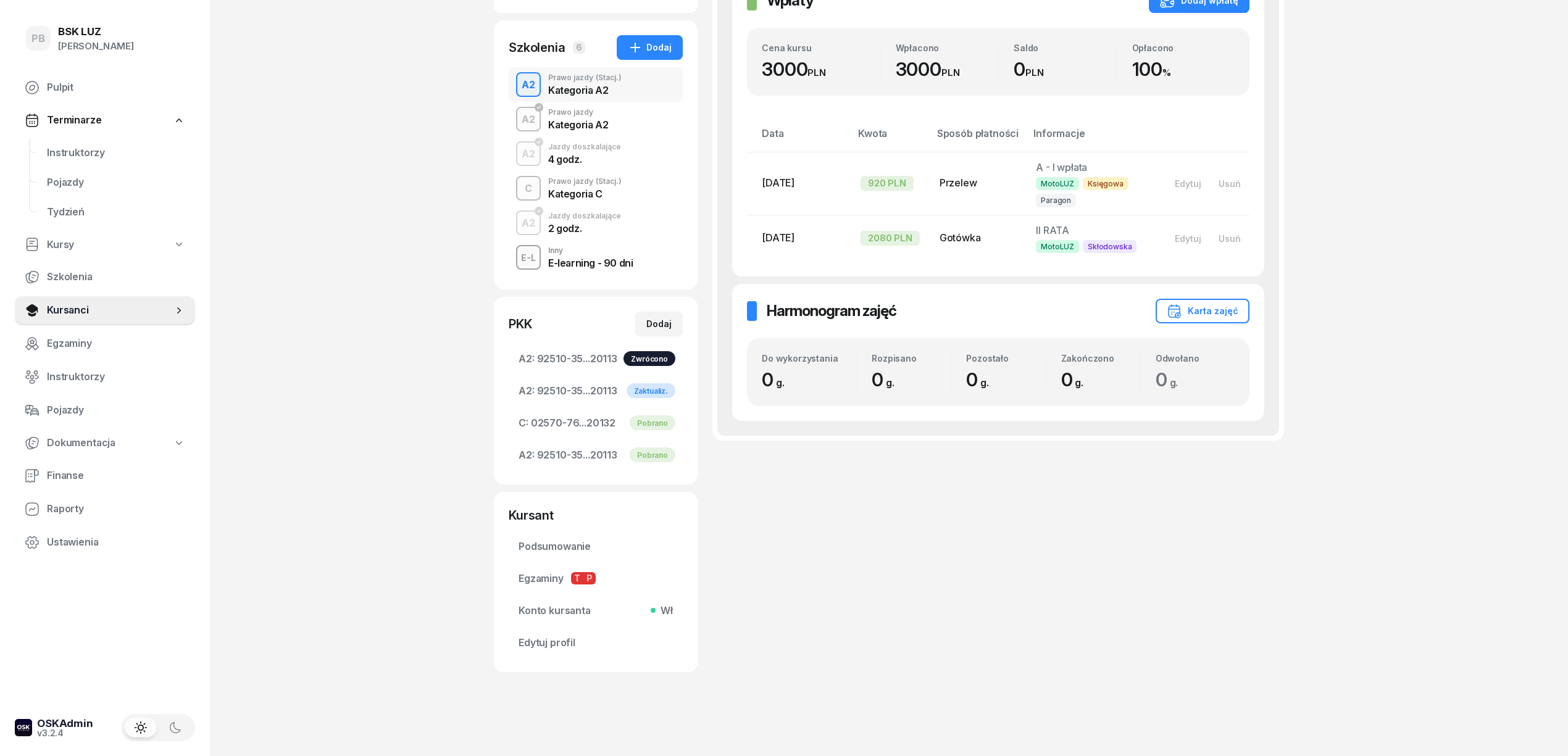
click at [616, 188] on div "Kategoria C" at bounding box center [585, 192] width 73 height 14
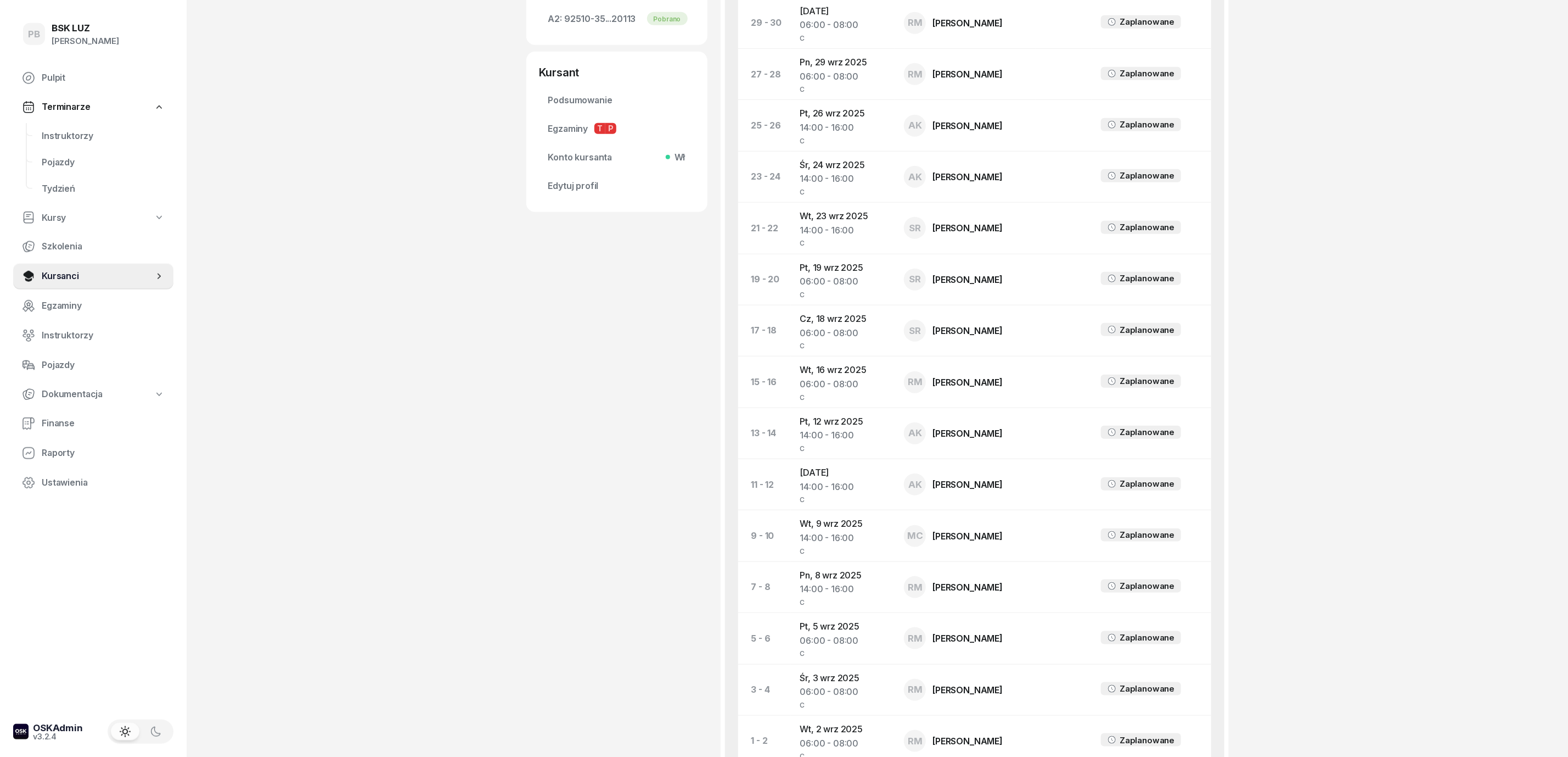
scroll to position [642, 0]
click at [265, 292] on div "PB BSK LUZ Patrycja Bogdanowicz Pulpit Terminarze Instruktorzy Pojazdy Tydzień …" at bounding box center [784, 130] width 1568 height 1544
click at [61, 419] on span "Finanse" at bounding box center [103, 423] width 123 height 14
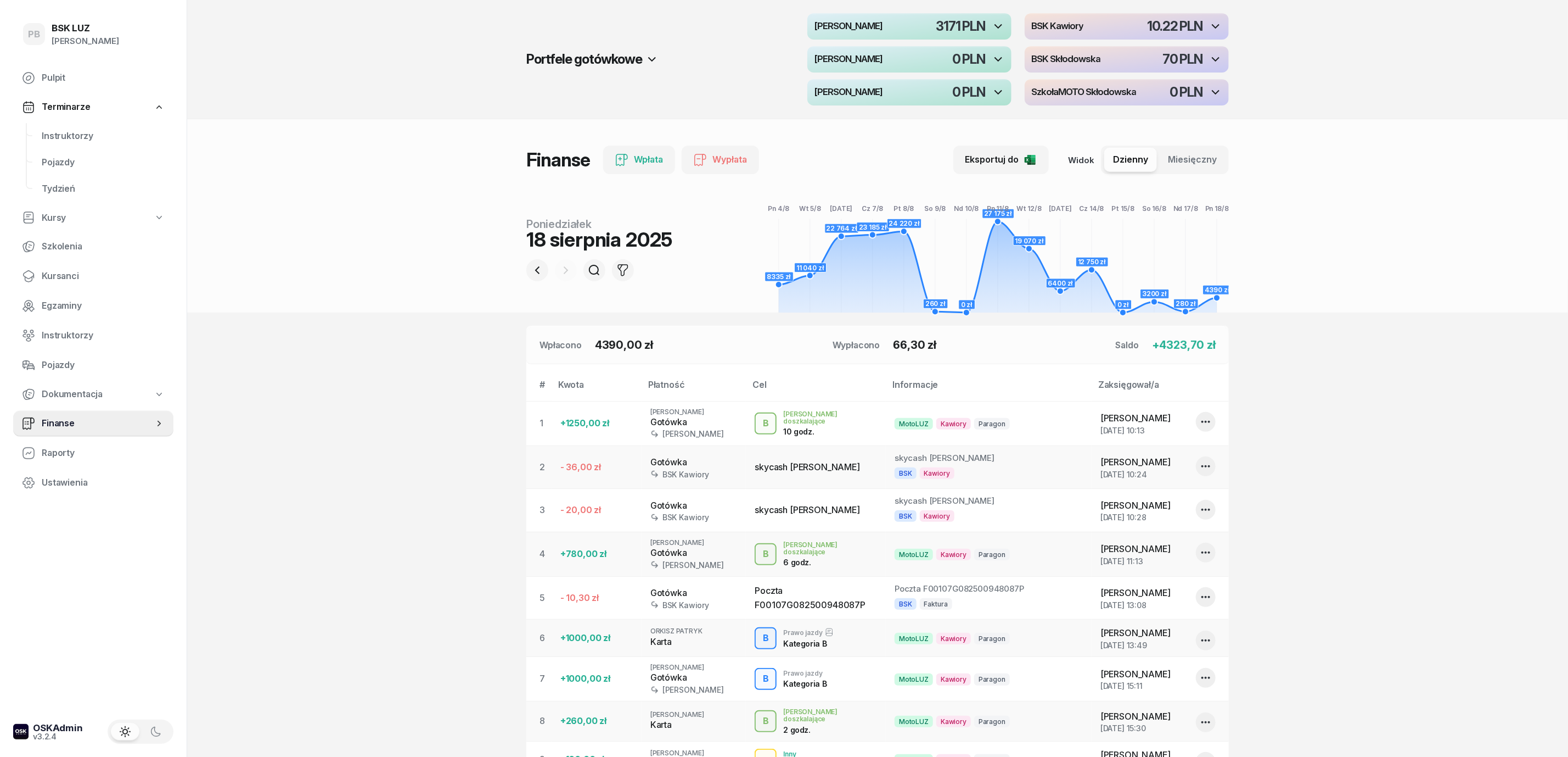
click at [926, 25] on div "button" at bounding box center [910, 26] width 204 height 26
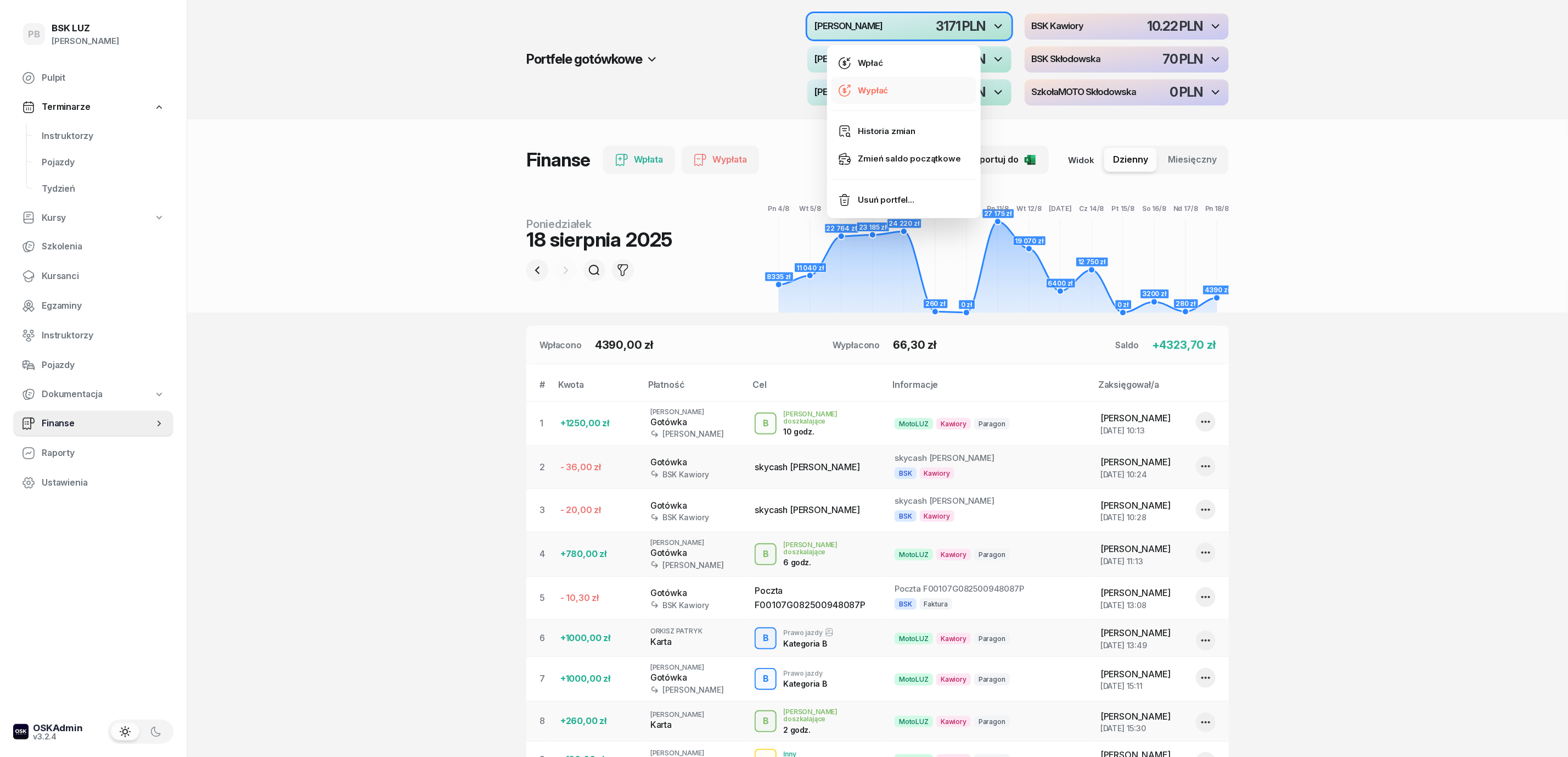
click at [889, 86] on link "Wypłać" at bounding box center [904, 90] width 145 height 28
select select "17"
select select "46"
select select "67eb9ff40a04ba7908a5e502"
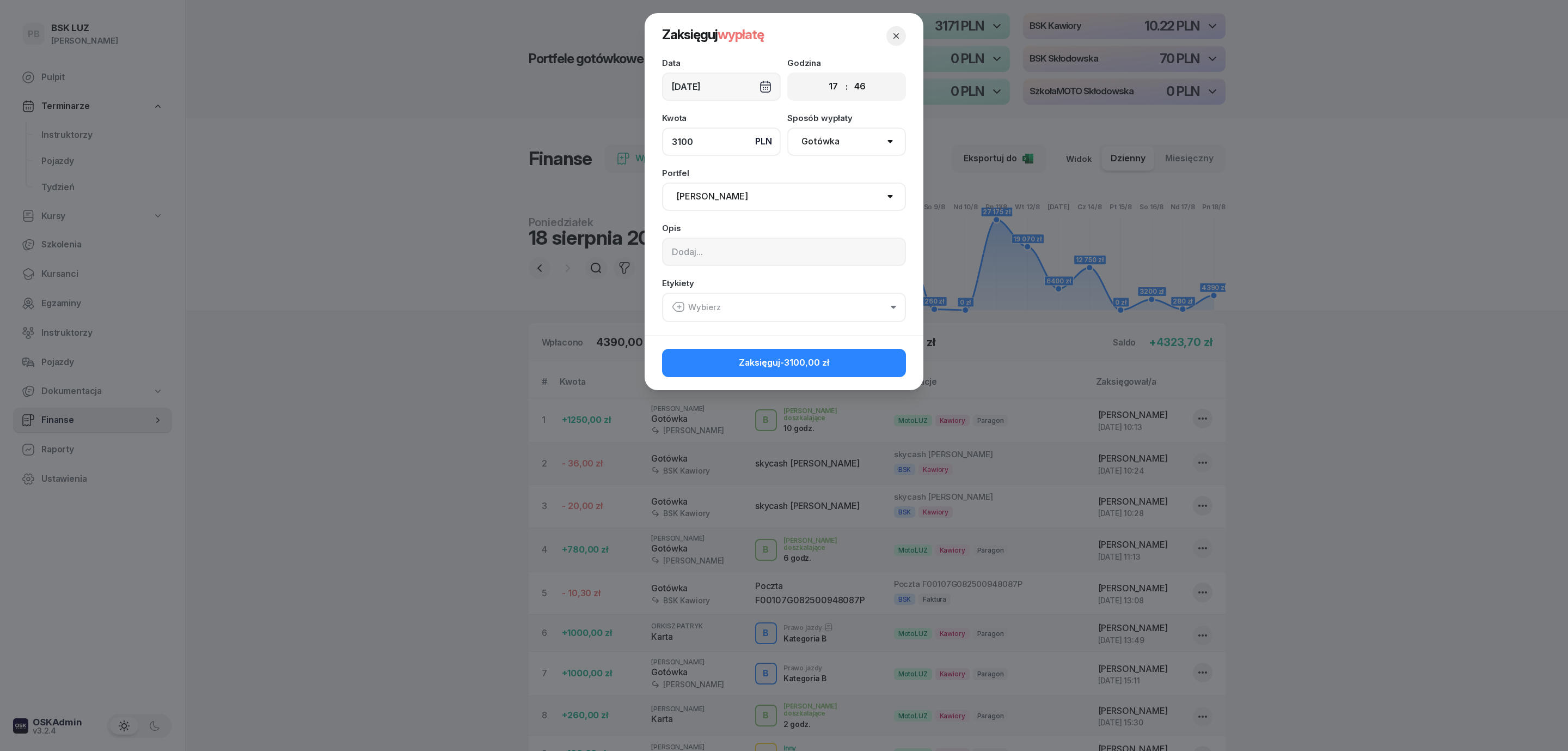
type input "3100"
click at [696, 255] on input at bounding box center [784, 252] width 244 height 29
type input "zabrała Pani Marta"
click at [852, 314] on button "Wybierz" at bounding box center [784, 307] width 244 height 29
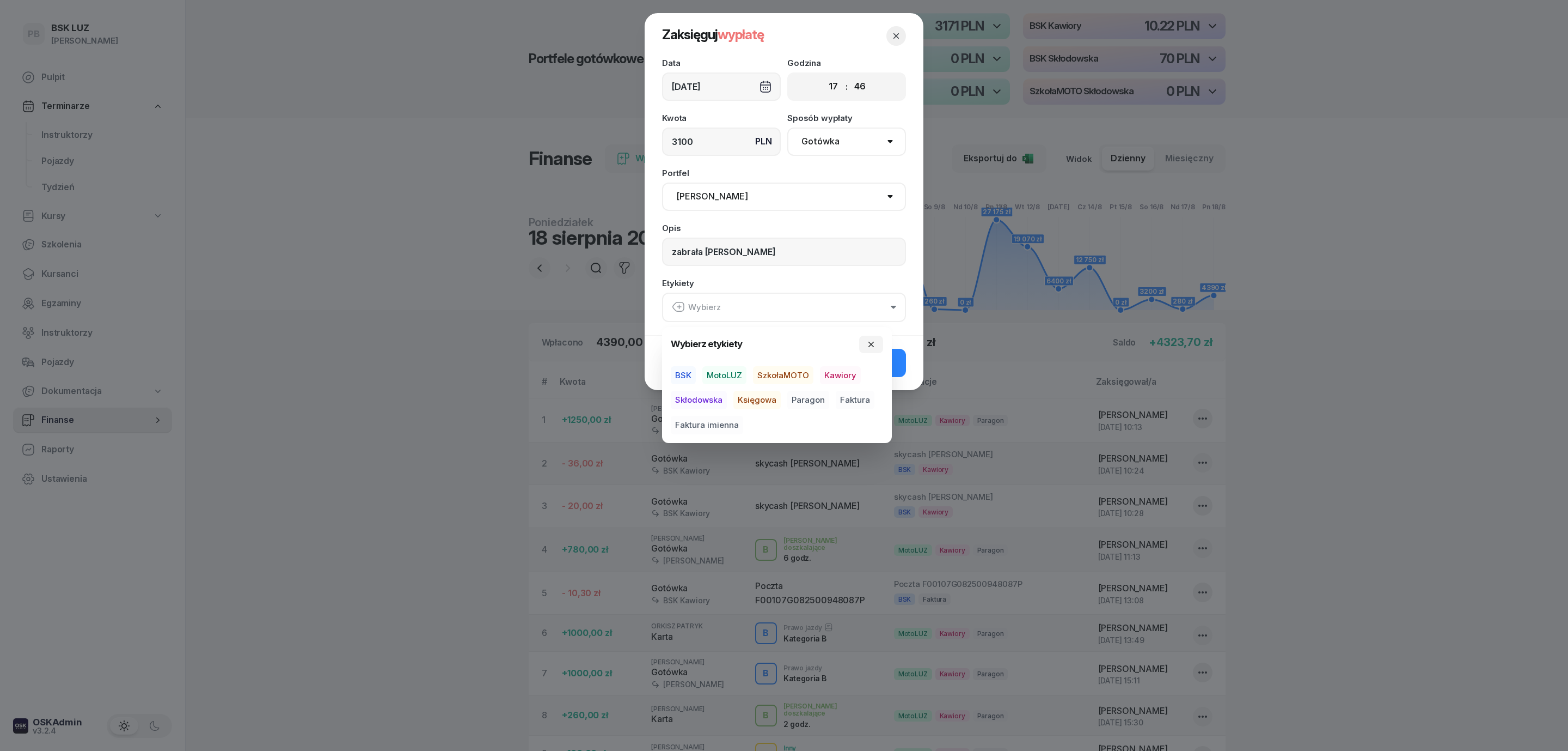
click at [737, 375] on span "MotoLUZ" at bounding box center [724, 375] width 44 height 18
click at [832, 368] on span "Kawiory" at bounding box center [840, 375] width 41 height 18
click at [911, 366] on div "Zaksięguj -3100,00 zł" at bounding box center [784, 362] width 279 height 55
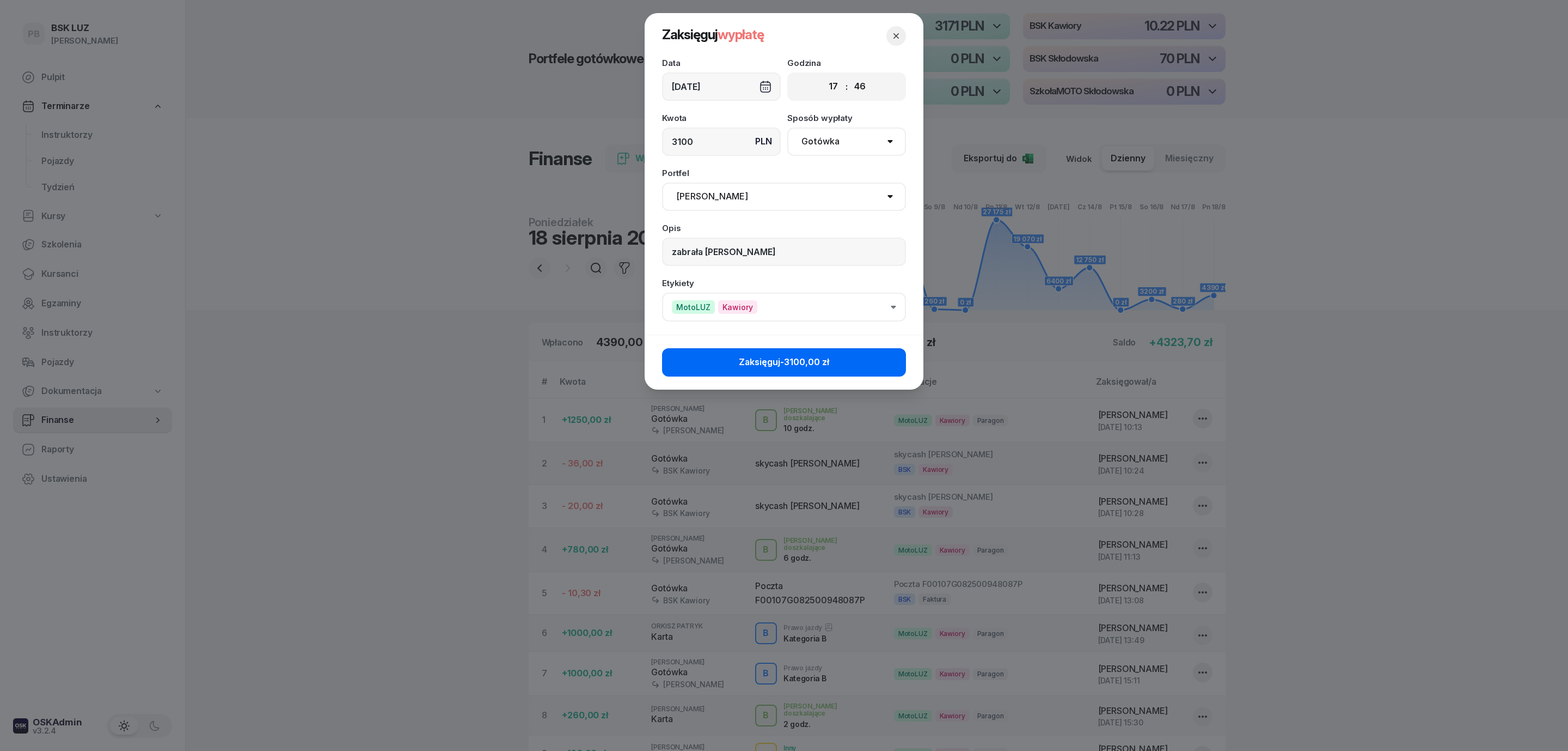
click at [889, 364] on button "Zaksięguj -3100,00 zł" at bounding box center [784, 362] width 244 height 29
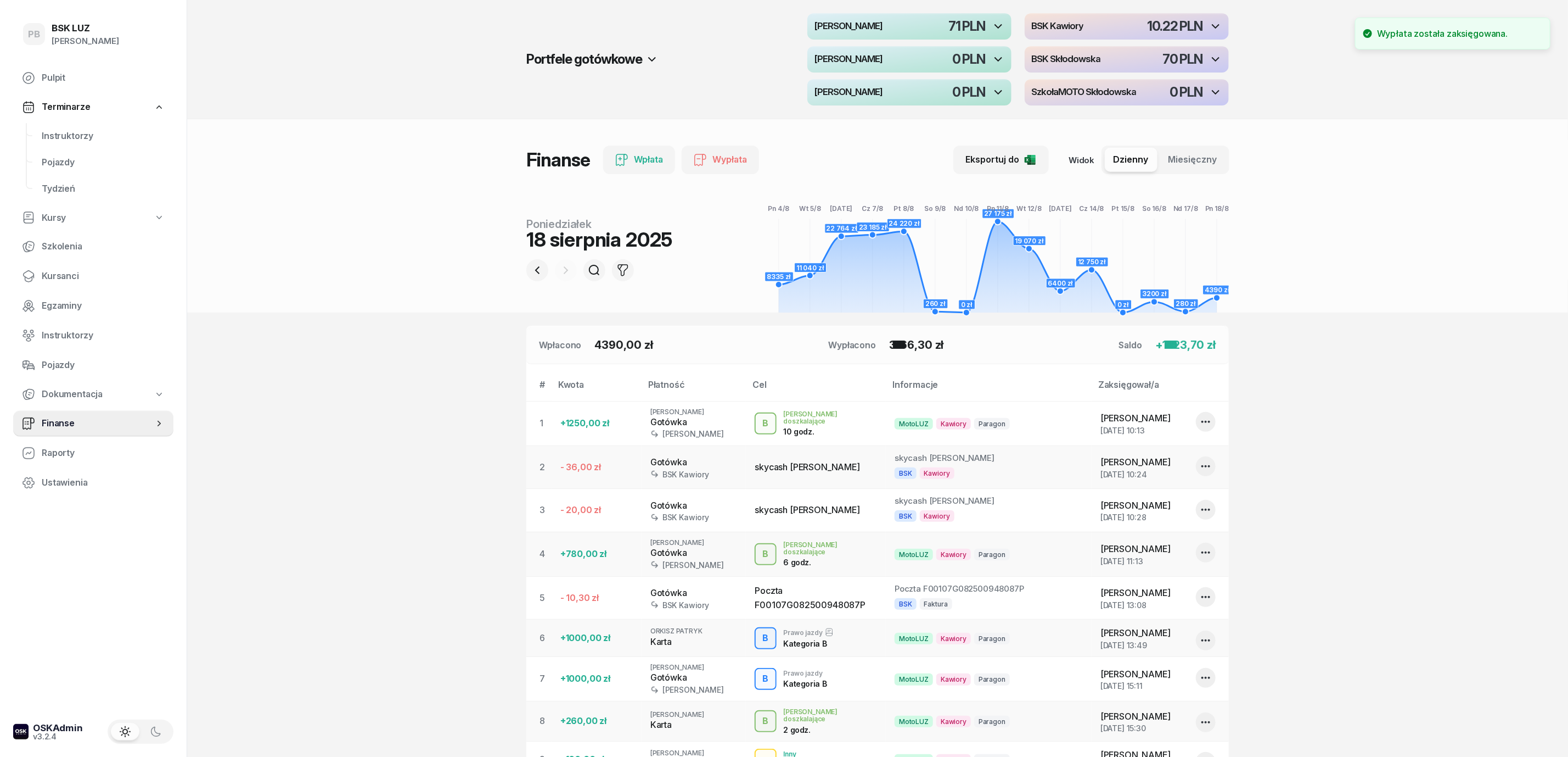
click at [1331, 430] on section "Portfele gotówkowe MotoLUZ Kawiory 71 PLN BSK Kawiory 10.22 PLN MotoLUZ Skłodow…" at bounding box center [878, 487] width 1381 height 976
click at [236, 425] on section "Portfele gotówkowe MotoLUZ Kawiory 71 PLN BSK Kawiory 10.22 PLN MotoLUZ Skłodow…" at bounding box center [878, 487] width 1381 height 976
click at [906, 29] on div "button" at bounding box center [910, 26] width 204 height 26
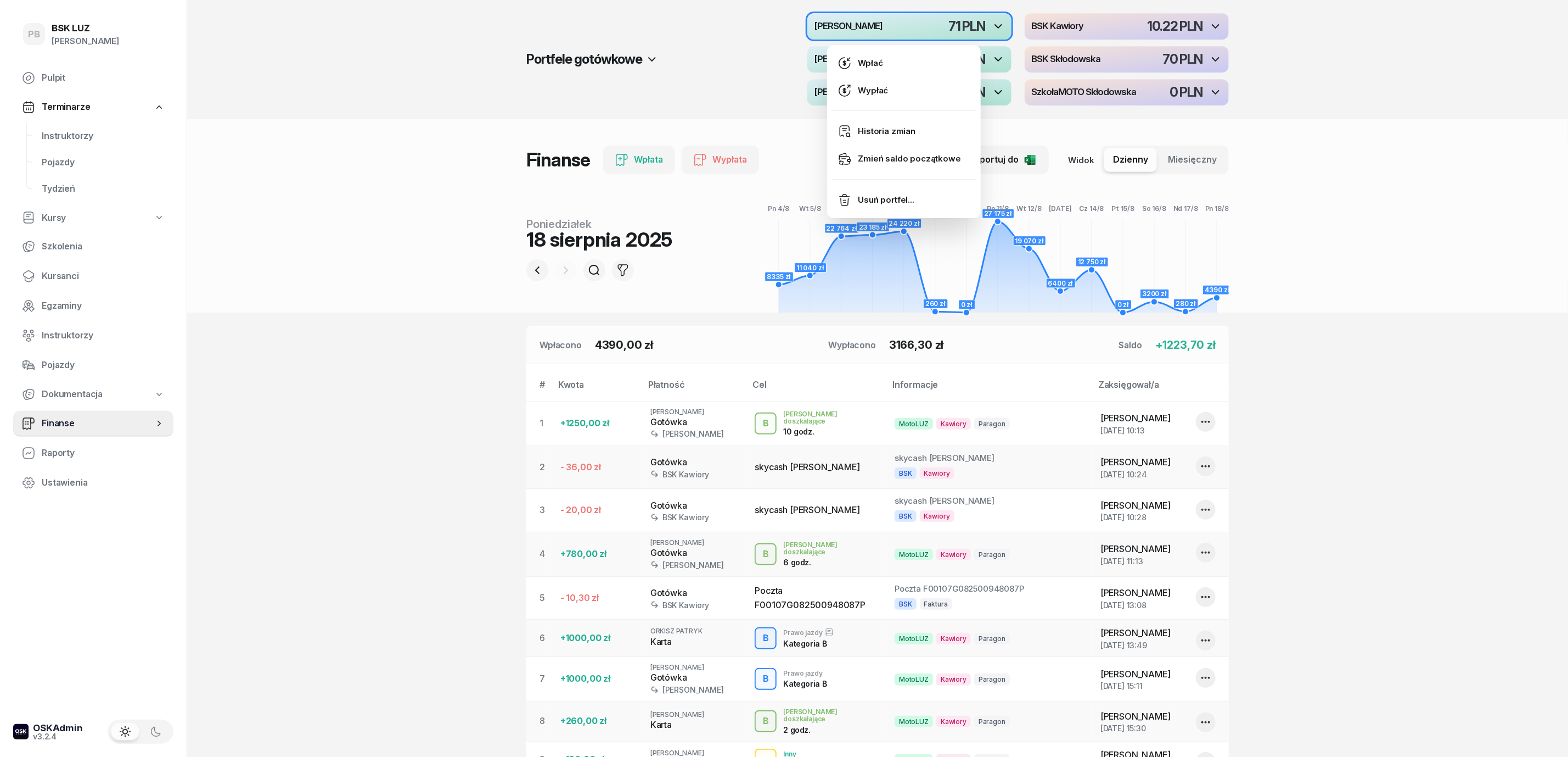
click at [906, 29] on div "button" at bounding box center [910, 26] width 204 height 26
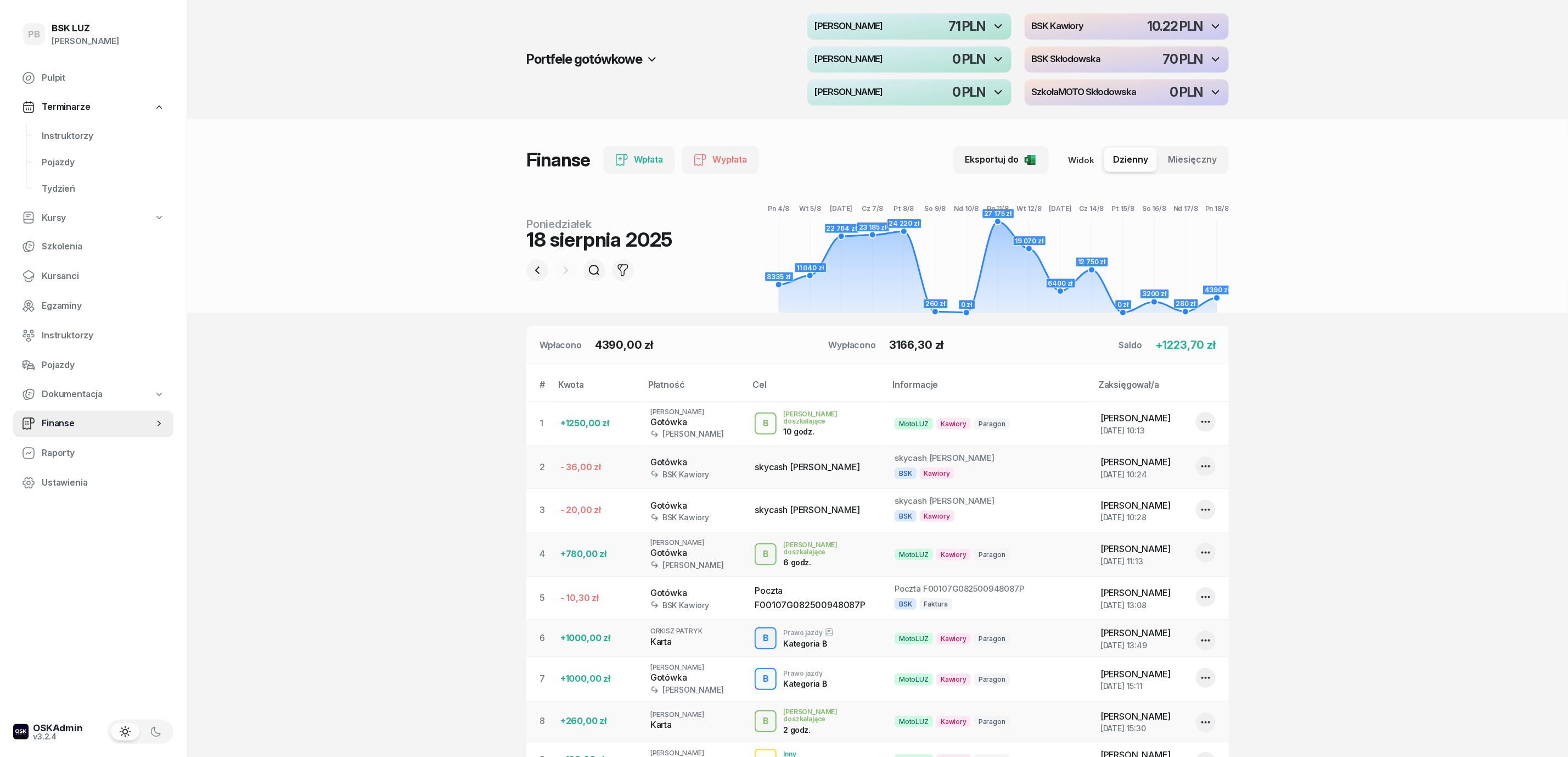
click at [391, 534] on section "Portfele gotówkowe MotoLUZ Kawiory 71 PLN BSK Kawiory 10.22 PLN MotoLUZ Skłodow…" at bounding box center [878, 487] width 1381 height 976
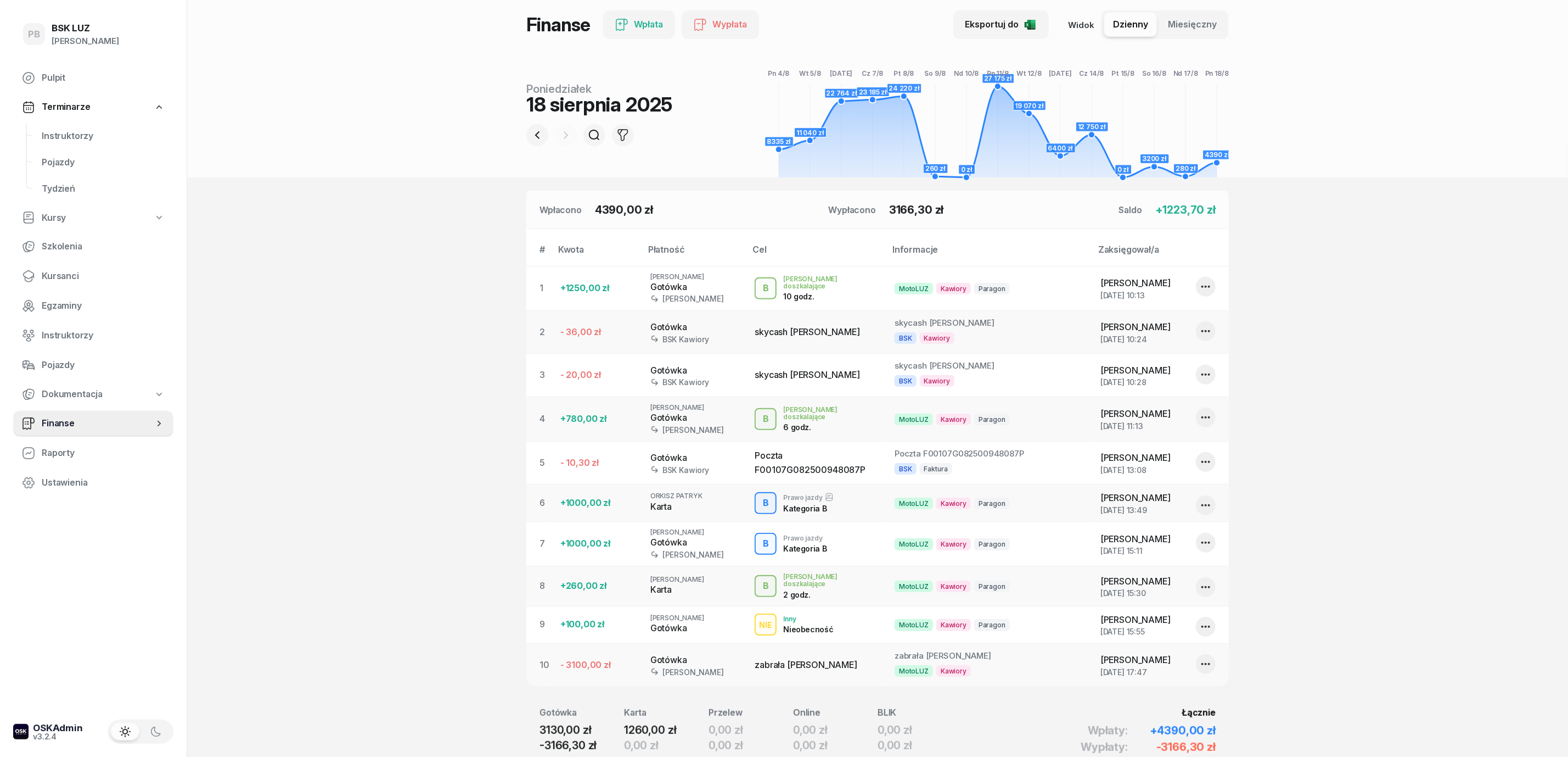
scroll to position [165, 0]
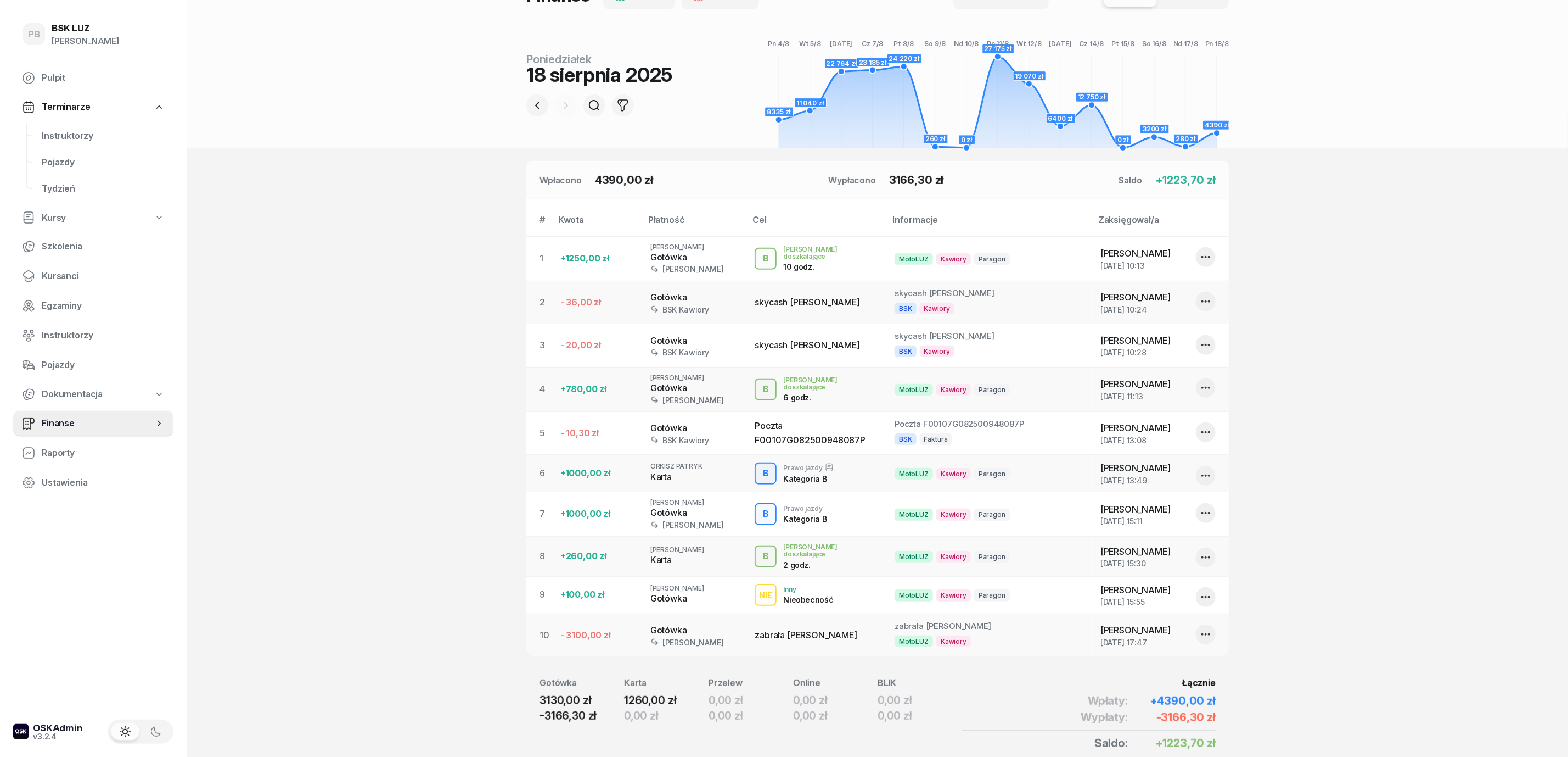
click at [580, 596] on div "+100,00 zł" at bounding box center [597, 594] width 72 height 14
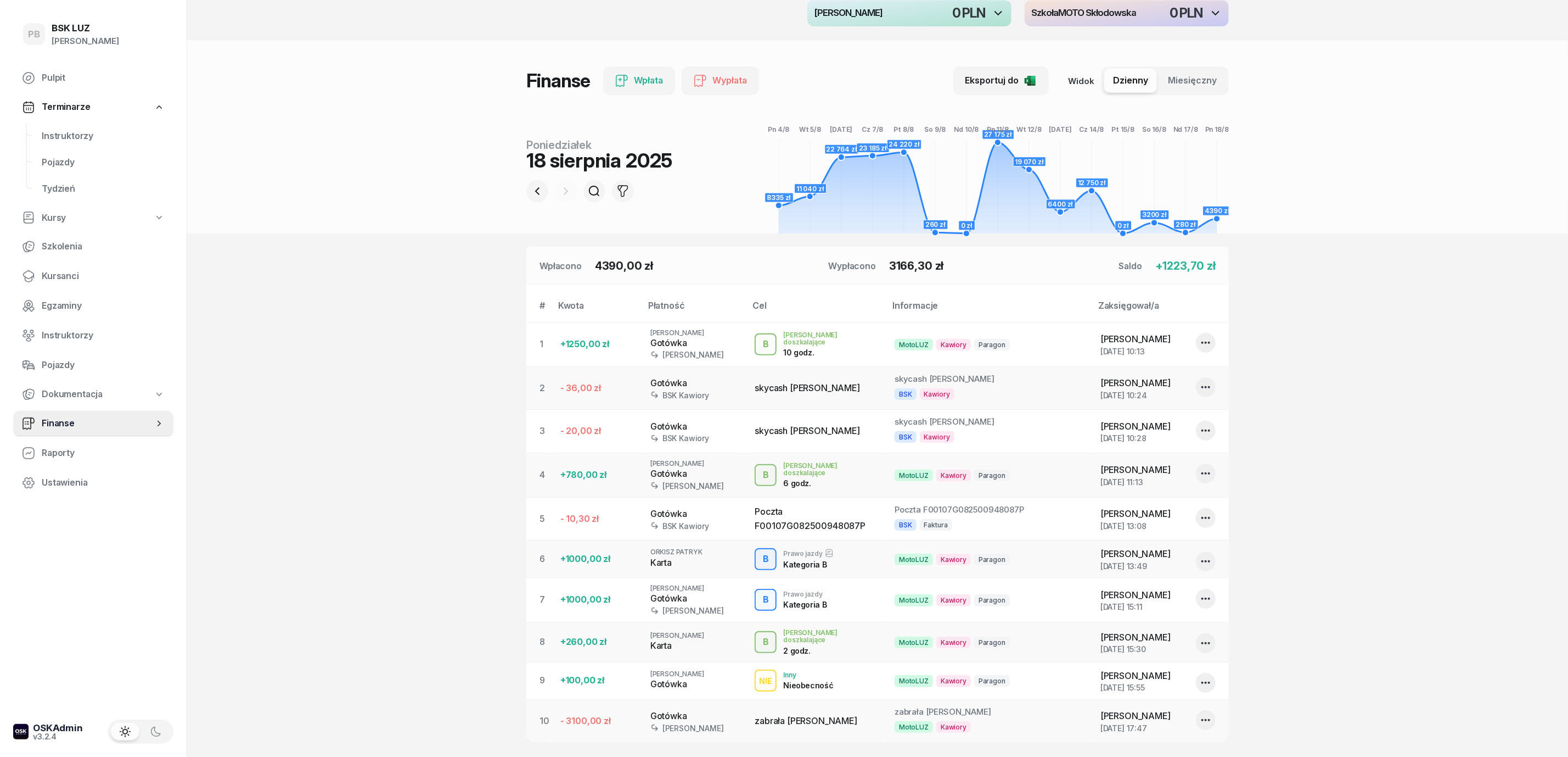
scroll to position [0, 0]
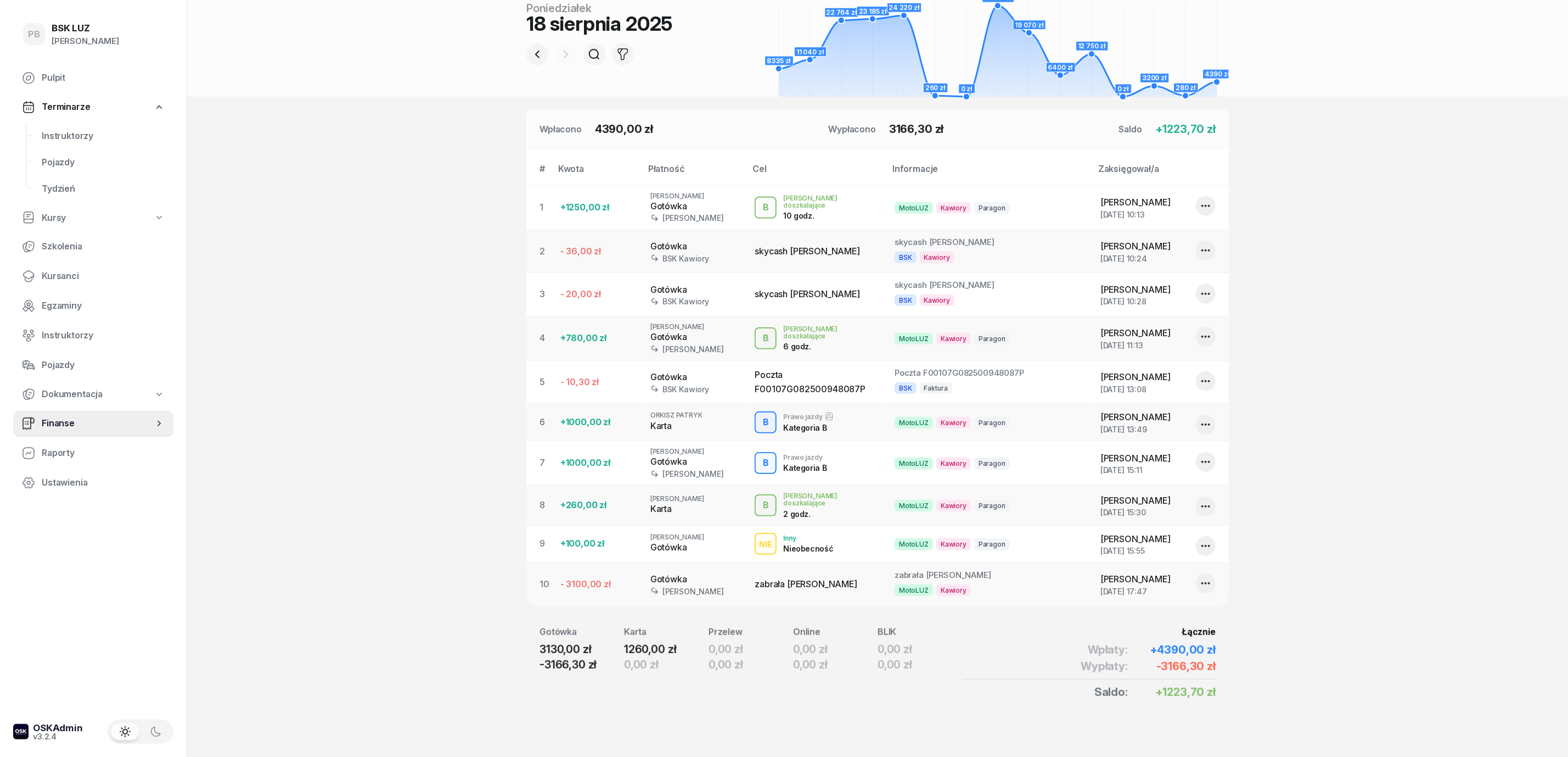
scroll to position [220, 0]
click at [1200, 541] on icon "button" at bounding box center [1205, 543] width 13 height 13
click at [1417, 518] on section "Portfele gotówkowe MotoLUZ Kawiory 71 PLN BSK Kawiory 10.22 PLN MotoLUZ Skłodow…" at bounding box center [878, 269] width 1381 height 976
click at [1422, 518] on section "Portfele gotówkowe MotoLUZ Kawiory 71 PLN BSK Kawiory 10.22 PLN MotoLUZ Skłodow…" at bounding box center [878, 269] width 1381 height 976
click at [1203, 541] on icon "button" at bounding box center [1205, 543] width 13 height 13
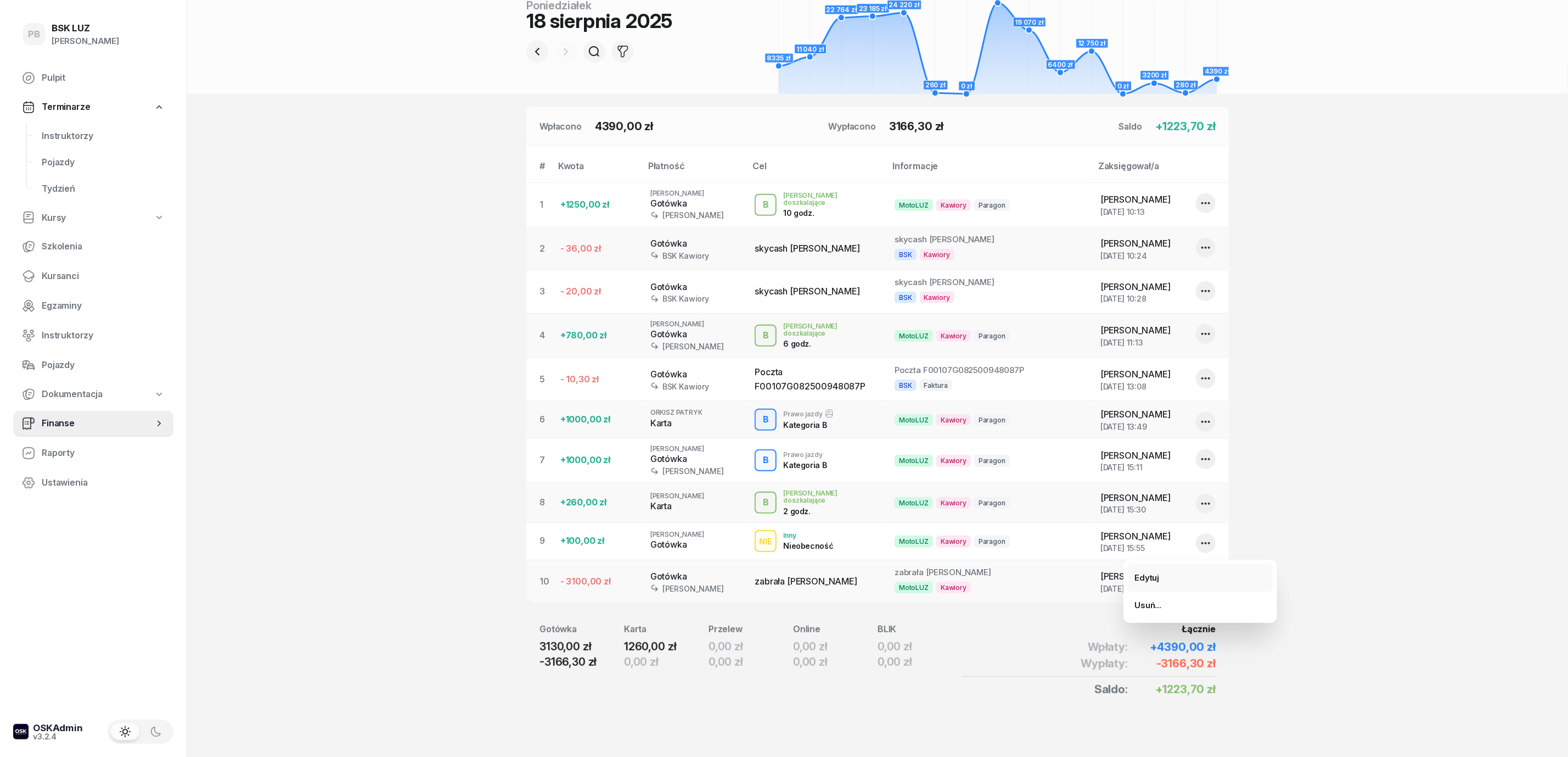
click at [1176, 578] on link "Edytuj" at bounding box center [1200, 578] width 145 height 28
select select "15"
select select "54"
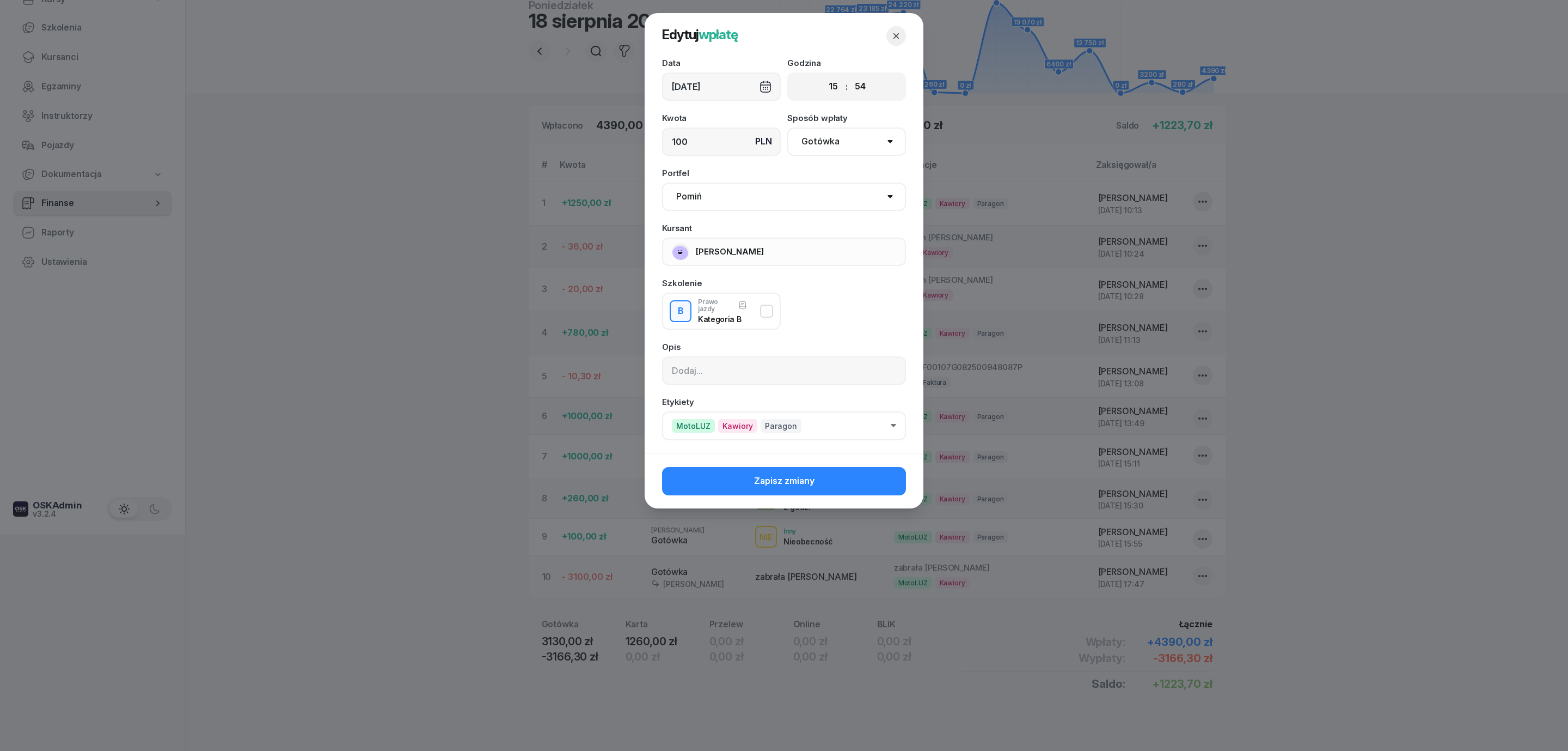
click at [783, 193] on select "Pomiń MotoLUZ Kawiory BSK Kawiory MotoLUZ Skłodowska BSK Skłodowska SzkołaMOTO …" at bounding box center [784, 197] width 244 height 29
select select "67eb9ff40a04ba7908a5e502"
click at [662, 183] on select "Pomiń MotoLUZ Kawiory BSK Kawiory MotoLUZ Skłodowska BSK Skłodowska SzkołaMOTO …" at bounding box center [784, 197] width 244 height 29
click at [840, 485] on button "Zapisz zmiany" at bounding box center [784, 481] width 244 height 29
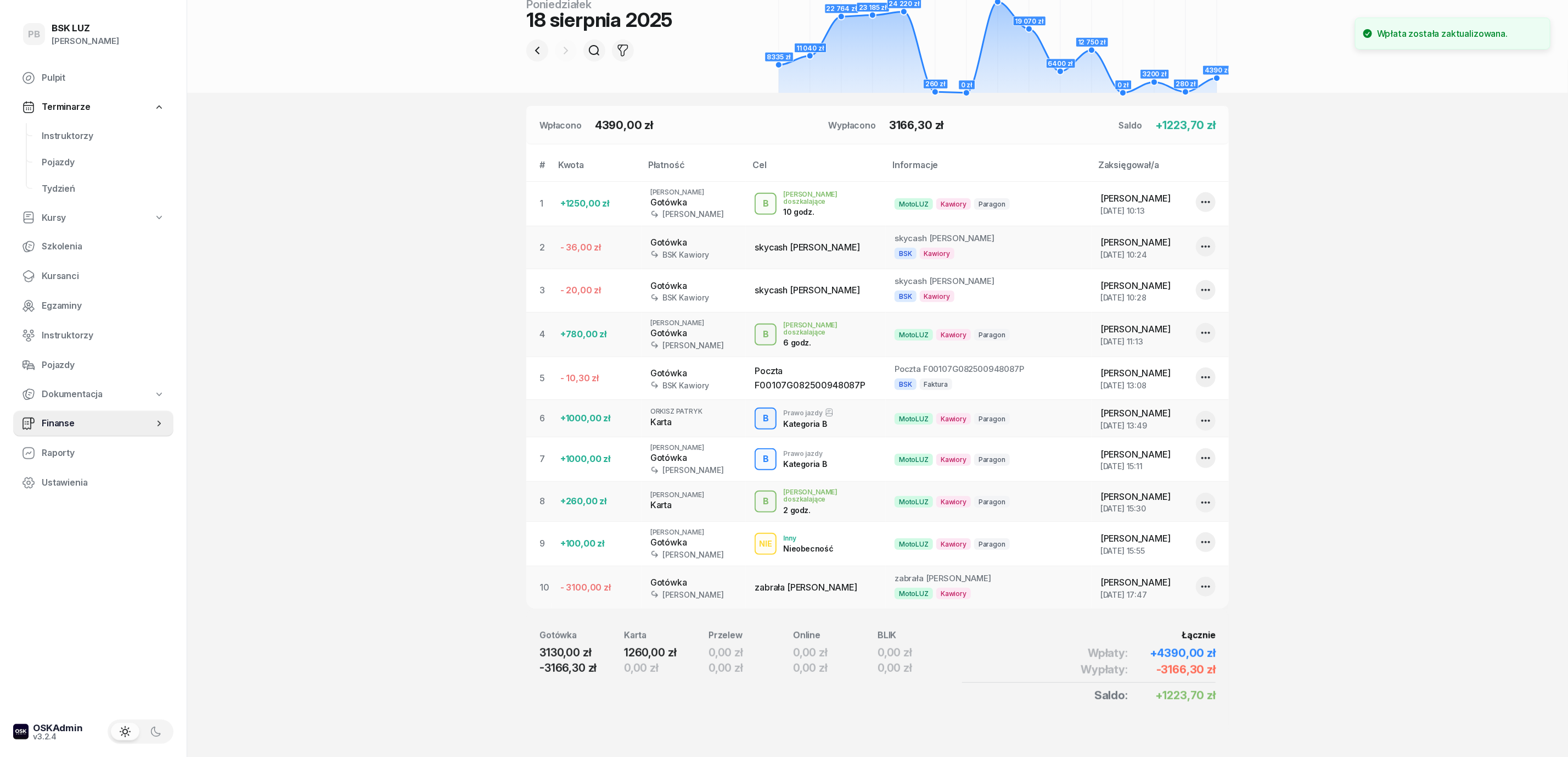
click at [1497, 524] on section "Portfele gotówkowe MotoLUZ Kawiory 171 PLN BSK Kawiory 10.22 PLN MotoLUZ Skłodo…" at bounding box center [878, 271] width 1381 height 982
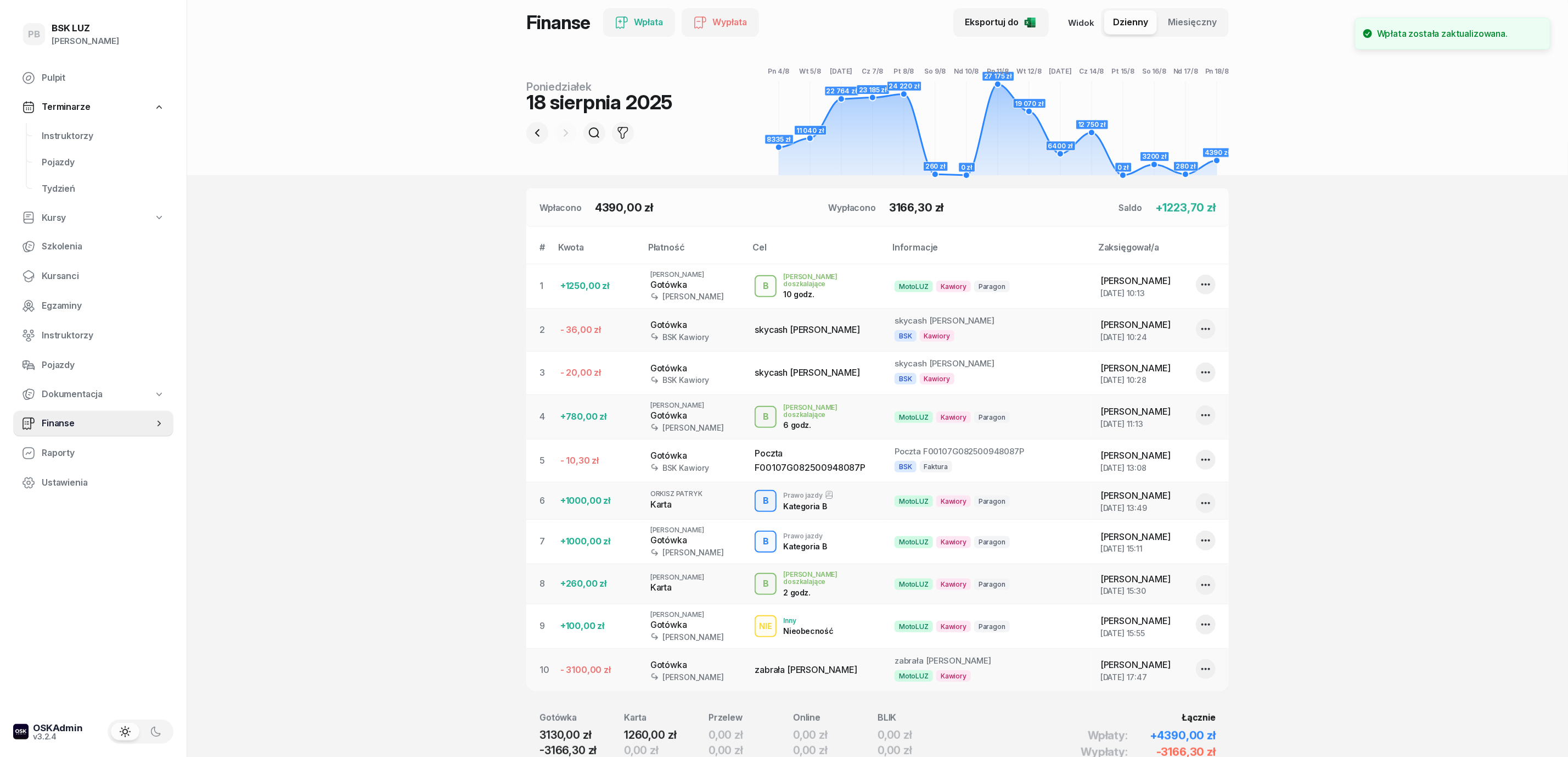
scroll to position [0, 0]
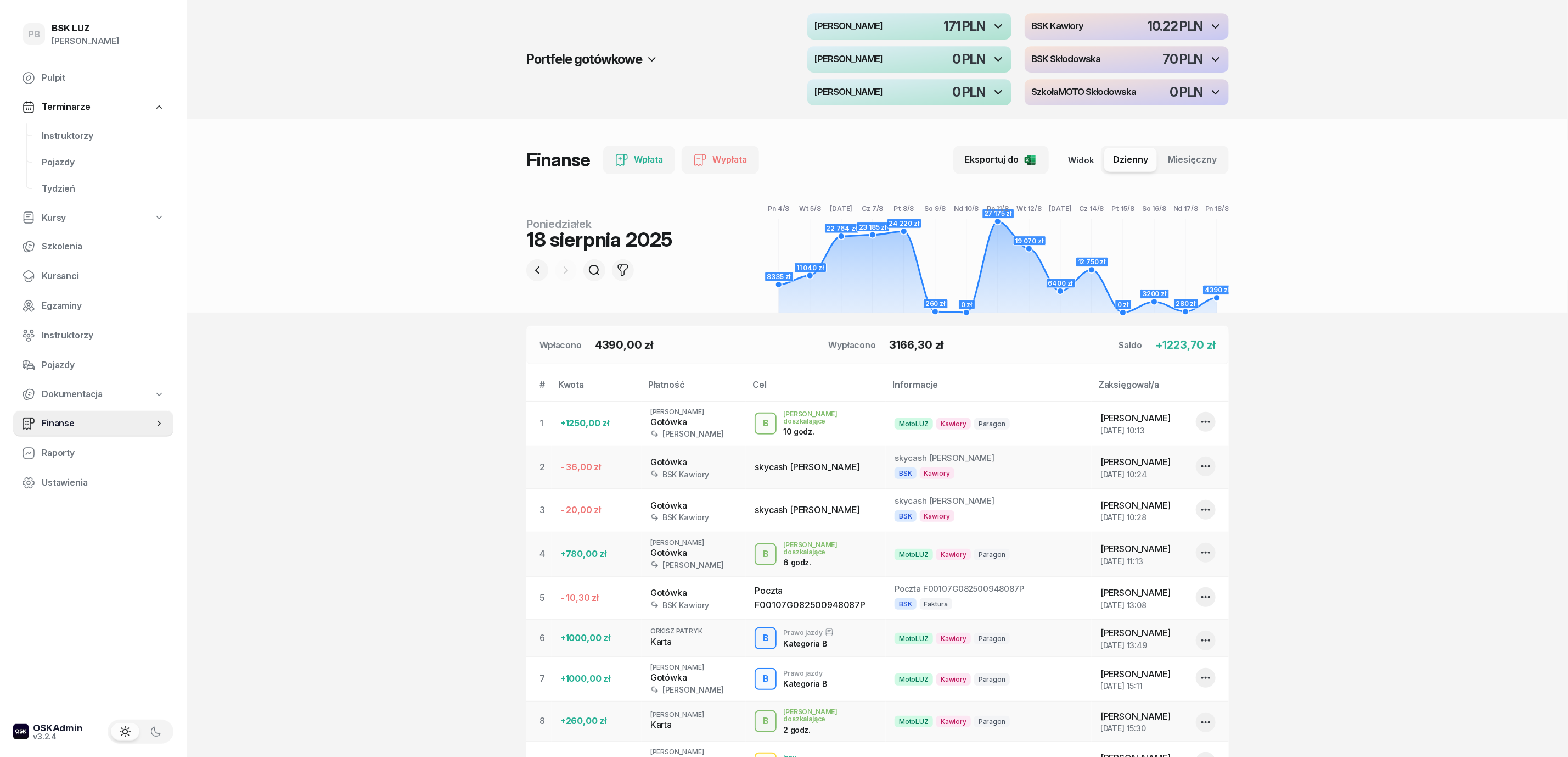
click at [236, 471] on section "Portfele gotówkowe MotoLUZ Kawiory 171 PLN BSK Kawiory 10.22 PLN MotoLUZ Skłodo…" at bounding box center [878, 491] width 1381 height 982
click at [60, 277] on span "Kursanci" at bounding box center [103, 276] width 123 height 14
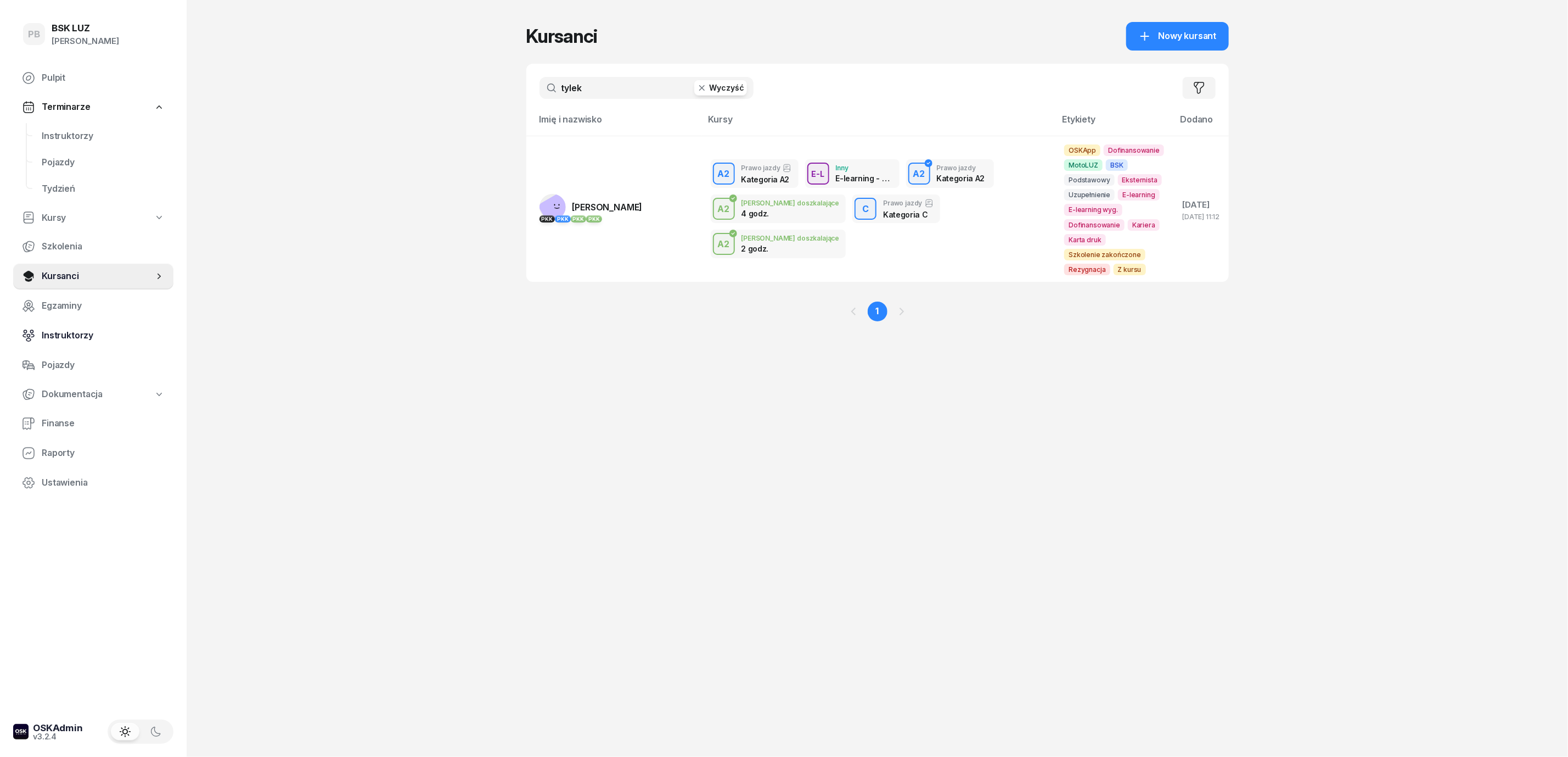
click at [66, 335] on span "Instruktorzy" at bounding box center [103, 335] width 123 height 14
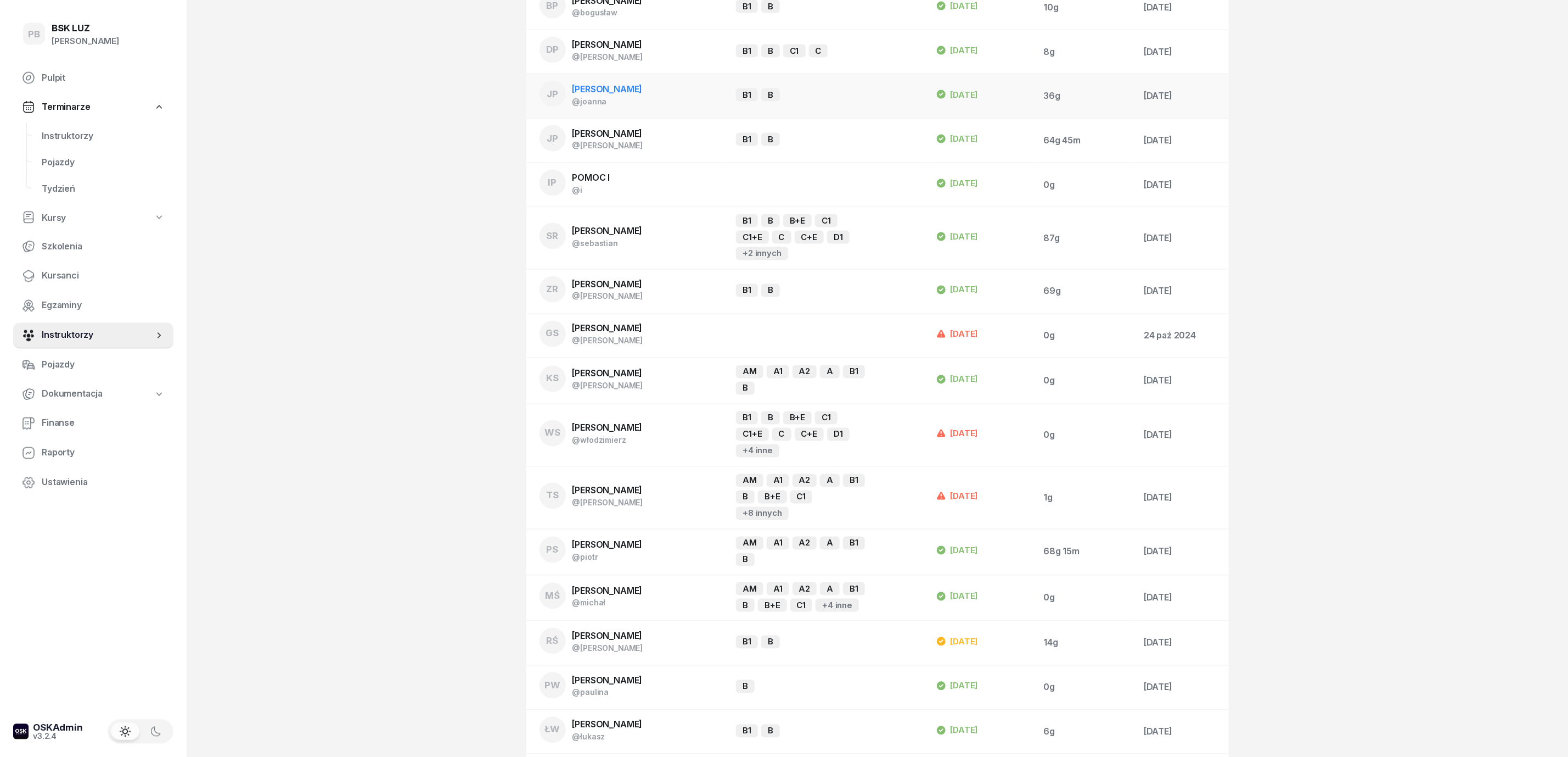
scroll to position [1235, 0]
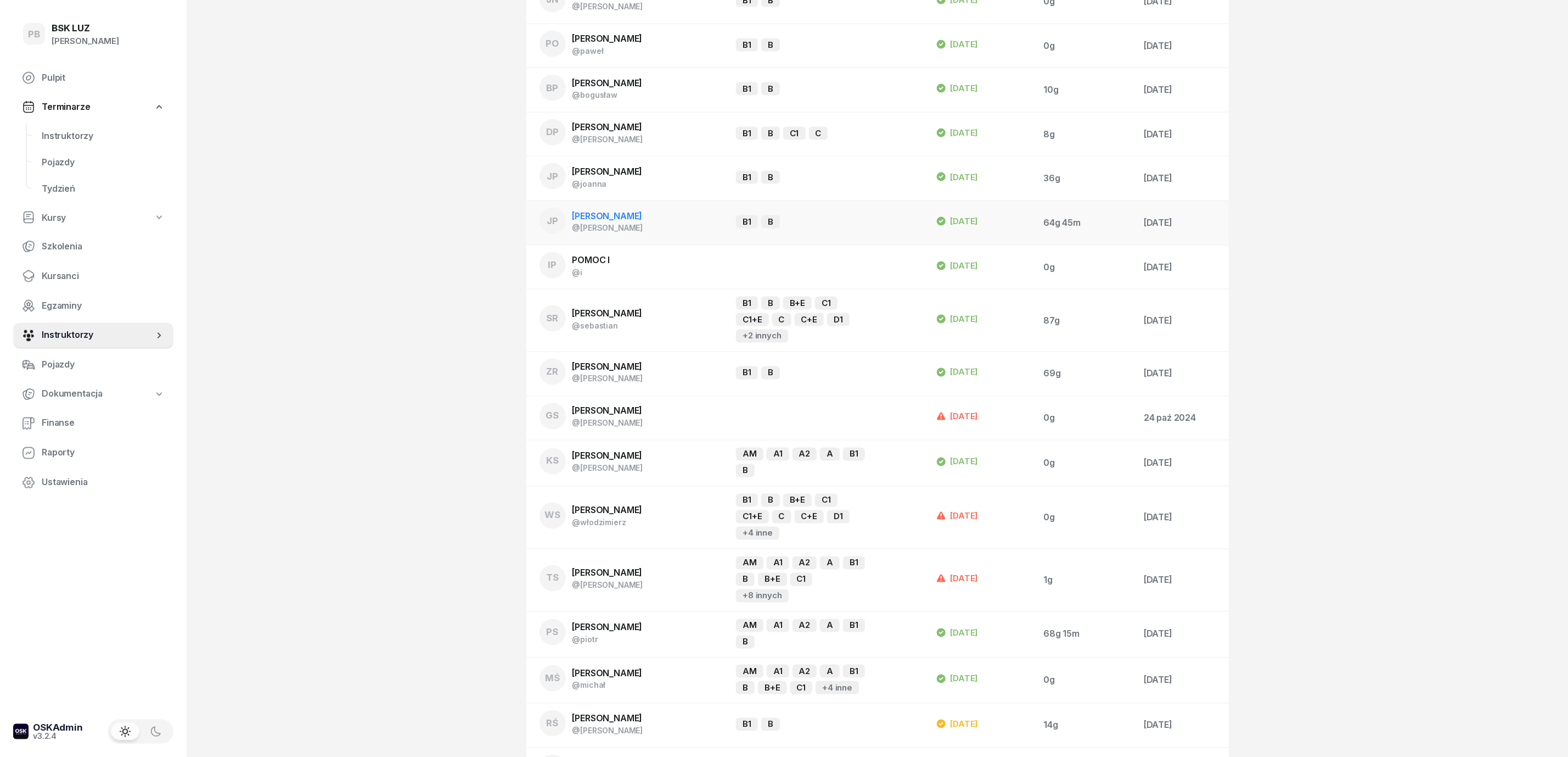
click at [608, 211] on span "[PERSON_NAME]" at bounding box center [608, 216] width 70 height 11
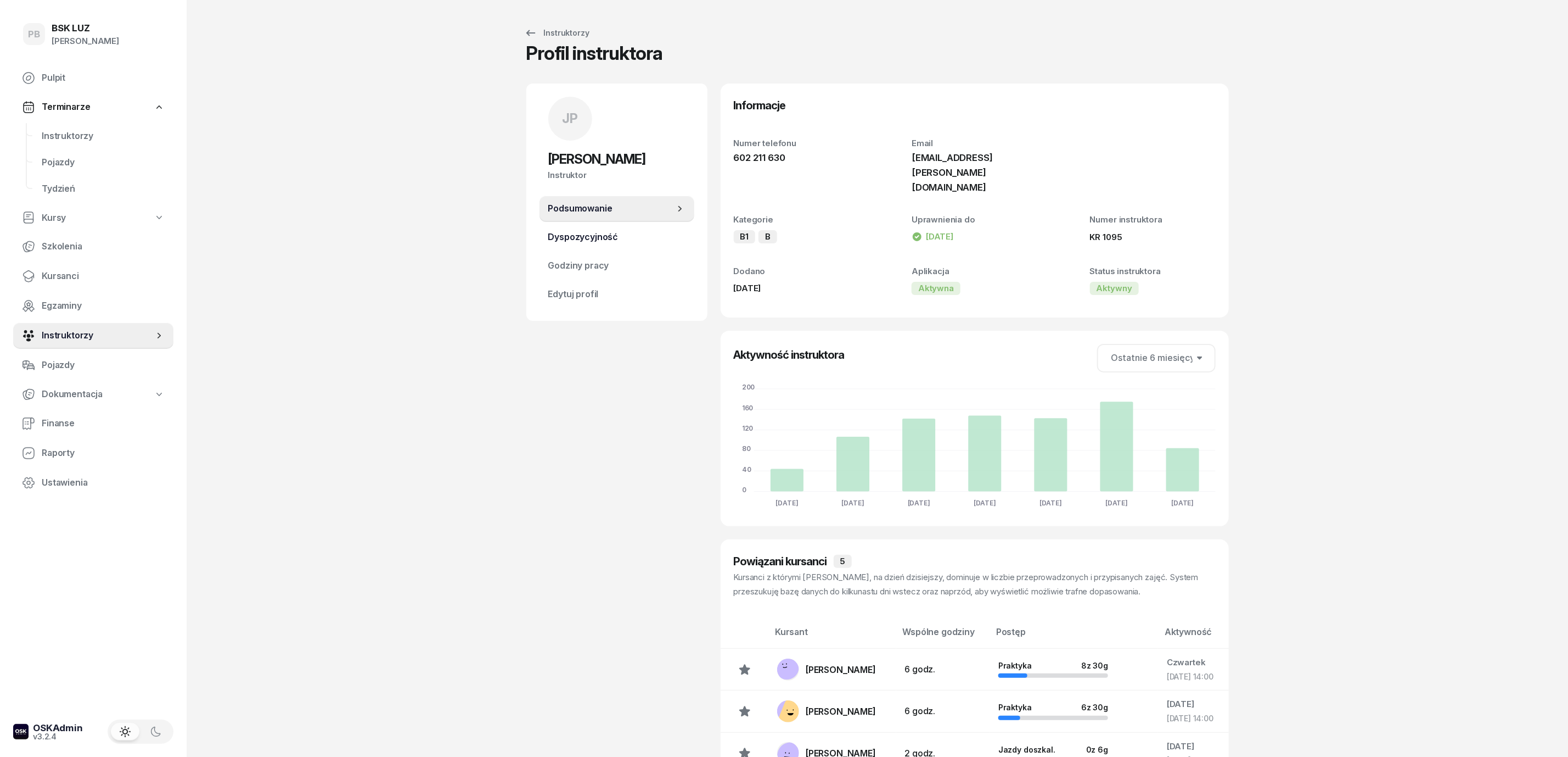
click at [627, 228] on link "Dyspozycyjność" at bounding box center [617, 237] width 155 height 26
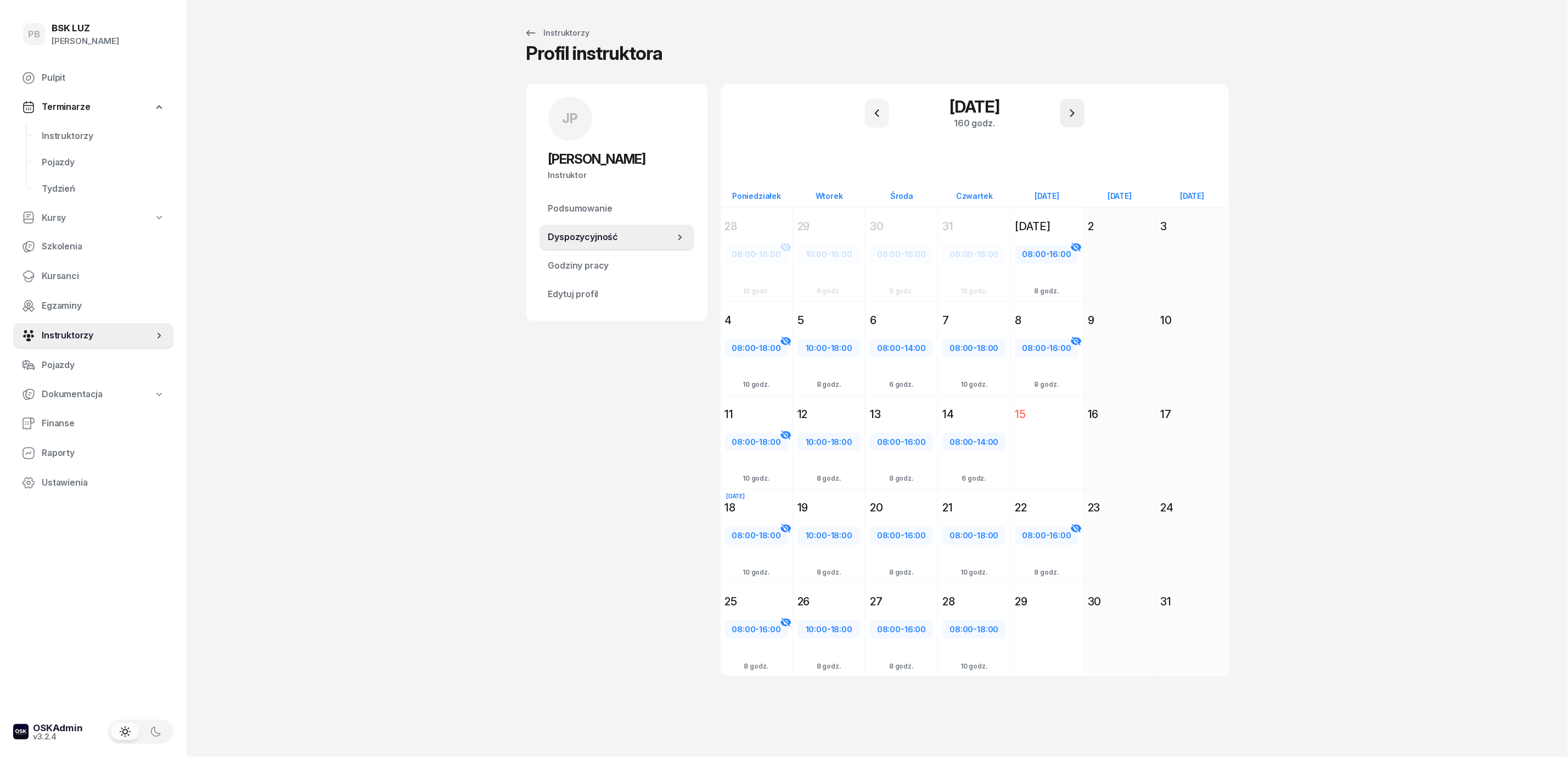
click at [1078, 103] on button "button" at bounding box center [1072, 113] width 24 height 29
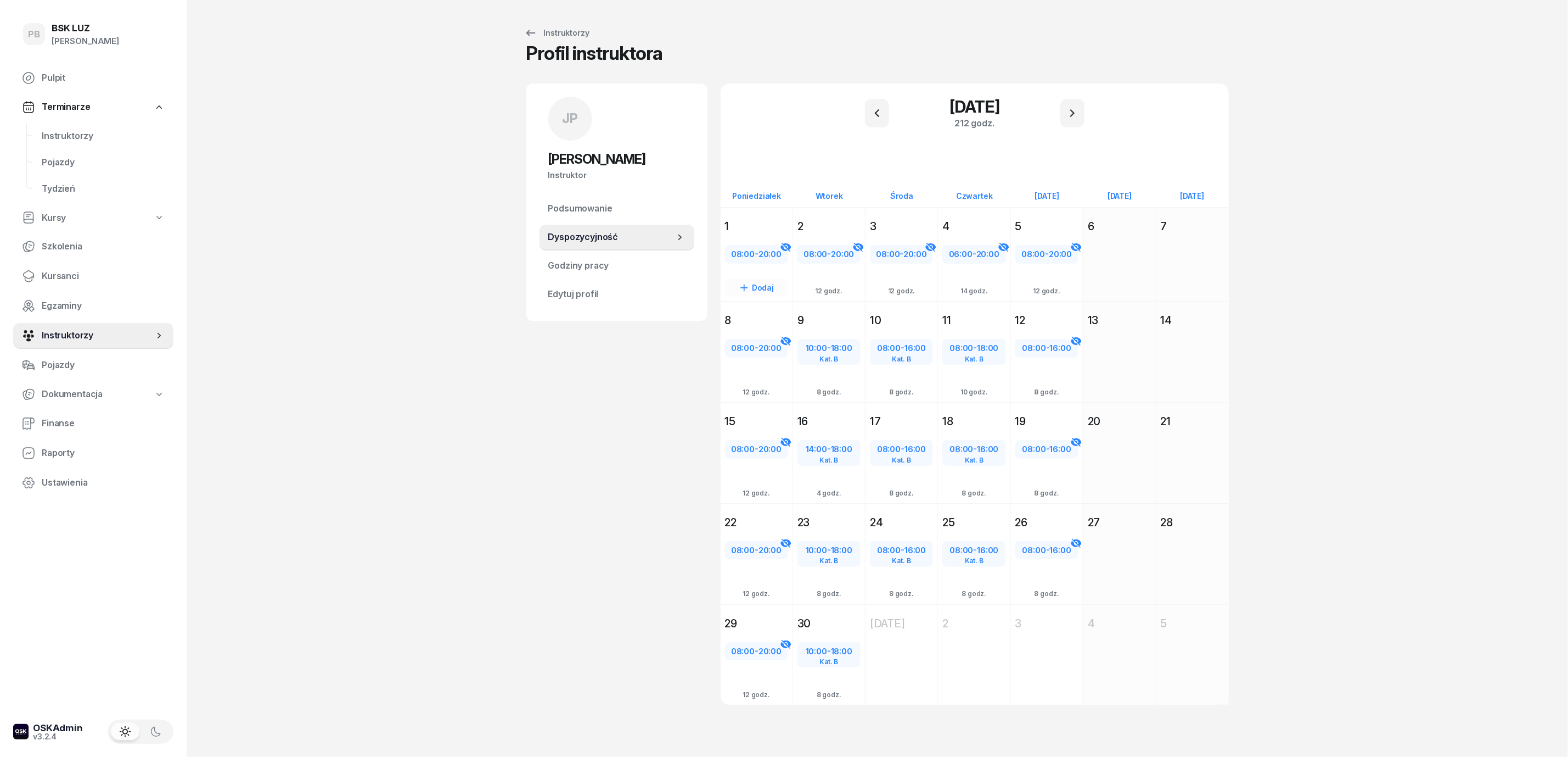
click at [765, 252] on span "20:00" at bounding box center [770, 254] width 23 height 10
select select "08"
select select "20"
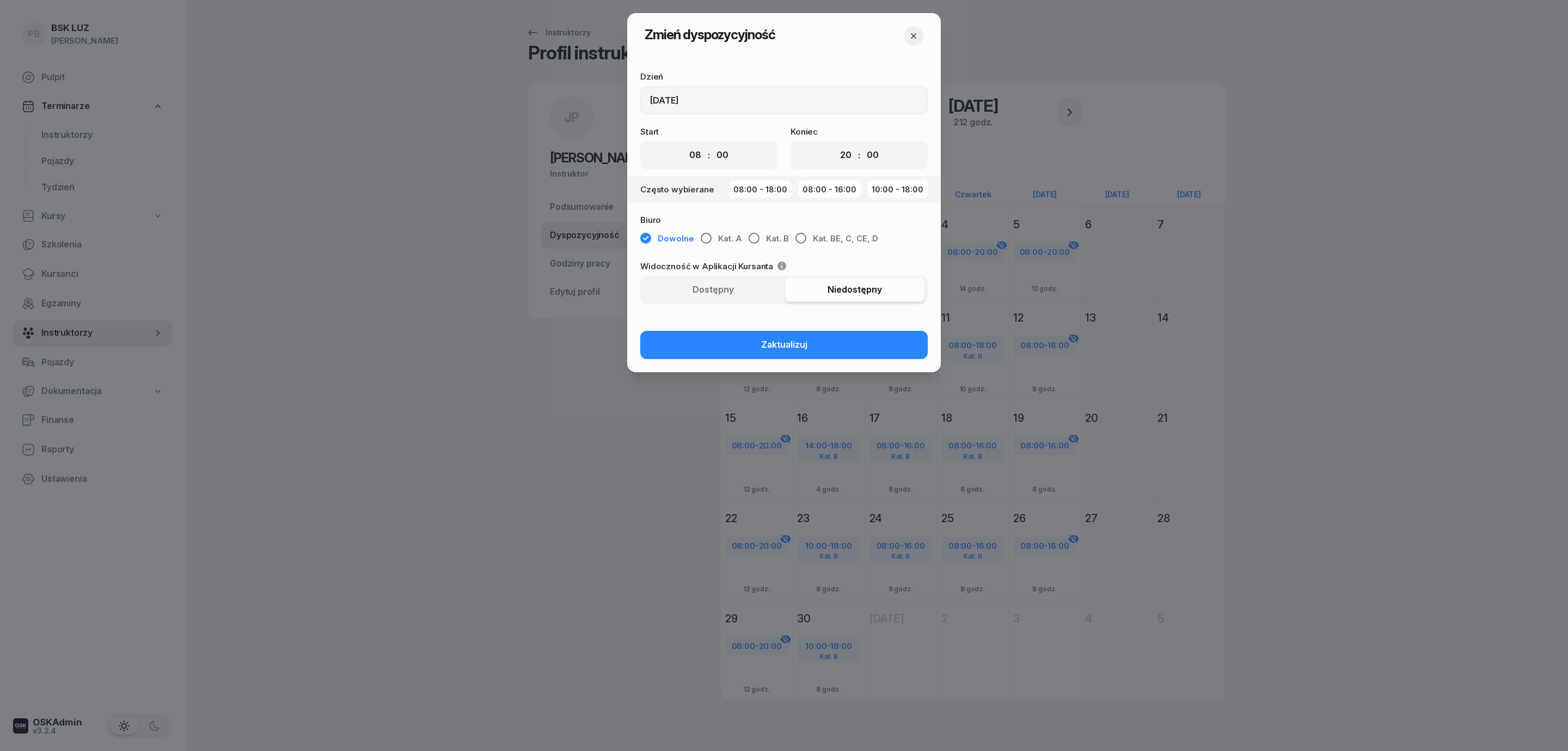
click at [917, 33] on icon "button" at bounding box center [914, 36] width 11 height 11
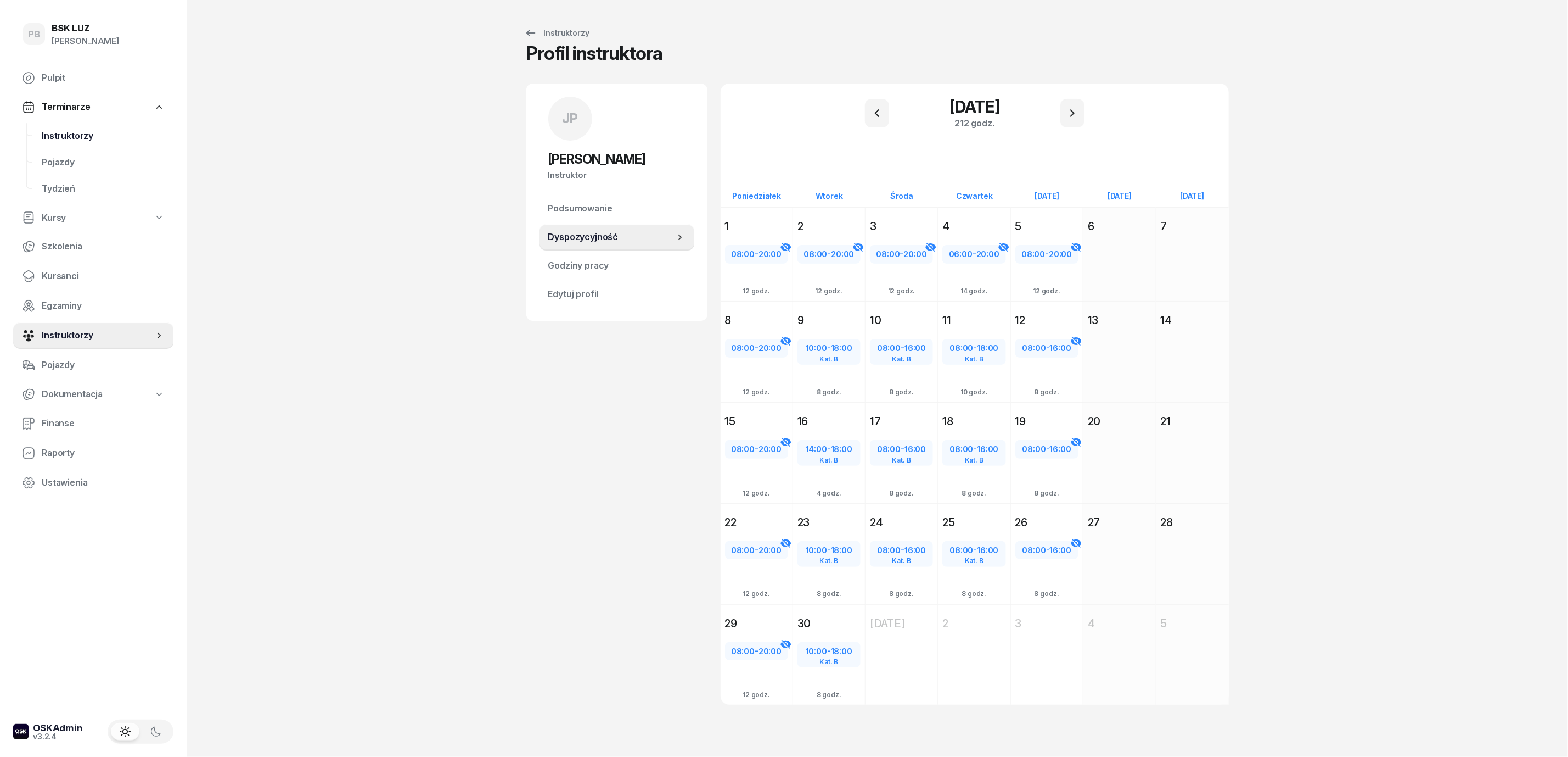
click at [77, 134] on span "Instruktorzy" at bounding box center [103, 136] width 123 height 14
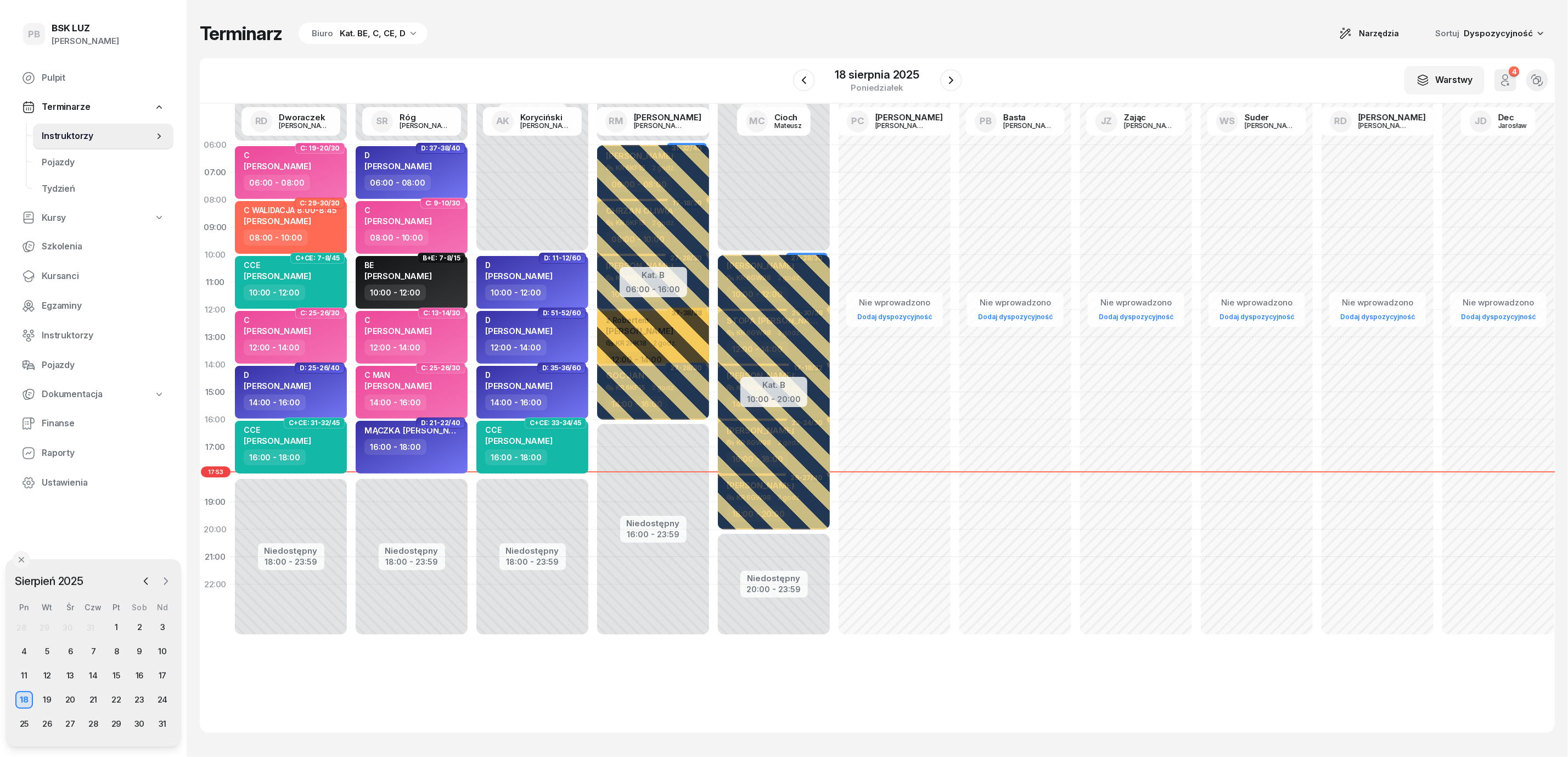
click at [166, 580] on icon "button" at bounding box center [166, 581] width 3 height 7
click at [20, 623] on div "1" at bounding box center [24, 627] width 18 height 18
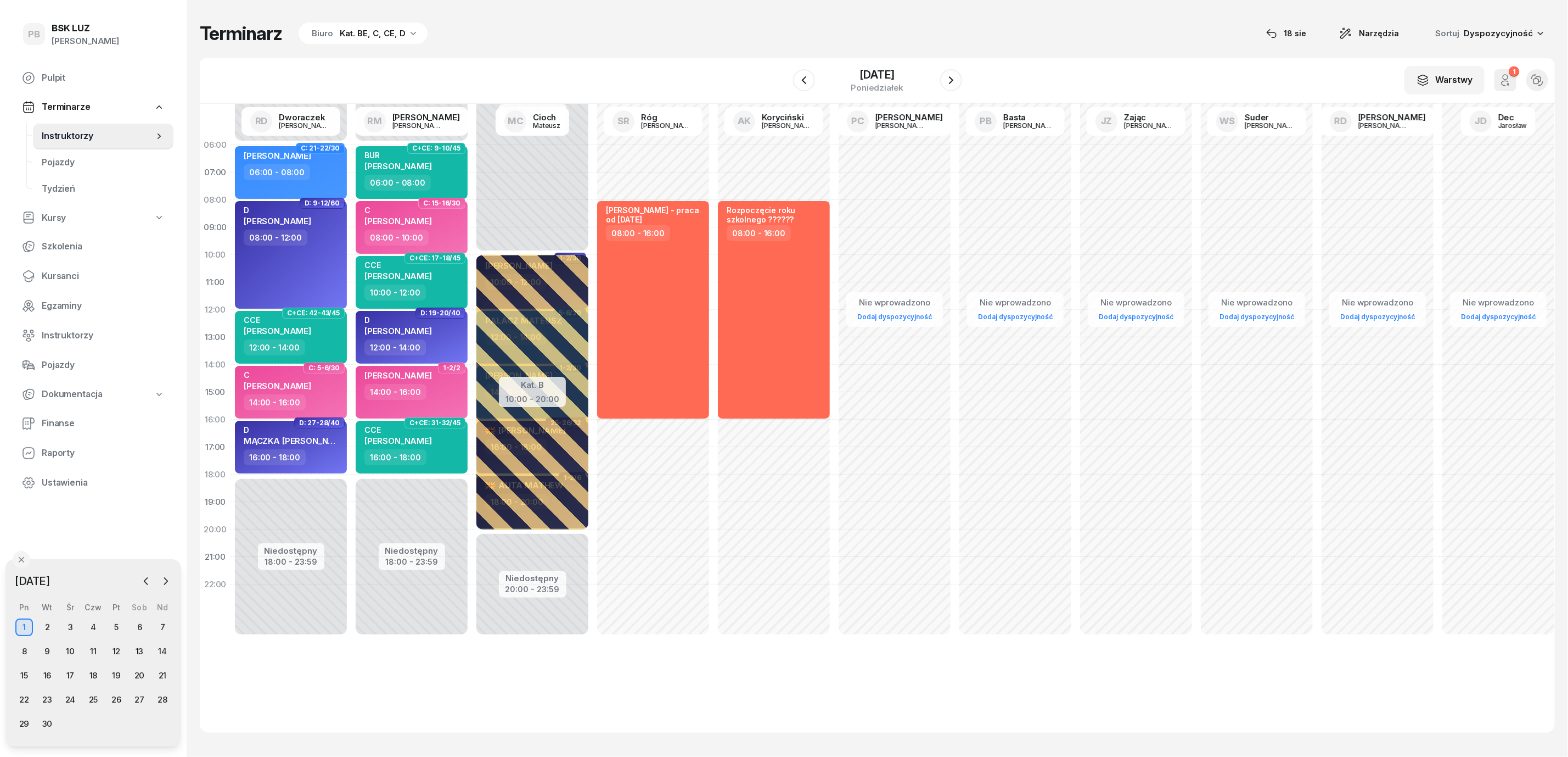
click at [374, 29] on div "Kat. BE, C, CE, D" at bounding box center [373, 33] width 66 height 13
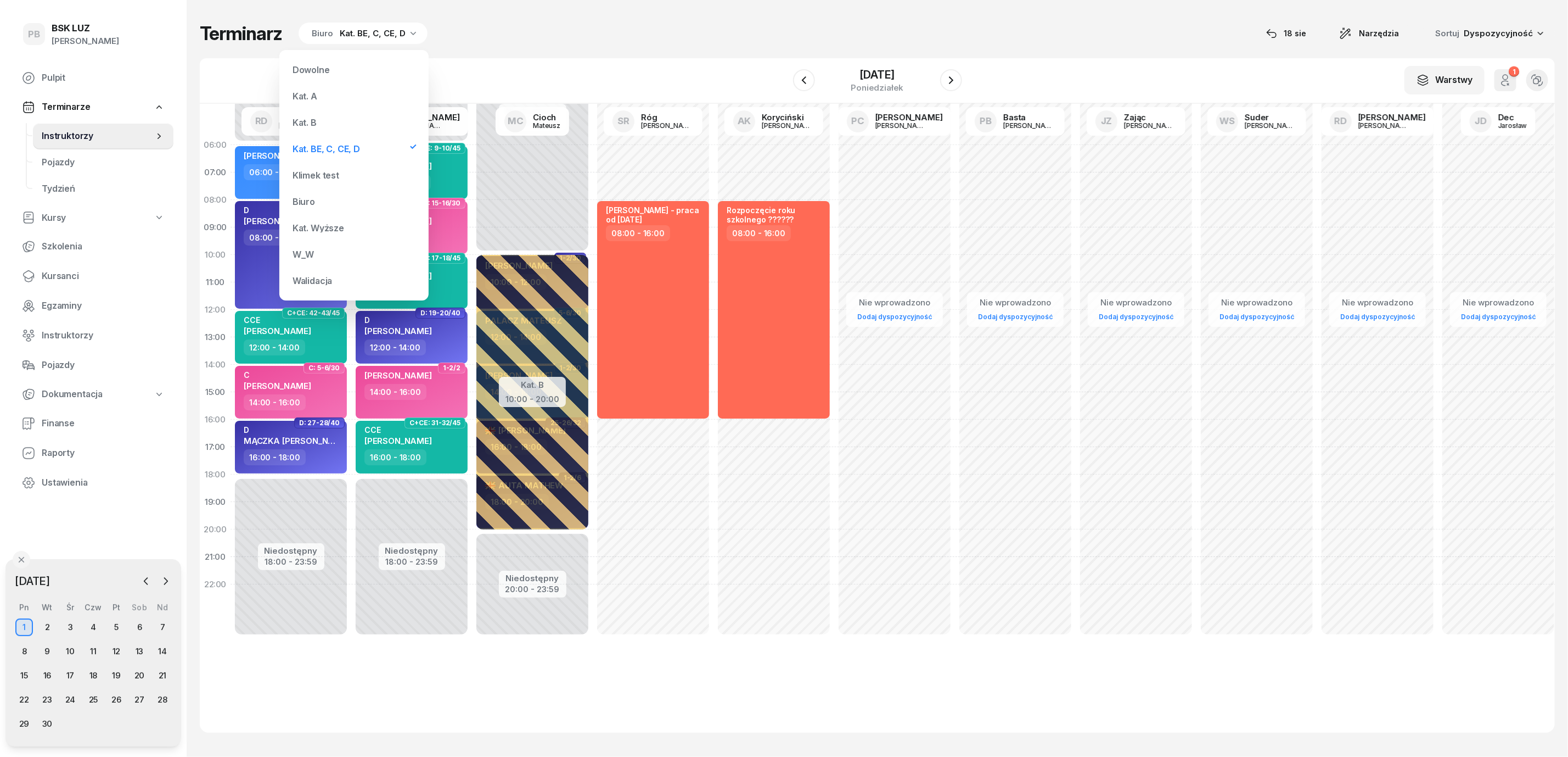
click at [309, 124] on div "Kat. B" at bounding box center [304, 122] width 24 height 9
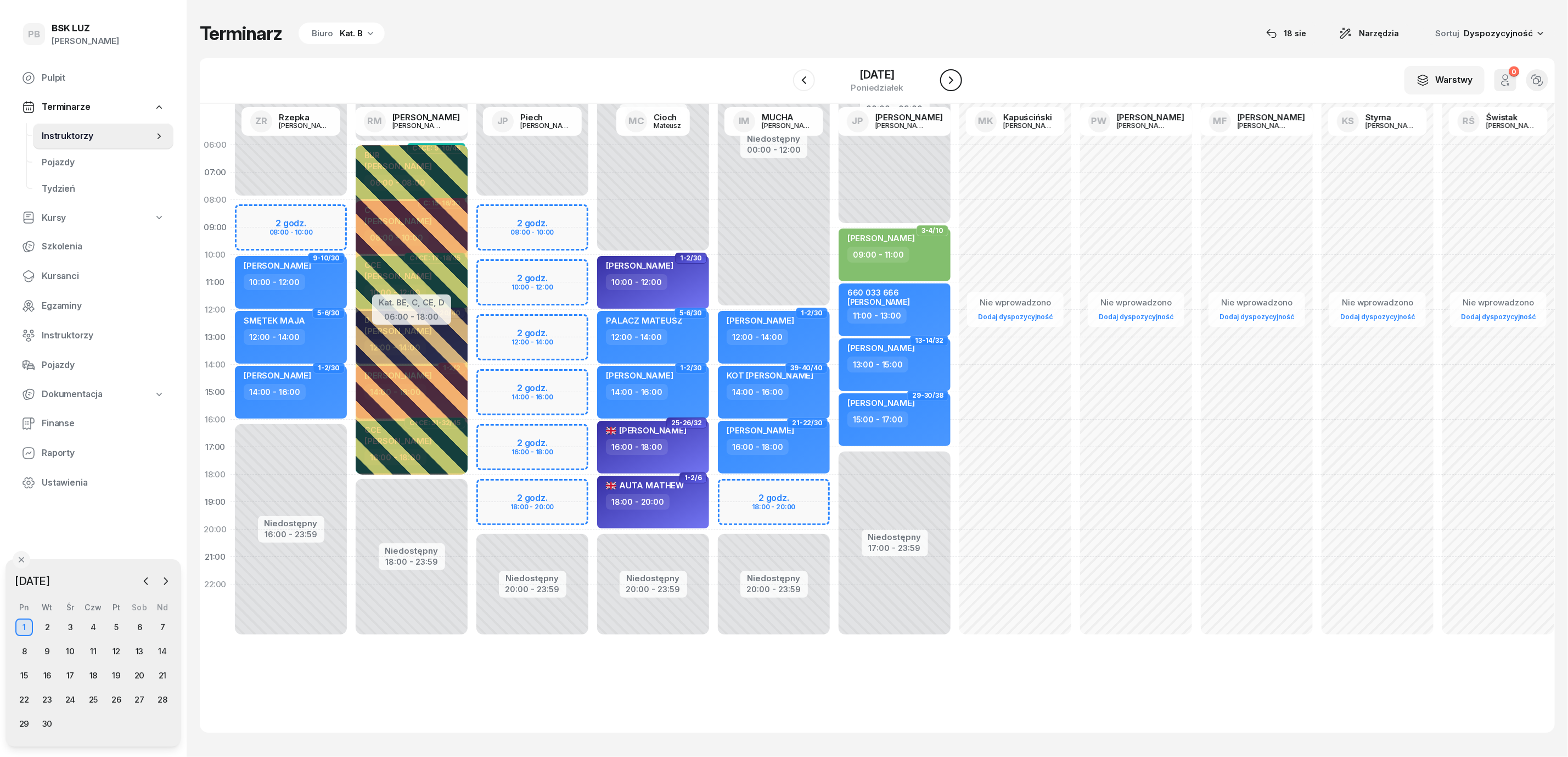
click at [949, 80] on icon "button" at bounding box center [951, 80] width 13 height 13
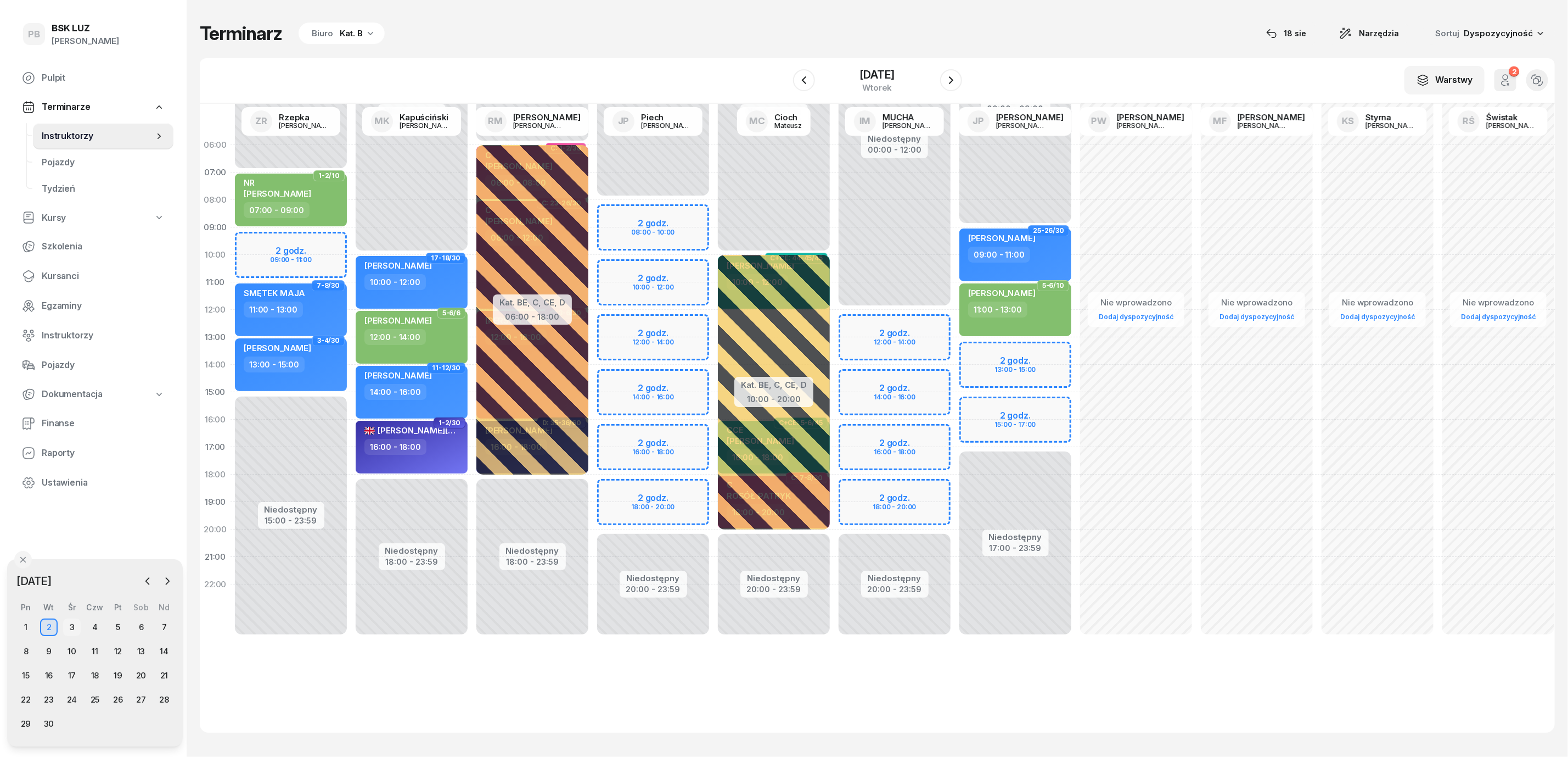
click at [78, 623] on div "3" at bounding box center [72, 627] width 18 height 18
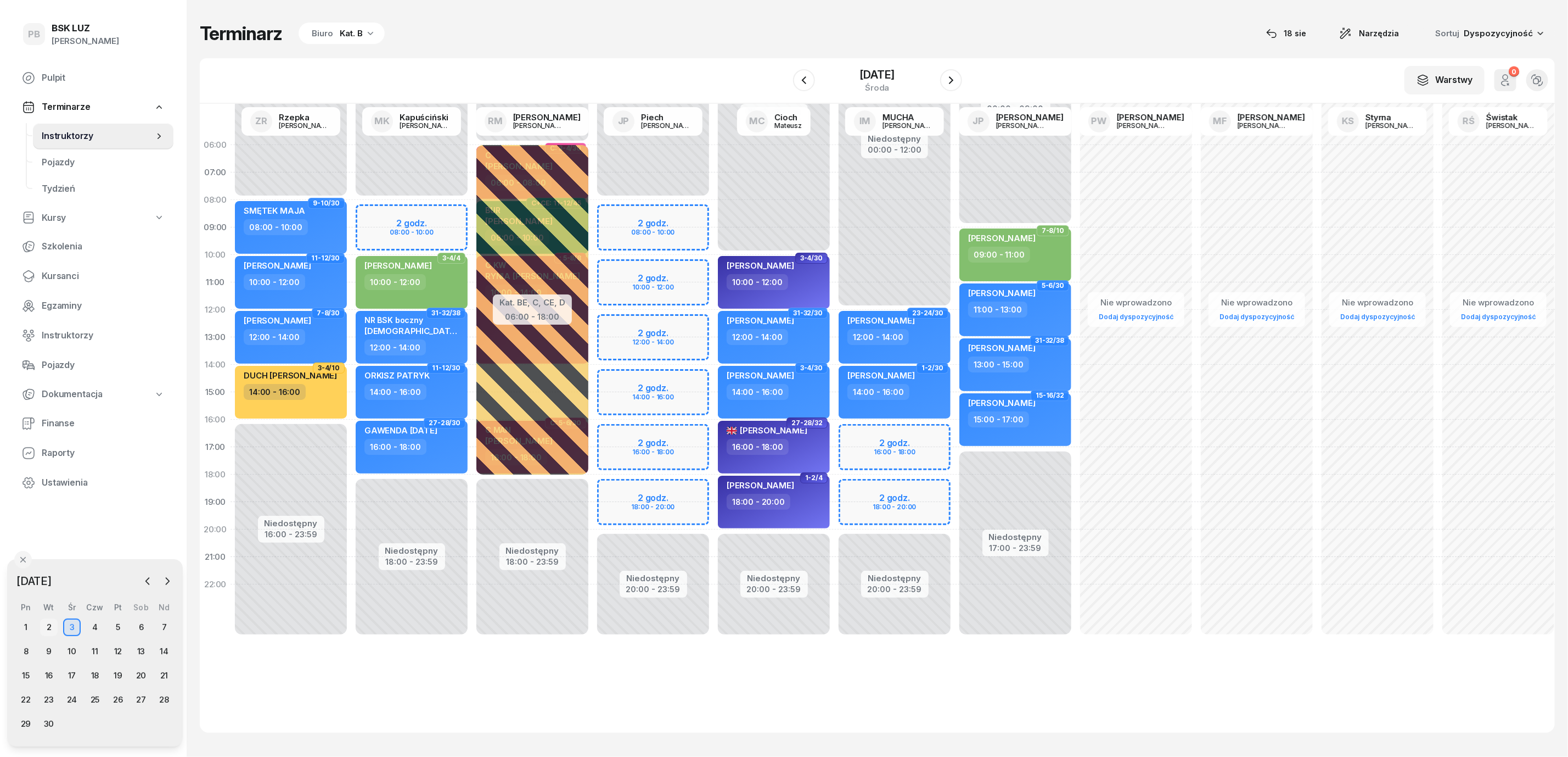
click at [48, 625] on div "2" at bounding box center [48, 627] width 18 height 18
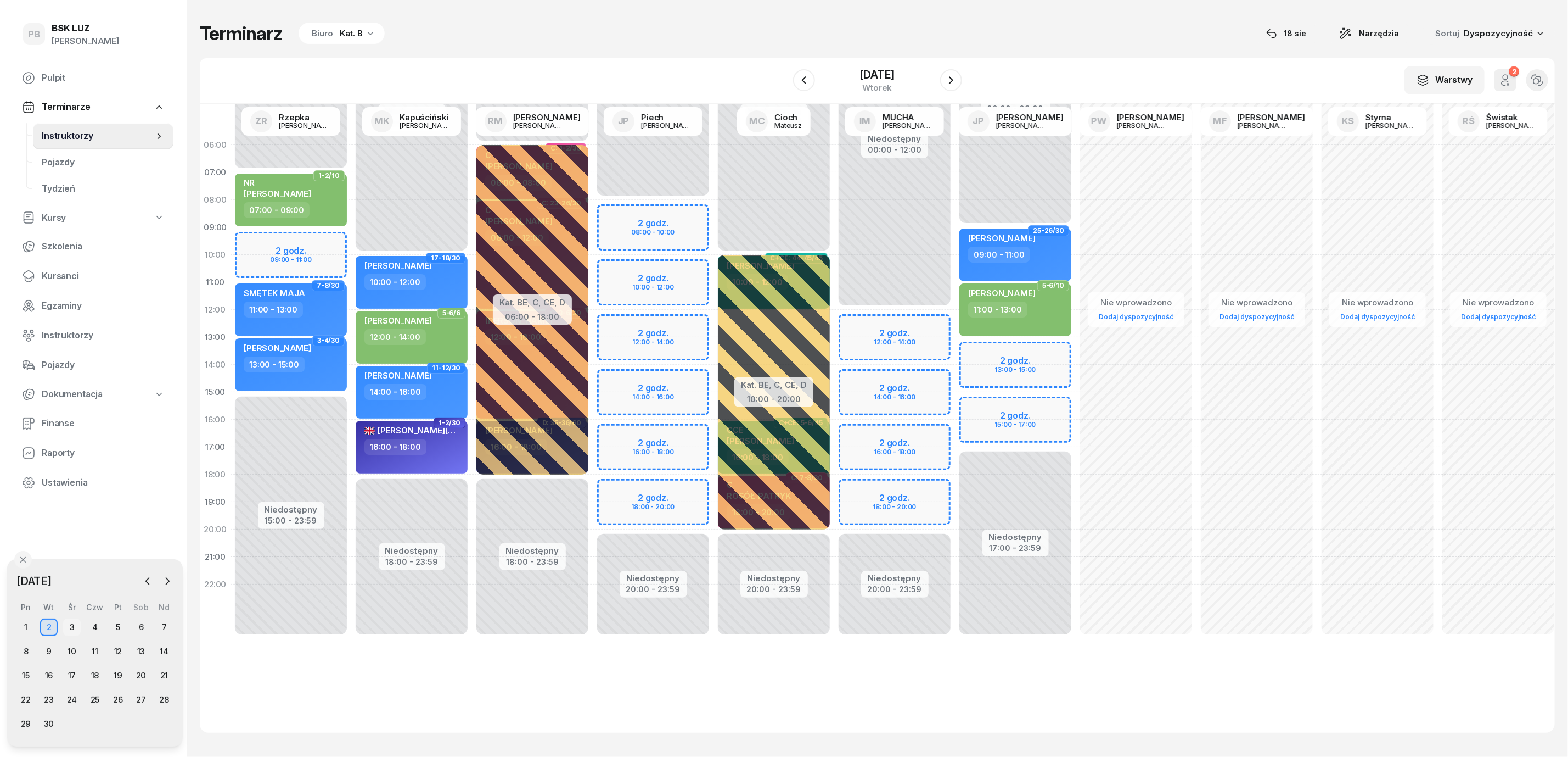
click at [66, 623] on div "3" at bounding box center [72, 627] width 18 height 18
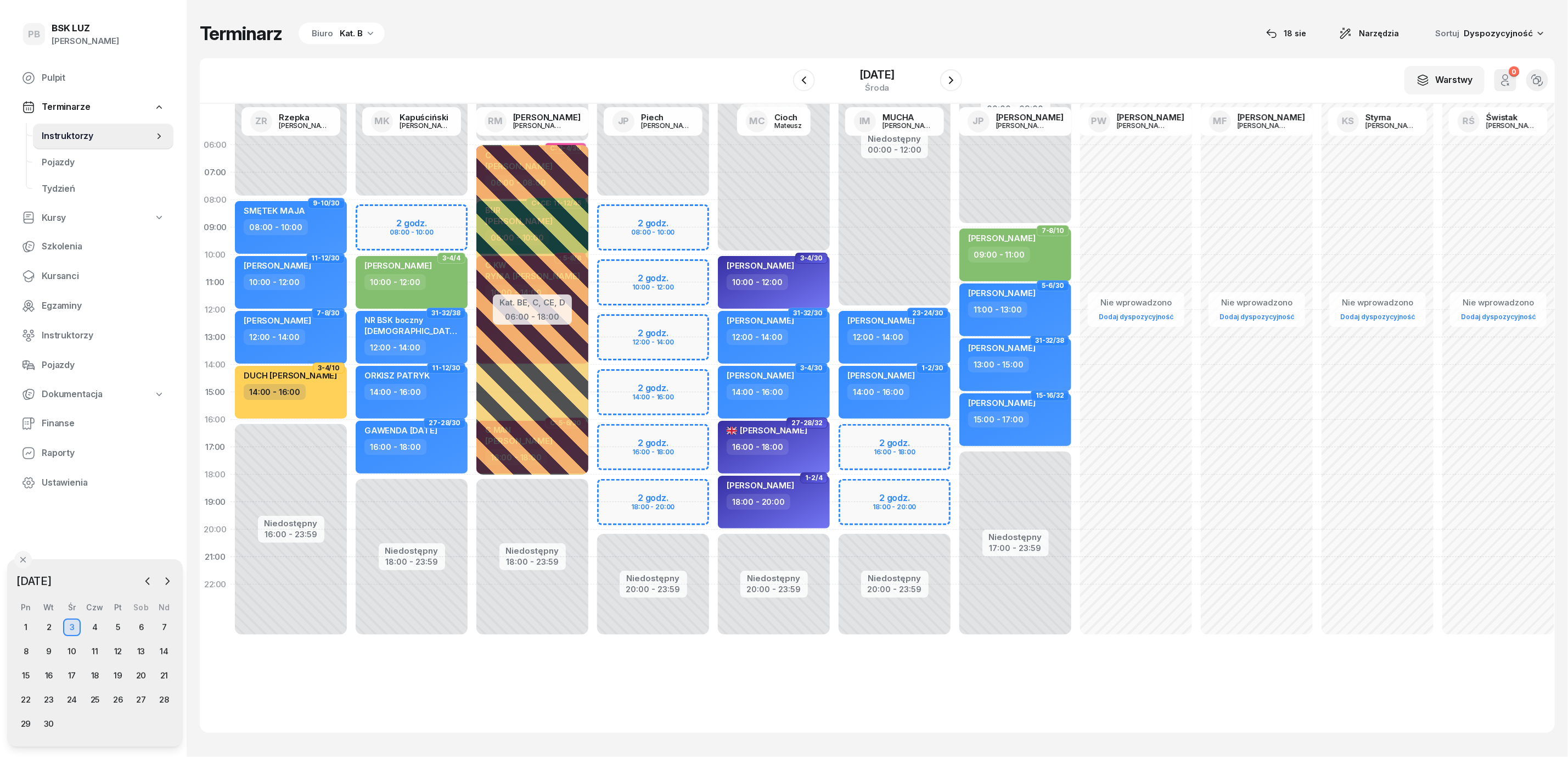
click at [714, 435] on div "Niedostępny 00:00 - 08:00 Niedostępny 20:00 - 23:59 2 godz. 08:00 - 10:00 2 god…" at bounding box center [774, 392] width 121 height 522
select select "16"
select select "18"
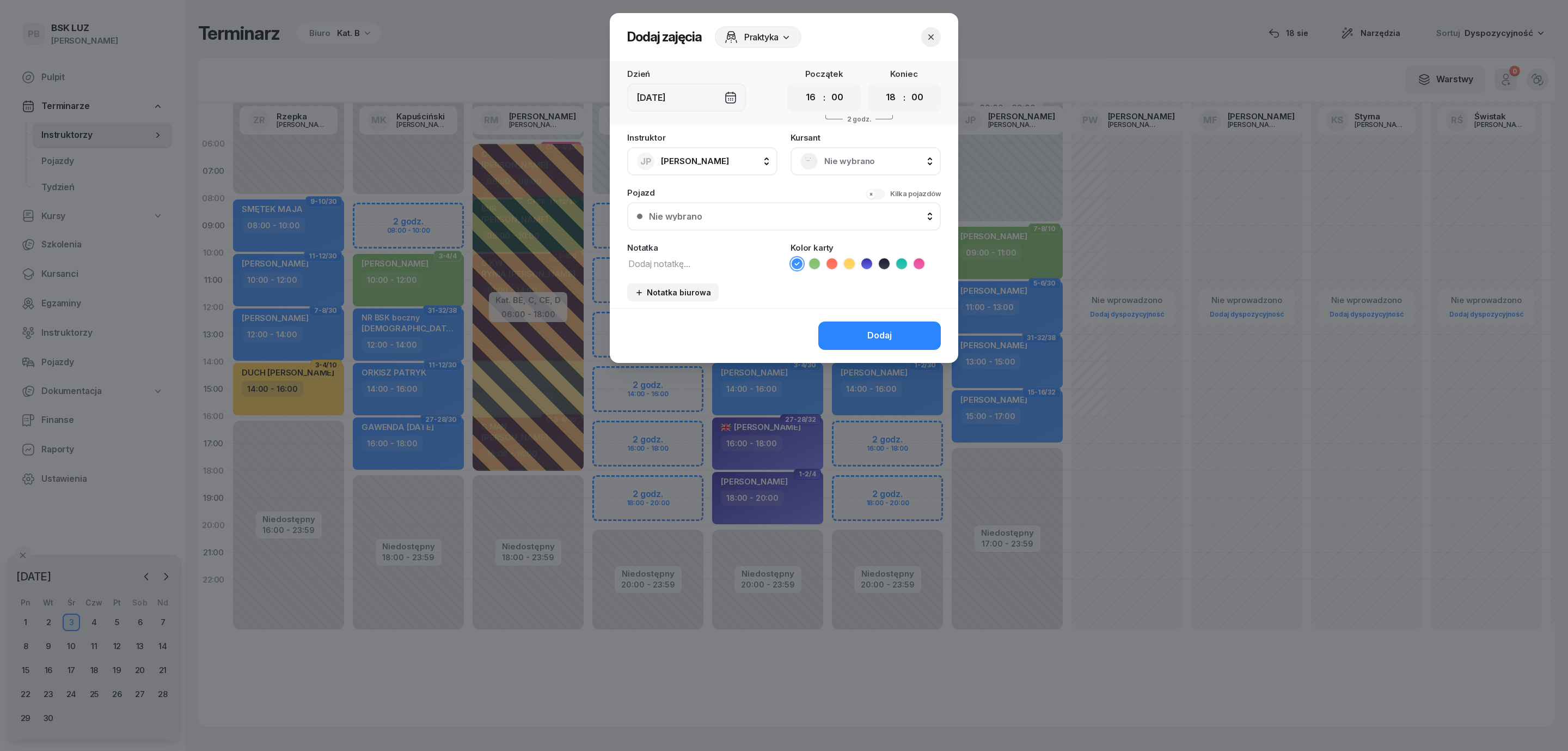
click at [639, 259] on textarea at bounding box center [702, 263] width 150 height 14
type textarea "wykład skrzyżowania"
click at [887, 262] on icon at bounding box center [884, 264] width 11 height 11
click at [761, 299] on div "Instruktor JP [PERSON_NAME] AK [PERSON_NAME] BP [PERSON_NAME] DP [PERSON_NAME] …" at bounding box center [784, 220] width 348 height 174
click at [850, 328] on button "Dodaj" at bounding box center [879, 336] width 122 height 29
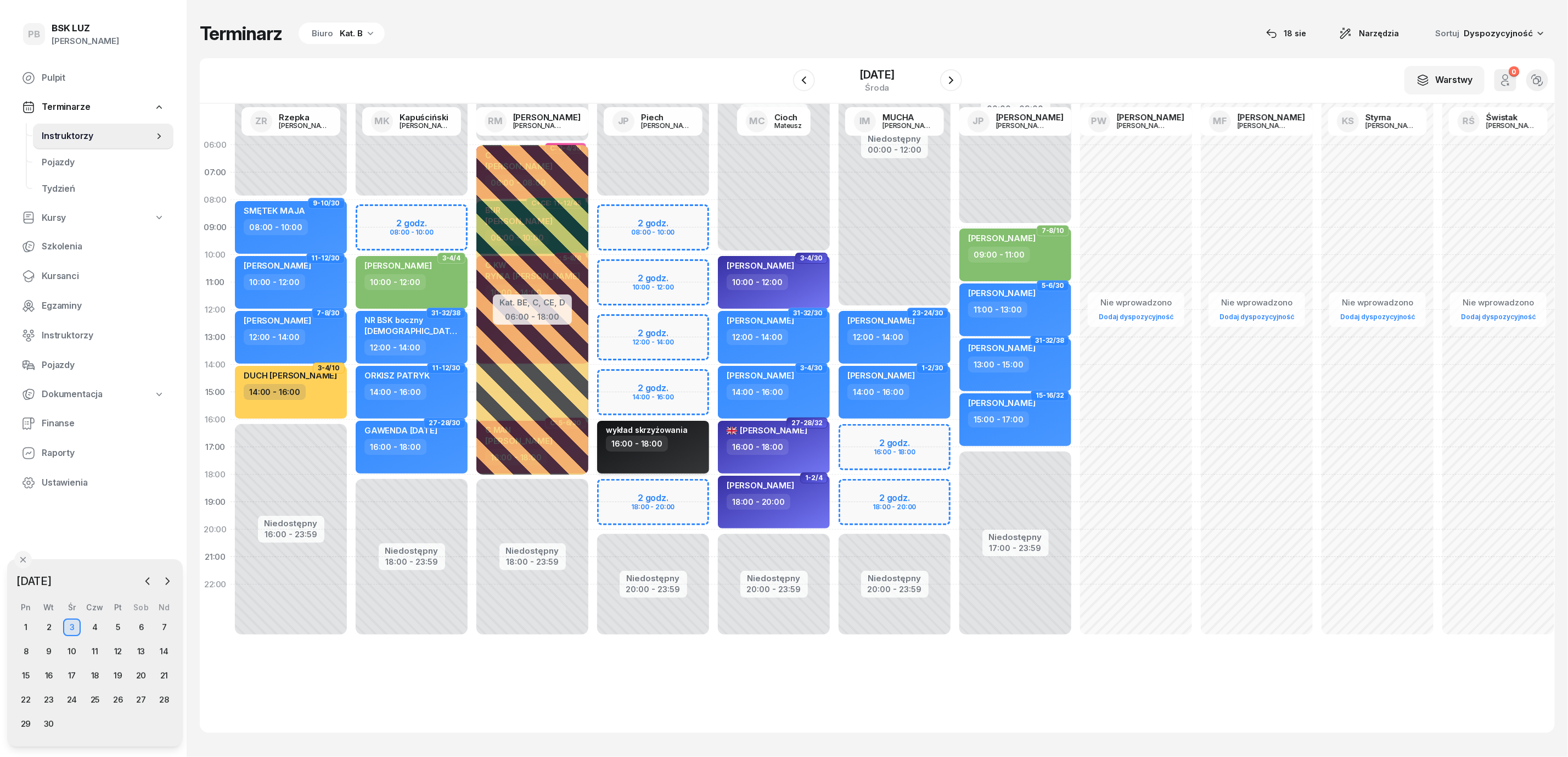
click at [697, 450] on div "16:00 - 18:00" at bounding box center [654, 443] width 96 height 16
select select "16"
select select "18"
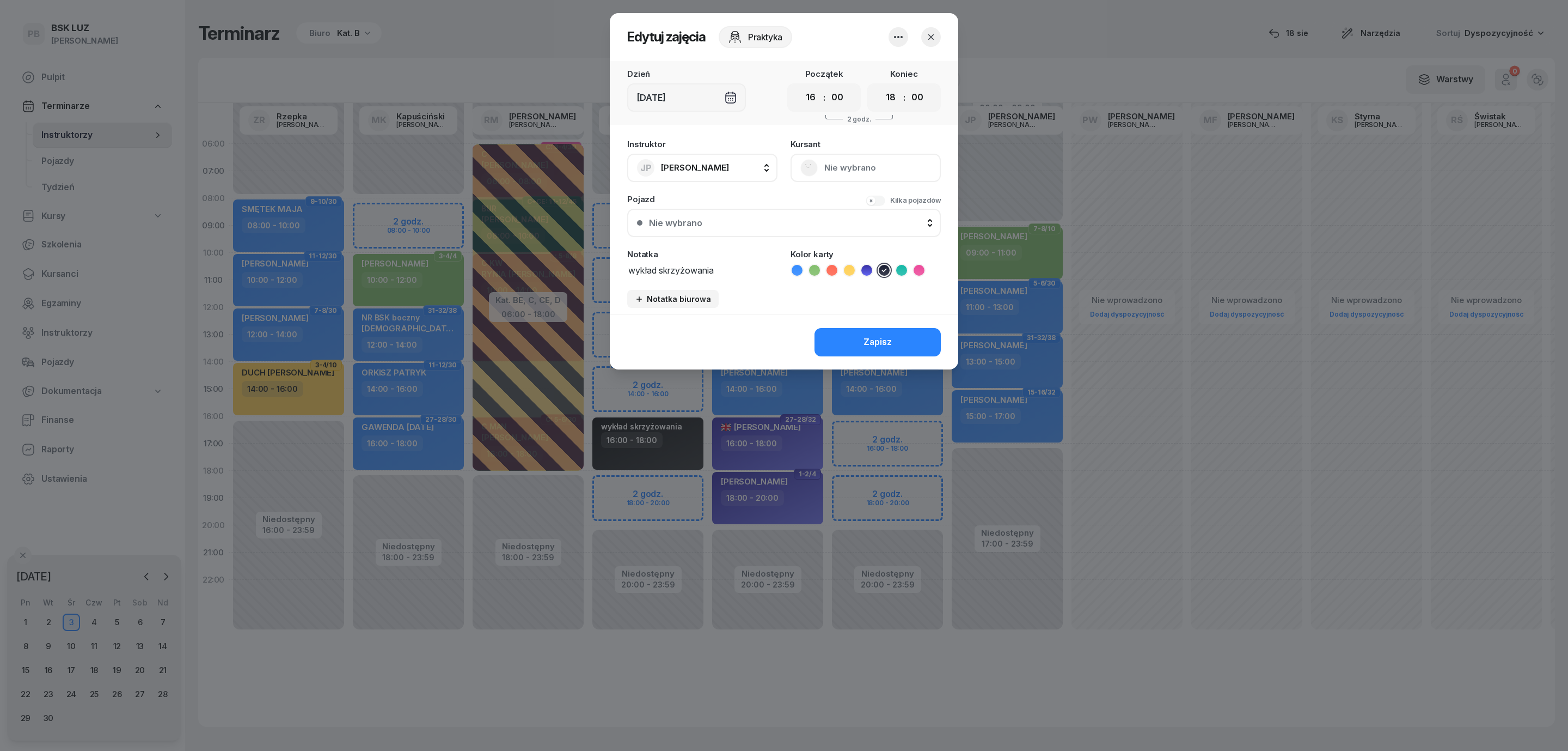
click at [937, 29] on button "button" at bounding box center [931, 37] width 19 height 19
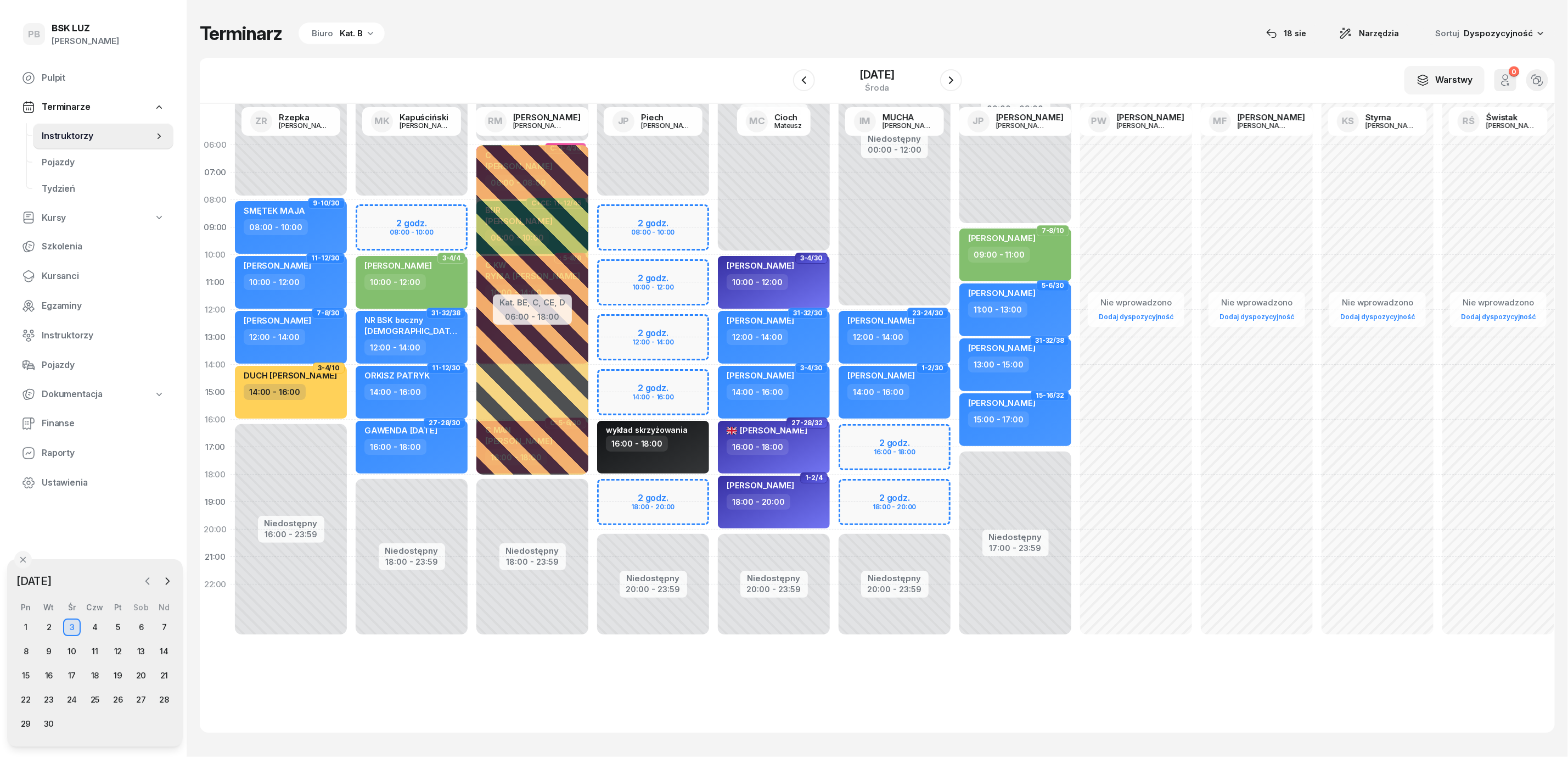
click at [149, 581] on icon "button" at bounding box center [148, 581] width 11 height 11
click at [28, 702] on div "18" at bounding box center [26, 699] width 18 height 18
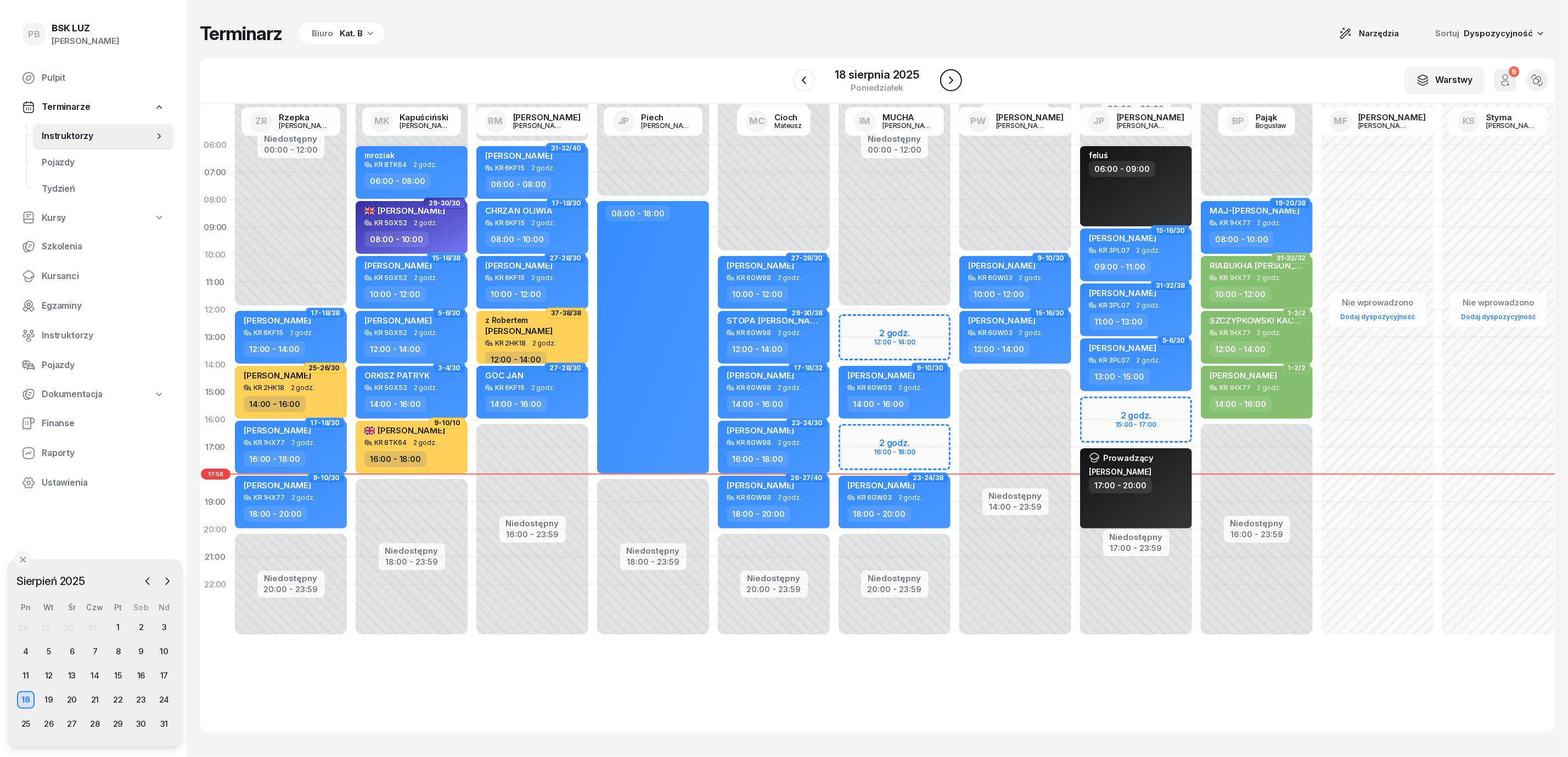
click at [949, 80] on icon "button" at bounding box center [951, 80] width 13 height 13
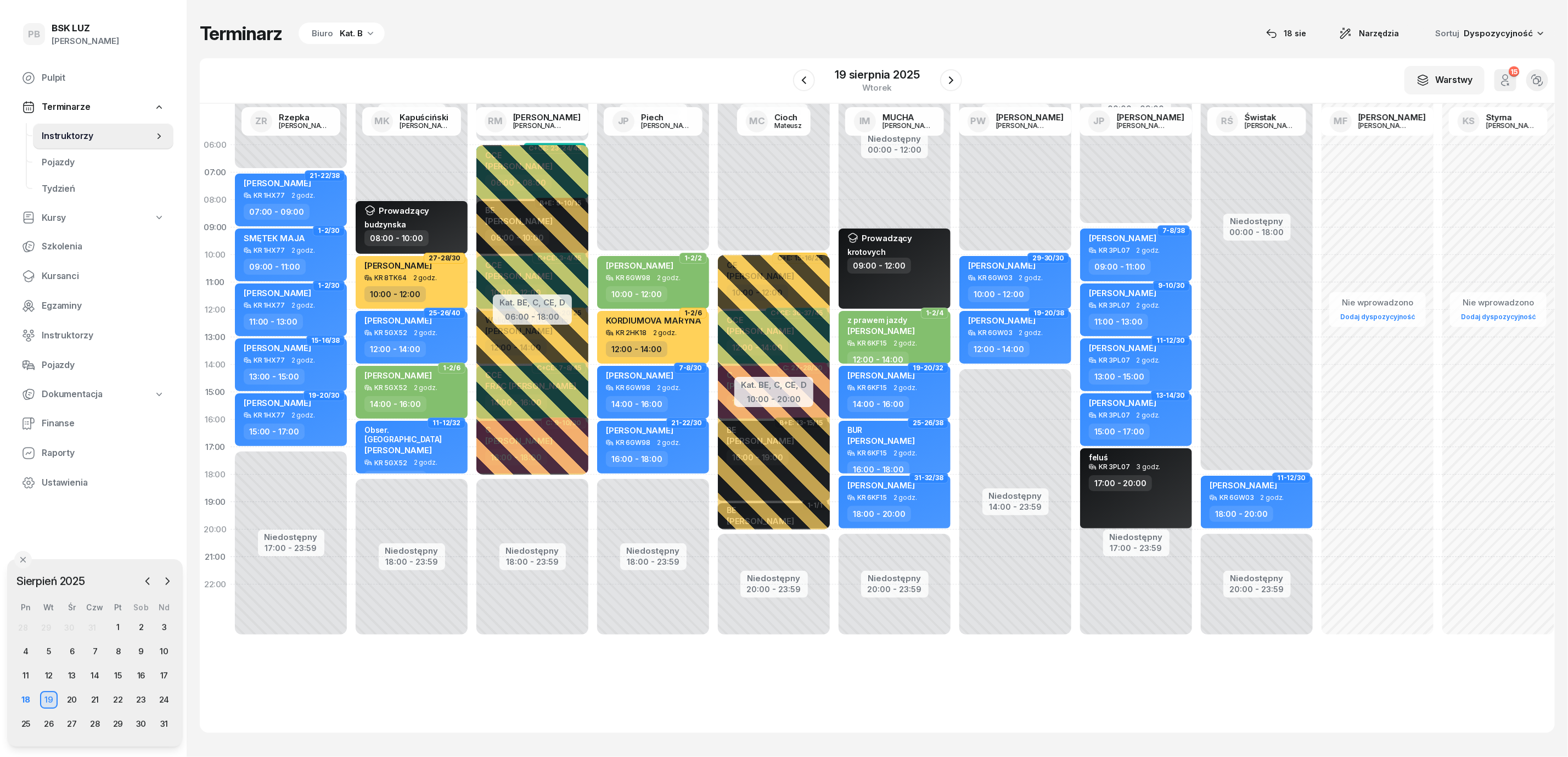
click at [608, 47] on div "Terminarz Biuro Kat. B [DATE] Narzędzia Sortuj Dyspozycyjność W Wybierz AK [PER…" at bounding box center [878, 377] width 1355 height 755
click at [49, 273] on span "Kursanci" at bounding box center [103, 276] width 123 height 14
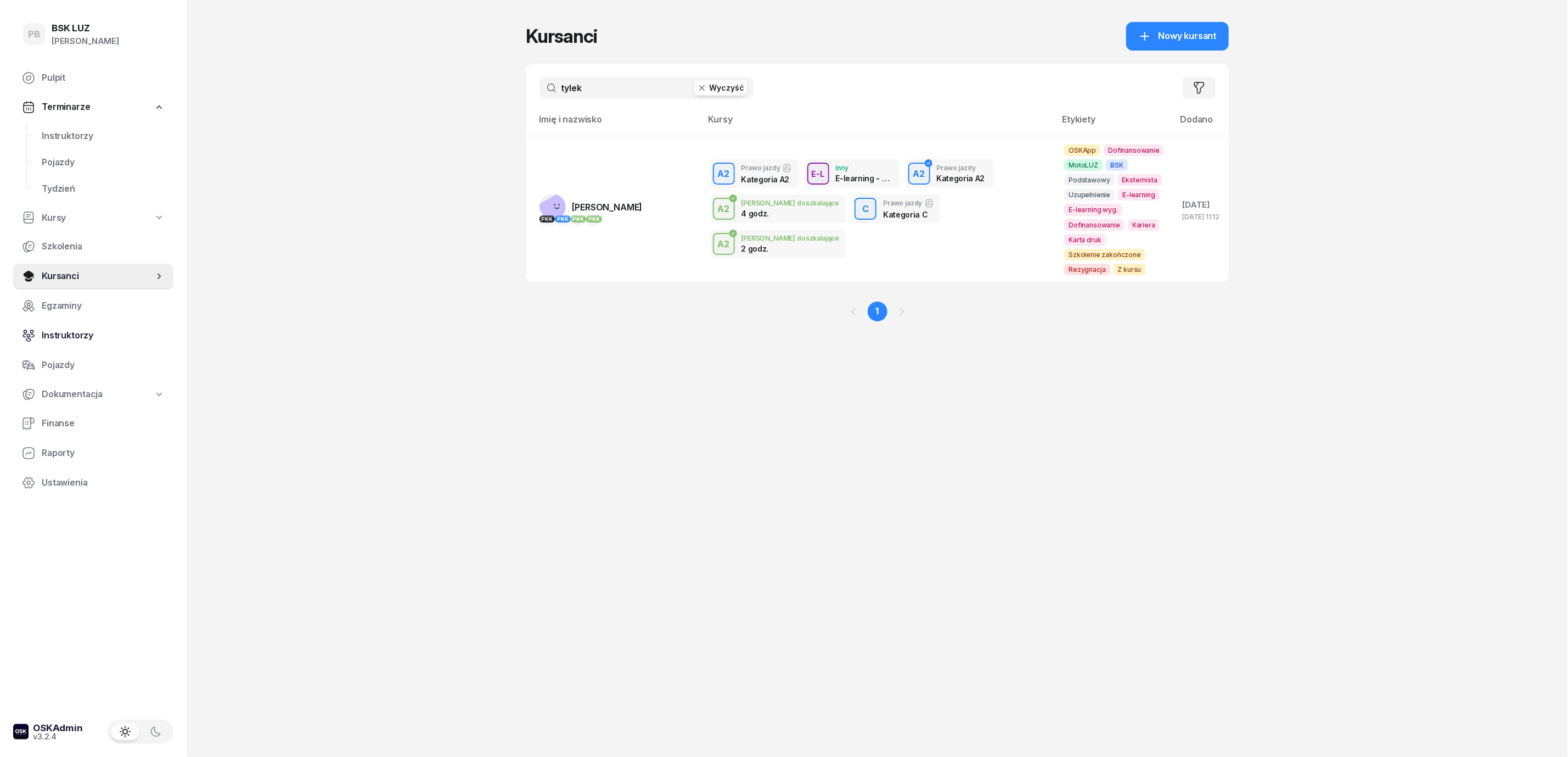
click at [63, 330] on span "Instruktorzy" at bounding box center [103, 335] width 123 height 14
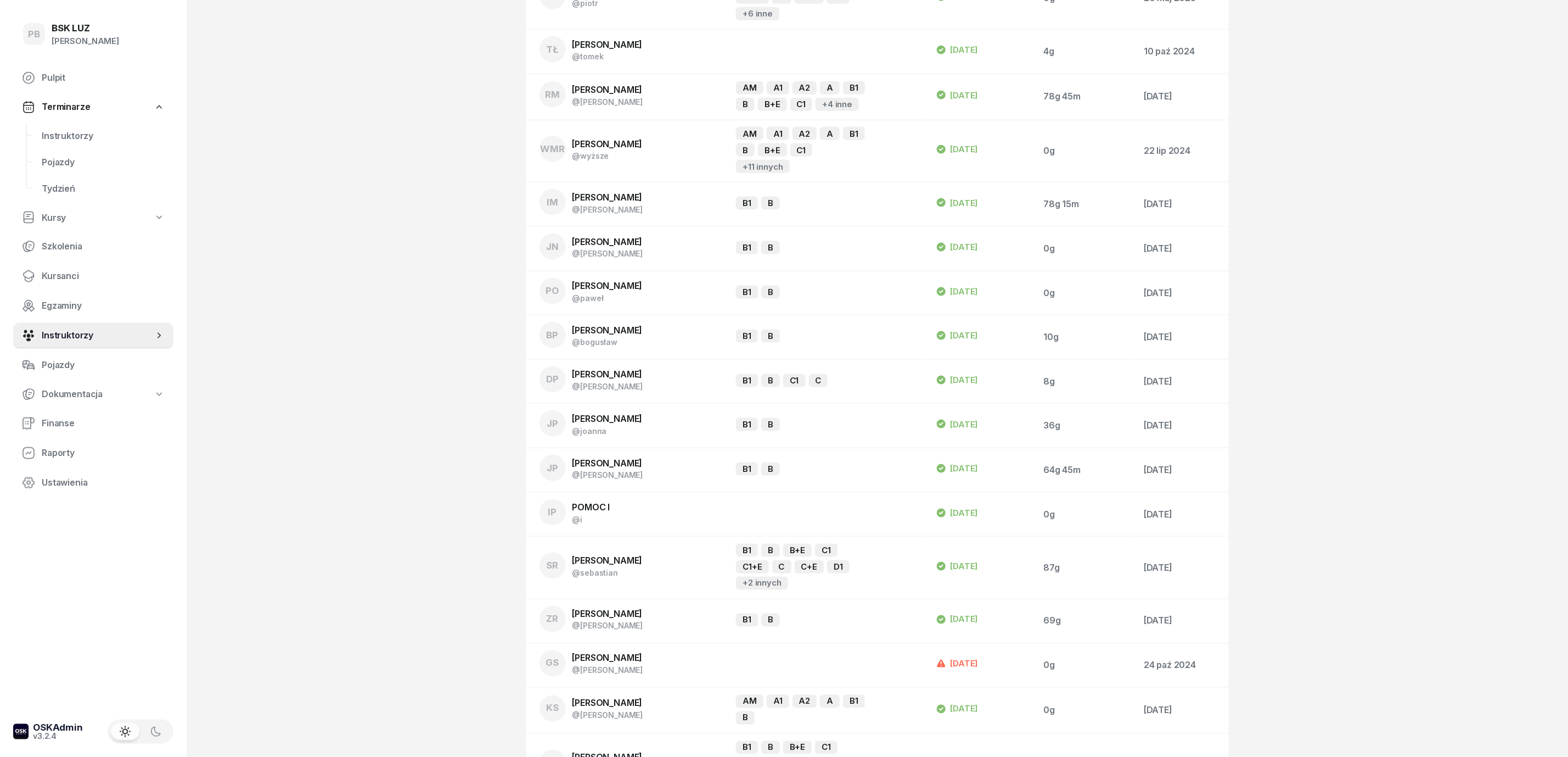
scroll to position [1318, 0]
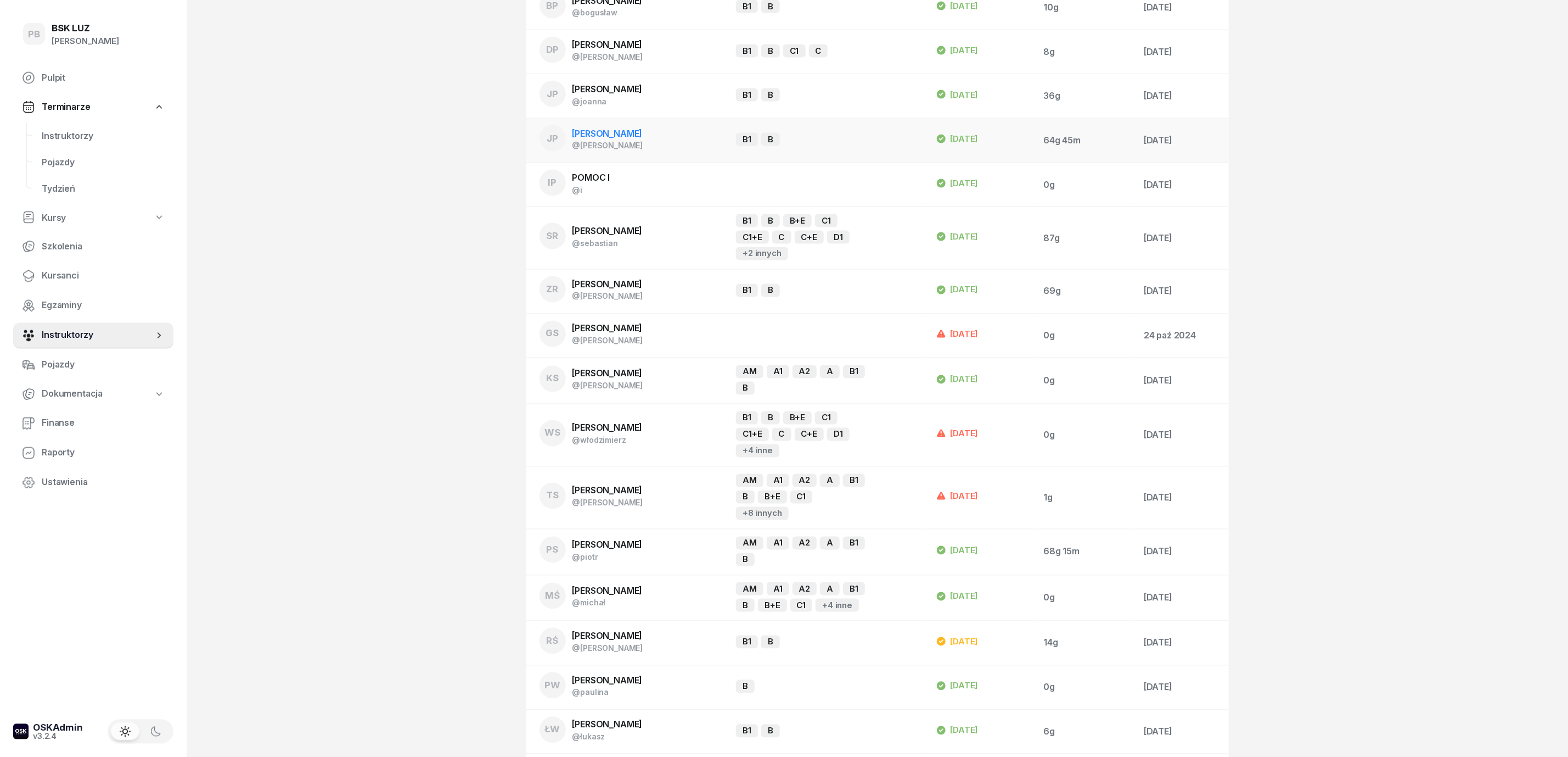
click at [603, 128] on span "[PERSON_NAME]" at bounding box center [608, 133] width 70 height 11
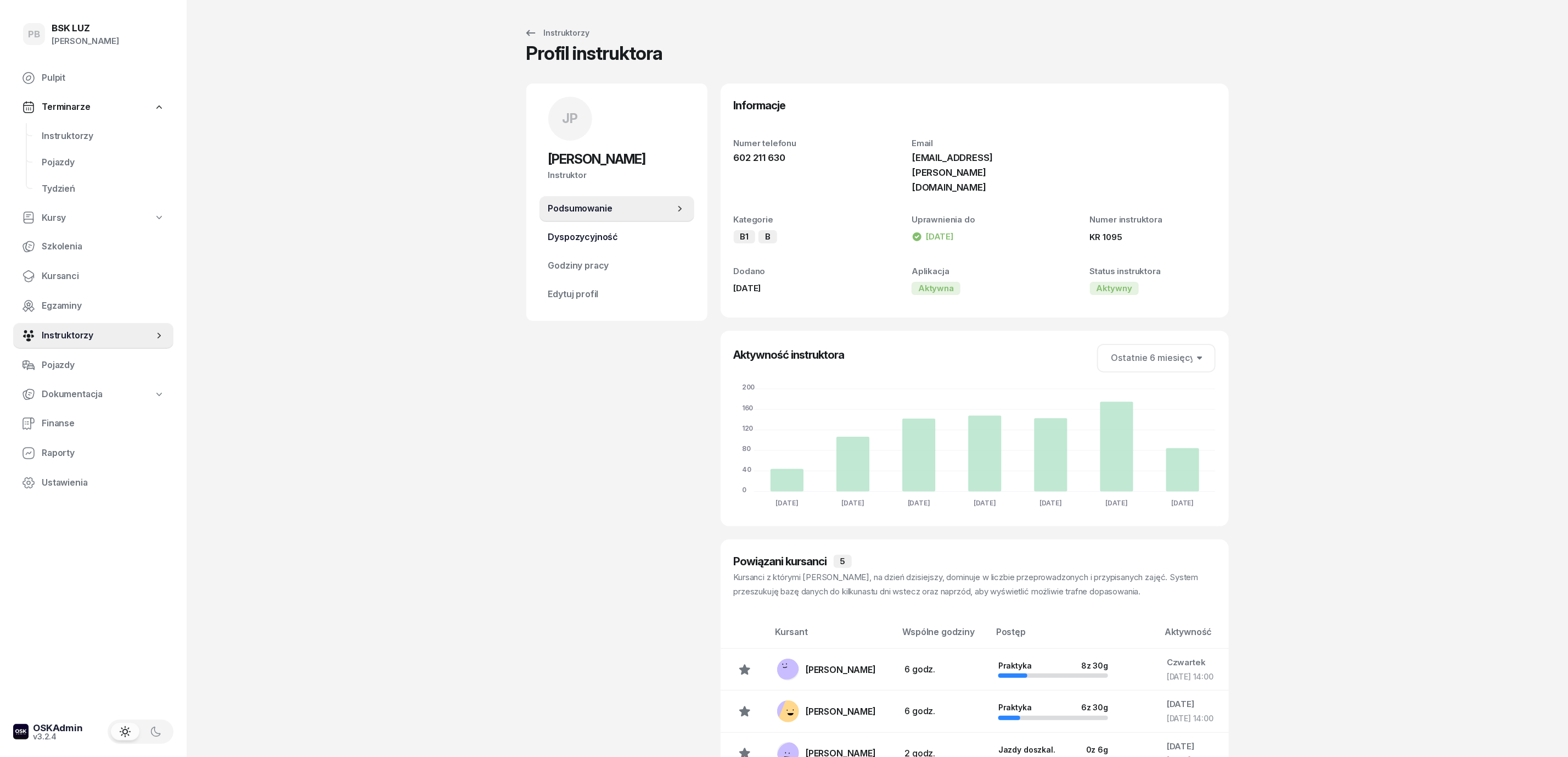
click at [621, 234] on span "Dyspozycyjność" at bounding box center [617, 237] width 137 height 14
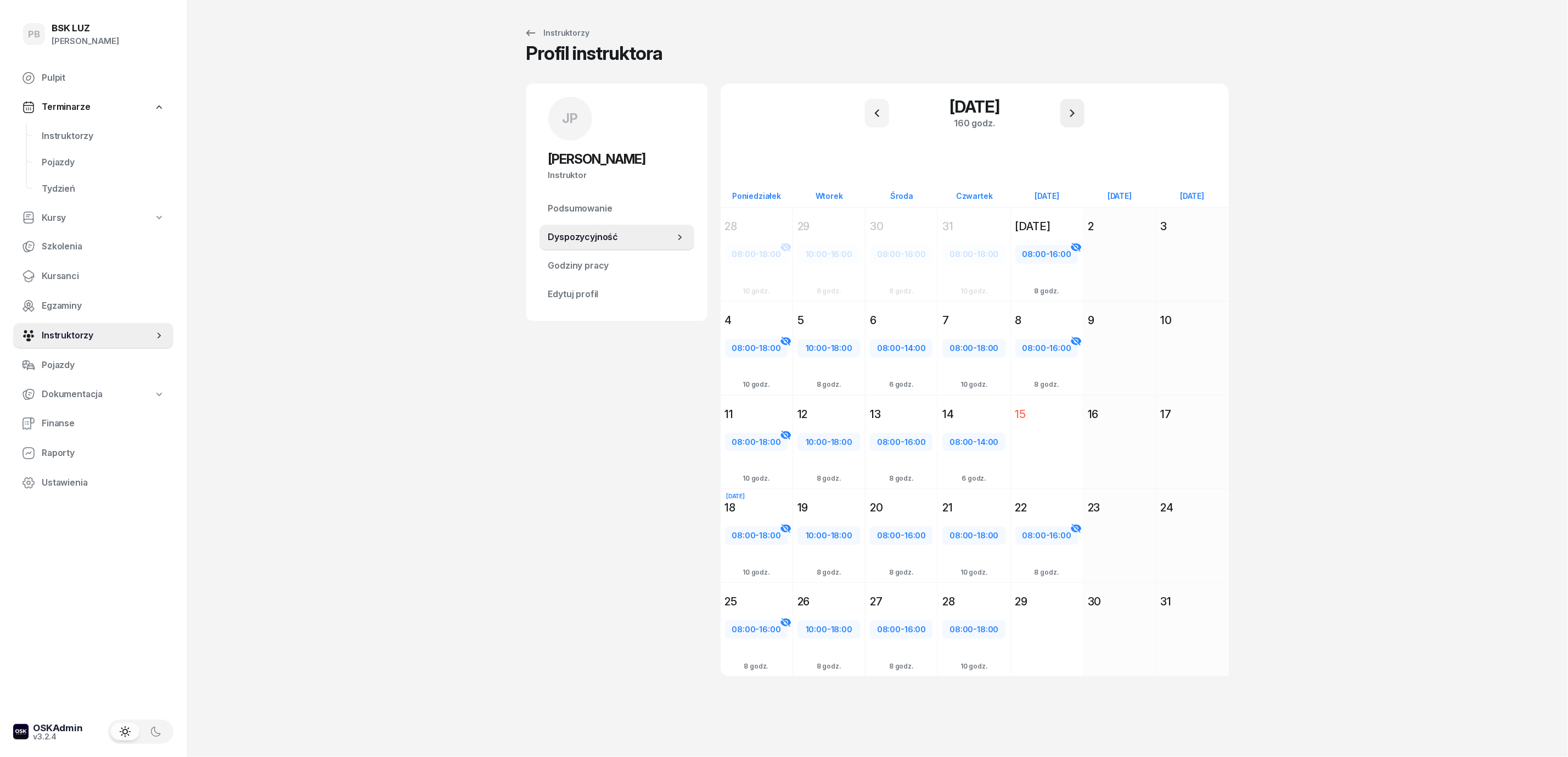
click at [1065, 107] on button "button" at bounding box center [1072, 113] width 24 height 29
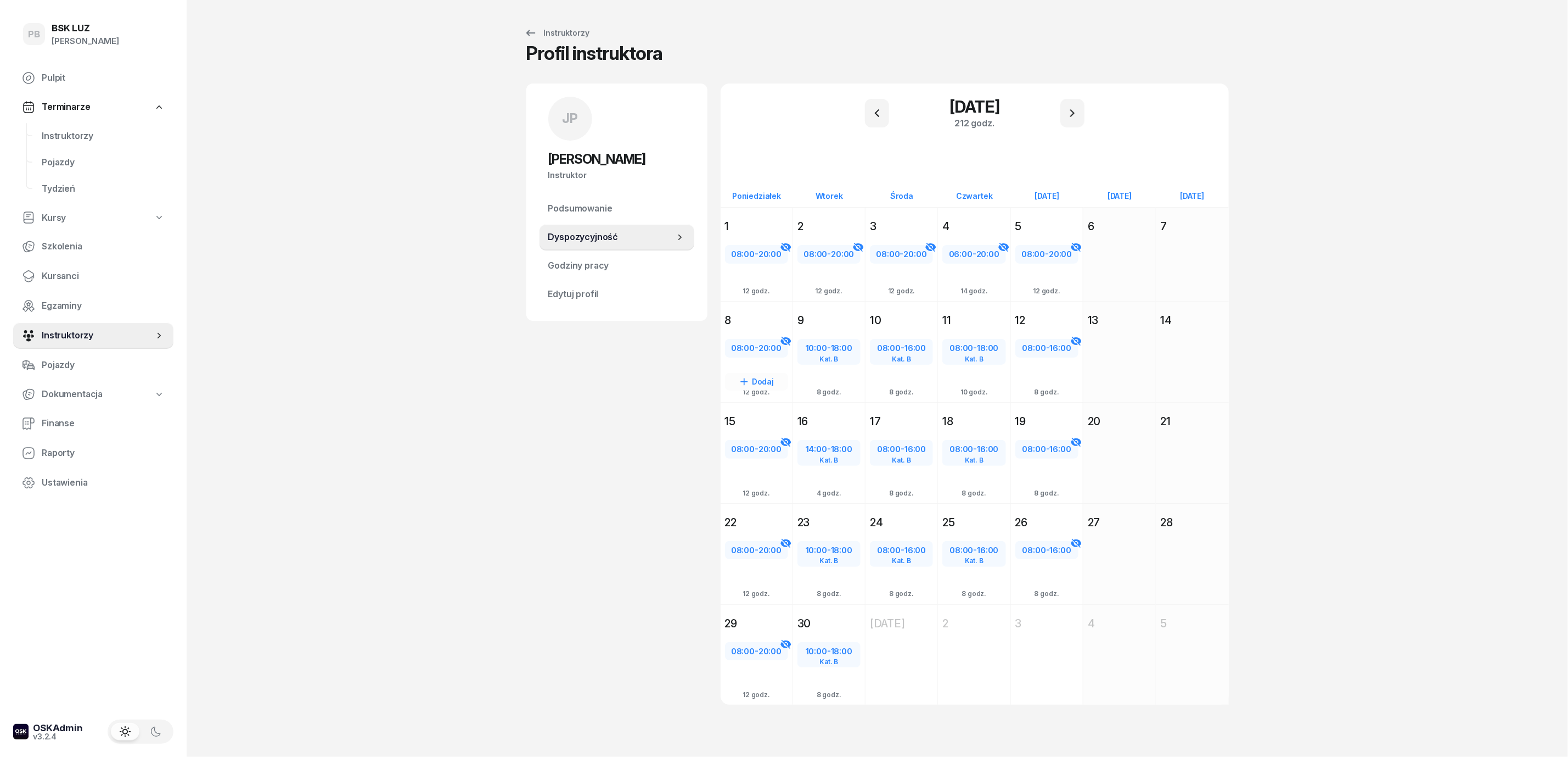
click at [789, 338] on icon at bounding box center [786, 341] width 11 height 11
select select "08"
select select "20"
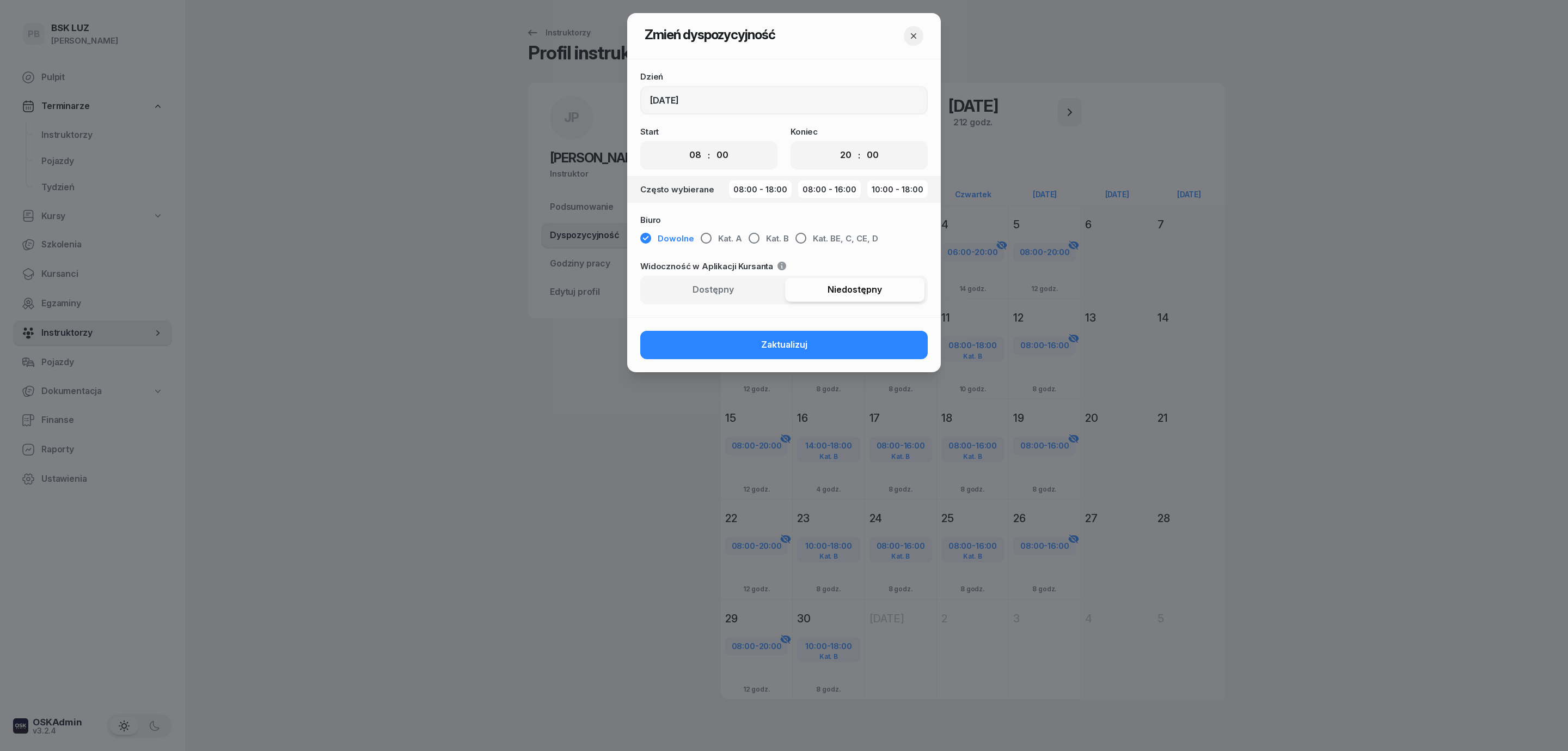
click at [913, 38] on icon "button" at bounding box center [914, 36] width 11 height 11
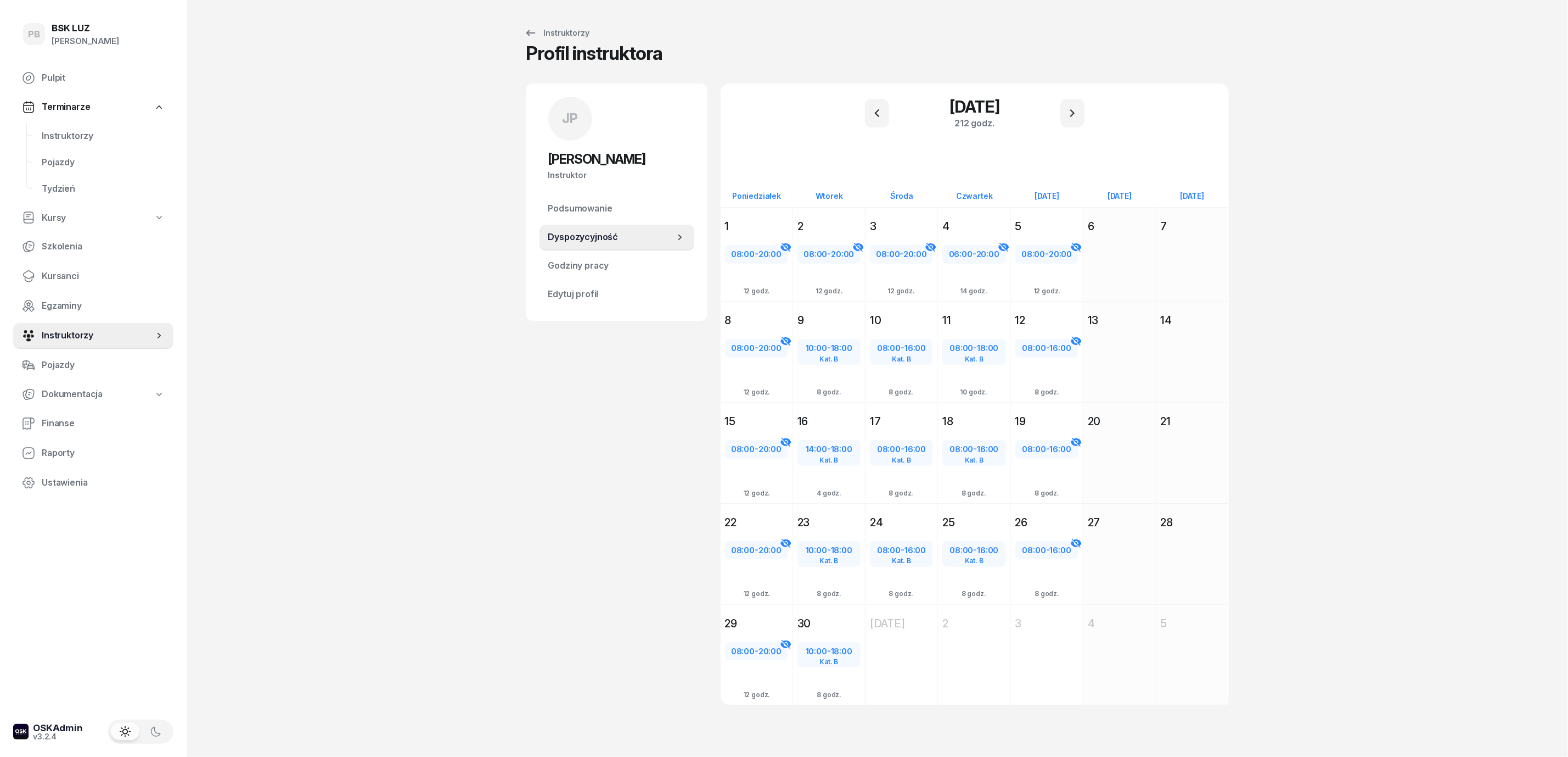
click at [1403, 229] on div "PB BSK [PERSON_NAME] Pulpit Terminarze Instruktorzy Pojazdy Tydzień Kursy Szkol…" at bounding box center [784, 378] width 1568 height 757
click at [860, 38] on div "Instruktorzy Profil instruktora" at bounding box center [878, 46] width 703 height 49
click at [45, 132] on span "Instruktorzy" at bounding box center [103, 136] width 123 height 14
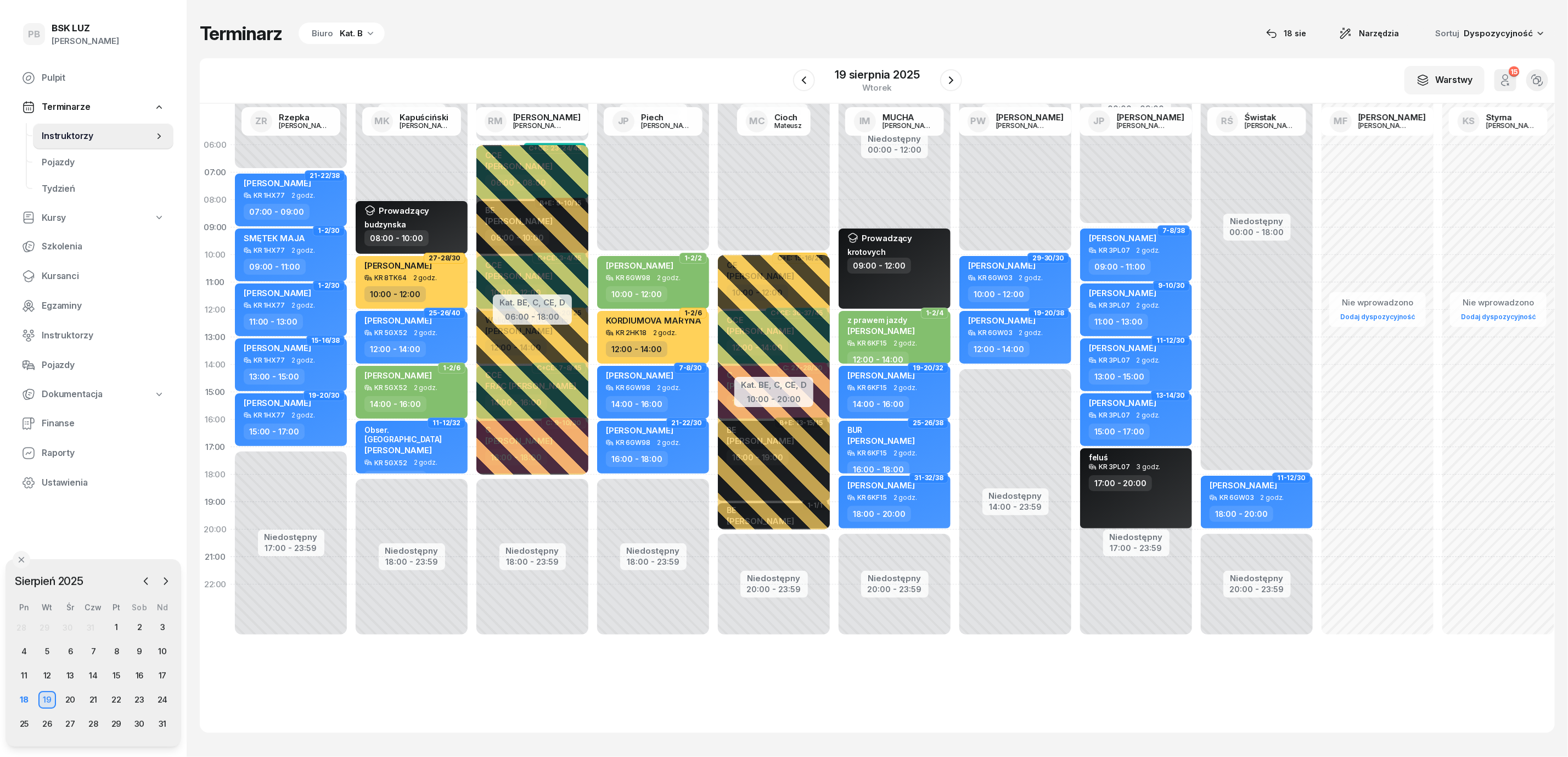
click at [512, 53] on div "Terminarz Biuro Kat. B [DATE] Narzędzia Sortuj Dyspozycyjność W Wybierz AK [PER…" at bounding box center [878, 377] width 1355 height 755
click at [25, 691] on div "18" at bounding box center [24, 699] width 18 height 18
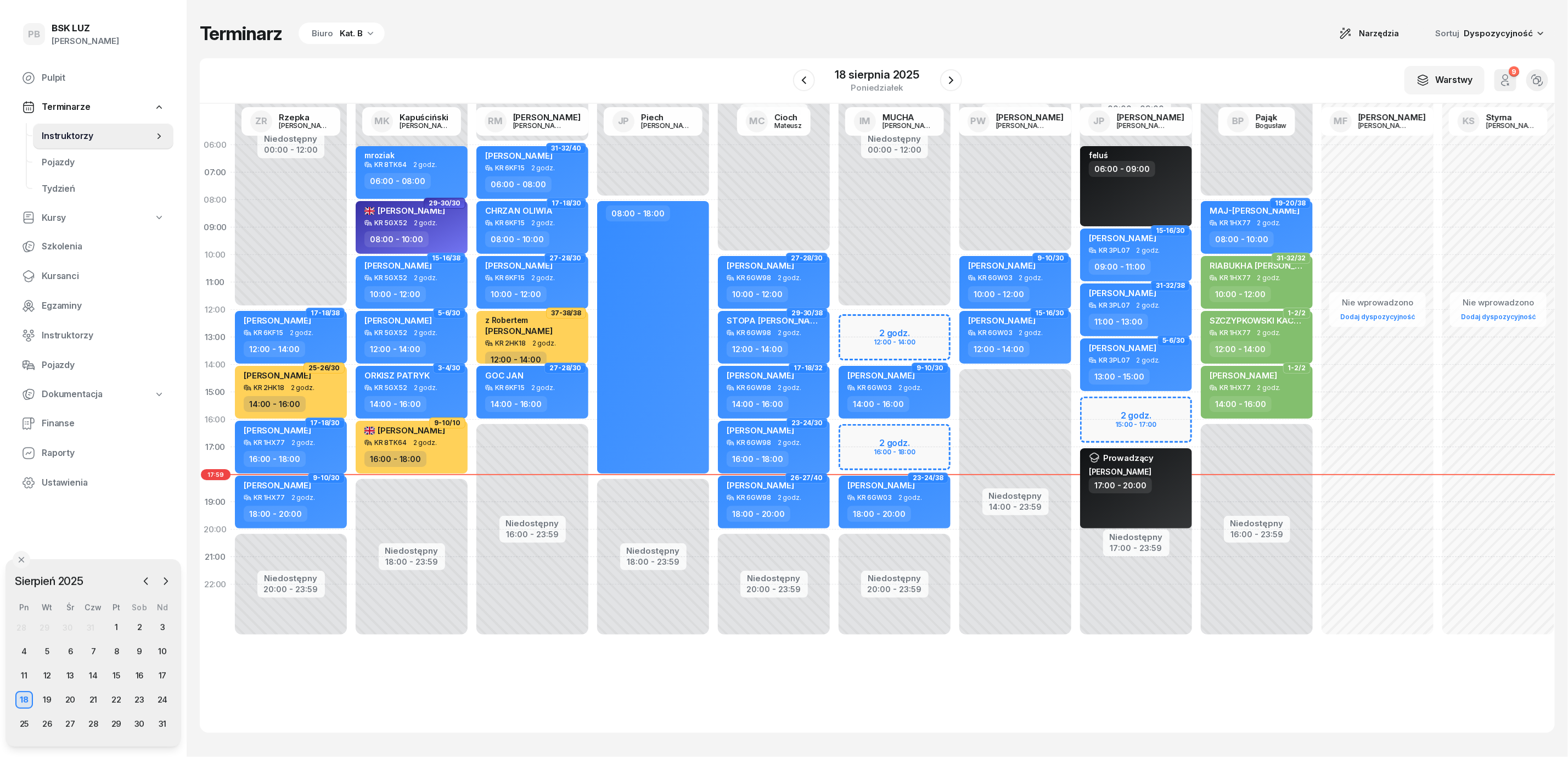
click at [382, 697] on div "06:00 07:00 08:00 09:00 10:00 11:00 12:00 13:00 14:00 15:00 16:00 17:00 18:00 1…" at bounding box center [878, 418] width 1355 height 629
click at [794, 674] on div "06:00 07:00 08:00 09:00 10:00 11:00 12:00 13:00 14:00 15:00 16:00 17:00 18:00 1…" at bounding box center [878, 418] width 1355 height 629
click at [596, 699] on div "06:00 07:00 08:00 09:00 10:00 11:00 12:00 13:00 14:00 15:00 16:00 17:00 18:00 1…" at bounding box center [878, 418] width 1355 height 629
click at [528, 699] on div "06:00 07:00 08:00 09:00 10:00 11:00 12:00 13:00 14:00 15:00 16:00 17:00 18:00 1…" at bounding box center [878, 418] width 1355 height 629
click at [817, 685] on div "06:00 07:00 08:00 09:00 10:00 11:00 12:00 13:00 14:00 15:00 16:00 17:00 18:00 1…" at bounding box center [878, 418] width 1355 height 629
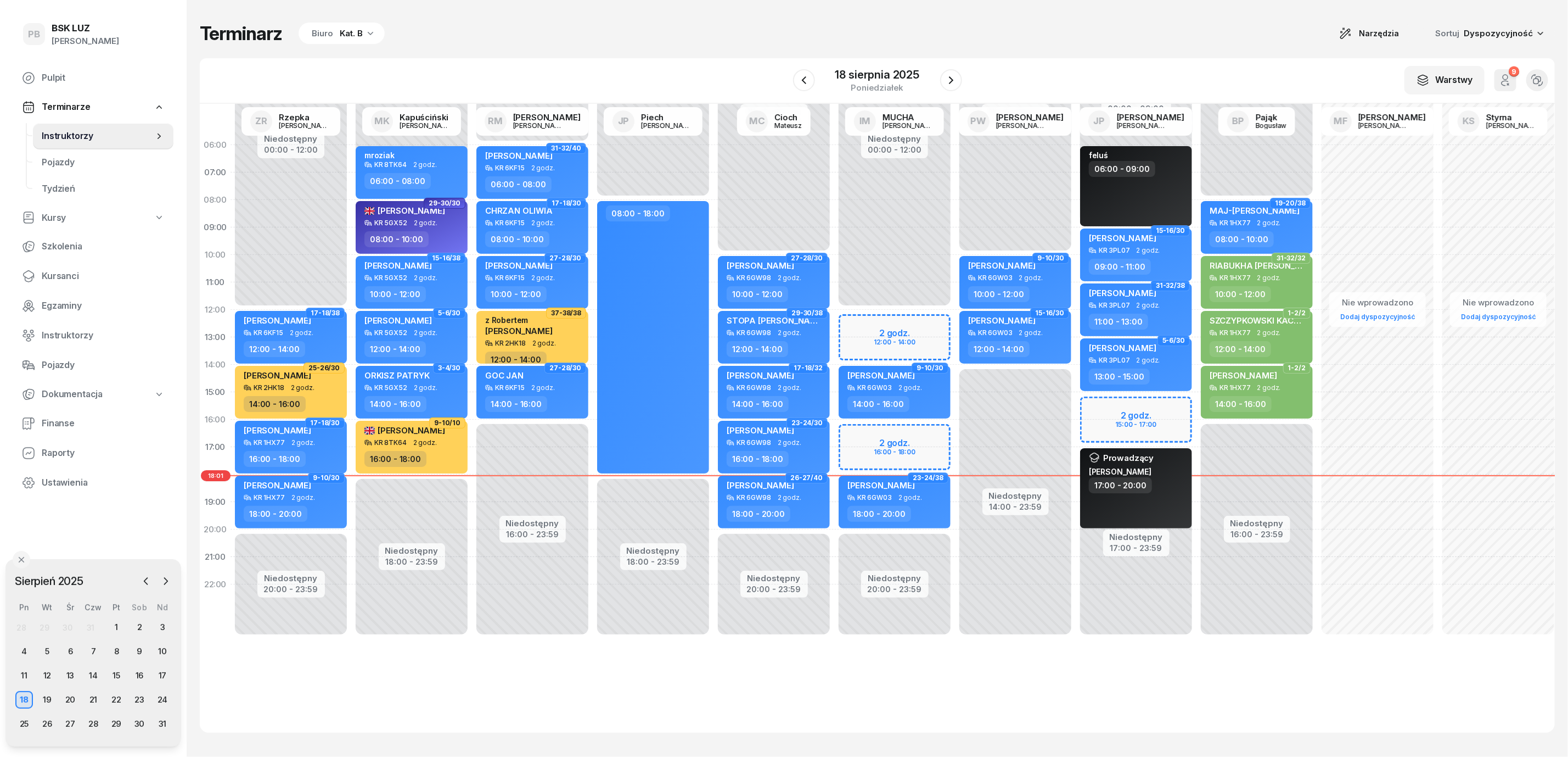
click at [492, 36] on div "Terminarz Biuro Kat. B Narzędzia Sortuj Dyspozycyjność" at bounding box center [878, 34] width 1355 height 23
click at [685, 715] on div "06:00 07:00 08:00 09:00 10:00 11:00 12:00 13:00 14:00 15:00 16:00 17:00 18:00 1…" at bounding box center [878, 418] width 1355 height 629
drag, startPoint x: 78, startPoint y: 570, endPoint x: 78, endPoint y: 548, distance: 22.0
click at [78, 548] on div "[DATE] [DATE] lut mar kwi maj cze lip sie wrz paź lis gru Pn Wt Śr Czw Pt Sob N…" at bounding box center [93, 631] width 176 height 187
click at [48, 679] on div "19" at bounding box center [47, 677] width 18 height 18
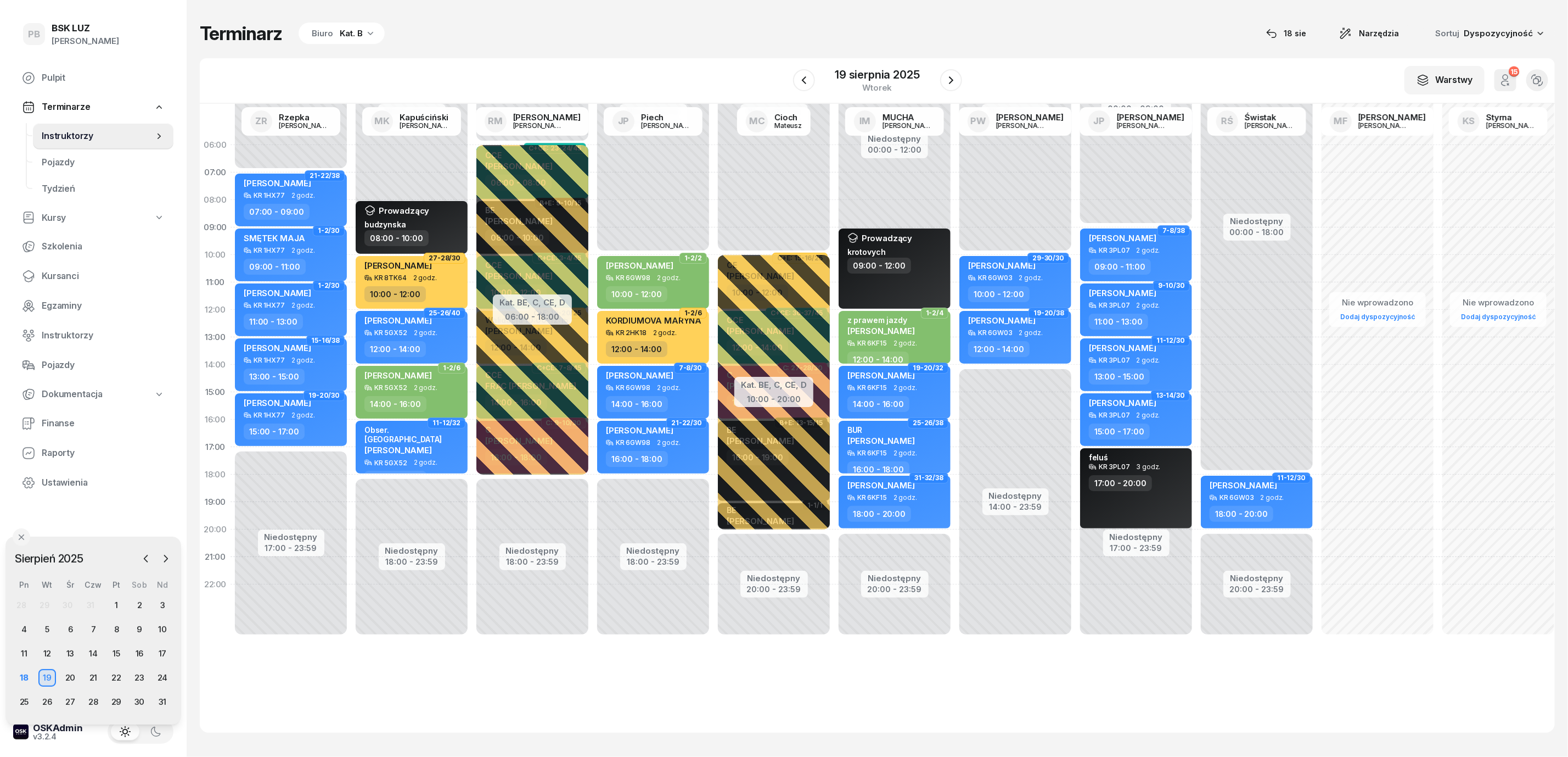
click at [346, 29] on div "Kat. B" at bounding box center [352, 33] width 23 height 13
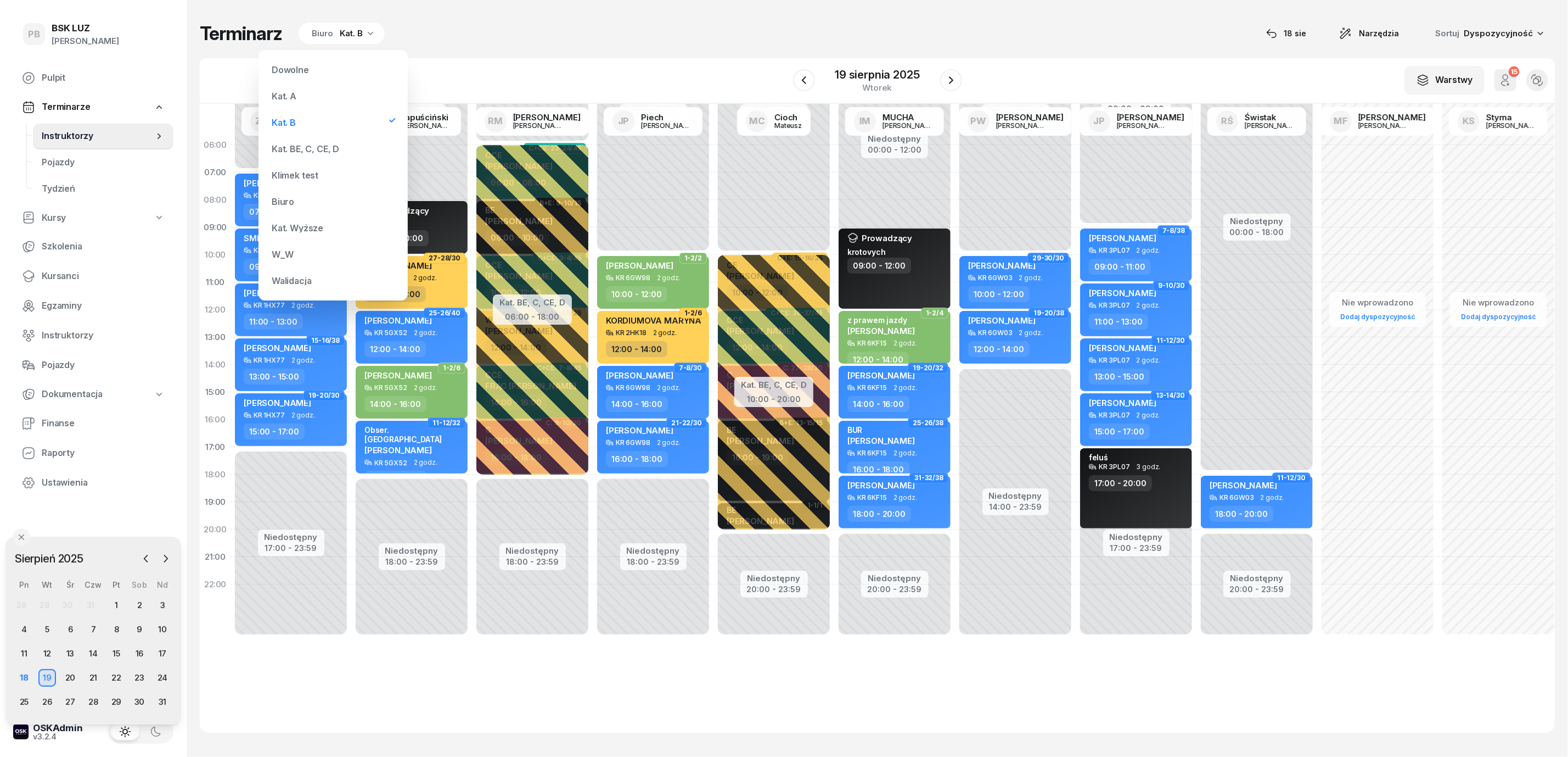
click at [314, 153] on div "Kat. BE, C, CE, D" at bounding box center [333, 149] width 132 height 22
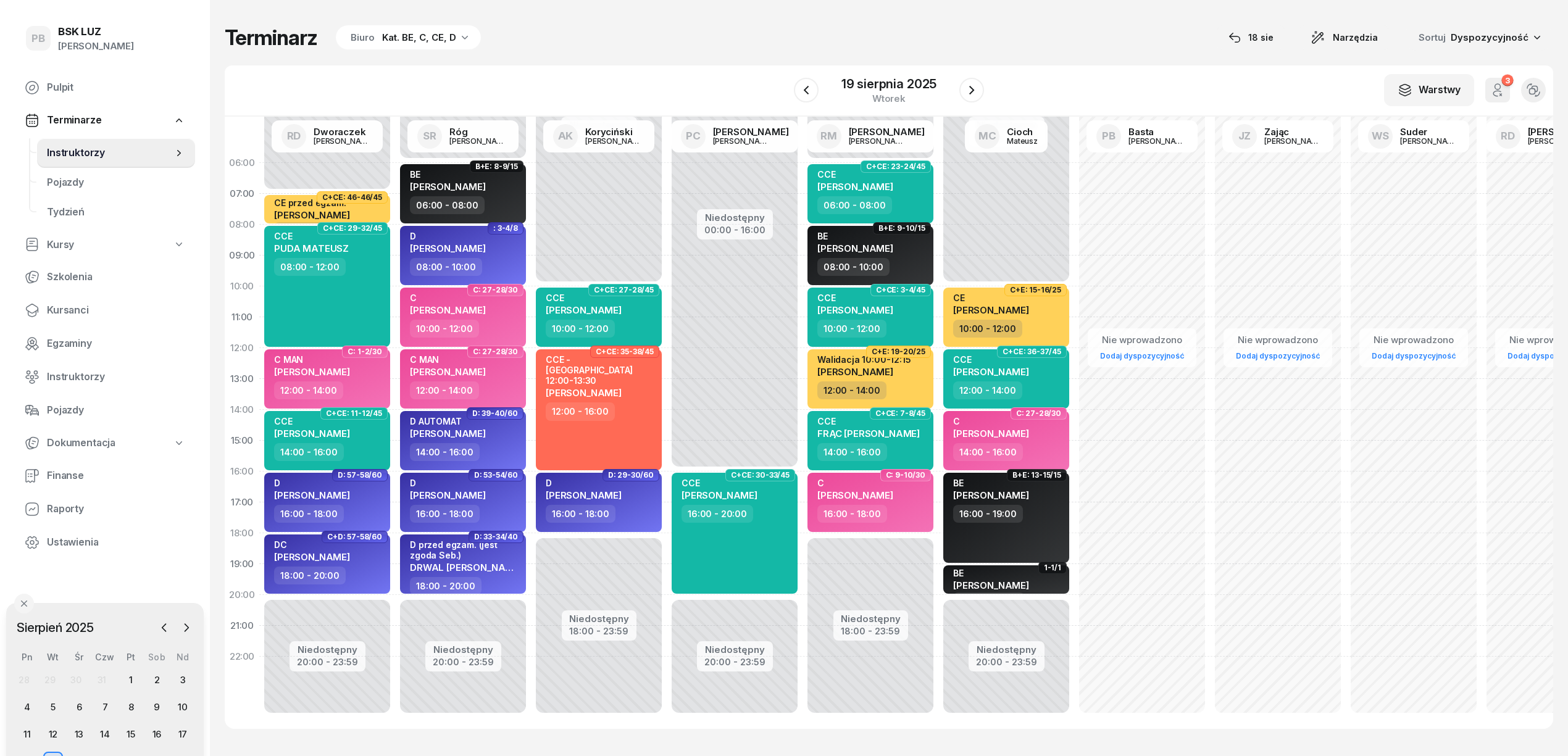
click at [1043, 43] on div "Terminarz Biuro Kat. BE, C, CE, D [DATE] Narzędzia Sortuj Dyspozycyjność" at bounding box center [889, 38] width 1329 height 26
click at [57, 304] on span "Kursanci" at bounding box center [116, 310] width 138 height 16
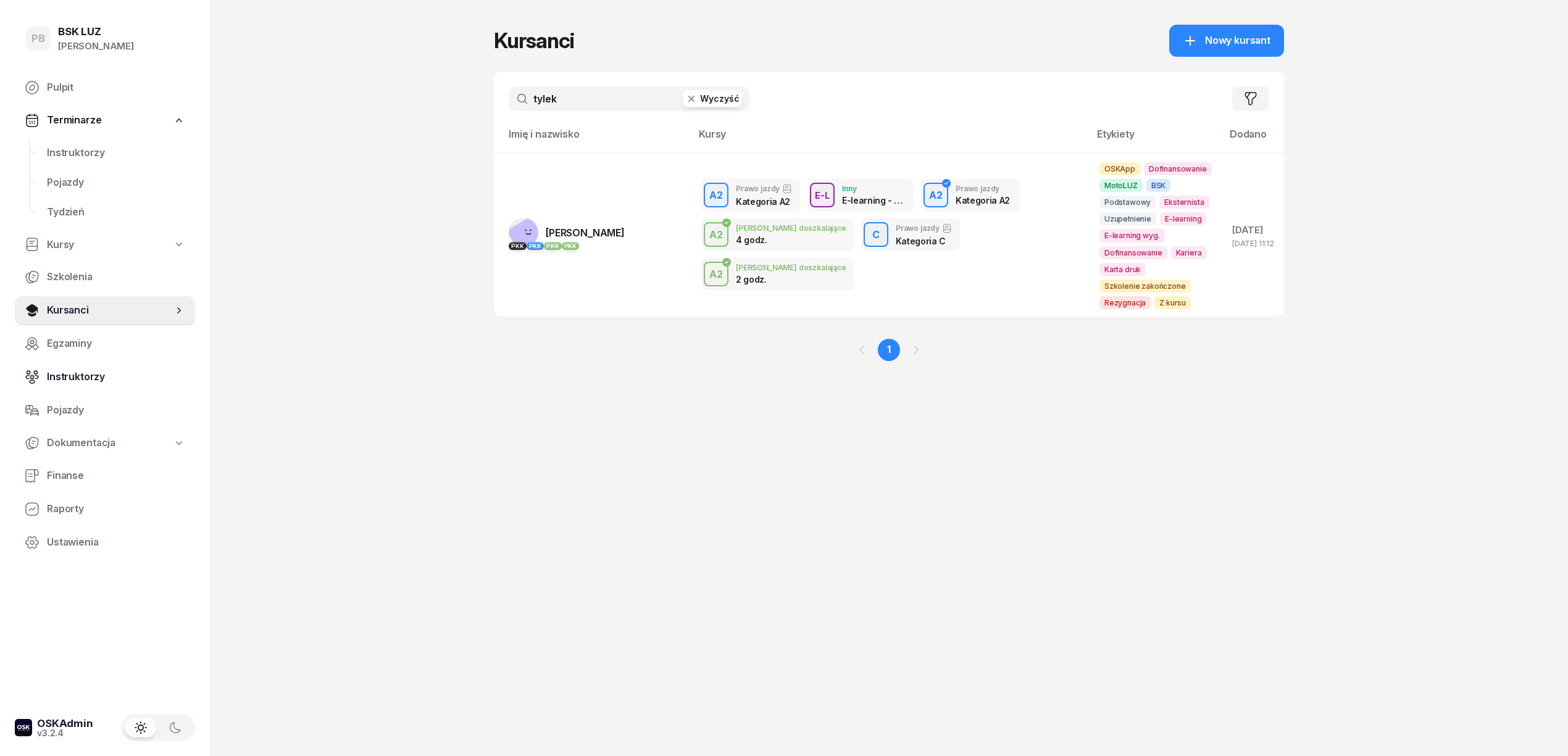
click at [77, 377] on span "Instruktorzy" at bounding box center [116, 377] width 138 height 16
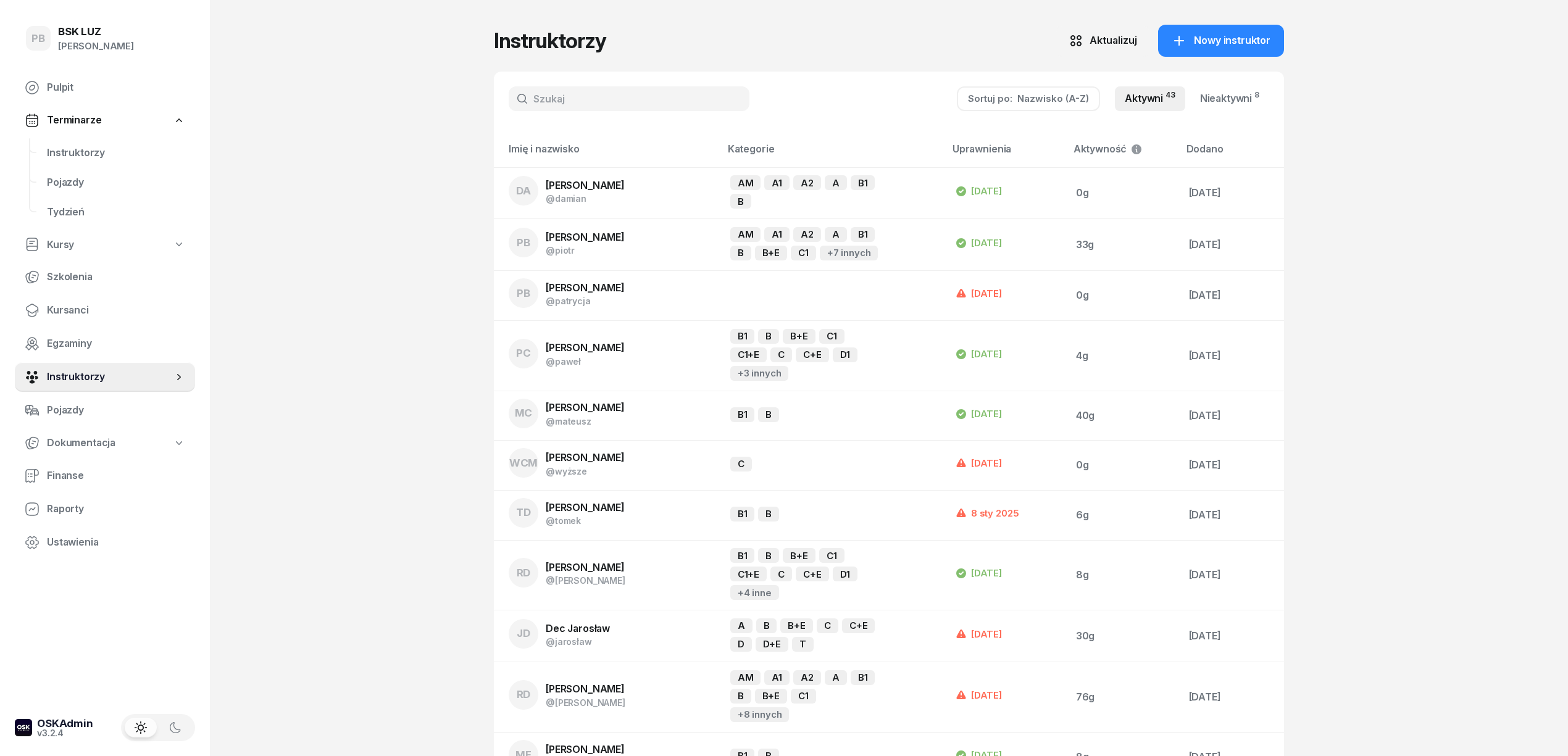
click at [558, 102] on input "text" at bounding box center [629, 99] width 241 height 25
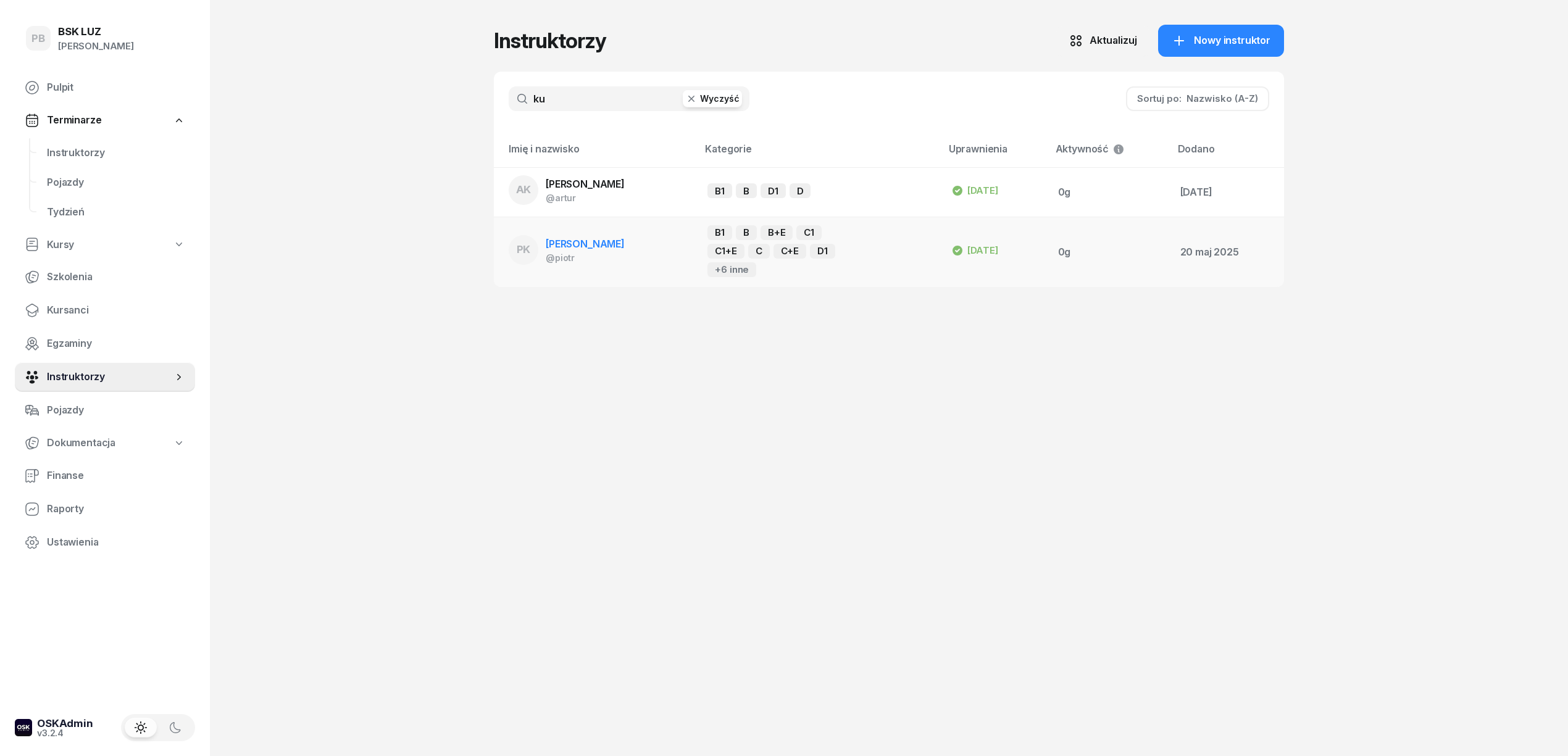
type input "ku"
click at [589, 248] on span "[PERSON_NAME]" at bounding box center [585, 243] width 79 height 12
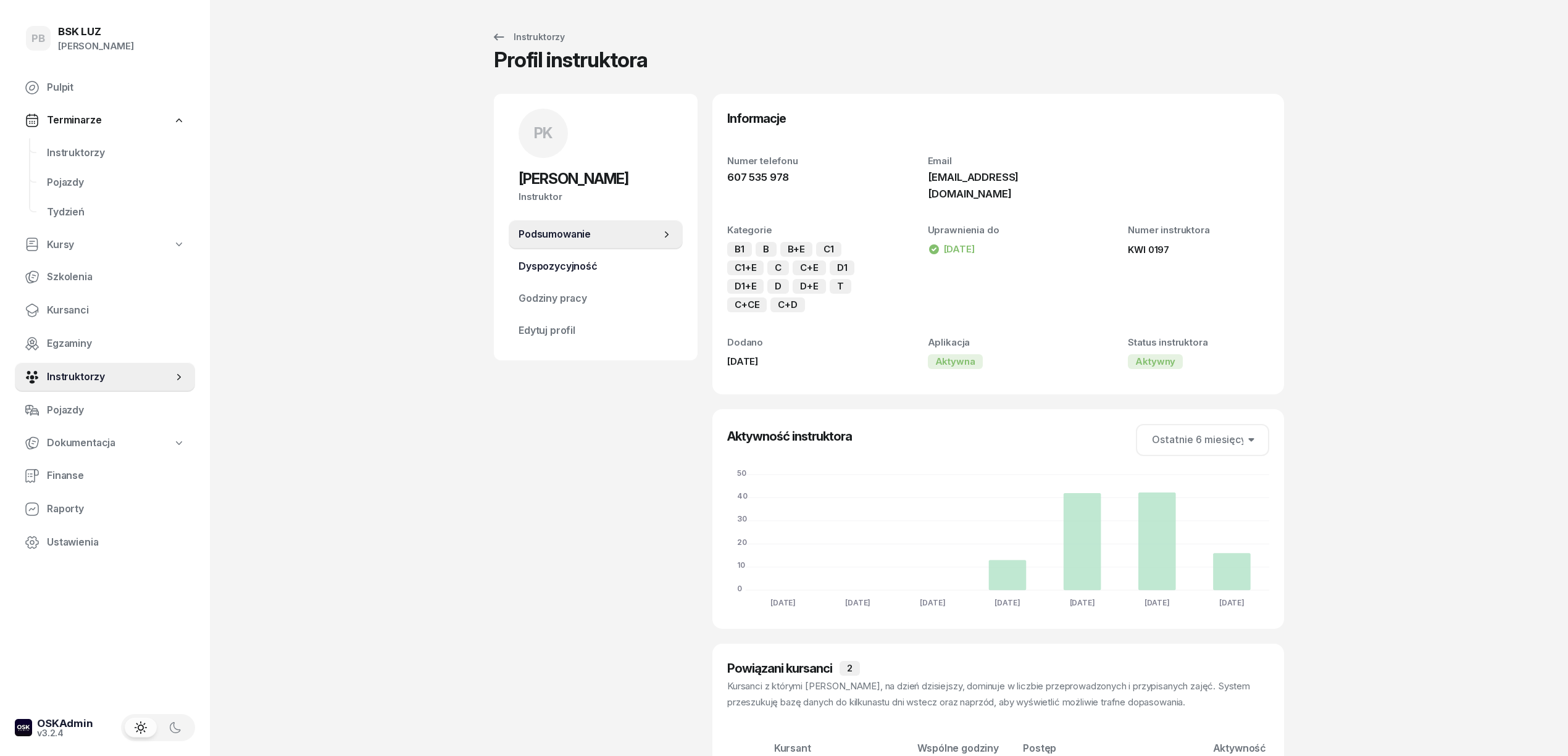
click at [614, 257] on link "Dyspozycyjność" at bounding box center [596, 266] width 174 height 30
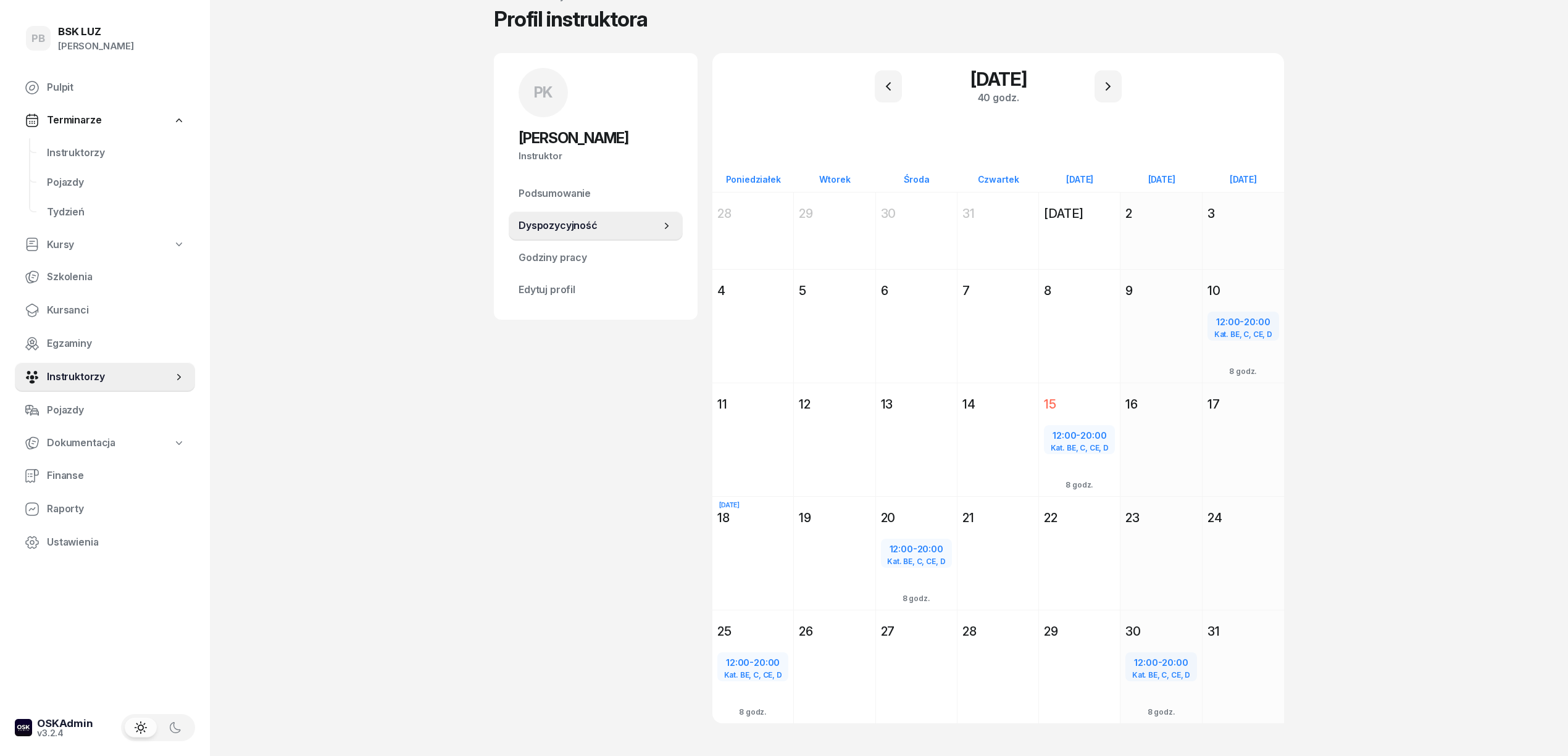
scroll to position [60, 0]
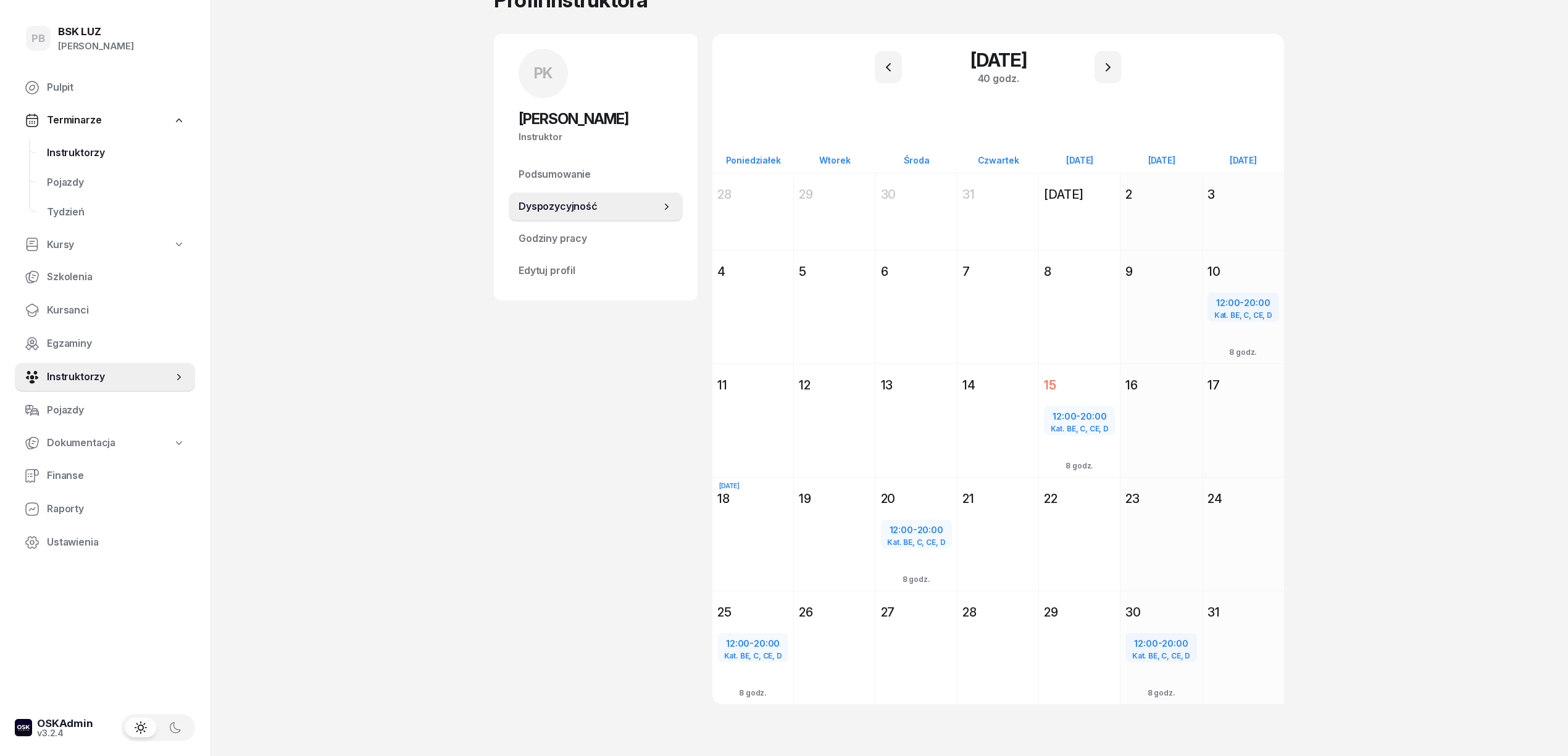
click at [75, 151] on span "Instruktorzy" at bounding box center [116, 152] width 138 height 16
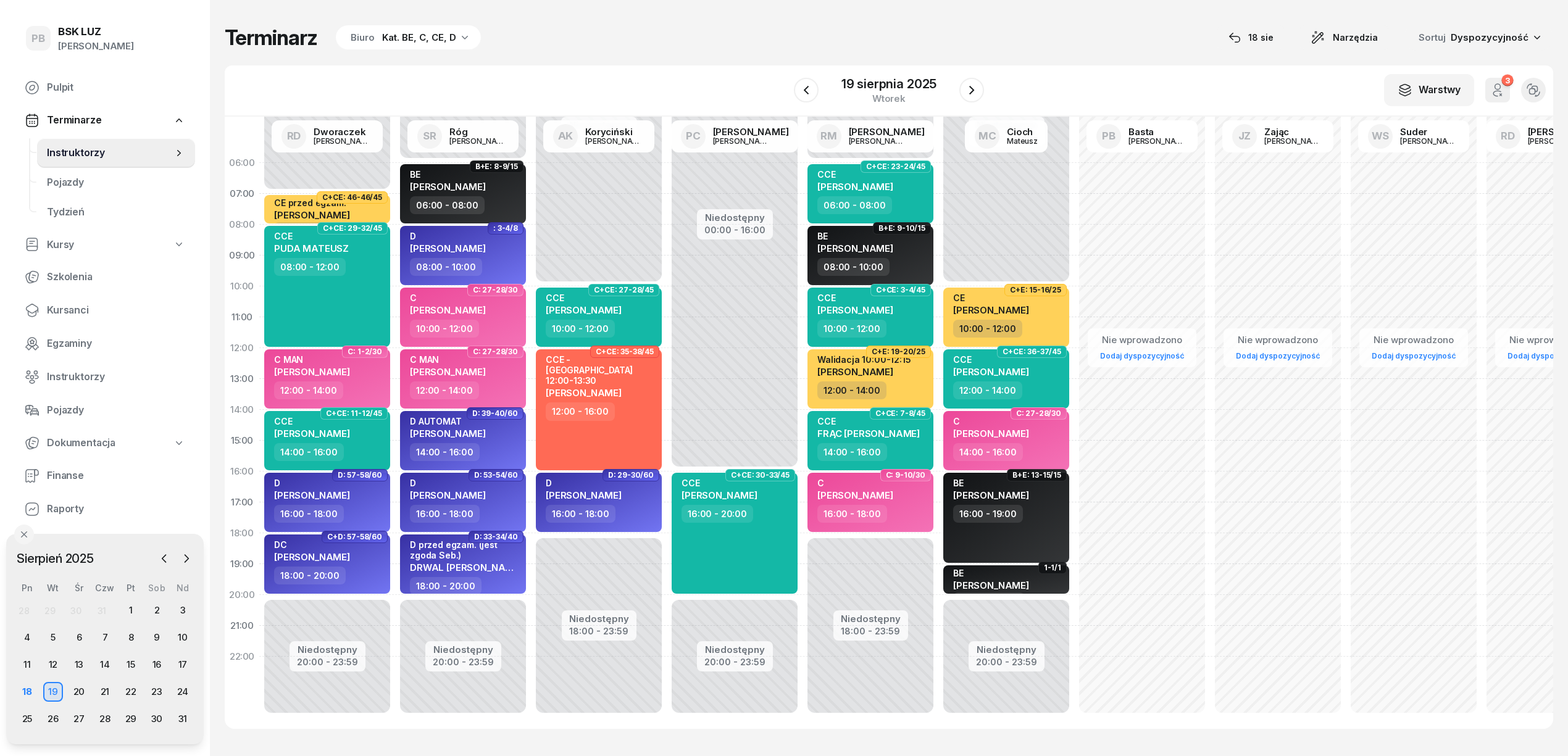
click at [551, 67] on div "W Wybierz AK [PERSON_NAME] BP [PERSON_NAME] DP [PERSON_NAME] GS [PERSON_NAME] I…" at bounding box center [889, 91] width 1329 height 51
click at [1119, 54] on div "Terminarz Biuro Kat. BE, C, CE, D [DATE] Narzędzia Sortuj Dyspozycyjność W Wybi…" at bounding box center [889, 377] width 1329 height 753
click at [1082, 13] on div "Terminarz Biuro Kat. BE, C, CE, D [DATE] Narzędzia Sortuj Dyspozycyjność W Wybi…" at bounding box center [889, 377] width 1329 height 753
